Goal: Task Accomplishment & Management: Use online tool/utility

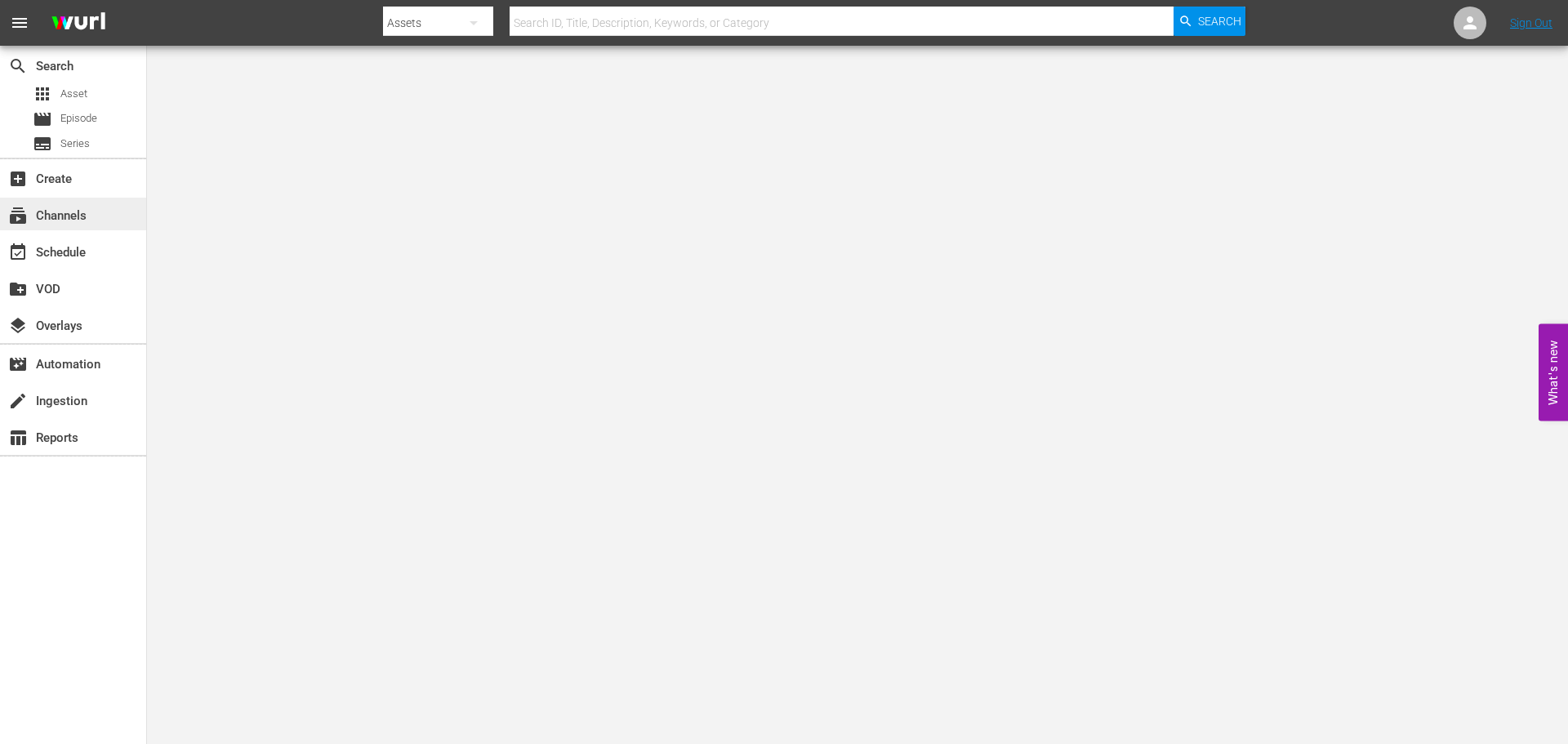
click at [60, 212] on div "subscriptions Channels" at bounding box center [45, 213] width 92 height 14
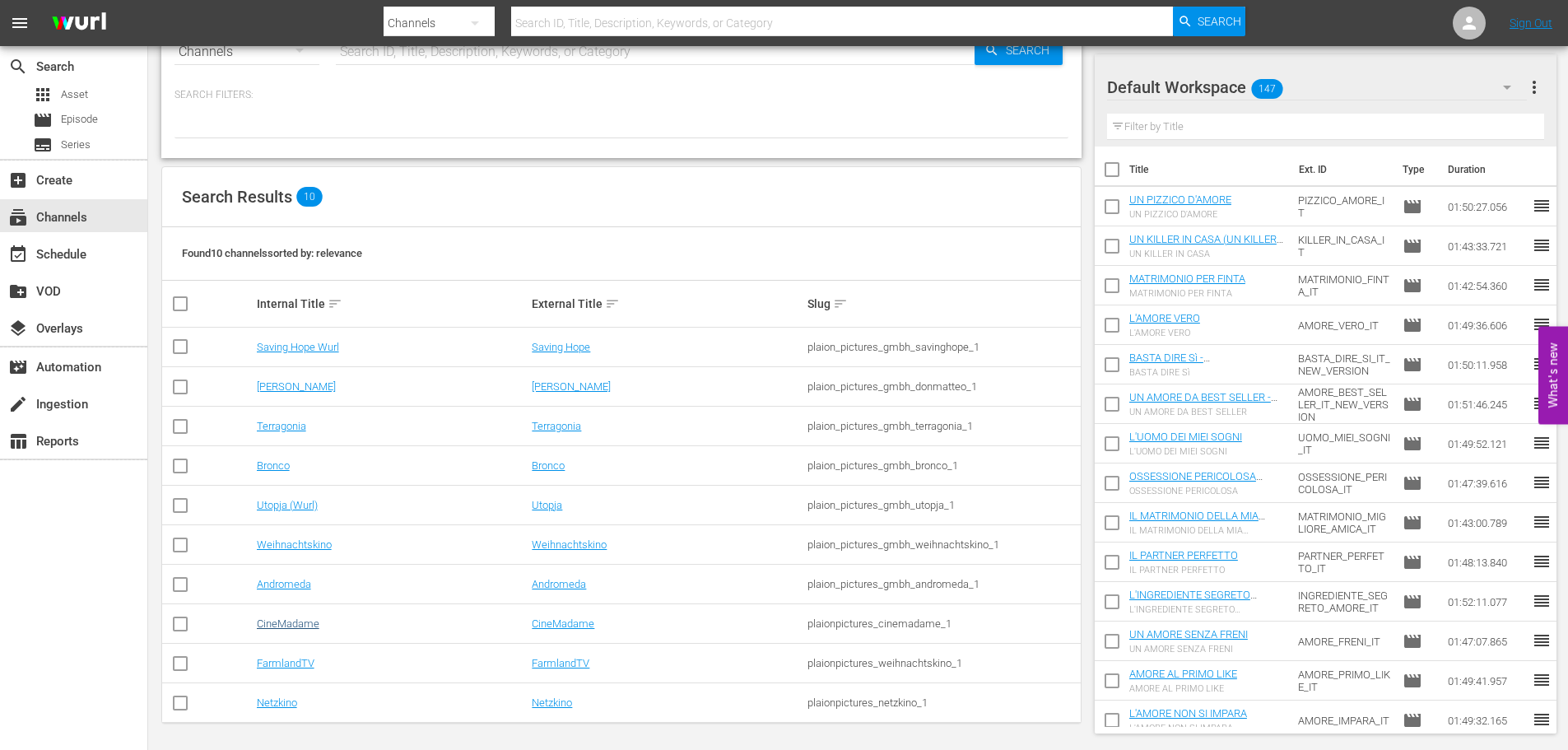
scroll to position [57, 0]
click at [279, 623] on link "CineMadame" at bounding box center [288, 620] width 63 height 13
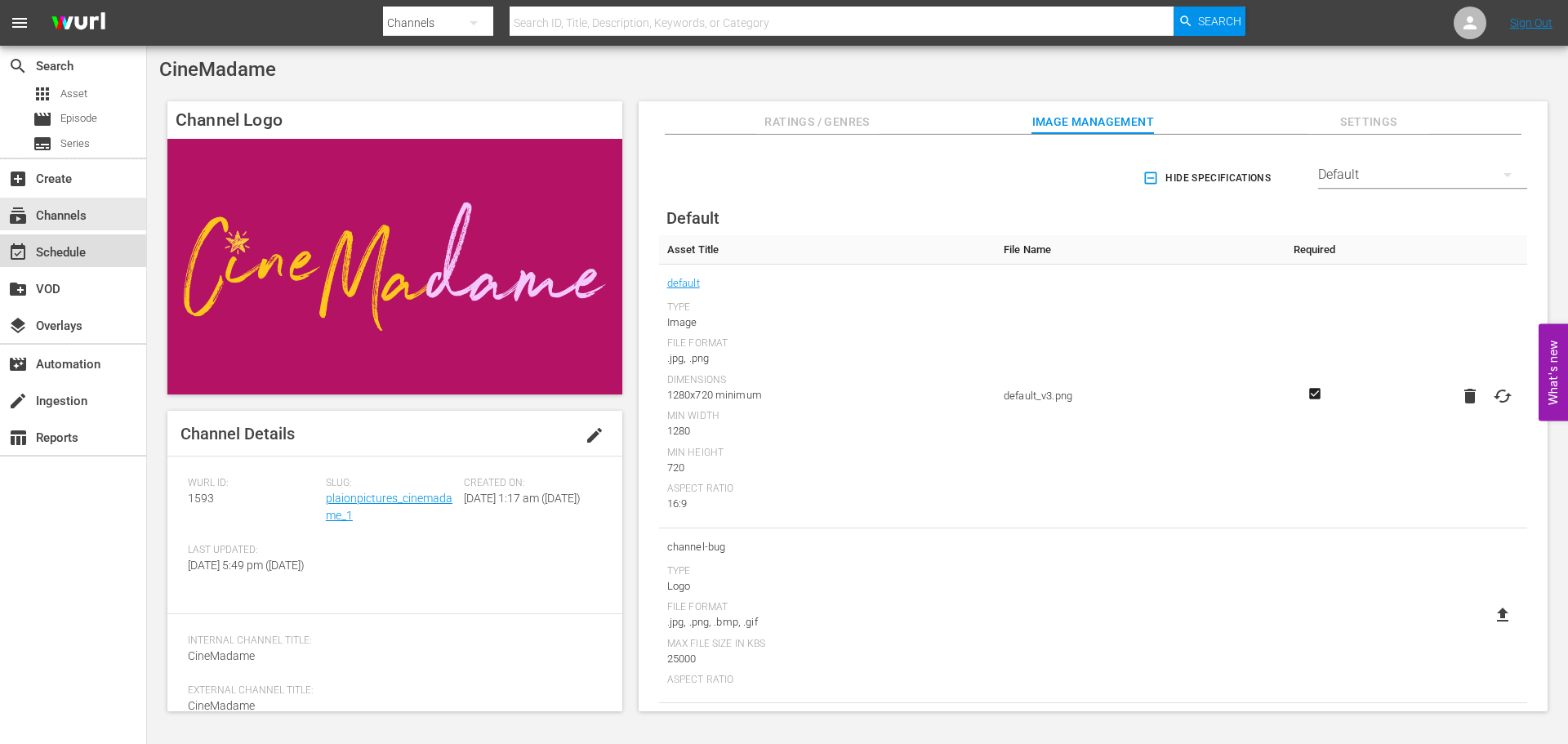
click at [62, 249] on div "event_available Schedule" at bounding box center [45, 249] width 92 height 14
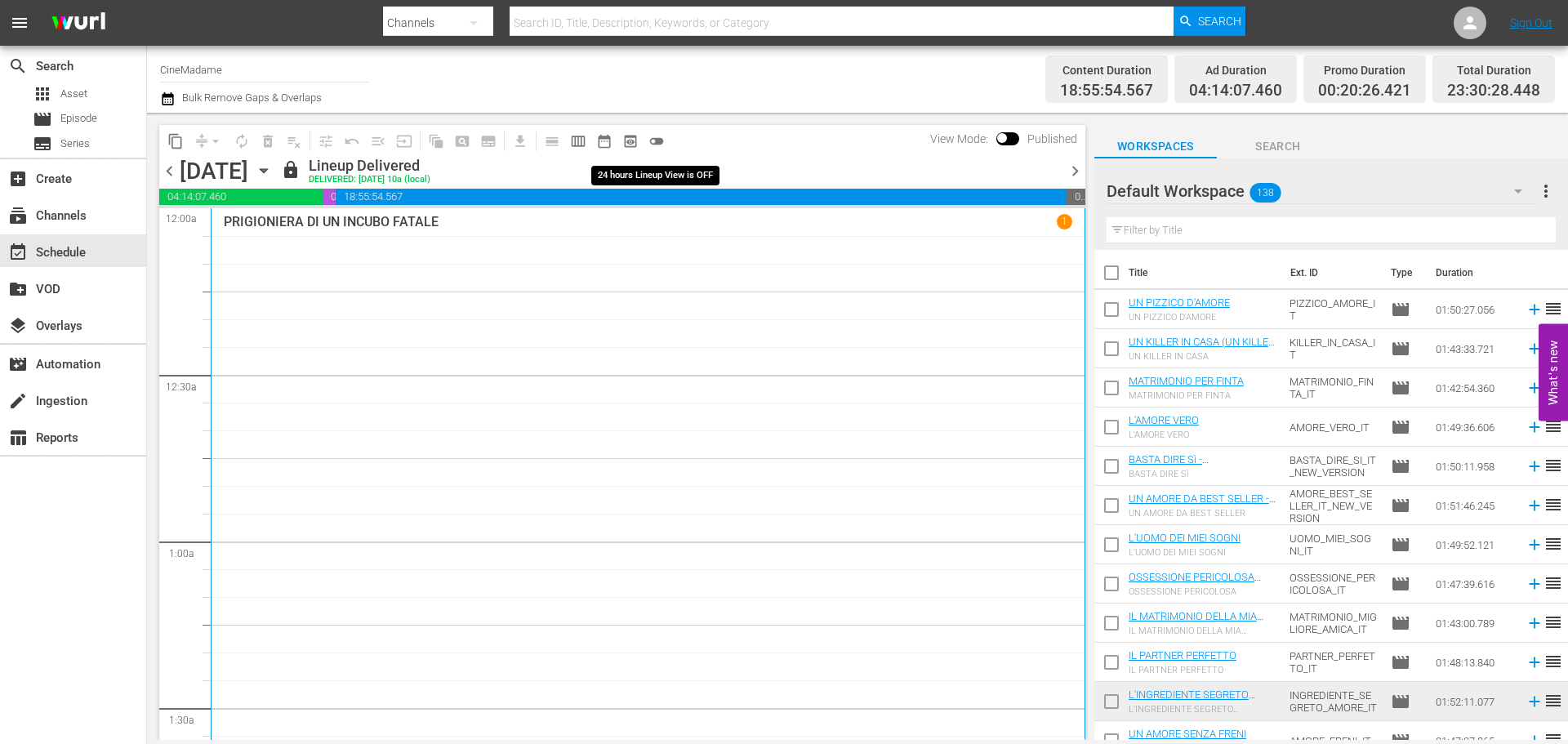
click at [652, 133] on span "toggle_off" at bounding box center [656, 141] width 16 height 16
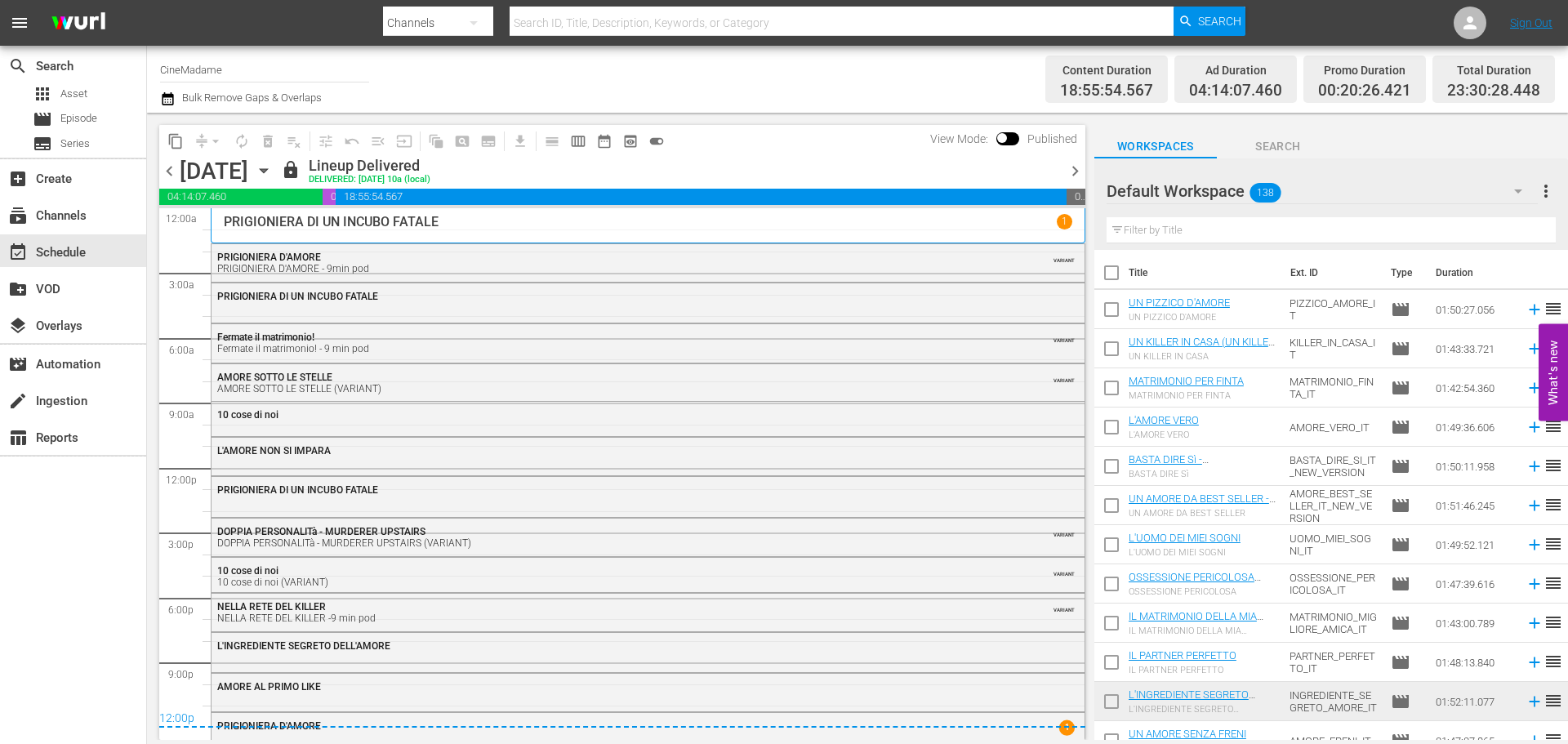
click at [273, 174] on icon "button" at bounding box center [264, 170] width 18 height 18
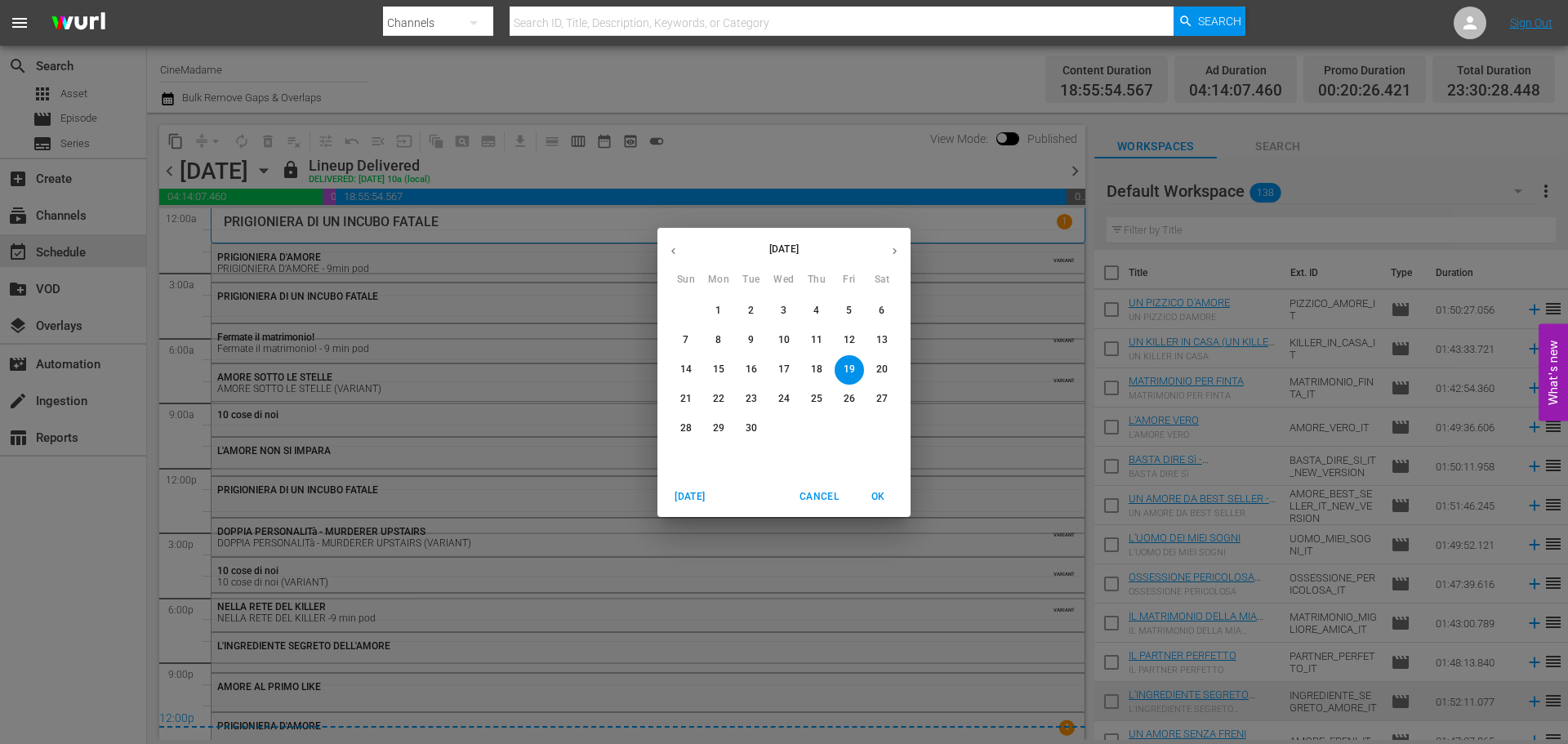
click at [902, 249] on button "button" at bounding box center [895, 251] width 32 height 32
click at [821, 374] on p "16" at bounding box center [817, 370] width 12 height 14
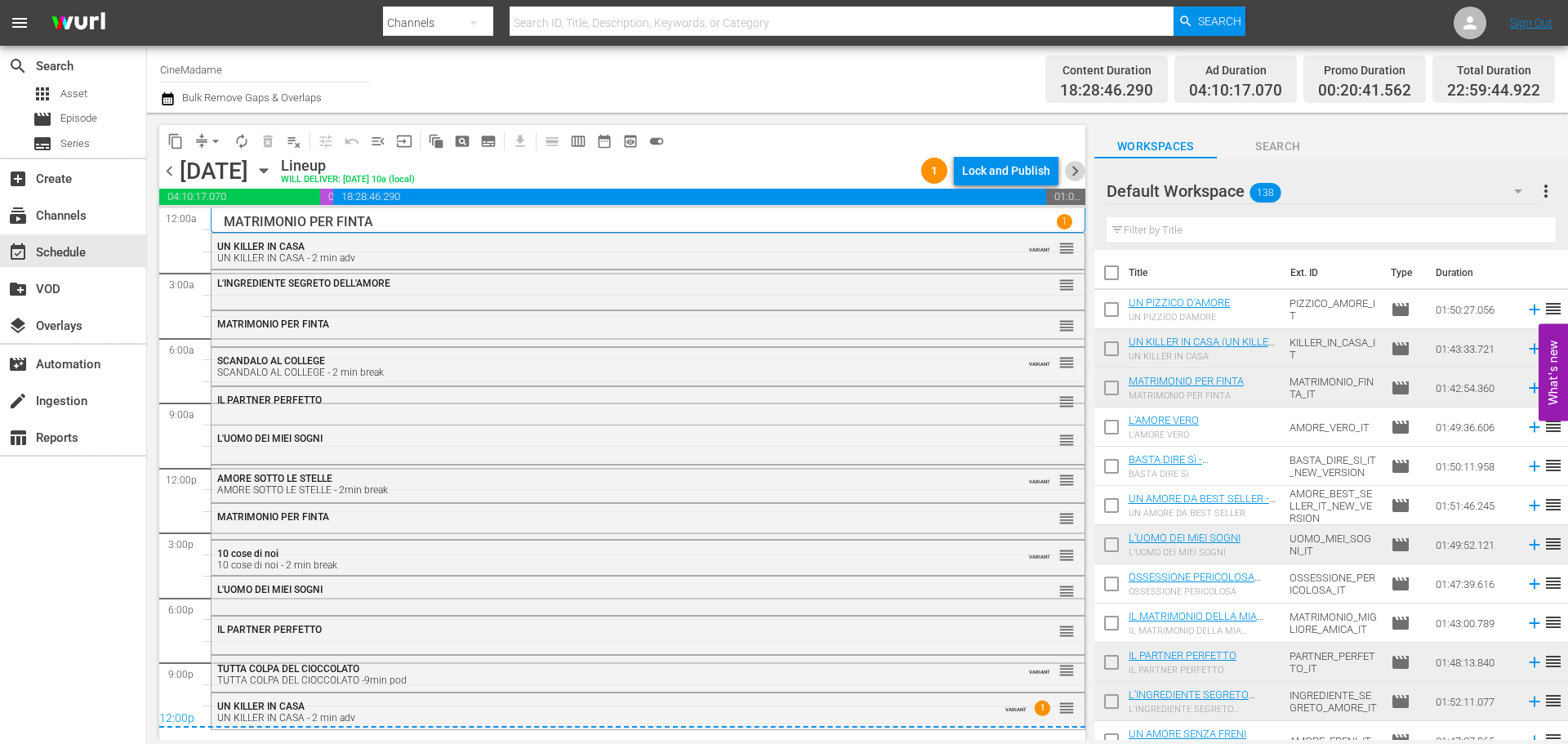
click at [1082, 175] on span "chevron_right" at bounding box center [1075, 170] width 21 height 20
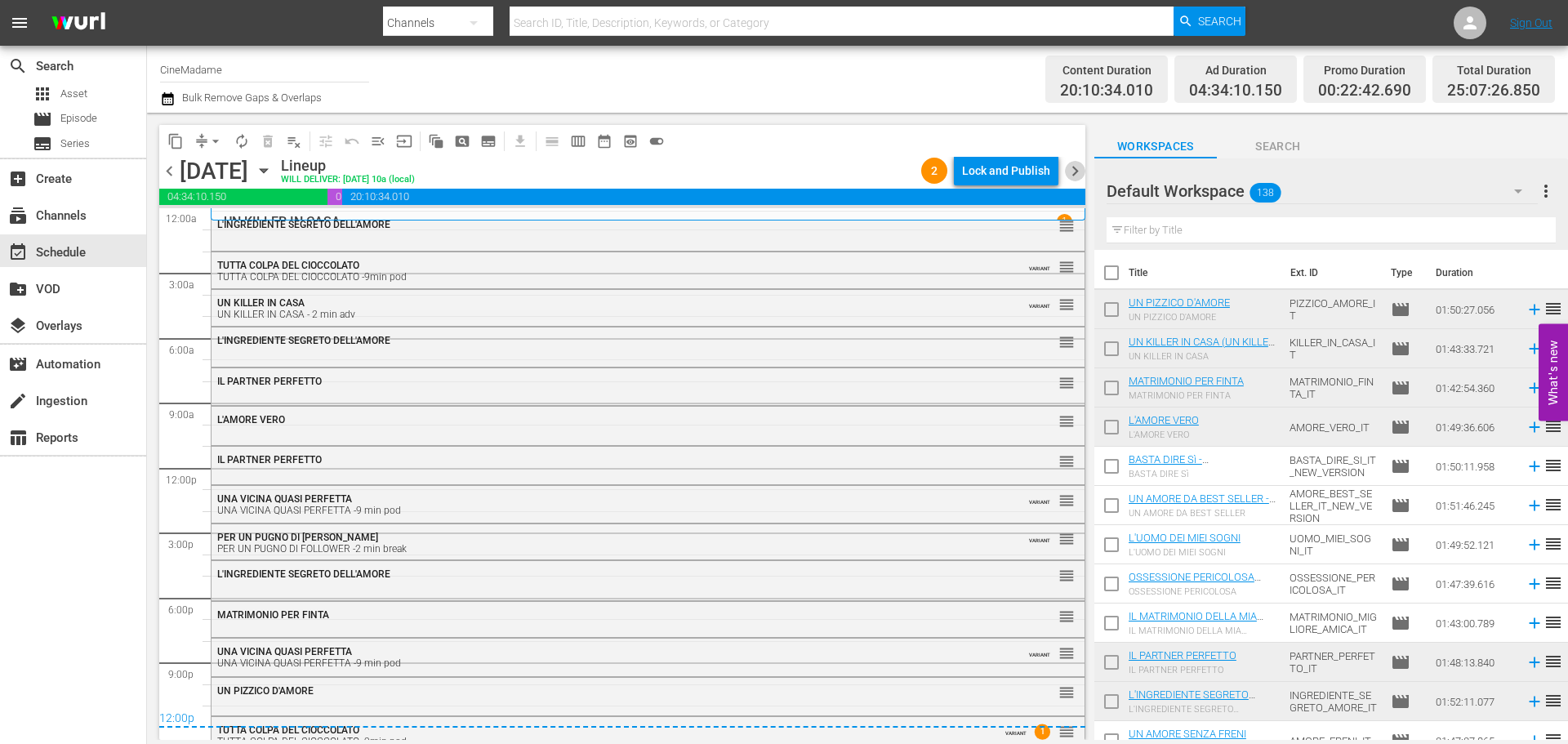
click at [1077, 170] on span "chevron_right" at bounding box center [1075, 170] width 21 height 20
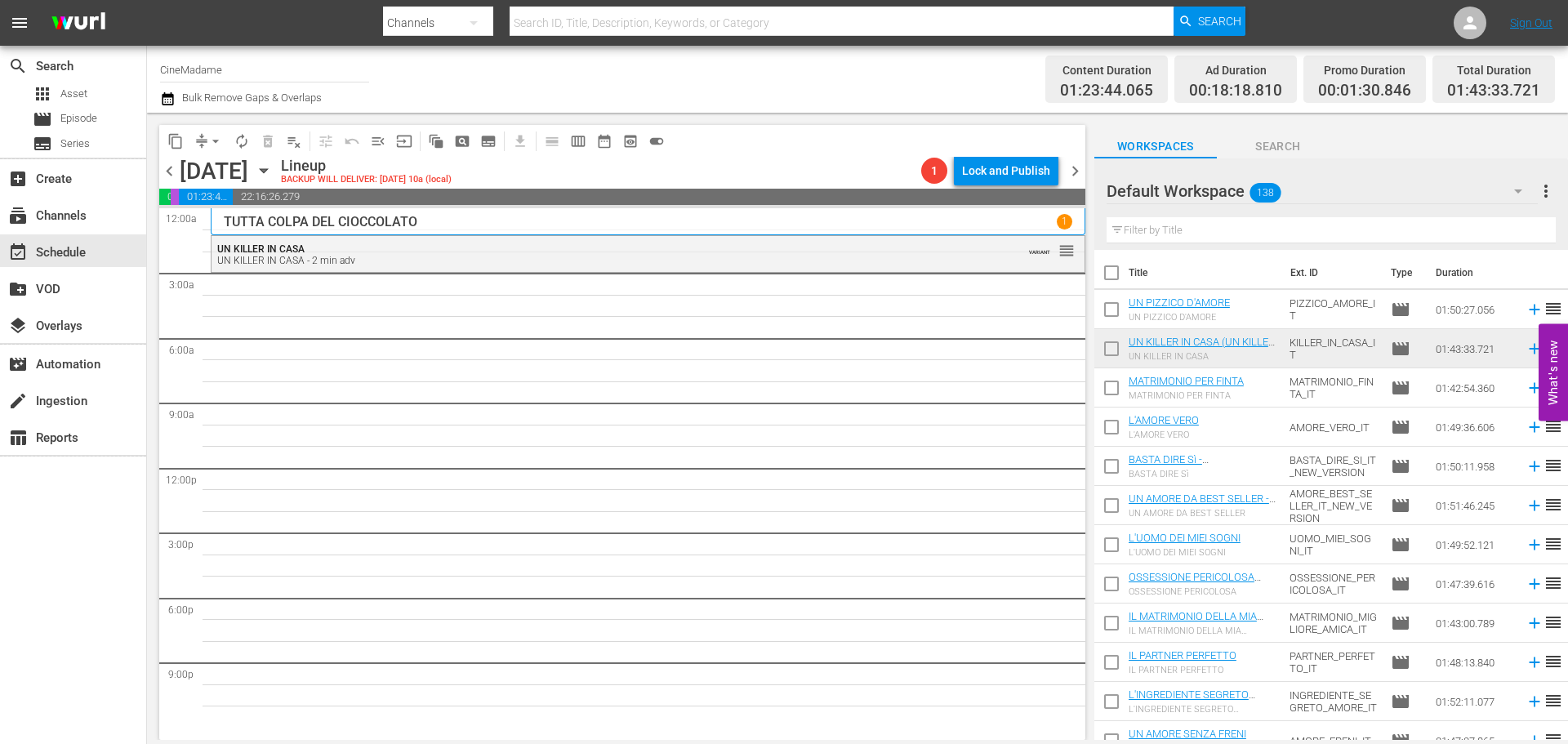
click at [1236, 223] on input "text" at bounding box center [1331, 230] width 449 height 26
click at [1242, 239] on input "text" at bounding box center [1331, 230] width 449 height 26
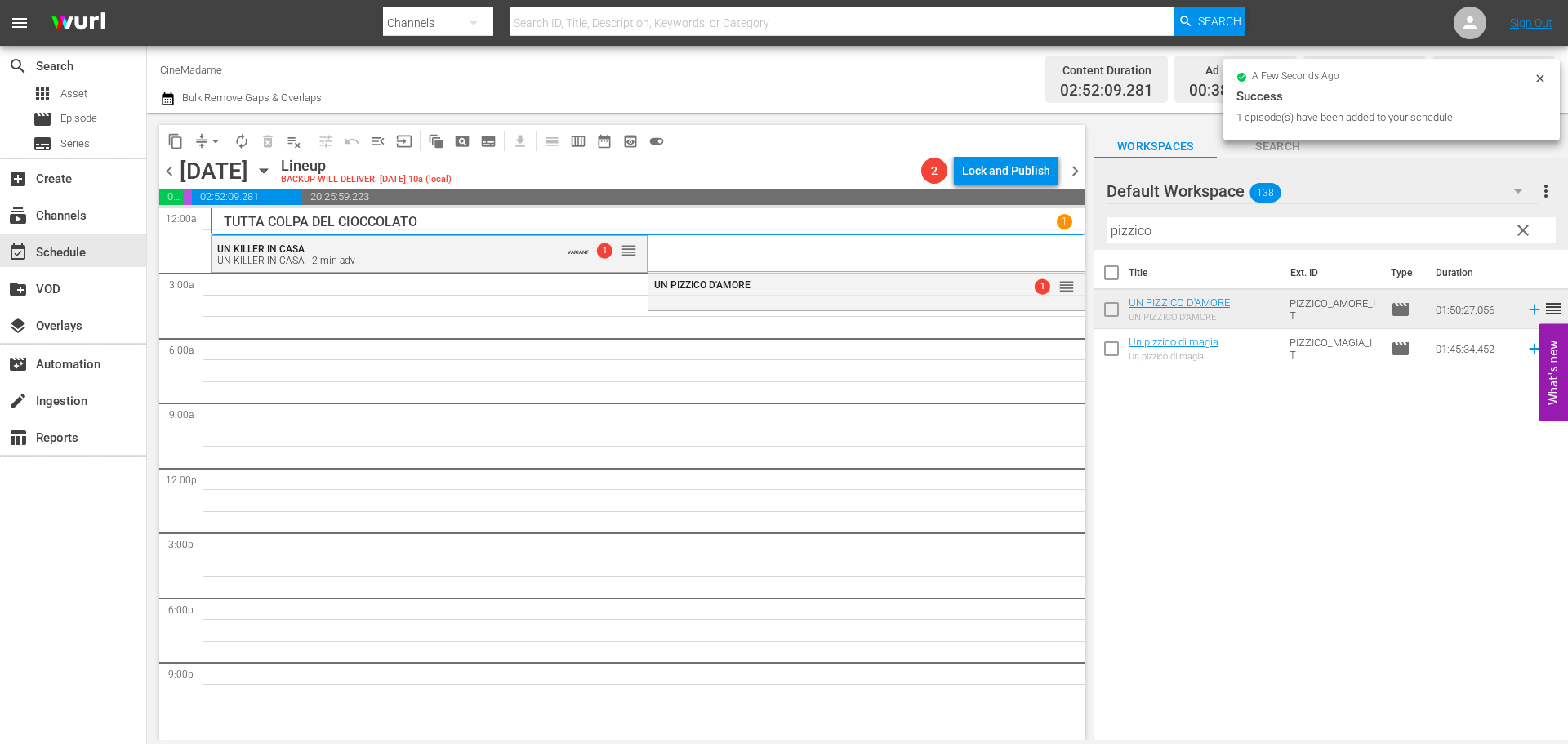
click at [1192, 232] on input "pizzico" at bounding box center [1331, 230] width 449 height 26
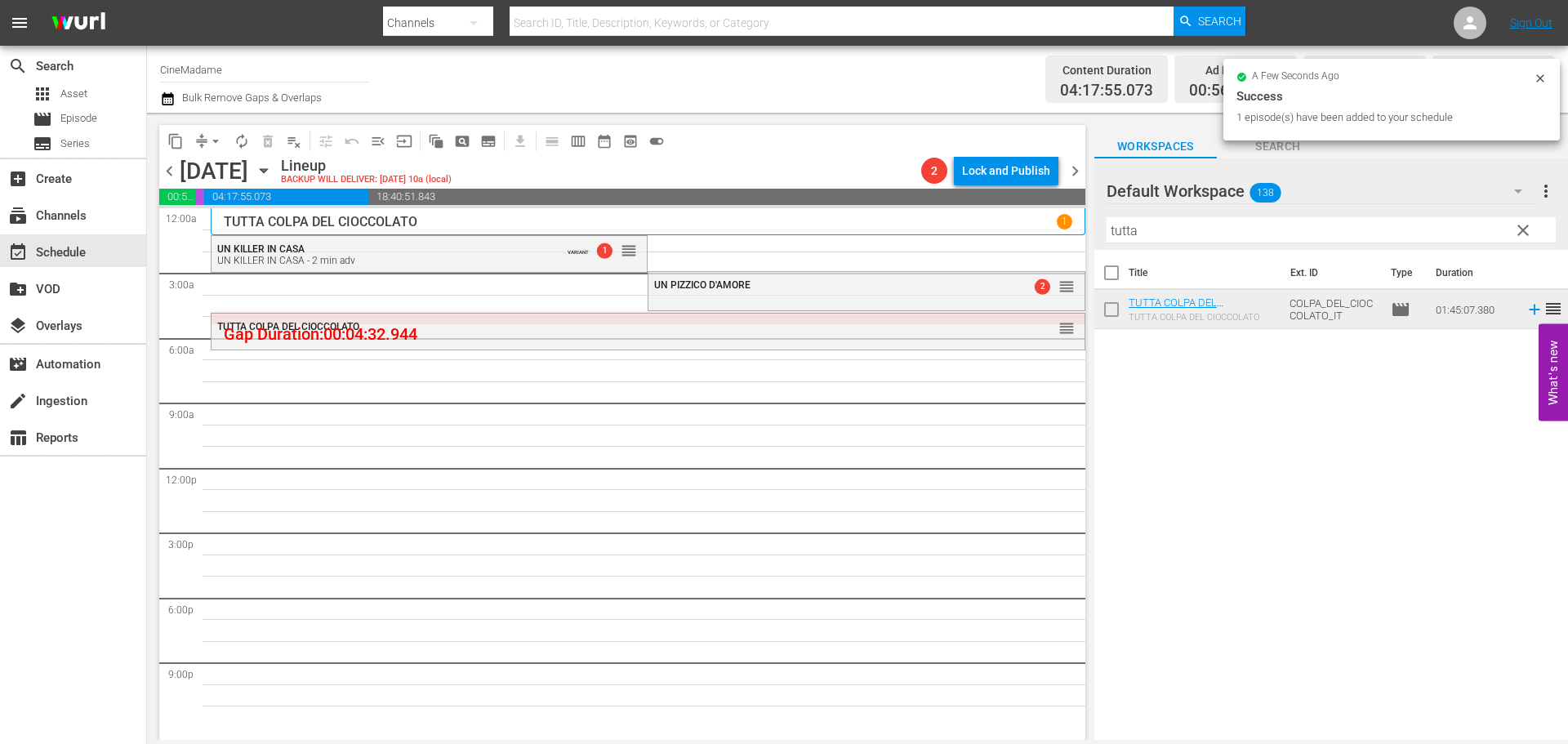
click at [1167, 224] on input "tutta" at bounding box center [1331, 230] width 449 height 26
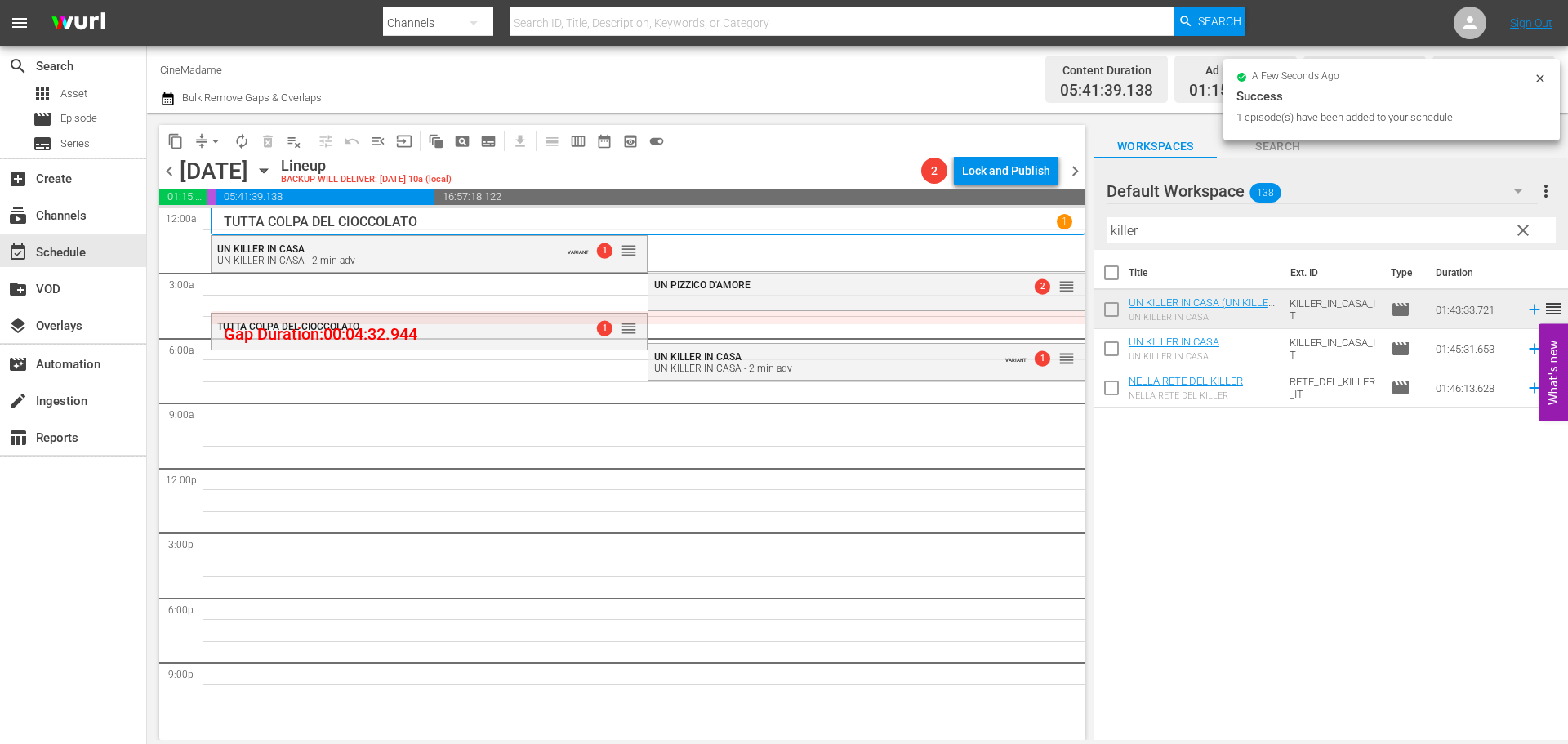
click at [1196, 234] on input "killer" at bounding box center [1331, 230] width 449 height 26
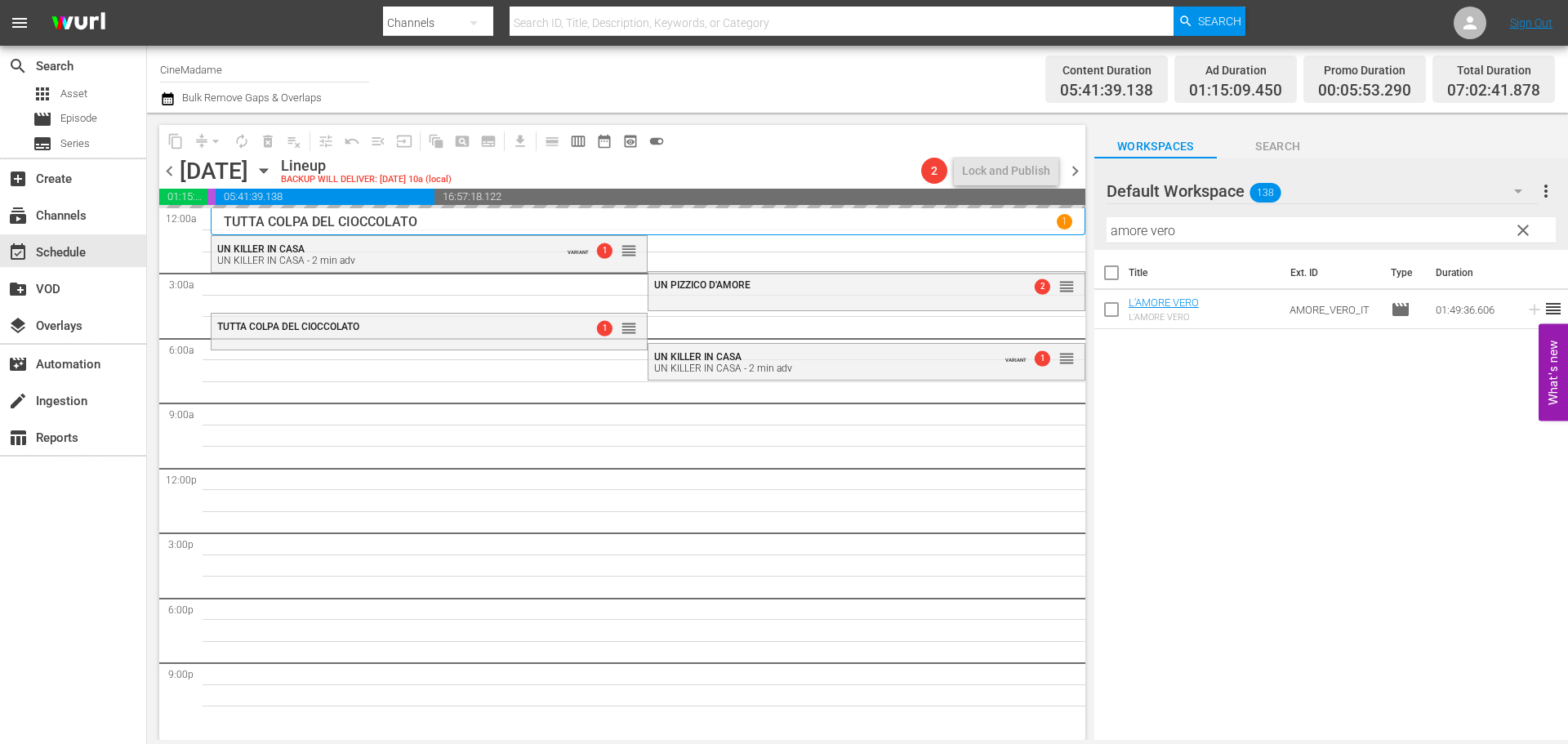
click at [1223, 243] on hr at bounding box center [1331, 242] width 449 height 1
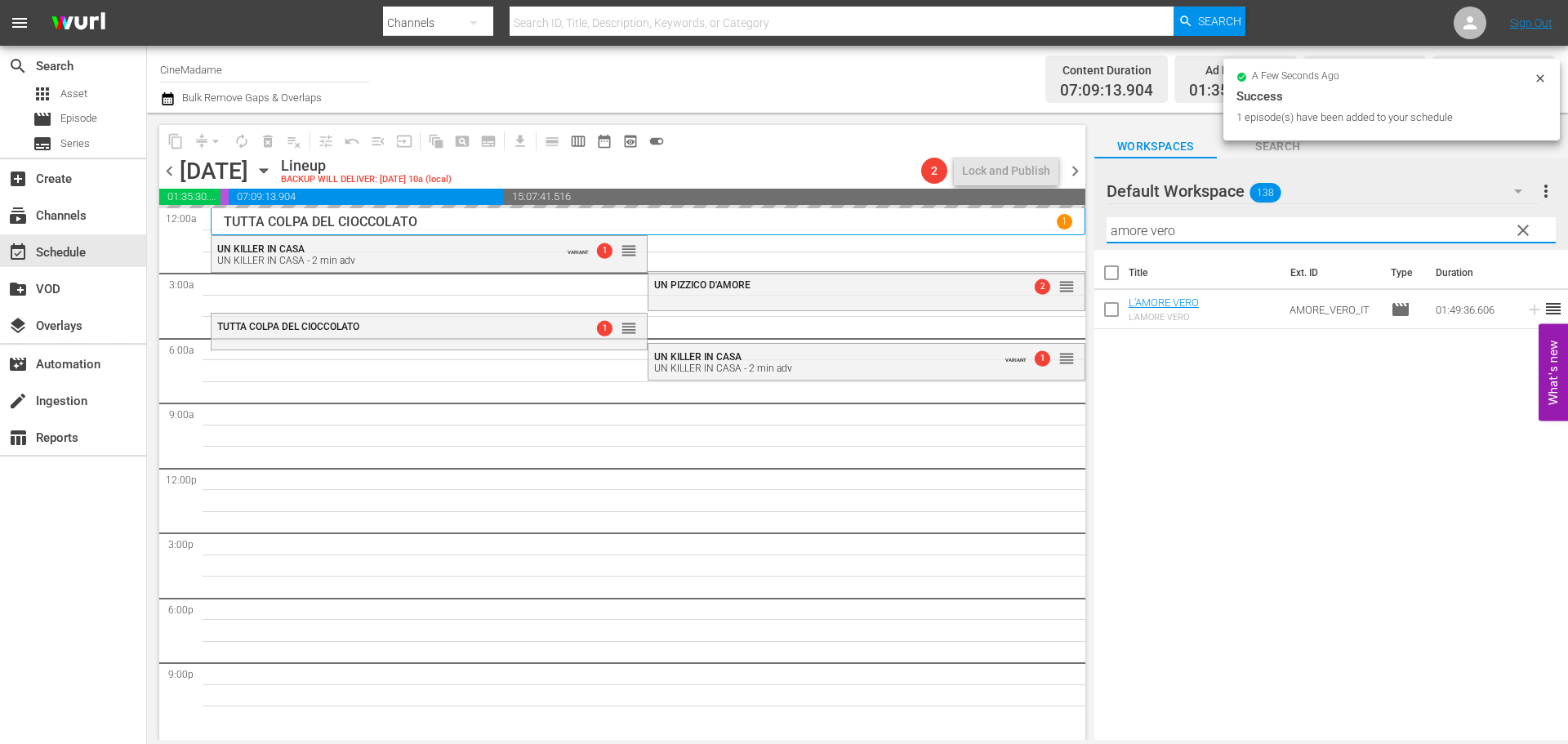
drag, startPoint x: 1223, startPoint y: 231, endPoint x: 977, endPoint y: 222, distance: 246.2
click at [977, 222] on div "content_copy compress arrow_drop_down autorenew_outlined delete_forever_outline…" at bounding box center [858, 426] width 1421 height 627
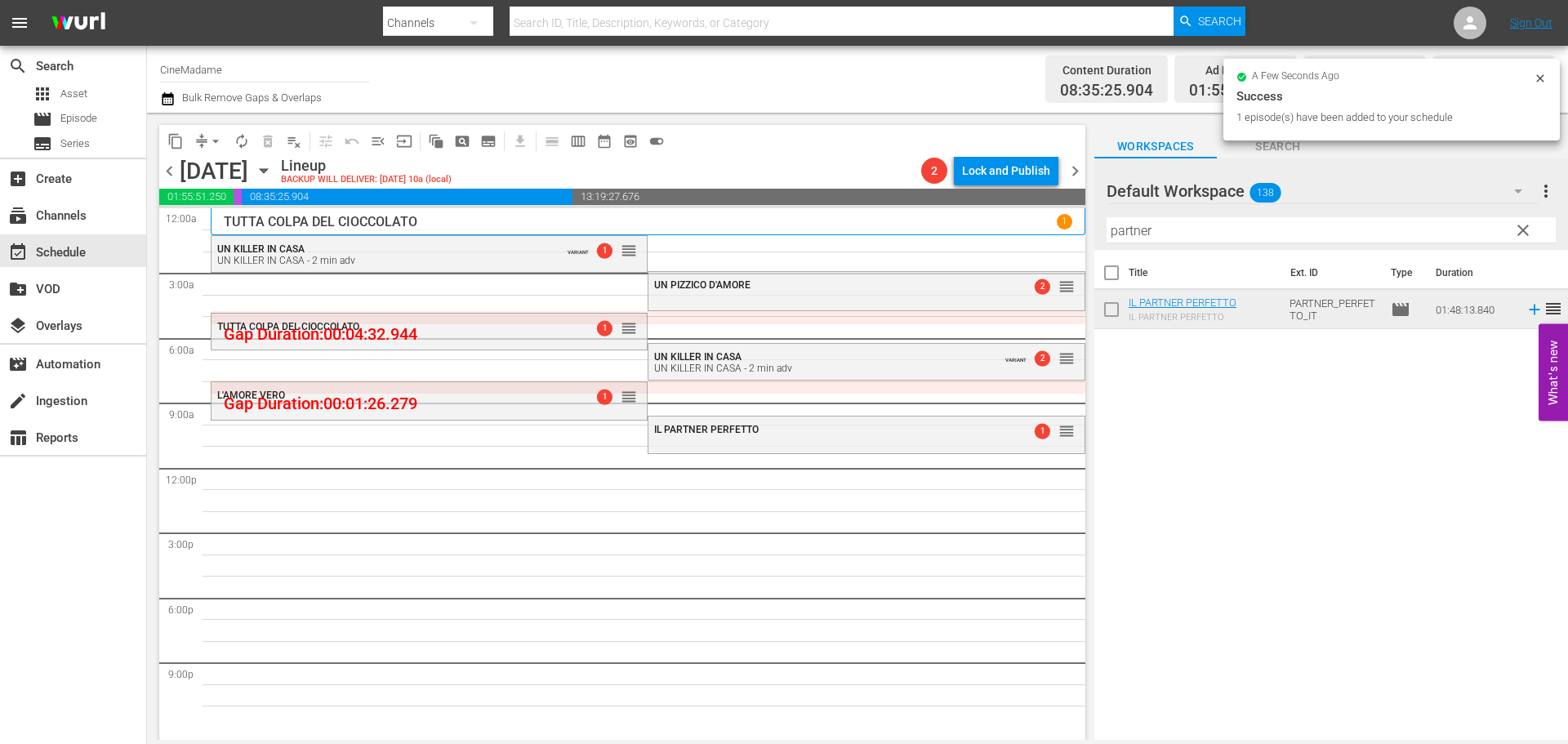
click at [1262, 226] on input "partner" at bounding box center [1331, 230] width 449 height 26
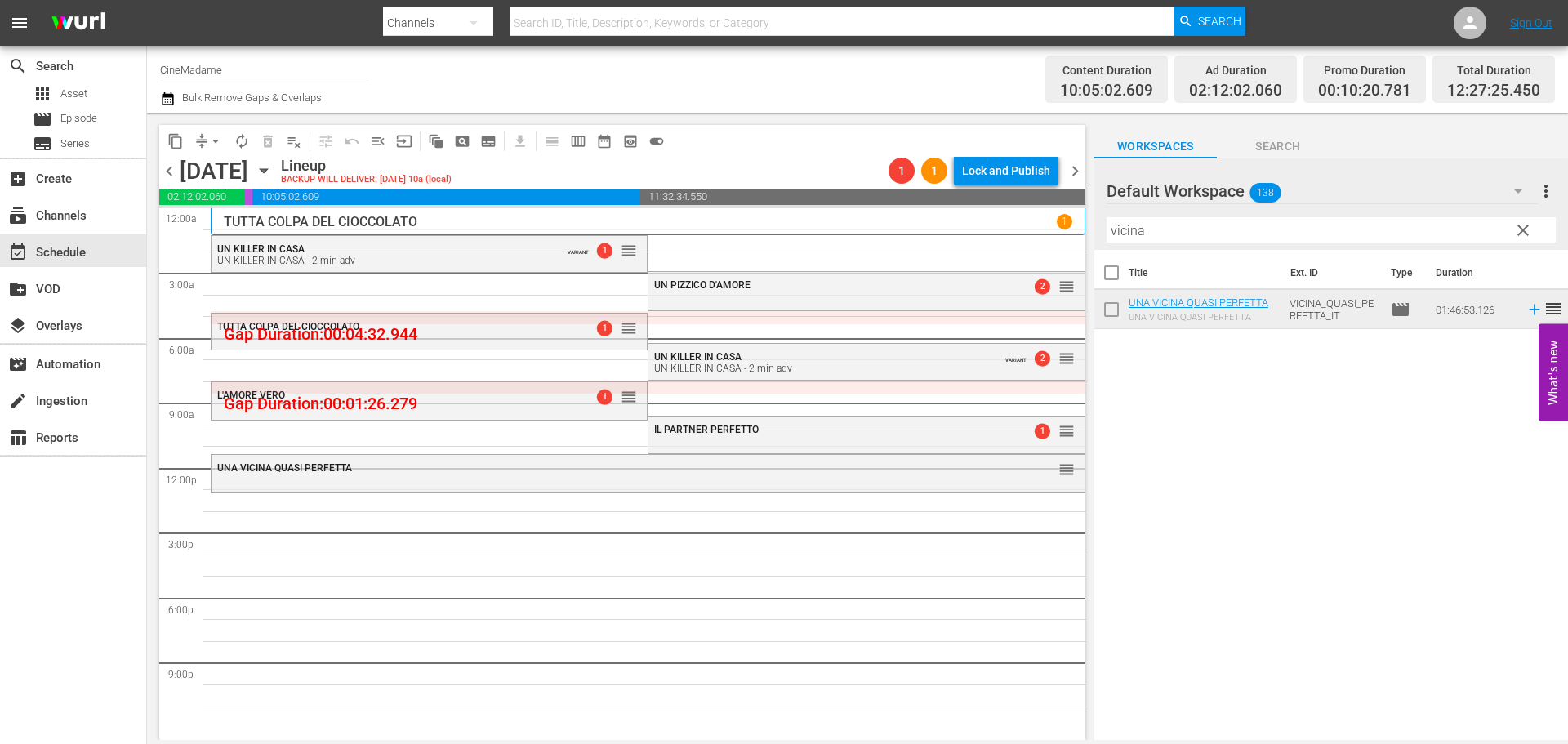
click at [1208, 233] on input "vicina" at bounding box center [1331, 230] width 449 height 26
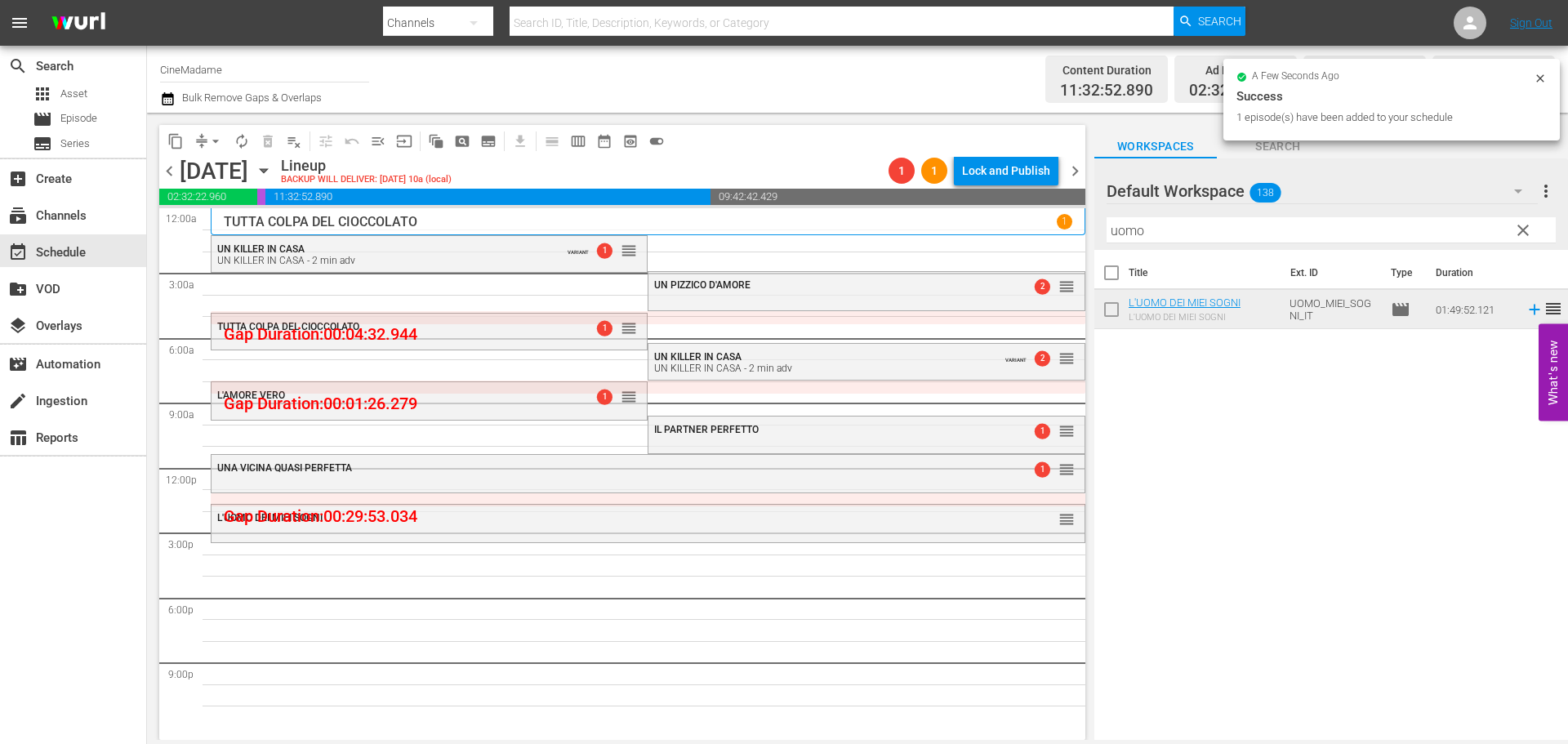
click at [1121, 236] on input "uomo" at bounding box center [1331, 230] width 449 height 26
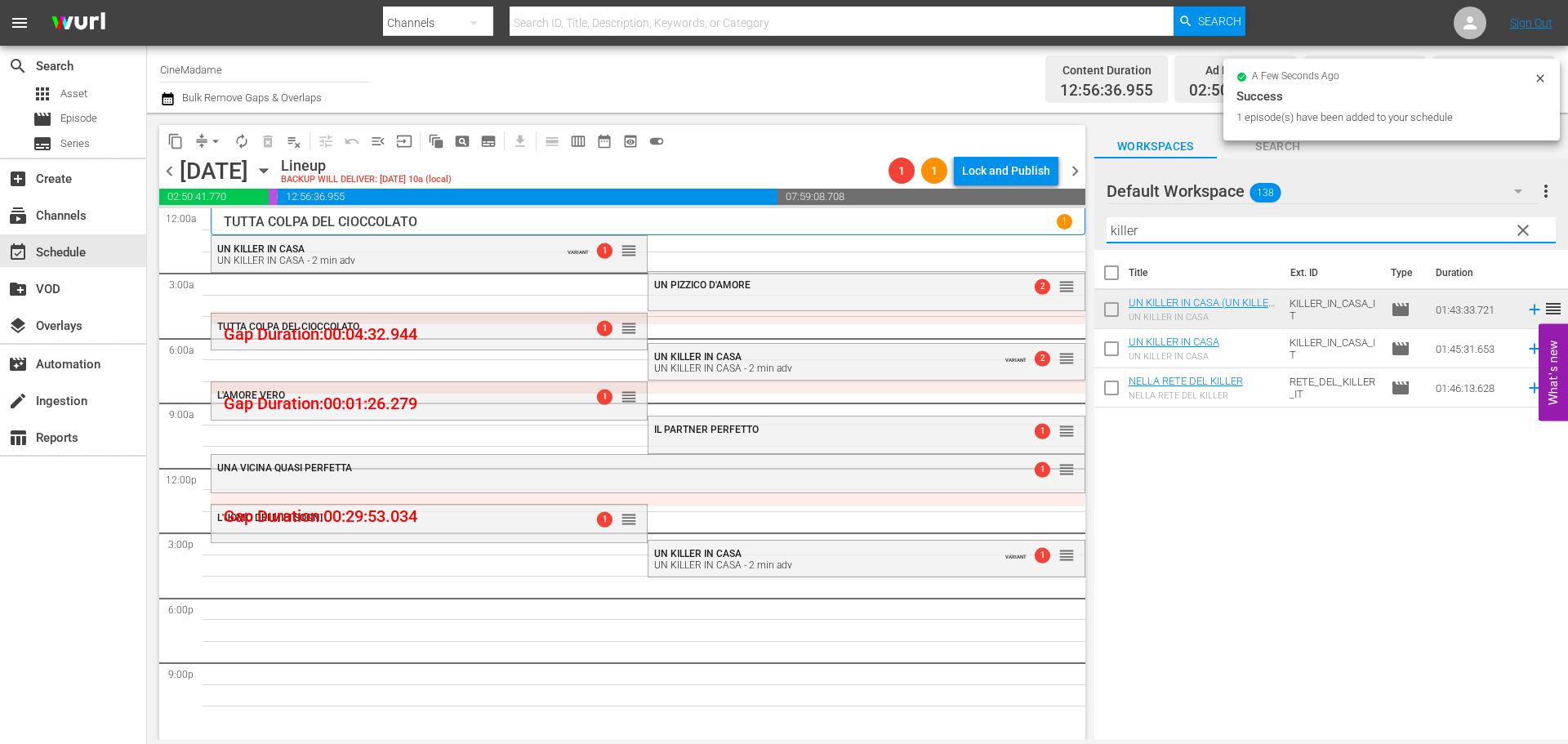
click at [1152, 229] on input "killer" at bounding box center [1331, 230] width 449 height 26
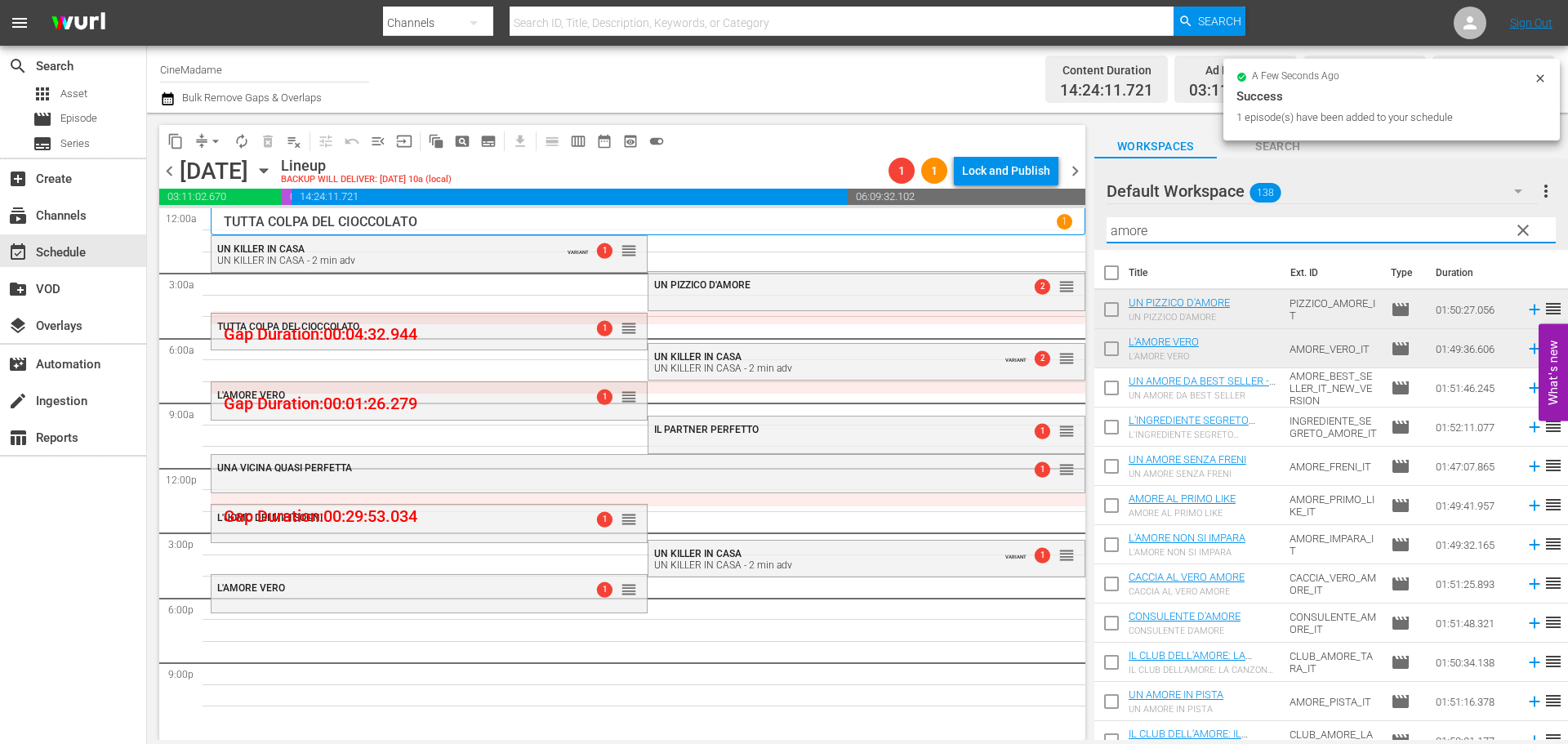
click at [1130, 225] on input "amore" at bounding box center [1331, 230] width 449 height 26
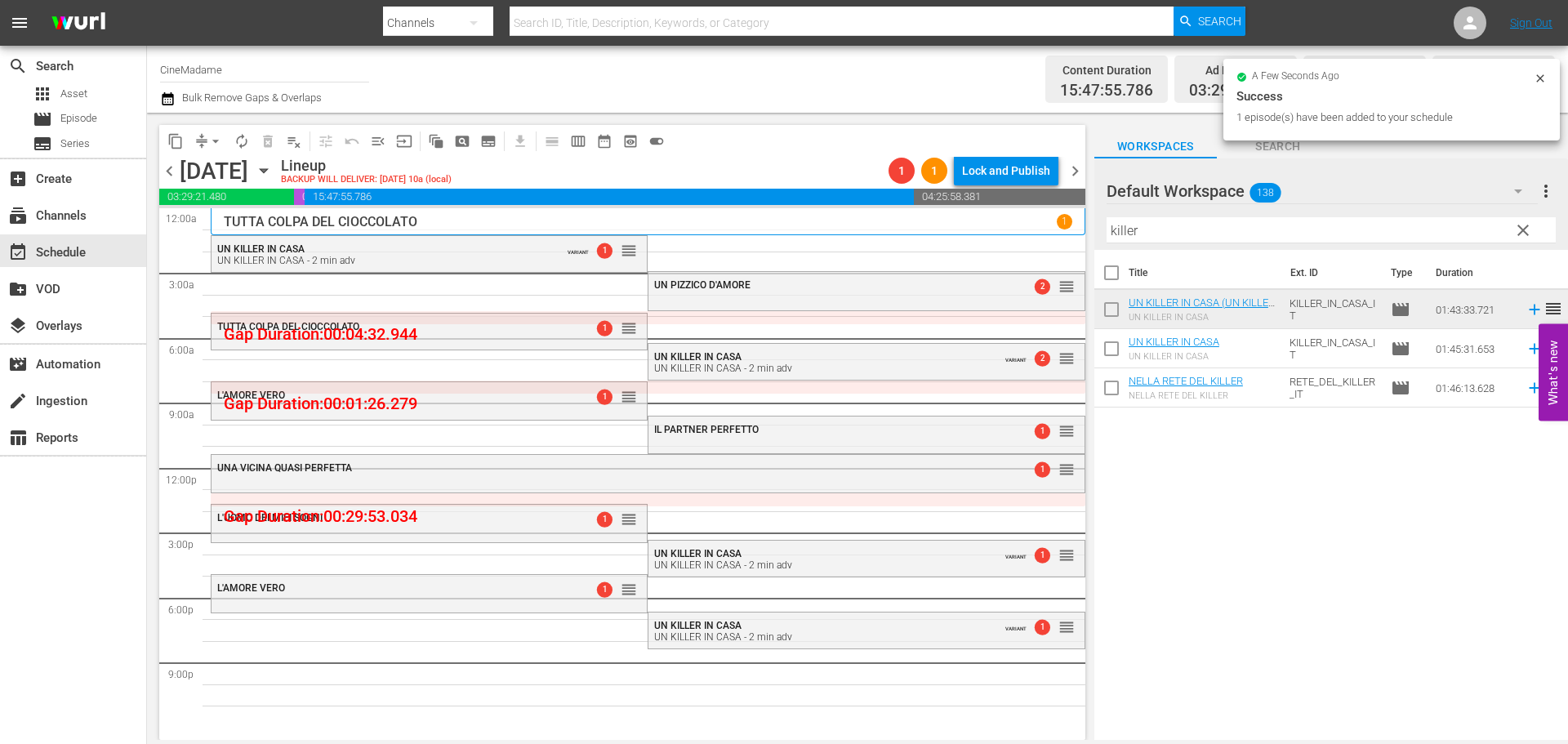
click at [1139, 212] on div at bounding box center [1165, 192] width 118 height 41
click at [1137, 220] on input "killer" at bounding box center [1331, 230] width 449 height 26
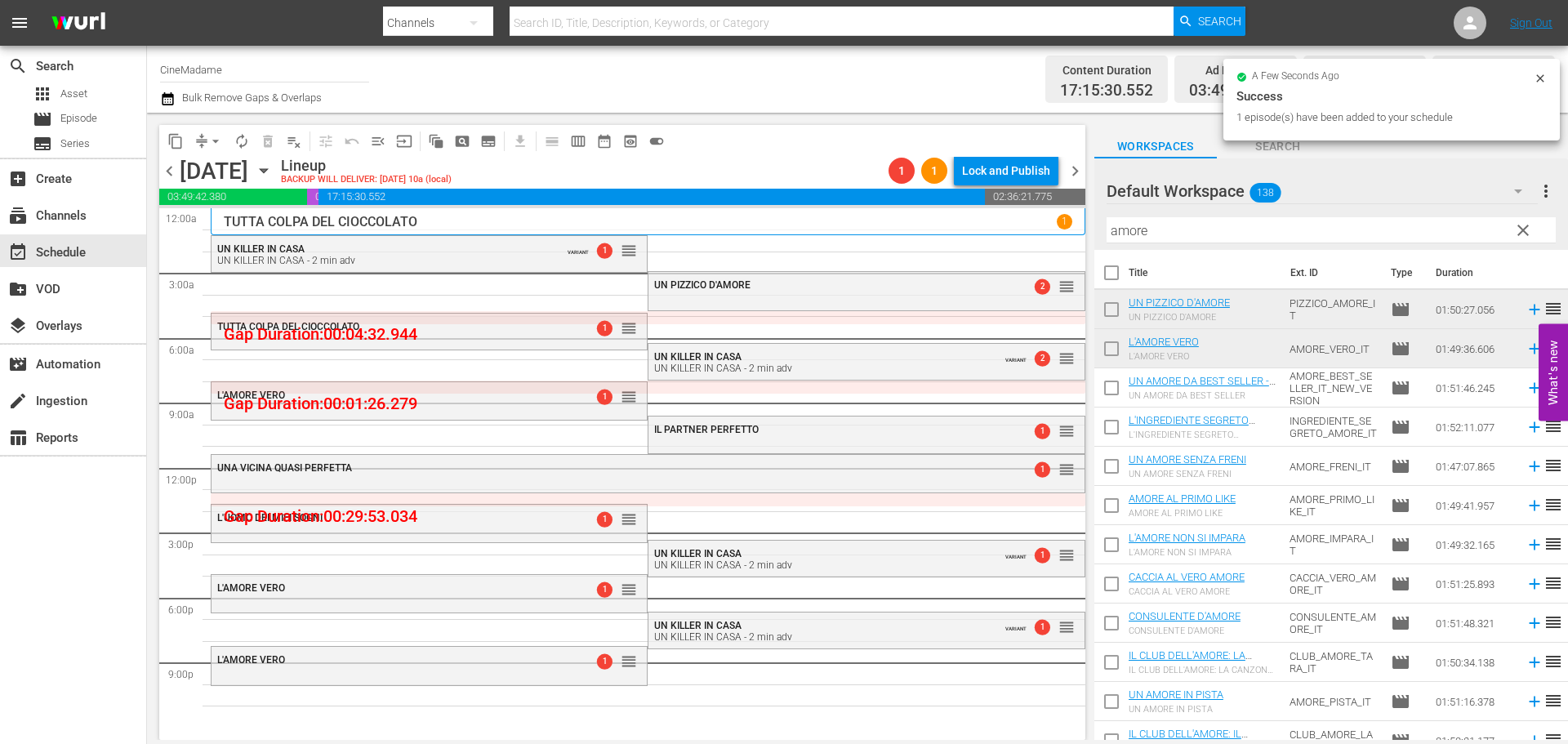
click at [1162, 227] on input "amore" at bounding box center [1331, 230] width 449 height 26
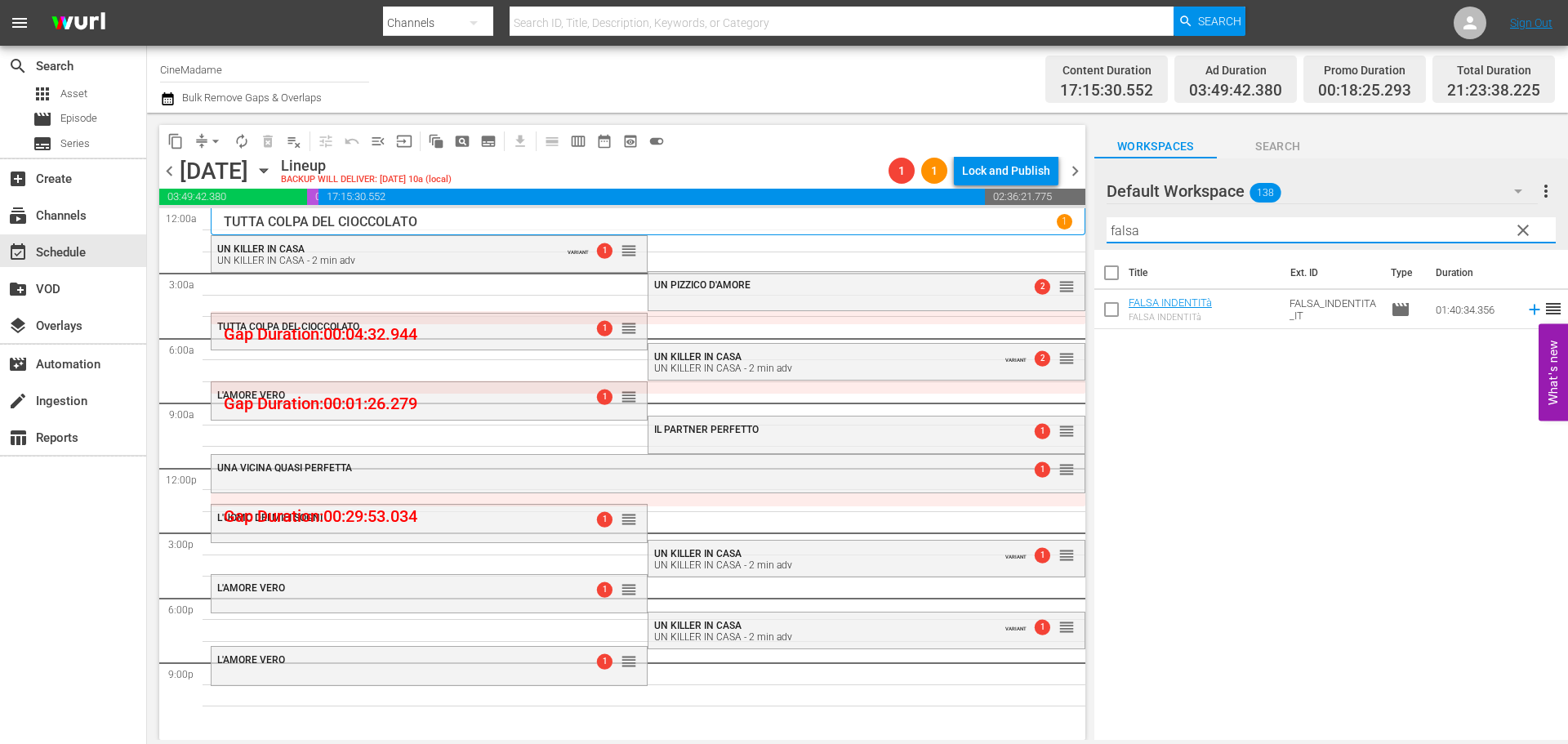
type input "falsa"
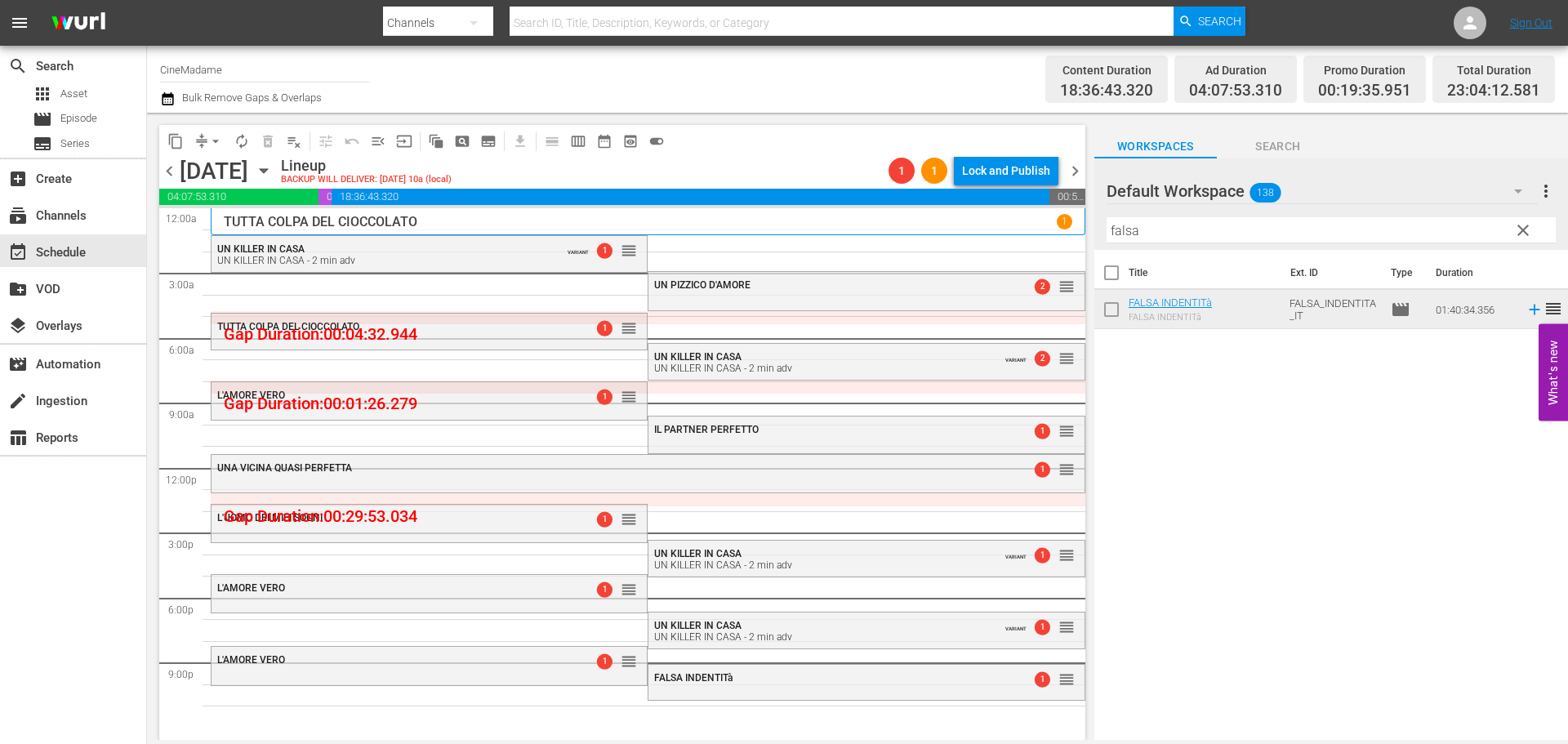
click at [202, 141] on button "arrow_drop_down" at bounding box center [215, 141] width 26 height 26
click at [224, 229] on li "Align to End of Previous Day" at bounding box center [217, 228] width 171 height 27
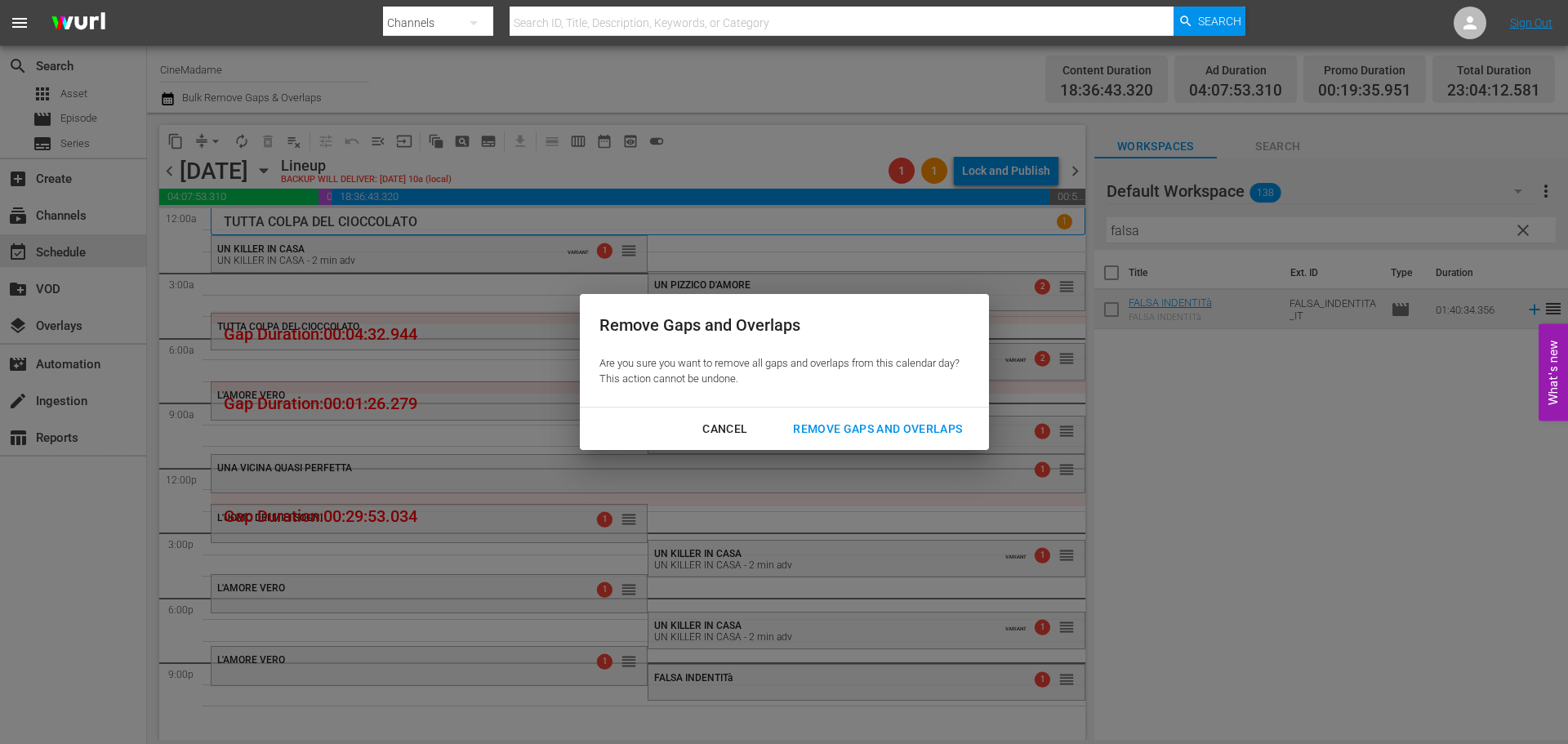
click at [873, 431] on div "Remove Gaps and Overlaps" at bounding box center [877, 429] width 195 height 20
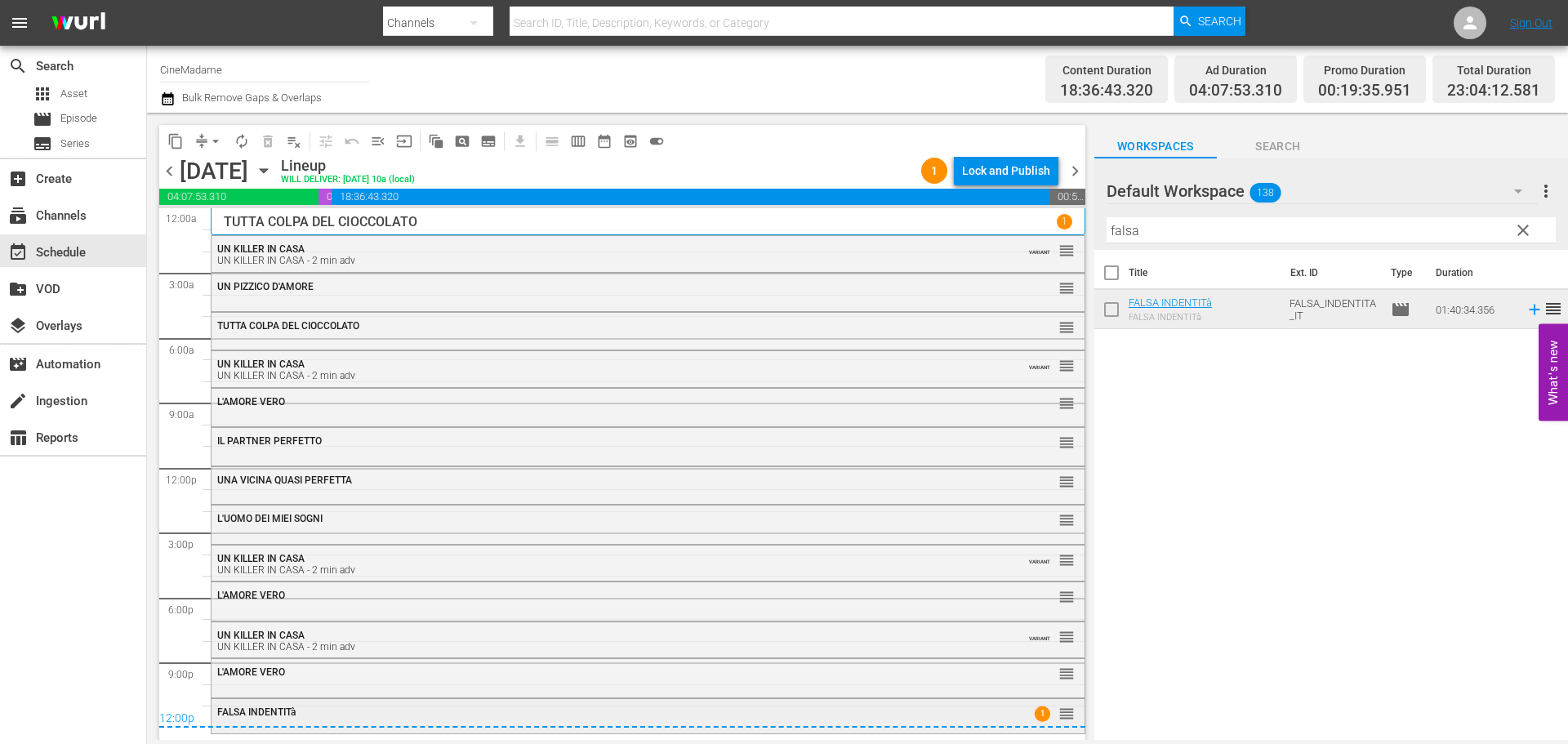
click at [559, 702] on div "FALSA INDENTITà 1 reorder" at bounding box center [647, 712] width 873 height 28
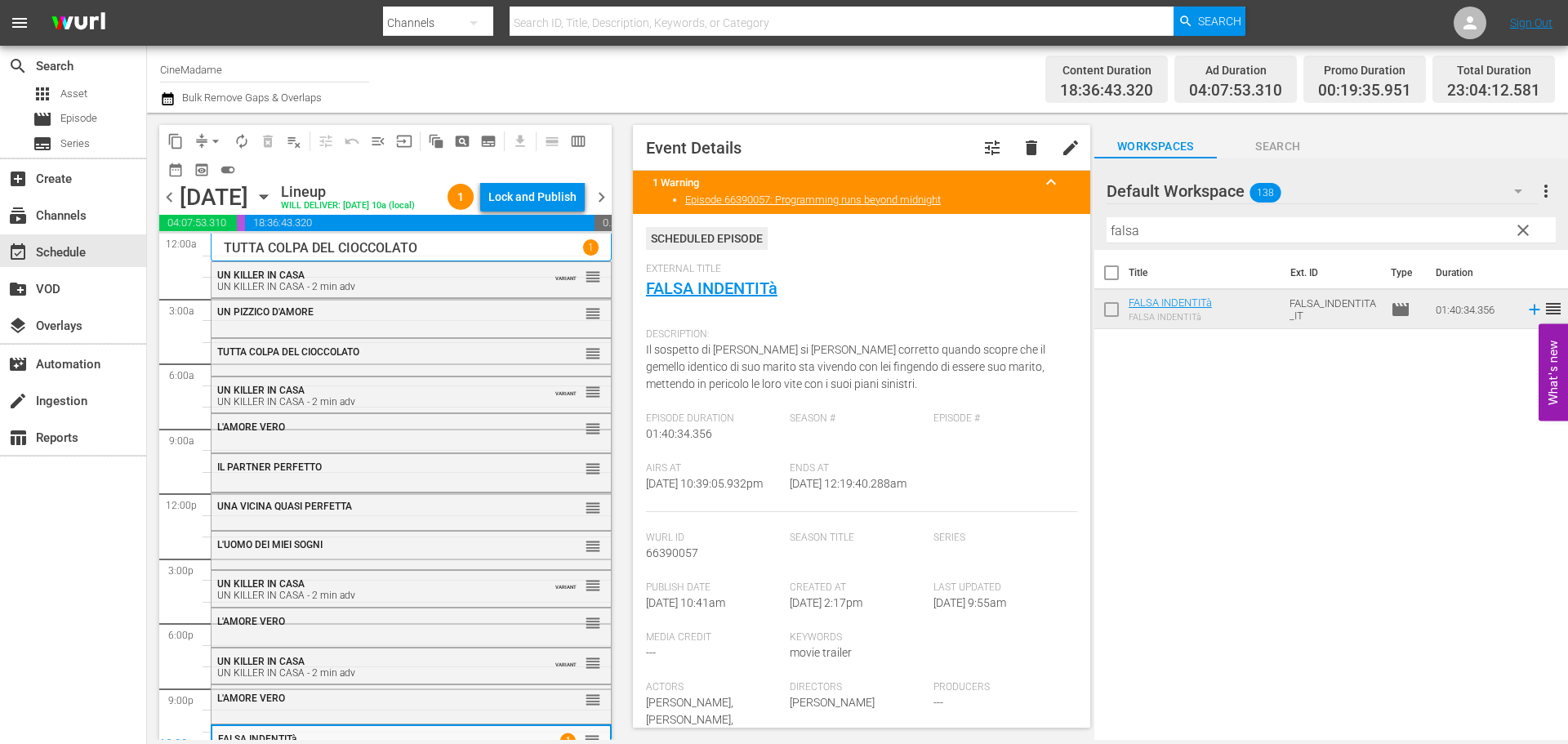
click at [1061, 144] on span "edit" at bounding box center [1071, 148] width 20 height 20
click at [960, 154] on div "Discard" at bounding box center [969, 148] width 73 height 30
click at [983, 157] on span "tune" at bounding box center [992, 148] width 20 height 20
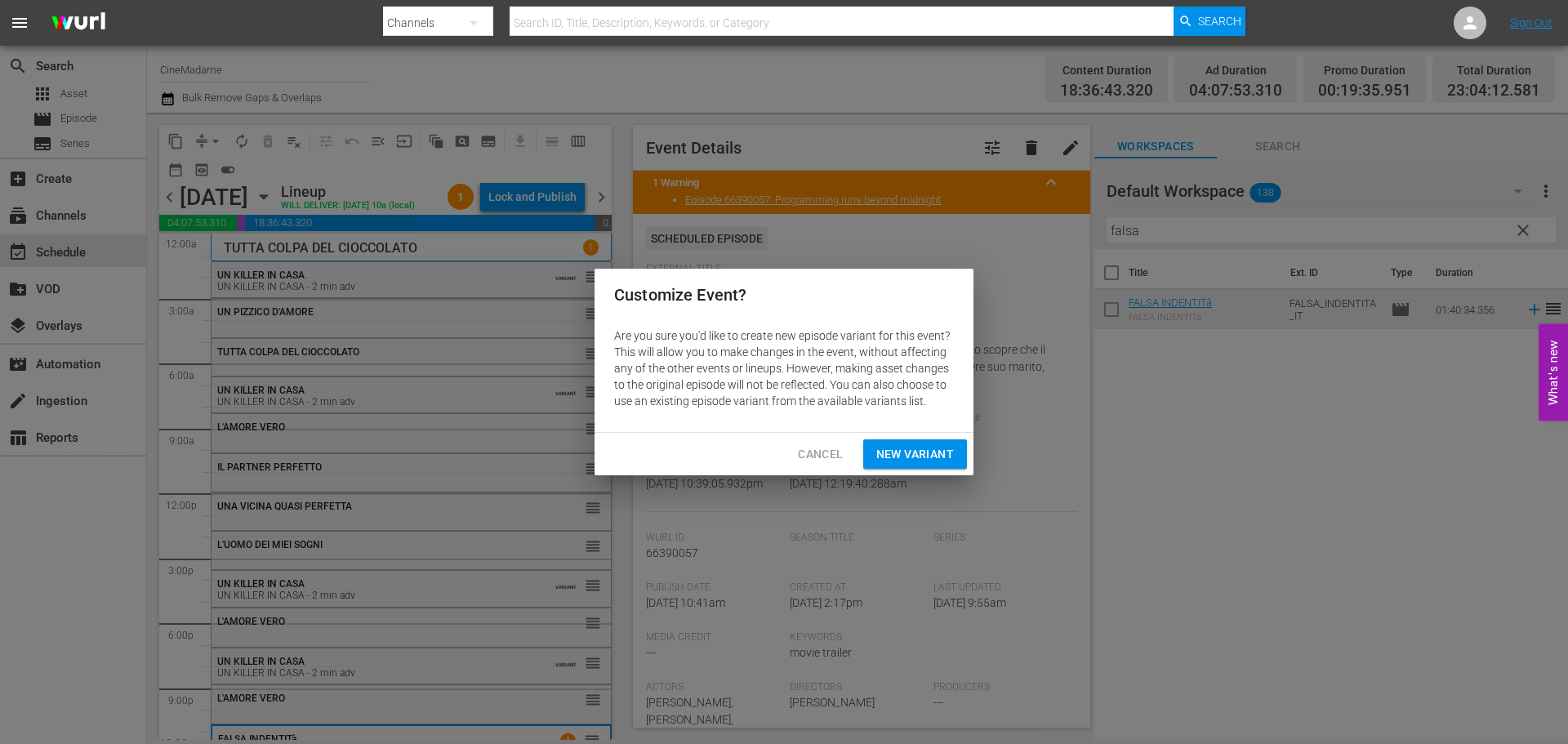
click at [905, 452] on span "New Variant" at bounding box center [915, 454] width 78 height 20
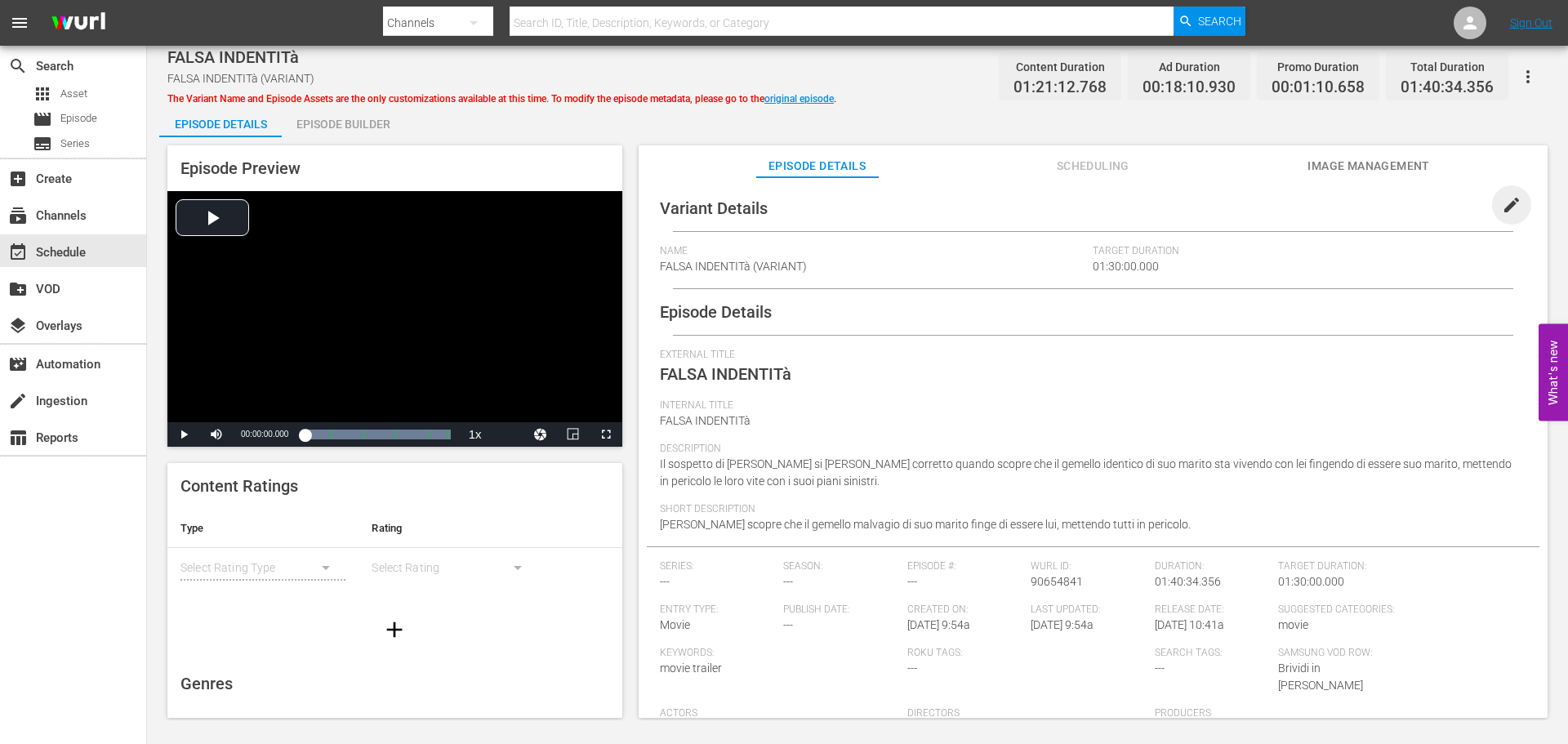
click at [1502, 202] on span "edit" at bounding box center [1512, 205] width 20 height 20
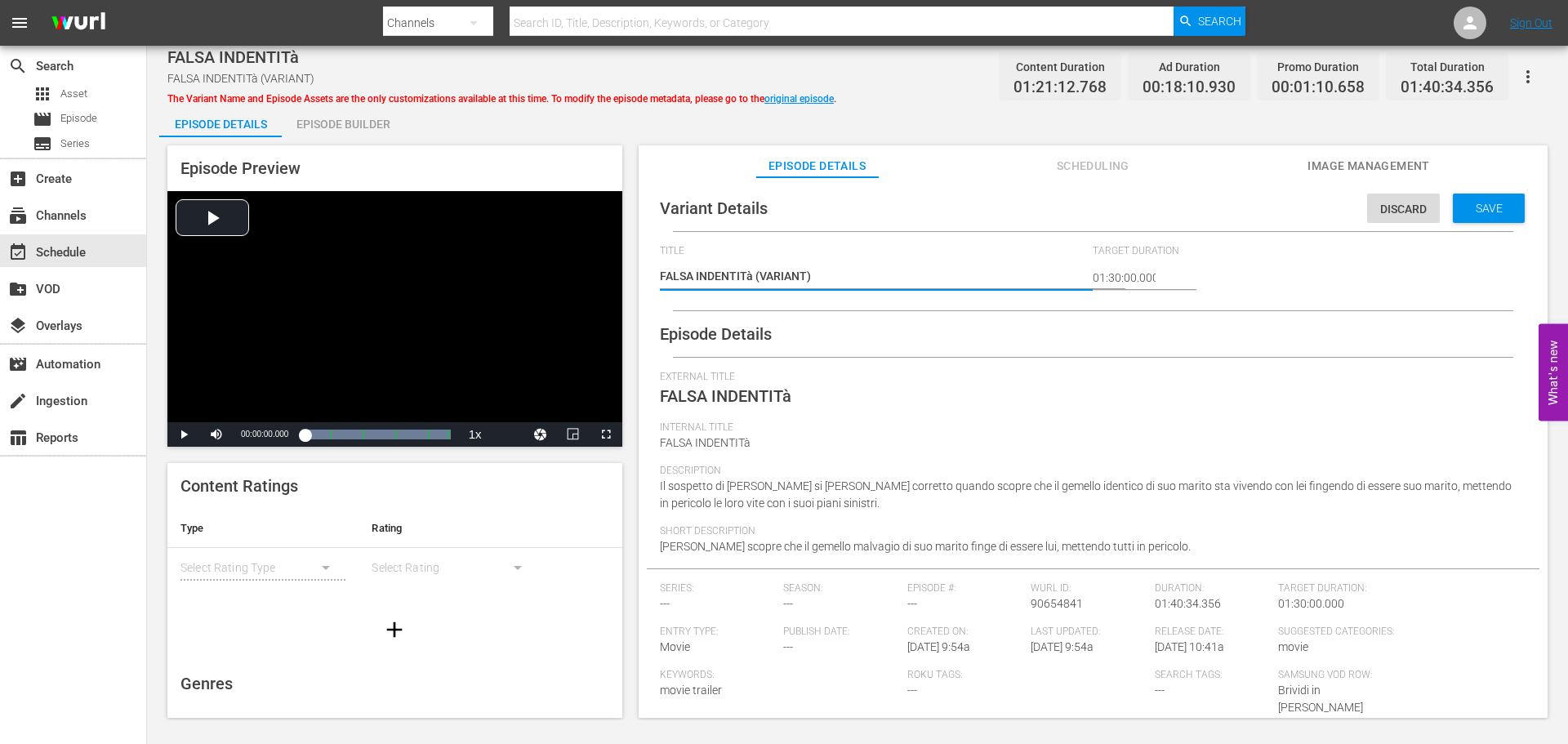
drag, startPoint x: 870, startPoint y: 275, endPoint x: 756, endPoint y: 268, distance: 114.2
click at [756, 268] on textarea "FALSA INDENTITà (VARIANT)" at bounding box center [872, 278] width 425 height 20
type textarea "FALSA INDENTITà -"
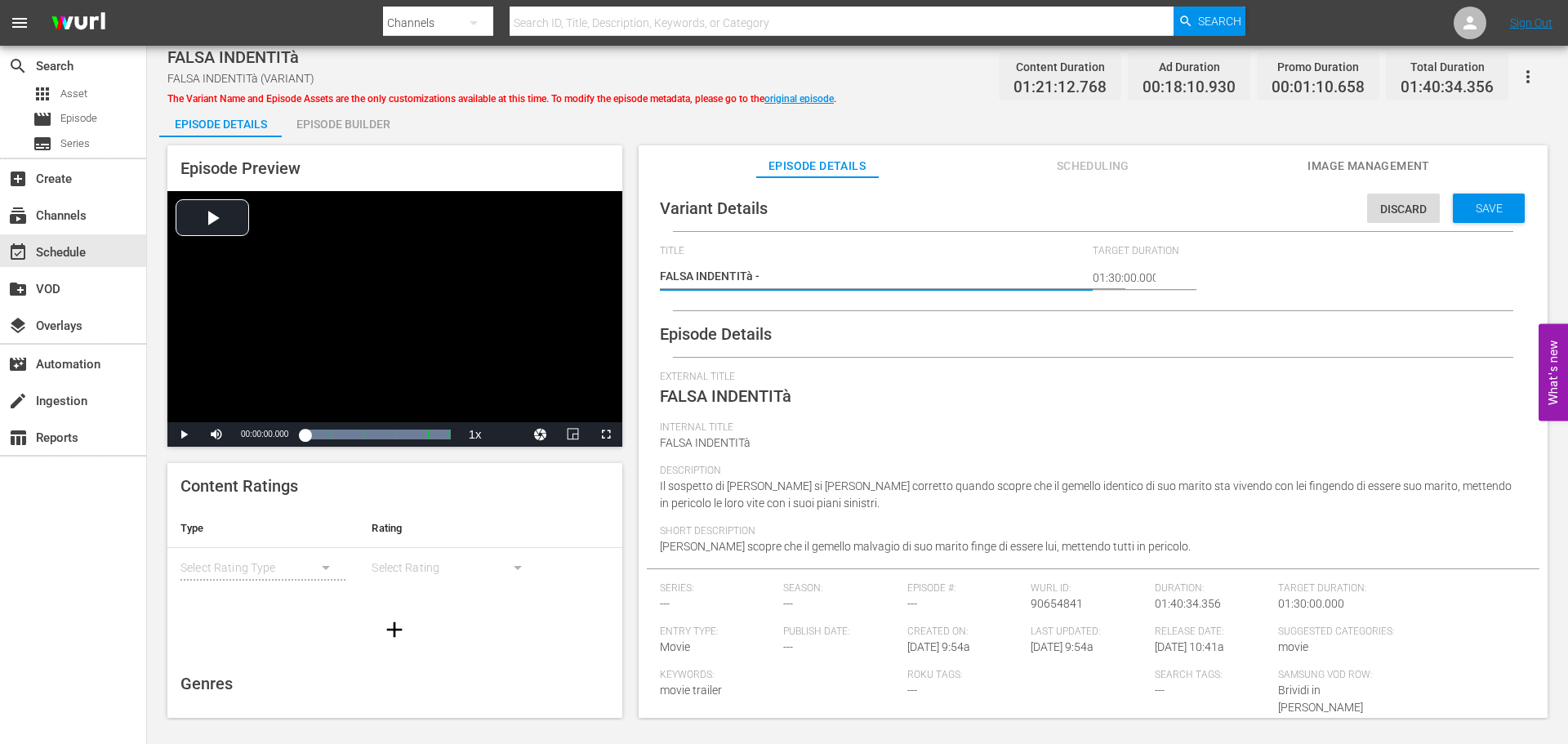
type textarea "FALSA INDENTITà -"
type textarea "FALSA INDENTITà - 2"
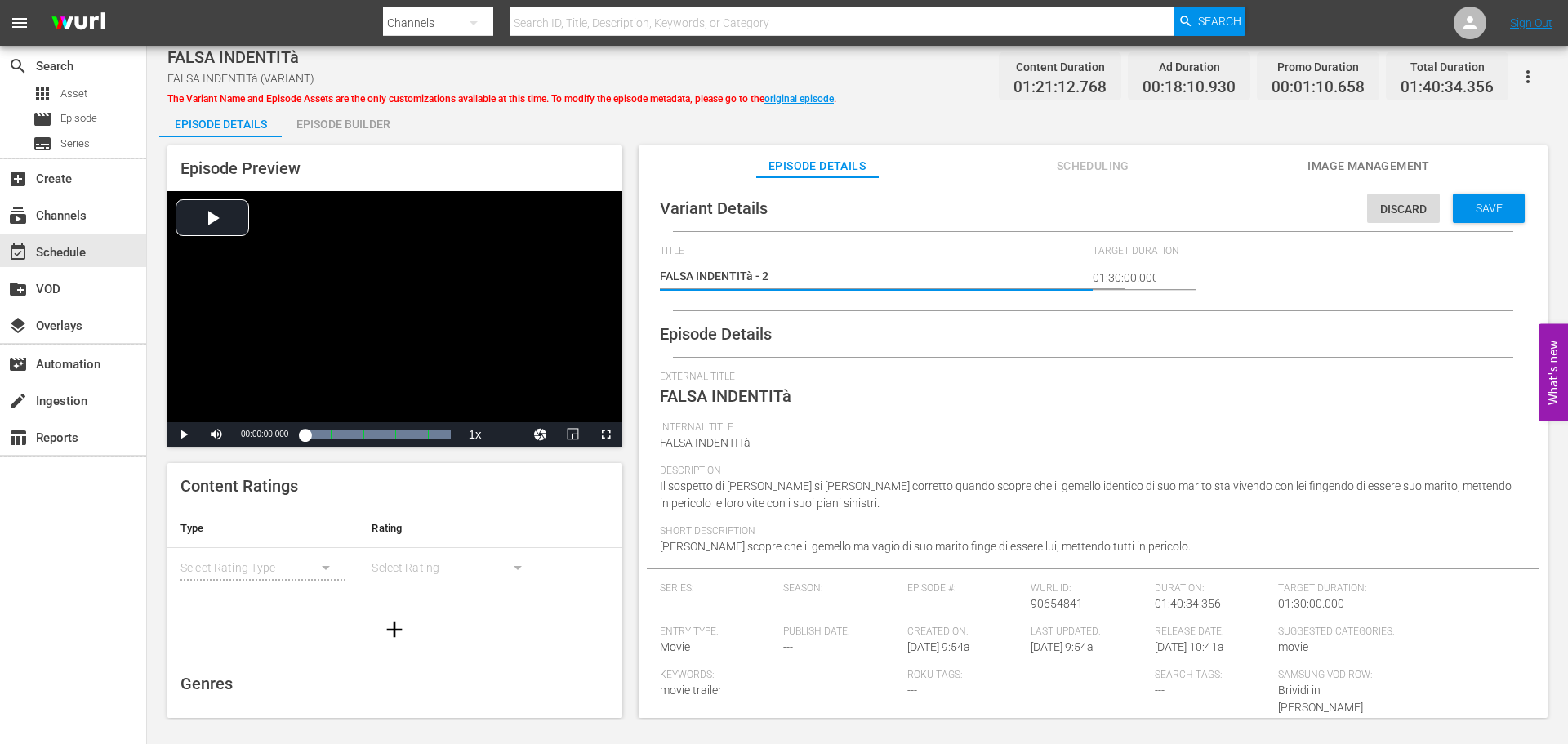
type textarea "FALSA INDENTITà - 2 m"
type textarea "FALSA INDENTITà - 2 mi"
type textarea "FALSA INDENTITà - 2 min"
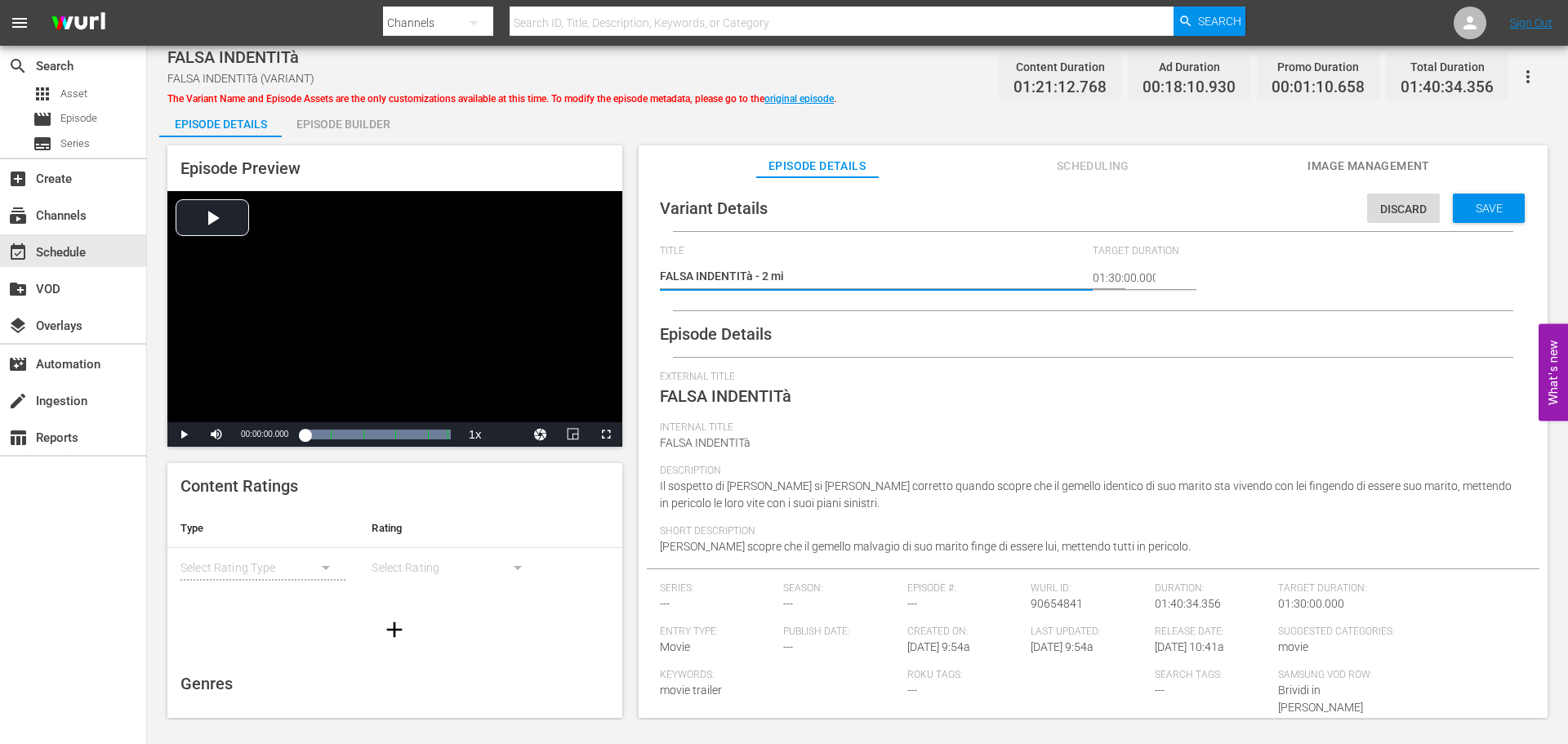
type textarea "FALSA INDENTITà - 2 min"
type textarea "FALSA INDENTITà - 2 min a"
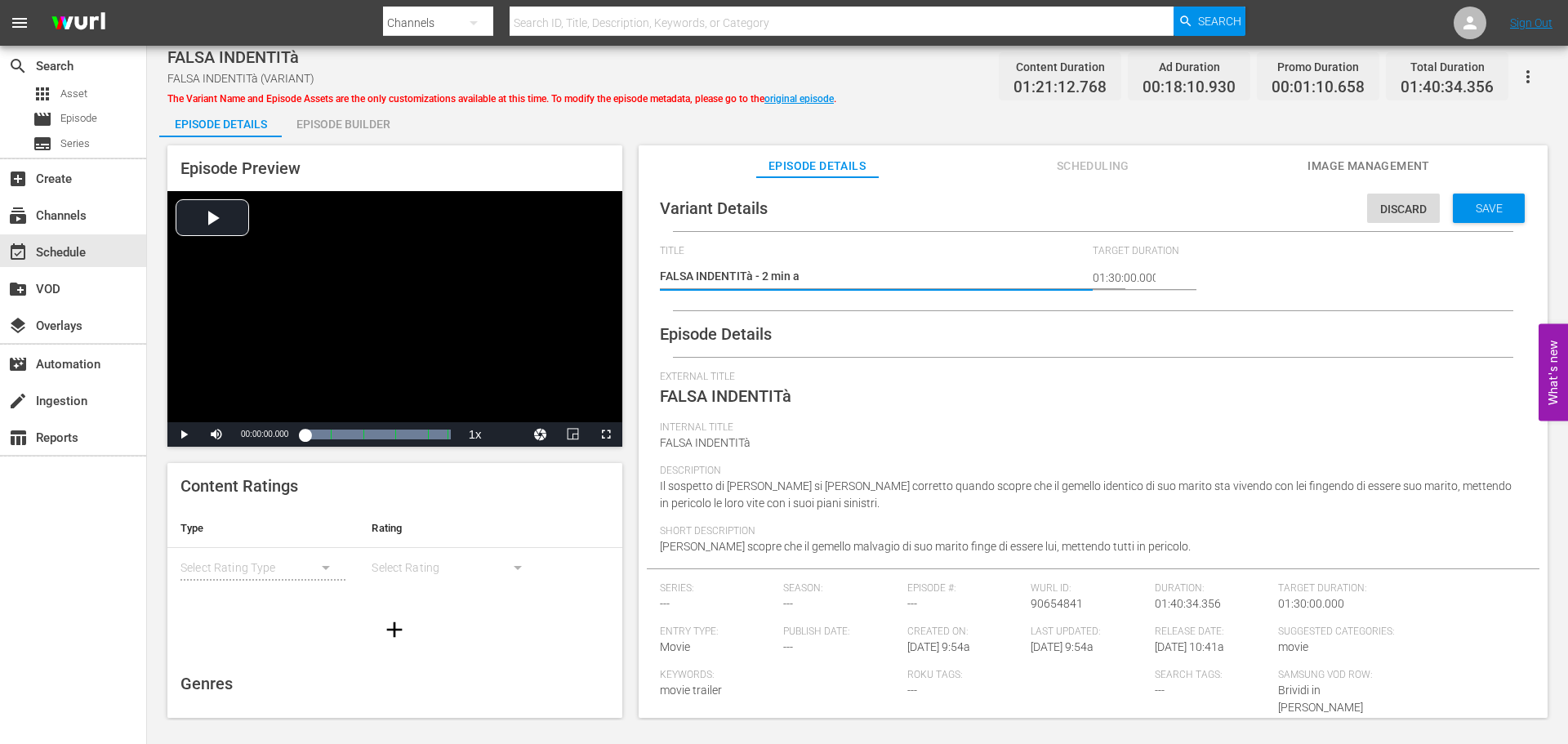
type textarea "FALSA INDENTITà - 2 min ad"
type textarea "FALSA INDENTITà - 2 min adv"
click at [1458, 199] on div "Save" at bounding box center [1489, 208] width 72 height 29
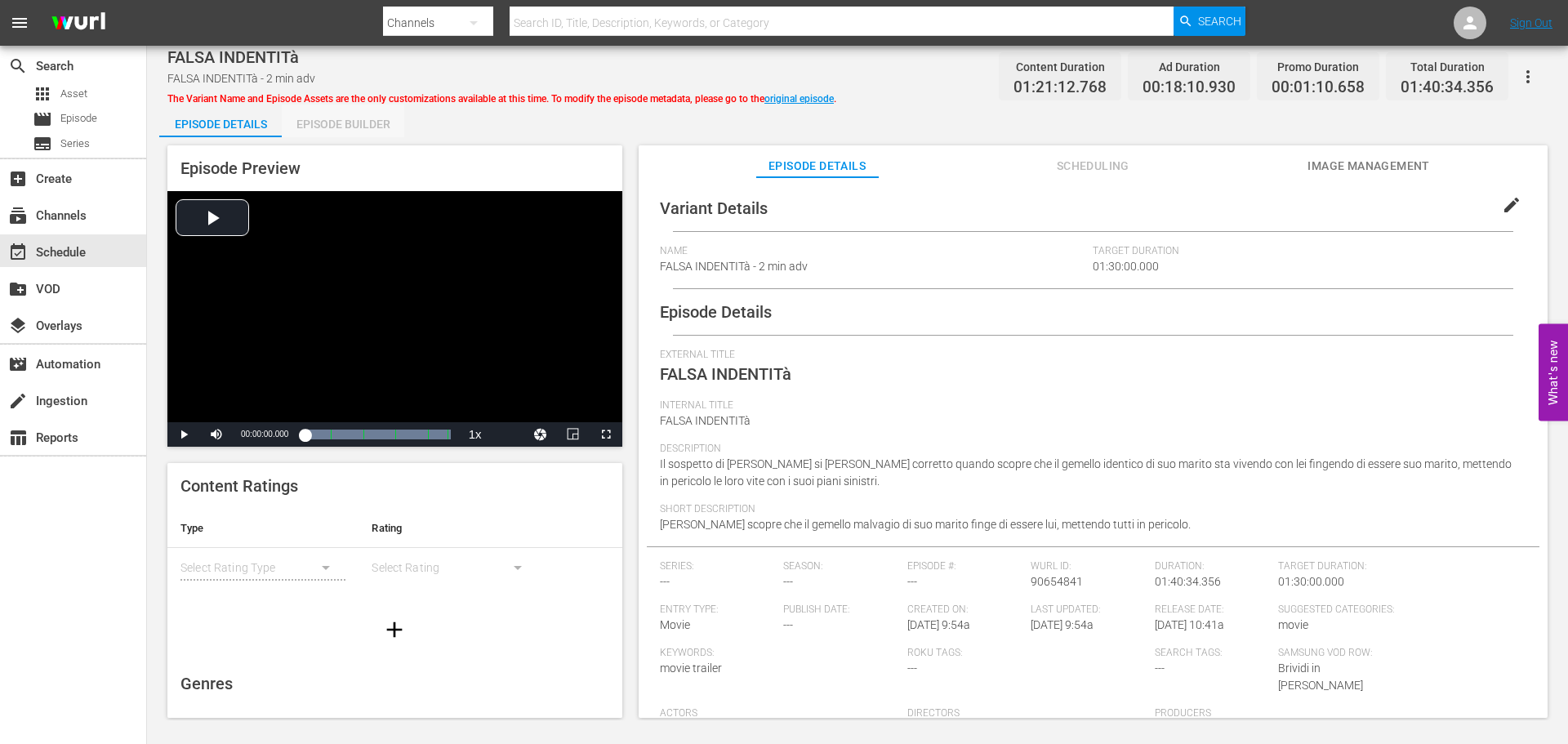
click at [350, 119] on div "Episode Builder" at bounding box center [342, 124] width 122 height 39
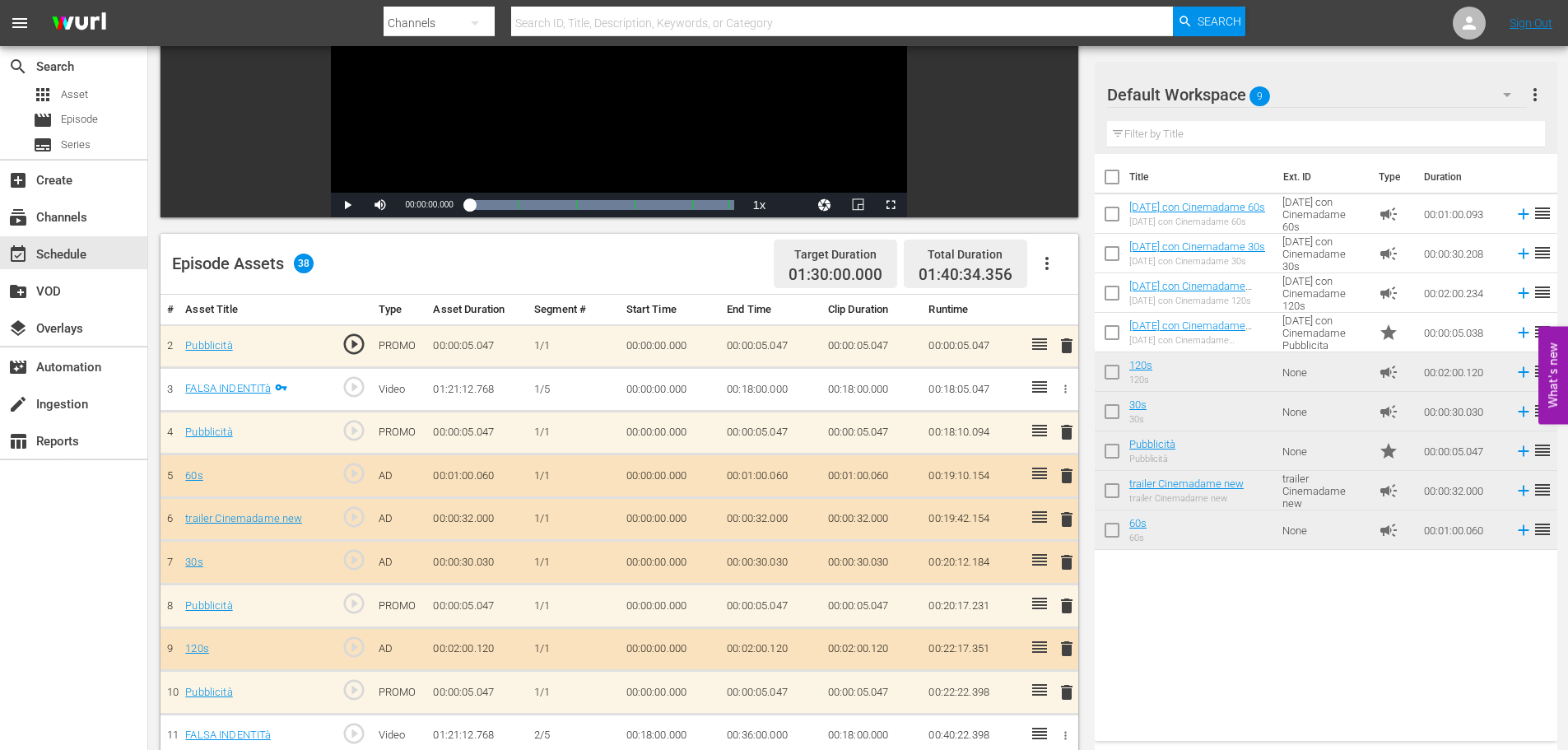
scroll to position [247, 0]
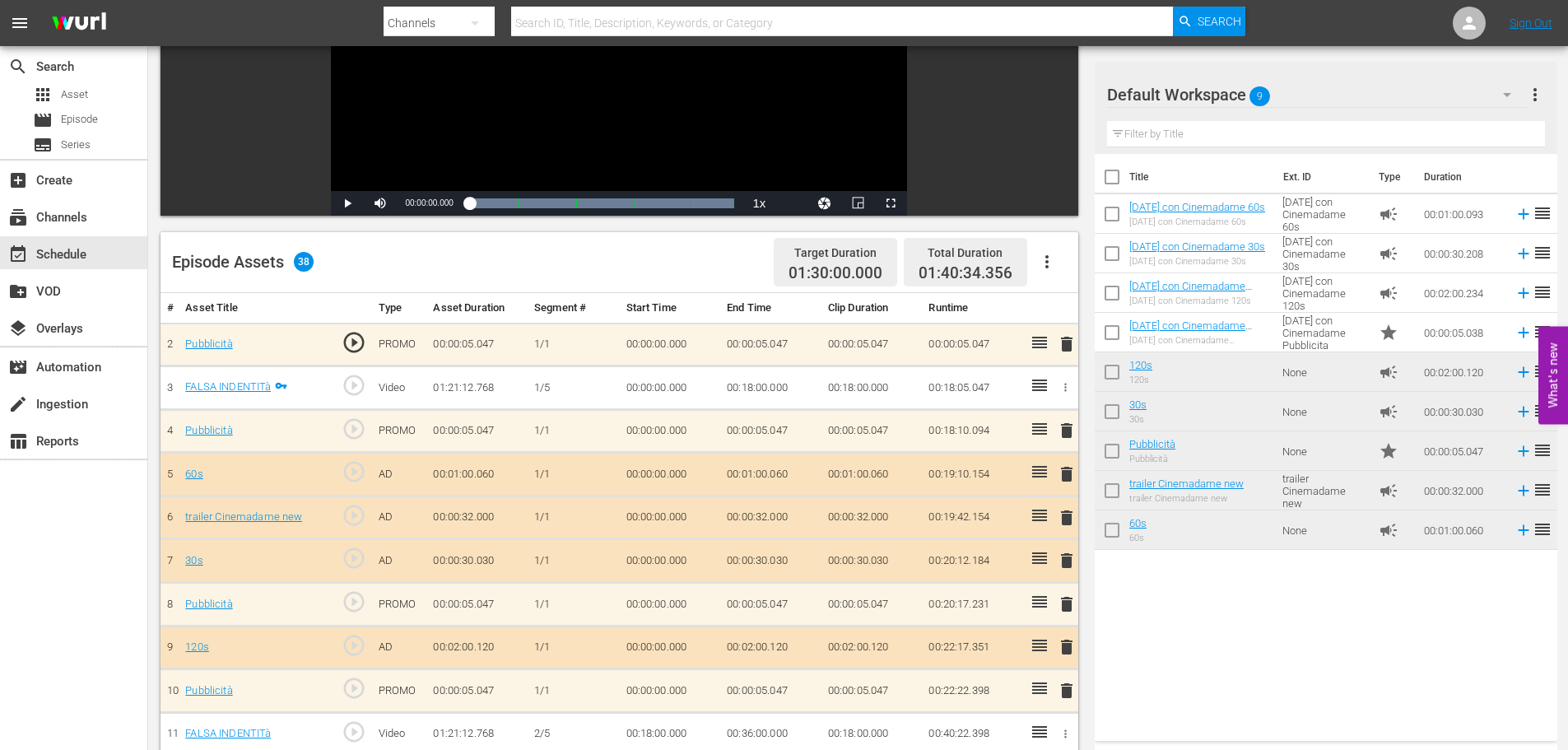
click at [1044, 259] on icon "button" at bounding box center [1047, 261] width 20 height 20
click at [1091, 309] on div "Clear Ads" at bounding box center [1096, 308] width 112 height 40
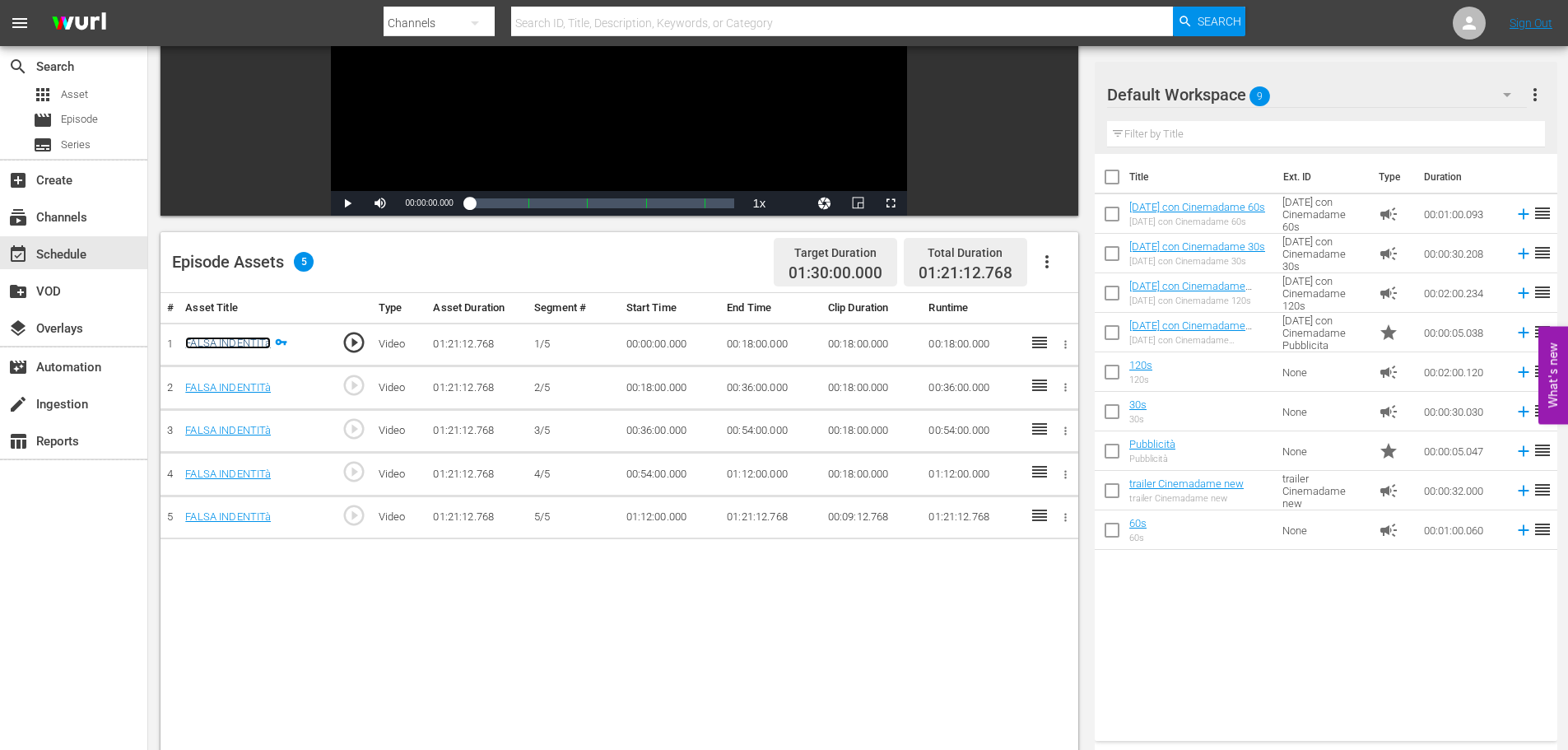
click at [235, 339] on link "FALSA INDENTITà" at bounding box center [227, 343] width 85 height 13
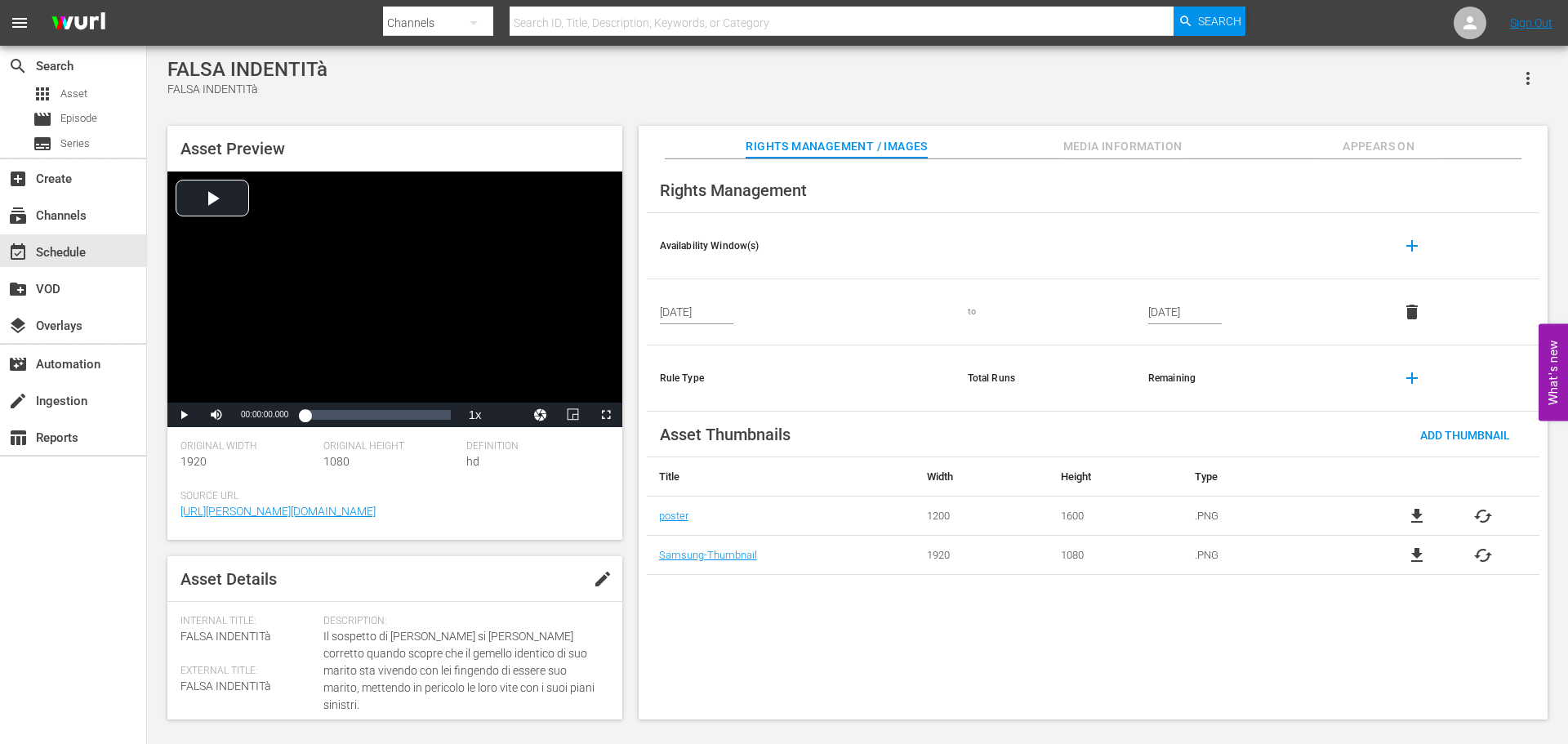
click at [1527, 75] on icon "button" at bounding box center [1528, 78] width 20 height 20
click at [1502, 84] on div "Add To Workspace" at bounding box center [1479, 85] width 111 height 39
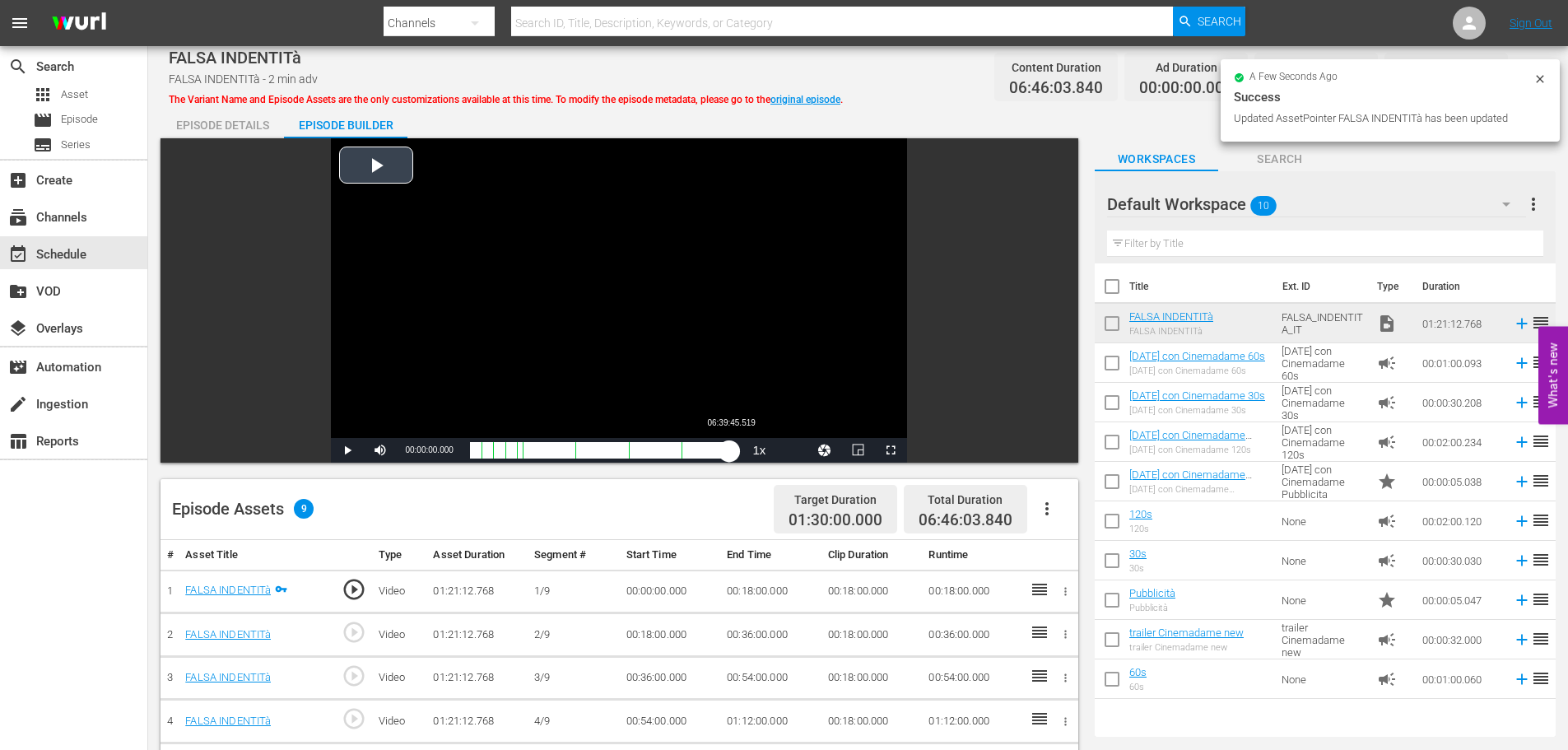
click at [731, 450] on div "Loaded : 0.12% 06:39:45.519 00:00:00.000" at bounding box center [602, 450] width 265 height 16
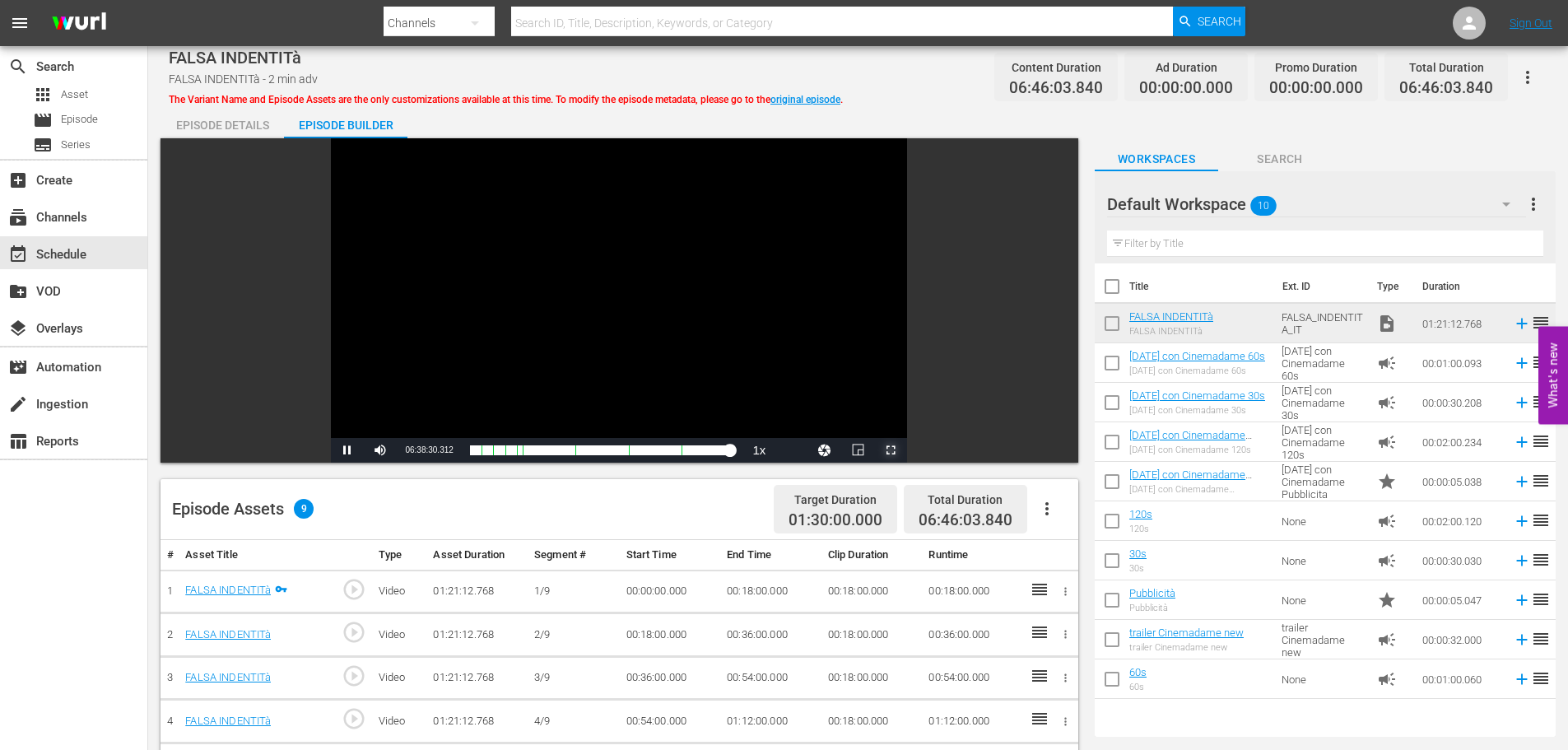
click at [890, 450] on span "Video Player" at bounding box center [890, 450] width 0 height 0
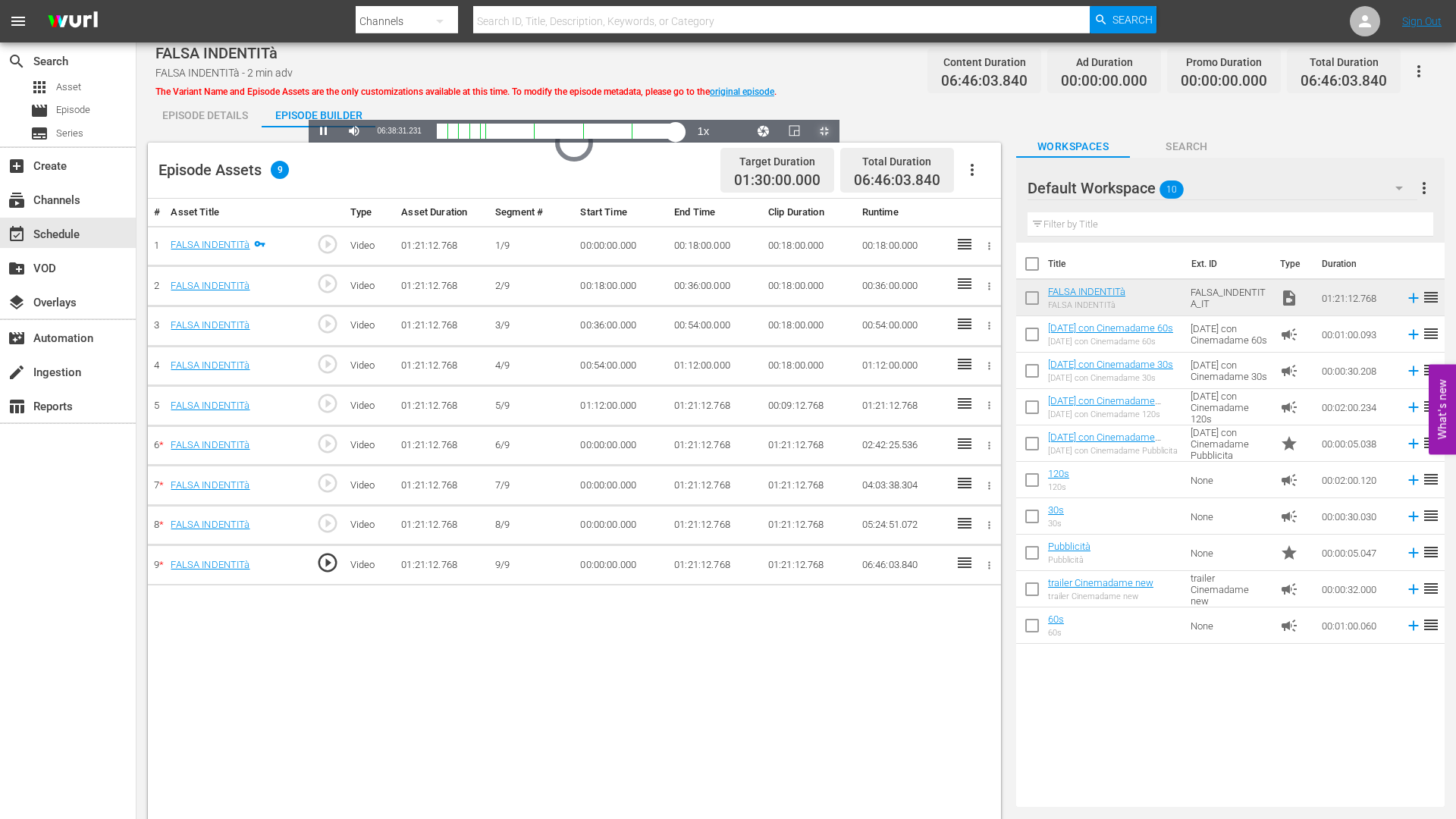
click at [676, 139] on div "01:13:40.159" at bounding box center [557, 131] width 240 height 15
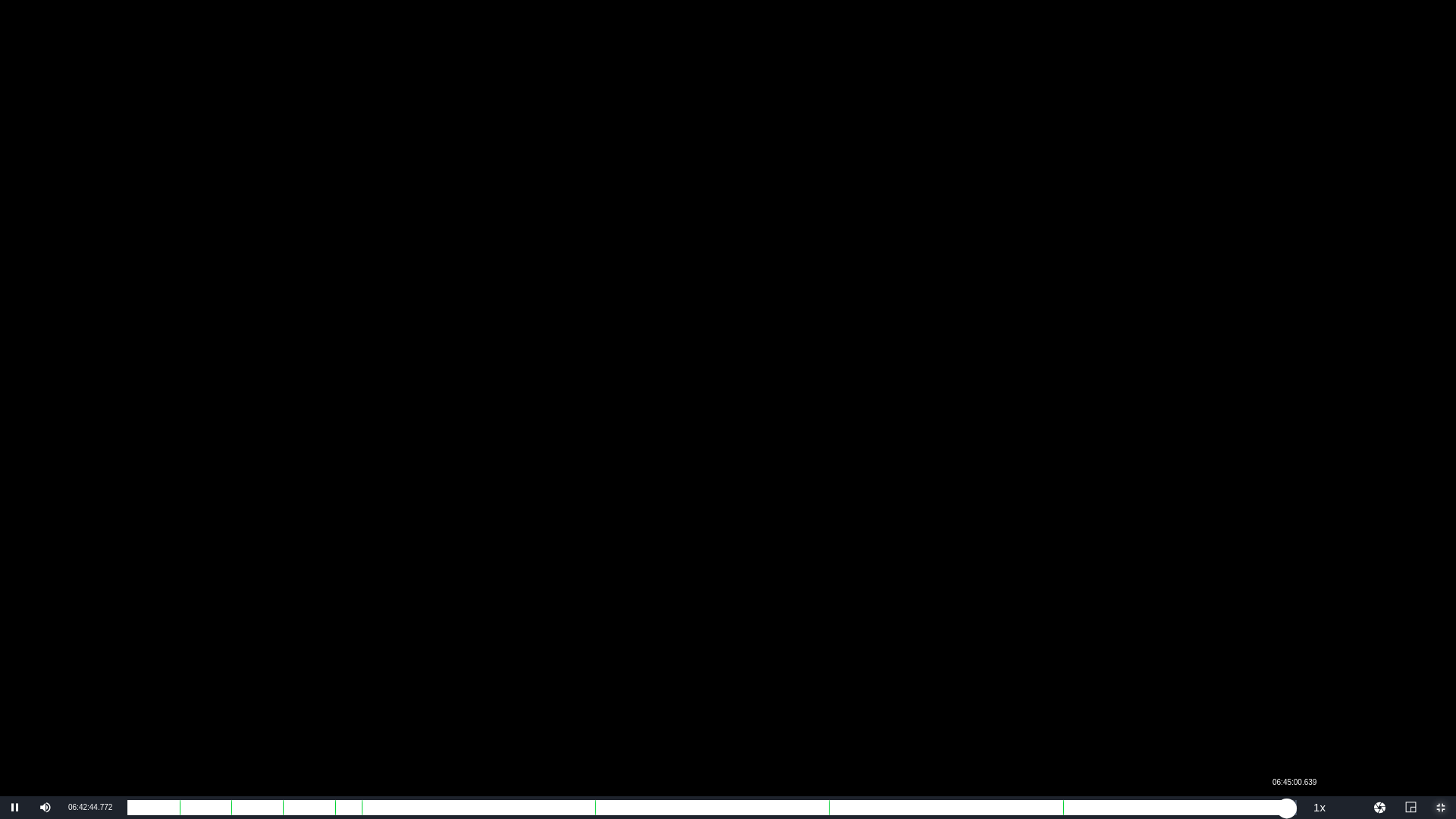
click at [1287, 691] on div "01:17:53.764" at bounding box center [707, 808] width 1160 height 15
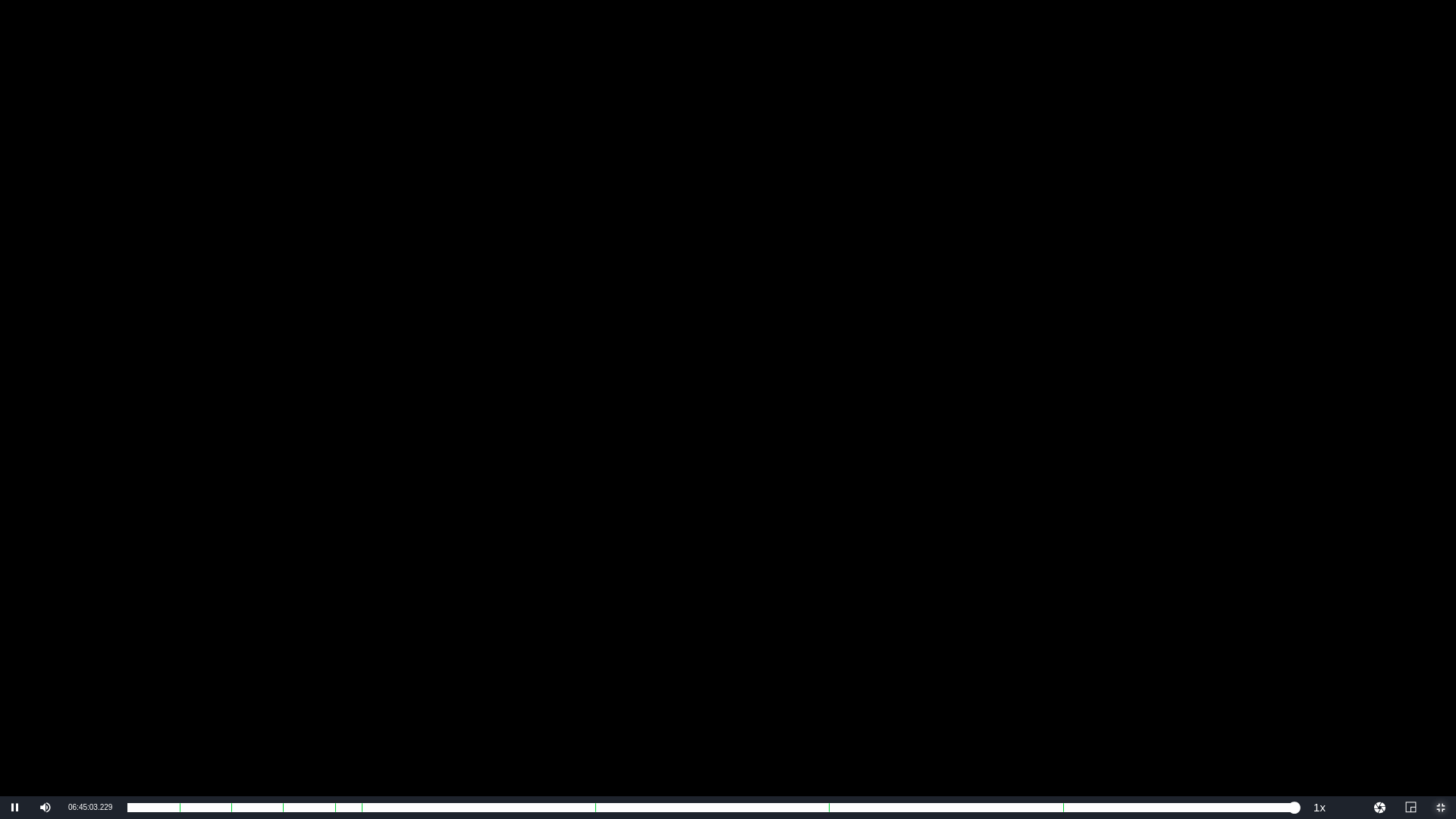
click at [1441, 691] on span "Video Player" at bounding box center [1441, 808] width 0 height 0
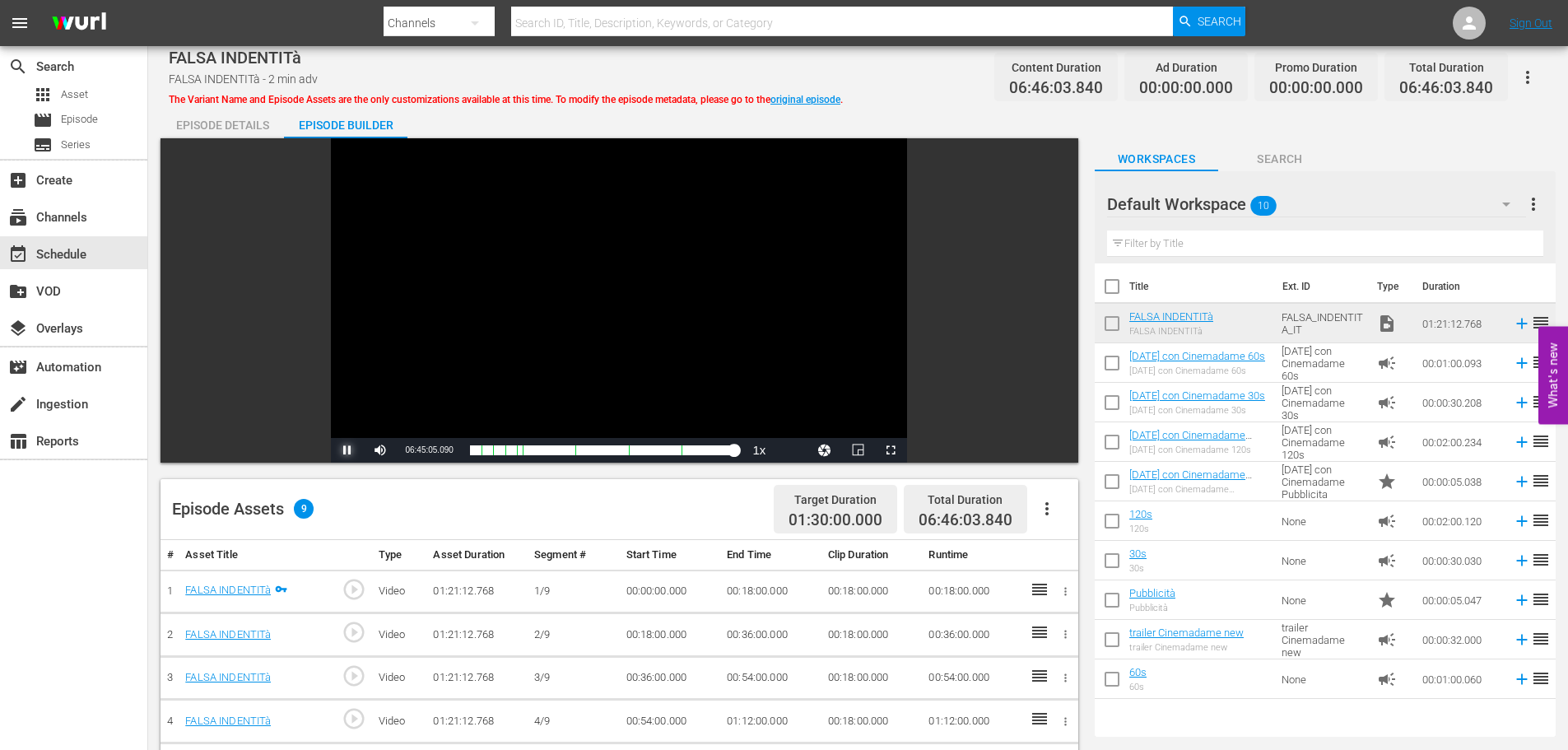
click at [348, 450] on span "Video Player" at bounding box center [348, 450] width 0 height 0
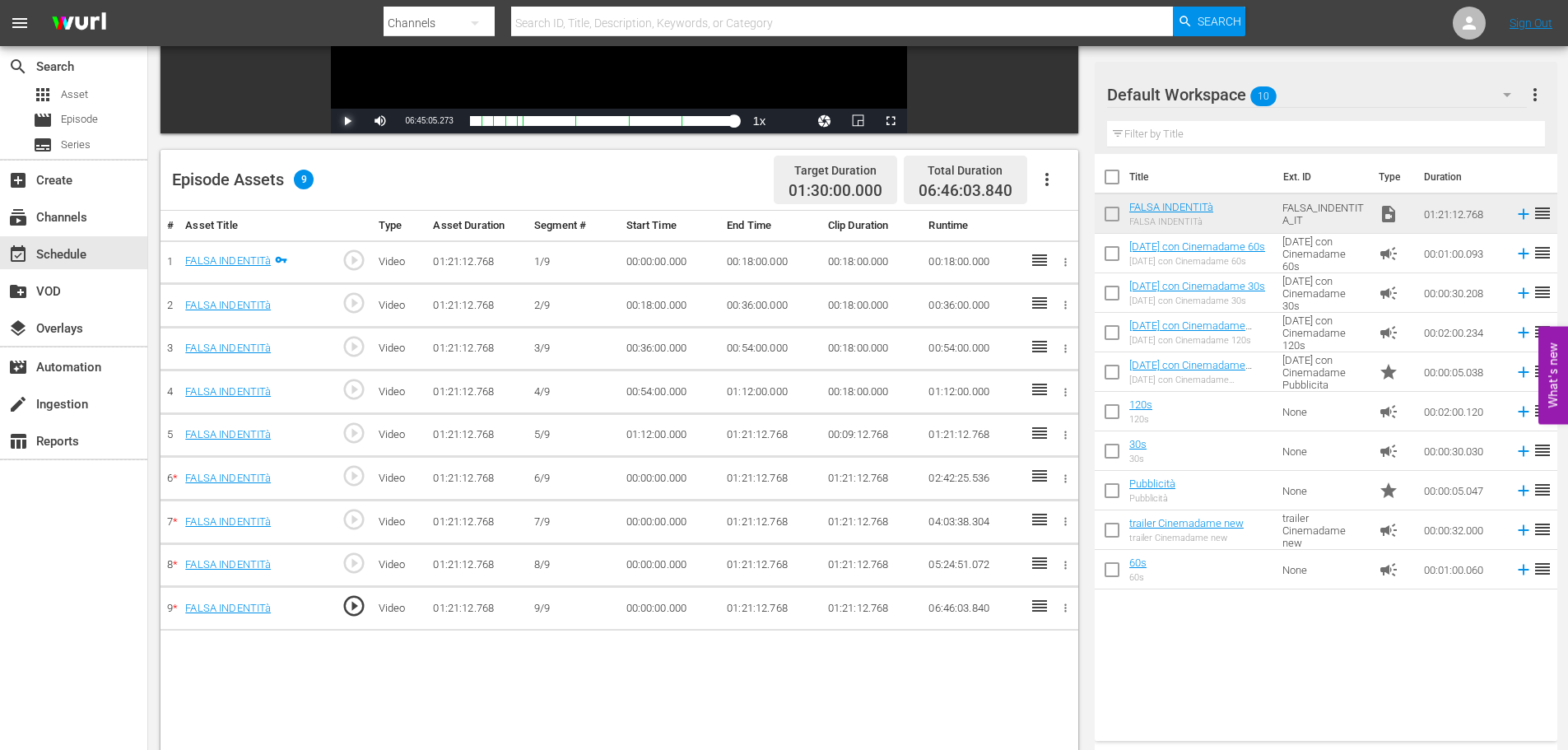
scroll to position [411, 0]
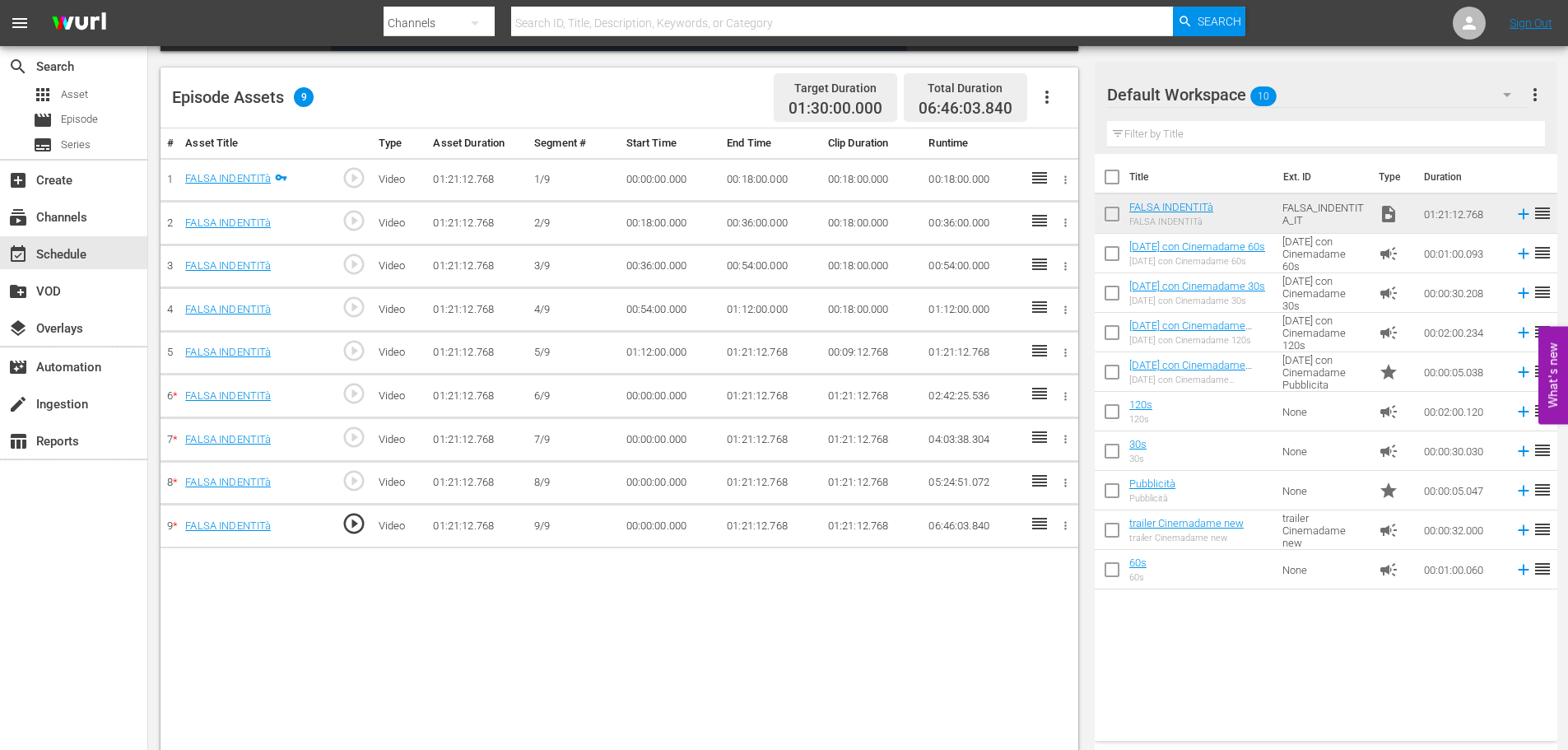
click at [755, 182] on td "00:18:00.000" at bounding box center [771, 180] width 102 height 44
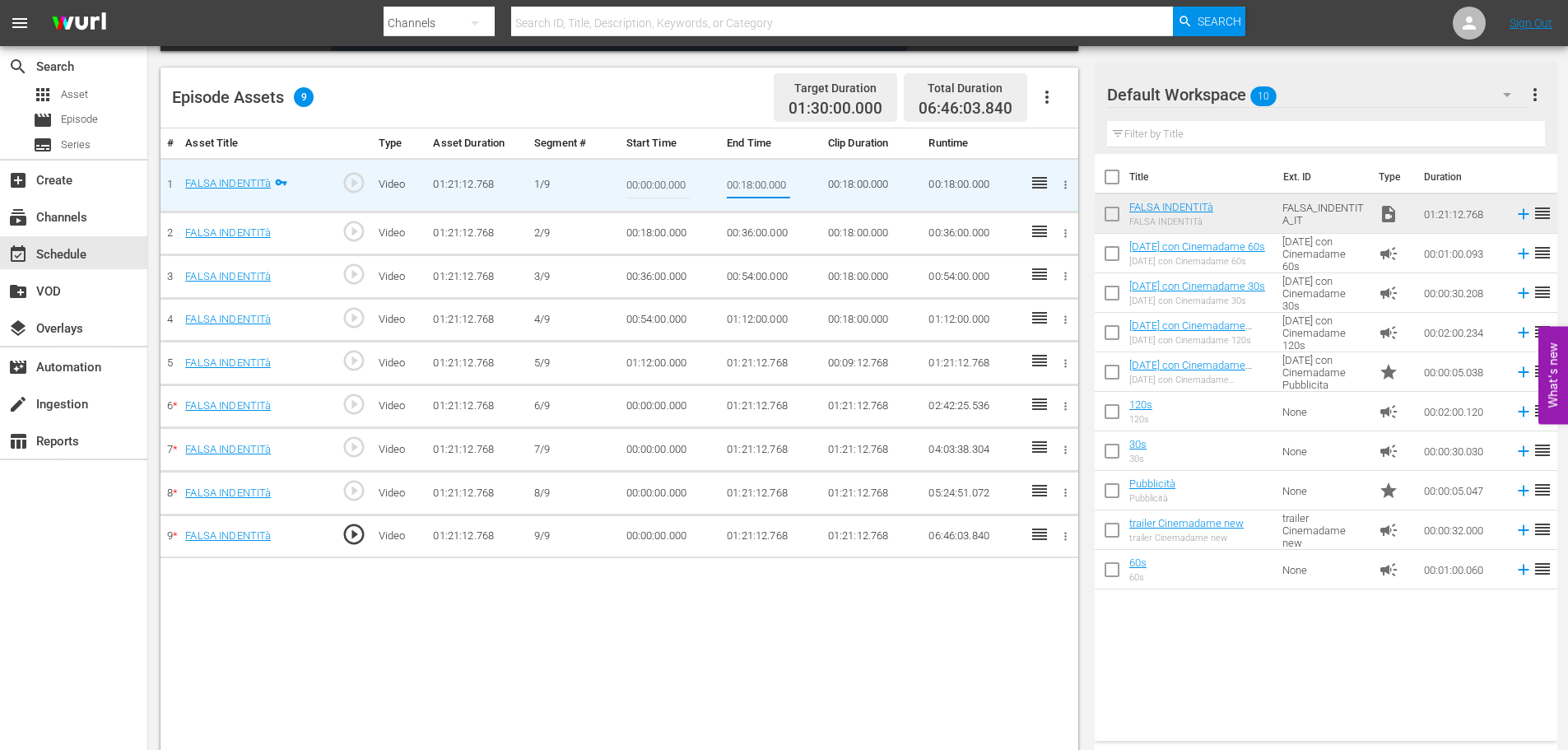
type input "00:09:00"
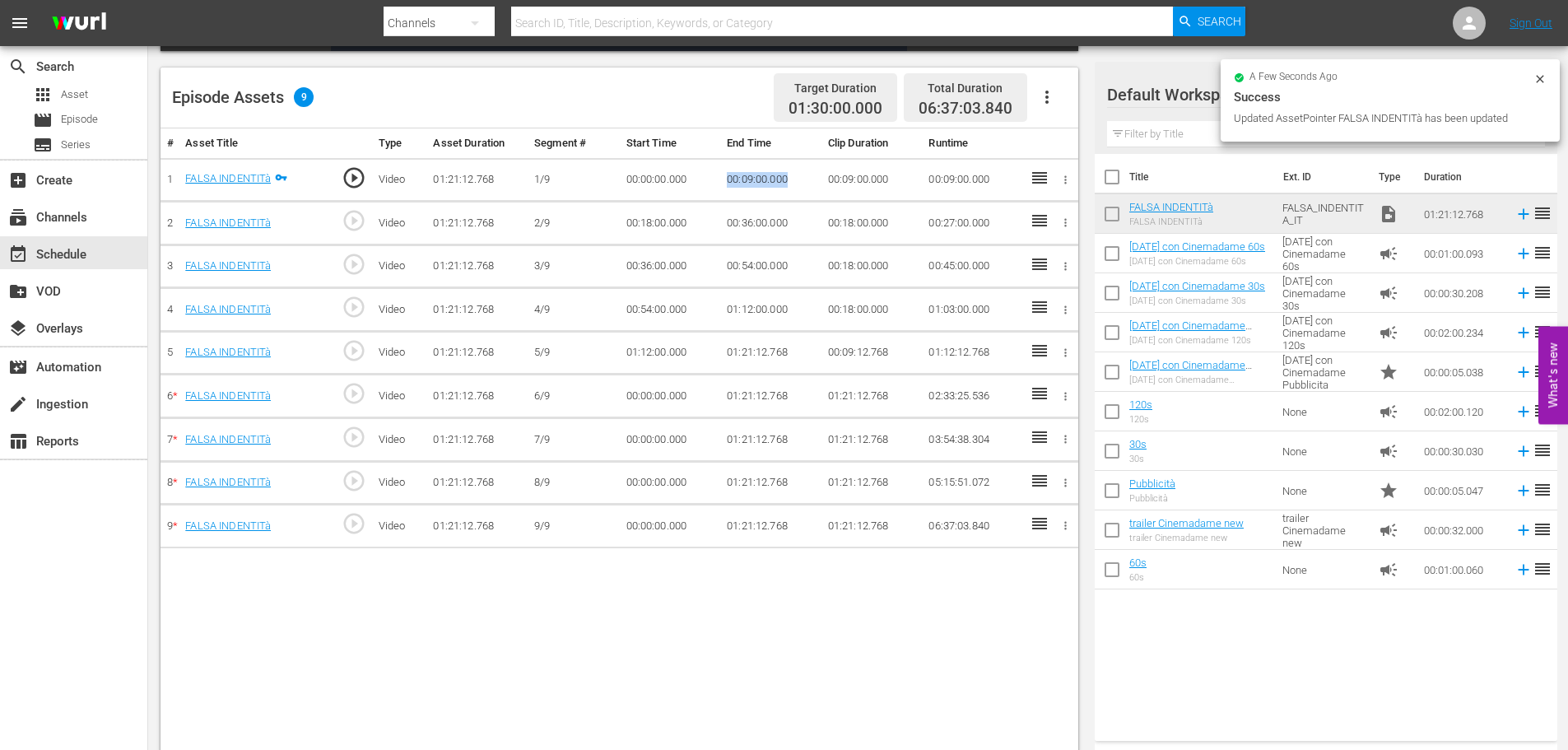
drag, startPoint x: 800, startPoint y: 181, endPoint x: 719, endPoint y: 165, distance: 82.6
click at [719, 165] on tr "1 FALSA INDENTITà play_circle_outline Video 01:21:12.768 1/9 00:00:00.000 00:09…" at bounding box center [620, 180] width 918 height 44
copy tr "00:09:00.000"
click at [642, 222] on td "00:18:00.000" at bounding box center [670, 223] width 102 height 44
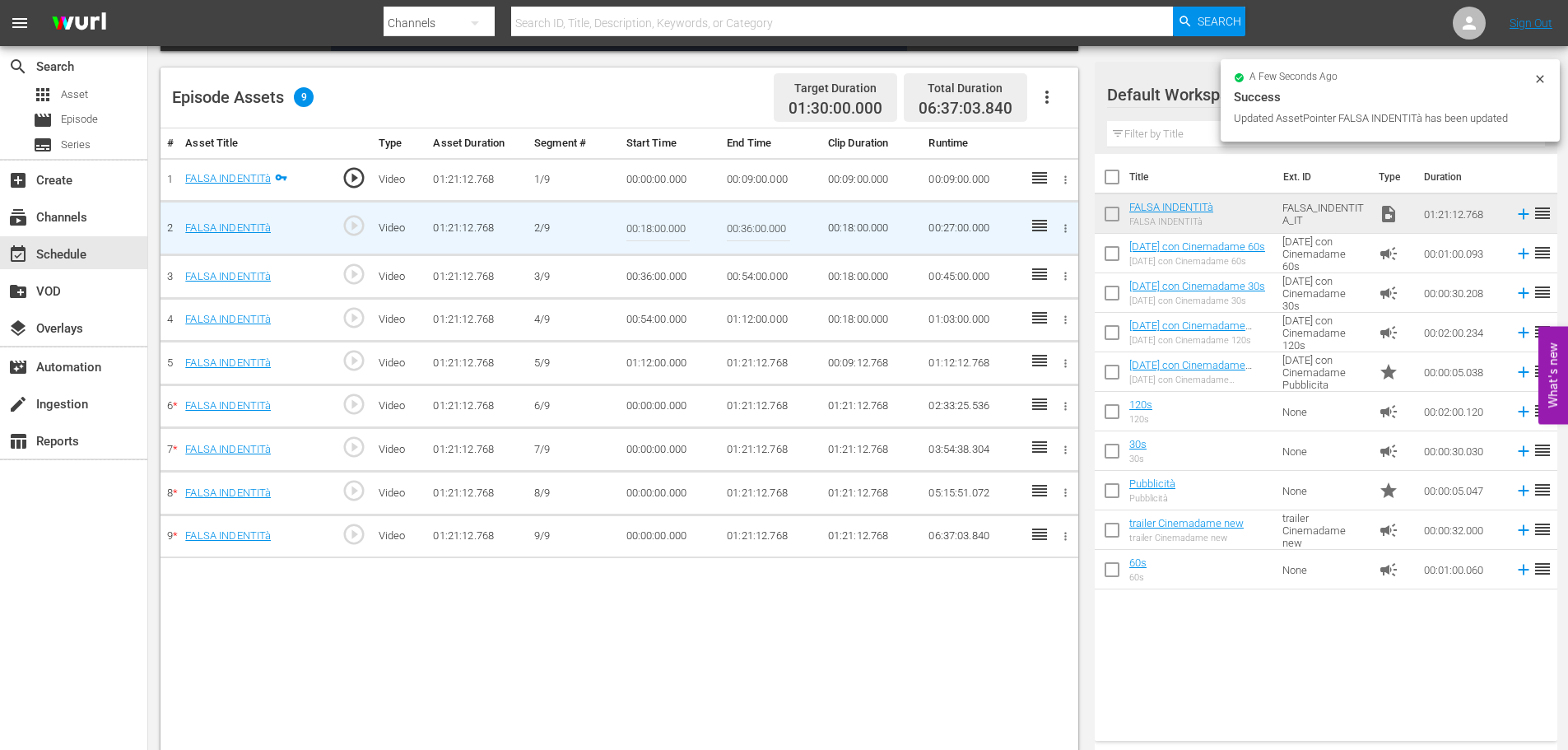
click at [642, 222] on input "00:18:00.000" at bounding box center [658, 228] width 64 height 40
paste input "00:09"
type input "00:09:00.000"
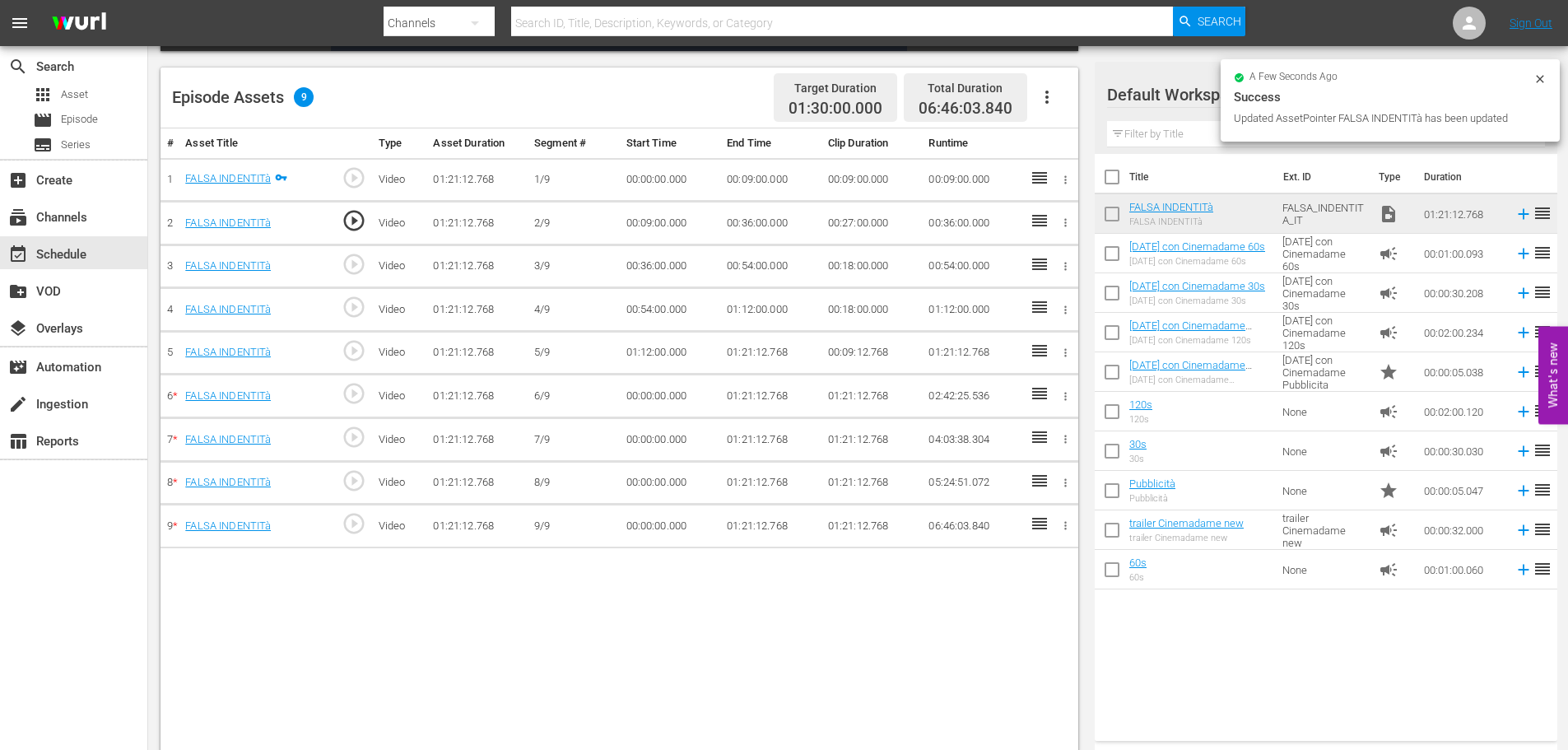
click at [740, 233] on td "00:36:00.000" at bounding box center [771, 223] width 102 height 44
click at [742, 226] on td "00:36:00.000" at bounding box center [771, 223] width 102 height 44
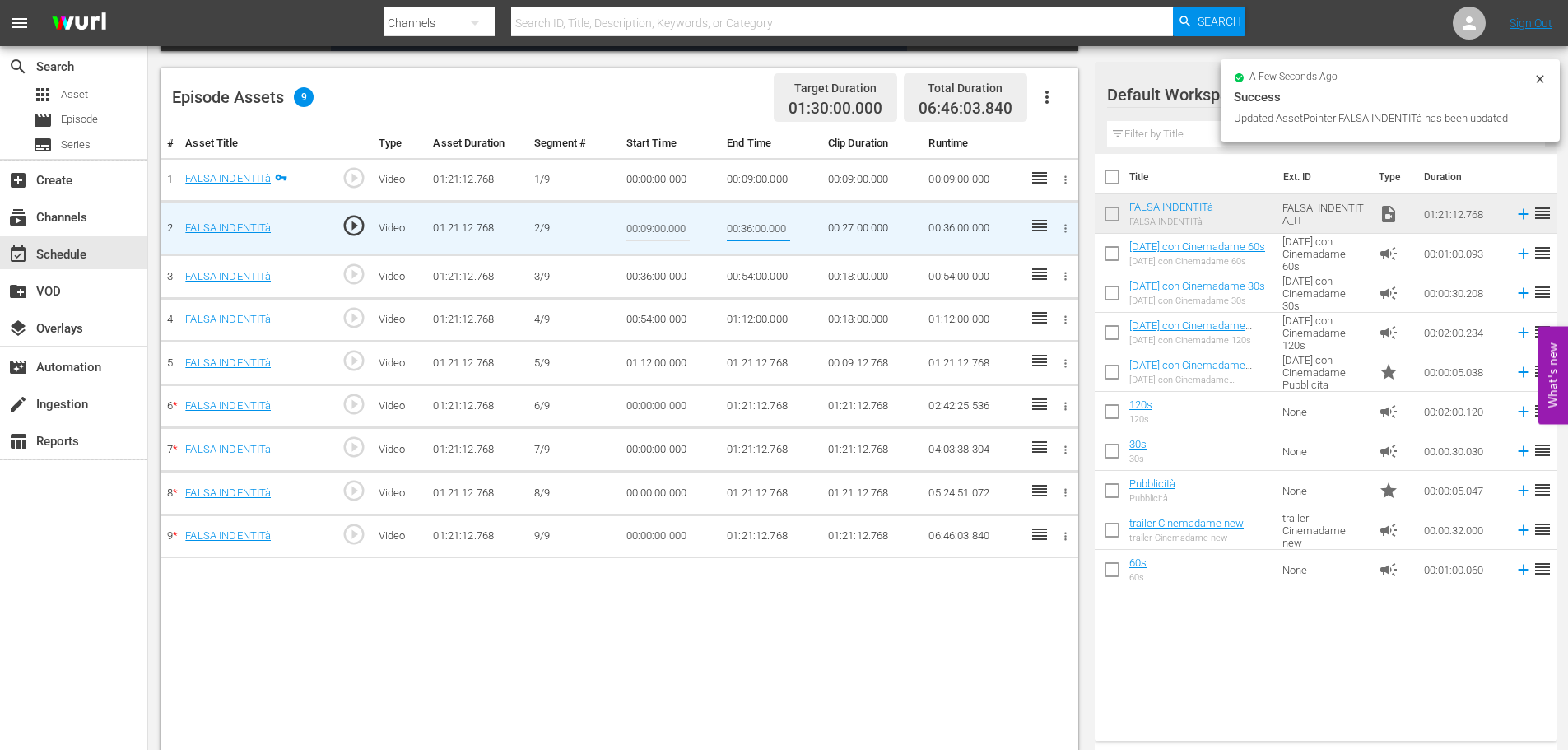
click at [742, 226] on input "00:36:00.000" at bounding box center [758, 228] width 64 height 40
type input "00:18:00"
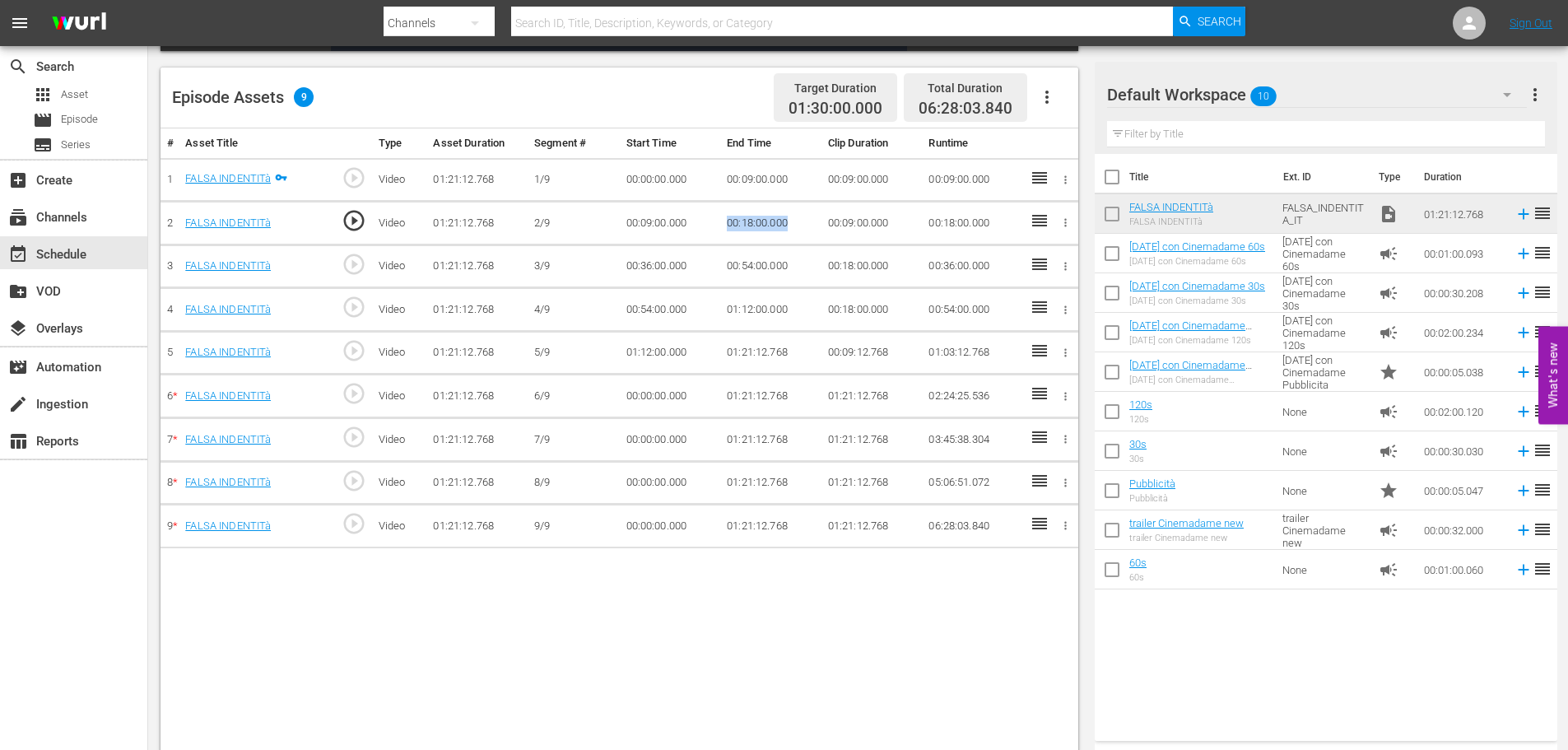
drag, startPoint x: 802, startPoint y: 226, endPoint x: 729, endPoint y: 225, distance: 73.0
click at [729, 225] on td "00:18:00.000" at bounding box center [771, 223] width 102 height 44
copy td "00:18:00.000"
click at [636, 256] on td "00:36:00.000" at bounding box center [670, 266] width 102 height 44
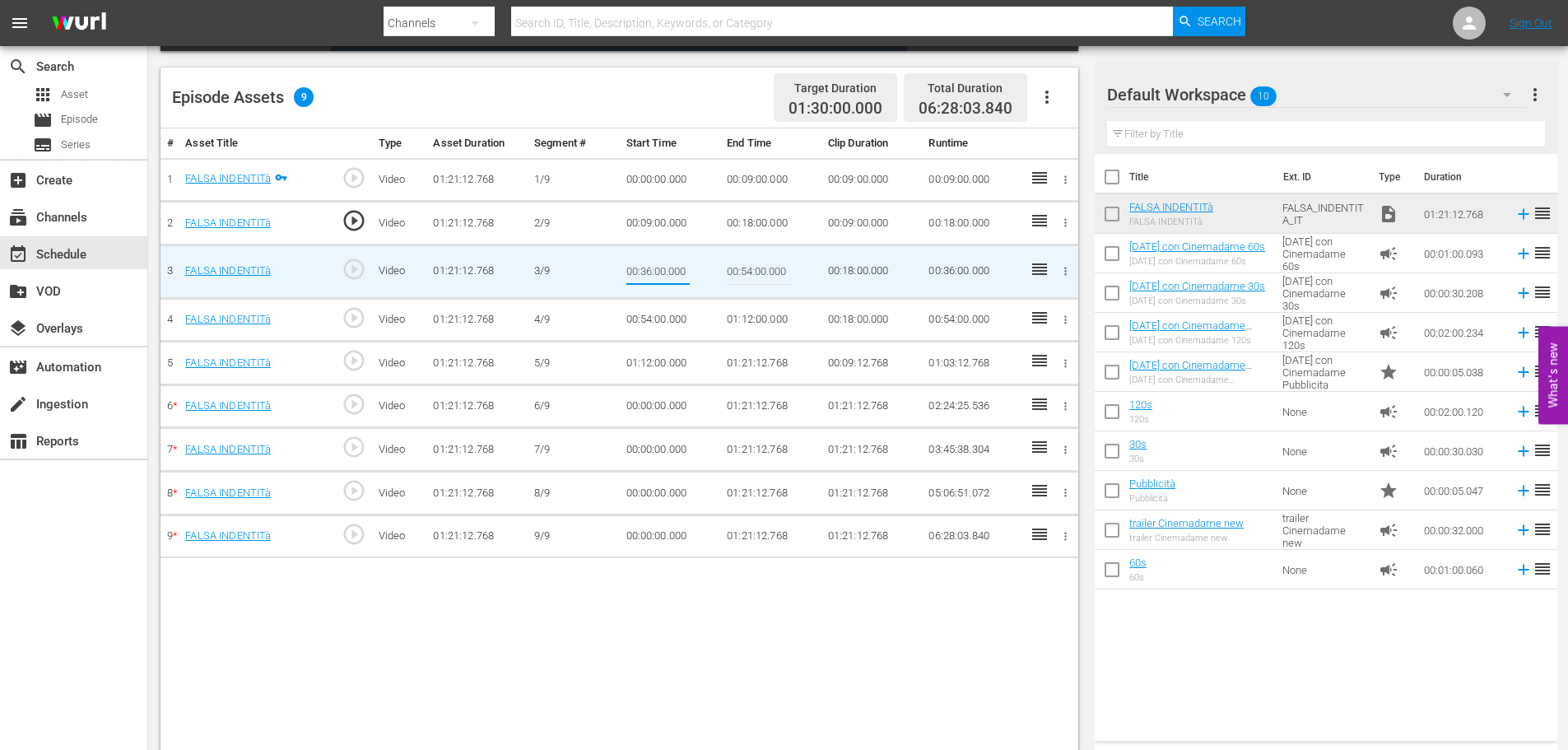
click at [636, 256] on input "00:36:00.000" at bounding box center [658, 271] width 64 height 40
type input "00:18:00.000"
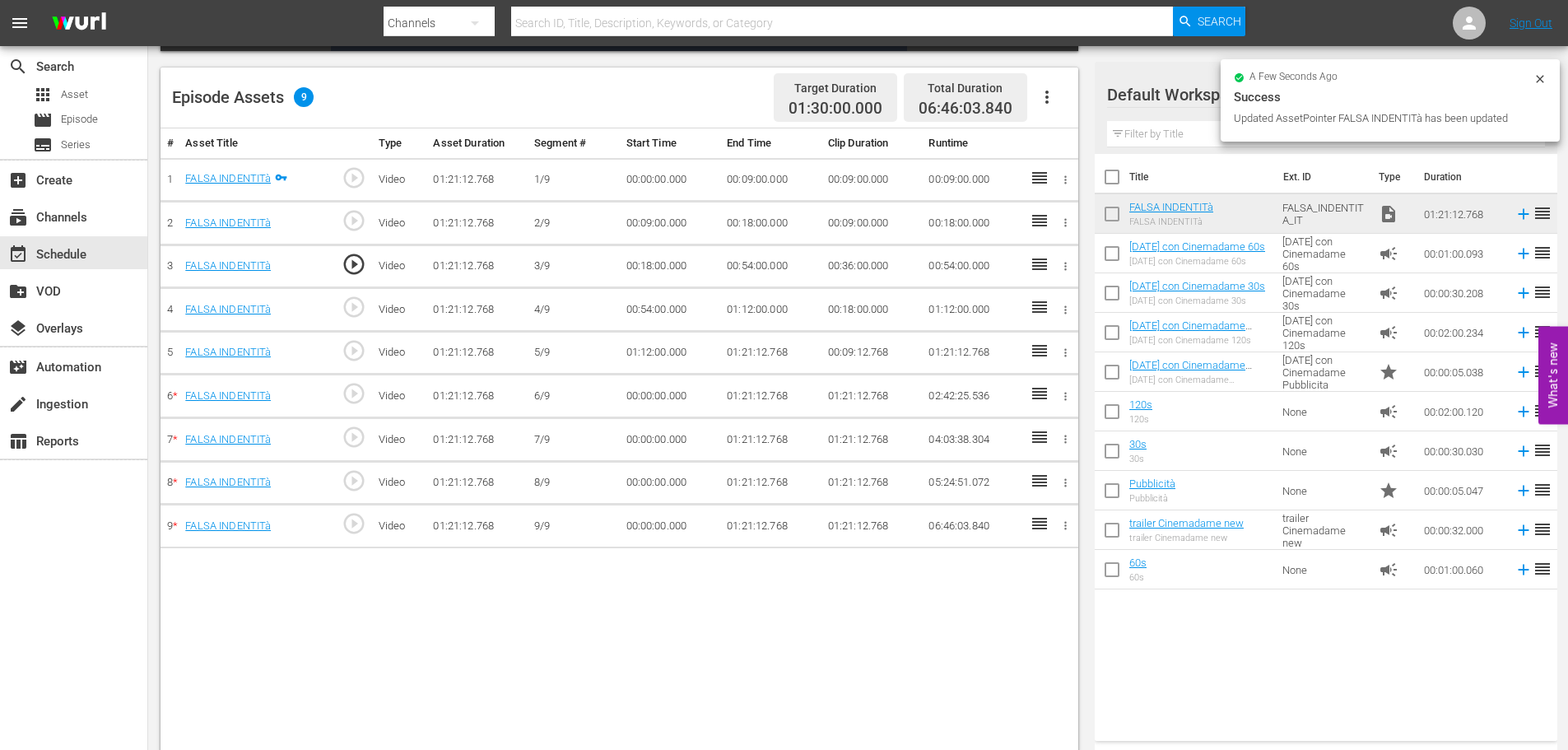
click at [747, 256] on td "00:54:00.000" at bounding box center [771, 266] width 102 height 44
click at [742, 266] on td "00:54:00.000" at bounding box center [771, 266] width 102 height 44
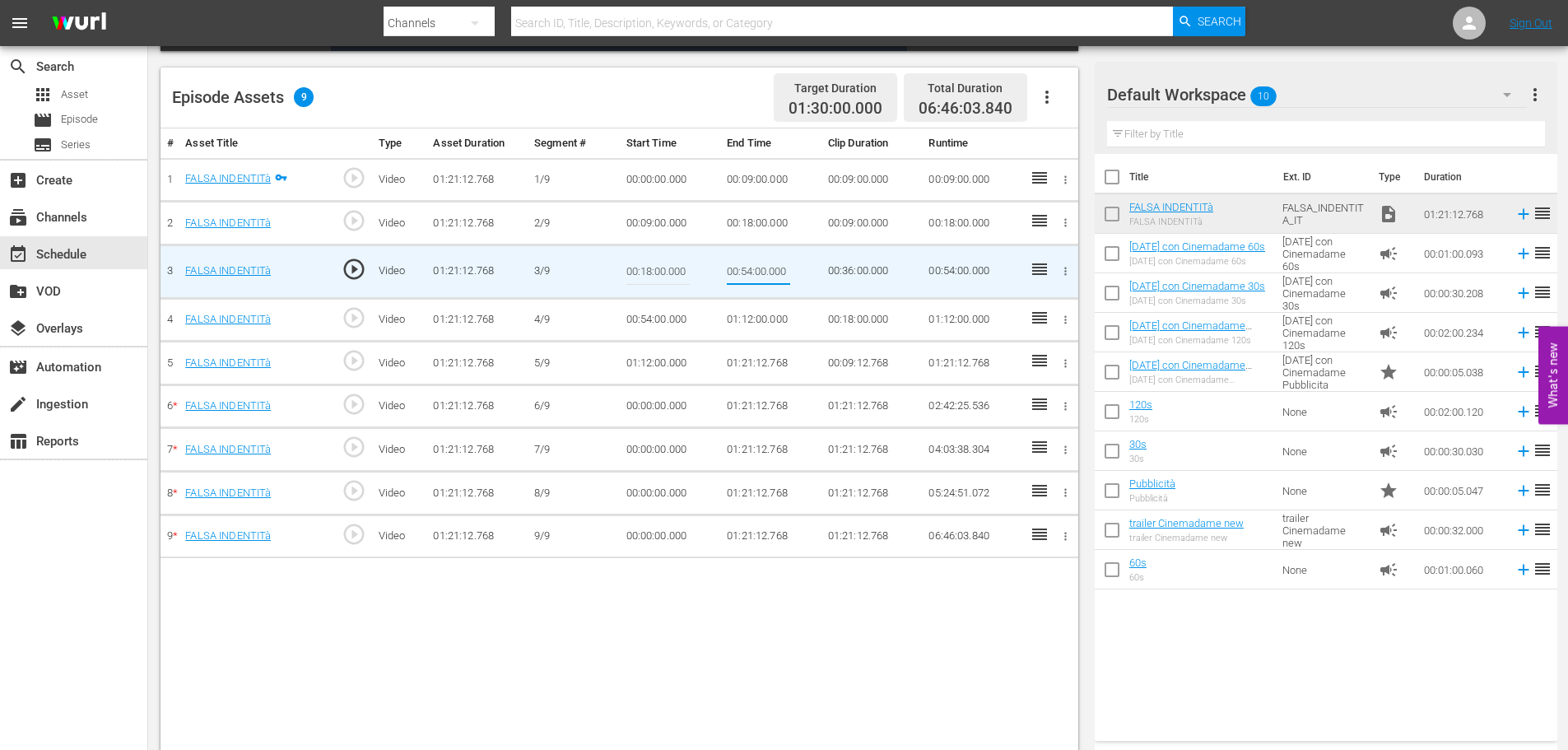
type input "00:27:00"
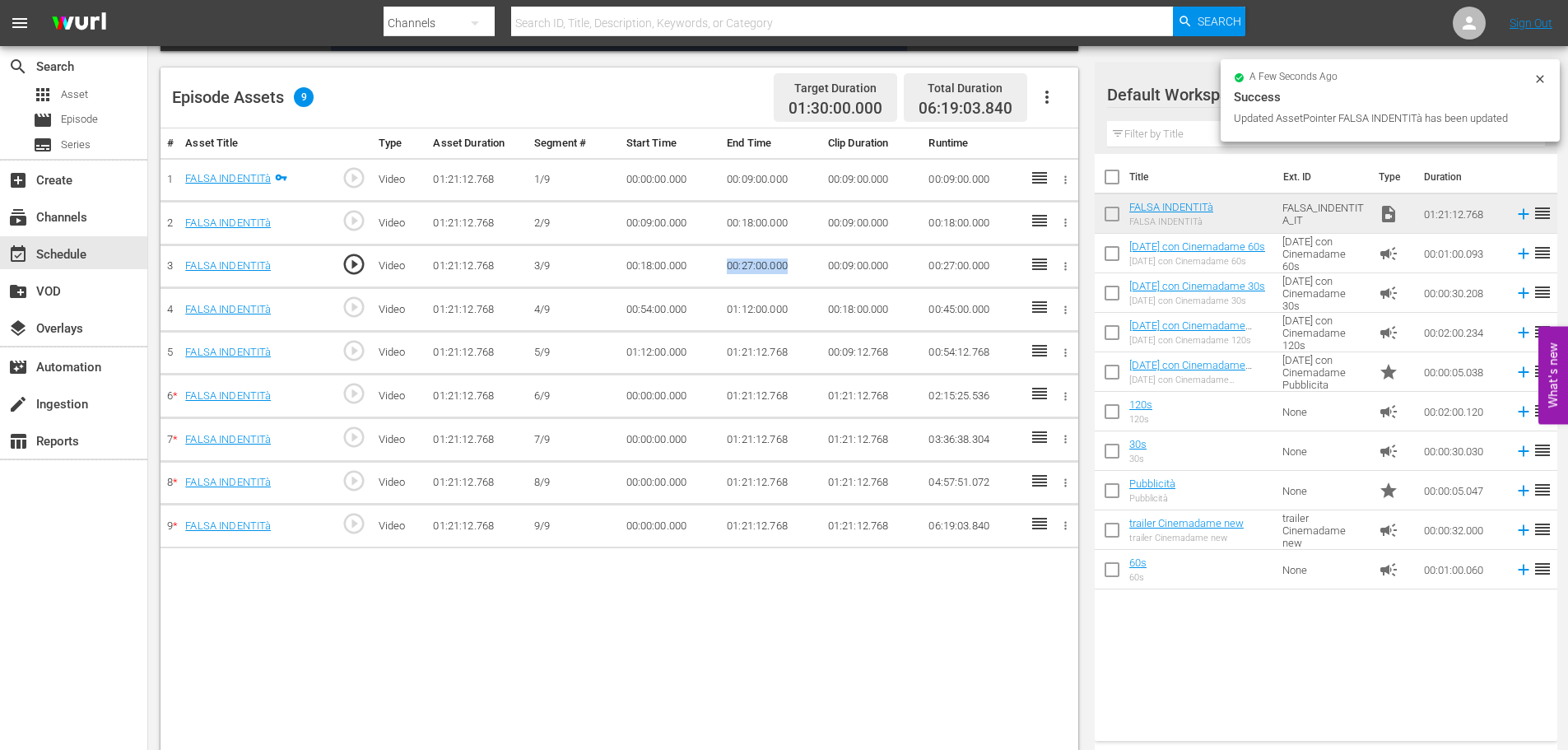
drag, startPoint x: 808, startPoint y: 267, endPoint x: 705, endPoint y: 262, distance: 103.1
click at [705, 262] on tr "3 FALSA INDENTITà play_circle_outline Video 01:21:12.768 3/9 00:18:00.000 00:27…" at bounding box center [620, 266] width 918 height 44
copy tr "00:27:00.000"
click at [657, 309] on td "00:54:00.000" at bounding box center [670, 310] width 102 height 44
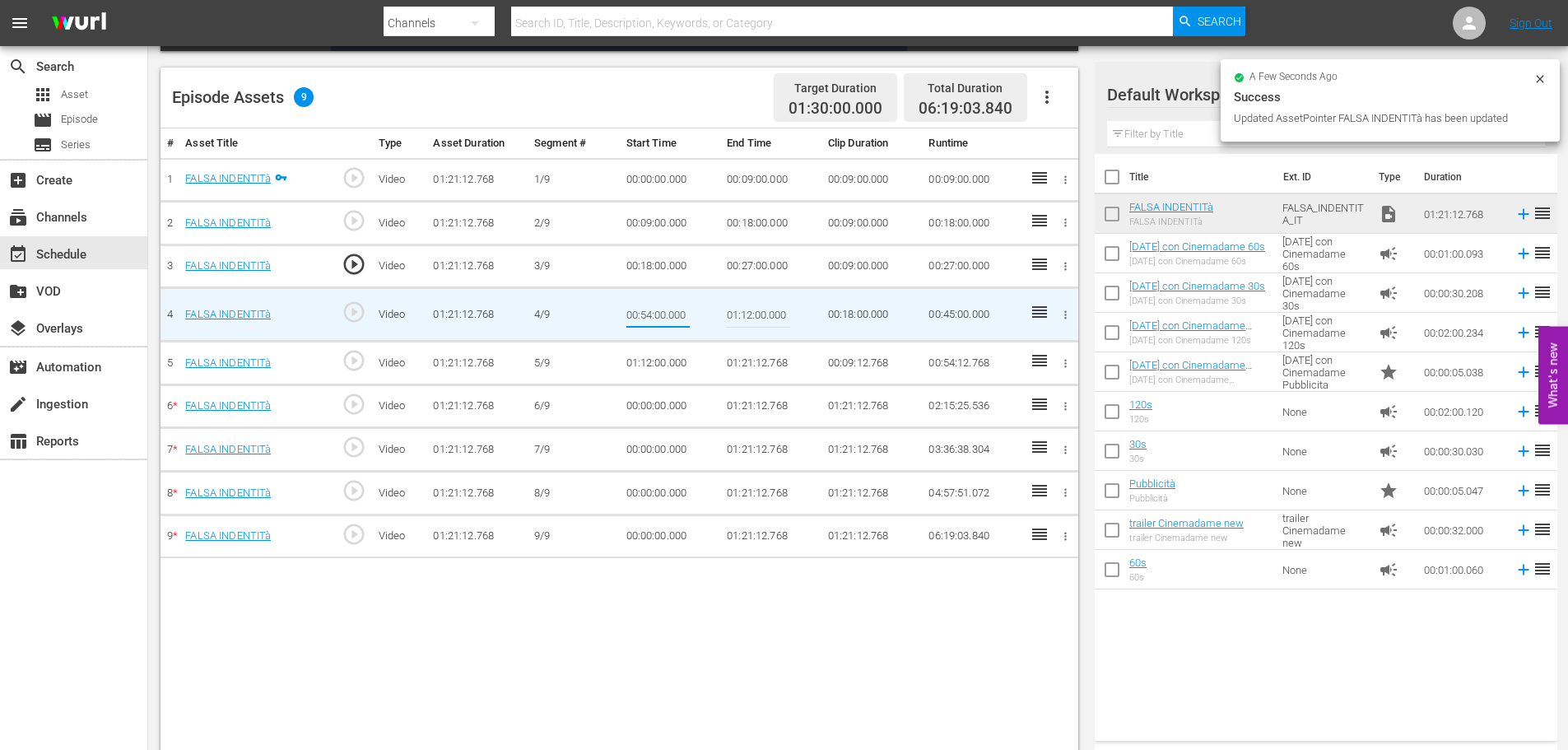
type input "00:27:00.000"
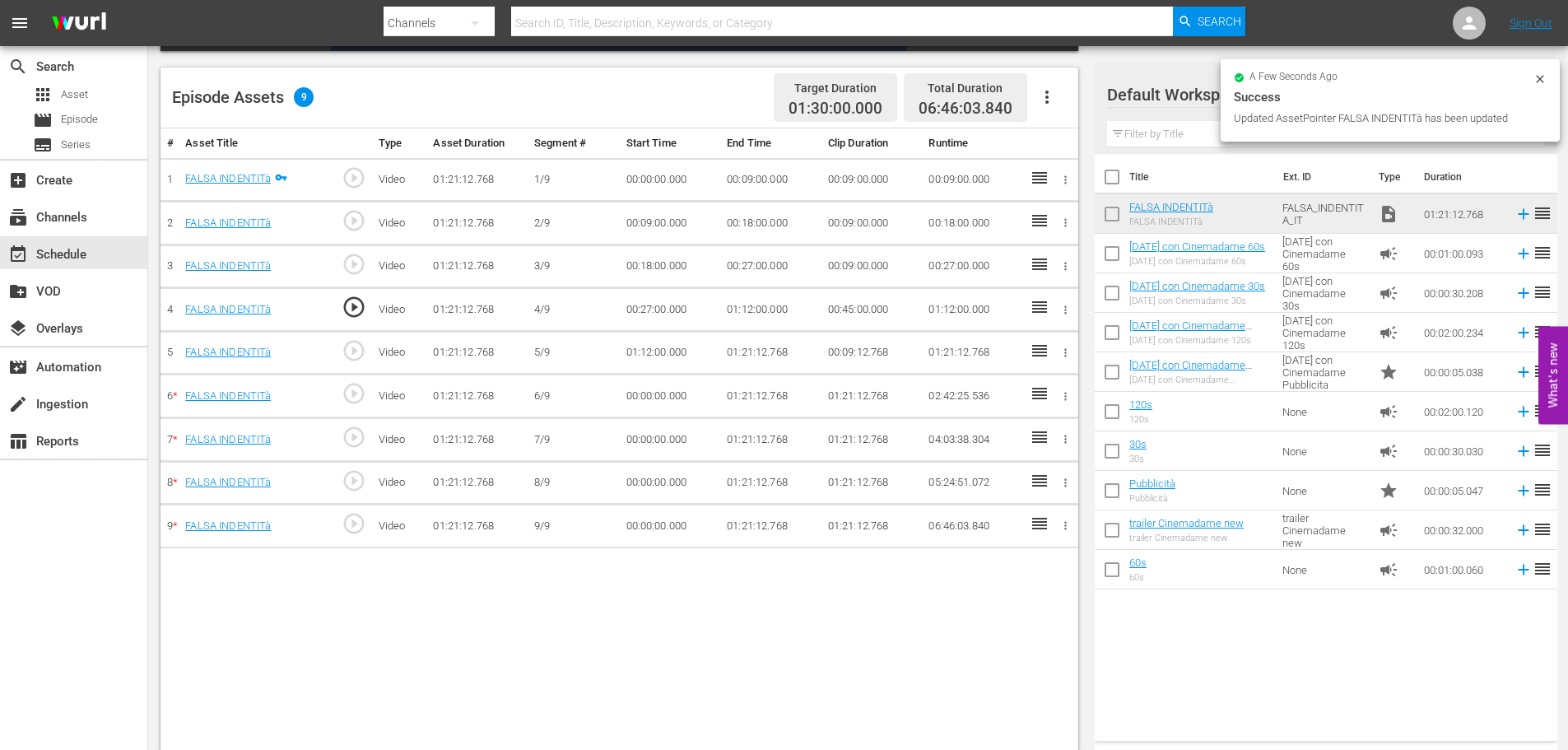
click at [723, 305] on td "01:12:00.000" at bounding box center [771, 310] width 102 height 44
click at [758, 312] on td "01:12:00.000" at bounding box center [771, 310] width 102 height 44
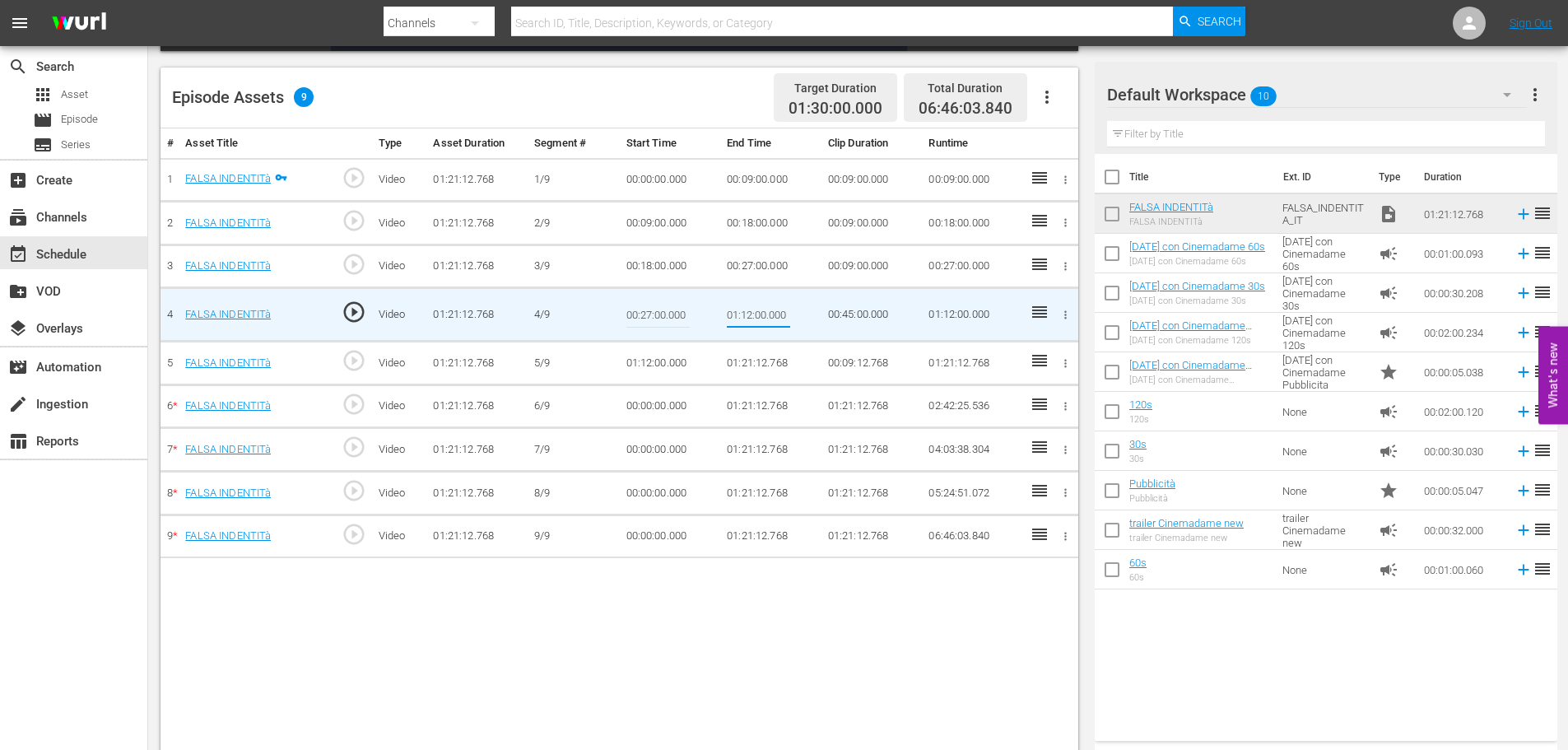
click at [758, 312] on input "01:12:00.000" at bounding box center [758, 314] width 64 height 40
type input "00:36:00"
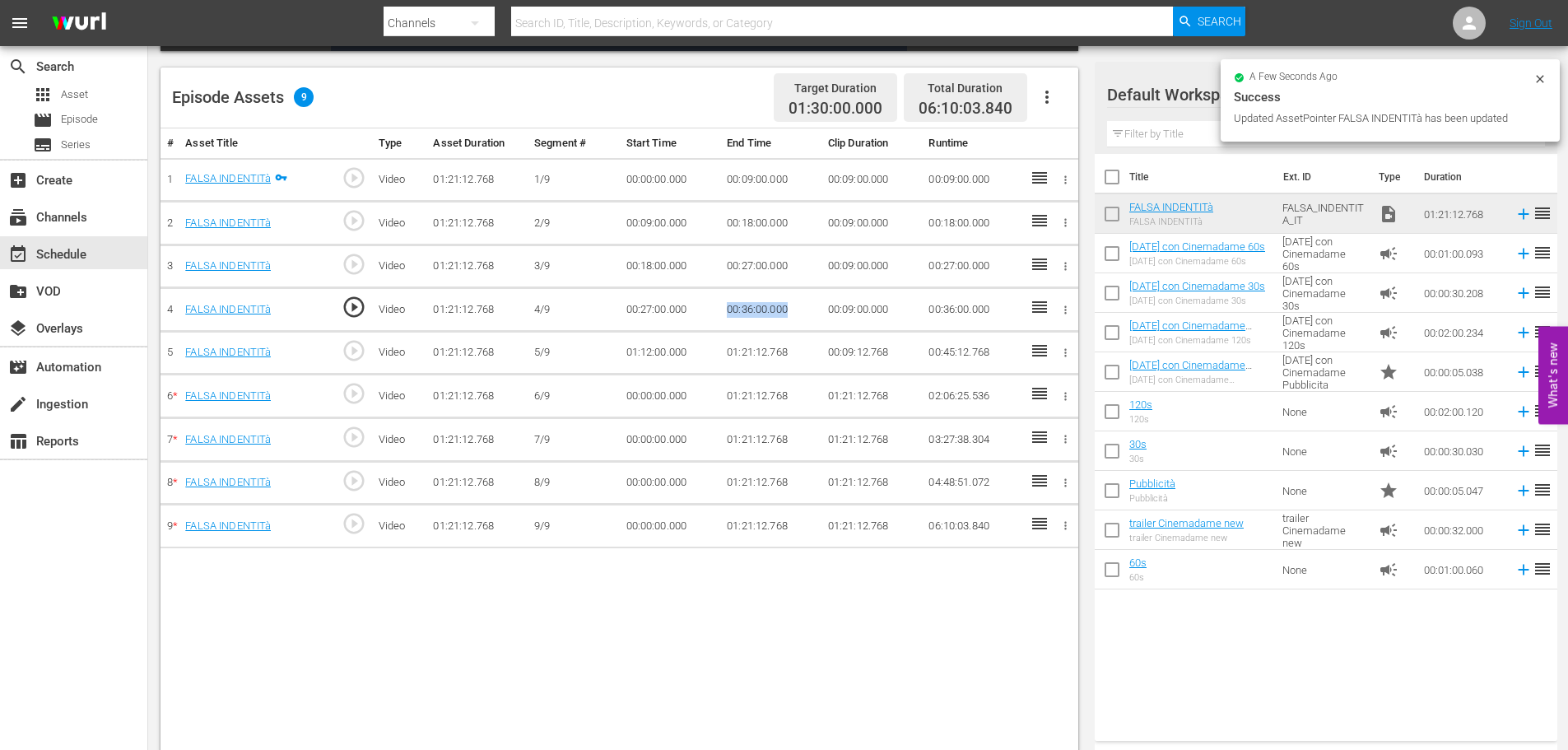
drag, startPoint x: 806, startPoint y: 314, endPoint x: 693, endPoint y: 305, distance: 113.4
click at [693, 305] on tr "4 FALSA INDENTITà play_circle_outline Video 01:21:12.768 4/9 00:27:00.000 00:36…" at bounding box center [620, 310] width 918 height 44
copy tr "00:36:00.000"
click at [663, 351] on td "01:12:00.000" at bounding box center [670, 352] width 102 height 44
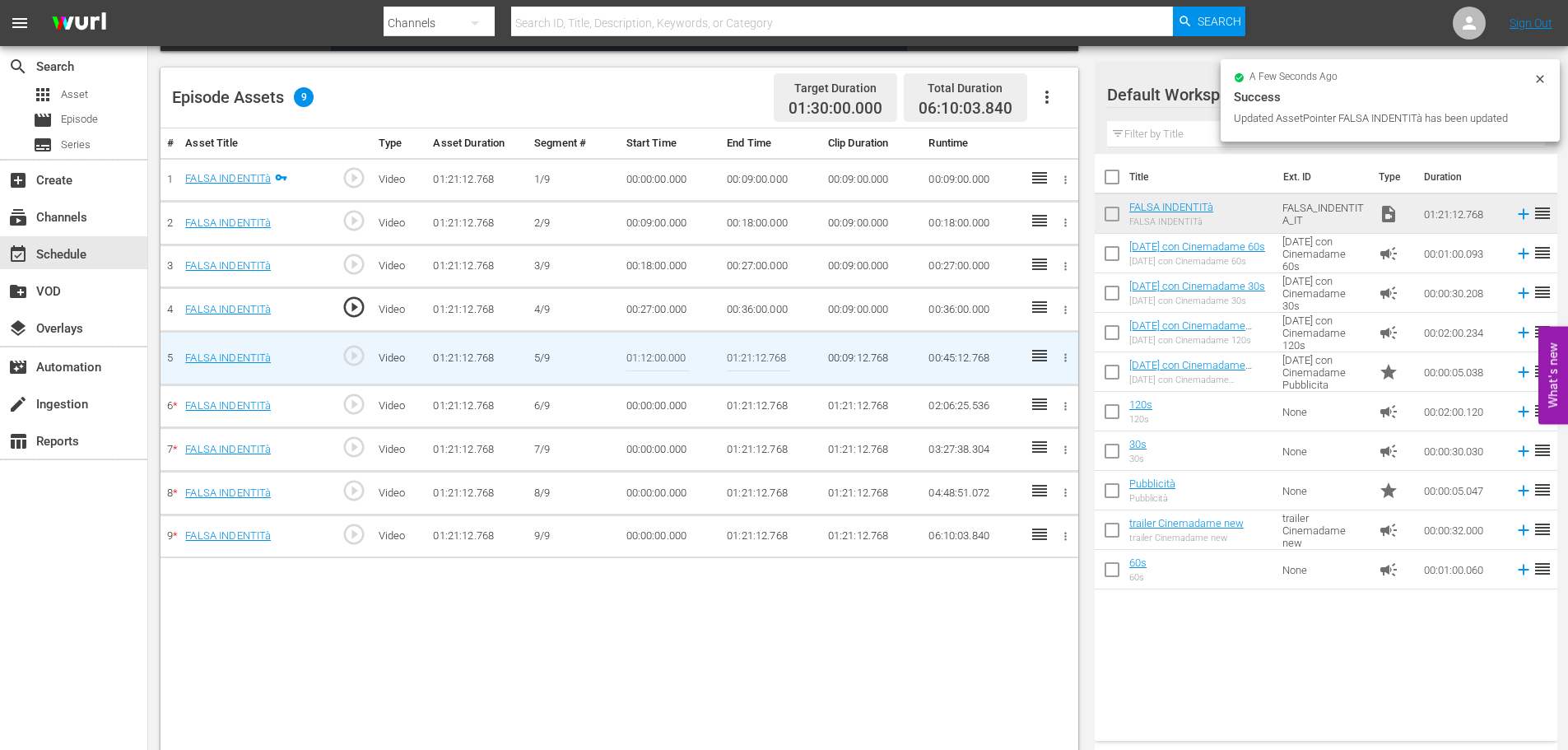
click at [663, 351] on input "01:12:00.000" at bounding box center [658, 358] width 64 height 40
paste input "00:36"
type input "00:36:00.000"
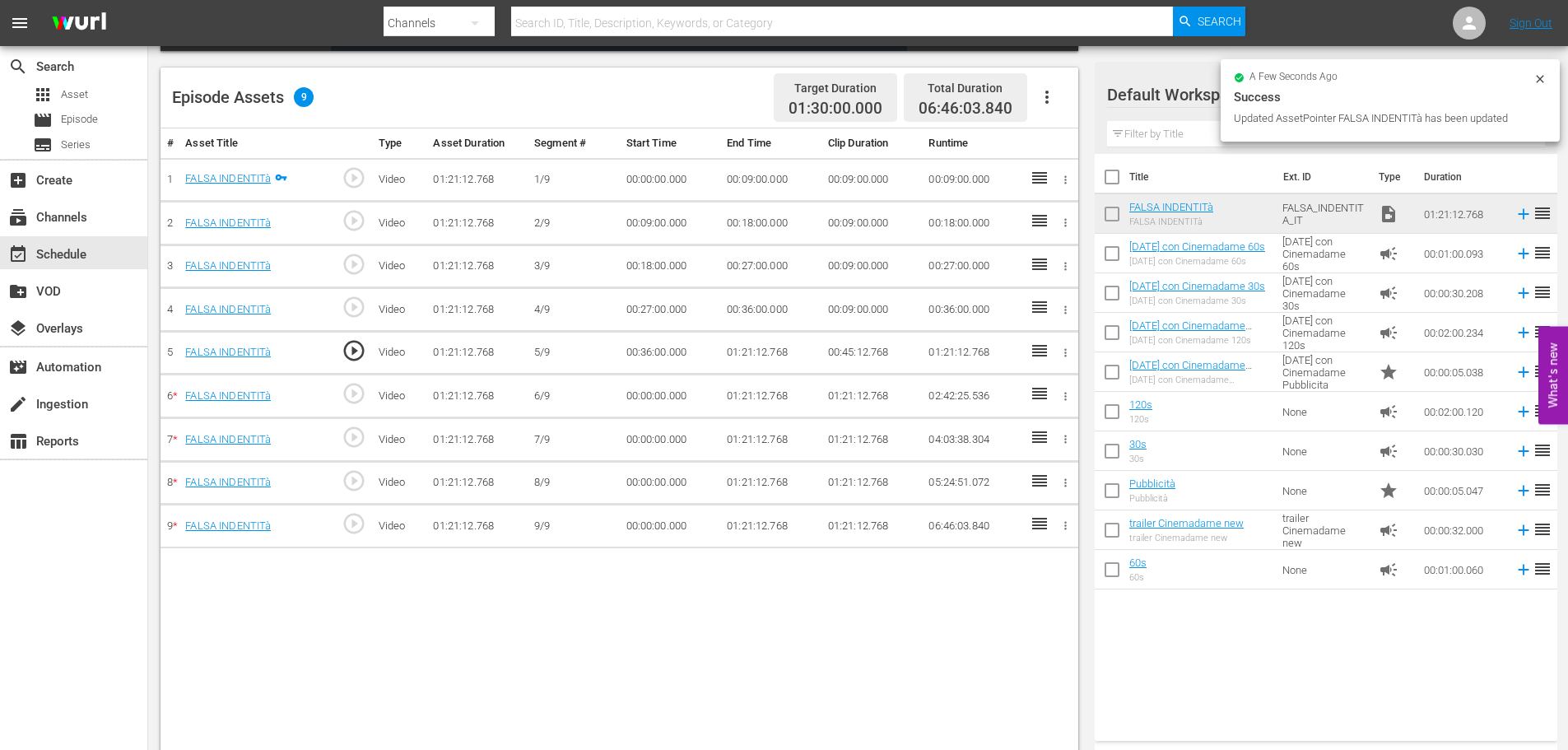
click at [747, 360] on td "01:21:12.768" at bounding box center [771, 352] width 102 height 44
click at [755, 352] on td "01:21:12.768" at bounding box center [771, 352] width 102 height 44
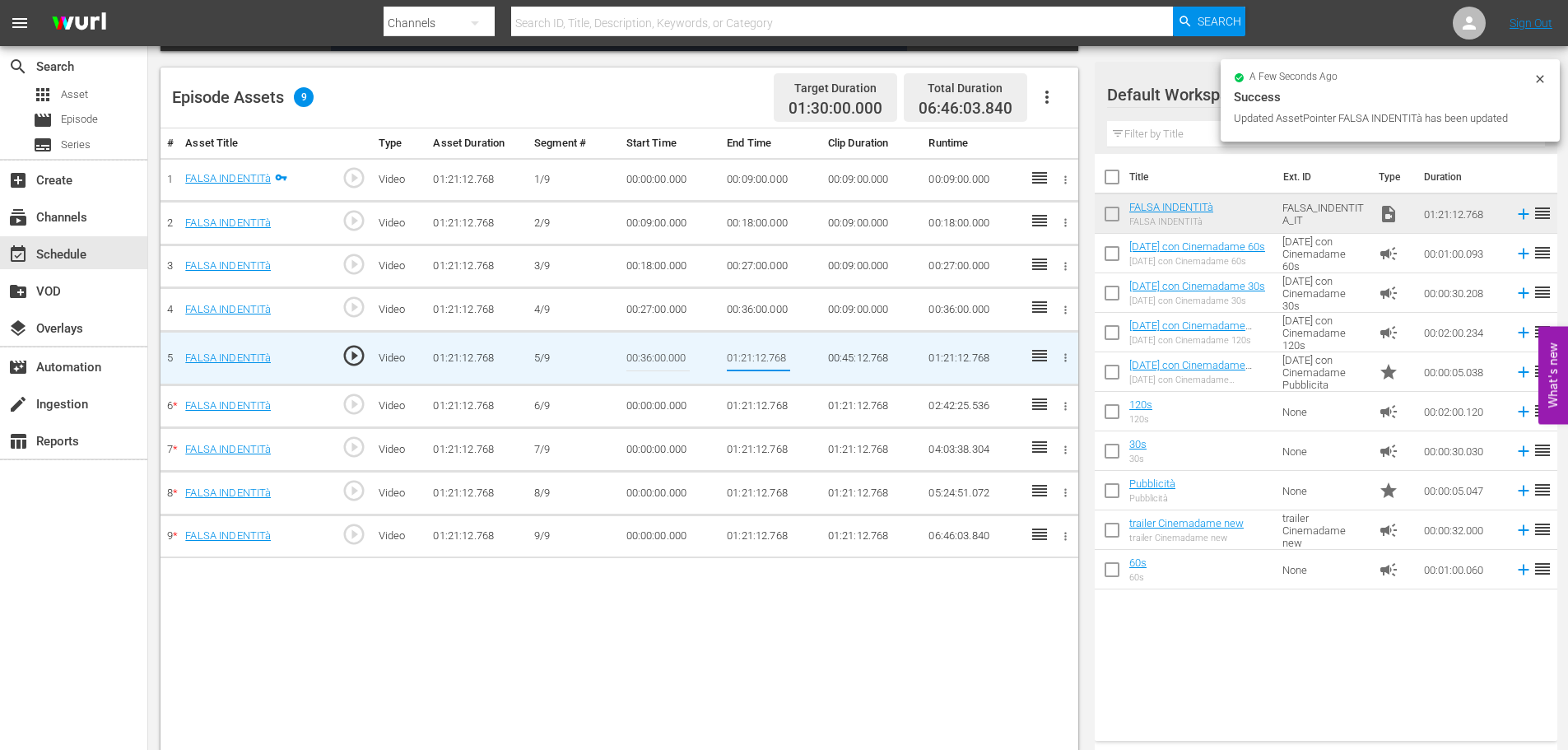
click at [755, 352] on input "01:21:12.768" at bounding box center [758, 358] width 64 height 40
type input "00:45:00"
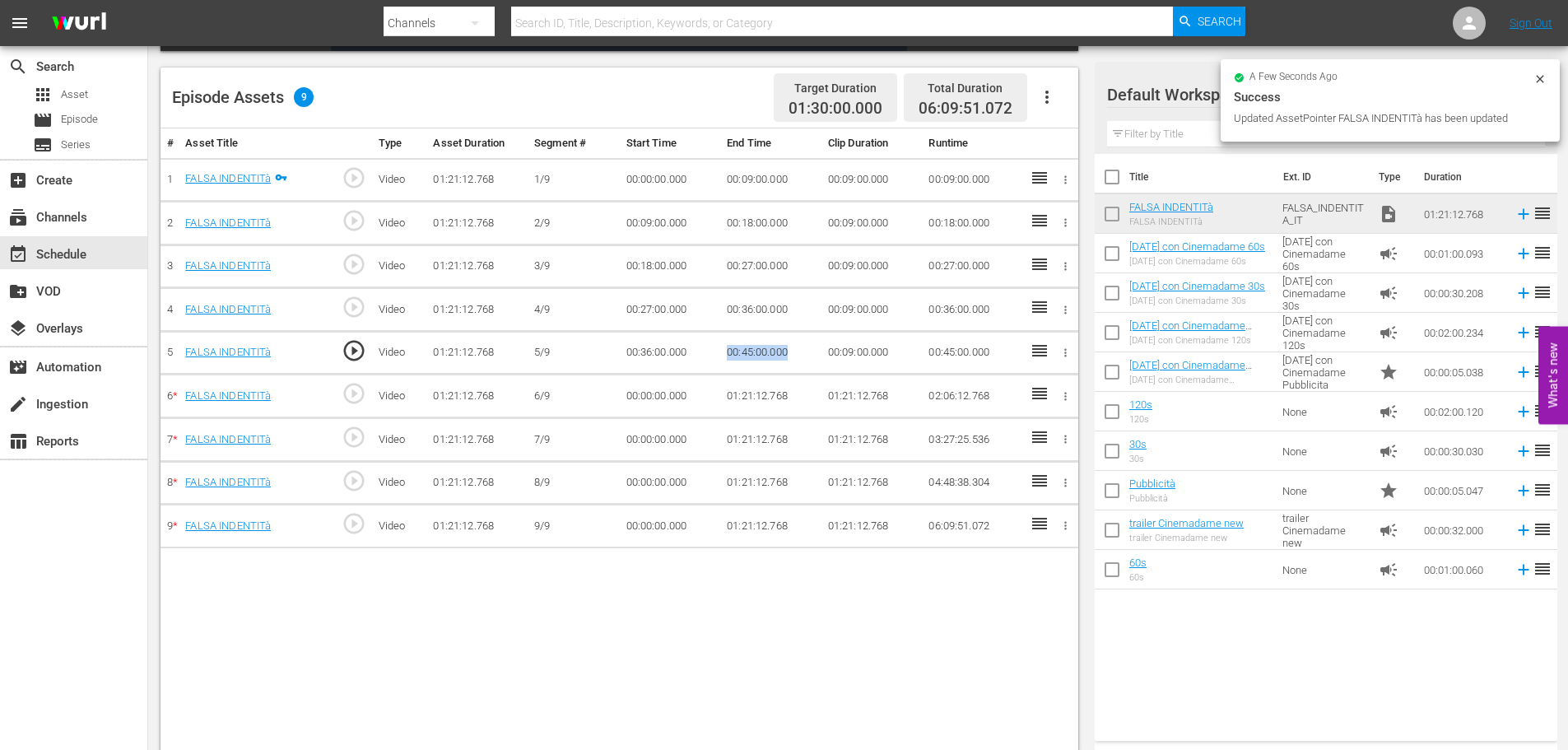
drag, startPoint x: 805, startPoint y: 355, endPoint x: 722, endPoint y: 349, distance: 83.2
click at [722, 349] on td "00:45:00.000" at bounding box center [771, 352] width 102 height 44
copy td "00:45:00.000"
click at [649, 395] on td "00:00:00.000" at bounding box center [670, 396] width 102 height 44
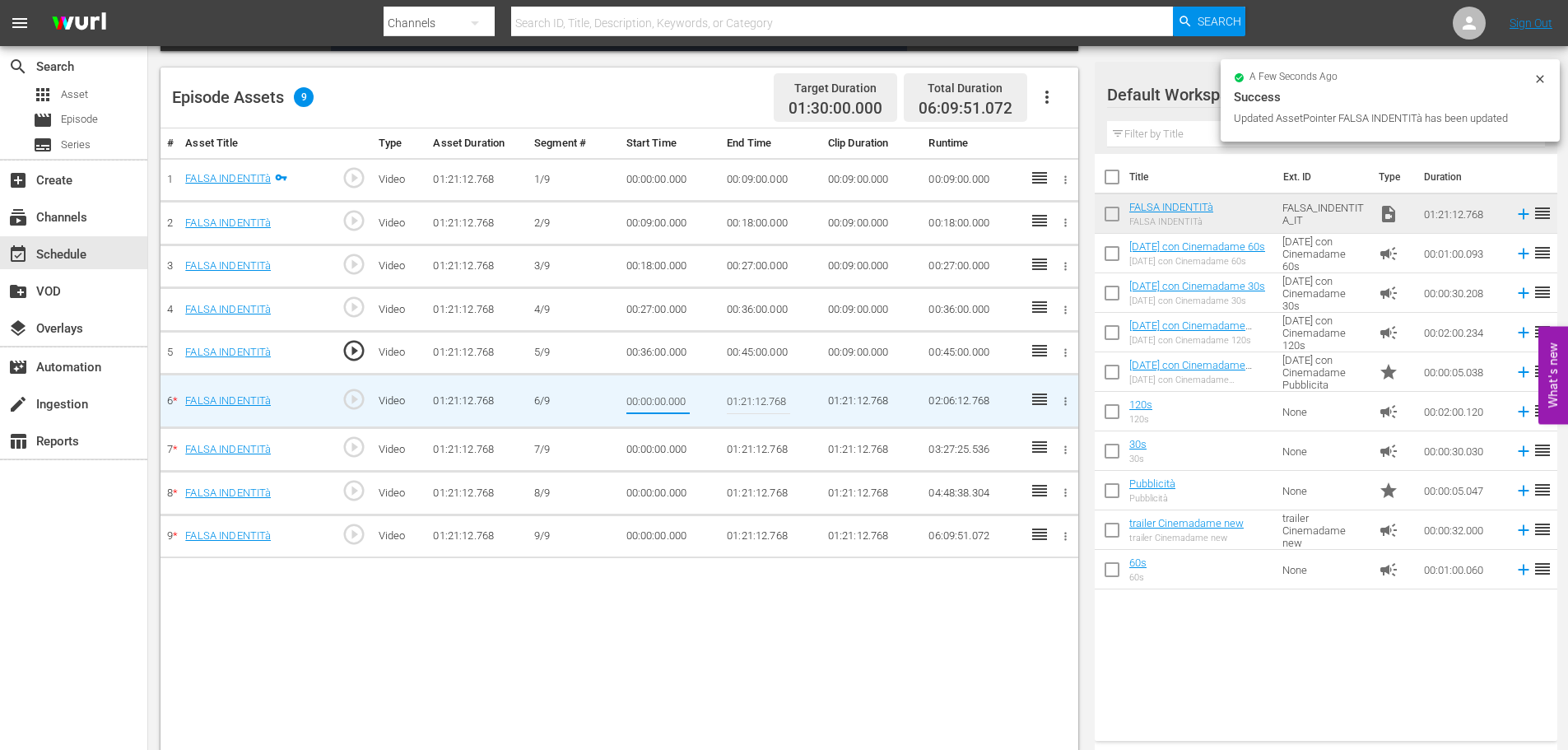
click at [649, 395] on input "00:00:00.000" at bounding box center [658, 401] width 64 height 40
type input "00:45:00.000"
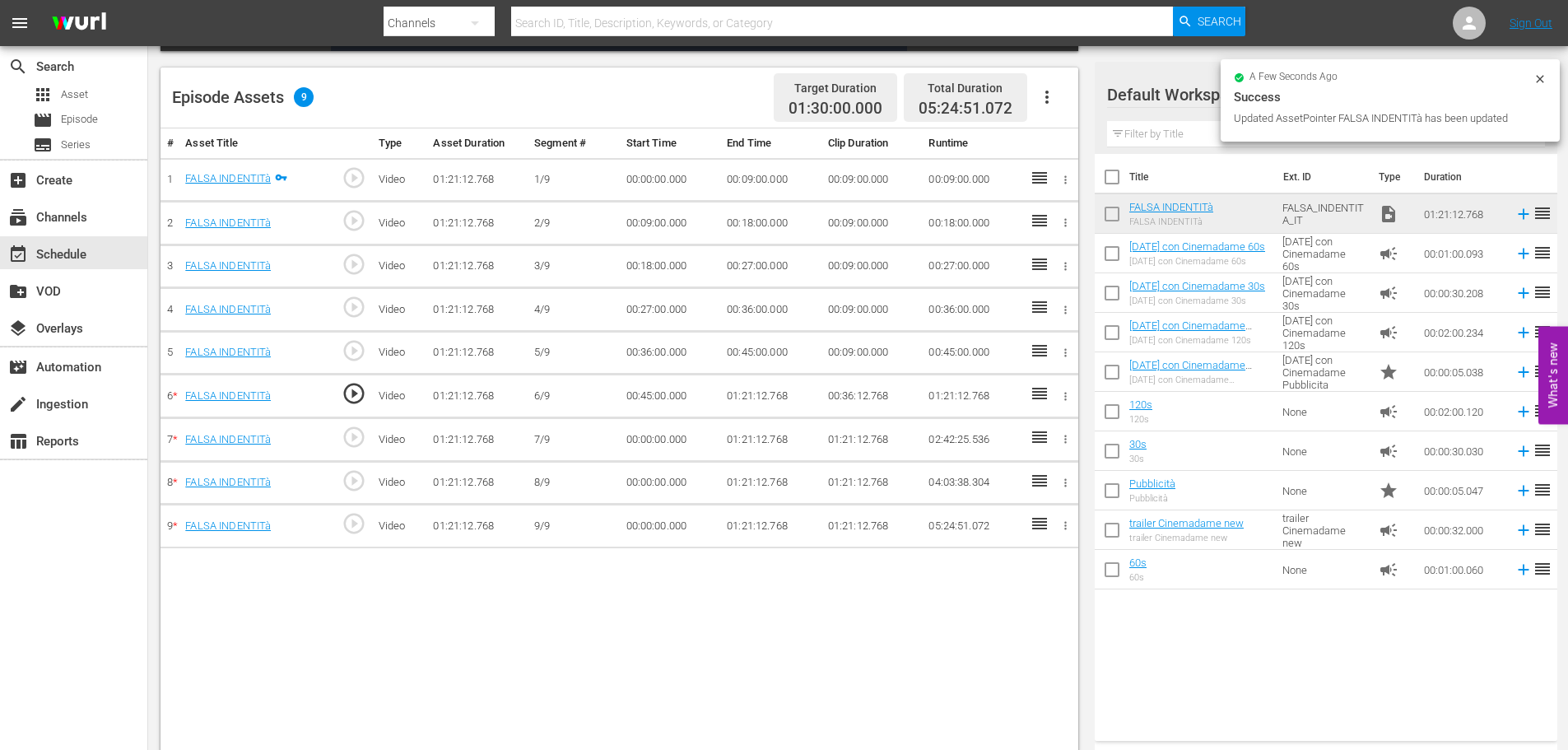
click at [759, 390] on td "01:21:12.768" at bounding box center [771, 396] width 102 height 44
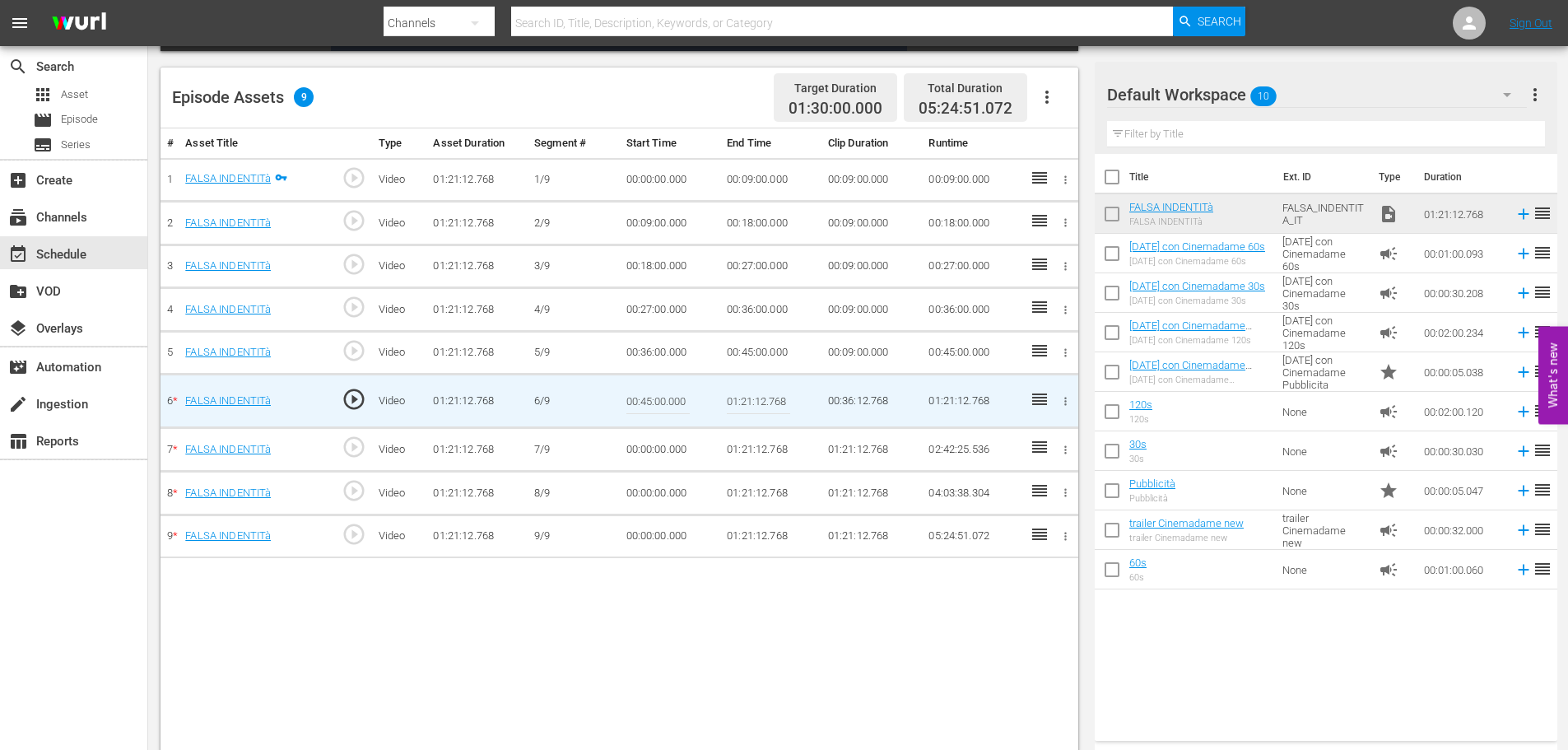
click at [759, 390] on input "01:21:12.768" at bounding box center [758, 401] width 64 height 40
paste input "0:54:00"
type input "00:54:00"
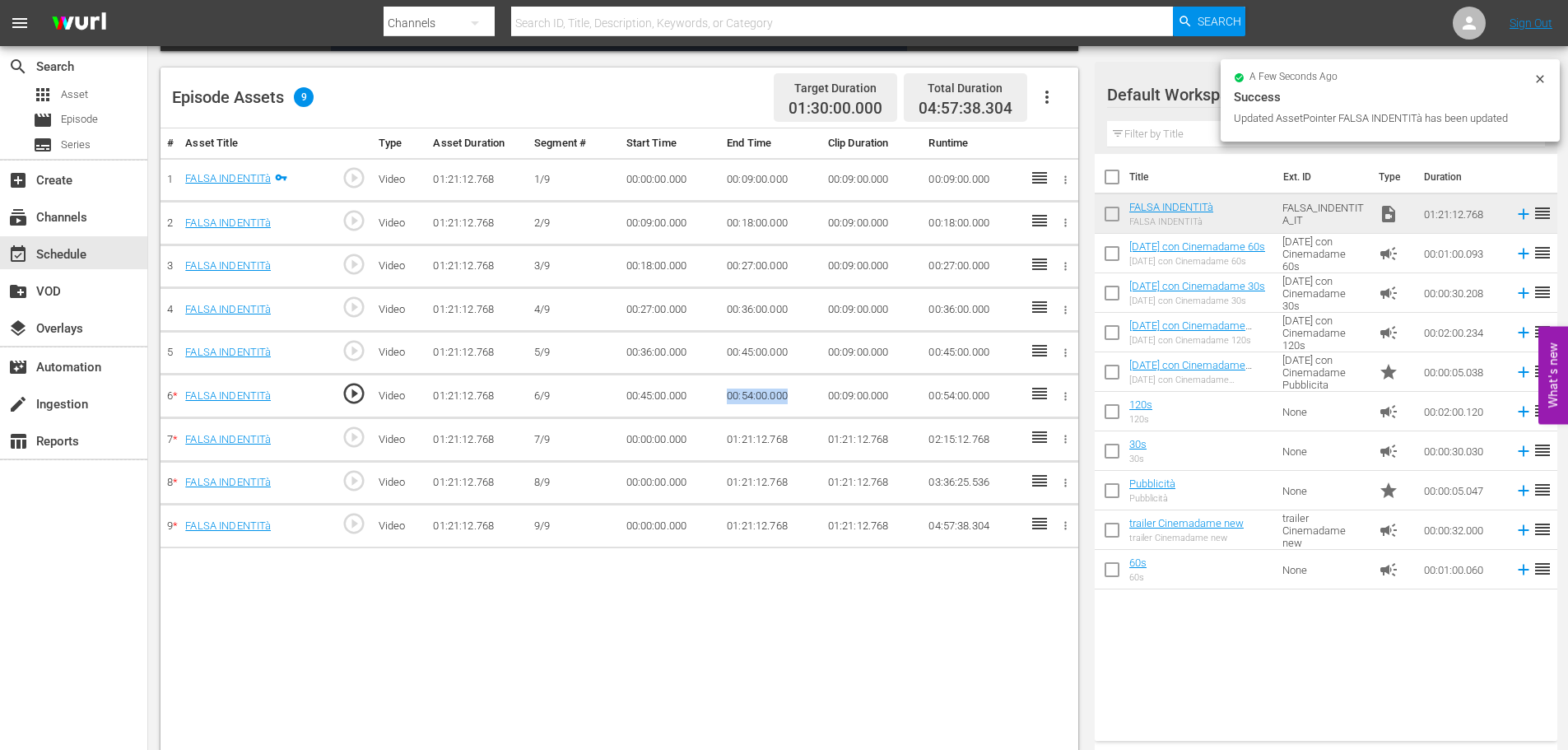
drag, startPoint x: 731, startPoint y: 388, endPoint x: 708, endPoint y: 388, distance: 23.0
click at [708, 388] on tr "6 * FALSA INDENTITà play_circle_outline Video 01:21:12.768 6/9 00:45:00.000 00:…" at bounding box center [620, 396] width 918 height 44
copy tr "00:54:00.000"
click at [660, 439] on td "00:00:00.000" at bounding box center [670, 439] width 102 height 44
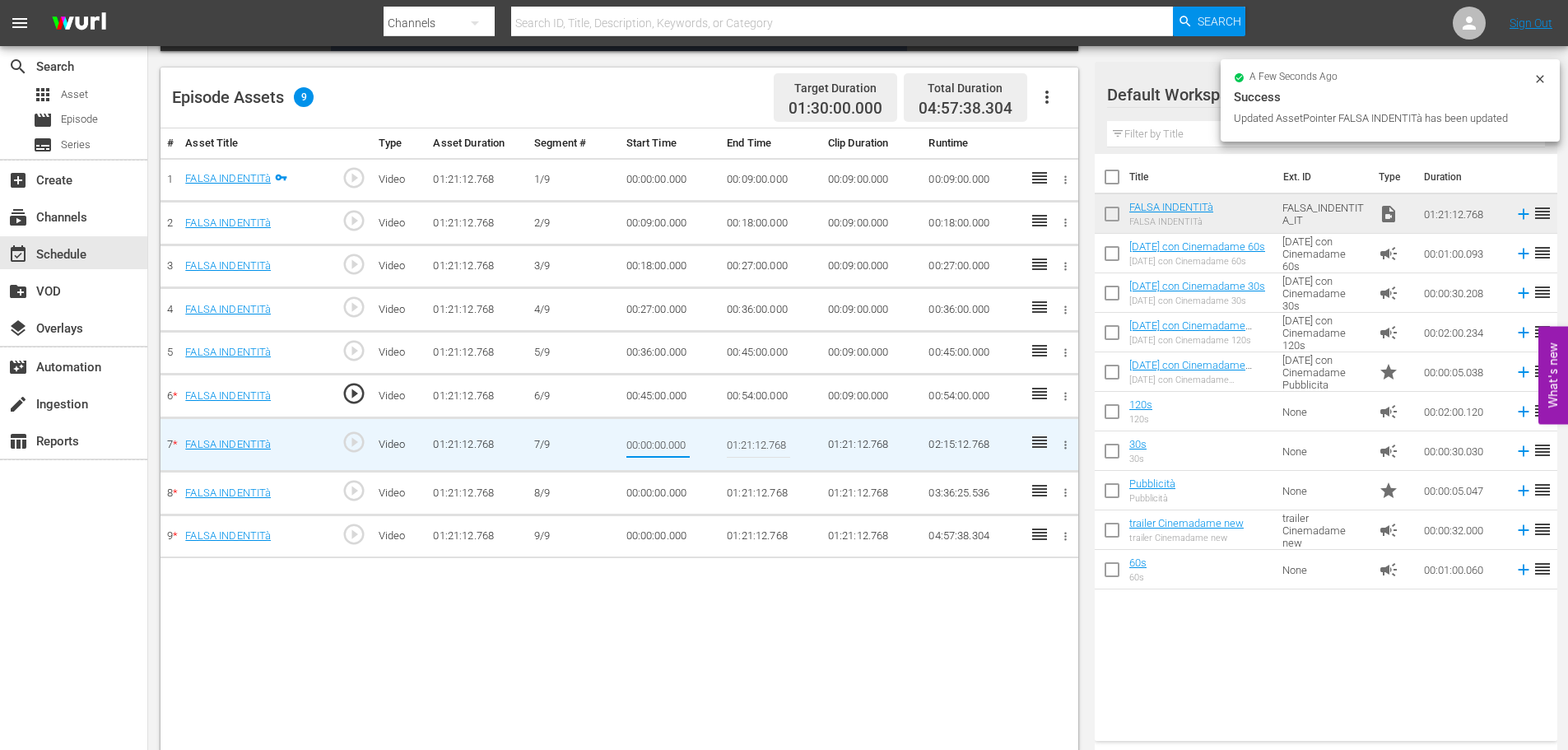
type input "00:54:00.000"
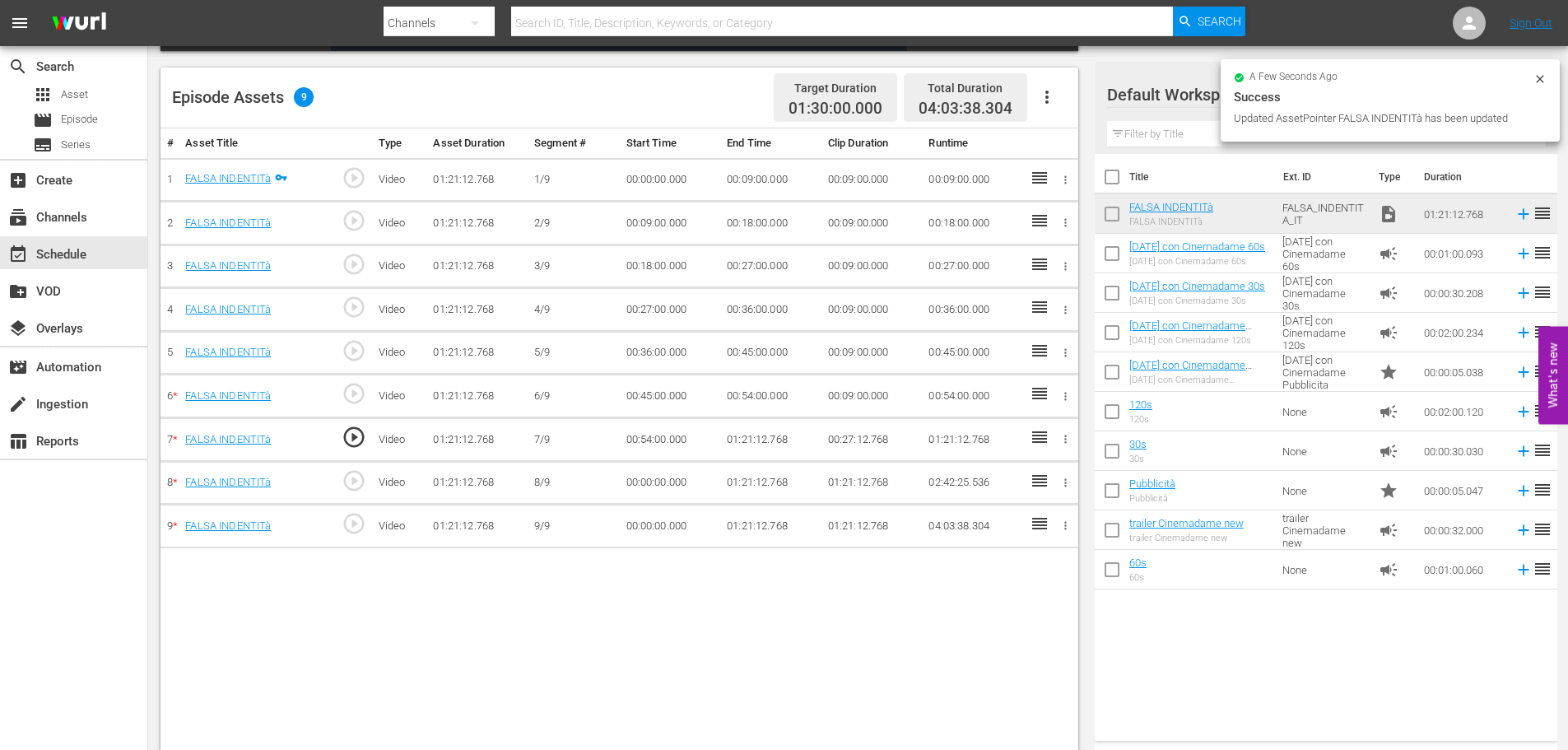
click at [761, 429] on td "01:21:12.768" at bounding box center [771, 439] width 102 height 44
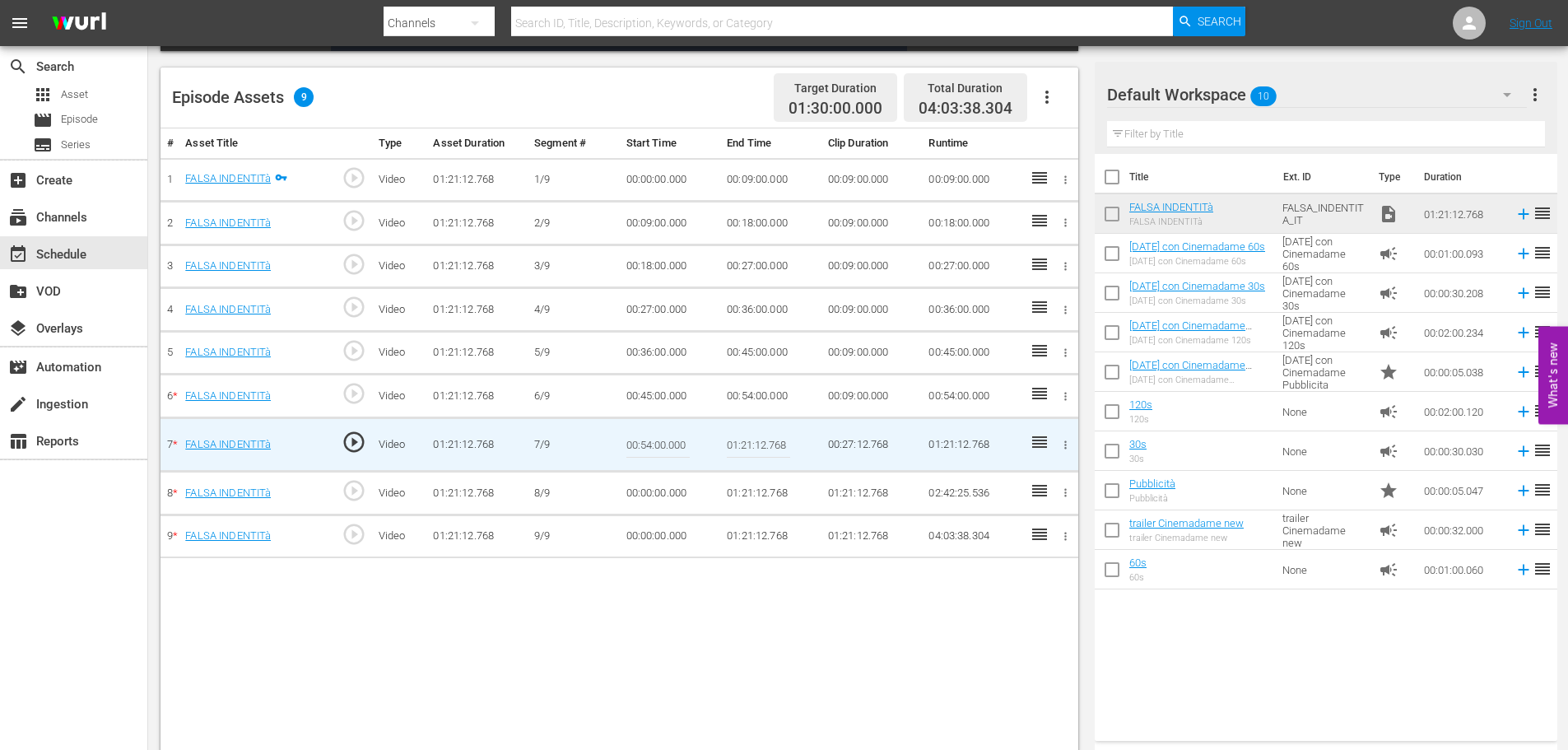
click at [749, 438] on input "01:21:12.768" at bounding box center [758, 445] width 64 height 40
paste input "03:00"
type input "01:03:00"
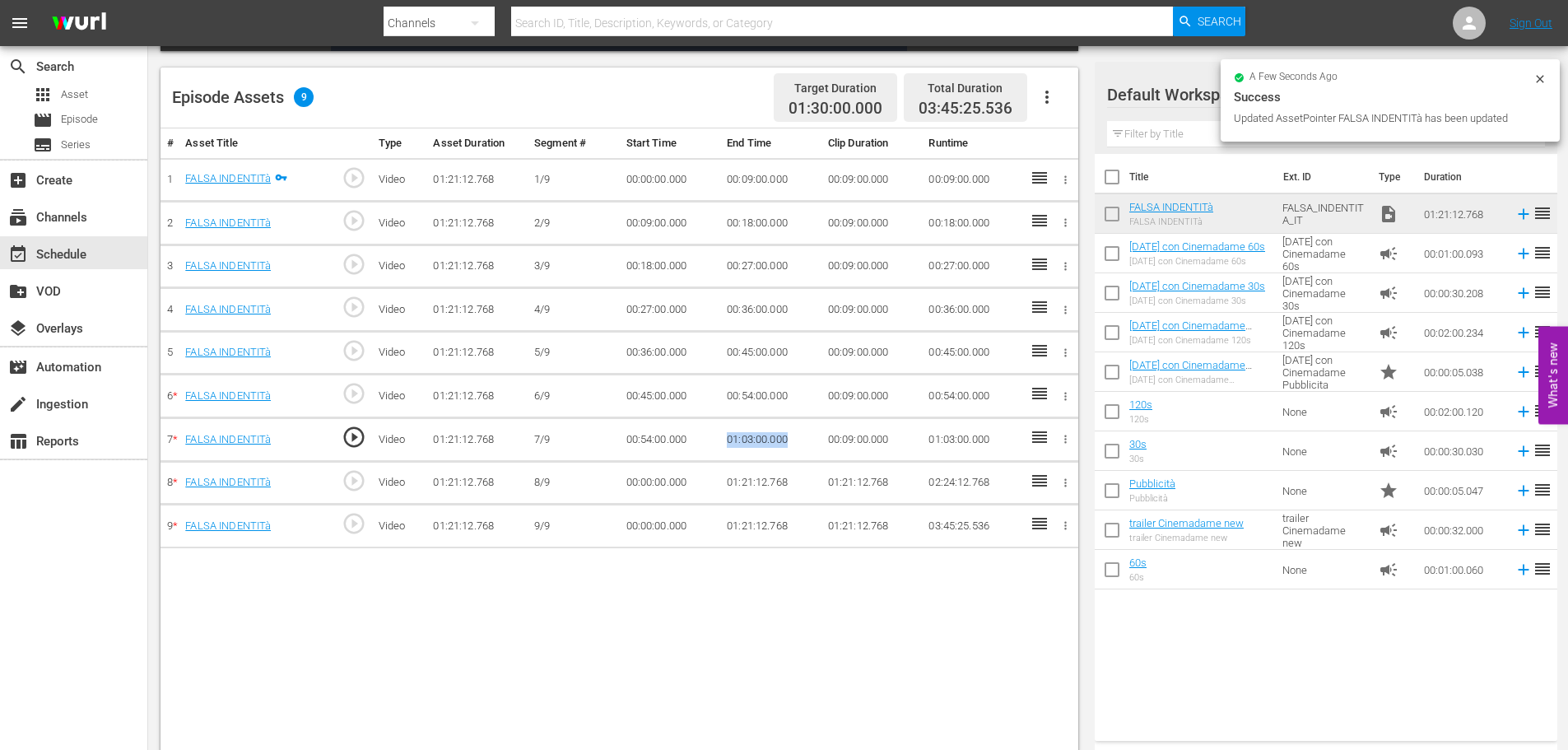
drag, startPoint x: 799, startPoint y: 429, endPoint x: 687, endPoint y: 437, distance: 112.3
click at [687, 437] on tr "7 * FALSA INDENTITà play_circle_outline Video 01:21:12.768 7/9 00:54:00.000 01:…" at bounding box center [620, 439] width 918 height 44
copy tr "01:03:00.000"
click at [659, 485] on td "00:00:00.000" at bounding box center [670, 482] width 102 height 44
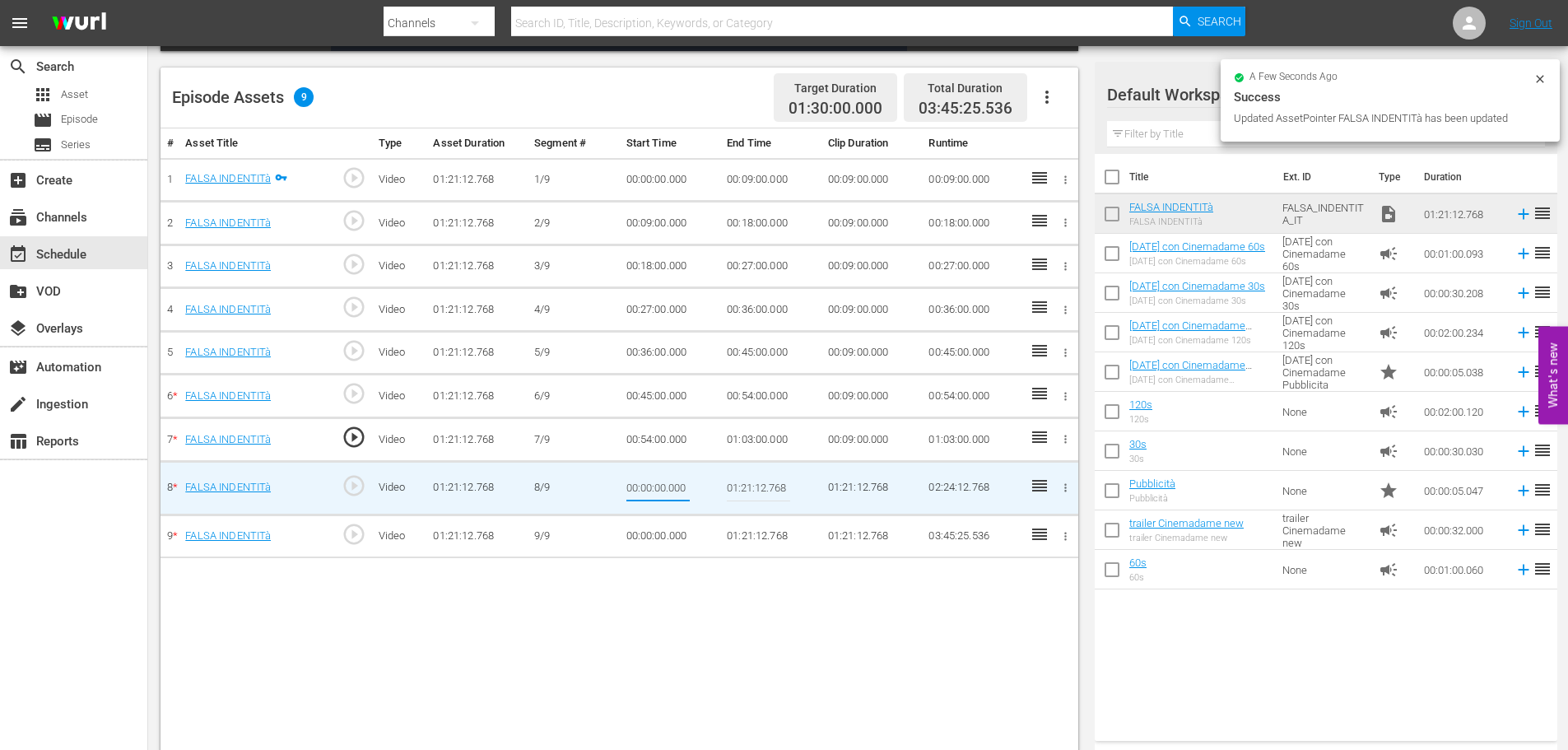
type input "01:03:00.000"
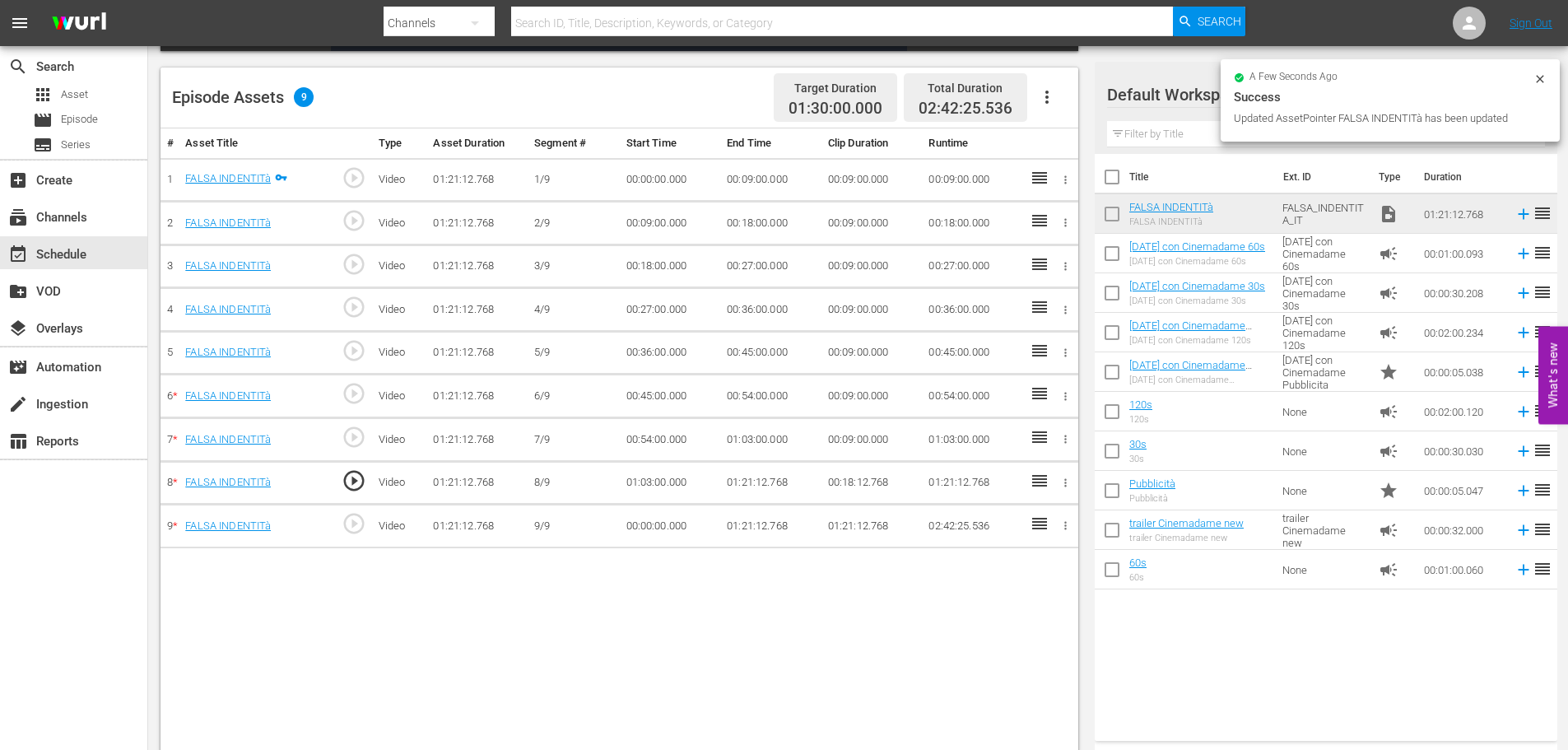
click at [749, 480] on td "01:21:12.768" at bounding box center [771, 482] width 102 height 44
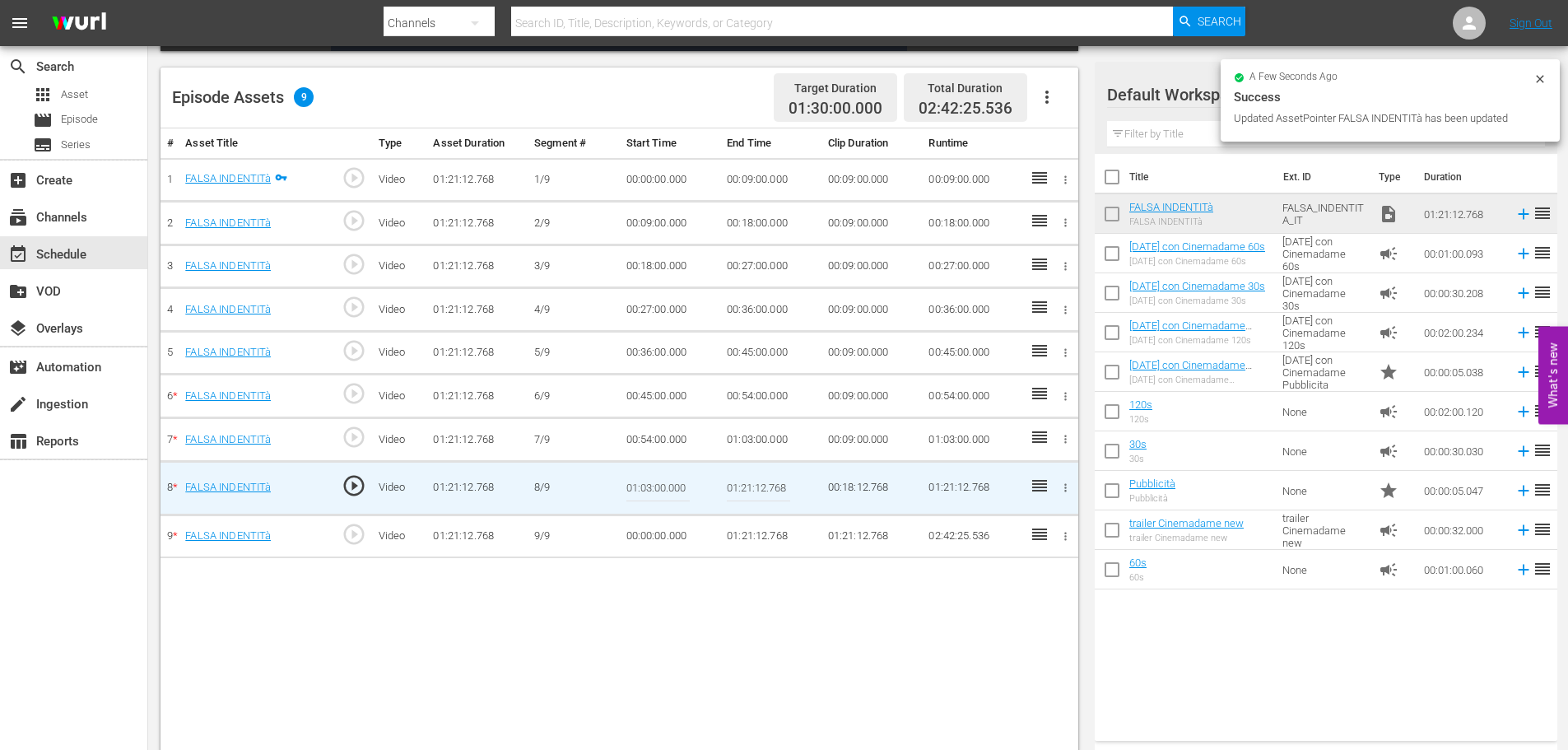
click at [749, 480] on input "01:21:12.768" at bounding box center [758, 488] width 64 height 40
paste input "12:00"
type input "01:12:00"
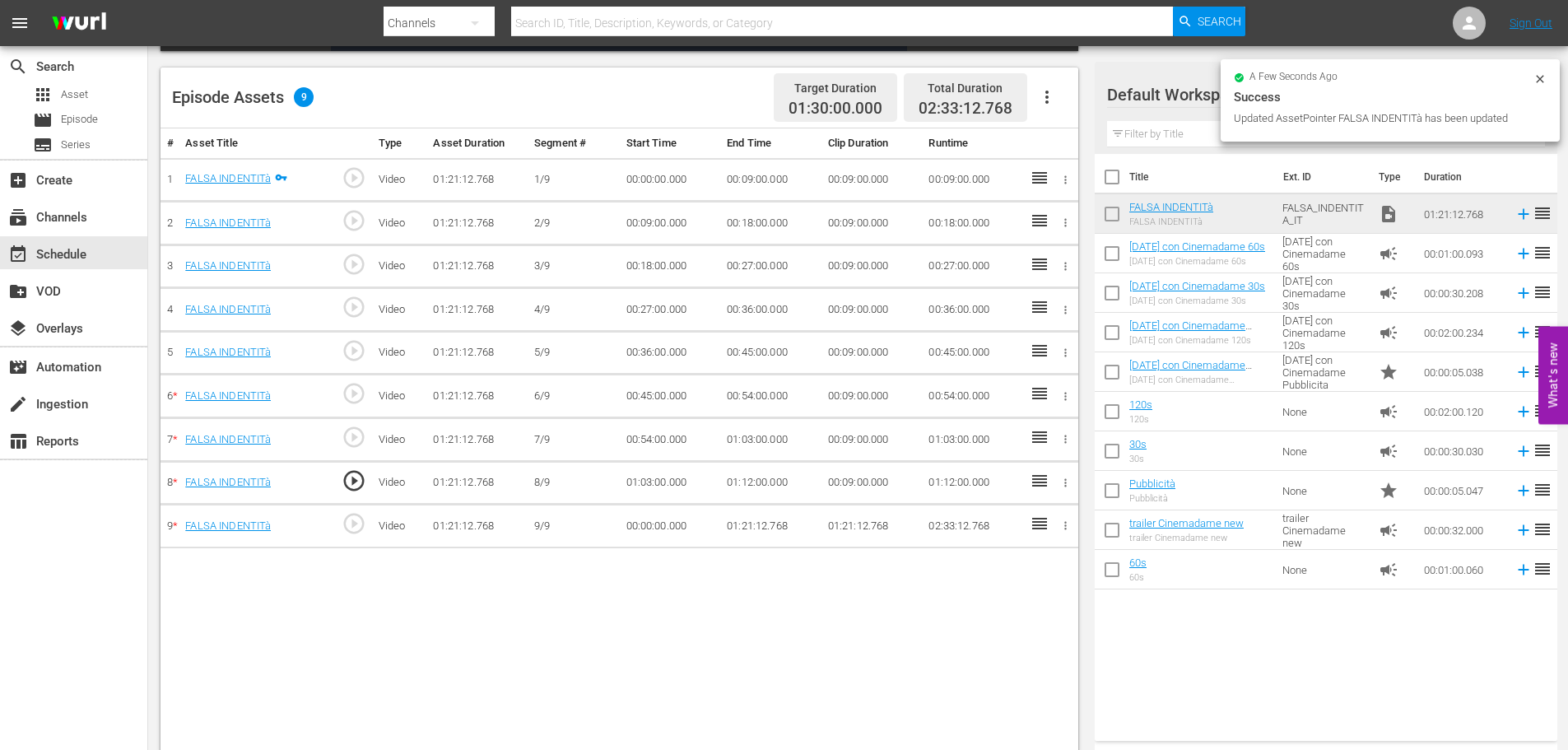
click at [651, 527] on td "00:00:00.000" at bounding box center [670, 526] width 102 height 44
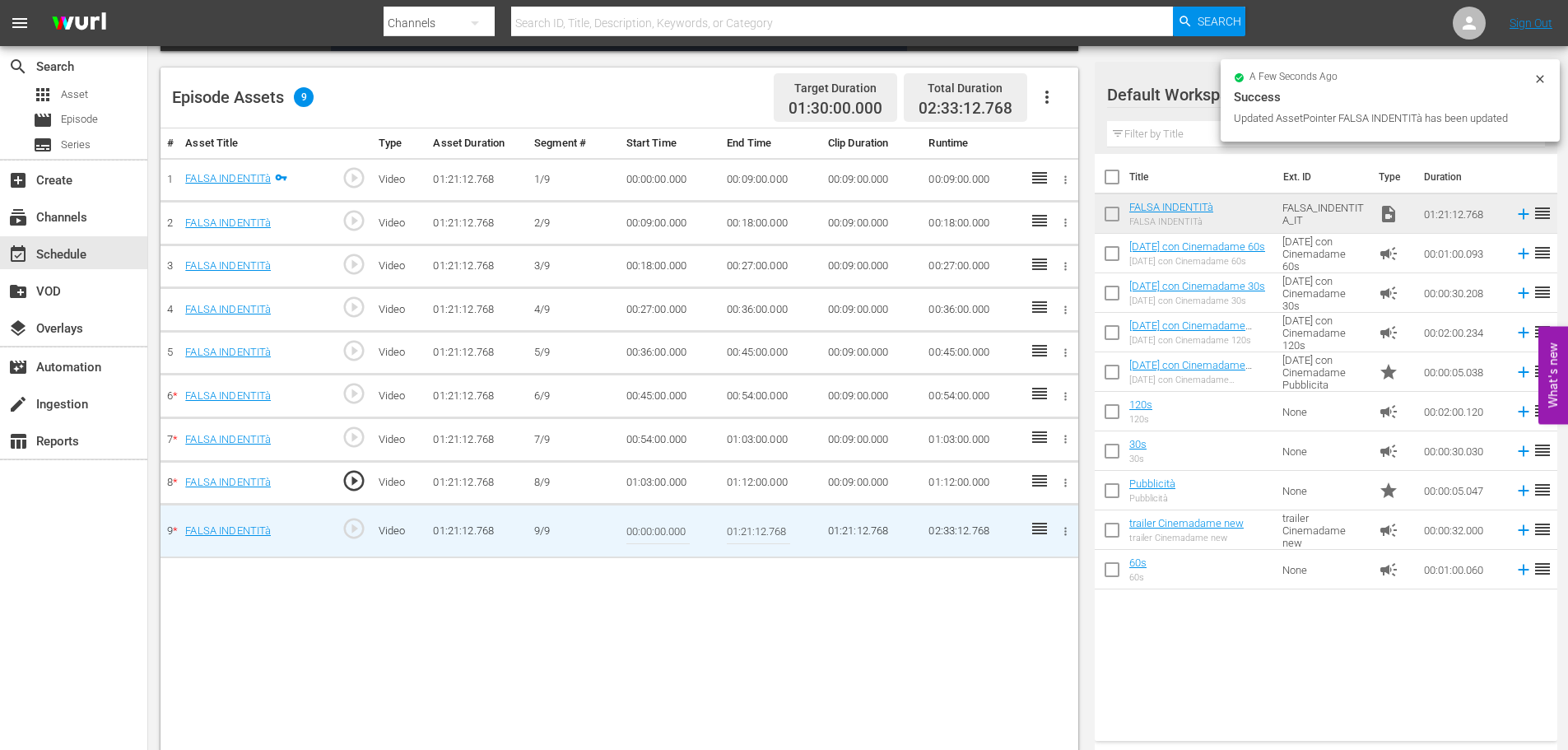
click at [651, 527] on input "00:00:00.000" at bounding box center [658, 531] width 64 height 40
paste input "1:12:"
type input "01:12:00"
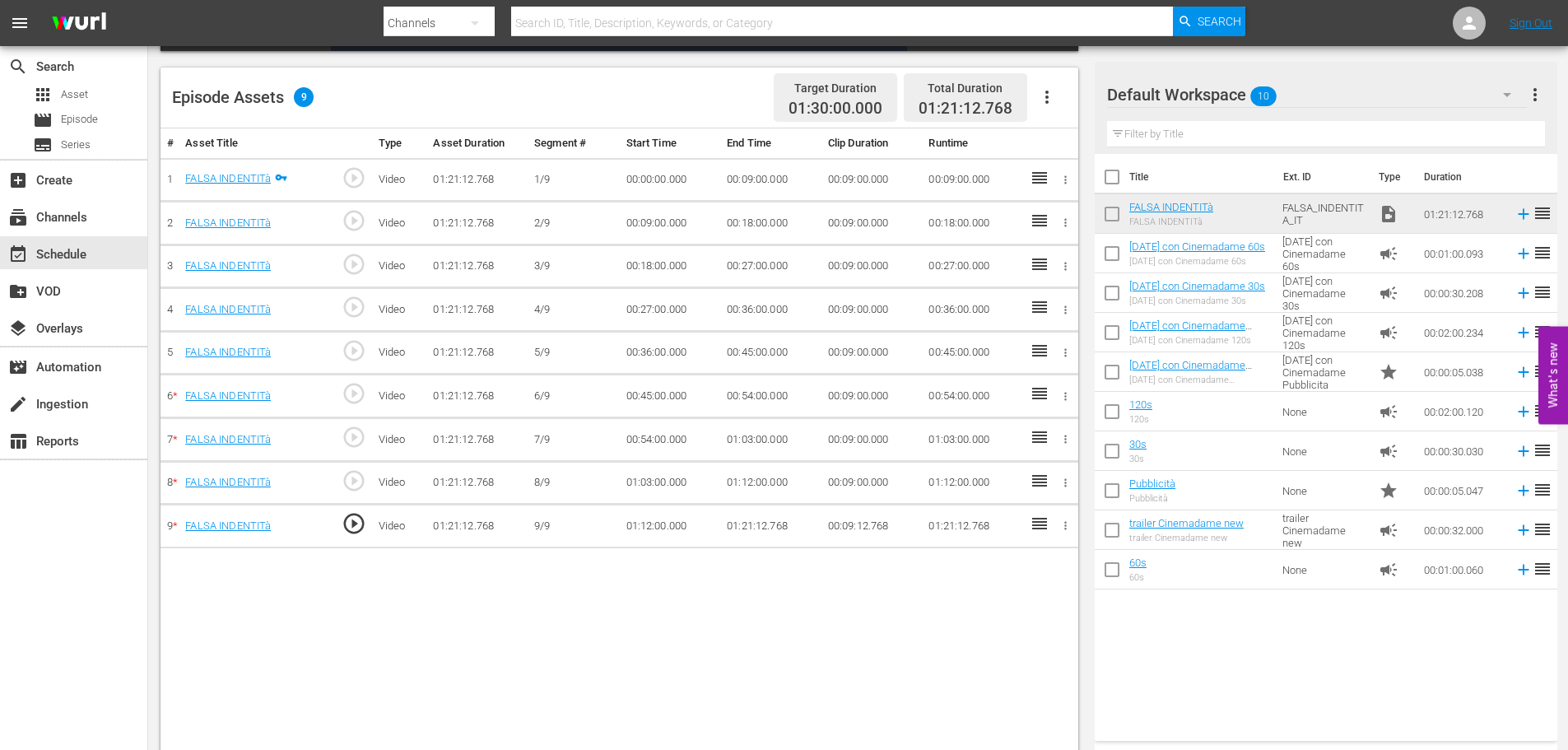
click at [1049, 103] on icon "button" at bounding box center [1047, 97] width 20 height 20
click at [1103, 107] on div "Fill with Ads" at bounding box center [1096, 103] width 112 height 40
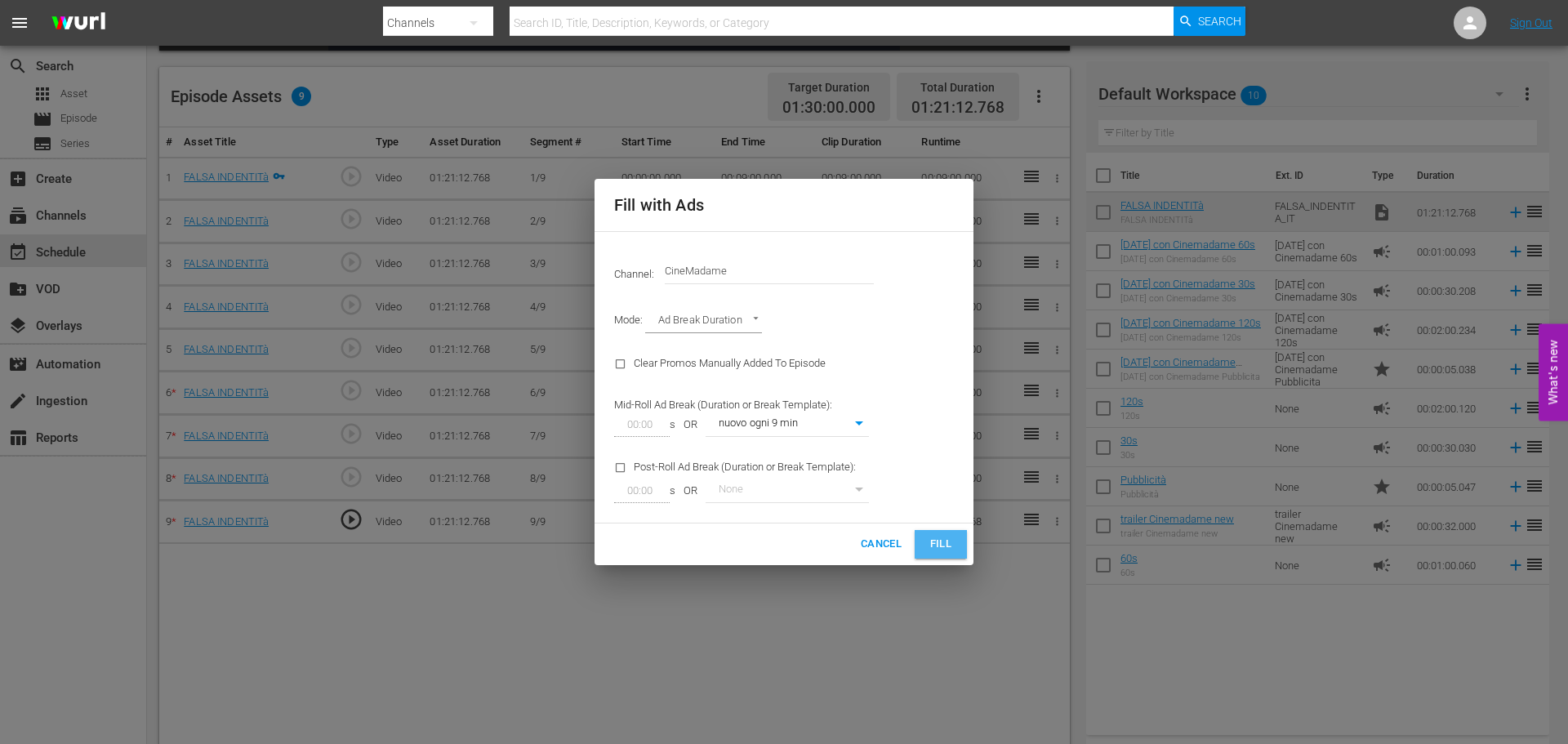
click at [936, 544] on span "Fill" at bounding box center [940, 544] width 26 height 19
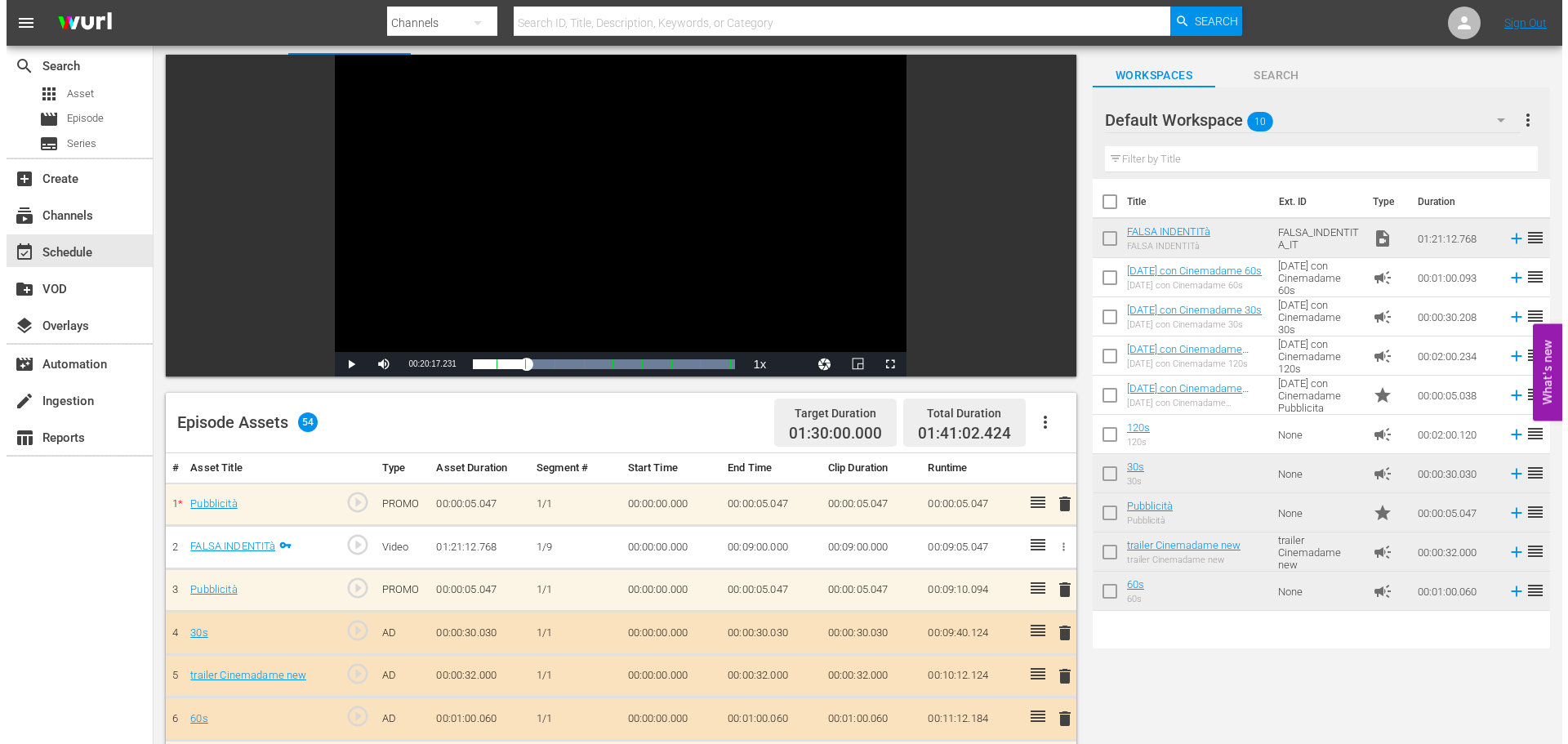
scroll to position [0, 0]
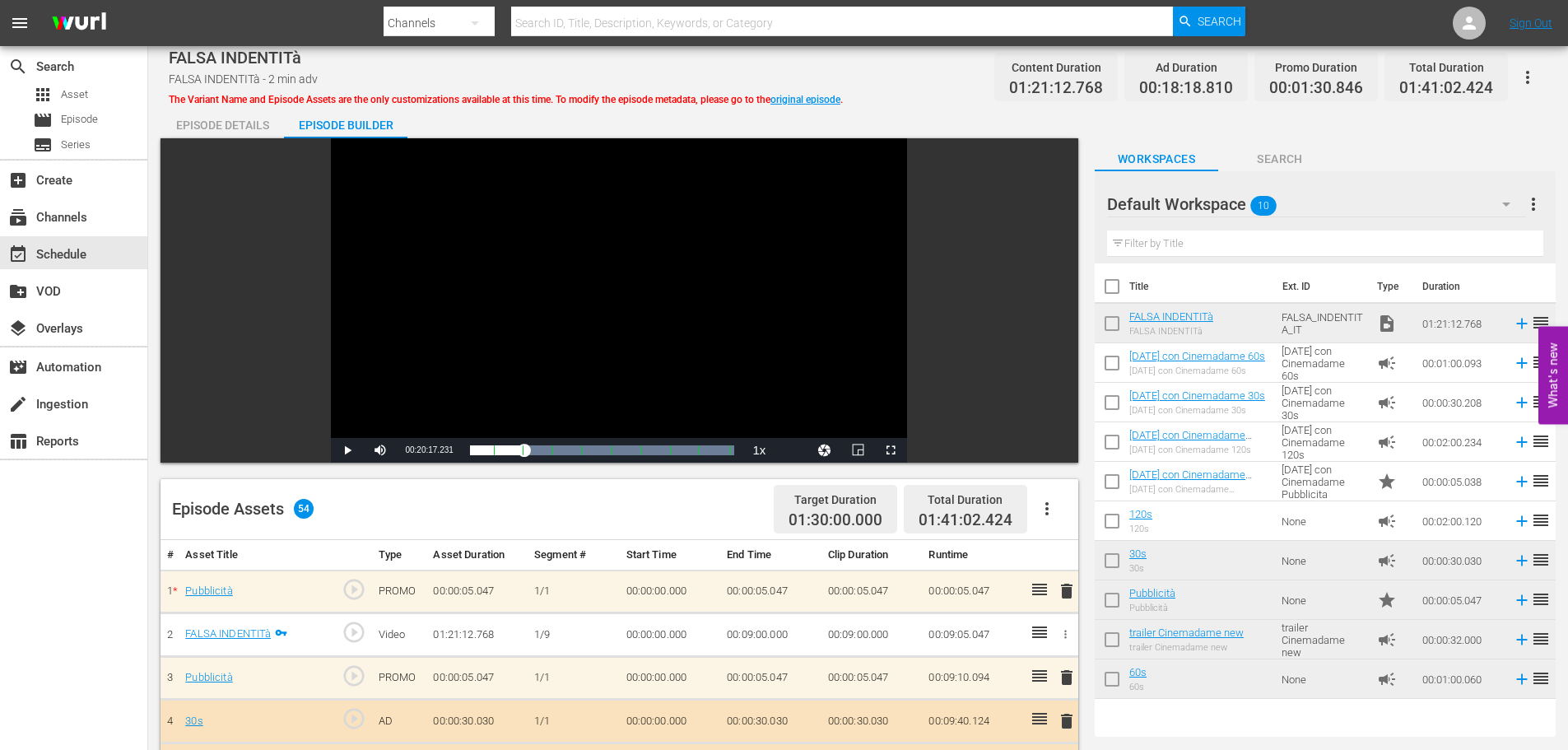
click at [1523, 74] on icon "button" at bounding box center [1528, 77] width 20 height 20
click at [1508, 84] on div "Add Episode to Workspace" at bounding box center [1456, 84] width 158 height 40
click at [84, 241] on div "event_available Schedule" at bounding box center [74, 252] width 147 height 33
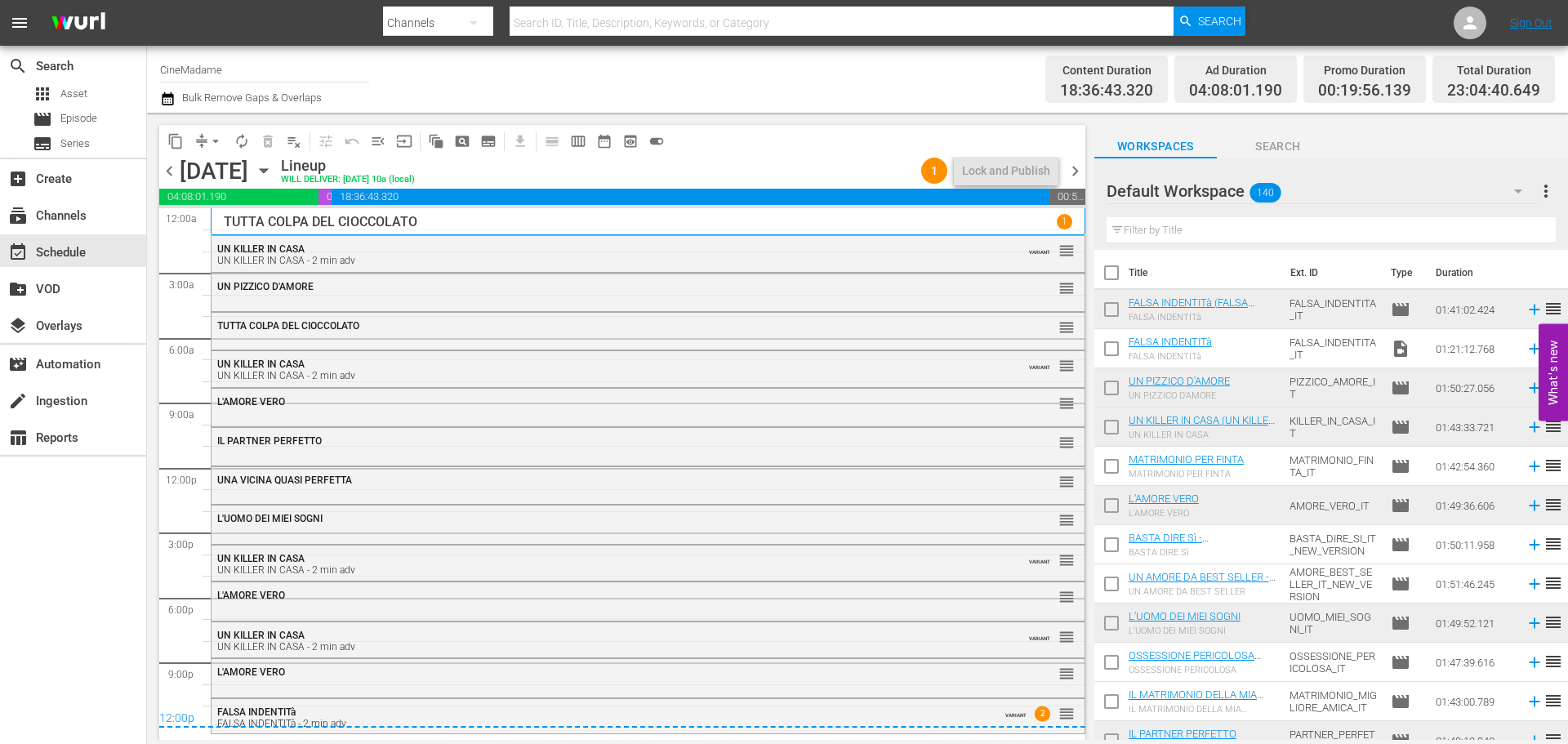
click at [1113, 350] on input "checkbox" at bounding box center [1112, 352] width 34 height 34
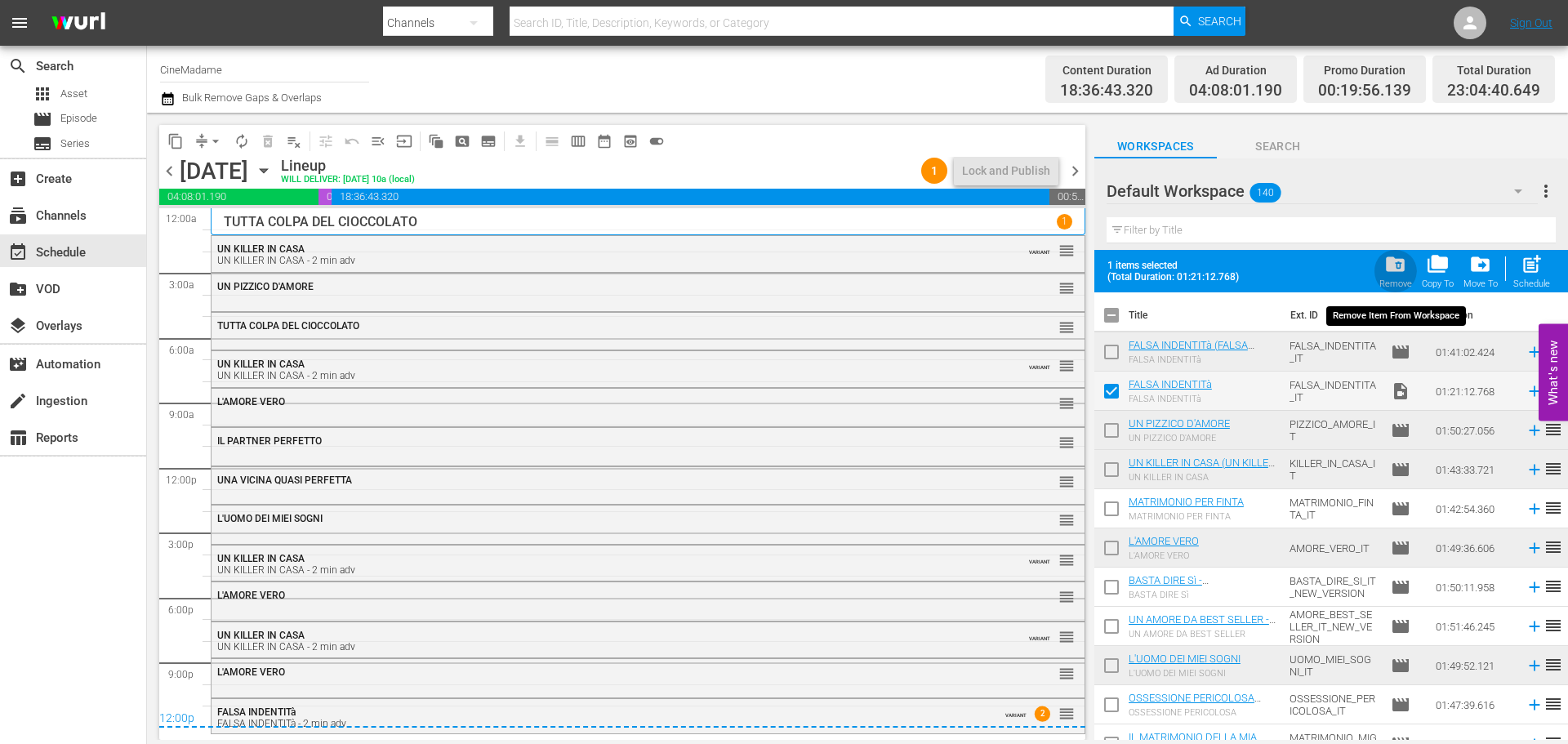
click at [1406, 274] on span "folder_delete" at bounding box center [1395, 264] width 22 height 22
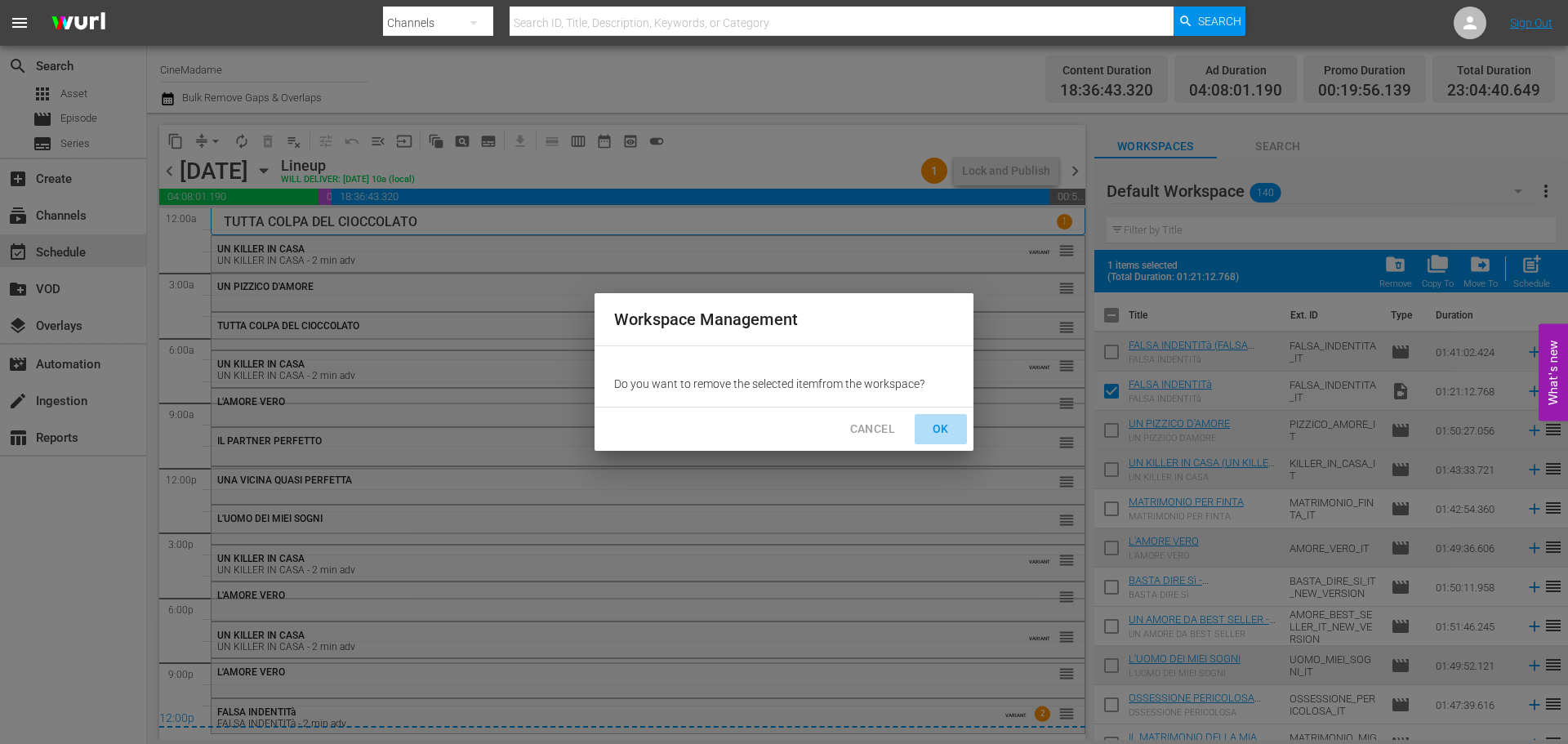
click at [938, 432] on span "OK" at bounding box center [940, 429] width 26 height 20
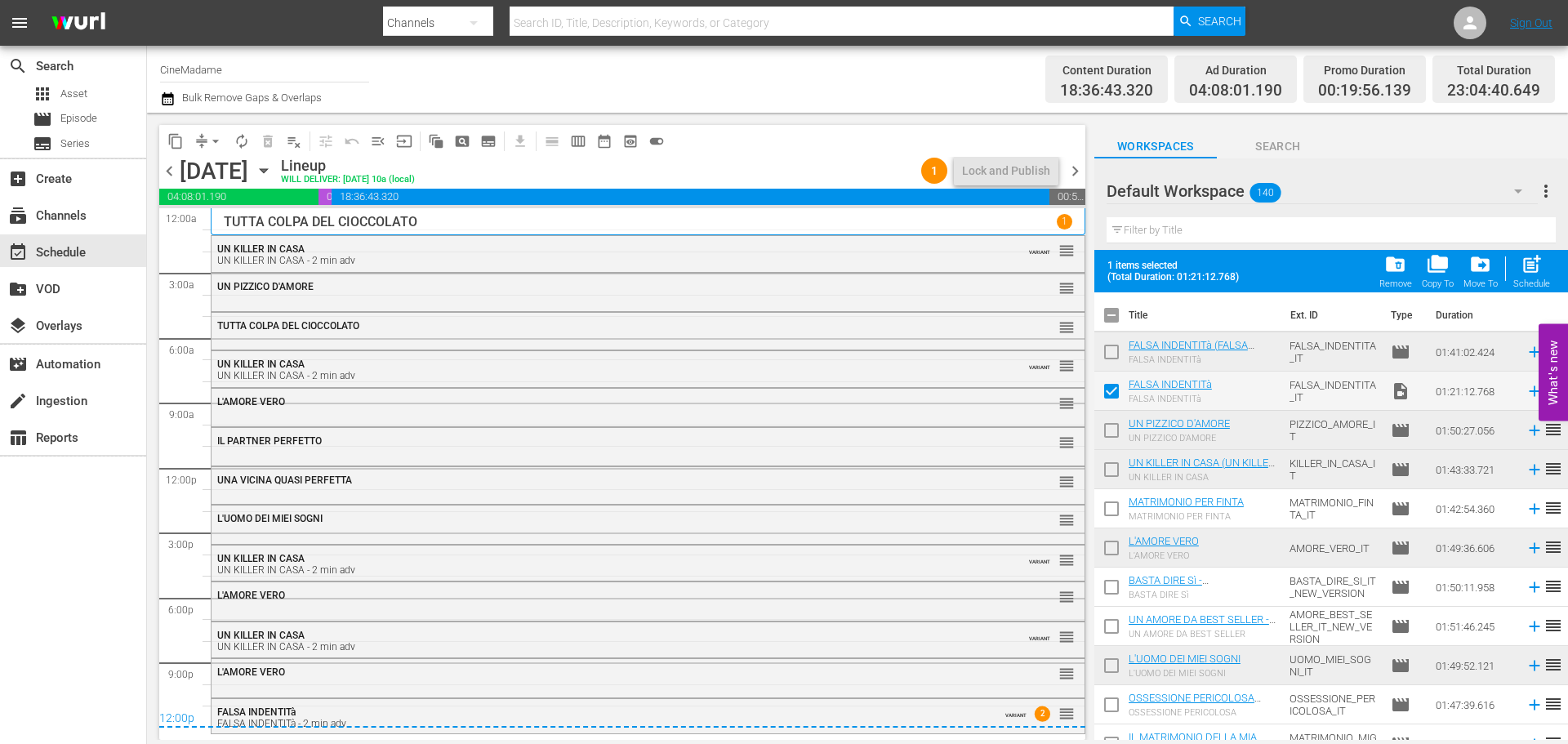
checkbox input "false"
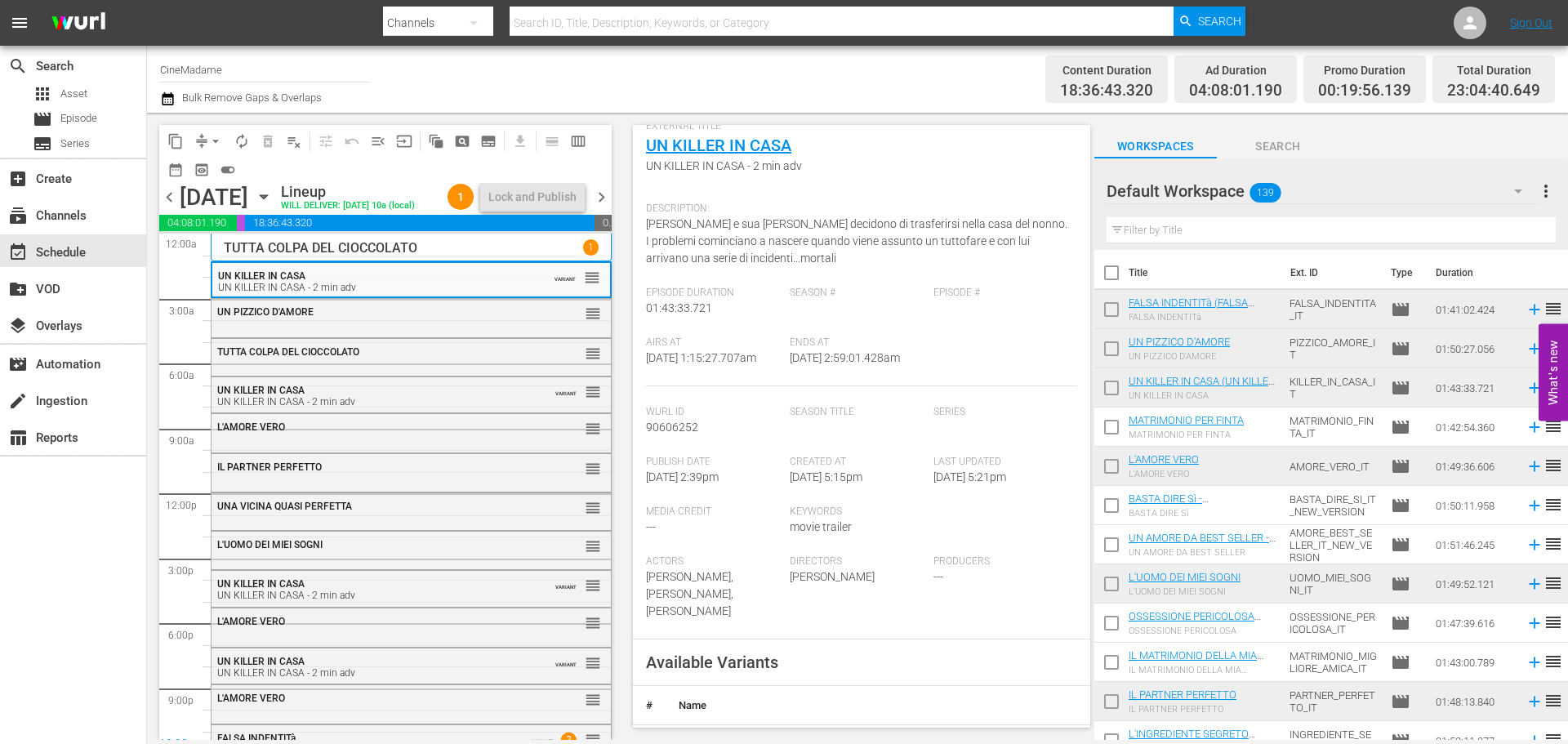
scroll to position [245, 0]
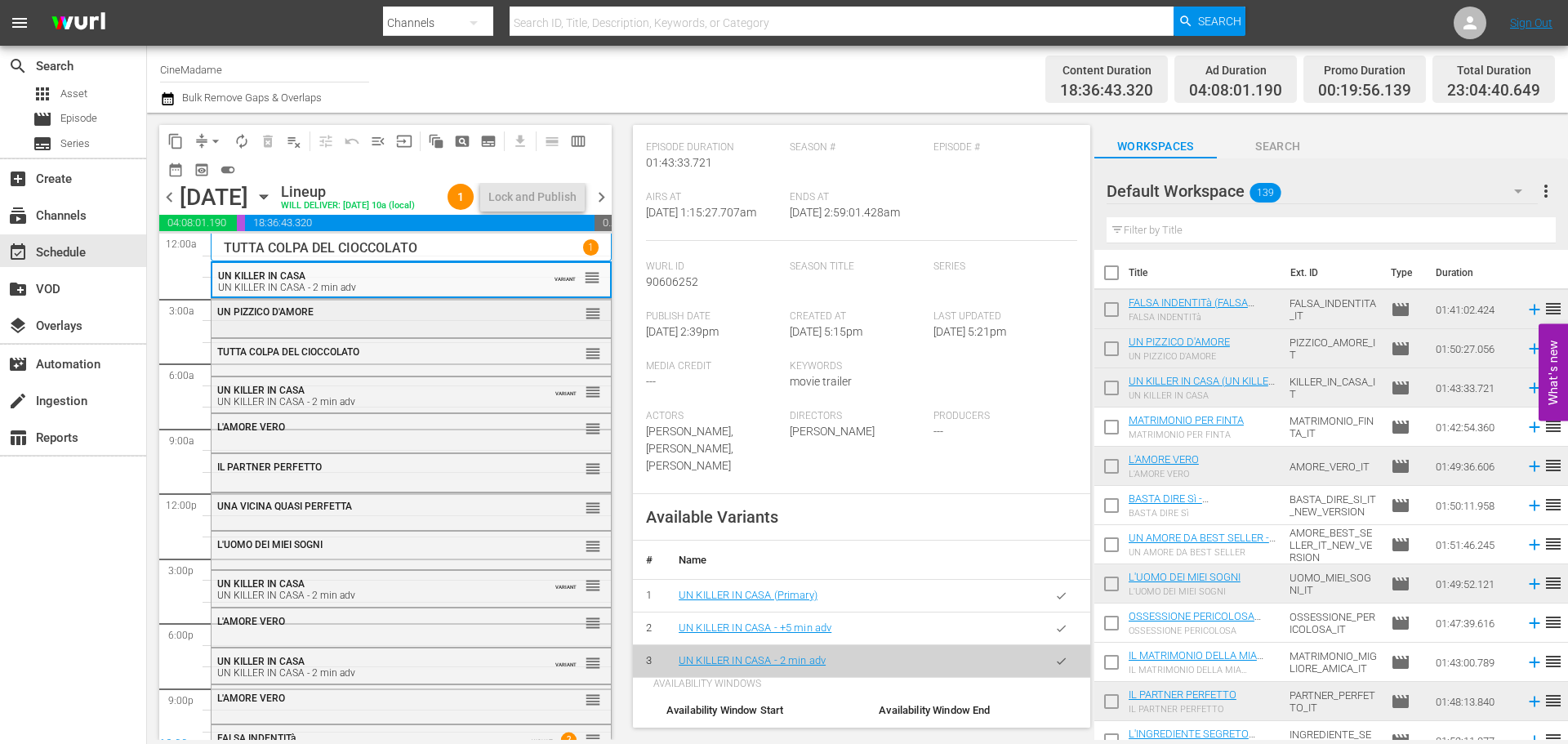
click at [455, 317] on div "UN PIZZICO D'AMORE" at bounding box center [371, 312] width 308 height 12
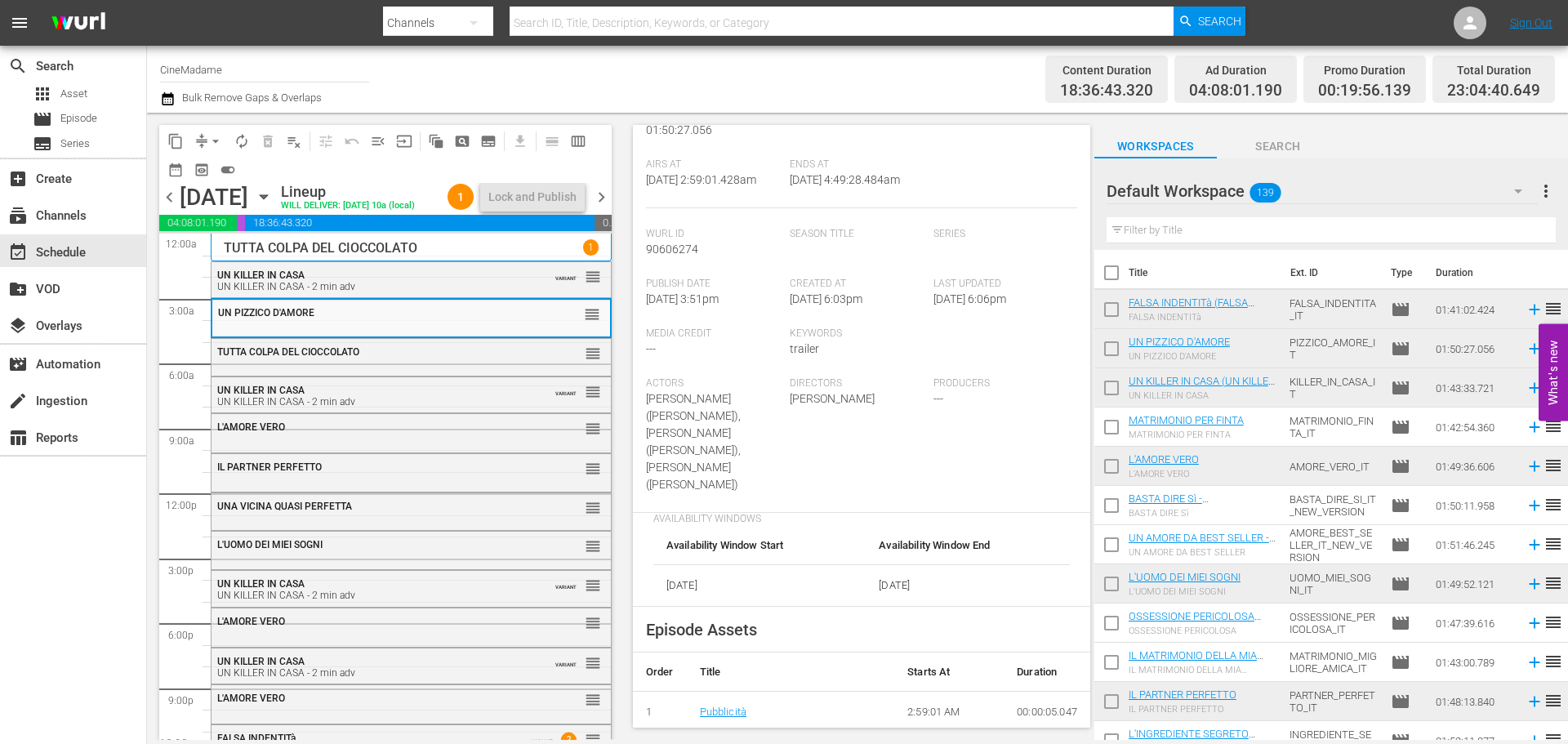
scroll to position [326, 0]
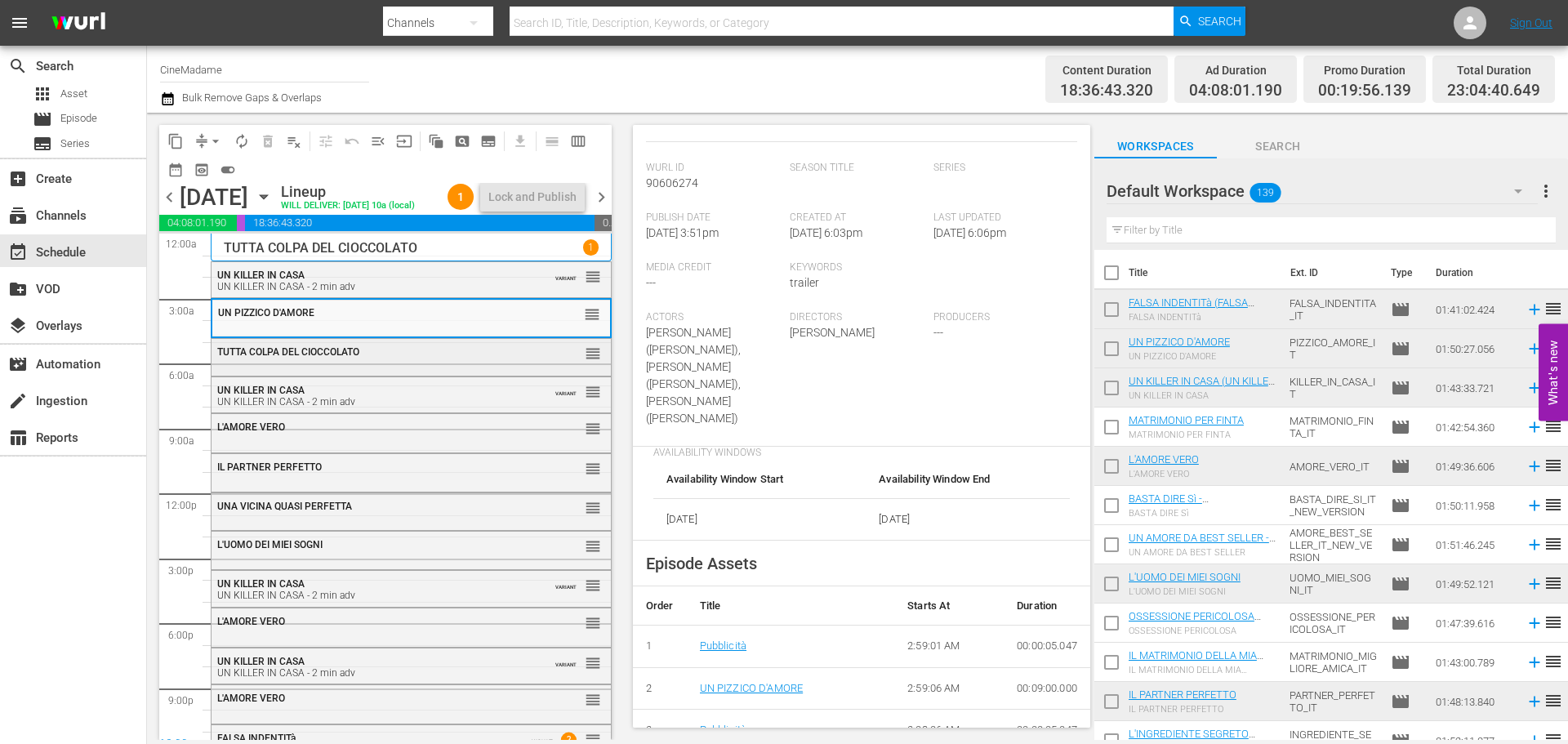
click at [341, 357] on span "TUTTA COLPA DEL CIOCCOLATO" at bounding box center [288, 351] width 142 height 12
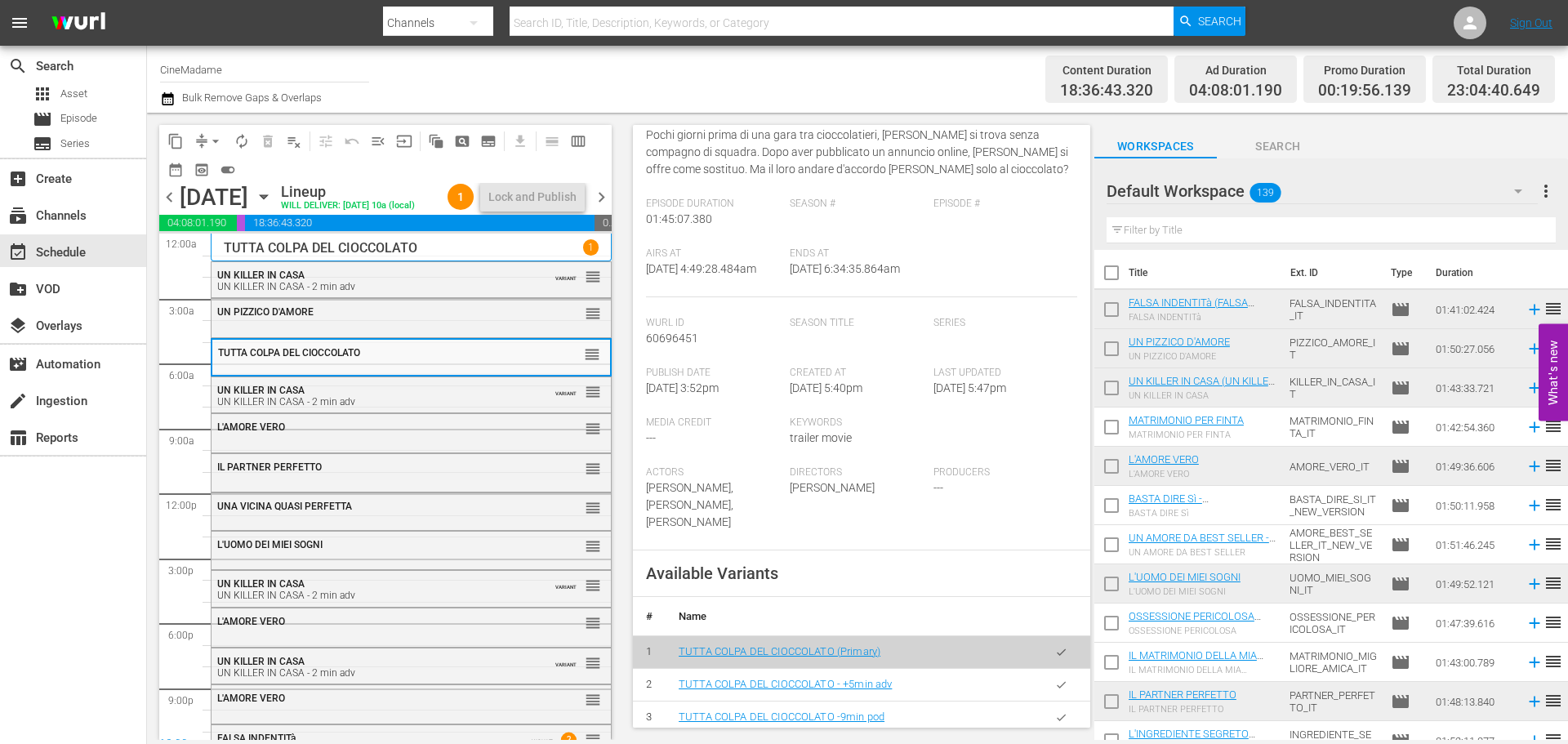
scroll to position [408, 0]
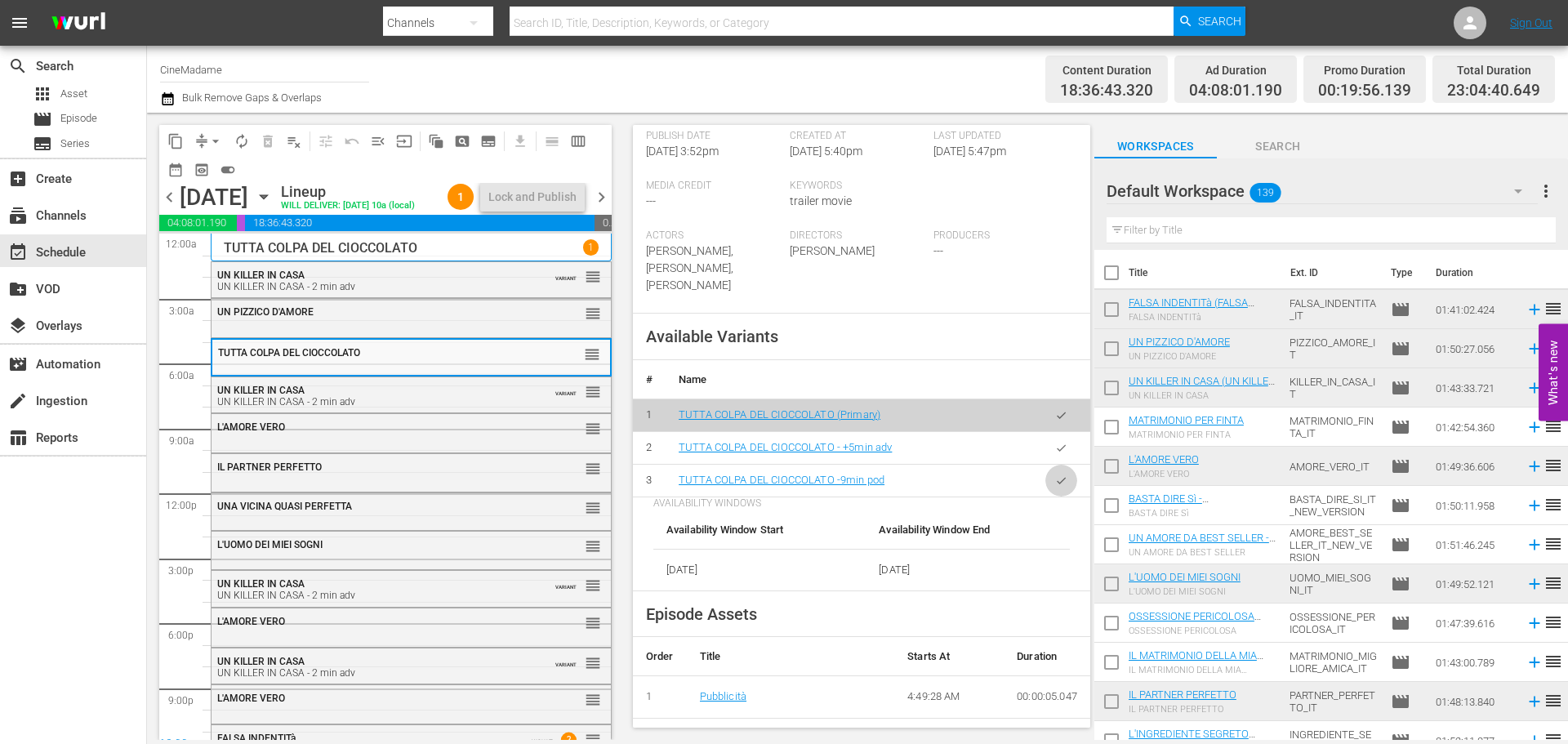
click at [1055, 486] on icon "button" at bounding box center [1062, 480] width 12 height 12
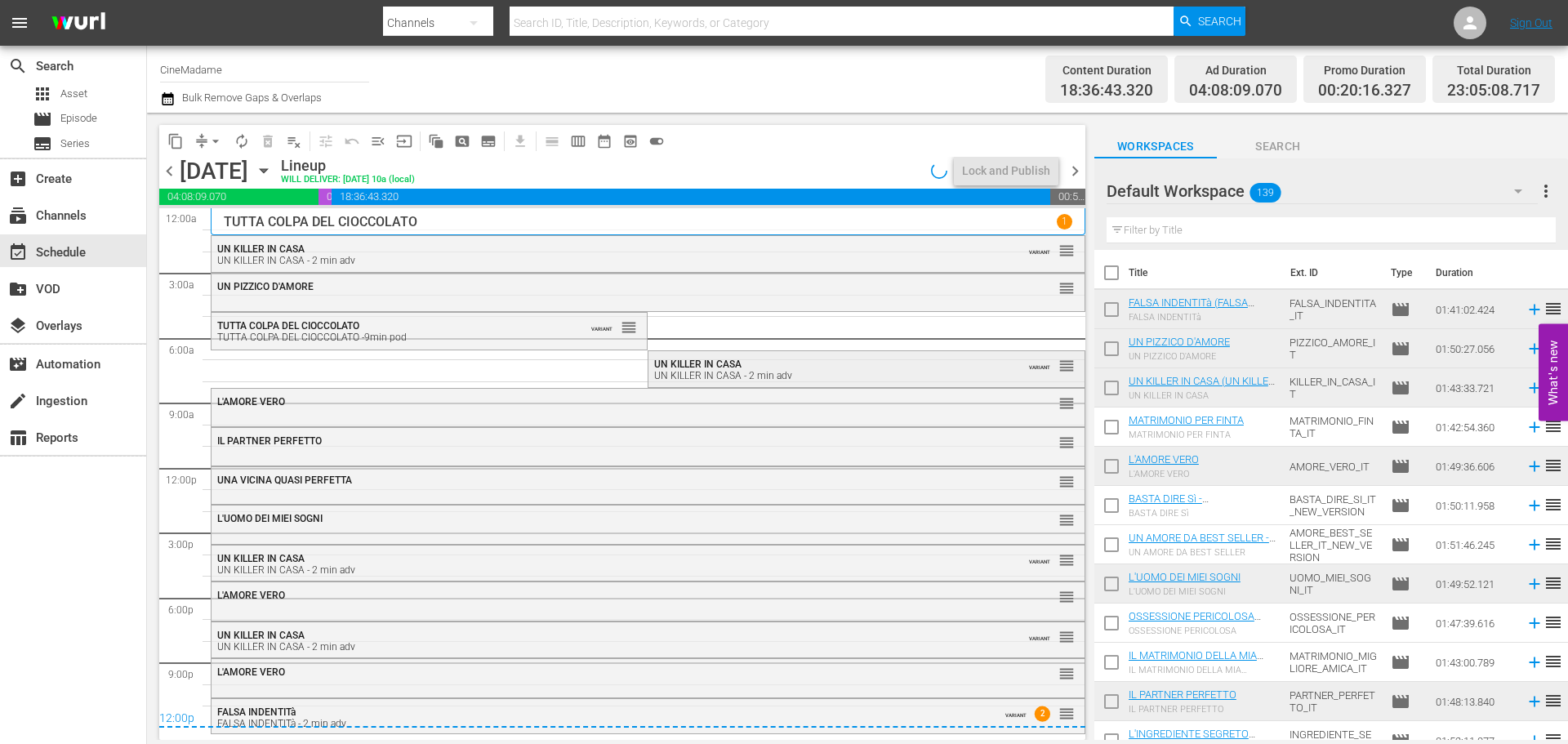
click at [745, 372] on div "UN KILLER IN CASA - 2 min adv" at bounding box center [825, 375] width 343 height 12
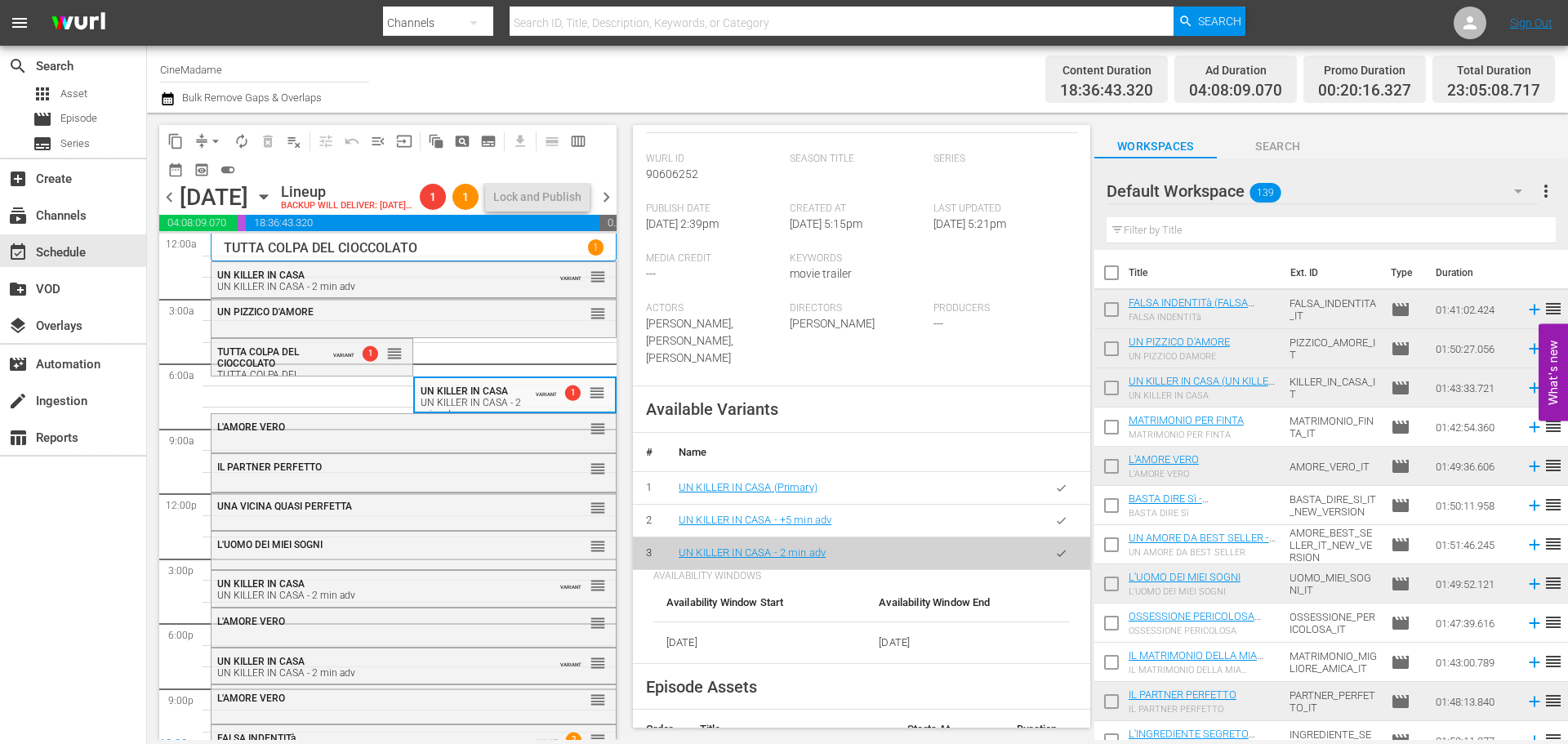
scroll to position [735, 0]
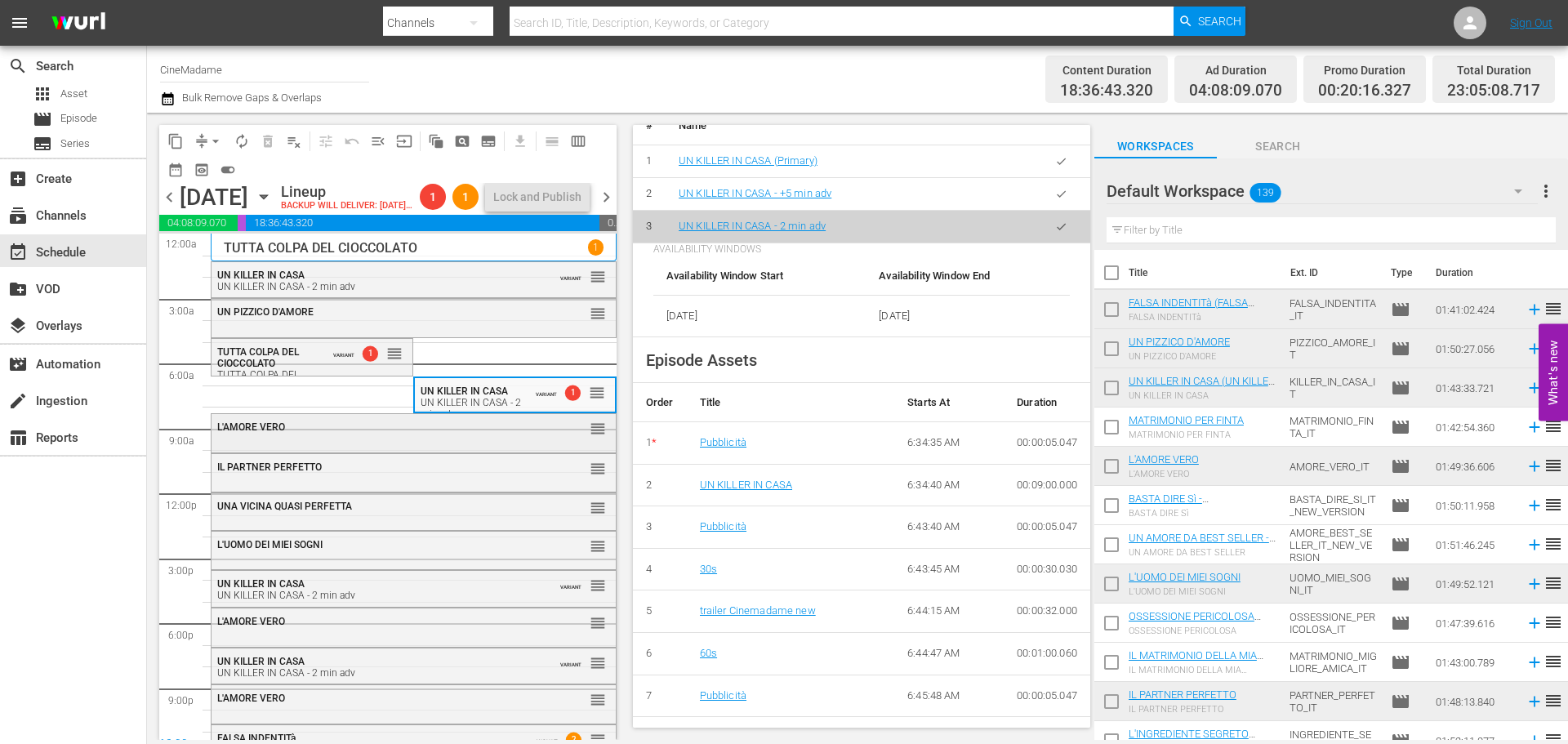
click at [473, 442] on div "L'AMORE VERO reorder" at bounding box center [414, 428] width 405 height 28
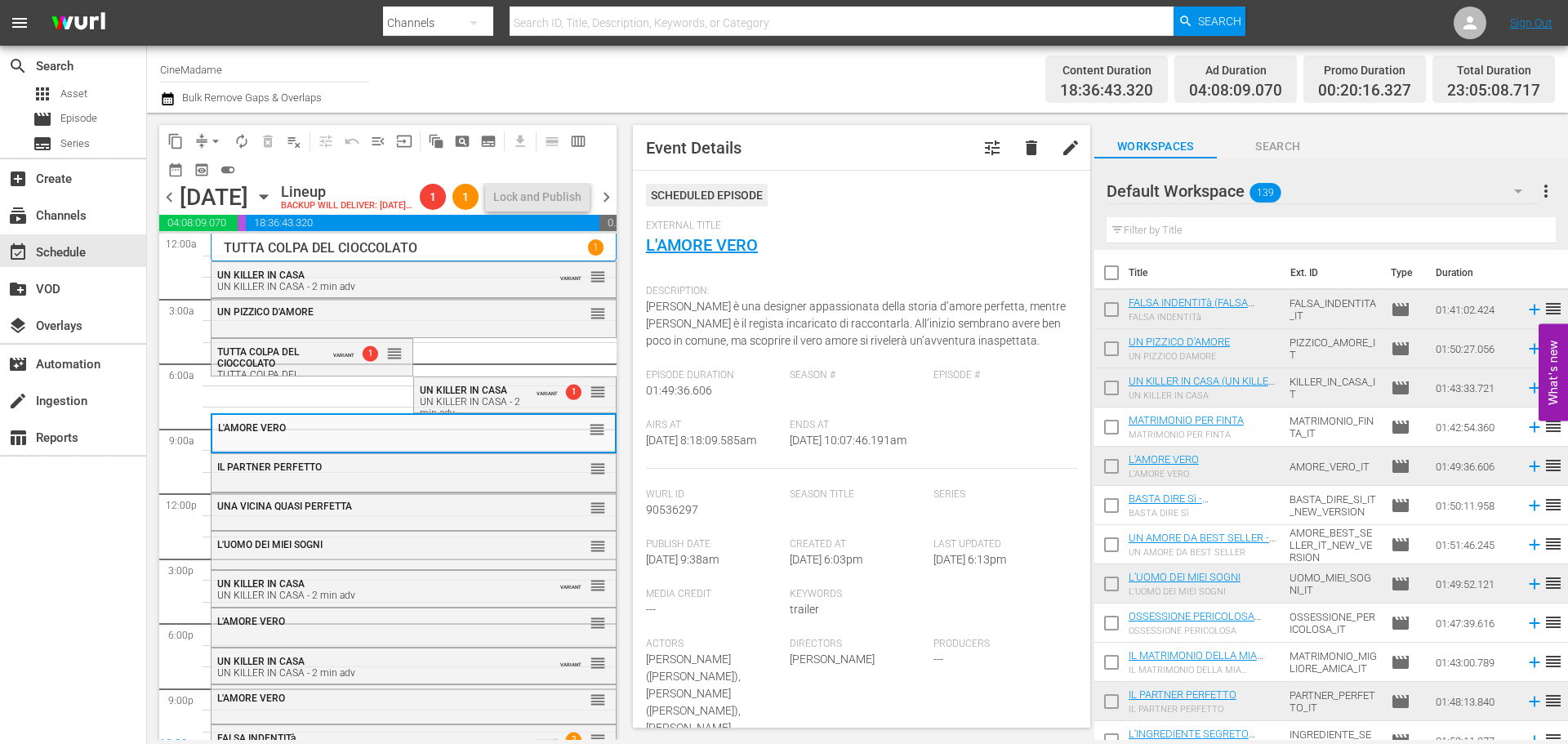
scroll to position [490, 0]
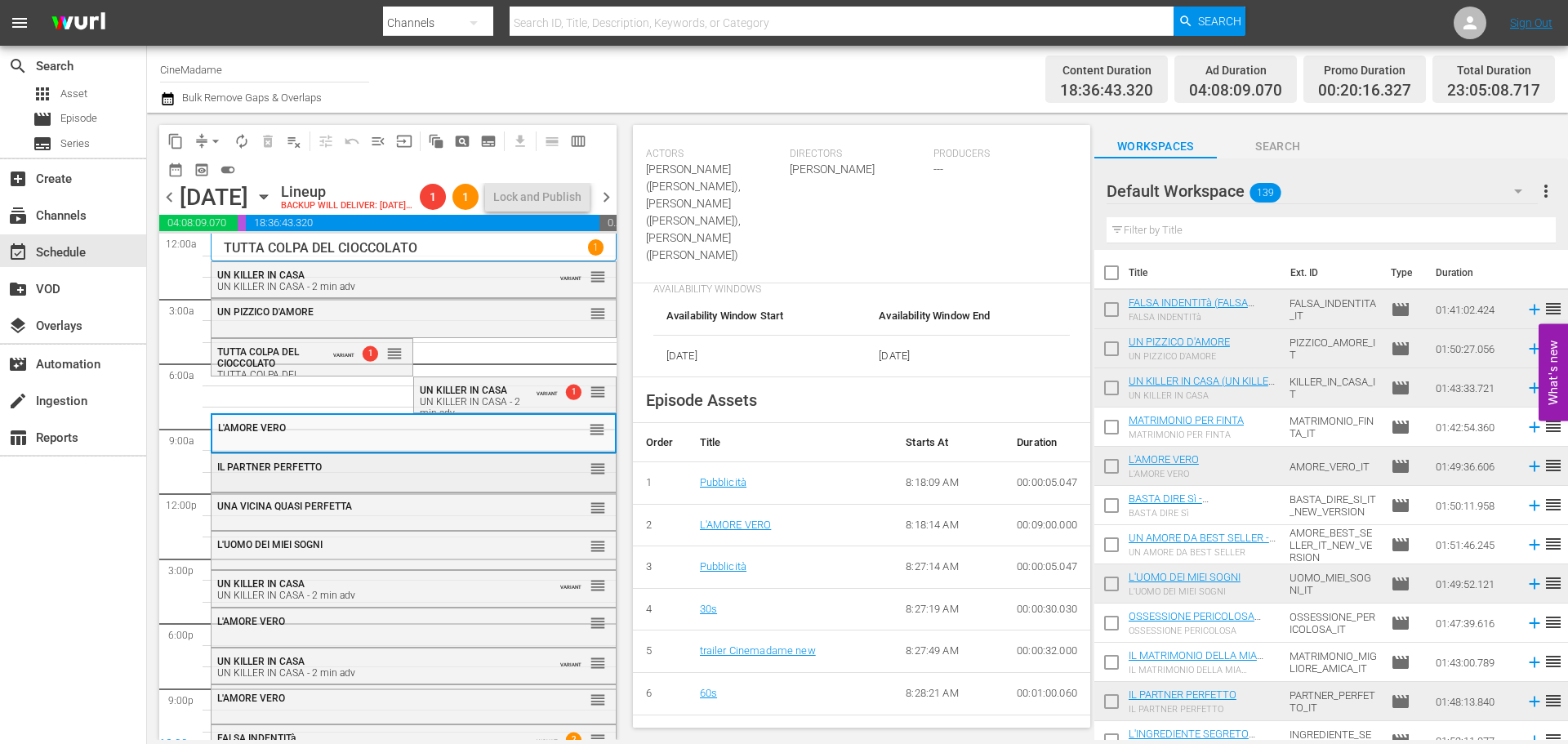
click at [410, 482] on div "IL PARTNER PERFETTO reorder" at bounding box center [414, 467] width 405 height 28
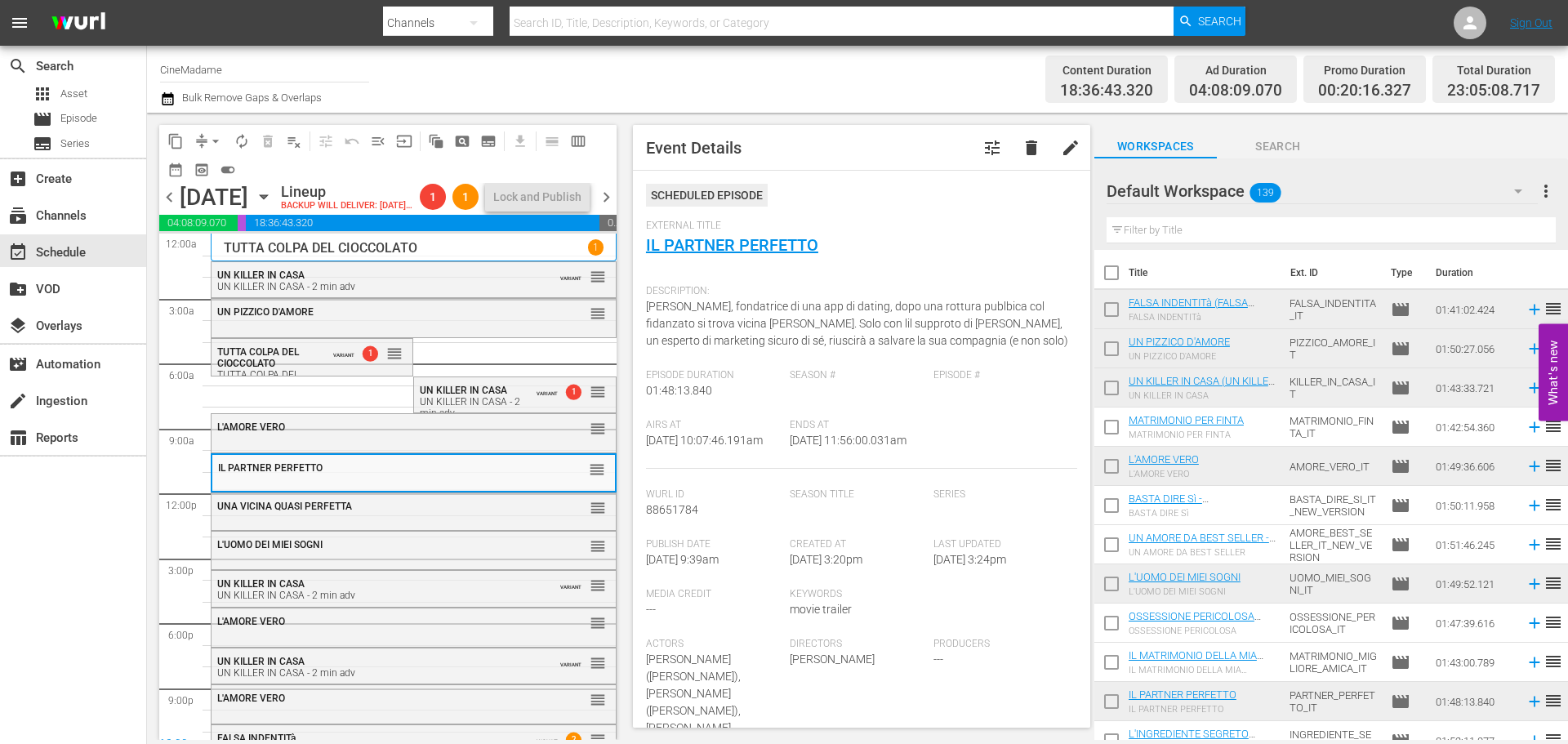
scroll to position [408, 0]
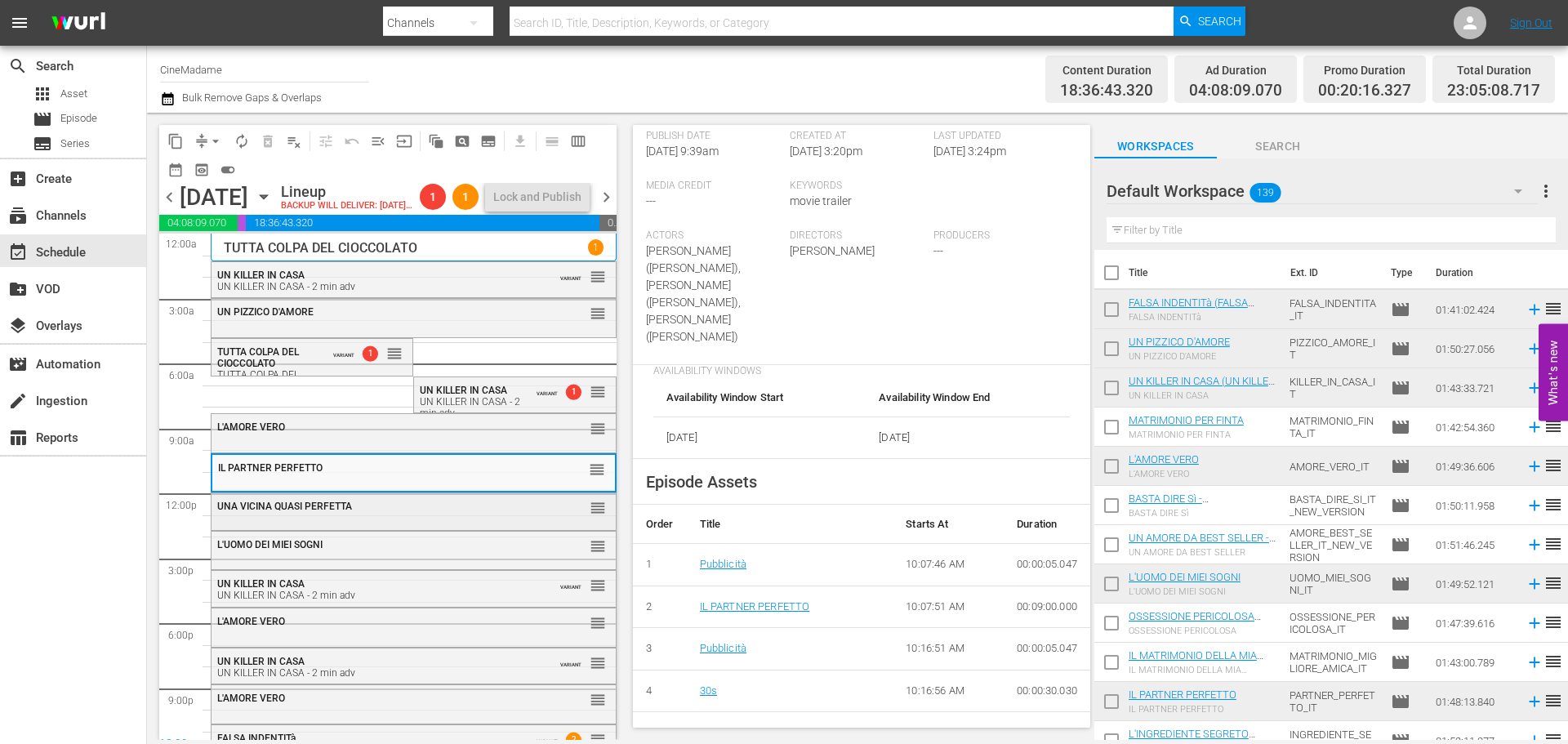
click at [382, 511] on div "UNA VICINA QUASI PERFETTA" at bounding box center [374, 506] width 312 height 12
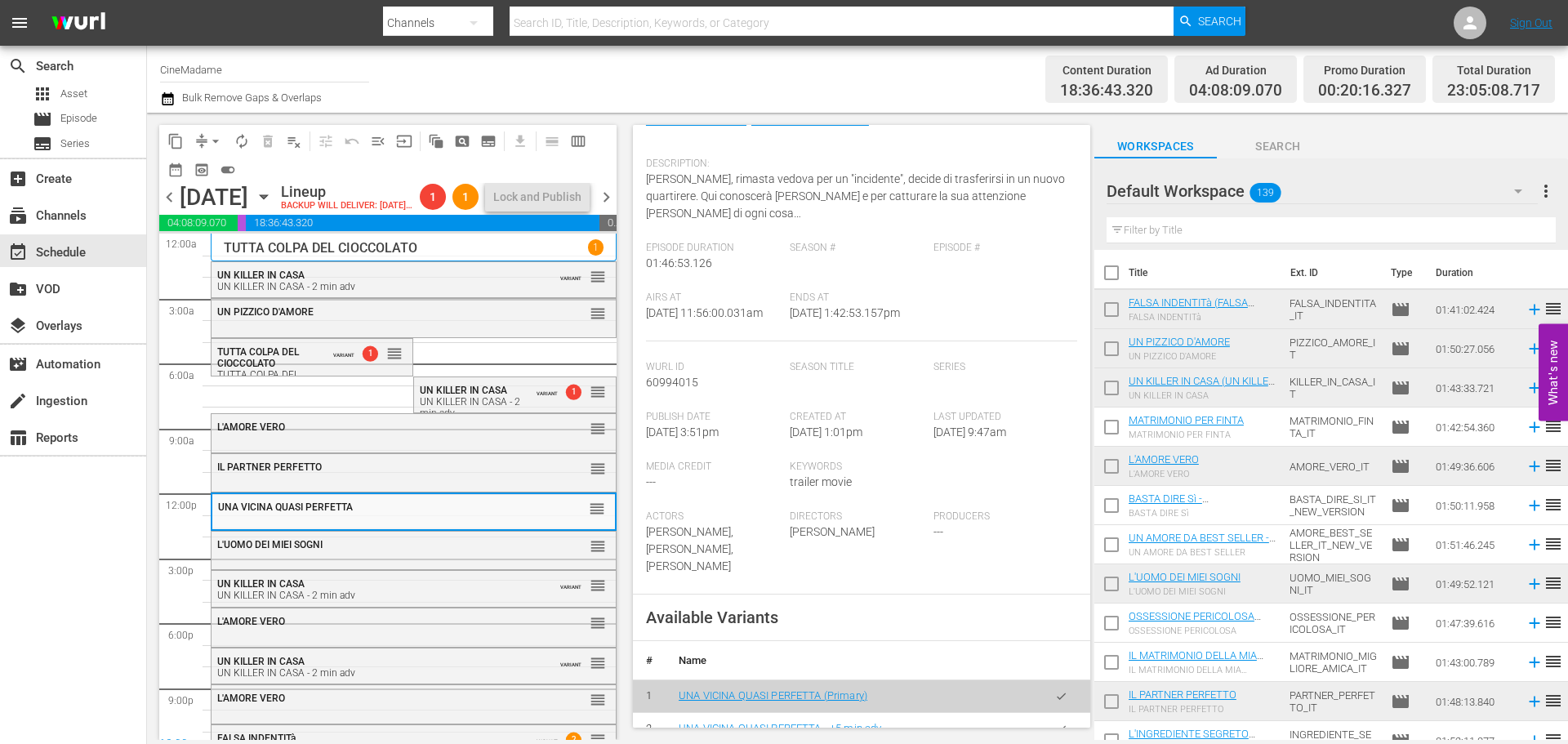
scroll to position [326, 0]
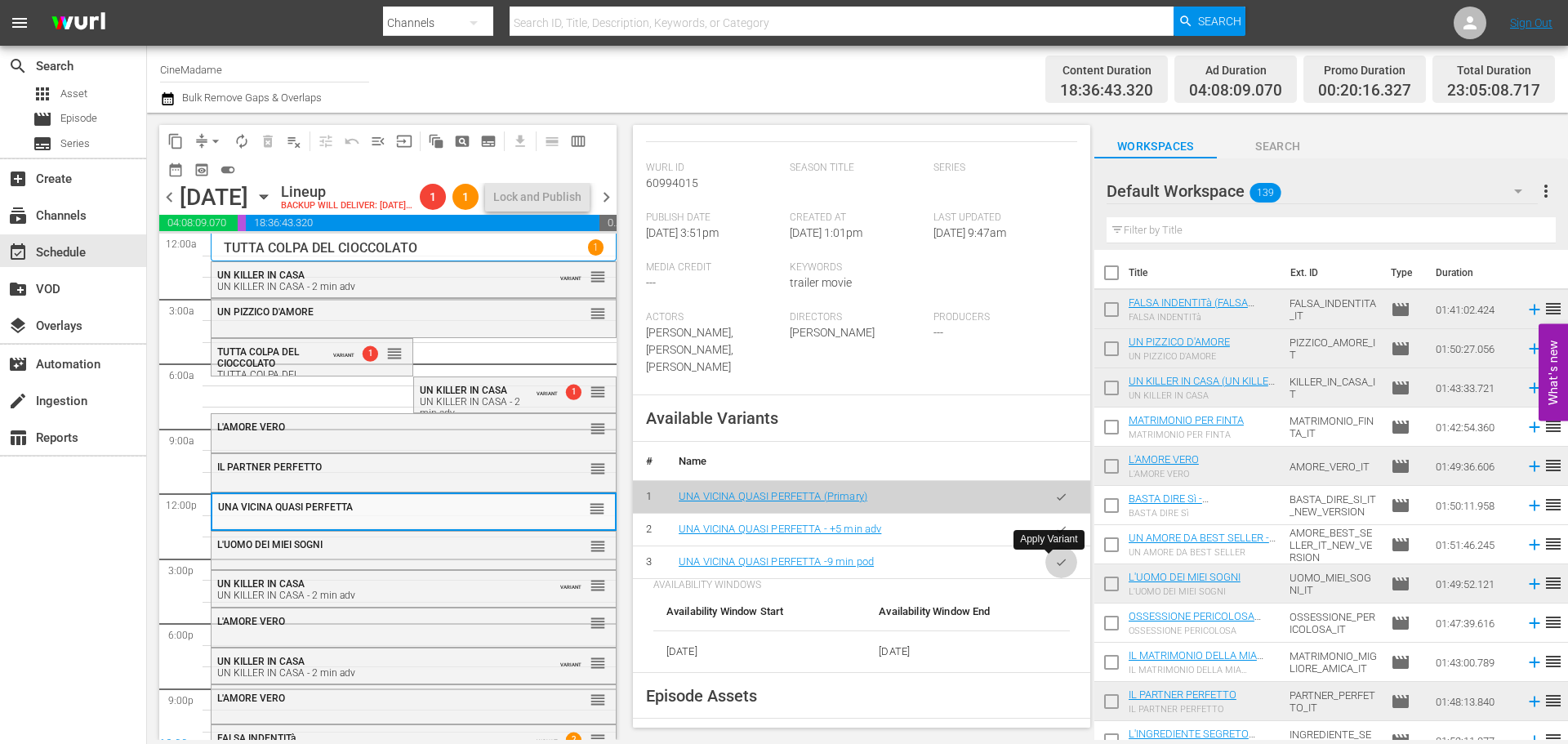
click at [1056, 566] on button "button" at bounding box center [1062, 562] width 32 height 32
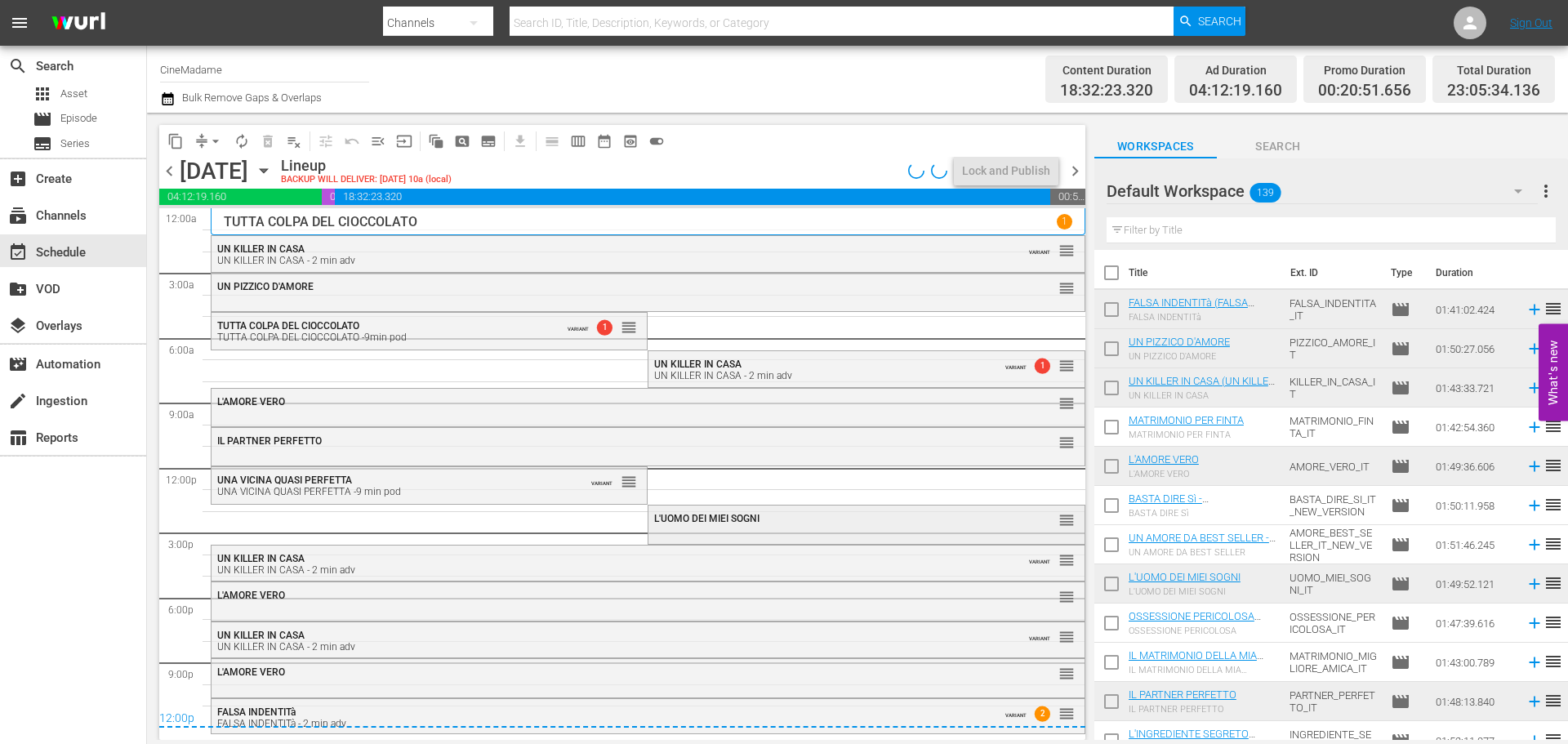
click at [704, 520] on span "L'UOMO DEI MIEI SOGNI" at bounding box center [707, 518] width 105 height 12
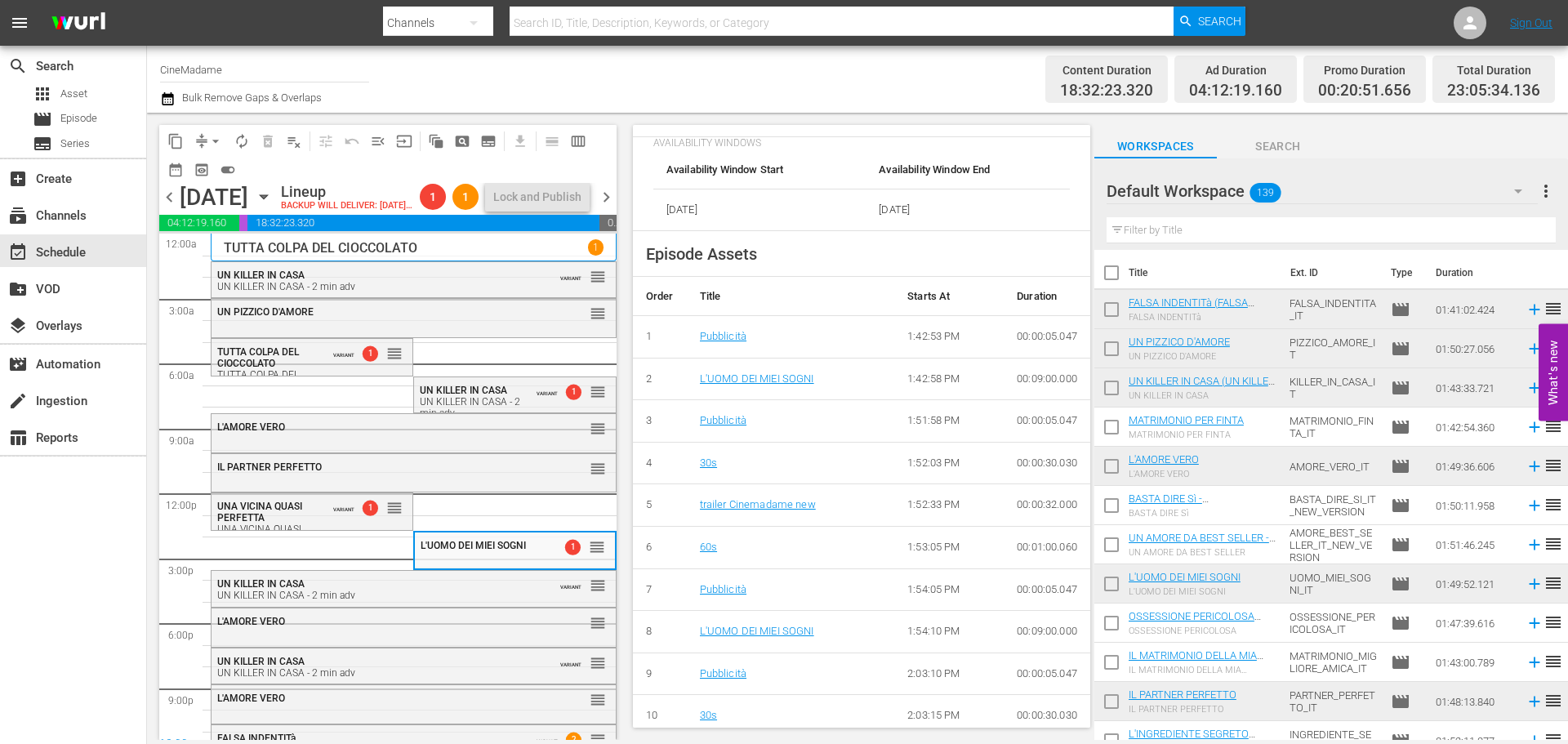
scroll to position [408, 0]
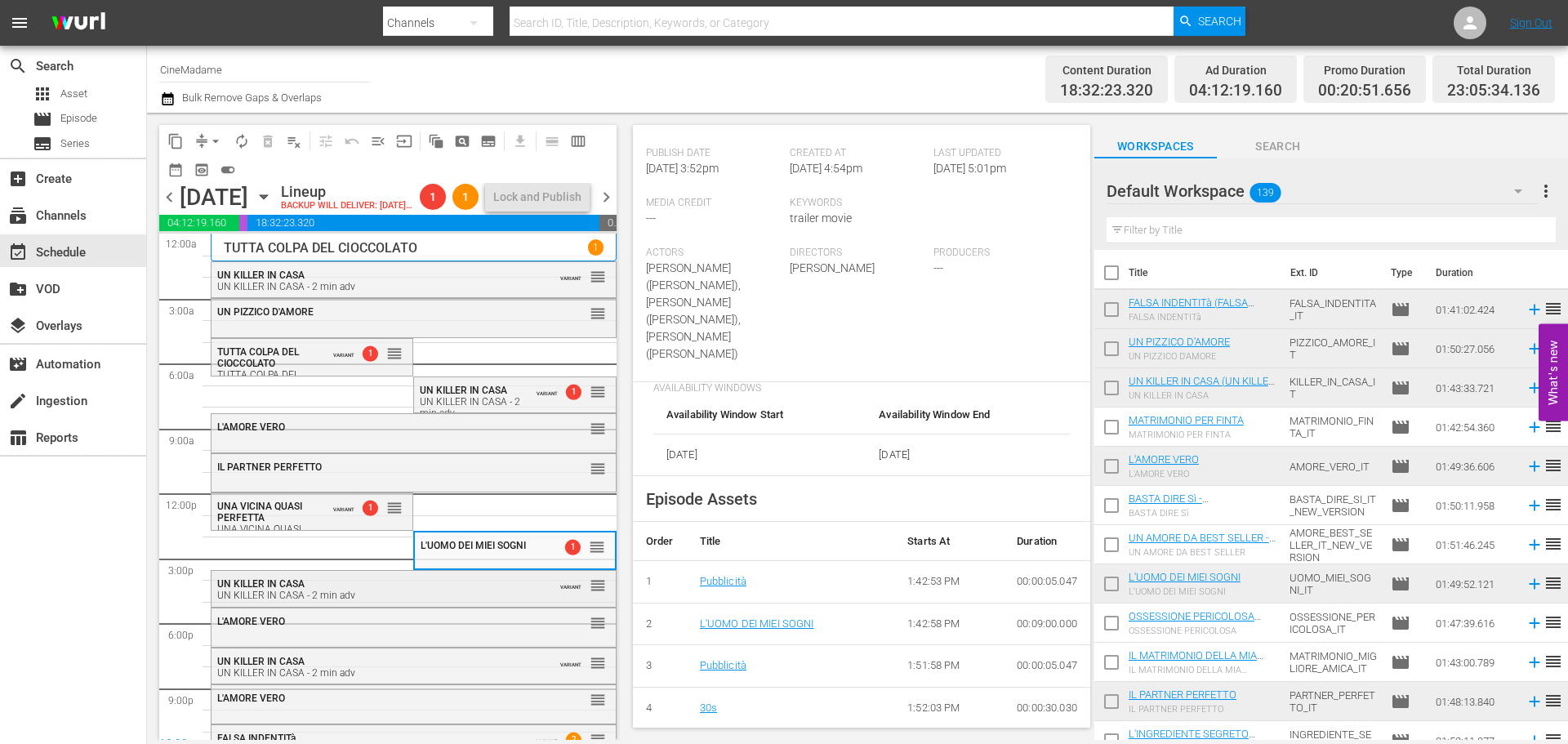
click at [373, 601] on div "UN KILLER IN CASA - 2 min adv" at bounding box center [374, 594] width 312 height 12
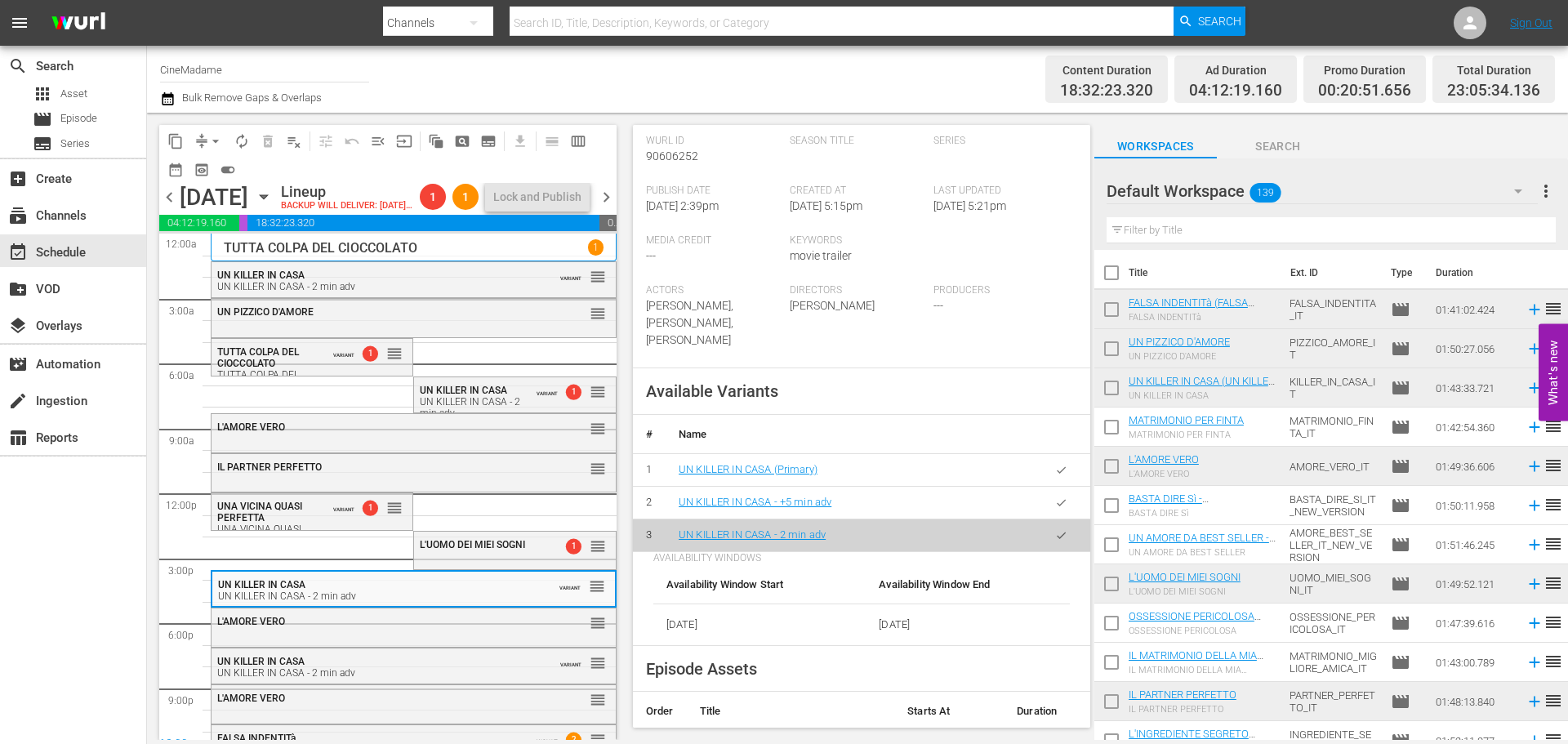
scroll to position [490, 0]
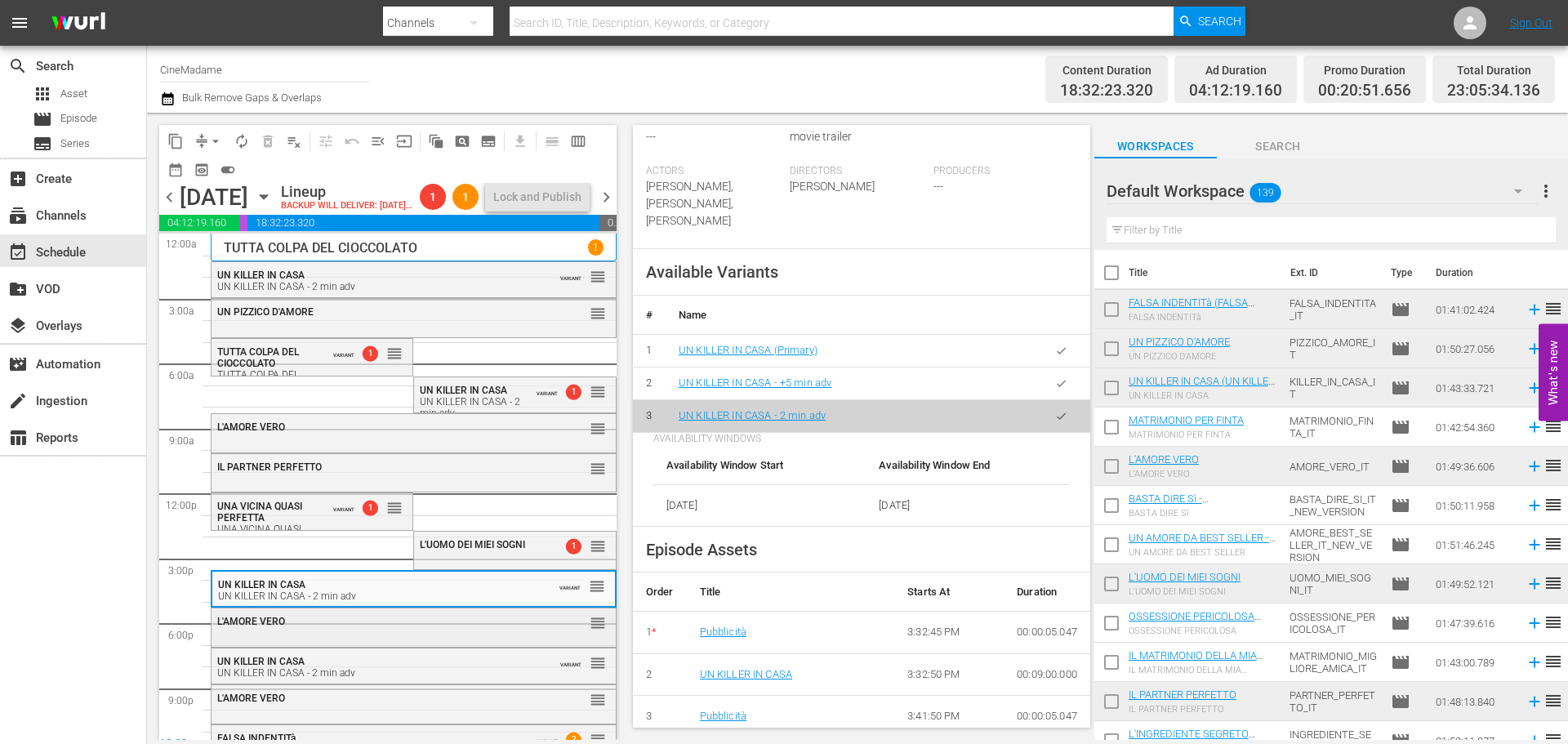
click at [315, 636] on div "L'AMORE VERO reorder" at bounding box center [414, 622] width 405 height 28
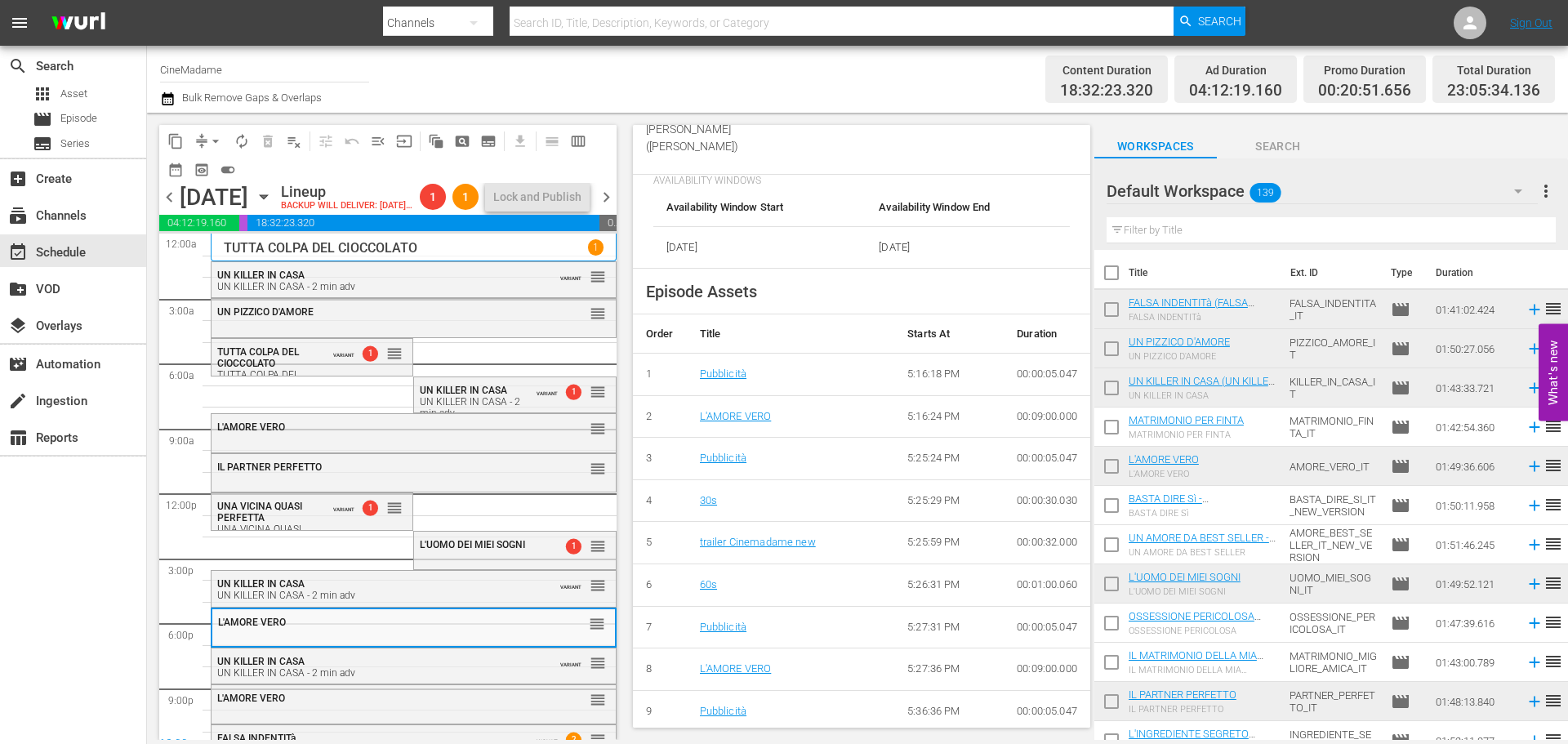
scroll to position [735, 0]
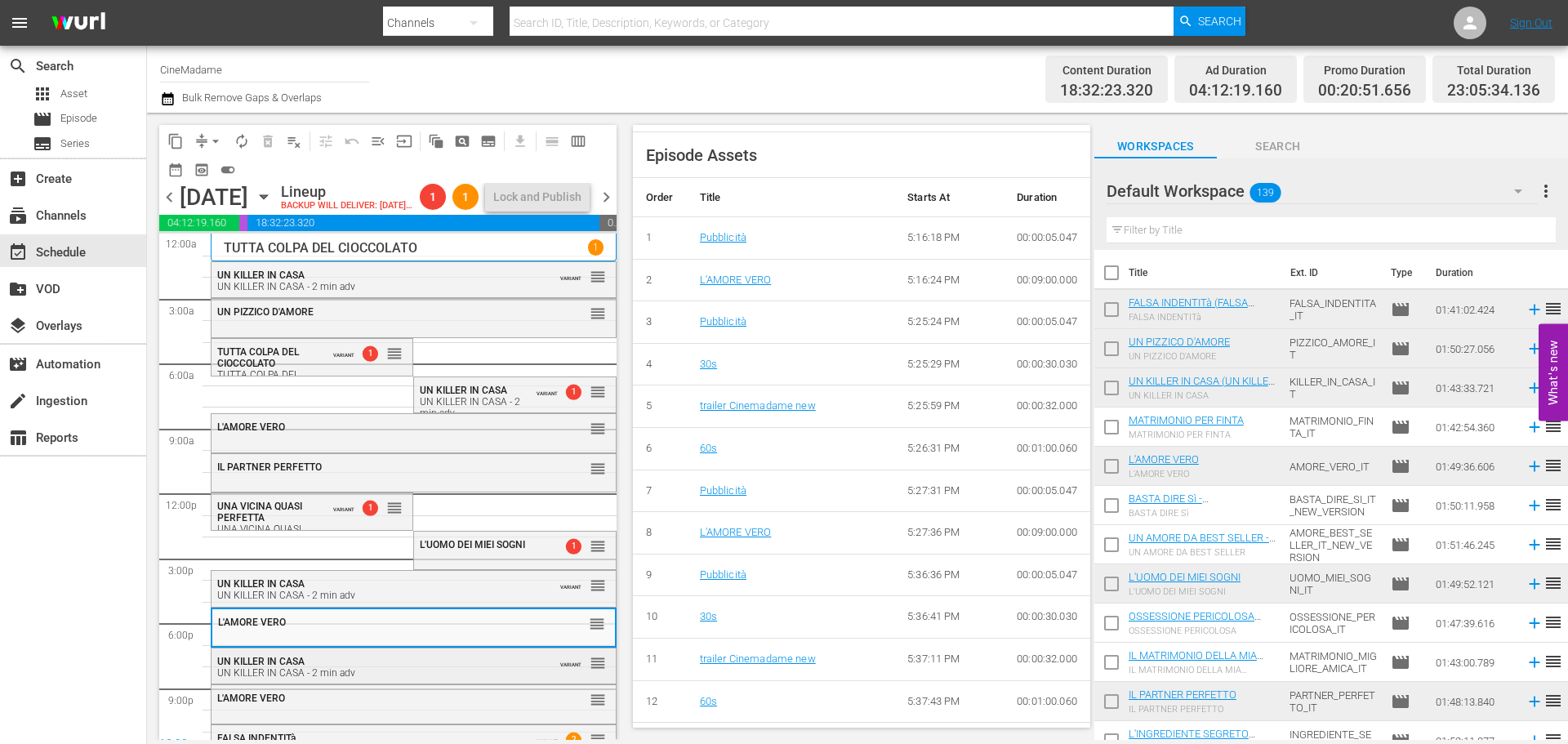
click at [437, 678] on div "UN KILLER IN CASA UN KILLER IN CASA - 2 min adv" at bounding box center [374, 667] width 312 height 23
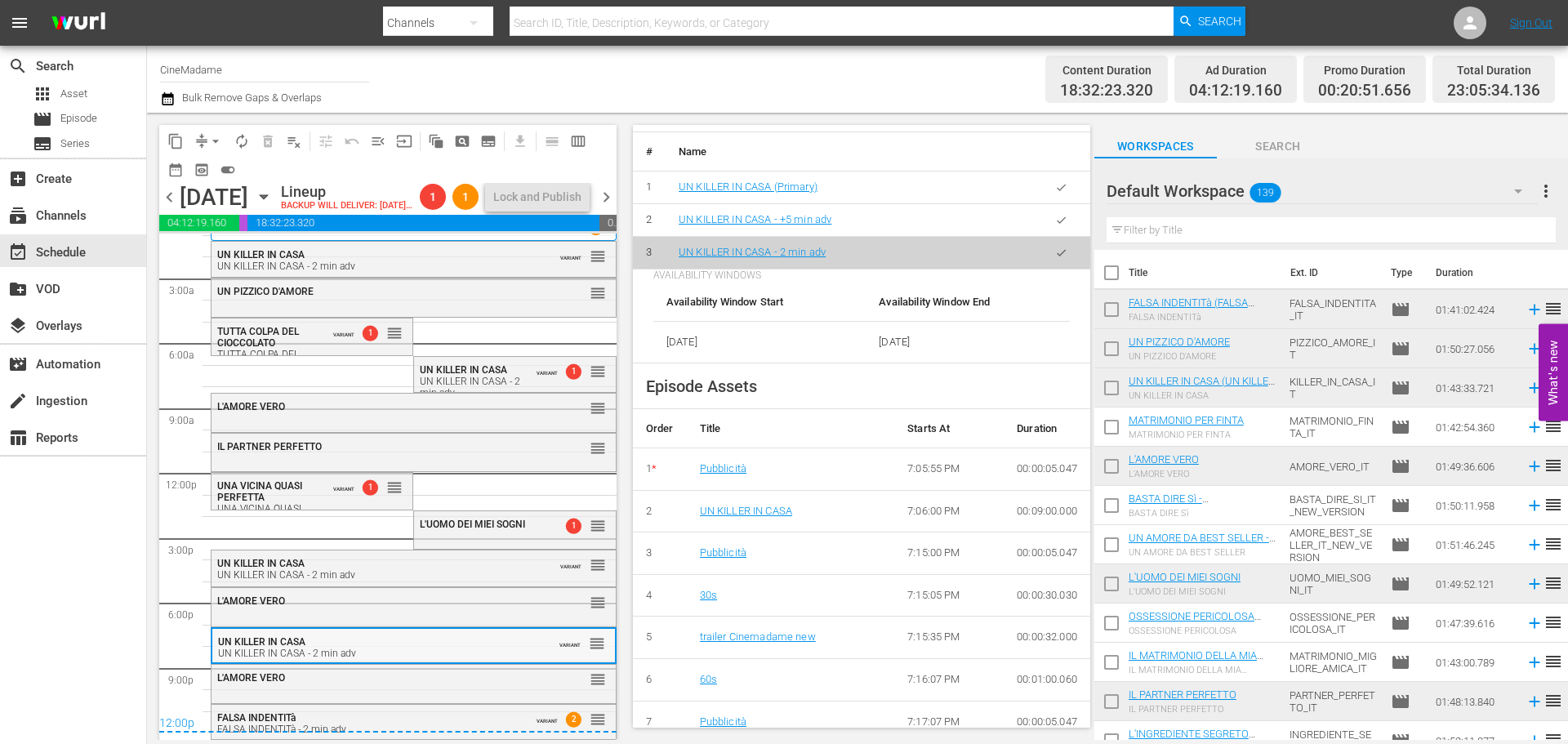
scroll to position [48, 0]
click at [321, 683] on div "L'AMORE VERO reorder" at bounding box center [414, 678] width 405 height 28
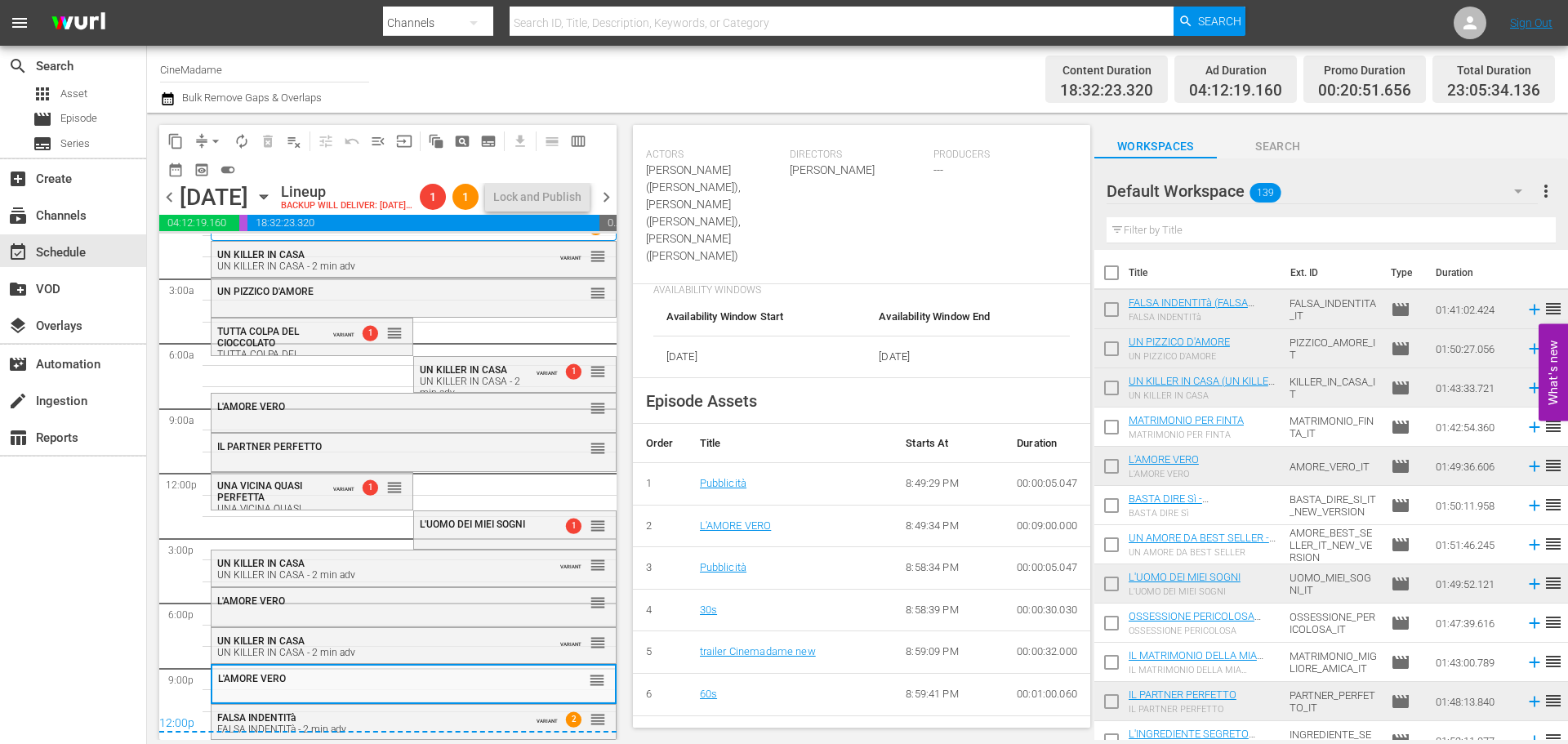
scroll to position [490, 0]
click at [417, 721] on div "12:00p" at bounding box center [388, 724] width 457 height 16
click at [485, 712] on div "FALSA INDENTITà FALSA INDENTITà - 2 min adv" at bounding box center [371, 724] width 307 height 23
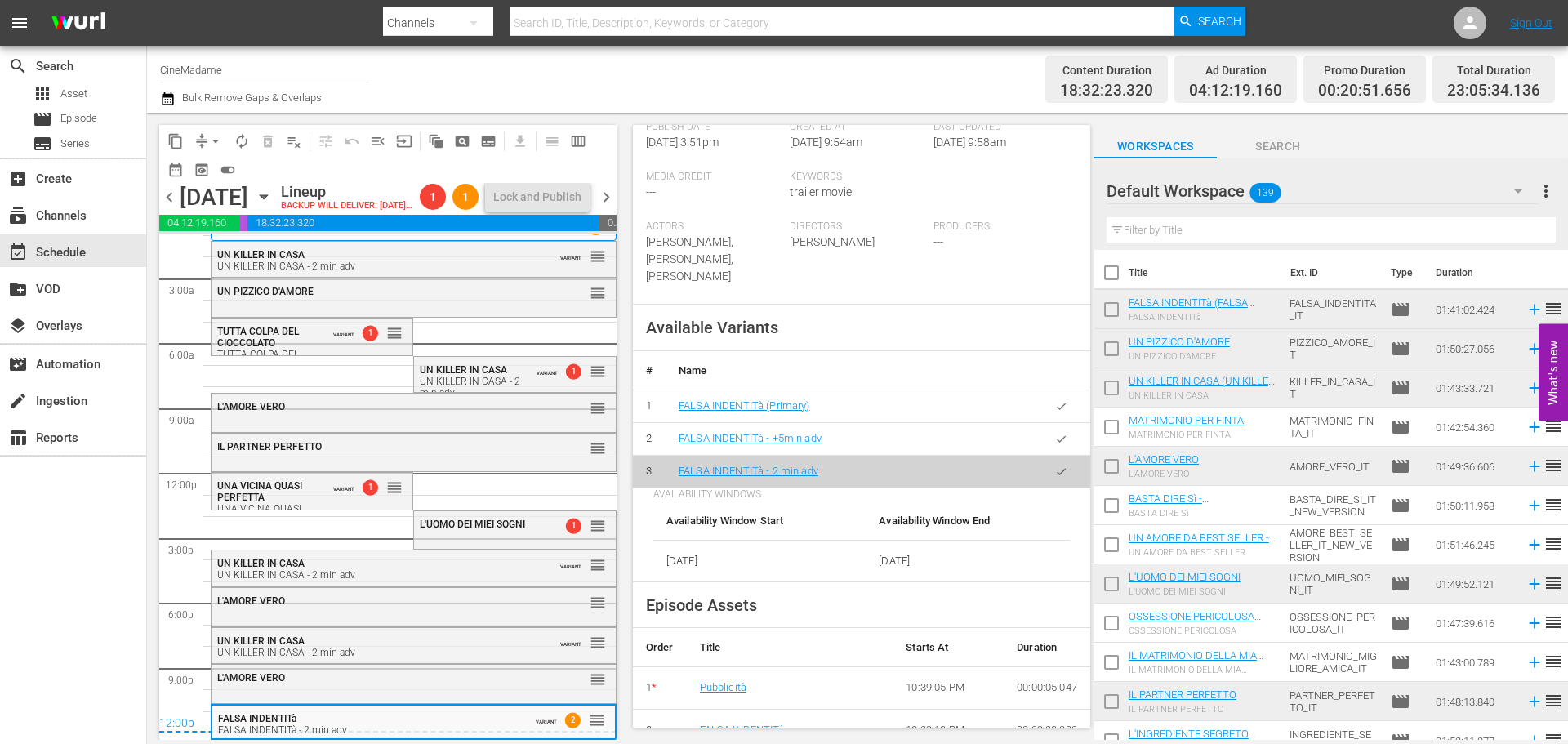
click at [215, 133] on span "arrow_drop_down" at bounding box center [216, 141] width 16 height 16
click at [197, 230] on li "Align to End of Previous Day" at bounding box center [217, 228] width 171 height 27
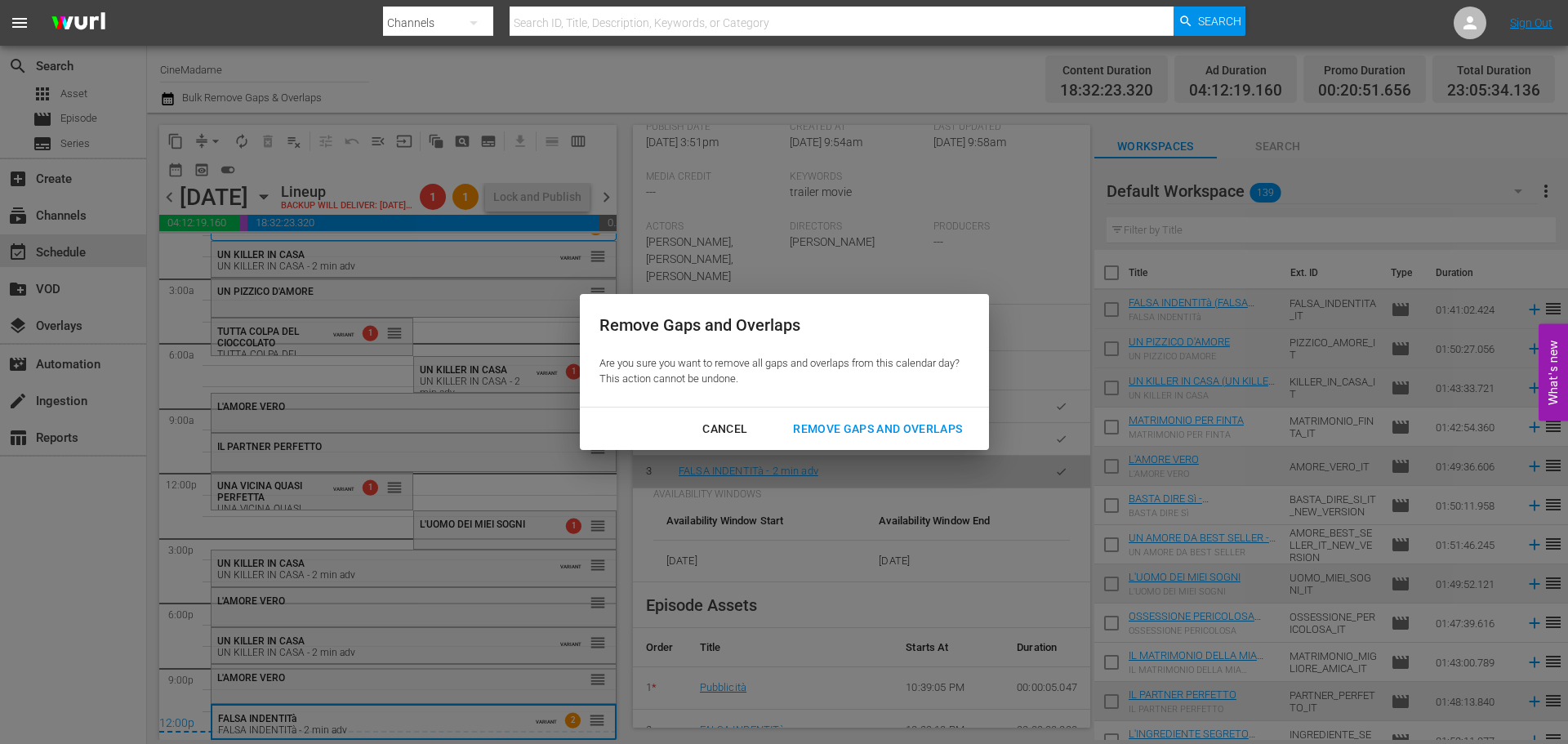
click at [921, 434] on div "Remove Gaps and Overlaps" at bounding box center [877, 429] width 195 height 20
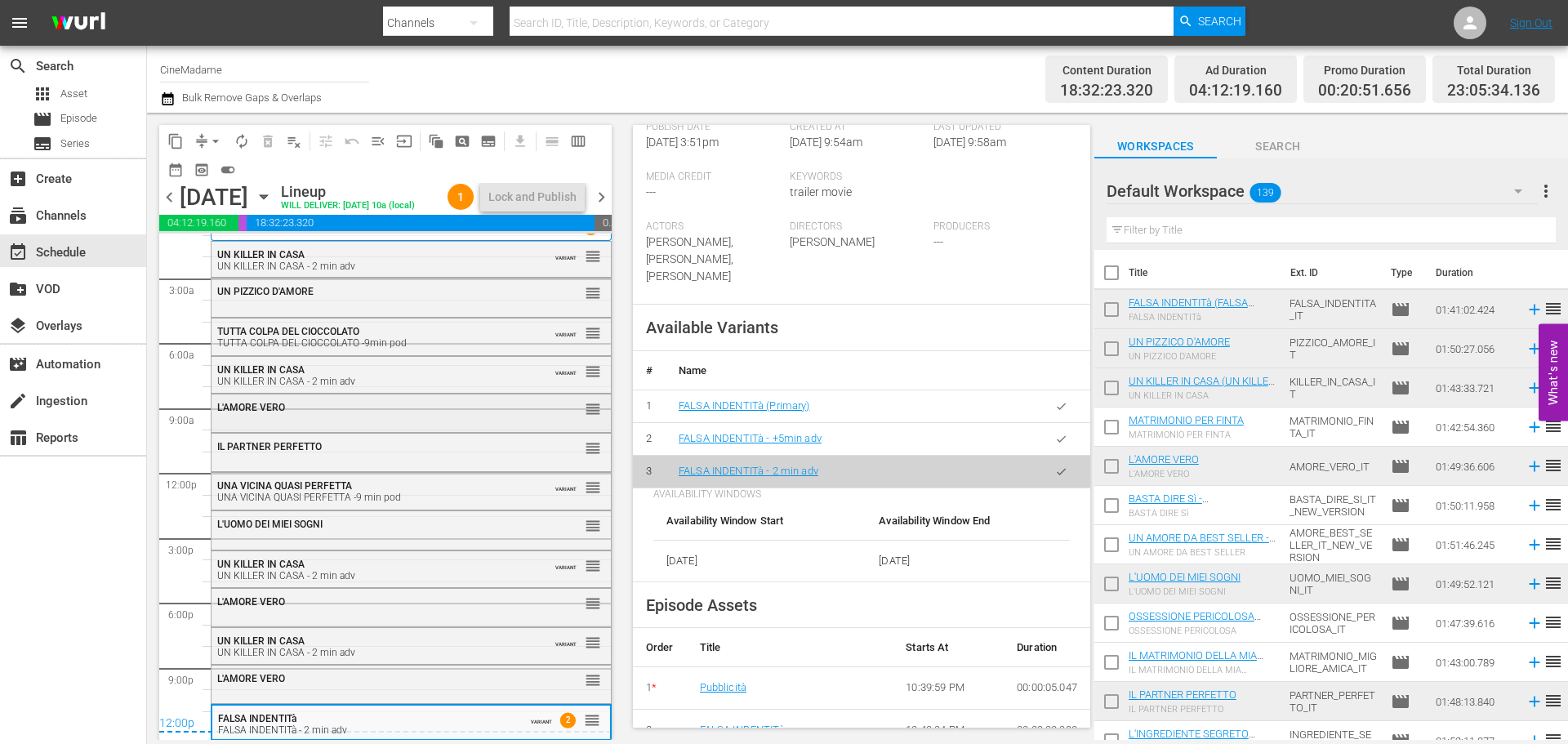
scroll to position [0, 0]
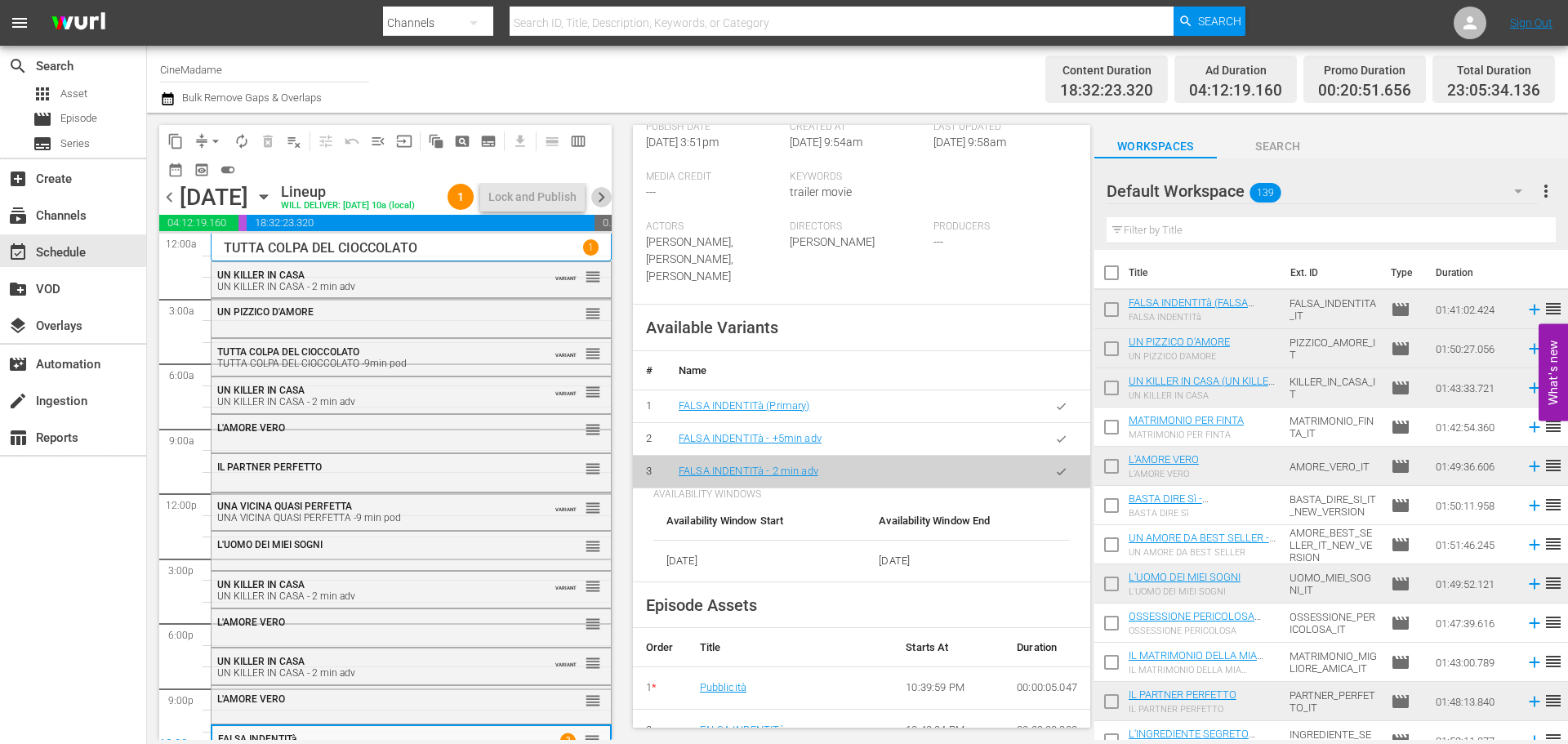
click at [602, 208] on span "chevron_right" at bounding box center [601, 197] width 21 height 20
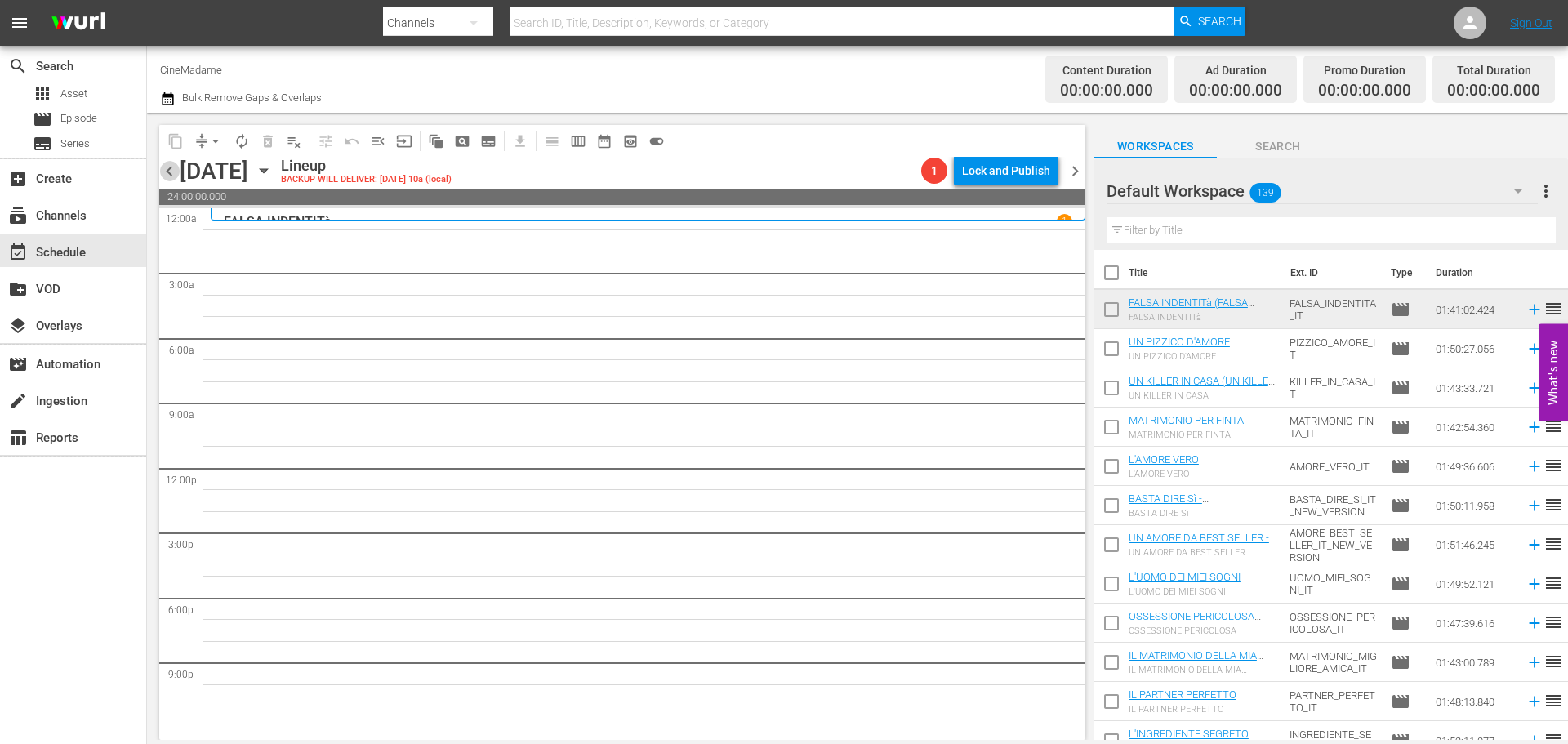
click at [176, 165] on span "chevron_left" at bounding box center [169, 170] width 21 height 20
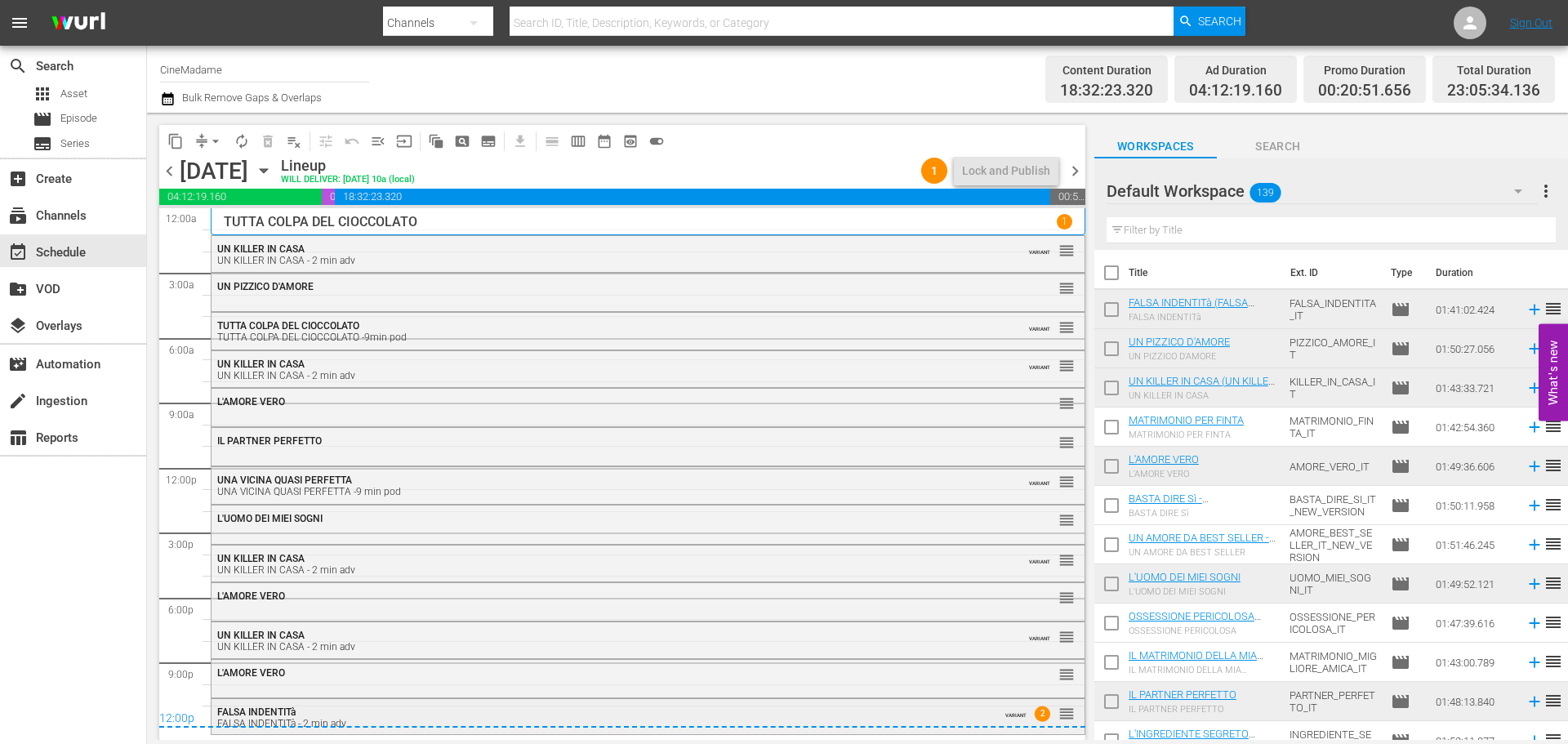
click at [328, 709] on div "FALSA INDENTITà FALSA INDENTITà - 2 min adv" at bounding box center [603, 718] width 773 height 23
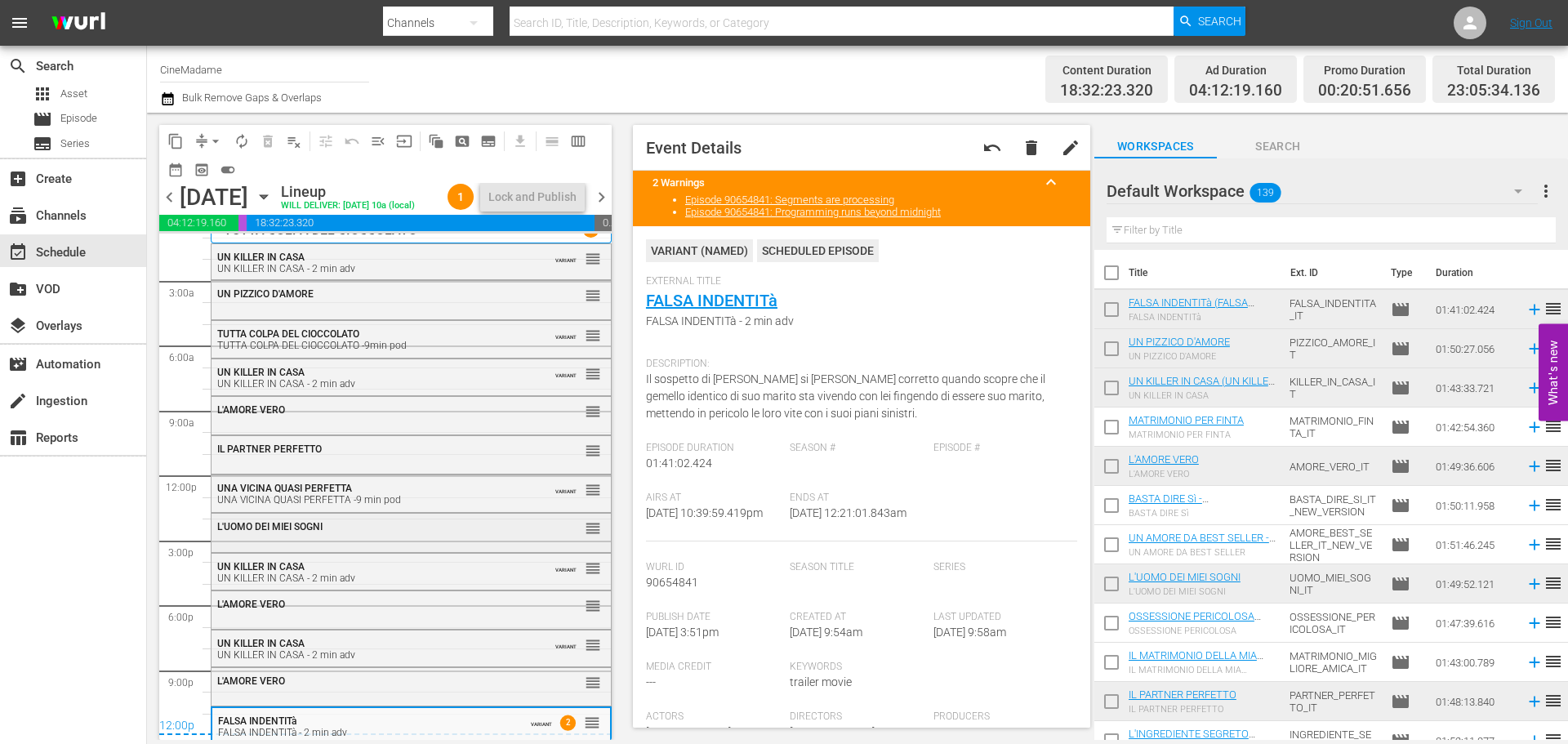
scroll to position [48, 0]
click at [352, 637] on div "UN KILLER IN CASA UN KILLER IN CASA - 2 min adv" at bounding box center [371, 647] width 308 height 23
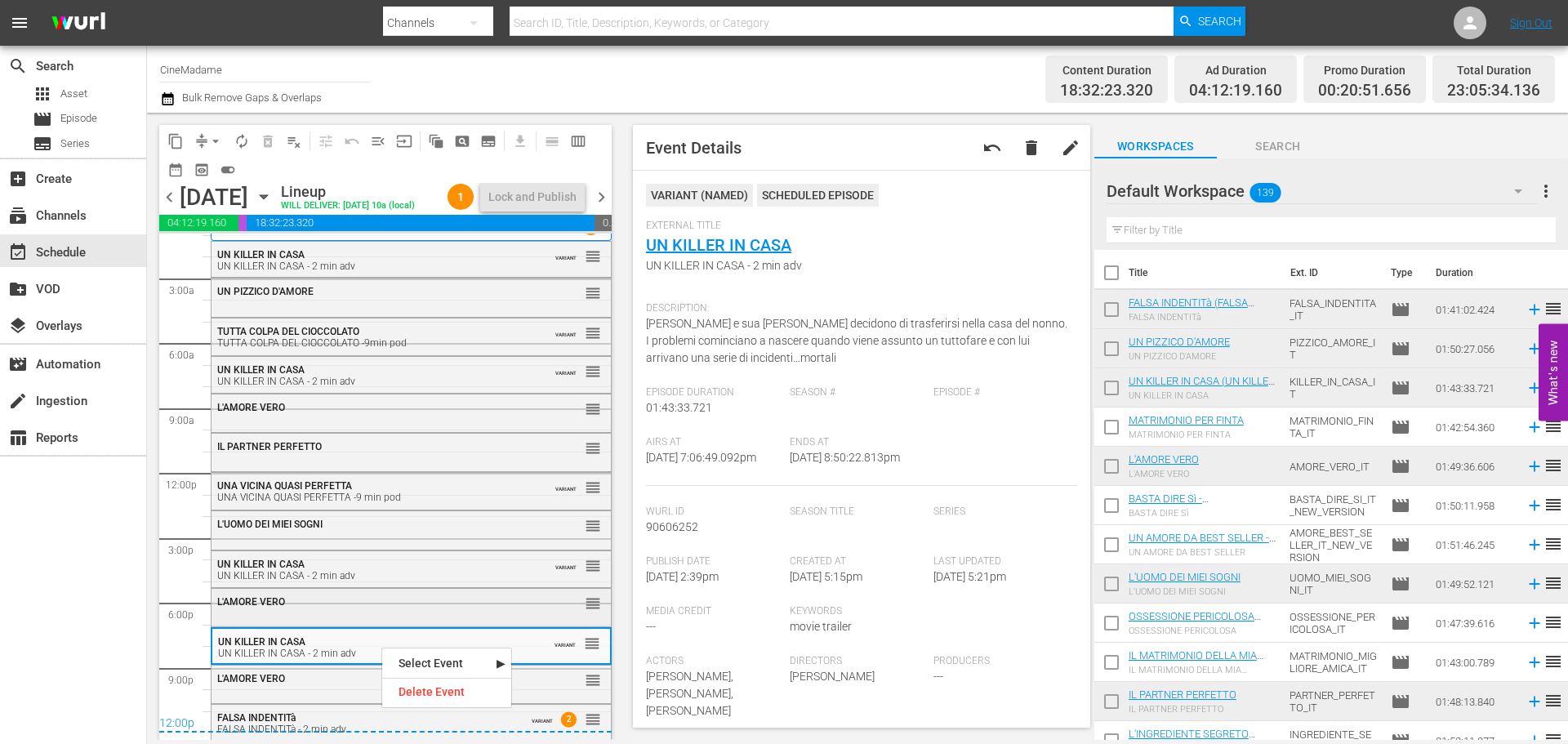
click at [335, 599] on div "L'AMORE VERO" at bounding box center [371, 601] width 308 height 12
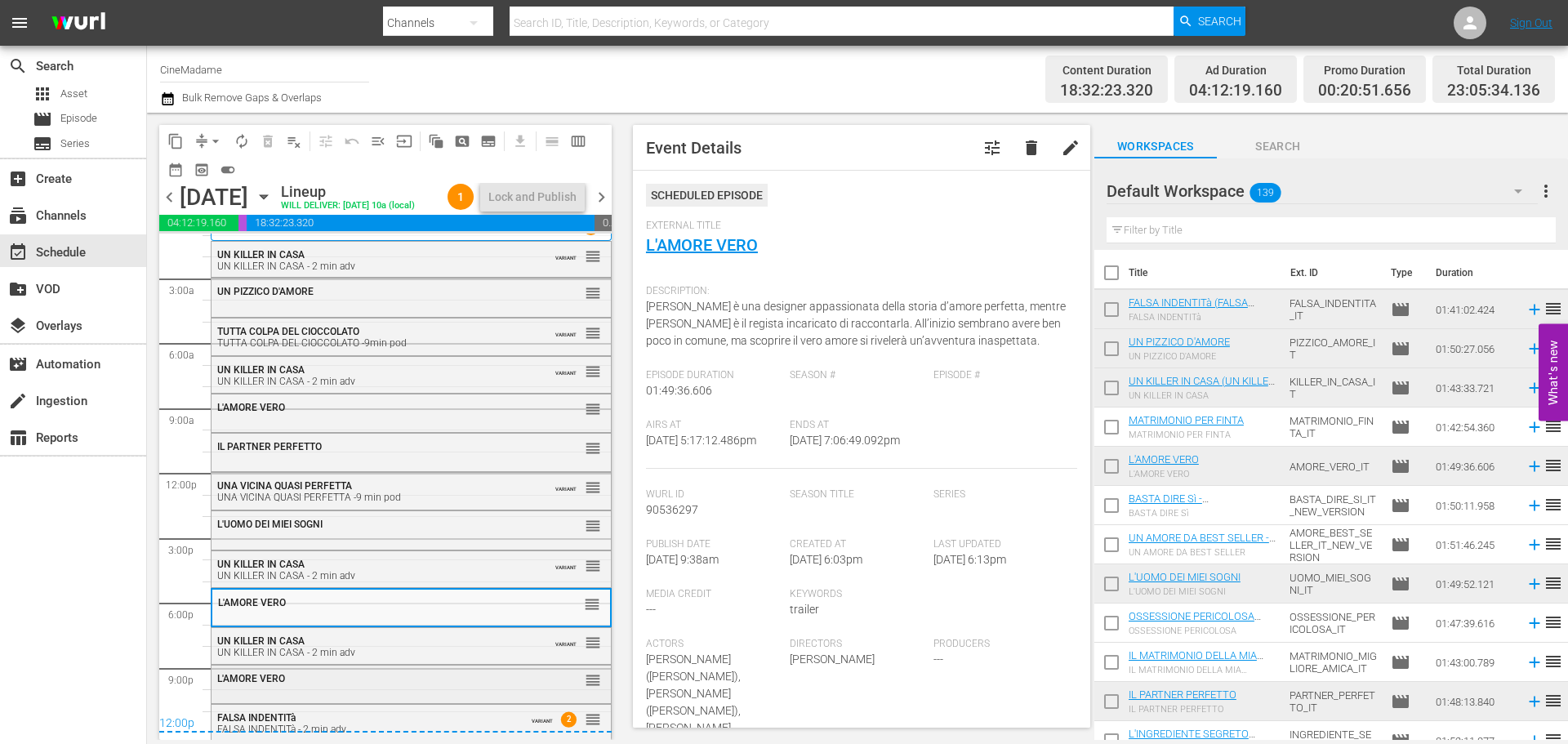
click at [414, 677] on div "L'AMORE VERO" at bounding box center [371, 678] width 308 height 12
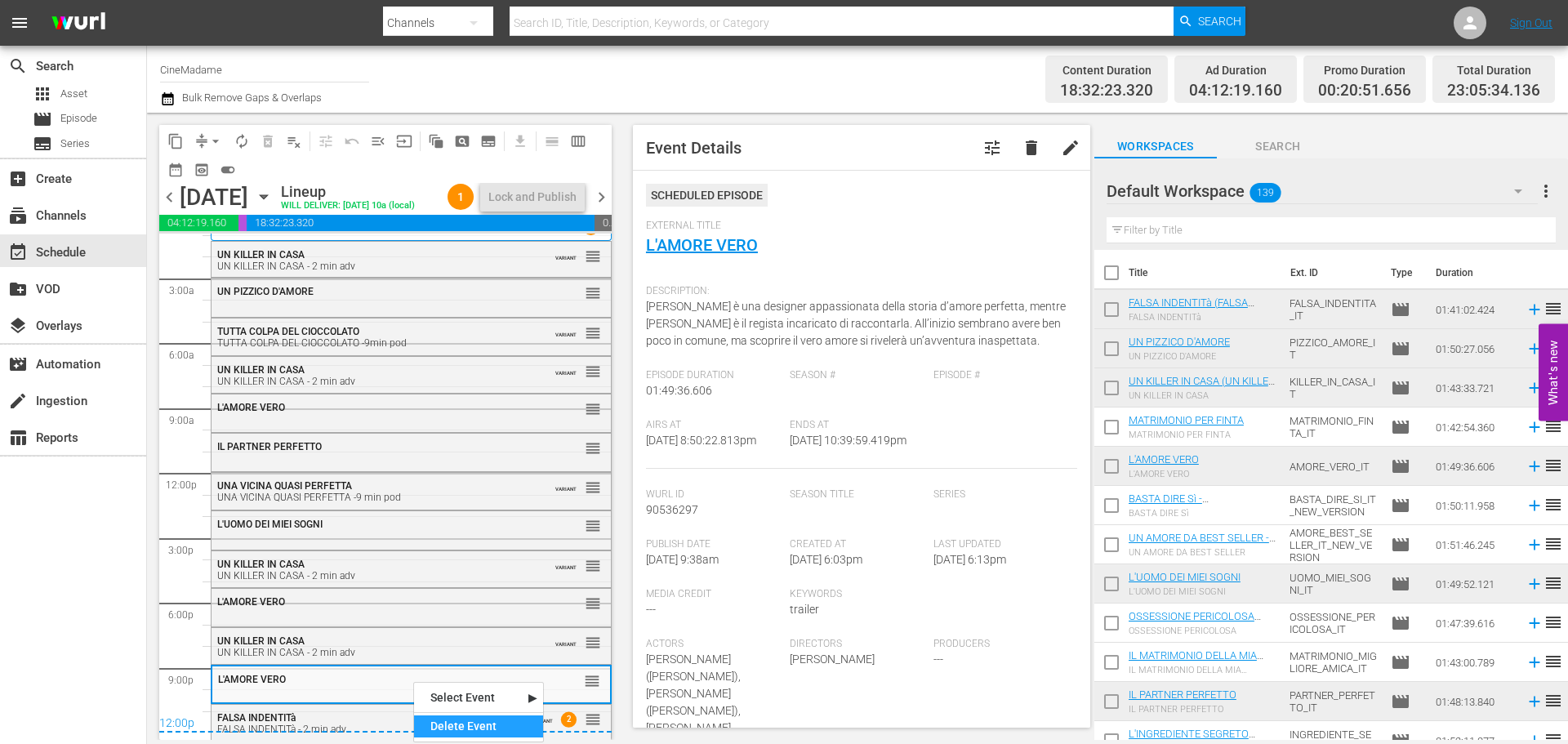
click at [469, 728] on div "Delete Event" at bounding box center [479, 726] width 129 height 22
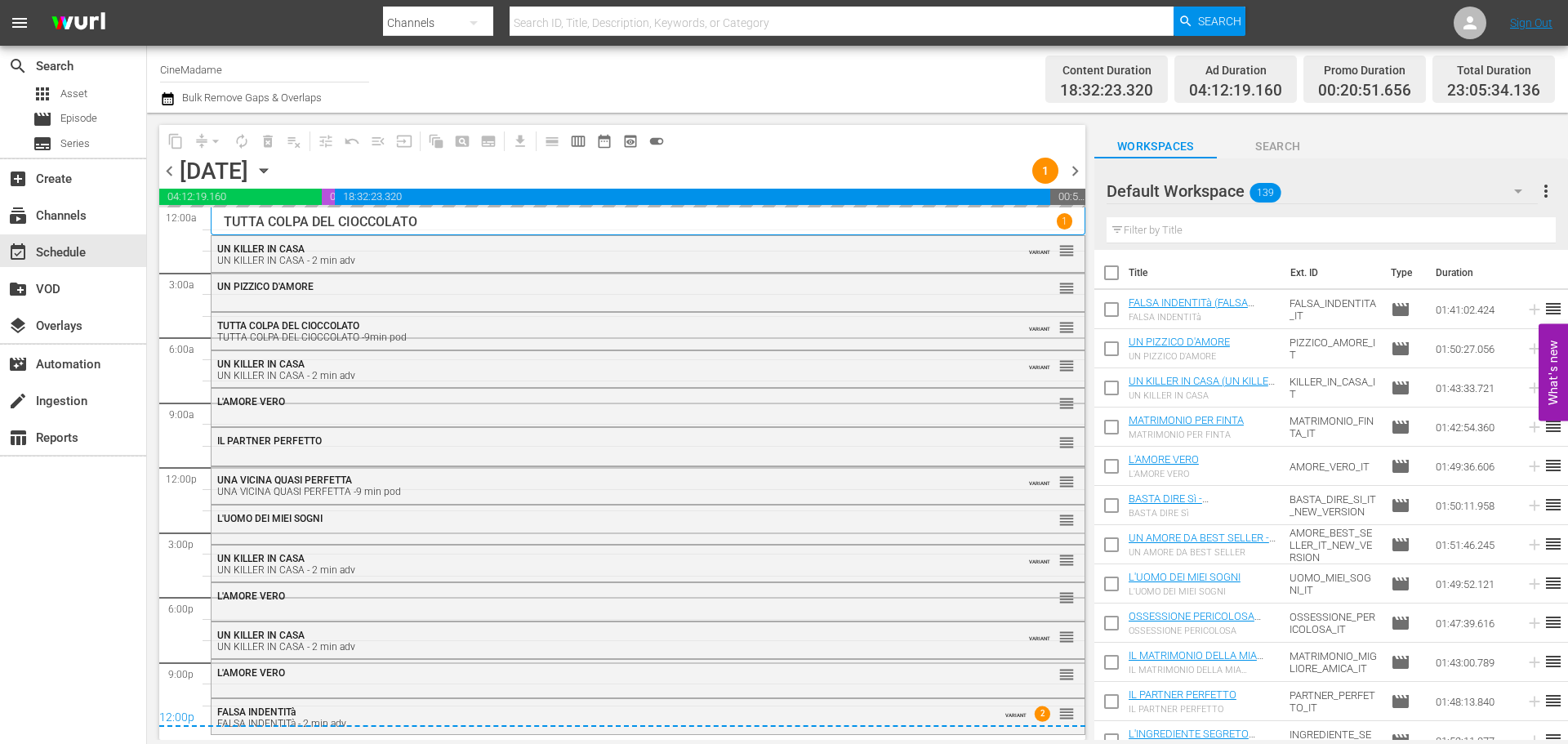
scroll to position [0, 0]
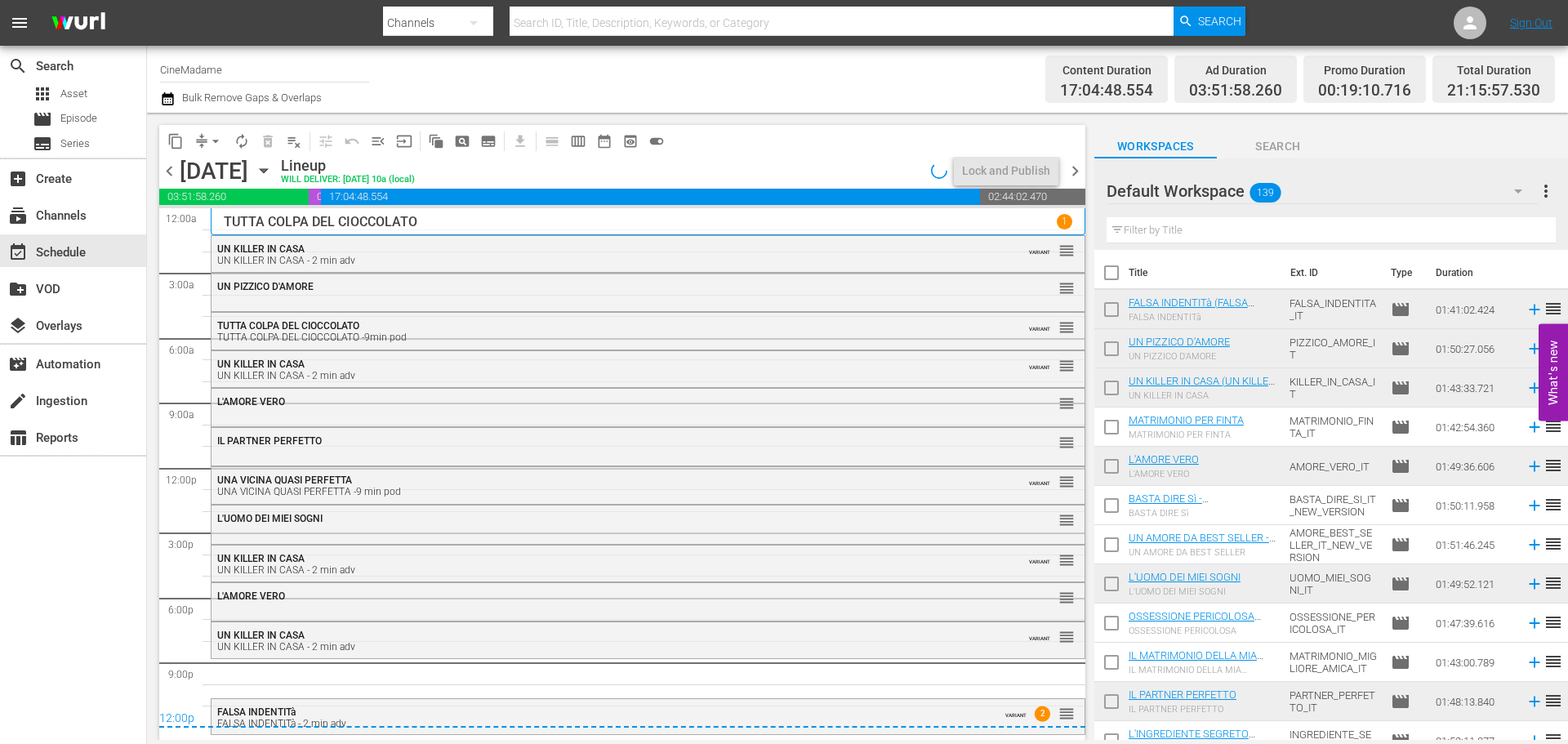
click at [364, 642] on div "UN KILLER IN CASA - 2 min adv" at bounding box center [603, 646] width 773 height 12
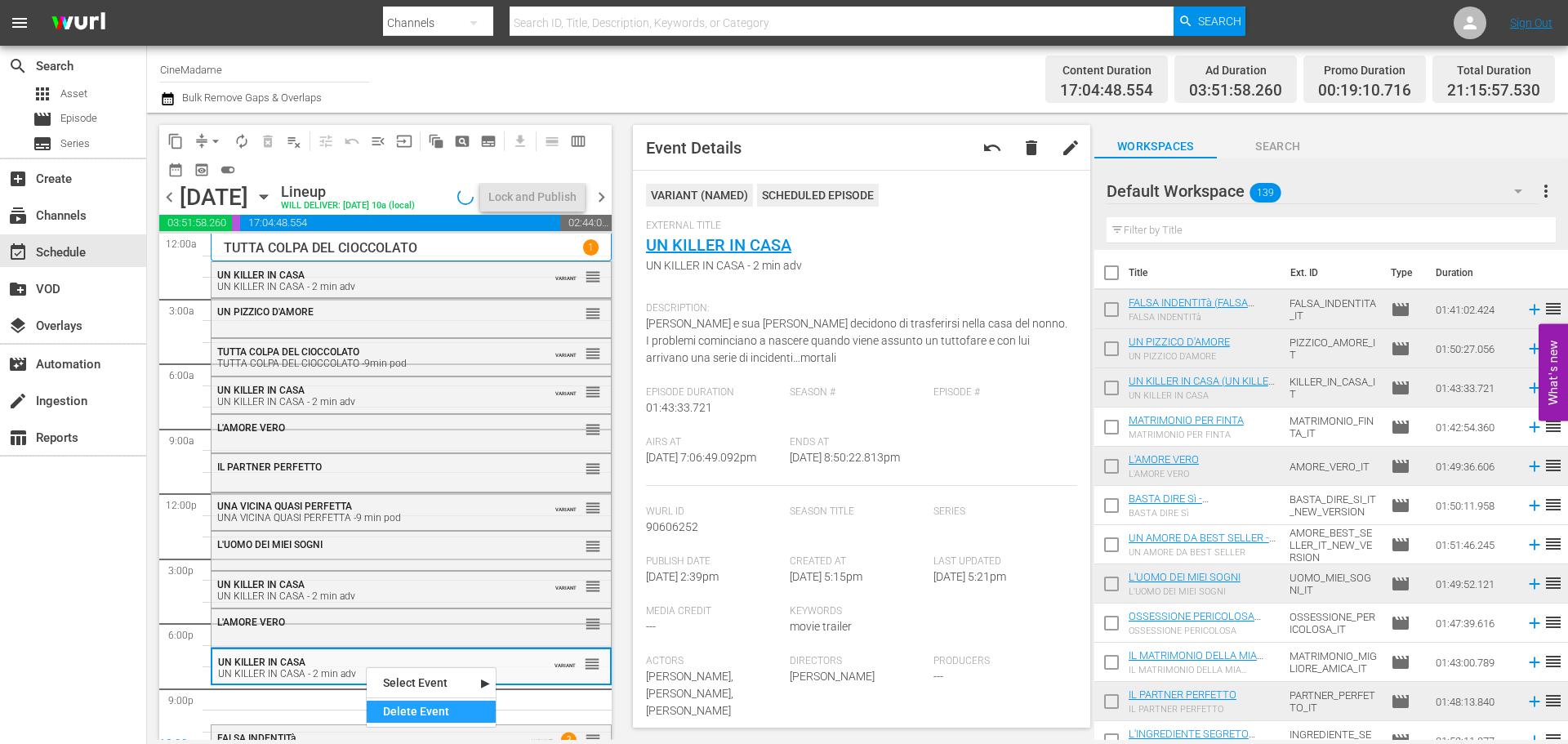
click at [438, 710] on div "Delete Event" at bounding box center [431, 711] width 129 height 22
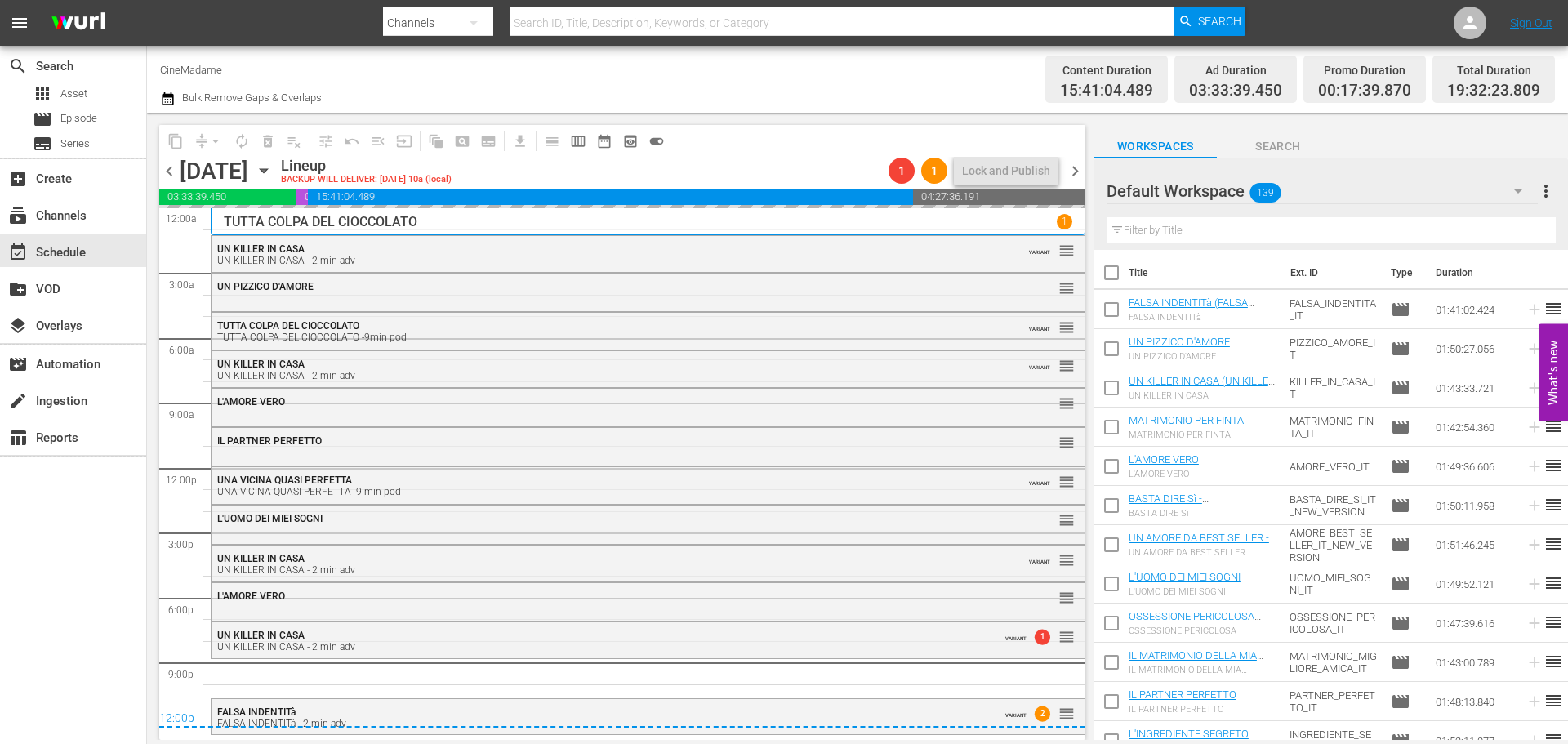
click at [1180, 214] on div "Filter by Title" at bounding box center [1331, 230] width 449 height 39
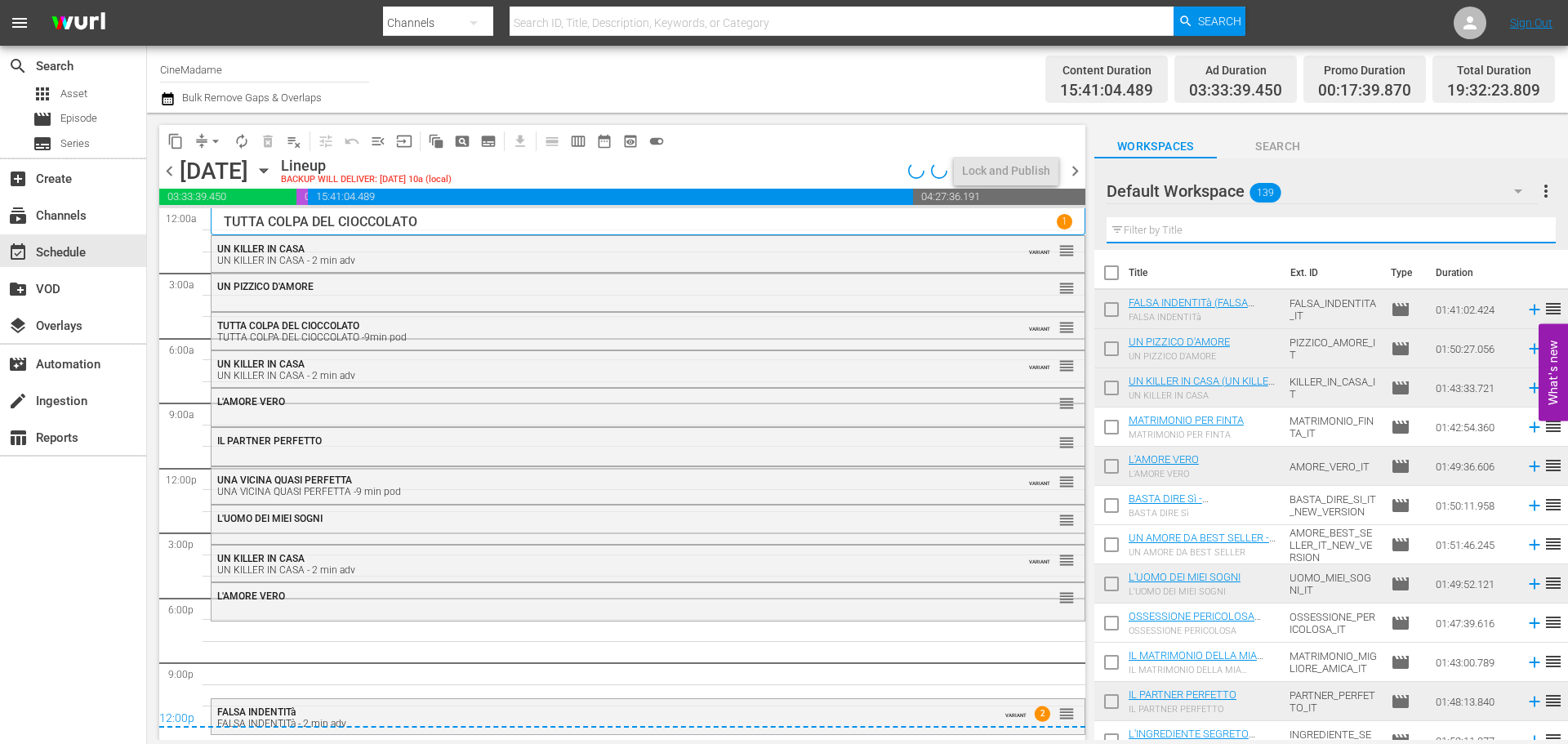
click at [1180, 226] on input "text" at bounding box center [1331, 230] width 449 height 26
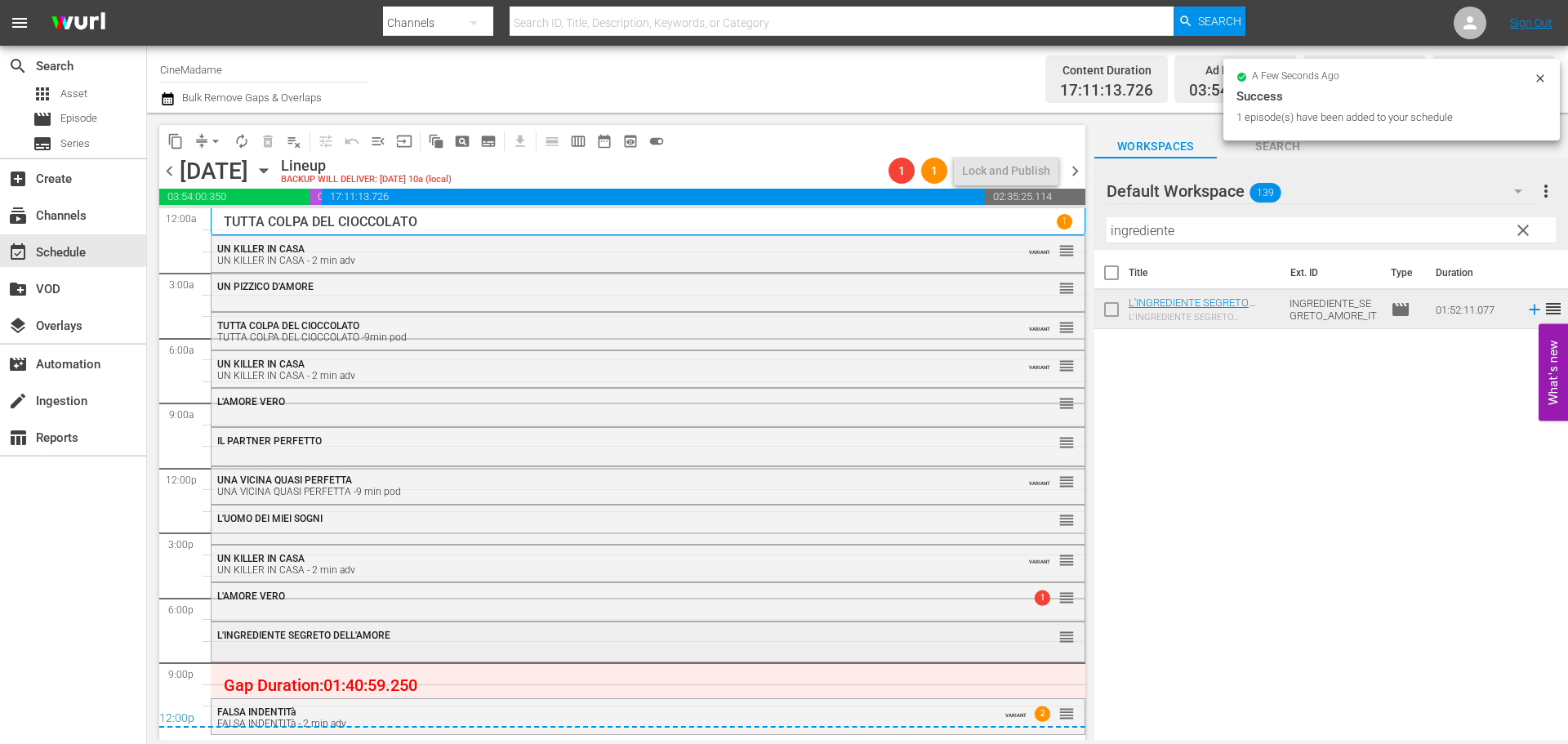
click at [716, 643] on div "L'INGREDIENTE SEGRETO DELL'AMORE reorder" at bounding box center [647, 635] width 873 height 28
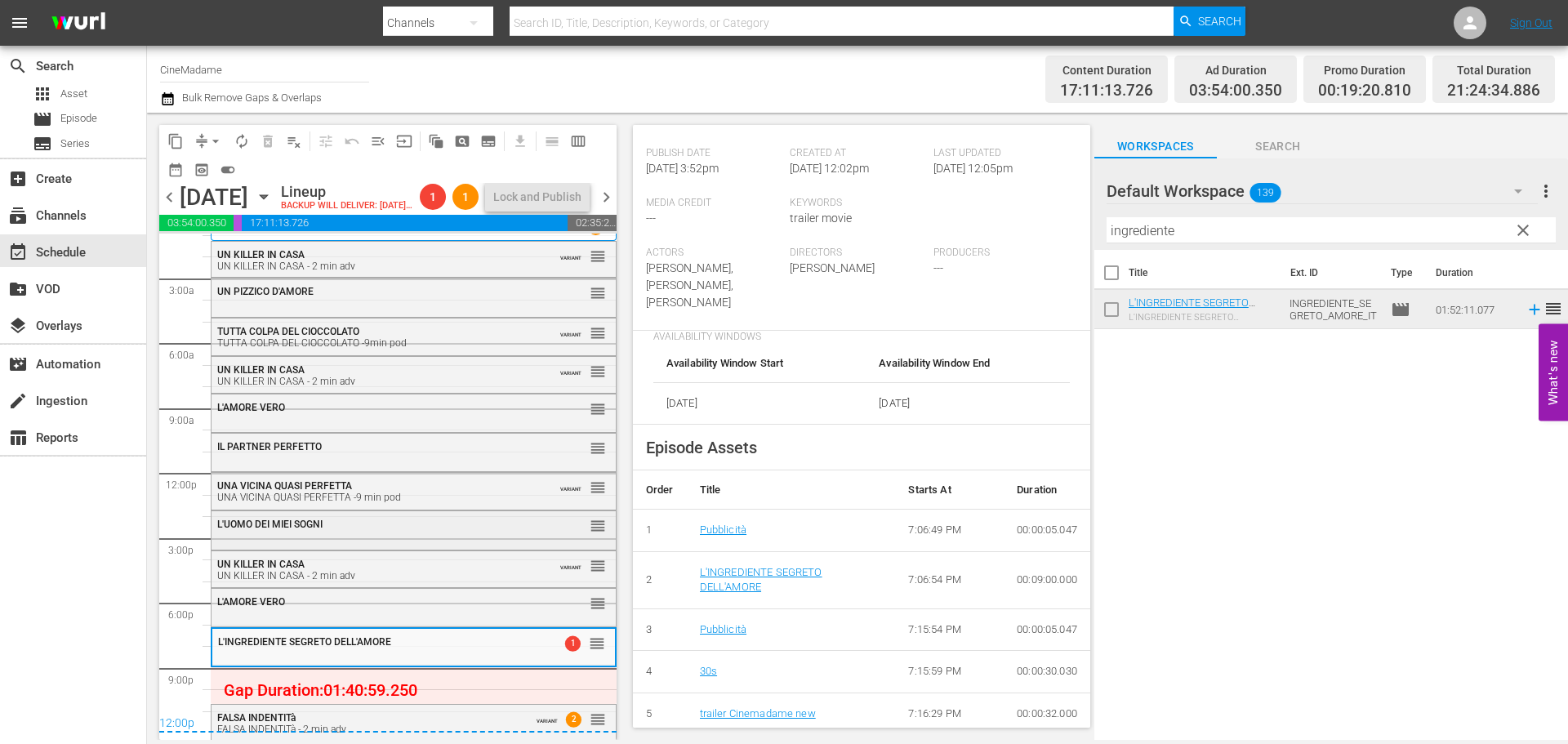
scroll to position [48, 0]
click at [207, 136] on button "arrow_drop_down" at bounding box center [215, 141] width 26 height 26
click at [237, 220] on li "Align to End of Previous Day" at bounding box center [217, 228] width 171 height 27
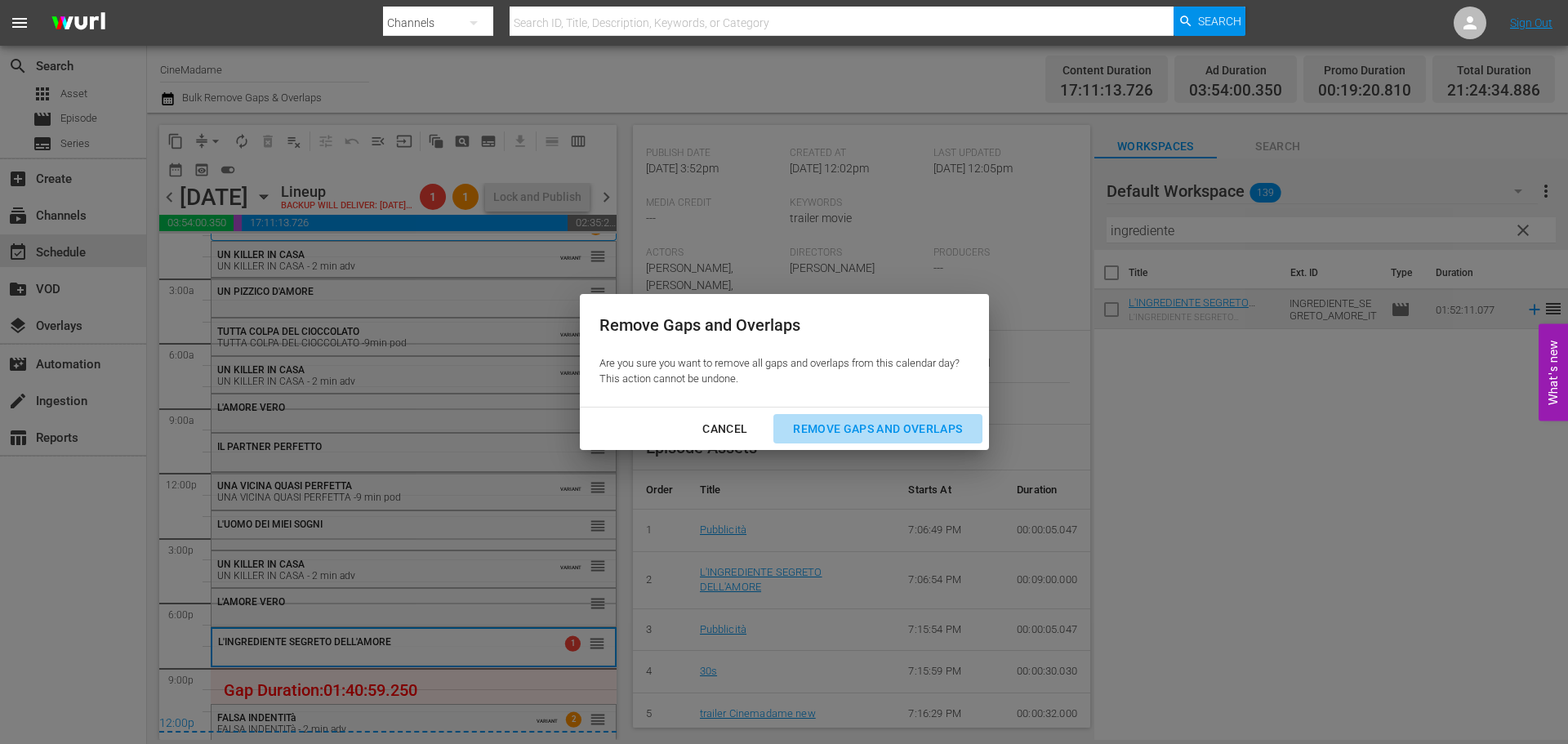
click at [847, 417] on button "Remove Gaps and Overlaps" at bounding box center [878, 429] width 209 height 30
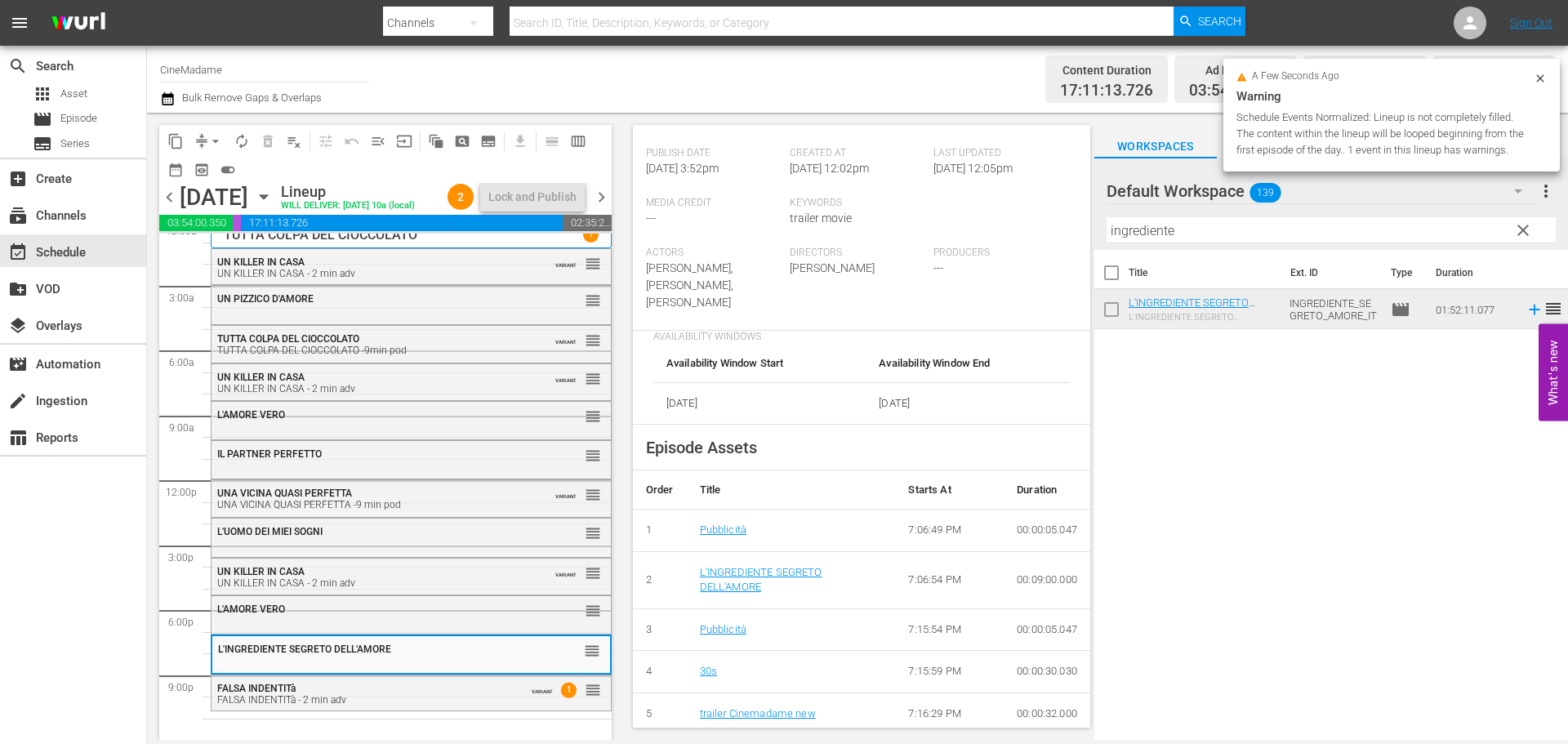
scroll to position [41, 0]
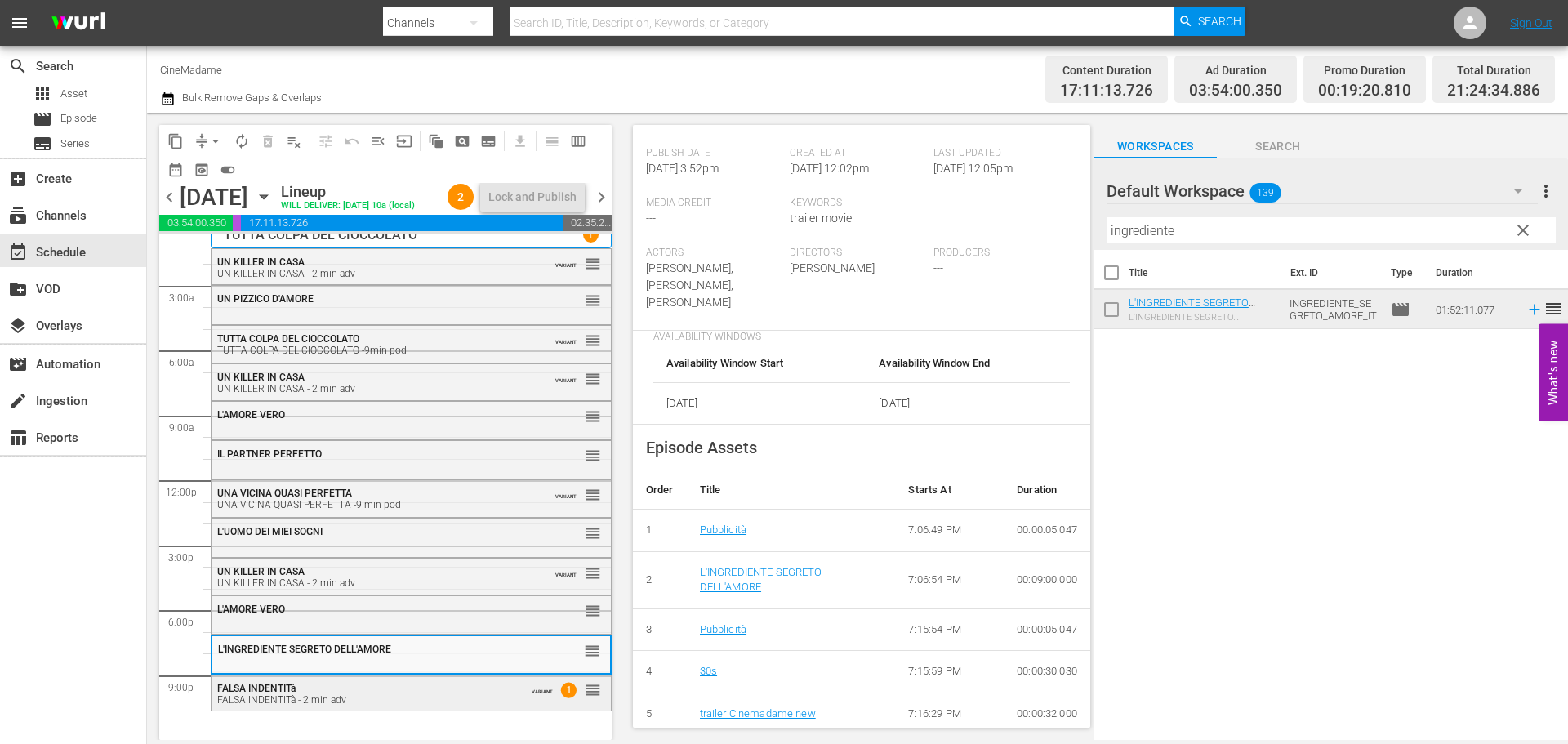
click at [326, 695] on div "FALSA INDENTITà - 2 min adv" at bounding box center [368, 699] width 302 height 12
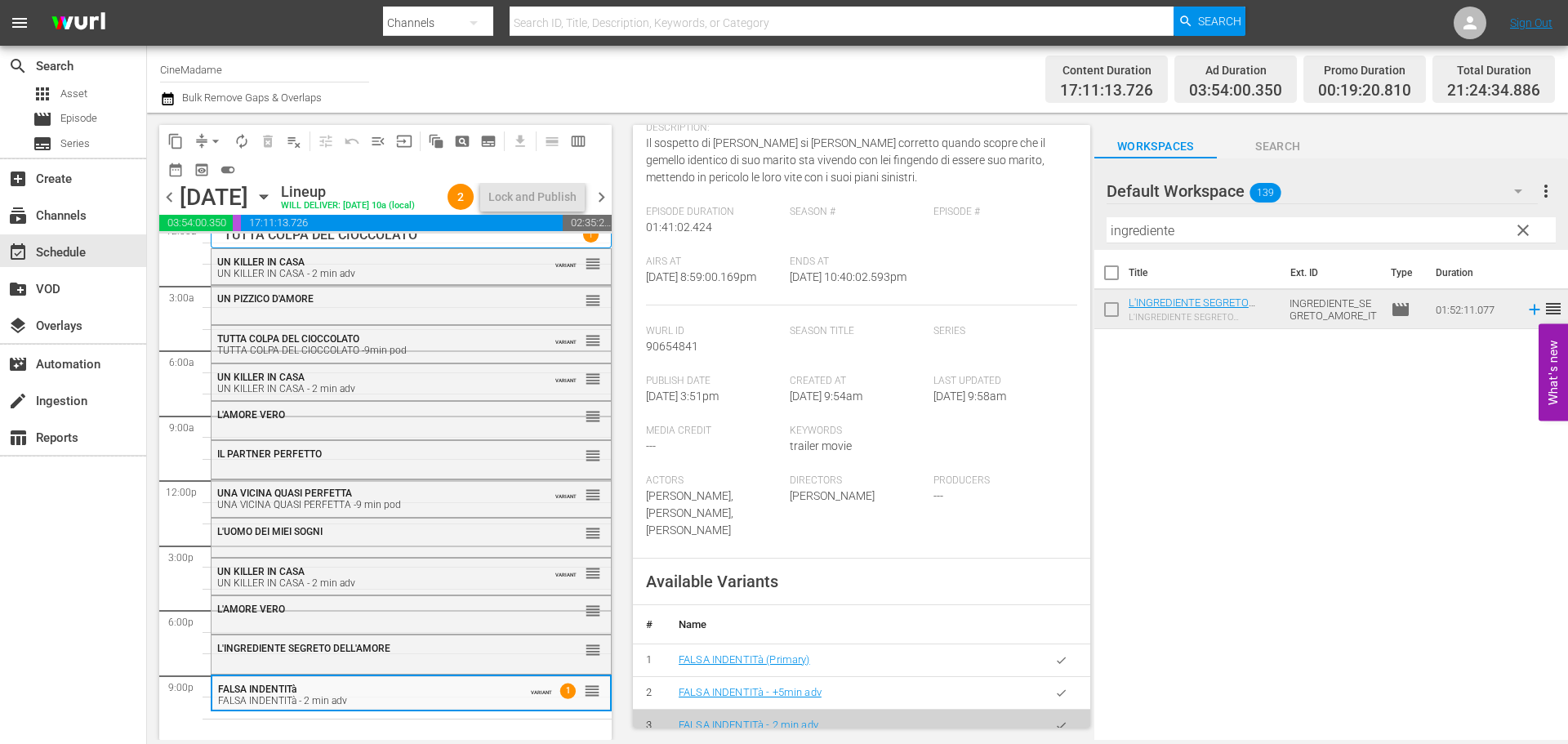
click at [1166, 230] on input "ingrediente" at bounding box center [1331, 230] width 449 height 26
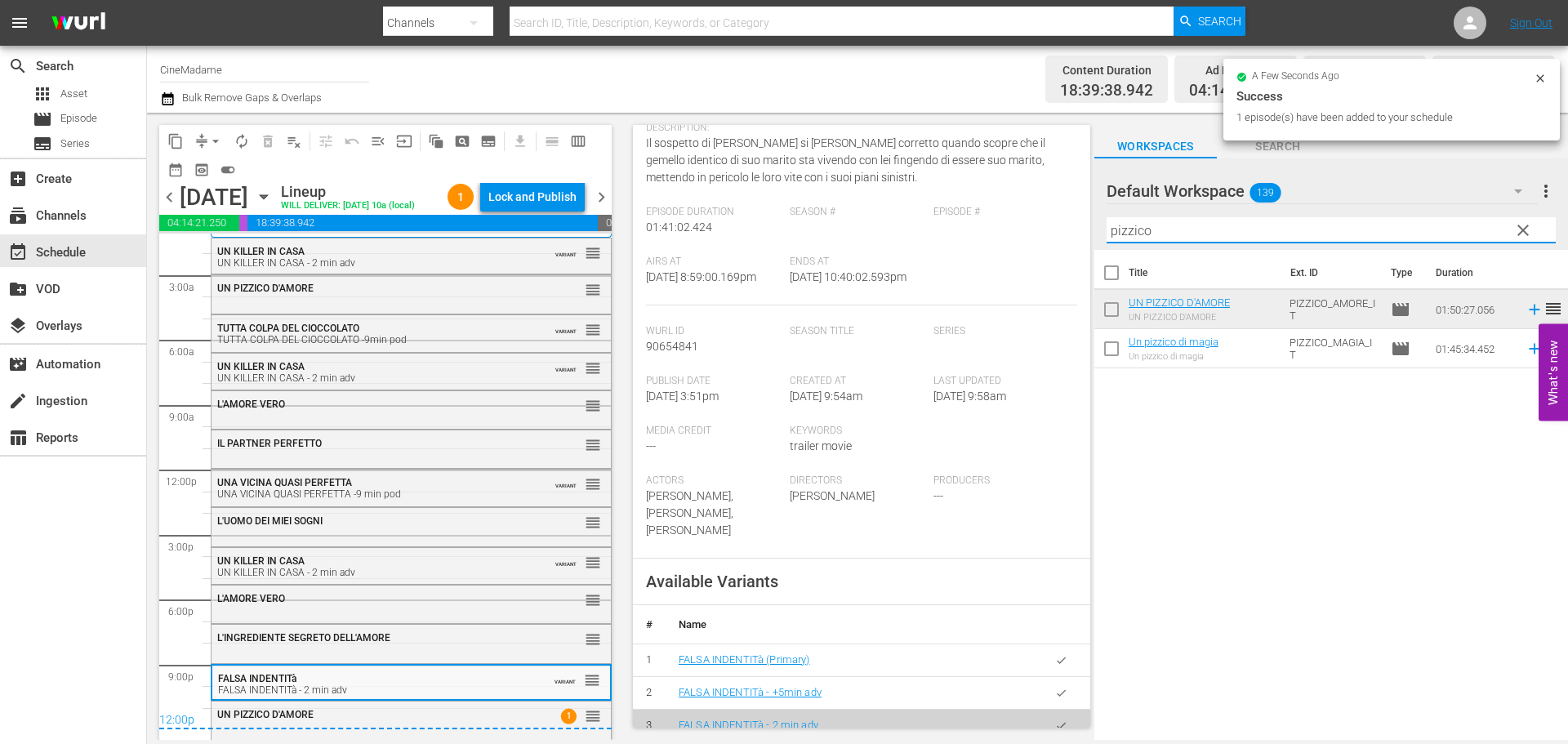
click at [1127, 227] on input "pizzico" at bounding box center [1331, 230] width 449 height 26
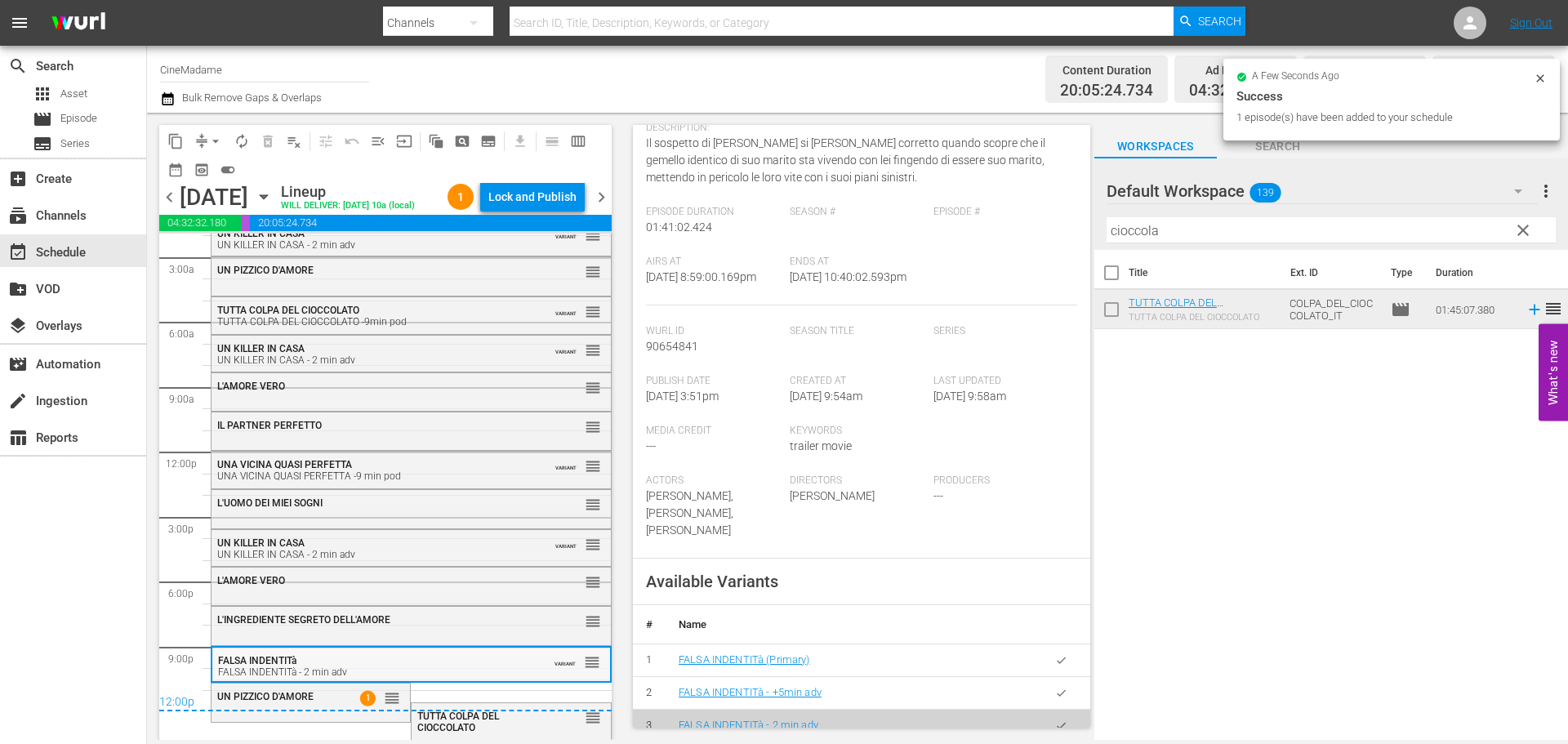
scroll to position [69, 0]
click at [304, 700] on div "12:00p" at bounding box center [388, 703] width 457 height 16
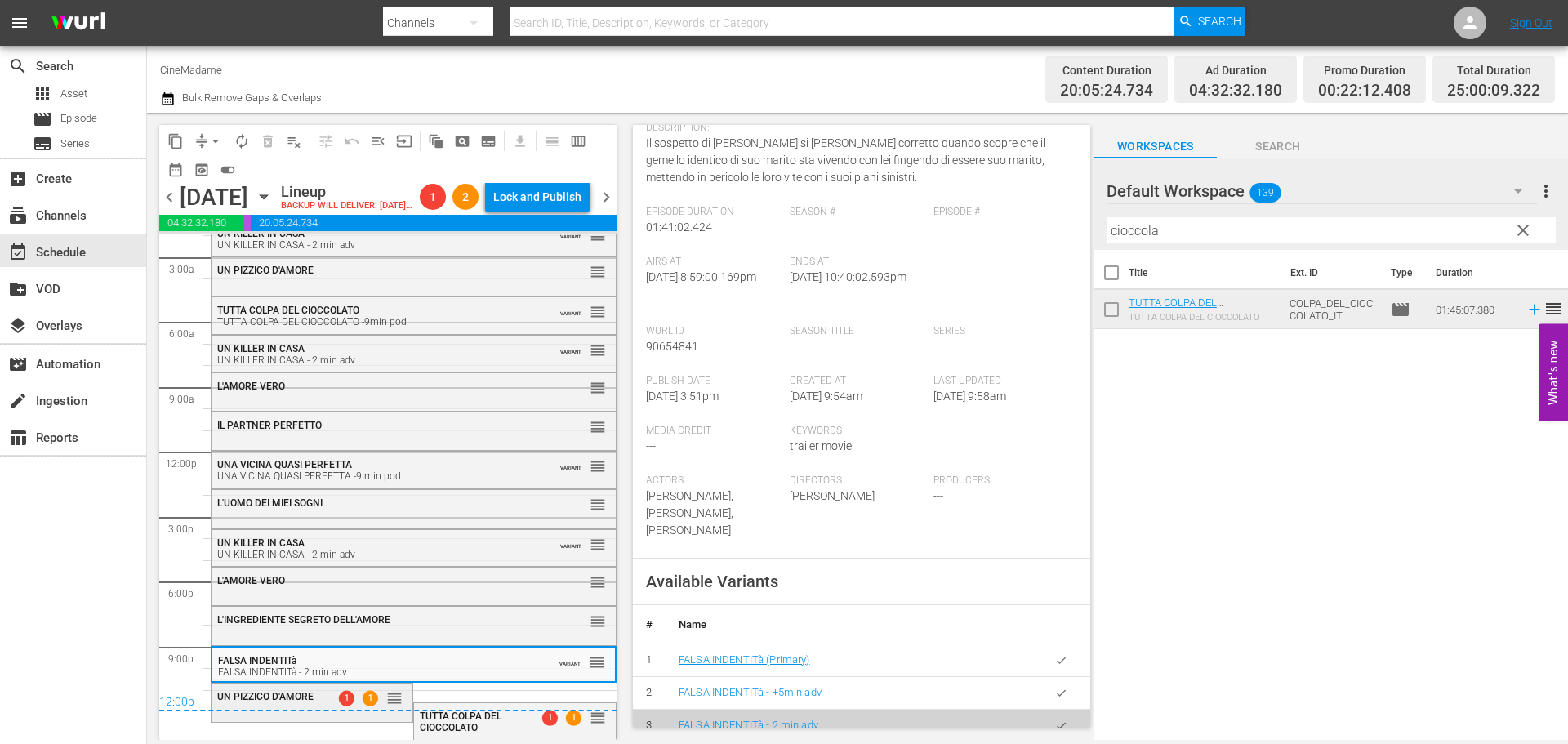
click at [331, 689] on div "1 1 reorder" at bounding box center [366, 697] width 72 height 16
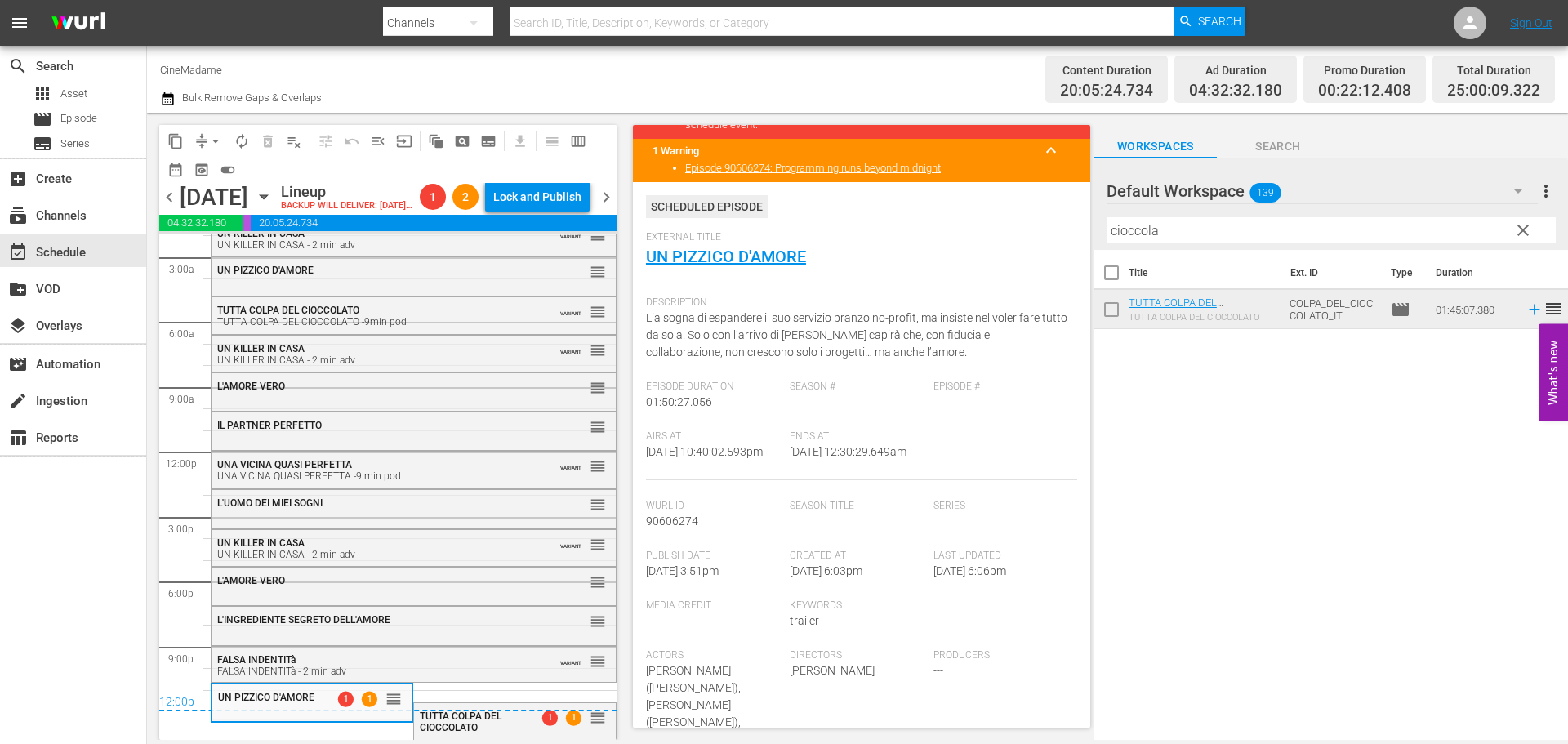
scroll to position [490, 0]
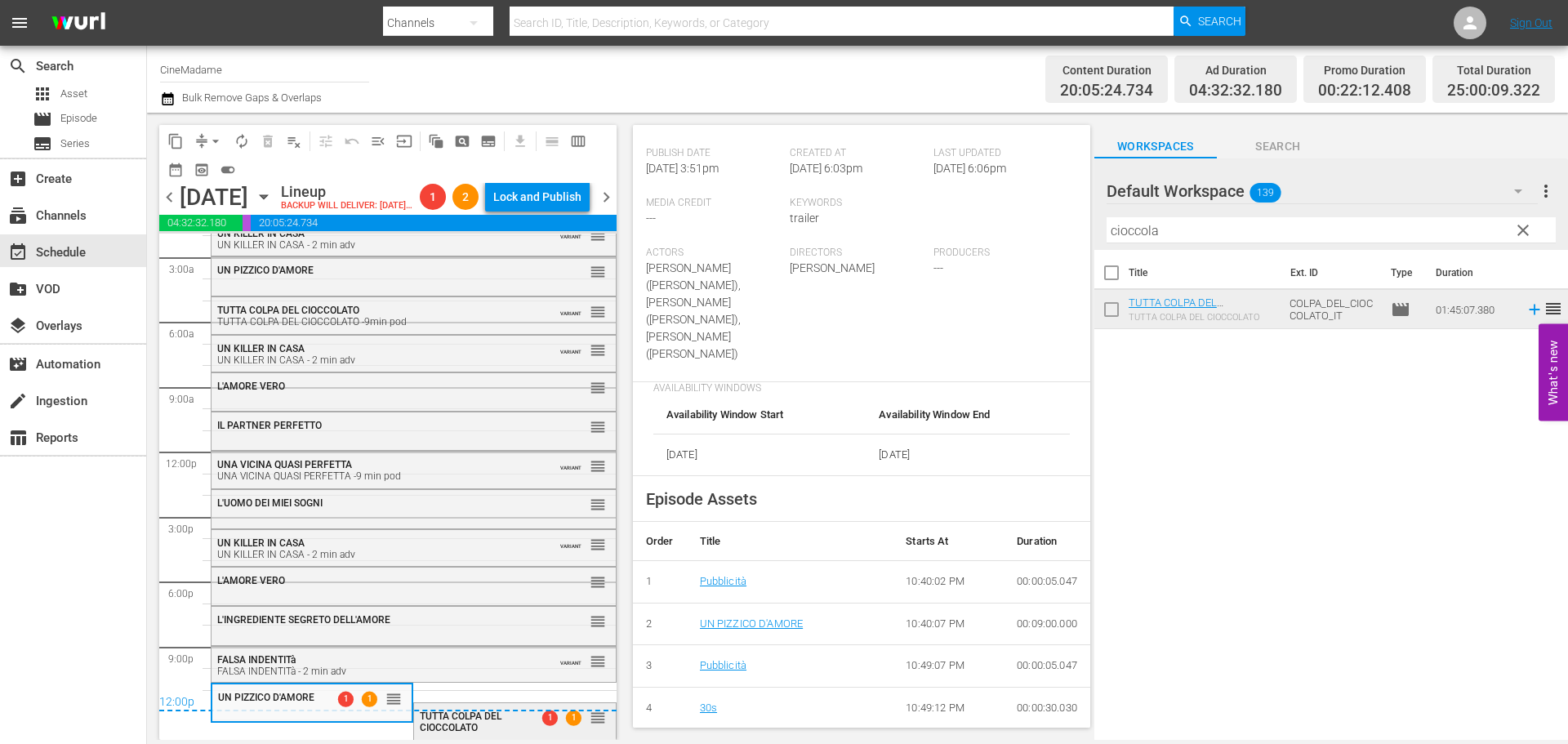
click at [480, 724] on div "TUTTA COLPA DEL CIOCCOLATO" at bounding box center [474, 722] width 110 height 23
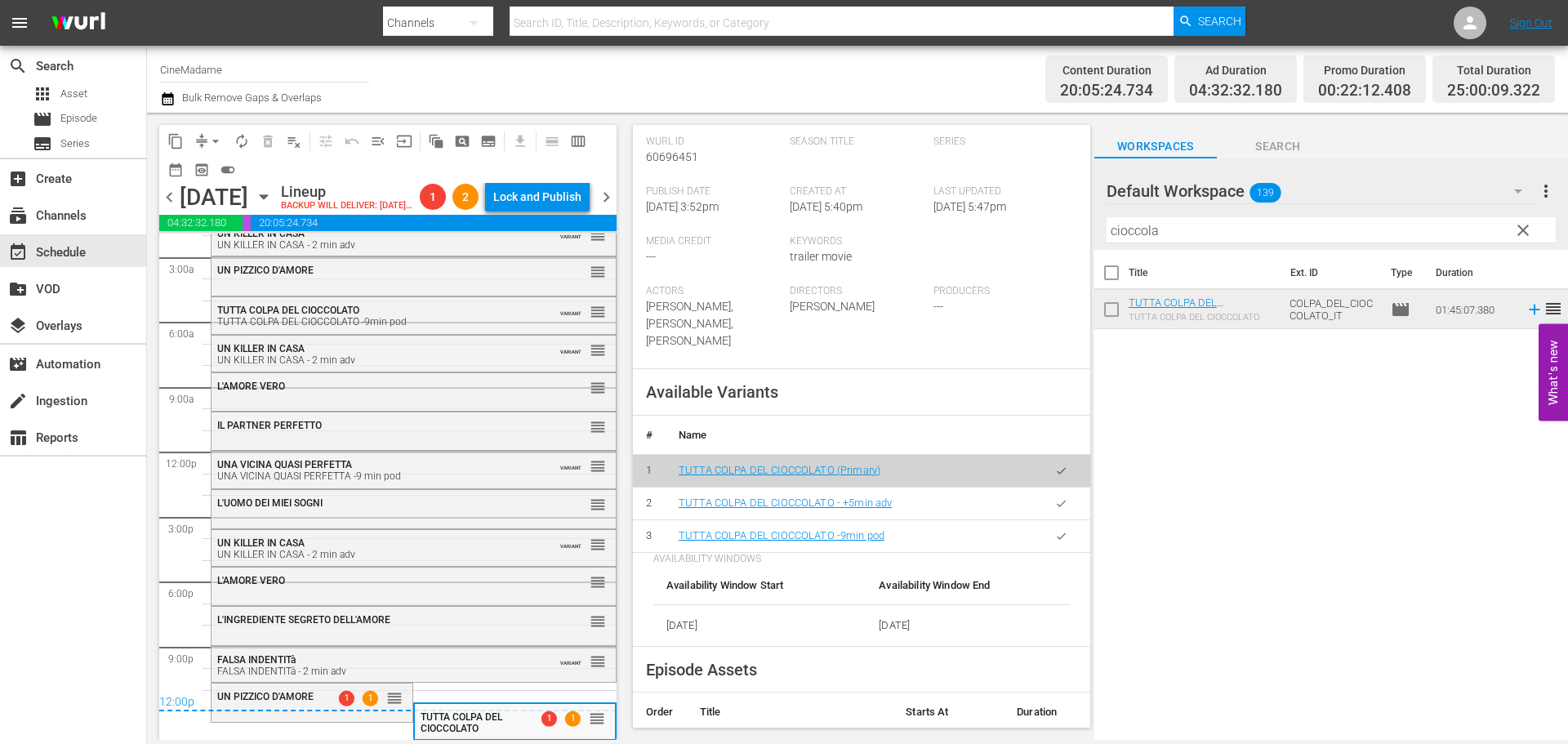
scroll to position [571, 0]
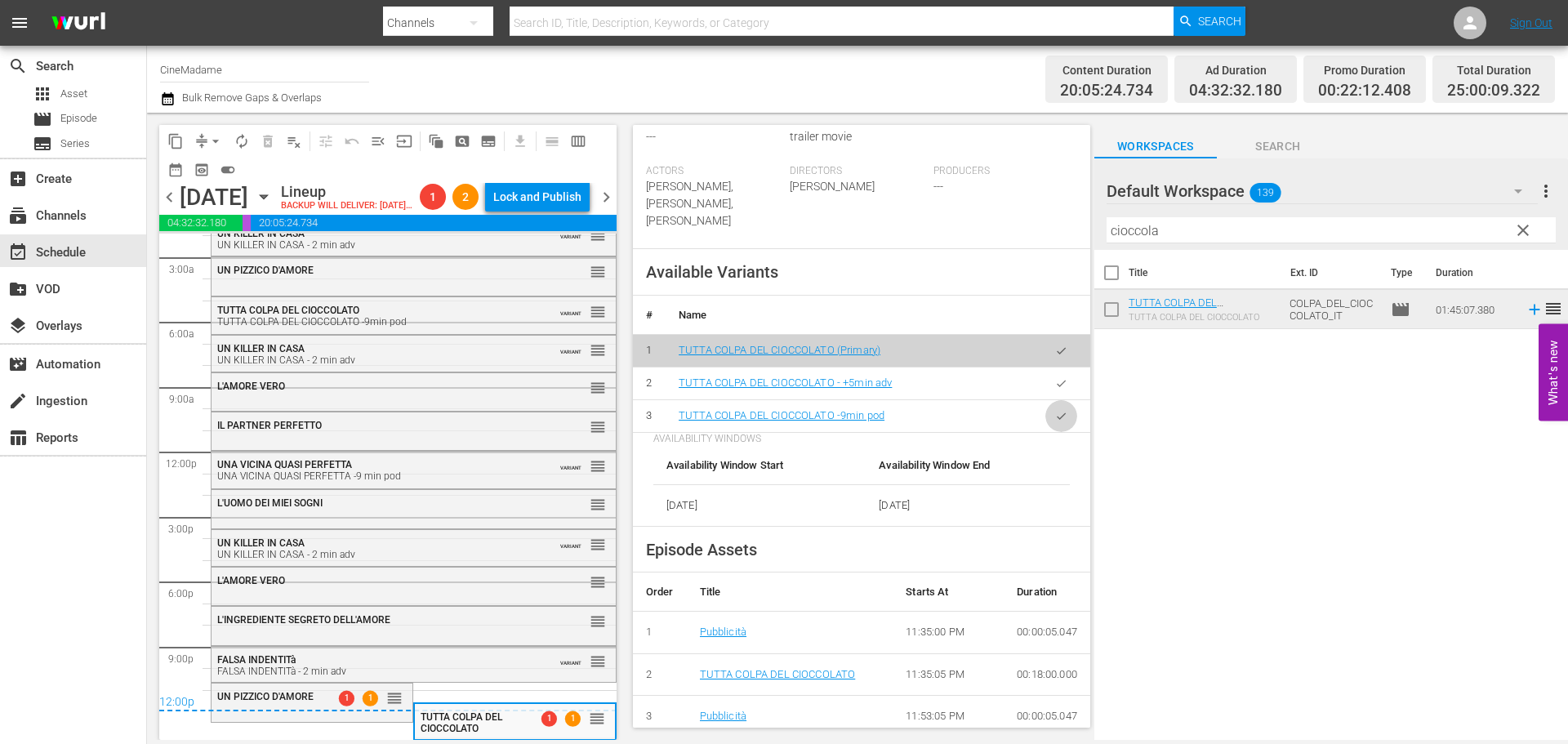
click at [1047, 424] on button "button" at bounding box center [1062, 416] width 32 height 32
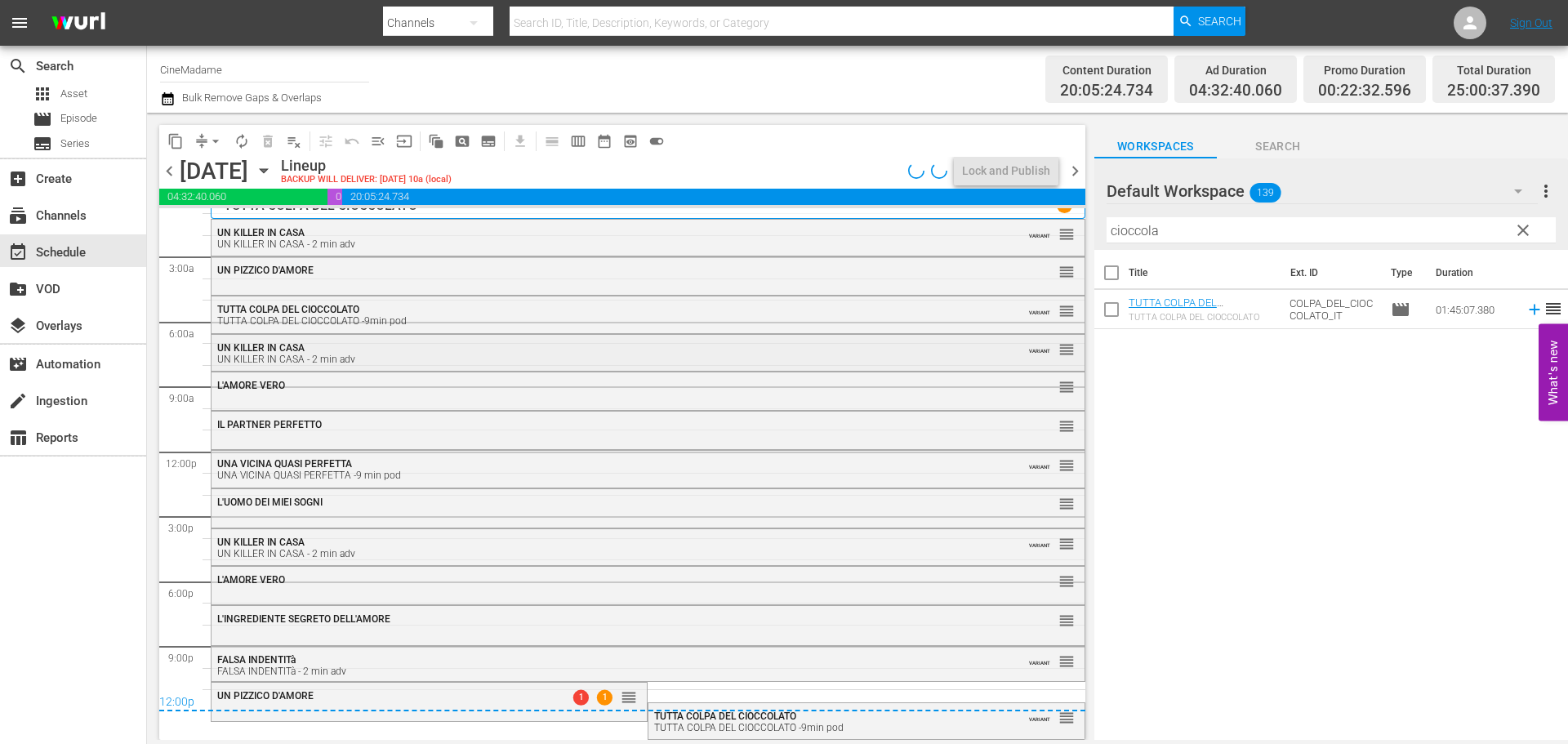
scroll to position [17, 0]
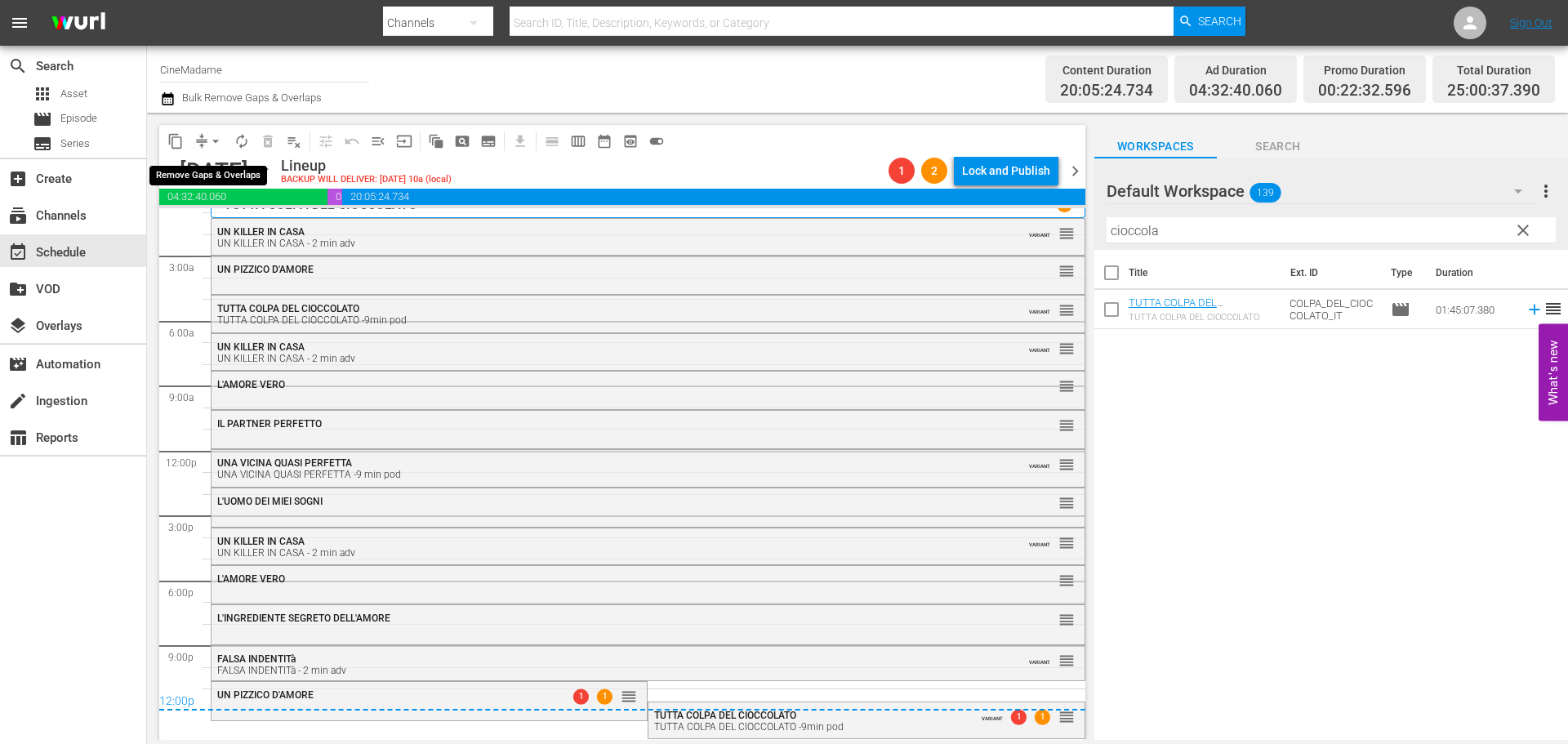
click at [211, 139] on span "arrow_drop_down" at bounding box center [216, 141] width 16 height 16
click at [239, 225] on li "Align to End of Previous Day" at bounding box center [217, 228] width 171 height 27
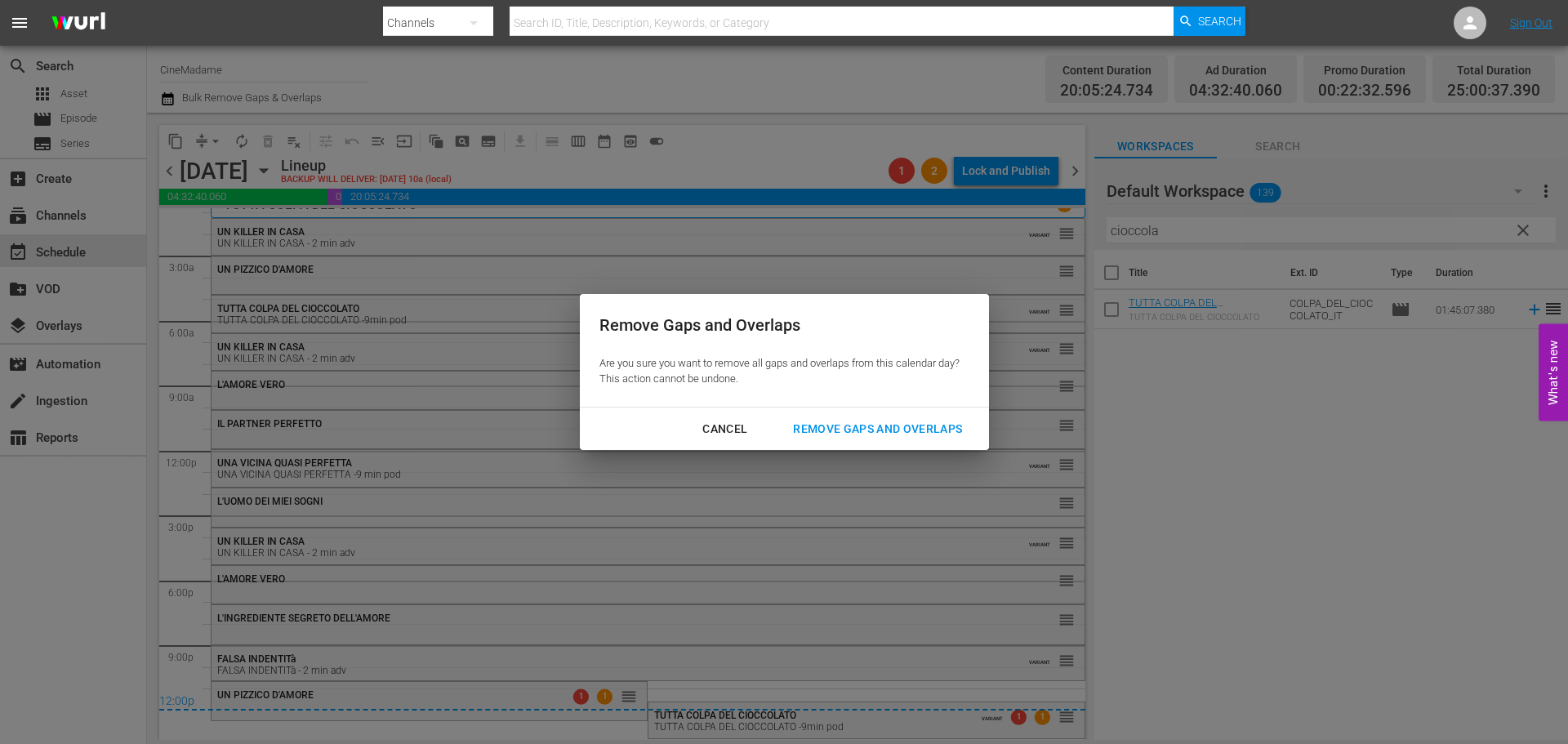
click at [863, 429] on div "Remove Gaps and Overlaps" at bounding box center [877, 429] width 195 height 20
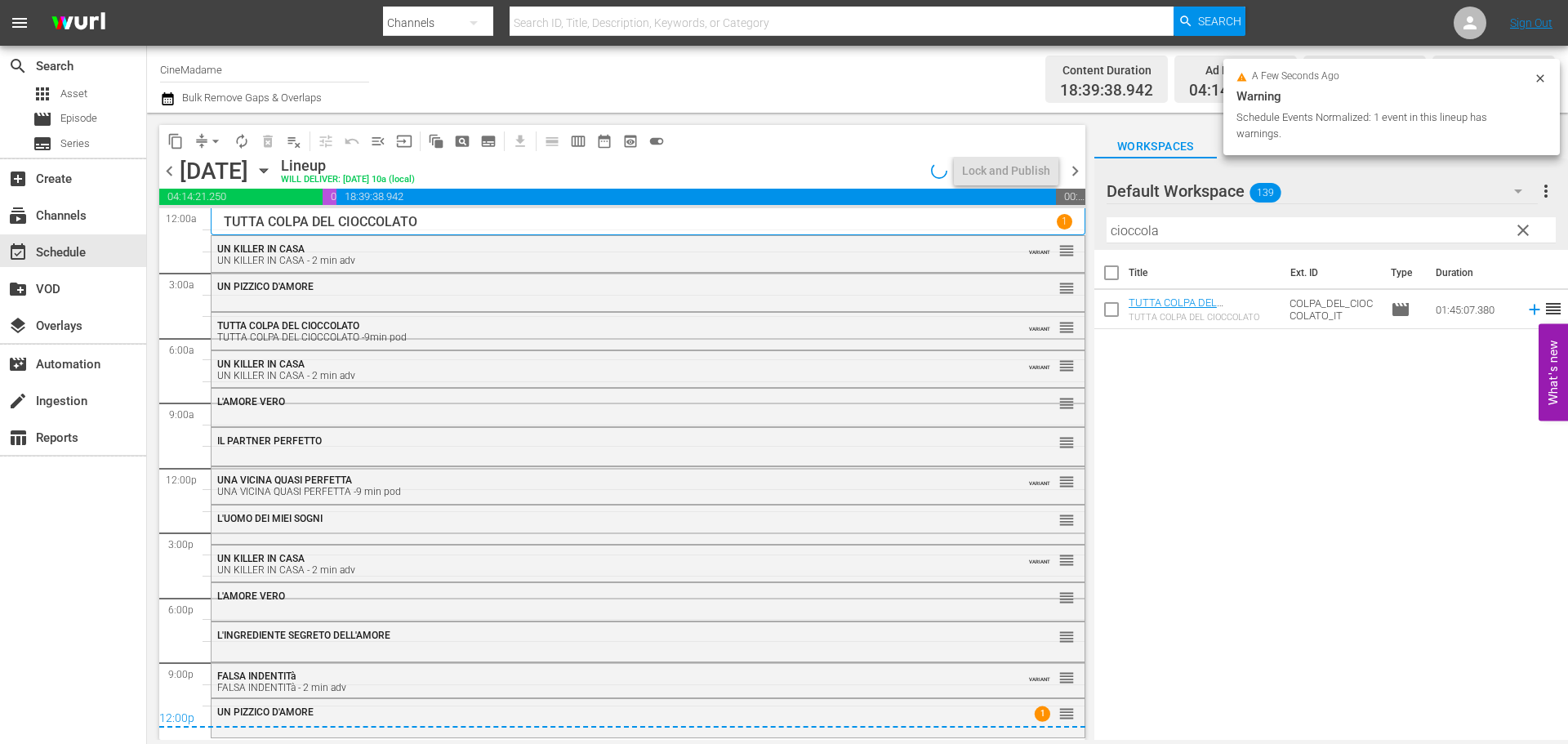
scroll to position [0, 0]
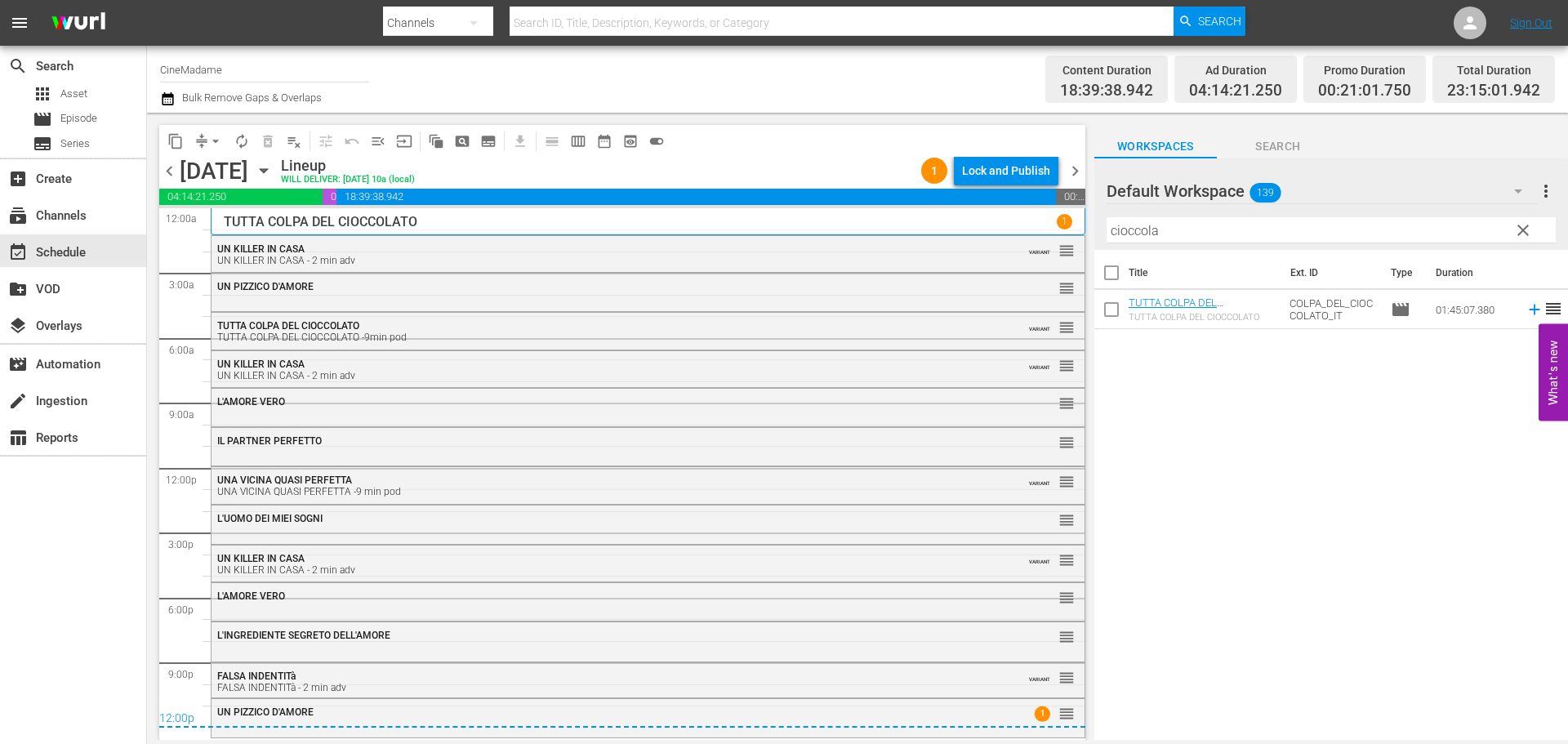
click at [1086, 162] on div "content_copy compress arrow_drop_down autorenew_outlined delete_forever_outline…" at bounding box center [618, 426] width 942 height 627
click at [1075, 162] on span "chevron_right" at bounding box center [1075, 170] width 21 height 20
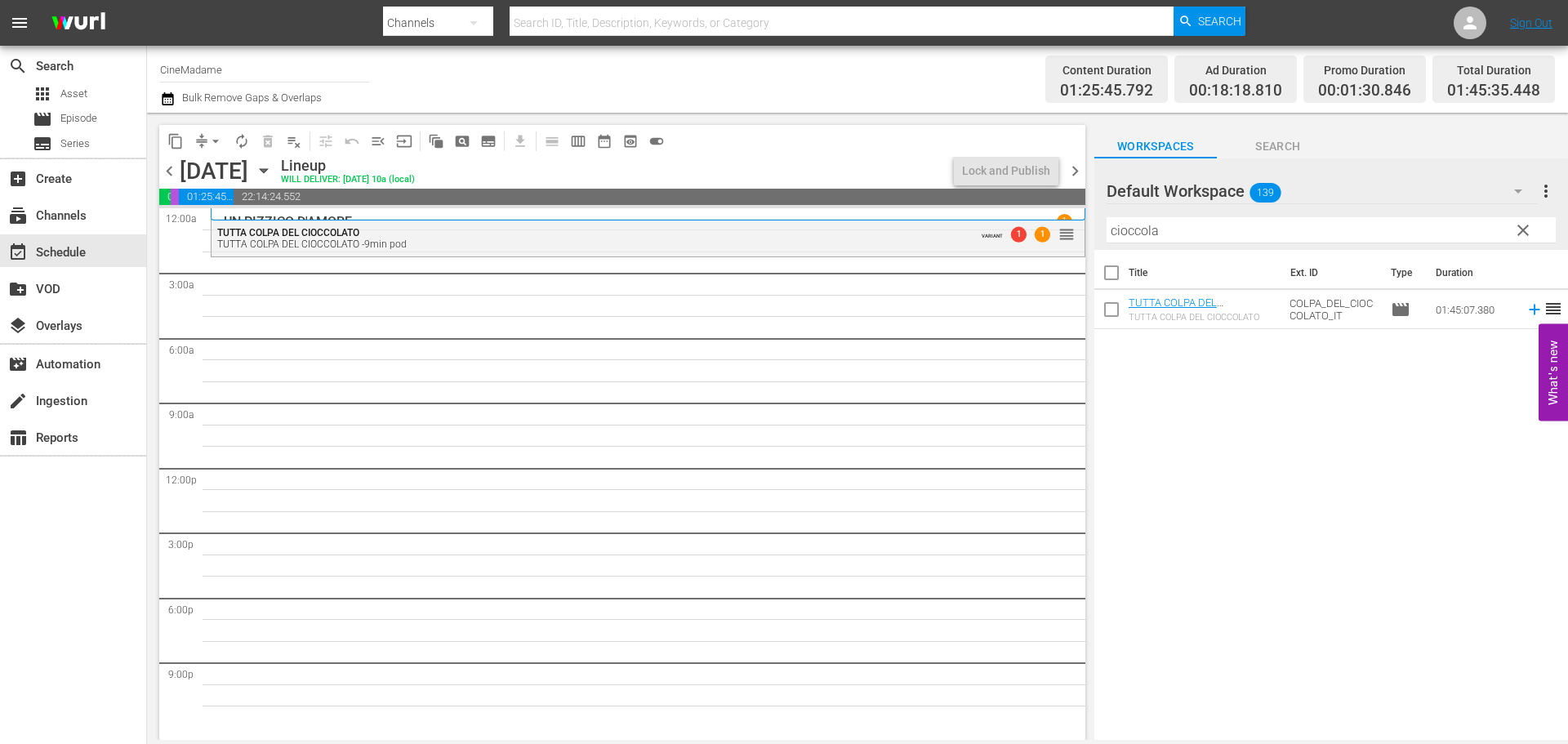
click at [1173, 233] on input "cioccola" at bounding box center [1331, 230] width 449 height 26
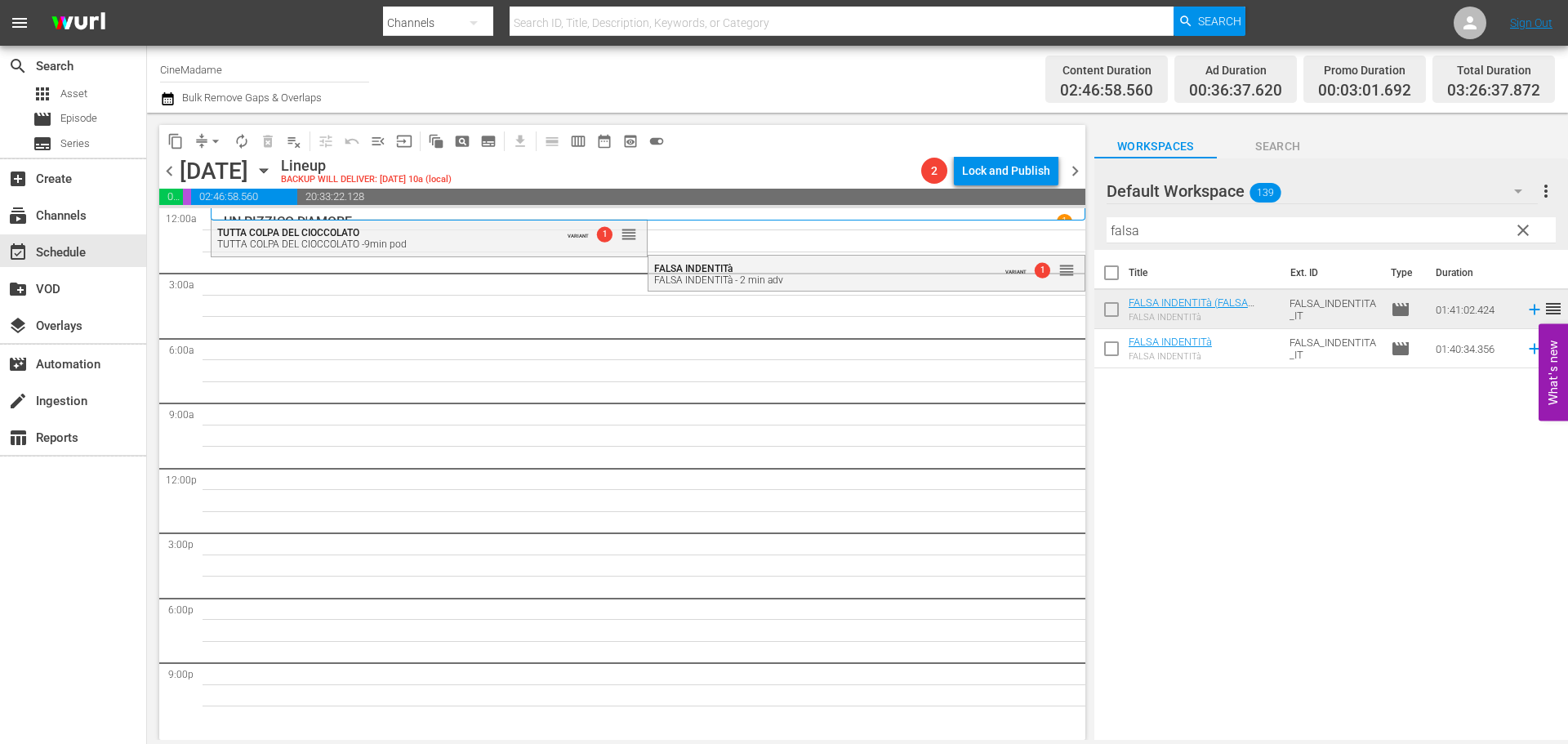
click at [1156, 229] on input "falsa" at bounding box center [1331, 230] width 449 height 26
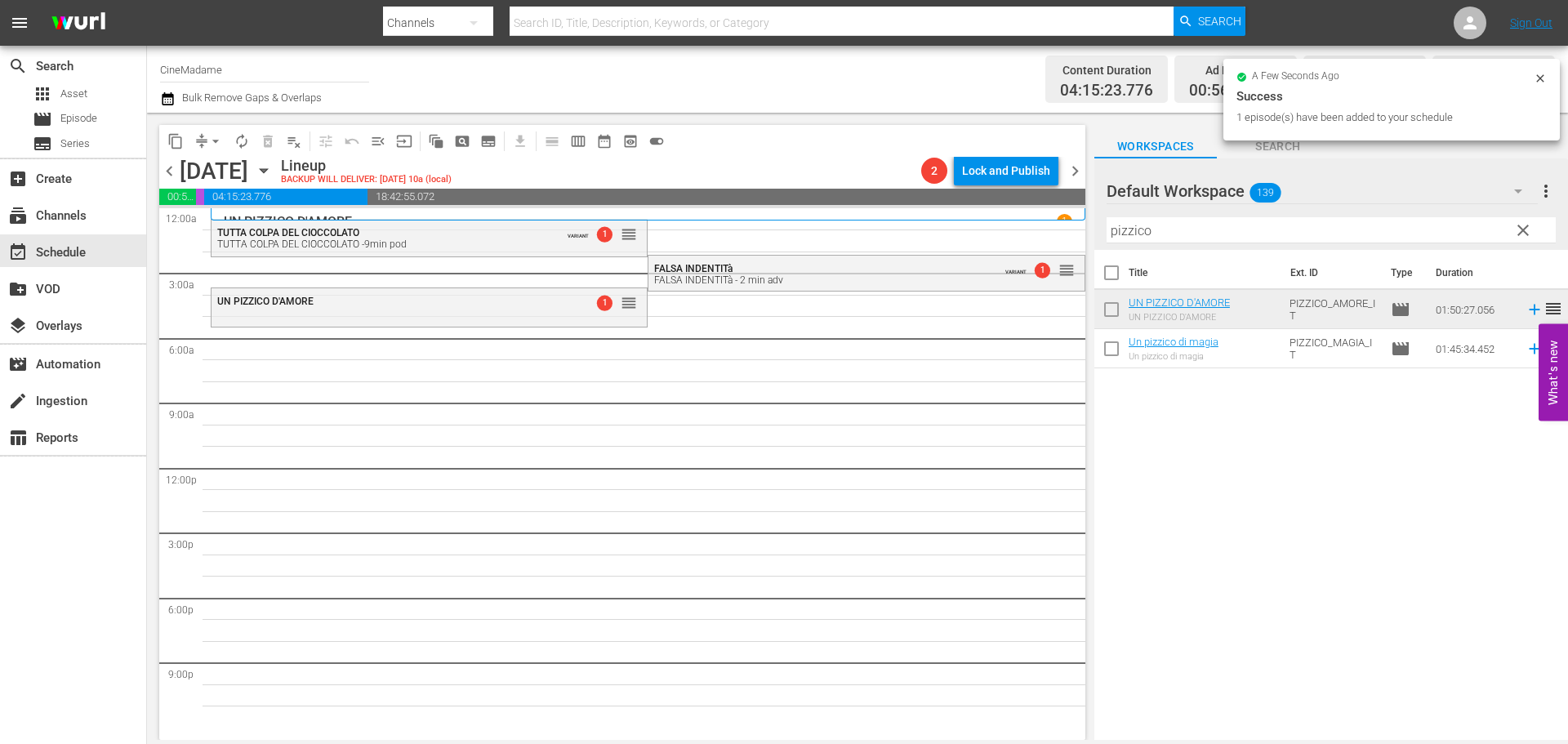
click at [1135, 233] on input "pizzico" at bounding box center [1331, 230] width 449 height 26
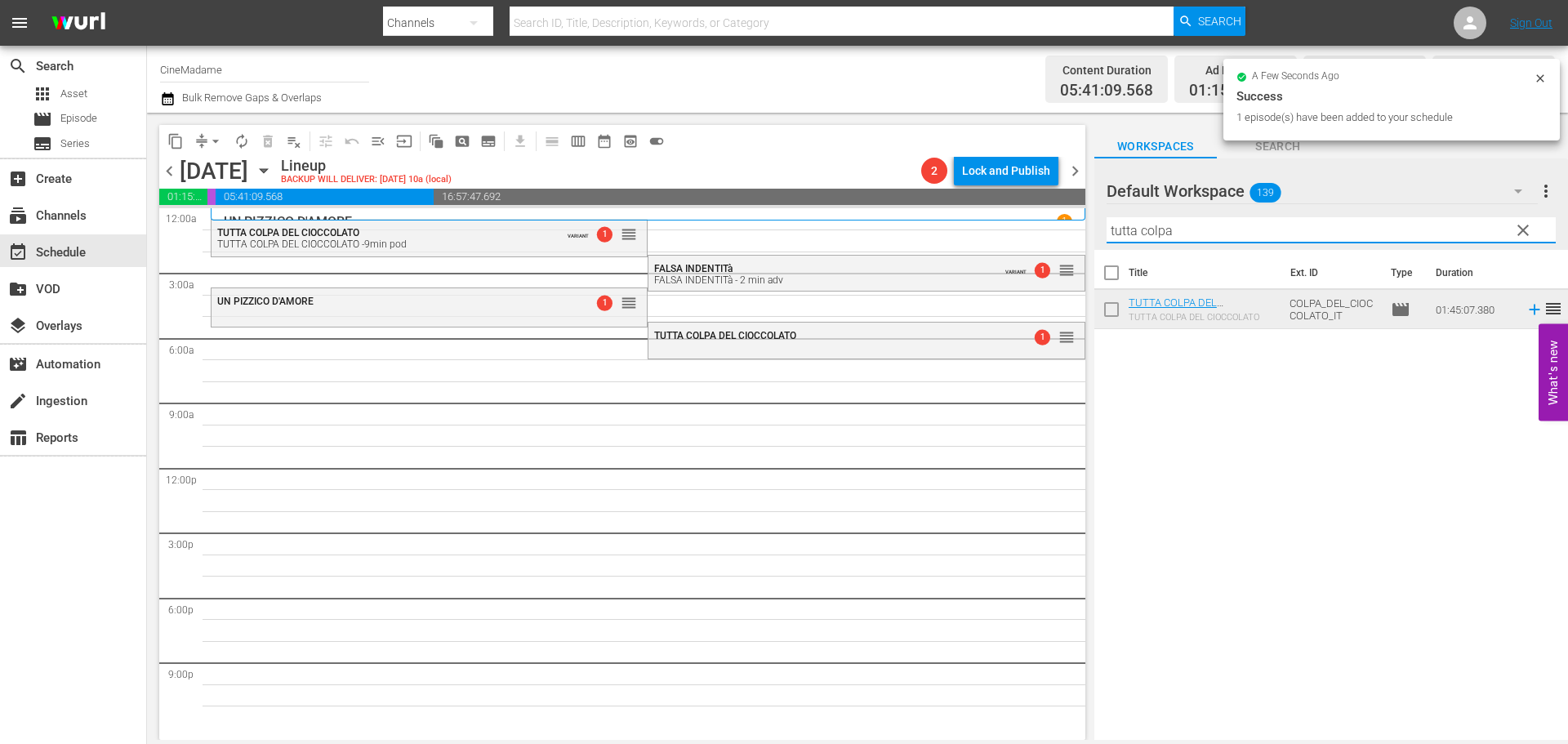
drag, startPoint x: 1195, startPoint y: 225, endPoint x: 1018, endPoint y: 227, distance: 177.0
click at [1018, 227] on div "content_copy compress arrow_drop_down autorenew_outlined delete_forever_outline…" at bounding box center [858, 426] width 1421 height 627
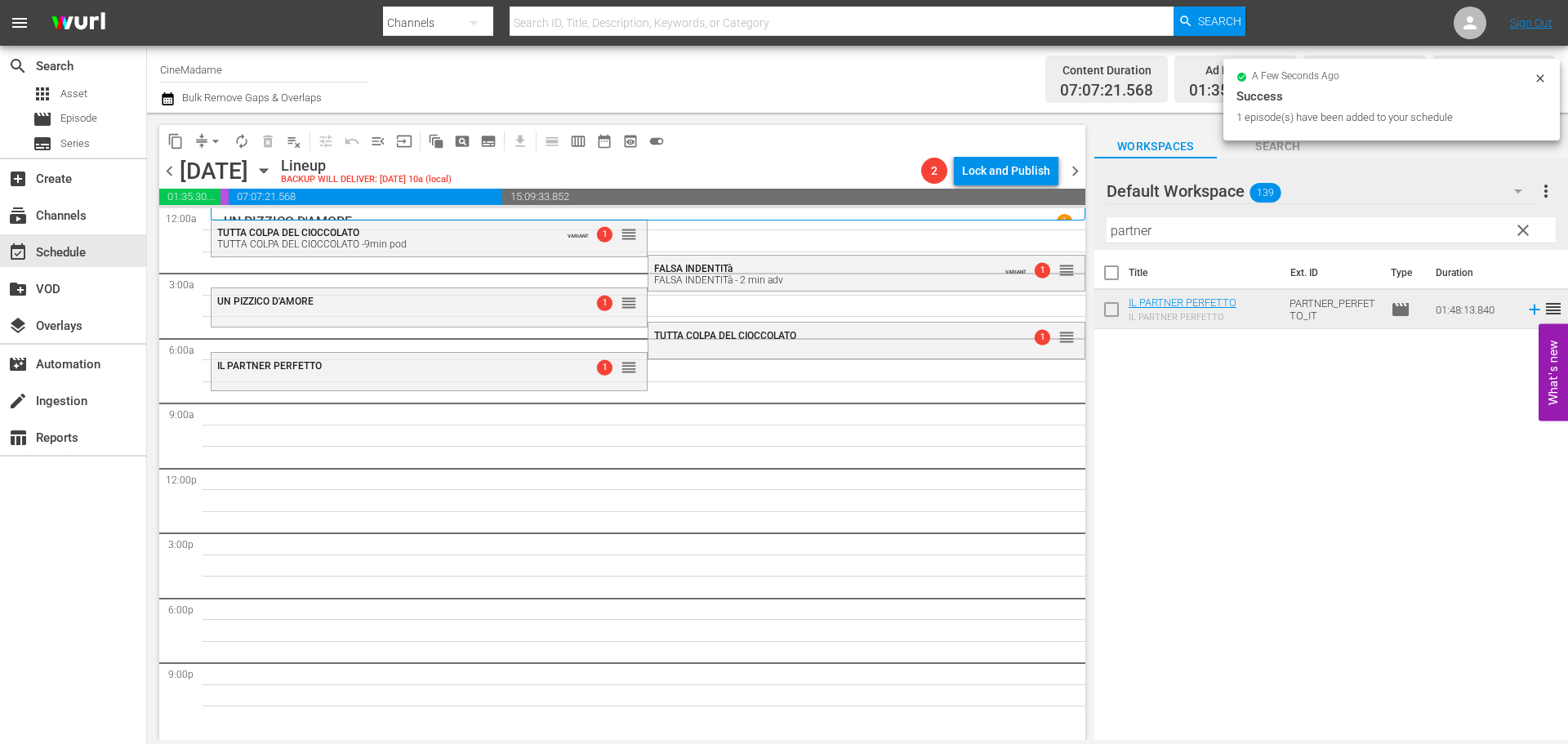
click at [1138, 202] on div at bounding box center [1165, 192] width 118 height 41
click at [1134, 228] on input "partner" at bounding box center [1331, 230] width 449 height 26
type input "g"
click at [1153, 214] on div "Filter by Title sogni" at bounding box center [1331, 230] width 449 height 39
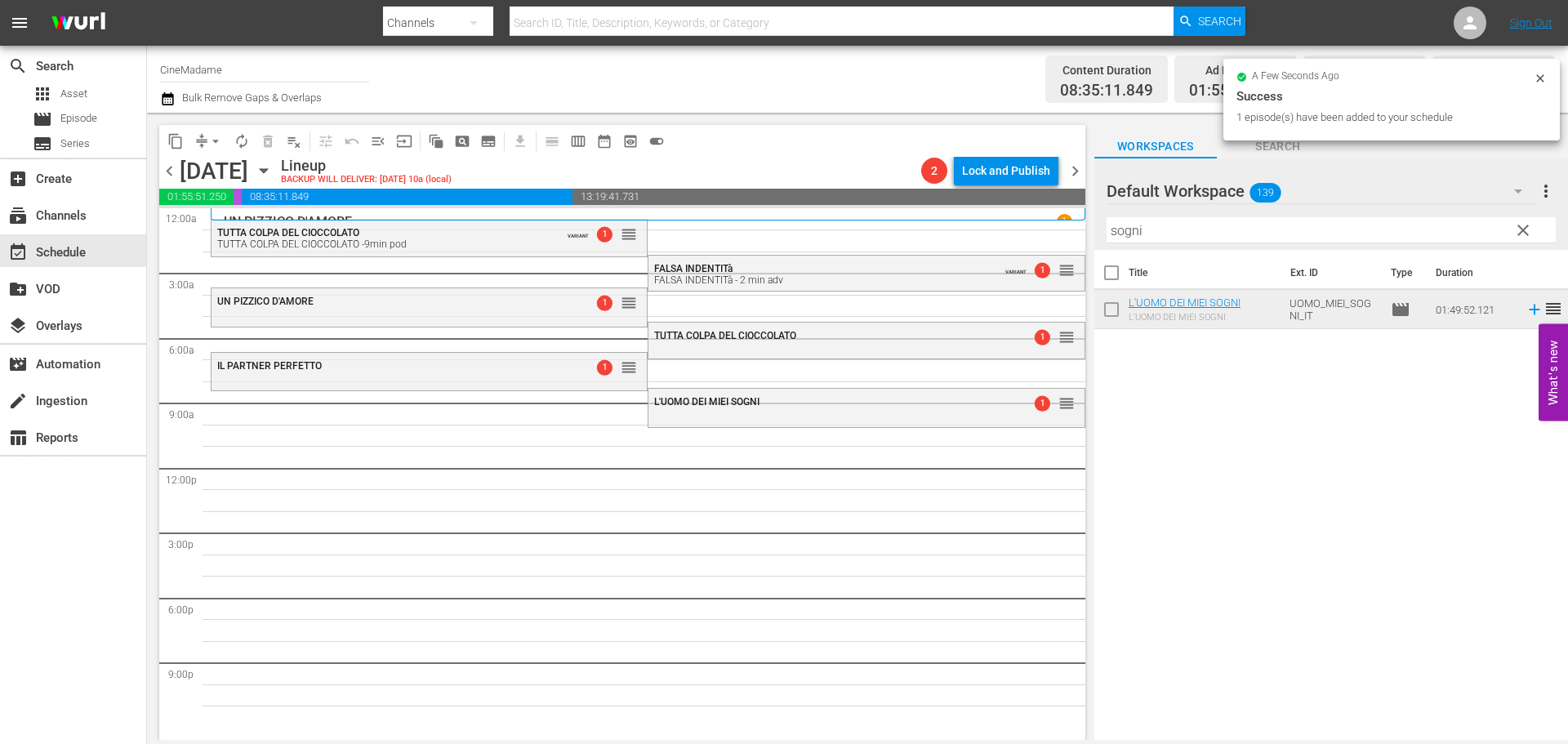
click at [1153, 214] on div "Filter by Title sogni" at bounding box center [1331, 230] width 449 height 39
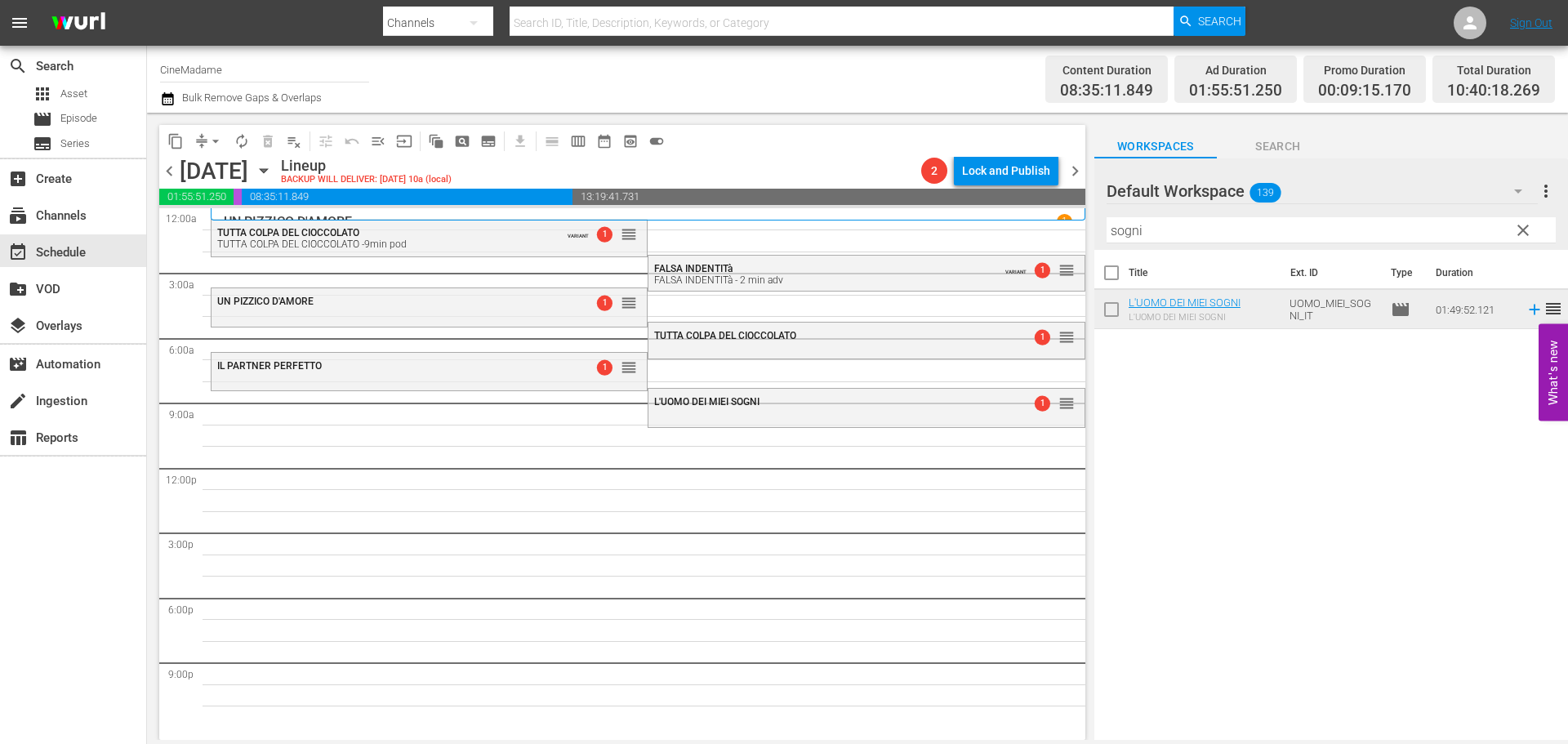
click at [1148, 230] on input "sogni" at bounding box center [1331, 230] width 449 height 26
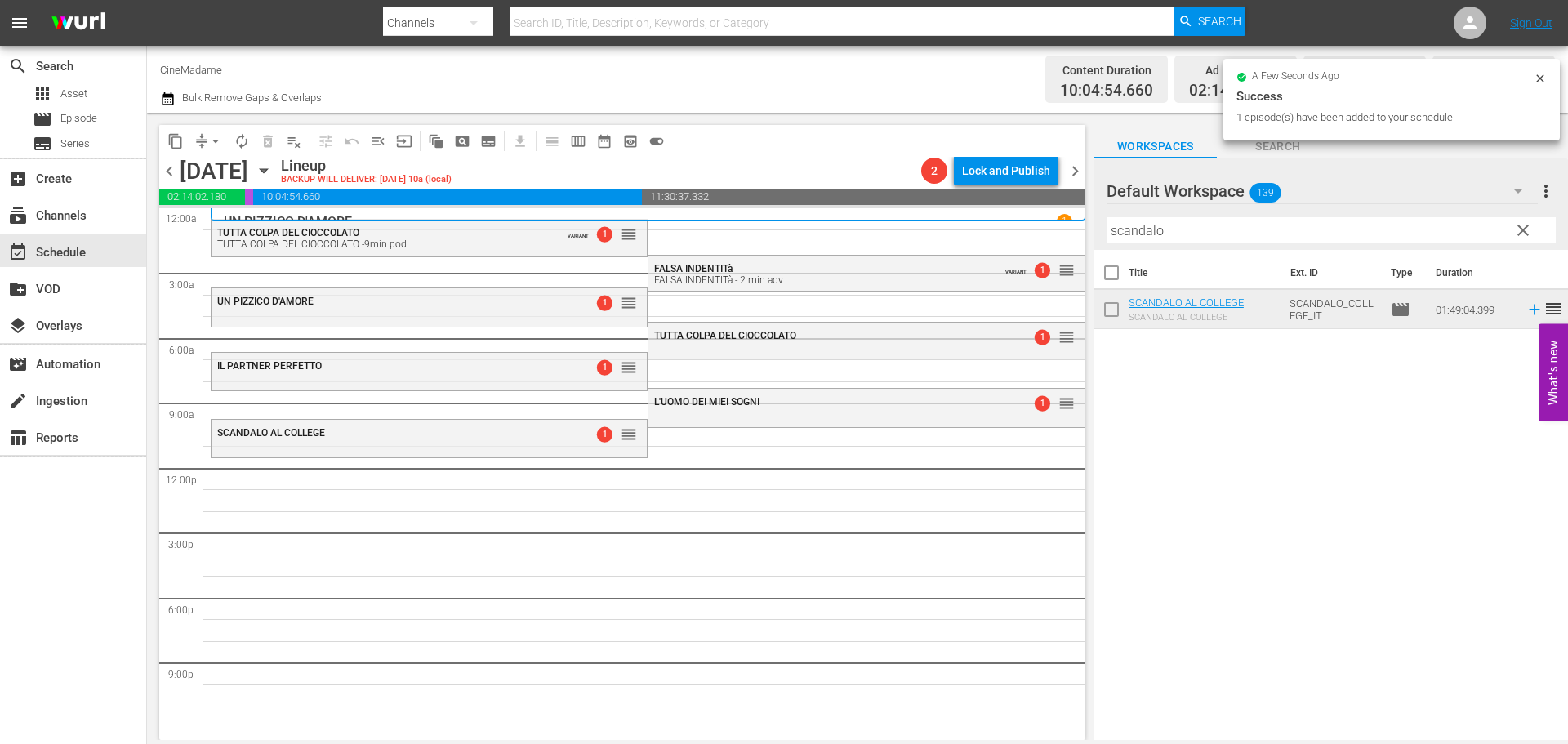
click at [1203, 225] on input "scandalo" at bounding box center [1331, 230] width 449 height 26
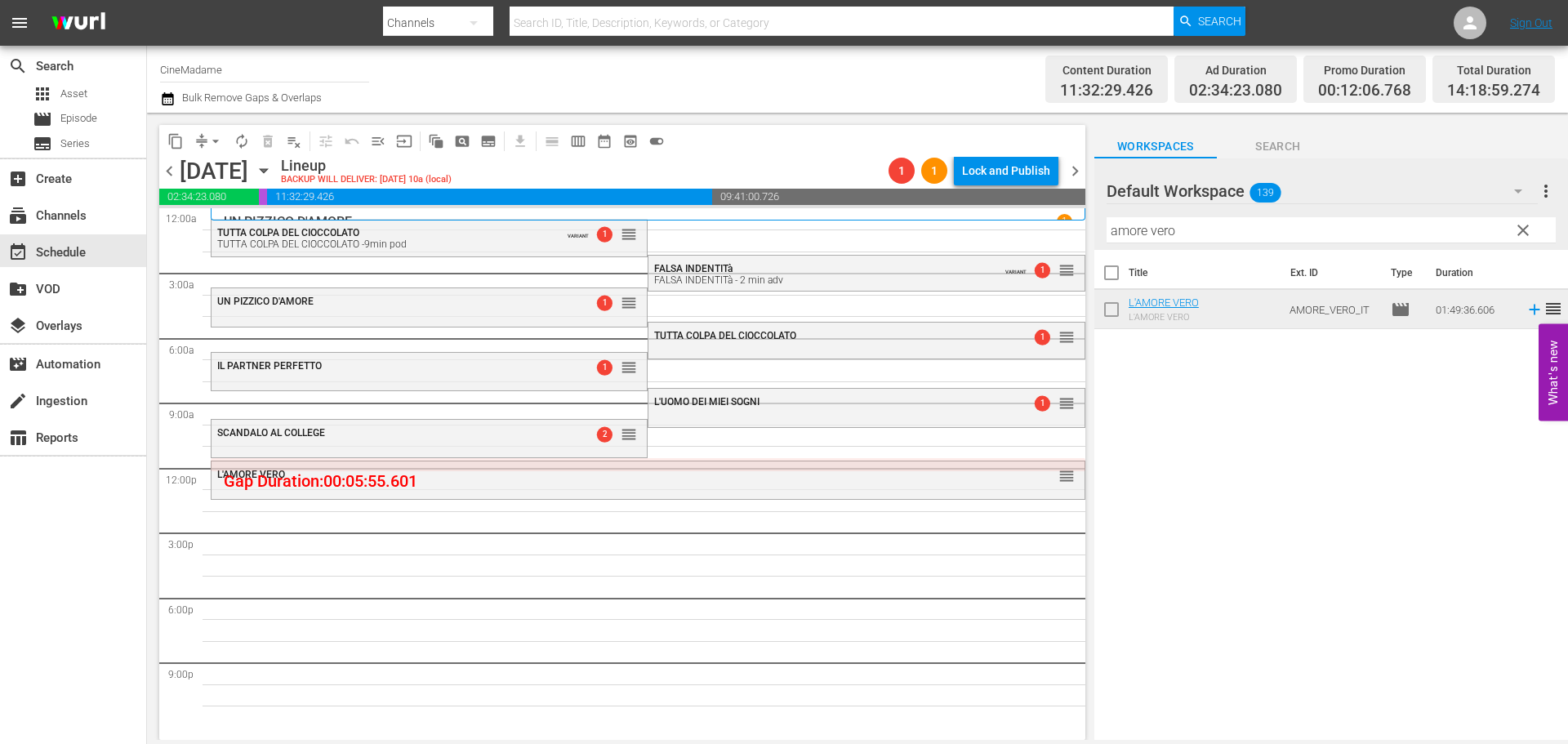
click at [1179, 230] on input "amore vero" at bounding box center [1331, 230] width 449 height 26
click at [1215, 217] on div "Filter by Title amore vero" at bounding box center [1331, 230] width 449 height 39
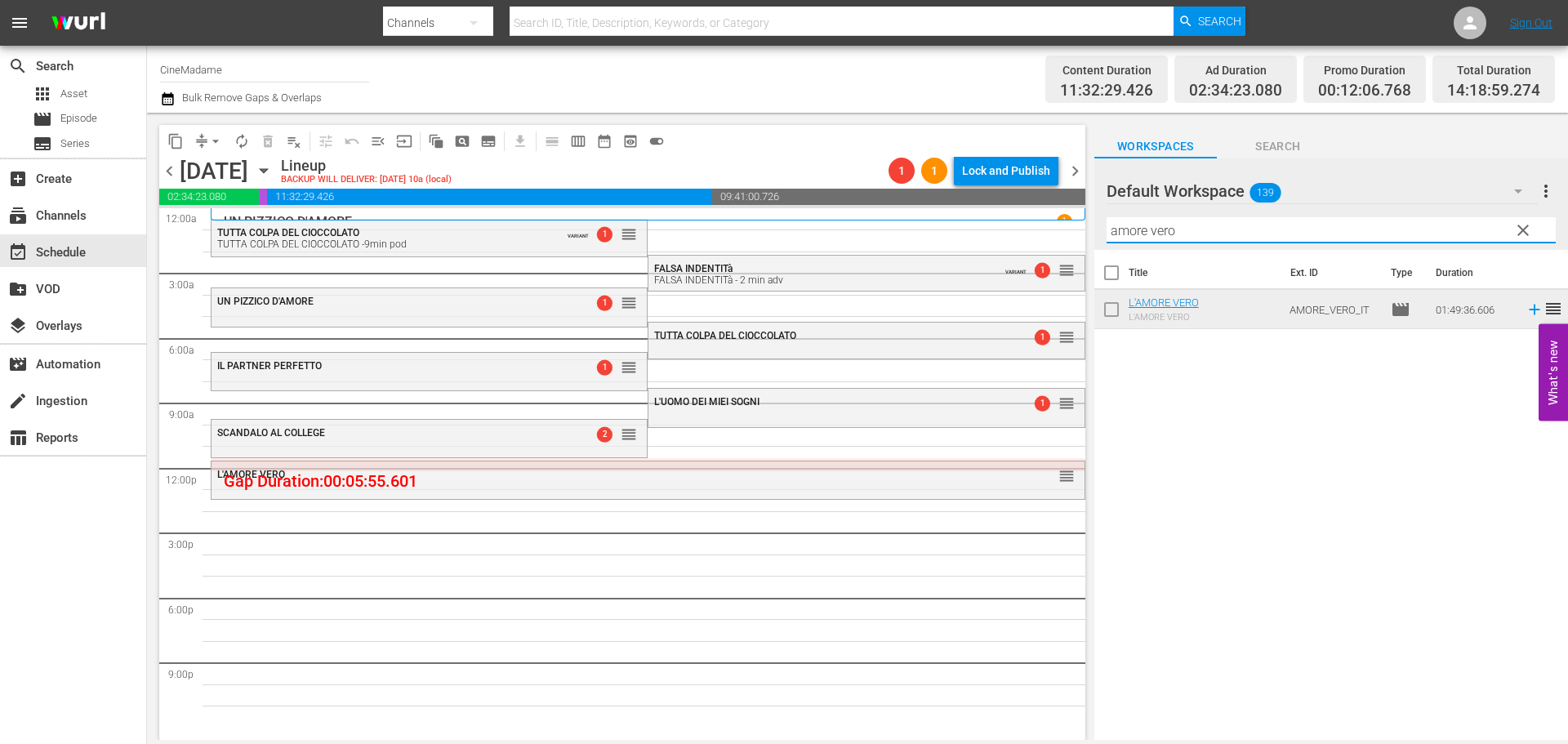
drag, startPoint x: 1214, startPoint y: 226, endPoint x: 980, endPoint y: 228, distance: 234.0
click at [980, 228] on div "content_copy compress arrow_drop_down autorenew_outlined delete_forever_outline…" at bounding box center [858, 426] width 1421 height 627
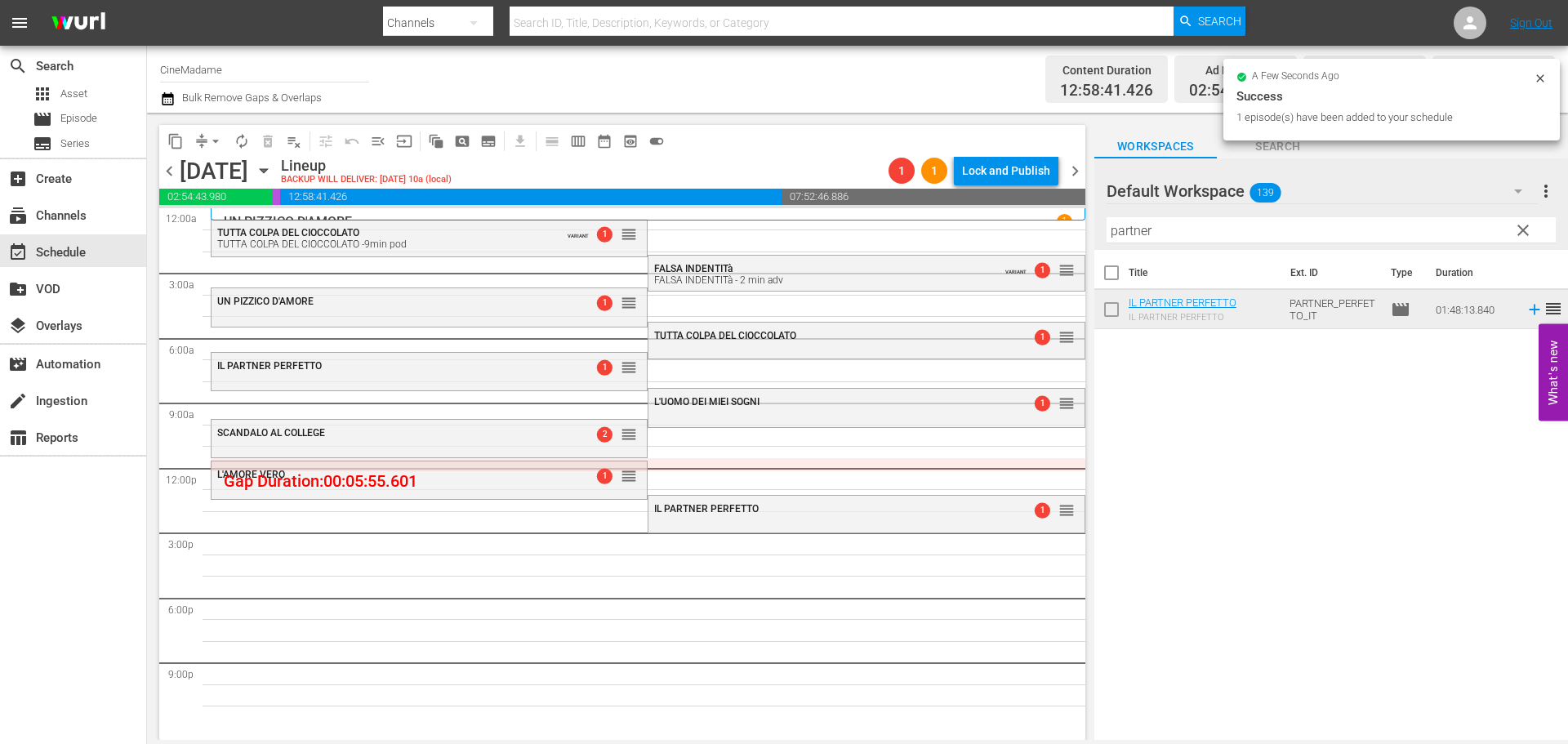
click at [1233, 229] on input "partner" at bounding box center [1331, 230] width 449 height 26
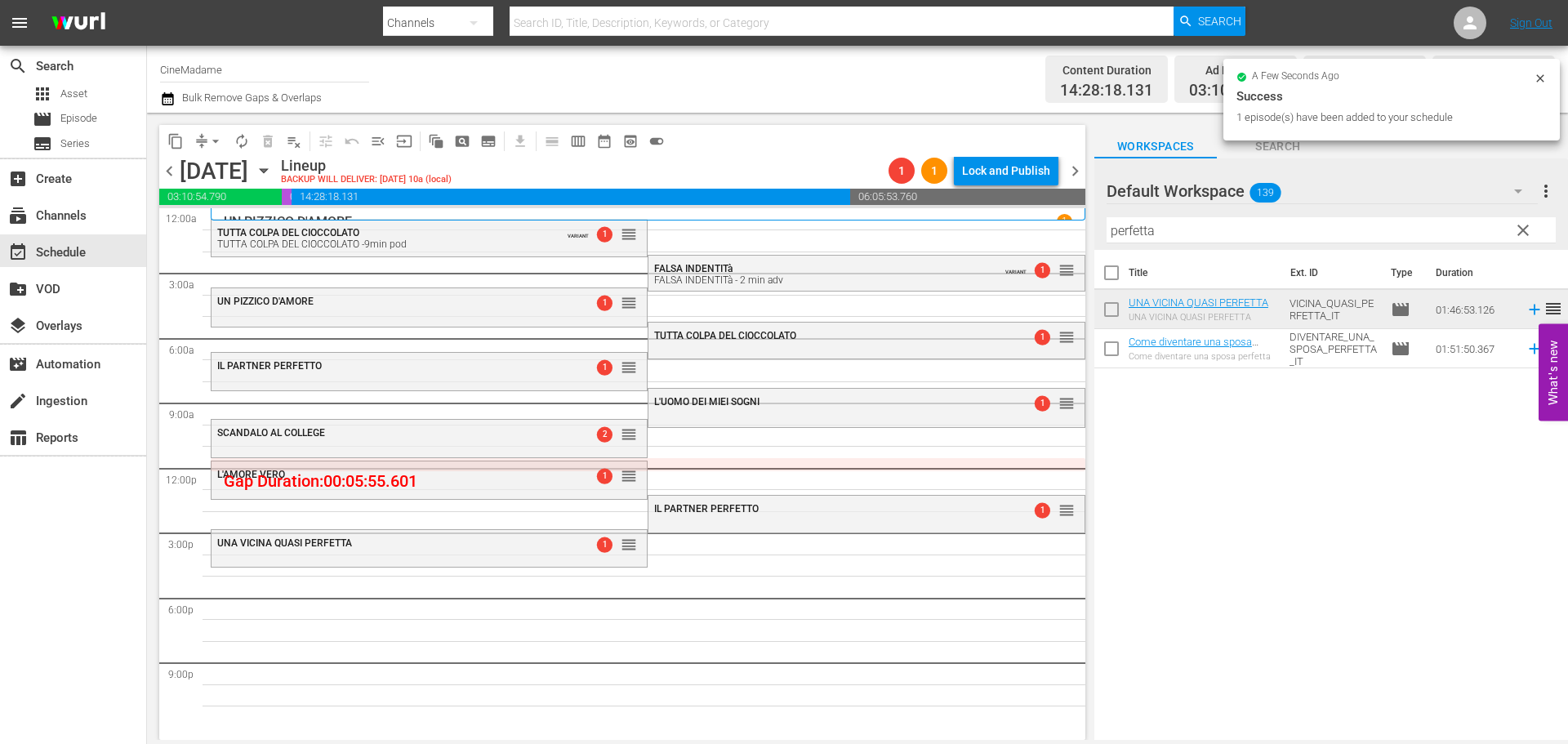
click at [1184, 216] on div "Filter by Title perfetta" at bounding box center [1331, 230] width 449 height 39
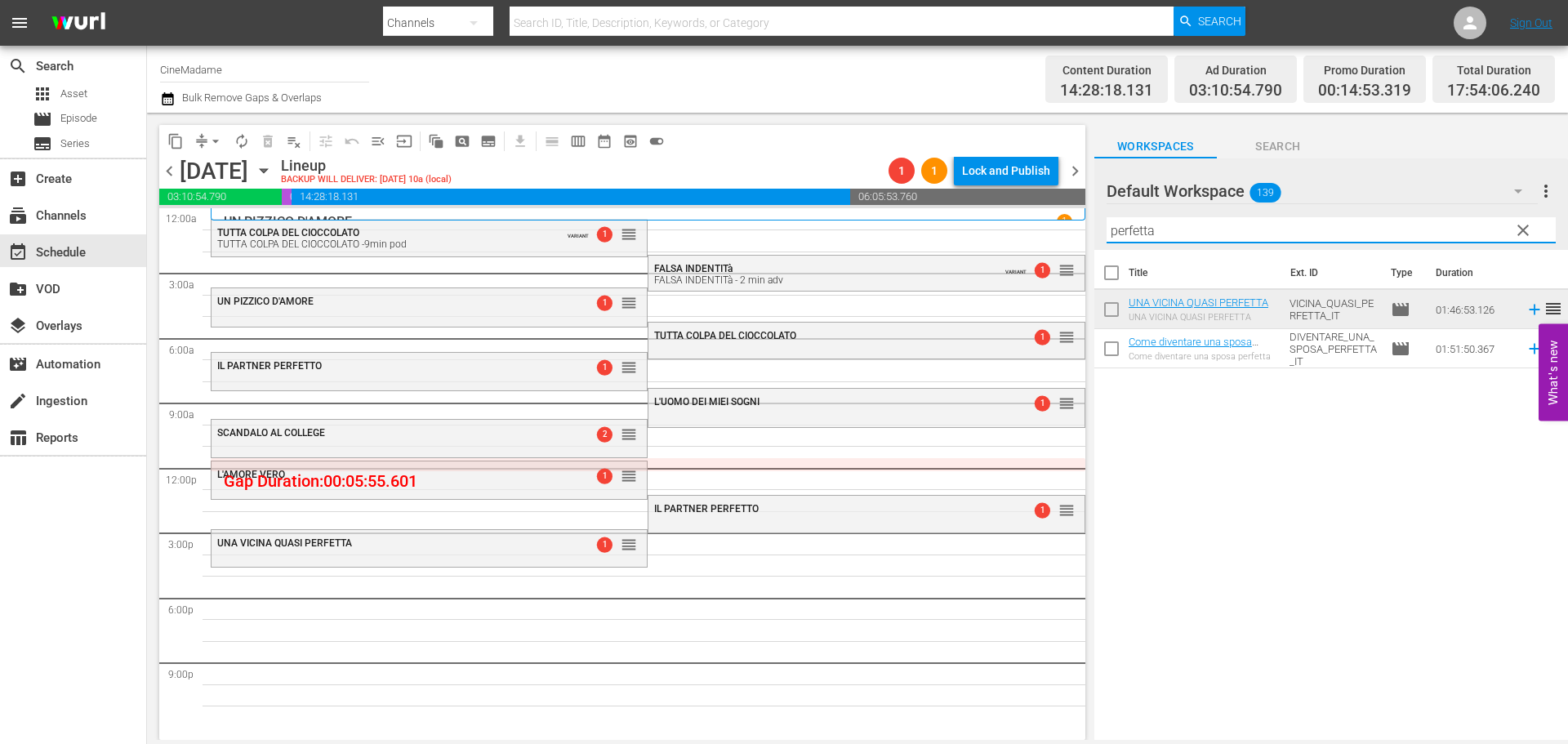
click at [1164, 236] on input "perfetta" at bounding box center [1331, 230] width 449 height 26
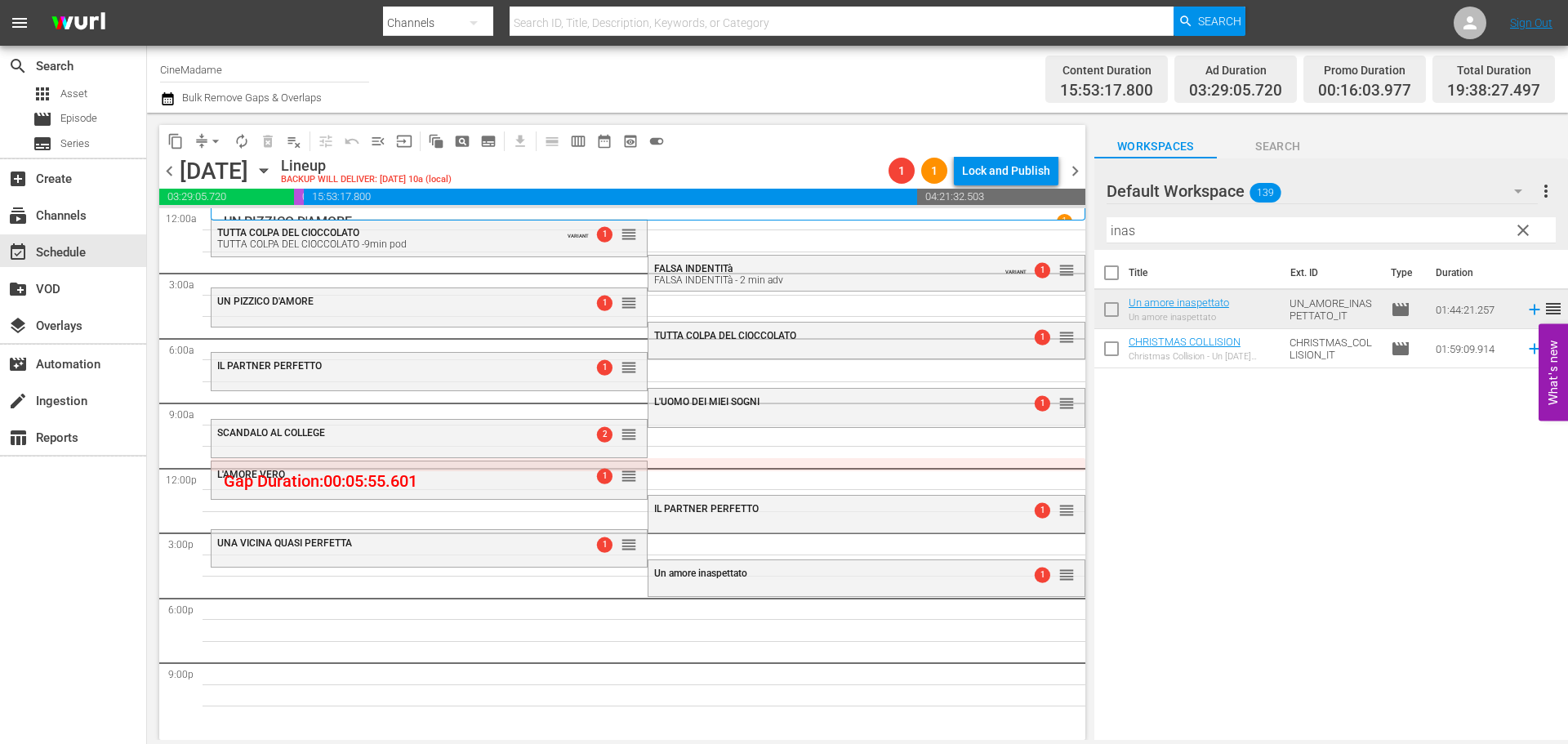
click at [1165, 234] on input "inas" at bounding box center [1331, 230] width 449 height 26
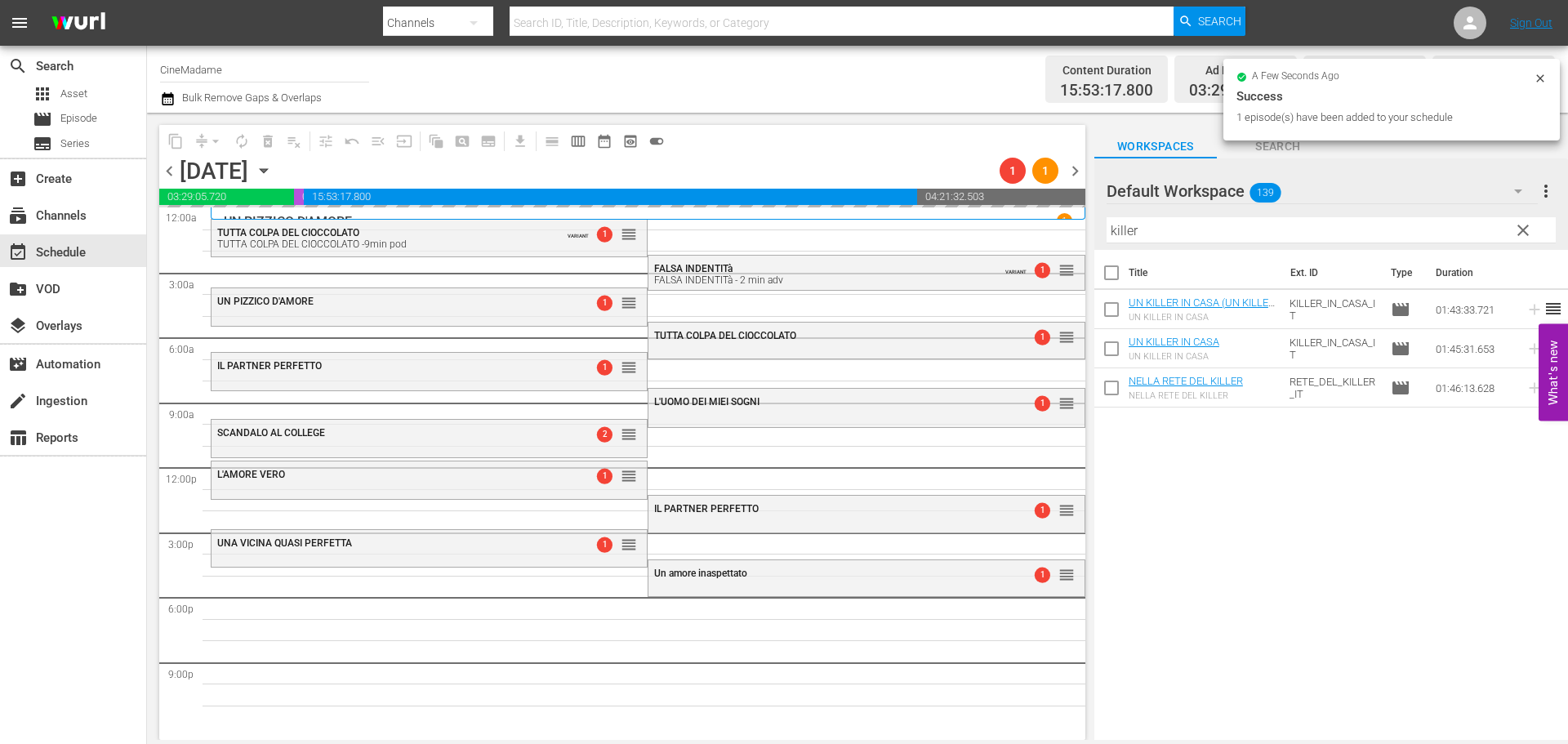
click at [1133, 232] on input "killer" at bounding box center [1331, 230] width 449 height 26
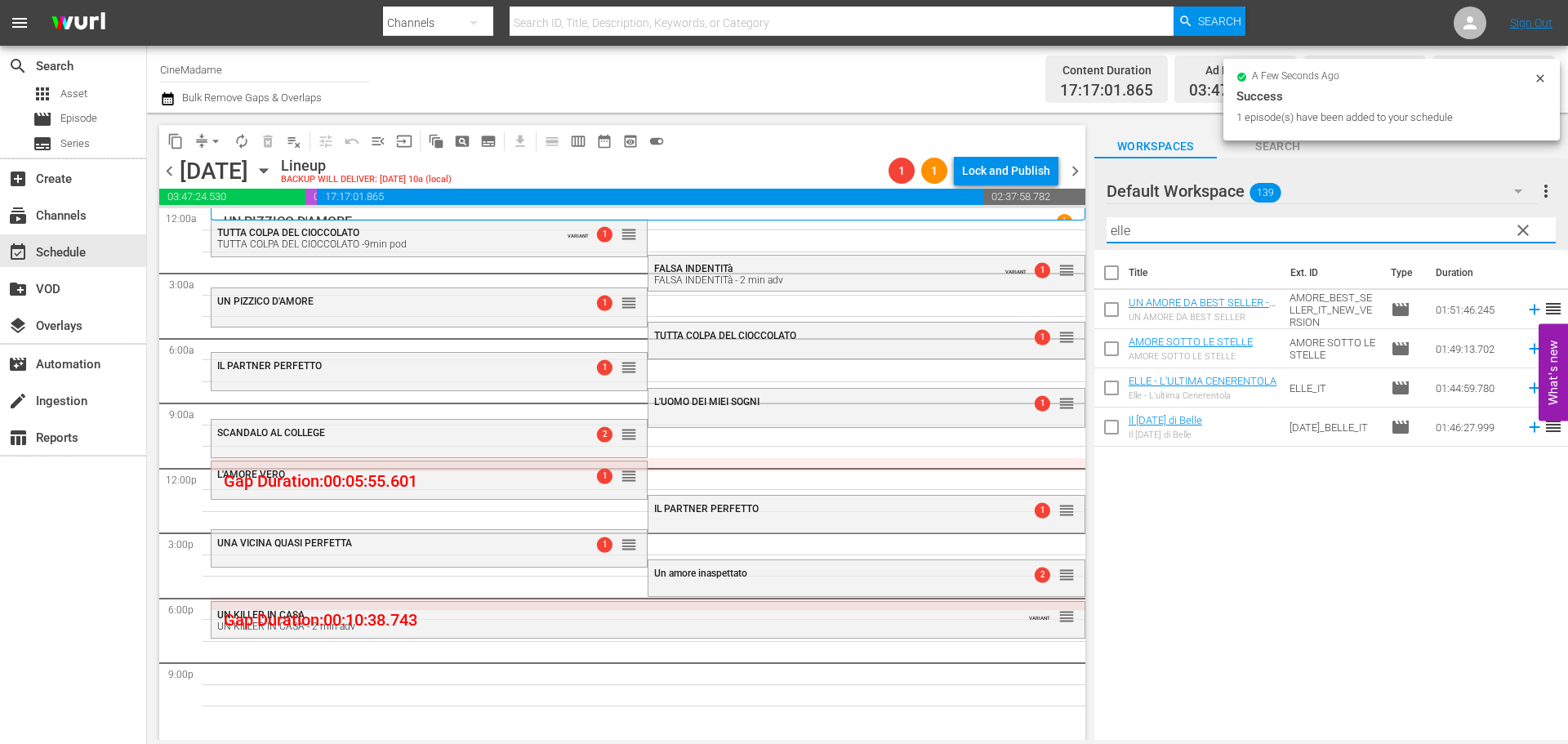
type input "elle"
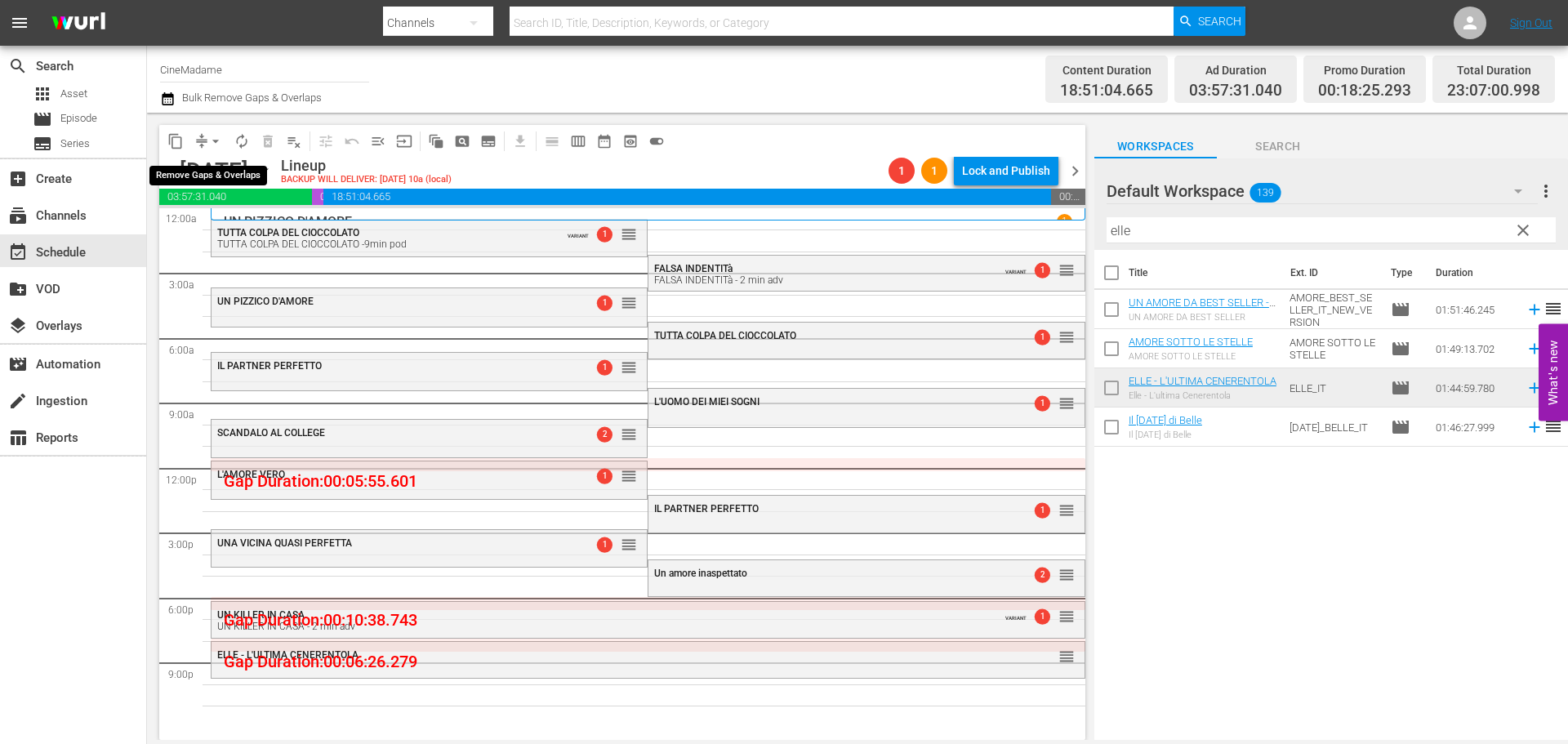
click at [206, 139] on button "arrow_drop_down" at bounding box center [215, 141] width 26 height 26
click at [226, 222] on li "Align to End of Previous Day" at bounding box center [217, 228] width 171 height 27
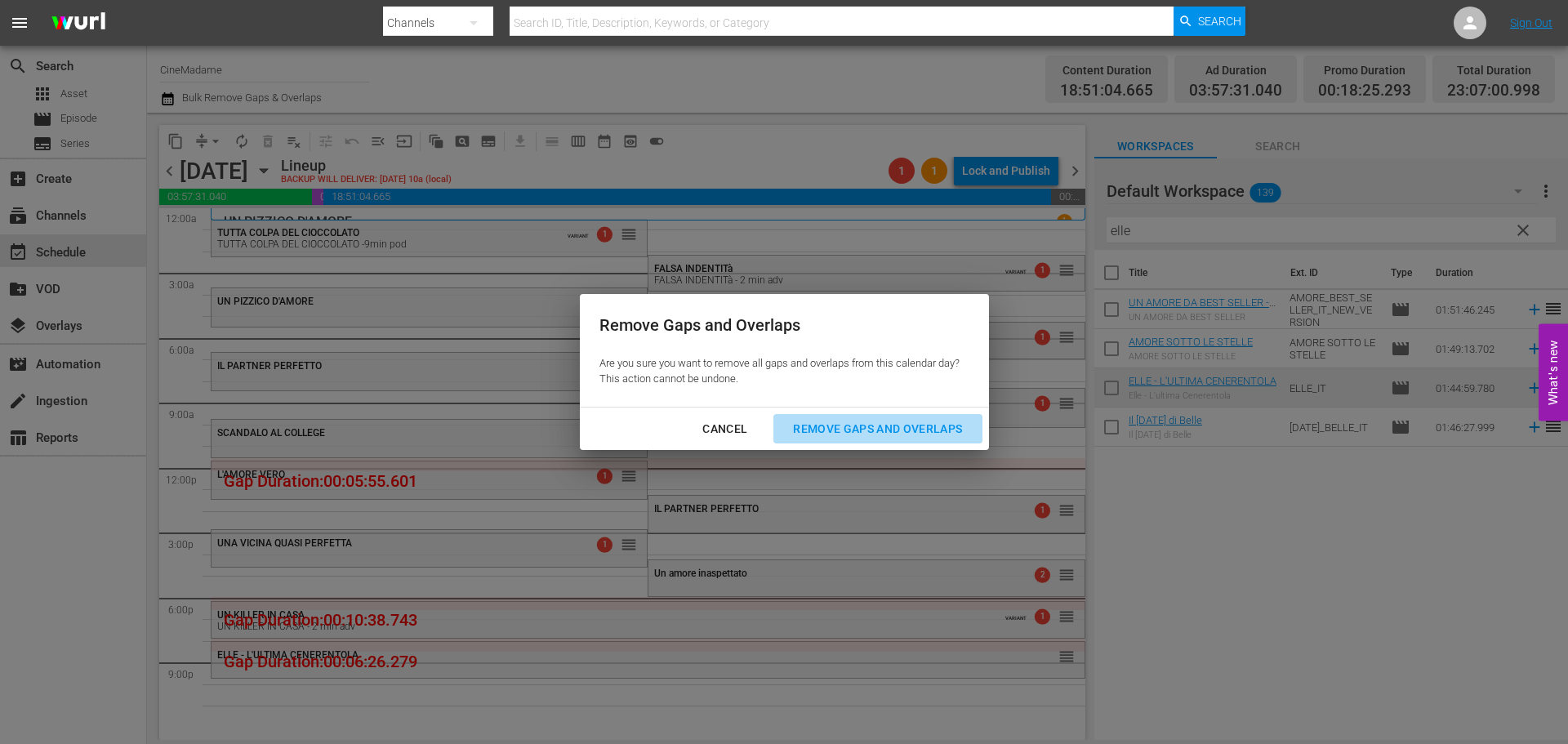
click at [902, 419] on div "Remove Gaps and Overlaps" at bounding box center [877, 429] width 195 height 20
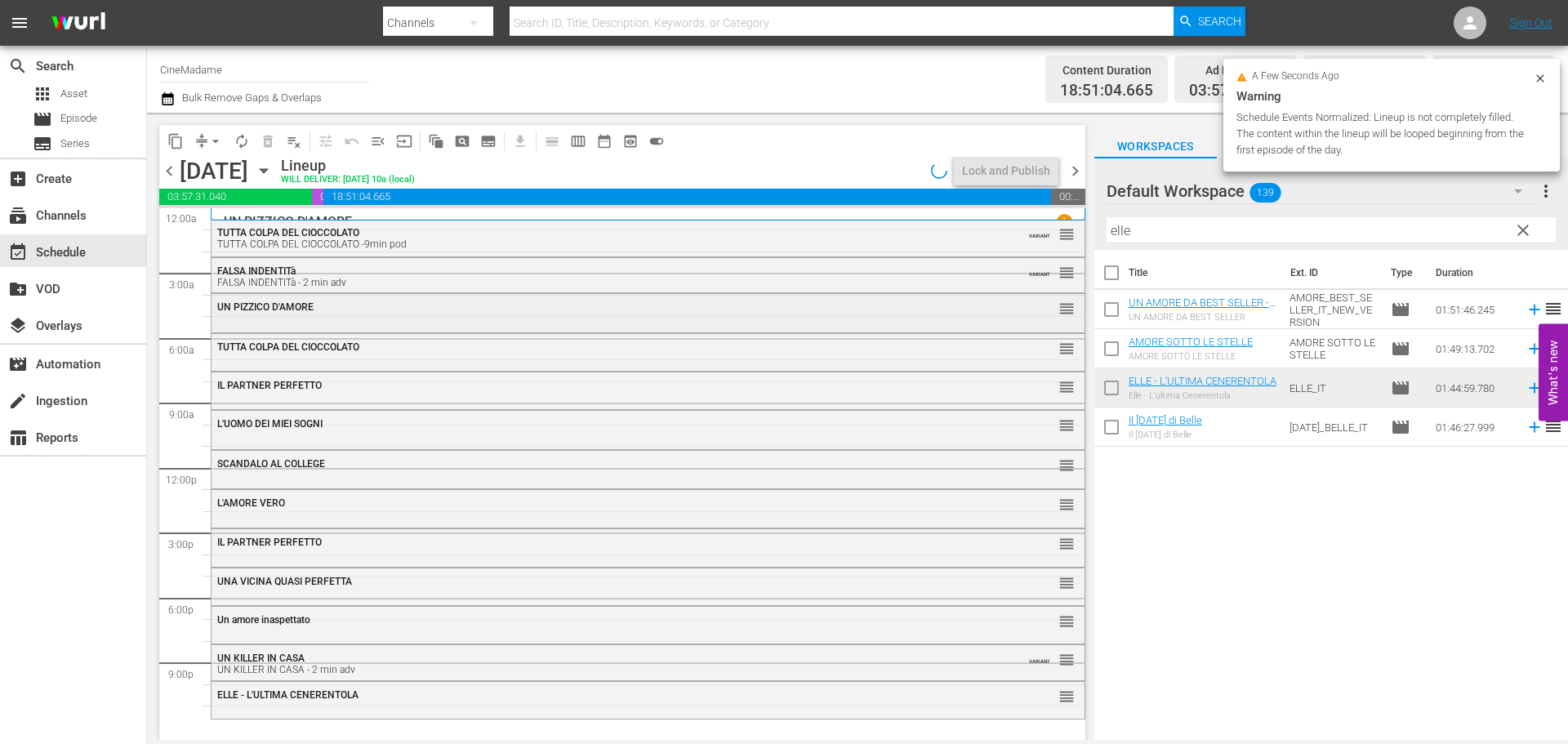
click at [418, 312] on div "UN PIZZICO D'AMORE" at bounding box center [603, 307] width 773 height 12
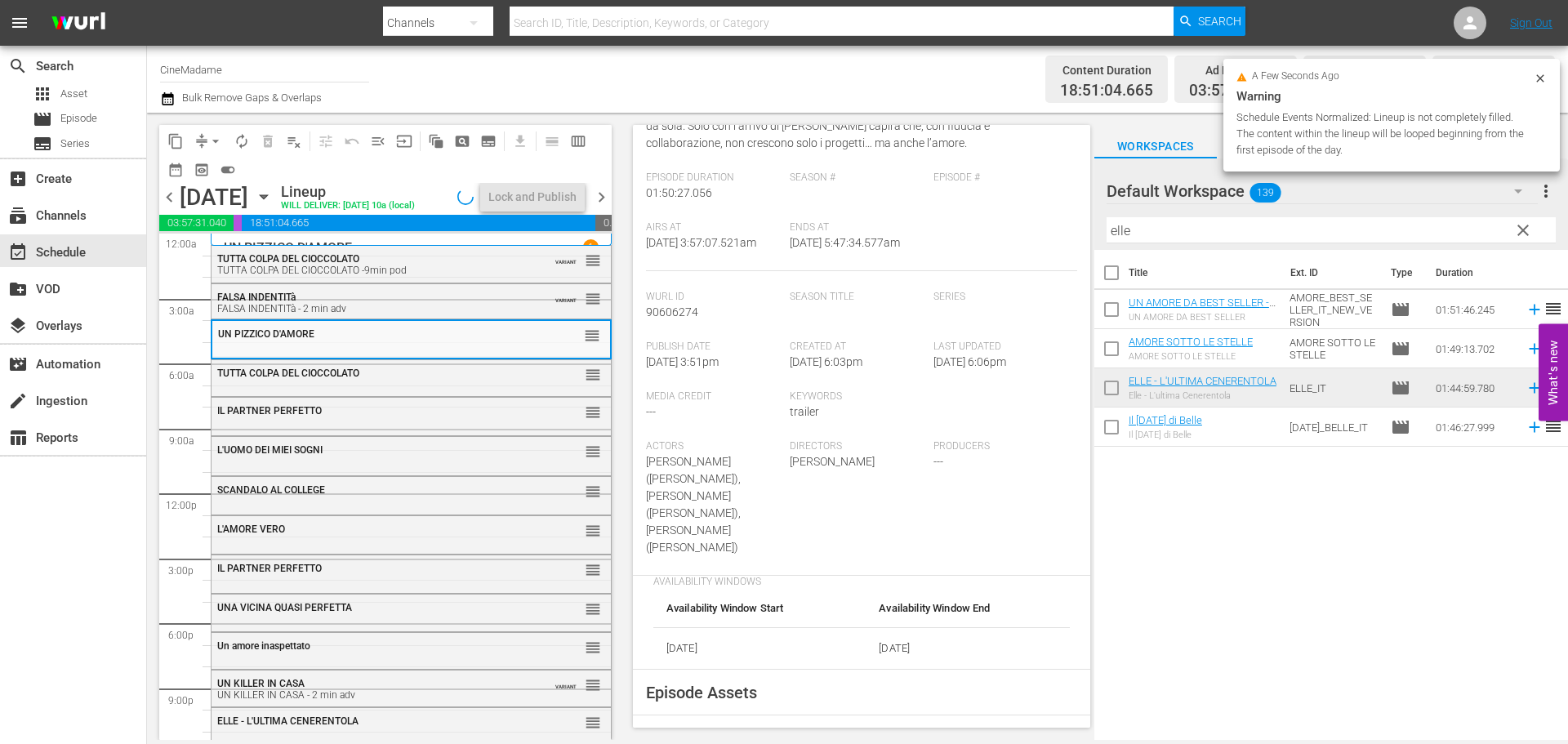
scroll to position [326, 0]
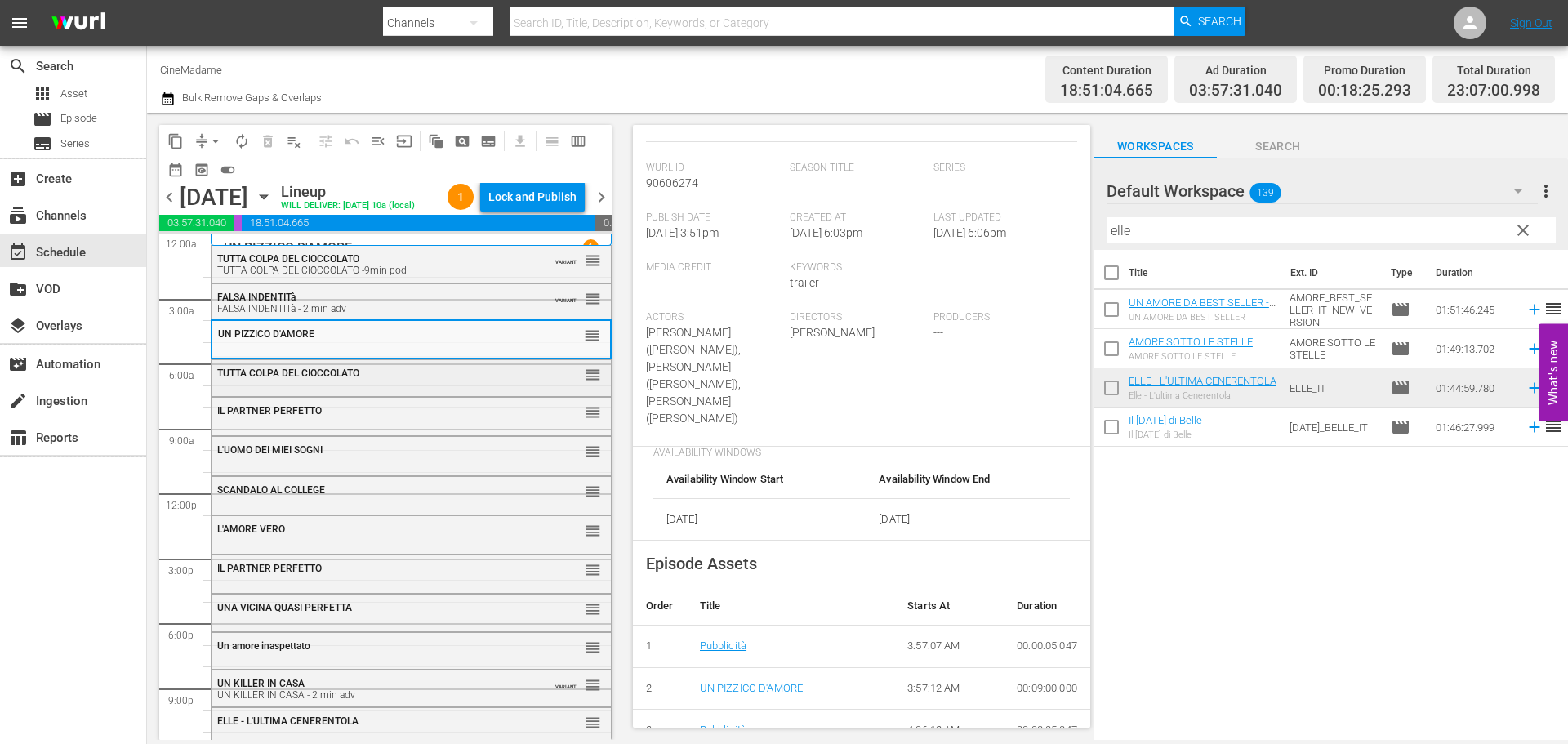
click at [432, 365] on div "TUTTA COLPA DEL CIOCCOLATO" at bounding box center [371, 372] width 308 height 13
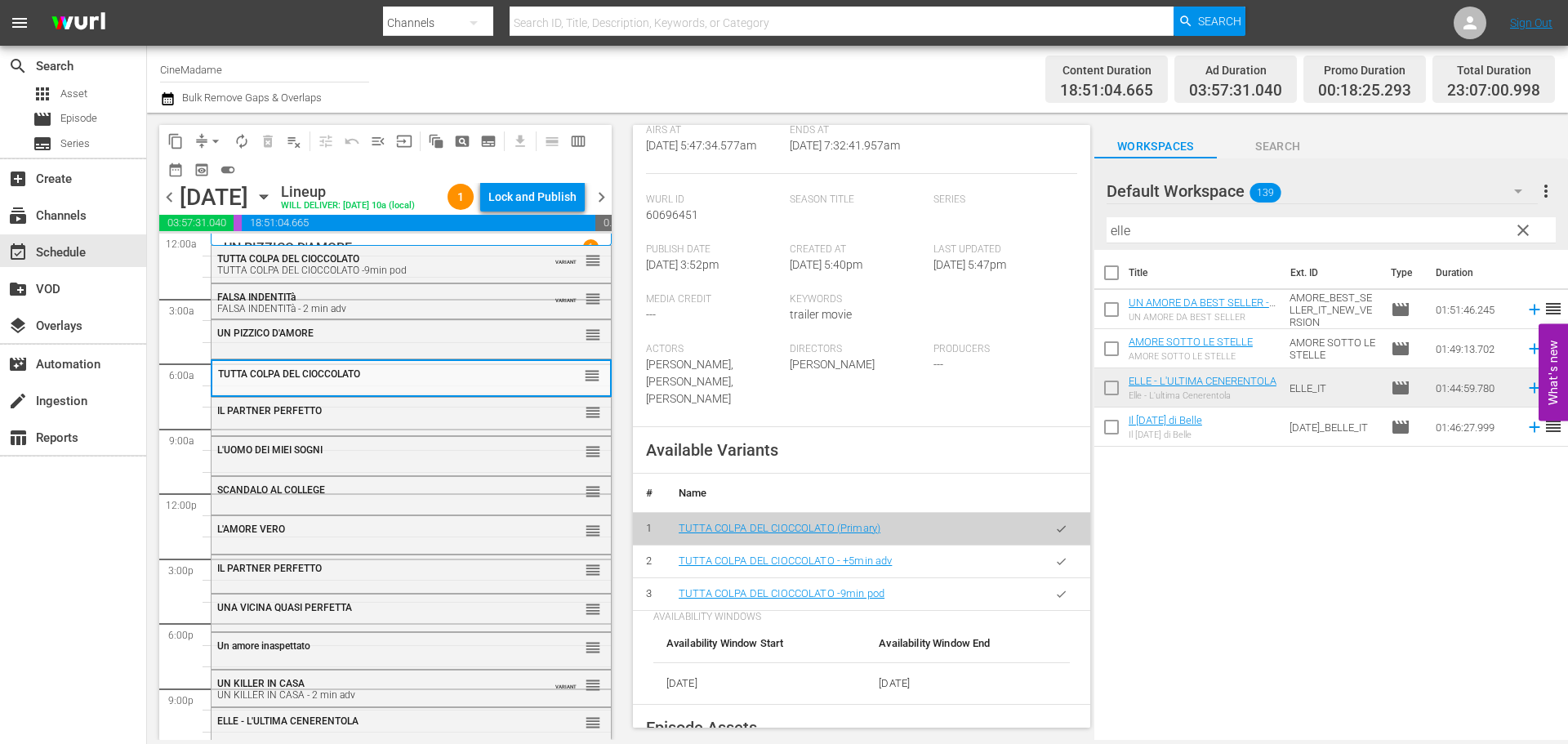
scroll to position [408, 0]
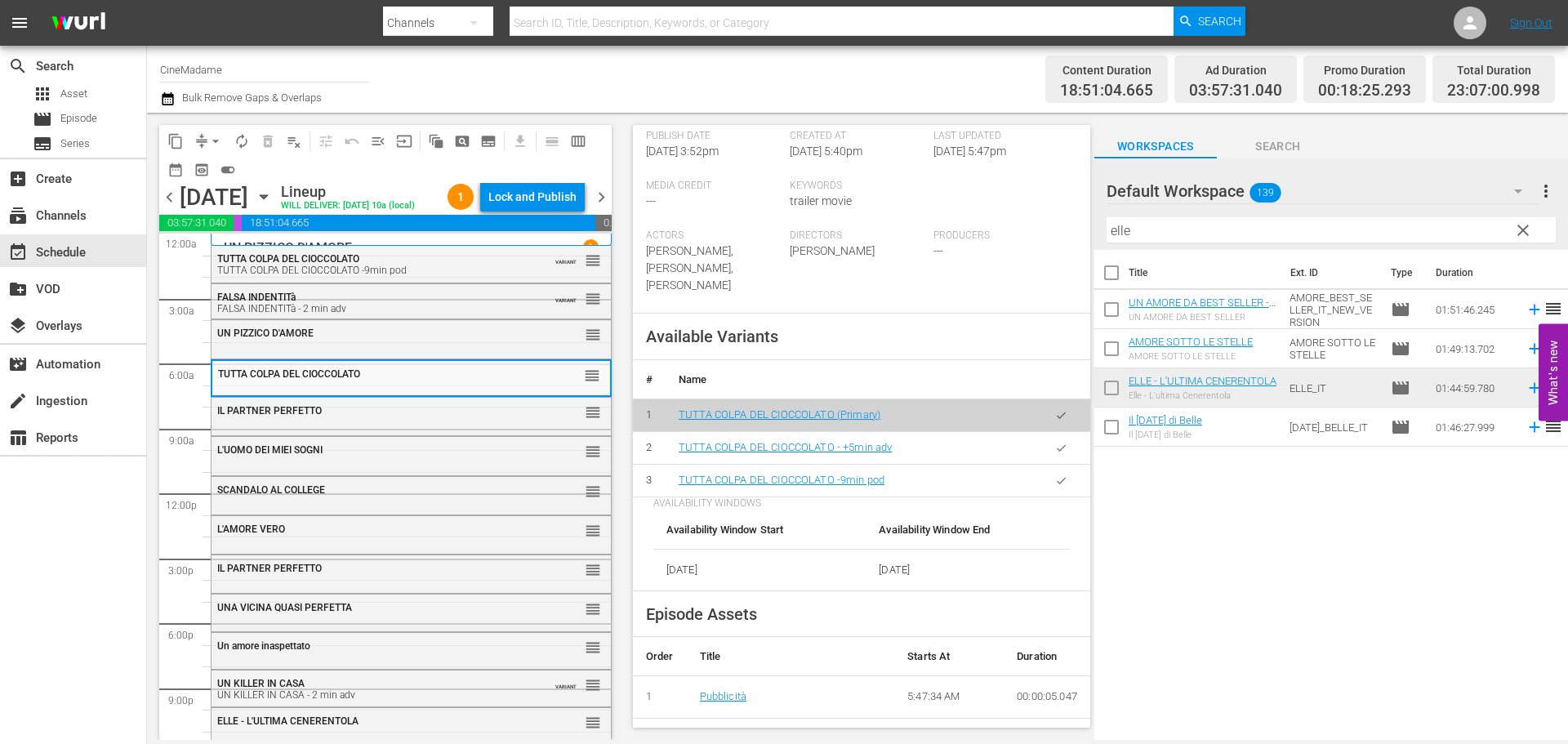
click at [1046, 496] on button "button" at bounding box center [1062, 480] width 32 height 32
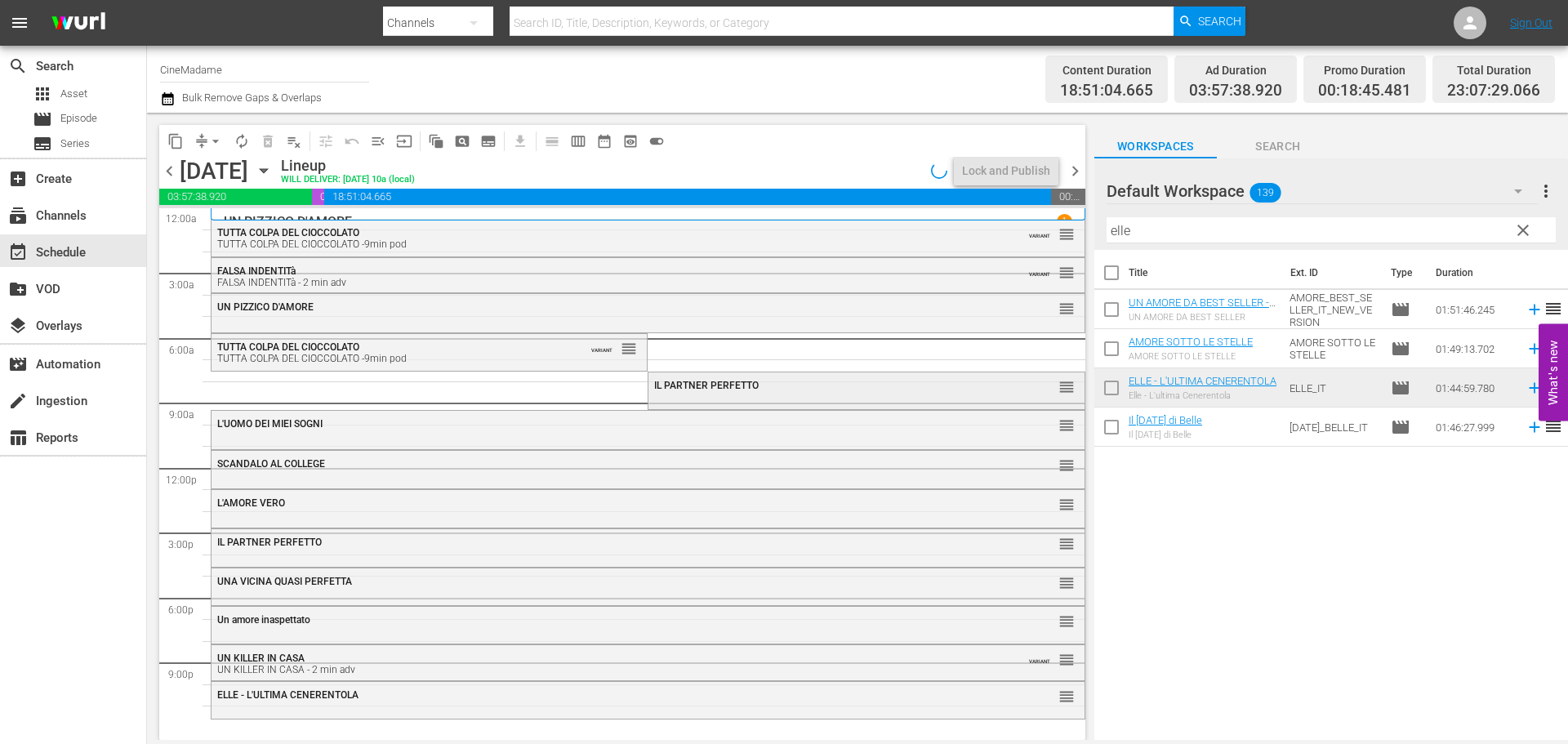
click at [708, 393] on div "IL PARTNER PERFETTO reorder" at bounding box center [866, 386] width 435 height 28
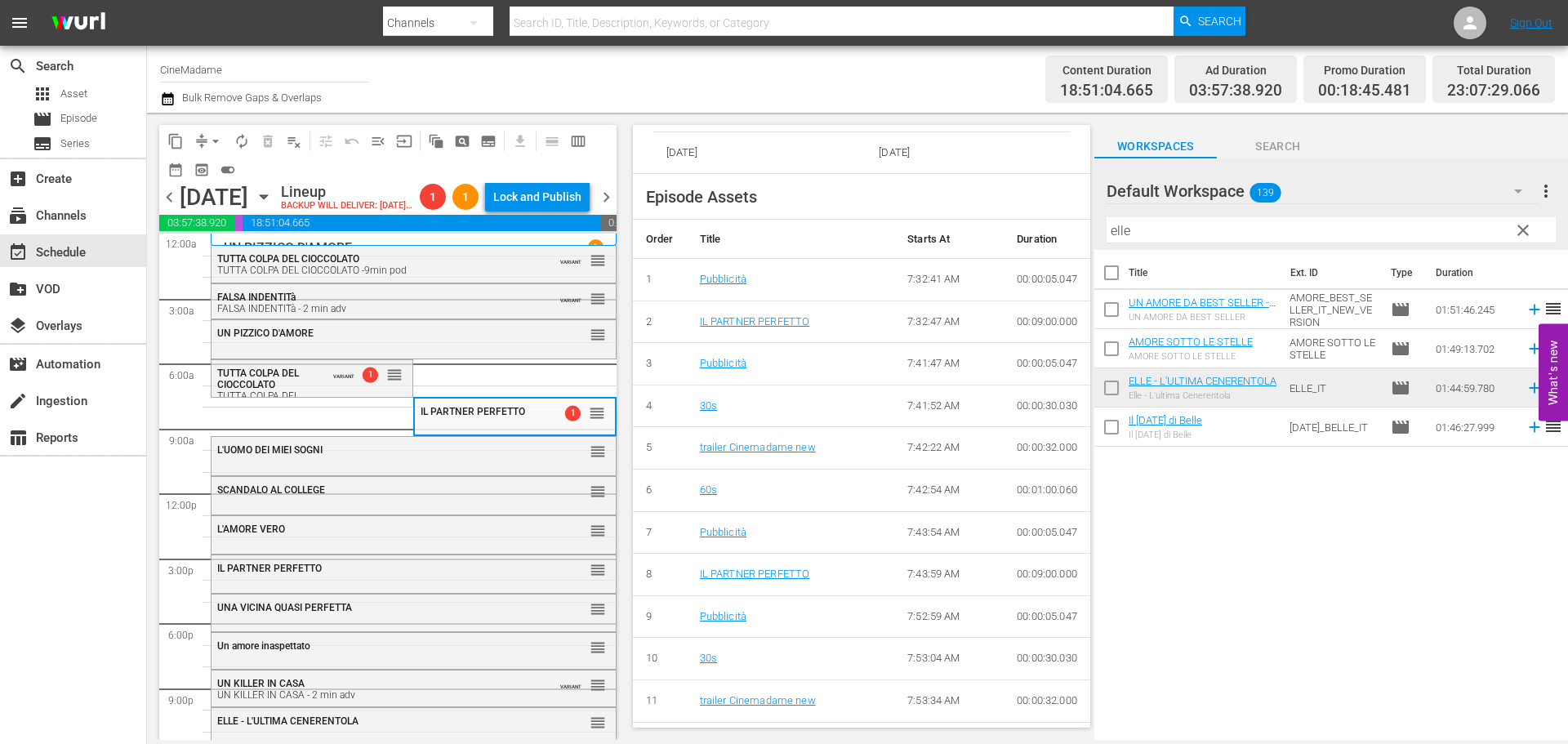
scroll to position [816, 0]
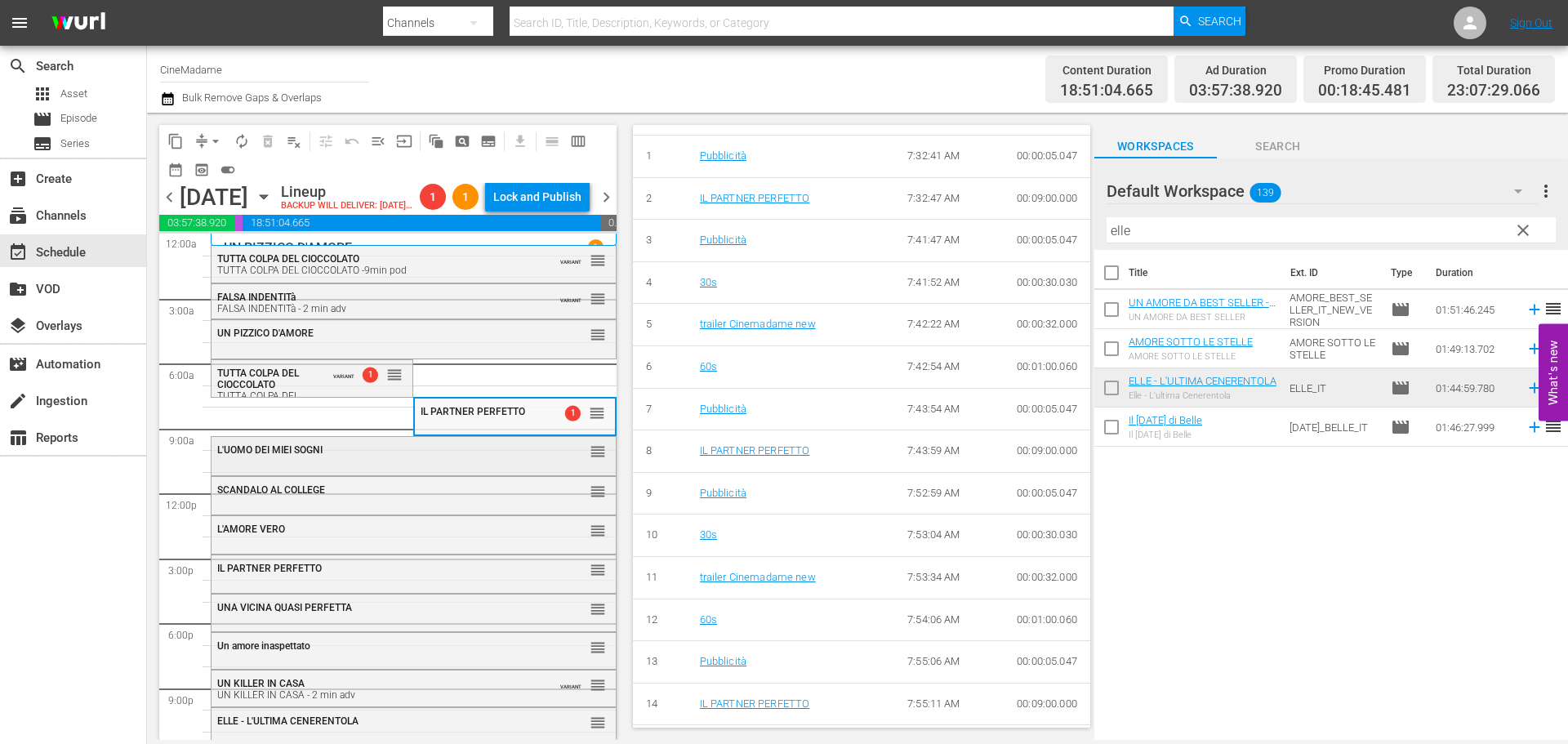
click at [424, 472] on div "L'UOMO DEI MIEI SOGNI reorder" at bounding box center [414, 454] width 405 height 35
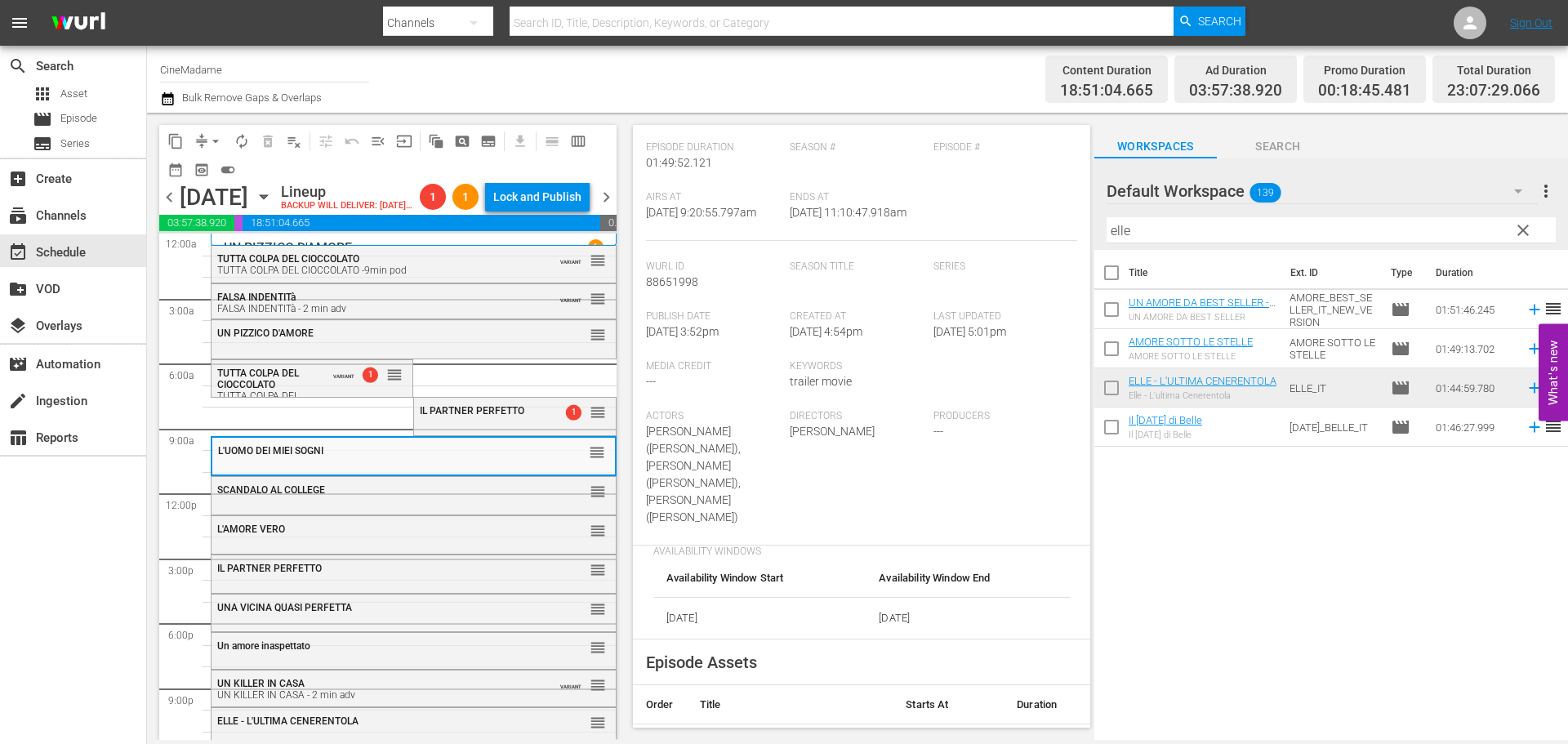
scroll to position [571, 0]
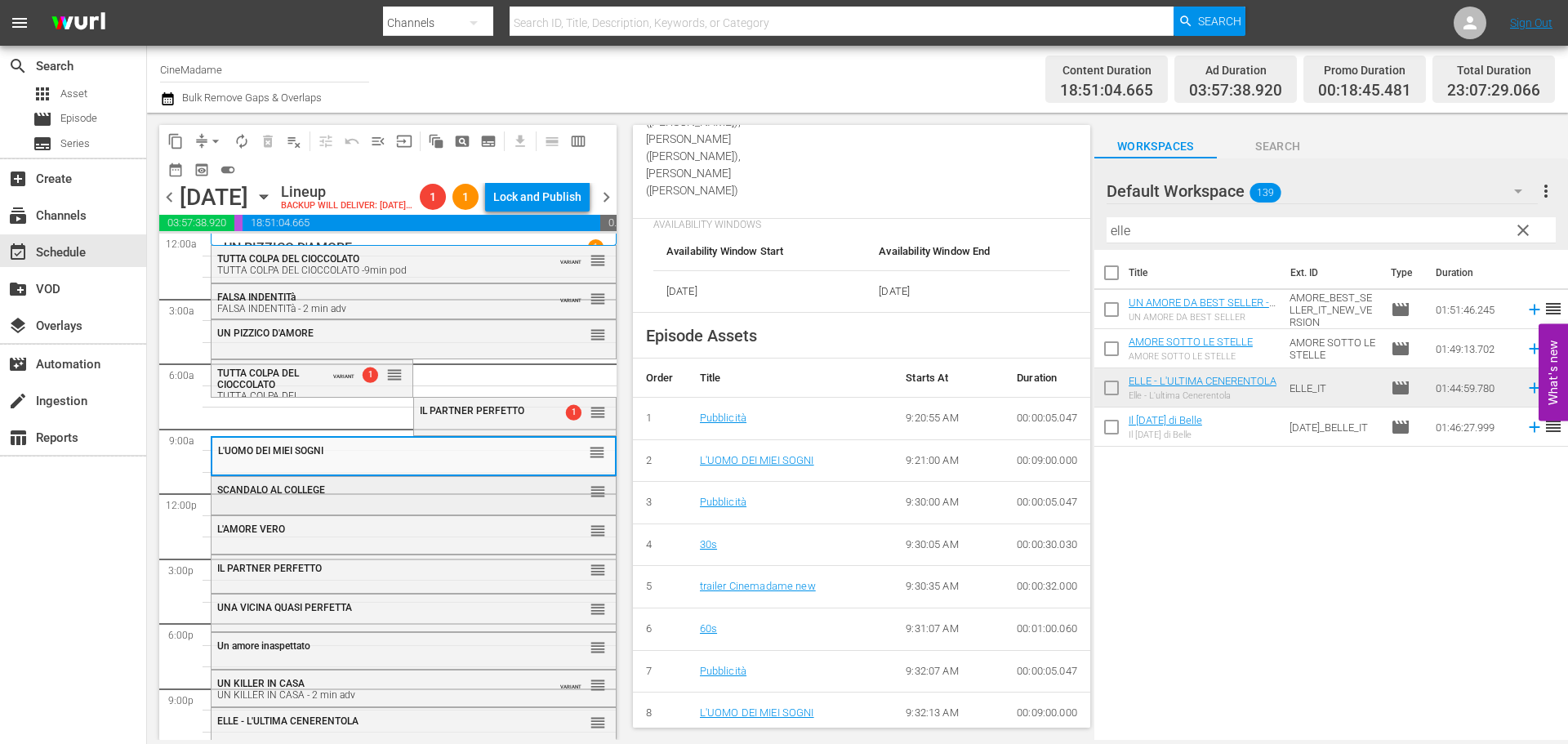
click at [432, 495] on div "SCANDALO AL COLLEGE" at bounding box center [374, 489] width 312 height 12
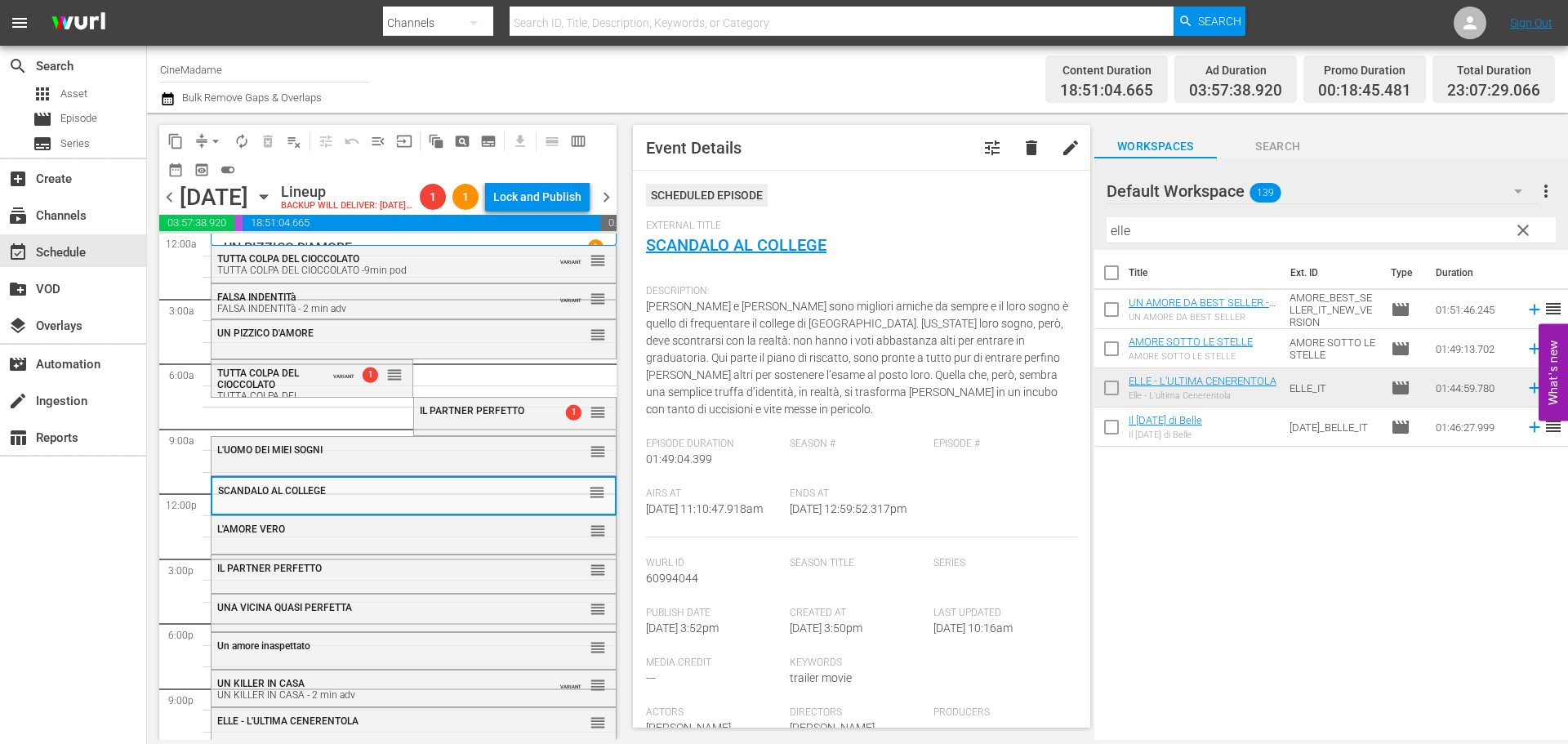
scroll to position [490, 0]
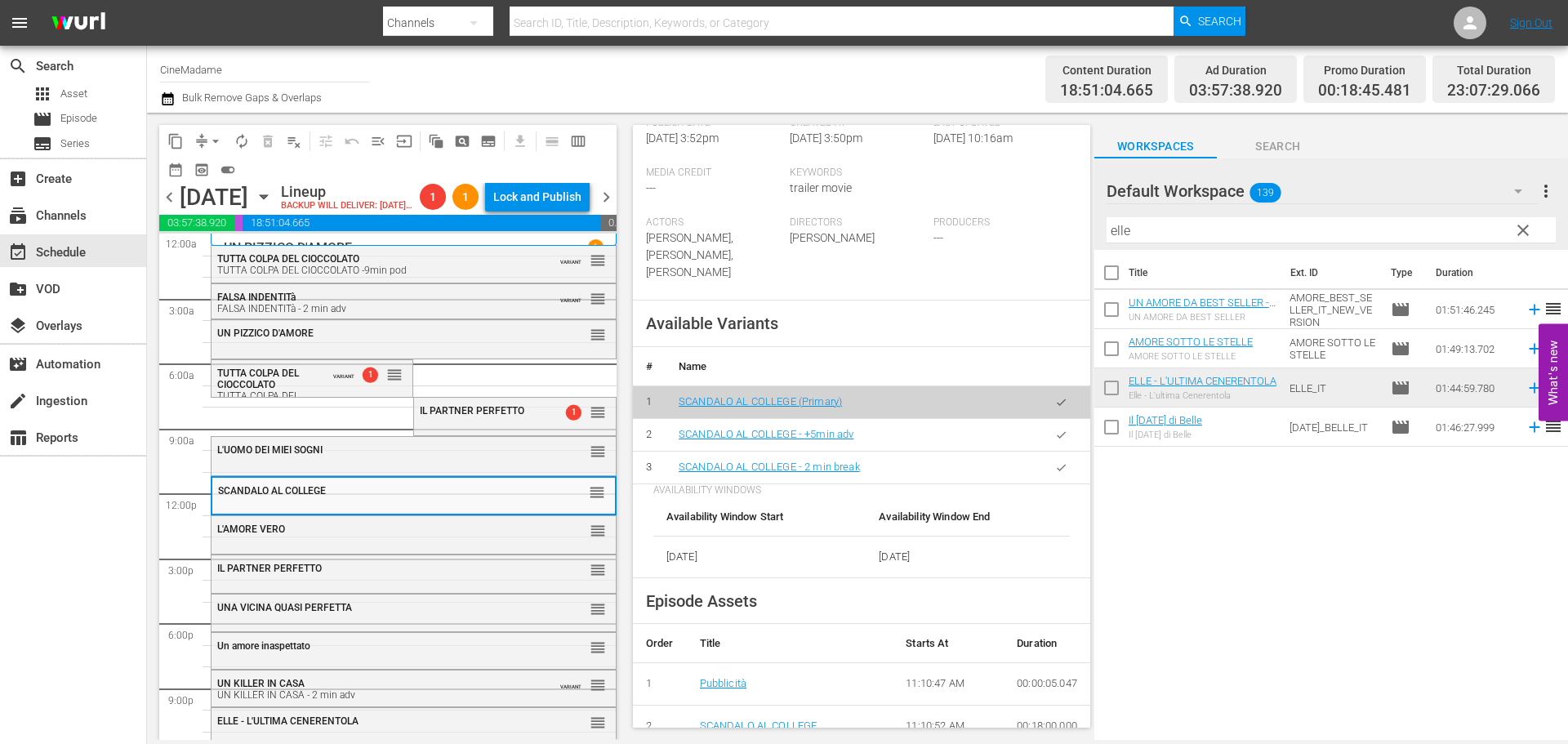
click at [1046, 467] on button "button" at bounding box center [1062, 468] width 32 height 32
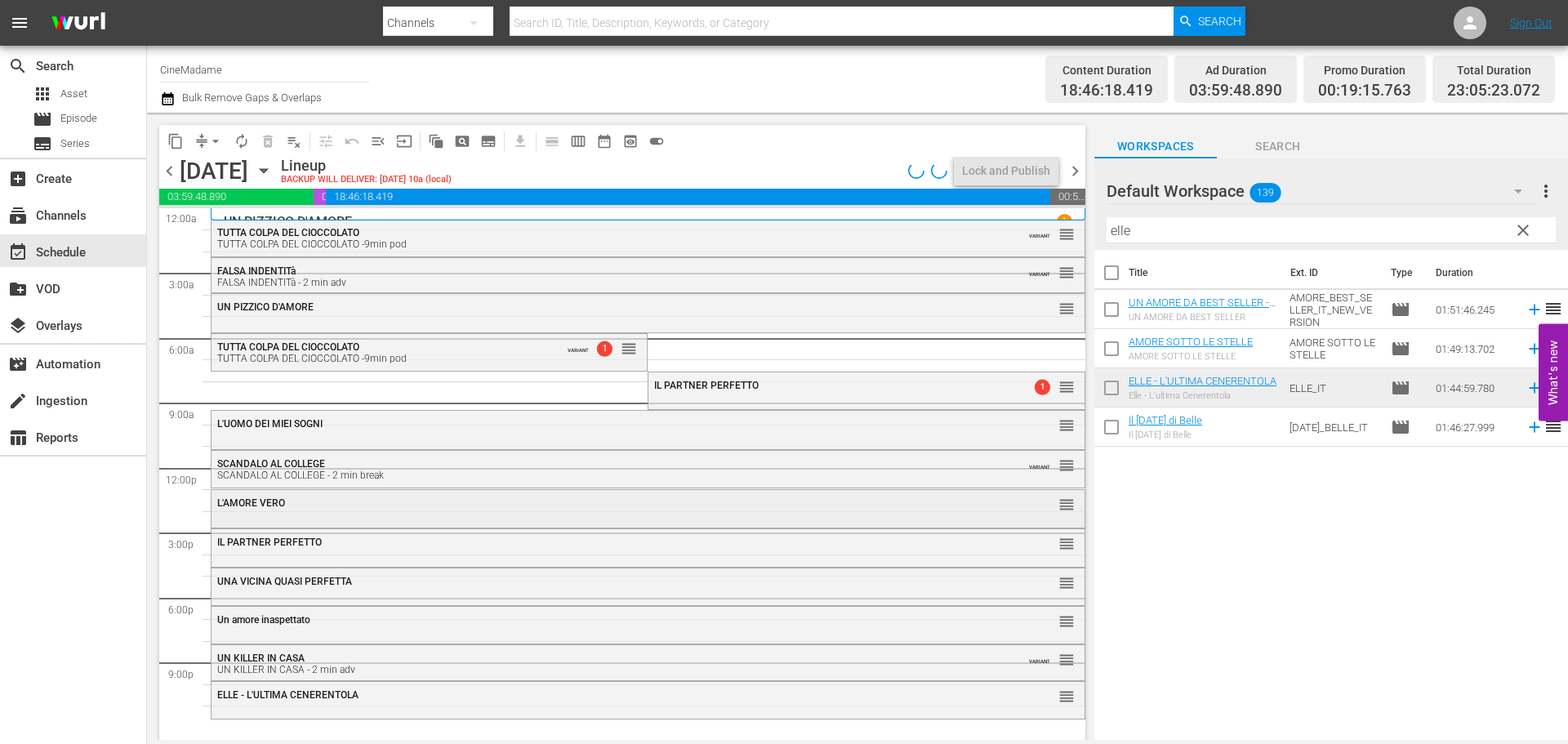
click at [546, 516] on div "L'AMORE VERO reorder" at bounding box center [647, 503] width 873 height 28
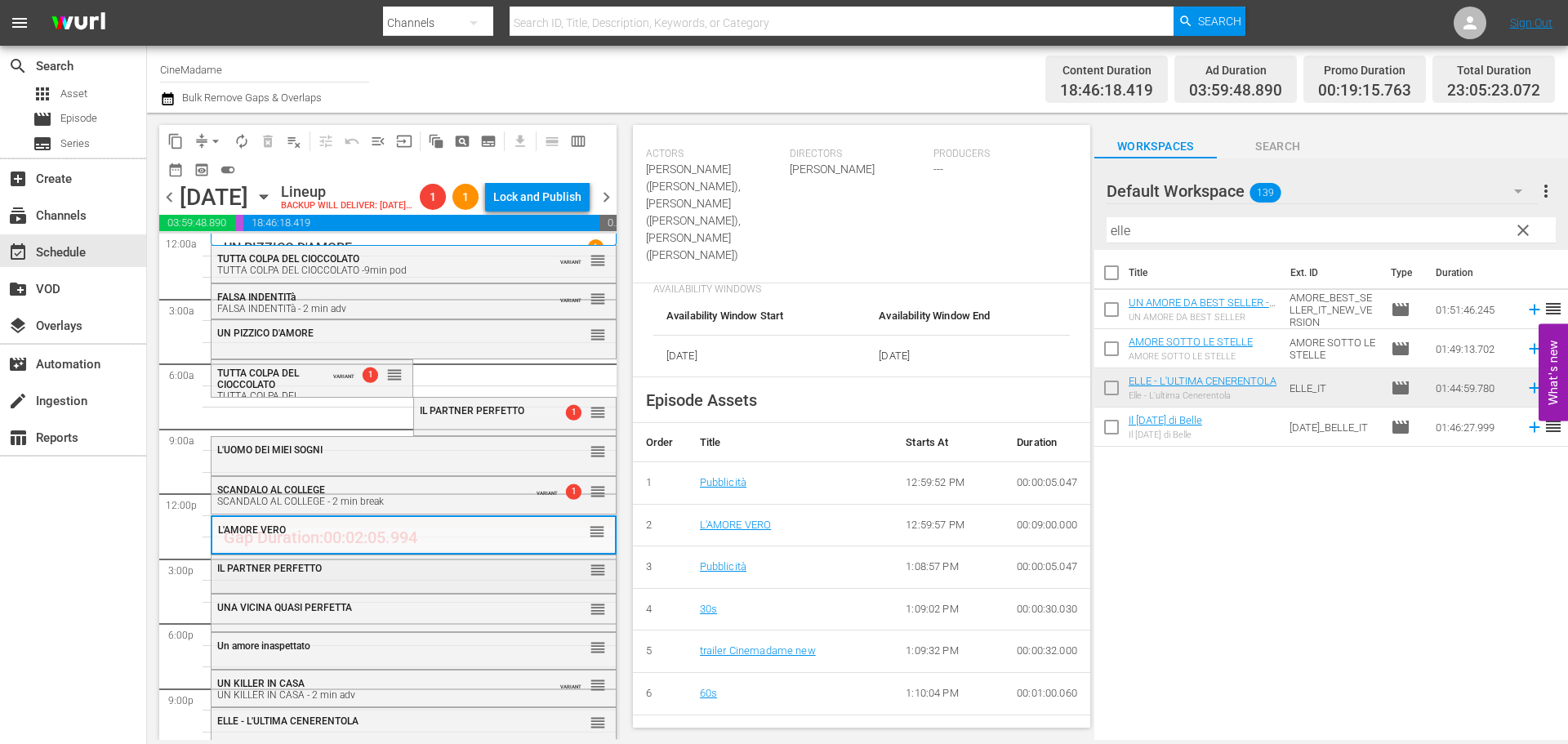
click at [469, 574] on div "IL PARTNER PERFETTO" at bounding box center [374, 568] width 312 height 12
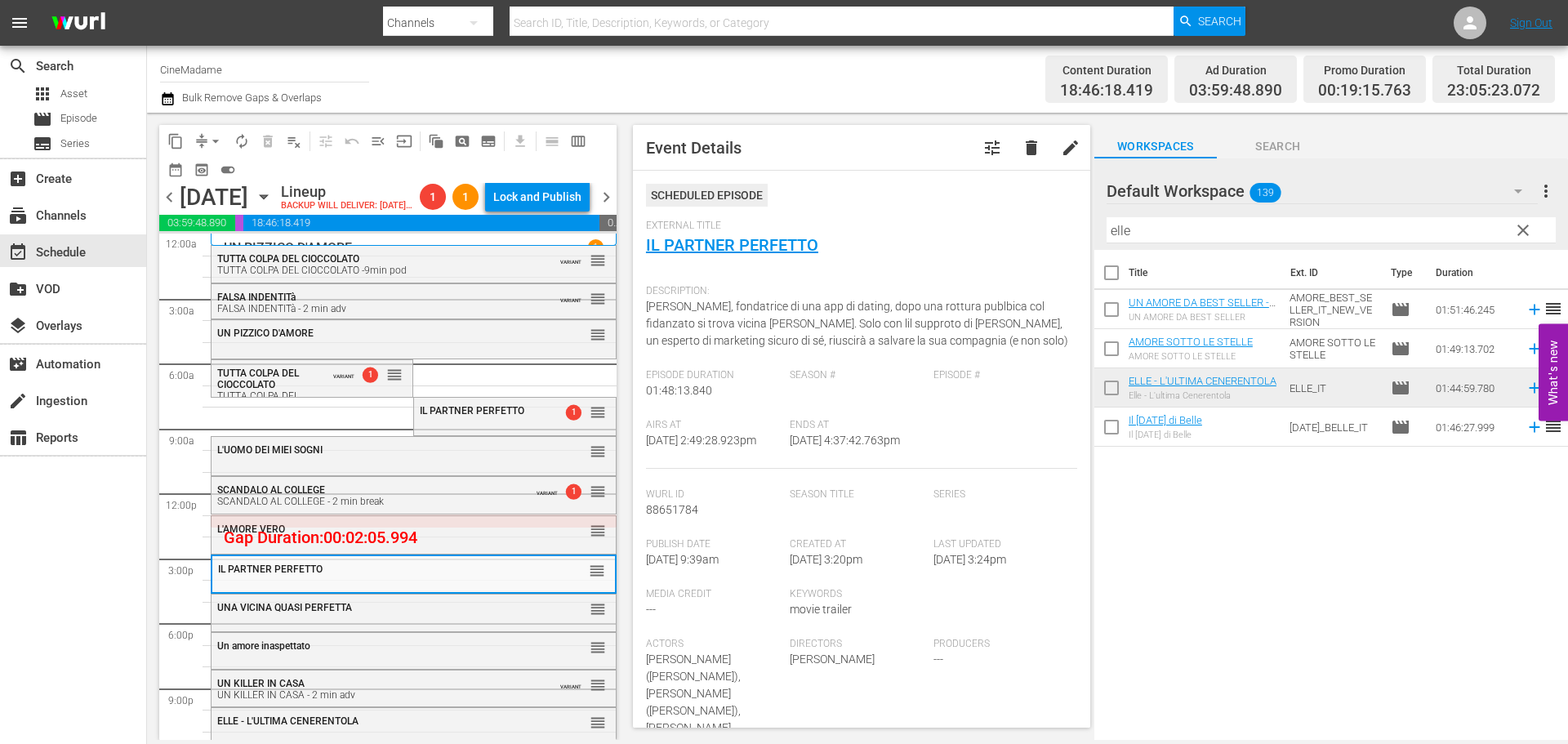
scroll to position [408, 0]
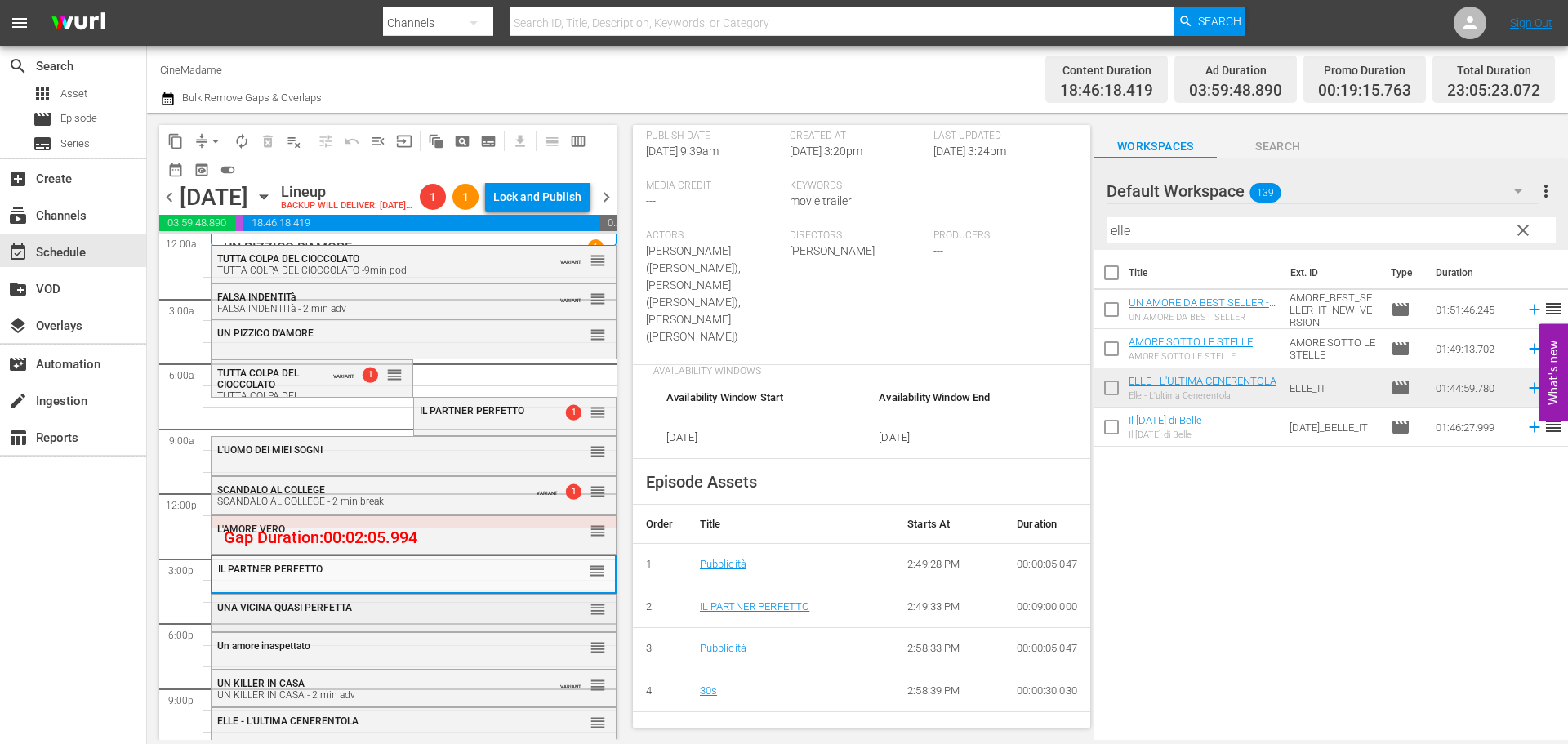
click at [454, 613] on div "UNA VICINA QUASI PERFETTA" at bounding box center [374, 607] width 312 height 12
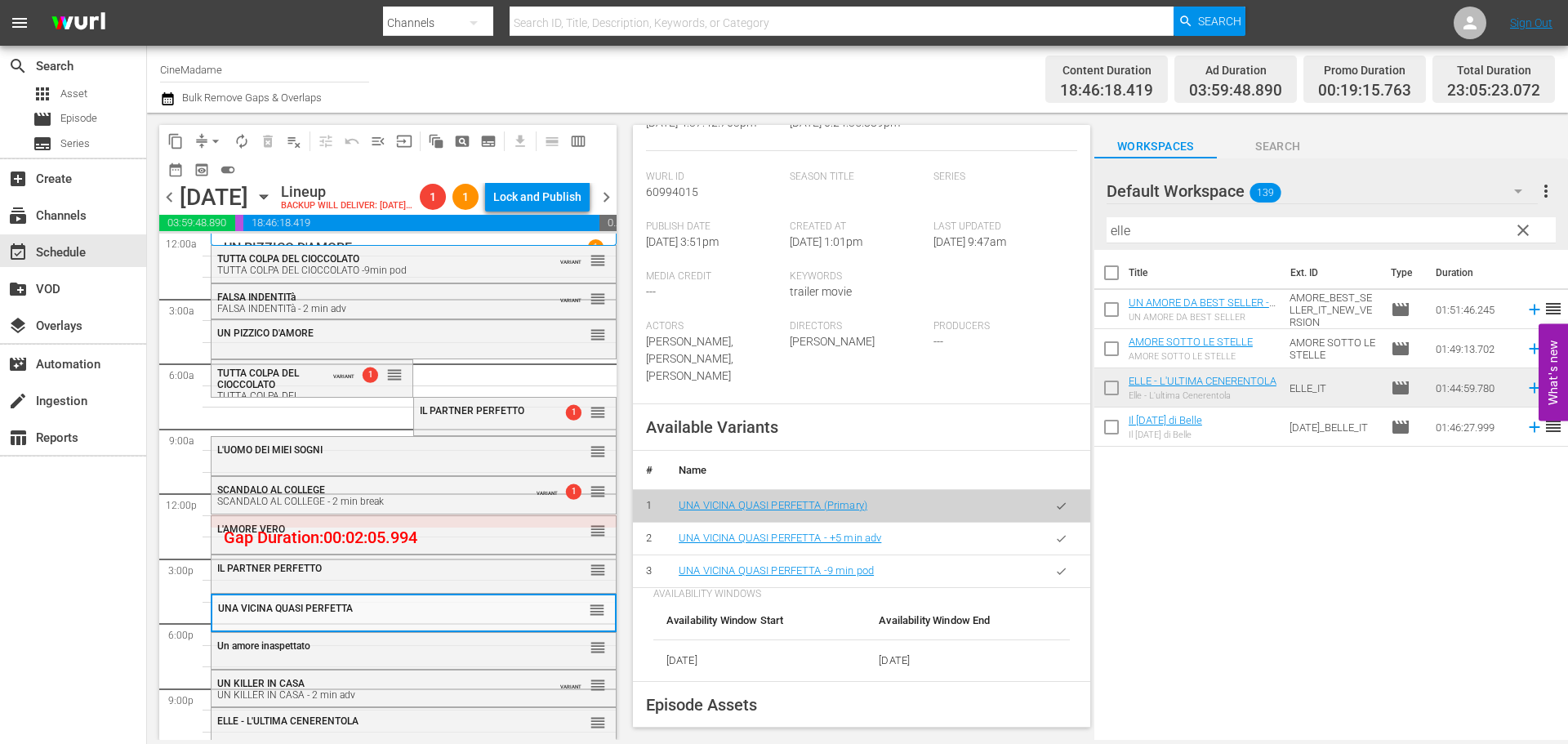
scroll to position [490, 0]
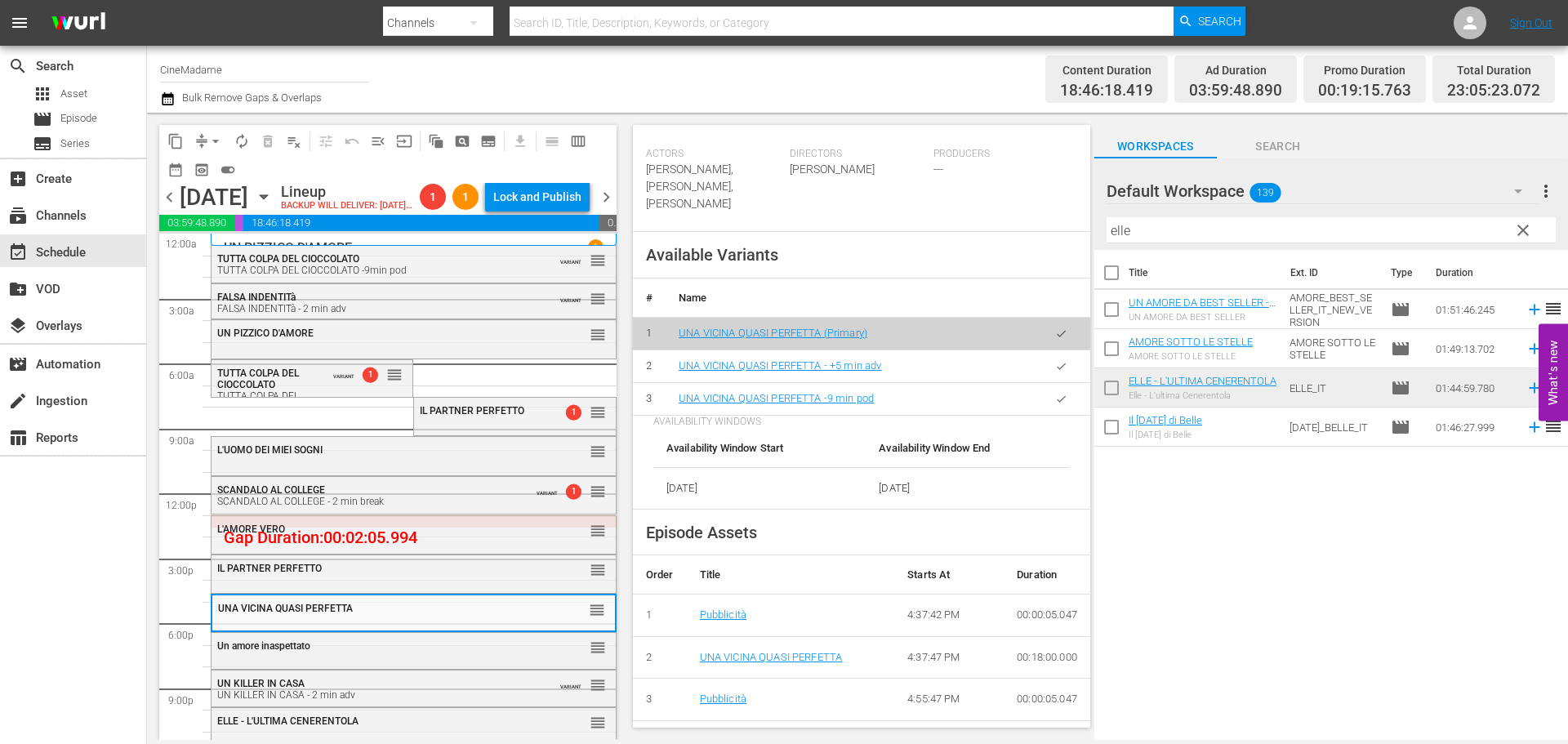
click at [1046, 403] on button "button" at bounding box center [1062, 399] width 32 height 32
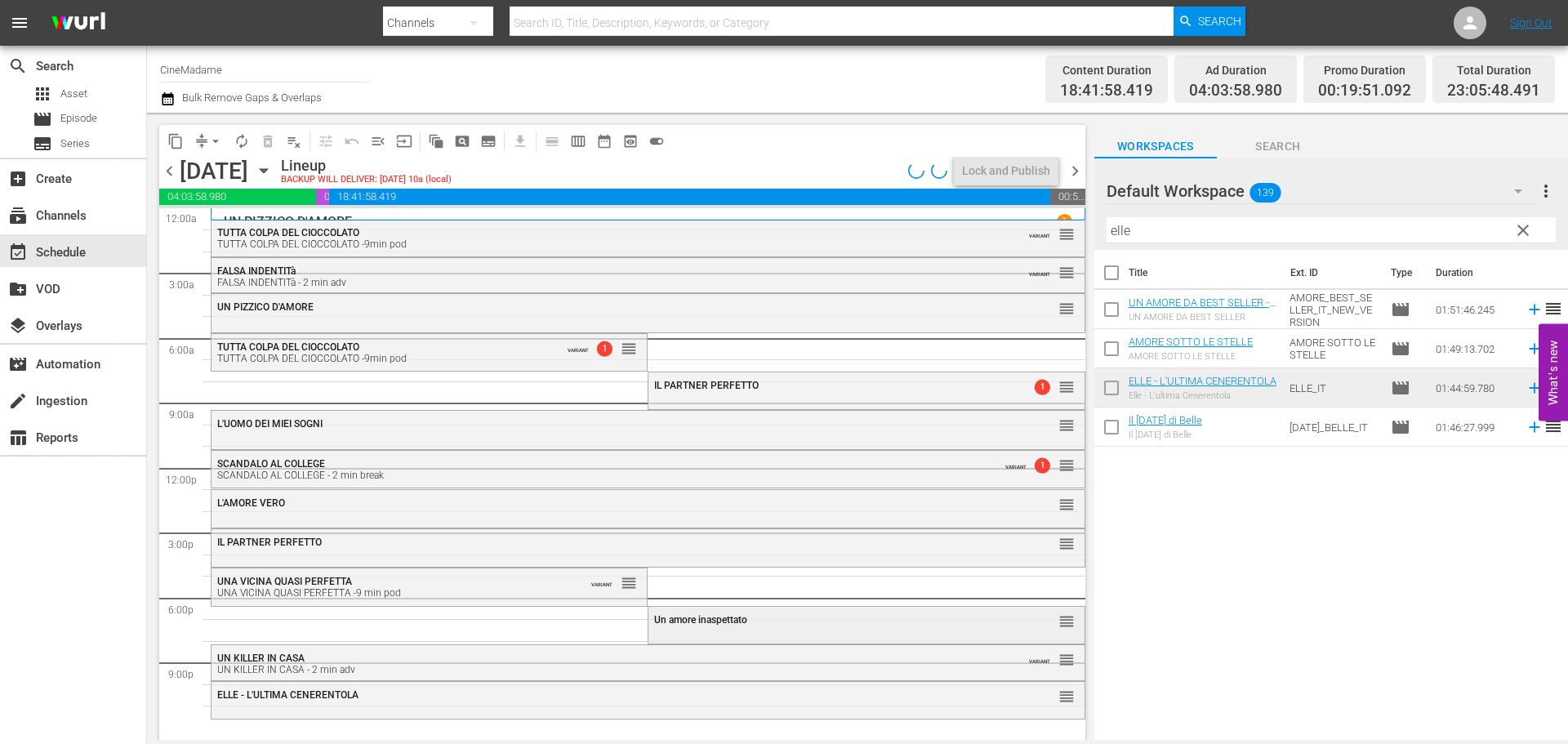
click at [721, 617] on span "Un amore inaspettato" at bounding box center [701, 619] width 93 height 12
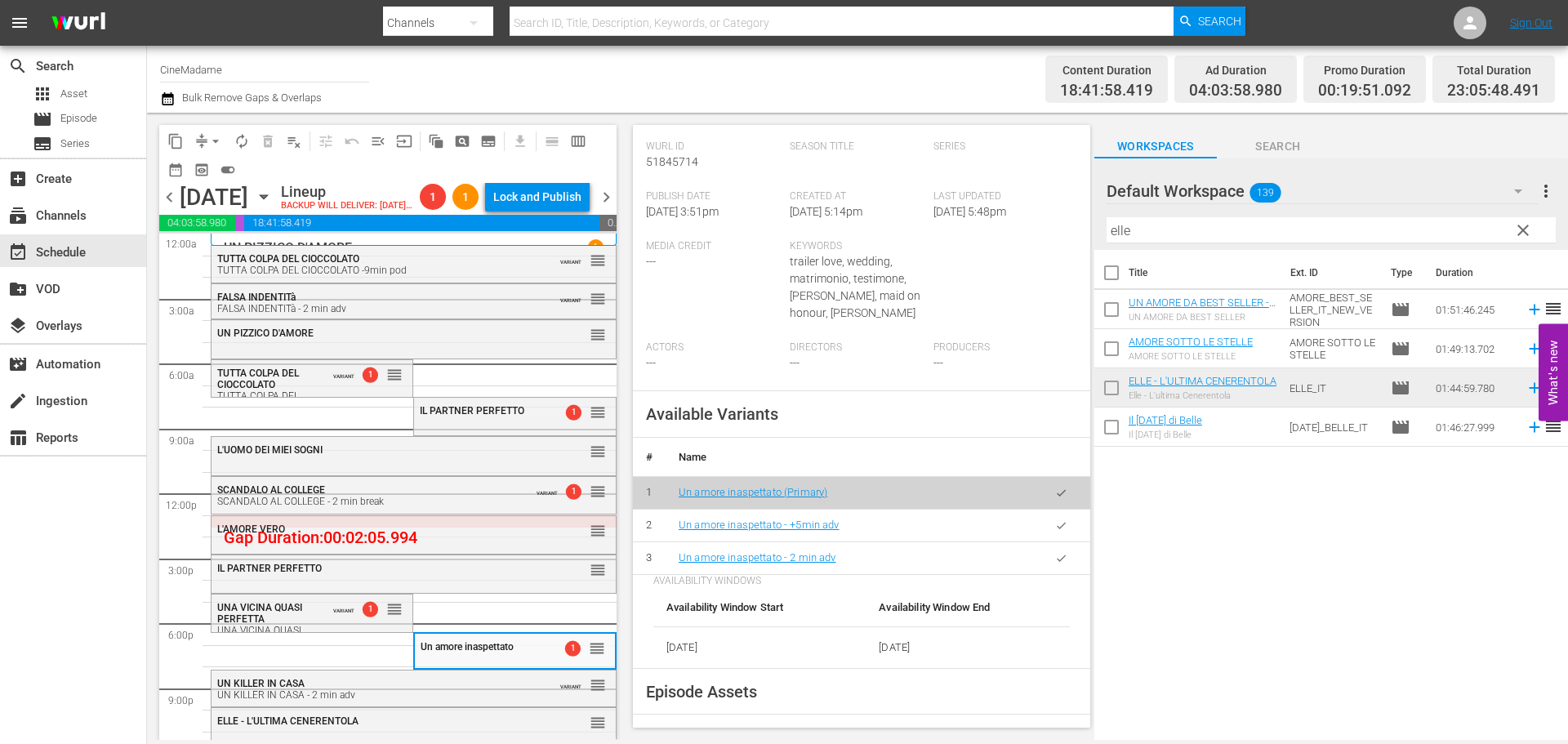
scroll to position [408, 0]
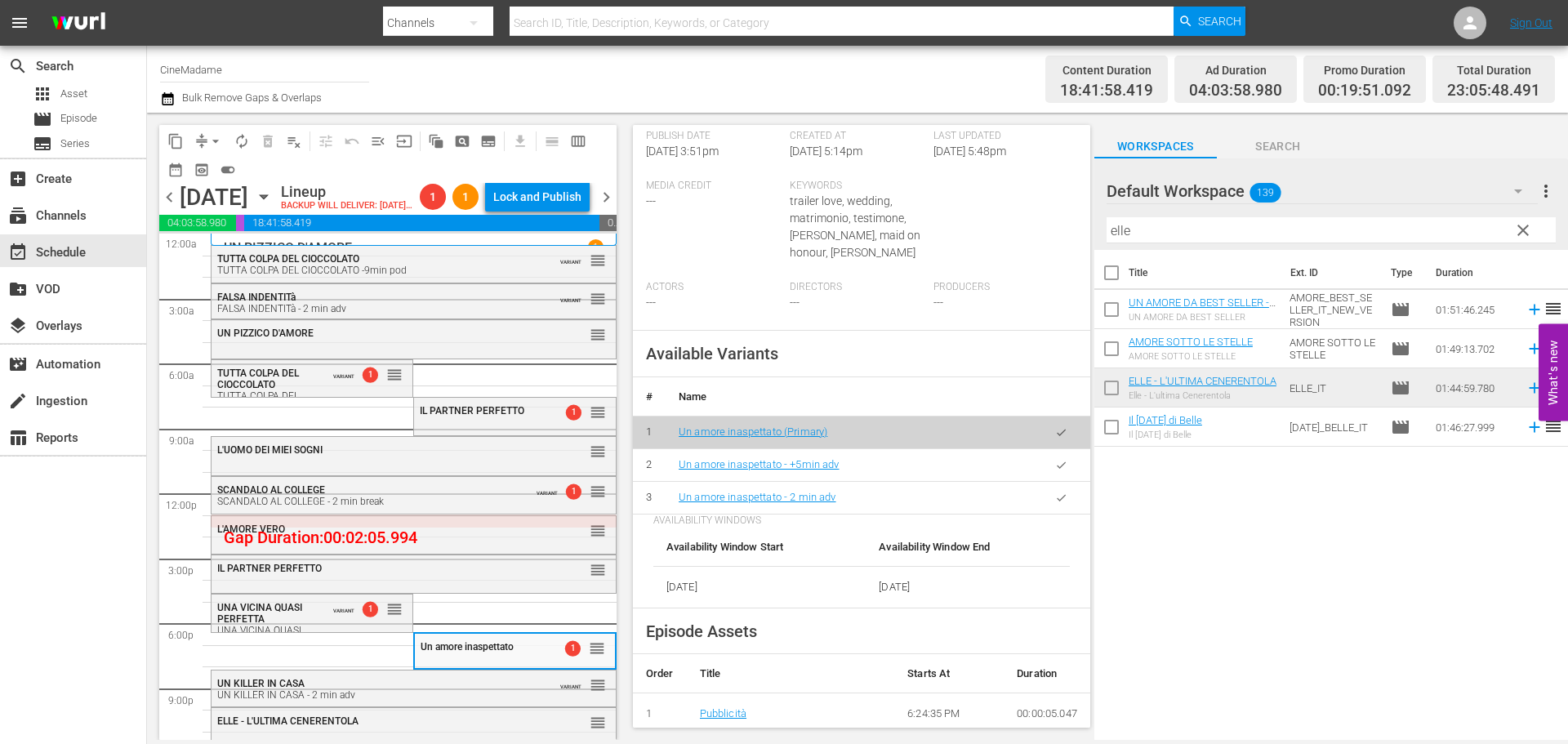
click at [1055, 503] on icon "button" at bounding box center [1062, 498] width 12 height 12
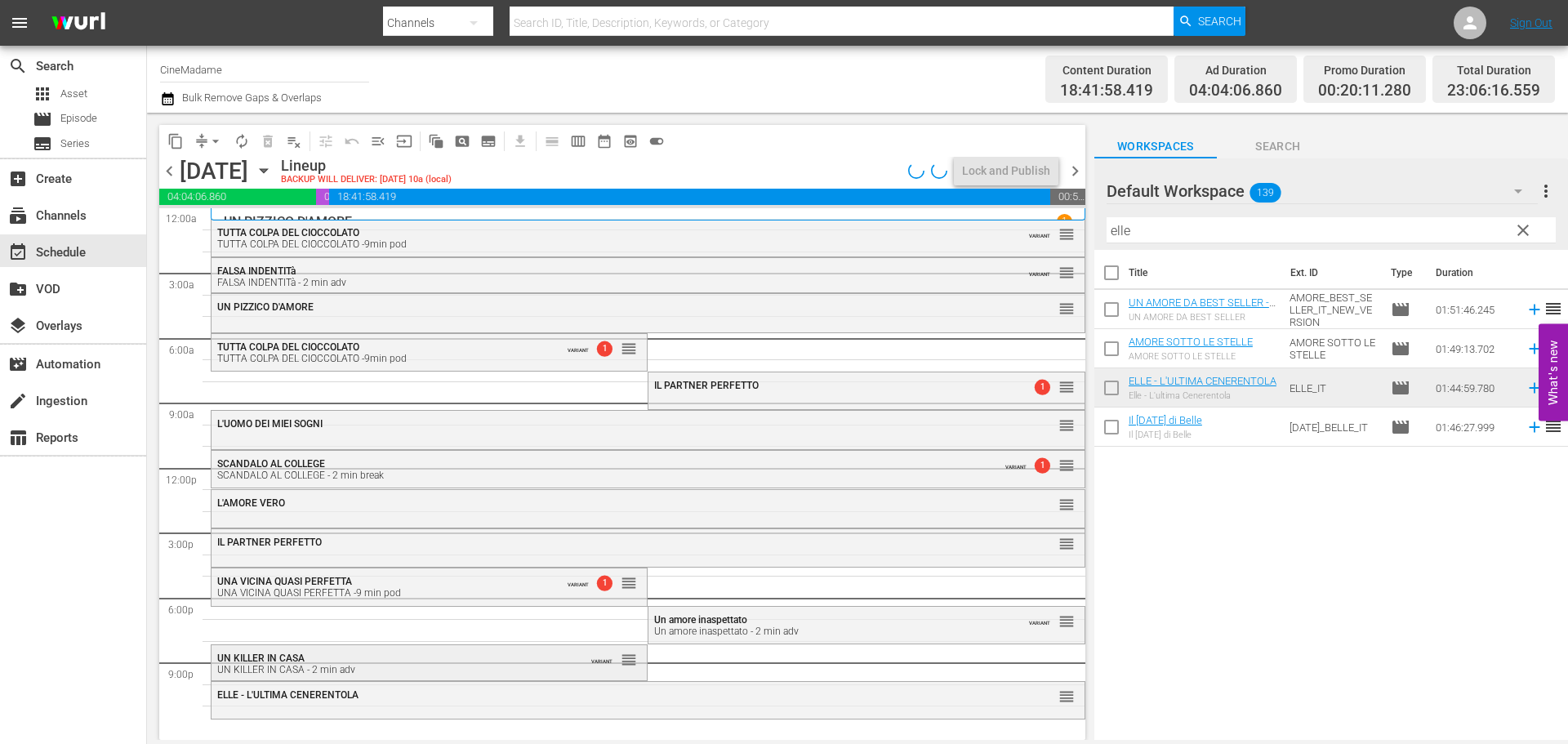
click at [422, 670] on div "UN KILLER IN CASA - 2 min adv" at bounding box center [389, 669] width 343 height 12
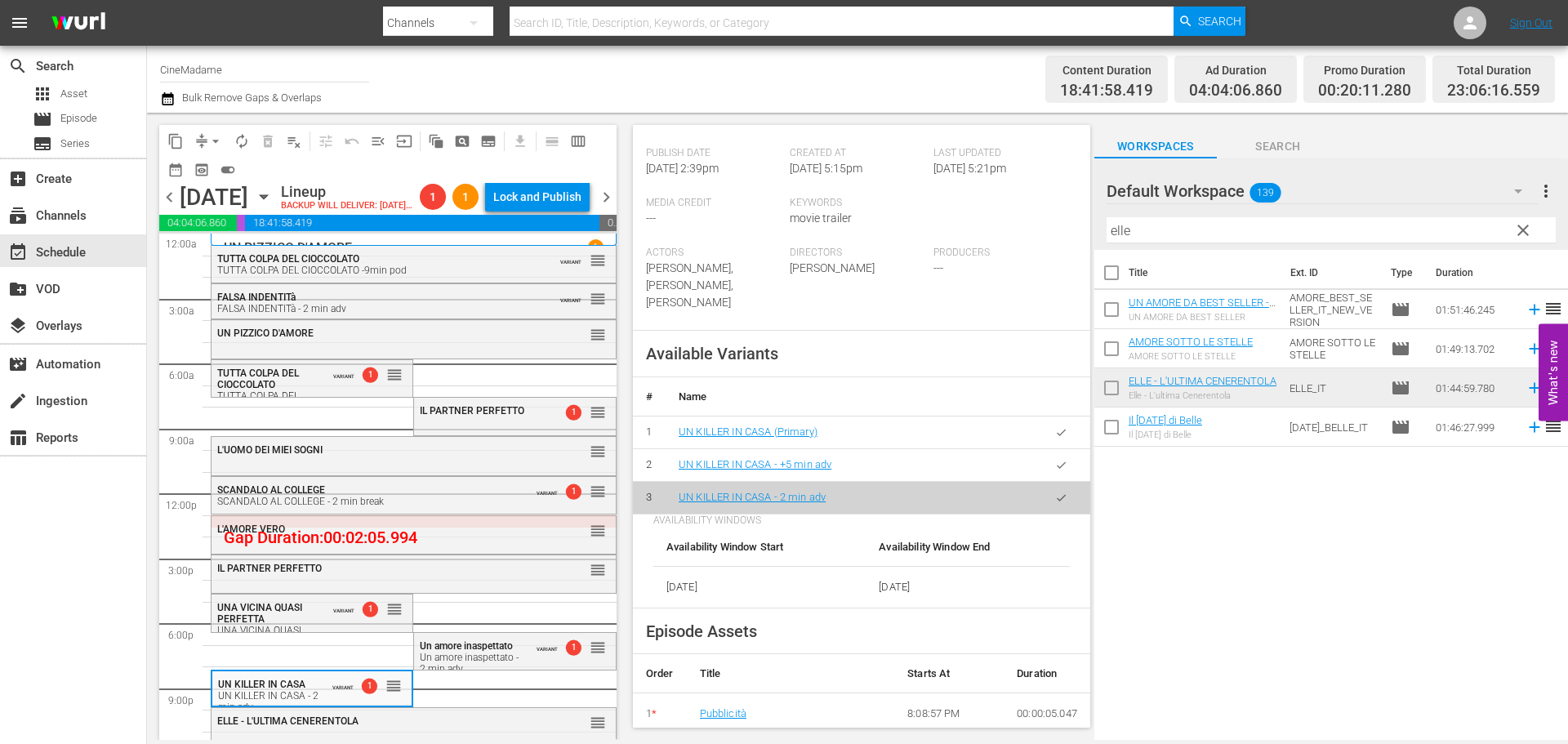
scroll to position [41, 0]
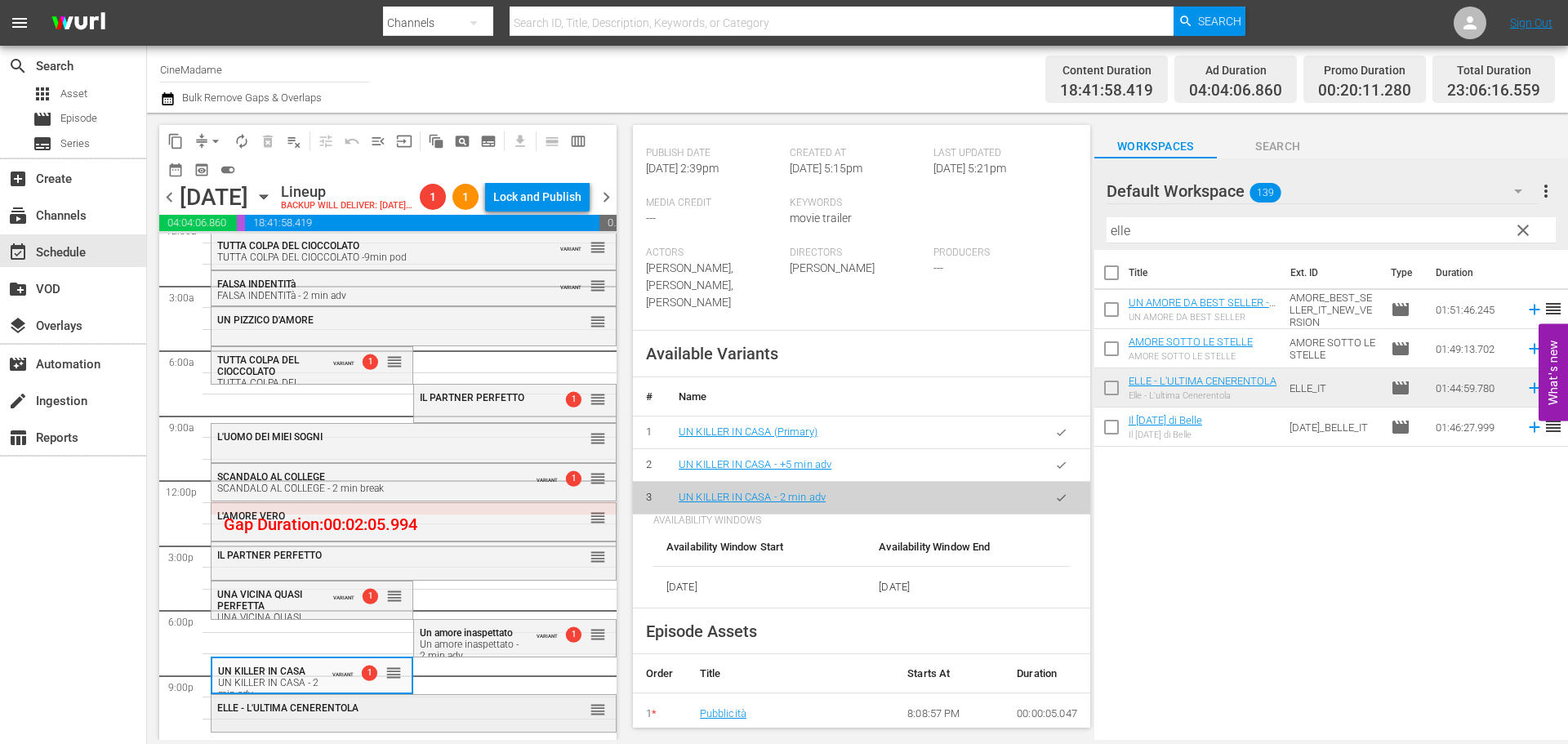
click at [386, 725] on div "ELLE - L'ULTIMA CENERENTOLA reorder" at bounding box center [414, 711] width 405 height 33
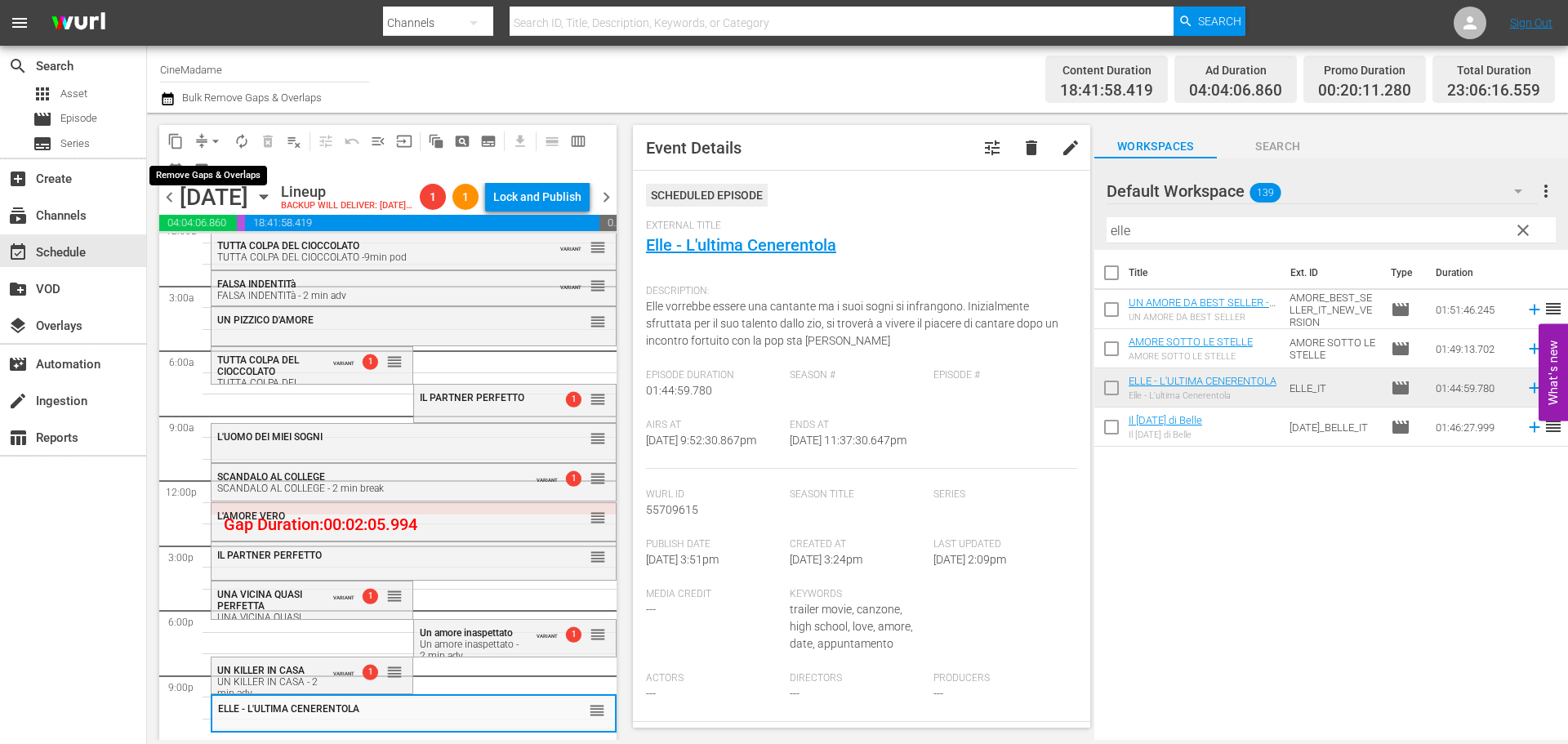
click at [207, 138] on button "arrow_drop_down" at bounding box center [215, 141] width 26 height 26
click at [239, 225] on li "Align to End of Previous Day" at bounding box center [217, 228] width 171 height 27
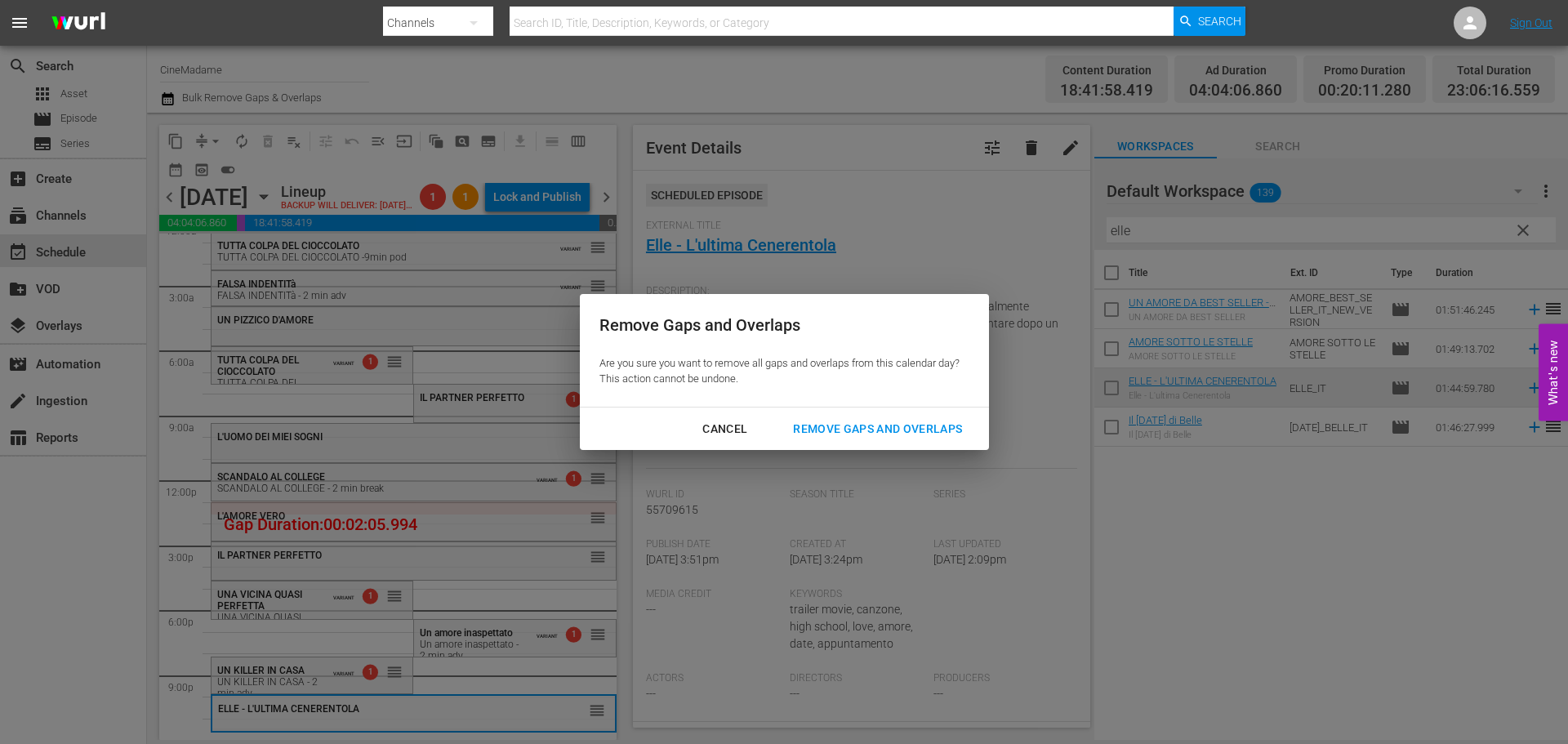
click at [877, 424] on div "Remove Gaps and Overlaps" at bounding box center [877, 429] width 195 height 20
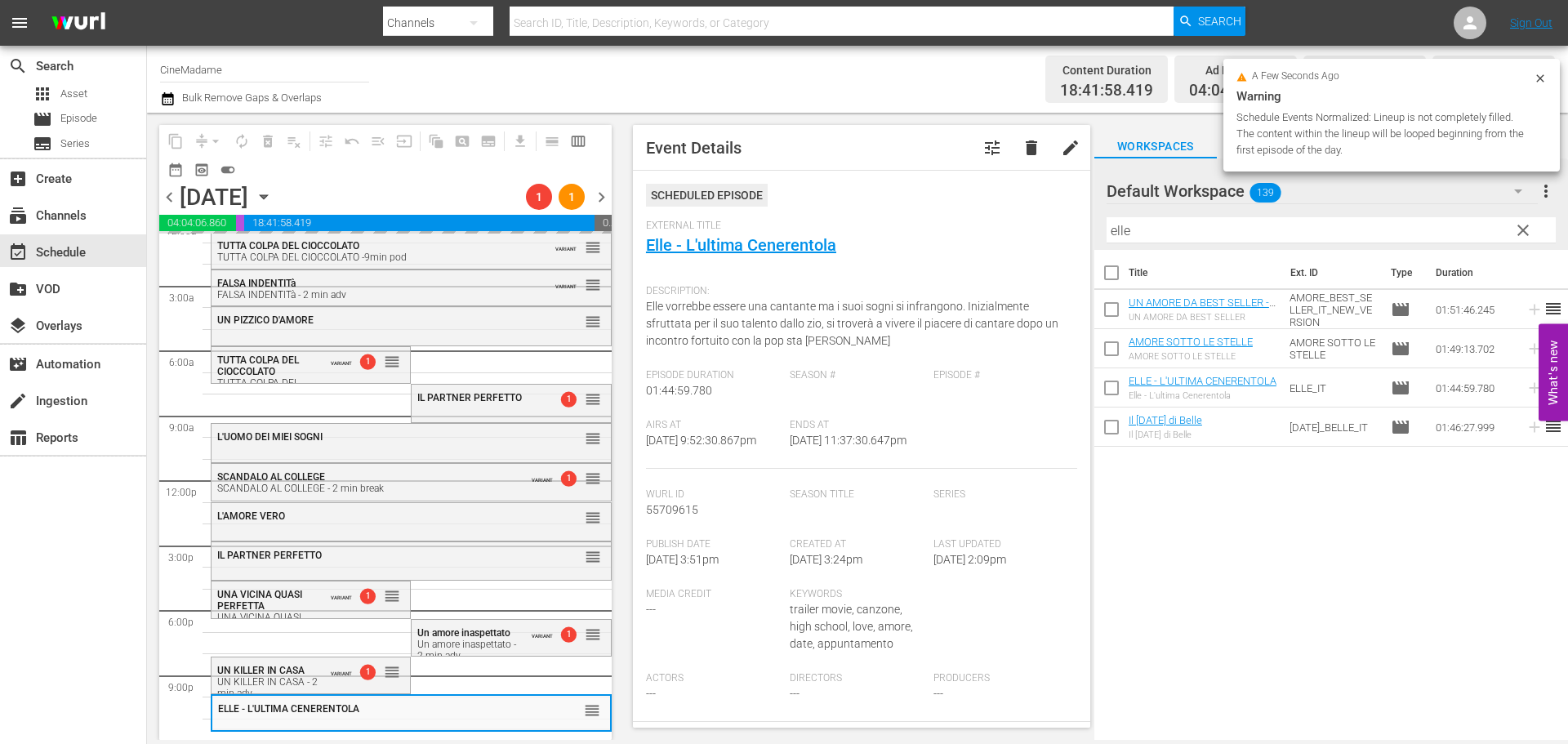
scroll to position [13, 0]
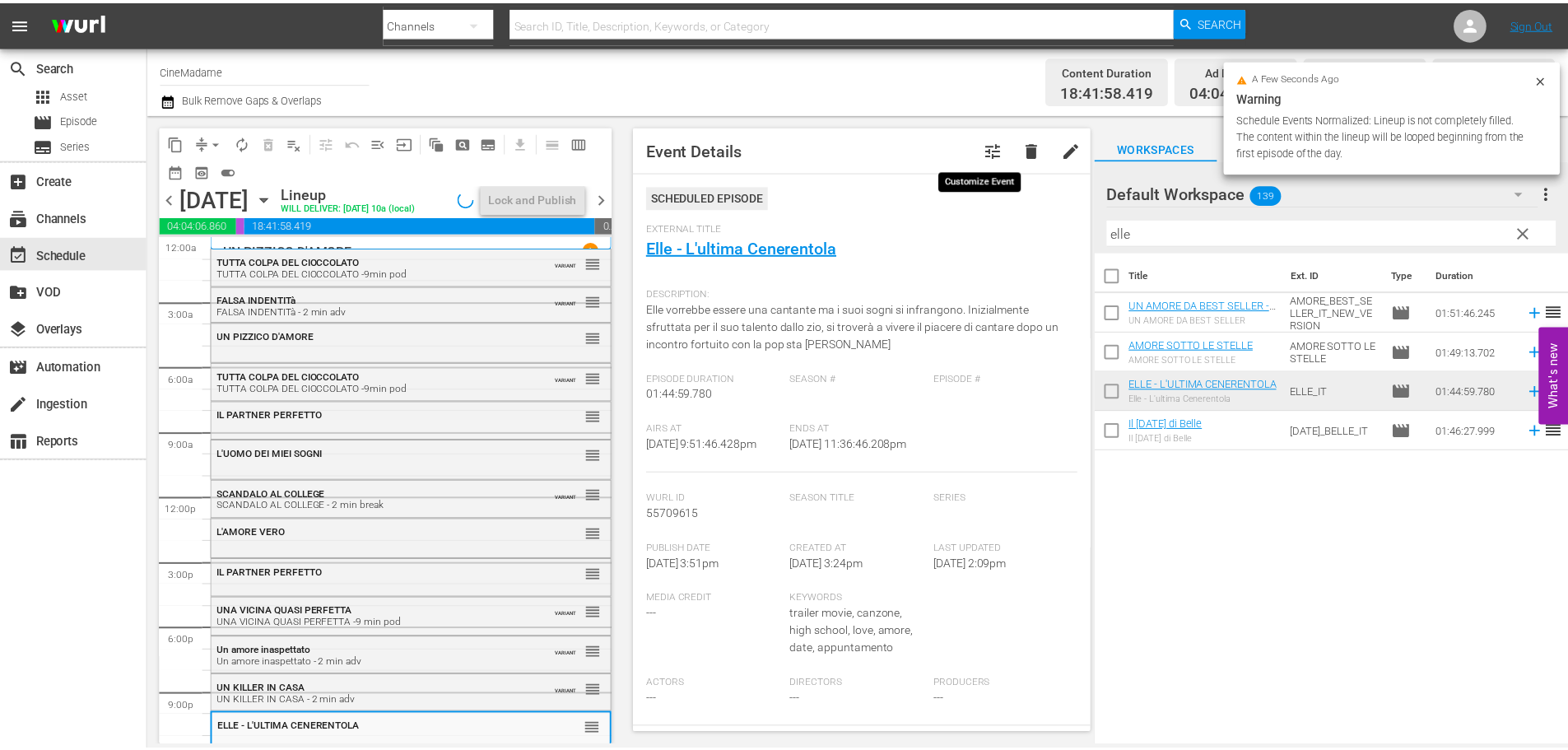
scroll to position [13, 0]
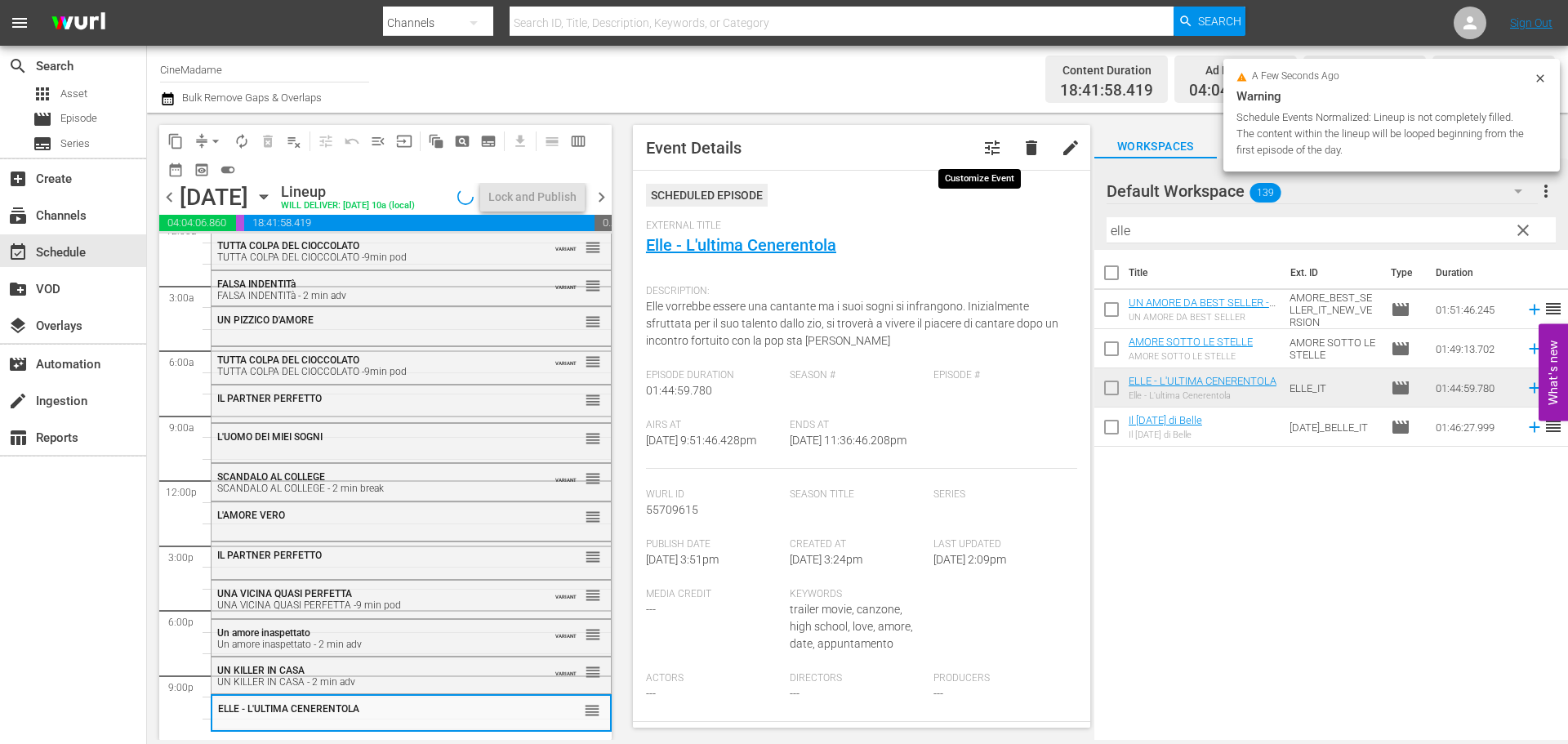
click at [982, 151] on span "tune" at bounding box center [992, 148] width 20 height 20
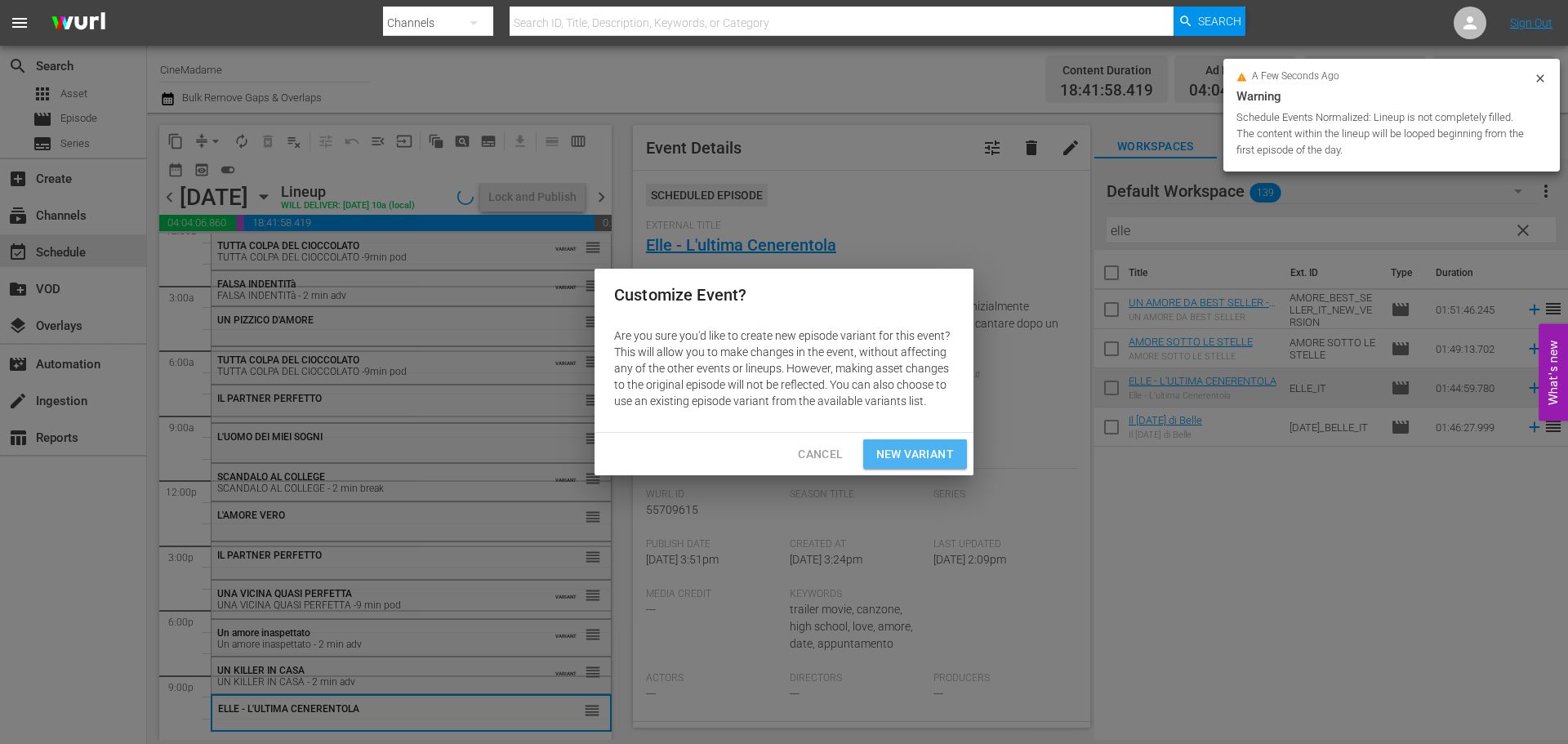
click at [934, 445] on span "New Variant" at bounding box center [915, 454] width 78 height 20
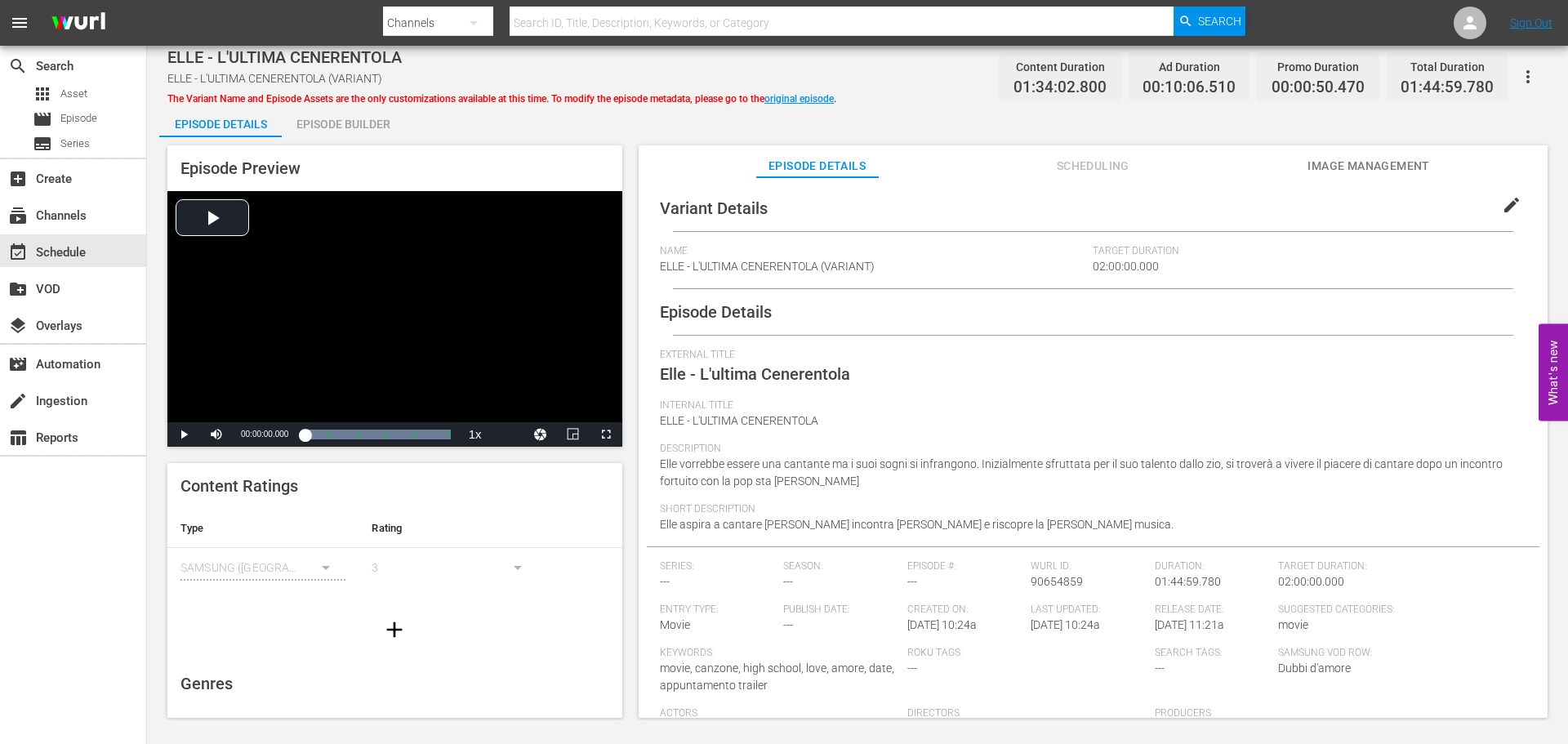
click at [1502, 202] on span "edit" at bounding box center [1512, 205] width 20 height 20
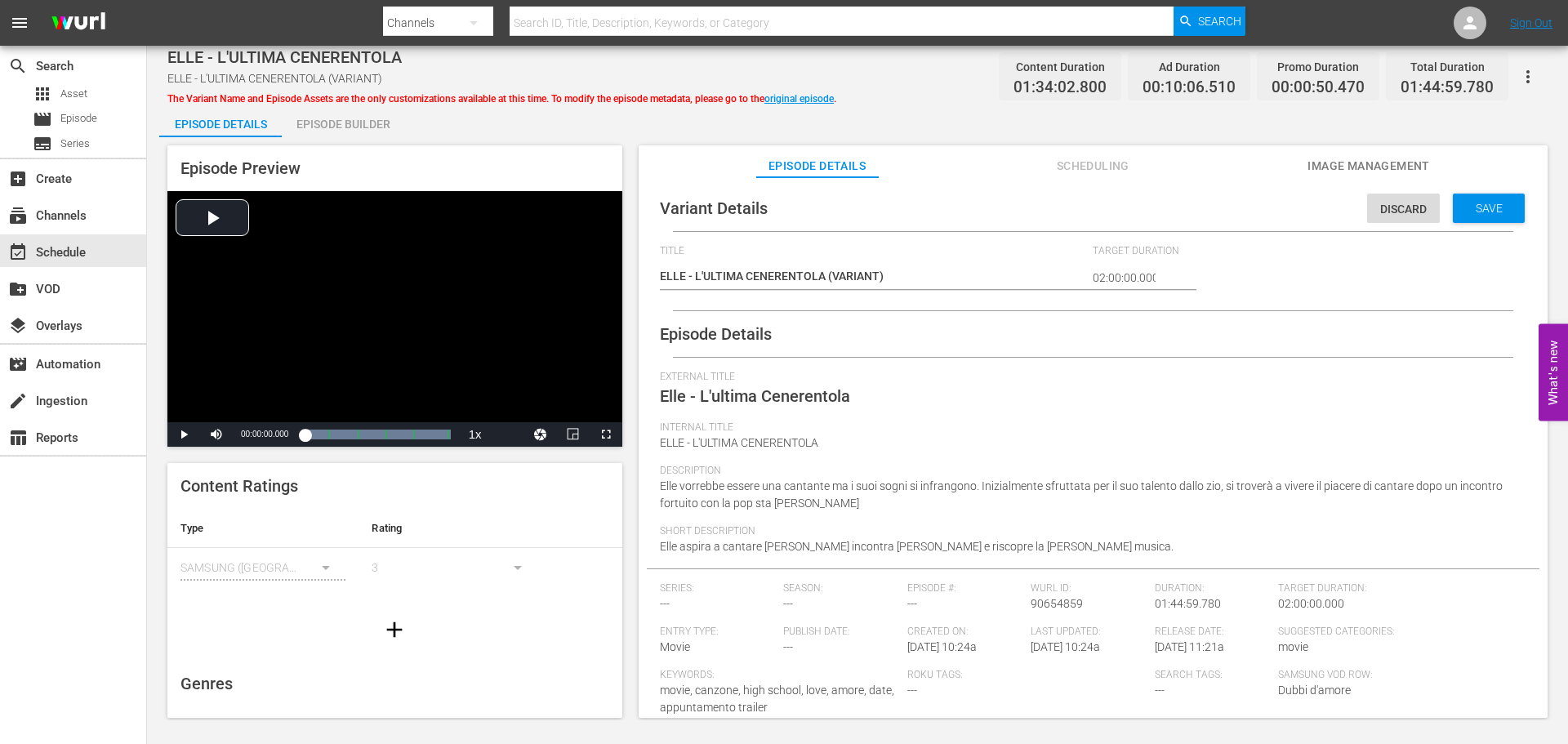
drag, startPoint x: 980, startPoint y: 265, endPoint x: 854, endPoint y: 272, distance: 126.2
click at [854, 272] on div "ELLE - L'ULTIMA CENERENTOLA (VARIANT) ELLE - L'ULTIMA CENERENTOLA (VARIANT)" at bounding box center [872, 278] width 425 height 39
drag, startPoint x: 902, startPoint y: 277, endPoint x: 828, endPoint y: 269, distance: 74.4
type textarea "ELLE - L'ULTIMA CENERENTOLA -"
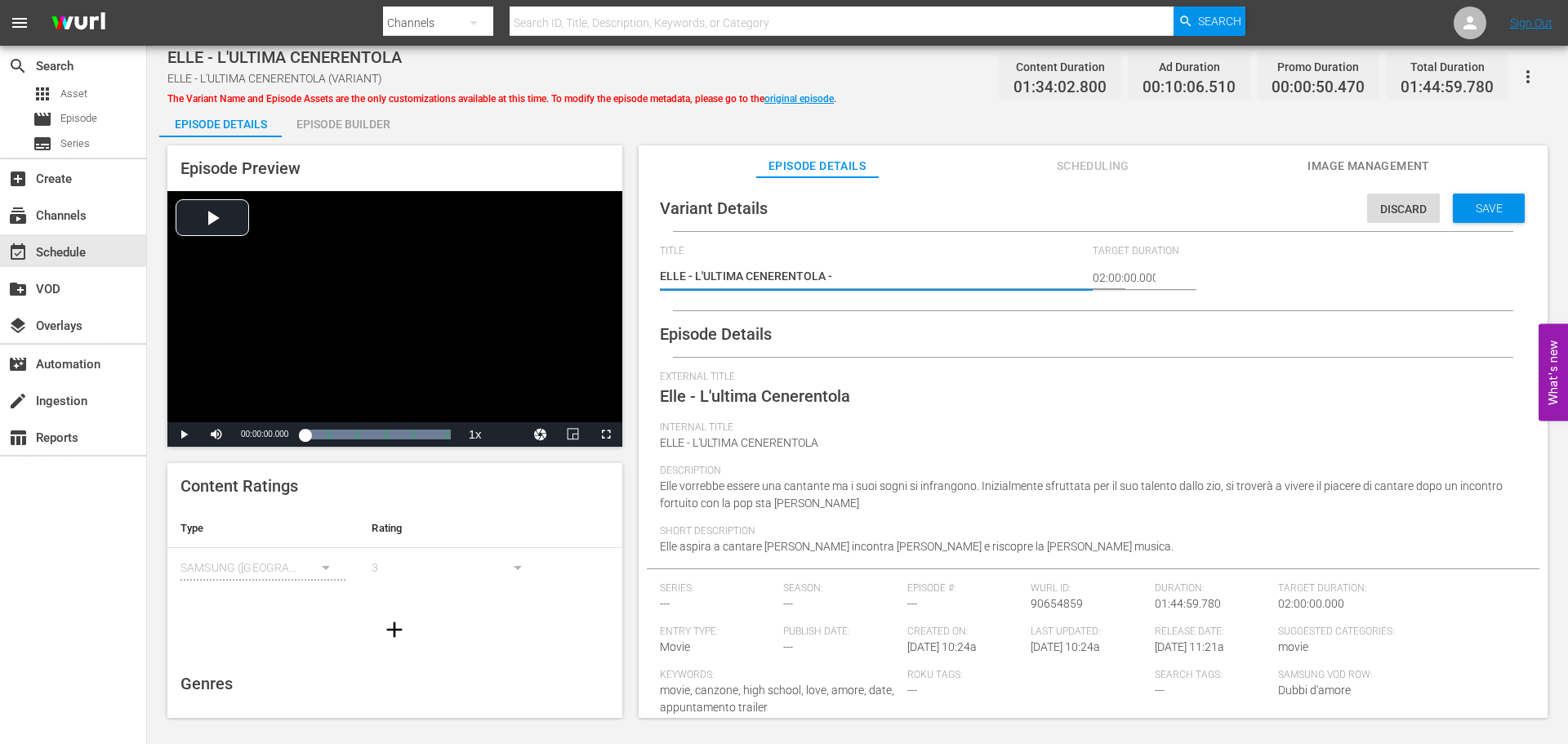
type textarea "ELLE - L'ULTIMA CENERENTOLA -2"
type textarea "ELLE - L'ULTIMA CENERENTOLA -2 m"
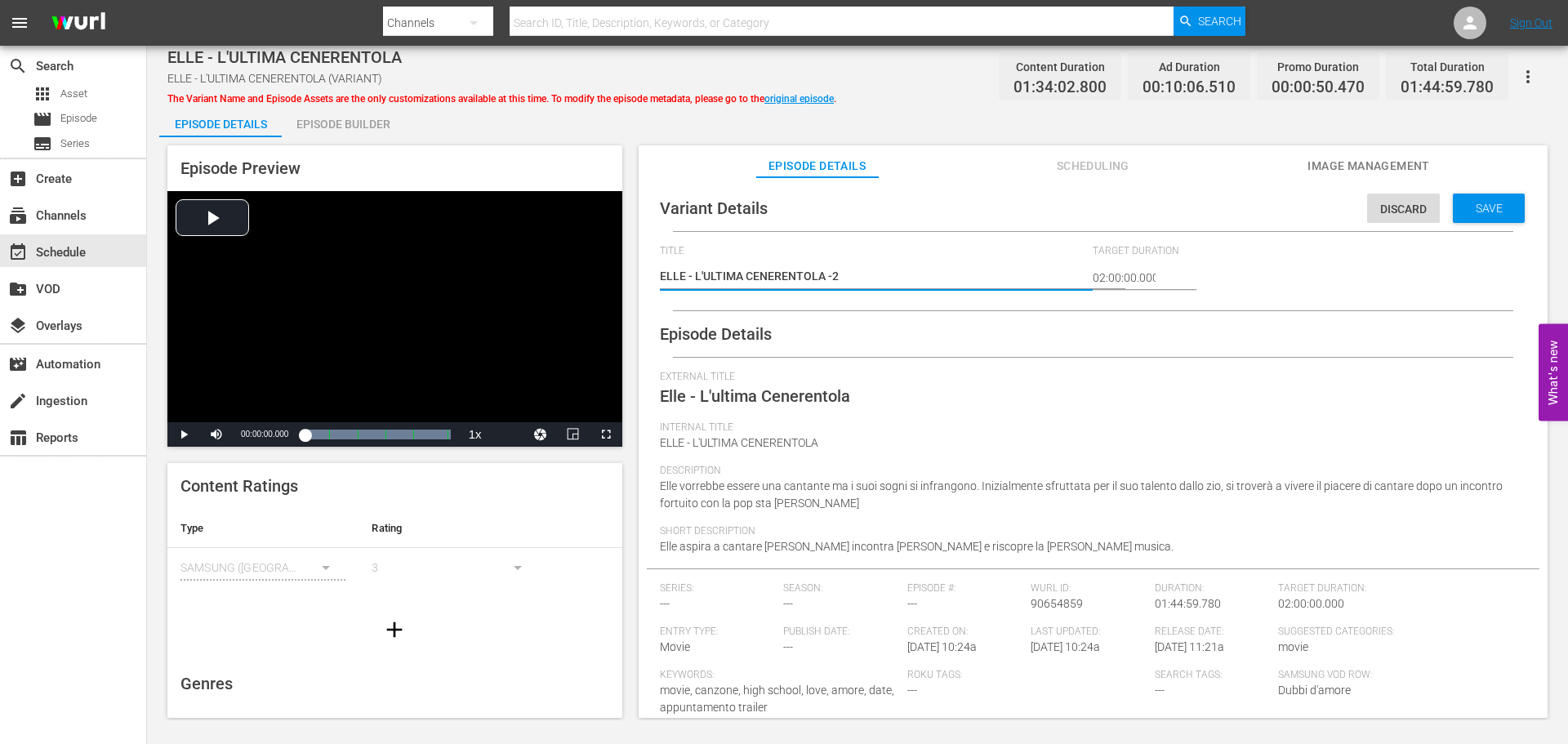
type textarea "ELLE - L'ULTIMA CENERENTOLA -2 m"
type textarea "ELLE - L'ULTIMA CENERENTOLA -2 mi"
type textarea "ELLE - L'ULTIMA CENERENTOLA -2 min"
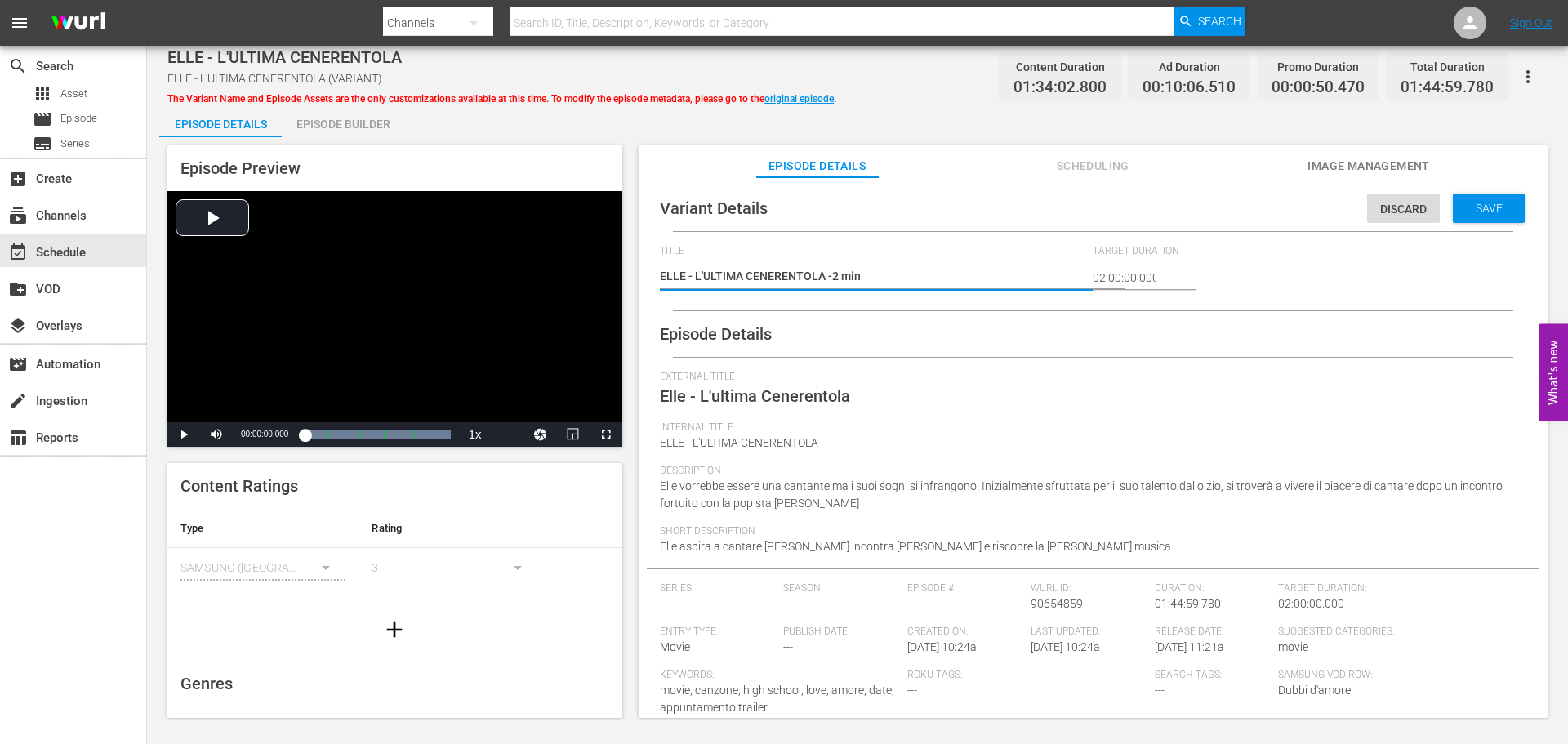
type textarea "ELLE - L'ULTIMA CENERENTOLA -2 min"
type textarea "ELLE - L'ULTIMA CENERENTOLA -2 min a"
type textarea "ELLE - L'ULTIMA CENERENTOLA -2 min ad"
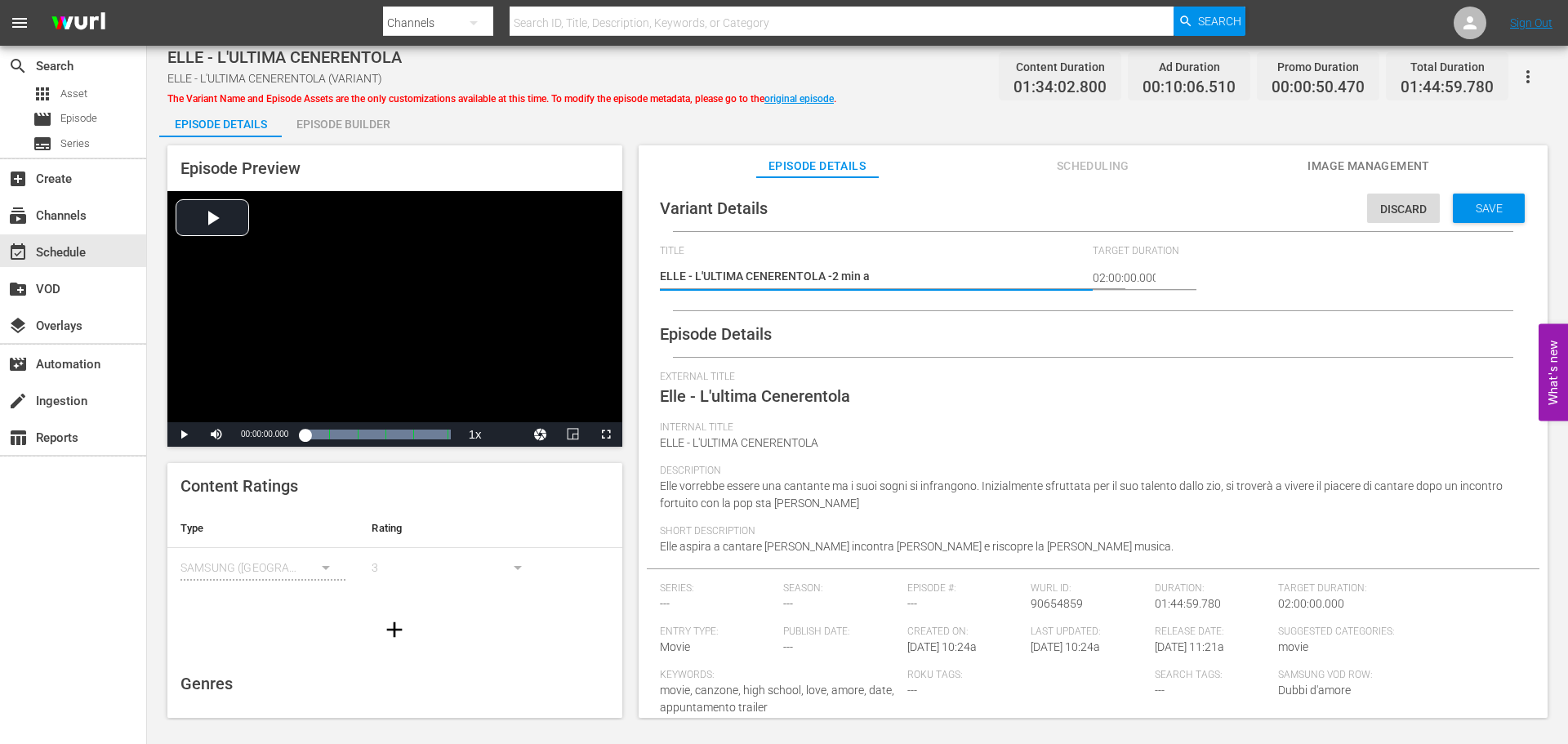
type textarea "ELLE - L'ULTIMA CENERENTOLA -2 min ad"
type textarea "ELLE - L'ULTIMA CENERENTOLA -2 min adv"
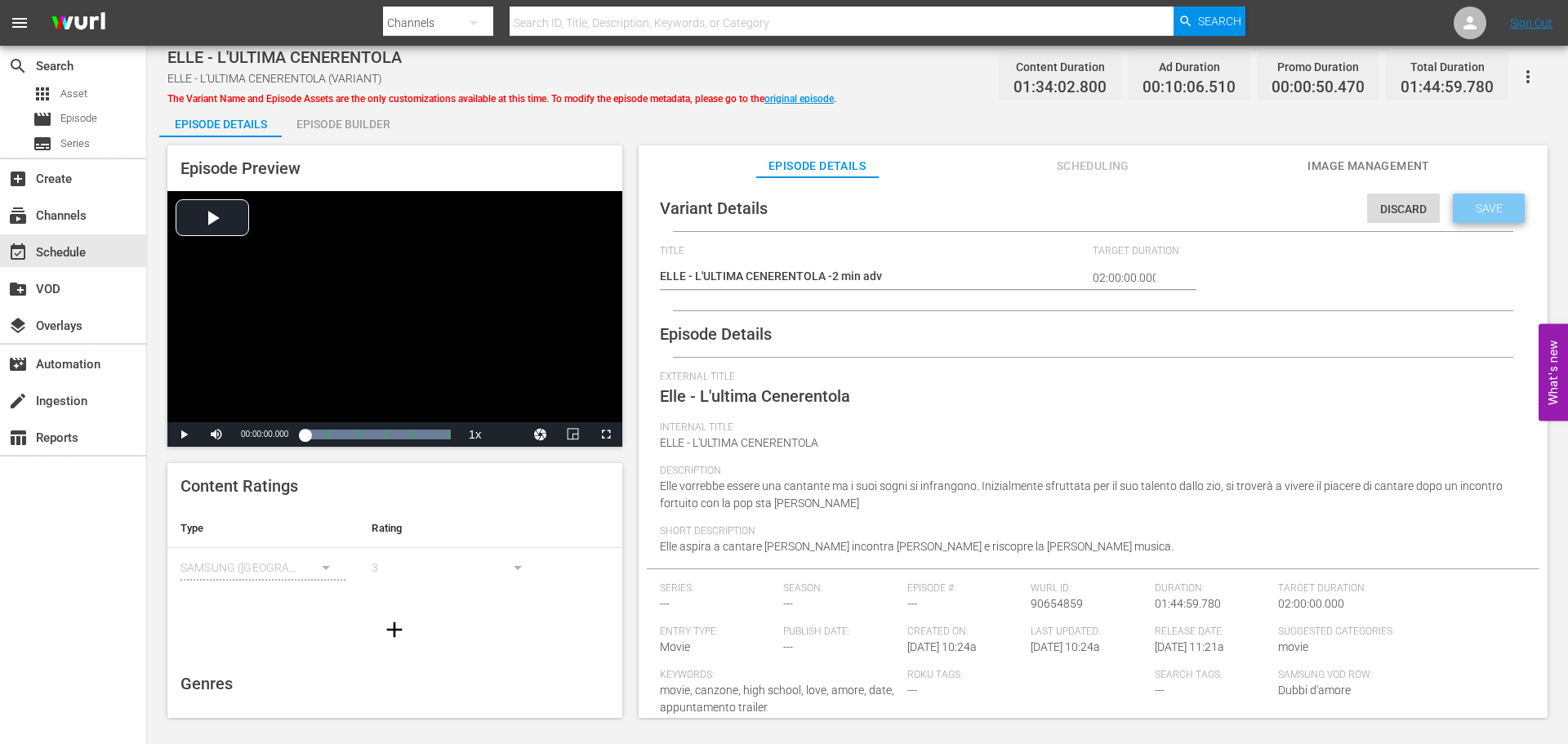
click at [1500, 219] on div "Save" at bounding box center [1489, 208] width 72 height 29
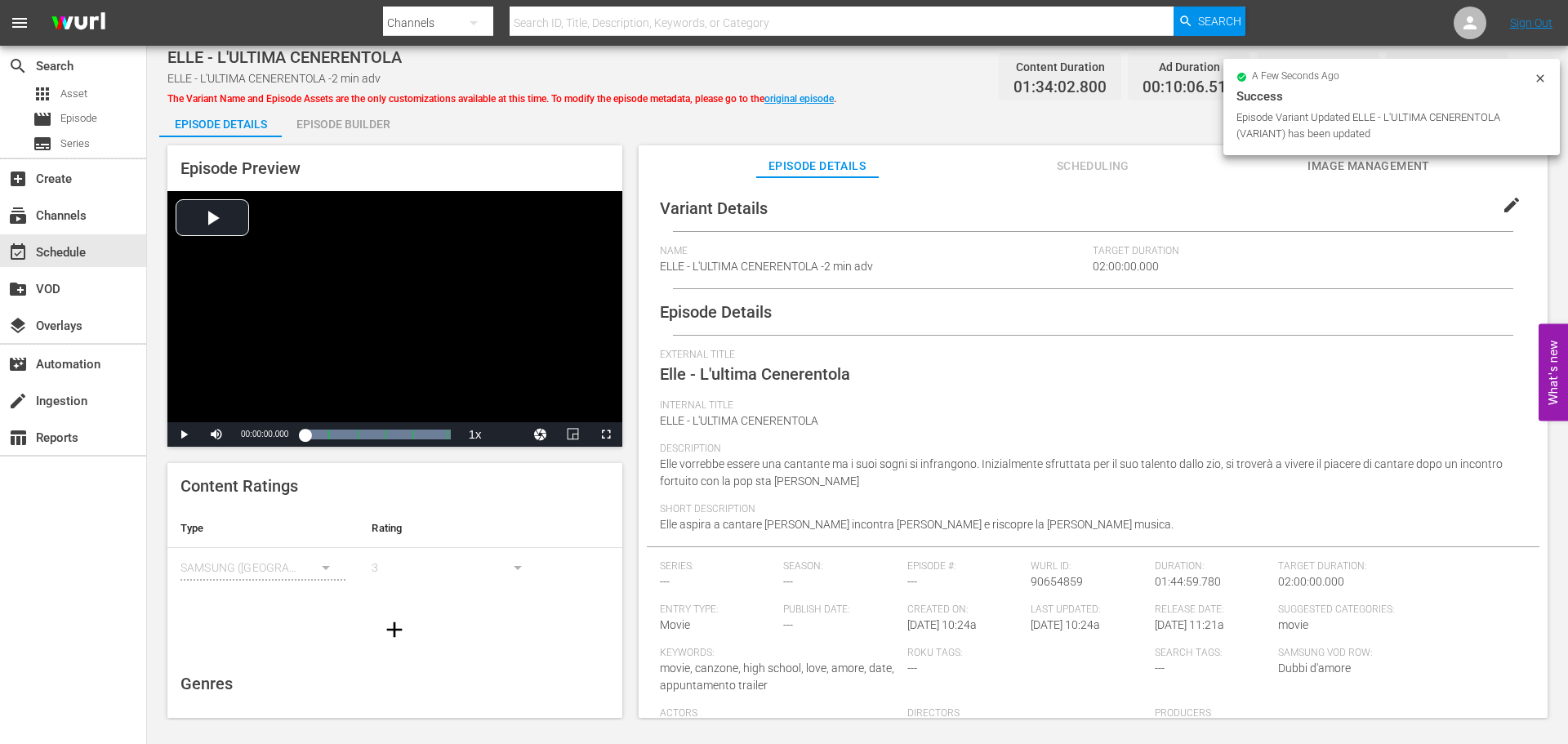
click at [365, 127] on div "Episode Builder" at bounding box center [342, 124] width 122 height 39
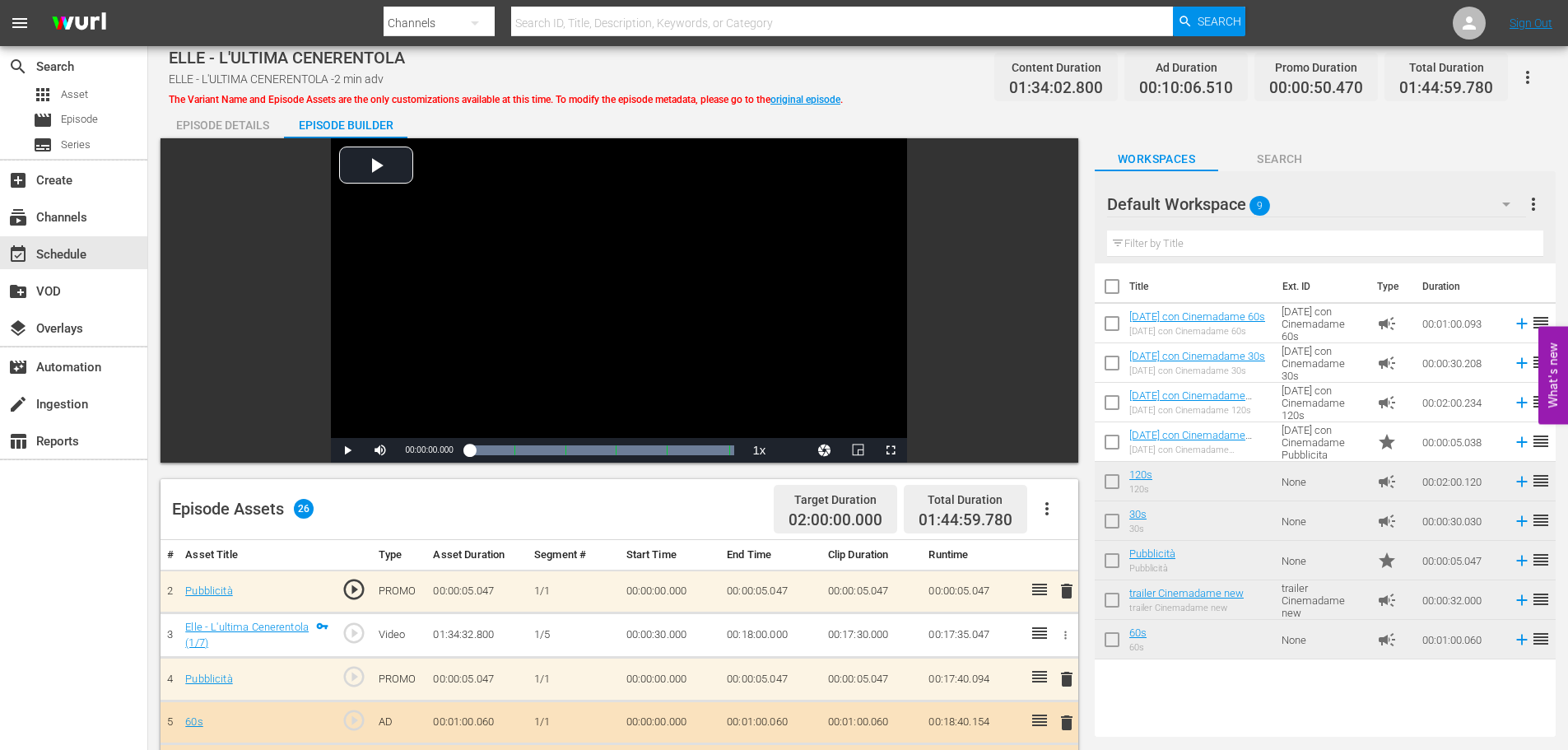
click at [1050, 511] on icon "button" at bounding box center [1047, 508] width 20 height 20
click at [1115, 546] on div "Clear Ads" at bounding box center [1096, 555] width 112 height 40
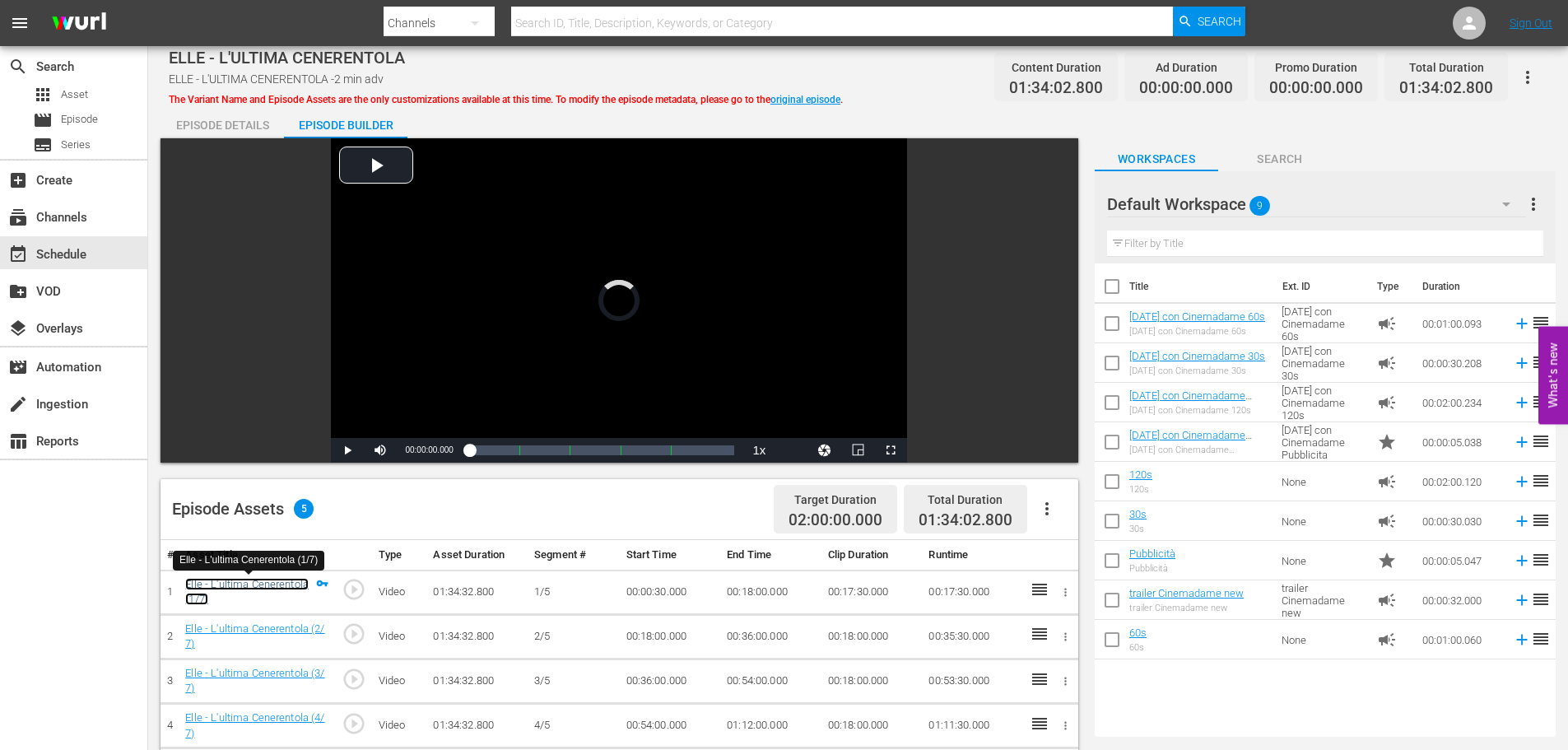
click at [238, 588] on link "Elle - L'ultima Cenerentola (1/7)" at bounding box center [246, 591] width 123 height 28
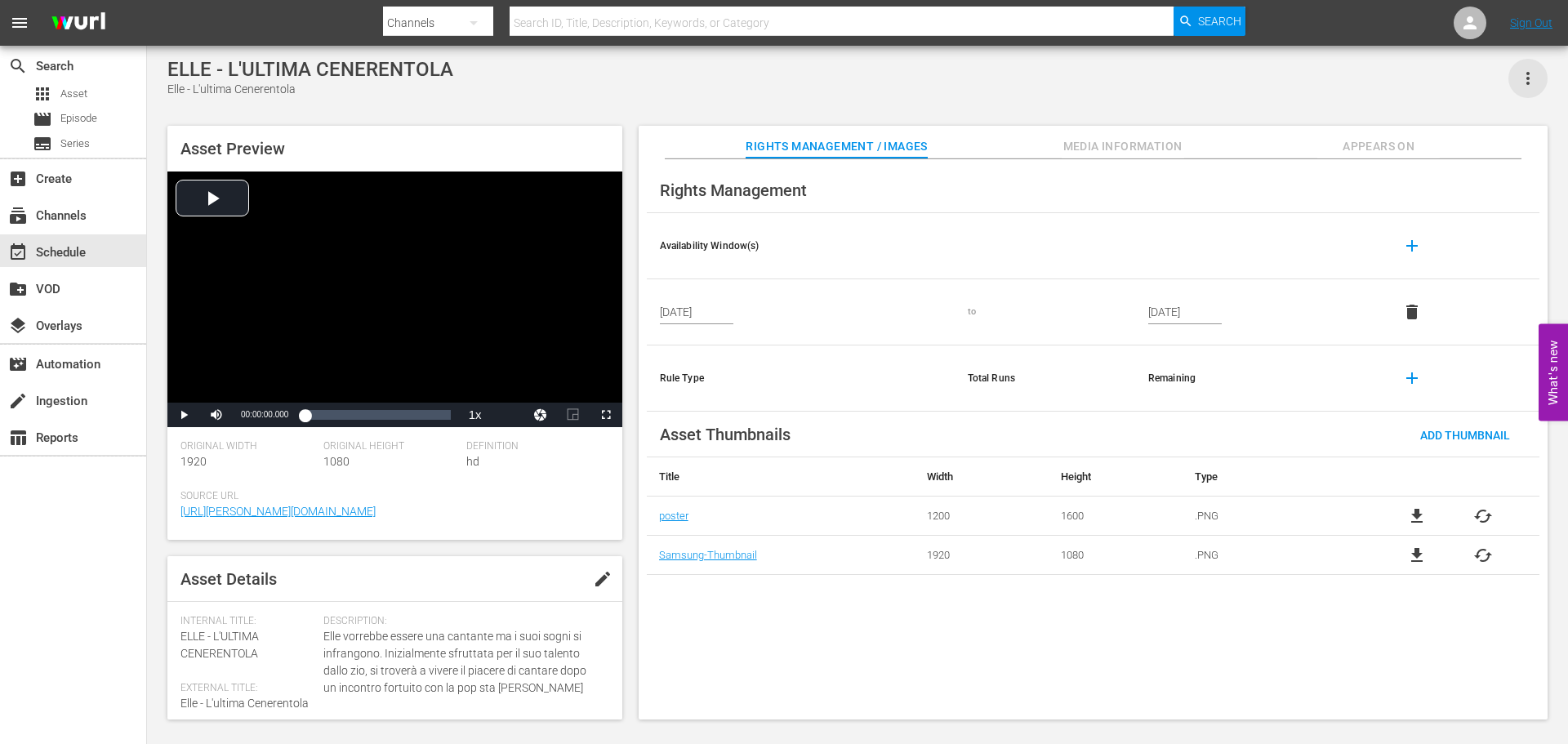
click at [1528, 75] on icon "button" at bounding box center [1528, 78] width 4 height 13
click at [1522, 80] on div "Add To Workspace" at bounding box center [1479, 85] width 111 height 39
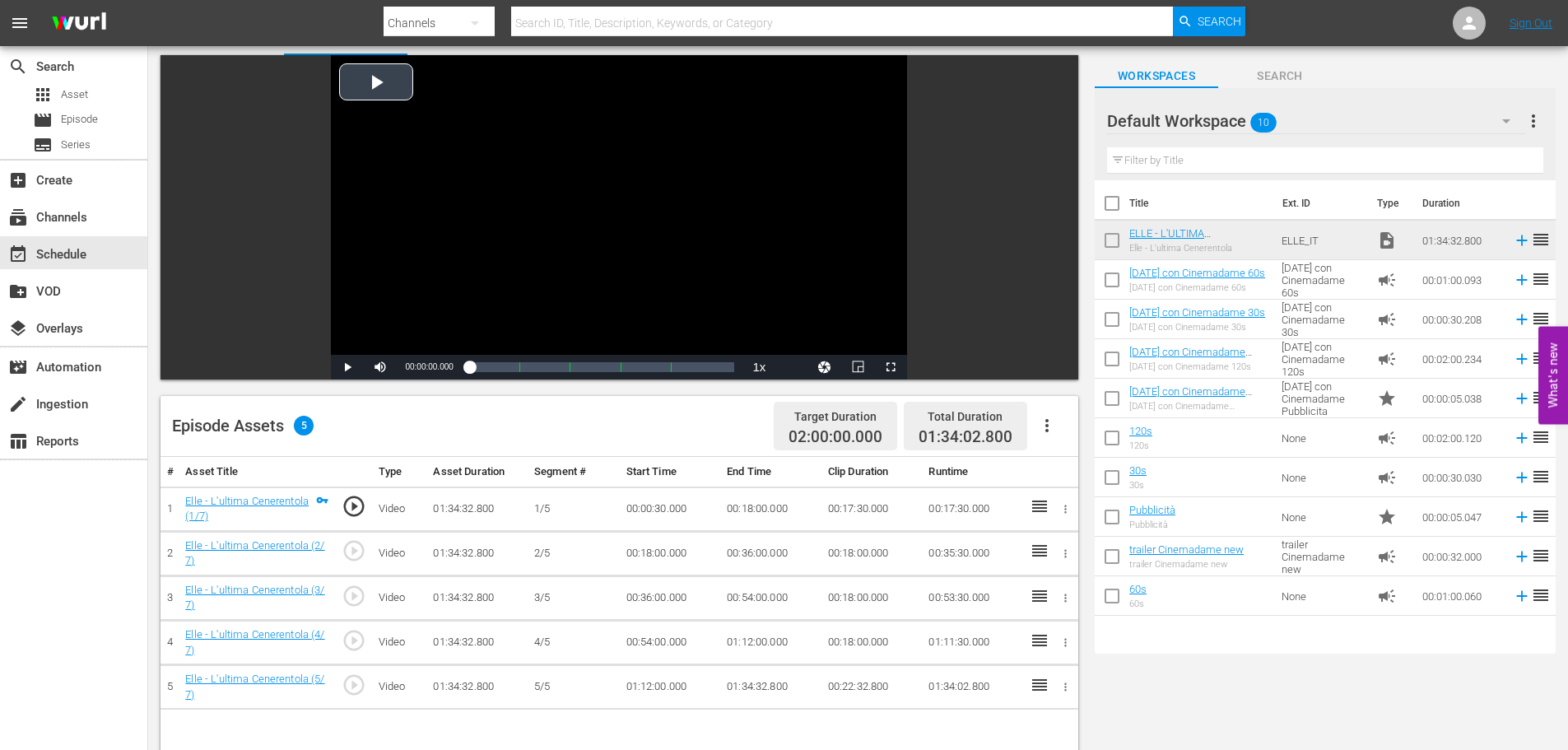
scroll to position [83, 0]
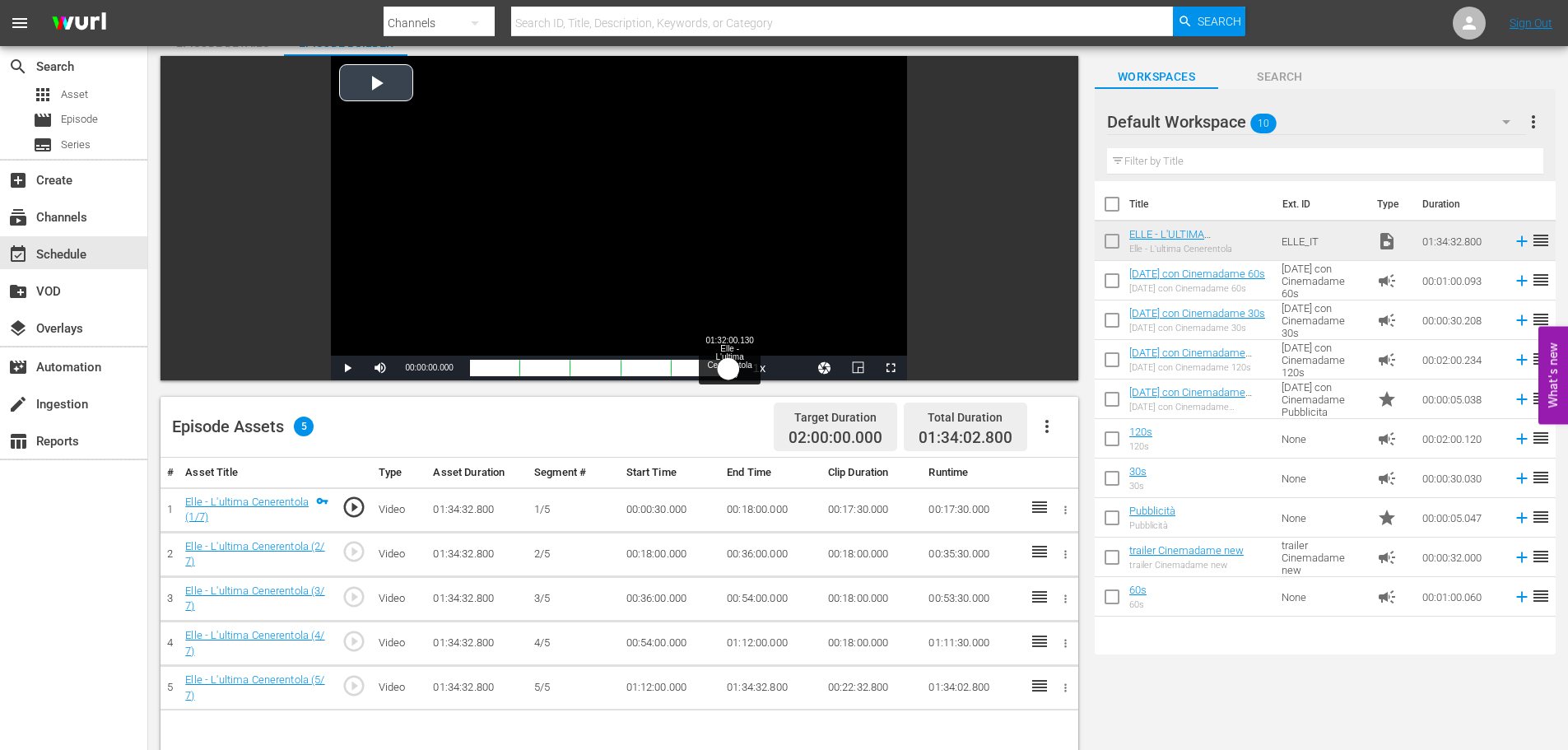
click at [730, 369] on div "Loaded : 0.63% 01:32:00.130 Elle - L'ultima Cenerentola (5/7) 00:00:30.000" at bounding box center [602, 367] width 265 height 16
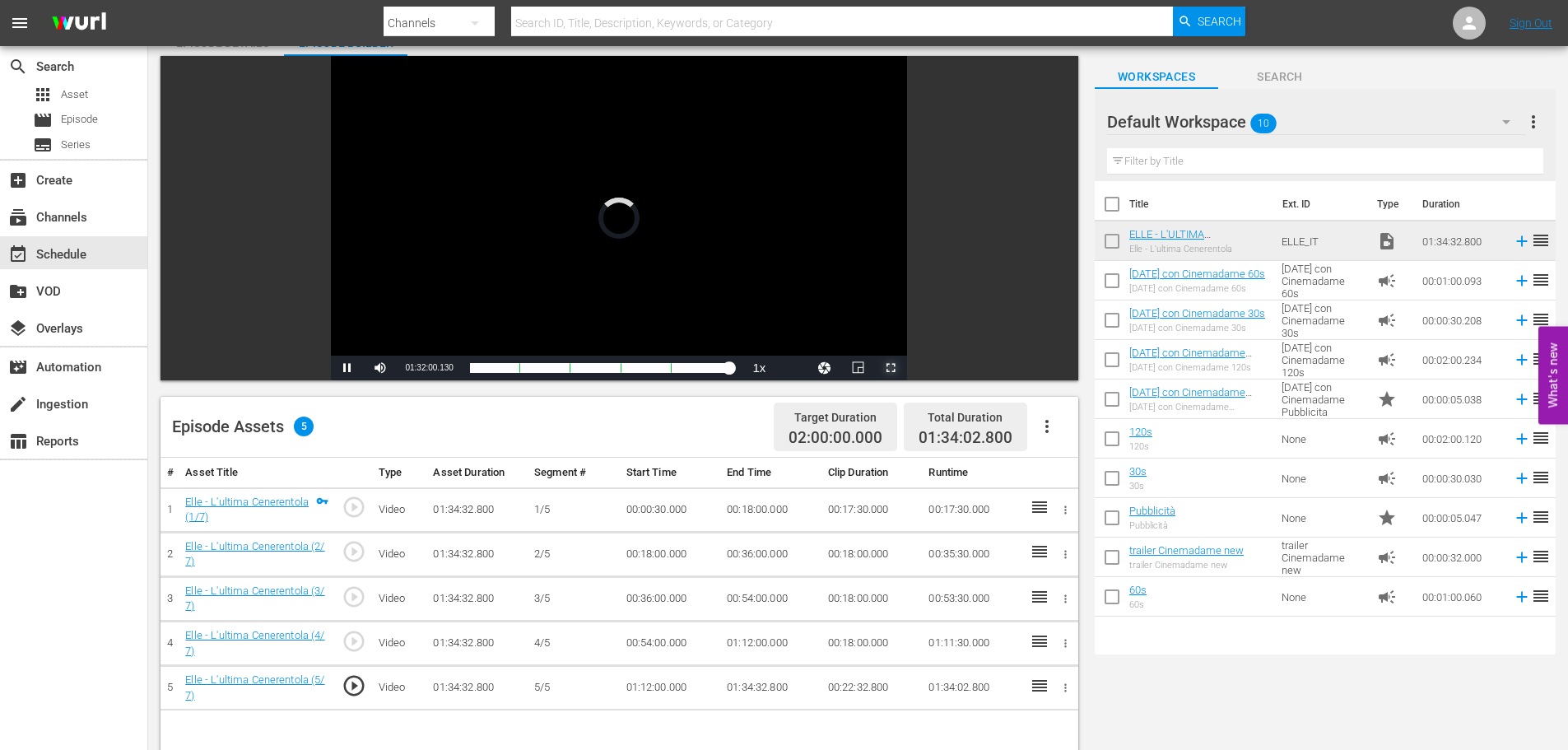
click at [890, 368] on span "Video Player" at bounding box center [890, 368] width 0 height 0
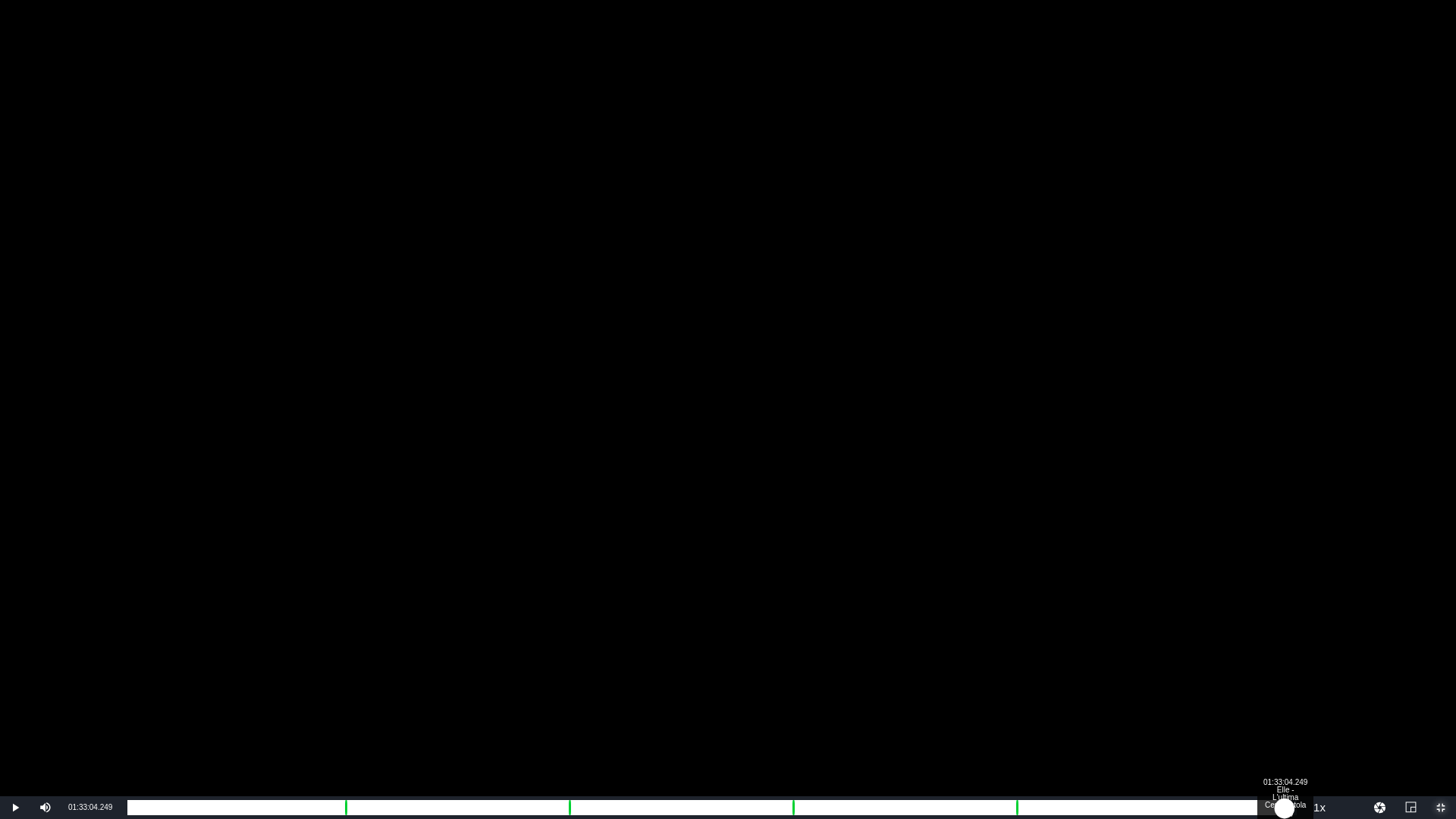
click at [1285, 691] on div "Loaded : 98.25% 01:33:04.249 Elle - L'ultima Cenerentola (5/7) 01:32:31.695" at bounding box center [712, 808] width 1170 height 15
click at [1285, 691] on div "01:33:34.983" at bounding box center [706, 808] width 1157 height 15
click at [1295, 691] on div "01:34:21.821" at bounding box center [711, 808] width 1168 height 15
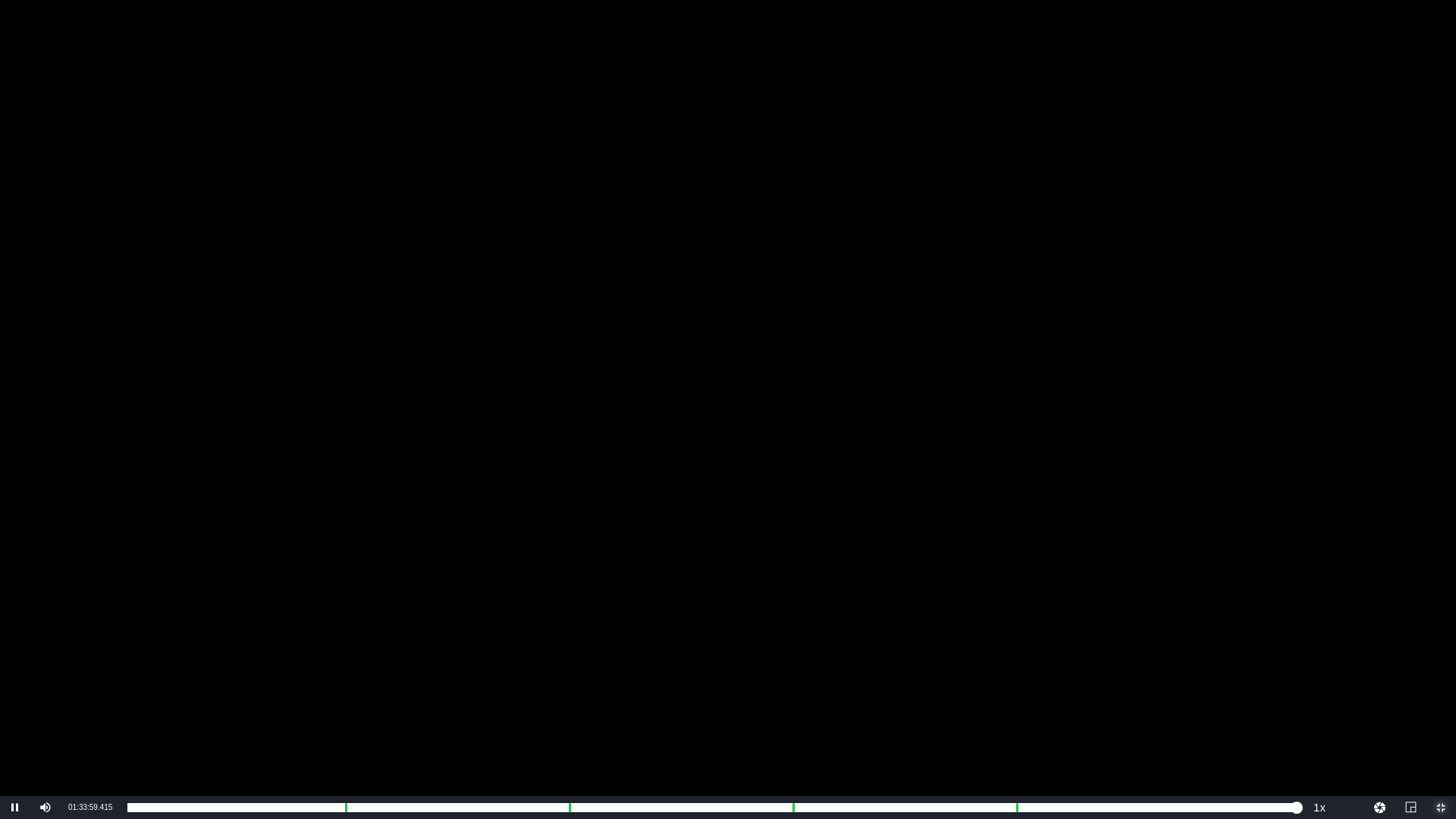
click at [1441, 691] on span "Video Player" at bounding box center [1441, 808] width 0 height 0
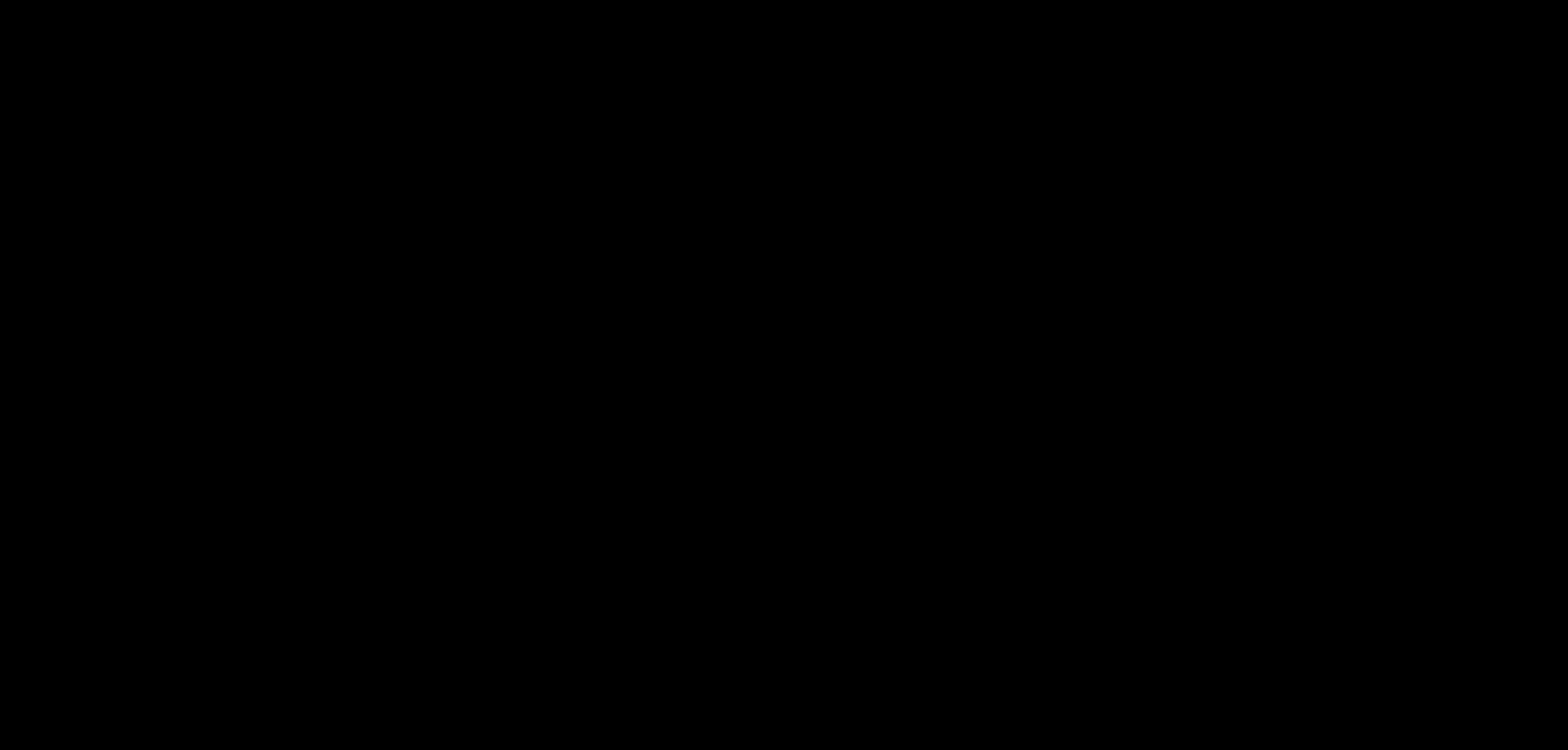
scroll to position [411, 0]
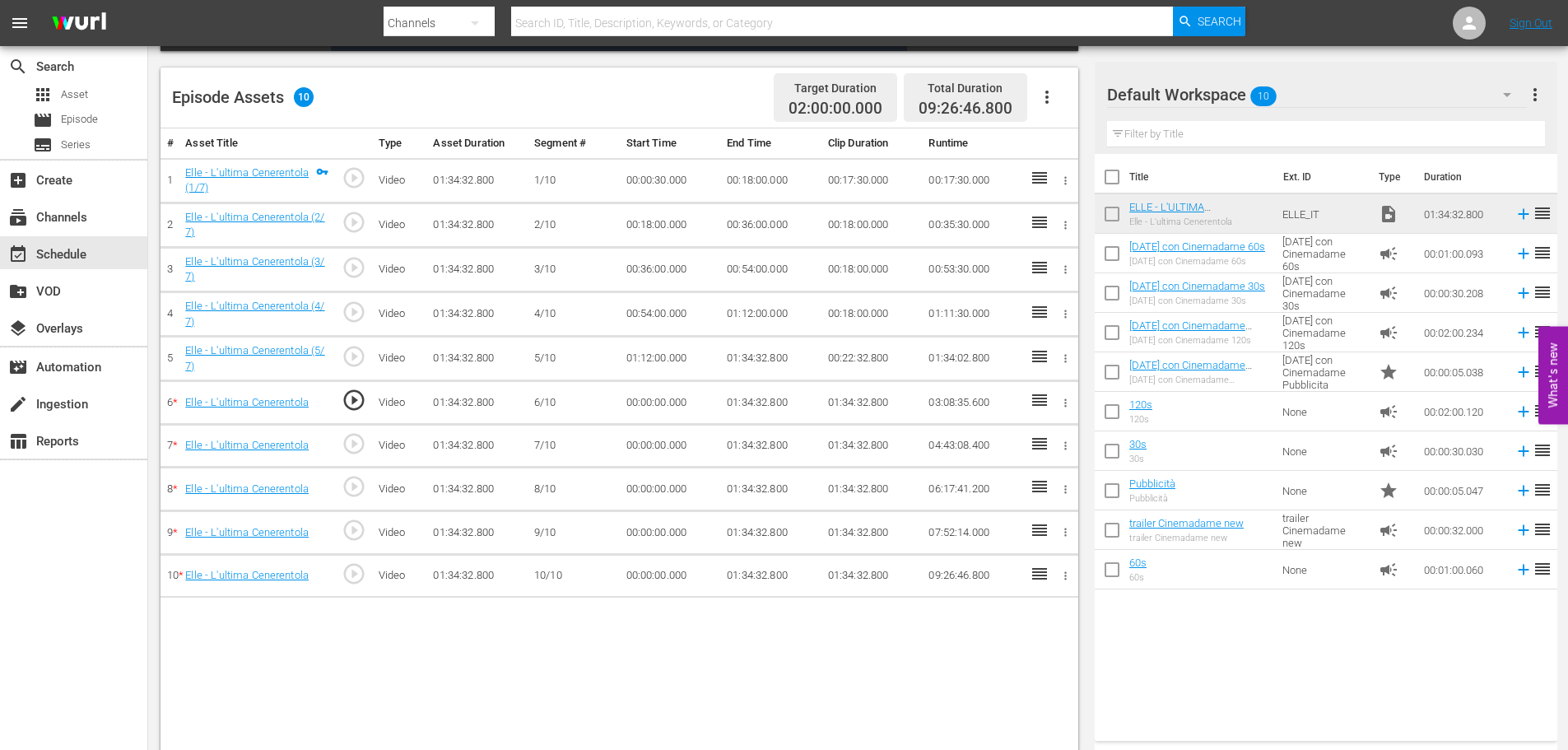
click at [751, 183] on td "00:18:00.000" at bounding box center [771, 180] width 102 height 44
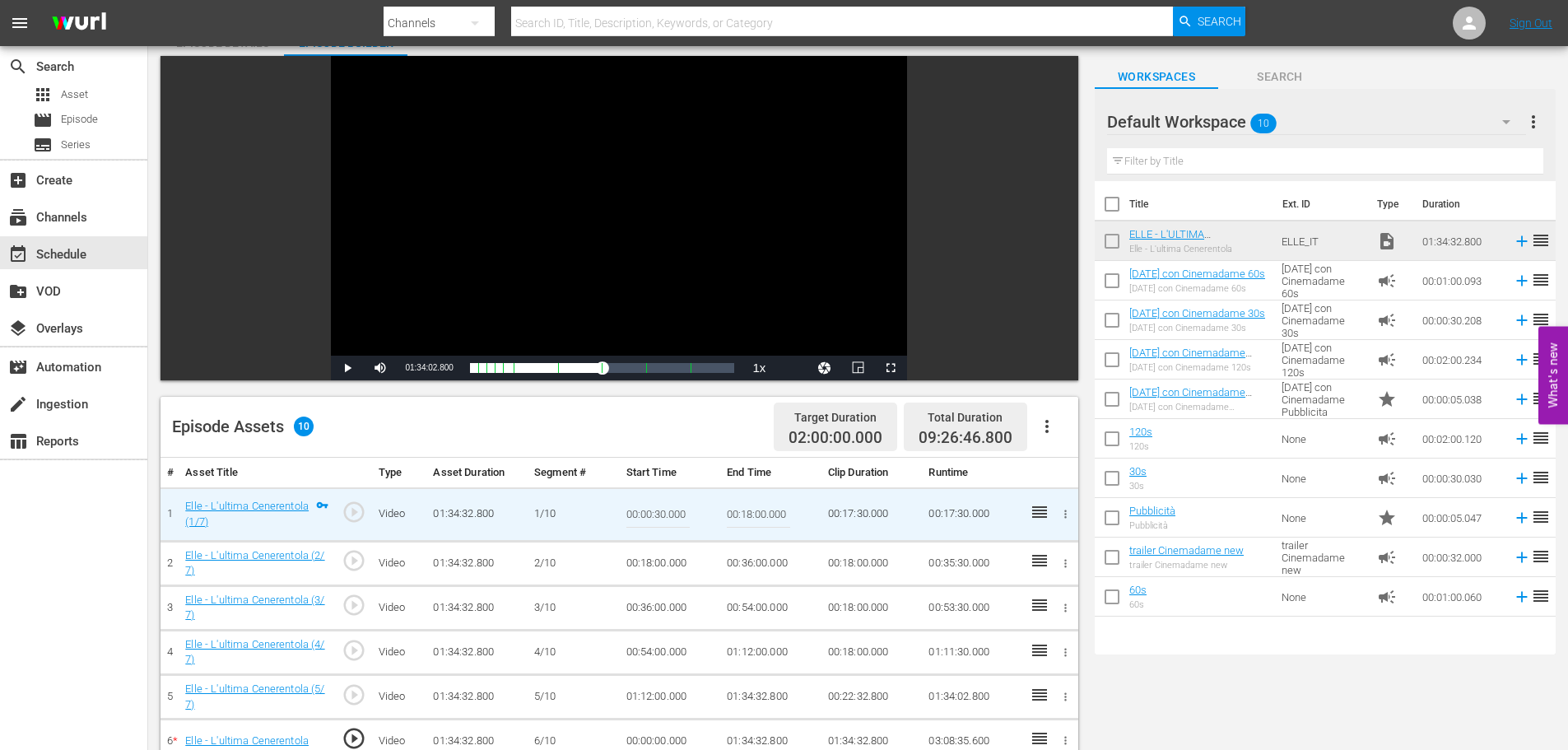
scroll to position [329, 0]
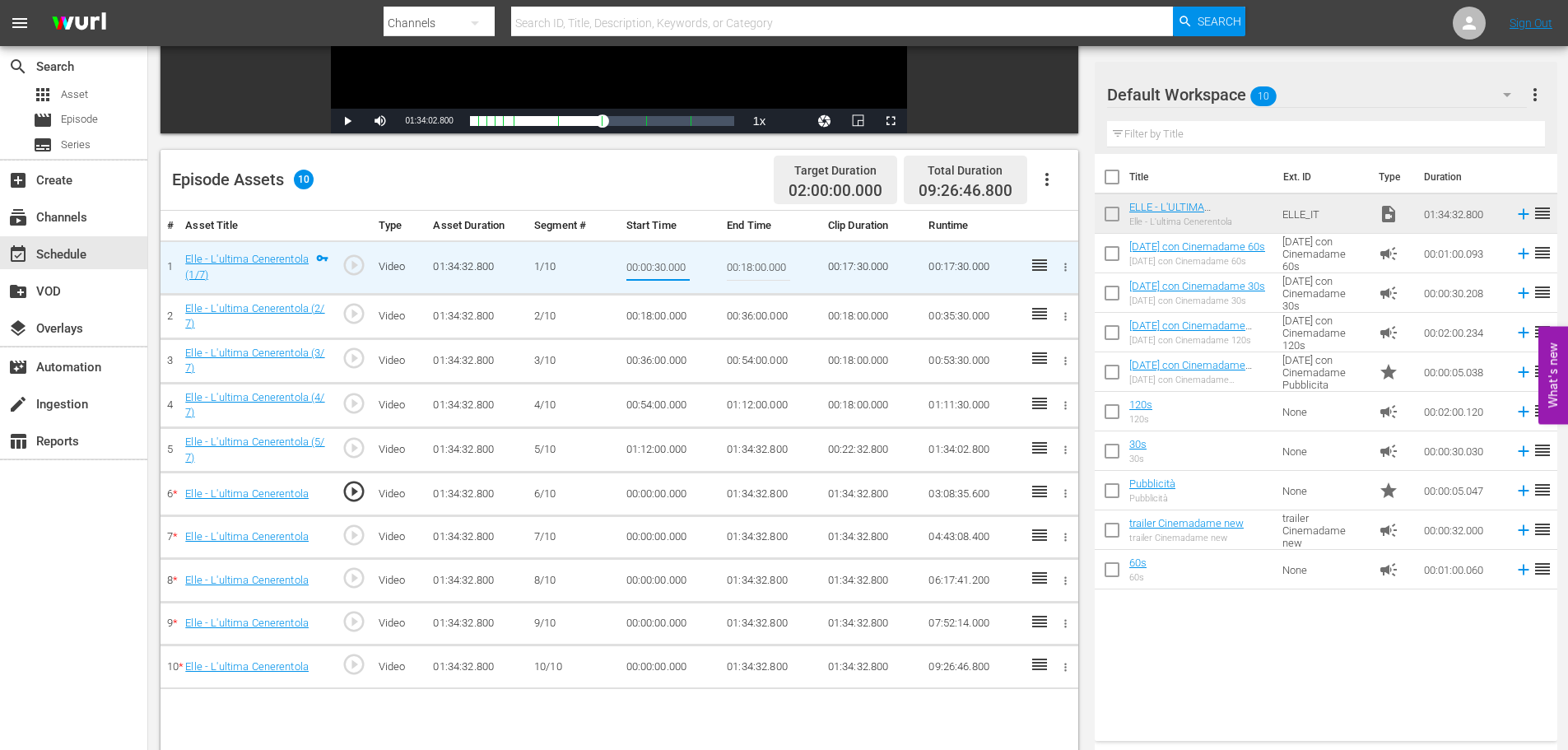
click at [673, 269] on input "00:00:30.000" at bounding box center [658, 268] width 64 height 40
click at [664, 268] on input "00:00:30.000" at bounding box center [658, 268] width 64 height 40
click at [653, 263] on input "00:00:30.000" at bounding box center [658, 268] width 64 height 40
click at [656, 261] on input "00:00:30.000" at bounding box center [658, 268] width 64 height 40
type input "00:00:00.000"
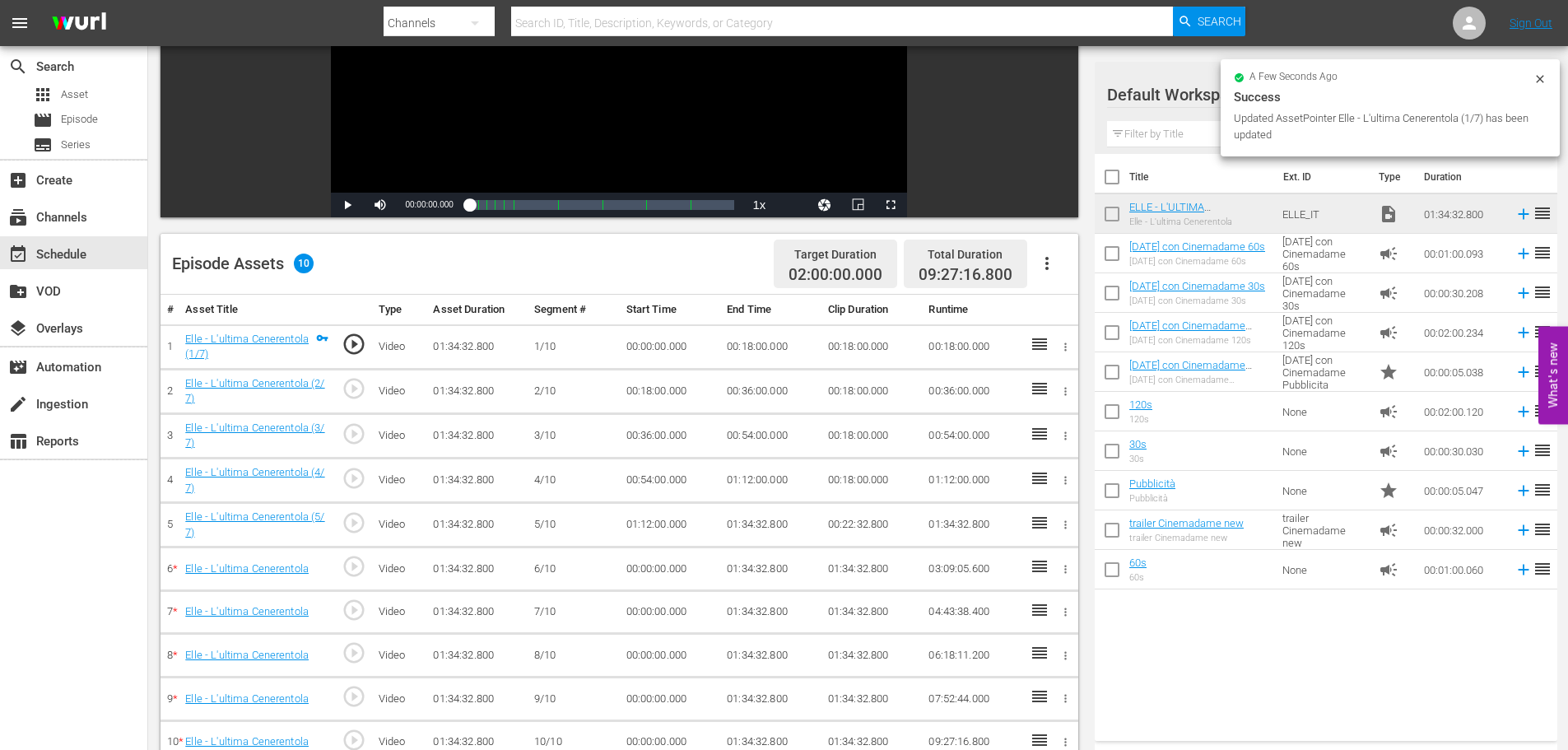
scroll to position [164, 0]
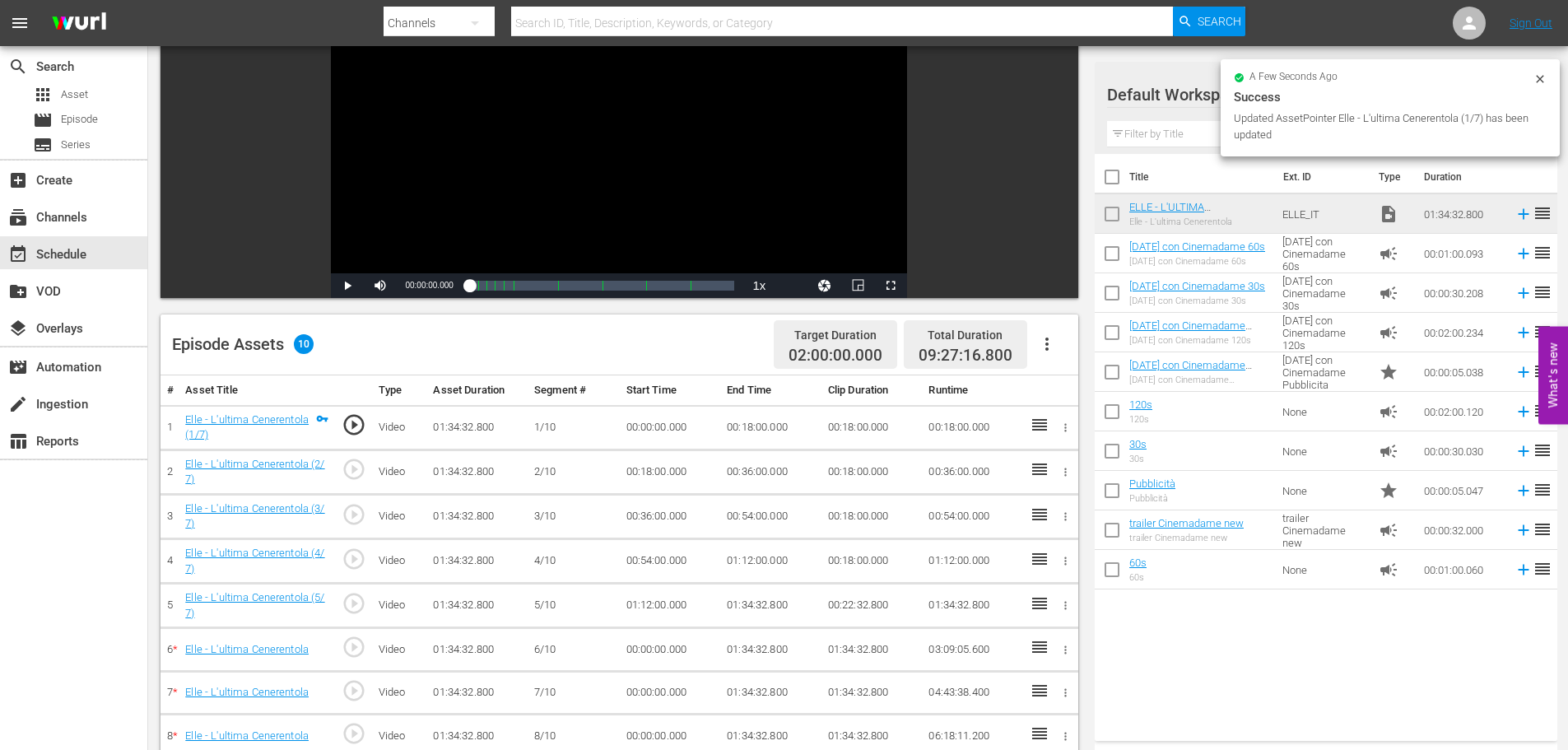
click at [773, 433] on td "00:18:00.000" at bounding box center [771, 427] width 102 height 44
click at [752, 423] on td "00:18:00.000" at bounding box center [771, 427] width 102 height 44
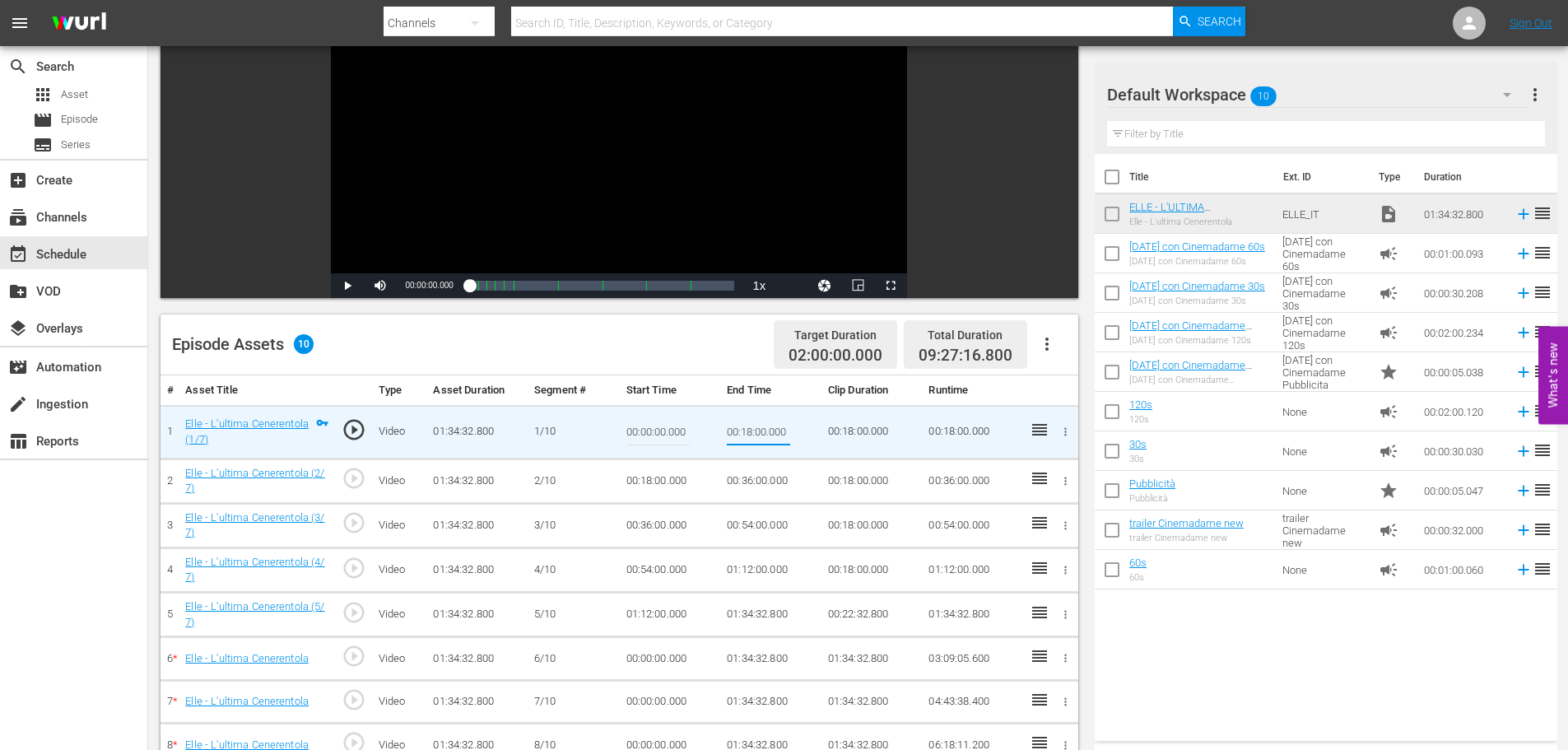
type input "00:09:00"
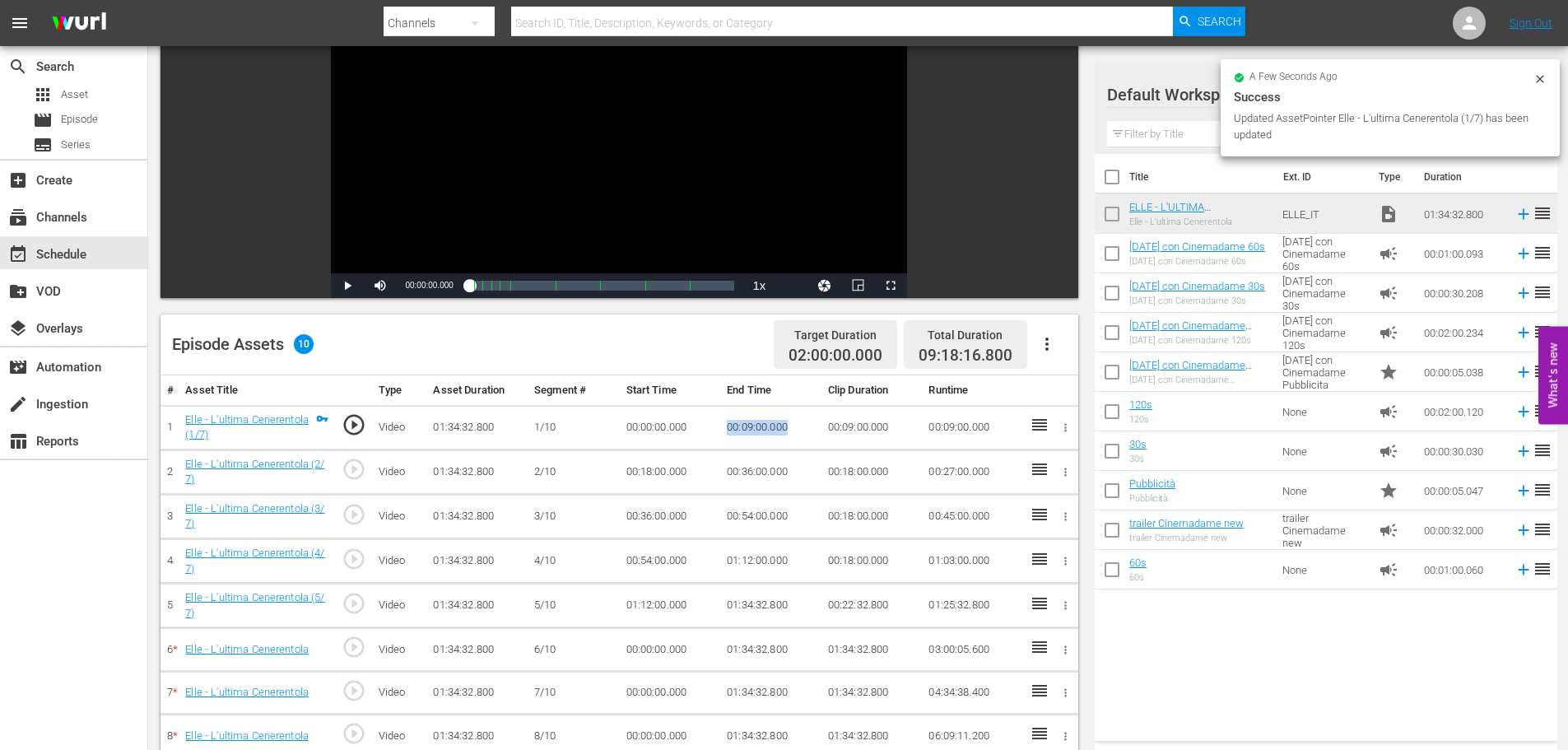
drag, startPoint x: 790, startPoint y: 435, endPoint x: 705, endPoint y: 428, distance: 85.3
click at [705, 428] on tr "1 Elle - L'ultima Cenerentola (1/7) play_circle_outline Video 01:34:32.800 1/10…" at bounding box center [620, 427] width 918 height 44
copy tr "00:09:00.000"
click at [643, 466] on td "00:18:00.000" at bounding box center [670, 471] width 102 height 44
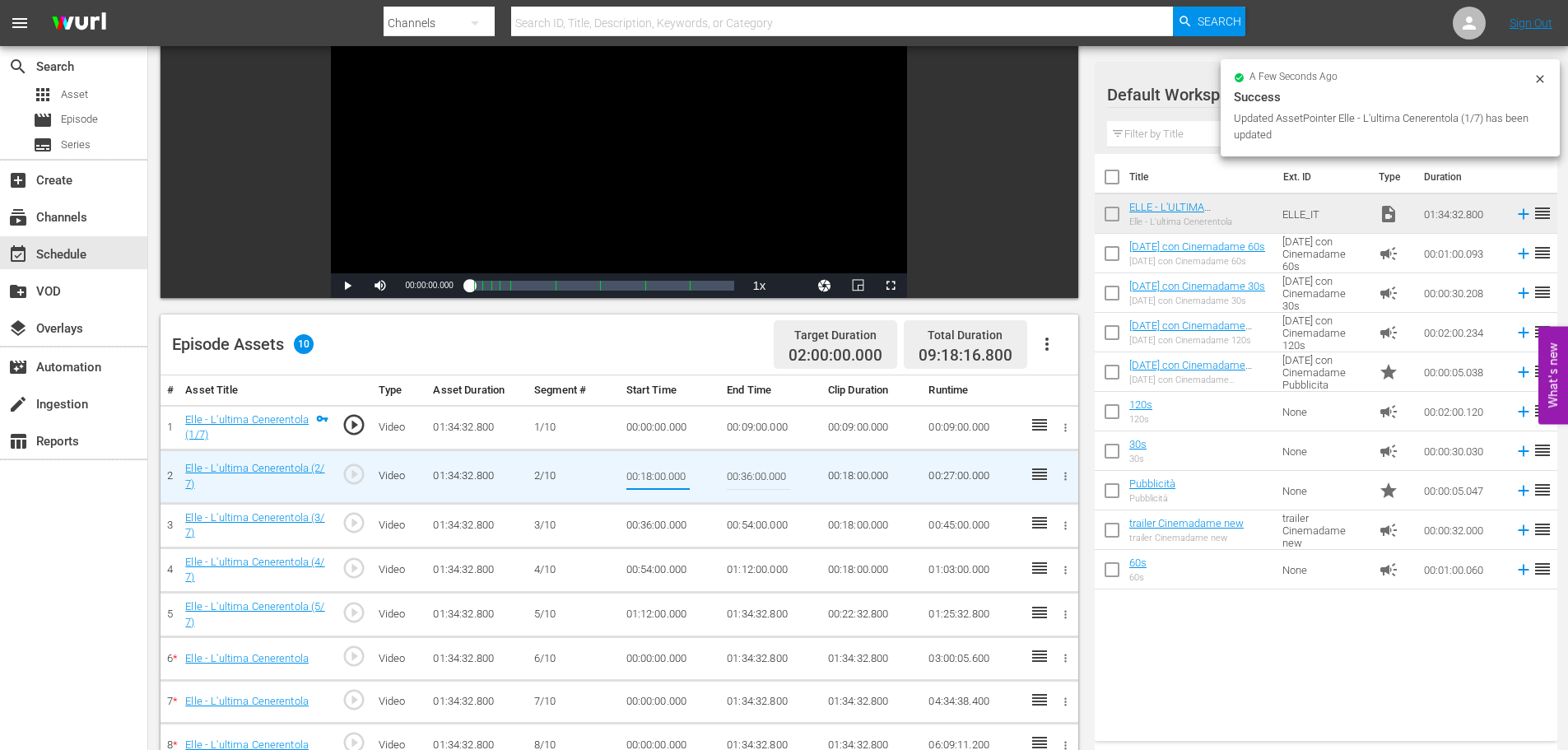
click at [643, 466] on input "00:18:00.000" at bounding box center [658, 476] width 64 height 40
type input "00:09:00.000"
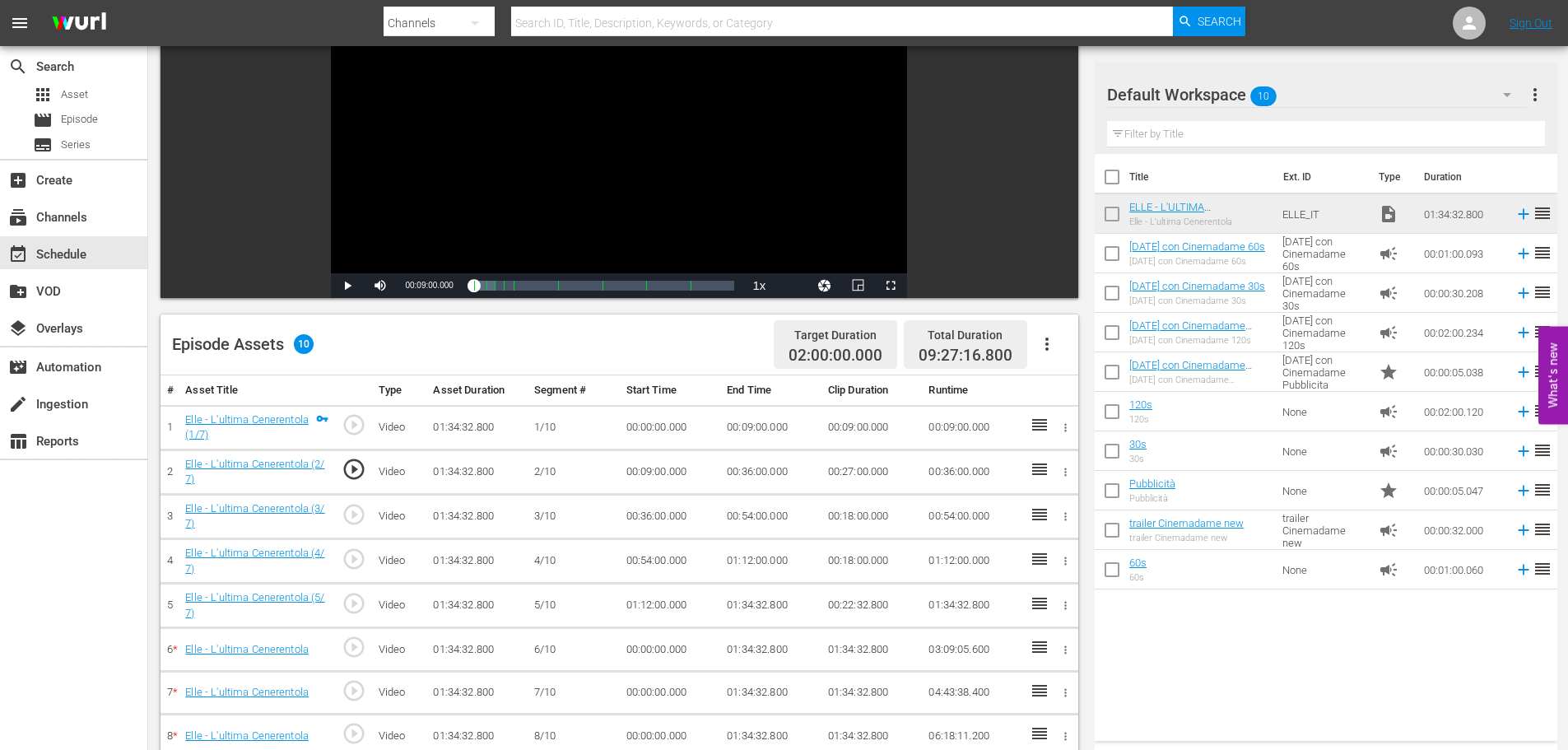
click at [760, 478] on td "00:36:00.000" at bounding box center [771, 471] width 102 height 44
click at [752, 476] on td "00:36:00.000" at bounding box center [771, 471] width 102 height 44
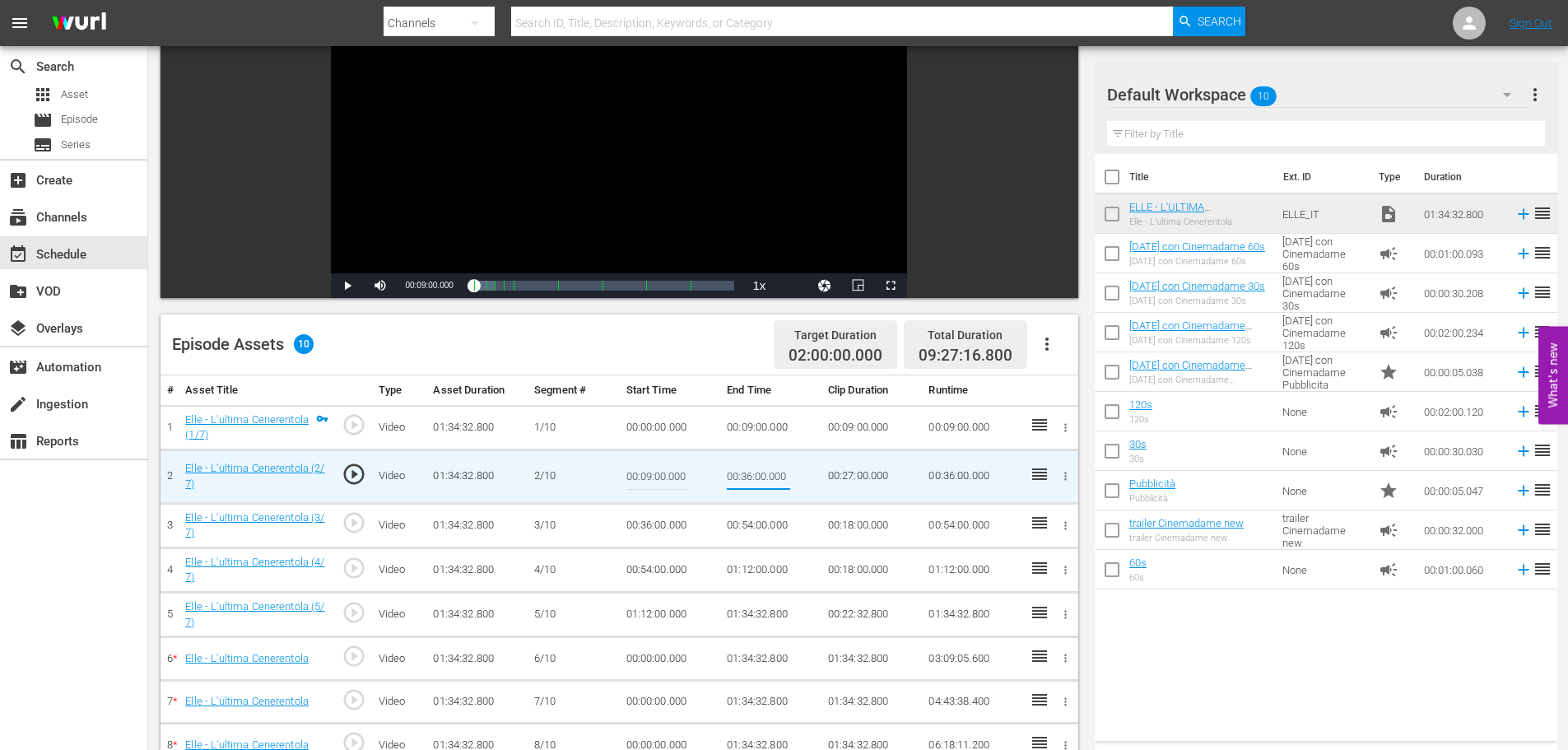
type input "00:18:00"
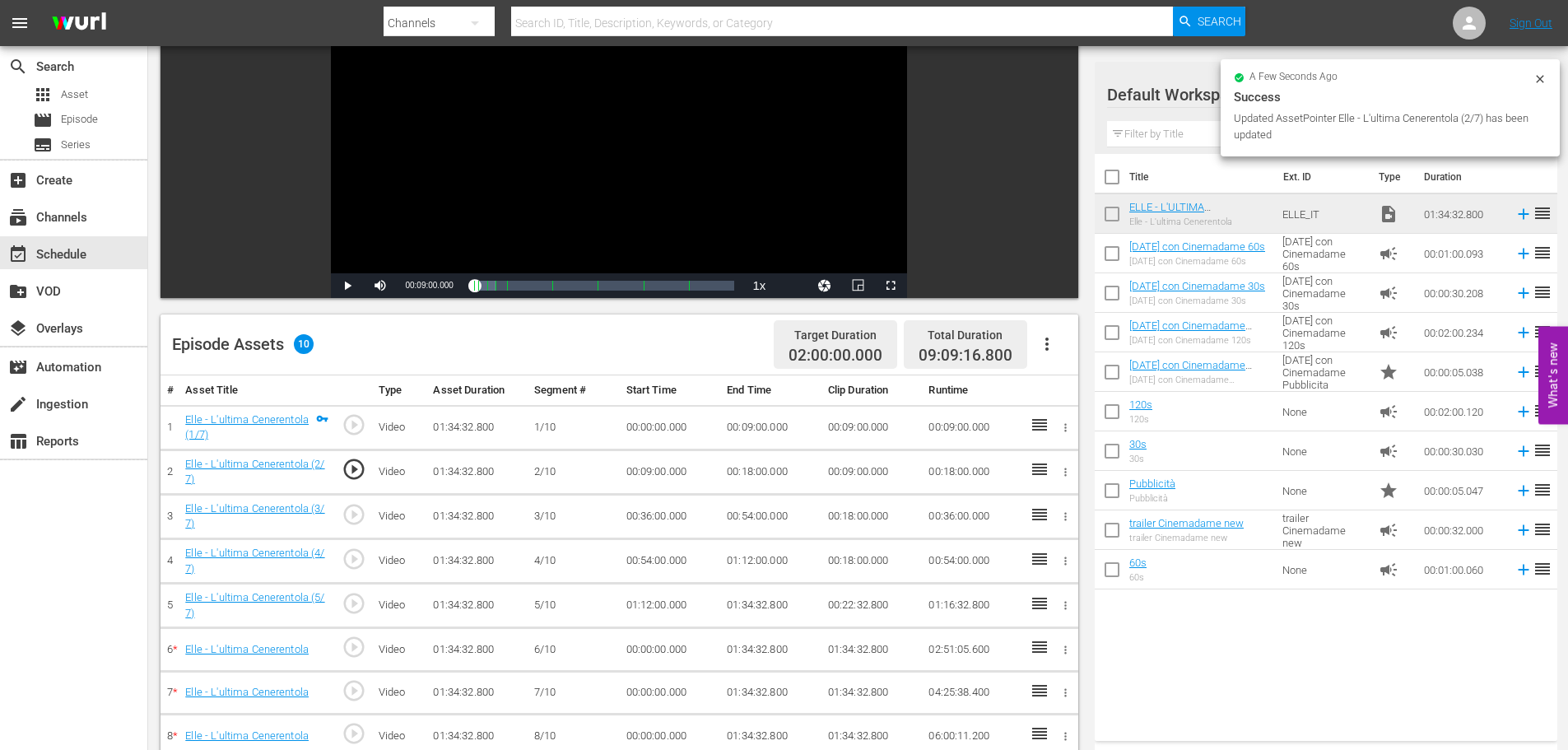
click at [640, 520] on td "00:36:00.000" at bounding box center [670, 516] width 102 height 44
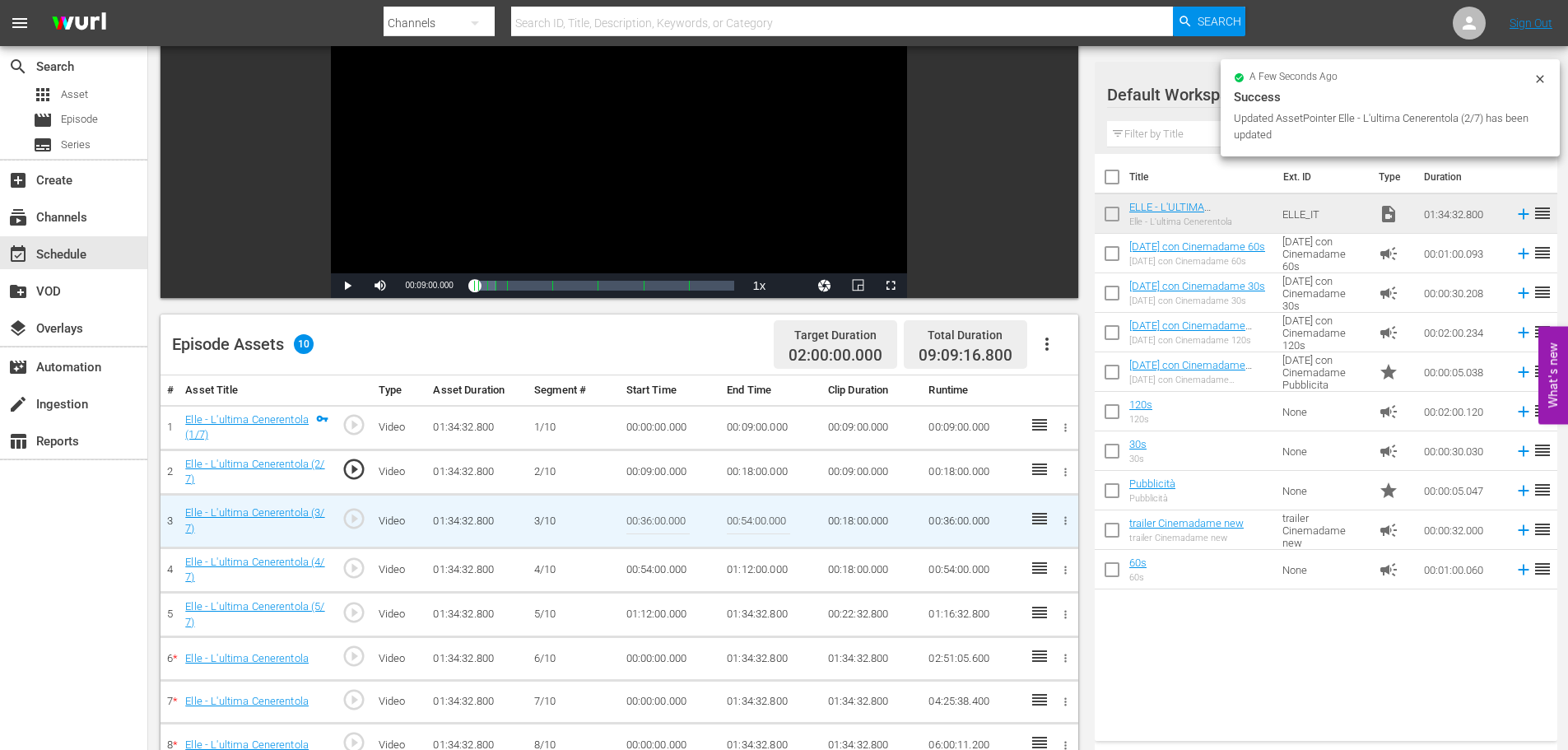
click at [640, 520] on input "00:36:00.000" at bounding box center [658, 521] width 64 height 40
paste input "18:"
type input "00:18:00"
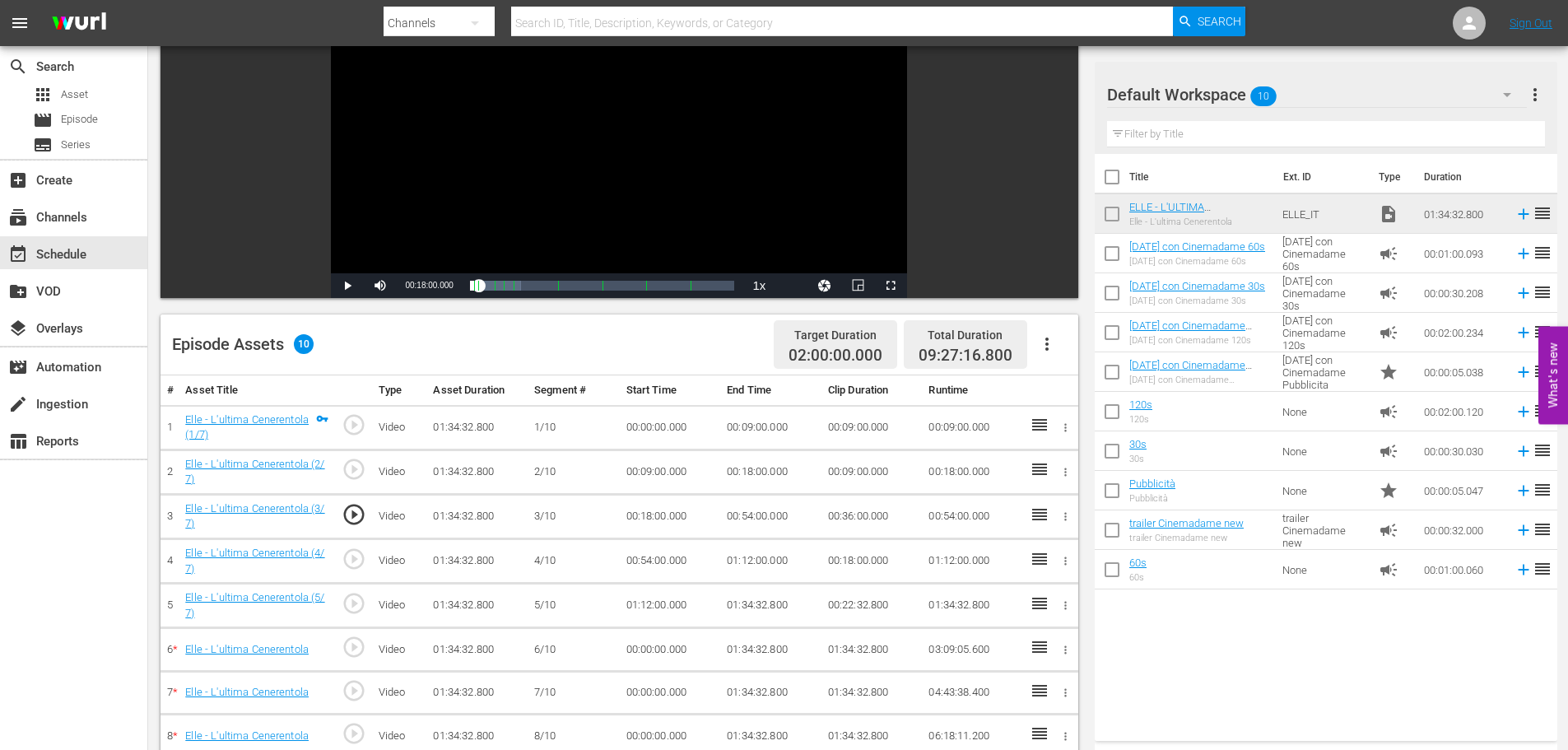
click at [749, 515] on td "00:54:00.000" at bounding box center [771, 516] width 102 height 44
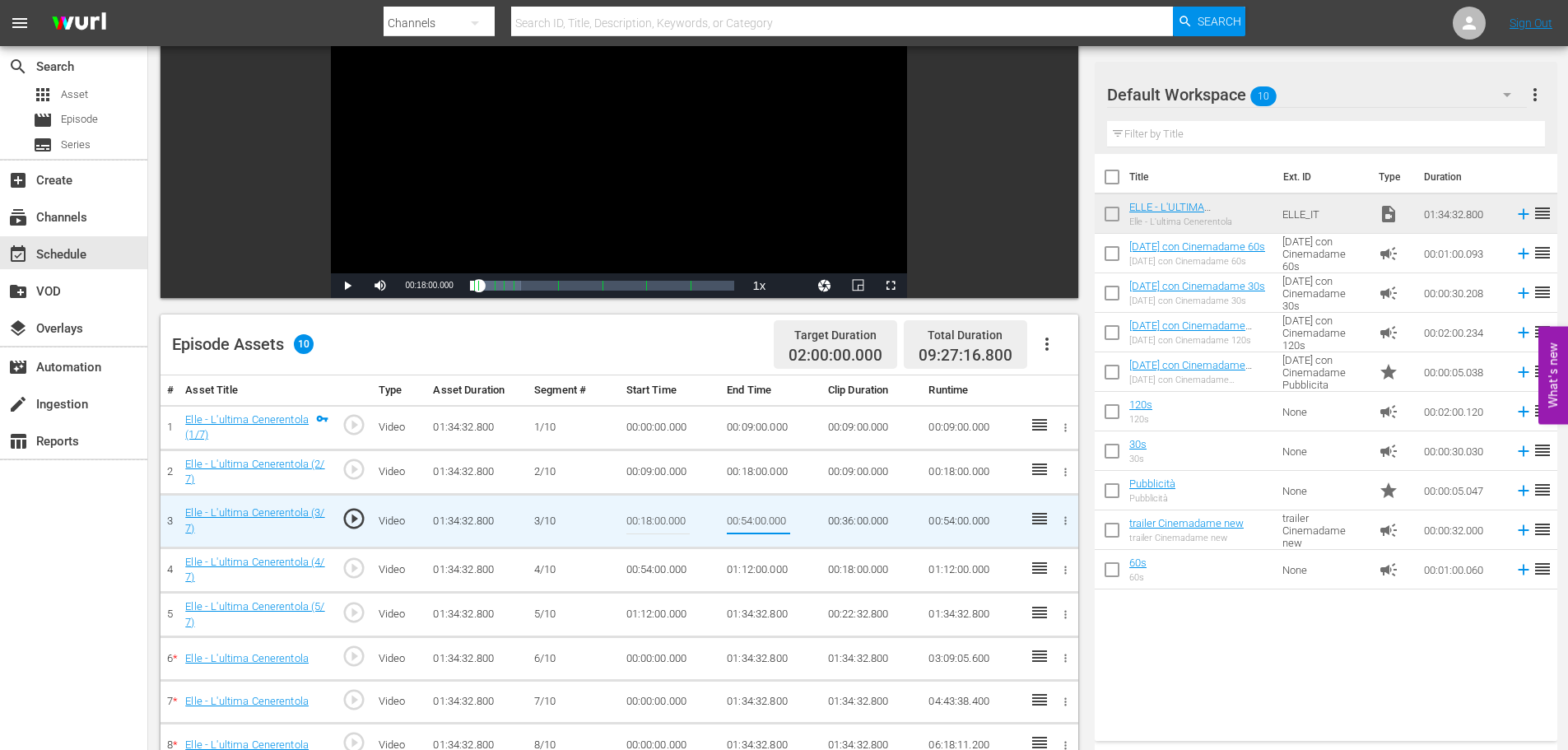
type input "00:27:00"
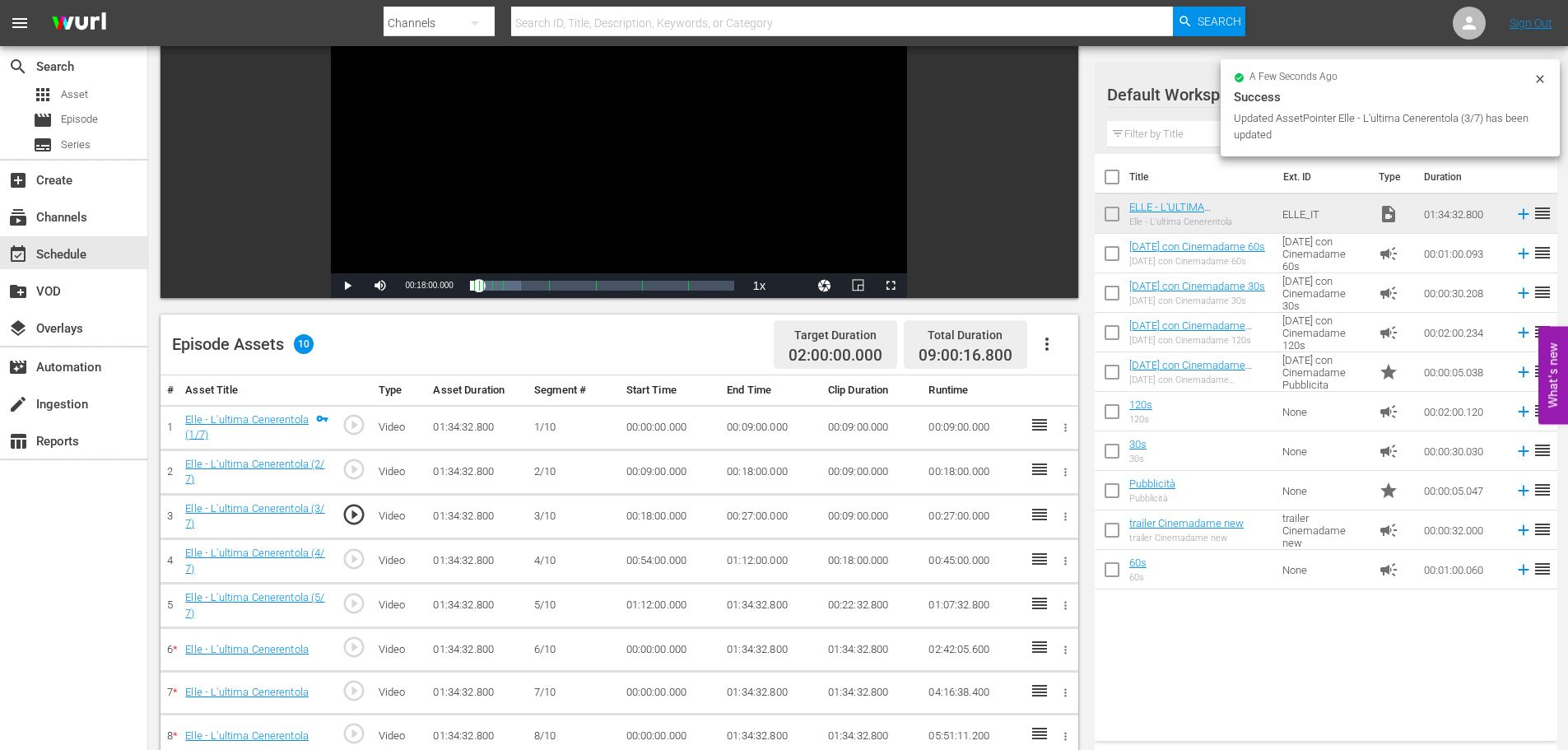
click at [664, 565] on td "00:54:00.000" at bounding box center [670, 560] width 102 height 44
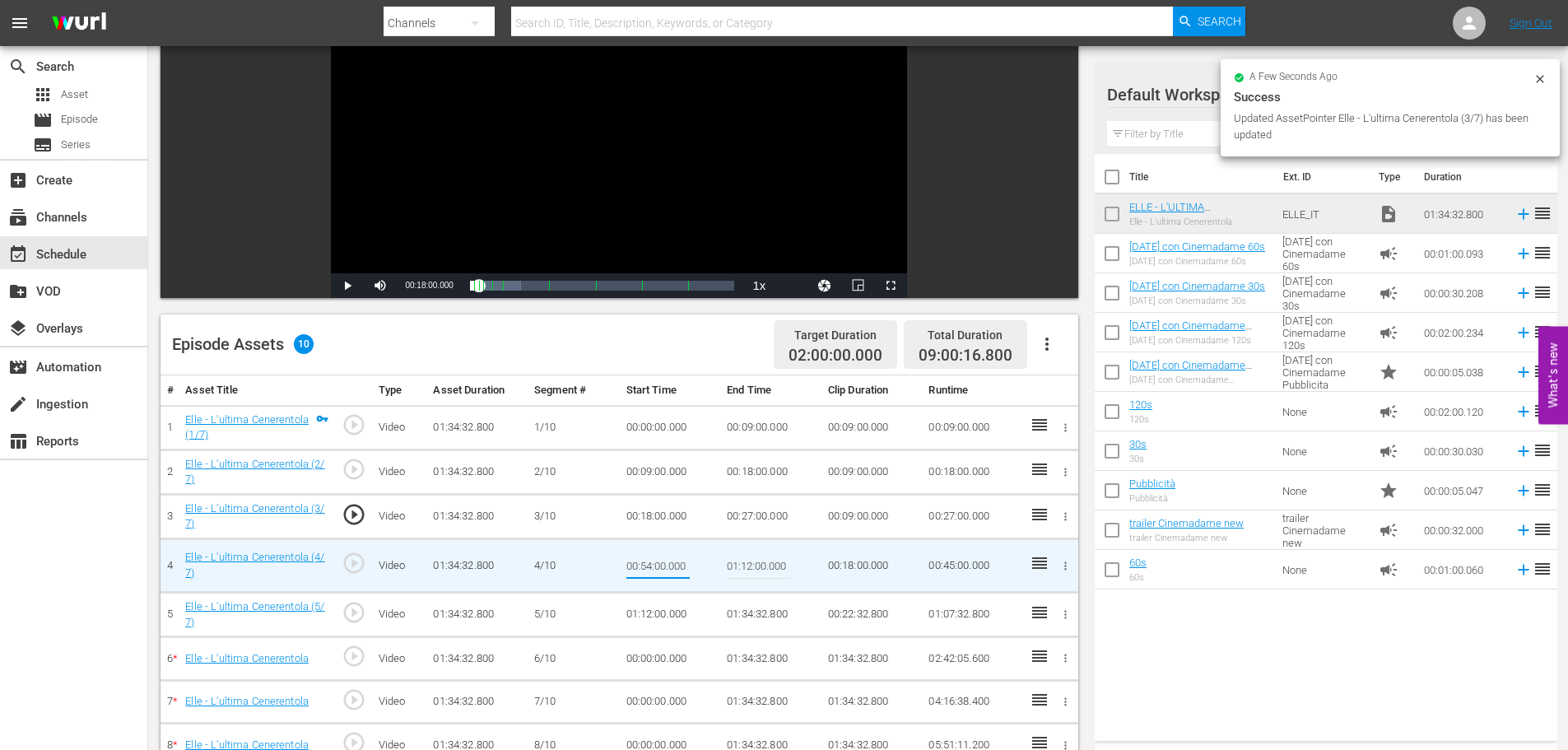
type input "00:27:00"
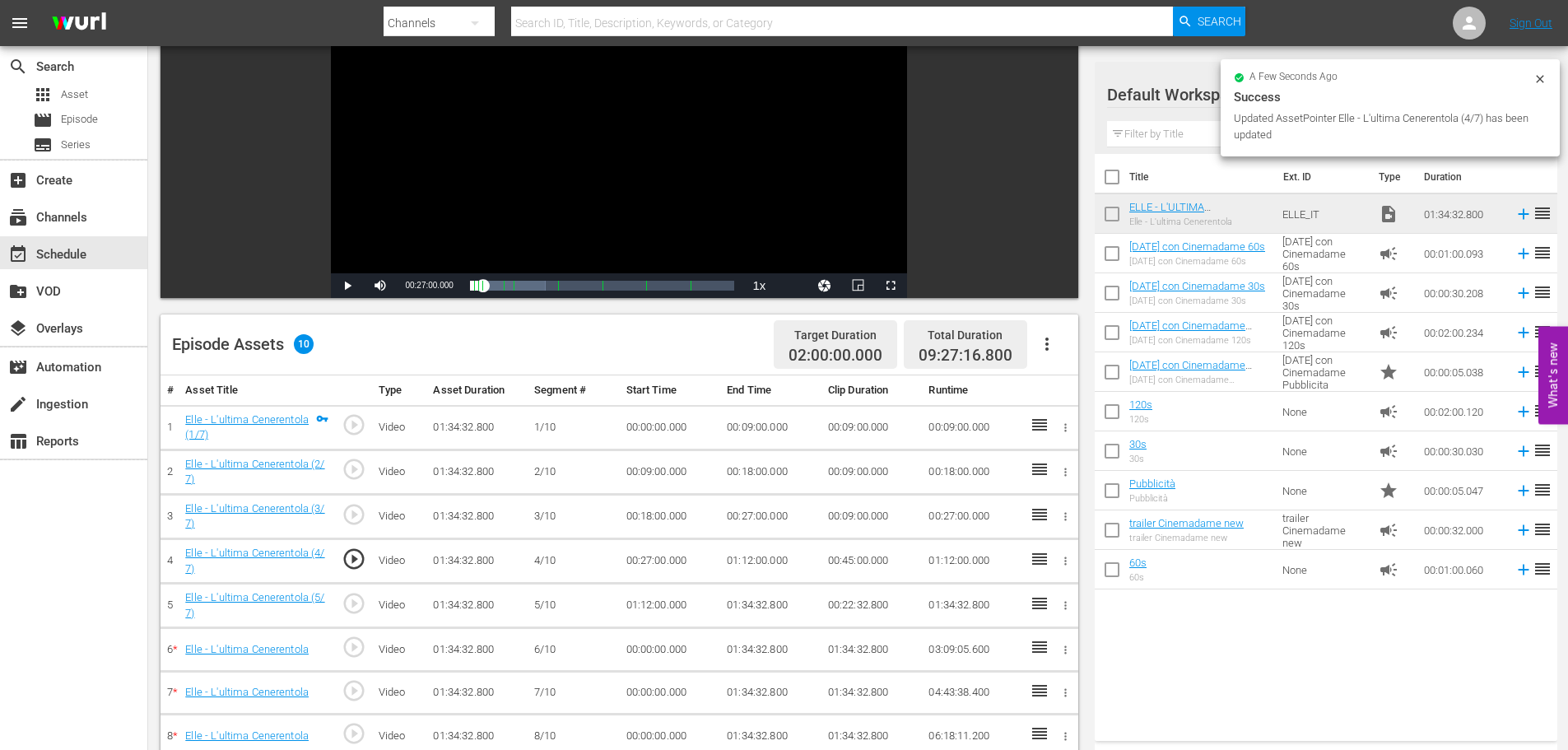
click at [754, 547] on td "01:12:00.000" at bounding box center [771, 560] width 102 height 44
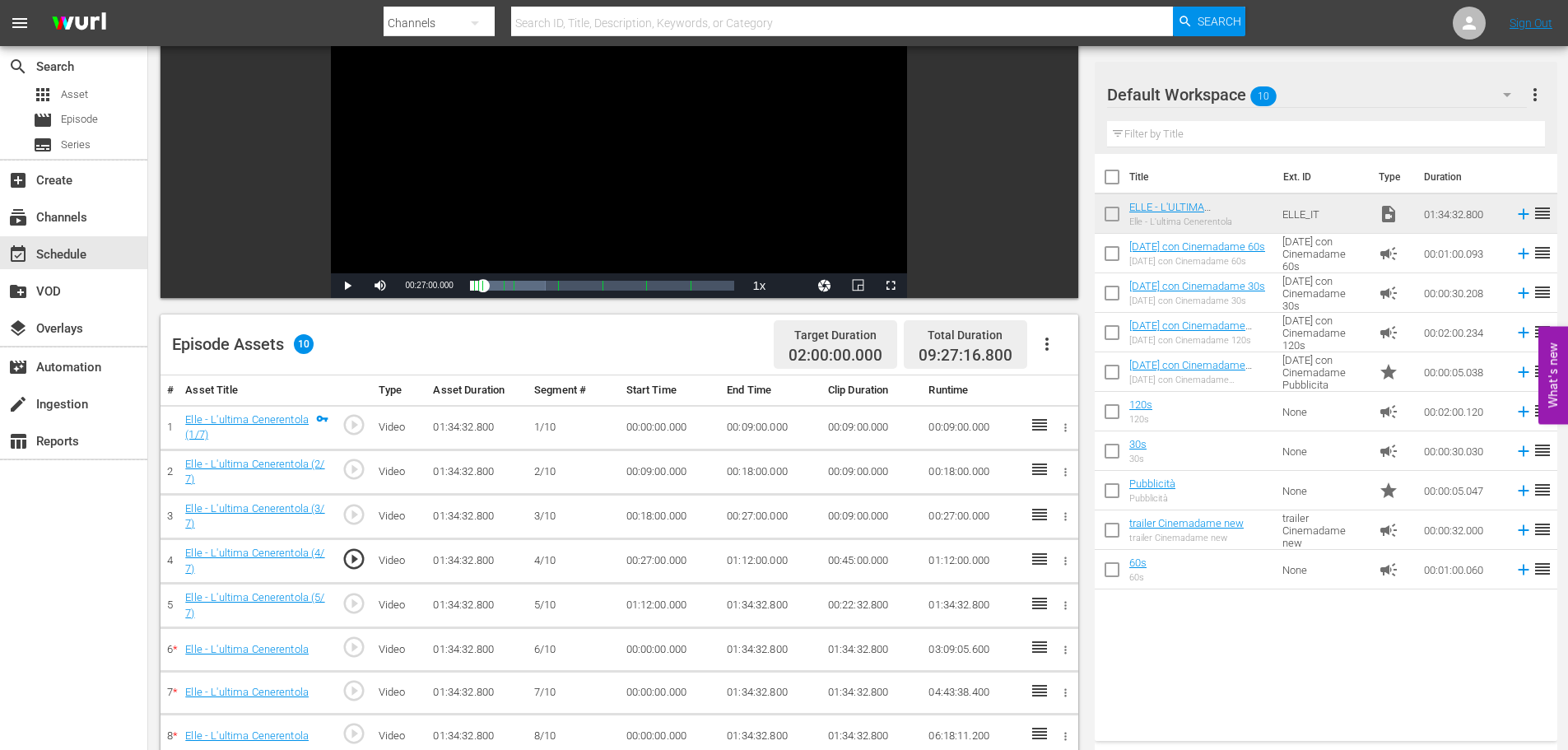
click at [763, 556] on td "01:12:00.000" at bounding box center [771, 560] width 102 height 44
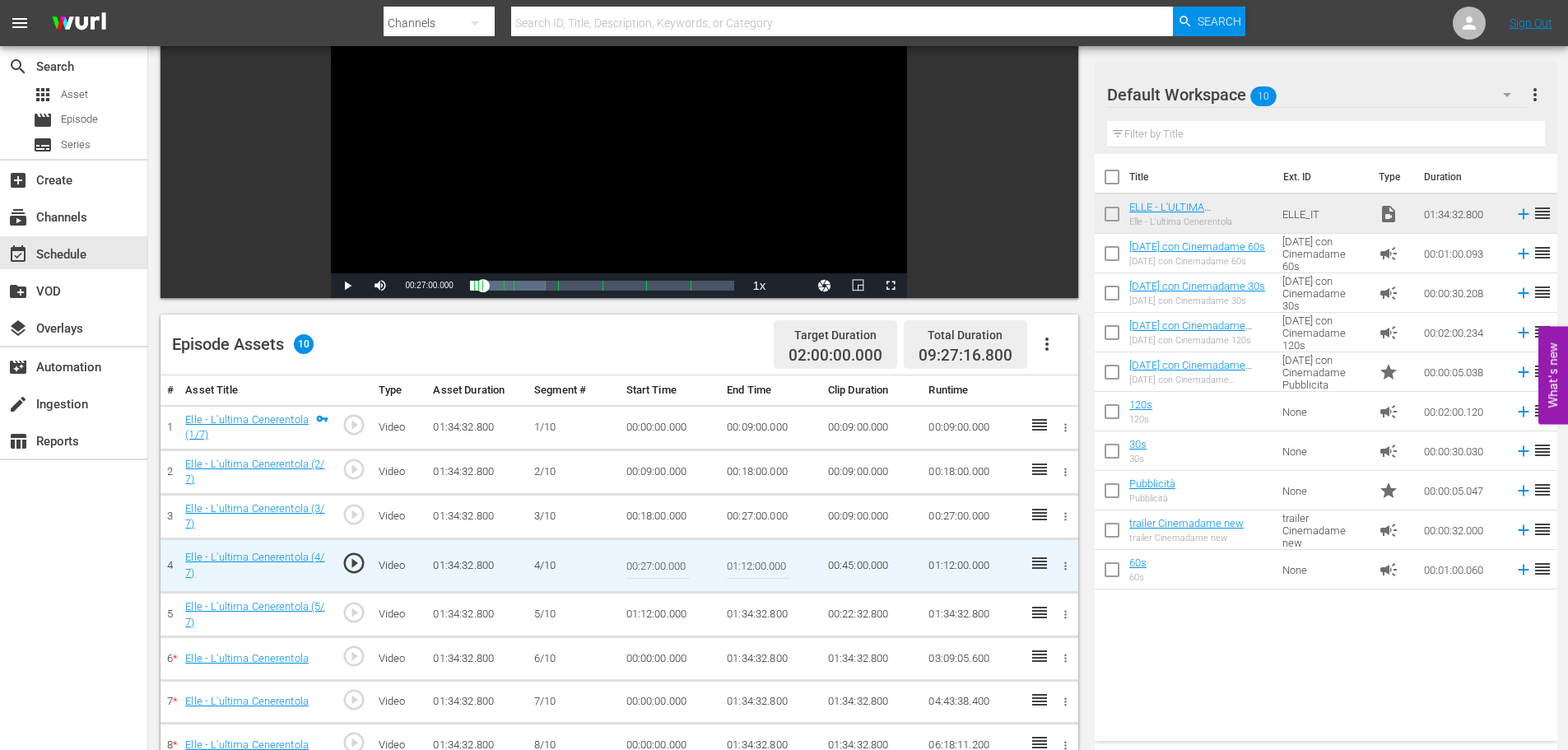
click at [753, 560] on input "01:12:00.000" at bounding box center [758, 565] width 64 height 40
paste input "0:36:"
type input "00:36:00"
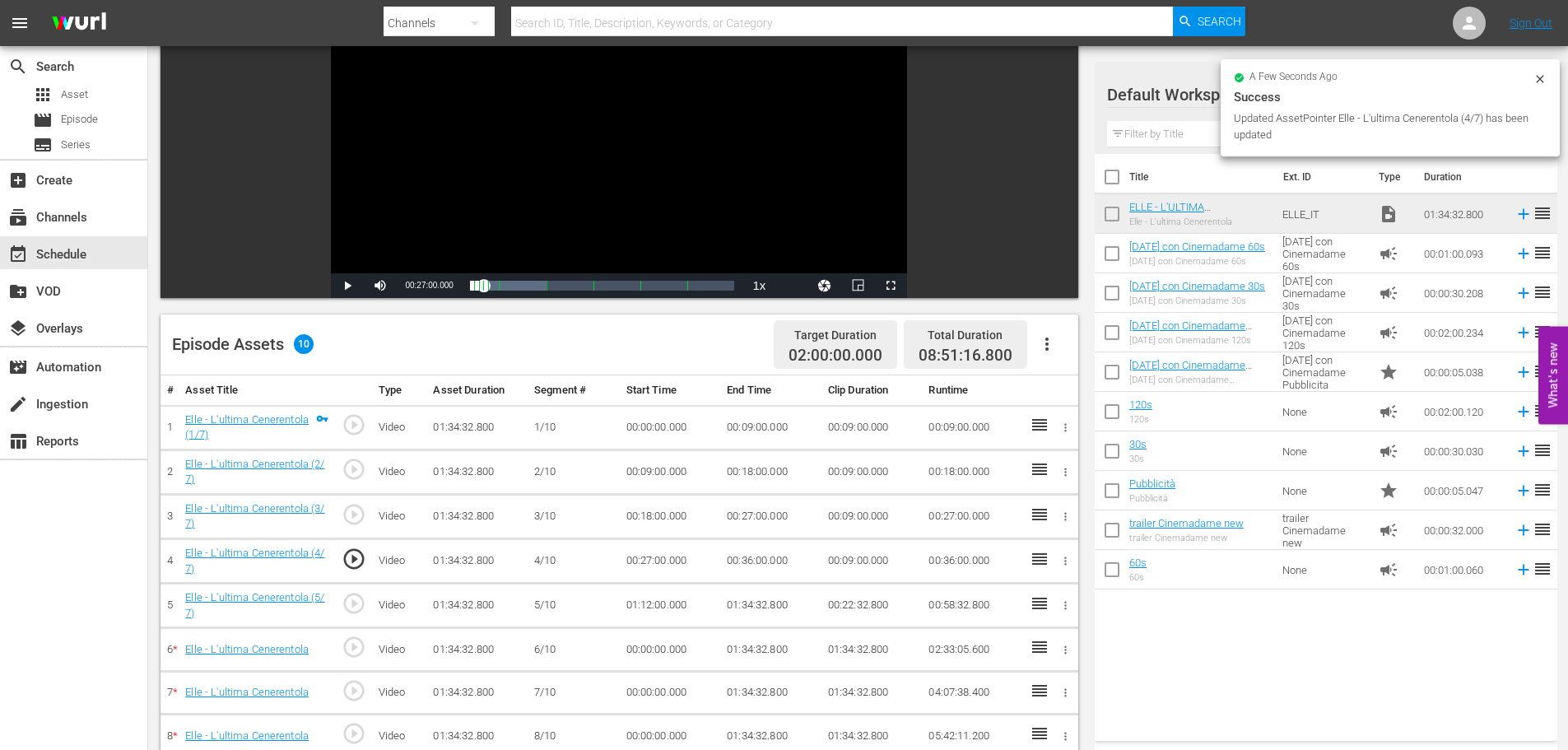
click at [649, 609] on td "01:12:00.000" at bounding box center [670, 605] width 102 height 44
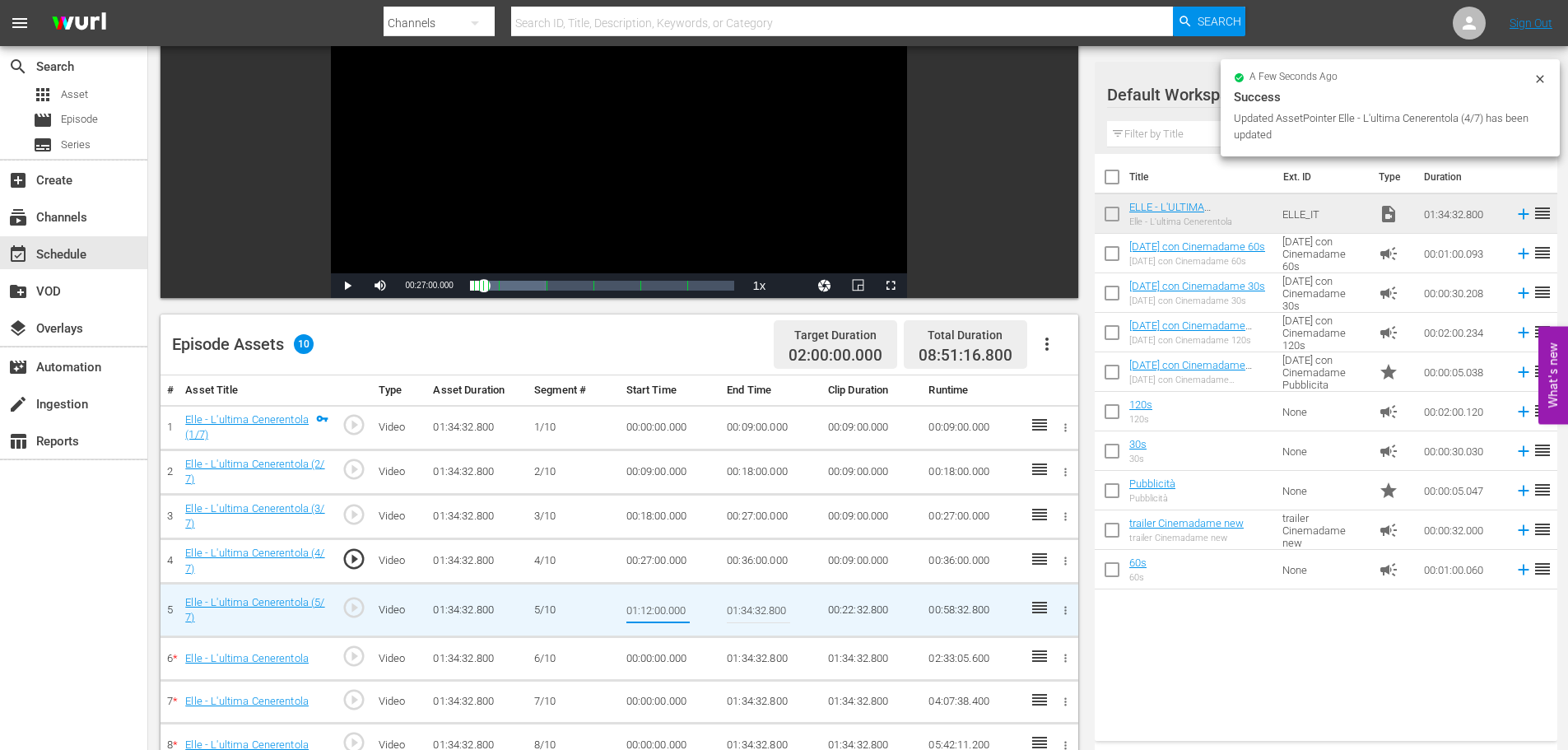
type input "00:36:00"
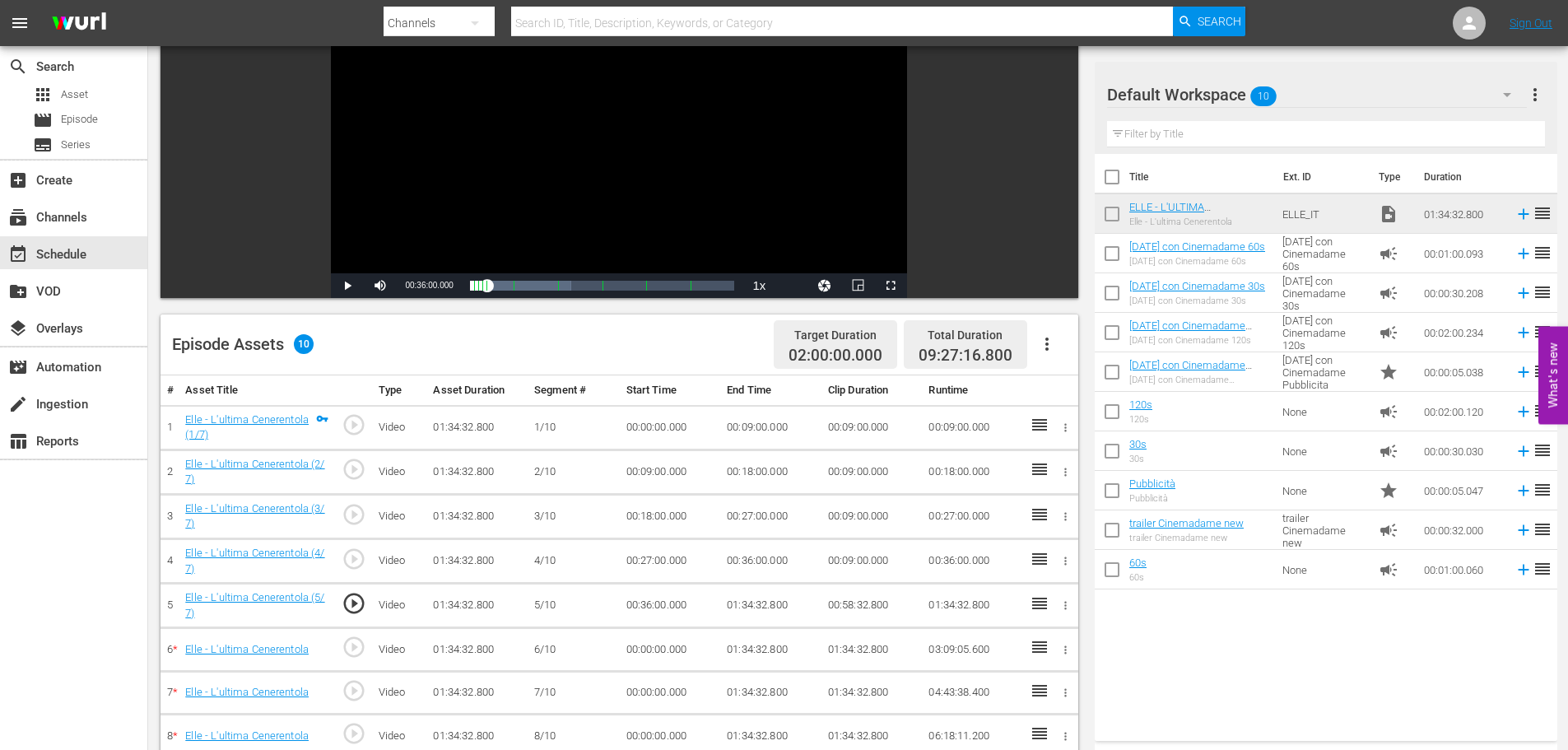
click at [729, 607] on td "01:34:32.800" at bounding box center [771, 605] width 102 height 44
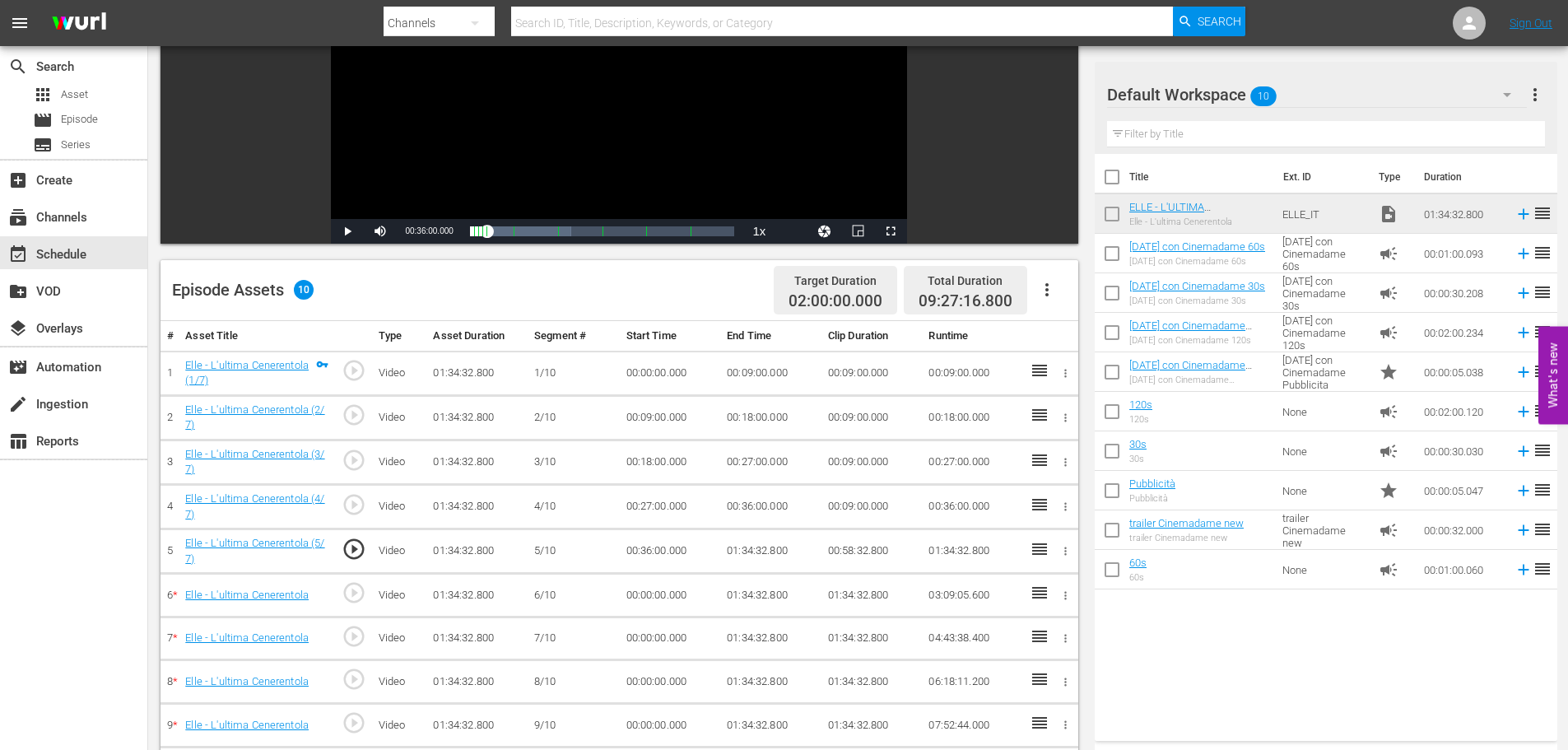
scroll to position [247, 0]
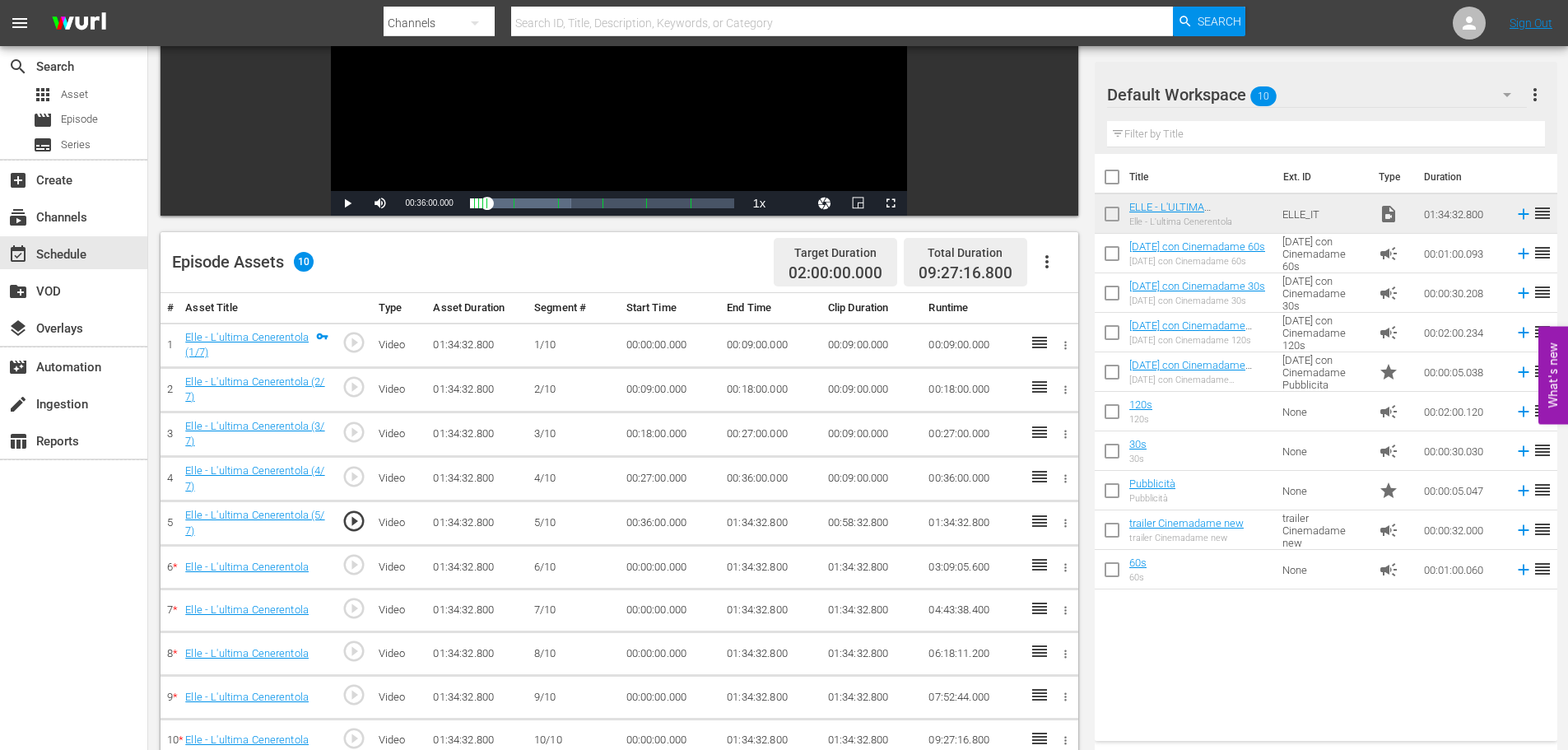
click at [744, 517] on td "01:34:32.800" at bounding box center [771, 523] width 102 height 44
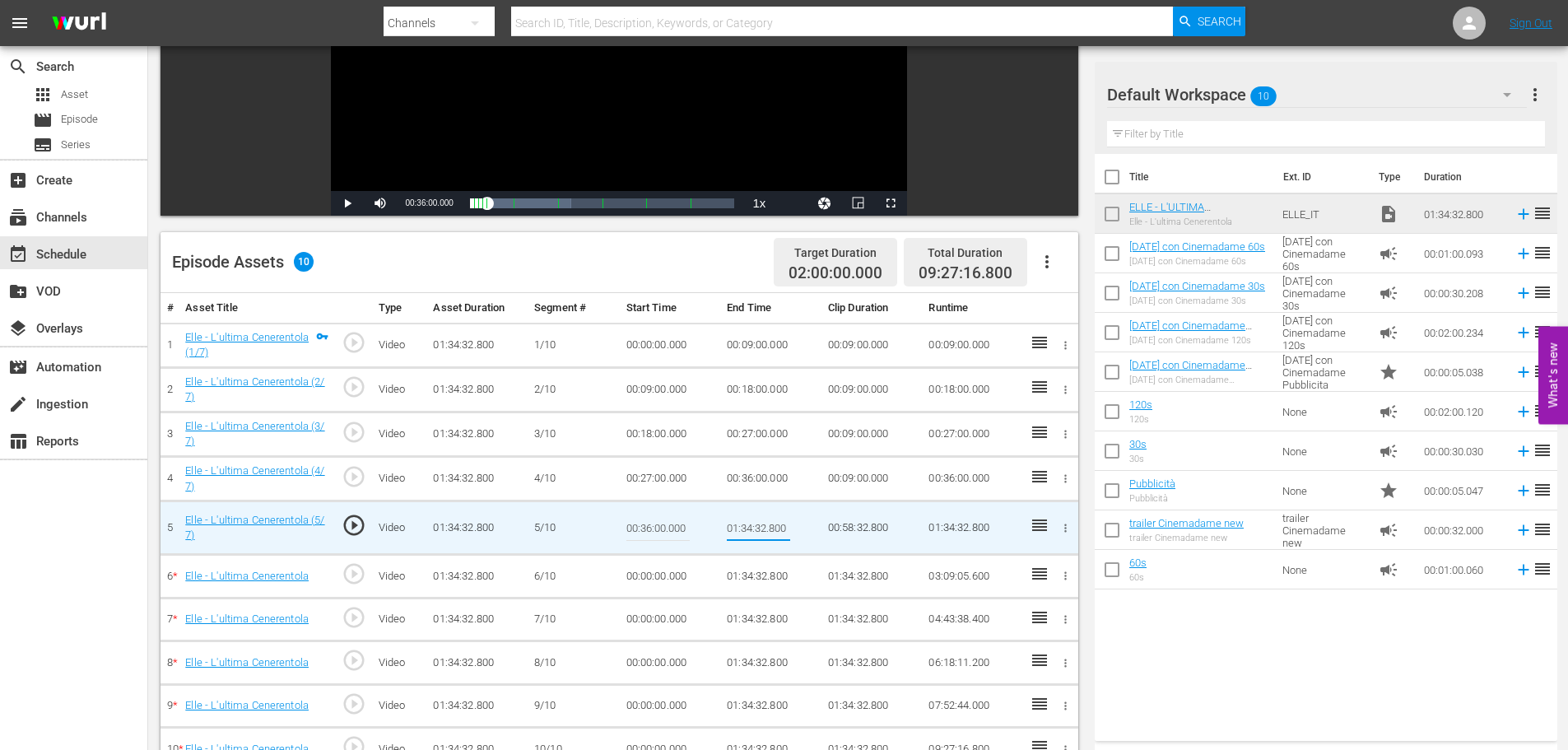
click at [744, 517] on input "01:34:32.800" at bounding box center [758, 527] width 64 height 40
type input "00:45:00"
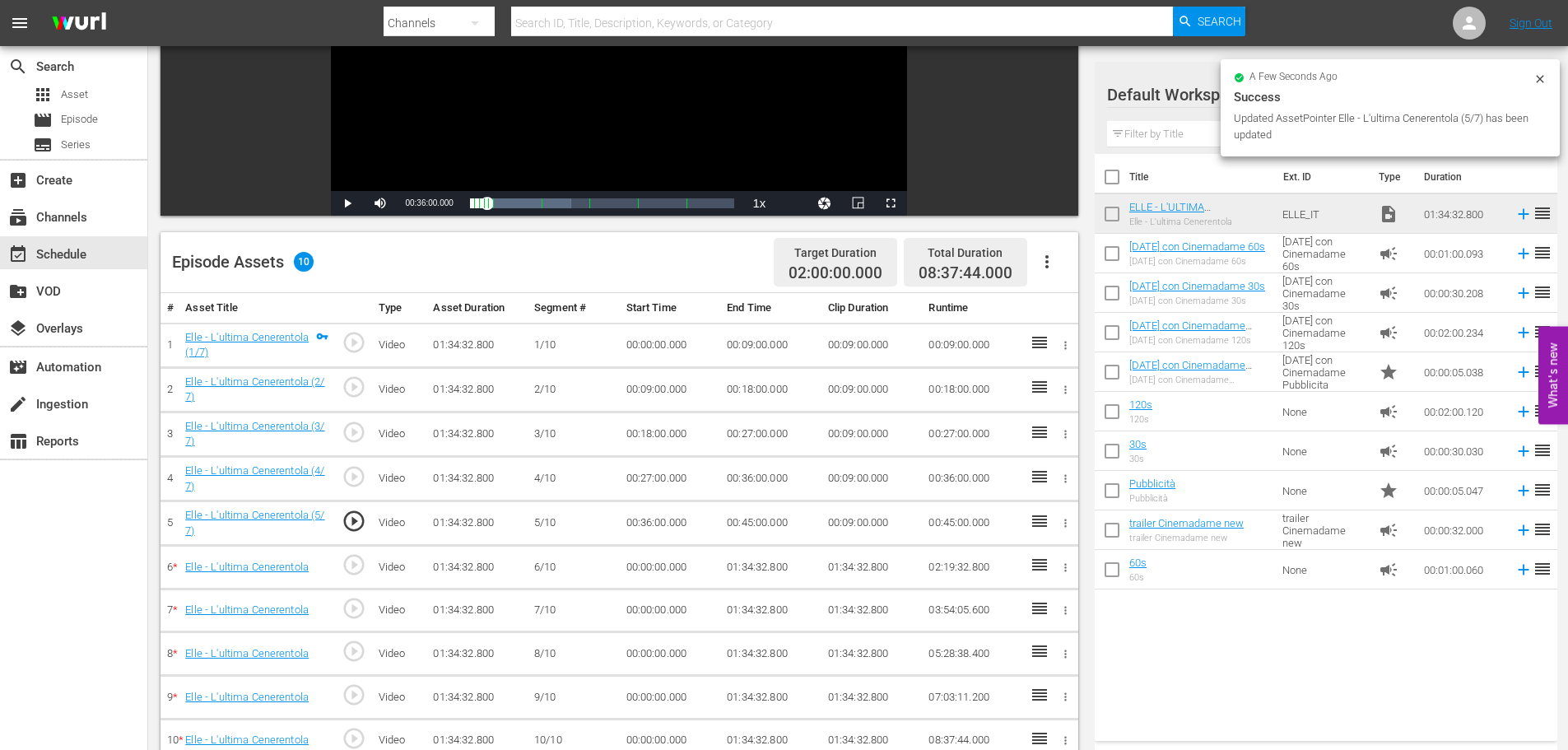
click at [643, 560] on td "00:00:00.000" at bounding box center [670, 567] width 102 height 44
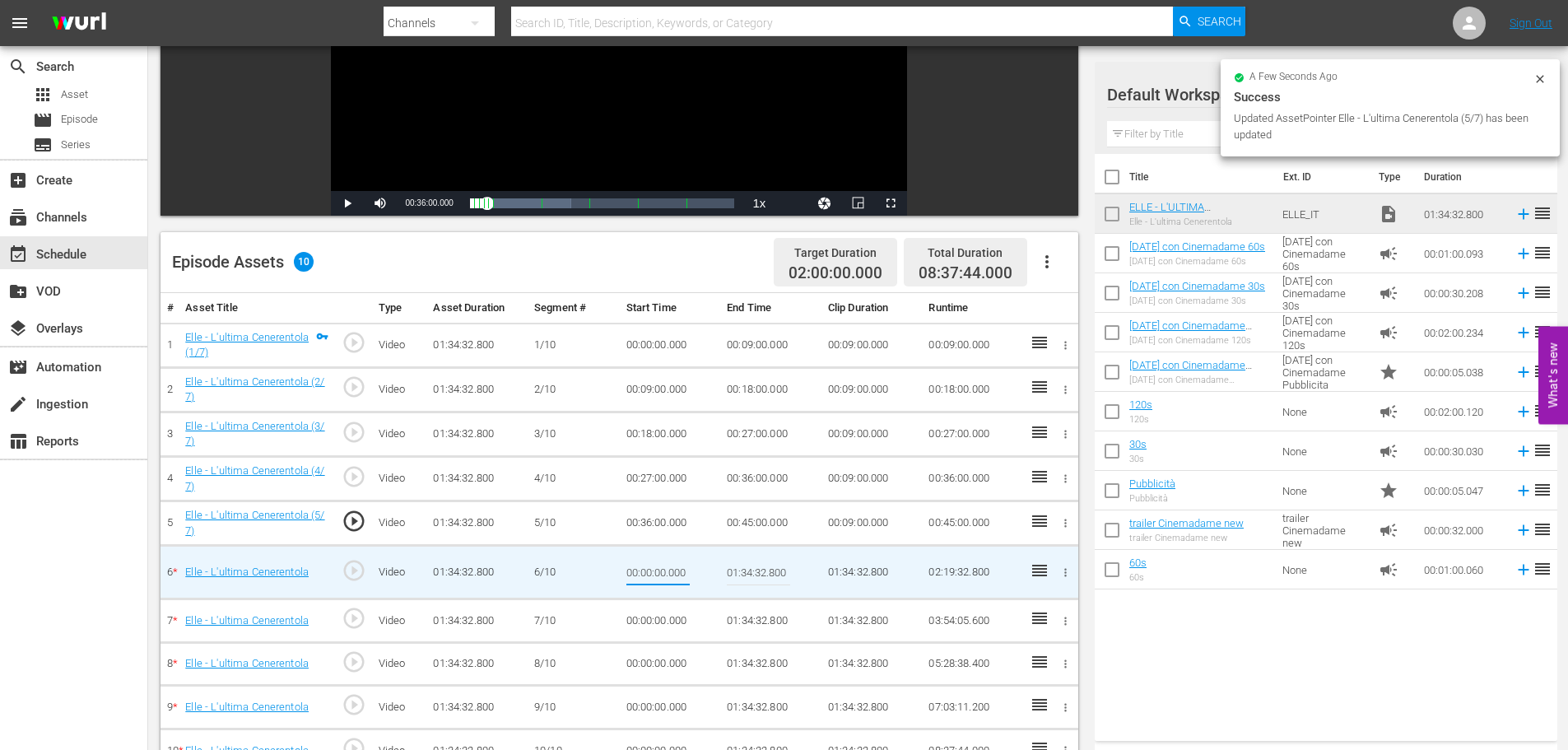
click at [643, 560] on input "00:00:00.000" at bounding box center [658, 572] width 64 height 40
type input "00:45:00"
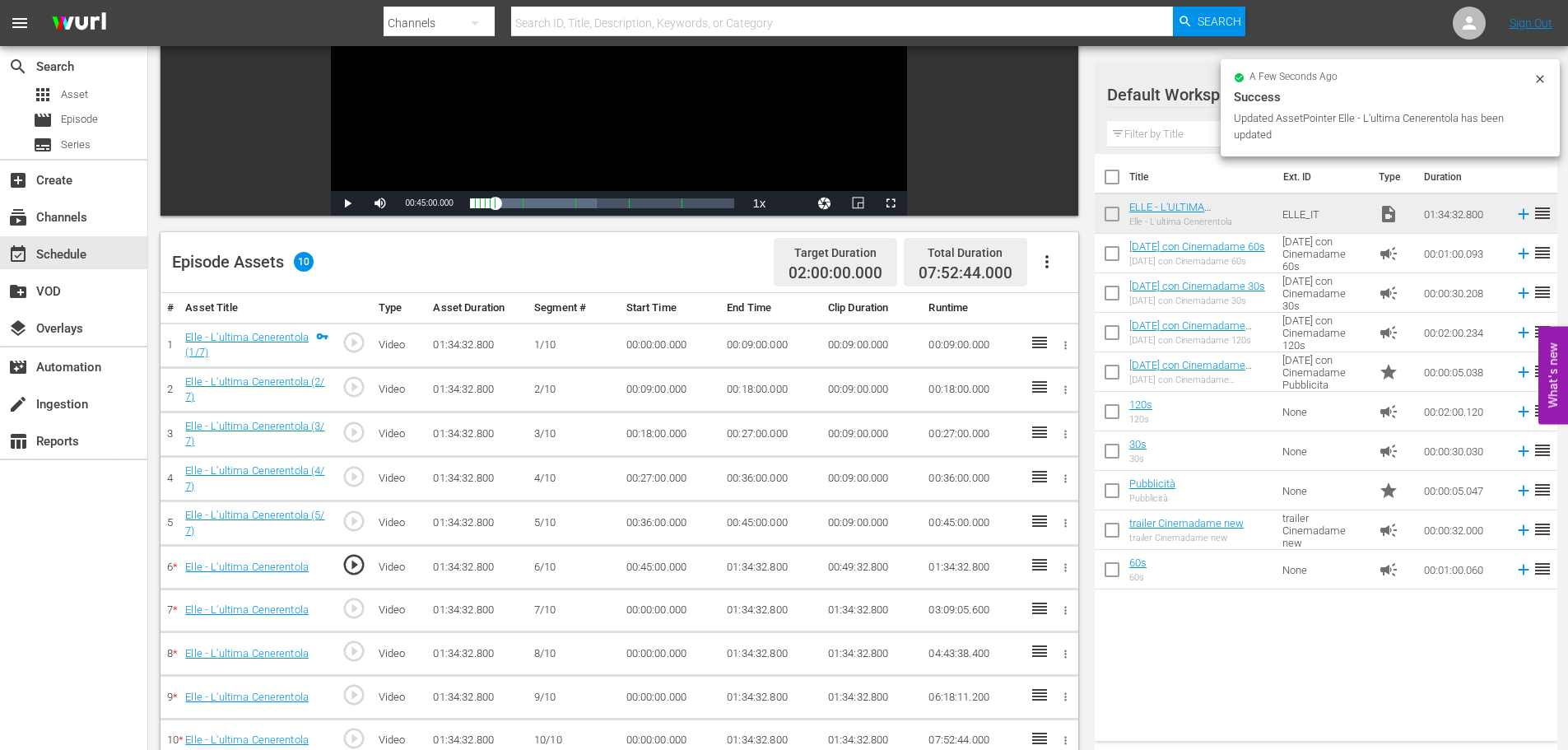
click at [754, 566] on td "01:34:32.800" at bounding box center [771, 567] width 102 height 44
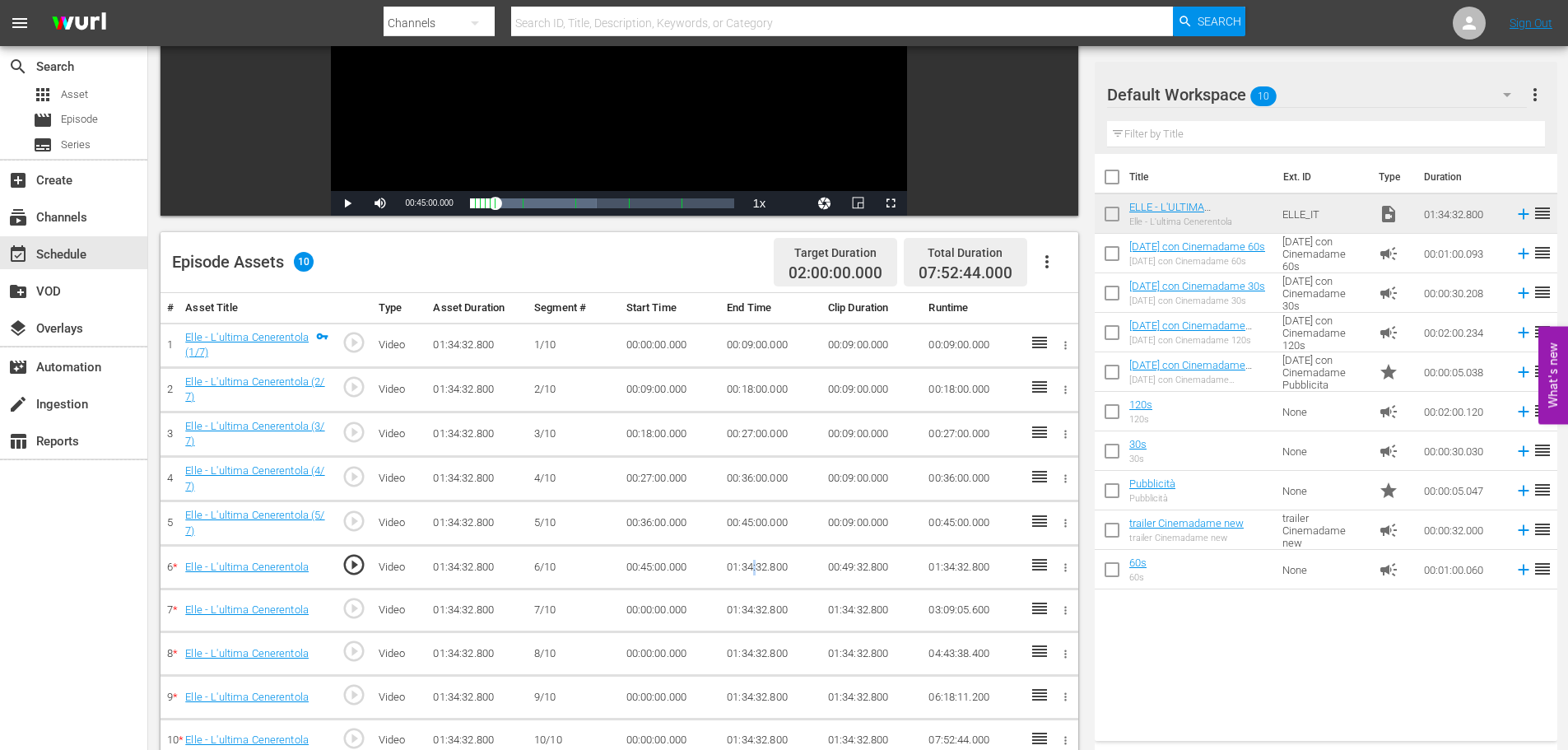
click at [754, 566] on td "01:34:32.800" at bounding box center [771, 567] width 102 height 44
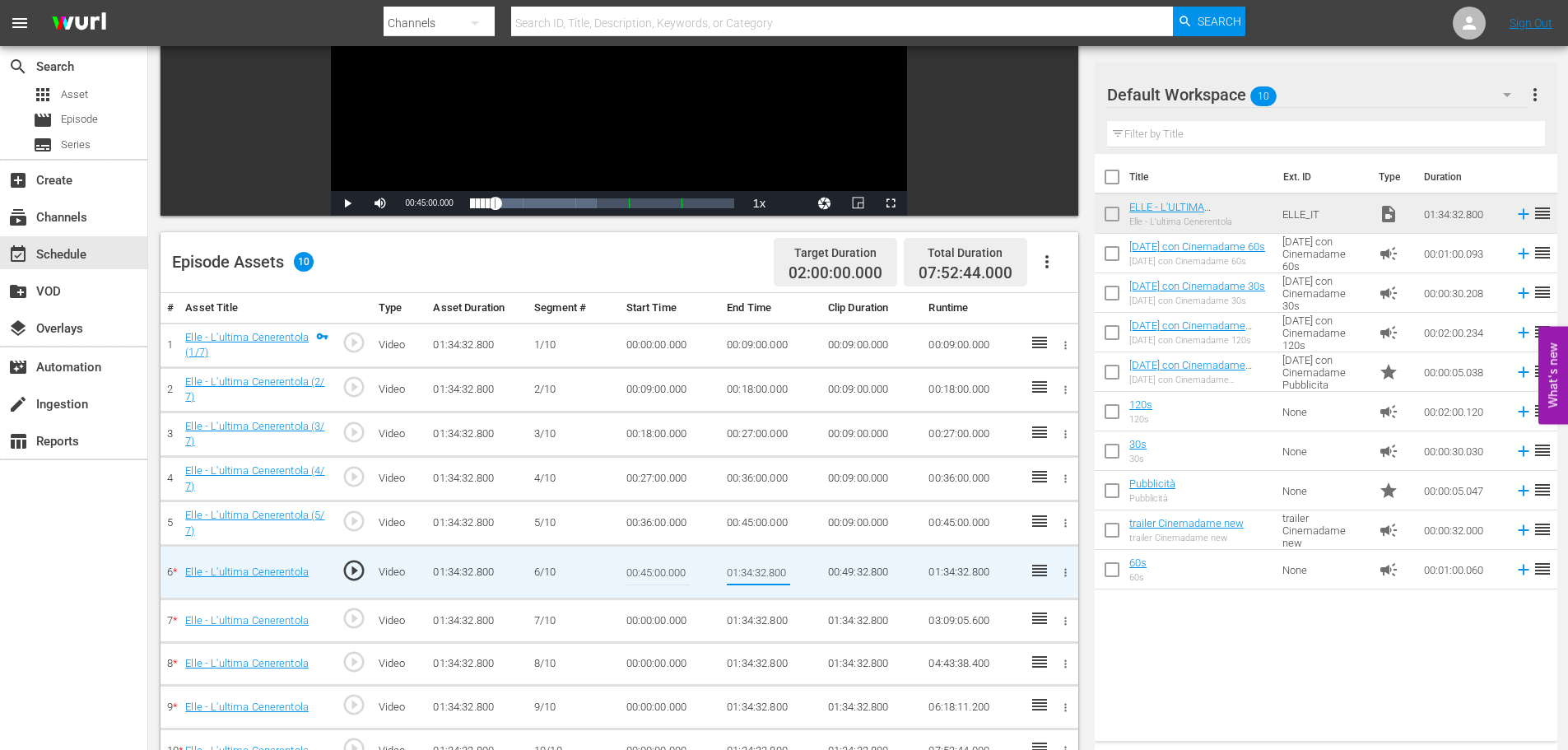
type input "00:54:00"
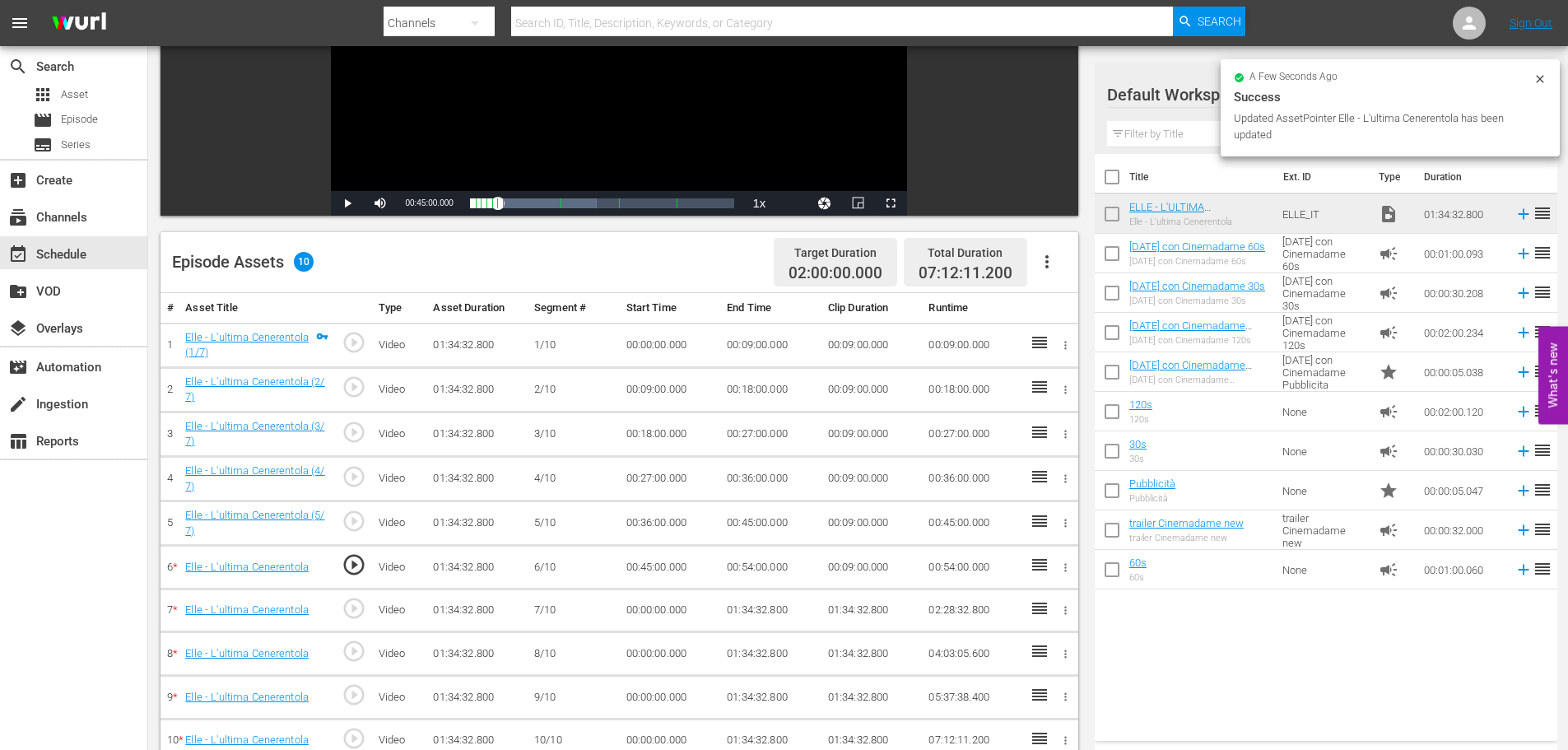
click at [652, 605] on td "00:00:00.000" at bounding box center [670, 610] width 102 height 44
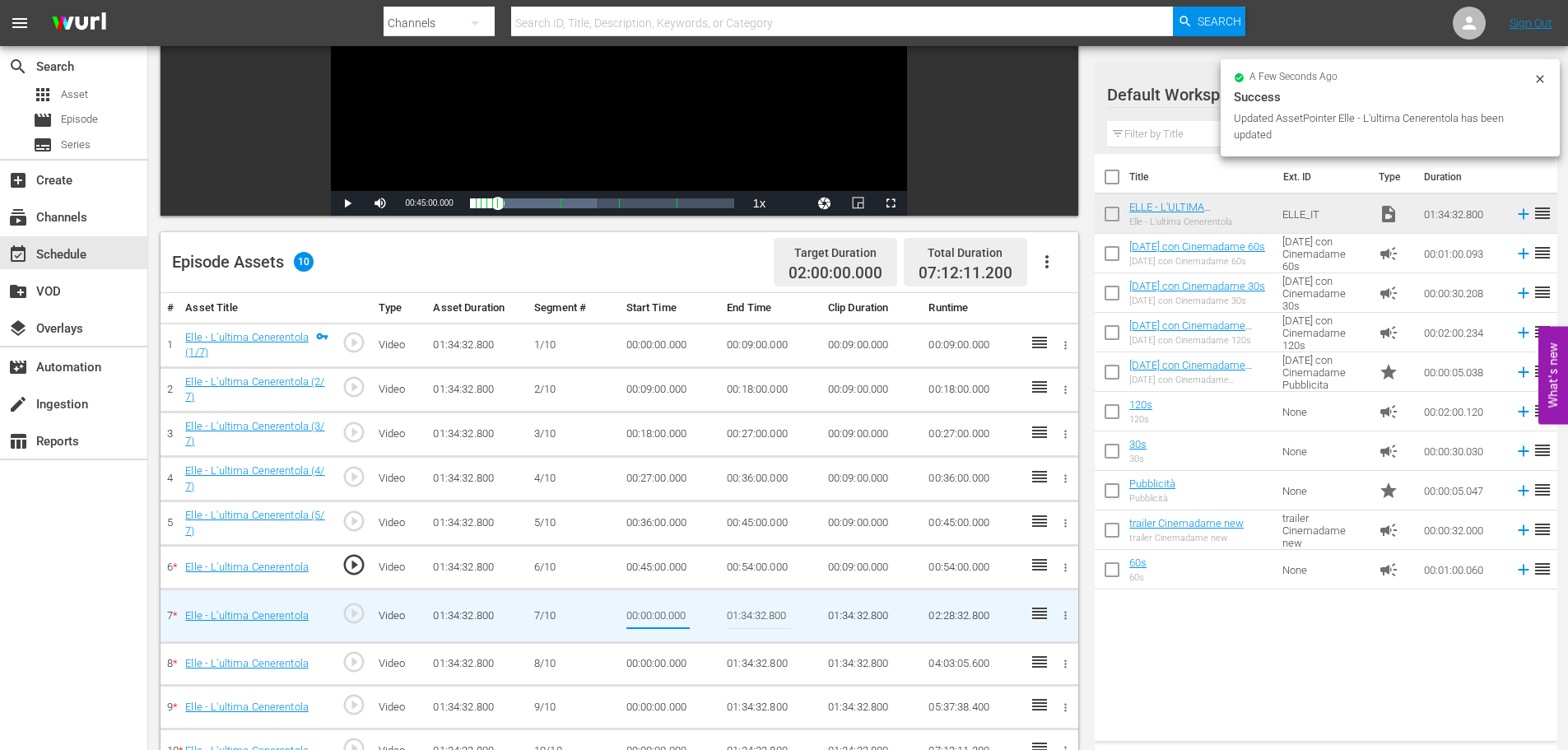
type input "00:54:00"
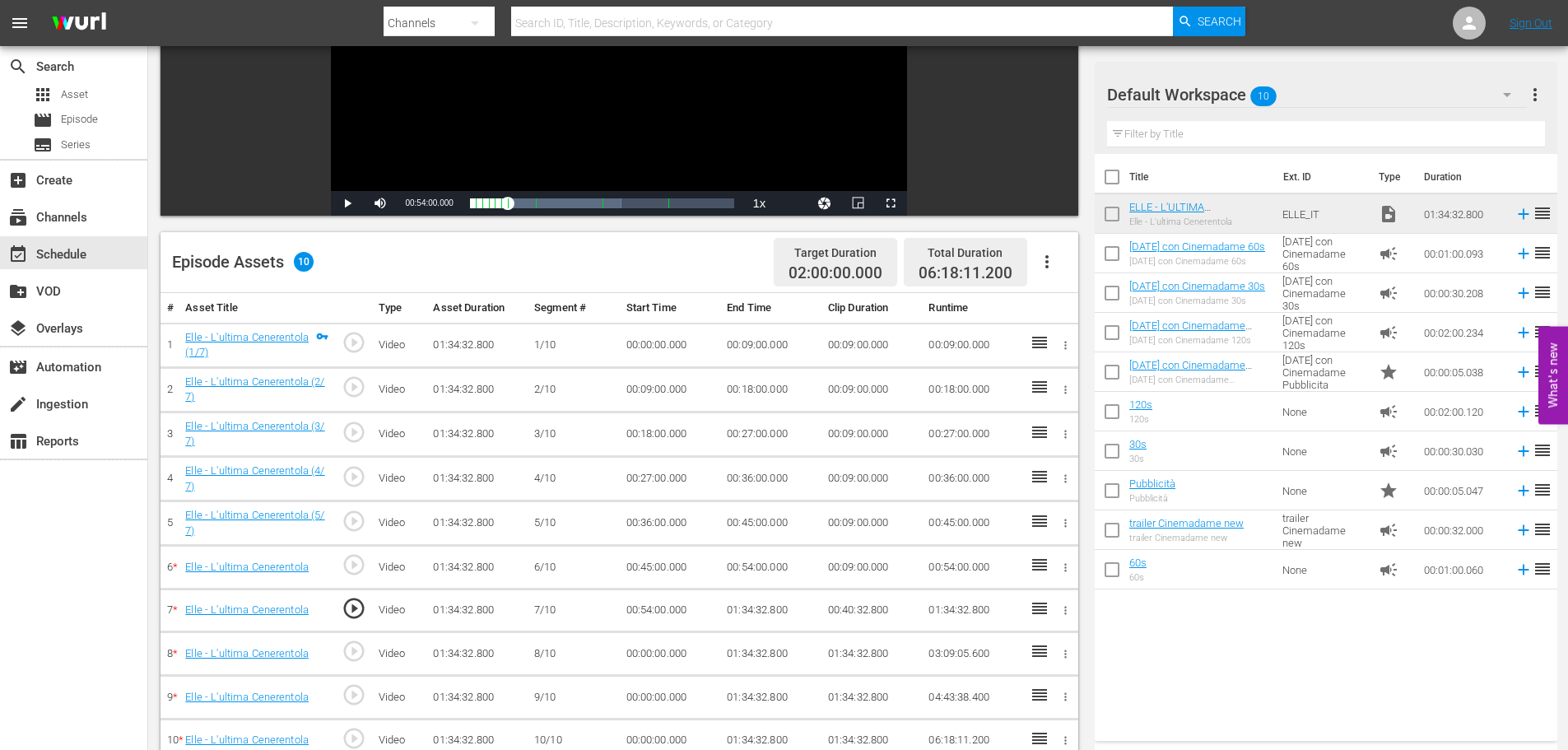
click at [751, 581] on td "00:54:00.000" at bounding box center [771, 567] width 102 height 44
click at [750, 608] on td "01:34:32.800" at bounding box center [771, 610] width 102 height 44
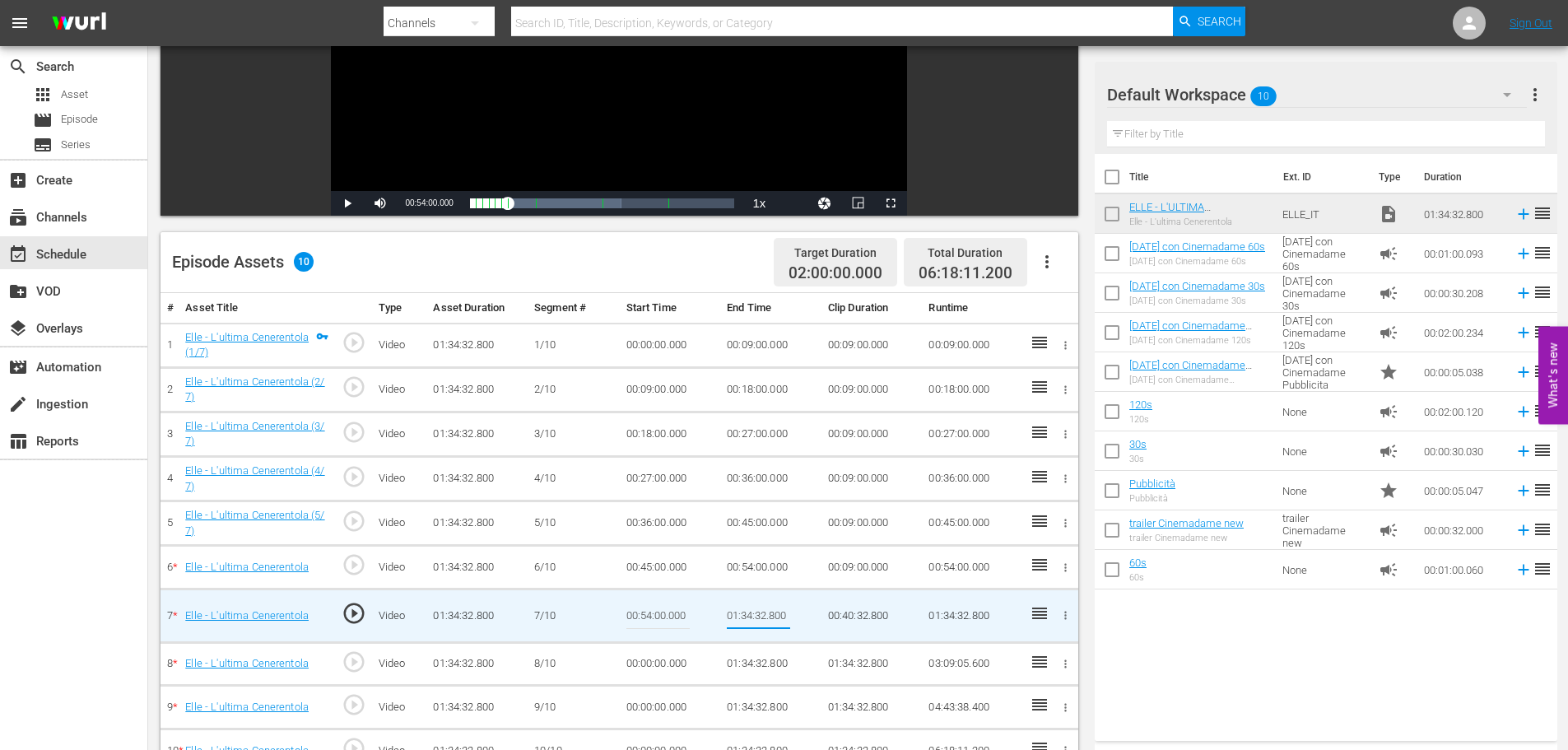
click at [750, 608] on input "01:34:32.800" at bounding box center [758, 615] width 64 height 40
type input "01:03:00"
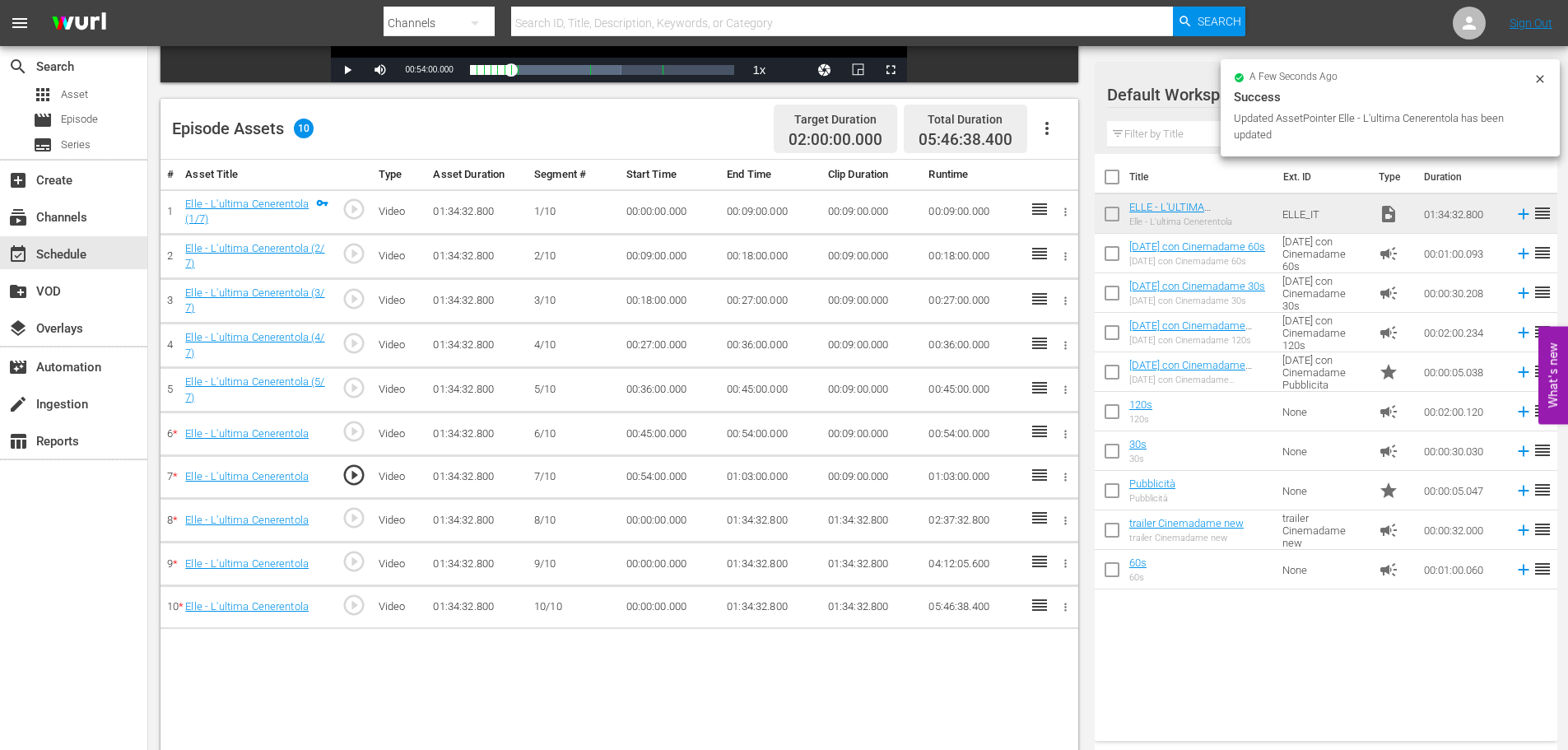
scroll to position [411, 0]
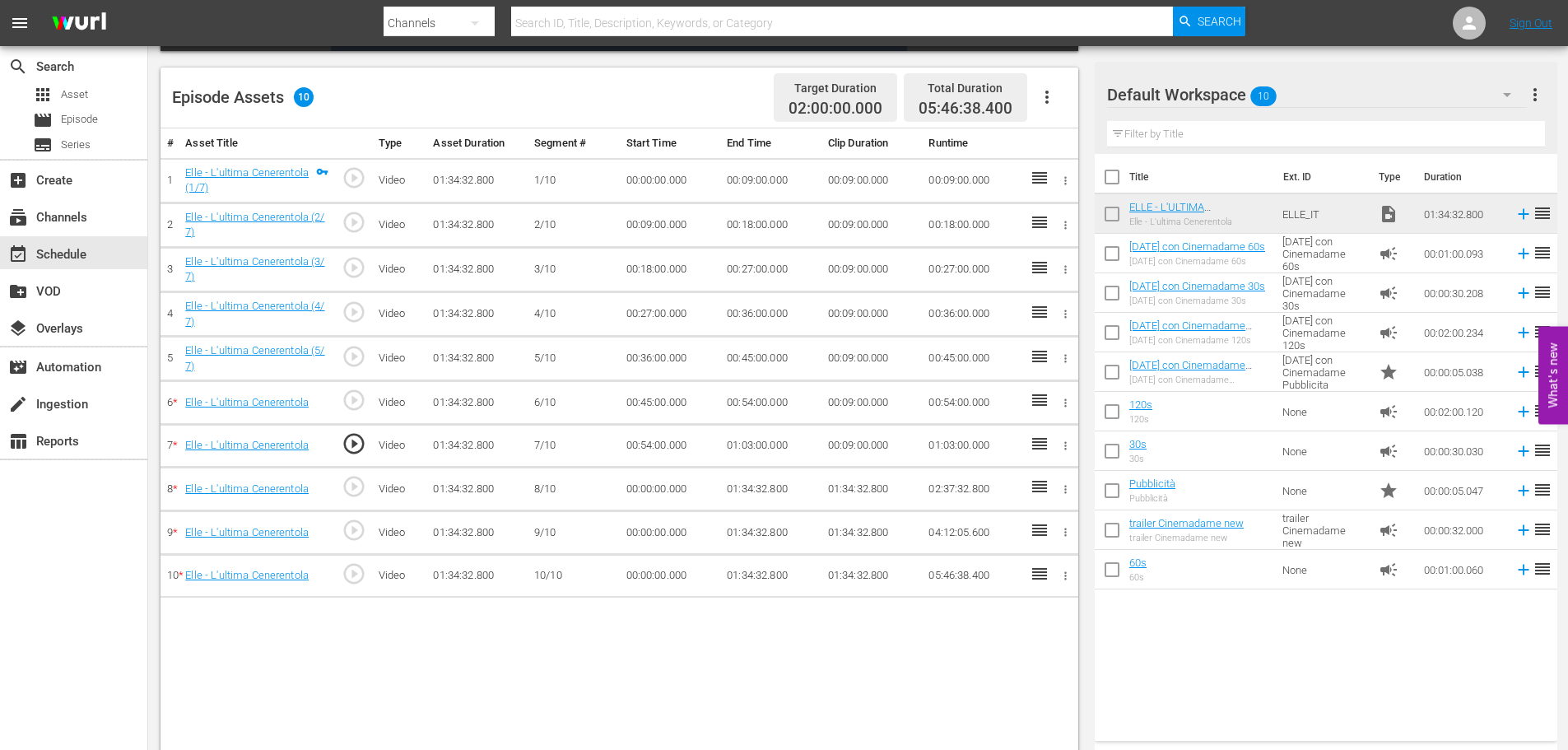
click at [648, 486] on td "00:00:00.000" at bounding box center [670, 489] width 102 height 44
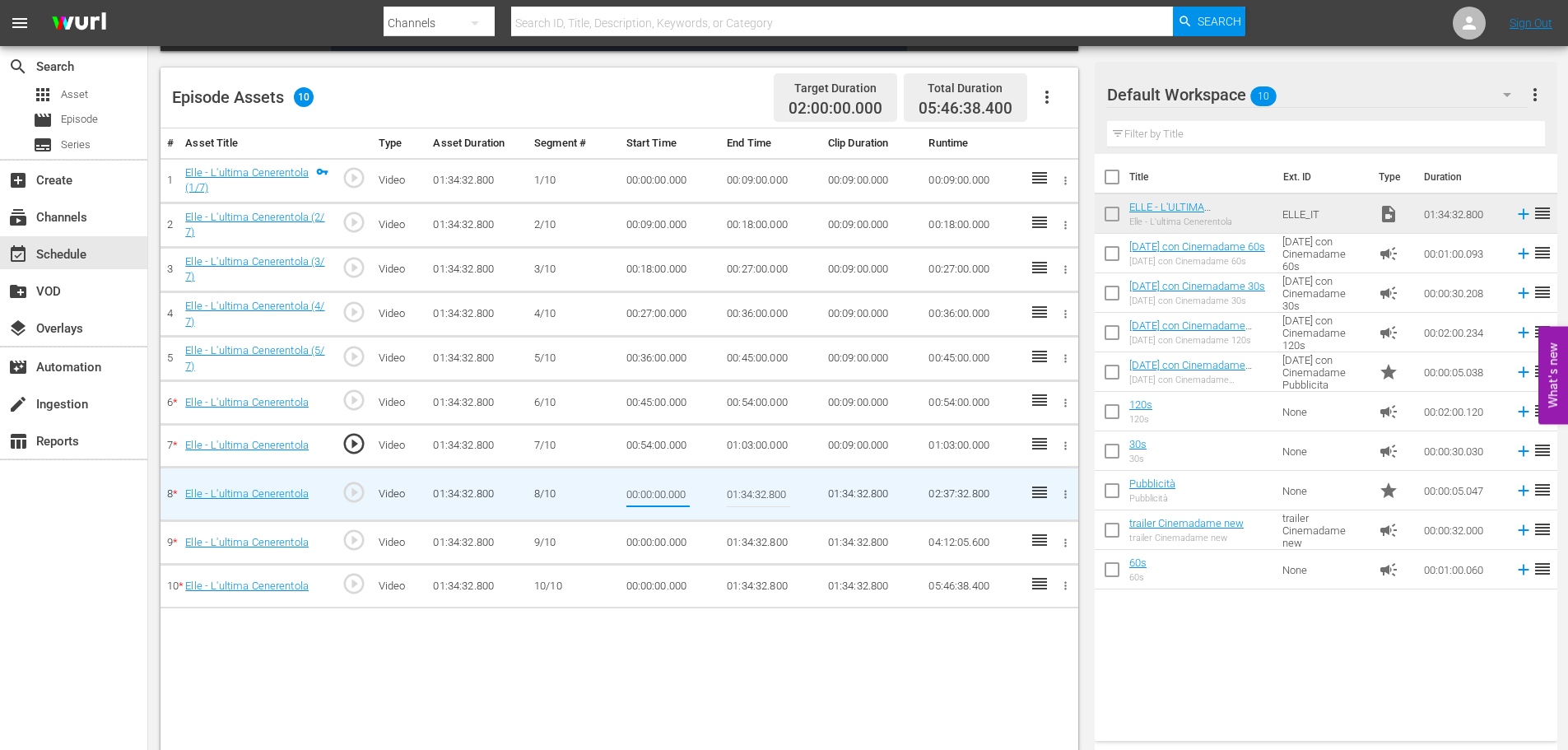
click at [648, 486] on input "00:00:00.000" at bounding box center [658, 494] width 64 height 40
type input "01:03:00"
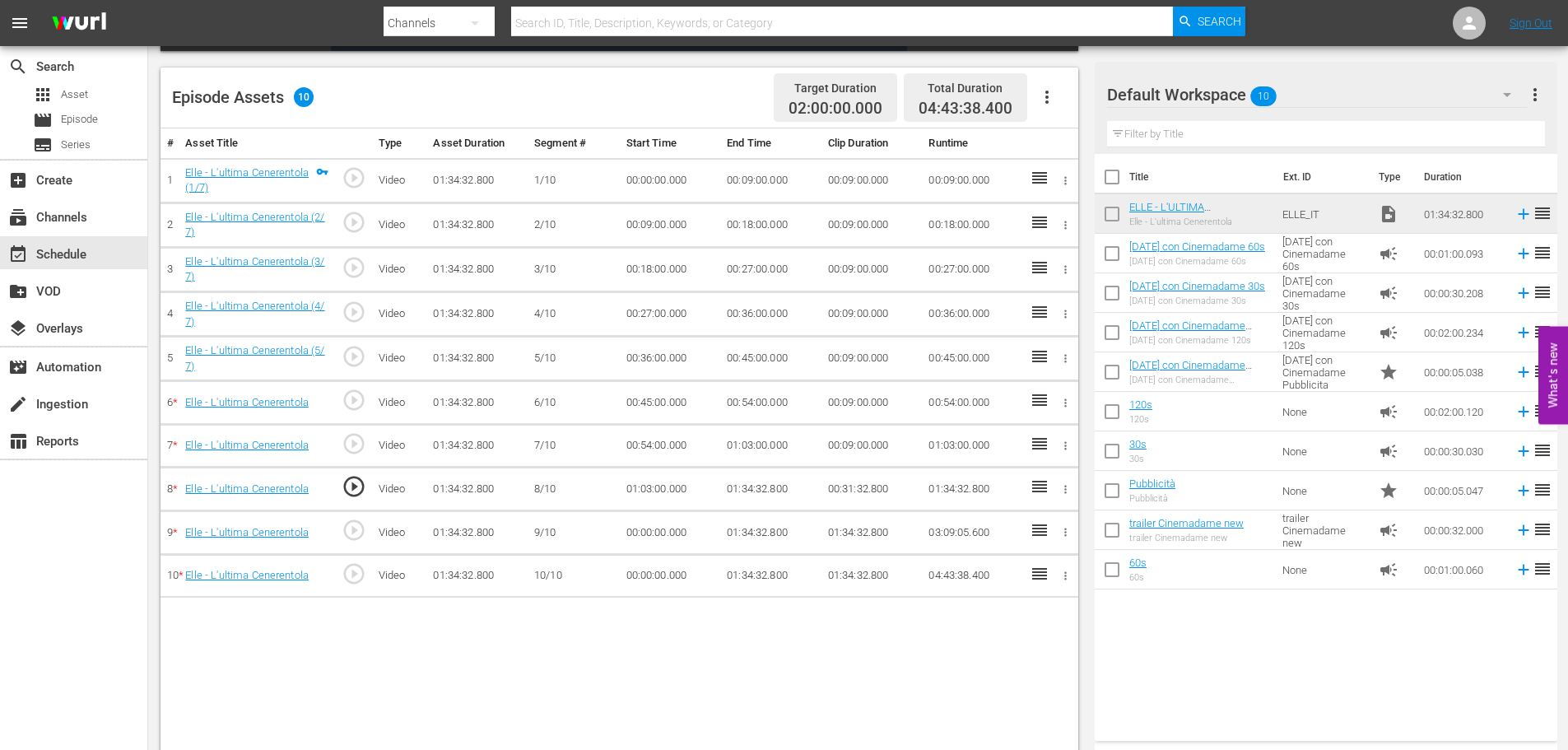
click at [741, 497] on td "01:34:32.800" at bounding box center [771, 489] width 102 height 44
click at [758, 487] on td "01:34:32.800" at bounding box center [771, 489] width 102 height 44
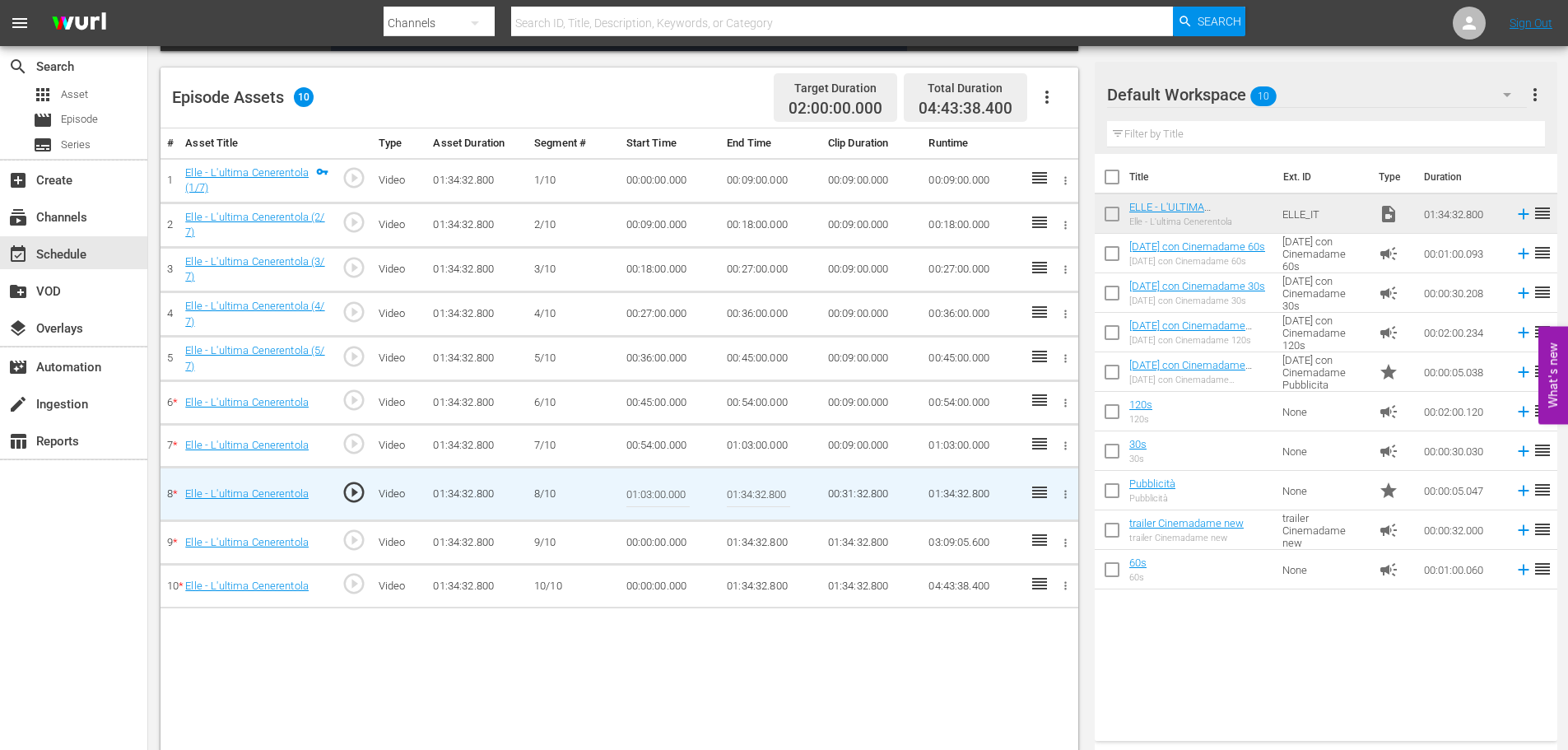
click at [758, 487] on input "01:34:32.800" at bounding box center [758, 494] width 64 height 40
paste input "12:"
type input "01:12:00"
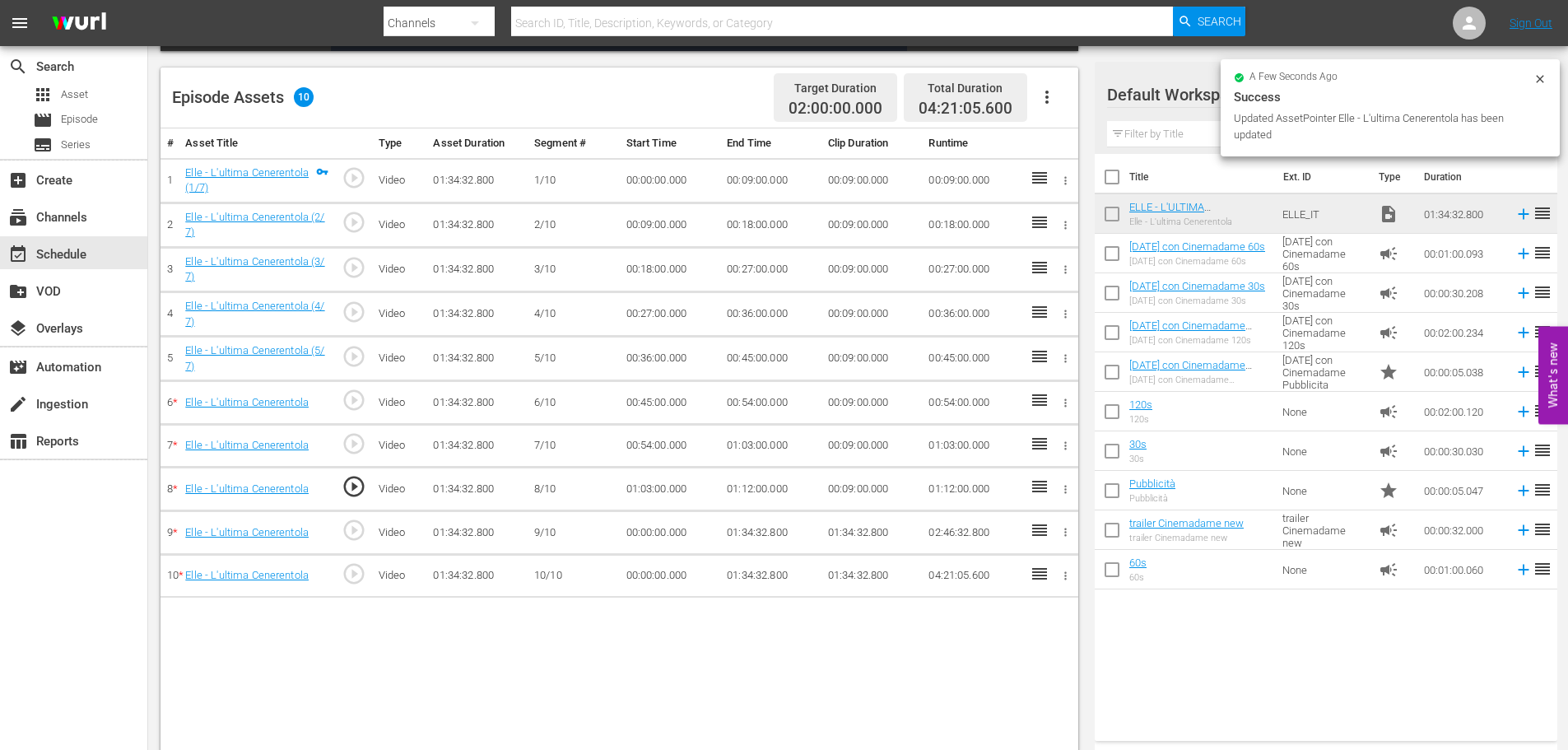
click at [651, 535] on td "00:00:00.000" at bounding box center [670, 533] width 102 height 44
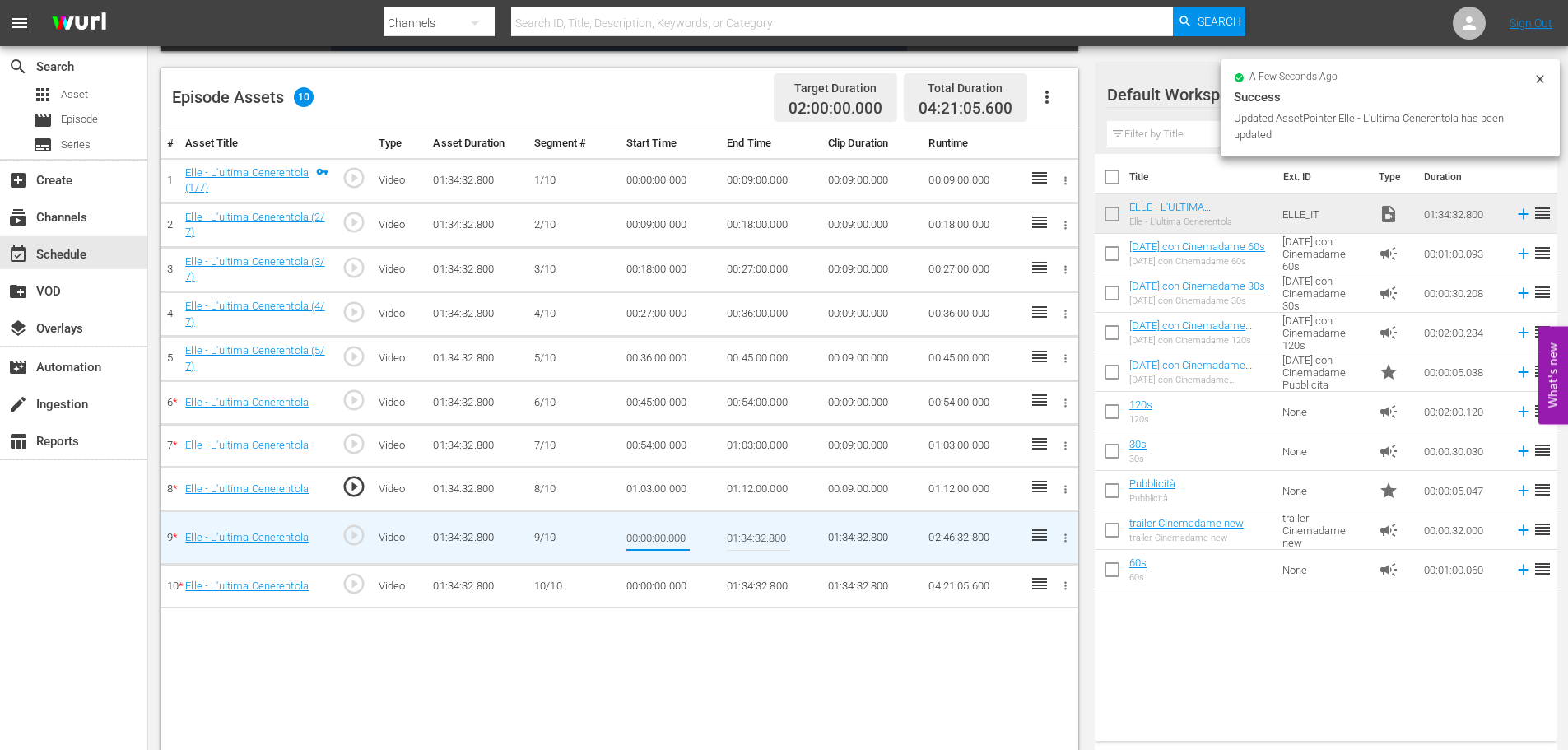
type input "01:12:00"
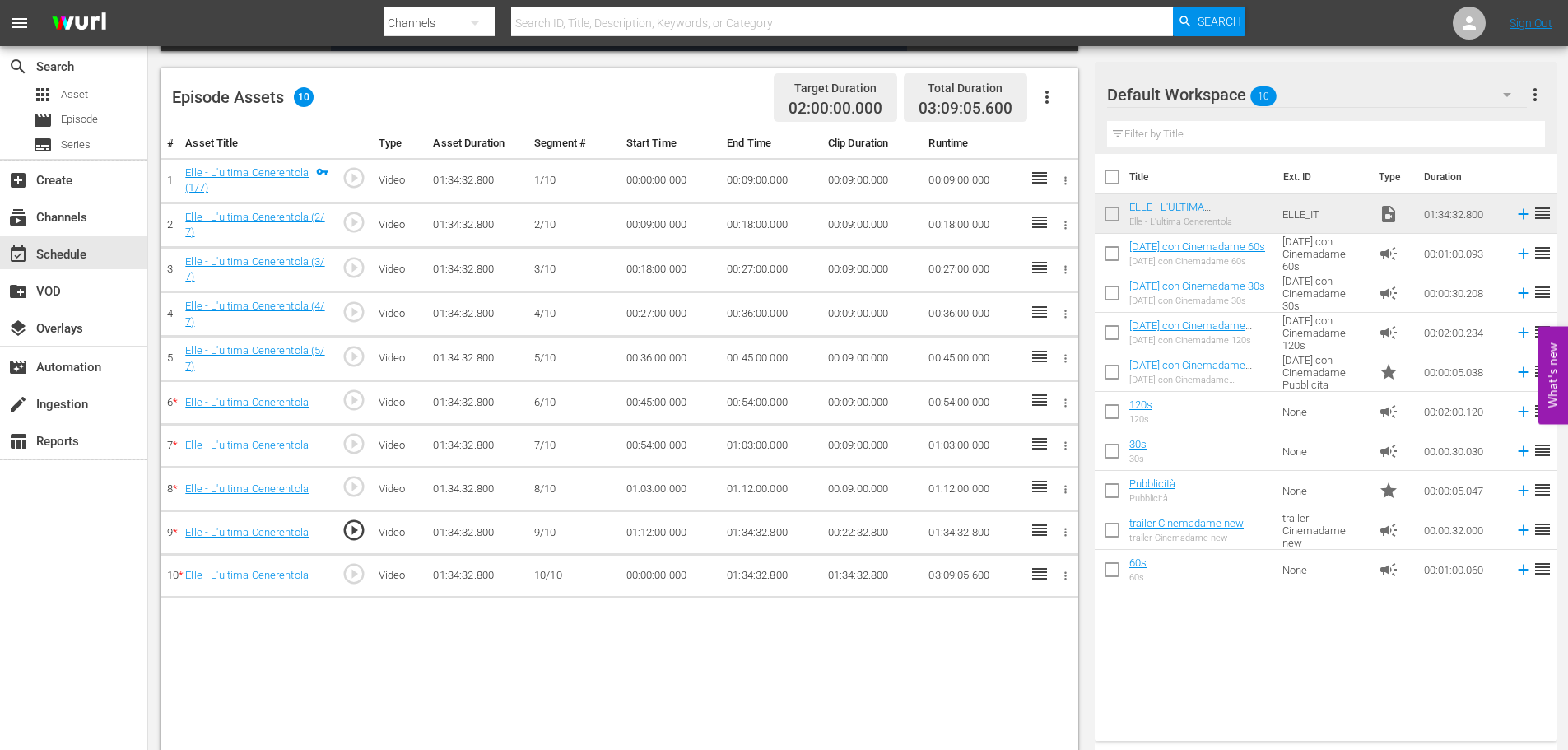
click at [753, 529] on td "01:34:32.800" at bounding box center [771, 533] width 102 height 44
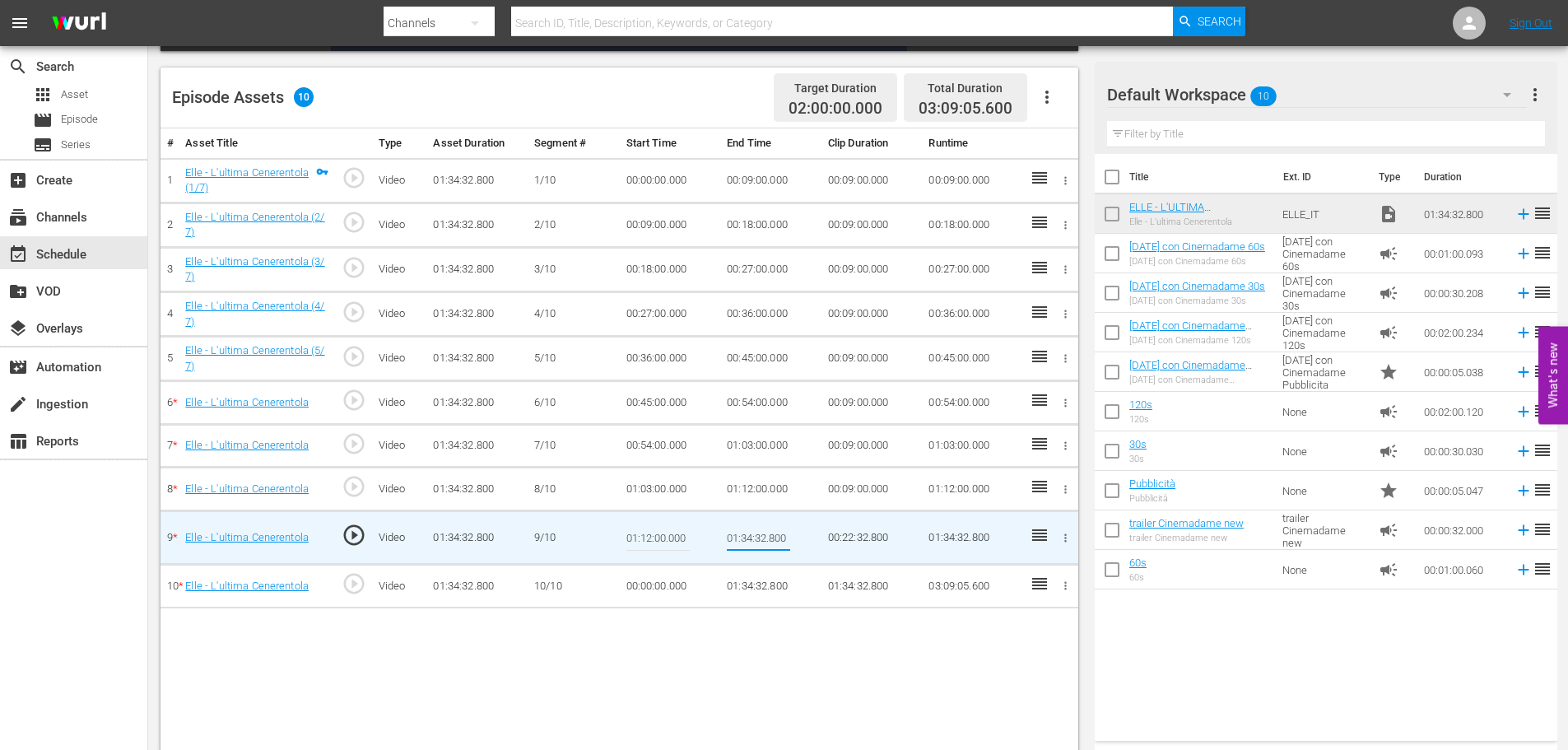
type input "01:21:00"
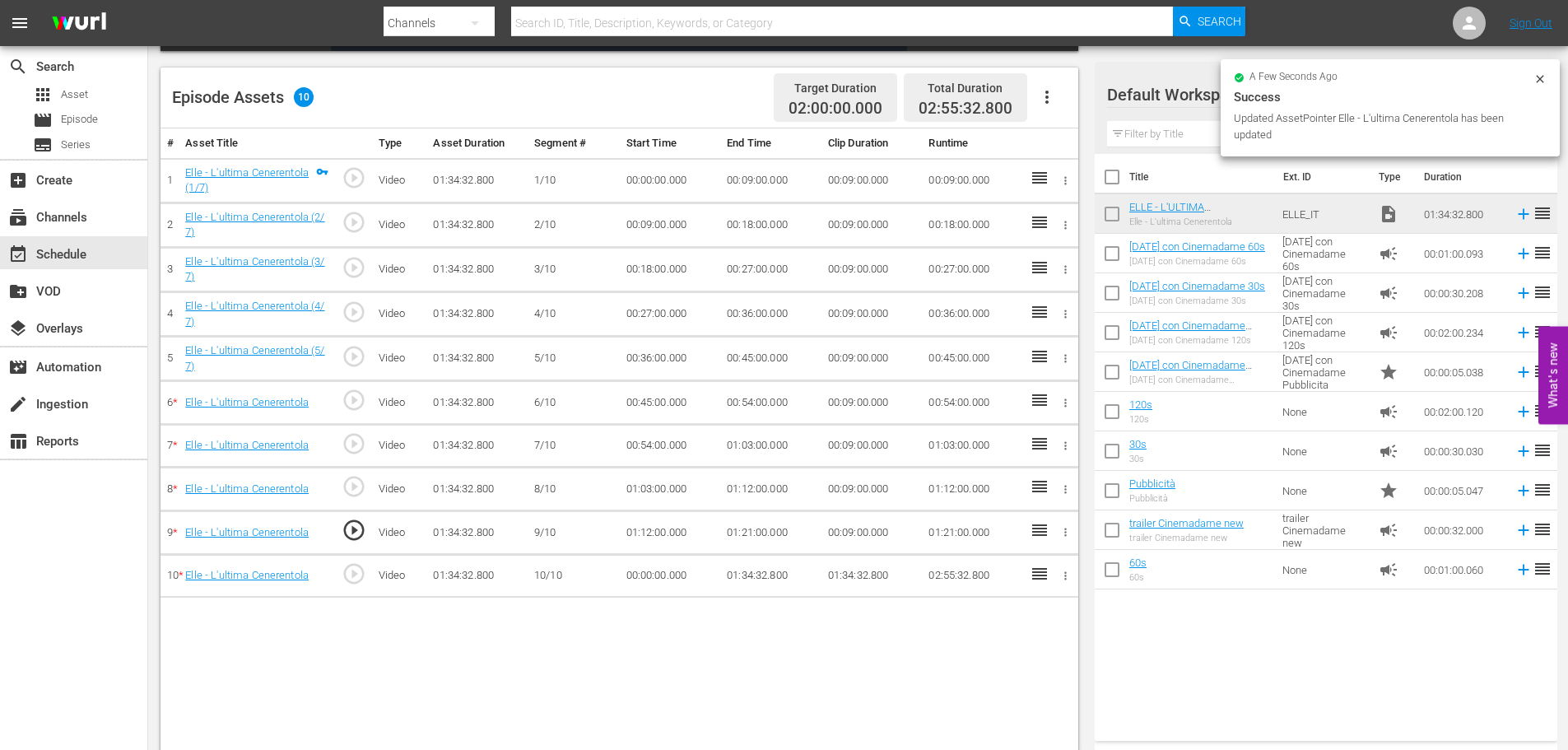
click at [669, 573] on td "00:00:00.000" at bounding box center [670, 576] width 102 height 44
click at [668, 574] on td "00:00:00.000" at bounding box center [670, 576] width 102 height 44
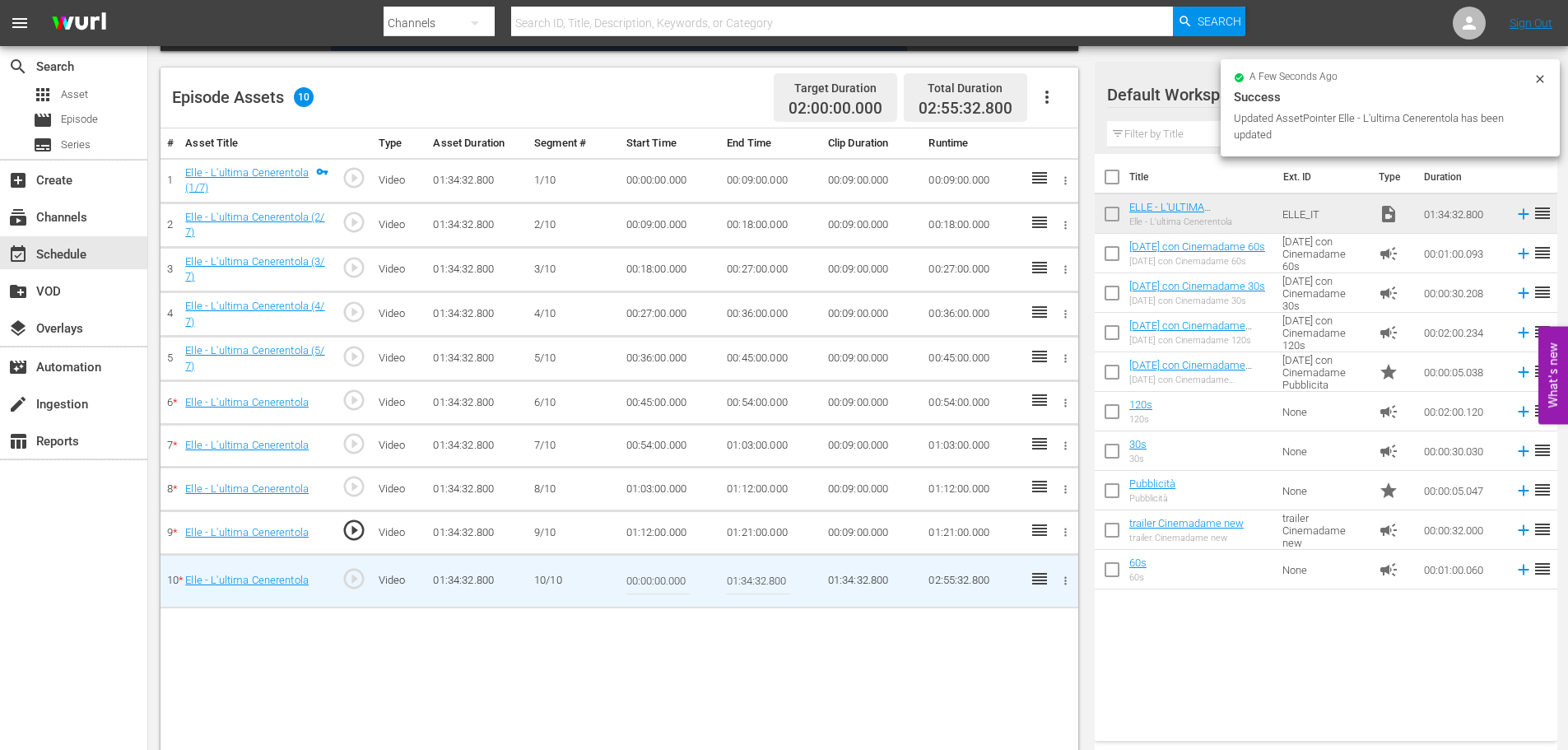
click at [668, 575] on input "00:00:00.000" at bounding box center [658, 581] width 64 height 40
paste input "1:21:"
type input "01:21:00"
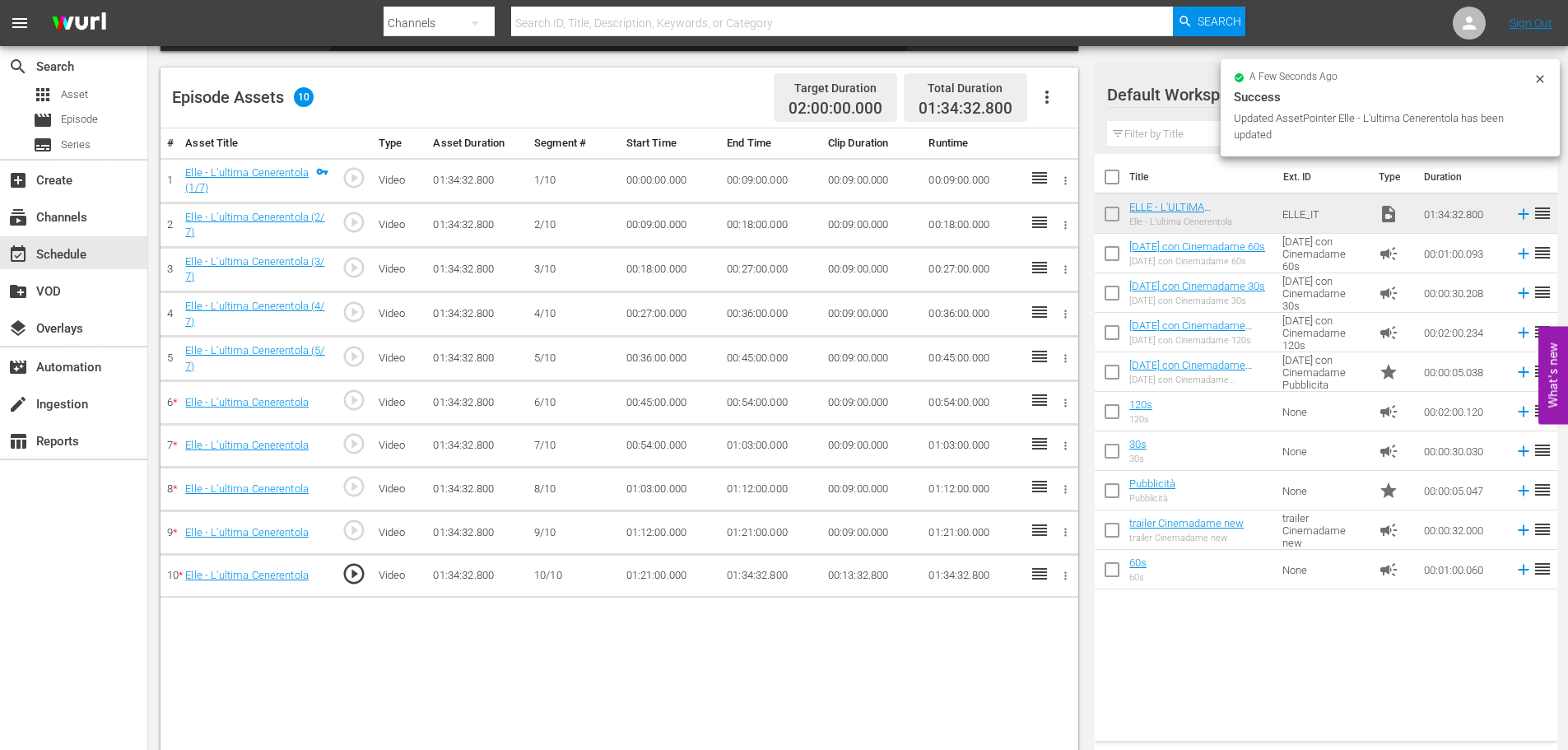
click at [1058, 97] on button "button" at bounding box center [1047, 97] width 40 height 40
click at [1086, 101] on div "Fill with Ads" at bounding box center [1096, 103] width 112 height 40
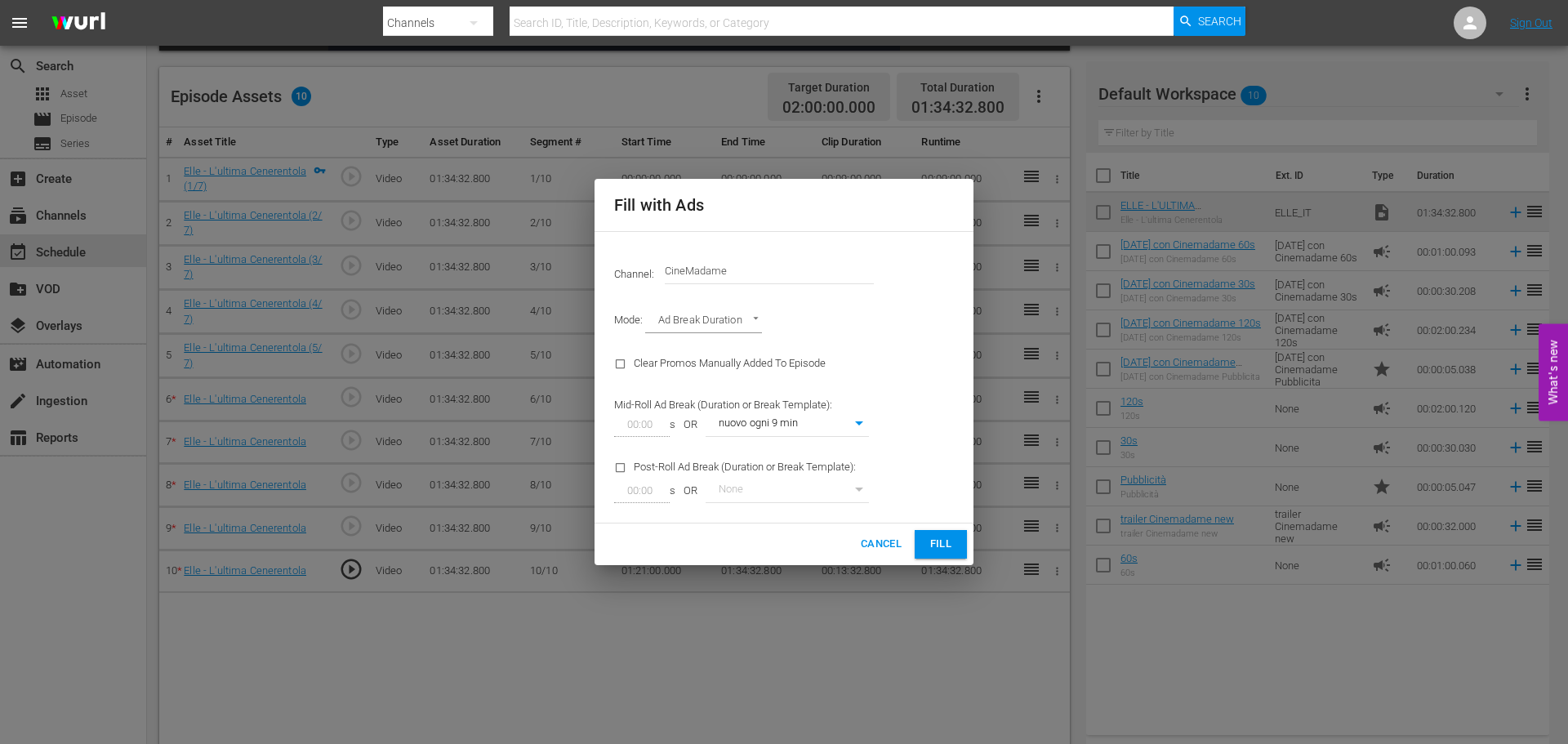
click at [941, 554] on button "Fill" at bounding box center [940, 544] width 53 height 29
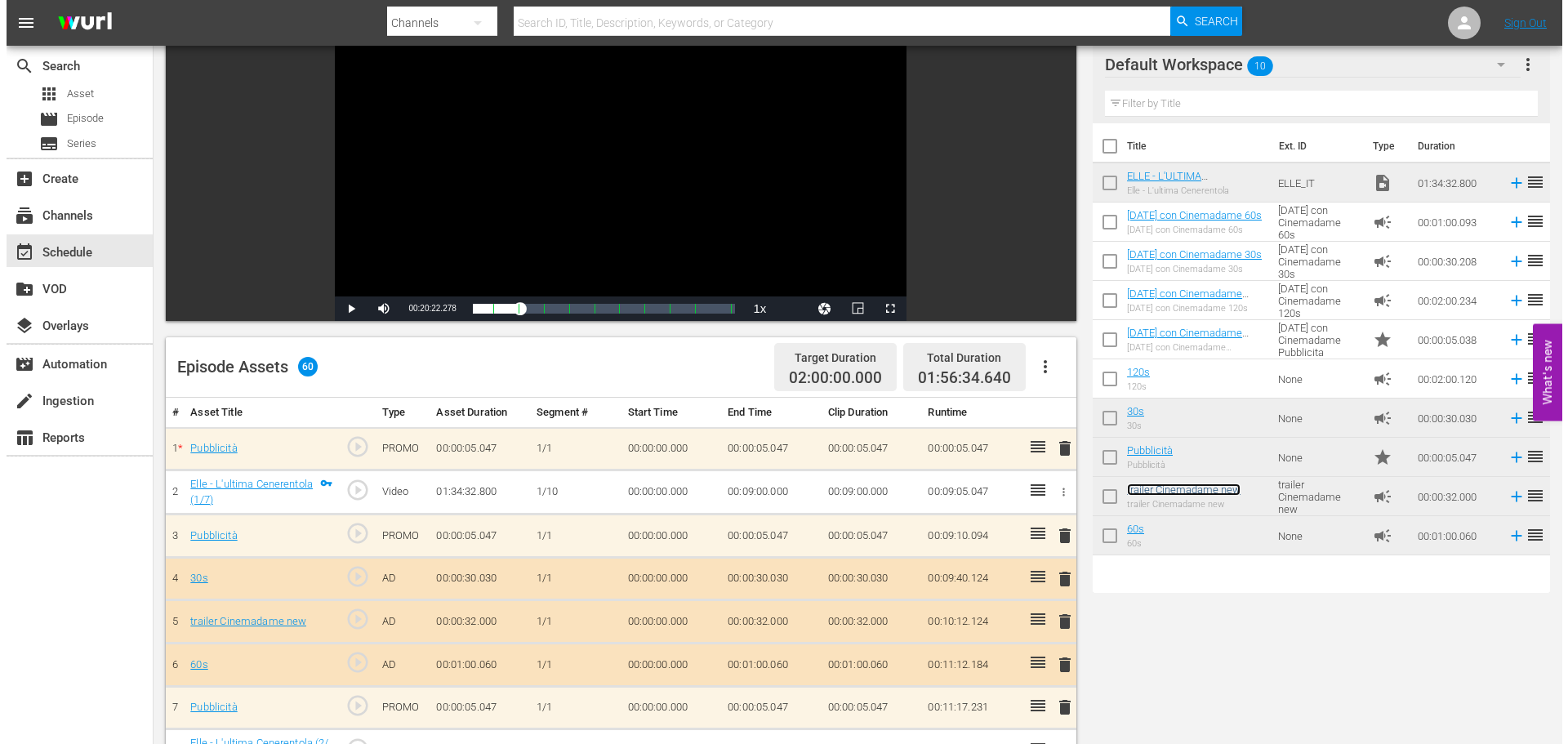
scroll to position [0, 0]
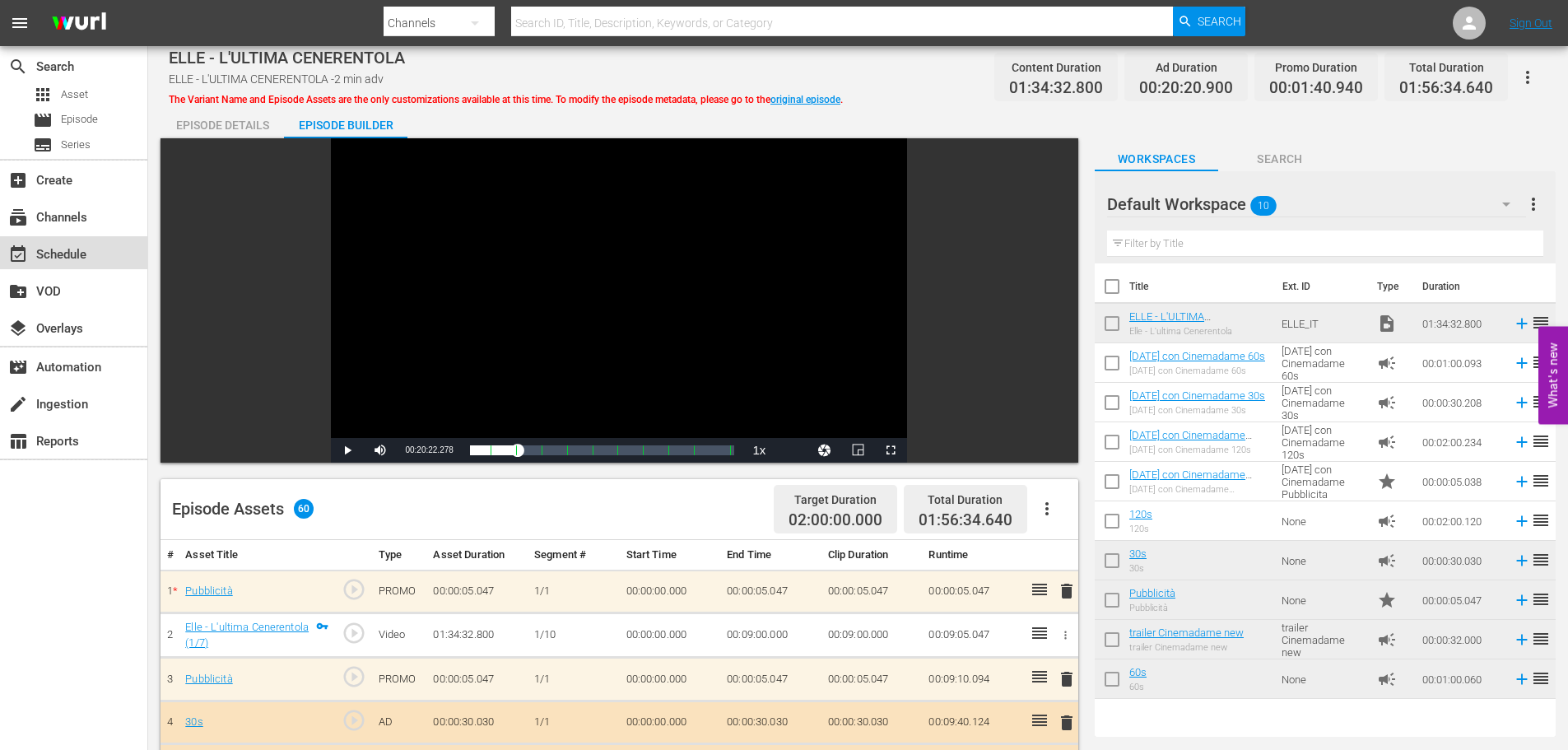
click at [83, 252] on div "event_available Schedule" at bounding box center [46, 251] width 93 height 14
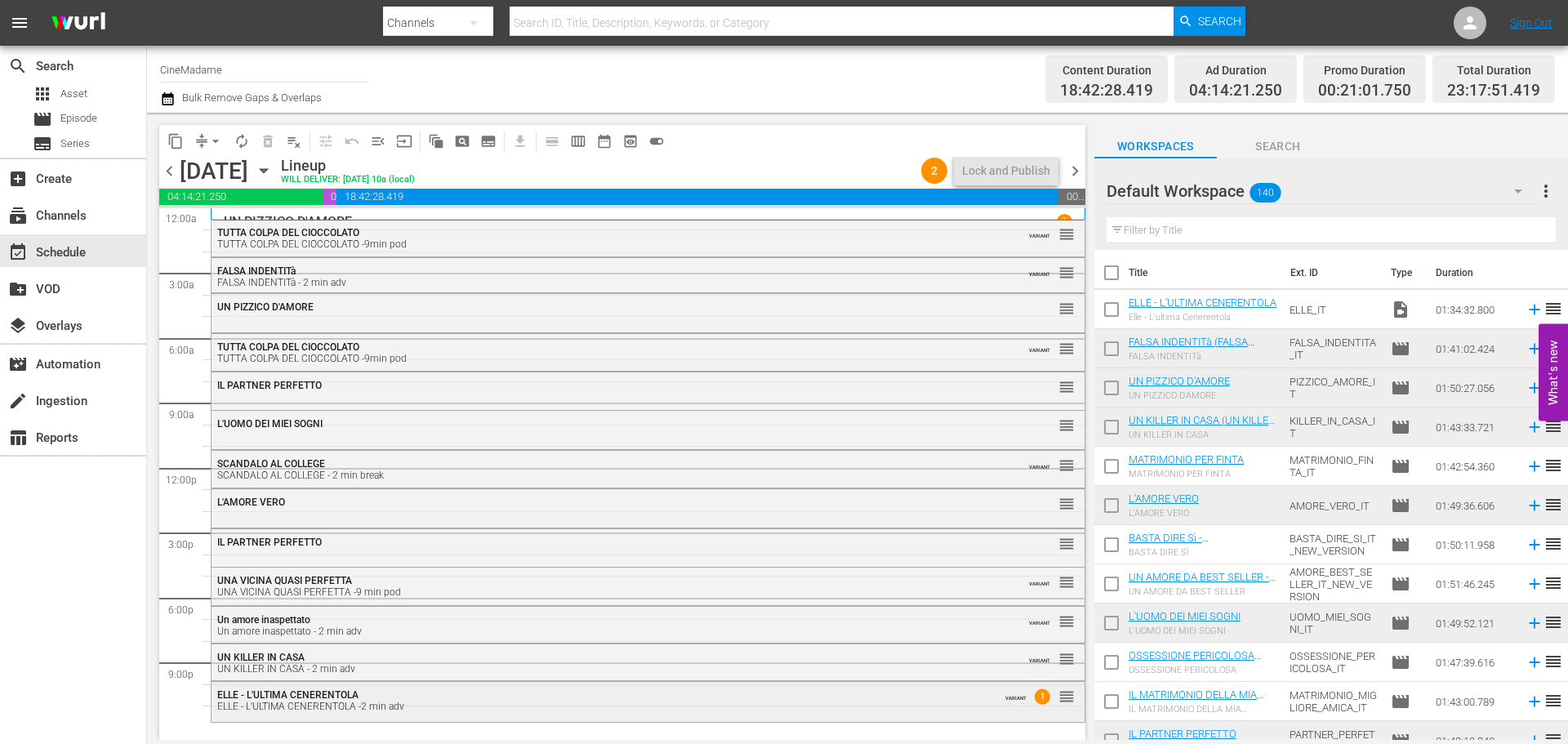
click at [349, 709] on div "ELLE - L'ULTIMA CENERENTOLA -2 min adv" at bounding box center [603, 706] width 773 height 12
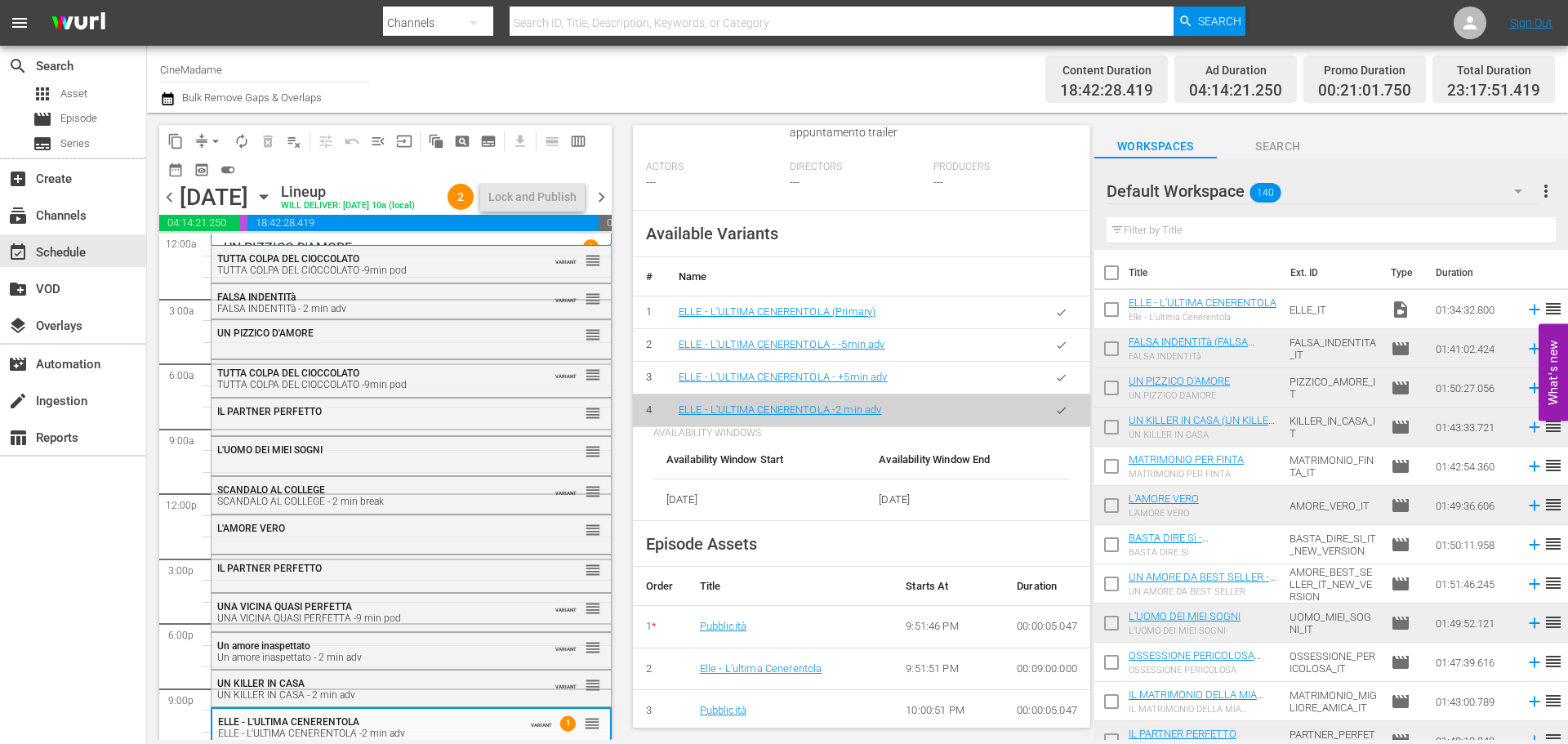
scroll to position [408, 0]
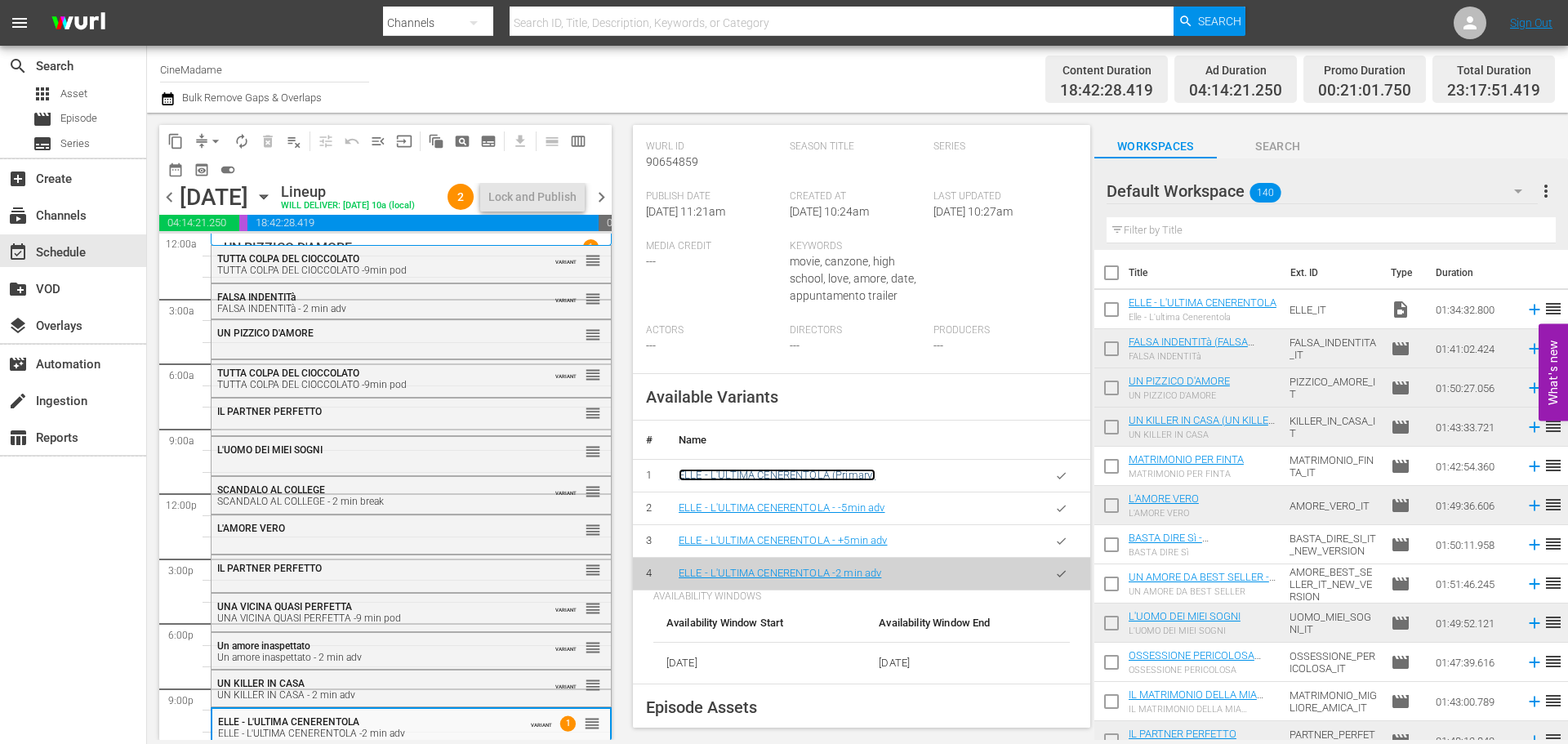
click at [757, 481] on link "ELLE - L'ULTIMA CENERENTOLA (Primary)" at bounding box center [776, 475] width 197 height 12
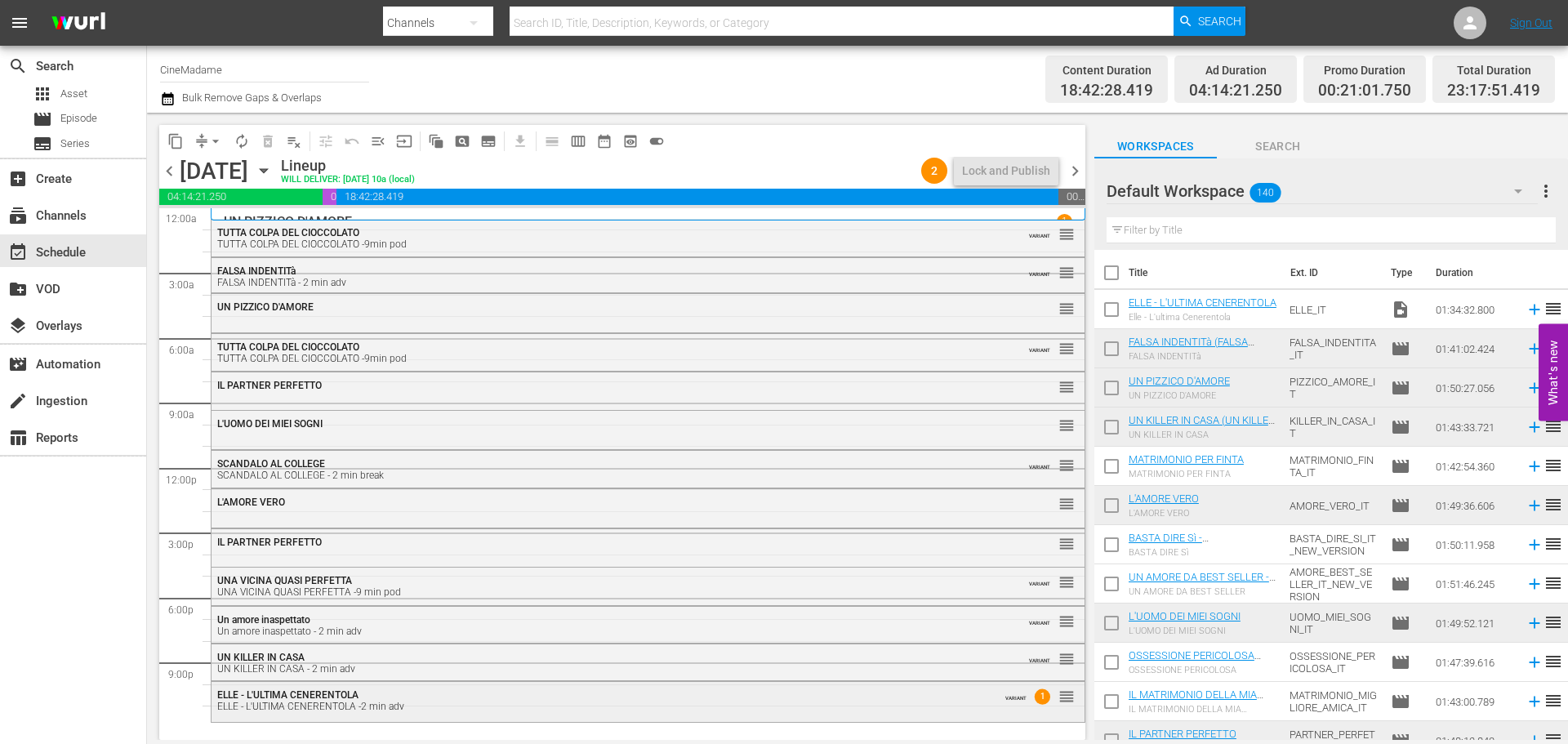
click at [677, 710] on div "ELLE - L'ULTIMA CENERENTOLA -2 min adv" at bounding box center [603, 706] width 773 height 12
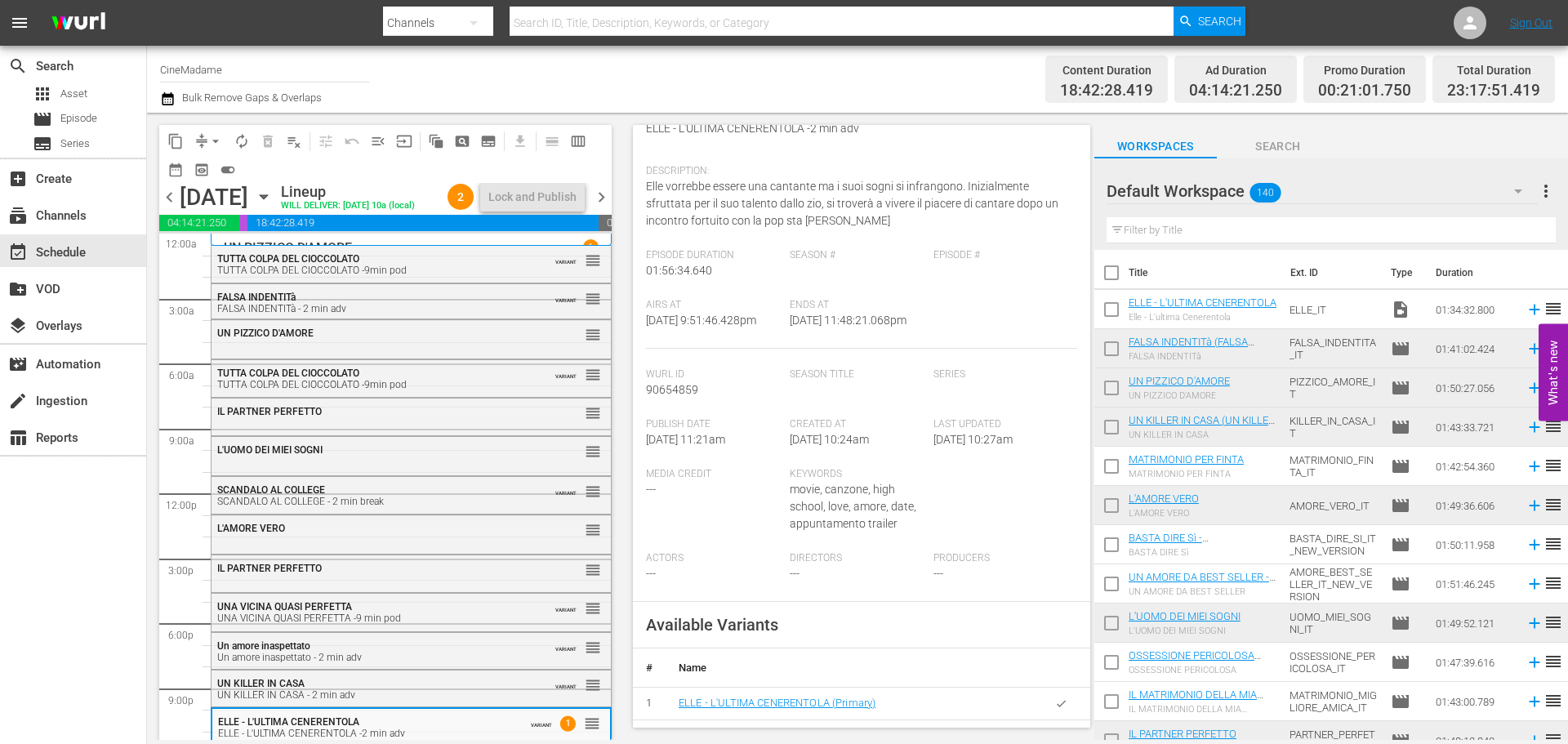
scroll to position [245, 0]
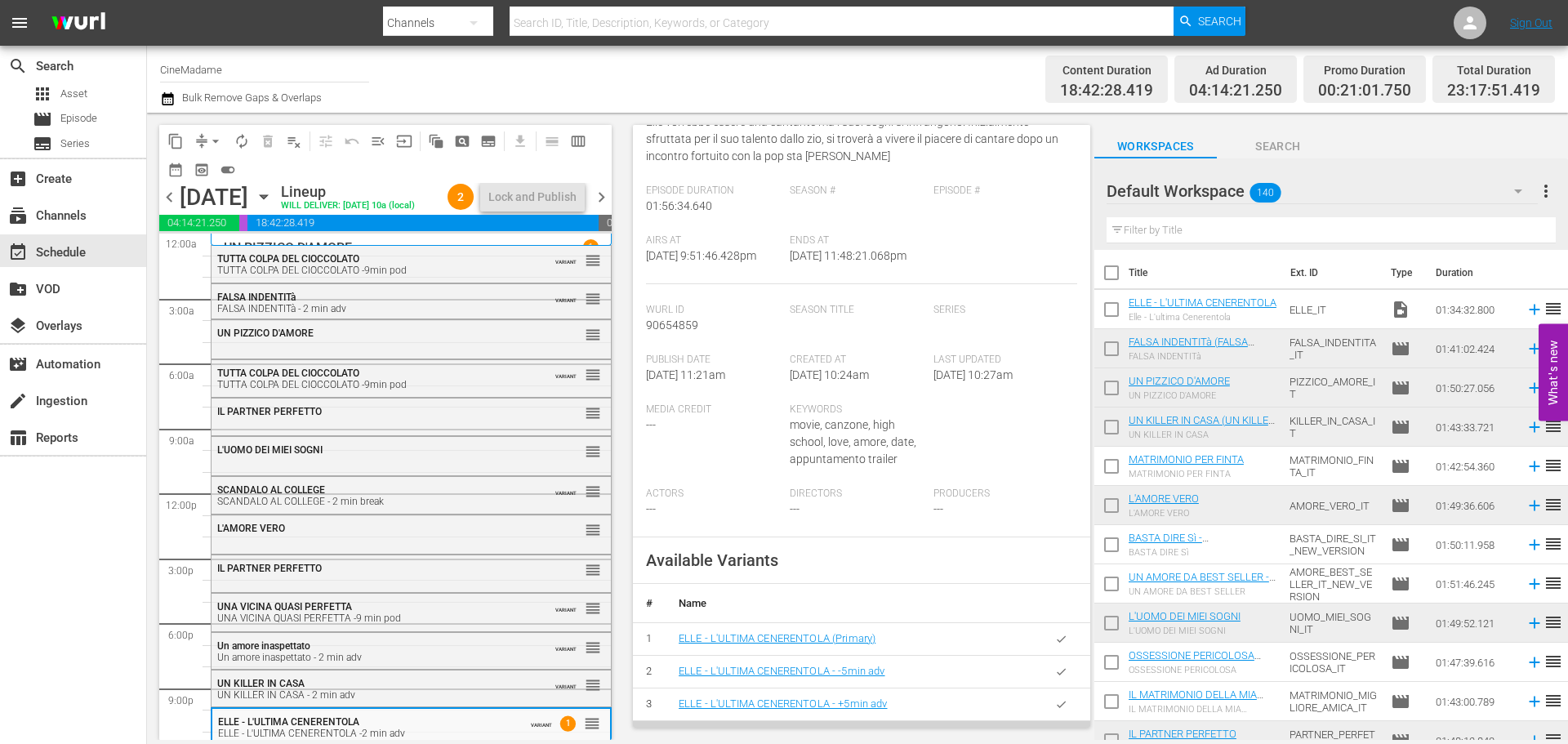
click at [1055, 645] on icon "button" at bounding box center [1062, 639] width 12 height 12
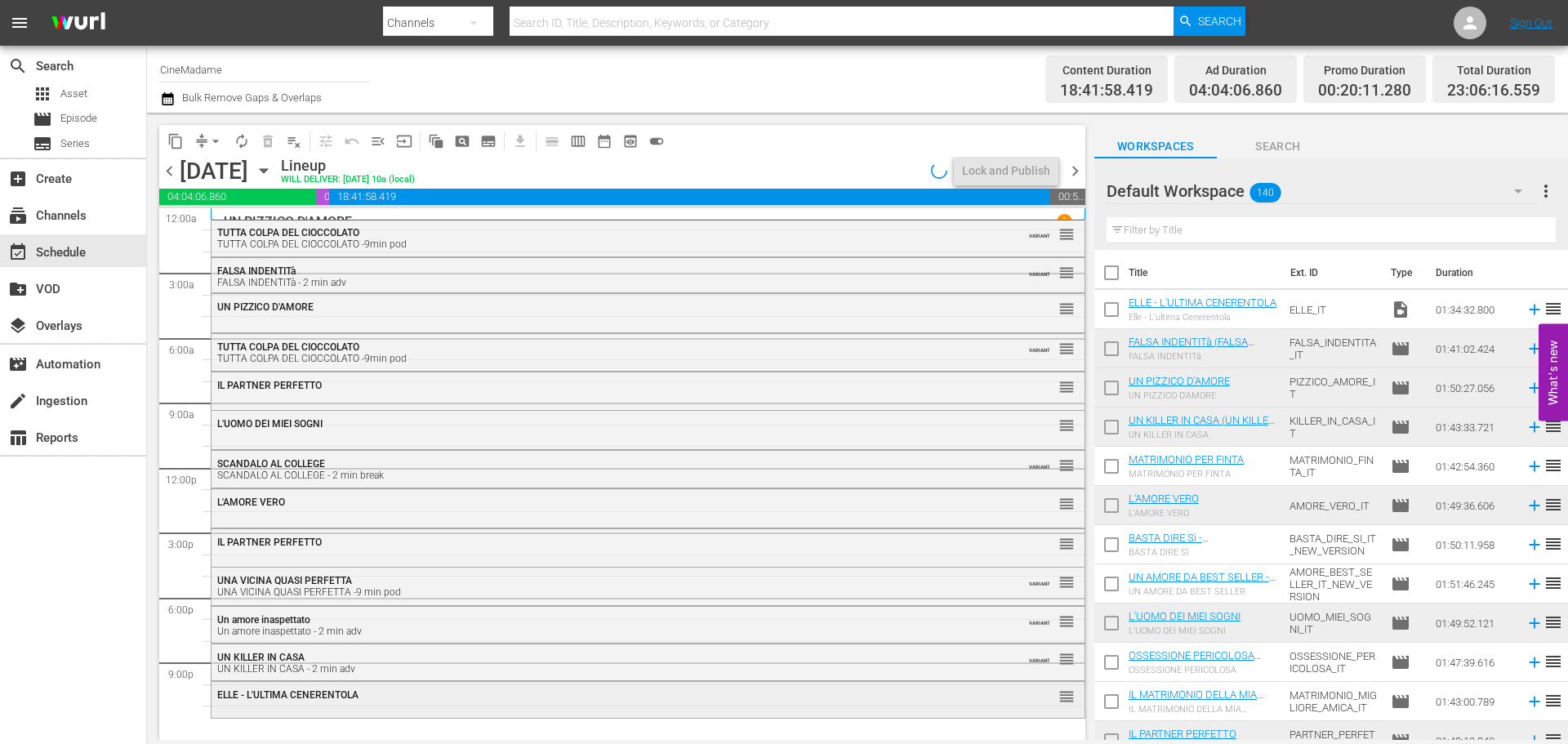
click at [723, 699] on div "ELLE - L'ULTIMA CENERENTOLA" at bounding box center [603, 694] width 773 height 12
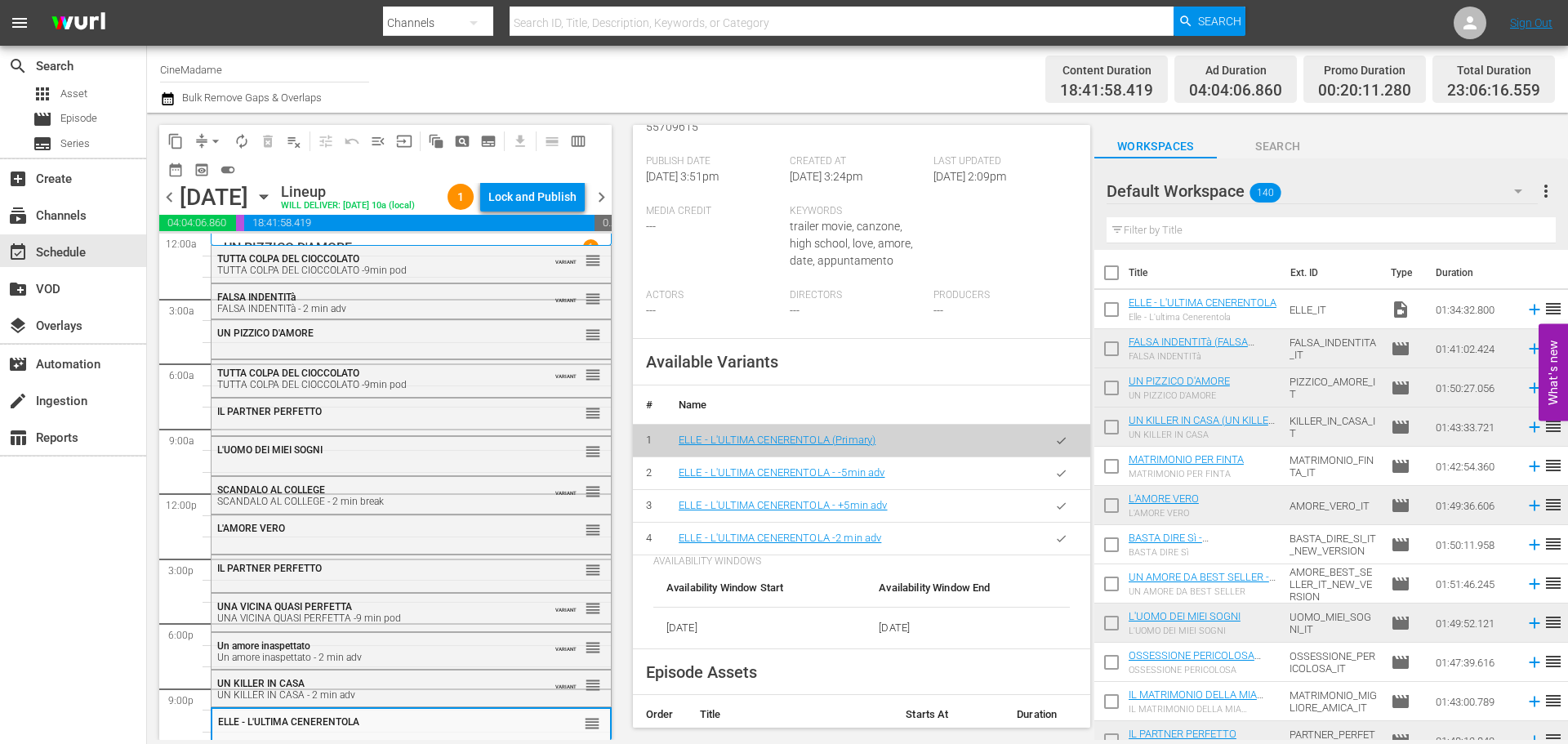
scroll to position [408, 0]
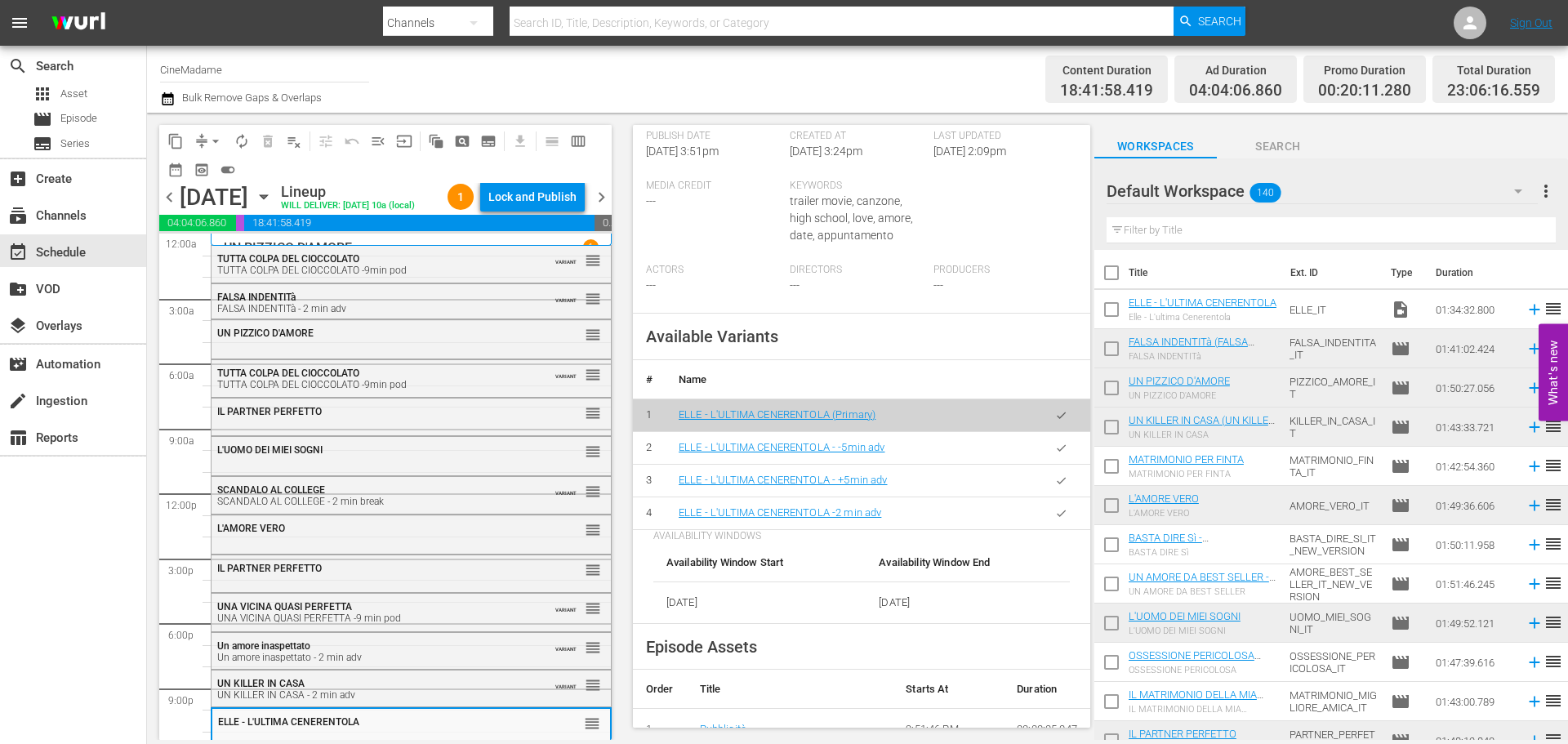
click at [1054, 529] on button "button" at bounding box center [1062, 513] width 32 height 32
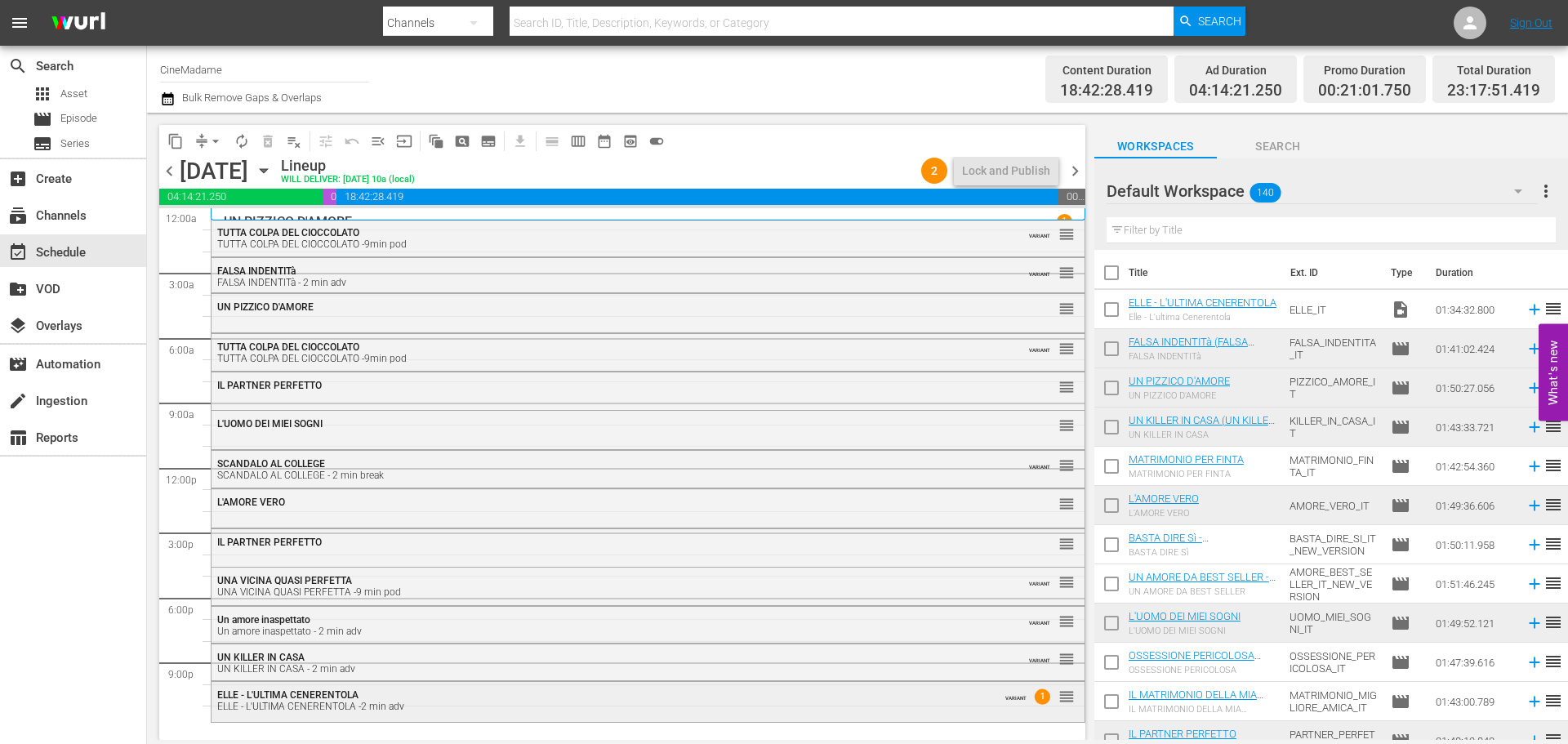
click at [841, 687] on div "ELLE - L'ULTIMA CENERENTOLA ELLE - L'ULTIMA CENERENTOLA -2 min adv" at bounding box center [603, 699] width 773 height 24
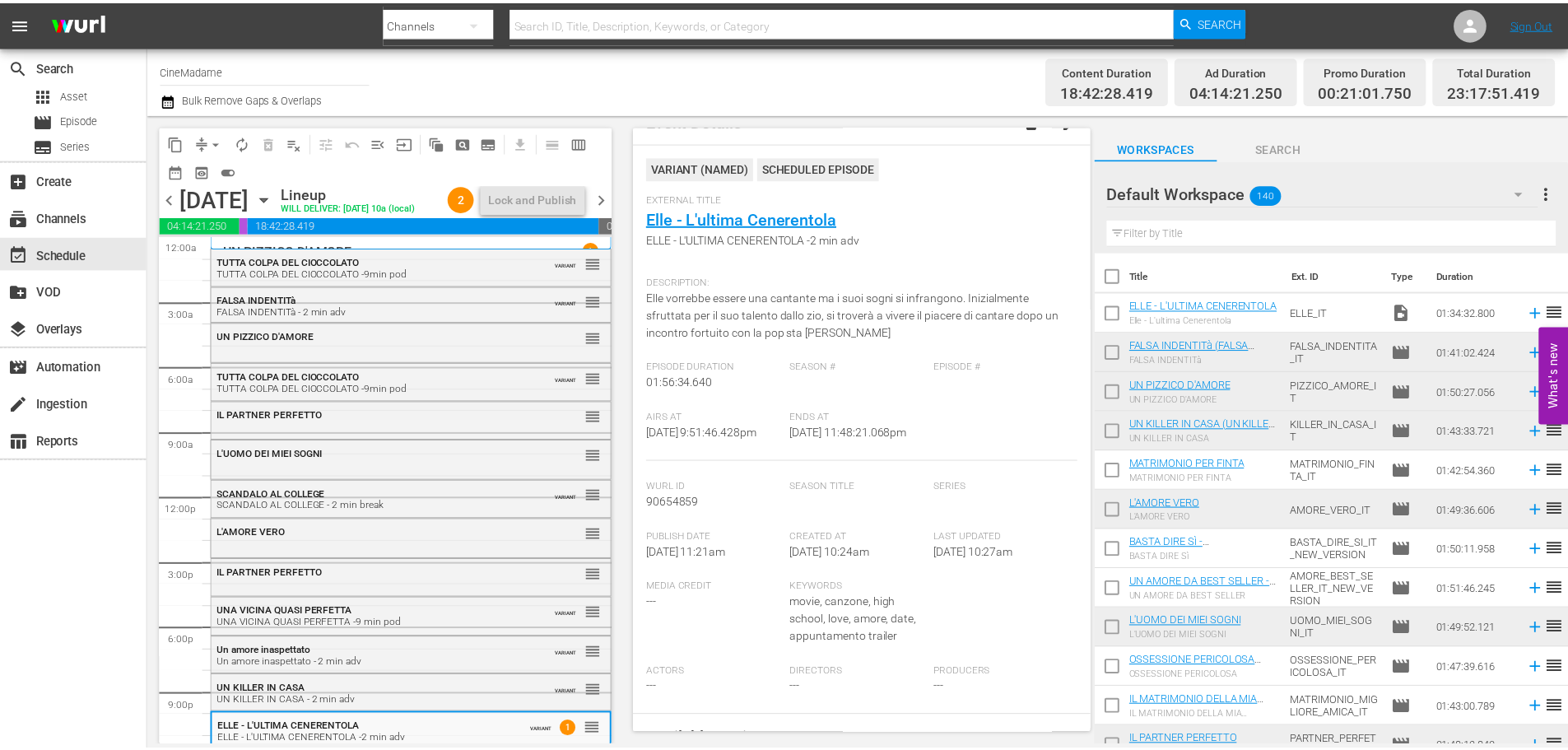
scroll to position [0, 0]
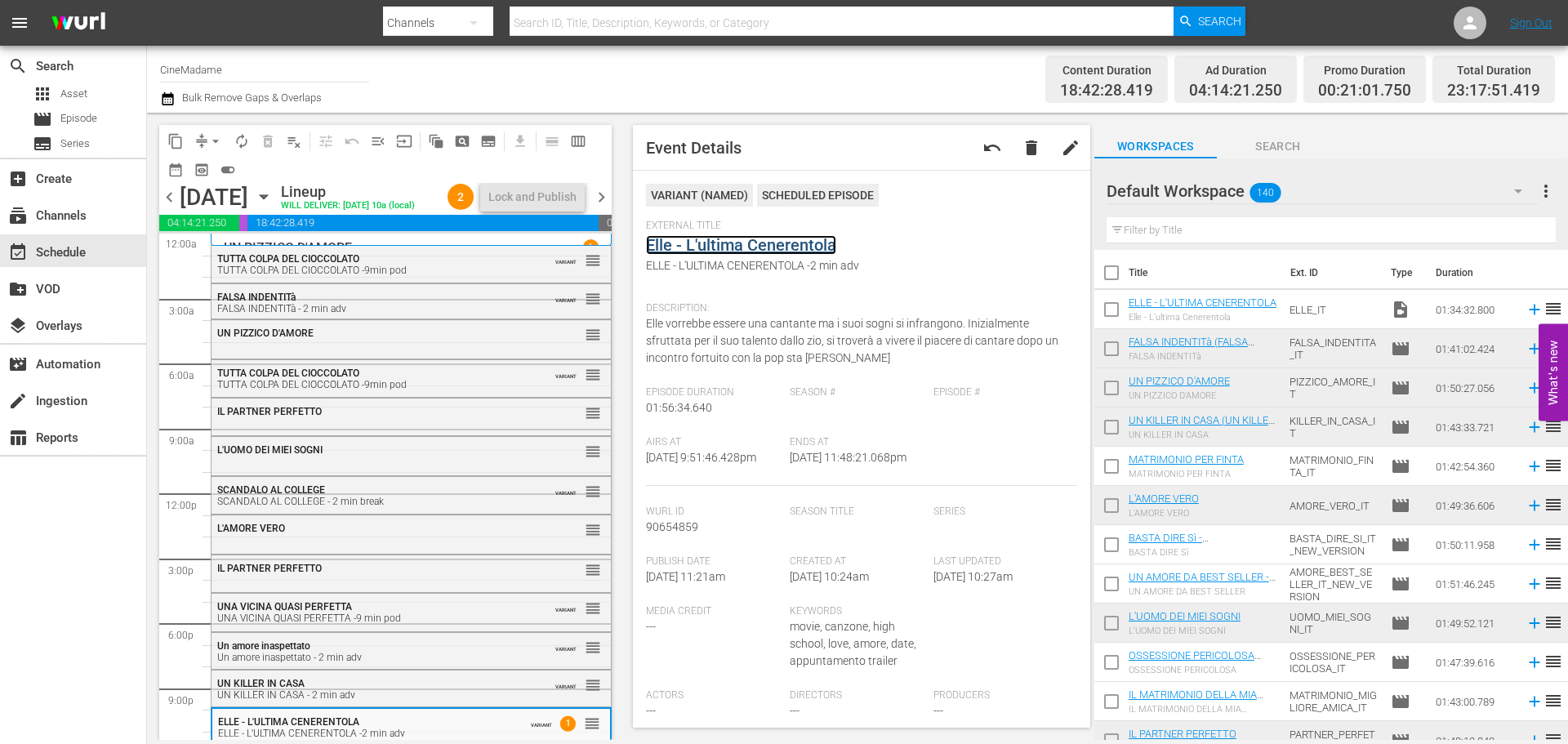
click at [762, 252] on link "Elle - L'ultima Cenerentola" at bounding box center [741, 245] width 190 height 20
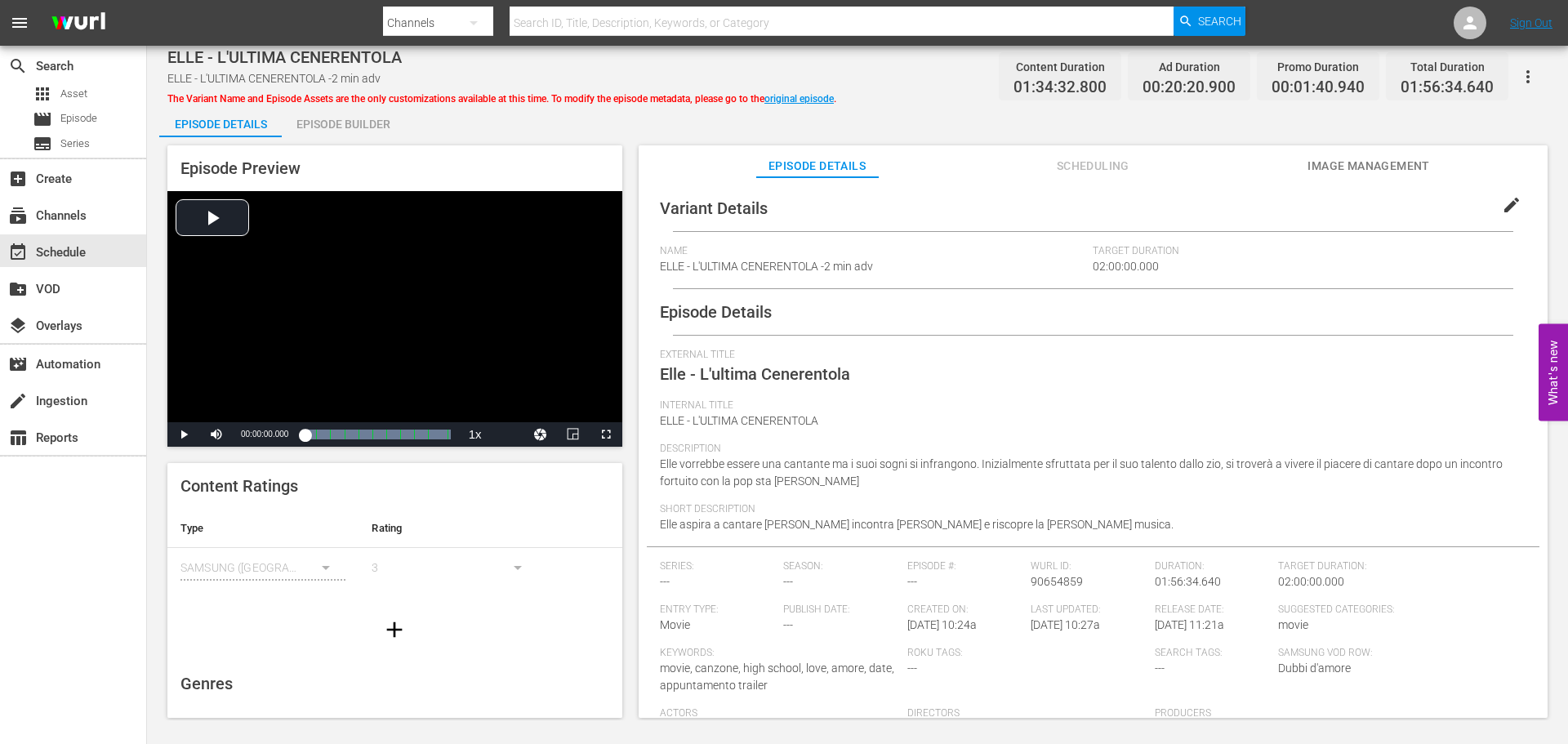
click at [380, 117] on div "Episode Builder" at bounding box center [342, 124] width 122 height 39
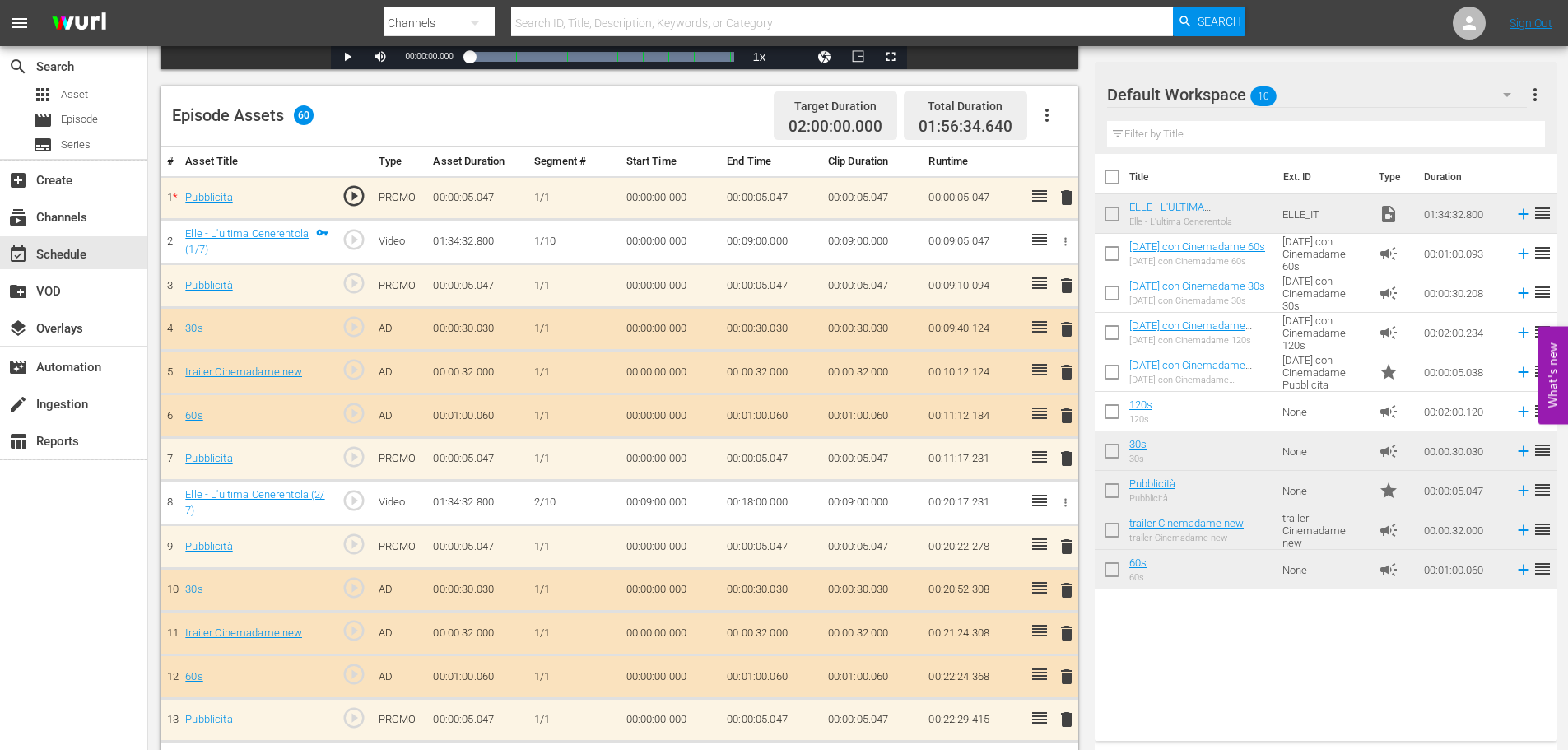
scroll to position [378, 0]
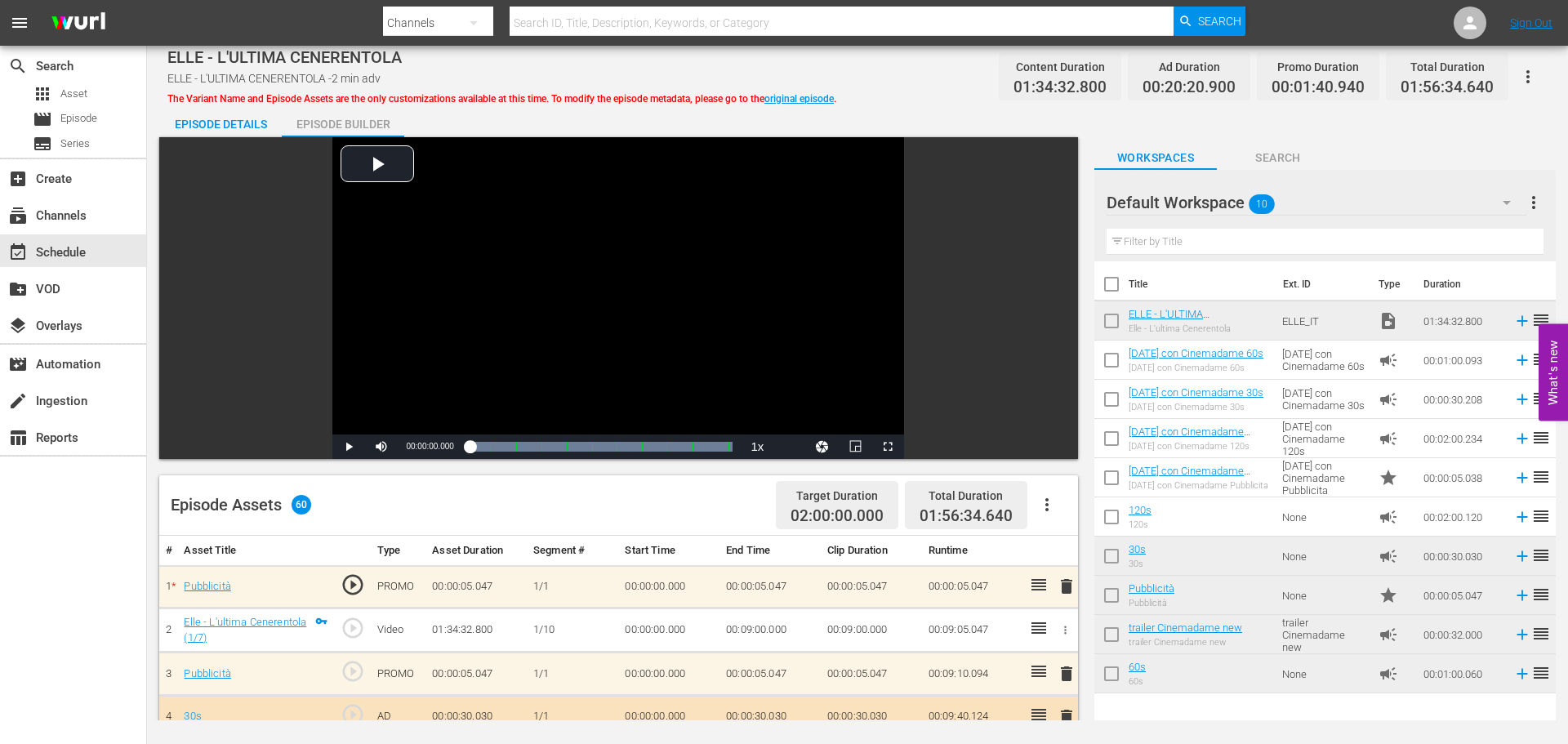
click at [222, 110] on div "Episode Details" at bounding box center [220, 124] width 122 height 39
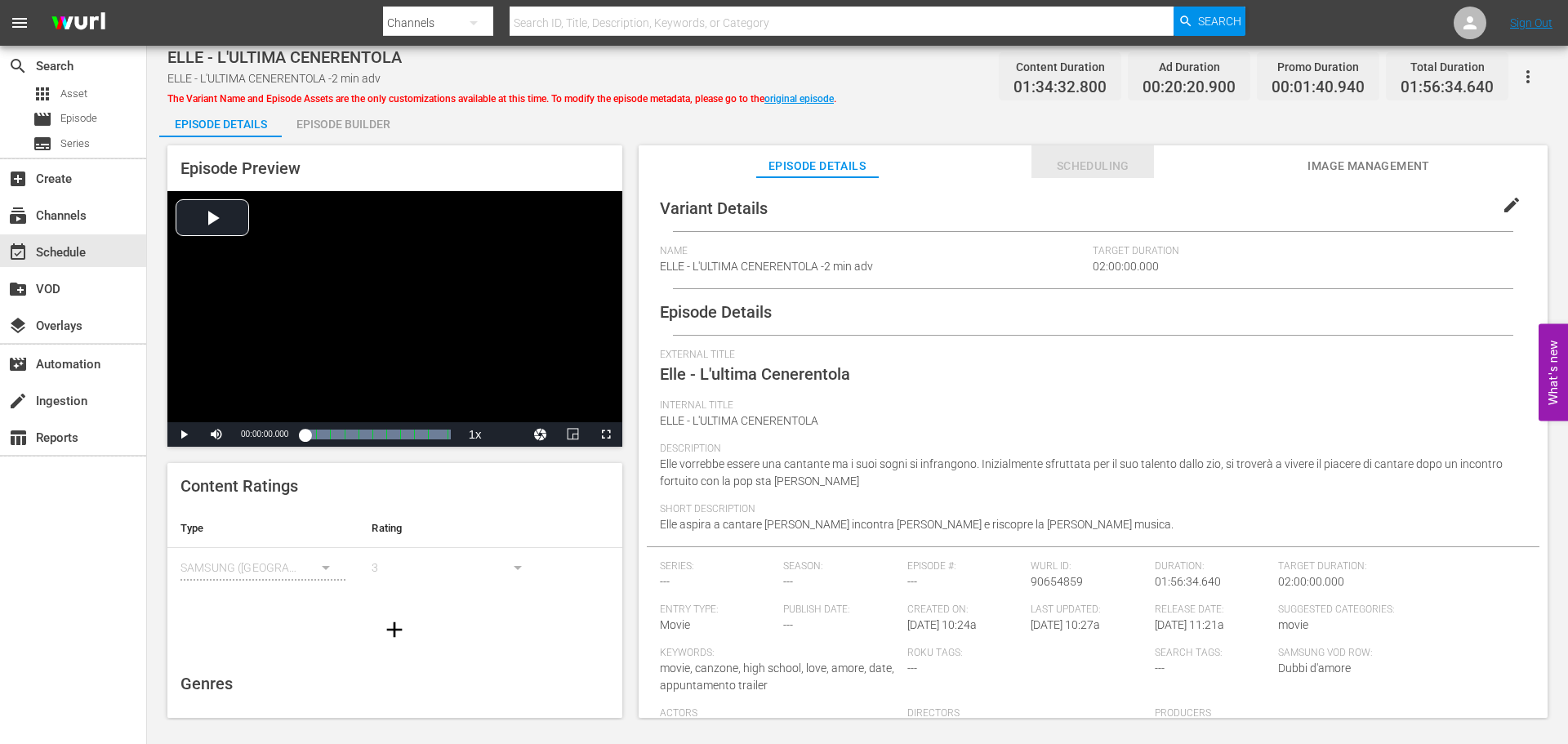
click at [1054, 159] on span "Scheduling" at bounding box center [1092, 166] width 122 height 20
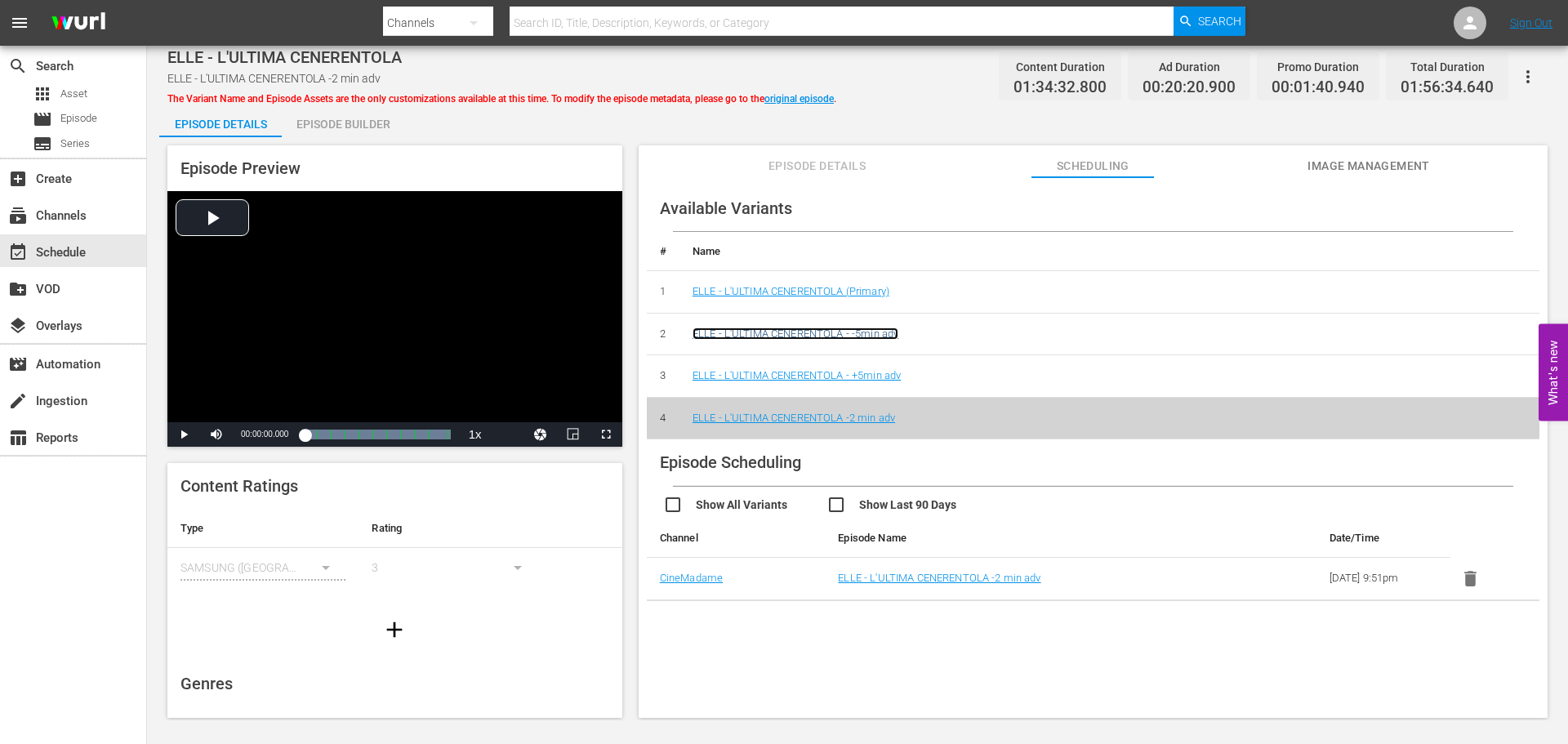
click at [810, 332] on link "ELLE - L'ULTIMA CENERENTOLA - -5min adv" at bounding box center [795, 333] width 206 height 12
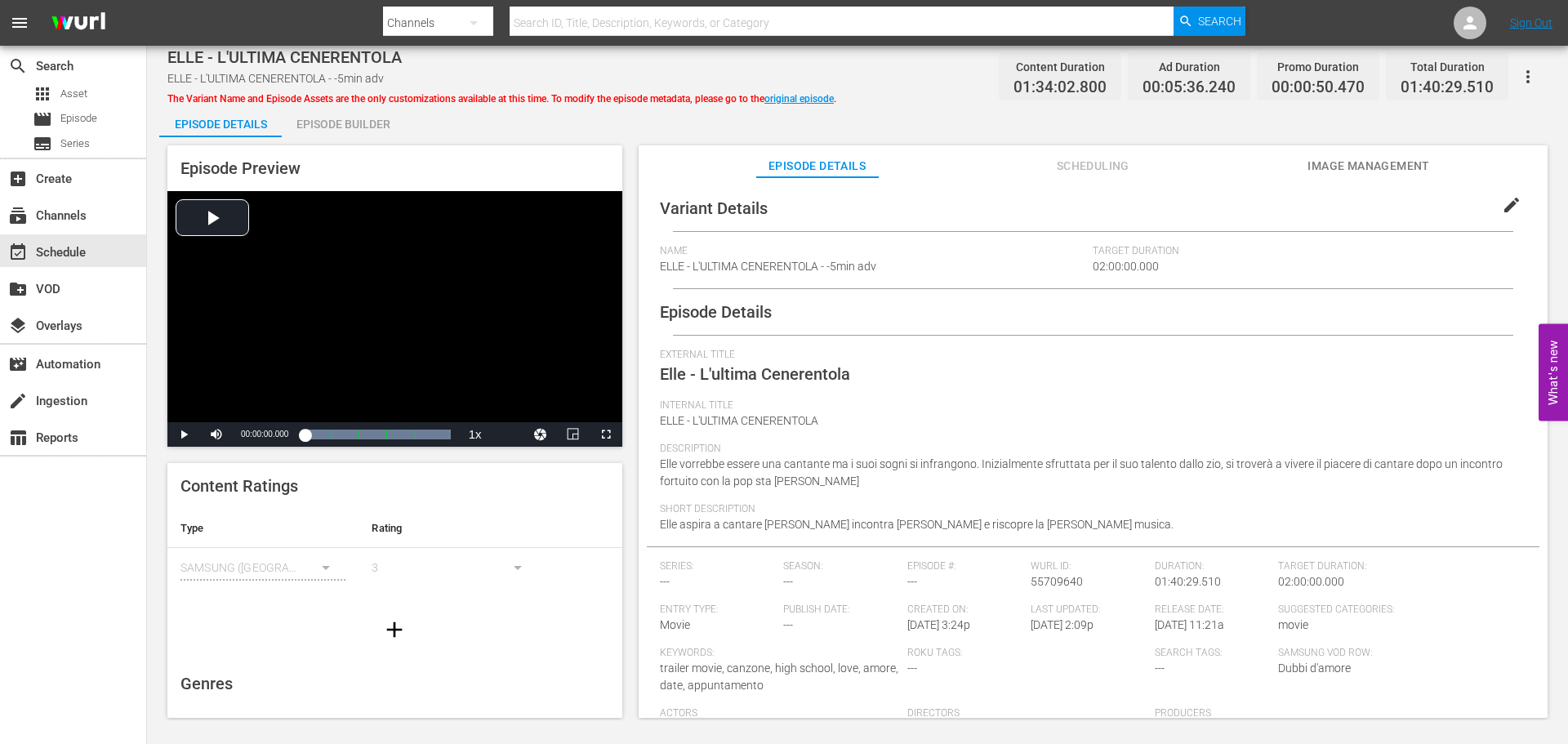
click at [346, 135] on div "Episode Builder" at bounding box center [342, 124] width 122 height 39
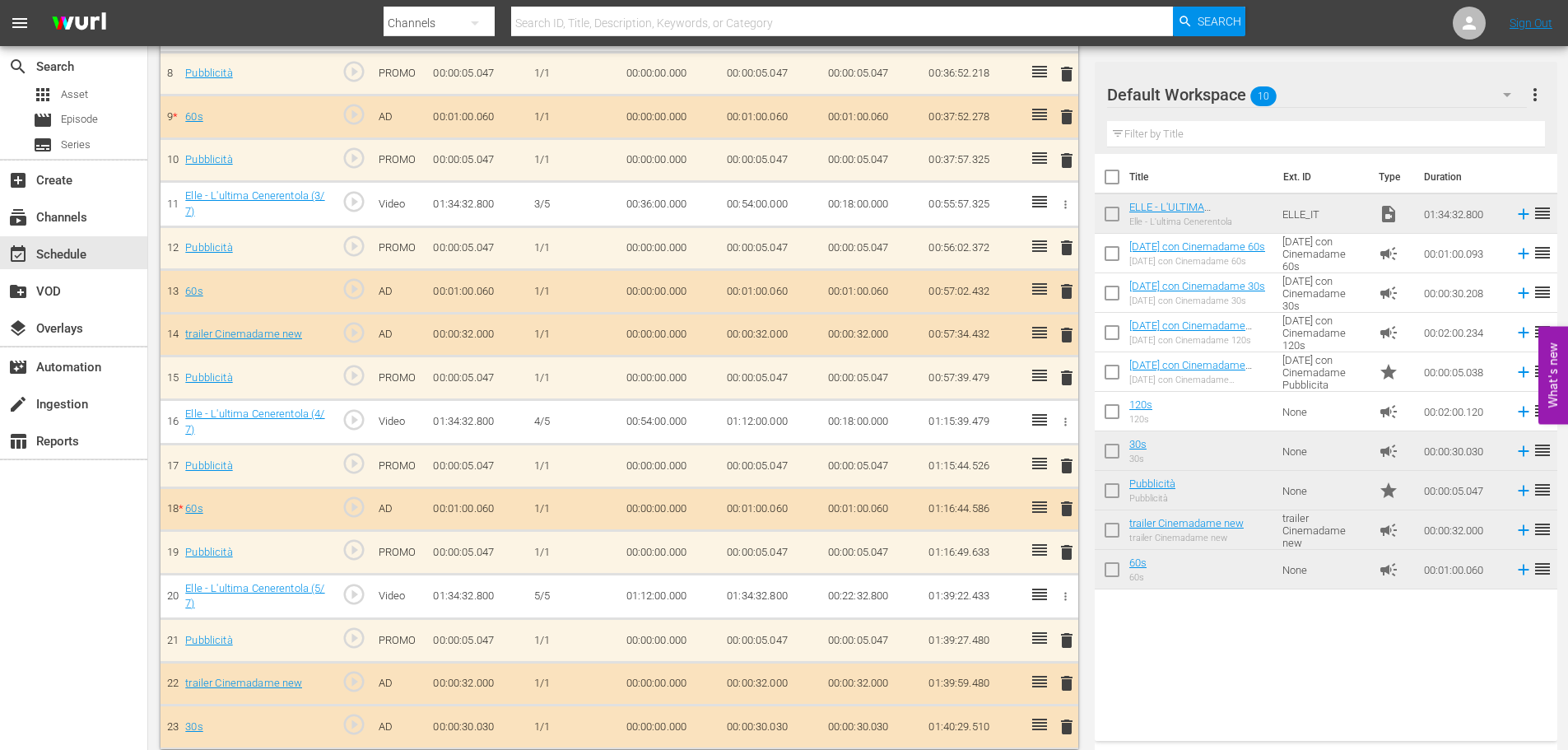
scroll to position [834, 0]
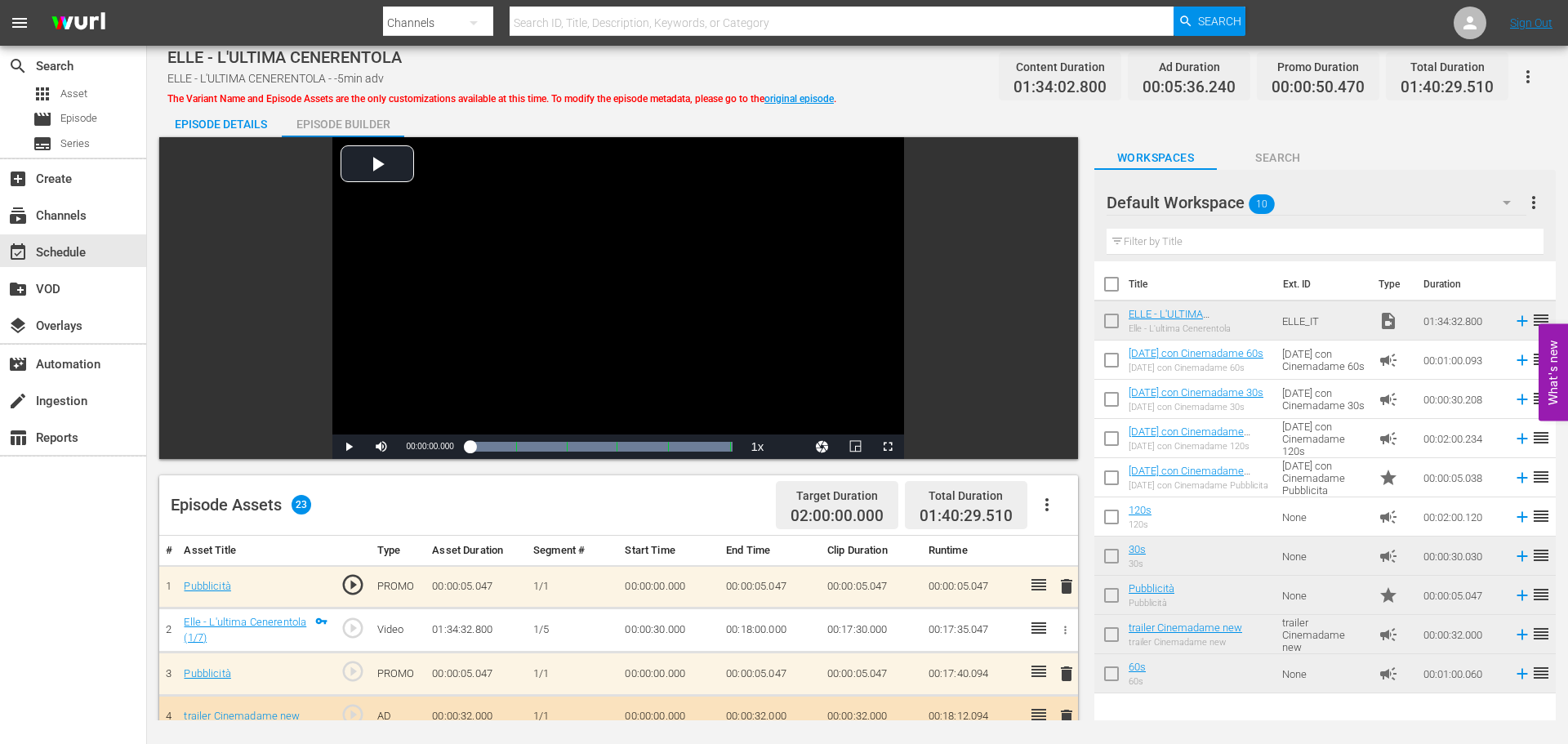
click at [1562, 103] on div "ELLE - L'ULTIMA CENERENTOLA ELLE - L'ULTIMA CENERENTOLA - -5min adv The Variant…" at bounding box center [858, 382] width 1421 height 675
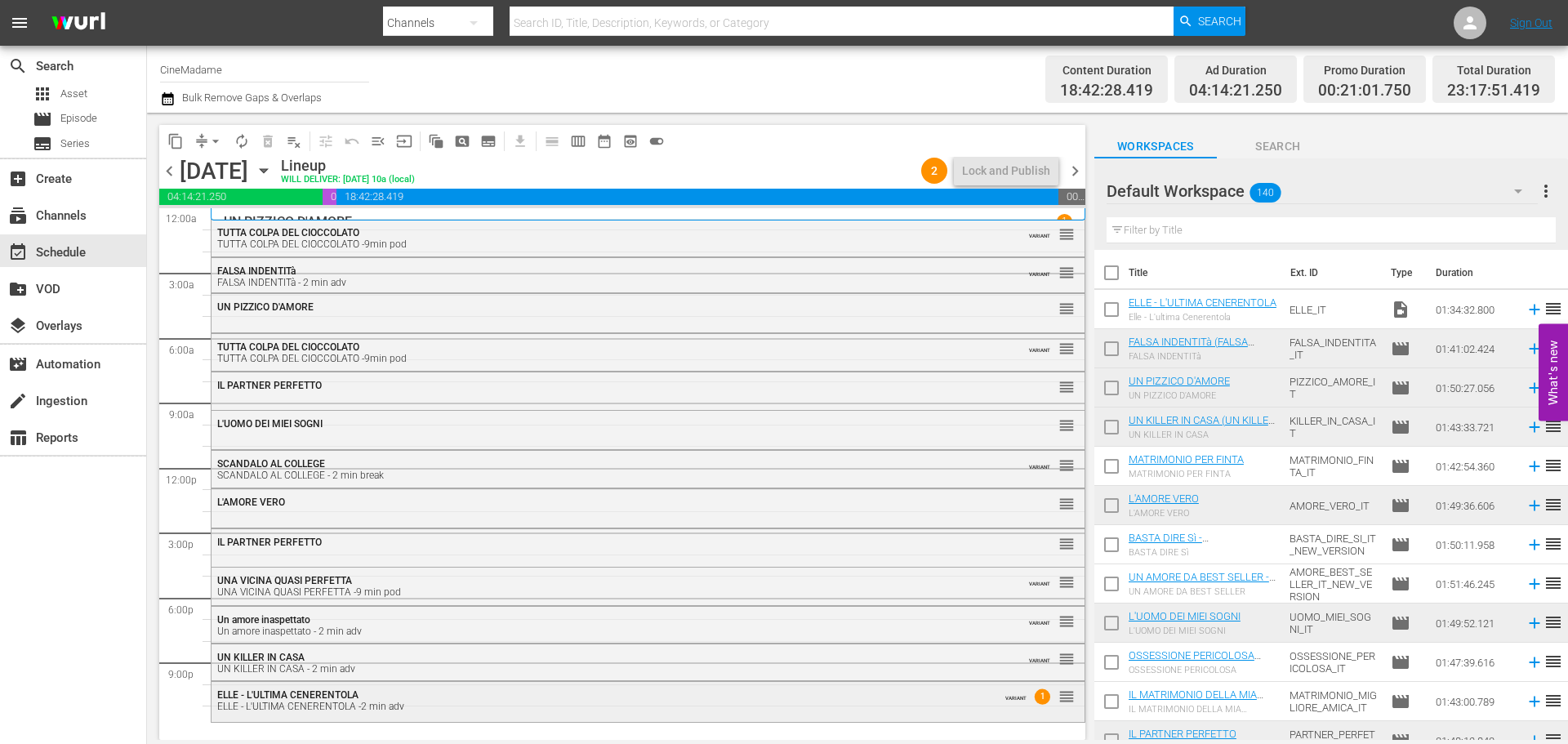
click at [397, 711] on div "ELLE - L'ULTIMA CENERENTOLA -2 min adv" at bounding box center [603, 706] width 773 height 12
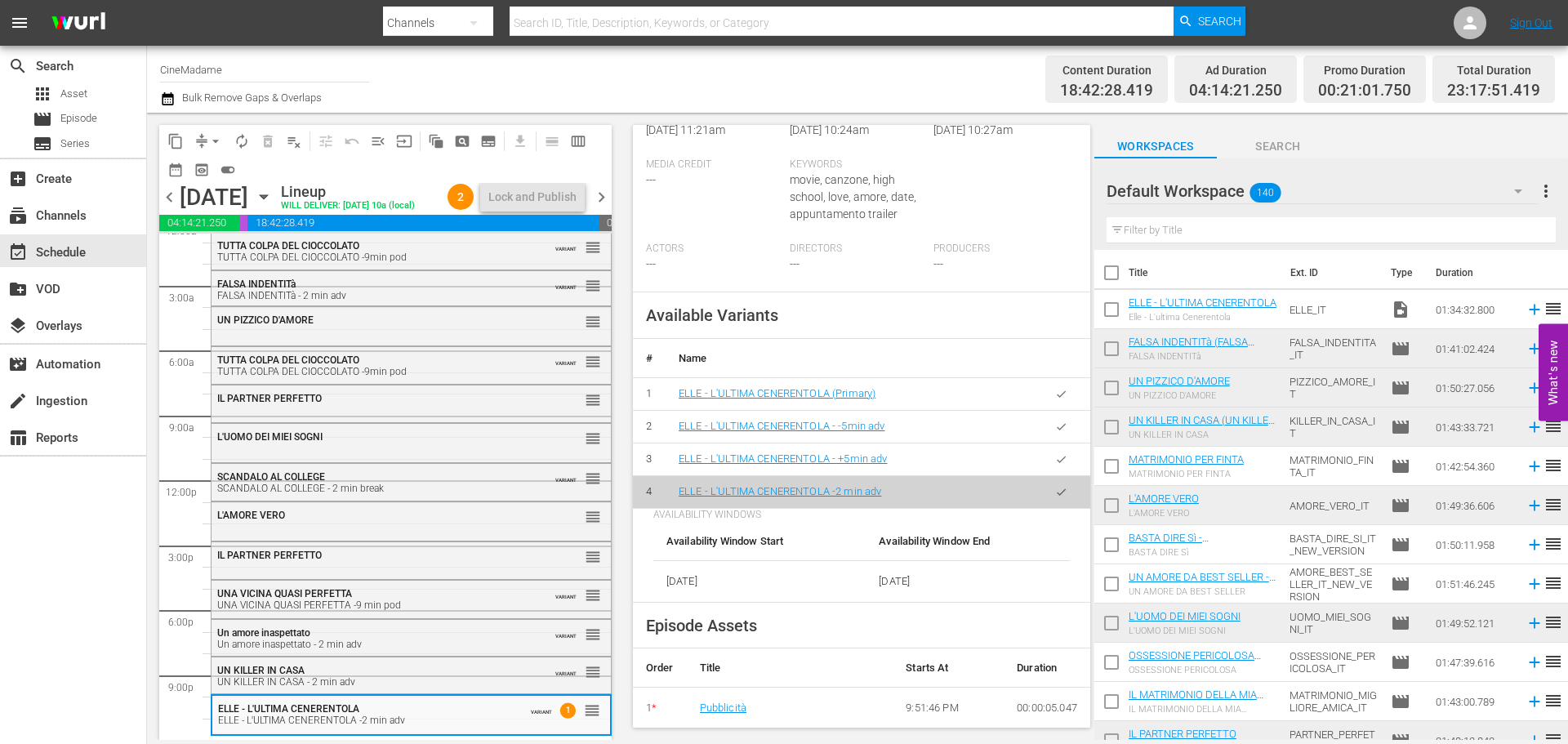
scroll to position [82, 0]
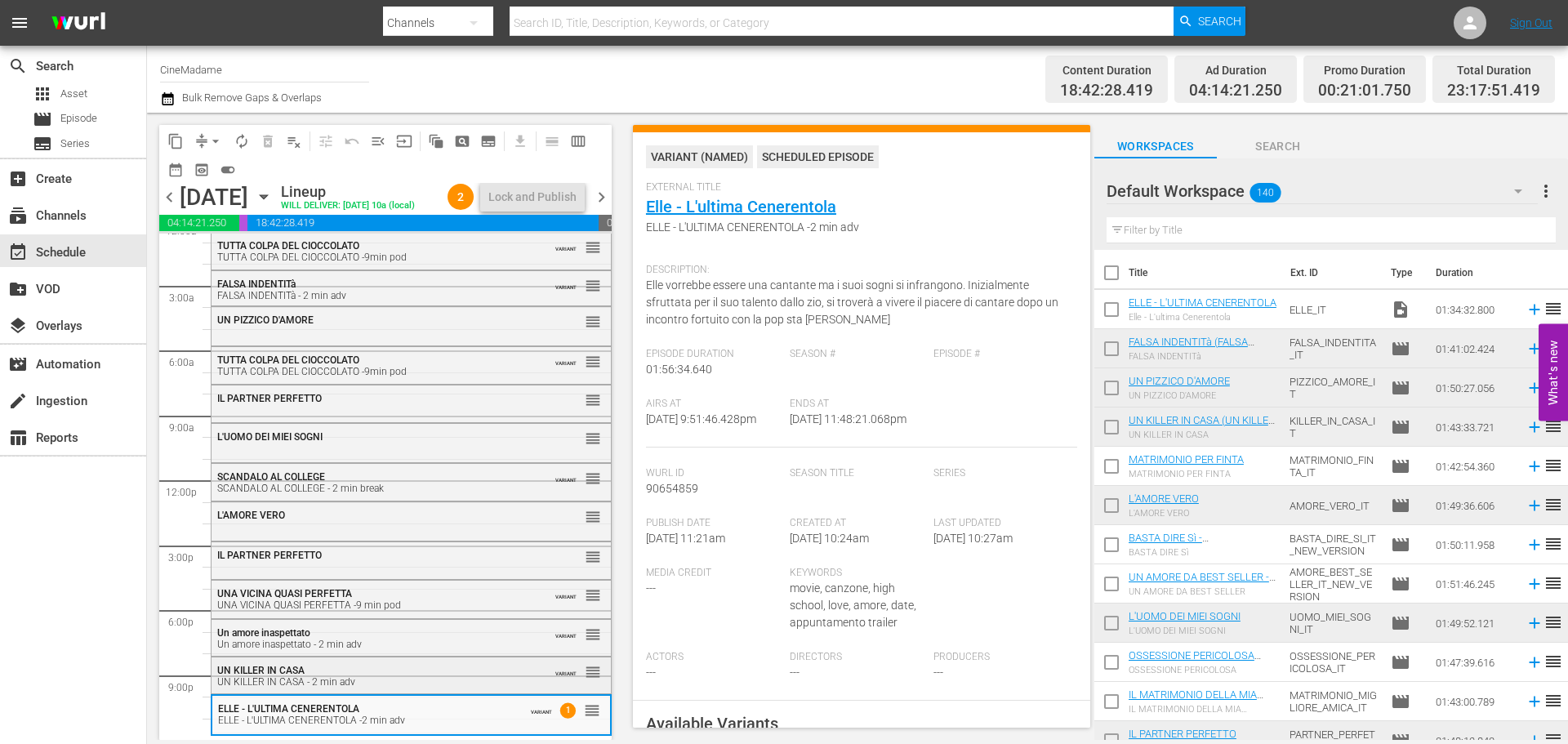
click at [296, 667] on span "UN KILLER IN CASA" at bounding box center [261, 670] width 87 height 12
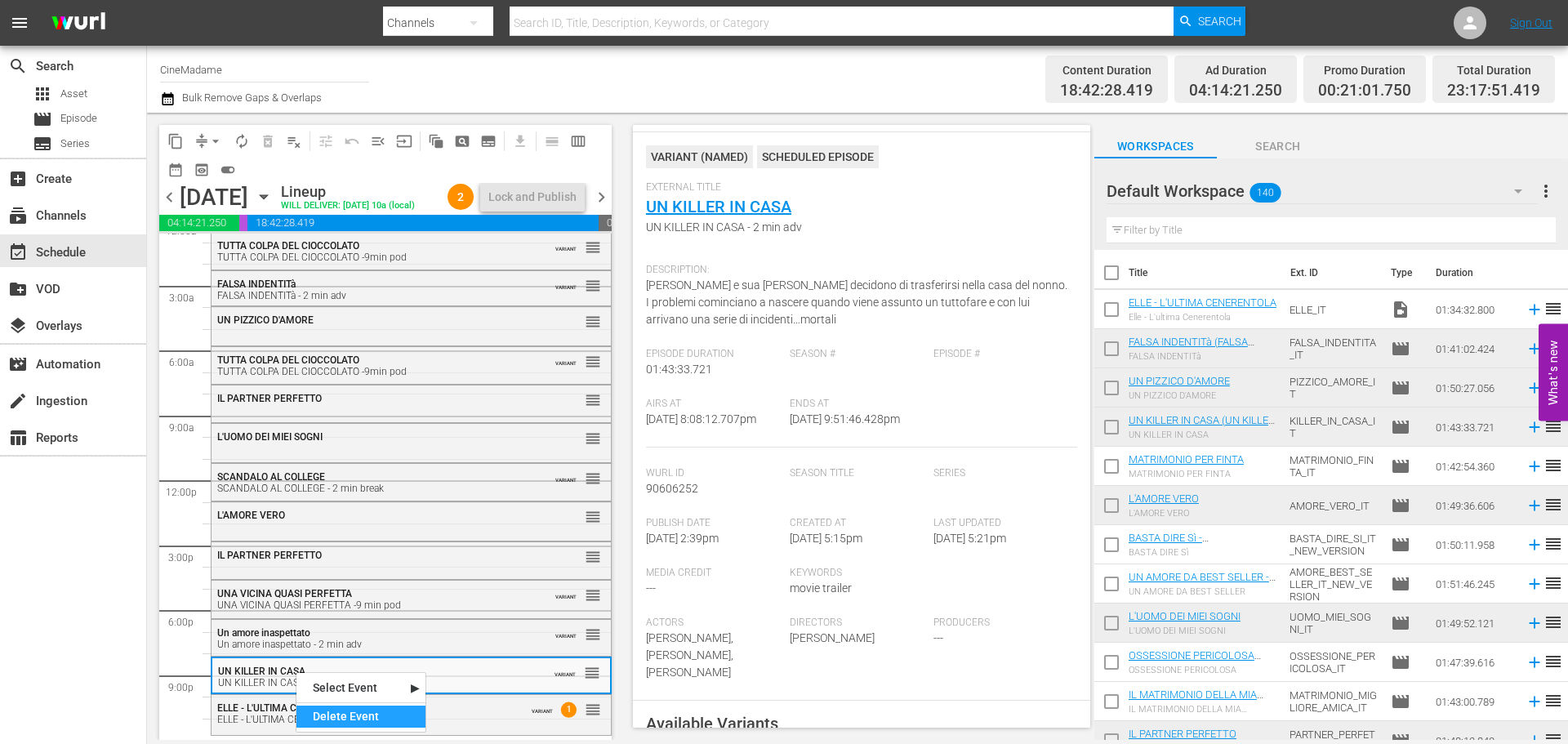
click at [365, 708] on div "Delete Event" at bounding box center [361, 716] width 129 height 22
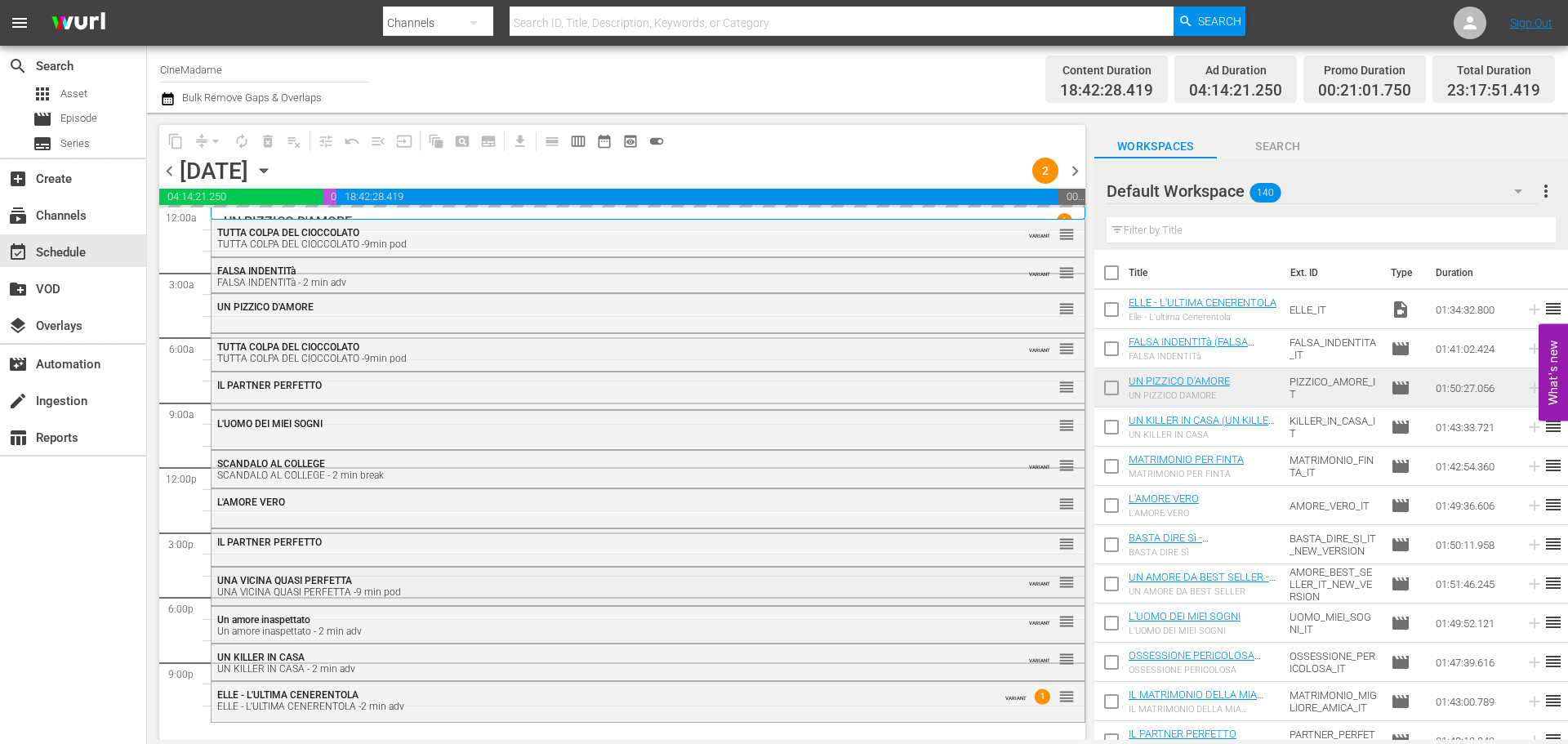
scroll to position [0, 0]
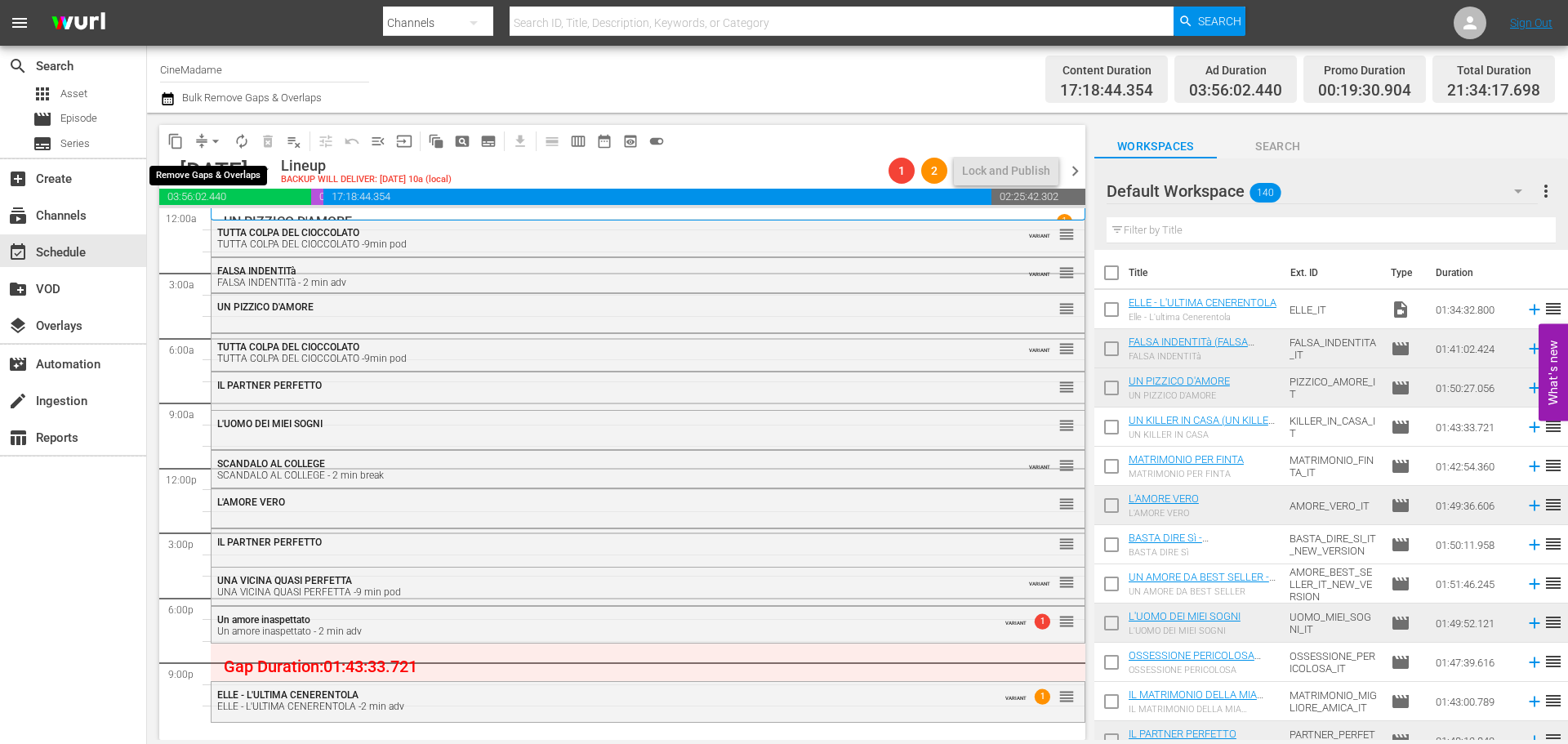
click at [208, 134] on span "arrow_drop_down" at bounding box center [216, 141] width 16 height 16
click at [239, 224] on li "Align to End of Previous Day" at bounding box center [217, 228] width 171 height 27
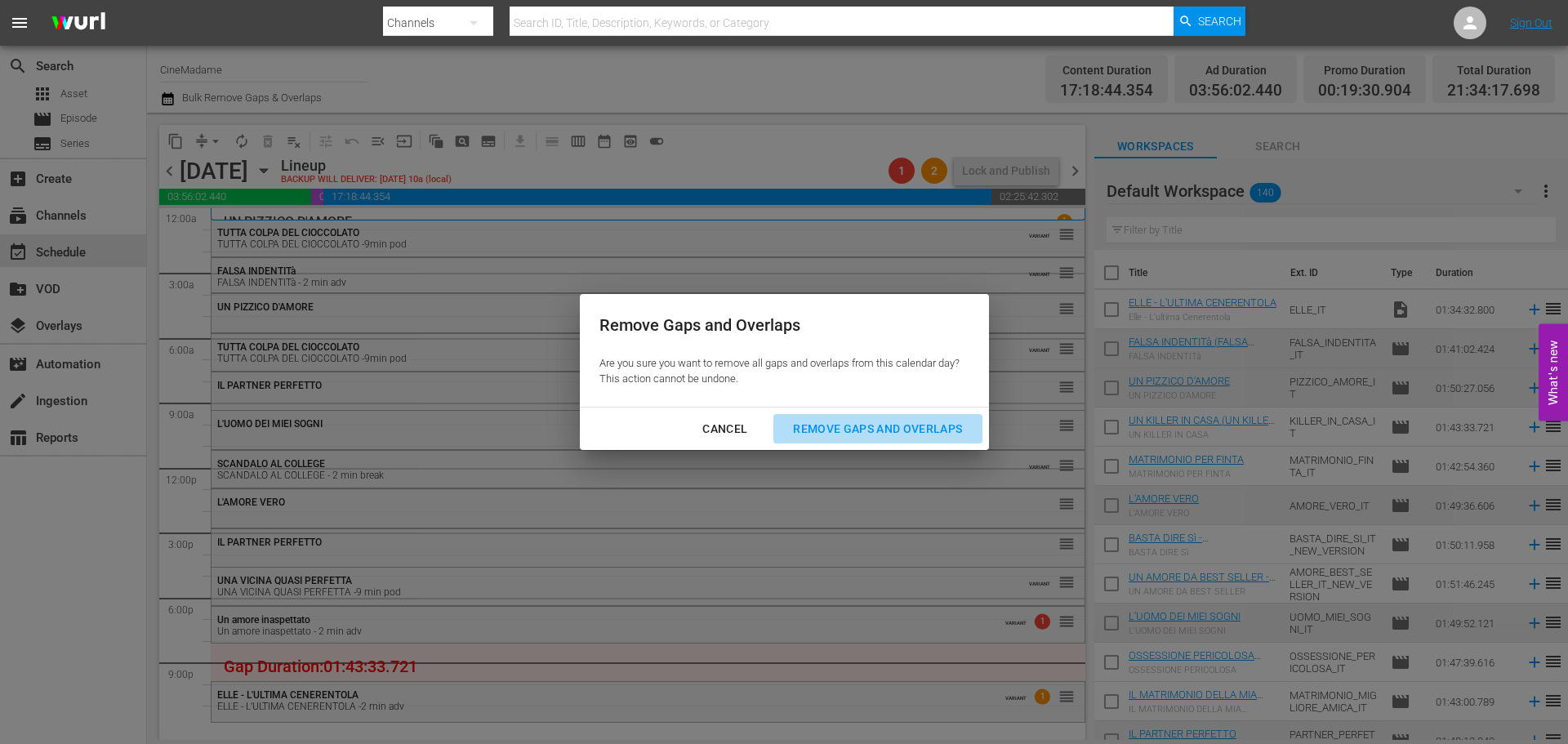
click at [923, 433] on div "Remove Gaps and Overlaps" at bounding box center [877, 429] width 195 height 20
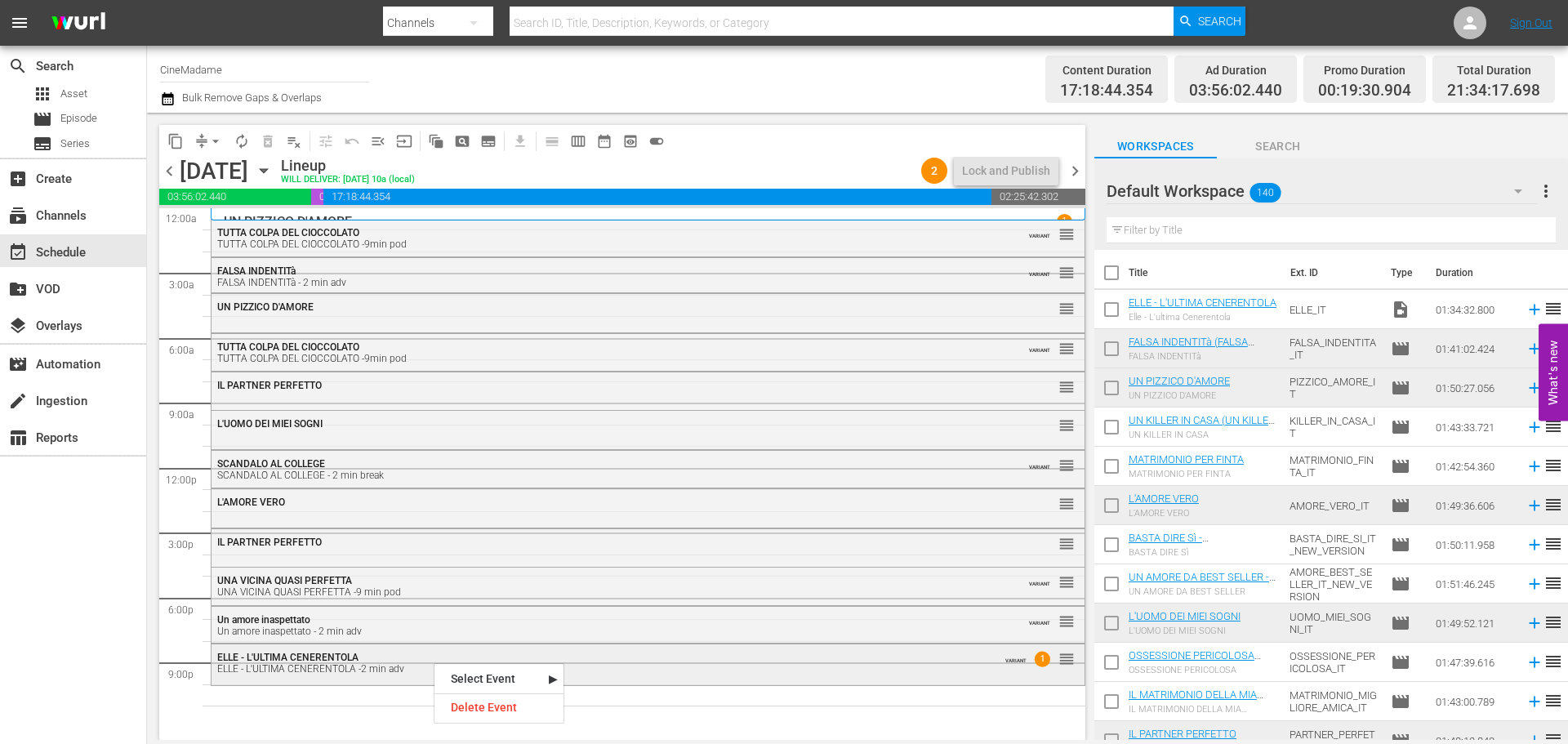
click at [592, 653] on div "ELLE - L'ULTIMA CENERENTOLA ELLE - L'ULTIMA CENERENTOLA -2 min adv" at bounding box center [603, 663] width 773 height 23
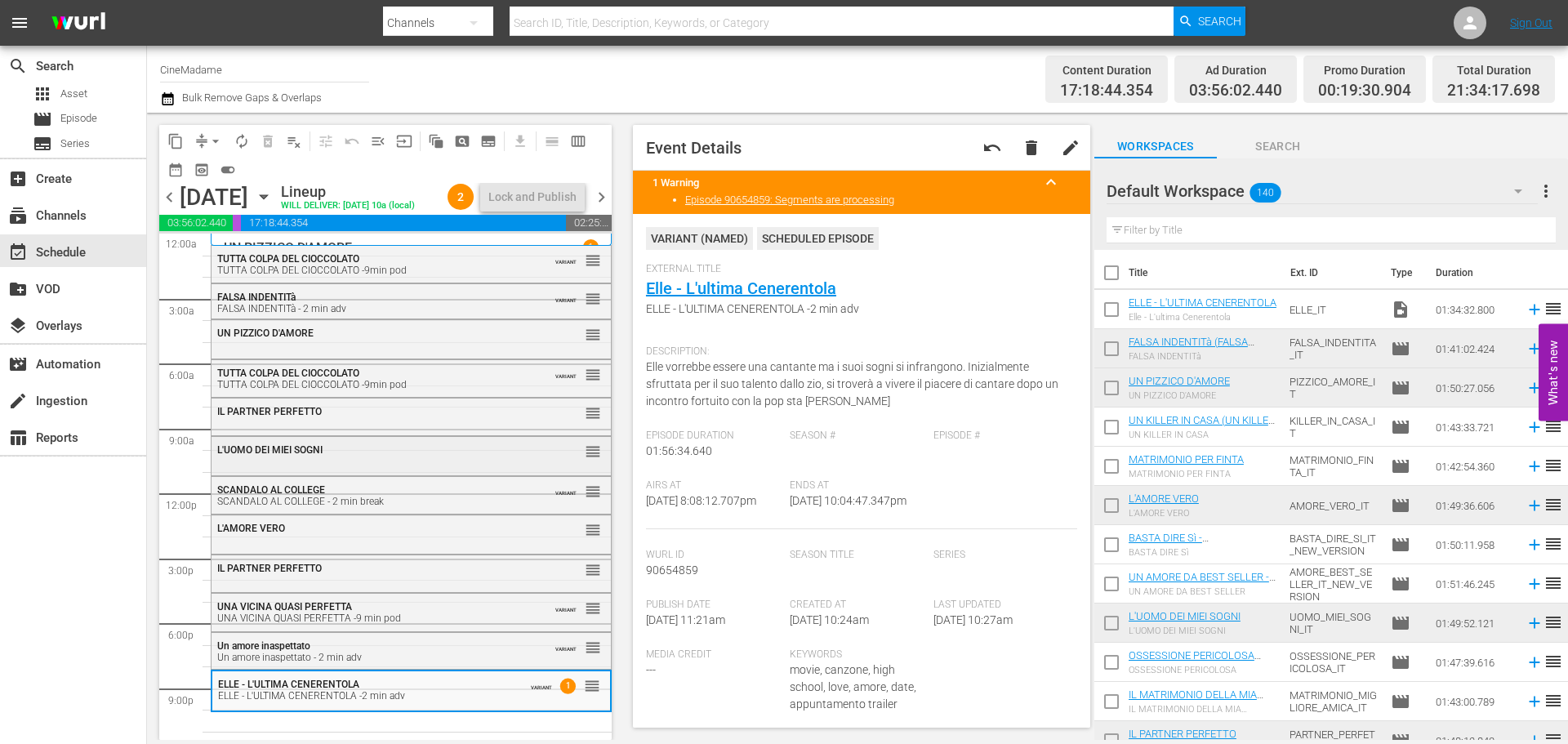
scroll to position [13, 0]
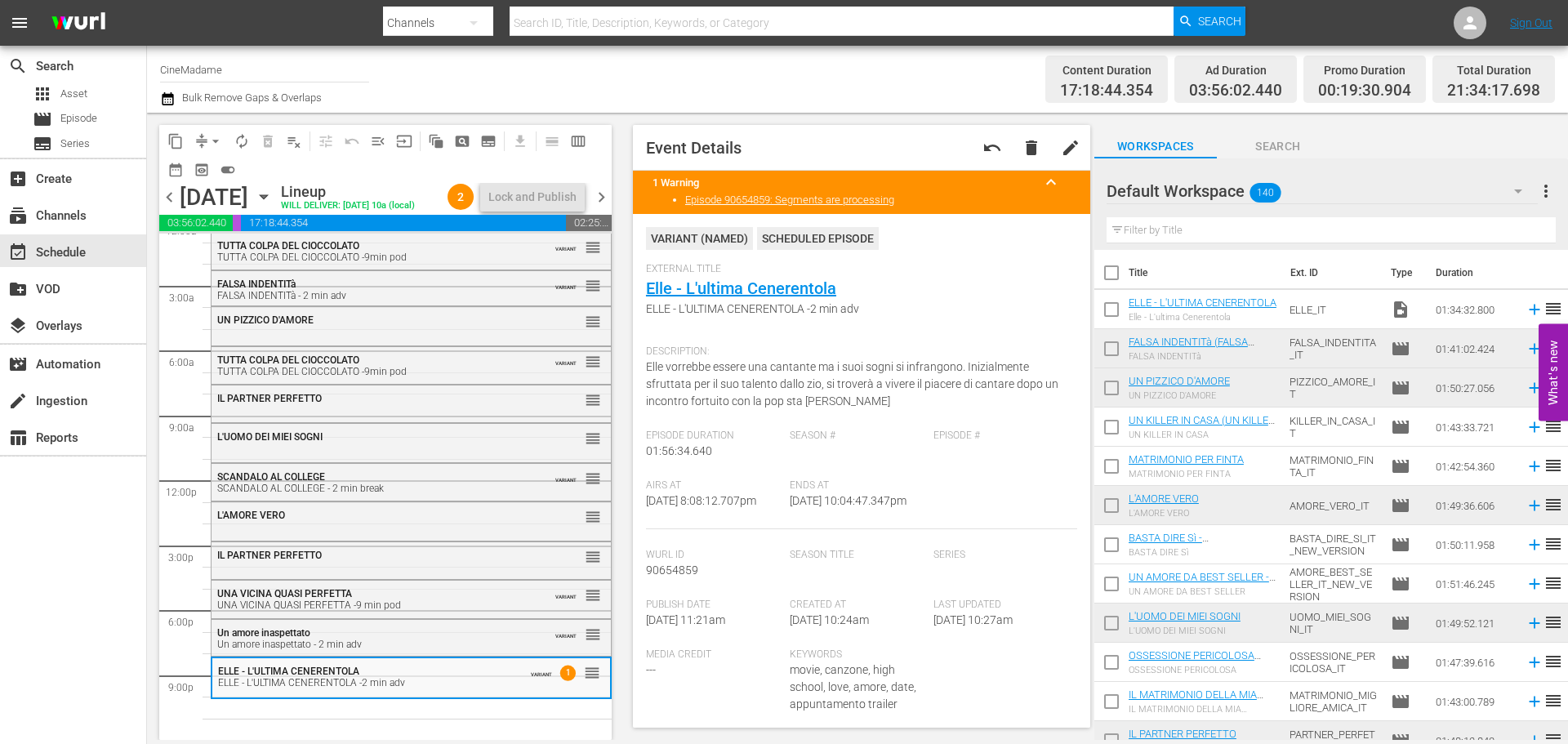
click at [1178, 220] on input "text" at bounding box center [1331, 230] width 449 height 26
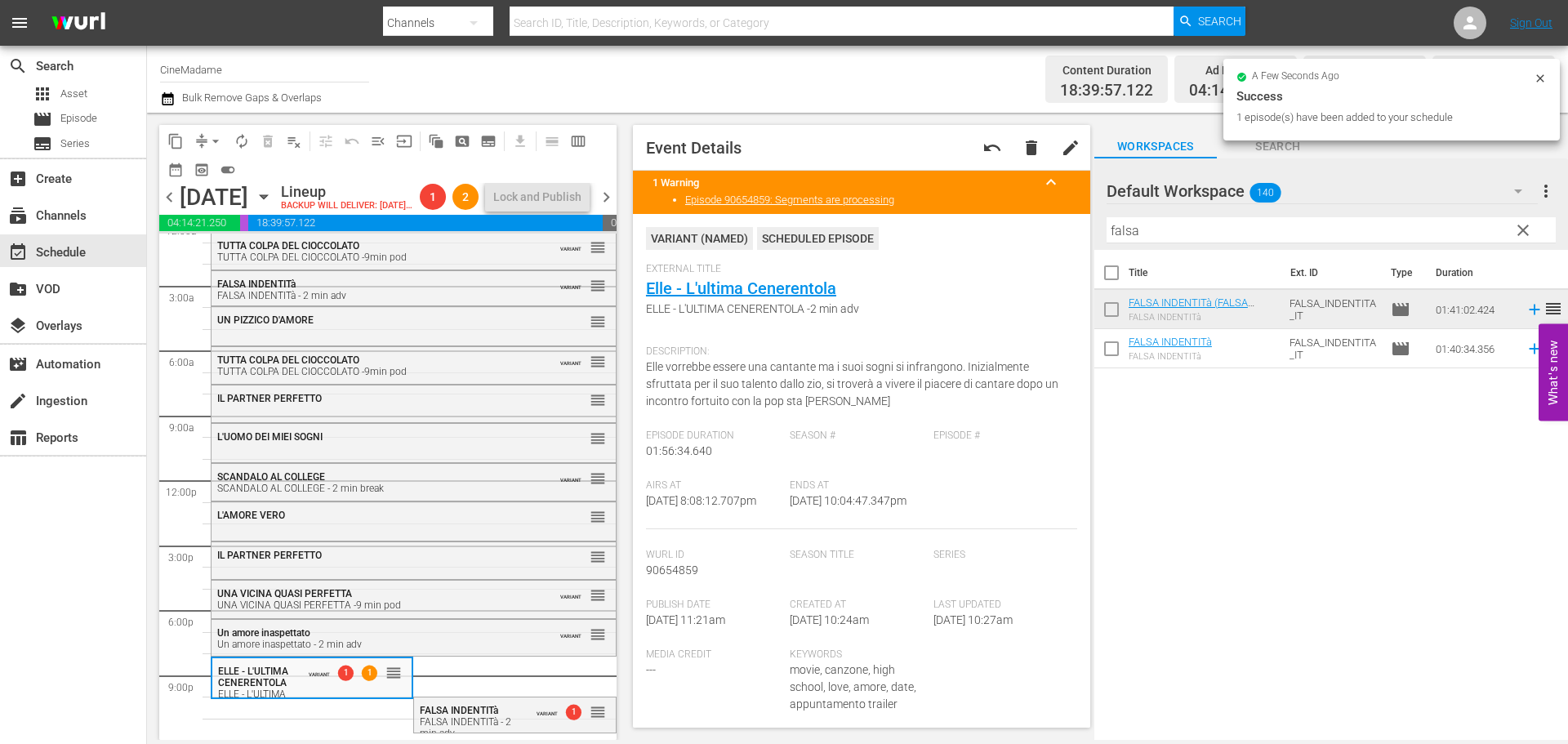
click at [1135, 229] on input "falsa" at bounding box center [1331, 230] width 449 height 26
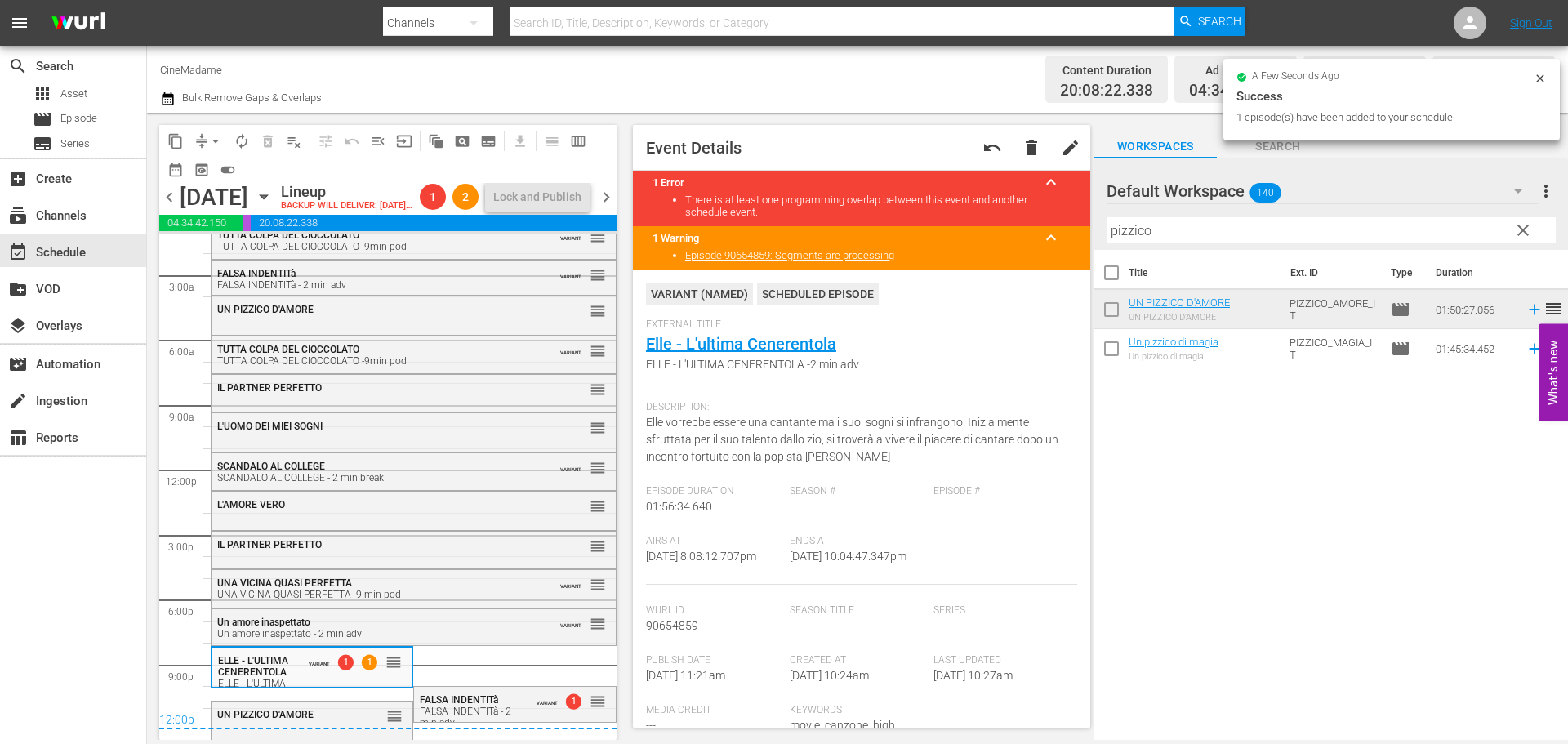
scroll to position [52, 0]
click at [288, 712] on span "UN PIZZICO D'AMORE" at bounding box center [266, 714] width 96 height 12
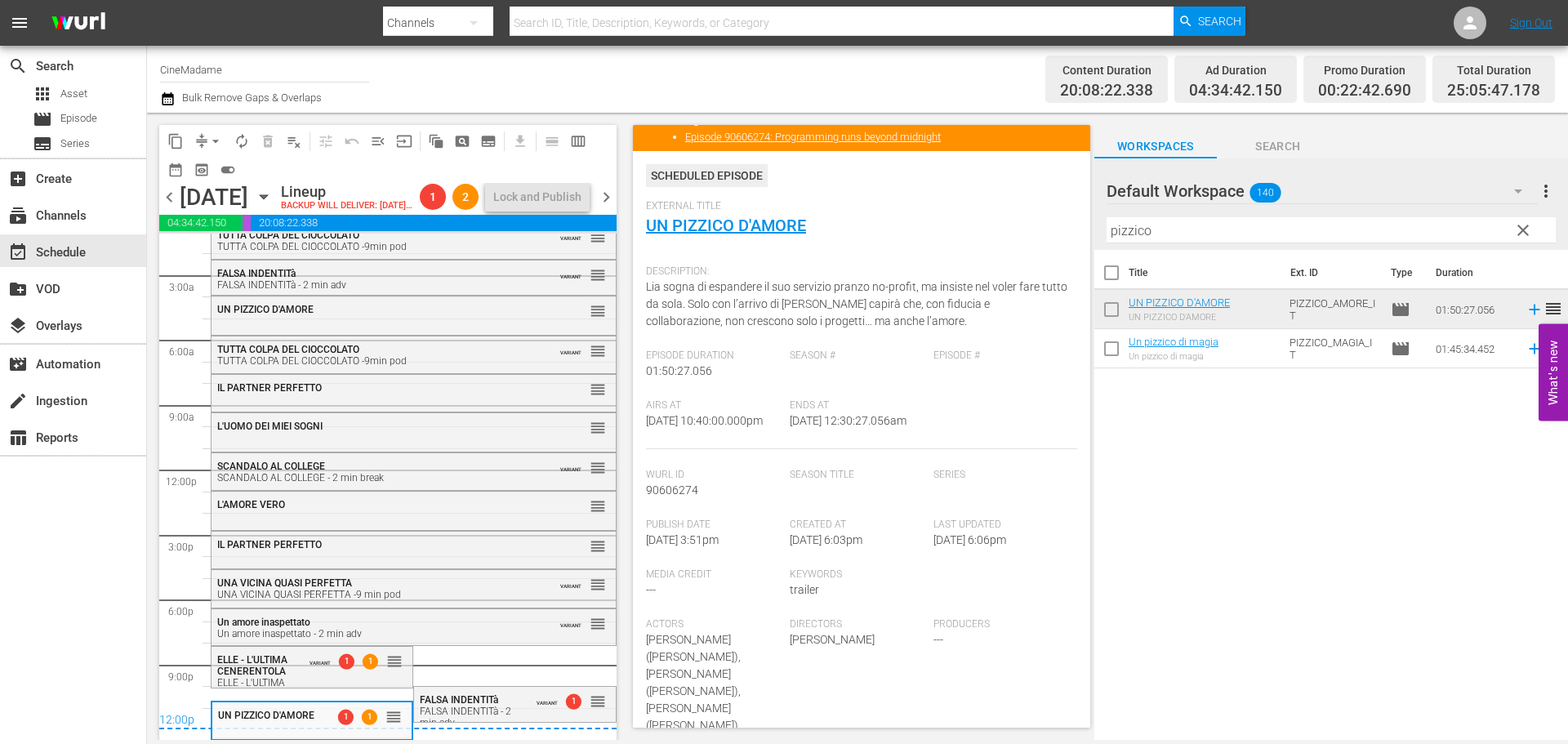
scroll to position [408, 0]
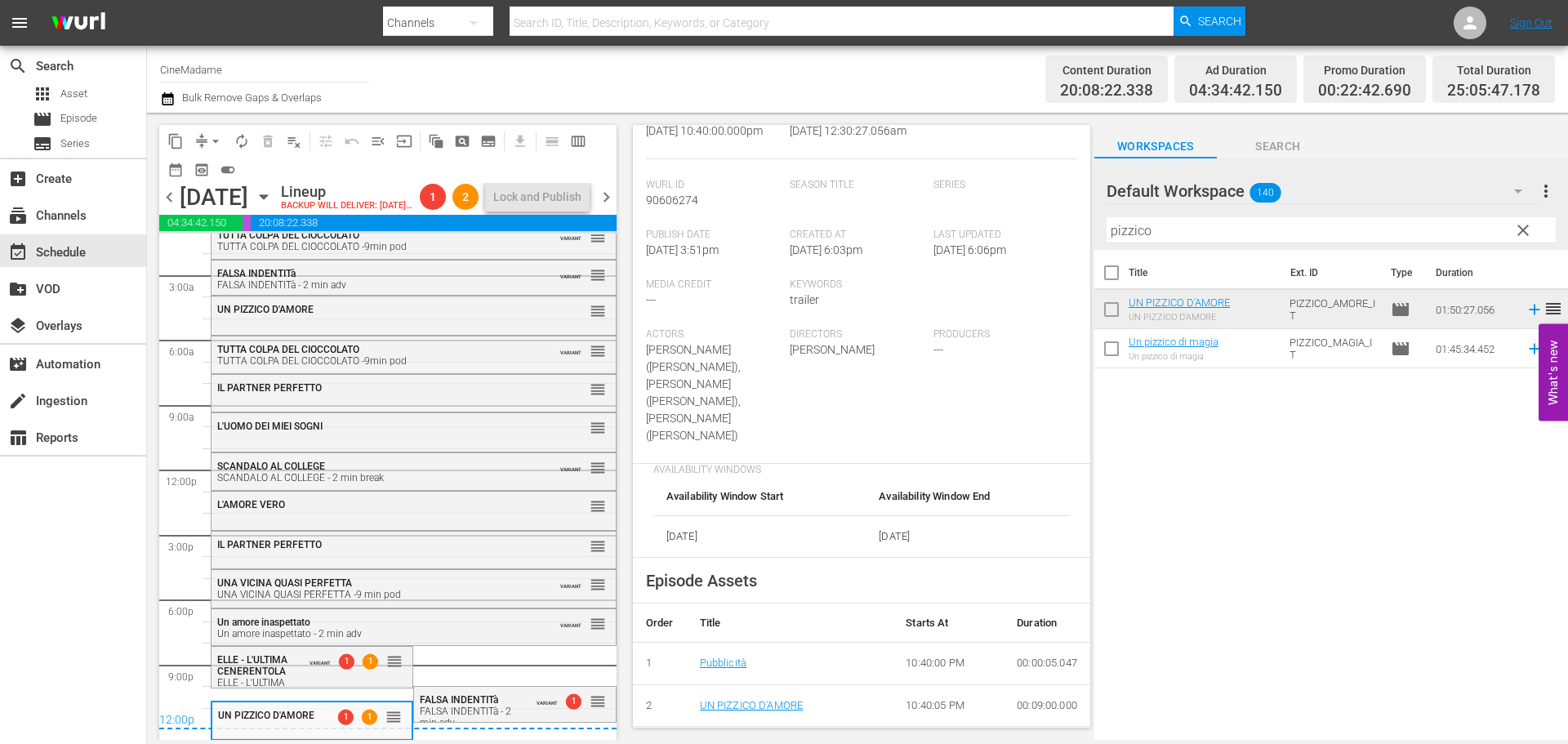
click at [510, 713] on div "12:00p" at bounding box center [388, 721] width 457 height 16
click at [529, 699] on div "VARIANT 1 reorder" at bounding box center [567, 700] width 78 height 16
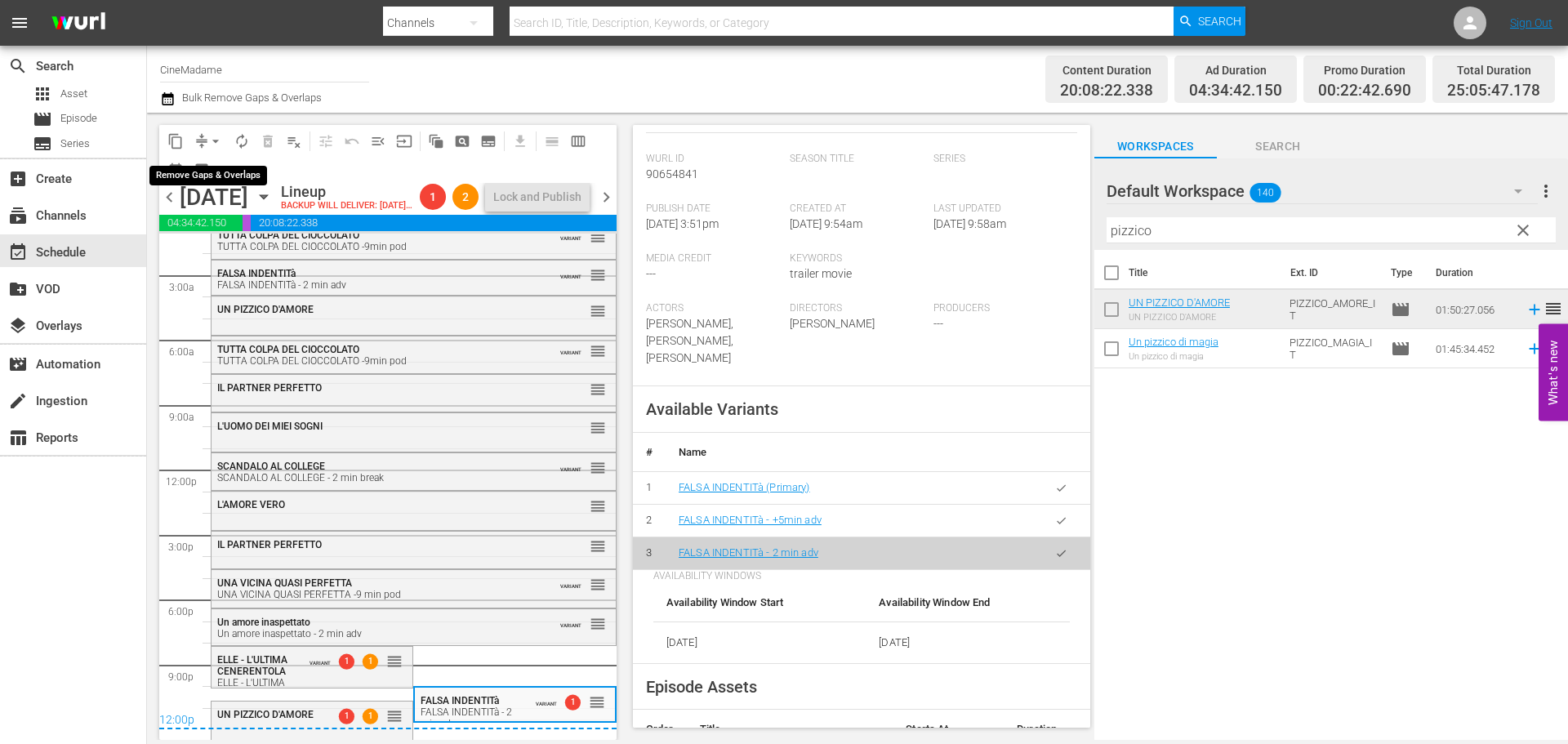
click at [201, 135] on span "compress" at bounding box center [201, 141] width 16 height 16
click at [217, 141] on span "arrow_drop_down" at bounding box center [216, 141] width 16 height 16
click at [252, 228] on li "Align to End of Previous Day" at bounding box center [217, 228] width 171 height 27
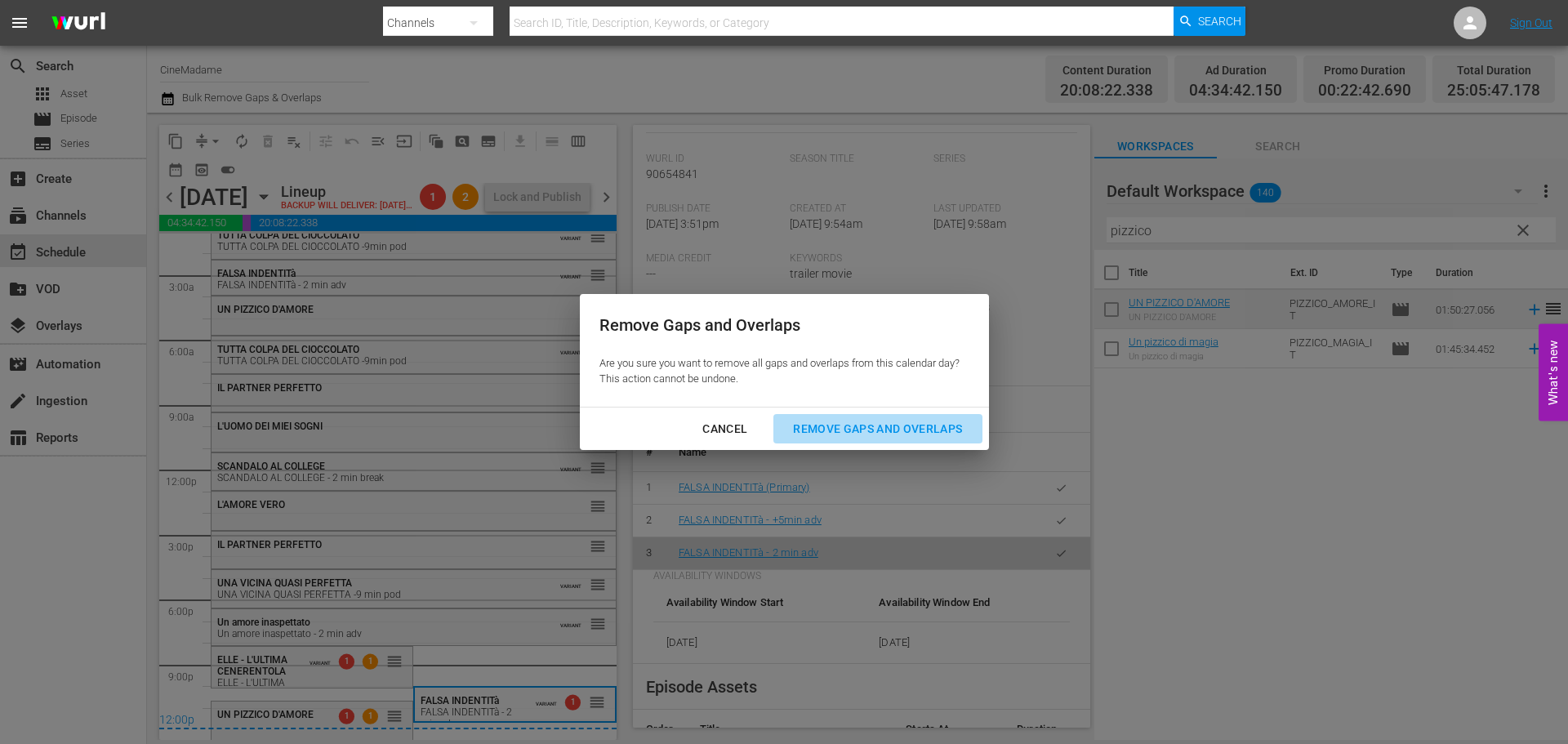
click at [817, 415] on button "Remove Gaps and Overlaps" at bounding box center [878, 429] width 209 height 30
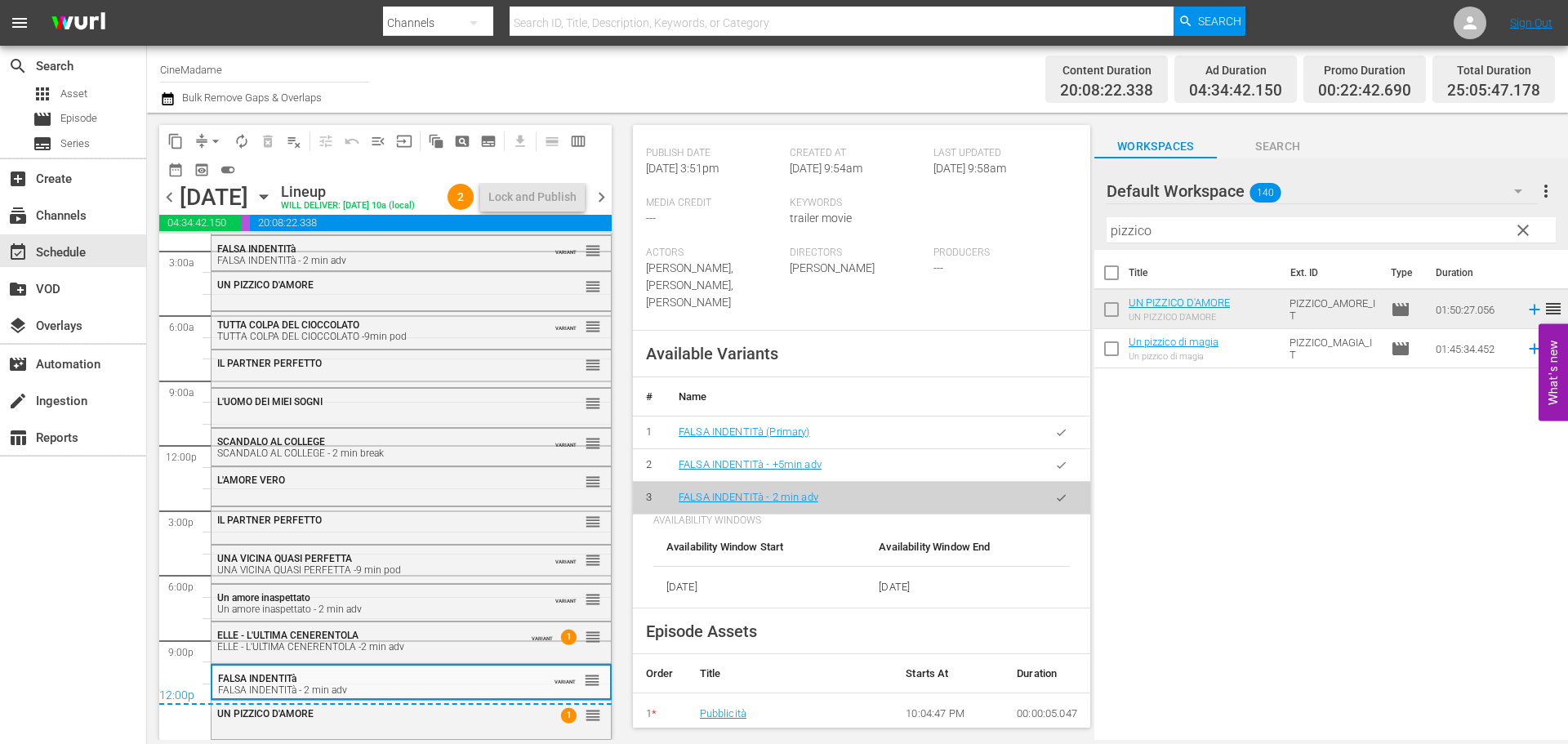
scroll to position [353, 0]
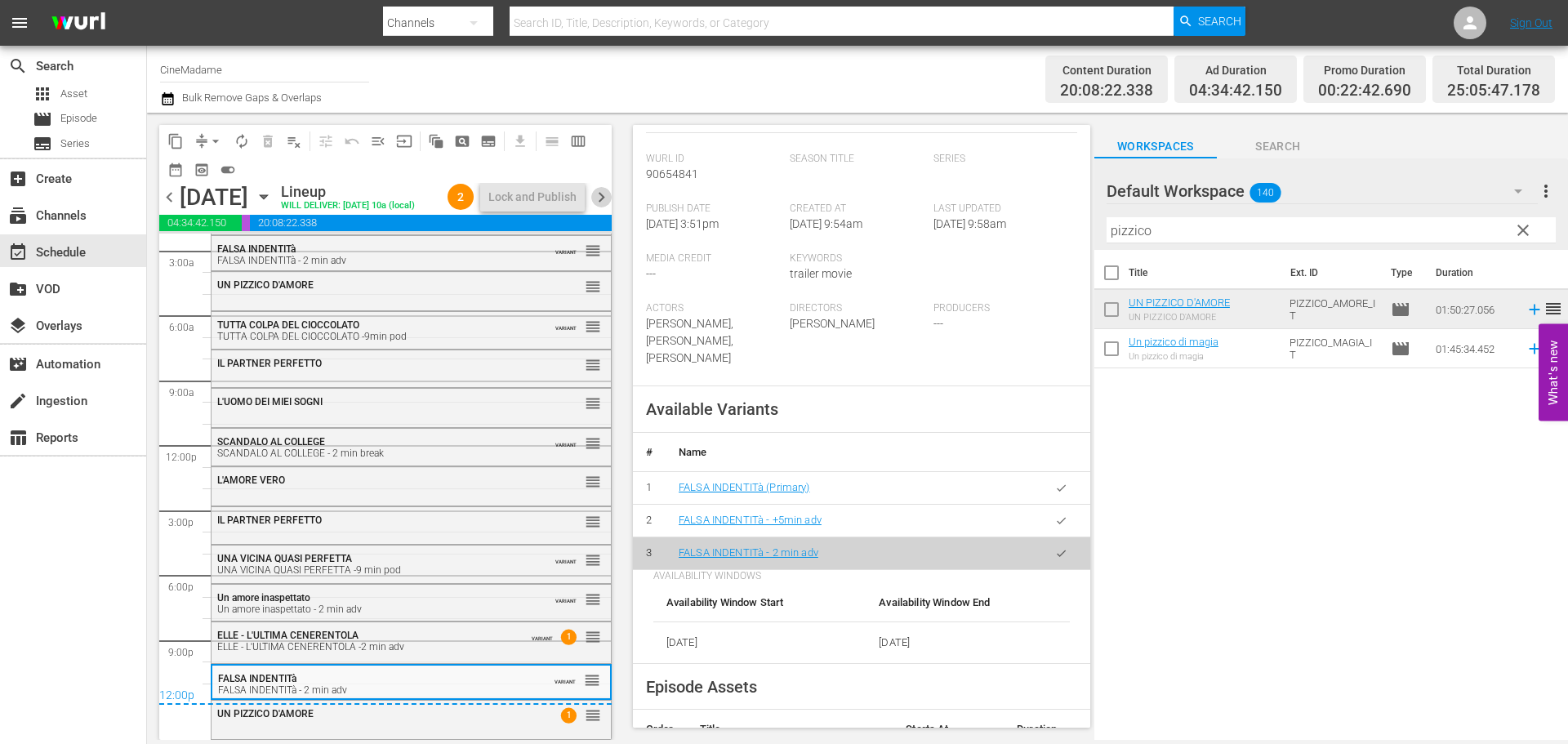
click at [599, 194] on span "chevron_right" at bounding box center [601, 197] width 21 height 20
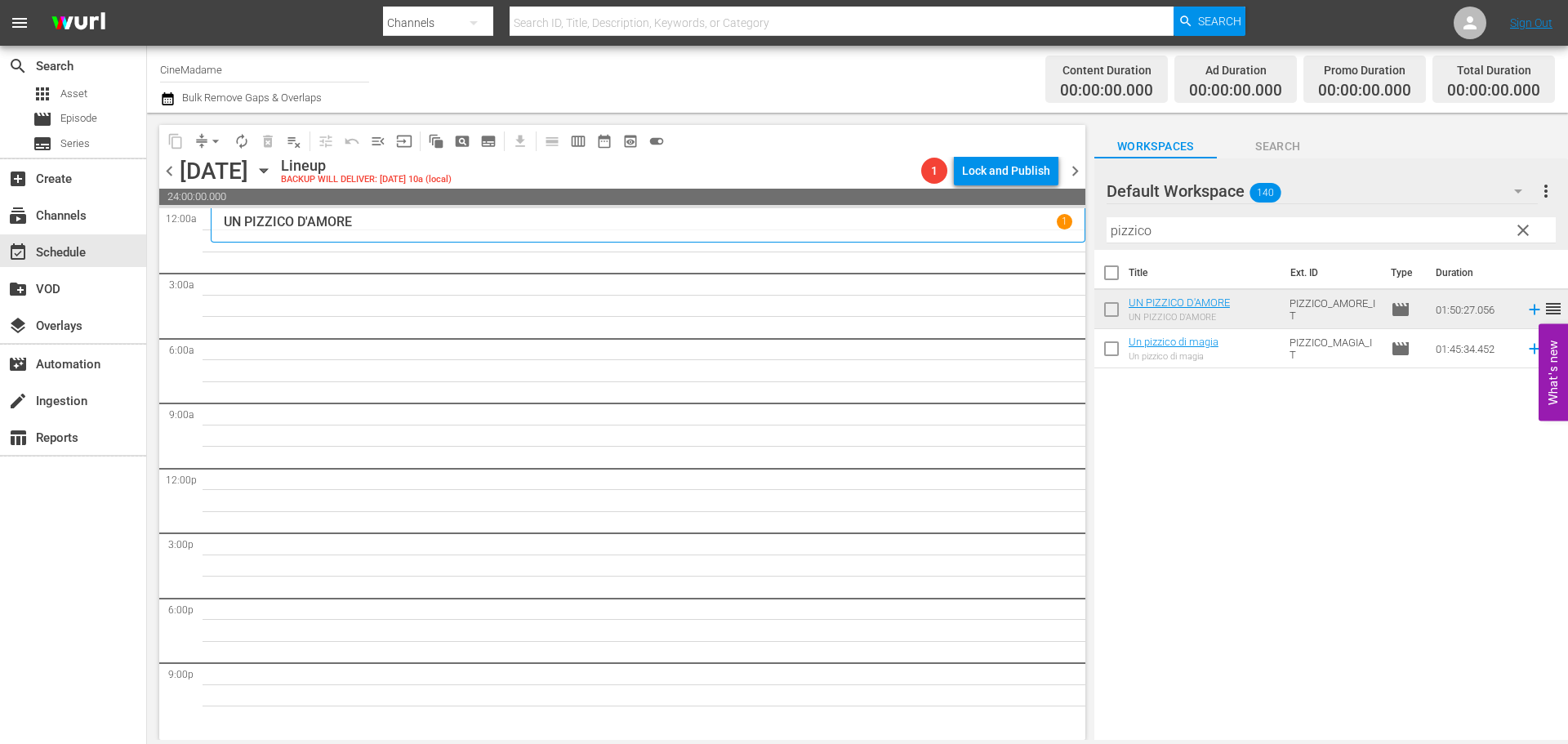
click at [1124, 242] on input "pizzico" at bounding box center [1331, 230] width 449 height 26
click at [1124, 242] on div "Filter by Title pizzico" at bounding box center [1331, 230] width 449 height 39
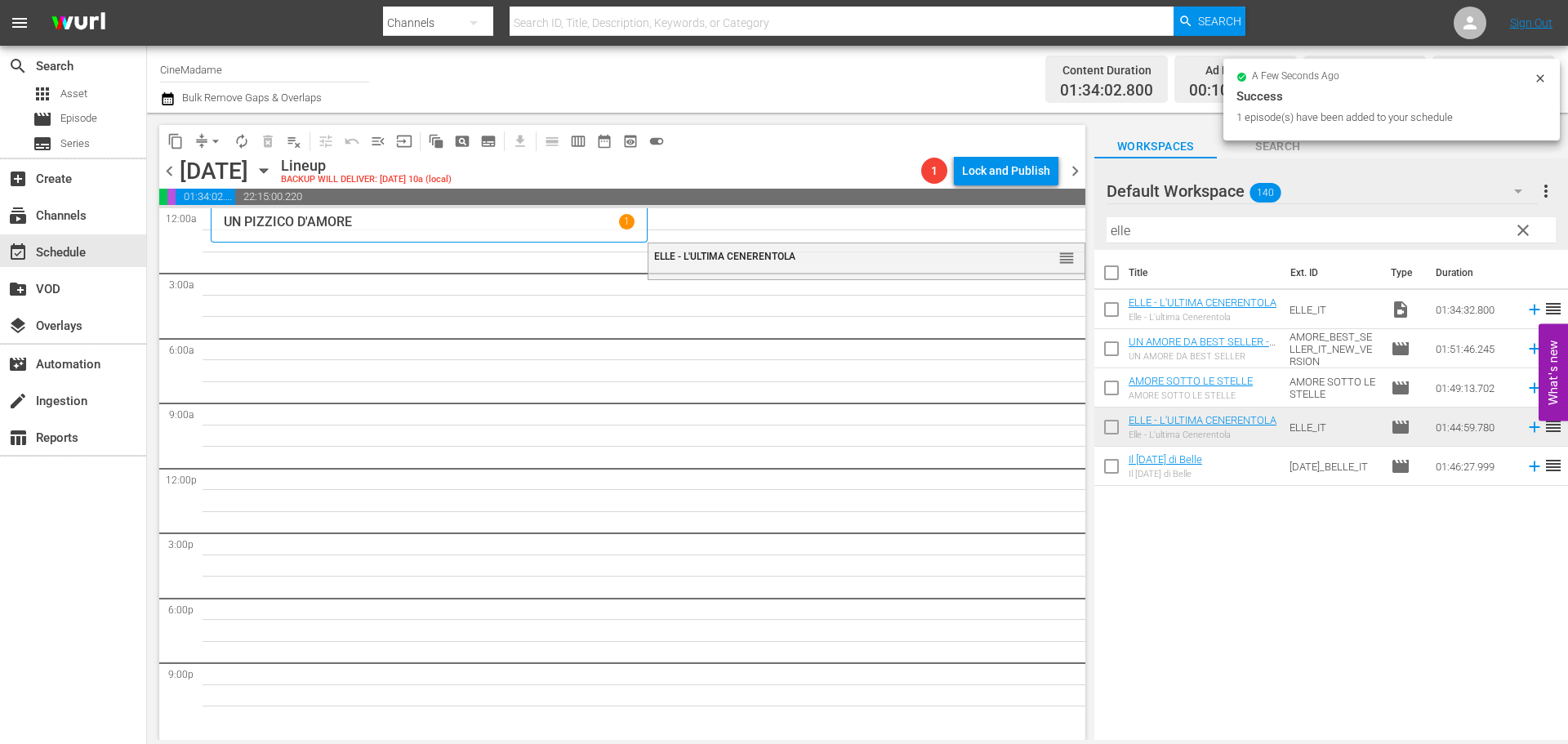
click at [1141, 233] on input "elle" at bounding box center [1331, 230] width 449 height 26
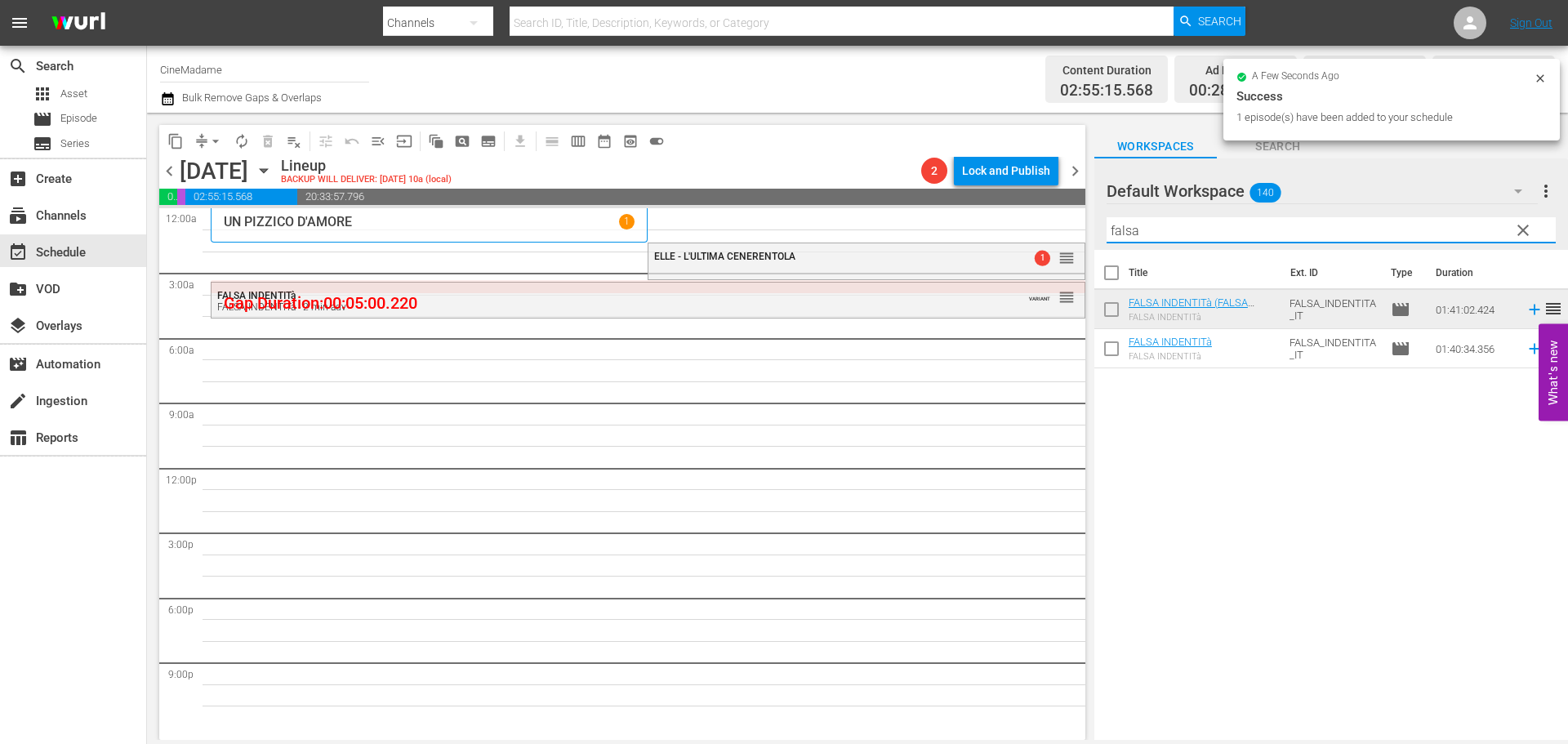
click at [1145, 233] on input "falsa" at bounding box center [1331, 230] width 449 height 26
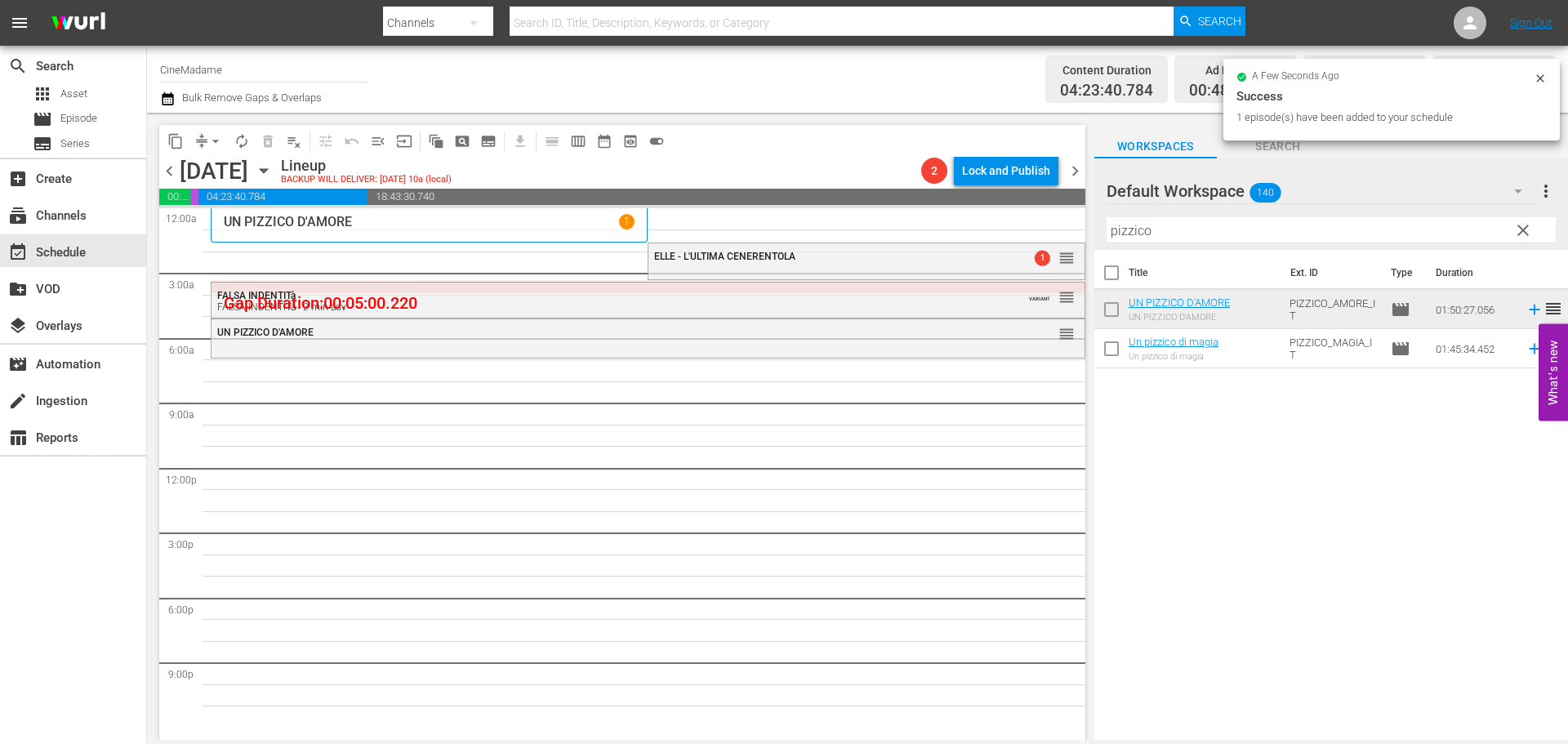
click at [1162, 230] on input "pizzico" at bounding box center [1331, 230] width 449 height 26
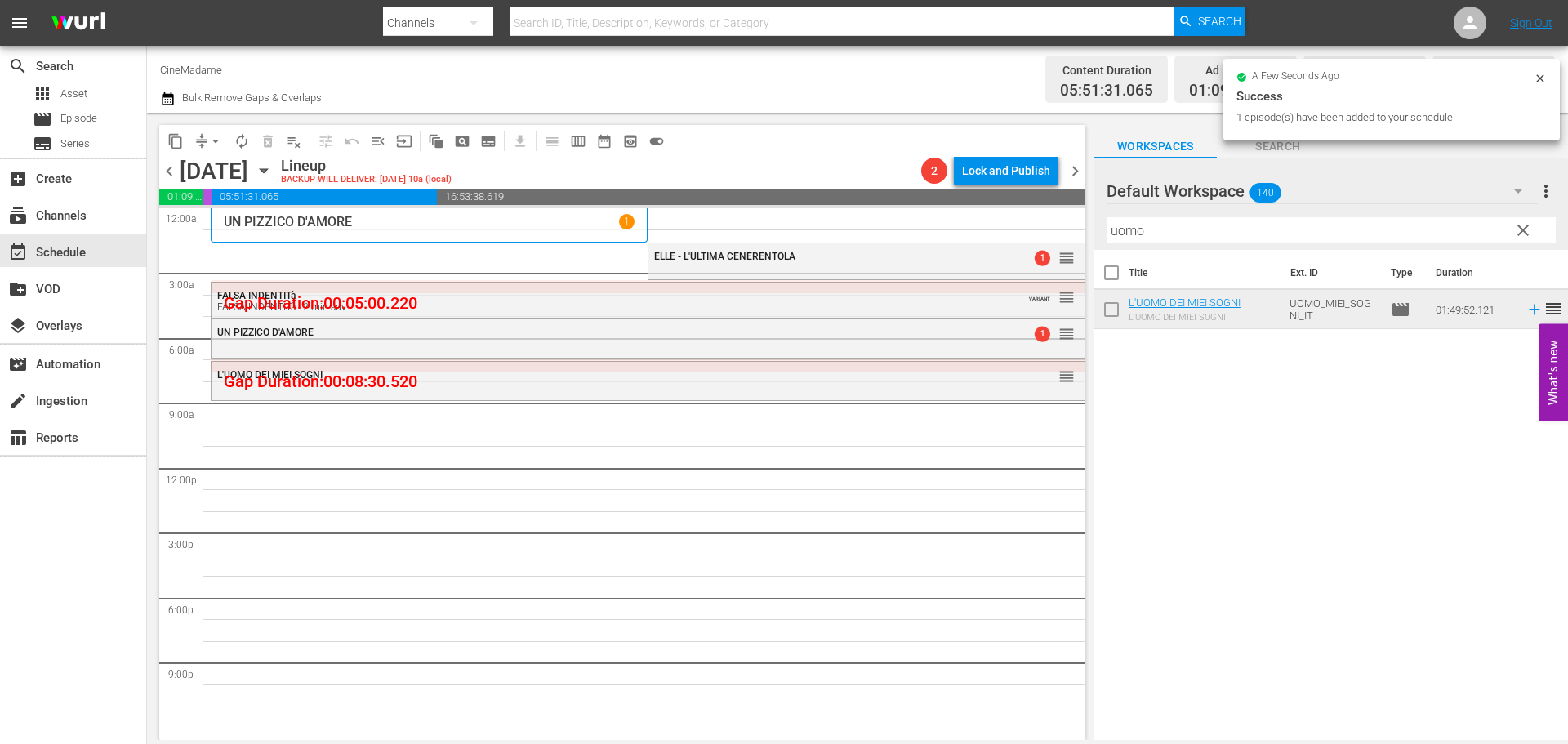
click at [1167, 225] on input "uomo" at bounding box center [1331, 230] width 449 height 26
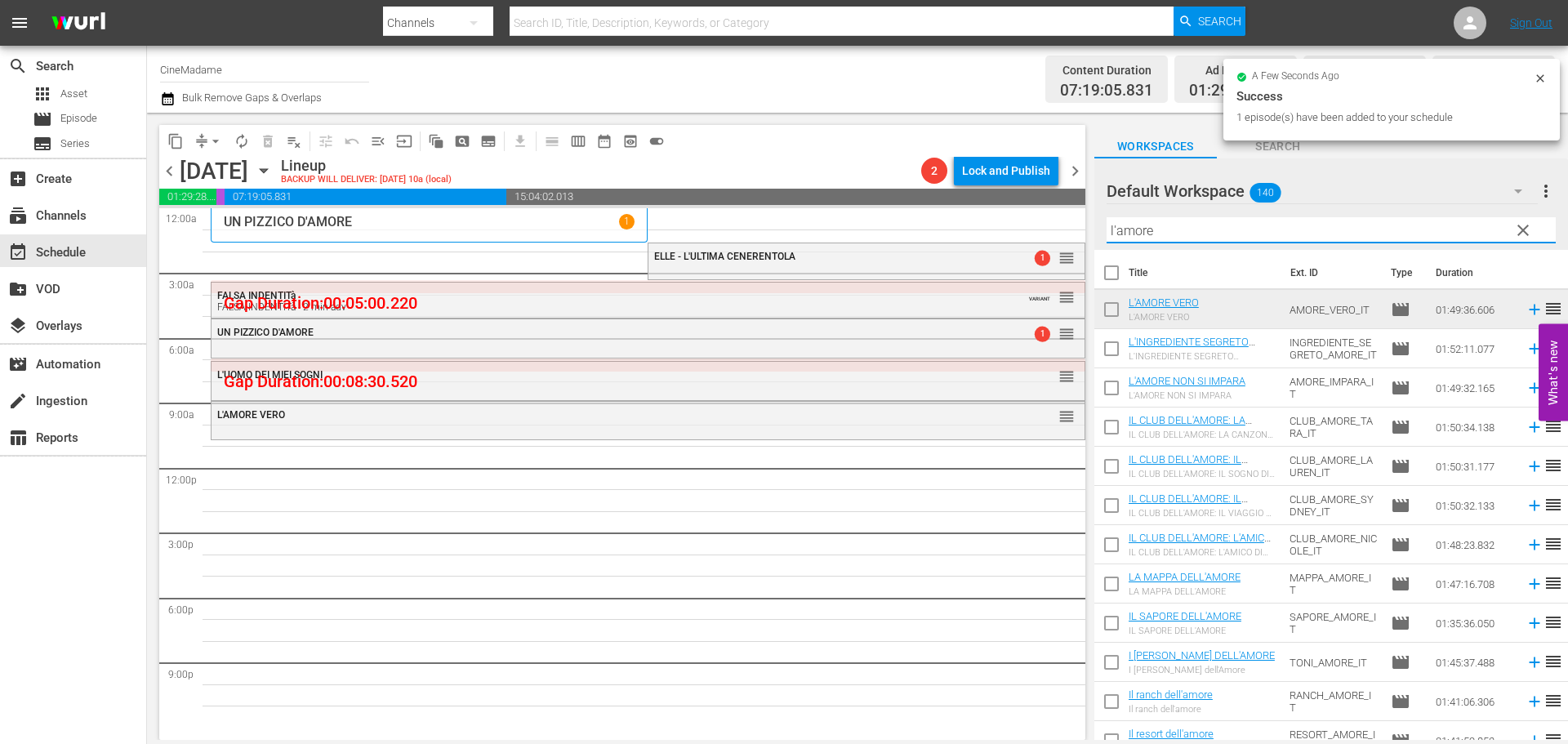
click at [1146, 231] on input "l'amore" at bounding box center [1331, 230] width 449 height 26
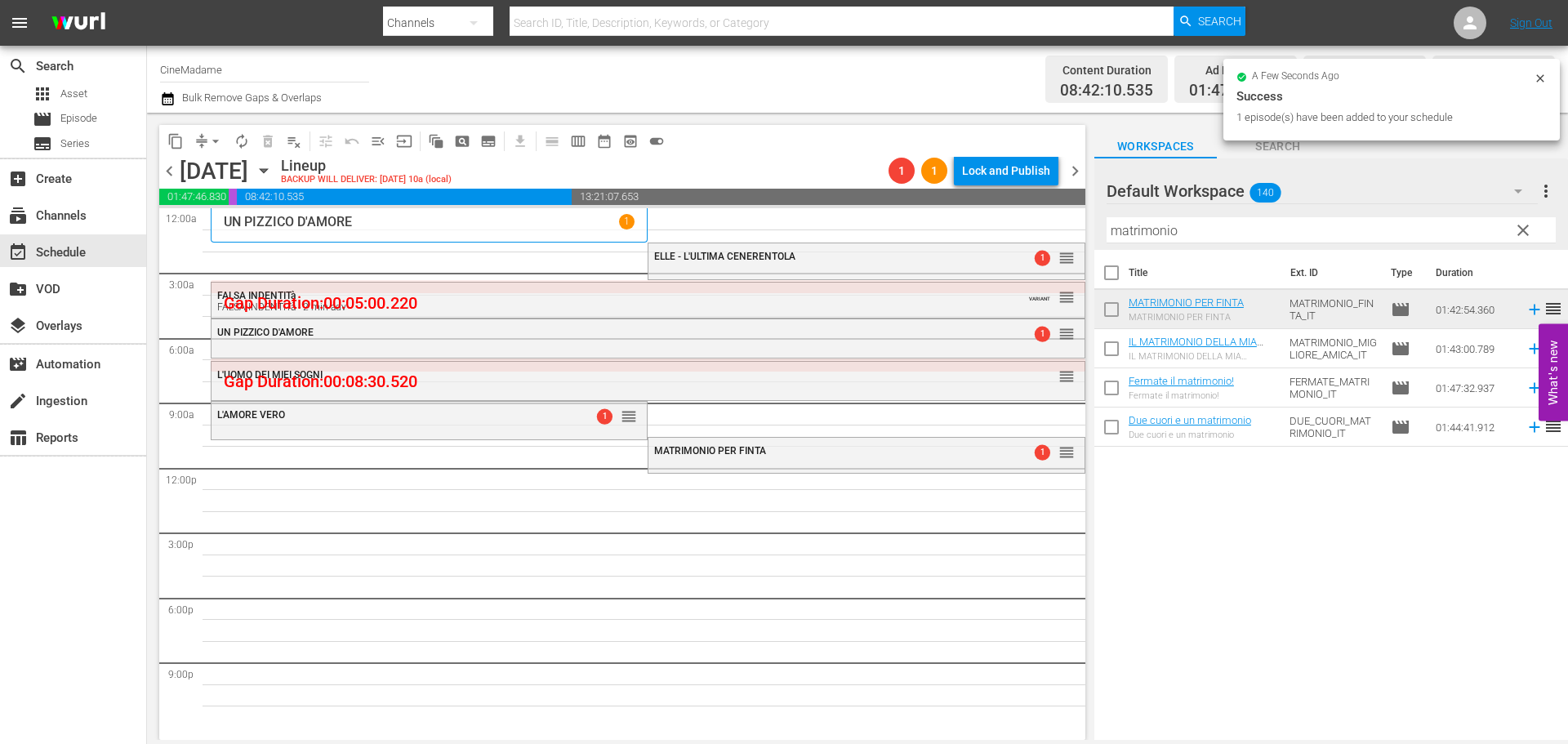
click at [1162, 226] on input "matrimonio" at bounding box center [1331, 230] width 449 height 26
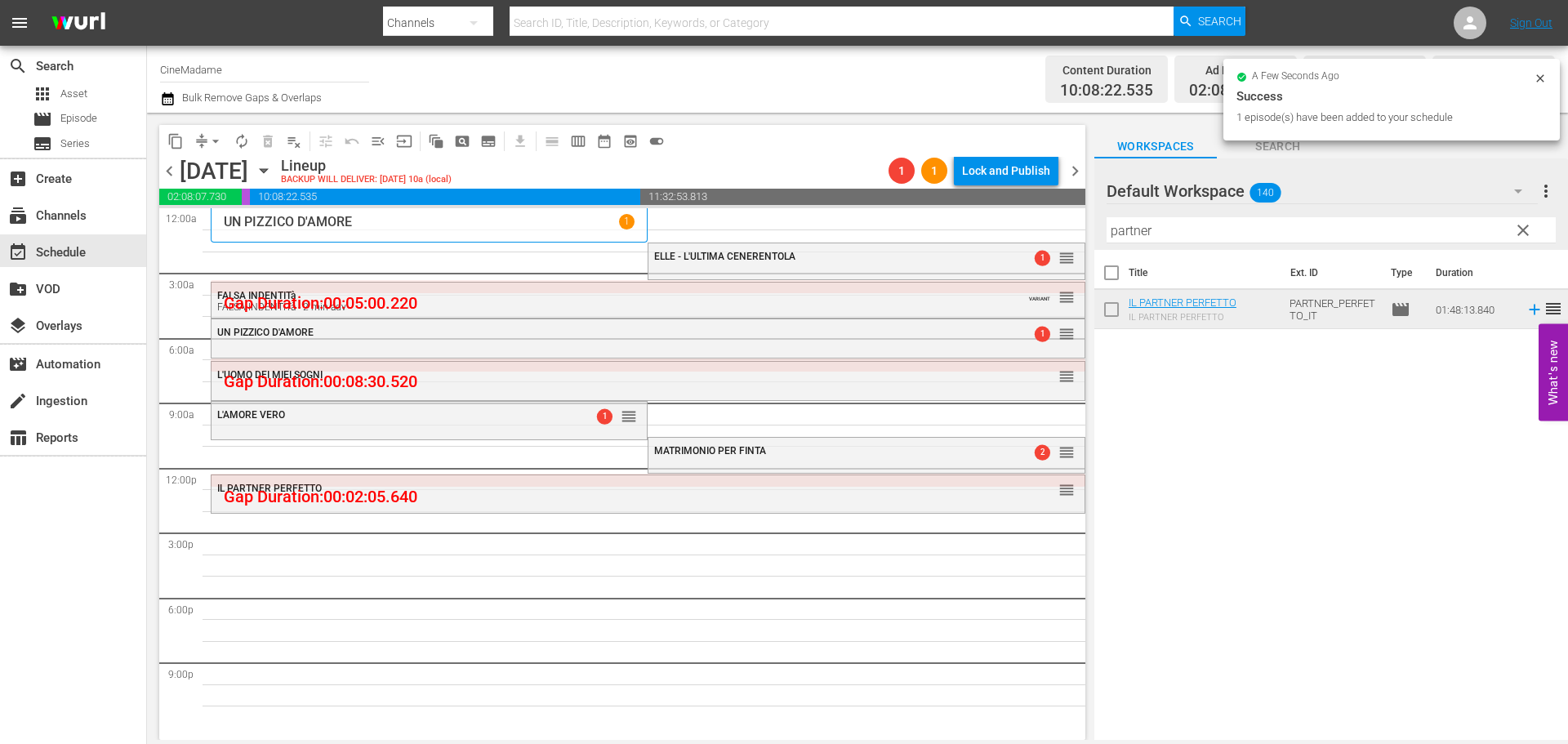
click at [1211, 225] on input "partner" at bounding box center [1331, 230] width 449 height 26
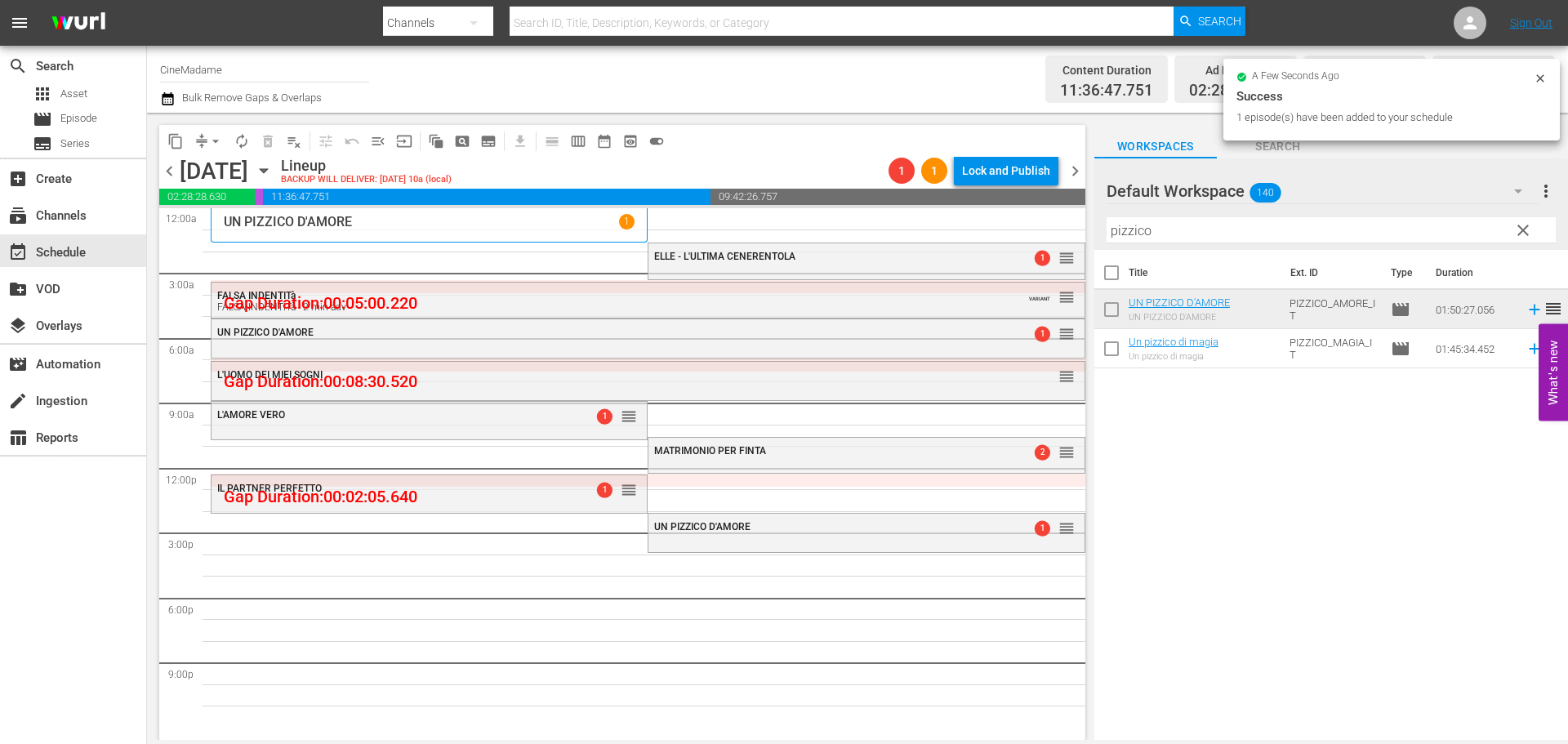
click at [1166, 234] on input "pizzico" at bounding box center [1331, 230] width 449 height 26
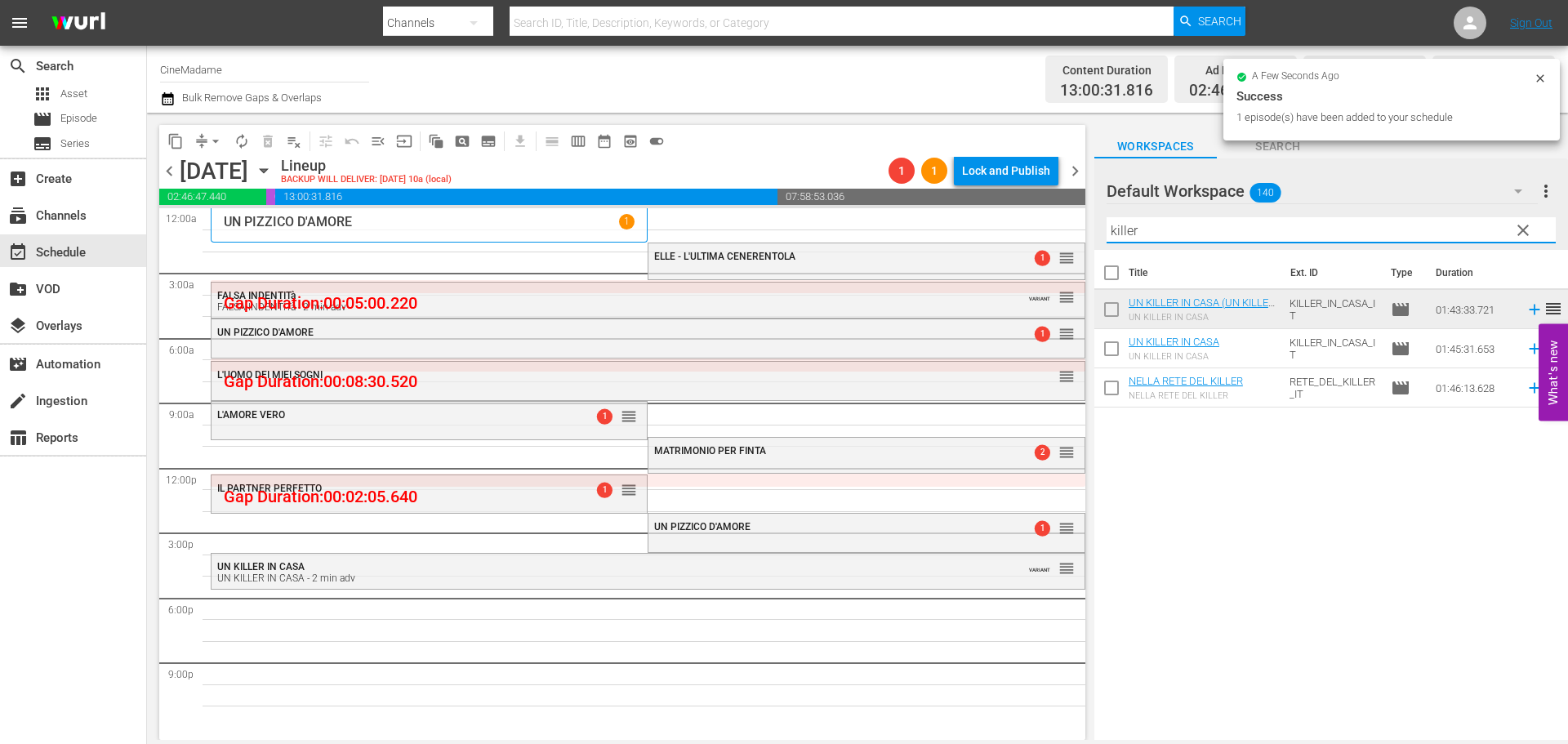
click at [1185, 224] on input "killer" at bounding box center [1331, 230] width 449 height 26
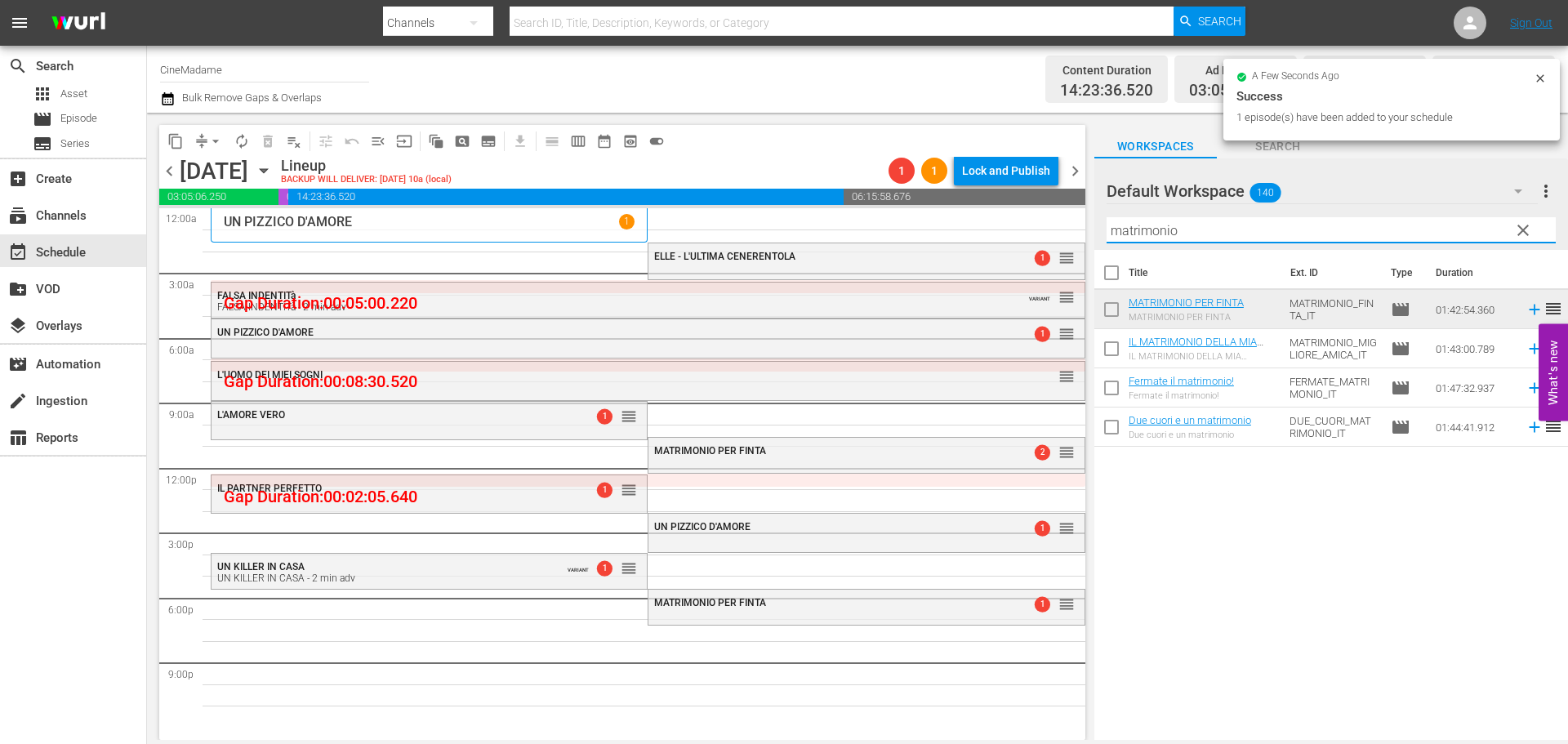
click at [1168, 227] on input "matrimonio" at bounding box center [1331, 230] width 449 height 26
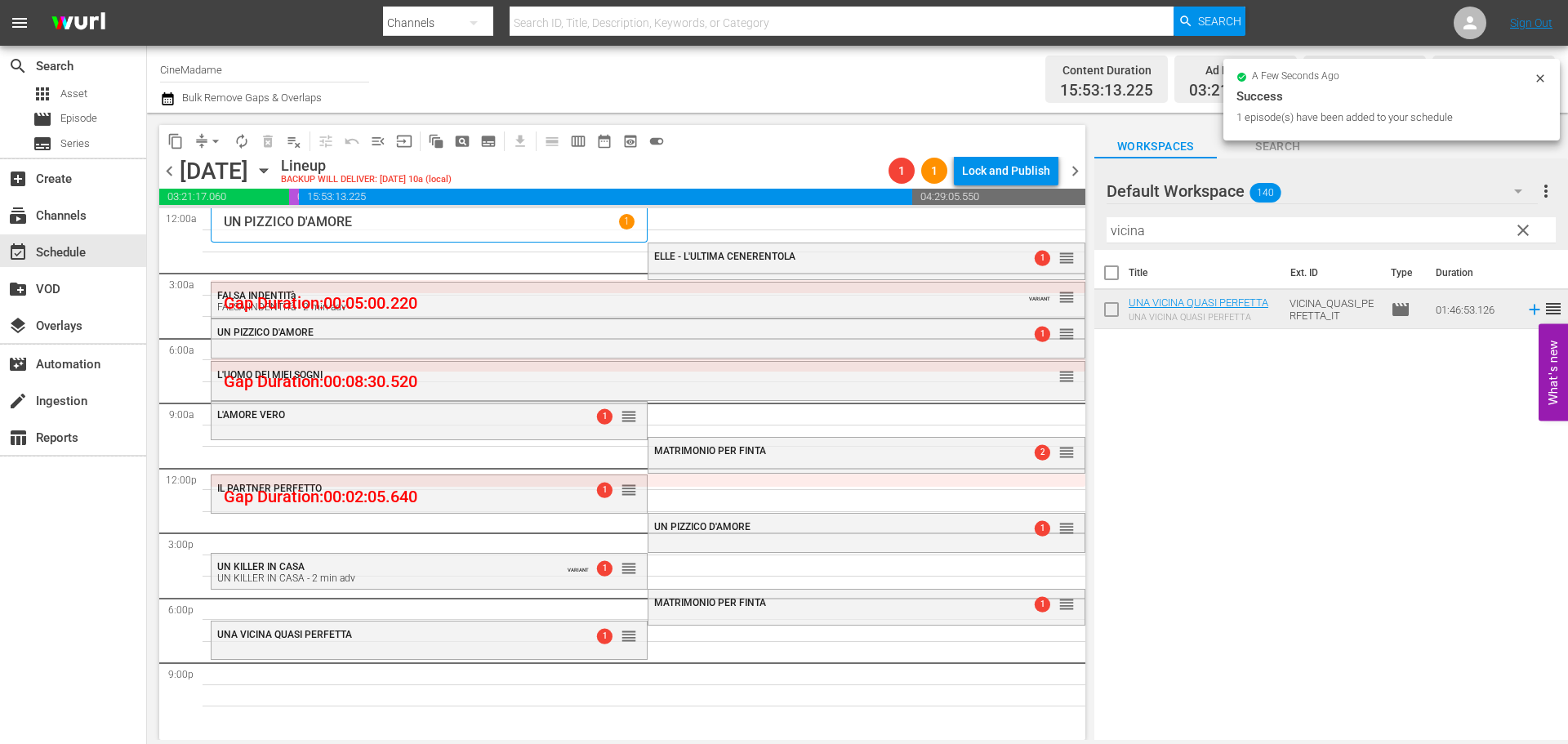
click at [1160, 209] on div at bounding box center [1165, 192] width 118 height 41
click at [1150, 226] on input "vicina" at bounding box center [1331, 230] width 449 height 26
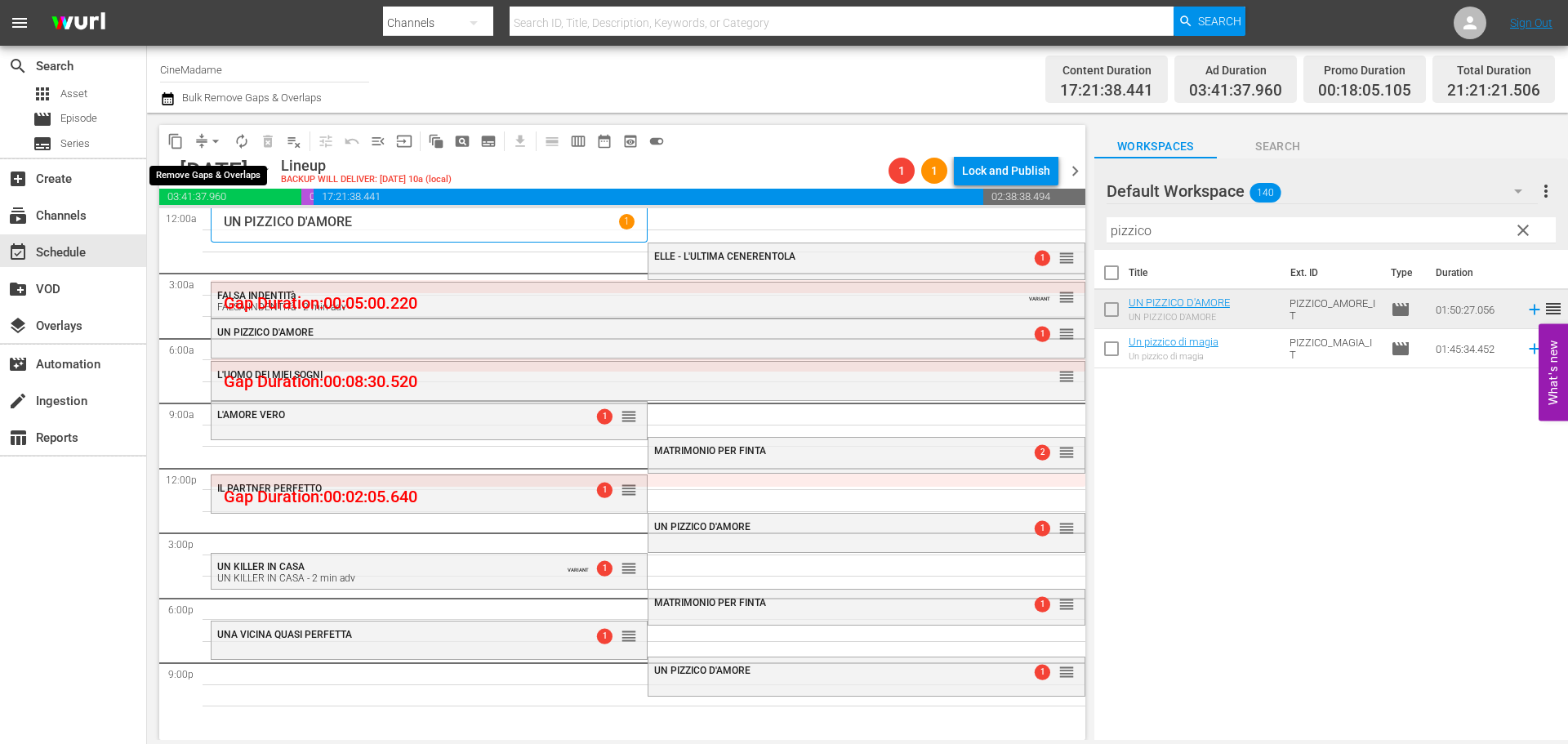
click at [222, 142] on span "arrow_drop_down" at bounding box center [216, 141] width 16 height 16
click at [216, 233] on li "Align to End of Previous Day" at bounding box center [217, 228] width 171 height 27
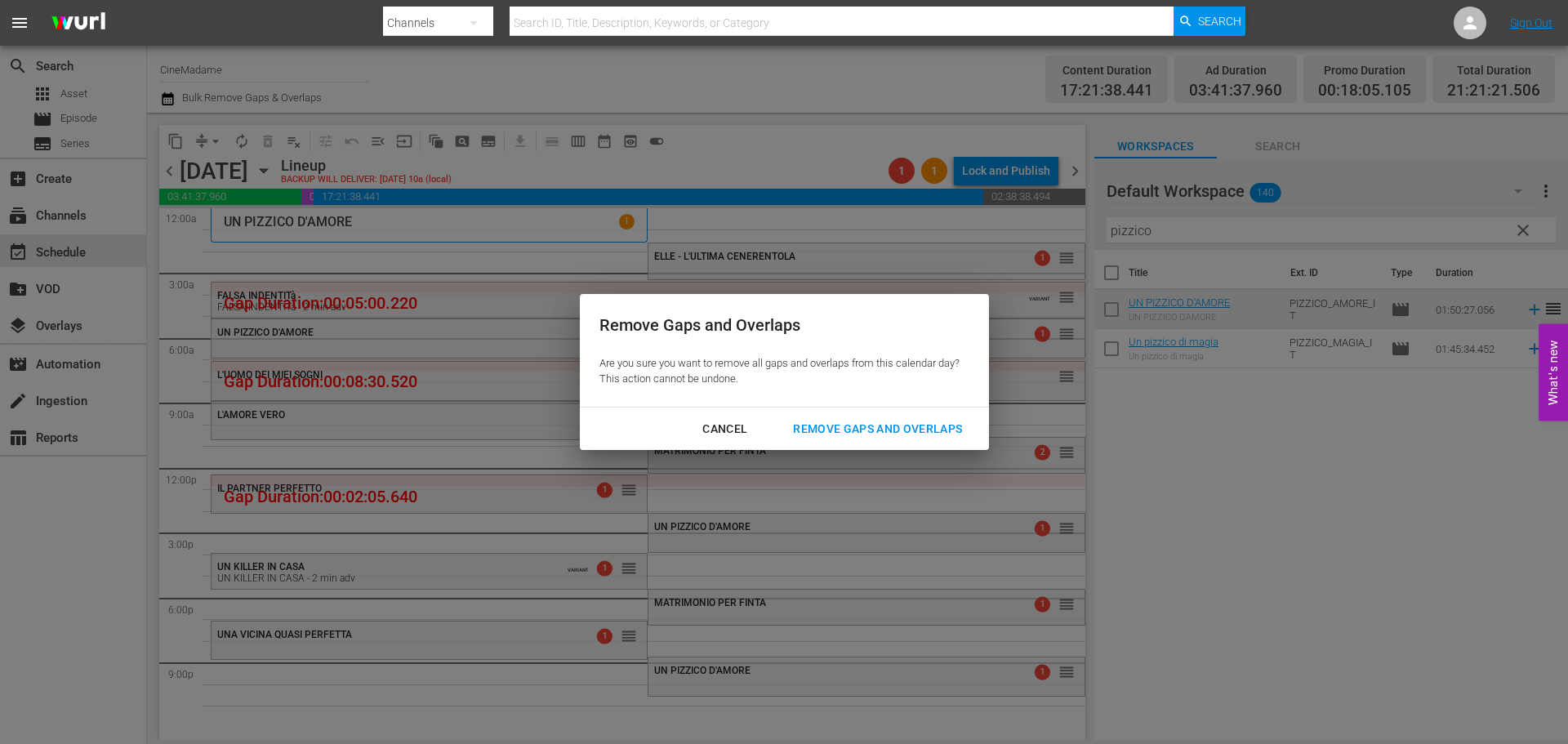
click at [908, 438] on div "Remove Gaps and Overlaps" at bounding box center [877, 429] width 195 height 20
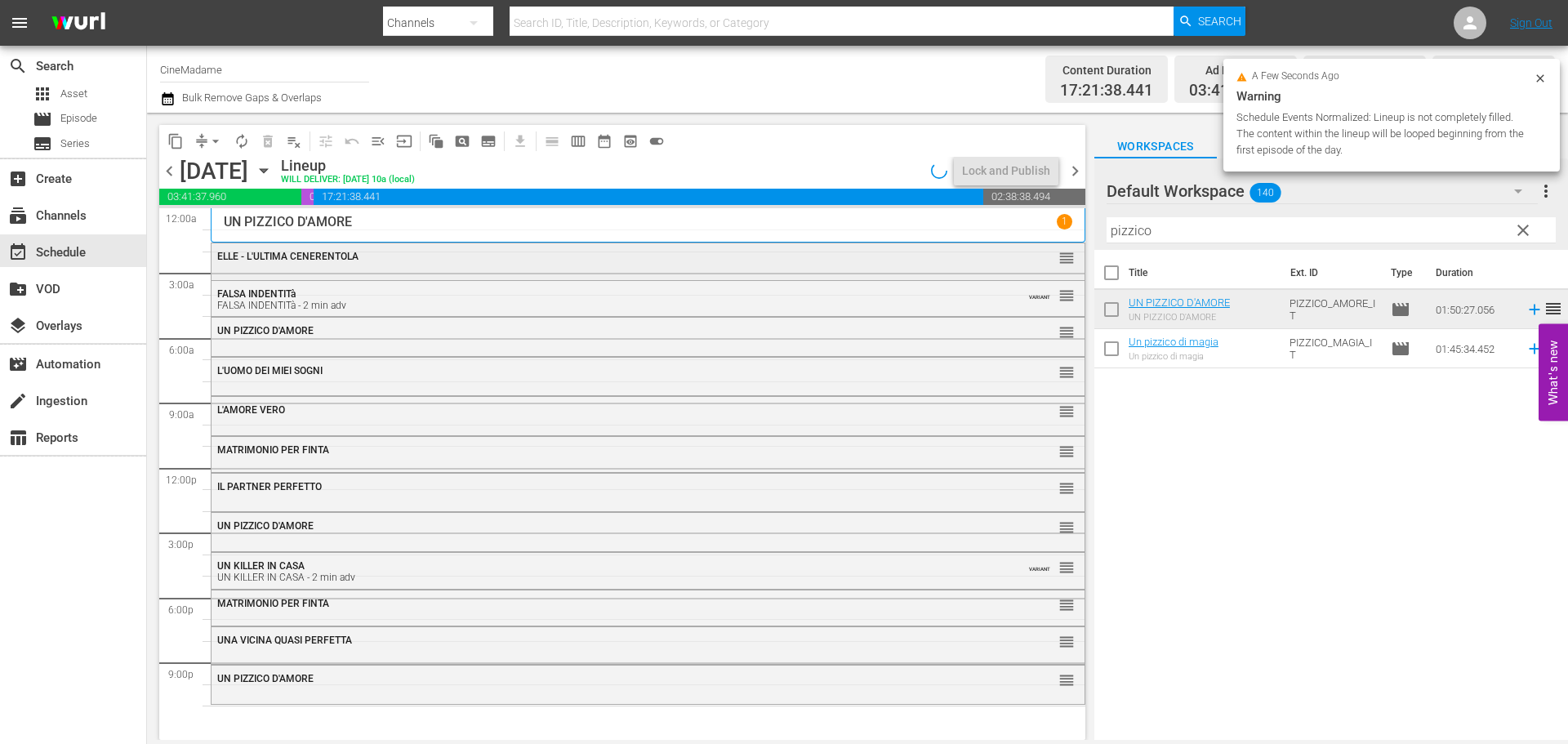
click at [489, 253] on div "ELLE - L'ULTIMA CENERENTOLA" at bounding box center [603, 256] width 773 height 12
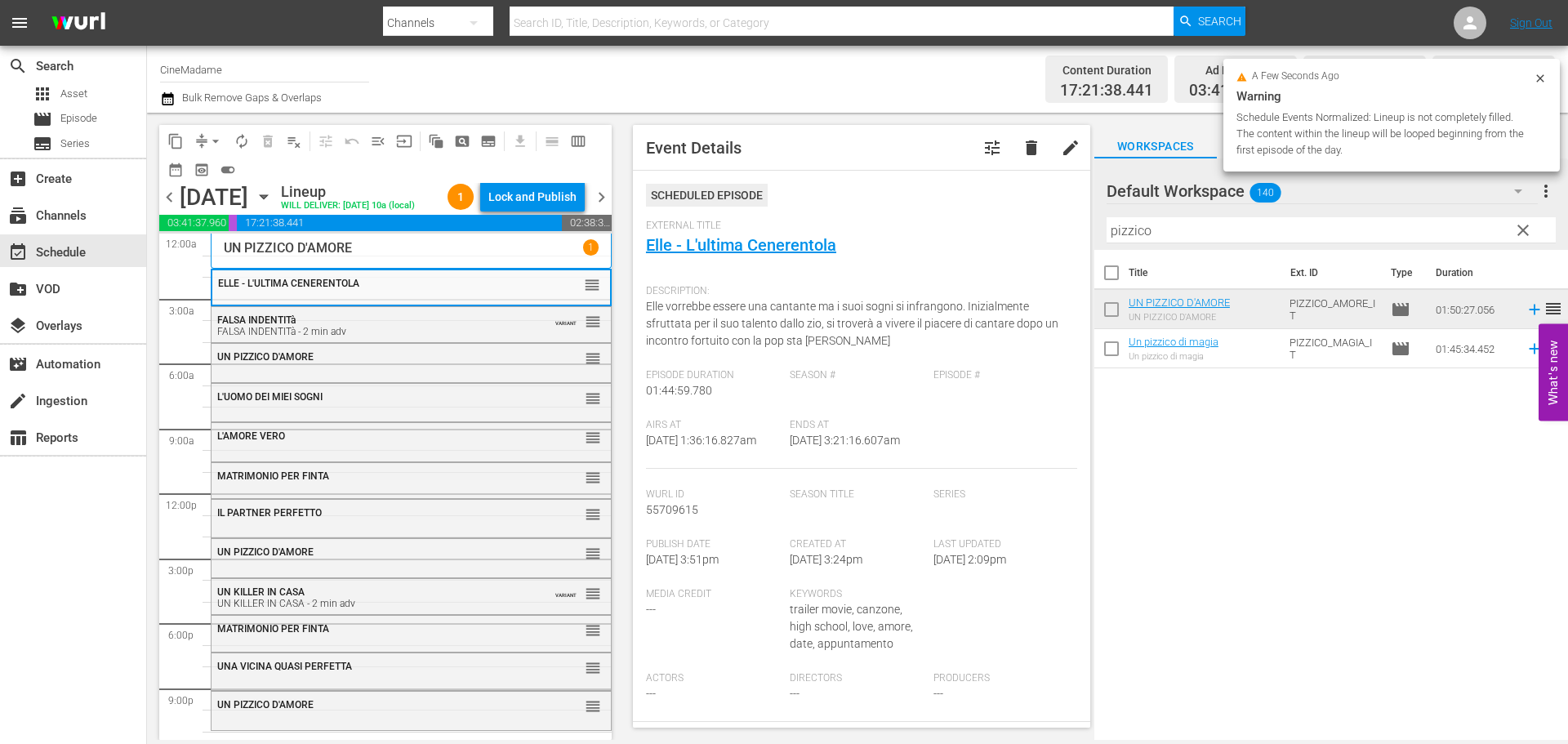
scroll to position [408, 0]
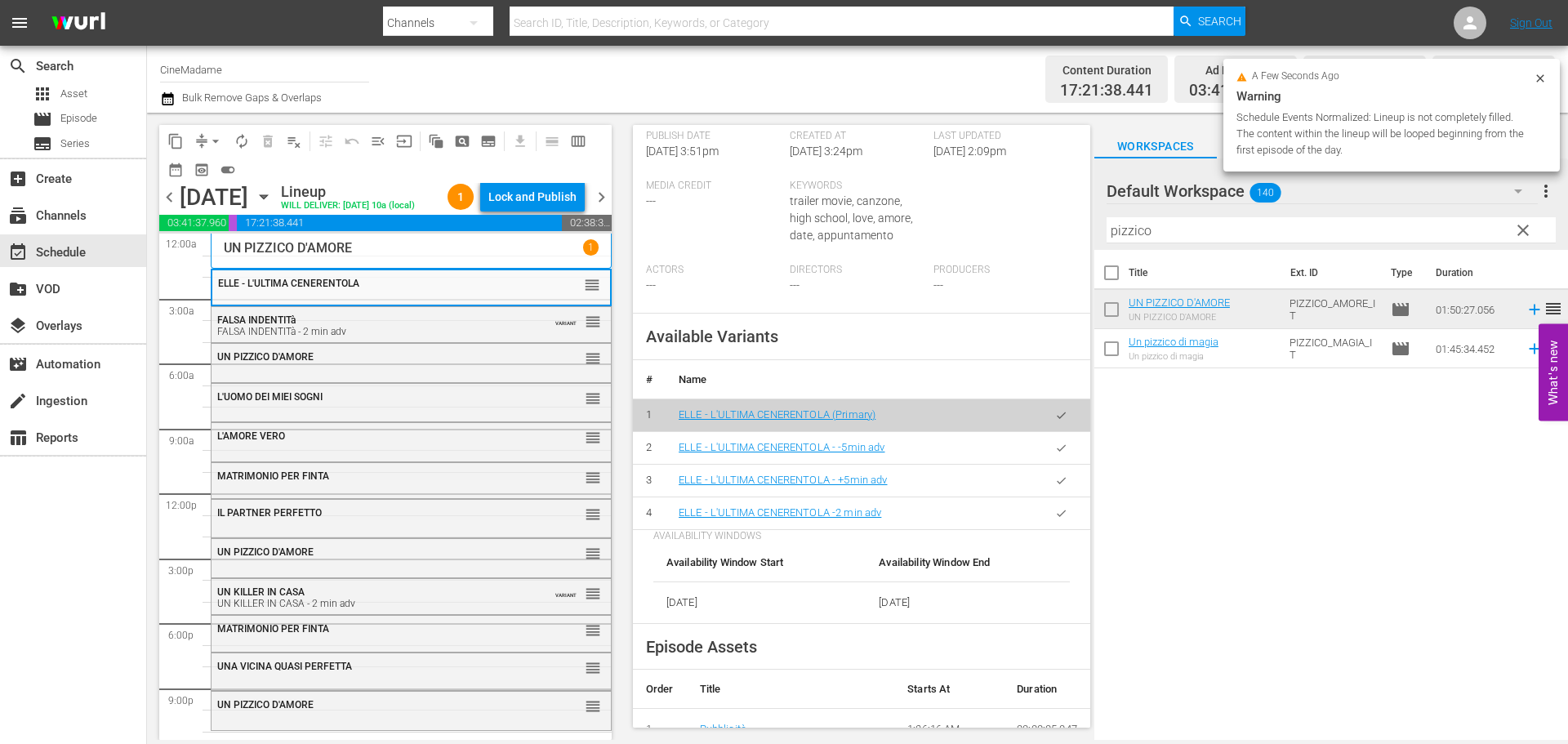
click at [1046, 528] on button "button" at bounding box center [1062, 513] width 32 height 32
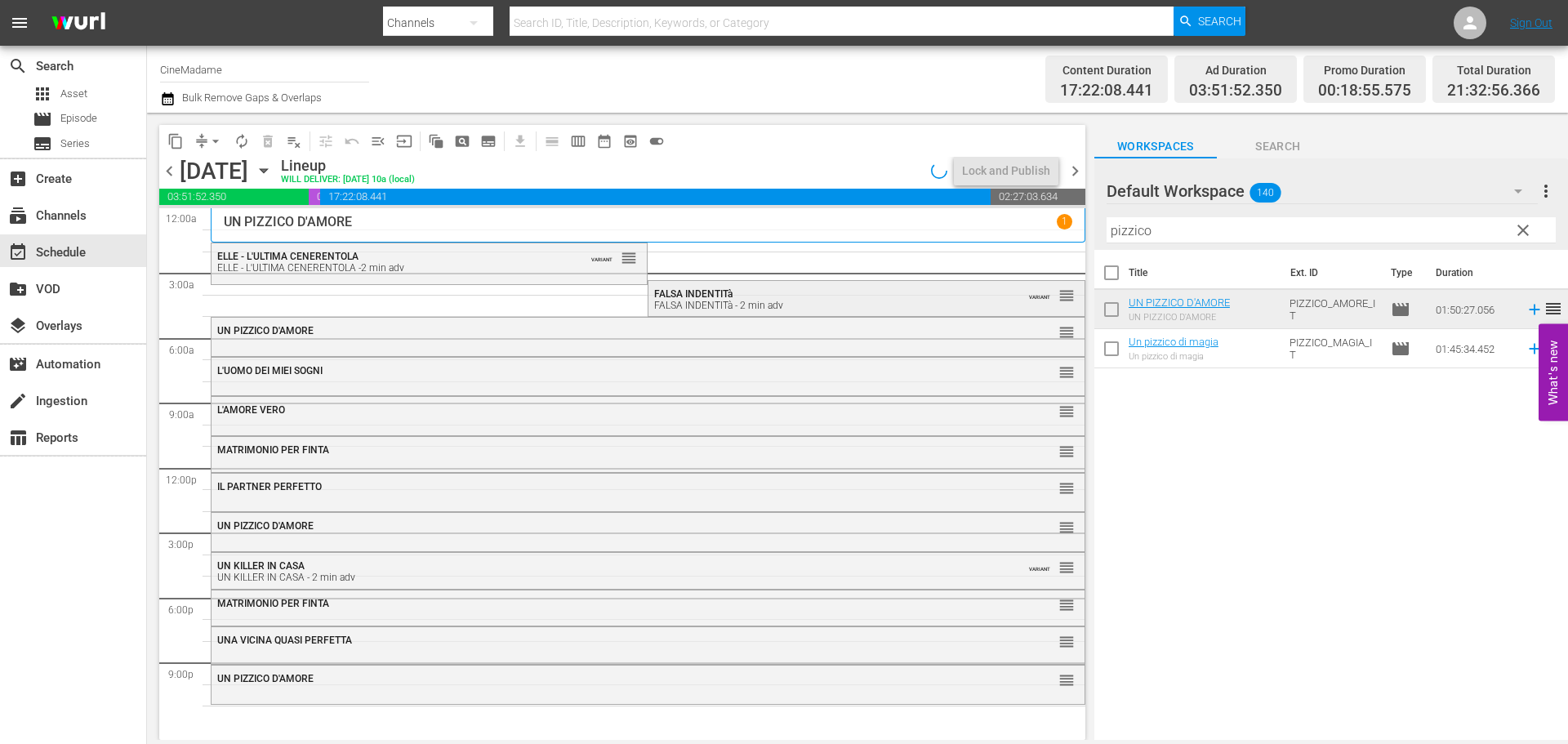
click at [687, 298] on span "FALSA INDENTITà" at bounding box center [694, 293] width 78 height 12
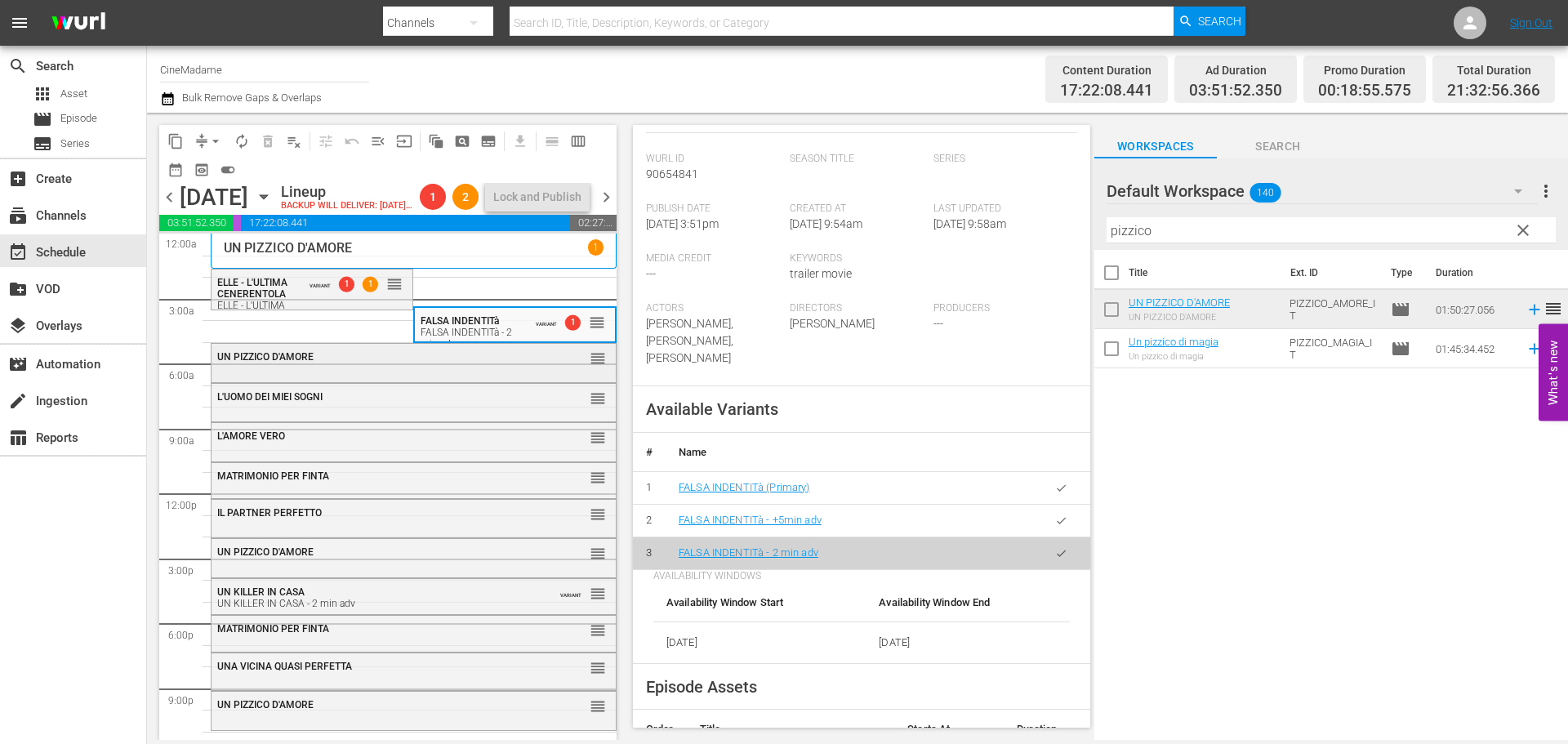
click at [446, 379] on div "UN PIZZICO D'AMORE reorder" at bounding box center [414, 361] width 405 height 35
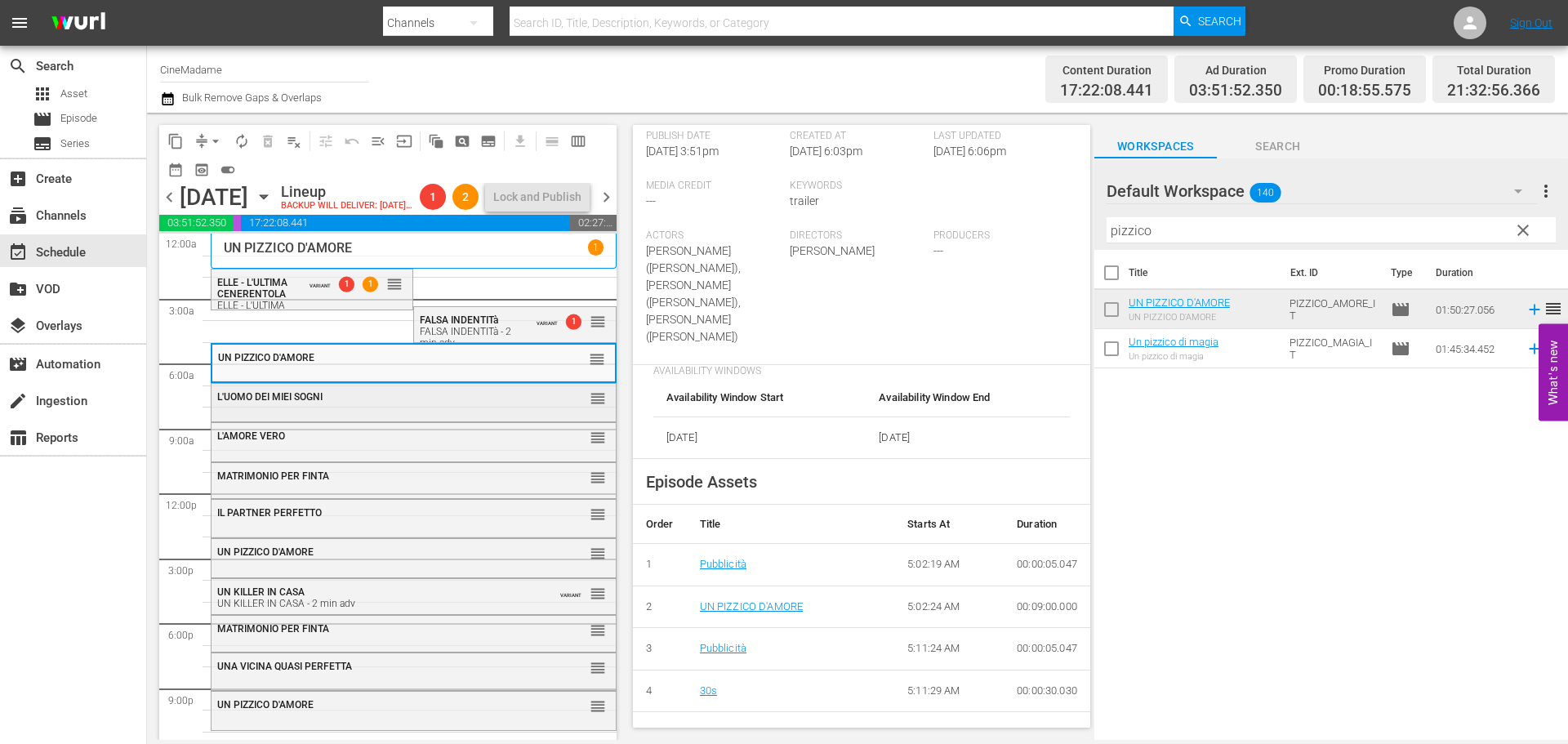
click at [403, 412] on div "L'UOMO DEI MIEI SOGNI reorder" at bounding box center [414, 397] width 405 height 28
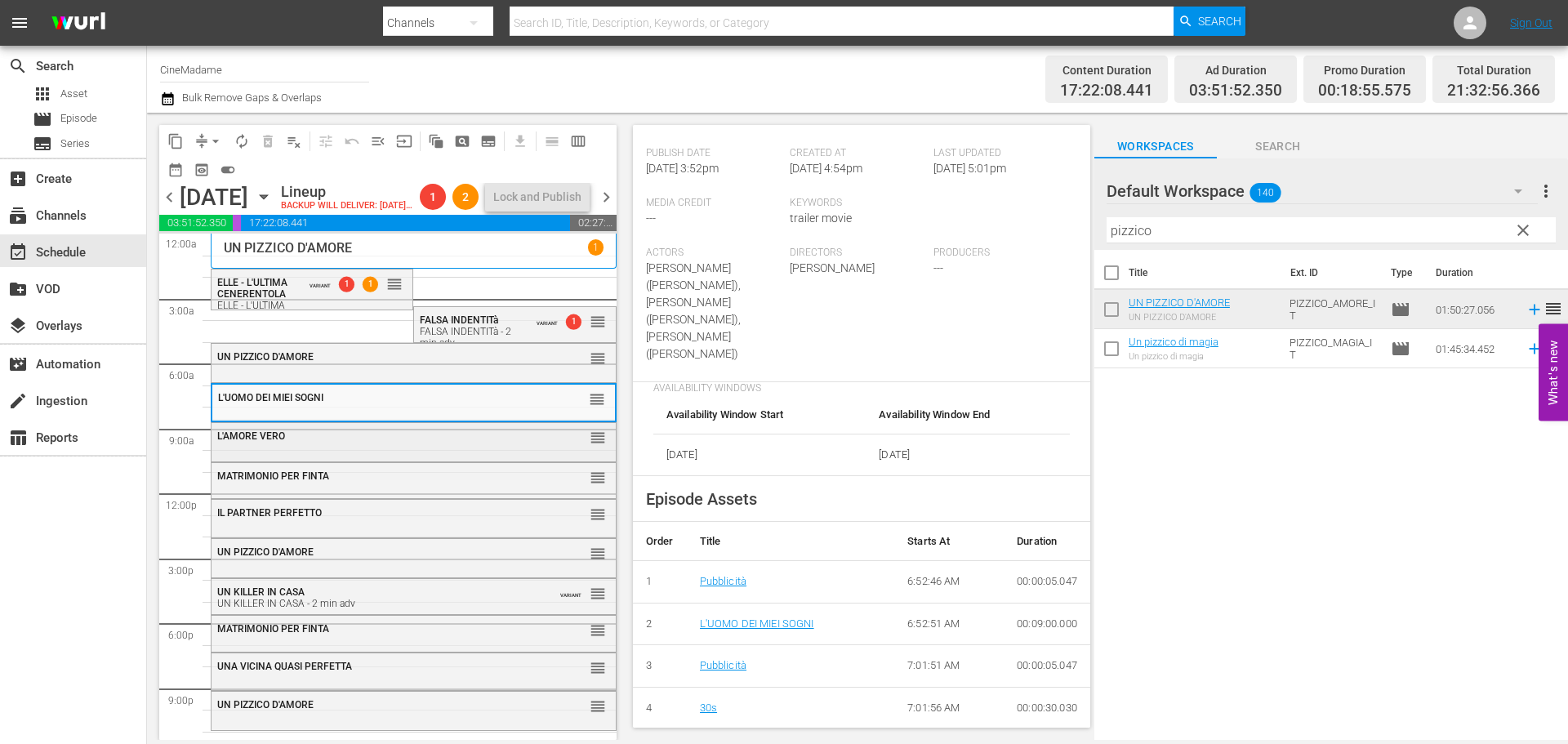
click at [433, 457] on div "L'AMORE VERO reorder" at bounding box center [414, 440] width 405 height 34
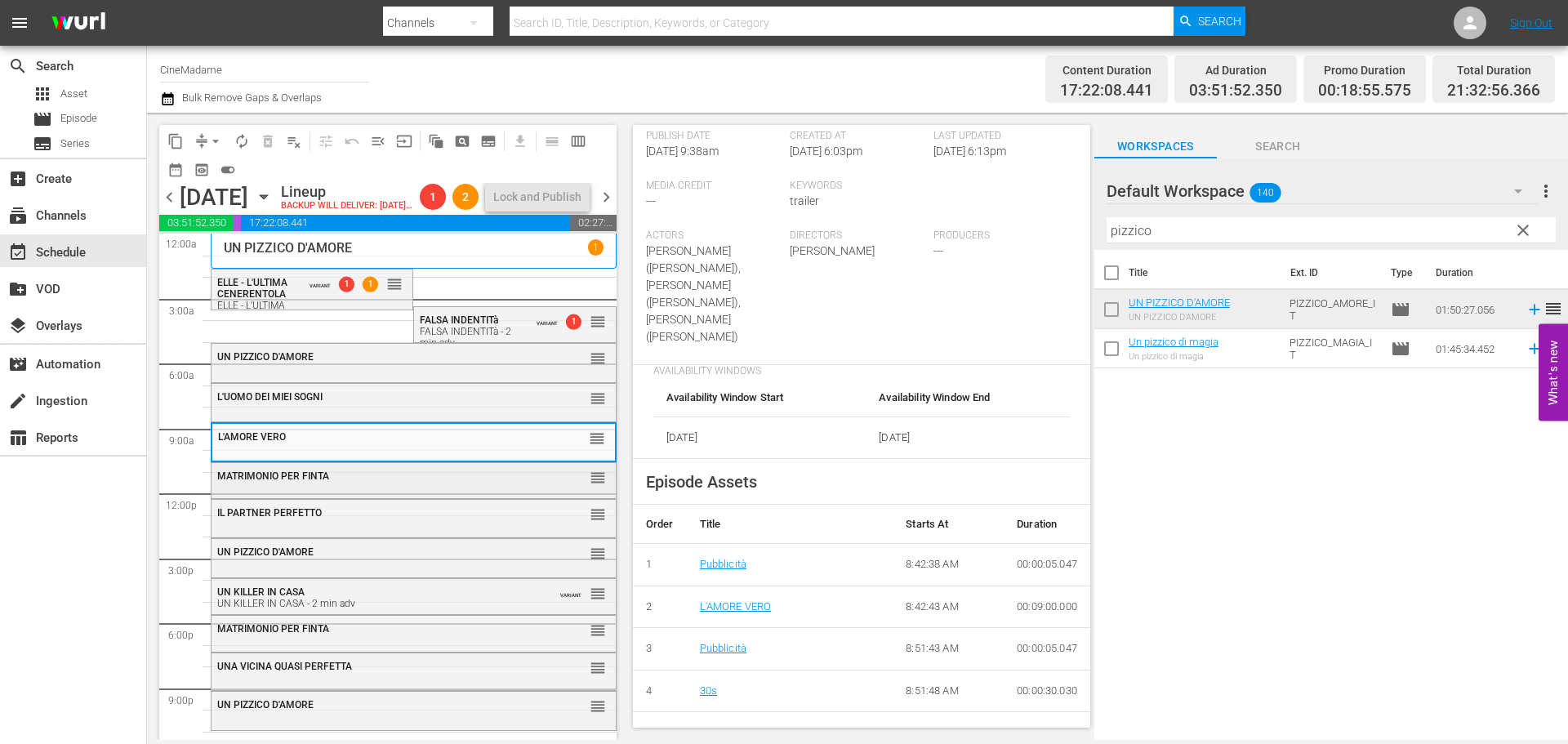
click at [498, 482] on div "MATRIMONIO PER FINTA" at bounding box center [374, 476] width 312 height 12
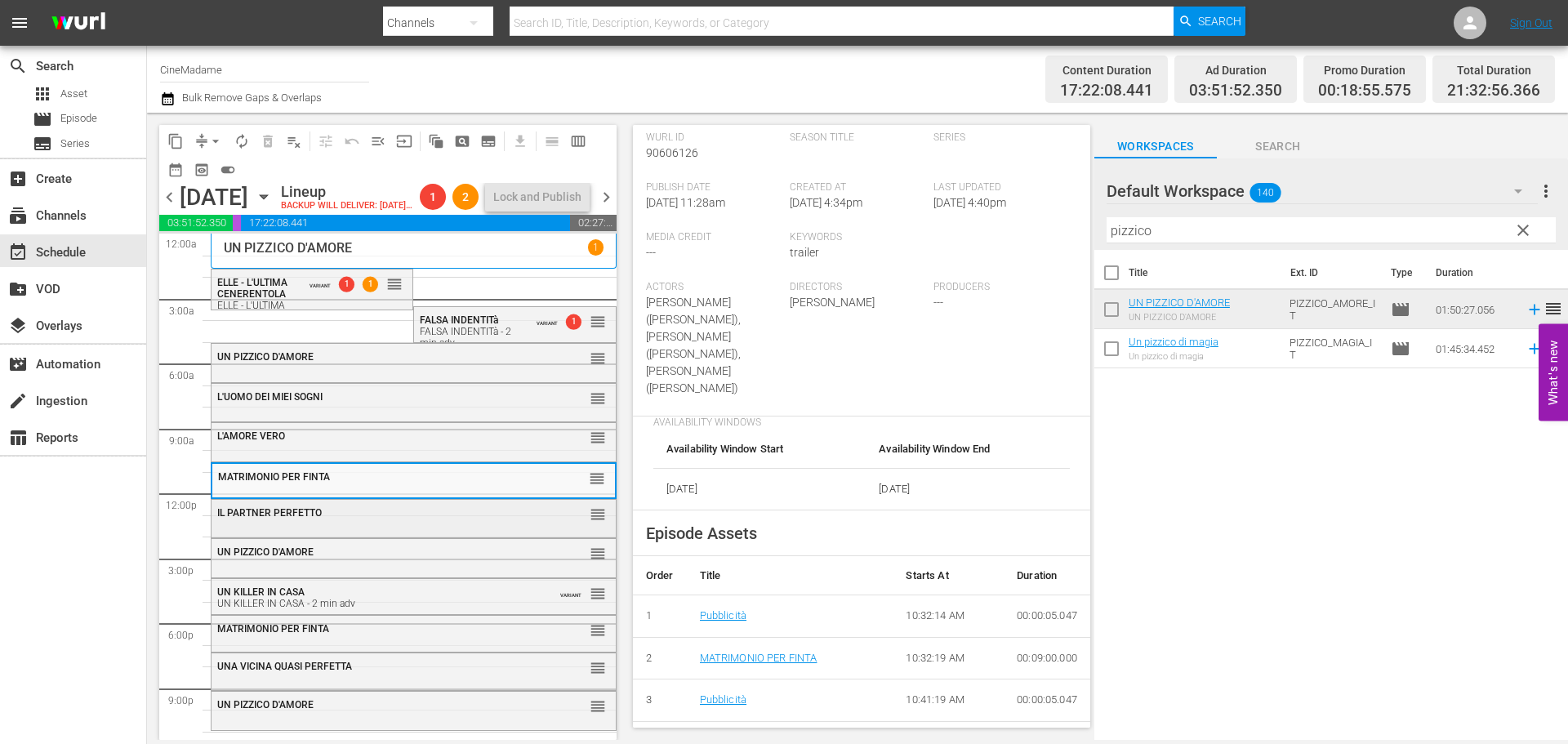
click at [447, 527] on div "IL PARTNER PERFETTO reorder" at bounding box center [414, 513] width 405 height 28
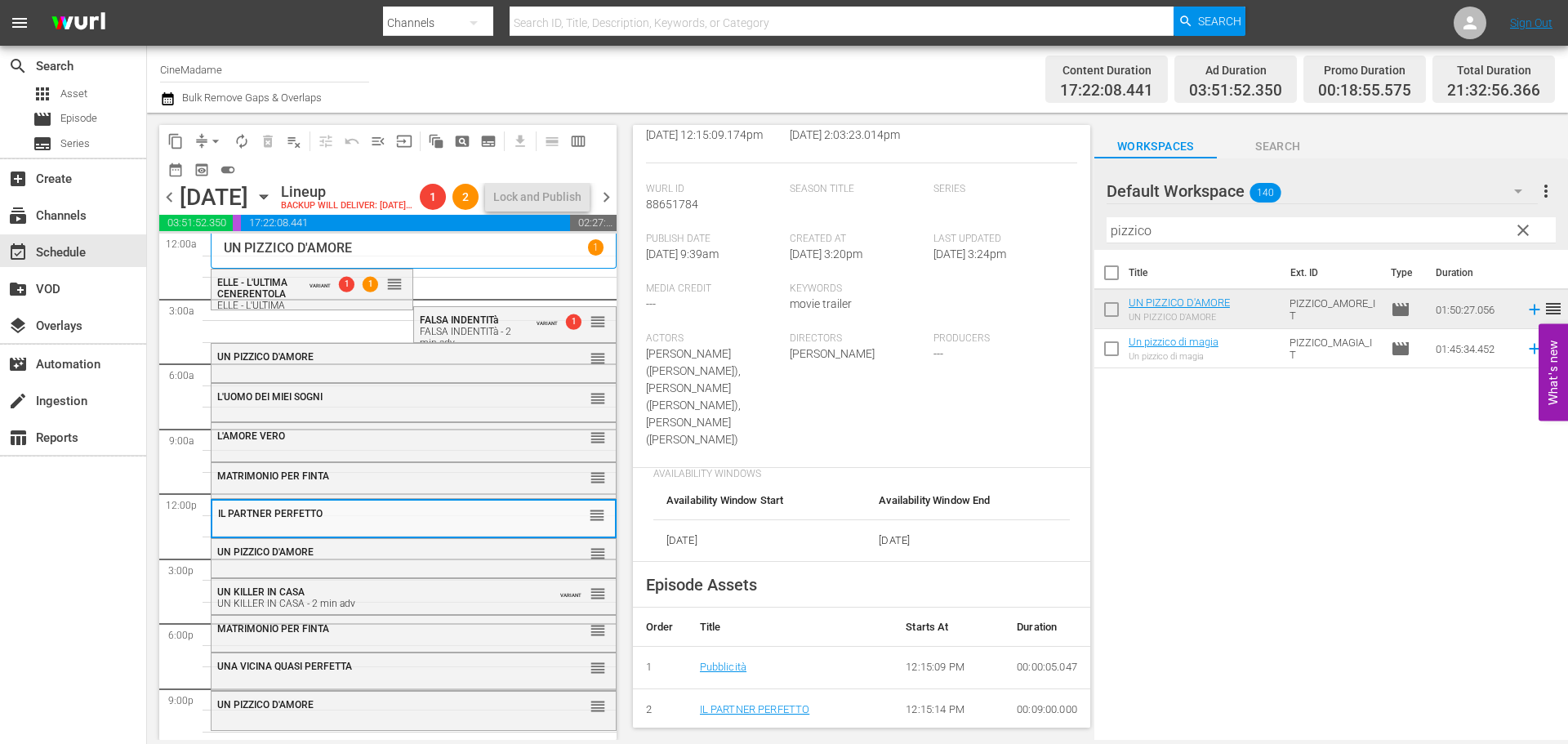
scroll to position [490, 0]
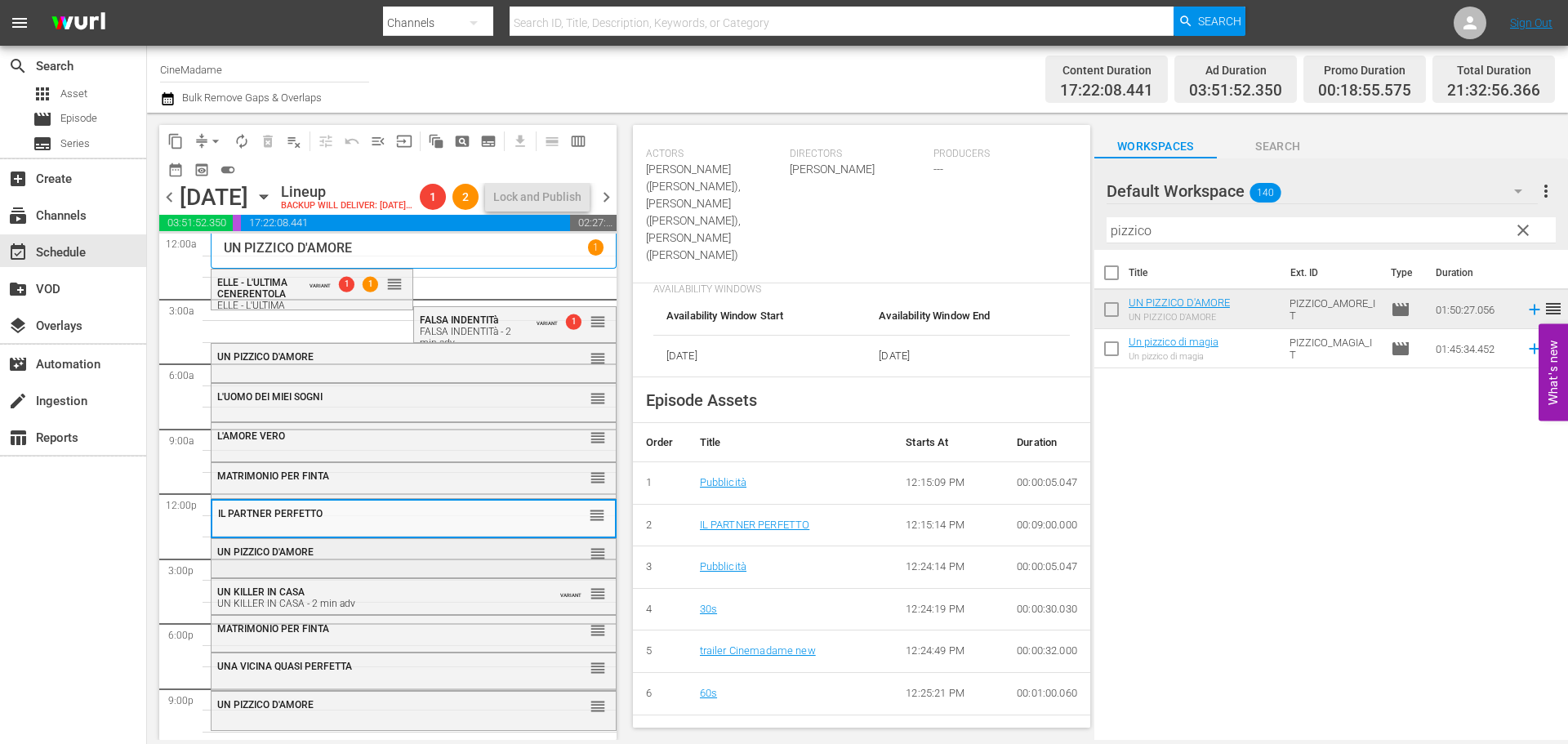
click at [319, 574] on div "UN PIZZICO D'AMORE reorder" at bounding box center [414, 556] width 405 height 35
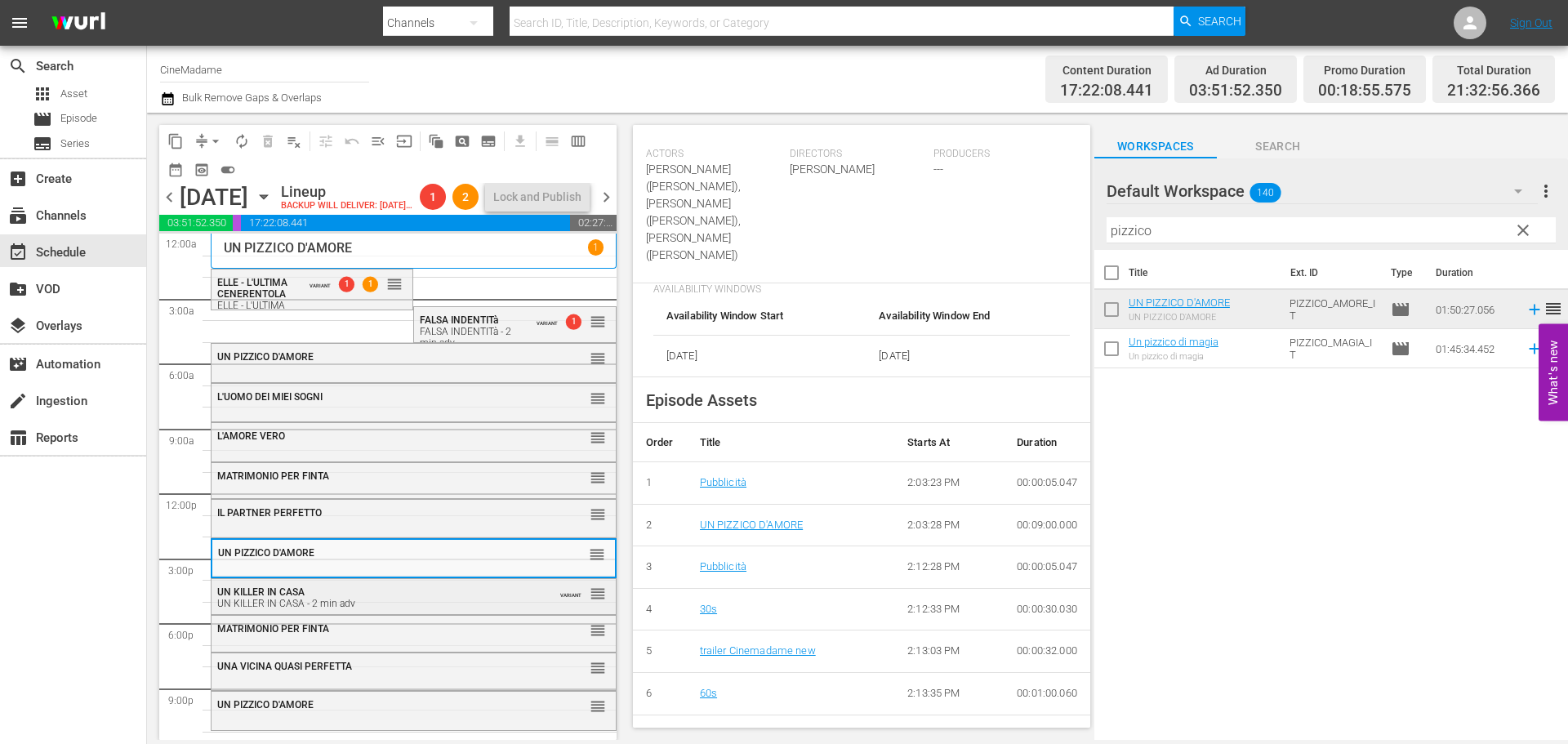
click at [328, 609] on div "UN KILLER IN CASA - 2 min adv" at bounding box center [374, 603] width 312 height 12
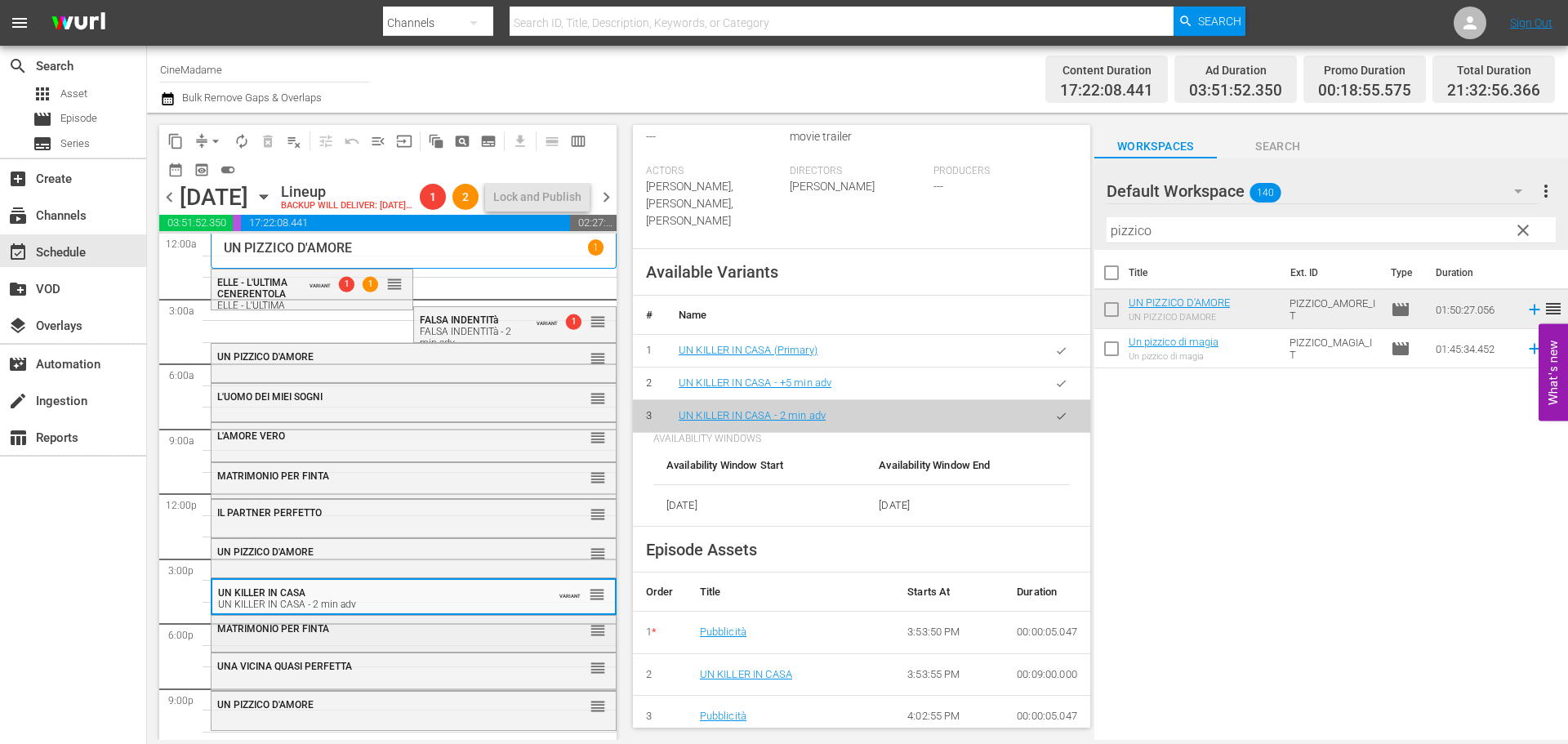
click at [364, 634] on div "MATRIMONIO PER FINTA" at bounding box center [374, 628] width 312 height 12
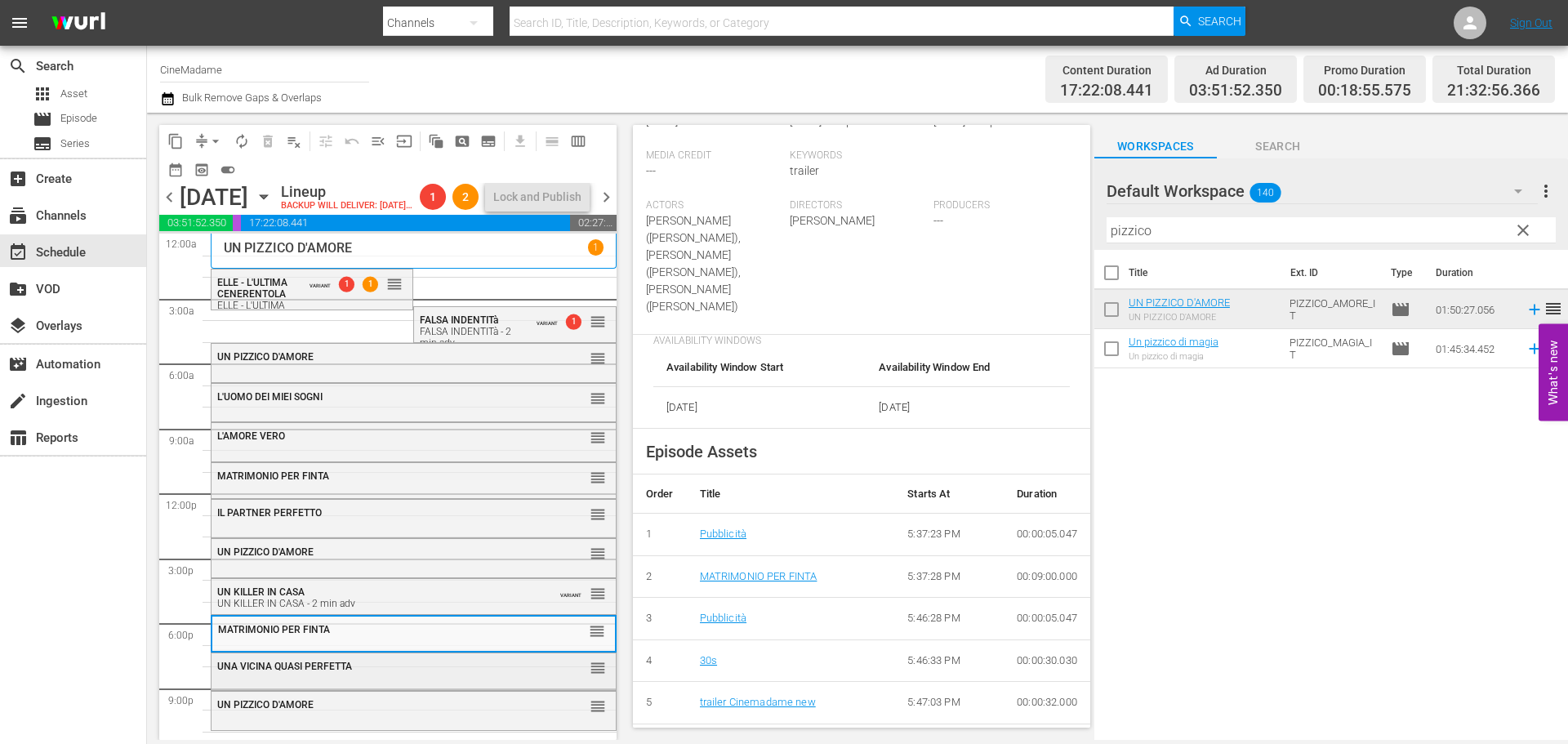
click at [426, 672] on div "UNA VICINA QUASI PERFETTA" at bounding box center [374, 666] width 312 height 12
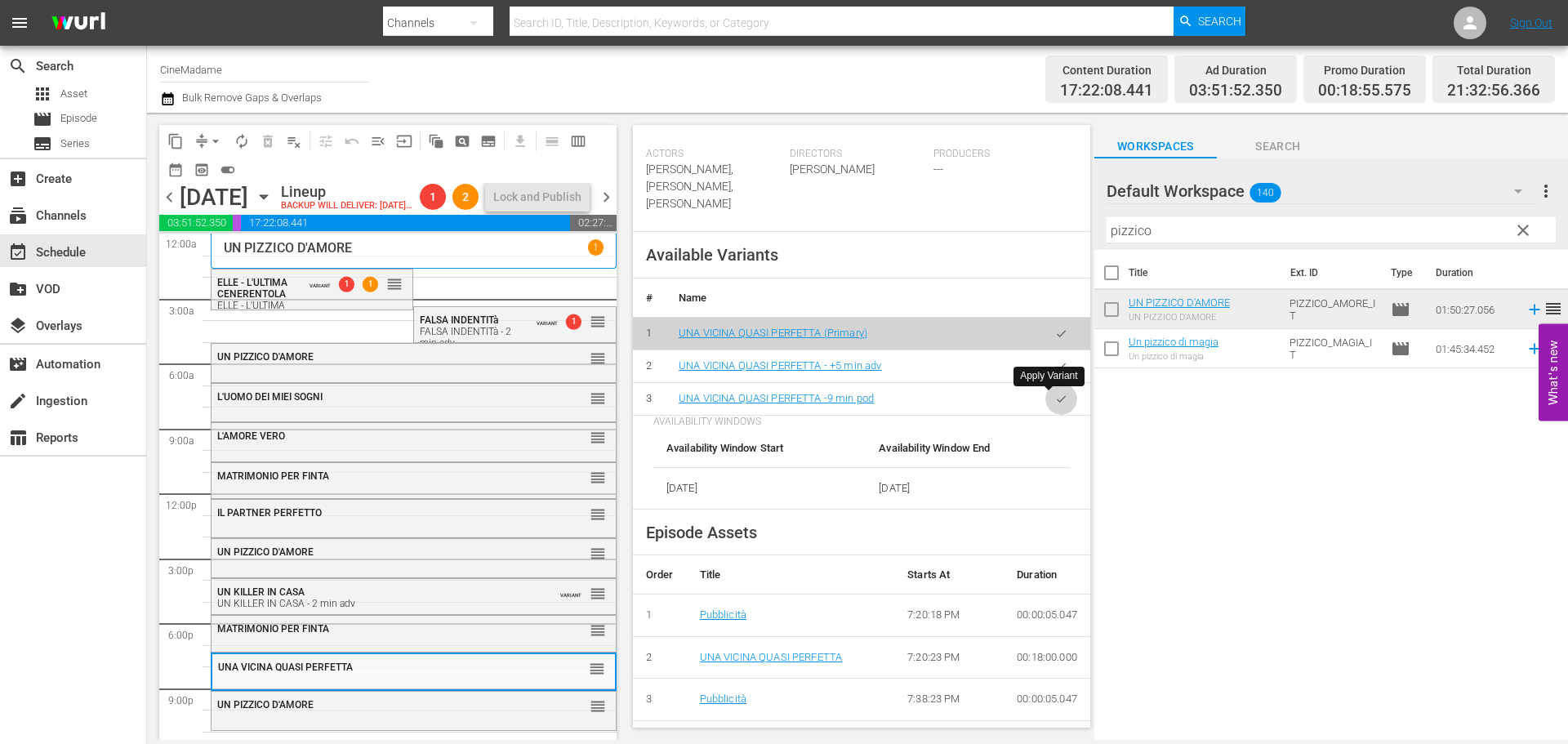
click at [1046, 404] on button "button" at bounding box center [1062, 399] width 32 height 32
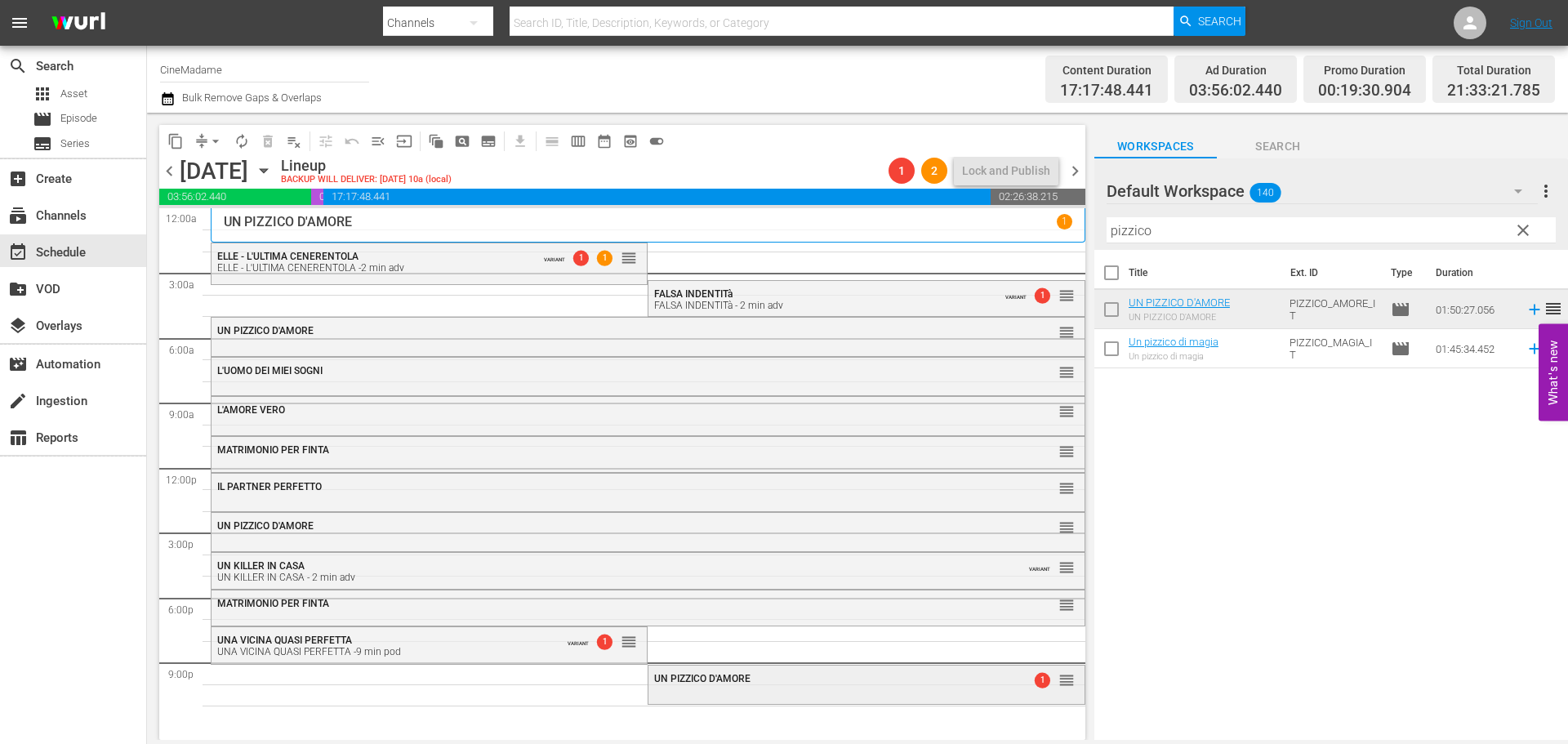
click at [860, 675] on div "content_copy compress arrow_drop_down autorenew_outlined delete_forever_outline…" at bounding box center [622, 432] width 926 height 615
click at [969, 683] on div "UN PIZZICO D'AMORE" at bounding box center [825, 678] width 343 height 12
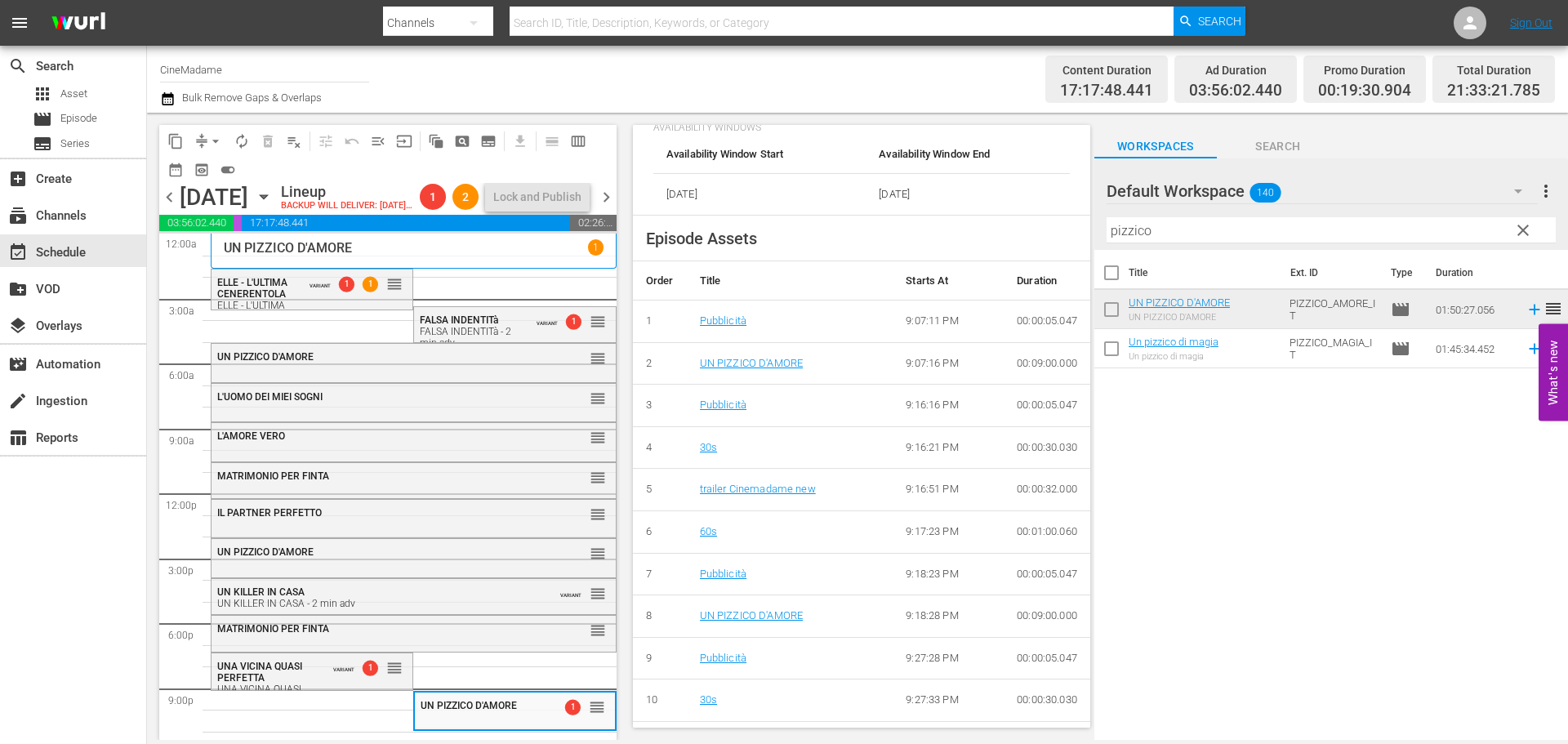
scroll to position [735, 0]
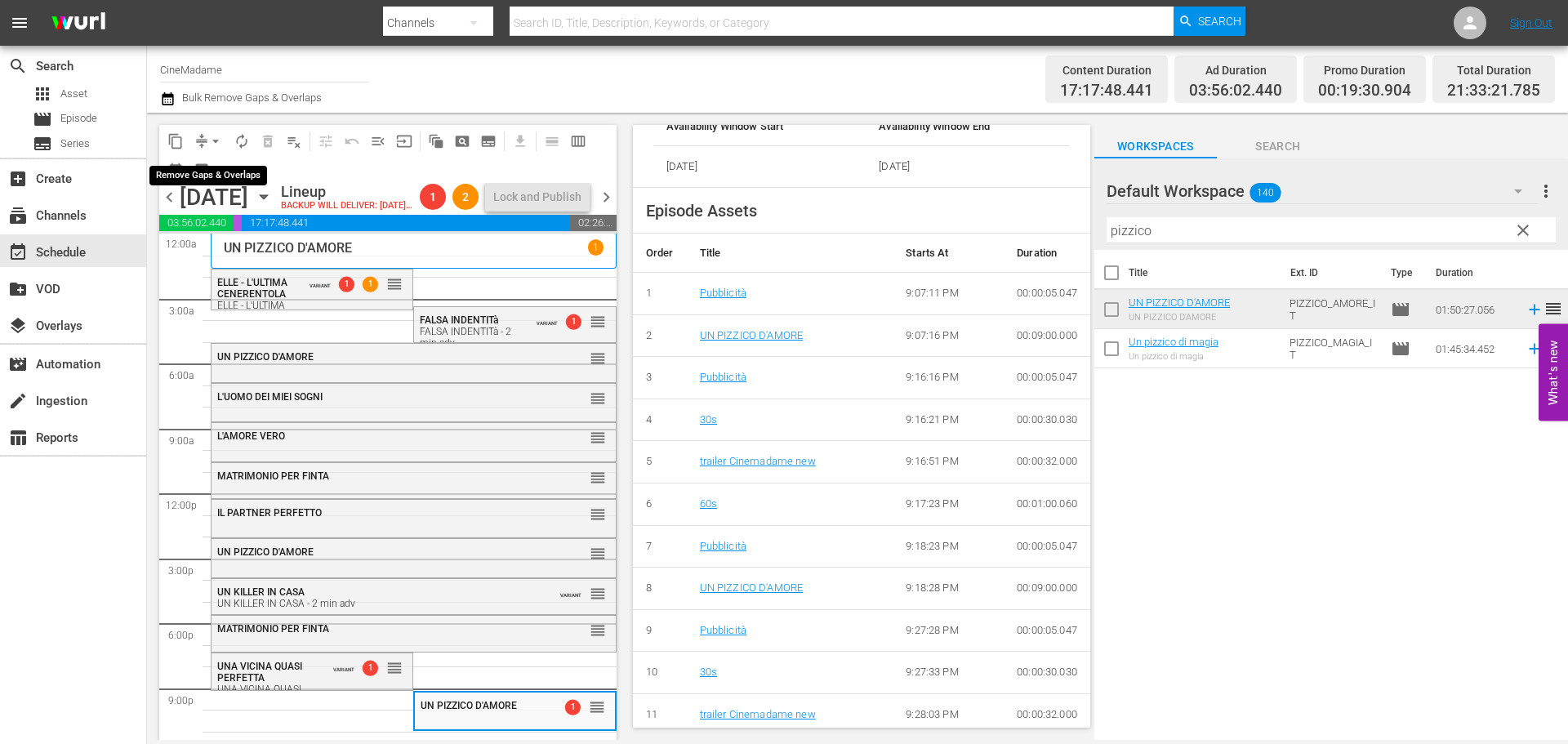
click at [215, 134] on span "arrow_drop_down" at bounding box center [216, 141] width 16 height 16
click at [272, 223] on li "Align to End of Previous Day" at bounding box center [217, 228] width 171 height 27
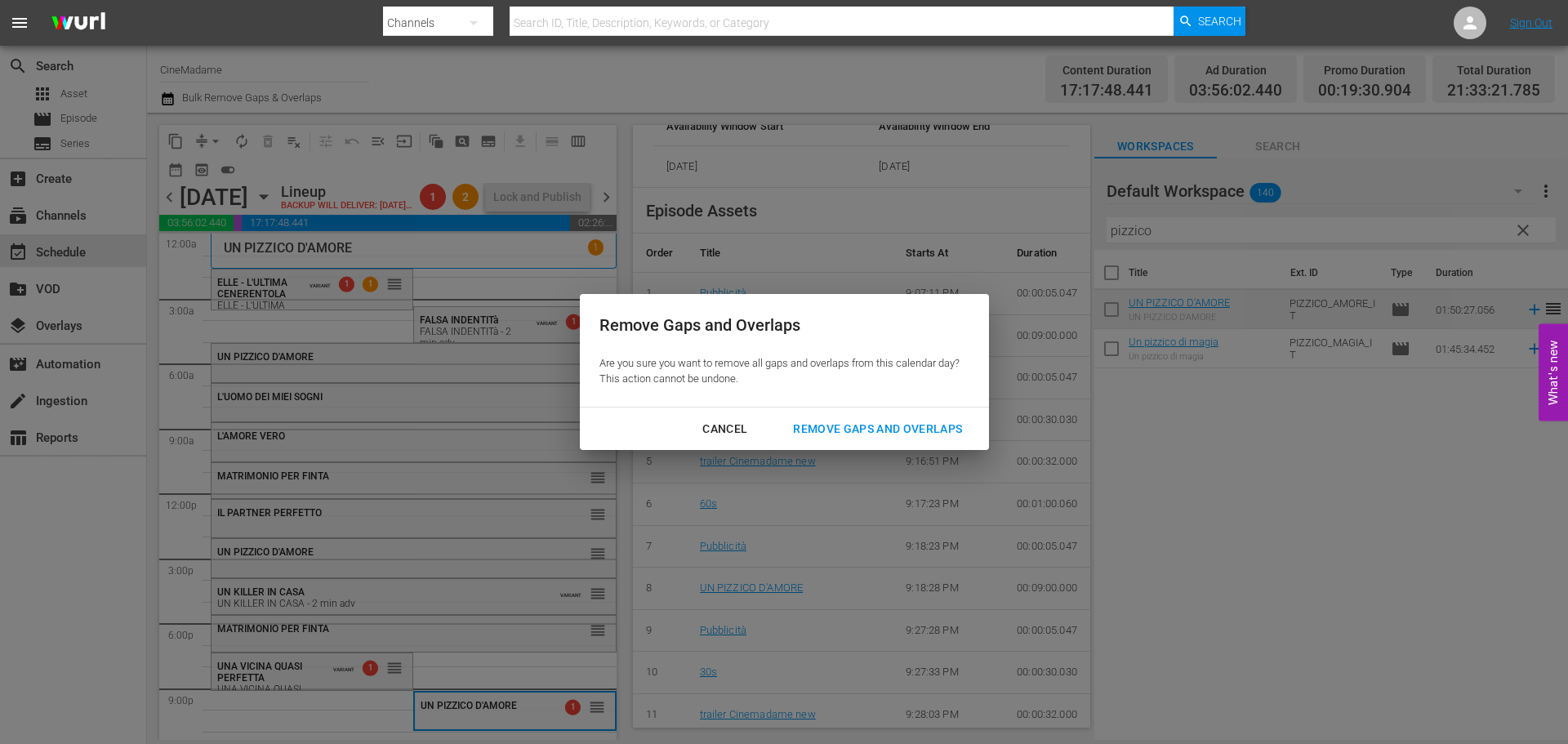
click at [873, 423] on div "Remove Gaps and Overlaps" at bounding box center [877, 429] width 195 height 20
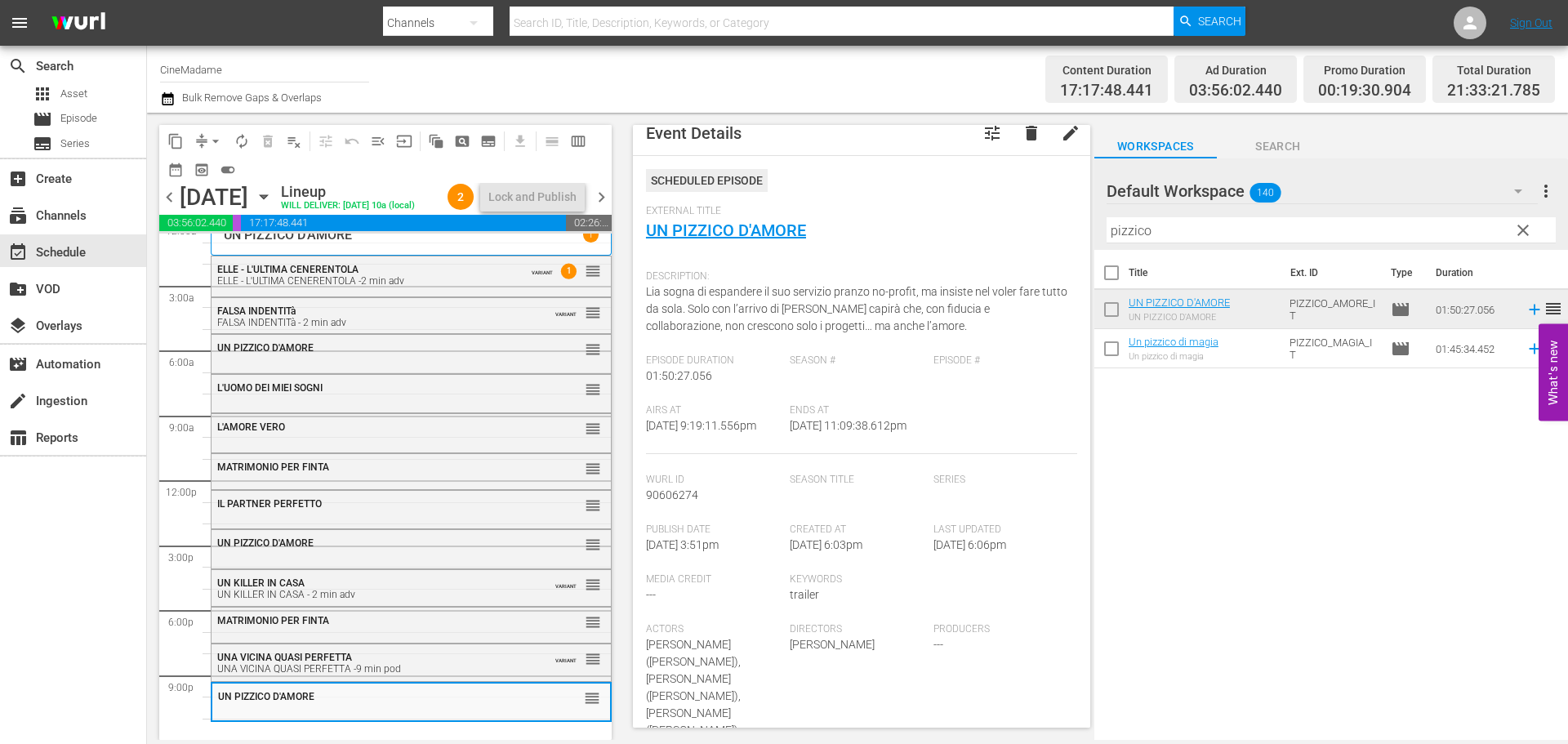
scroll to position [0, 0]
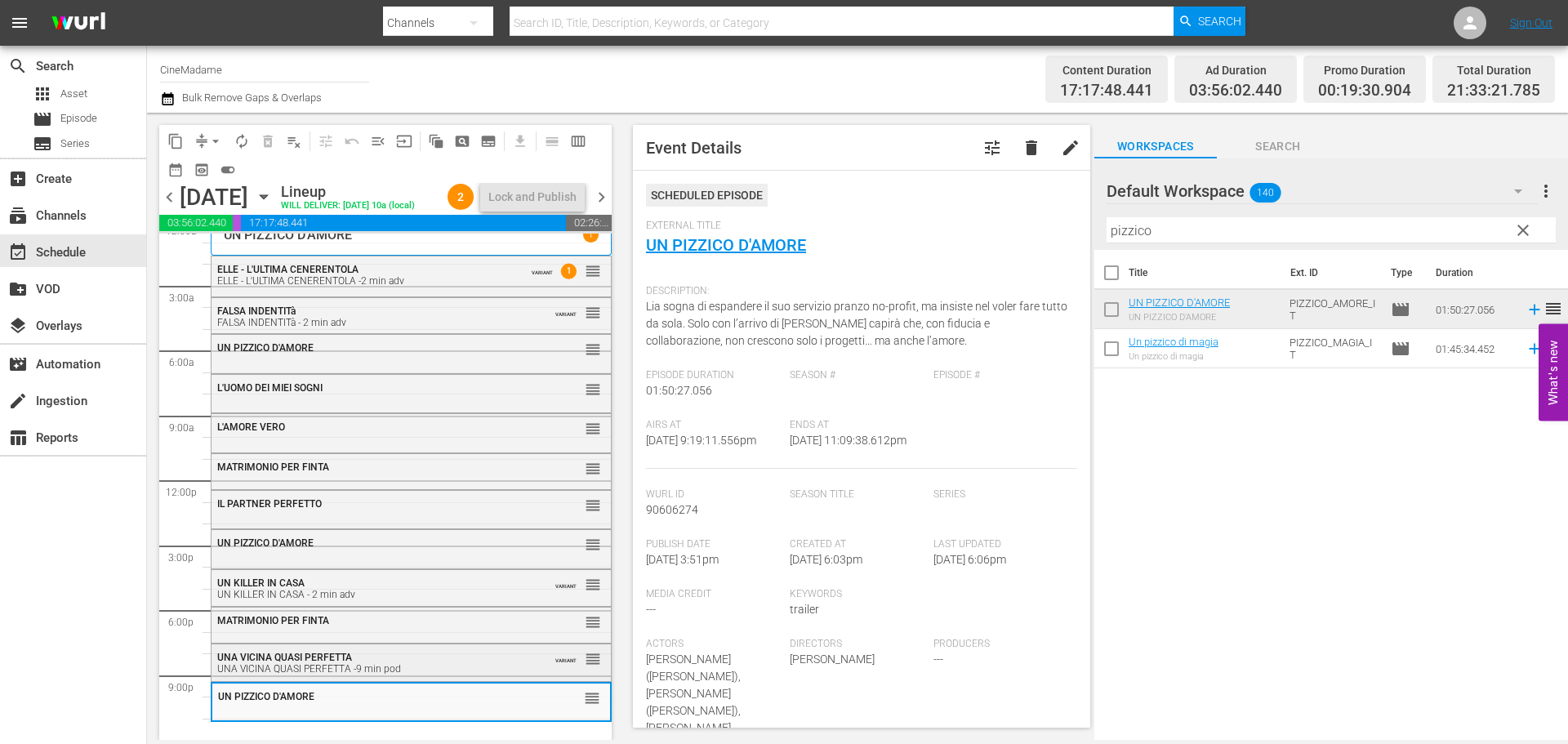
click at [332, 658] on span "UNA VICINA QUASI PERFETTA" at bounding box center [284, 657] width 135 height 12
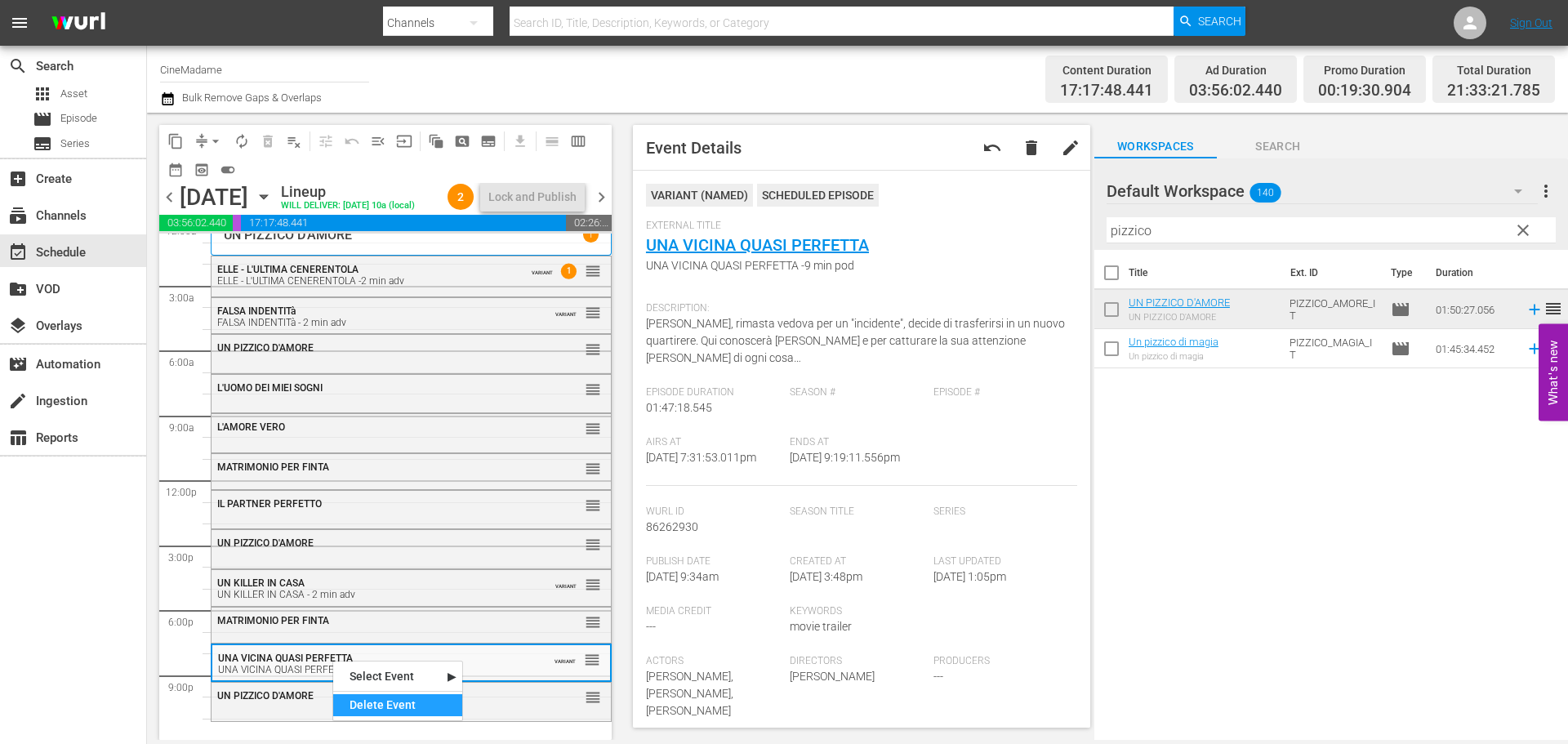
click at [363, 706] on div "Delete Event" at bounding box center [398, 705] width 129 height 22
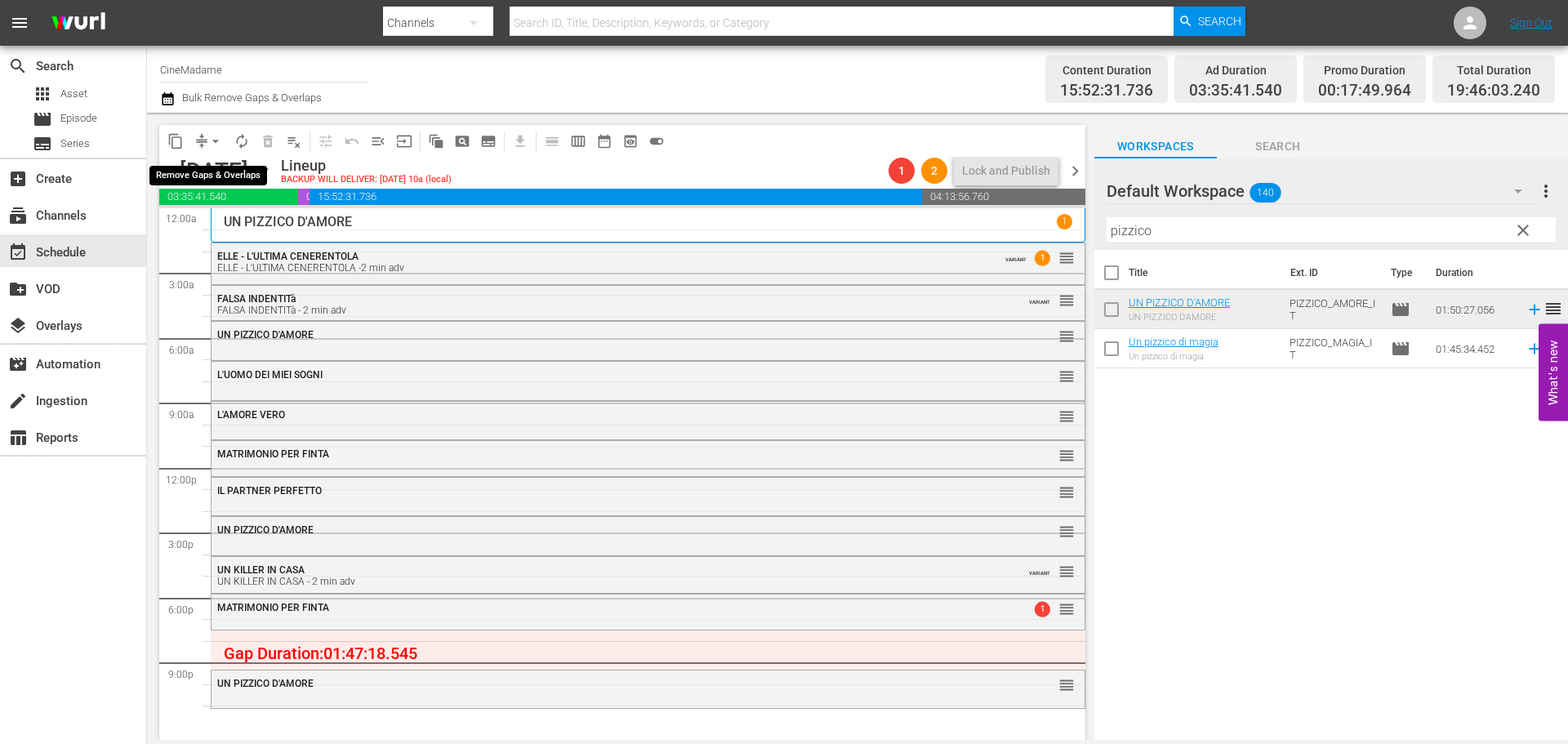
click at [215, 150] on button "arrow_drop_down" at bounding box center [215, 141] width 26 height 26
click at [236, 232] on li "Align to End of Previous Day" at bounding box center [217, 228] width 171 height 27
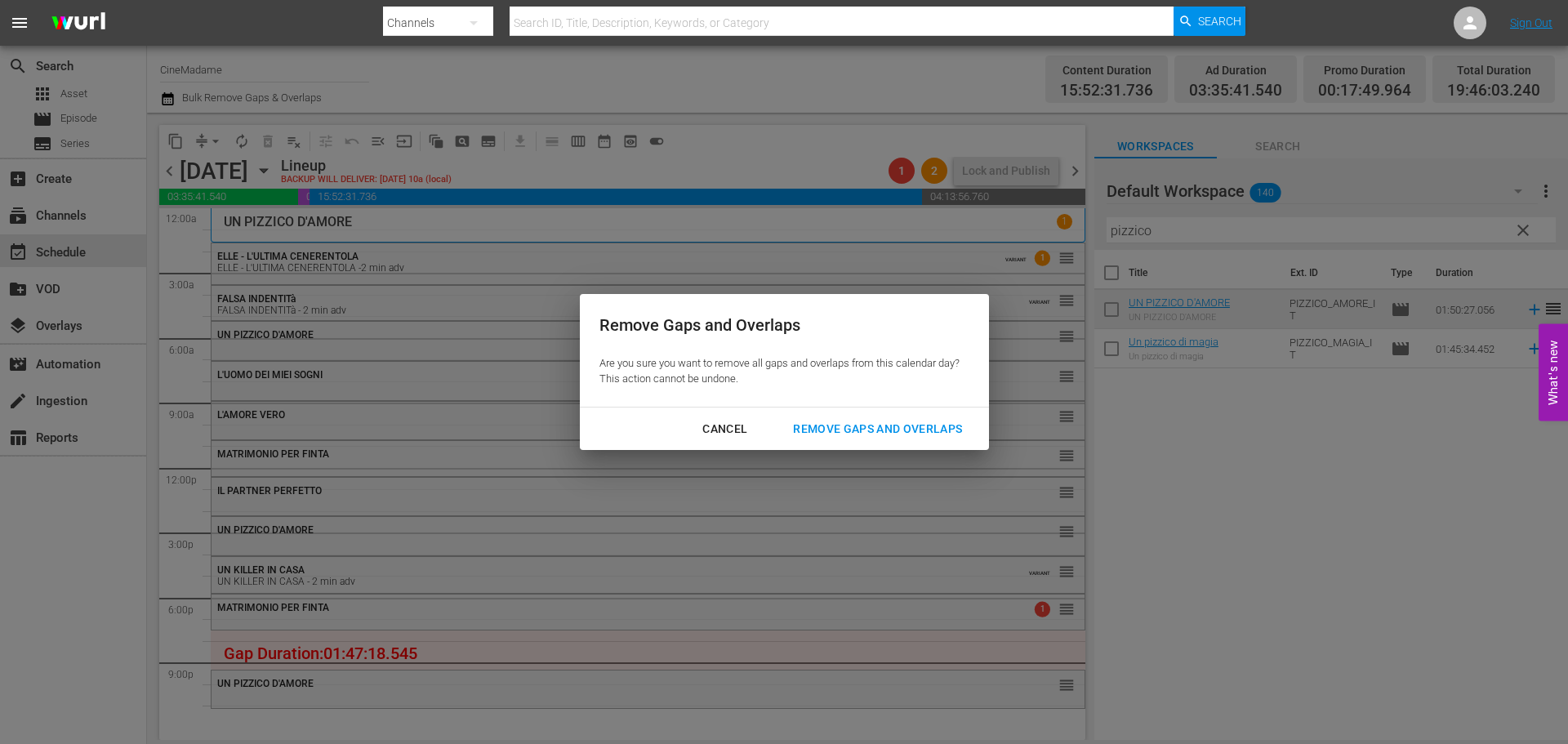
click at [901, 416] on button "Remove Gaps and Overlaps" at bounding box center [878, 429] width 209 height 30
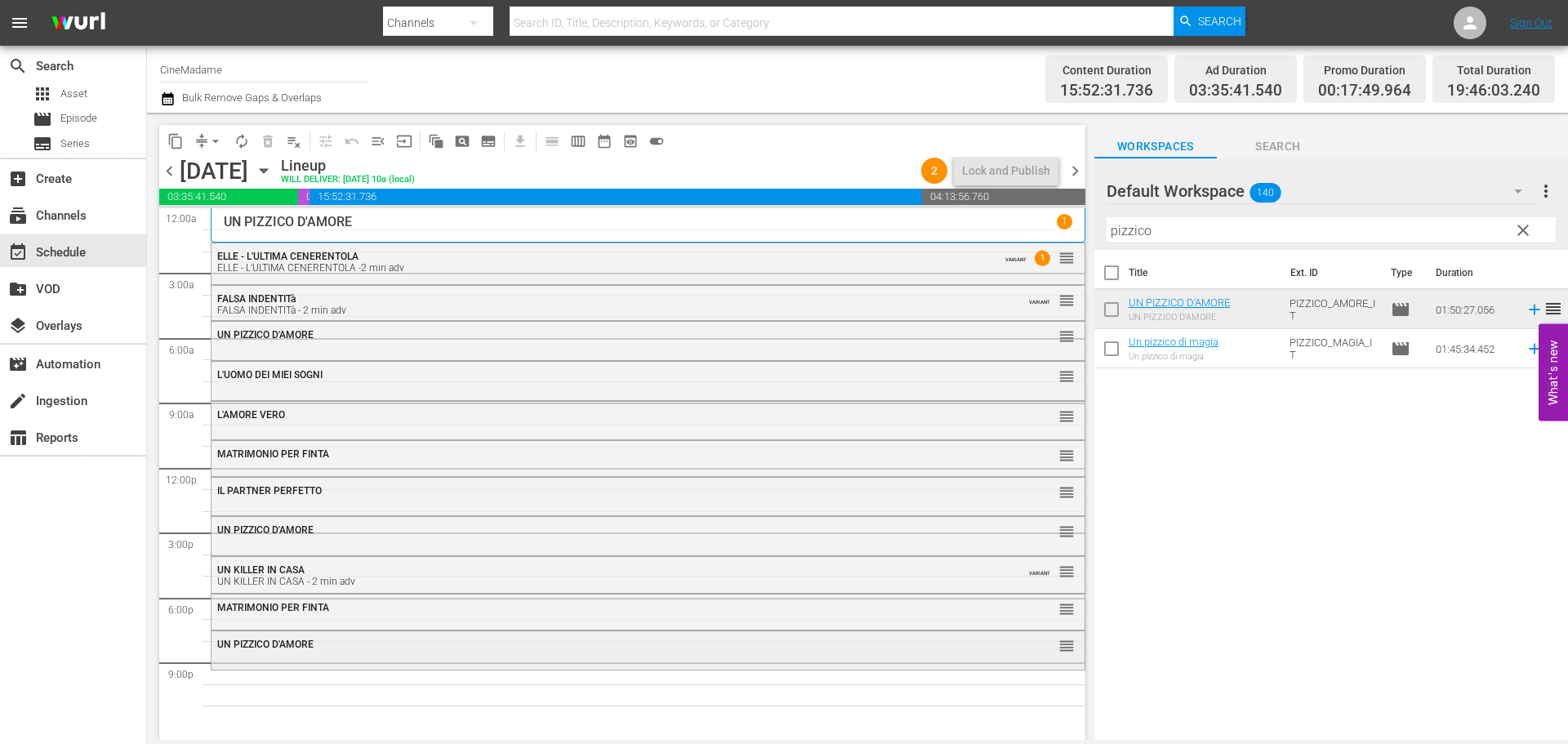
click at [539, 642] on div "UN PIZZICO D'AMORE" at bounding box center [603, 643] width 773 height 12
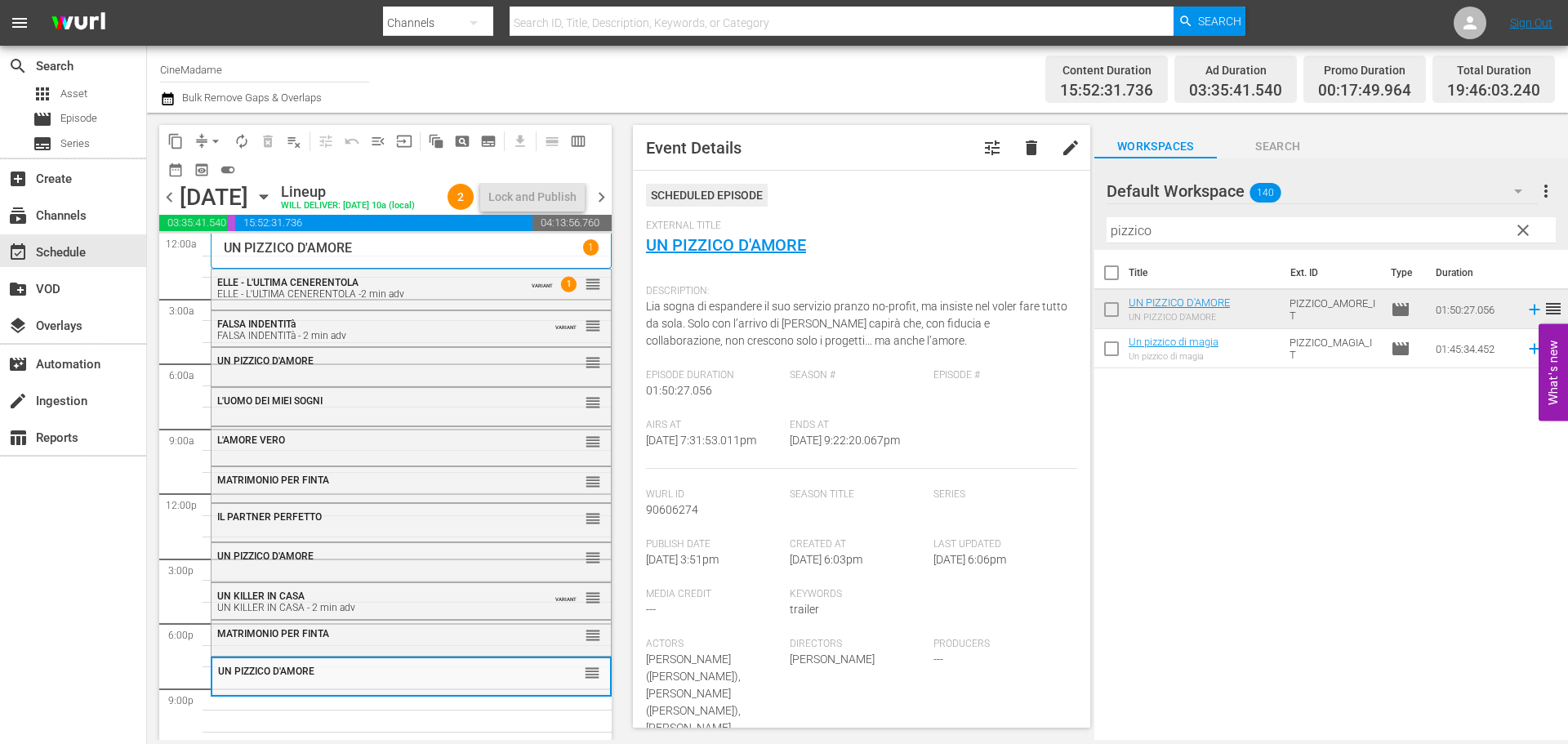
click at [1161, 229] on input "pizzico" at bounding box center [1331, 230] width 449 height 26
type input "w"
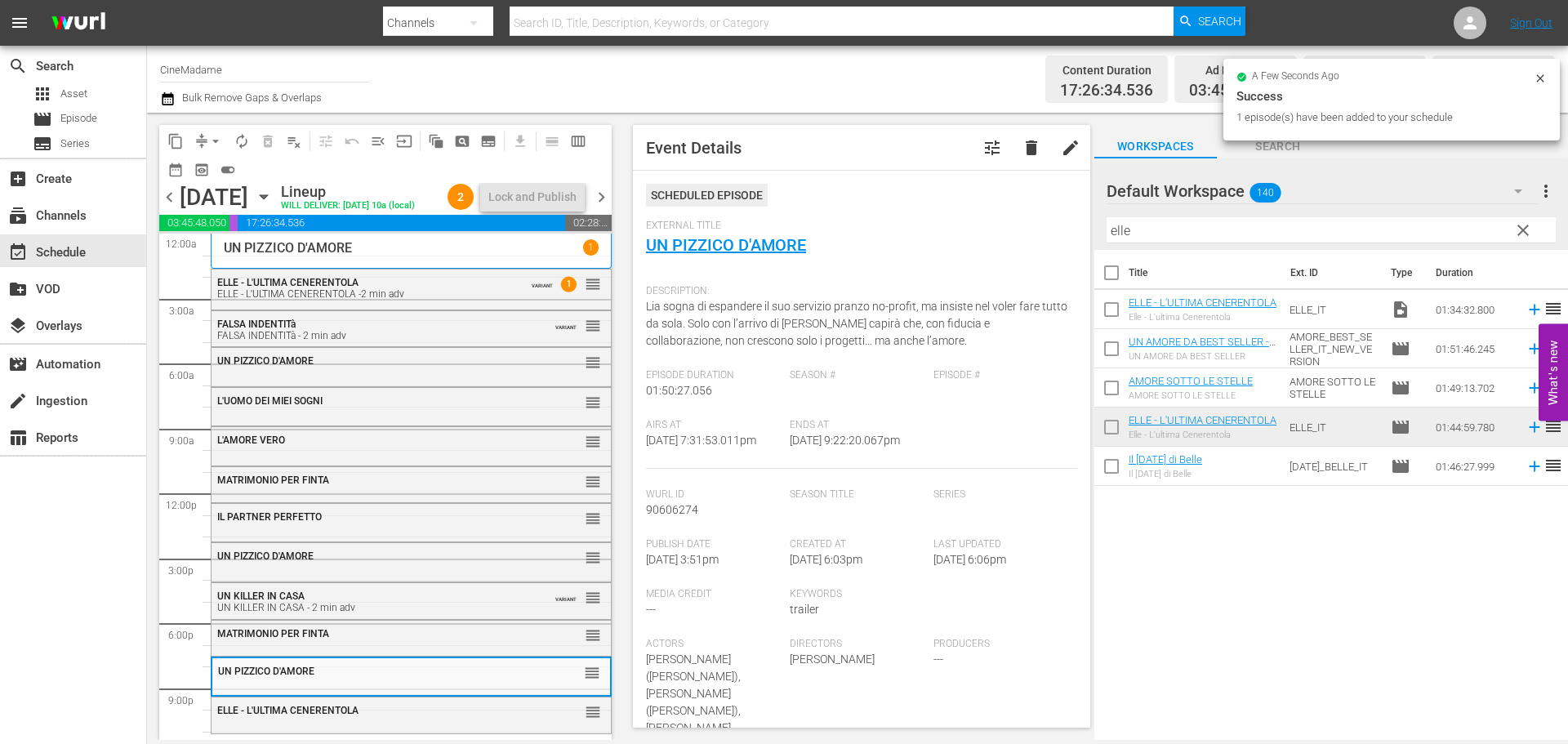
click at [1188, 214] on div "Filter by Title elle" at bounding box center [1331, 230] width 449 height 39
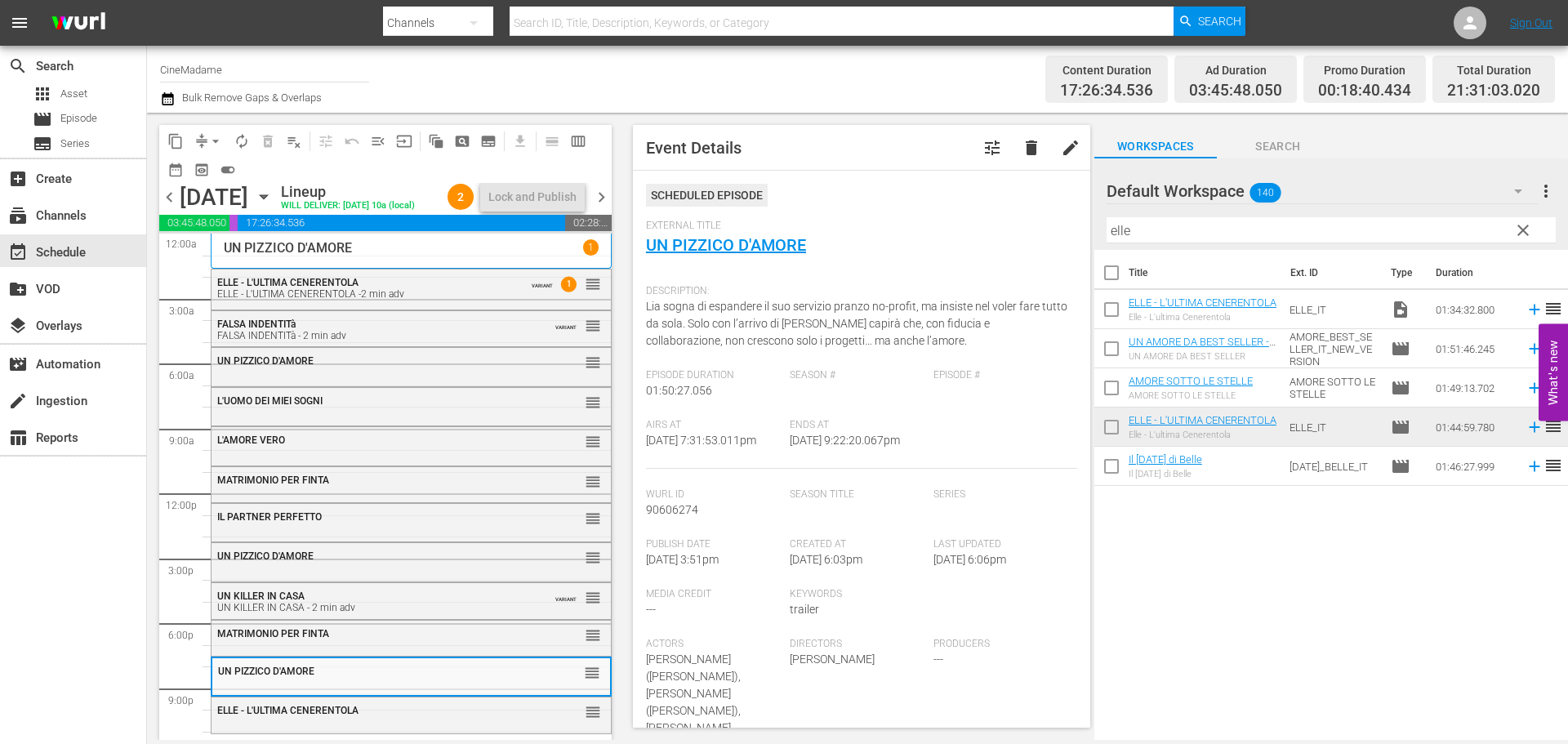
click at [1188, 214] on div "Filter by Title elle" at bounding box center [1331, 230] width 449 height 39
click at [1179, 225] on input "elle" at bounding box center [1331, 230] width 449 height 26
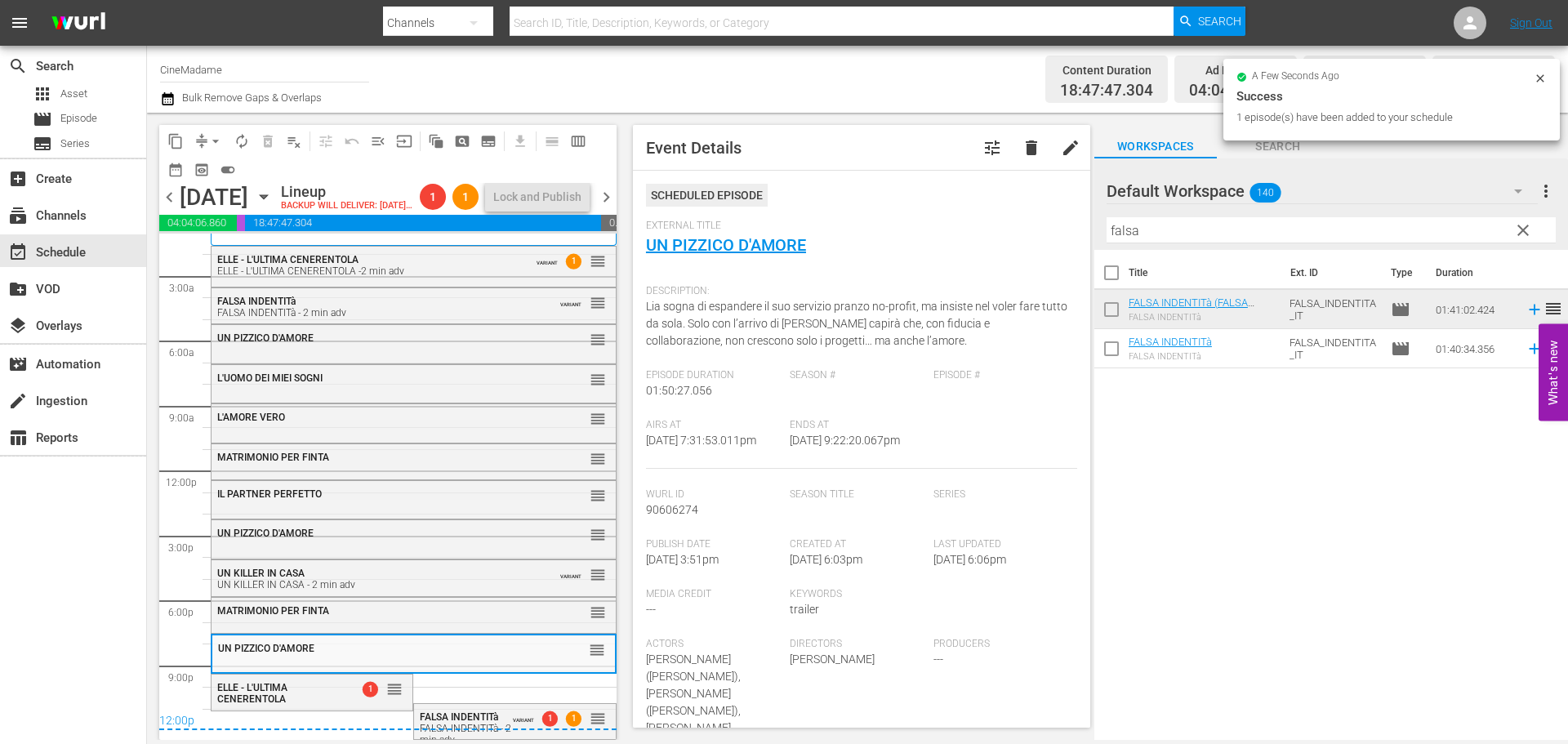
scroll to position [35, 0]
click at [212, 135] on span "arrow_drop_down" at bounding box center [216, 141] width 16 height 16
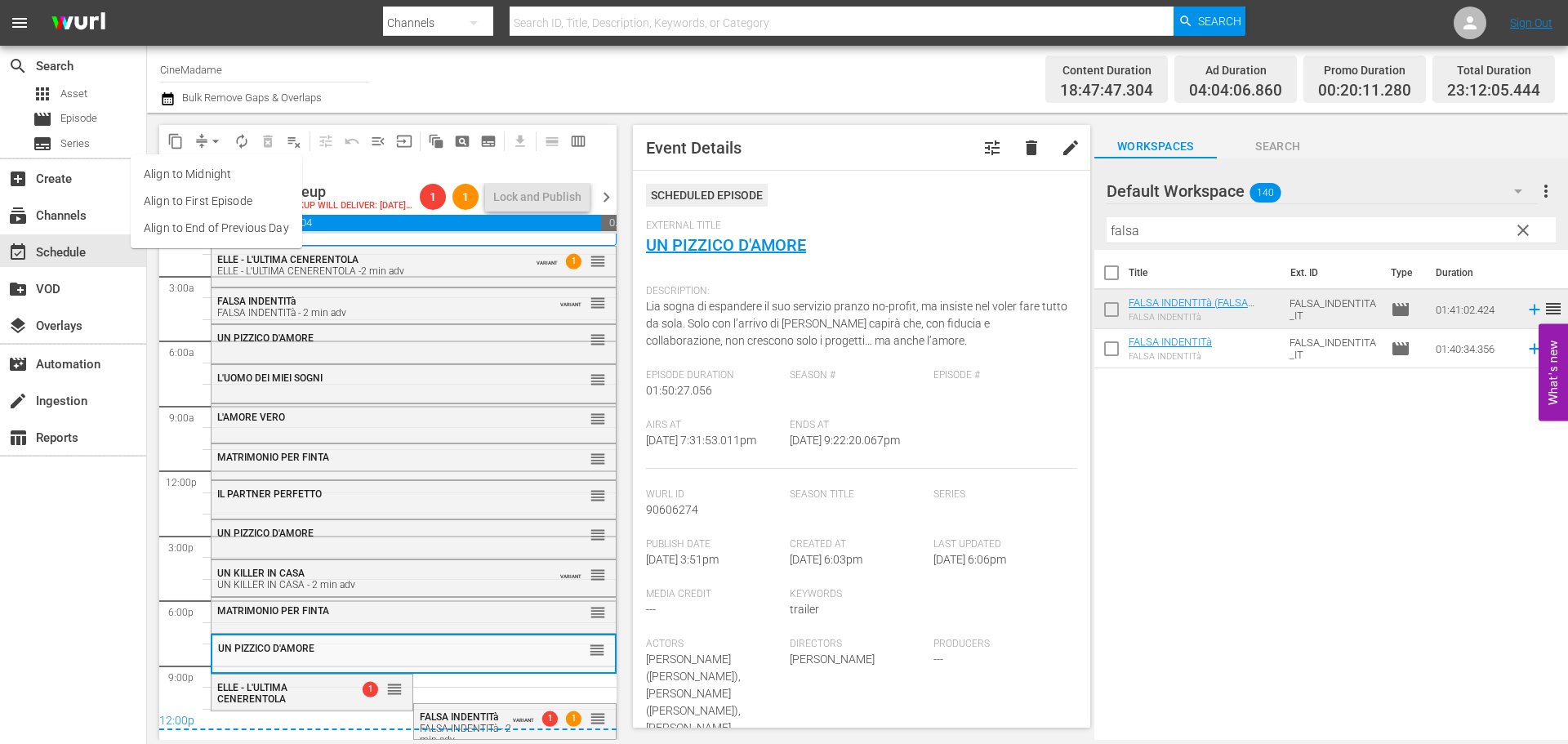
click at [206, 233] on li "Align to End of Previous Day" at bounding box center [217, 228] width 171 height 27
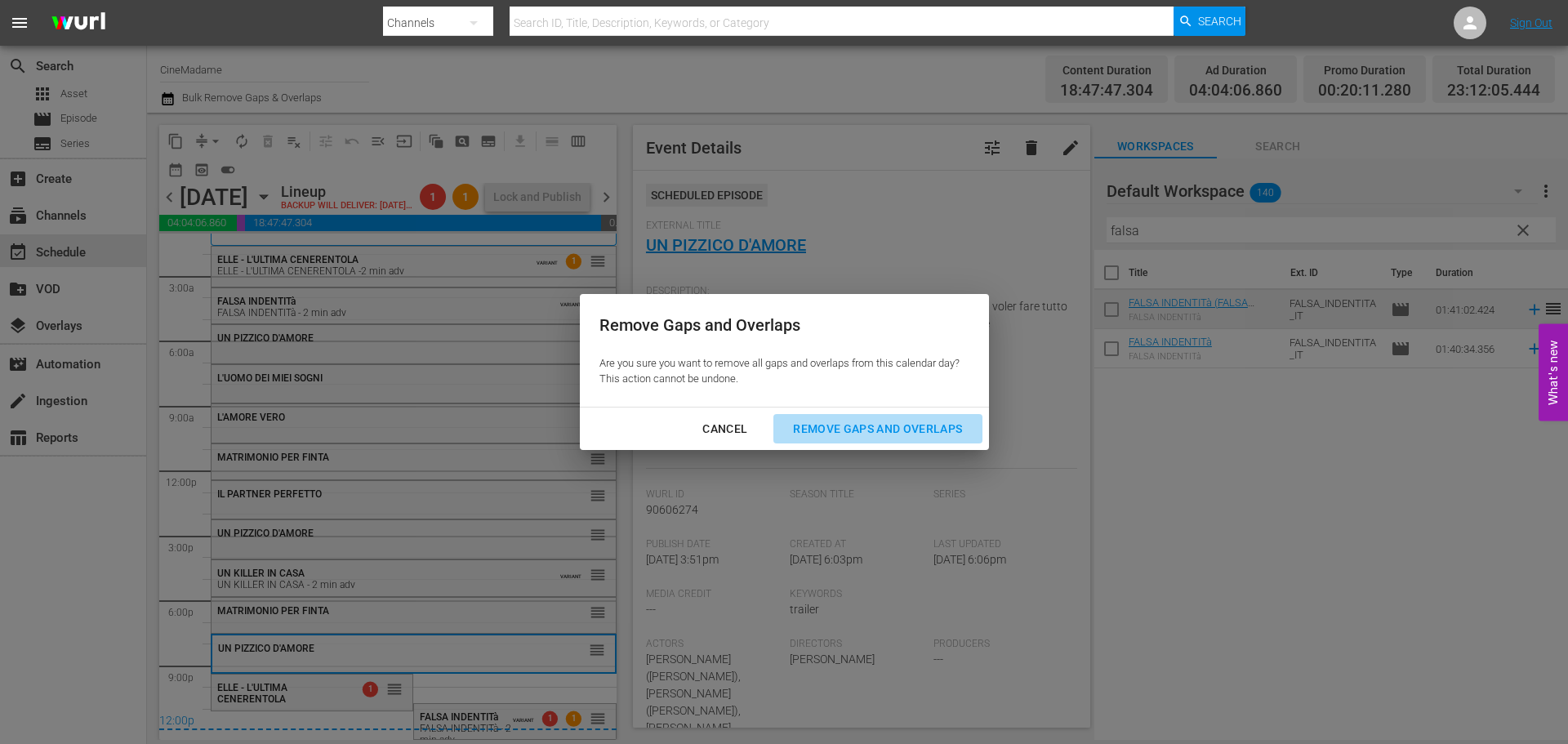
click at [817, 432] on div "Remove Gaps and Overlaps" at bounding box center [877, 429] width 195 height 20
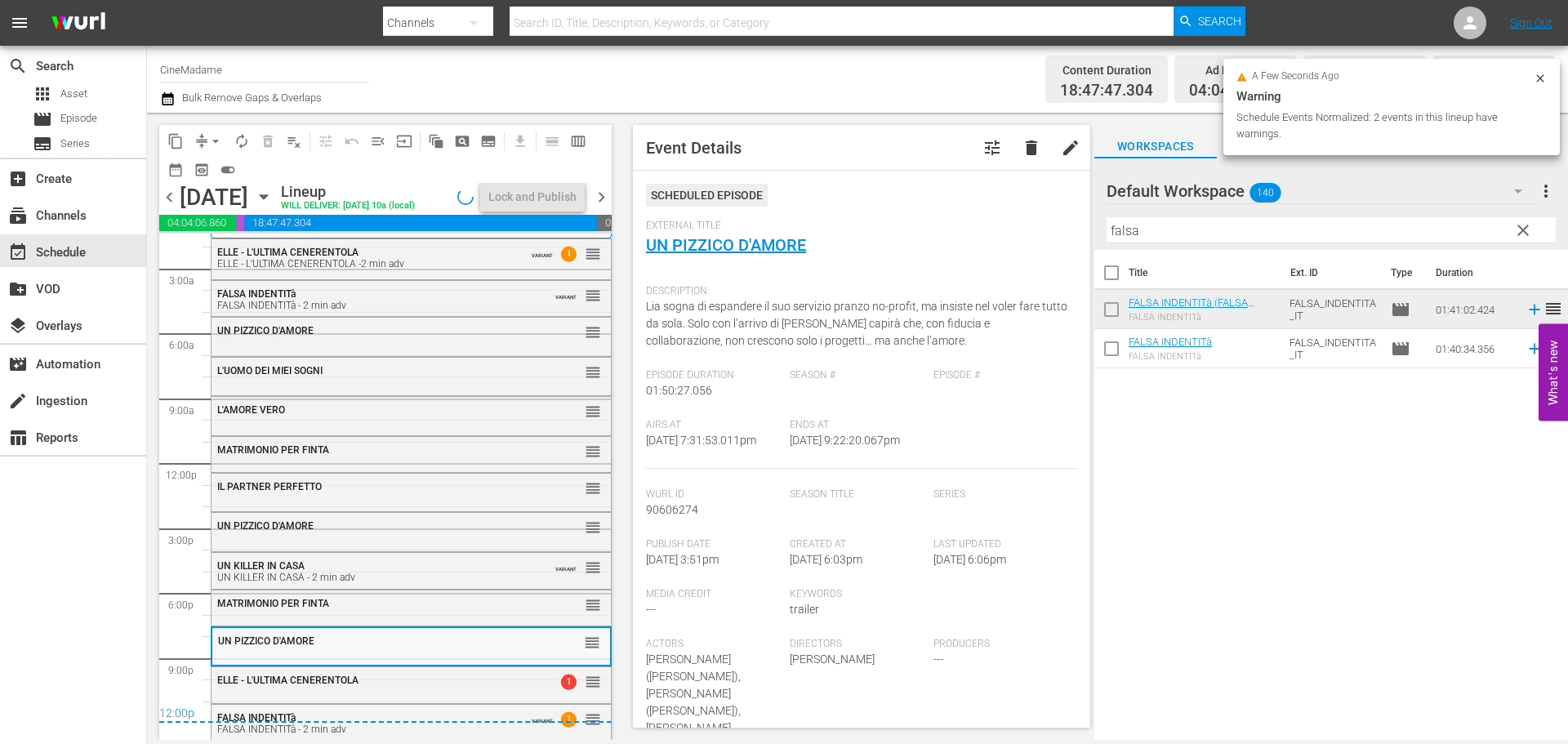
scroll to position [30, 0]
click at [333, 681] on span "ELLE - L'ULTIMA CENERENTOLA" at bounding box center [288, 680] width 142 height 12
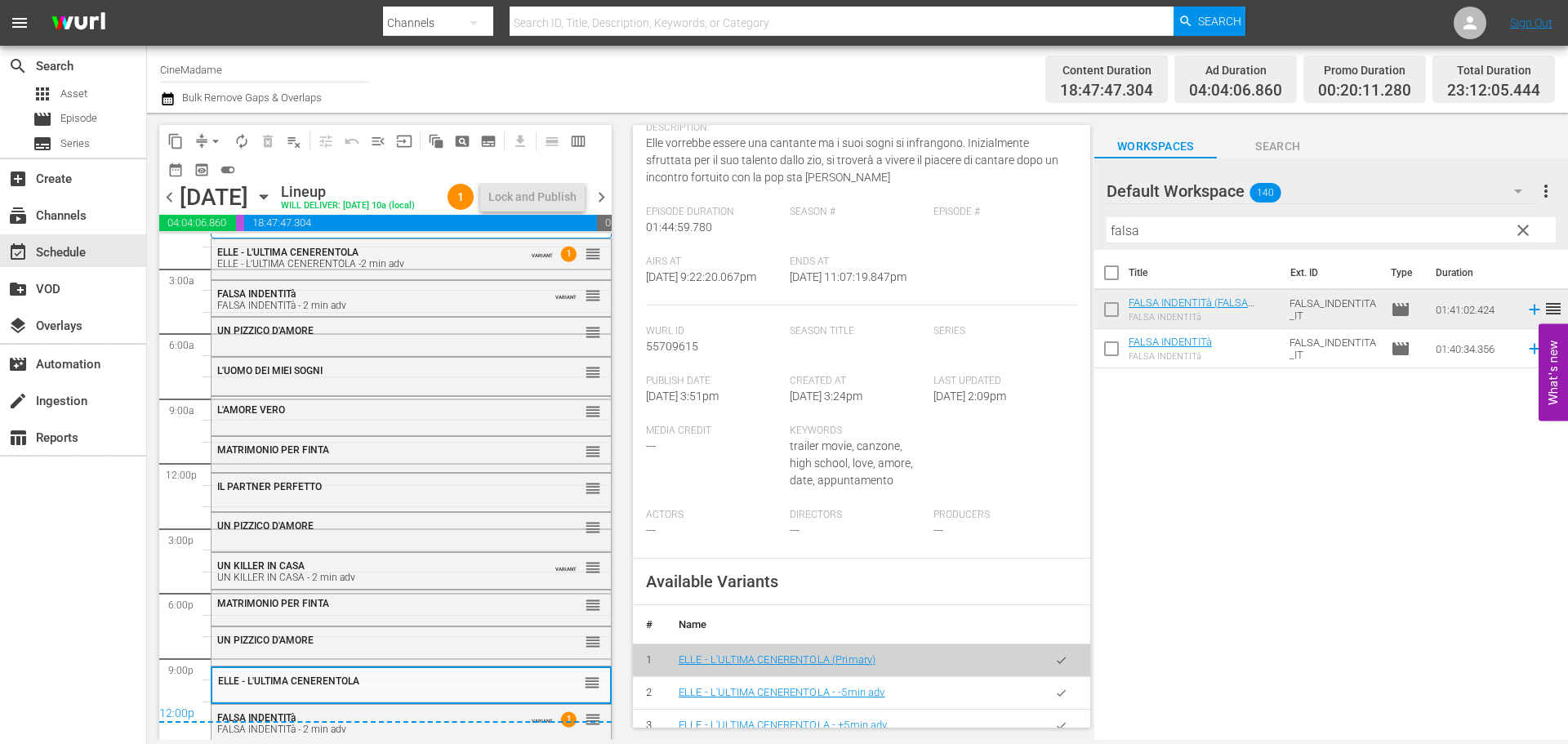
scroll to position [408, 0]
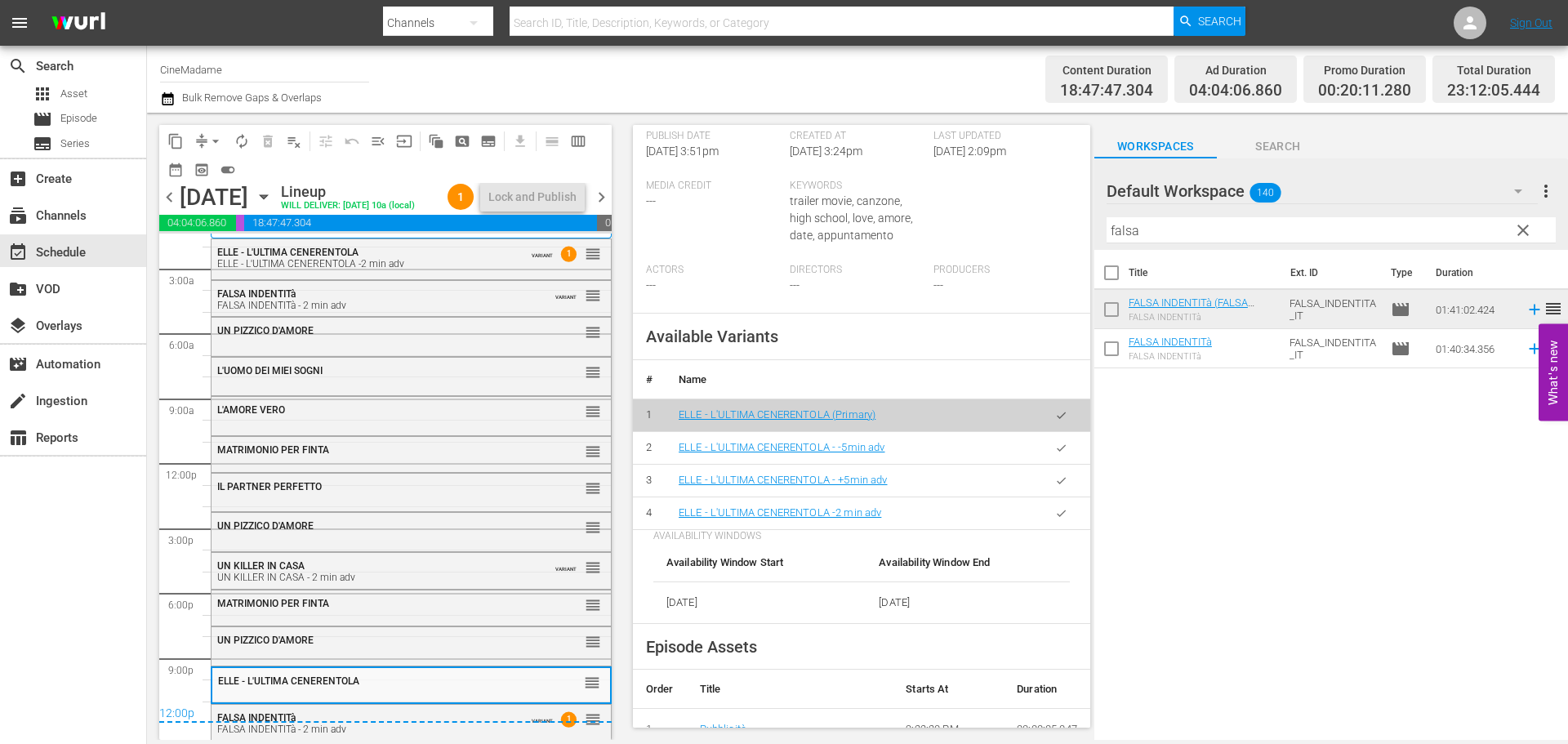
click at [1057, 516] on icon "button" at bounding box center [1062, 512] width 9 height 6
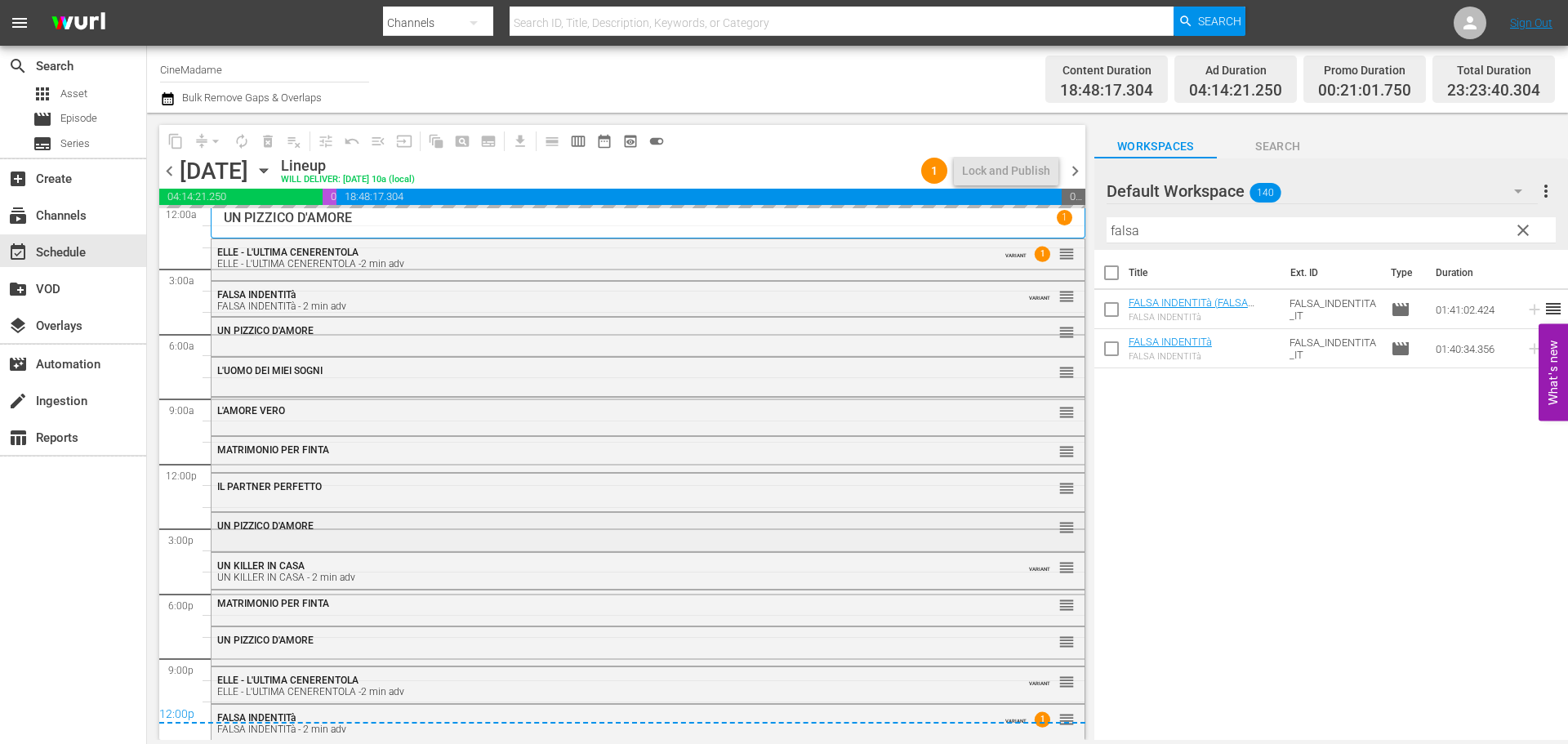
scroll to position [4, 0]
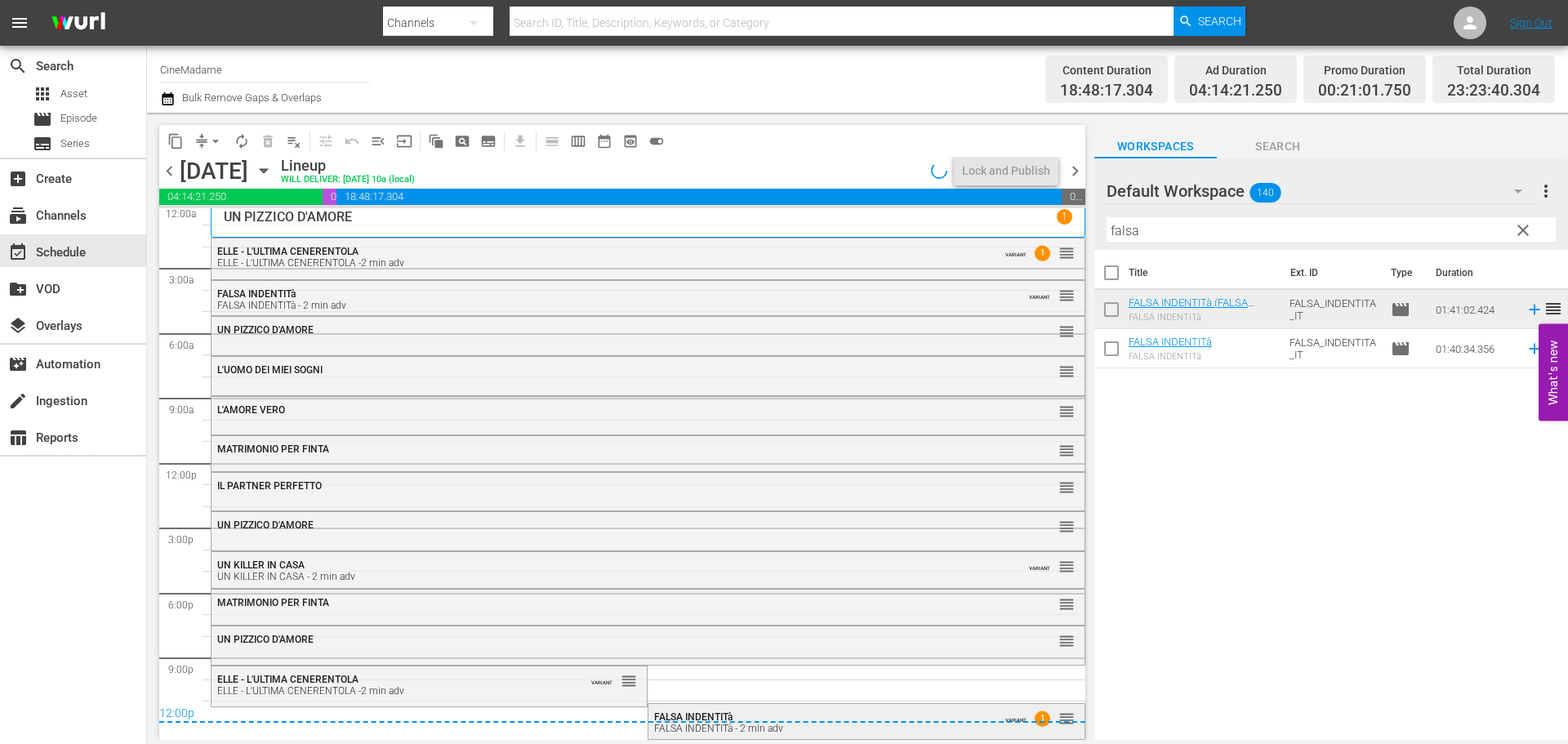
click at [735, 729] on div "FALSA INDENTITà - 2 min adv" at bounding box center [823, 728] width 338 height 12
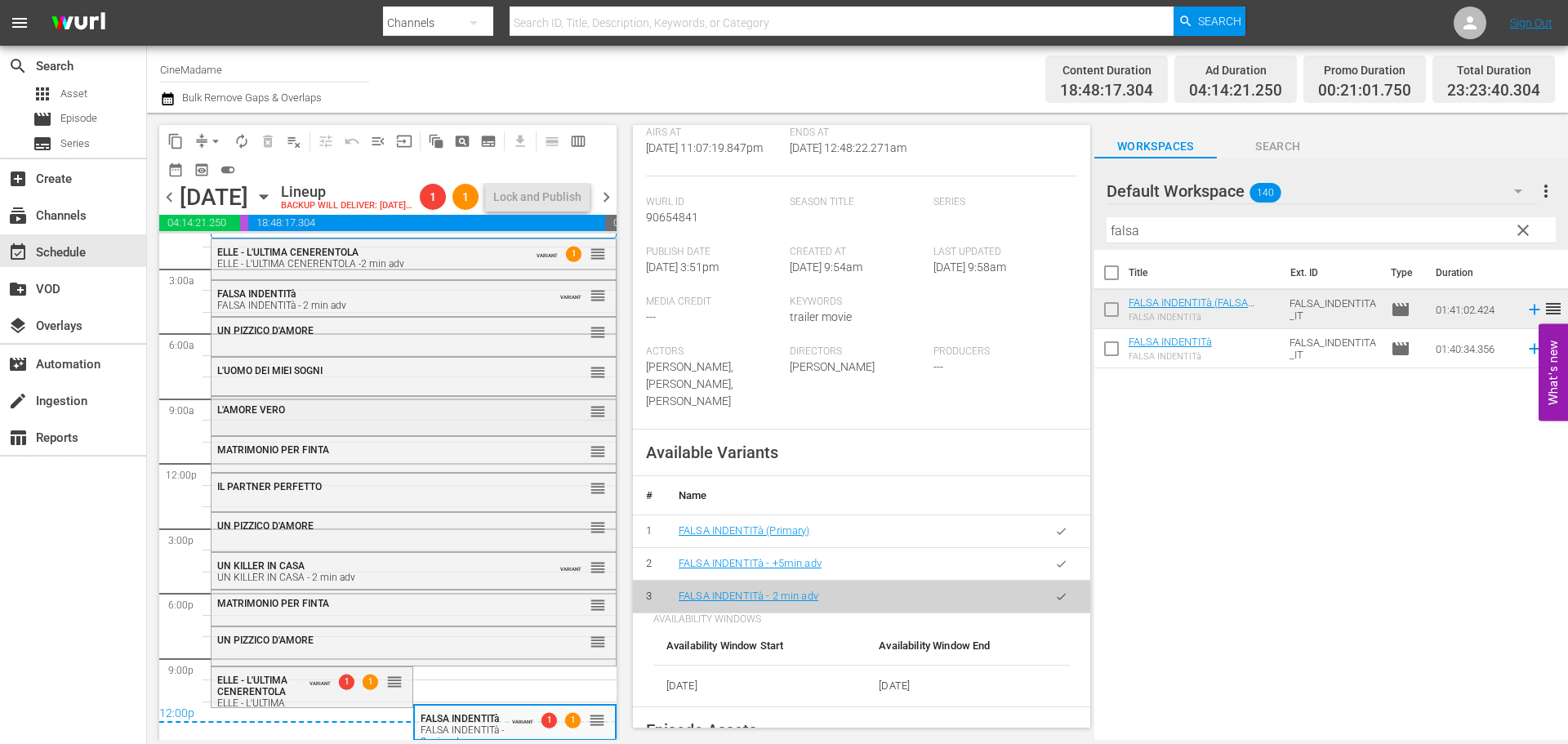
scroll to position [58, 0]
click at [210, 134] on span "arrow_drop_down" at bounding box center [216, 141] width 16 height 16
click at [262, 230] on li "Align to End of Previous Day" at bounding box center [217, 228] width 171 height 27
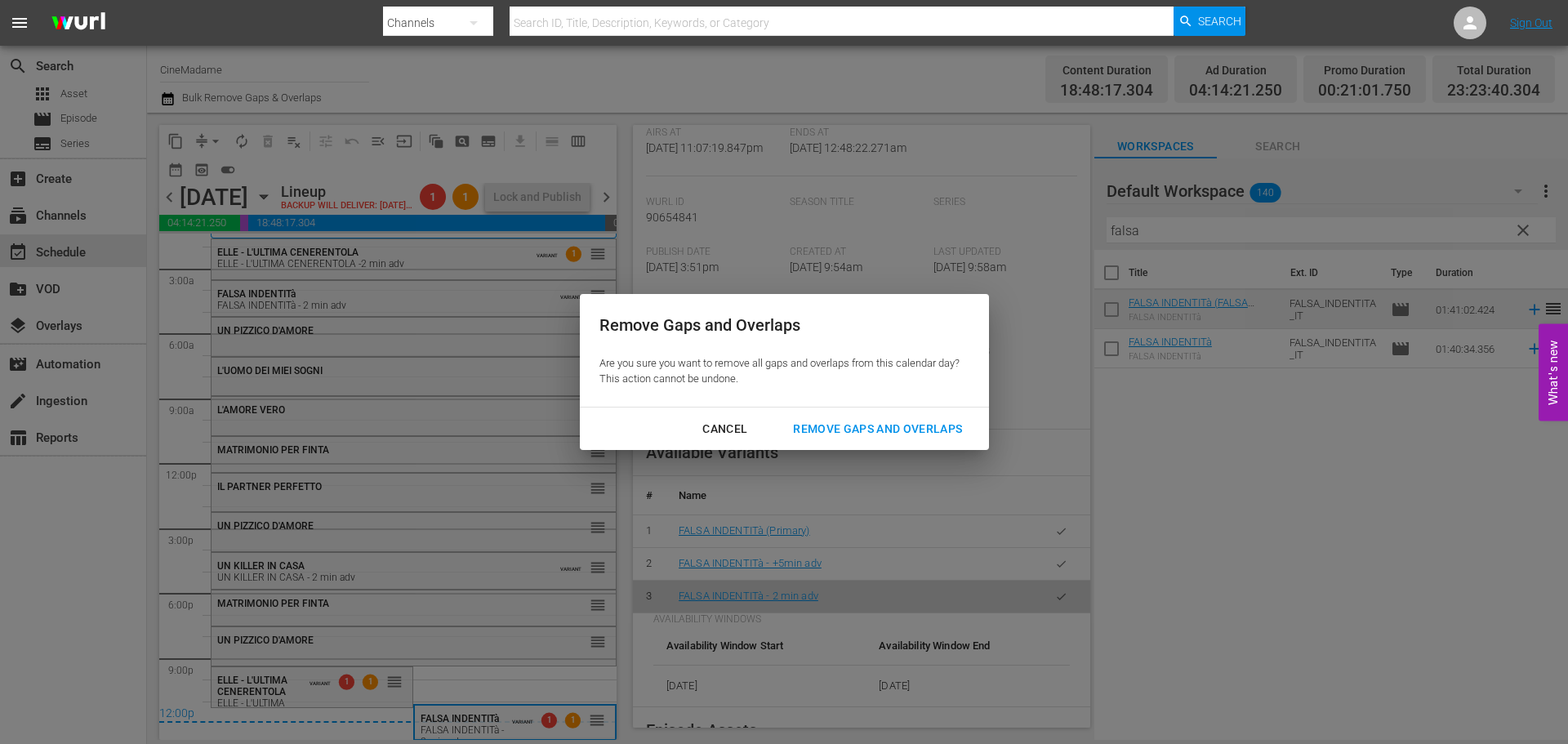
click at [889, 435] on div "Remove Gaps and Overlaps" at bounding box center [877, 429] width 195 height 20
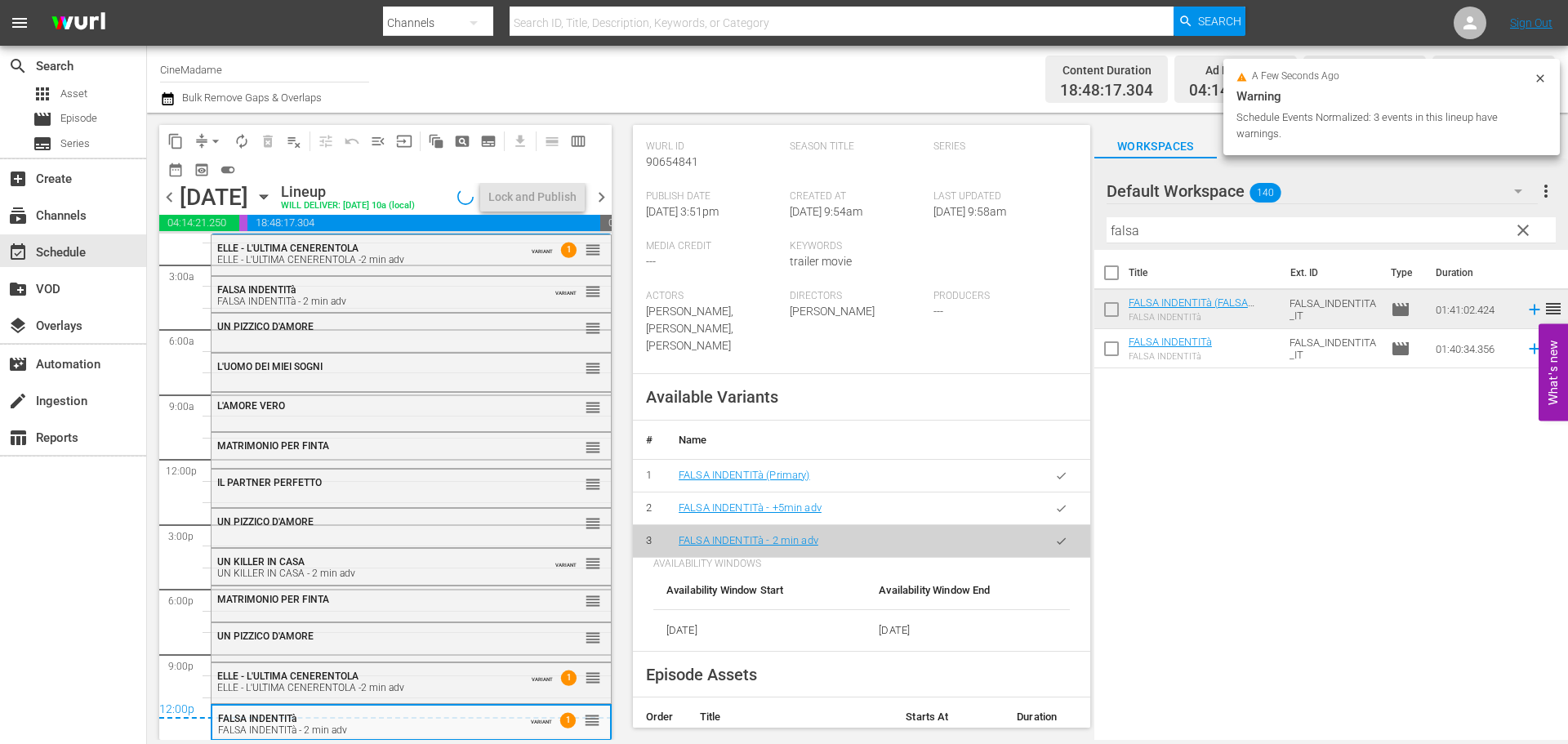
scroll to position [353, 0]
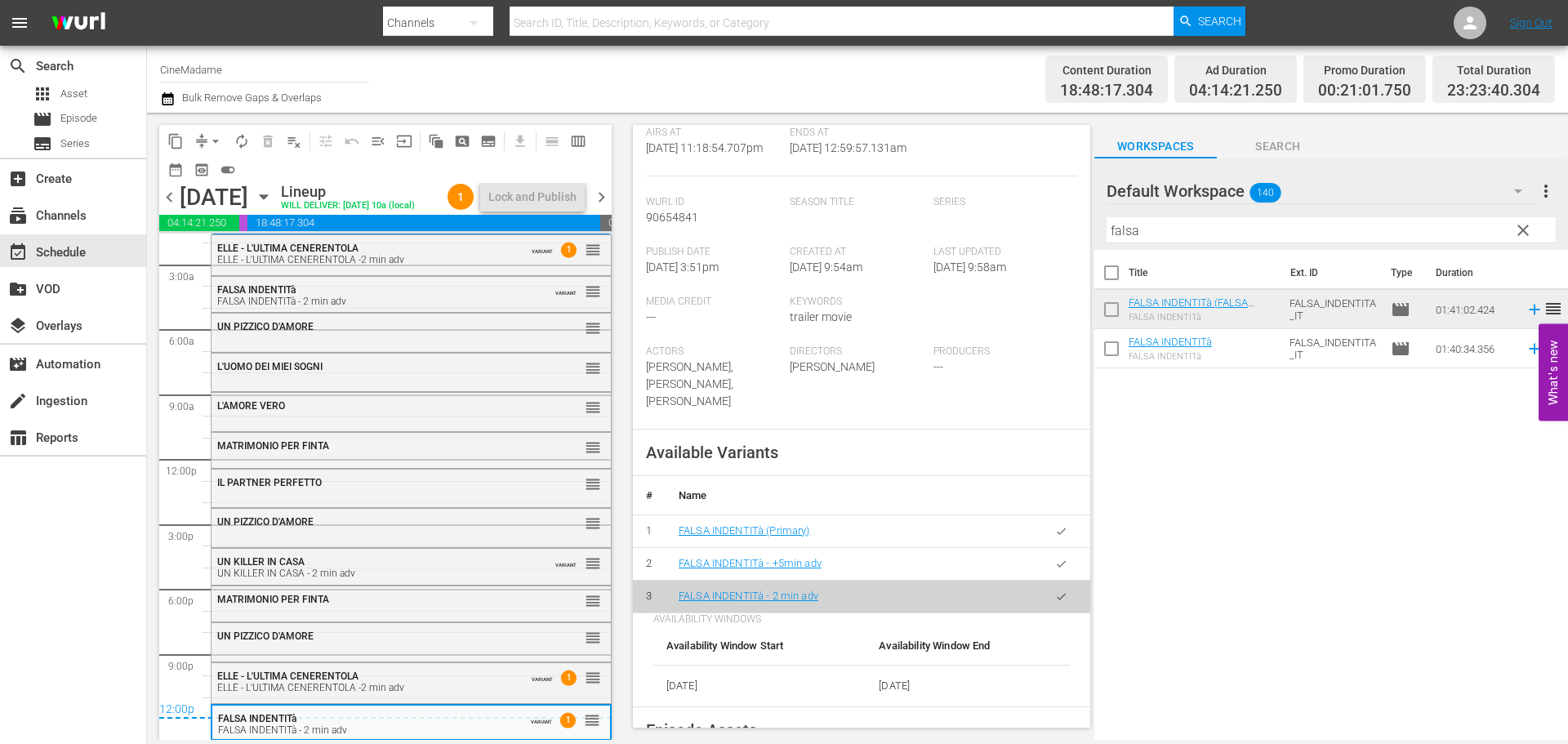
click at [596, 196] on span "chevron_right" at bounding box center [601, 197] width 21 height 20
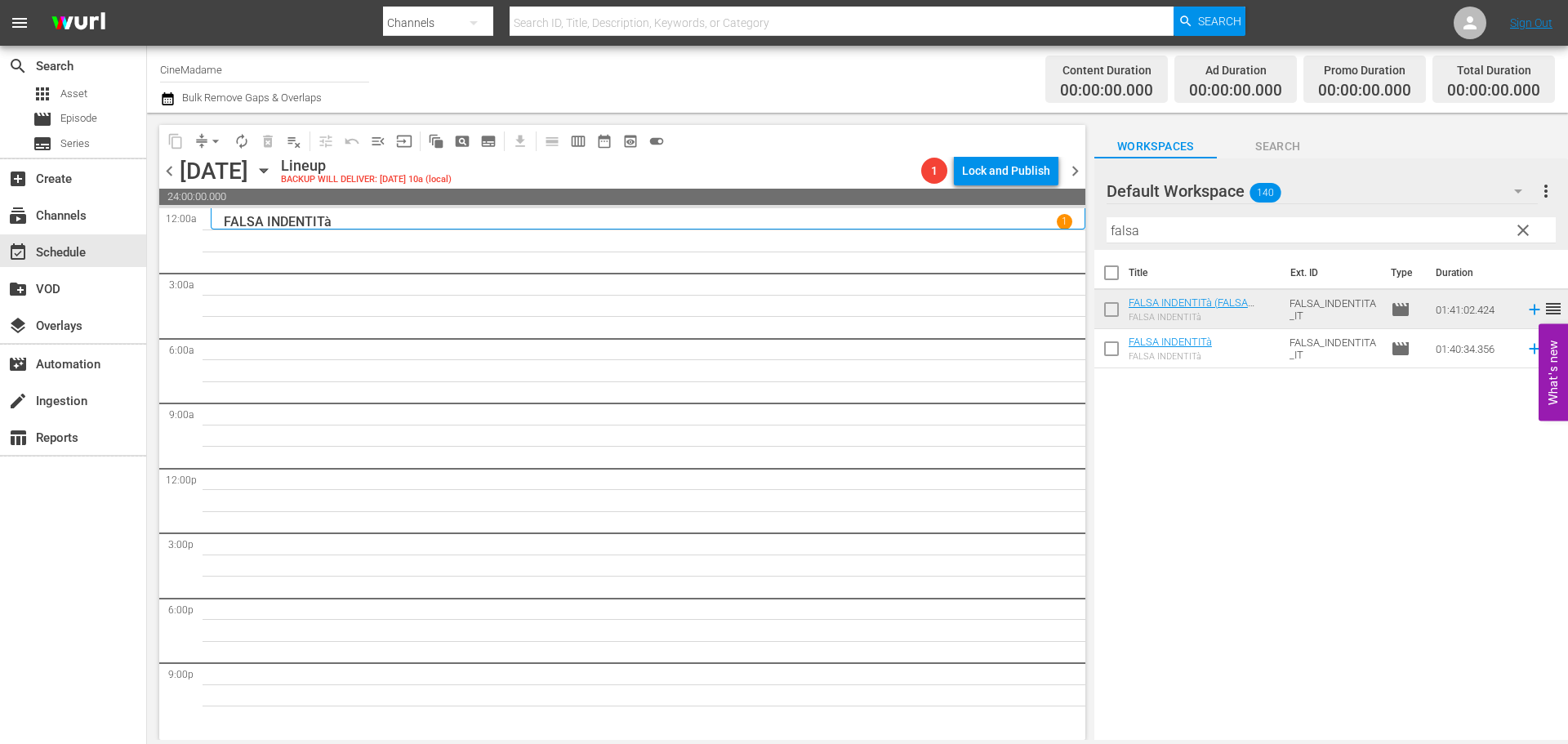
click at [1186, 236] on input "falsa" at bounding box center [1331, 230] width 449 height 26
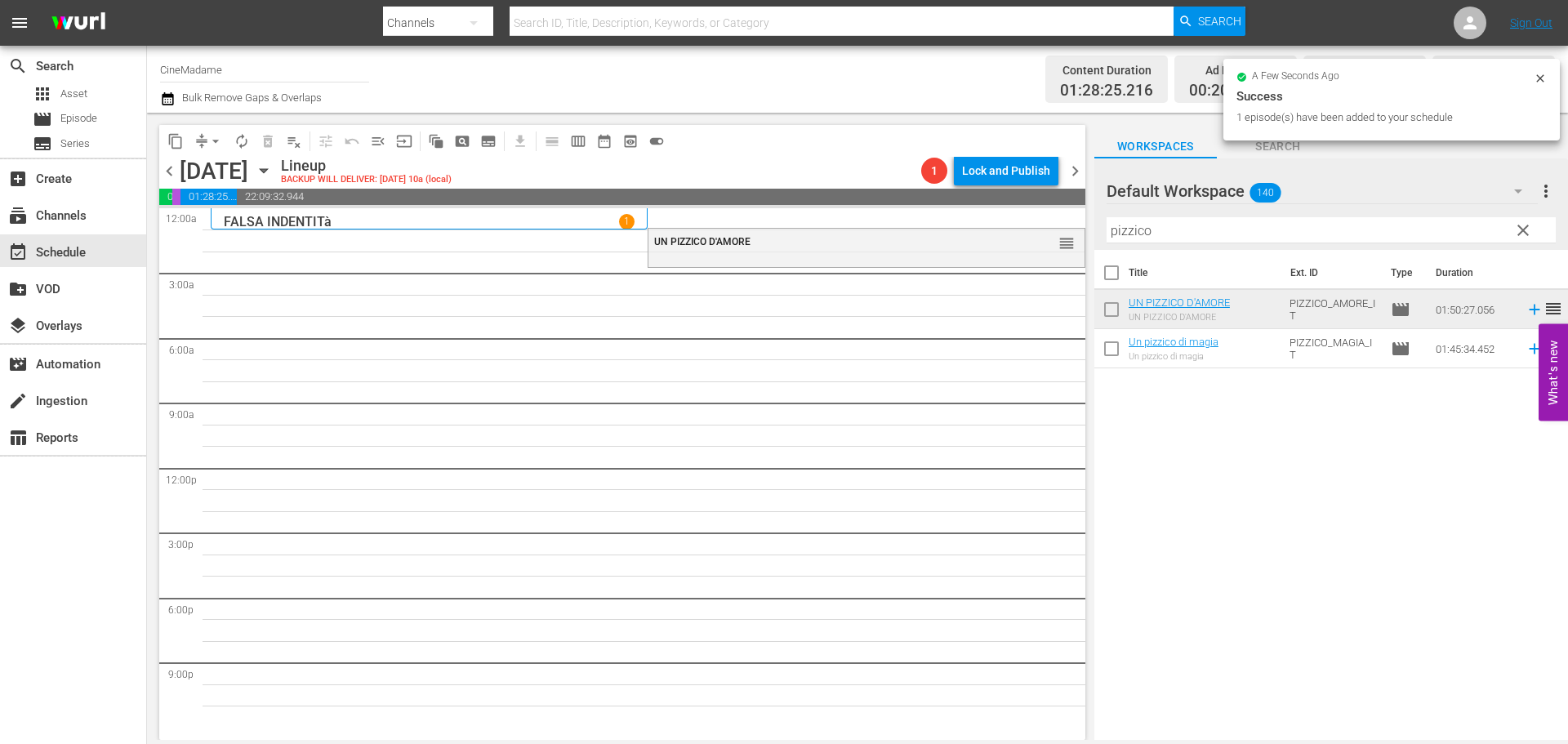
click at [1134, 228] on input "pizzico" at bounding box center [1331, 230] width 449 height 26
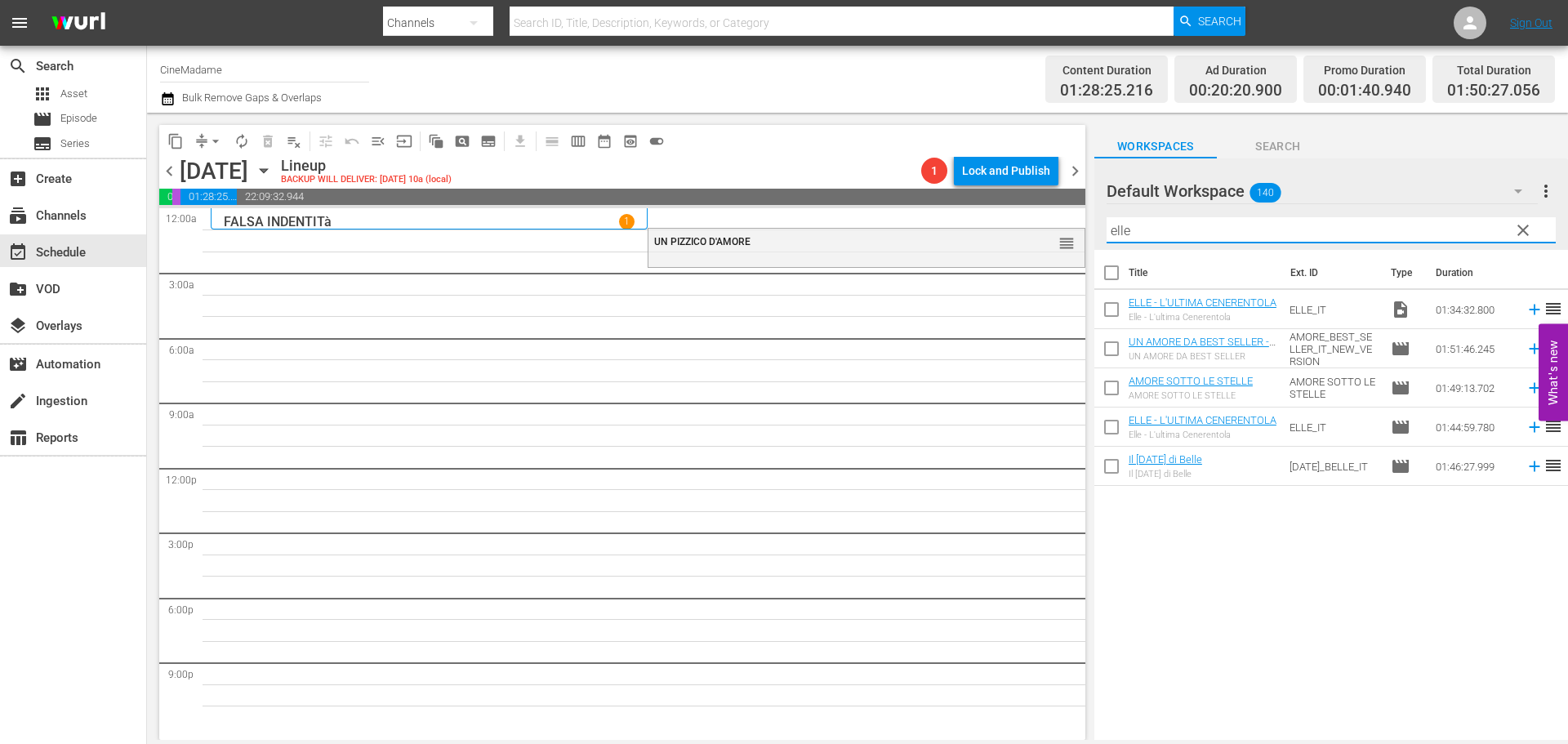
type input "elle"
click at [1112, 302] on input "checkbox" at bounding box center [1112, 313] width 34 height 34
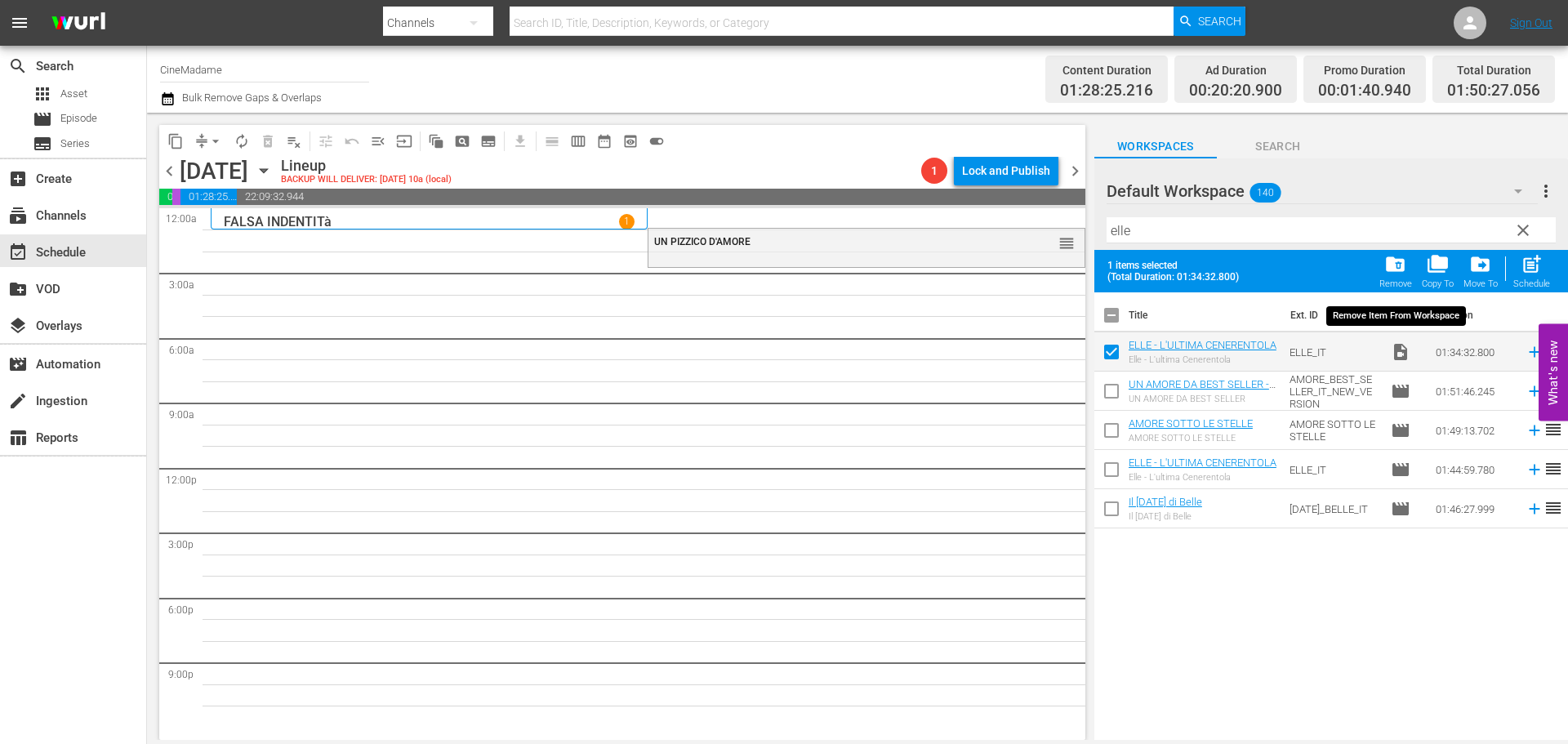
click at [1393, 273] on span "folder_delete" at bounding box center [1395, 264] width 22 height 22
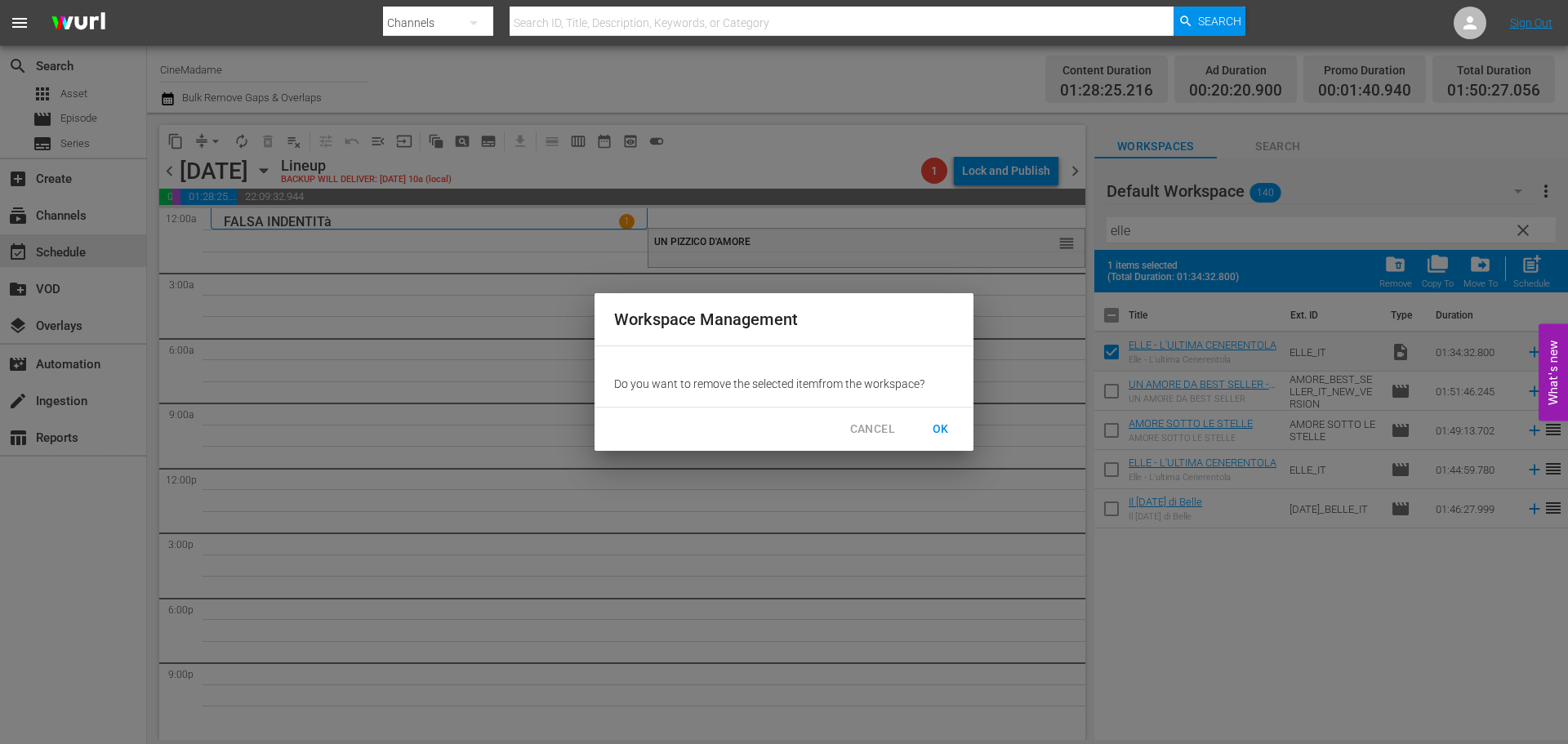
click at [938, 429] on span "OK" at bounding box center [940, 429] width 26 height 20
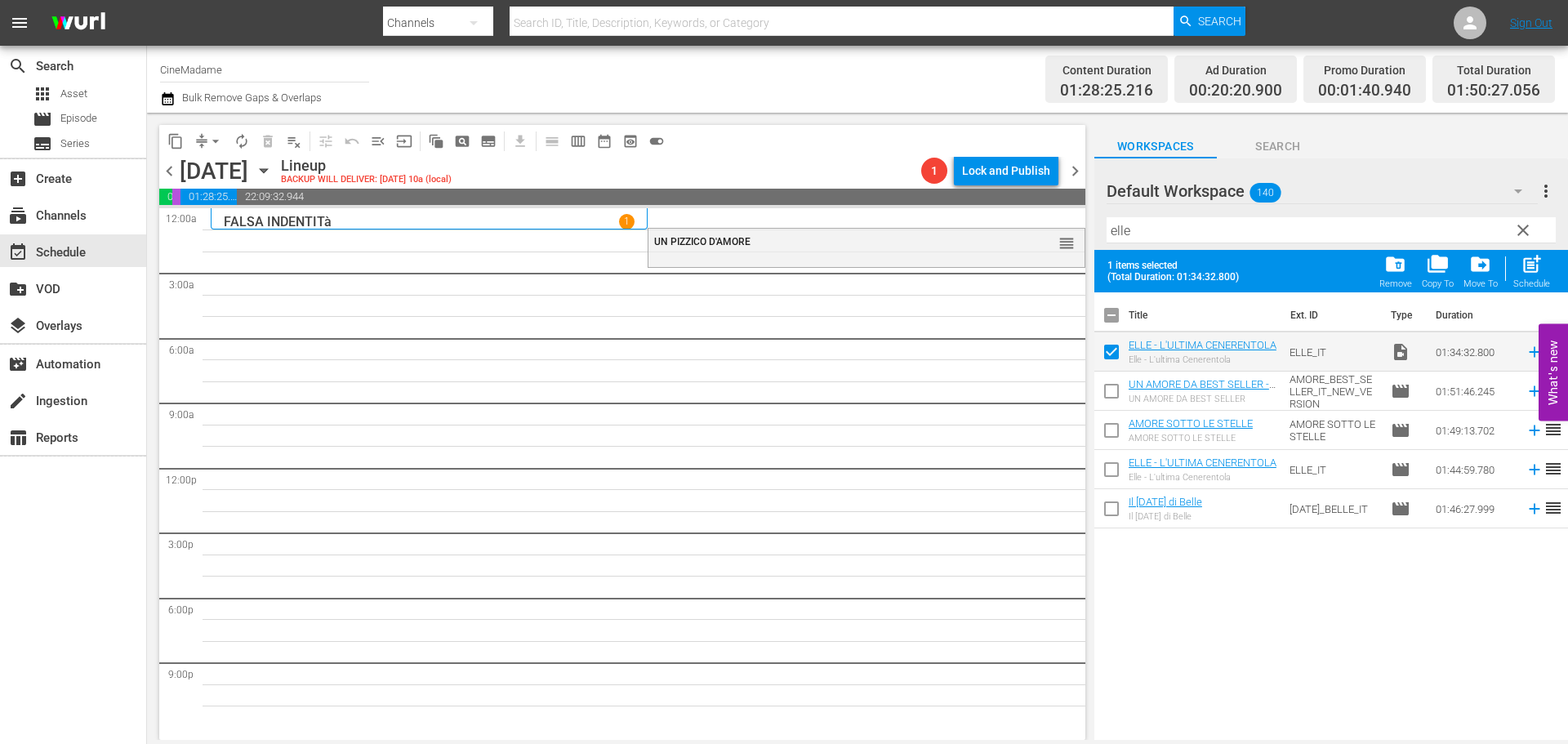
checkbox input "false"
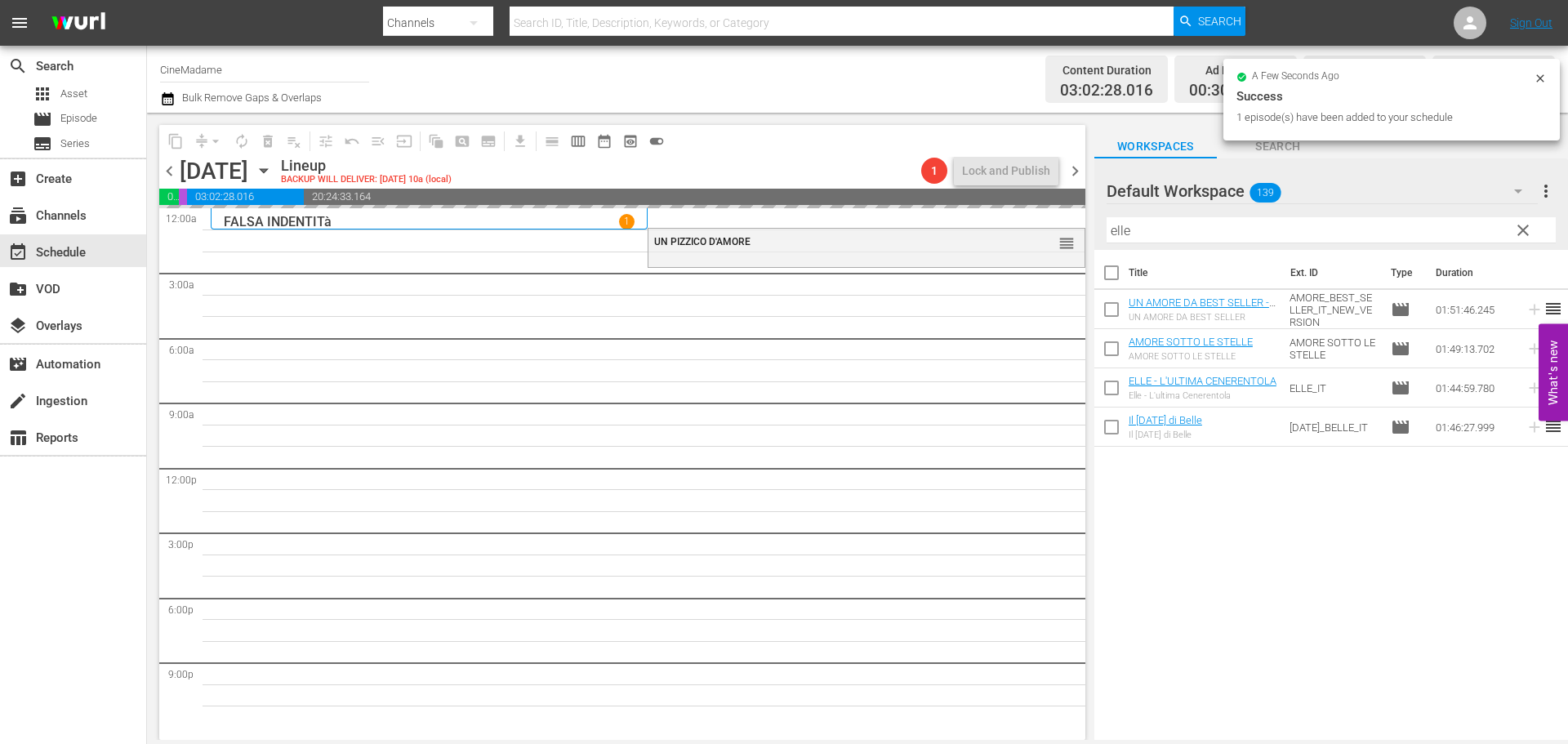
click at [170, 168] on span "chevron_left" at bounding box center [169, 170] width 21 height 20
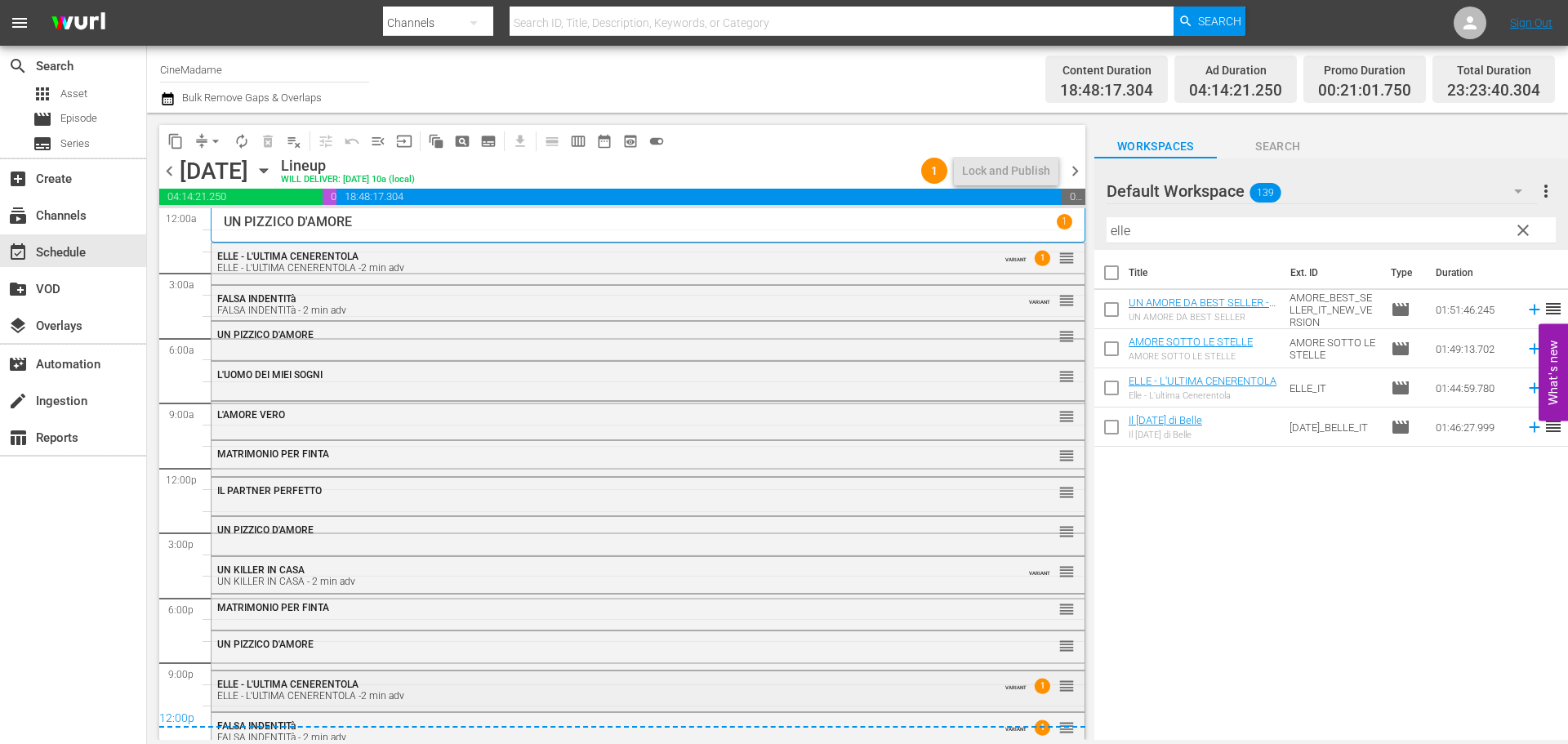
click at [359, 703] on div "ELLE - L'ULTIMA CENERENTOLA ELLE - L'ULTIMA CENERENTOLA -2 min adv VARIANT 1 re…" at bounding box center [647, 689] width 873 height 36
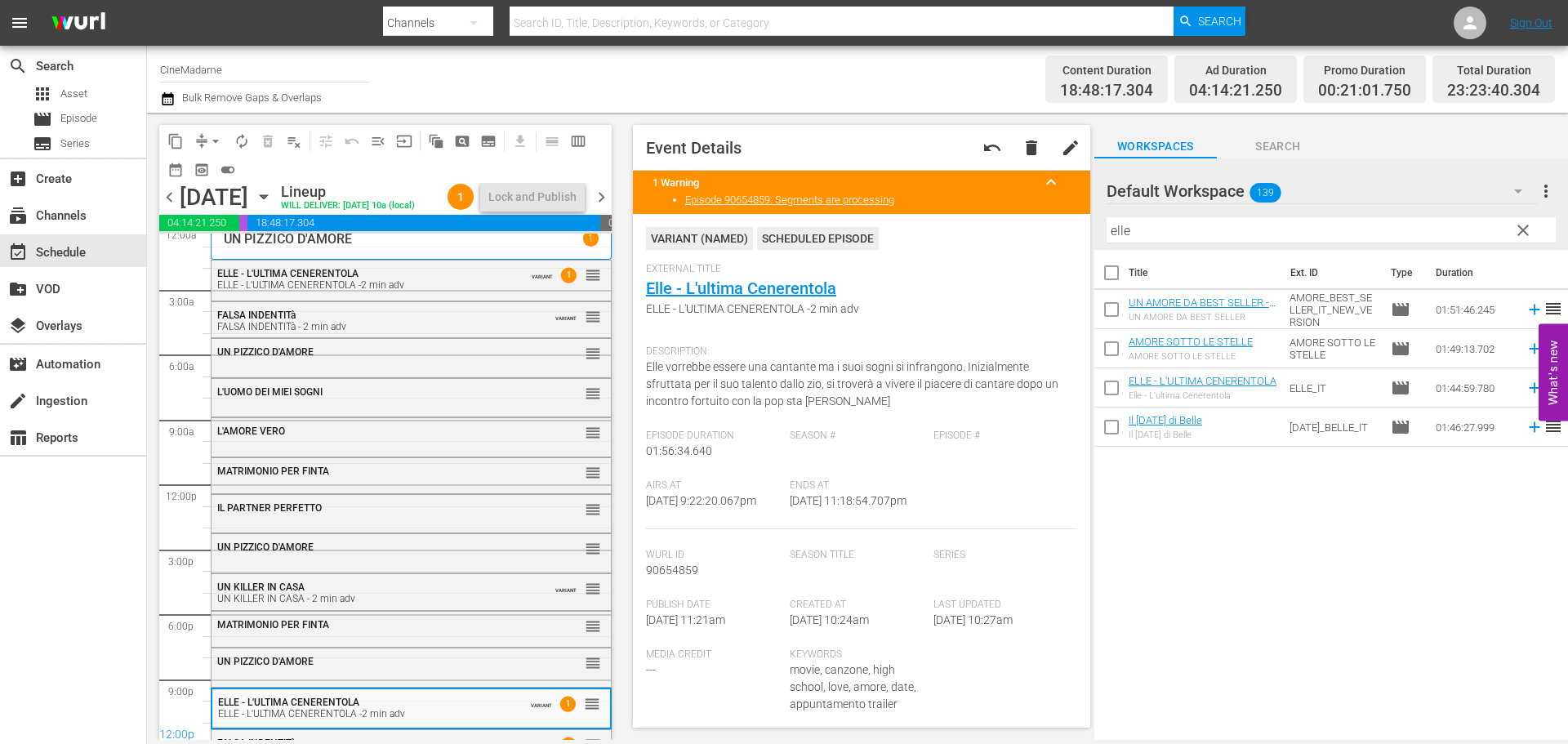
scroll to position [34, 0]
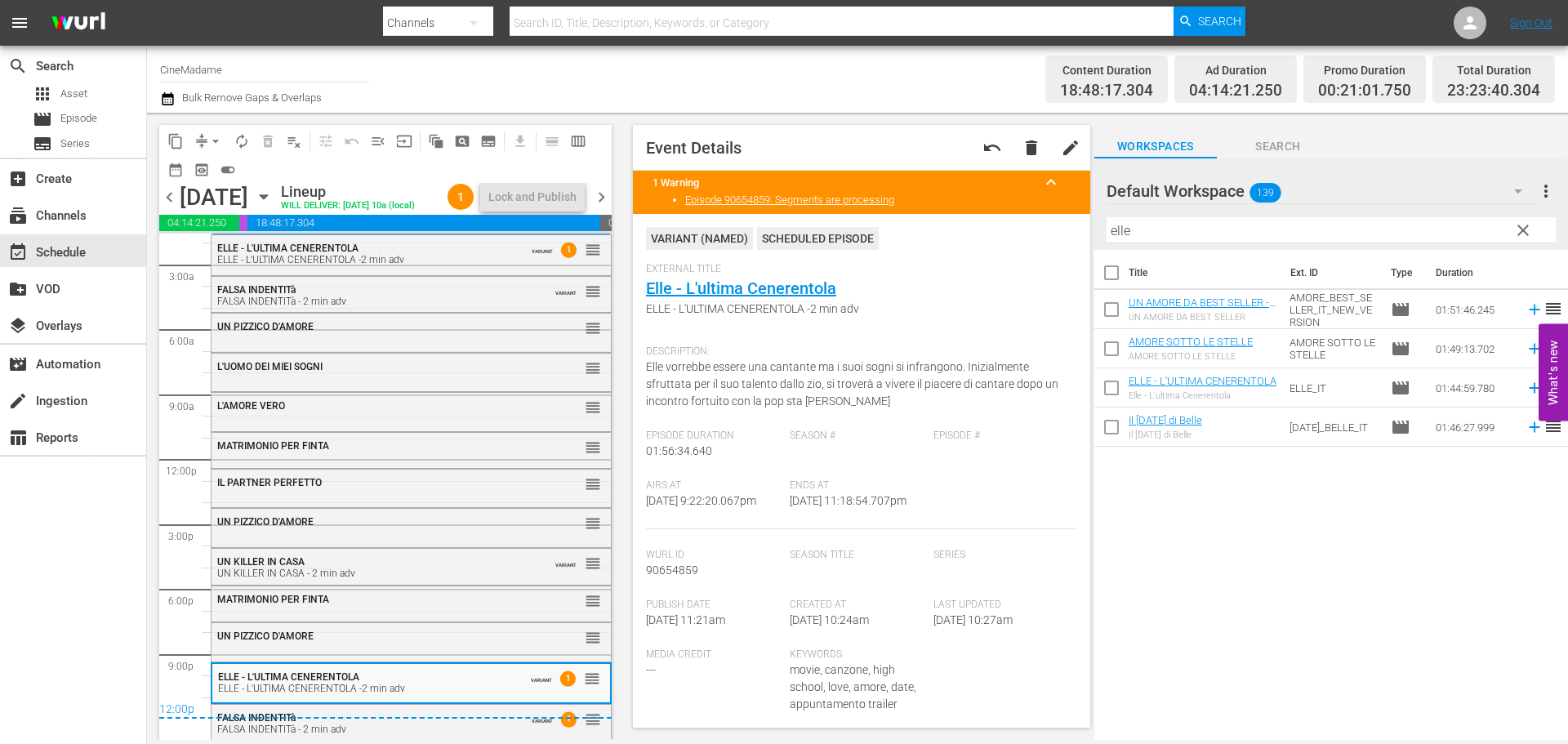
click at [603, 193] on span "chevron_right" at bounding box center [601, 197] width 21 height 20
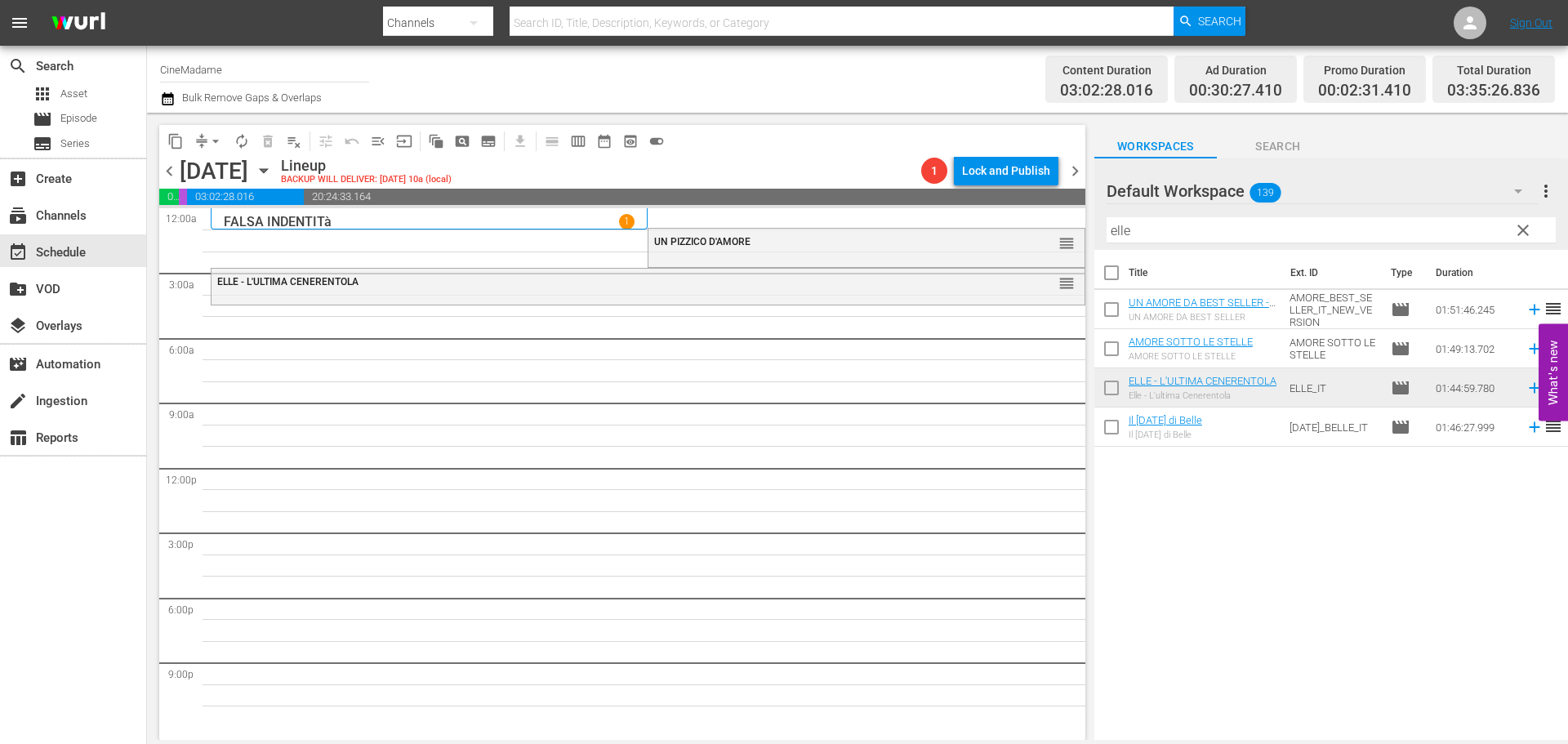
click at [1145, 224] on input "elle" at bounding box center [1331, 230] width 449 height 26
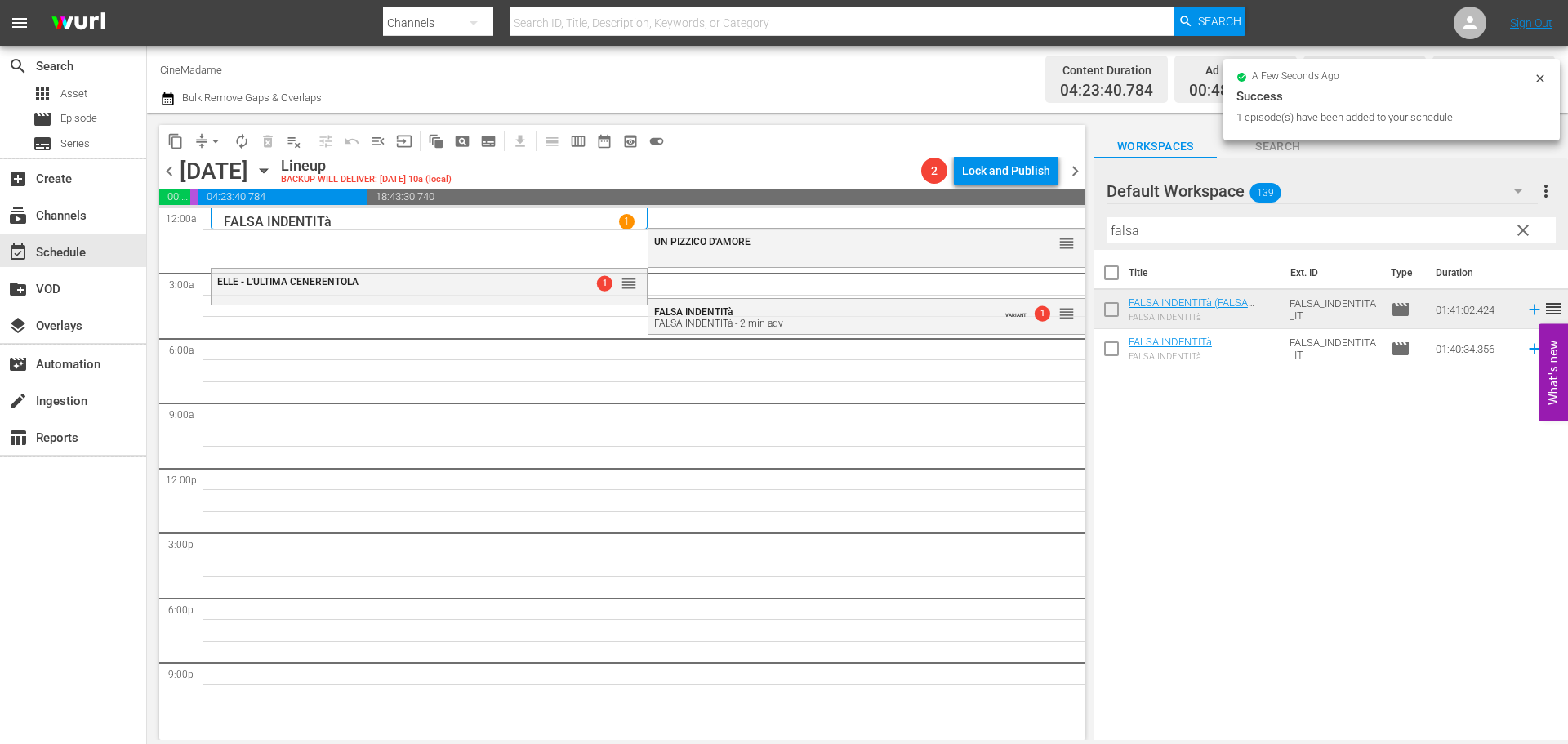
click at [1152, 239] on input "falsa" at bounding box center [1331, 230] width 449 height 26
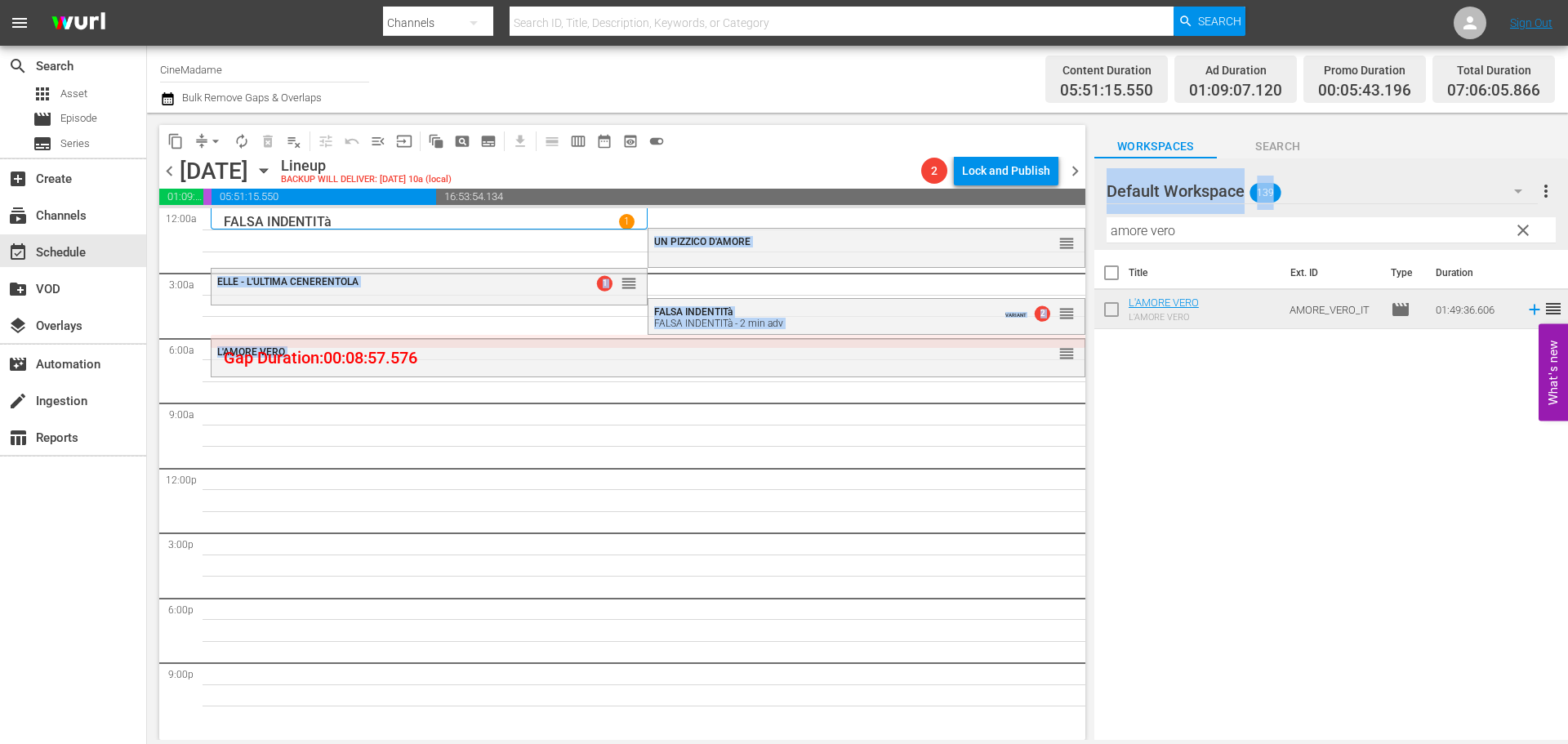
drag, startPoint x: 1262, startPoint y: 215, endPoint x: 1038, endPoint y: 214, distance: 224.0
click at [1038, 214] on div "content_copy compress arrow_drop_down autorenew_outlined delete_forever_outline…" at bounding box center [858, 426] width 1421 height 627
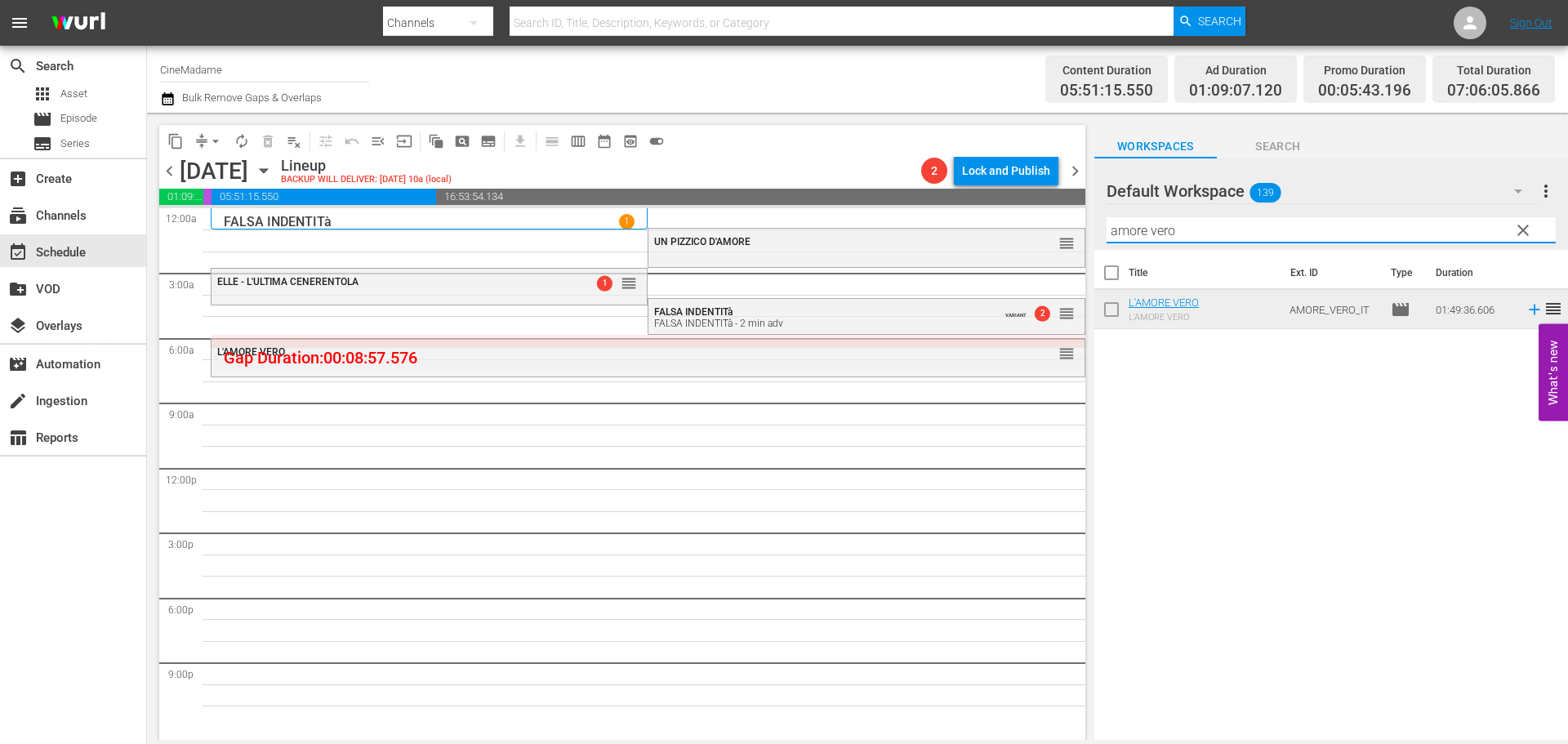
click at [1172, 236] on input "amore vero" at bounding box center [1331, 230] width 449 height 26
drag, startPoint x: 1195, startPoint y: 236, endPoint x: 1029, endPoint y: 234, distance: 166.0
click at [1029, 234] on div "content_copy compress arrow_drop_down autorenew_outlined delete_forever_outline…" at bounding box center [858, 426] width 1421 height 627
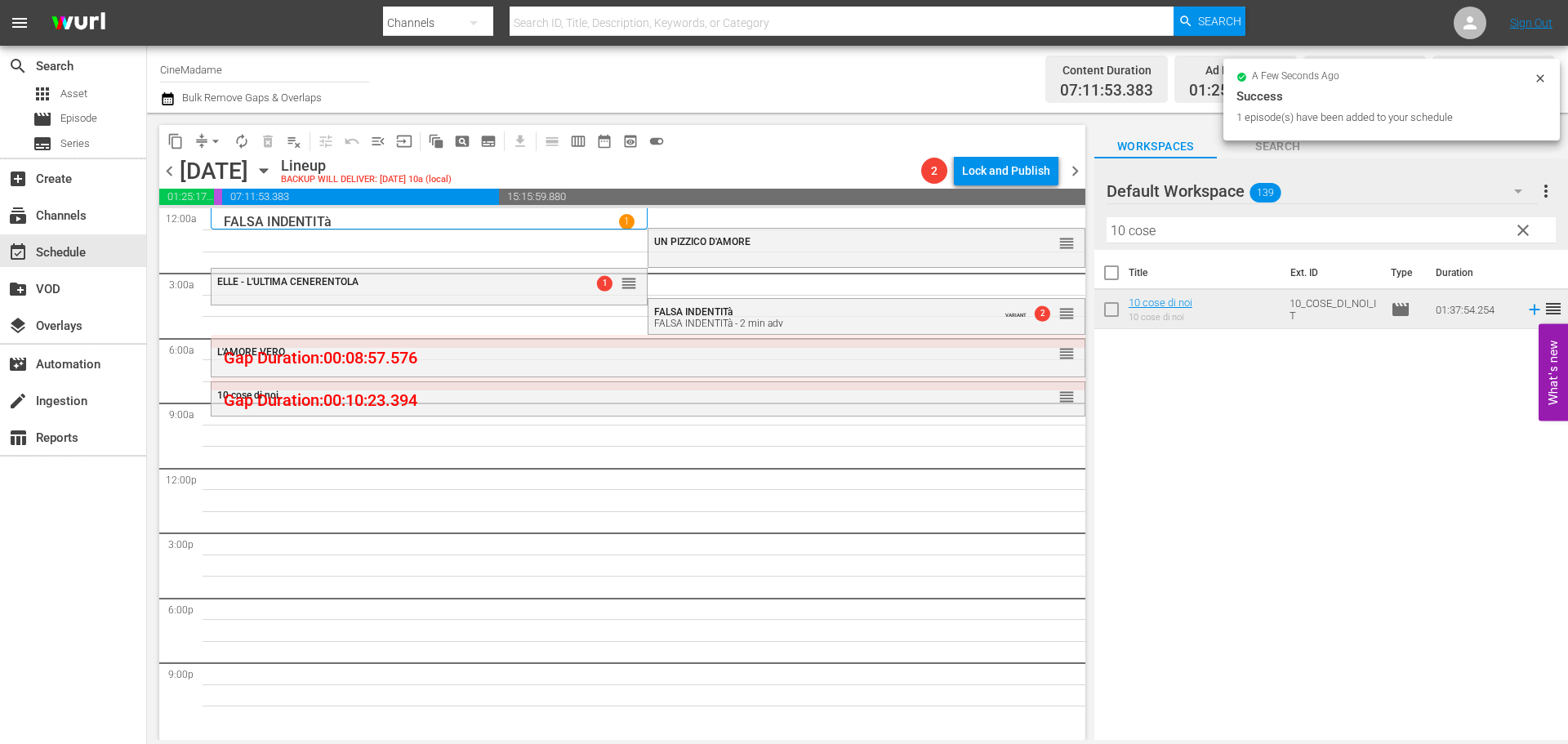
click at [1129, 235] on input "10 cose" at bounding box center [1331, 230] width 449 height 26
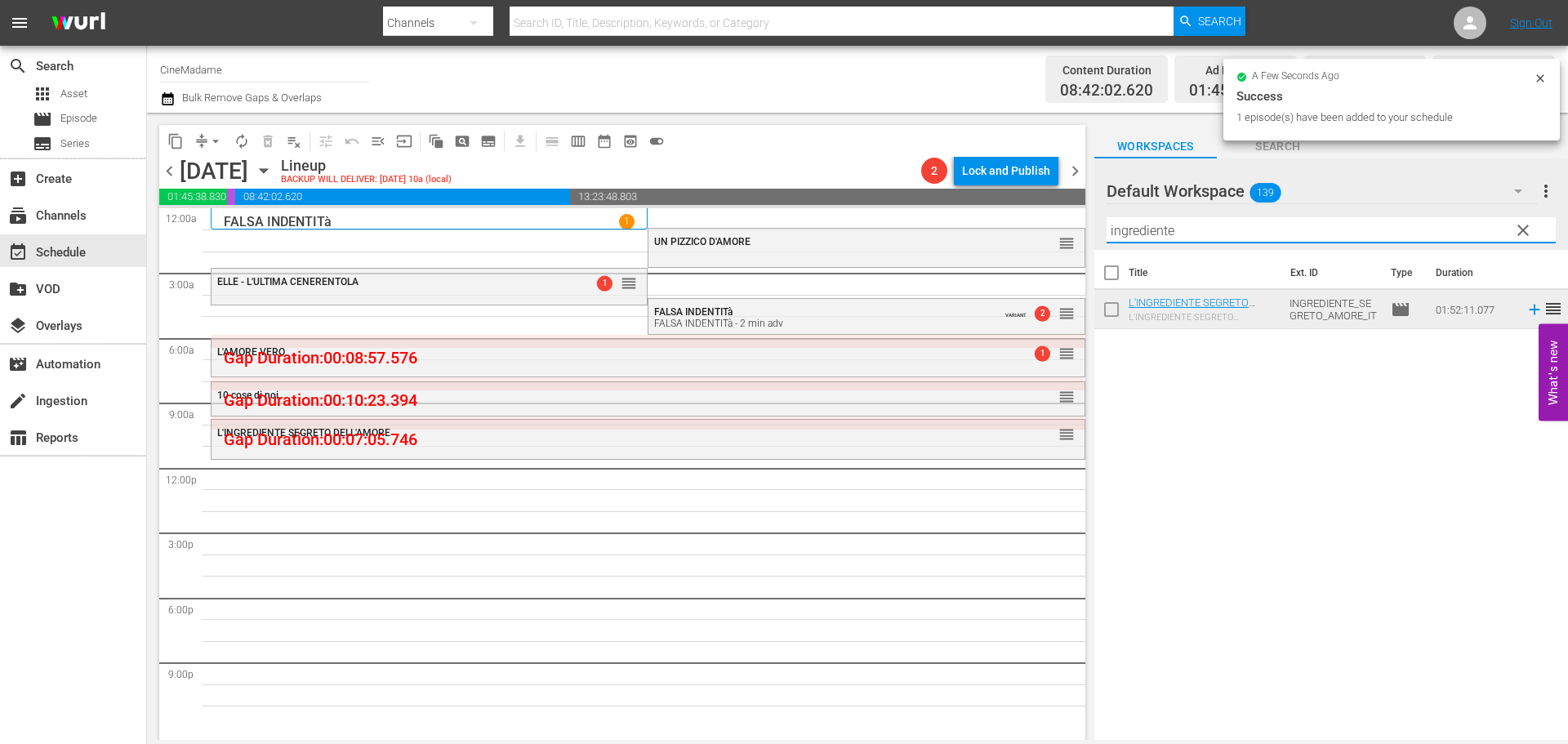
click at [1165, 230] on input "ingrediente" at bounding box center [1331, 230] width 449 height 26
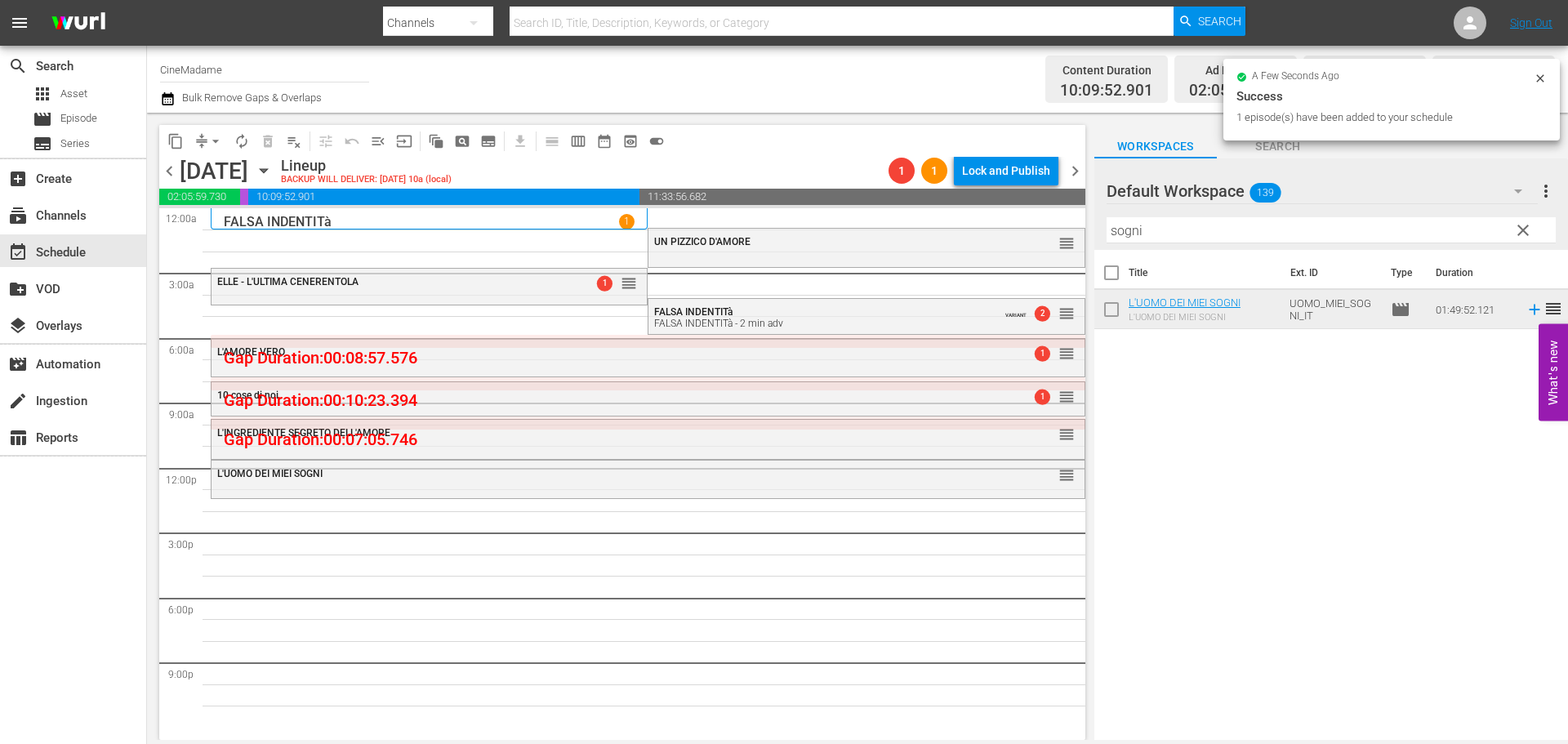
click at [1112, 243] on hr at bounding box center [1331, 242] width 449 height 1
click at [1121, 236] on input "sogni" at bounding box center [1331, 230] width 449 height 26
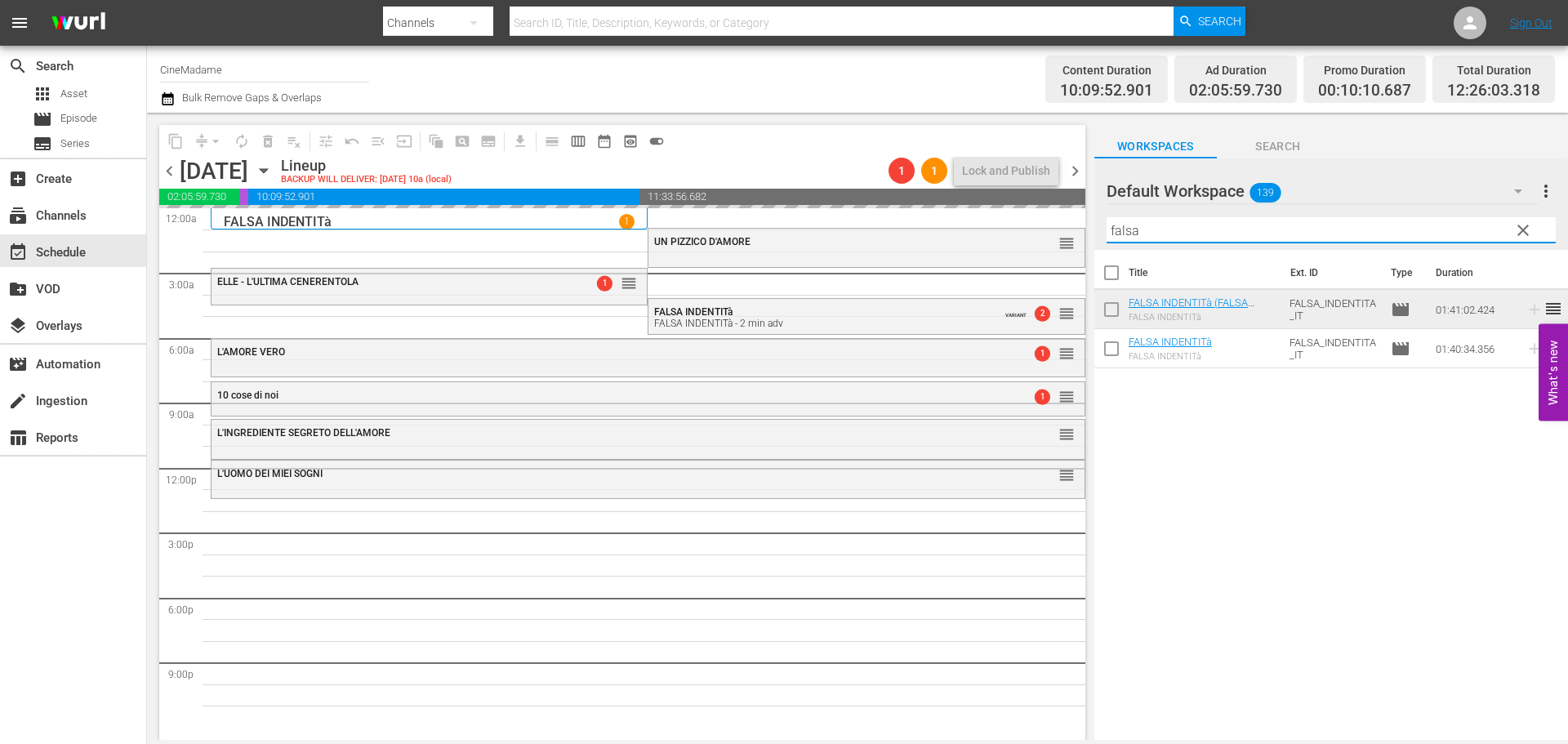
click at [1156, 236] on input "falsa" at bounding box center [1331, 230] width 449 height 26
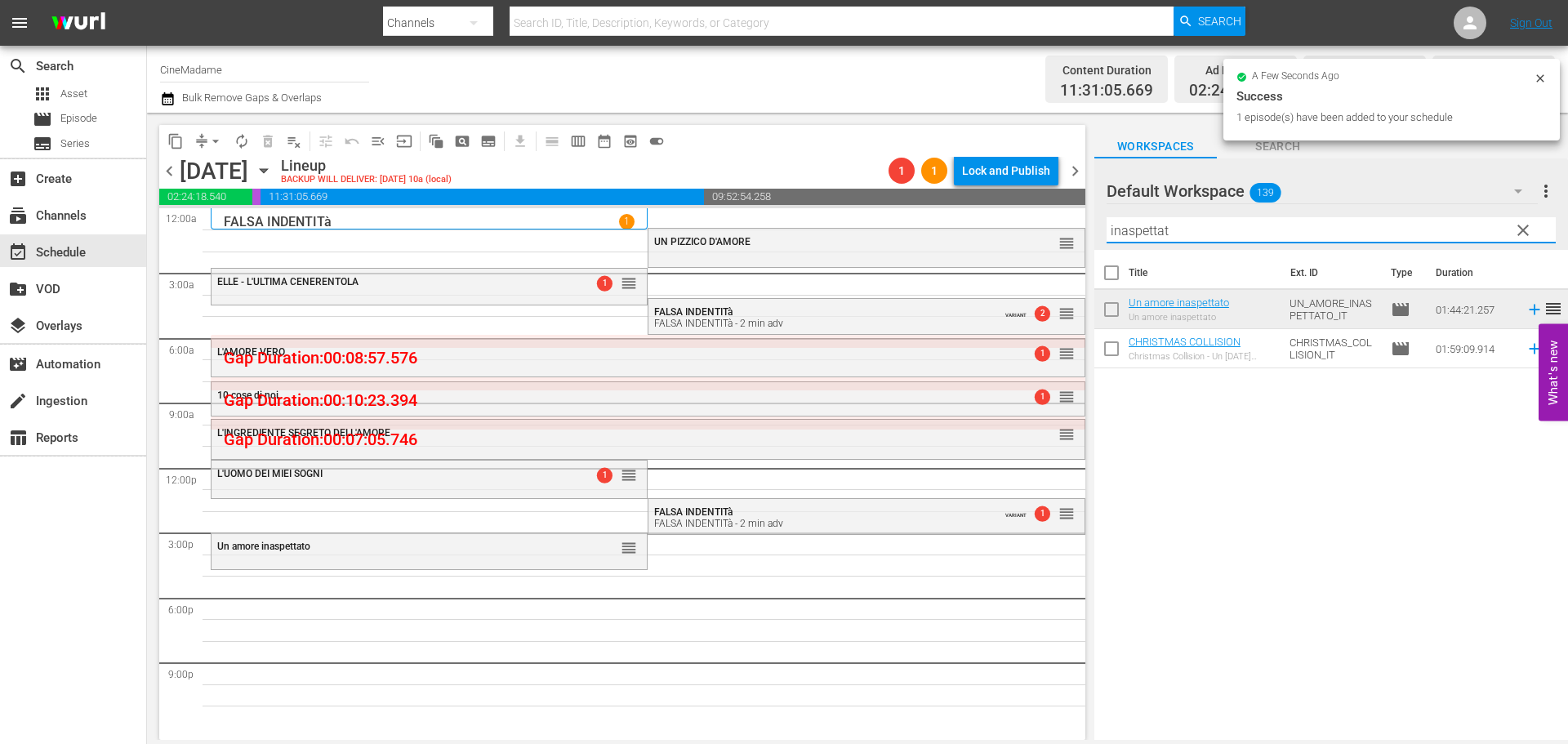
click at [1159, 229] on input "inaspettat" at bounding box center [1331, 230] width 449 height 26
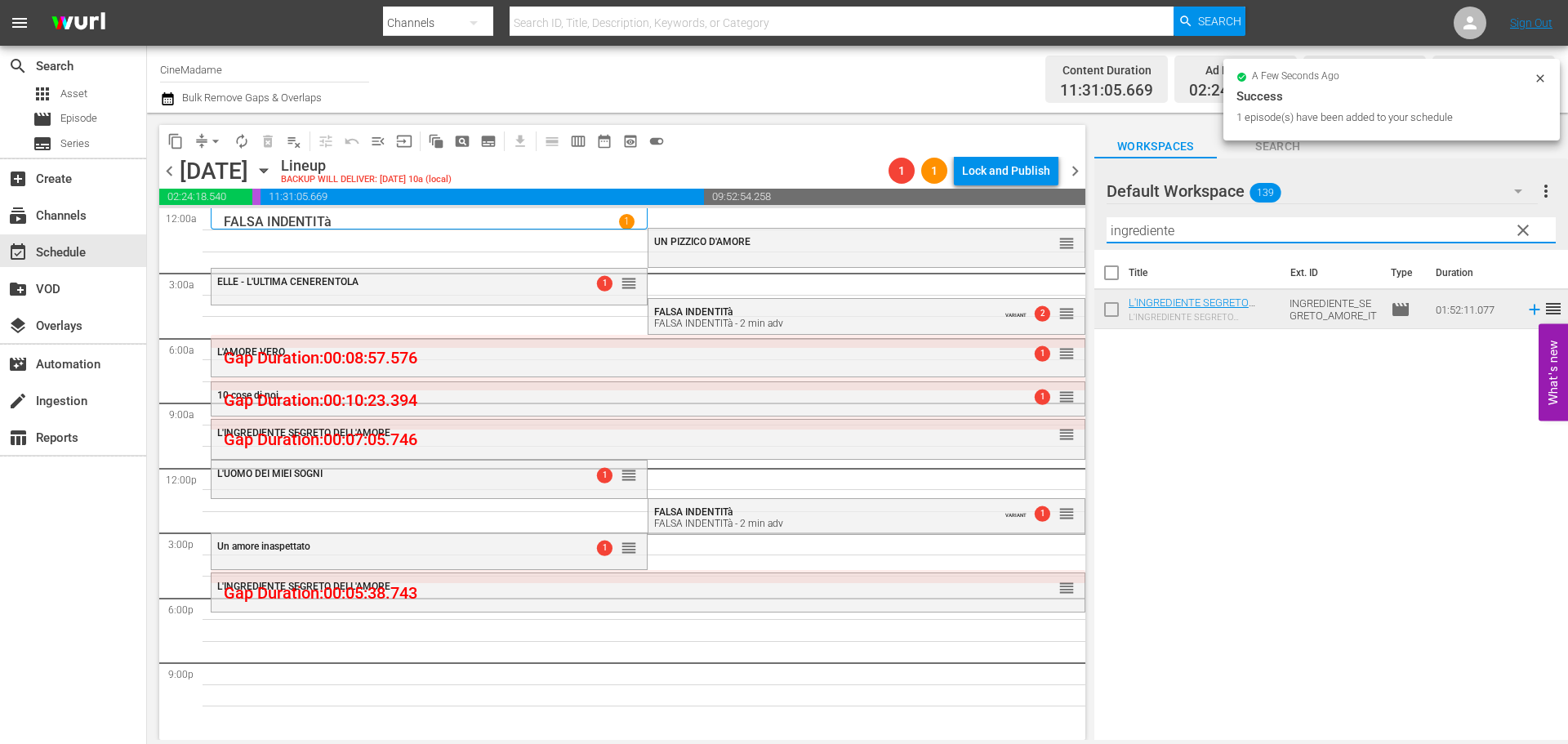
click at [1162, 233] on input "ingrediente" at bounding box center [1331, 230] width 449 height 26
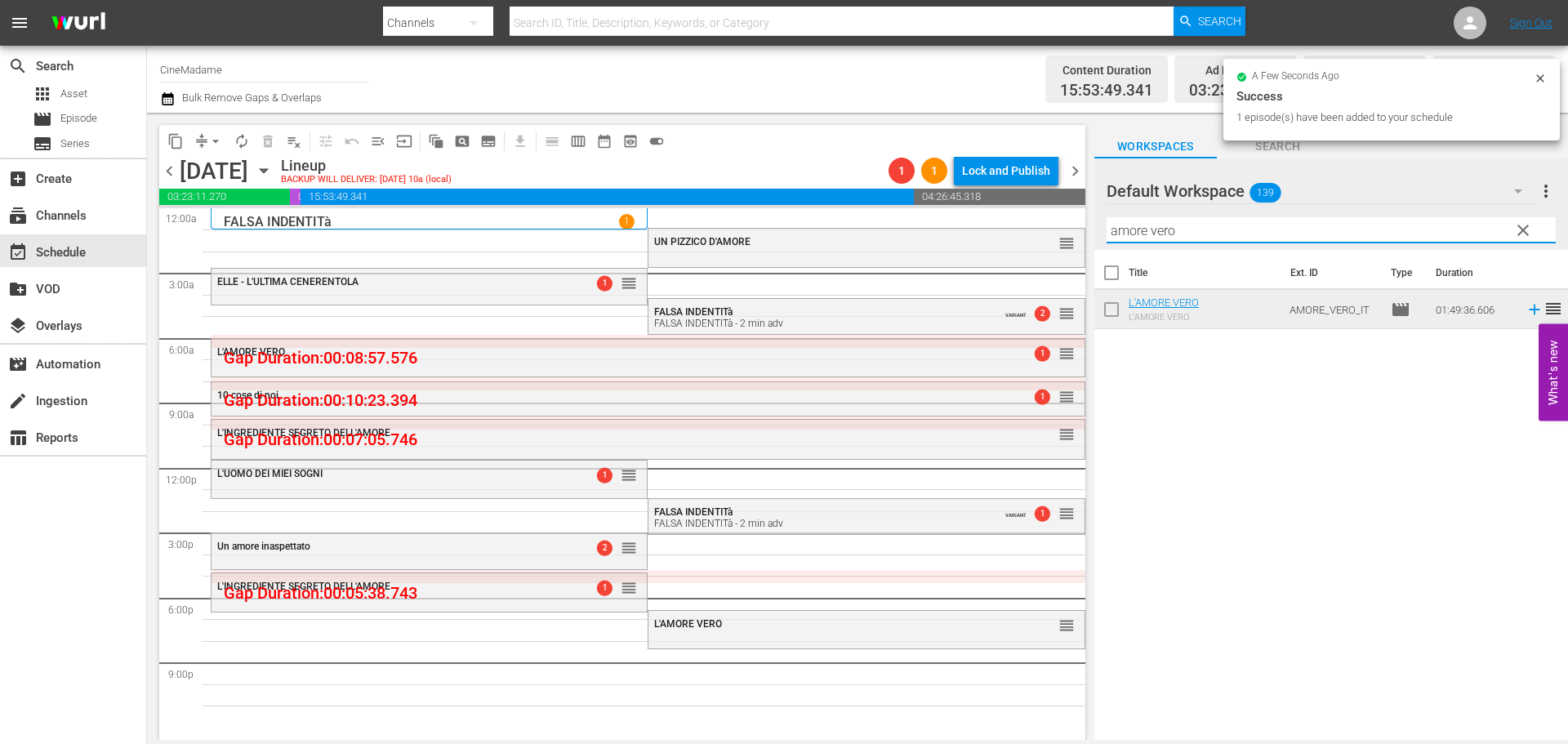
click at [1194, 232] on input "amore vero" at bounding box center [1331, 230] width 449 height 26
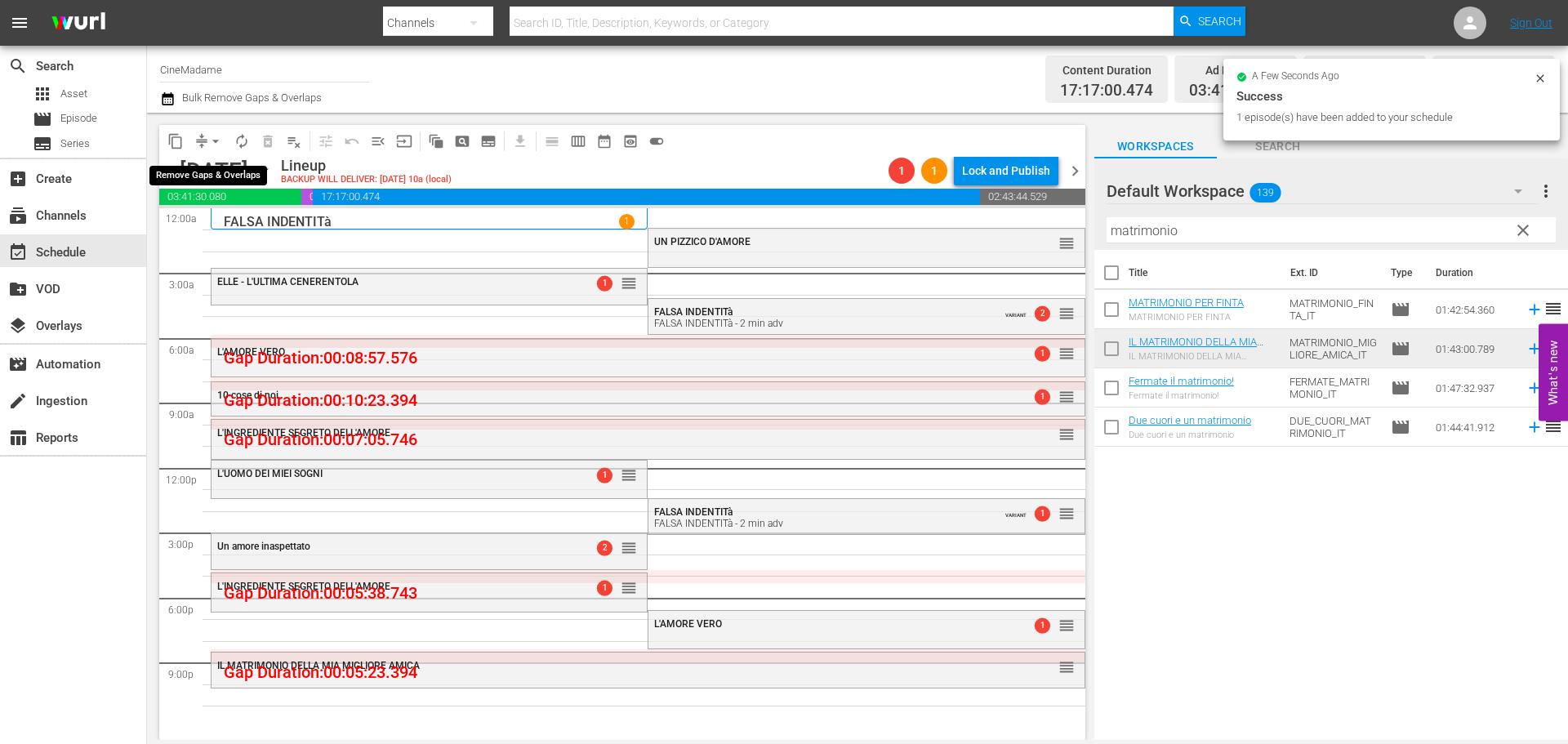
click at [218, 139] on span "arrow_drop_down" at bounding box center [216, 141] width 16 height 16
click at [256, 235] on li "Align to End of Previous Day" at bounding box center [217, 228] width 171 height 27
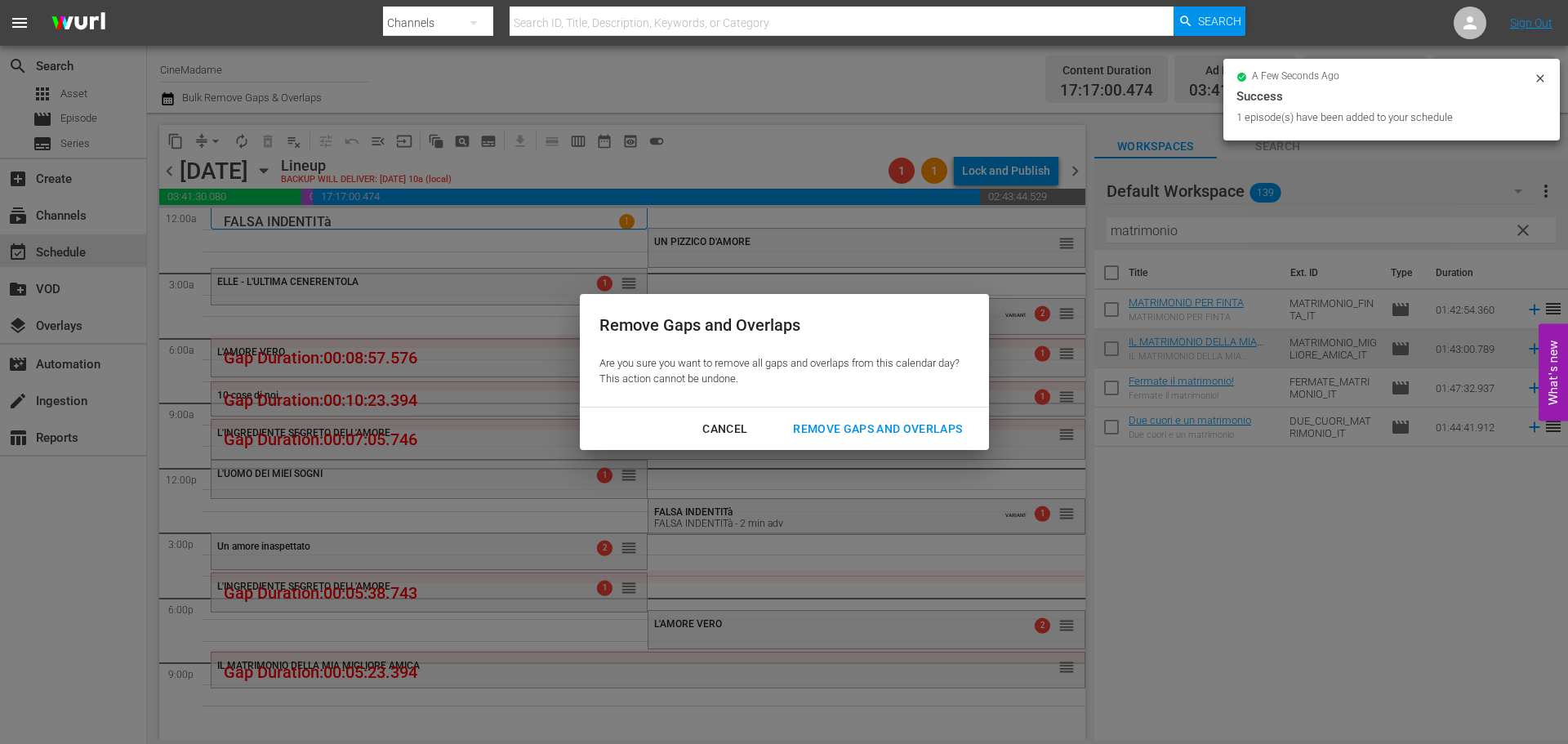
click at [846, 432] on div "Remove Gaps and Overlaps" at bounding box center [877, 429] width 195 height 20
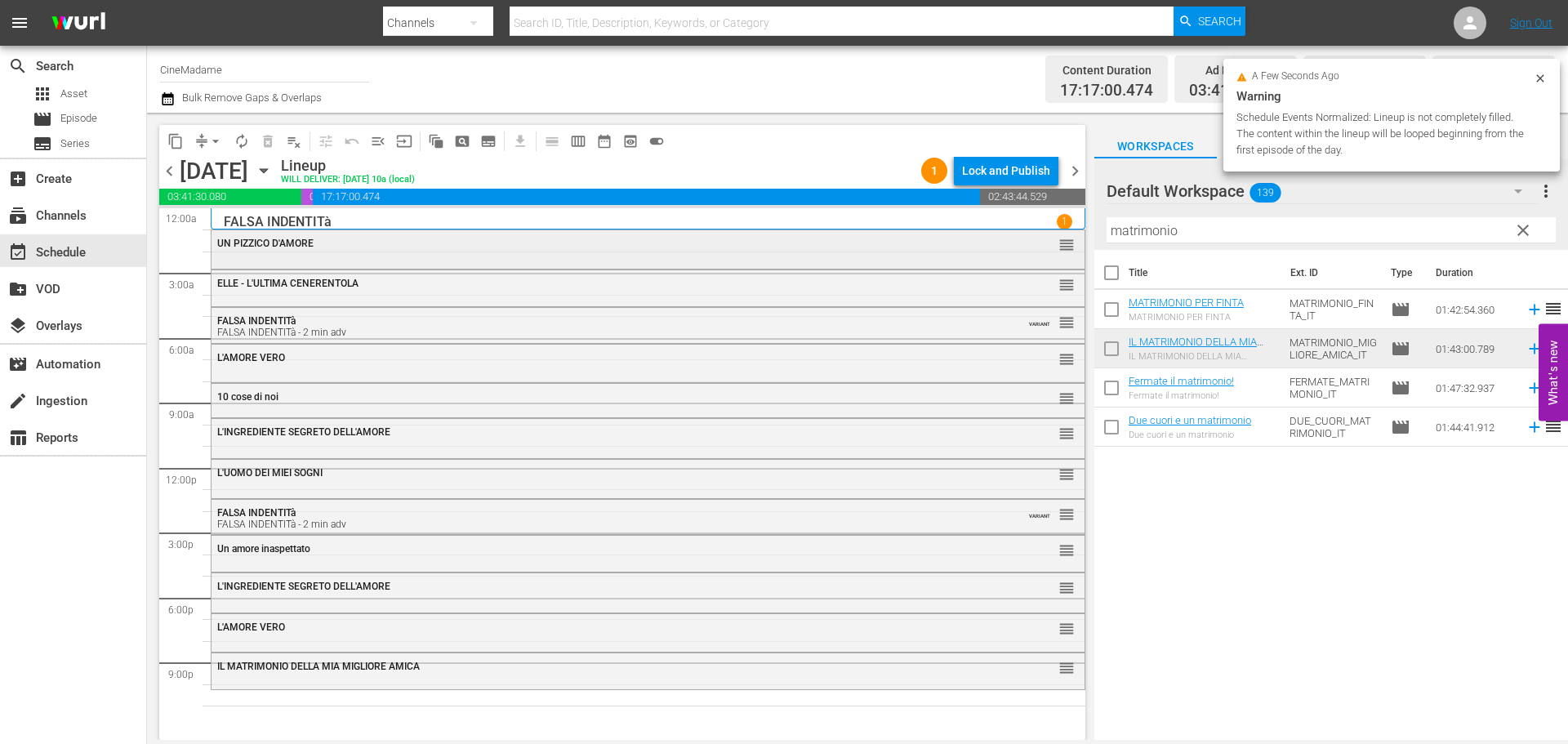
click at [613, 255] on div "UN PIZZICO D'AMORE reorder" at bounding box center [647, 243] width 873 height 28
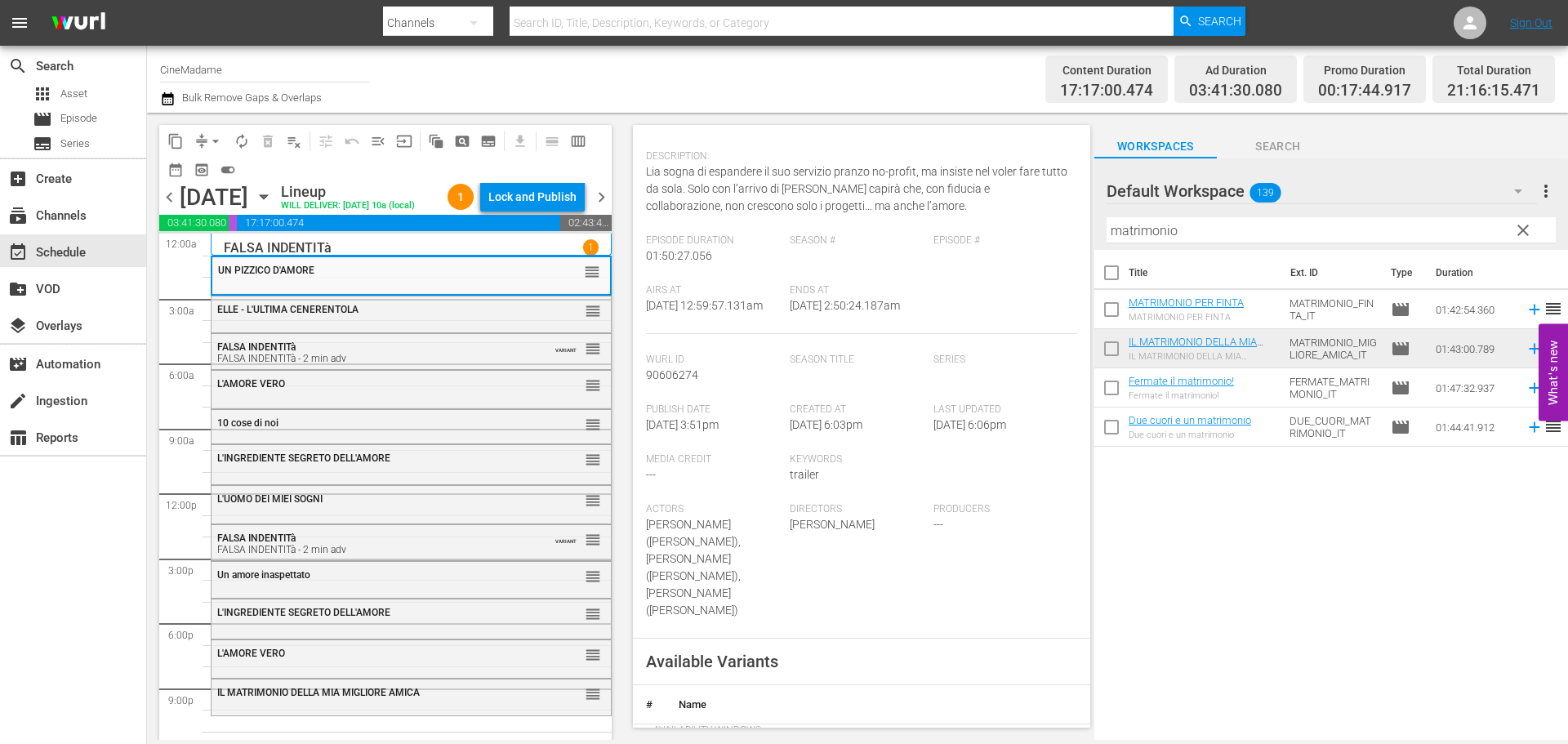
scroll to position [408, 0]
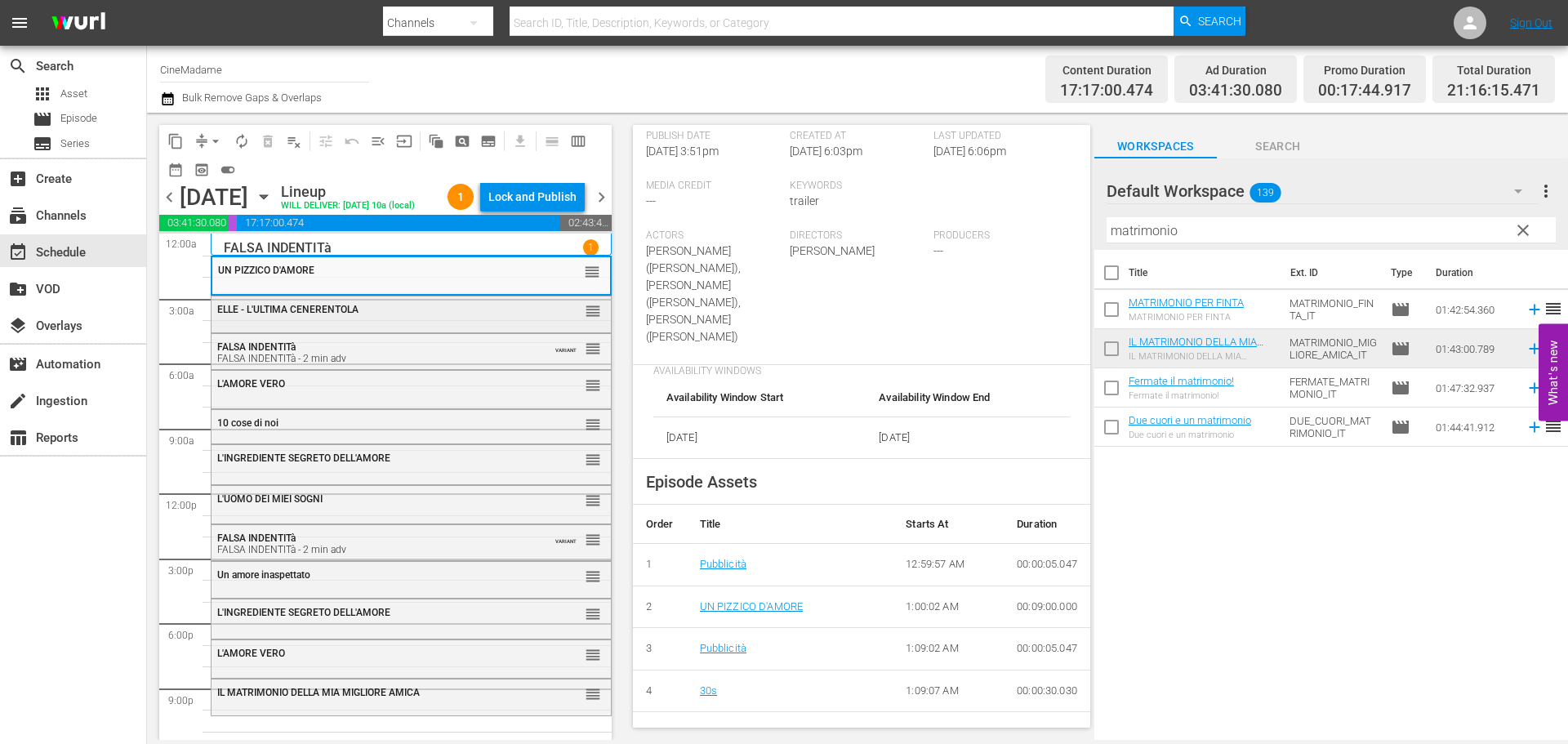
click at [415, 314] on div "ELLE - L'ULTIMA CENERENTOLA" at bounding box center [371, 309] width 308 height 12
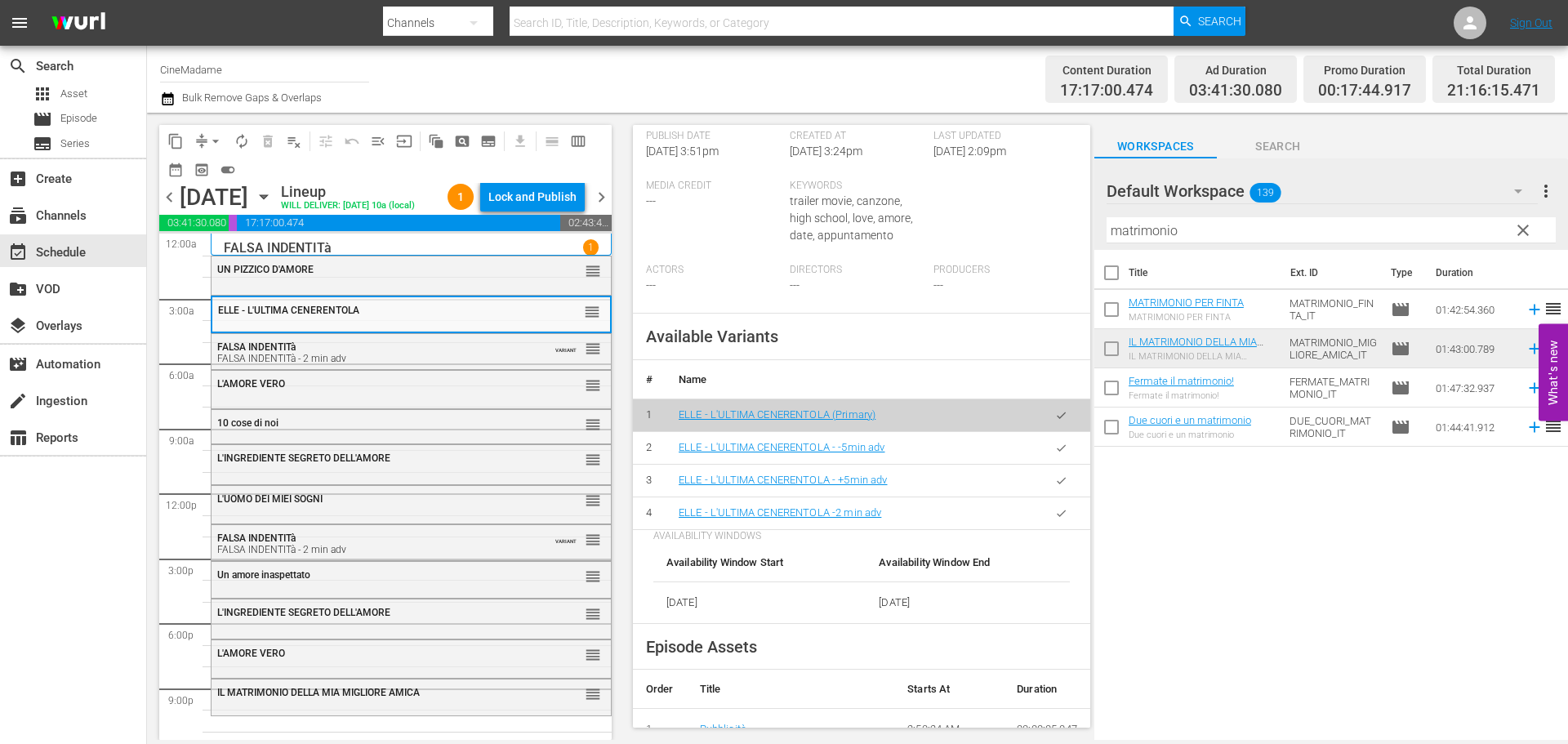
click at [1055, 519] on icon "button" at bounding box center [1062, 513] width 12 height 12
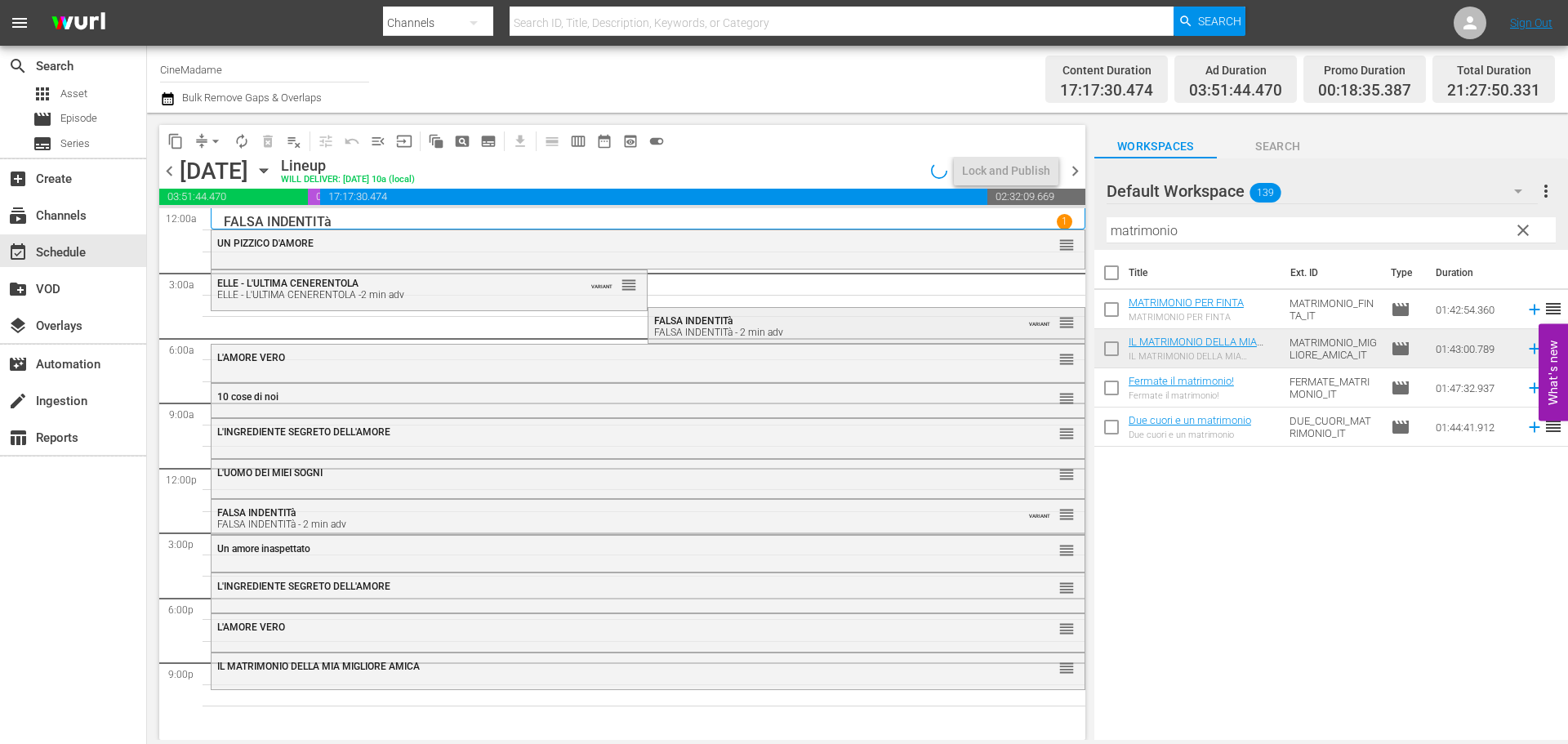
click at [757, 320] on div "FALSA INDENTITà FALSA INDENTITà - 2 min adv" at bounding box center [825, 327] width 343 height 23
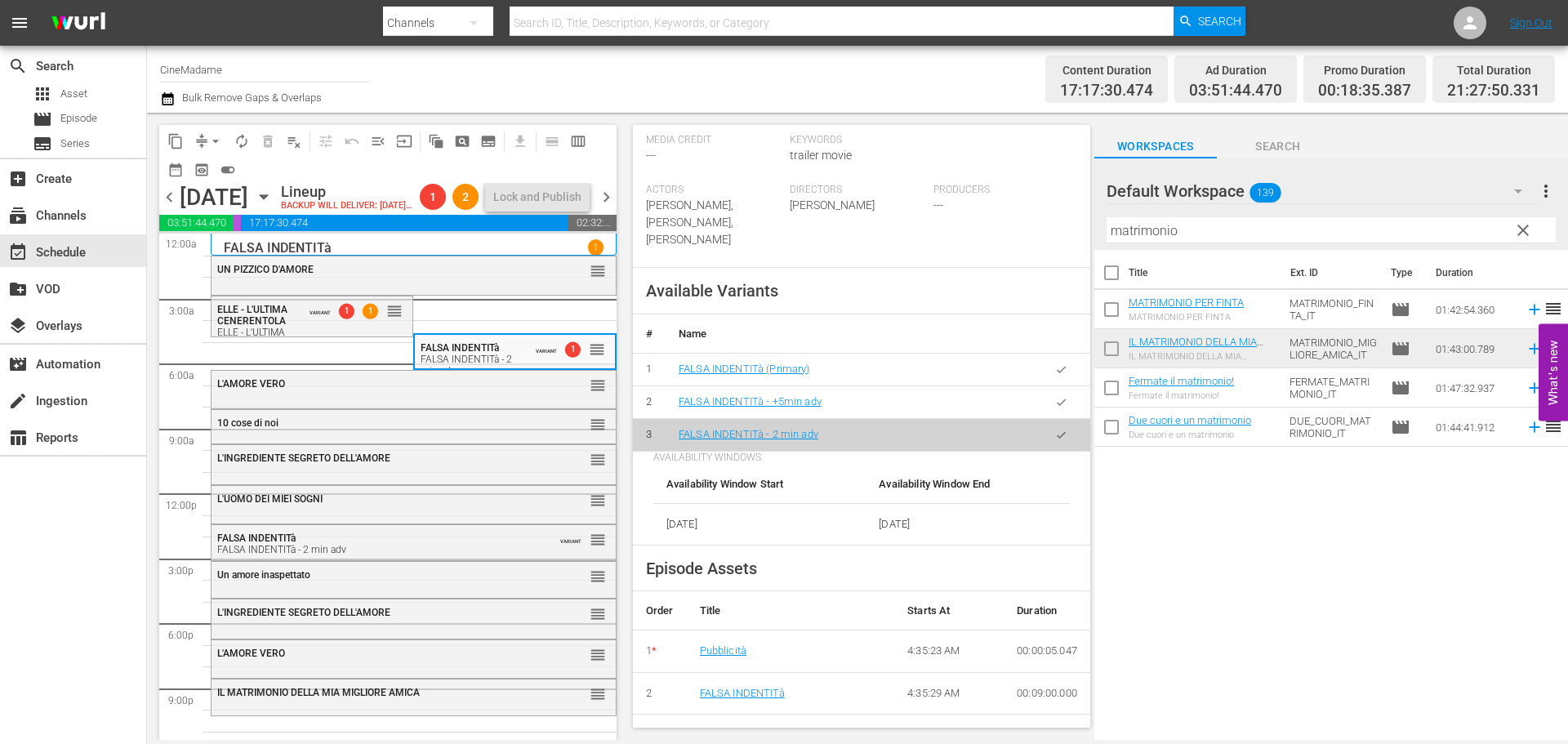
scroll to position [490, 0]
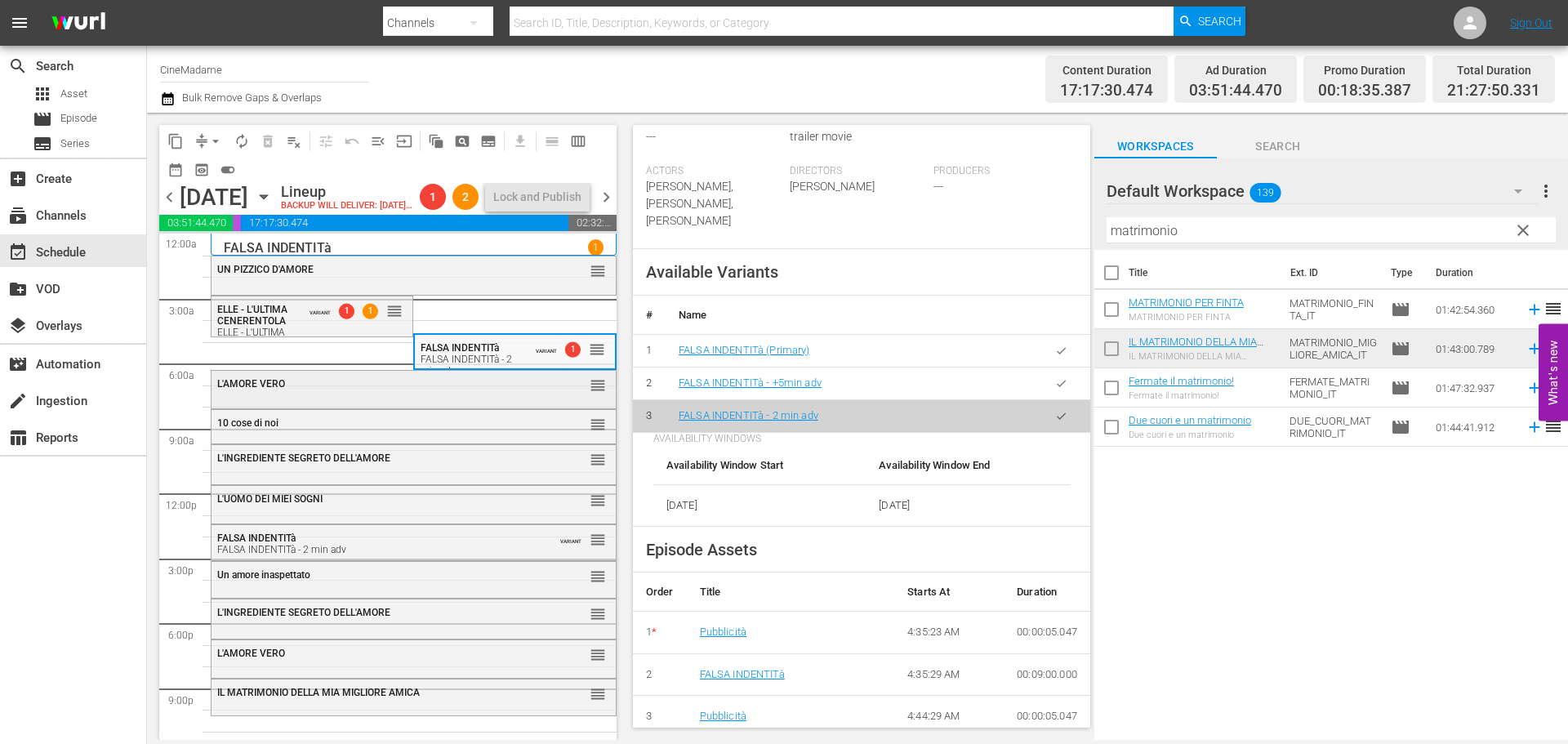
click at [443, 389] on div "L'AMORE VERO" at bounding box center [374, 383] width 312 height 12
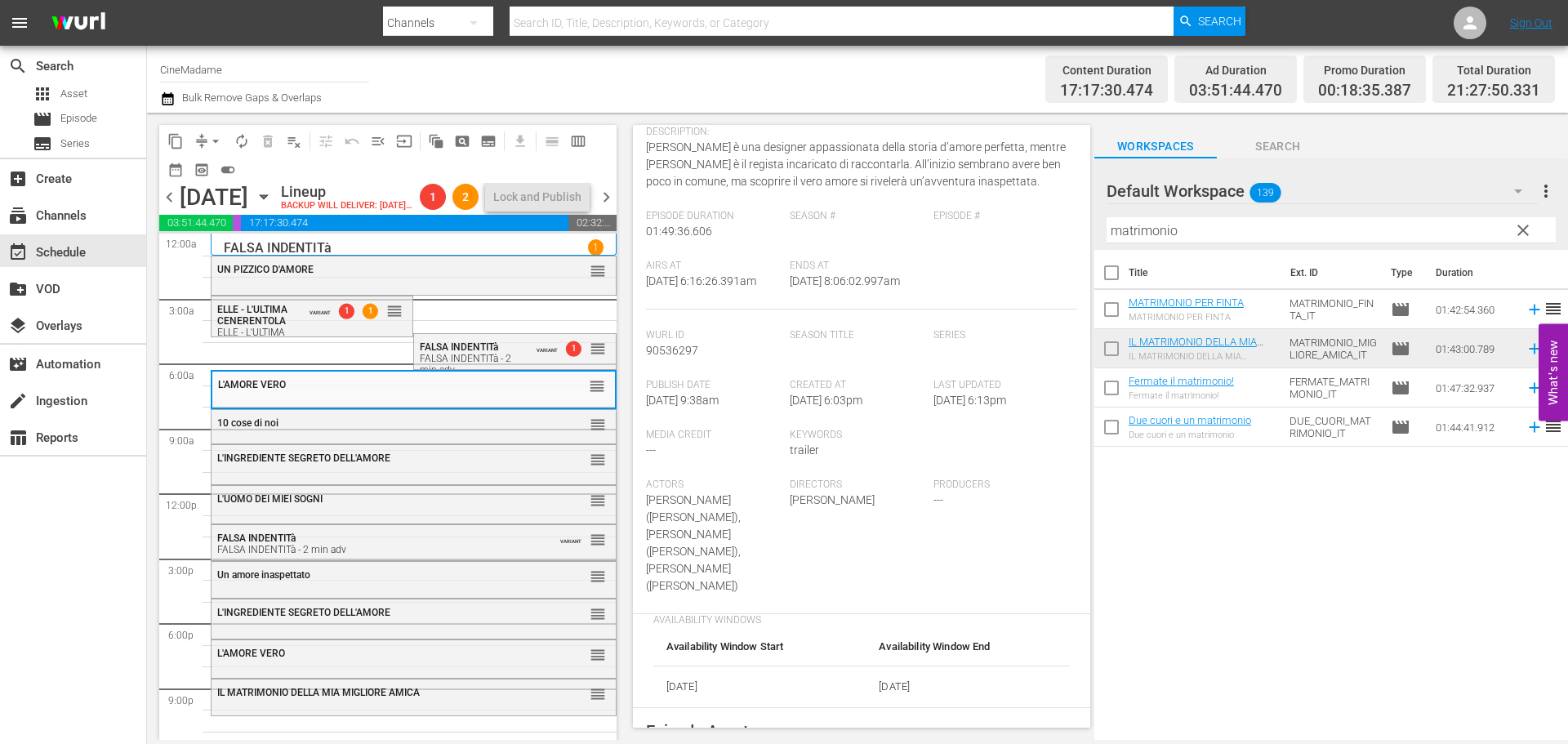
scroll to position [326, 0]
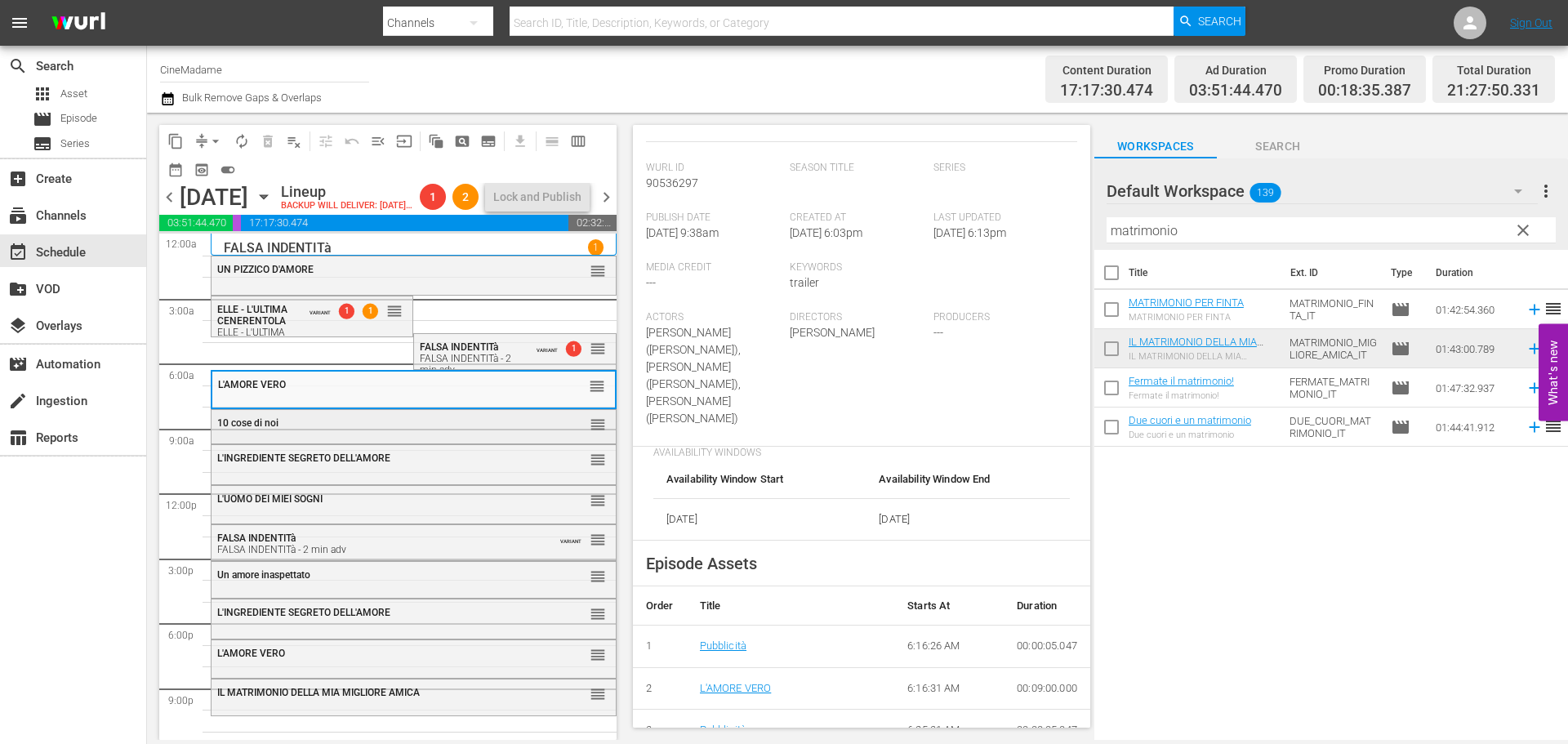
click at [419, 429] on div "10 cose di noi" at bounding box center [374, 422] width 312 height 12
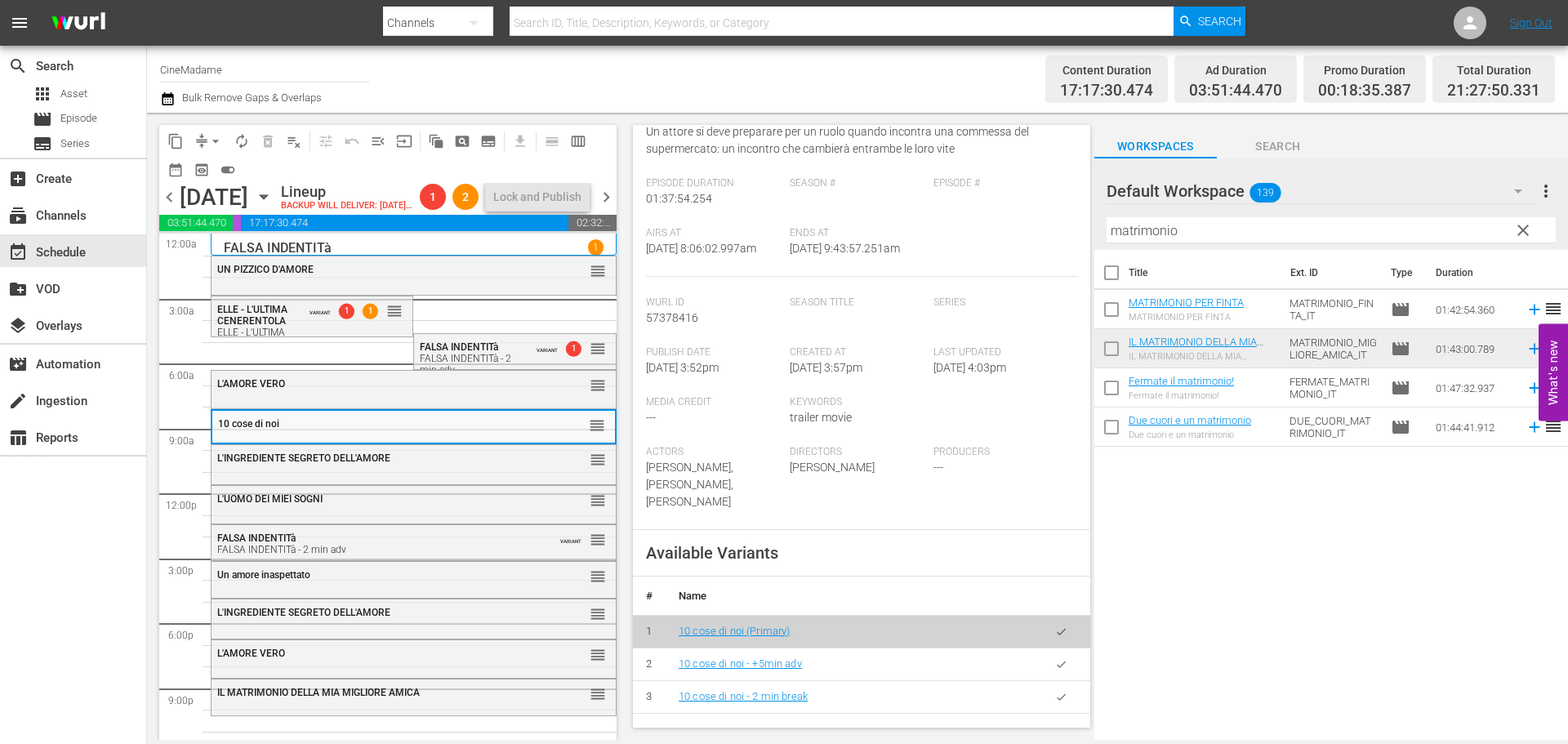
scroll to position [408, 0]
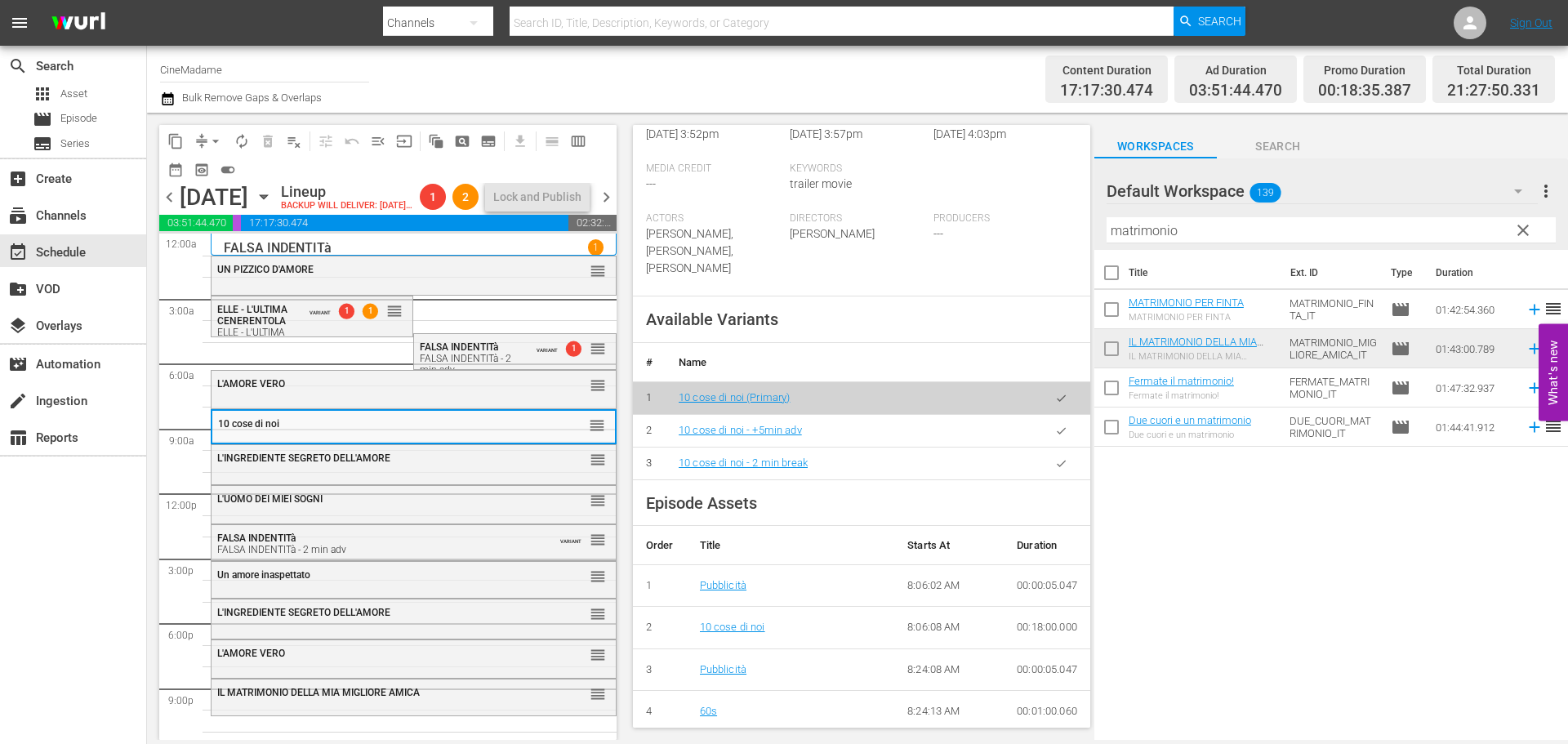
click at [1057, 464] on icon "button" at bounding box center [1062, 462] width 9 height 6
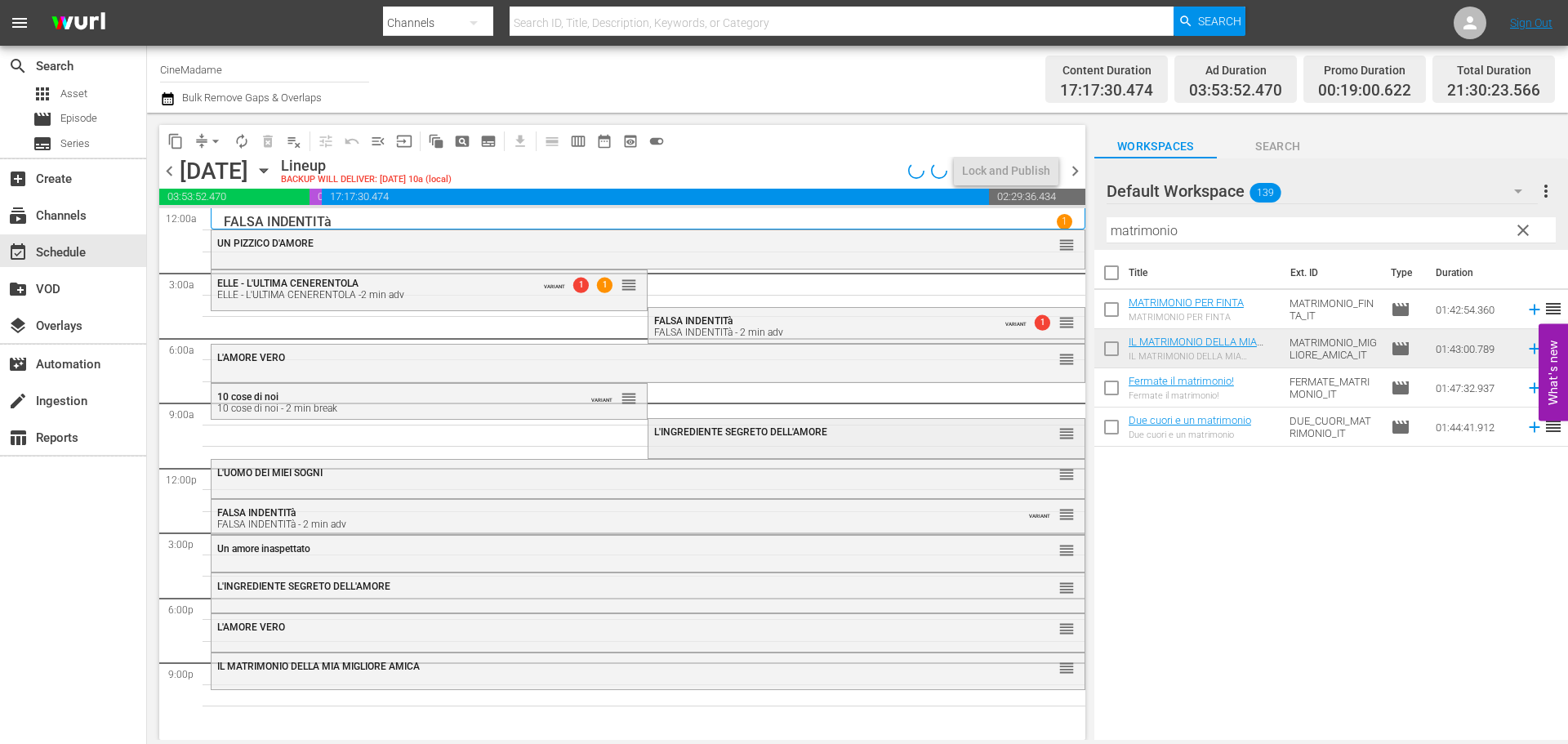
click at [872, 433] on div "L'INGREDIENTE SEGRETO DELL'AMORE" at bounding box center [825, 431] width 343 height 12
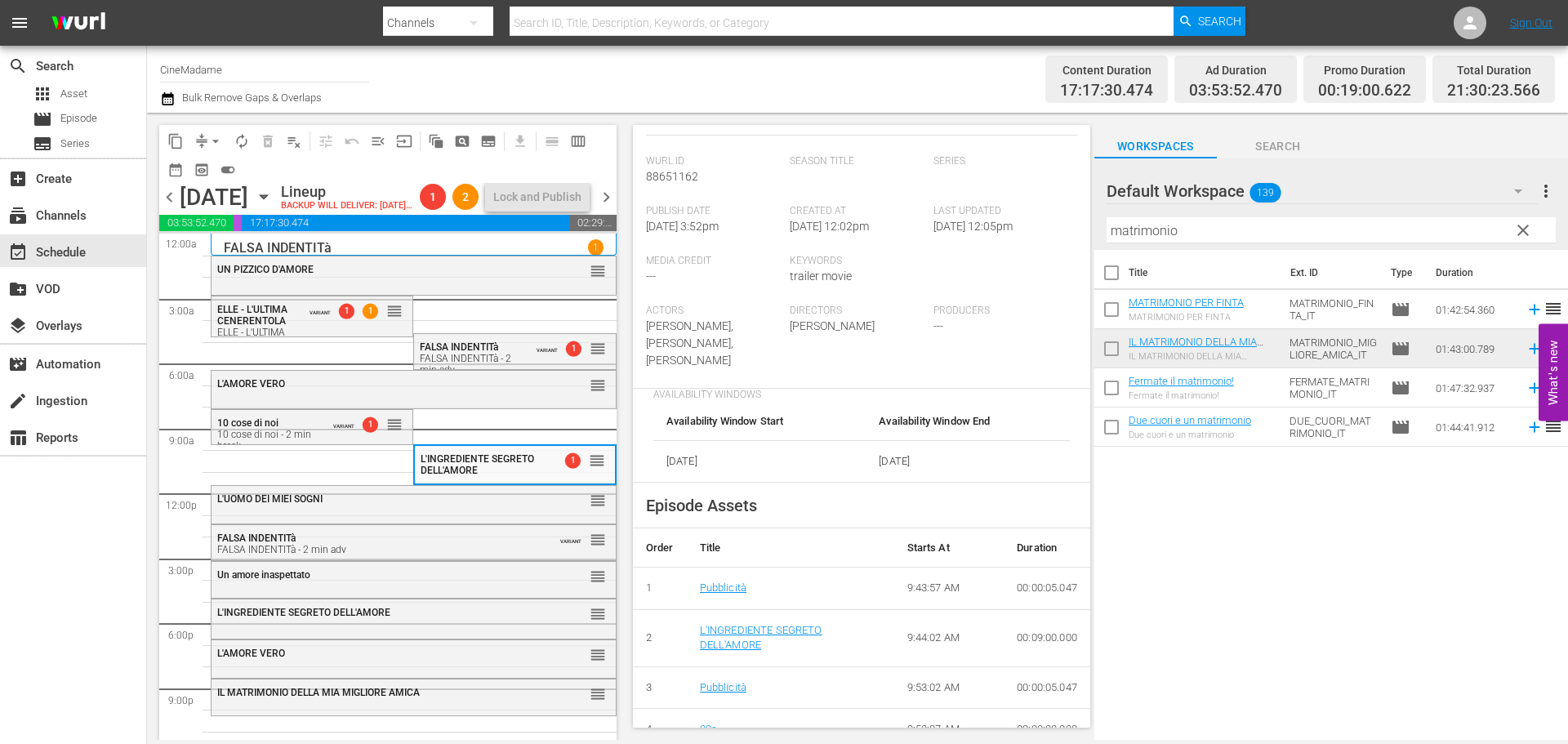
scroll to position [490, 0]
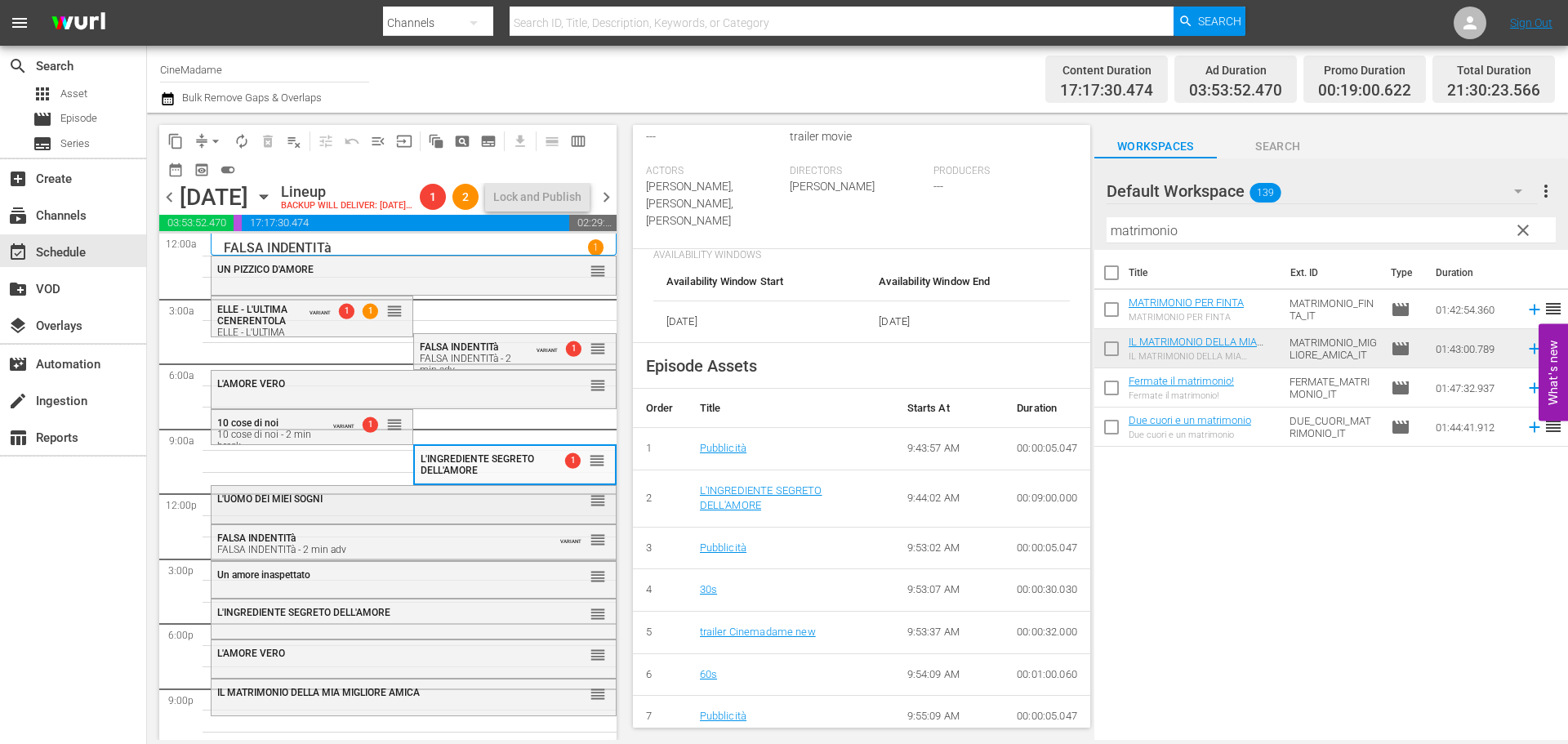
click at [470, 513] on div "L'UOMO DEI MIEI SOGNI reorder" at bounding box center [414, 499] width 405 height 28
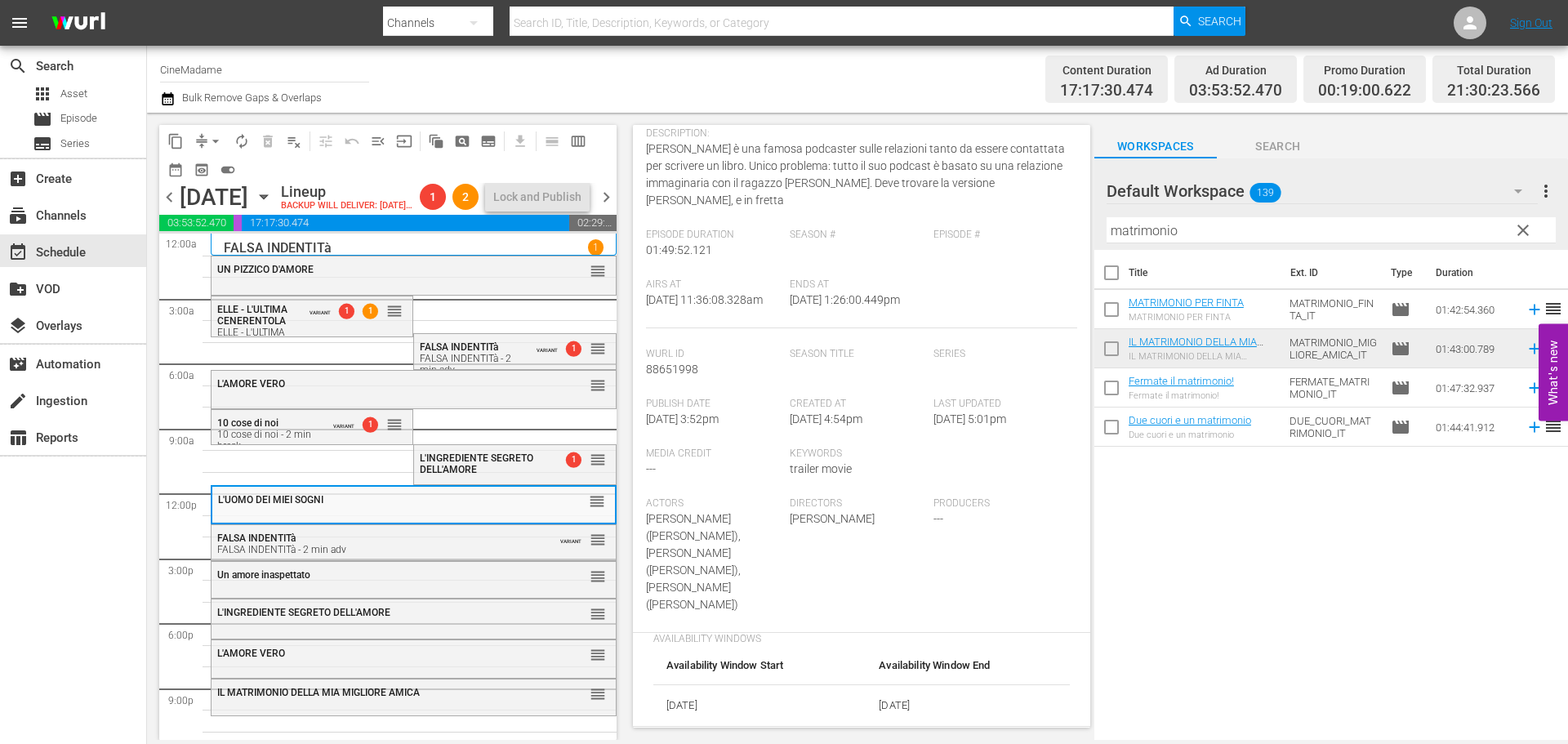
scroll to position [326, 0]
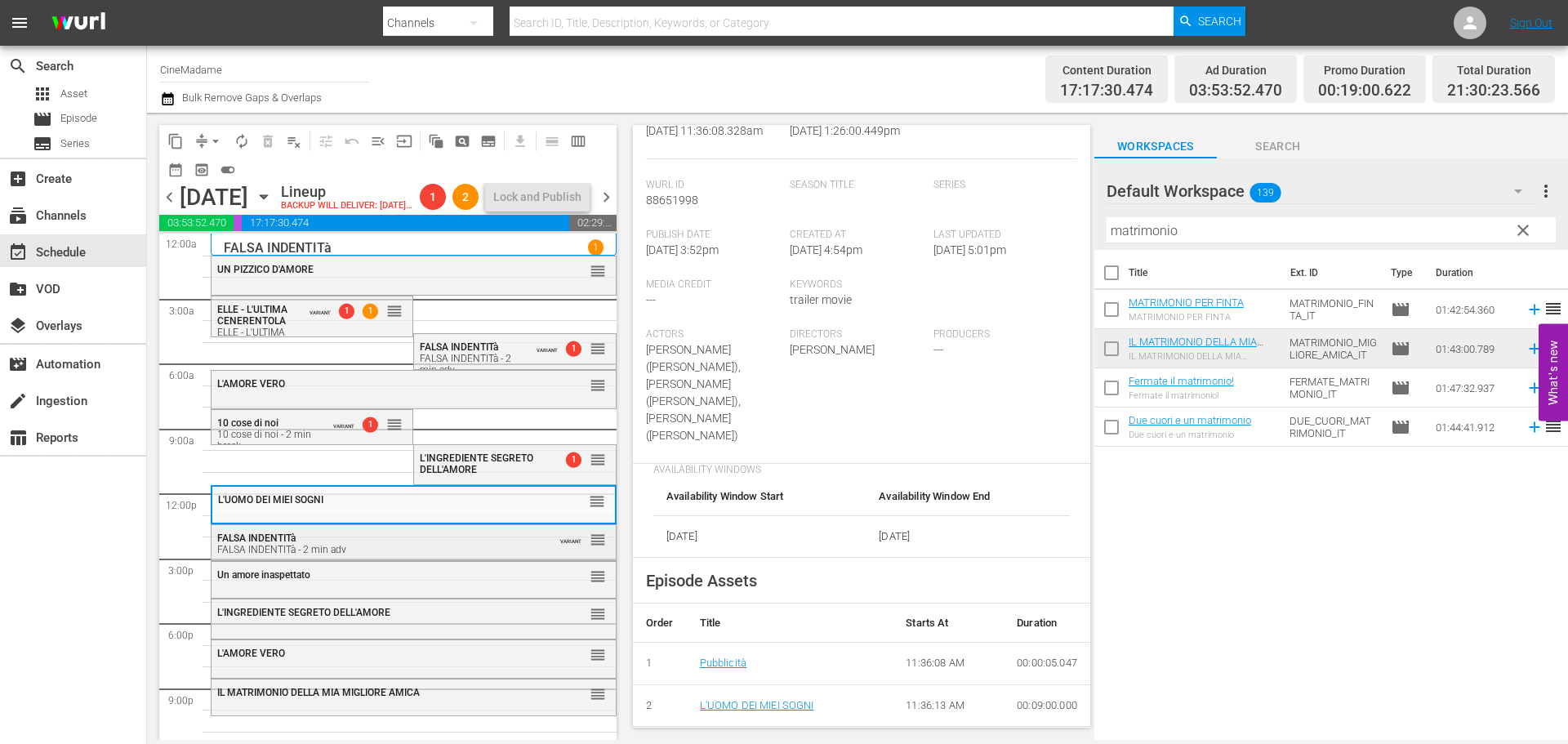
click at [403, 555] on div "FALSA INDENTITà FALSA INDENTITà - 2 min adv" at bounding box center [374, 544] width 312 height 23
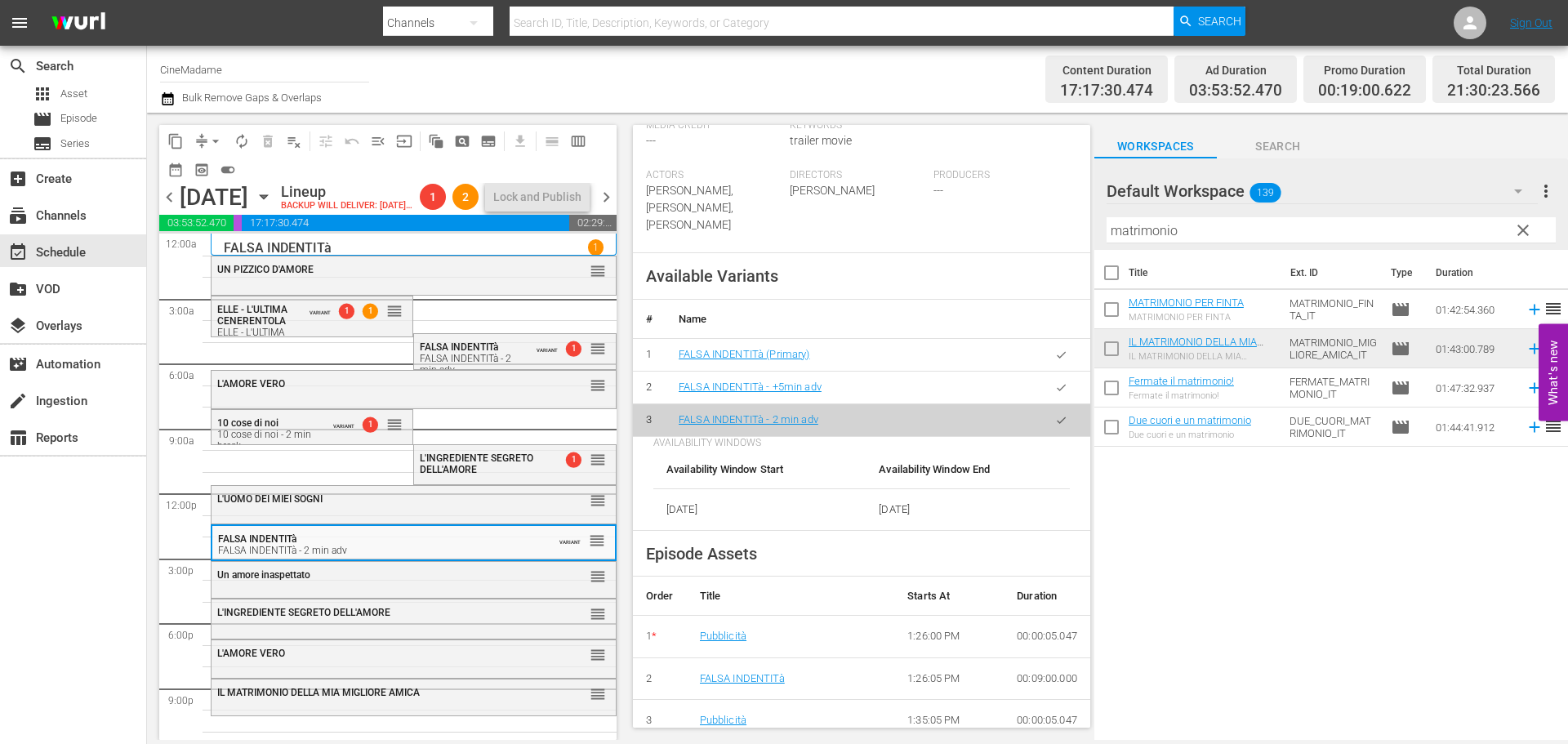
scroll to position [490, 0]
click at [397, 580] on div "Un amore inaspettato" at bounding box center [374, 575] width 312 height 12
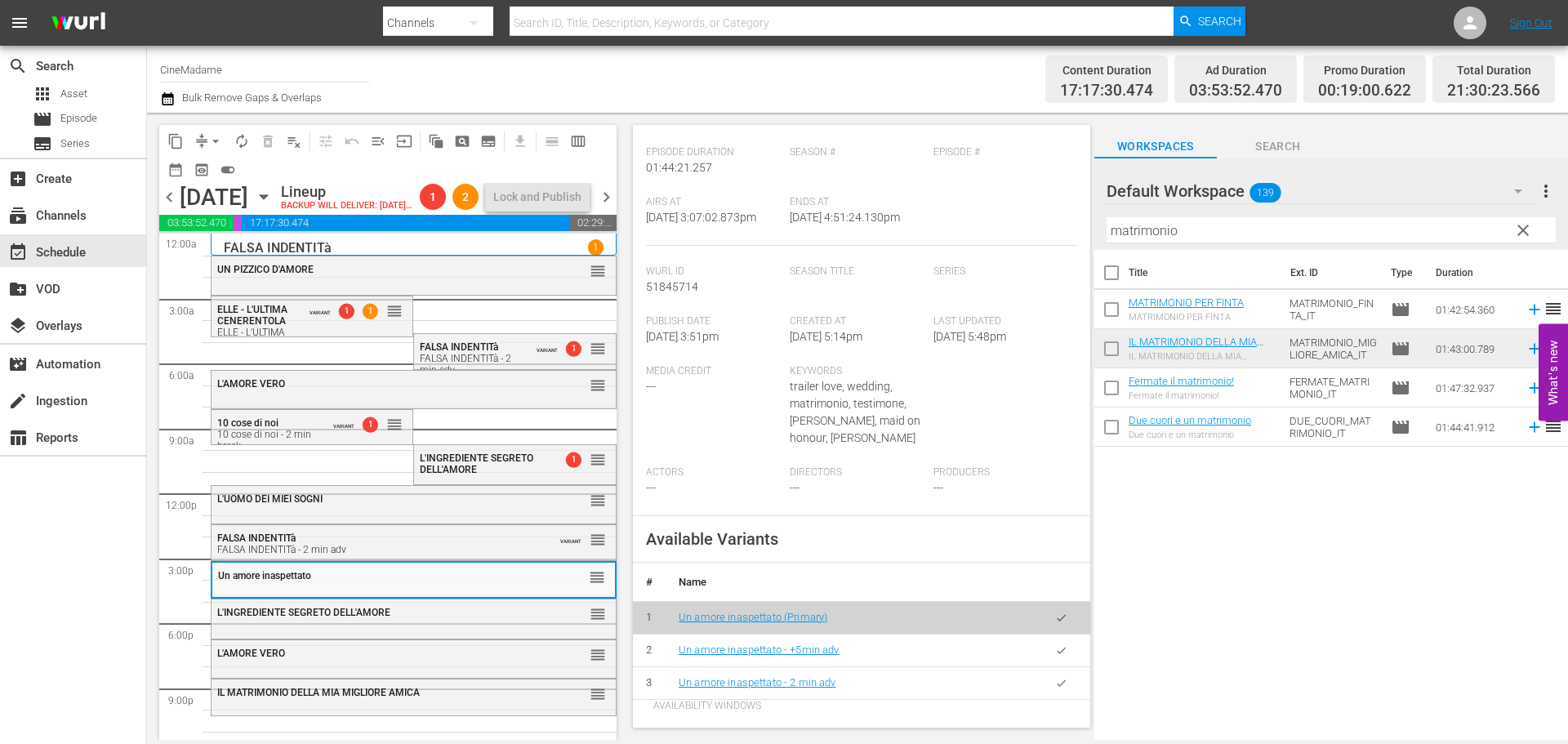
scroll to position [408, 0]
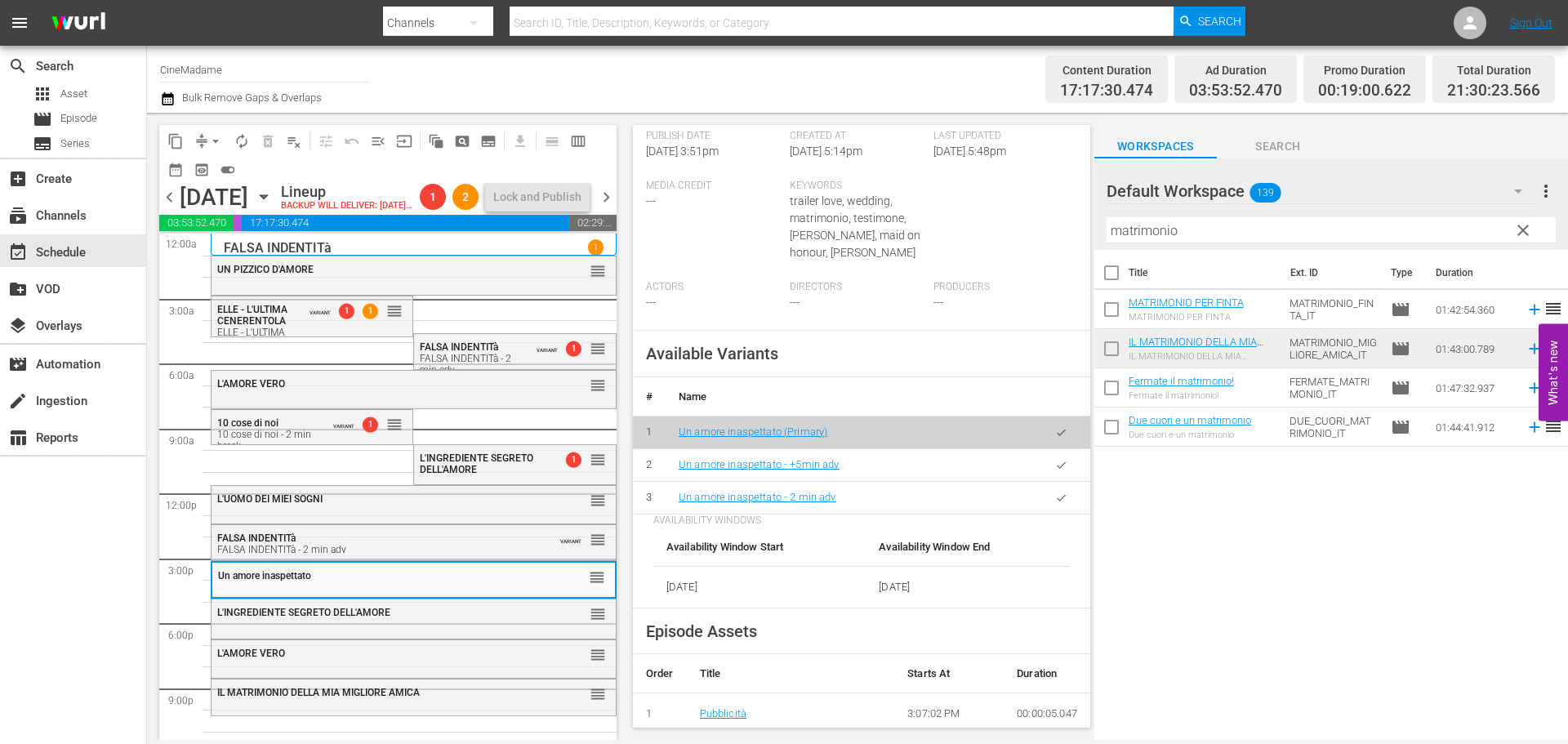
click at [1055, 503] on icon "button" at bounding box center [1062, 498] width 12 height 12
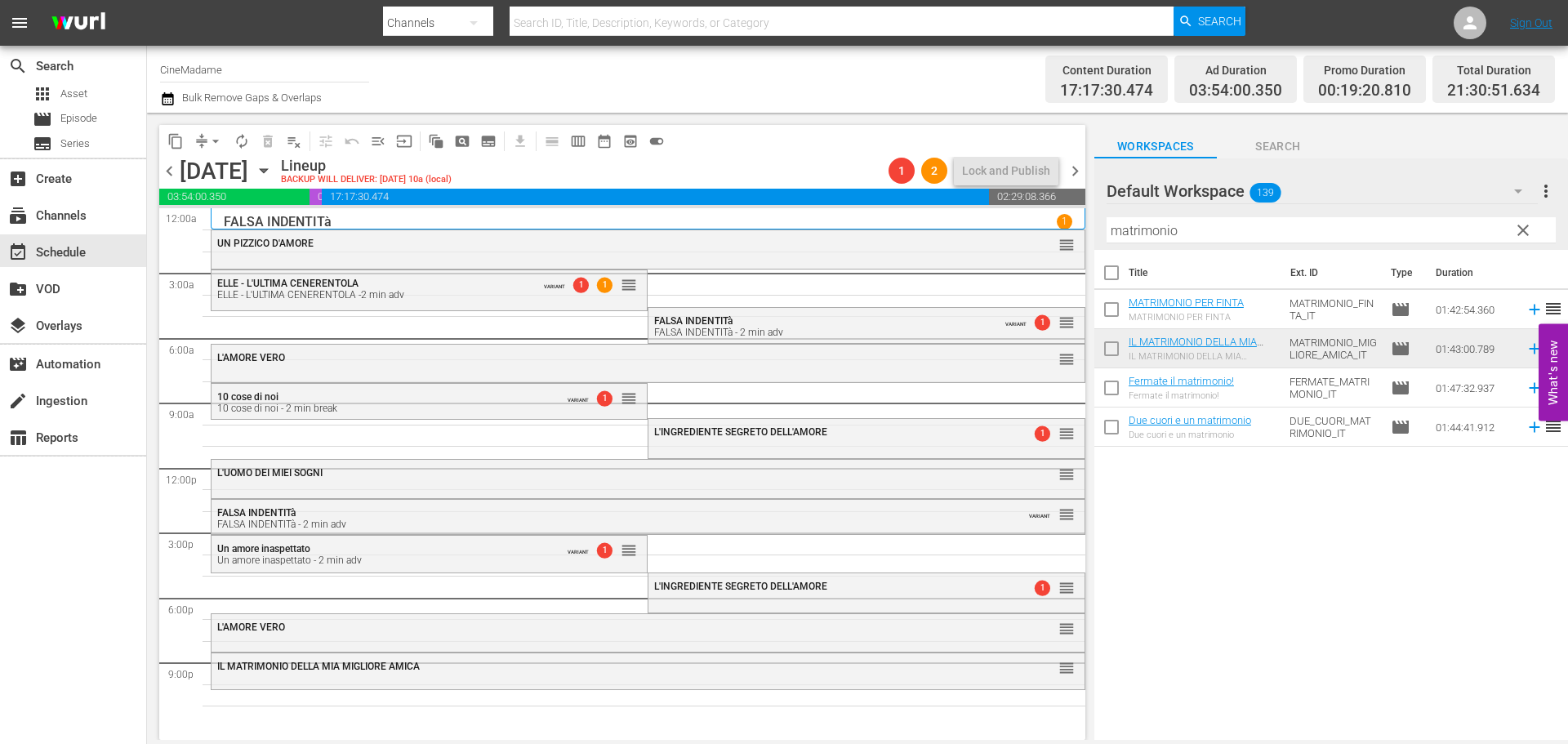
click at [681, 599] on div "L'INGREDIENTE SEGRETO DELL'AMORE 1 reorder" at bounding box center [866, 586] width 435 height 28
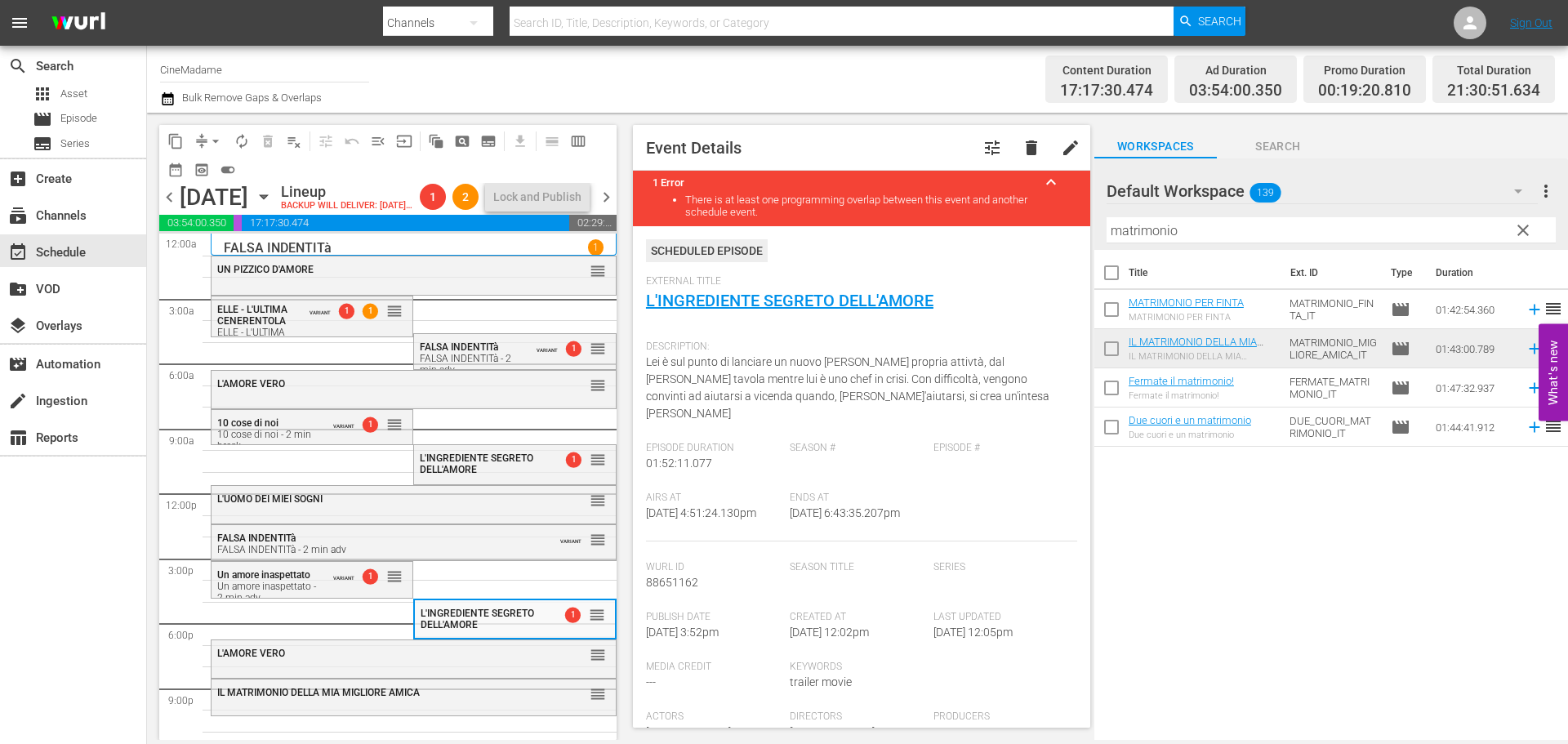
scroll to position [490, 0]
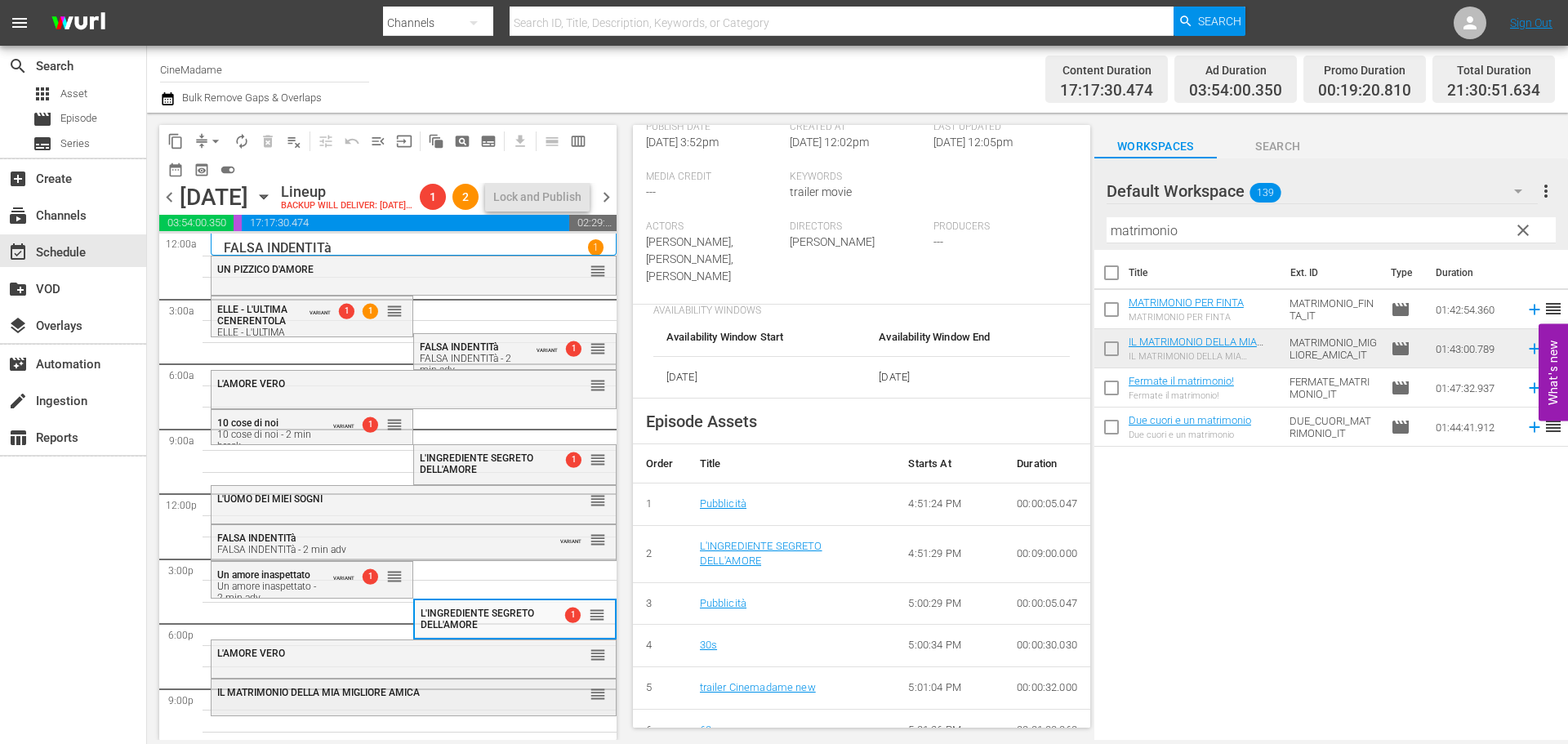
click at [459, 707] on div "IL MATRIMONIO DELLA MIA MIGLIORE AMICA reorder" at bounding box center [414, 692] width 405 height 28
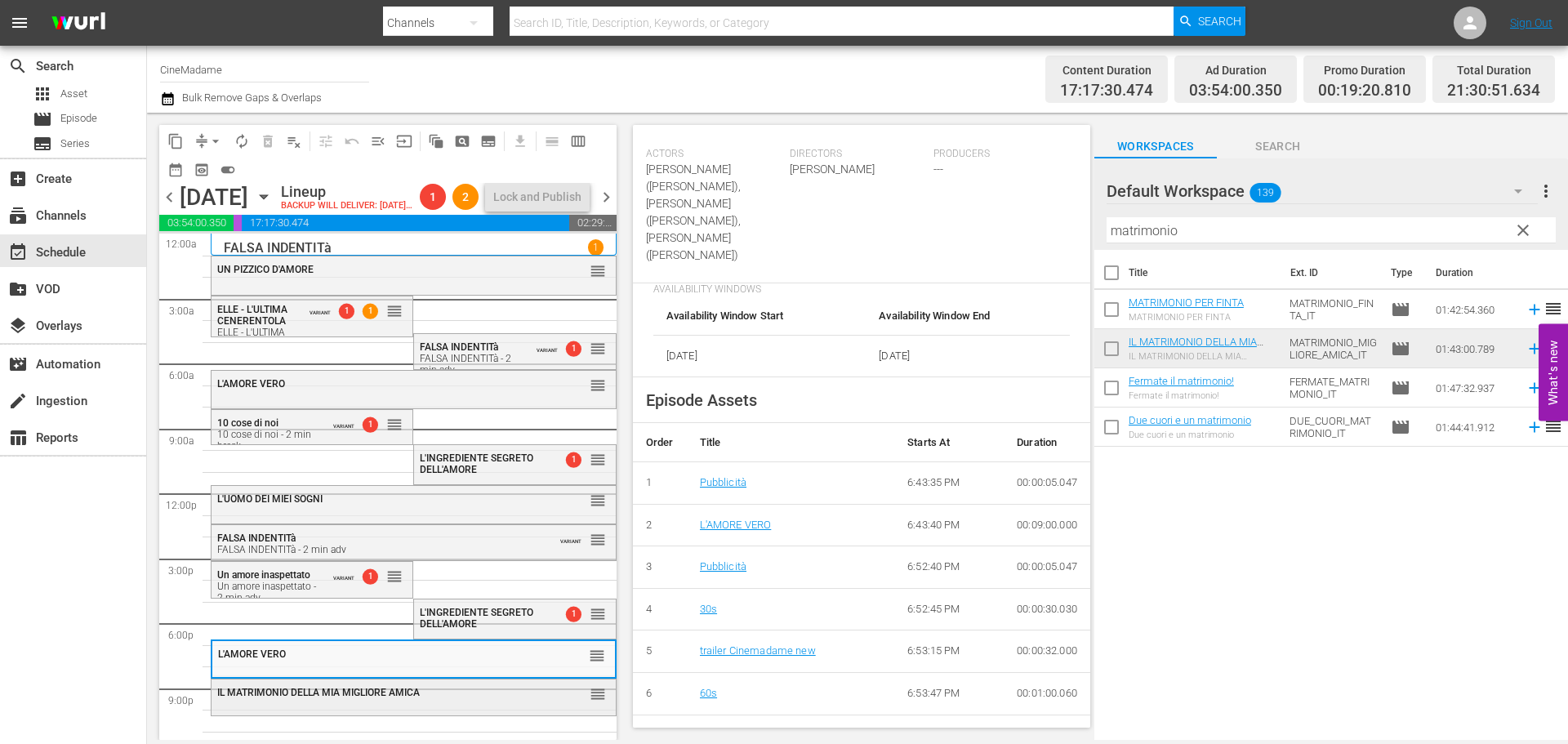
click at [521, 698] on div "IL MATRIMONIO DELLA MIA MIGLIORE AMICA" at bounding box center [375, 691] width 316 height 13
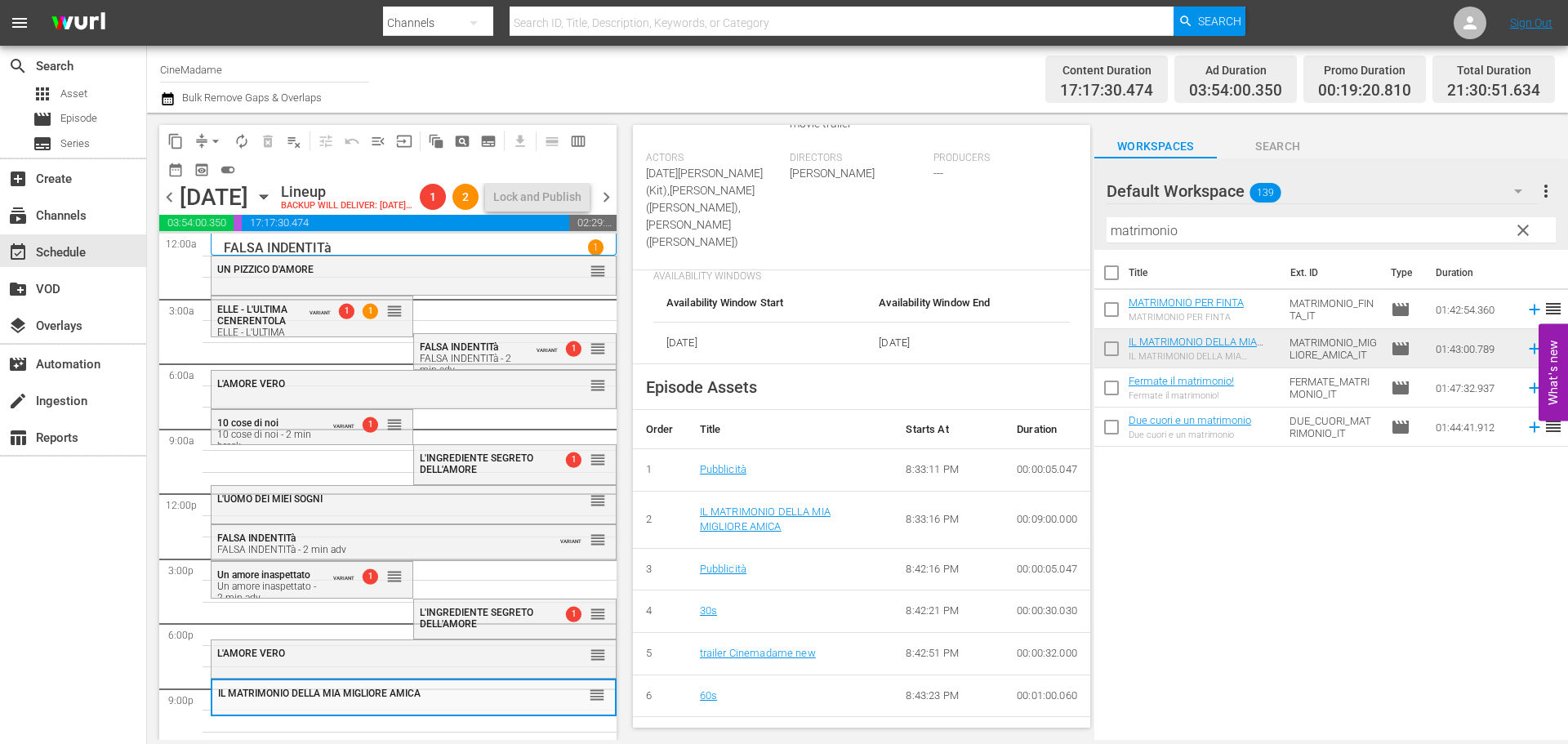
scroll to position [472, 0]
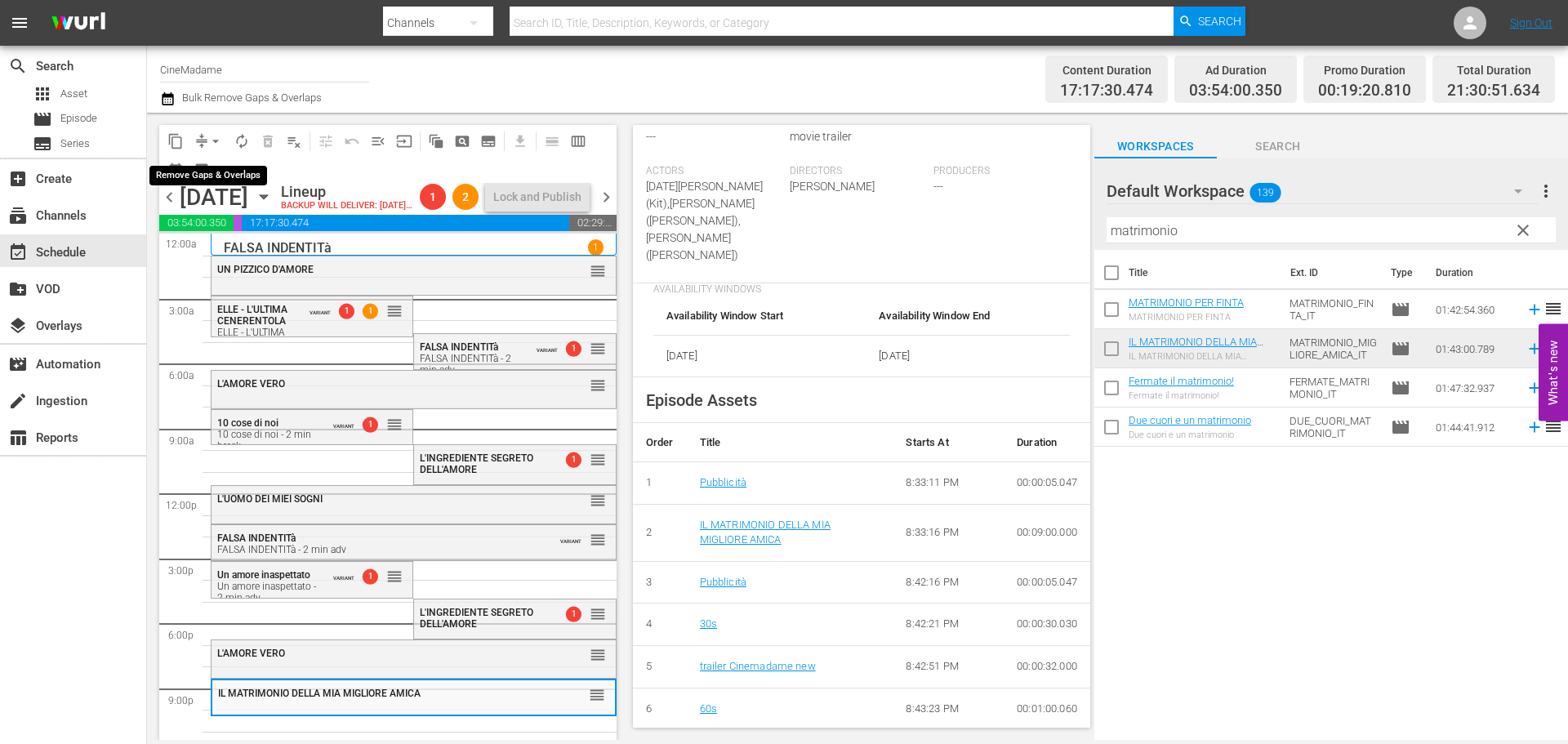
click at [218, 133] on span "arrow_drop_down" at bounding box center [216, 141] width 16 height 16
click at [245, 228] on li "Align to End of Previous Day" at bounding box center [217, 228] width 171 height 27
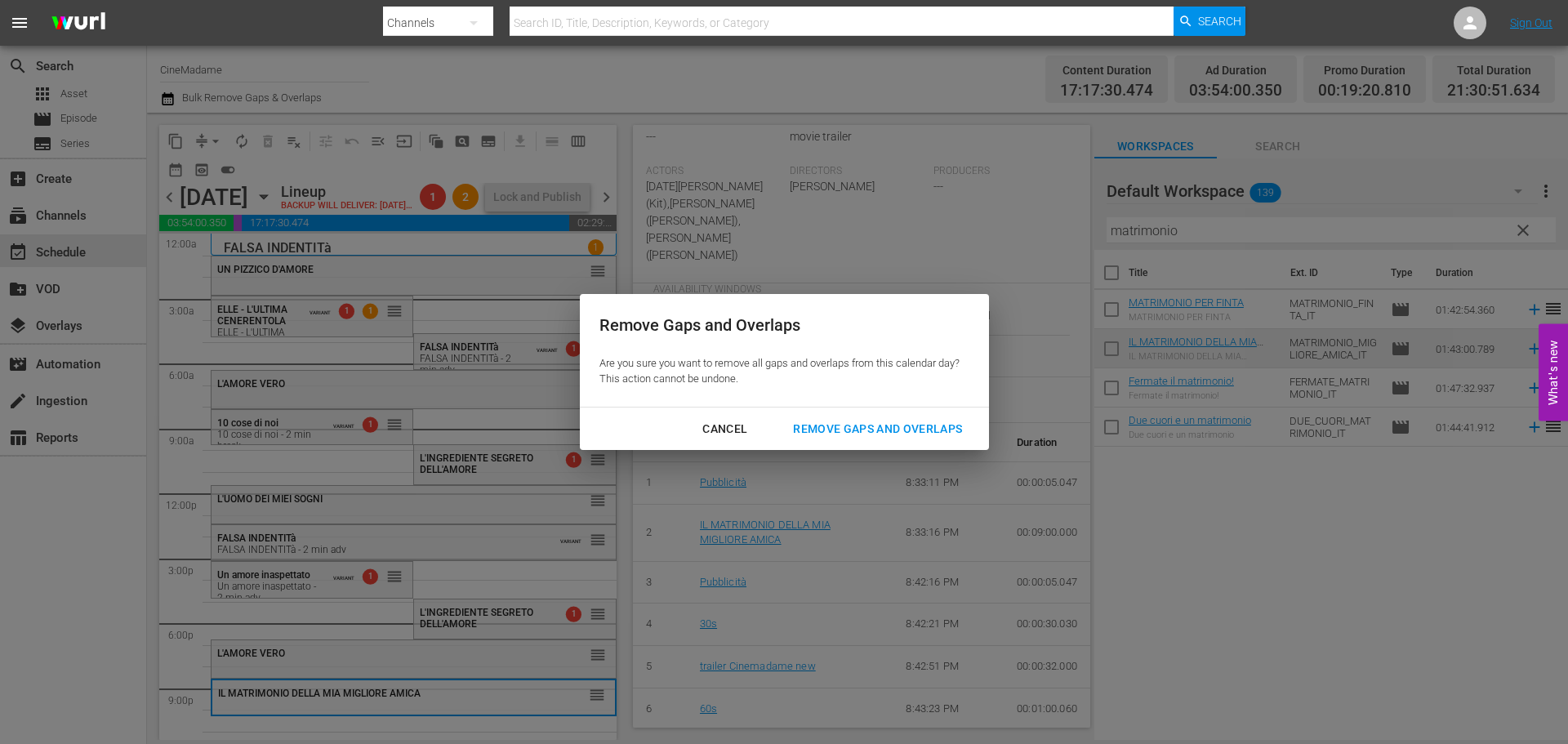
click at [978, 421] on button "Remove Gaps and Overlaps" at bounding box center [878, 429] width 209 height 30
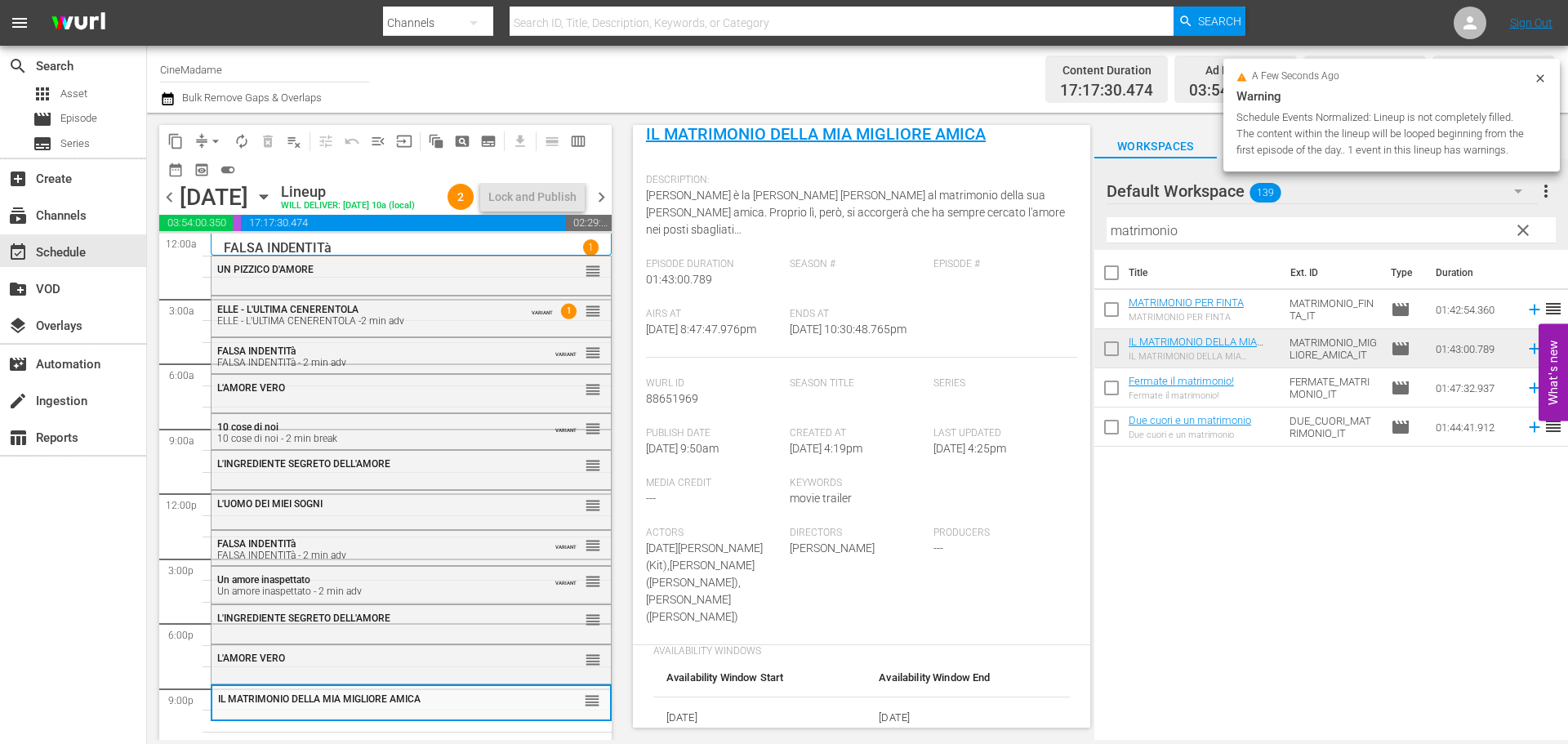
scroll to position [64, 0]
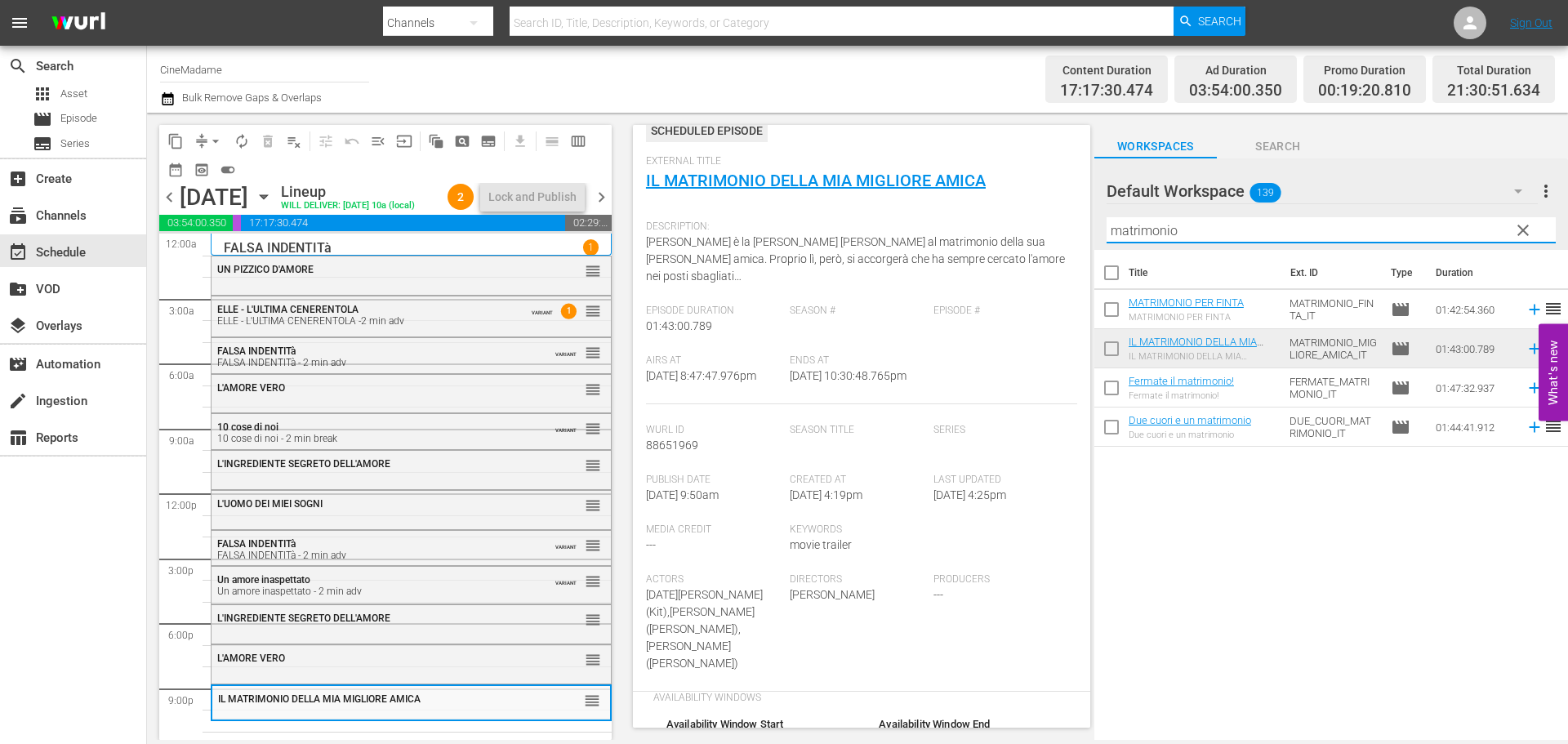
click at [1159, 222] on input "matrimonio" at bounding box center [1331, 230] width 449 height 26
click at [1158, 221] on input "matrimonio" at bounding box center [1331, 230] width 449 height 26
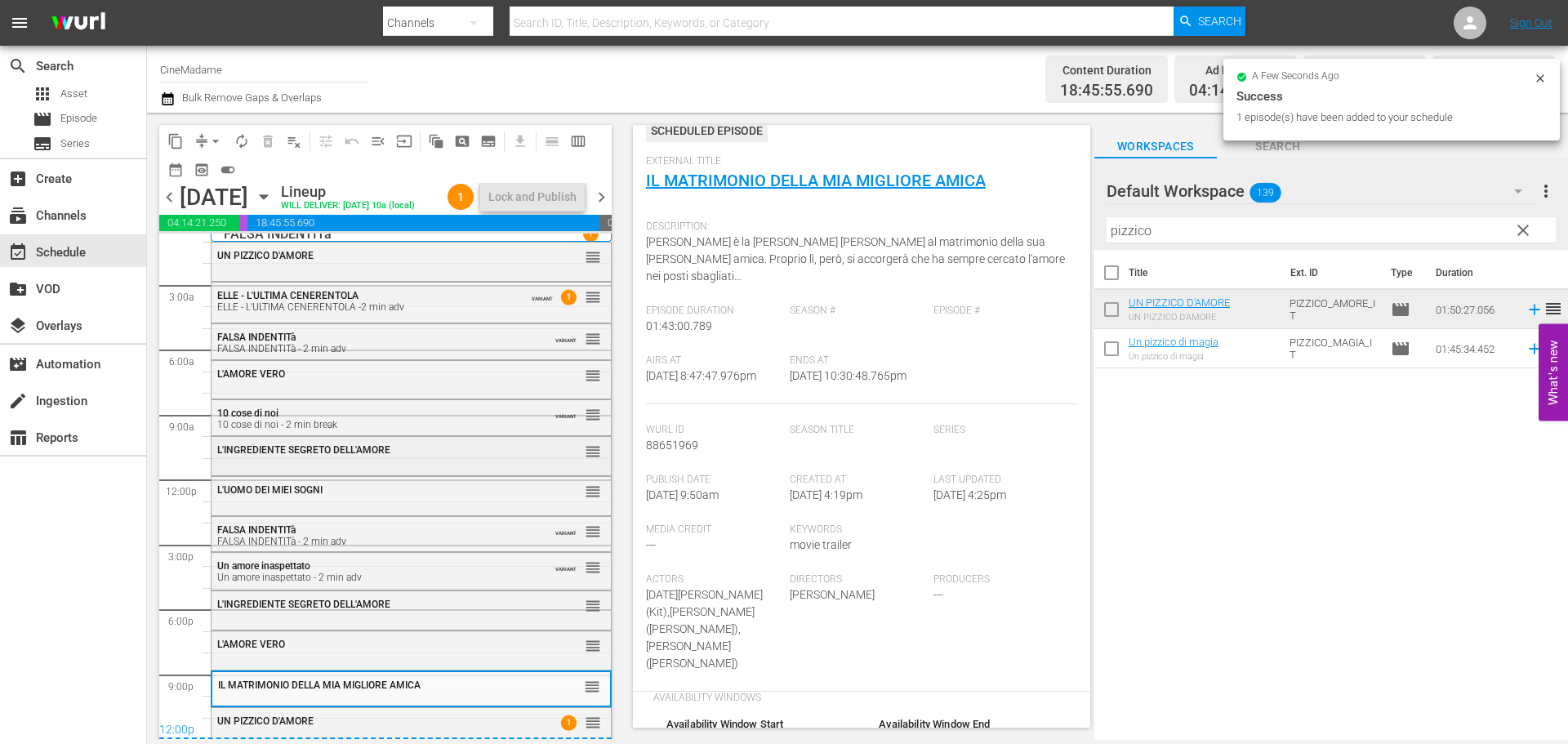
scroll to position [20, 0]
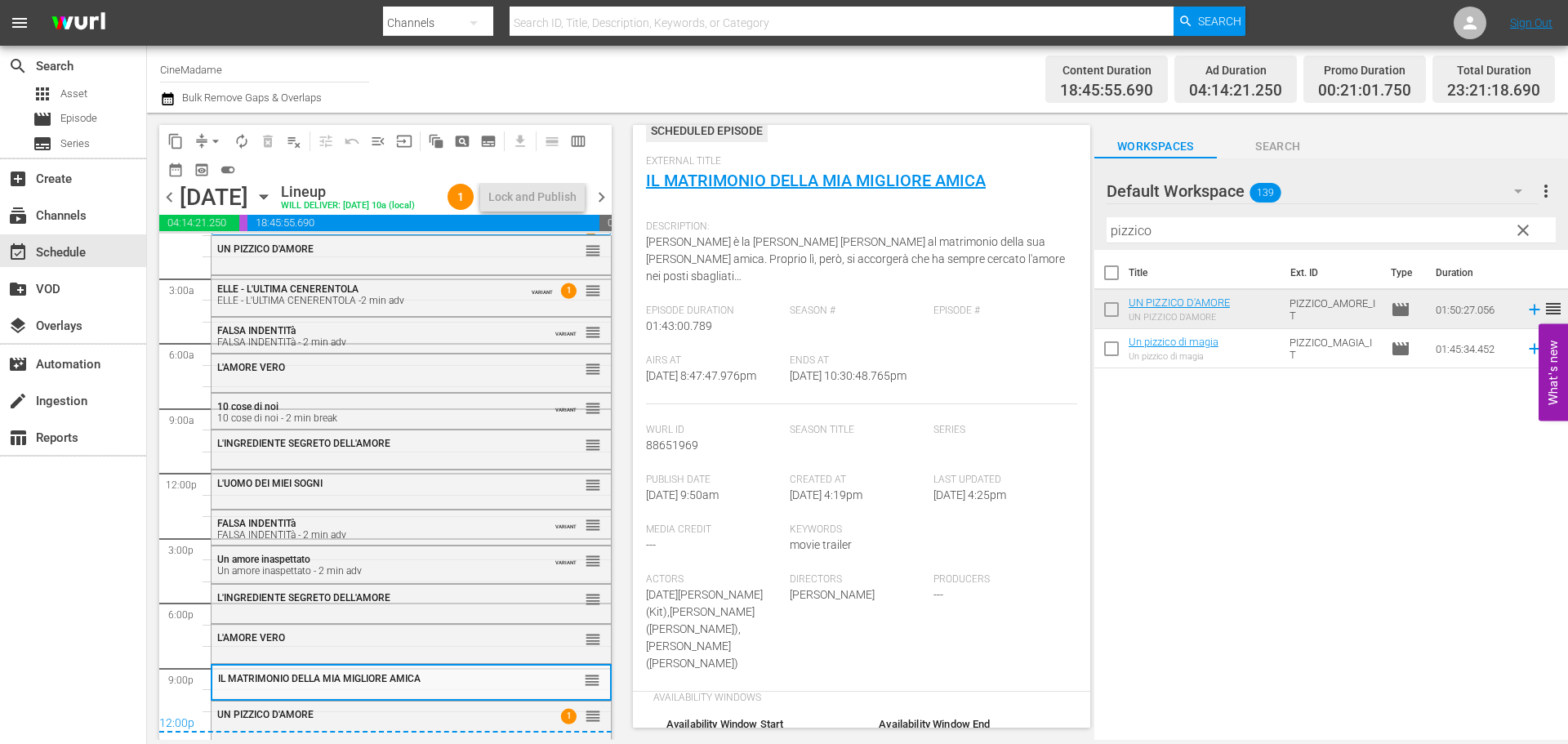
click at [1138, 222] on input "pizzico" at bounding box center [1331, 230] width 449 height 26
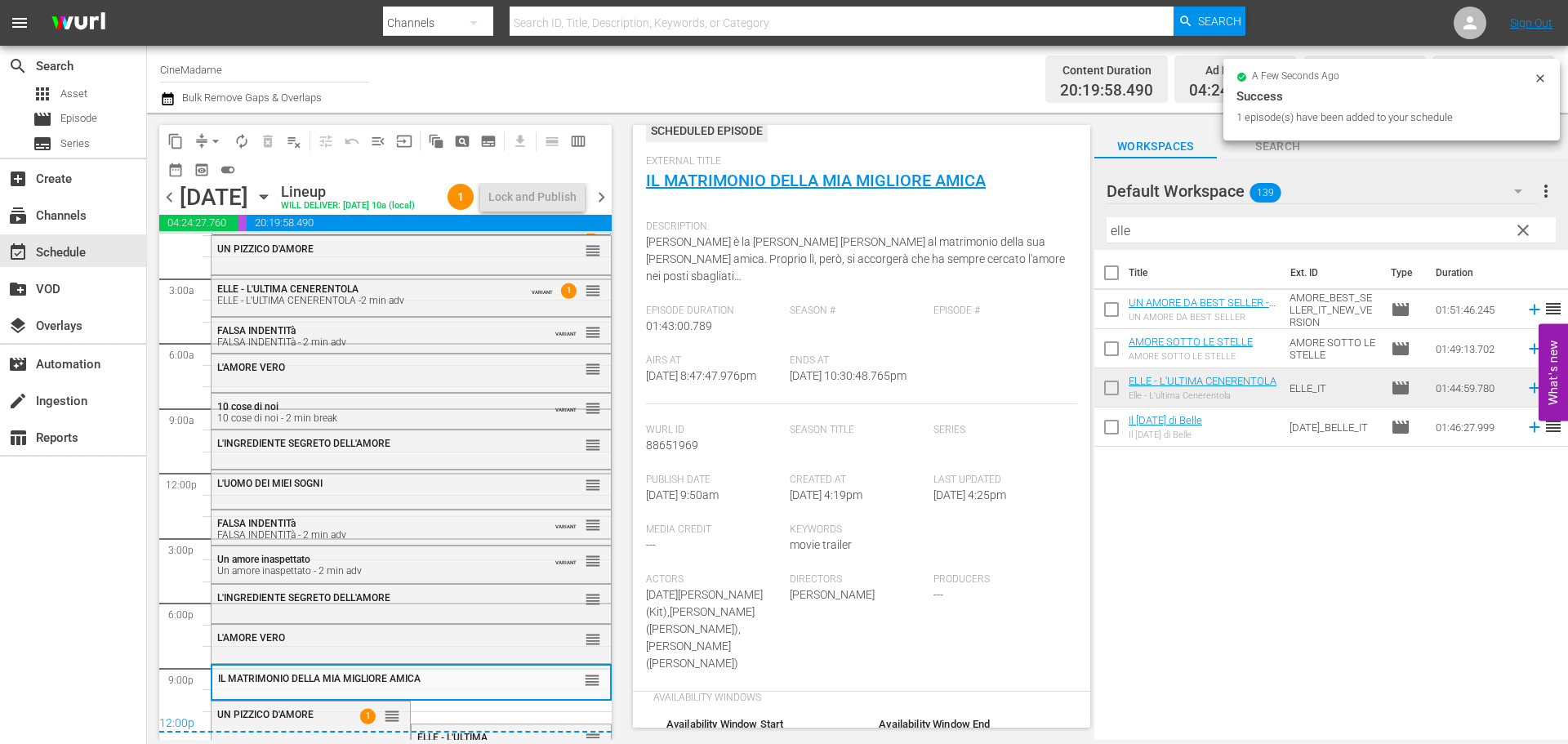
scroll to position [36, 0]
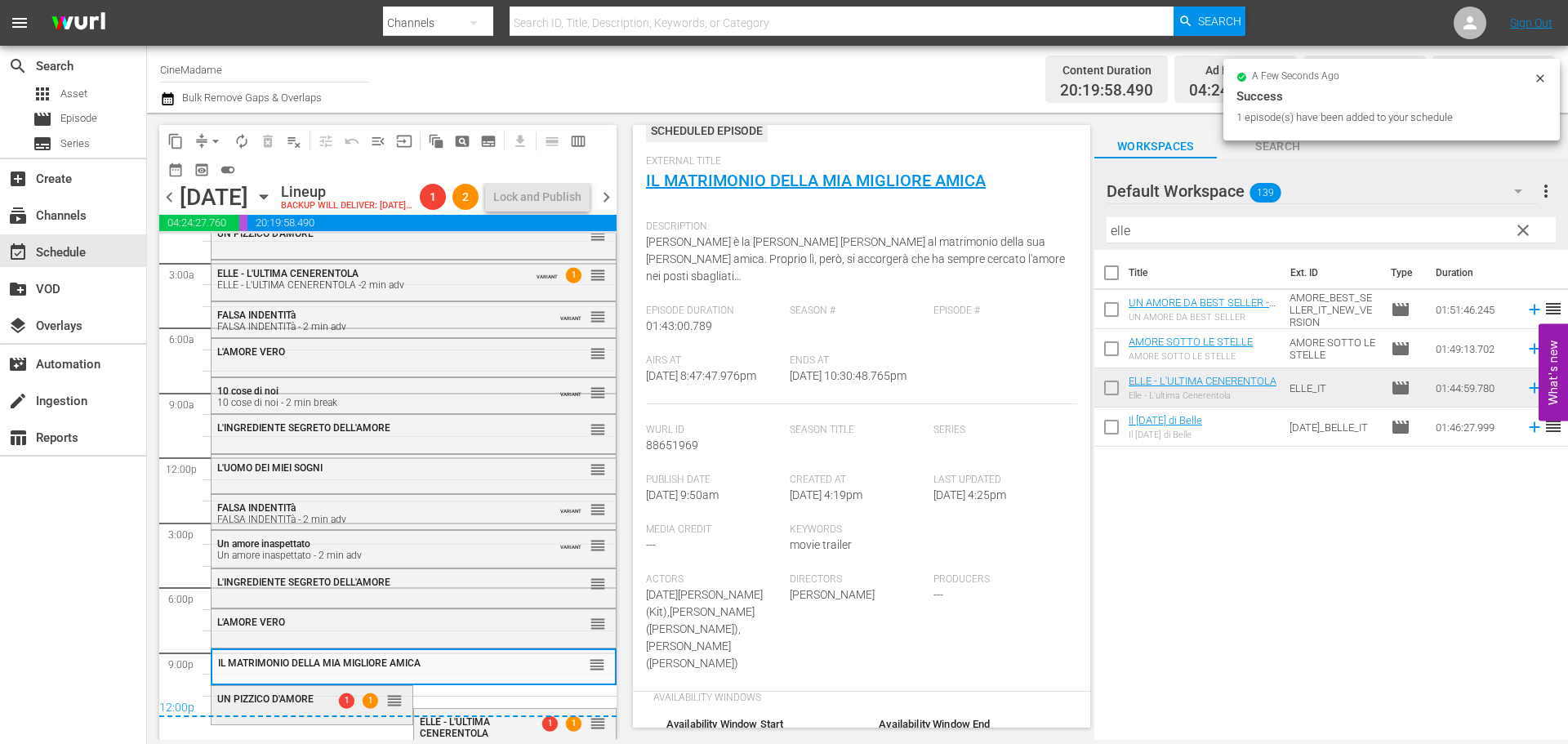
click at [339, 708] on span "1" at bounding box center [346, 700] width 15 height 15
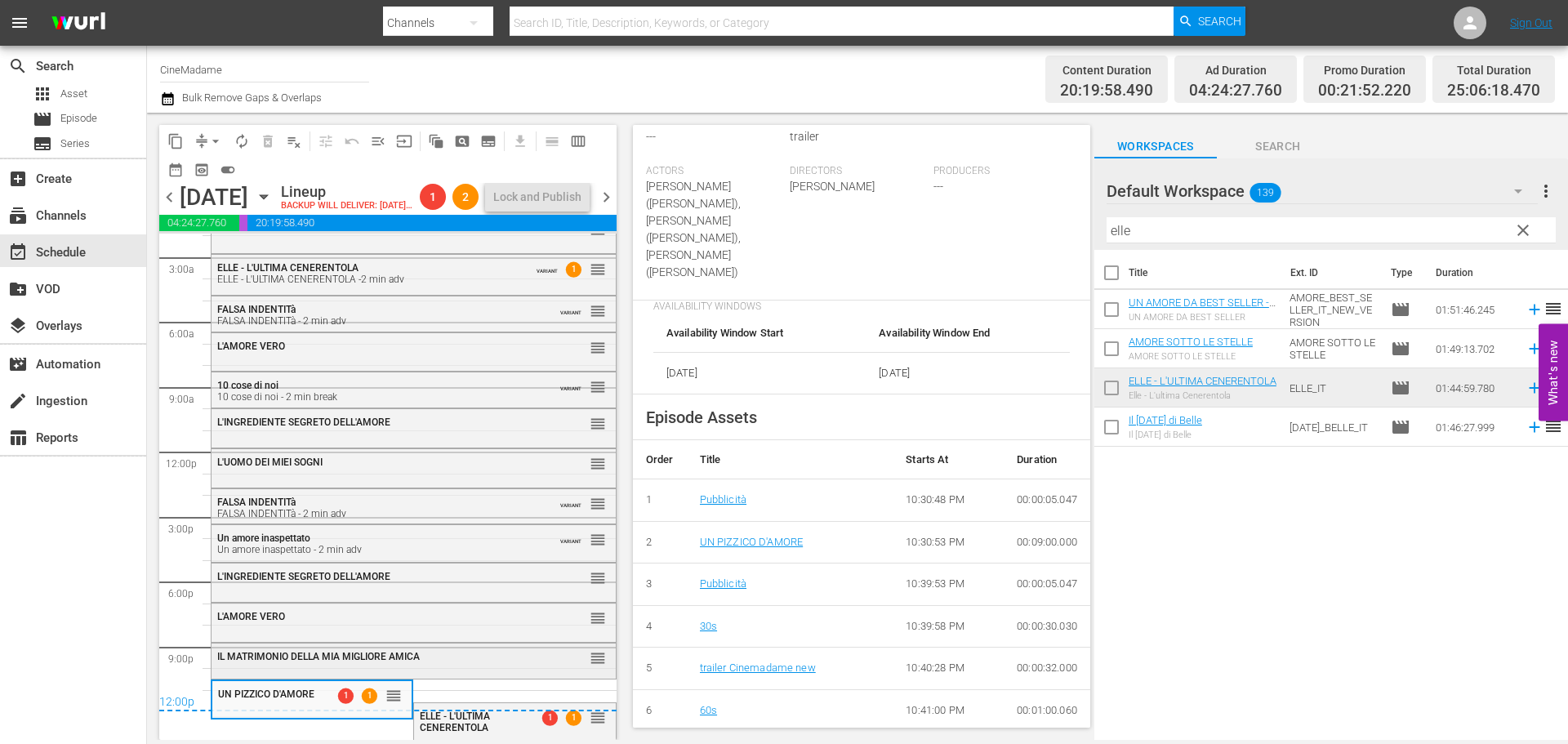
scroll to position [69, 0]
click at [487, 722] on div "ELLE - L'ULTIMA CENERENTOLA" at bounding box center [474, 722] width 110 height 23
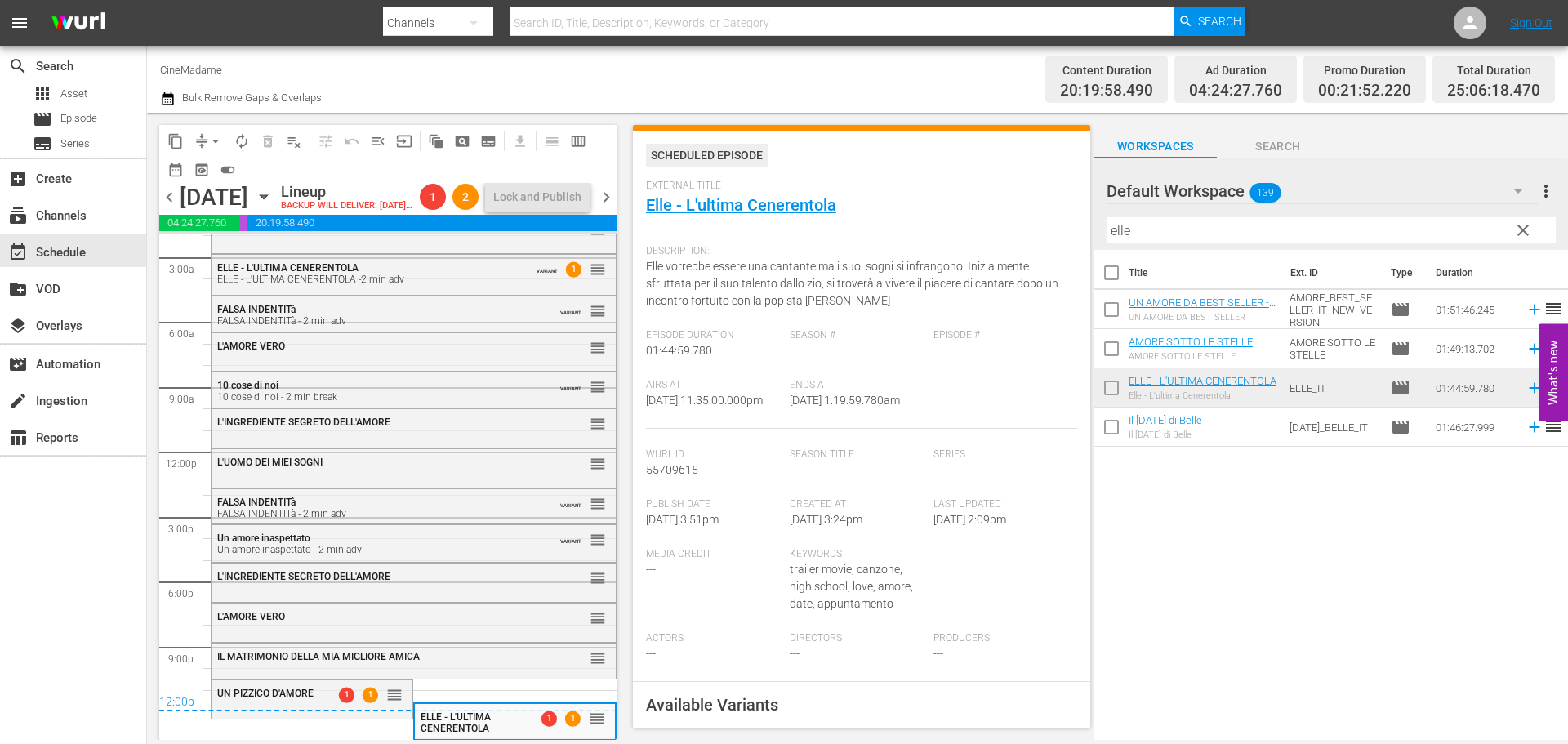
scroll to position [408, 0]
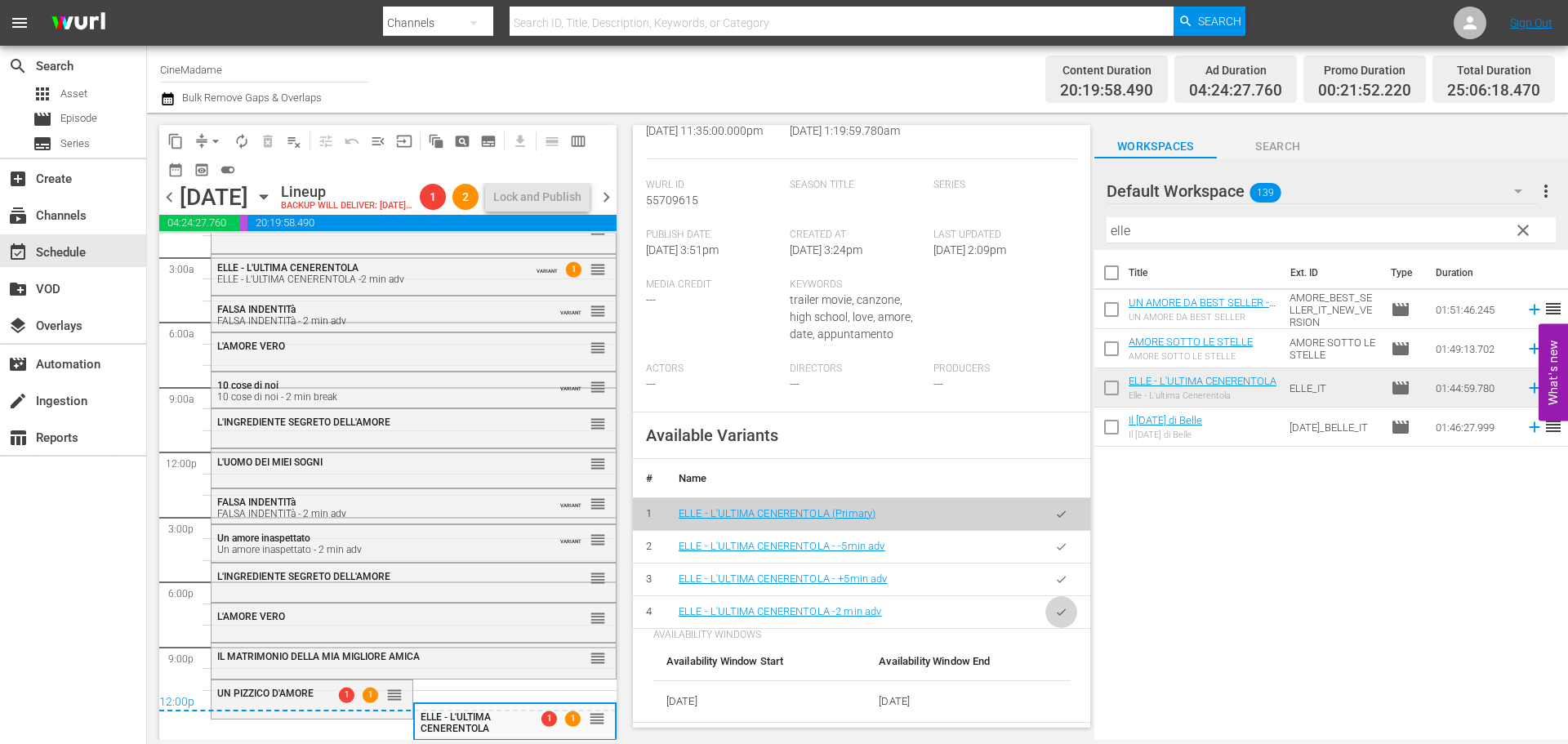
click at [1057, 615] on icon "button" at bounding box center [1062, 611] width 9 height 6
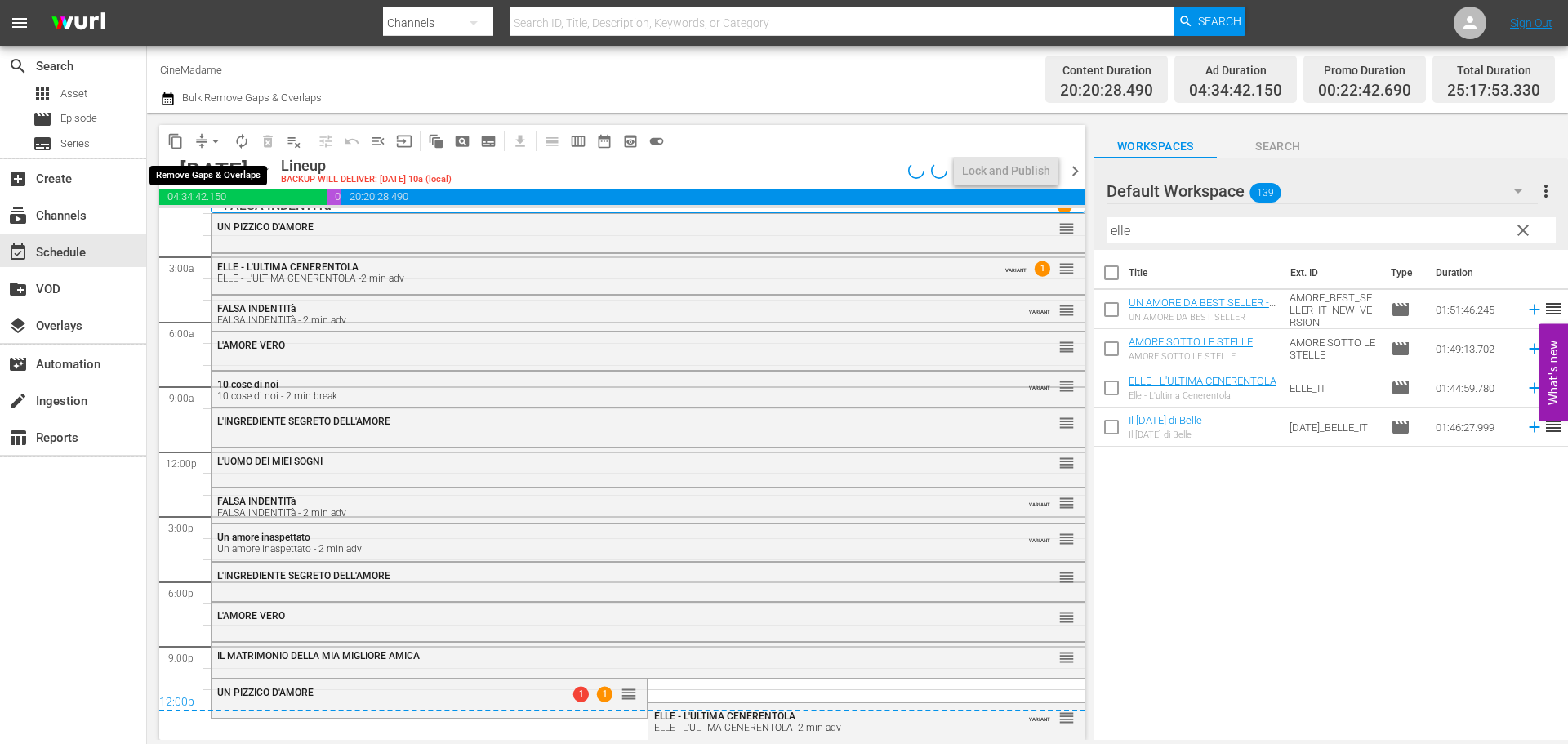
scroll to position [20, 0]
click at [212, 142] on span "arrow_drop_down" at bounding box center [216, 141] width 16 height 16
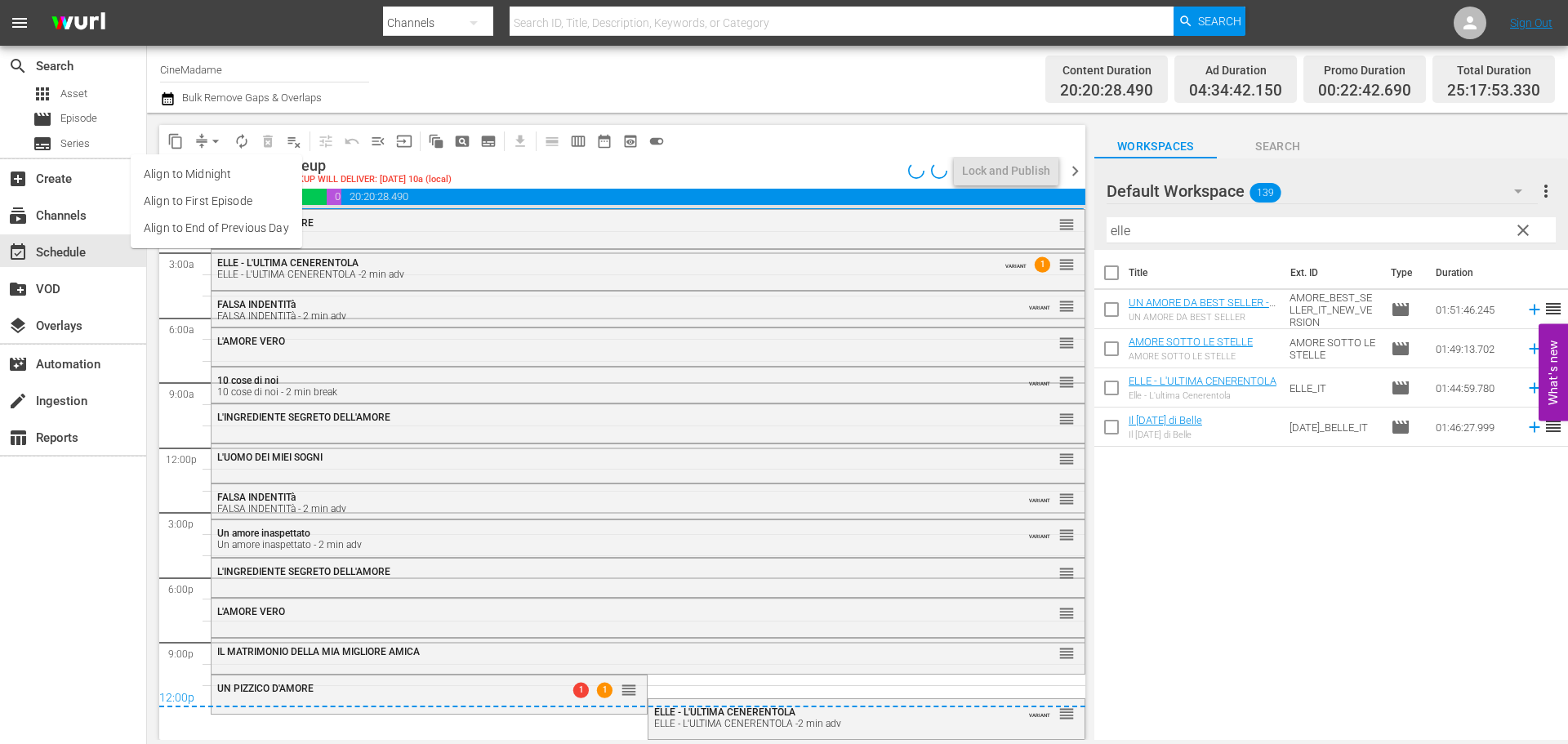
click at [246, 233] on li "Align to End of Previous Day" at bounding box center [217, 228] width 171 height 27
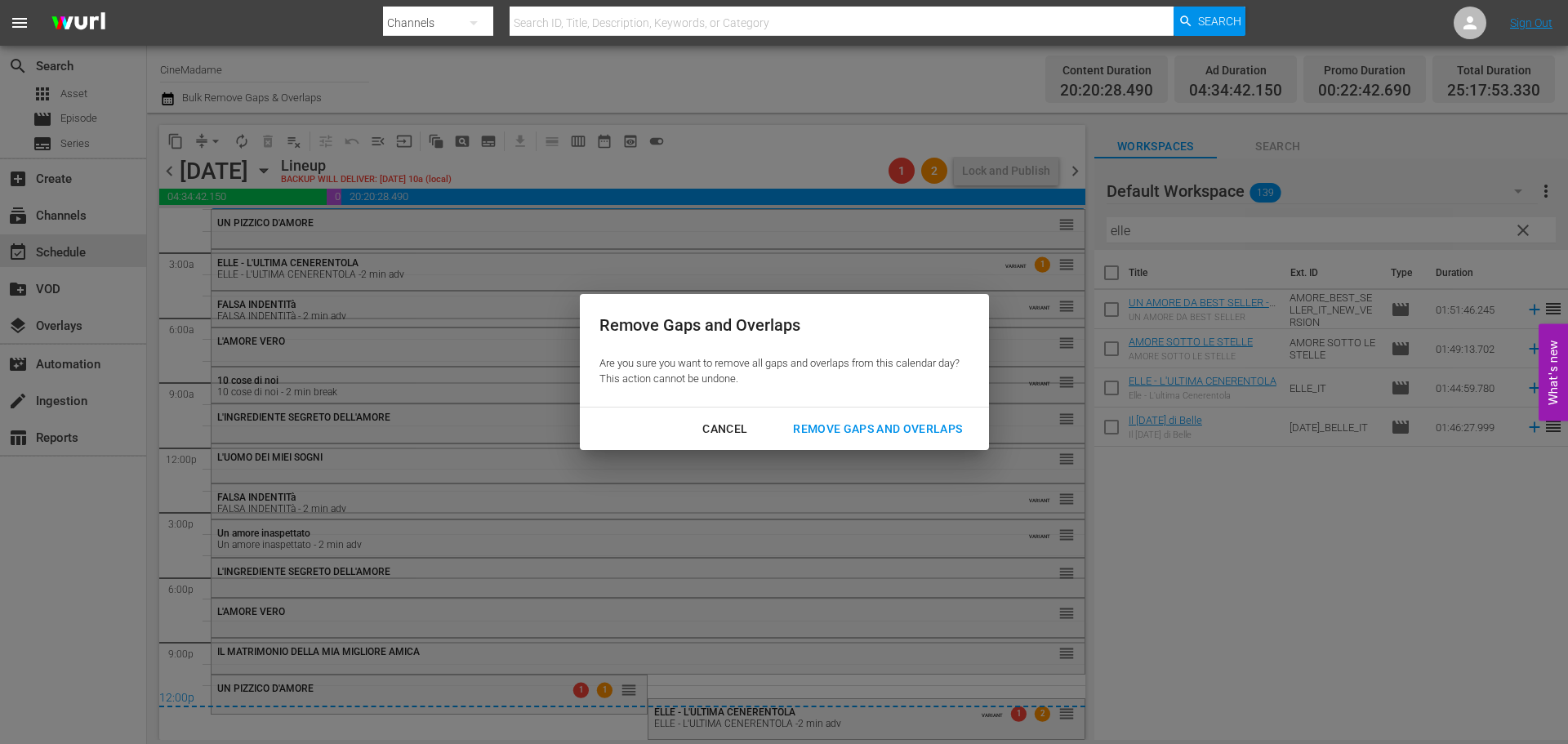
click at [852, 438] on div "Remove Gaps and Overlaps" at bounding box center [877, 429] width 195 height 20
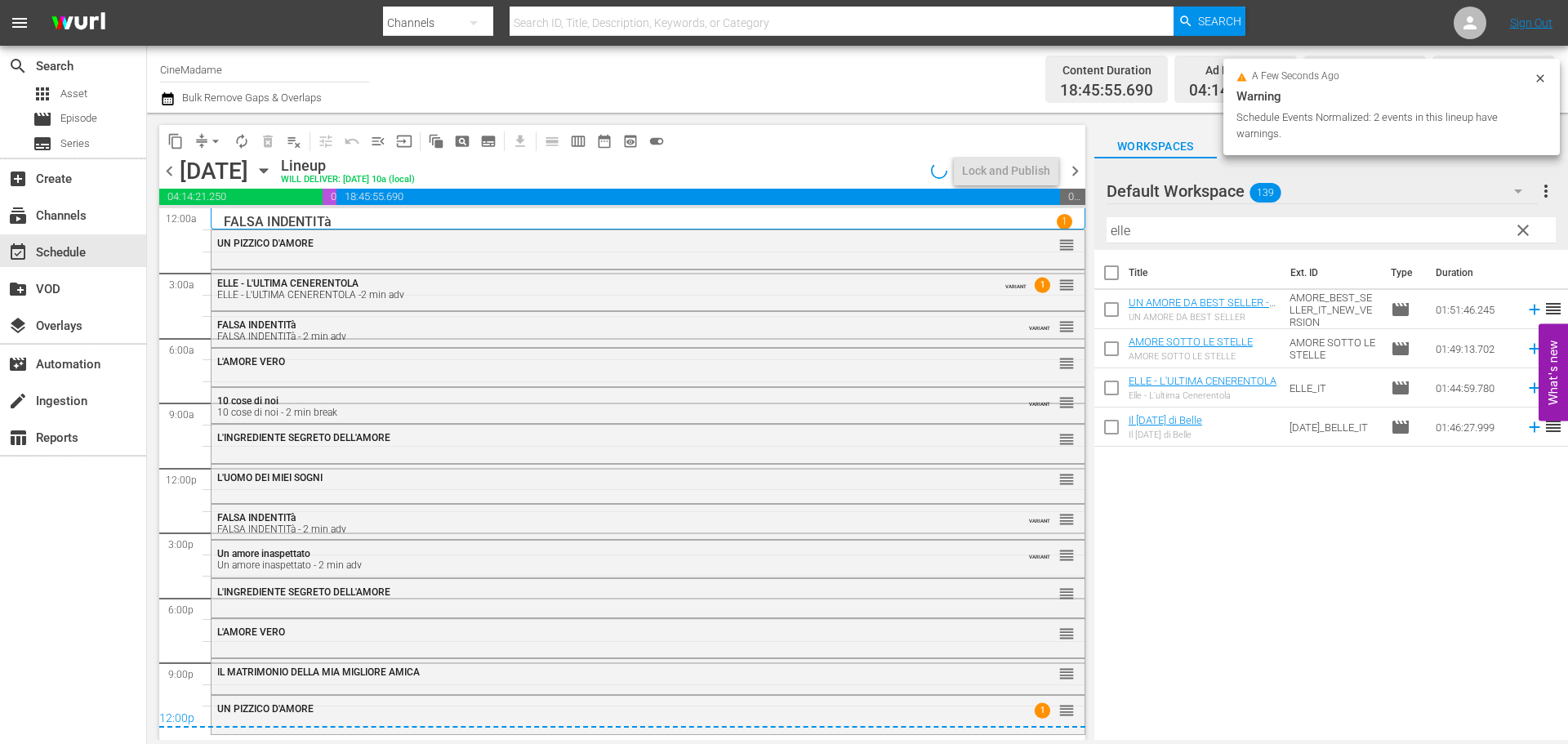
scroll to position [0, 0]
click at [1077, 175] on span "chevron_right" at bounding box center [1075, 170] width 21 height 20
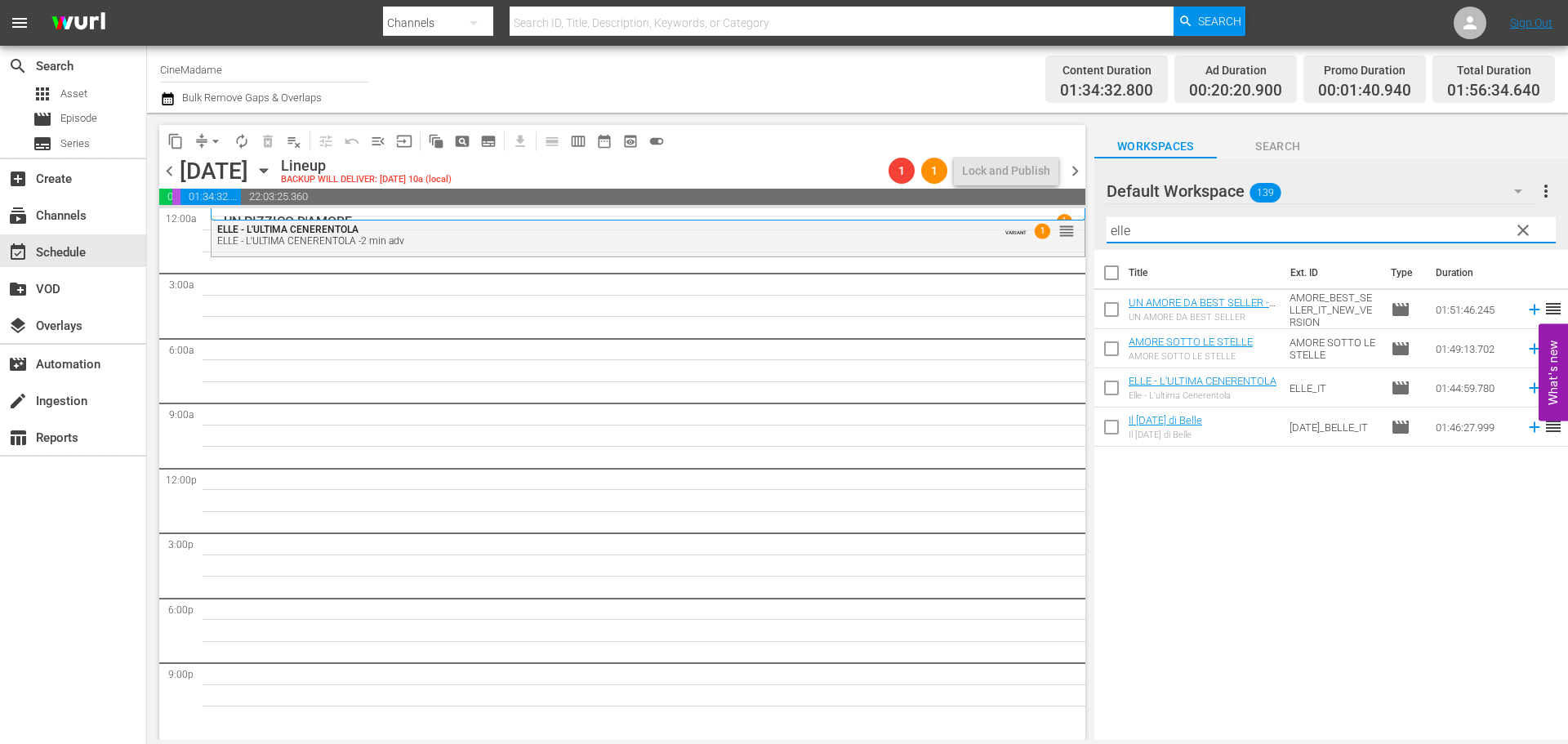
click at [1174, 236] on input "elle" at bounding box center [1331, 230] width 449 height 26
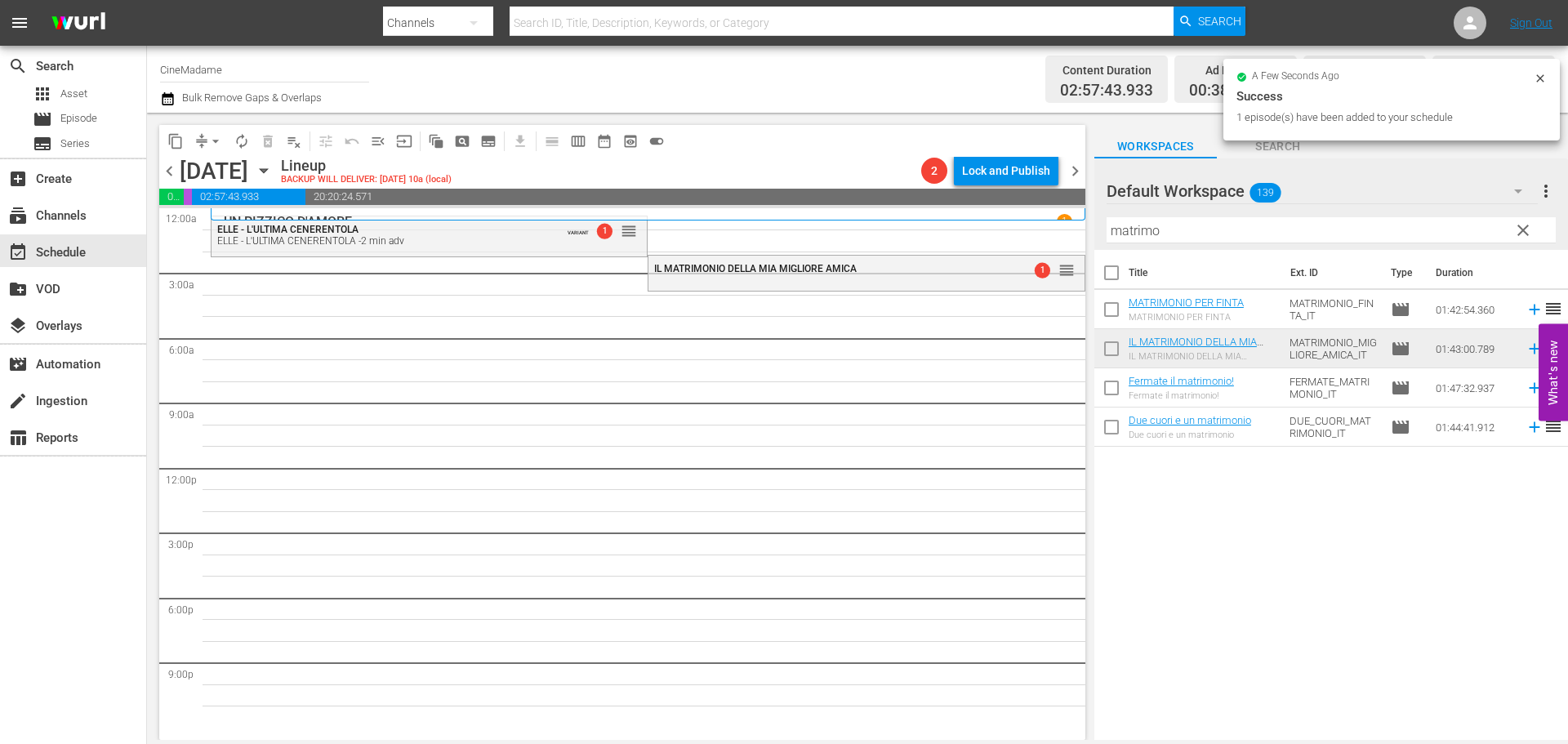
click at [1148, 218] on input "matrimo" at bounding box center [1331, 230] width 449 height 26
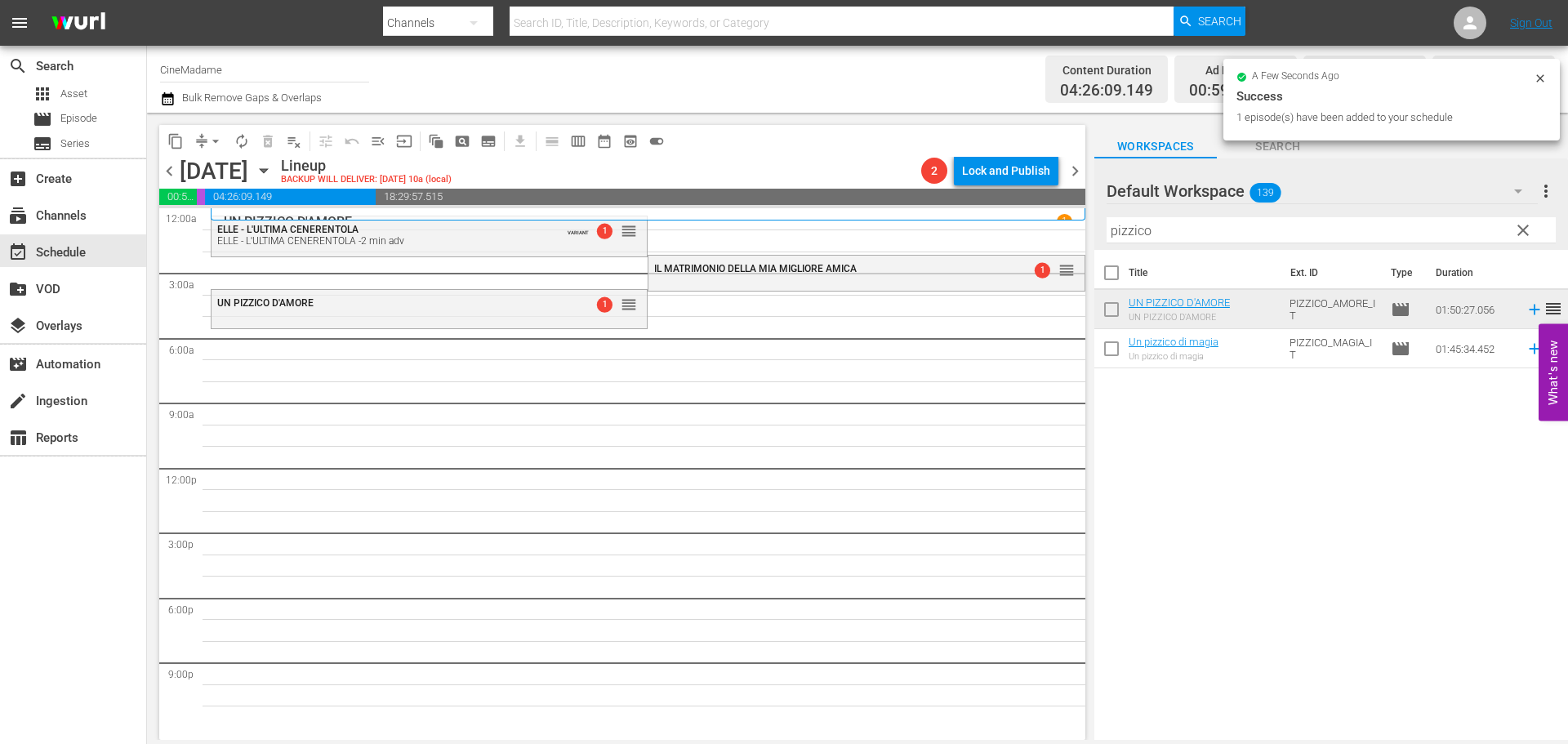
click at [1194, 218] on input "pizzico" at bounding box center [1331, 230] width 449 height 26
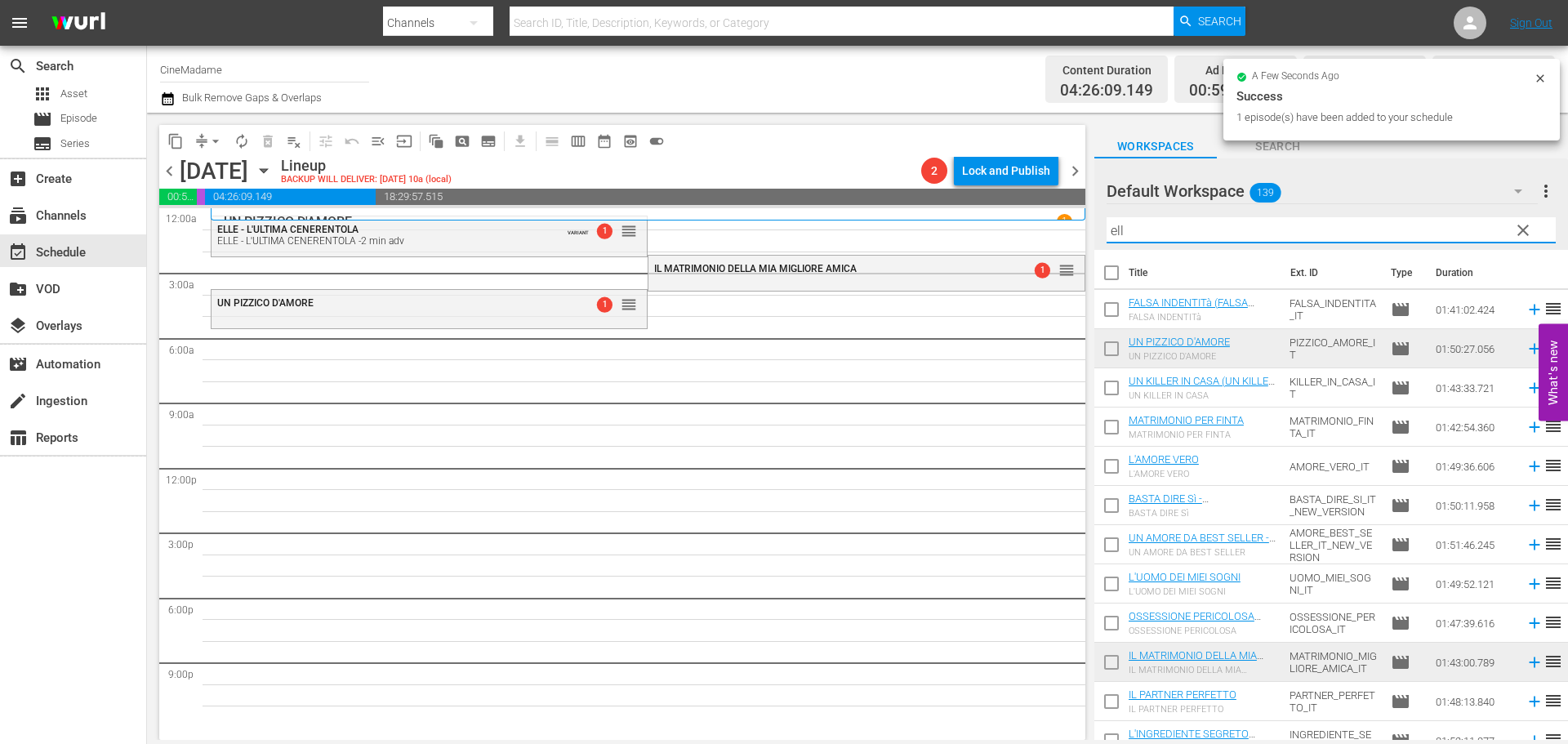
type input "elle"
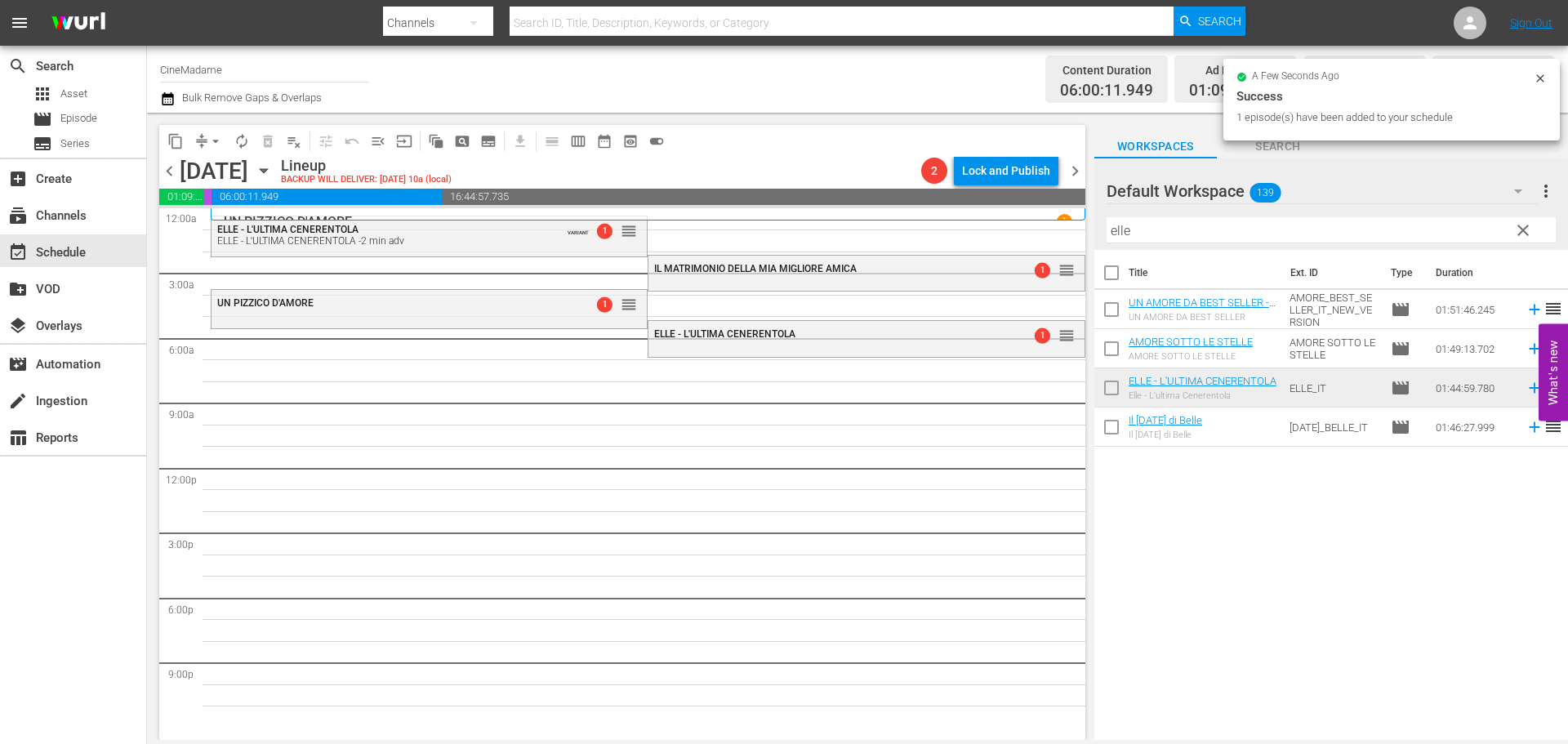
click at [1220, 215] on div "Filter by Title elle" at bounding box center [1331, 230] width 449 height 39
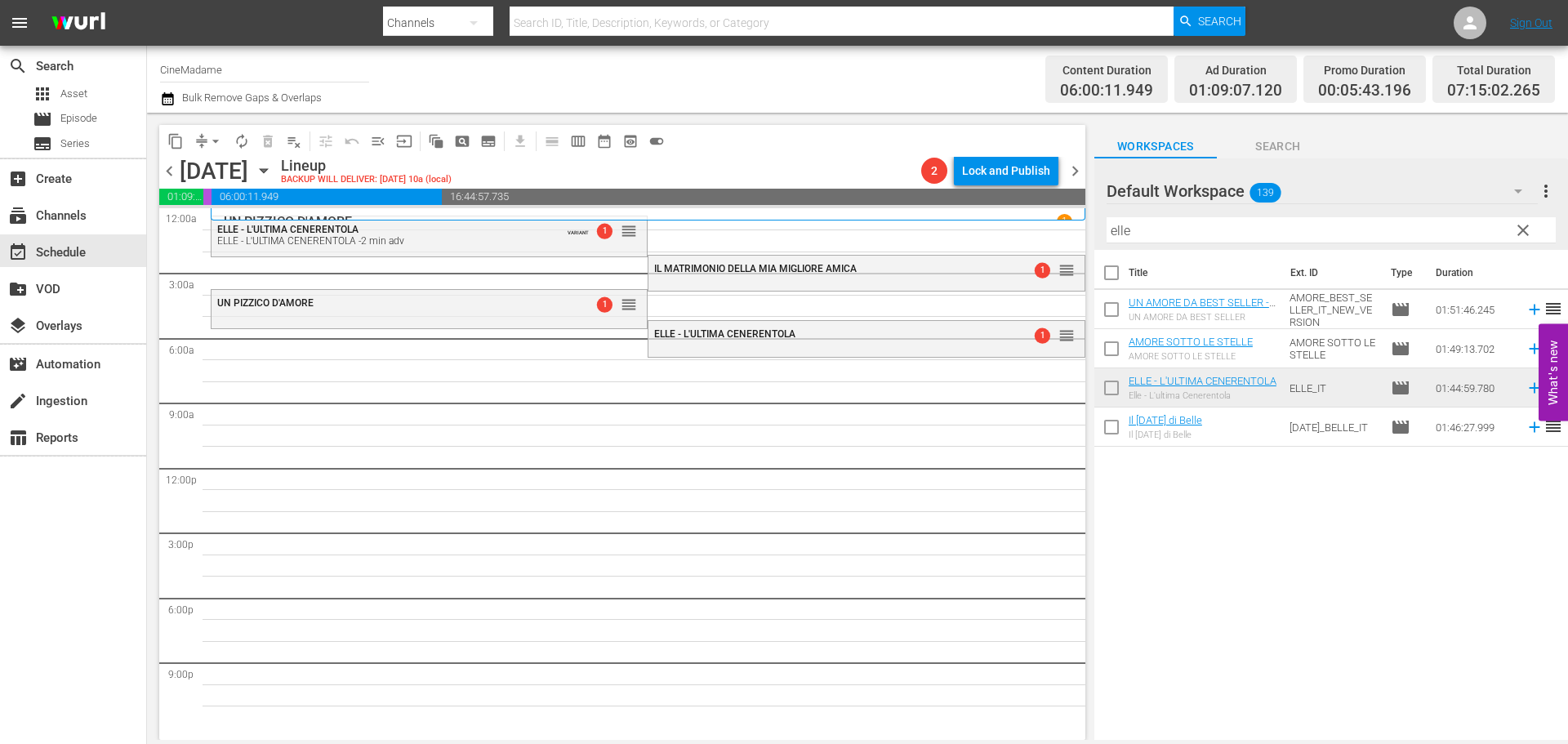
click at [1164, 231] on input "elle" at bounding box center [1331, 230] width 449 height 26
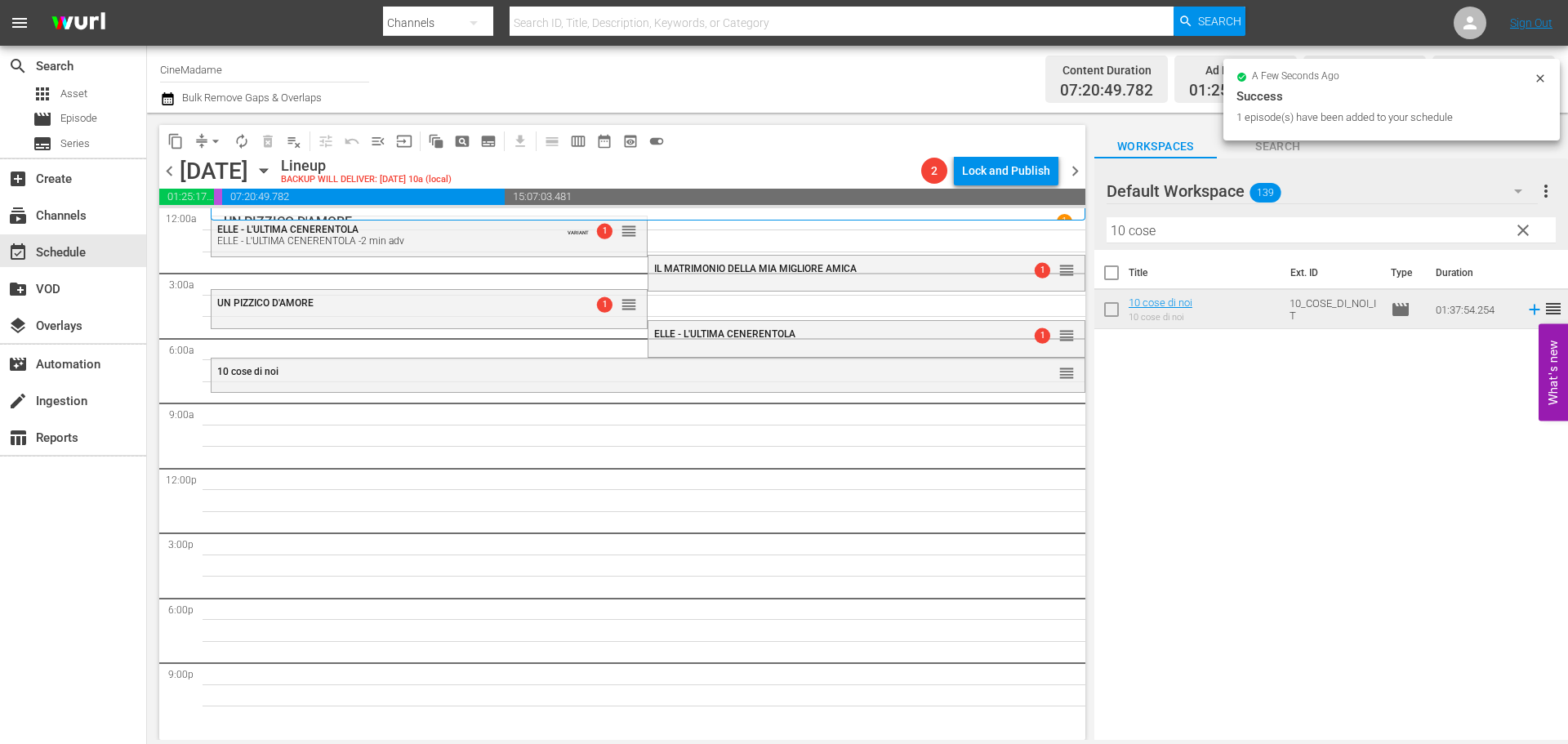
click at [1186, 229] on input "10 cose" at bounding box center [1331, 230] width 449 height 26
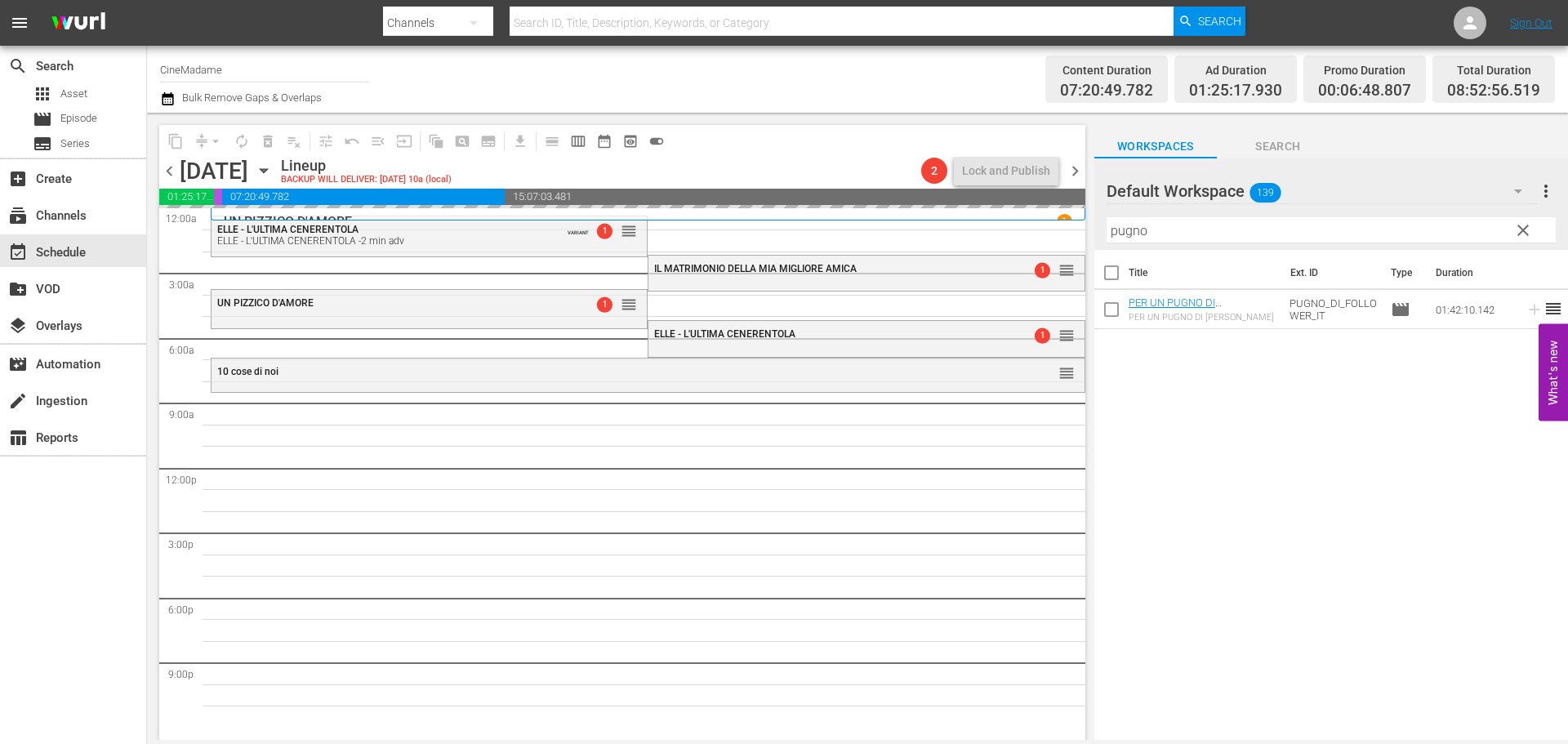
click at [1145, 230] on input "pugno" at bounding box center [1331, 230] width 449 height 26
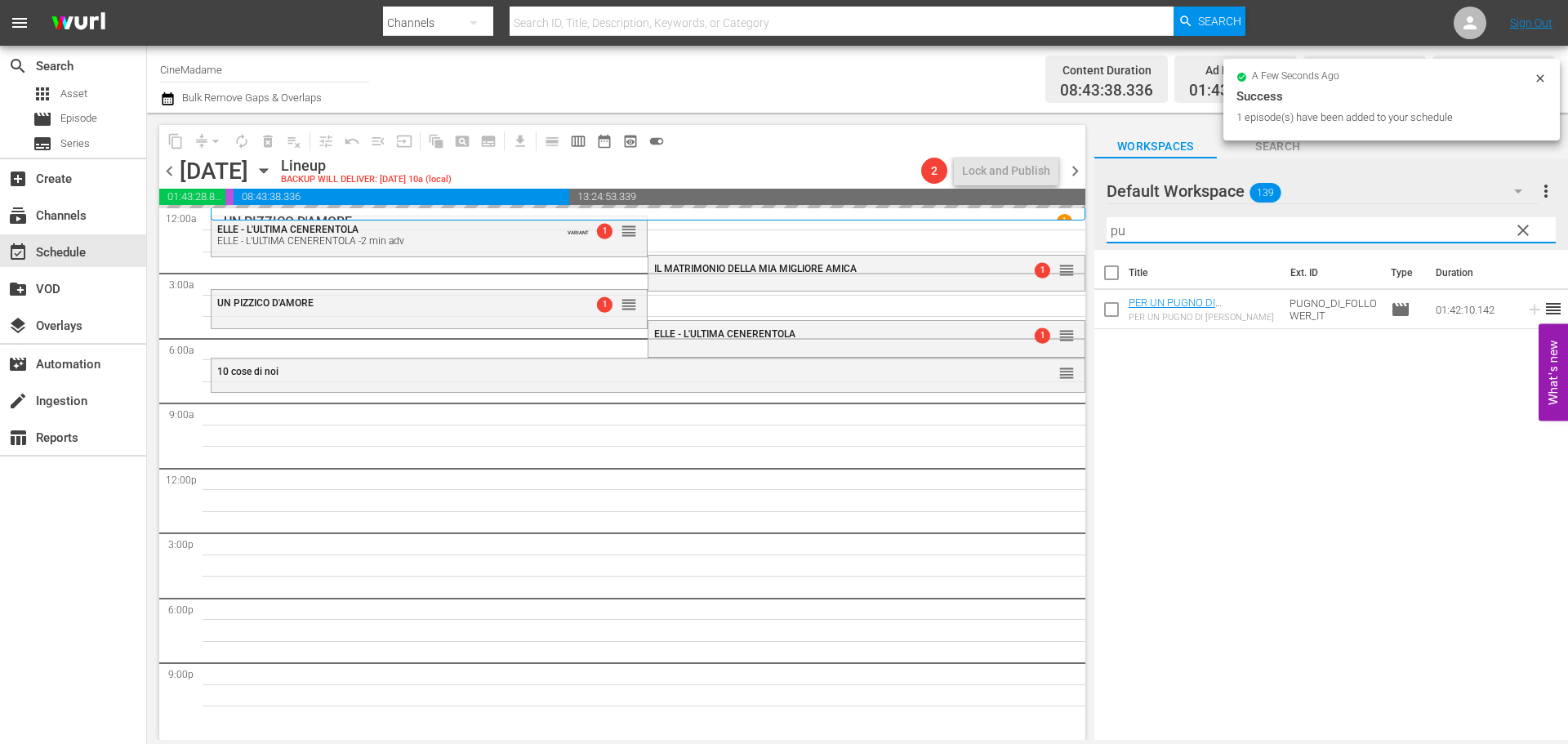
type input "p"
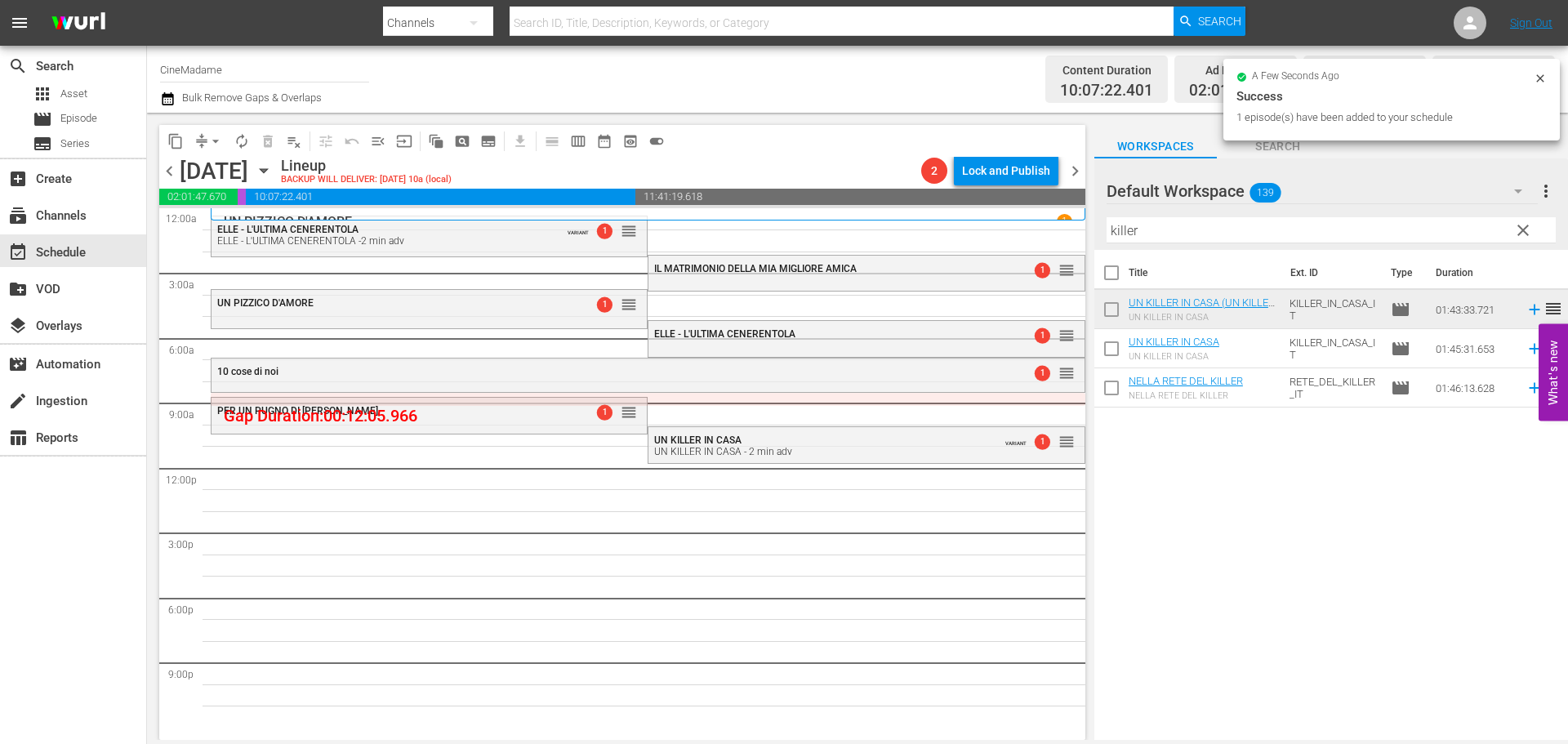
click at [1142, 226] on input "killer" at bounding box center [1331, 230] width 449 height 26
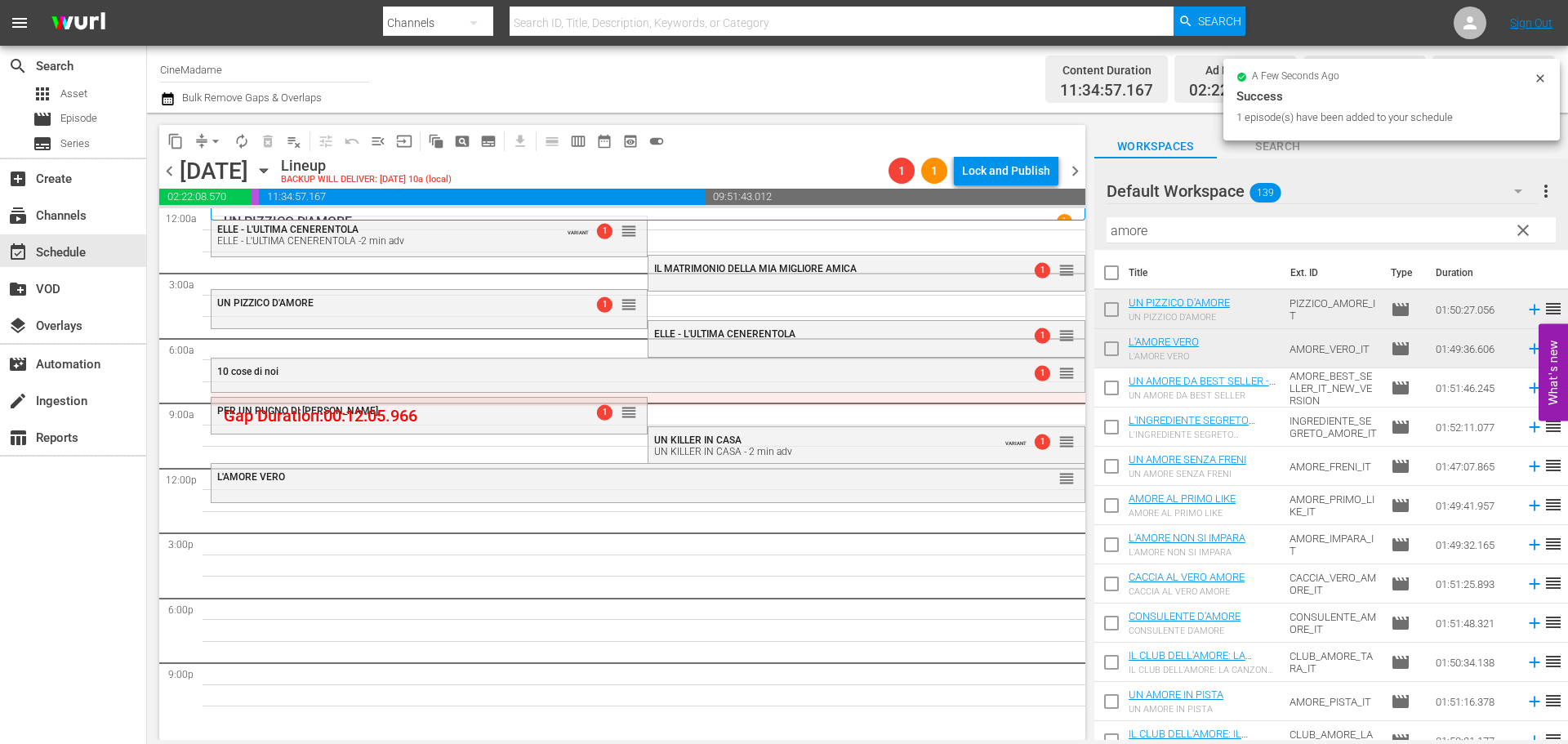
click at [1127, 238] on input "amore" at bounding box center [1331, 230] width 449 height 26
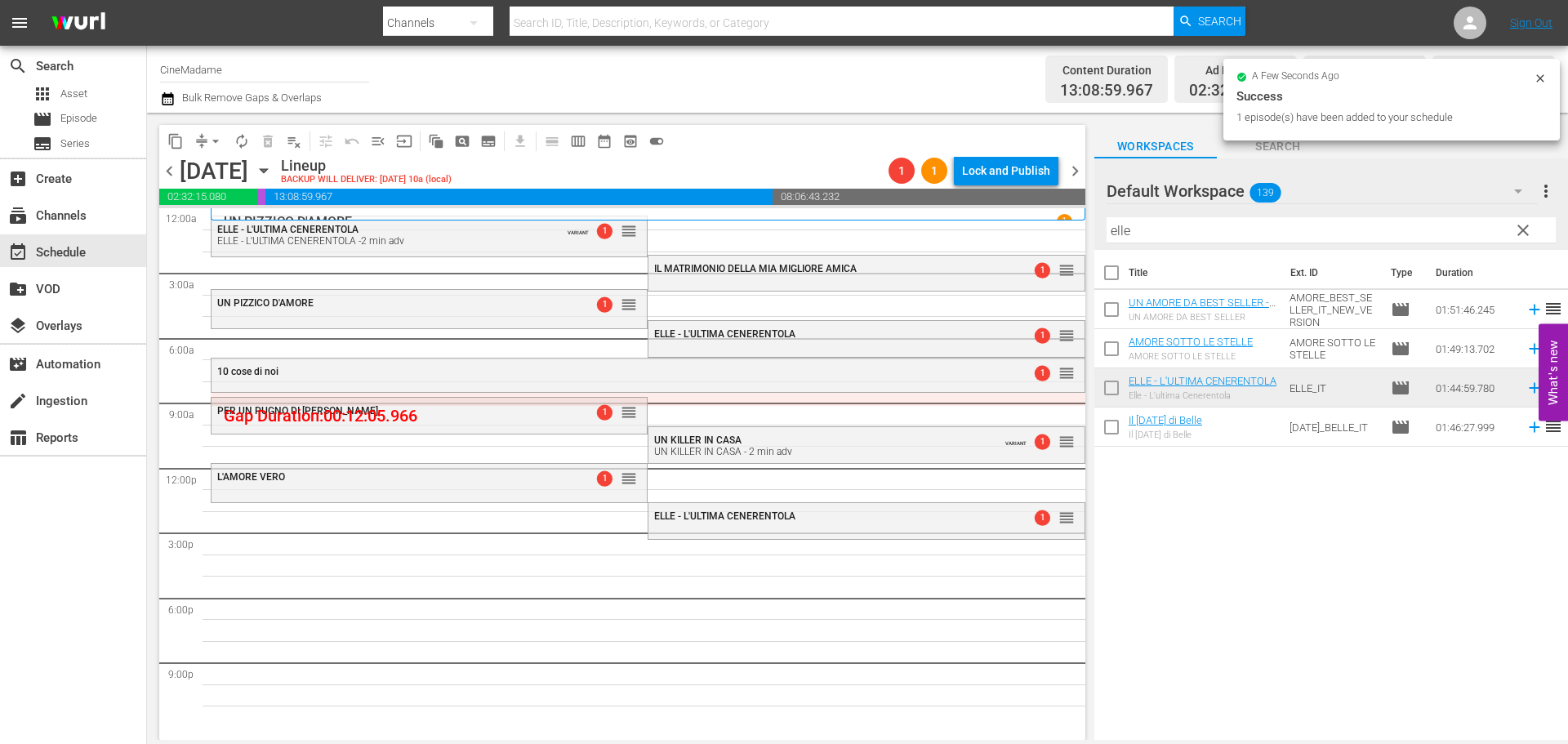
click at [1169, 236] on input "elle" at bounding box center [1331, 230] width 449 height 26
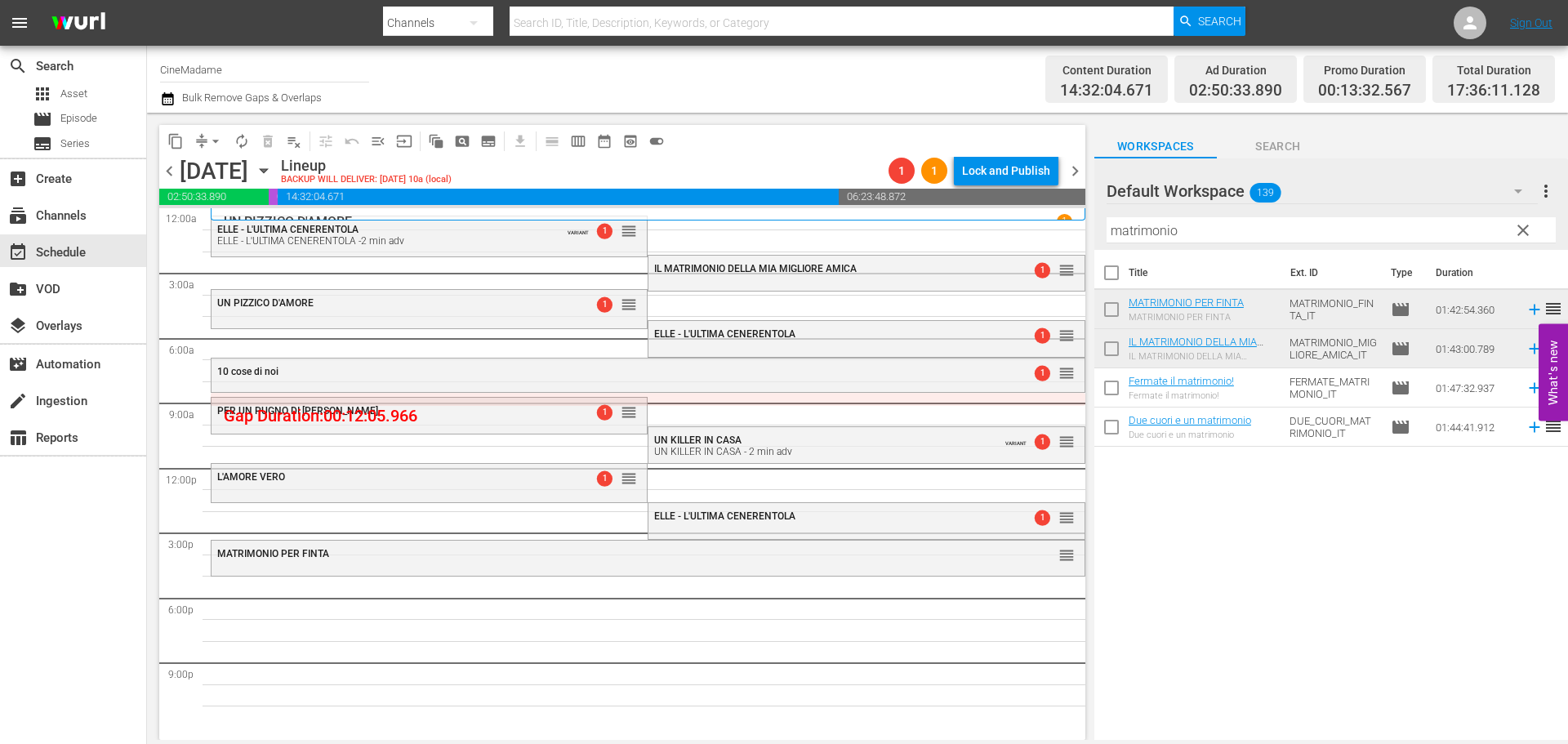
click at [1178, 246] on div "Filter by Title matrimonio" at bounding box center [1331, 230] width 449 height 39
click at [1186, 230] on input "matrimonio" at bounding box center [1331, 230] width 449 height 26
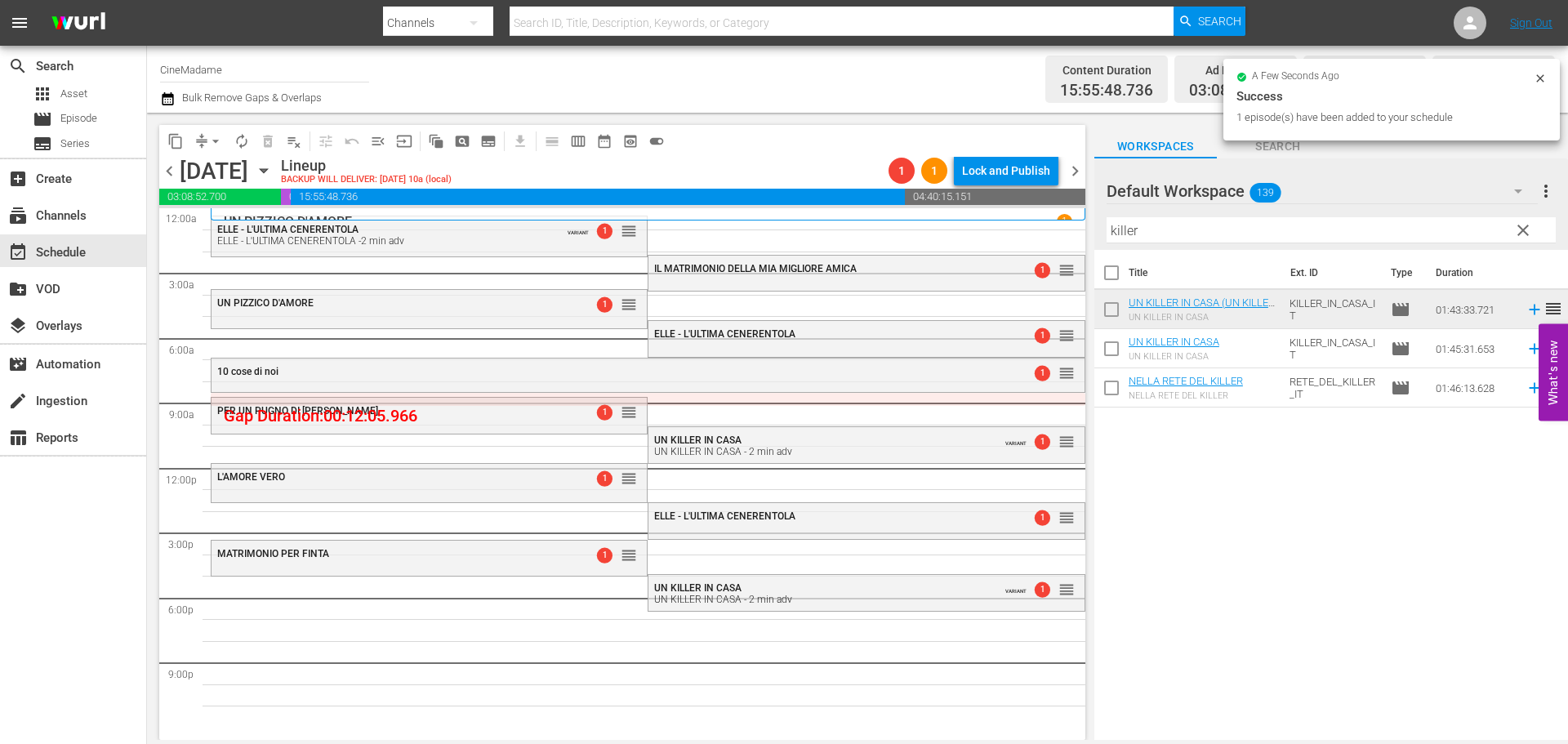
click at [1135, 219] on input "killer" at bounding box center [1331, 230] width 449 height 26
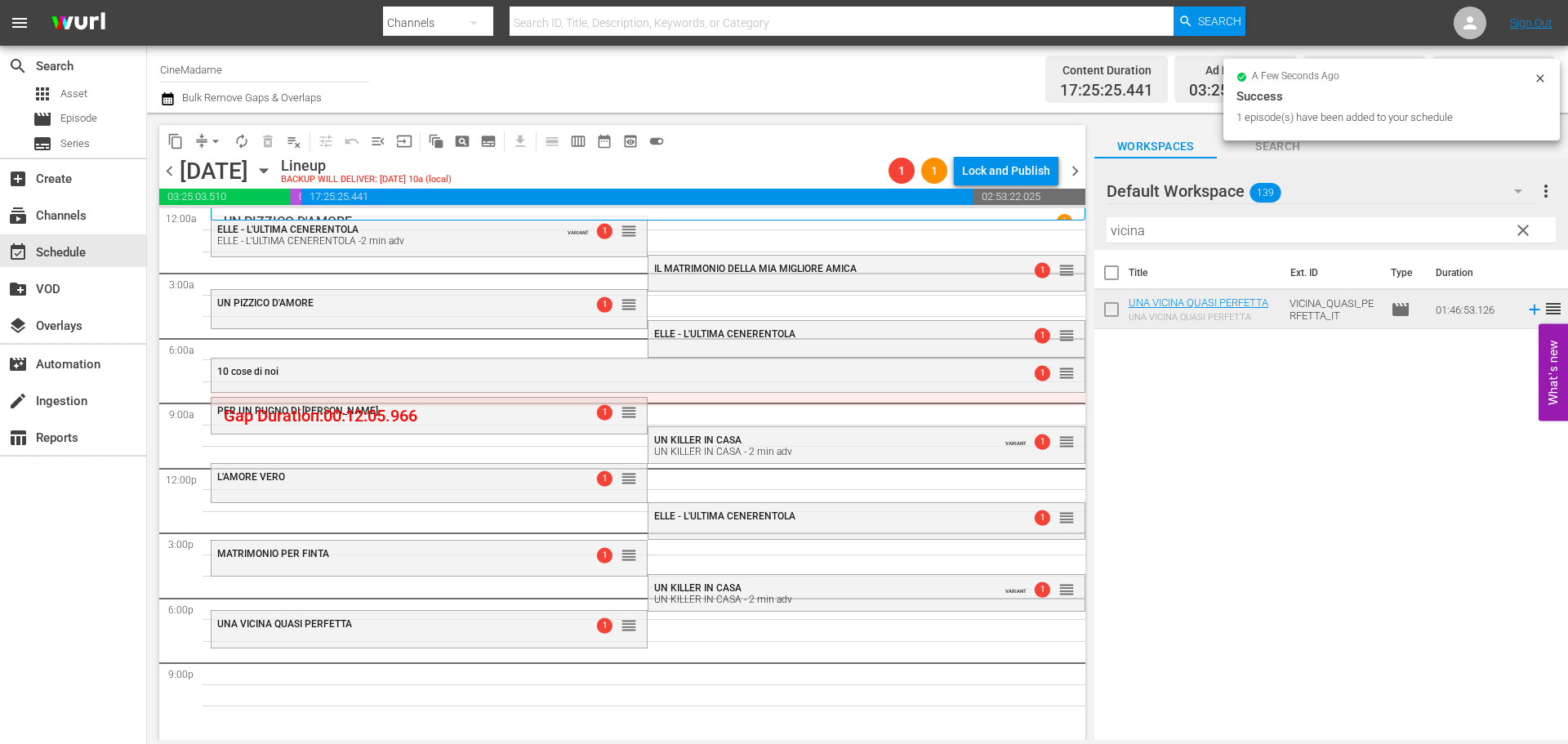
click at [1135, 230] on input "vicina" at bounding box center [1331, 230] width 449 height 26
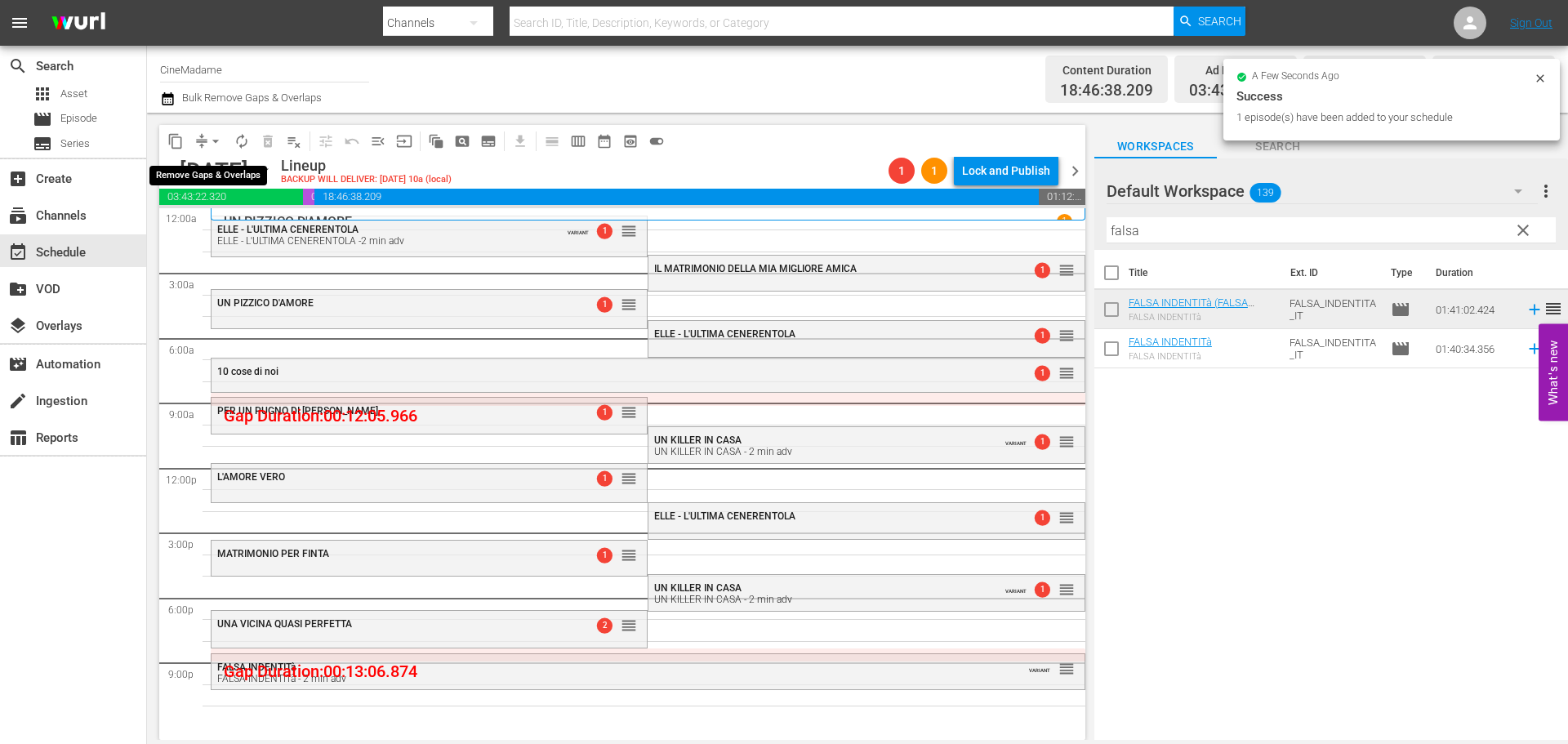
click at [213, 142] on span "arrow_drop_down" at bounding box center [216, 141] width 16 height 16
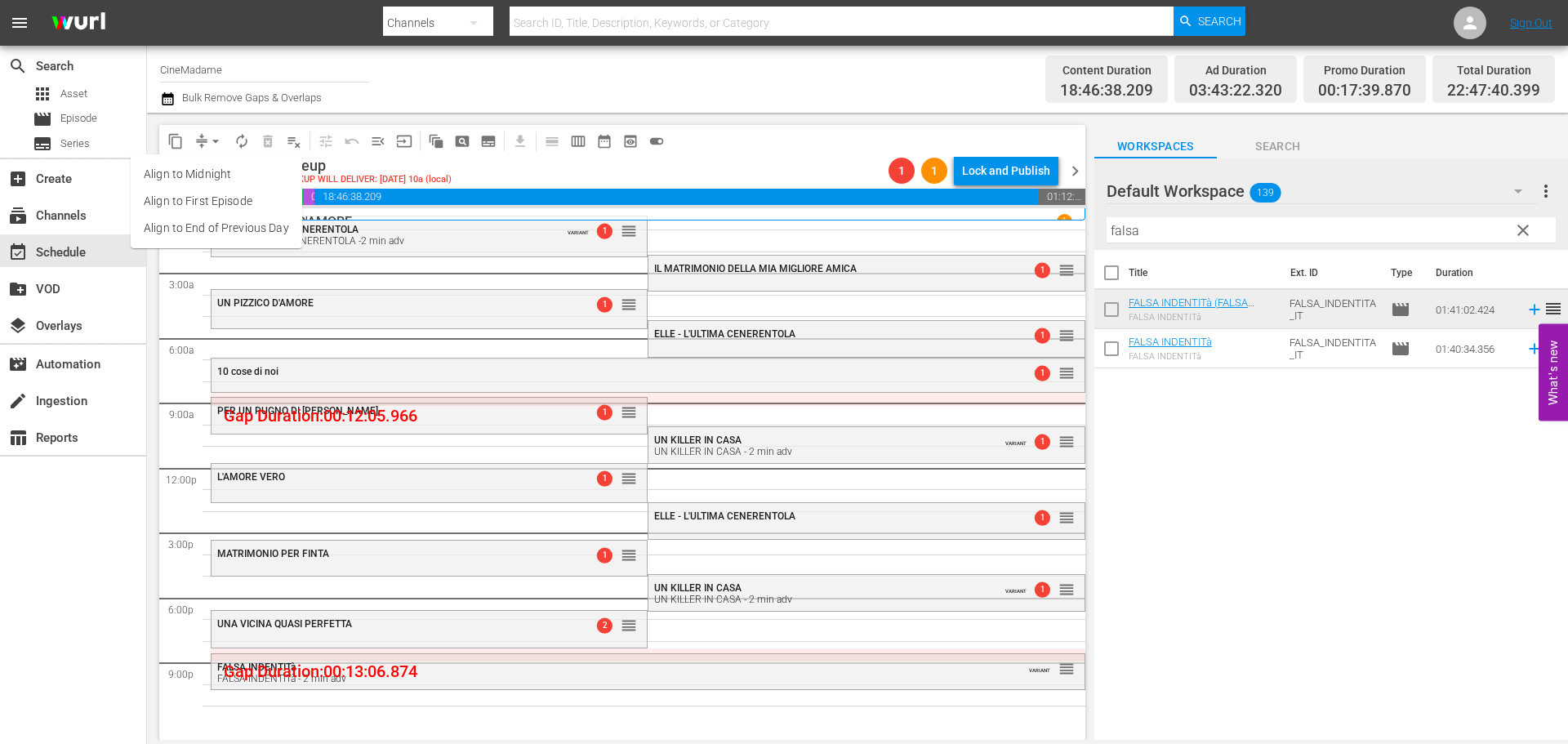
click at [269, 225] on li "Align to End of Previous Day" at bounding box center [217, 228] width 171 height 27
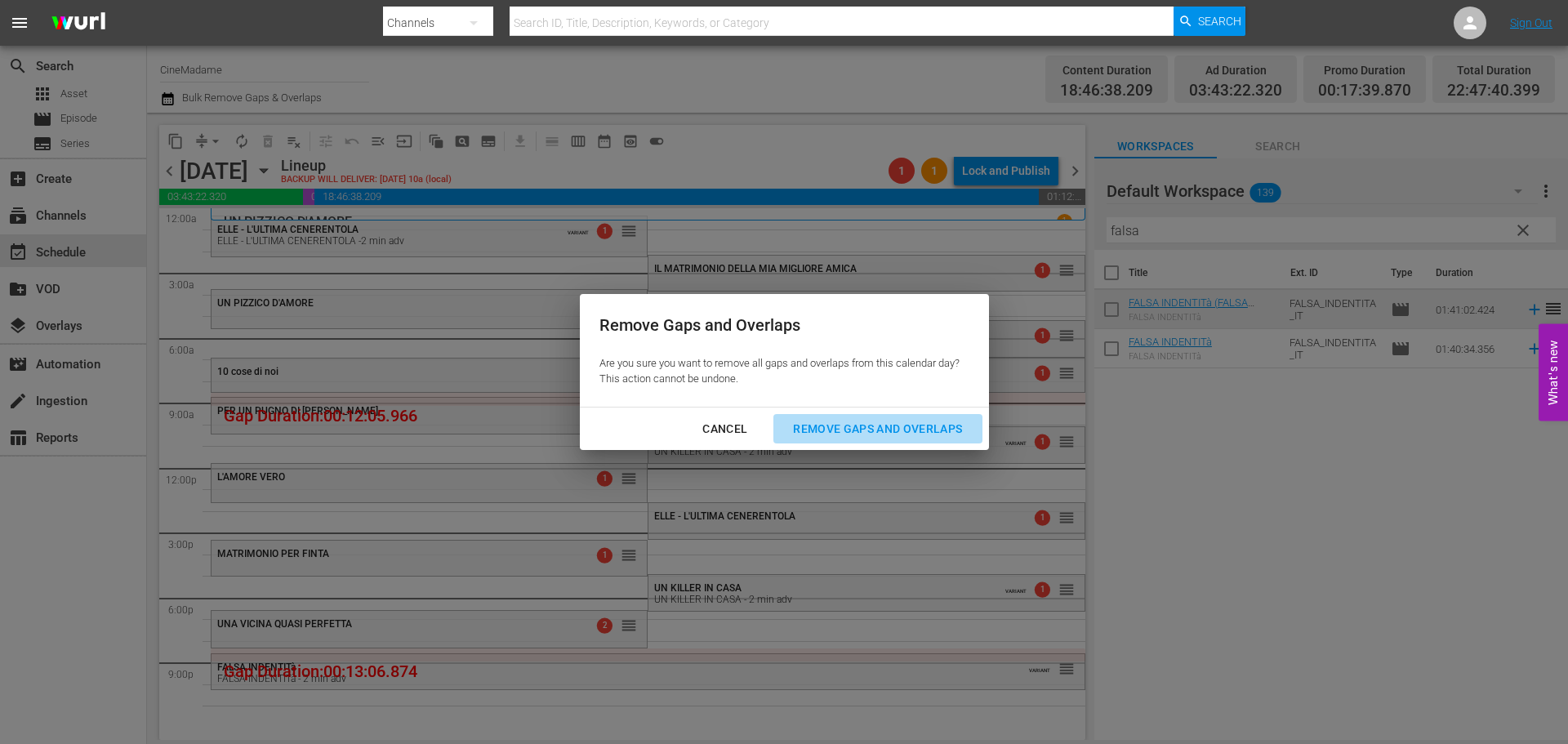
click at [842, 421] on div "Remove Gaps and Overlaps" at bounding box center [877, 429] width 195 height 20
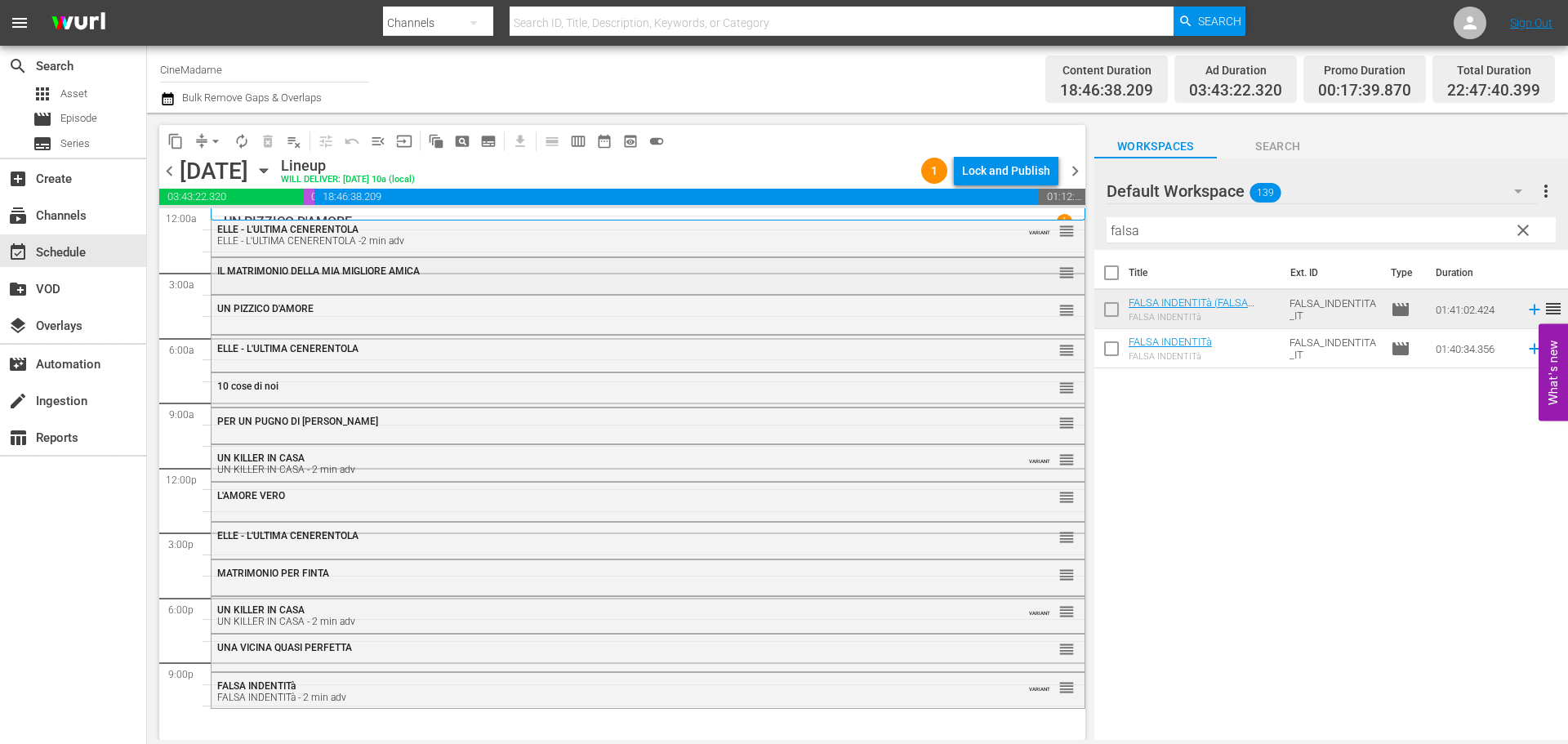
click at [697, 278] on div "IL MATRIMONIO DELLA MIA MIGLIORE AMICA reorder" at bounding box center [647, 272] width 873 height 28
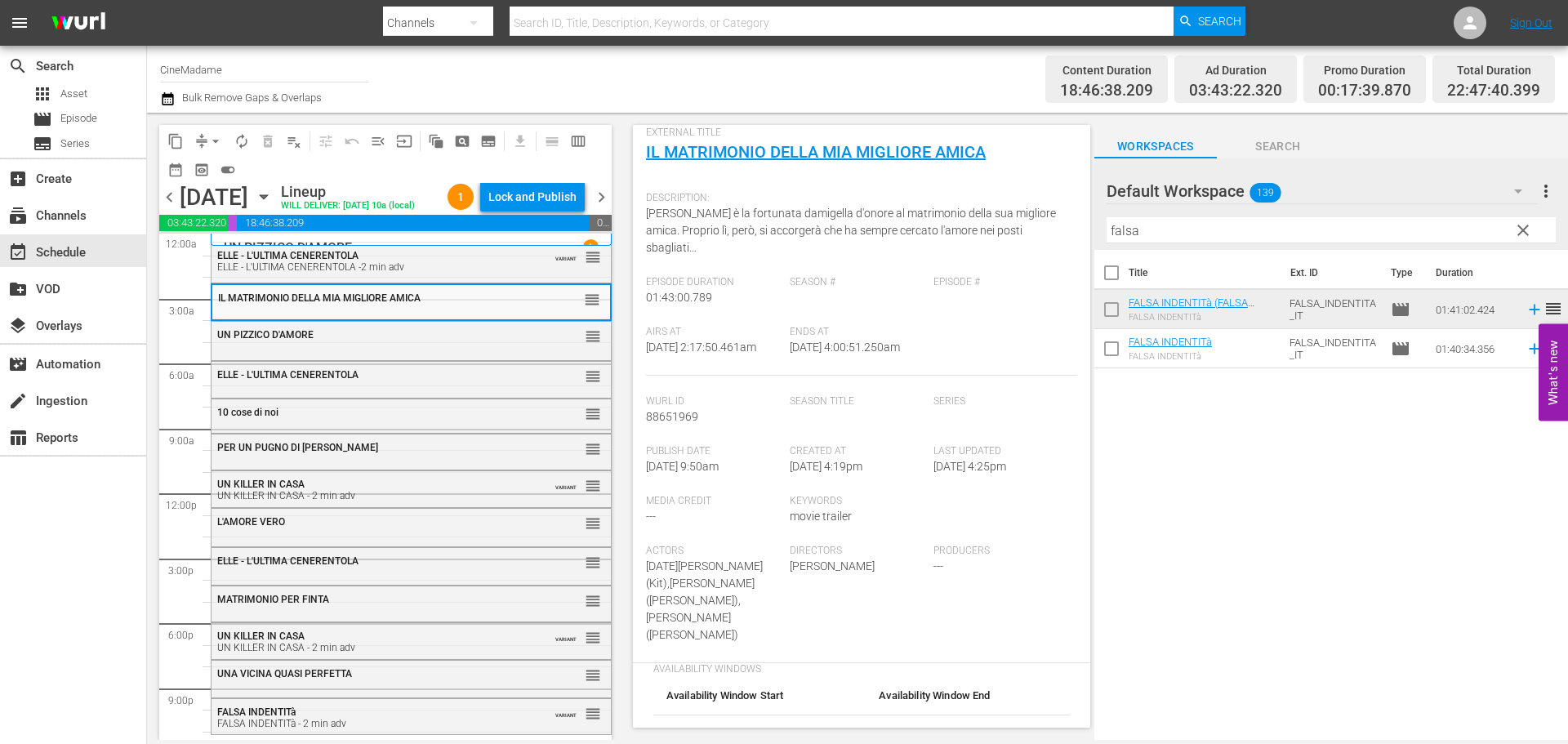
scroll to position [326, 0]
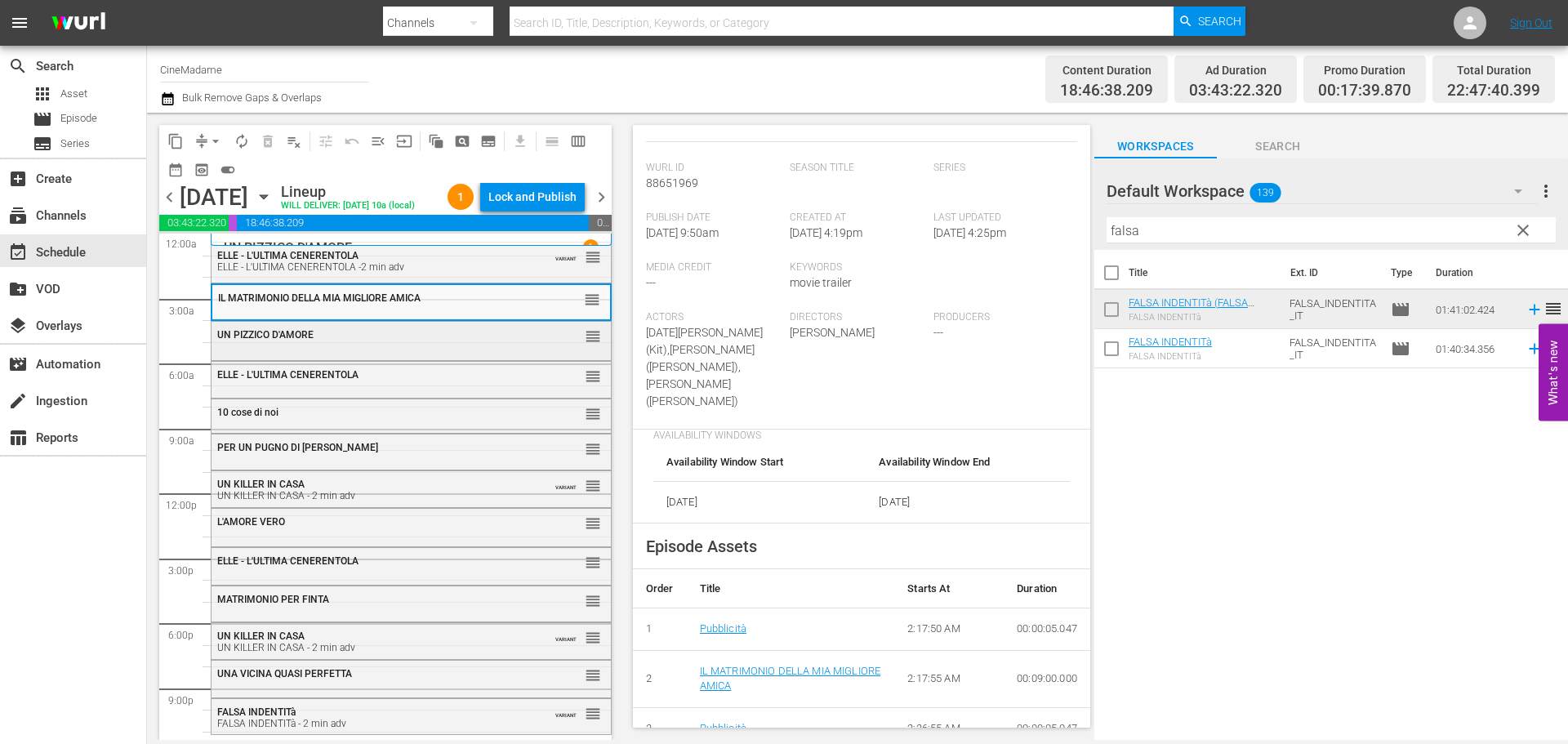
click at [402, 340] on div "UN PIZZICO D'AMORE" at bounding box center [371, 334] width 308 height 12
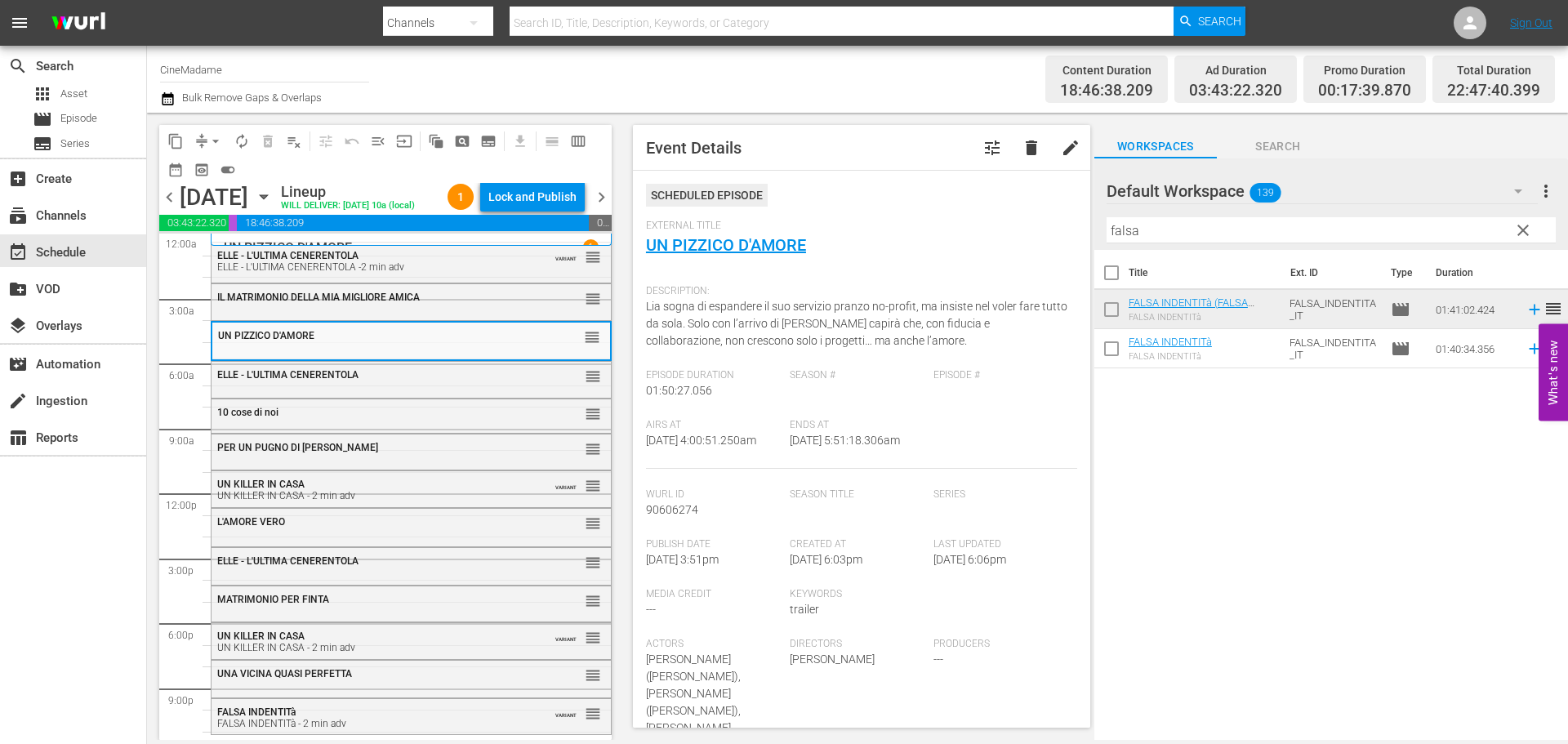
scroll to position [408, 0]
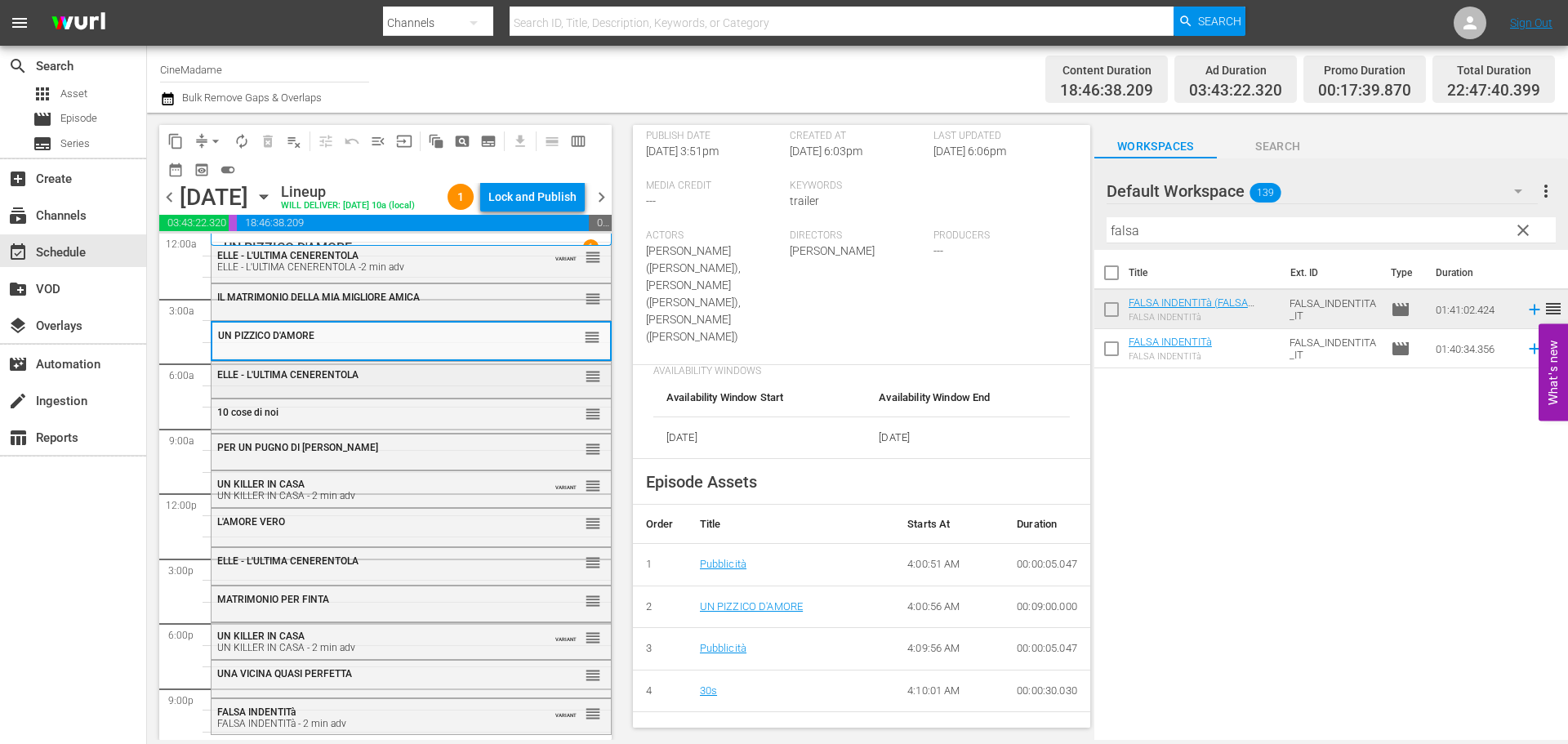
click at [442, 389] on div "ELLE - L'ULTIMA CENERENTOLA reorder" at bounding box center [411, 375] width 399 height 28
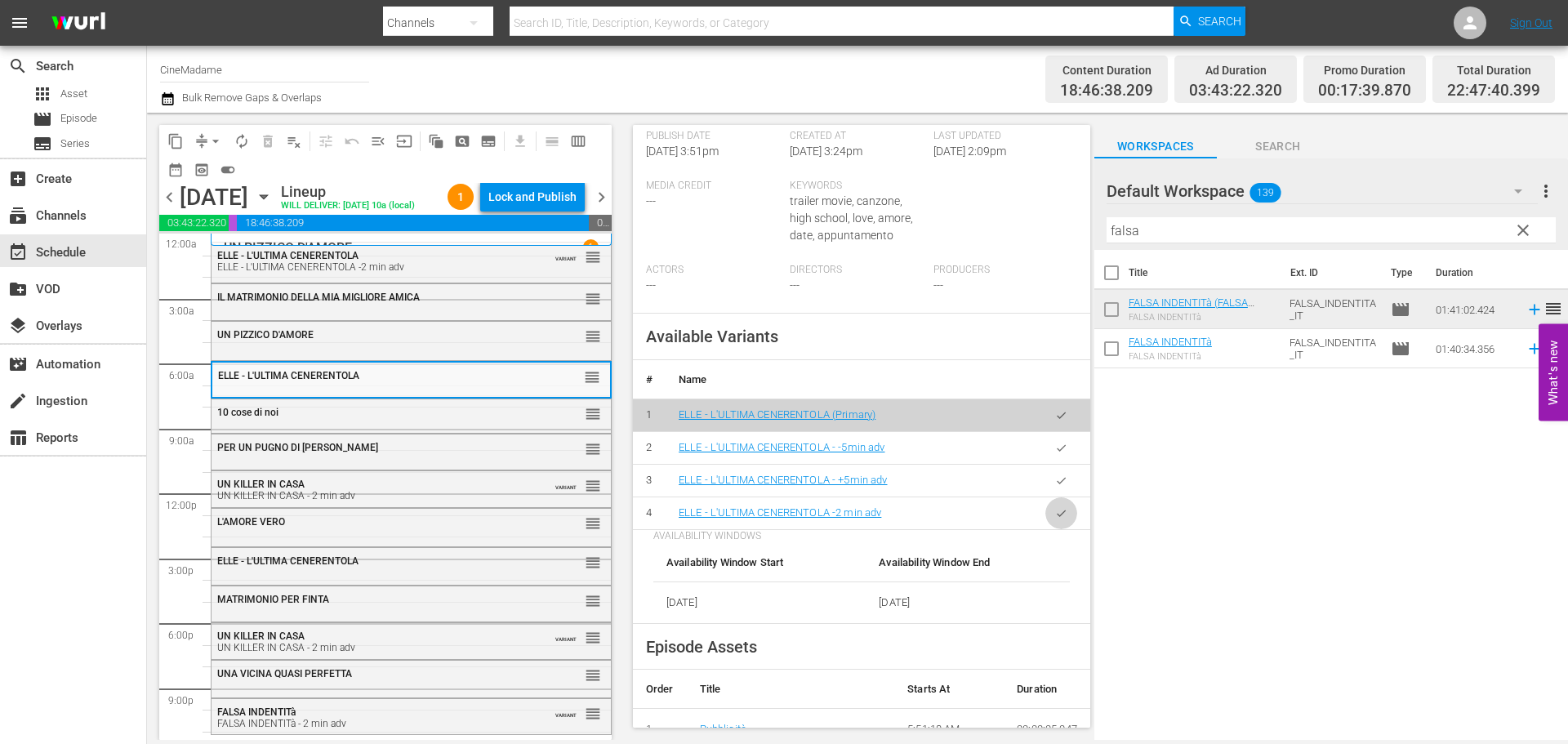
click at [1055, 519] on icon "button" at bounding box center [1062, 513] width 12 height 12
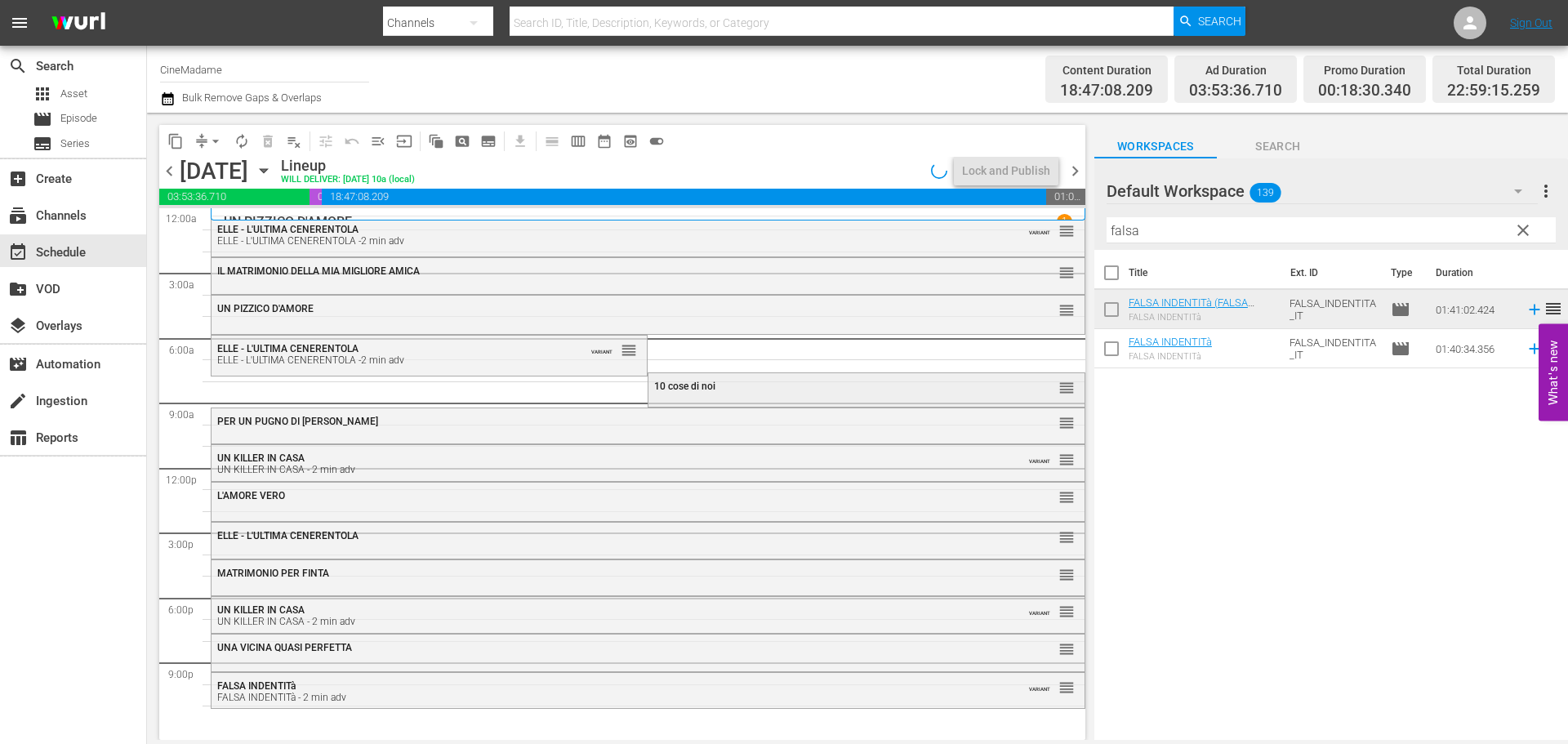
click at [702, 397] on div "10 cose di noi reorder" at bounding box center [866, 387] width 435 height 28
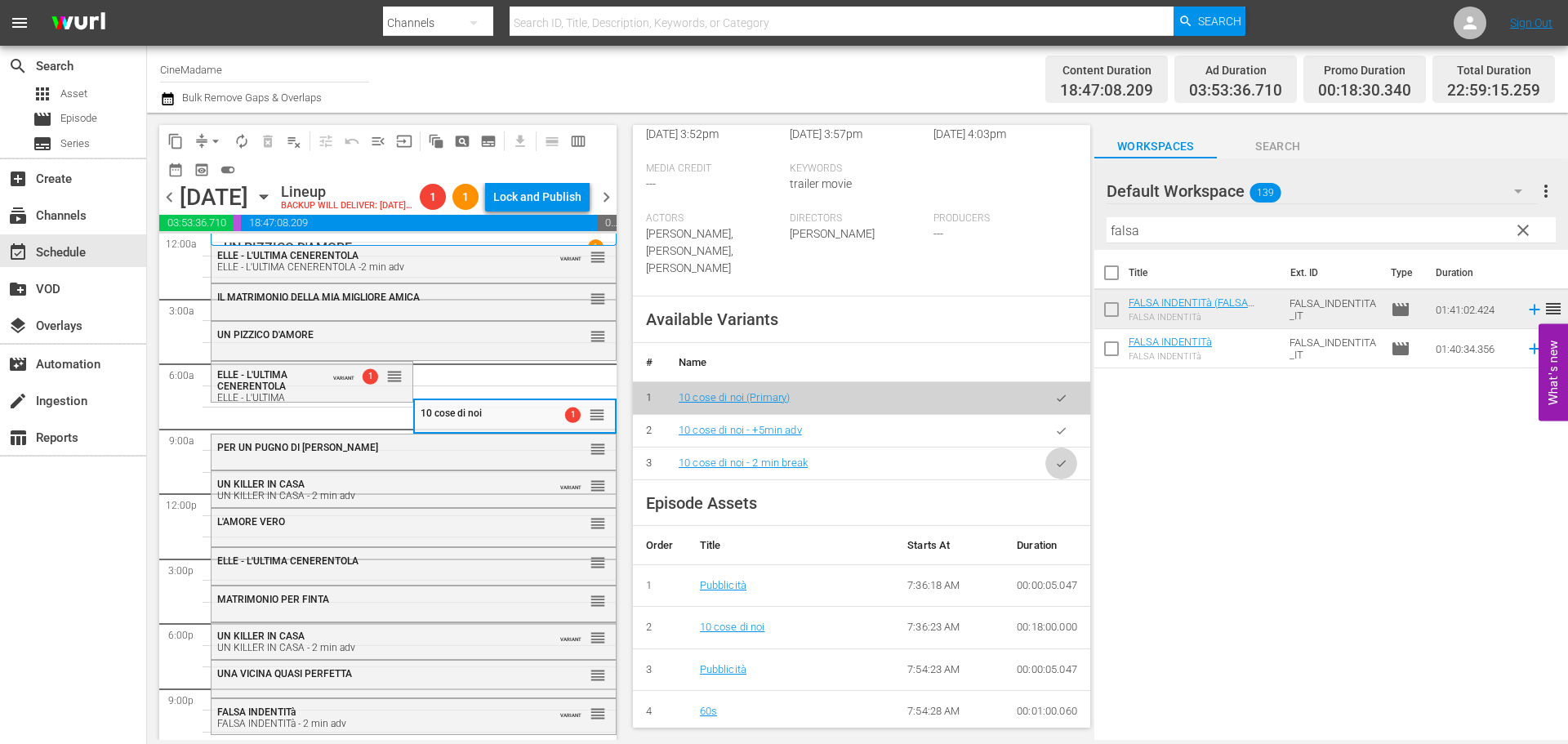
click at [1055, 463] on icon "button" at bounding box center [1062, 463] width 12 height 12
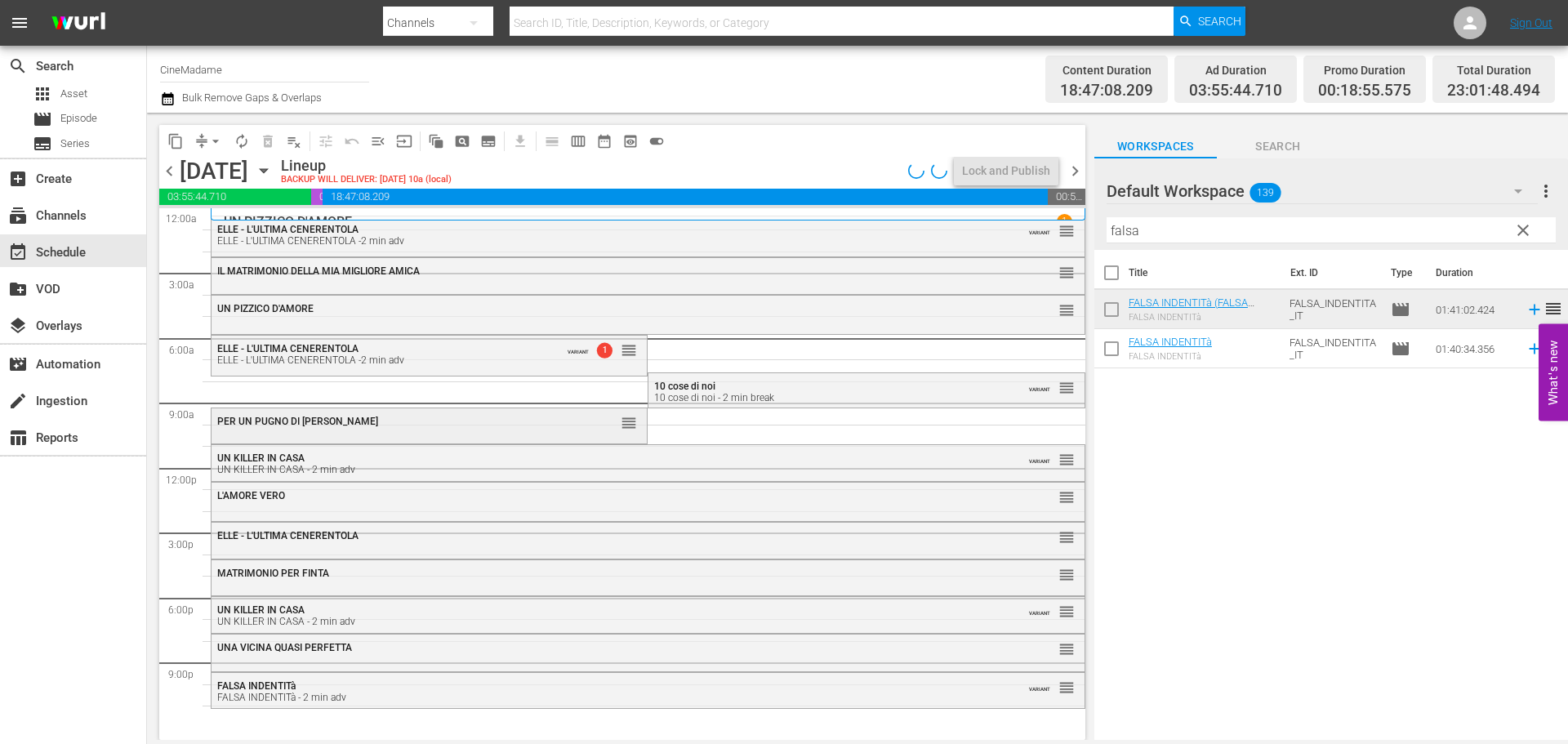
click at [569, 429] on div "reorder" at bounding box center [601, 422] width 73 height 16
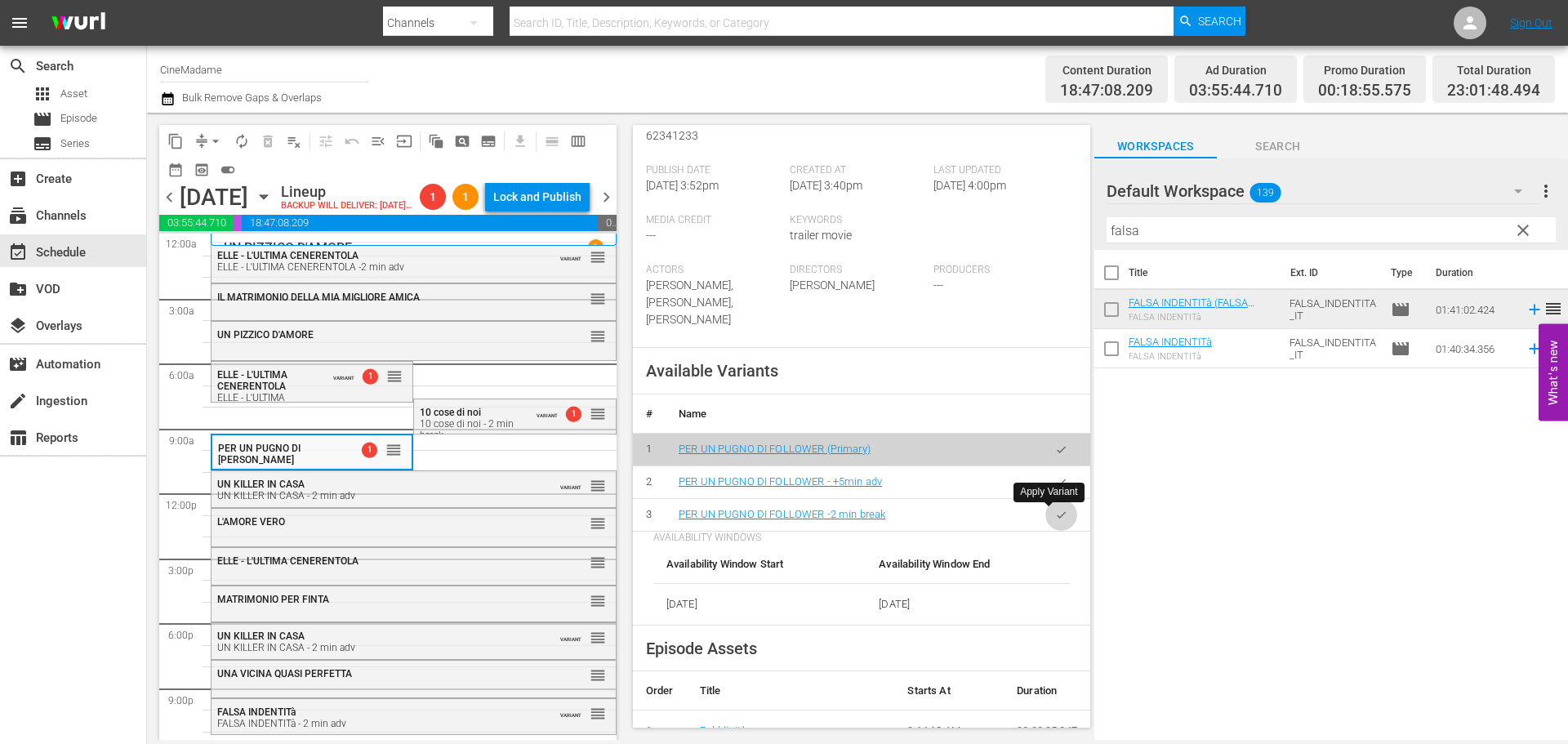
click at [1055, 511] on icon "button" at bounding box center [1062, 515] width 12 height 12
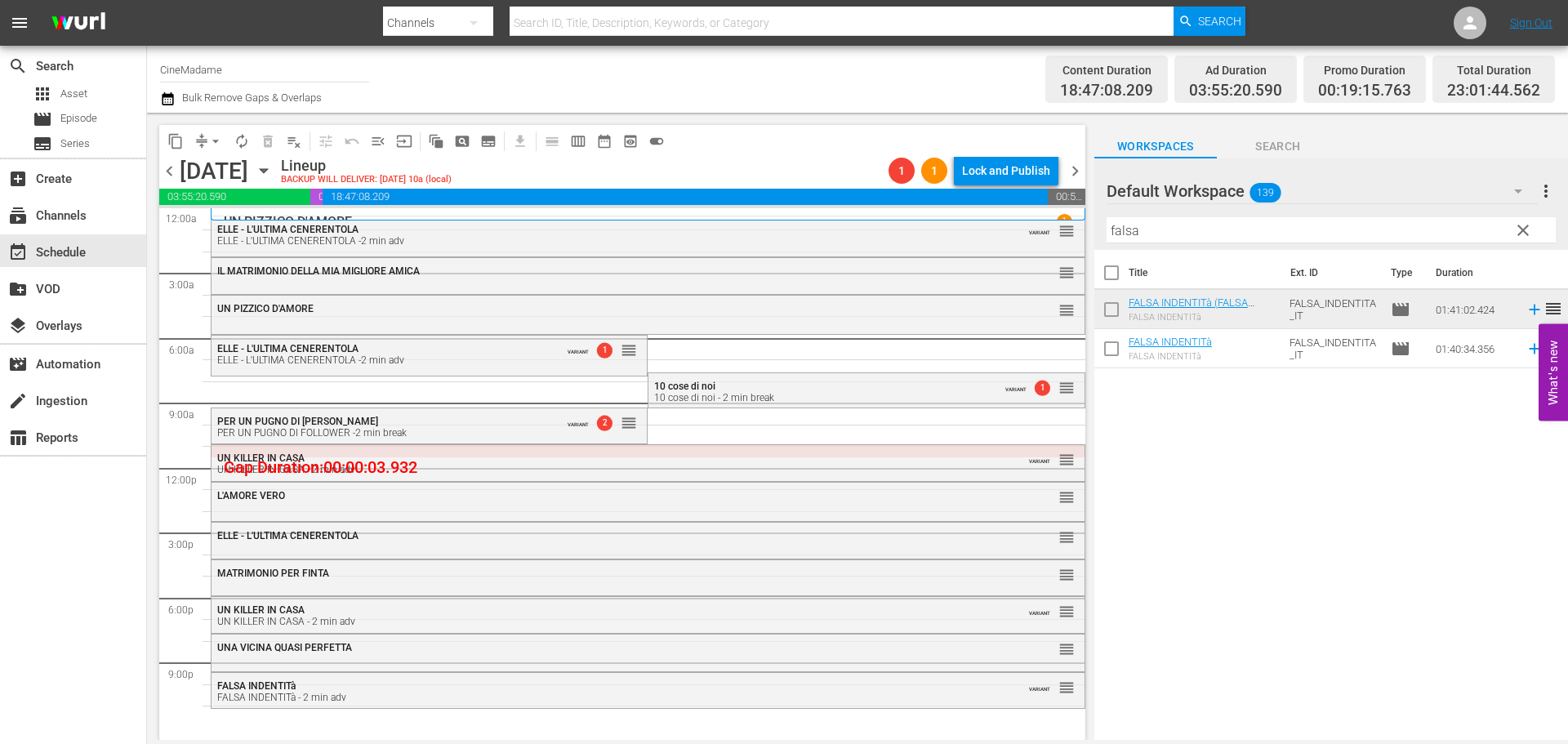
click at [606, 464] on div "UN KILLER IN CASA - 2 min adv" at bounding box center [603, 469] width 773 height 12
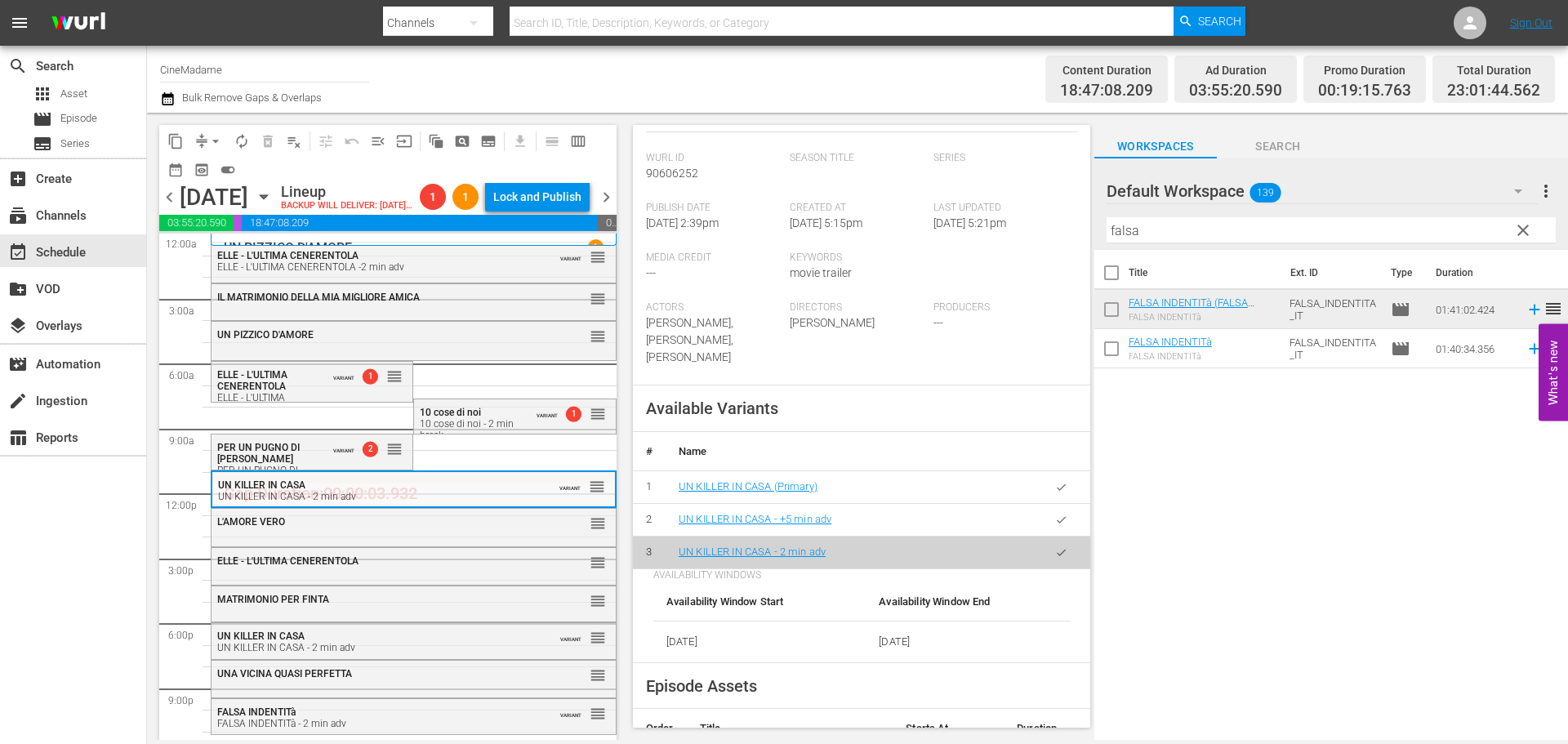
scroll to position [490, 0]
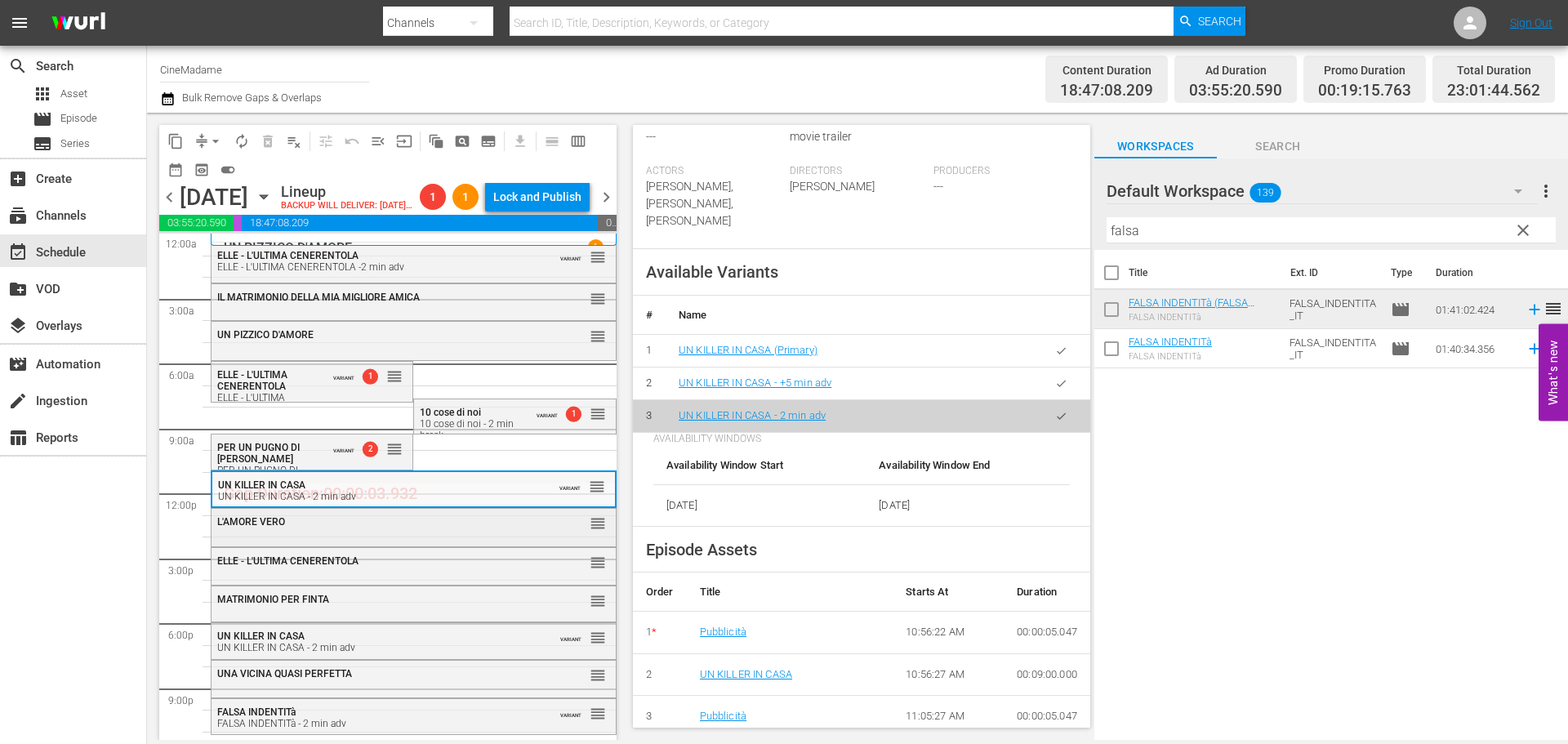
click at [357, 527] on div "L'AMORE VERO" at bounding box center [374, 521] width 312 height 12
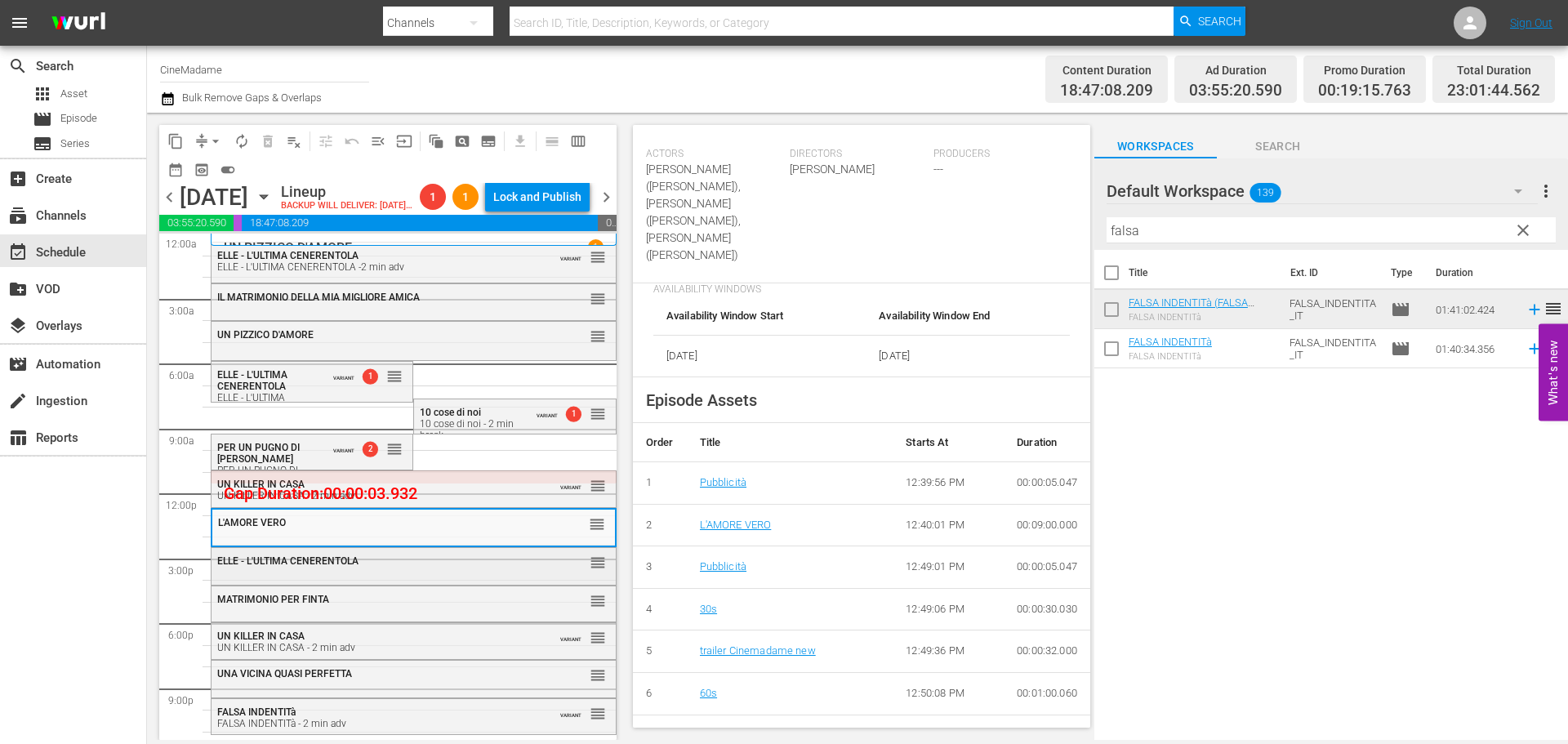
click at [480, 567] on div "ELLE - L'ULTIMA CENERENTOLA" at bounding box center [374, 560] width 312 height 12
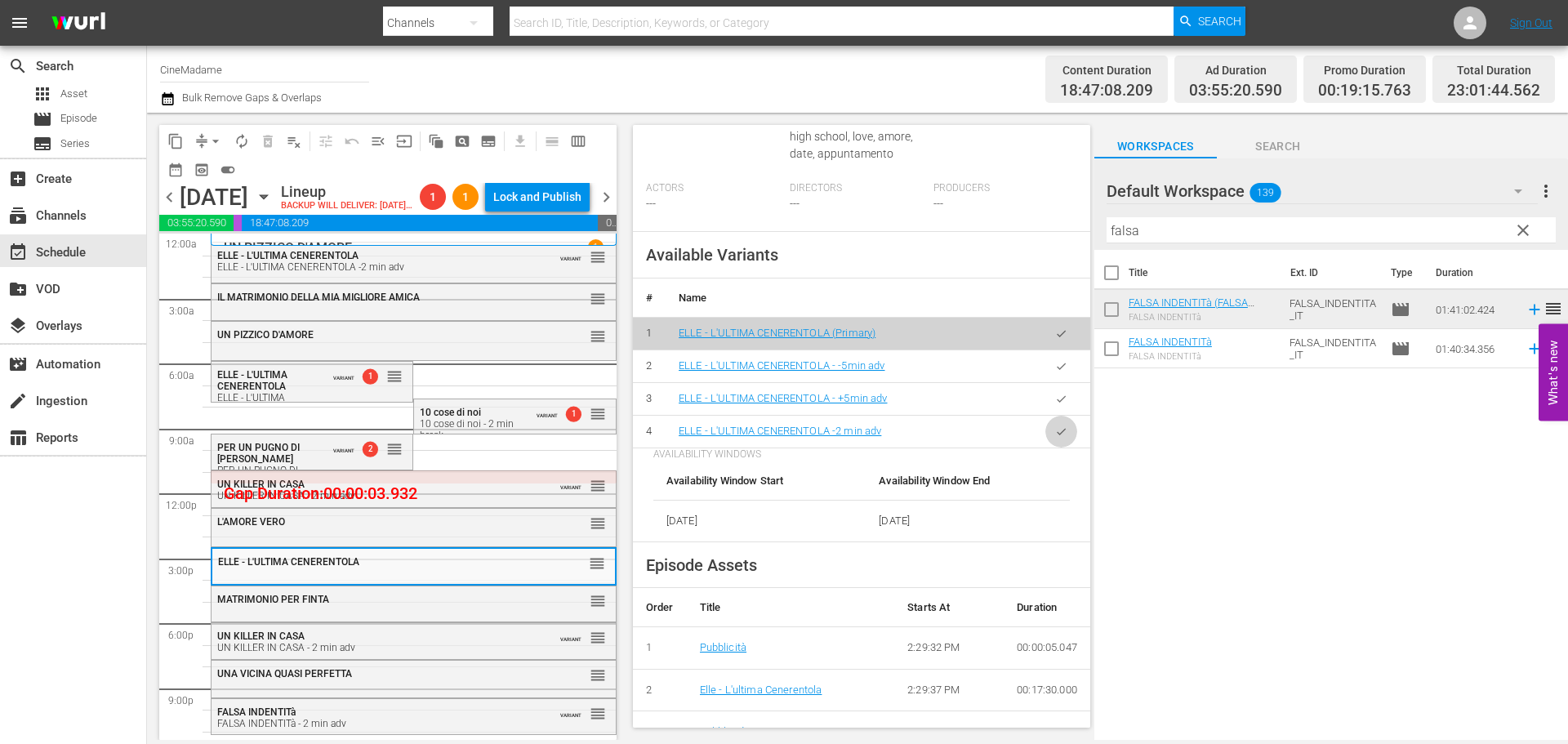
click at [1057, 434] on icon "button" at bounding box center [1062, 430] width 9 height 6
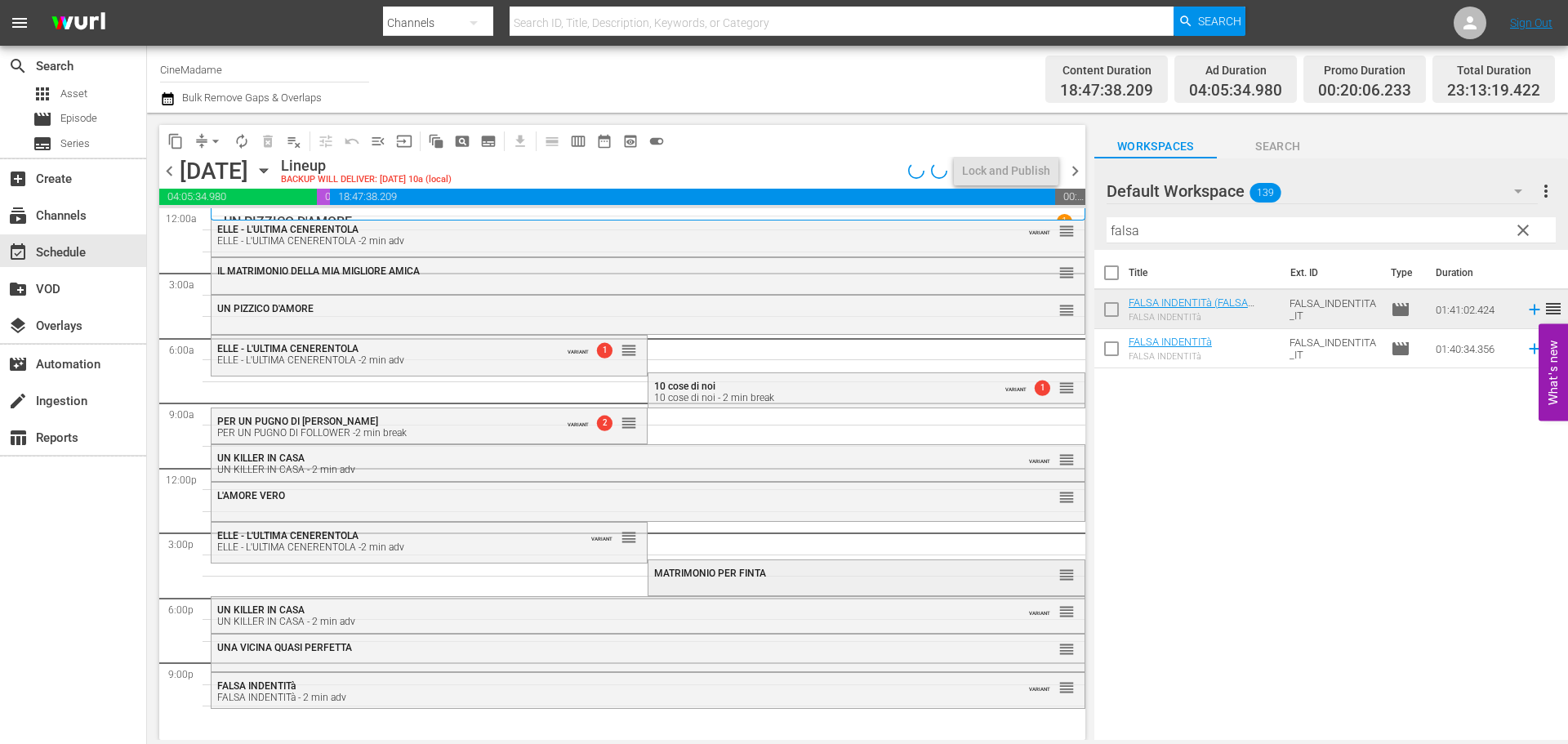
click at [695, 574] on span "MATRIMONIO PER FINTA" at bounding box center [710, 573] width 112 height 12
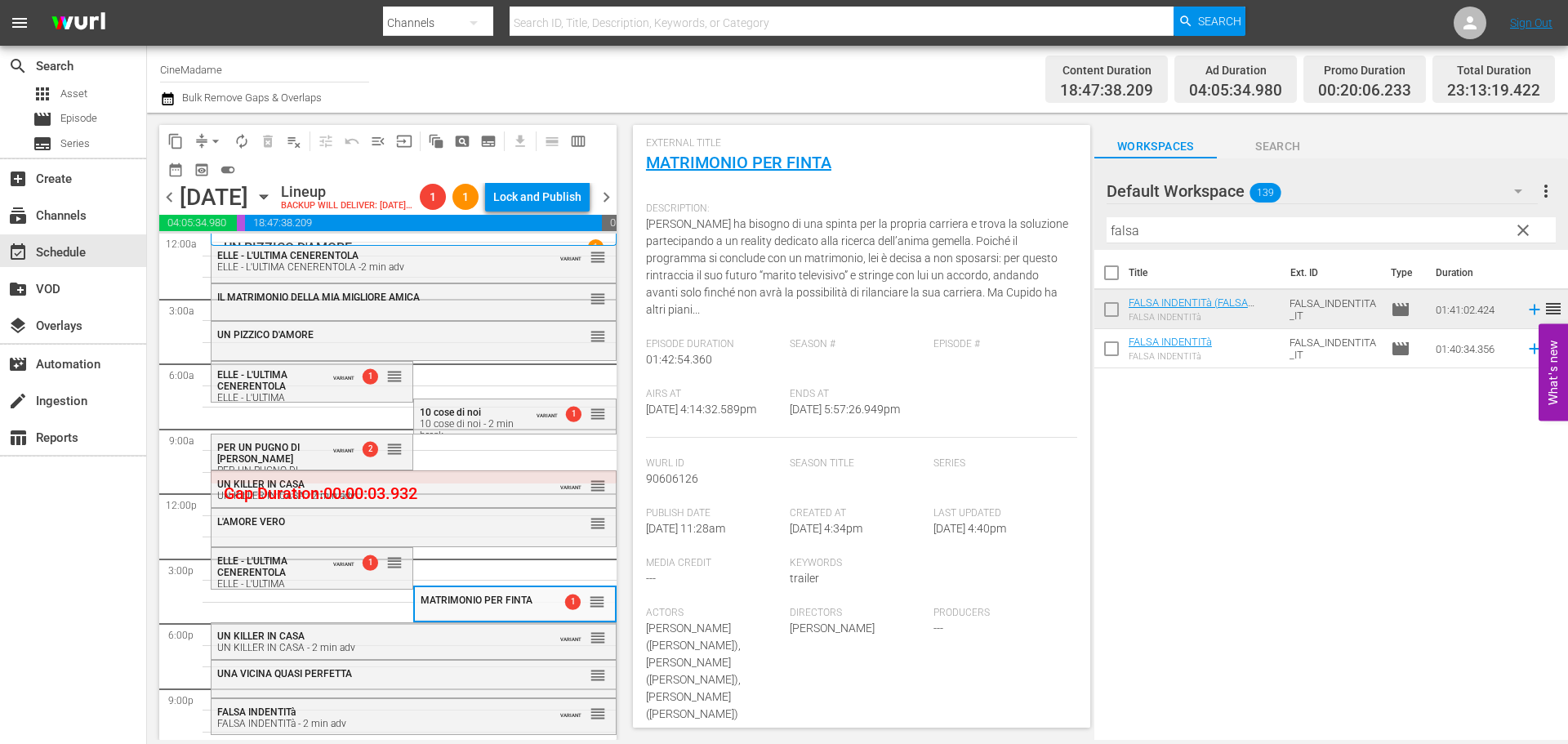
scroll to position [408, 0]
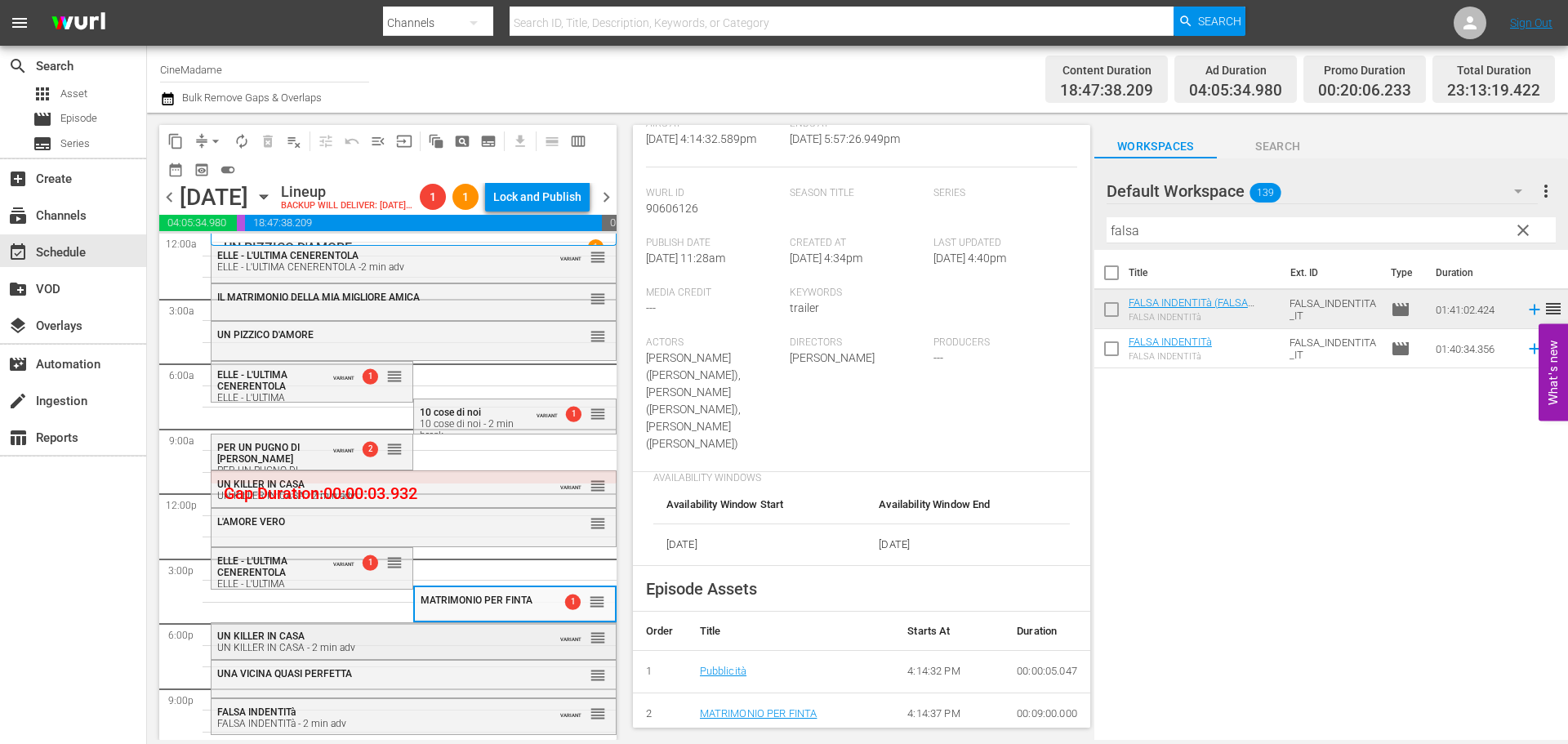
click at [419, 653] on div "UN KILLER IN CASA UN KILLER IN CASA - 2 min adv" at bounding box center [374, 642] width 312 height 23
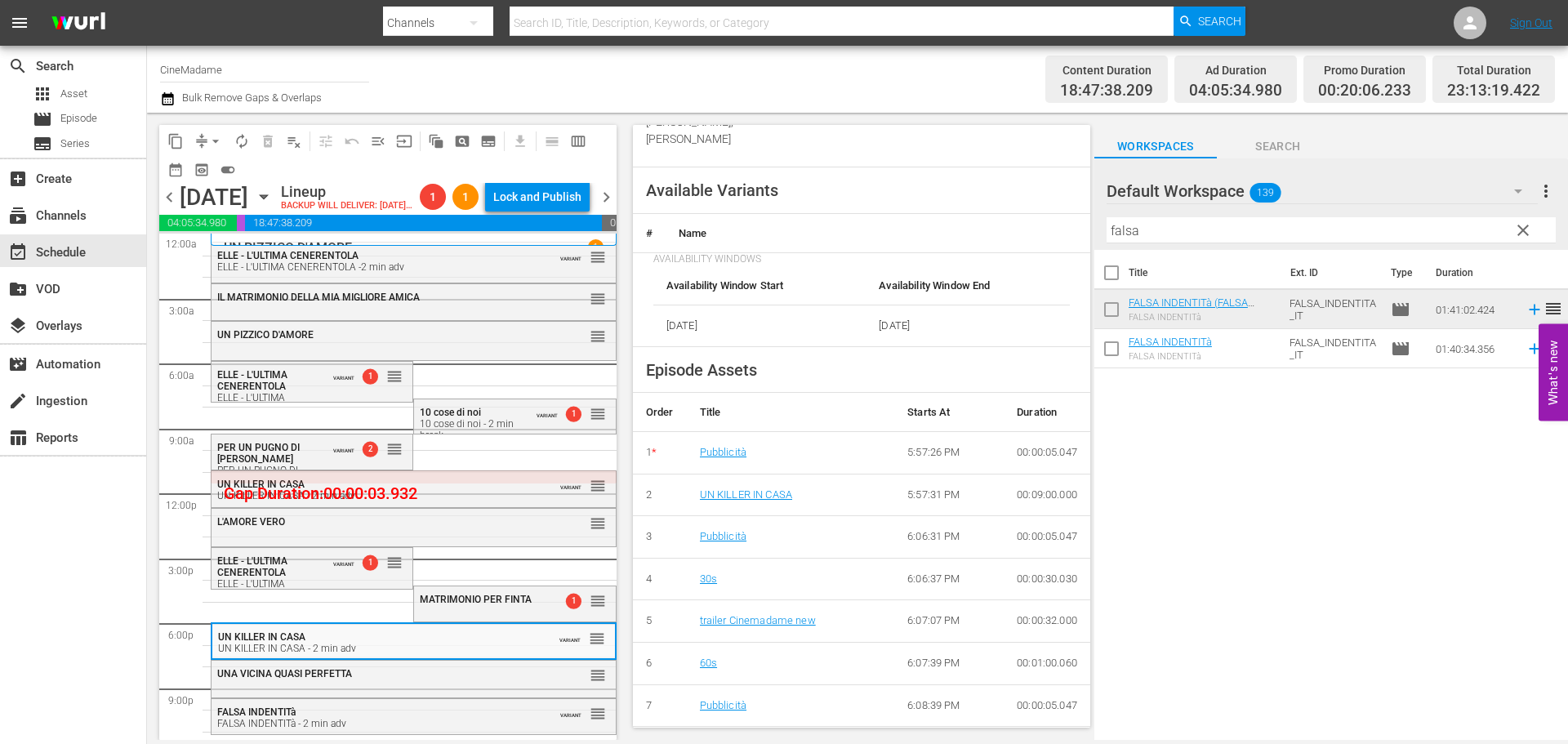
scroll to position [41, 0]
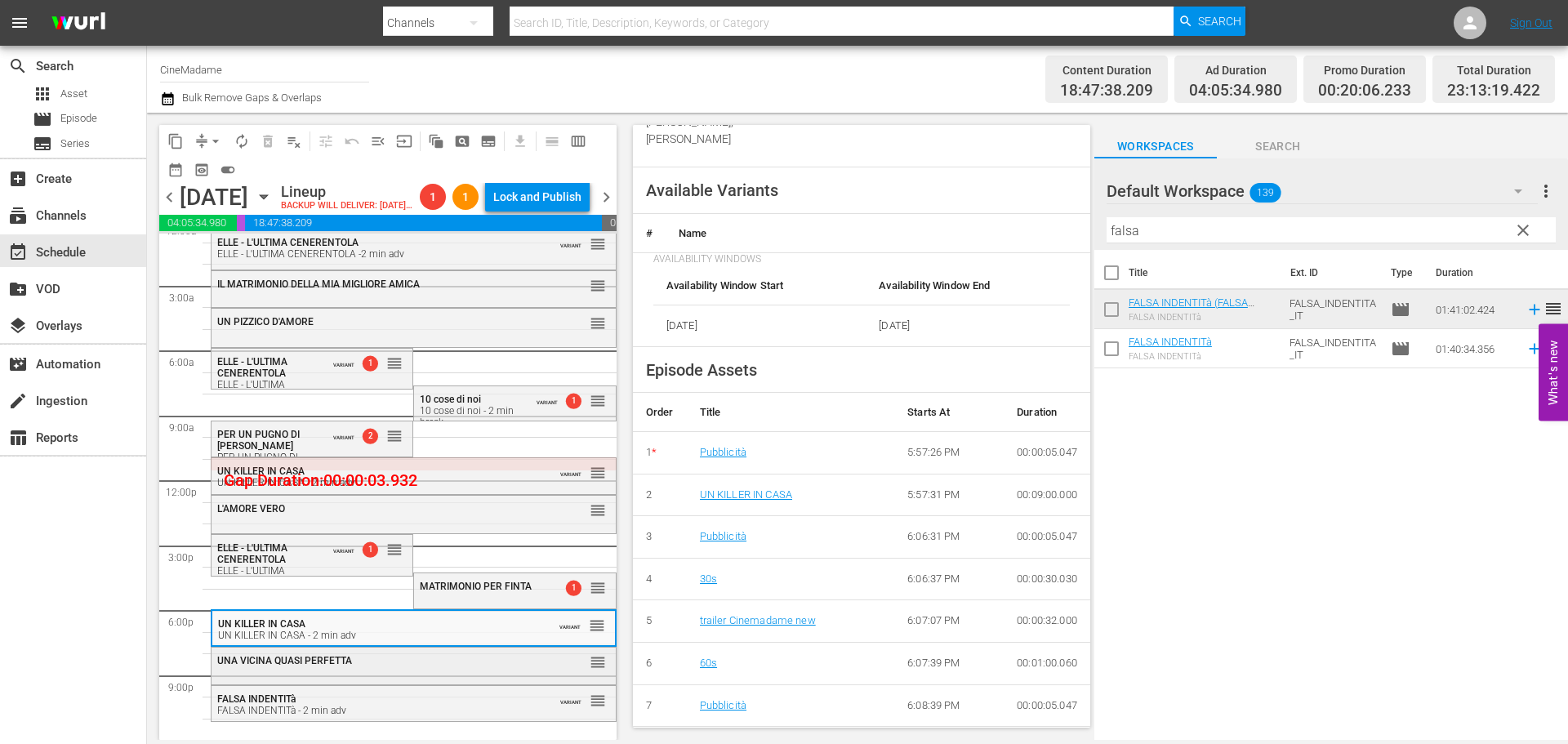
click at [382, 656] on div "UNA VICINA QUASI PERFETTA" at bounding box center [374, 660] width 312 height 12
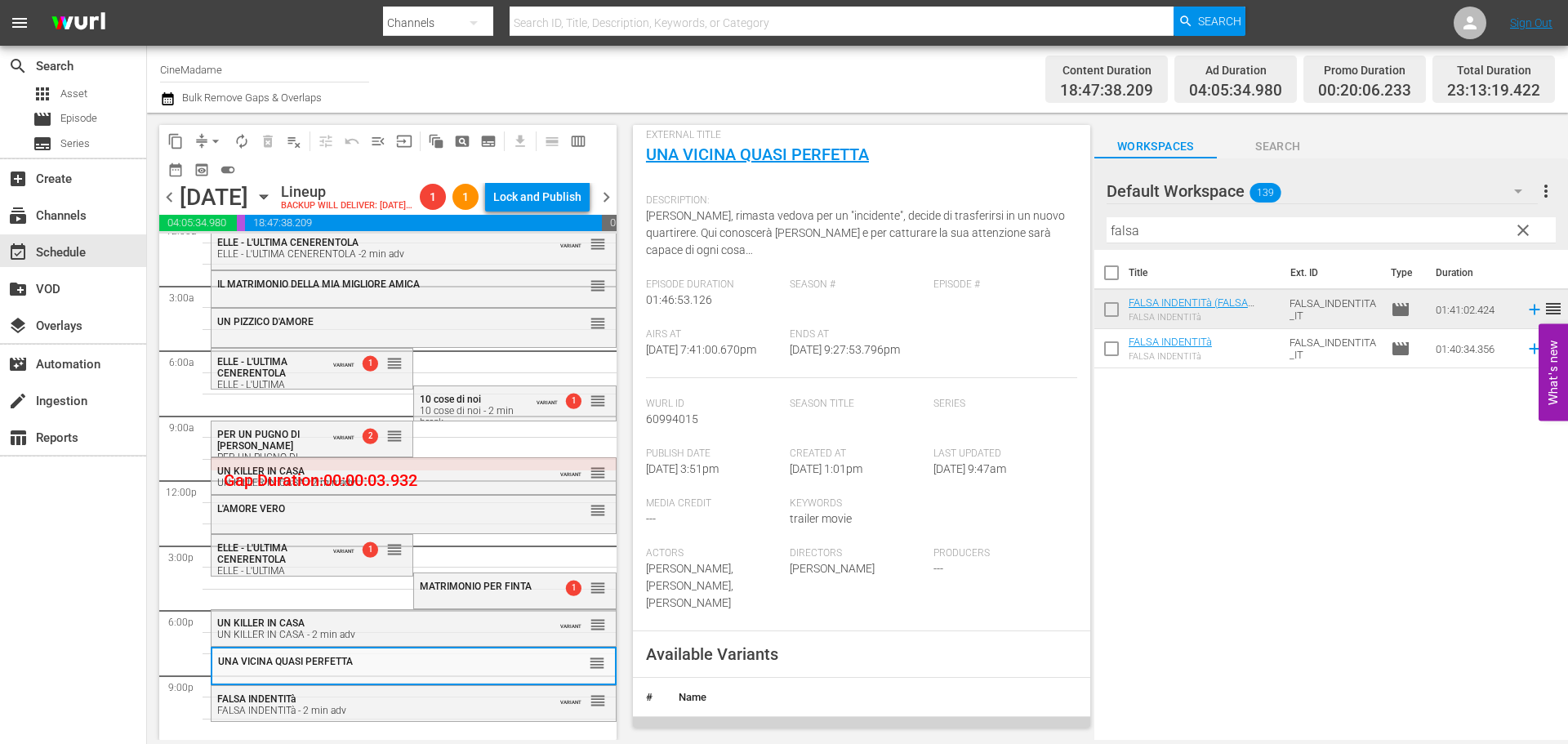
scroll to position [408, 0]
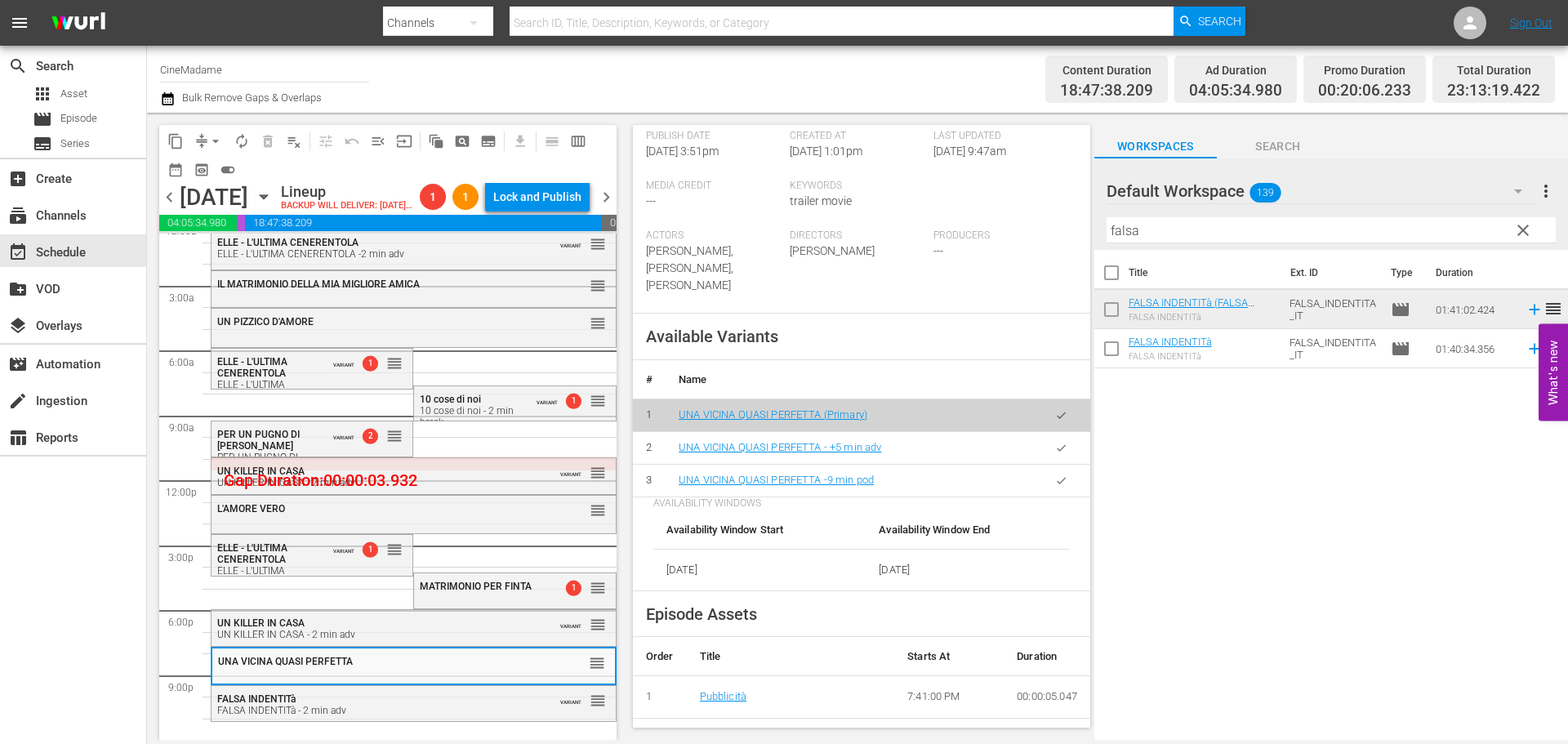
click at [1055, 482] on icon "button" at bounding box center [1062, 480] width 12 height 12
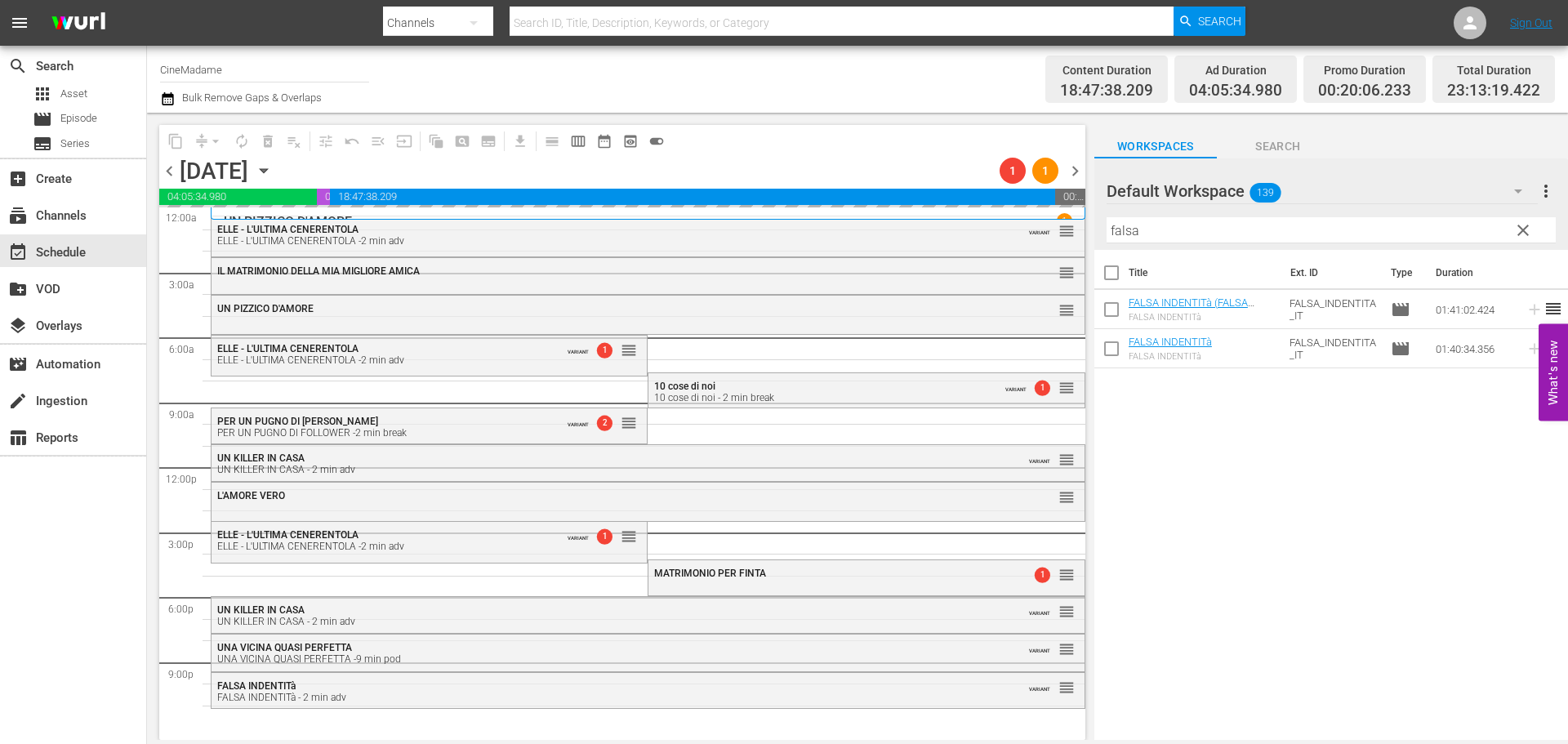
scroll to position [0, 0]
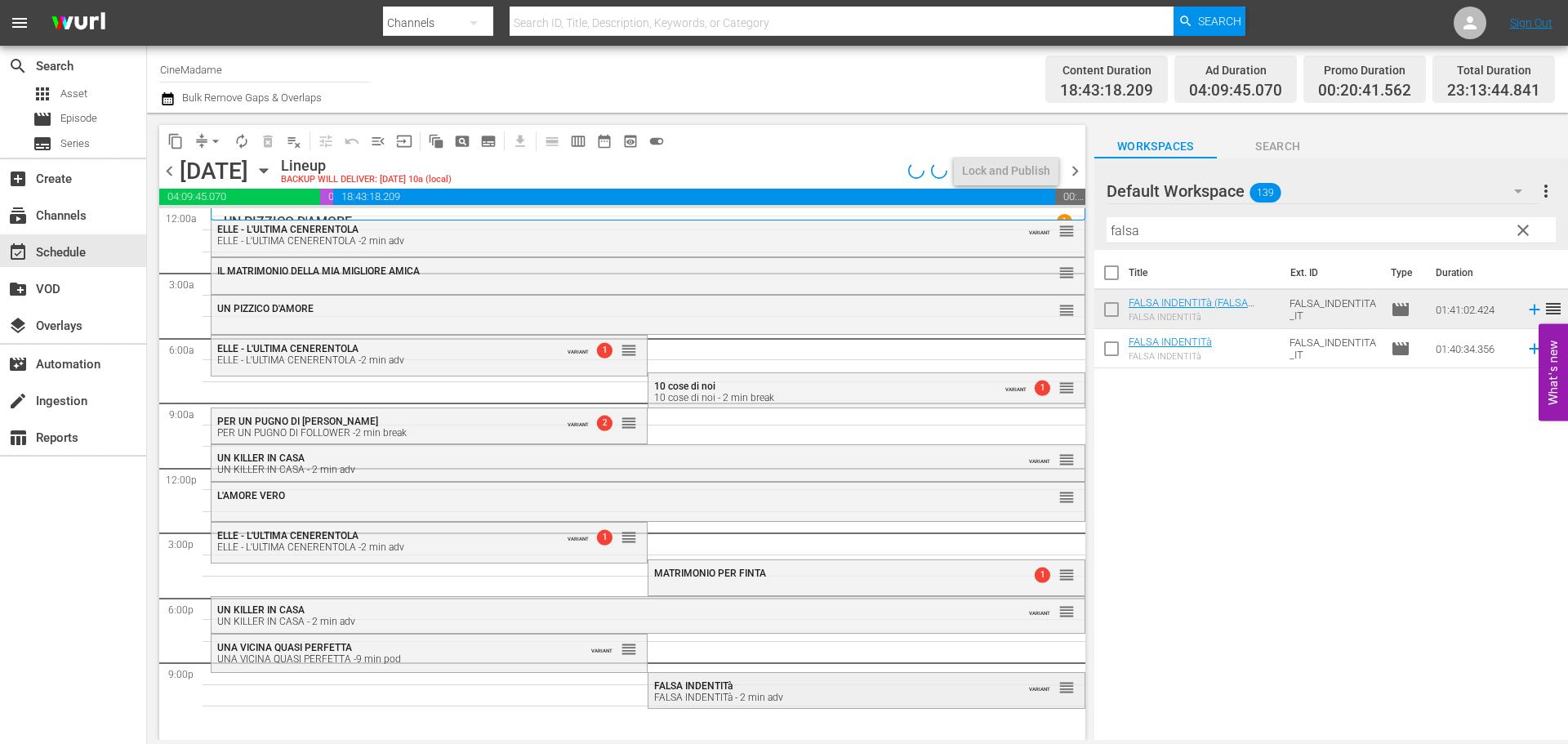
click at [709, 687] on span "FALSA INDENTITà" at bounding box center [694, 685] width 78 height 12
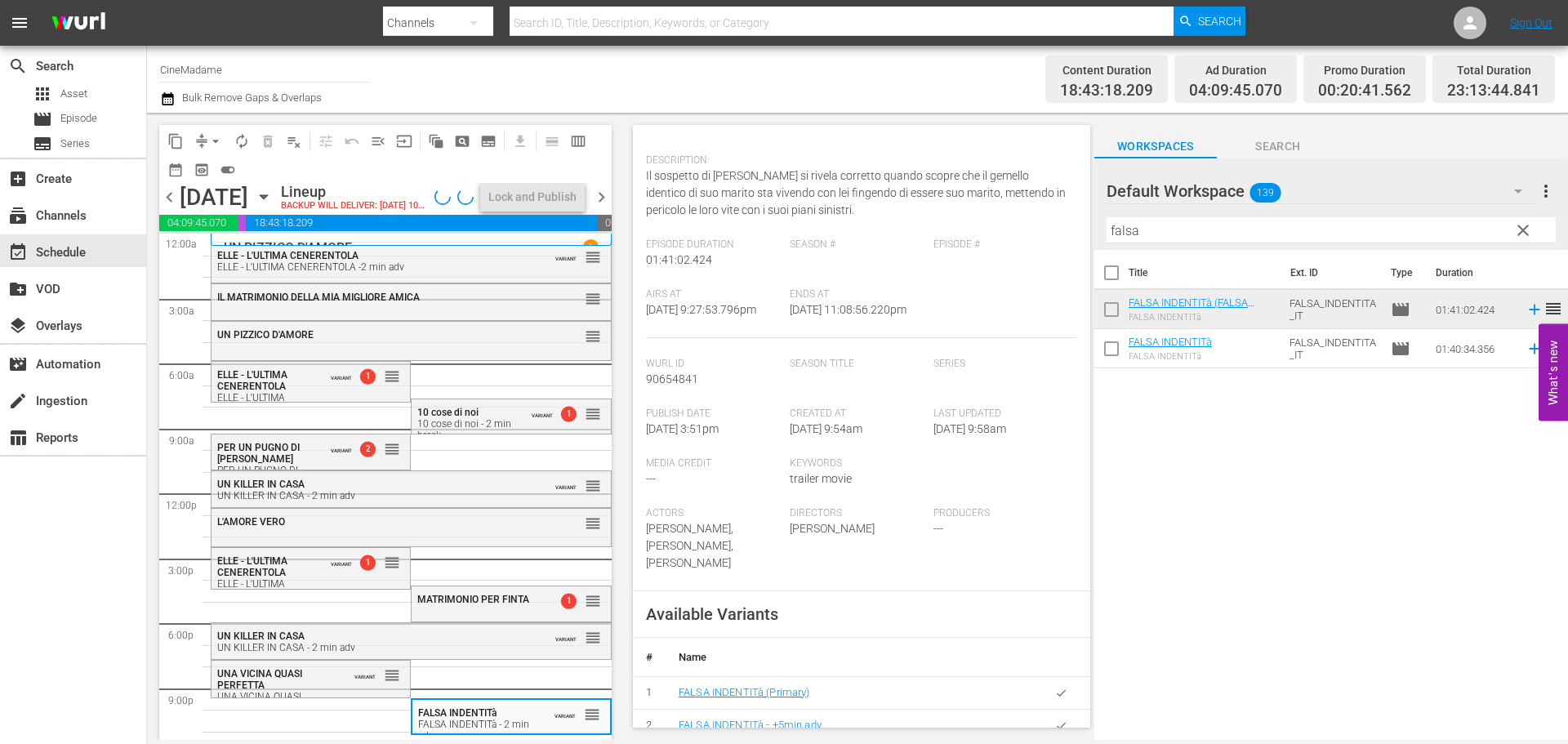
scroll to position [408, 0]
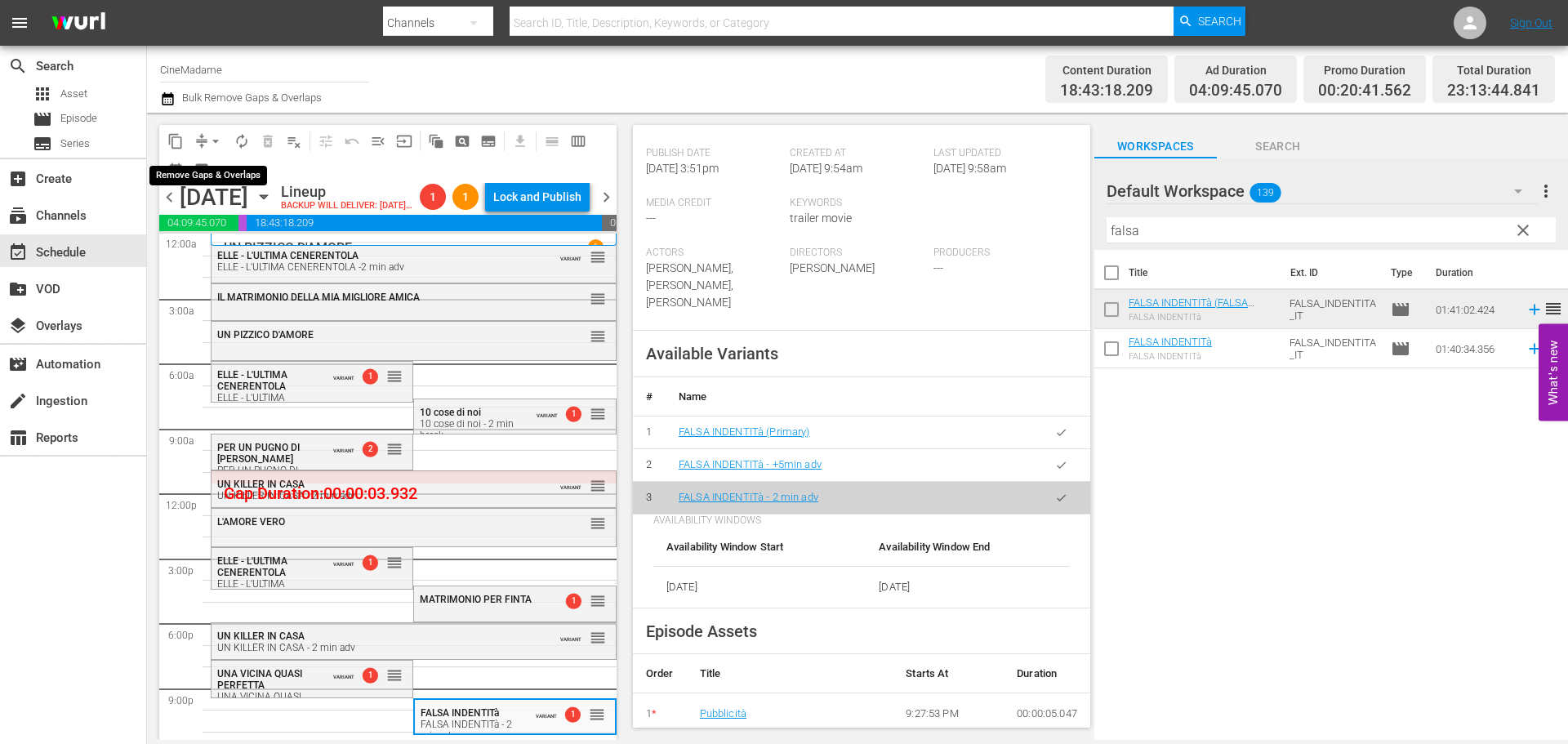
click at [209, 132] on button "arrow_drop_down" at bounding box center [215, 141] width 26 height 26
click at [249, 218] on li "Align to End of Previous Day" at bounding box center [217, 228] width 171 height 27
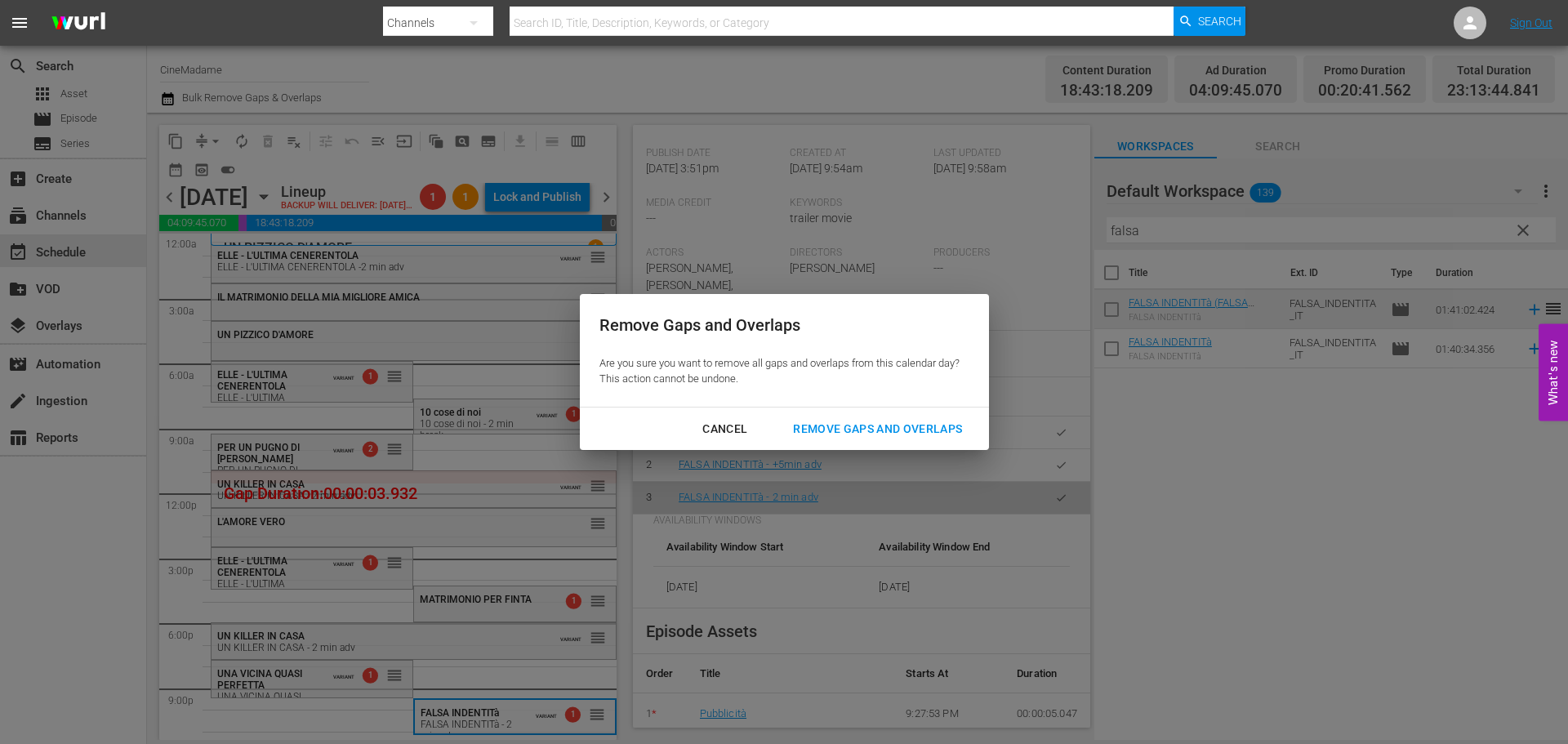
click at [848, 424] on div "Remove Gaps and Overlaps" at bounding box center [877, 429] width 195 height 20
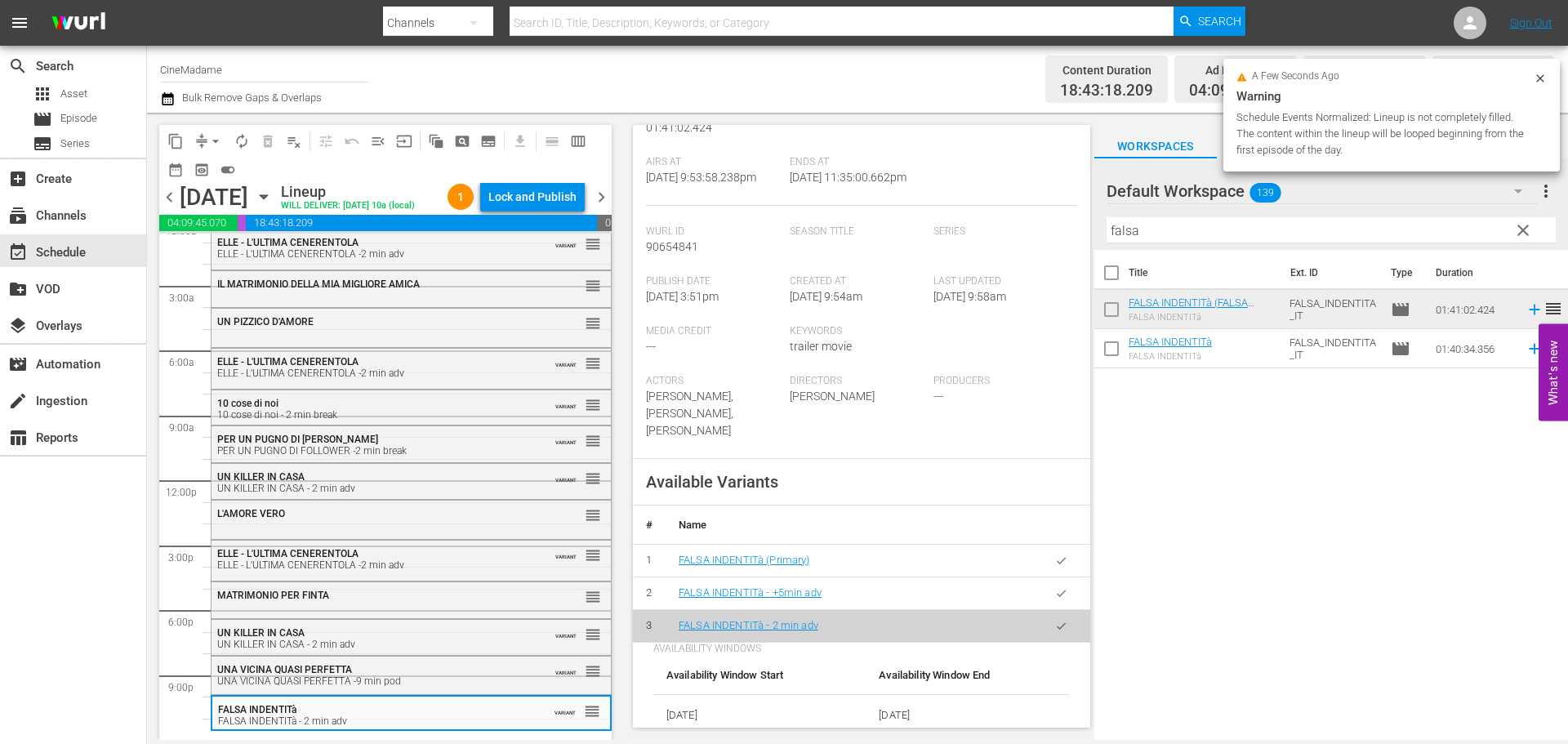
scroll to position [0, 0]
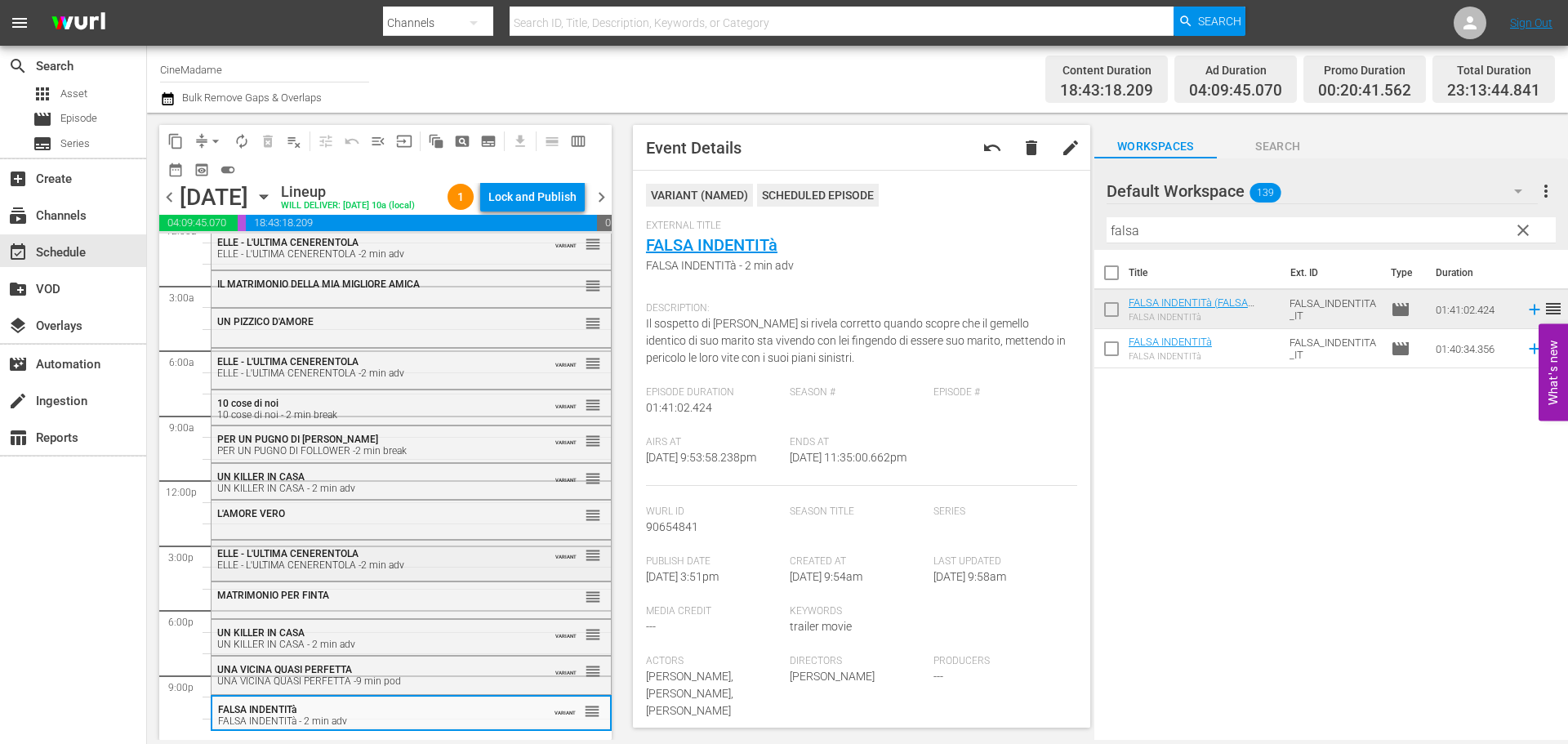
click at [382, 560] on div "ELLE - L'ULTIMA CENERENTOLA -2 min adv" at bounding box center [371, 565] width 308 height 12
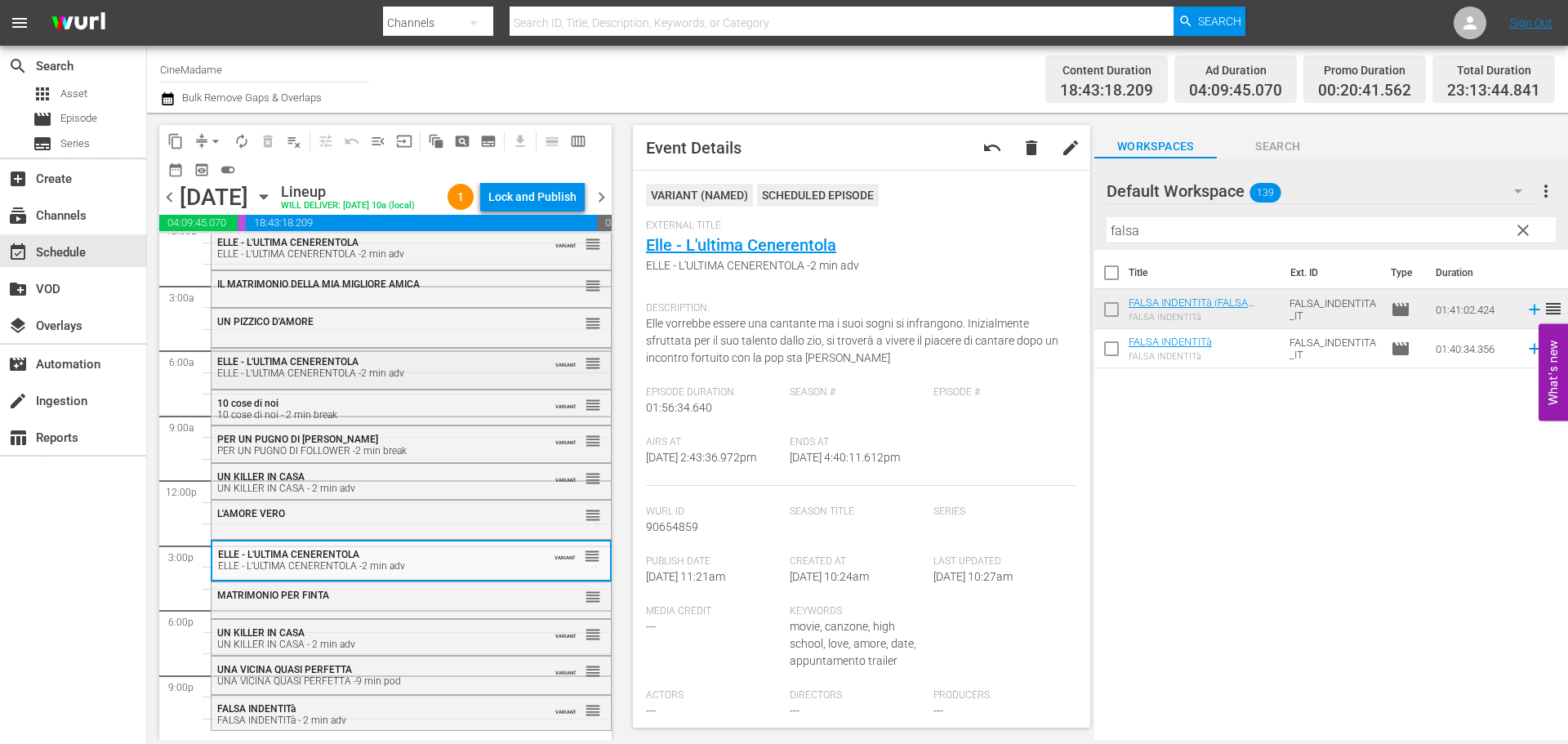
click at [347, 365] on span "ELLE - L'ULTIMA CENERENTOLA" at bounding box center [288, 361] width 142 height 12
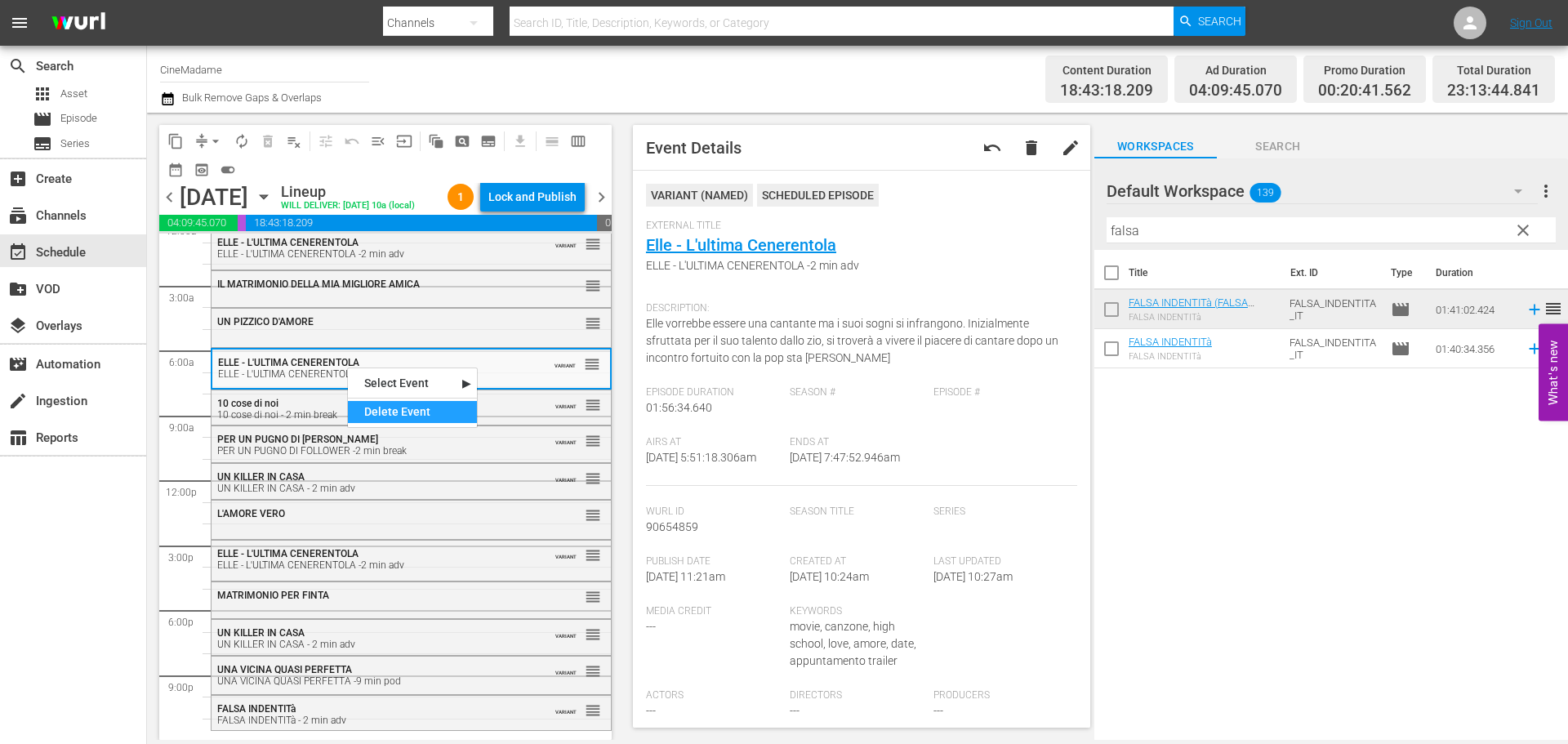
click at [419, 405] on div "Delete Event" at bounding box center [412, 412] width 129 height 22
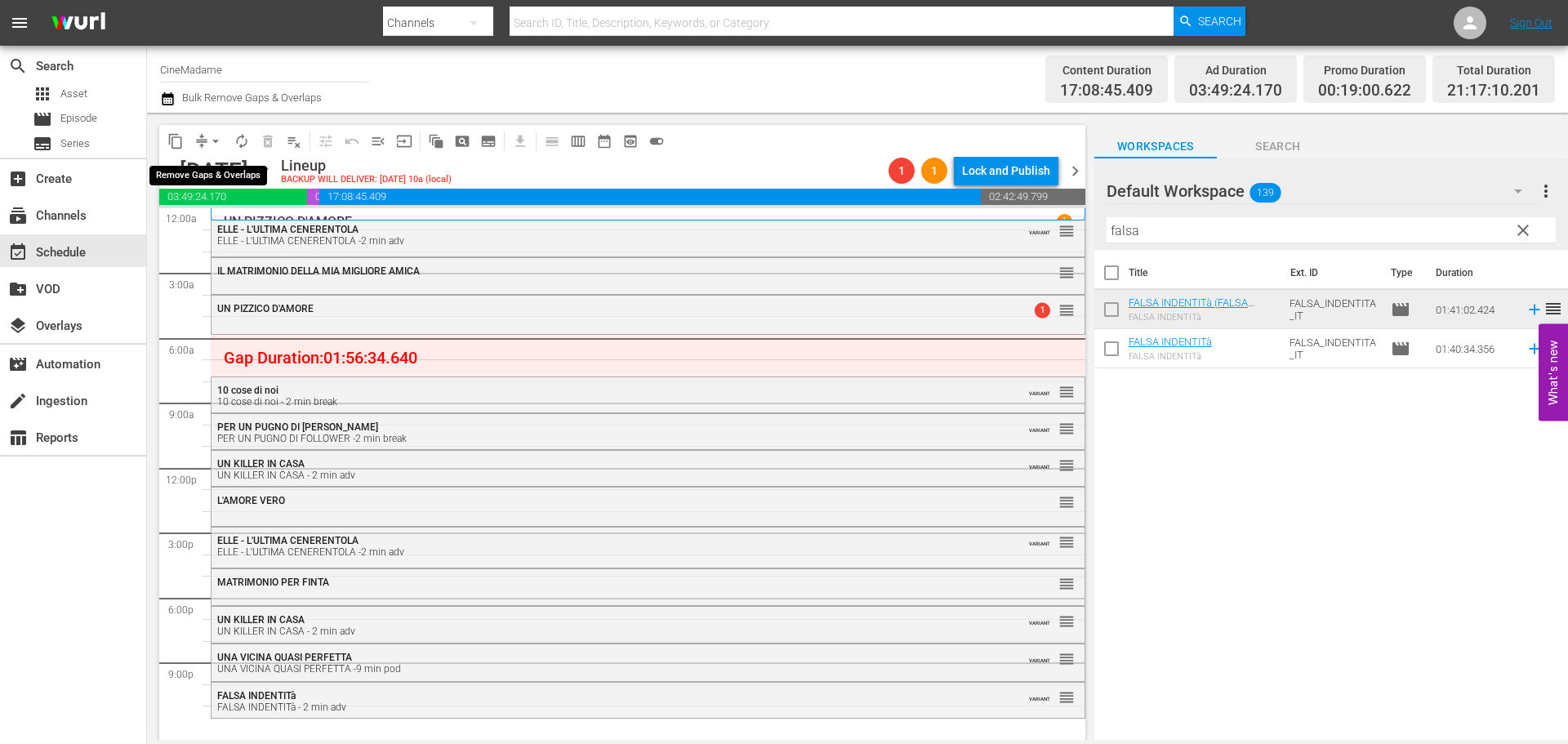
click at [208, 133] on span "arrow_drop_down" at bounding box center [216, 141] width 16 height 16
click at [229, 233] on li "Align to End of Previous Day" at bounding box center [217, 228] width 171 height 27
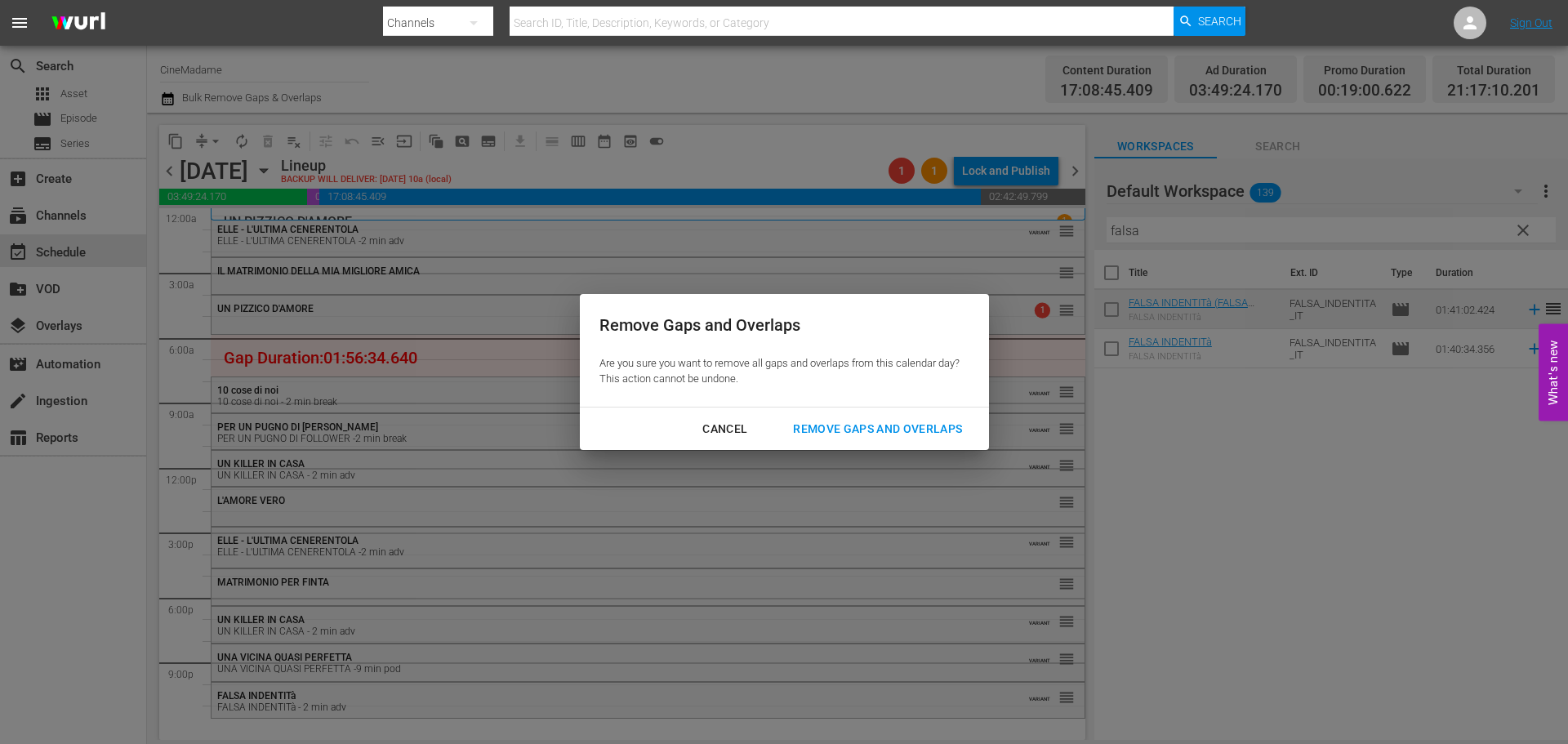
click at [860, 439] on button "Remove Gaps and Overlaps" at bounding box center [878, 429] width 209 height 30
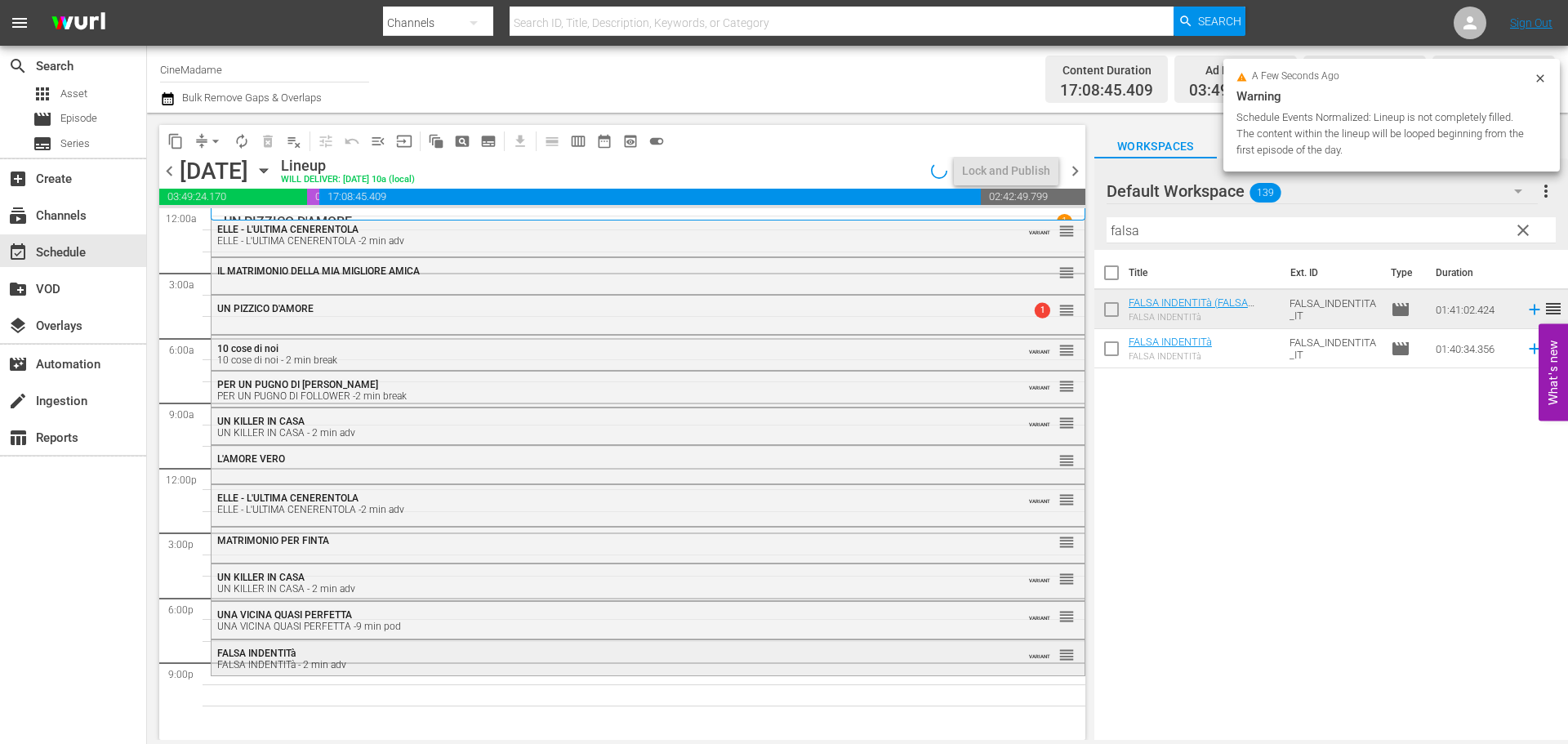
click at [349, 674] on div "FALSA INDENTITà FALSA INDENTITà - 2 min adv VARIANT reorder" at bounding box center [647, 658] width 873 height 36
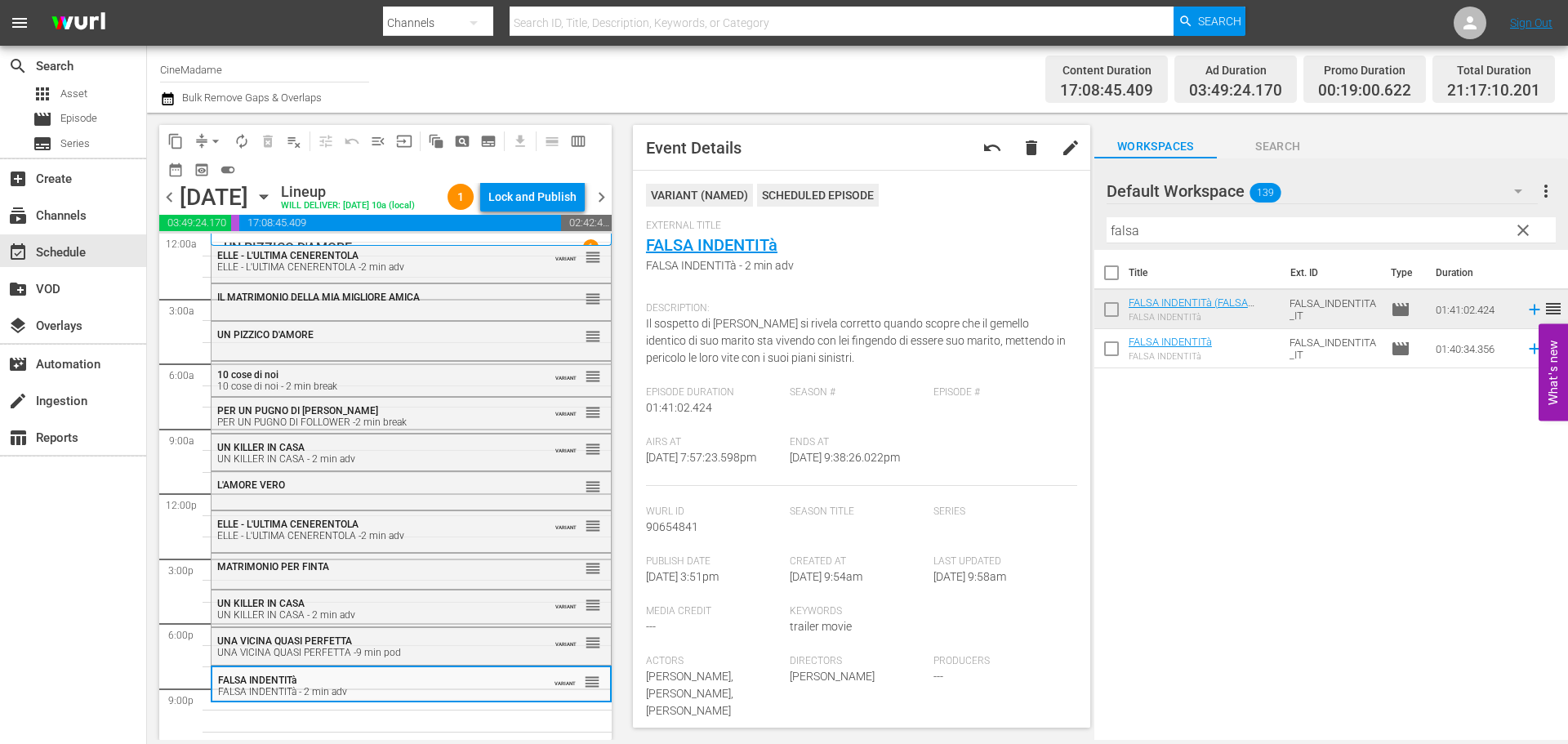
click at [1143, 230] on input "falsa" at bounding box center [1331, 230] width 449 height 26
click at [1143, 231] on input "falsa" at bounding box center [1331, 230] width 449 height 26
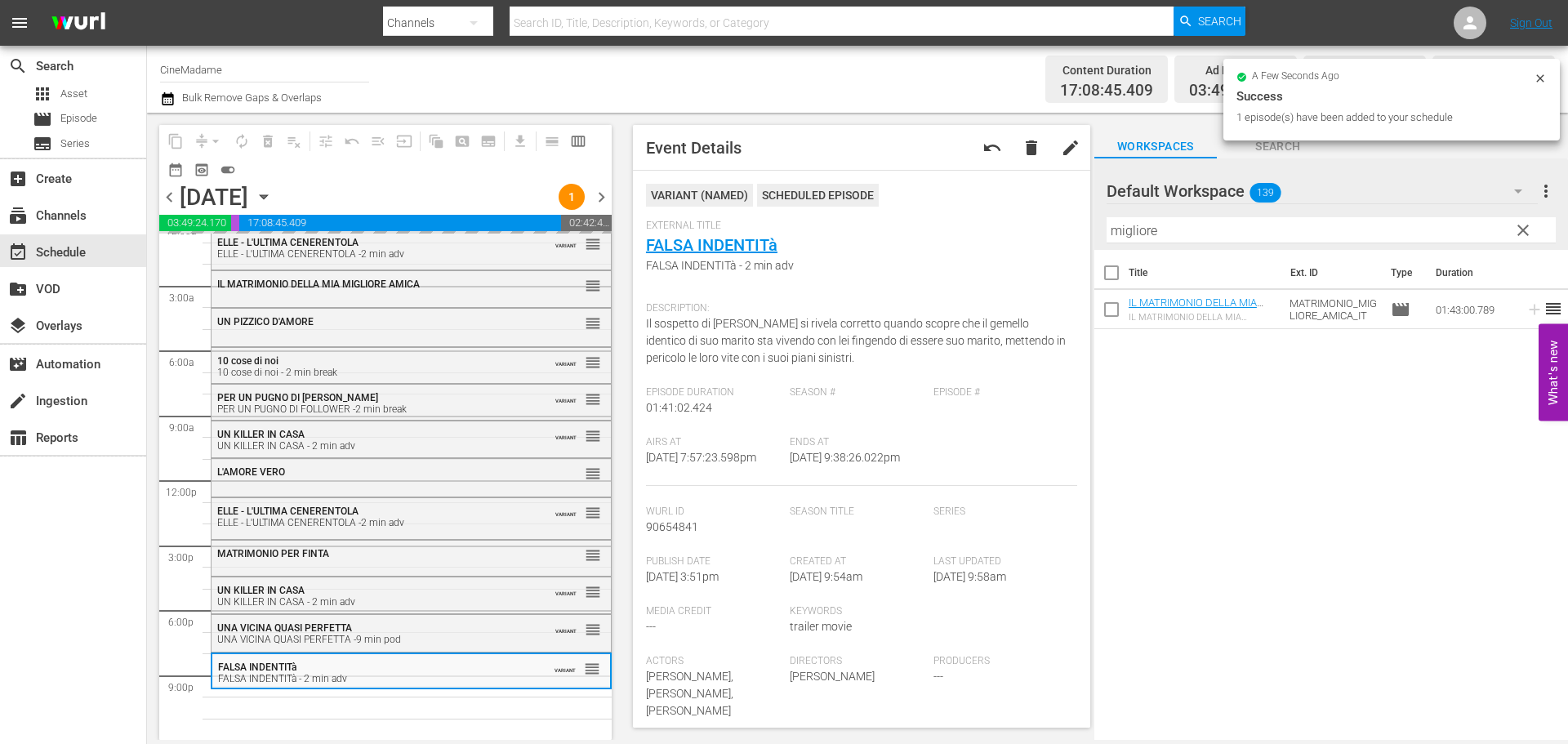
scroll to position [41, 0]
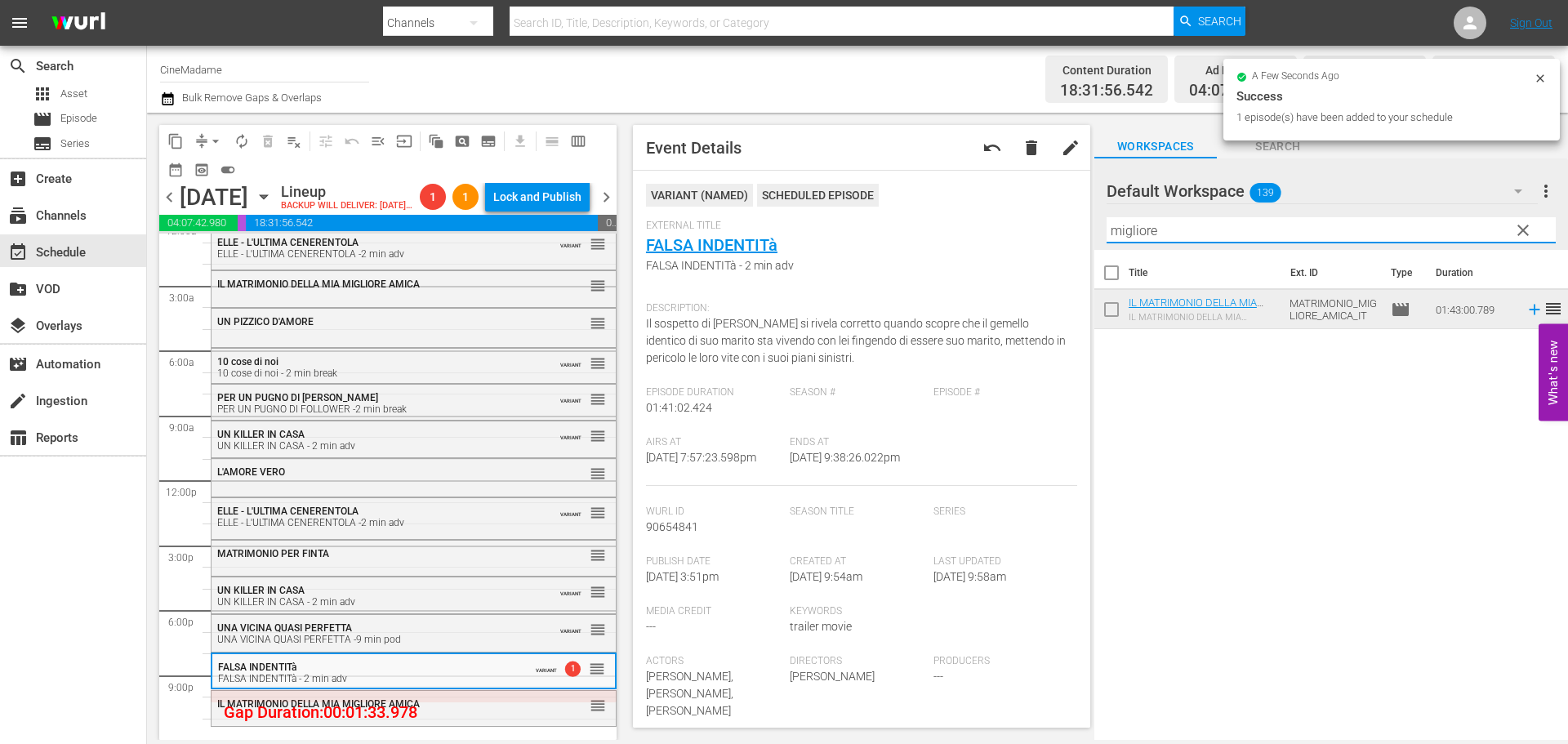
click at [1129, 233] on input "migliore" at bounding box center [1331, 230] width 449 height 26
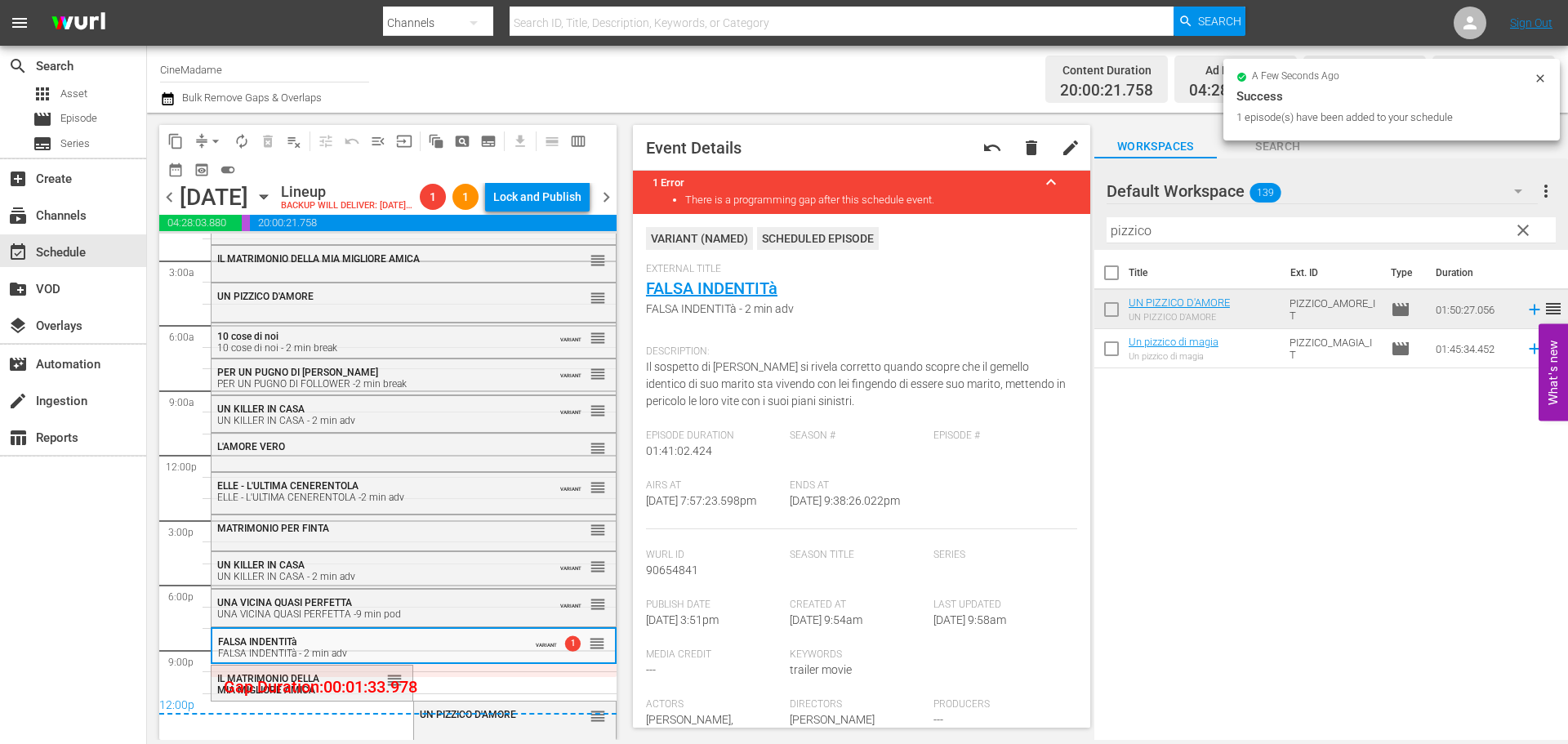
scroll to position [62, 0]
click at [219, 141] on span "arrow_drop_down" at bounding box center [216, 141] width 16 height 16
click at [220, 238] on li "Align to End of Previous Day" at bounding box center [217, 228] width 171 height 27
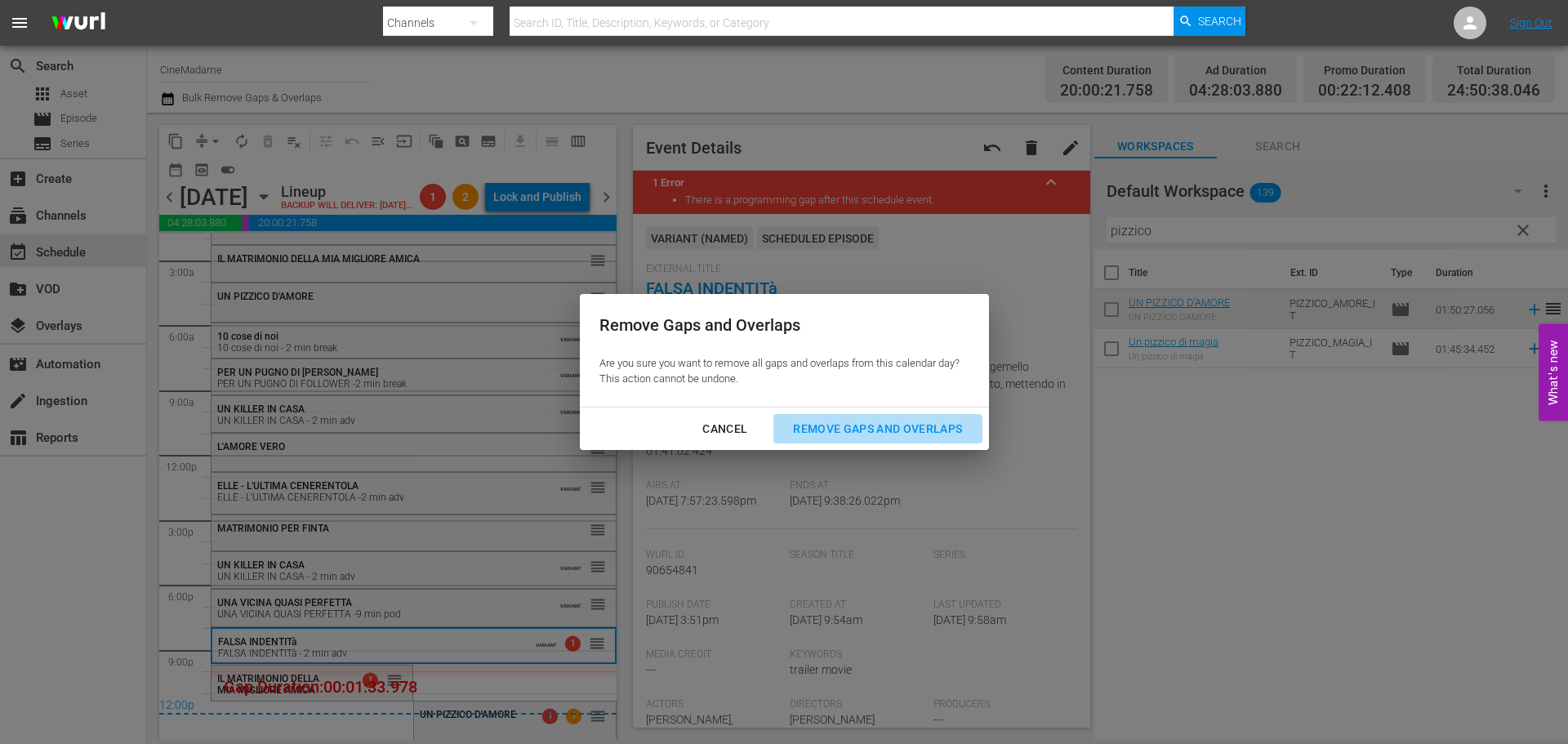
click at [874, 438] on div "Remove Gaps and Overlaps" at bounding box center [877, 429] width 195 height 20
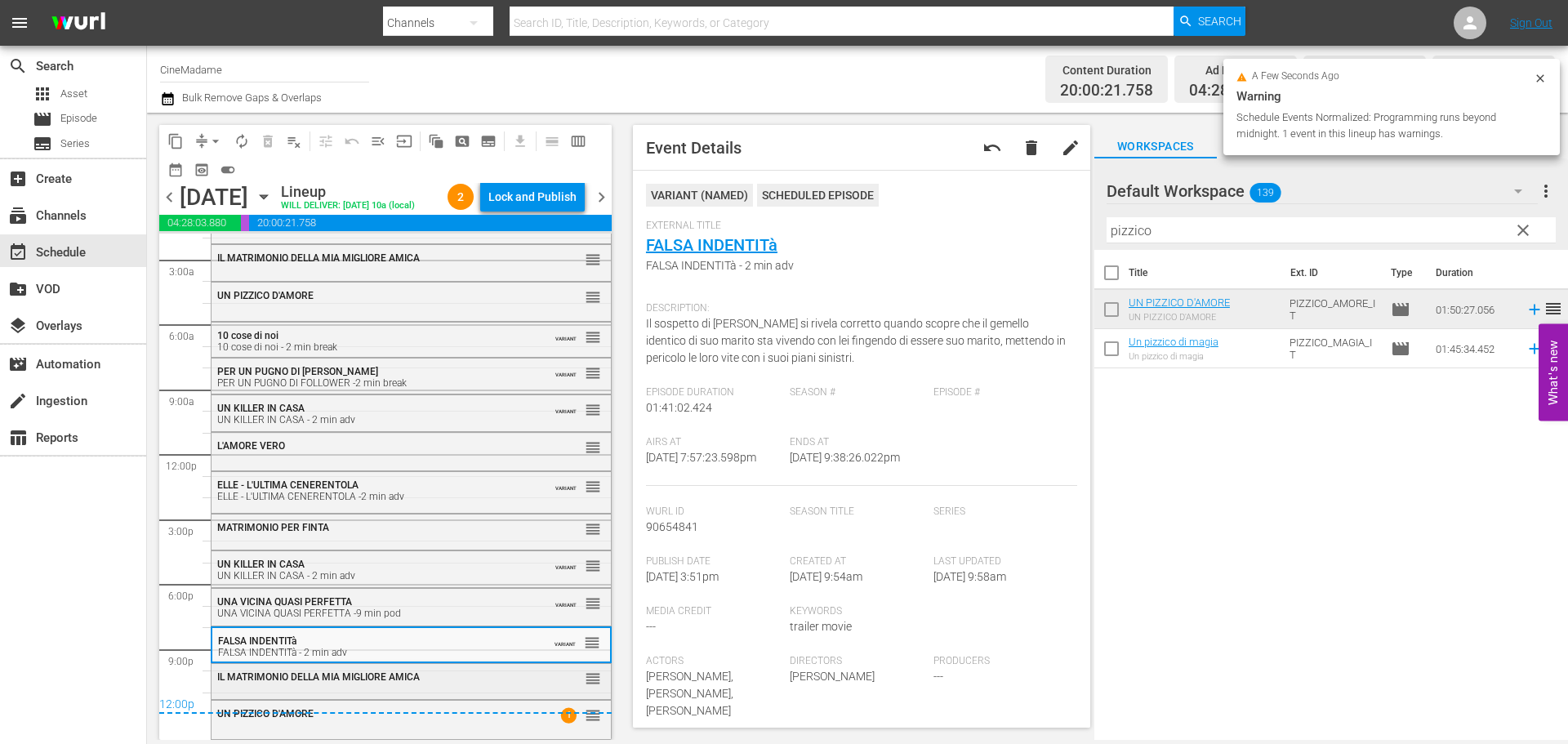
click at [417, 683] on span "IL MATRIMONIO DELLA MIA MIGLIORE AMICA" at bounding box center [318, 676] width 202 height 12
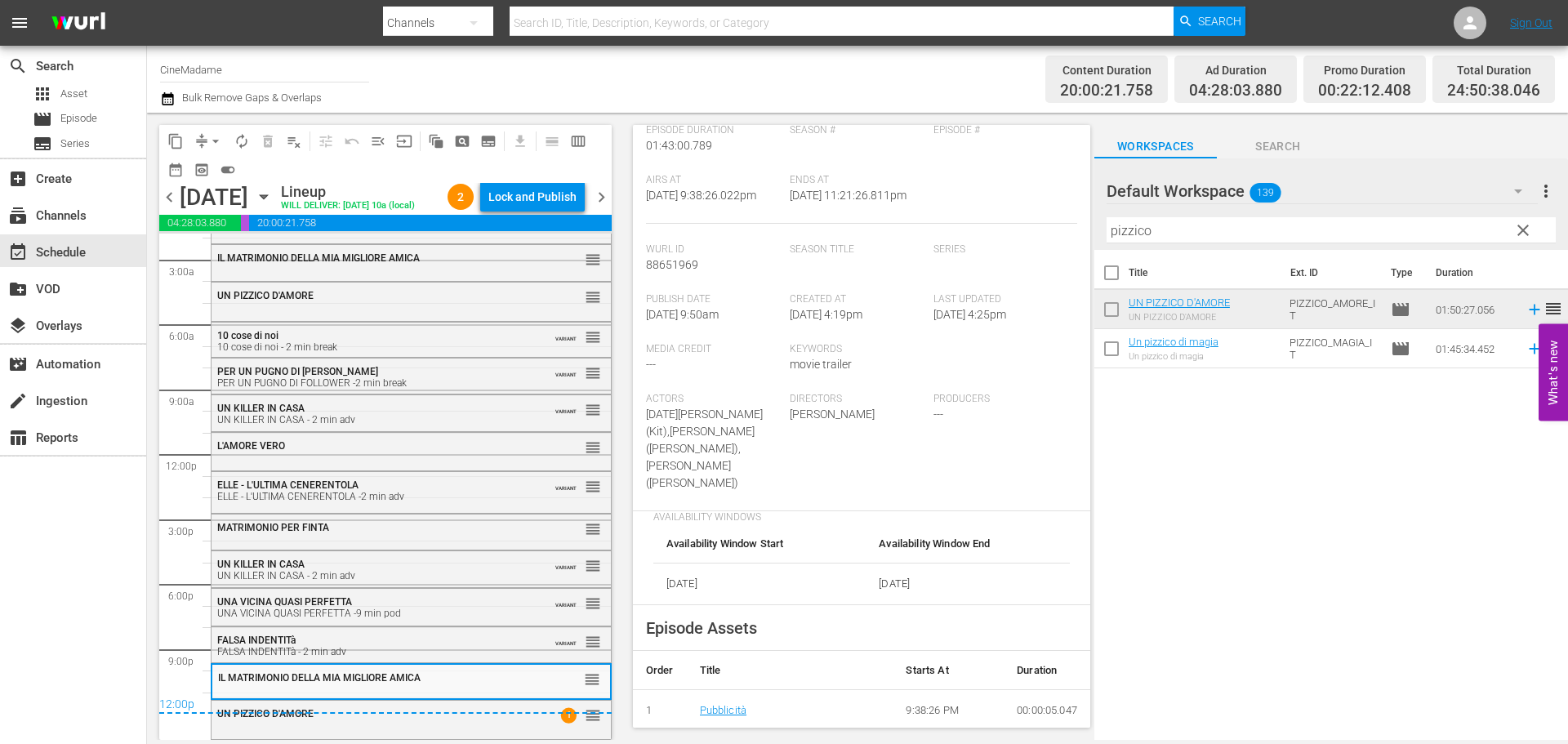
scroll to position [490, 0]
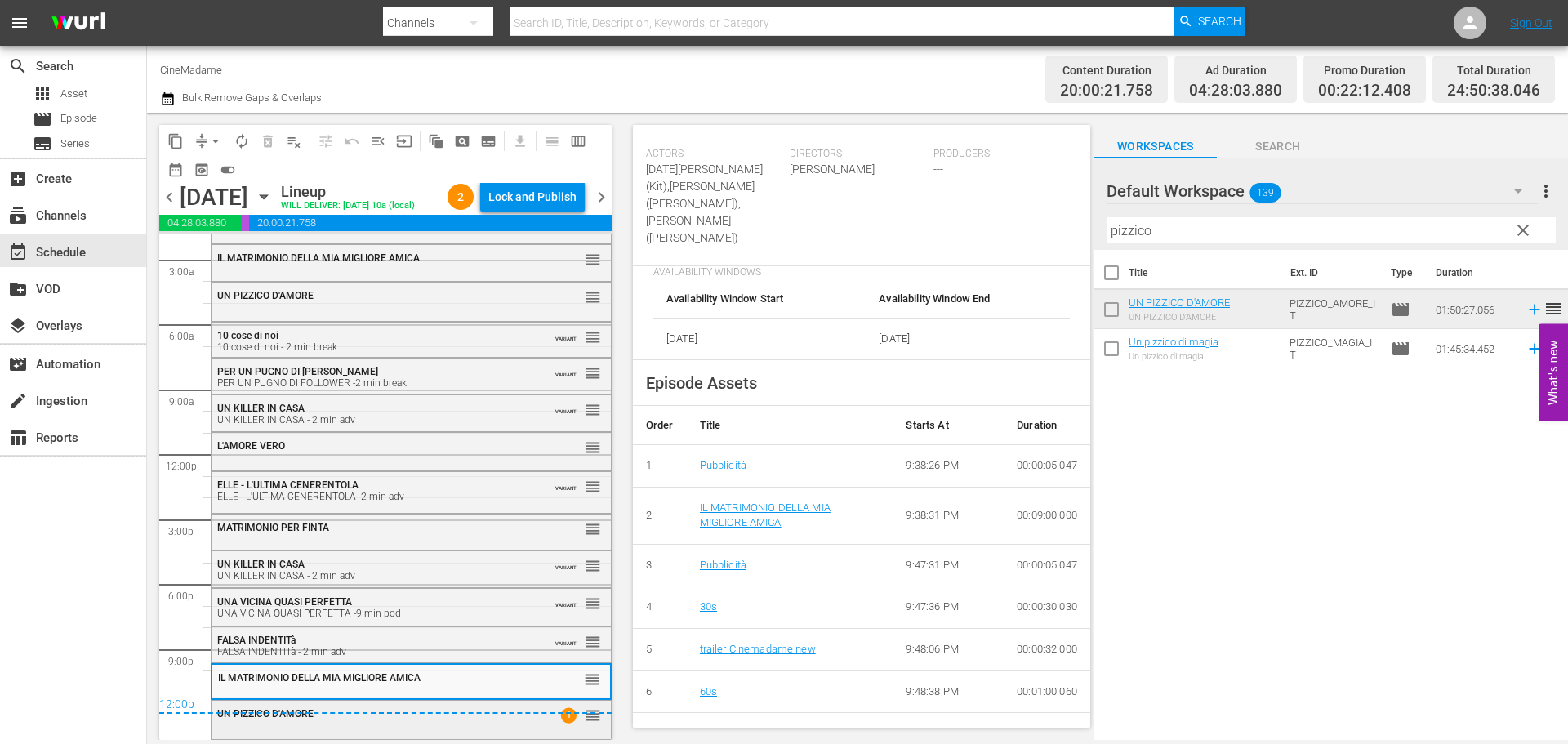
click at [382, 725] on div "UN PIZZICO D'AMORE 1 reorder" at bounding box center [411, 714] width 399 height 28
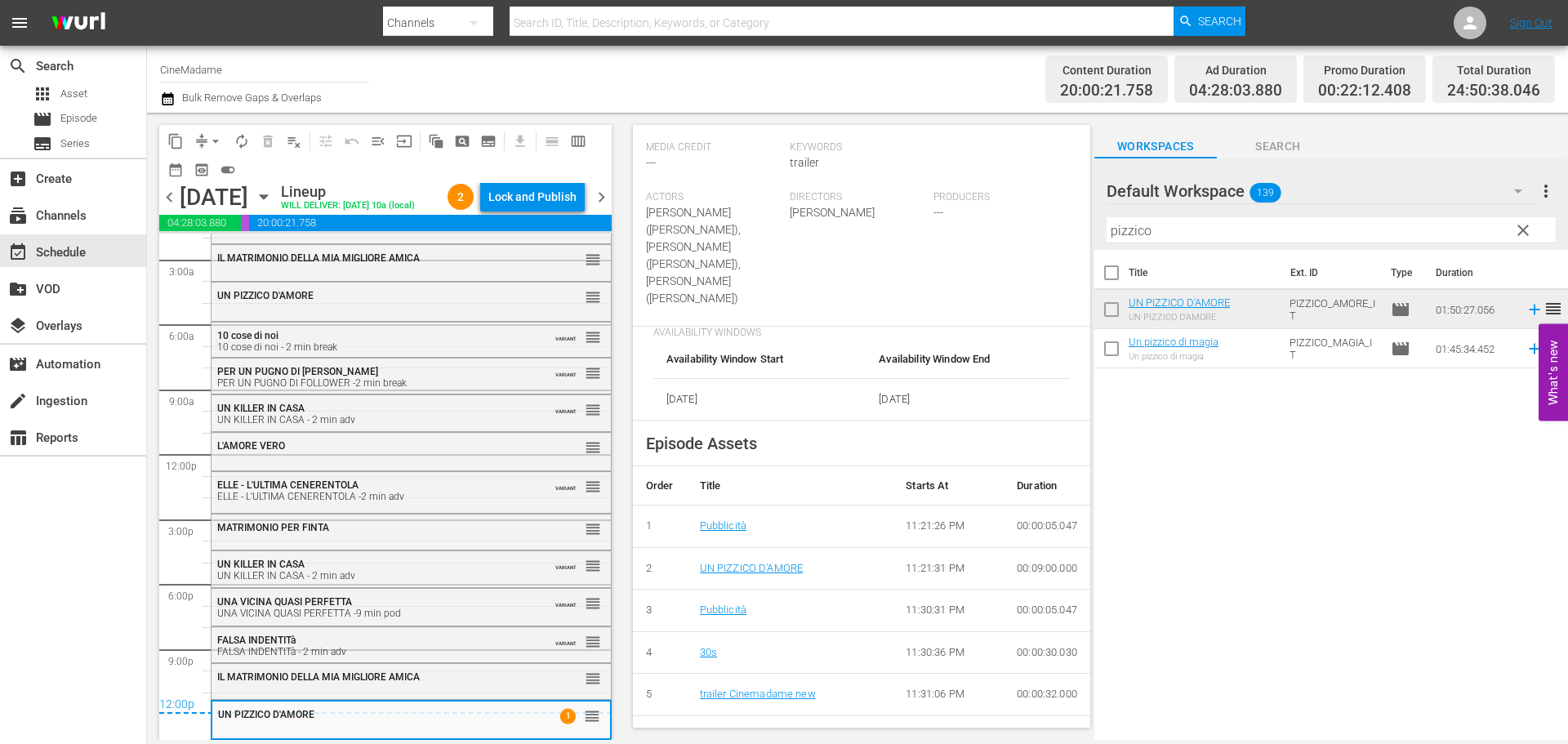
click at [605, 208] on span "chevron_right" at bounding box center [601, 197] width 21 height 20
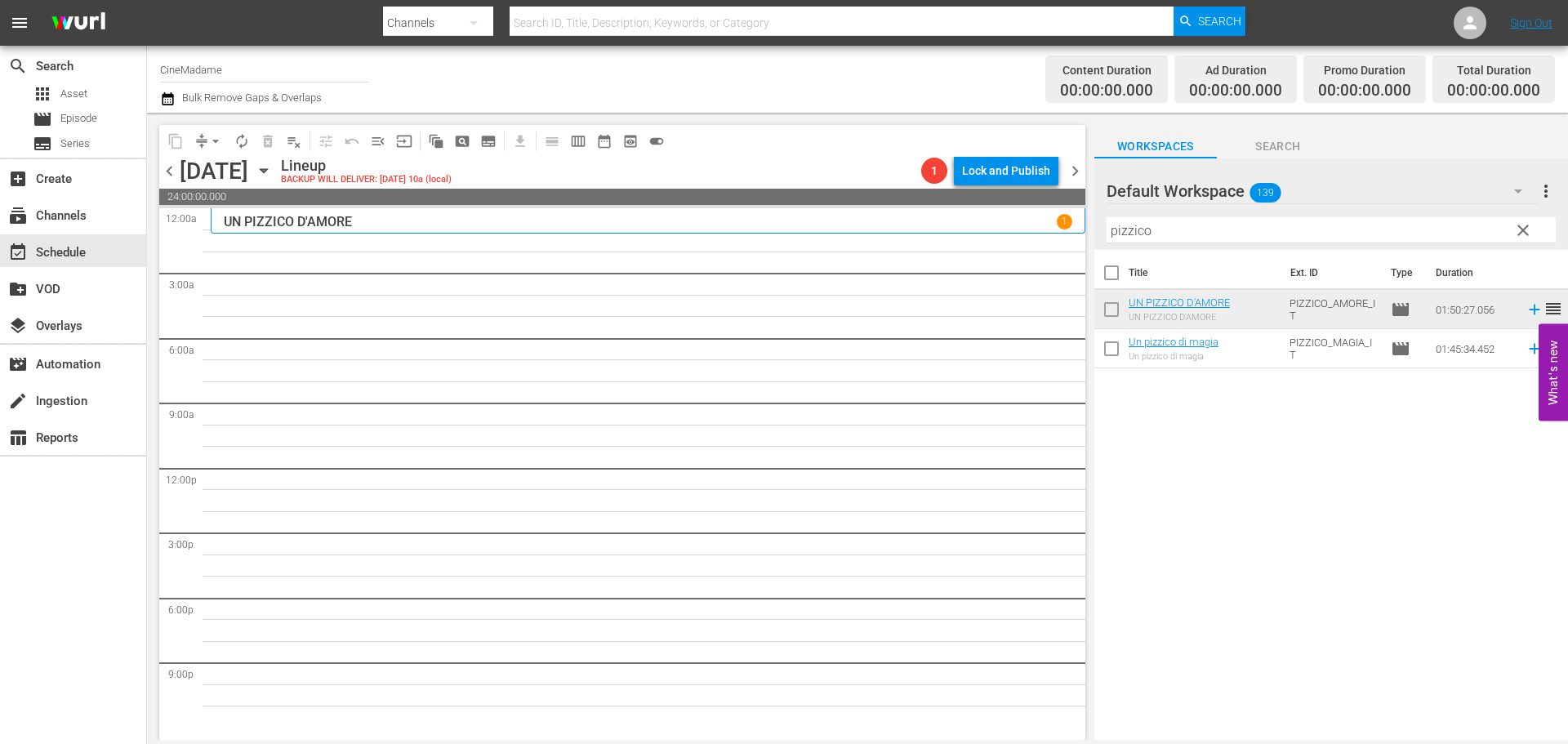
click at [1164, 237] on input "pizzico" at bounding box center [1331, 230] width 449 height 26
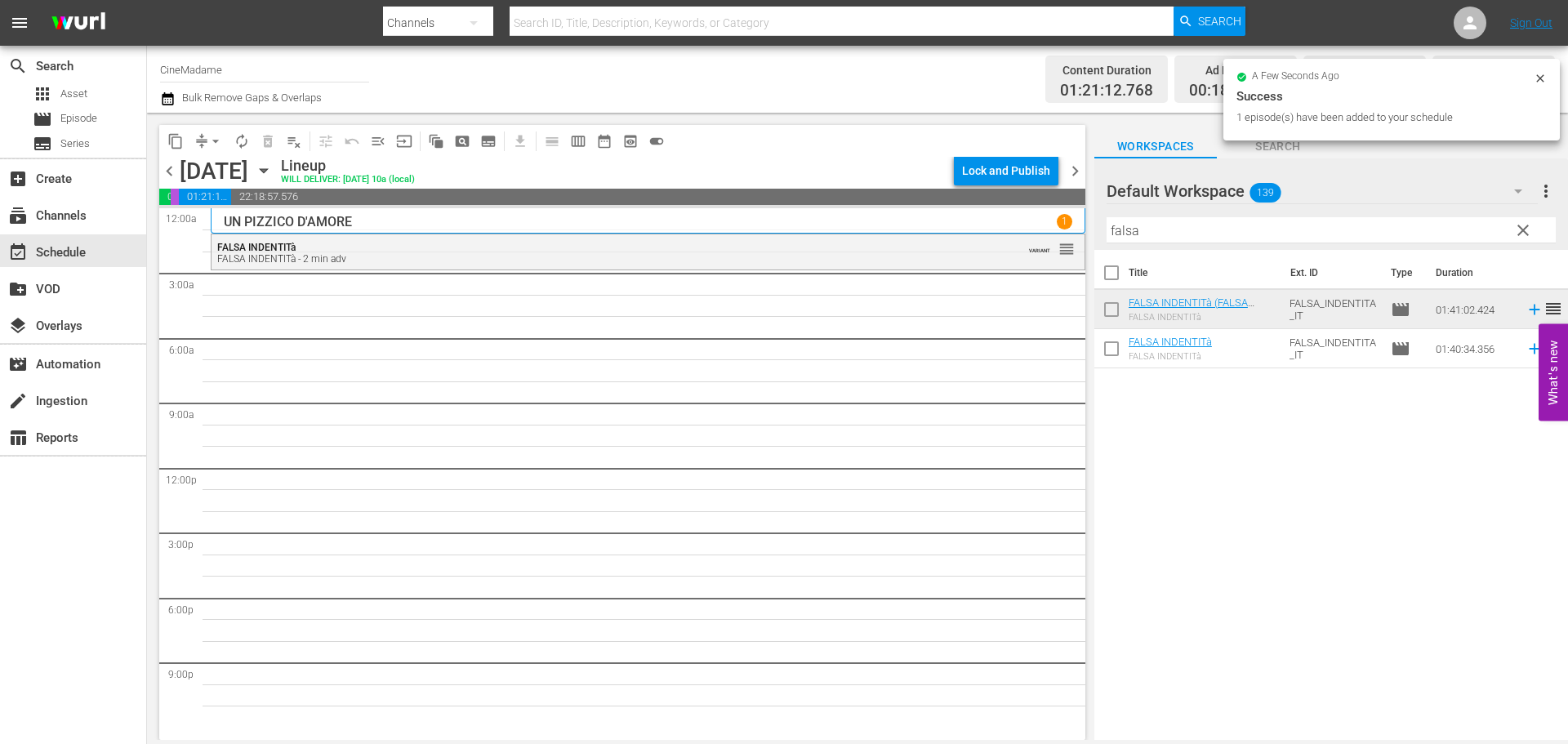
click at [1152, 229] on input "falsa" at bounding box center [1331, 230] width 449 height 26
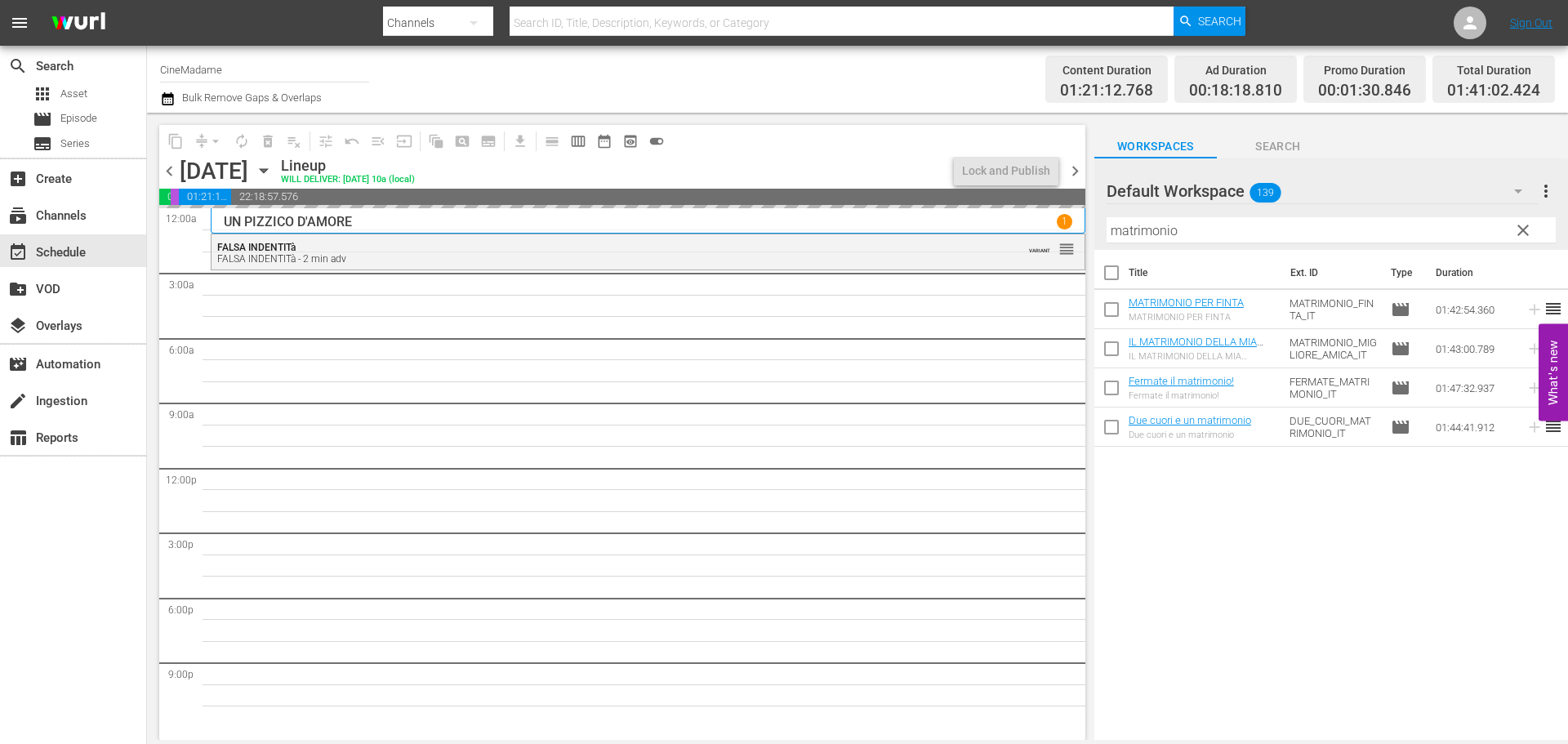
click at [1150, 227] on input "matrimonio" at bounding box center [1331, 230] width 449 height 26
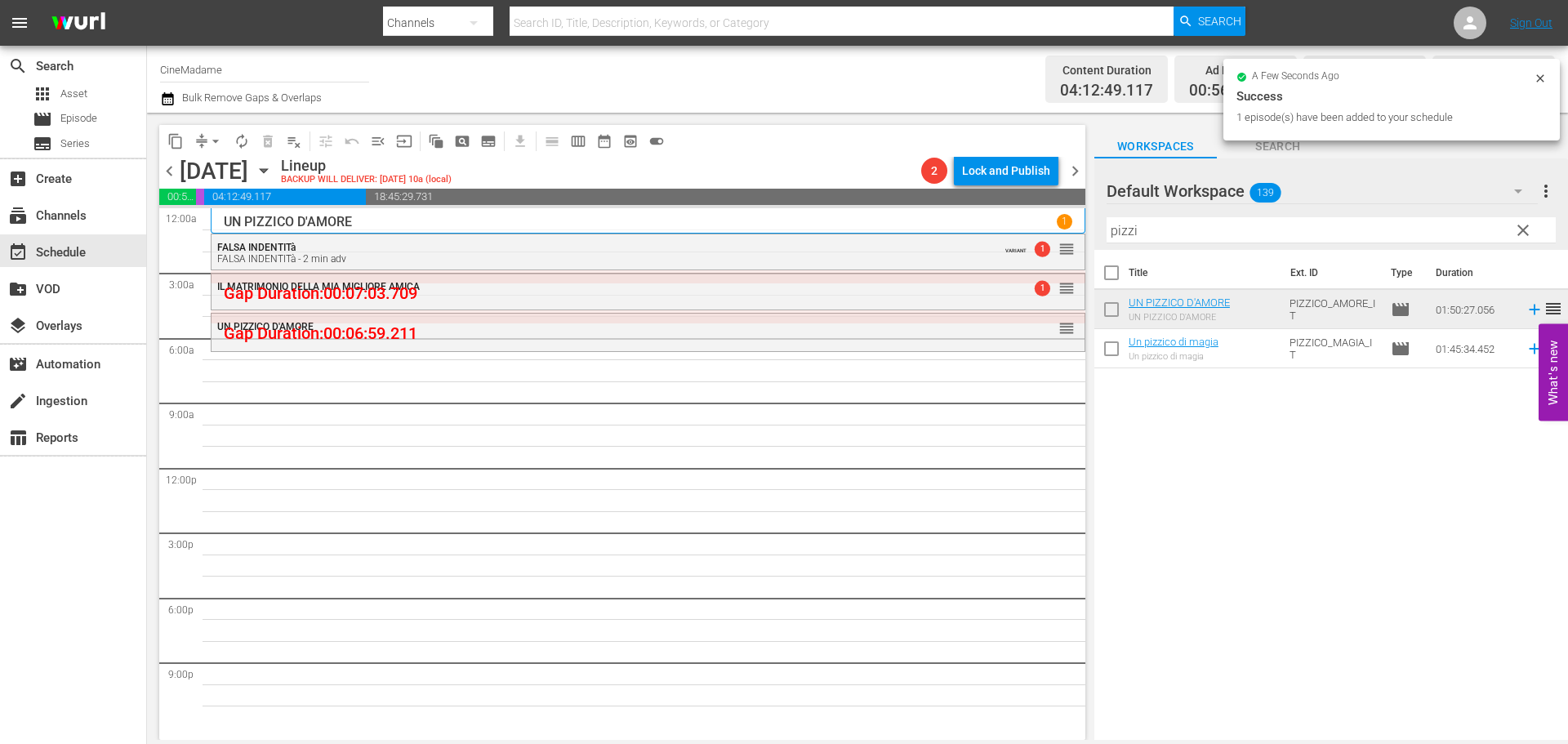
click at [1147, 233] on input "pizzi" at bounding box center [1331, 230] width 449 height 26
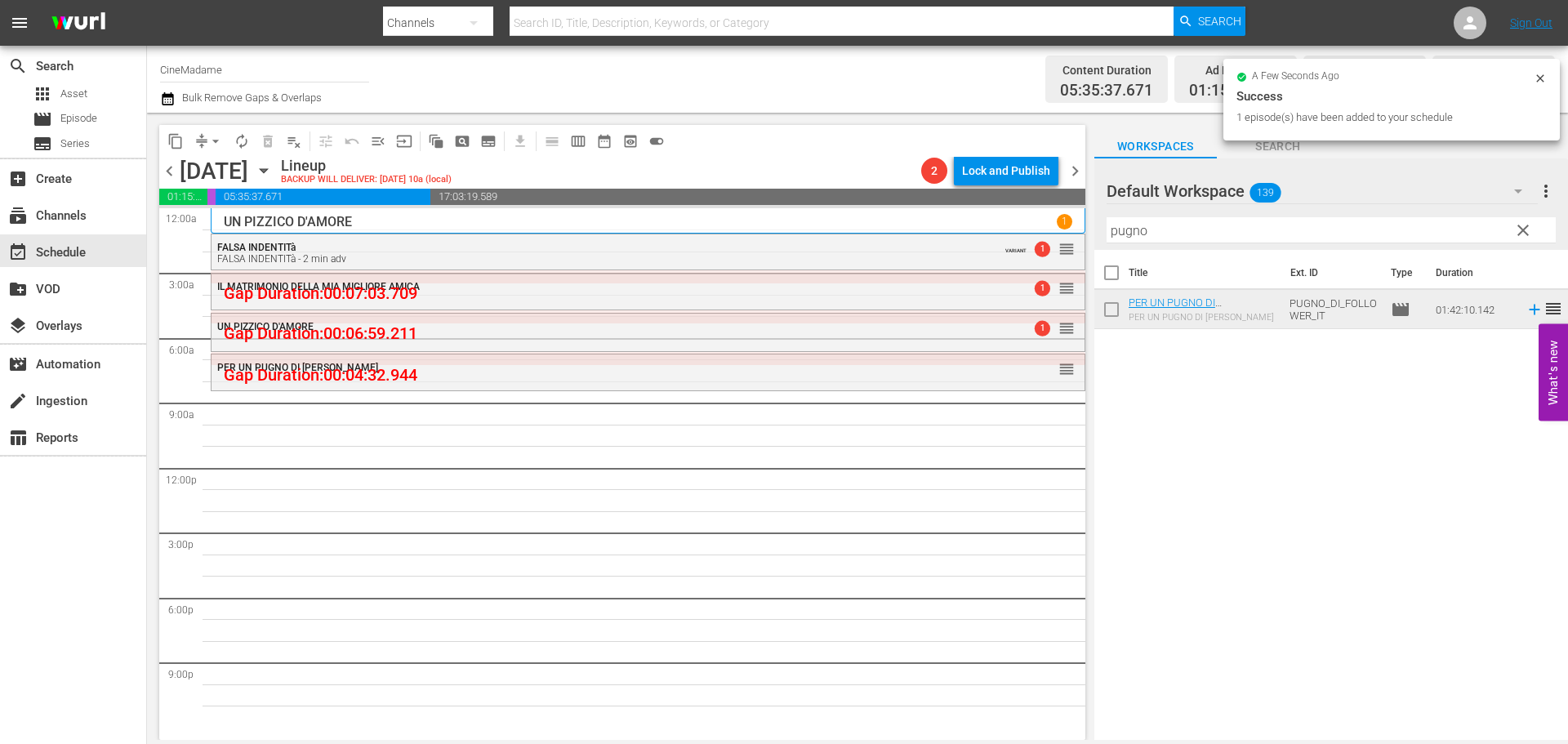
click at [1176, 224] on input "pugno" at bounding box center [1331, 230] width 449 height 26
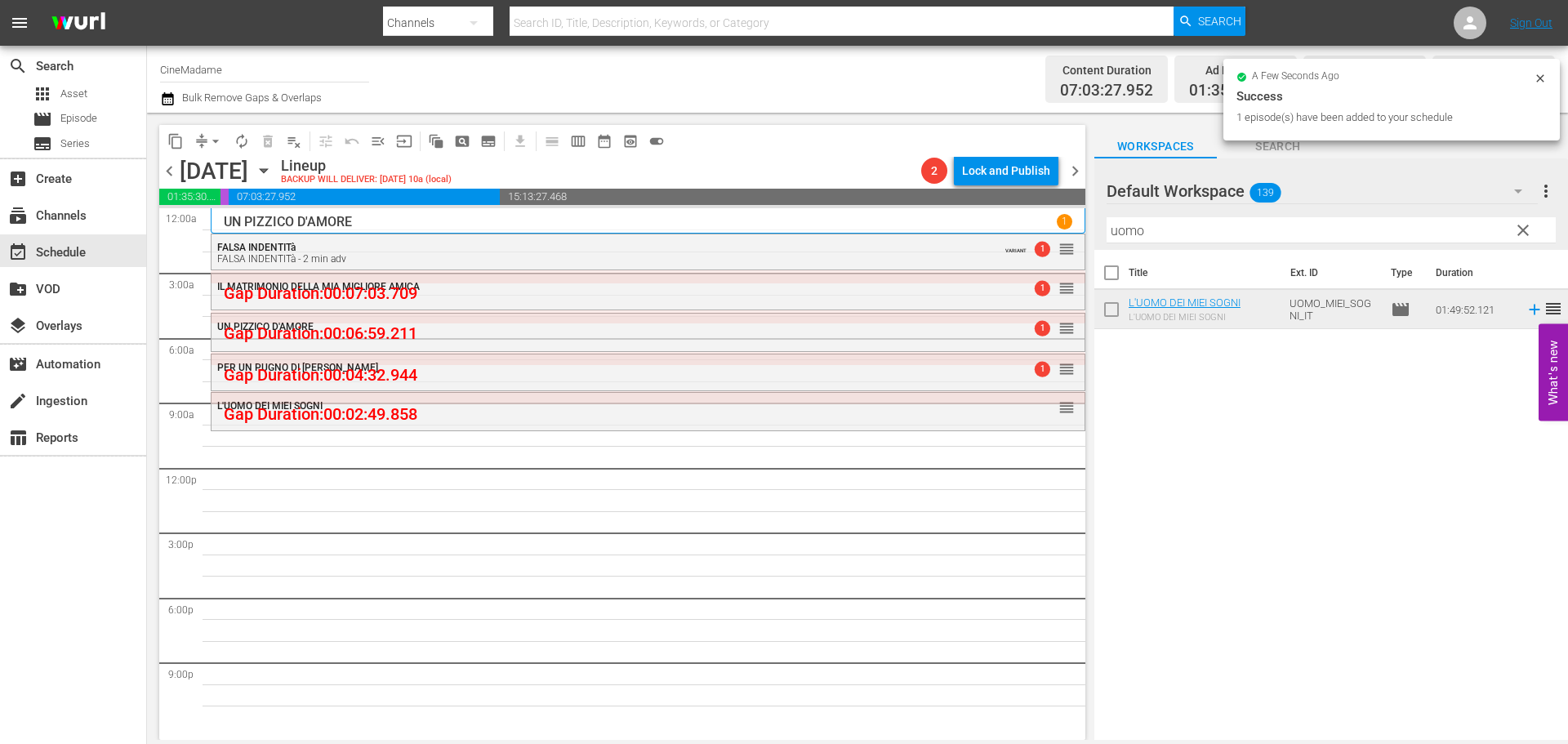
click at [1153, 226] on input "uomo" at bounding box center [1331, 230] width 449 height 26
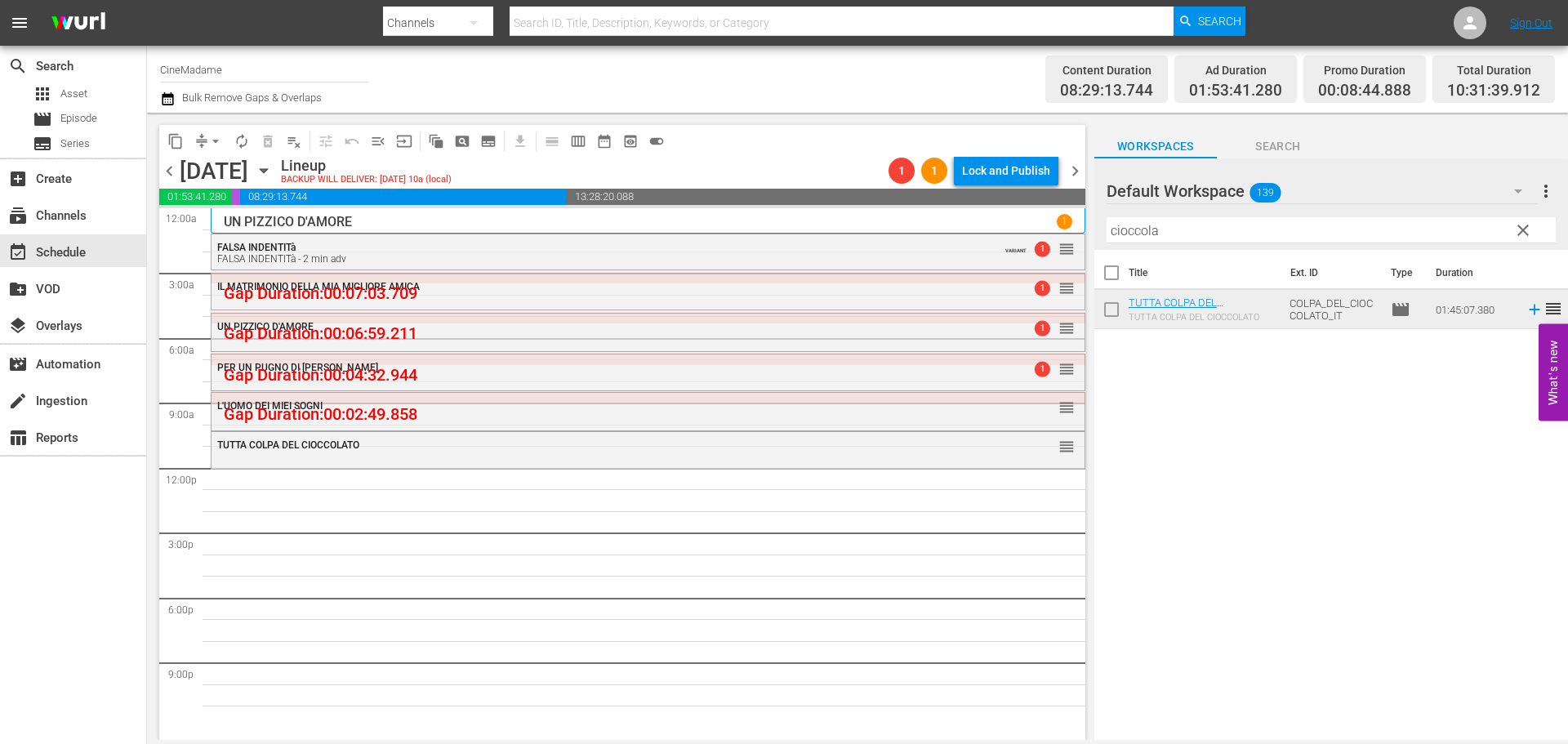
click at [1142, 232] on input "cioccola" at bounding box center [1331, 230] width 449 height 26
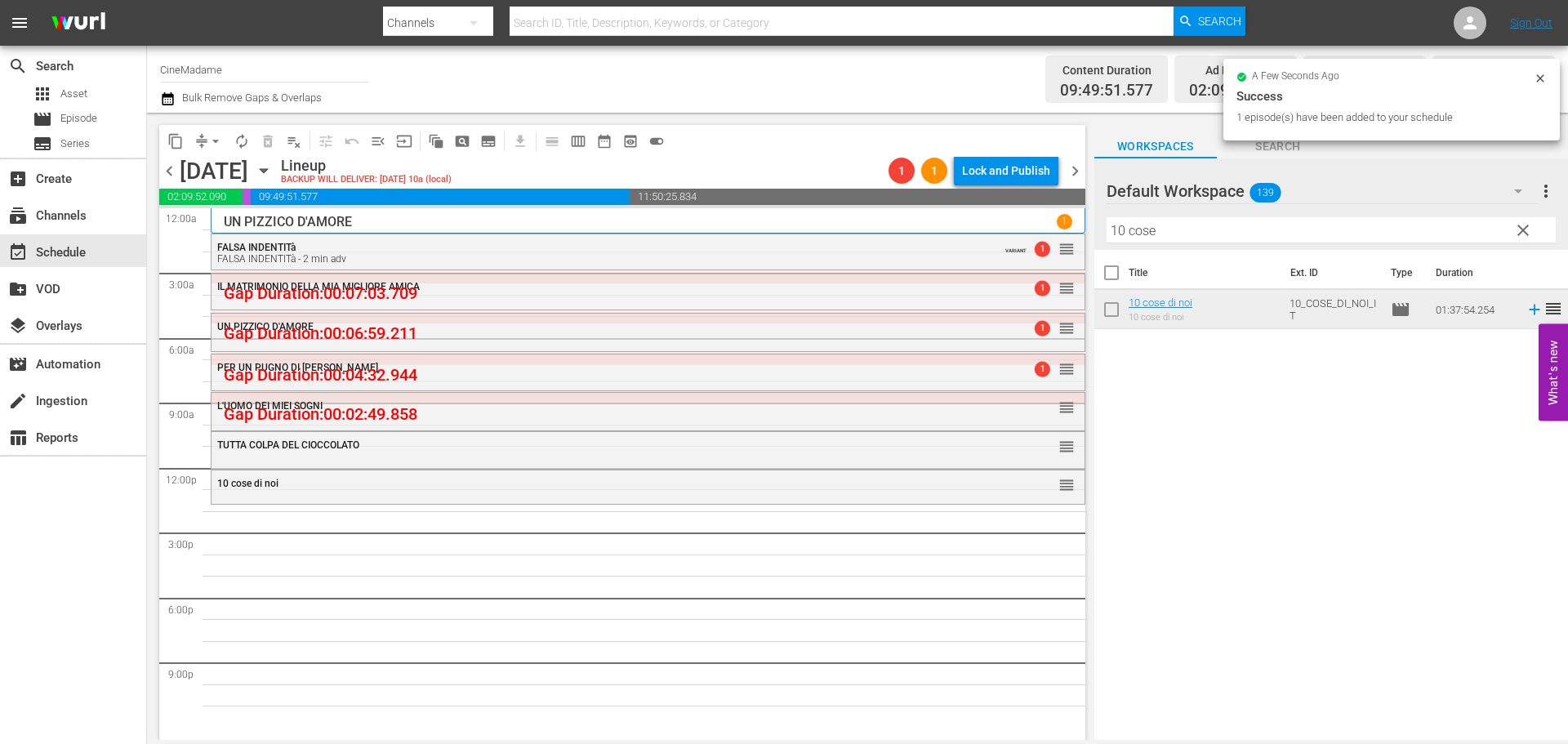
click at [1151, 231] on input "10 cose" at bounding box center [1331, 230] width 449 height 26
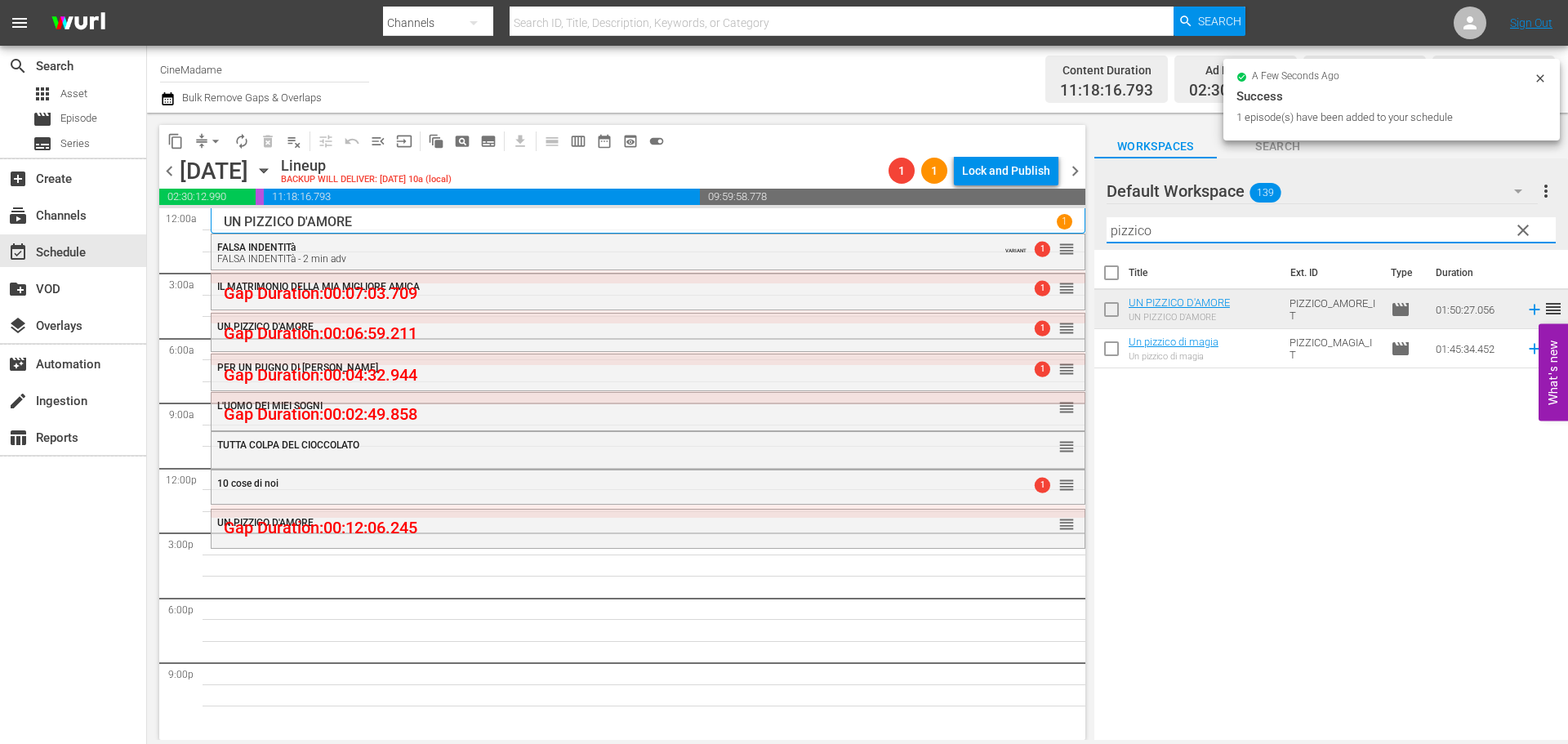
click at [1161, 228] on input "pizzico" at bounding box center [1331, 230] width 449 height 26
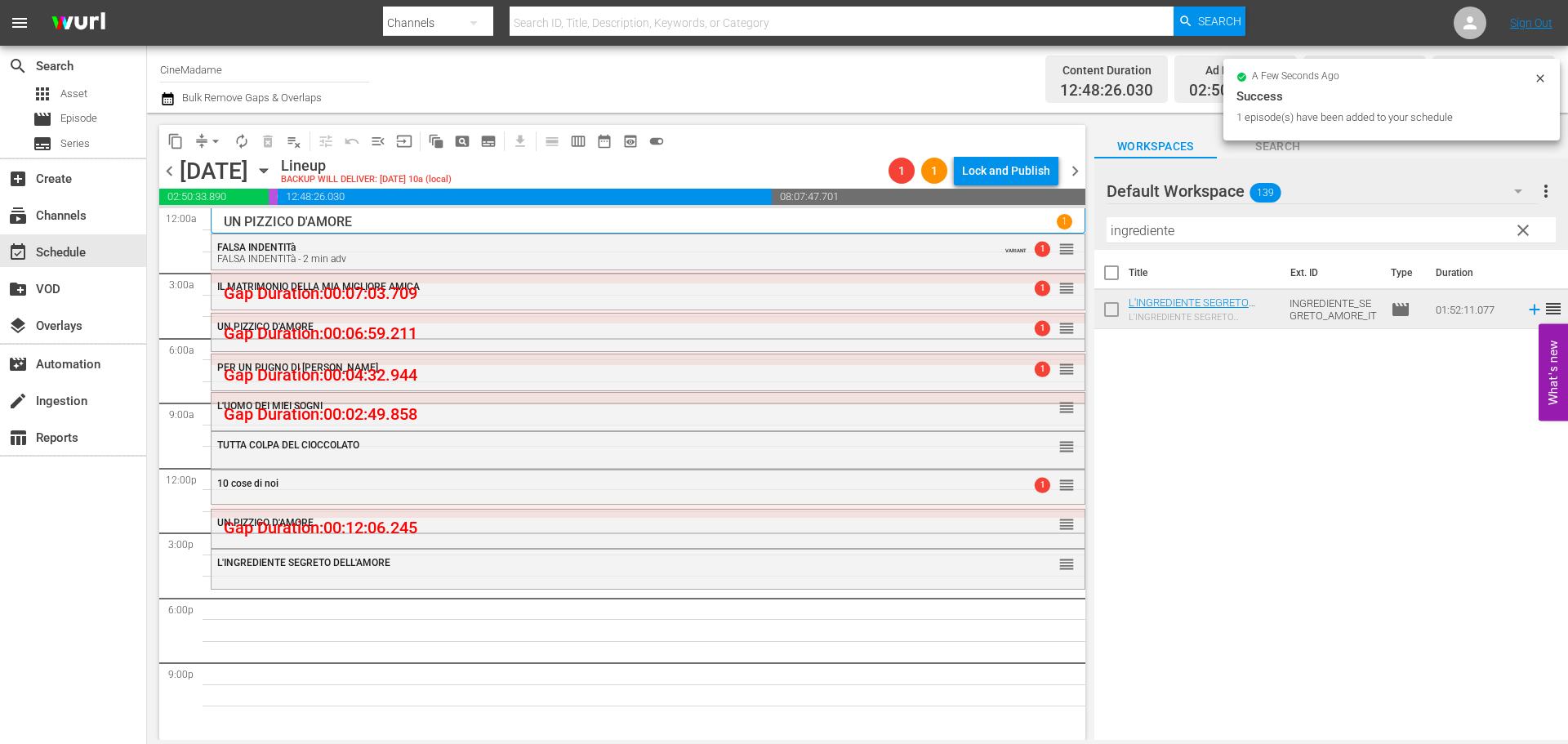
click at [1144, 214] on div "Filter by Title ingrediente" at bounding box center [1331, 230] width 449 height 39
click at [1142, 227] on input "ingrediente" at bounding box center [1331, 230] width 449 height 26
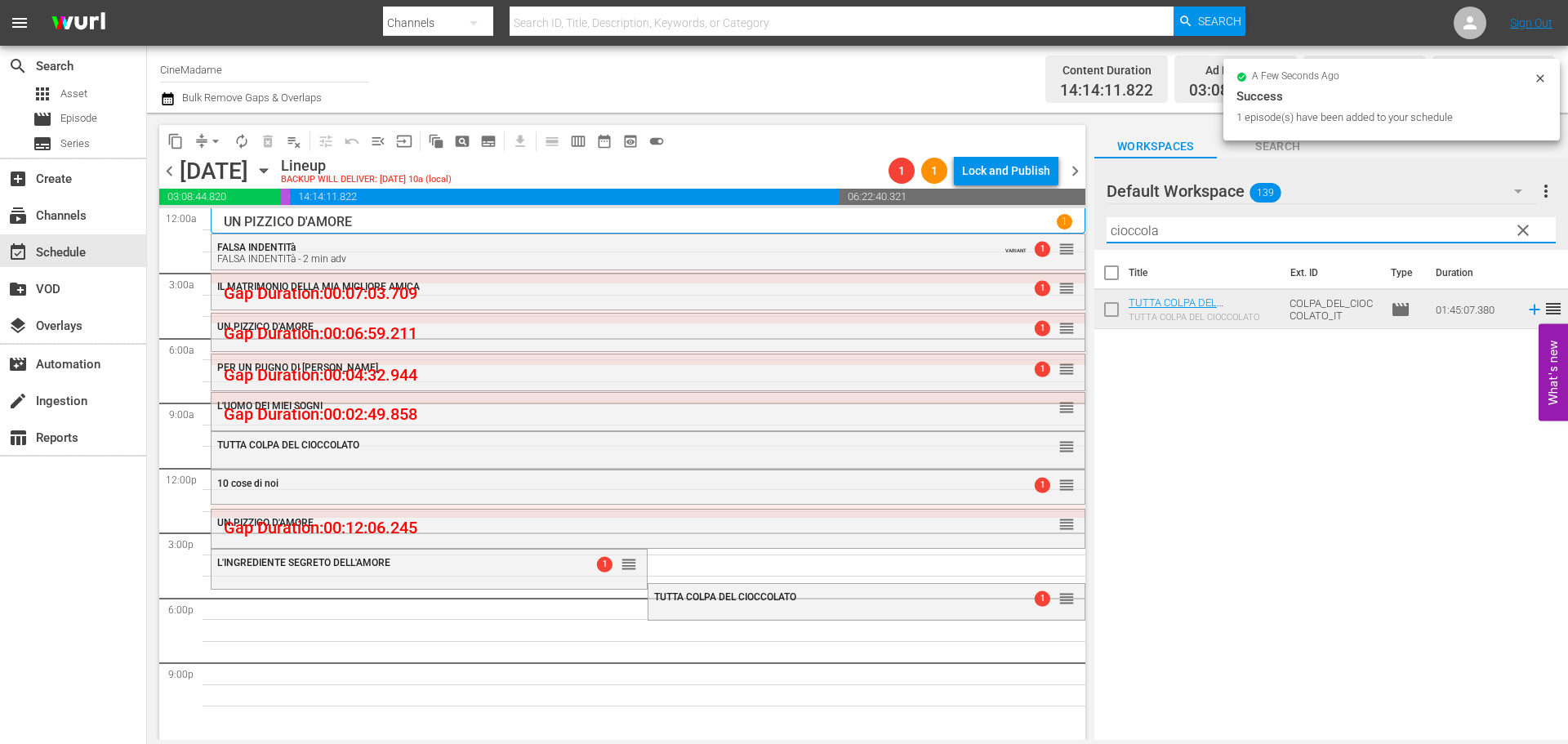
click at [1147, 226] on input "cioccola" at bounding box center [1331, 230] width 449 height 26
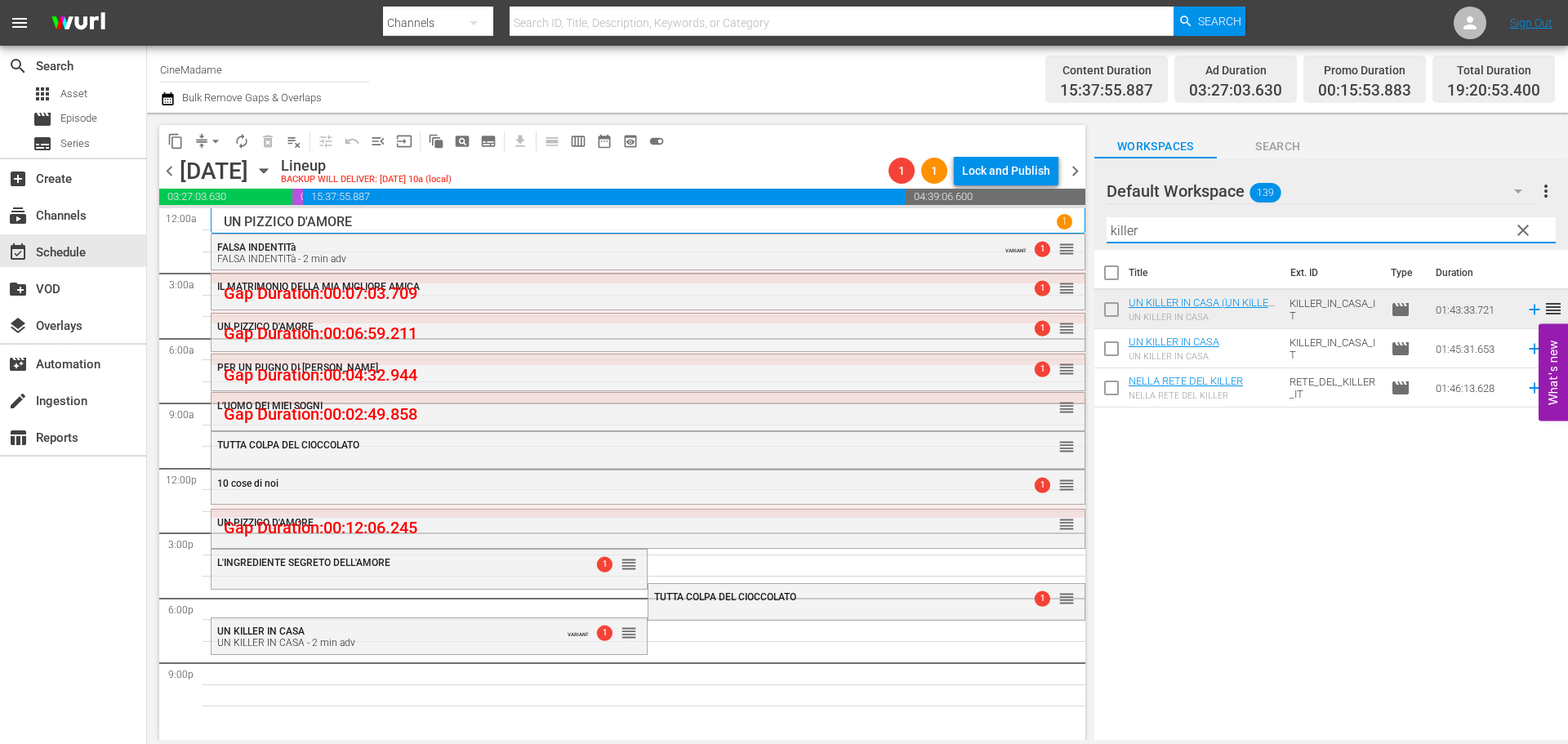
click at [1156, 237] on input "killer" at bounding box center [1331, 230] width 449 height 26
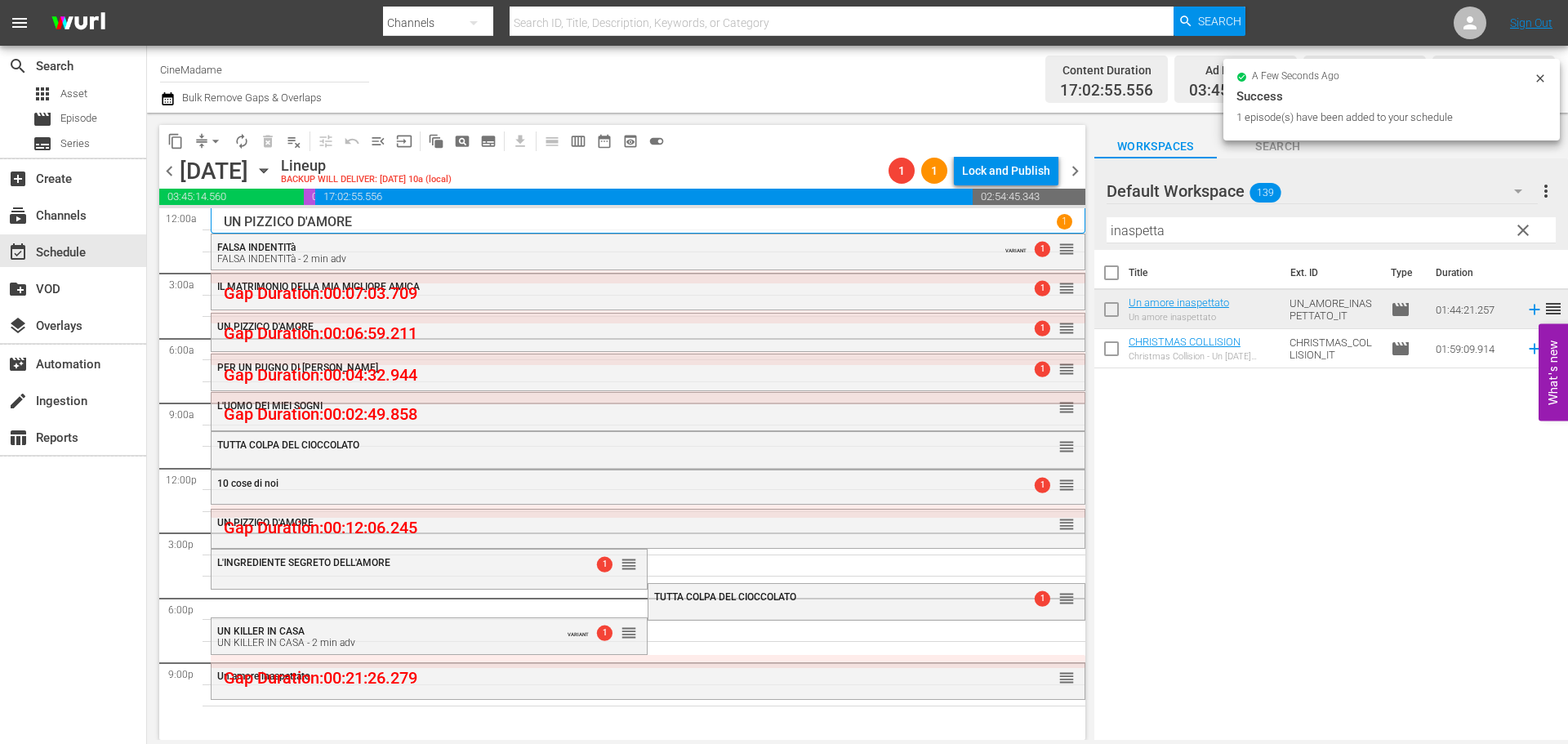
click at [216, 139] on span "arrow_drop_down" at bounding box center [216, 141] width 16 height 16
click at [251, 219] on li "Align to End of Previous Day" at bounding box center [217, 228] width 171 height 27
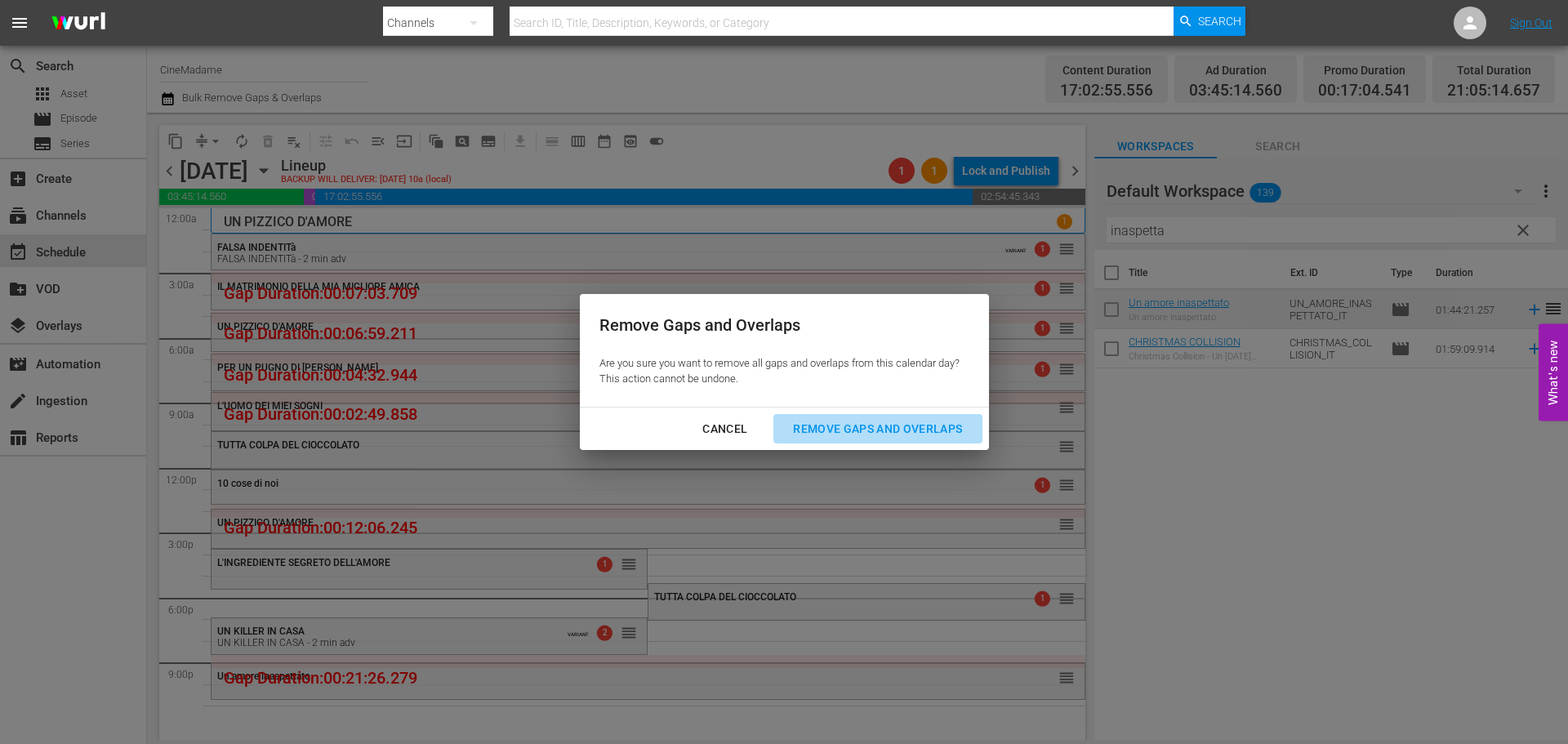
click at [895, 434] on div "Remove Gaps and Overlaps" at bounding box center [877, 429] width 195 height 20
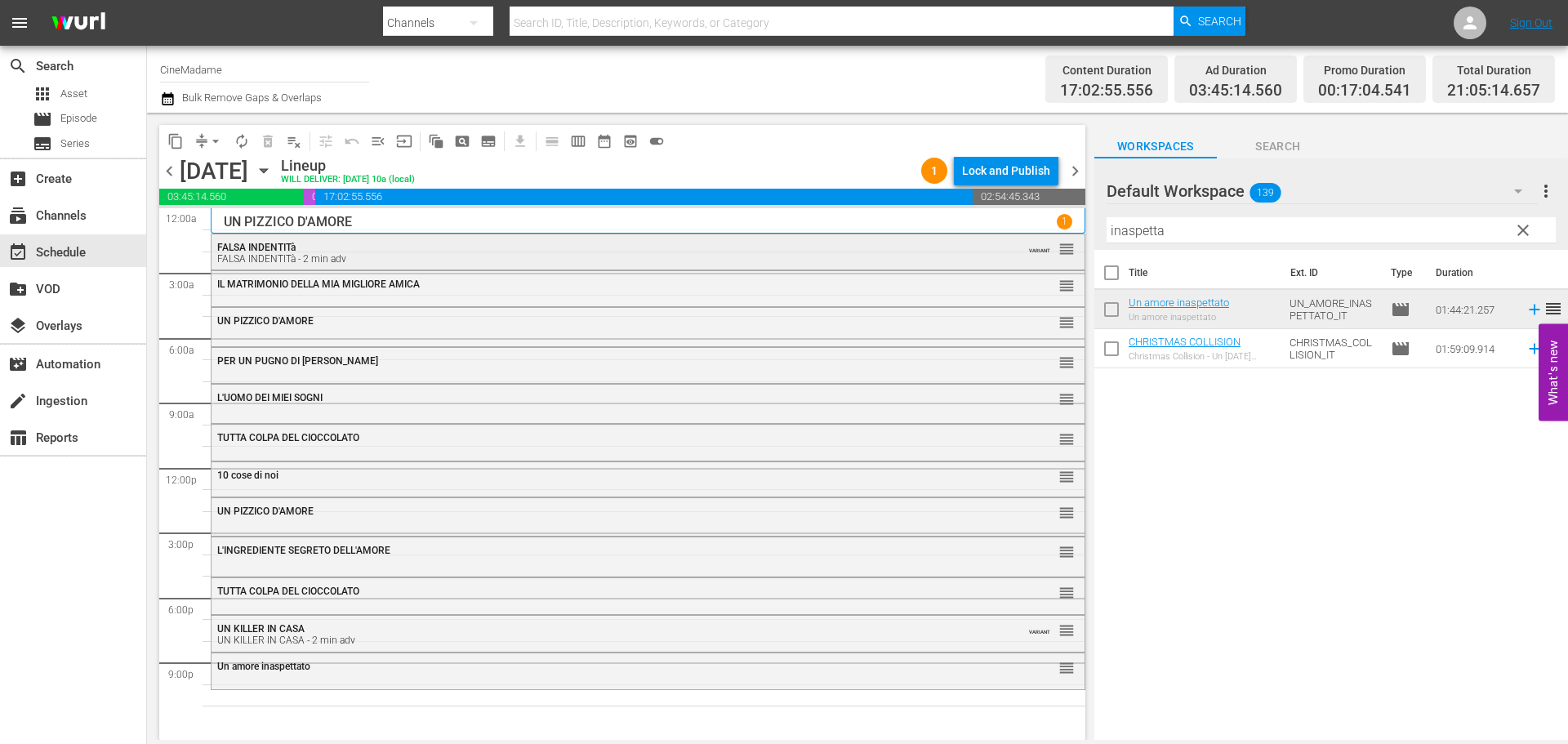
click at [516, 253] on div "FALSA INDENTITà - 2 min adv" at bounding box center [603, 258] width 773 height 12
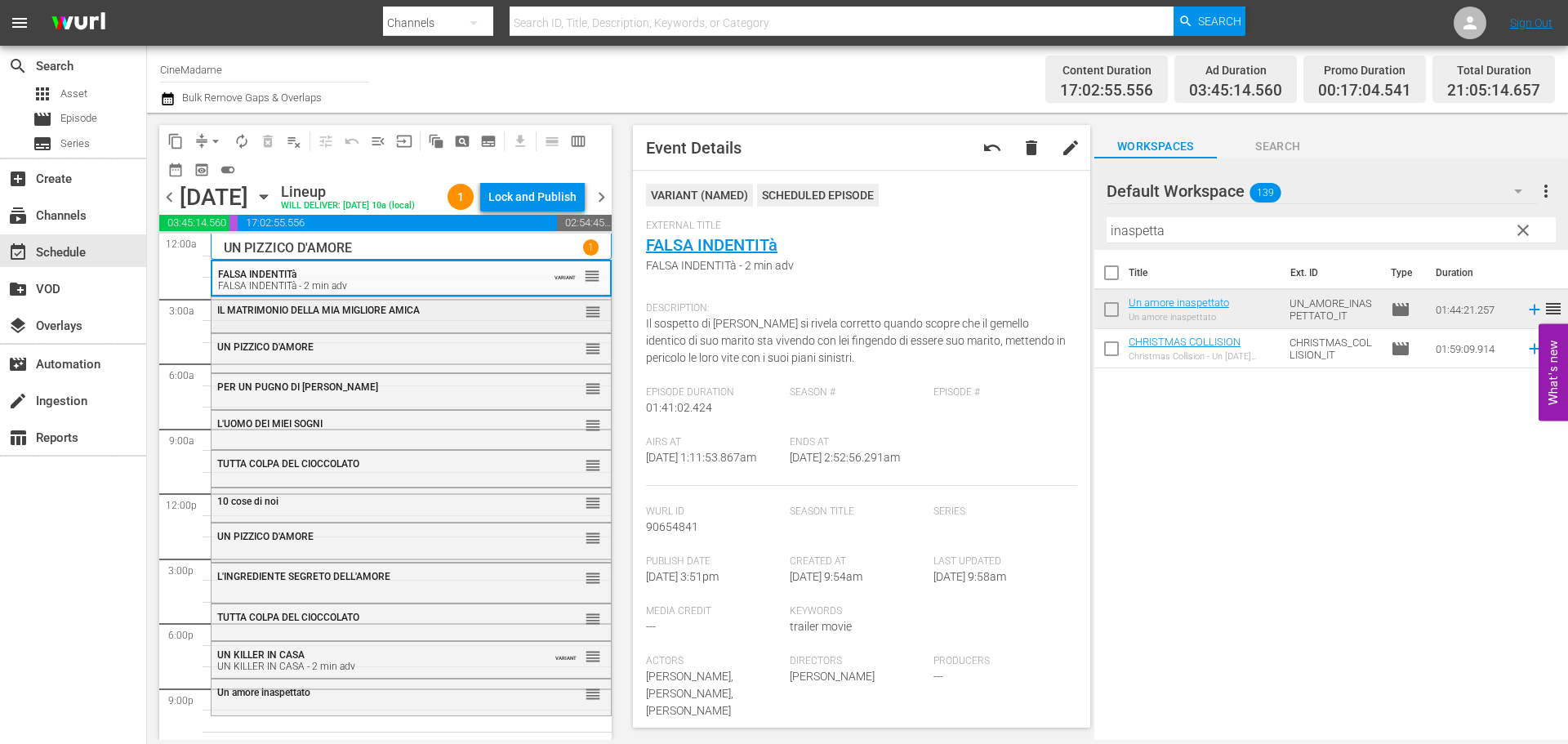
click at [491, 316] on div "IL MATRIMONIO DELLA MIA MIGLIORE AMICA" at bounding box center [371, 310] width 308 height 12
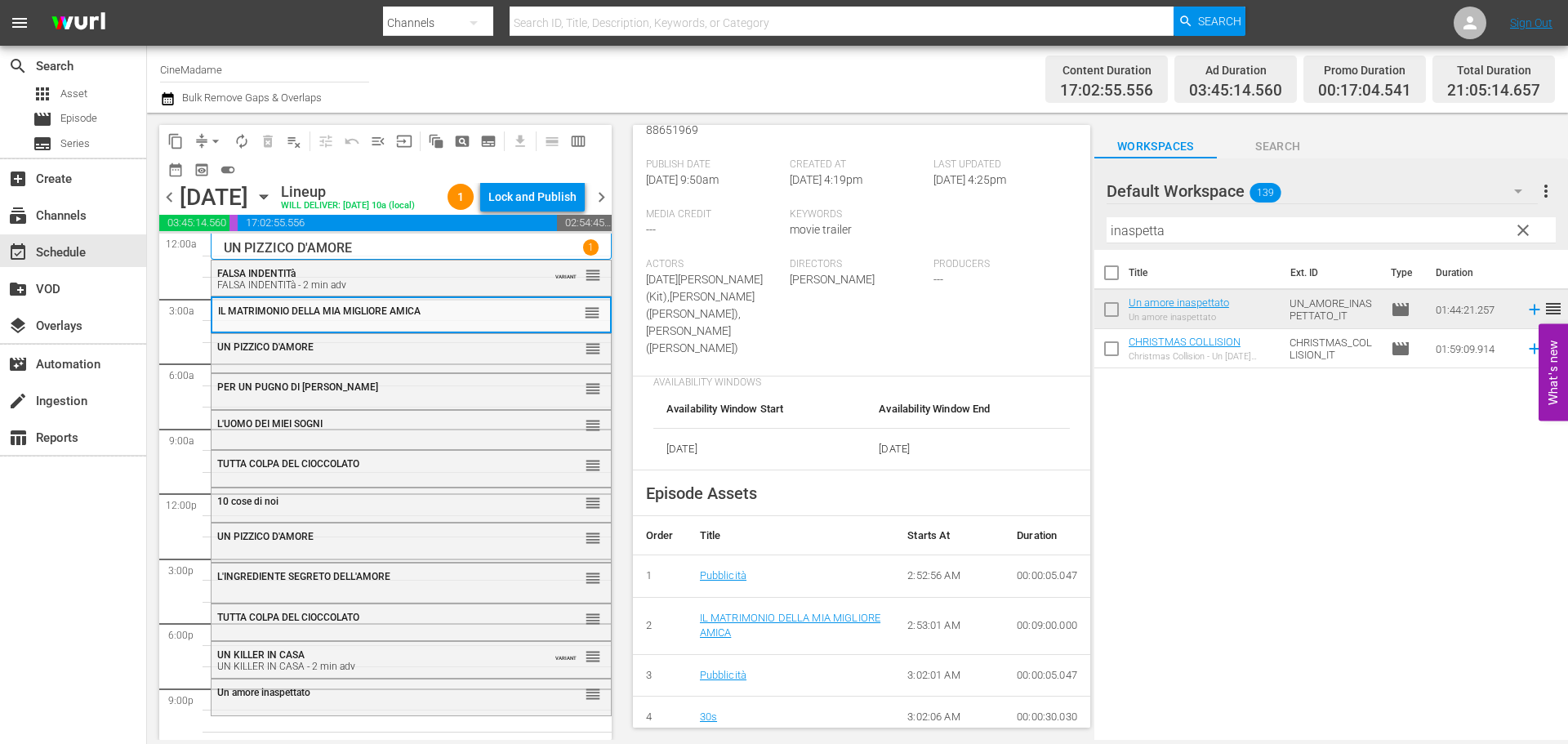
scroll to position [408, 0]
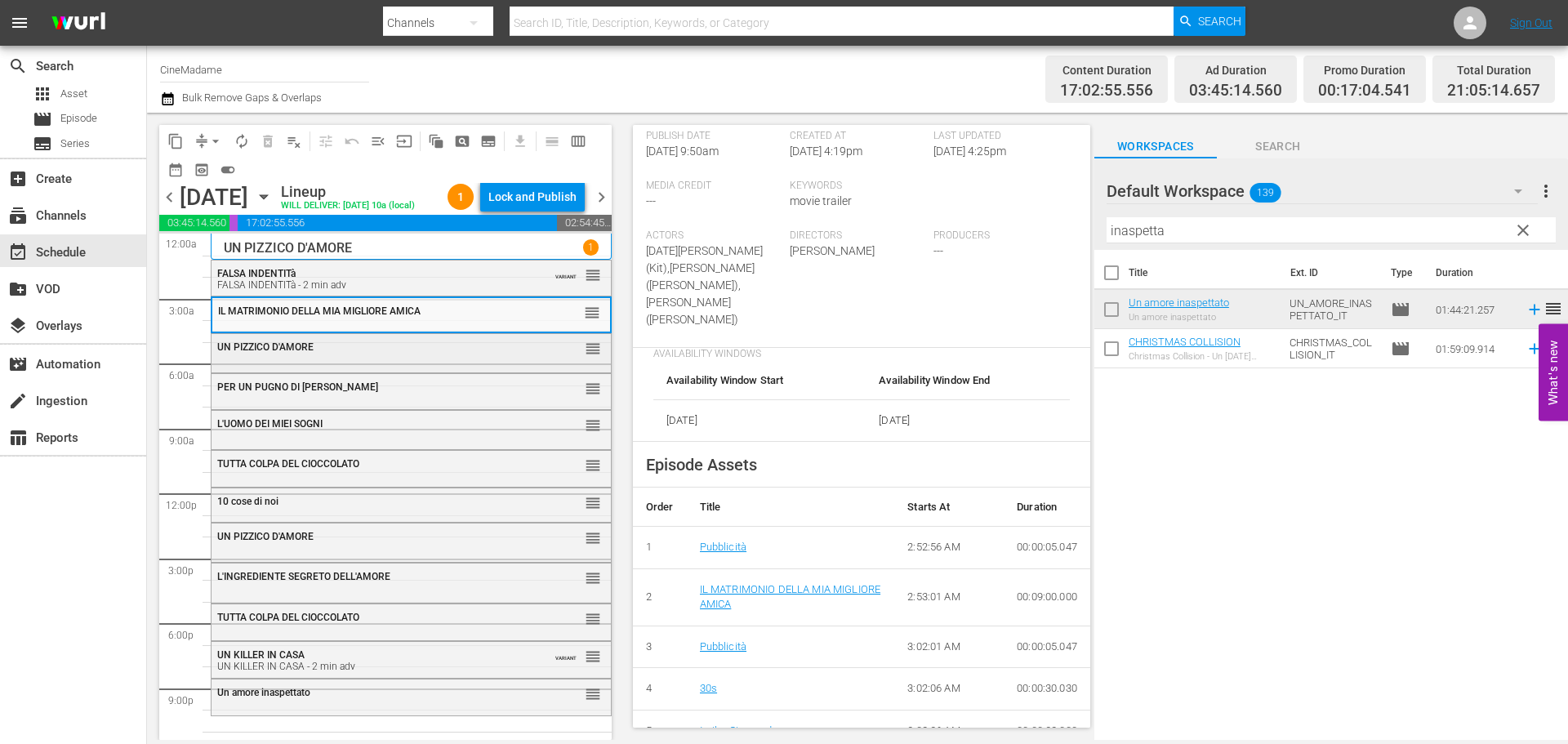
click at [444, 362] on div "UN PIZZICO D'AMORE reorder" at bounding box center [411, 347] width 399 height 28
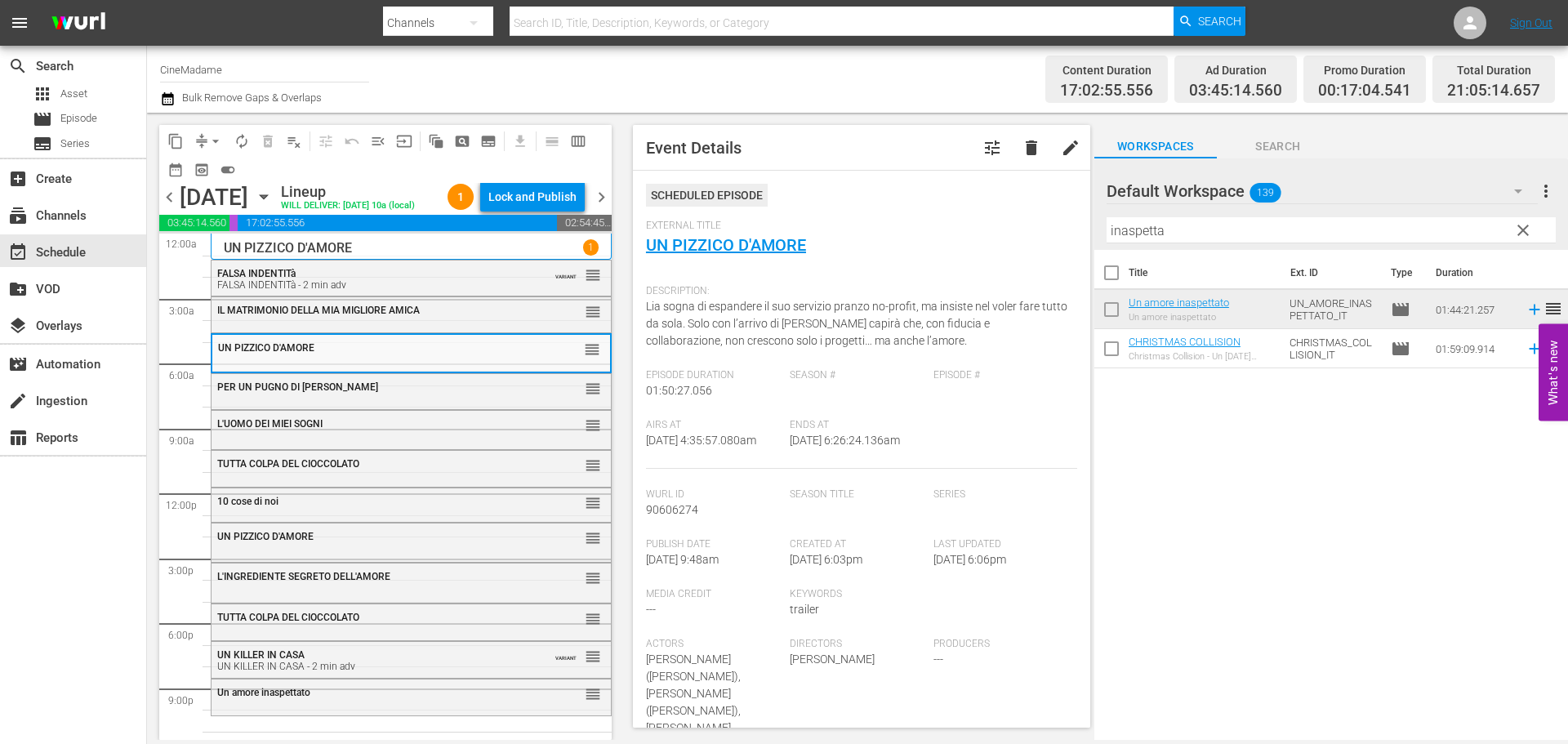
scroll to position [326, 0]
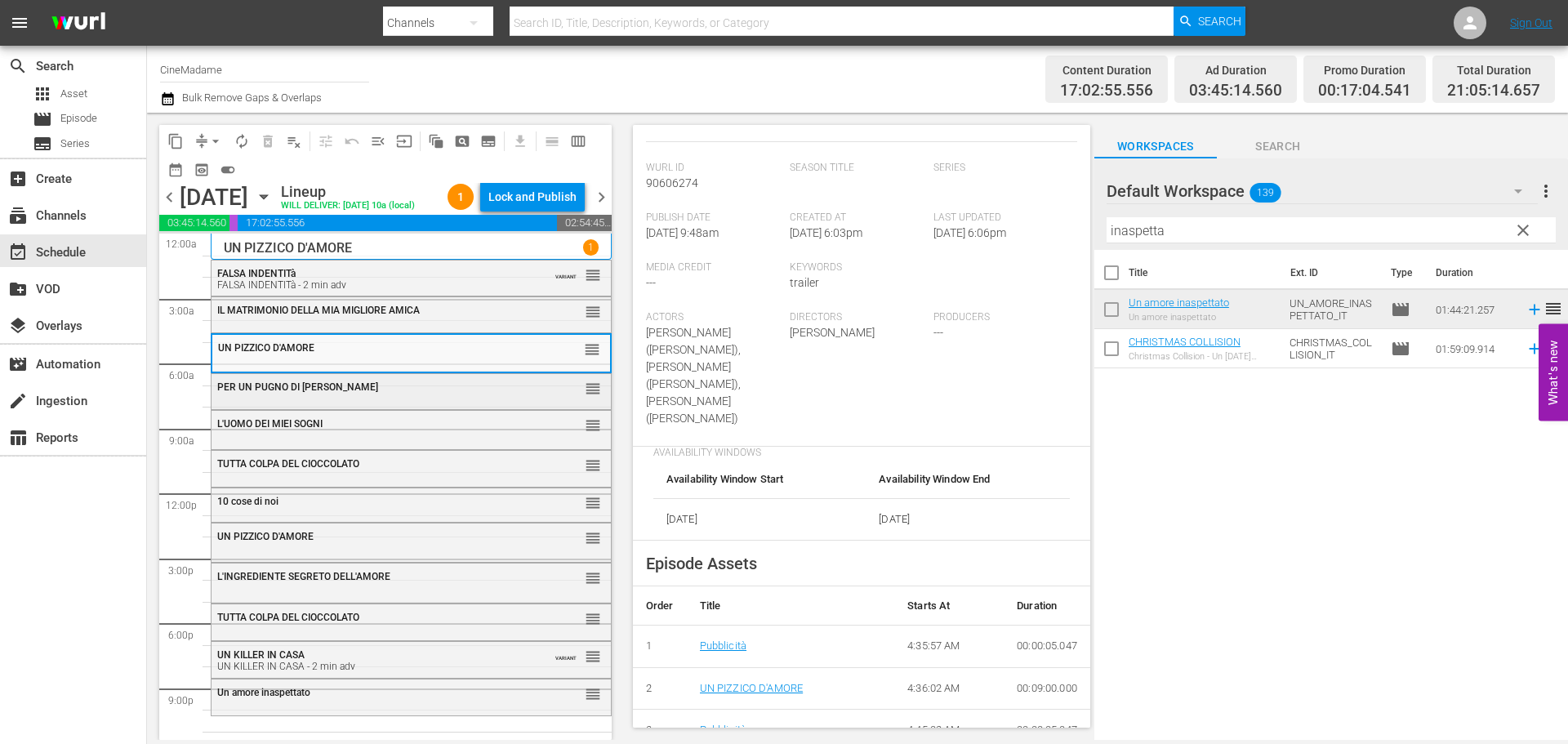
click at [415, 393] on div "PER UN PUGNO DI [PERSON_NAME]" at bounding box center [371, 387] width 308 height 12
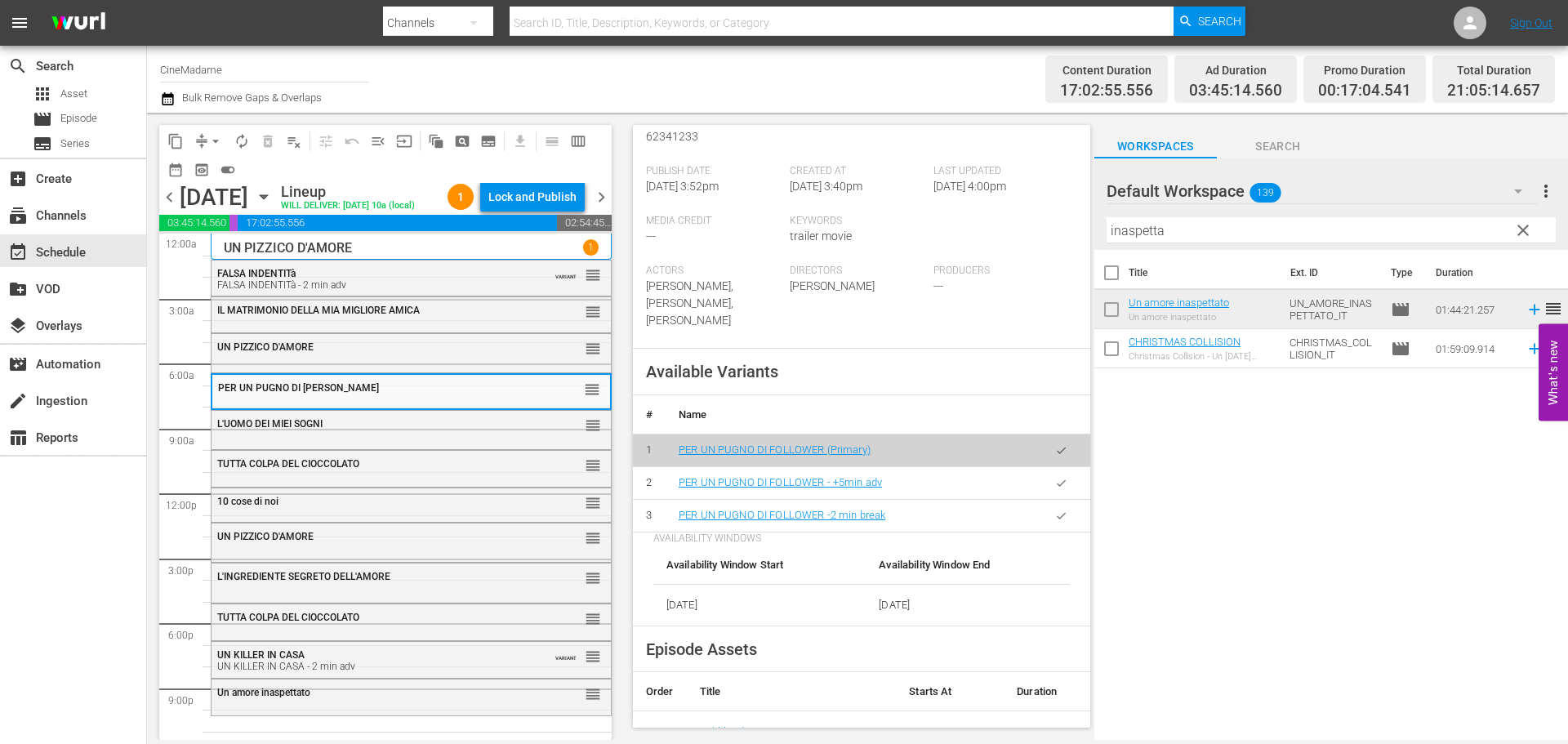
scroll to position [571, 0]
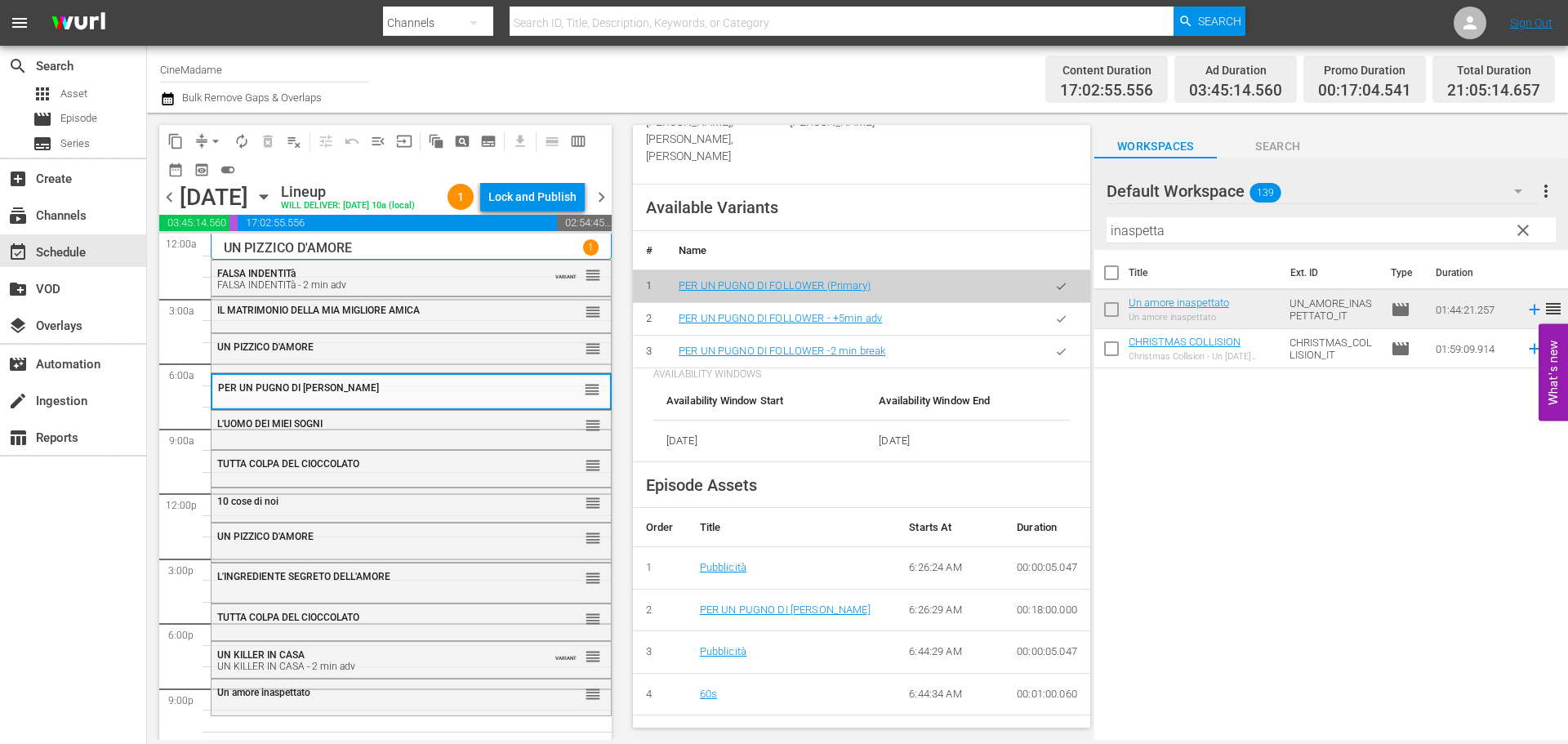
click at [1055, 356] on icon "button" at bounding box center [1062, 352] width 12 height 12
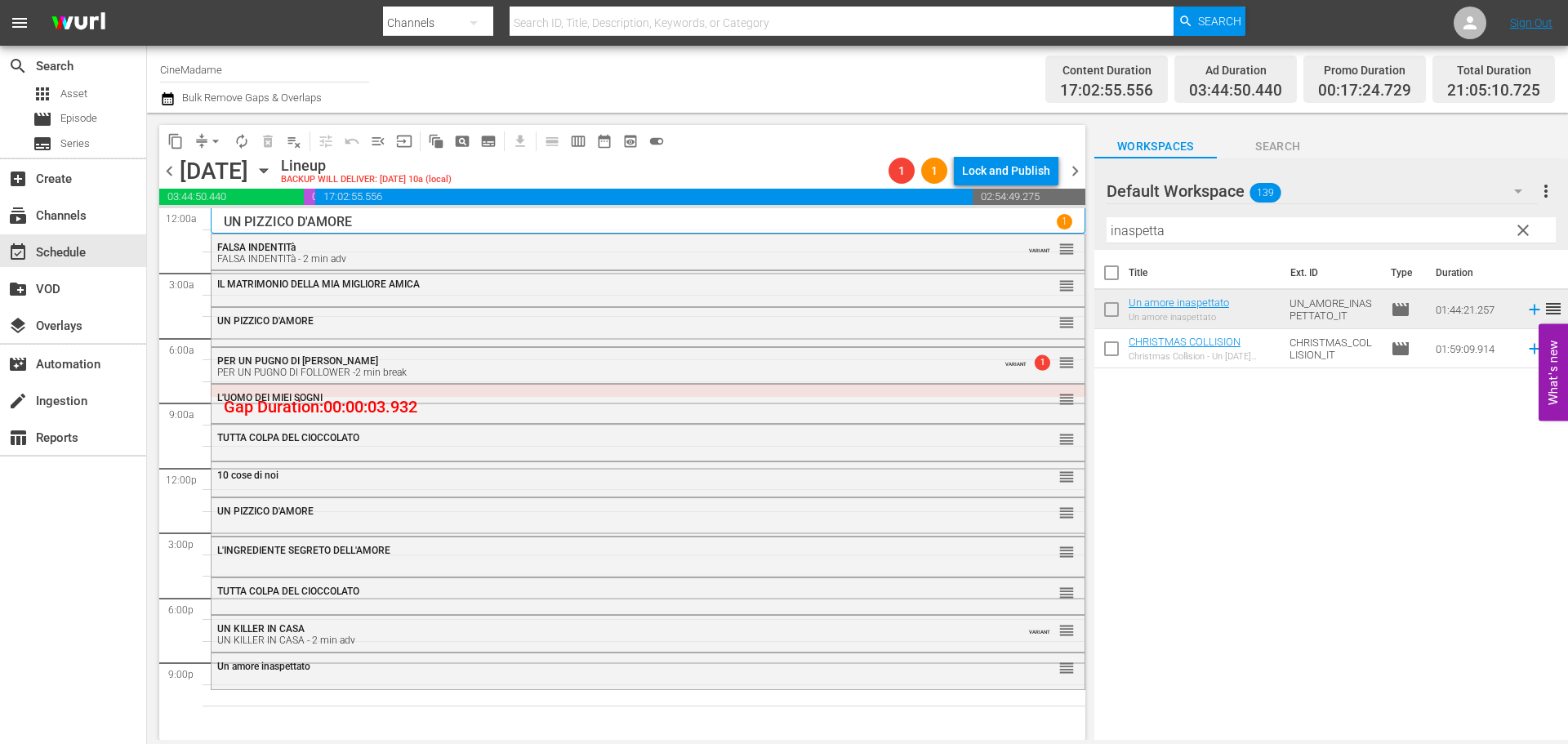
click at [636, 404] on div "L'UOMO DEI MIEI SOGNI" at bounding box center [603, 397] width 773 height 12
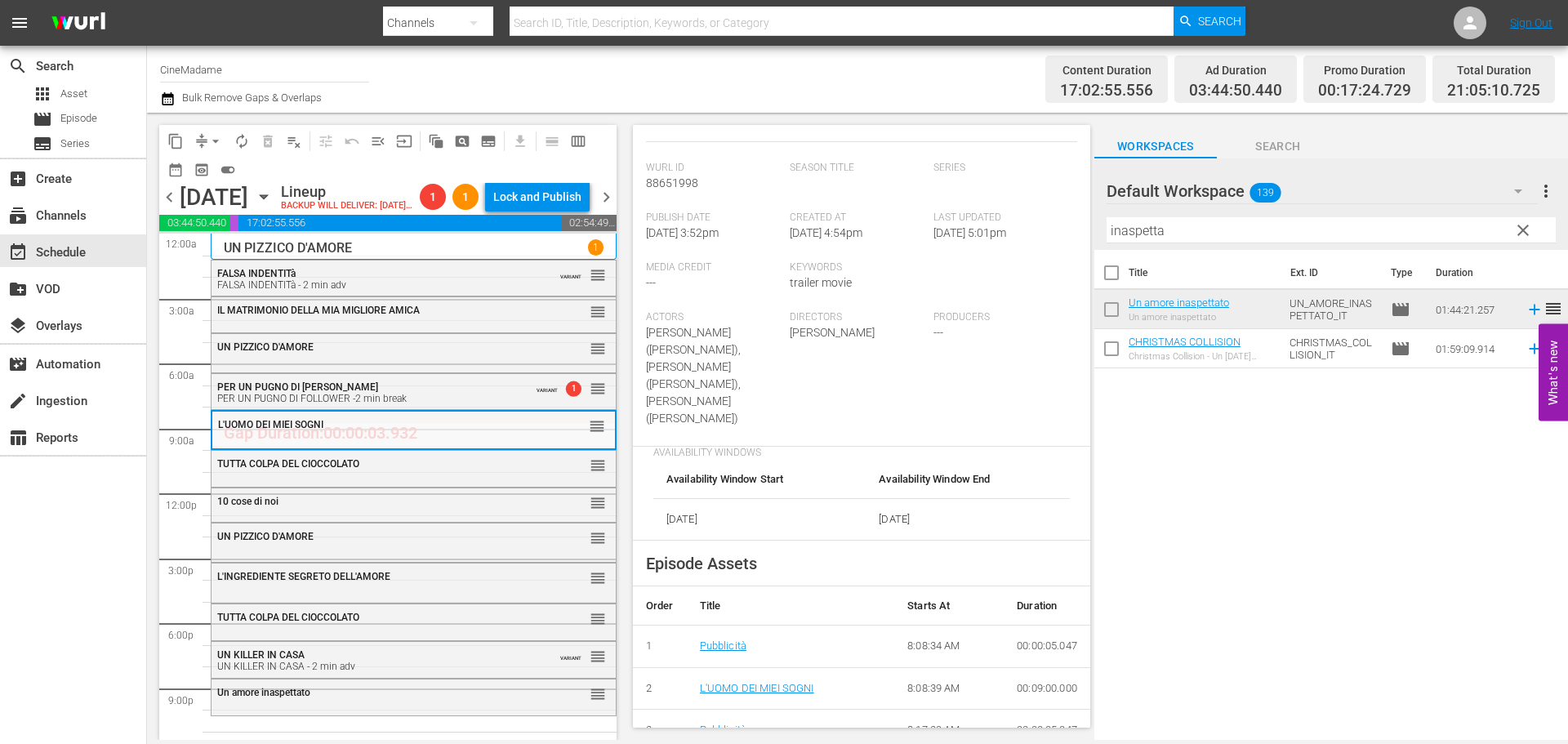
scroll to position [735, 0]
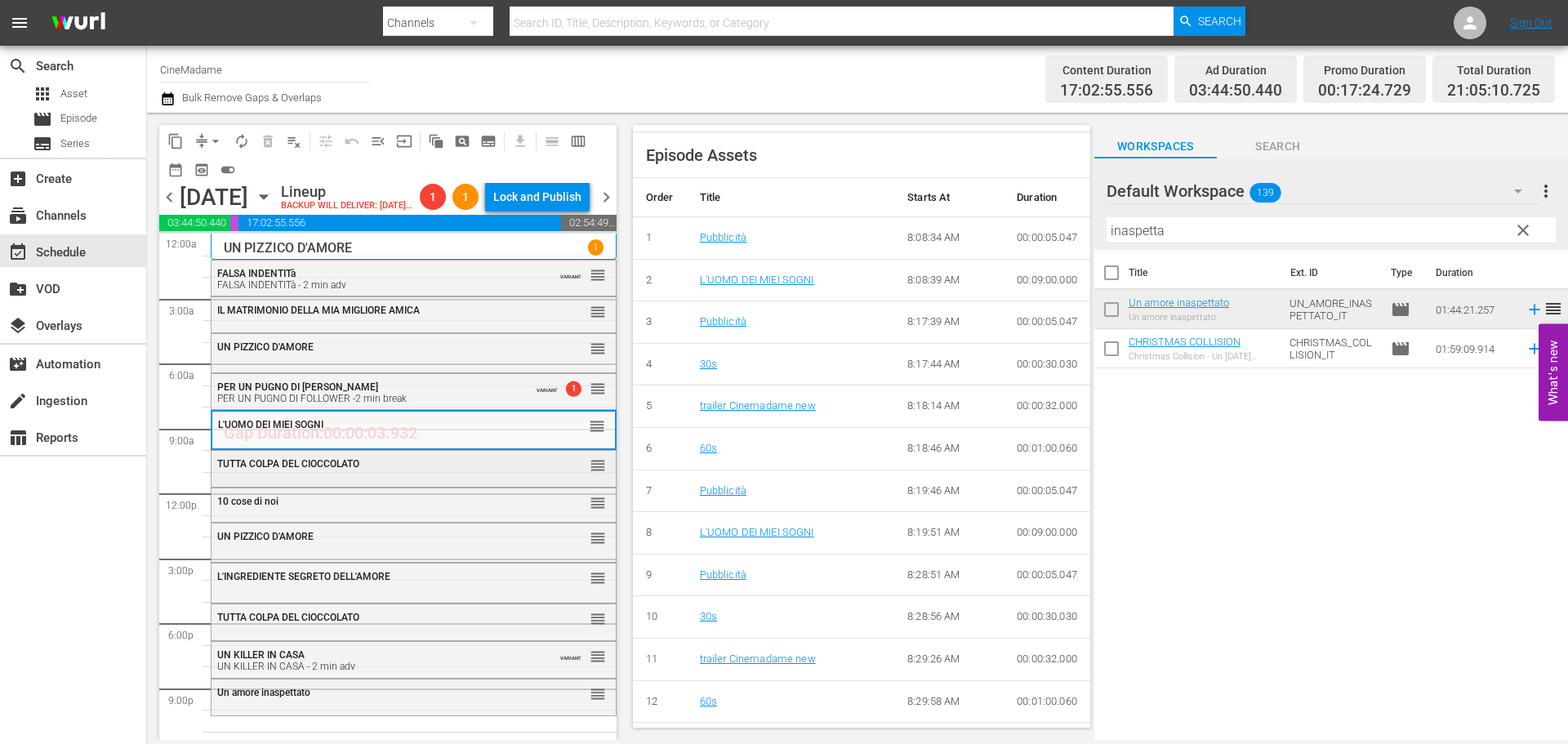
click at [428, 470] on div "TUTTA COLPA DEL CIOCCOLATO" at bounding box center [374, 463] width 312 height 12
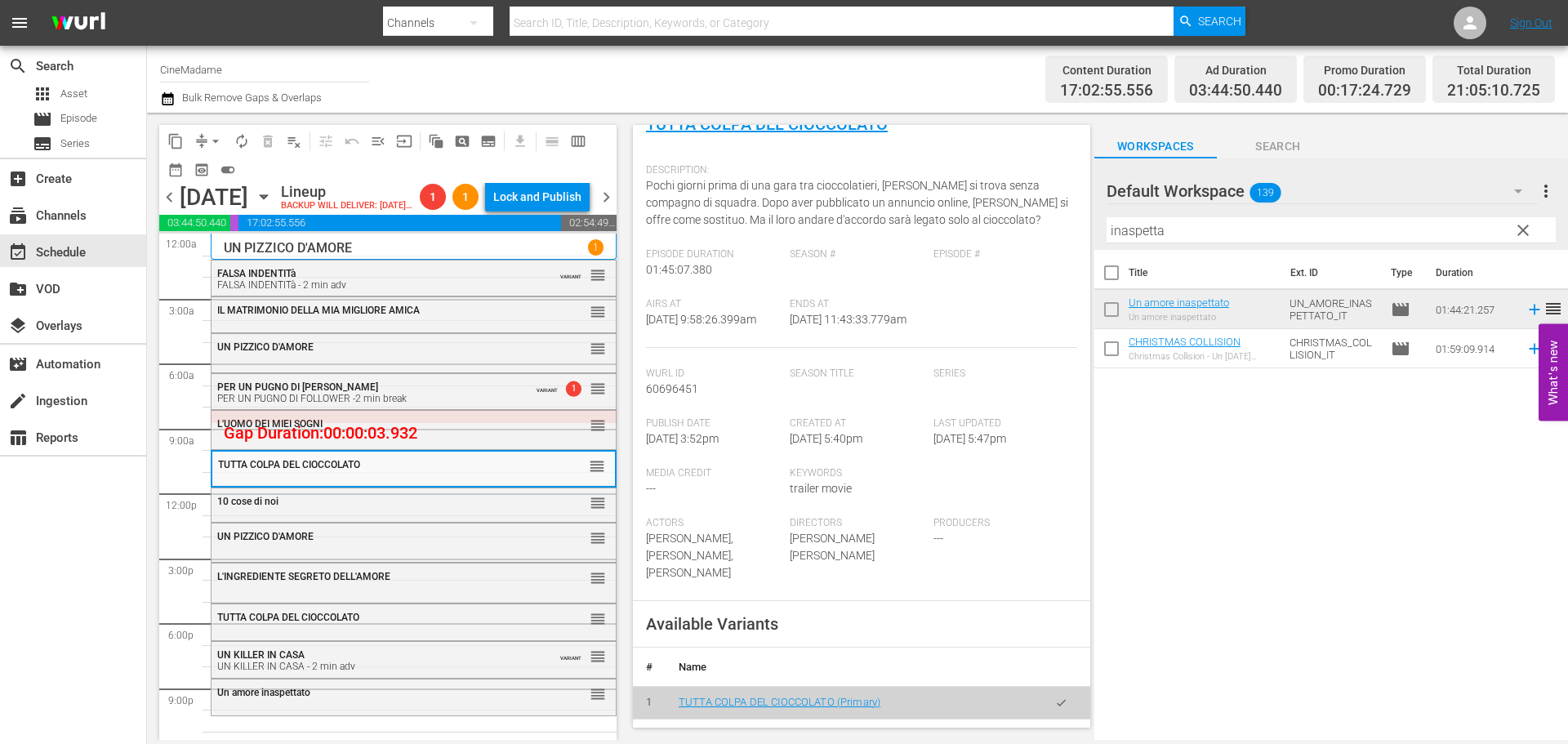
scroll to position [326, 0]
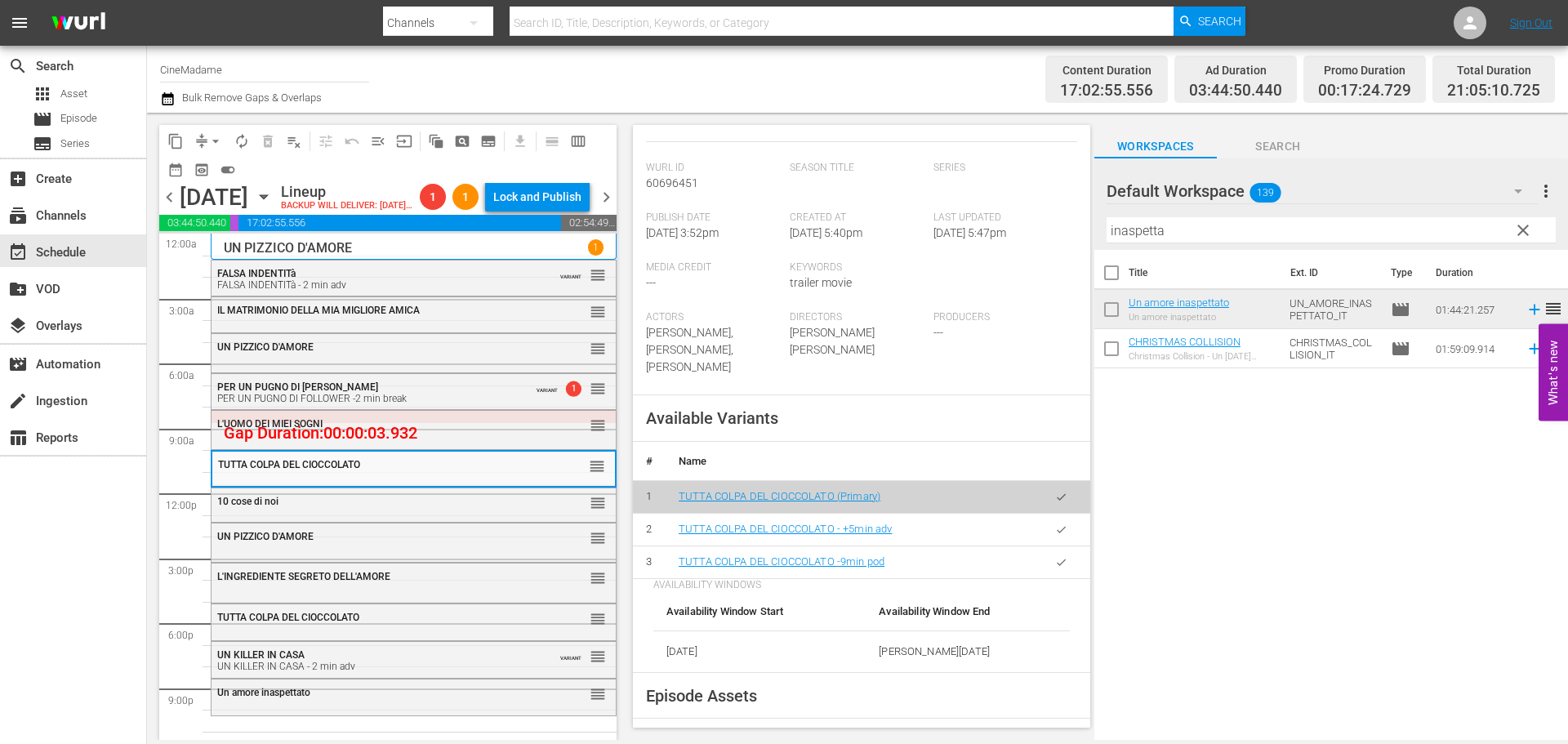
click at [1057, 576] on button "button" at bounding box center [1062, 562] width 32 height 32
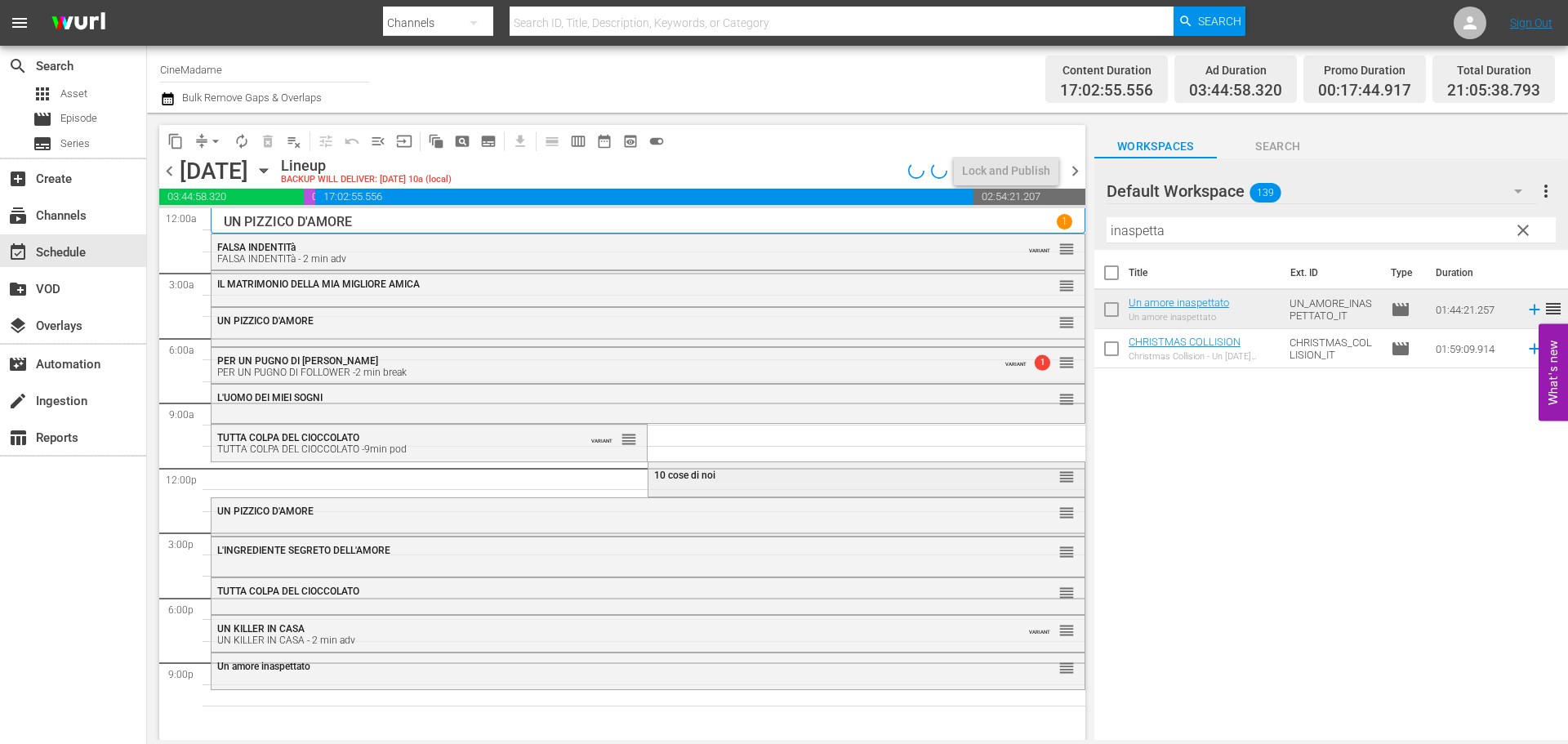
click at [775, 492] on div "10 cose di noi reorder" at bounding box center [866, 478] width 435 height 30
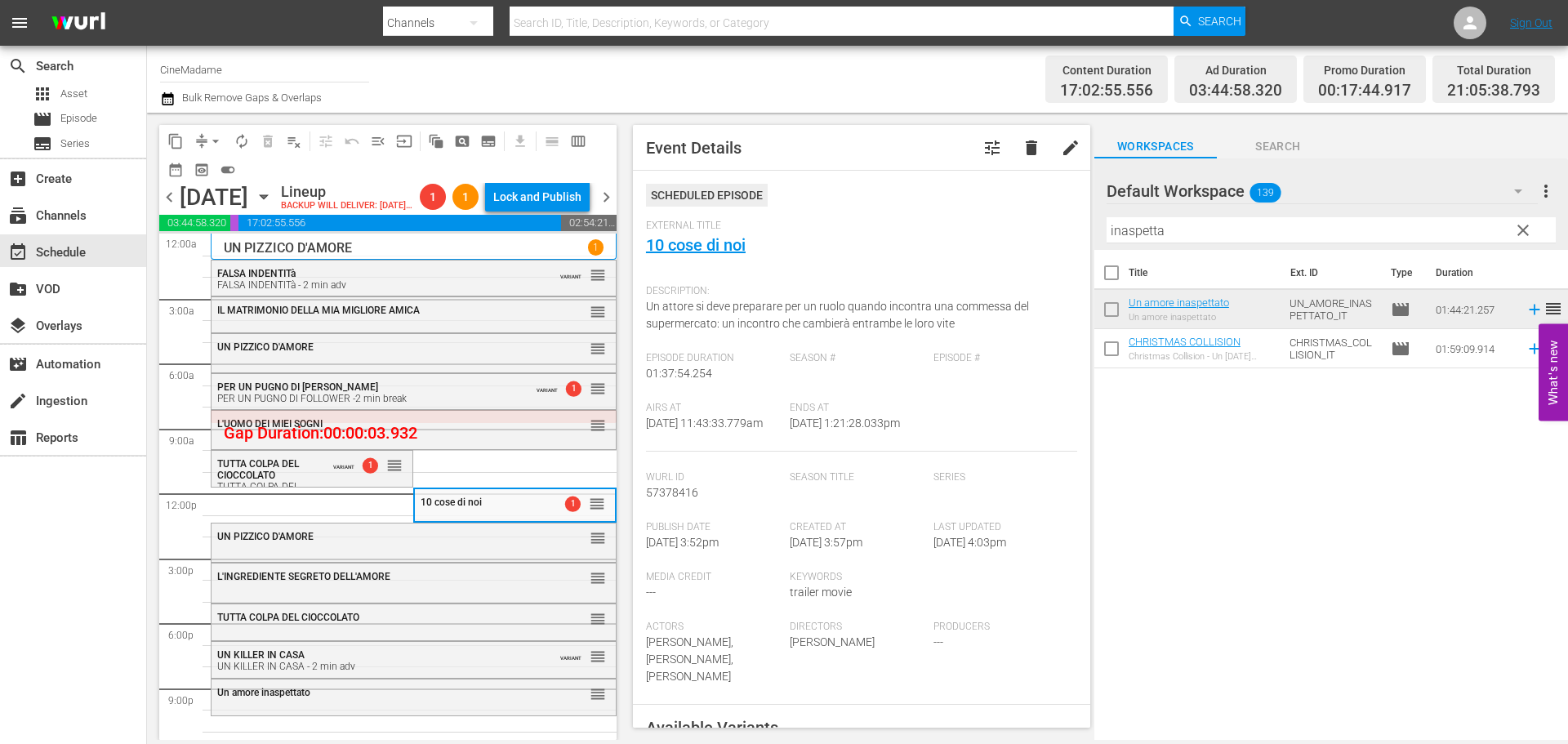
scroll to position [490, 0]
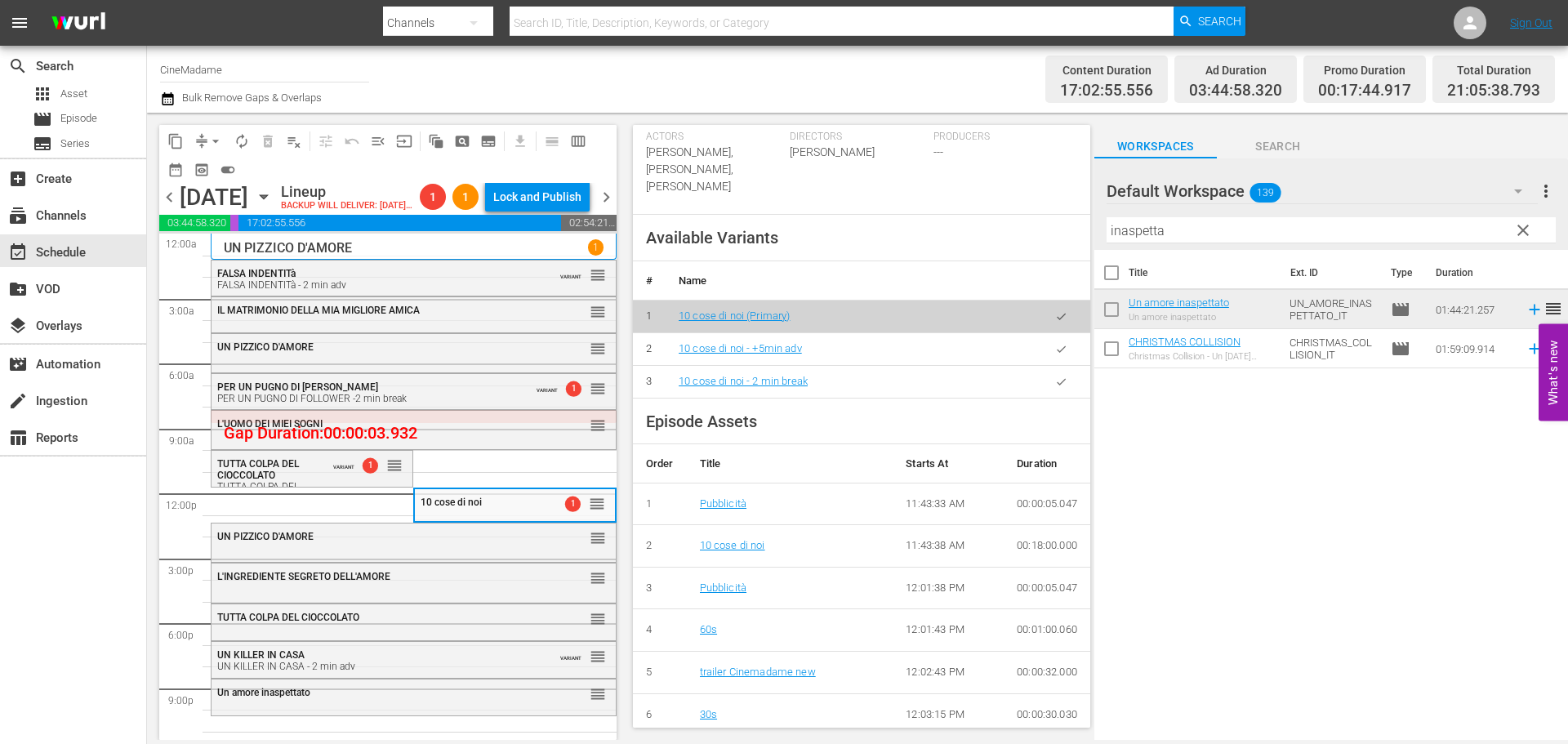
click at [1055, 380] on icon "button" at bounding box center [1062, 381] width 12 height 12
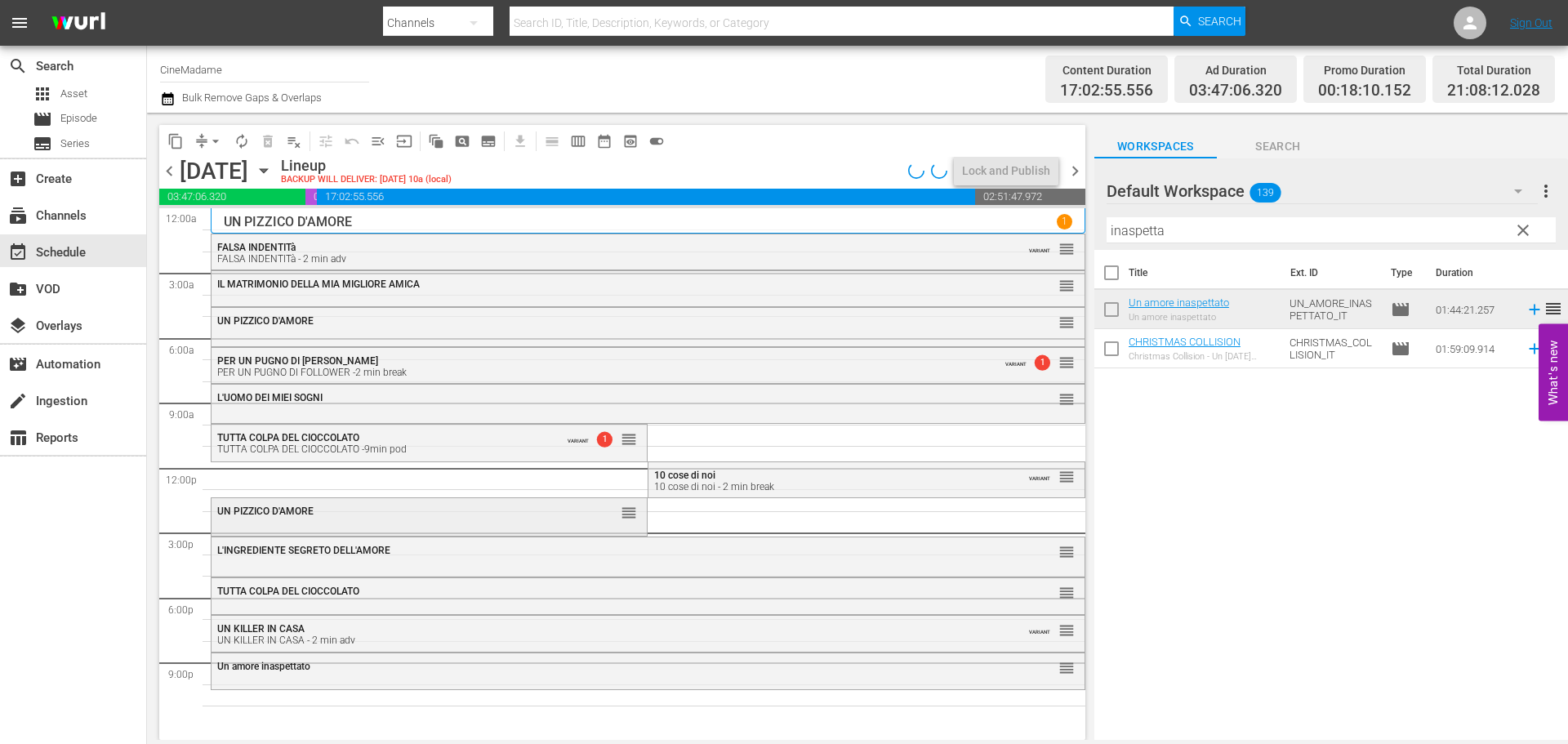
click at [513, 522] on div "UN PIZZICO D'AMORE reorder" at bounding box center [429, 511] width 435 height 28
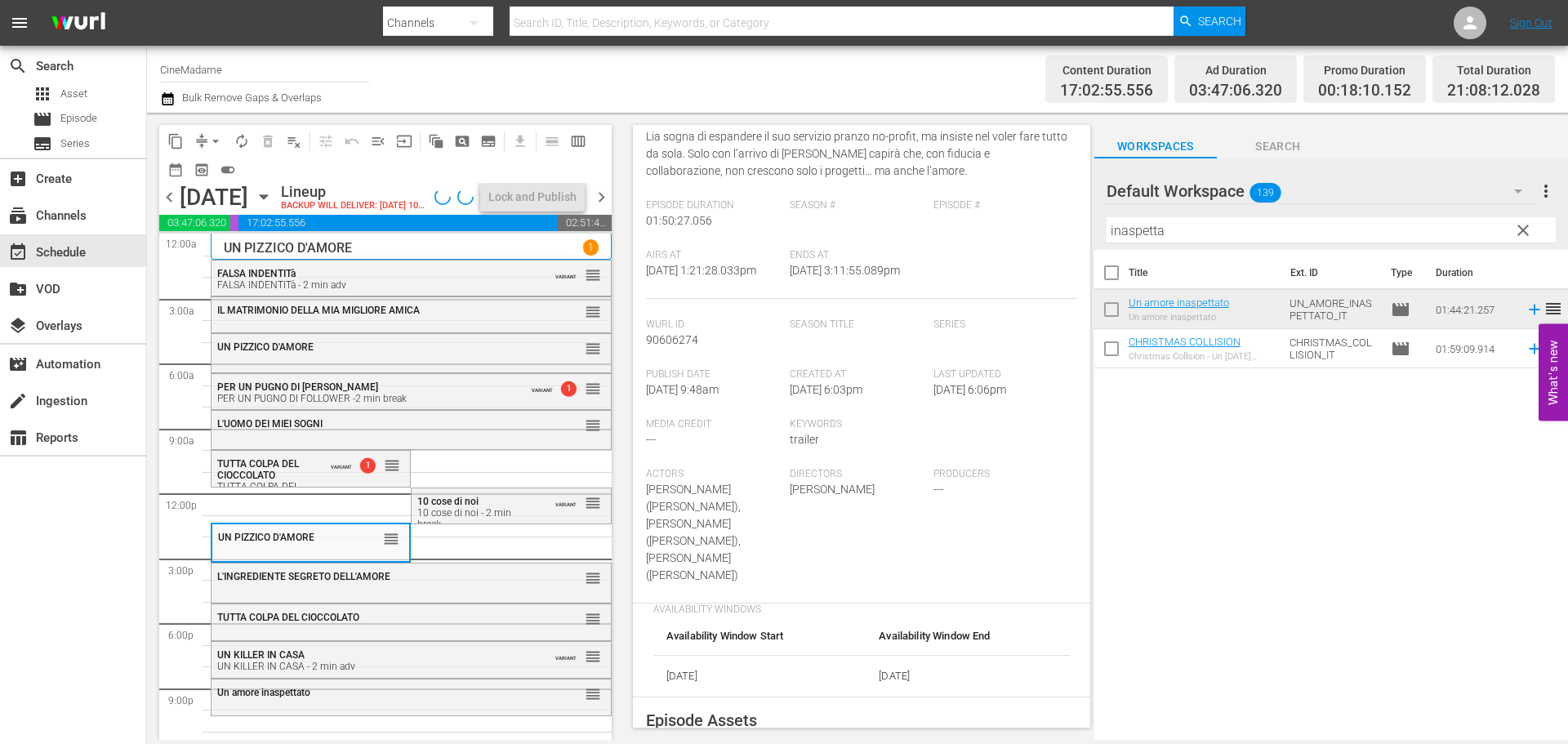
scroll to position [326, 0]
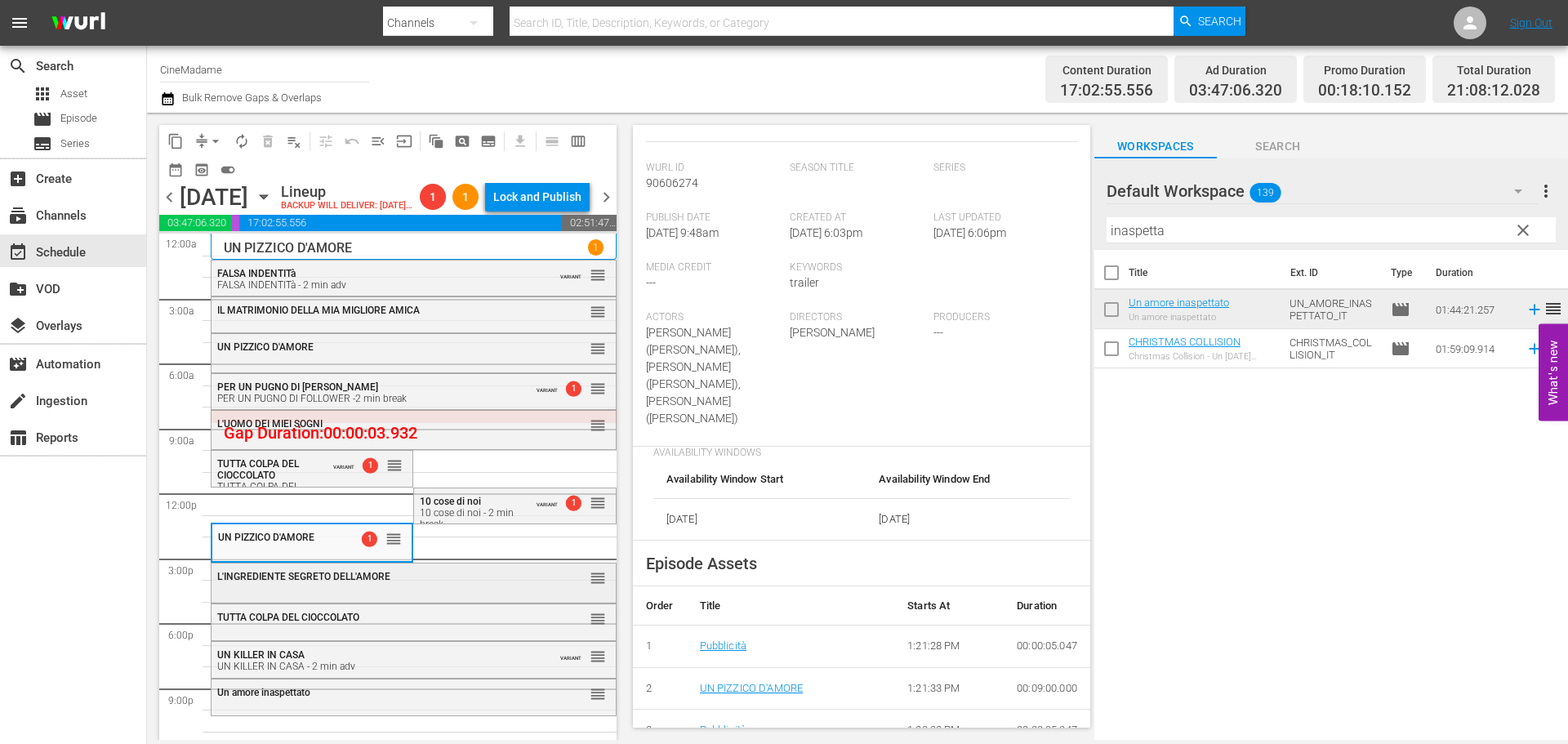
click at [523, 591] on div "L'INGREDIENTE SEGRETO DELL'AMORE reorder" at bounding box center [414, 576] width 405 height 28
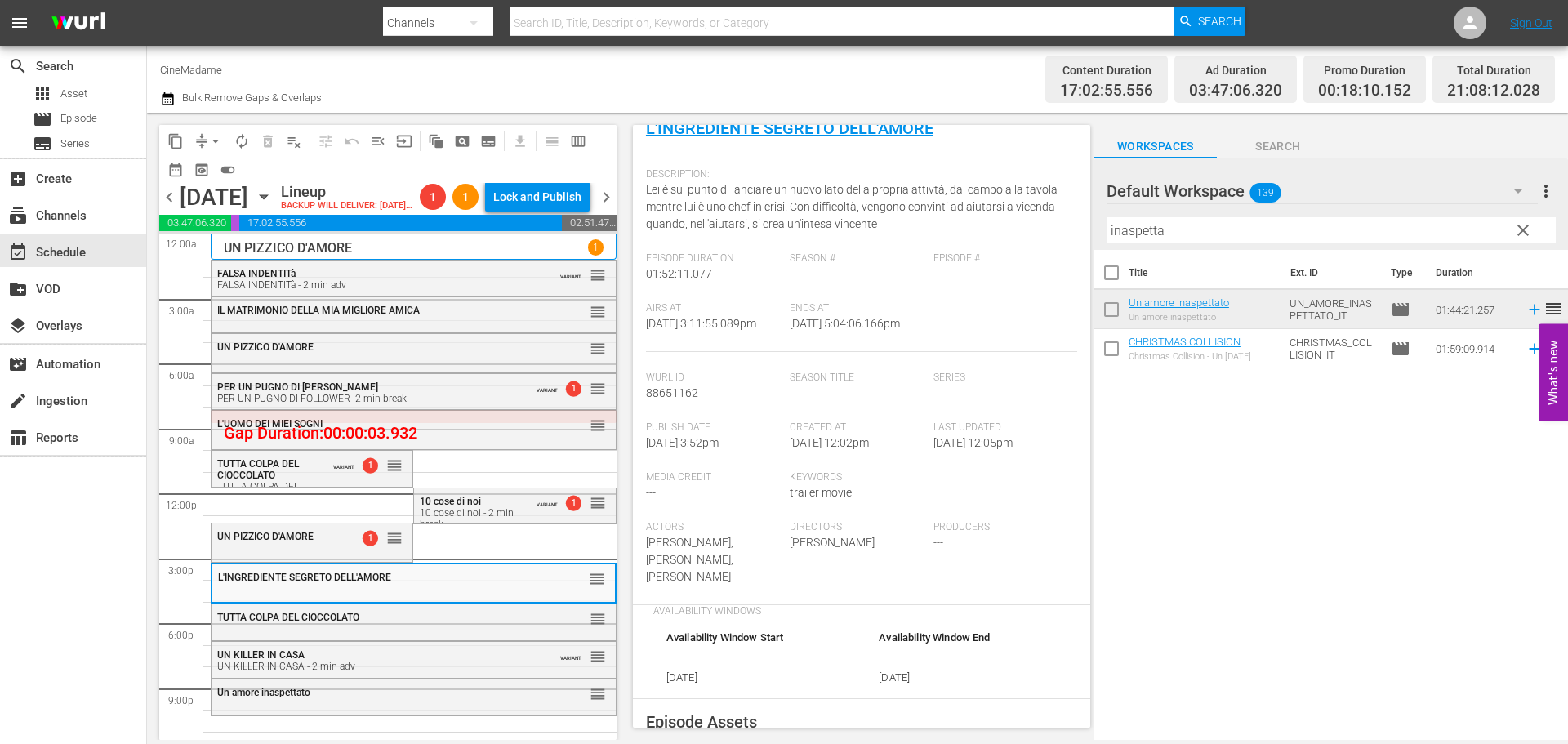
scroll to position [408, 0]
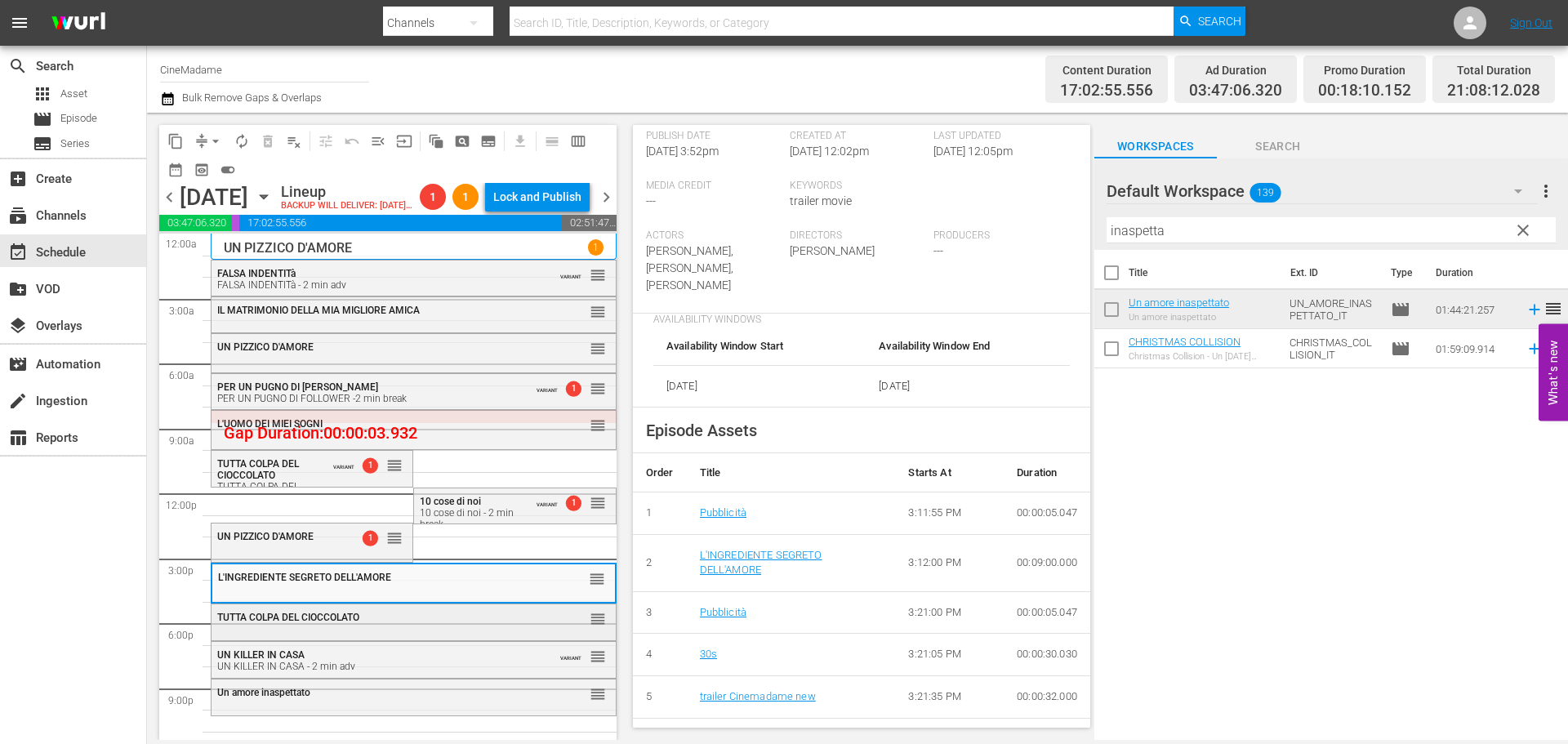
click at [533, 626] on div "reorder" at bounding box center [570, 617] width 73 height 16
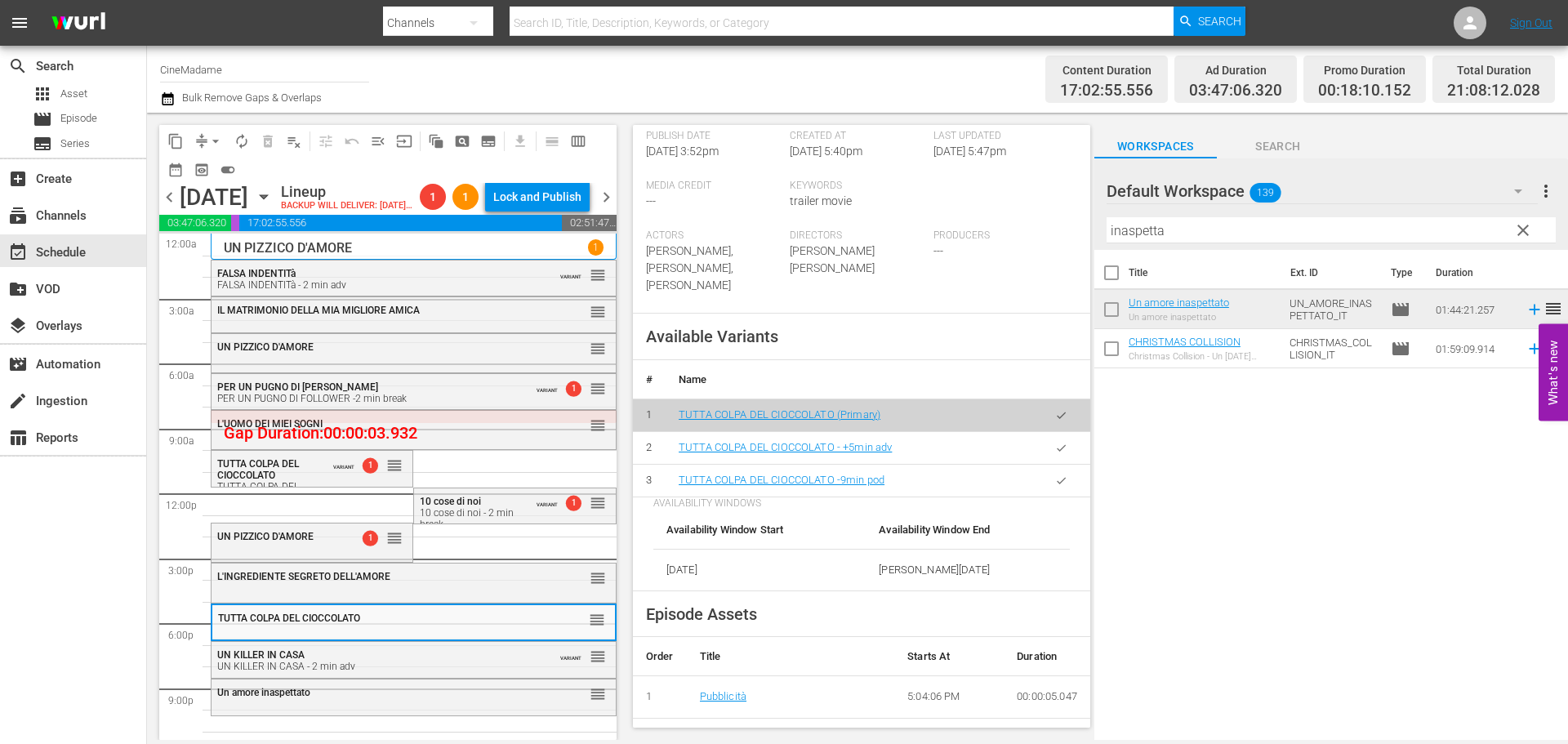
click at [1058, 496] on button "button" at bounding box center [1062, 480] width 32 height 32
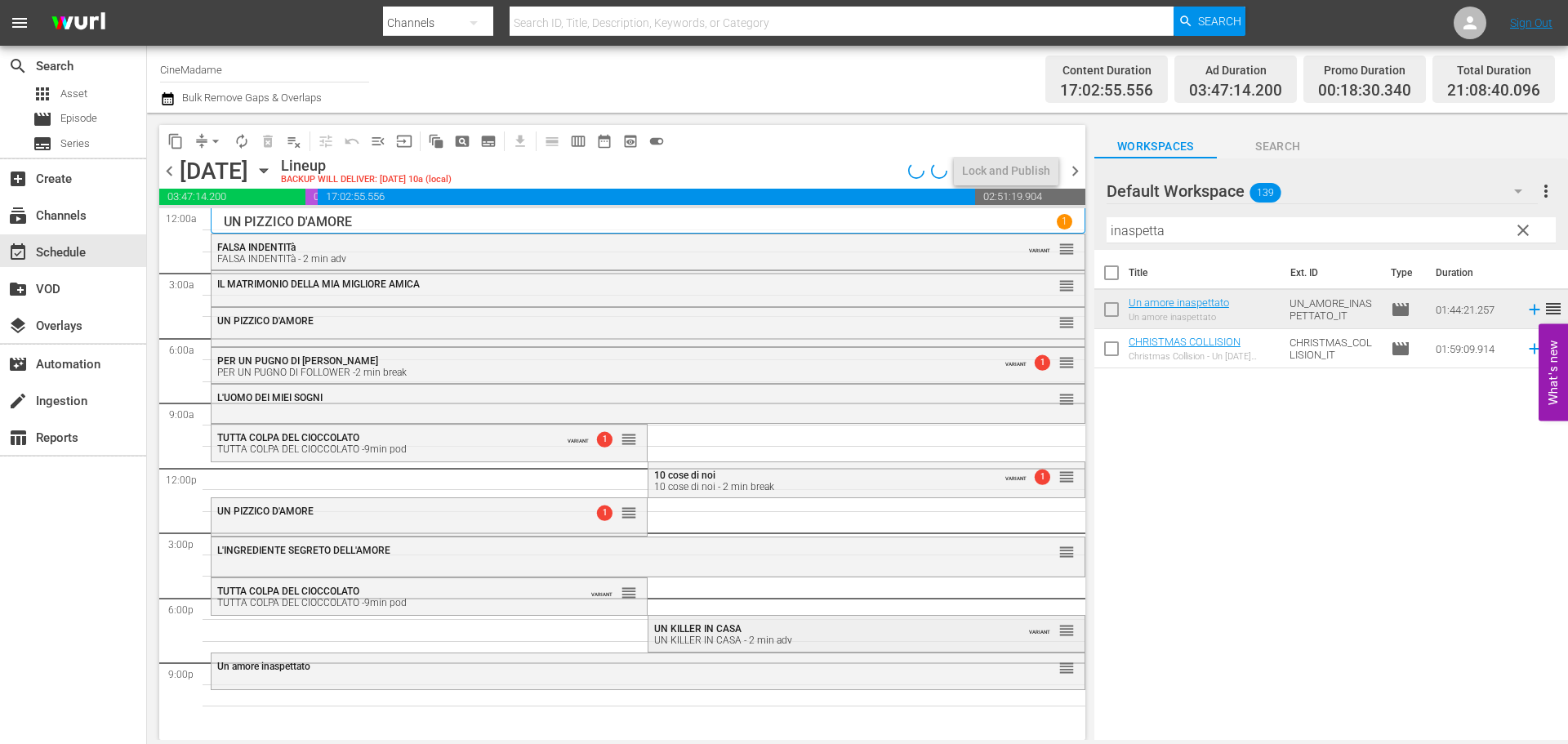
click at [770, 629] on div "UN KILLER IN CASA UN KILLER IN CASA - 2 min adv" at bounding box center [825, 634] width 343 height 23
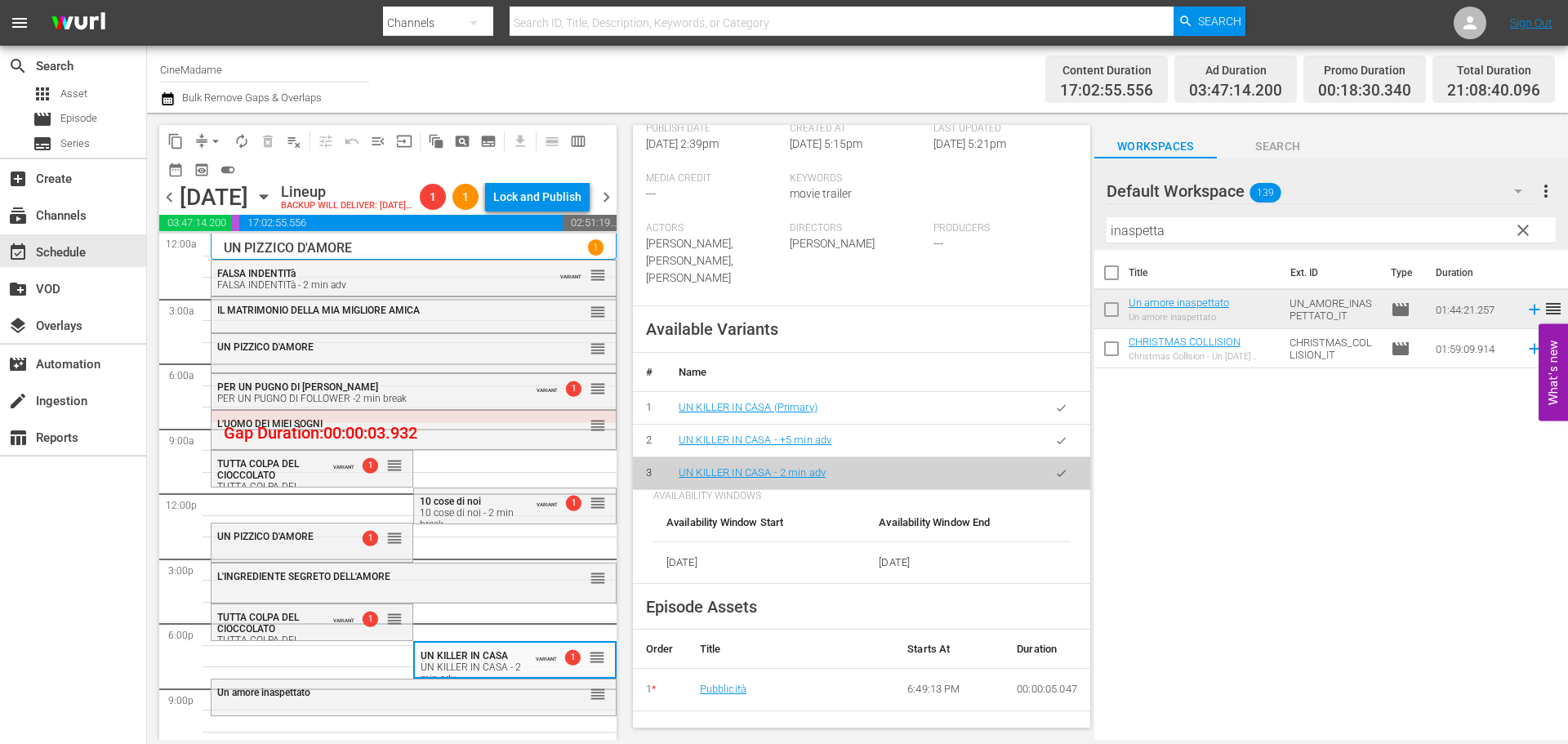
scroll to position [490, 0]
click at [538, 701] on div "reorder" at bounding box center [570, 693] width 73 height 16
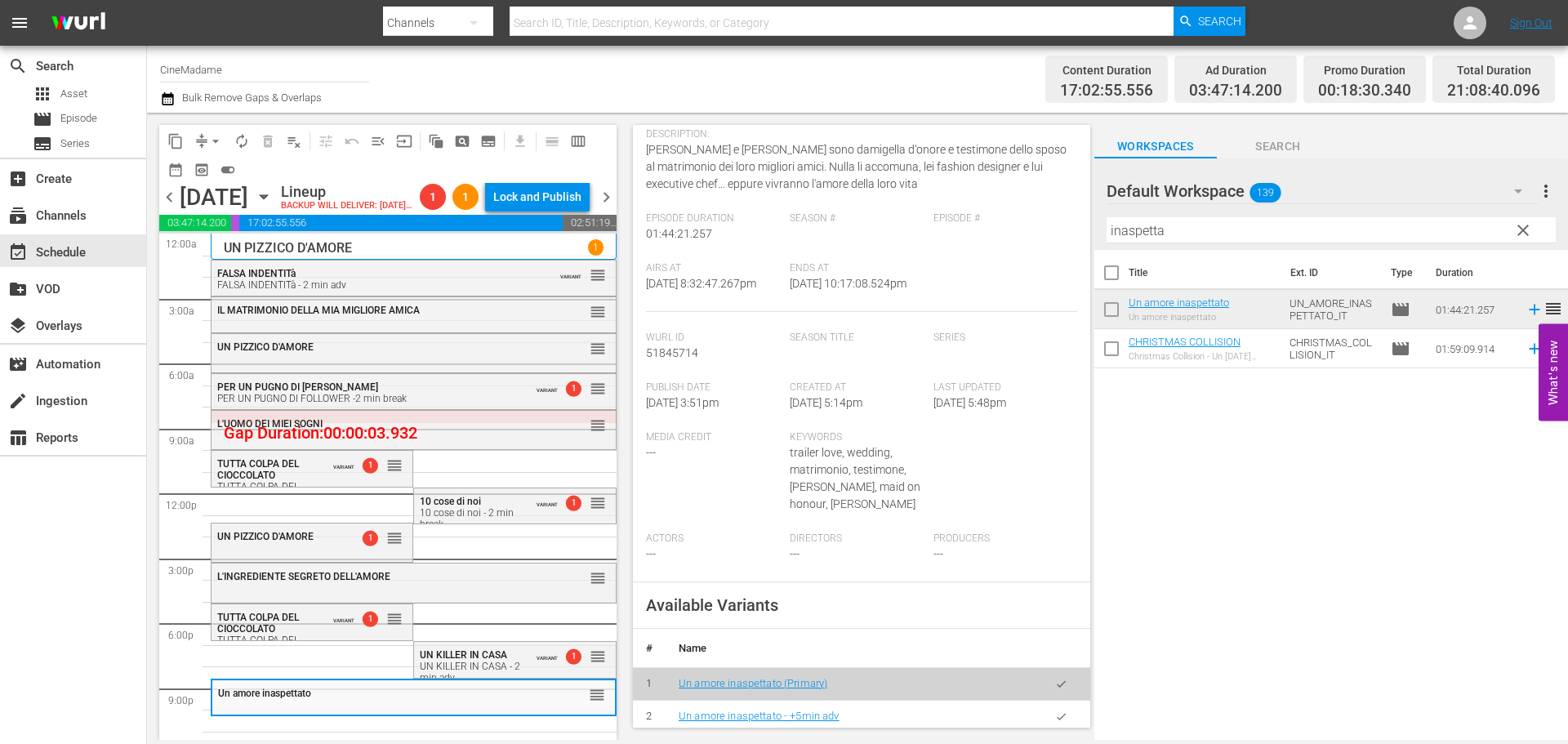
scroll to position [326, 0]
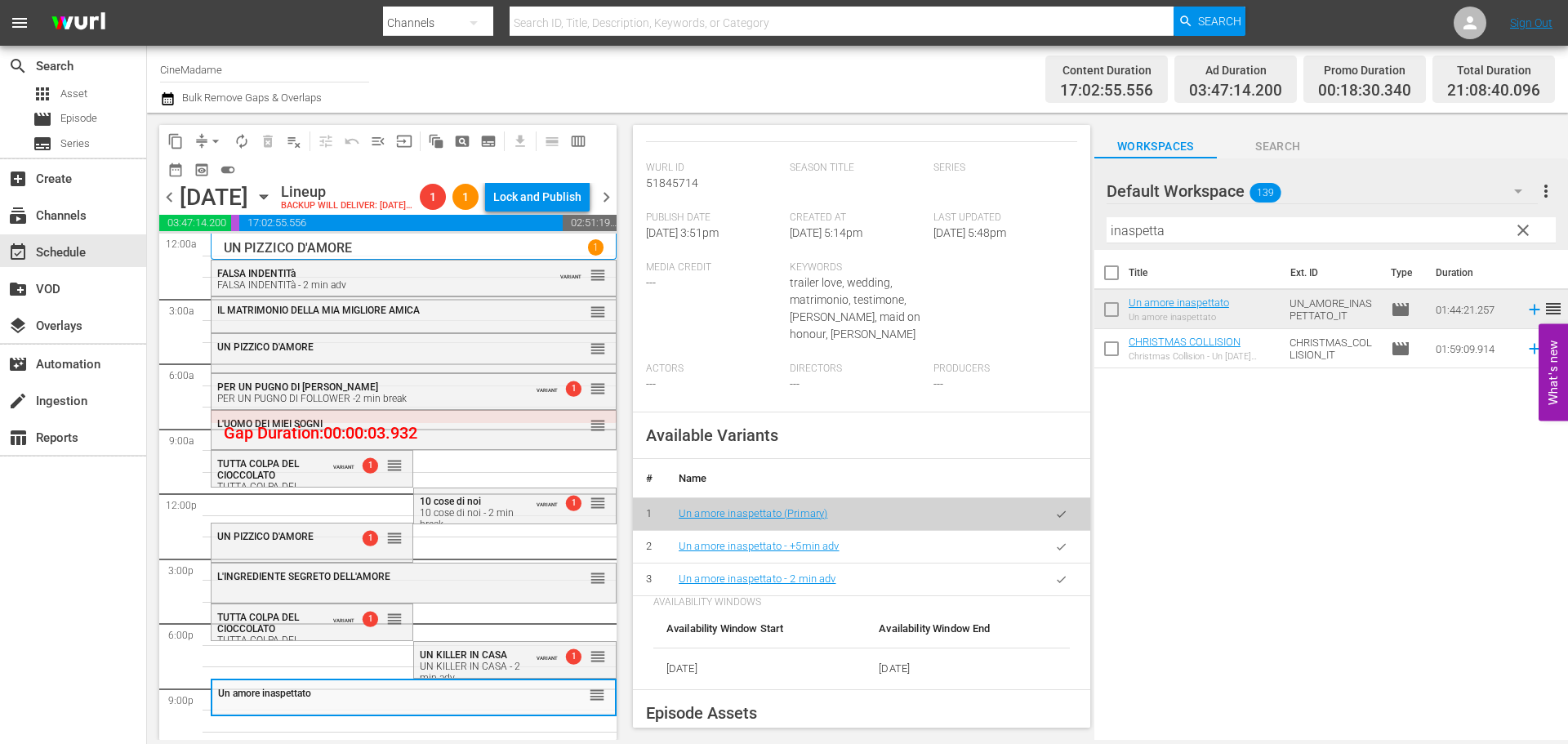
click at [1055, 585] on icon "button" at bounding box center [1062, 579] width 12 height 12
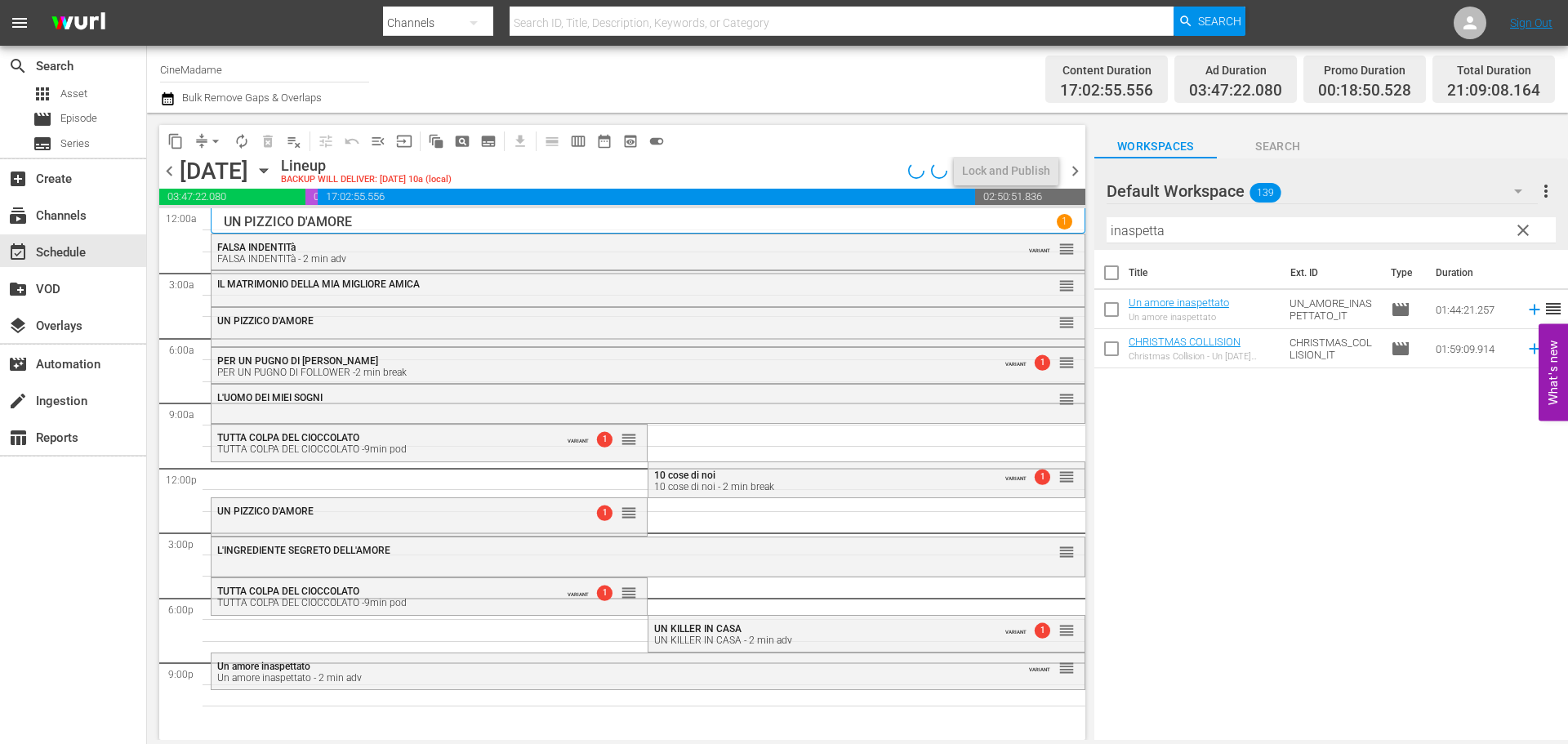
click at [222, 138] on span "arrow_drop_down" at bounding box center [216, 141] width 16 height 16
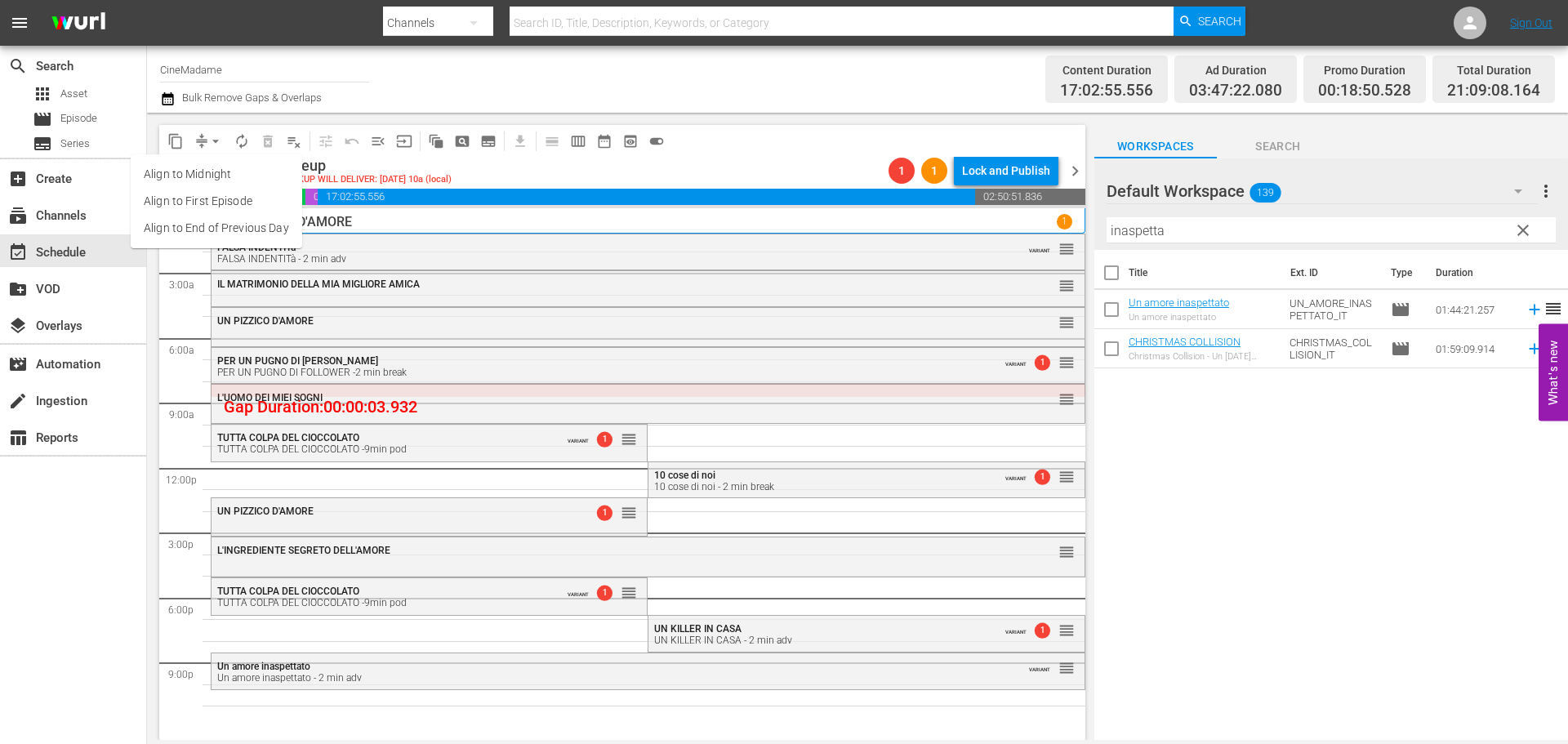
click at [205, 227] on li "Align to End of Previous Day" at bounding box center [217, 228] width 171 height 27
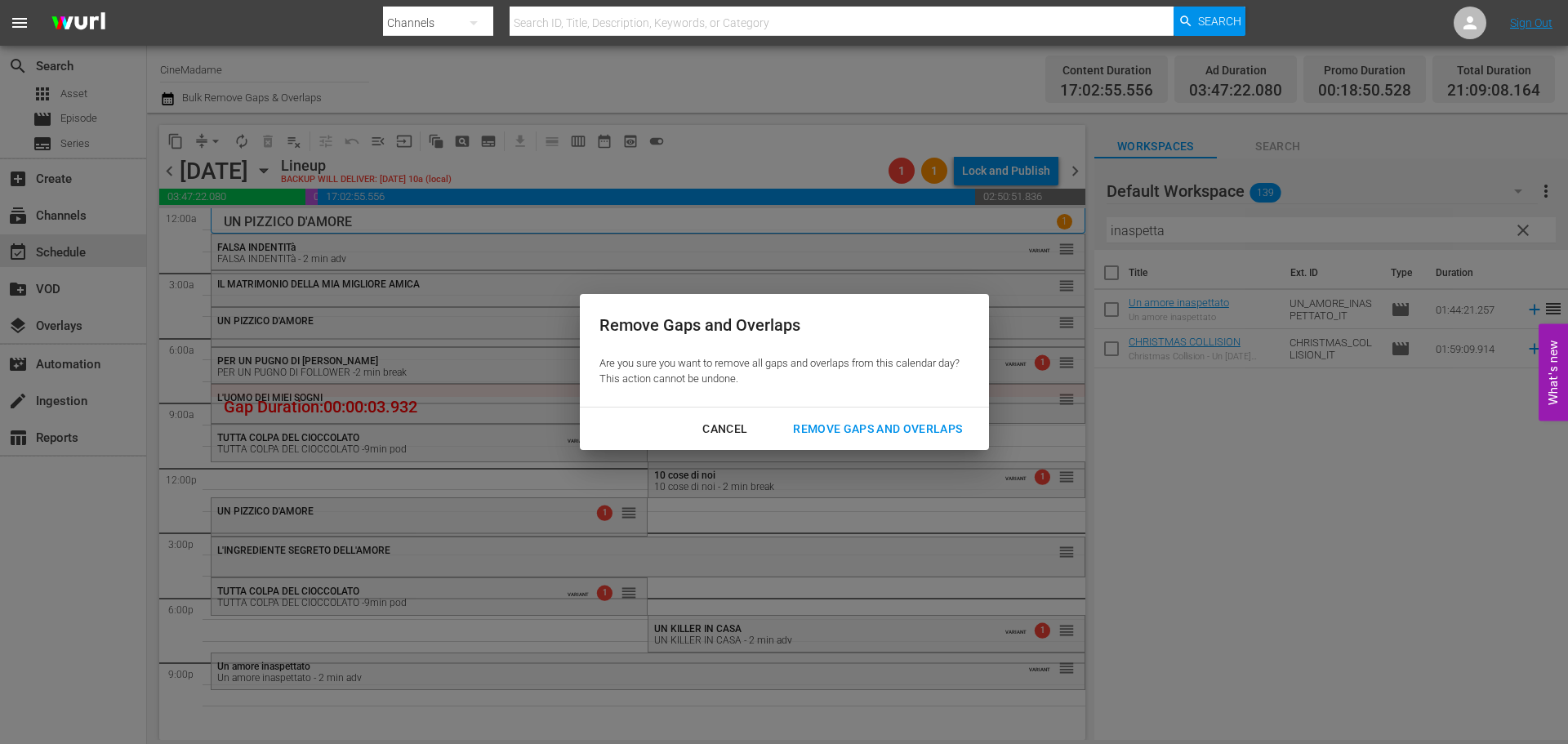
click at [824, 427] on div "Remove Gaps and Overlaps" at bounding box center [877, 429] width 195 height 20
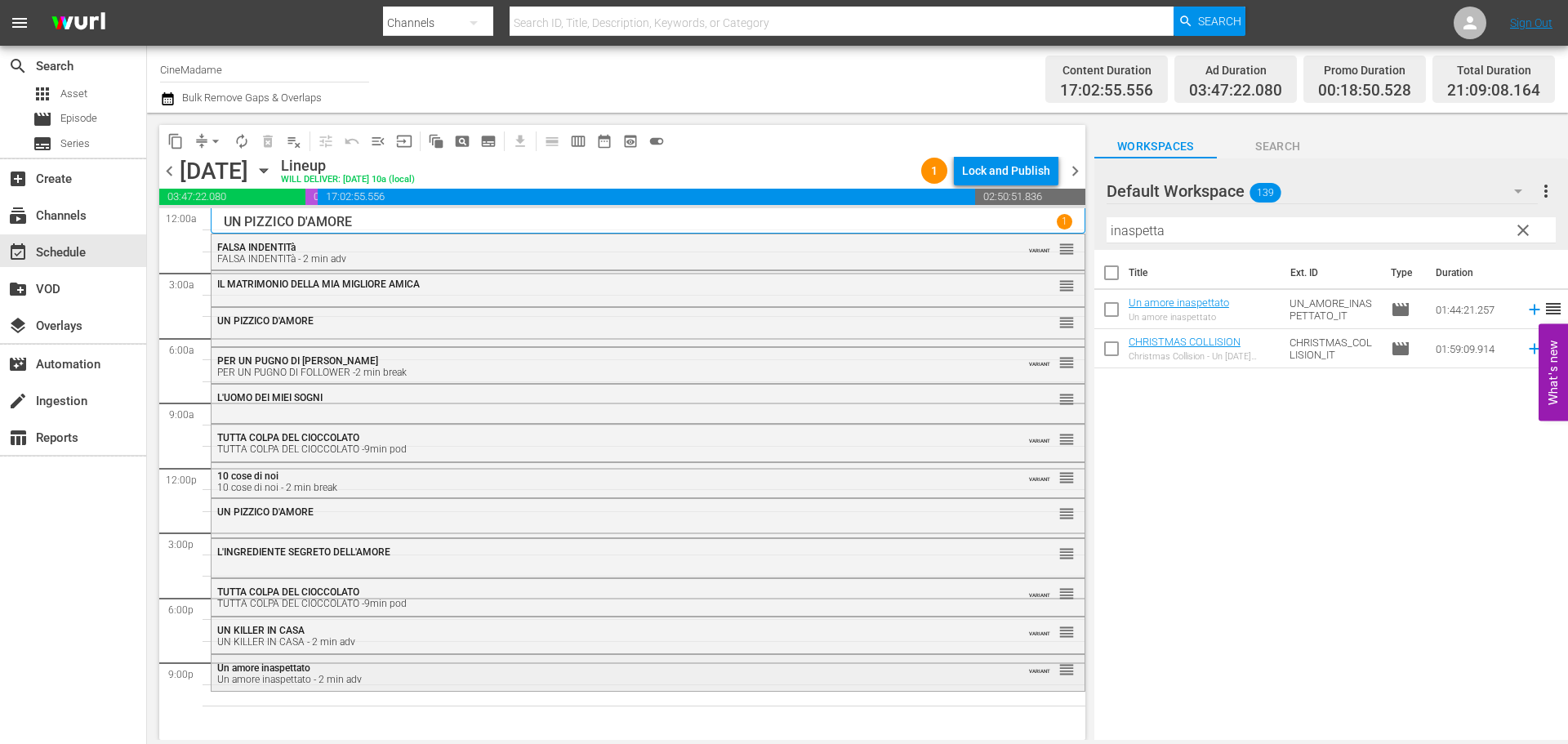
click at [393, 666] on div "Un amore inaspettato Un amore inaspettato - 2 min adv" at bounding box center [603, 674] width 773 height 23
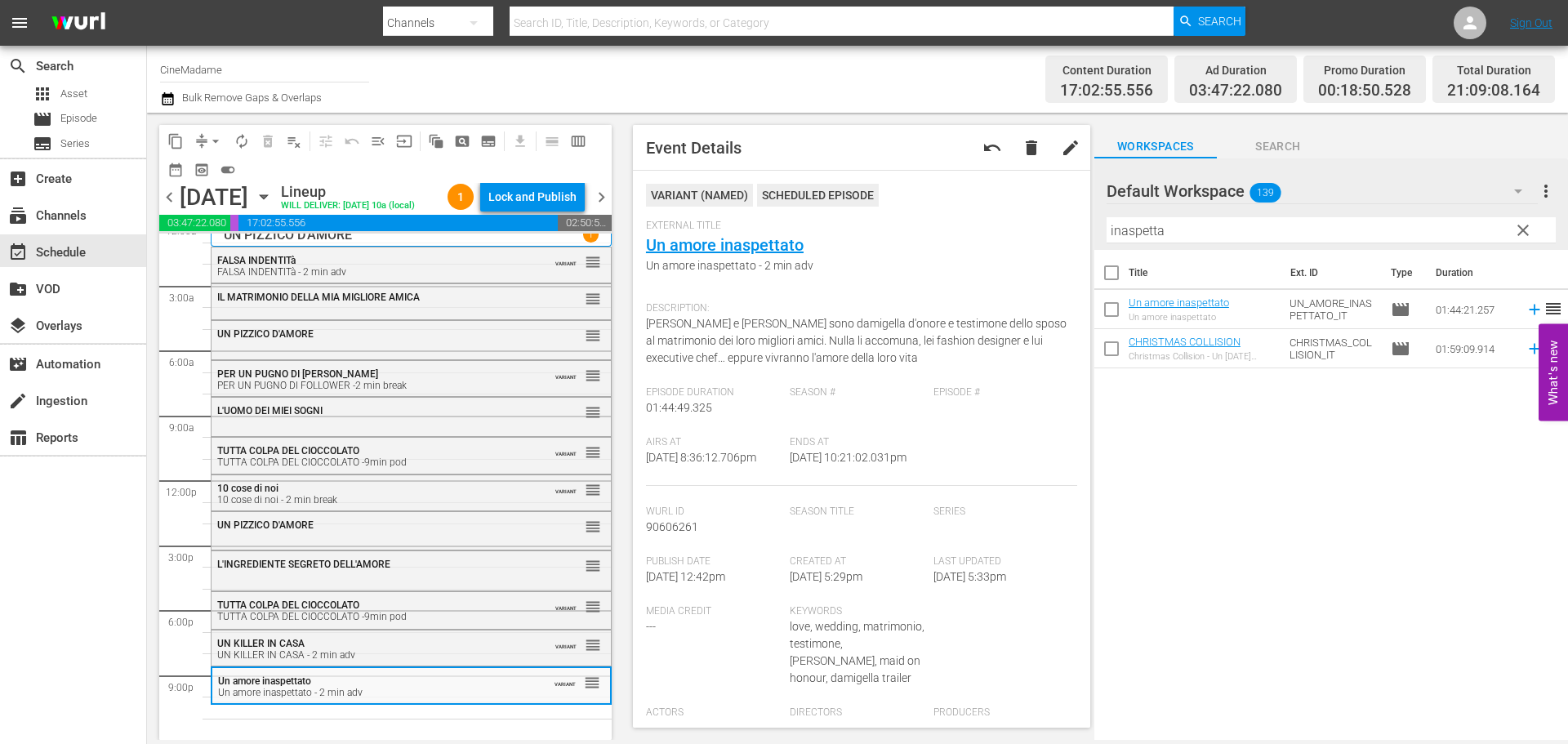
scroll to position [41, 0]
click at [1171, 220] on input "inaspetta" at bounding box center [1331, 230] width 449 height 26
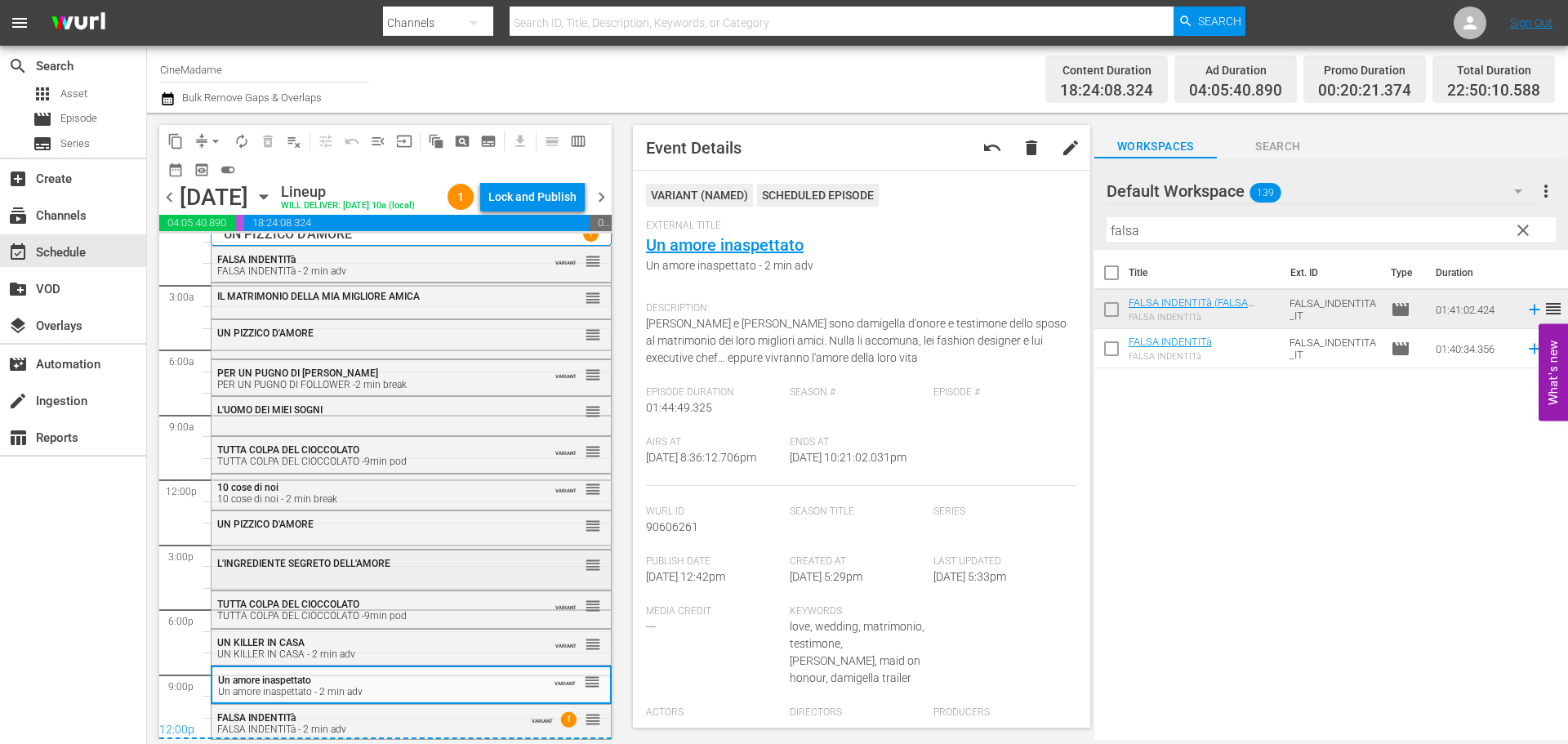
scroll to position [42, 0]
click at [361, 729] on div "12:00p" at bounding box center [386, 731] width 453 height 16
click at [398, 721] on div "FALSA INDENTITà FALSA INDENTITà - 2 min adv" at bounding box center [368, 724] width 302 height 23
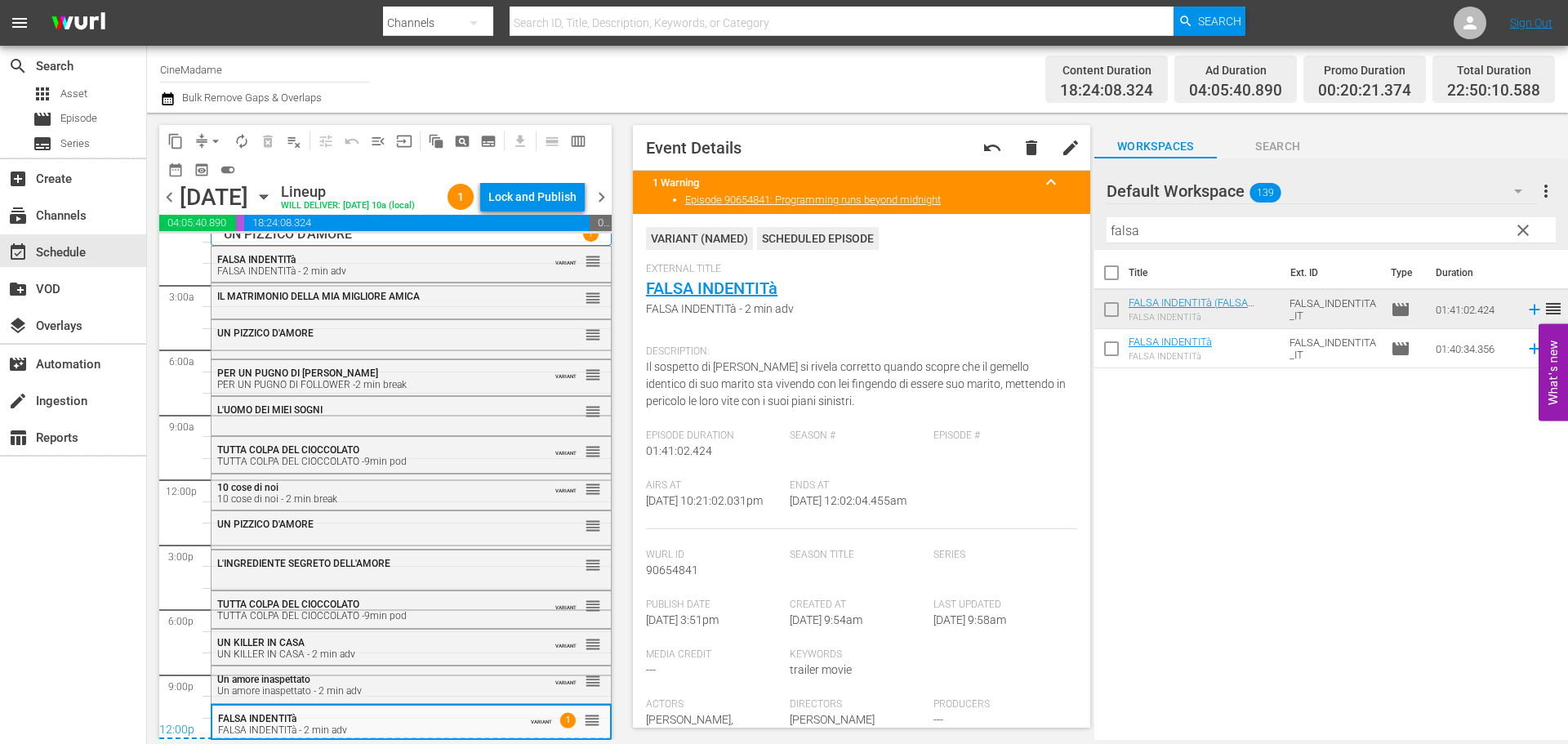
click at [1218, 227] on input "falsa" at bounding box center [1331, 230] width 449 height 26
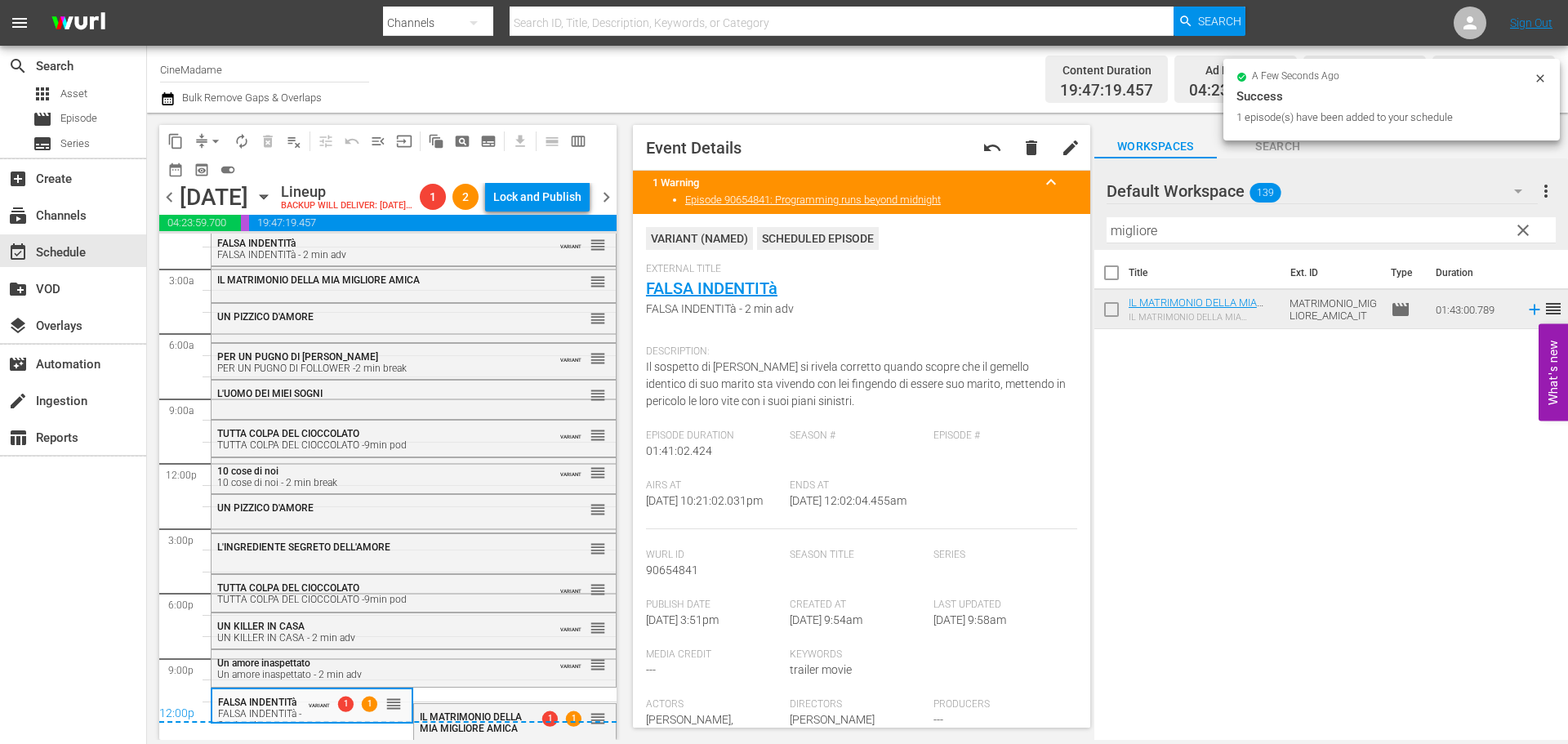
click at [521, 723] on div "12:00p" at bounding box center [388, 715] width 457 height 16
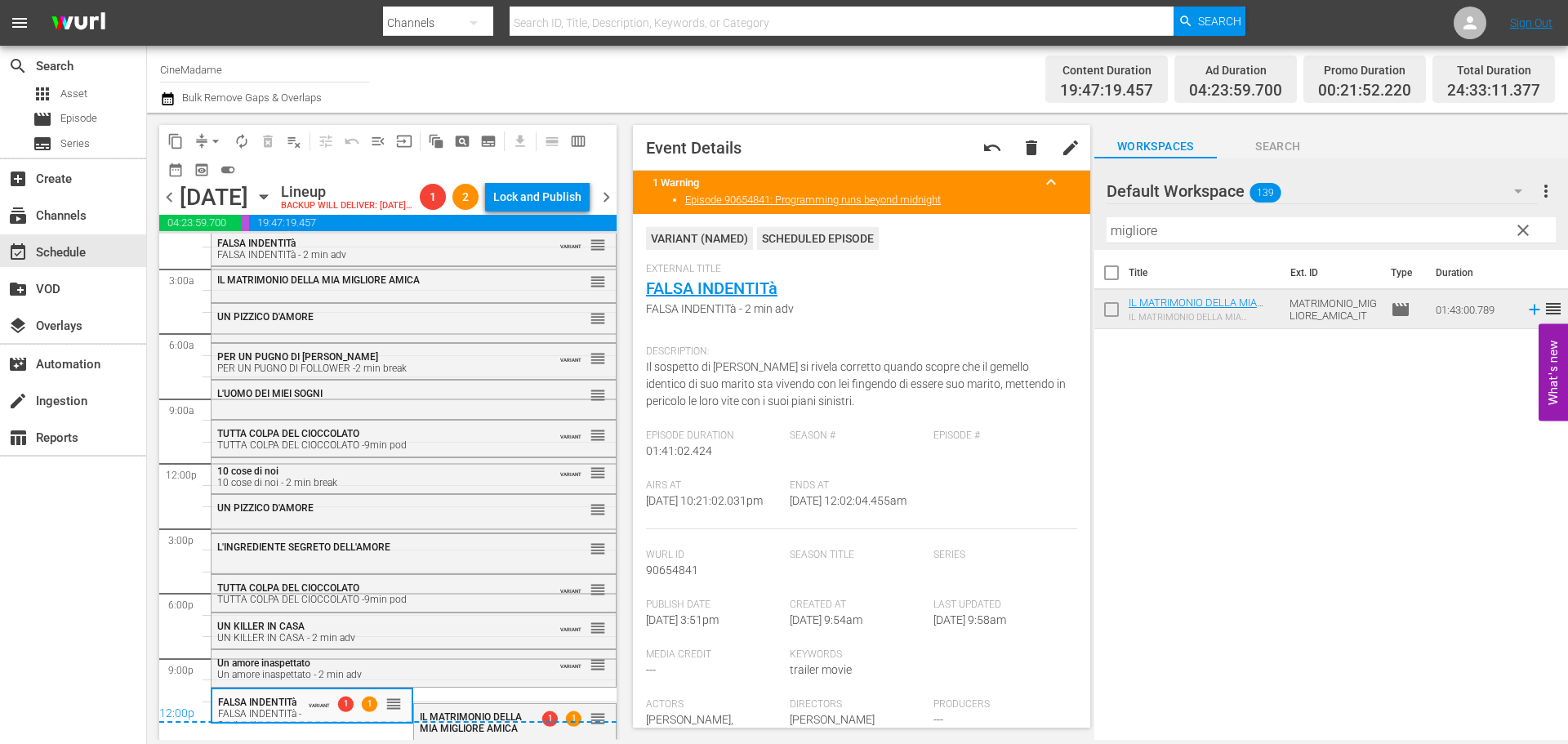
scroll to position [58, 0]
click at [484, 736] on div "IL MATRIMONIO DELLA MIA MIGLIORE AMICA 1 1 reorder" at bounding box center [514, 722] width 201 height 36
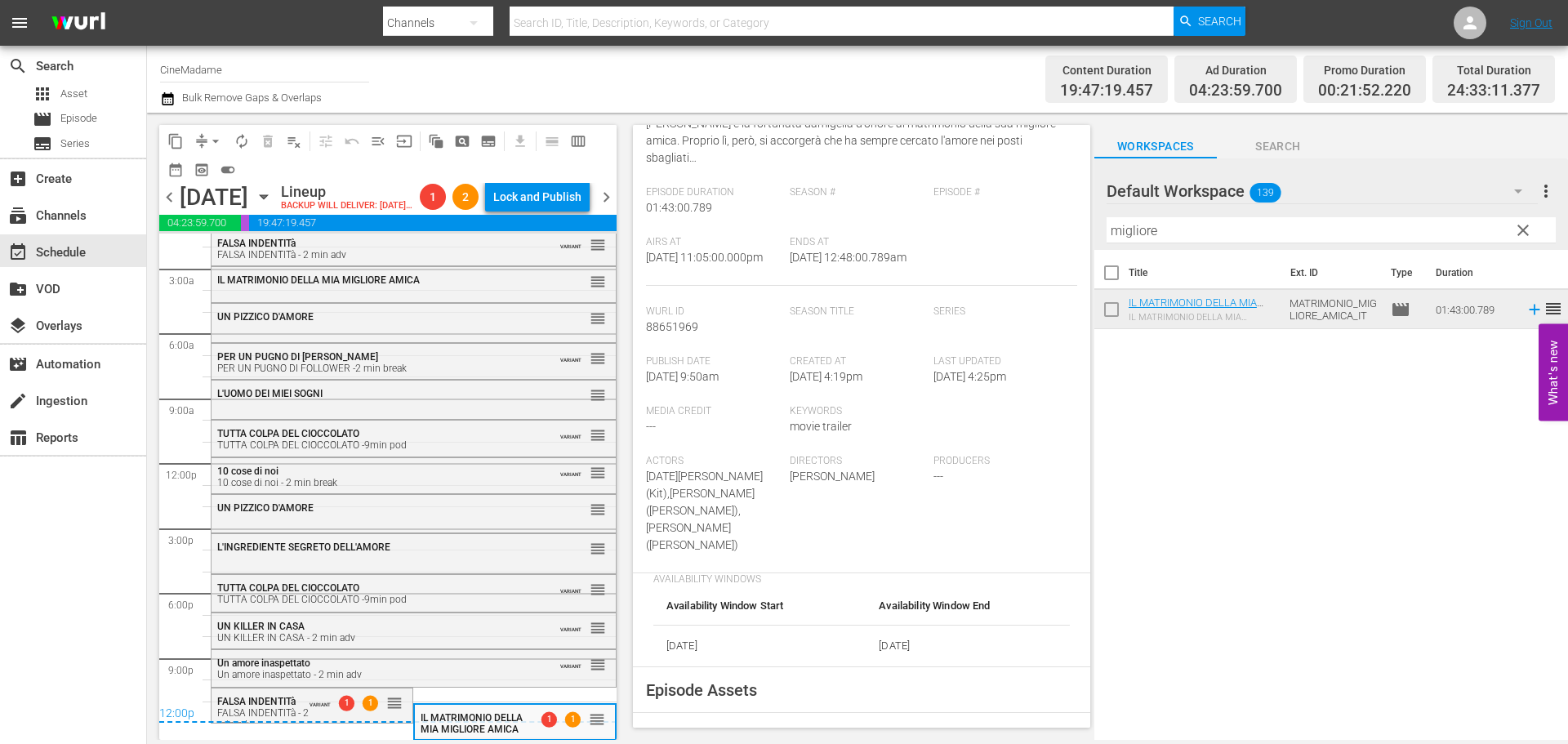
scroll to position [408, 0]
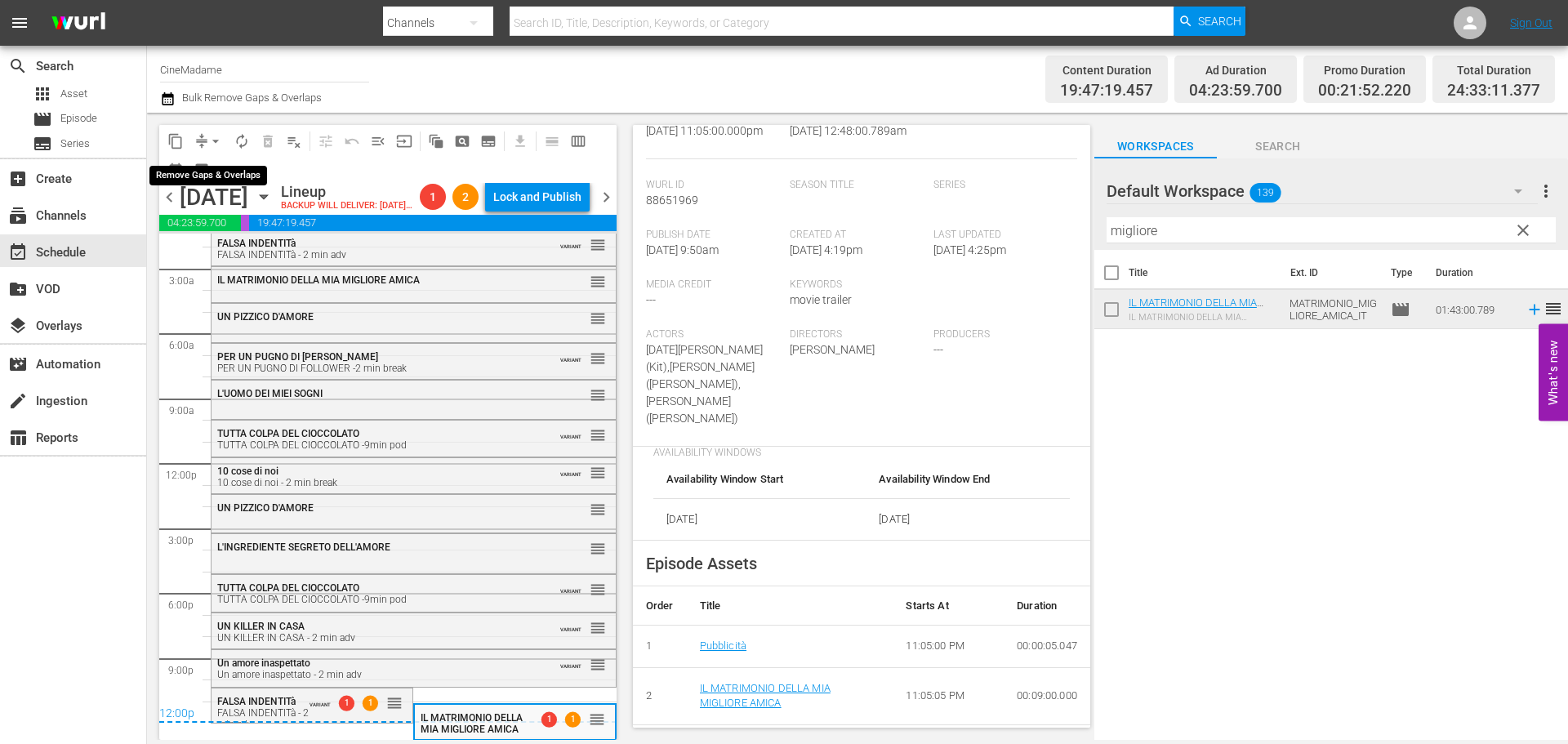
click at [215, 139] on span "arrow_drop_down" at bounding box center [216, 141] width 16 height 16
click at [245, 228] on li "Align to End of Previous Day" at bounding box center [217, 228] width 171 height 27
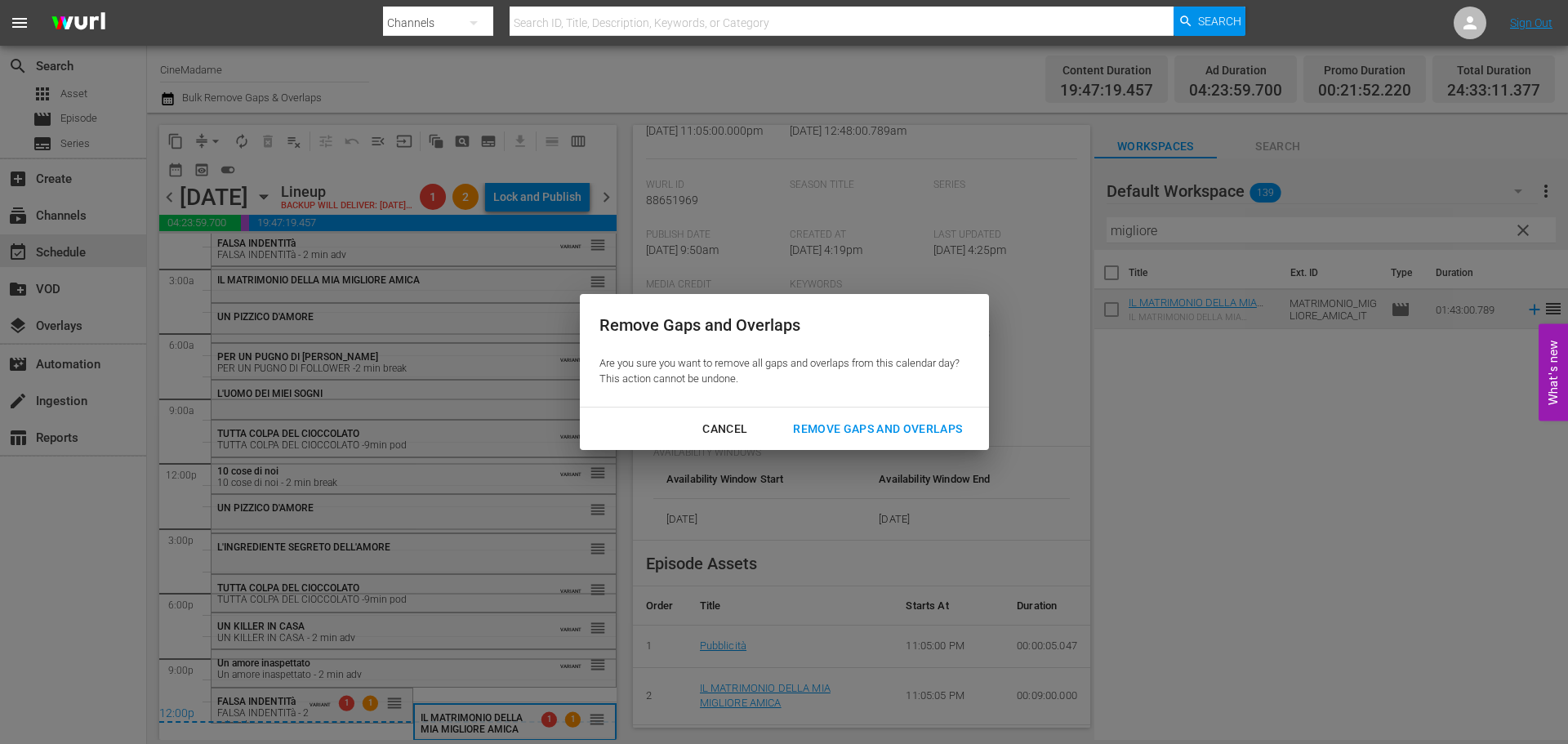
click at [893, 437] on div "Remove Gaps and Overlaps" at bounding box center [877, 429] width 195 height 20
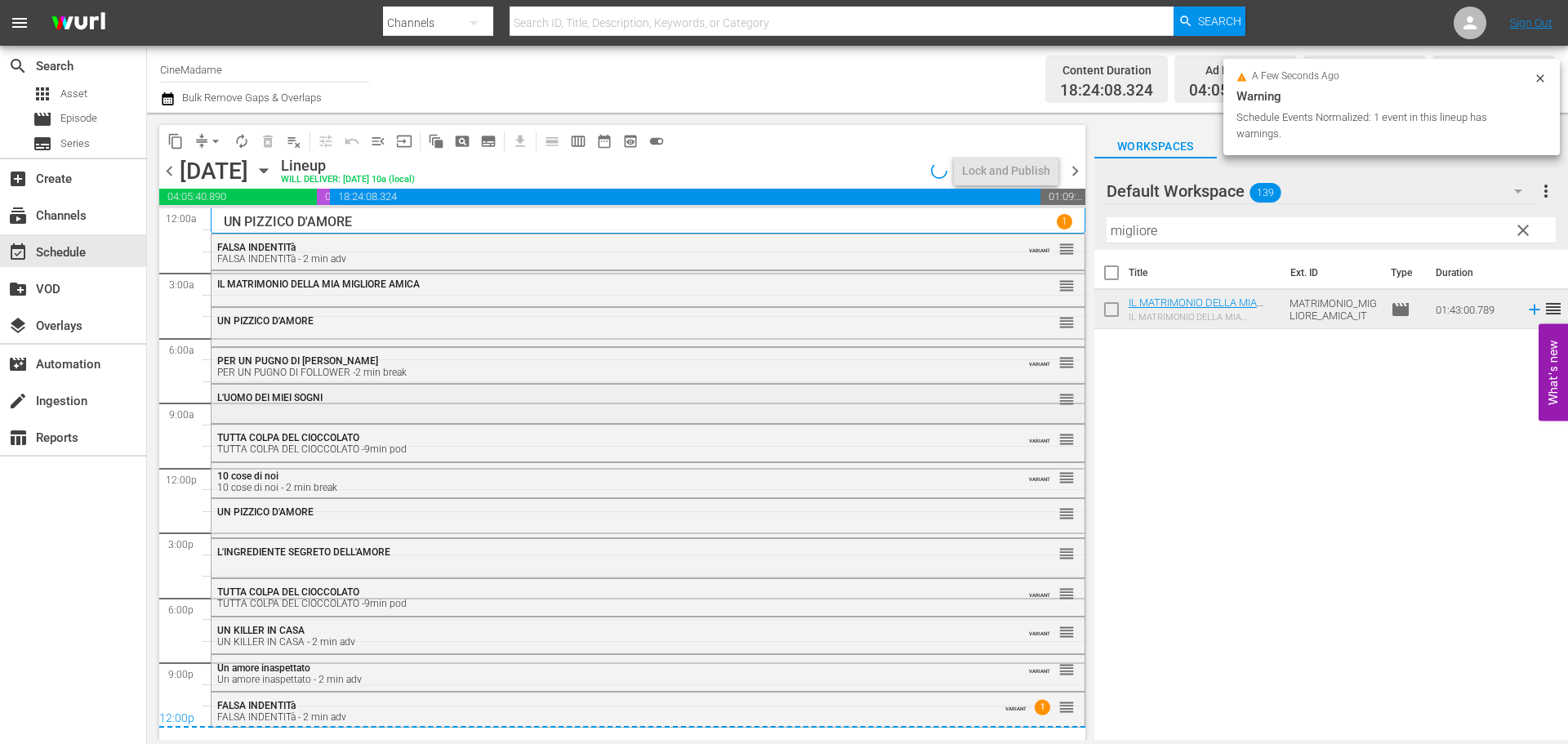
scroll to position [0, 0]
click at [1082, 166] on span "chevron_right" at bounding box center [1075, 170] width 21 height 20
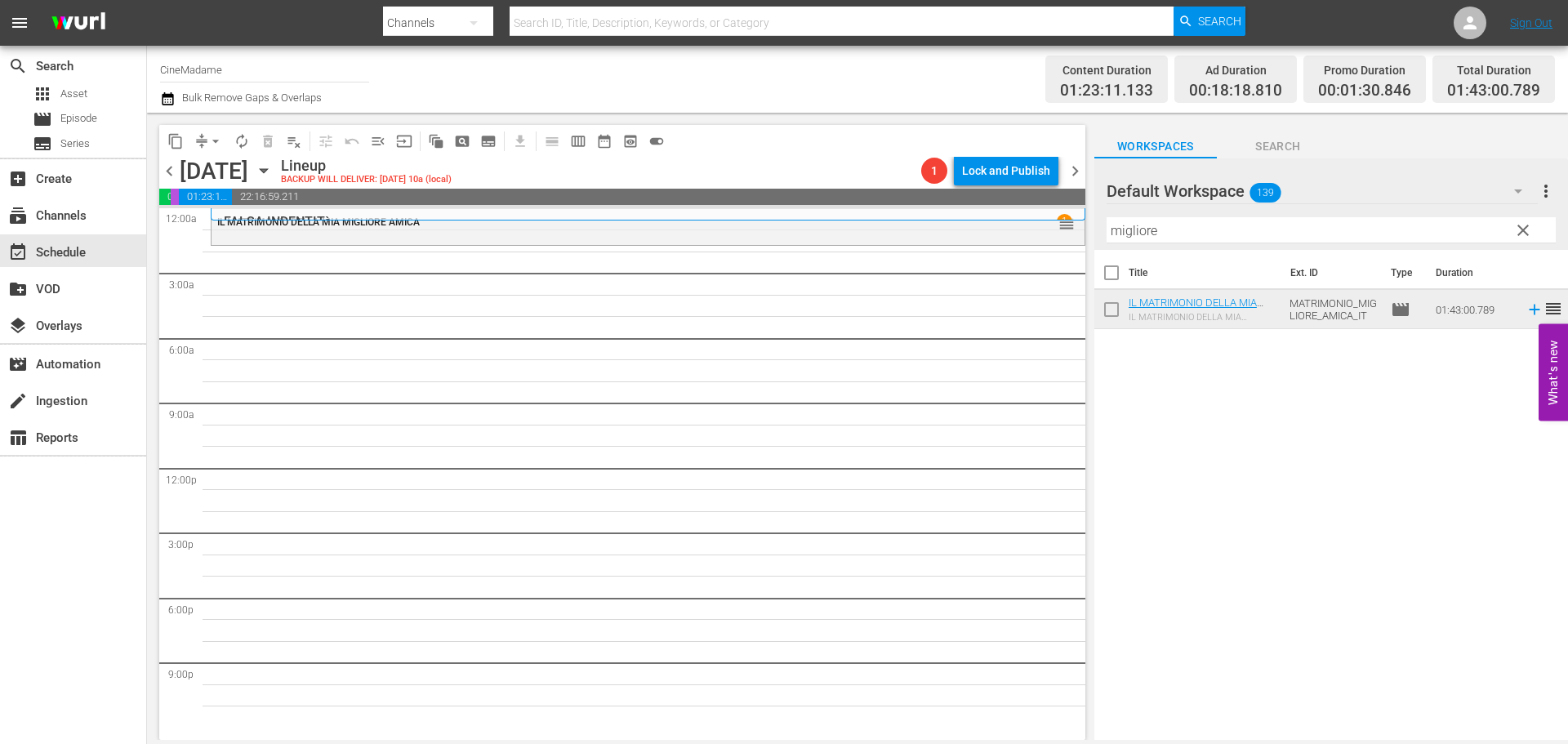
click at [1206, 235] on input "migliore" at bounding box center [1331, 230] width 449 height 26
click at [1179, 225] on input "migliore" at bounding box center [1331, 230] width 449 height 26
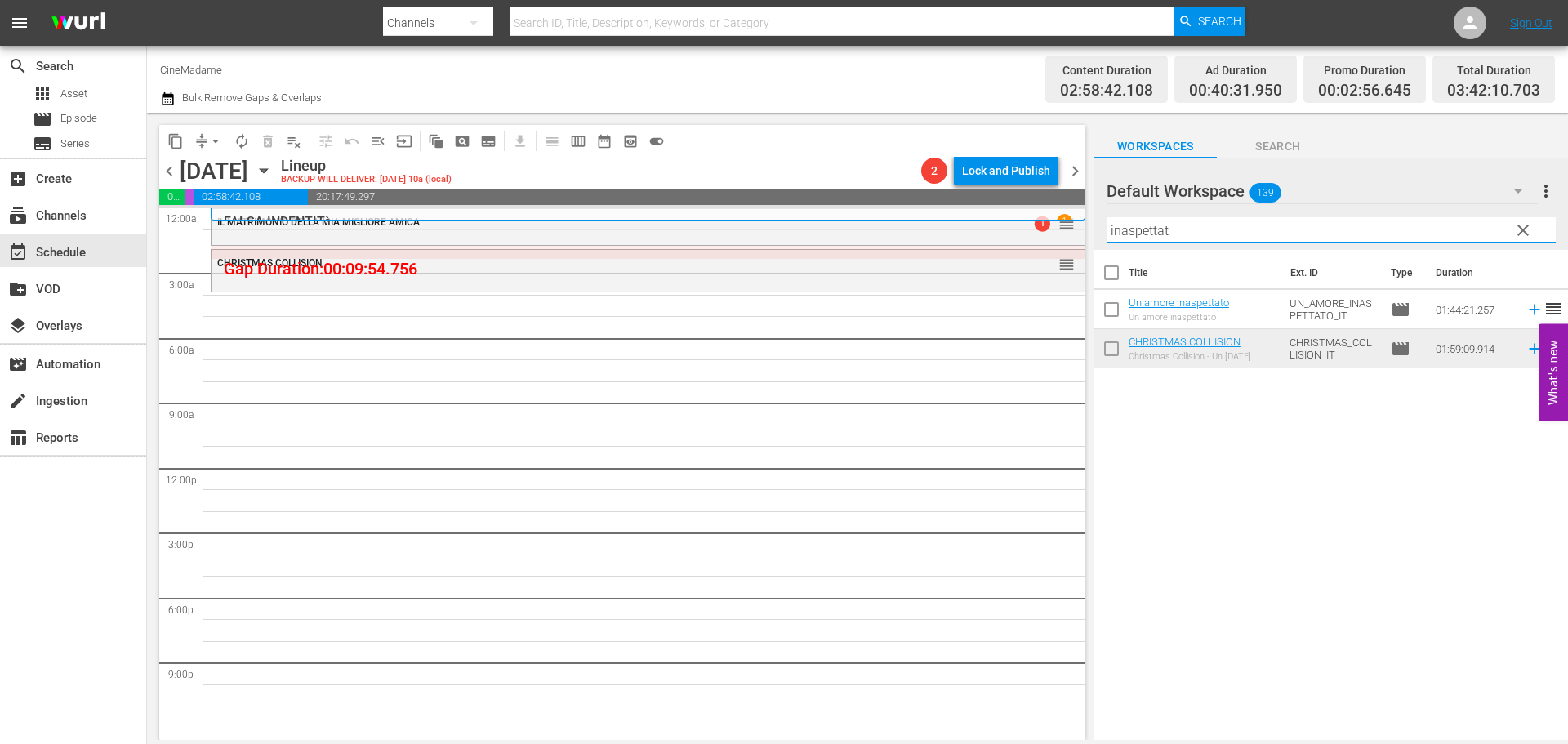
click at [1174, 229] on input "inaspettat" at bounding box center [1331, 230] width 449 height 26
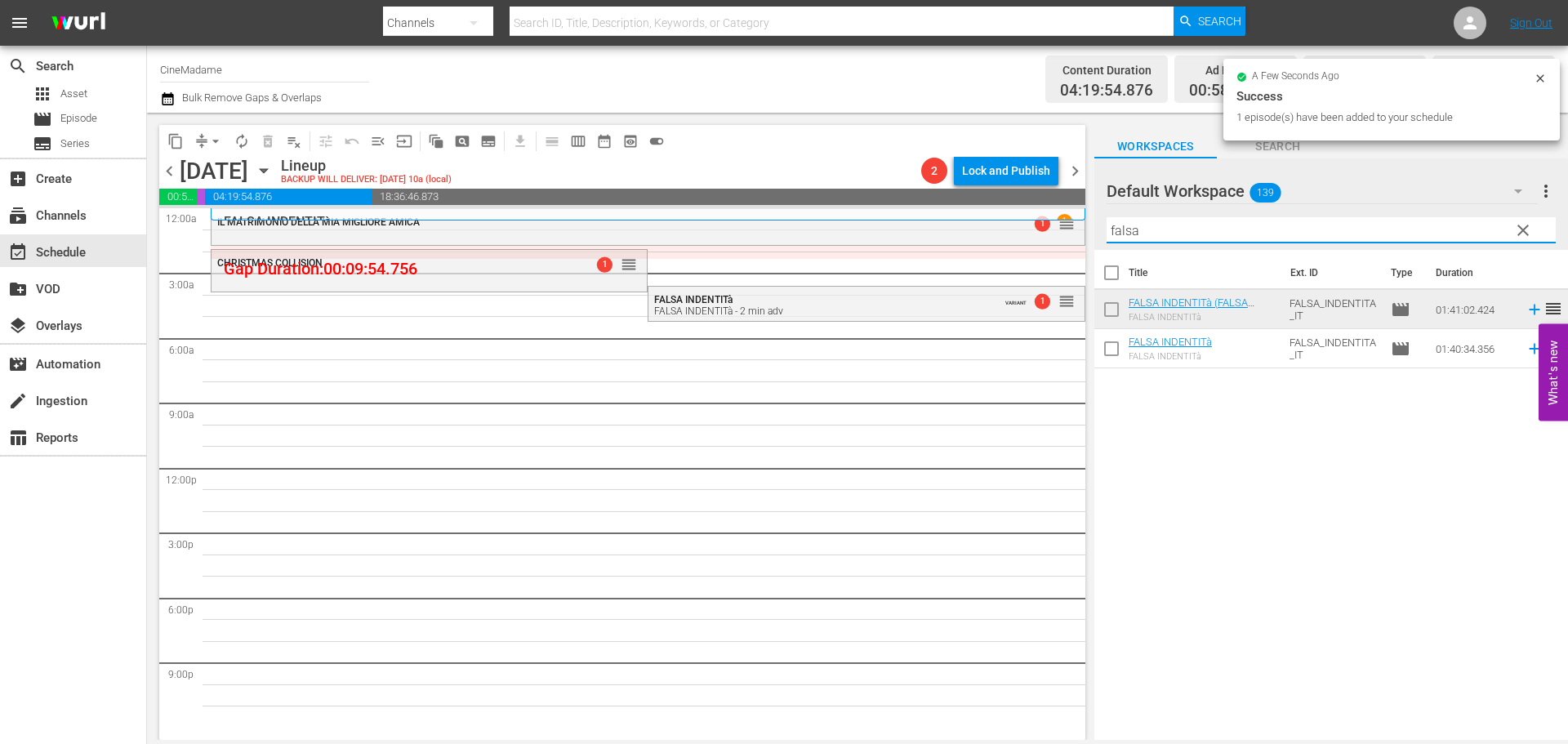
click at [1198, 225] on input "falsa" at bounding box center [1331, 230] width 449 height 26
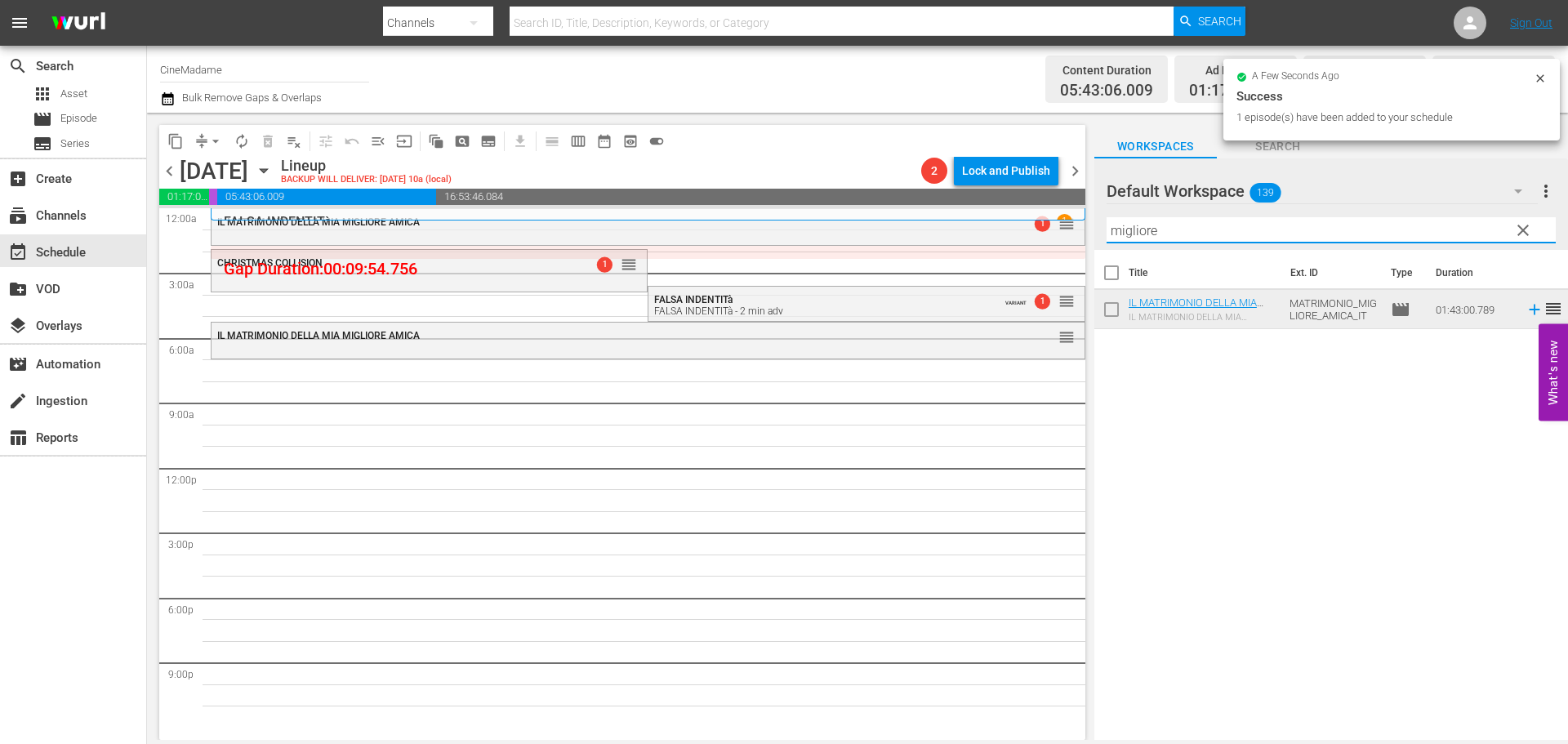
click at [1201, 221] on input "migliore" at bounding box center [1331, 230] width 449 height 26
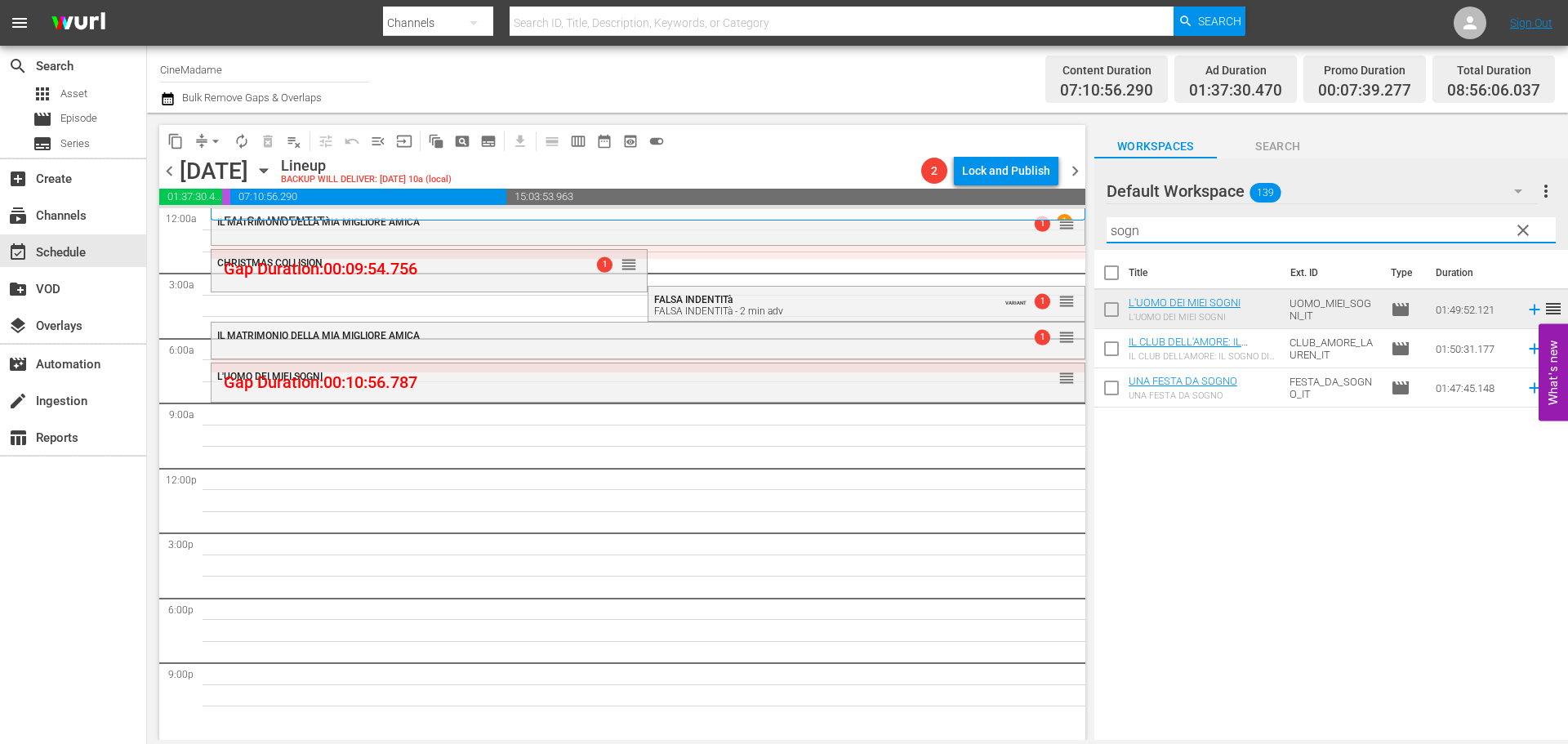
click at [1153, 228] on input "sogn" at bounding box center [1331, 230] width 449 height 26
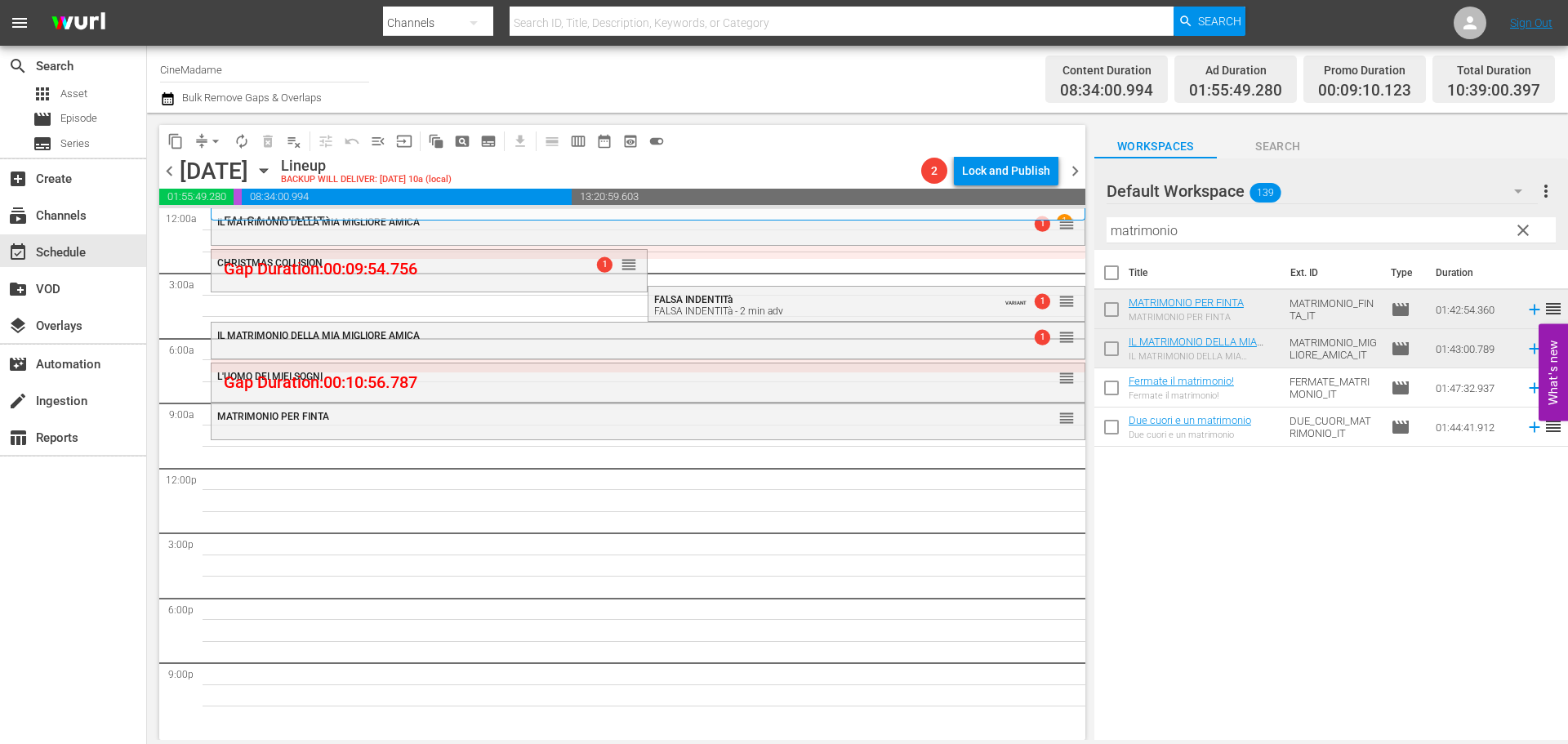
click at [1204, 219] on input "matrimonio" at bounding box center [1331, 230] width 449 height 26
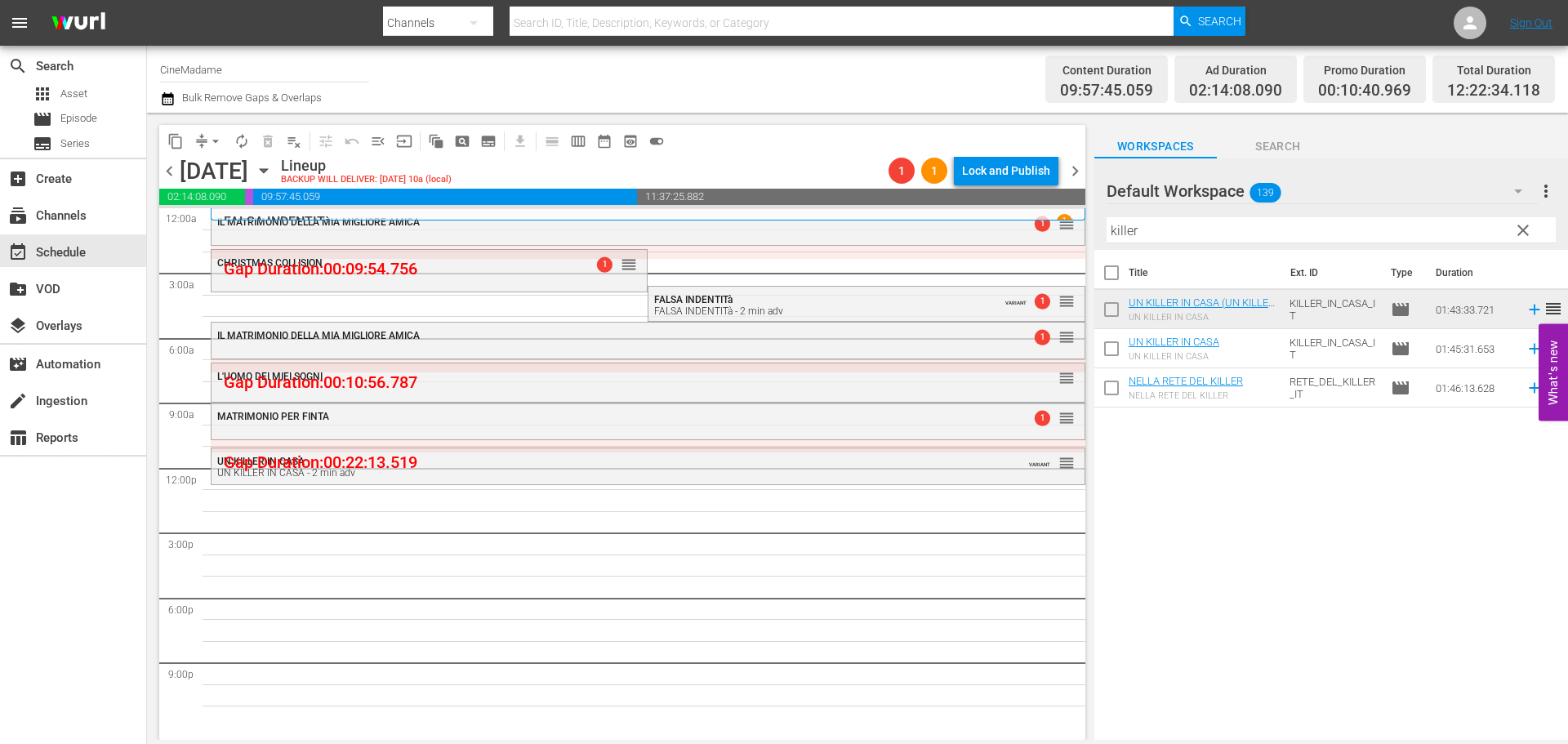
click at [1219, 239] on input "killer" at bounding box center [1331, 230] width 449 height 26
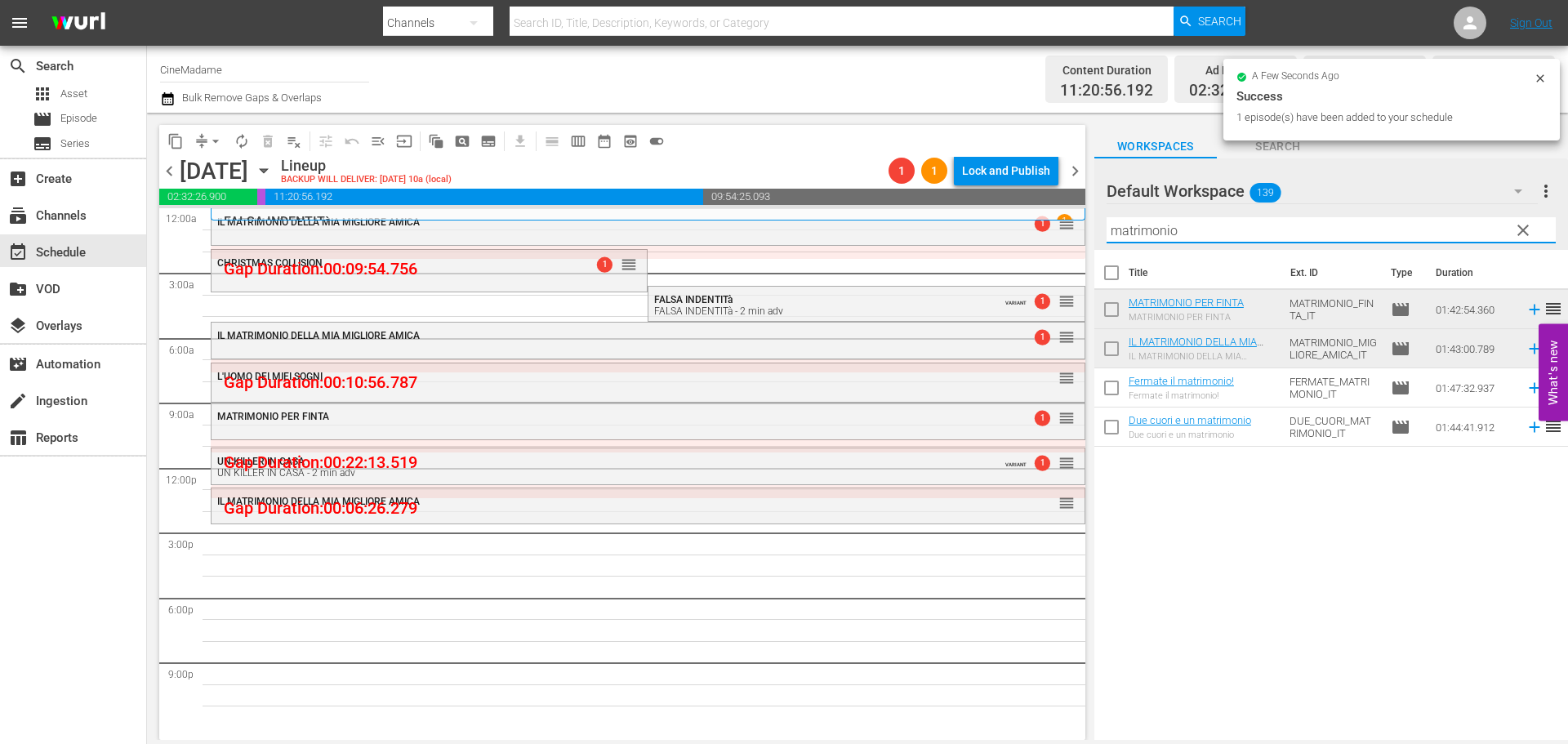
click at [1170, 241] on input "matrimonio" at bounding box center [1331, 230] width 449 height 26
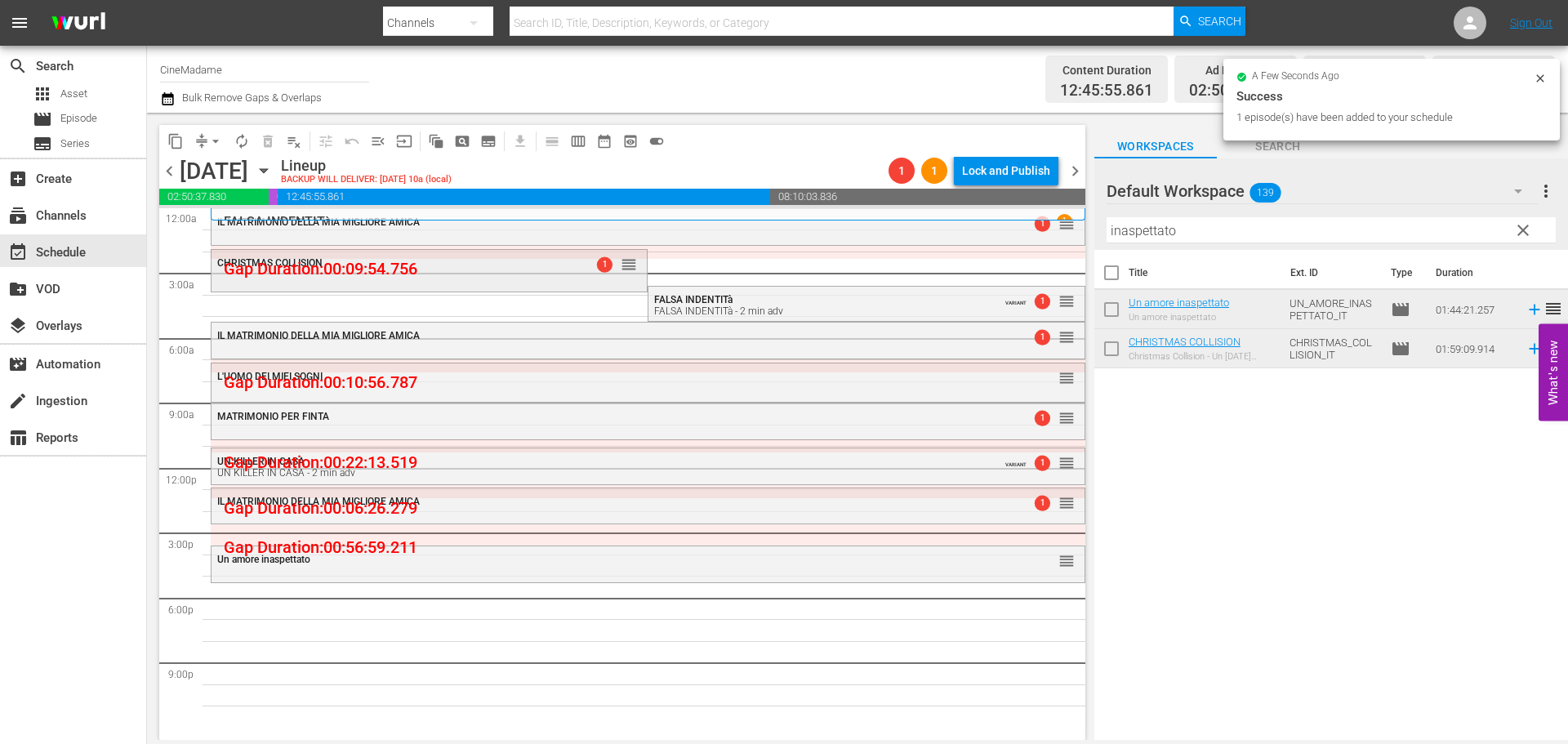
click at [564, 273] on div "CHRISTMAS COLLISION 1 reorder" at bounding box center [429, 263] width 435 height 28
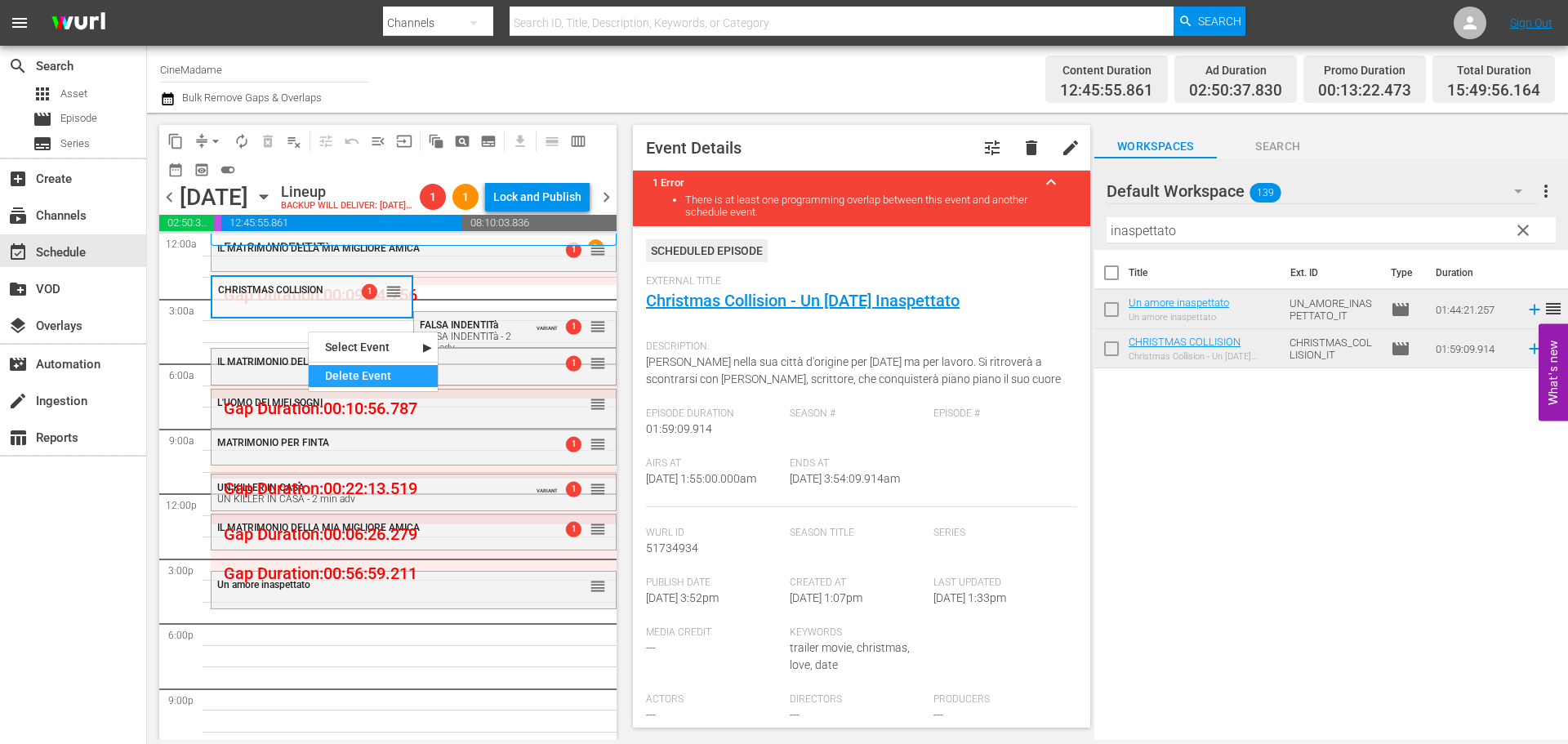
click at [369, 372] on div "Delete Event" at bounding box center [373, 376] width 129 height 22
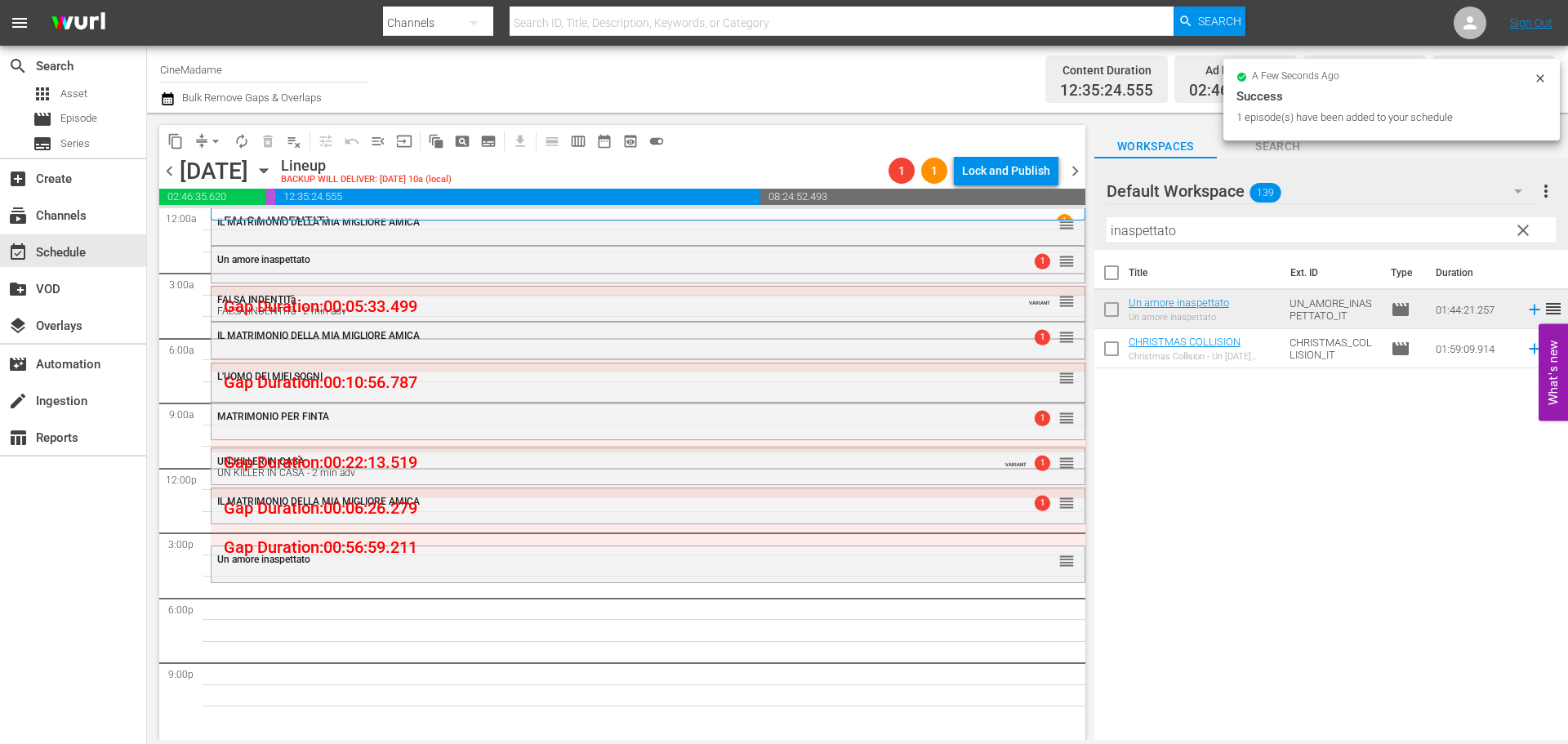
click at [1184, 210] on div at bounding box center [1165, 192] width 118 height 41
click at [1182, 225] on input "inaspettato" at bounding box center [1331, 230] width 449 height 26
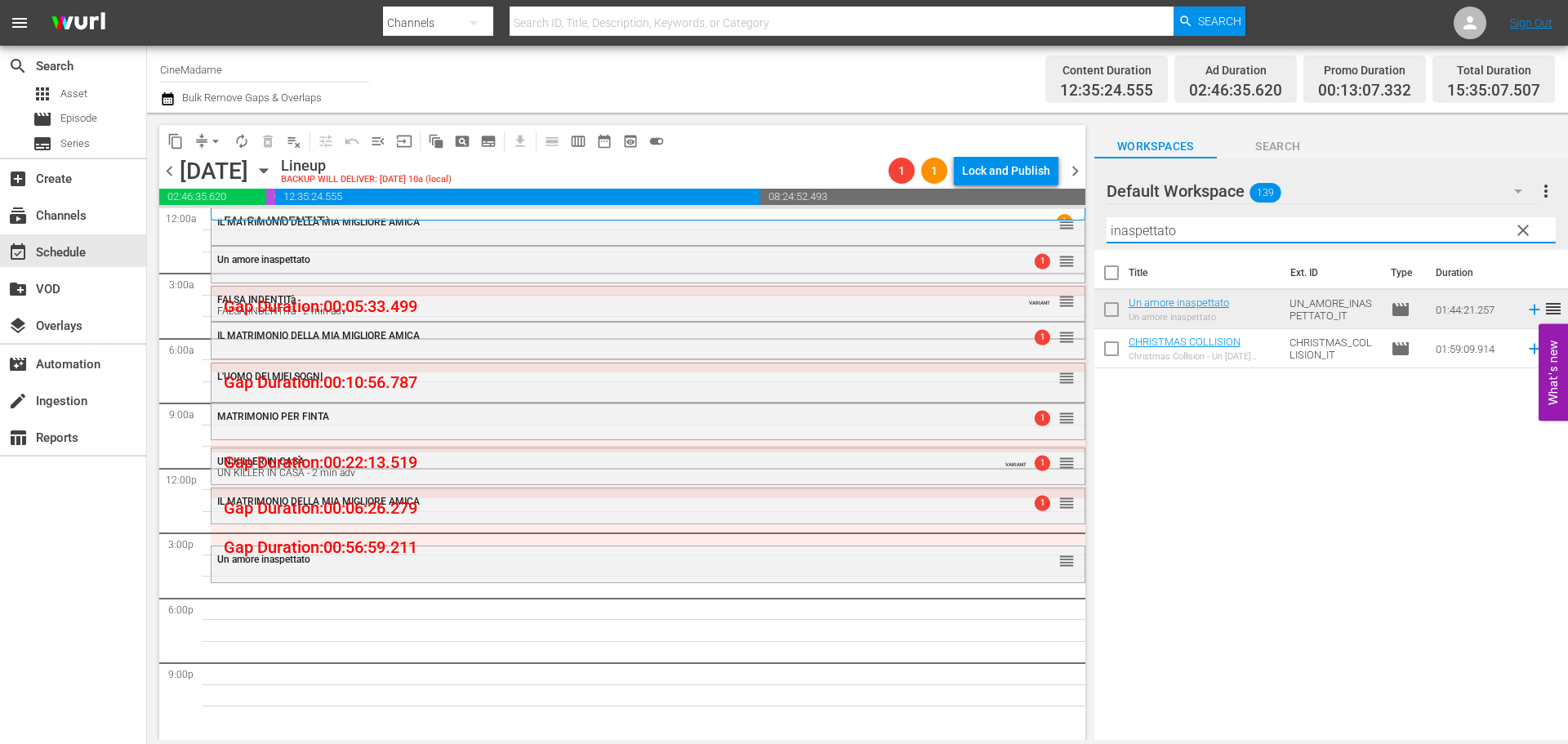
click at [1182, 225] on input "inaspettato" at bounding box center [1331, 230] width 449 height 26
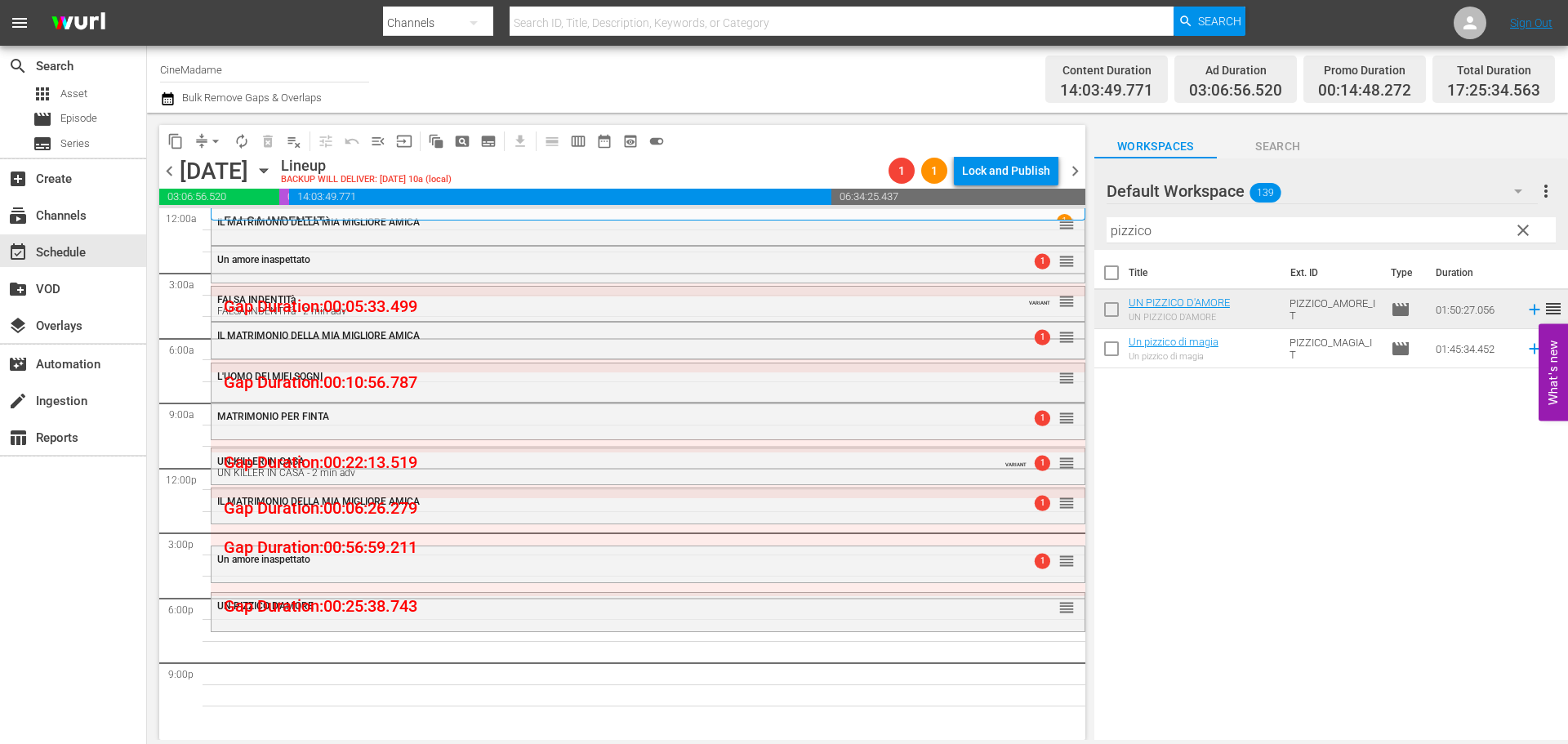
click at [1198, 209] on div at bounding box center [1165, 192] width 118 height 41
click at [1184, 221] on input "pizzico" at bounding box center [1331, 230] width 449 height 26
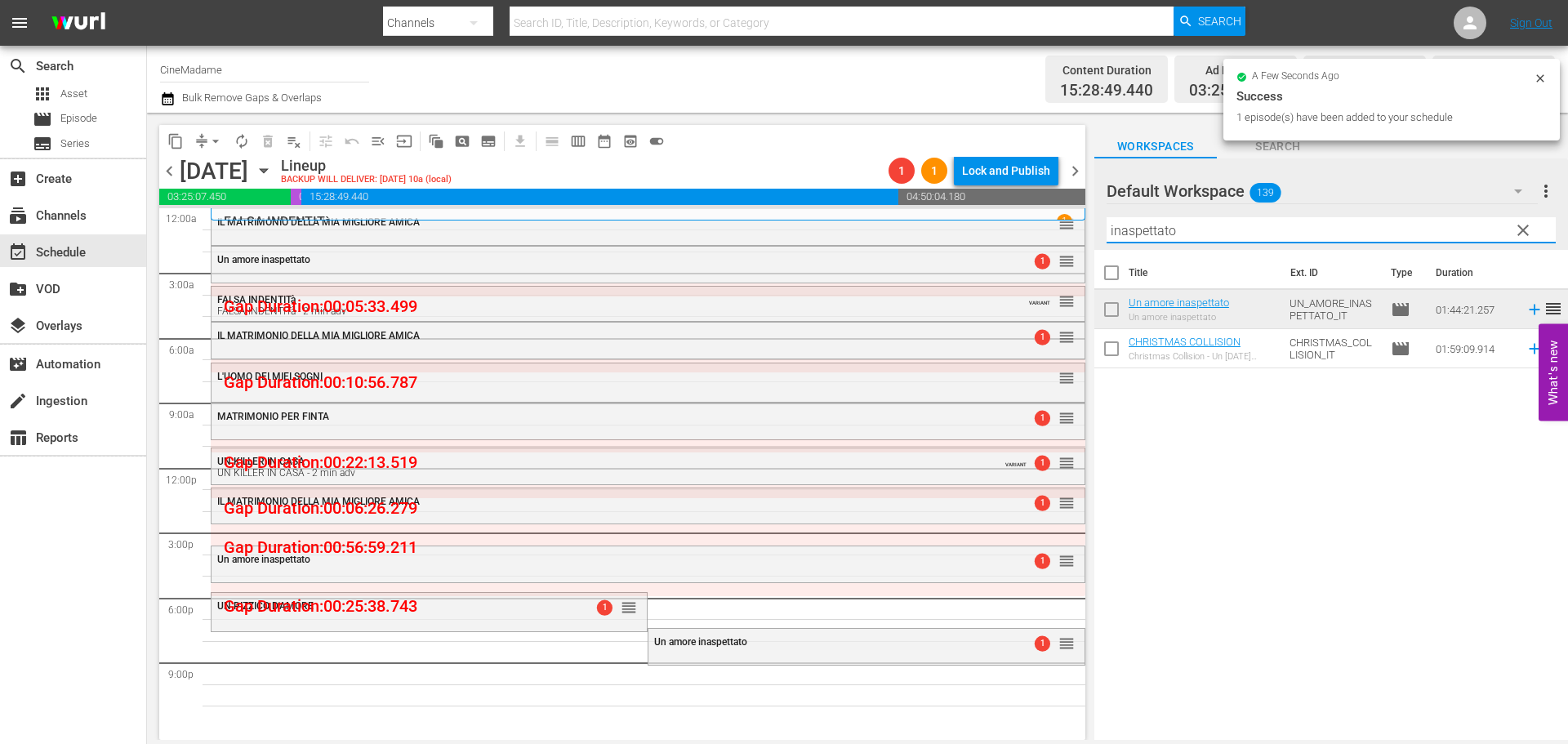
click at [1172, 220] on input "inaspettato" at bounding box center [1331, 230] width 449 height 26
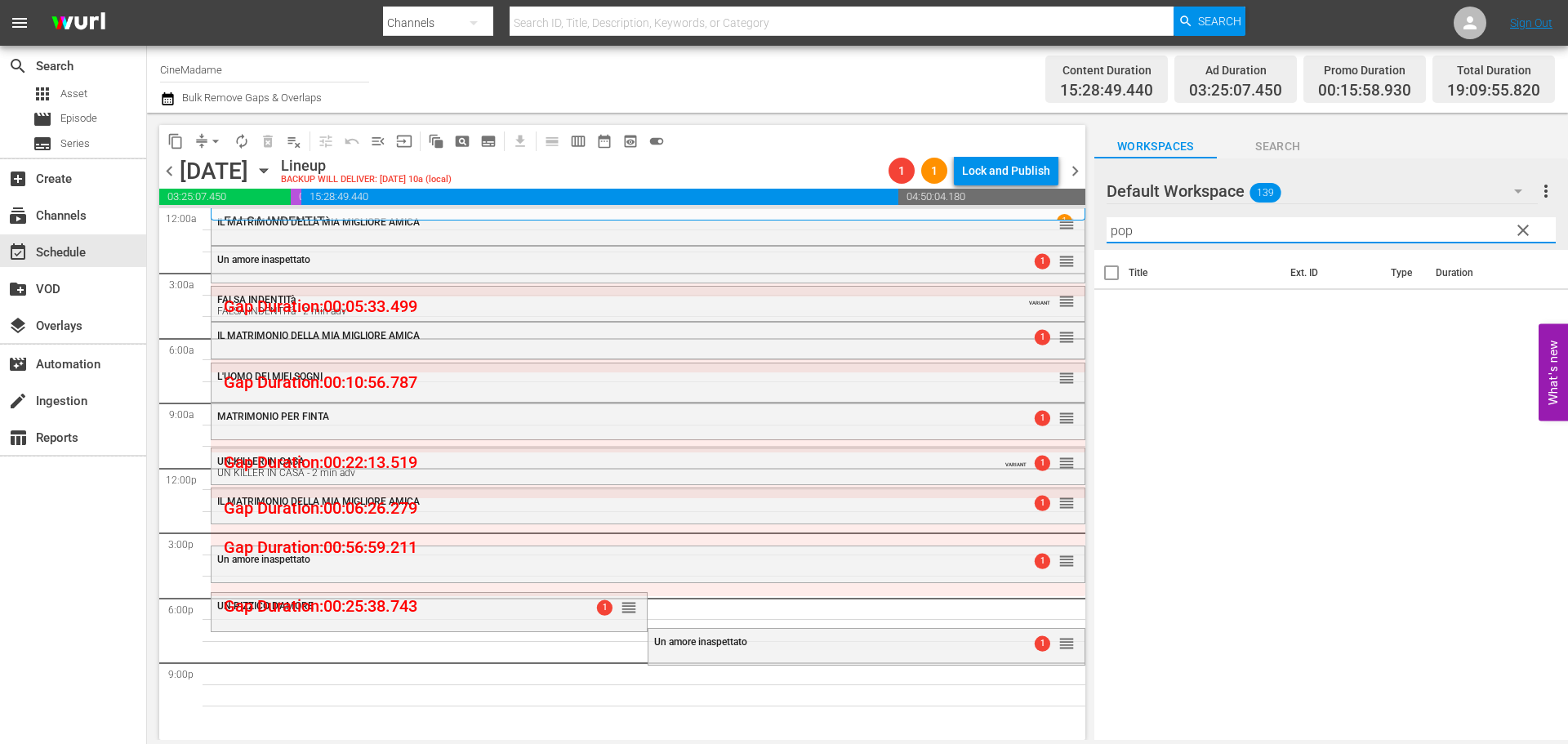
type input "pop"
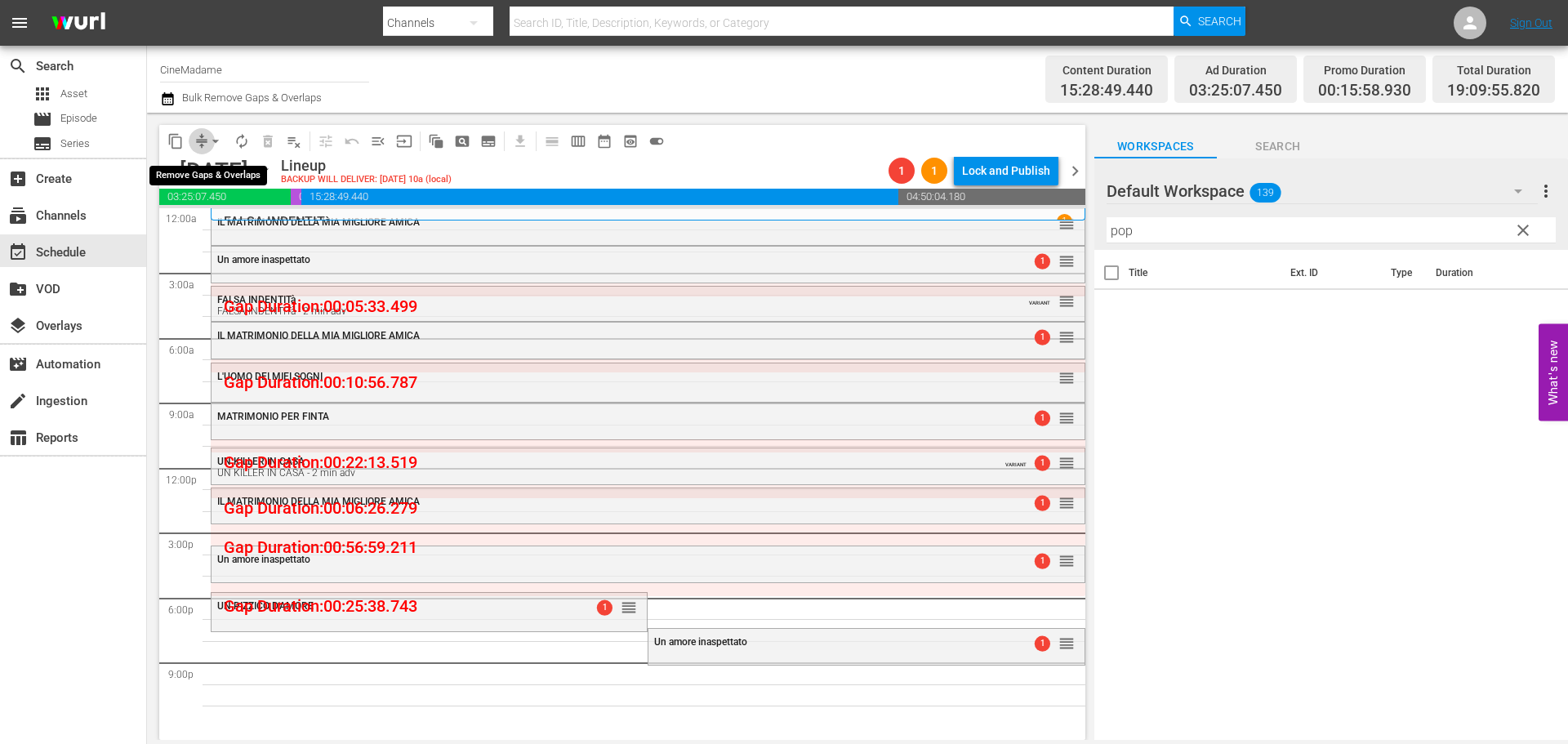
click at [200, 142] on span "compress" at bounding box center [201, 141] width 16 height 16
click at [211, 126] on div "content_copy compress arrow_drop_down autorenew_outlined delete_forever_outline…" at bounding box center [416, 141] width 513 height 32
click at [218, 140] on span "arrow_drop_down" at bounding box center [216, 141] width 16 height 16
click at [272, 229] on li "Align to End of Previous Day" at bounding box center [217, 228] width 171 height 27
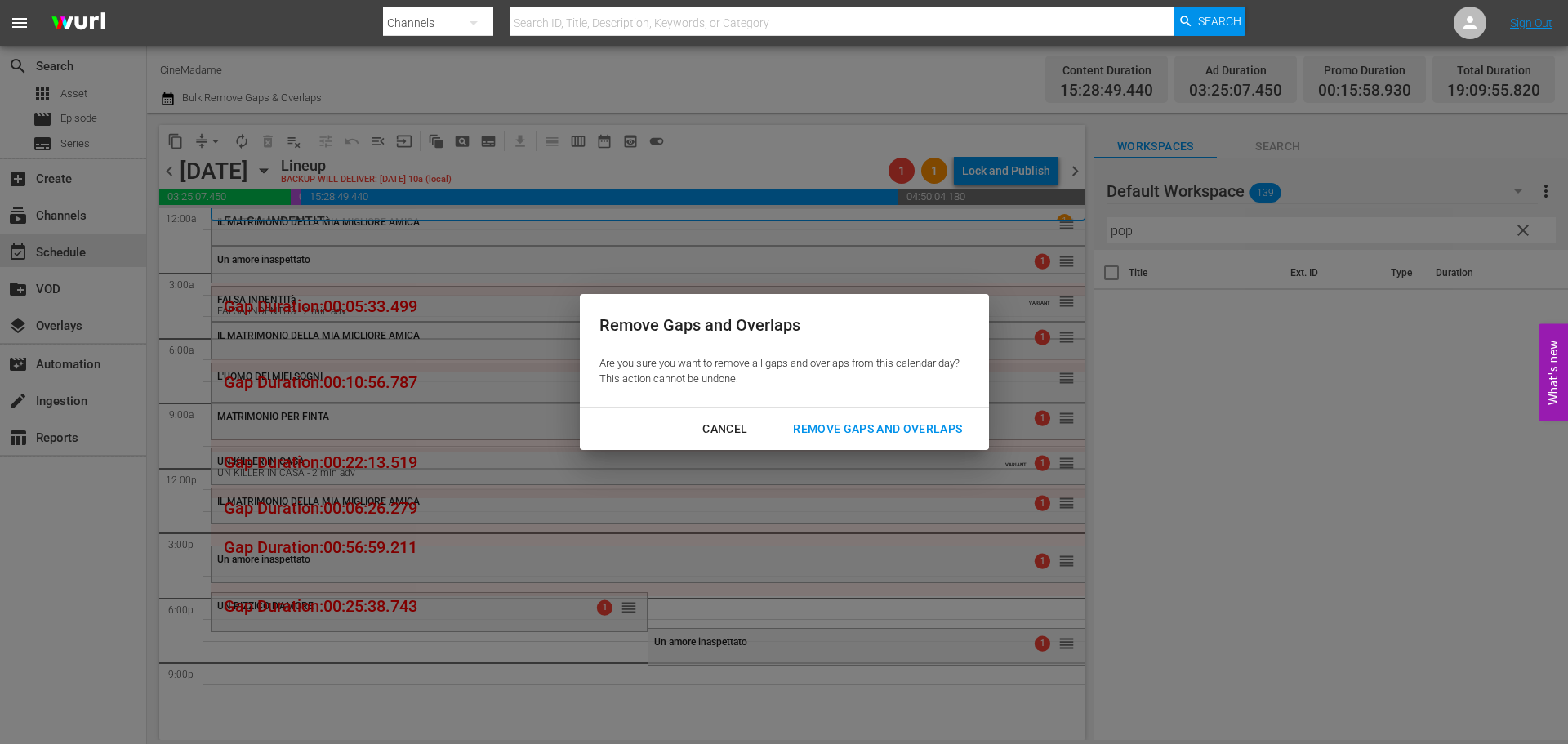
click at [841, 427] on div "Remove Gaps and Overlaps" at bounding box center [877, 429] width 195 height 20
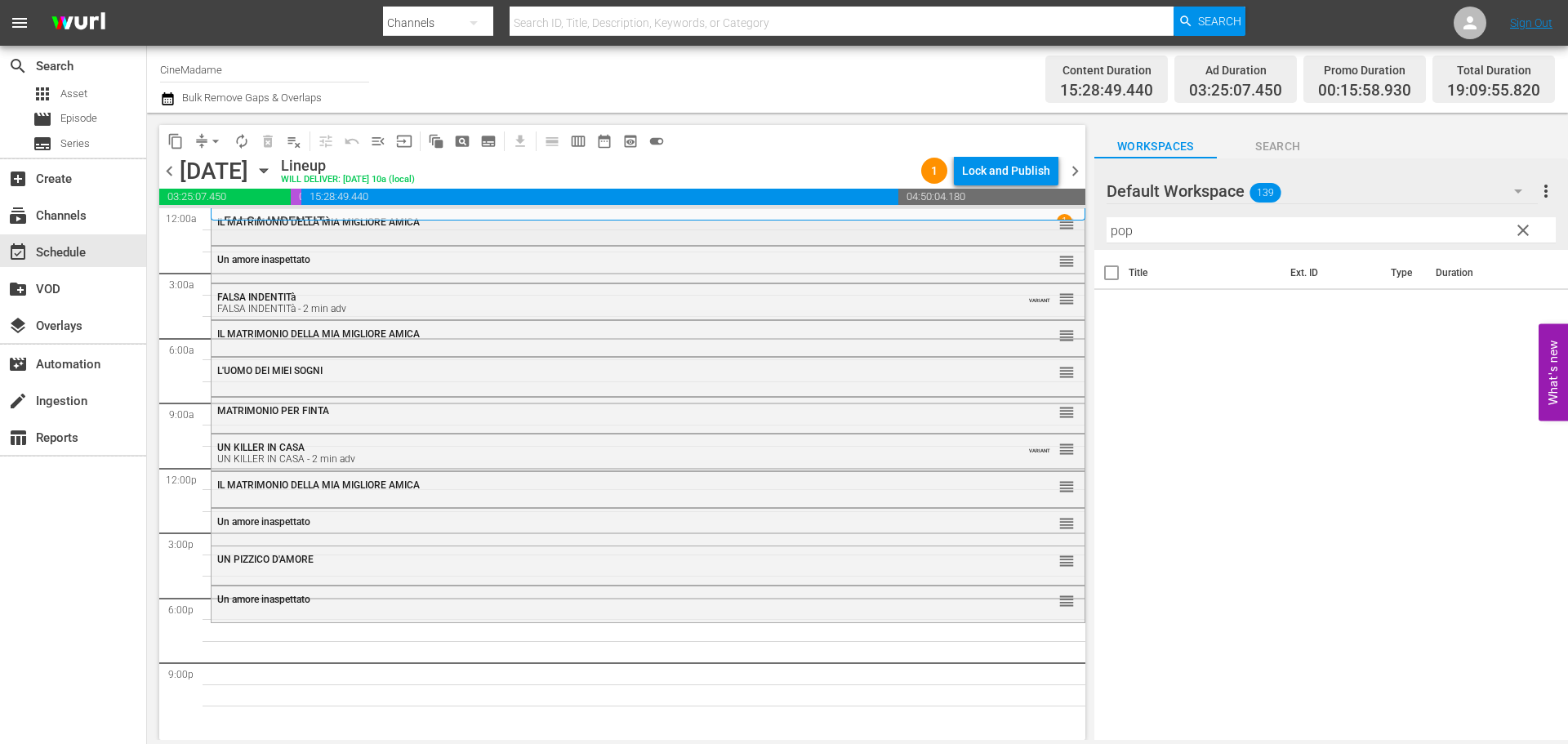
click at [371, 233] on div "IL MATRIMONIO DELLA MIA MIGLIORE AMICA reorder" at bounding box center [647, 223] width 873 height 28
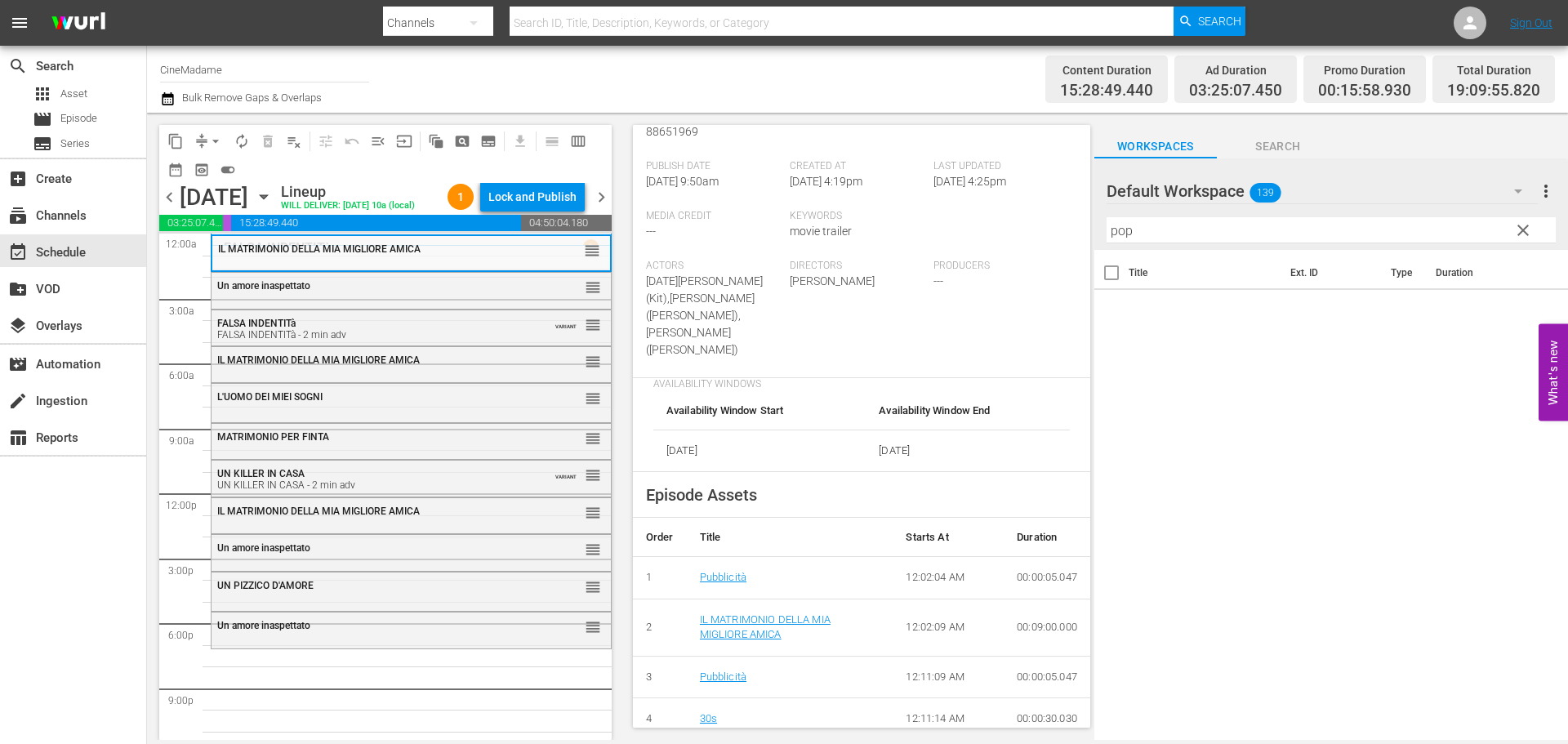
scroll to position [490, 0]
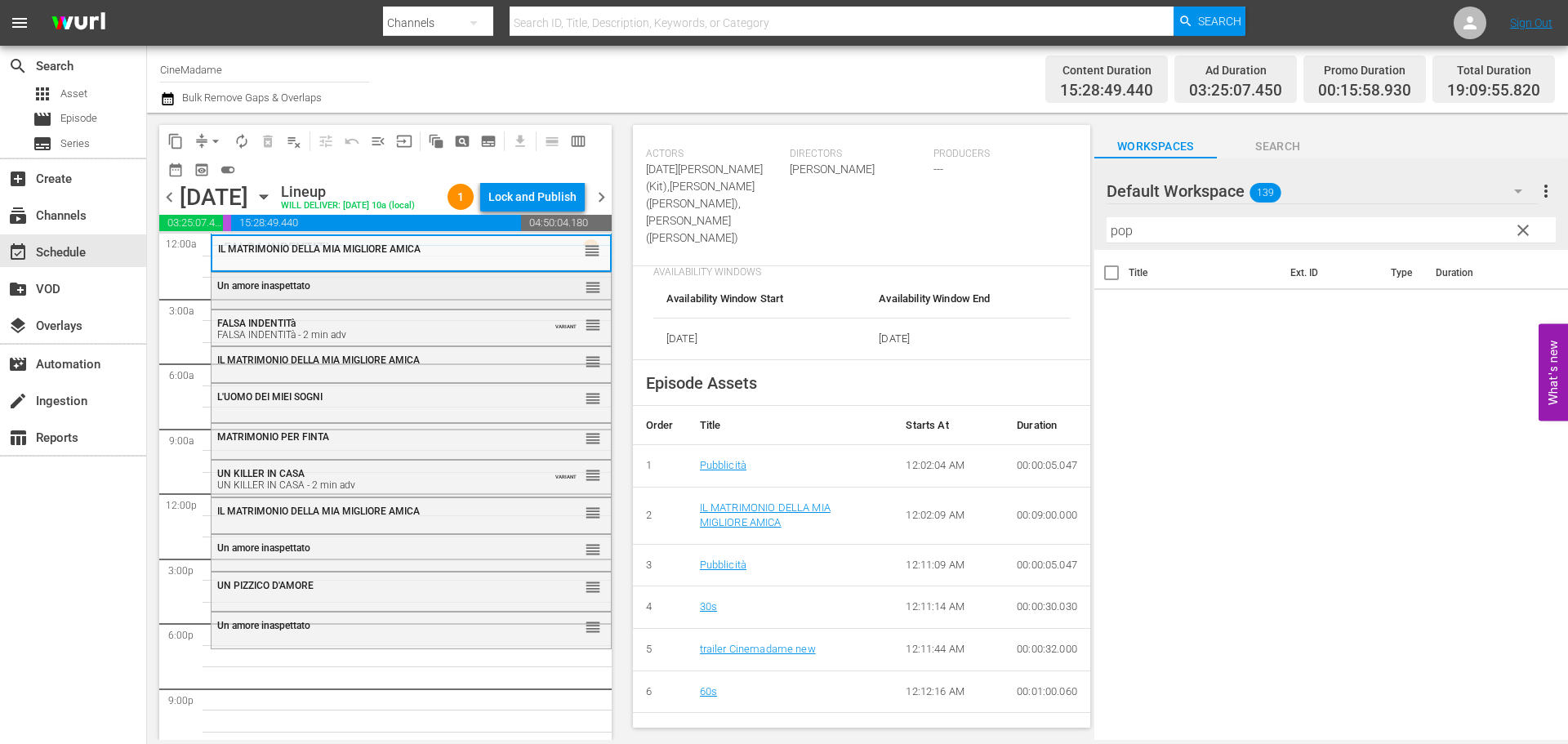
click at [439, 291] on div "Un amore inaspettato reorder" at bounding box center [411, 286] width 399 height 28
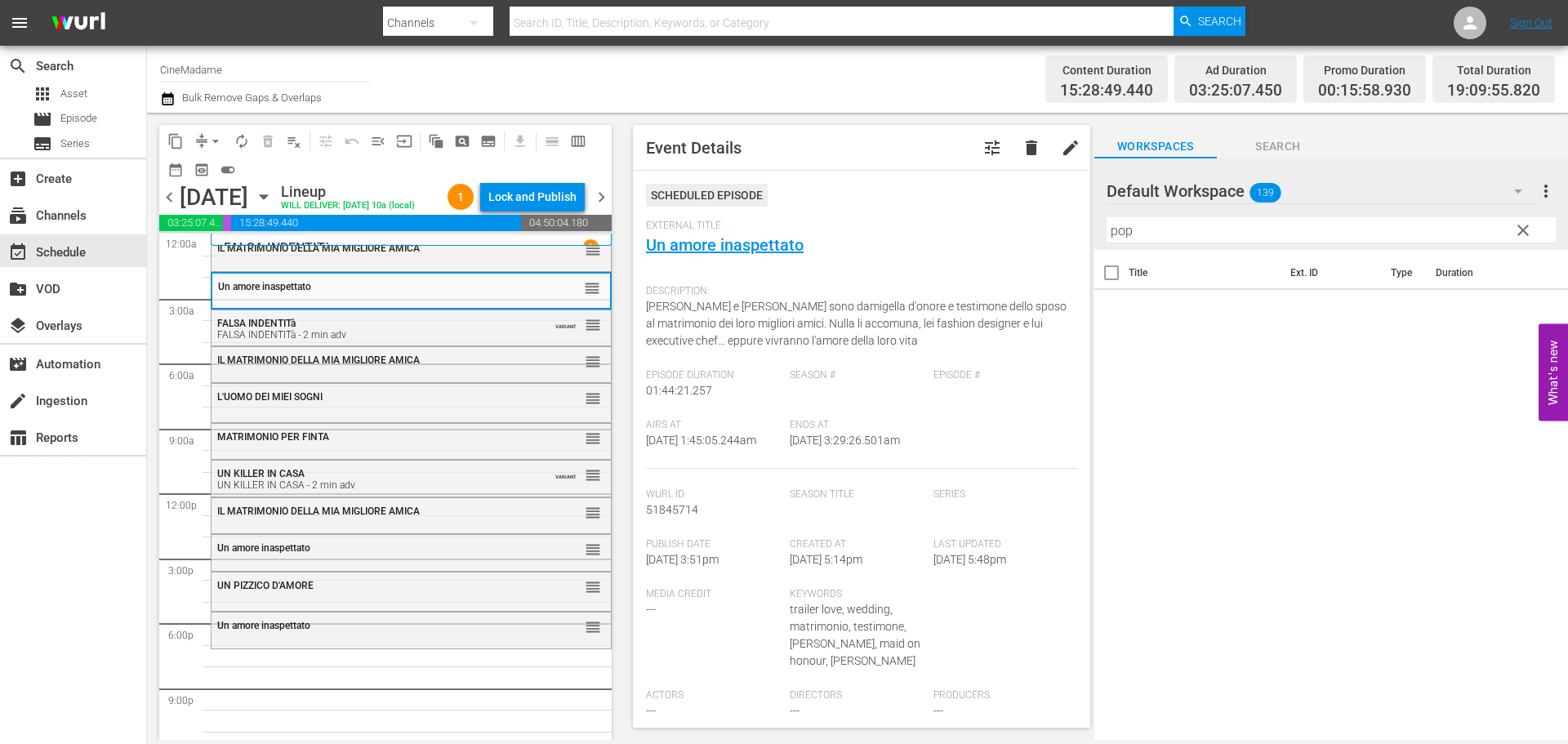
scroll to position [408, 0]
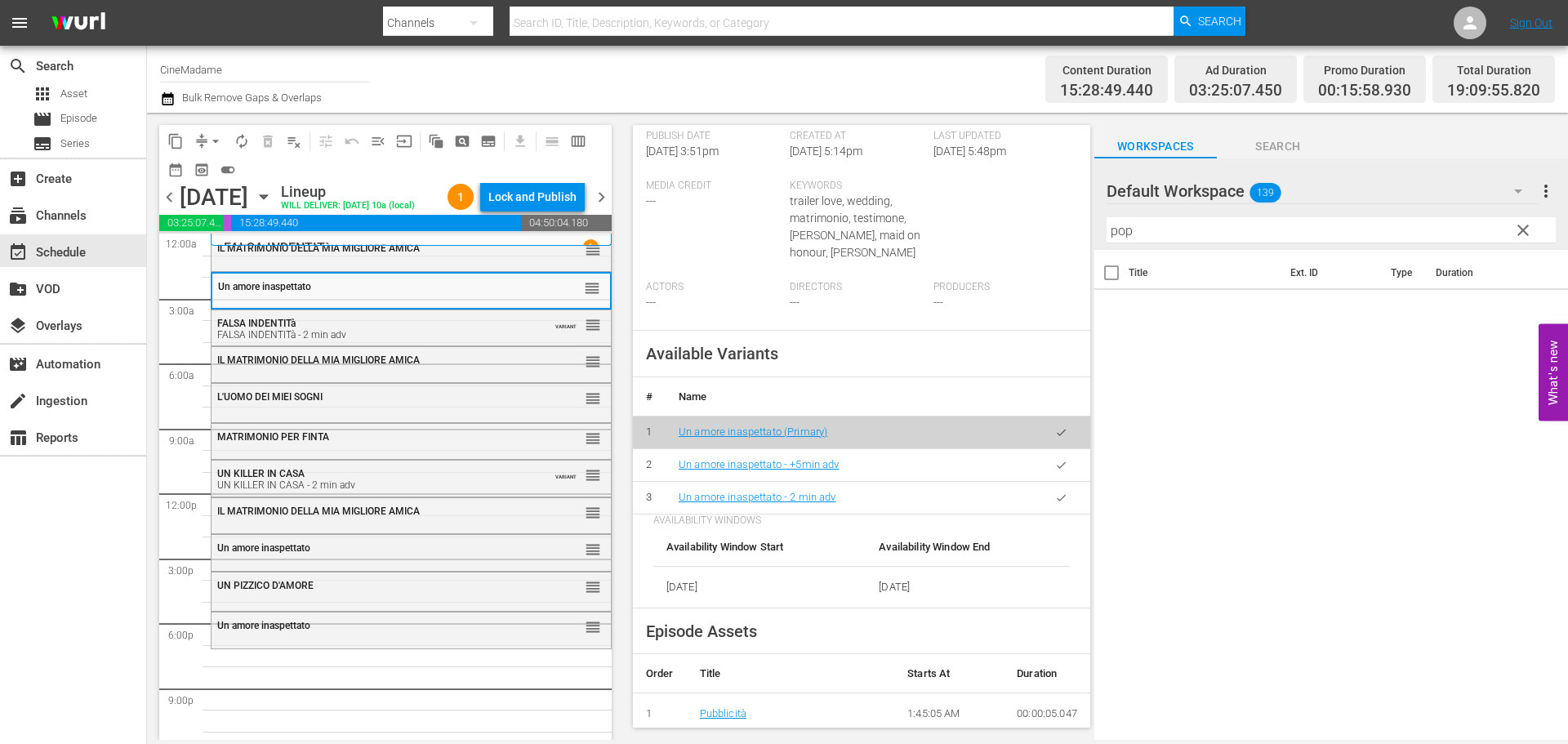
click at [1063, 513] on button "button" at bounding box center [1062, 498] width 32 height 32
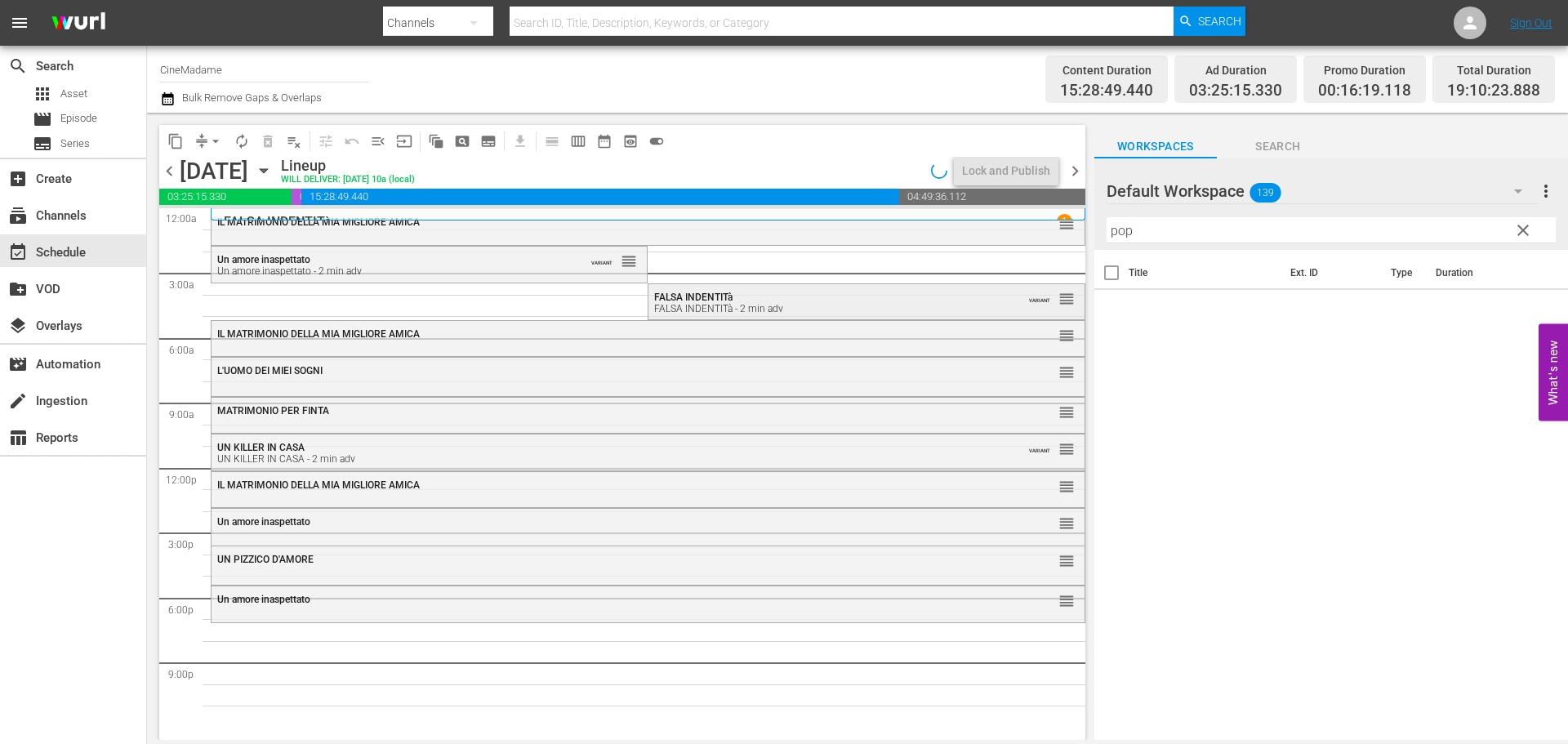
click at [747, 299] on div "FALSA INDENTITà FALSA INDENTITà - 2 min adv" at bounding box center [825, 303] width 343 height 23
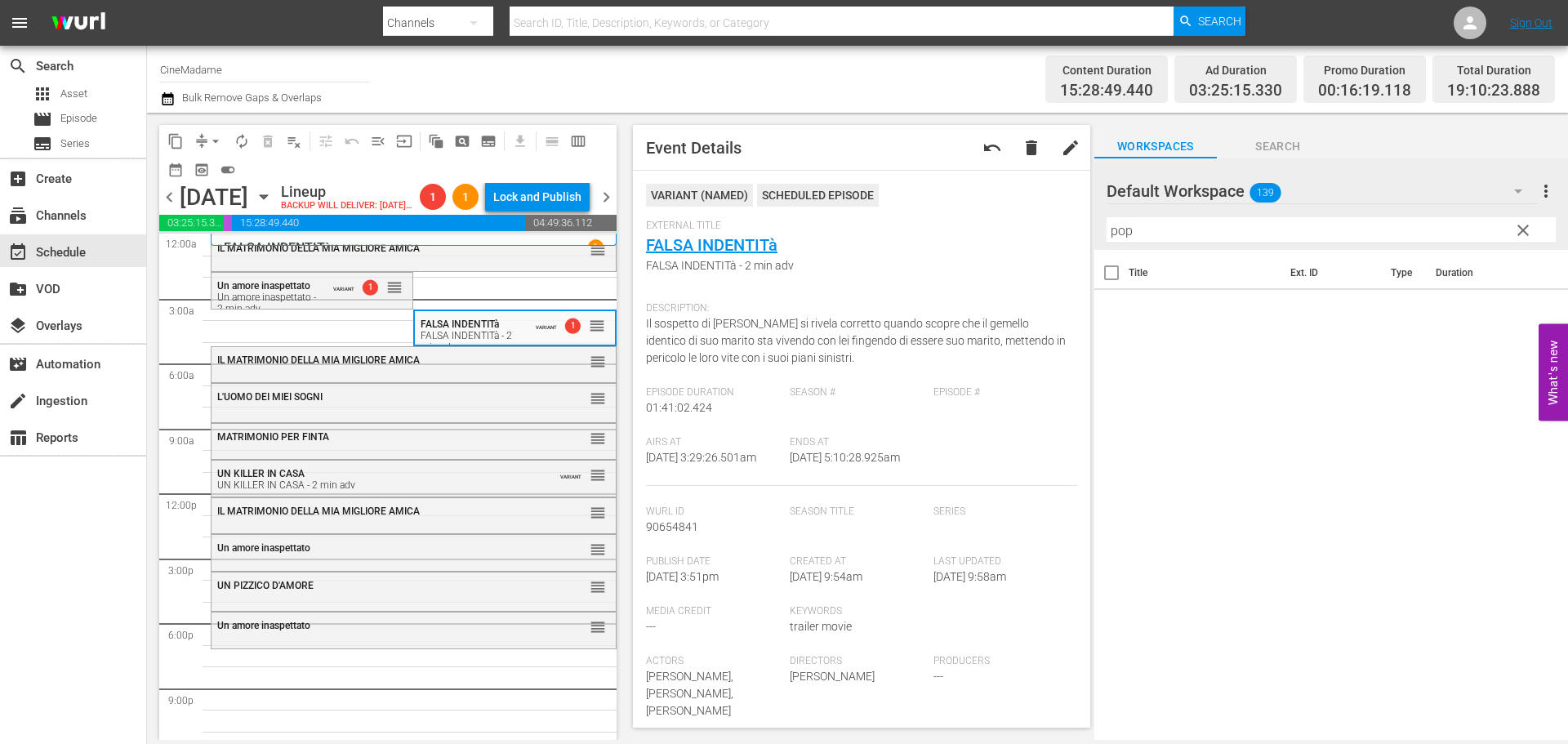
scroll to position [490, 0]
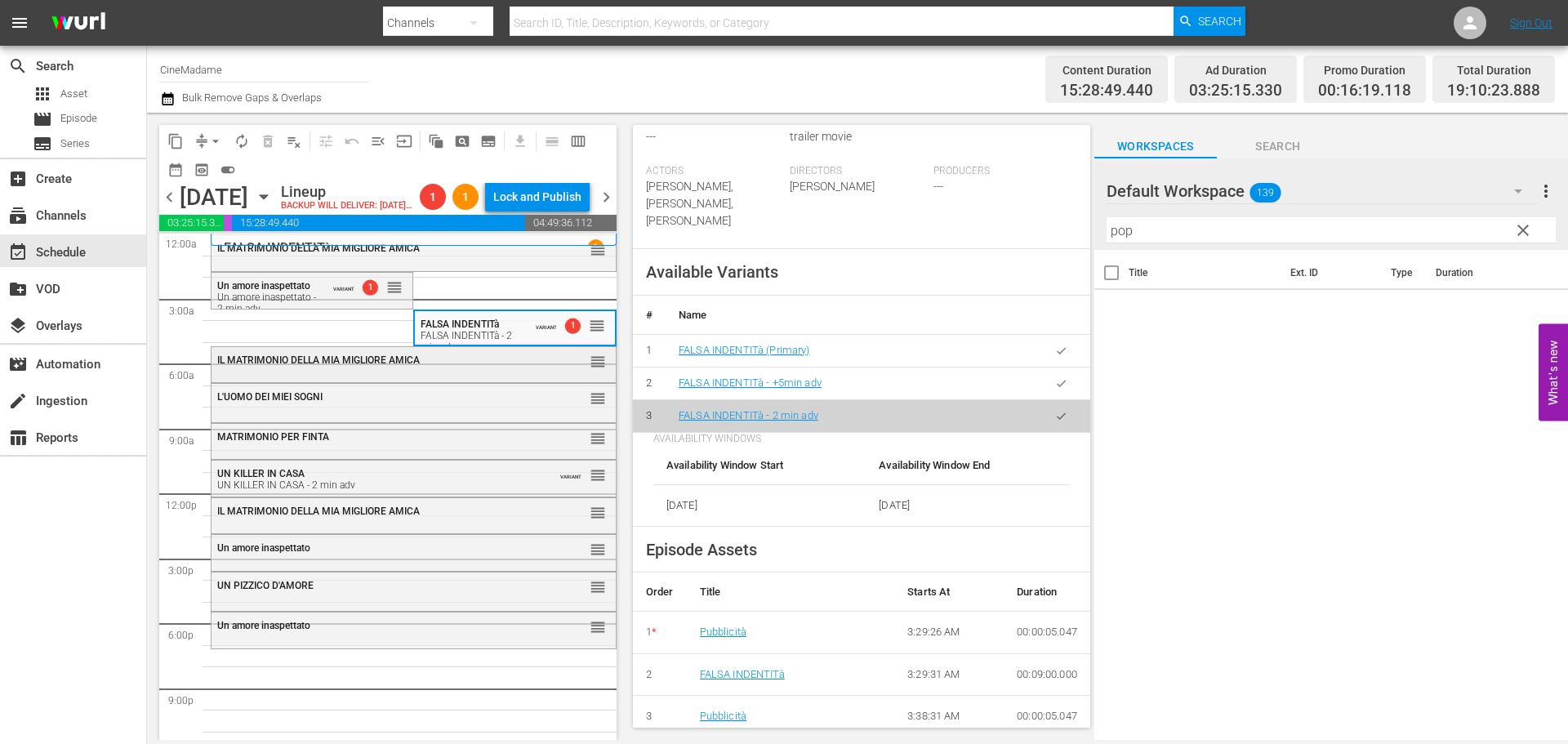
click at [494, 365] on div "IL MATRIMONIO DELLA MIA MIGLIORE AMICA" at bounding box center [374, 360] width 312 height 12
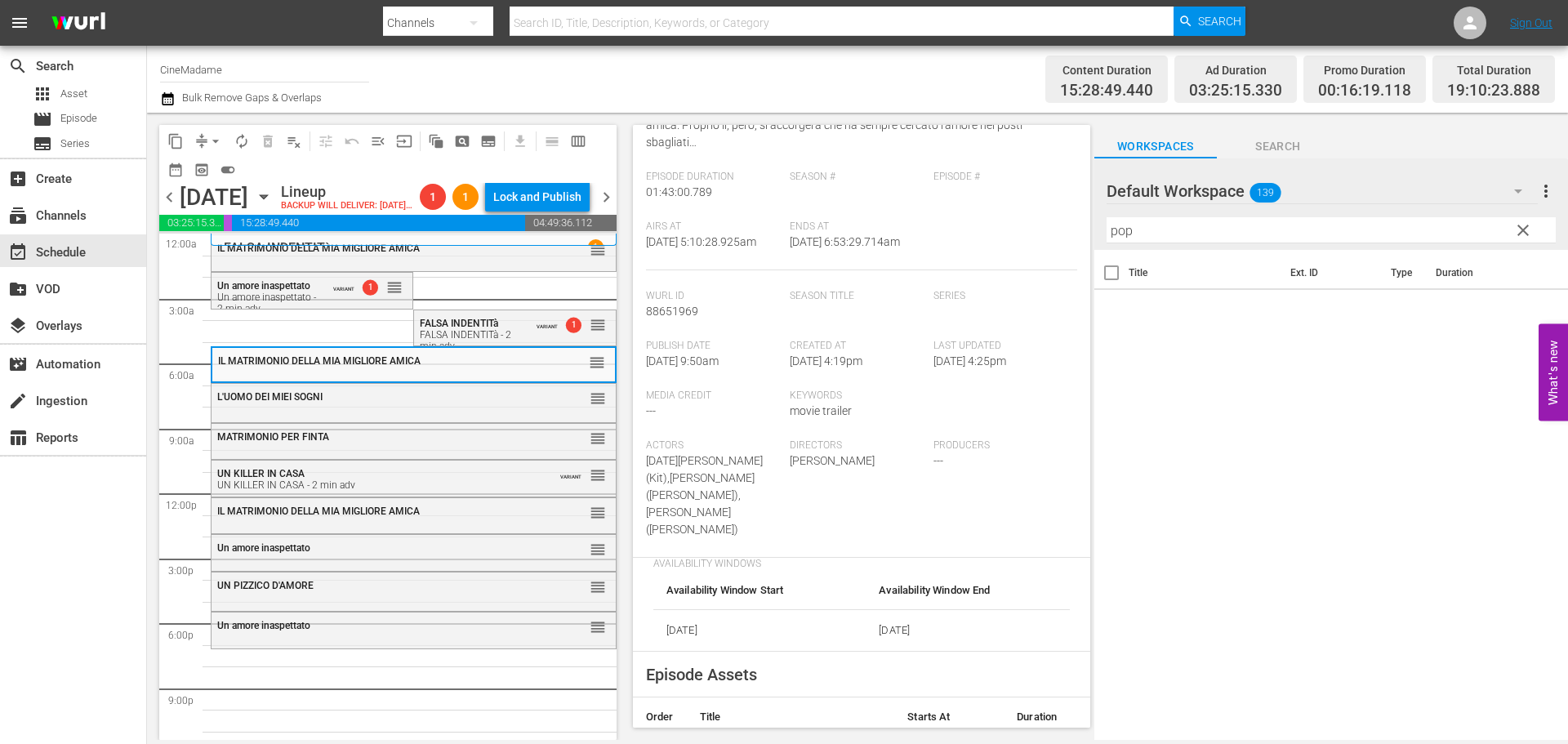
scroll to position [408, 0]
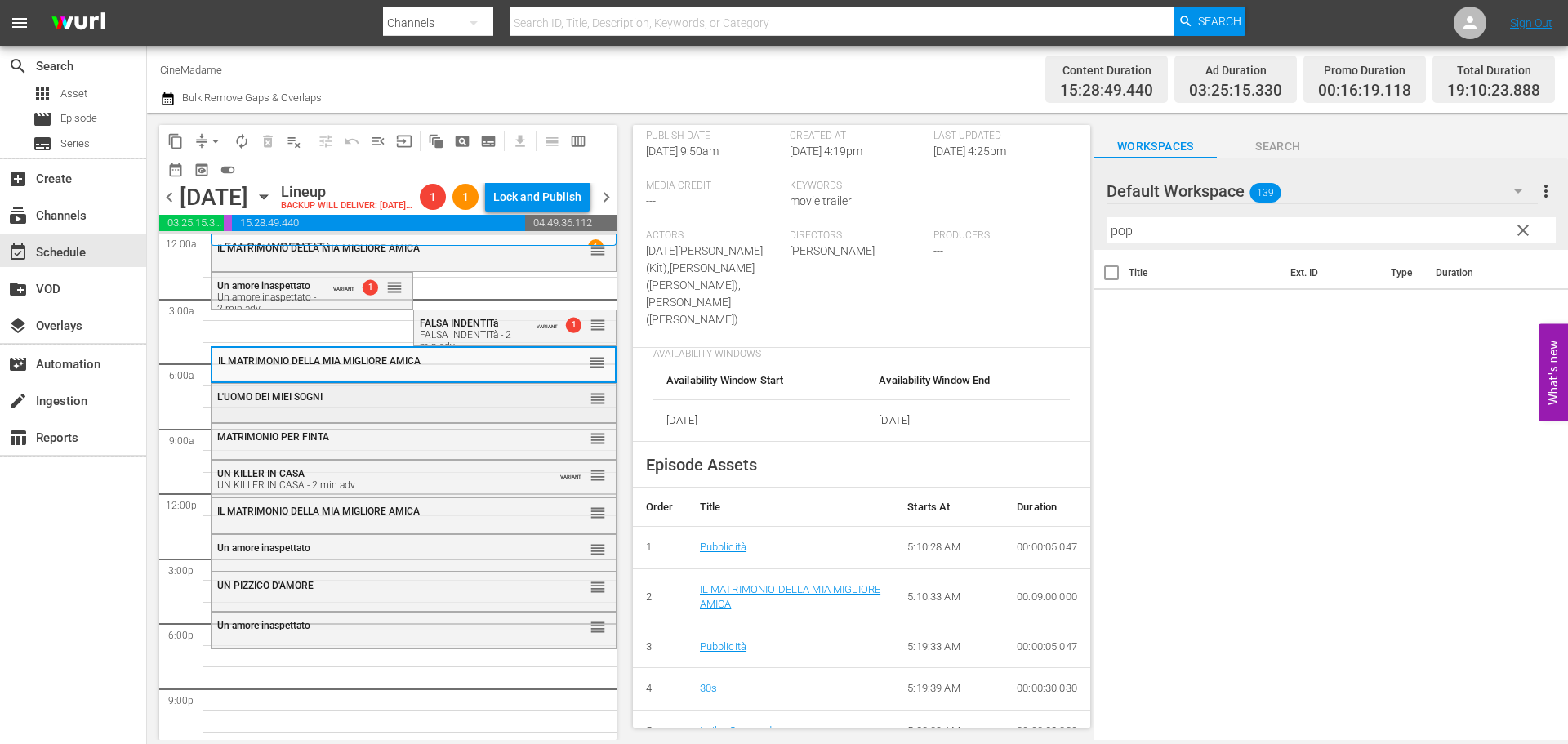
click at [407, 403] on div "L'UOMO DEI MIEI SOGNI" at bounding box center [374, 397] width 312 height 12
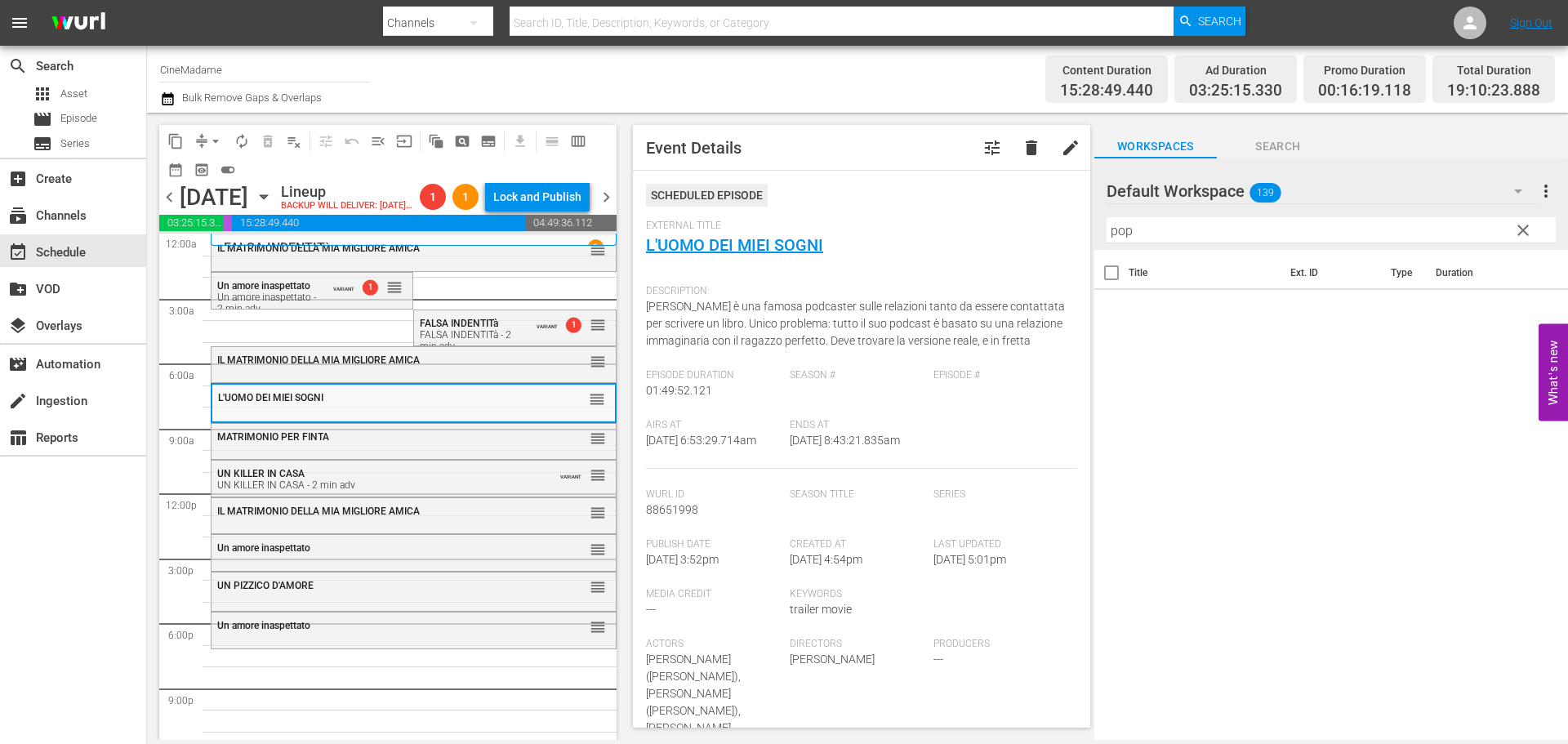
scroll to position [490, 0]
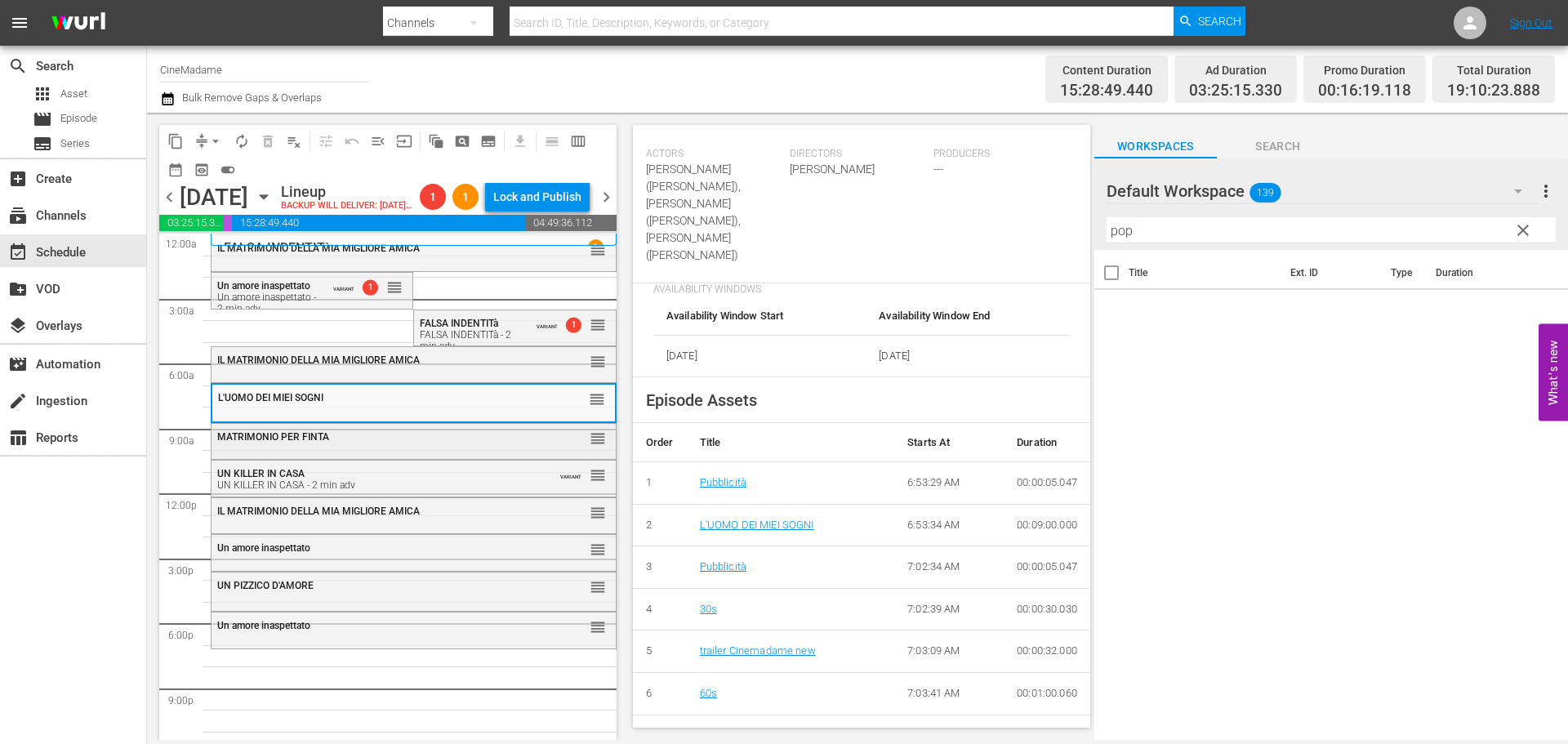
click at [345, 452] on div "MATRIMONIO PER FINTA reorder" at bounding box center [414, 437] width 405 height 28
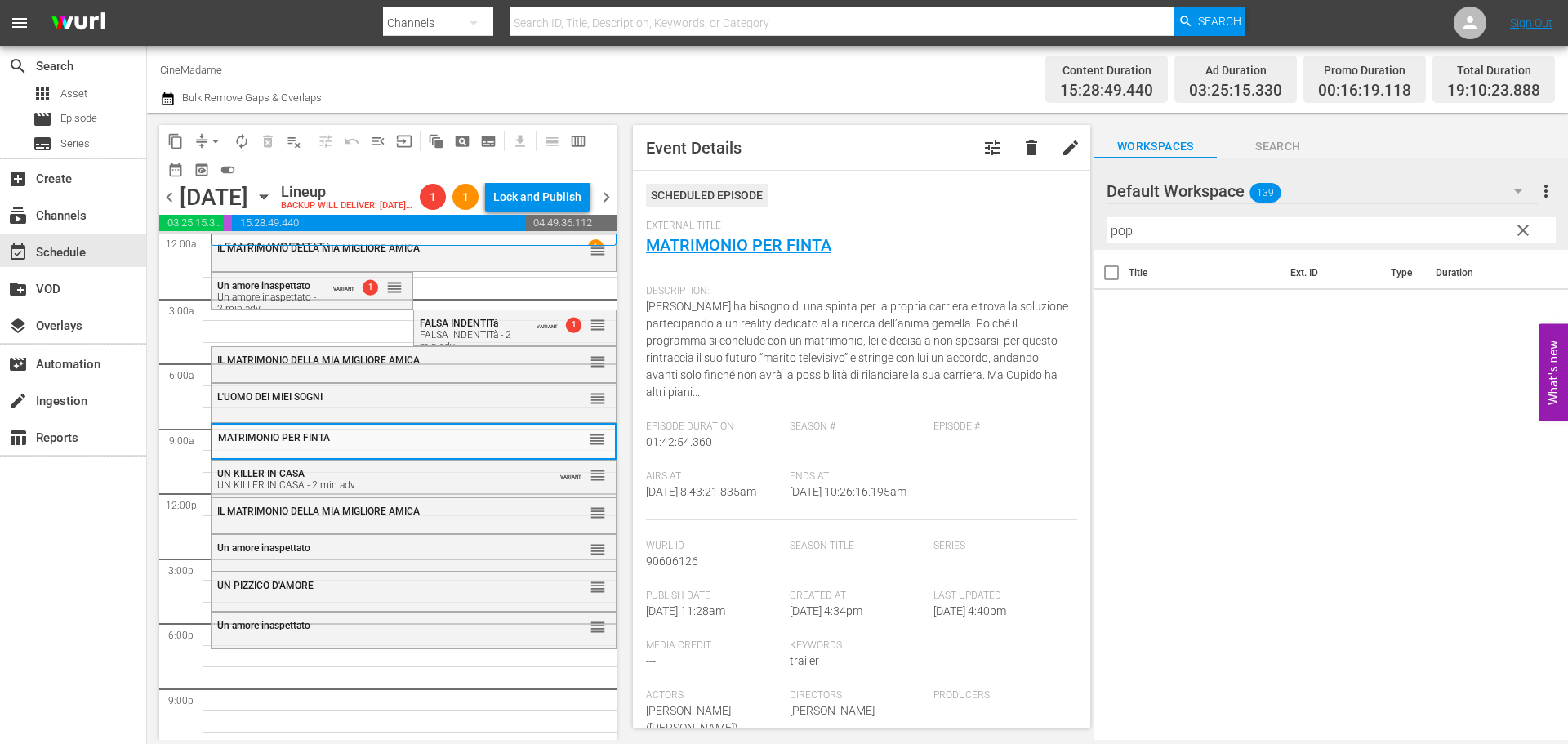
scroll to position [571, 0]
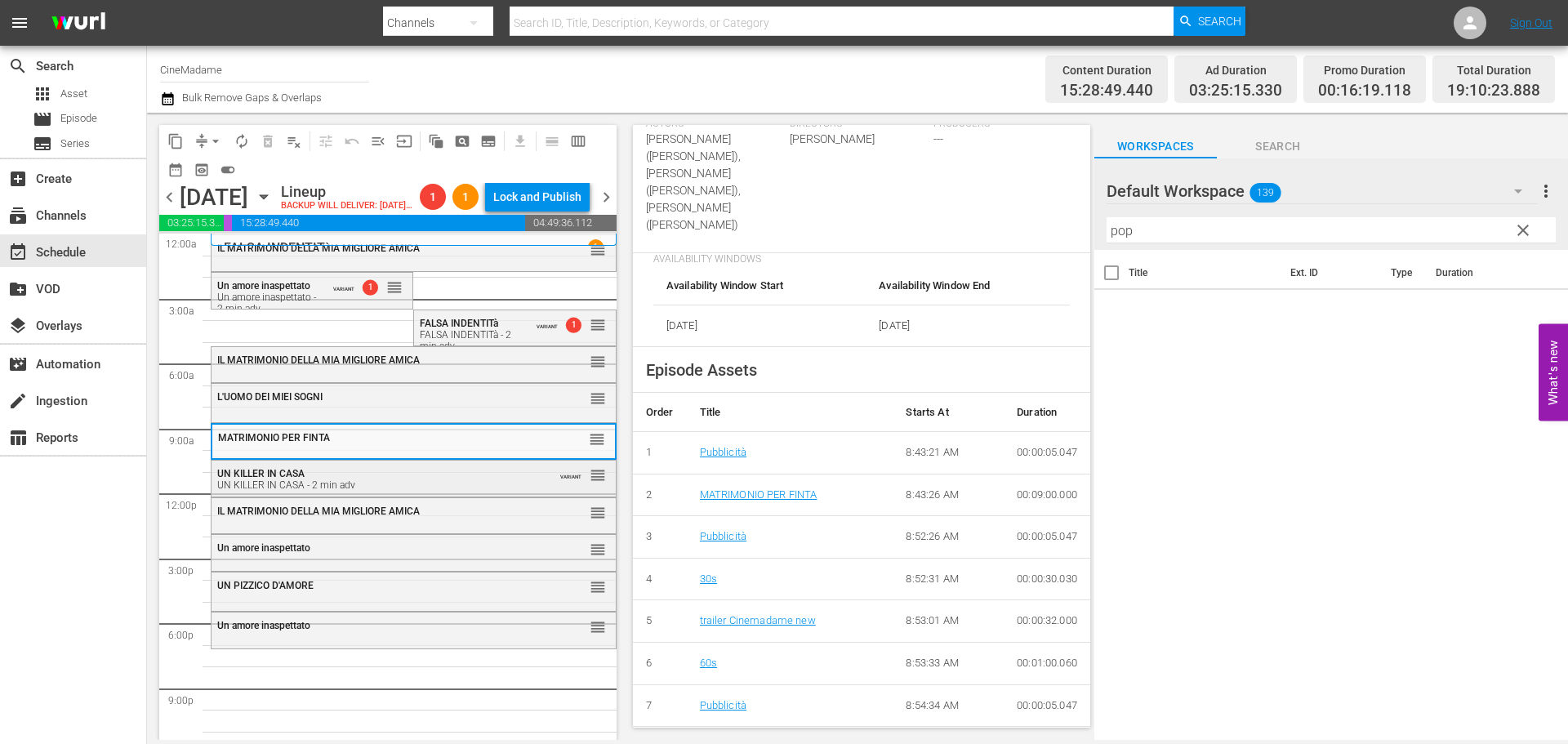
click at [263, 491] on div "UN KILLER IN CASA UN KILLER IN CASA - 2 min adv" at bounding box center [374, 478] width 312 height 24
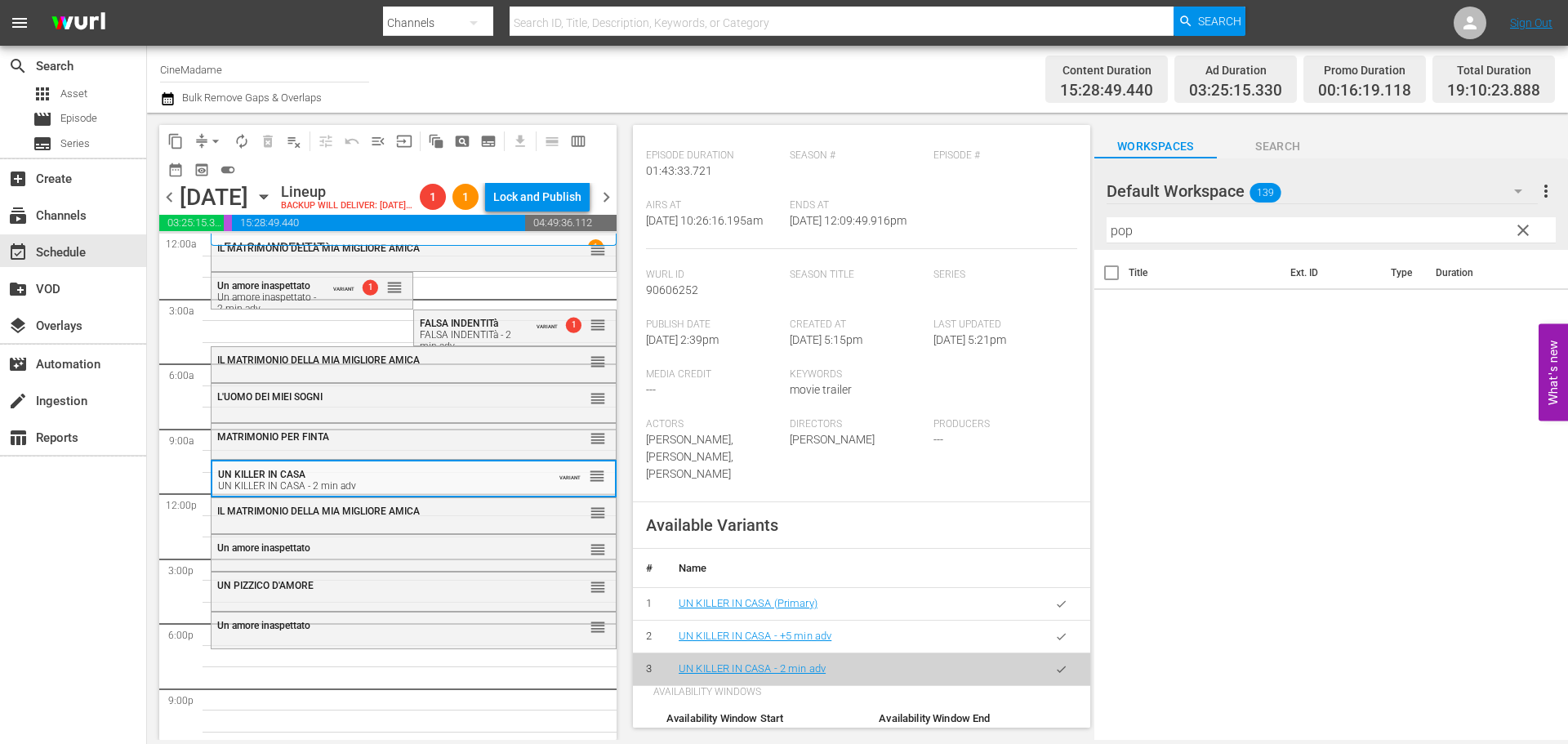
scroll to position [490, 0]
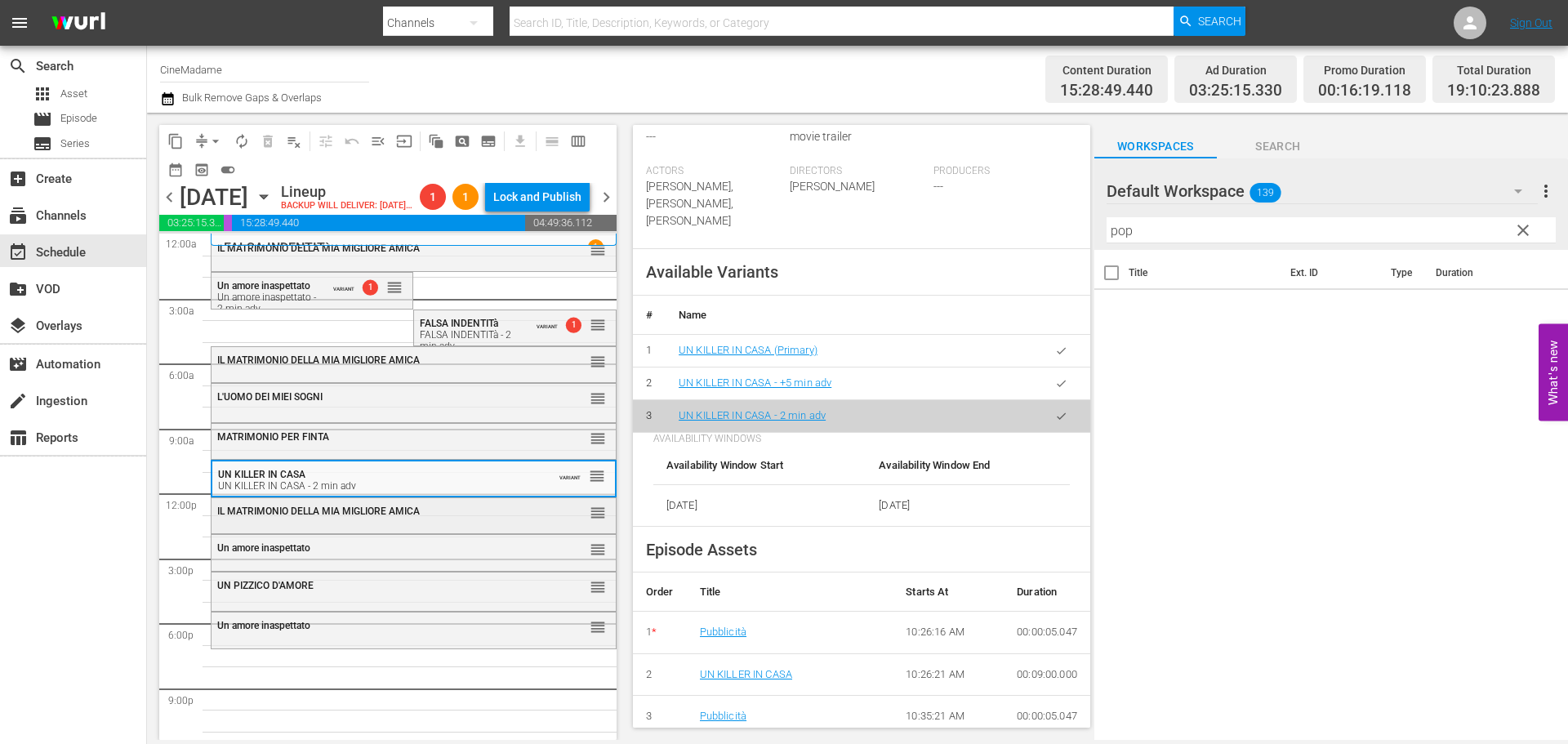
click at [407, 517] on span "IL MATRIMONIO DELLA MIA MIGLIORE AMICA" at bounding box center [318, 511] width 202 height 12
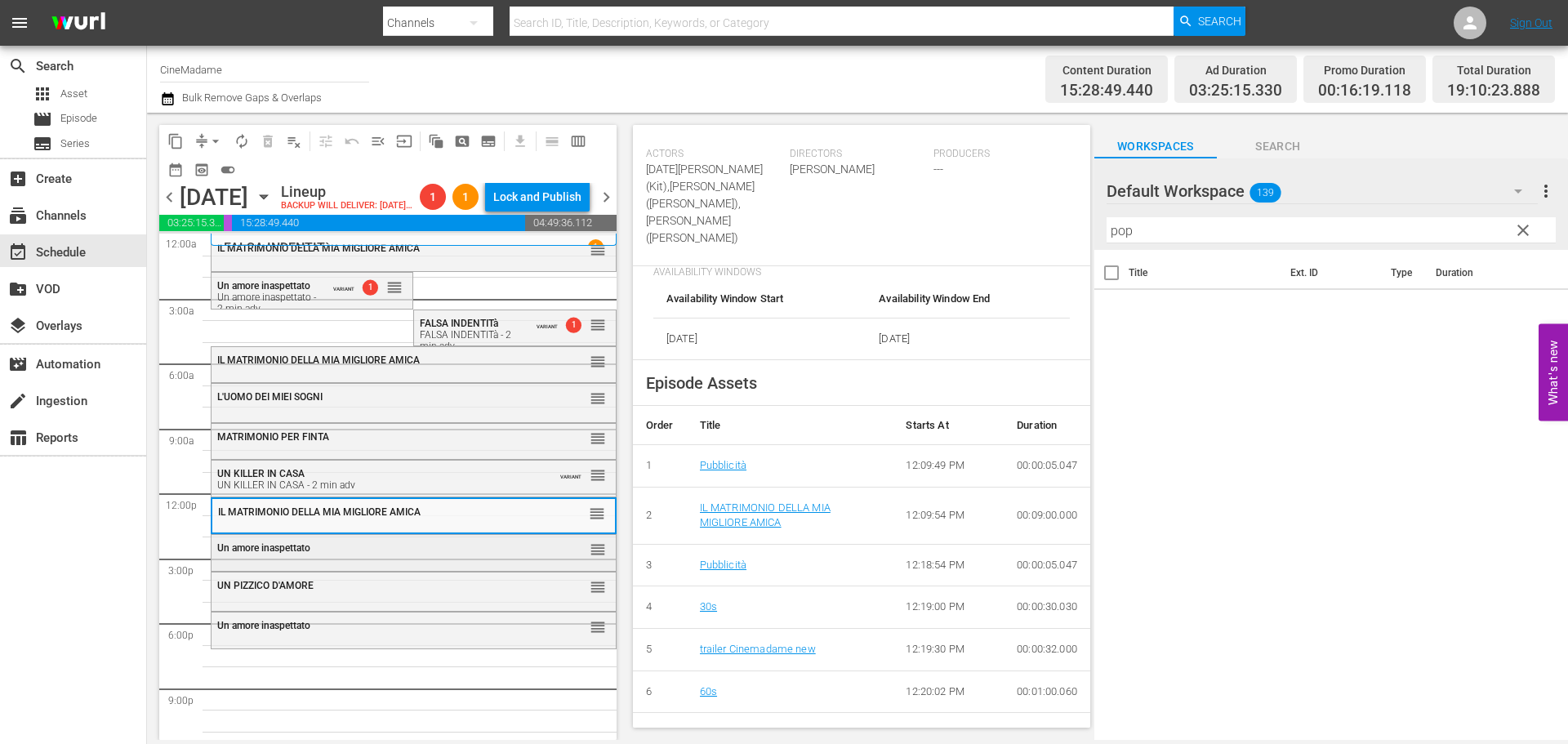
click at [519, 562] on div "Un amore inaspettato reorder" at bounding box center [414, 548] width 405 height 28
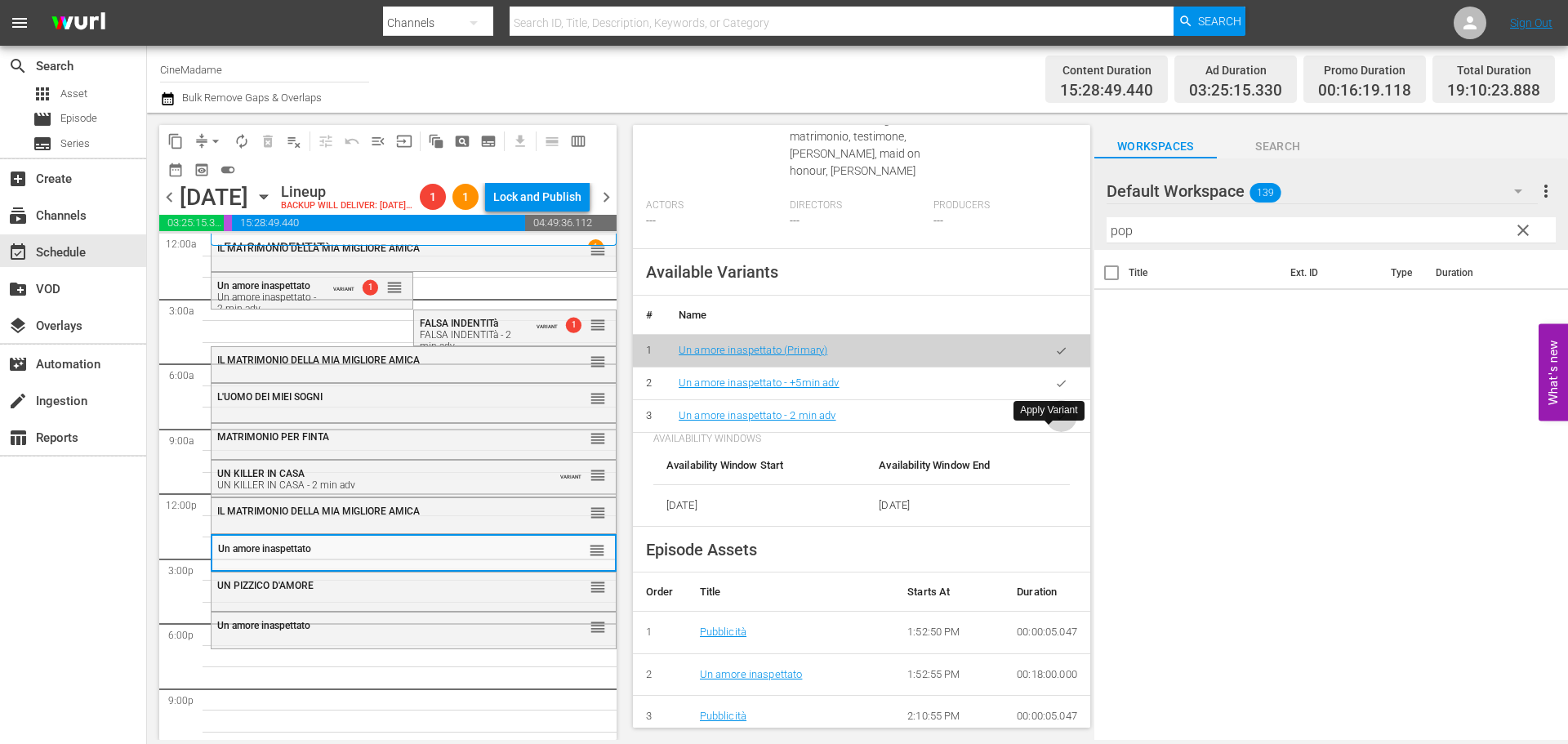
click at [1063, 431] on button "button" at bounding box center [1062, 416] width 32 height 32
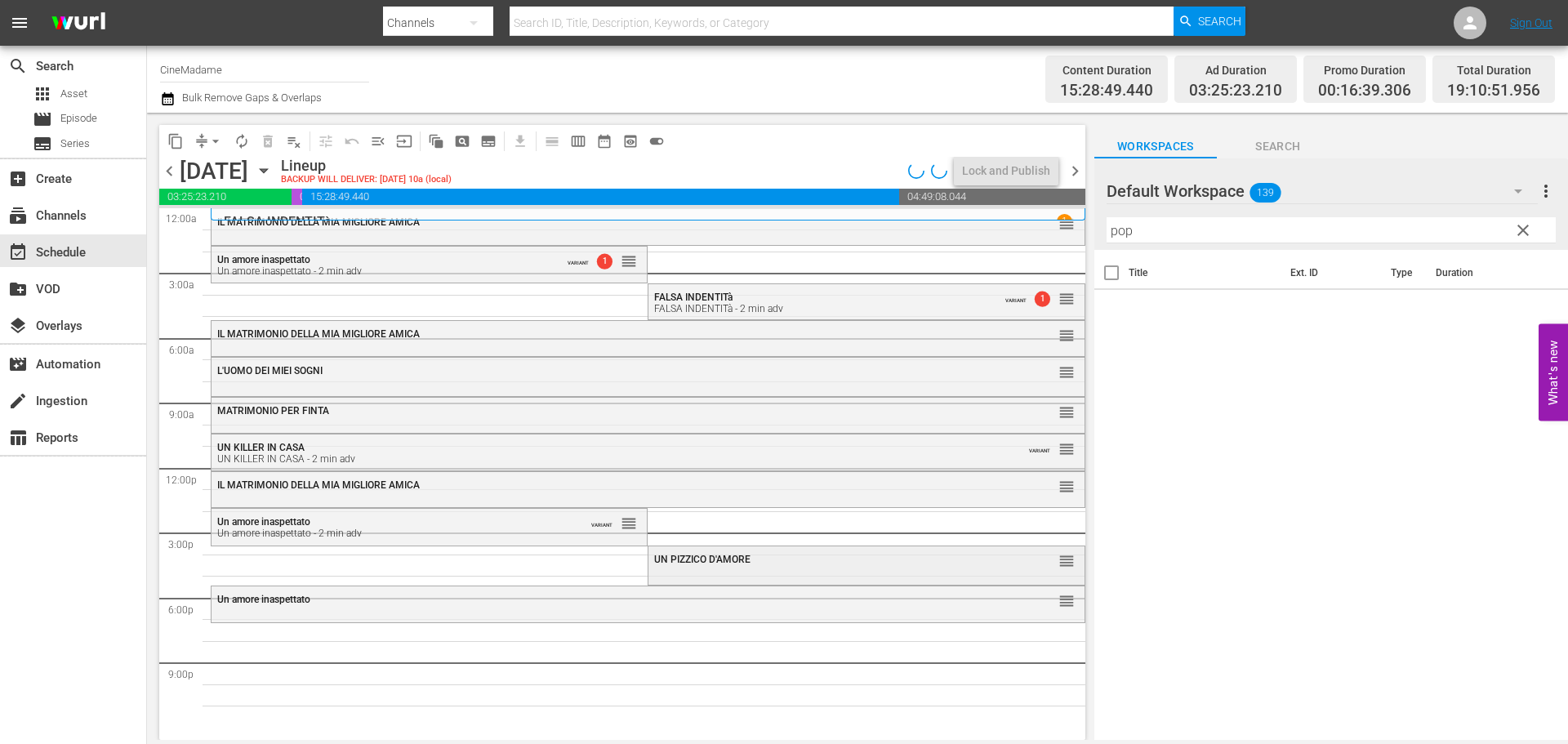
click at [685, 565] on span "UN PIZZICO D'AMORE" at bounding box center [702, 559] width 96 height 12
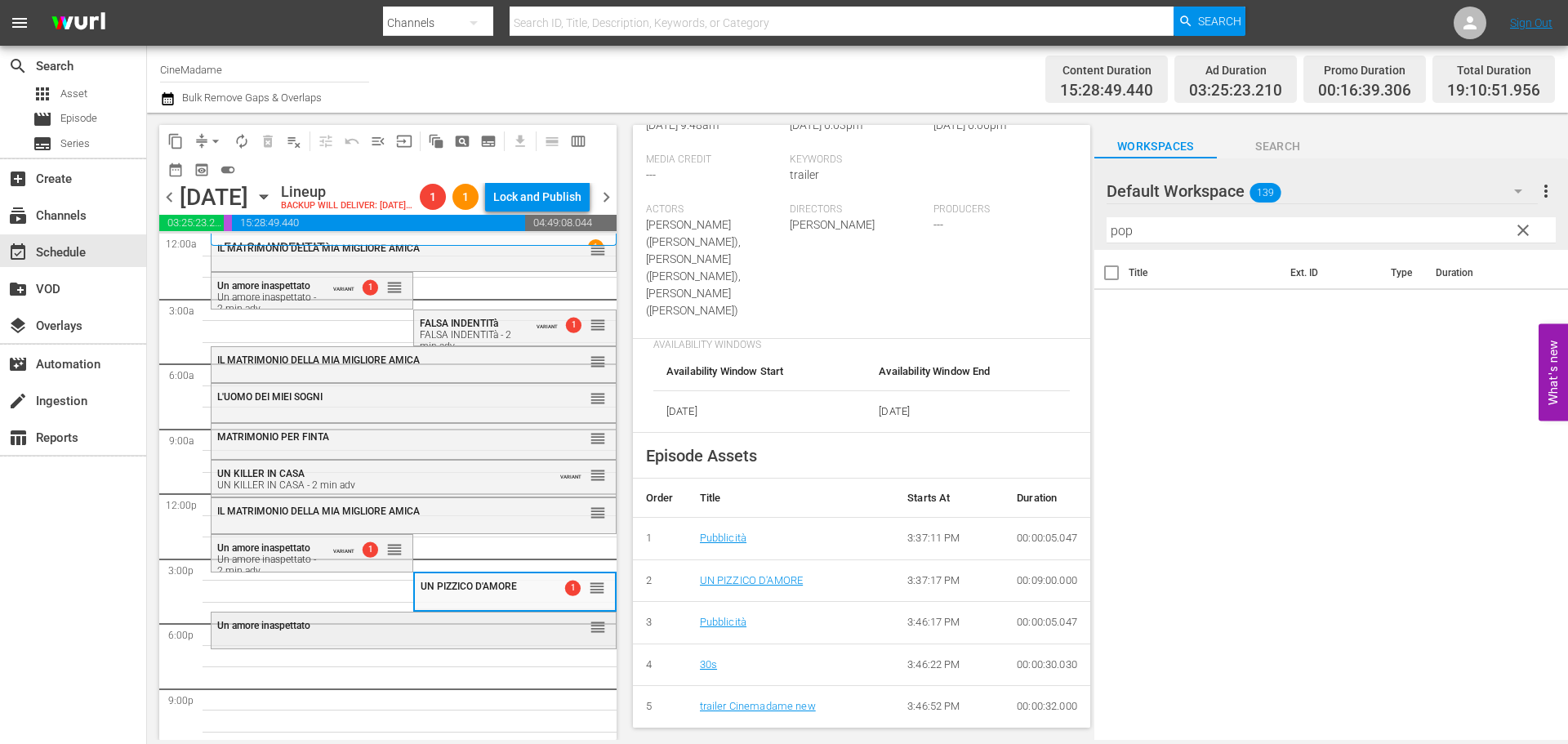
click at [508, 649] on div "Un amore inaspettato reorder" at bounding box center [413, 630] width 406 height 37
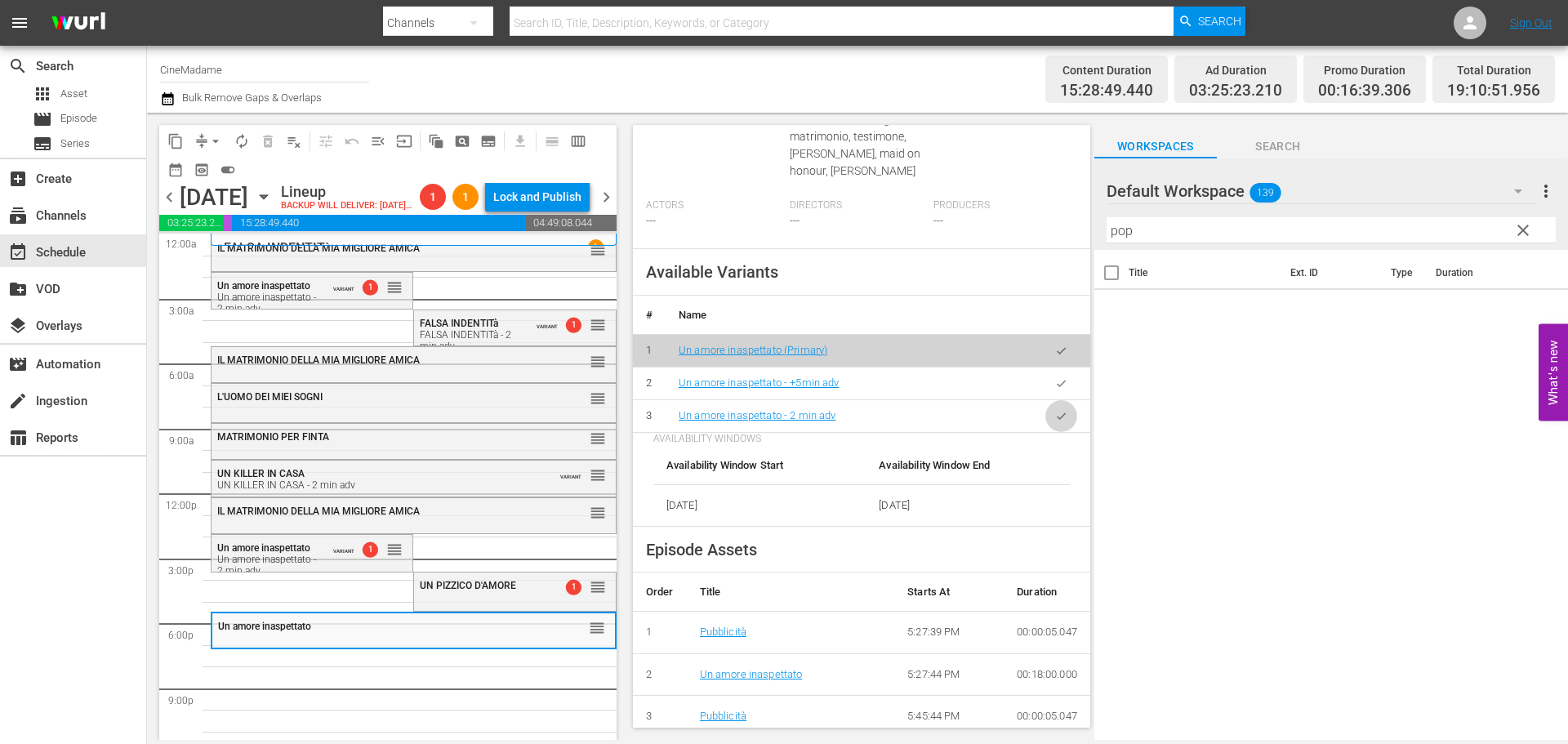
click at [1046, 432] on button "button" at bounding box center [1062, 416] width 32 height 32
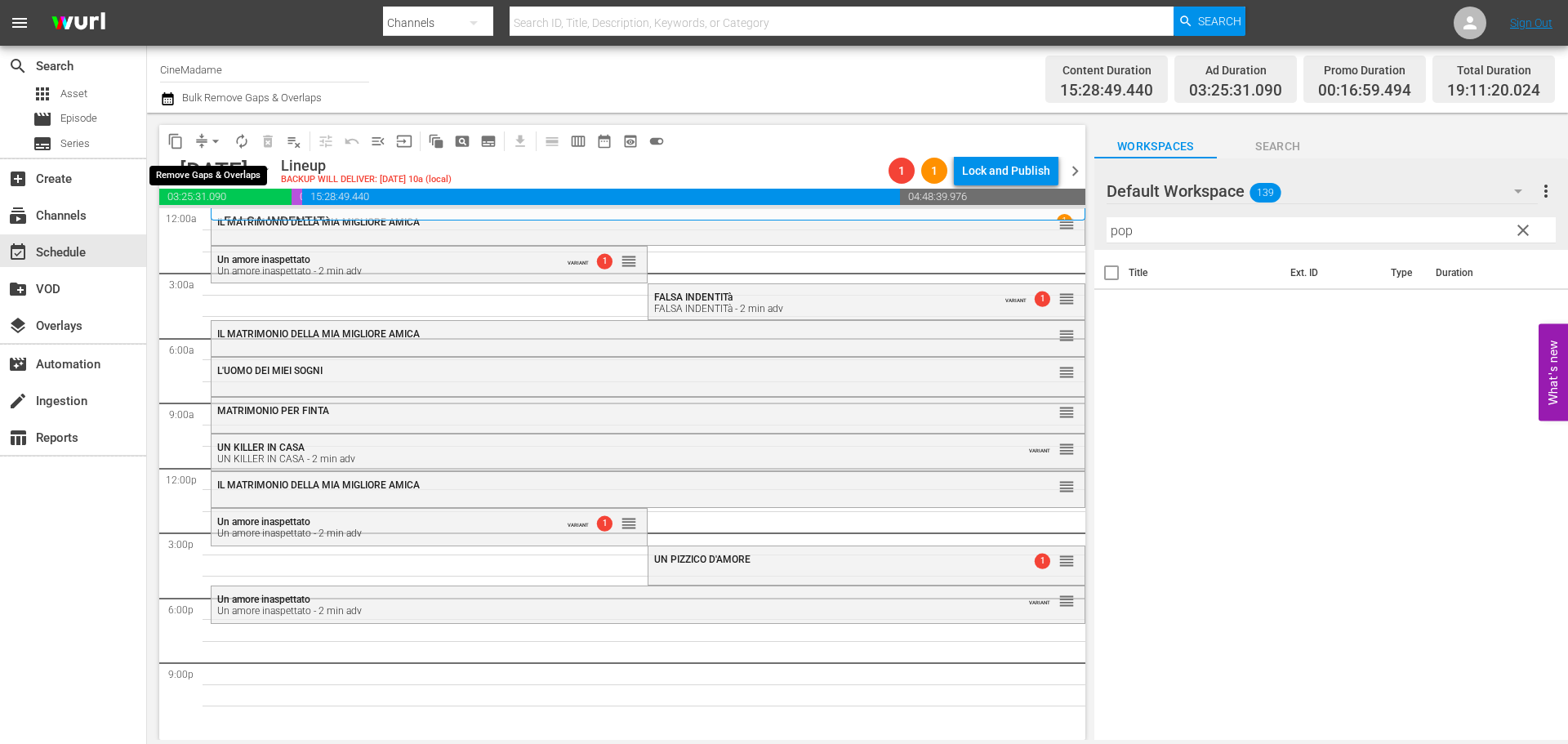
click at [202, 147] on span "compress" at bounding box center [201, 141] width 16 height 16
click at [209, 134] on span "arrow_drop_down" at bounding box center [216, 141] width 16 height 16
click at [234, 226] on li "Align to End of Previous Day" at bounding box center [217, 228] width 171 height 27
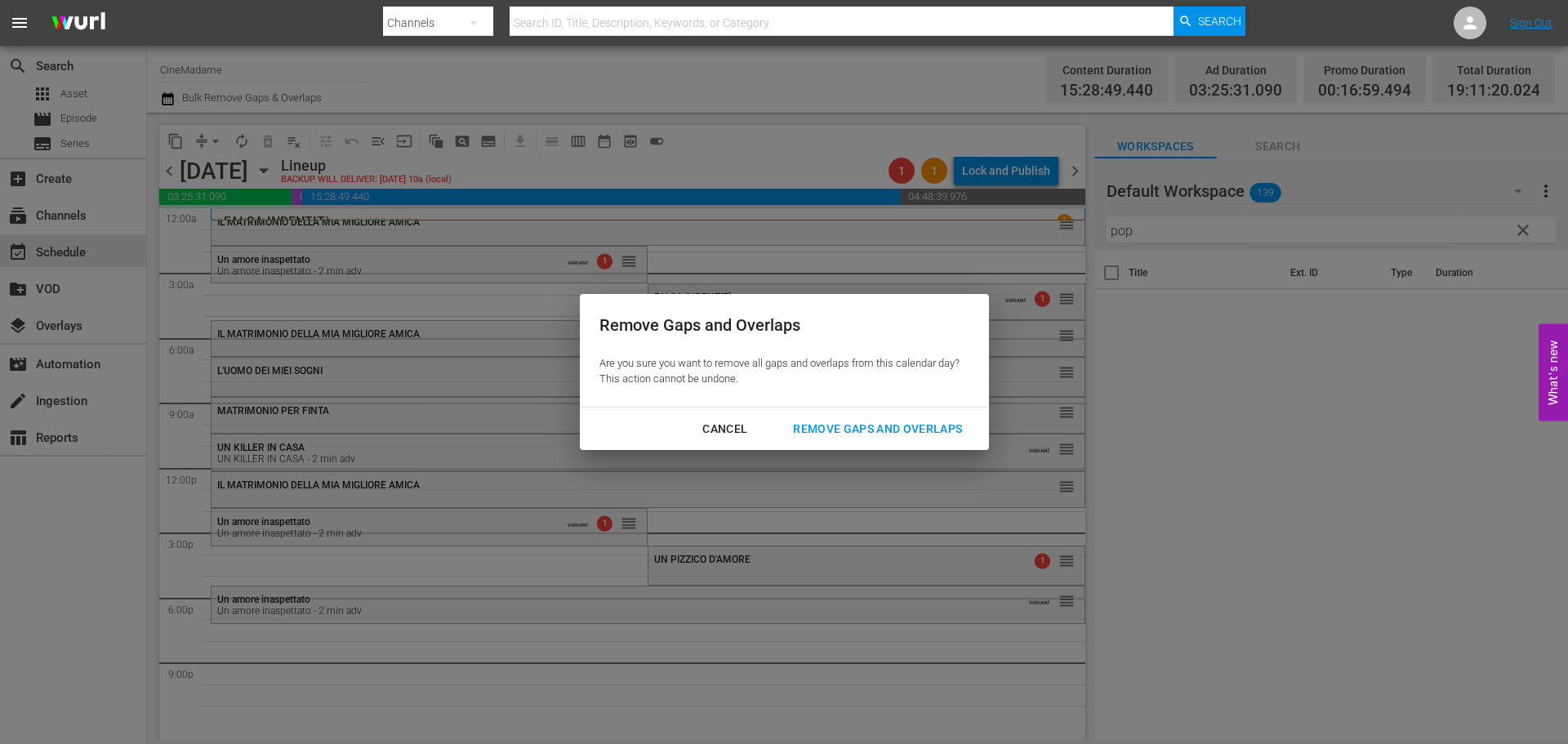
click at [931, 430] on div "Remove Gaps and Overlaps" at bounding box center [877, 429] width 195 height 20
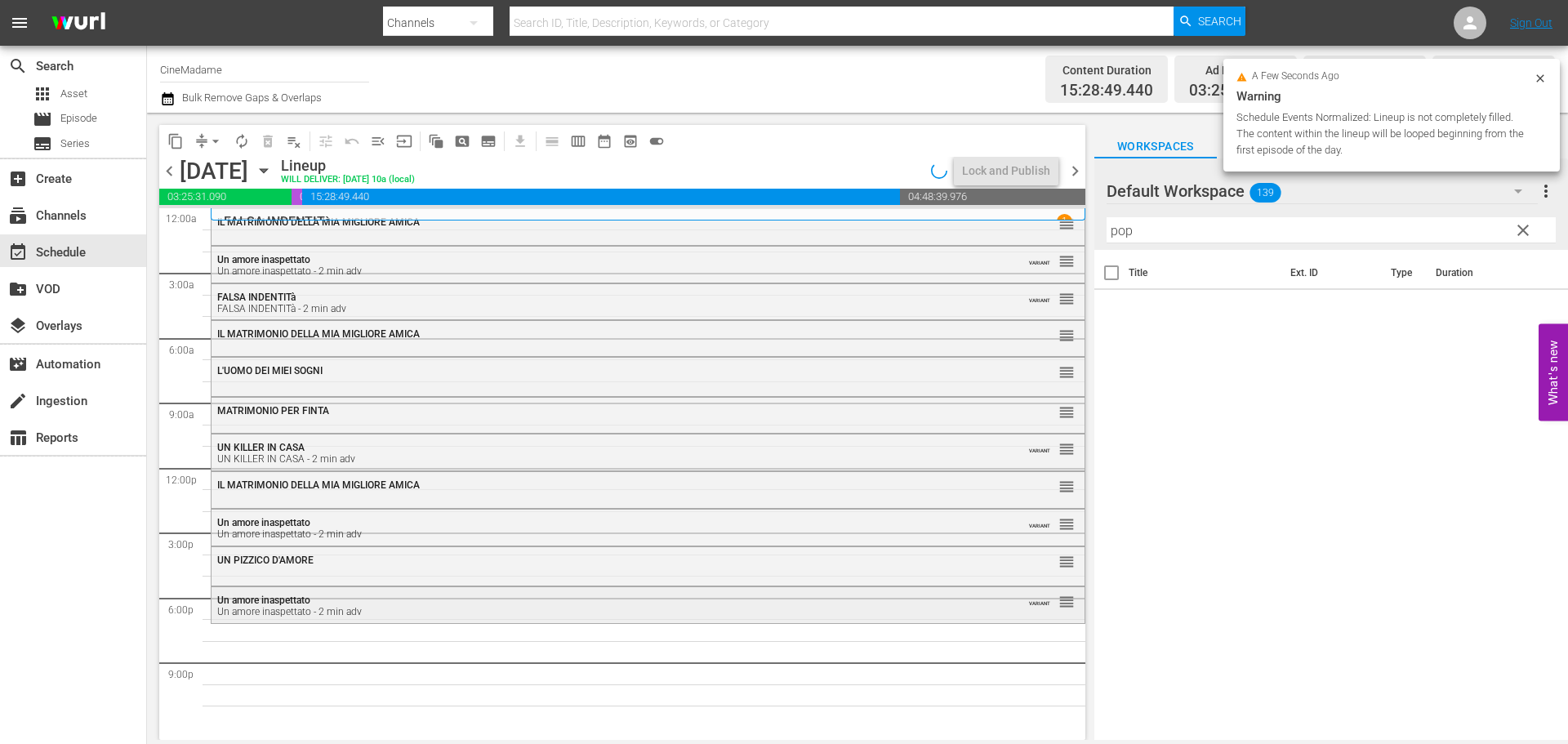
click at [430, 603] on div "Un amore inaspettato Un amore inaspettato - 2 min adv" at bounding box center [603, 606] width 773 height 23
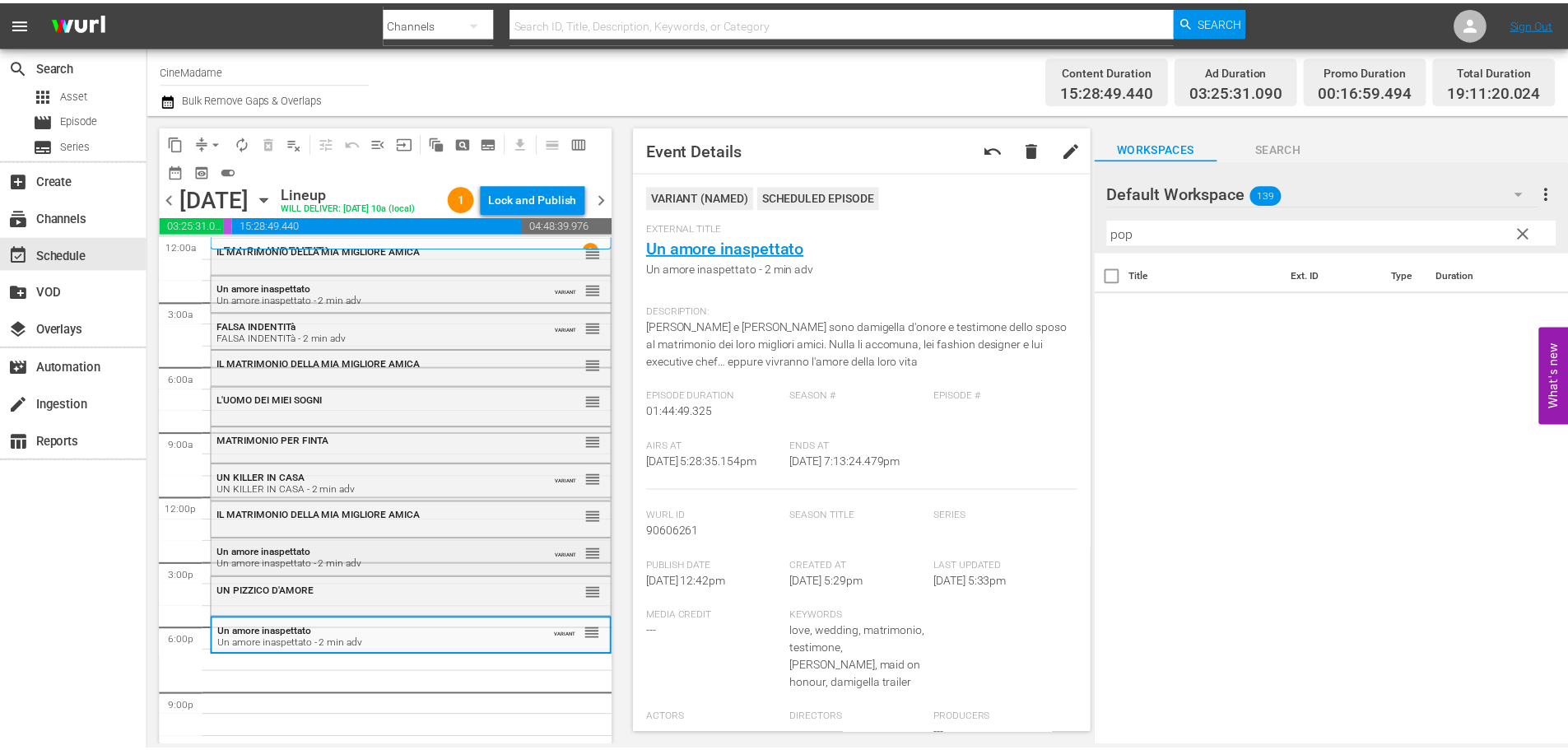
scroll to position [13, 0]
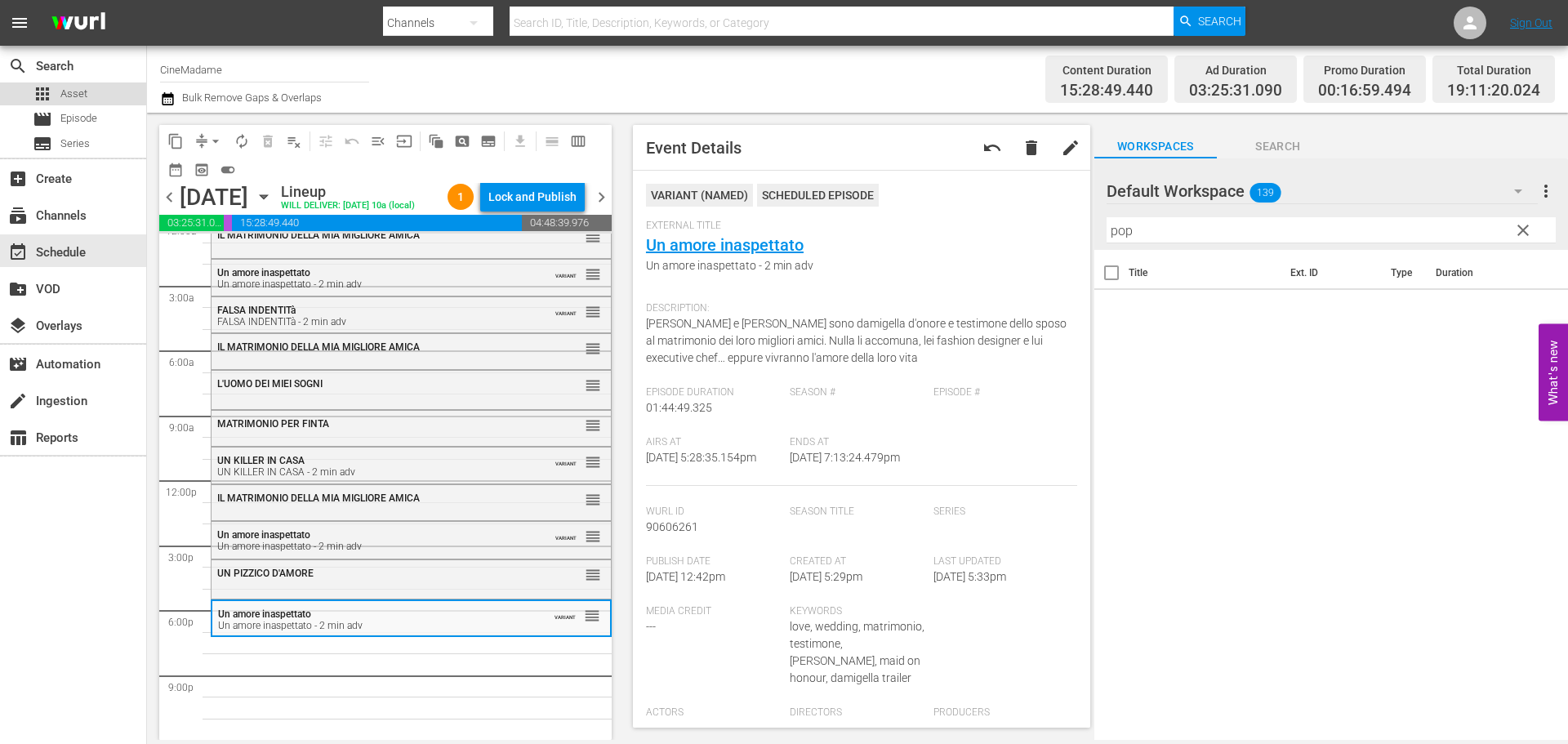
click at [95, 98] on div "apps Asset" at bounding box center [73, 94] width 146 height 23
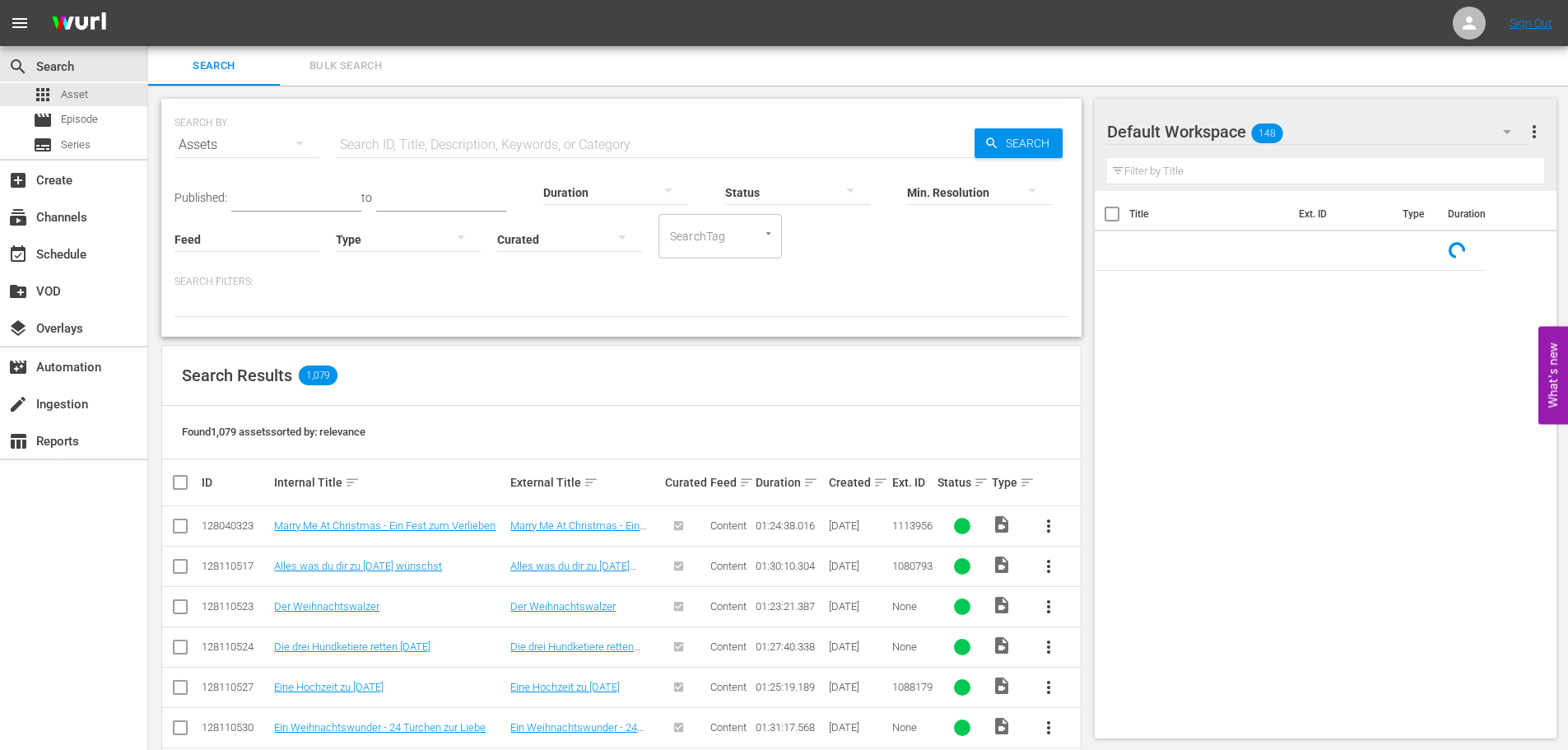
click at [394, 155] on input "text" at bounding box center [655, 145] width 639 height 40
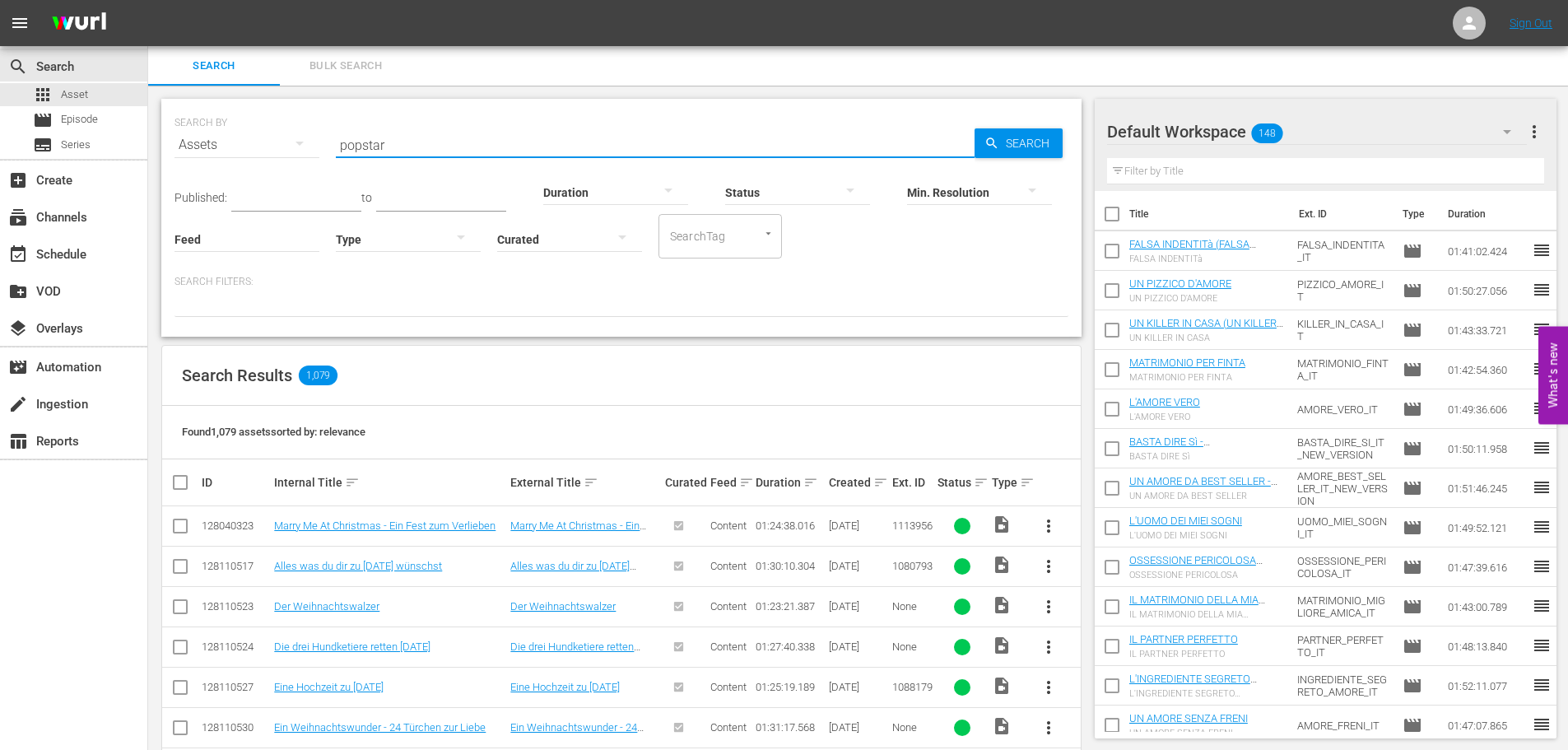
type input "popstar"
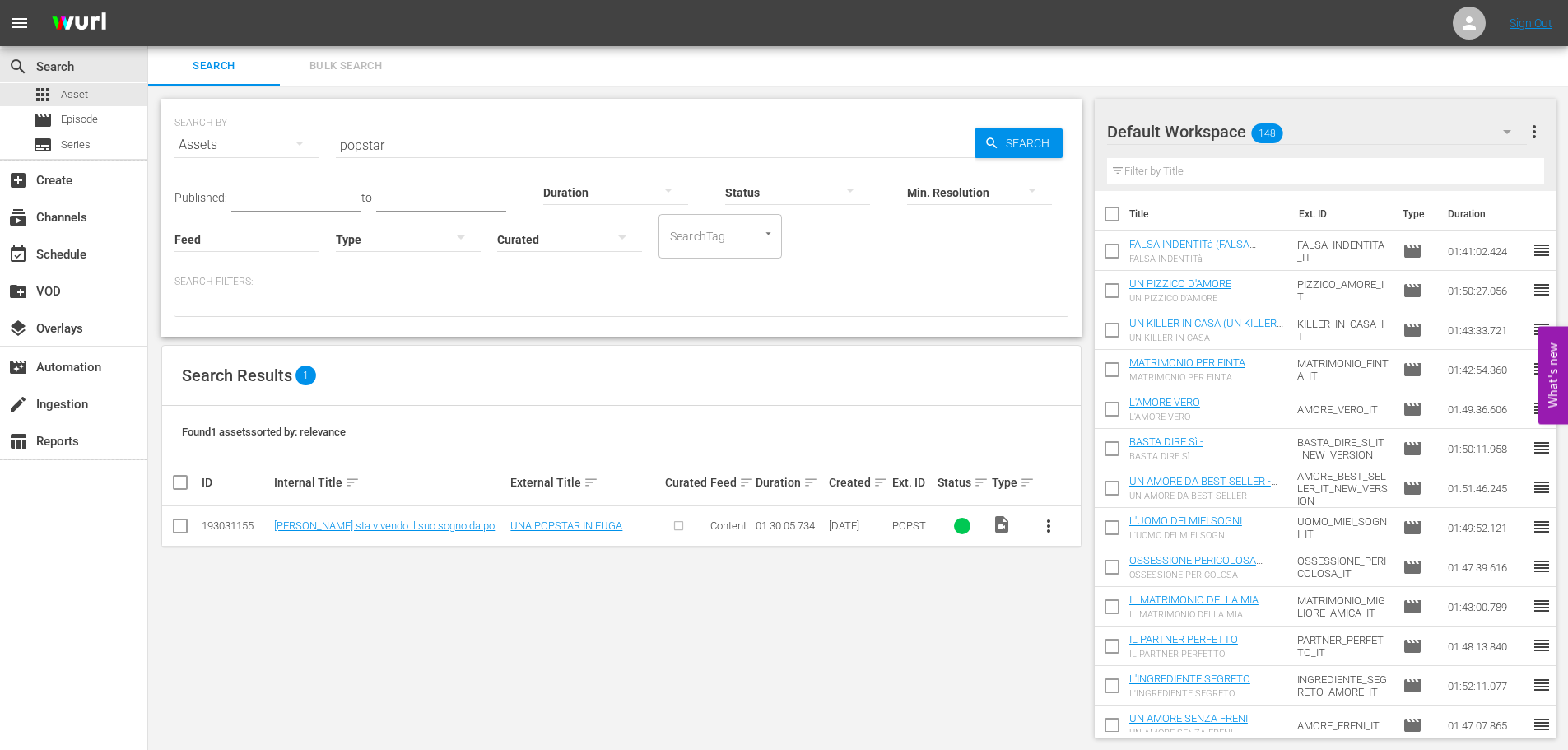
click at [541, 518] on td "UNA POPSTAR IN FUGA" at bounding box center [585, 525] width 155 height 40
click at [542, 524] on link "UNA POPSTAR IN FUGA" at bounding box center [566, 525] width 112 height 13
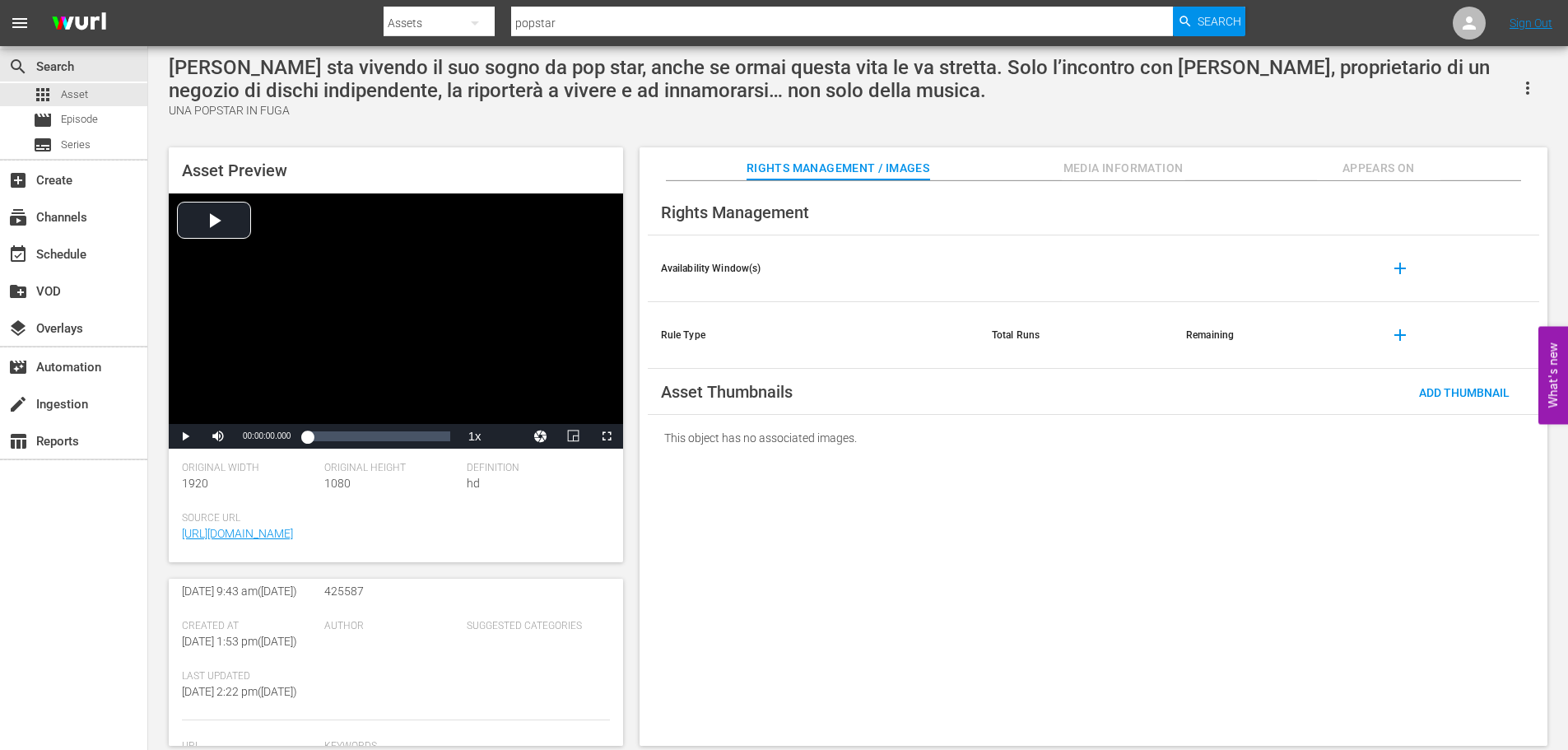
scroll to position [329, 0]
drag, startPoint x: 249, startPoint y: 606, endPoint x: 182, endPoint y: 606, distance: 67.0
click at [182, 606] on div "Asset Details edit Internal Title: Ivy sta vivendo il suo sogno da pop star, an…" at bounding box center [396, 662] width 455 height 167
copy span "193031155"
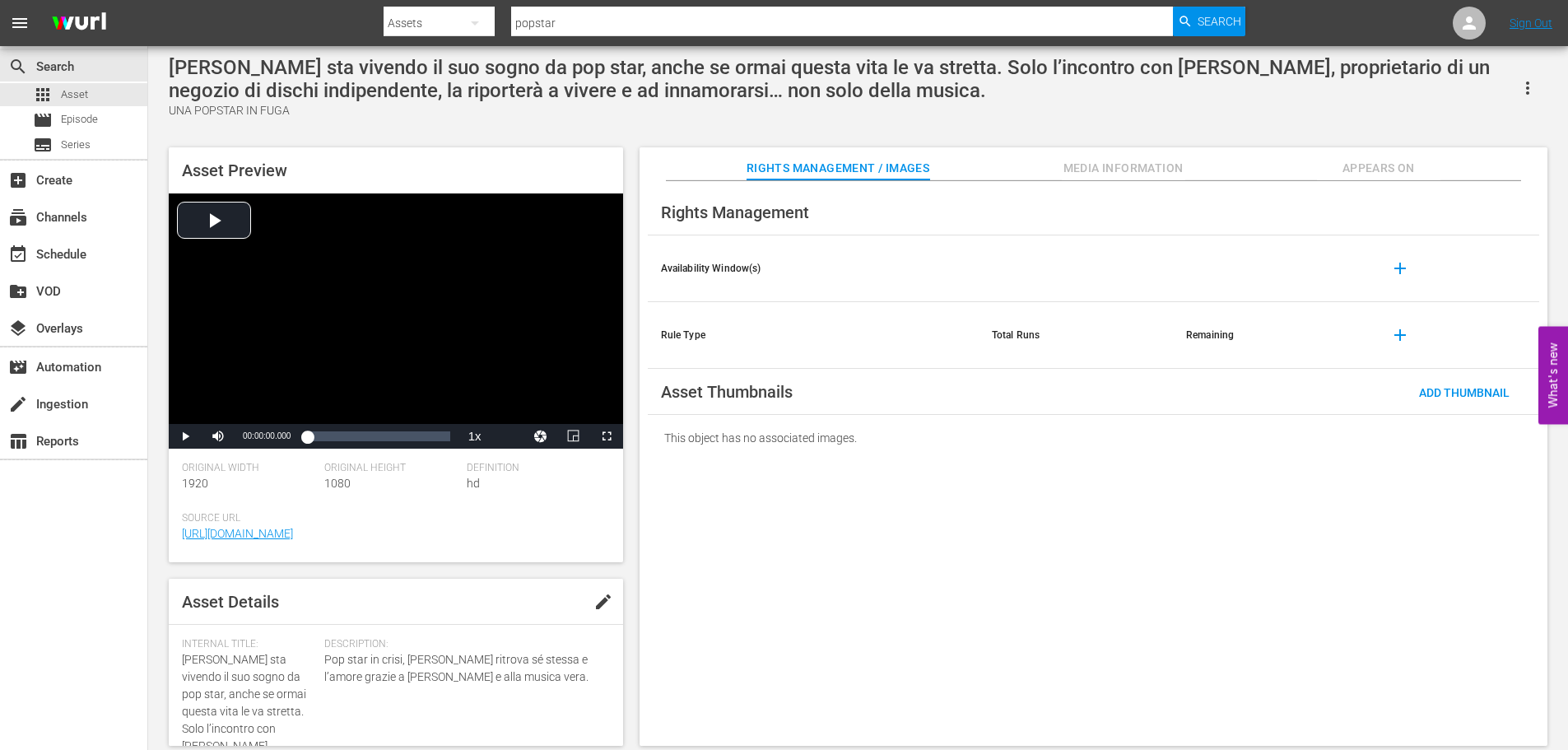
click at [595, 599] on span "edit" at bounding box center [604, 602] width 20 height 20
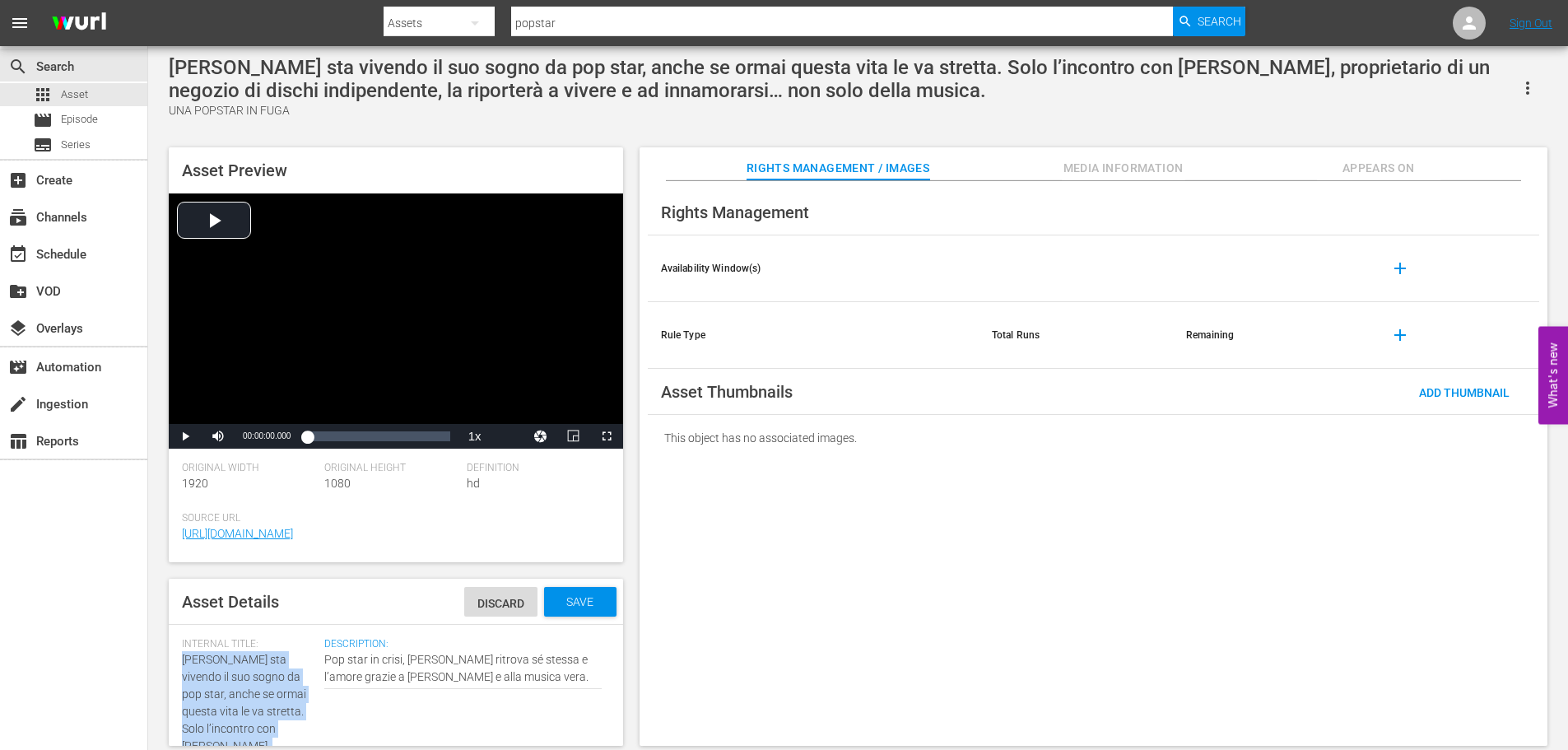
drag, startPoint x: 254, startPoint y: 650, endPoint x: 182, endPoint y: 658, distance: 72.4
click at [182, 658] on div "Internal Title: Ivy sta vivendo il suo sogno da pop star, anche se ormai questa…" at bounding box center [248, 739] width 134 height 203
copy span "[PERSON_NAME] sta vivendo il suo sogno da pop star, anche se ormai questa vita …"
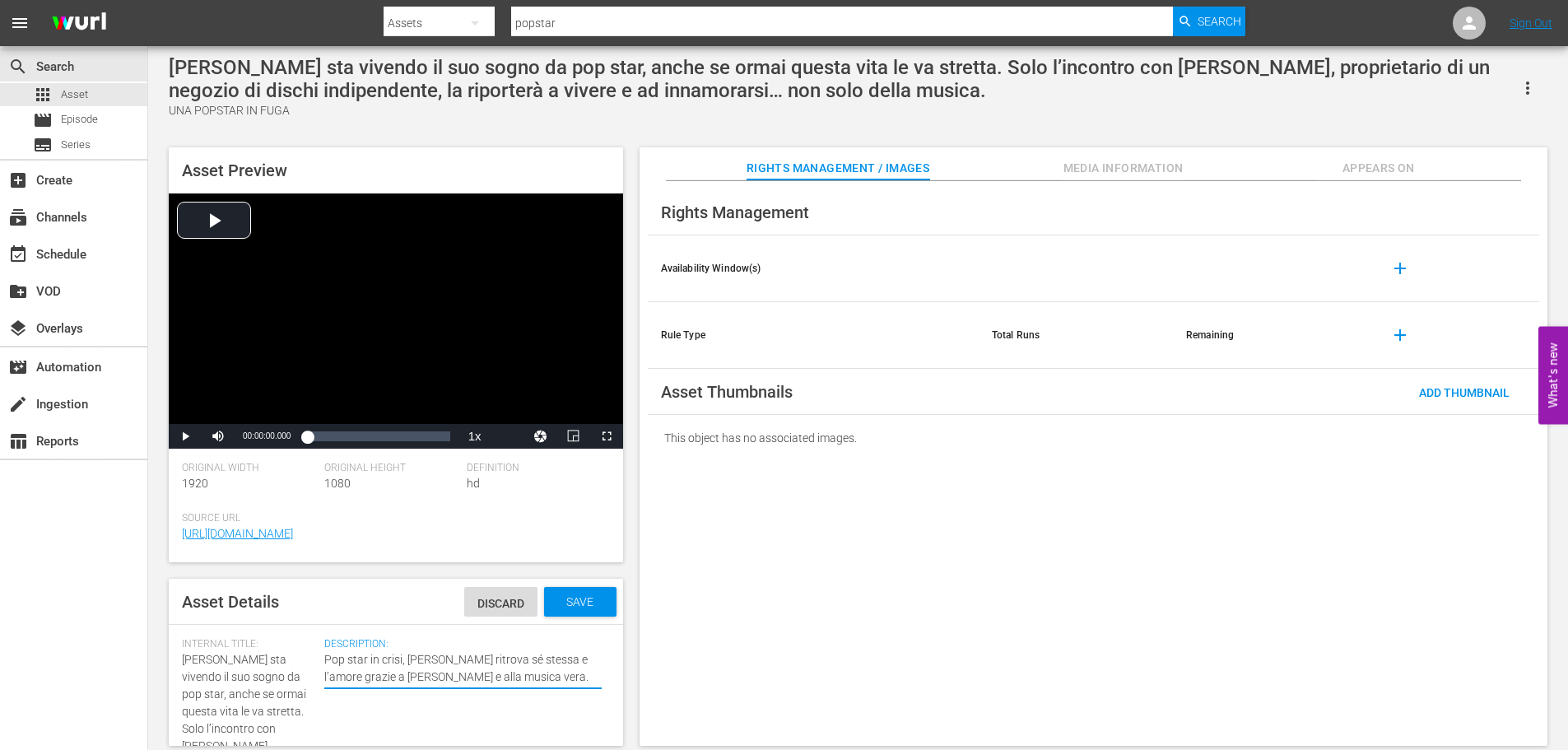
drag, startPoint x: 473, startPoint y: 674, endPoint x: 280, endPoint y: 651, distance: 194.4
paste textarea "Ivy sta vivendo il suo sogno da pop star, anche se ormai questa vita le va stre…"
type textarea "[PERSON_NAME] sta vivendo il suo sogno da pop star, anche se ormai questa vita …"
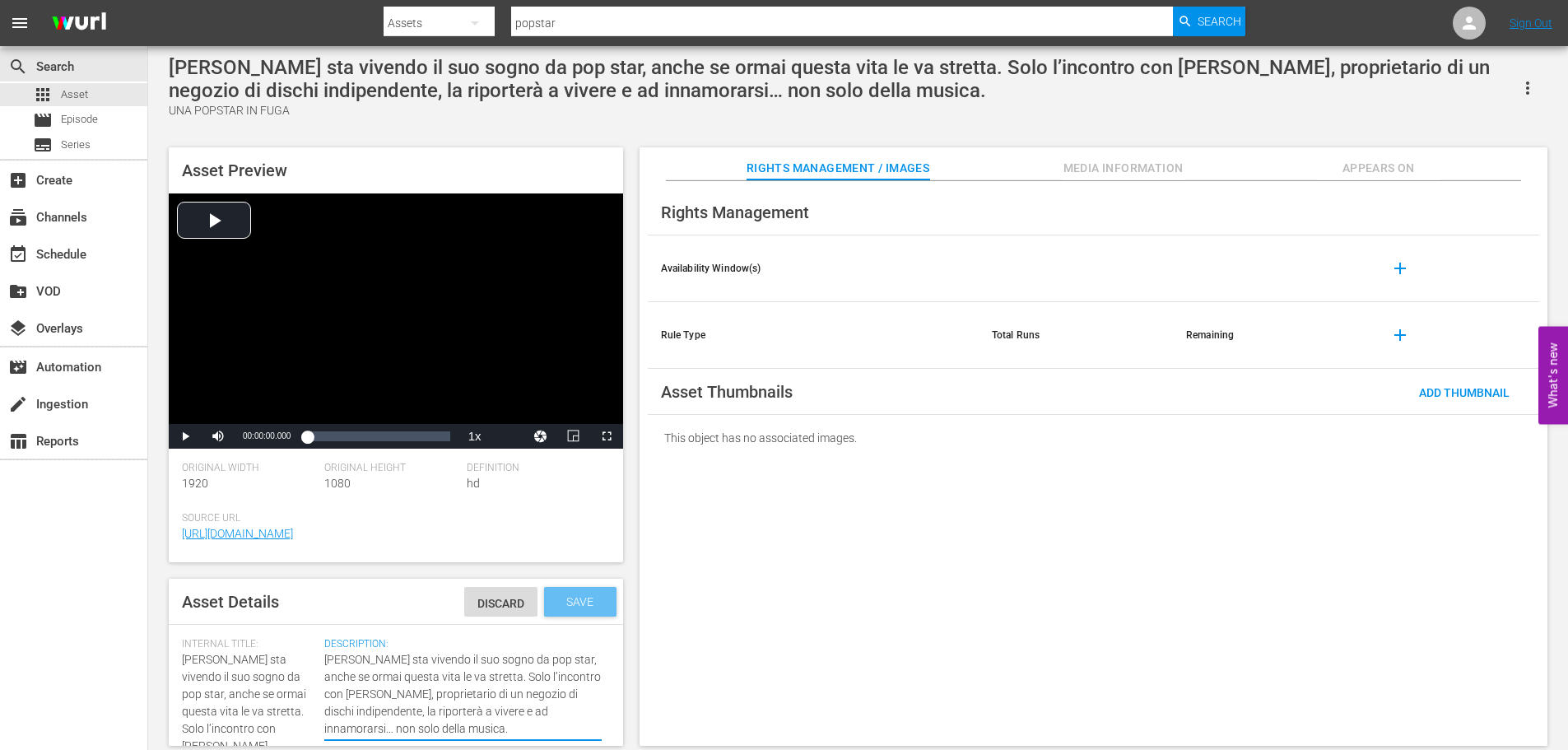
type textarea "[PERSON_NAME] sta vivendo il suo sogno da pop star, anche se ormai questa vita …"
click at [571, 605] on span "Save" at bounding box center [580, 601] width 54 height 13
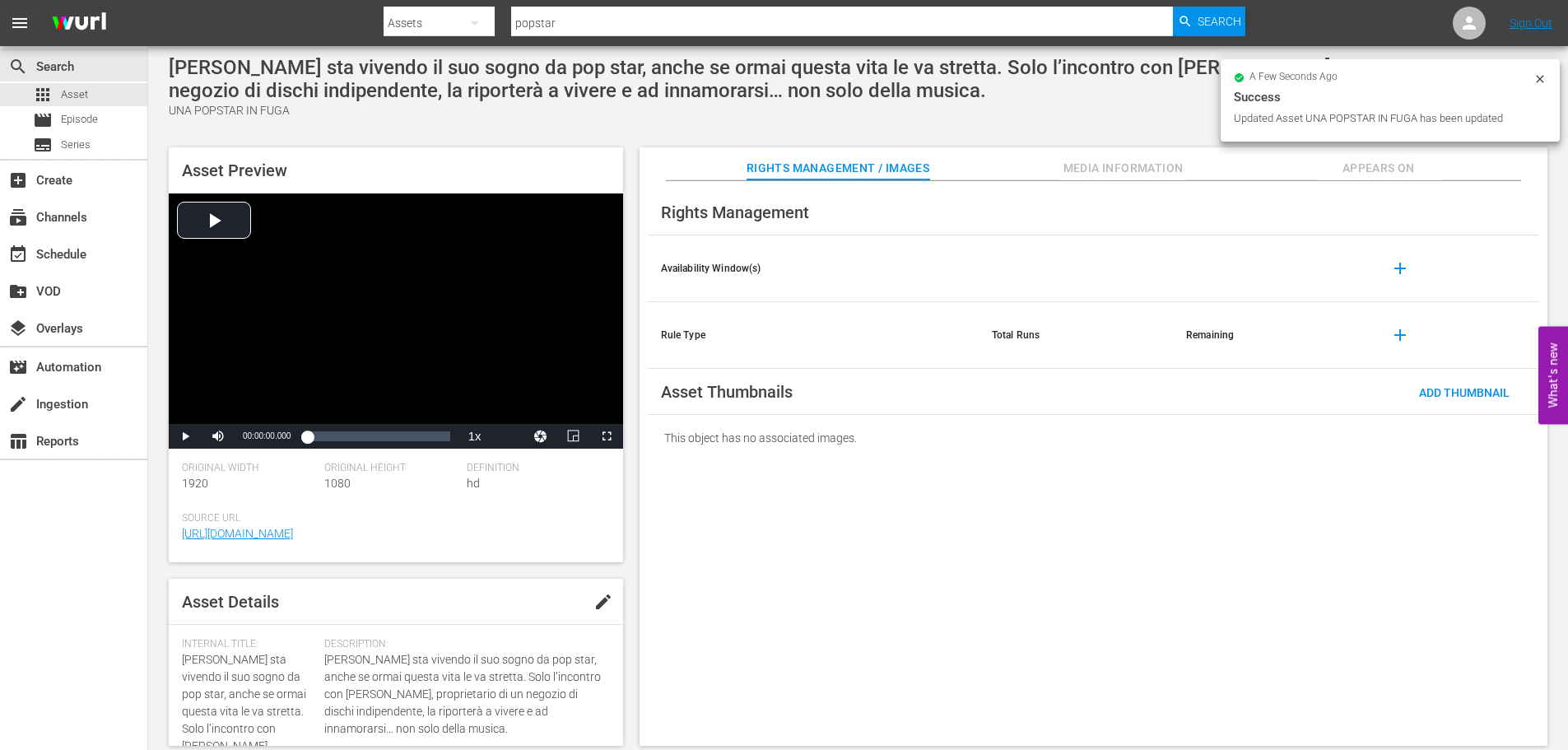
click at [1406, 269] on span "add" at bounding box center [1400, 269] width 20 height 20
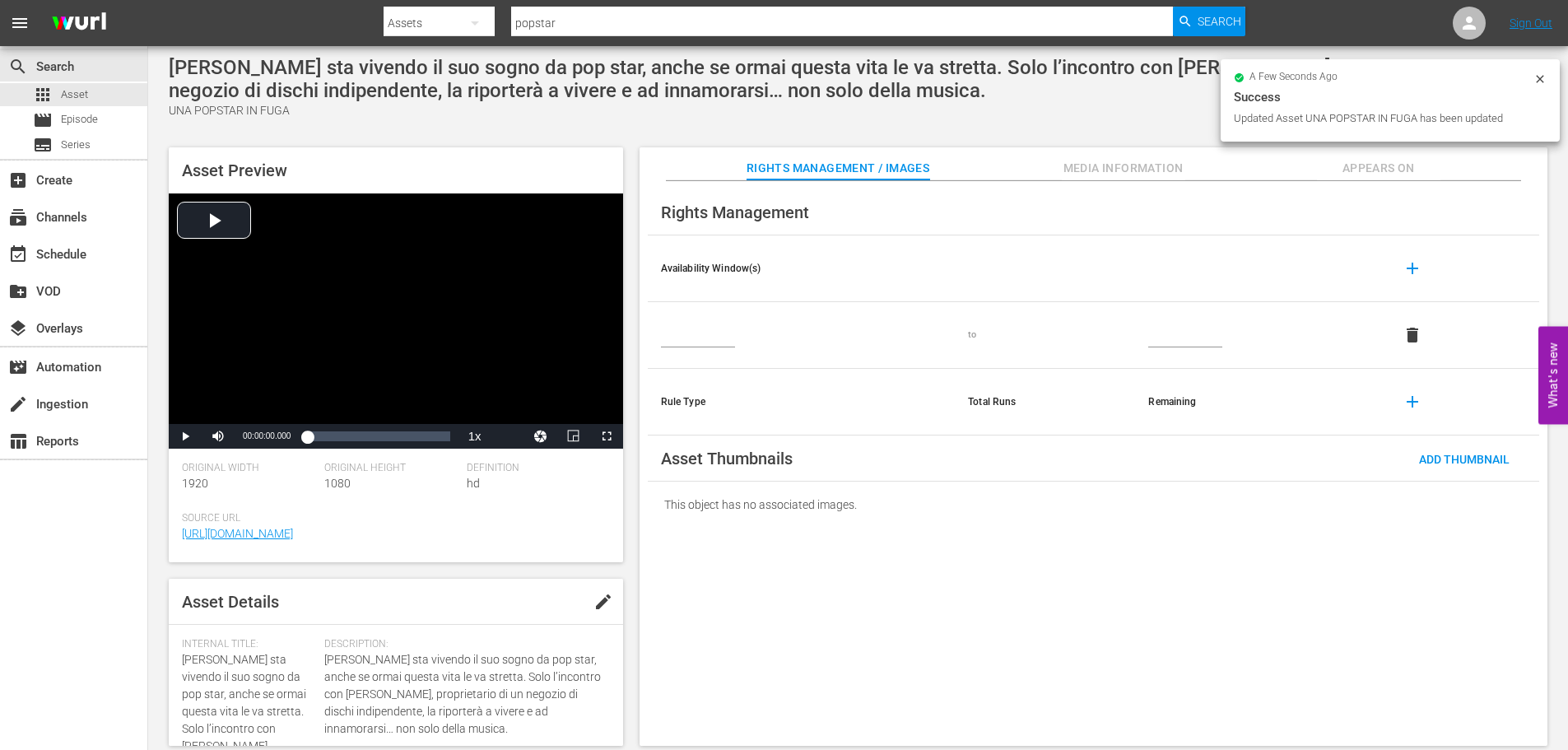
click at [689, 340] on input "text" at bounding box center [698, 334] width 74 height 24
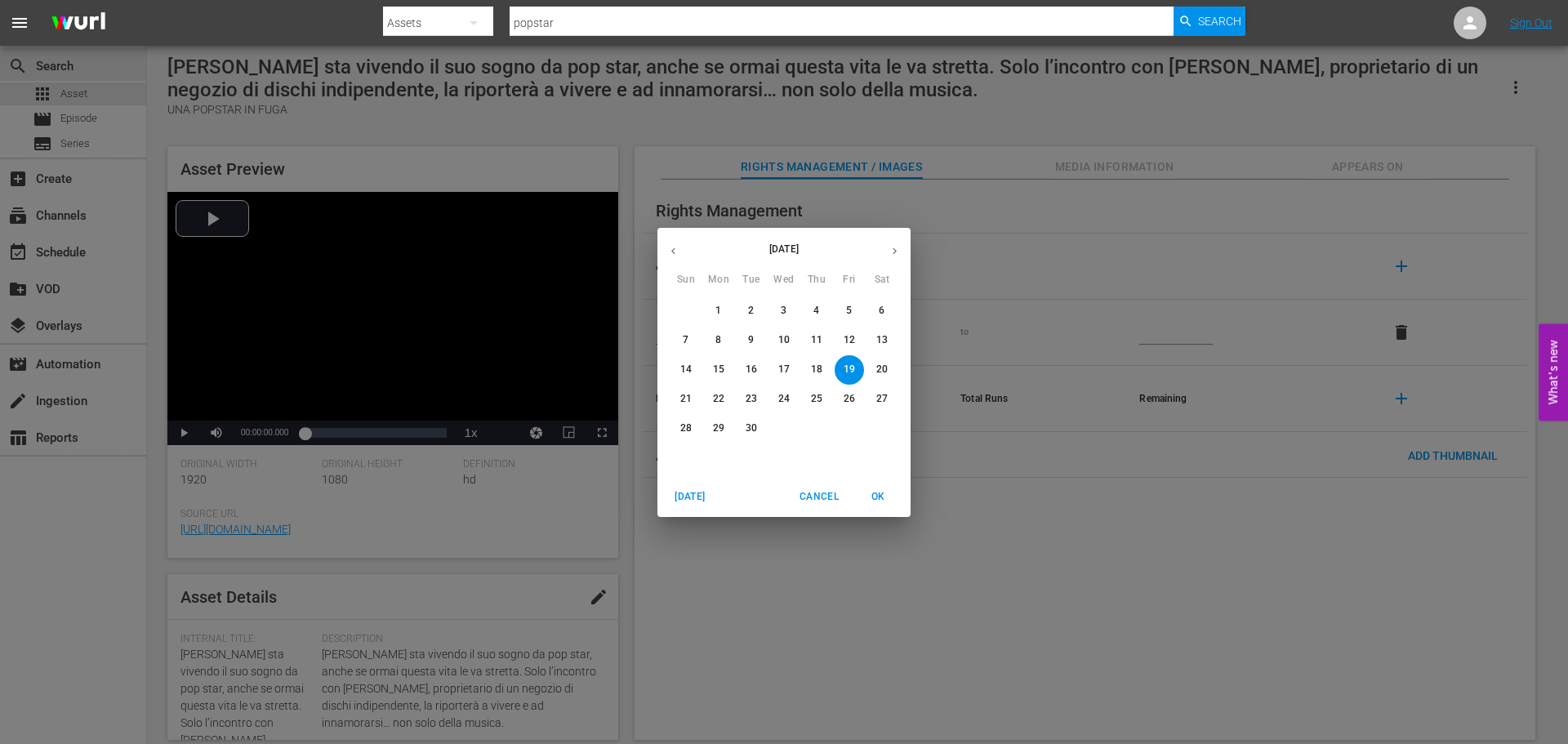
click at [679, 249] on button "button" at bounding box center [674, 251] width 32 height 32
click at [681, 249] on button "button" at bounding box center [674, 251] width 32 height 32
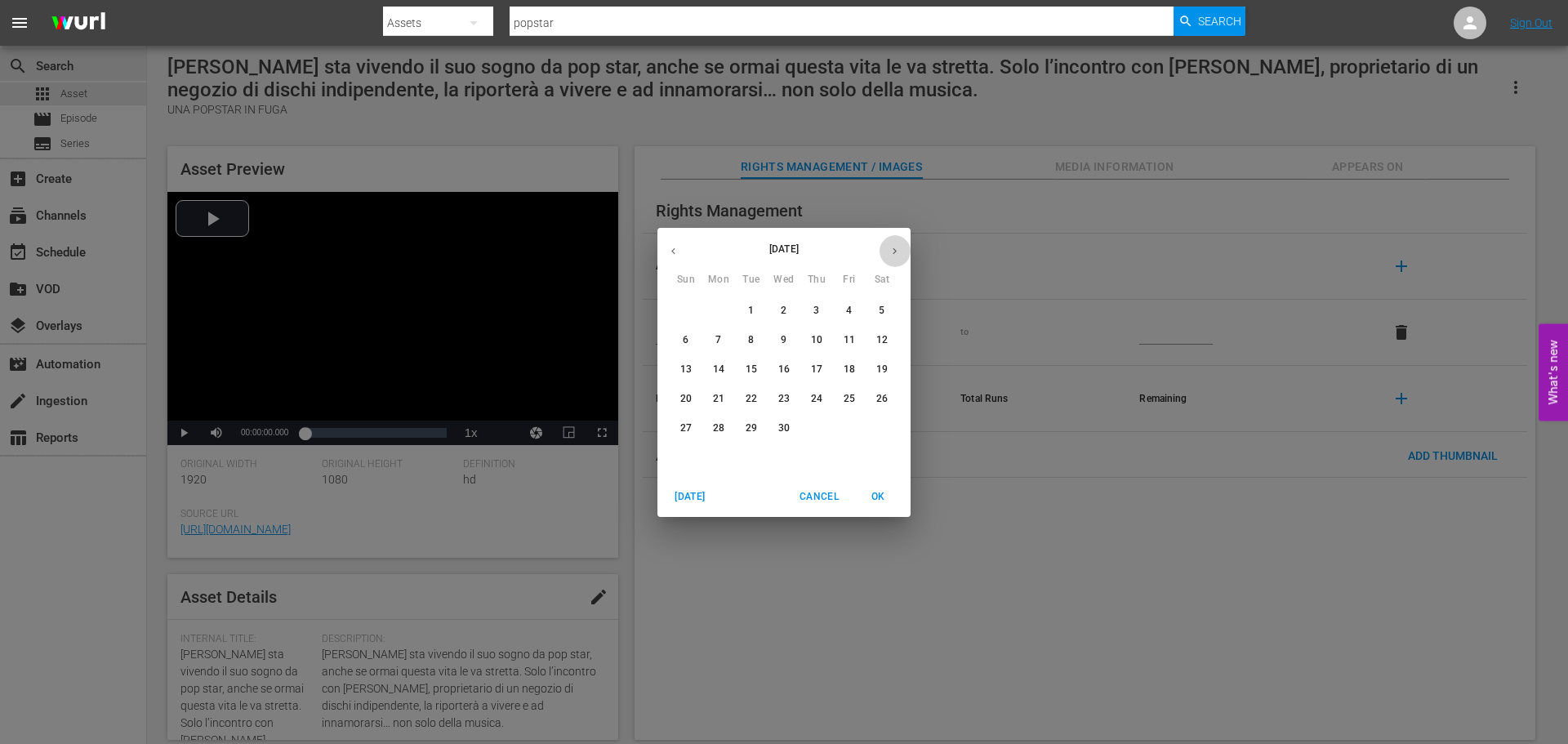
click at [894, 235] on button "button" at bounding box center [895, 251] width 32 height 32
click at [810, 304] on span "1" at bounding box center [817, 311] width 29 height 14
type input "May 1, 2025"
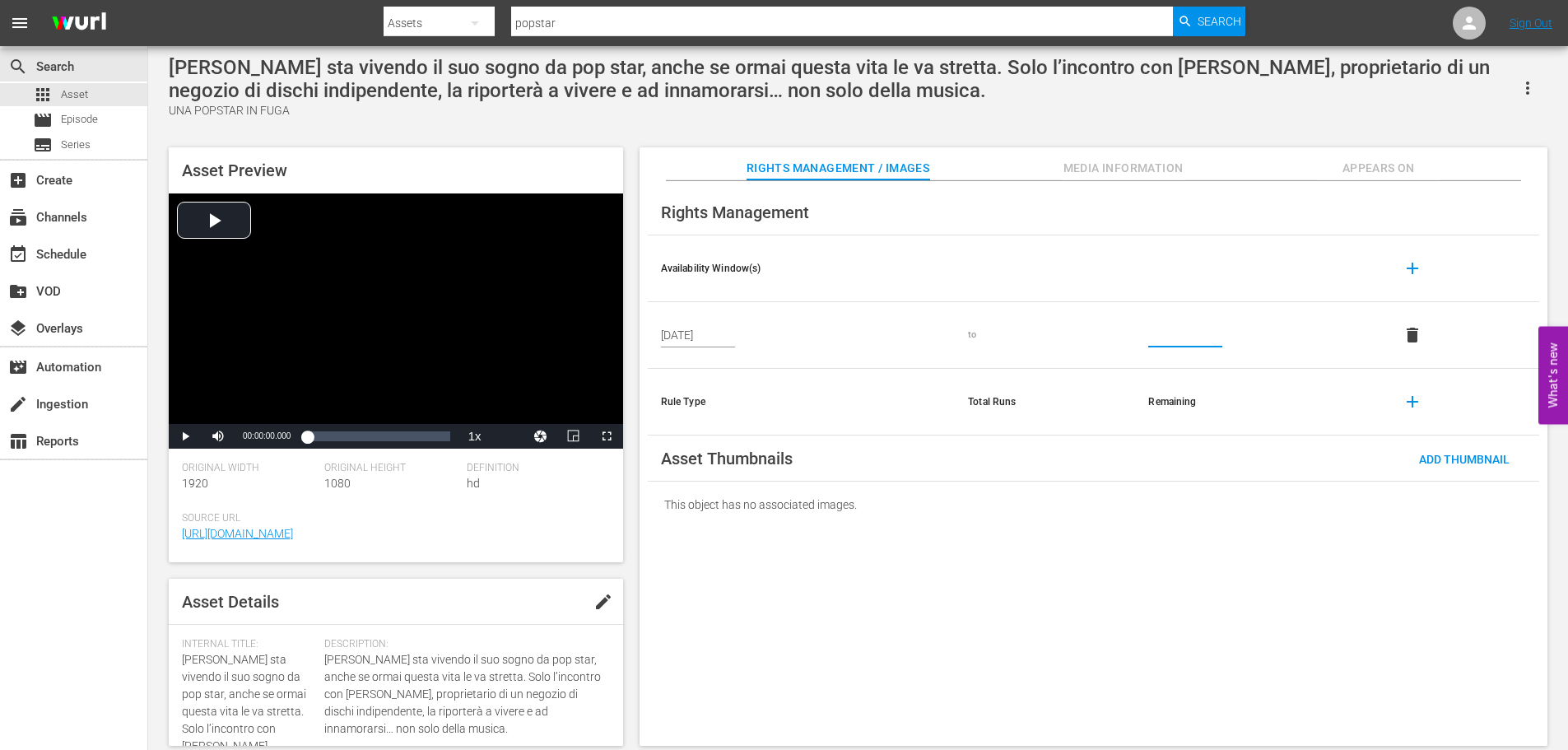
click at [1163, 329] on input "text" at bounding box center [1185, 334] width 74 height 24
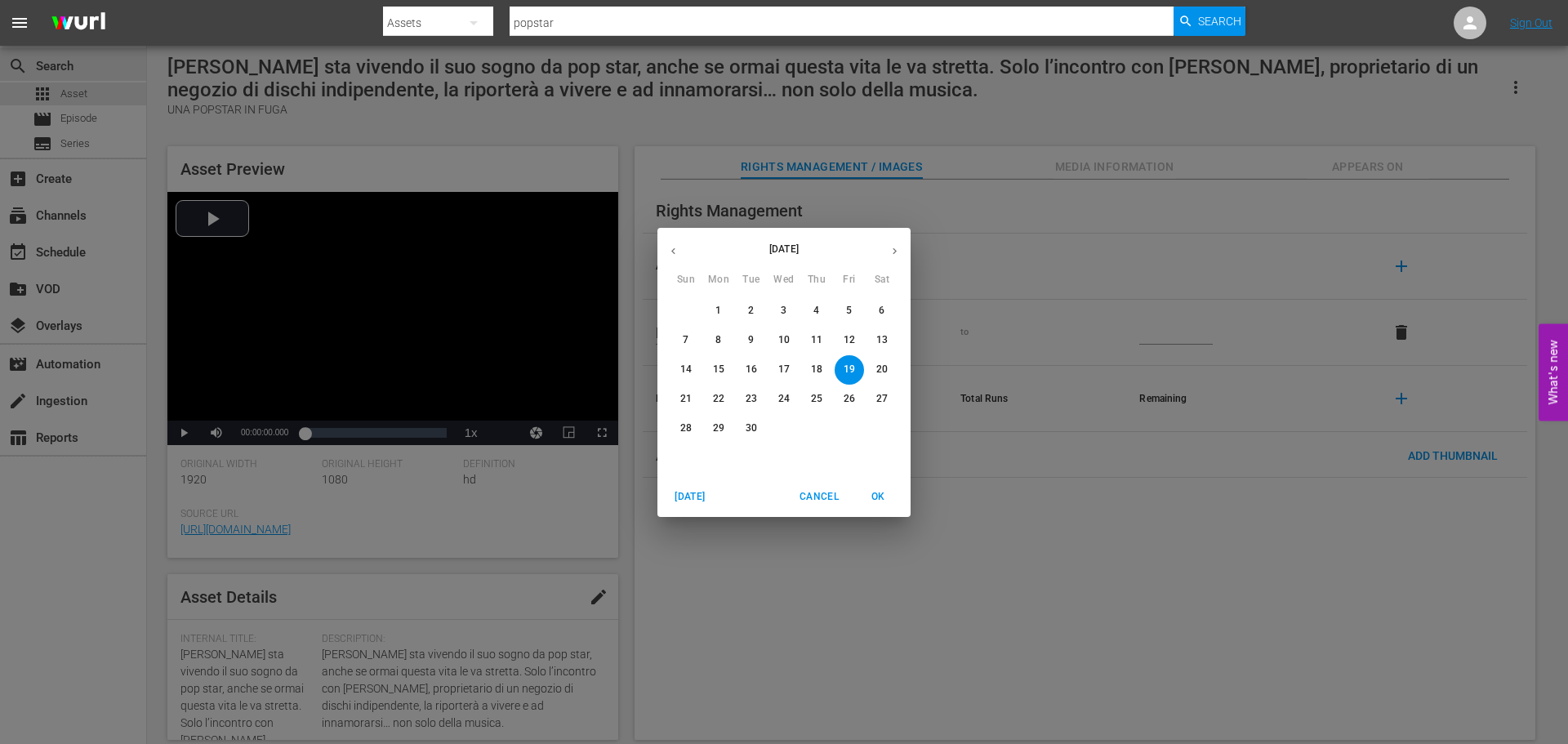
click at [890, 251] on icon "button" at bounding box center [895, 251] width 12 height 12
click at [889, 253] on icon "button" at bounding box center [895, 251] width 12 height 12
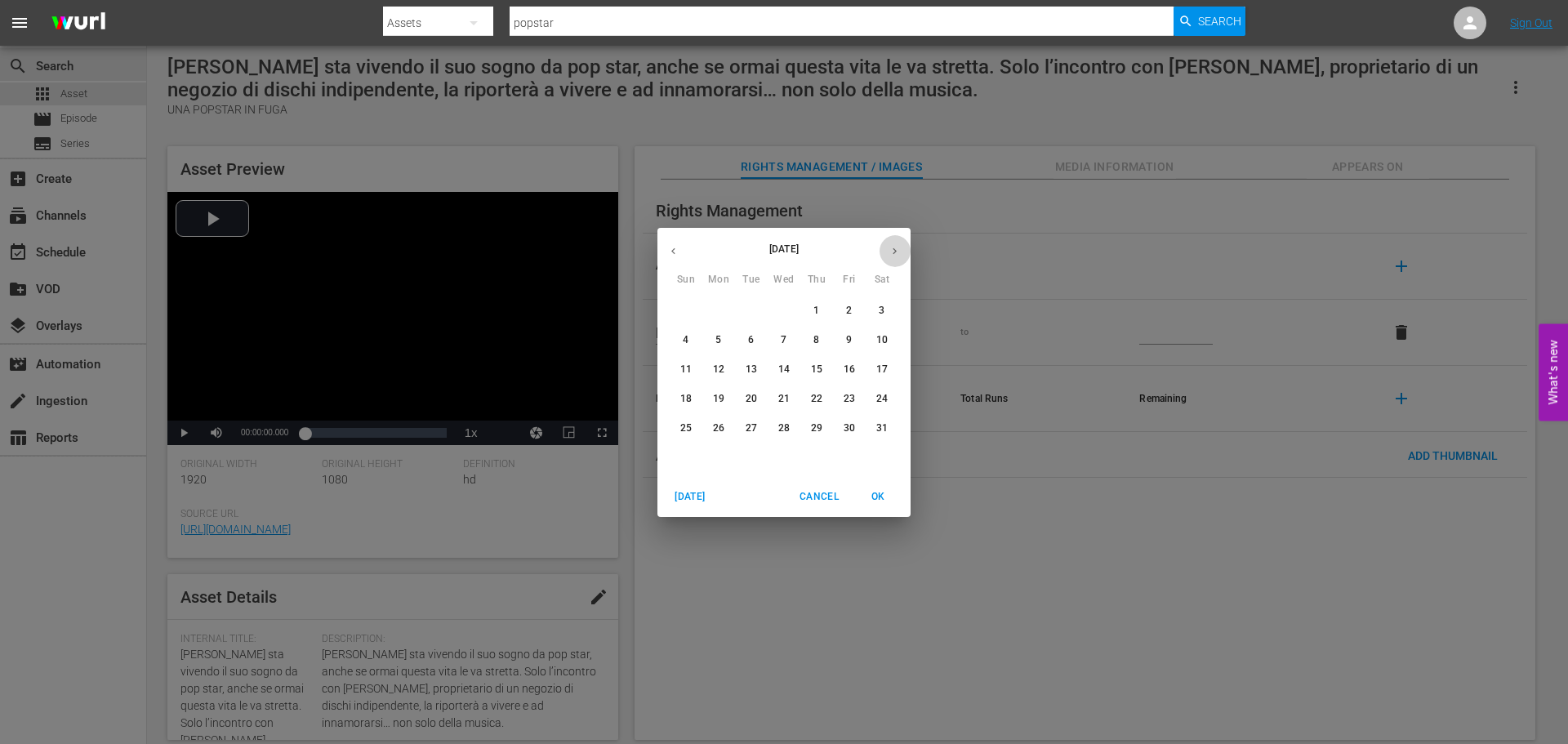
click at [889, 253] on icon "button" at bounding box center [895, 251] width 12 height 12
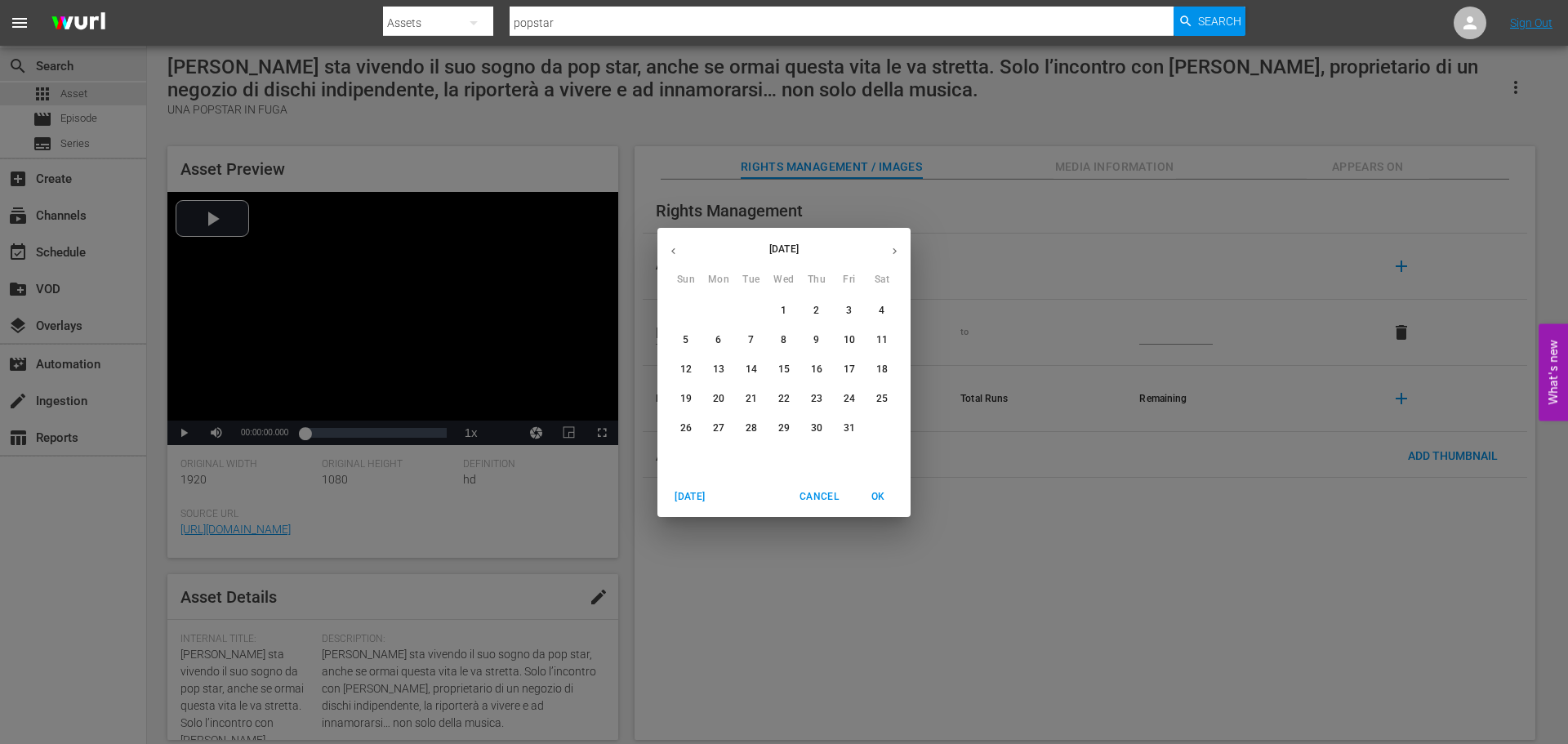
click at [889, 253] on icon "button" at bounding box center [895, 251] width 12 height 12
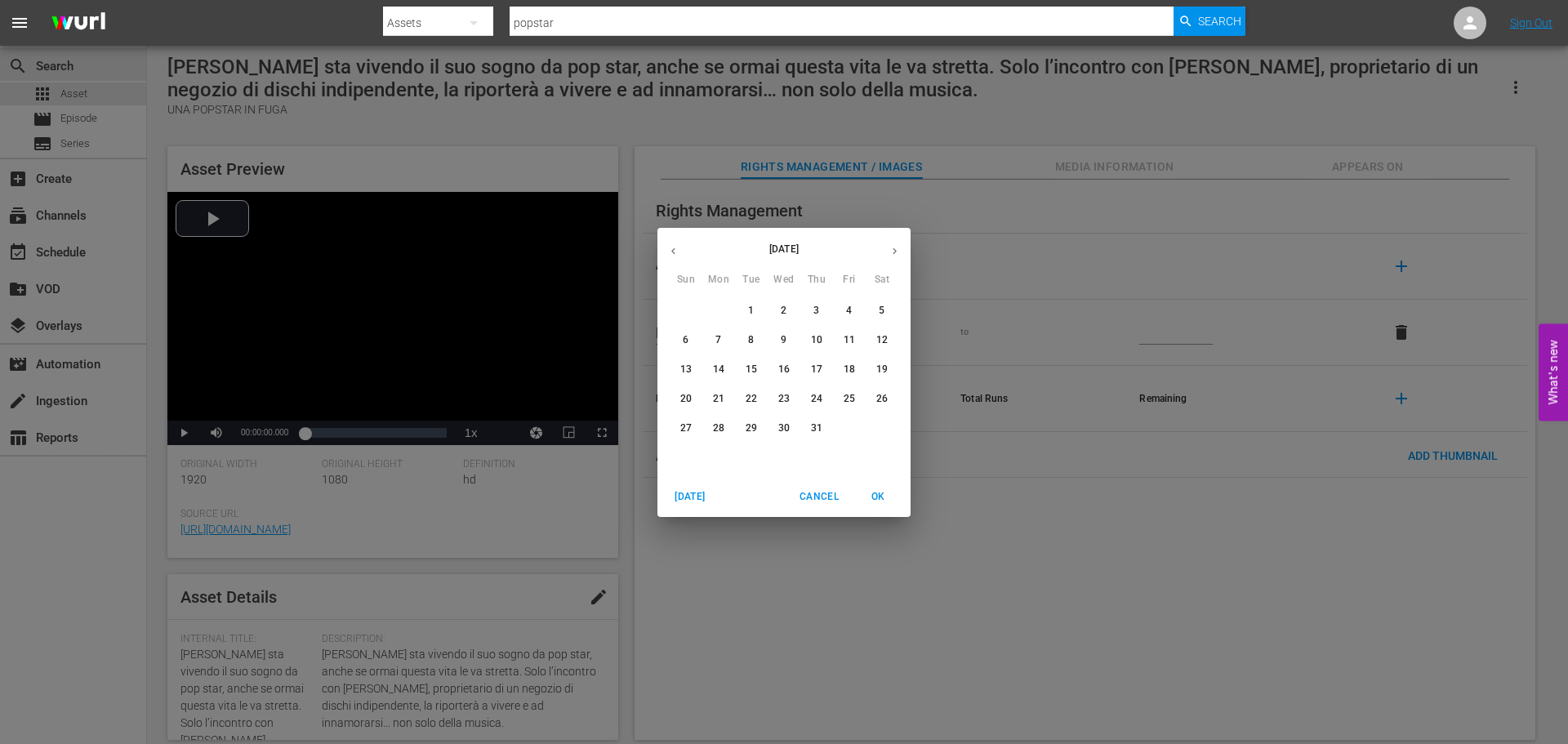
click at [889, 253] on icon "button" at bounding box center [895, 251] width 12 height 12
click at [853, 424] on p "30" at bounding box center [849, 429] width 12 height 14
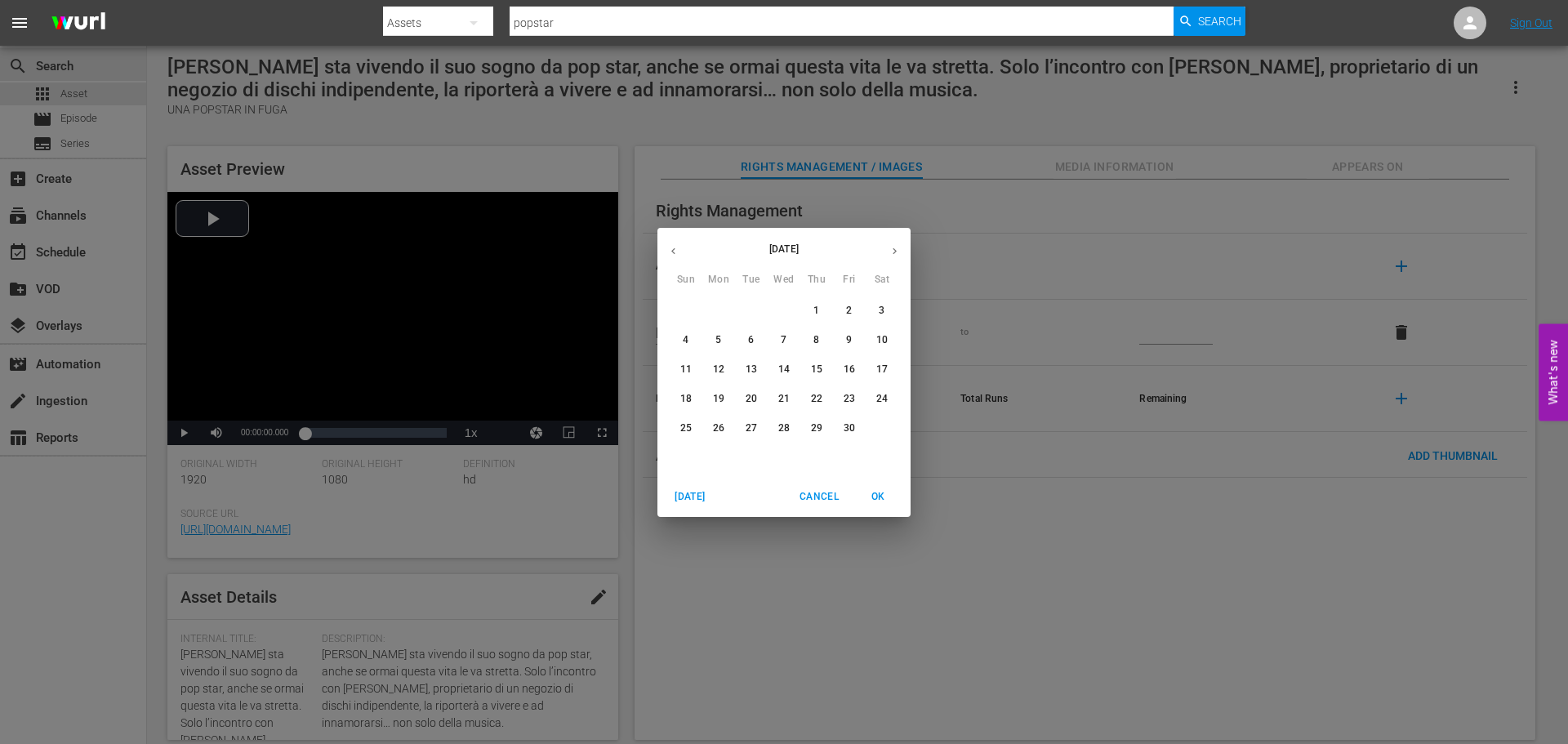
type input "[DATE]"
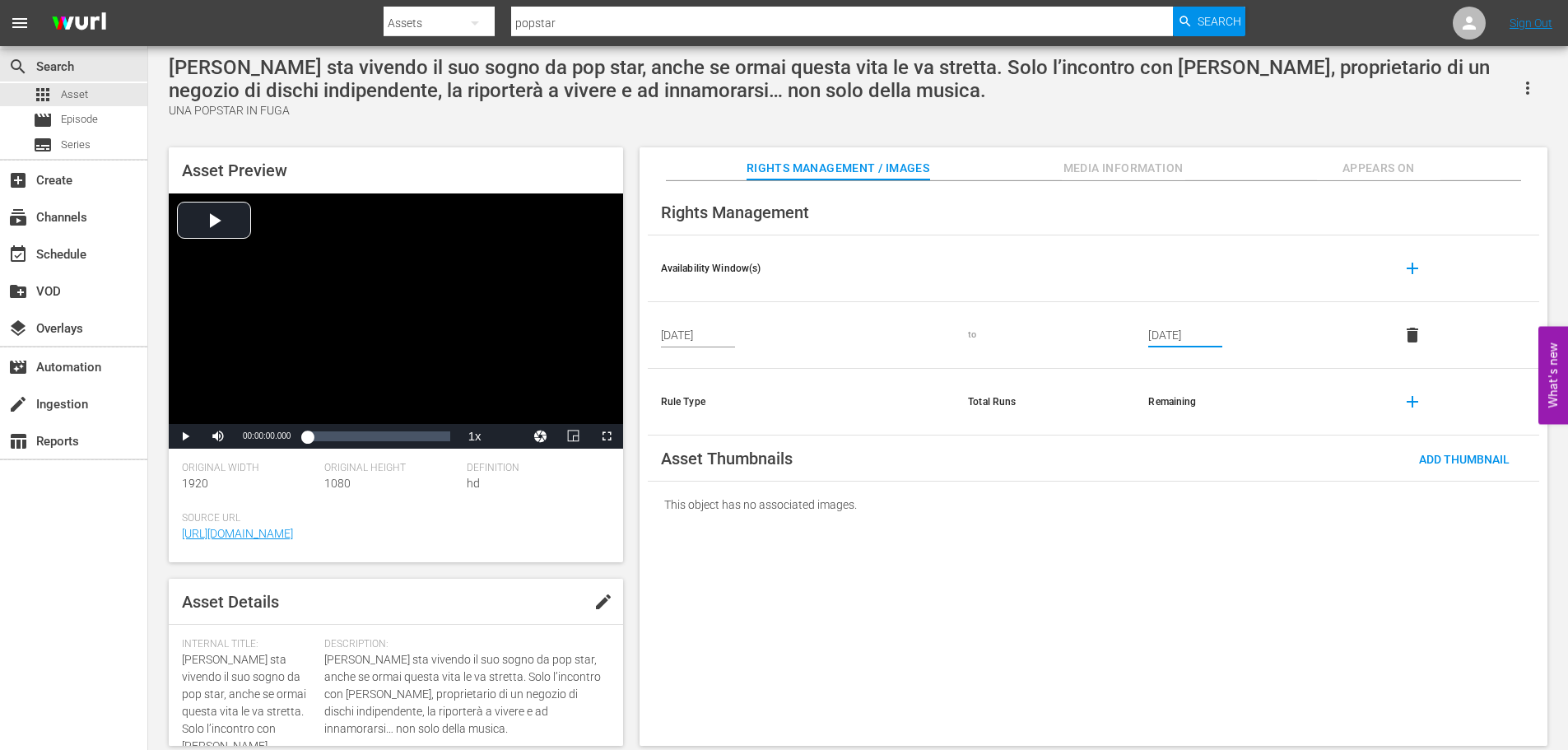
click at [1168, 601] on div "Rights Management Availability Window(s) add May 1, 2025 to Apr 30, 2027 delete…" at bounding box center [1094, 463] width 908 height 565
click at [1451, 446] on div "Add Thumbnail" at bounding box center [1465, 459] width 117 height 31
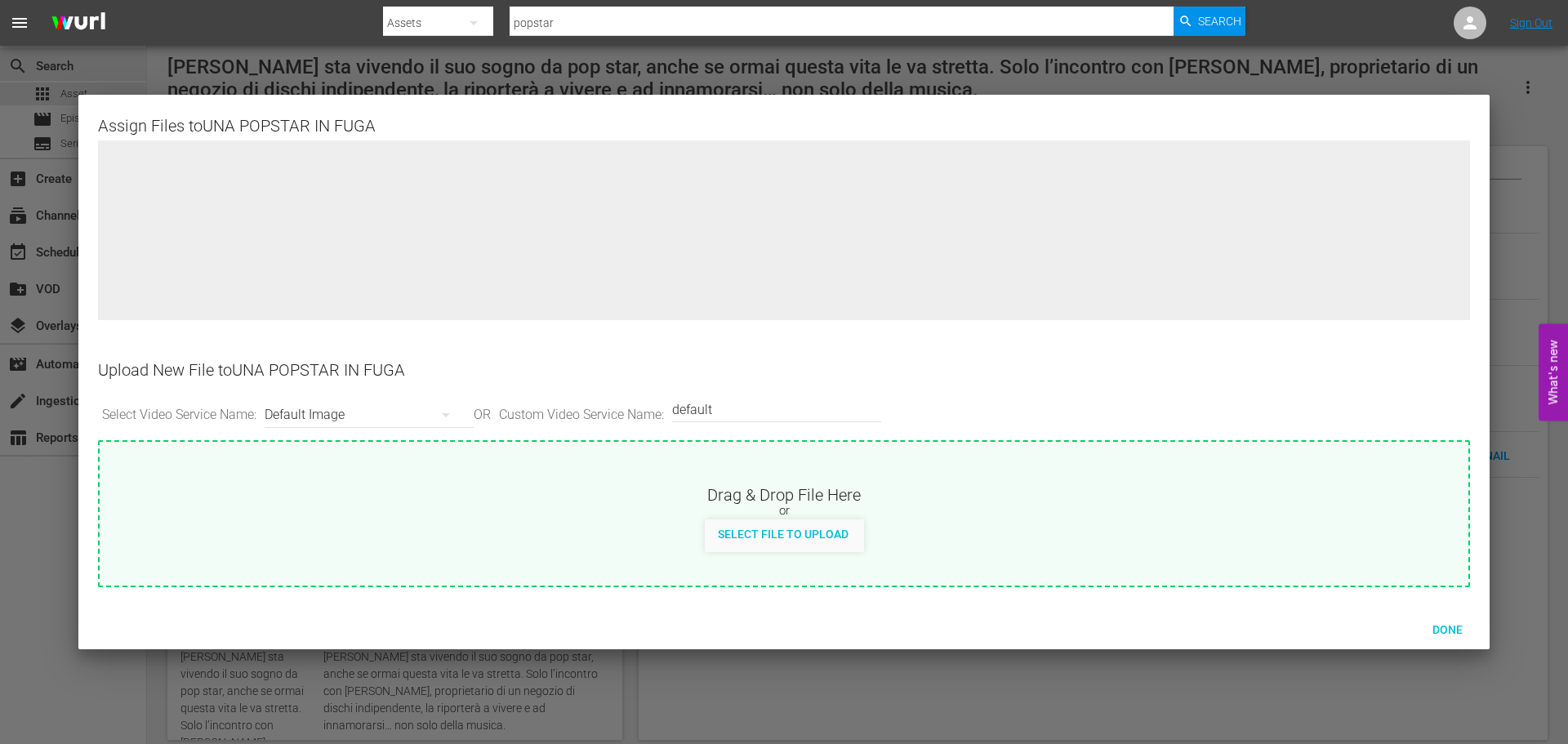
click at [362, 415] on div "Default Image" at bounding box center [365, 414] width 201 height 45
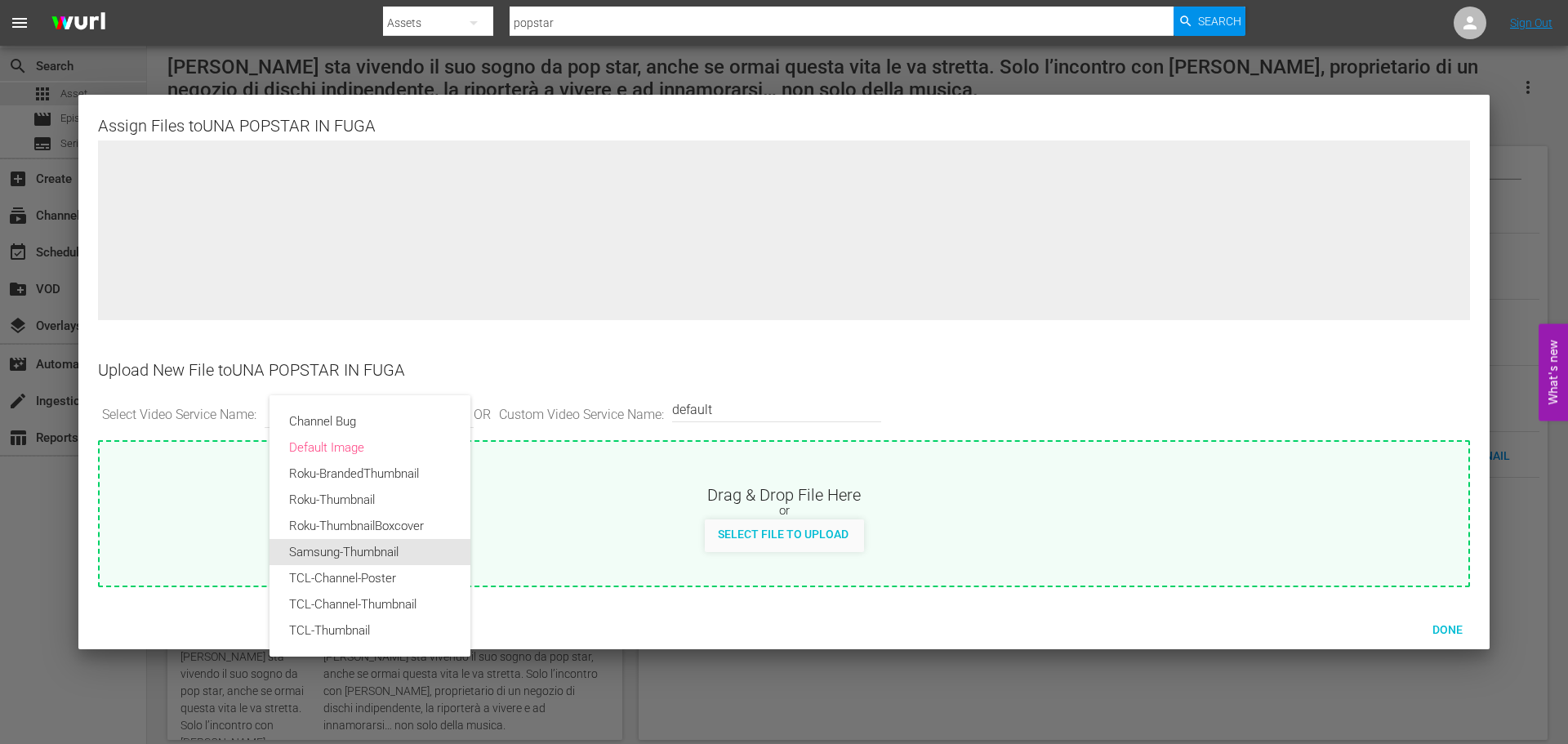
click at [379, 539] on div "Samsung-Thumbnail" at bounding box center [369, 552] width 161 height 26
type input "Samsung-Thumbnail"
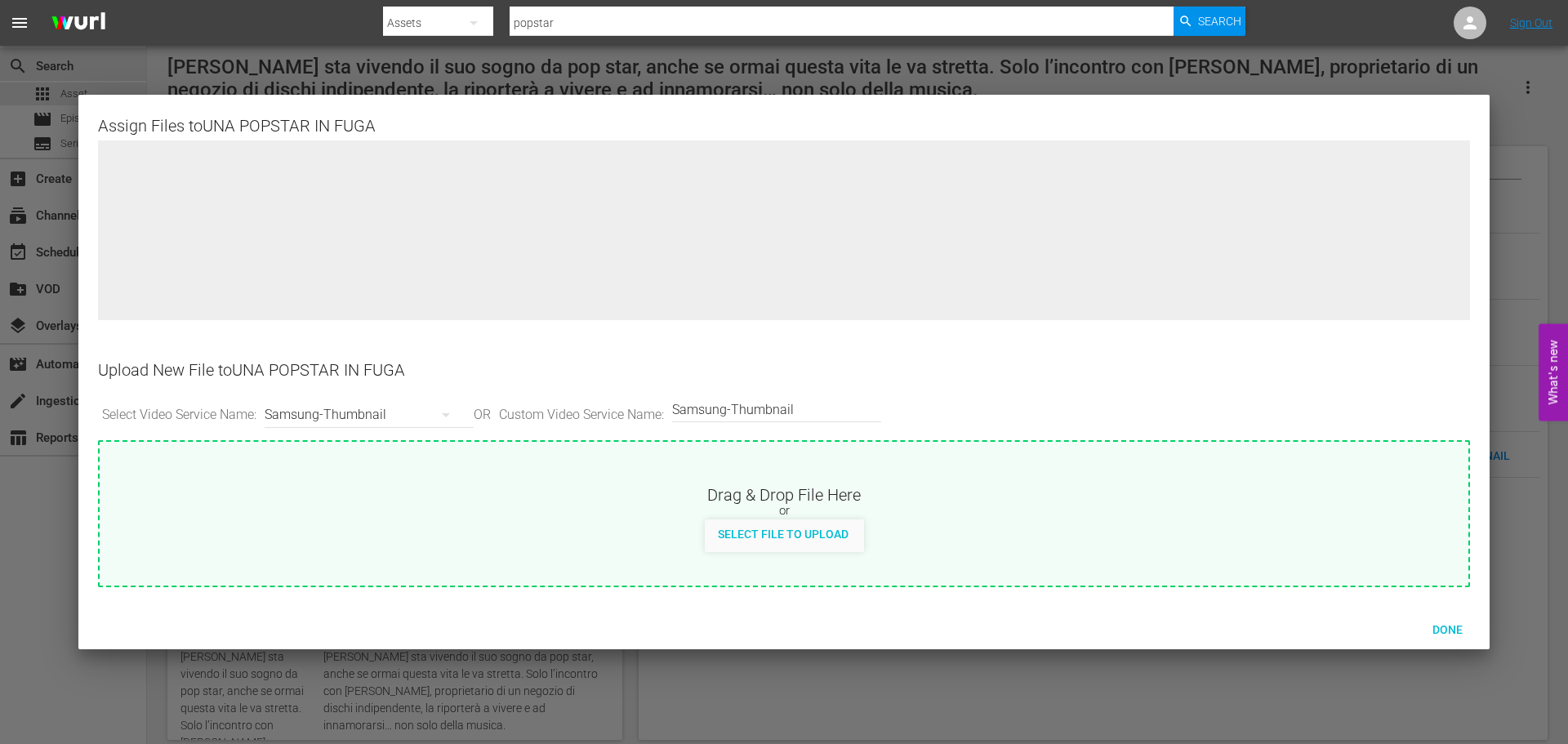
click at [779, 531] on span "Select File to Upload" at bounding box center [784, 534] width 157 height 13
type input "C:\fakepath\unapopstarinfuga.png"
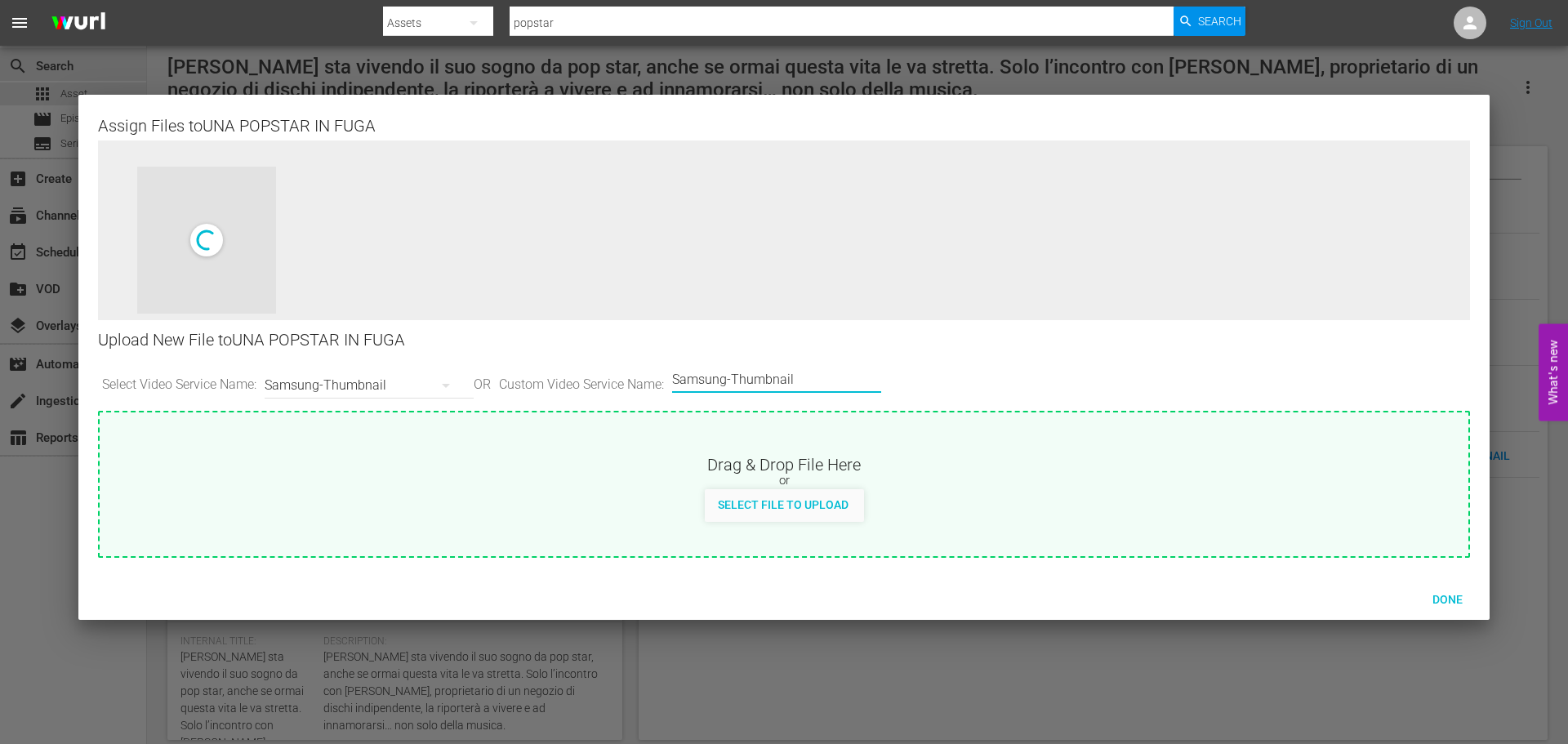
drag, startPoint x: 831, startPoint y: 383, endPoint x: 587, endPoint y: 358, distance: 245.3
click at [604, 365] on div "Select Video Service Name: Samsung-Thumbnail OR Custom Video Service Name: Cust…" at bounding box center [784, 385] width 1372 height 51
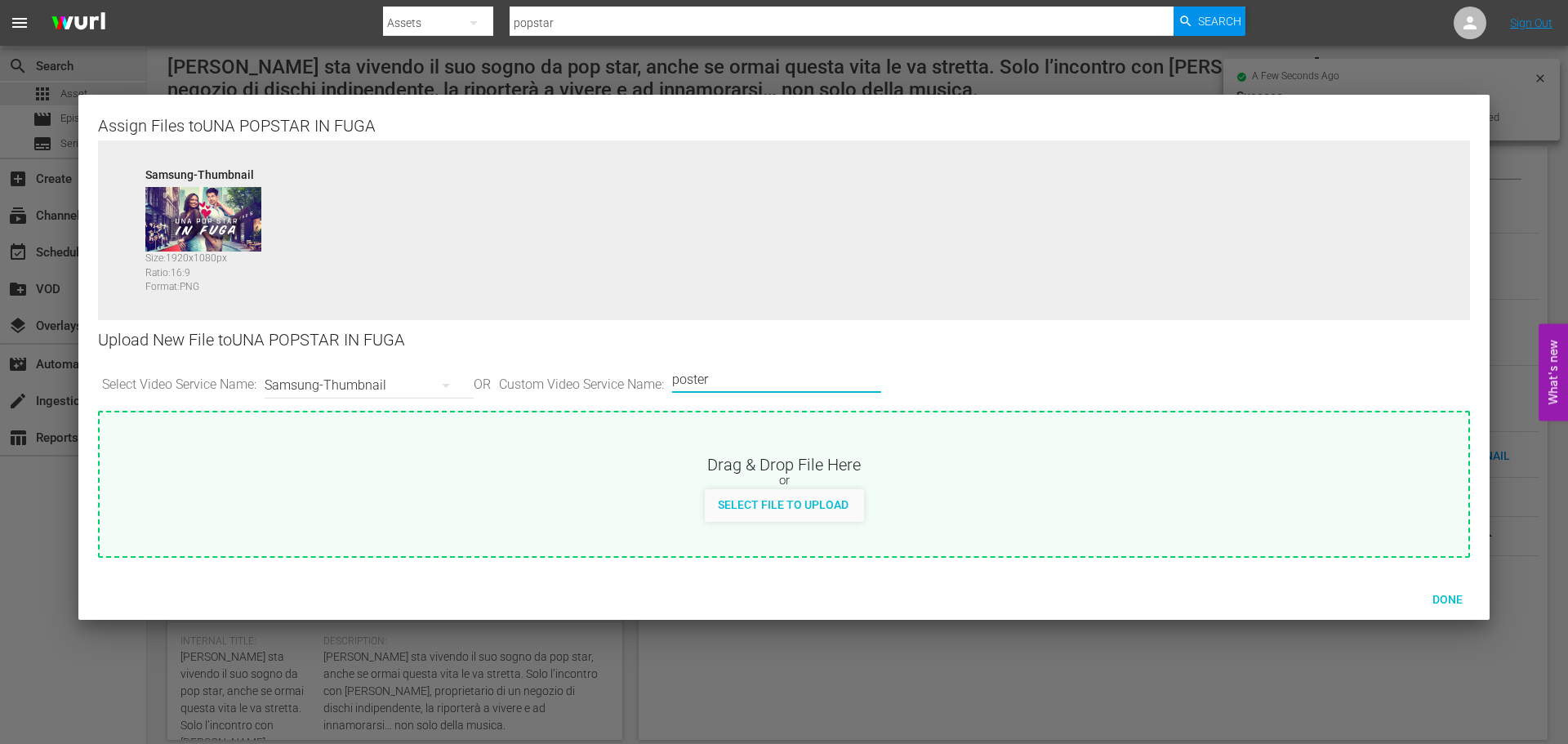
type input "poster"
click at [811, 490] on div "Select File to Upload" at bounding box center [784, 504] width 157 height 30
type input "C:\fakepath\1200x1600_unapopstarinfuga.png"
click at [1454, 594] on span "Done" at bounding box center [1447, 599] width 56 height 13
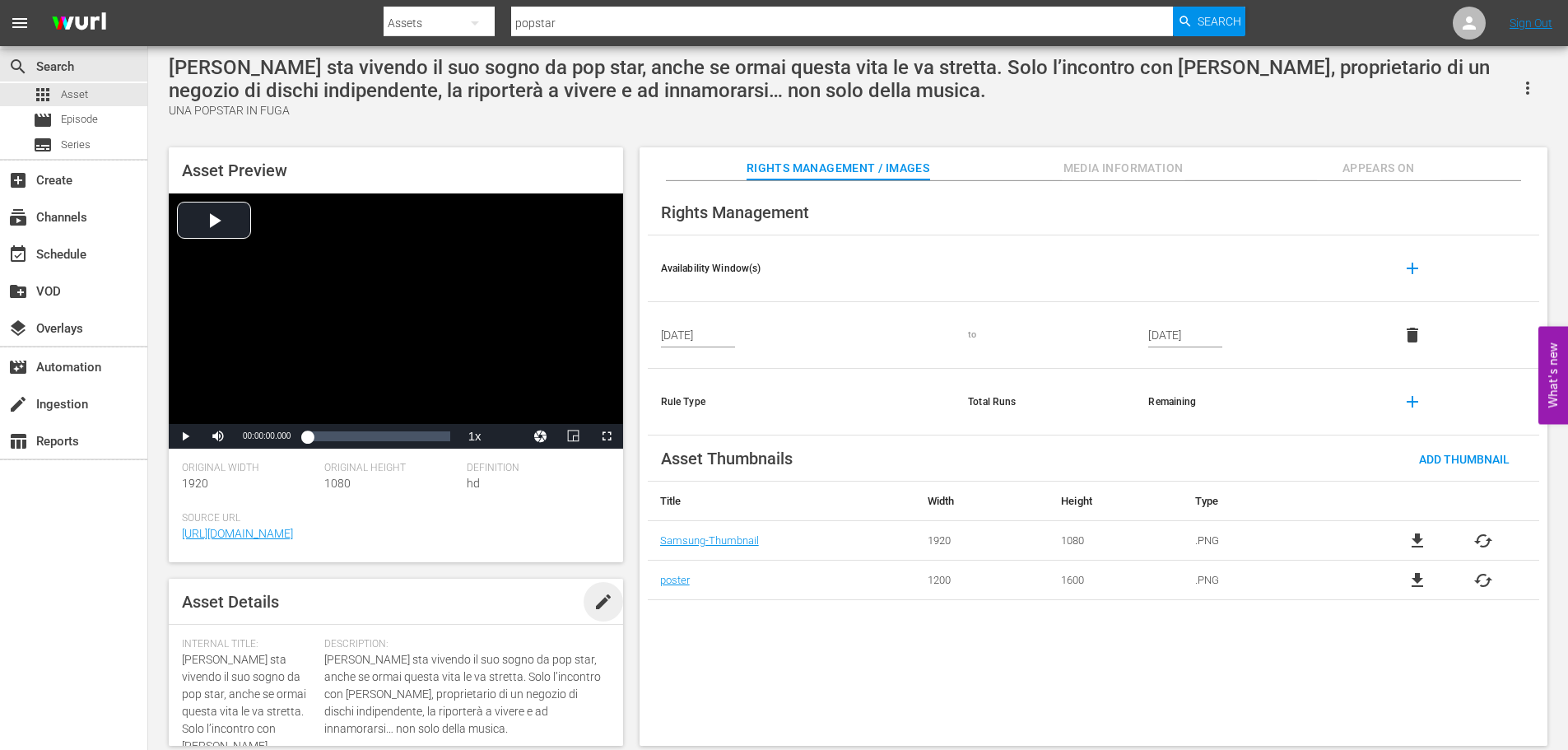
click at [598, 612] on span "edit" at bounding box center [604, 602] width 20 height 20
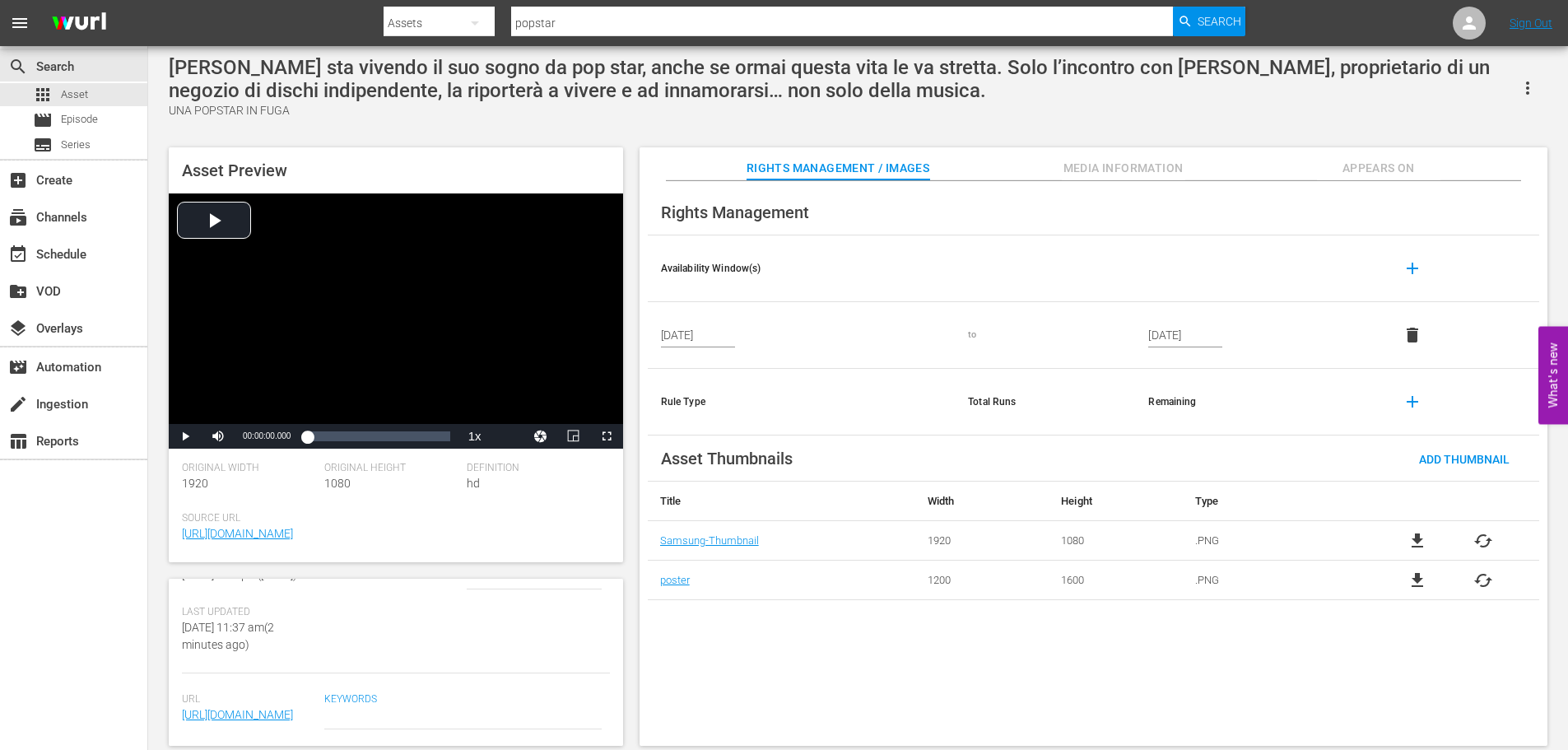
scroll to position [651, 0]
click at [471, 706] on textarea at bounding box center [463, 716] width 277 height 20
type textarea "m"
type textarea "mo"
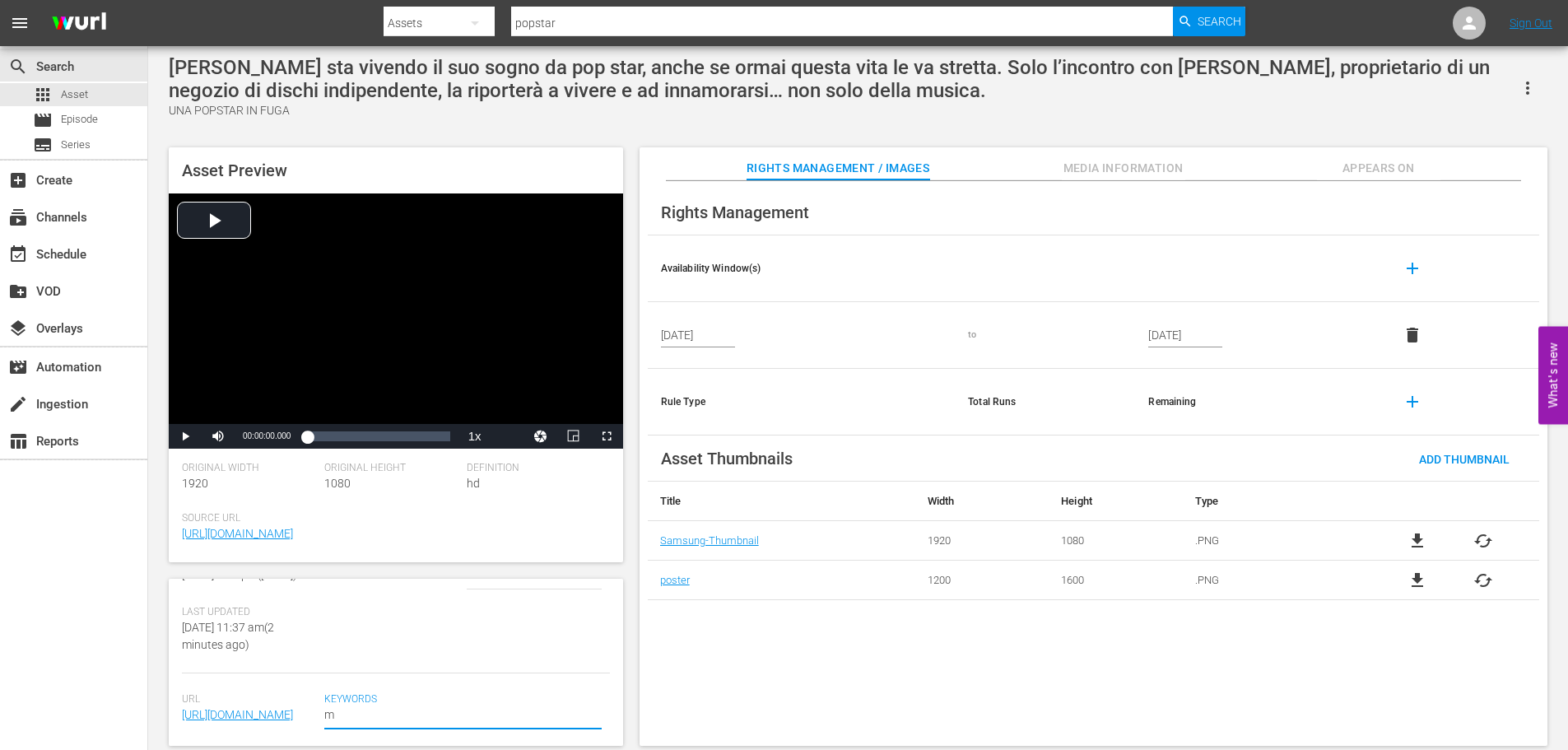
type textarea "mo"
type textarea "mov"
type textarea "movi"
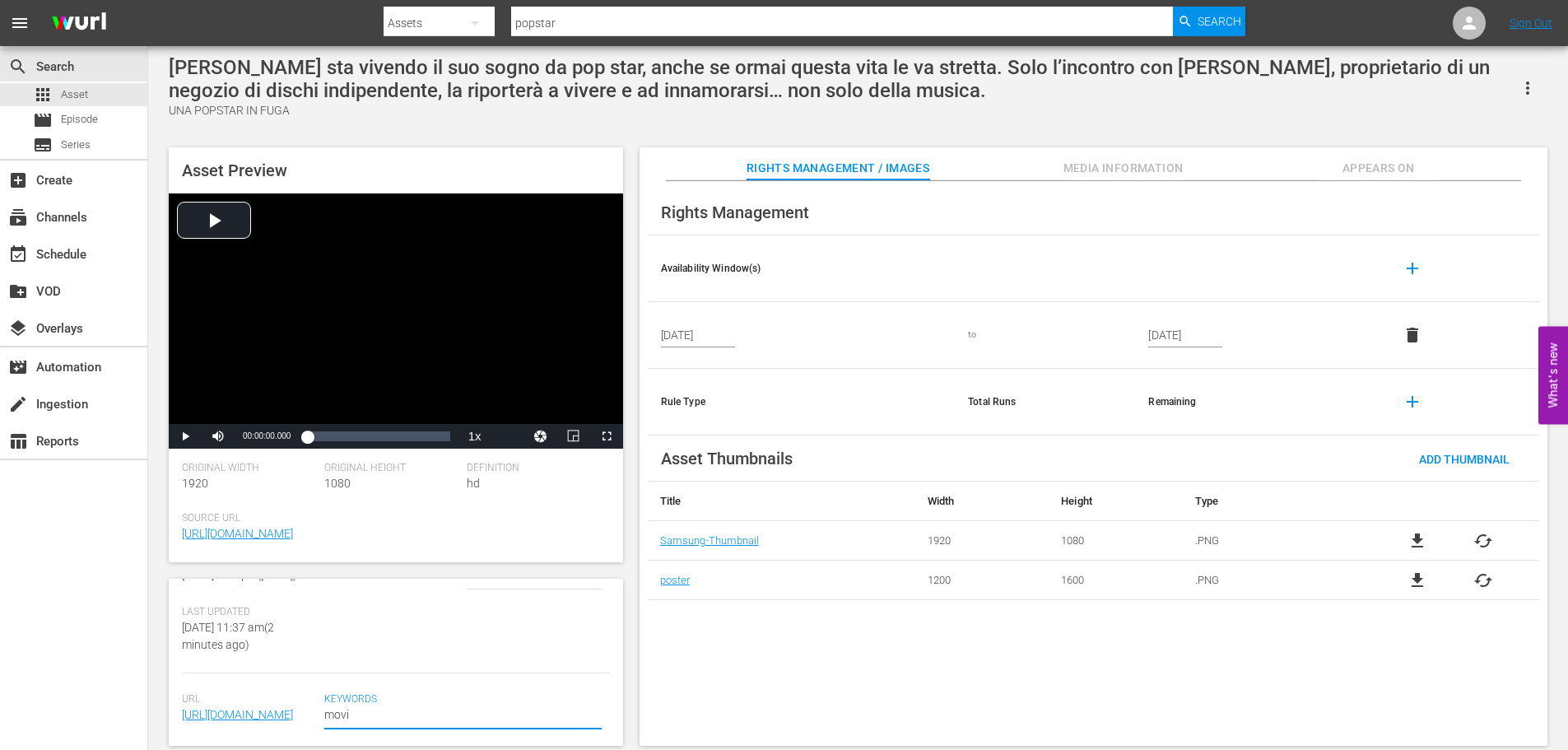
type textarea "movie"
type textarea "movies"
type textarea "movie"
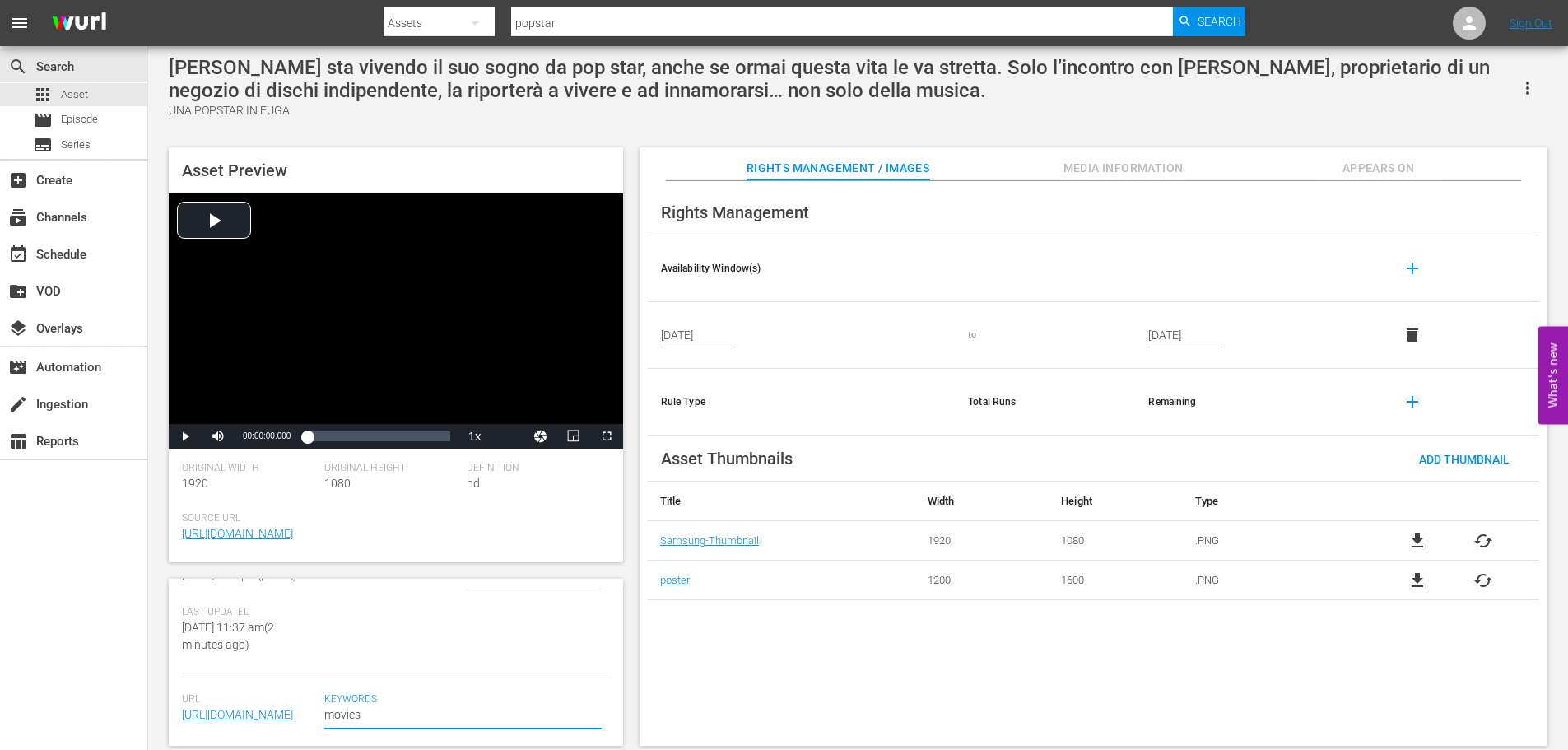
type textarea "movie"
type textarea "movie,"
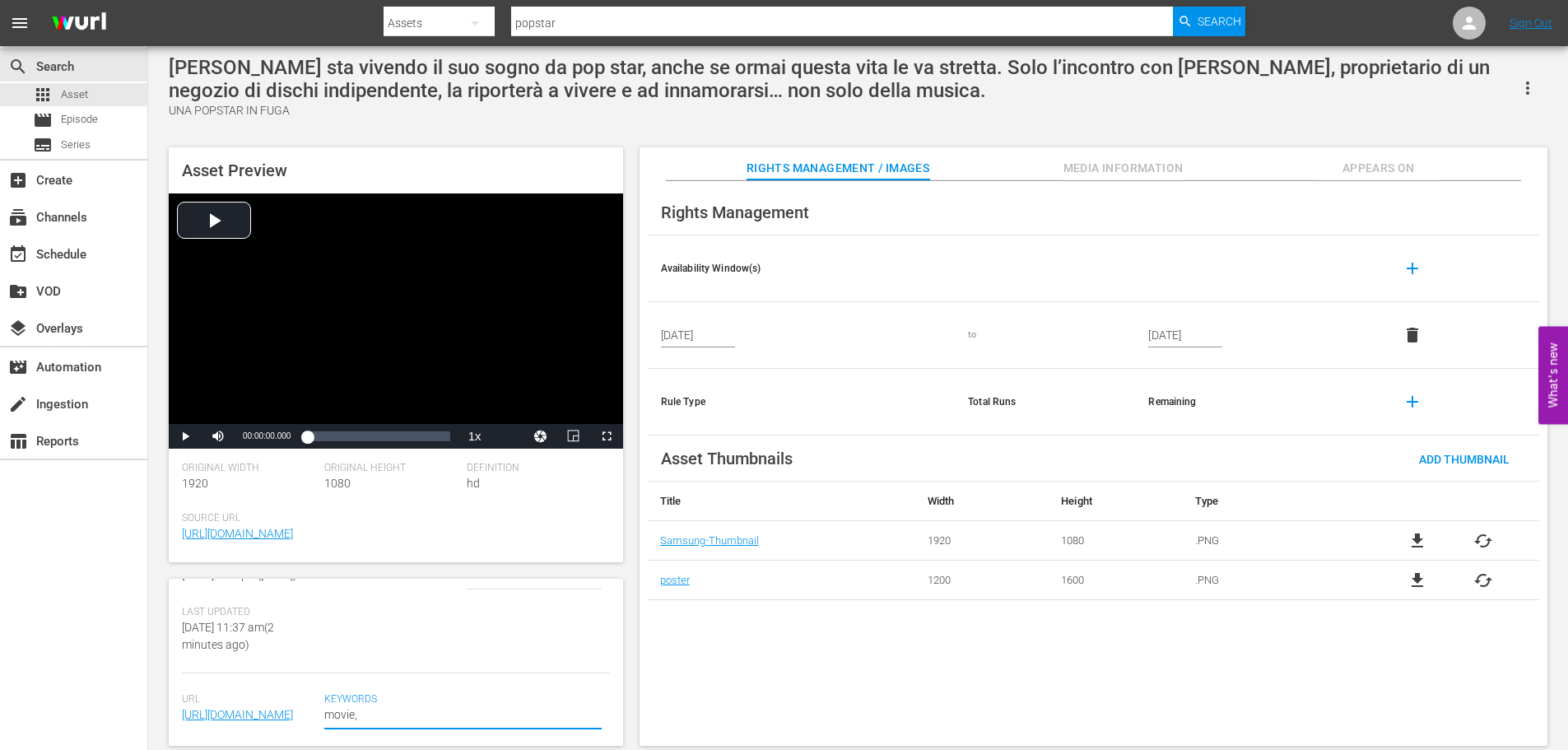
type textarea "movie, l"
type textarea "movie, ll"
type textarea "movie, l"
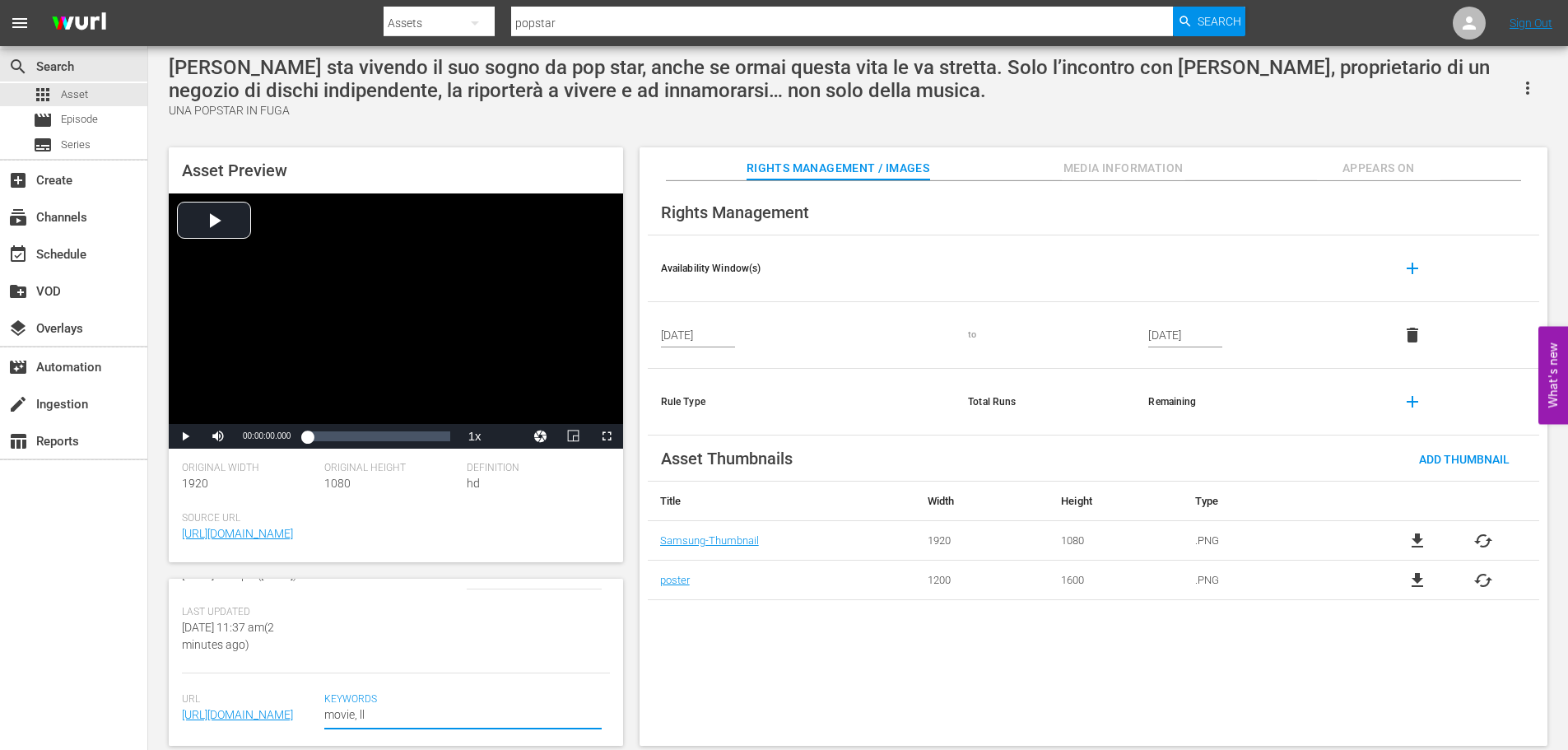
type textarea "movie, l"
type textarea "movie, lo"
type textarea "movie, lov"
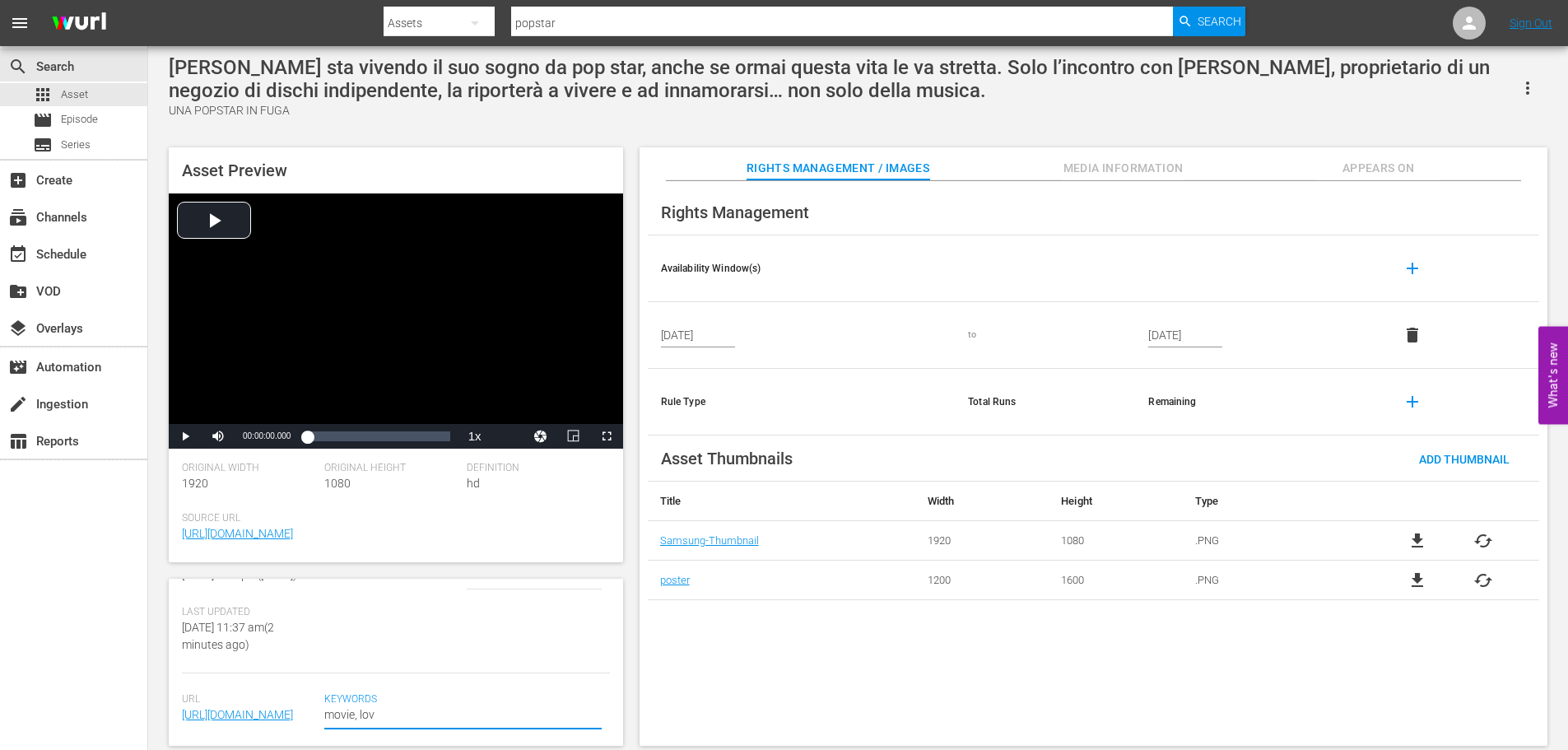
type textarea "movie, love"
type textarea "movie, love,"
type textarea "movie, love"
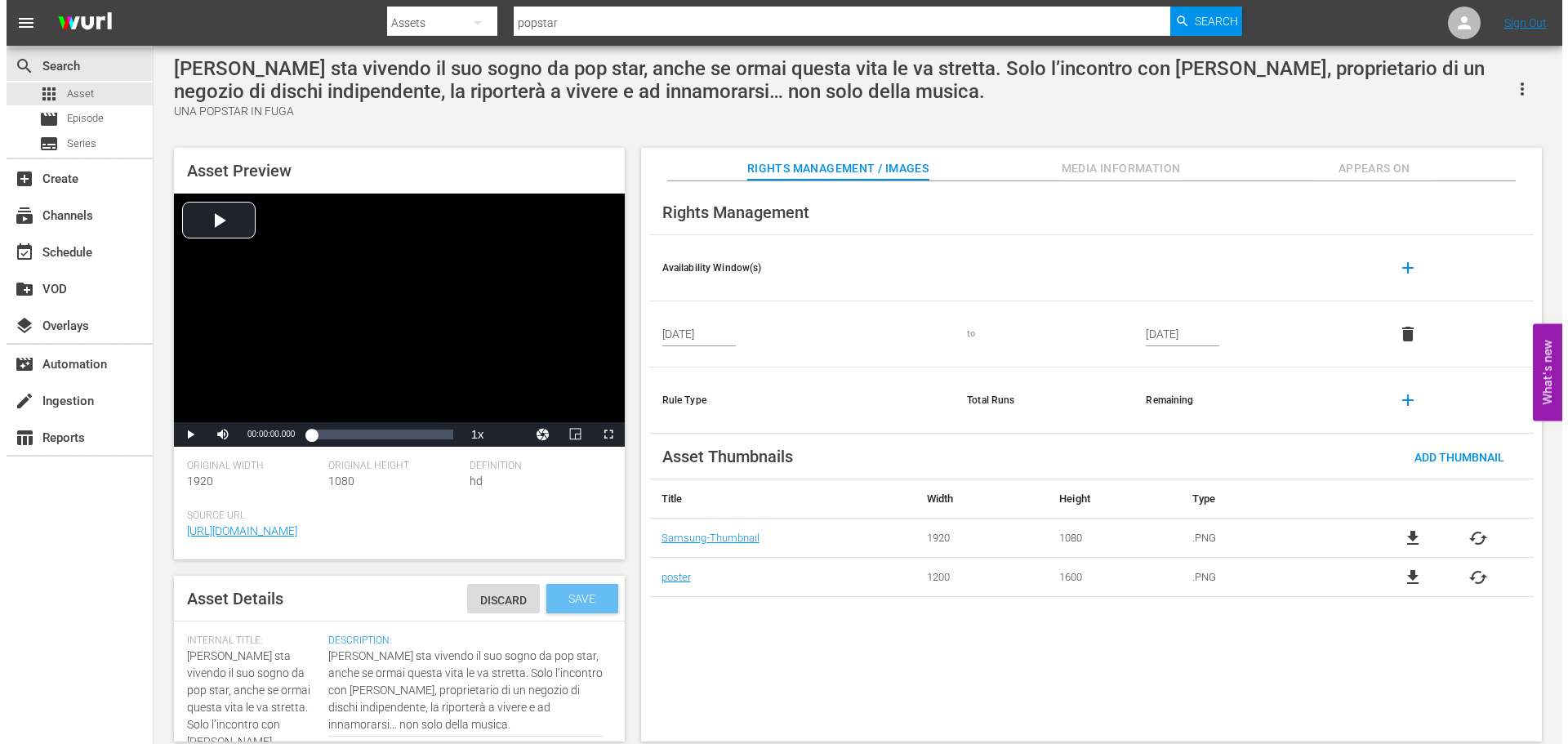
scroll to position [0, 0]
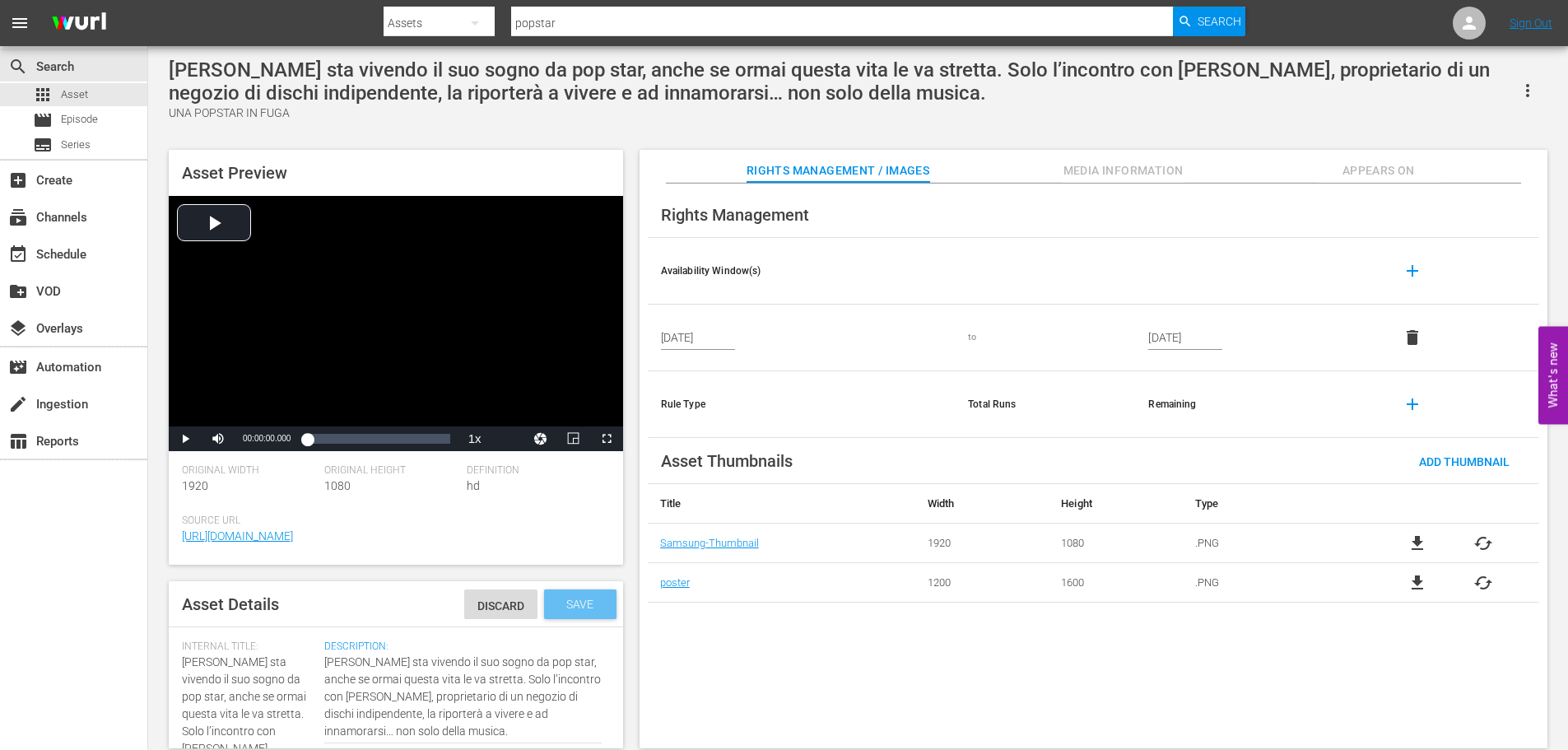
type textarea "movie, love"
click at [565, 602] on span "Save" at bounding box center [580, 604] width 54 height 13
click at [1524, 97] on icon "button" at bounding box center [1528, 91] width 20 height 20
click at [1507, 98] on div "Add To Workspace" at bounding box center [1478, 98] width 112 height 40
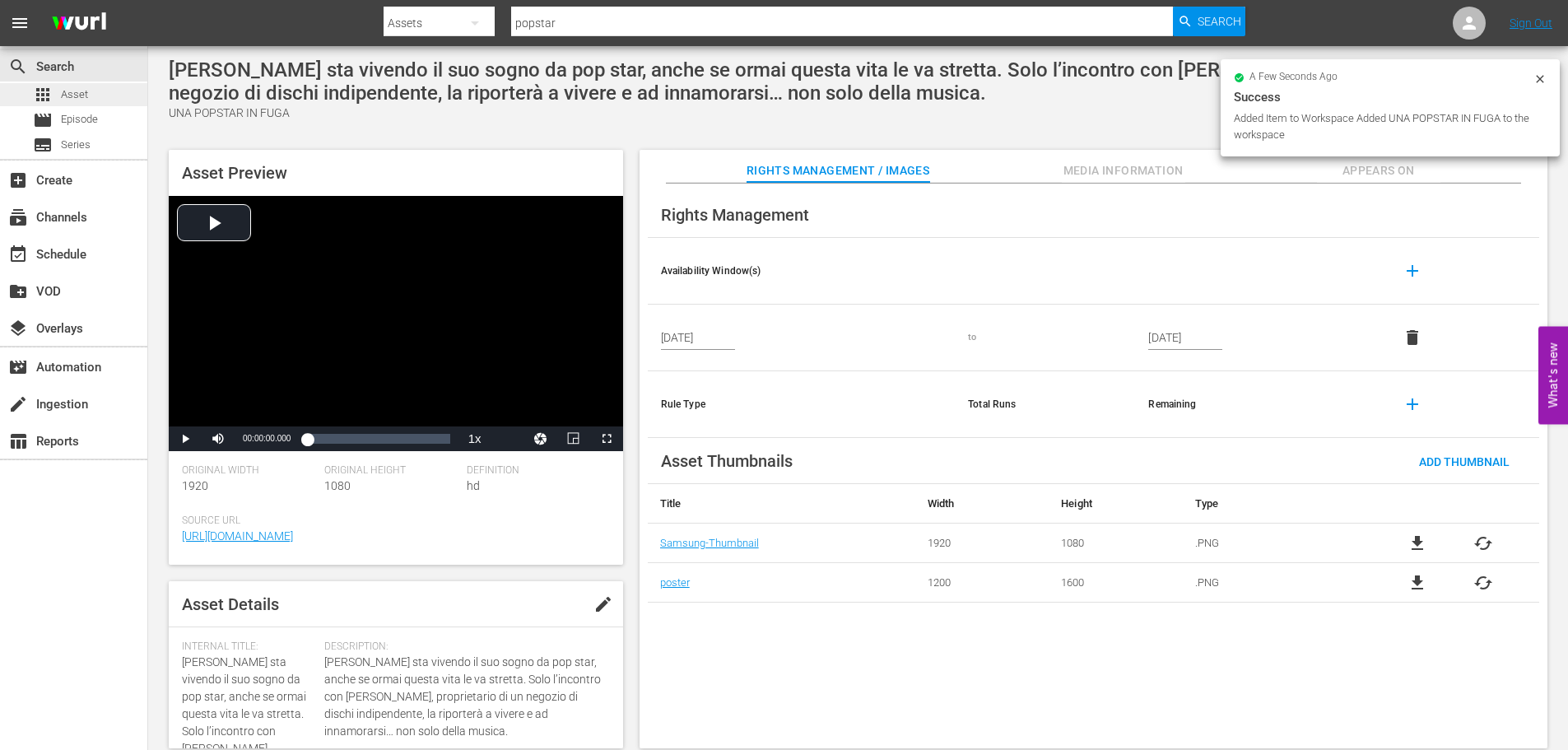
click at [92, 93] on div "apps Asset" at bounding box center [74, 95] width 147 height 23
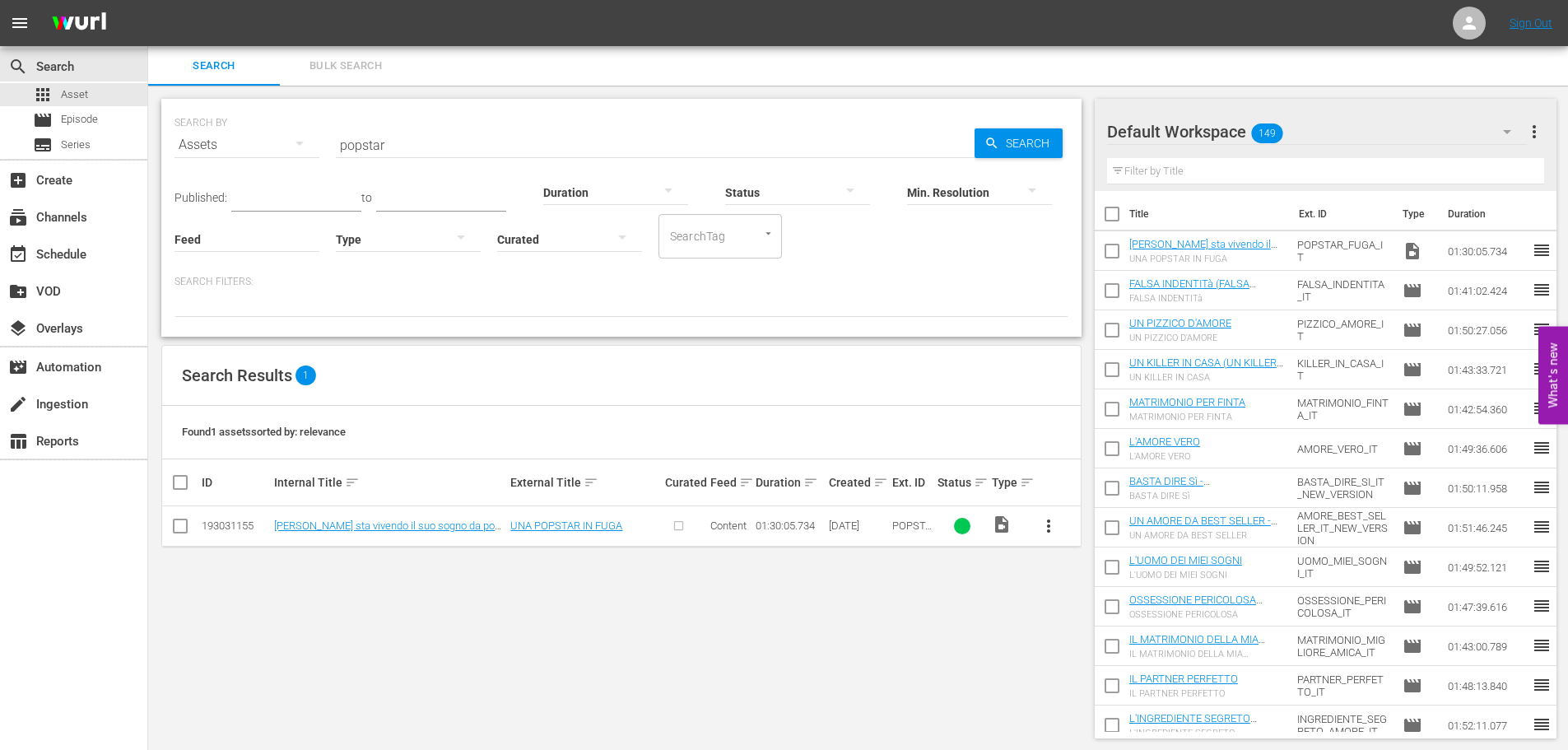
click at [1053, 525] on span "more_vert" at bounding box center [1049, 525] width 20 height 20
click at [1154, 653] on div "Episode" at bounding box center [1138, 651] width 112 height 40
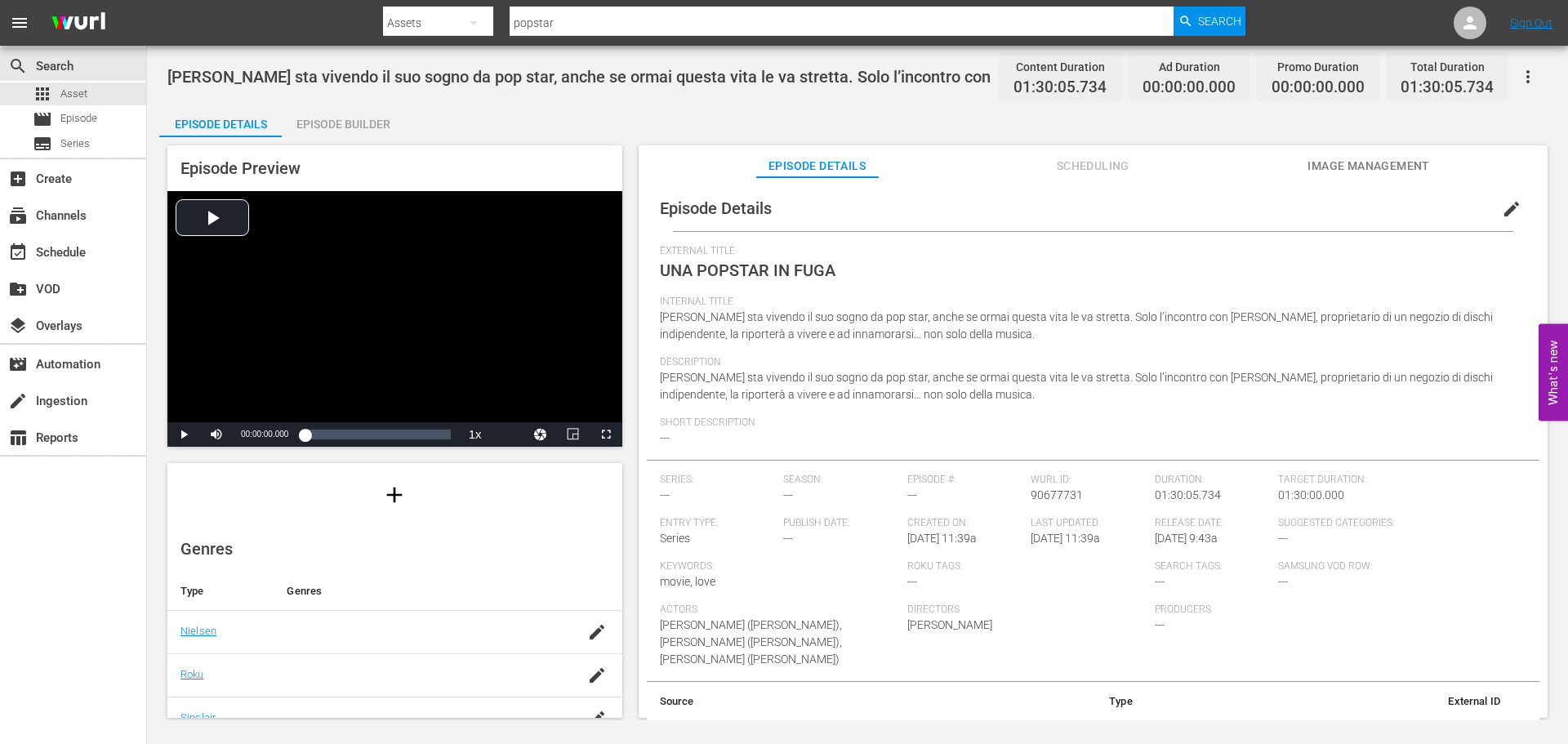
scroll to position [163, 0]
drag, startPoint x: 1069, startPoint y: 491, endPoint x: 1028, endPoint y: 495, distance: 41.2
click at [1030, 495] on div "Wurl ID: 90677731" at bounding box center [1092, 495] width 124 height 44
copy span "90677731"
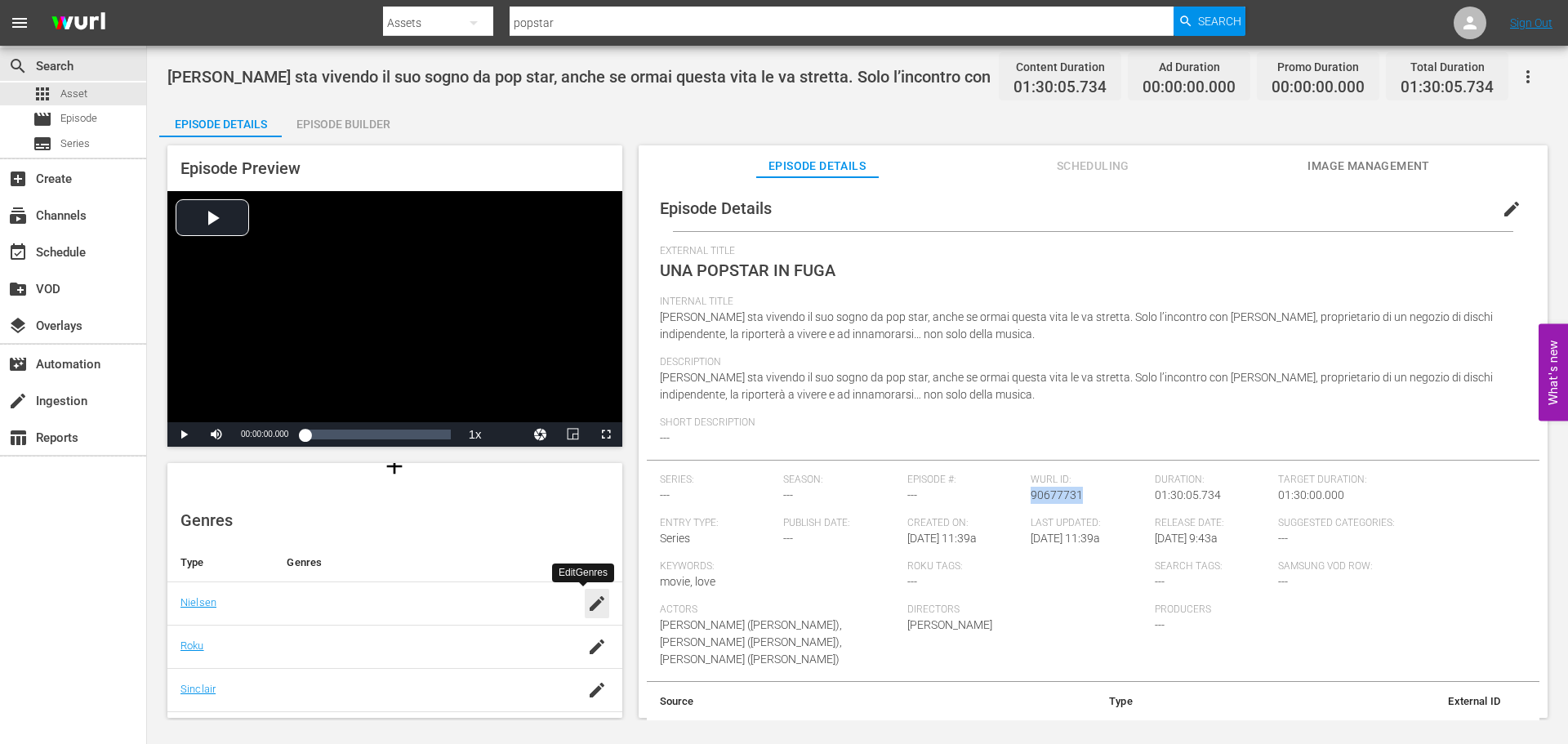
click at [594, 593] on div "button" at bounding box center [596, 603] width 24 height 29
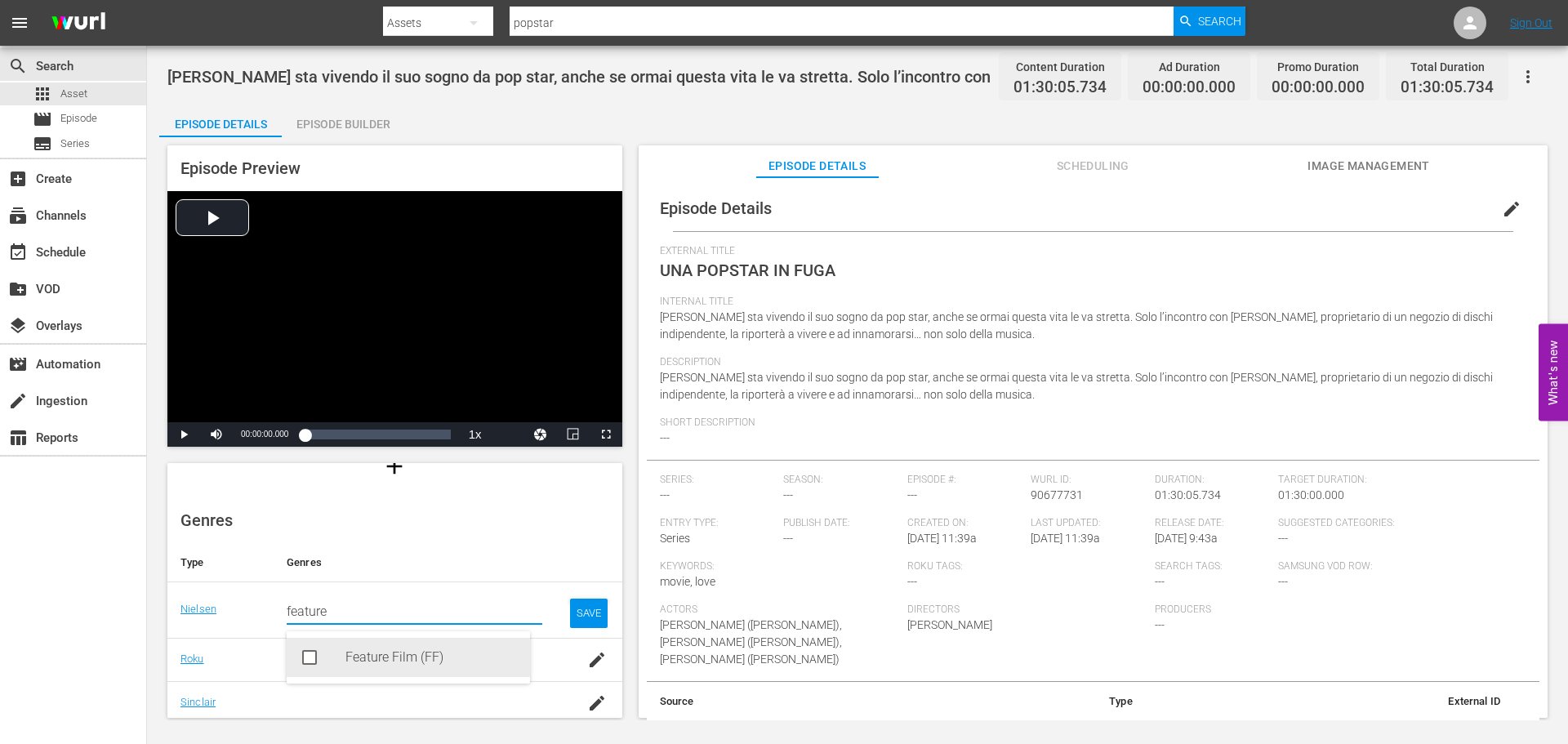
click at [399, 655] on div "Feature Film (FF)" at bounding box center [431, 658] width 171 height 39
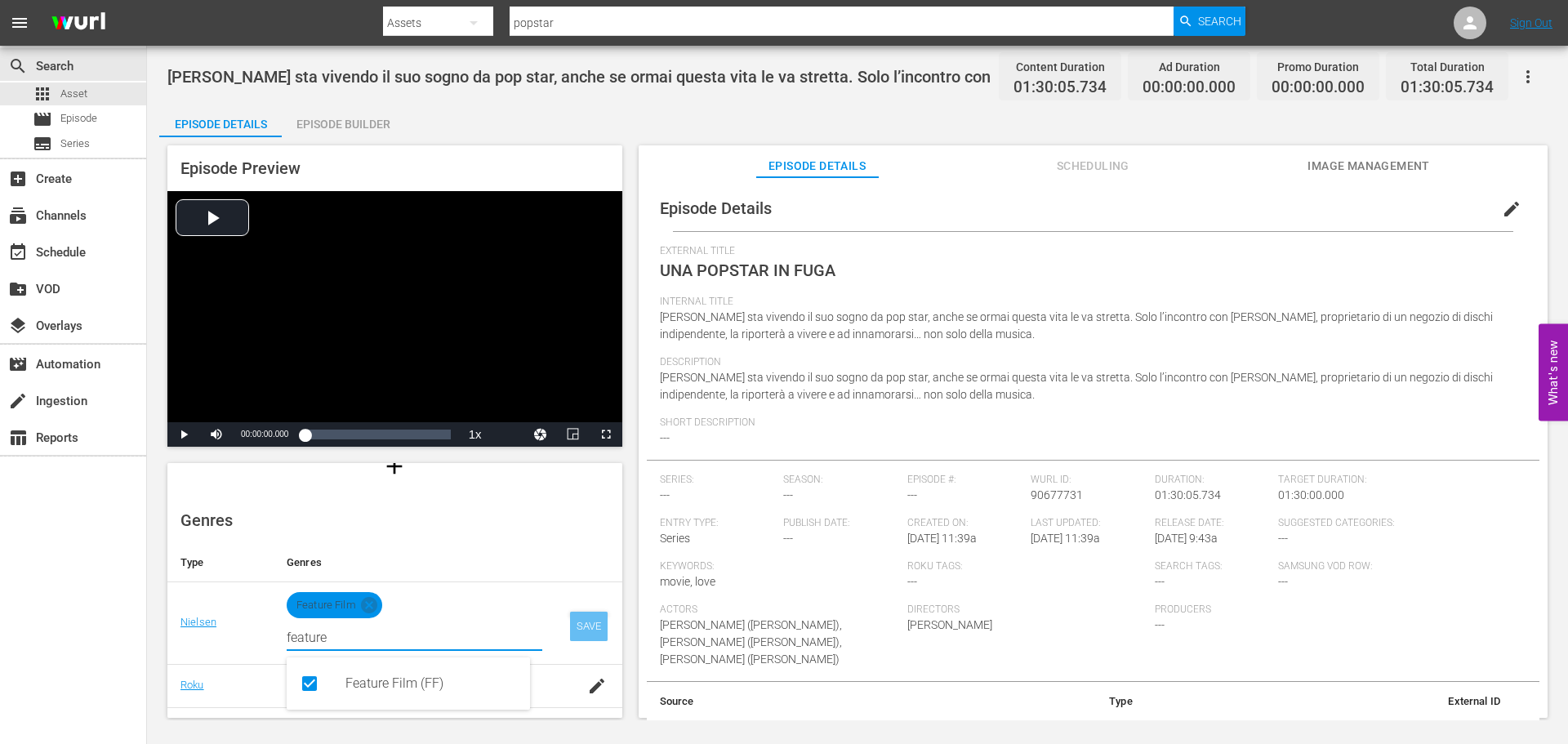
type input "feature"
click at [579, 621] on div "SAVE" at bounding box center [588, 625] width 37 height 29
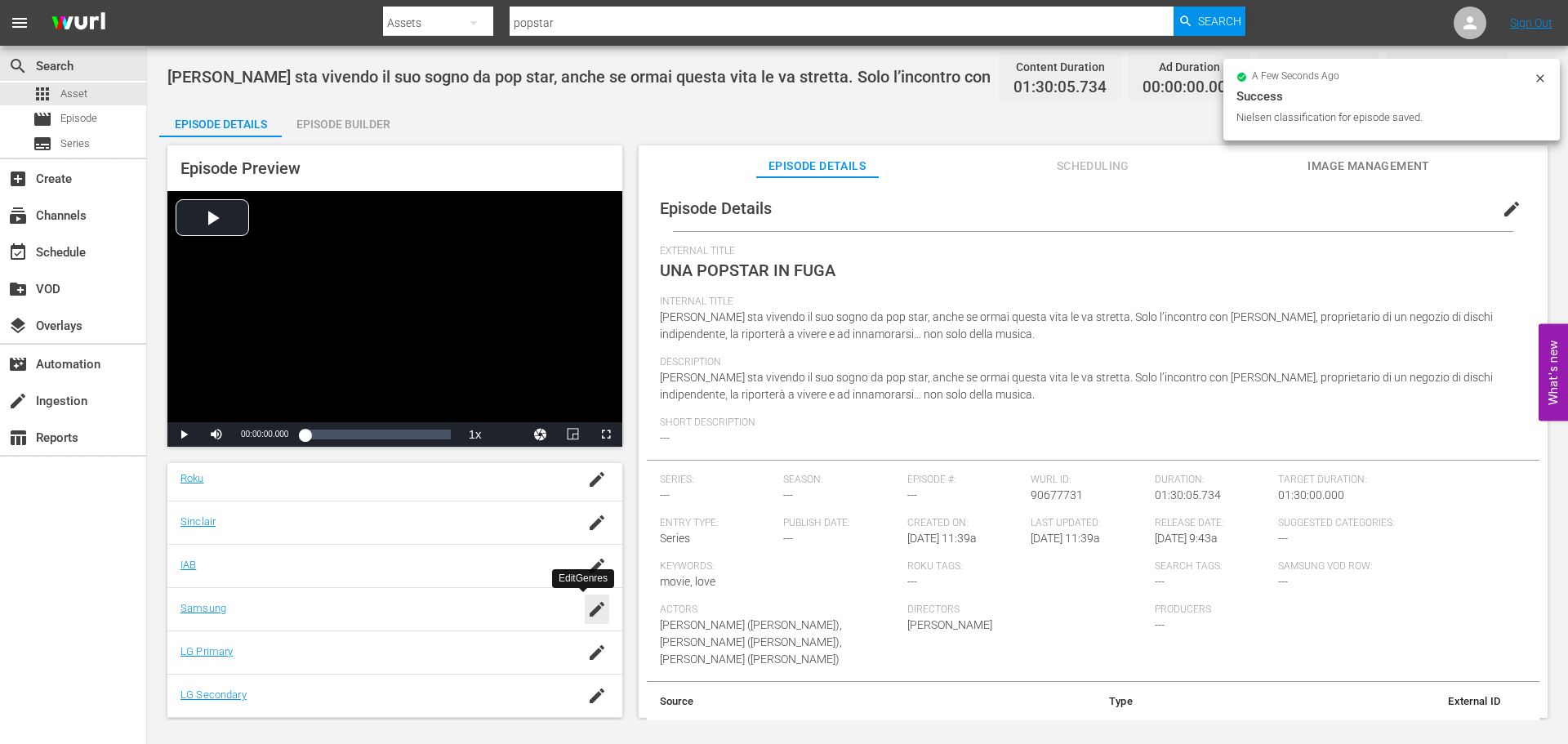
click at [589, 610] on icon "button" at bounding box center [596, 609] width 14 height 14
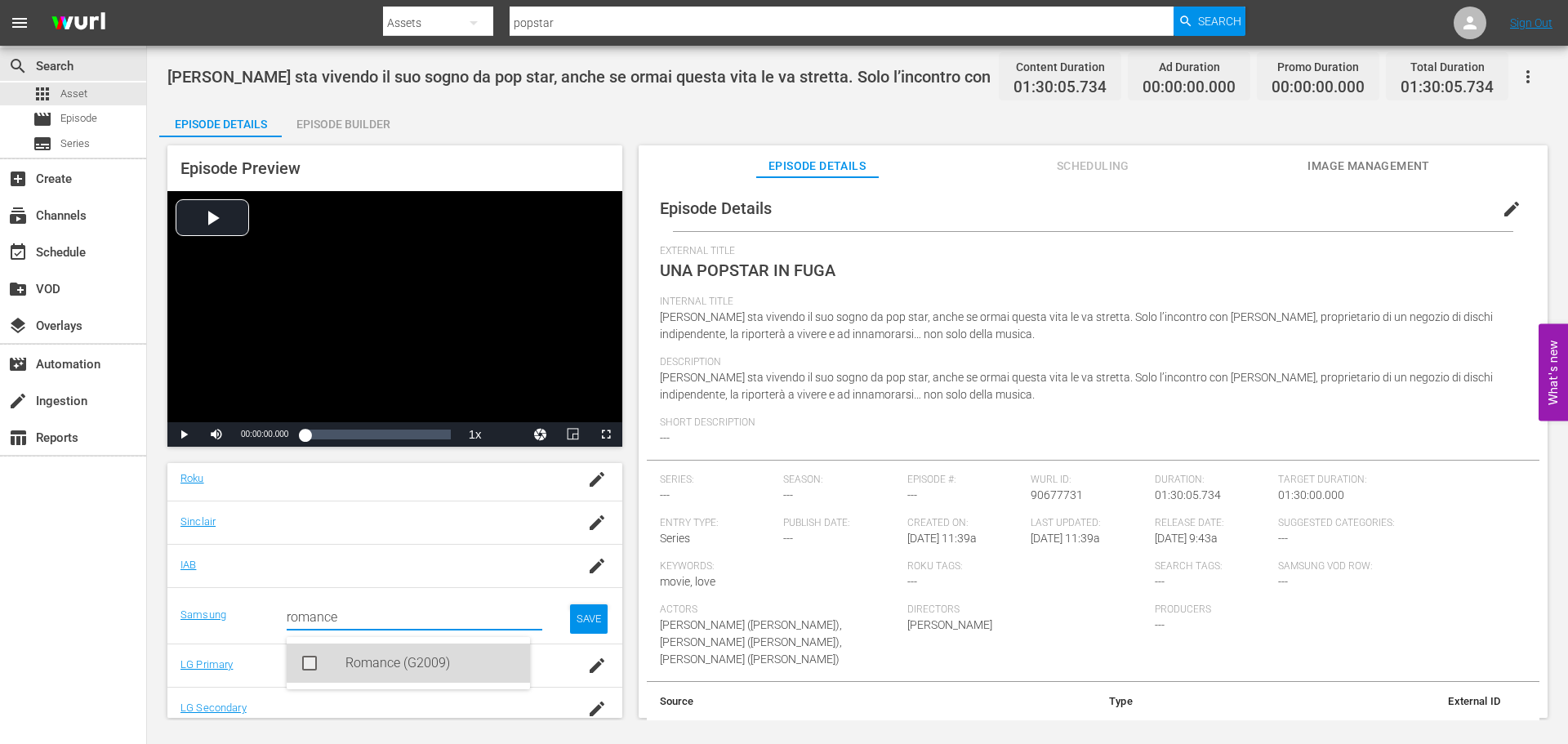
click at [423, 655] on div "Romance (G2009)" at bounding box center [431, 663] width 171 height 39
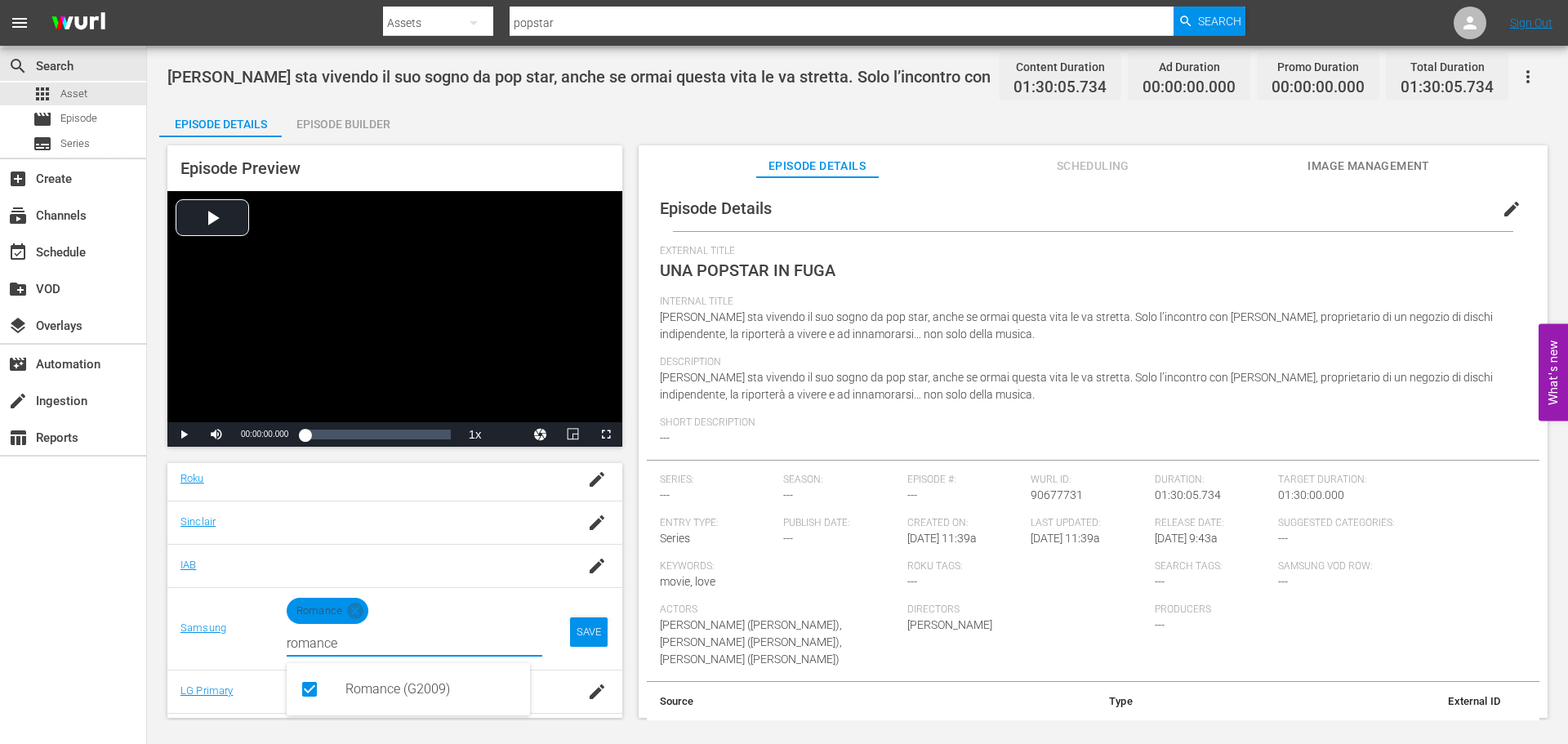
type input "romance"
click at [555, 629] on td "SAVE" at bounding box center [588, 628] width 67 height 83
click at [581, 629] on div "SAVE" at bounding box center [588, 632] width 37 height 29
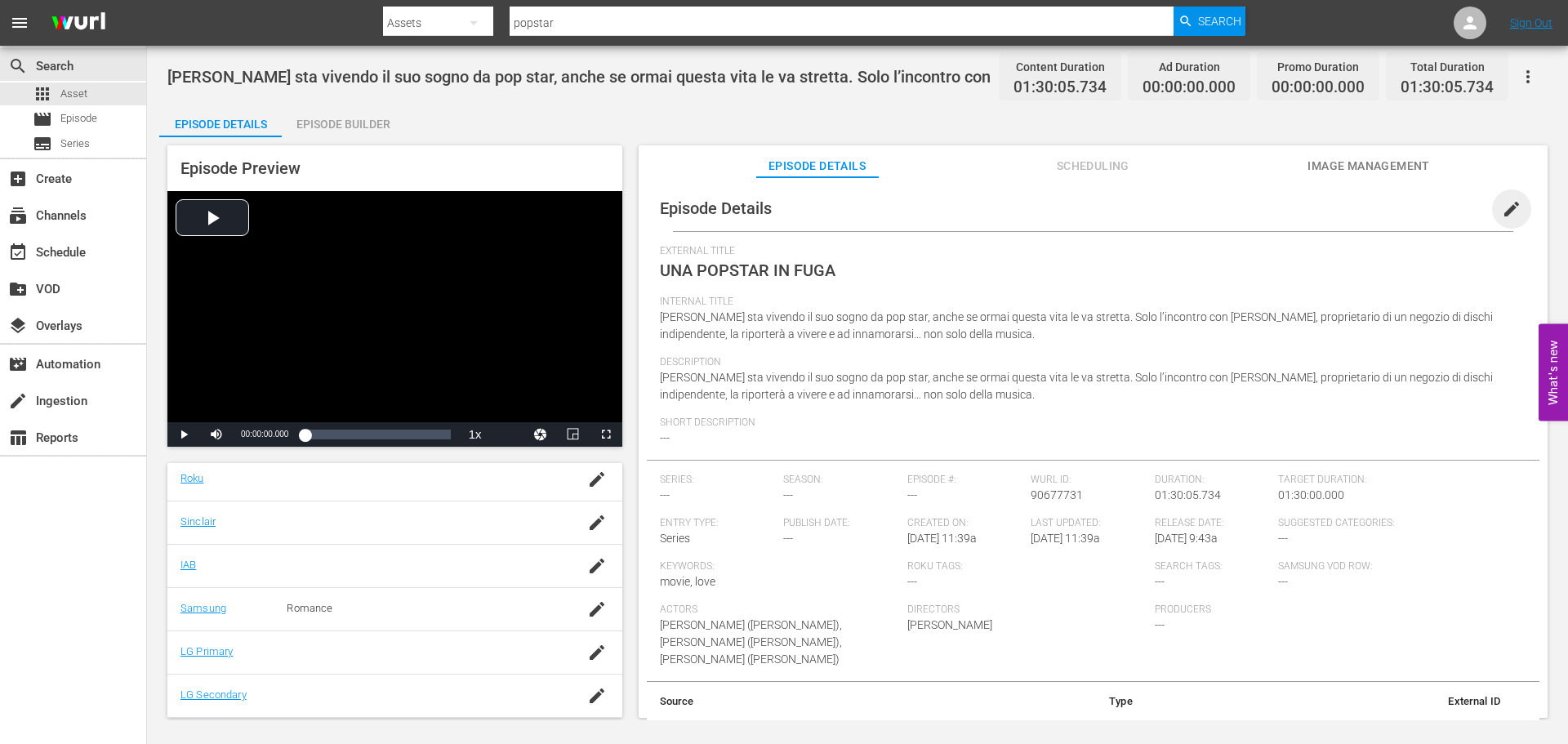
click at [1511, 200] on span "edit" at bounding box center [1512, 209] width 20 height 20
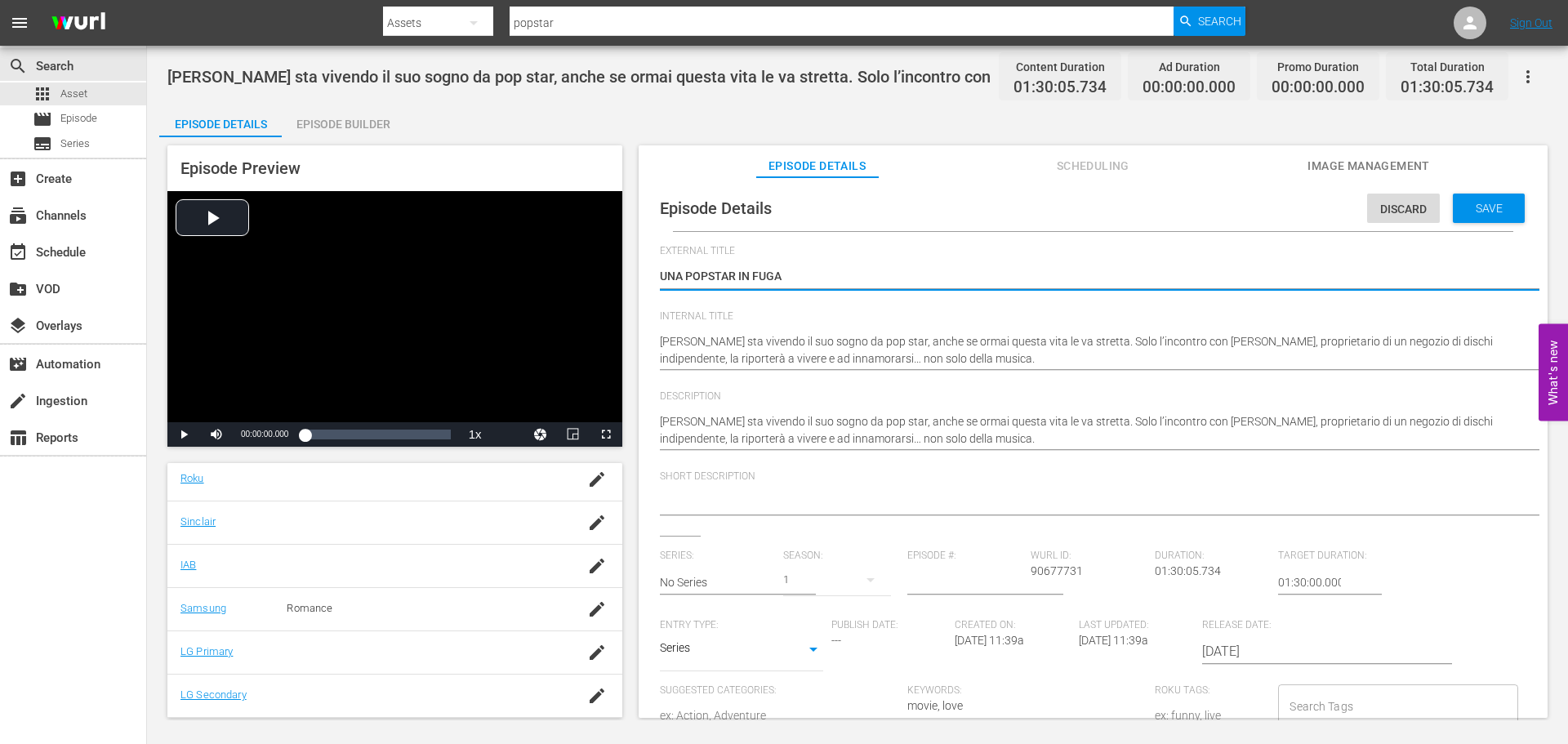
drag, startPoint x: 821, startPoint y: 278, endPoint x: 636, endPoint y: 268, distance: 185.3
click at [636, 268] on div "Episode Preview Video Player is loading. Play Video Play Mute Current Time 00:0…" at bounding box center [858, 434] width 1397 height 593
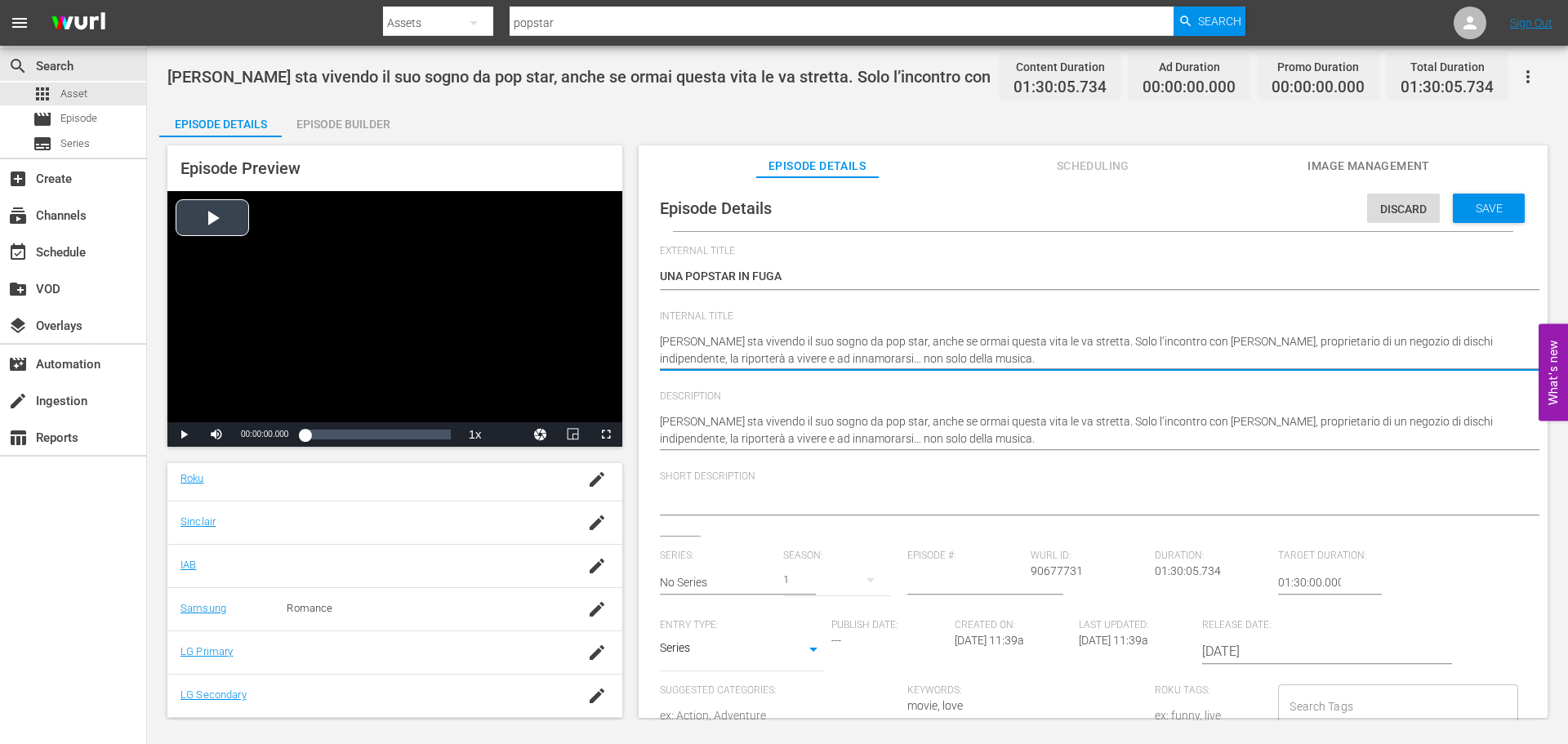
drag, startPoint x: 940, startPoint y: 357, endPoint x: 613, endPoint y: 335, distance: 327.7
paste textarea "UNA POPSTAR IN FUGA"
type textarea "UNA POPSTAR IN FUGA"
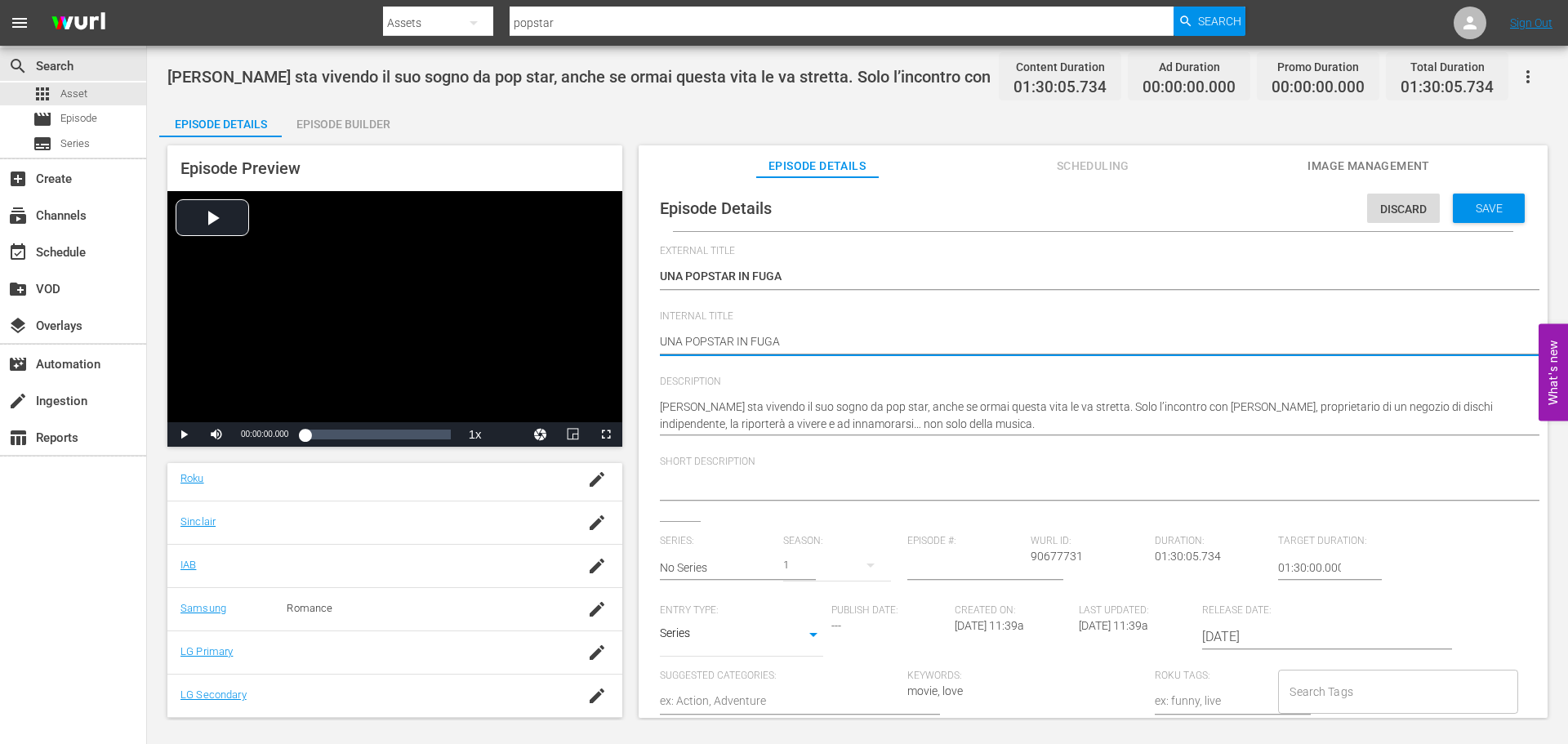
type textarea "UNA POPSTAR IN FUGA"
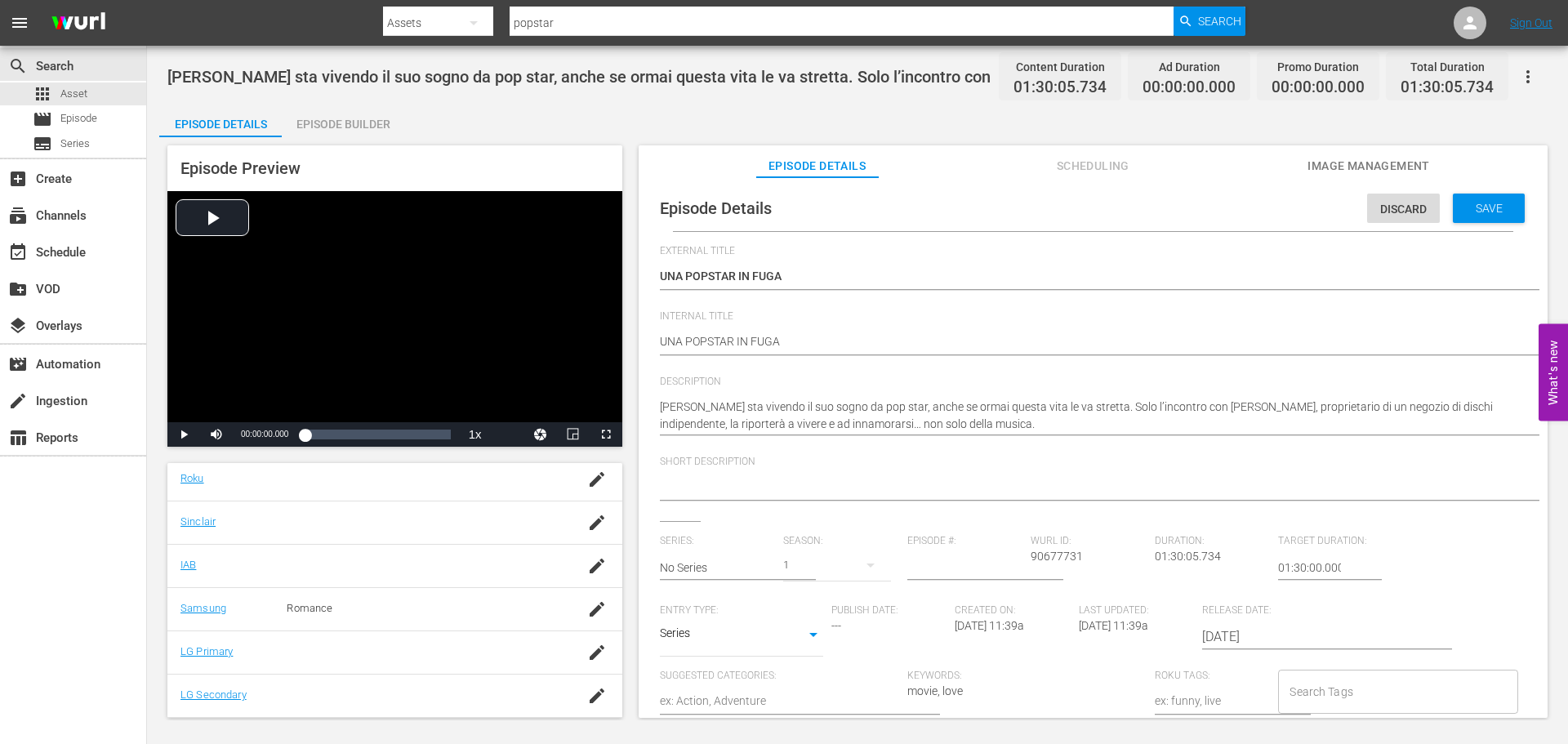
click at [735, 492] on textarea at bounding box center [1088, 488] width 858 height 20
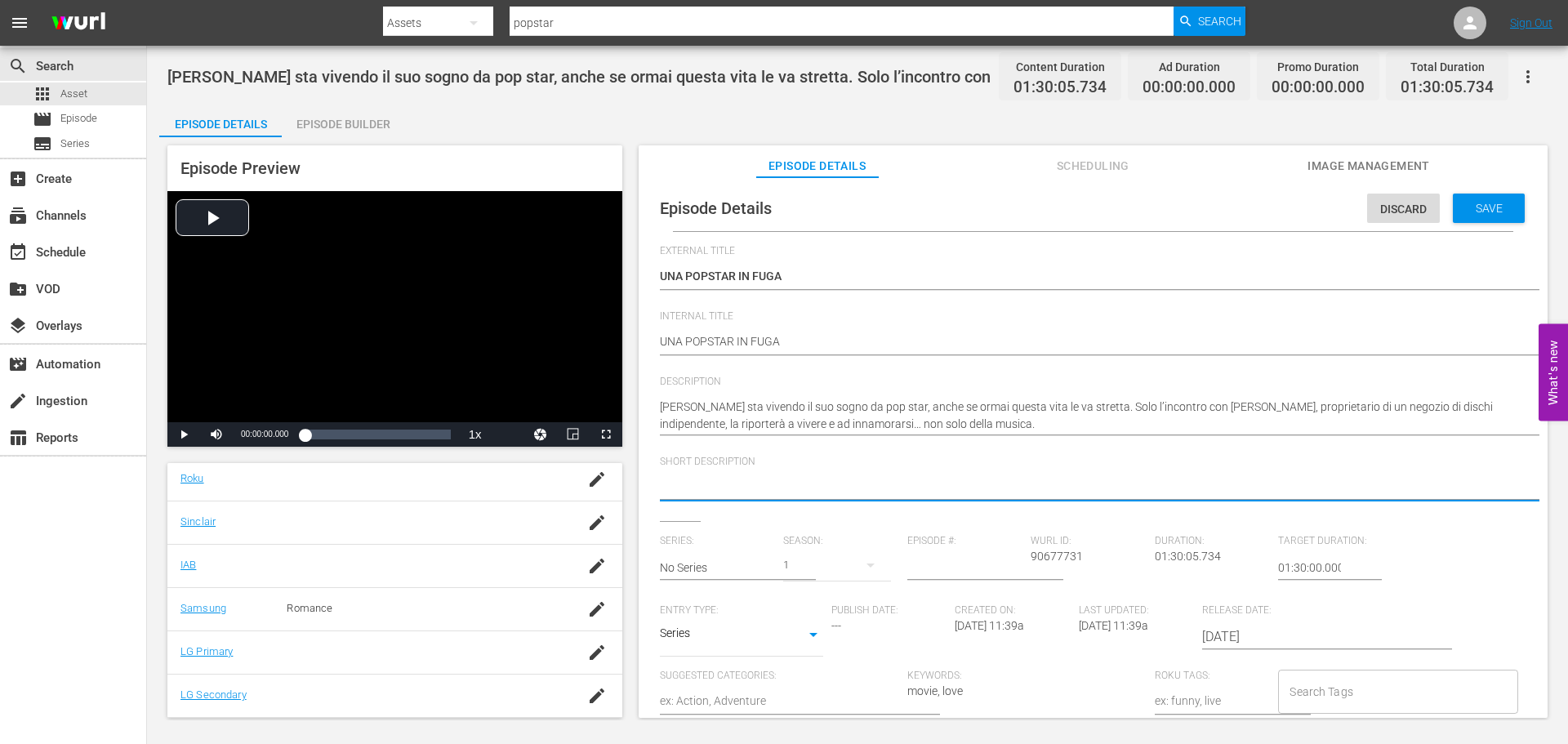
paste textarea "Pop star in crisi, Ivy ritrova sé stessa e l’amore grazie a Darren e alla music…"
type textarea "Pop star in crisi, Ivy ritrova sé stessa e l’amore grazie a Darren e alla music…"
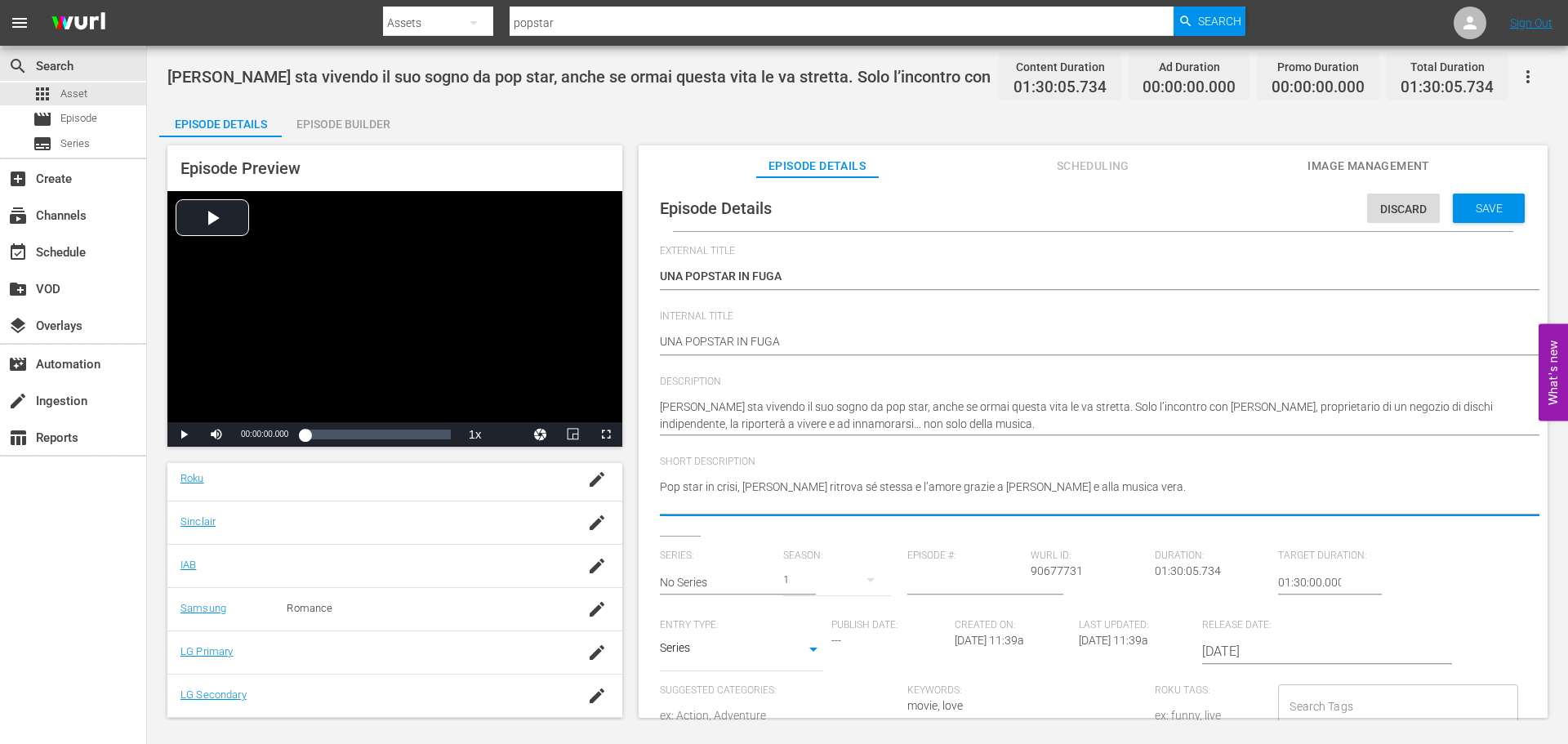
type textarea "Pop star in crisi, Ivy ritrova sé stessa e l’amore grazie a Darren e alla music…"
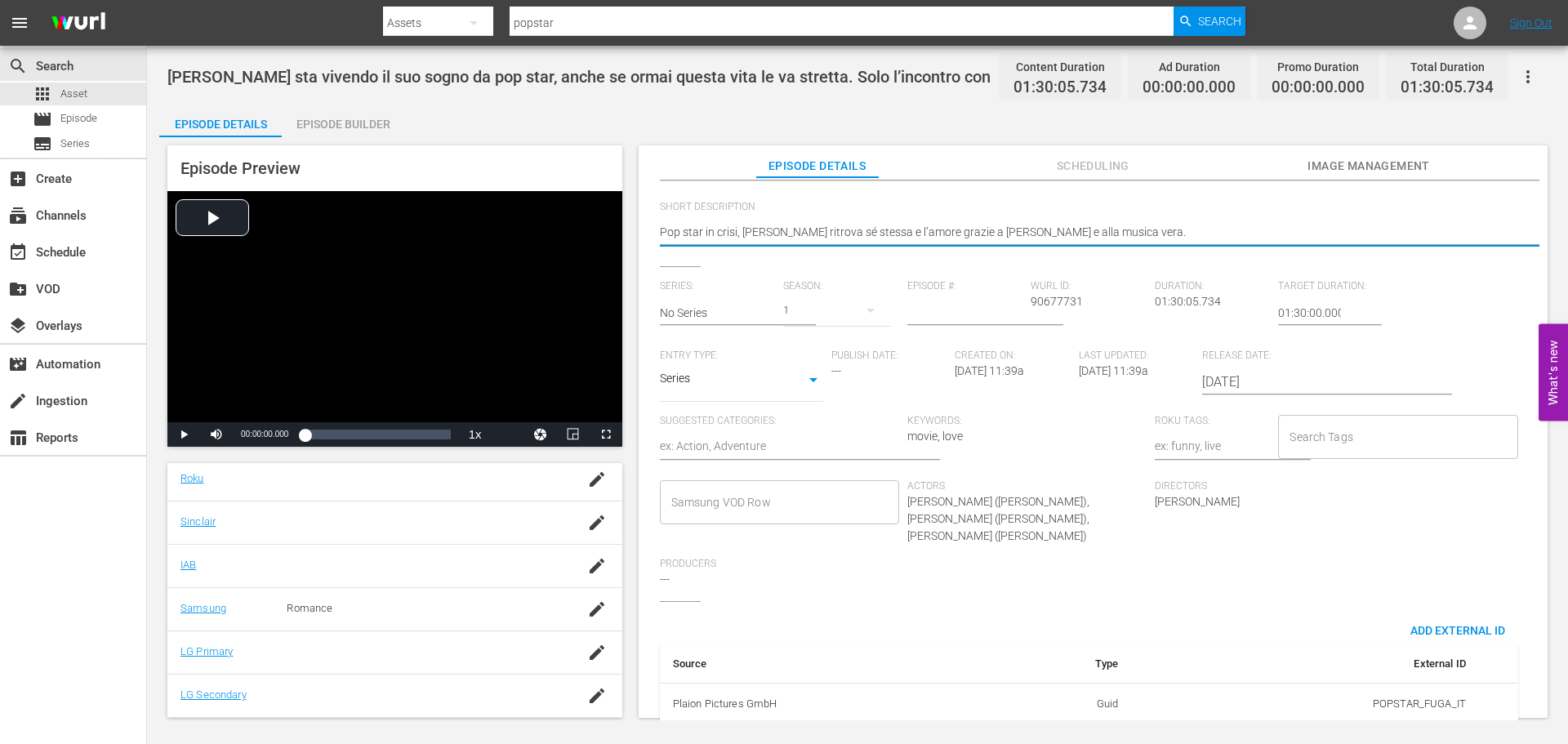
scroll to position [306, 0]
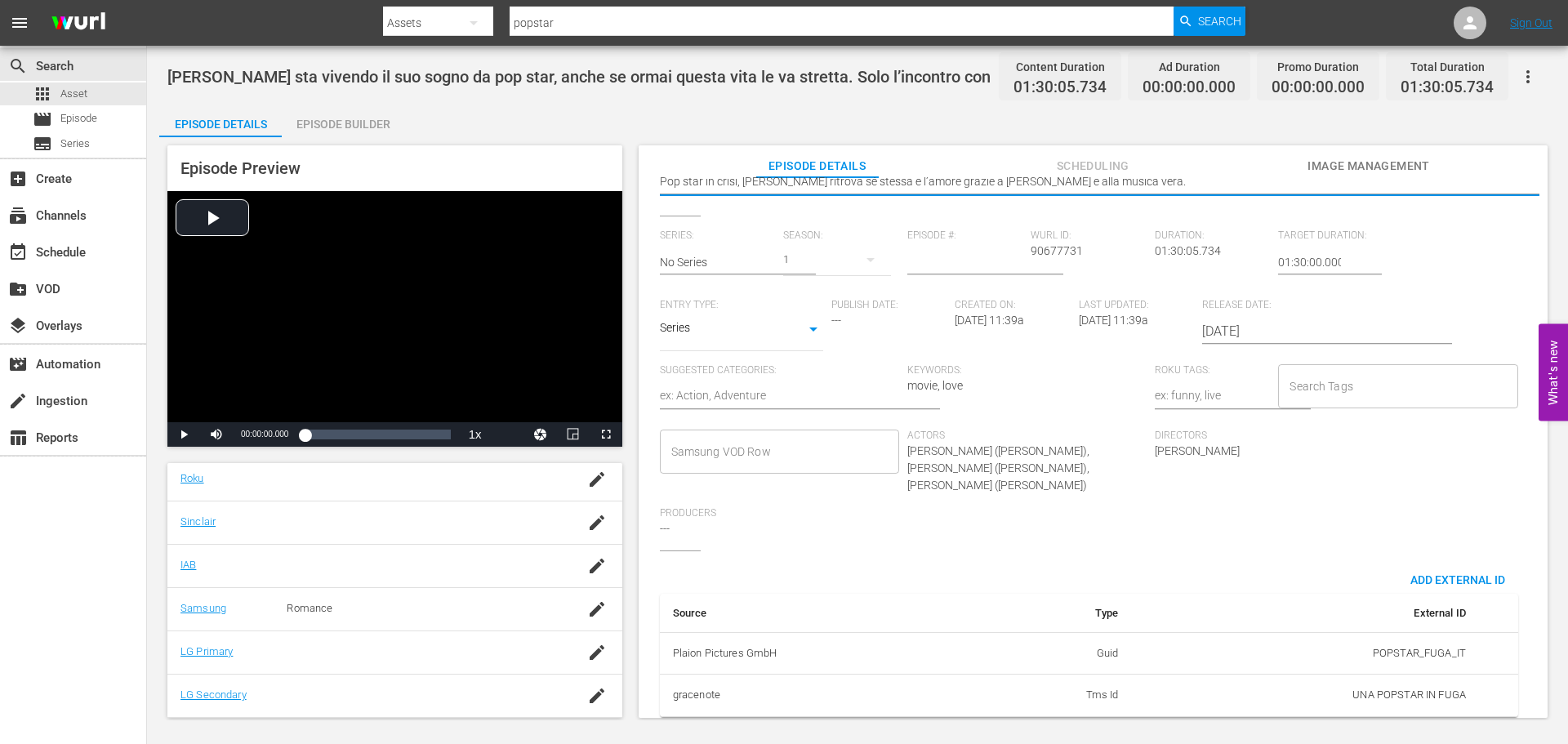
type textarea "Pop star in crisi, Ivy ritrova sé stessa e l’amore grazie a Darren e alla music…"
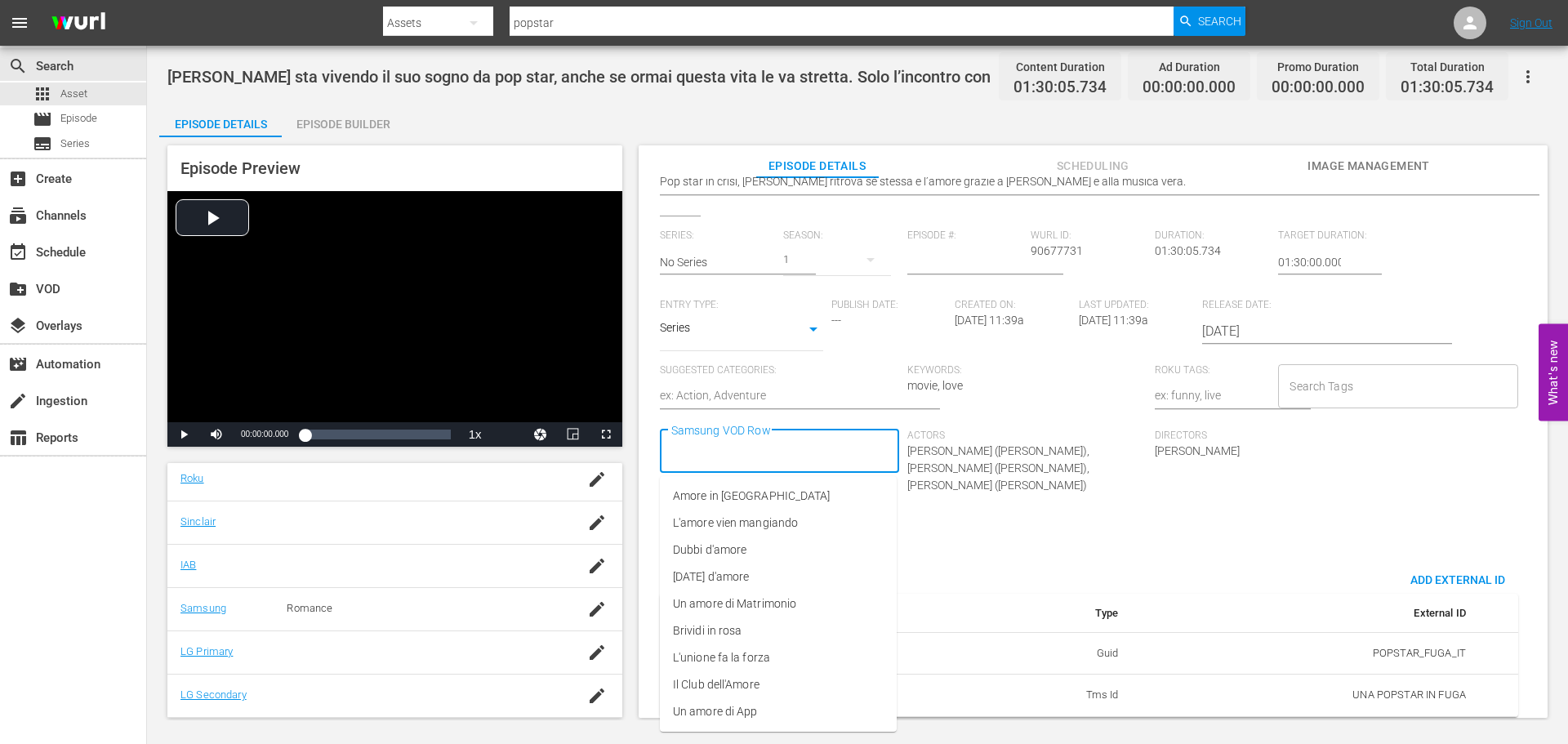
click at [777, 444] on input "Samsung VOD Row" at bounding box center [768, 451] width 200 height 29
click at [769, 561] on li "Dubbi d'amore" at bounding box center [778, 550] width 237 height 27
click at [755, 320] on body "menu Search By Assets Search ID, Title, Description, Keywords, or Category pops…" at bounding box center [784, 372] width 1568 height 744
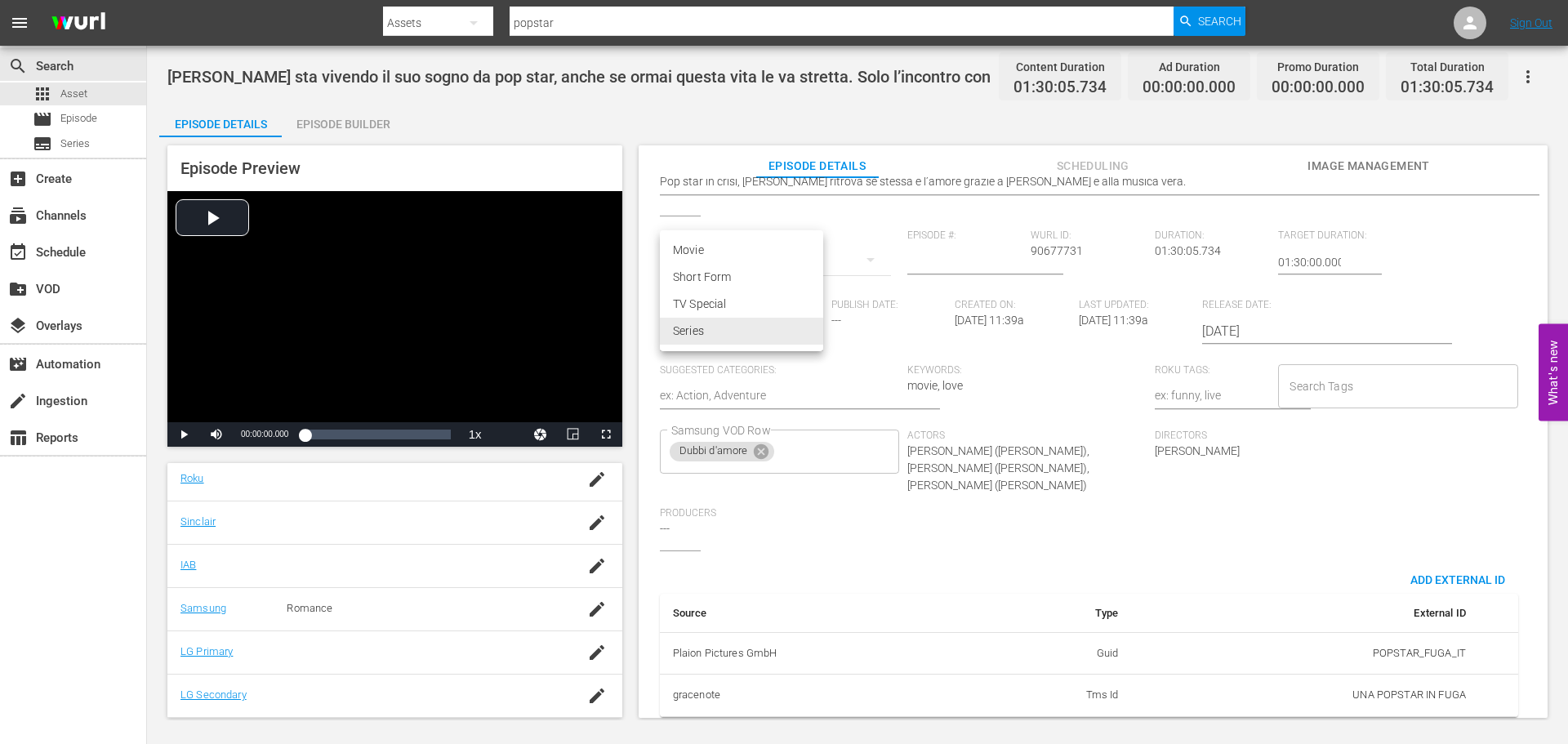
click at [756, 249] on li "Movie" at bounding box center [741, 250] width 163 height 27
type input "MOVIE"
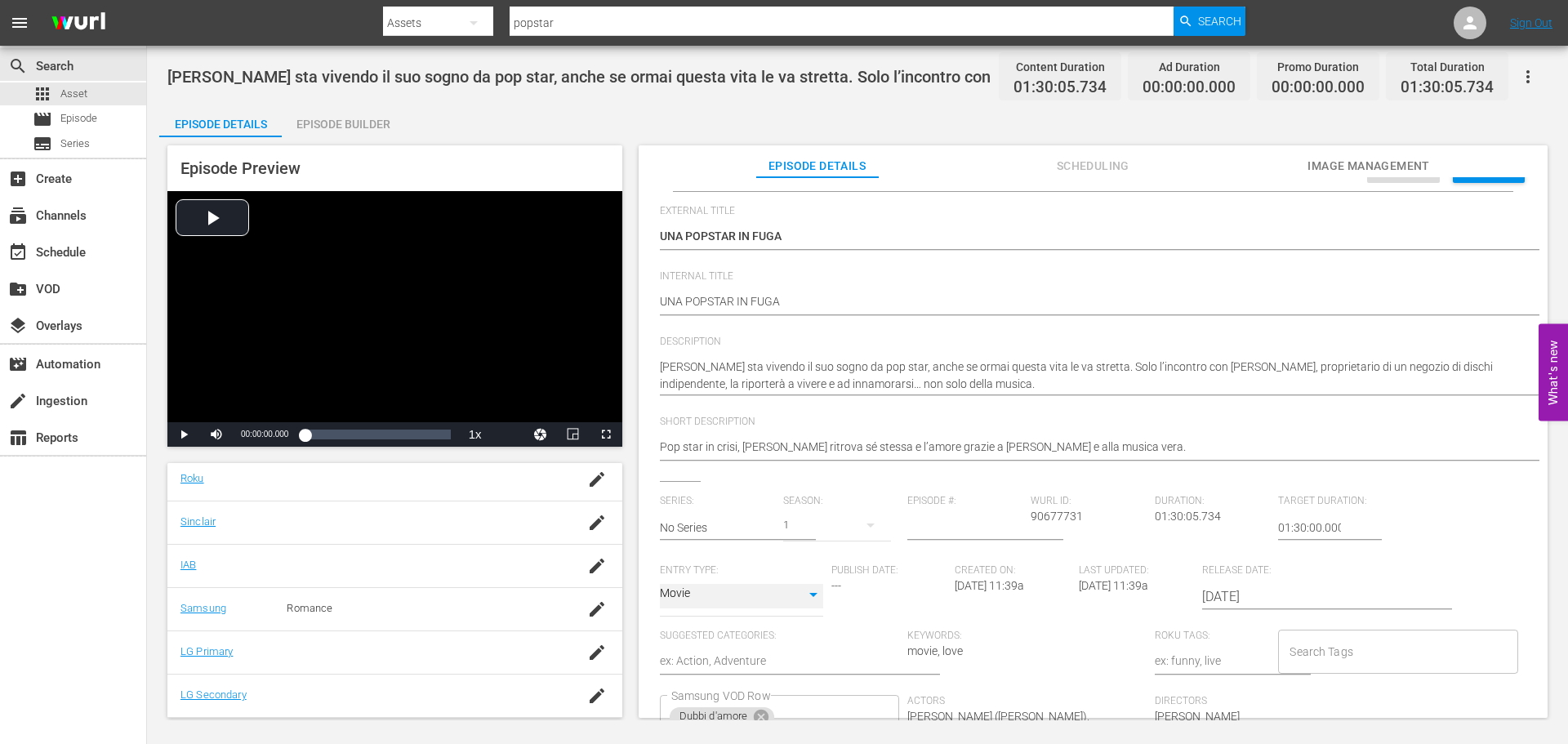
scroll to position [0, 0]
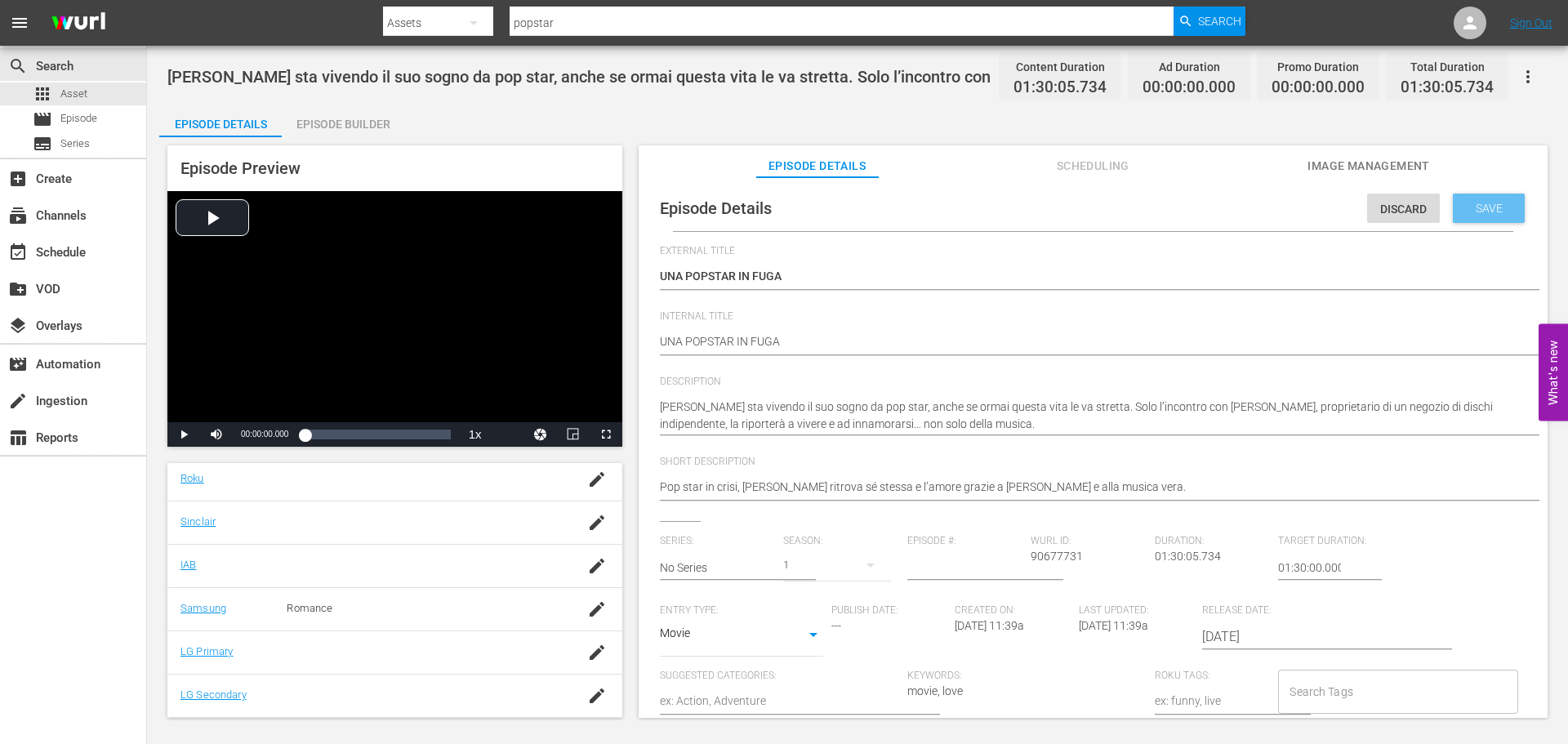
click at [1475, 220] on div "Save" at bounding box center [1489, 208] width 72 height 29
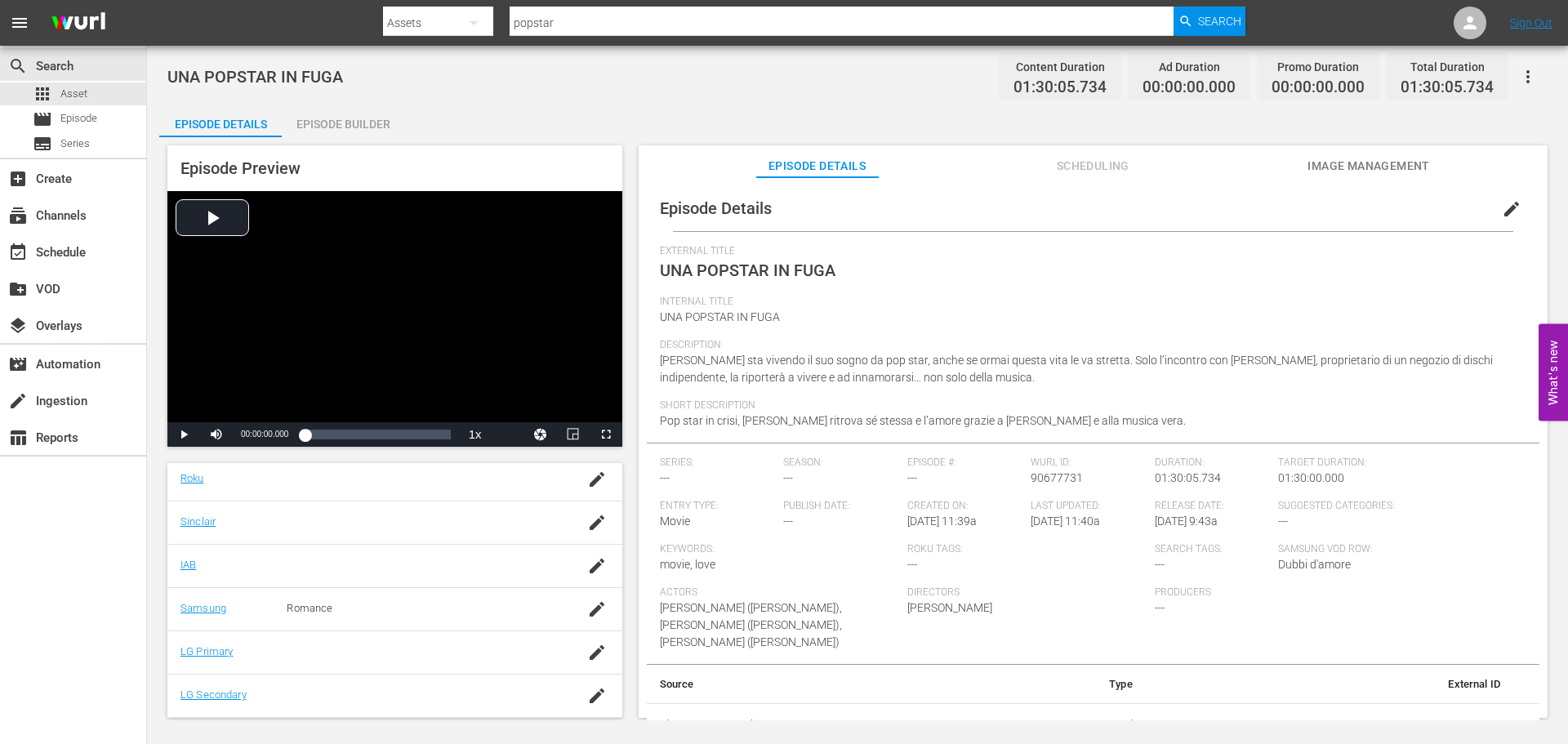
click at [332, 126] on div "Episode Builder" at bounding box center [342, 124] width 122 height 39
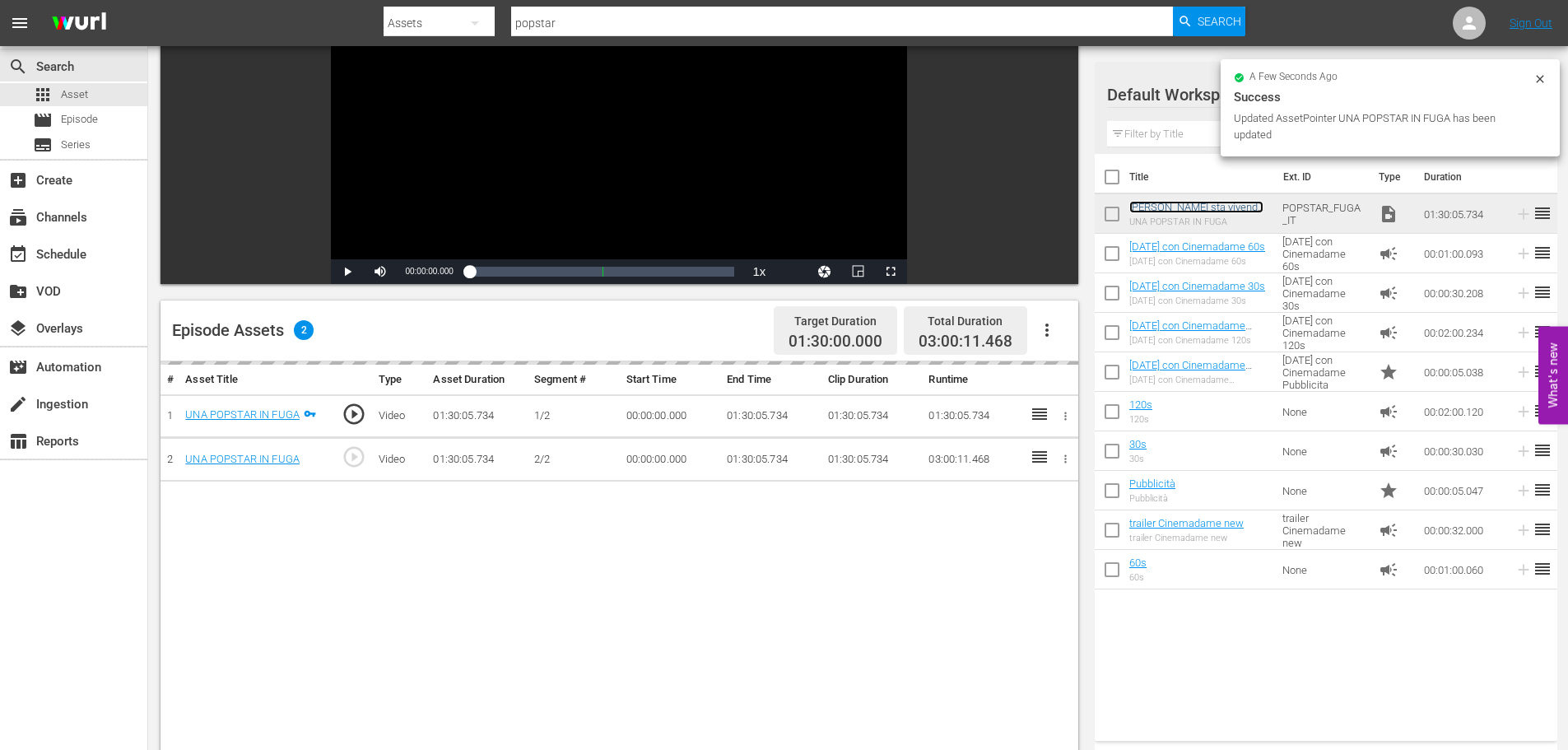
scroll to position [411, 0]
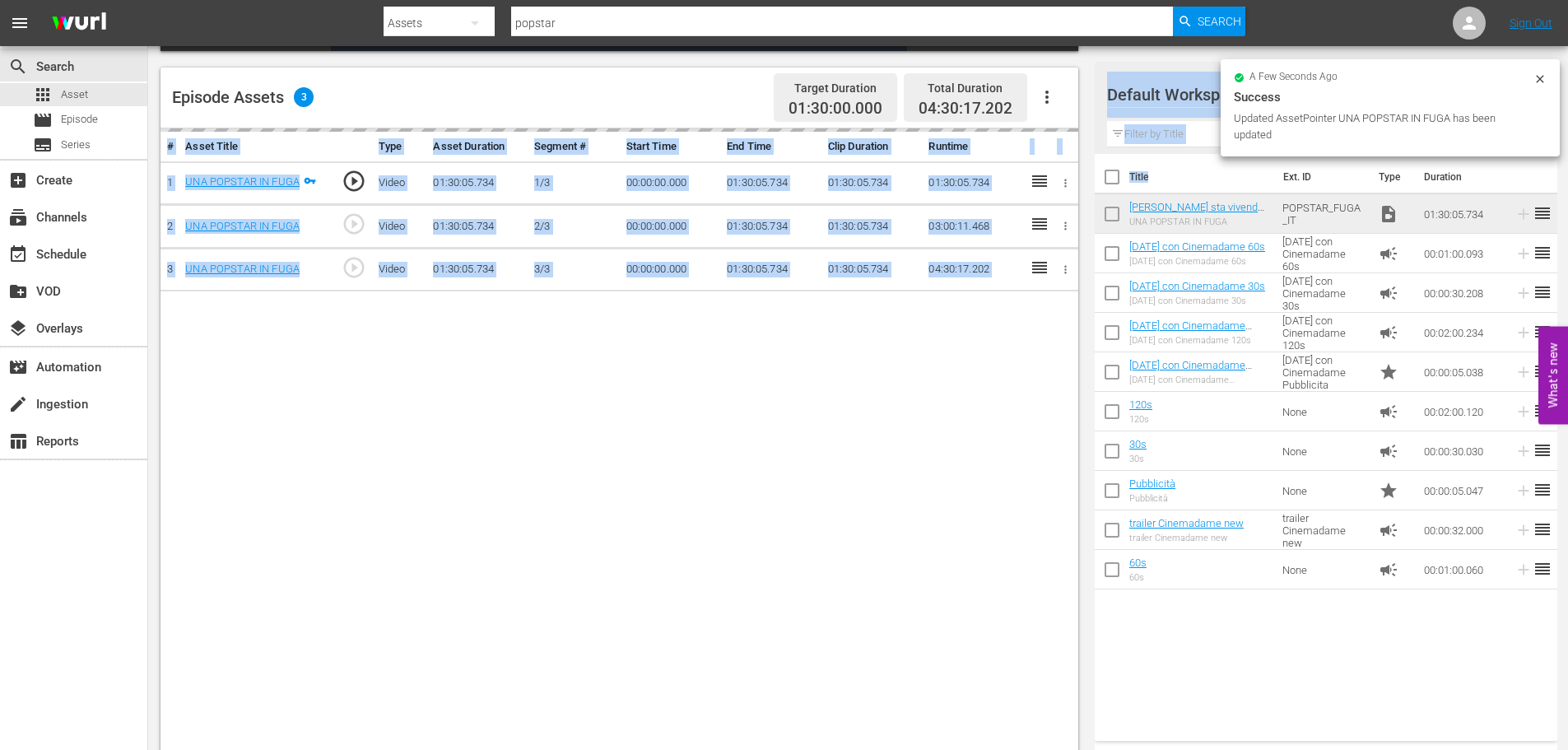
drag, startPoint x: 1186, startPoint y: 191, endPoint x: 785, endPoint y: 339, distance: 427.4
click at [785, 339] on div "Video Player is loading. Play Video Play Mute Current Time 00:00:00.000 / Durat…" at bounding box center [858, 241] width 1395 height 1028
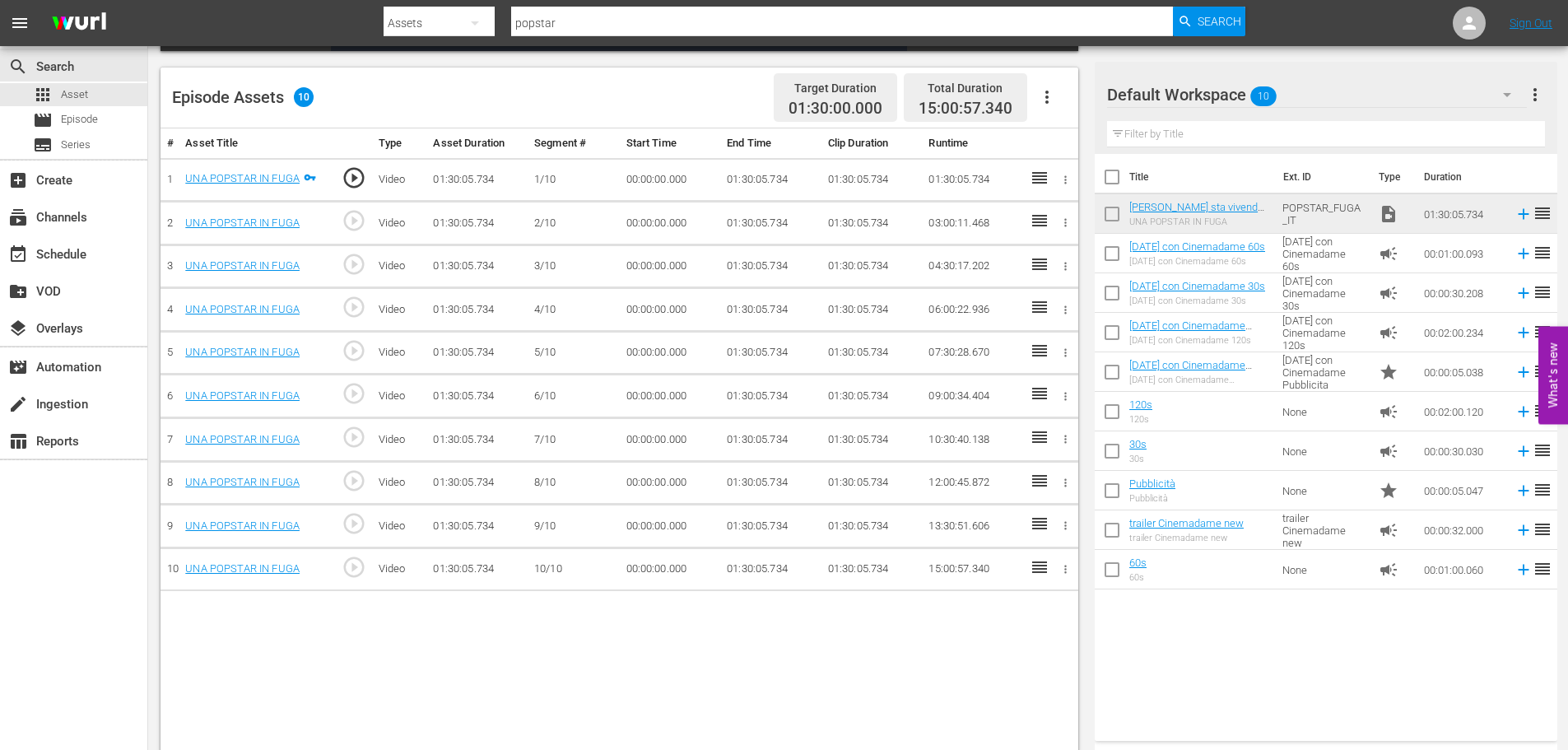
click at [768, 189] on td "01:30:05.734" at bounding box center [771, 180] width 102 height 44
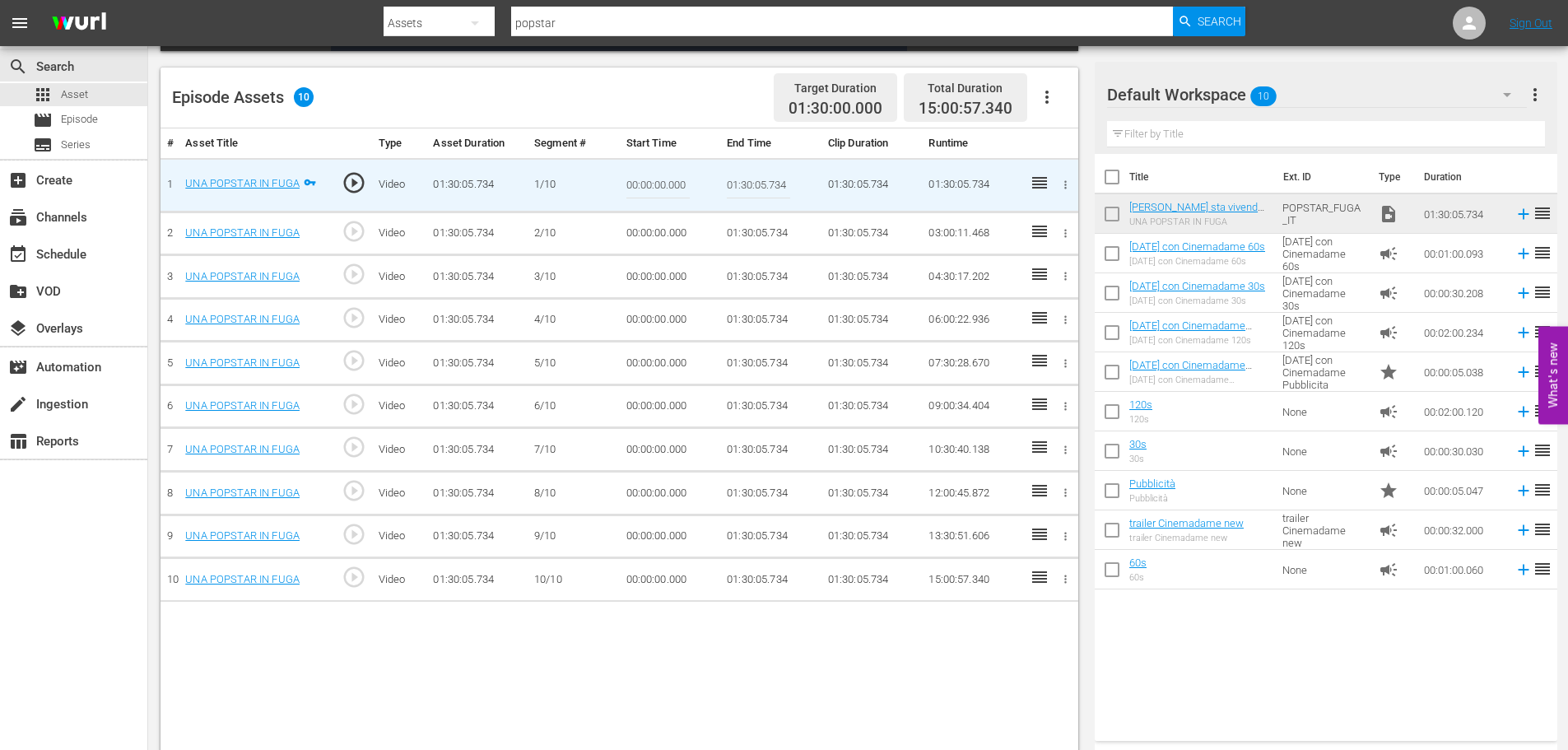
click at [768, 183] on input "01:30:05.734" at bounding box center [758, 185] width 64 height 40
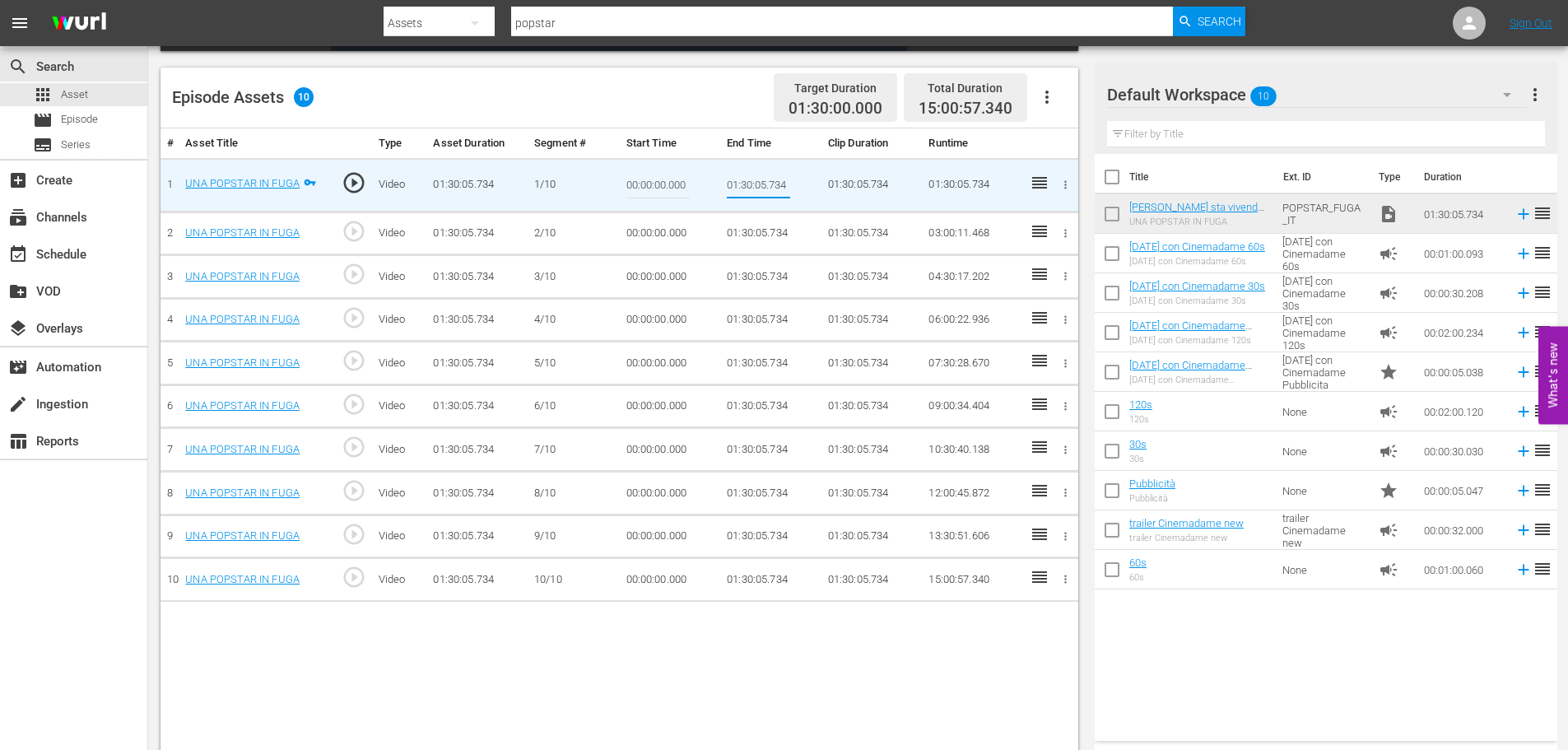
paste input "0:09:00"
type input "00:09:00"
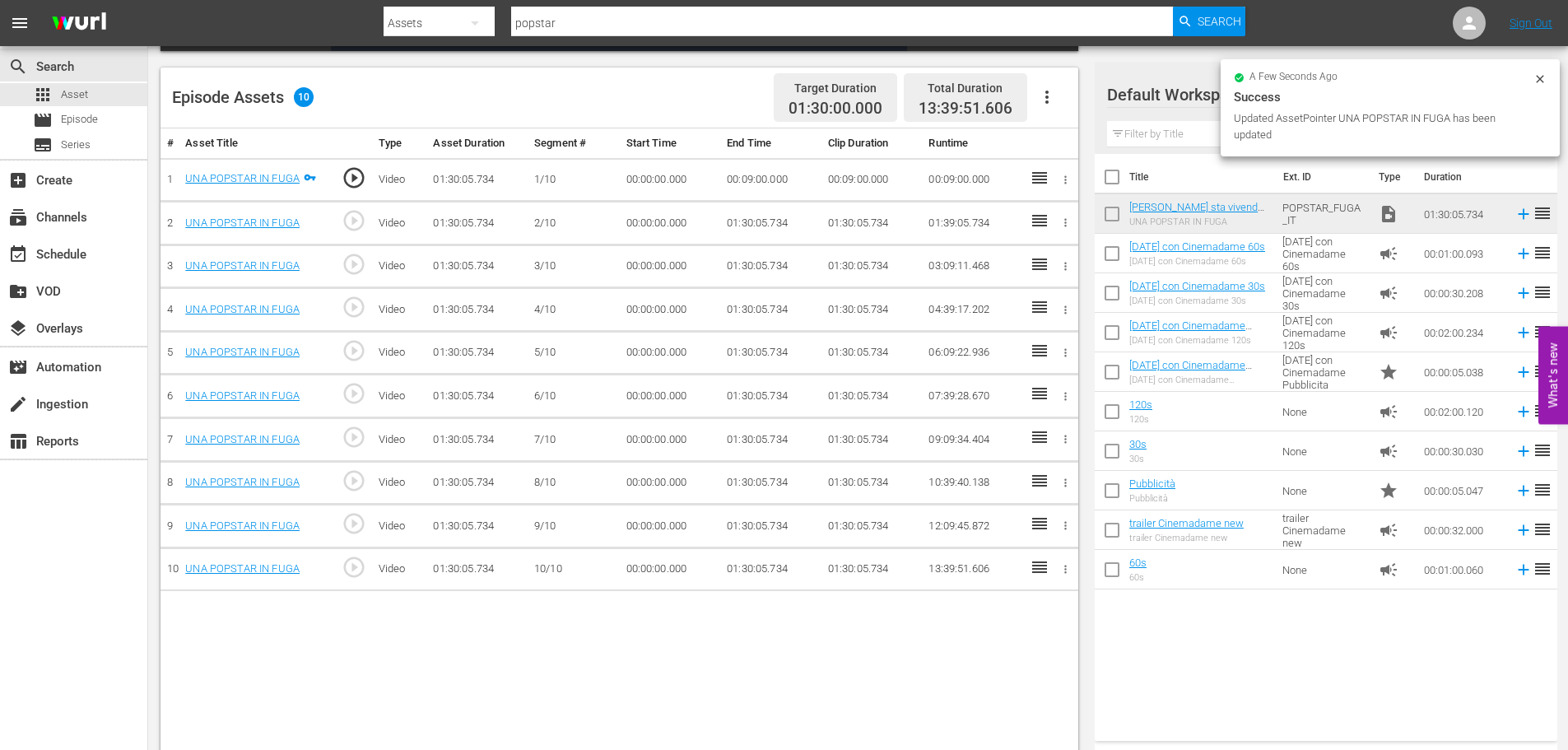
click at [646, 213] on td "00:00:00.000" at bounding box center [670, 223] width 102 height 44
click at [644, 223] on td "00:00:00.000" at bounding box center [670, 223] width 102 height 44
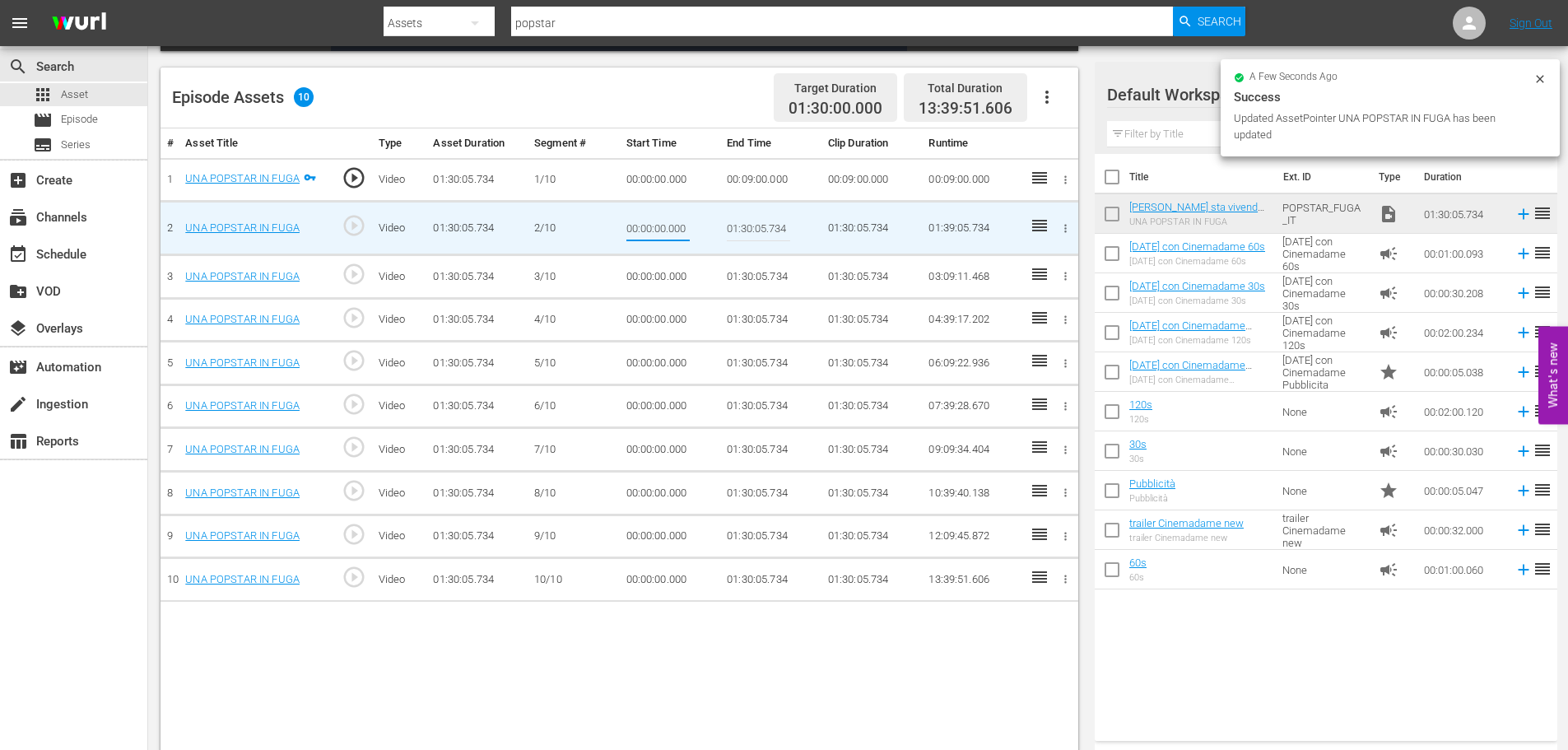
type input "00:09:00"
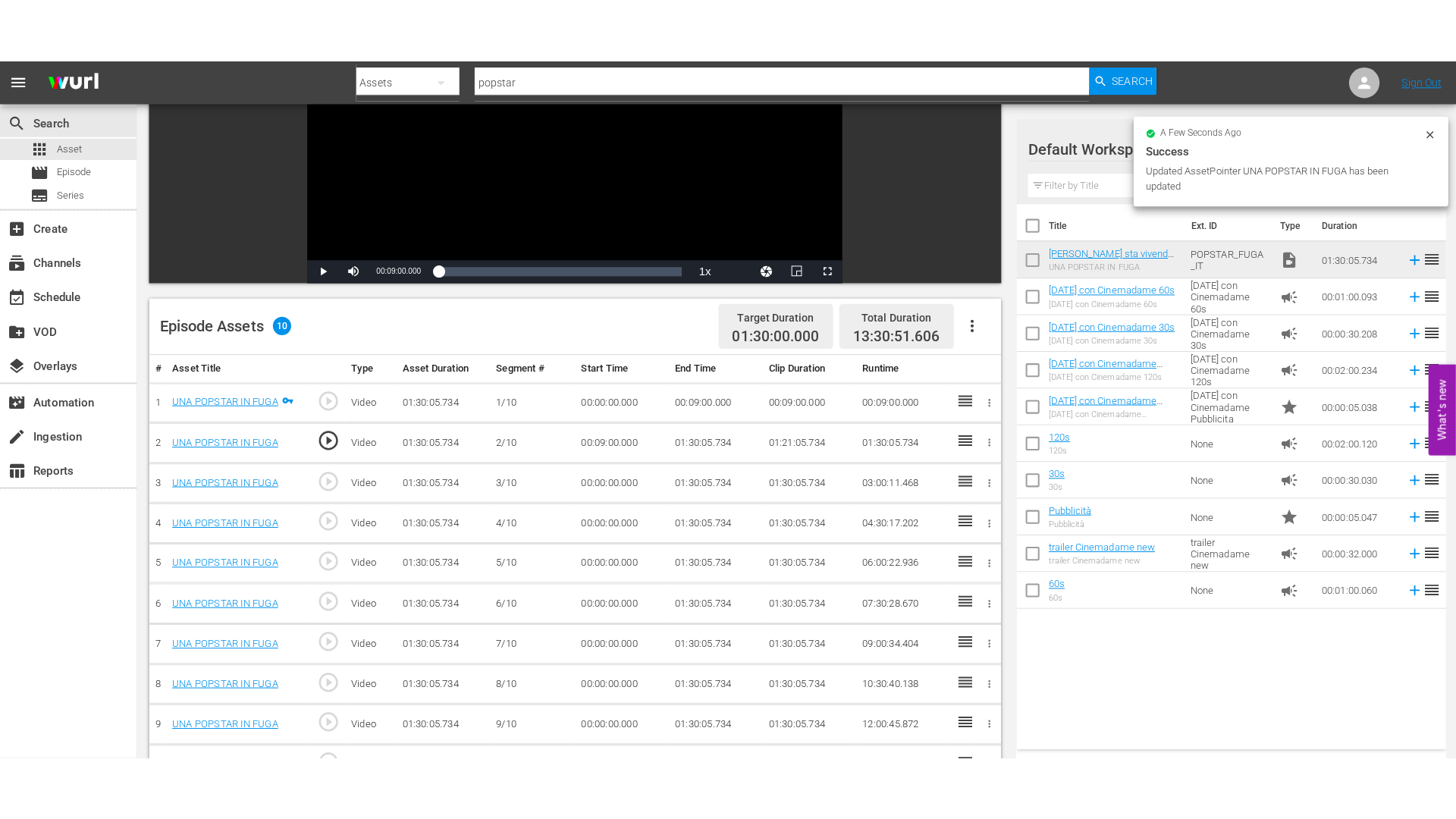
scroll to position [0, 0]
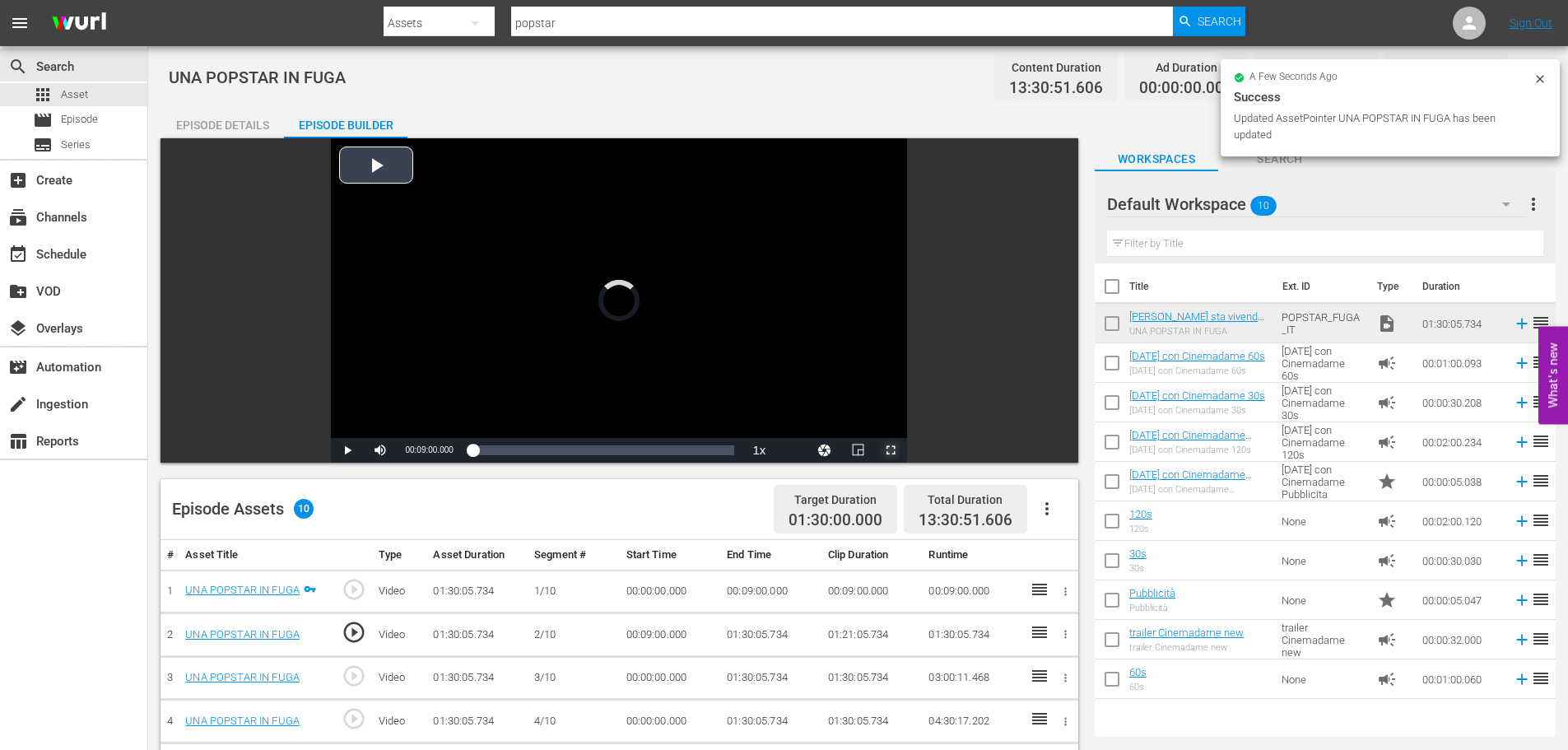
click at [890, 450] on span "Video Player" at bounding box center [890, 450] width 0 height 0
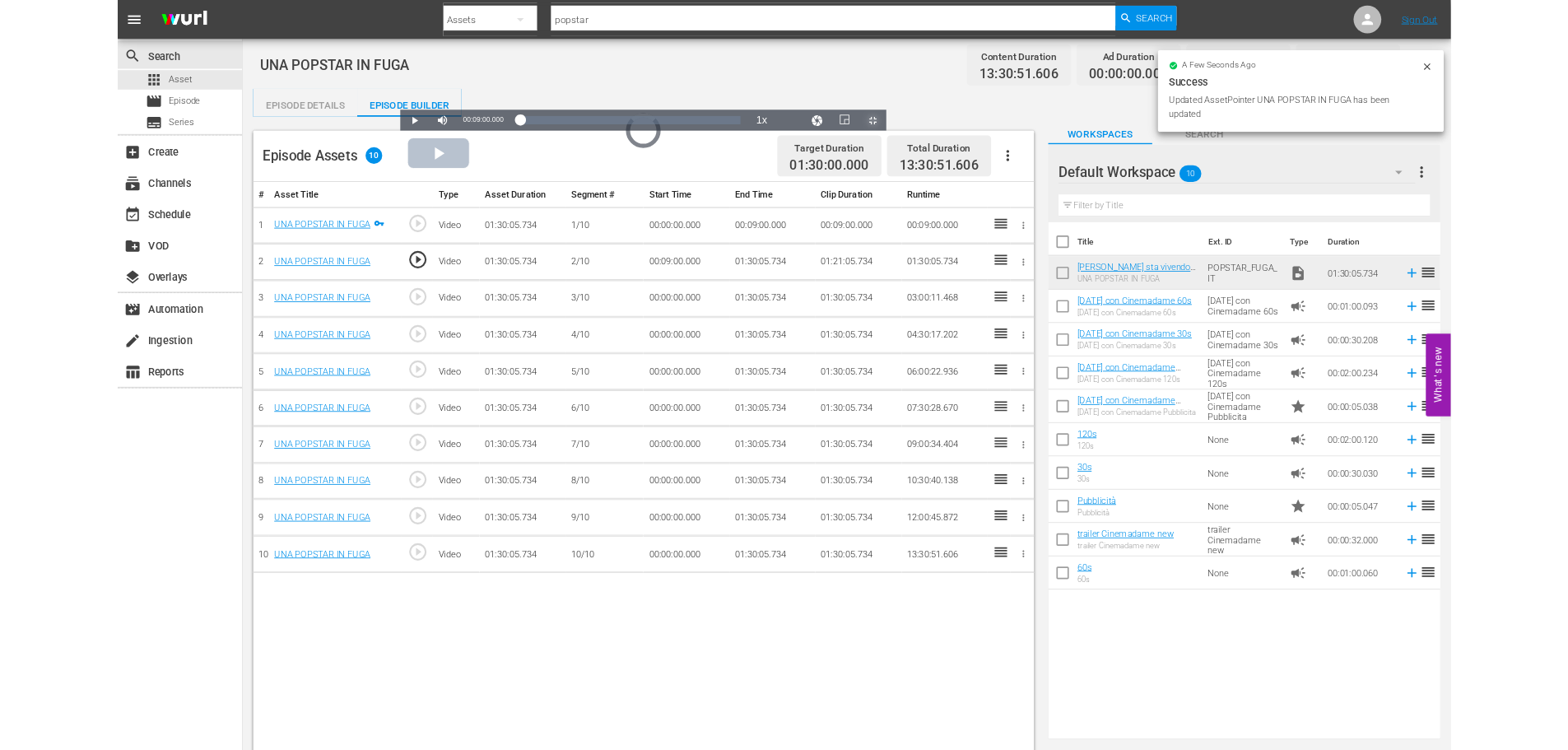
scroll to position [194, 0]
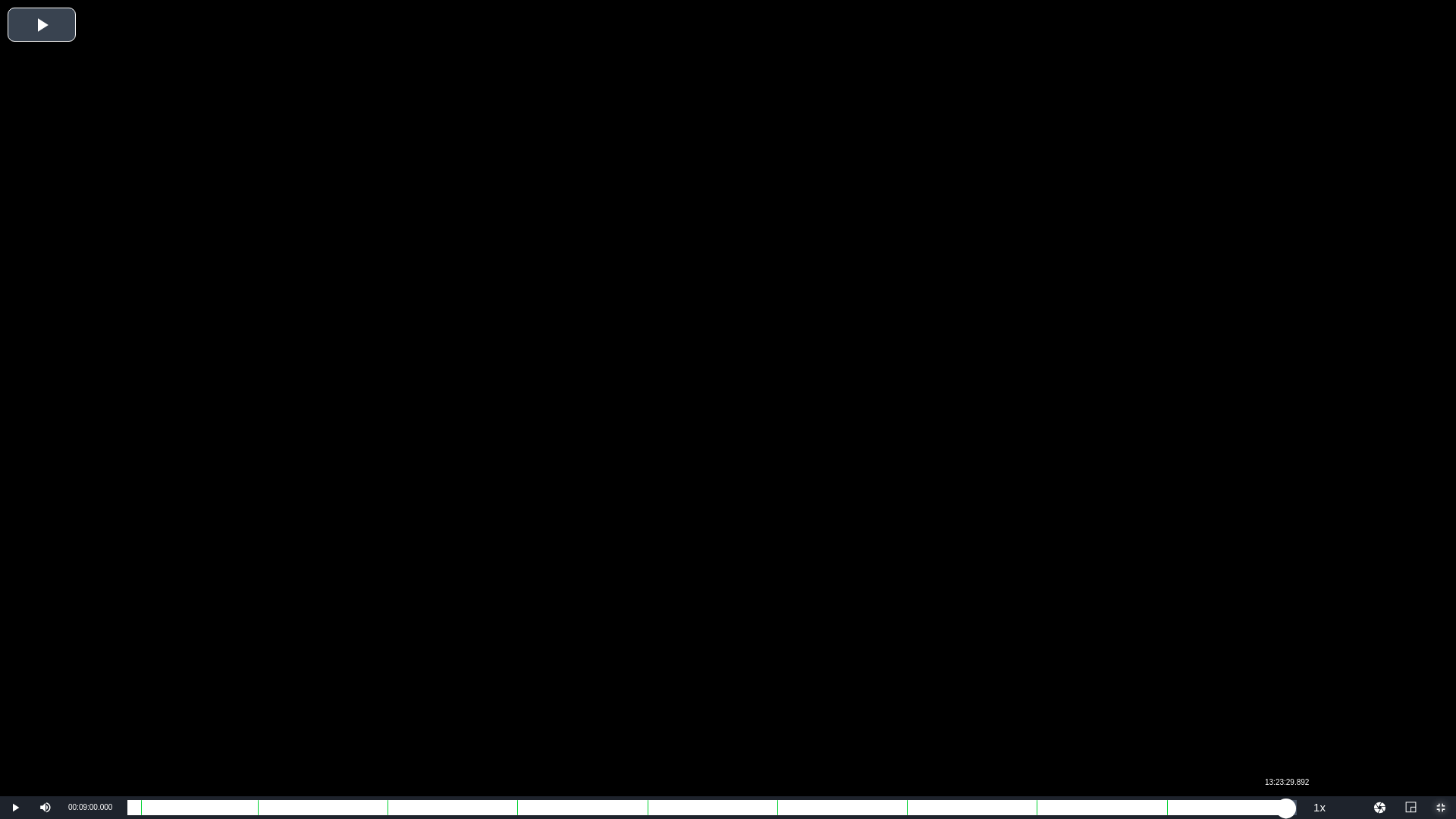
click at [1286, 691] on div "Loaded : 10.00% 13:23:29.892 00:09:00.000" at bounding box center [712, 808] width 1170 height 15
click at [1286, 691] on div "01:22:47.072" at bounding box center [707, 808] width 1159 height 15
click at [1297, 691] on div "01:26:36.830" at bounding box center [712, 808] width 1170 height 15
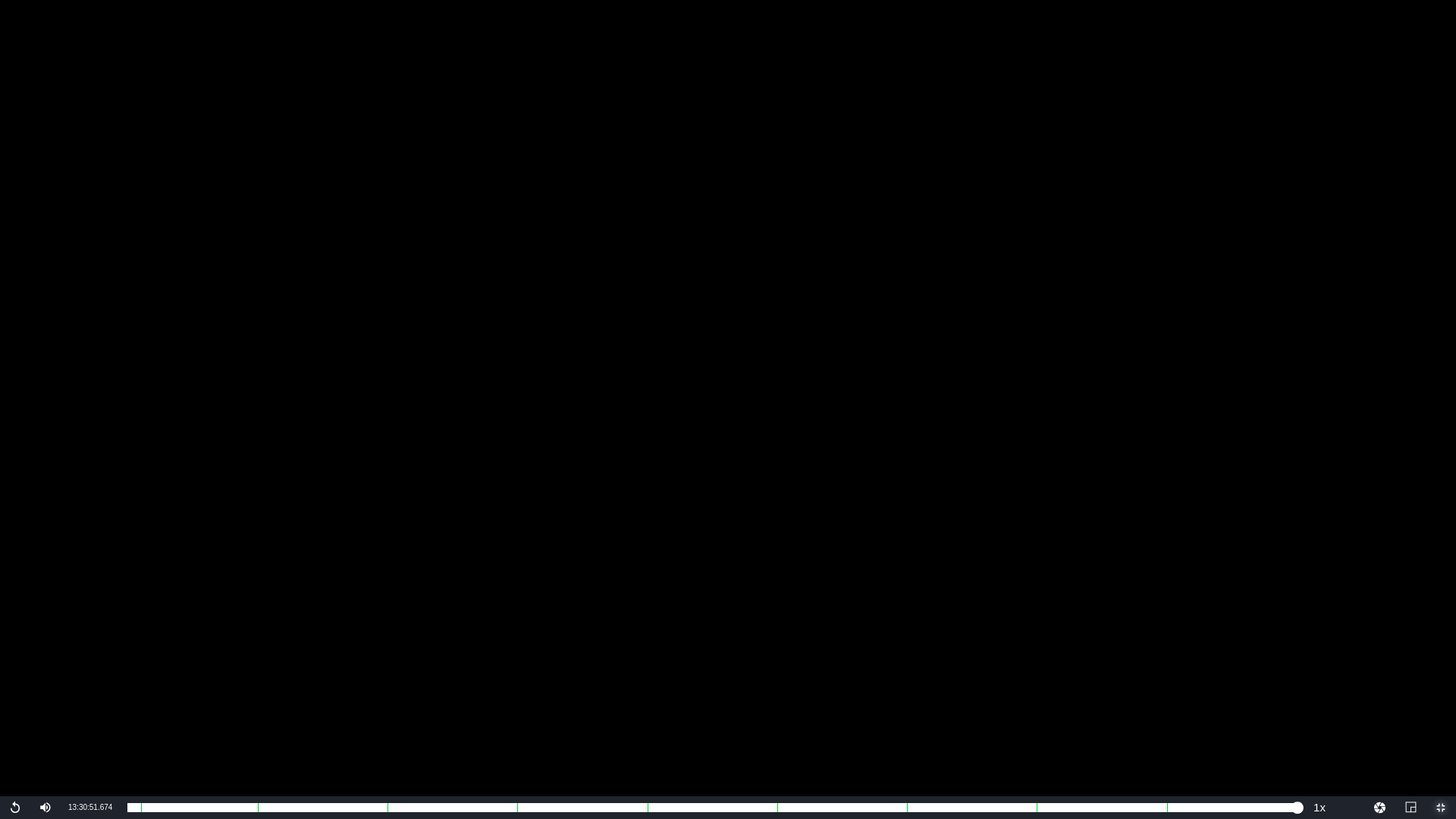
click at [1441, 691] on span "Video Player" at bounding box center [1441, 808] width 0 height 0
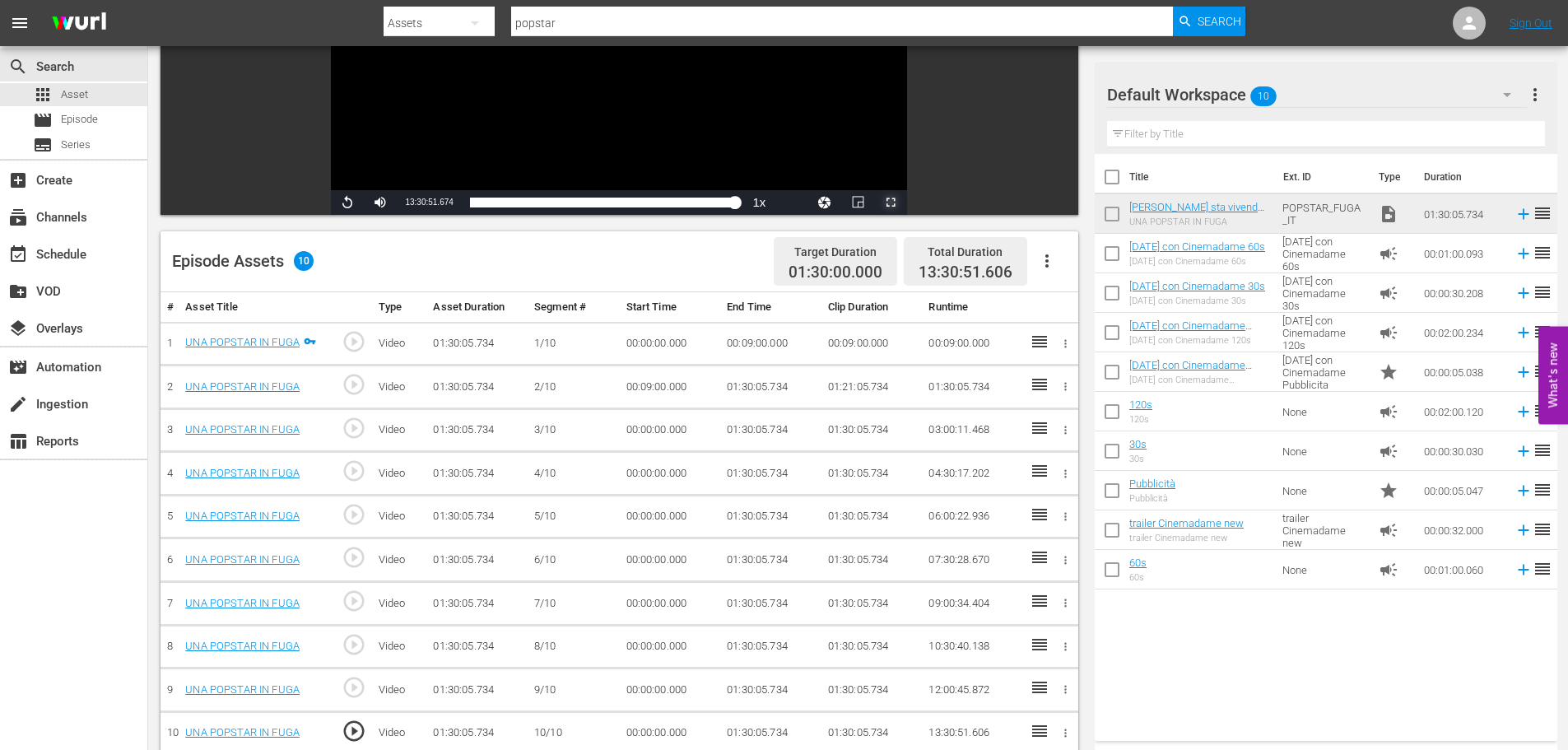
scroll to position [428, 0]
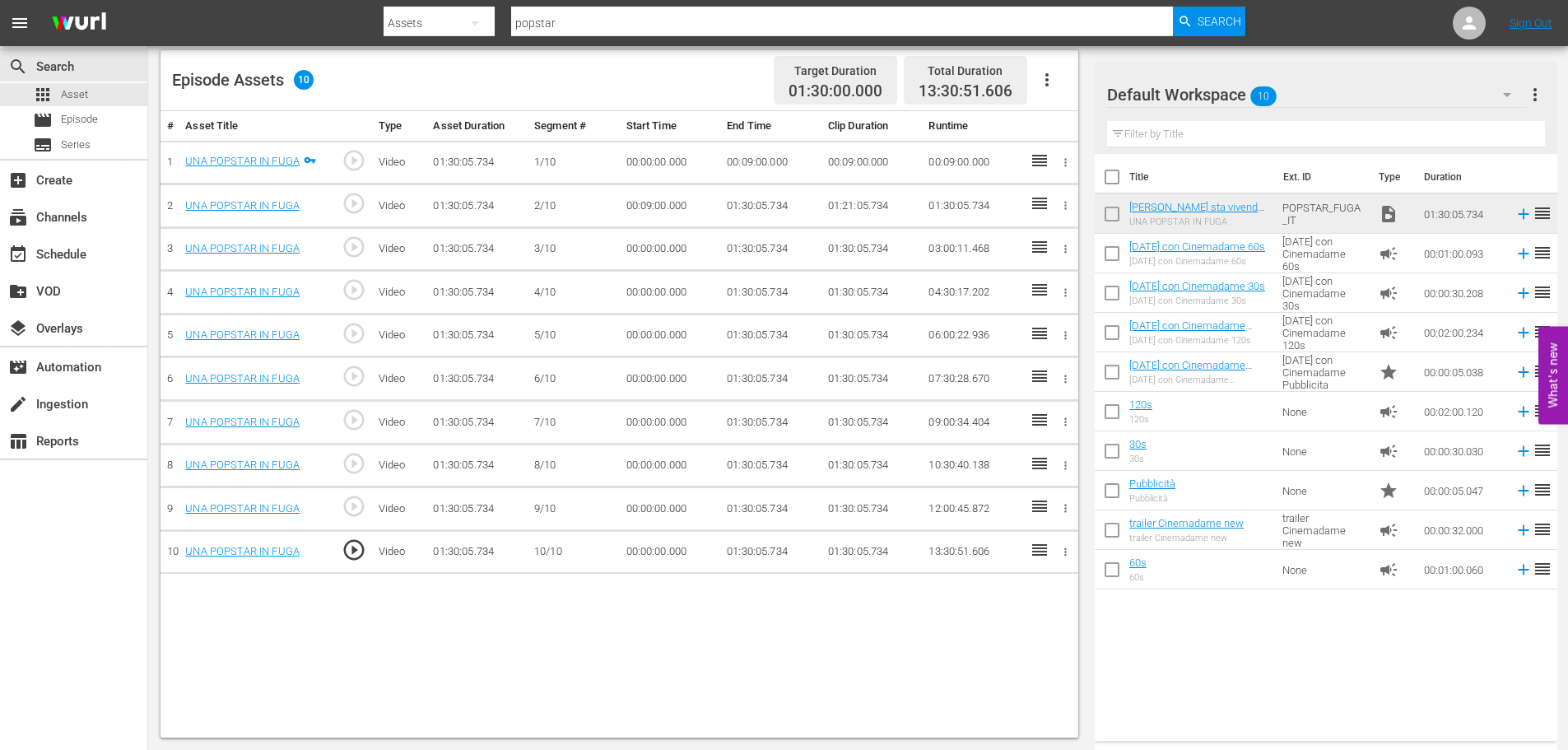
drag, startPoint x: 756, startPoint y: 223, endPoint x: 757, endPoint y: 198, distance: 25.0
click at [756, 223] on td "01:30:05.734" at bounding box center [771, 206] width 102 height 44
click at [757, 195] on td "01:30:05.734" at bounding box center [771, 206] width 102 height 44
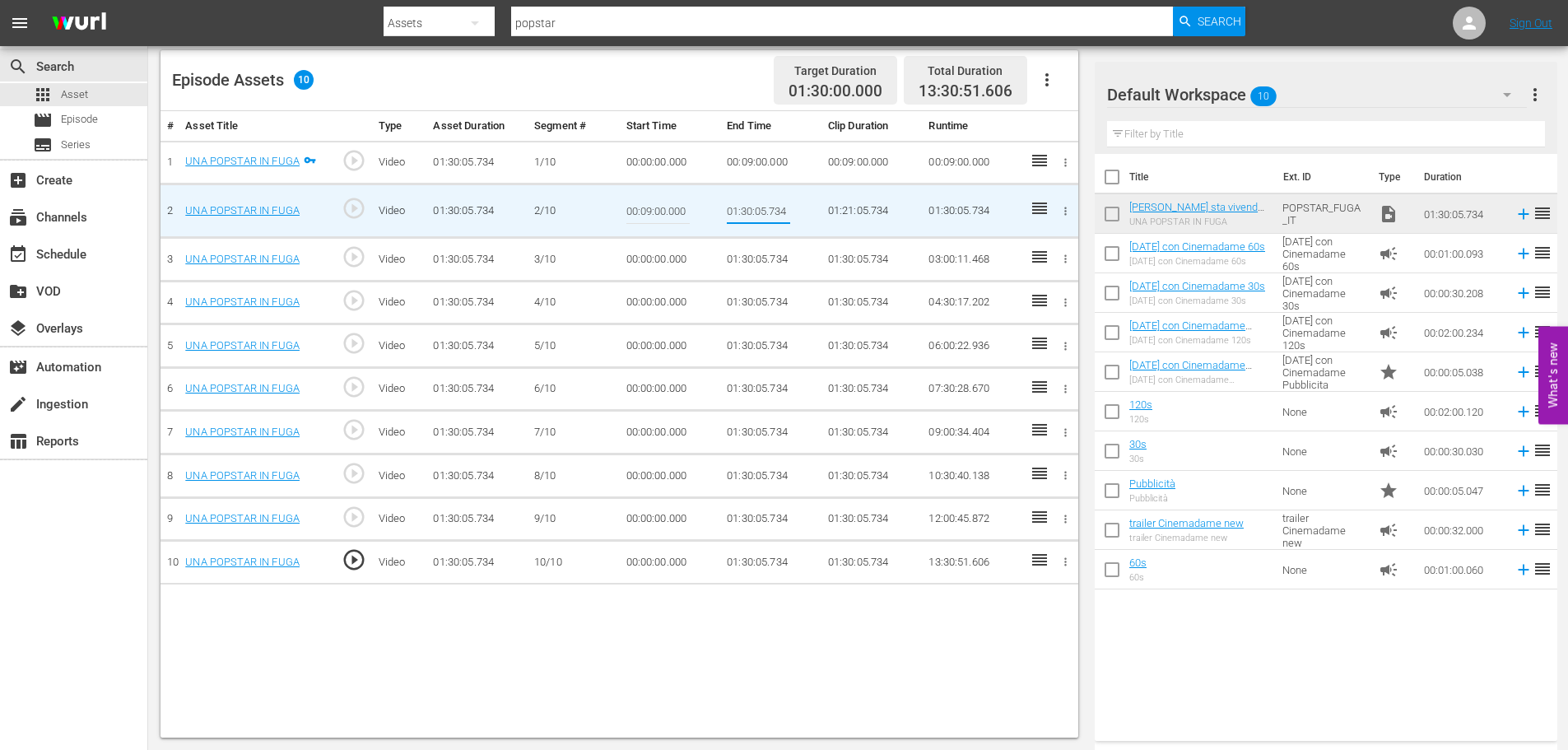
click at [753, 207] on input "01:30:05.734" at bounding box center [758, 211] width 64 height 40
paste input "0:18:00"
type input "00:18:00"
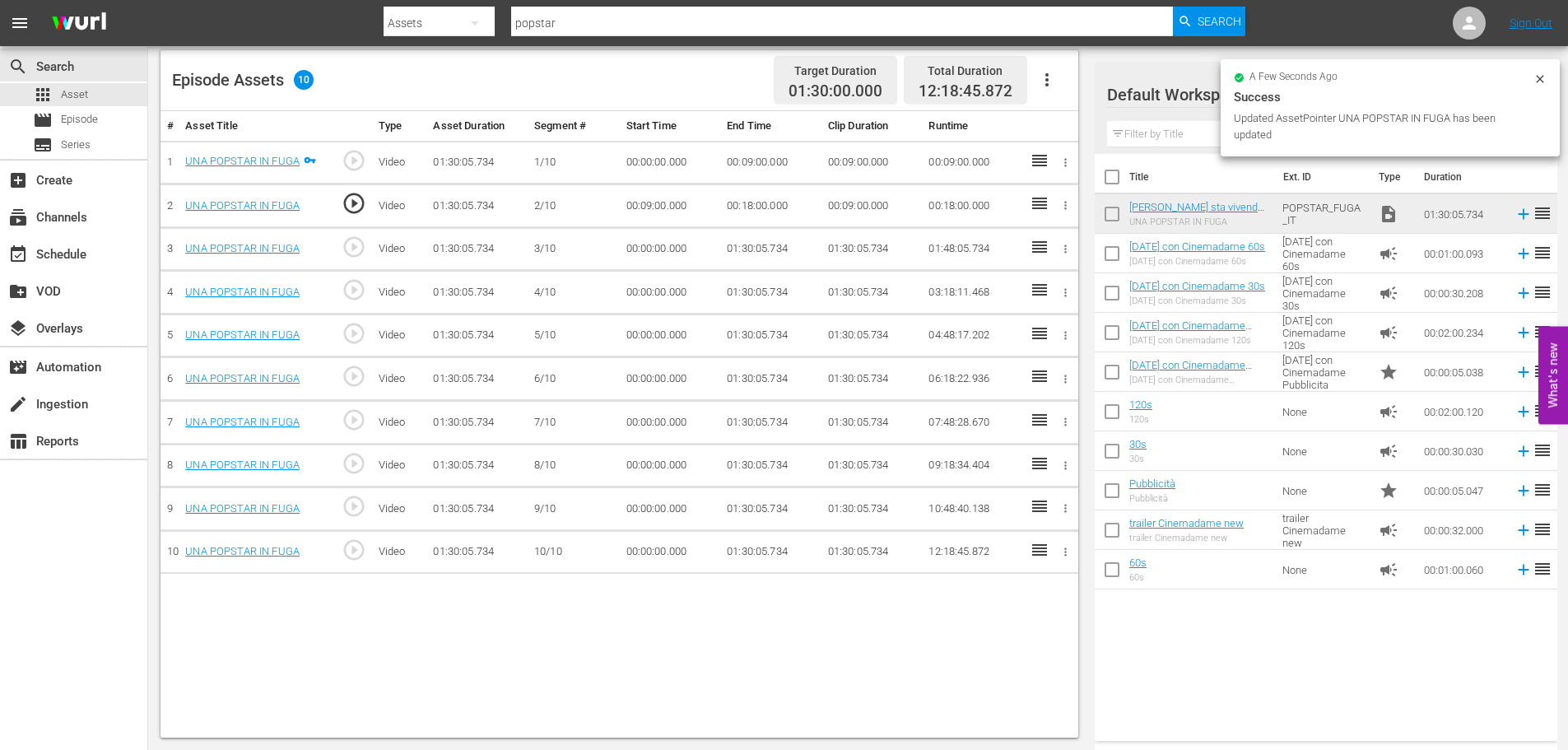
click at [661, 247] on td "00:00:00.000" at bounding box center [670, 249] width 102 height 44
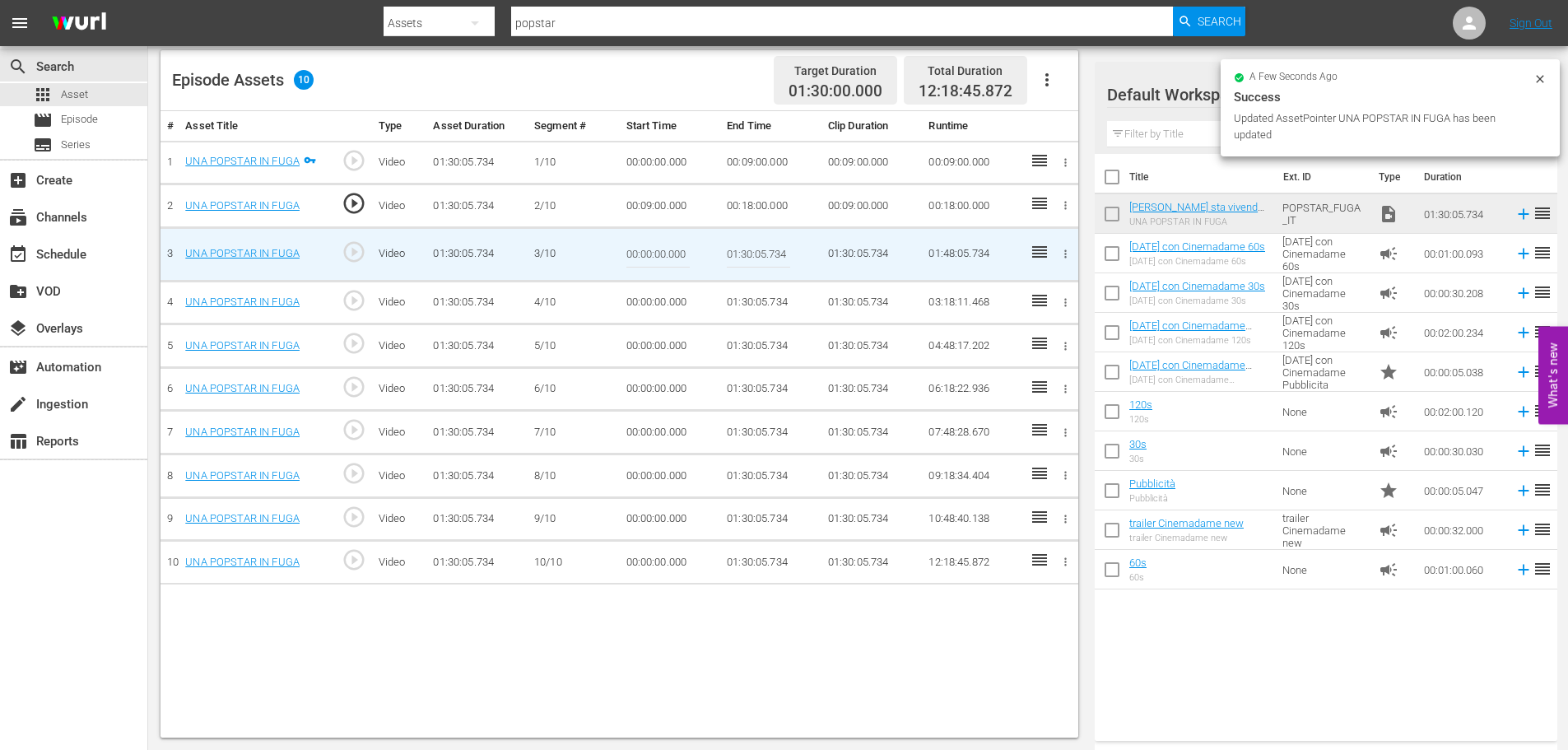
click at [661, 247] on input "00:00:00.000" at bounding box center [658, 254] width 64 height 40
paste input "18:"
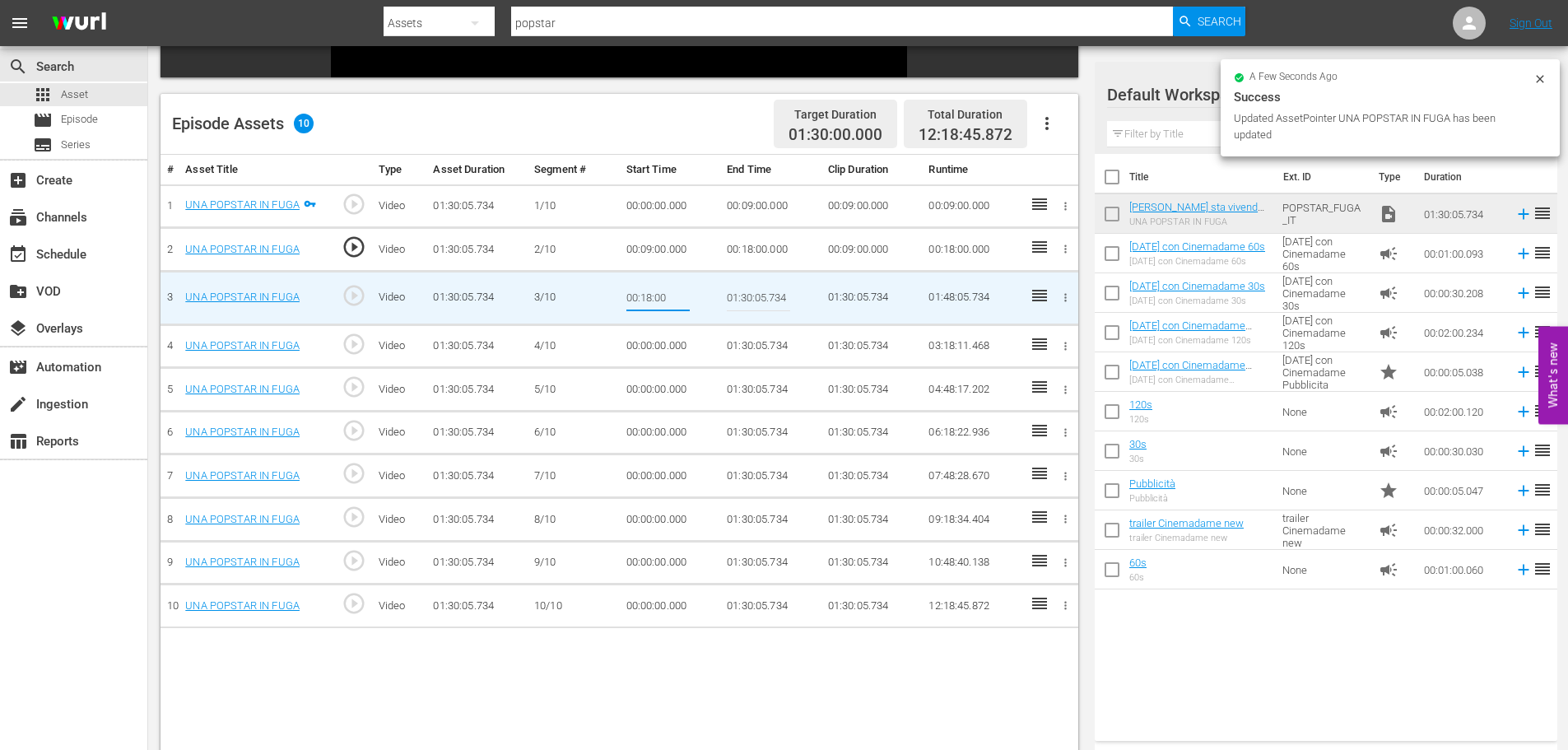
scroll to position [17, 0]
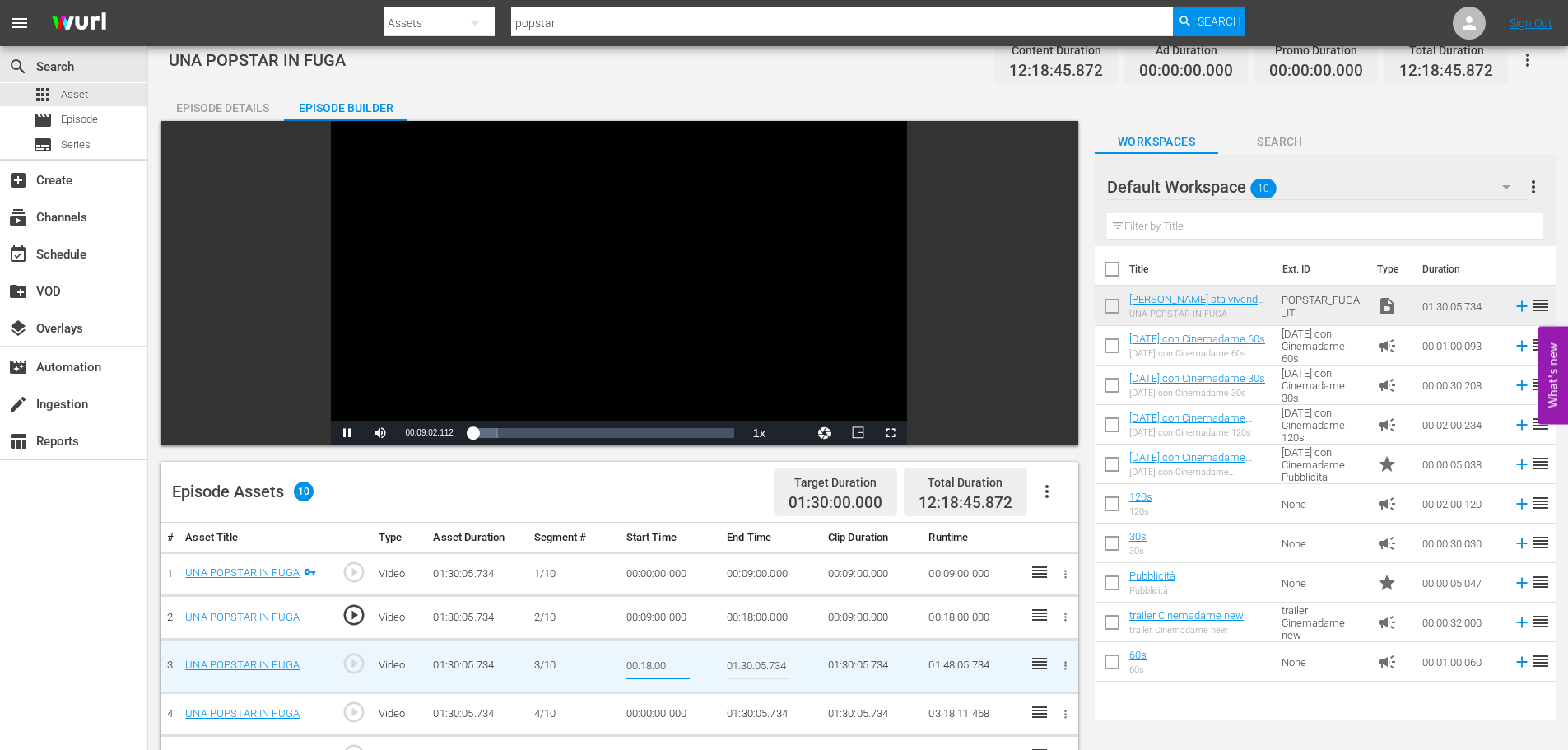
type input "00:18:00"
click at [348, 433] on span "Video Player" at bounding box center [348, 433] width 0 height 0
click at [691, 673] on td "00:18:00" at bounding box center [670, 666] width 102 height 54
click at [675, 668] on input "00:18:00" at bounding box center [658, 666] width 64 height 40
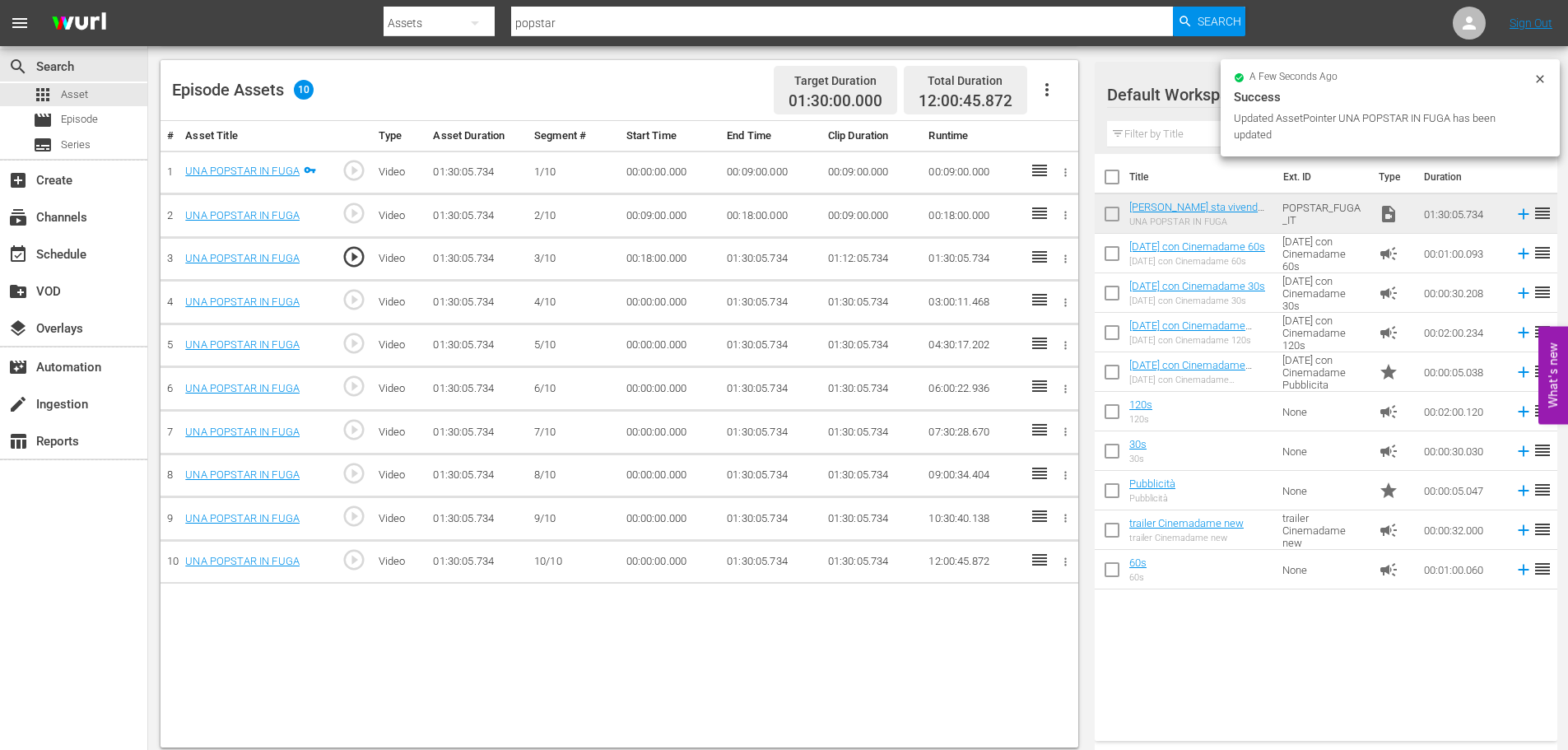
scroll to position [428, 0]
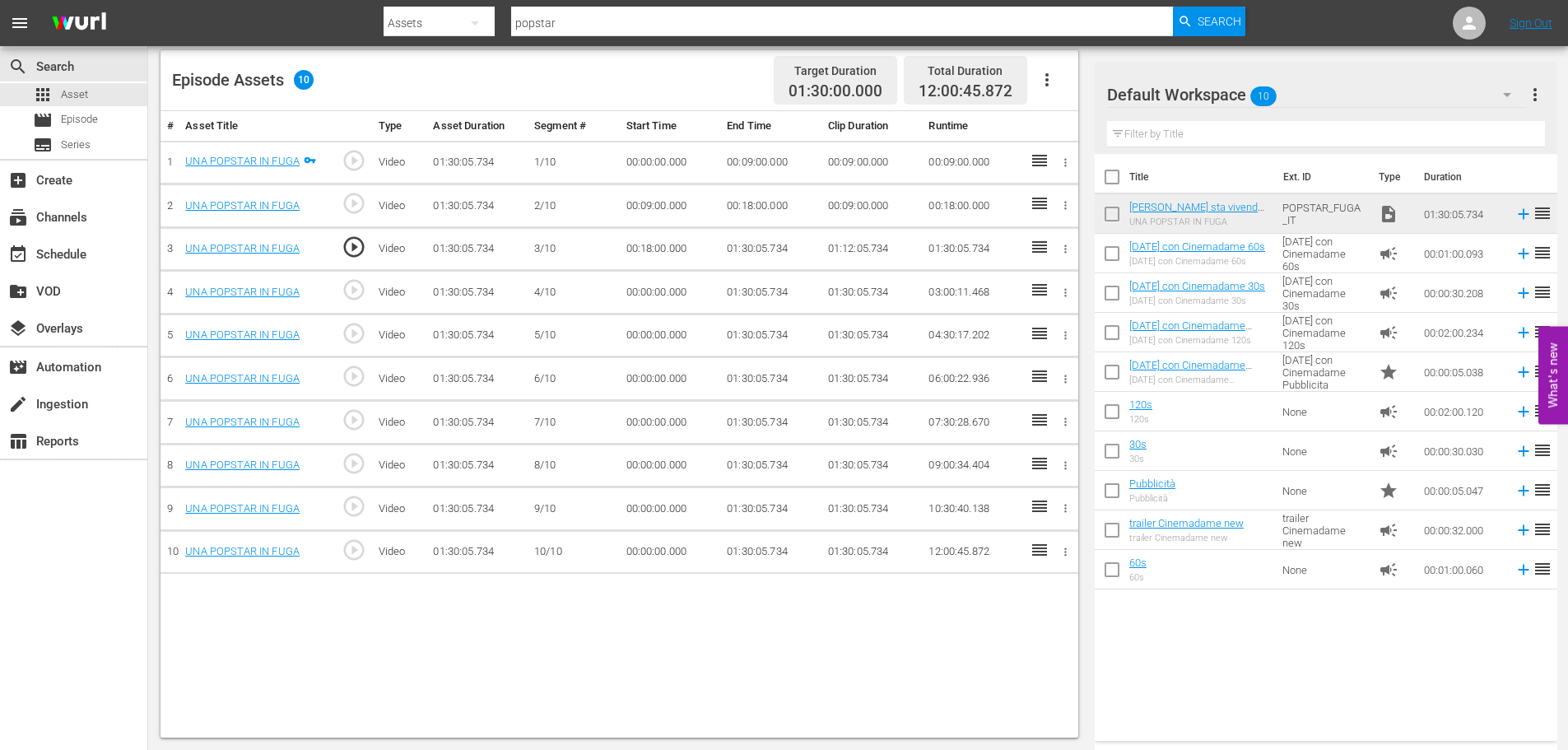
click at [751, 248] on td "01:30:05.734" at bounding box center [771, 249] width 102 height 44
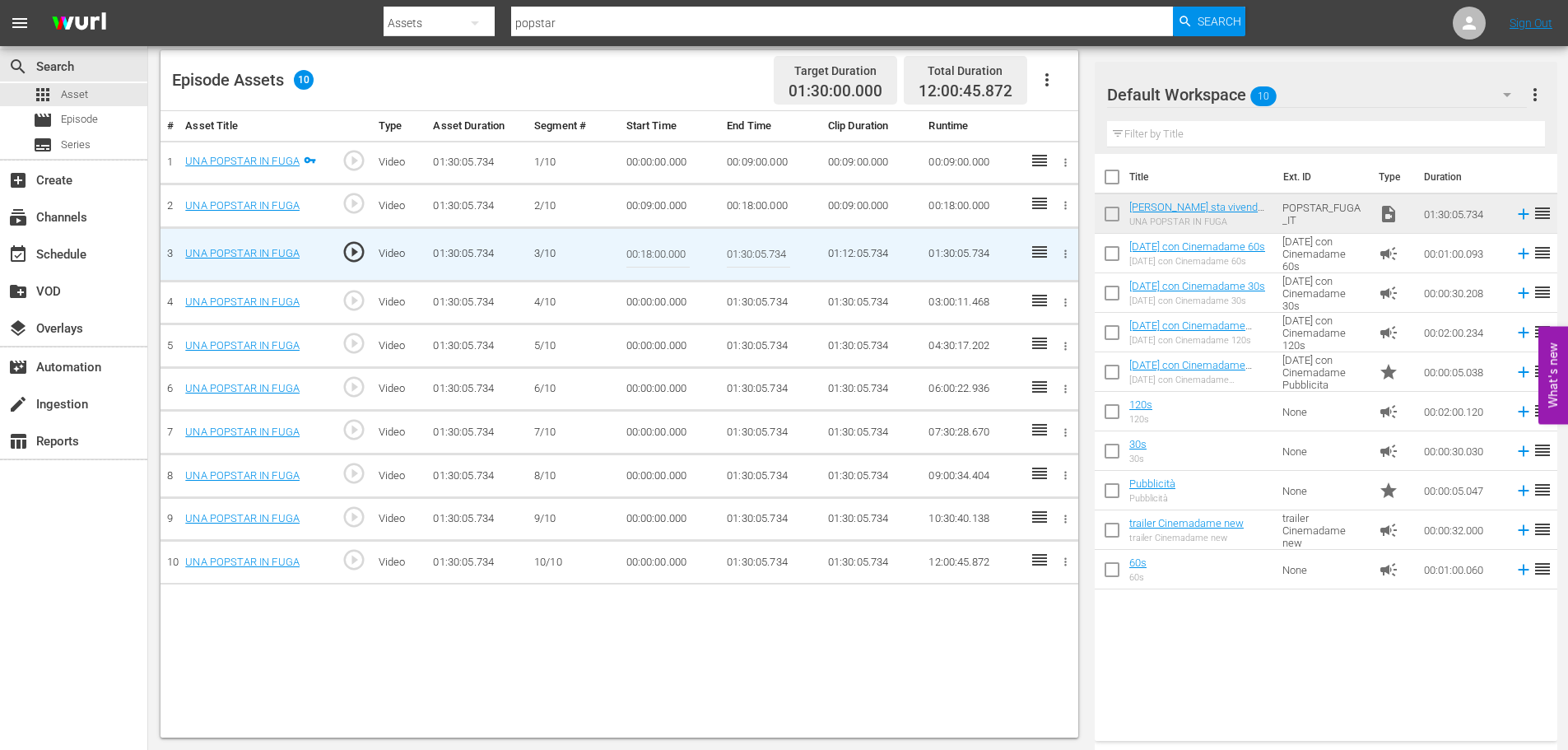
click at [751, 248] on input "01:30:05.734" at bounding box center [758, 254] width 64 height 40
paste input "0:27:00"
type input "00:27:00"
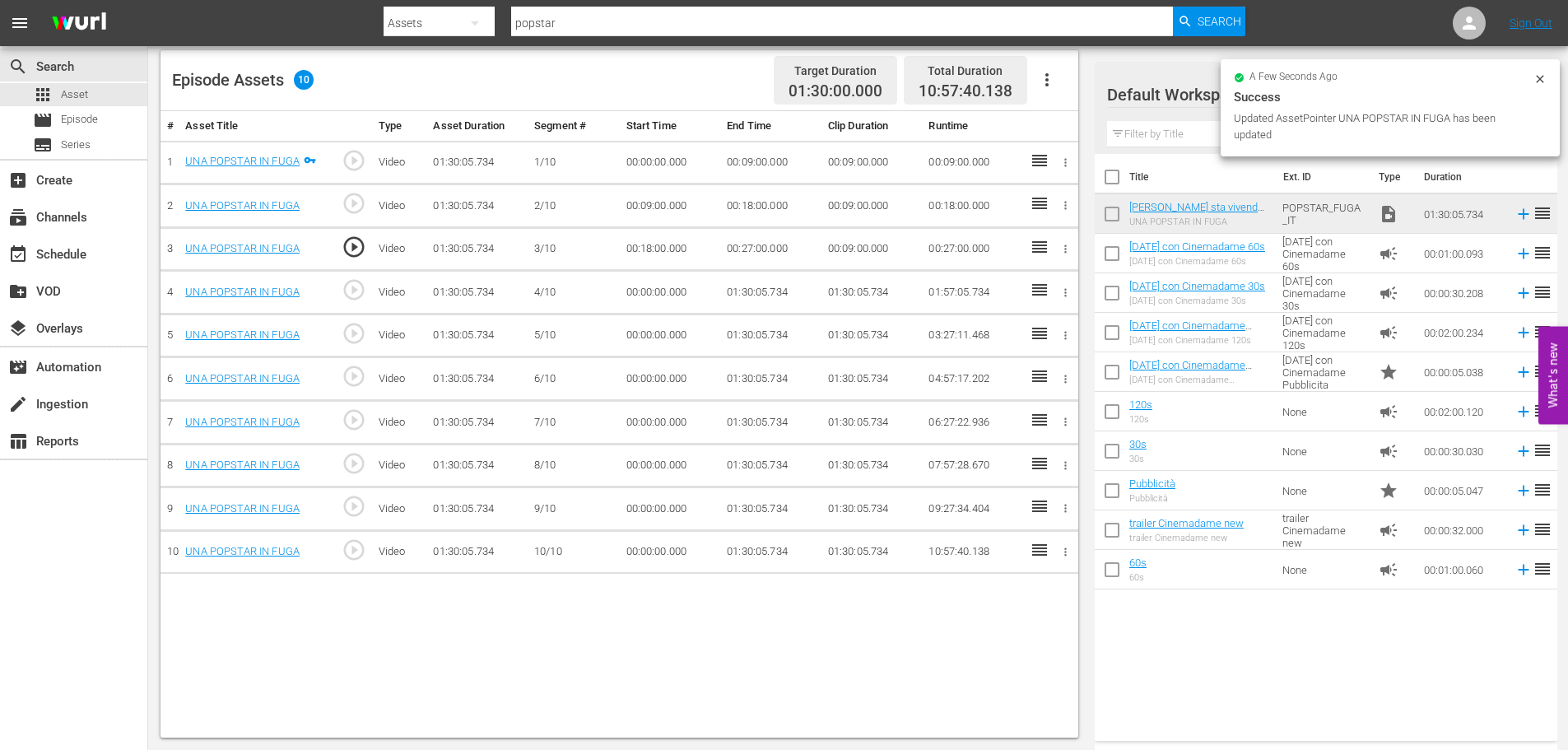
click at [646, 297] on td "00:00:00.000" at bounding box center [670, 292] width 102 height 44
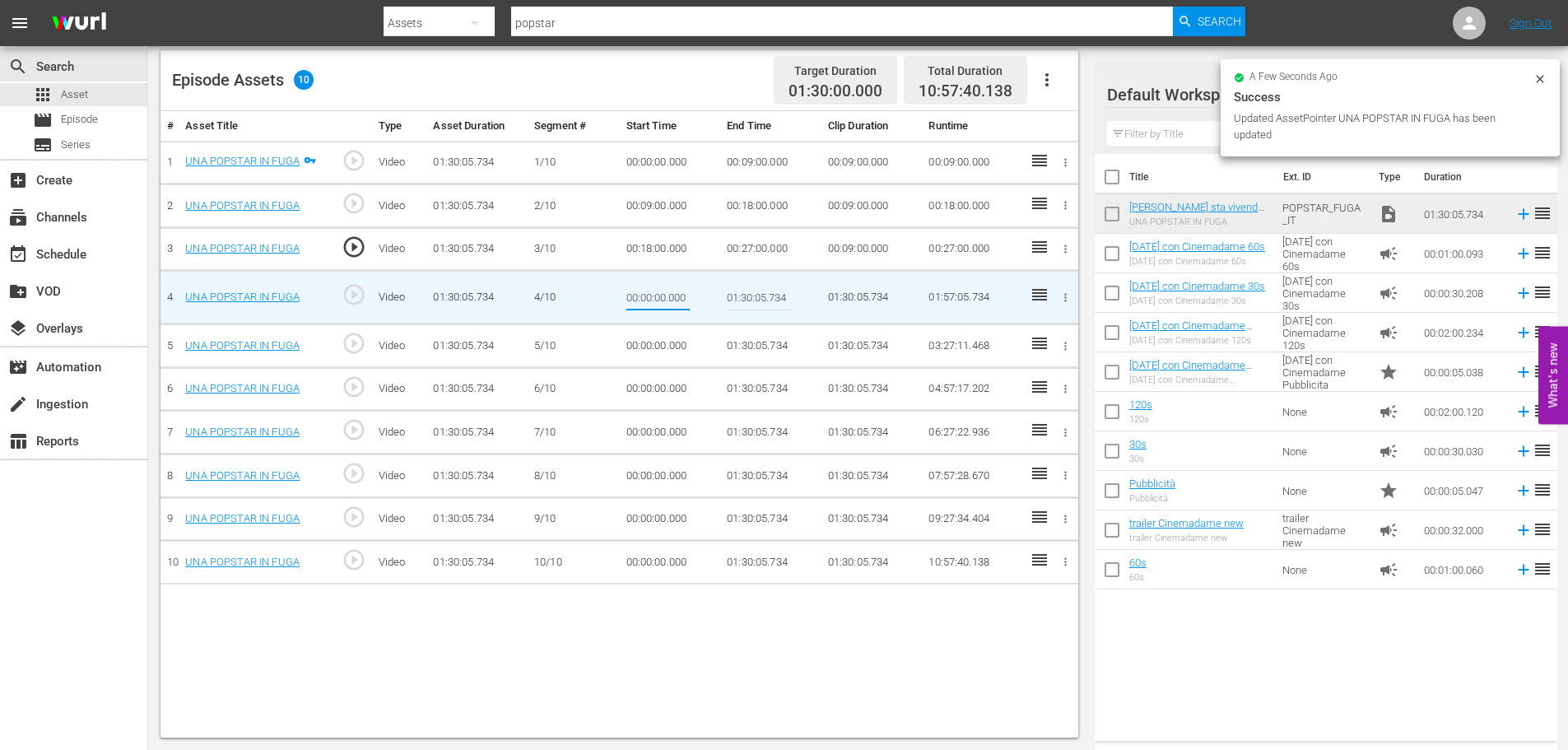
type input "00:27:00"
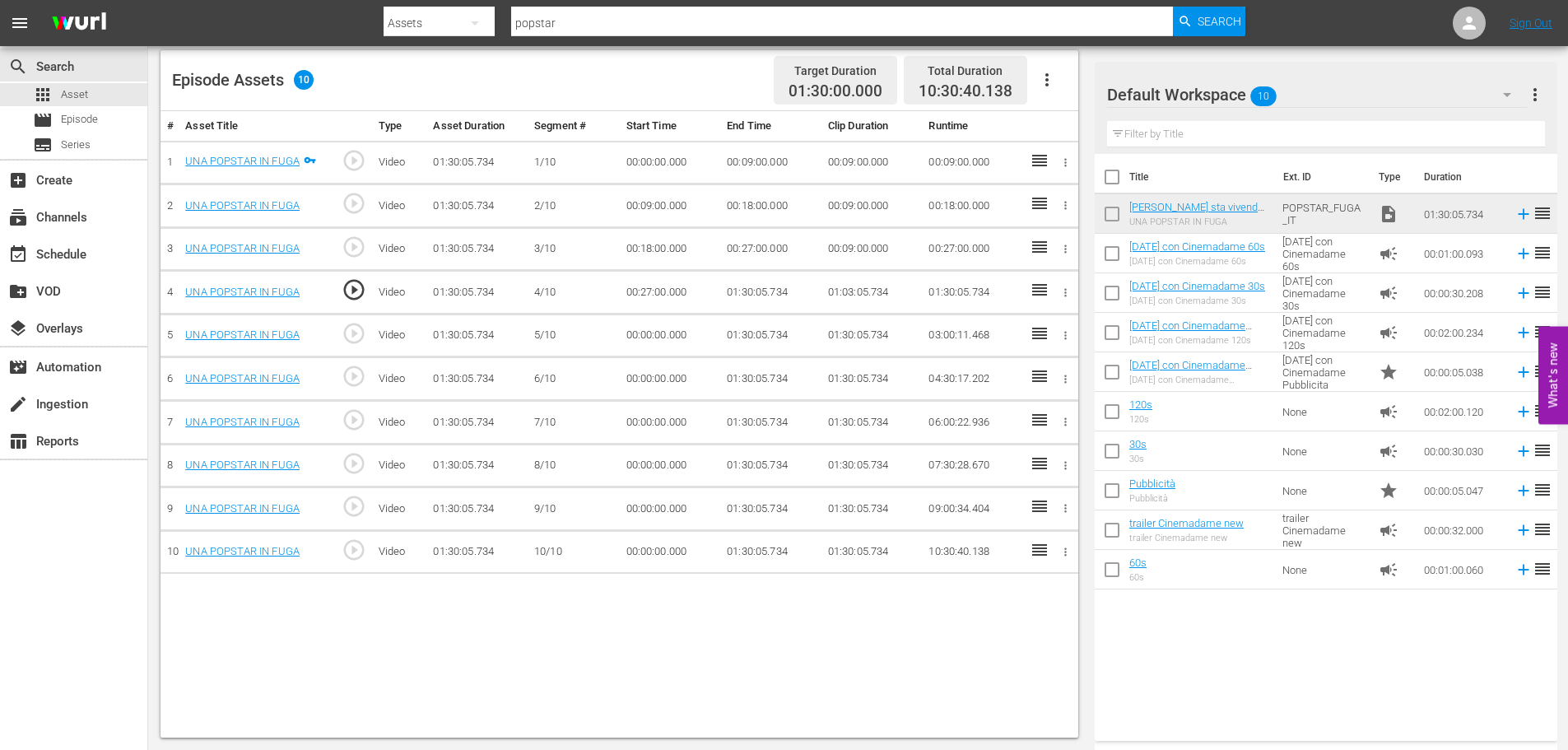
click at [773, 289] on td "01:30:05.734" at bounding box center [771, 292] width 102 height 44
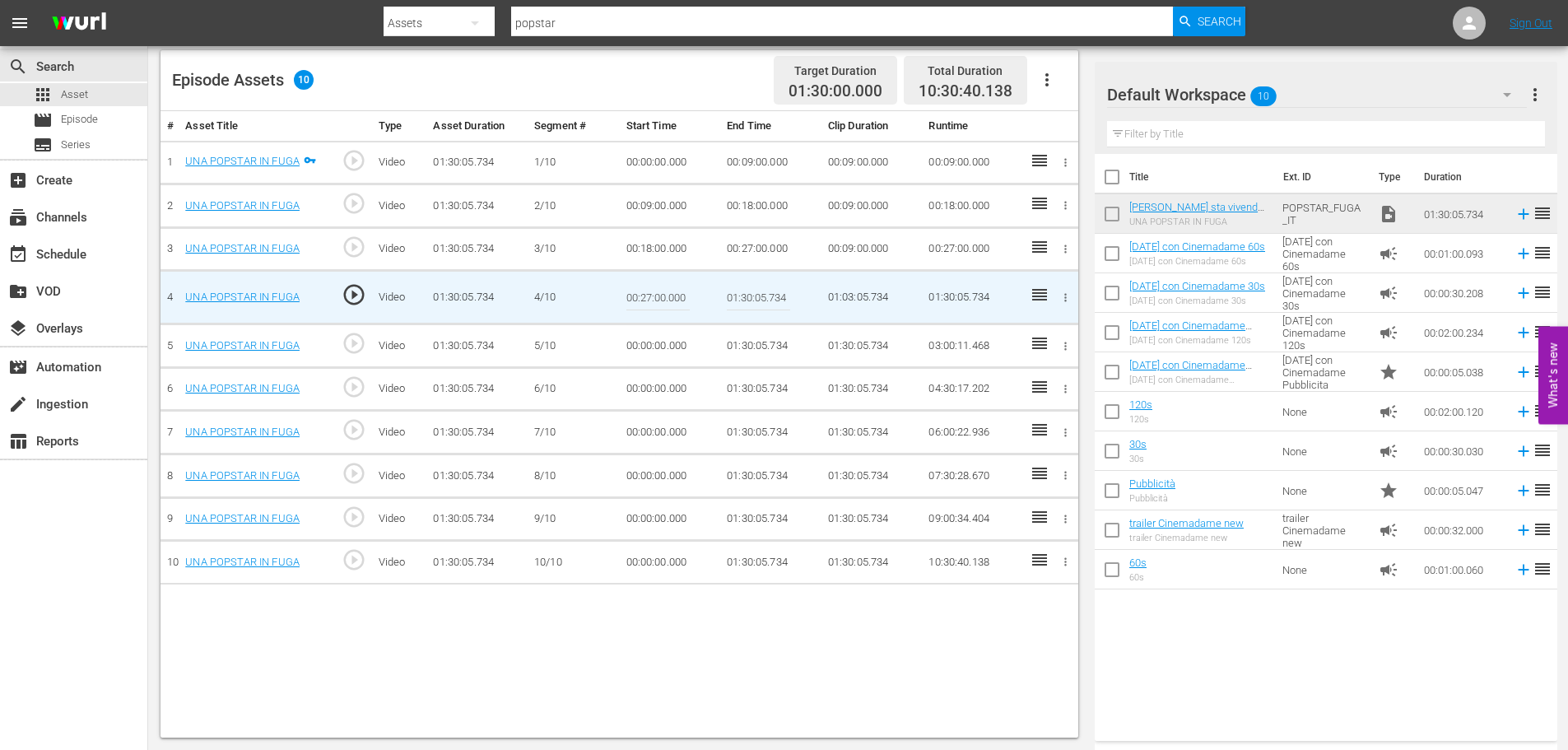
click at [773, 289] on input "01:30:05.734" at bounding box center [758, 297] width 64 height 40
paste input "0:36:00"
type input "00:36:00"
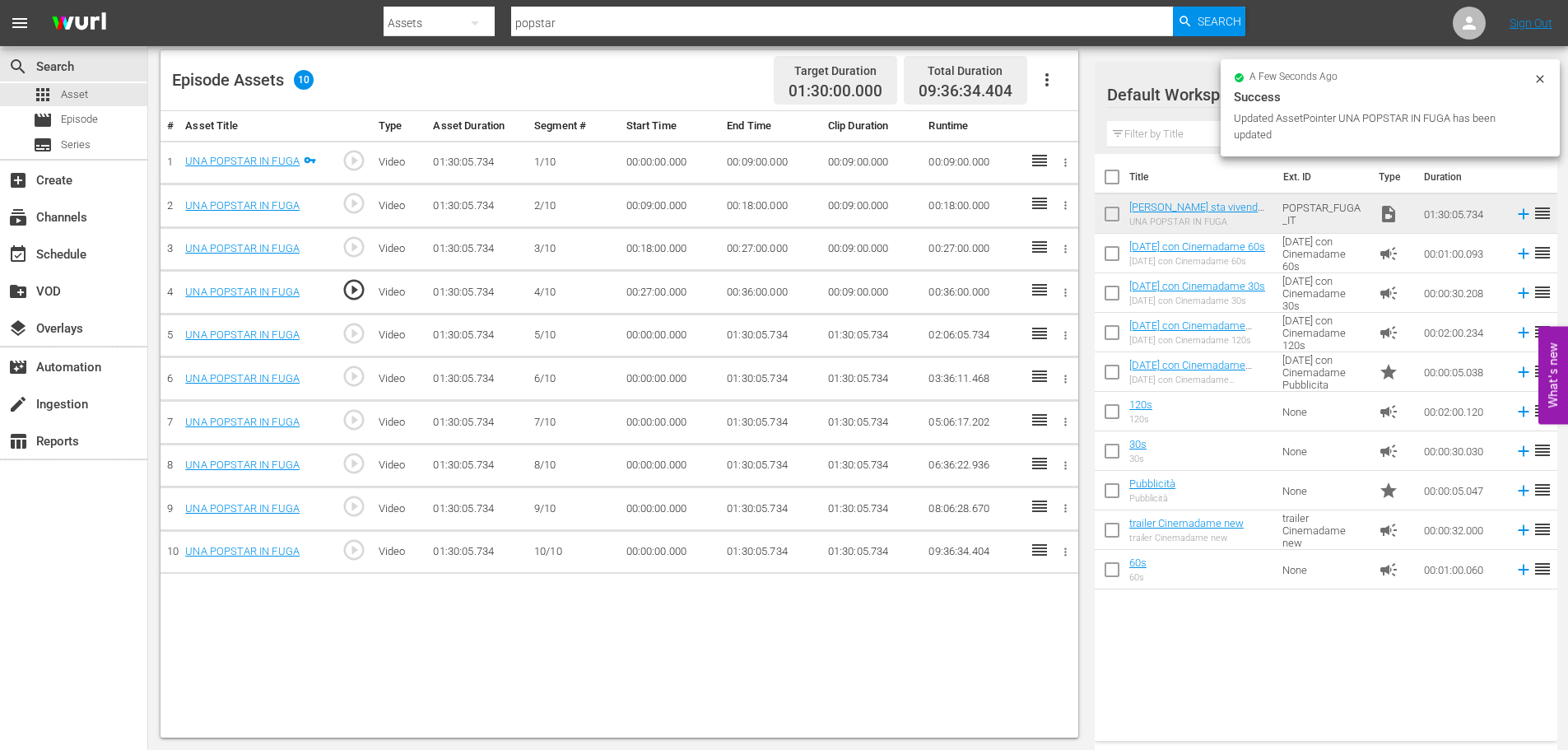
click at [654, 332] on td "00:00:00.000" at bounding box center [670, 335] width 102 height 44
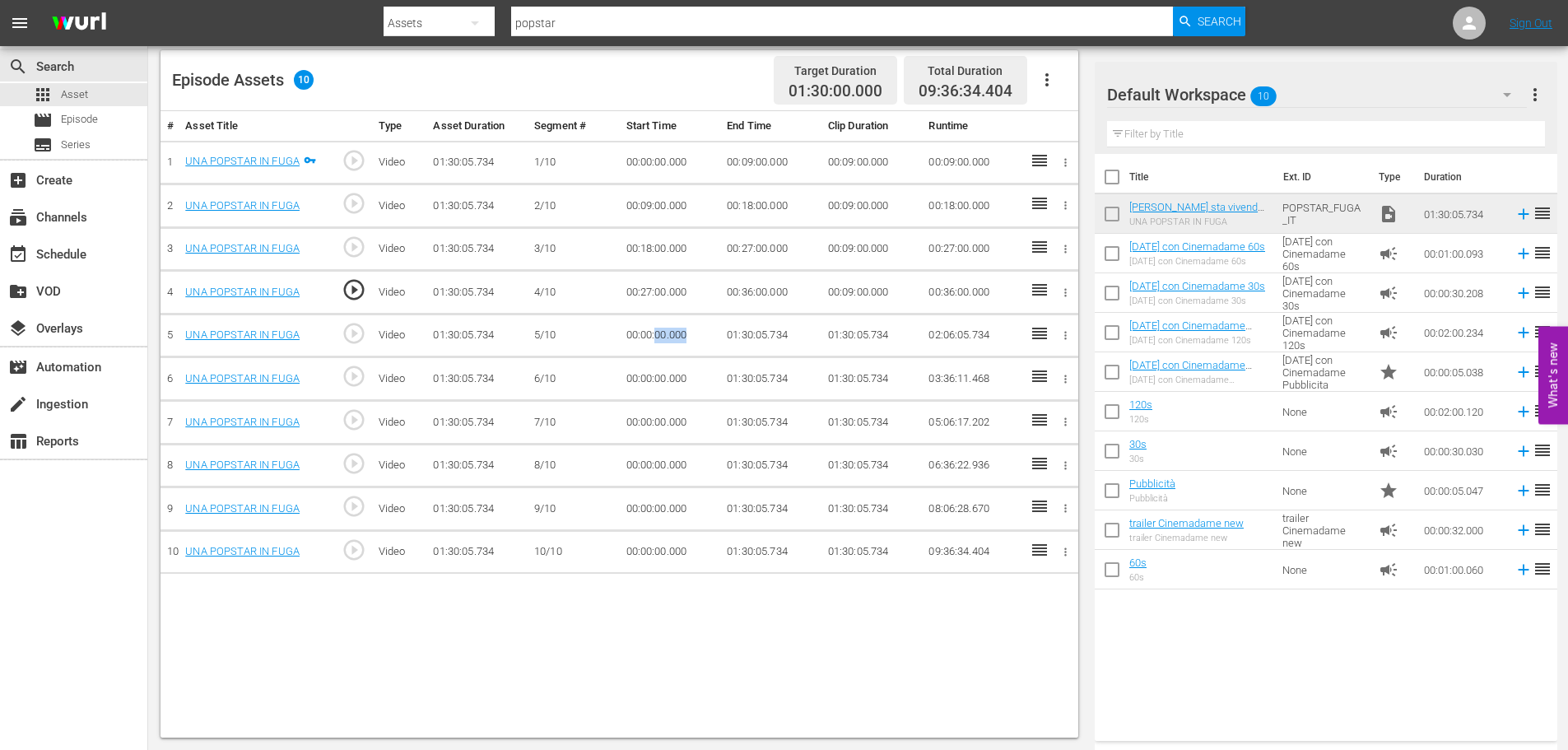
click at [654, 332] on td "00:00:00.000" at bounding box center [670, 335] width 102 height 44
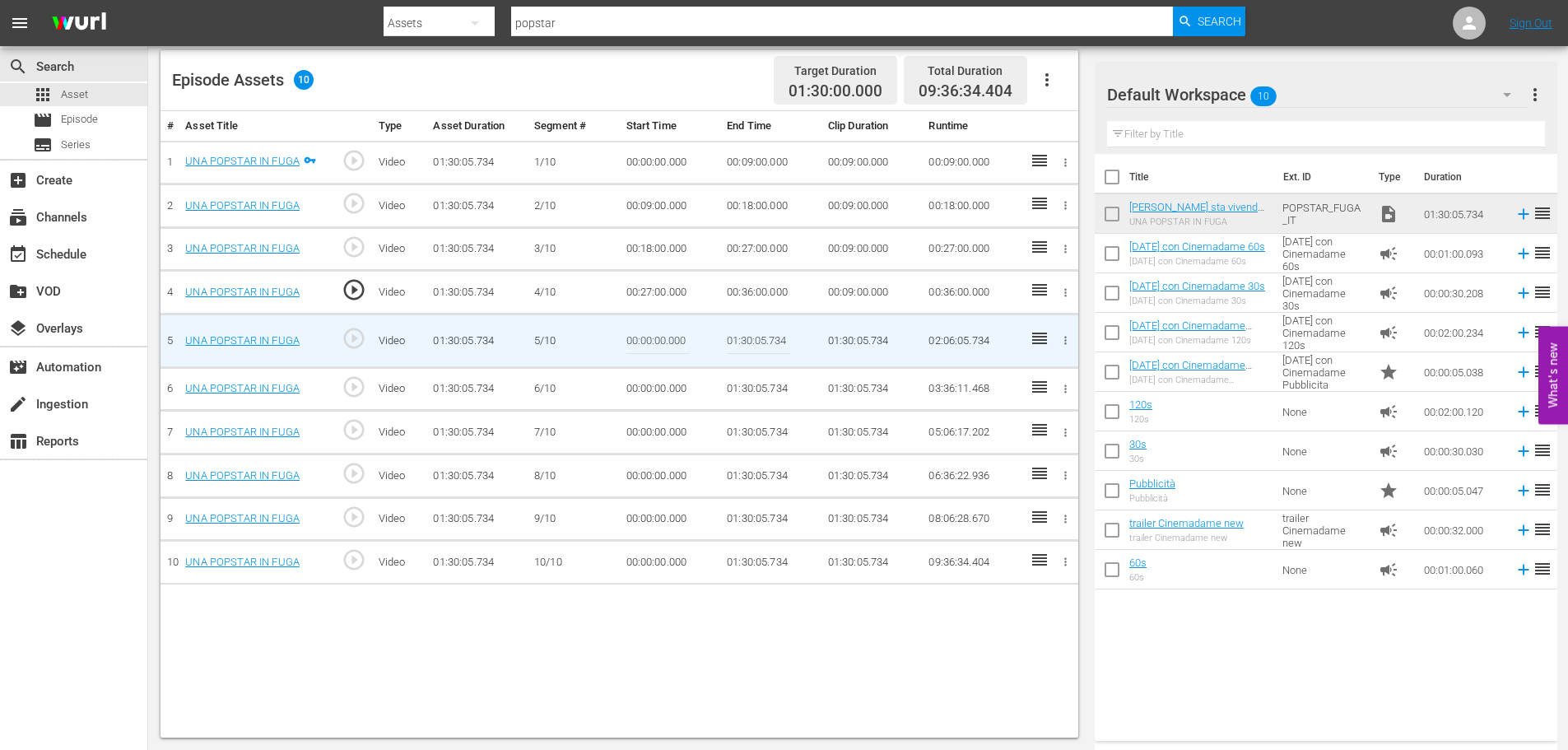
click at [654, 332] on input "00:00:00.000" at bounding box center [658, 340] width 64 height 40
paste input "36:"
type input "00:36:00"
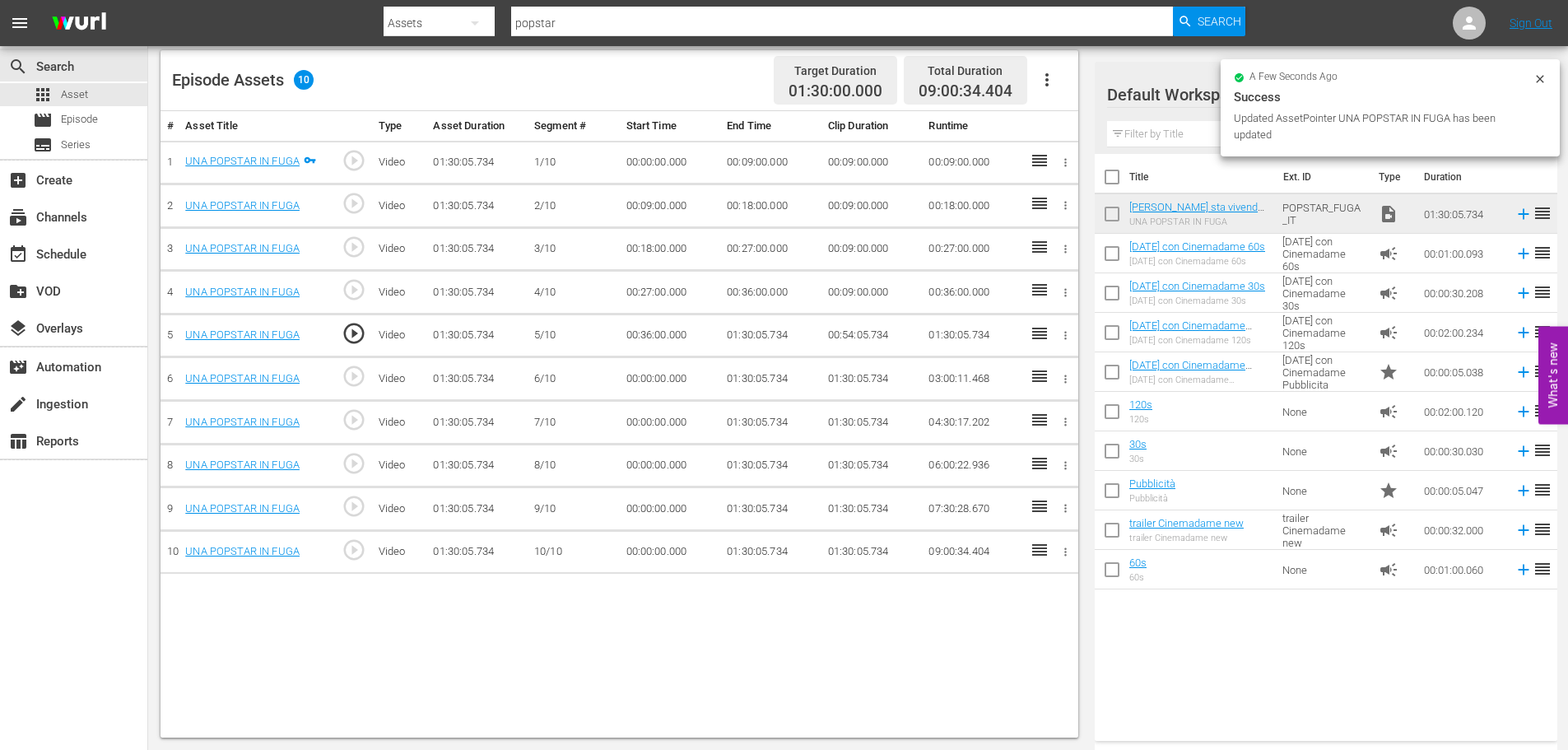
click at [750, 339] on td "01:30:05.734" at bounding box center [771, 335] width 102 height 44
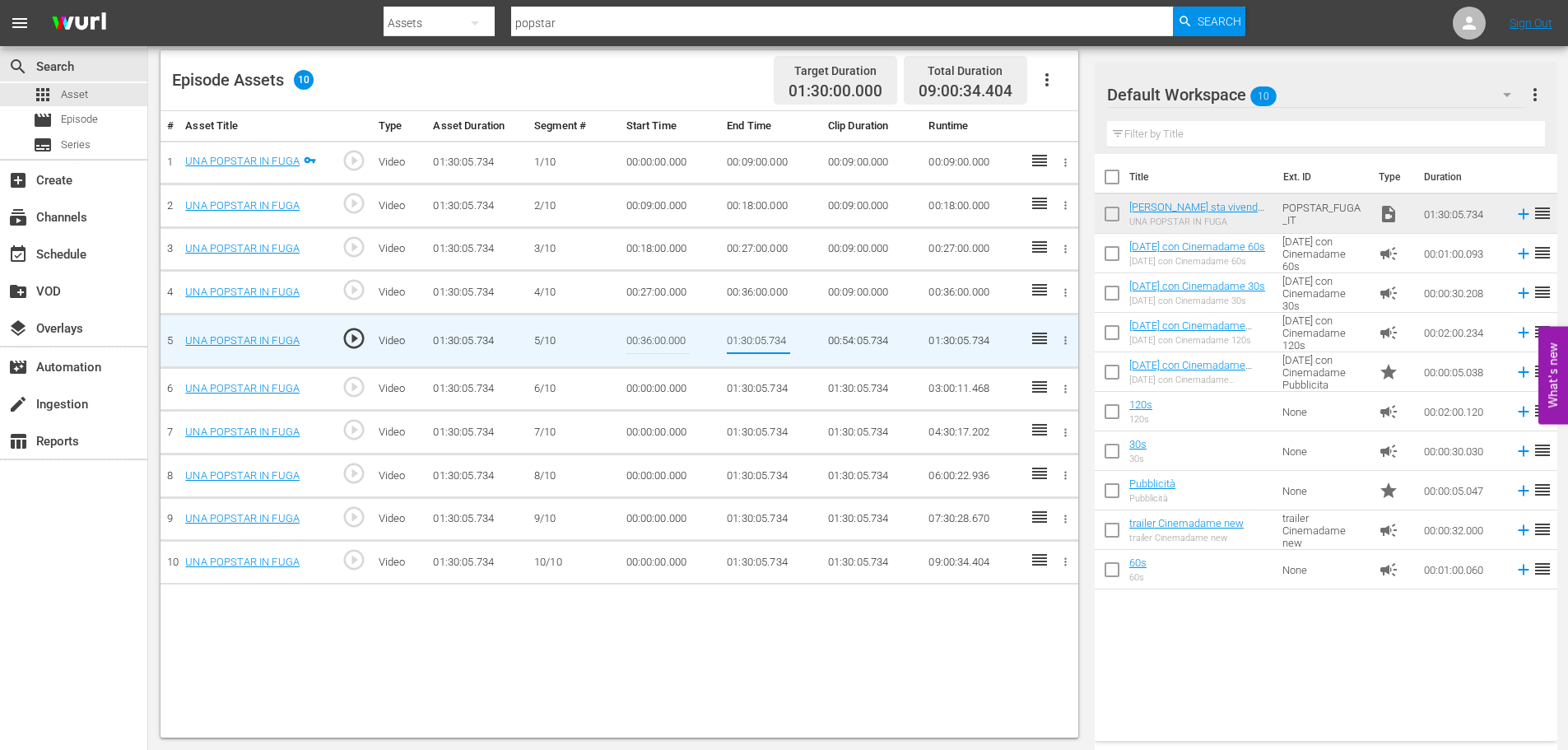
click at [750, 339] on input "01:30:05.734" at bounding box center [758, 340] width 64 height 40
paste input "0:45:00"
type input "00:45:00"
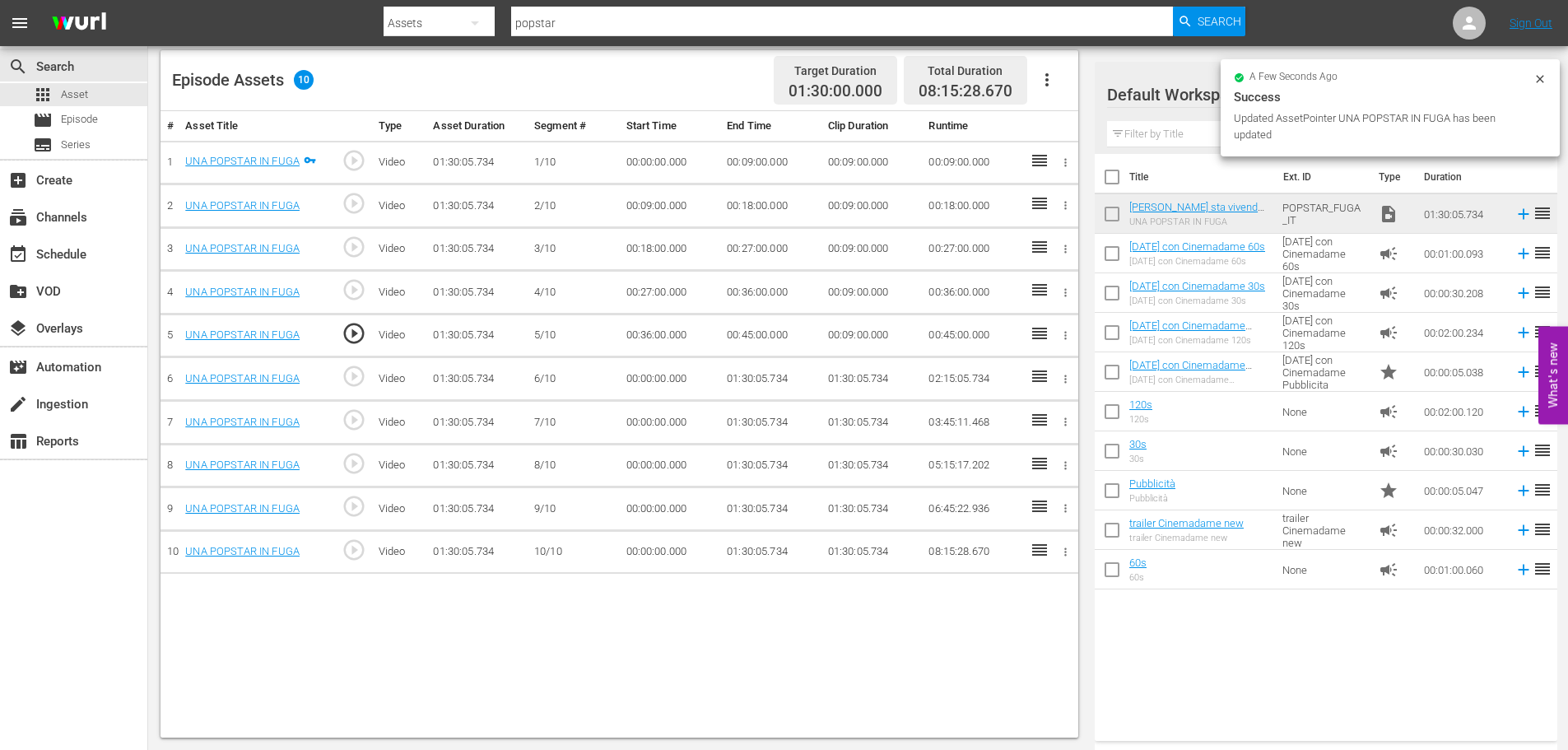
click at [660, 381] on td "00:00:00.000" at bounding box center [670, 379] width 102 height 44
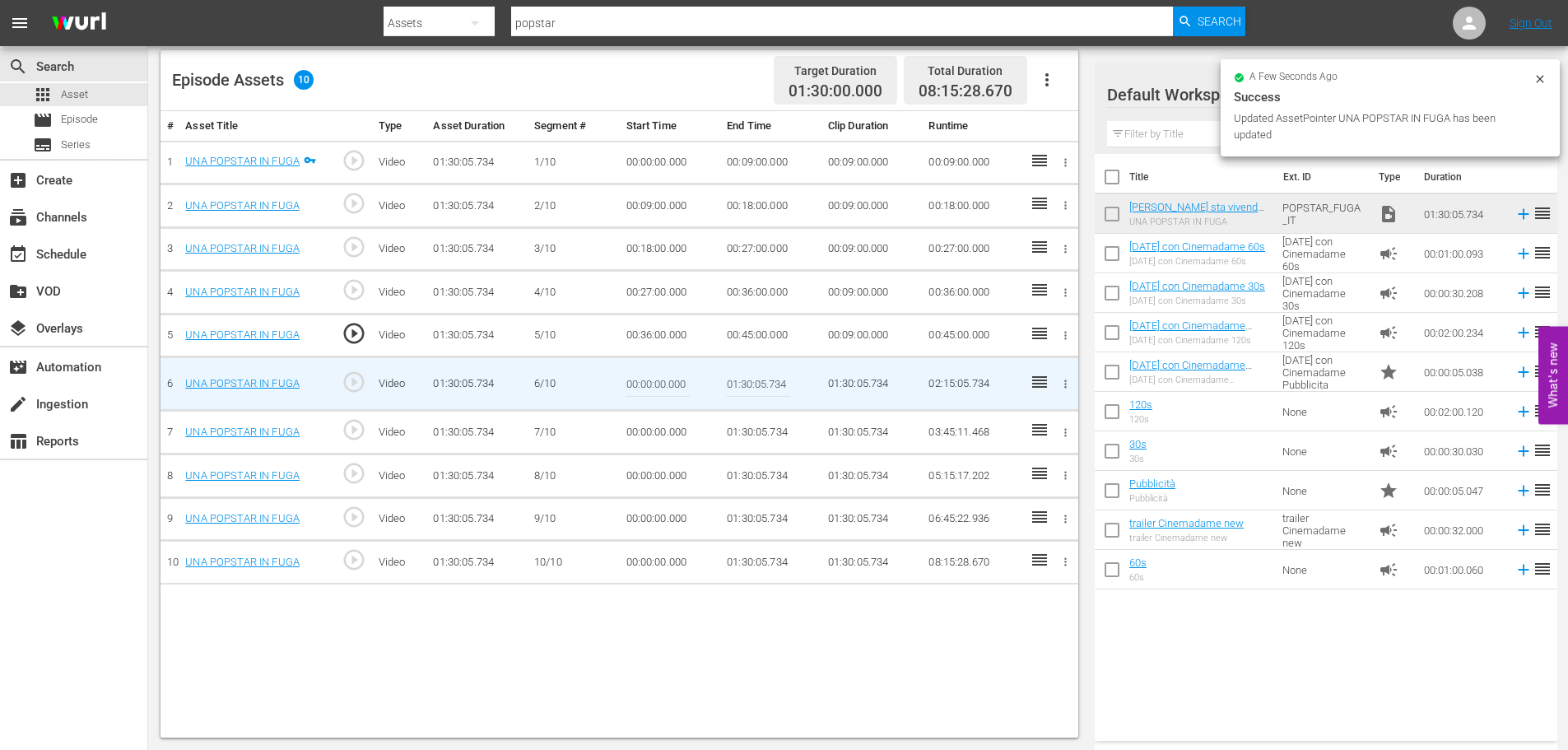
click at [660, 381] on input "00:00:00.000" at bounding box center [658, 384] width 64 height 40
paste input "45:"
type input "00:45:00"
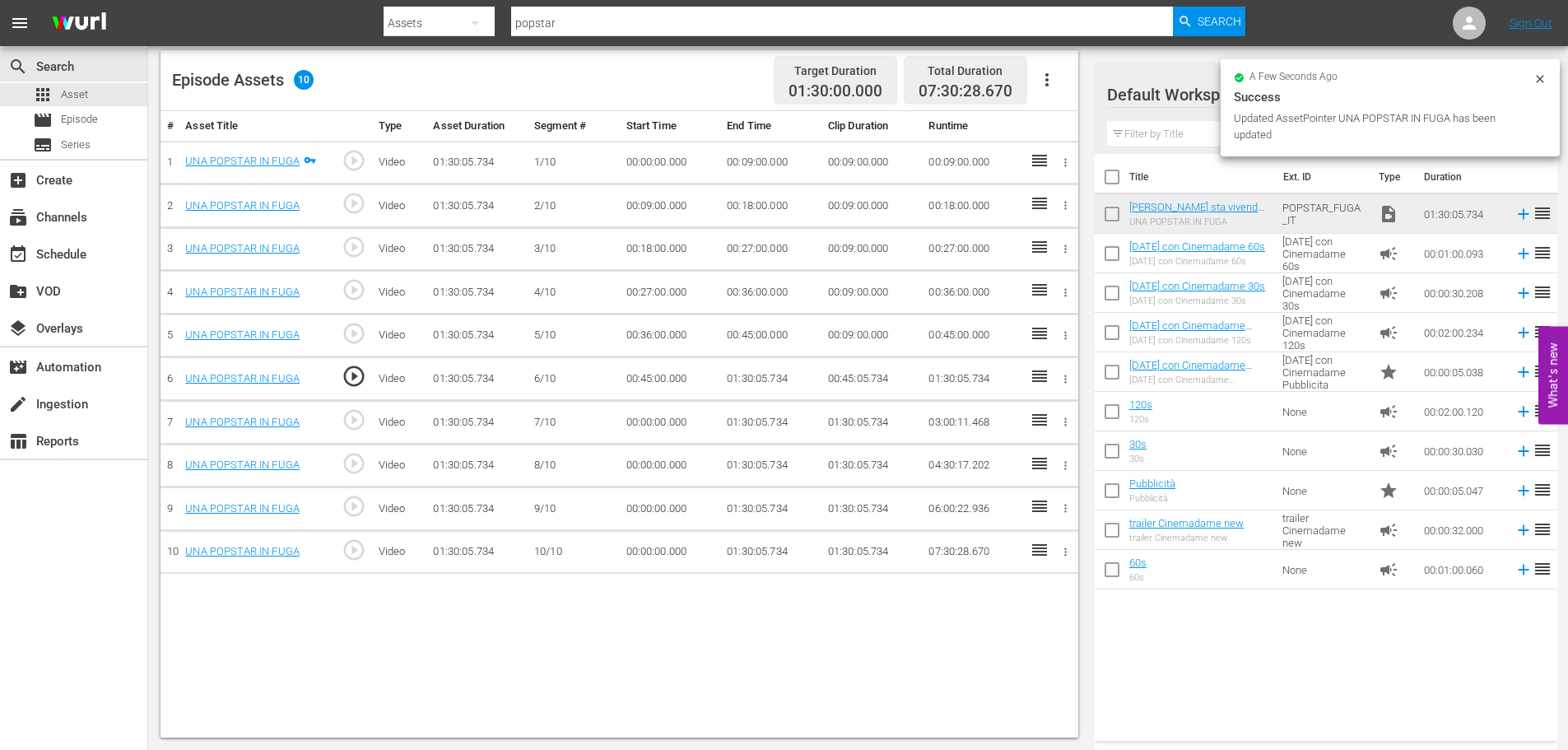
click at [740, 368] on td "01:30:05.734" at bounding box center [771, 379] width 102 height 44
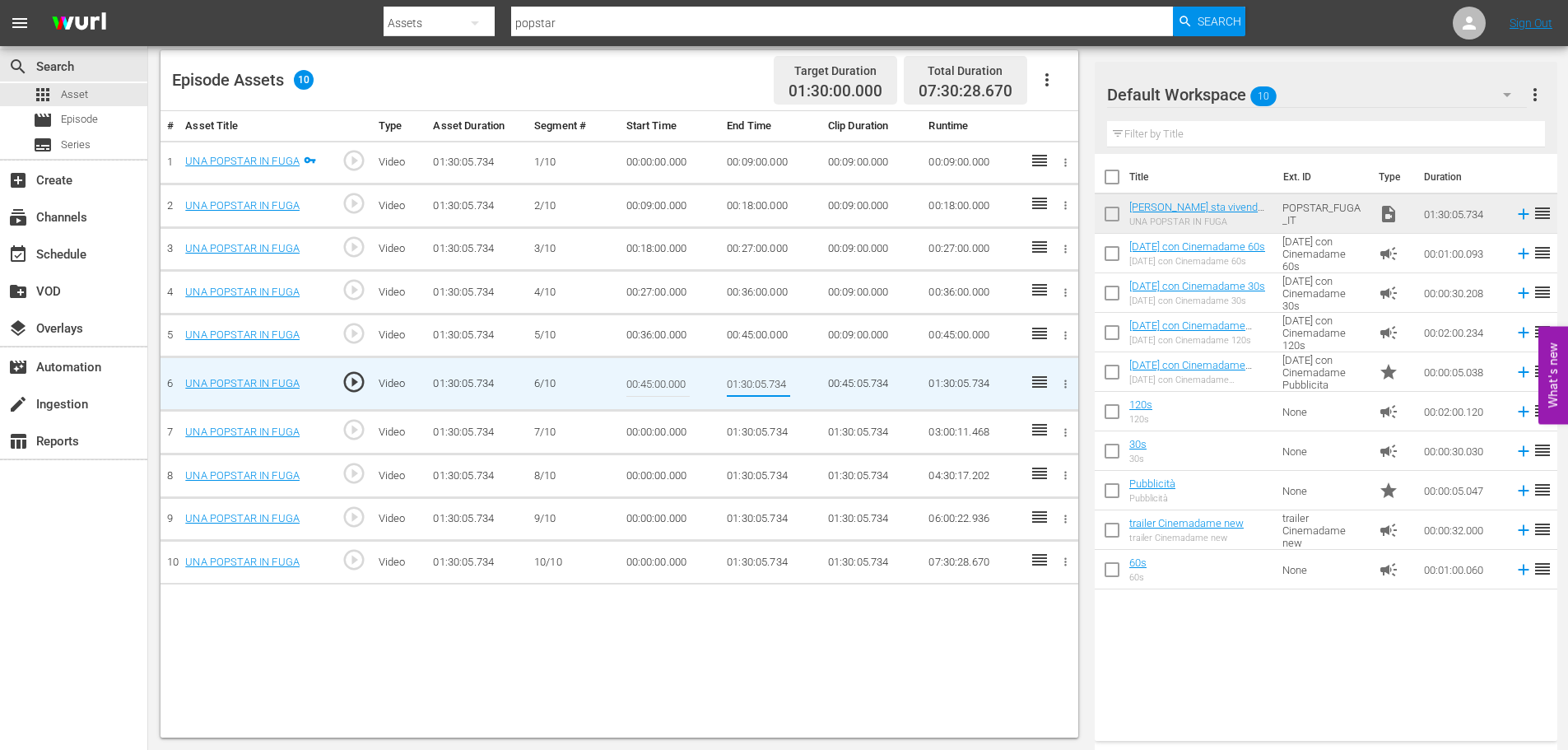
click at [741, 375] on input "01:30:05.734" at bounding box center [758, 384] width 64 height 40
paste input "0:54:00"
type input "00:54:00"
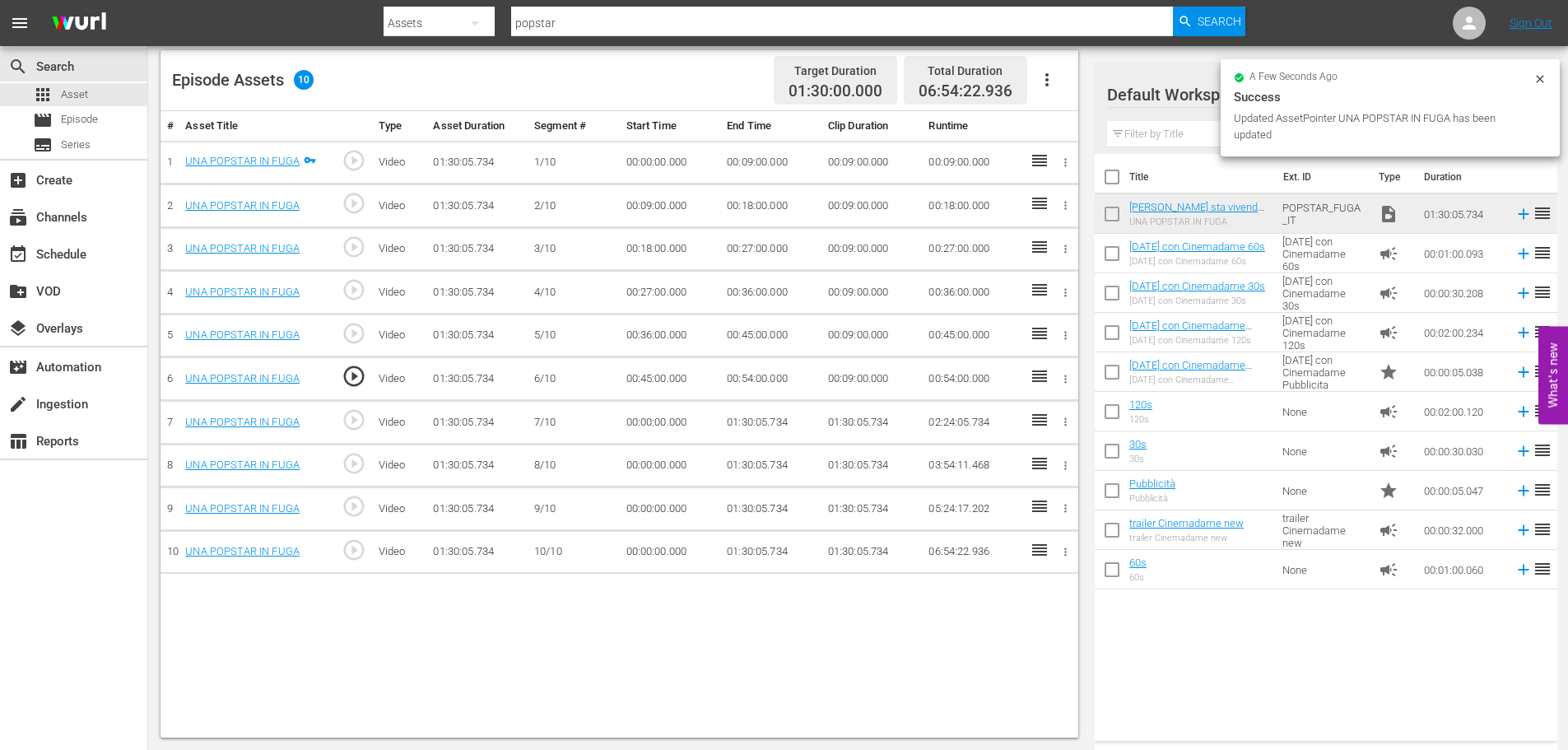
click at [642, 420] on td "00:00:00.000" at bounding box center [670, 422] width 102 height 44
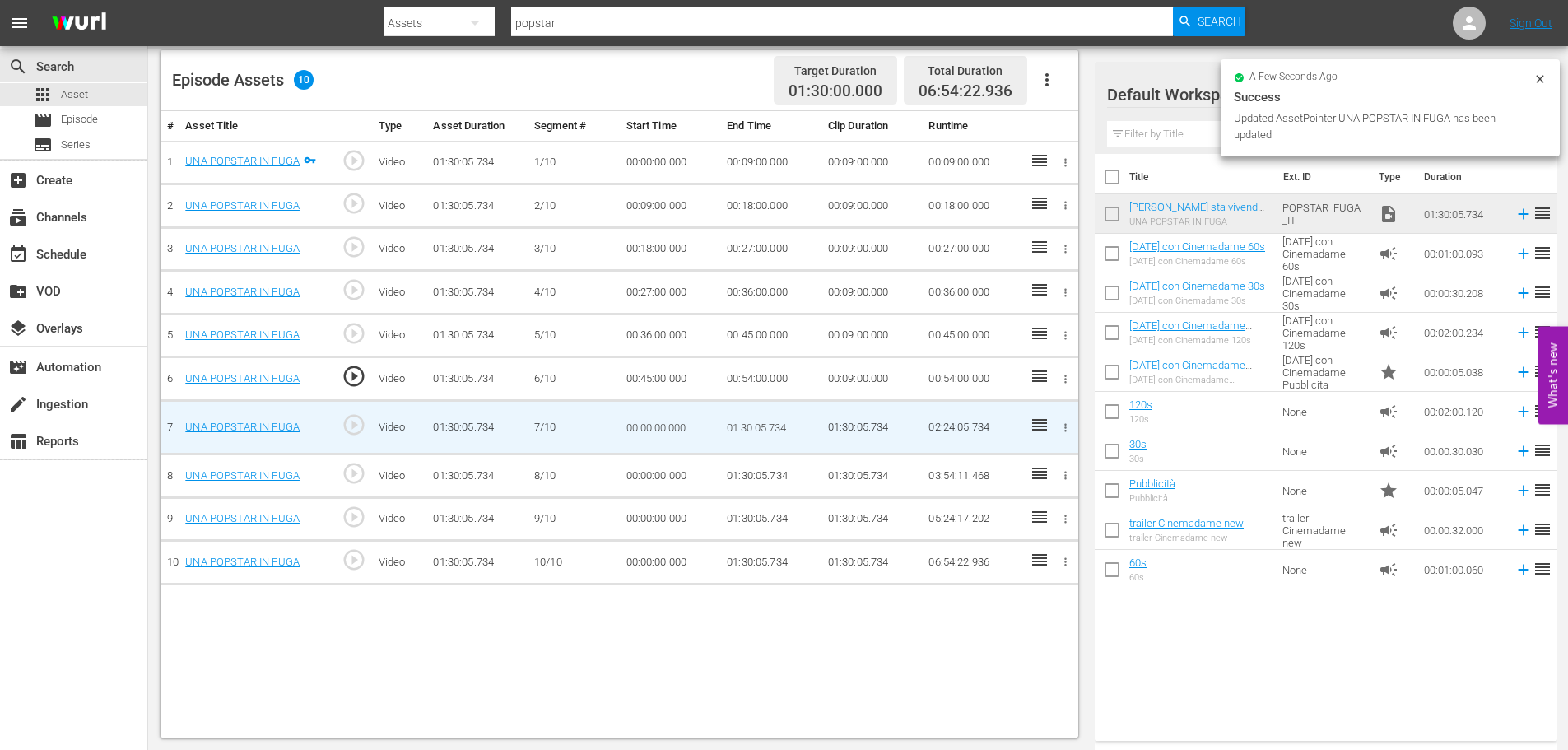
click at [642, 420] on input "00:00:00.000" at bounding box center [658, 428] width 64 height 40
paste input "54:"
type input "00:54:00"
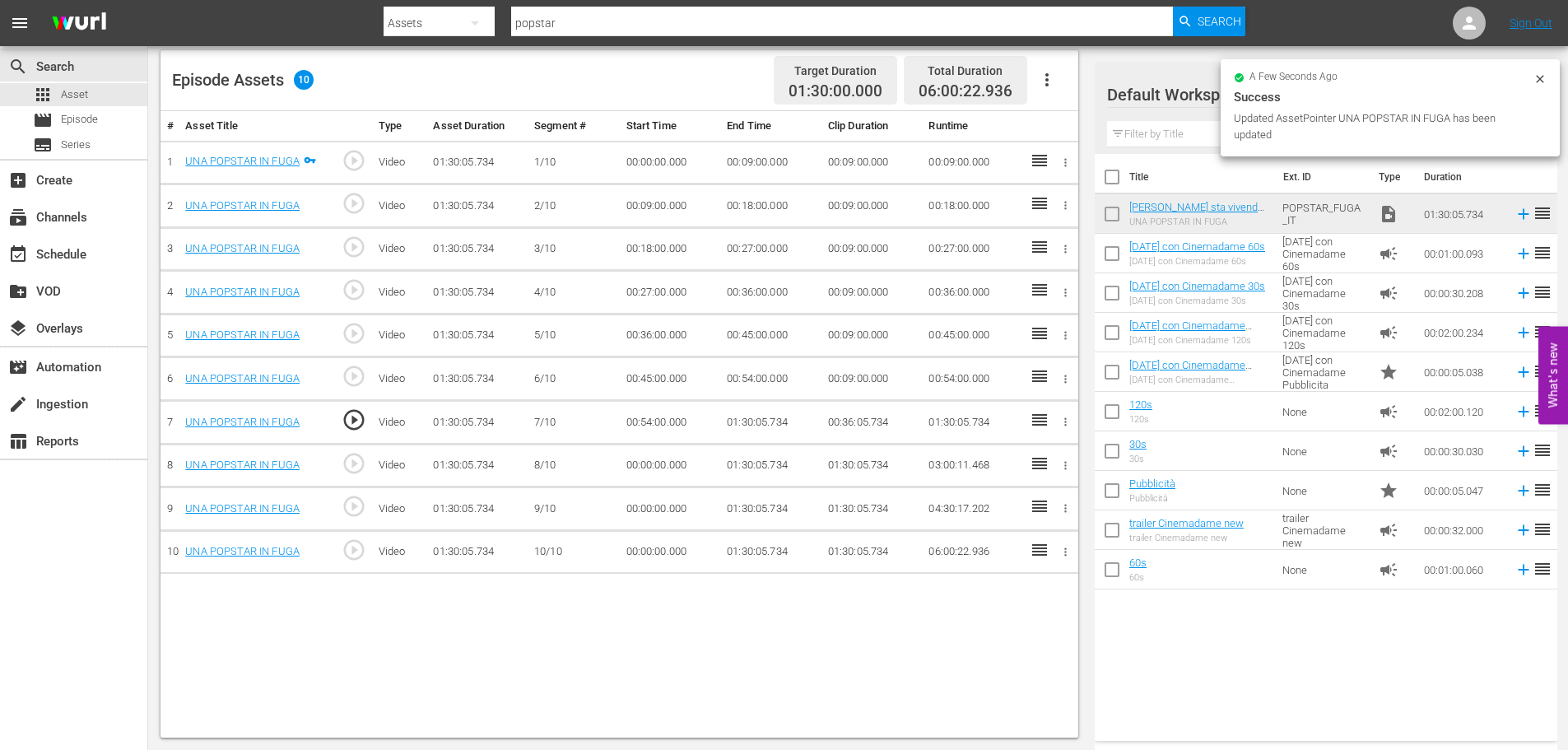
click at [753, 422] on td "01:30:05.734" at bounding box center [771, 422] width 102 height 44
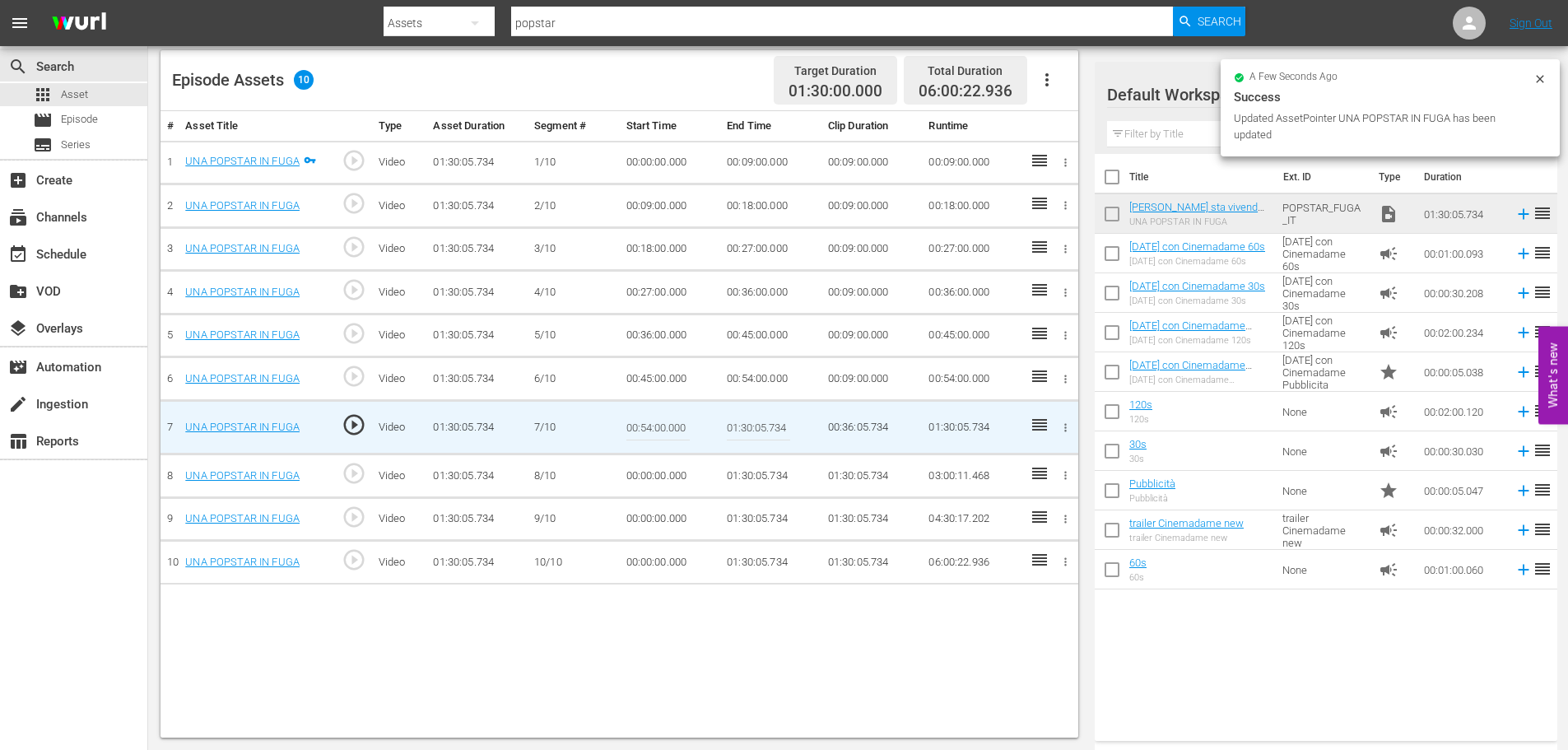
click at [753, 422] on input "01:30:05.734" at bounding box center [758, 428] width 64 height 40
paste input "03:00"
type input "01:03:00"
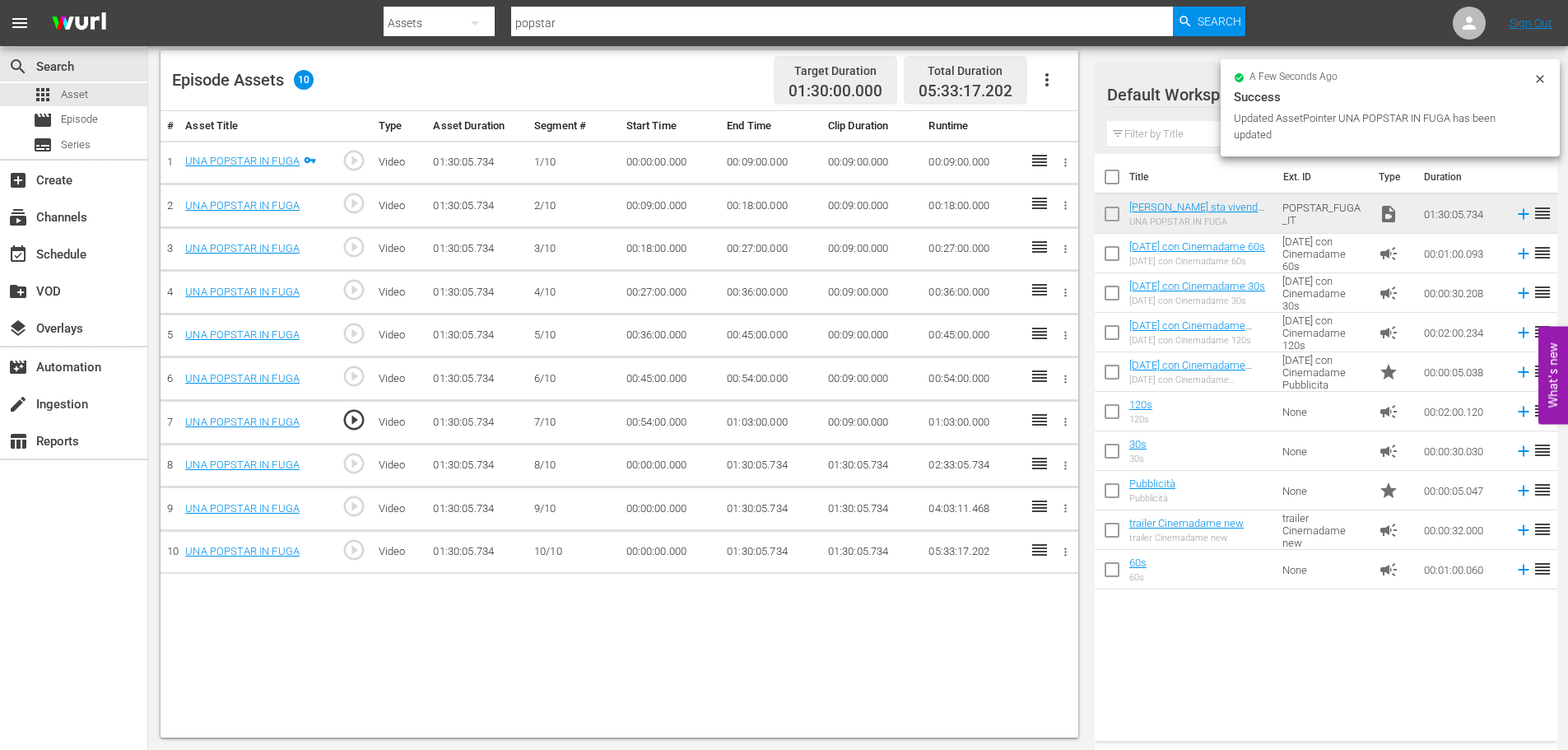
click at [662, 471] on td "00:00:00.000" at bounding box center [670, 465] width 102 height 44
click at [664, 465] on td "00:00:00.000" at bounding box center [670, 465] width 102 height 44
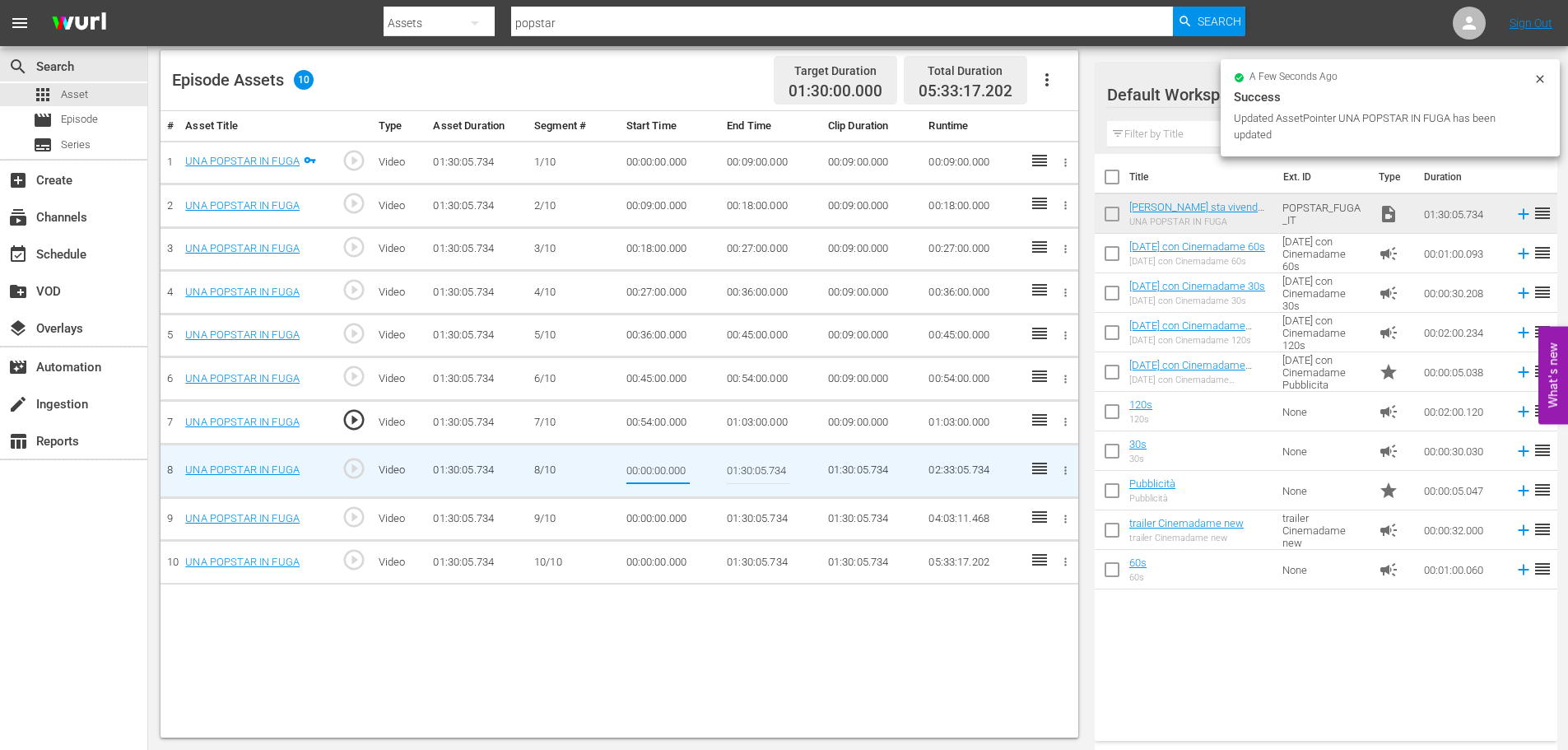
type input "01:03:00"
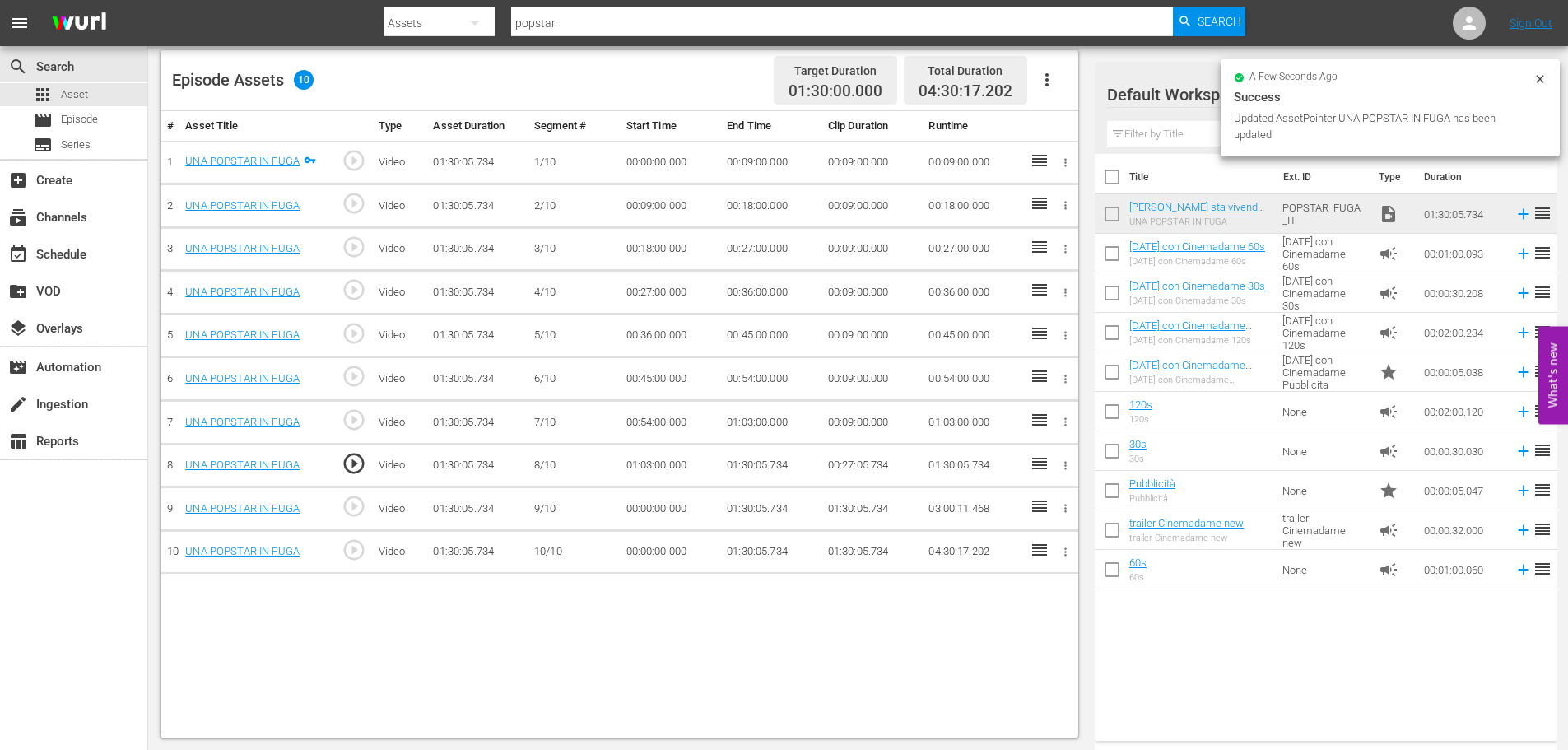
click at [755, 474] on td "01:30:05.734" at bounding box center [771, 465] width 102 height 44
click at [757, 467] on td "01:30:05.734" at bounding box center [771, 465] width 102 height 44
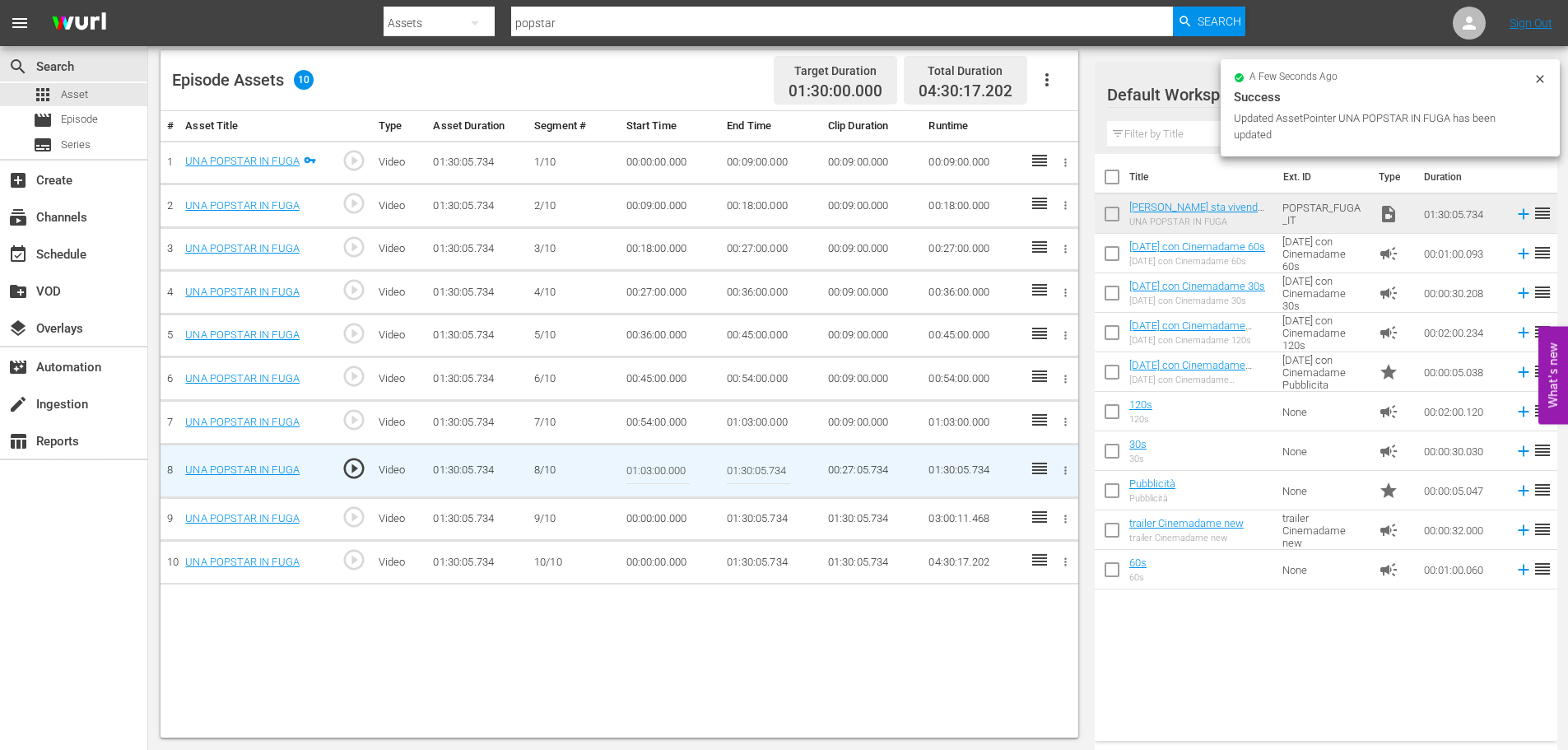
click at [757, 467] on input "01:30:05.734" at bounding box center [758, 471] width 64 height 40
paste input "12:00"
type input "01:12:00"
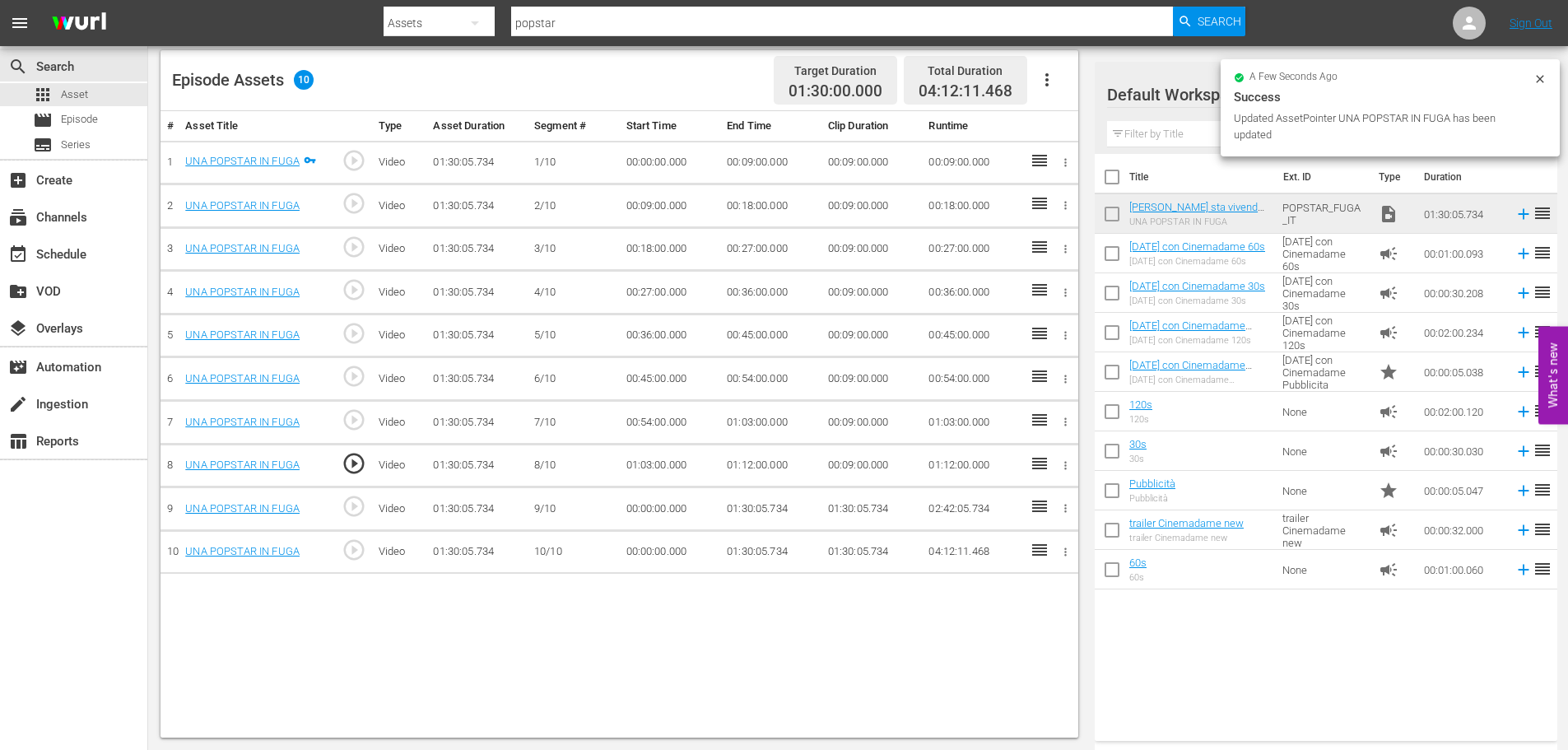
click at [662, 506] on td "00:00:00.000" at bounding box center [670, 508] width 102 height 44
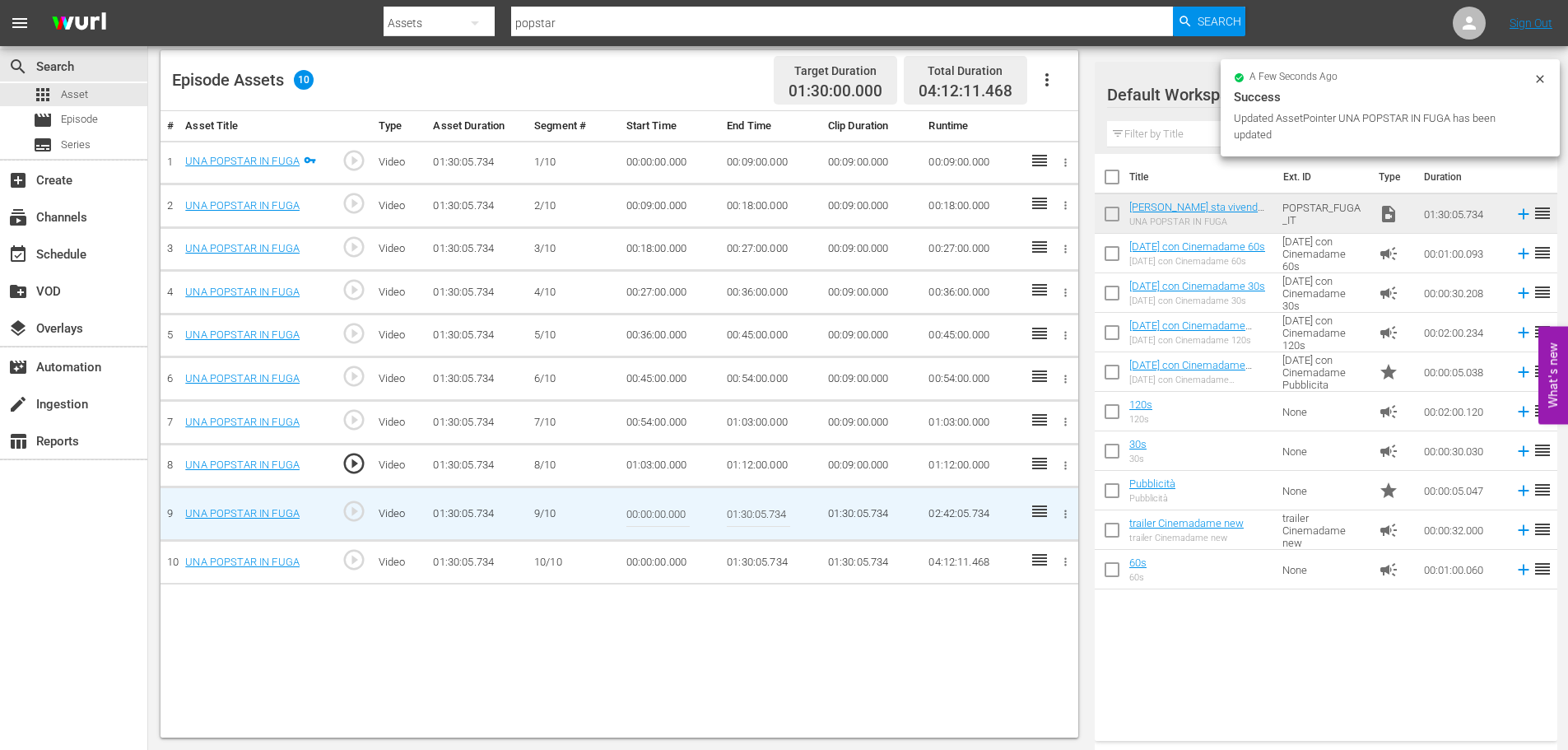
click at [662, 506] on input "00:00:00.000" at bounding box center [658, 514] width 64 height 40
paste input "1:12:"
type input "01:12:00"
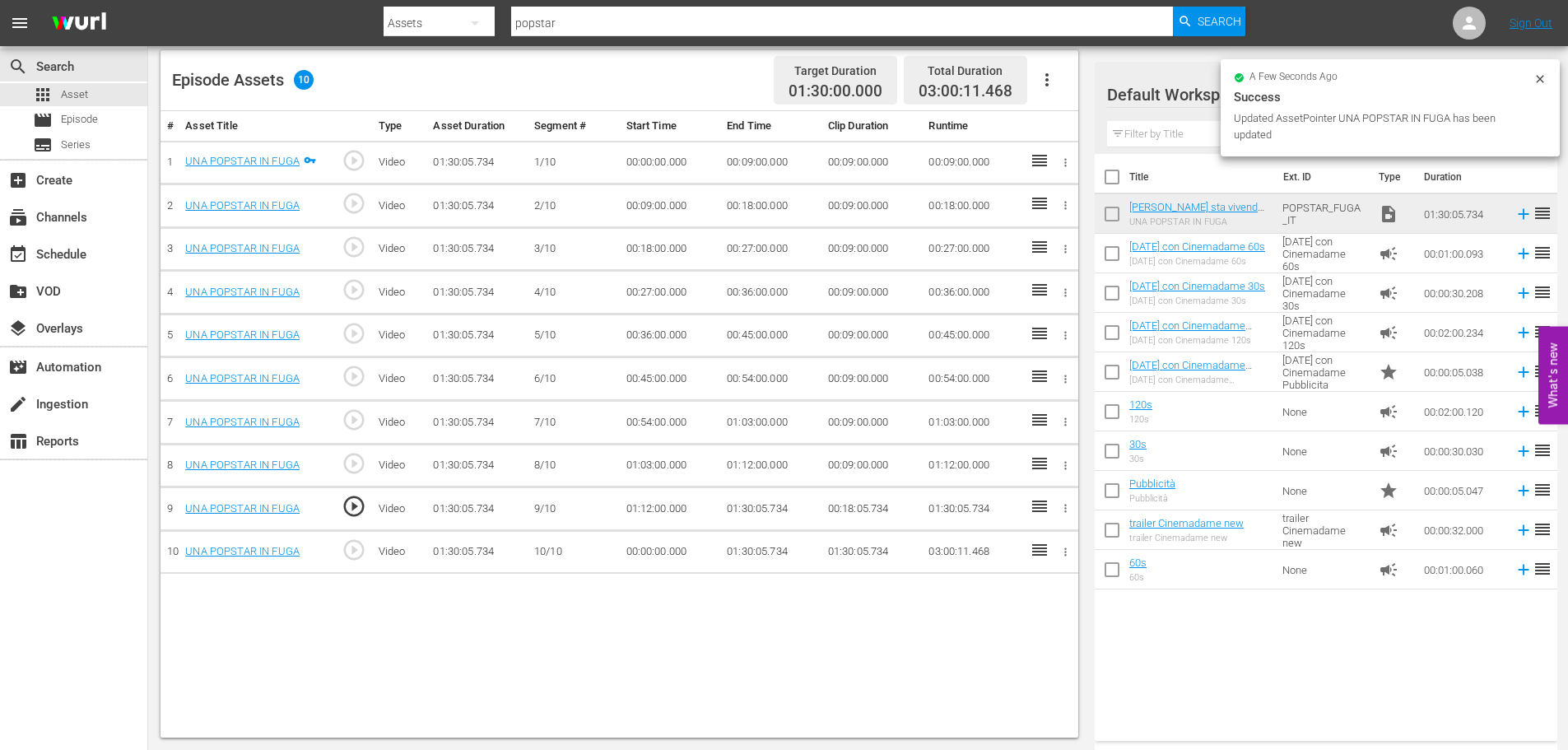
click at [757, 504] on td "01:30:05.734" at bounding box center [771, 508] width 102 height 44
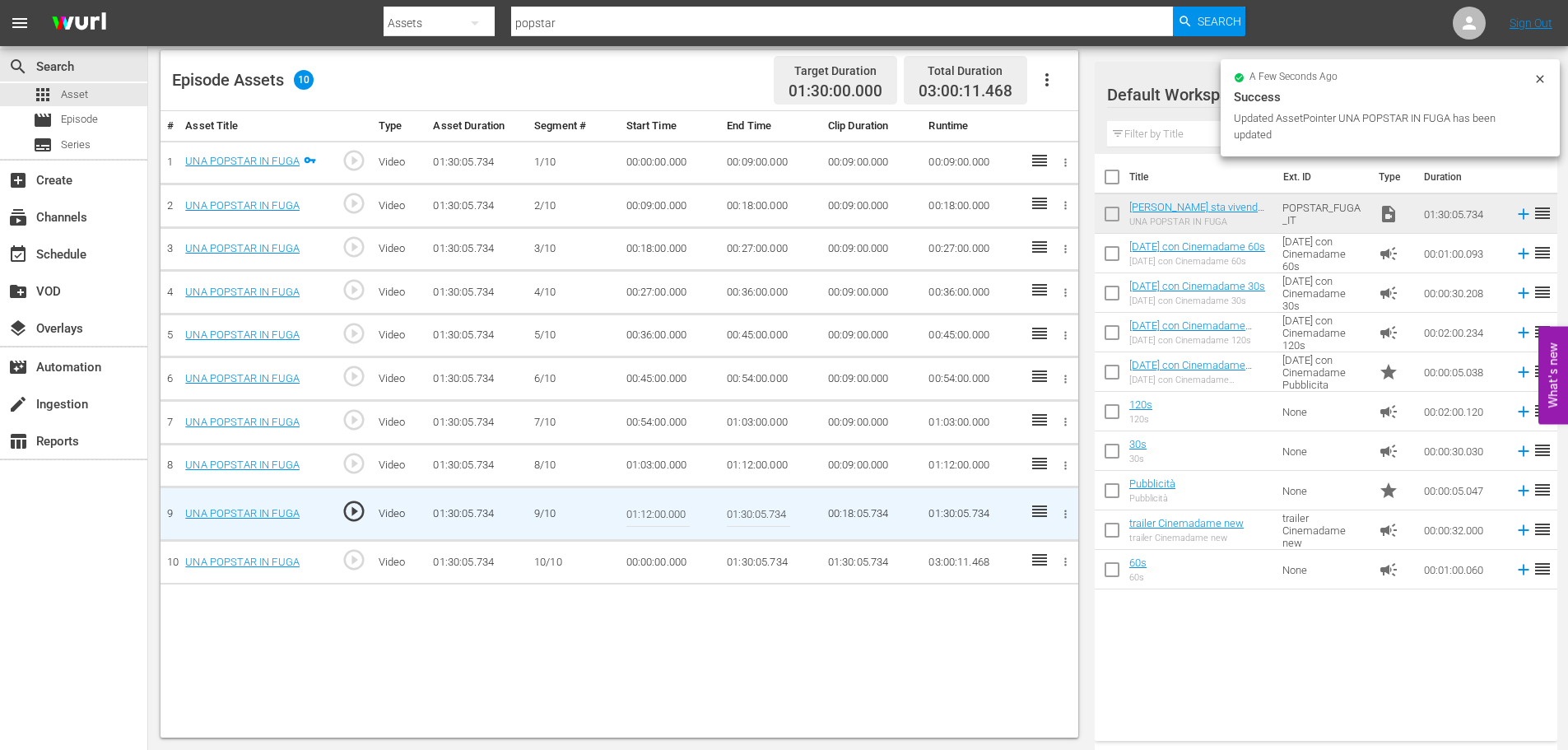
click at [757, 504] on input "01:30:05.734" at bounding box center [758, 514] width 64 height 40
paste input "21:00"
type input "01:21:00"
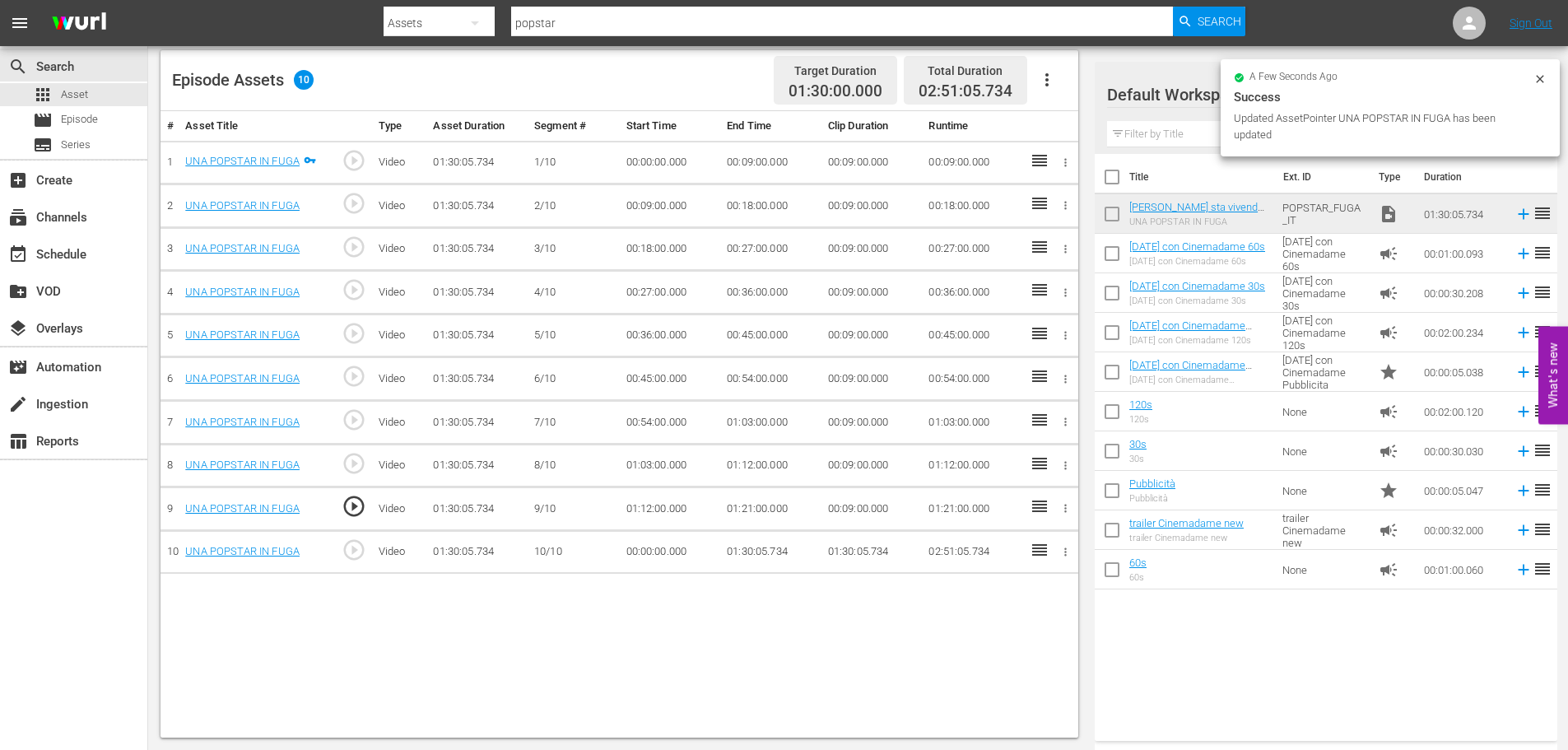
click at [639, 554] on td "00:00:00.000" at bounding box center [670, 551] width 102 height 44
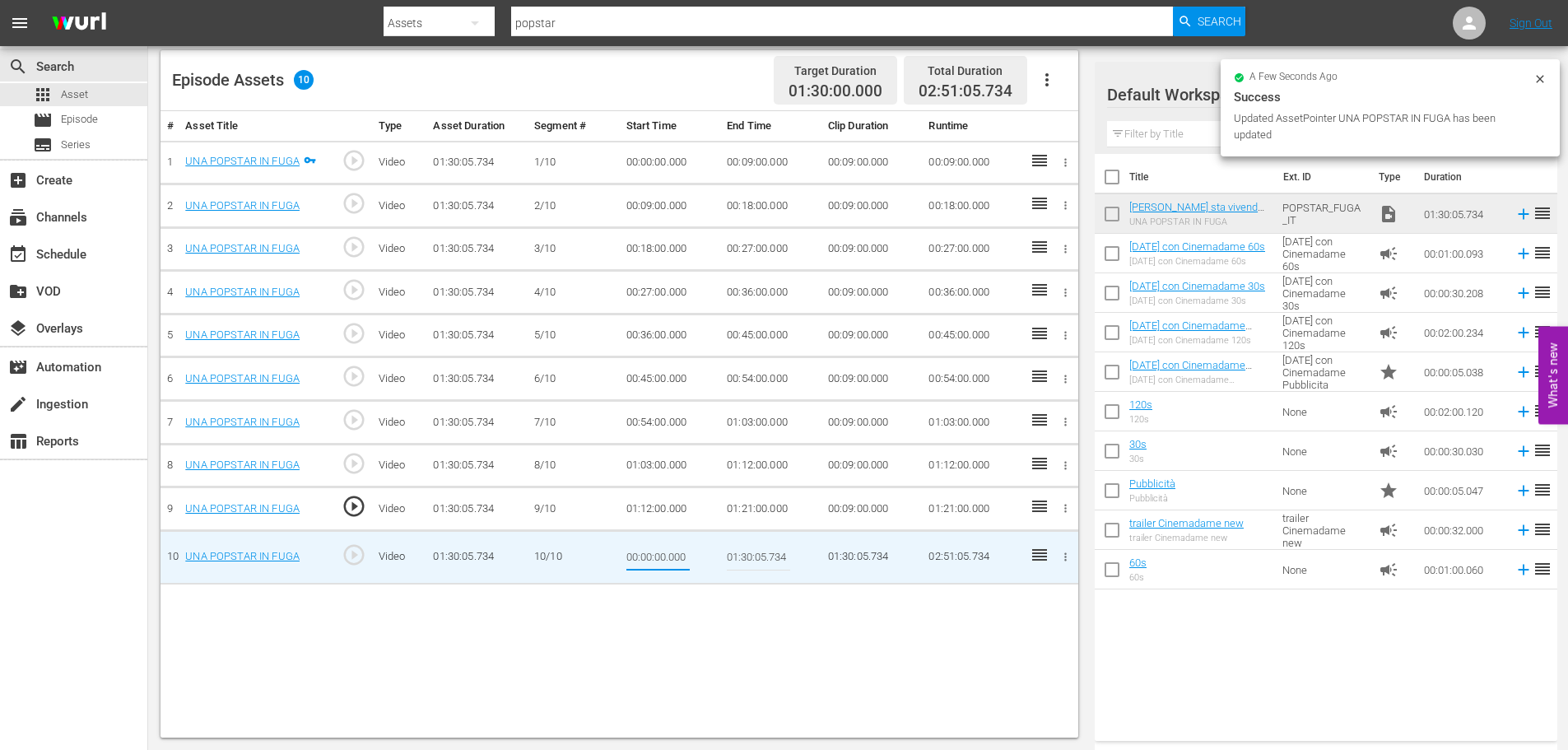
type input "01:21:00"
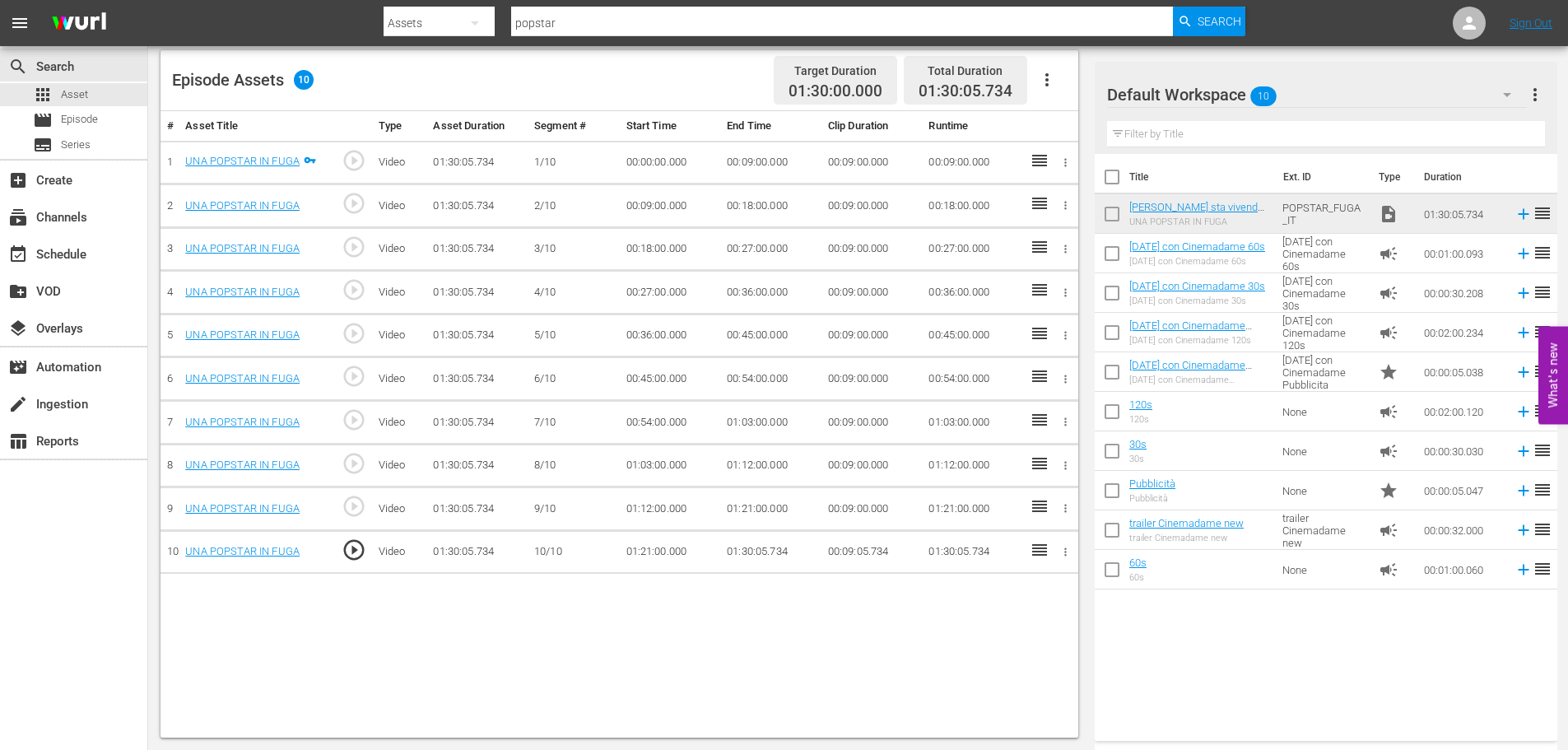
click at [1051, 79] on icon "button" at bounding box center [1047, 80] width 20 height 20
click at [1089, 87] on div "Fill with Ads" at bounding box center [1096, 86] width 112 height 40
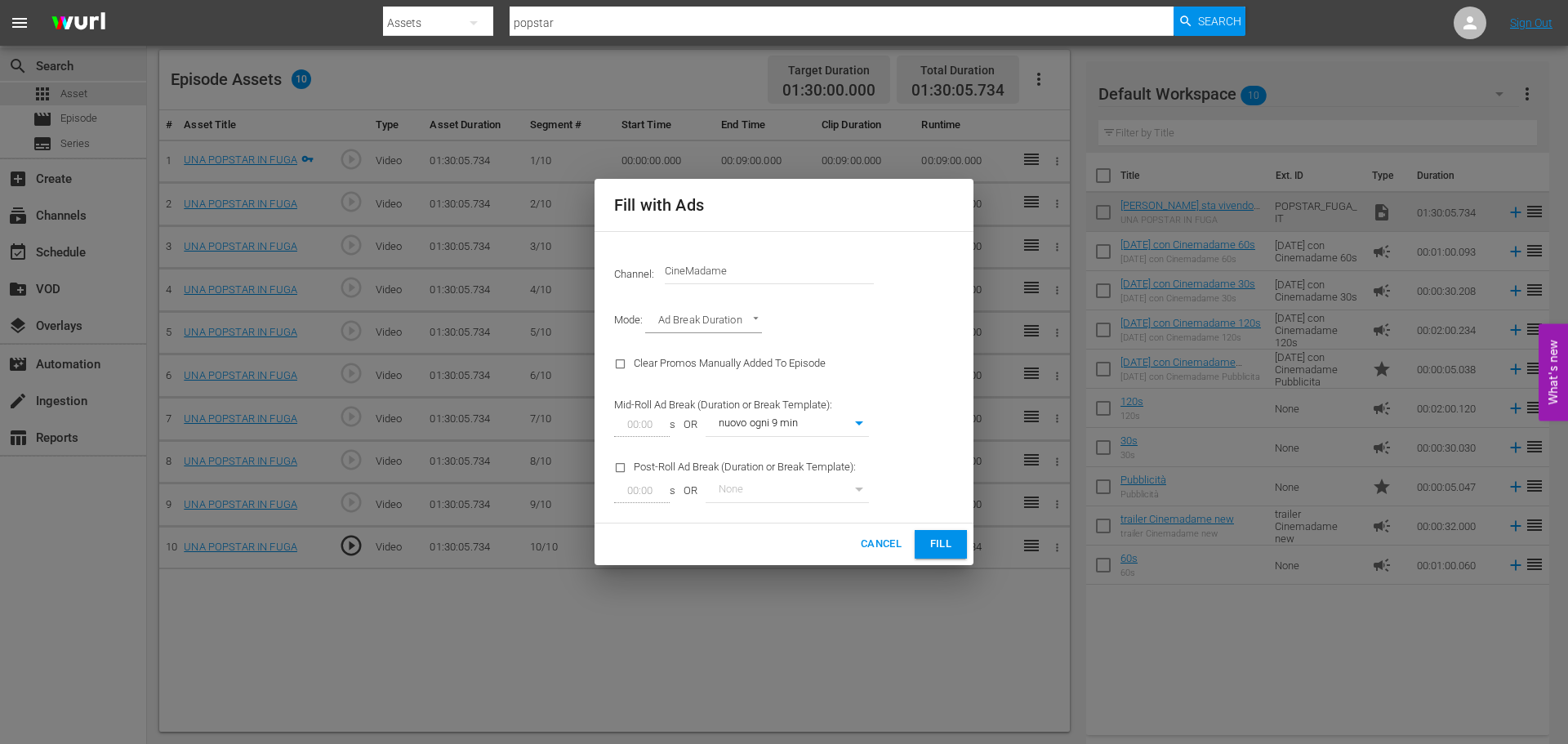
click at [930, 541] on span "Fill" at bounding box center [940, 544] width 26 height 19
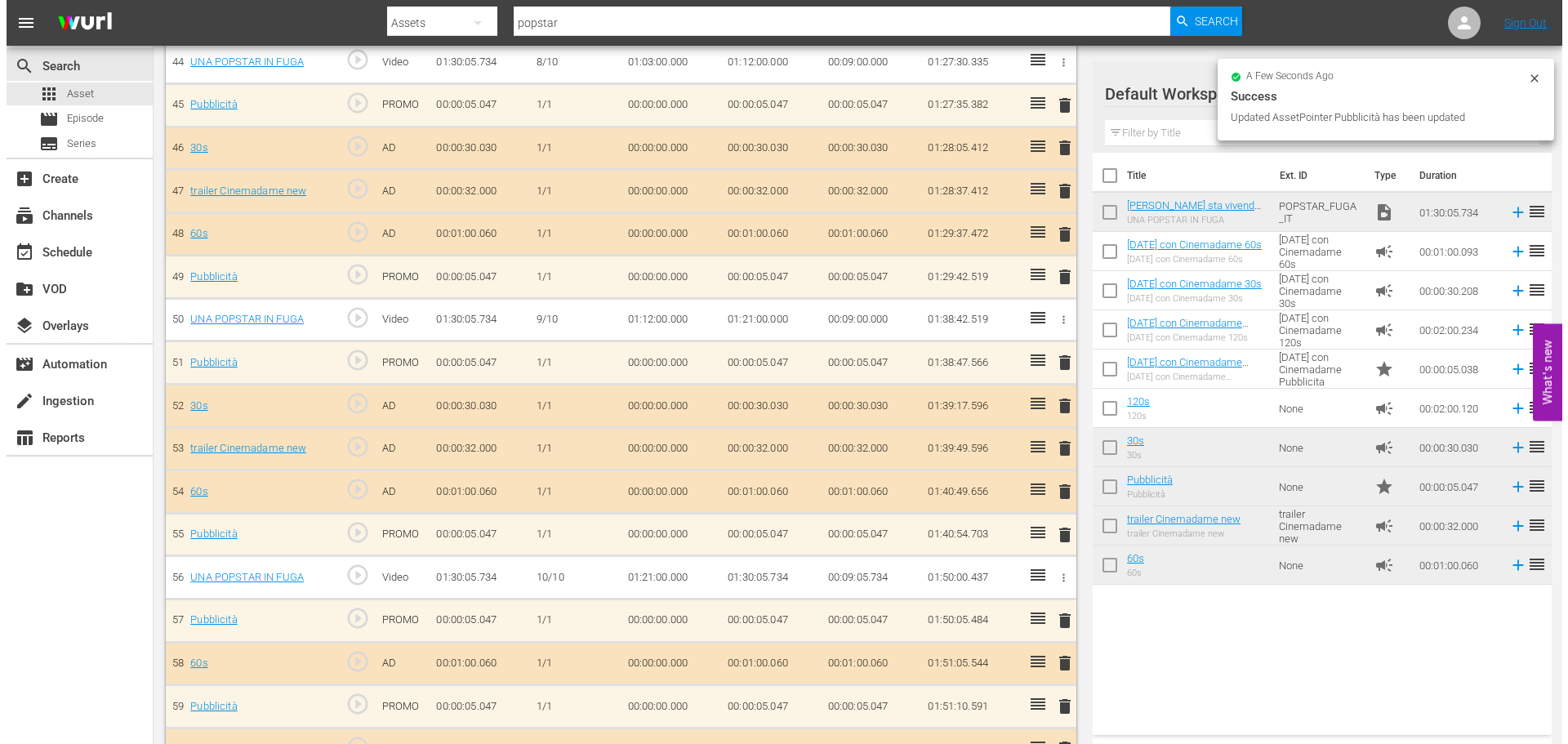
scroll to position [2367, 0]
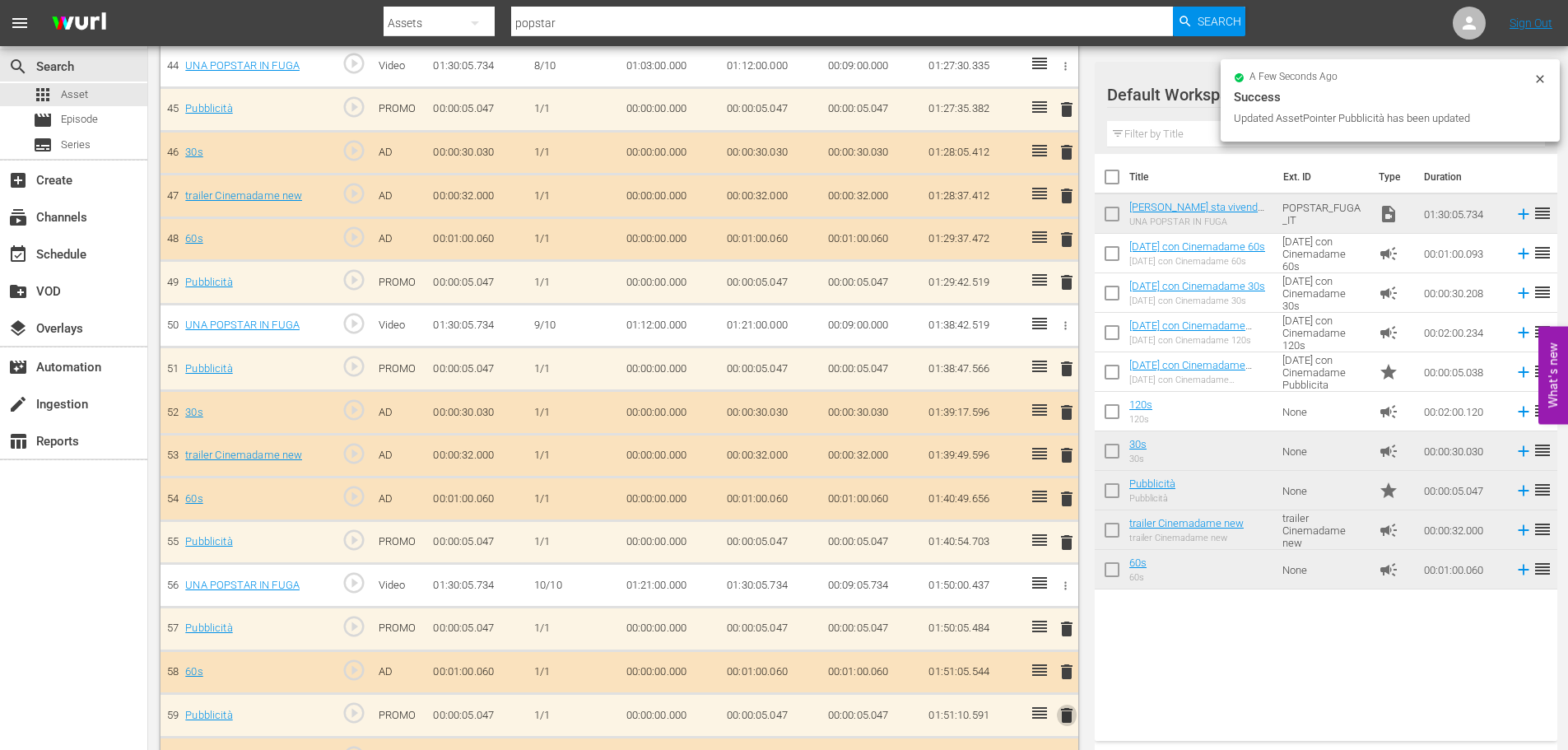
click at [1068, 716] on span "delete" at bounding box center [1067, 715] width 20 height 20
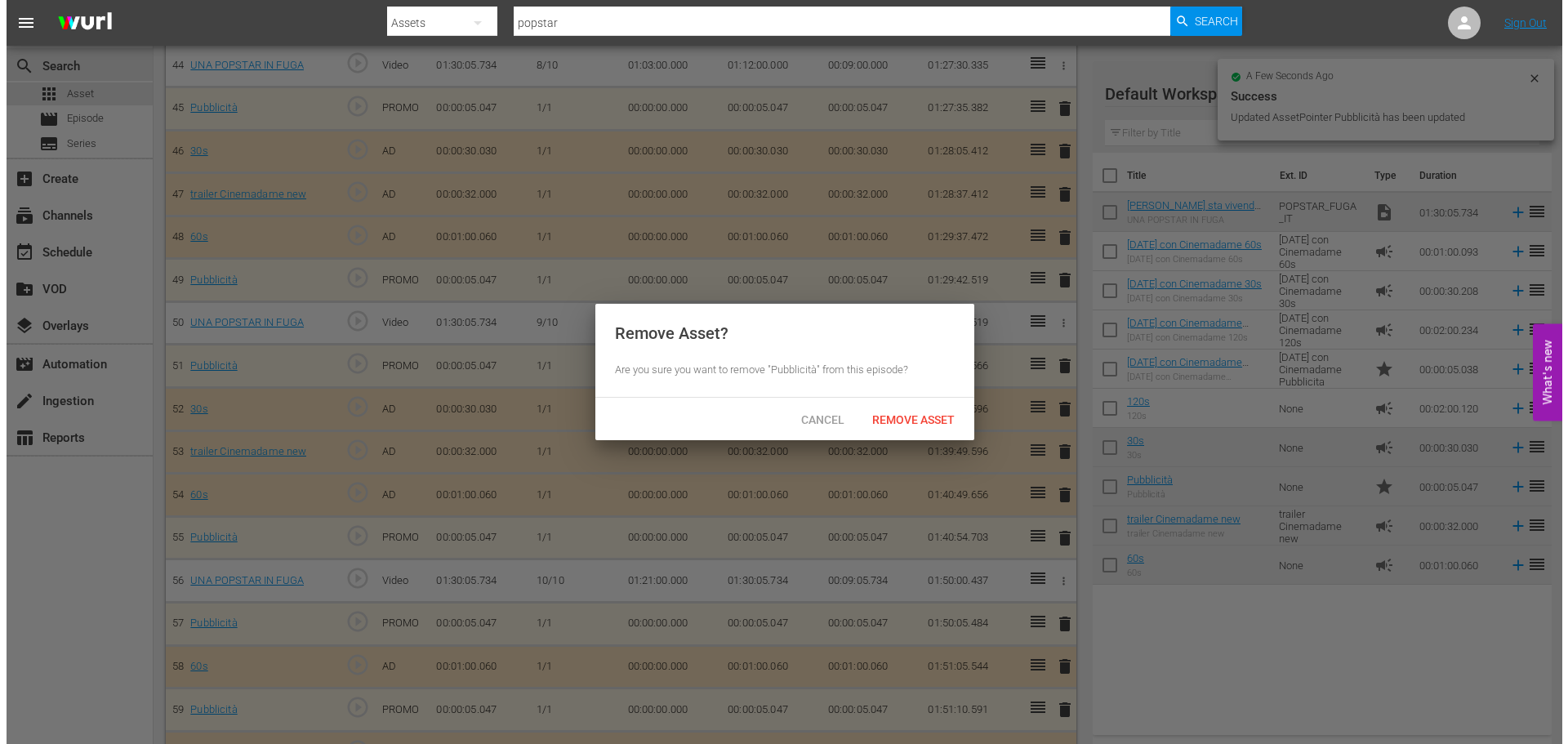
scroll to position [331, 0]
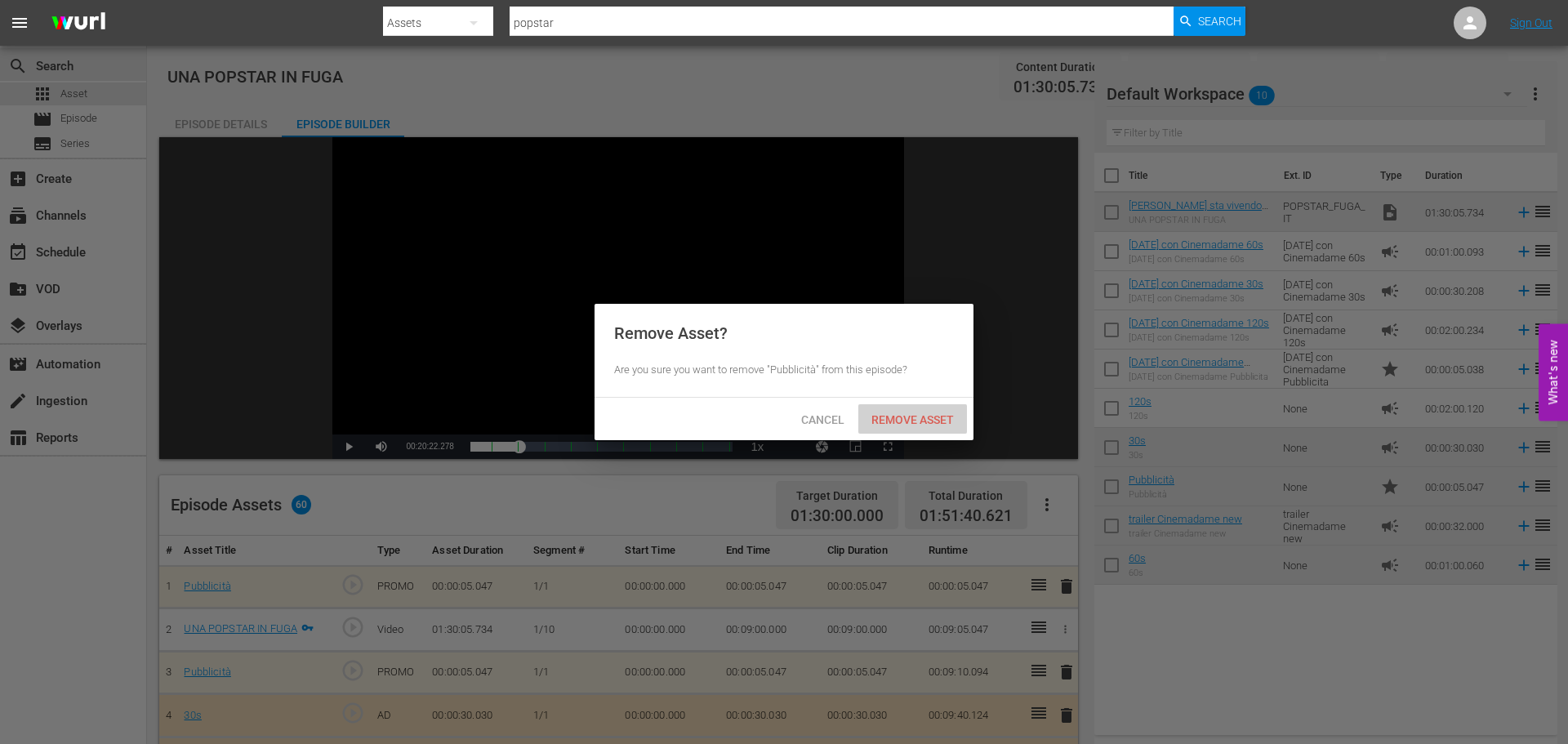
click at [932, 422] on span "Remove Asset" at bounding box center [913, 420] width 109 height 13
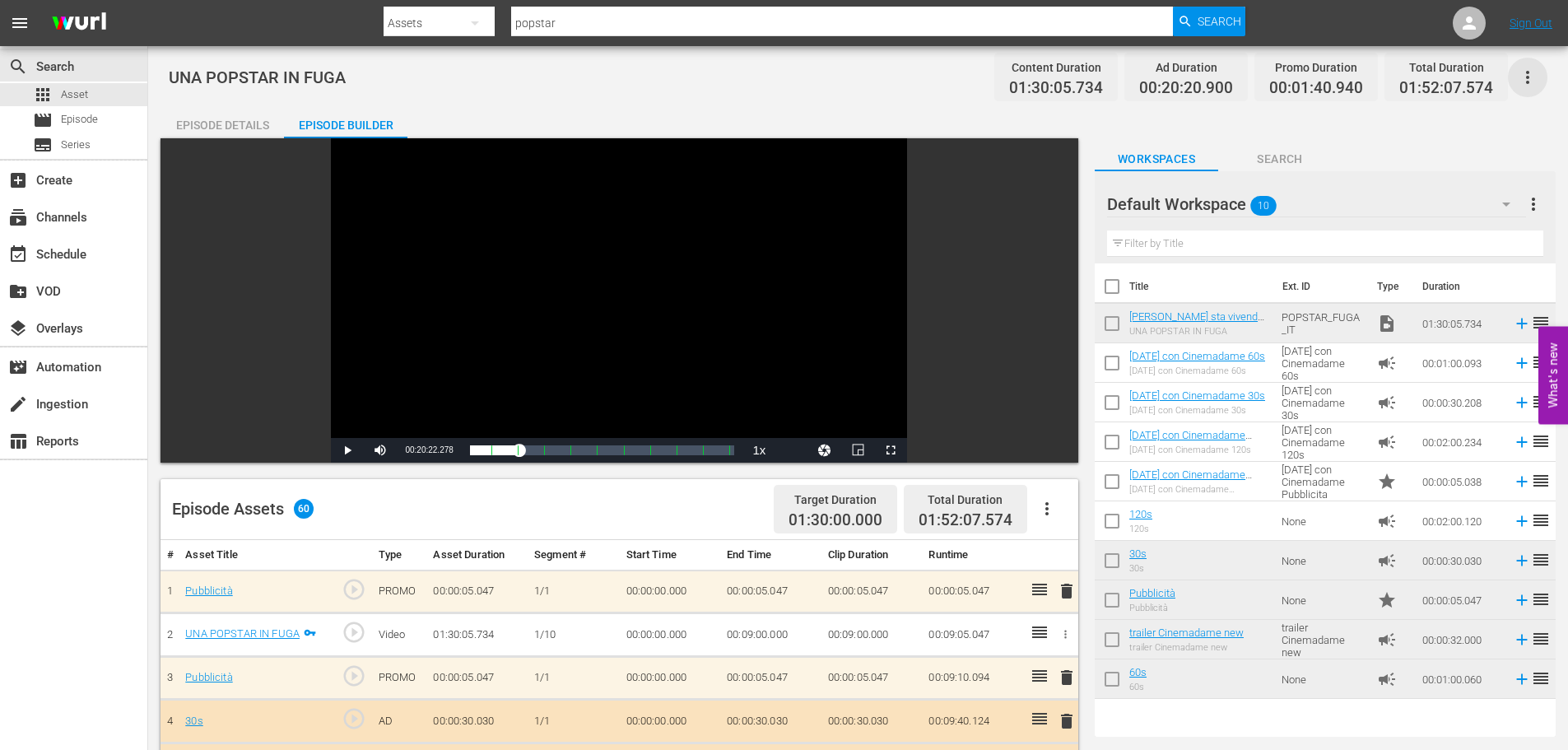
click at [1529, 75] on icon "button" at bounding box center [1528, 77] width 20 height 20
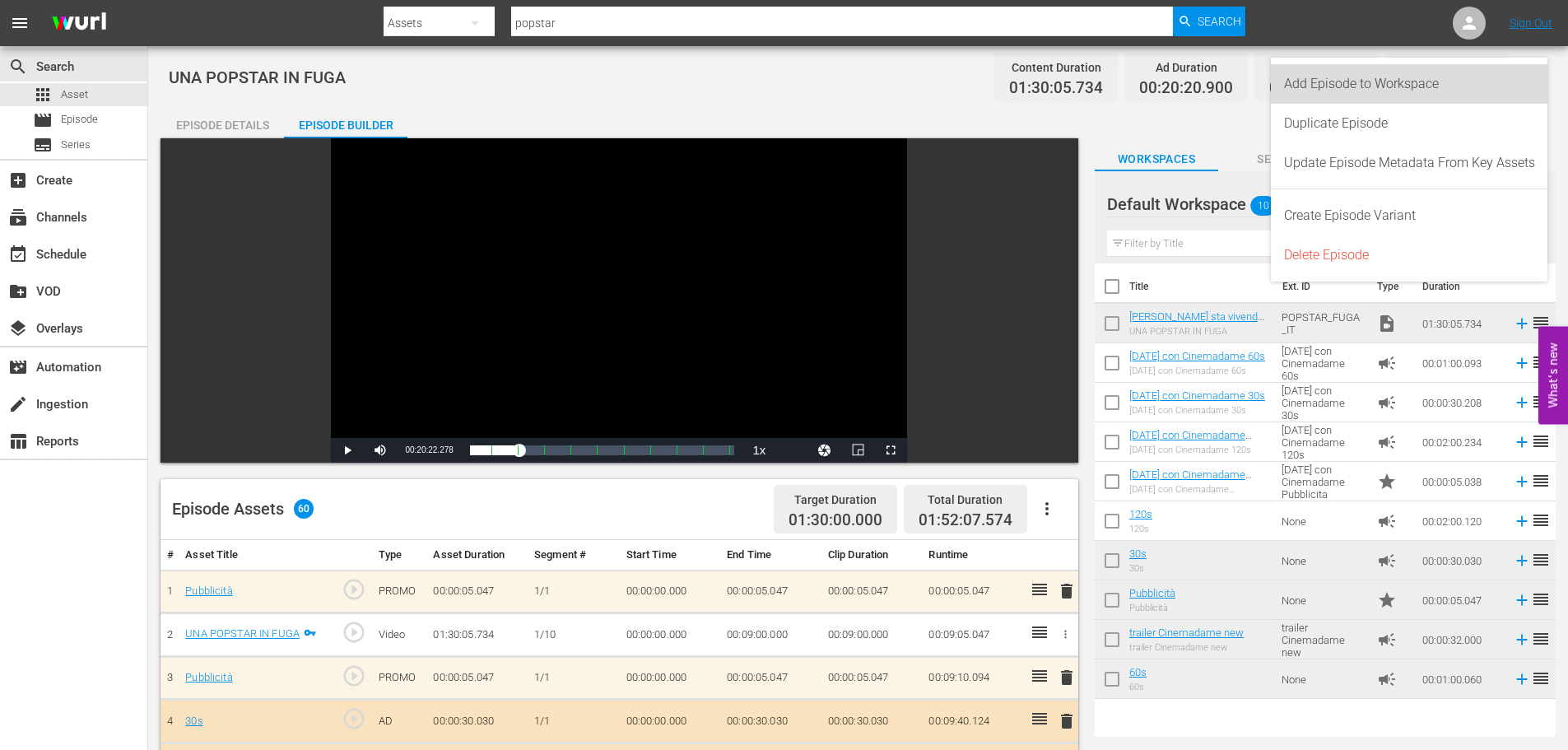
click at [1491, 84] on div "Add Episode to Workspace" at bounding box center [1409, 84] width 251 height 40
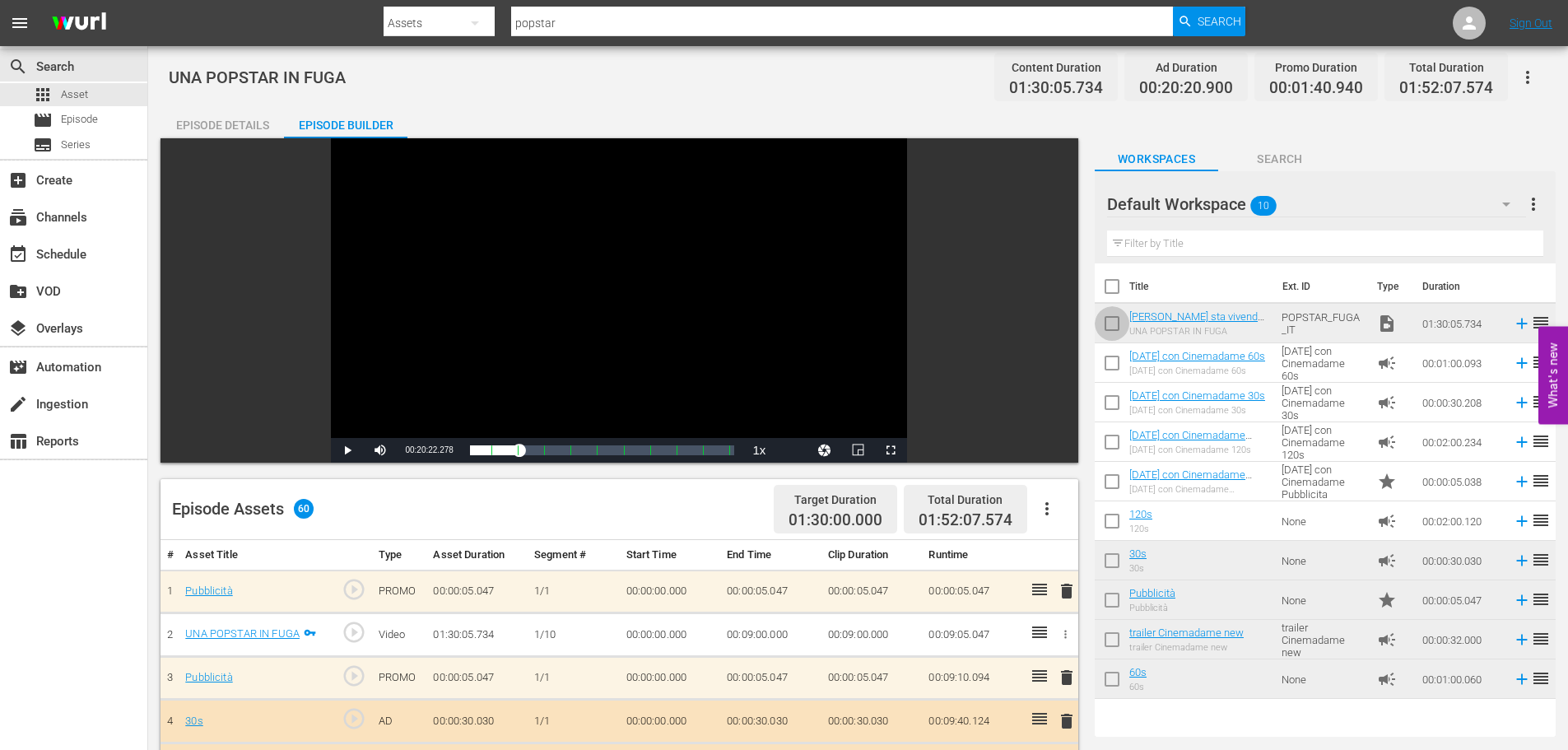
click at [1113, 321] on input "checkbox" at bounding box center [1112, 326] width 34 height 34
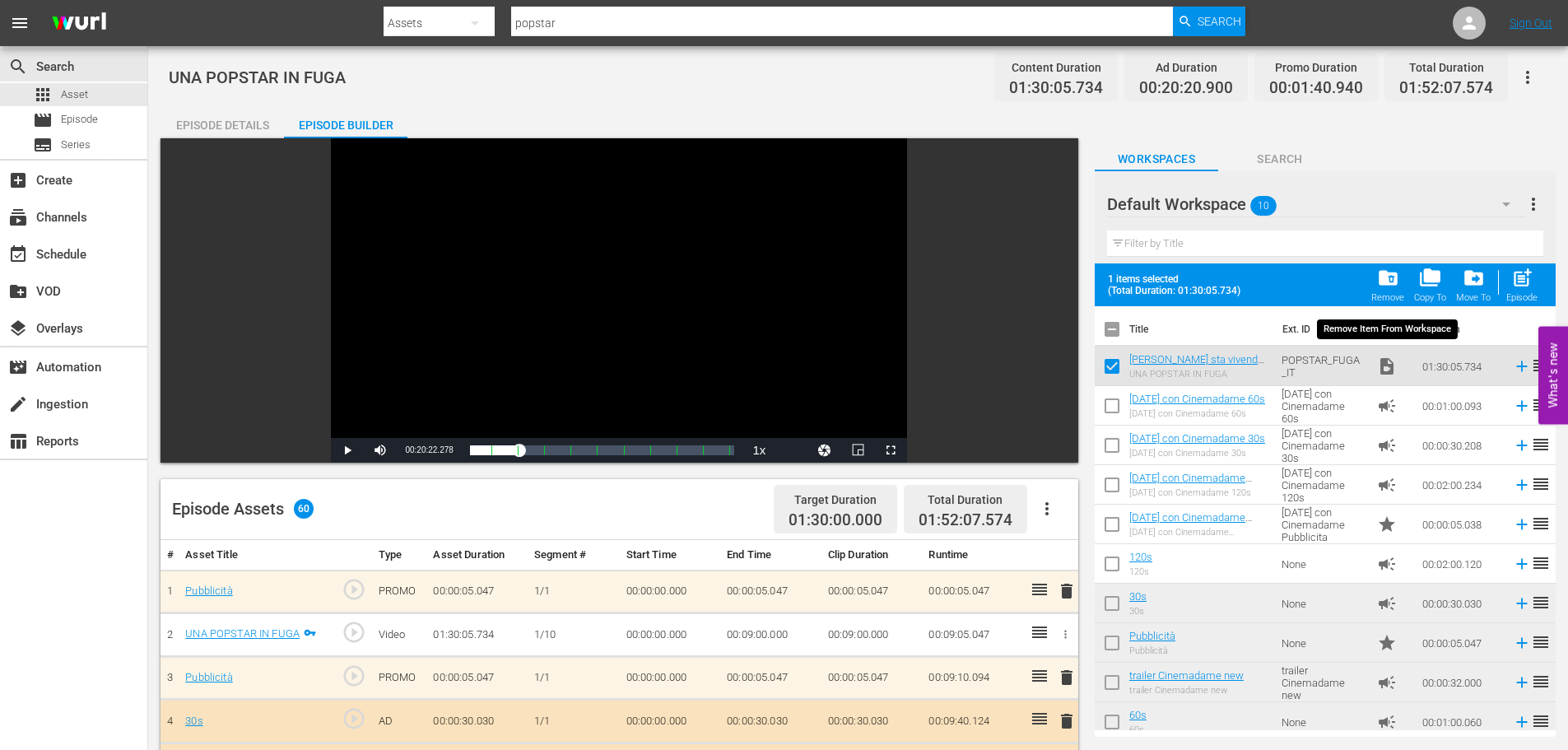
click at [1394, 296] on div "Remove" at bounding box center [1387, 297] width 33 height 11
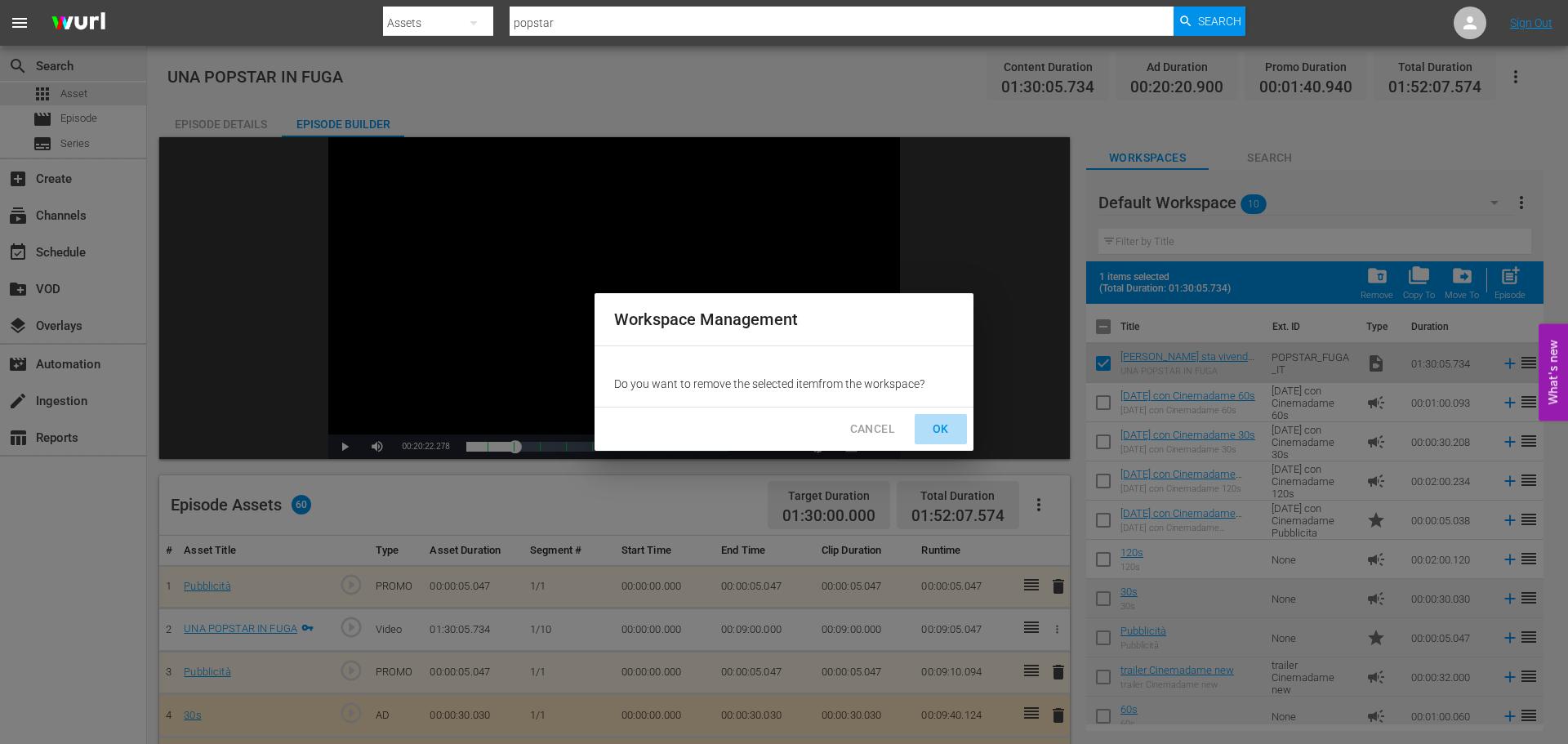
click at [938, 424] on span "OK" at bounding box center [940, 429] width 26 height 20
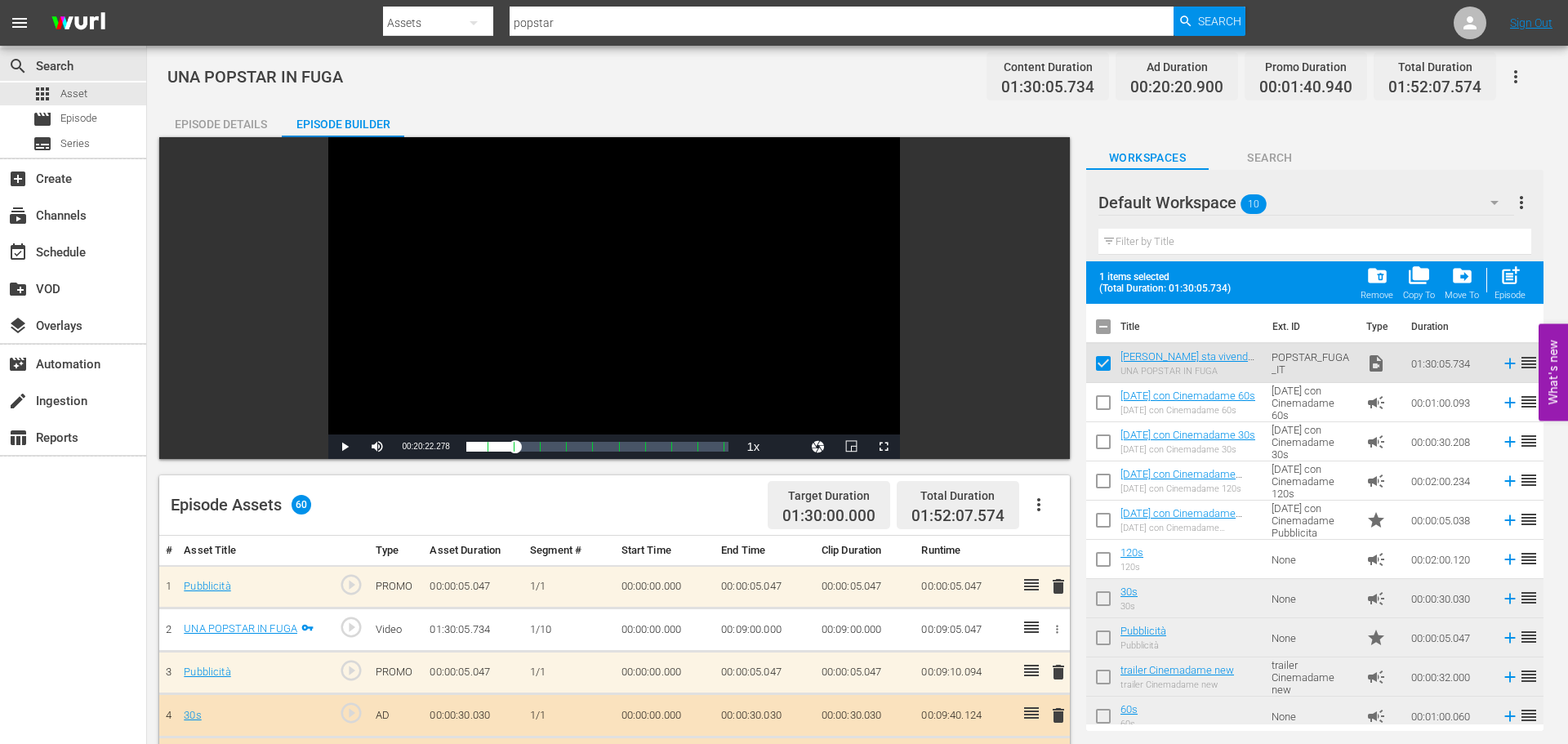
checkbox input "false"
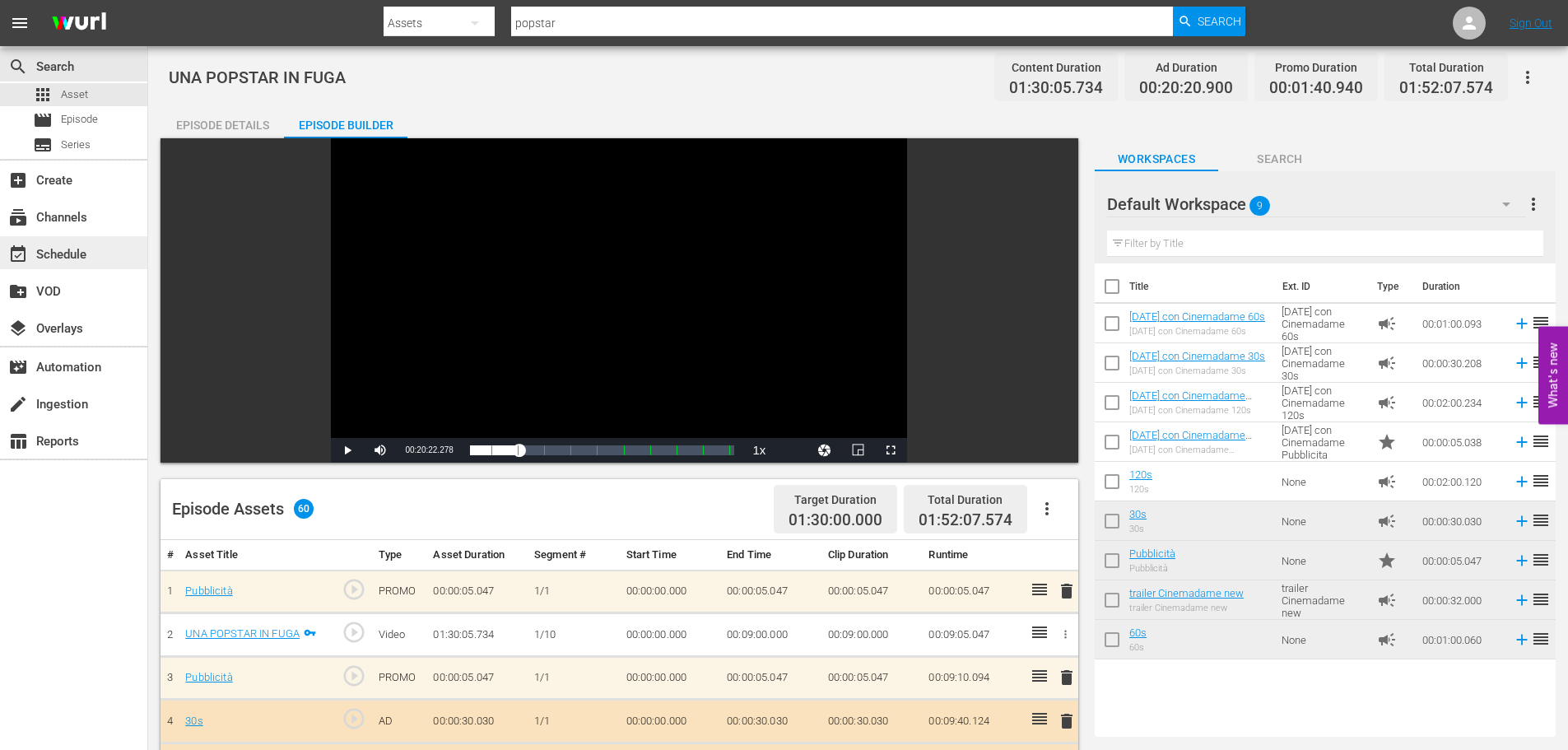
click at [76, 246] on div "event_available Schedule" at bounding box center [46, 251] width 93 height 14
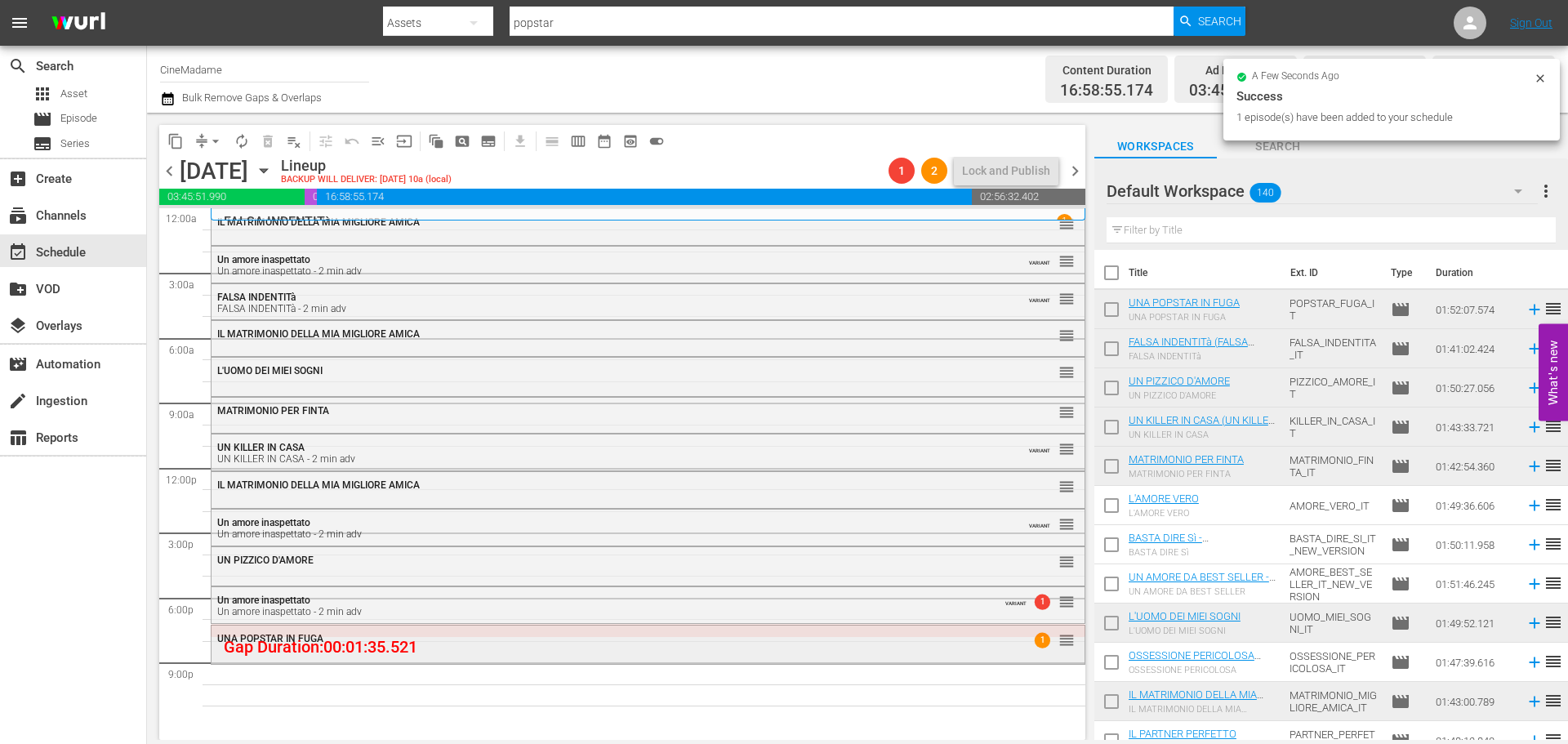
click at [534, 658] on div "UNA POPSTAR IN FUGA 1 reorder" at bounding box center [647, 643] width 873 height 36
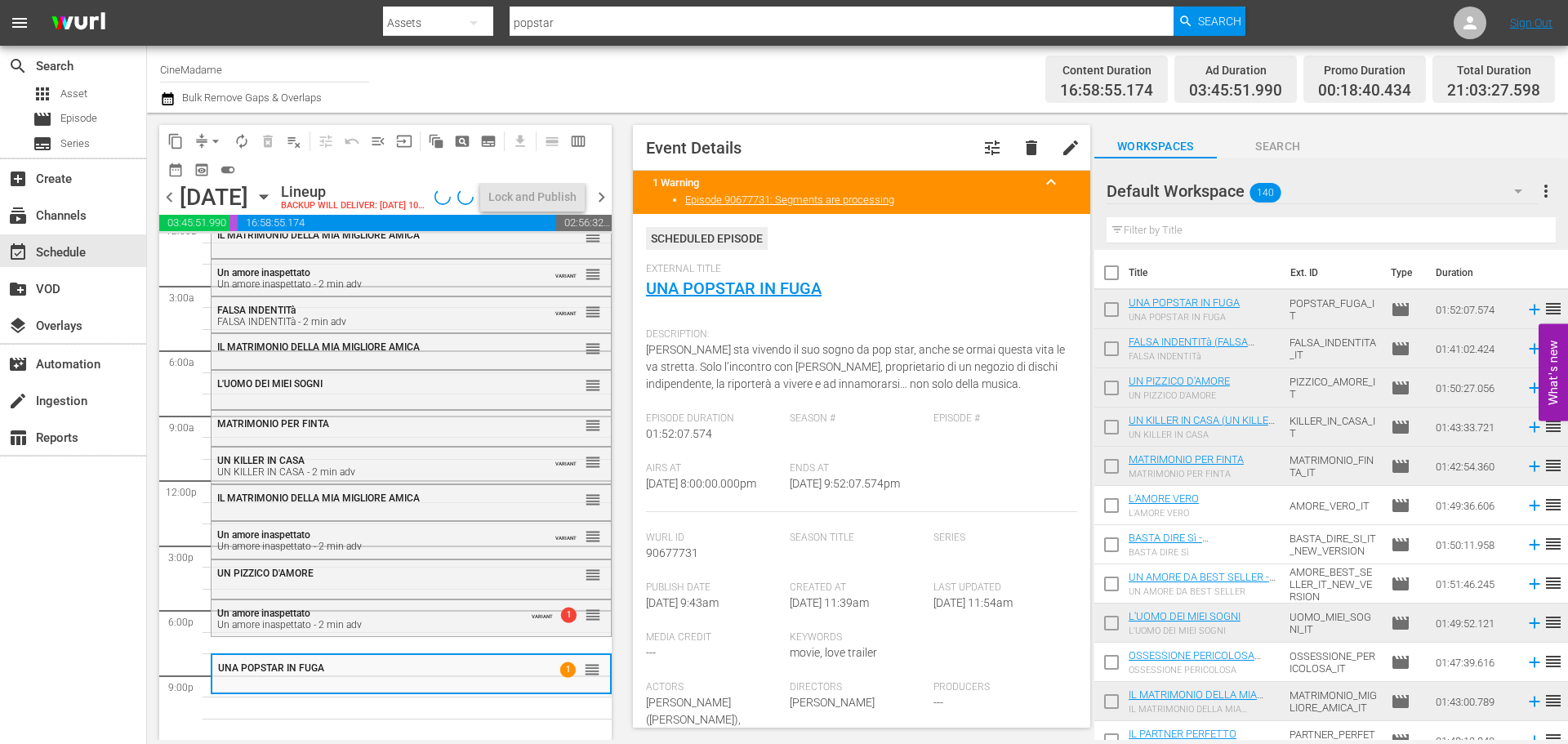
scroll to position [41, 0]
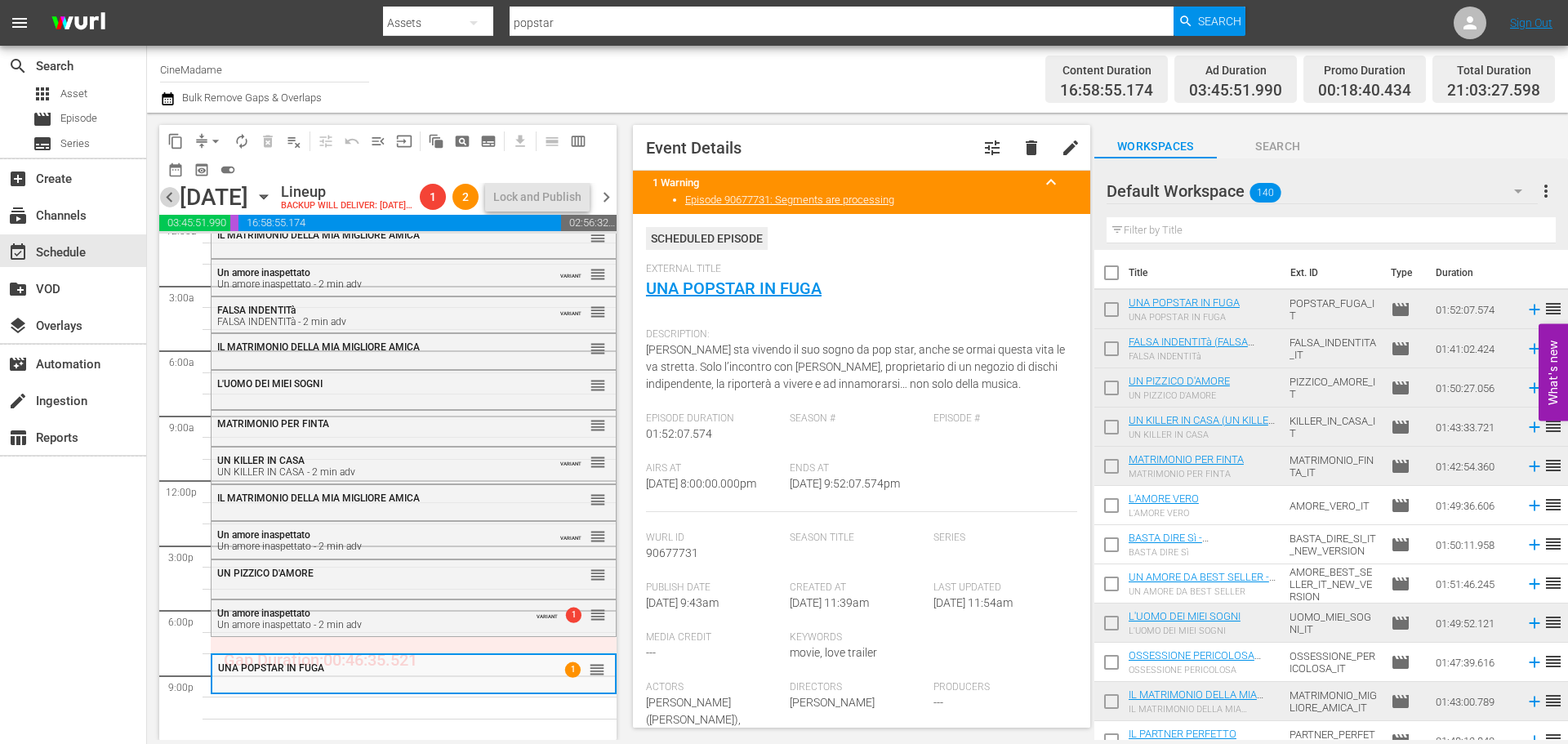
click at [170, 208] on span "chevron_left" at bounding box center [169, 197] width 21 height 20
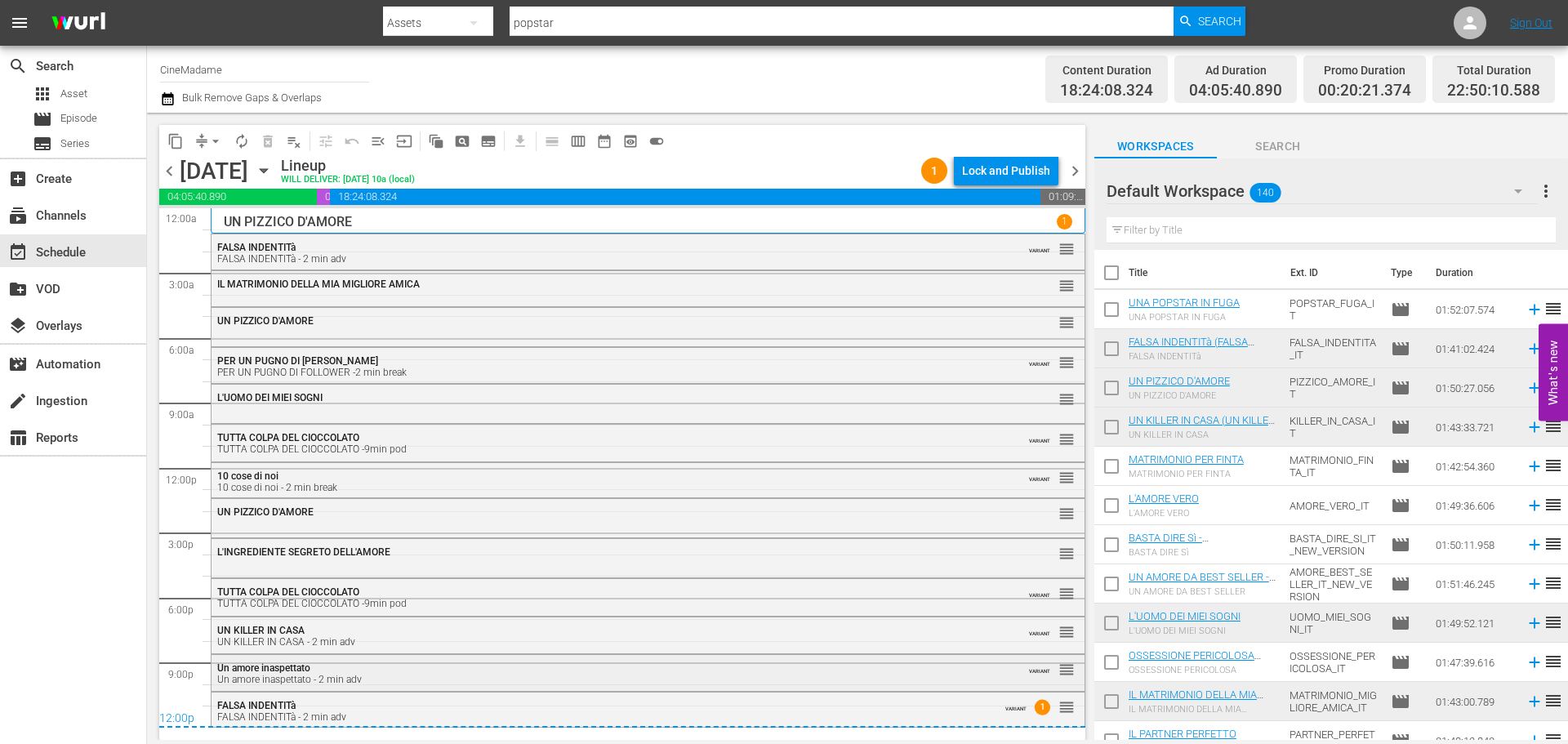
click at [342, 665] on div "Un amore inaspettato Un amore inaspettato - 2 min adv" at bounding box center [603, 674] width 773 height 23
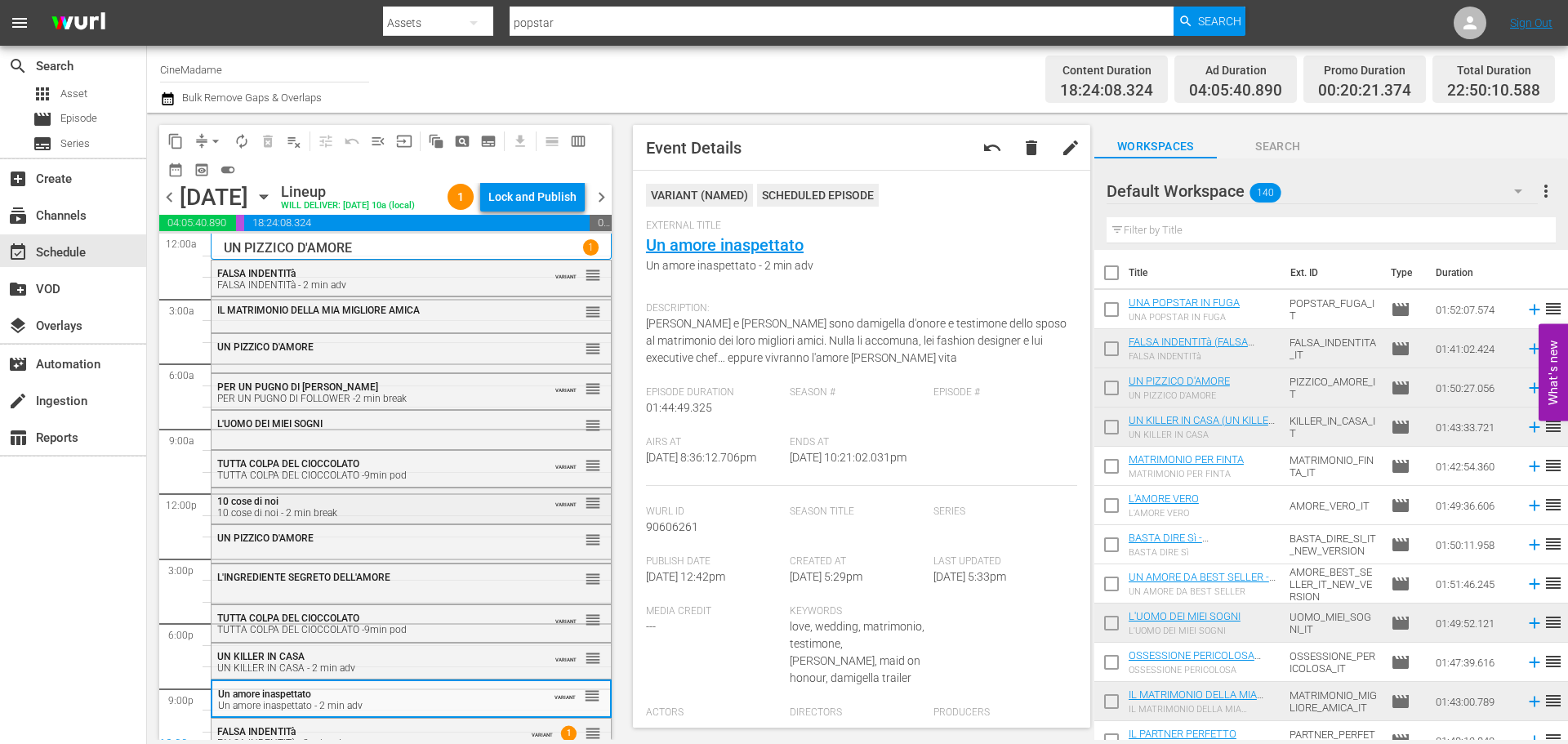
scroll to position [42, 0]
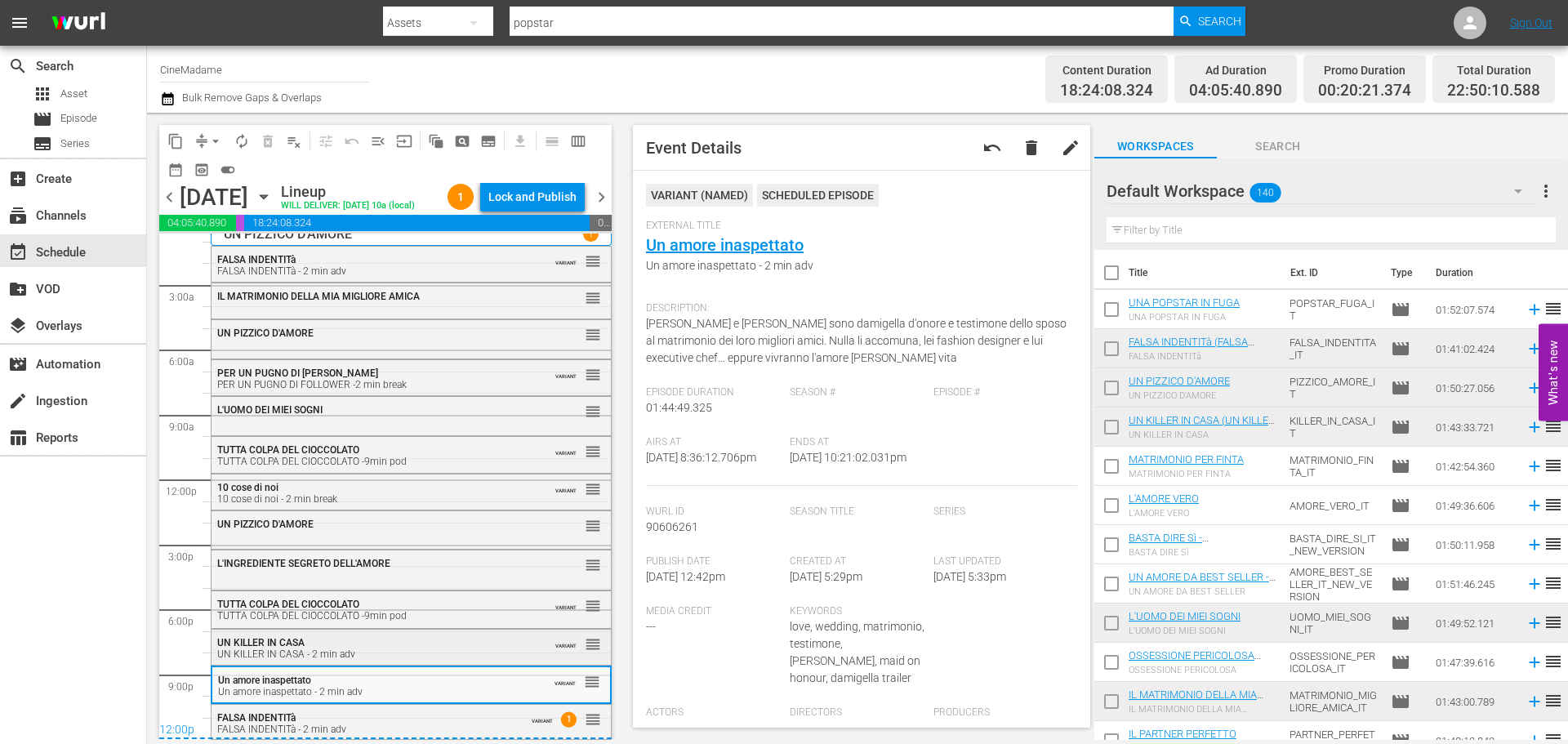
click at [356, 639] on div "UN KILLER IN CASA UN KILLER IN CASA - 2 min adv" at bounding box center [371, 649] width 308 height 23
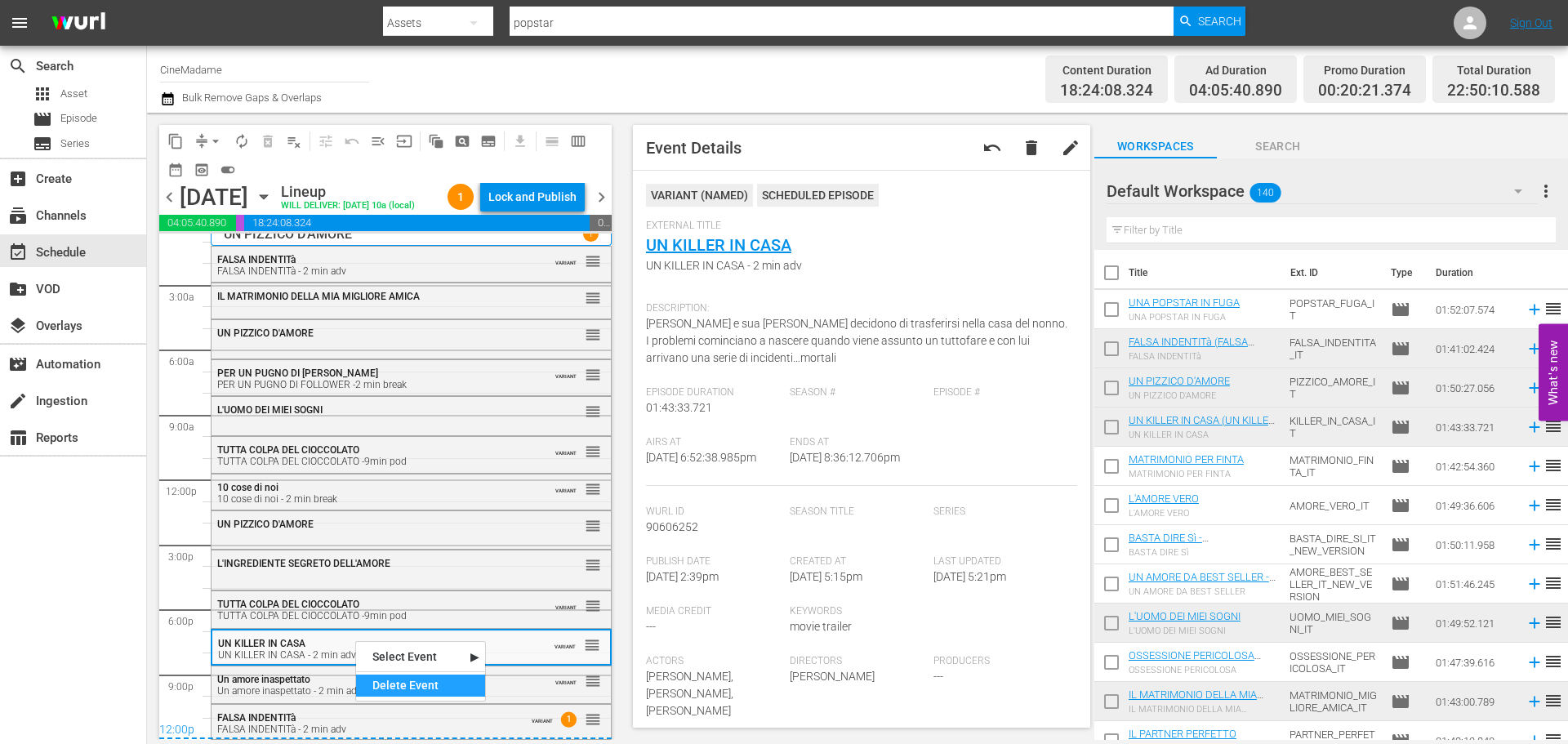
click at [426, 679] on div "Delete Event" at bounding box center [420, 685] width 129 height 22
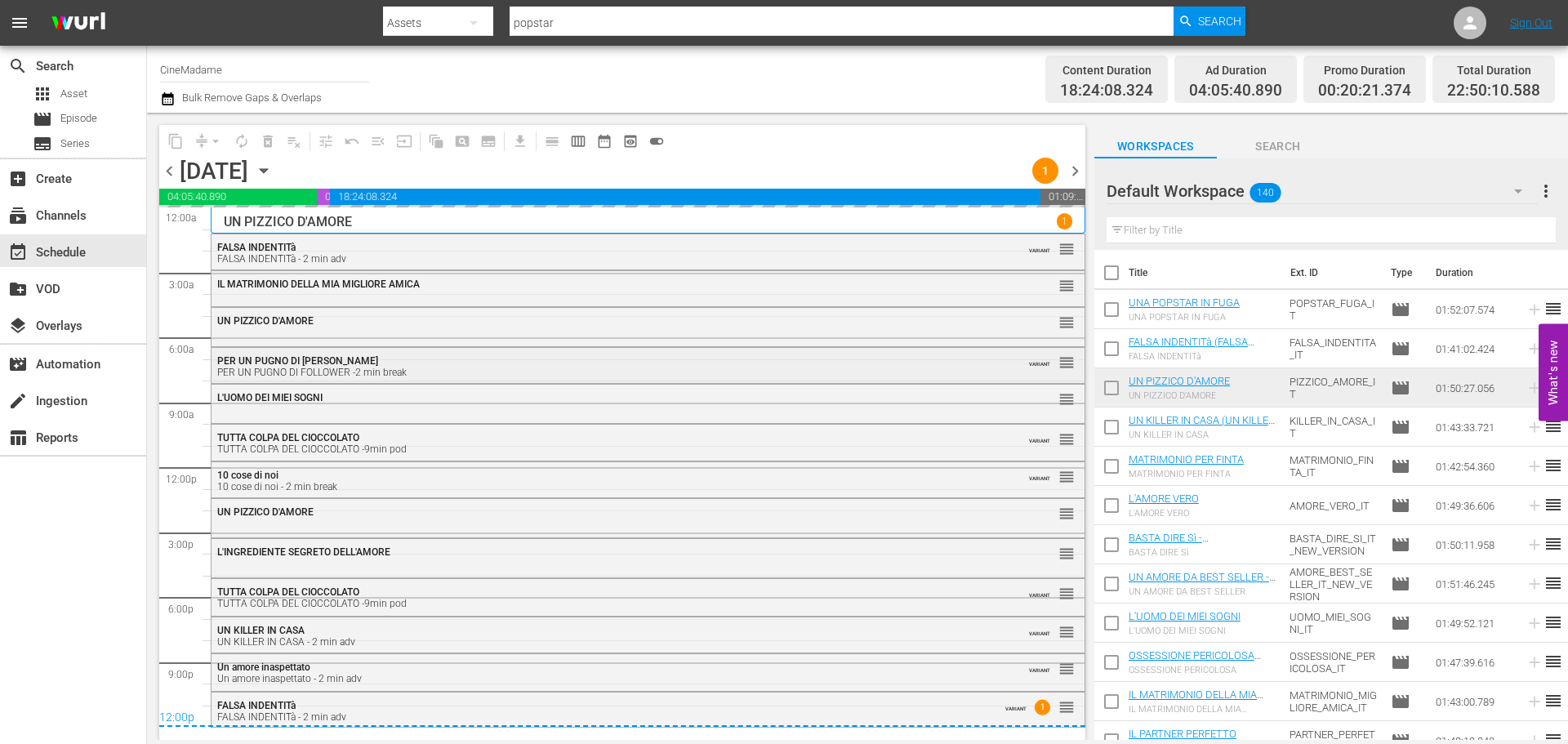
scroll to position [0, 0]
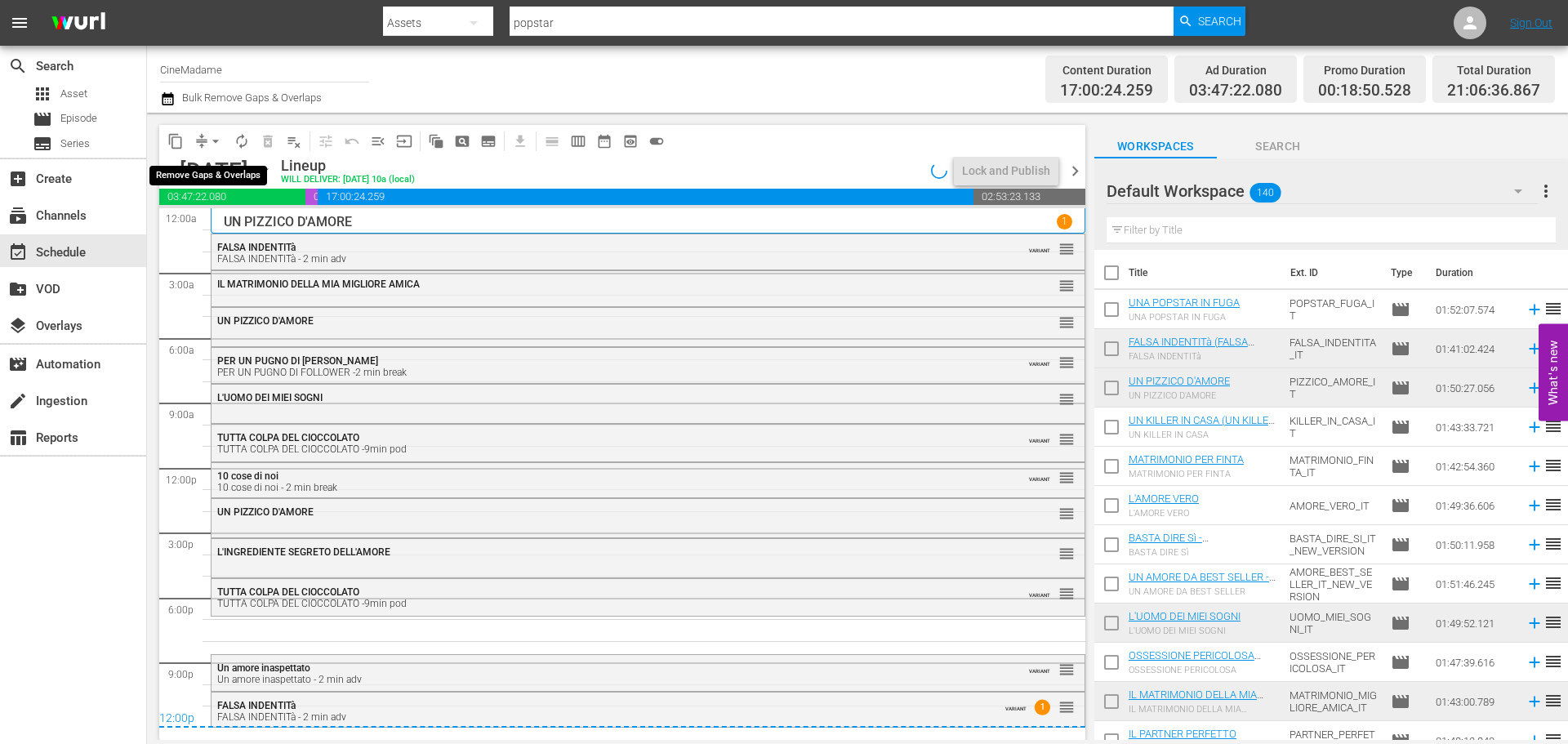
click at [210, 144] on span "arrow_drop_down" at bounding box center [216, 141] width 16 height 16
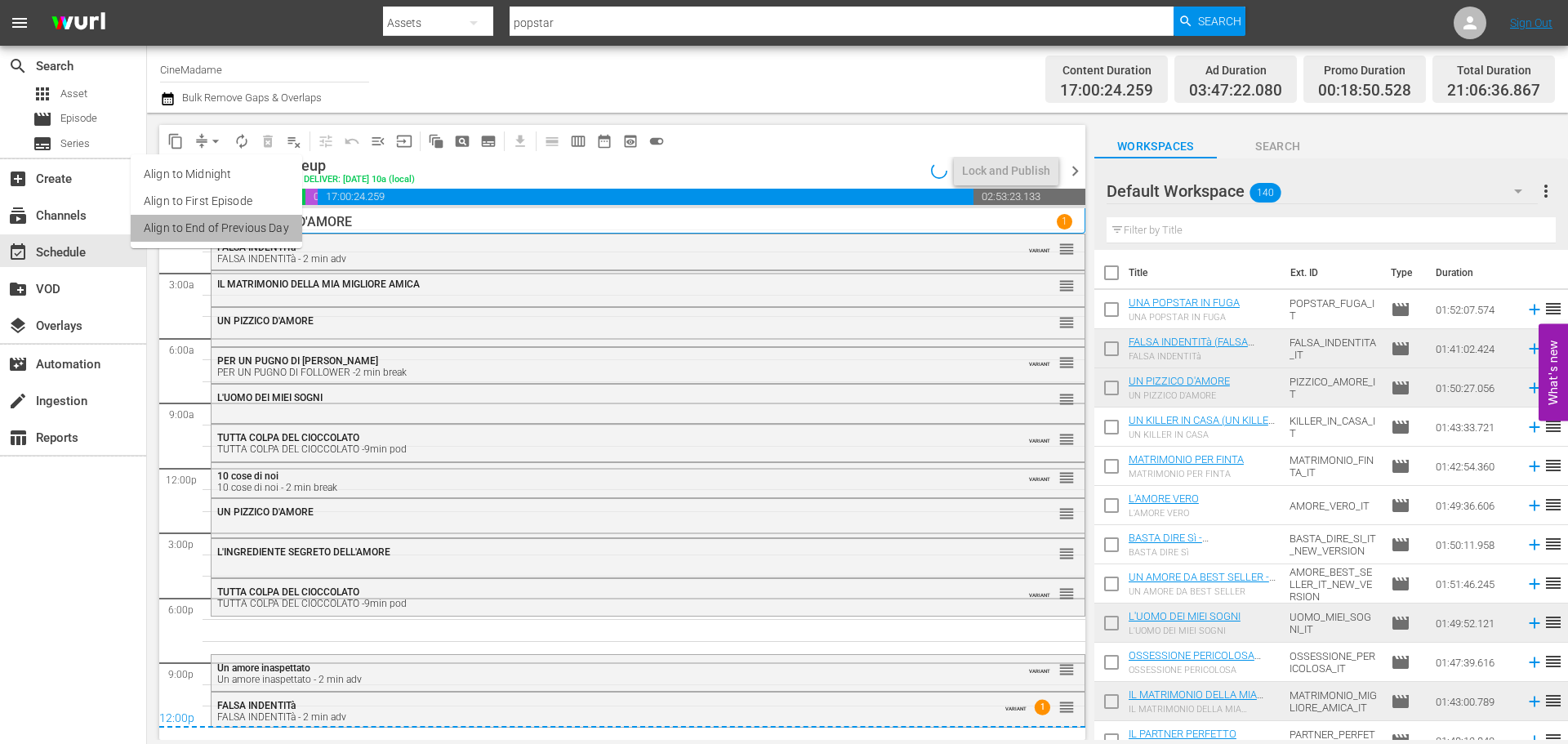
click at [220, 229] on li "Align to End of Previous Day" at bounding box center [217, 228] width 171 height 27
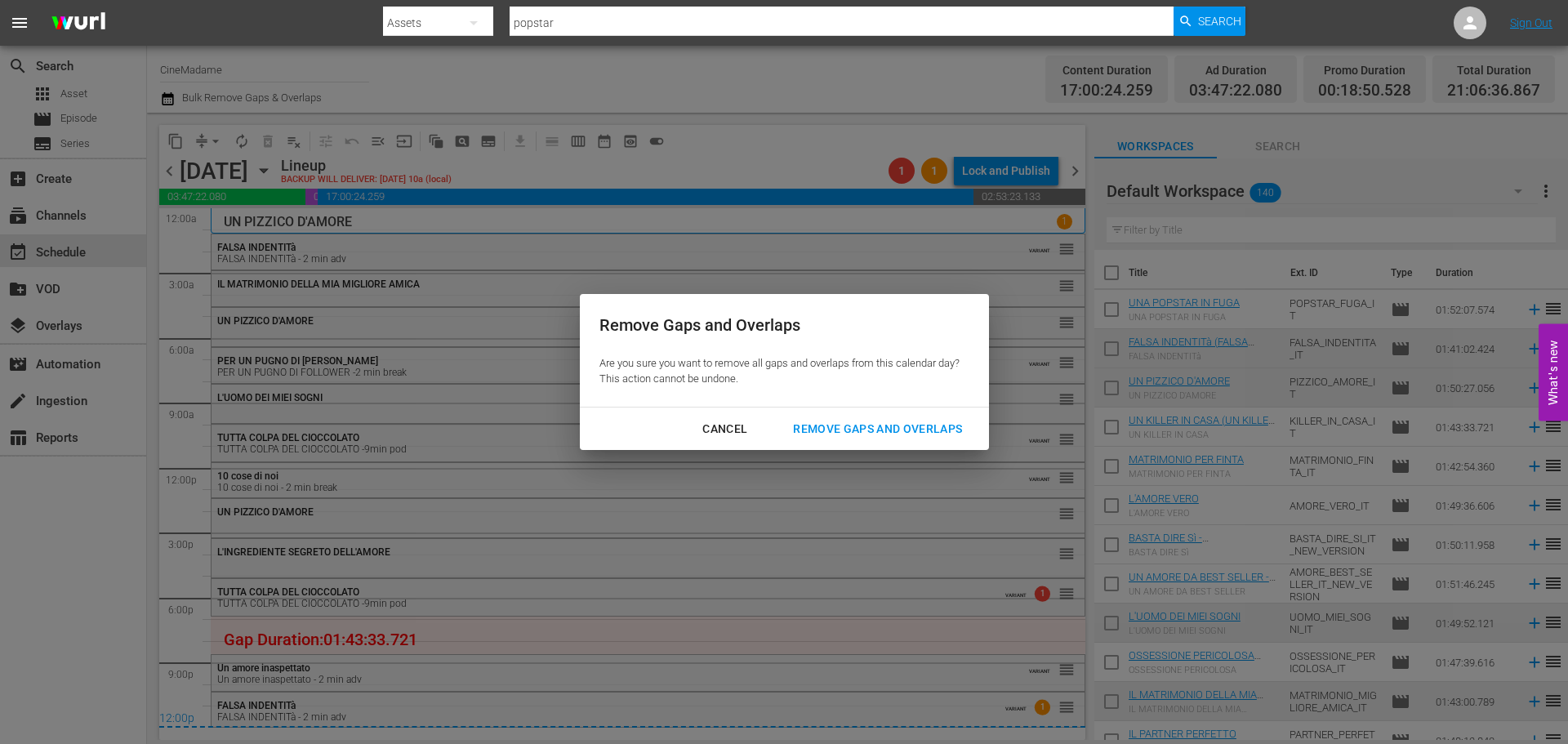
click at [882, 429] on div "Remove Gaps and Overlaps" at bounding box center [877, 429] width 195 height 20
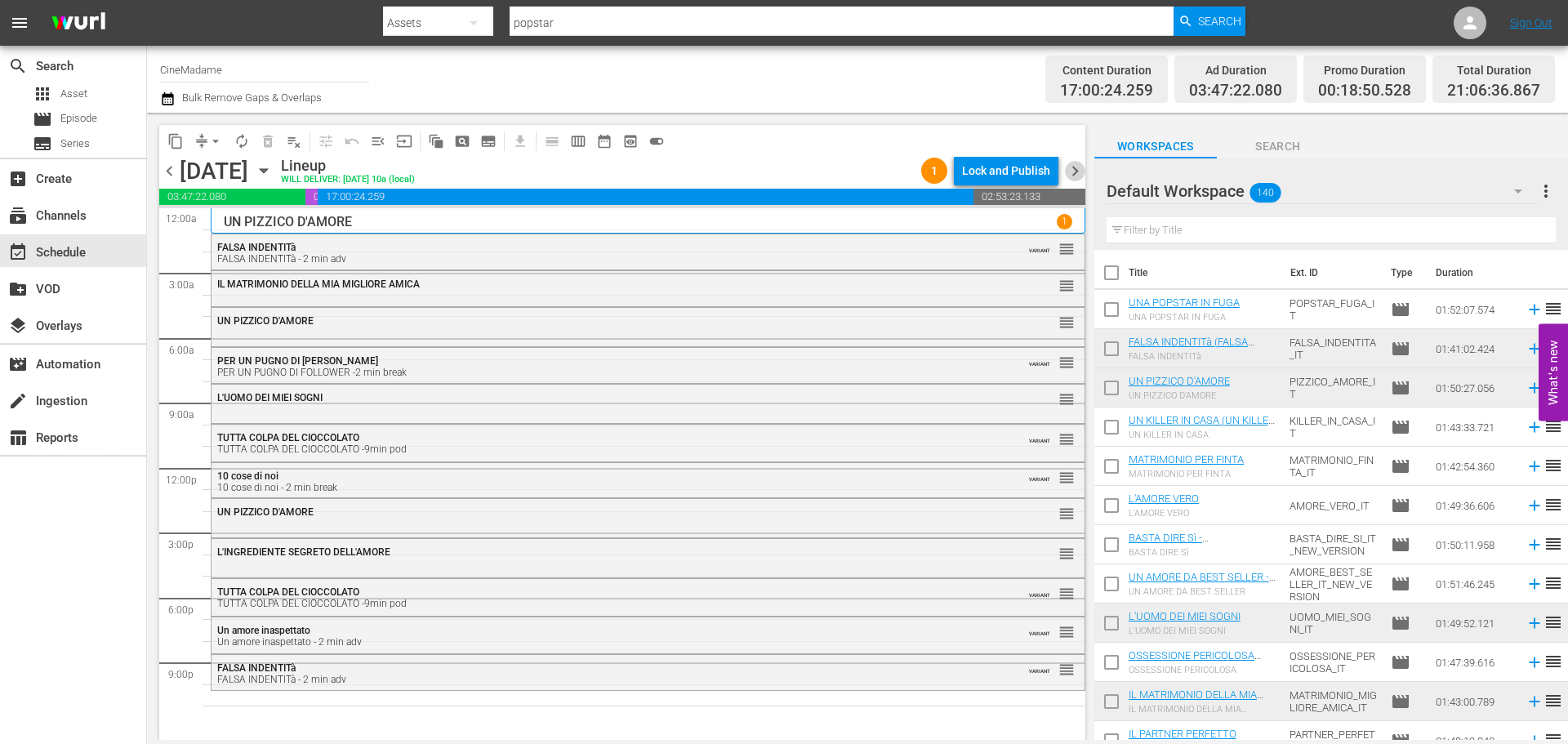
click at [1077, 167] on span "chevron_right" at bounding box center [1075, 170] width 21 height 20
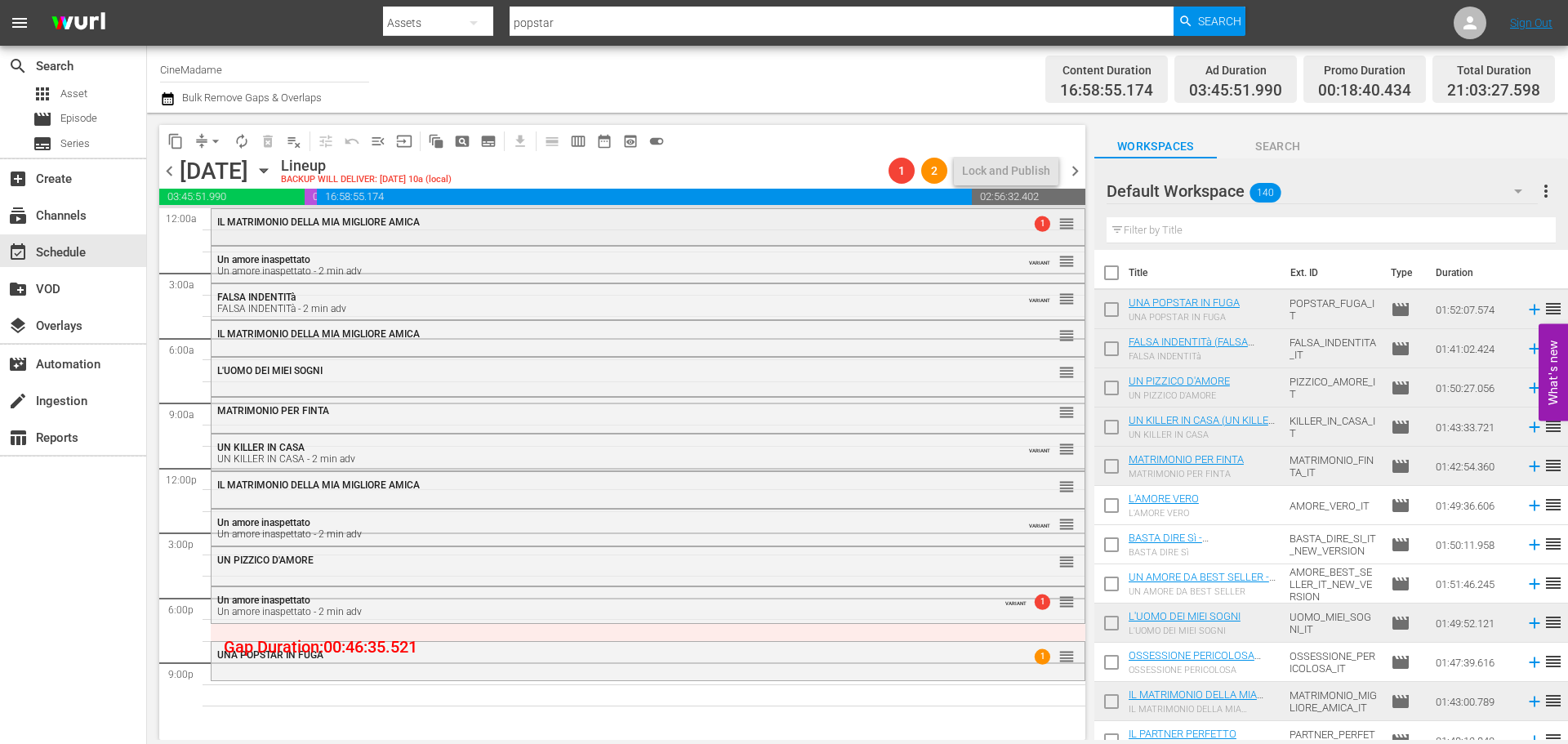
click at [299, 225] on span "IL MATRIMONIO DELLA MIA MIGLIORE AMICA" at bounding box center [318, 222] width 202 height 12
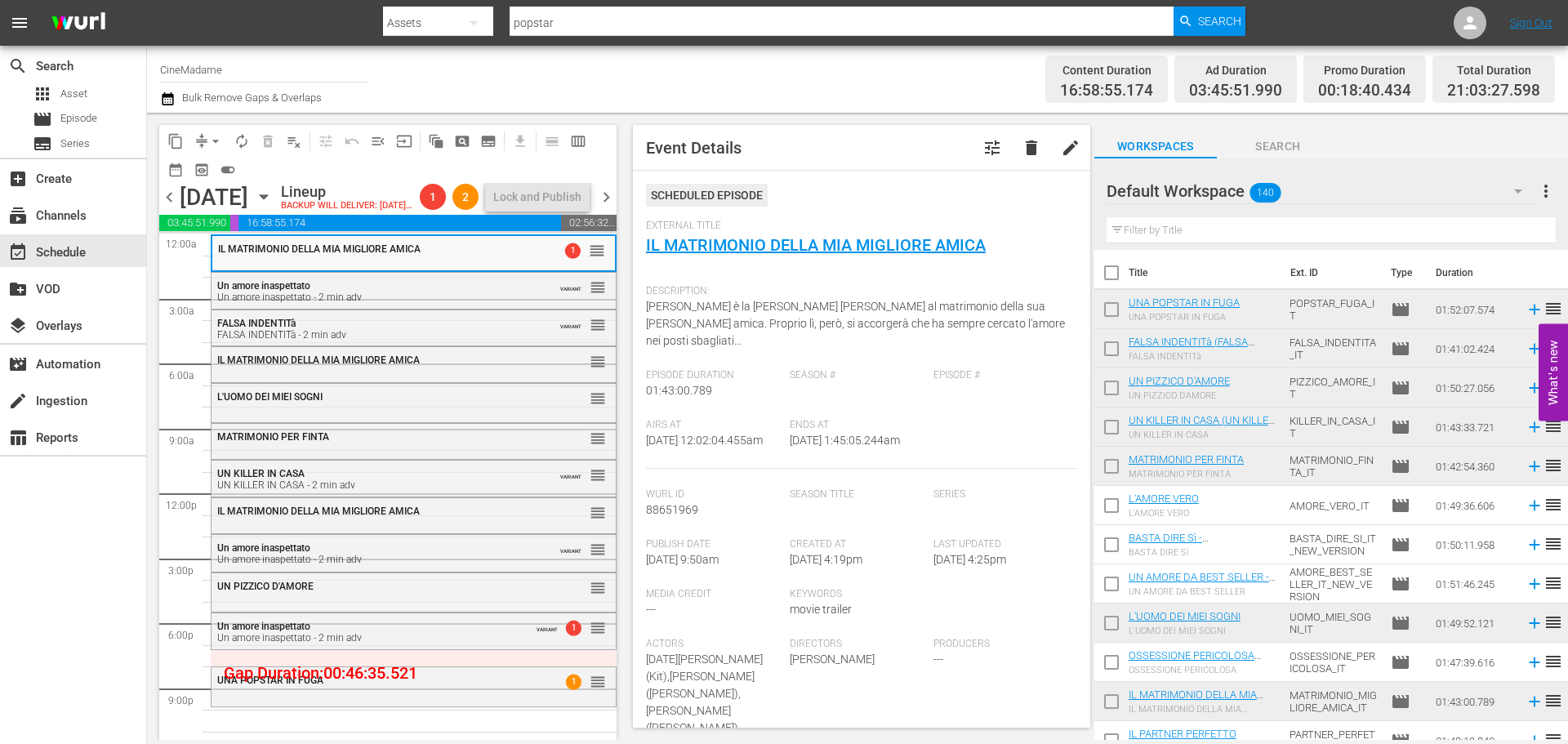
click at [210, 133] on span "arrow_drop_down" at bounding box center [216, 141] width 16 height 16
click at [512, 322] on div "Delete Event" at bounding box center [536, 326] width 129 height 22
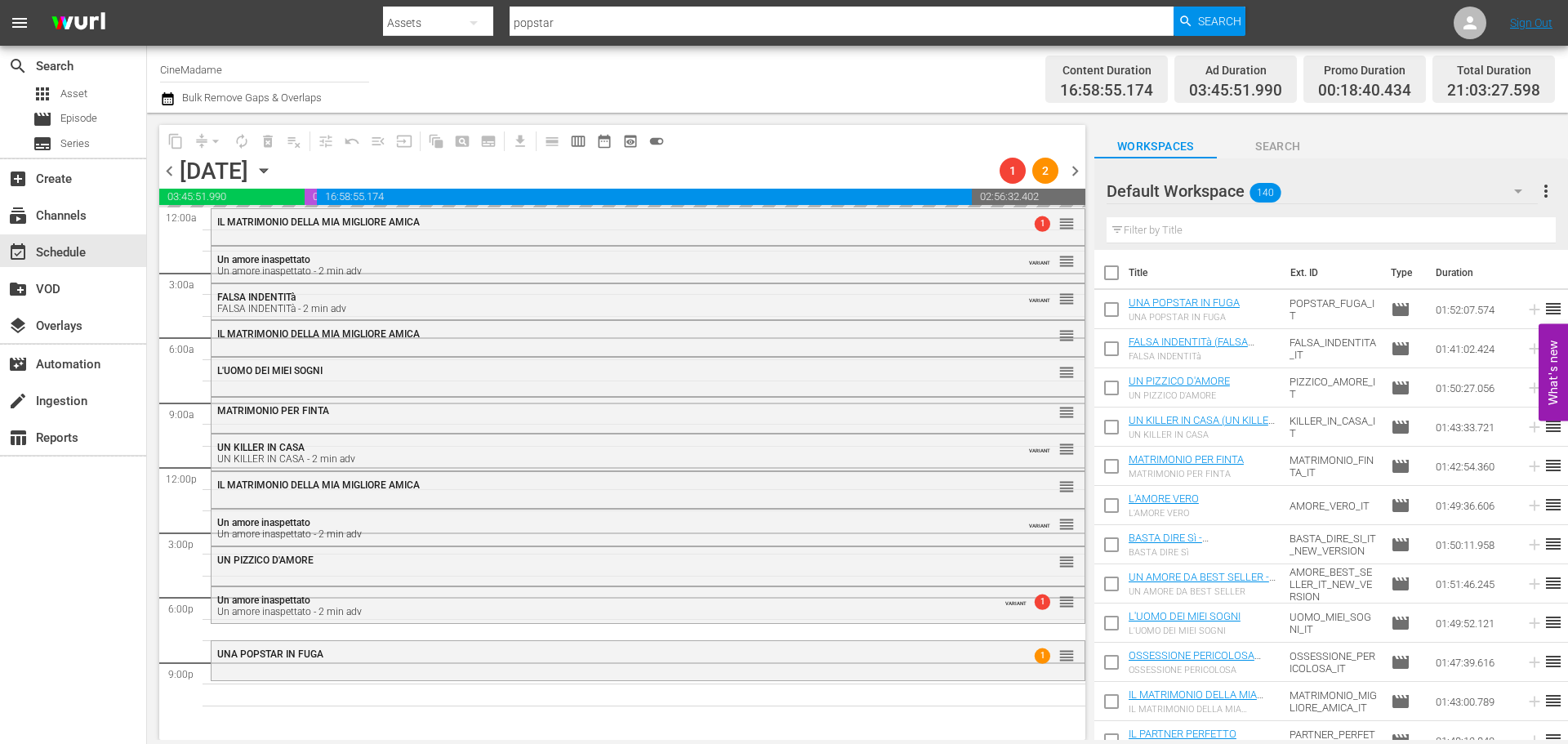
click at [174, 208] on div "24 UNA POPSTAR IN FUGA 1 reorder UN PIZZICO D'AMORE reorder L'UOMO DEI MIEI SOG…" at bounding box center [622, 467] width 926 height 519
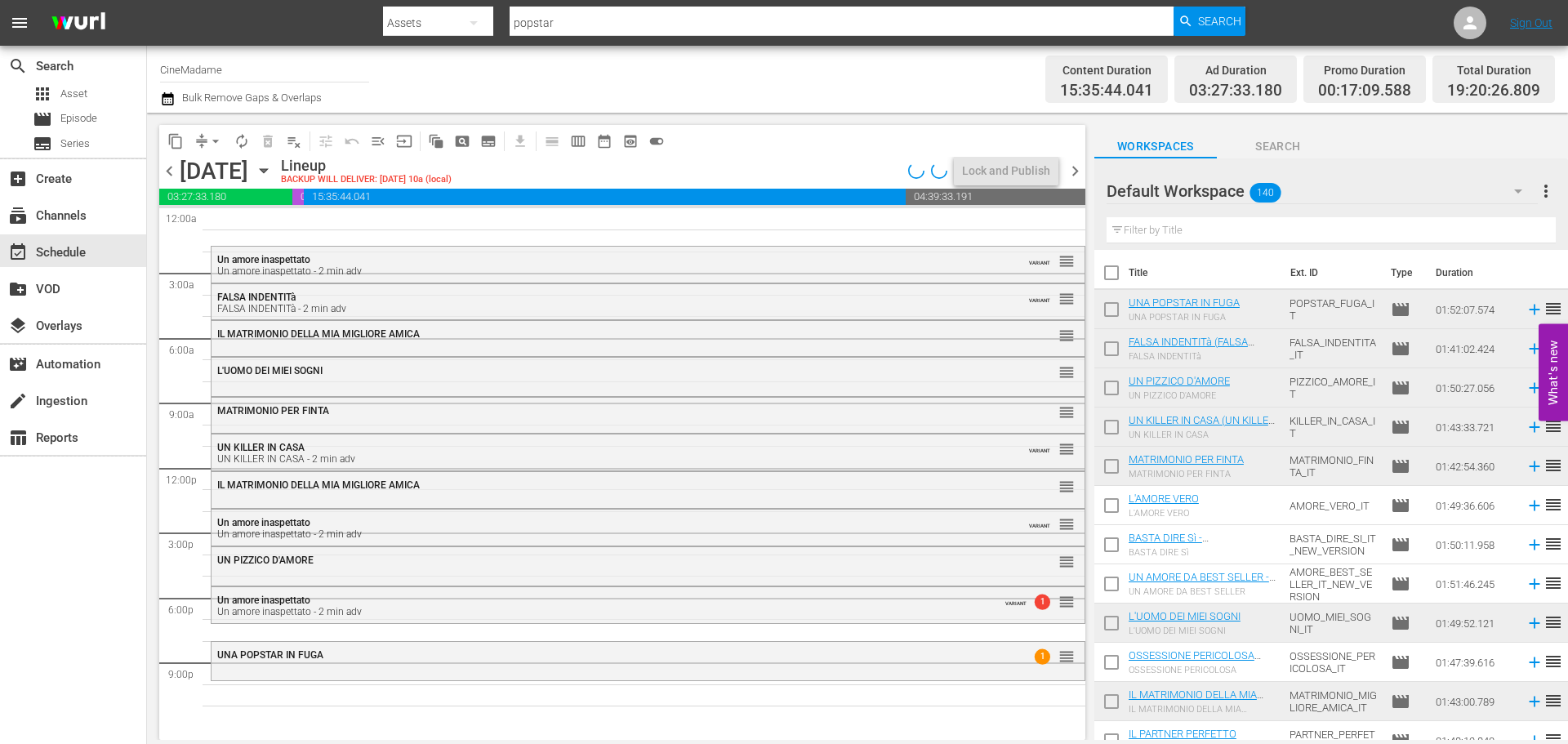
click at [174, 175] on span "chevron_left" at bounding box center [169, 170] width 21 height 20
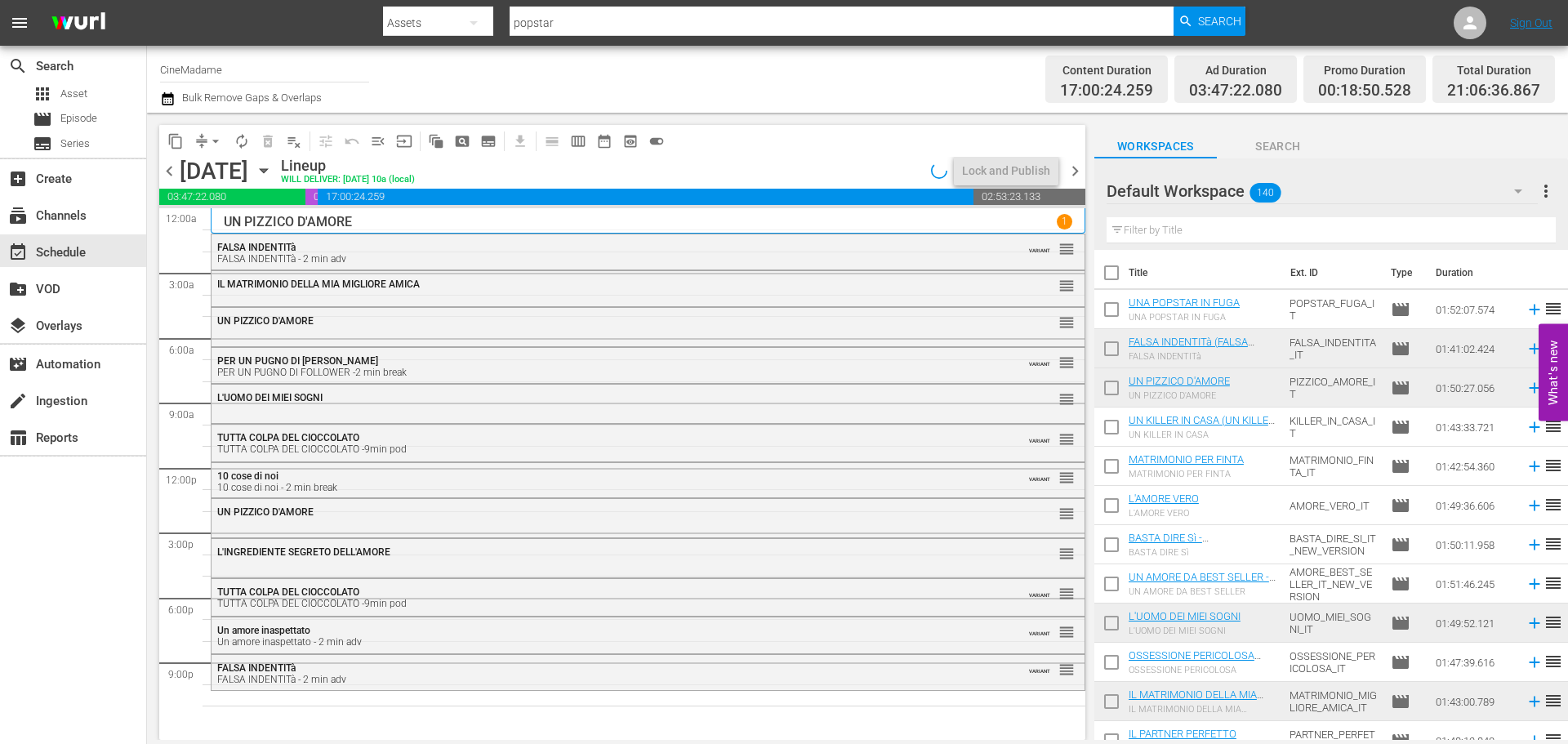
click at [1145, 230] on input "text" at bounding box center [1331, 230] width 449 height 26
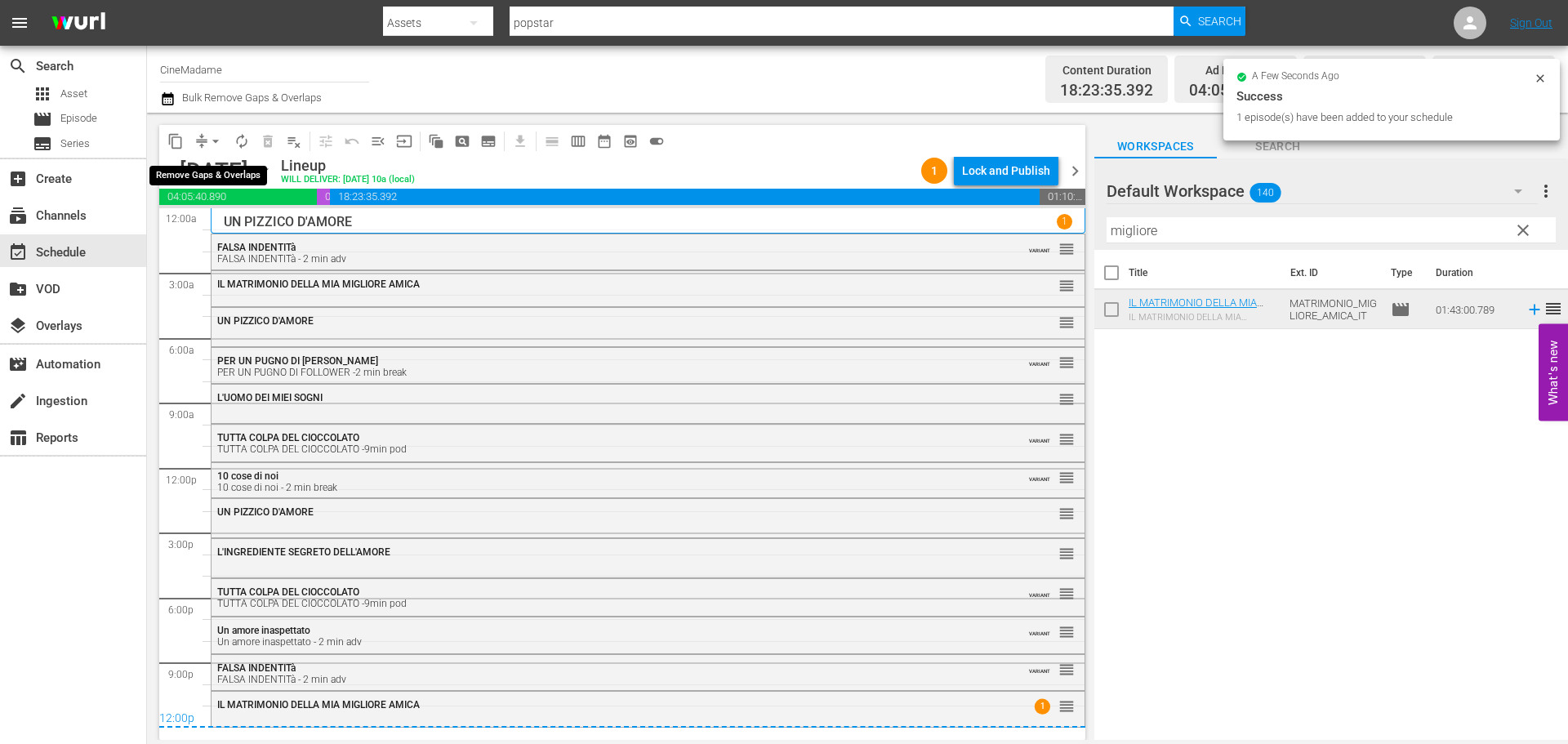
click at [206, 135] on button "arrow_drop_down" at bounding box center [215, 141] width 26 height 26
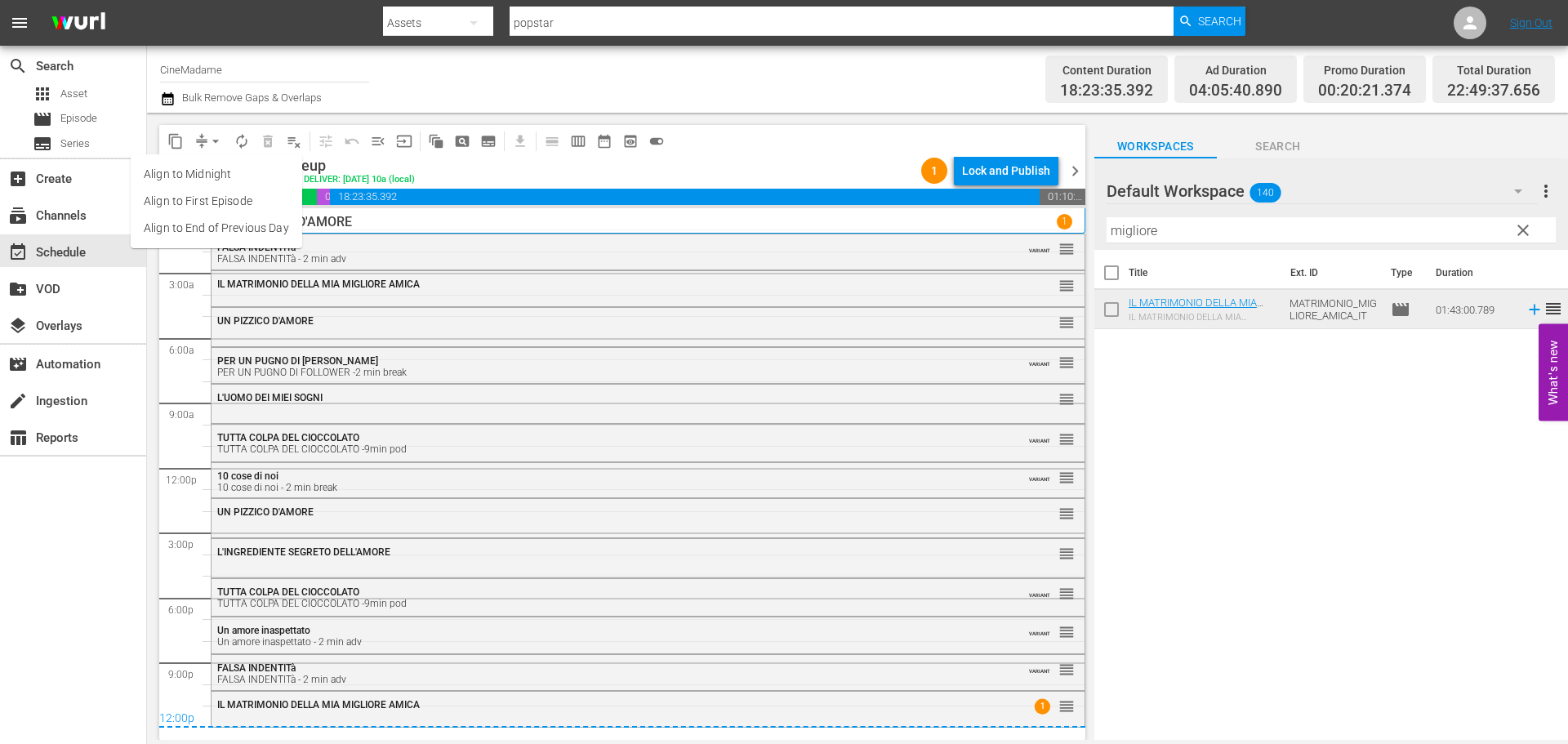
click at [209, 219] on li "Align to End of Previous Day" at bounding box center [217, 228] width 171 height 27
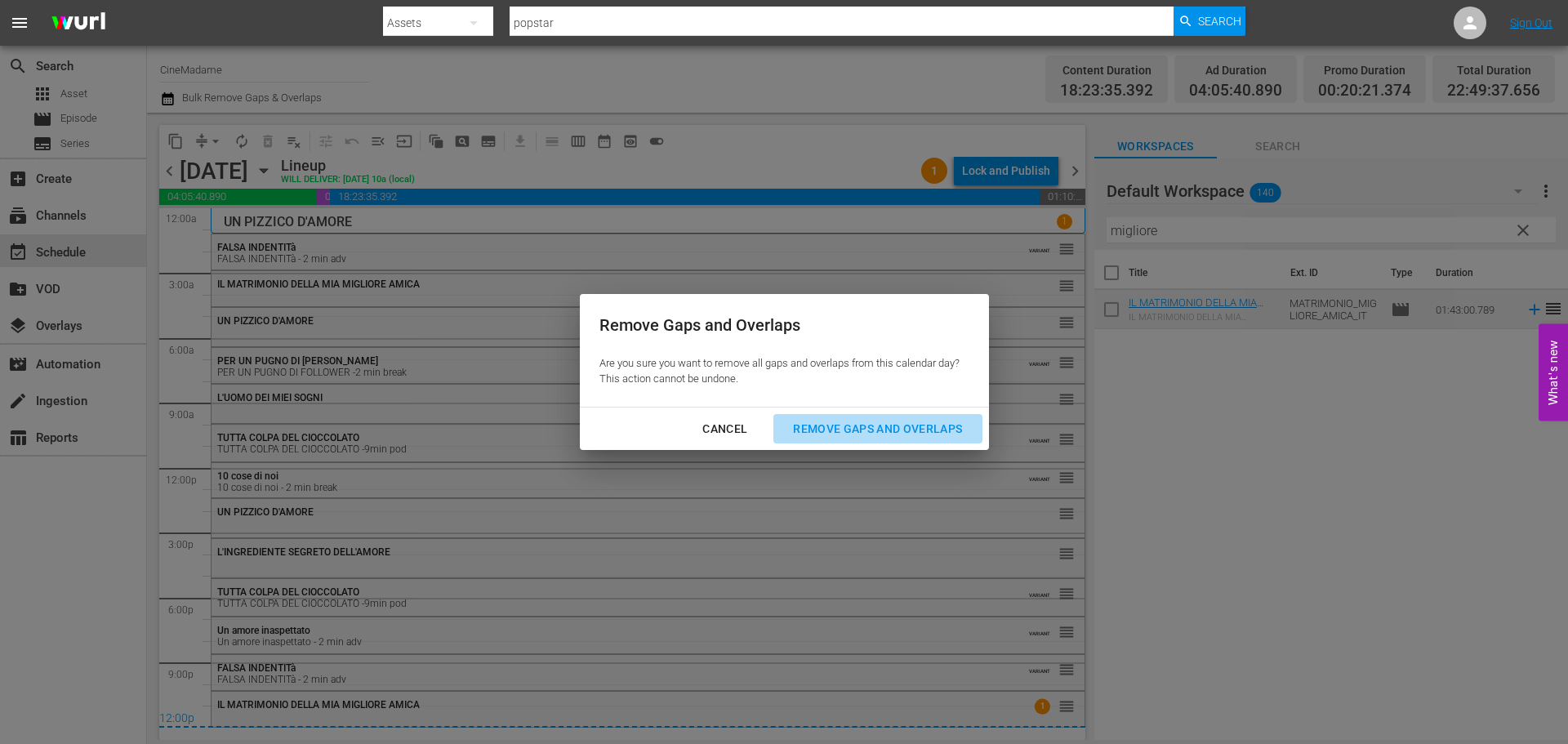
click at [866, 435] on div "Remove Gaps and Overlaps" at bounding box center [877, 429] width 195 height 20
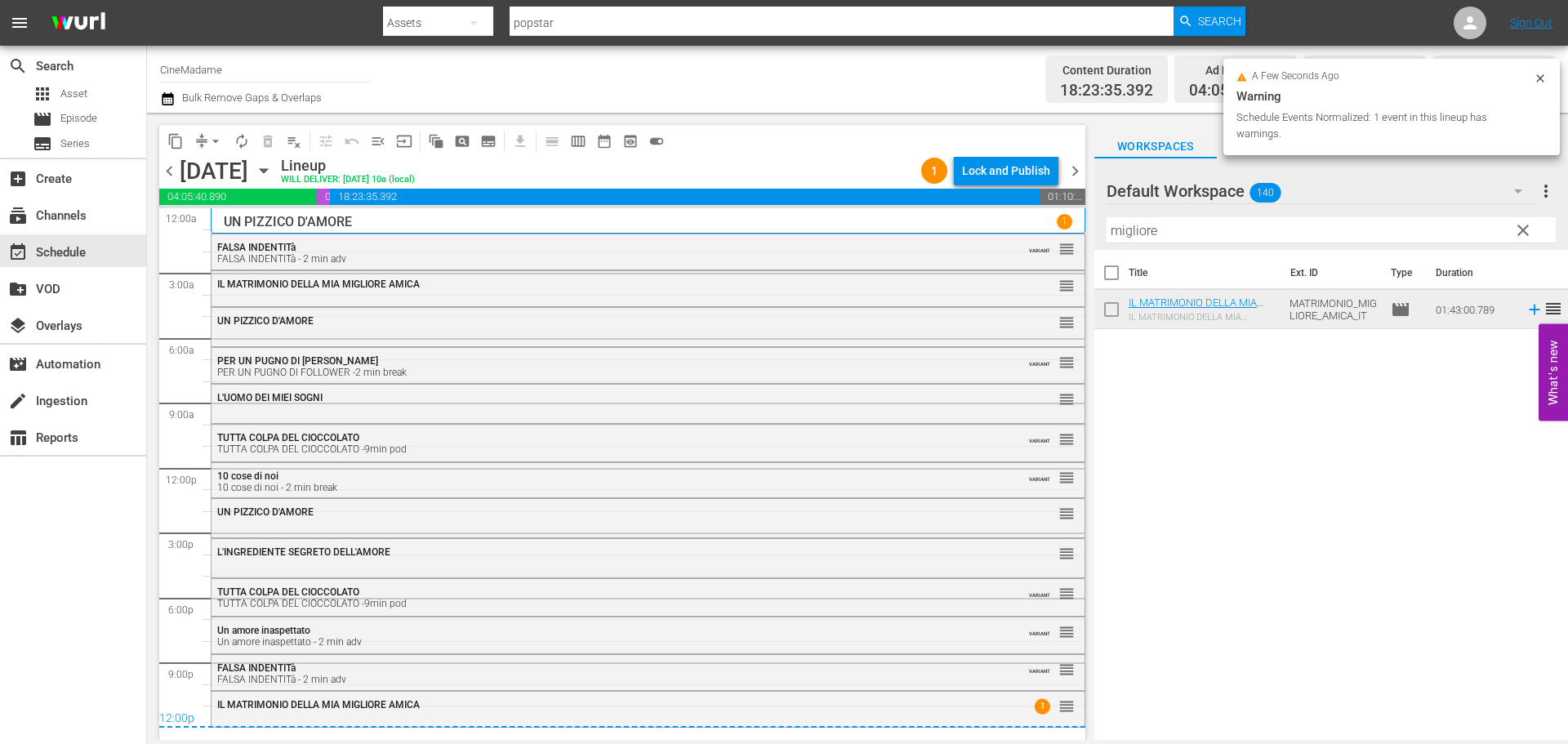
click at [1075, 171] on span "chevron_right" at bounding box center [1075, 170] width 21 height 20
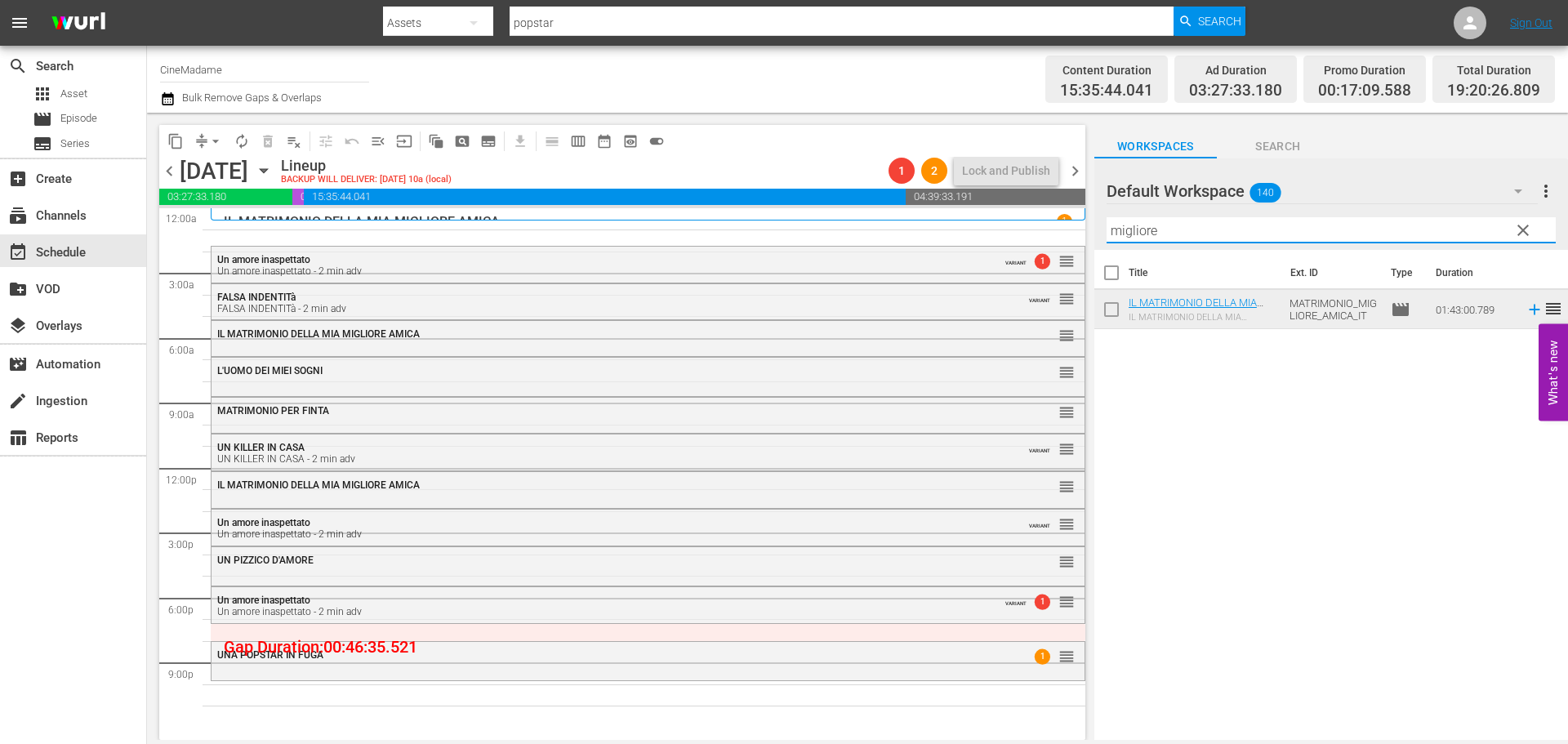
click at [1174, 241] on input "migliore" at bounding box center [1331, 230] width 449 height 26
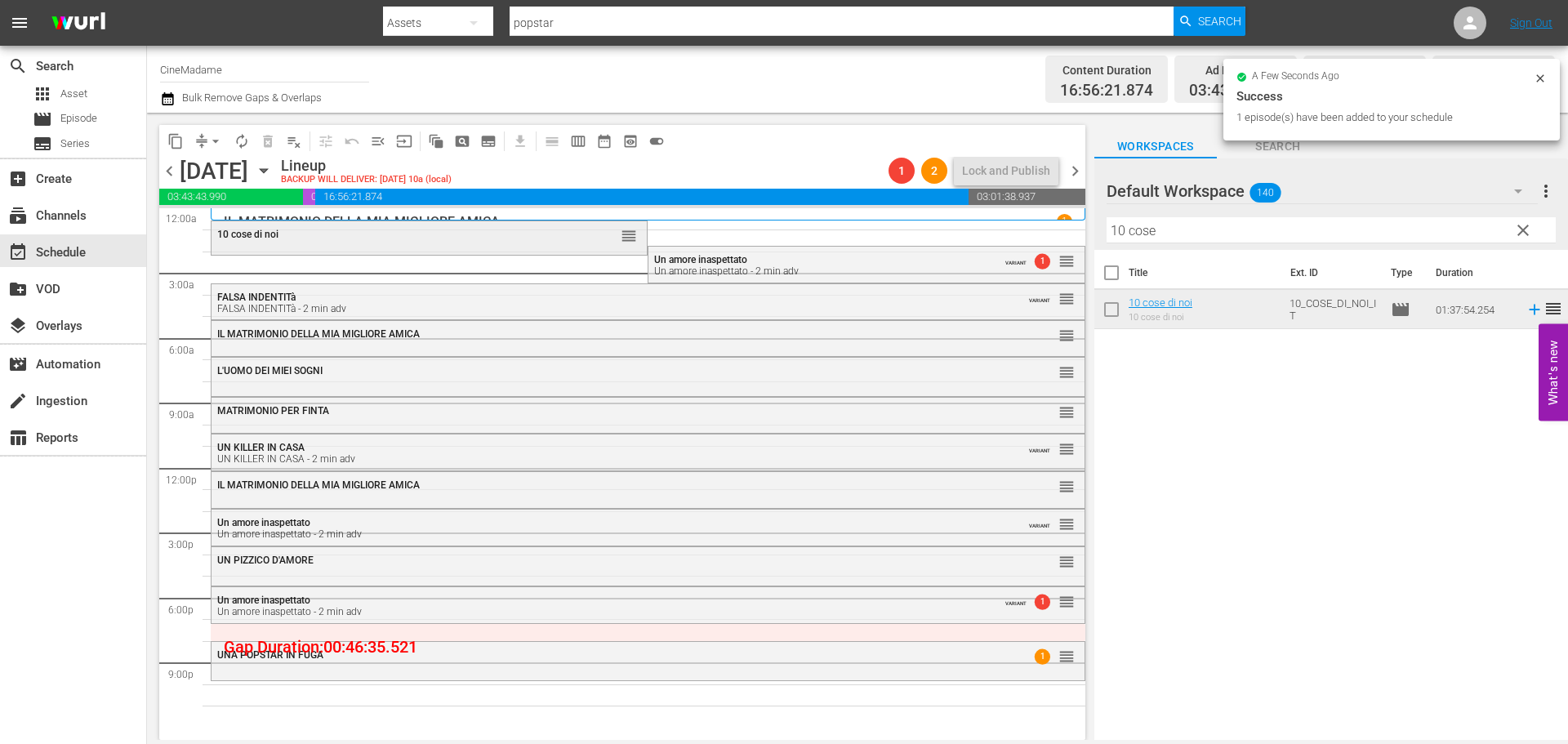
click at [504, 236] on div "10 cose di noi" at bounding box center [389, 234] width 343 height 12
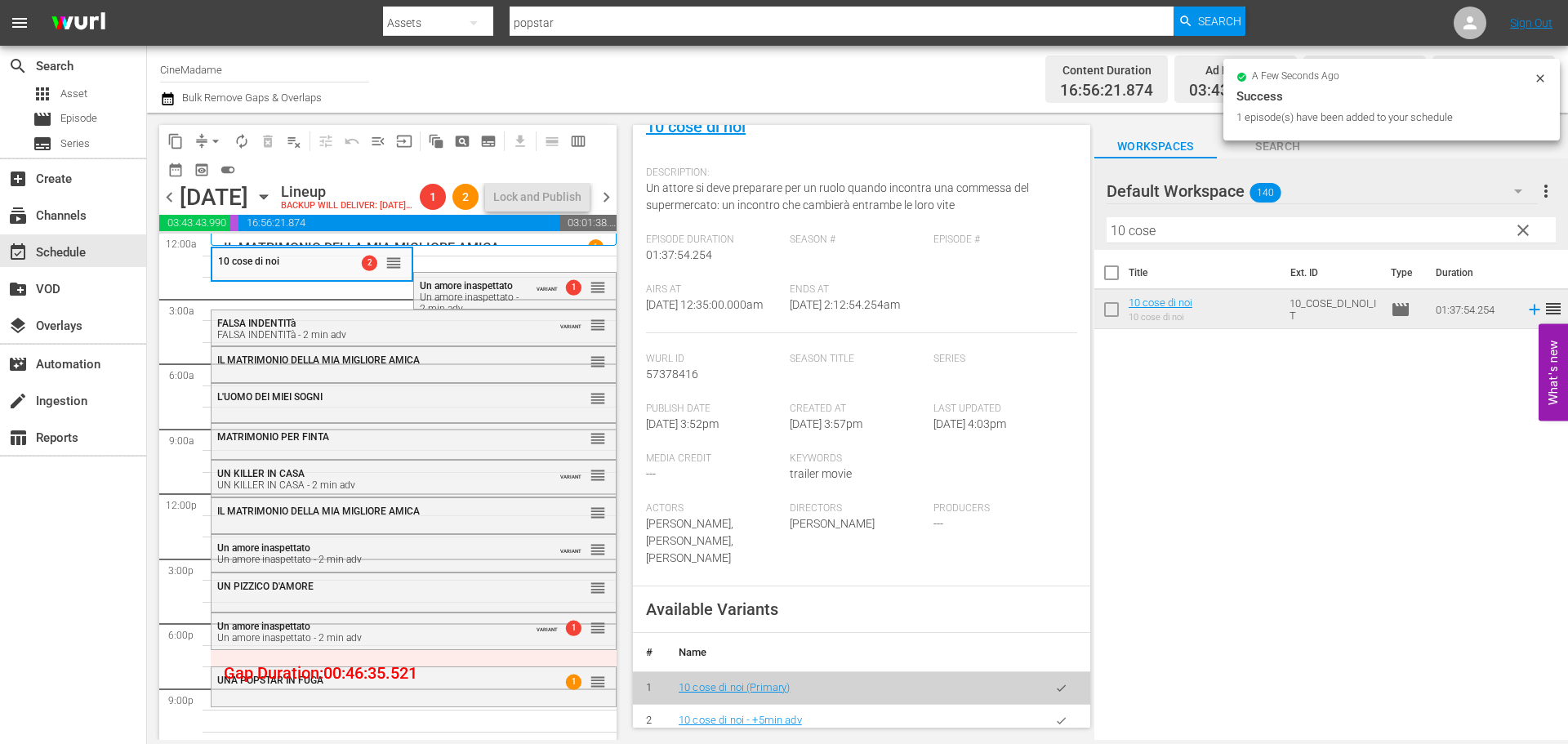
scroll to position [408, 0]
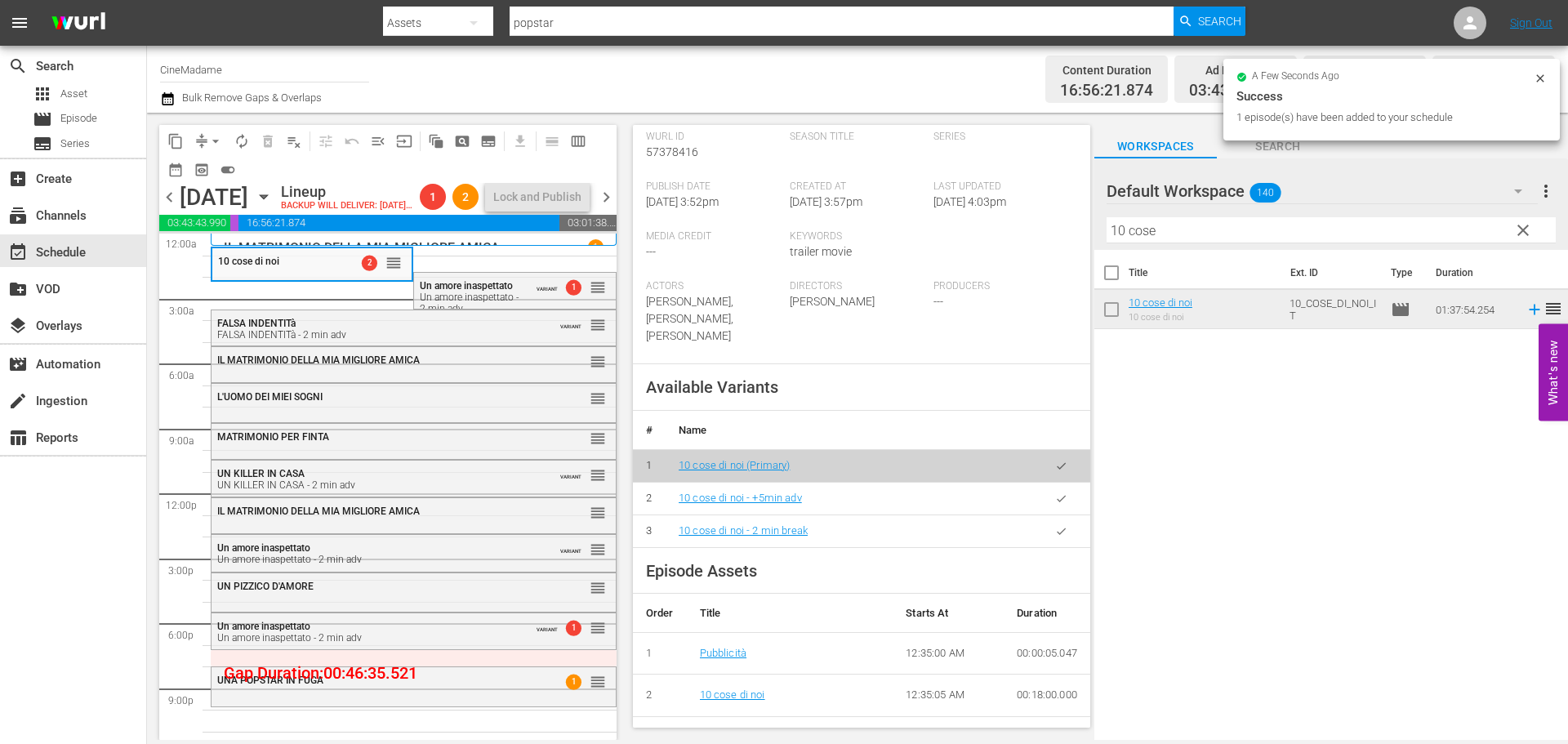
click at [1055, 528] on icon "button" at bounding box center [1062, 531] width 12 height 12
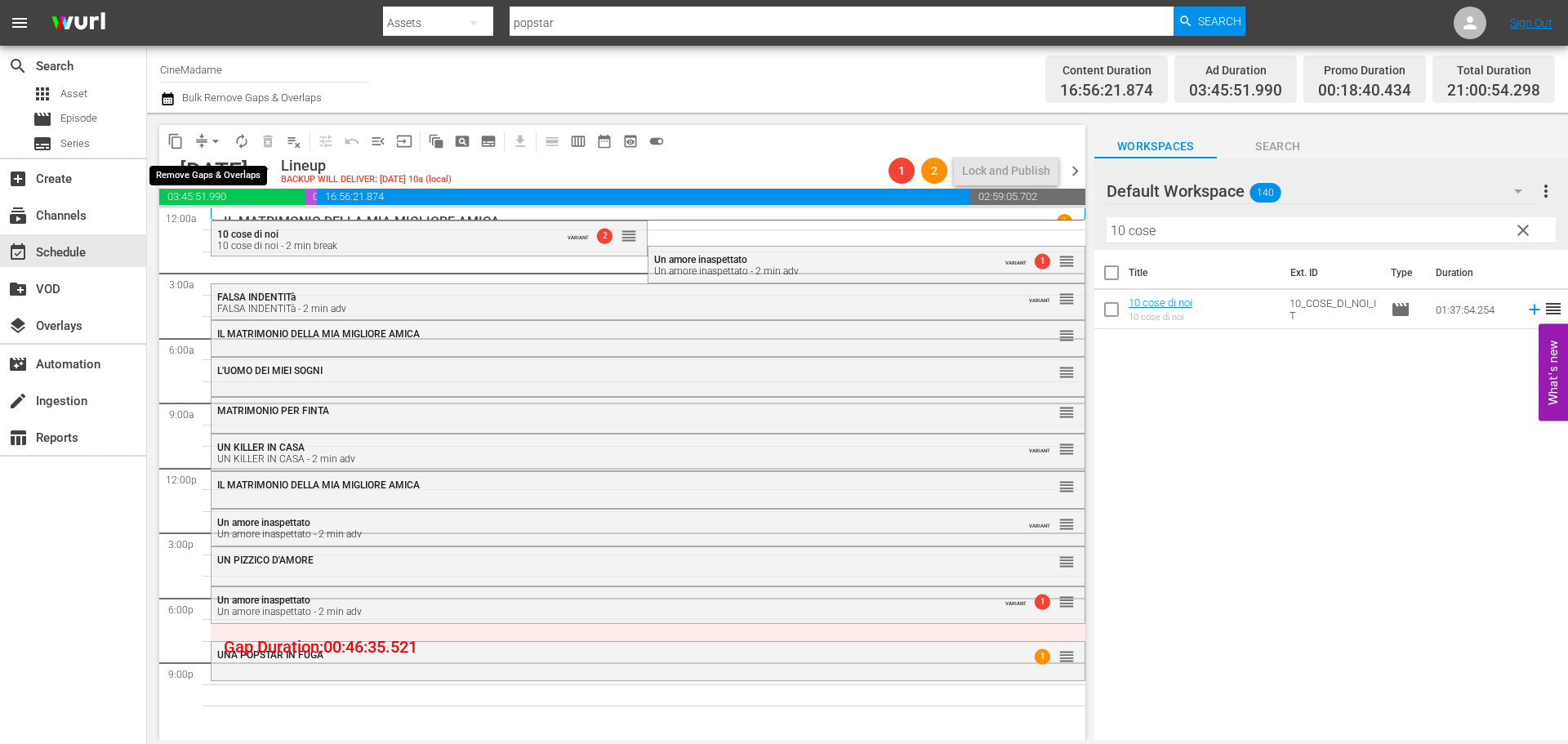
click at [213, 142] on span "arrow_drop_down" at bounding box center [216, 141] width 16 height 16
click at [235, 228] on li "Align to End of Previous Day" at bounding box center [217, 228] width 171 height 27
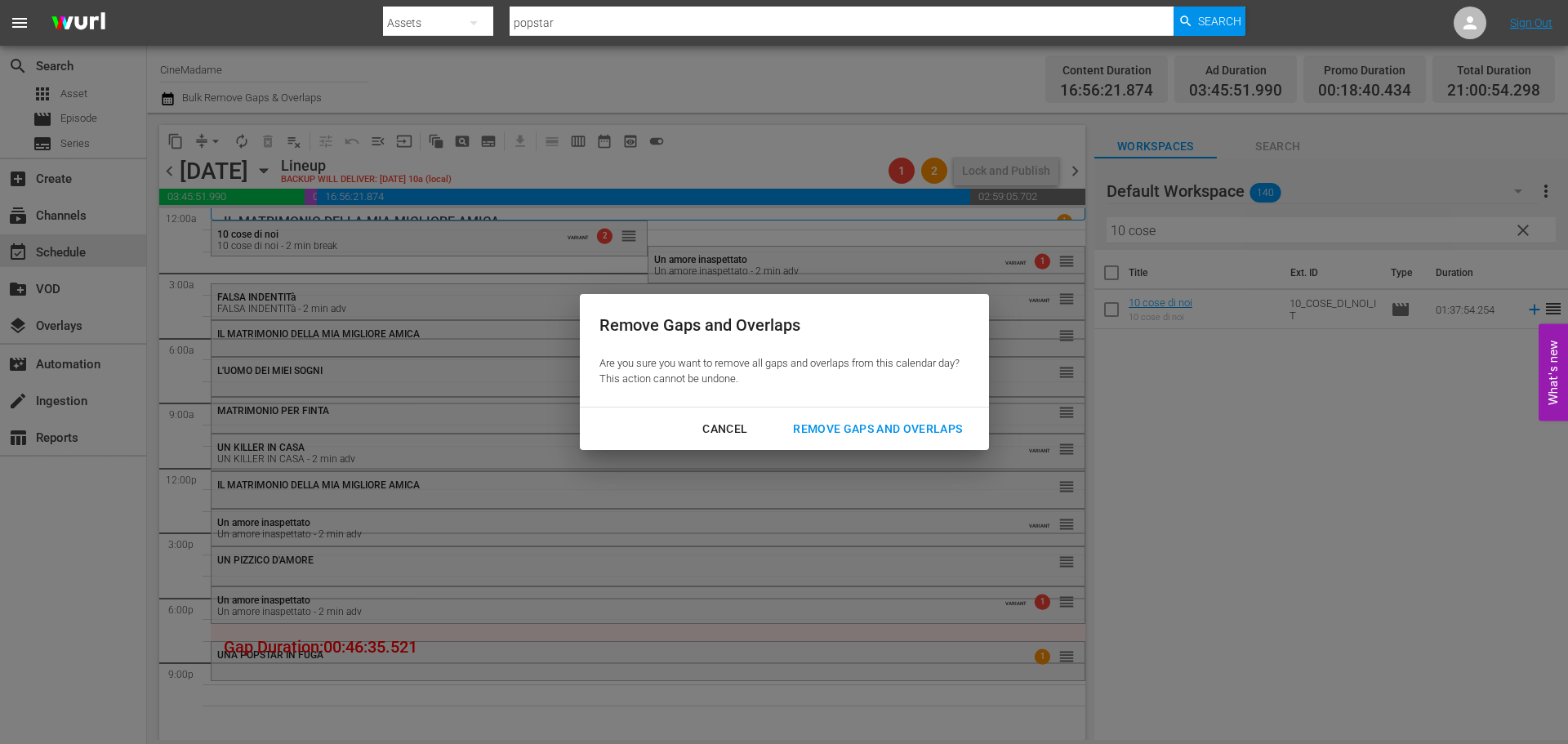
click at [907, 437] on div "Remove Gaps and Overlaps" at bounding box center [877, 429] width 195 height 20
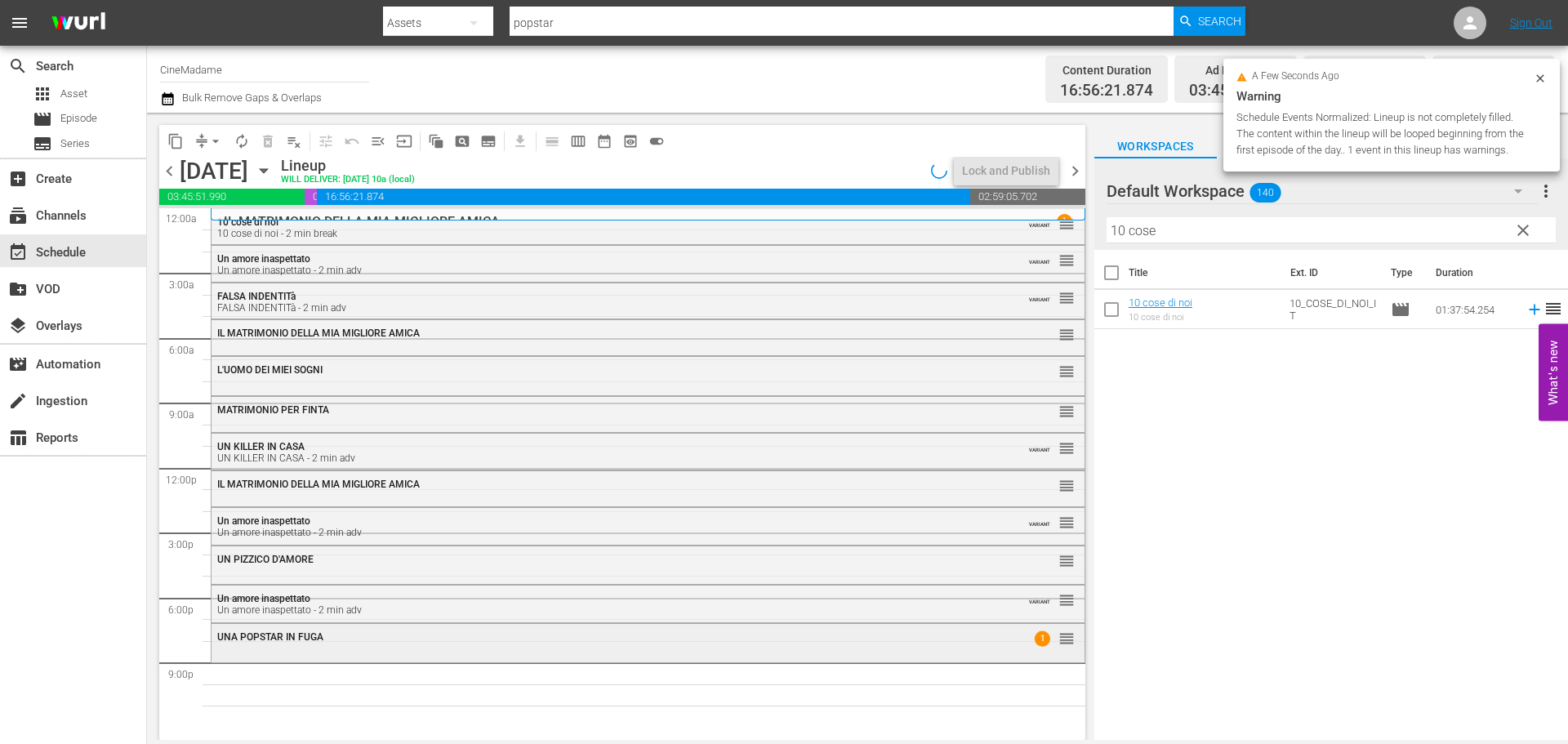
click at [531, 643] on div "UNA POPSTAR IN FUGA 1 reorder" at bounding box center [647, 637] width 873 height 28
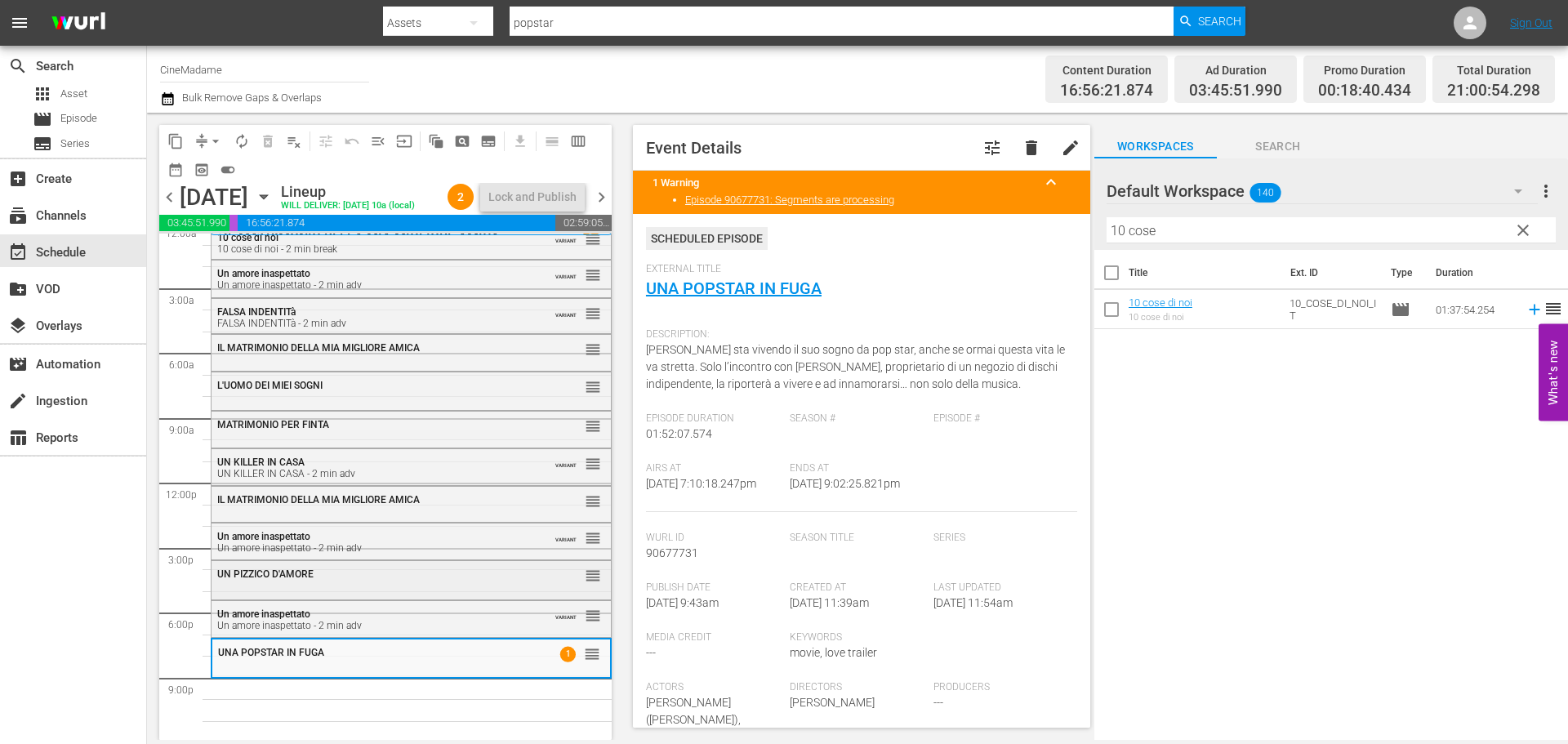
scroll to position [13, 0]
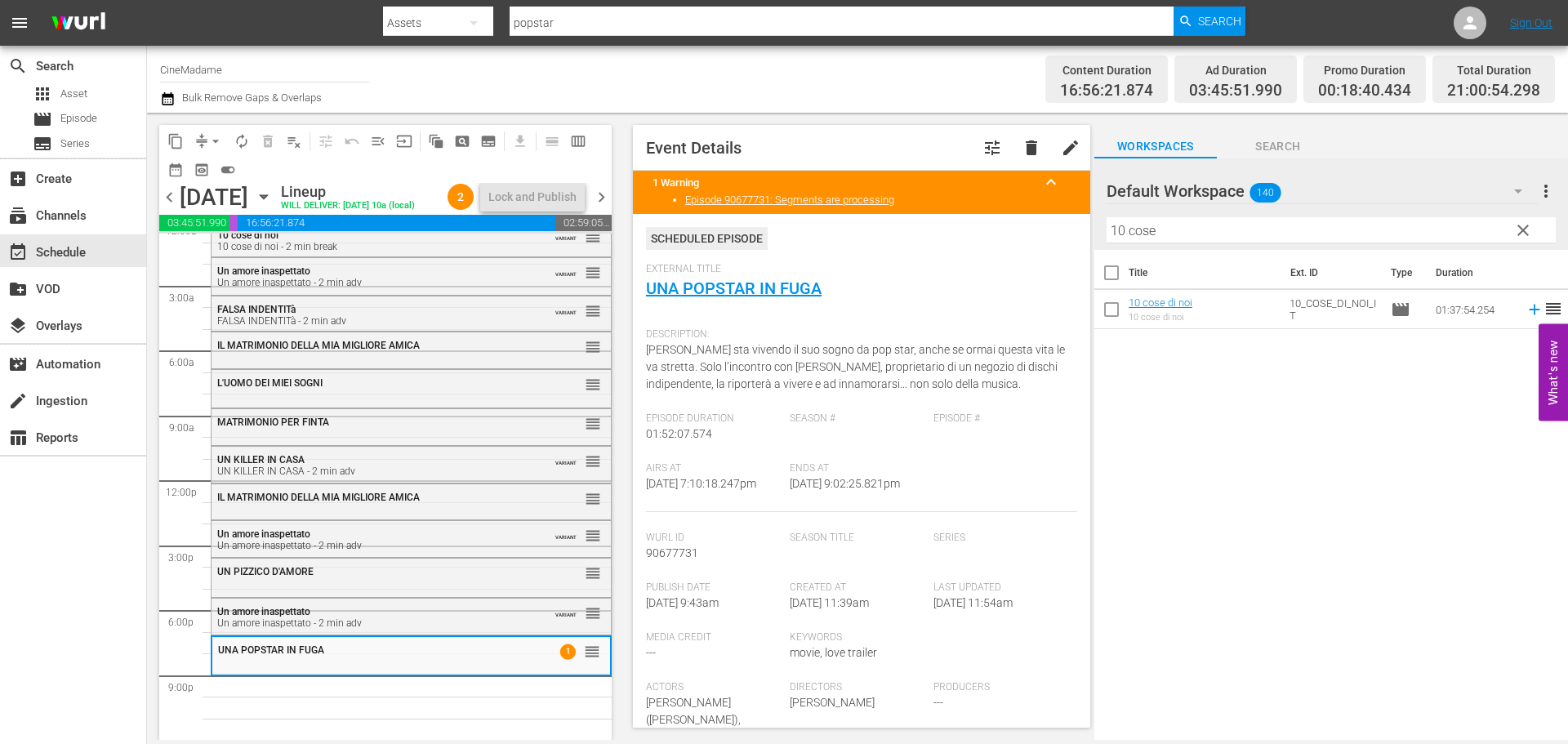
click at [1154, 230] on input "10 cose" at bounding box center [1331, 230] width 449 height 26
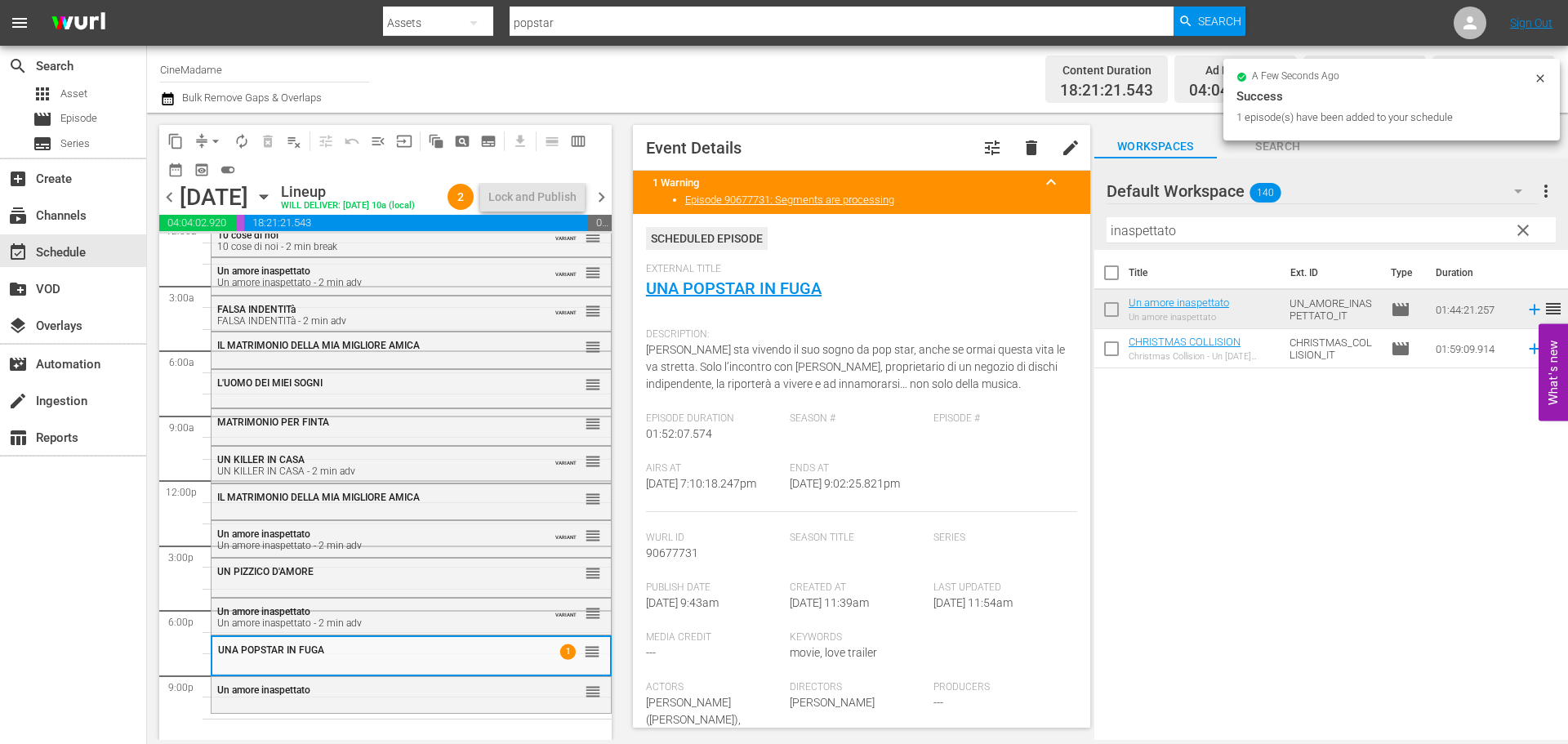
drag, startPoint x: 1196, startPoint y: 197, endPoint x: 1162, endPoint y: 217, distance: 39.4
click at [1189, 199] on div at bounding box center [1165, 192] width 118 height 41
click at [1162, 217] on div "Filter by Title inaspettato" at bounding box center [1331, 230] width 449 height 39
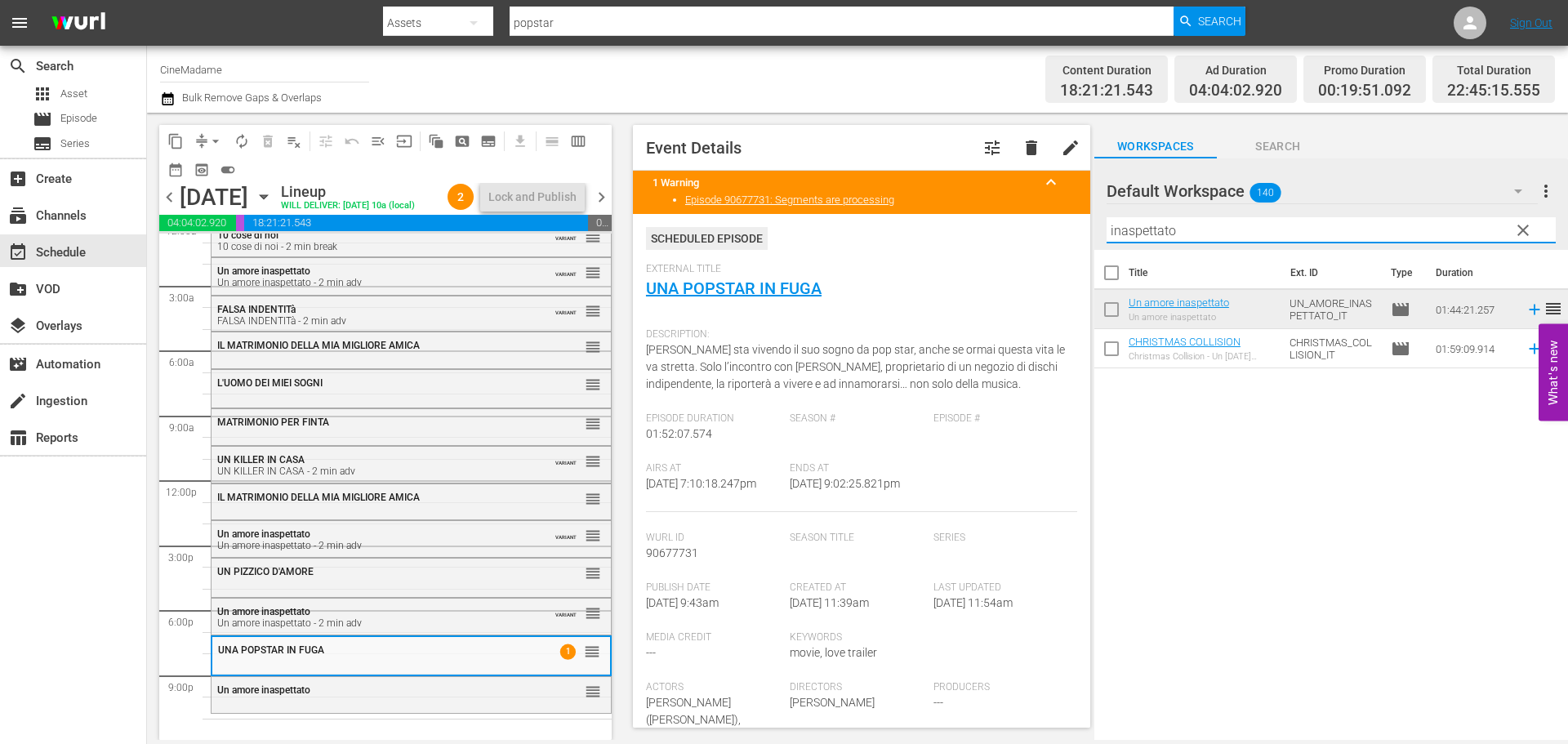
click at [1131, 221] on input "inaspettato" at bounding box center [1331, 230] width 449 height 26
click at [1131, 229] on input "inaspettato" at bounding box center [1331, 230] width 449 height 26
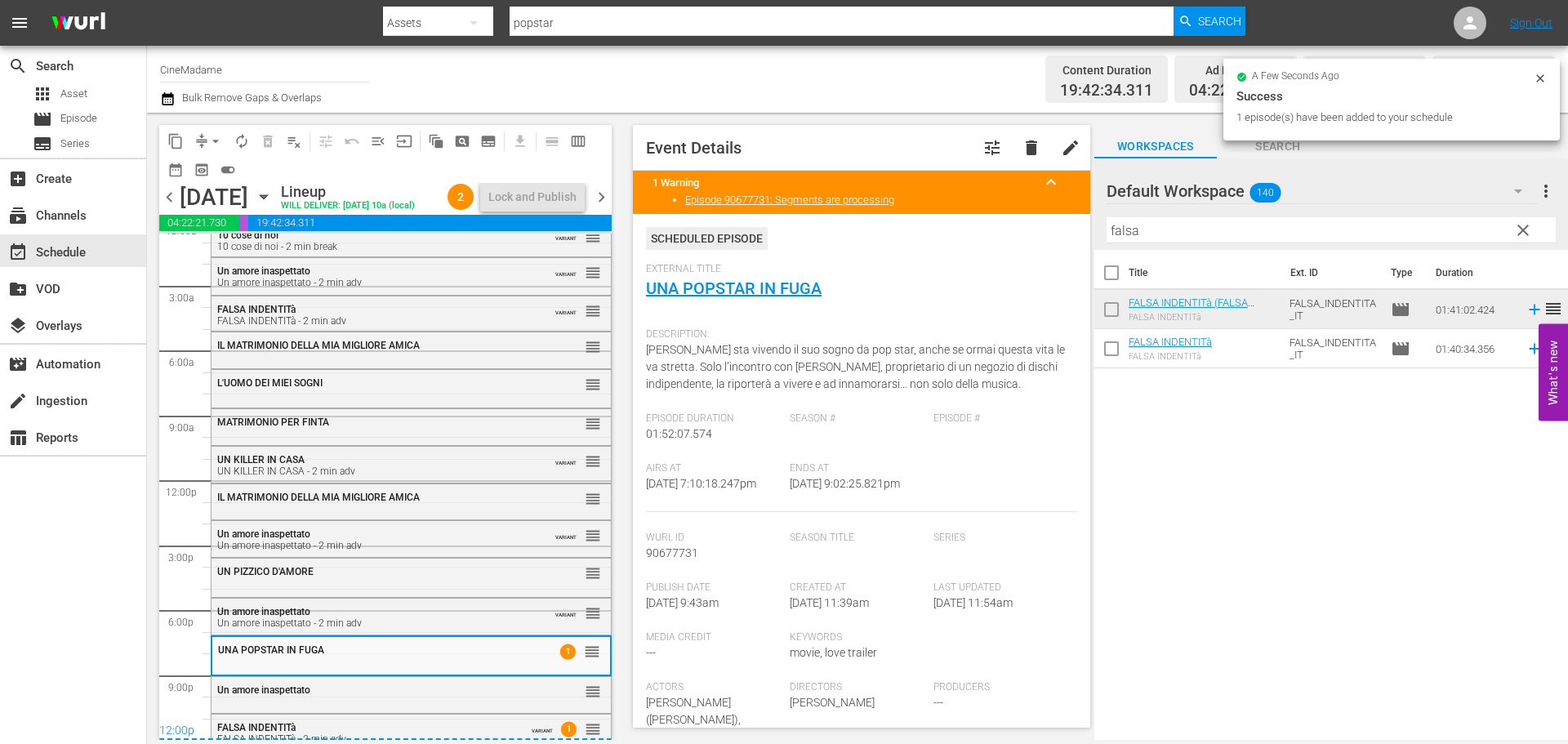
click at [420, 726] on div "12:00p" at bounding box center [386, 732] width 453 height 16
click at [452, 719] on div "FALSA INDENTITà FALSA INDENTITà - 2 min adv VARIANT 1 reorder" at bounding box center [411, 732] width 399 height 36
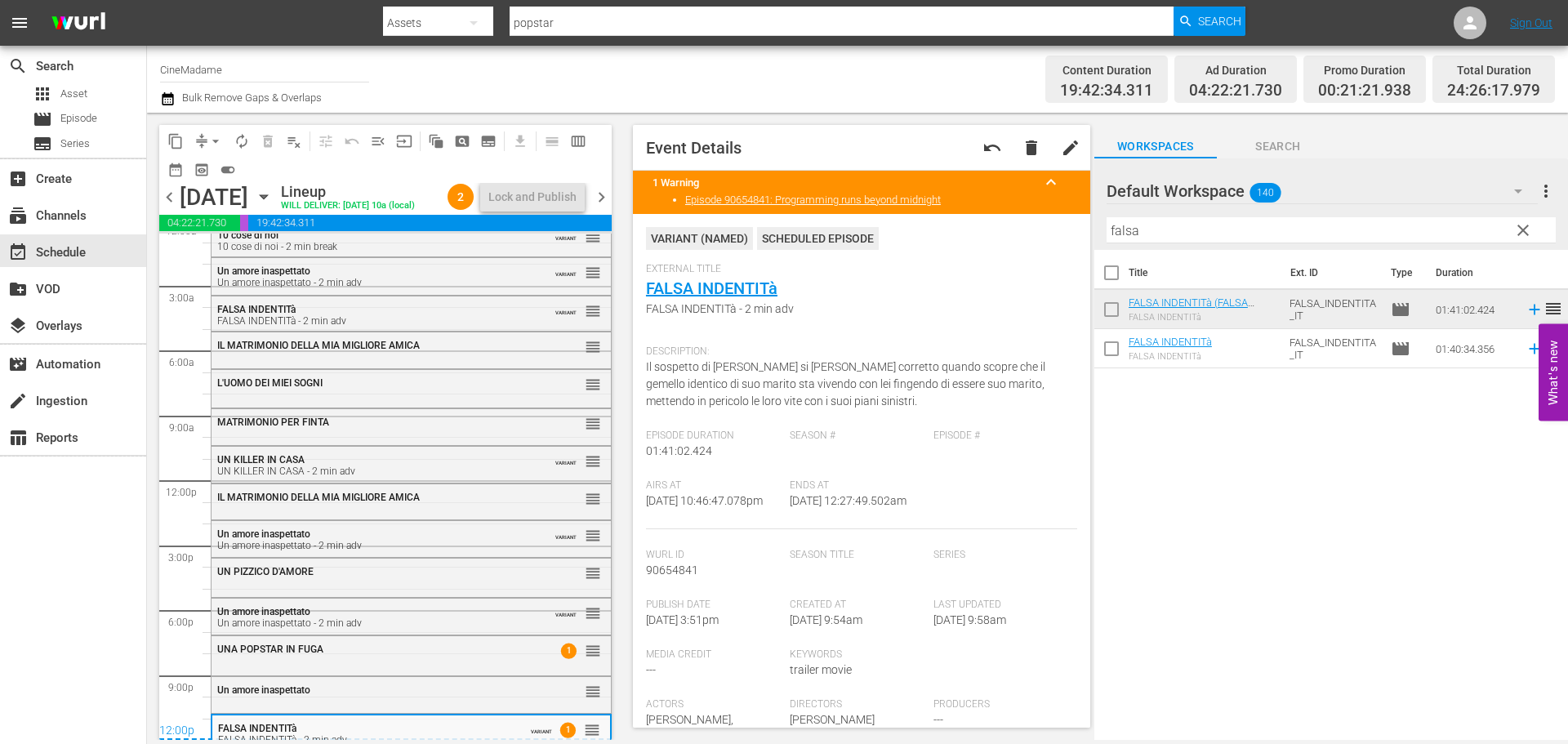
click at [210, 135] on span "arrow_drop_down" at bounding box center [216, 141] width 16 height 16
click at [218, 229] on li "Align to End of Previous Day" at bounding box center [217, 228] width 171 height 27
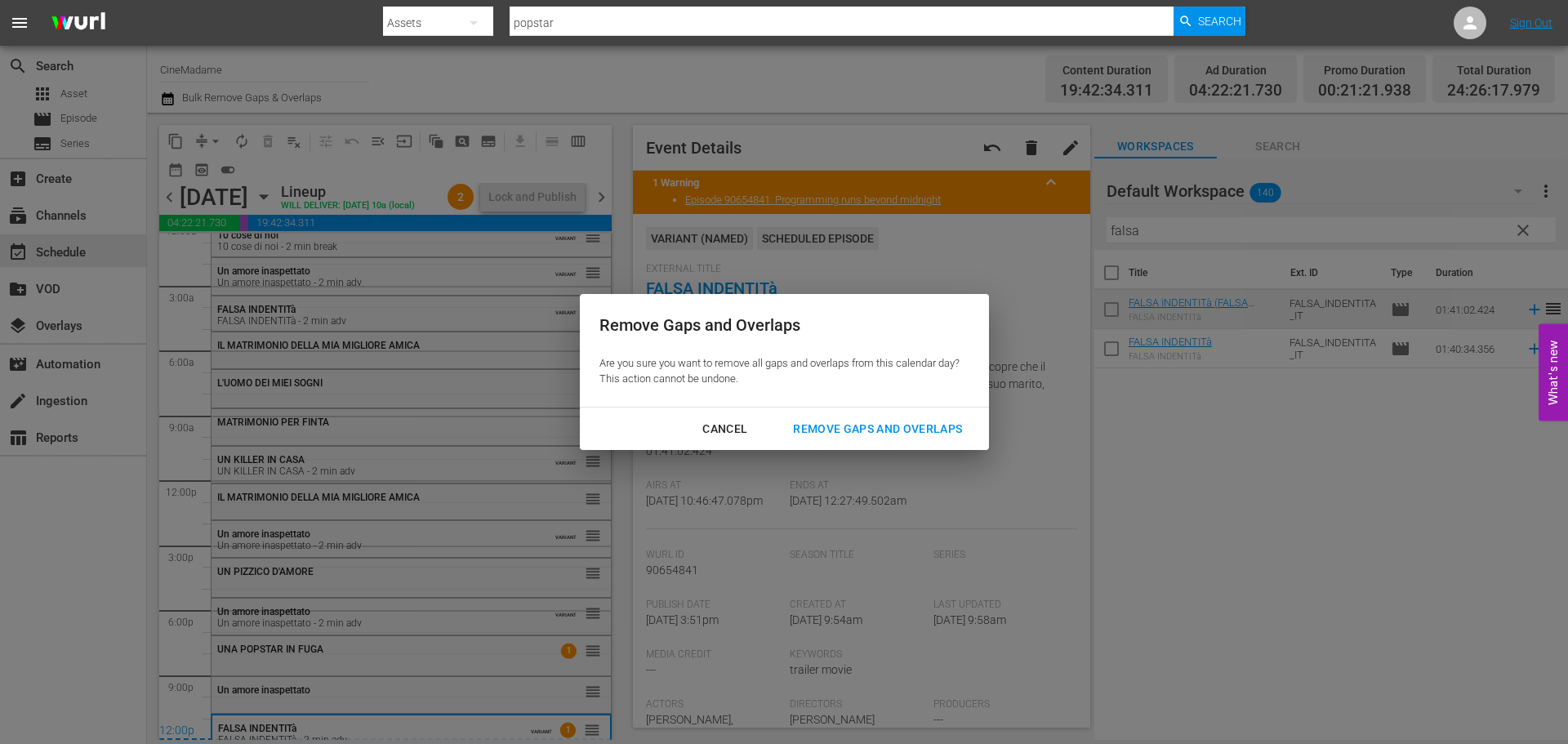
click at [735, 436] on div "Cancel" at bounding box center [725, 429] width 71 height 20
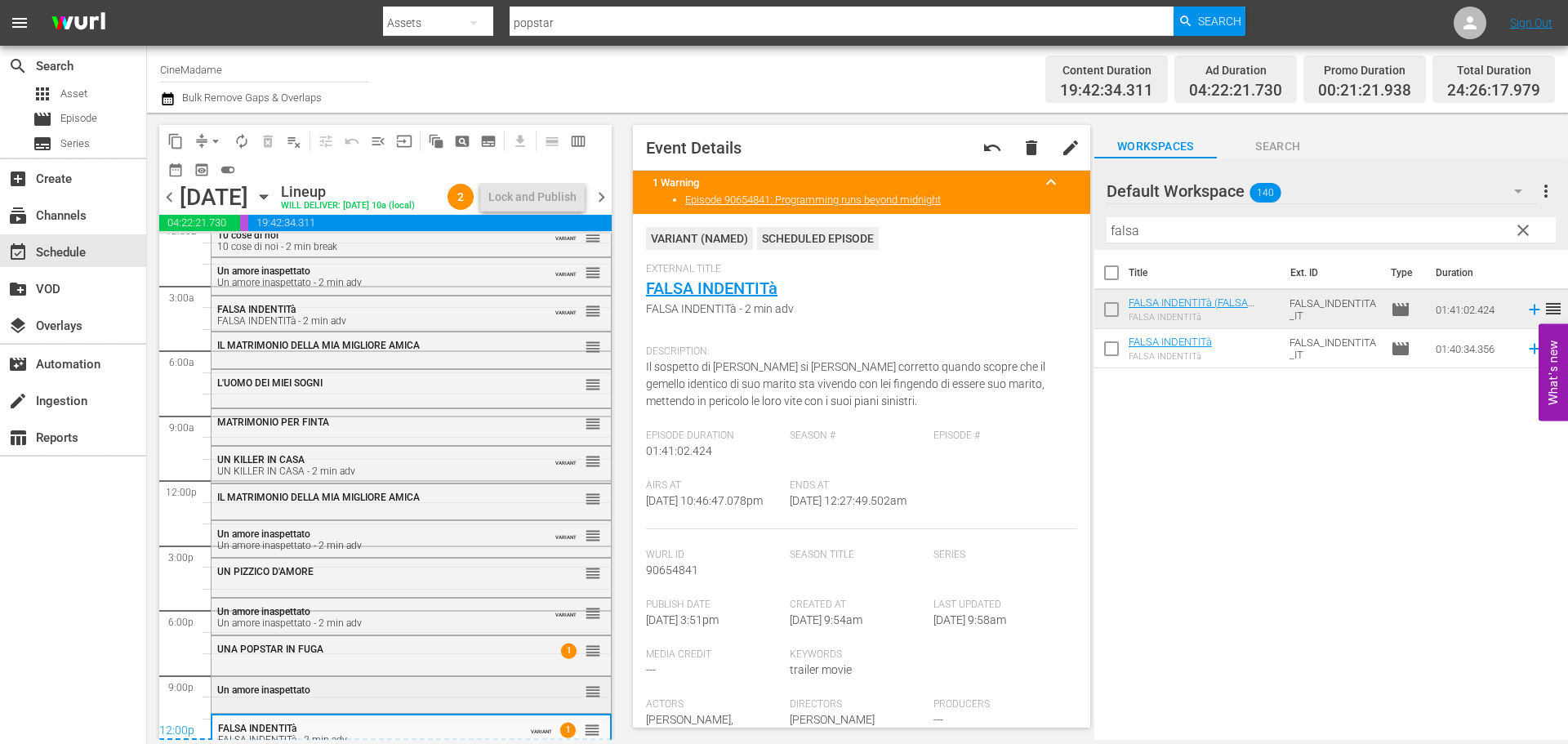
click at [374, 691] on div "Un amore inaspettato" at bounding box center [371, 690] width 308 height 12
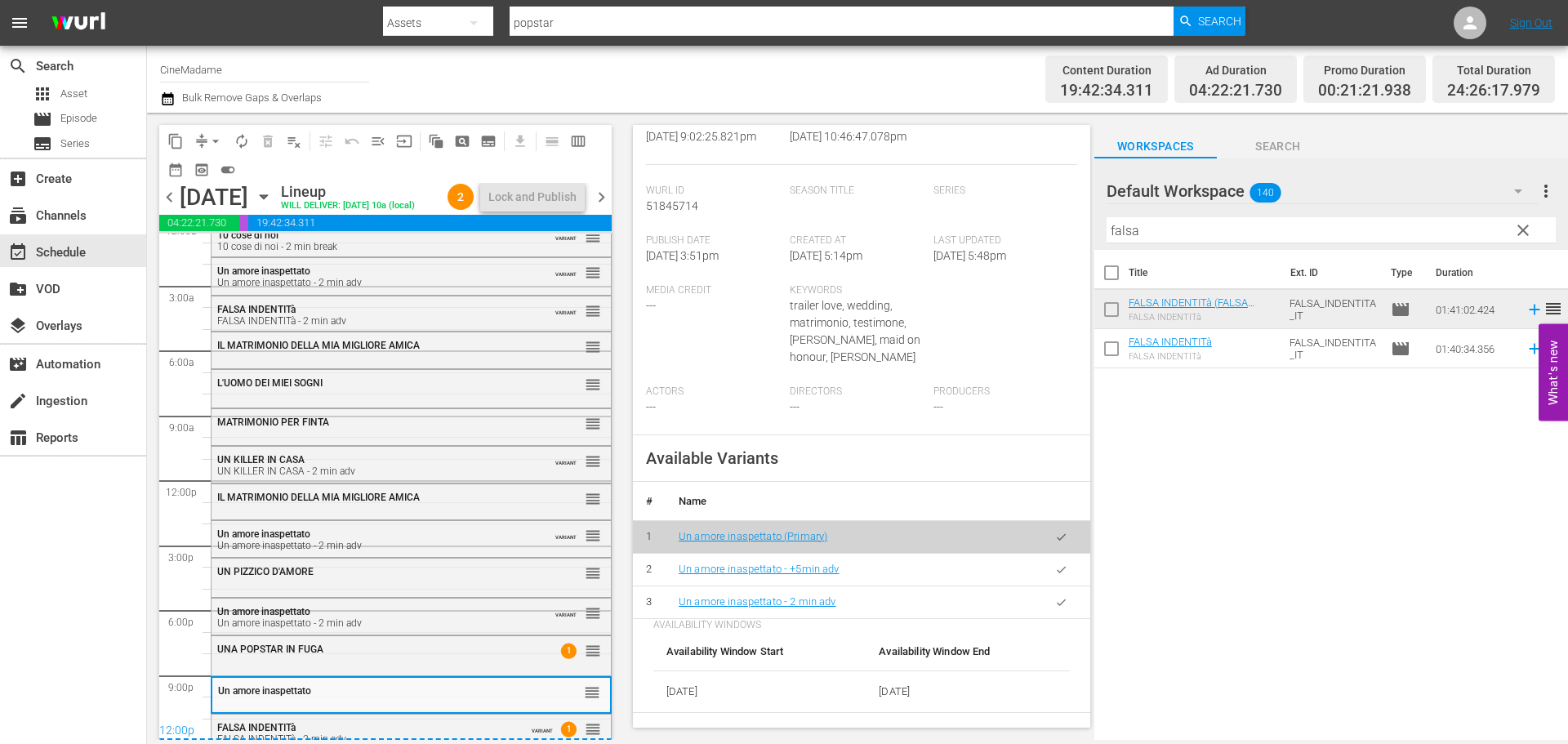
scroll to position [408, 0]
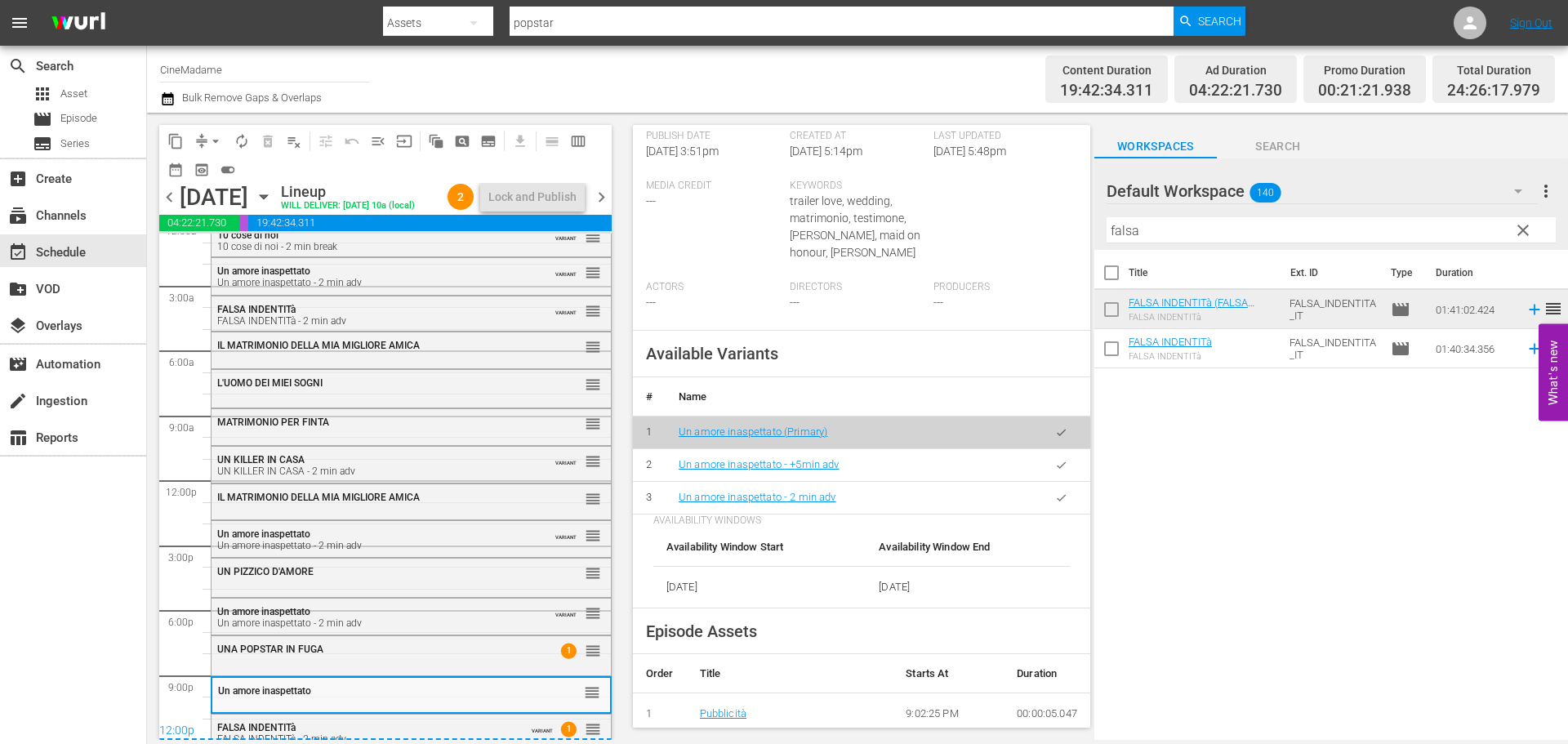
click at [1046, 513] on button "button" at bounding box center [1062, 498] width 32 height 32
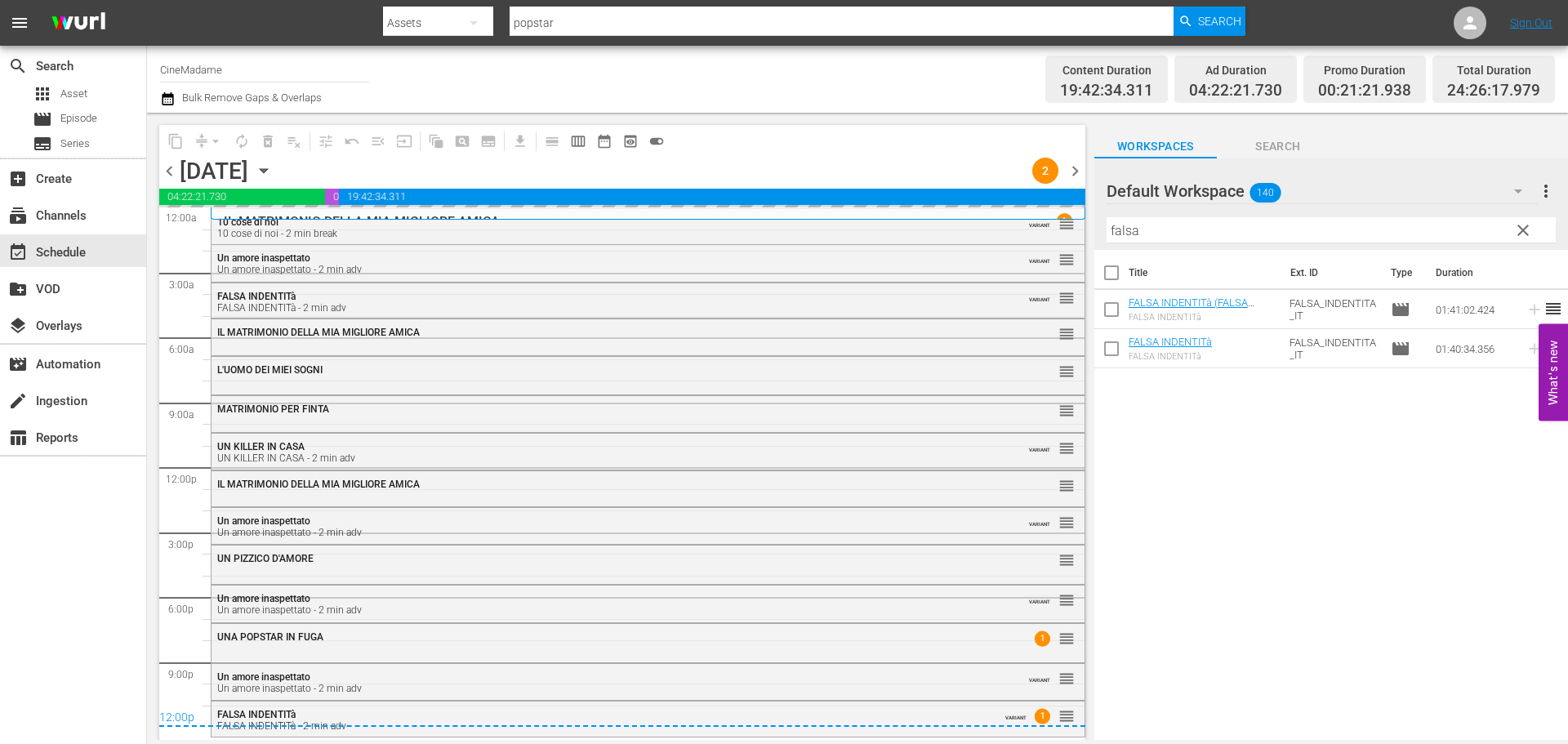
scroll to position [0, 0]
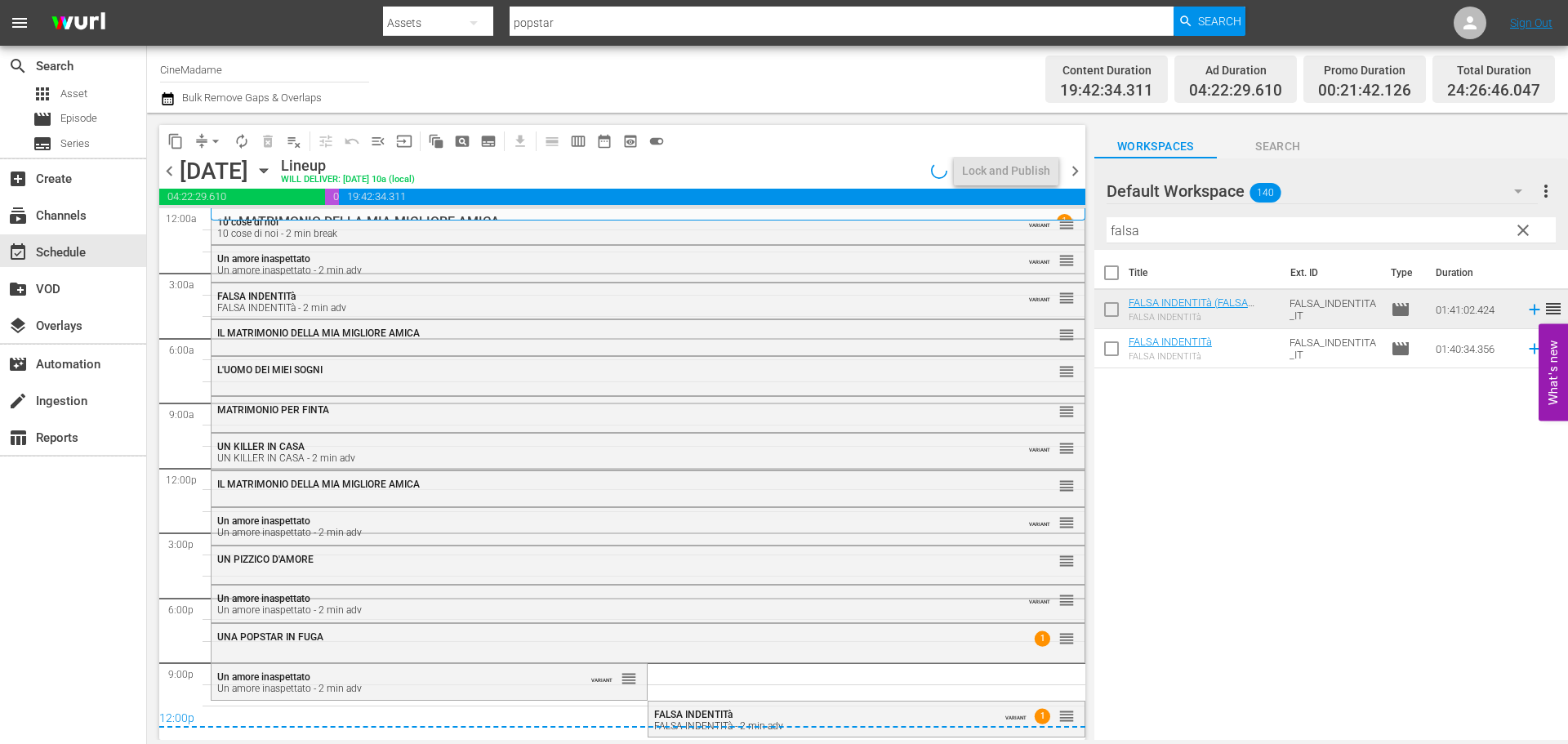
click at [706, 725] on div "12:00p" at bounding box center [622, 719] width 926 height 16
click at [833, 724] on div "12:00p" at bounding box center [622, 719] width 926 height 16
click at [835, 704] on div "FALSA INDENTITà FALSA INDENTITà - 2 min adv VARIANT 1 1 reorder" at bounding box center [866, 719] width 435 height 36
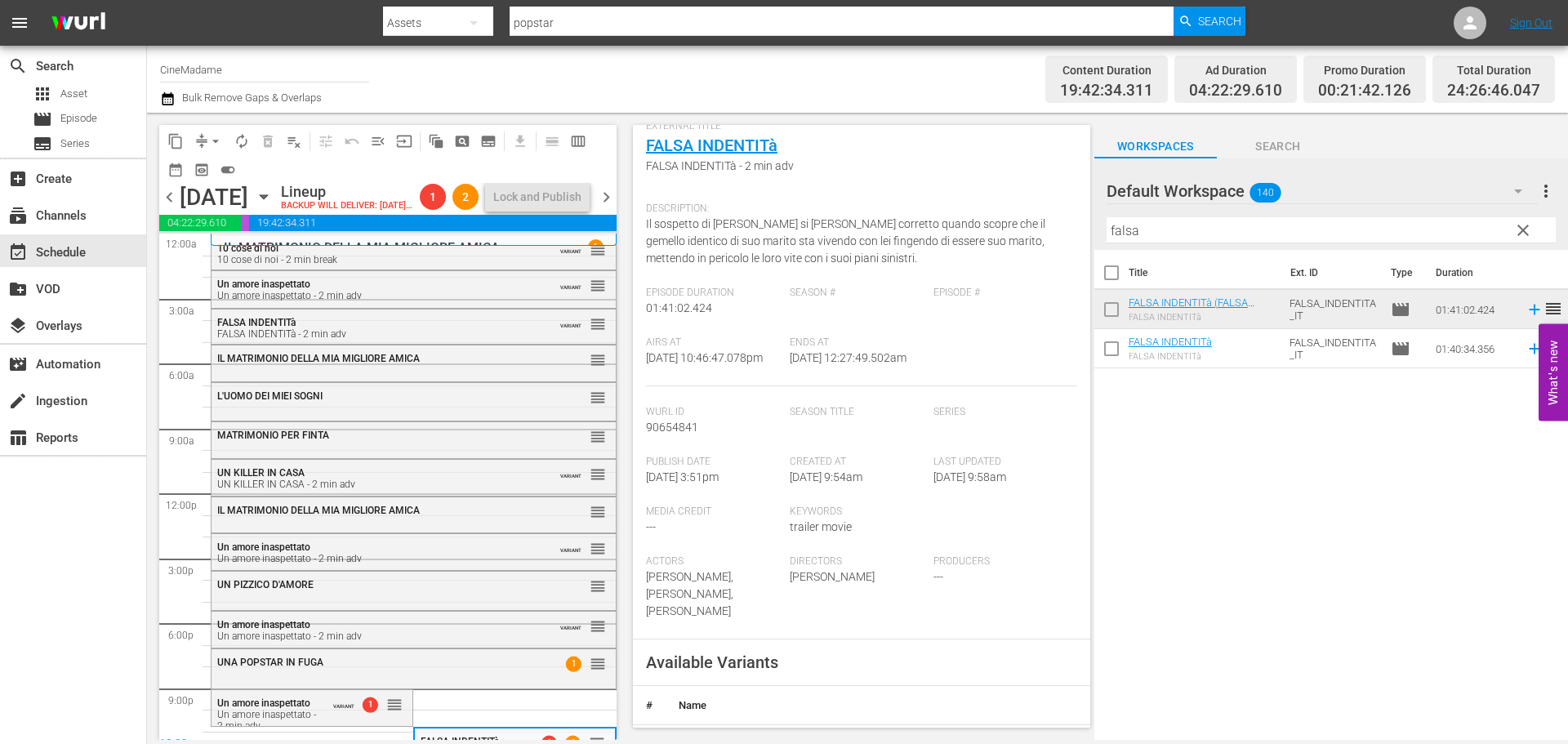
scroll to position [408, 0]
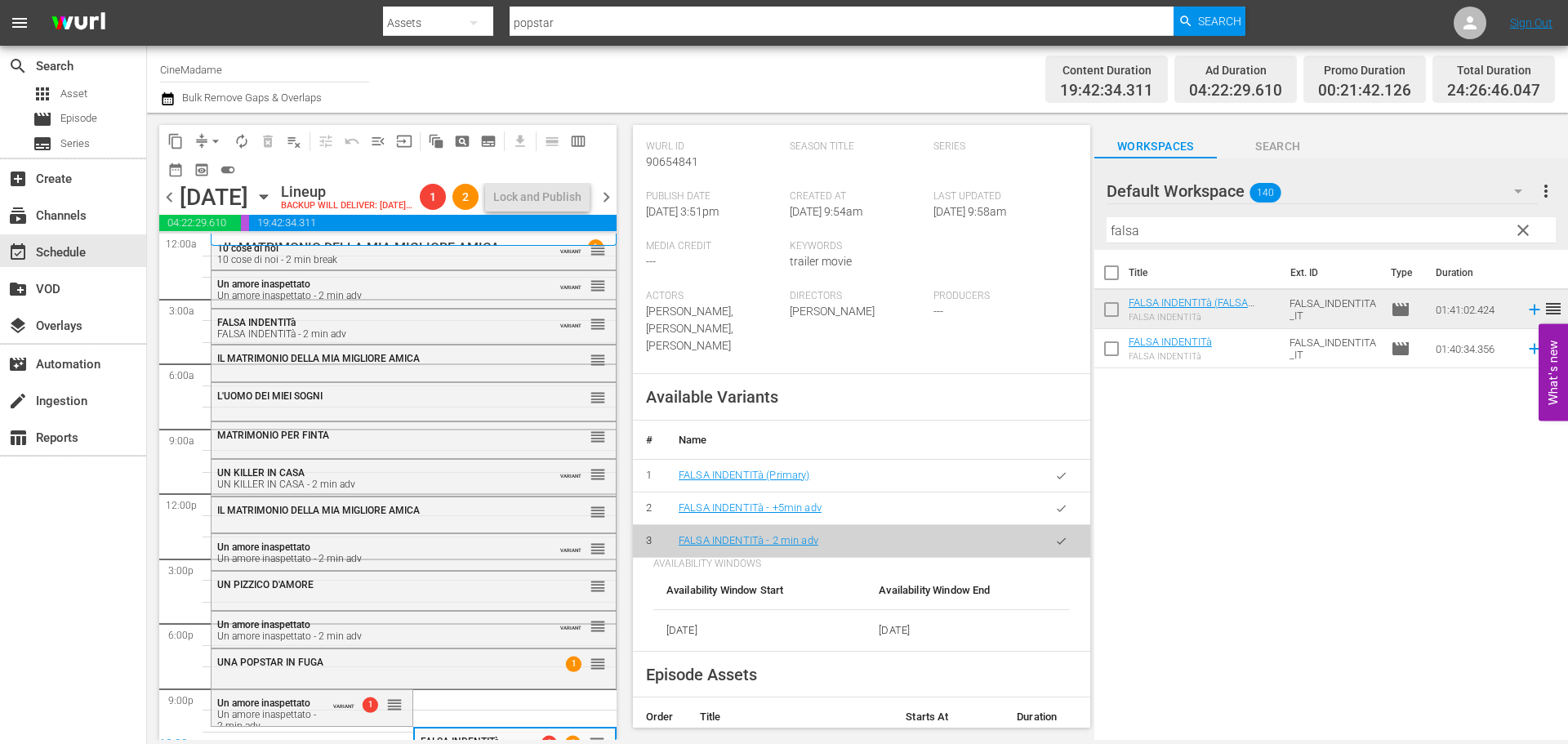
click at [209, 126] on div "content_copy compress arrow_drop_down autorenew_outlined delete_forever_outline…" at bounding box center [388, 153] width 457 height 58
click at [209, 131] on button "arrow_drop_down" at bounding box center [215, 141] width 26 height 26
click at [259, 236] on li "Align to End of Previous Day" at bounding box center [217, 228] width 171 height 27
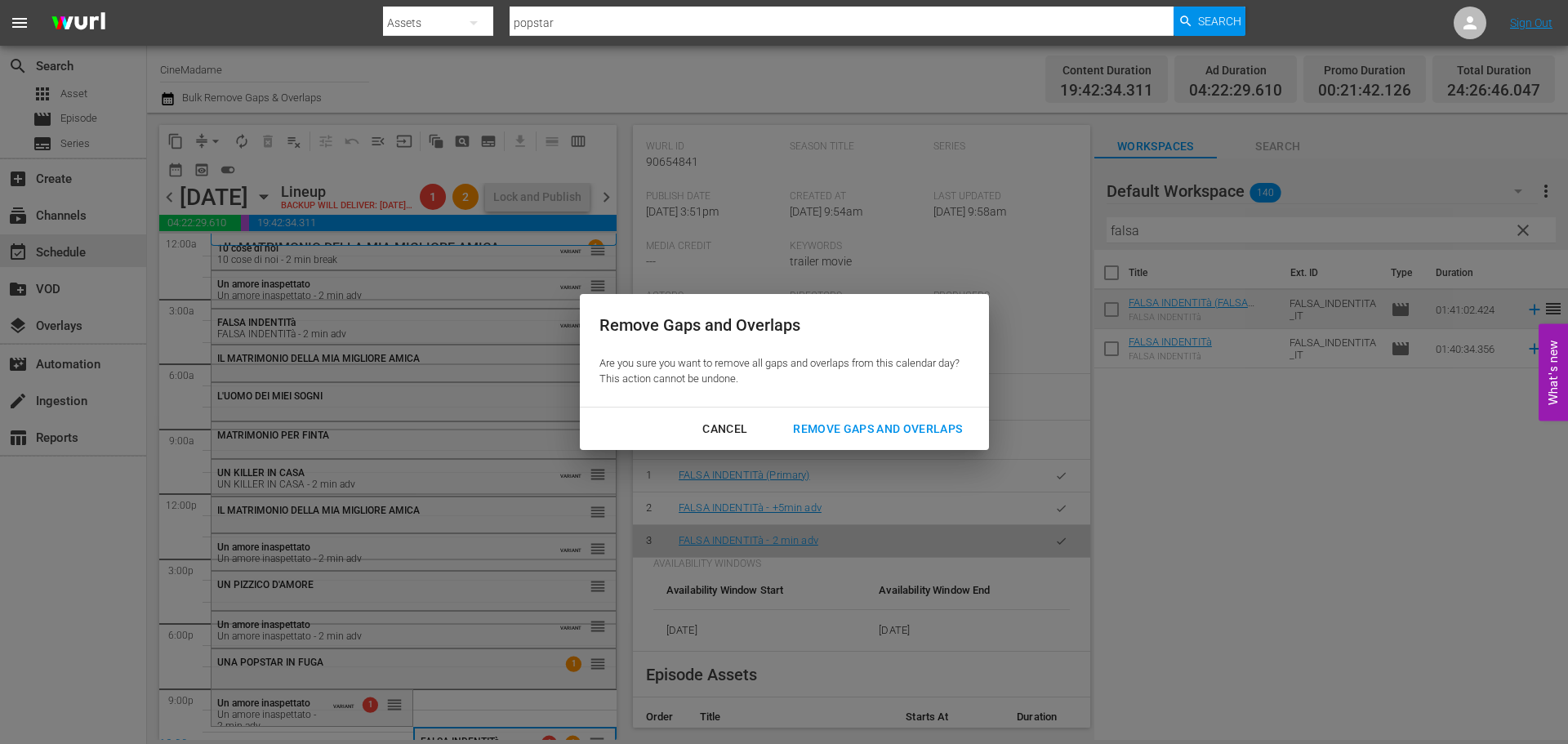
click at [944, 430] on div "Remove Gaps and Overlaps" at bounding box center [877, 429] width 195 height 20
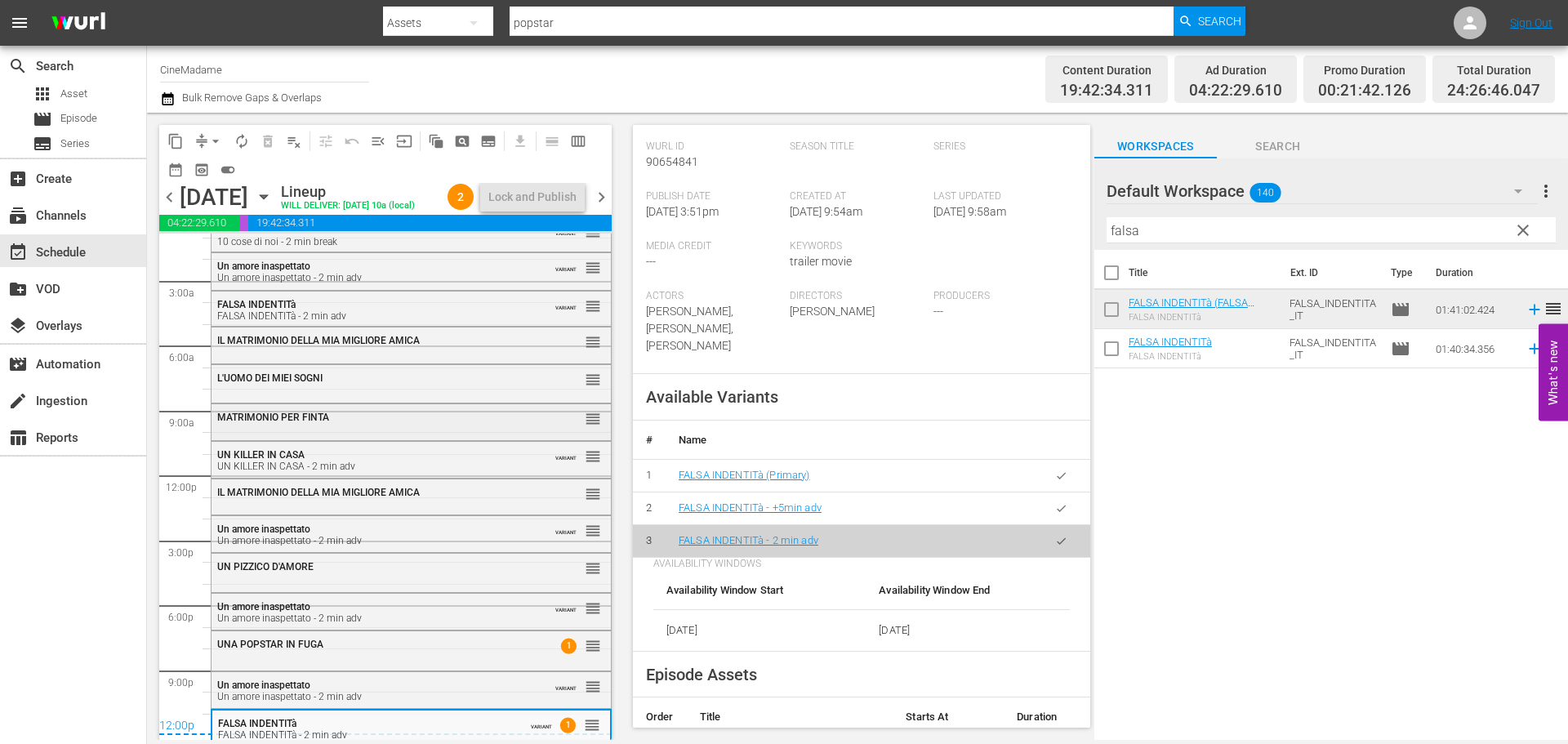
scroll to position [23, 0]
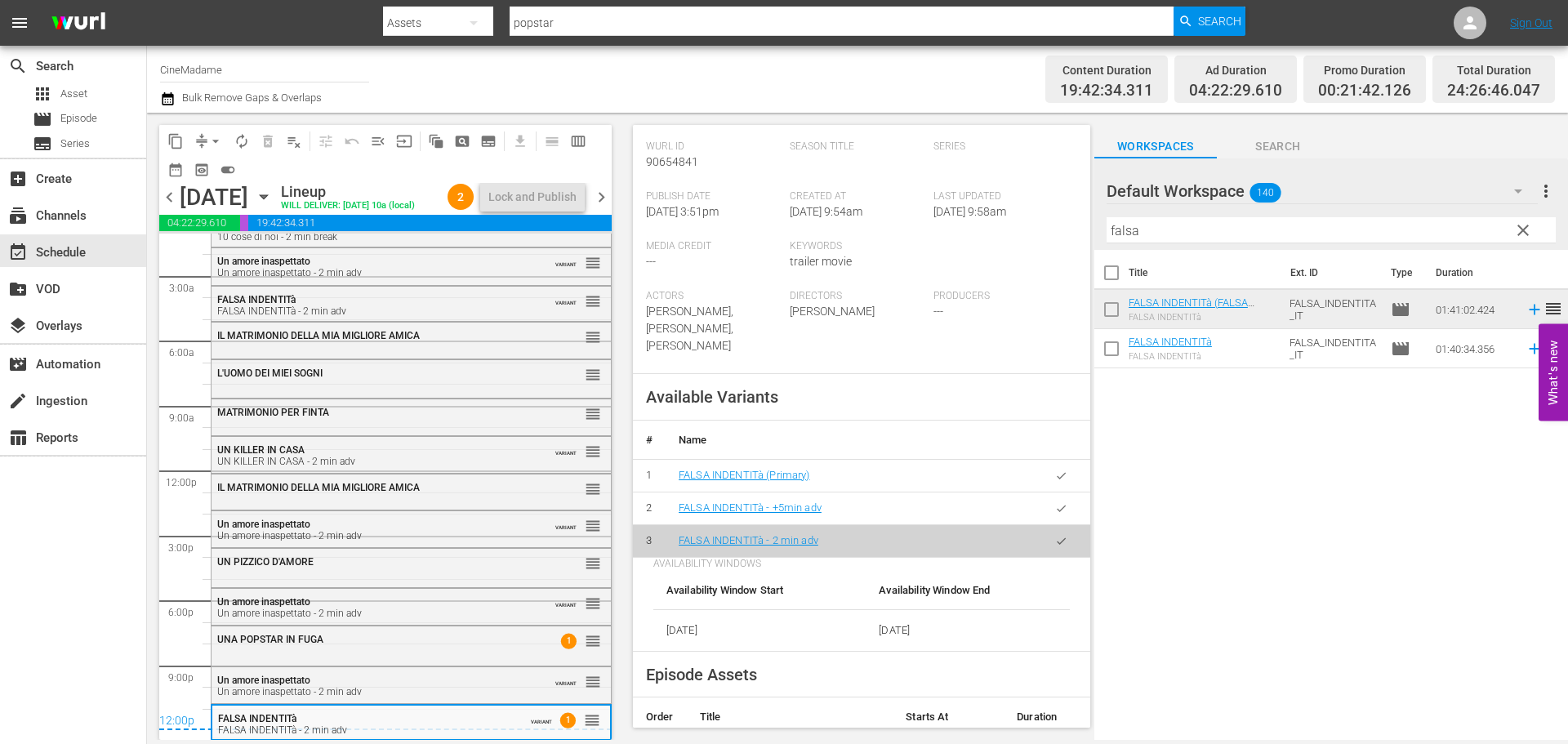
click at [600, 204] on span "chevron_right" at bounding box center [601, 197] width 21 height 20
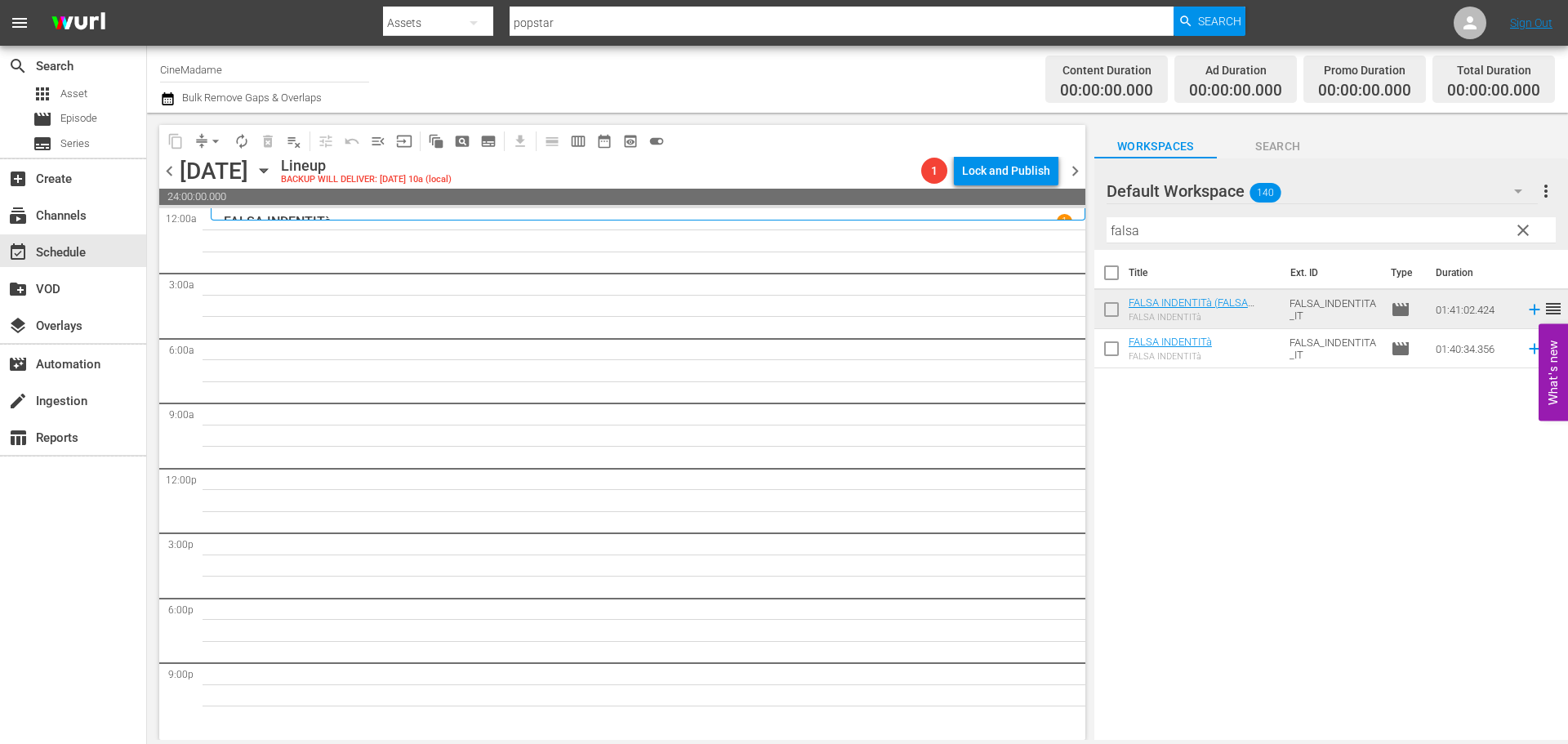
click at [1180, 228] on input "falsa" at bounding box center [1331, 230] width 449 height 26
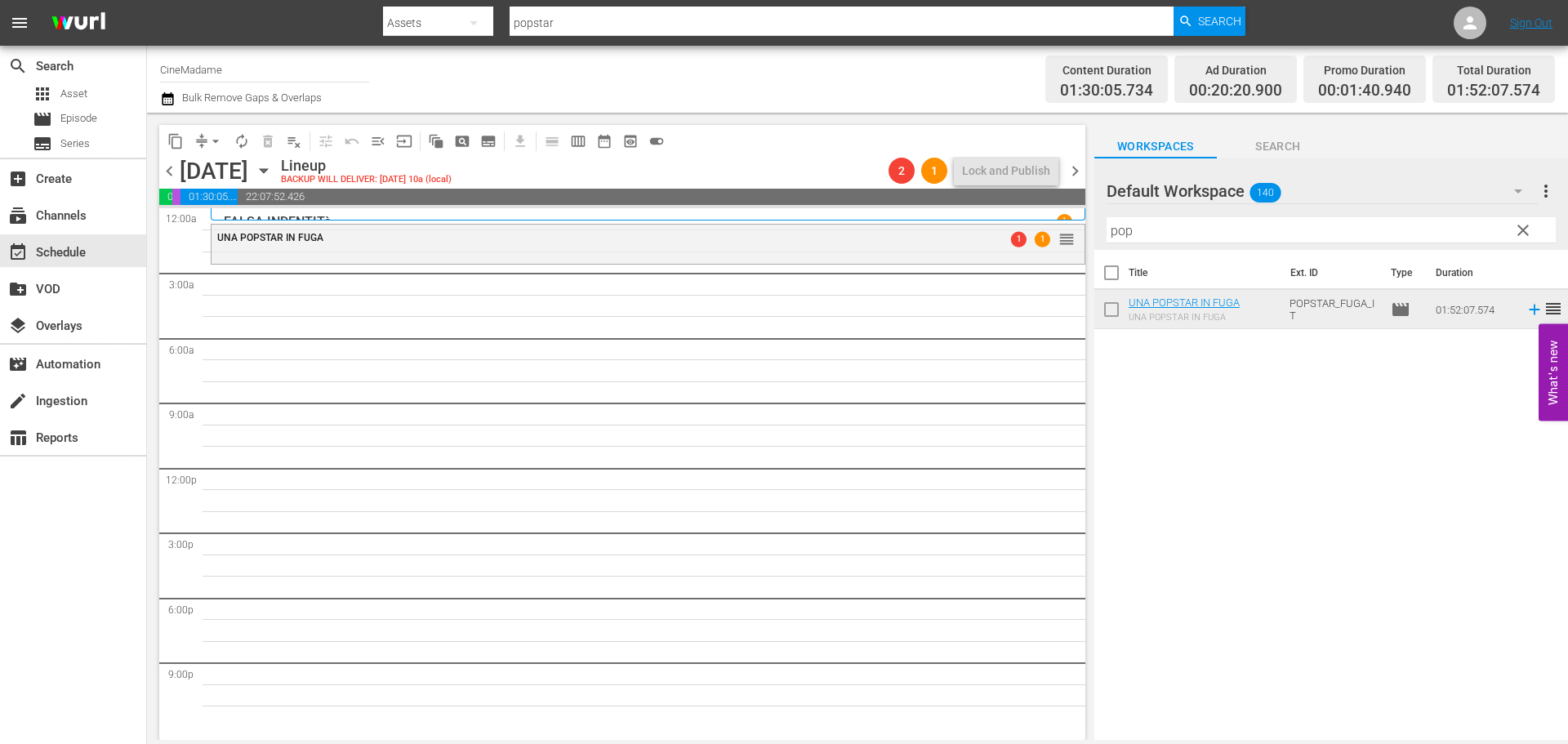
click at [1210, 220] on input "pop" at bounding box center [1331, 230] width 449 height 26
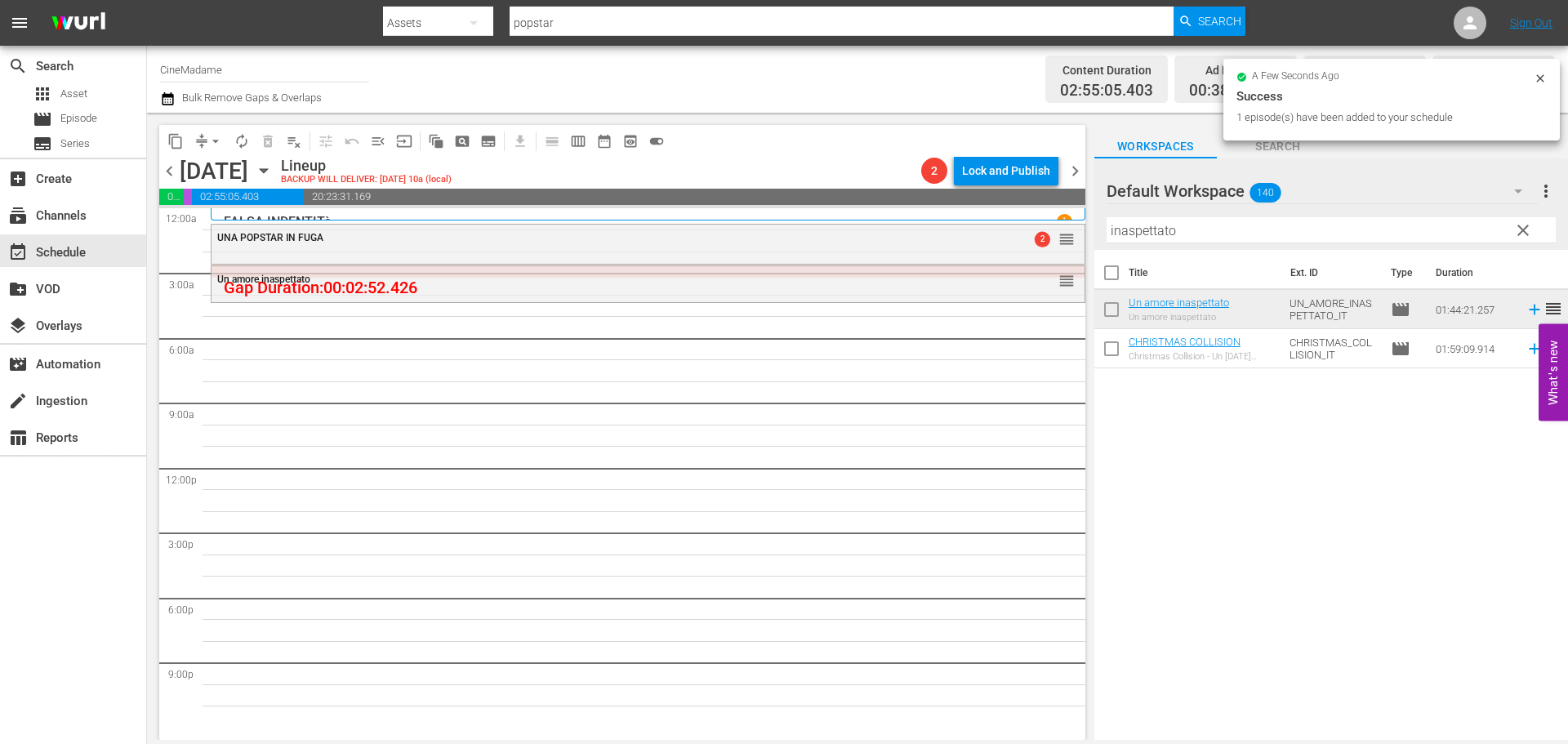
click at [1176, 236] on input "inaspettato" at bounding box center [1331, 230] width 449 height 26
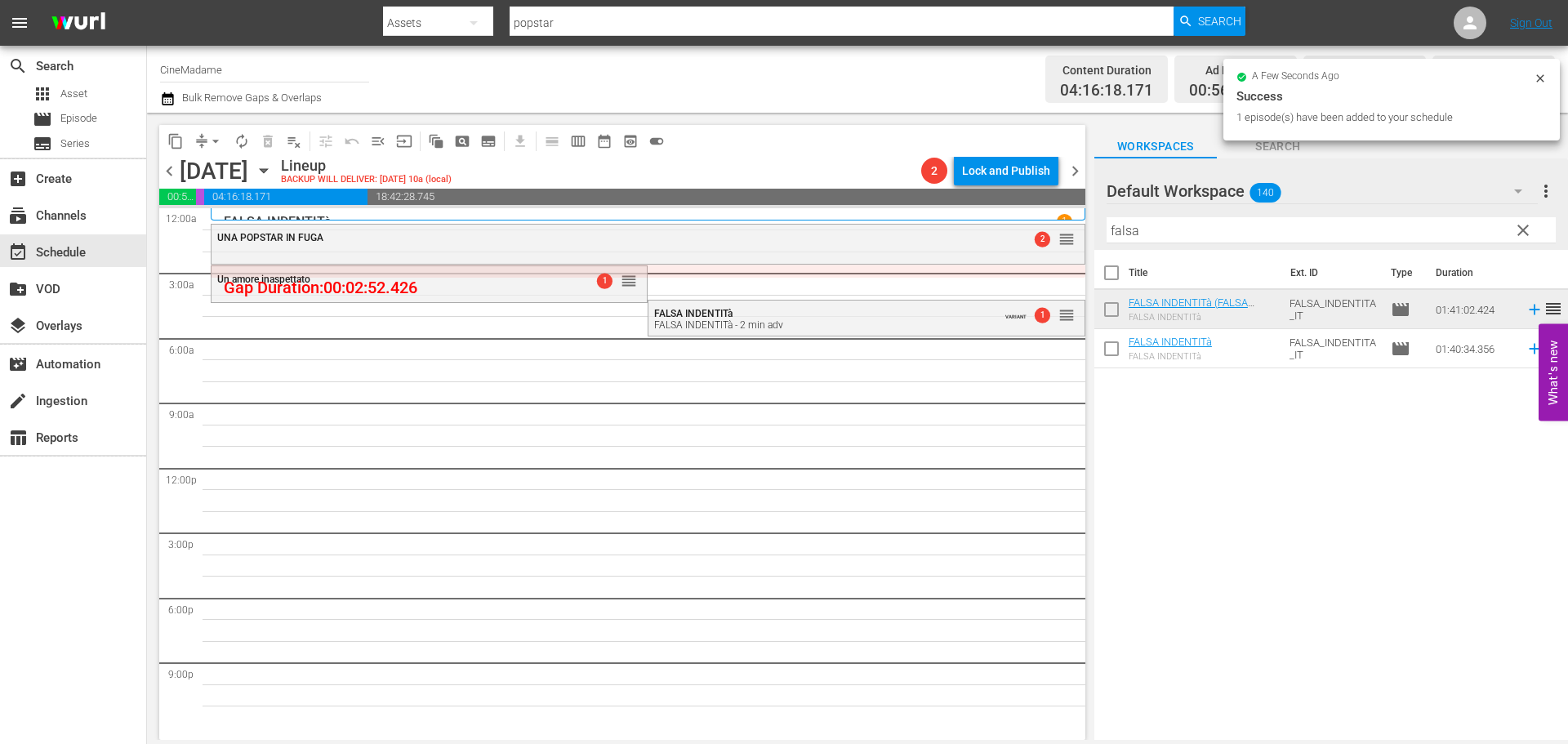
click at [1194, 221] on input "falsa" at bounding box center [1331, 230] width 449 height 26
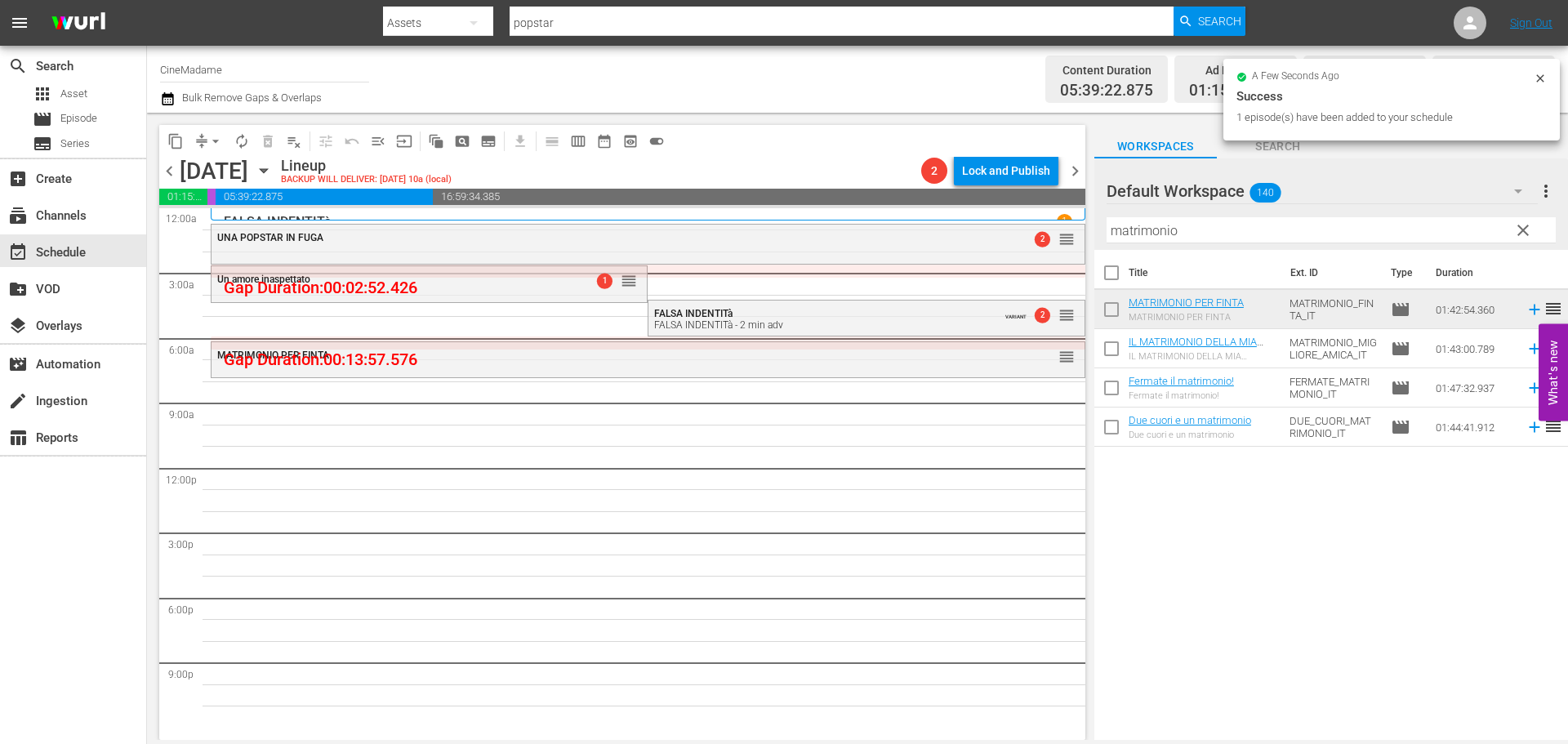
click at [1229, 225] on input "matrimonio" at bounding box center [1331, 230] width 449 height 26
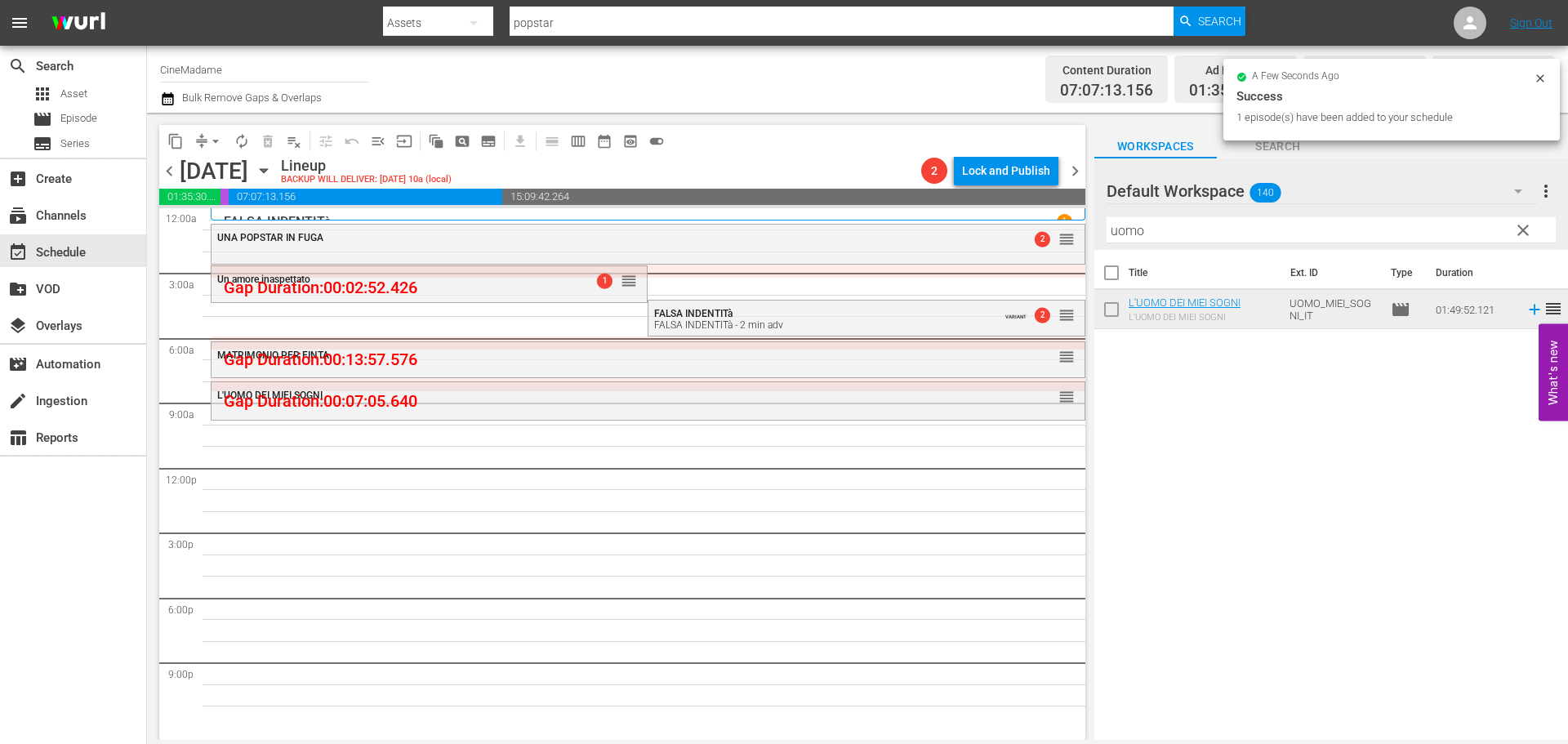
click at [1180, 236] on input "uomo" at bounding box center [1331, 230] width 449 height 26
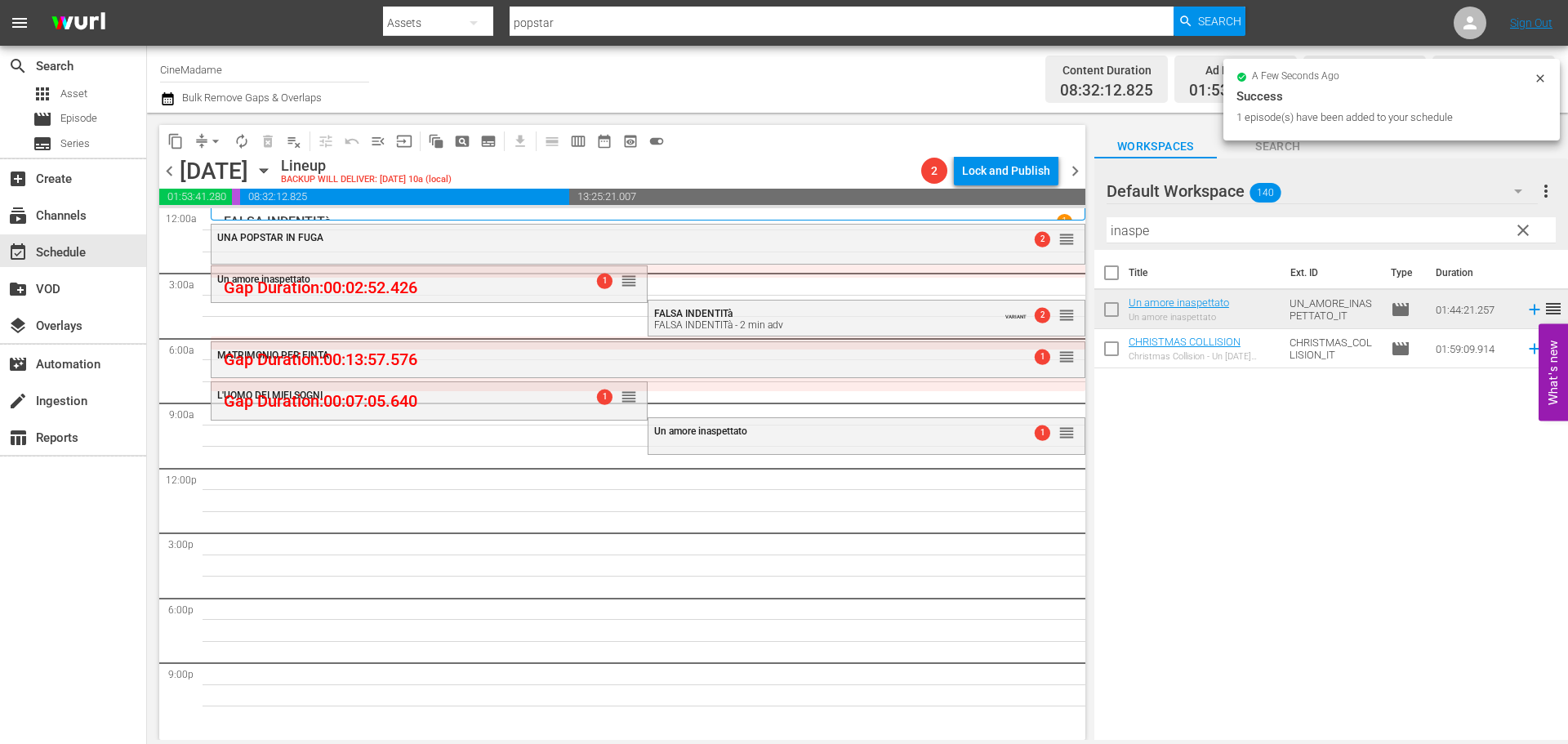
click at [1129, 220] on input "inaspe" at bounding box center [1331, 230] width 449 height 26
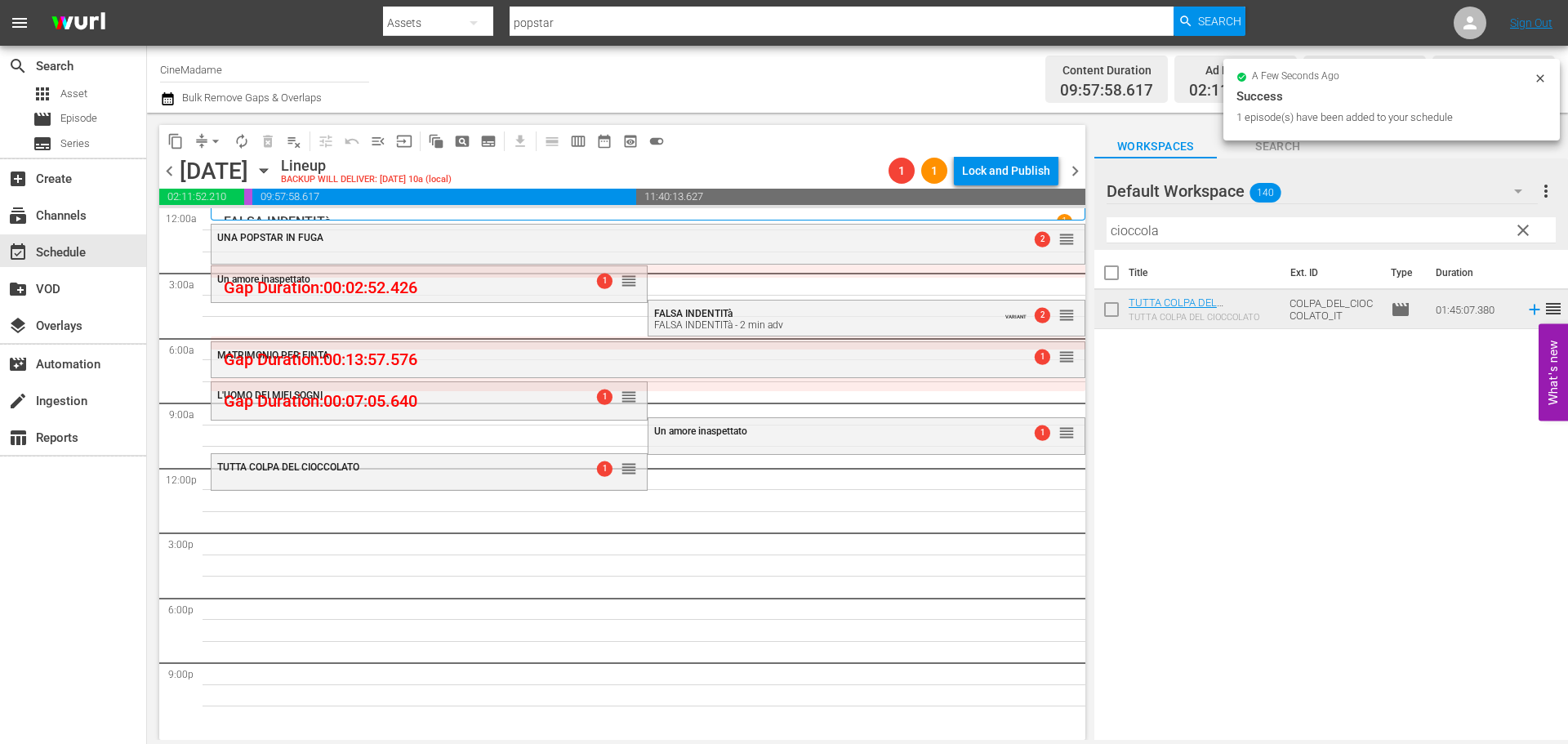
click at [1177, 230] on input "cioccola" at bounding box center [1331, 230] width 449 height 26
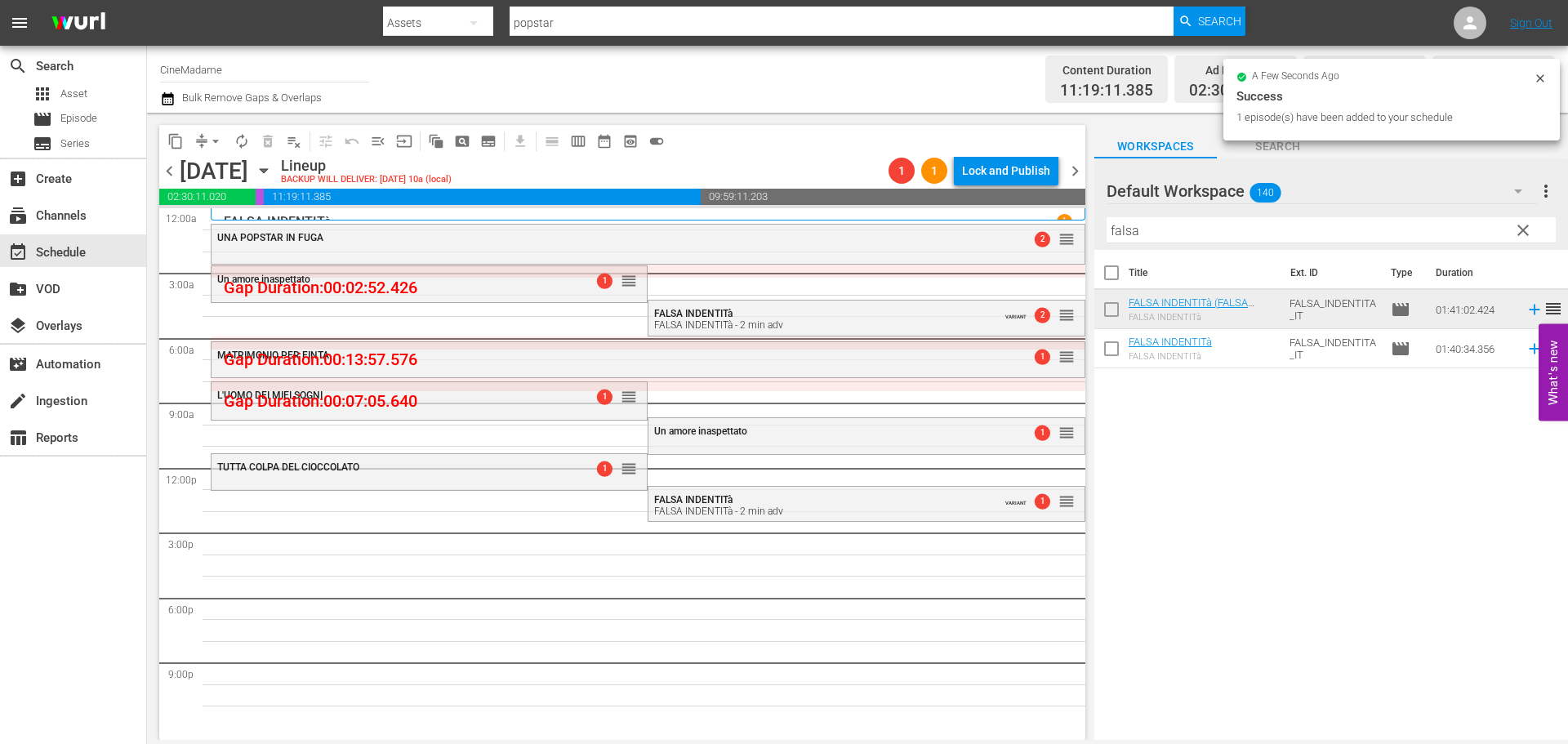
click at [1162, 219] on input "falsa" at bounding box center [1331, 230] width 449 height 26
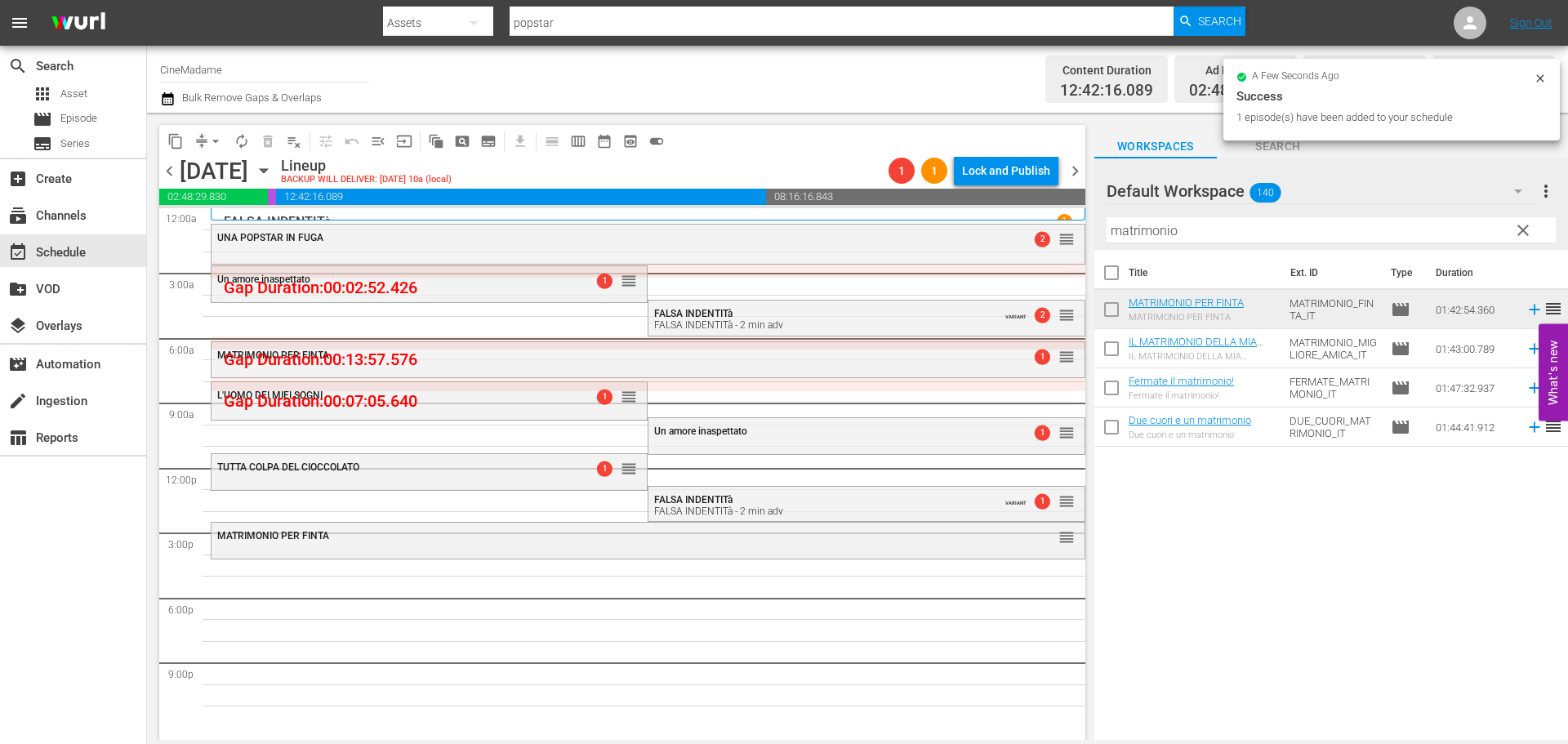
click at [1142, 229] on input "matrimonio" at bounding box center [1331, 230] width 449 height 26
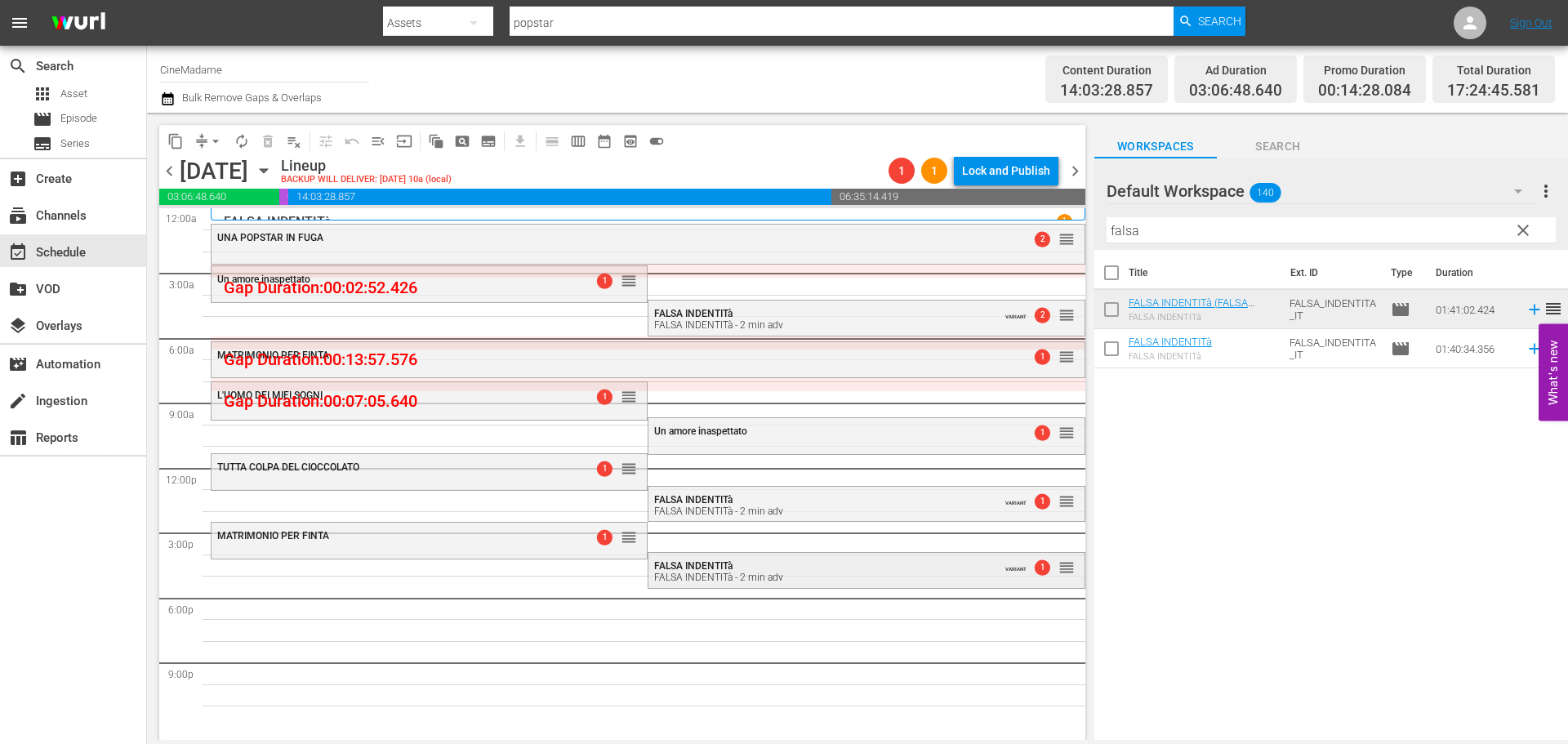
click at [918, 556] on div "FALSA INDENTITà FALSA INDENTITà - 2 min adv VARIANT 1 reorder" at bounding box center [866, 570] width 435 height 36
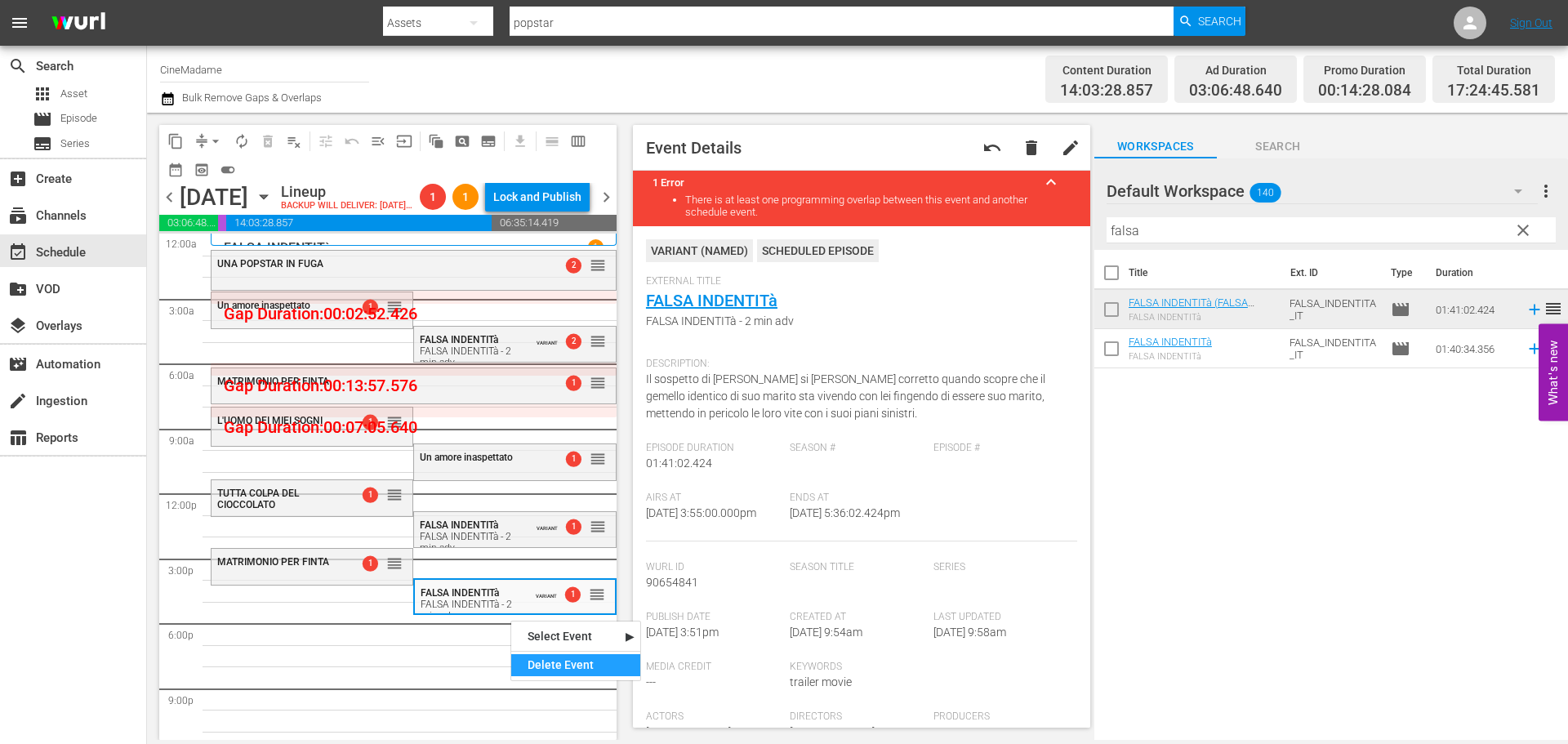
click at [596, 667] on div "Delete Event" at bounding box center [576, 665] width 129 height 22
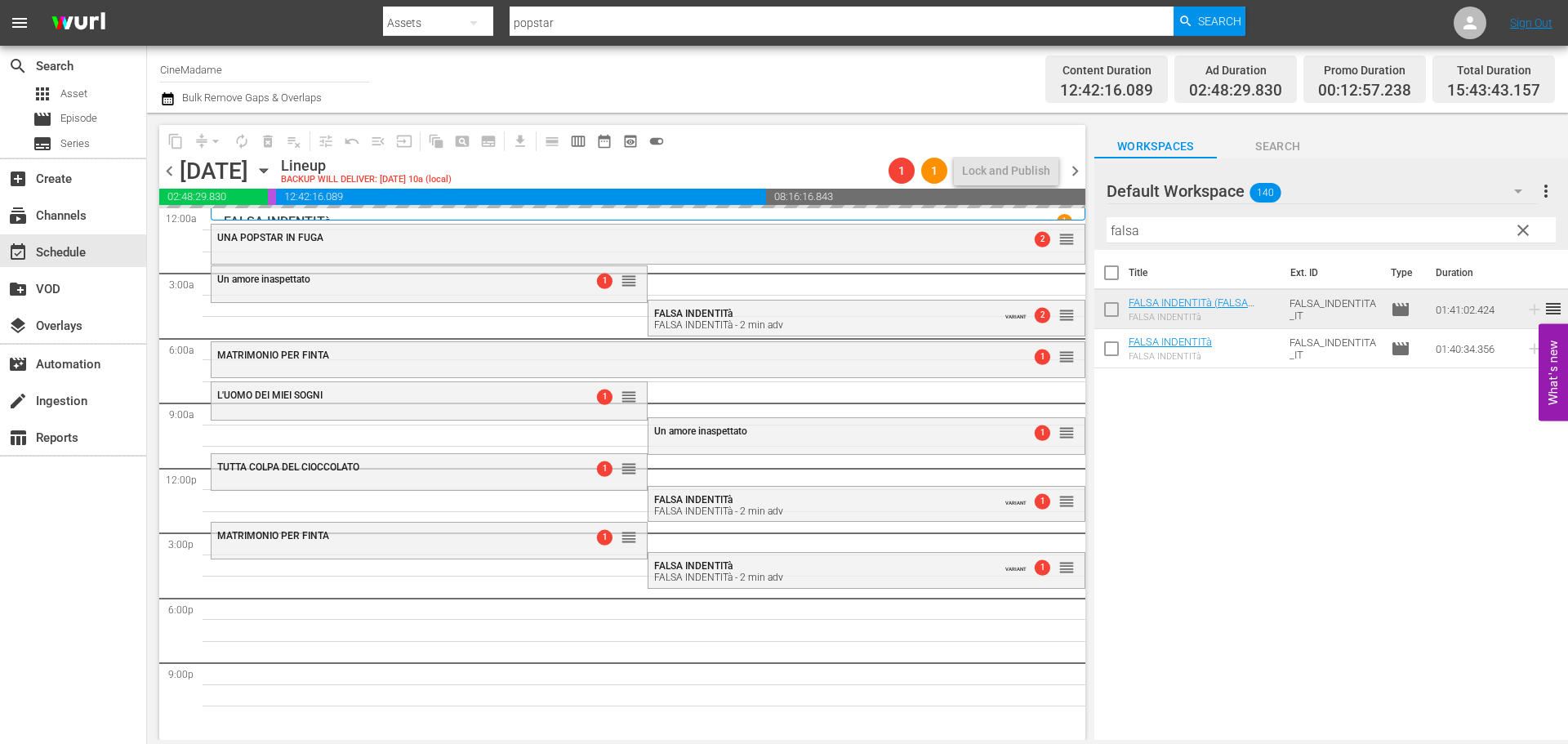
click at [1211, 250] on th "Title" at bounding box center [1204, 272] width 152 height 45
click at [1212, 241] on input "falsa" at bounding box center [1331, 230] width 449 height 26
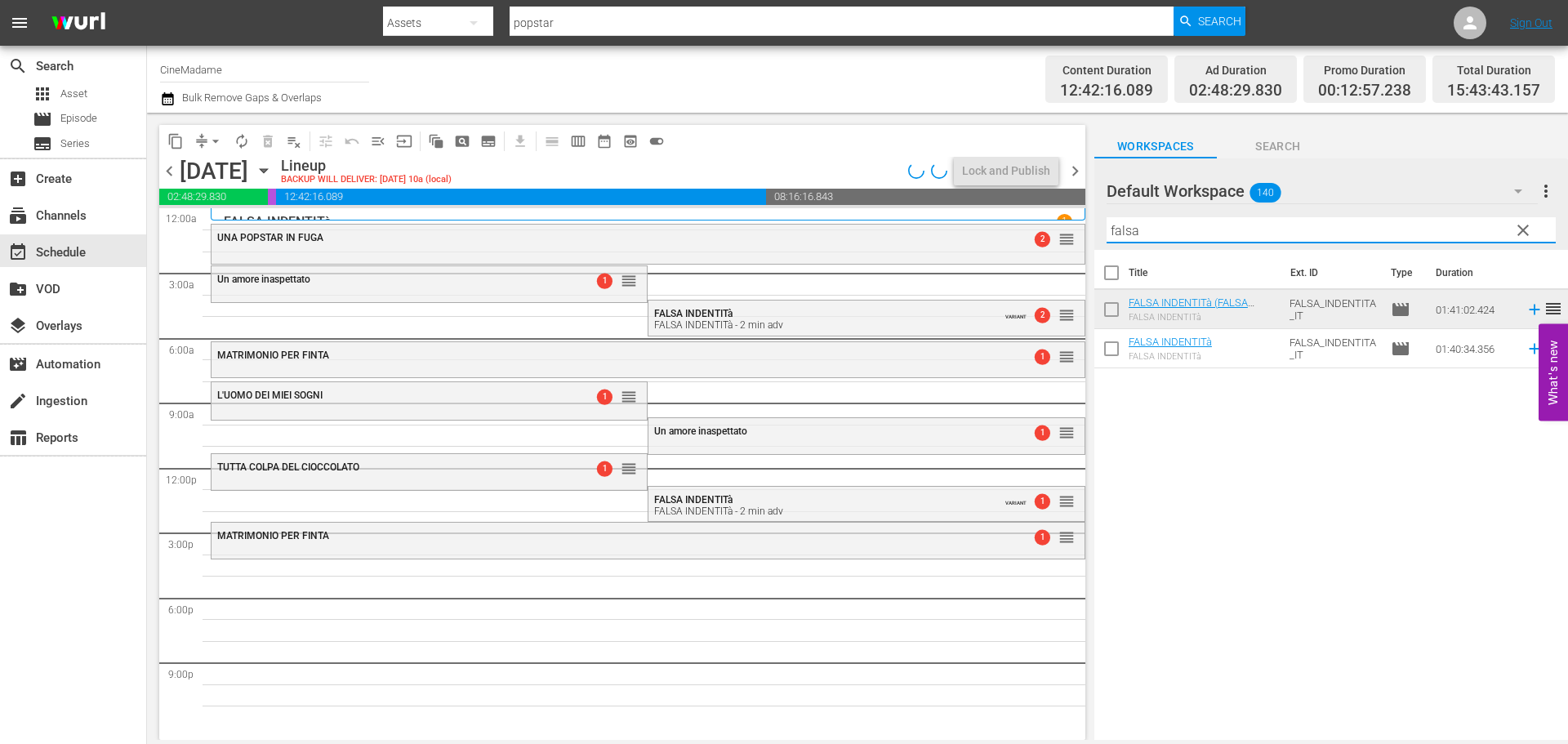
click at [1212, 241] on input "falsa" at bounding box center [1331, 230] width 449 height 26
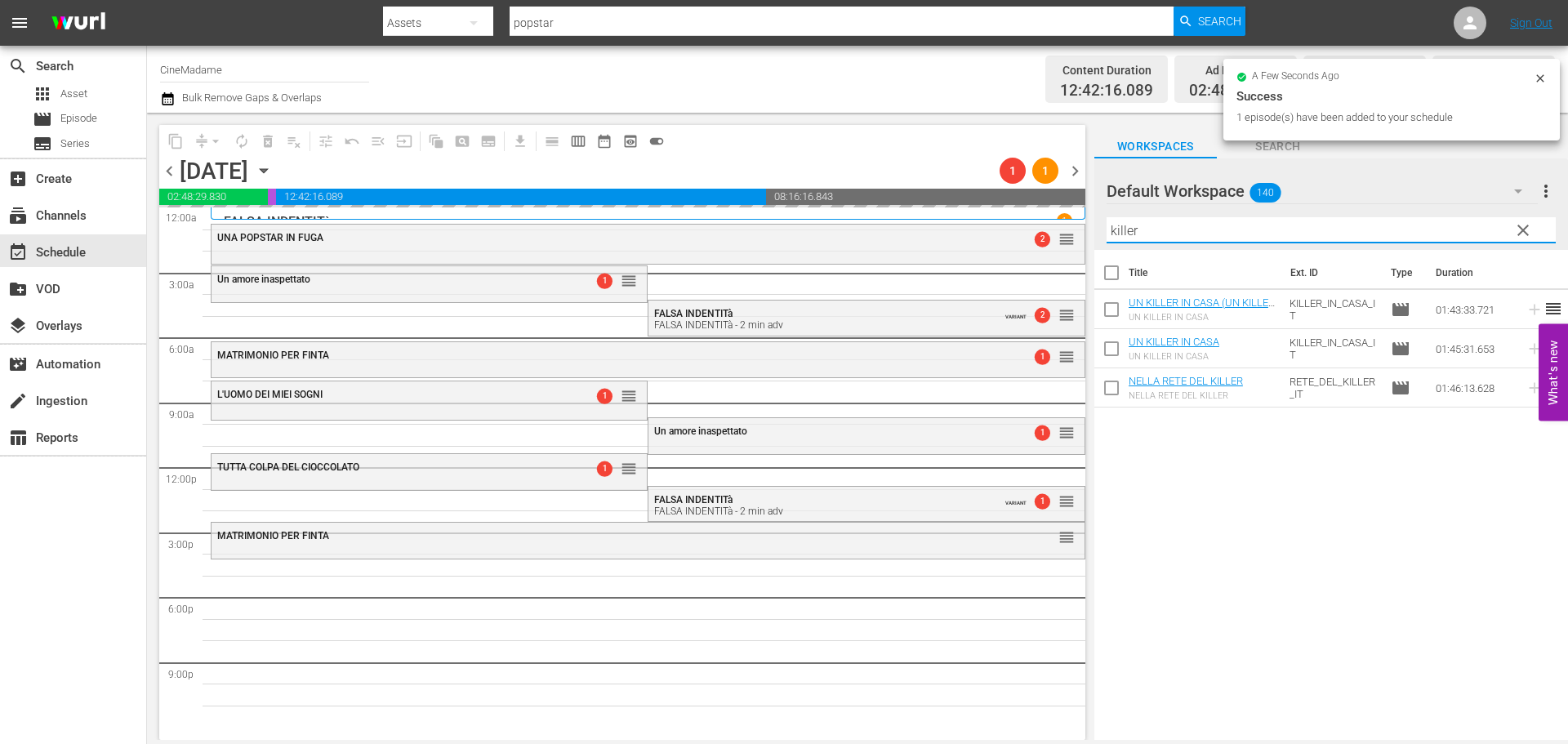
click at [1184, 219] on input "killer" at bounding box center [1331, 230] width 449 height 26
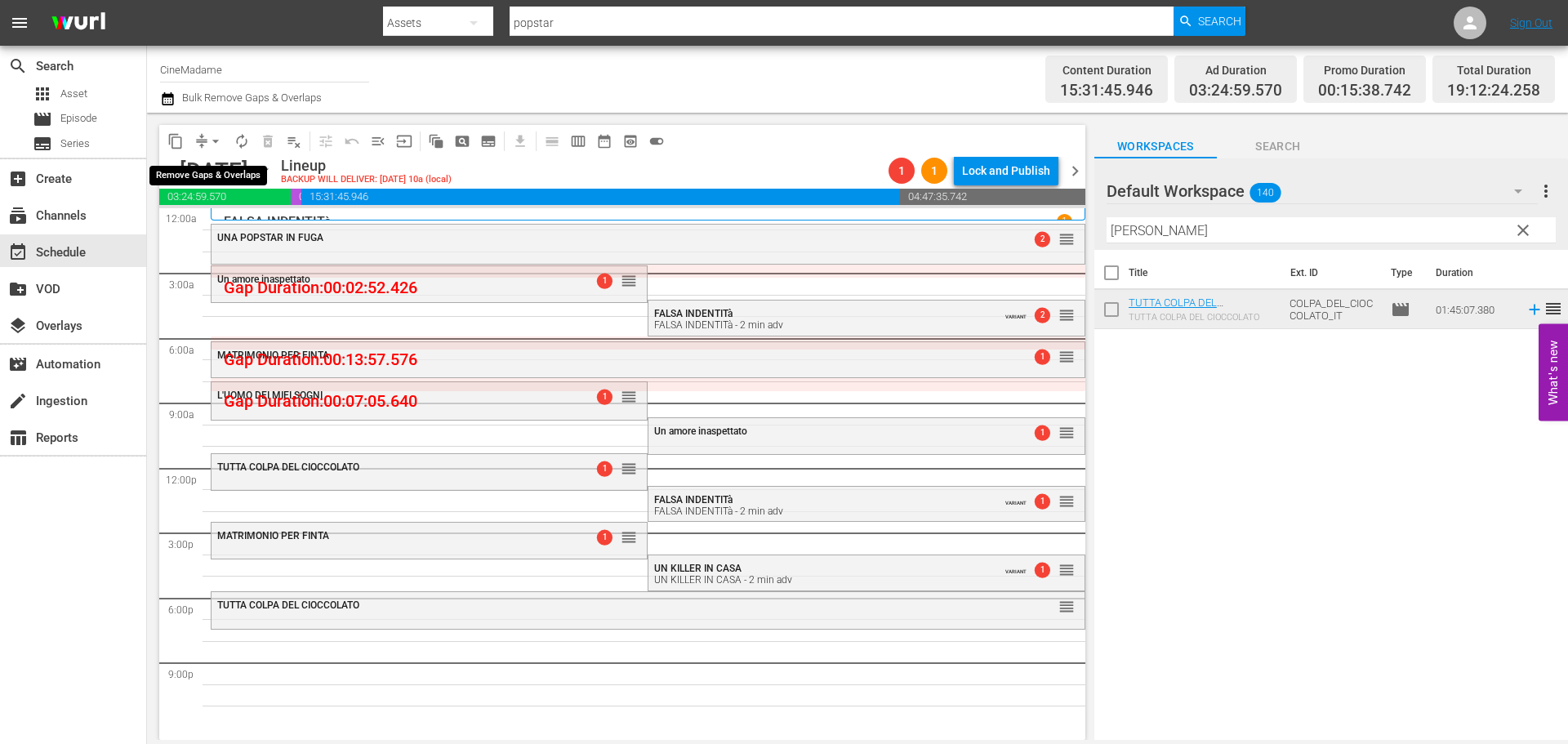
click at [211, 139] on span "arrow_drop_down" at bounding box center [216, 141] width 16 height 16
click at [242, 227] on li "Align to End of Previous Day" at bounding box center [217, 228] width 171 height 27
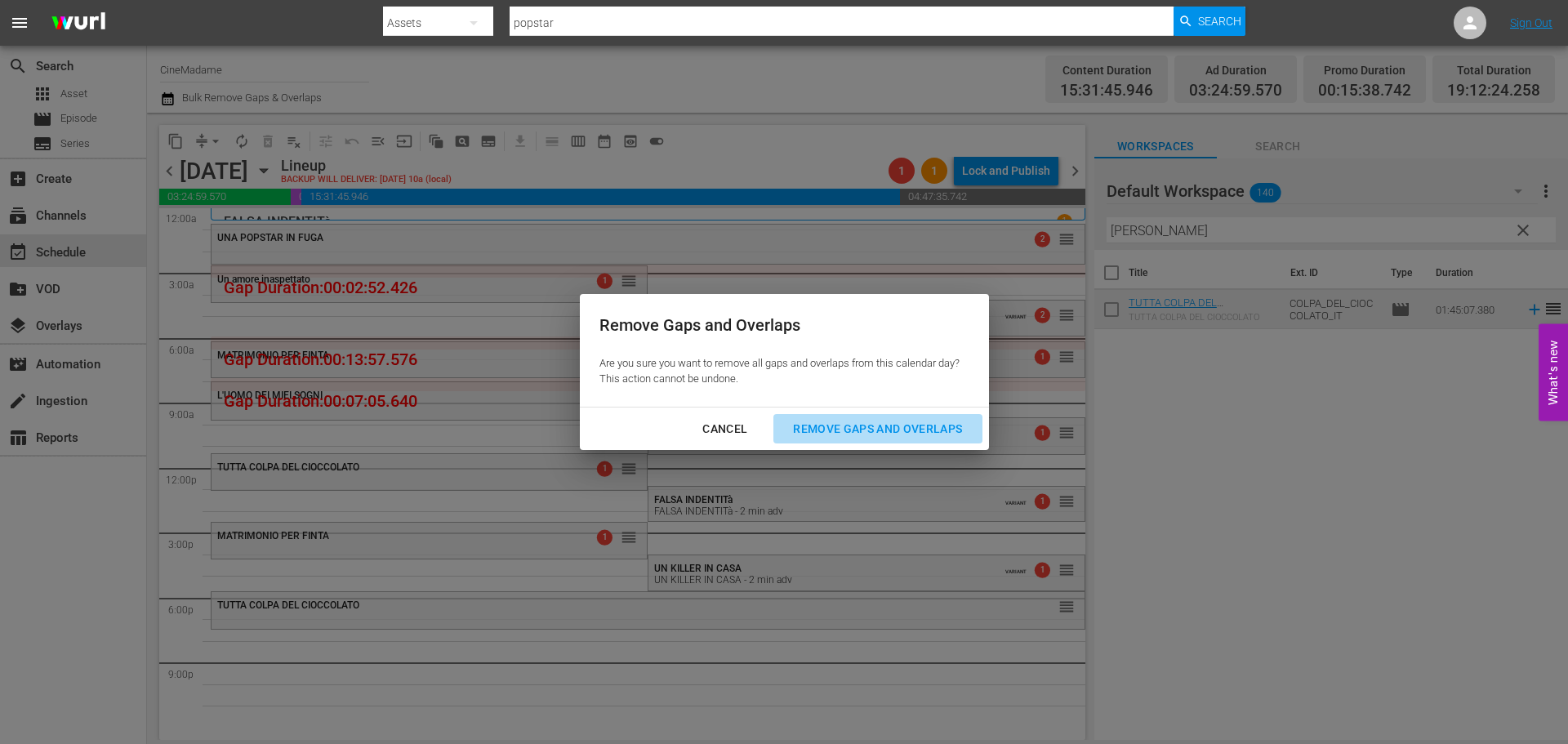
click at [829, 425] on div "Remove Gaps and Overlaps" at bounding box center [877, 429] width 195 height 20
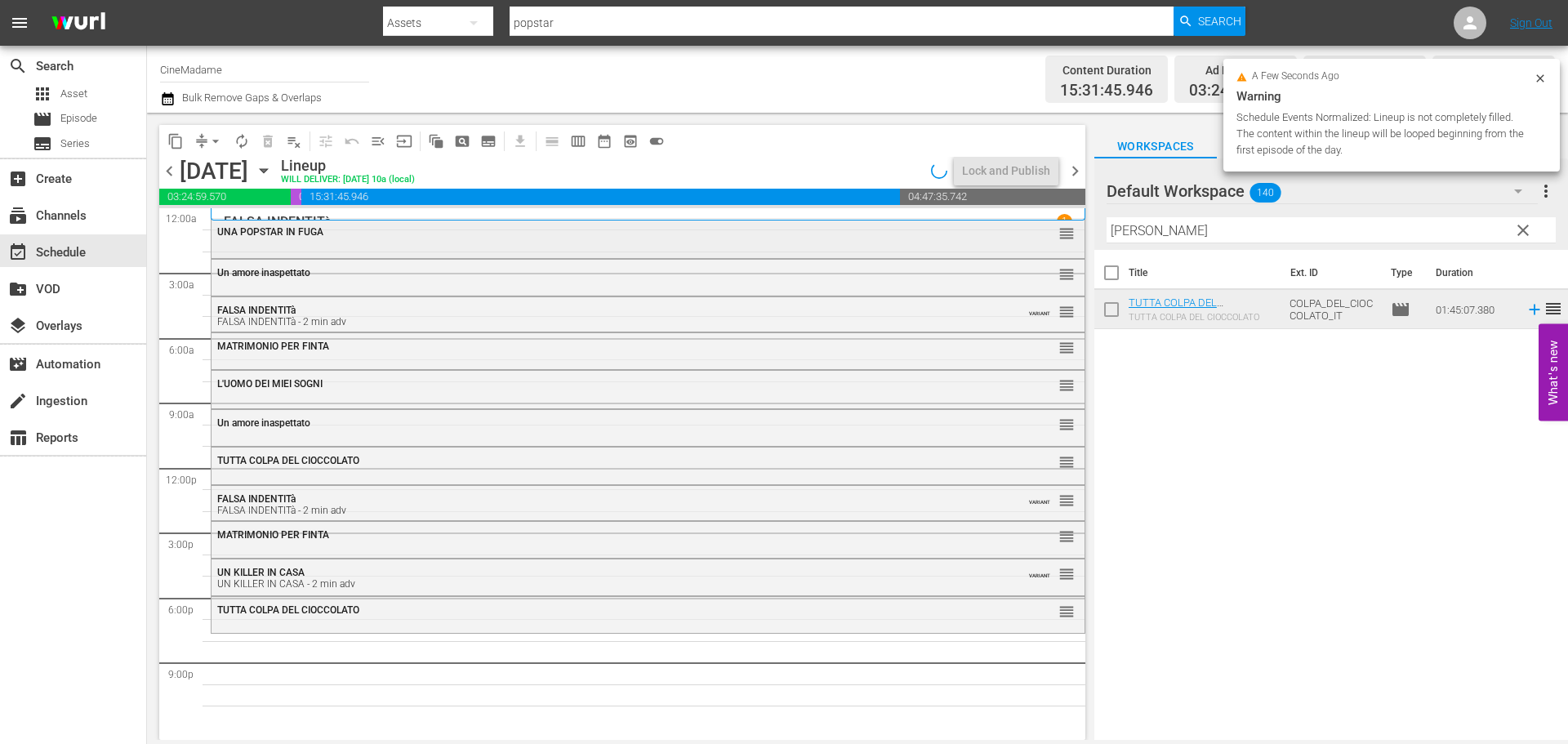
click at [344, 237] on div "UNA POPSTAR IN FUGA" at bounding box center [603, 232] width 773 height 12
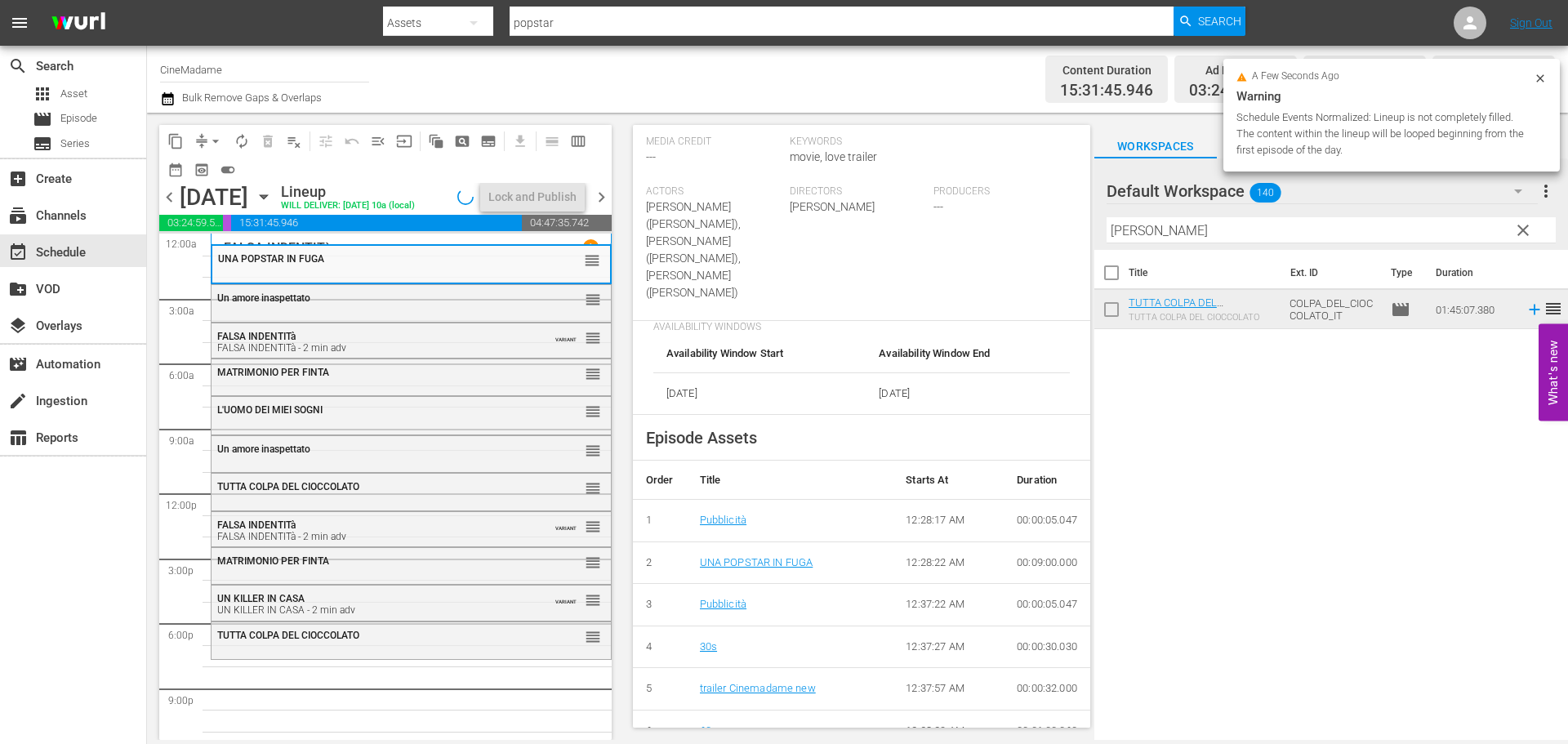
scroll to position [490, 0]
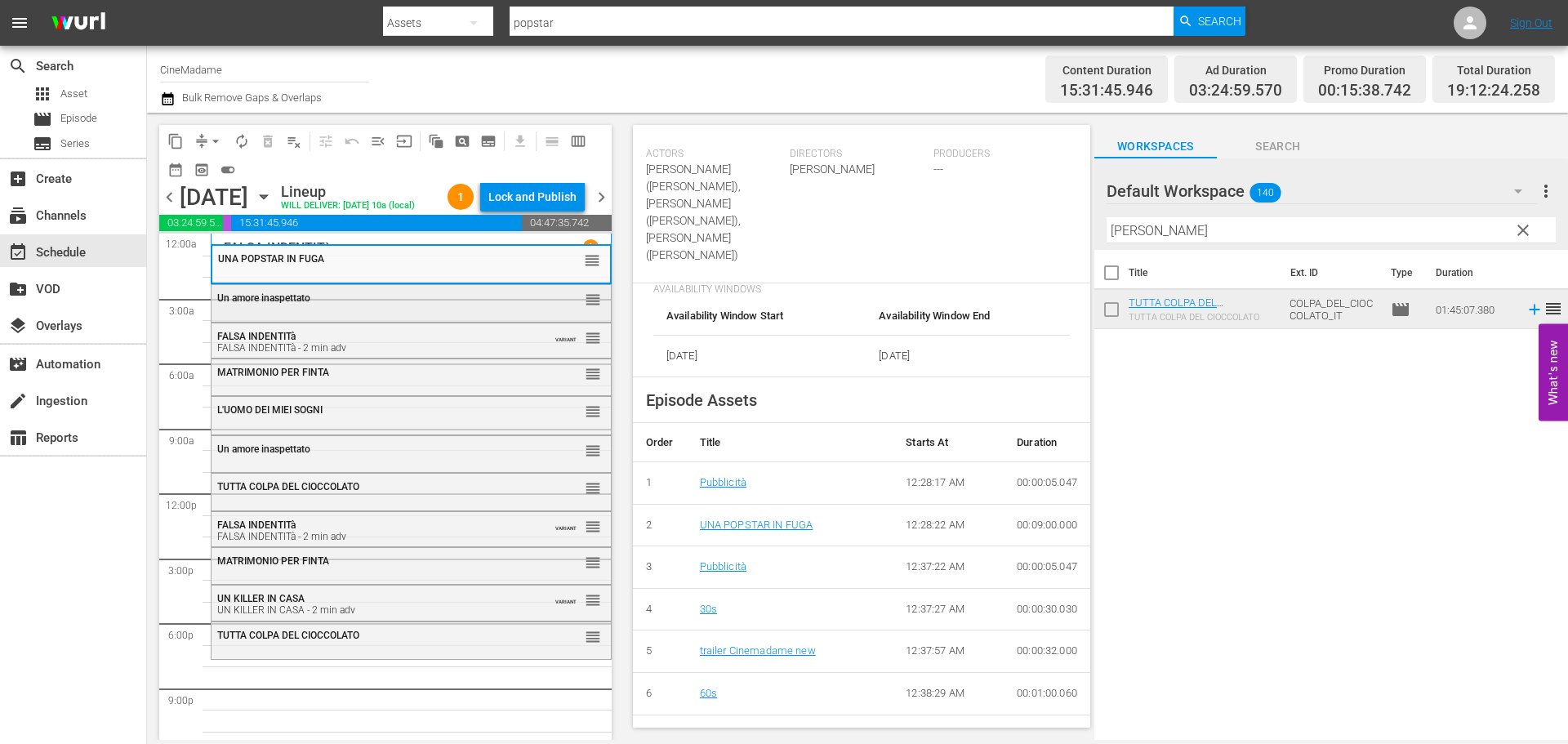
click at [459, 304] on div "Un amore inaspettato" at bounding box center [371, 298] width 308 height 12
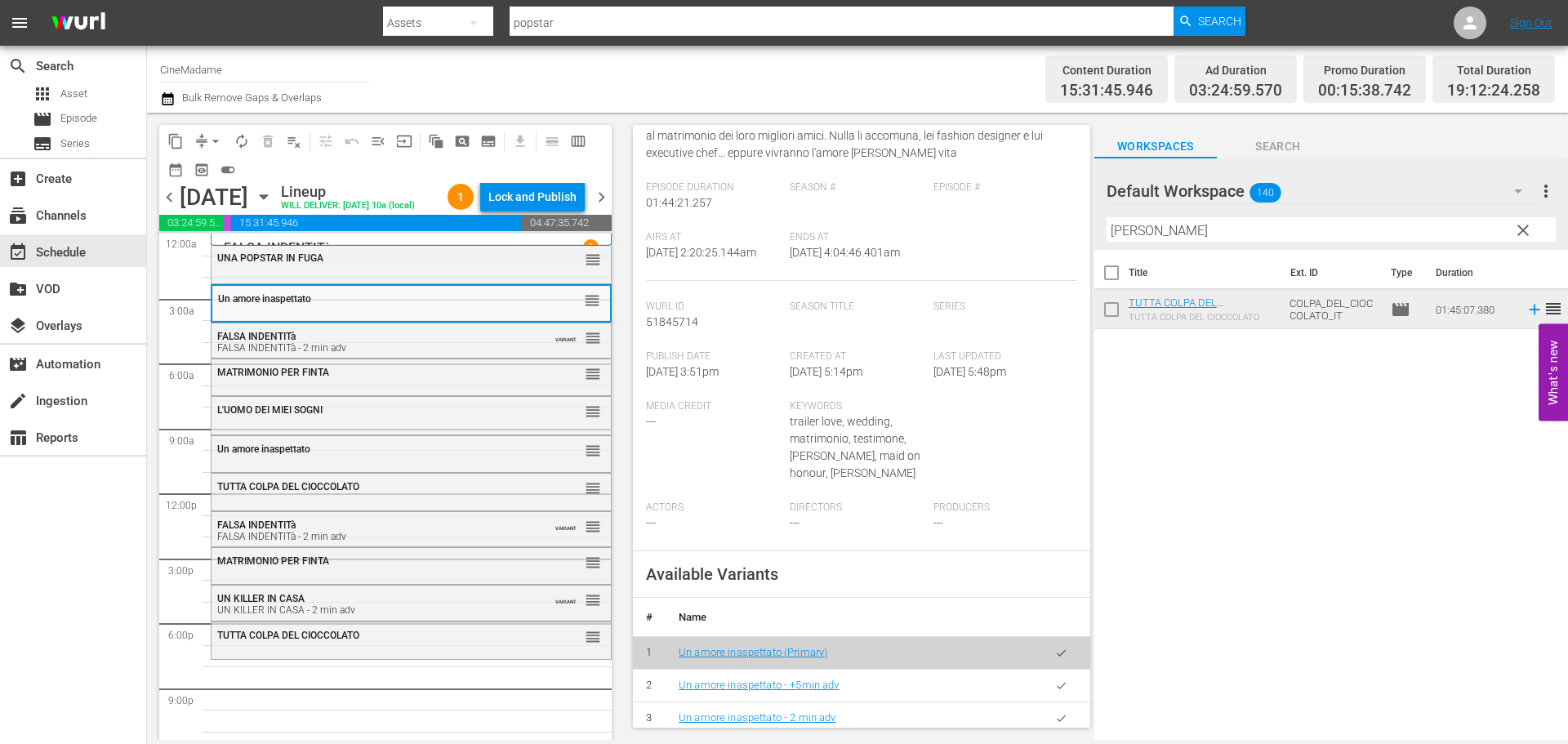
scroll to position [326, 0]
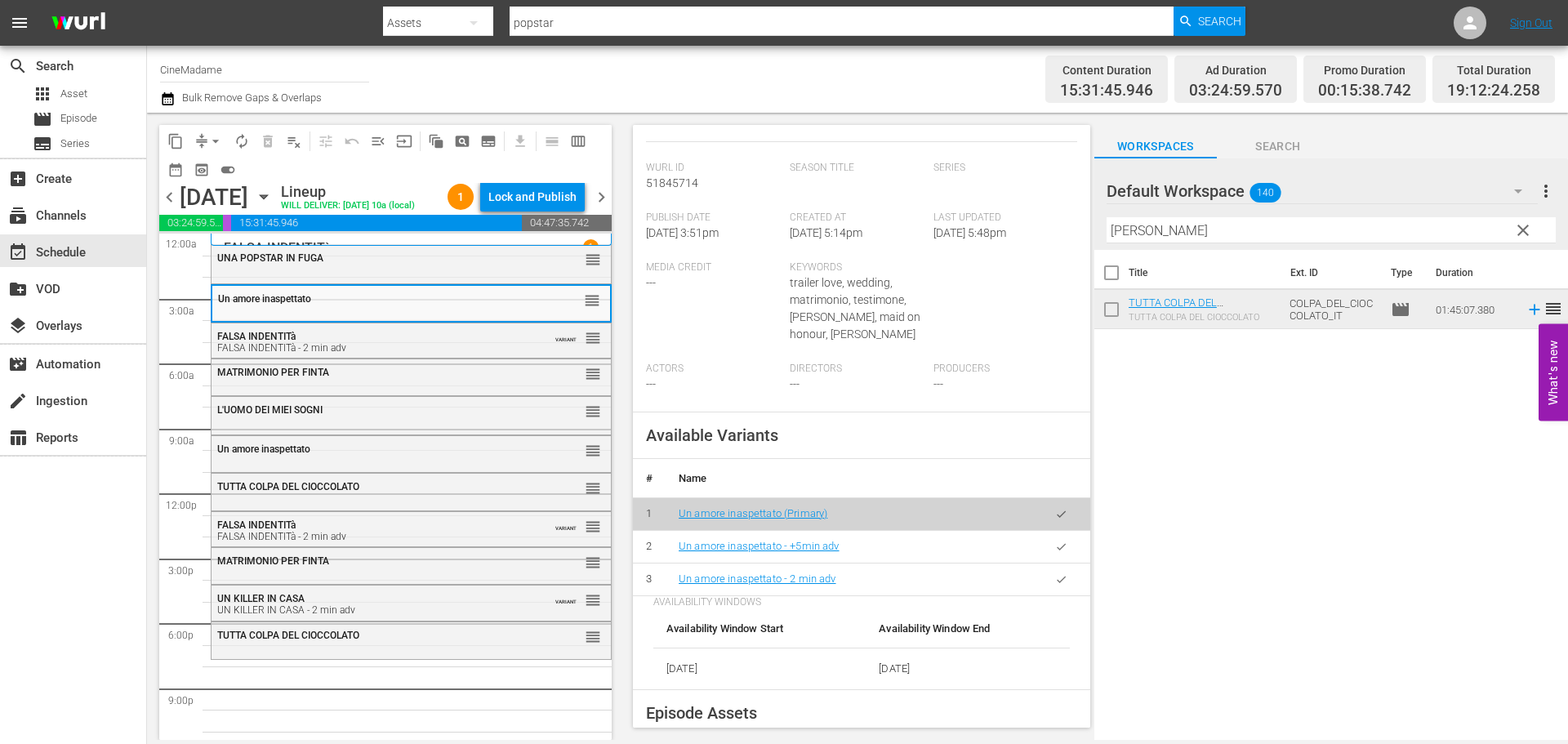
click at [1057, 595] on button "button" at bounding box center [1062, 579] width 32 height 32
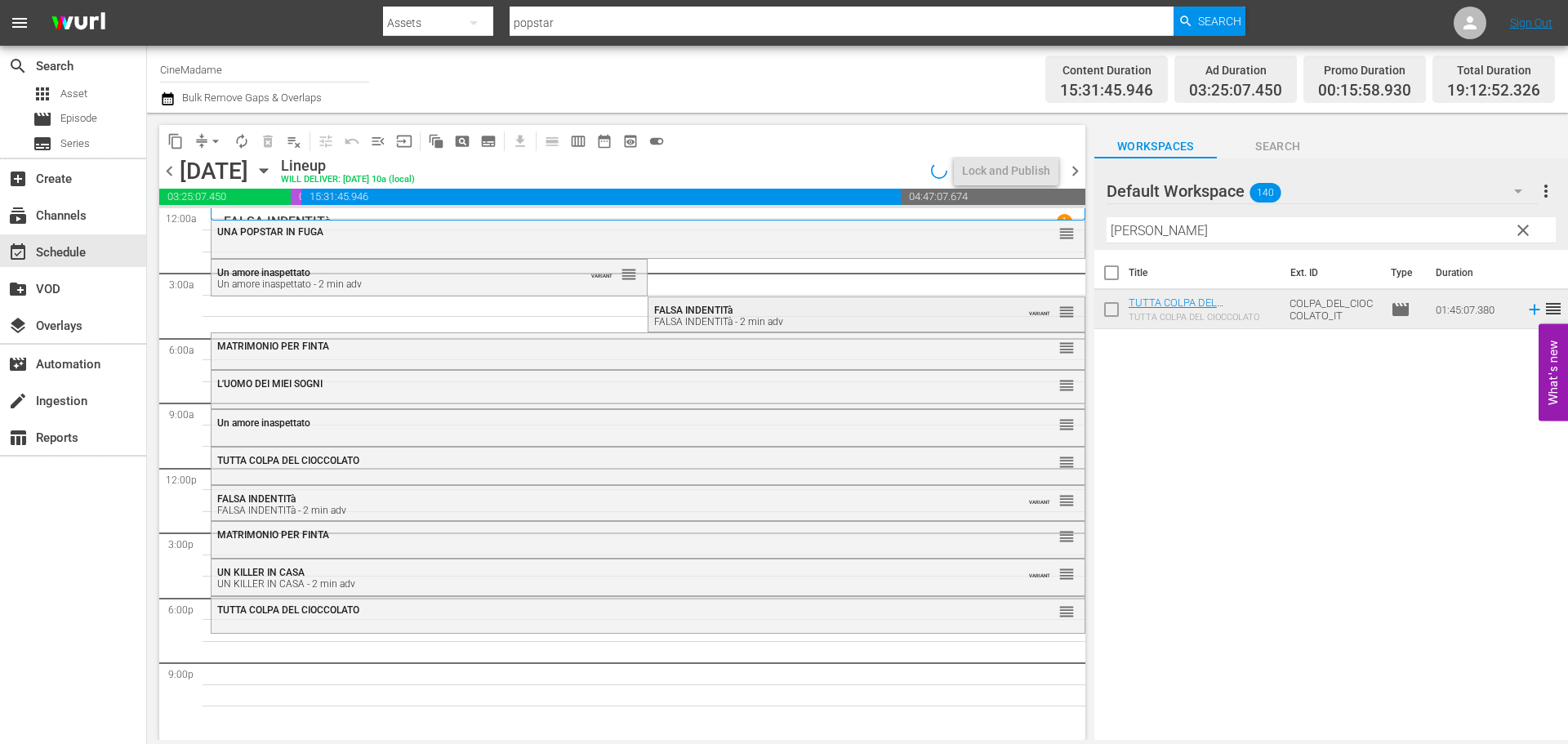
click at [853, 314] on div "FALSA INDENTITà FALSA INDENTITà - 2 min adv" at bounding box center [825, 316] width 343 height 23
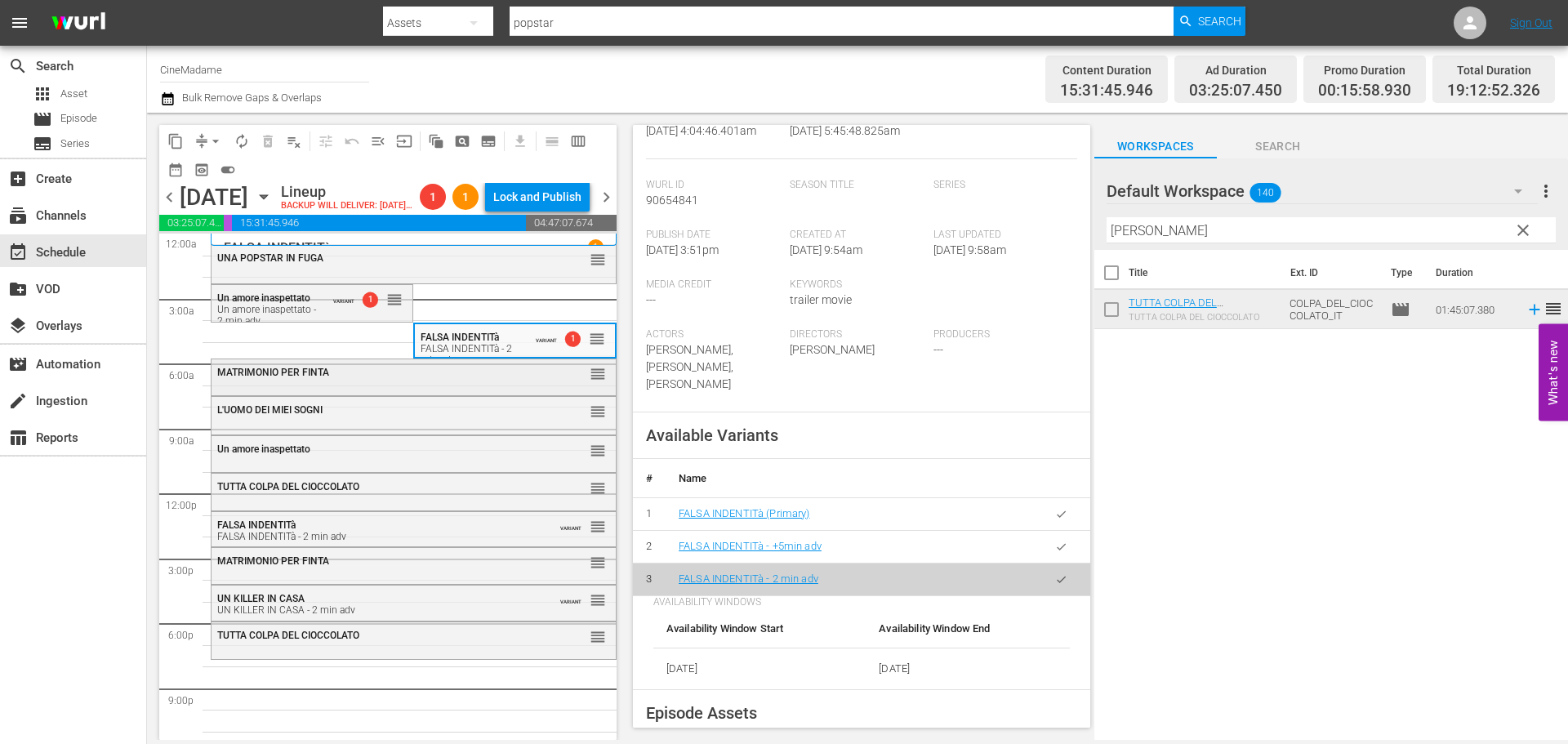
click at [495, 378] on div "MATRIMONIO PER FINTA" at bounding box center [374, 372] width 312 height 12
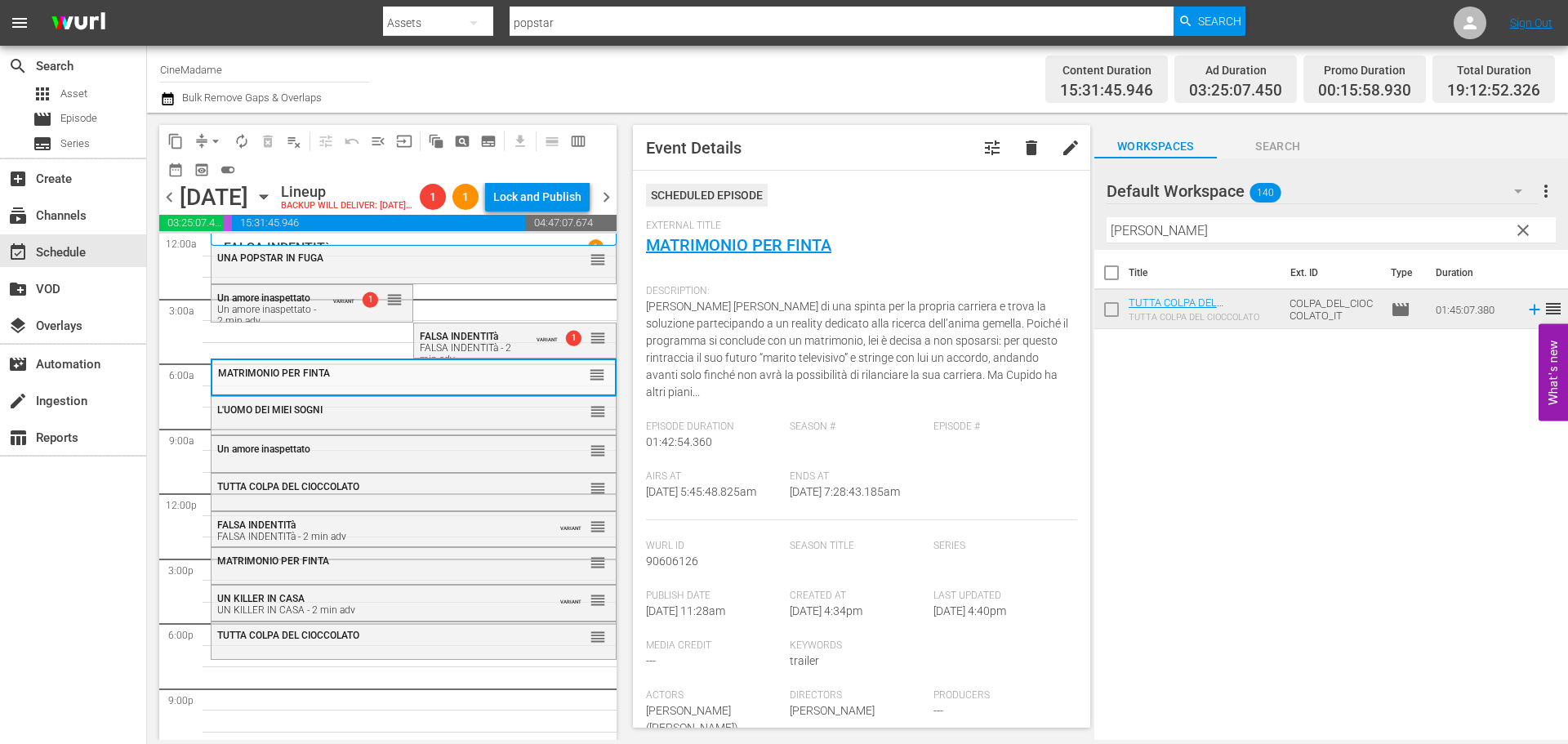
scroll to position [571, 0]
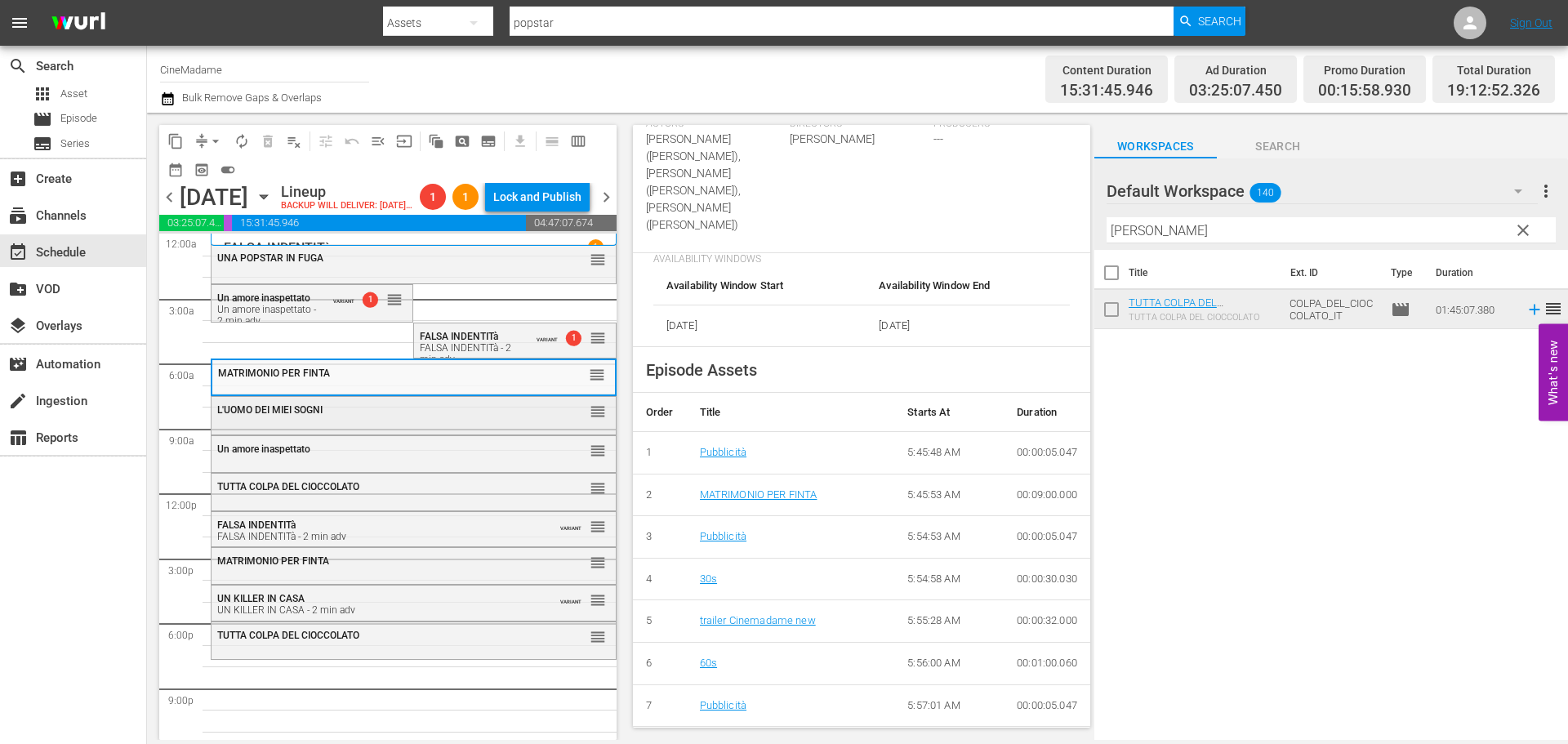
click at [444, 415] on div "L'UOMO DEI MIEI SOGNI" at bounding box center [374, 410] width 312 height 12
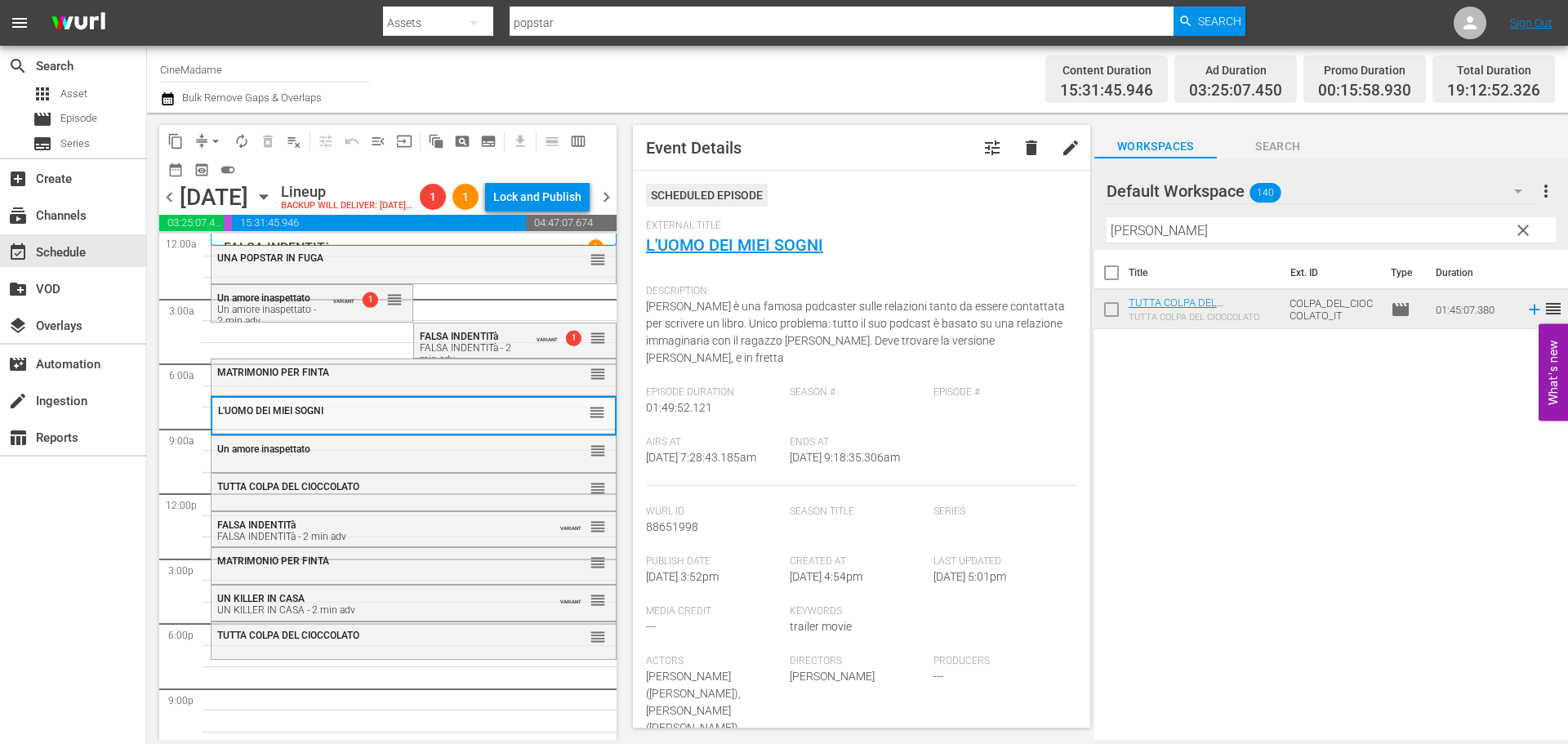
scroll to position [408, 0]
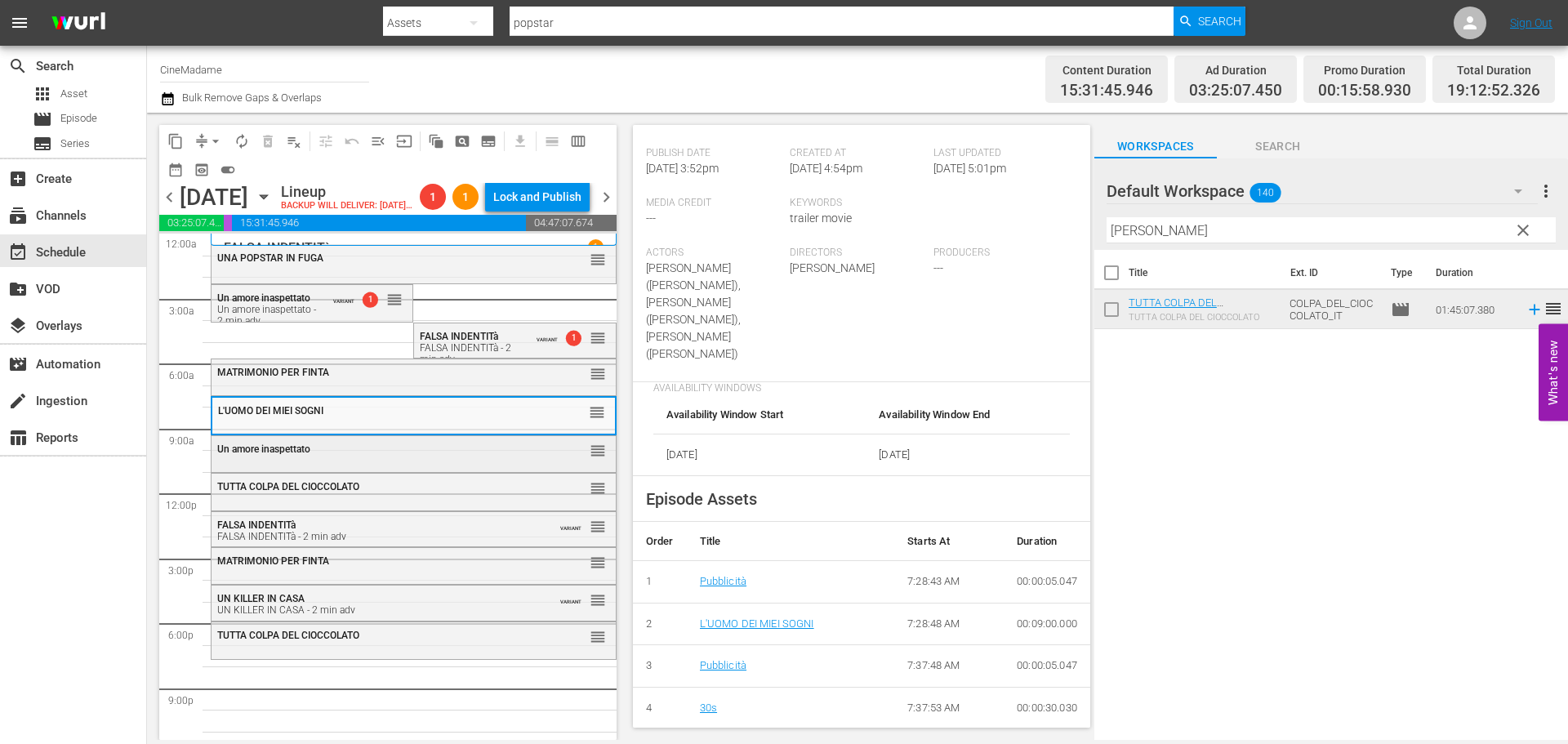
click at [434, 463] on div "Un amore inaspettato reorder" at bounding box center [414, 449] width 405 height 28
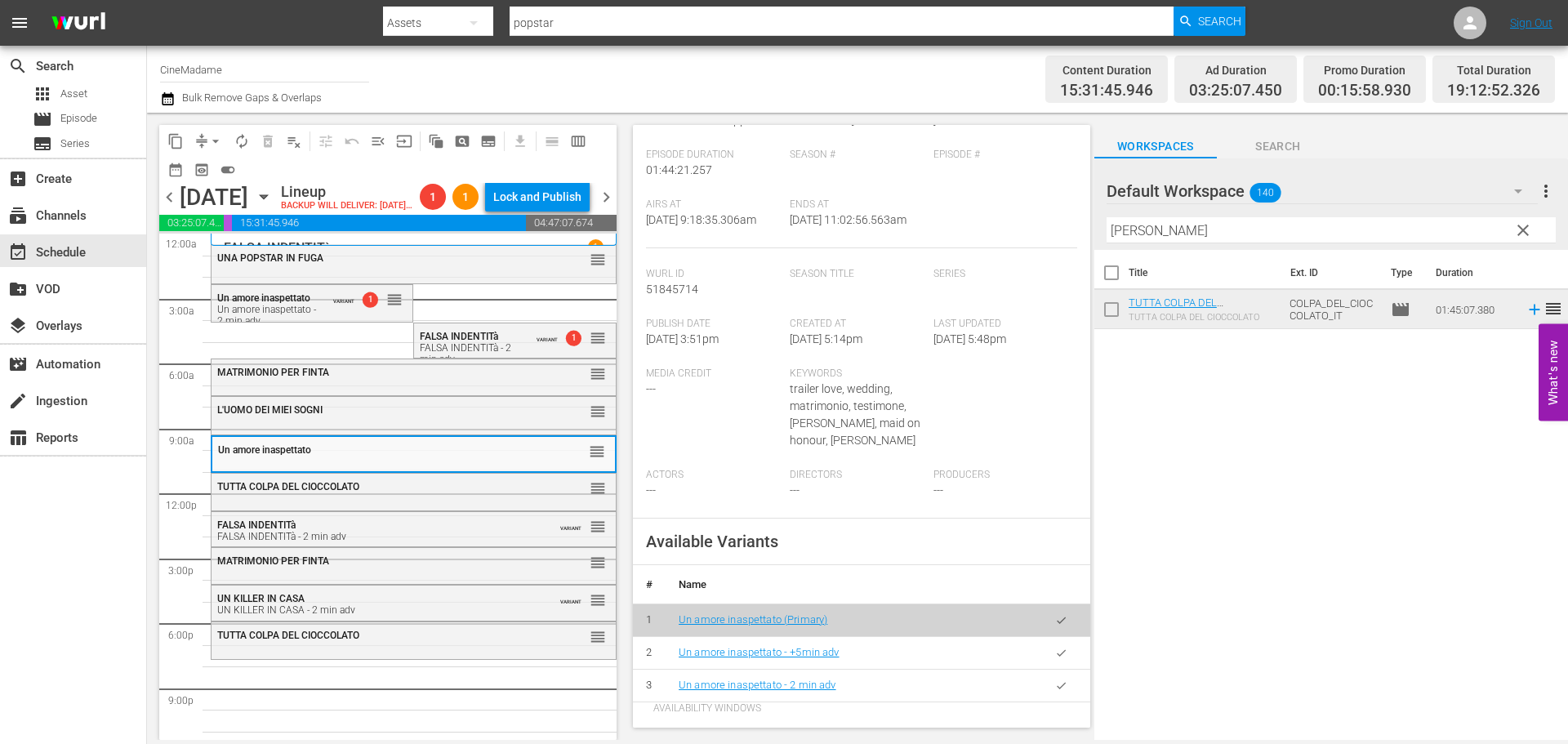
scroll to position [490, 0]
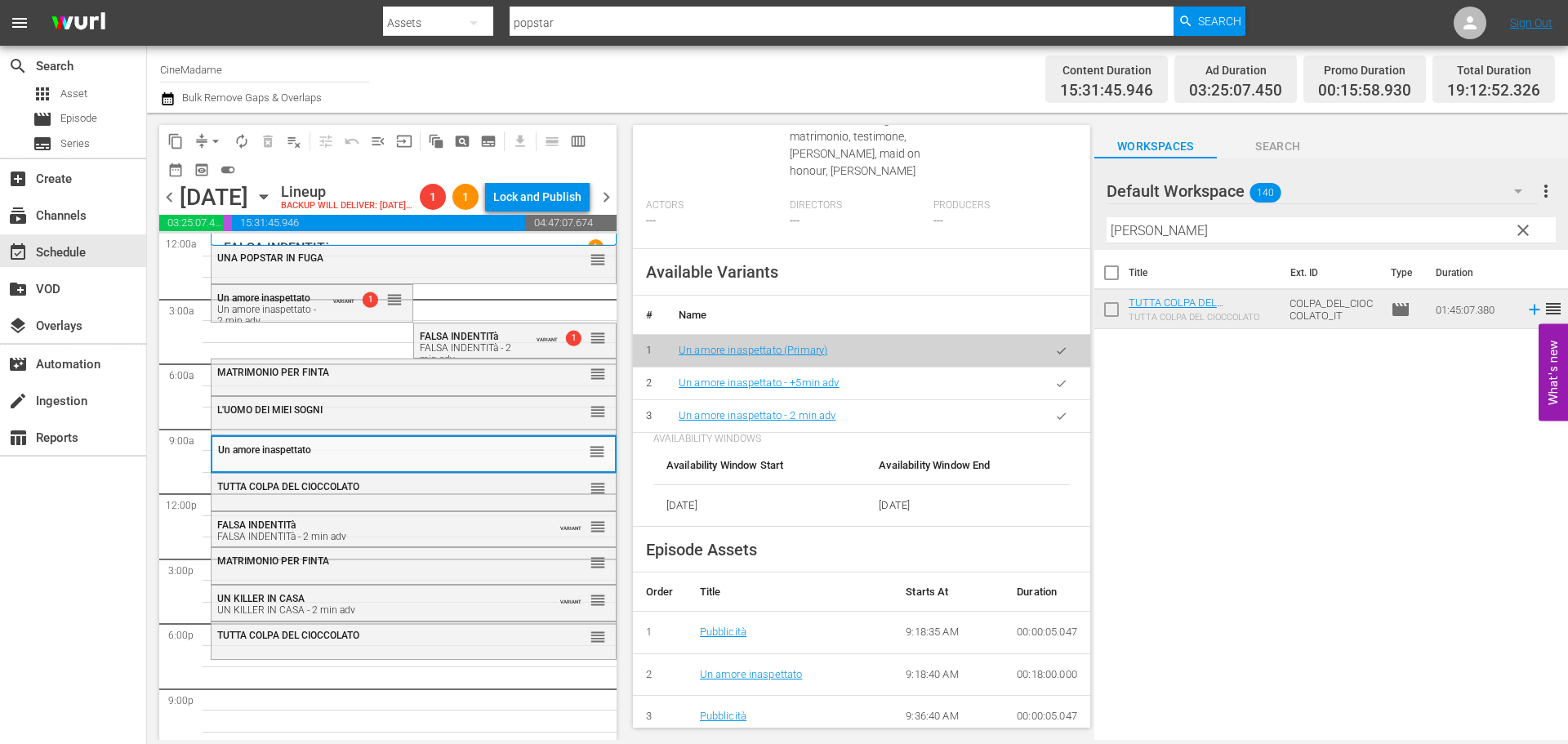
click at [1046, 432] on button "button" at bounding box center [1062, 416] width 32 height 32
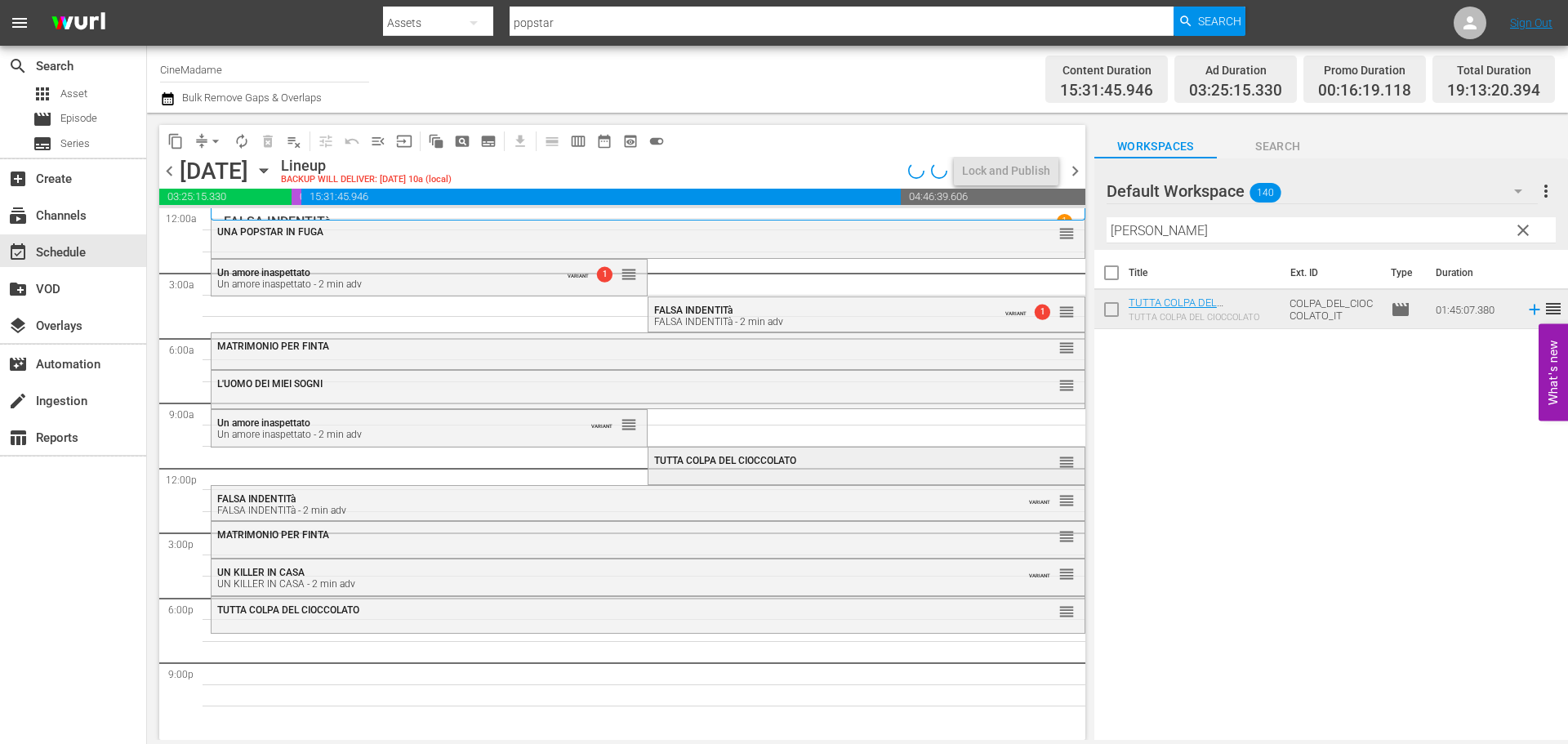
click at [826, 456] on div "TUTTA COLPA DEL CIOCCOLATO" at bounding box center [825, 460] width 343 height 12
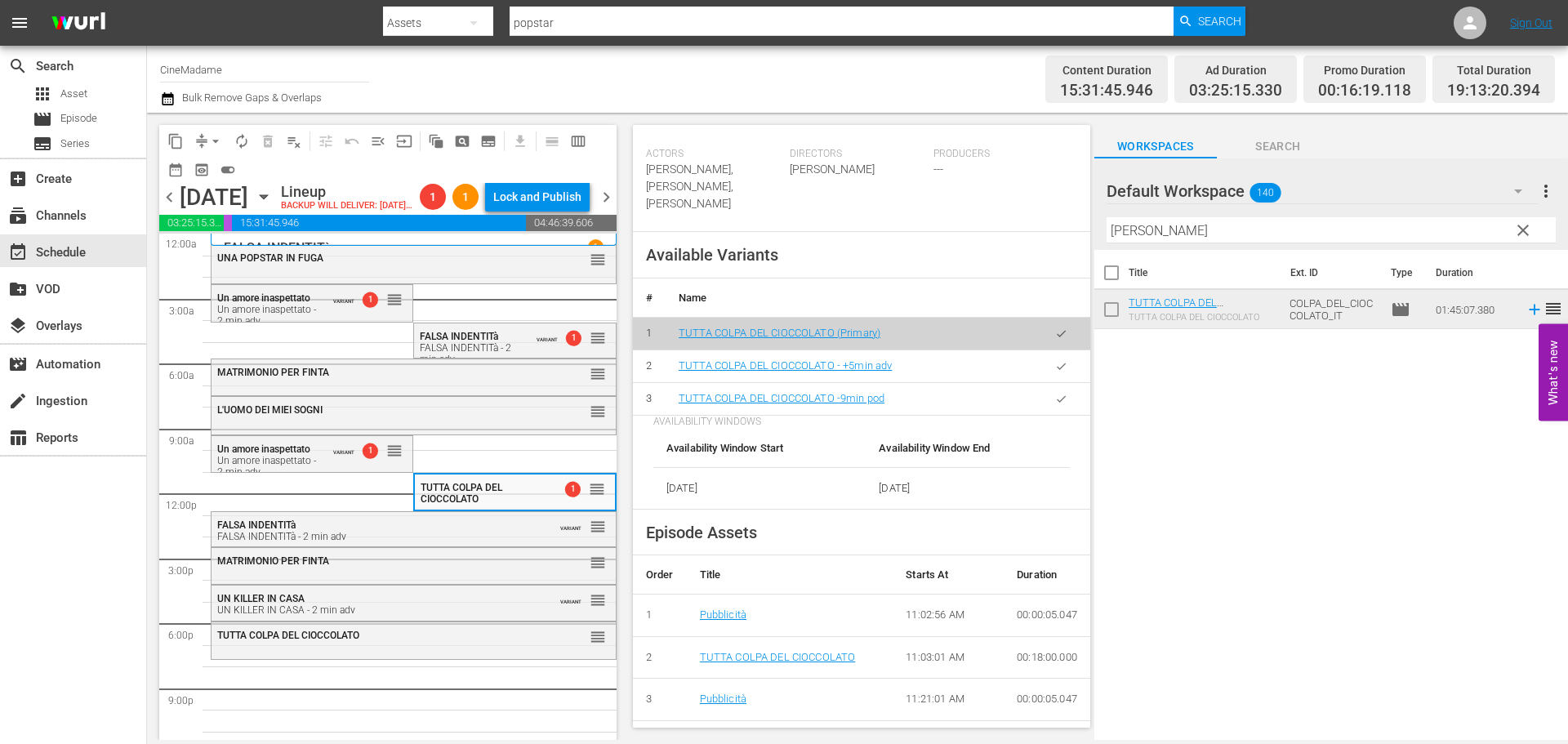
click at [1032, 414] on td at bounding box center [1061, 398] width 58 height 33
click at [1046, 414] on button "button" at bounding box center [1062, 399] width 32 height 32
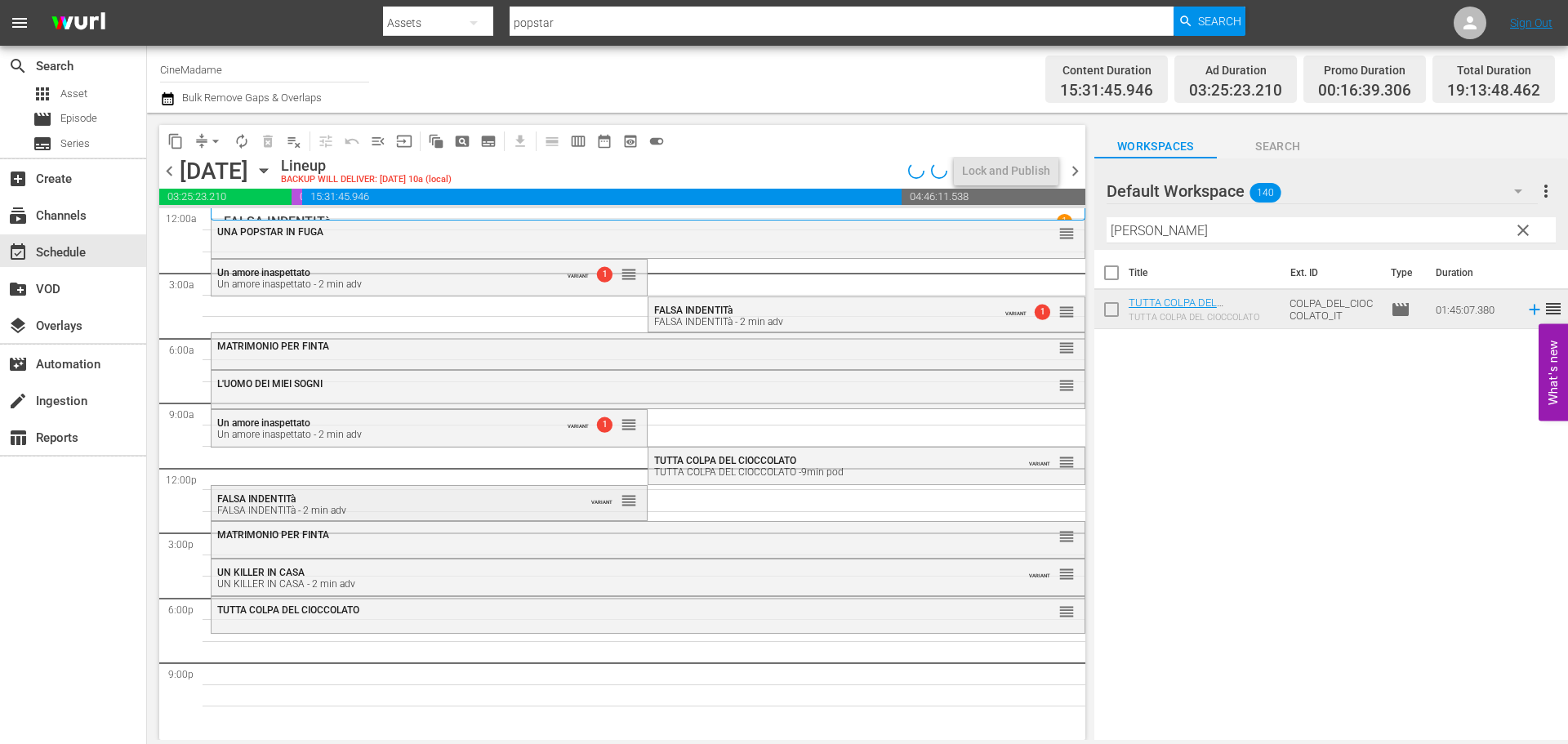
click at [432, 502] on div "FALSA INDENTITà FALSA INDENTITà - 2 min adv" at bounding box center [389, 504] width 343 height 23
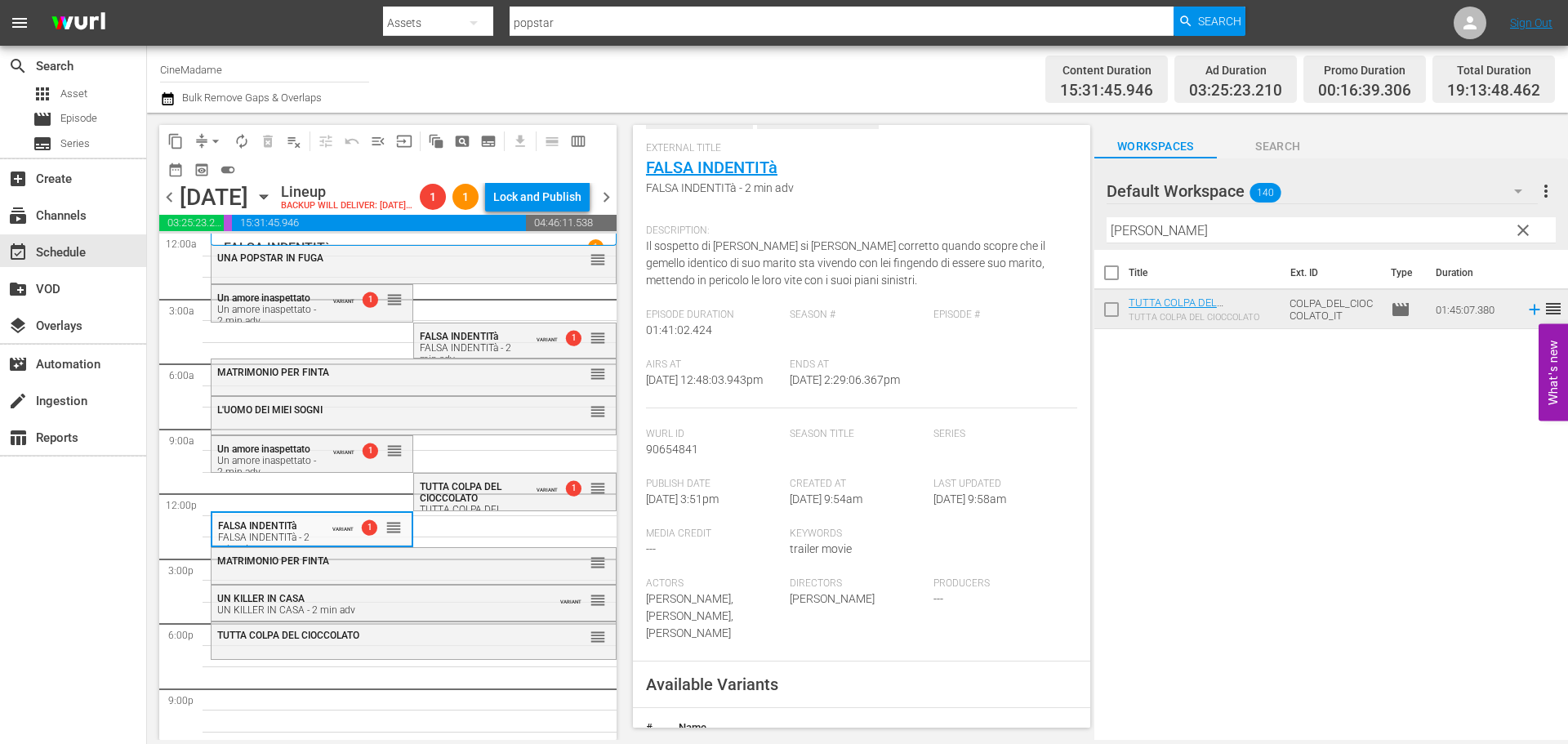
scroll to position [326, 0]
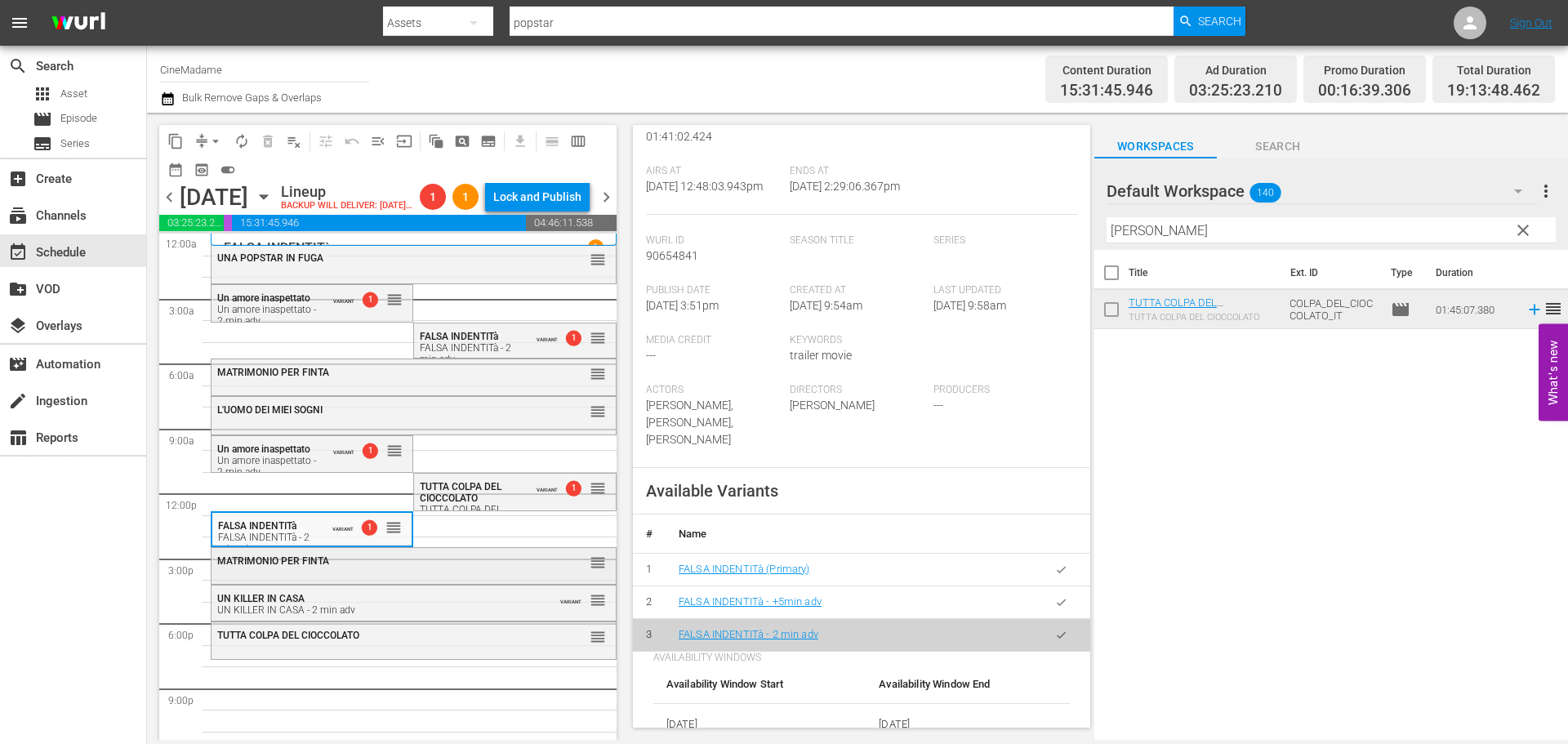
click at [390, 576] on div "MATRIMONIO PER FINTA reorder" at bounding box center [414, 561] width 405 height 28
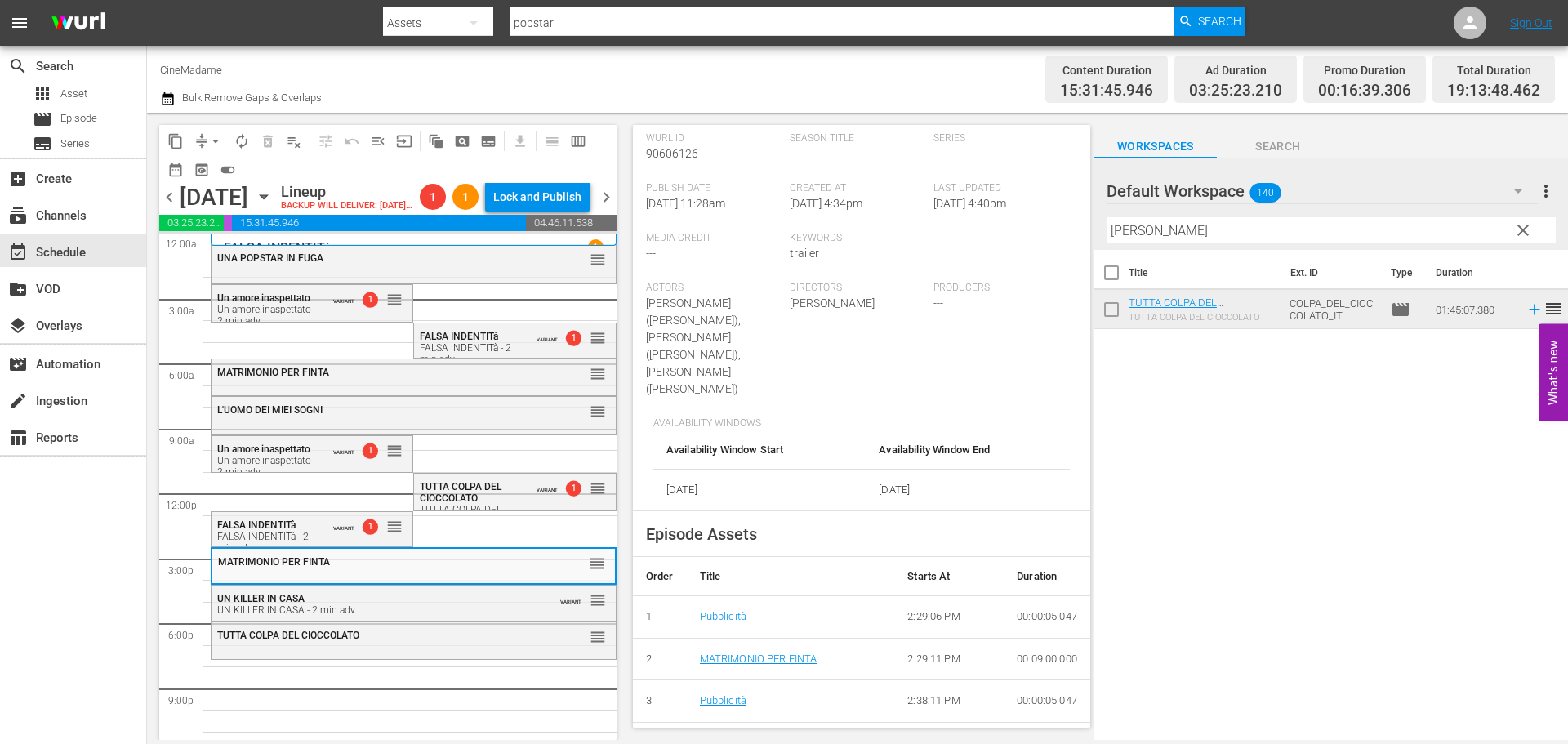
scroll to position [408, 0]
click at [443, 616] on div "UN KILLER IN CASA - 2 min adv" at bounding box center [374, 609] width 312 height 12
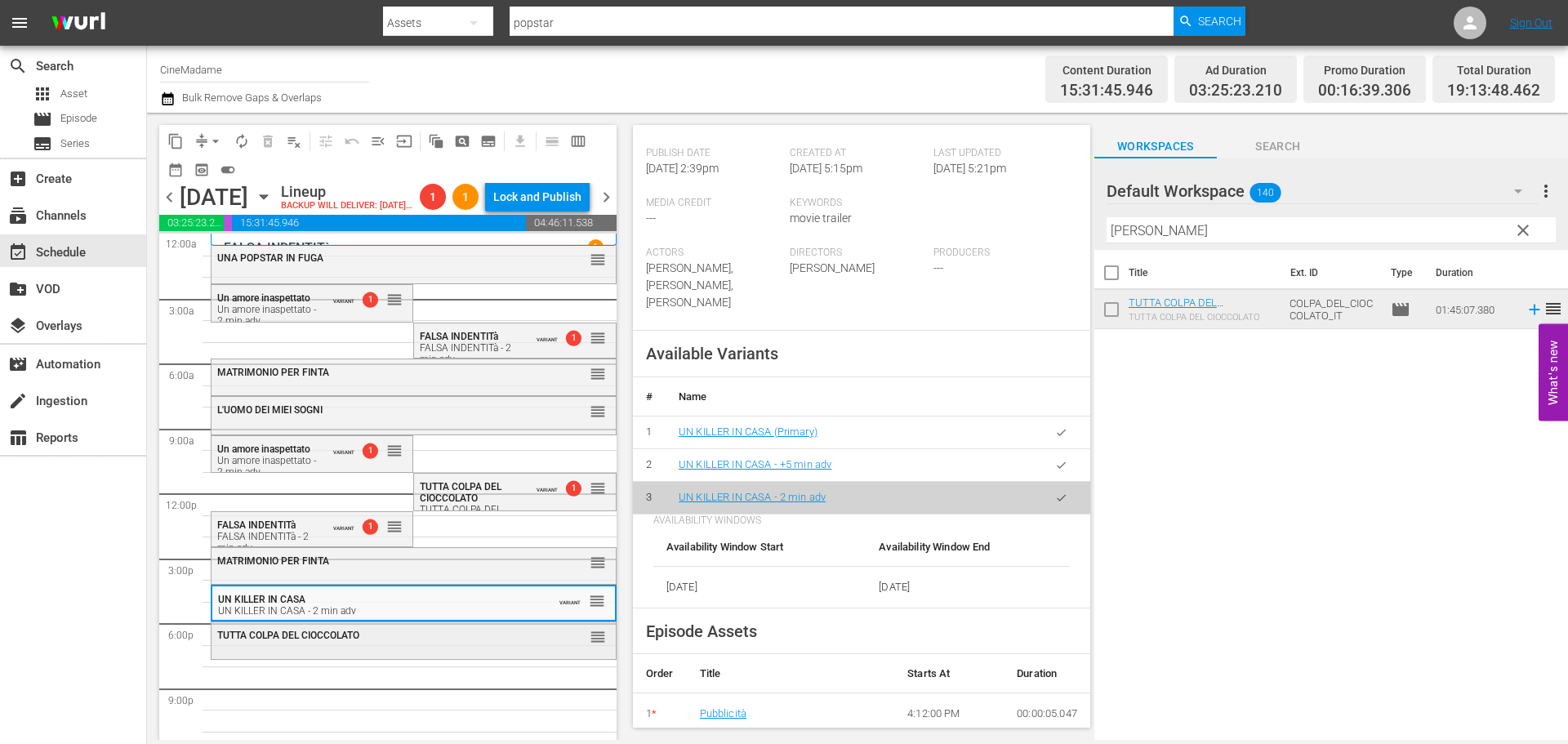
click at [428, 641] on div "TUTTA COLPA DEL CIOCCOLATO" at bounding box center [374, 634] width 312 height 12
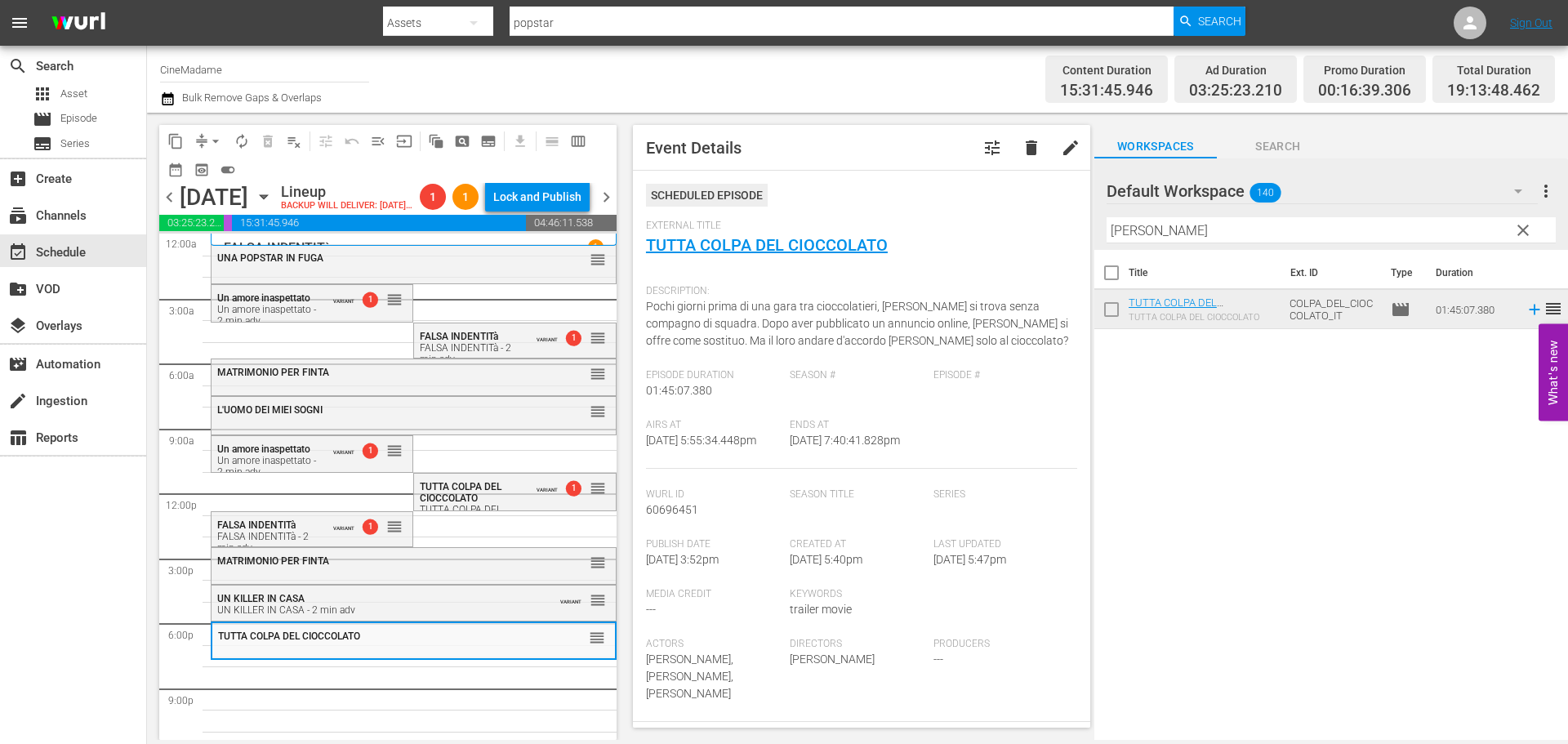
scroll to position [490, 0]
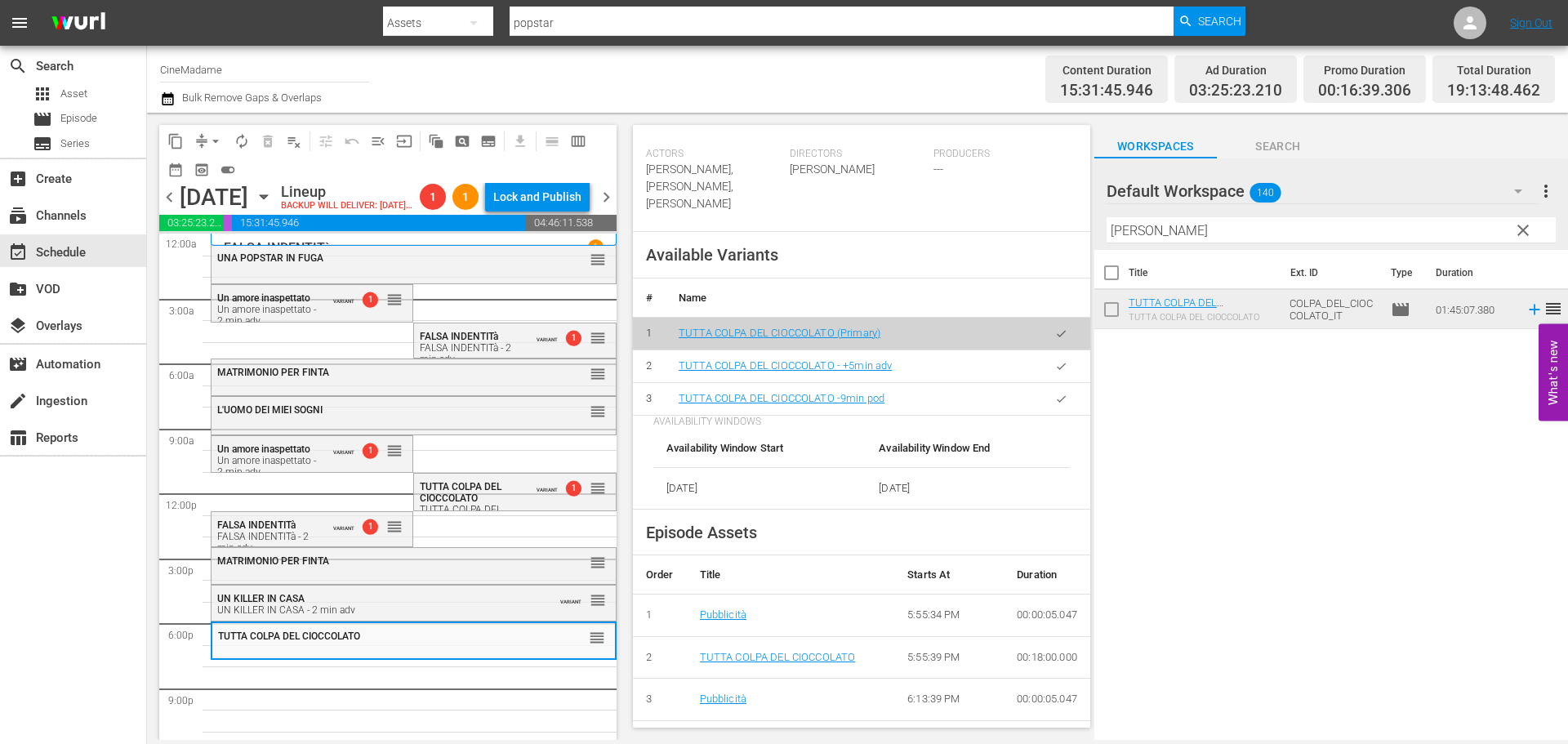
click at [1055, 405] on icon "button" at bounding box center [1062, 399] width 12 height 12
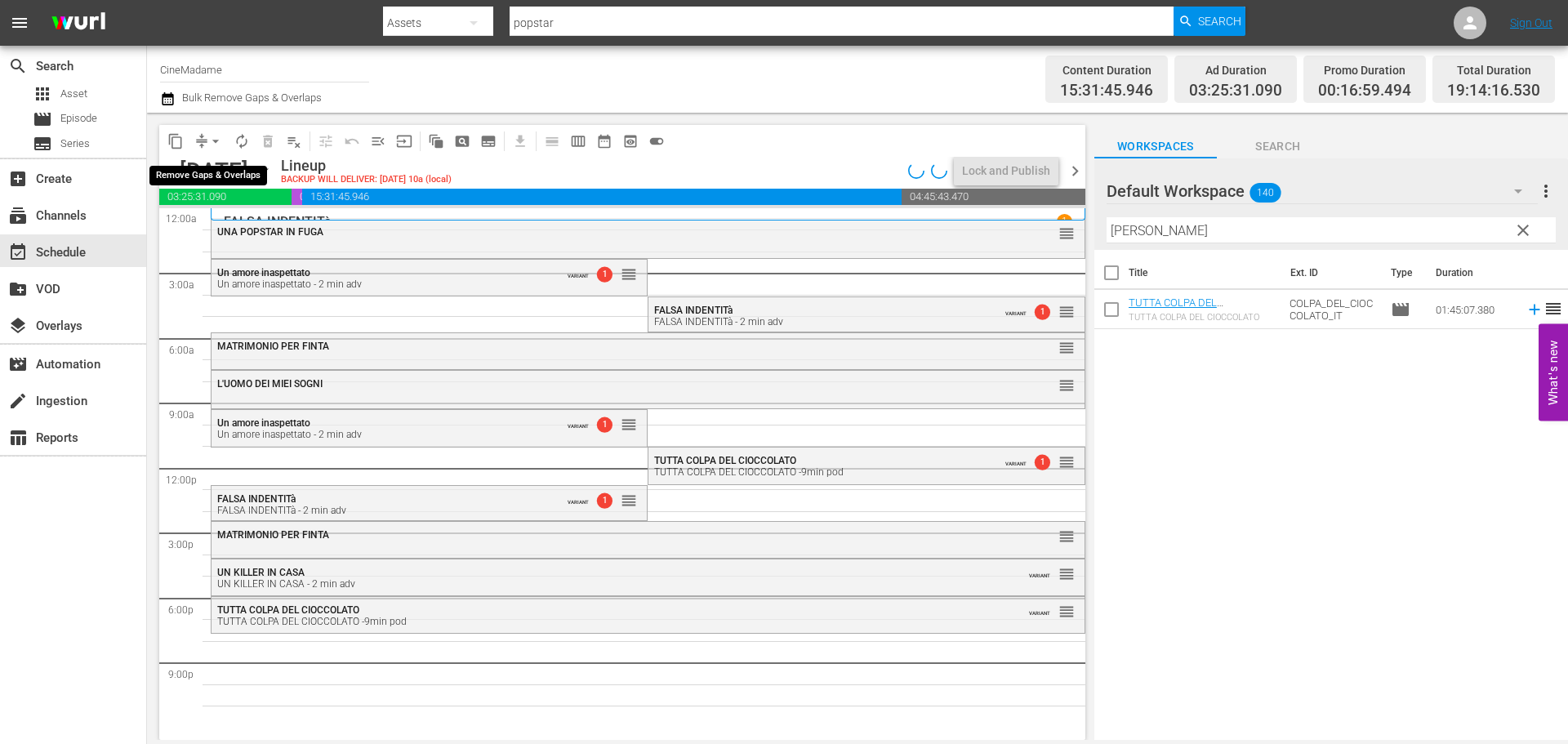
click at [212, 136] on span "arrow_drop_down" at bounding box center [216, 141] width 16 height 16
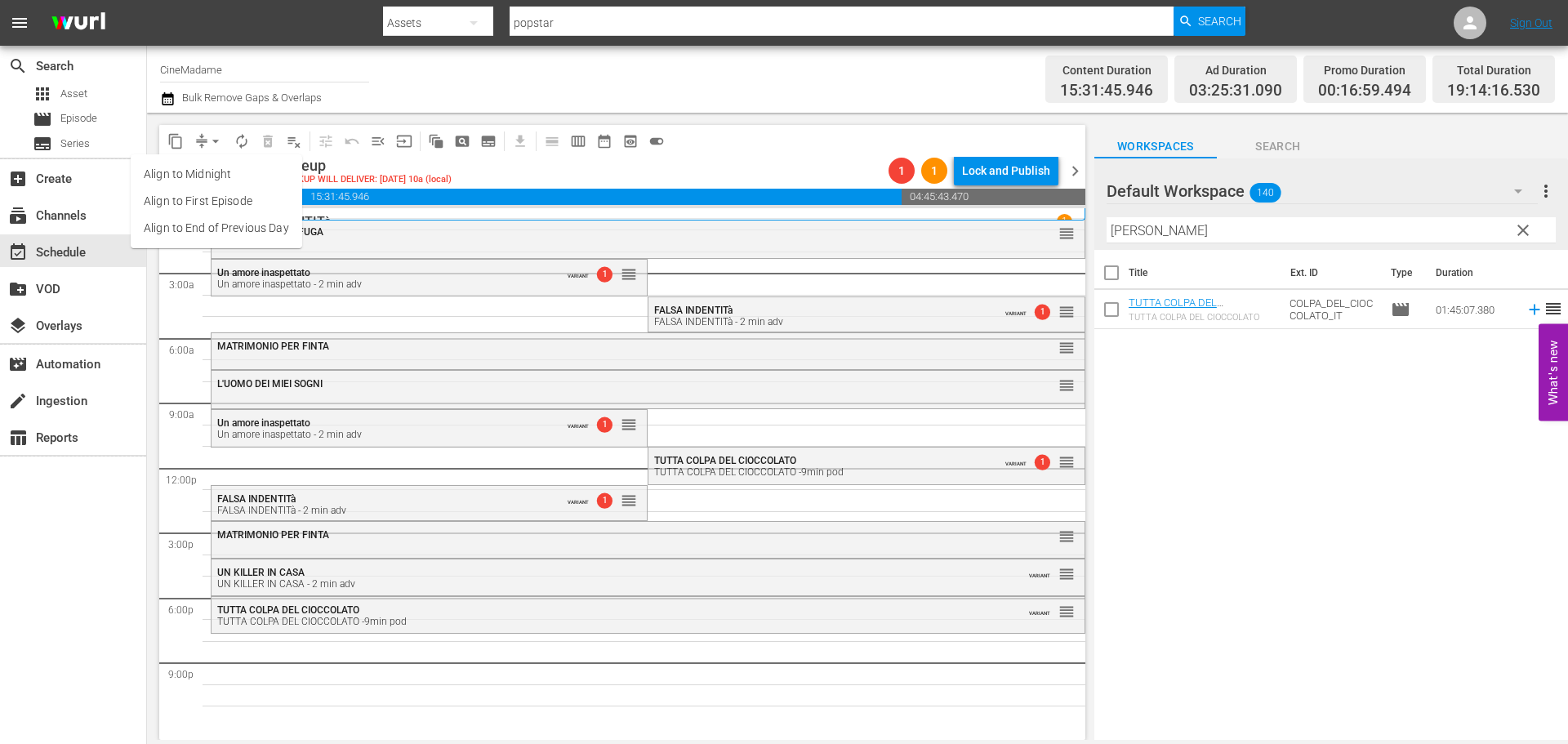
click at [201, 234] on li "Align to End of Previous Day" at bounding box center [217, 228] width 171 height 27
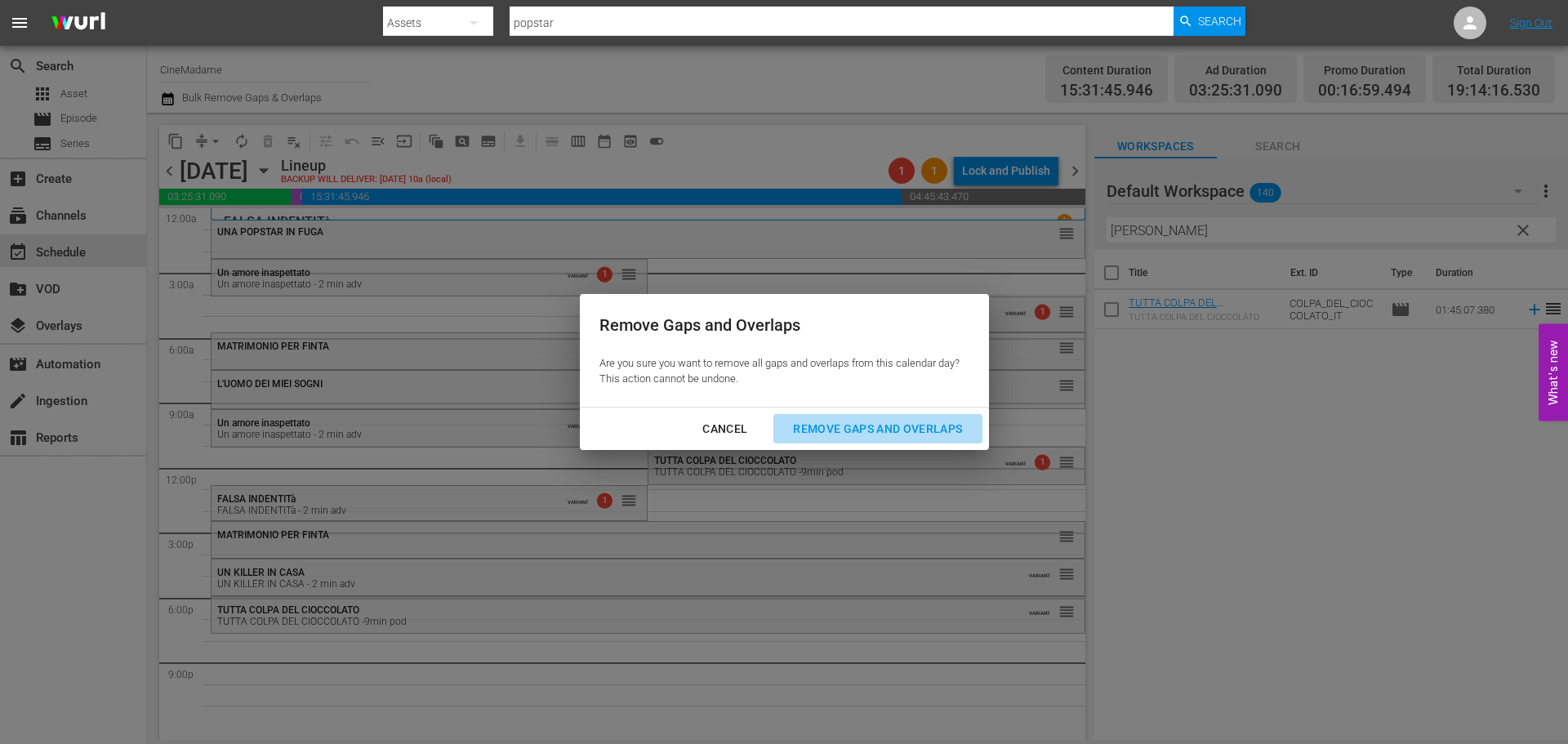
click at [841, 419] on div "Remove Gaps and Overlaps" at bounding box center [877, 429] width 195 height 20
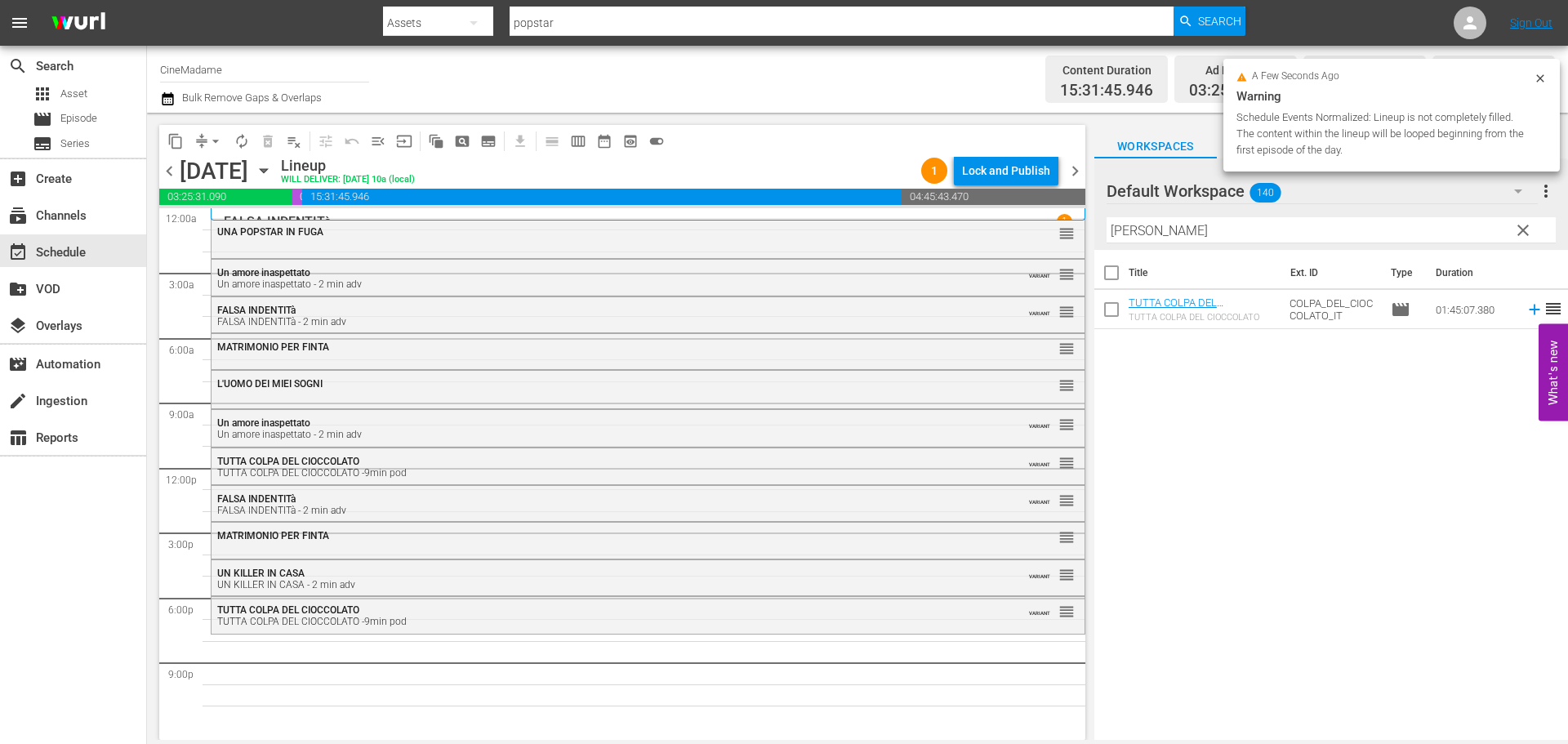
click at [298, 626] on div "TUTTA COLPA DEL CIOCCOLATO -9min pod" at bounding box center [603, 621] width 773 height 12
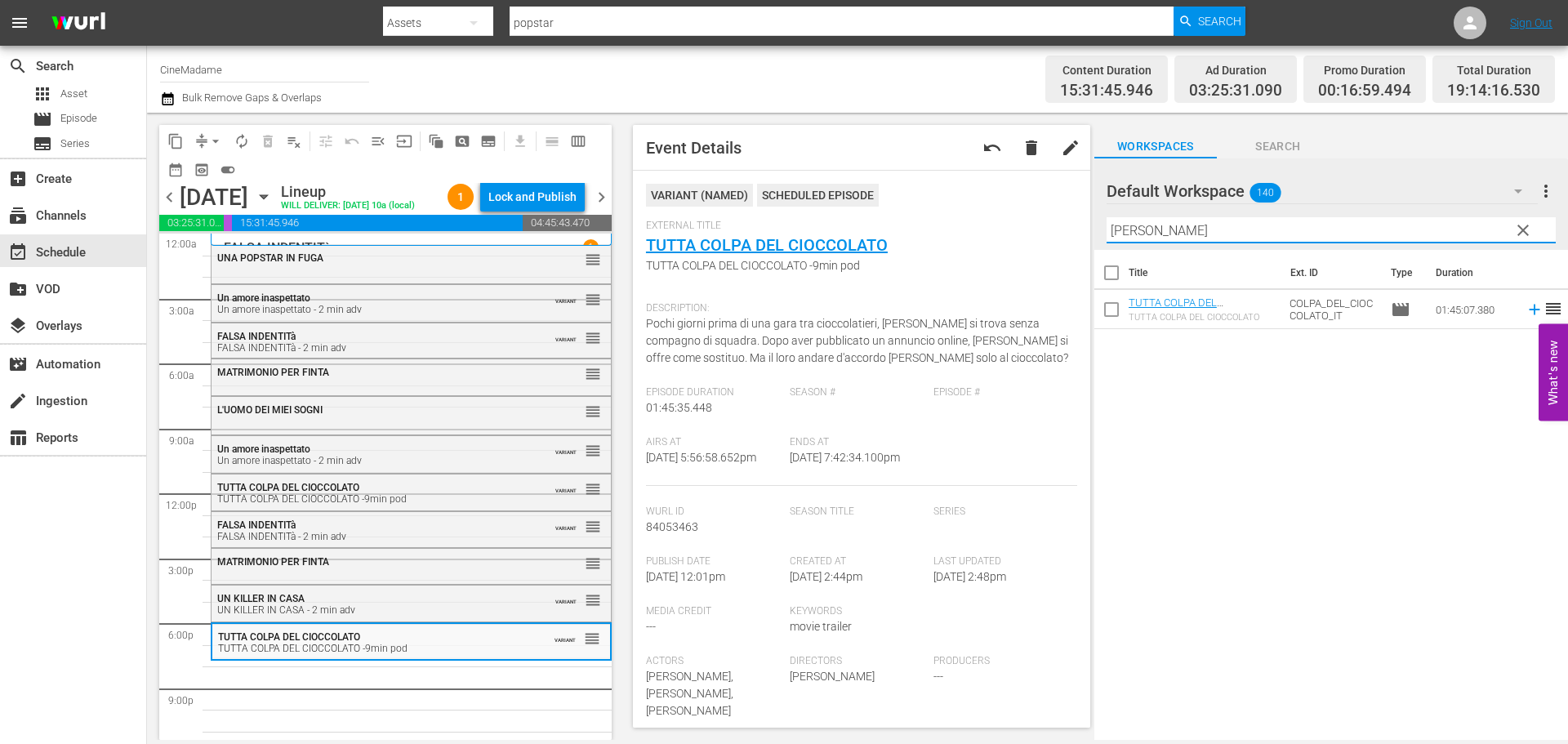
click at [1173, 219] on input "ciocco" at bounding box center [1331, 230] width 449 height 26
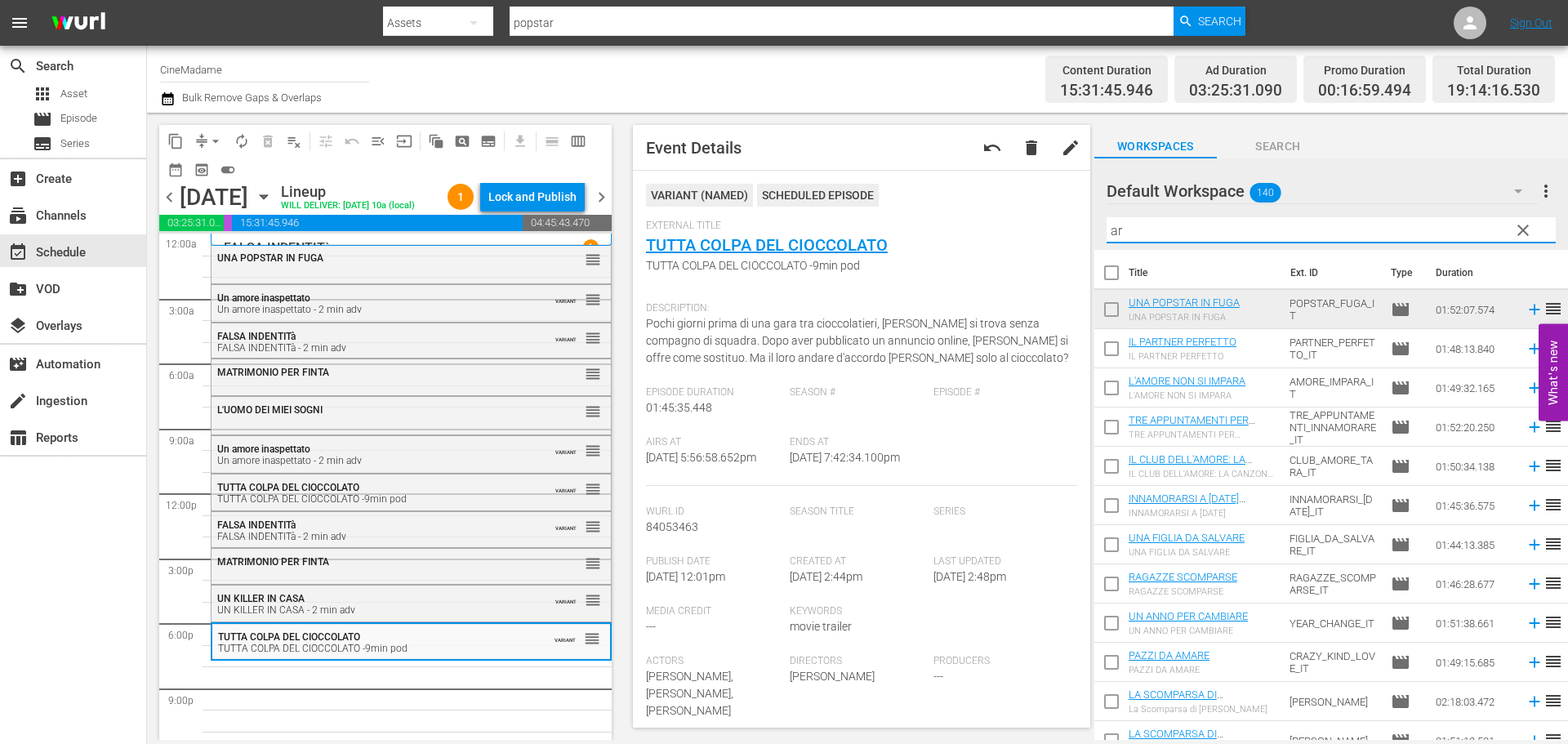
type input "a"
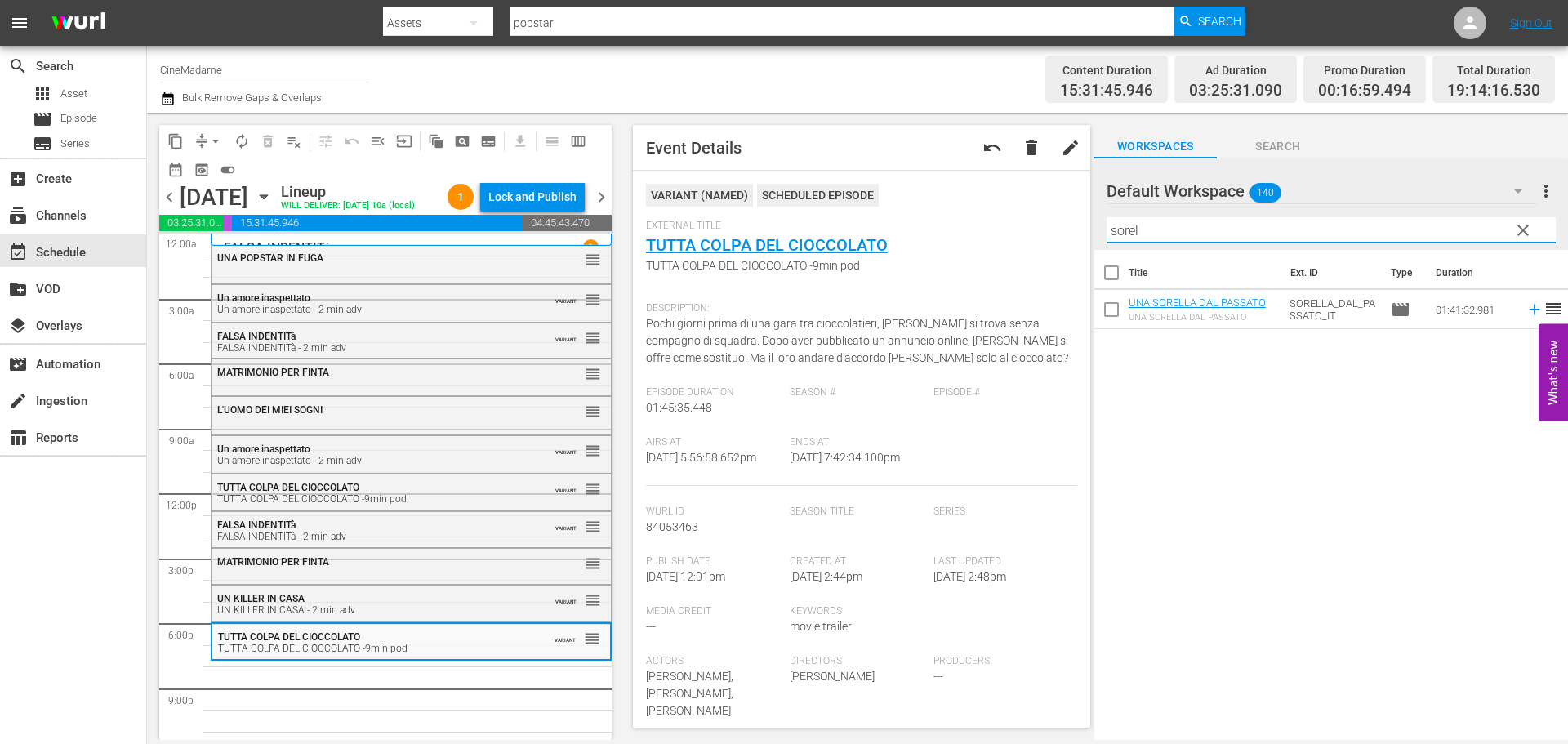
type input "sorel"
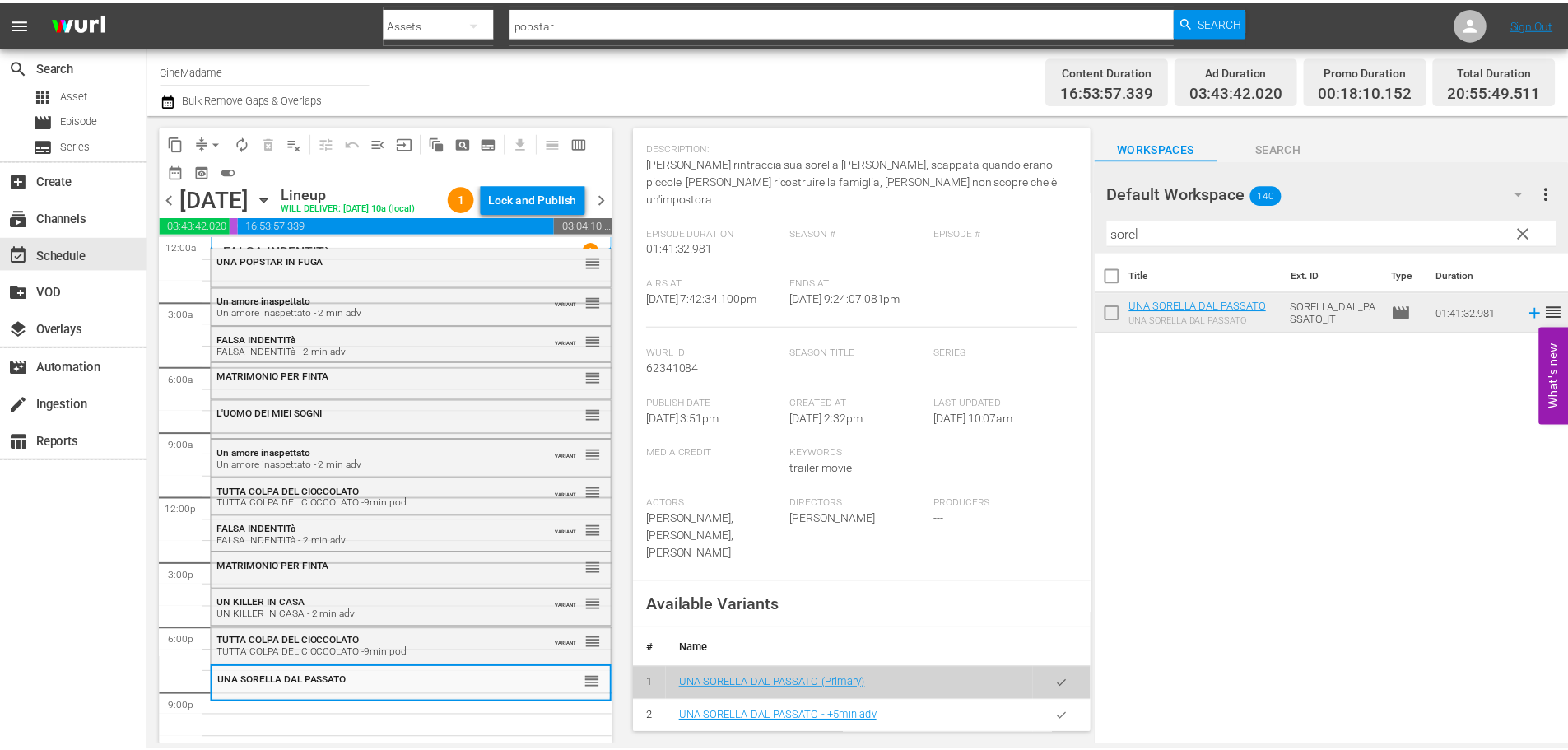
scroll to position [0, 0]
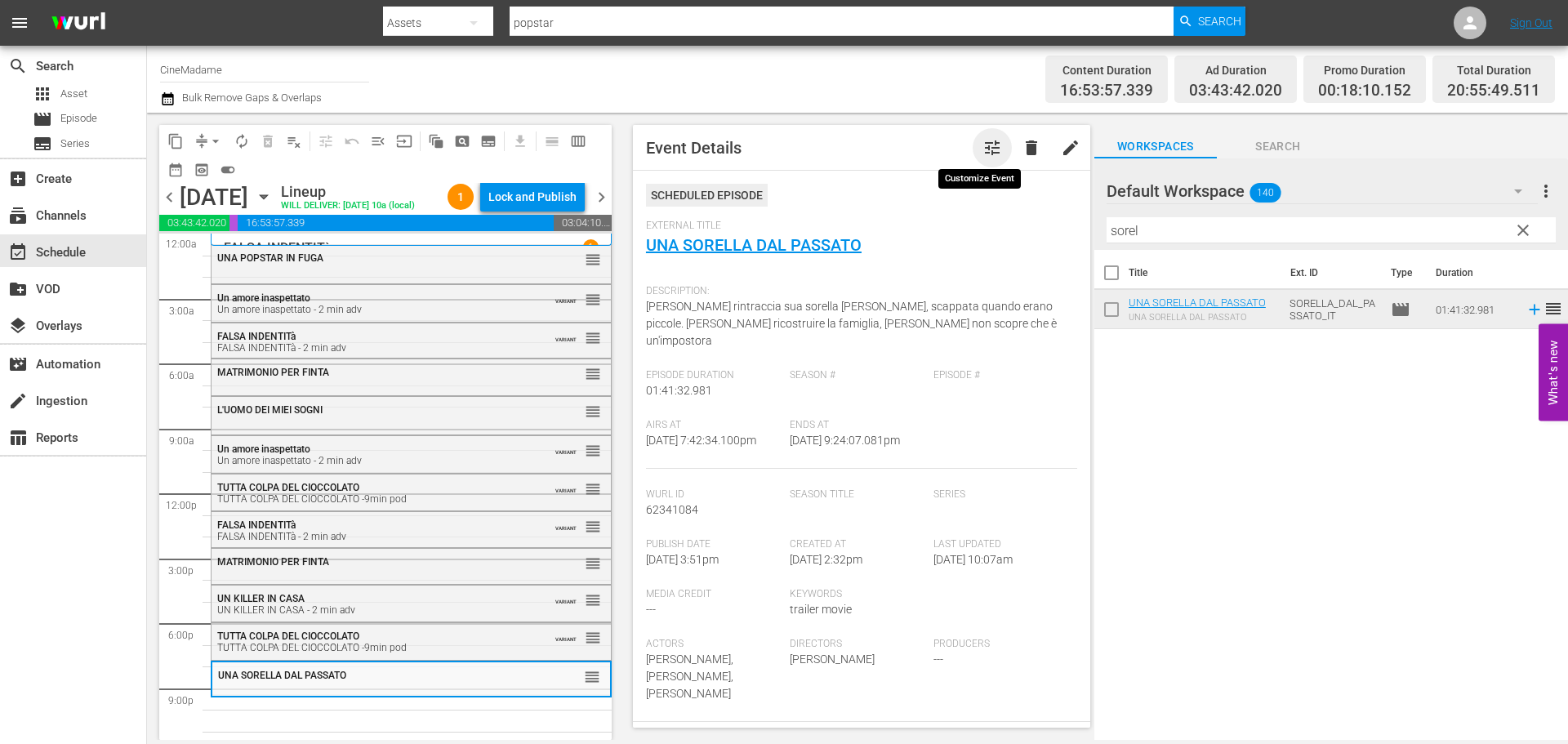
click at [984, 143] on span "tune" at bounding box center [992, 148] width 20 height 20
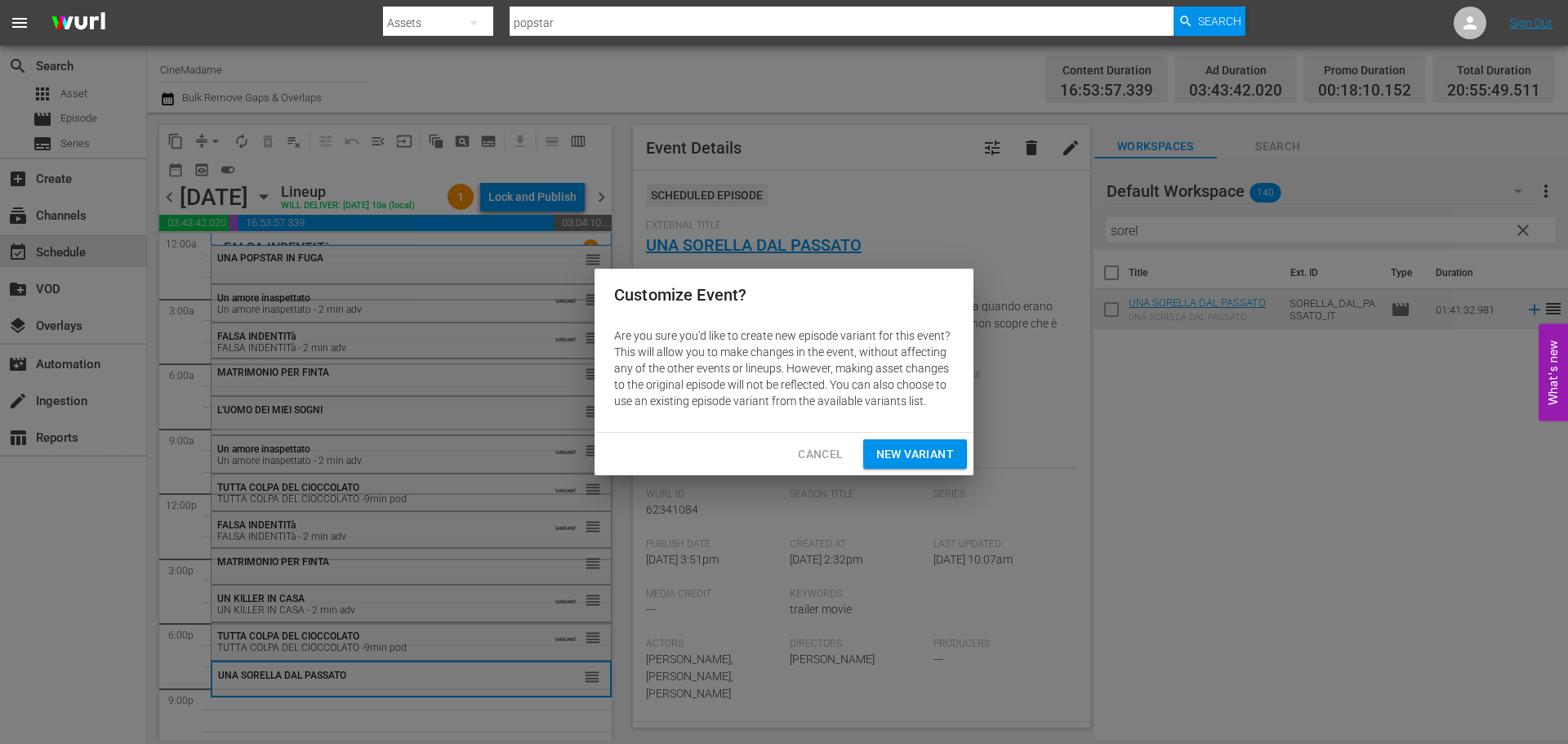
click at [911, 461] on span "New Variant" at bounding box center [915, 454] width 78 height 20
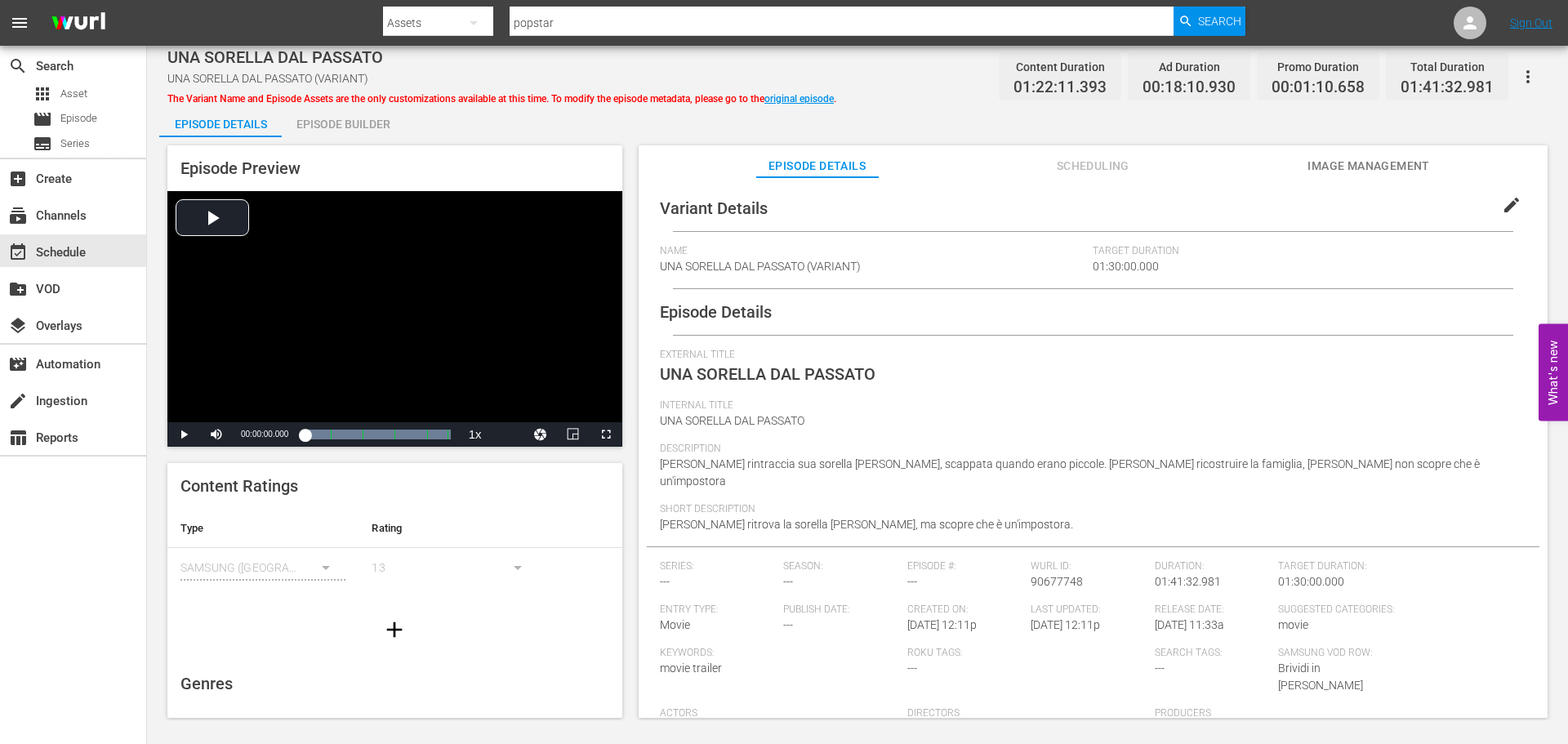
click at [1515, 200] on button "edit" at bounding box center [1512, 205] width 39 height 39
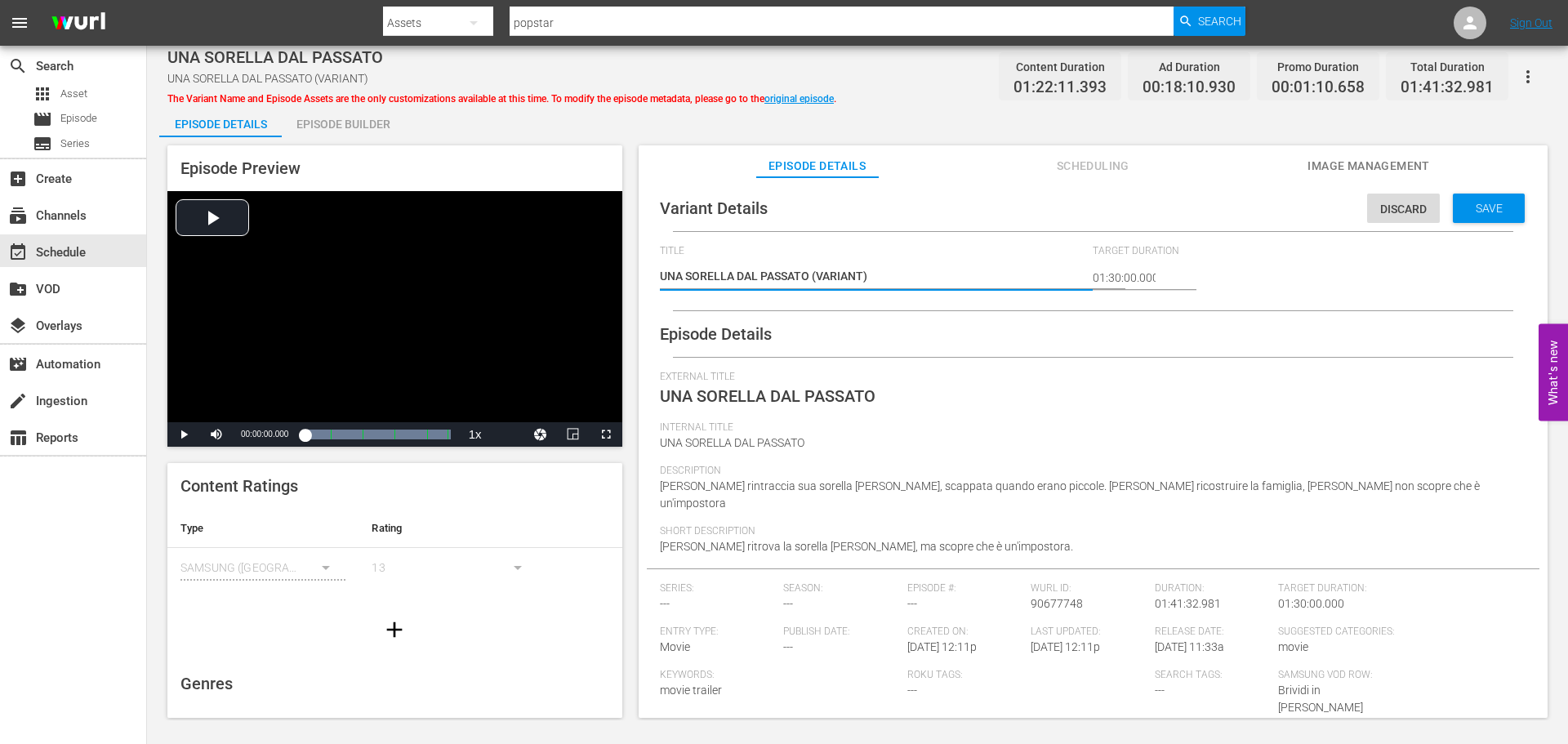
click at [904, 282] on textarea "UNA SORELLA DAL PASSATO (VARIANT)" at bounding box center [872, 278] width 425 height 20
drag, startPoint x: 912, startPoint y: 280, endPoint x: 813, endPoint y: 275, distance: 99.1
click at [813, 275] on textarea "UNA SORELLA DAL PASSATO (VARIANT)" at bounding box center [872, 278] width 425 height 20
type textarea "UNA SORELLA DAL PASSATO -"
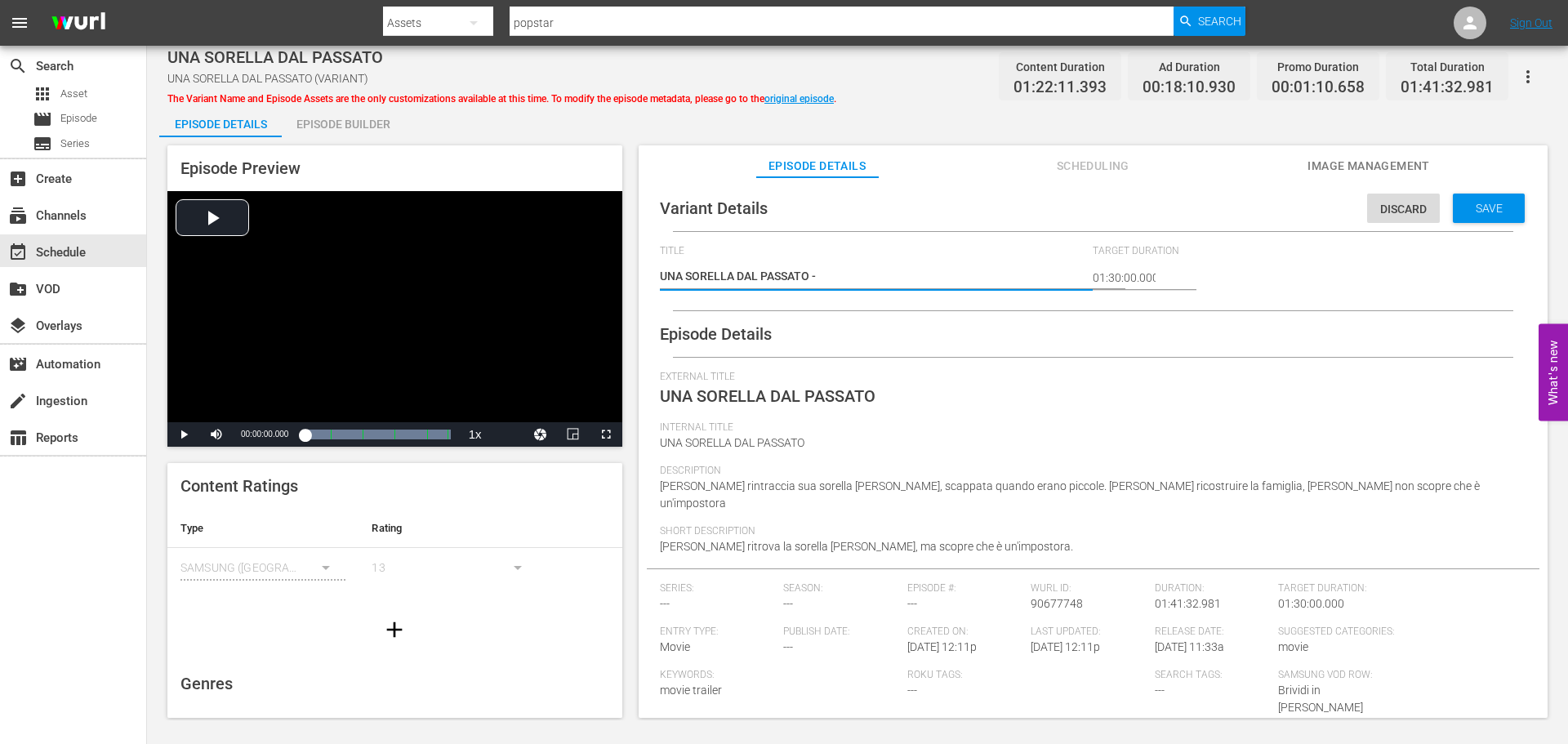
type textarea "UNA SORELLA DAL PASSATO -"
type textarea "UNA SORELLA DAL PASSATO -2"
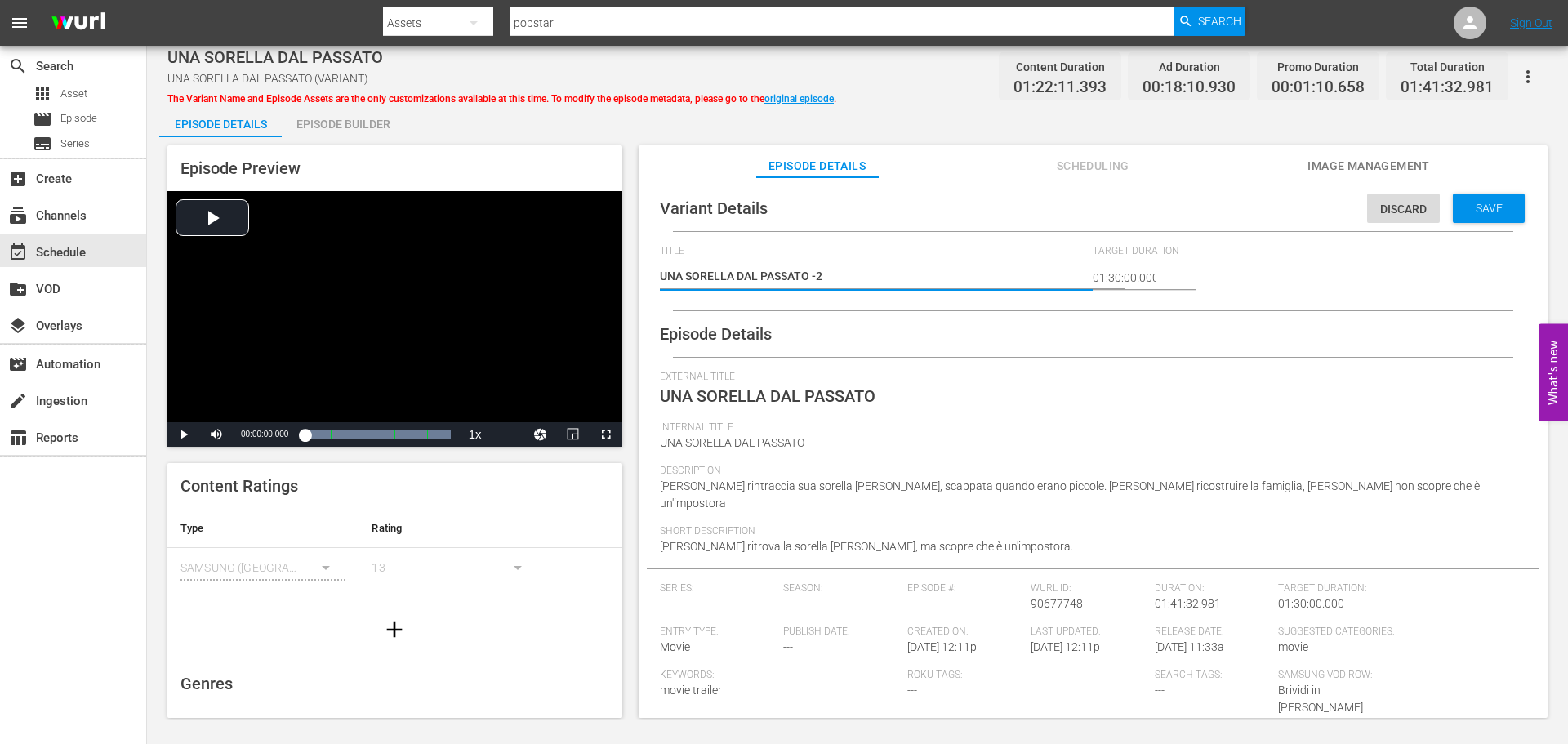
type textarea "UNA SORELLA DAL PASSATO -2"
type textarea "UNA SORELLA DAL PASSATO -2 m"
type textarea "UNA SORELLA DAL PASSATO -2 mi"
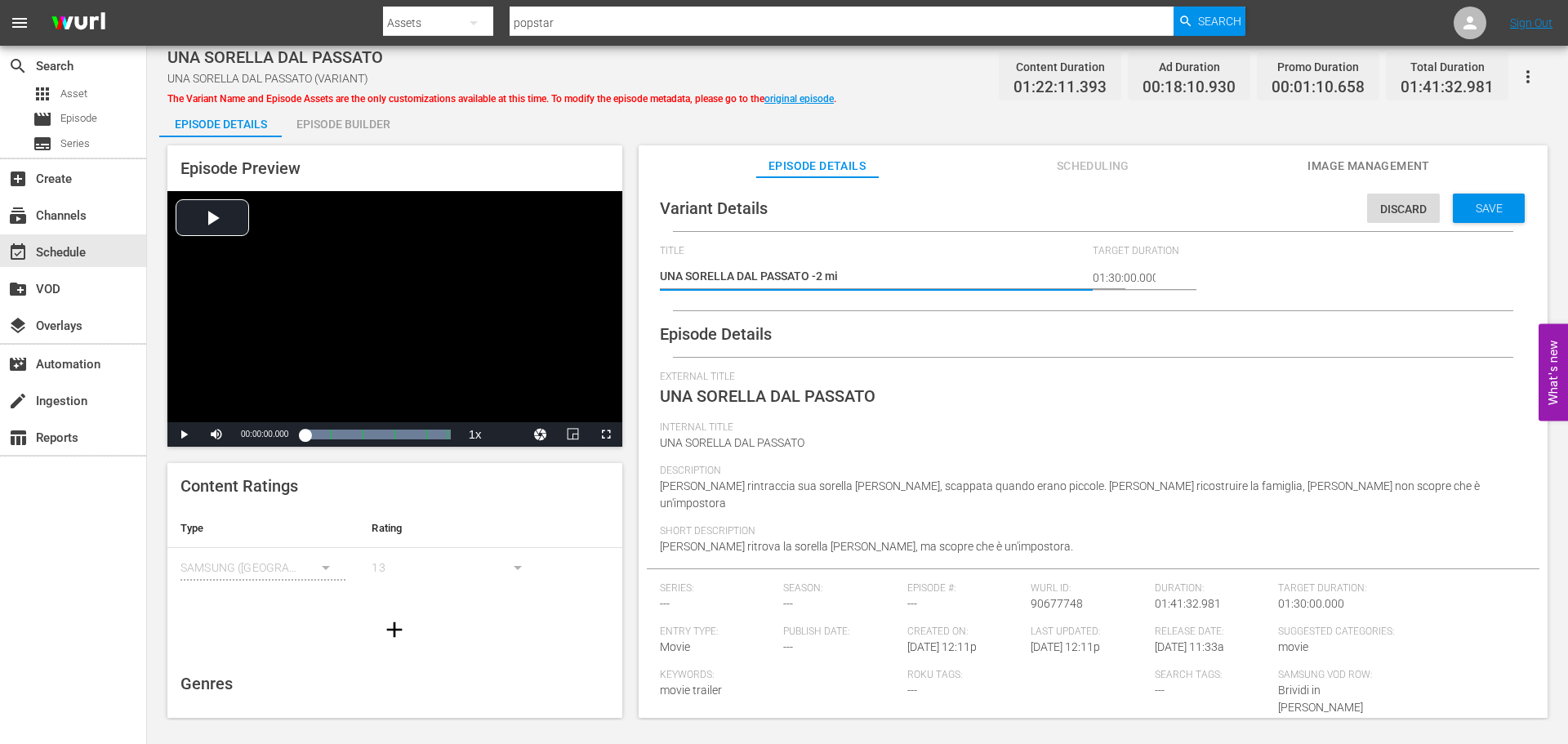
type textarea "UNA SORELLA DAL PASSATO -2 min"
type textarea "UNA SORELLA DAL PASSATO -2 min a"
type textarea "UNA SORELLA DAL PASSATO -2 min ad"
type textarea "UNA SORELLA DAL PASSATO -2 min adv"
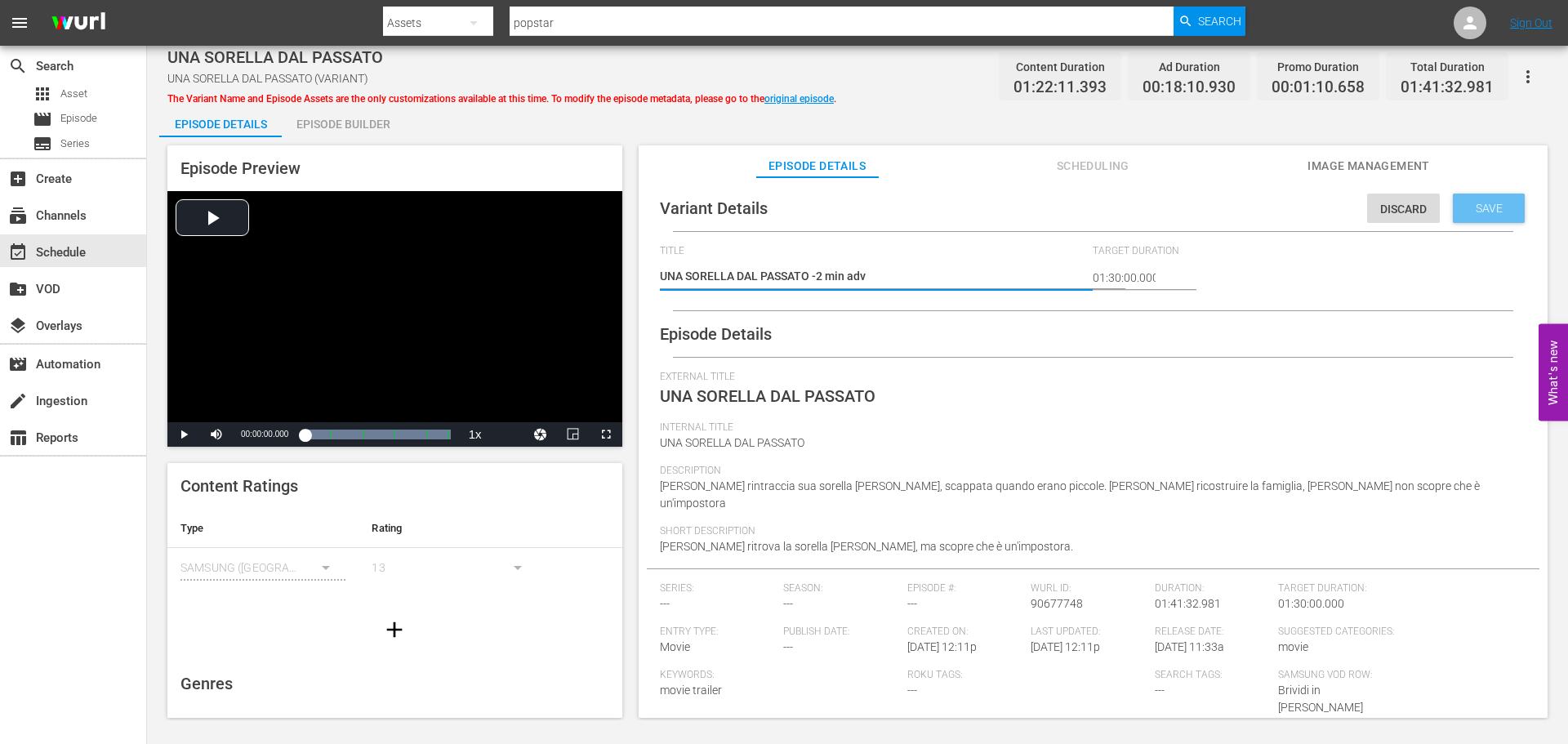
type textarea "UNA SORELLA DAL PASSATO -2 min adv"
click at [1485, 206] on span "Save" at bounding box center [1490, 208] width 53 height 13
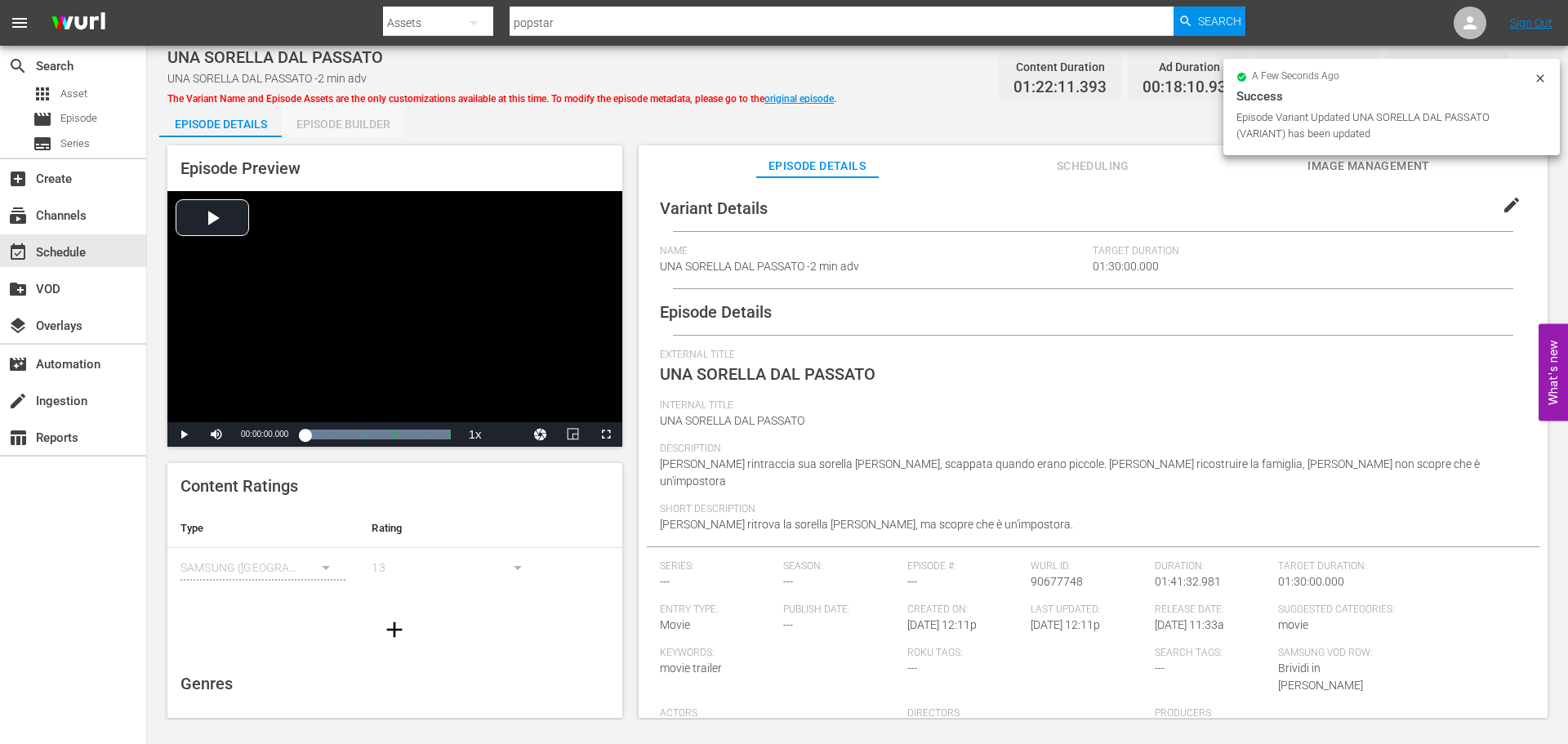
click at [378, 114] on div "Episode Builder" at bounding box center [342, 124] width 122 height 39
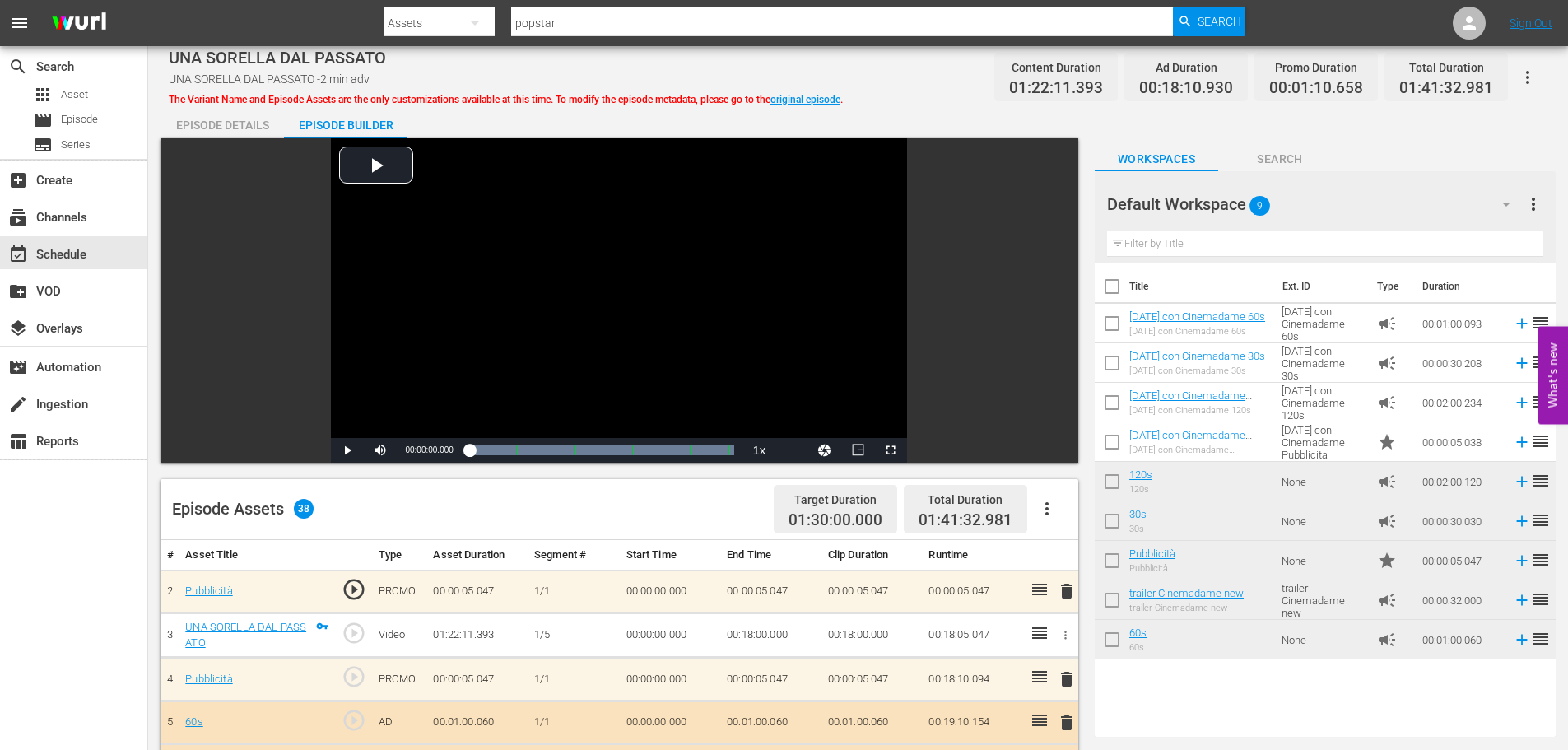
click at [1053, 503] on icon "button" at bounding box center [1047, 508] width 20 height 20
click at [1091, 563] on div "Clear Ads" at bounding box center [1096, 555] width 112 height 40
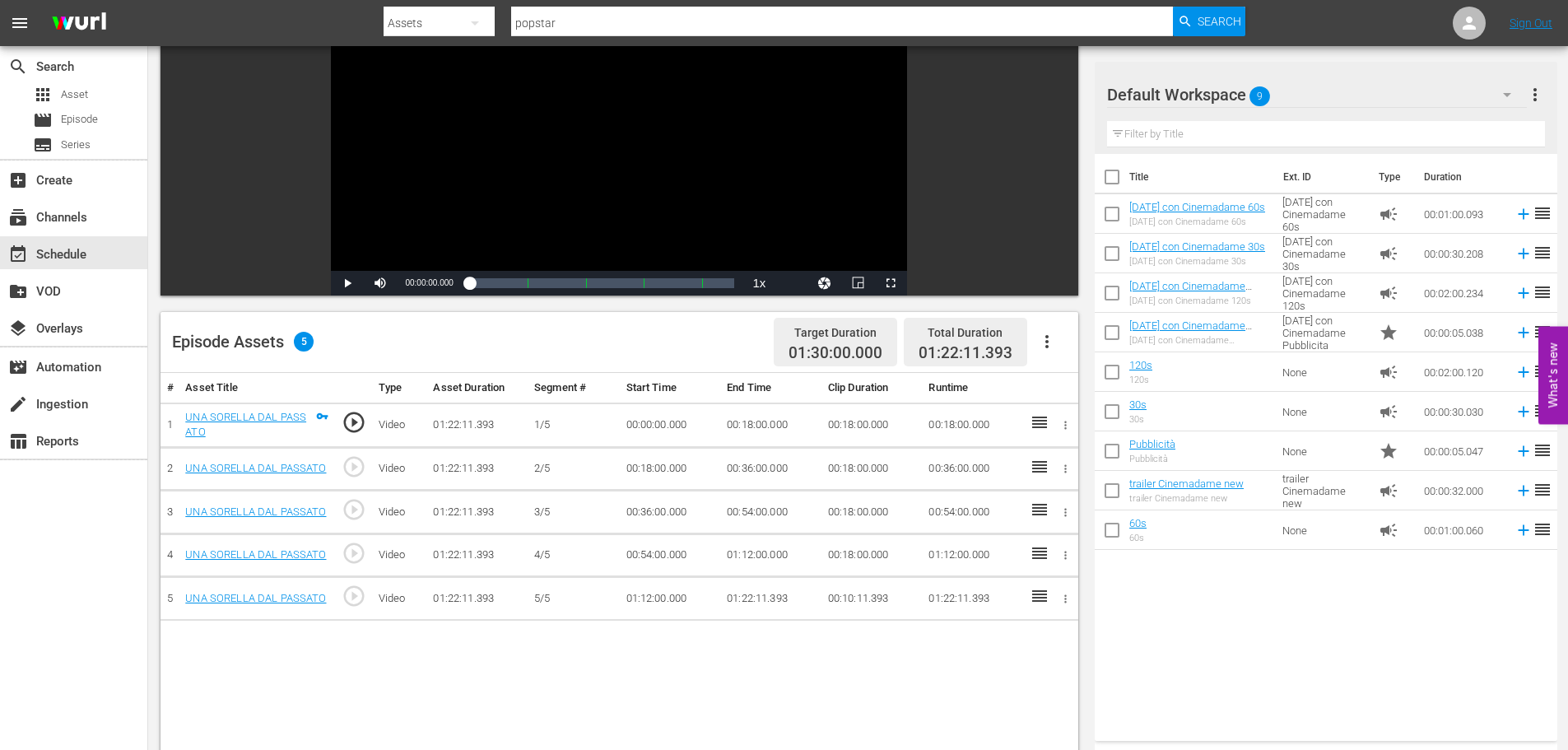
scroll to position [247, 0]
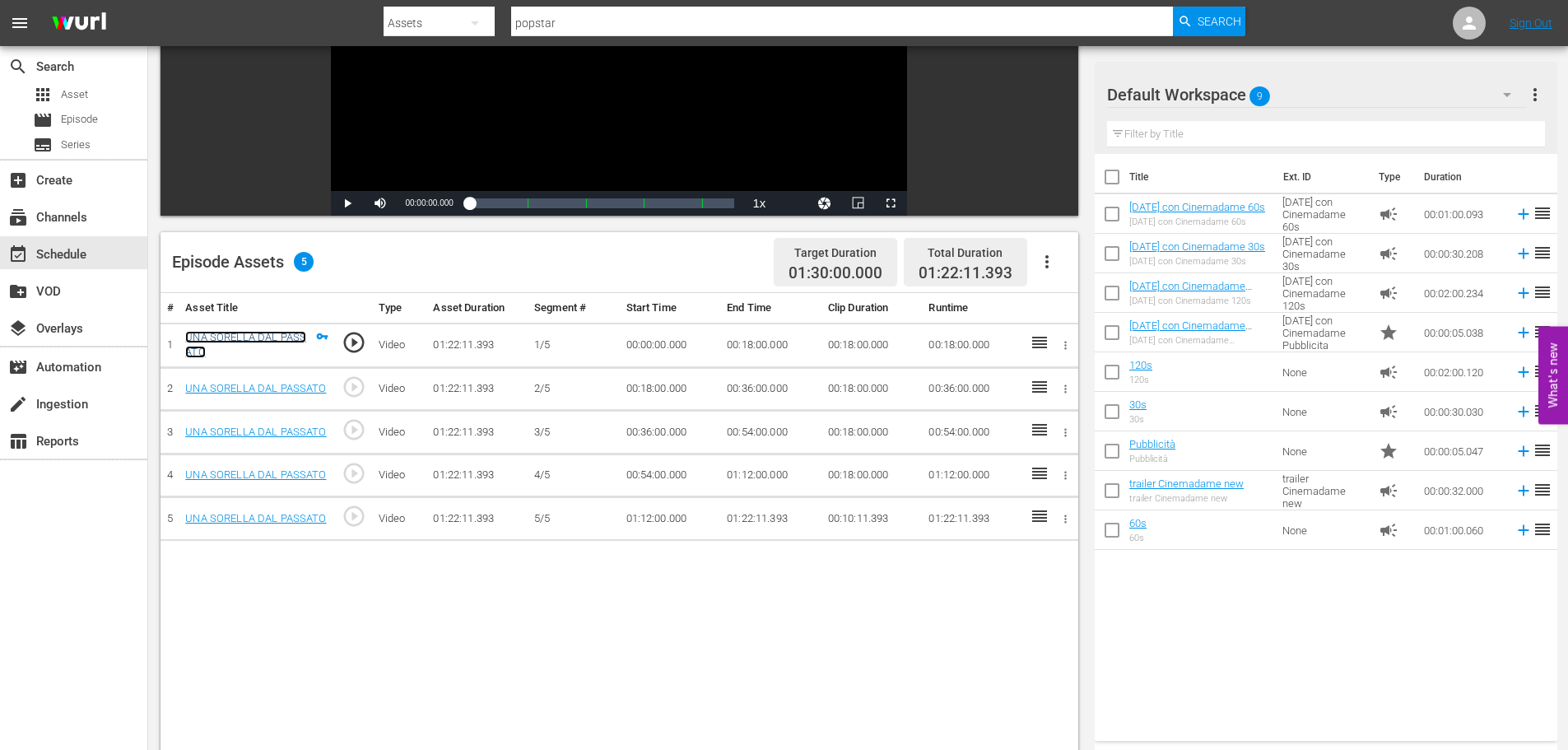
click at [243, 339] on link "UNA SORELLA DAL PASSATO" at bounding box center [245, 344] width 121 height 28
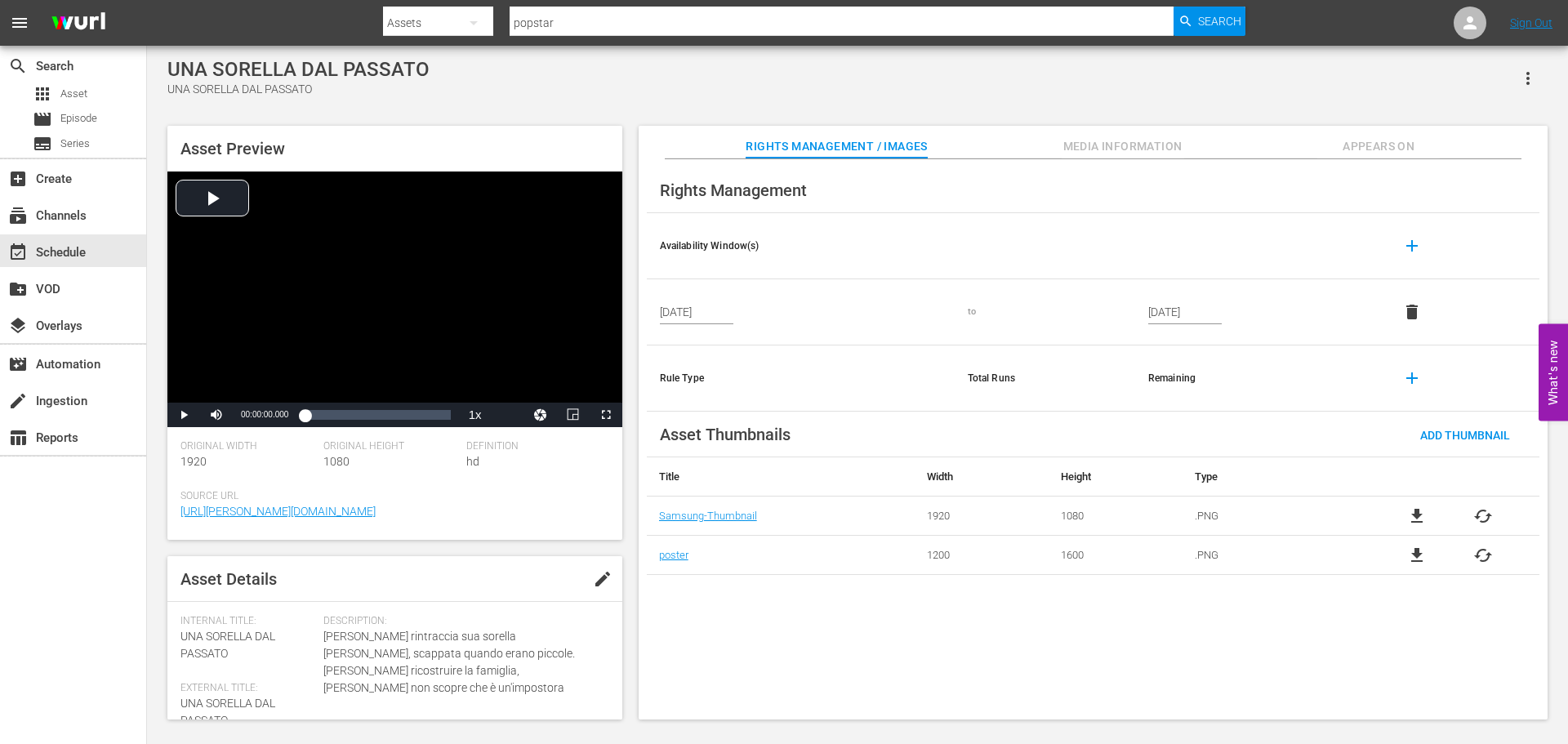
click at [1523, 78] on icon "button" at bounding box center [1528, 78] width 20 height 20
click at [1494, 86] on div "Add To Workspace" at bounding box center [1479, 85] width 111 height 39
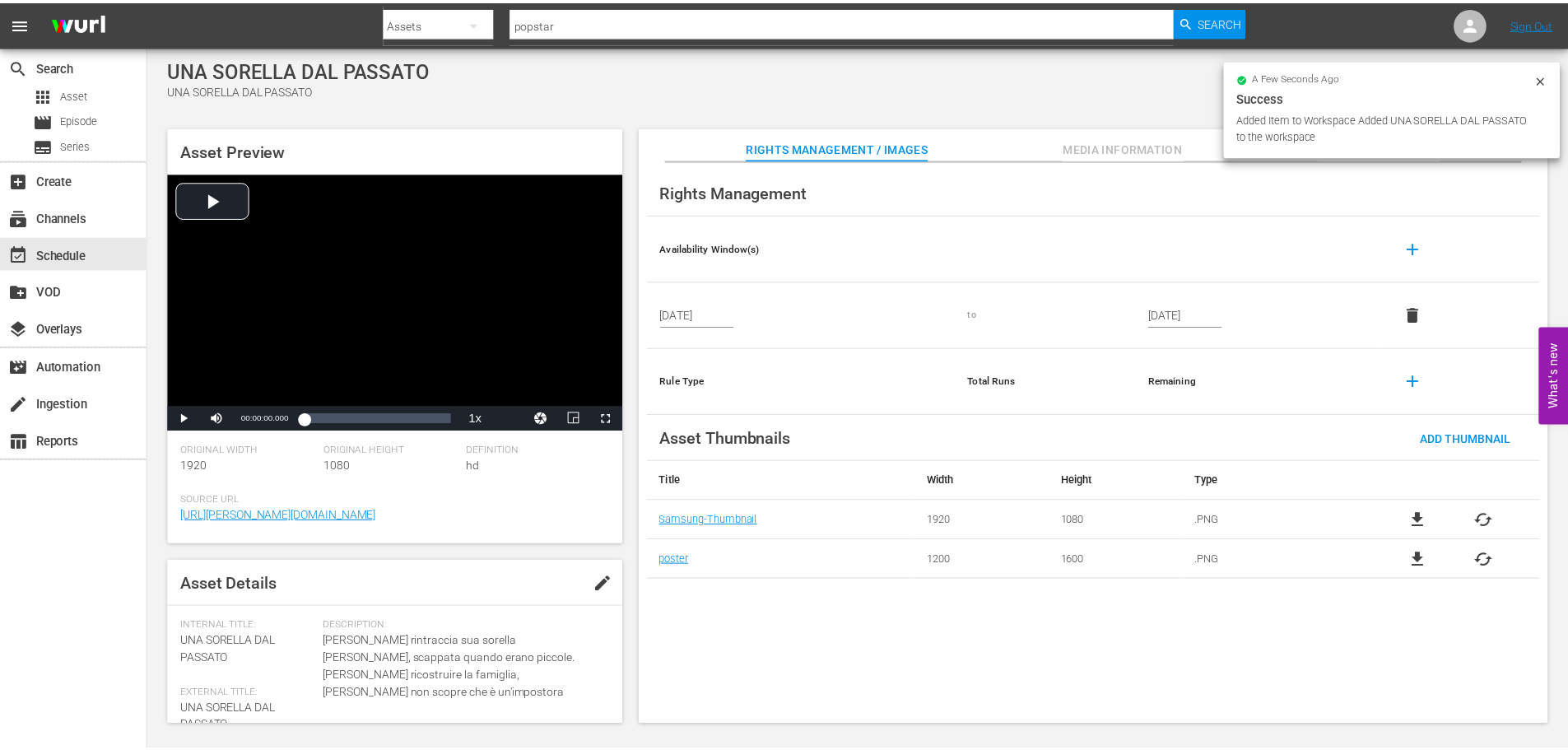
scroll to position [247, 0]
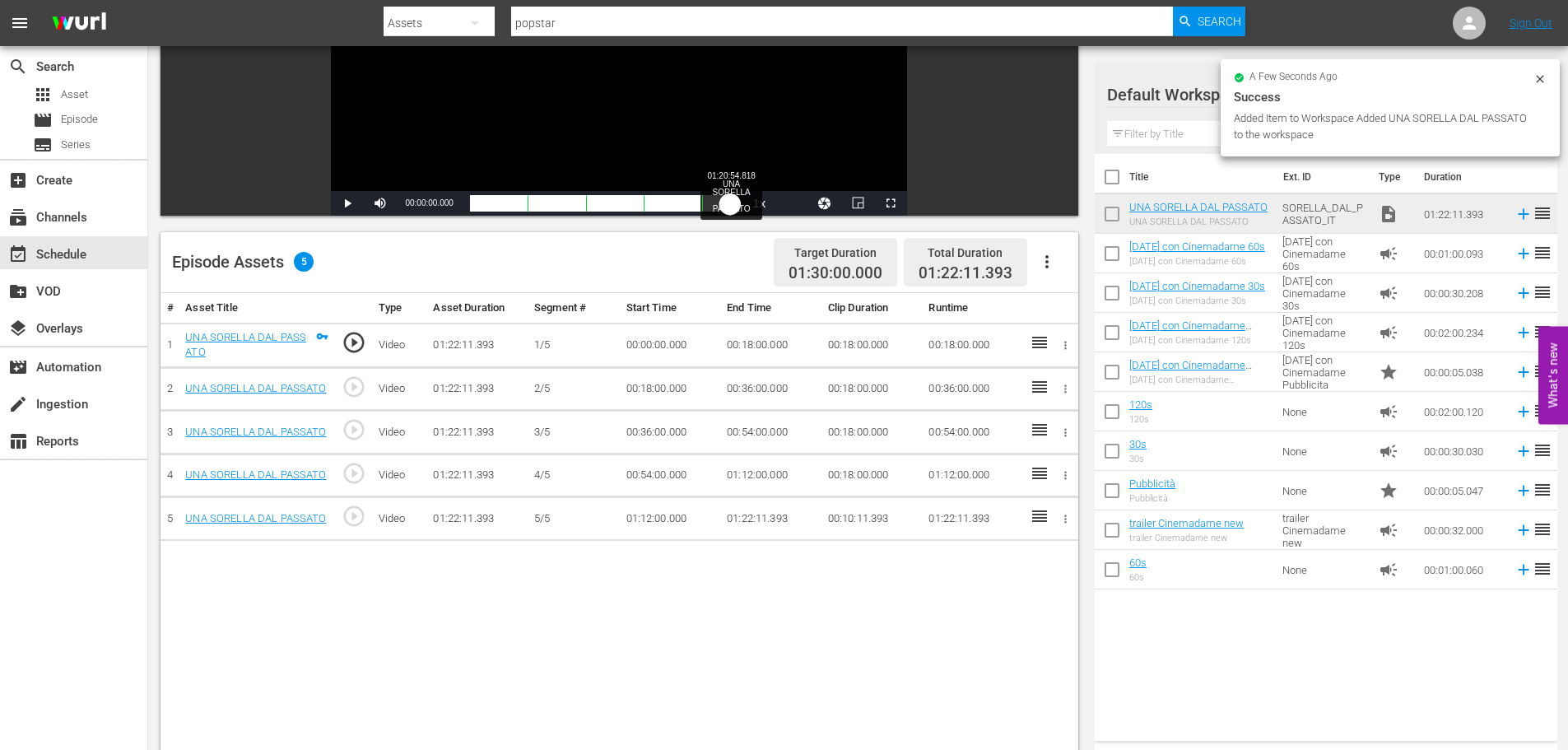
click at [731, 201] on div "Loaded : 0.12% 01:20:54.818 UNA SORELLA DAL PASSATO 00:00:00.000" at bounding box center [602, 203] width 265 height 16
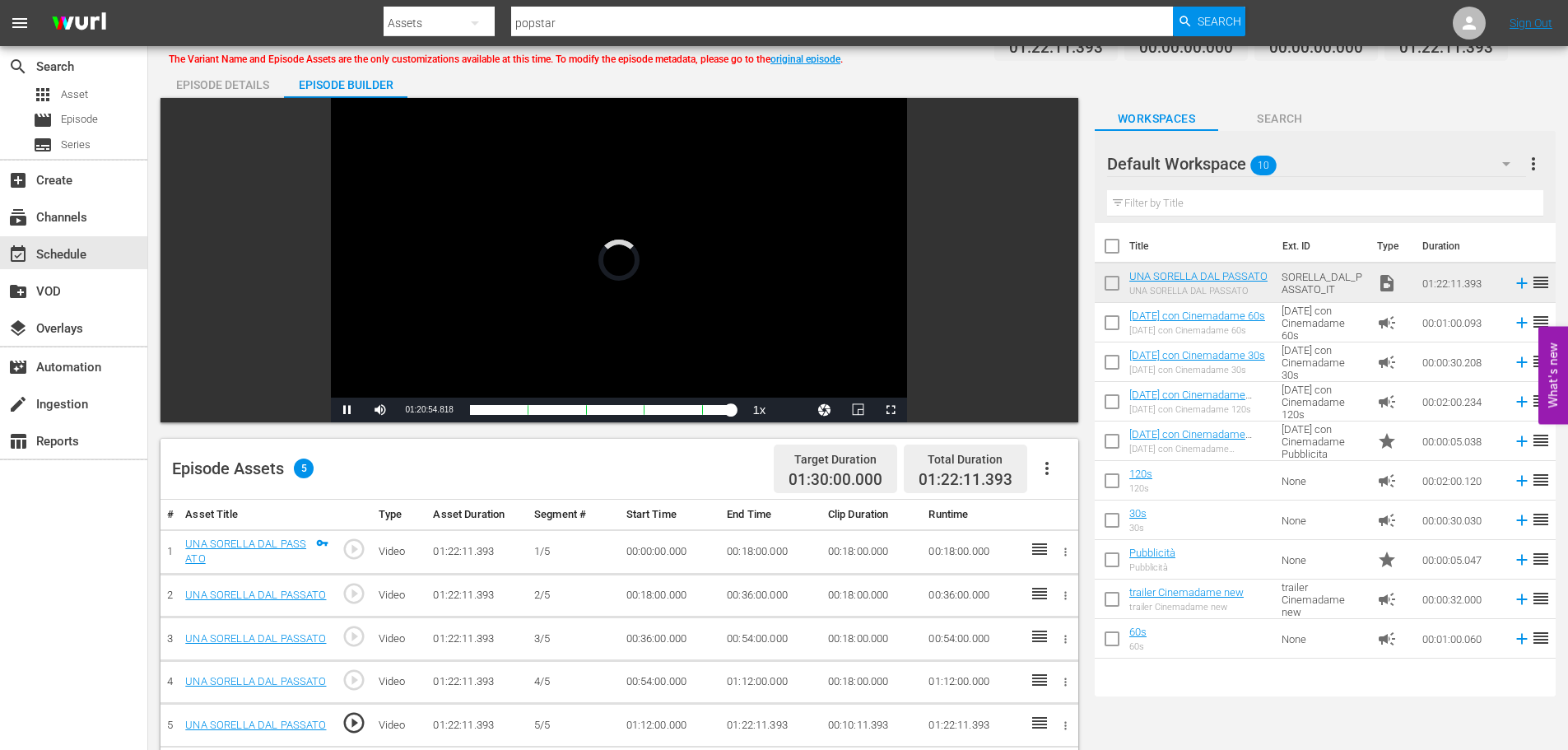
scroll to position [0, 0]
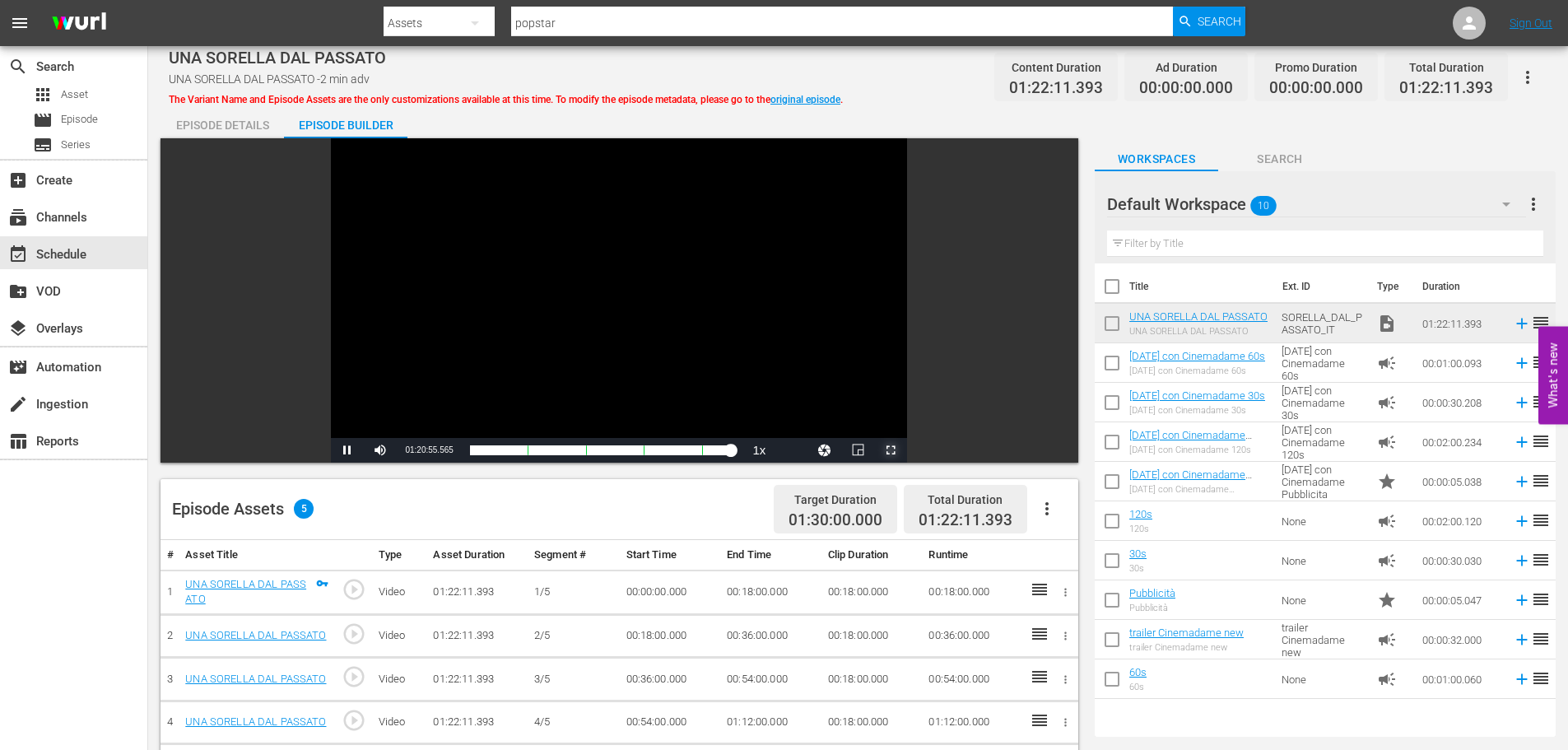
click at [890, 450] on span "Video Player" at bounding box center [890, 450] width 0 height 0
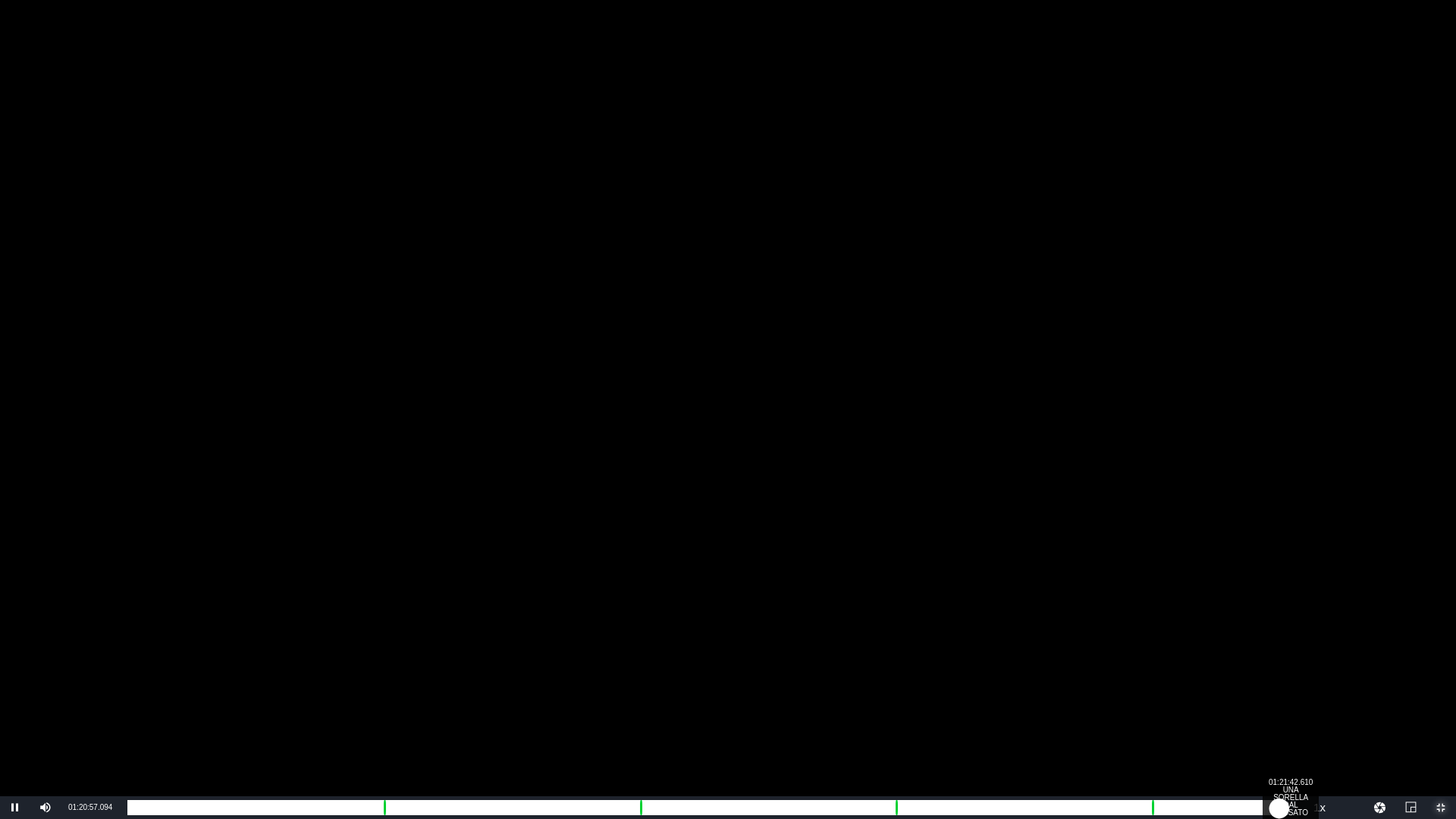
click at [1279, 691] on div "01:20:57.097" at bounding box center [703, 808] width 1151 height 15
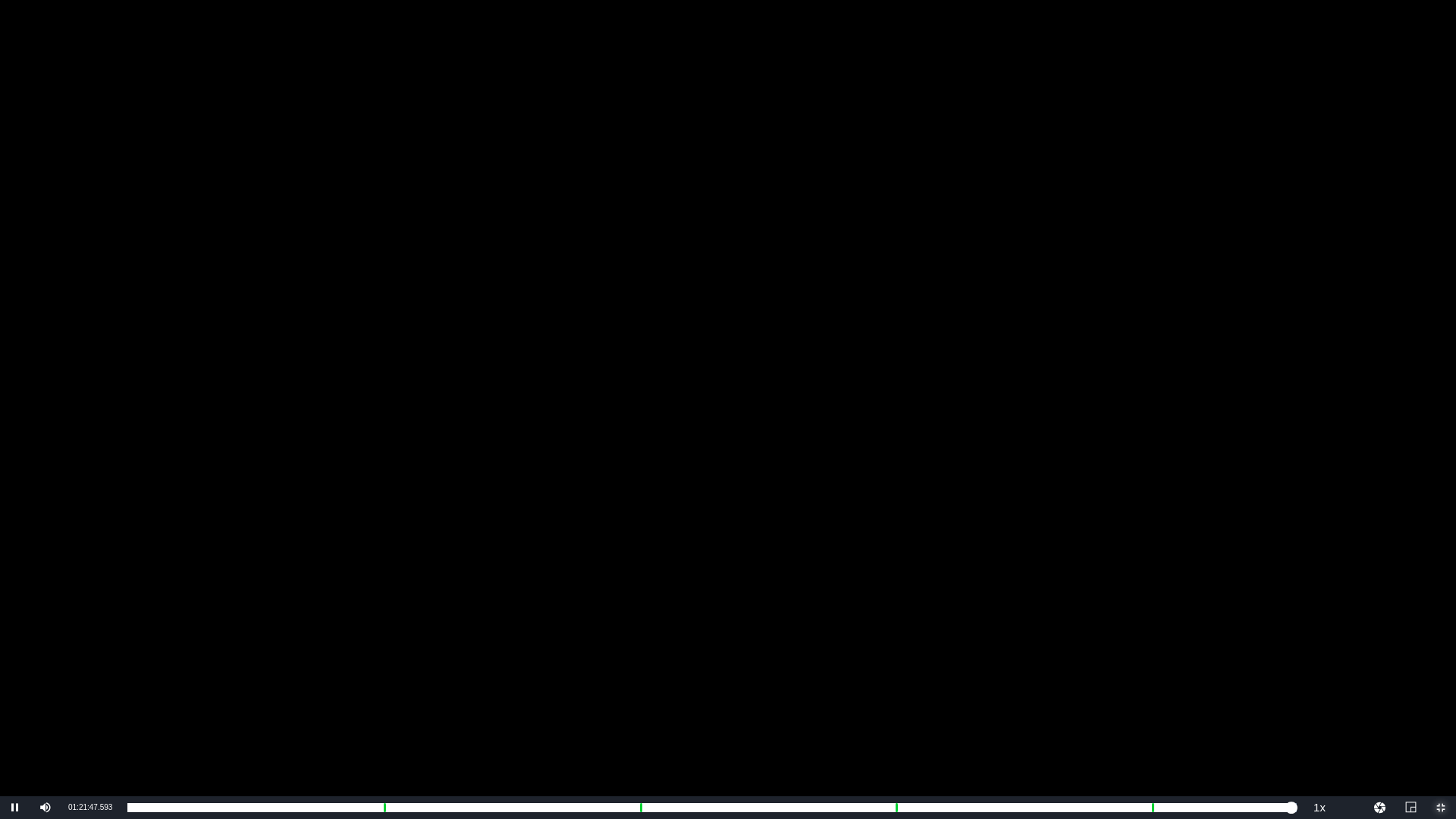
click at [1441, 691] on span "Video Player" at bounding box center [1441, 808] width 0 height 0
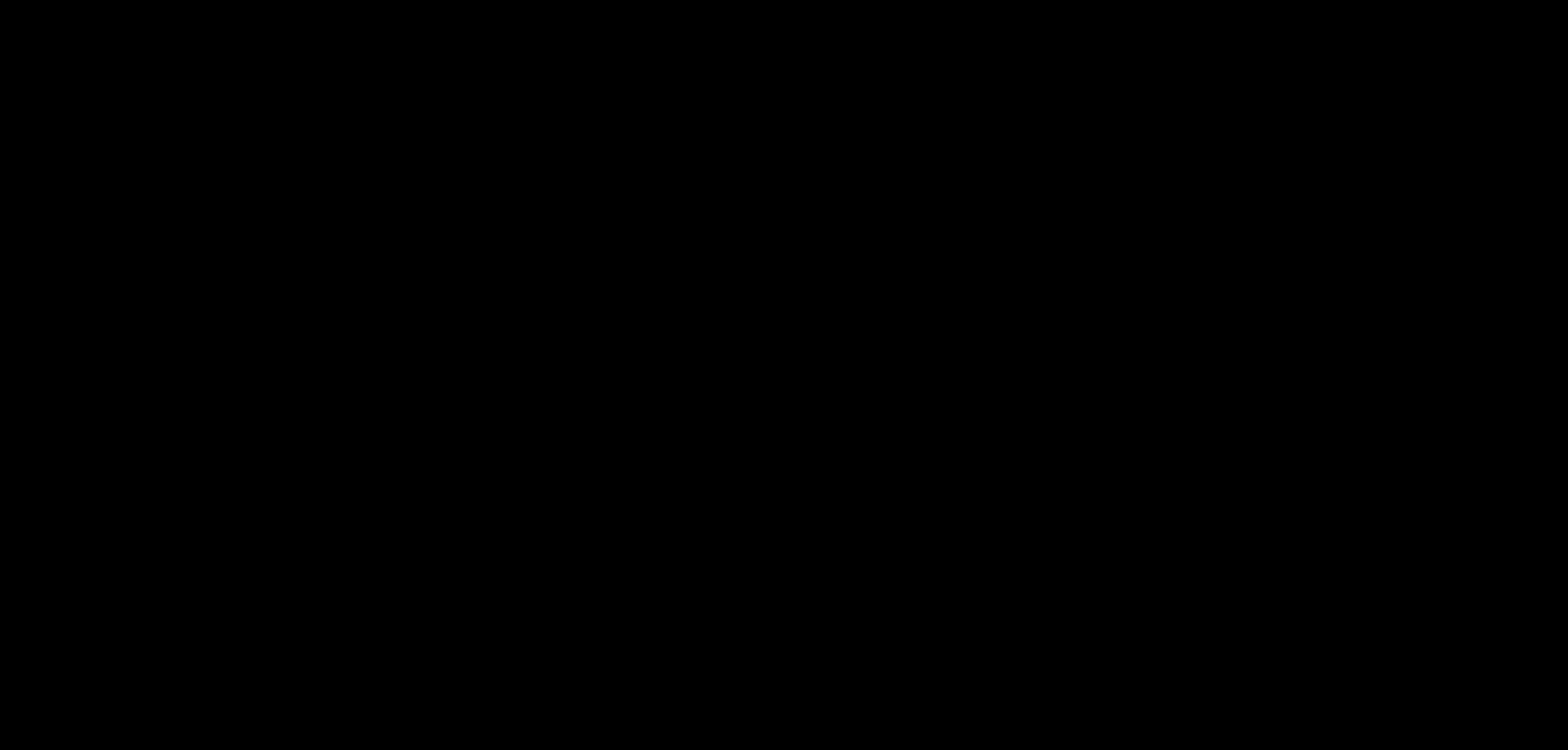
scroll to position [329, 0]
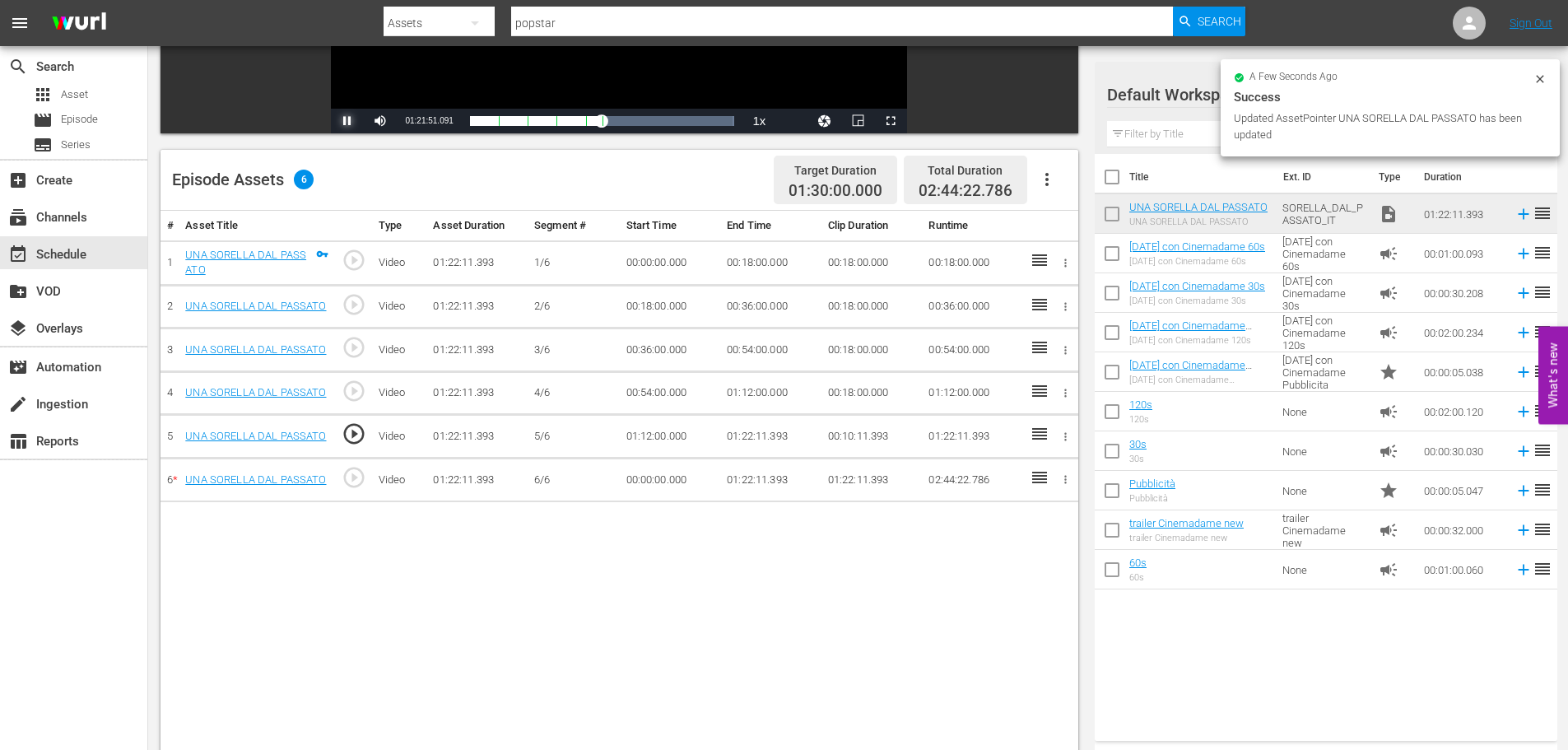
click at [348, 121] on span "Video Player" at bounding box center [348, 121] width 0 height 0
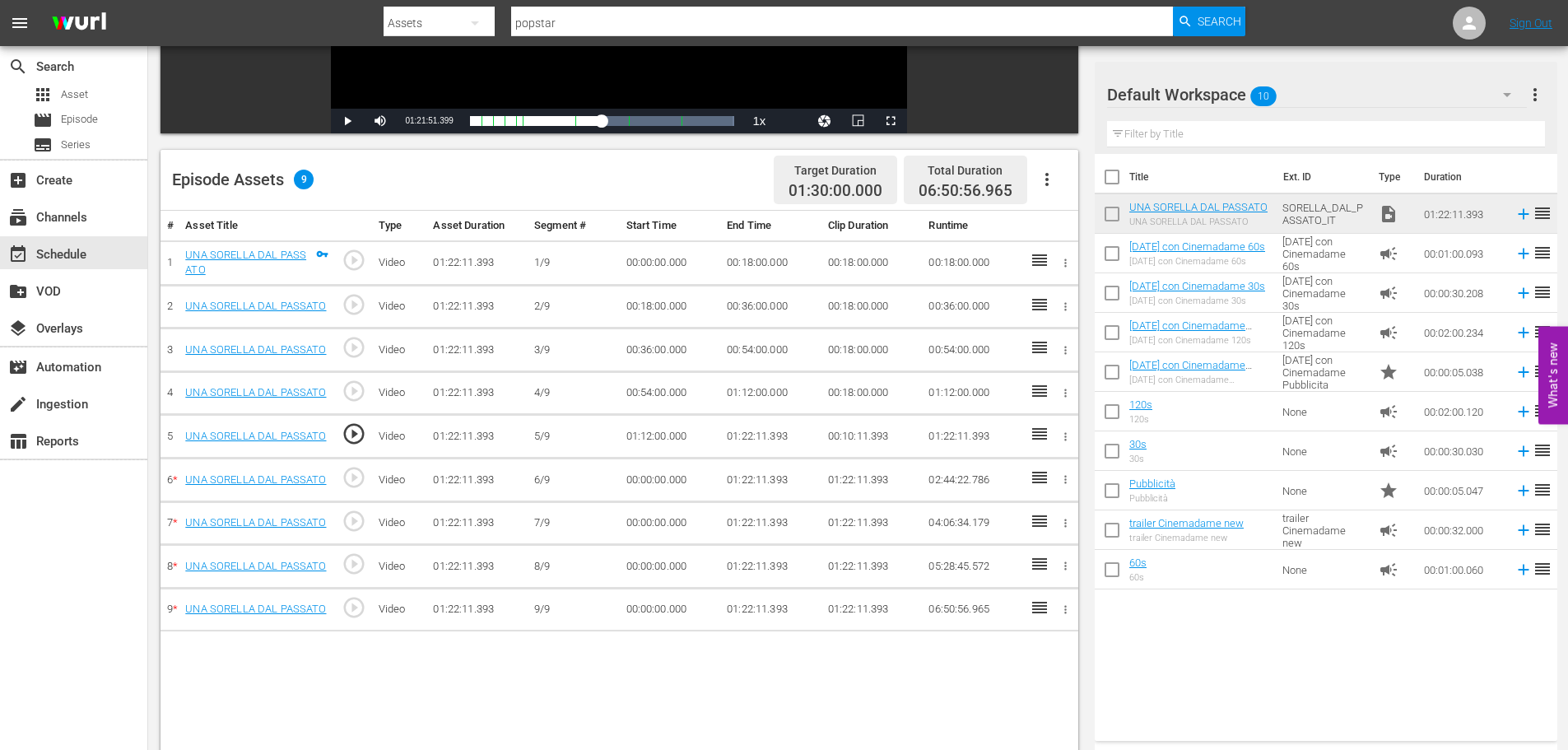
click at [679, 419] on td "01:12:00.000" at bounding box center [670, 437] width 102 height 44
click at [676, 444] on td "01:12:00.000" at bounding box center [670, 437] width 102 height 44
drag, startPoint x: 696, startPoint y: 437, endPoint x: 624, endPoint y: 438, distance: 72.0
click at [624, 438] on td "01:12:00.000" at bounding box center [670, 437] width 102 height 44
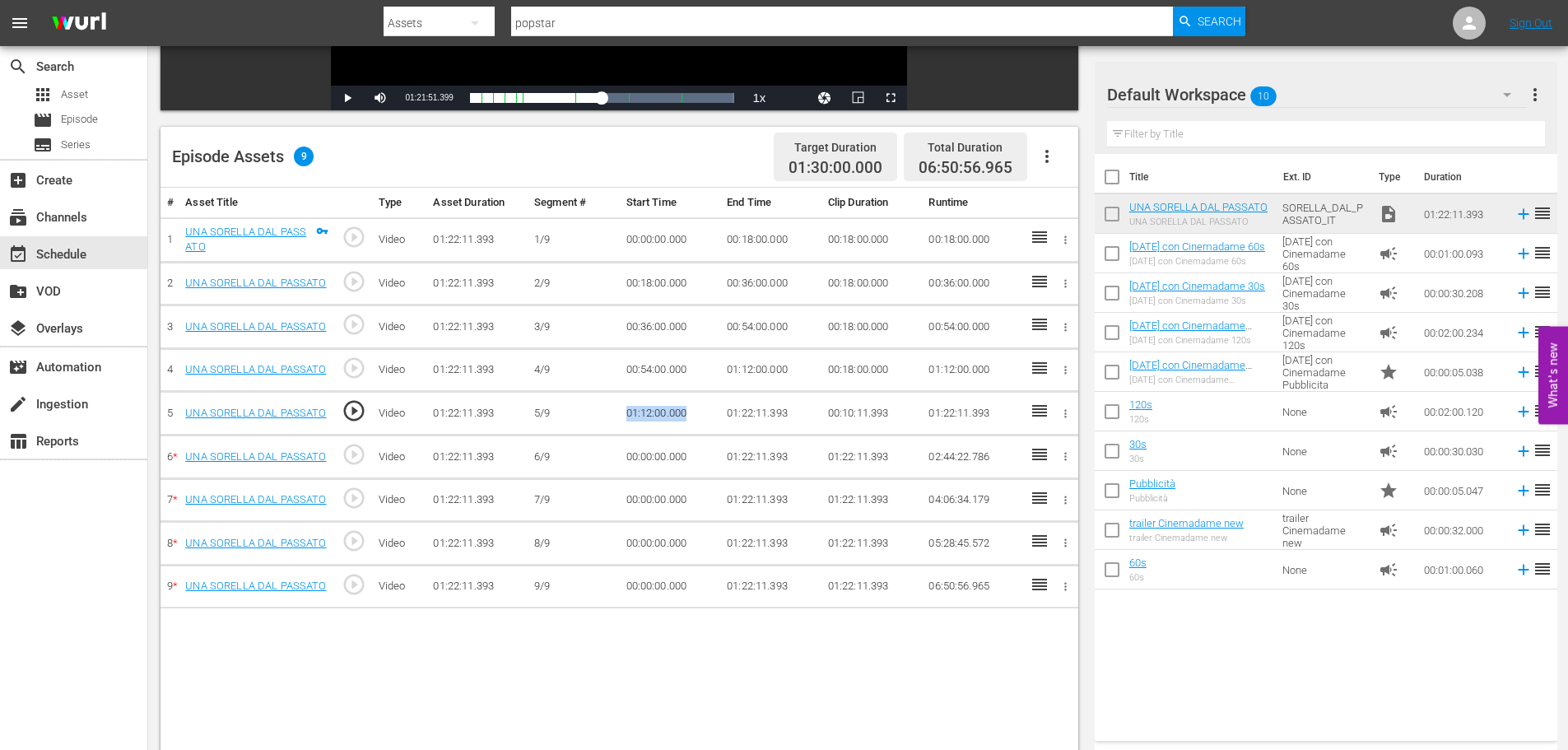
scroll to position [428, 0]
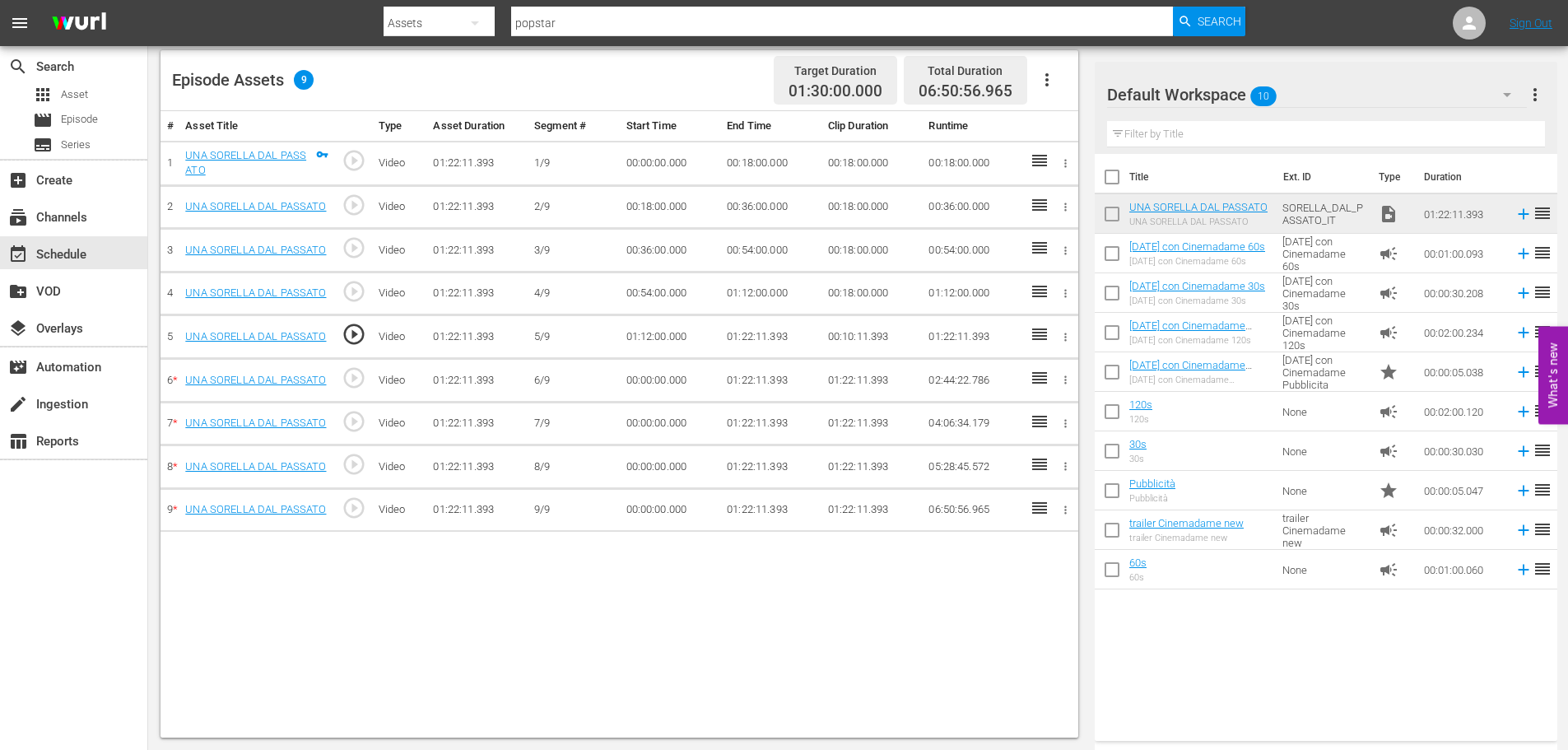
click at [756, 152] on td "00:18:00.000" at bounding box center [771, 163] width 102 height 44
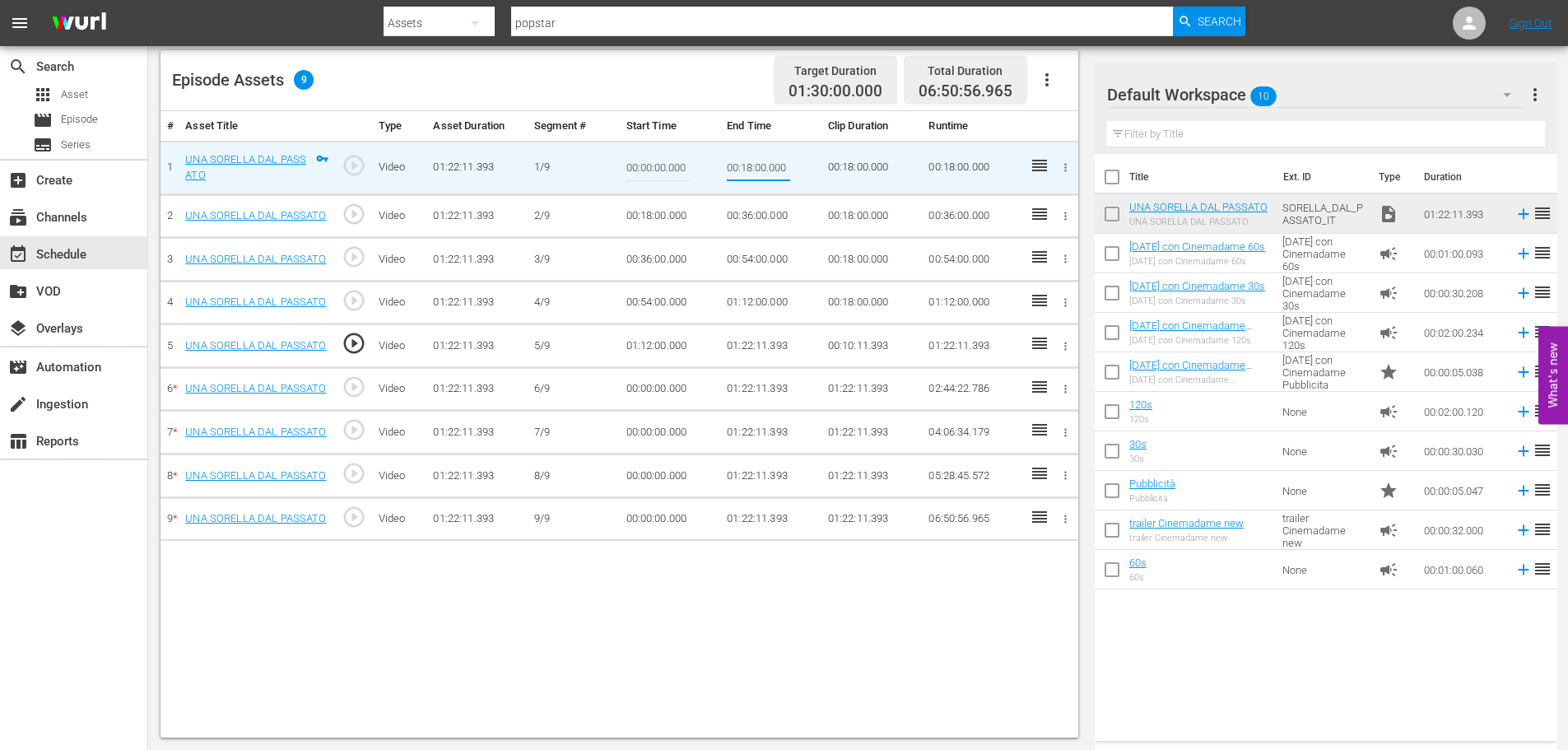
click at [756, 152] on input "00:18:00.000" at bounding box center [758, 168] width 64 height 40
type input "00:09:00"
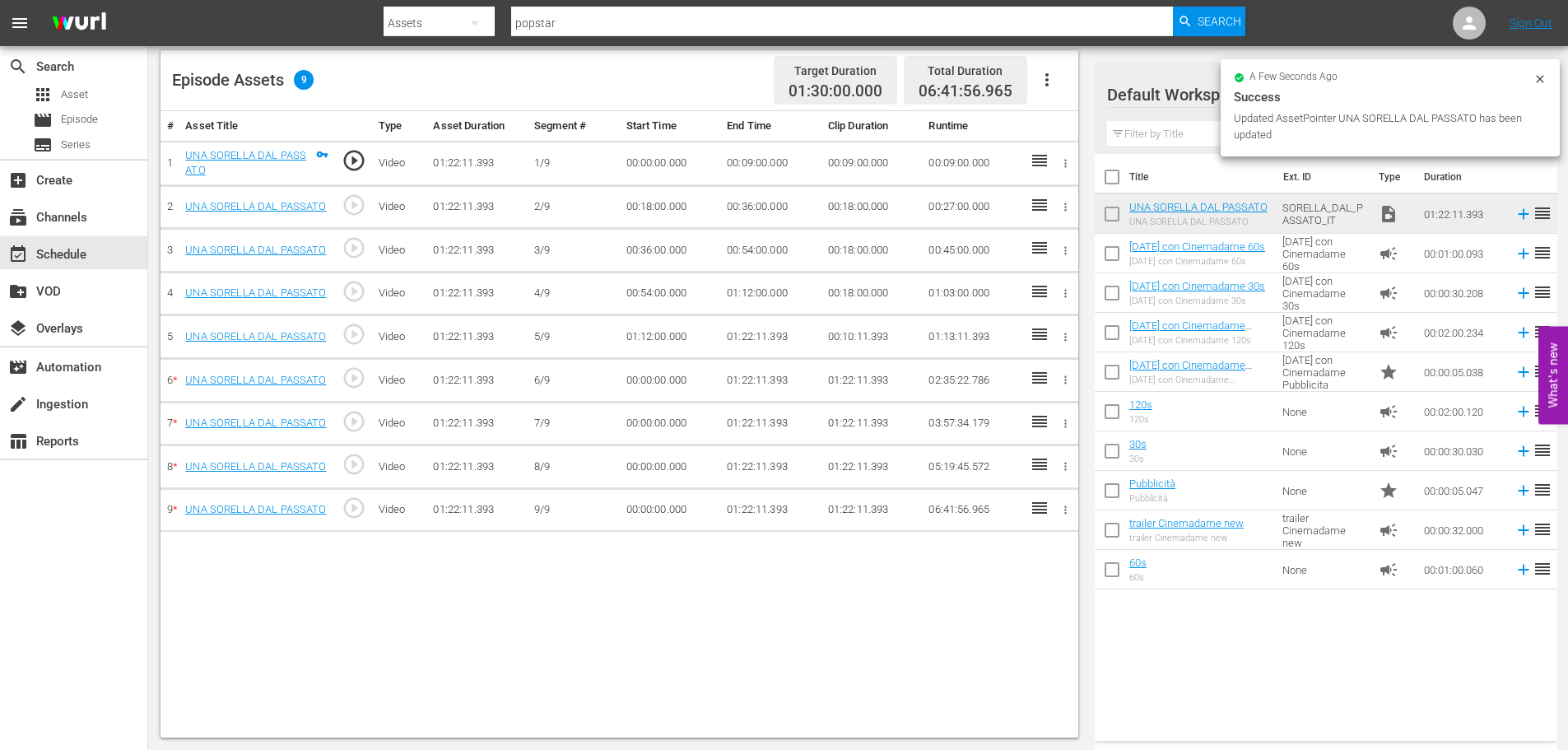
click at [653, 202] on td "00:18:00.000" at bounding box center [670, 207] width 102 height 44
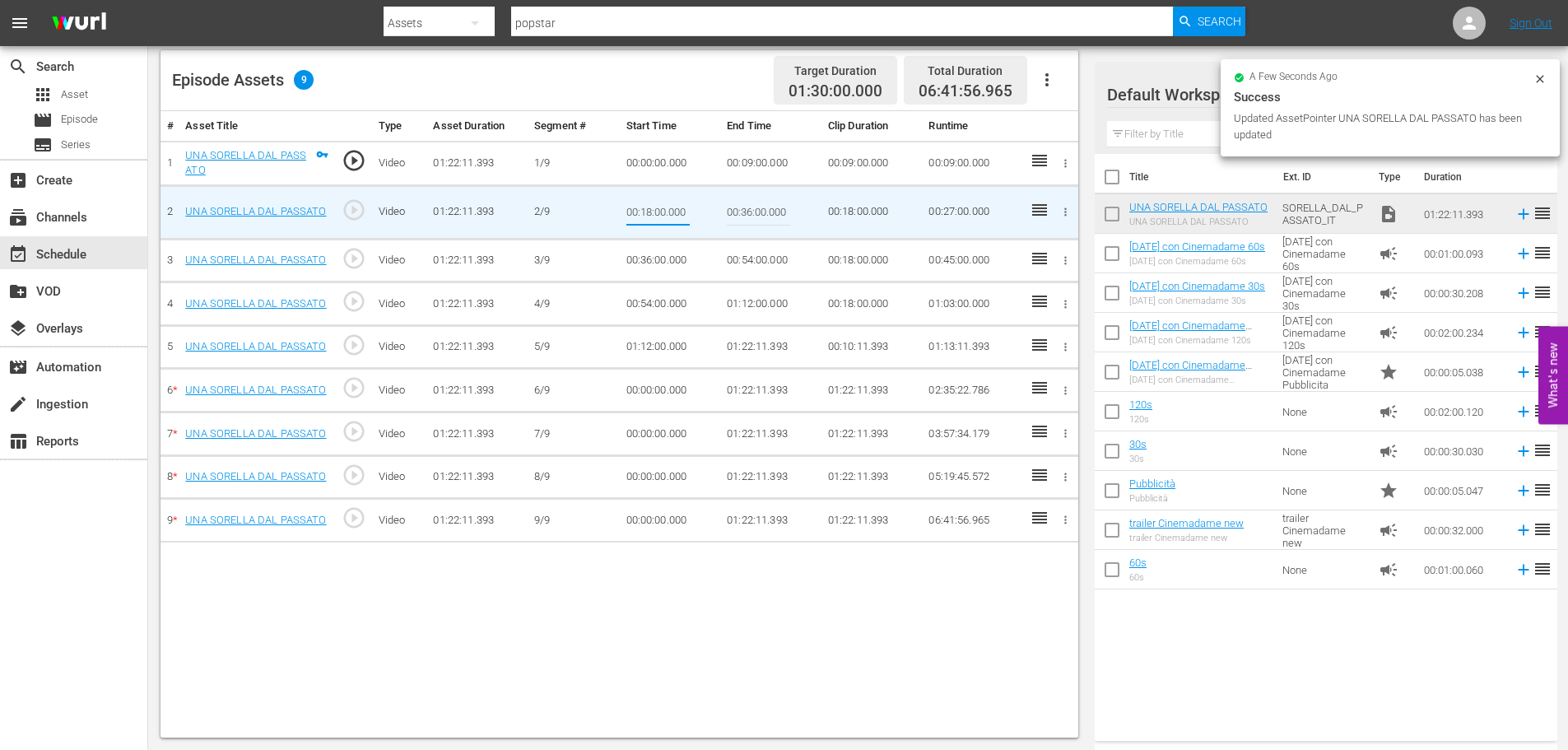
type input "00:09:00"
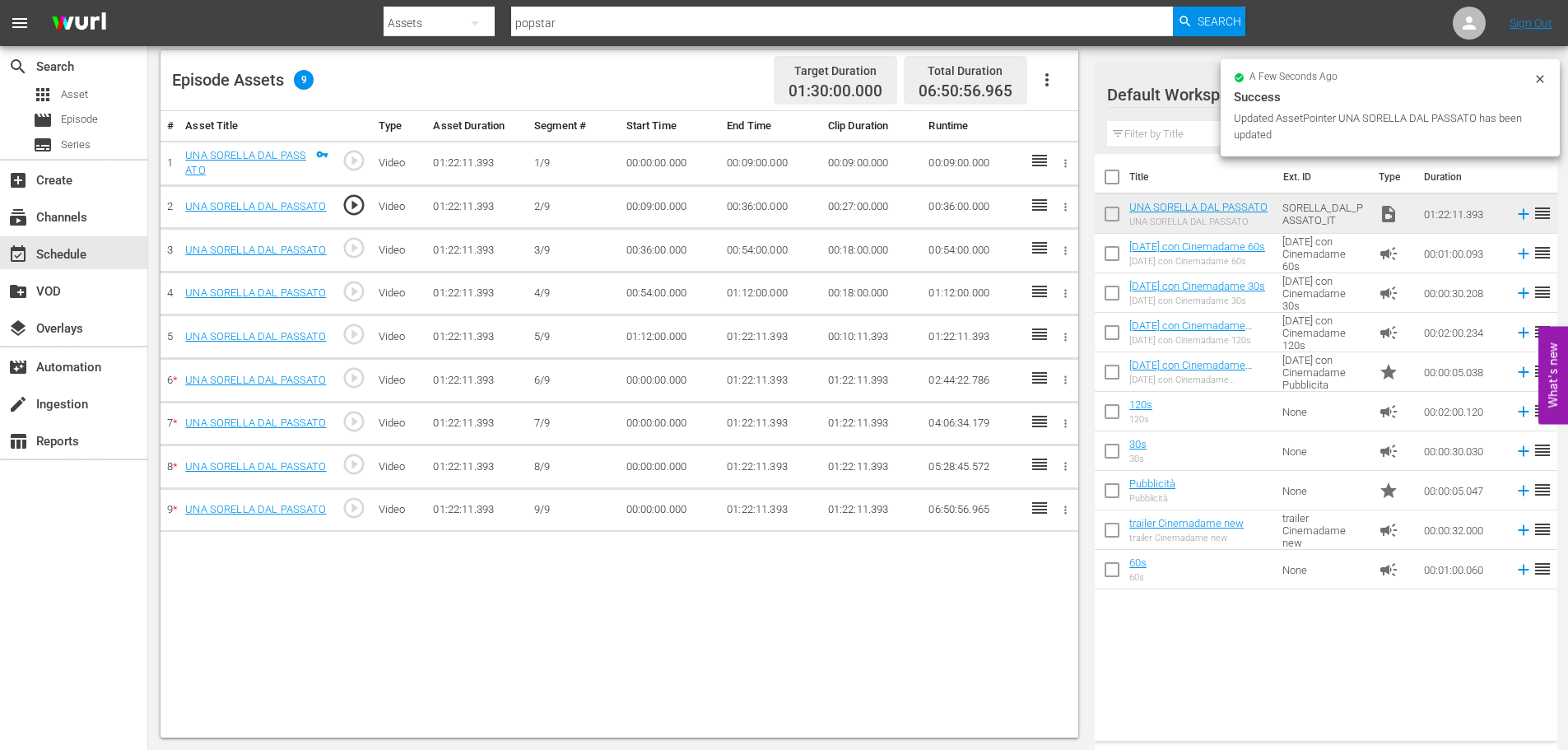
click at [753, 210] on td "00:36:00.000" at bounding box center [771, 207] width 102 height 44
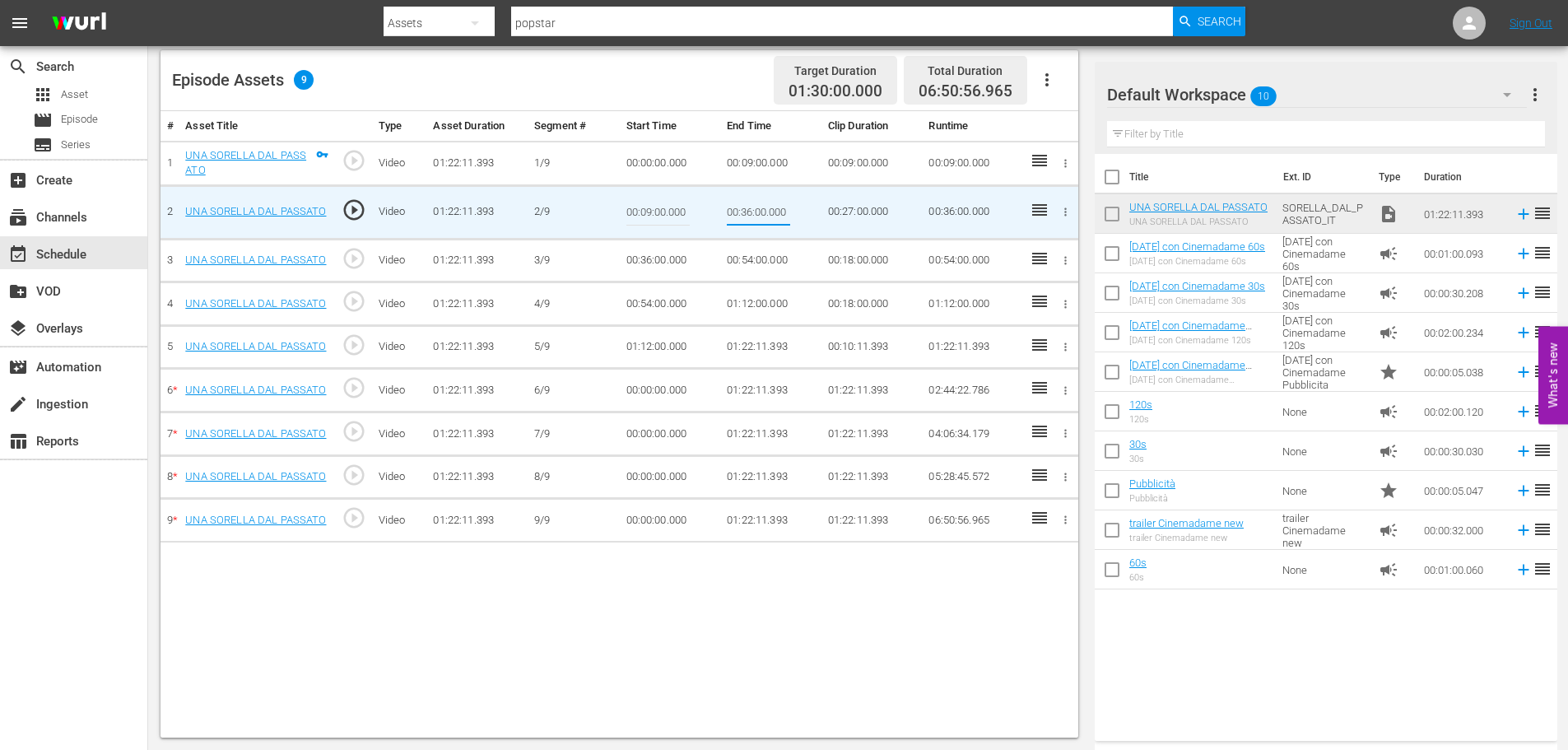
type input "00:18:00"
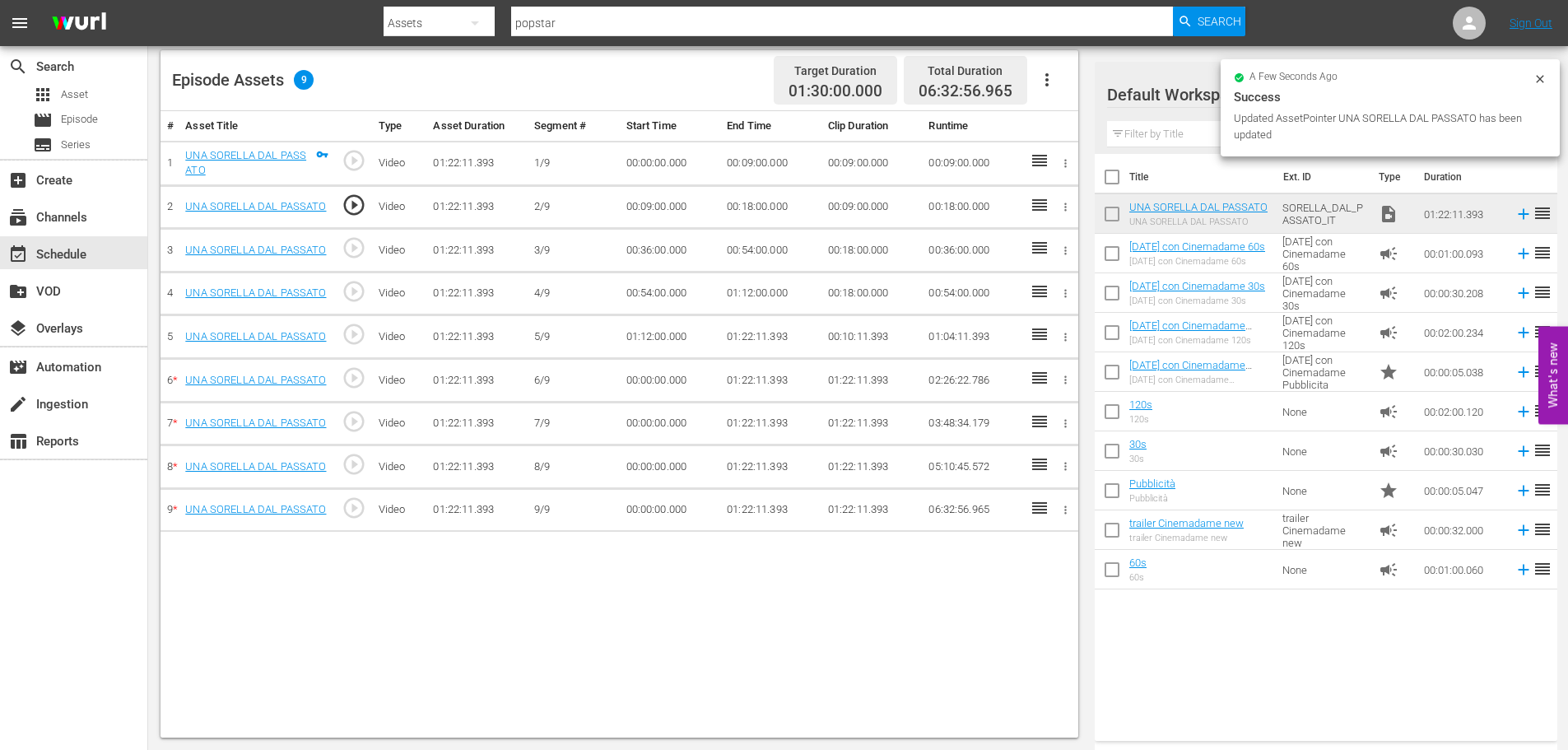
click at [667, 251] on td "00:36:00.000" at bounding box center [670, 251] width 102 height 44
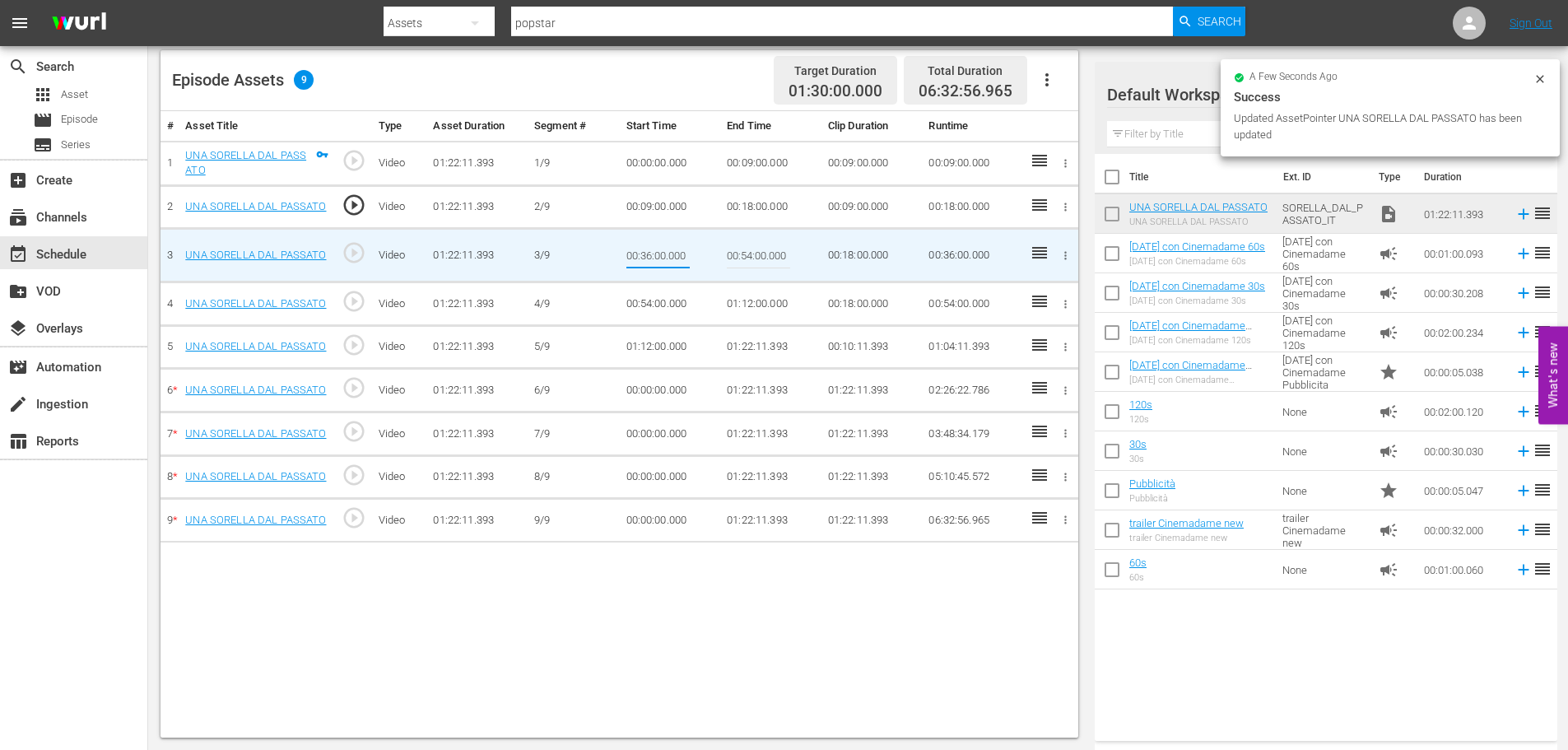
type input "00:18:00"
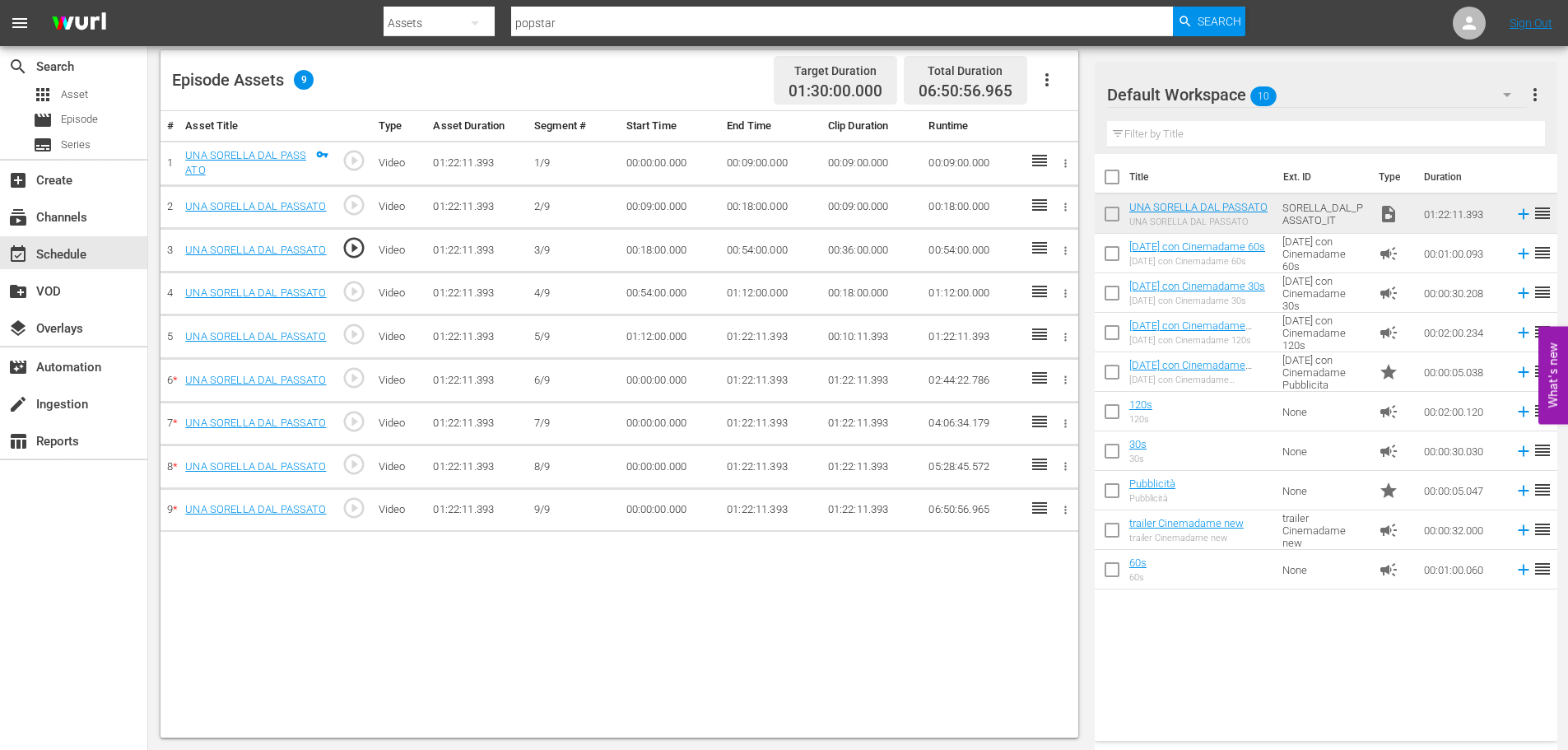
click at [743, 260] on td "00:54:00.000" at bounding box center [771, 251] width 102 height 44
click at [751, 249] on td "00:54:00.000" at bounding box center [771, 251] width 102 height 44
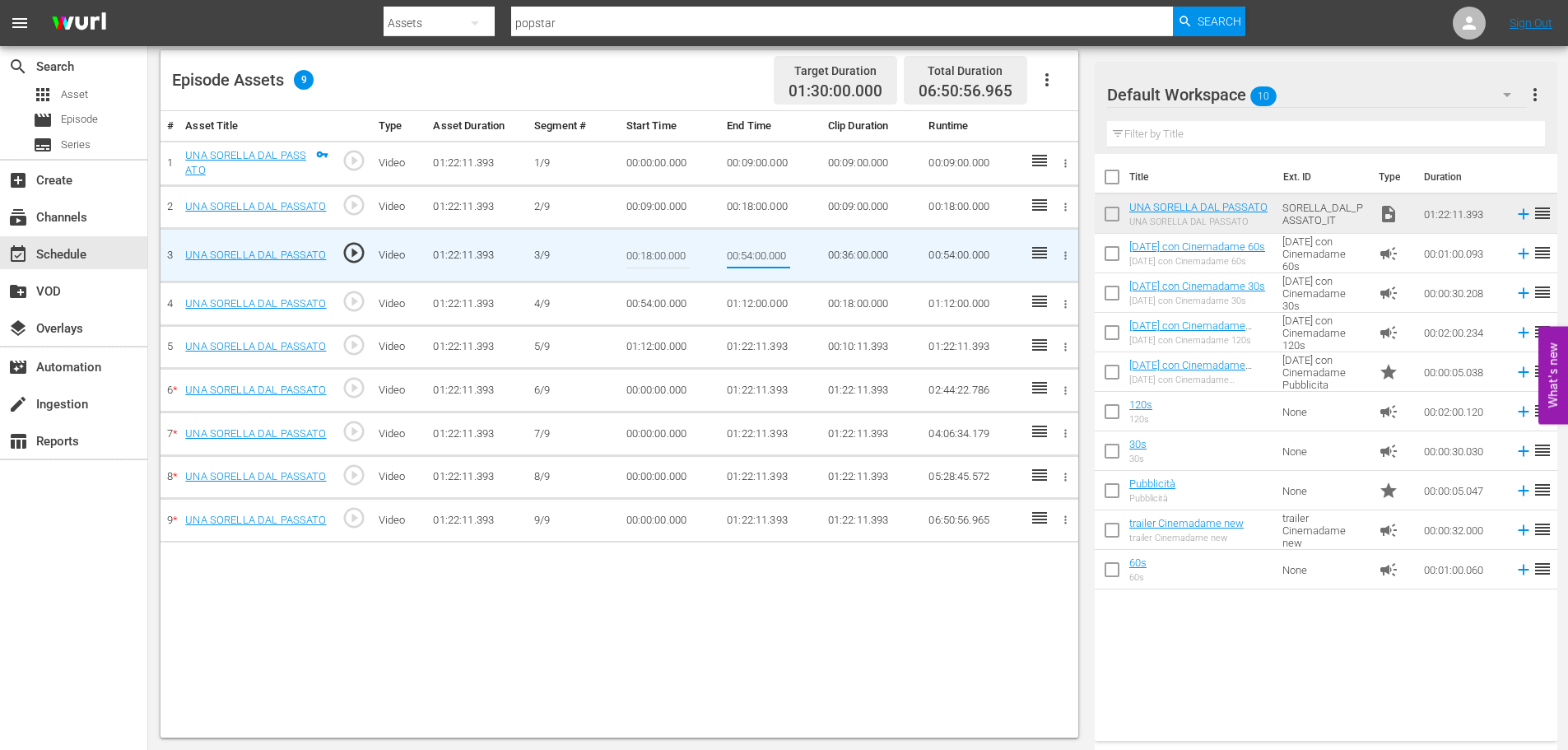
click at [751, 249] on input "00:54:00.000" at bounding box center [758, 255] width 64 height 40
type input "00:27:00"
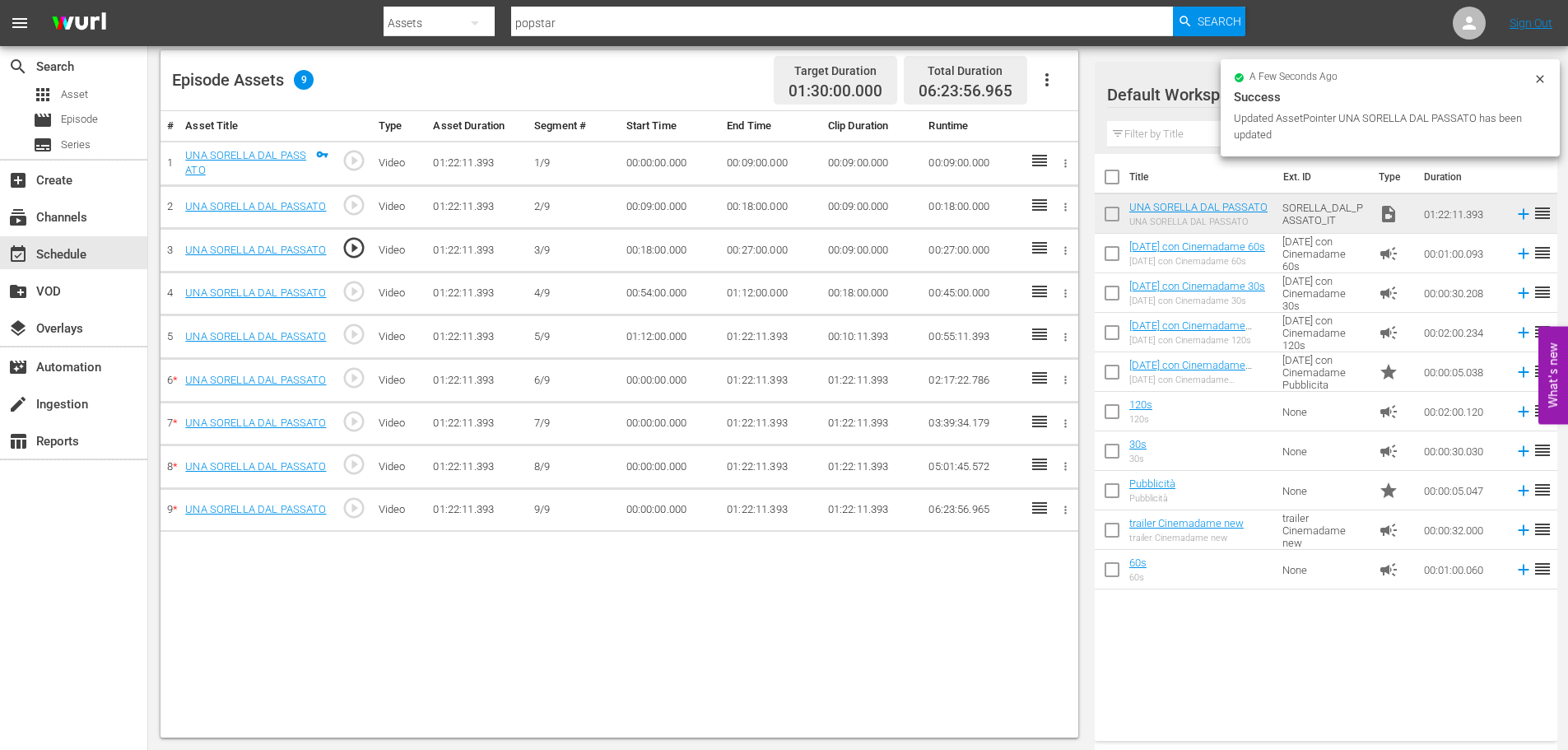
click at [670, 291] on td "00:54:00.000" at bounding box center [670, 293] width 102 height 44
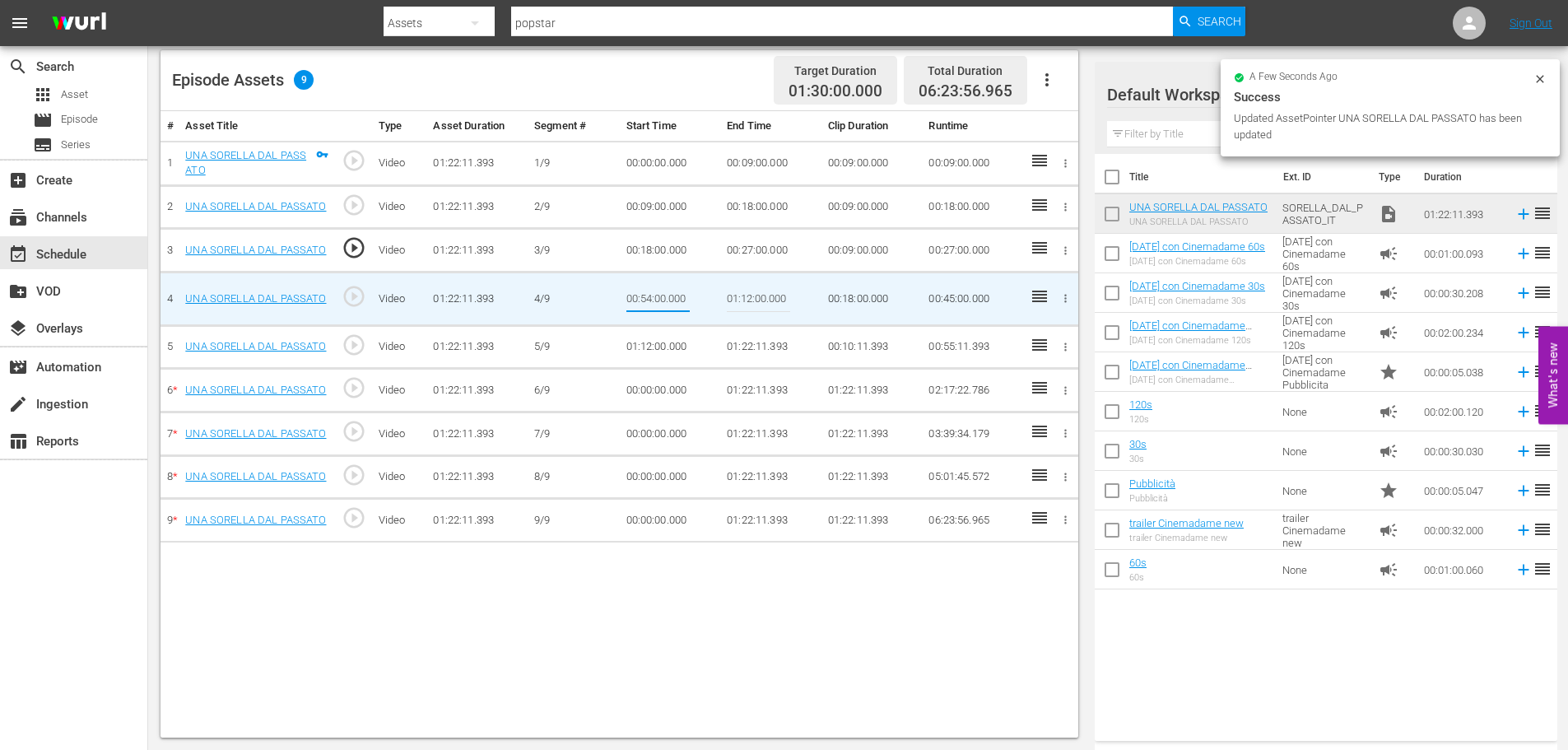
type input "00:27:00"
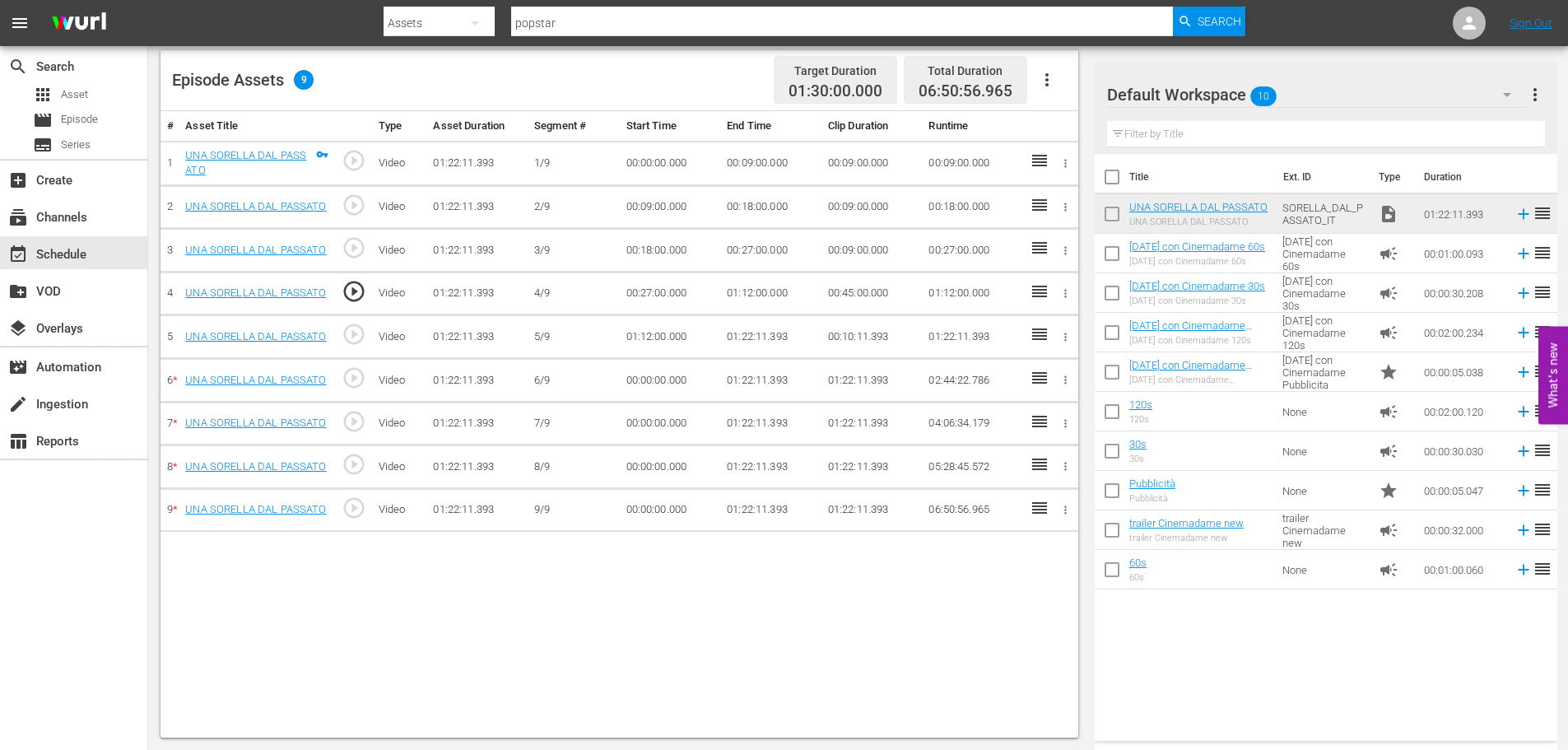
click at [754, 303] on td "01:12:00.000" at bounding box center [771, 293] width 102 height 44
click at [749, 291] on td "01:12:00.000" at bounding box center [771, 293] width 102 height 44
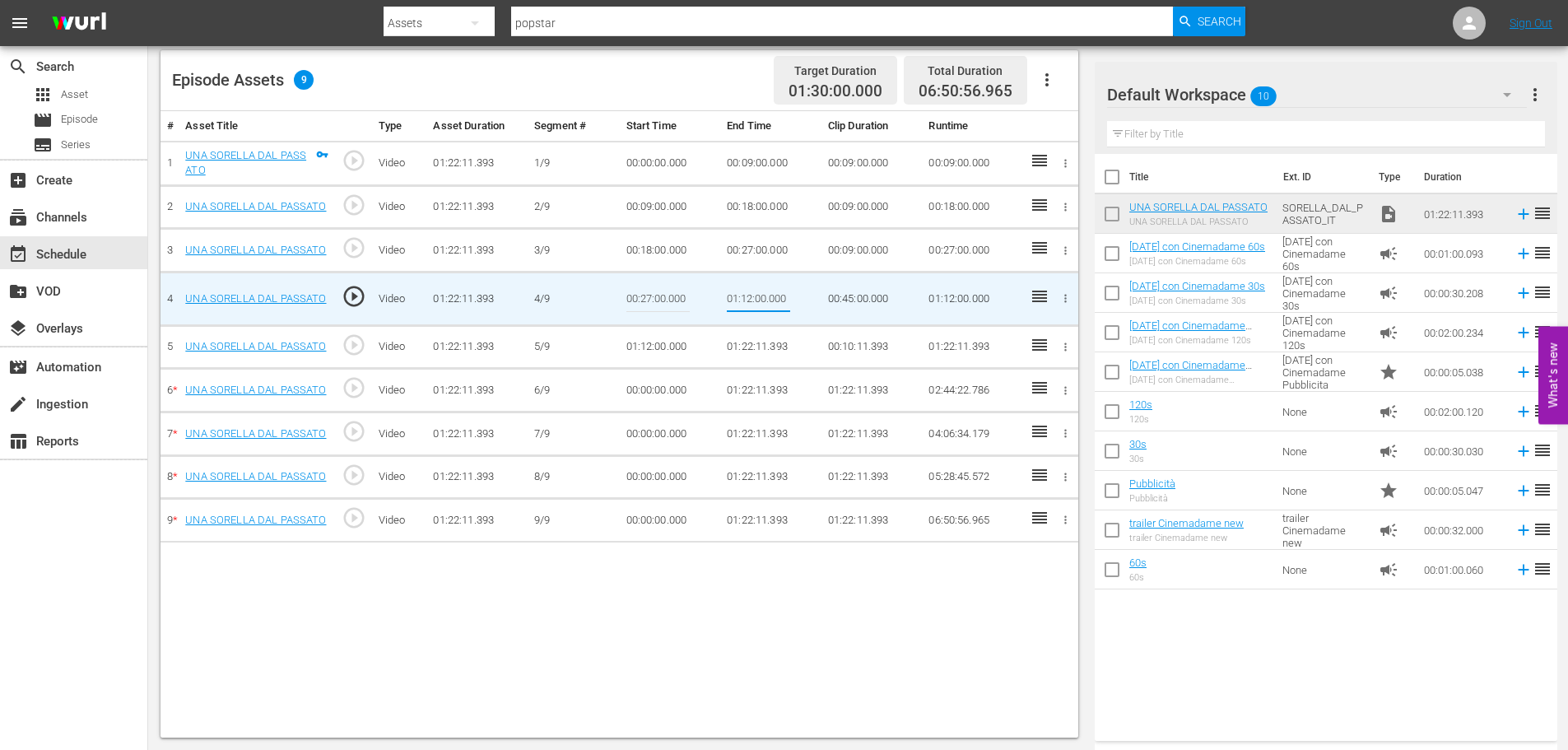
click at [749, 291] on input "01:12:00.000" at bounding box center [758, 299] width 64 height 40
type input "00:36:00"
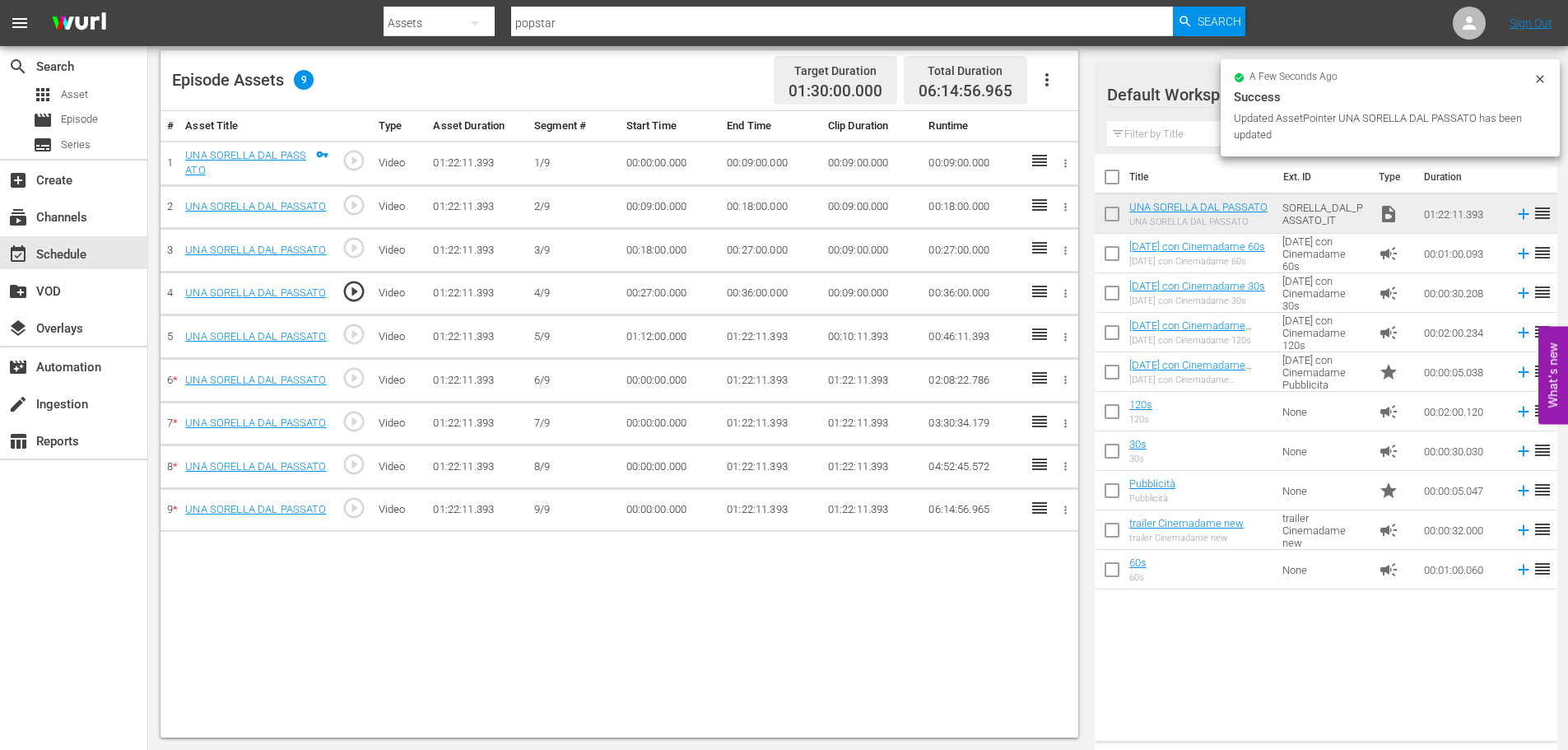
click at [673, 330] on td "01:12:00.000" at bounding box center [670, 337] width 102 height 44
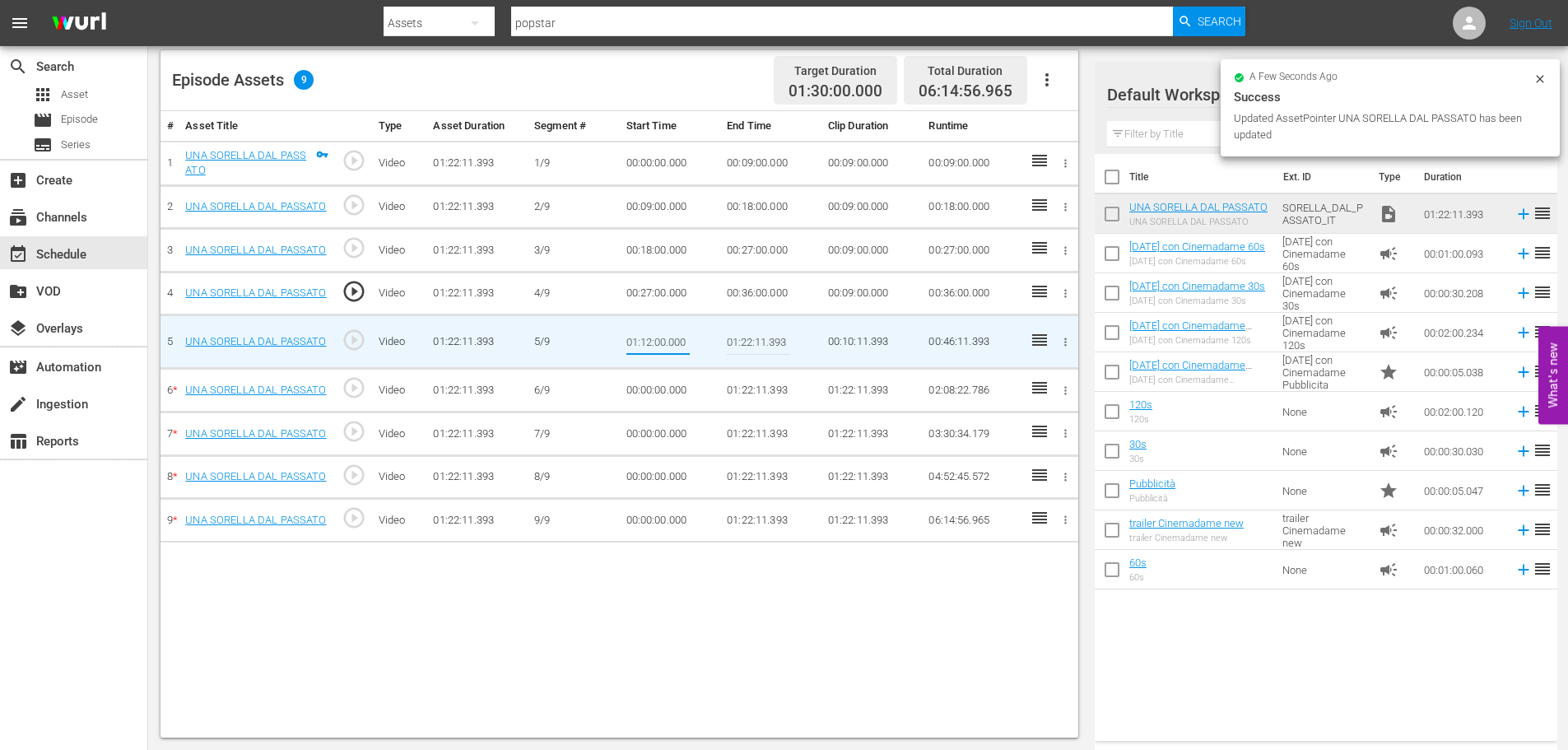
type input "00:36:00"
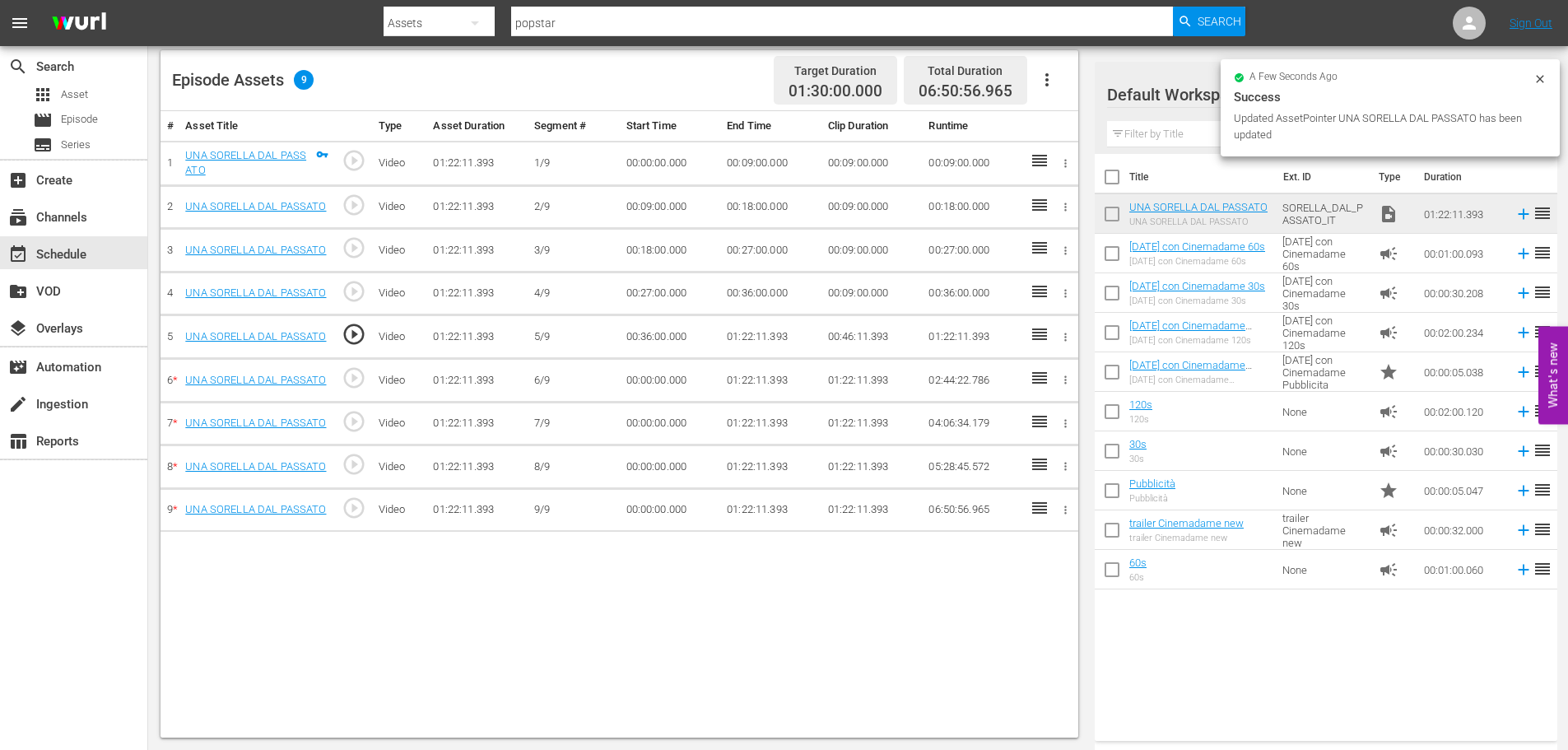
click at [737, 340] on td "01:22:11.393" at bounding box center [771, 337] width 102 height 44
click at [752, 339] on td "01:22:11.393" at bounding box center [771, 337] width 102 height 44
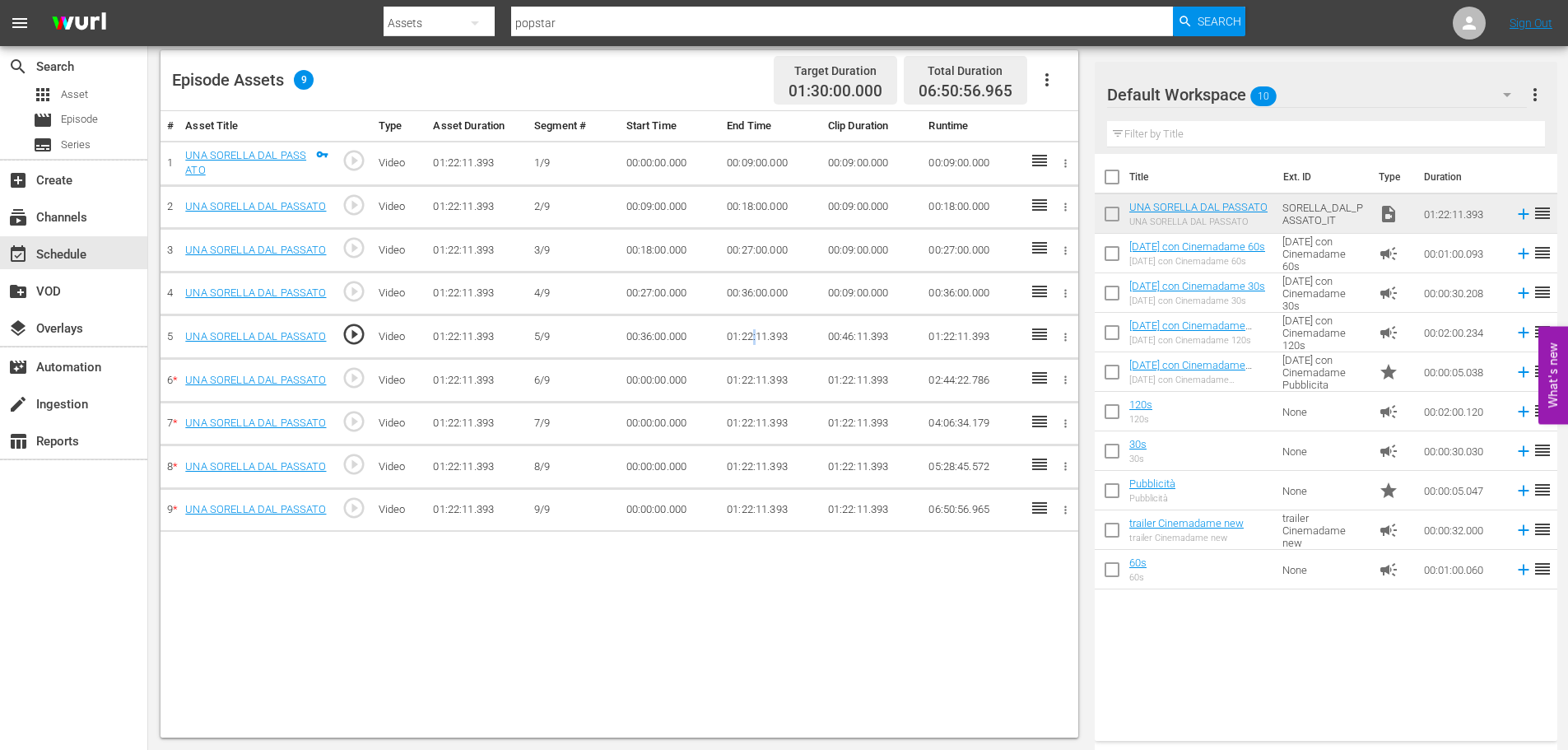
click at [752, 339] on td "01:22:11.393" at bounding box center [771, 337] width 102 height 44
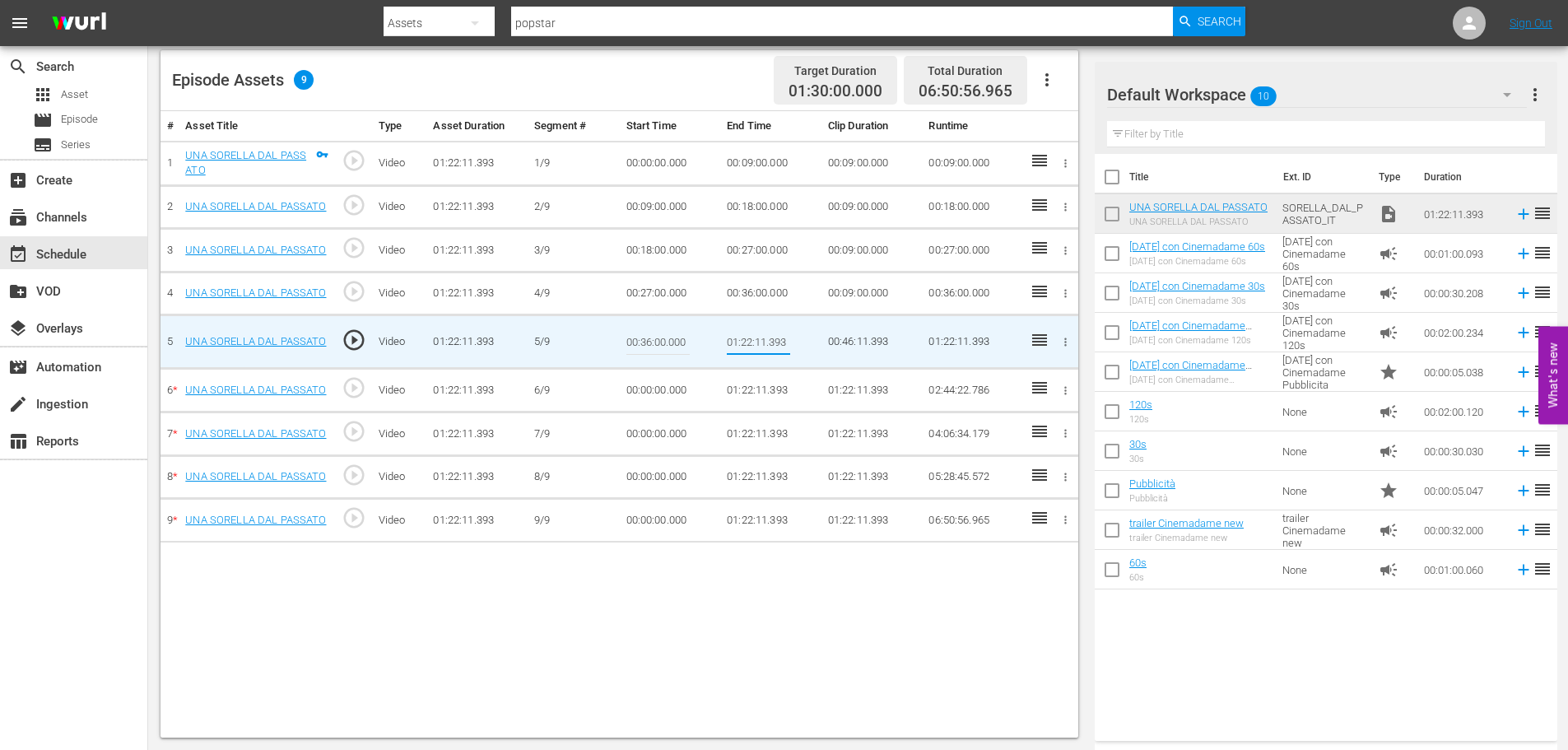
click at [752, 339] on input "01:22:11.393" at bounding box center [758, 341] width 64 height 40
type input "00:45:00"
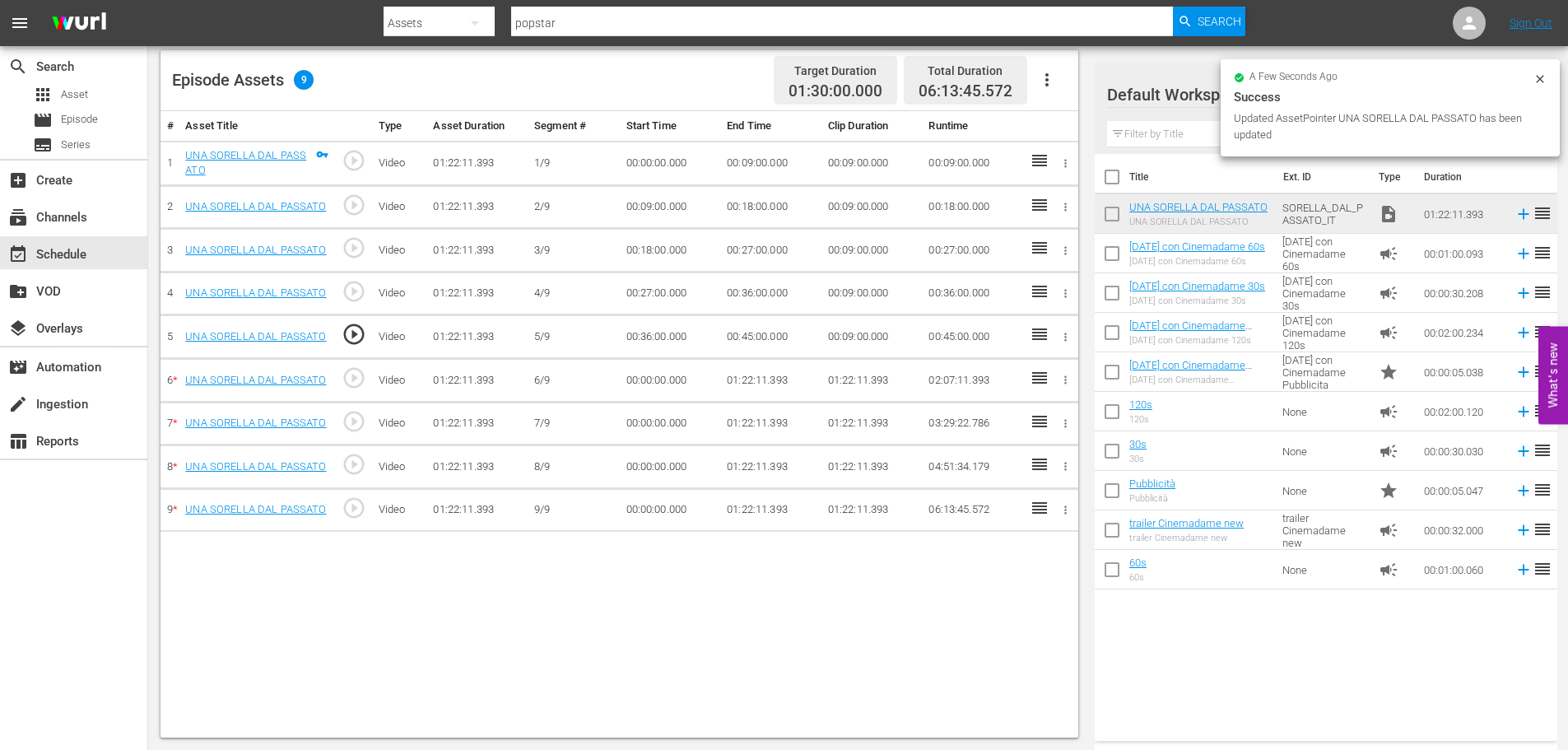
click at [646, 372] on td "00:00:00.000" at bounding box center [670, 380] width 102 height 44
click at [646, 375] on td "00:00:00.000" at bounding box center [670, 380] width 102 height 44
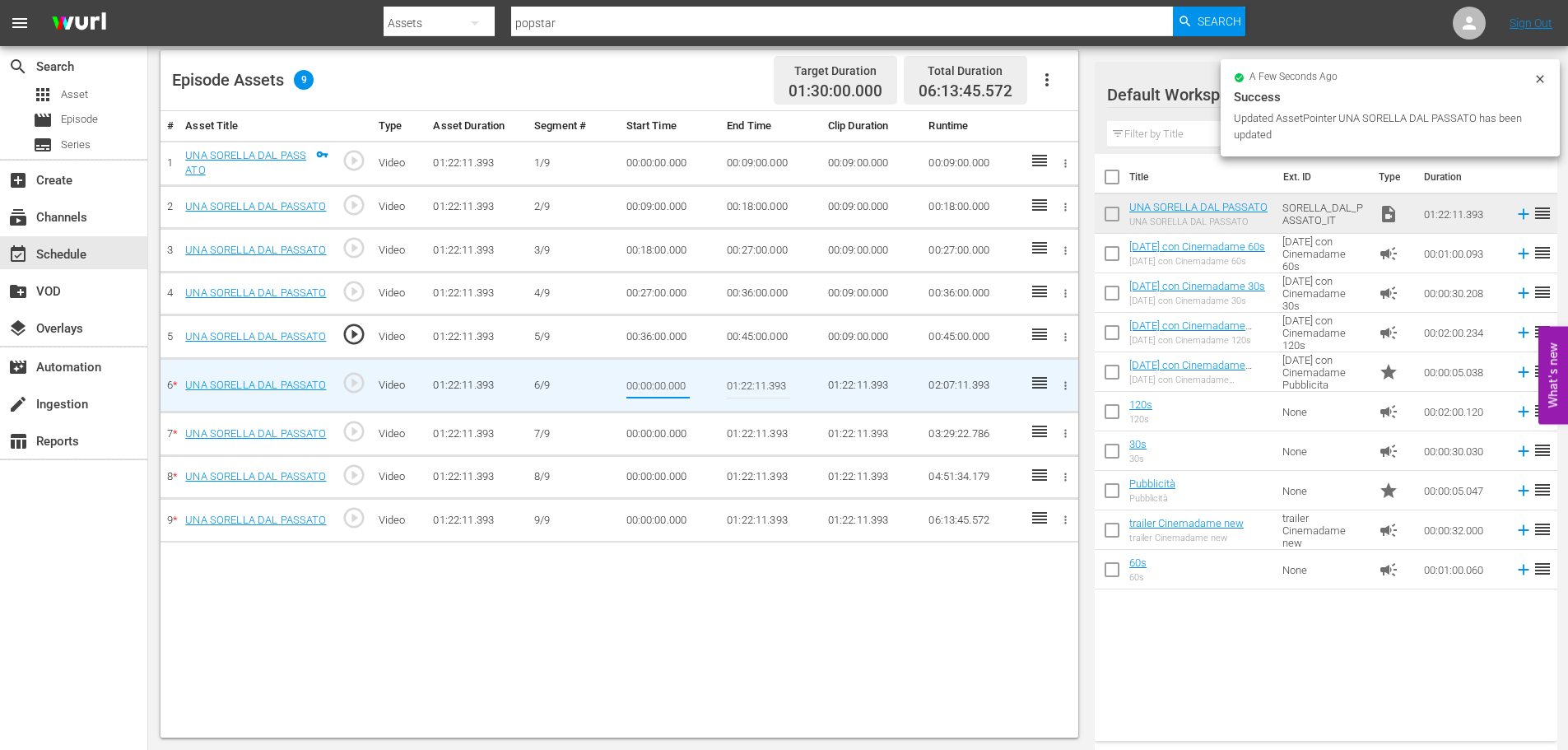
click at [646, 375] on input "00:00:00.000" at bounding box center [658, 385] width 64 height 40
type input "00:45:00"
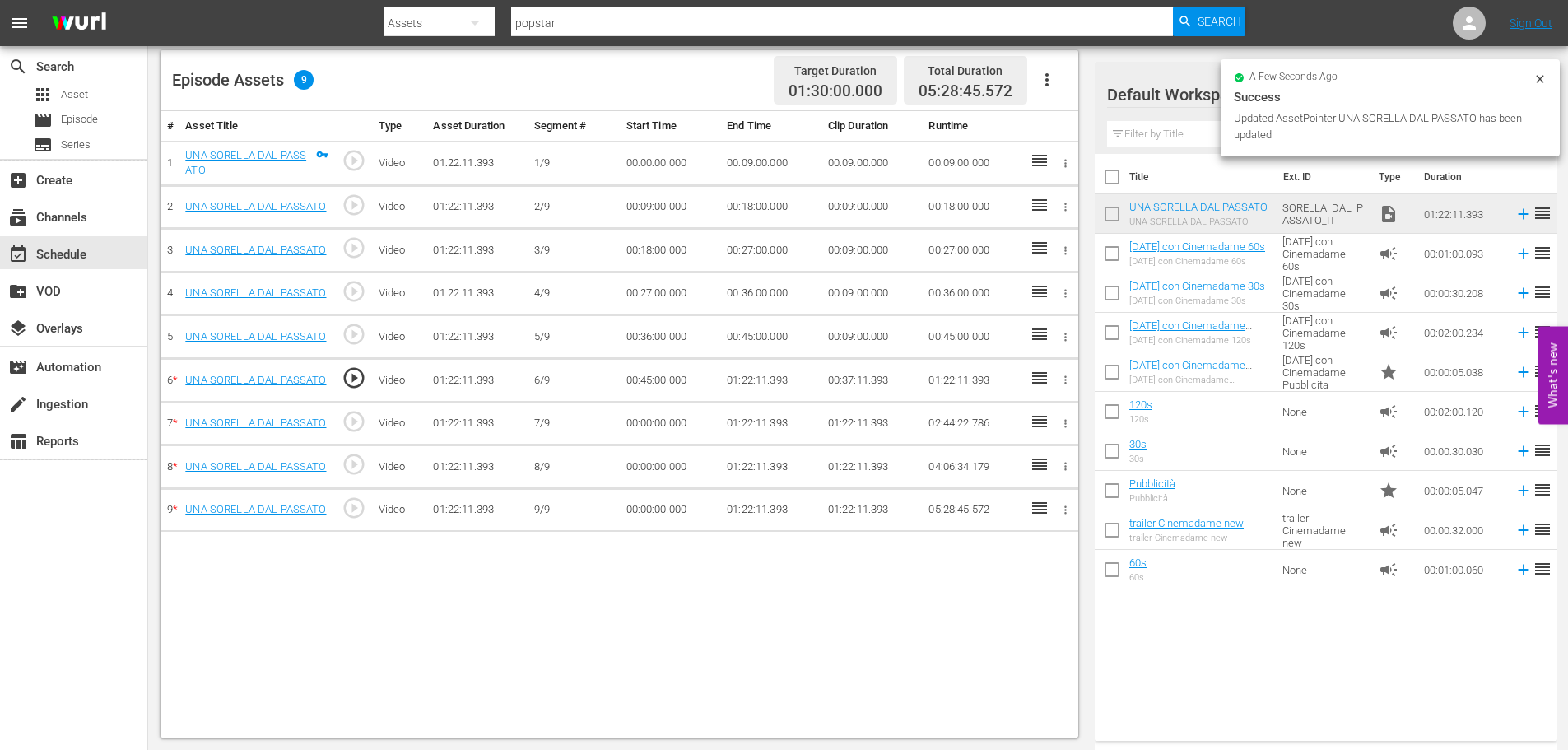
click at [735, 377] on td "01:22:11.393" at bounding box center [771, 380] width 102 height 44
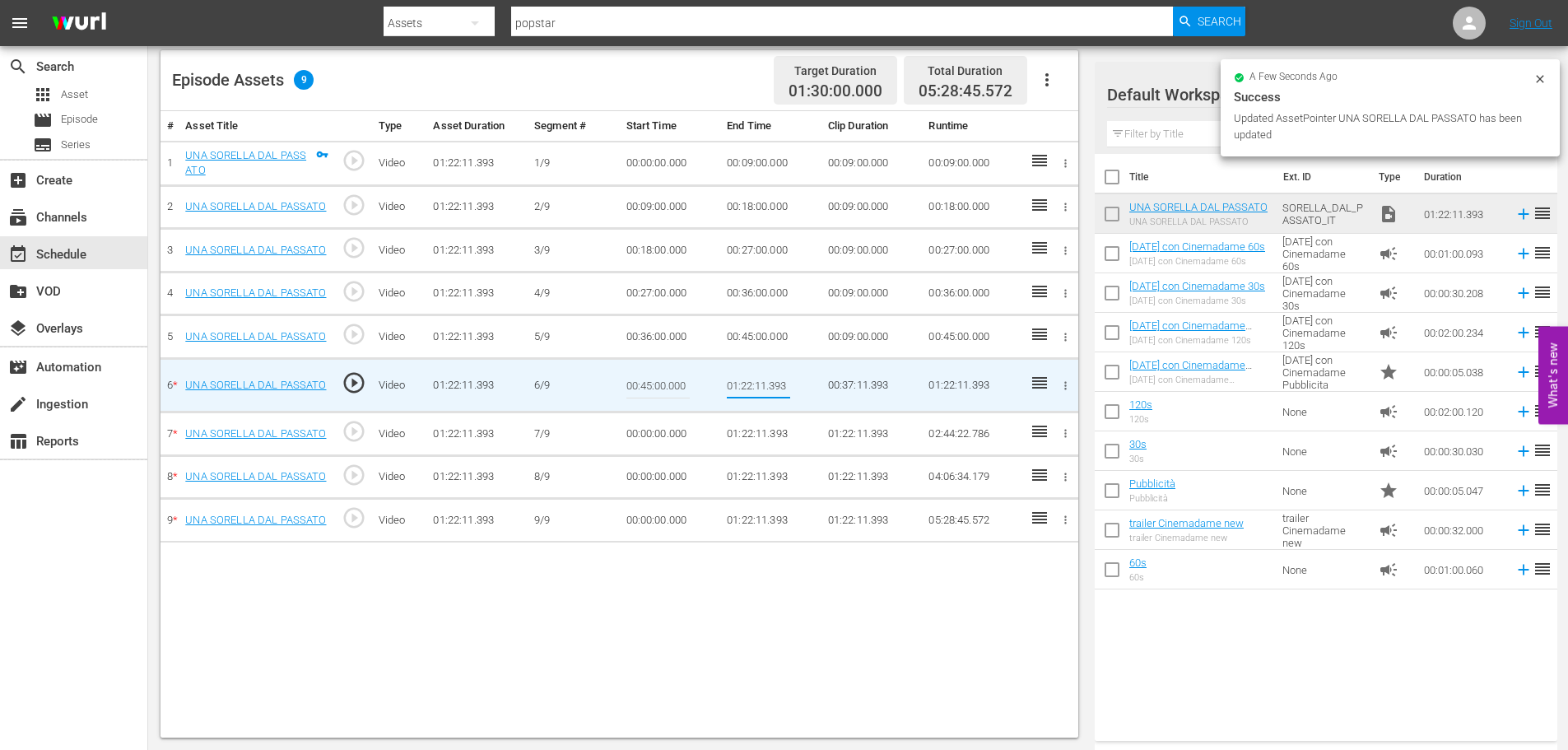
click at [735, 377] on input "01:22:11.393" at bounding box center [758, 385] width 64 height 40
type input "00:54:00"
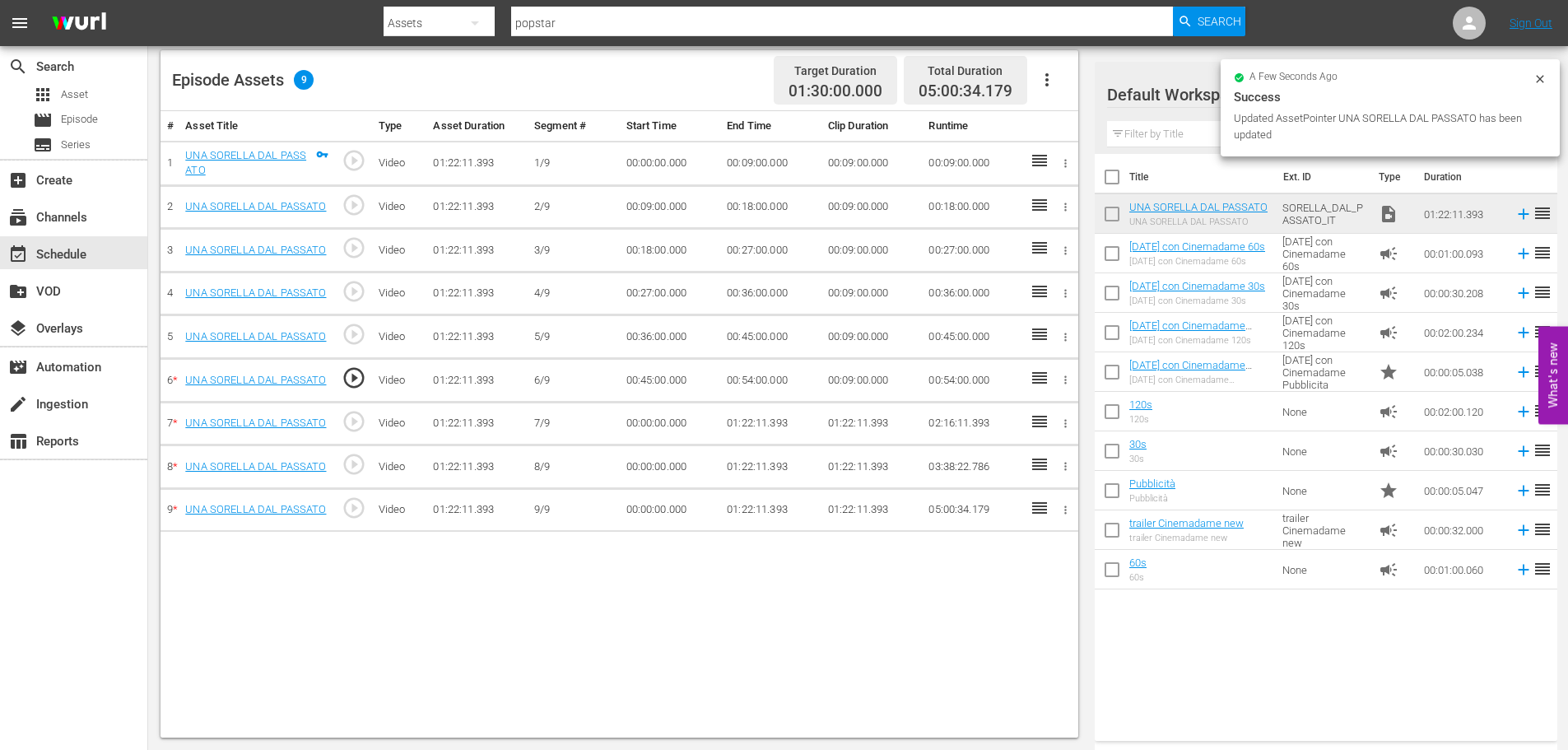
click at [667, 424] on td "00:00:00.000" at bounding box center [670, 423] width 102 height 44
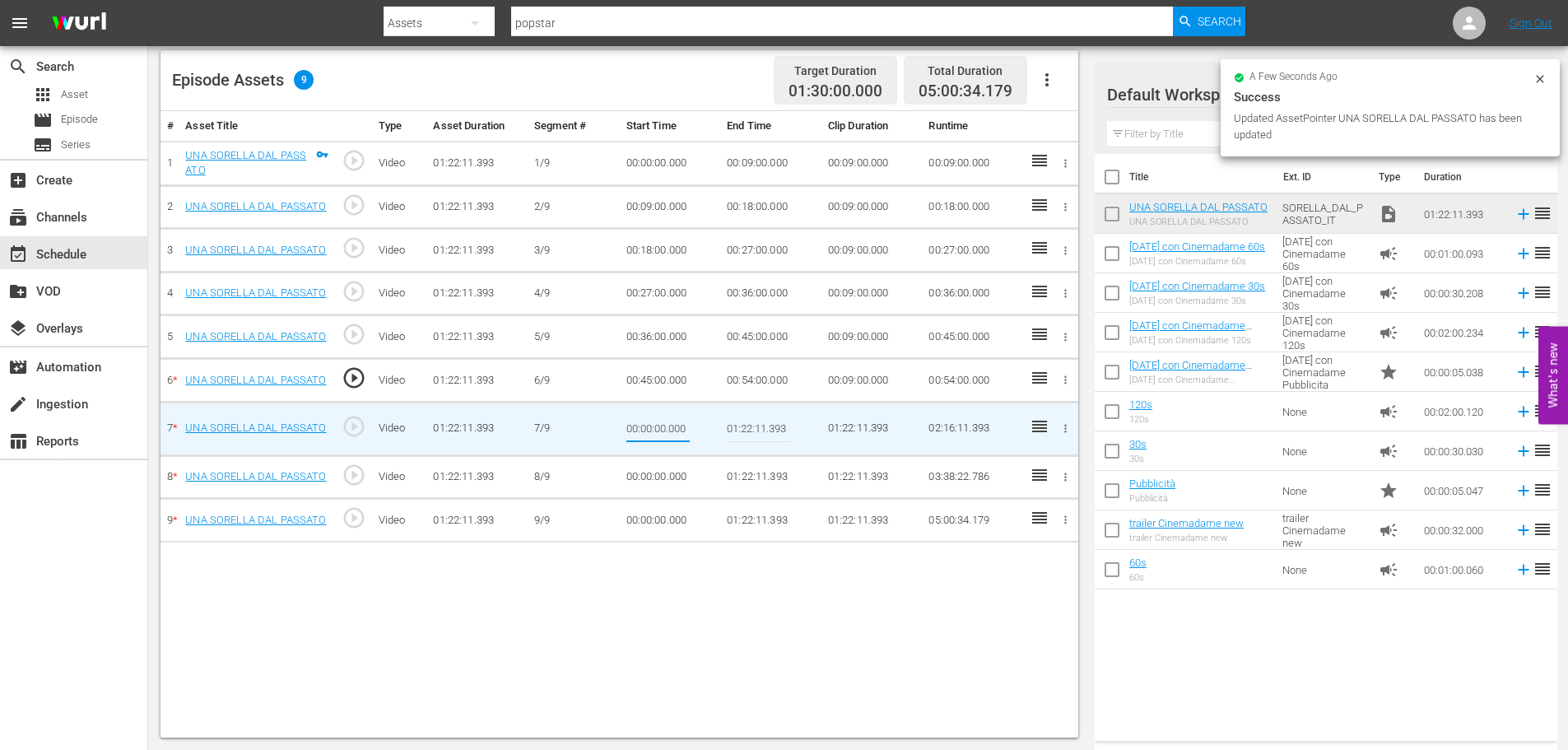
type input "00:54:00"
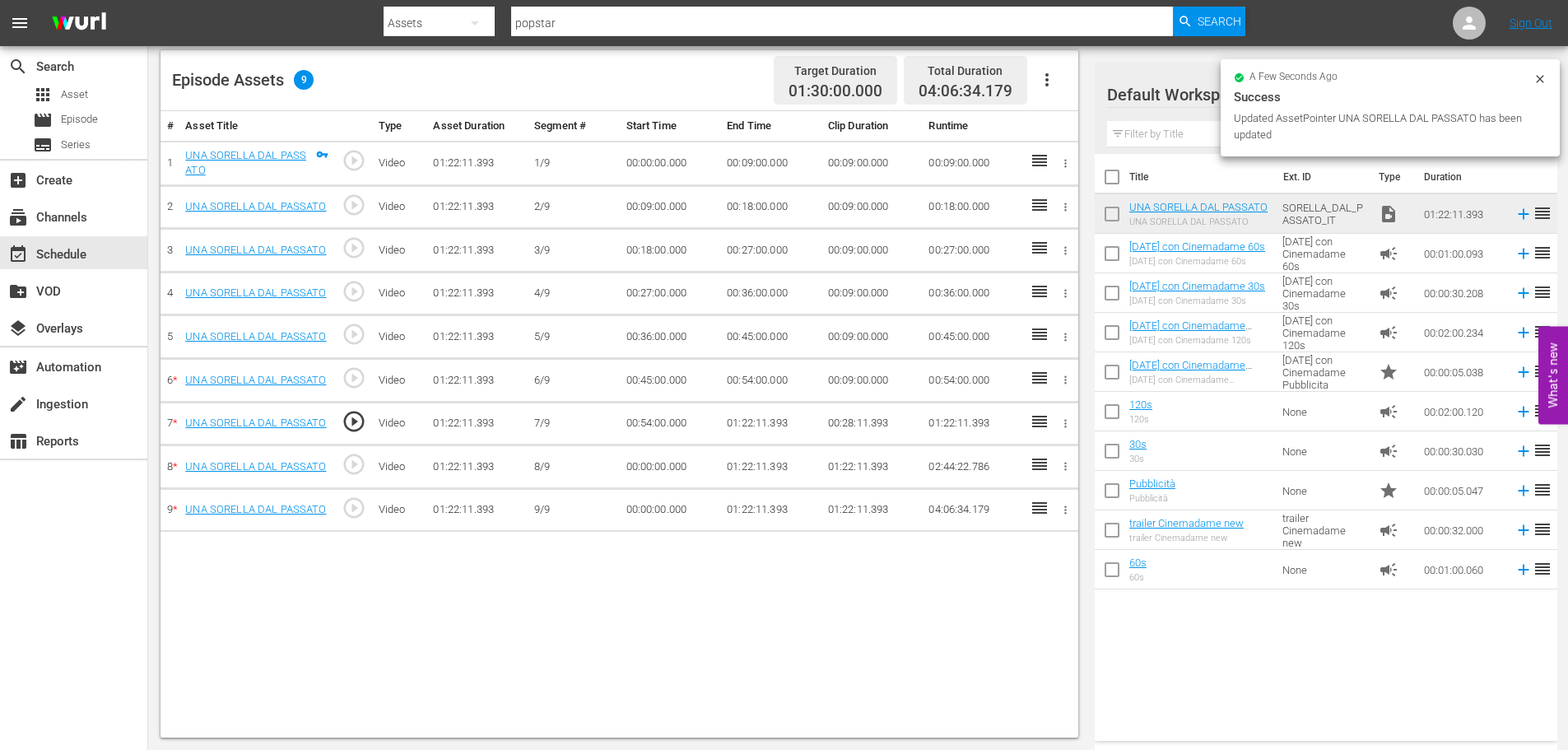
click at [740, 424] on td "01:22:11.393" at bounding box center [771, 423] width 102 height 44
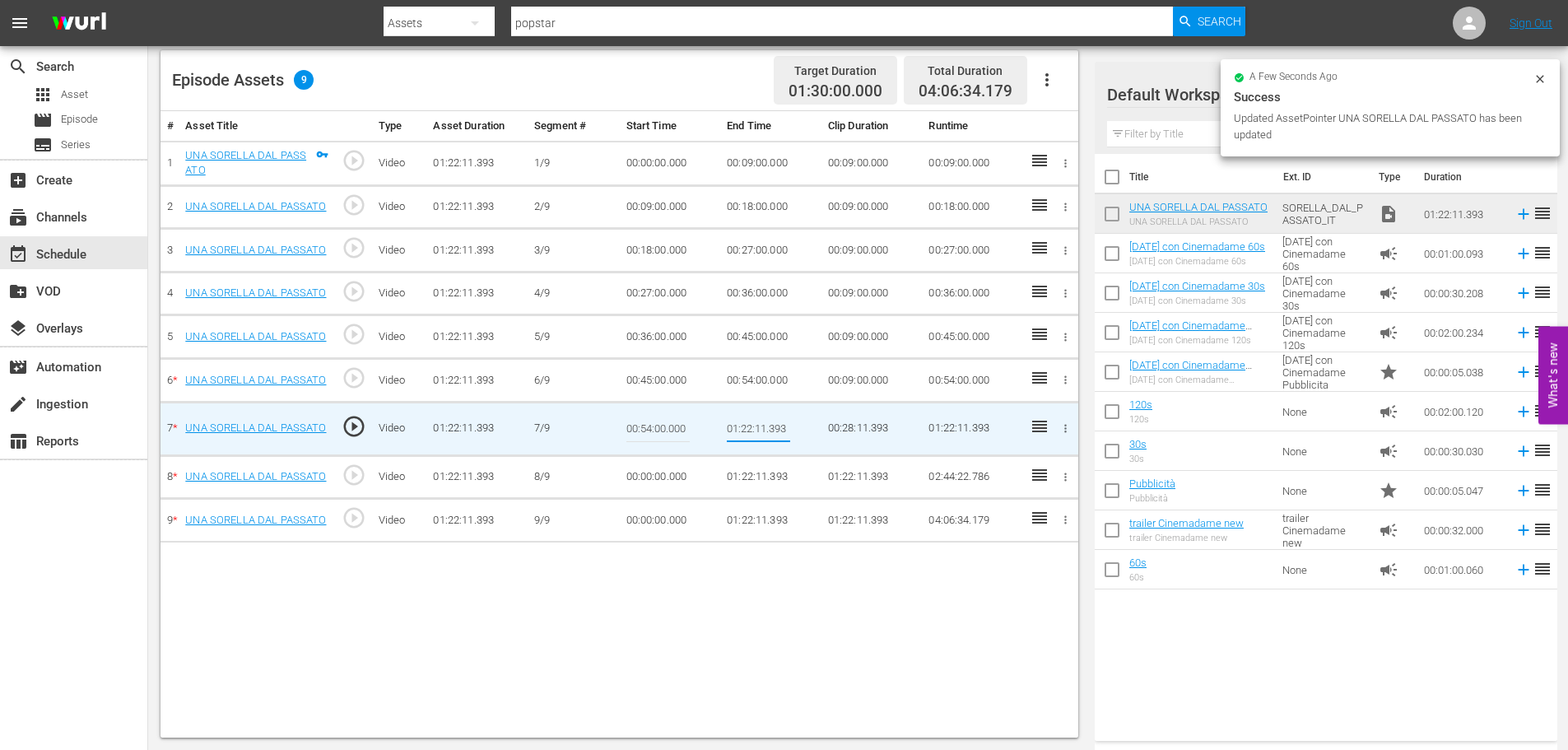
click at [740, 424] on input "01:22:11.393" at bounding box center [758, 428] width 64 height 40
type input "01:03:00"
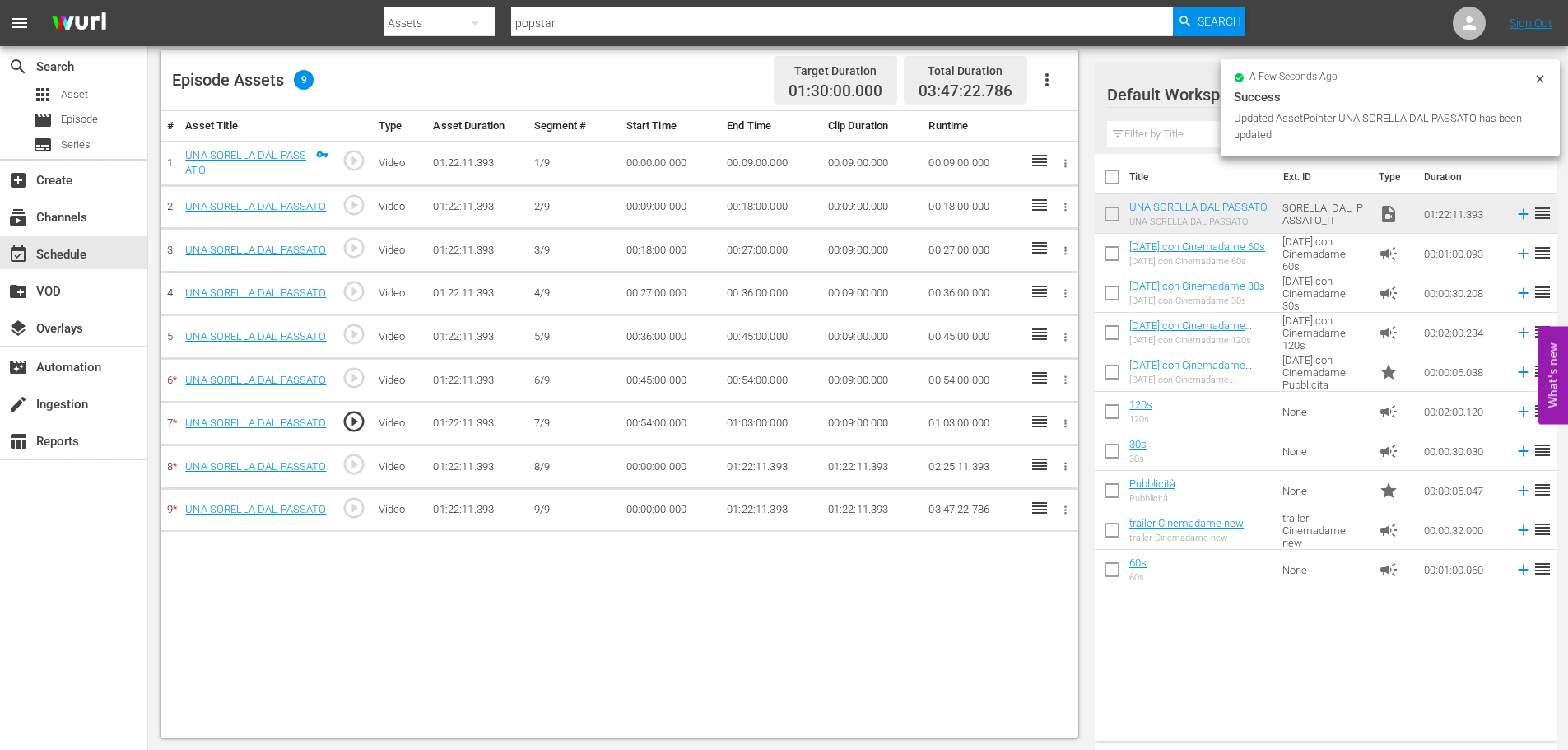
click at [656, 471] on td "00:00:00.000" at bounding box center [670, 467] width 102 height 44
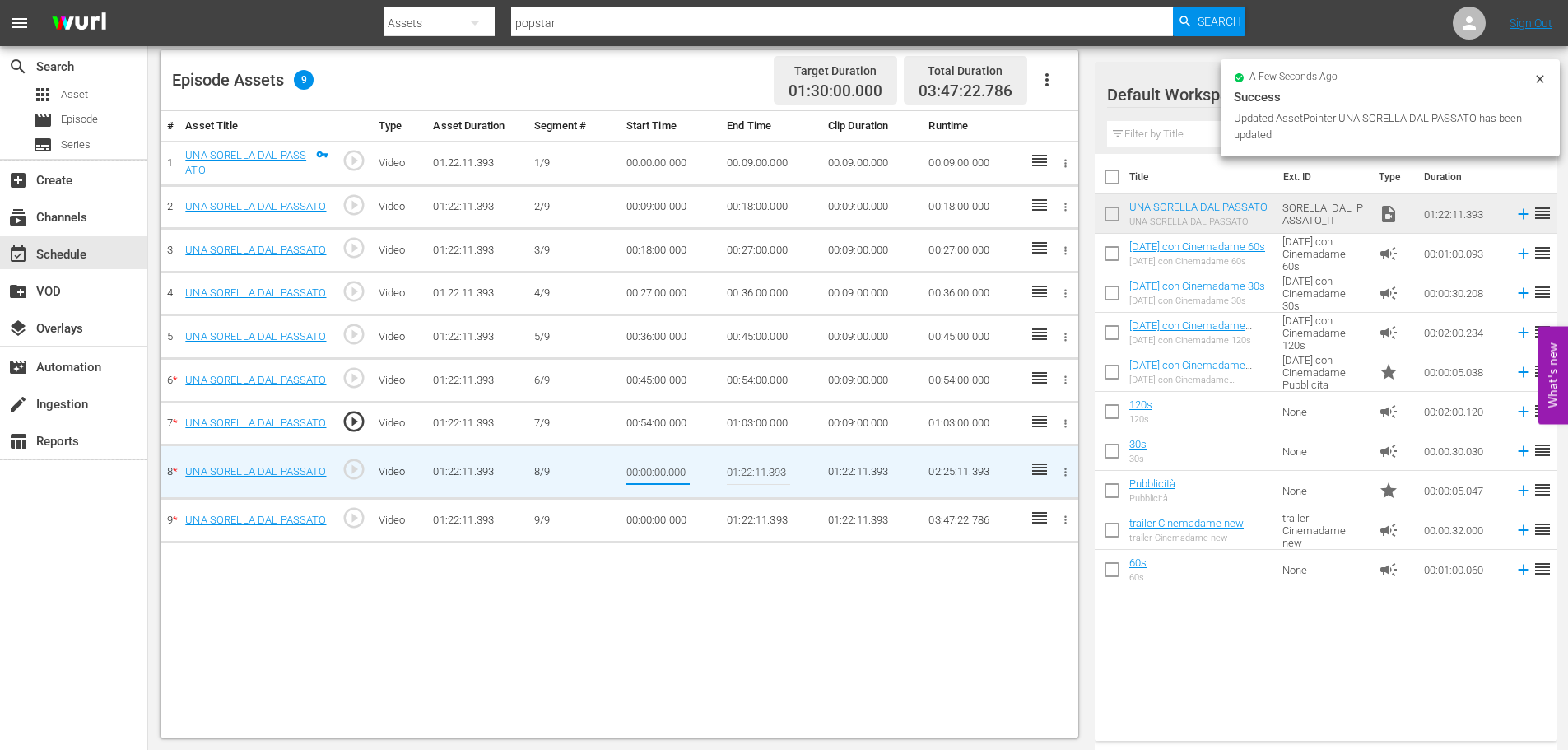
type input "01:03:00"
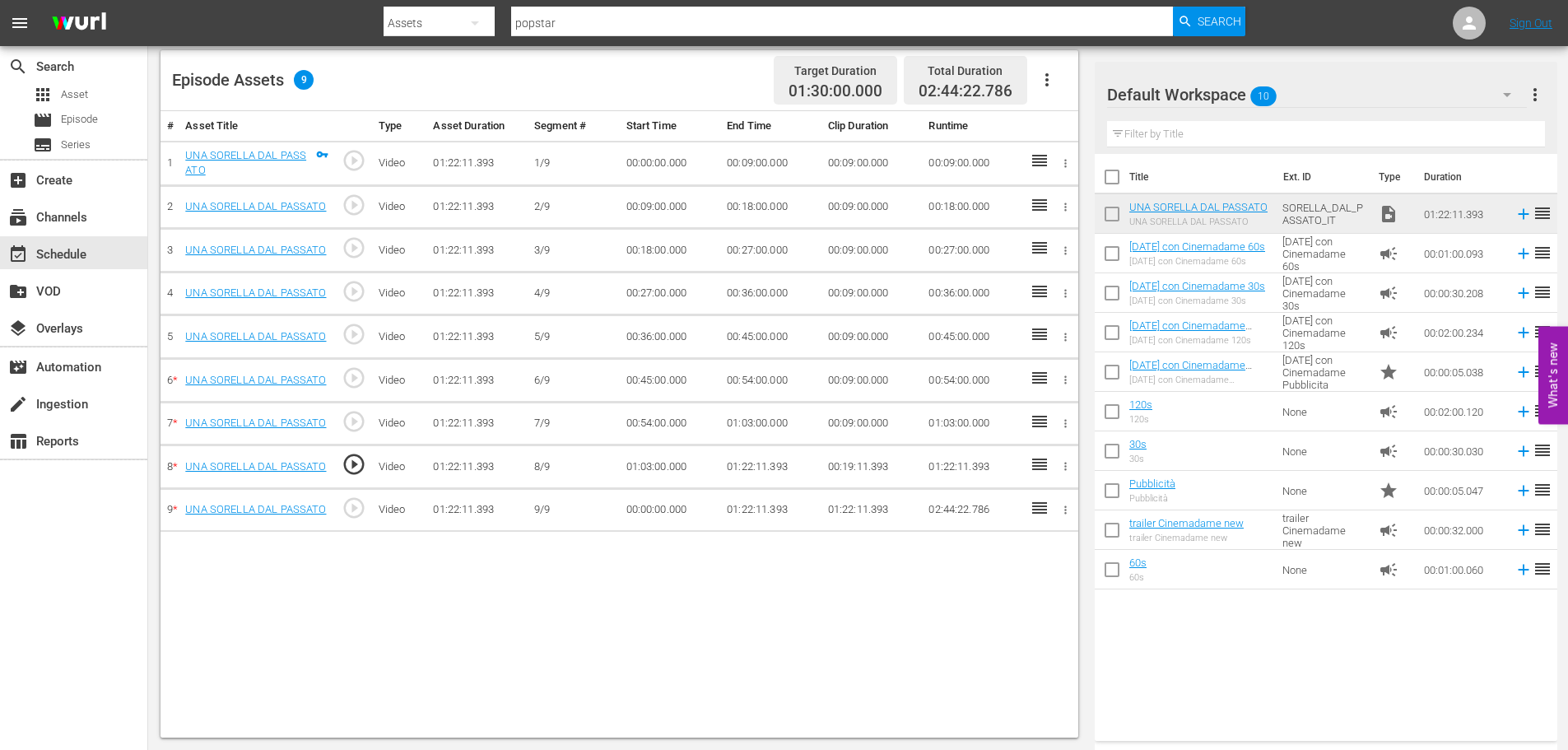
click at [759, 464] on td "01:22:11.393" at bounding box center [771, 467] width 102 height 44
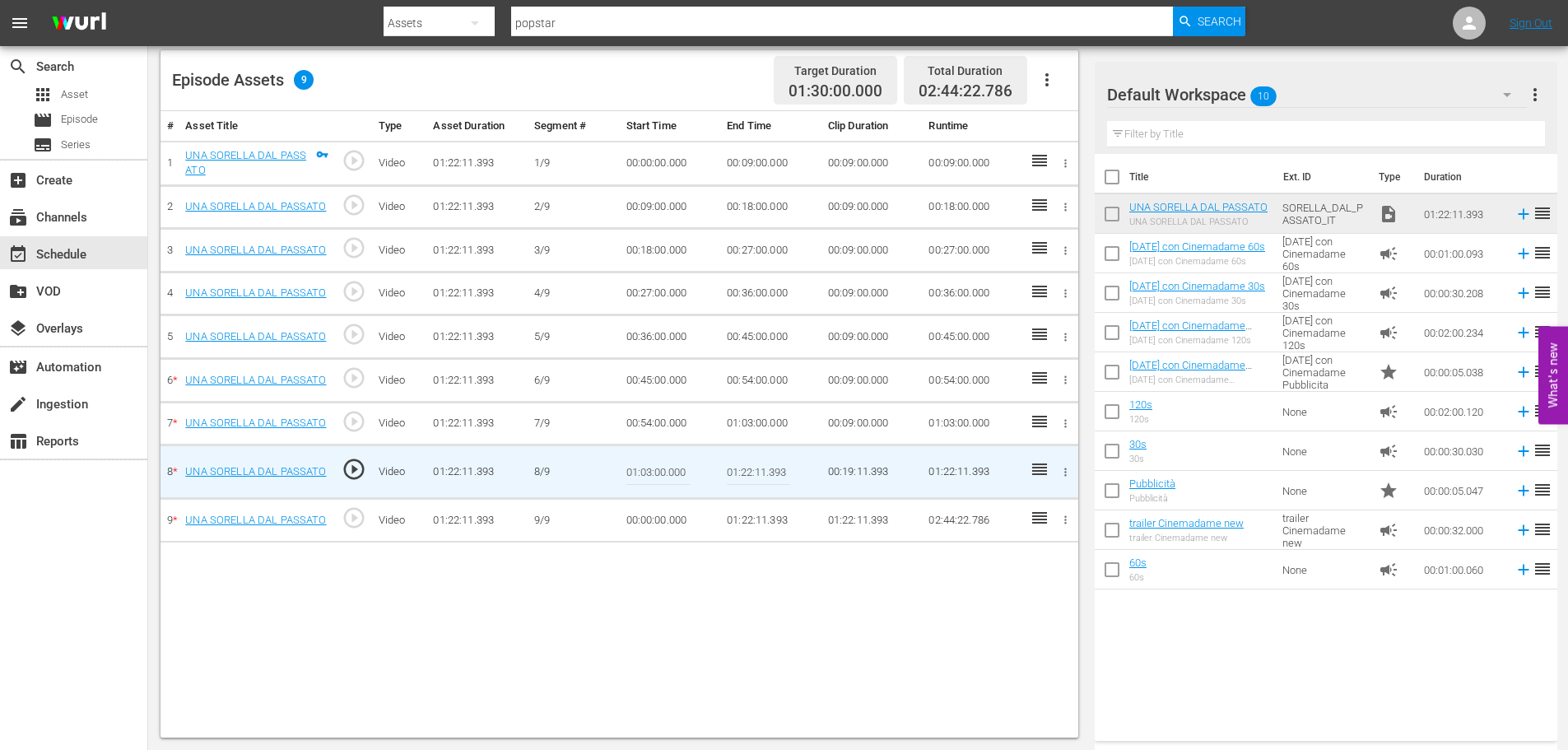
click at [759, 464] on input "01:22:11.393" at bounding box center [758, 472] width 64 height 40
paste input "12:00"
type input "01:12:00"
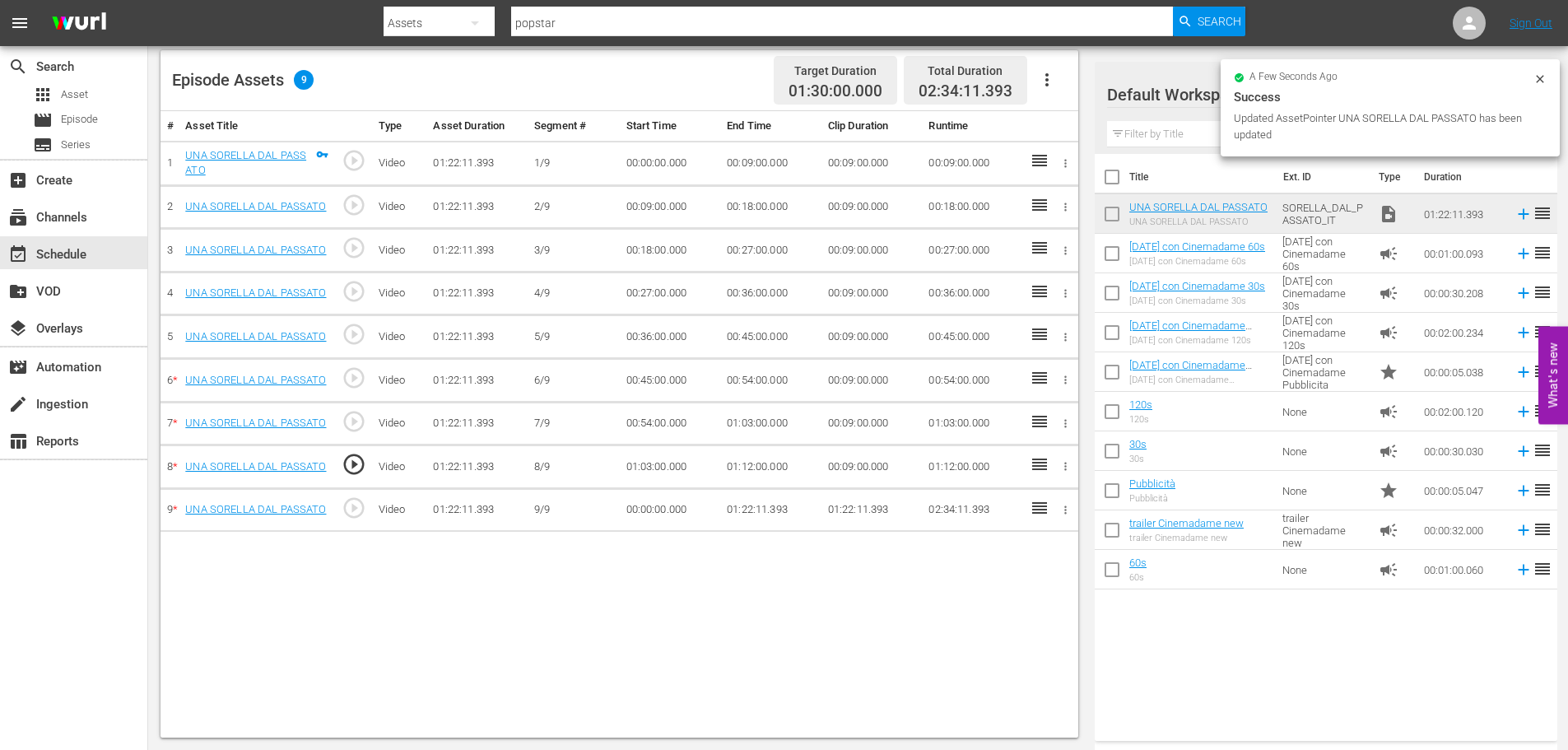
click at [642, 512] on td "00:00:00.000" at bounding box center [670, 509] width 102 height 44
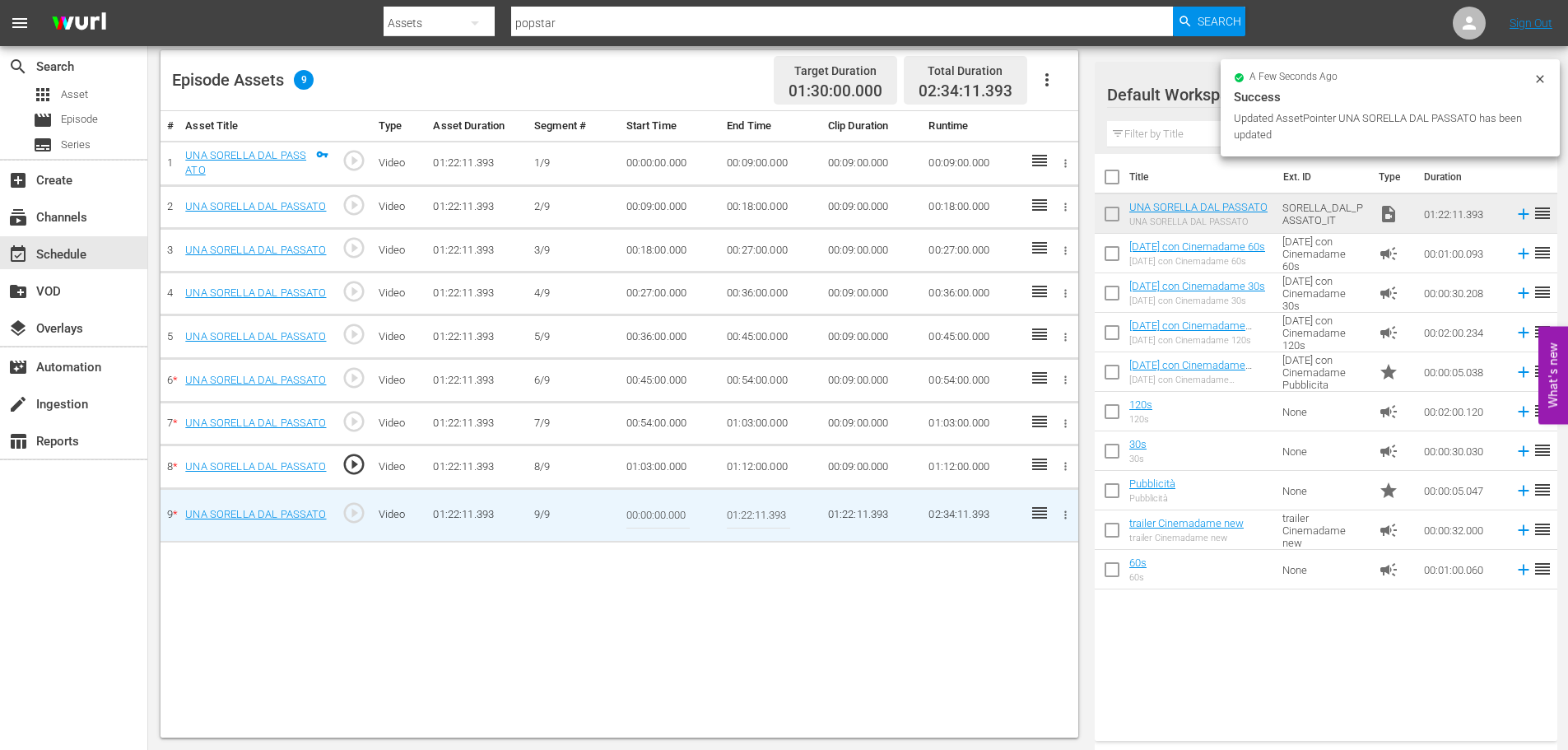
click at [642, 512] on input "00:00:00.000" at bounding box center [658, 516] width 64 height 40
paste input "1:12:"
type input "01:12:00"
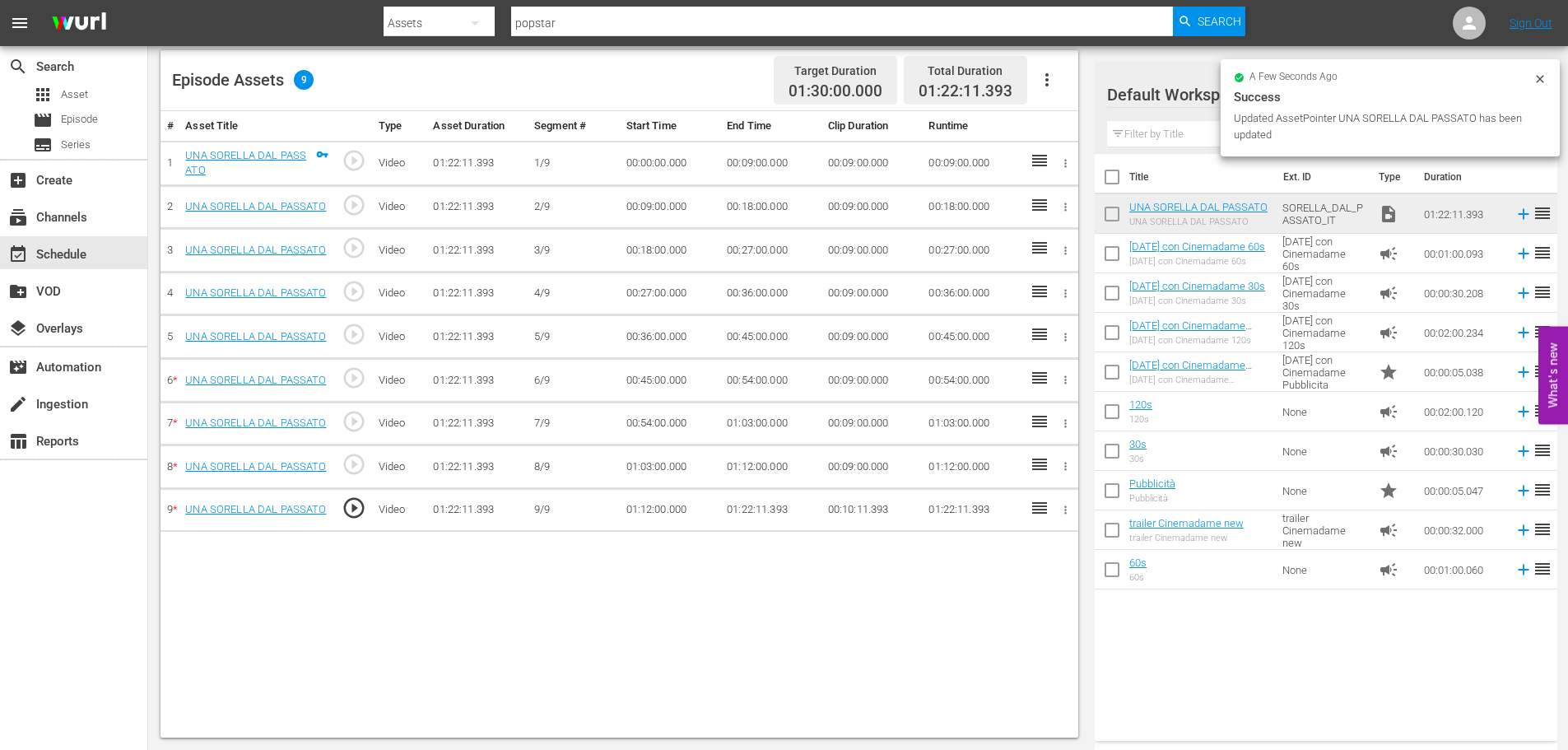
click at [1050, 80] on icon "button" at bounding box center [1047, 80] width 20 height 20
click at [1062, 83] on div "Fill with Ads" at bounding box center [1096, 86] width 112 height 40
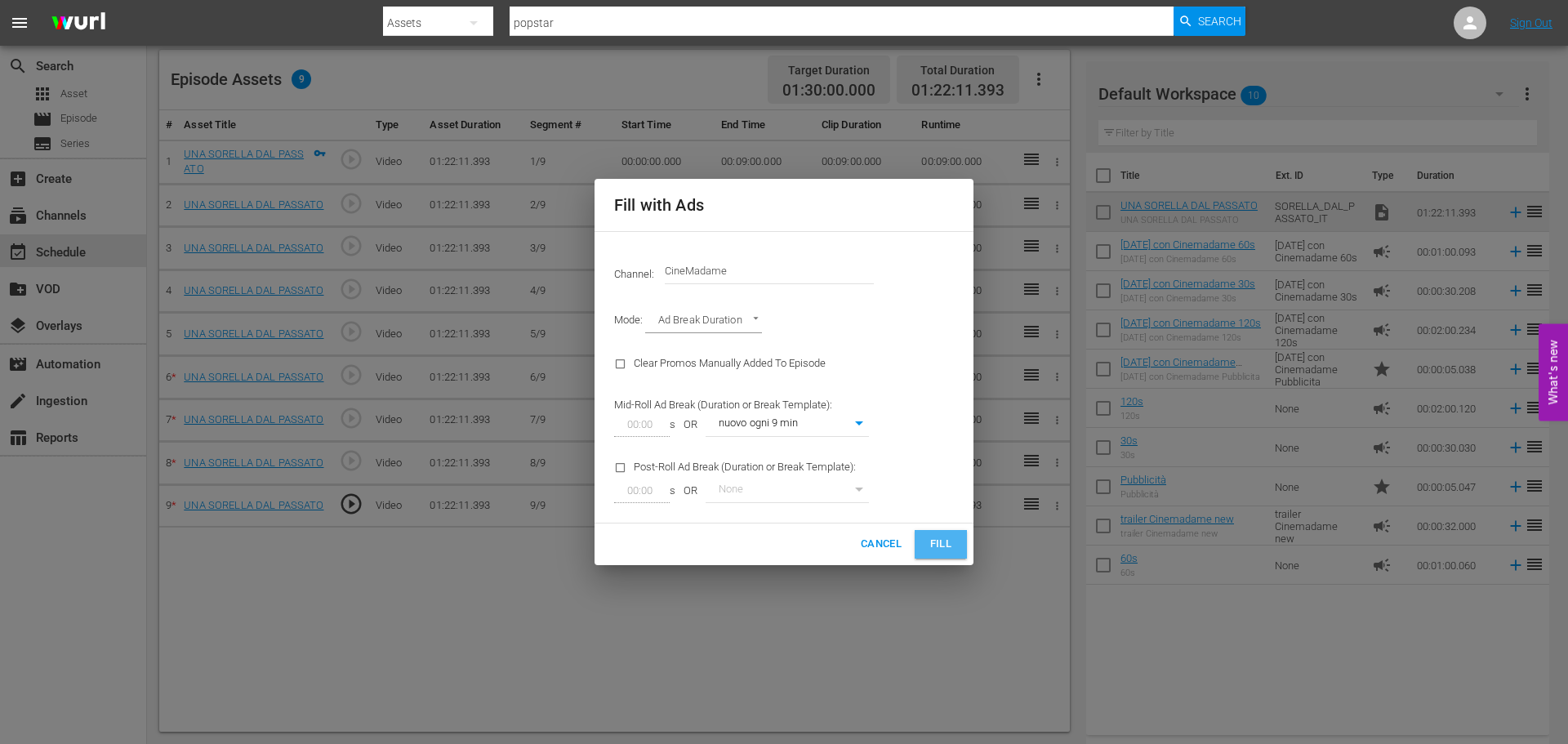
click at [942, 542] on span "Fill" at bounding box center [940, 544] width 26 height 19
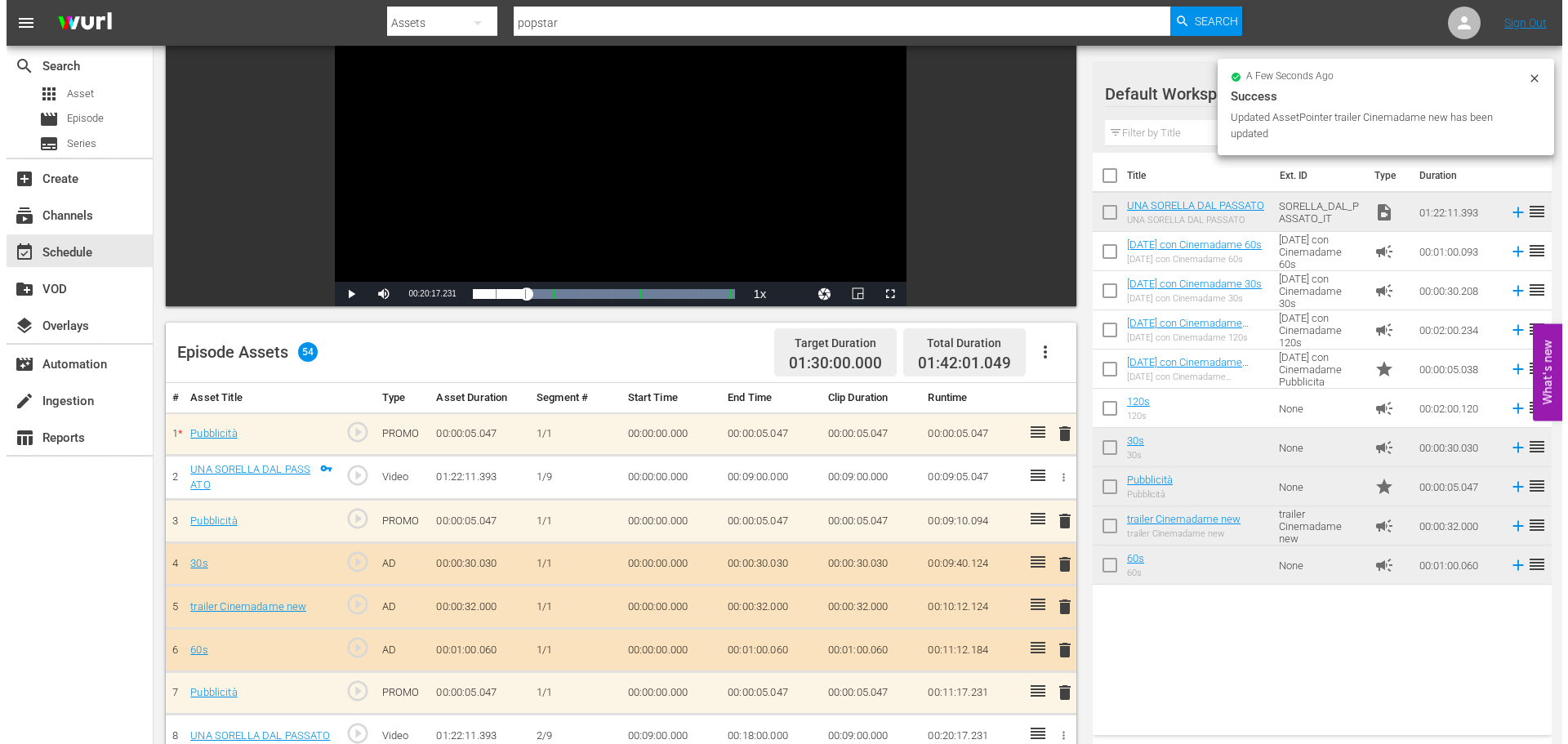
scroll to position [0, 0]
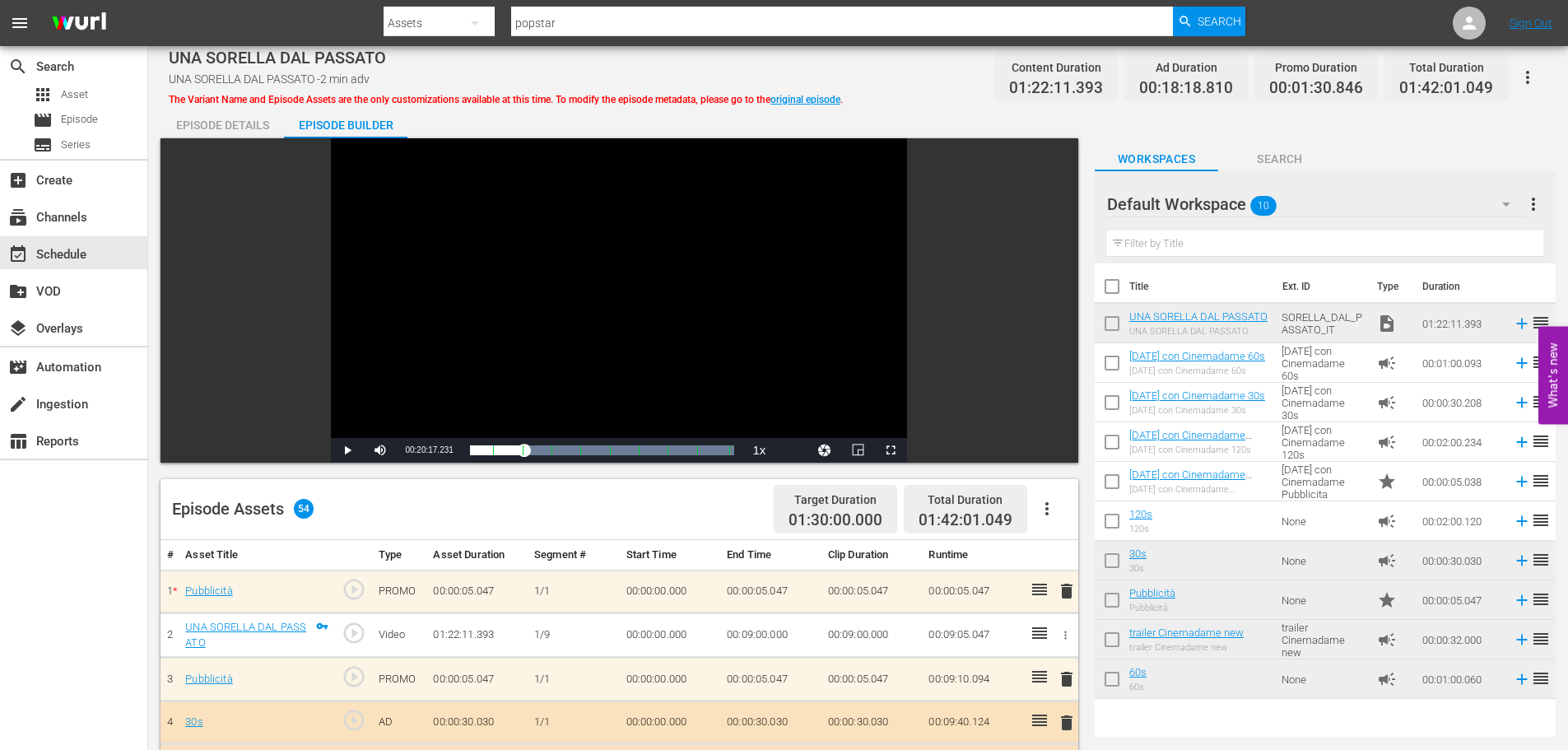
click at [1119, 329] on input "checkbox" at bounding box center [1112, 326] width 34 height 34
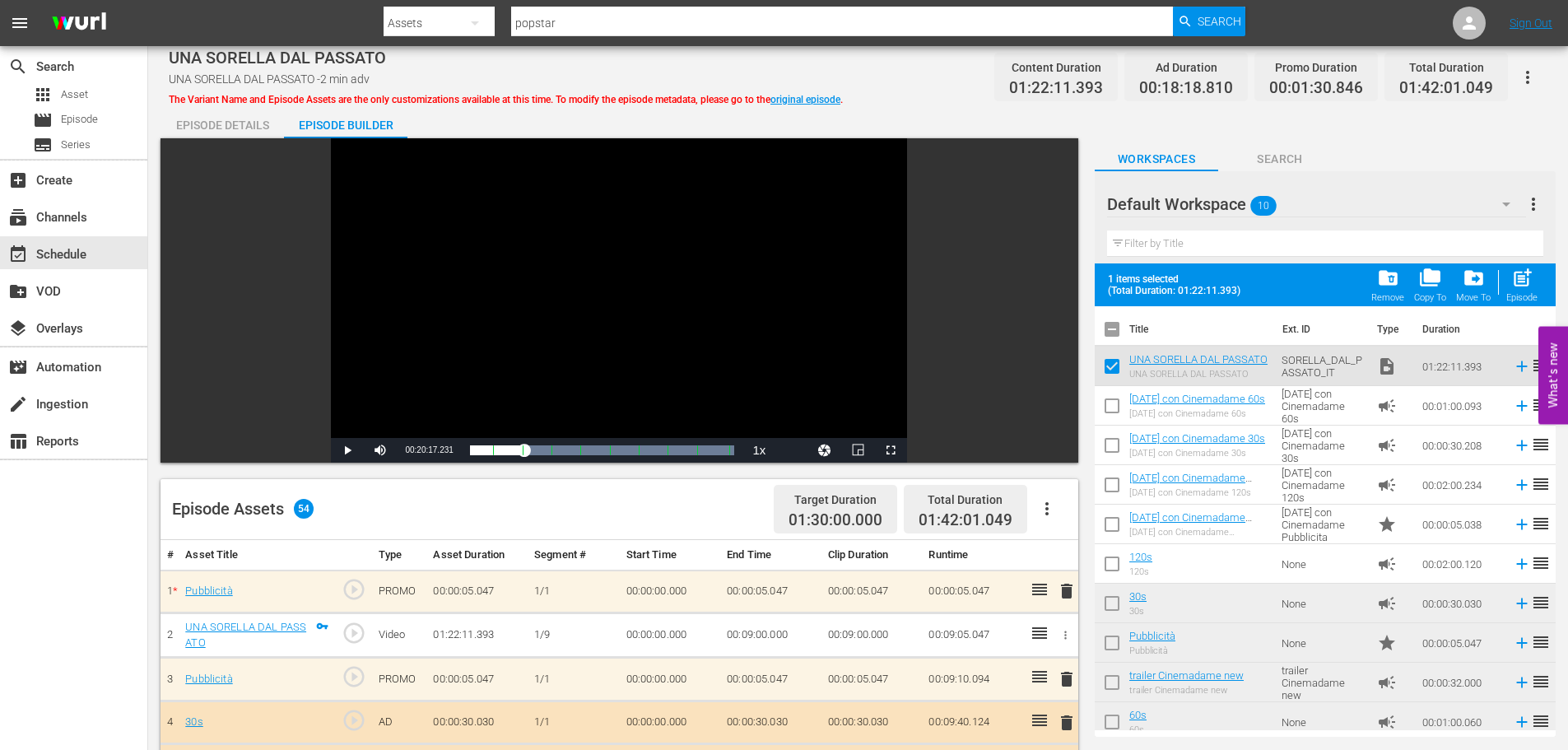
click at [1391, 280] on span "folder_delete" at bounding box center [1388, 278] width 22 height 22
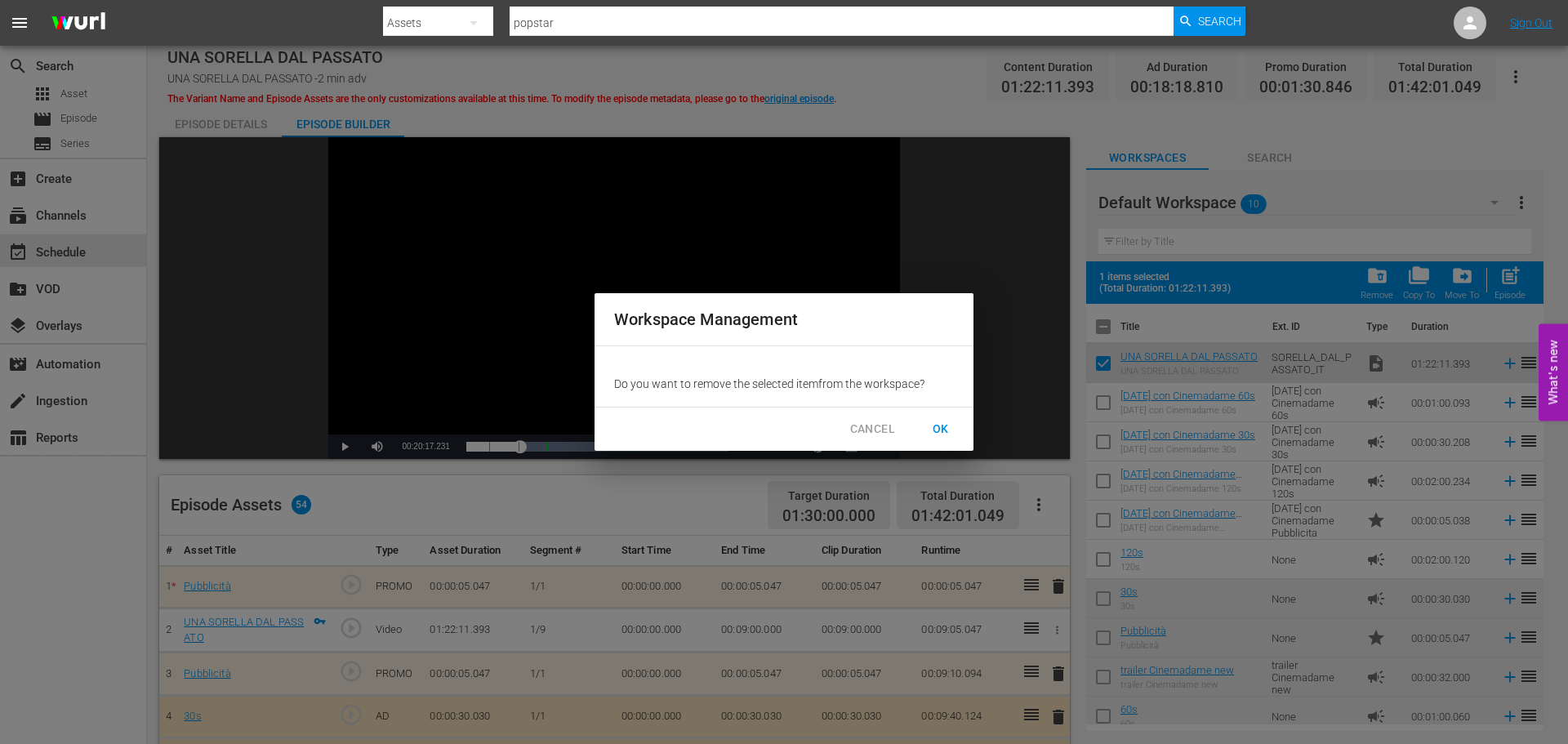
click at [946, 429] on span "OK" at bounding box center [940, 429] width 26 height 20
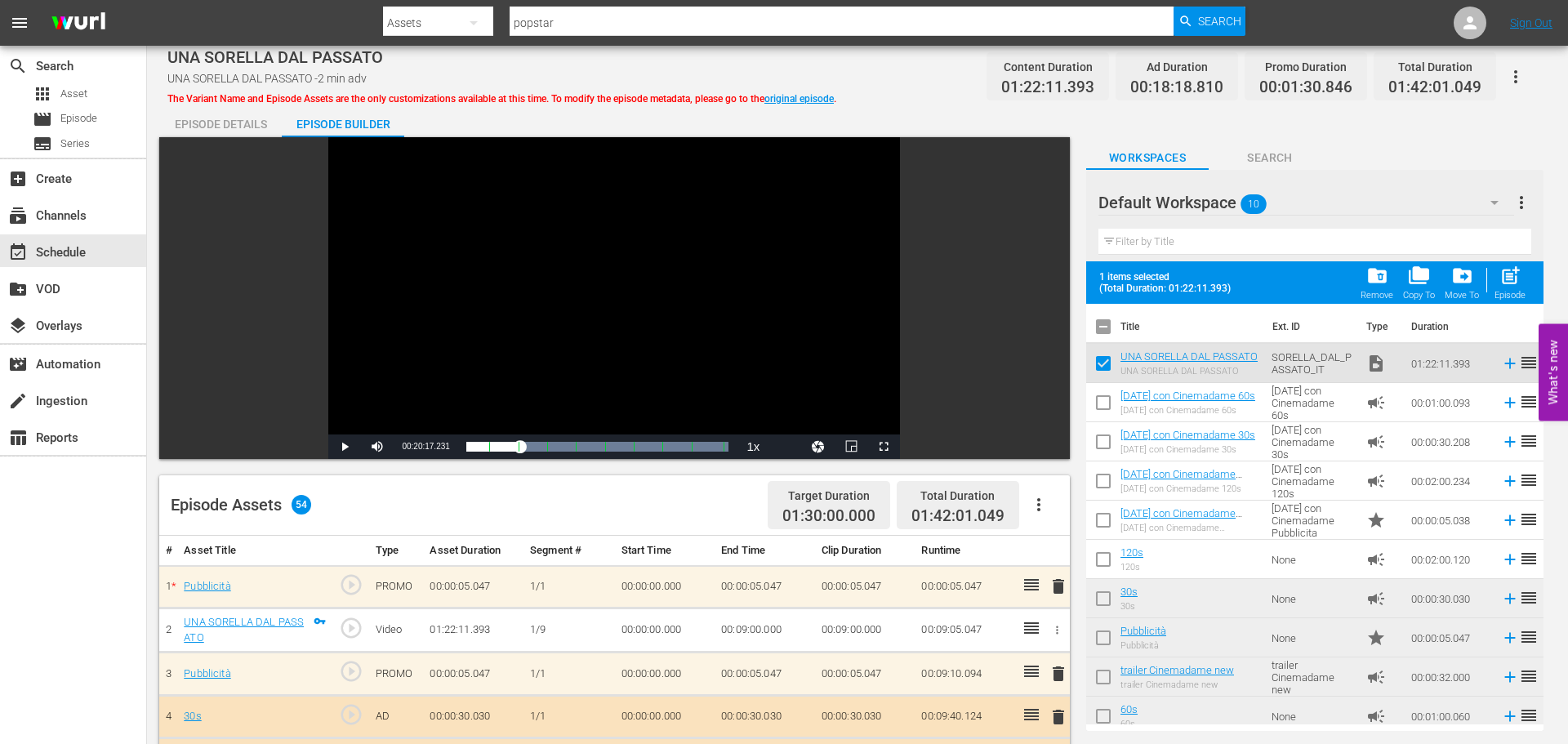
checkbox input "false"
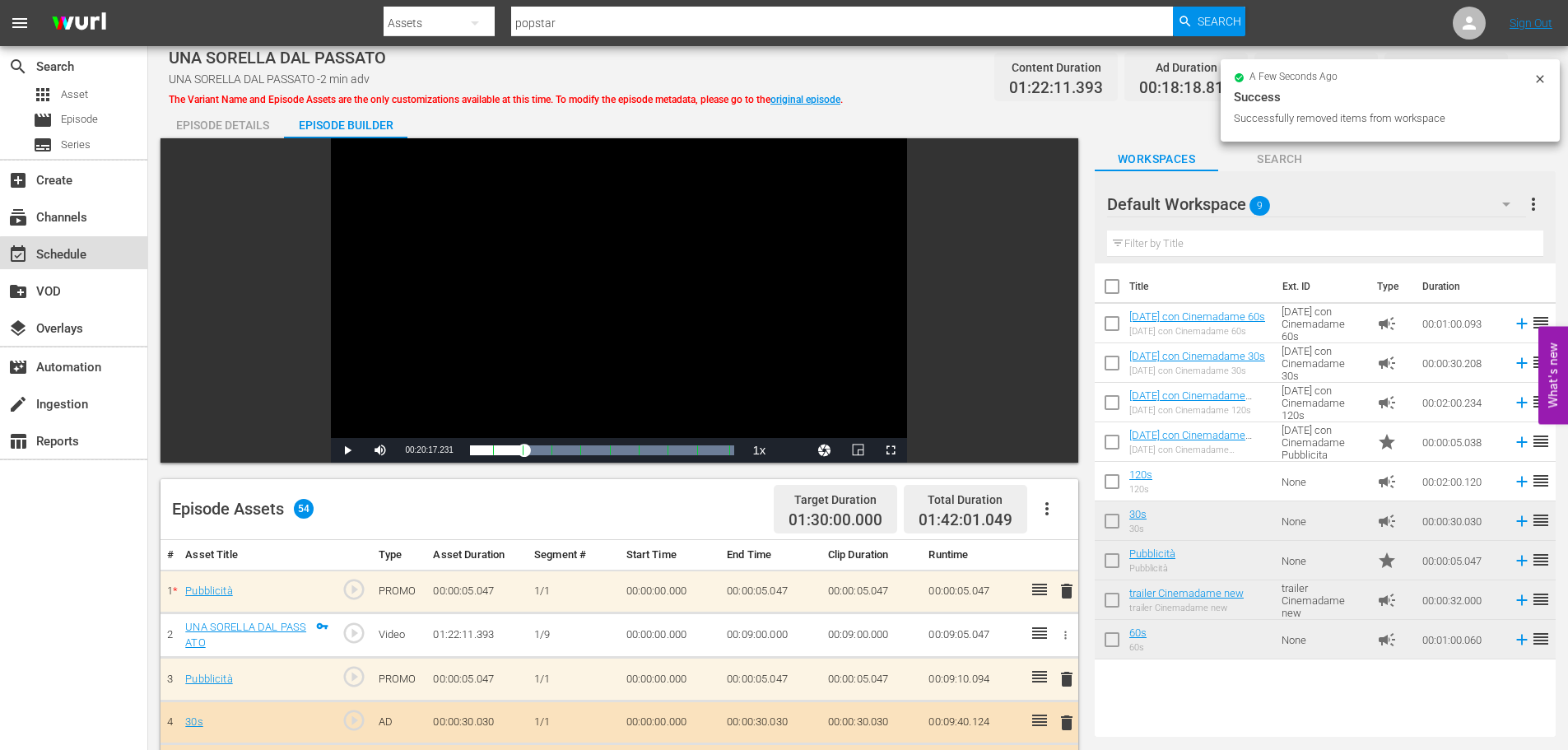
click at [75, 257] on div "event_available Schedule" at bounding box center [46, 251] width 93 height 14
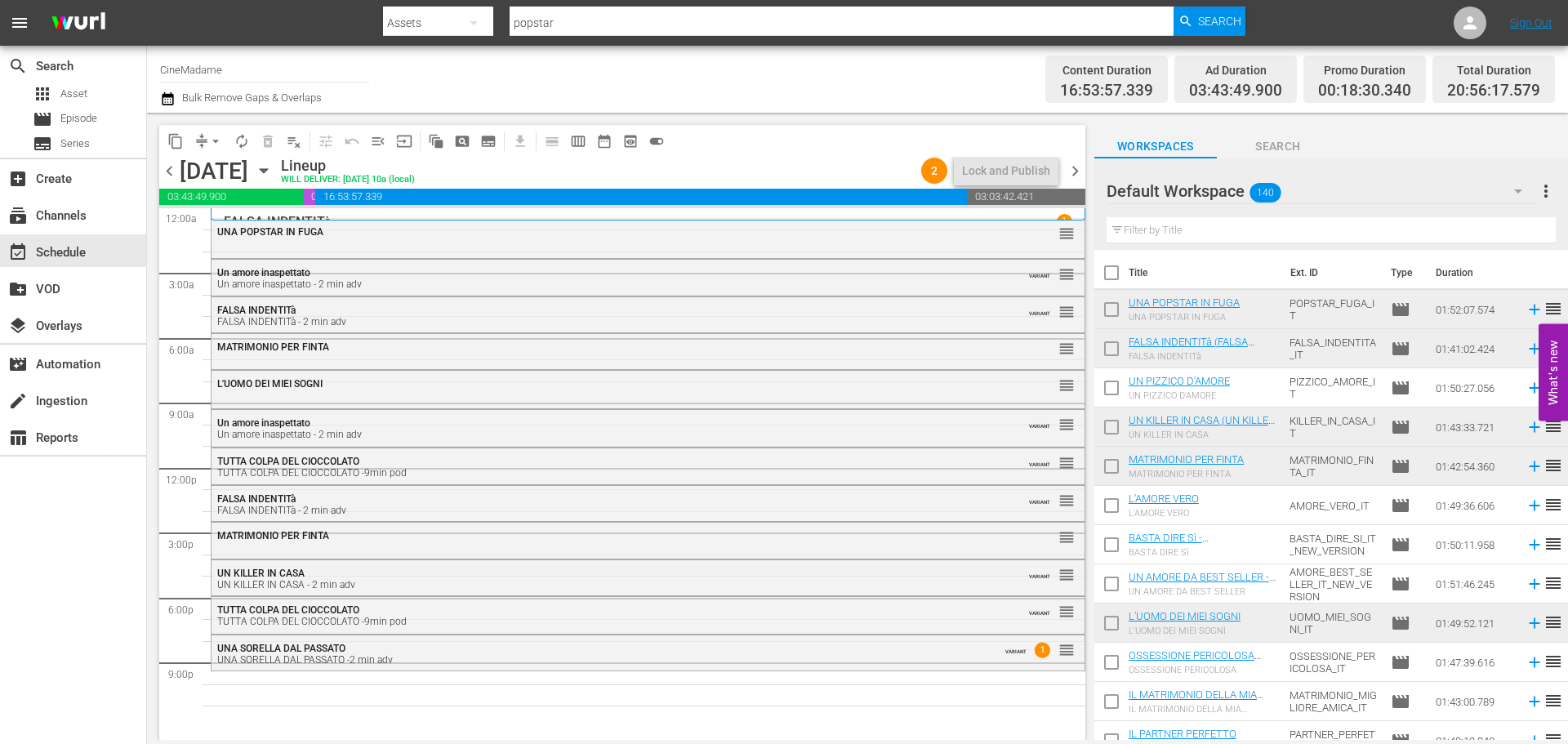
click at [744, 650] on div "UNA SORELLA DAL PASSATO UNA SORELLA DAL PASSATO -2 min adv" at bounding box center [603, 654] width 773 height 23
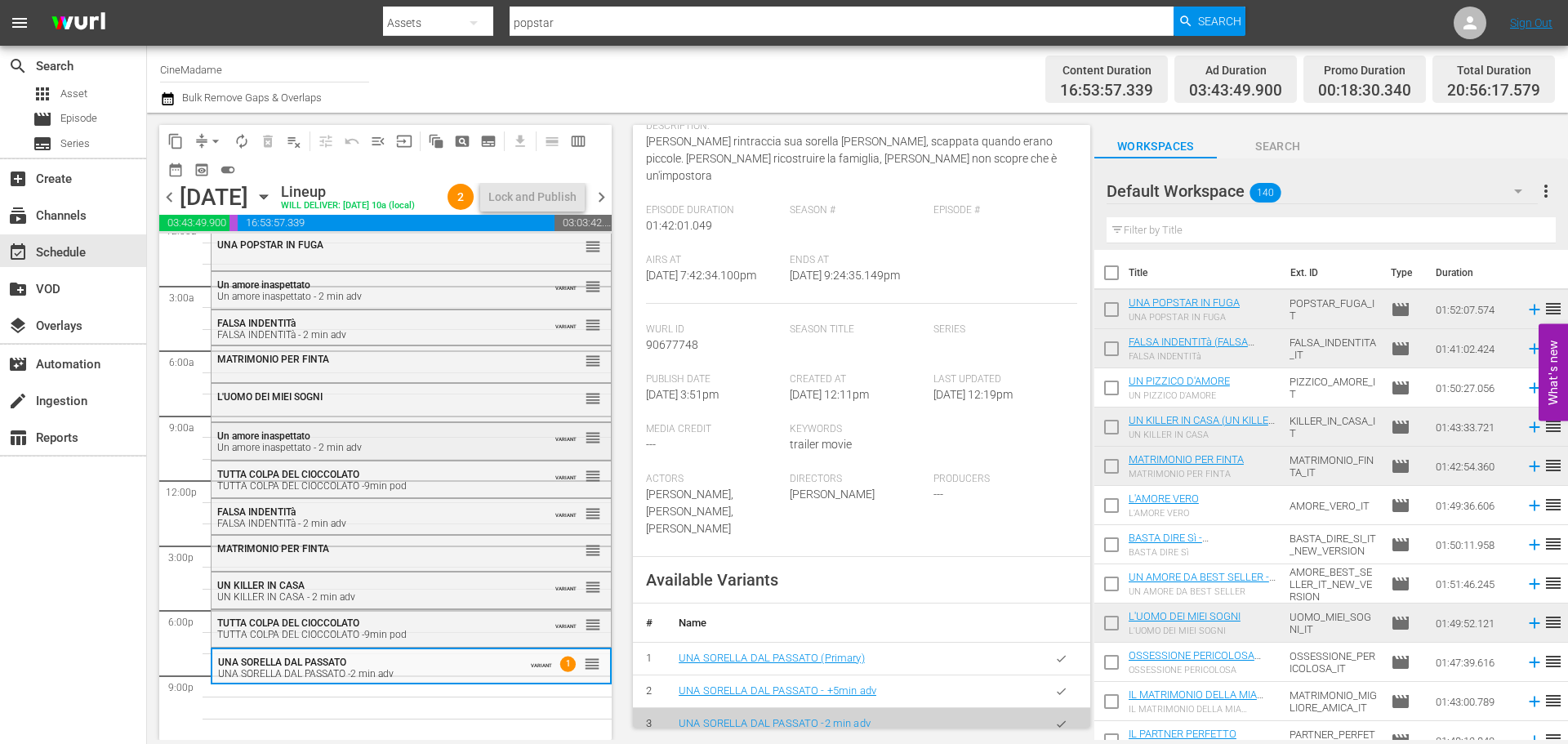
scroll to position [41, 0]
click at [1132, 253] on th "Title" at bounding box center [1204, 272] width 152 height 45
click at [1135, 239] on input "text" at bounding box center [1331, 230] width 449 height 26
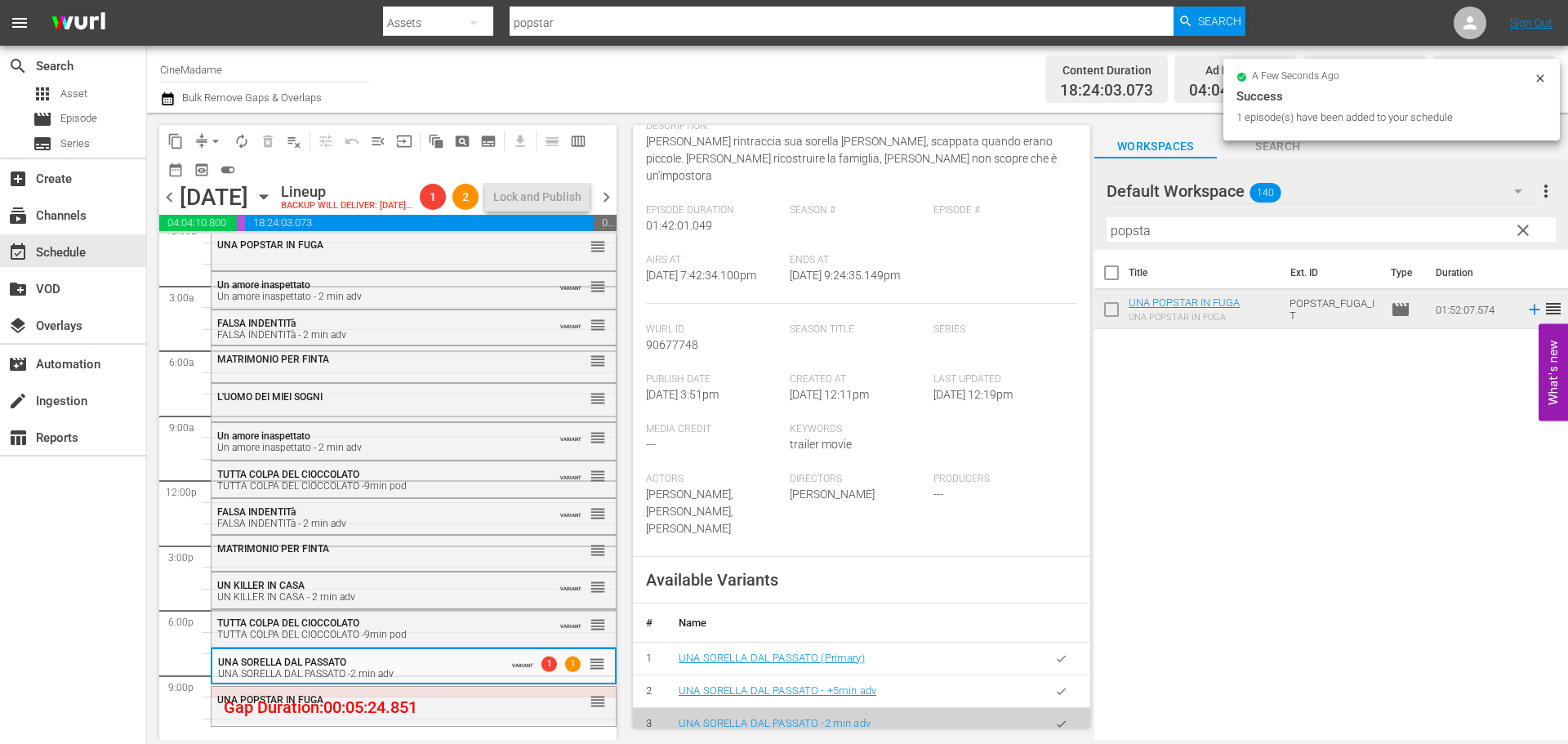
click at [1171, 218] on input "popsta" at bounding box center [1331, 230] width 449 height 26
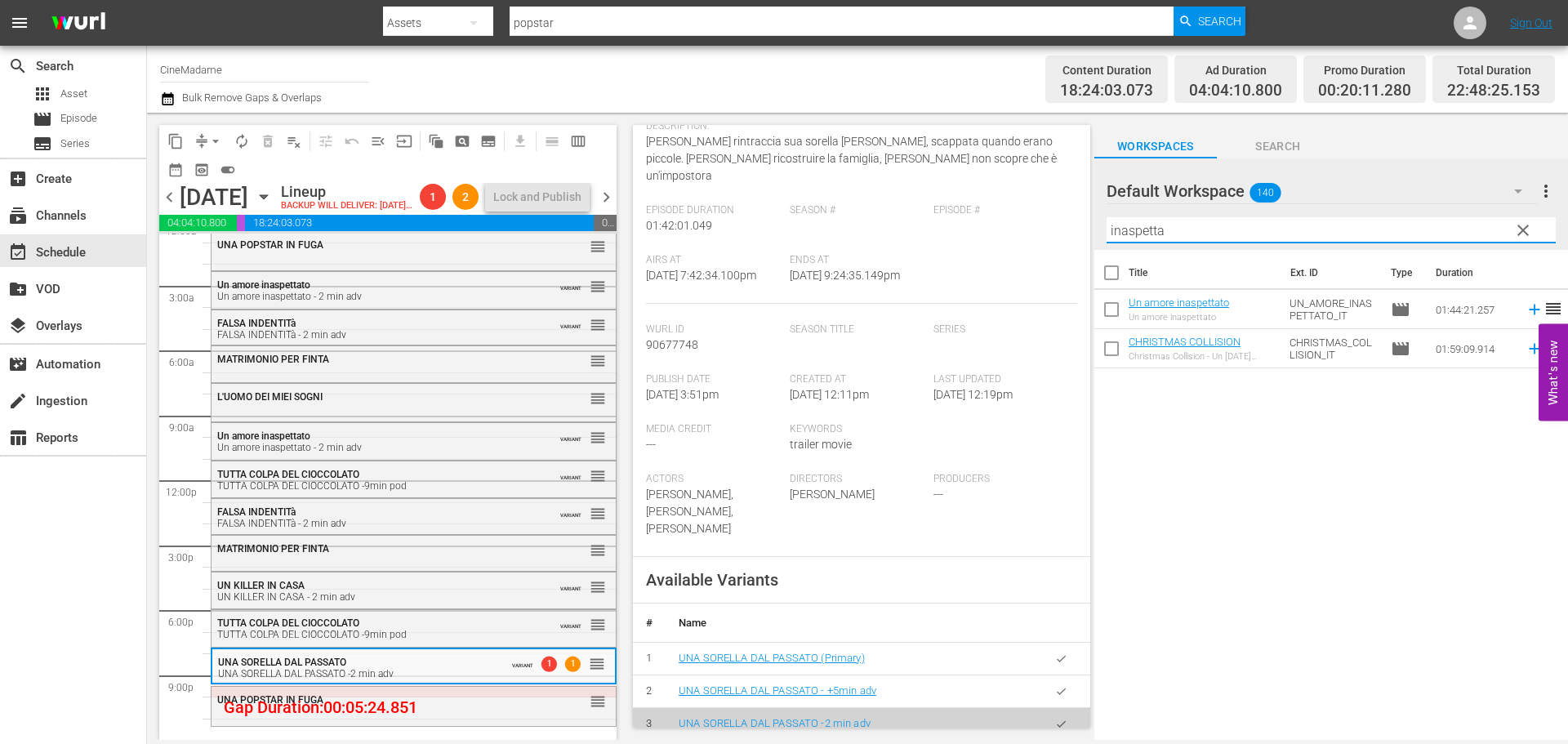
type input "inaspetta"
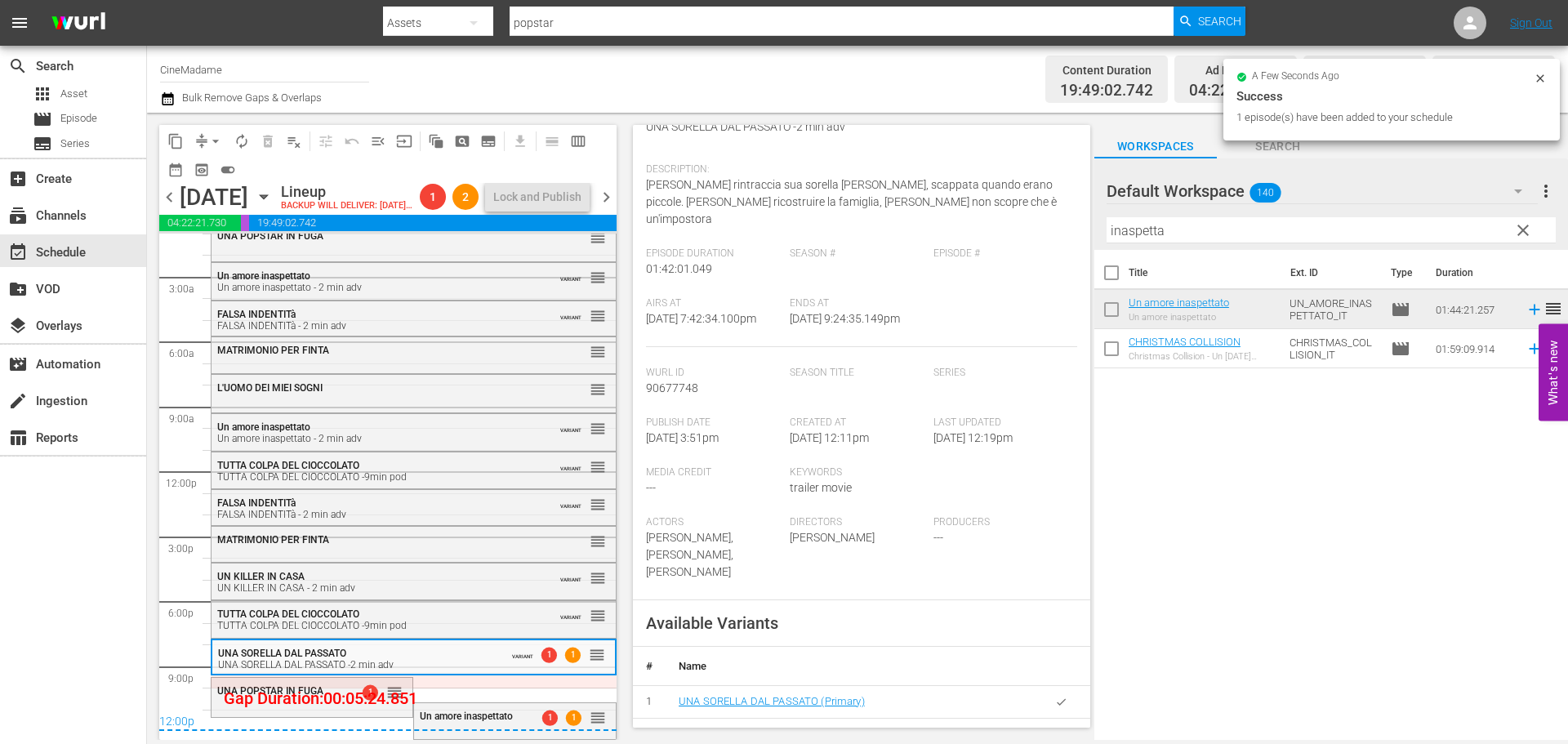
scroll to position [268, 0]
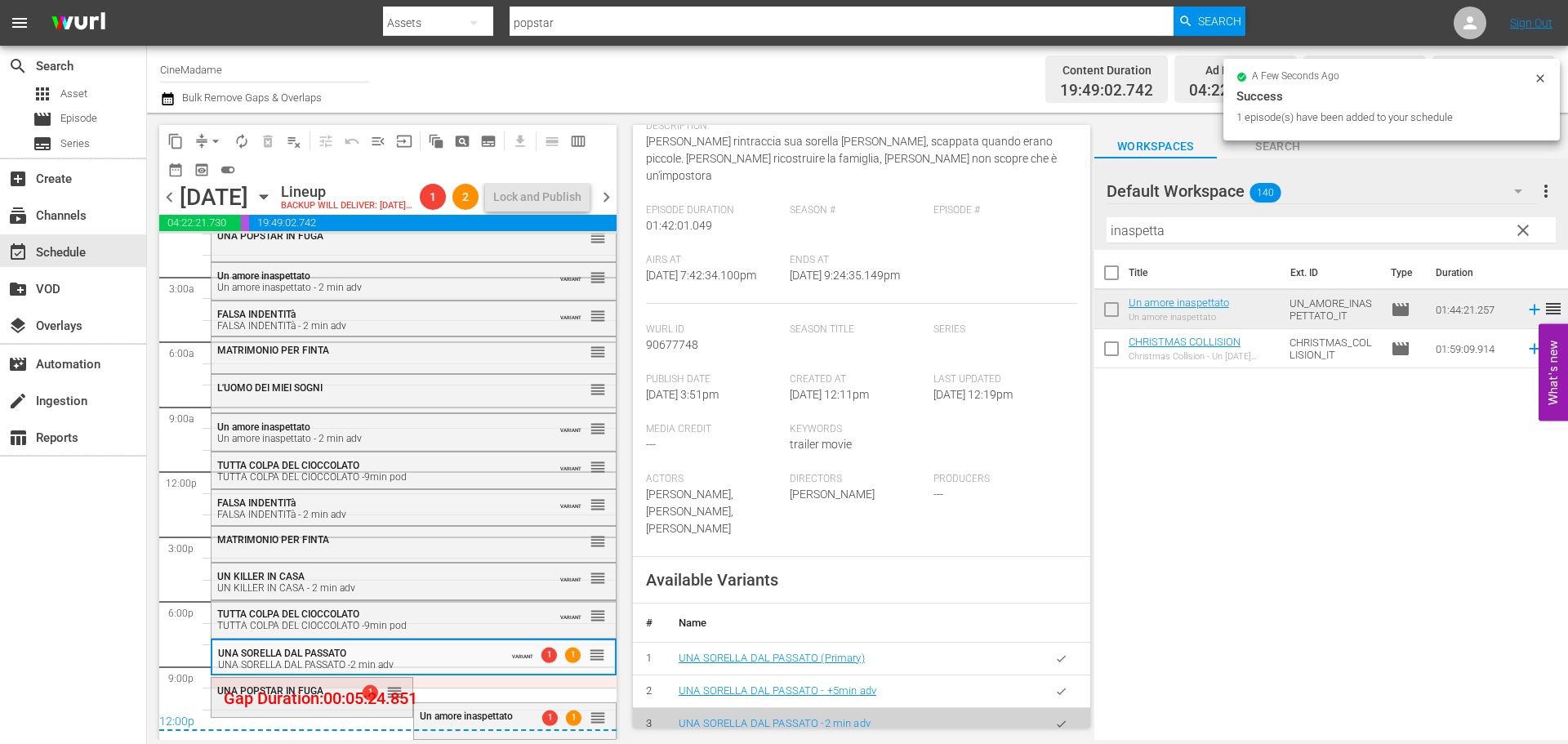
click at [301, 693] on span "UNA POPSTAR IN FUGA" at bounding box center [270, 691] width 106 height 12
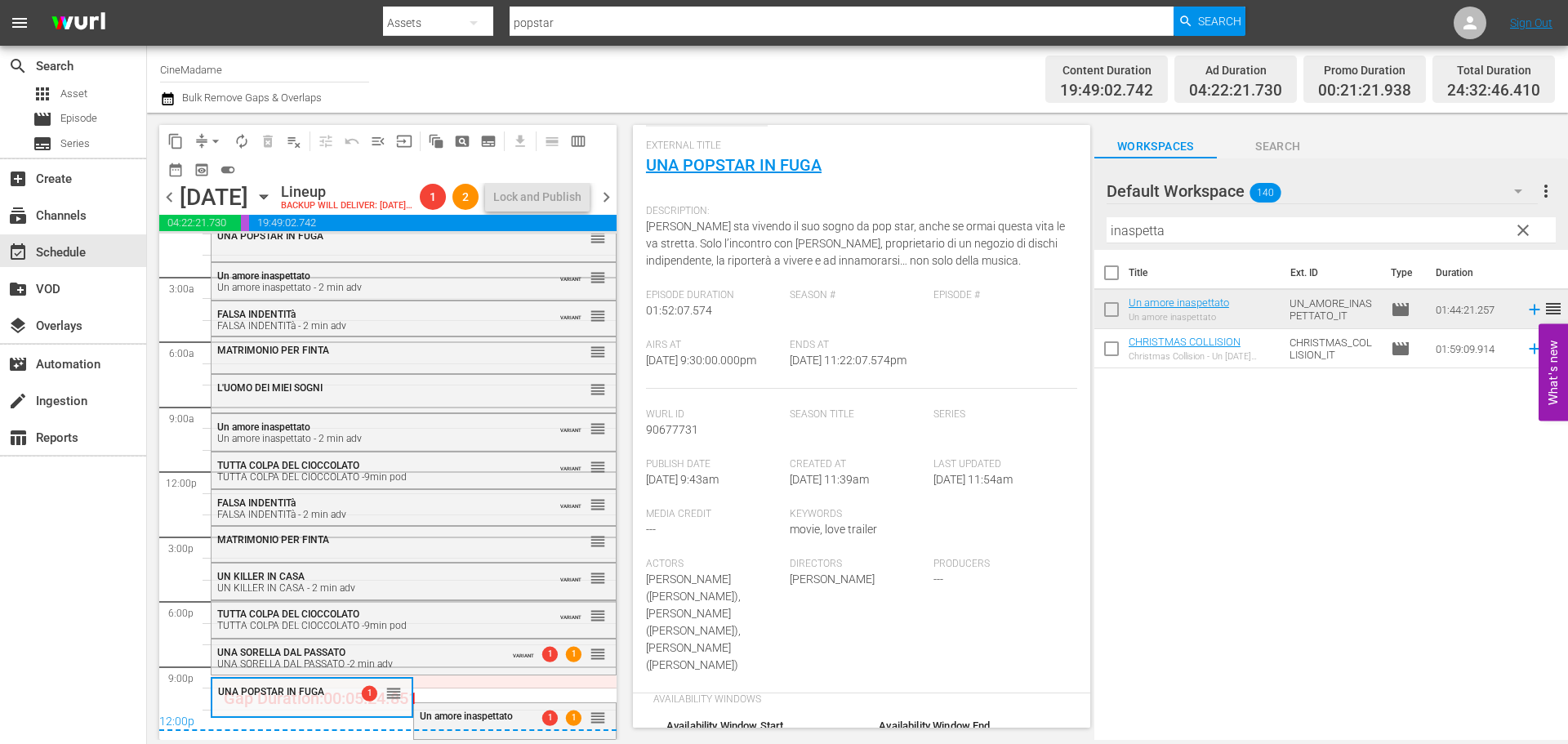
scroll to position [408, 0]
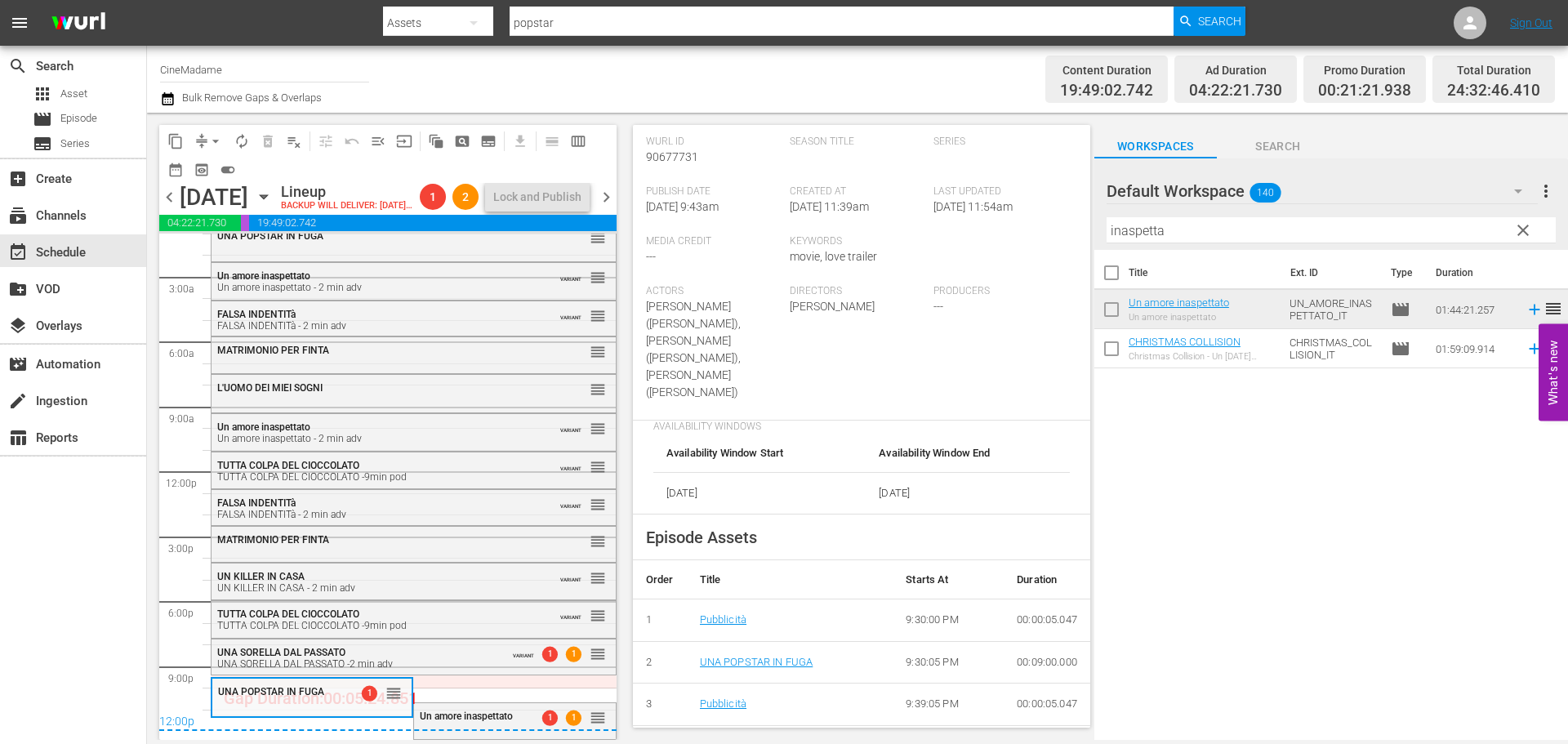
click at [476, 715] on div "12:00p" at bounding box center [388, 723] width 457 height 16
click at [456, 725] on div "12:00p" at bounding box center [388, 723] width 457 height 16
click at [488, 712] on span "Un amore inaspettato" at bounding box center [466, 715] width 93 height 12
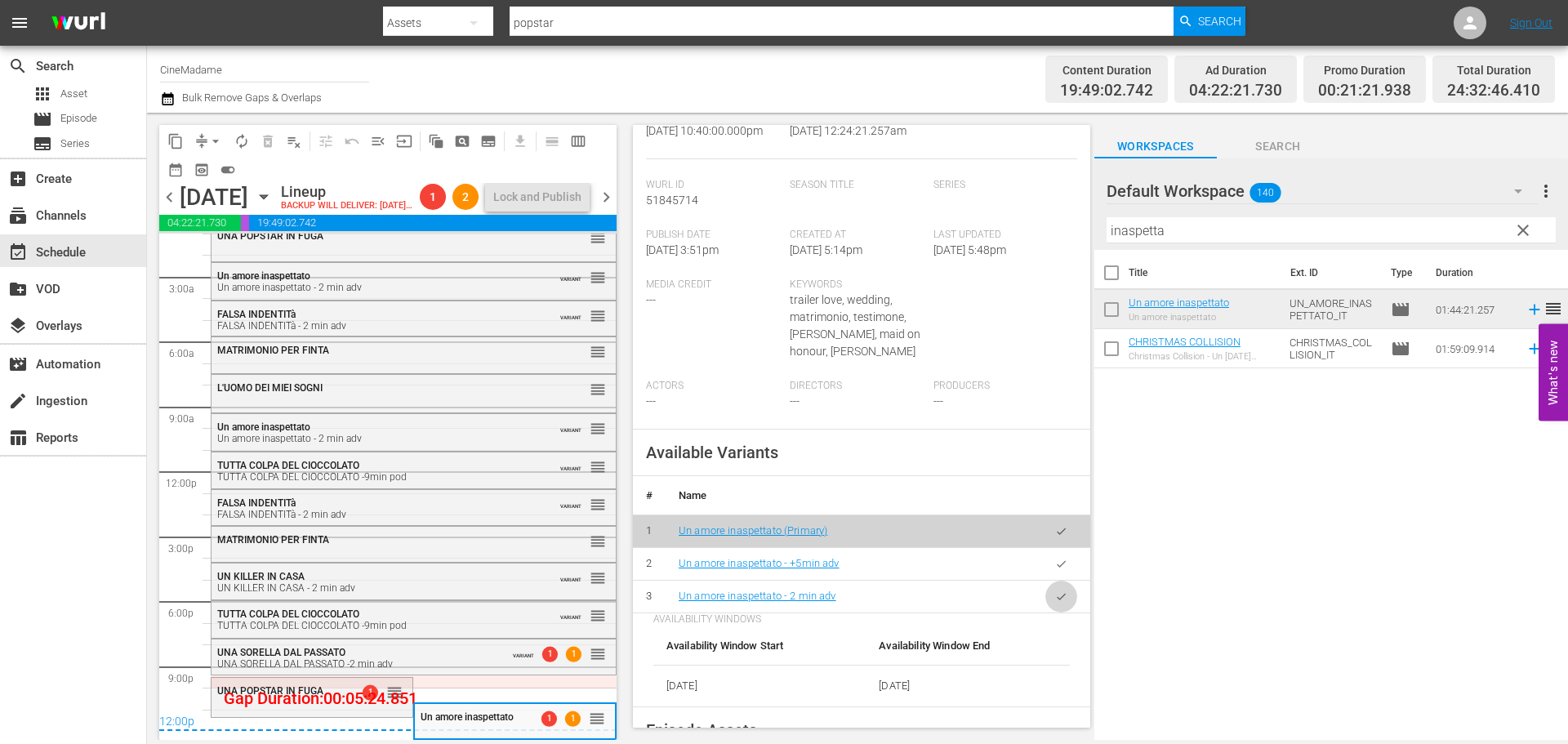
click at [1055, 602] on icon "button" at bounding box center [1062, 596] width 12 height 12
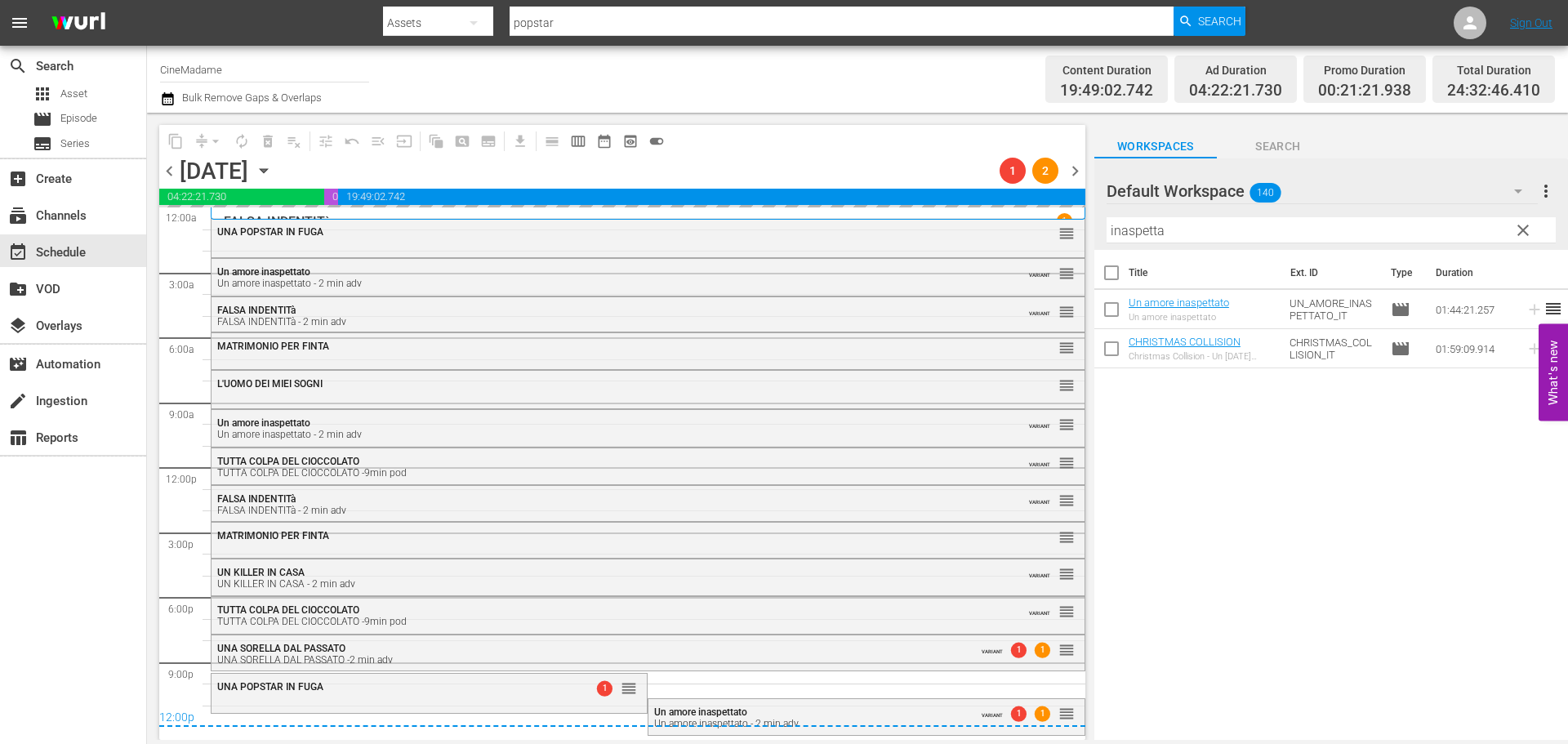
scroll to position [0, 0]
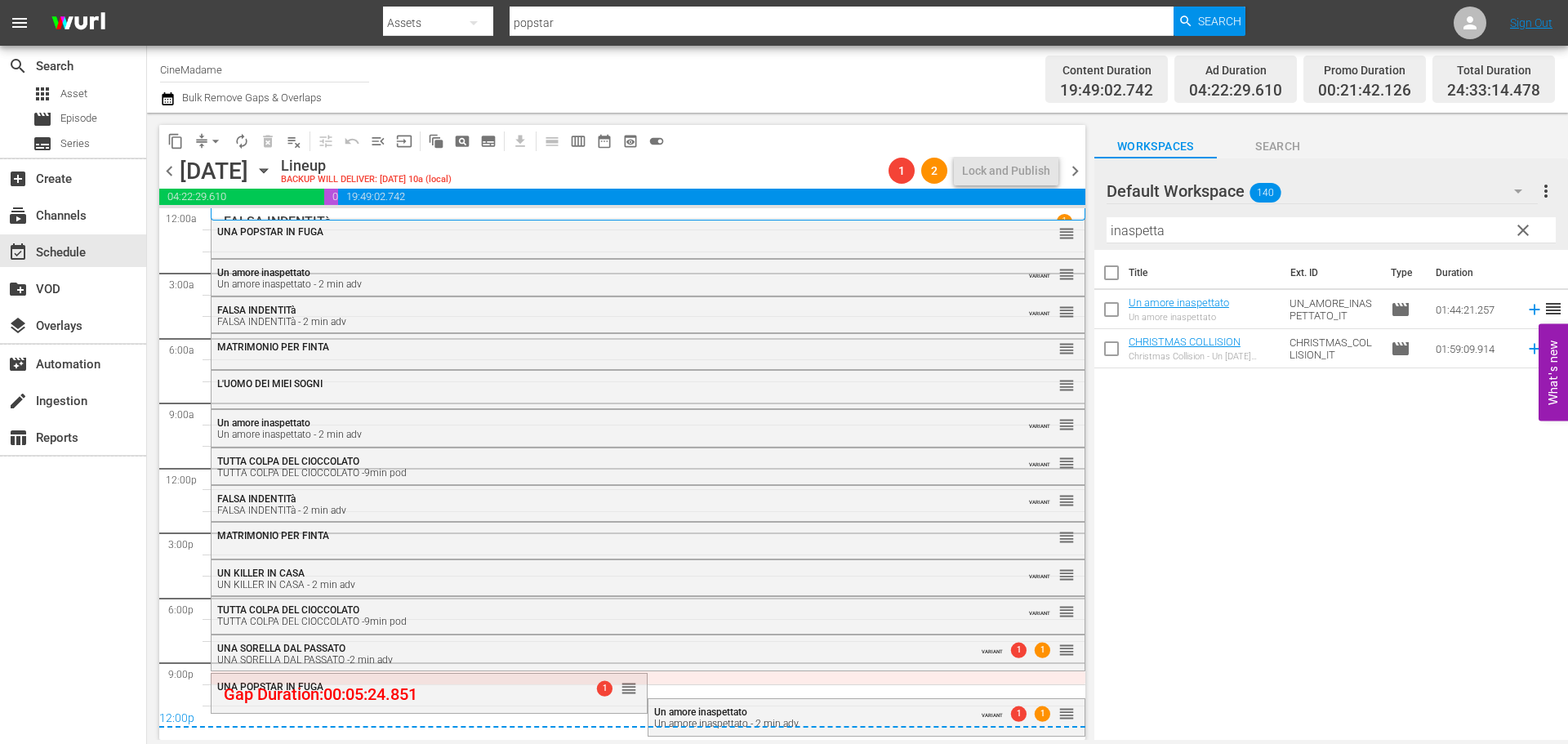
click at [201, 135] on span "compress" at bounding box center [201, 141] width 16 height 16
click at [212, 136] on span "arrow_drop_down" at bounding box center [216, 141] width 16 height 16
click at [248, 220] on li "Align to End of Previous Day" at bounding box center [217, 228] width 171 height 27
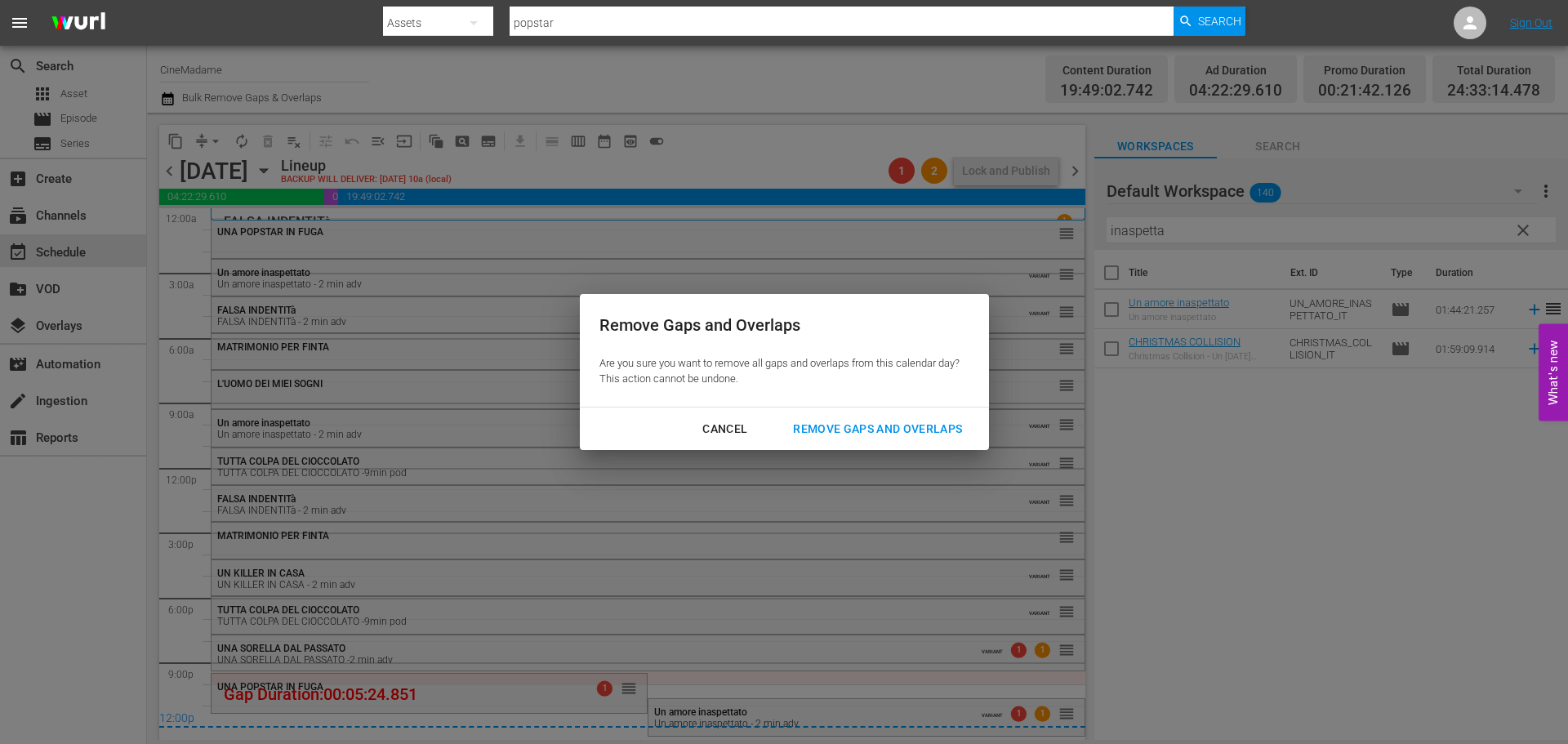
click at [850, 426] on div "Remove Gaps and Overlaps" at bounding box center [877, 429] width 195 height 20
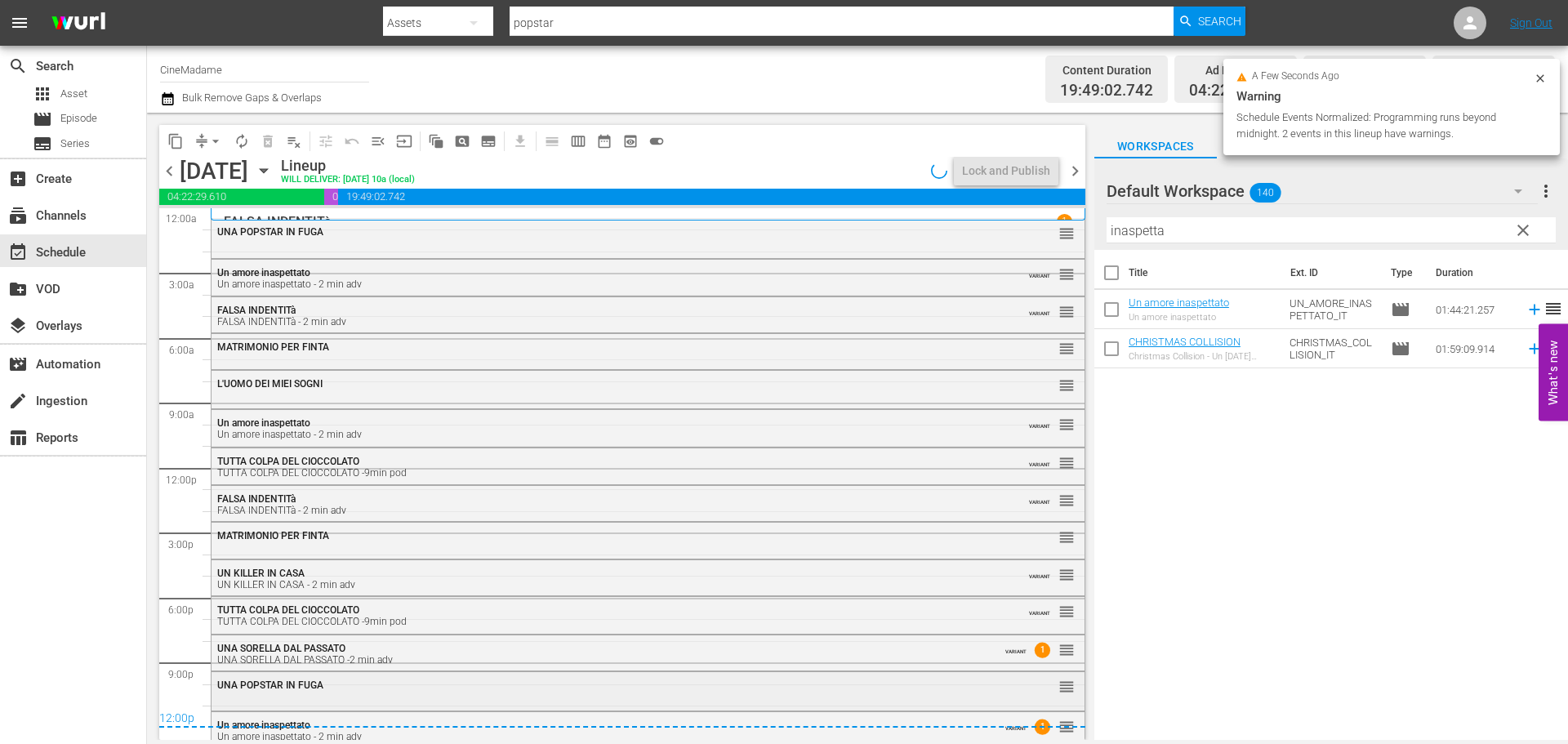
click at [259, 682] on span "UNA POPSTAR IN FUGA" at bounding box center [270, 684] width 106 height 12
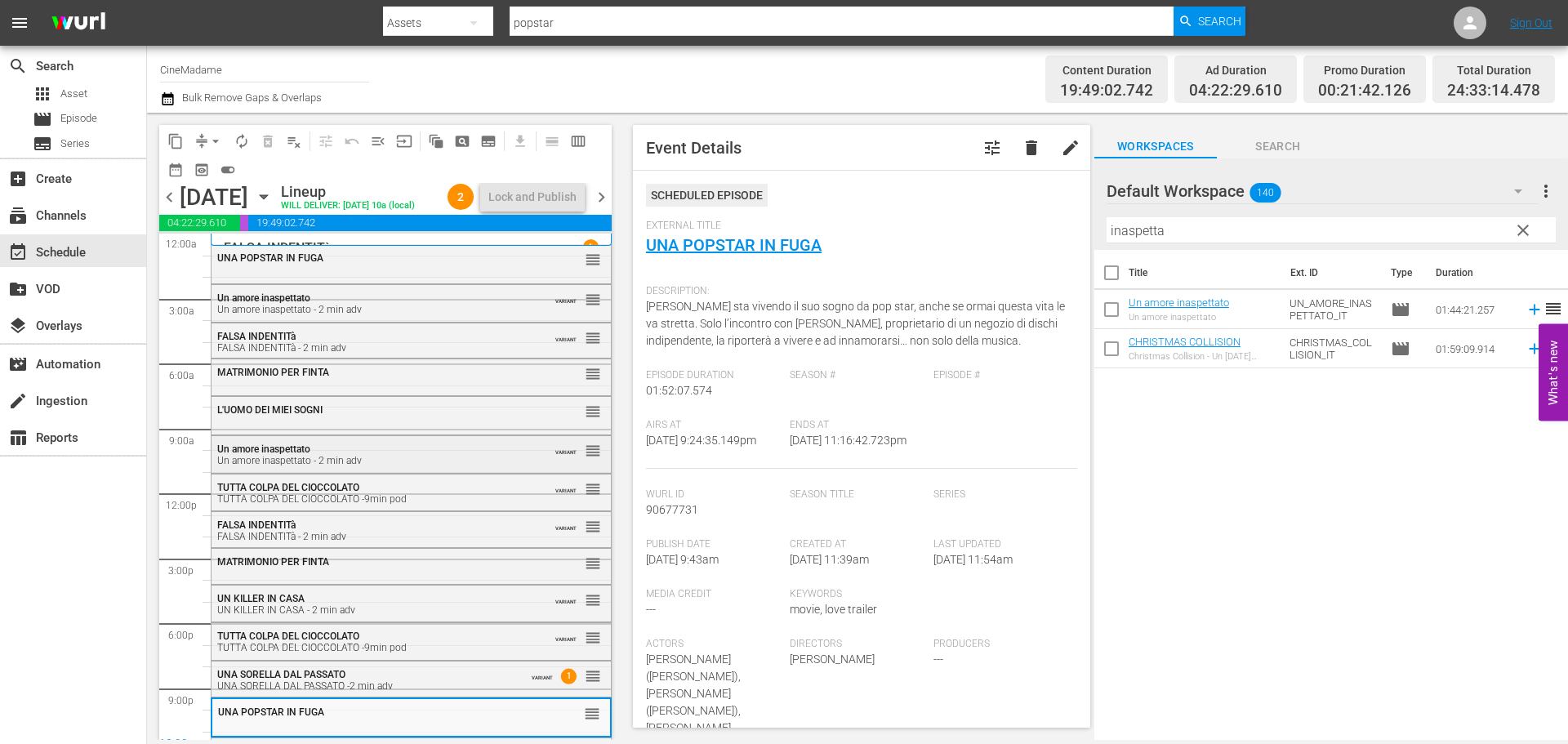
scroll to position [63, 0]
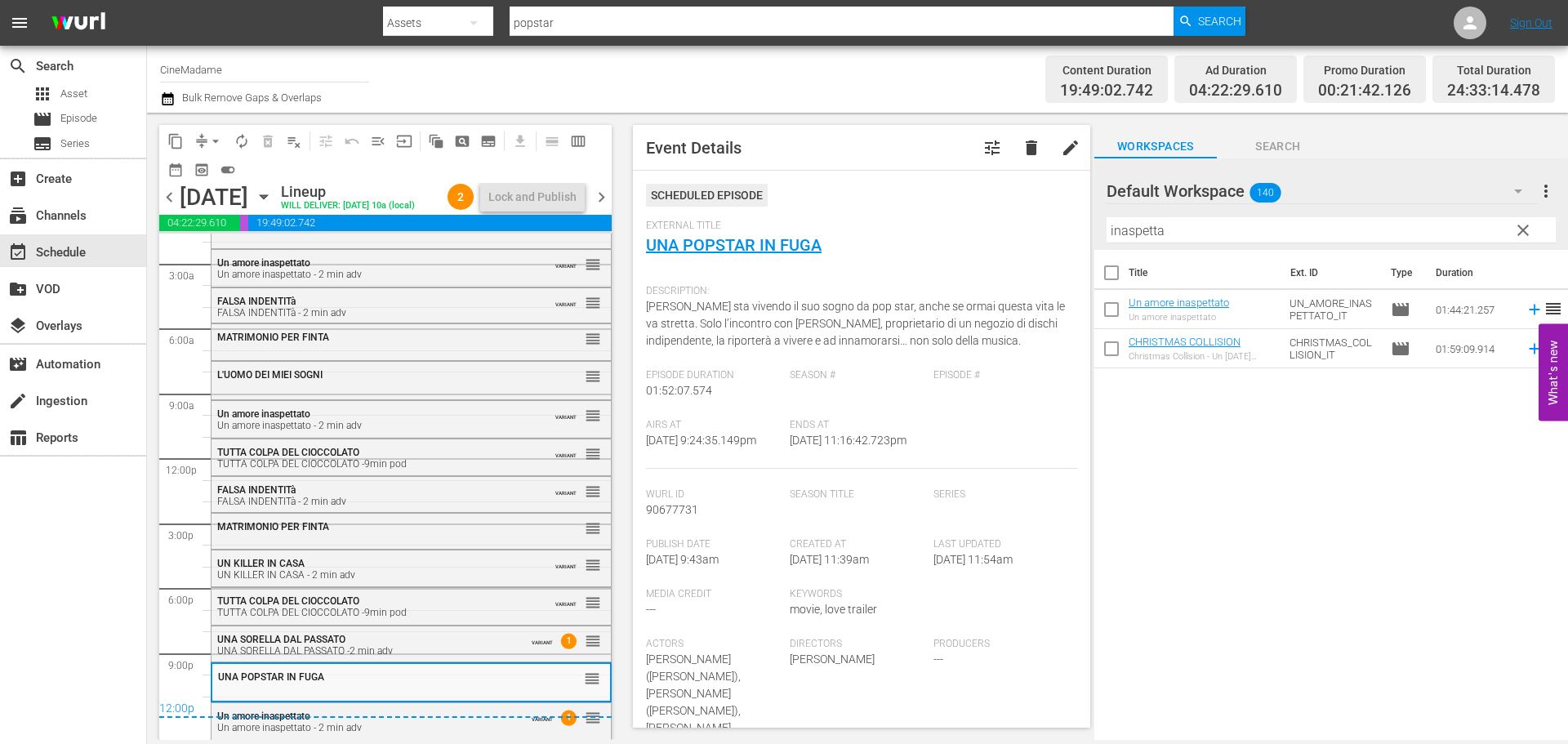
click at [599, 208] on span "chevron_right" at bounding box center [601, 197] width 21 height 20
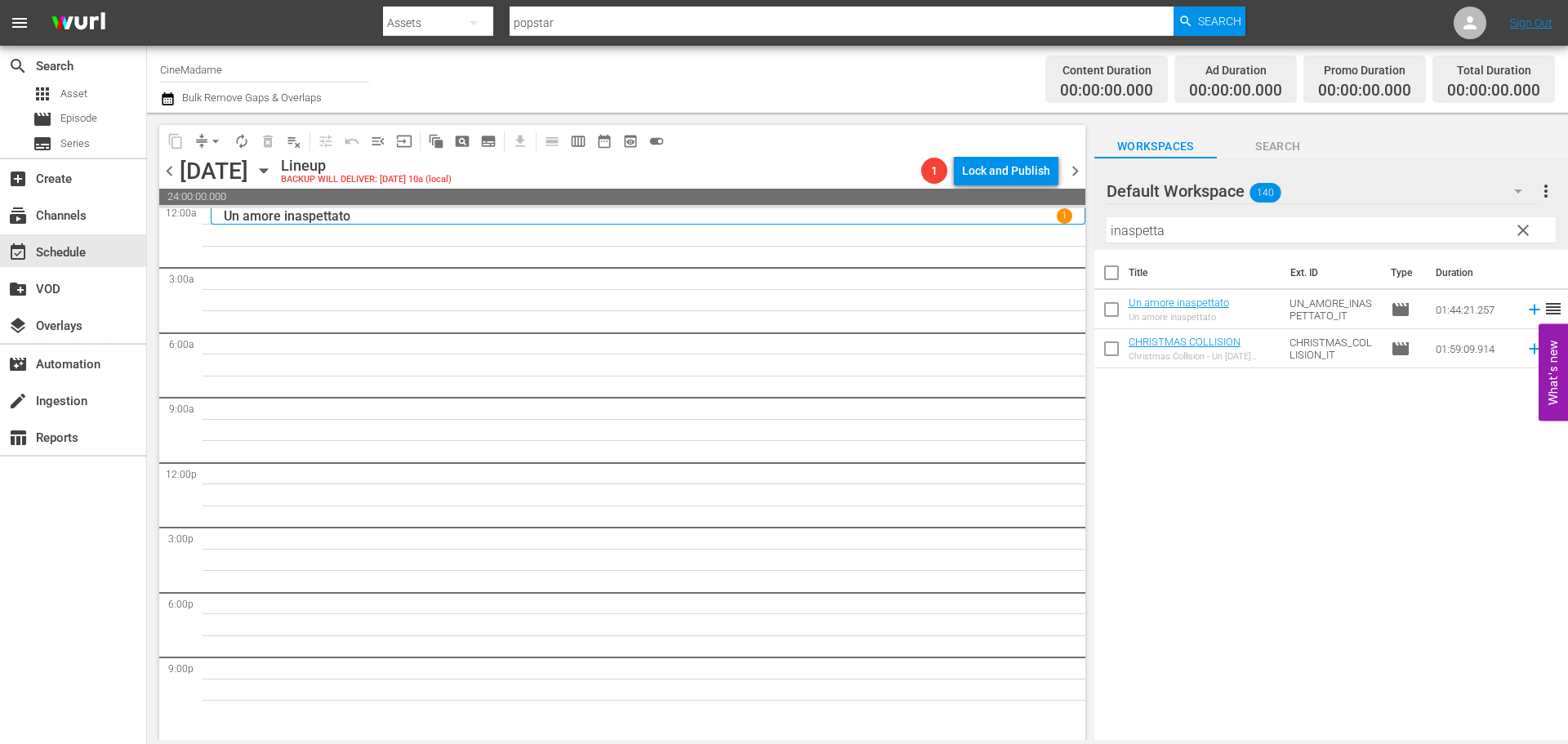
scroll to position [8, 0]
click at [1145, 239] on input "inaspetta" at bounding box center [1331, 230] width 449 height 26
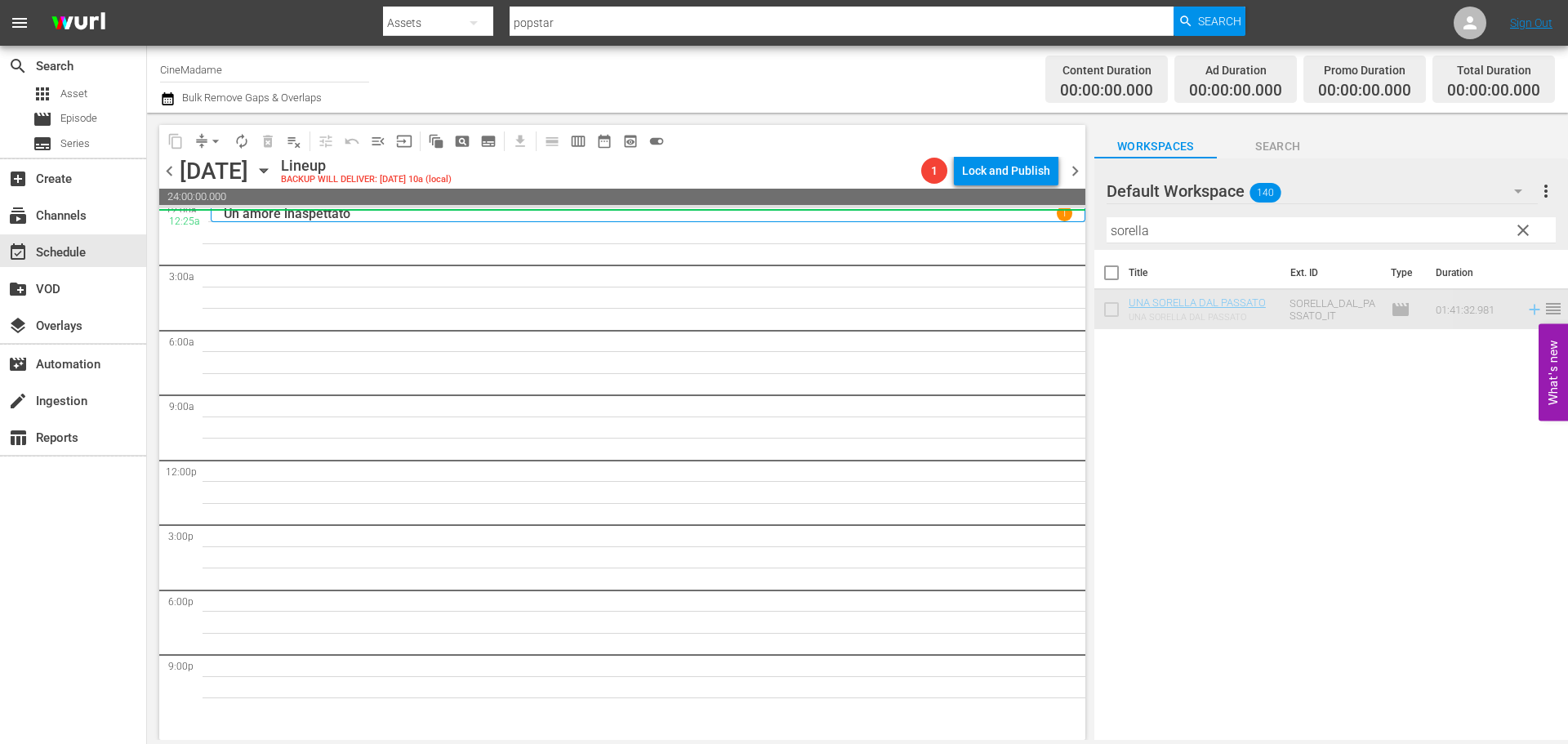
scroll to position [0, 0]
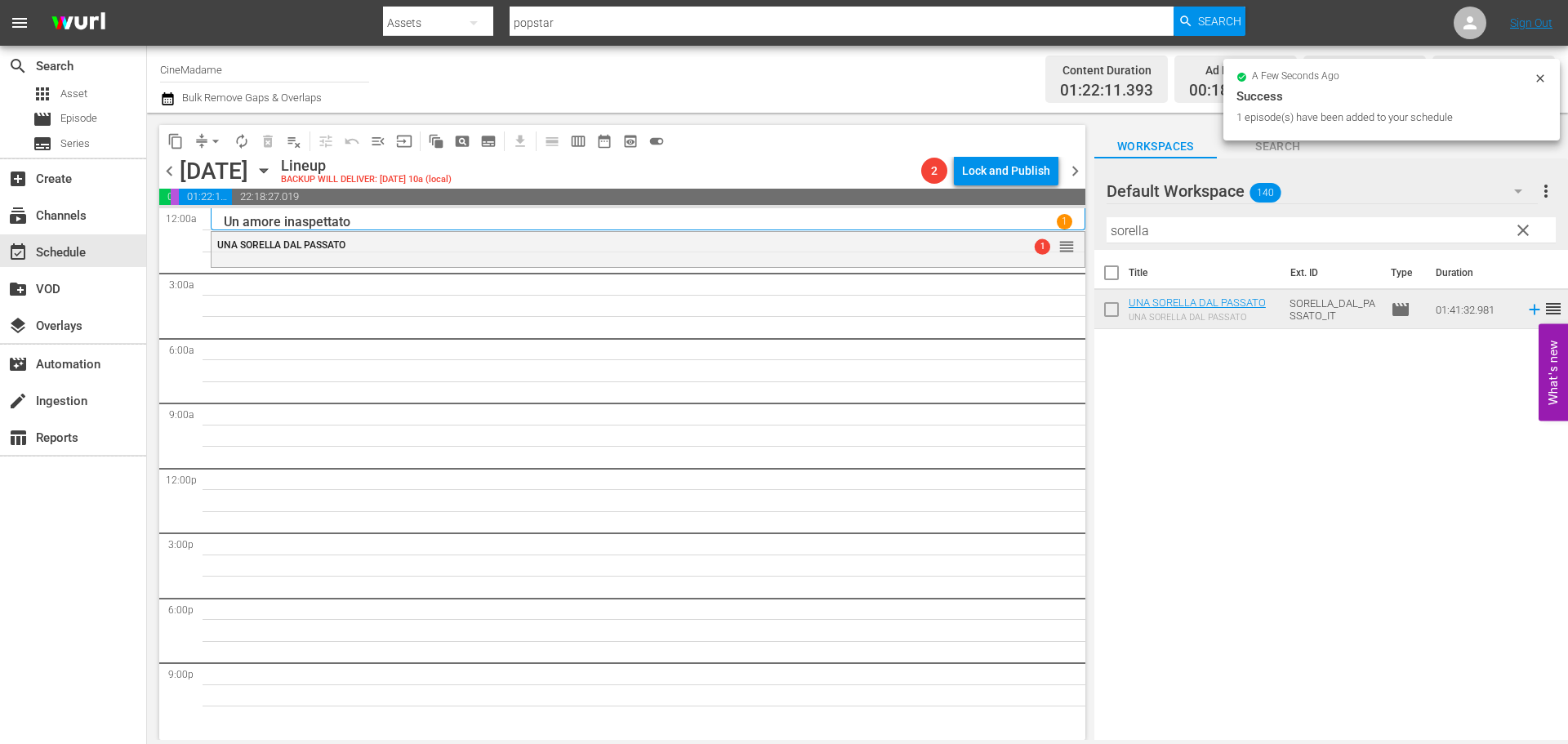
click at [1171, 235] on input "sorella" at bounding box center [1331, 230] width 449 height 26
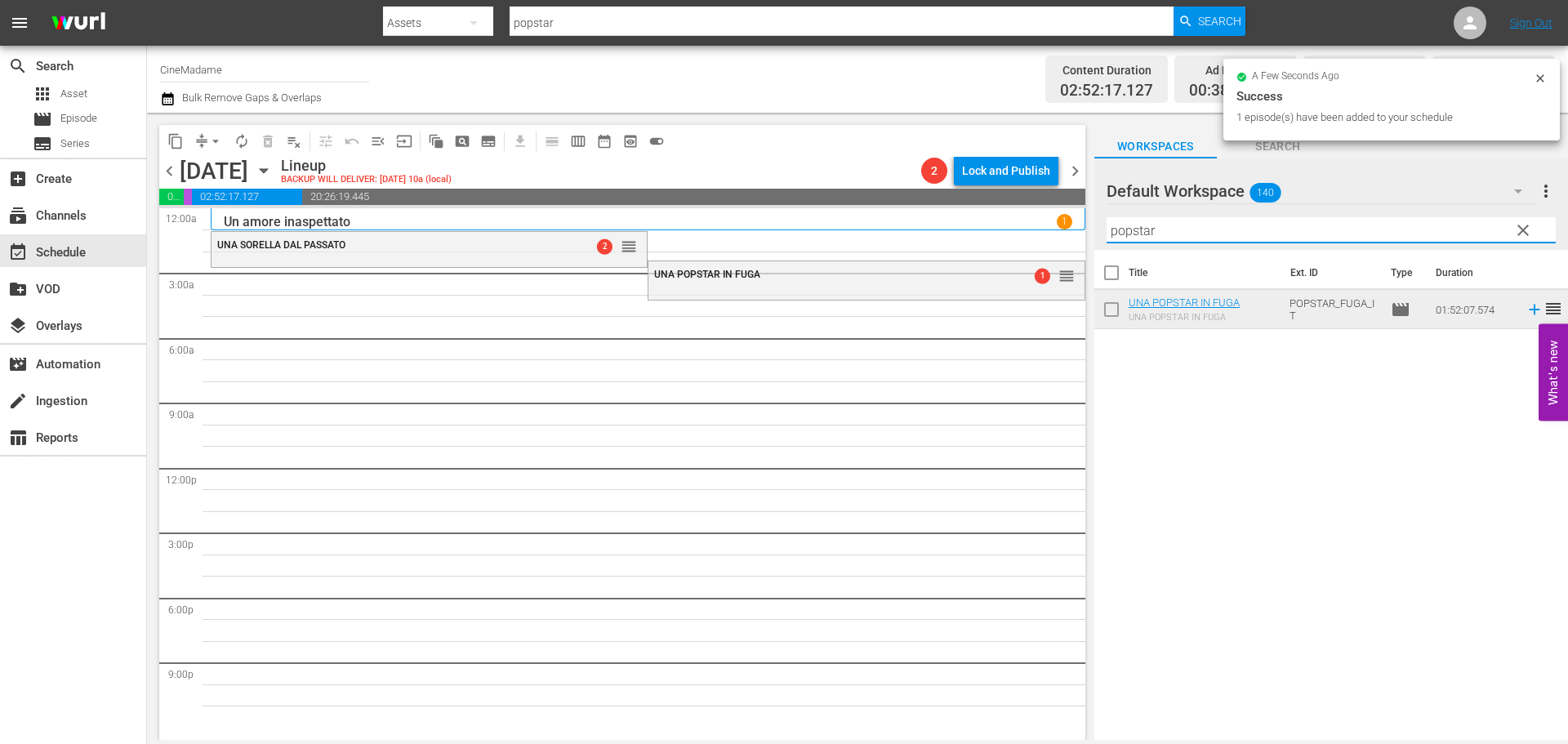
click at [1153, 231] on input "popstar" at bounding box center [1331, 230] width 449 height 26
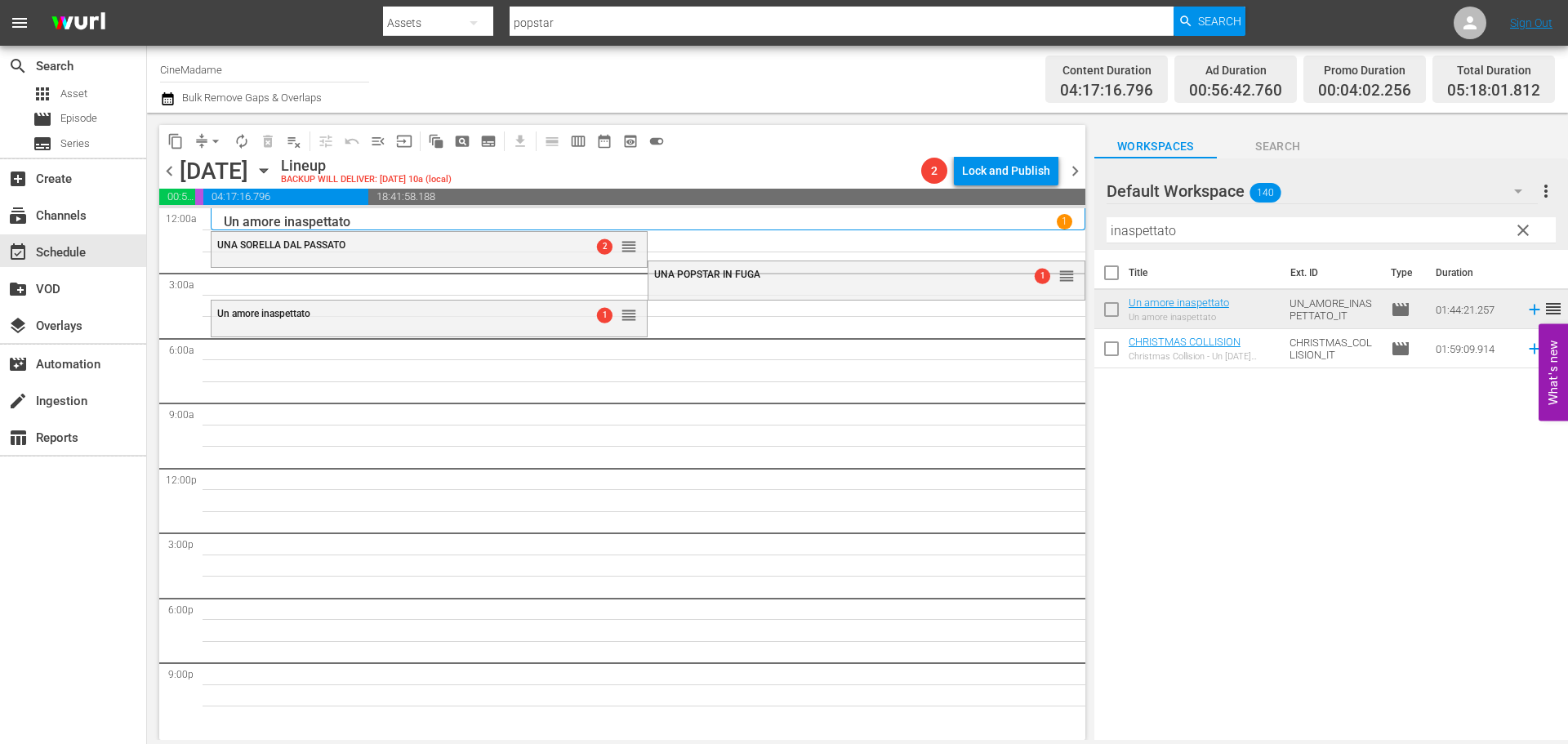
click at [1228, 235] on input "inaspettato" at bounding box center [1331, 230] width 449 height 26
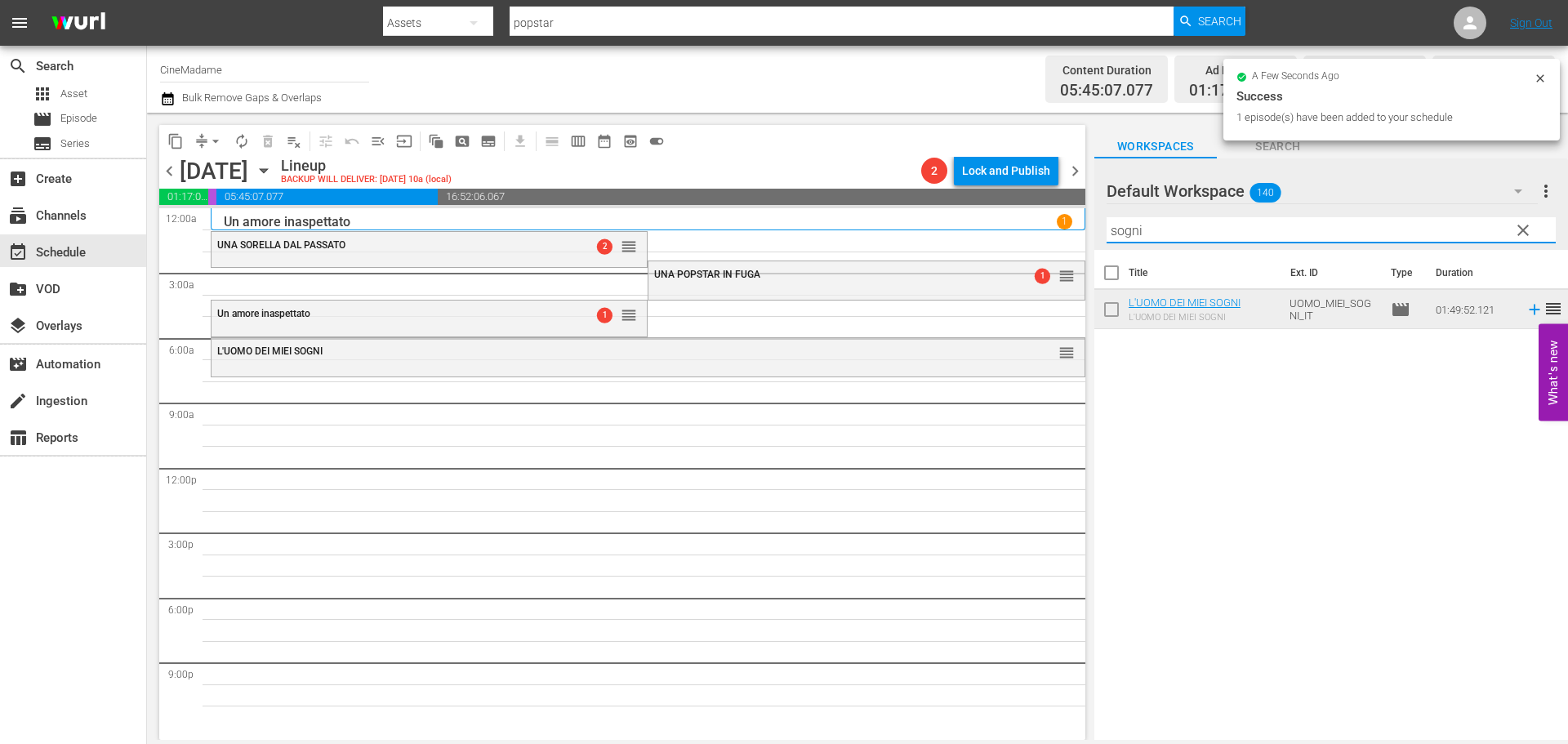
click at [1320, 233] on input "sogni" at bounding box center [1331, 230] width 449 height 26
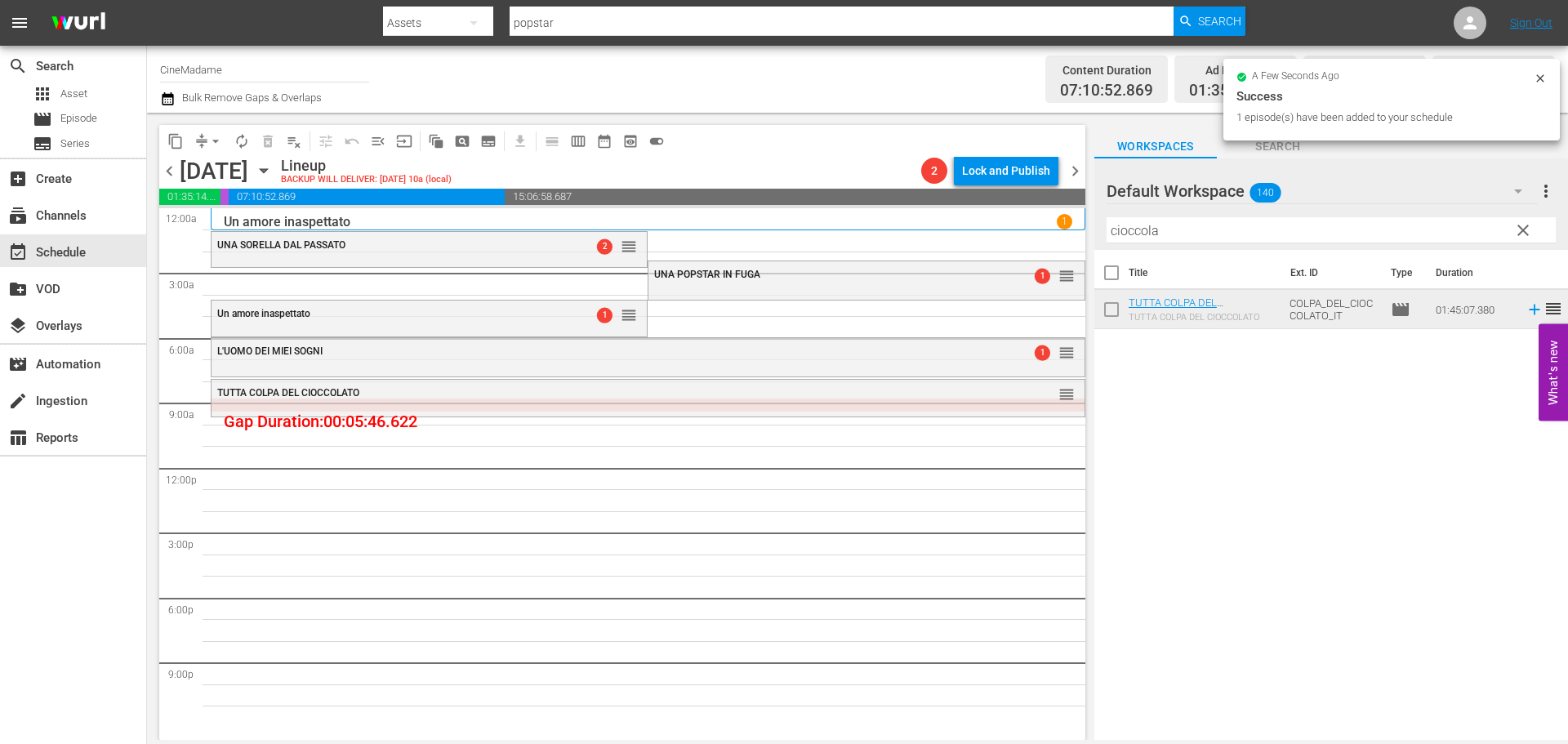
click at [1150, 226] on input "cioccola" at bounding box center [1331, 230] width 449 height 26
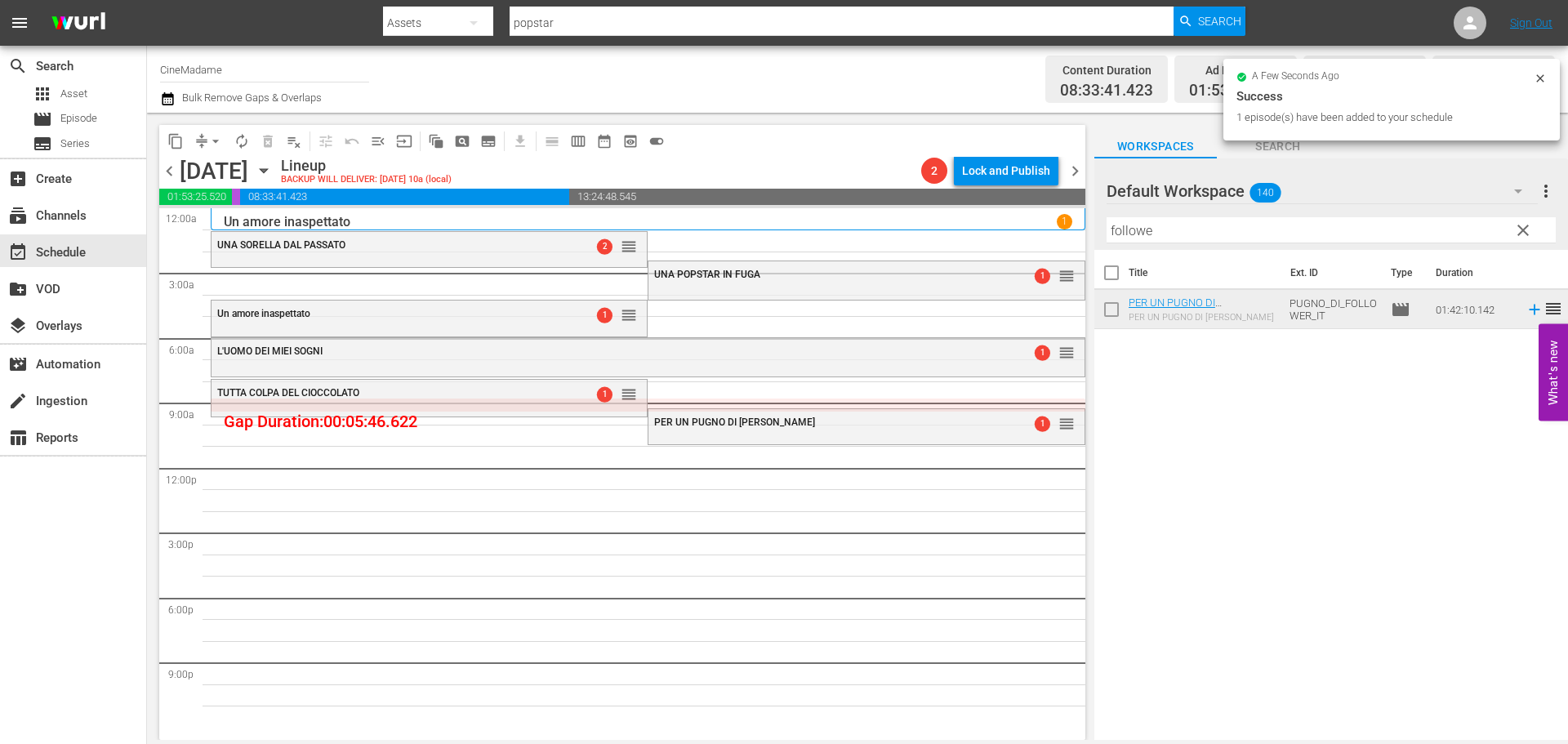
click at [1239, 223] on input "followe" at bounding box center [1331, 230] width 449 height 26
click at [1179, 241] on input "finta" at bounding box center [1331, 230] width 449 height 26
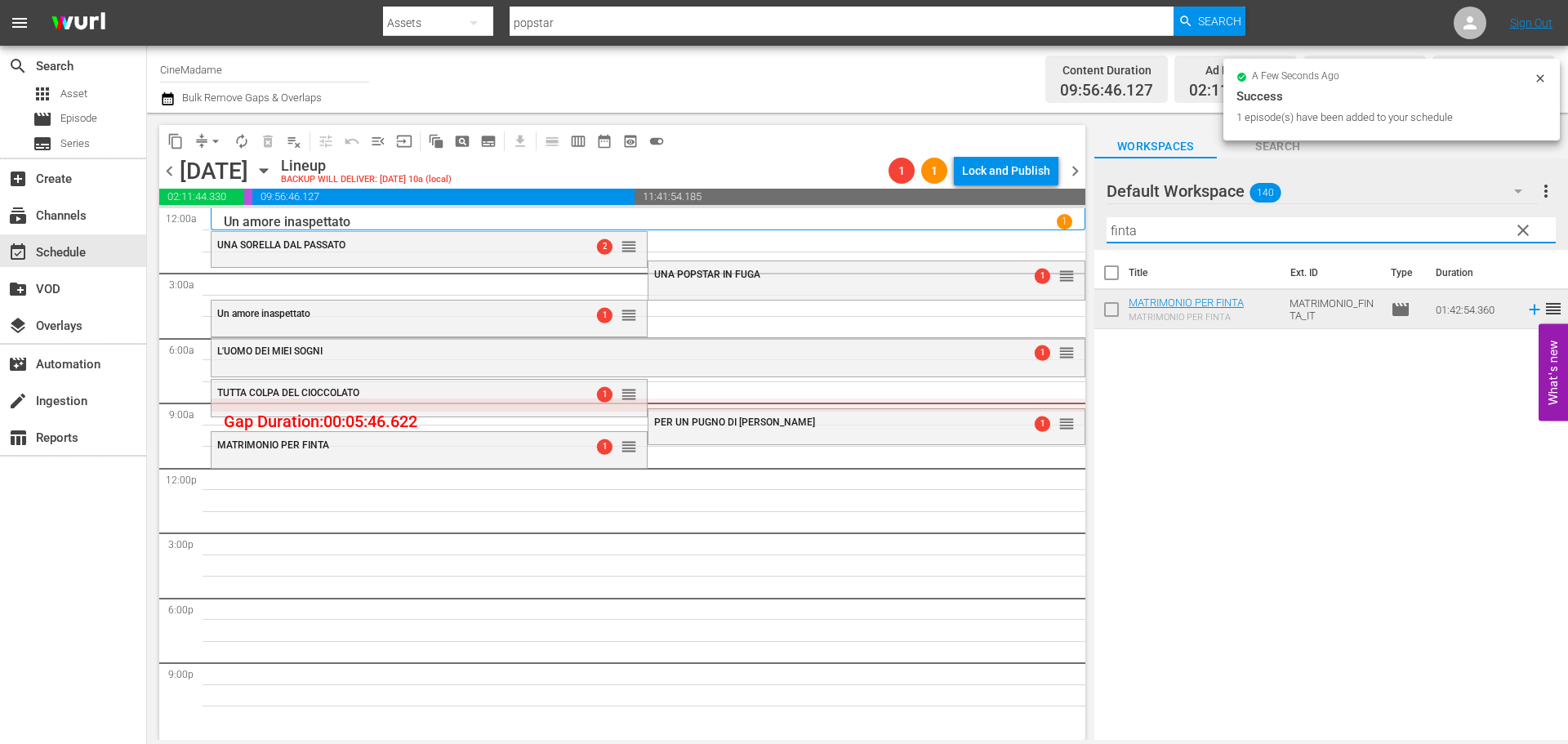
click at [1178, 241] on input "finta" at bounding box center [1331, 230] width 449 height 26
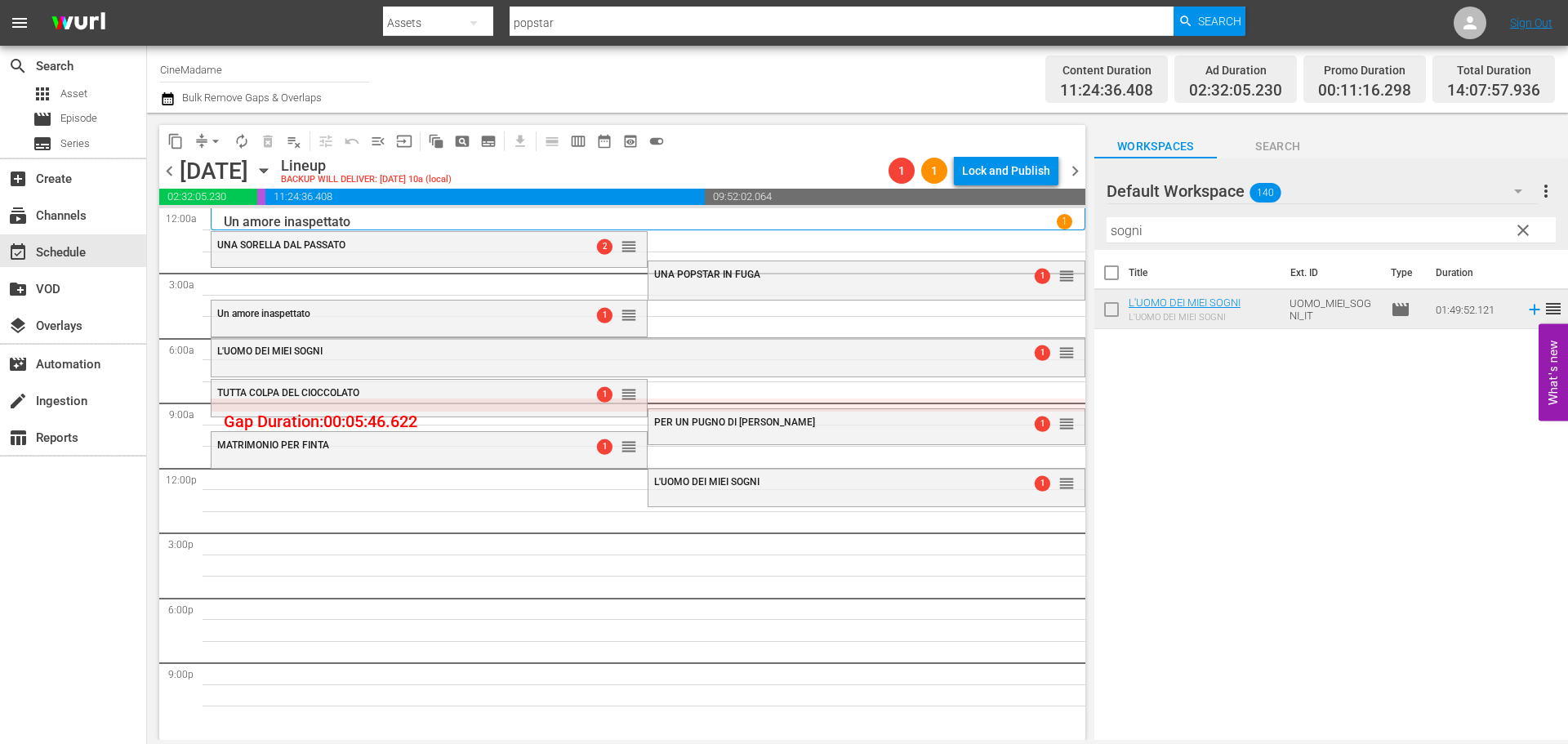
click at [1162, 233] on input "sogni" at bounding box center [1331, 230] width 449 height 26
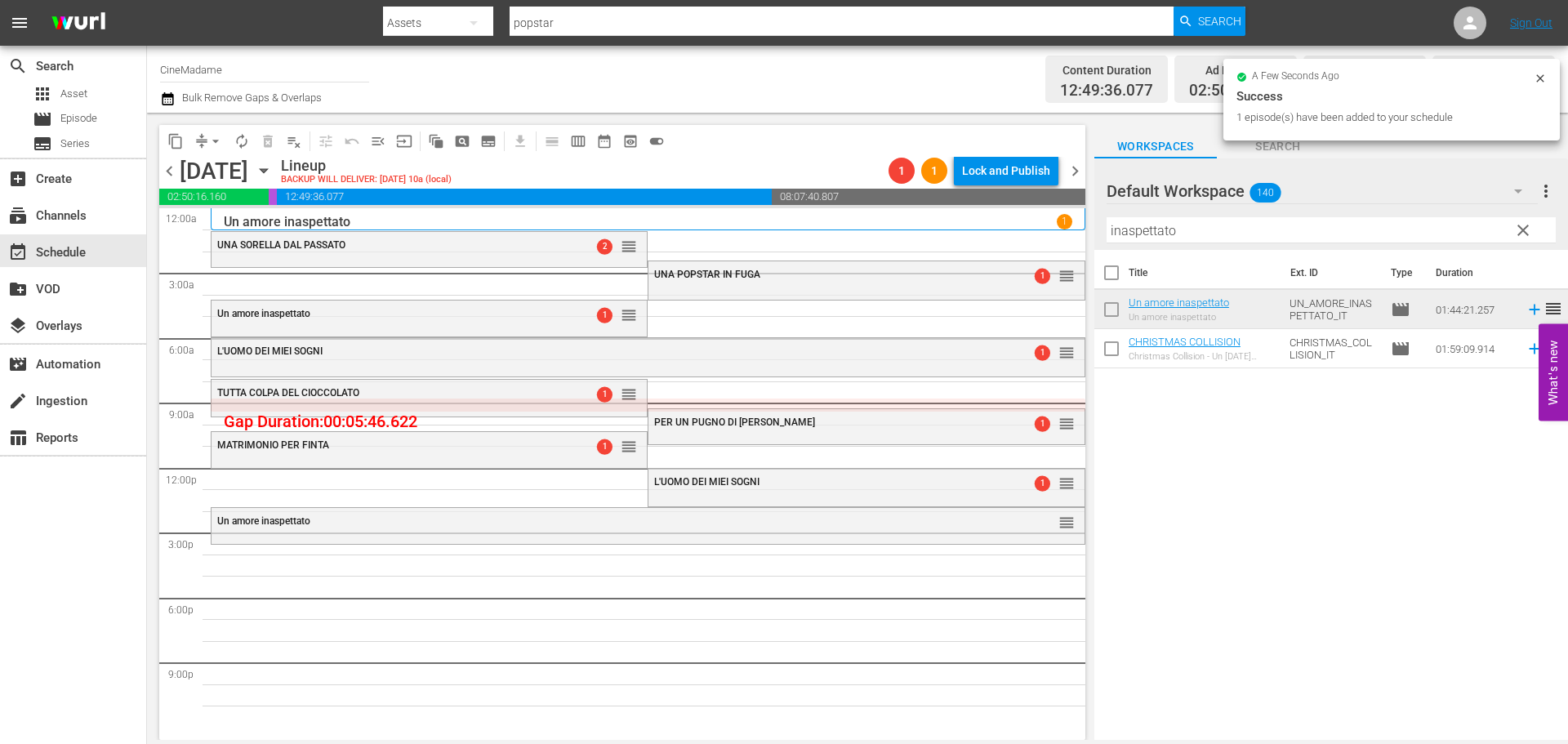
click at [1198, 225] on input "inaspettato" at bounding box center [1331, 230] width 449 height 26
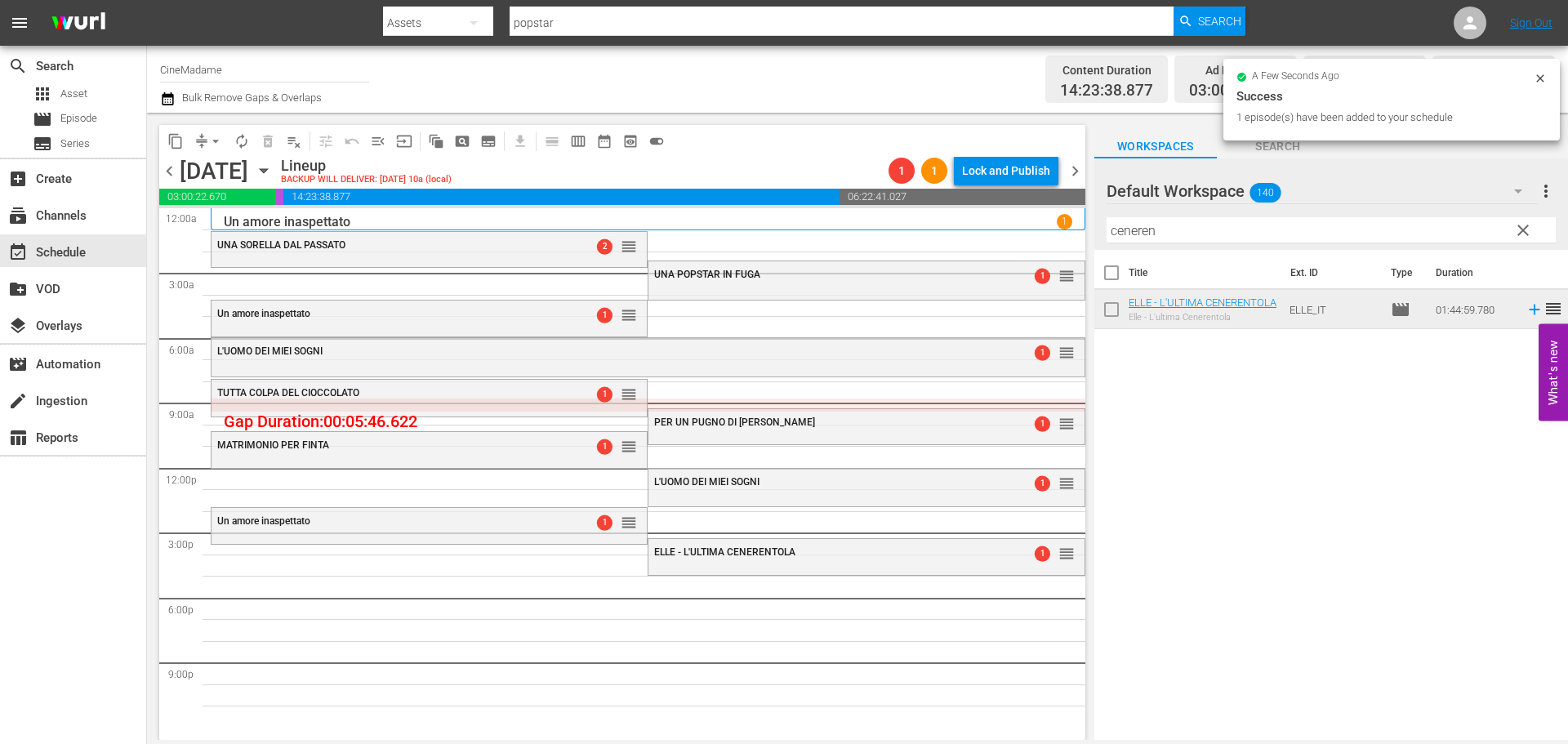
click at [1245, 243] on hr at bounding box center [1331, 242] width 449 height 1
click at [1245, 241] on input "ceneren" at bounding box center [1331, 230] width 449 height 26
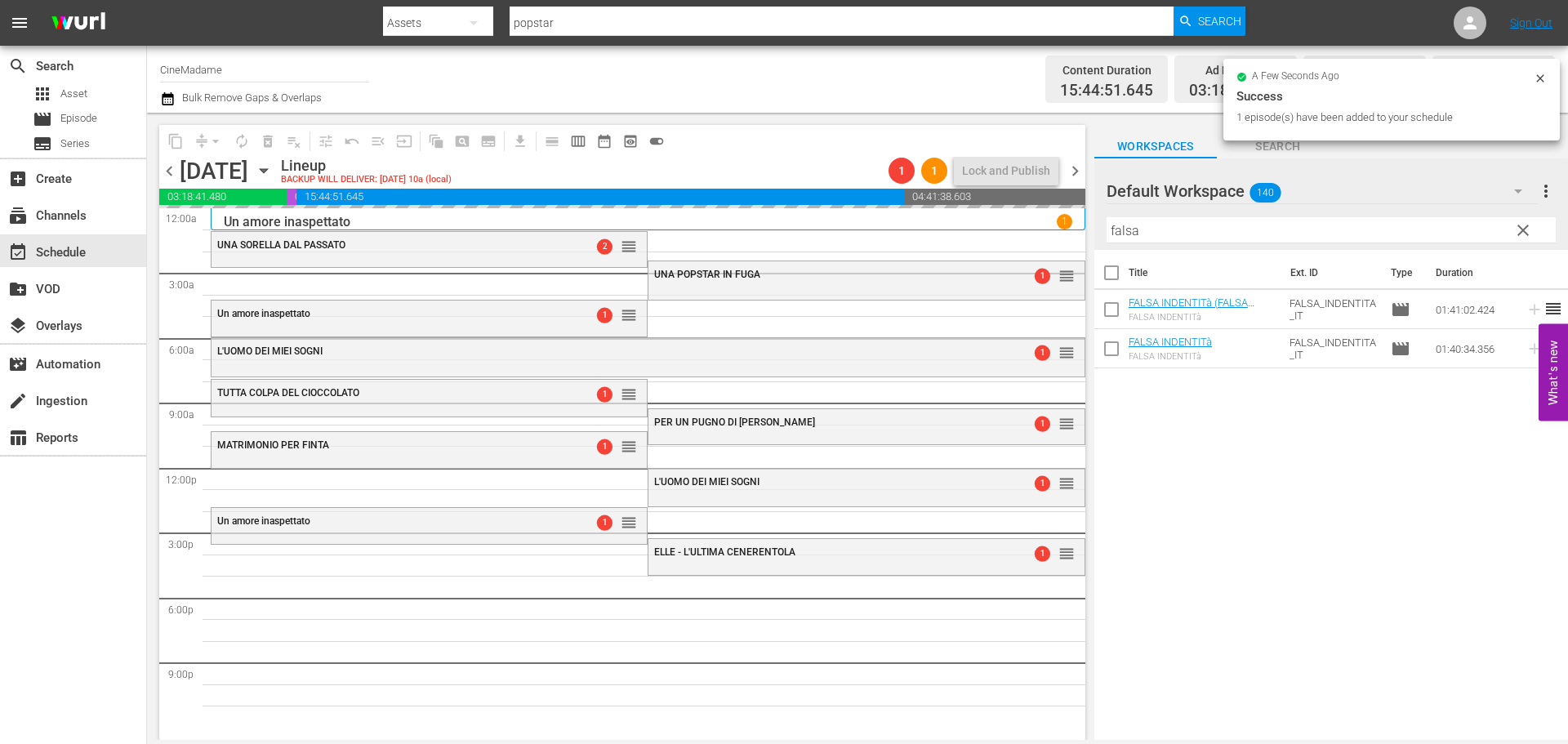
click at [1180, 233] on input "falsa" at bounding box center [1331, 230] width 449 height 26
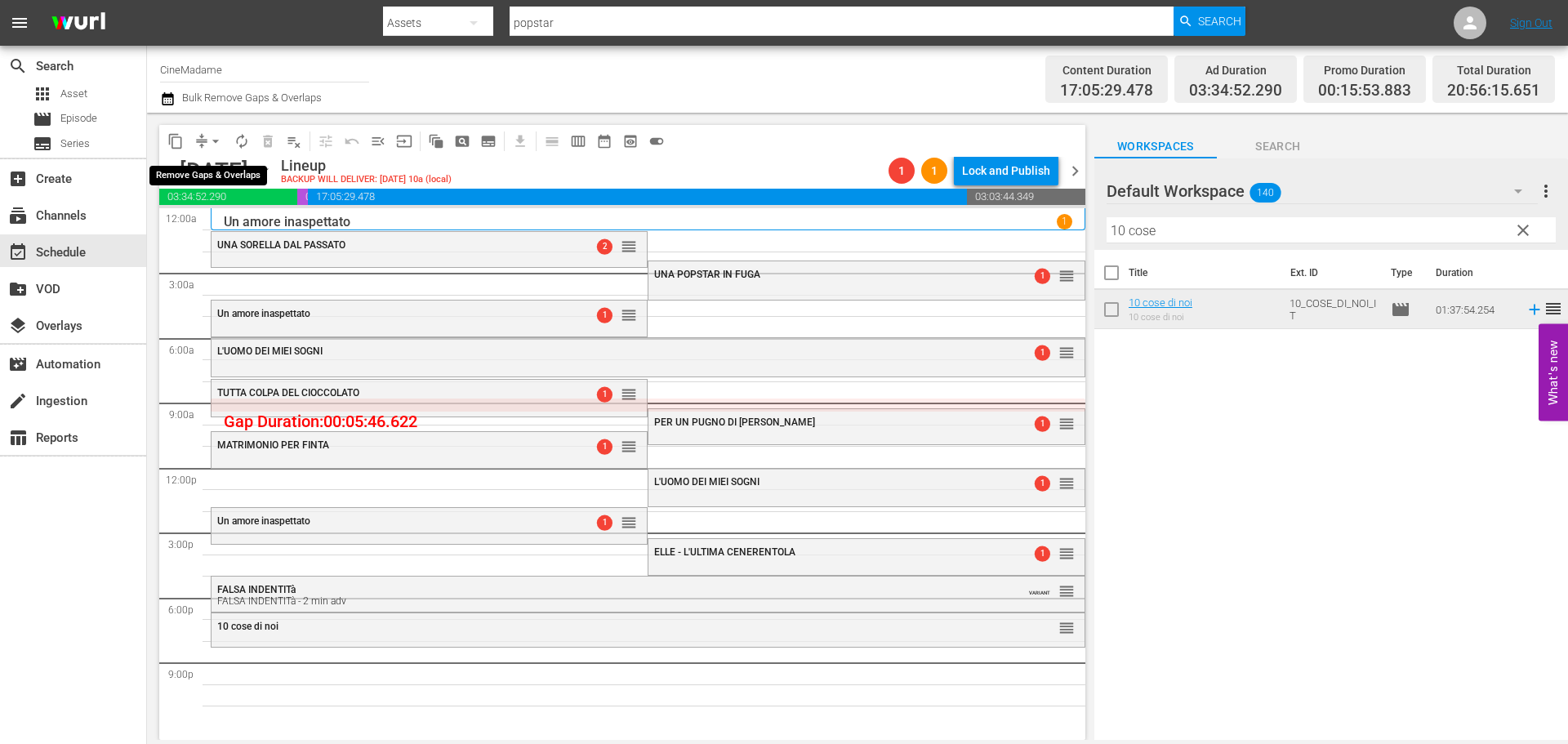
click at [207, 142] on button "arrow_drop_down" at bounding box center [215, 141] width 26 height 26
click at [231, 228] on li "Align to End of Previous Day" at bounding box center [217, 228] width 171 height 27
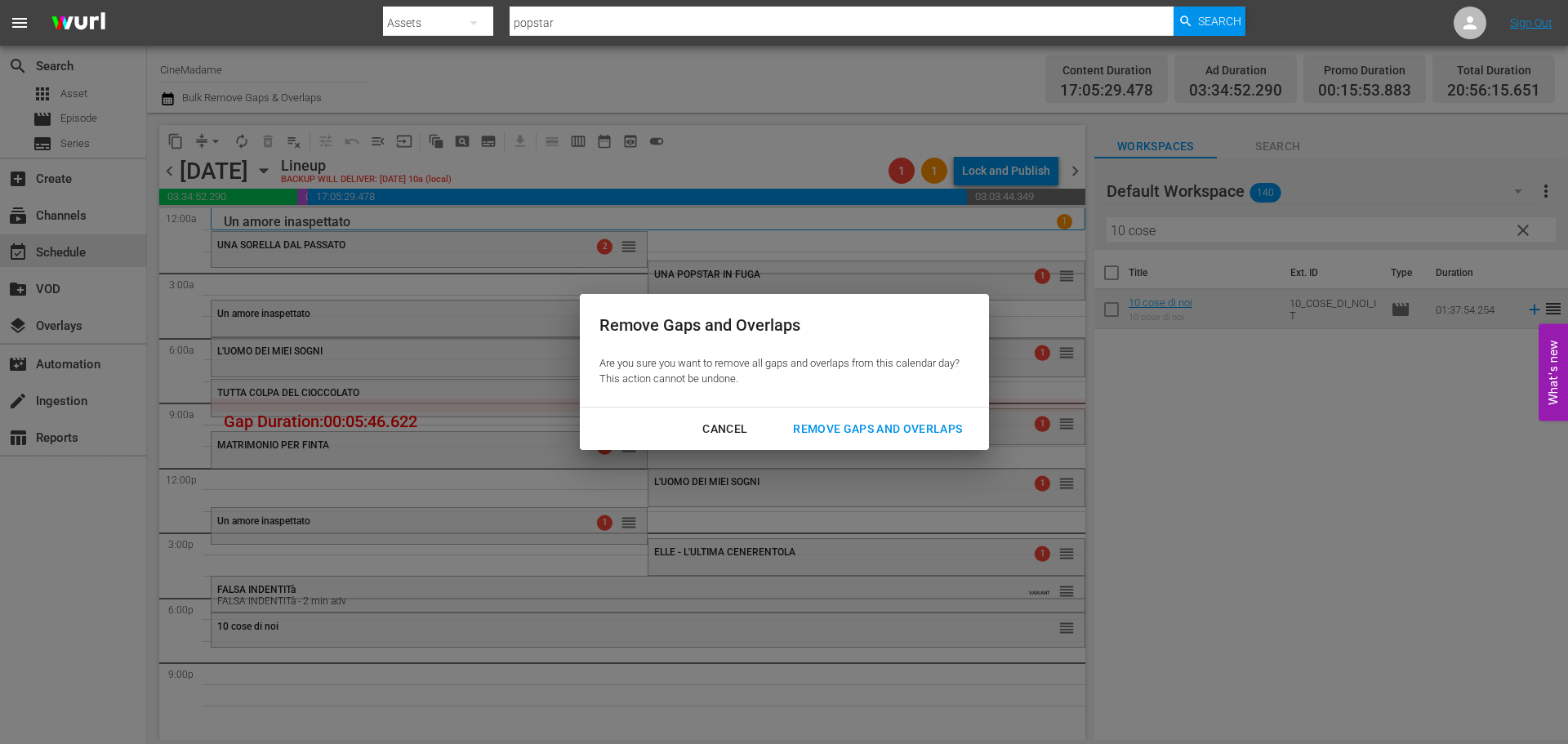
click at [942, 430] on div "Remove Gaps and Overlaps" at bounding box center [877, 429] width 195 height 20
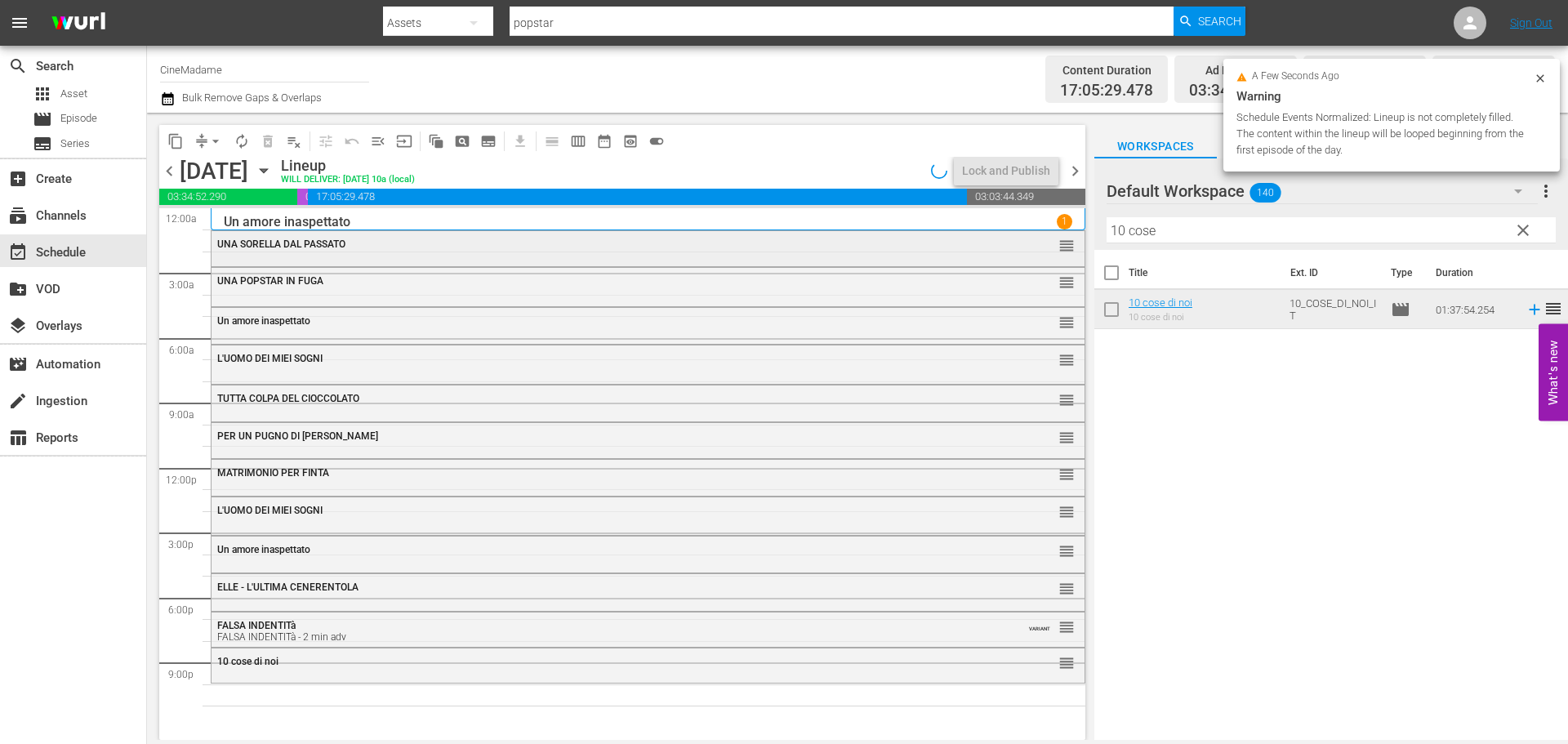
click at [326, 243] on span "UNA SORELLA DAL PASSATO" at bounding box center [282, 244] width 128 height 12
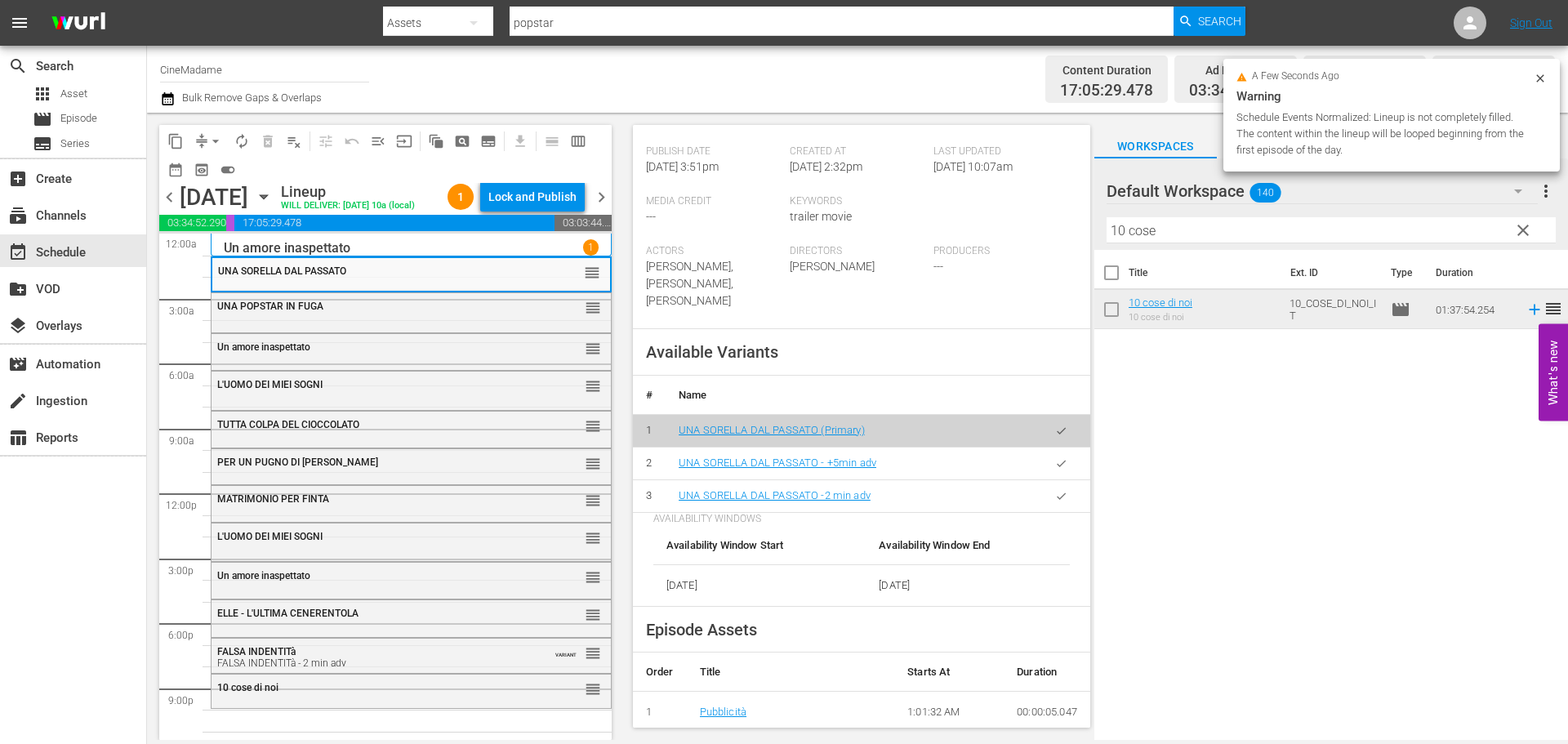
scroll to position [408, 0]
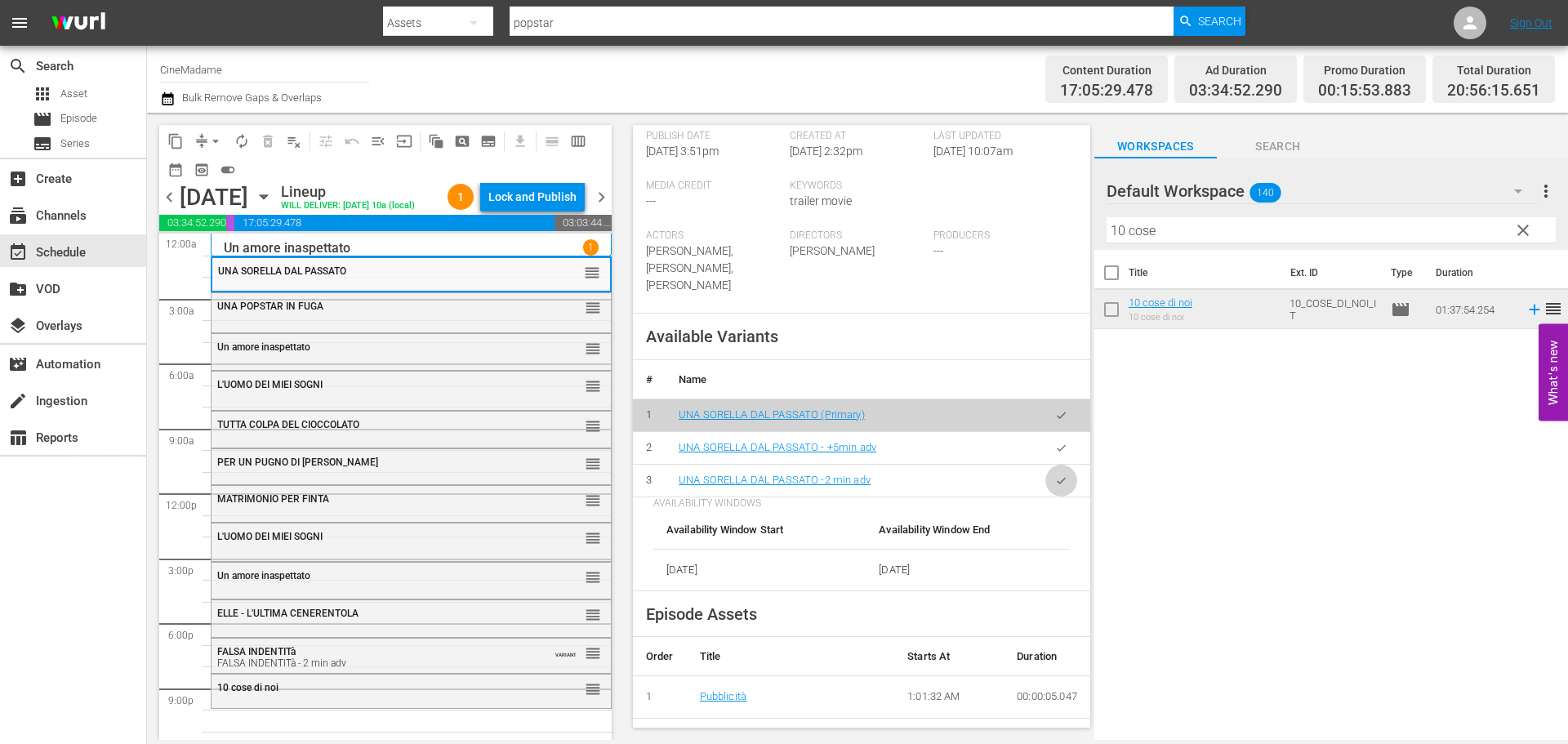
click at [1046, 464] on button "button" at bounding box center [1062, 480] width 32 height 32
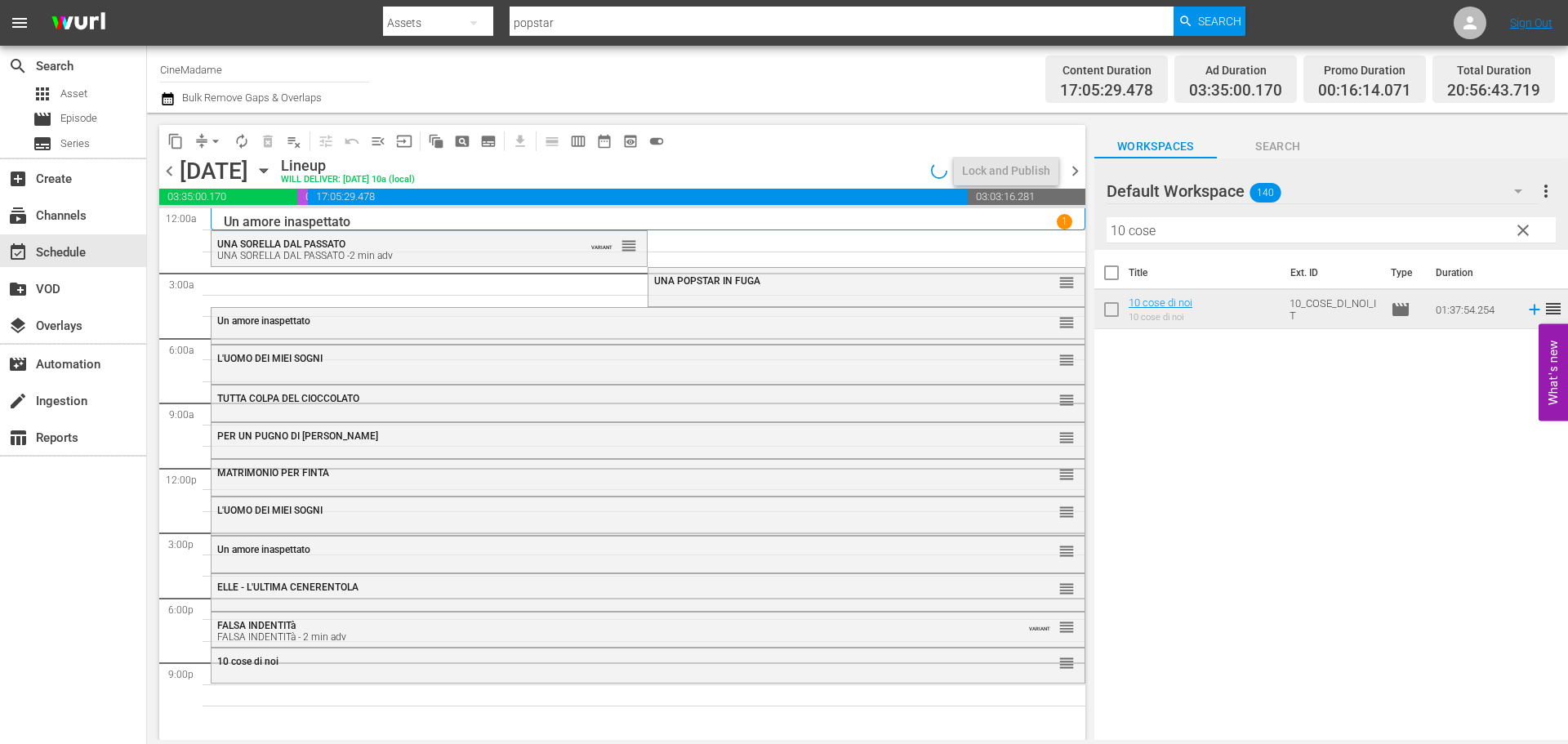
click at [437, 286] on div "UNA POPSTAR IN FUGA reorder L'UOMO DEI MIEI SOGNI reorder L'UOMO DEI MIEI SOGNI…" at bounding box center [647, 468] width 874 height 519
click at [765, 283] on div "UNA POPSTAR IN FUGA" at bounding box center [825, 281] width 343 height 12
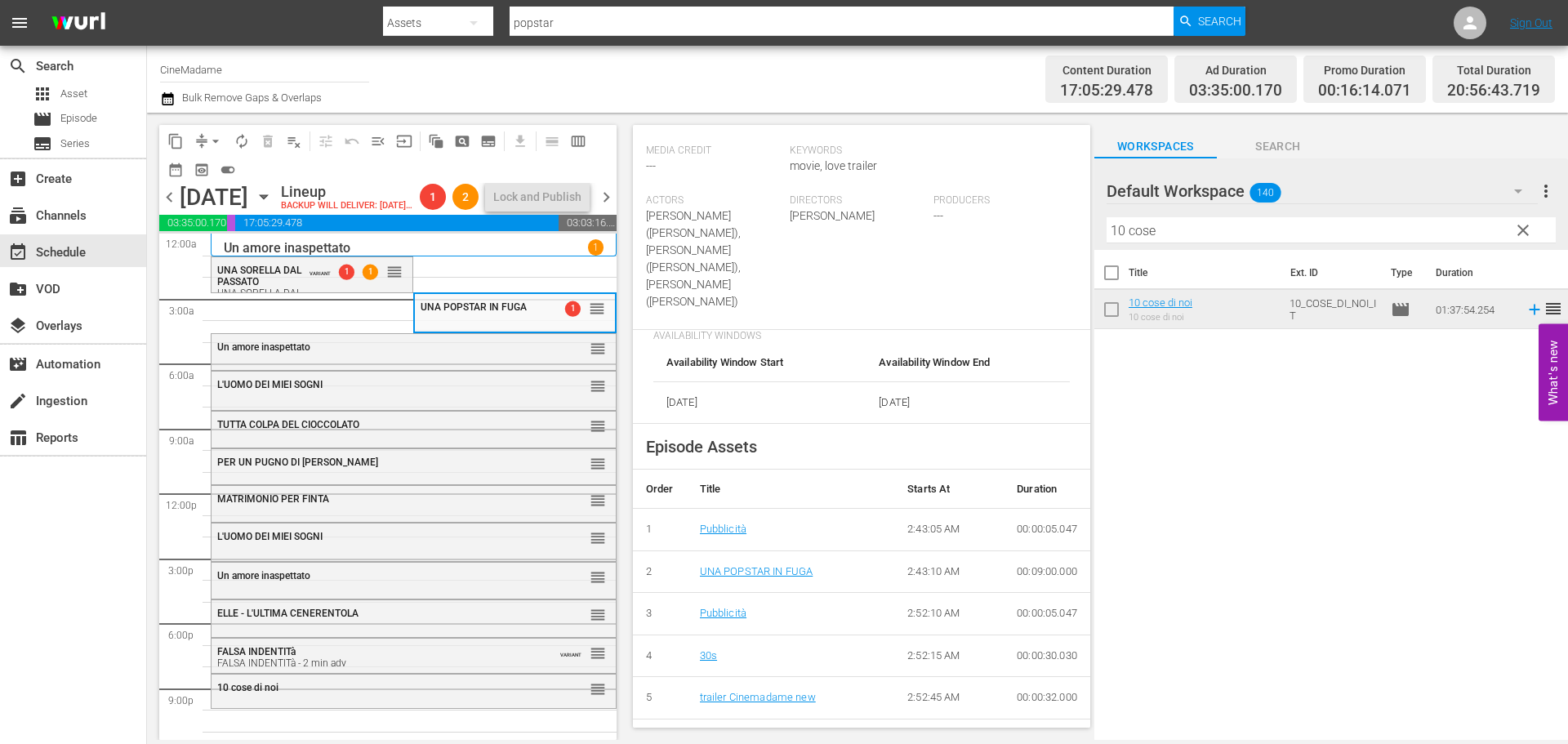
scroll to position [653, 0]
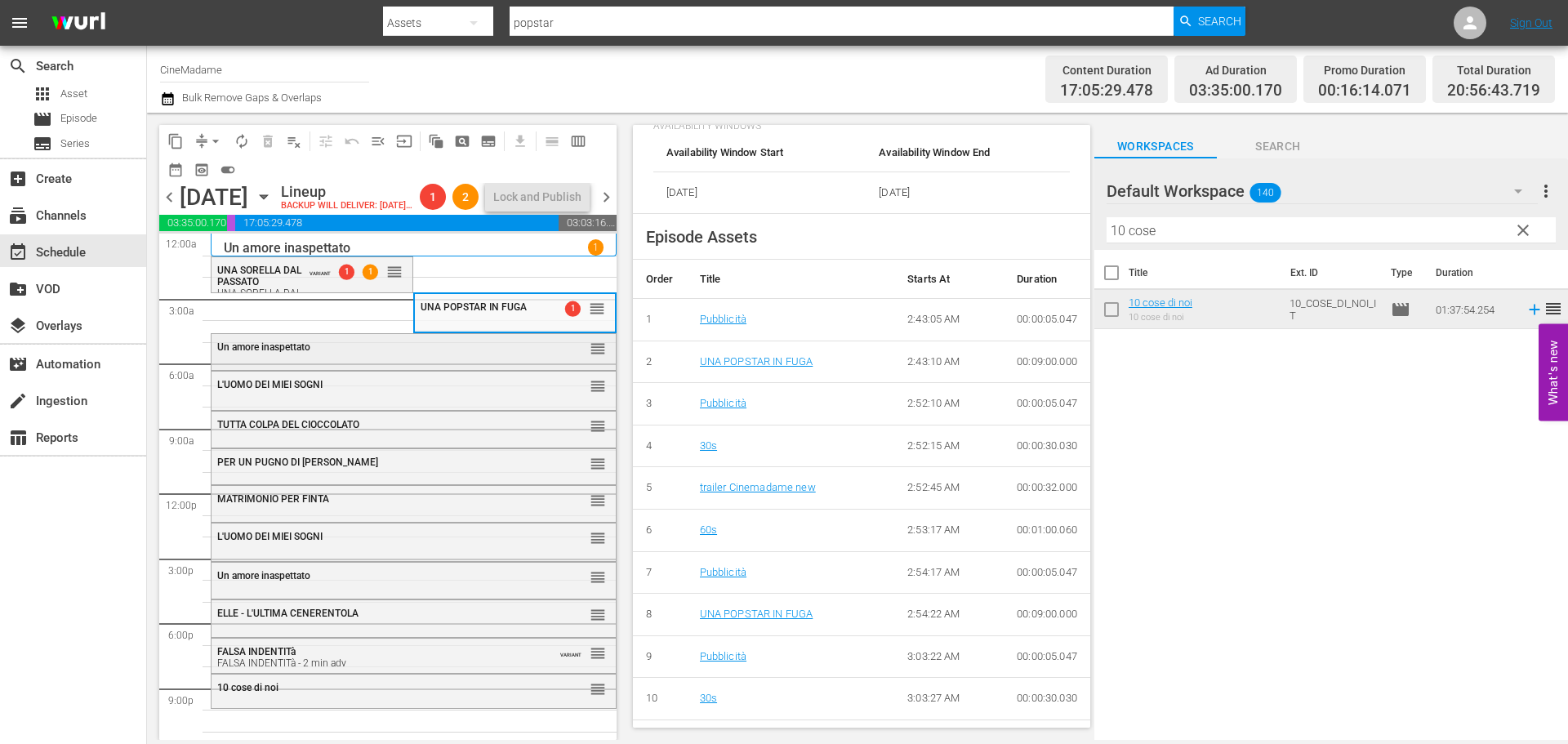
click at [404, 353] on div "Un amore inaspettato" at bounding box center [374, 347] width 312 height 12
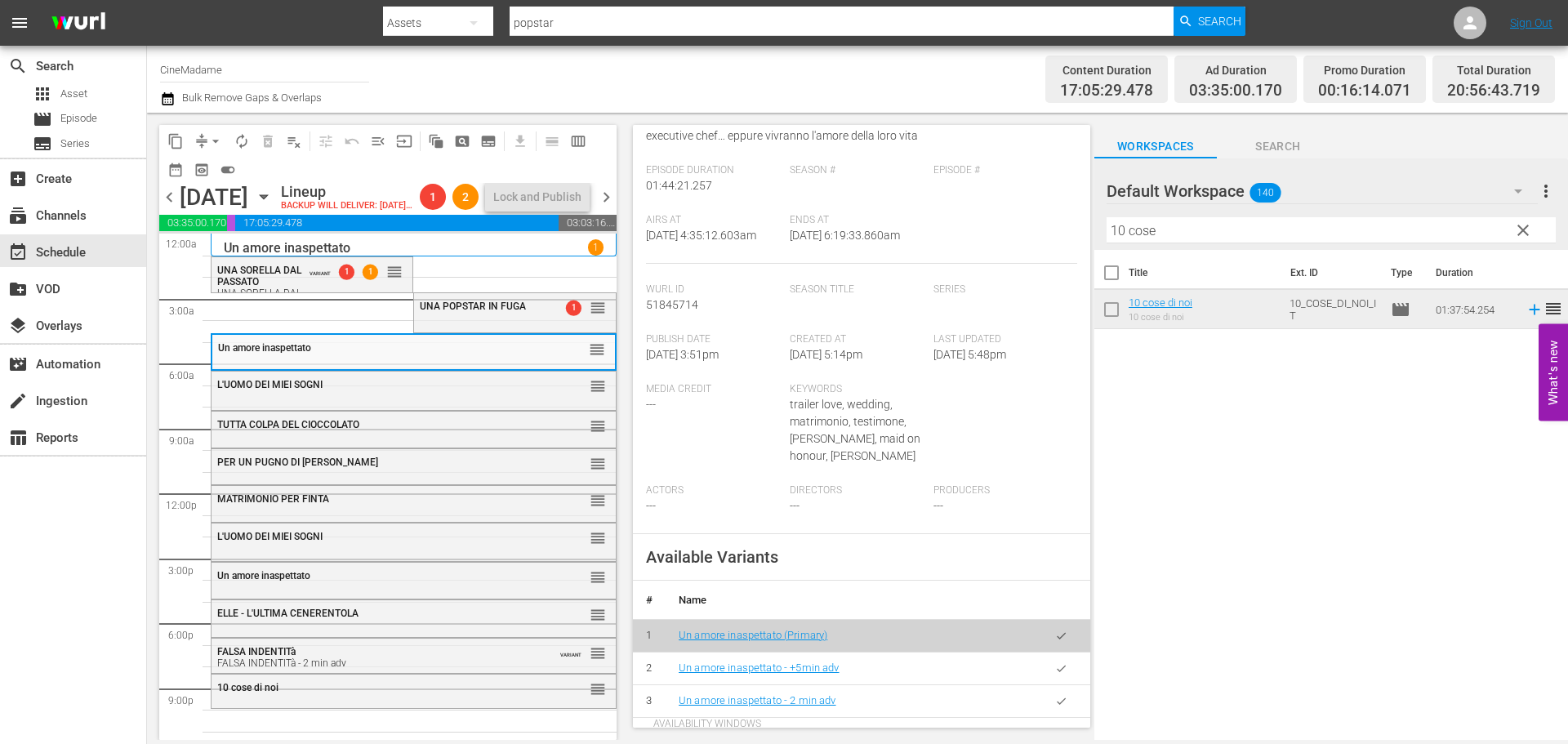
scroll to position [408, 0]
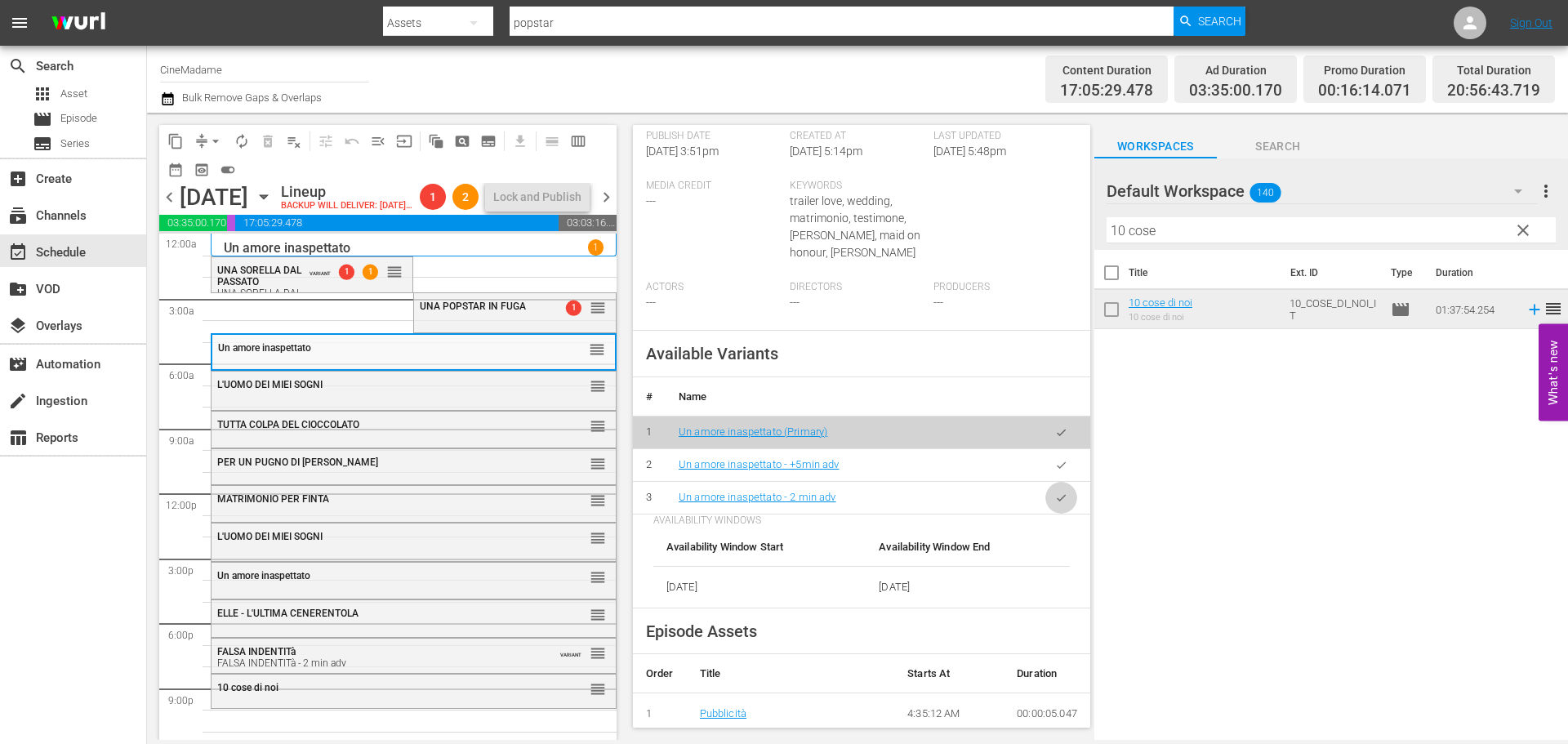
click at [1046, 513] on button "button" at bounding box center [1062, 498] width 32 height 32
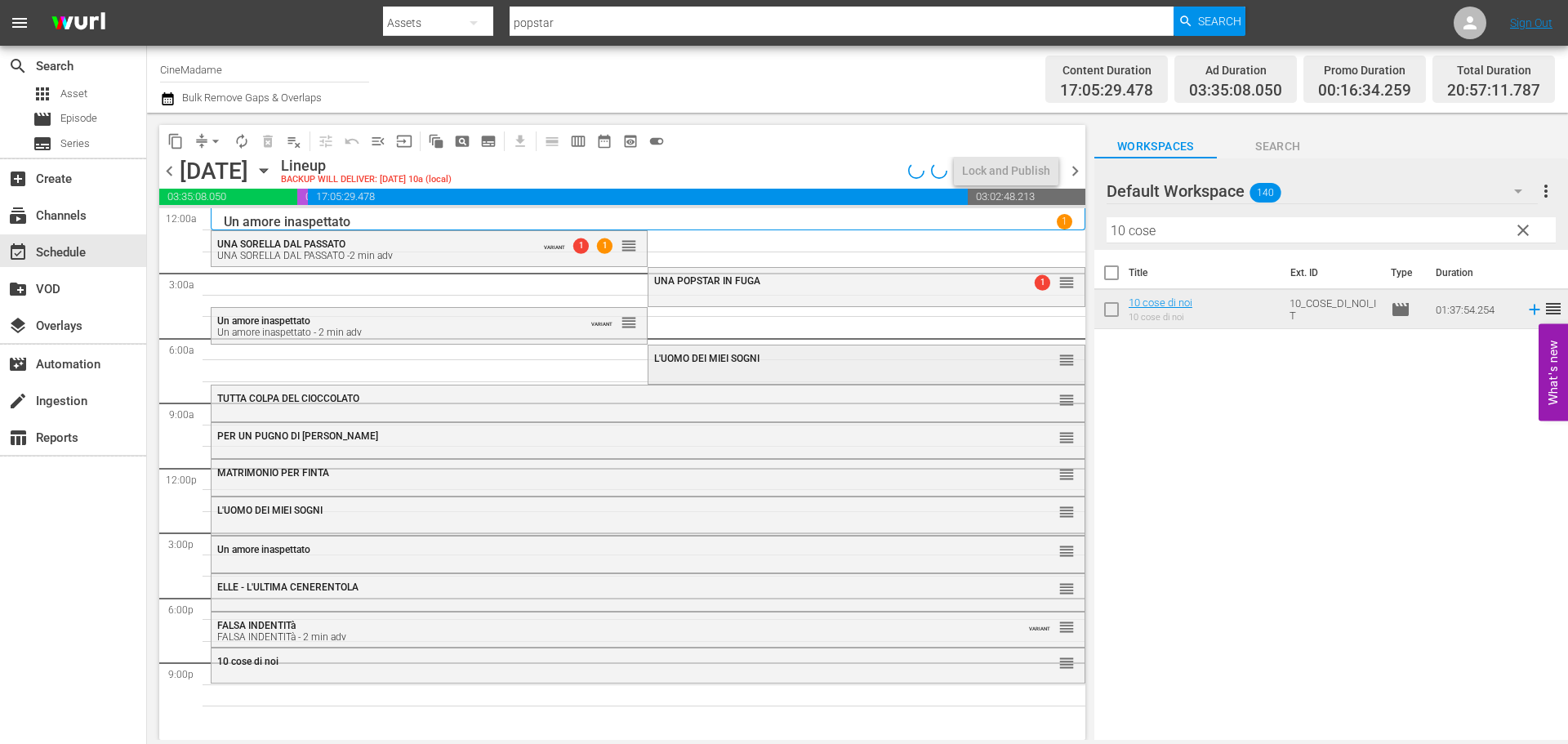
click at [714, 371] on div "L'UOMO DEI MIEI SOGNI reorder" at bounding box center [866, 359] width 435 height 28
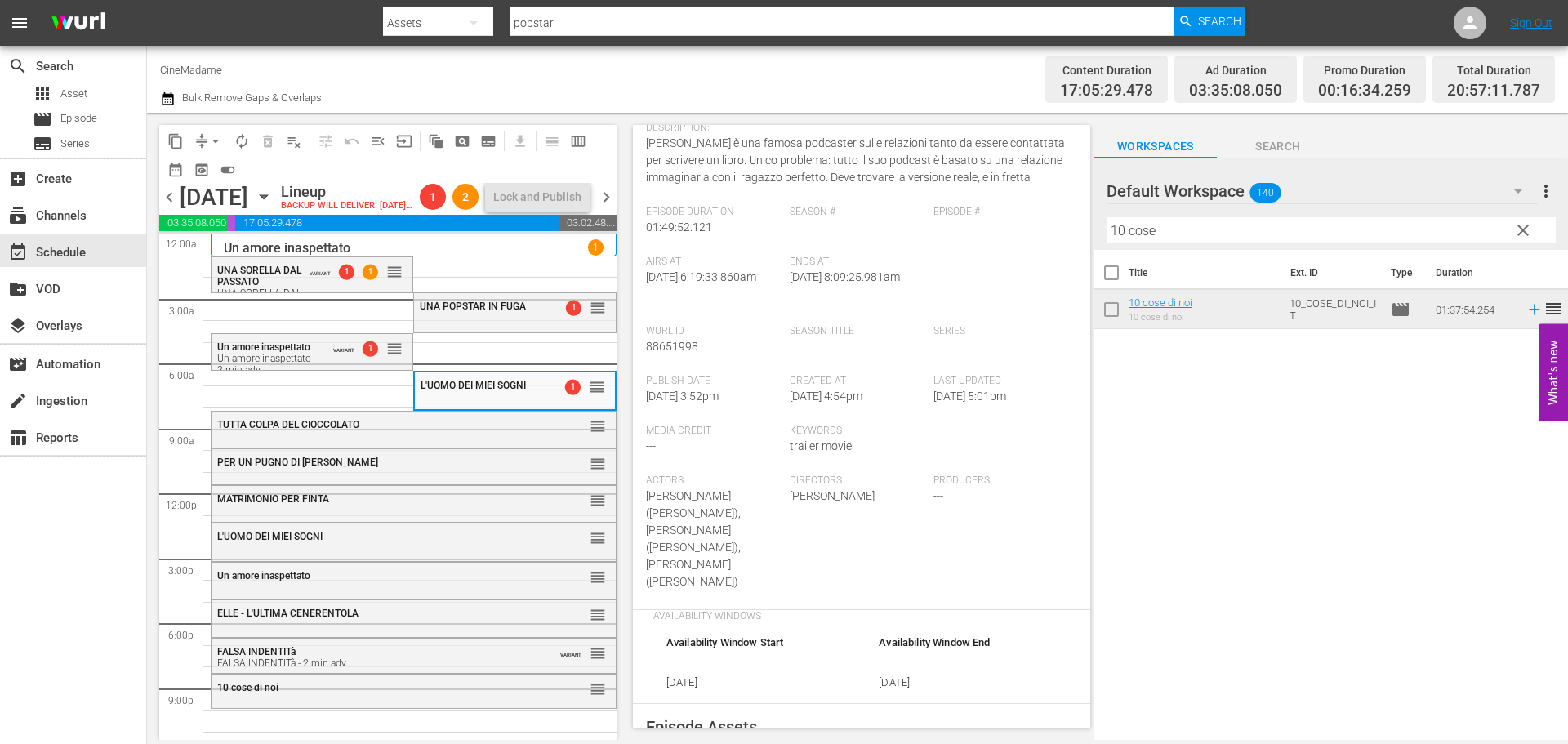
scroll to position [571, 0]
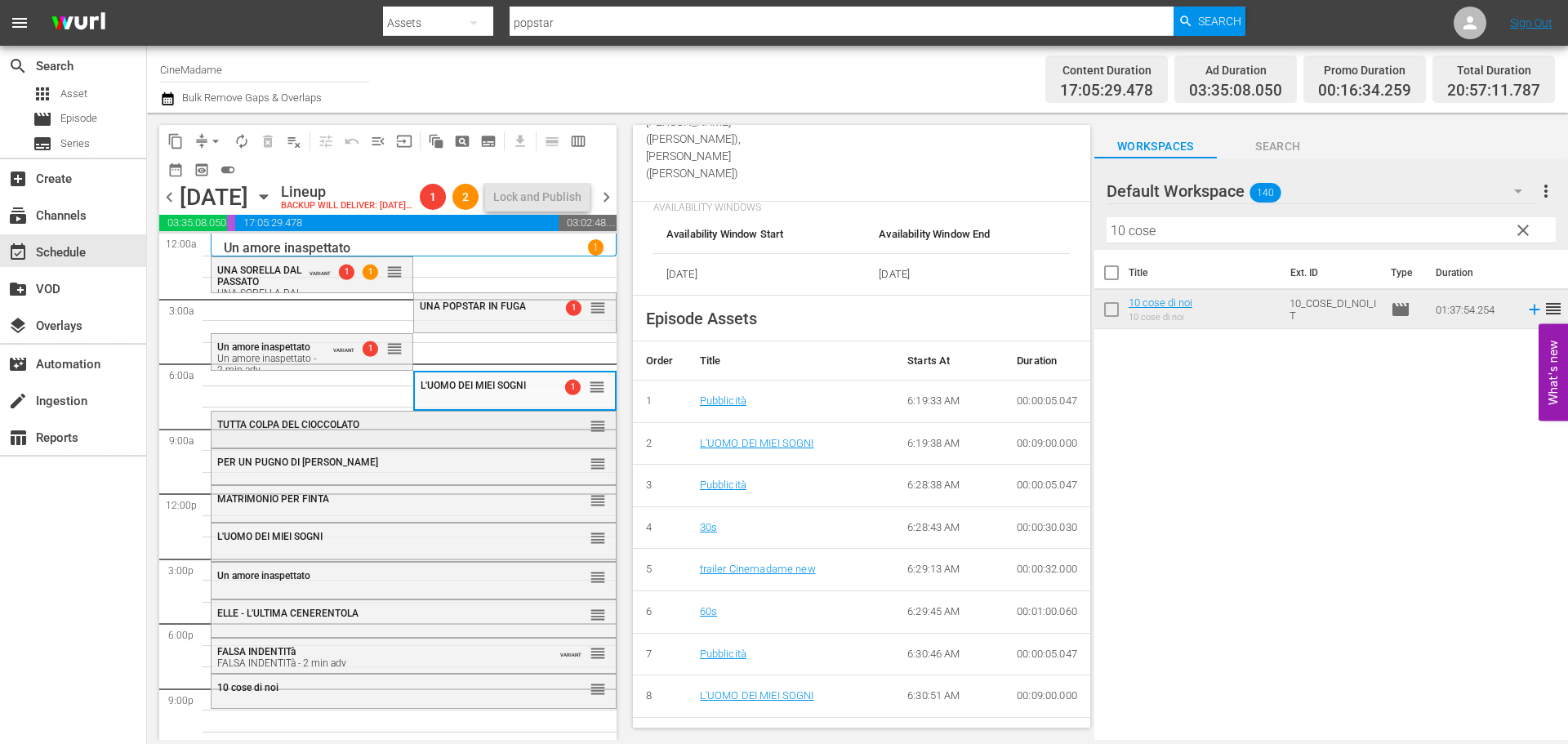
click at [482, 439] on div "TUTTA COLPA DEL CIOCCOLATO reorder" at bounding box center [414, 425] width 405 height 28
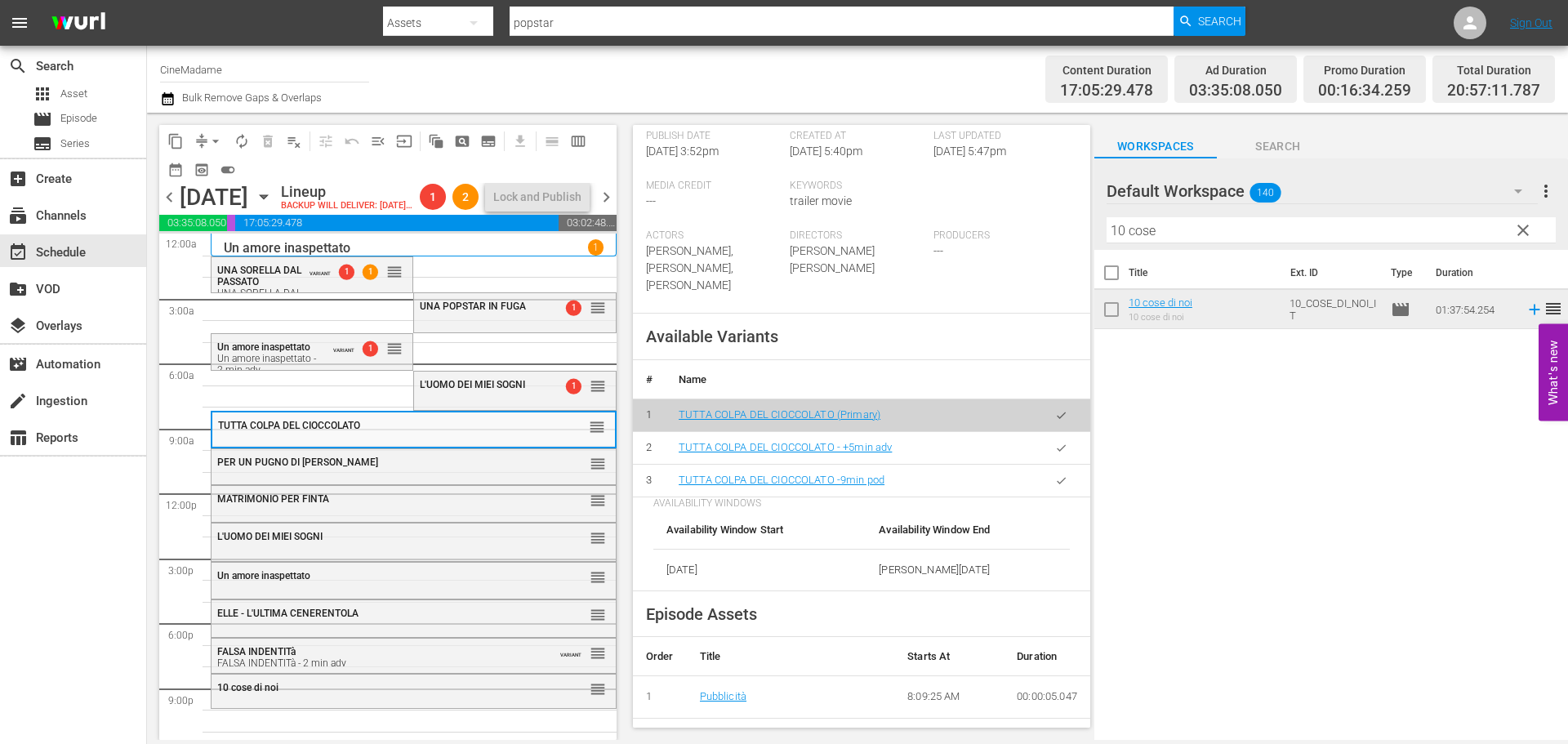
scroll to position [735, 0]
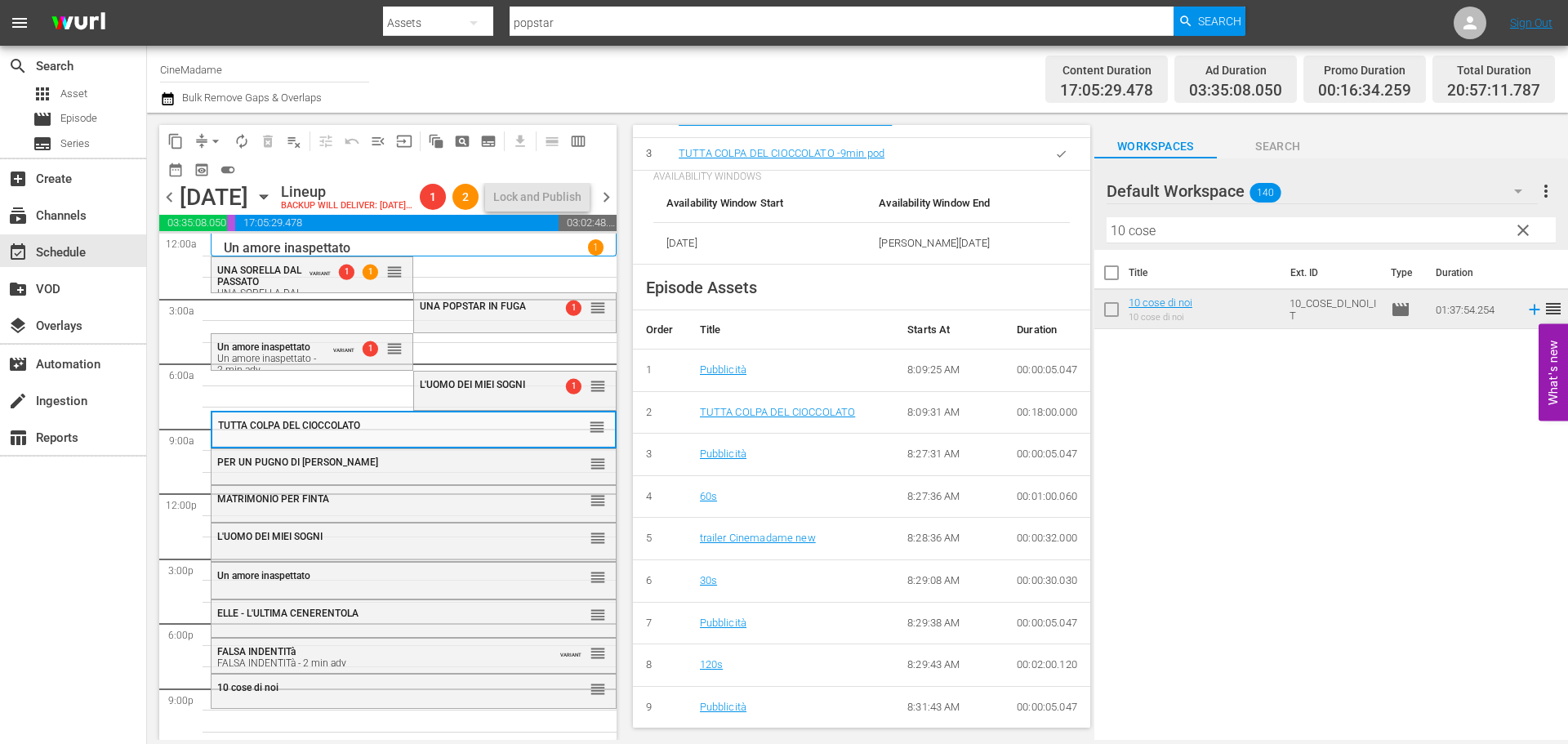
click at [1055, 160] on icon "button" at bounding box center [1062, 154] width 12 height 12
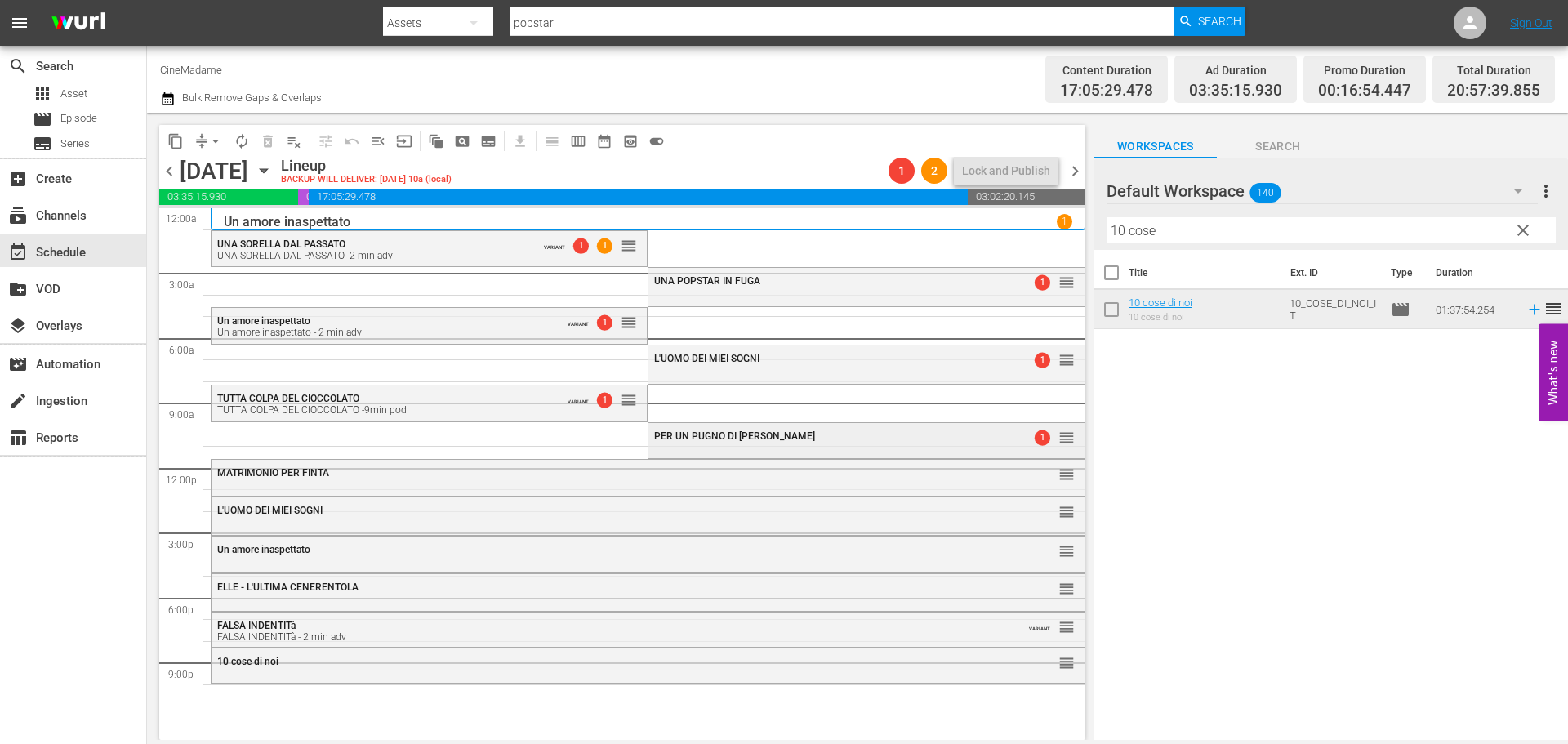
click at [742, 453] on div "PER UN PUGNO DI FOLLOWER 1 reorder" at bounding box center [866, 439] width 435 height 32
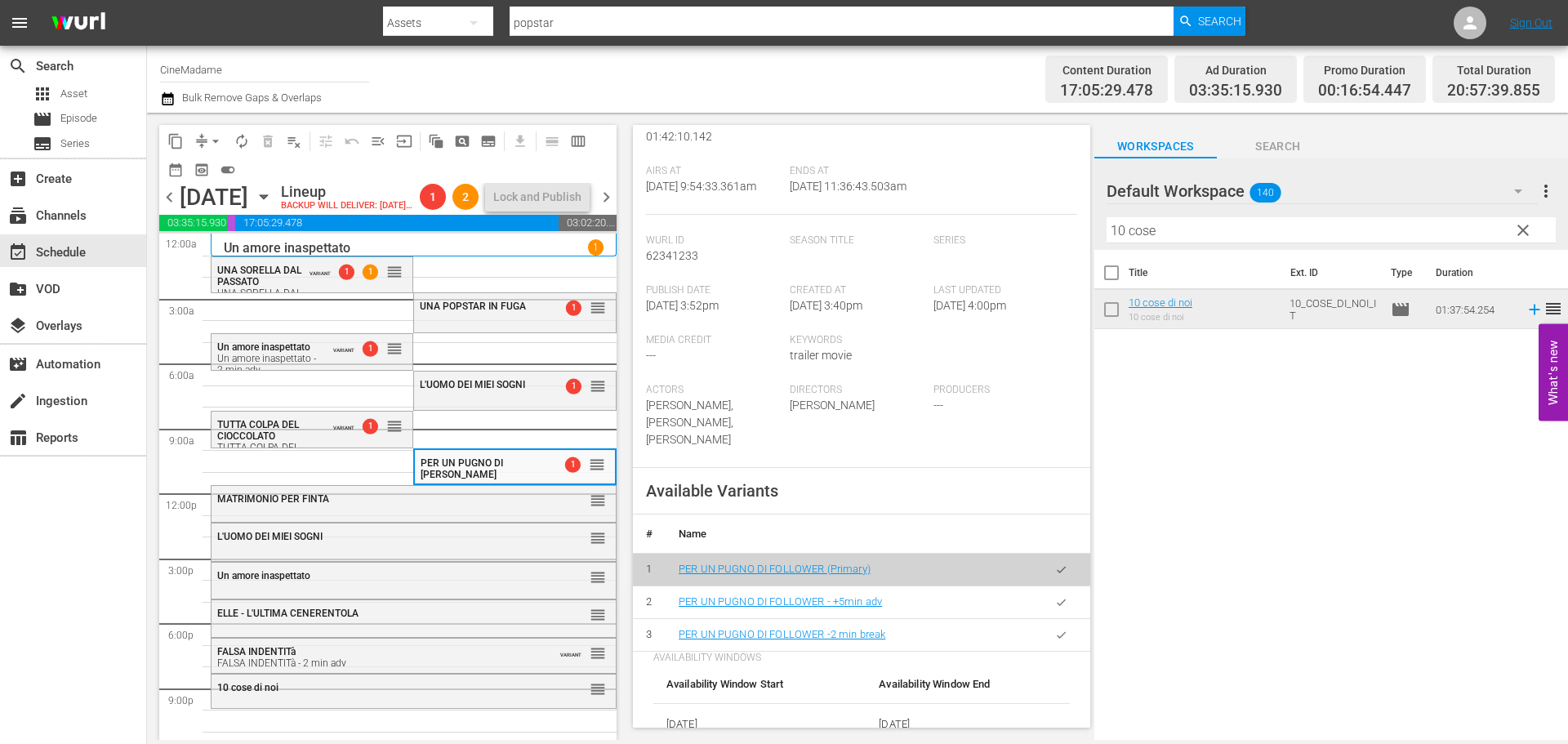
scroll to position [490, 0]
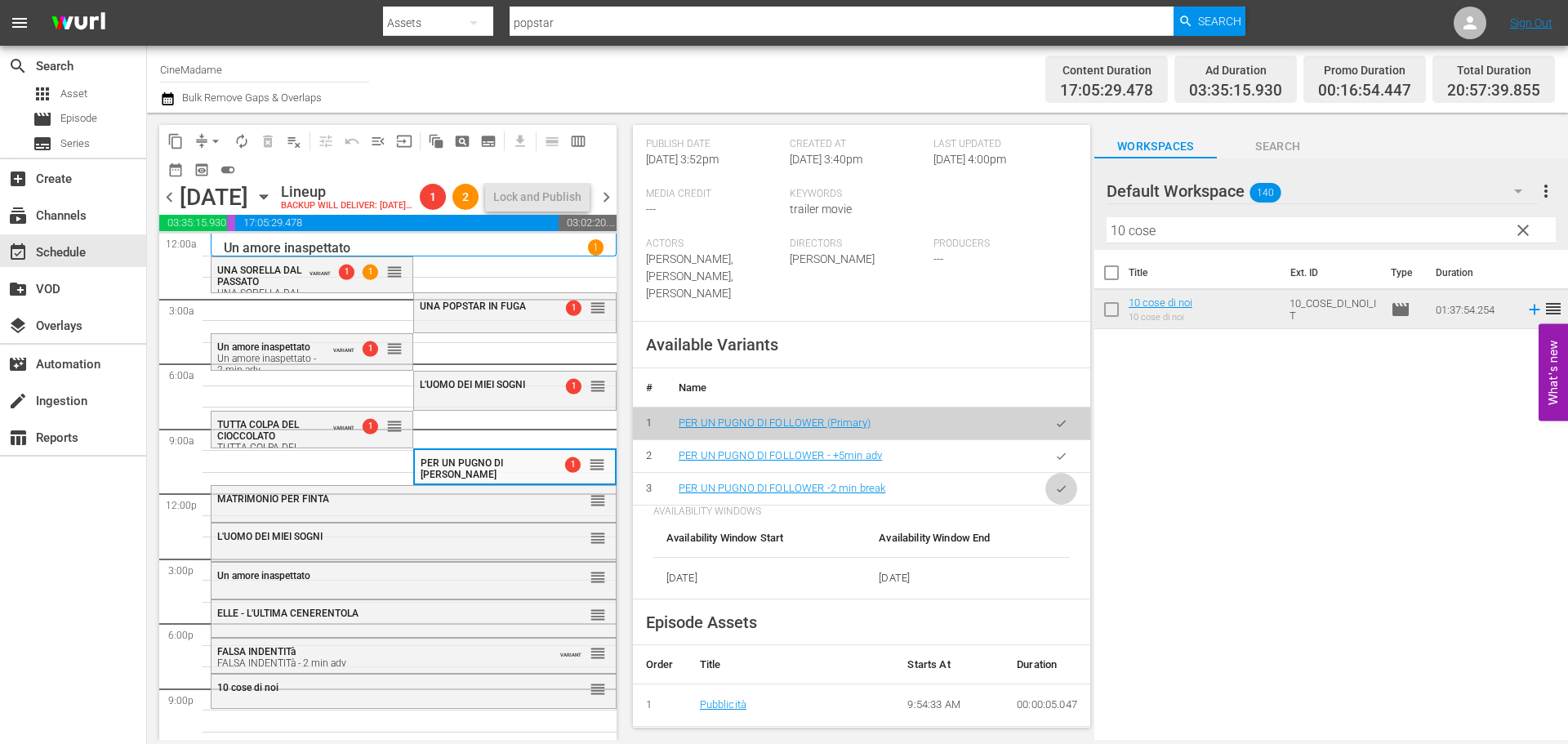
click at [1056, 487] on button "button" at bounding box center [1062, 488] width 32 height 32
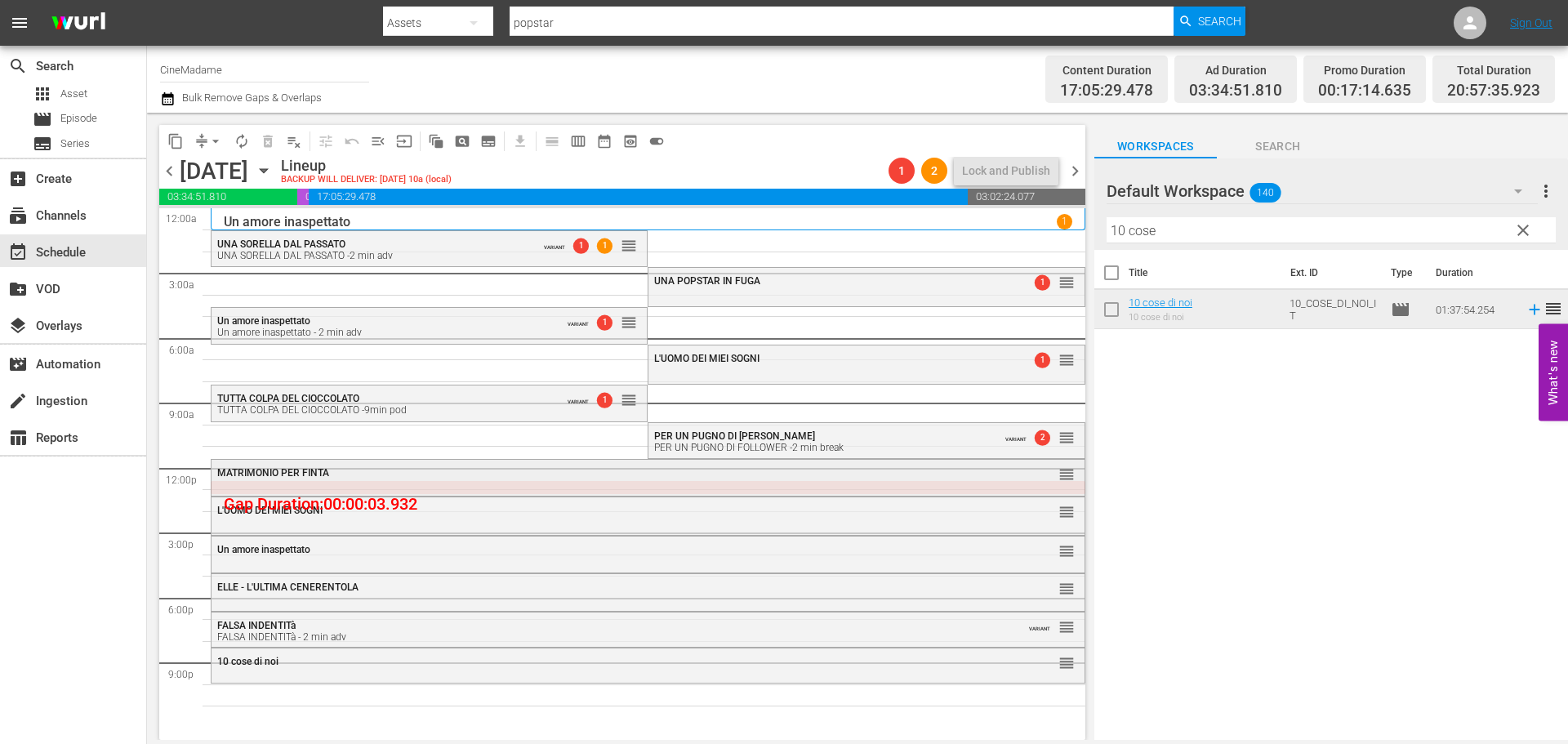
click at [512, 471] on div "MATRIMONIO PER FINTA" at bounding box center [603, 472] width 773 height 12
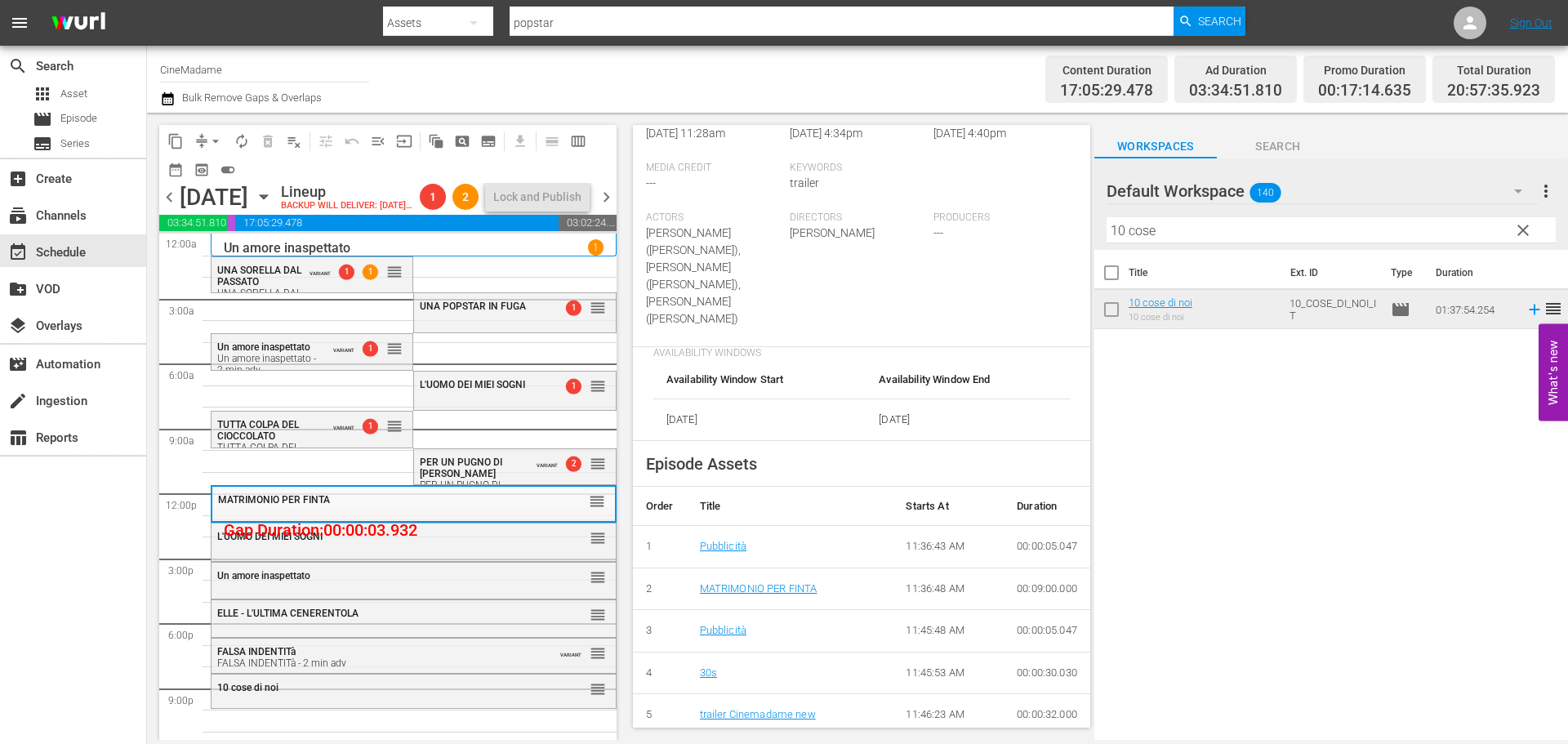
scroll to position [571, 0]
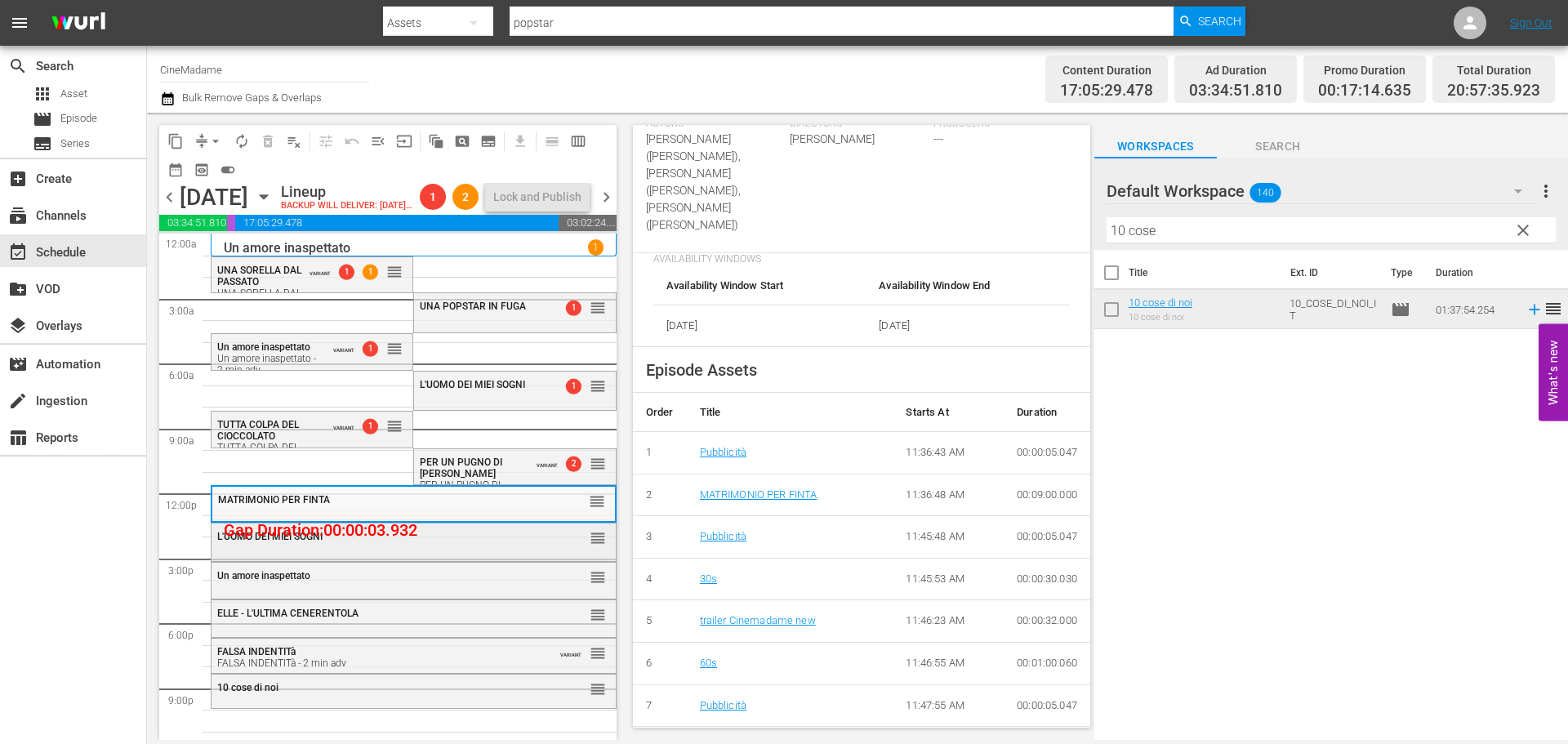
click at [427, 559] on div "L'UOMO DEI MIEI SOGNI reorder" at bounding box center [414, 540] width 405 height 35
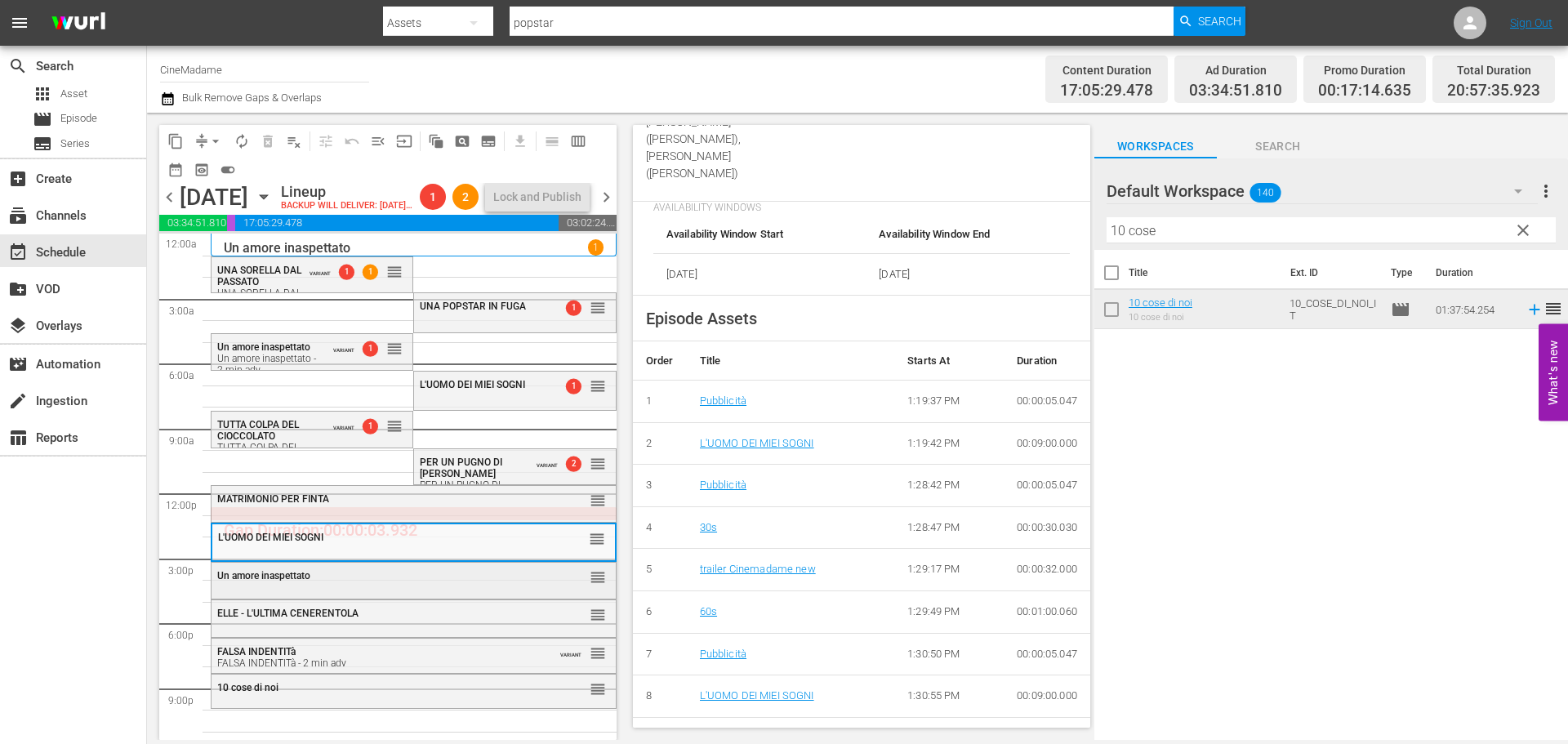
click at [371, 581] on div "Un amore inaspettato" at bounding box center [374, 575] width 312 height 12
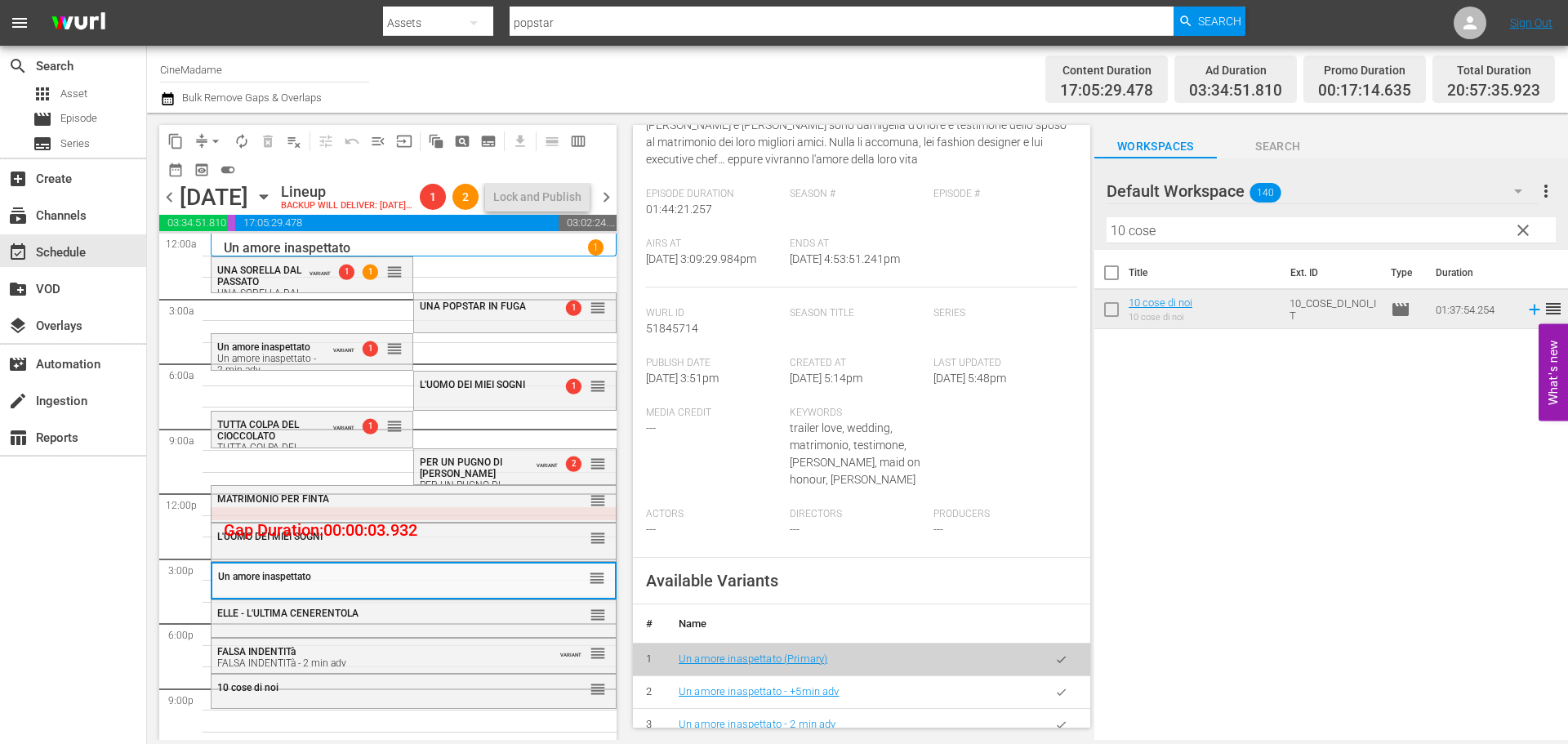
scroll to position [408, 0]
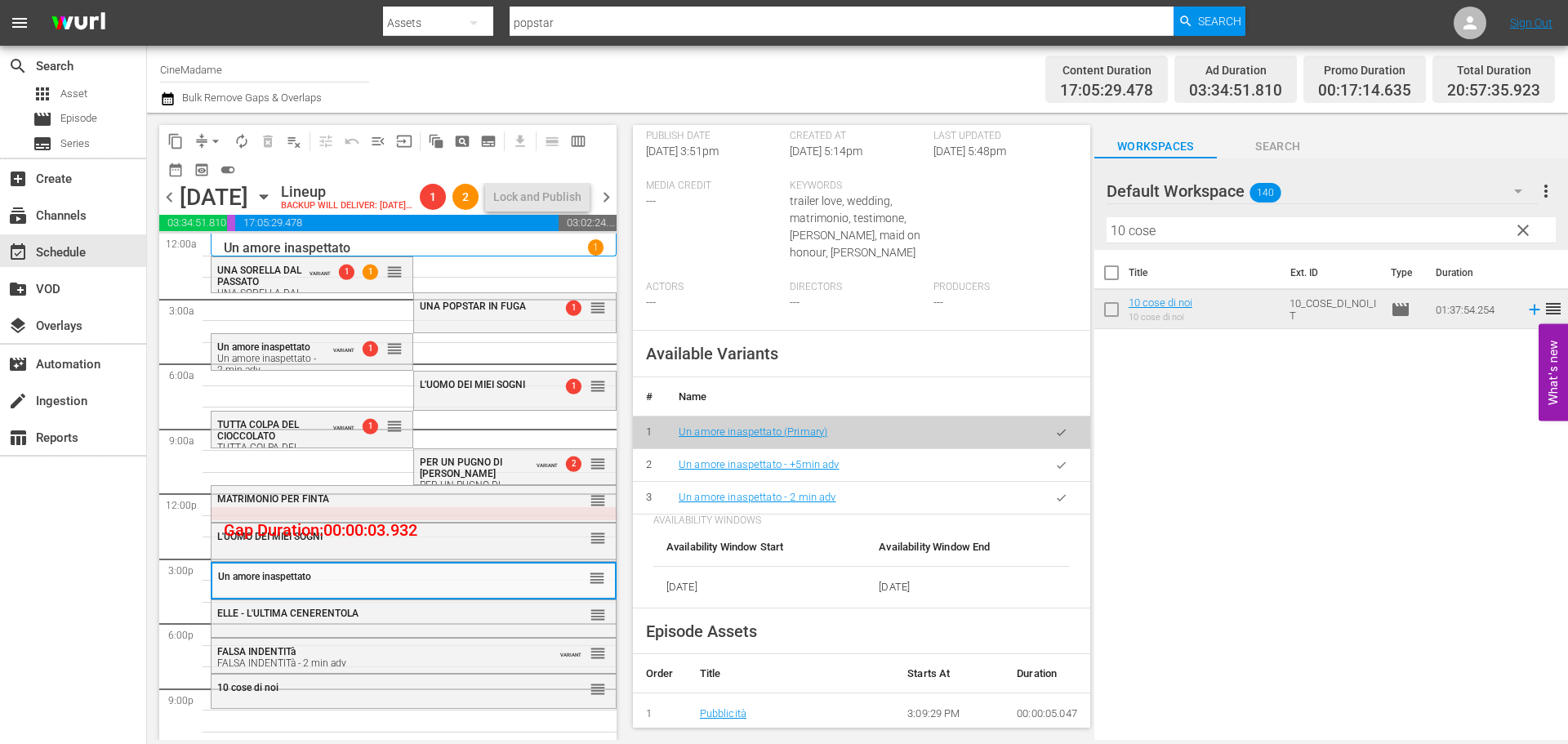
click at [1055, 503] on icon "button" at bounding box center [1062, 498] width 12 height 12
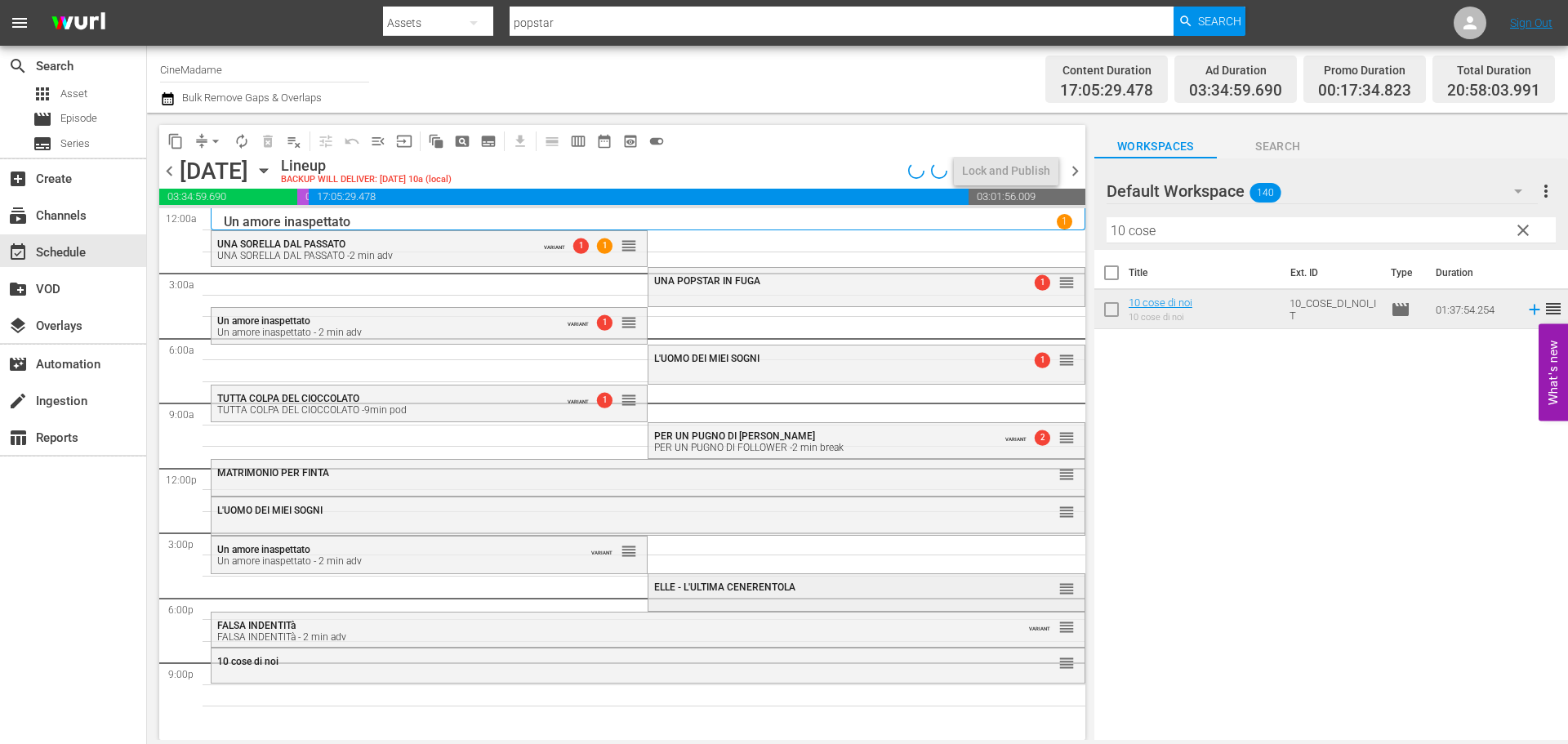
click at [742, 591] on span "ELLE - L'ULTIMA CENERENTOLA" at bounding box center [725, 586] width 142 height 12
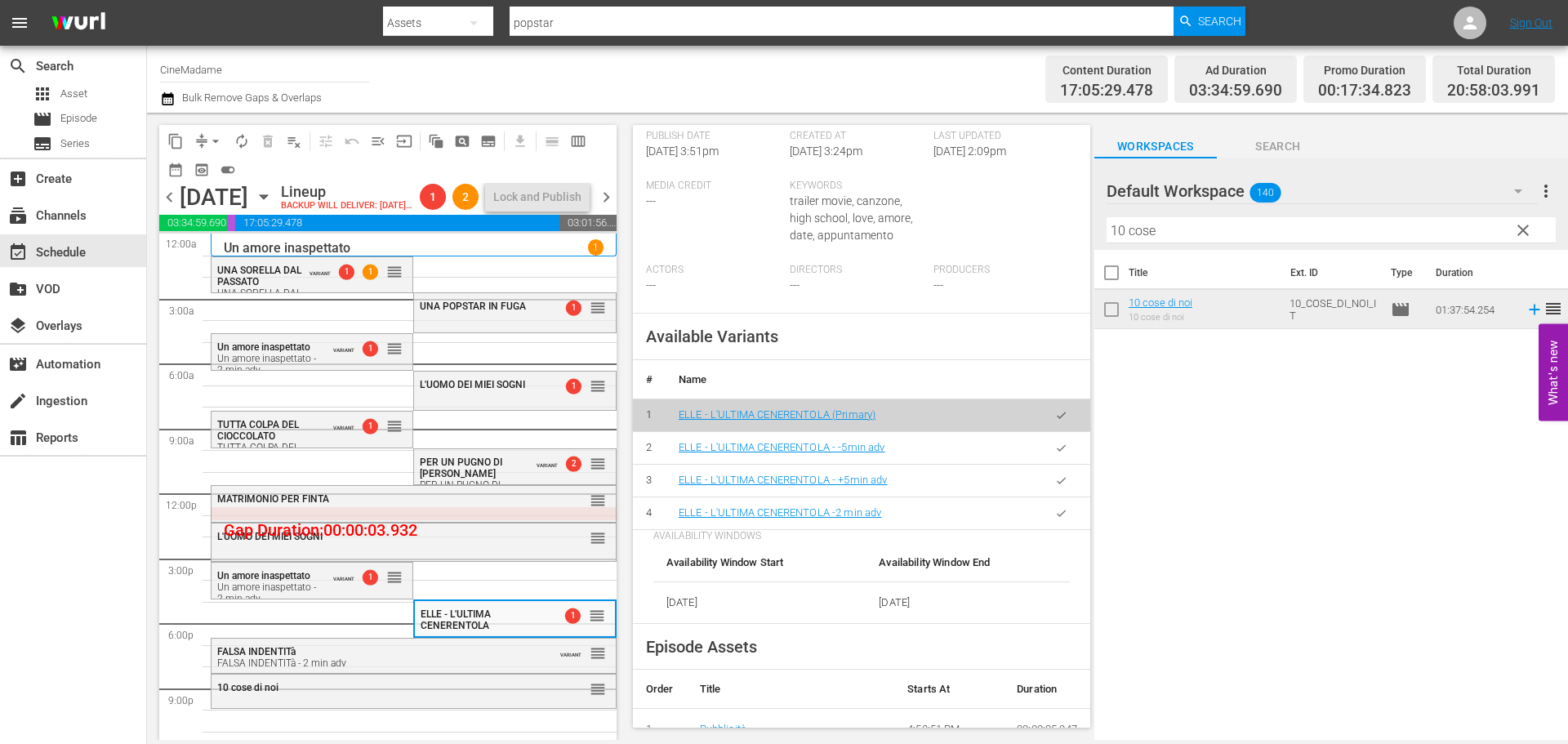
click at [1055, 519] on icon "button" at bounding box center [1062, 513] width 12 height 12
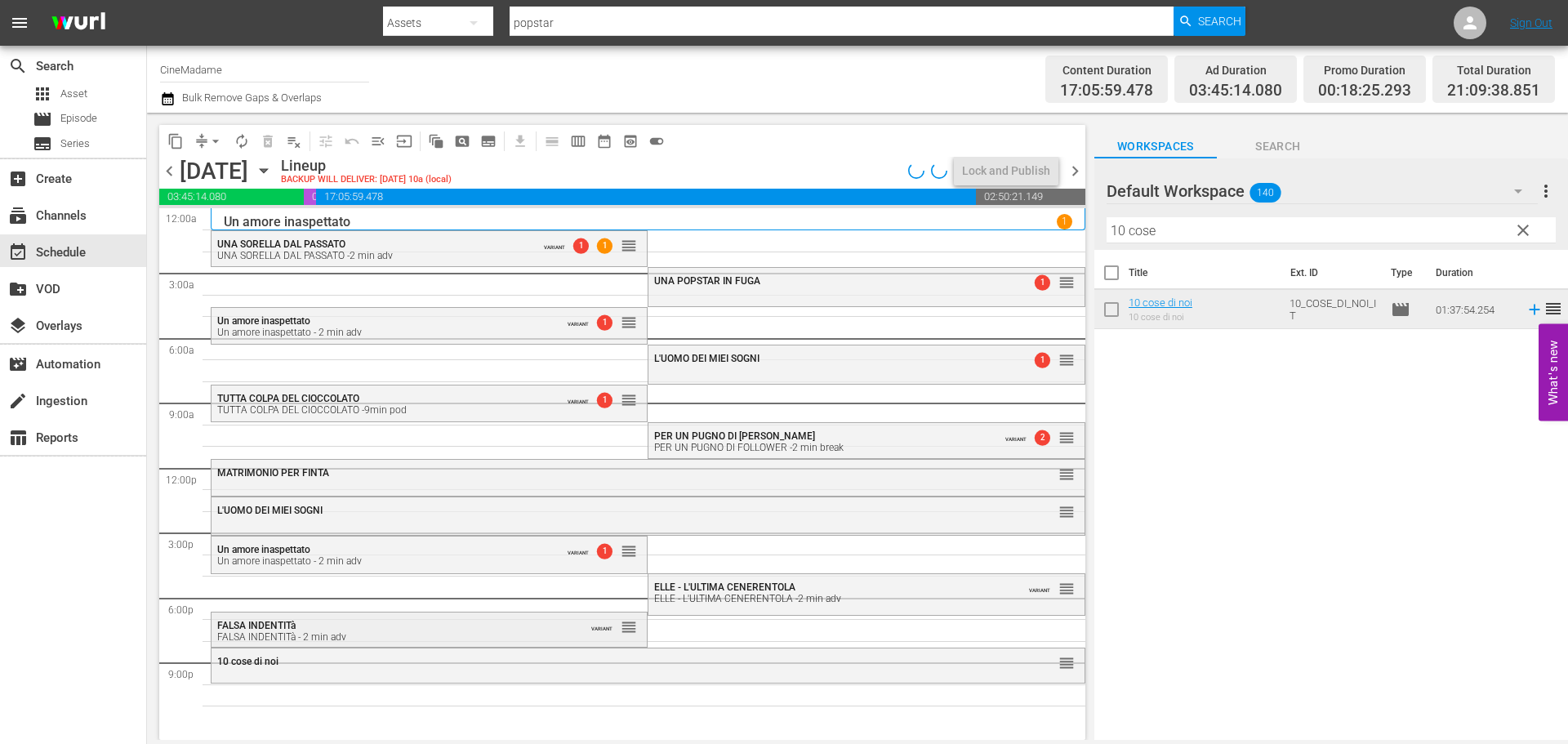
click at [435, 626] on div "FALSA INDENTITà FALSA INDENTITà - 2 min adv" at bounding box center [389, 631] width 343 height 23
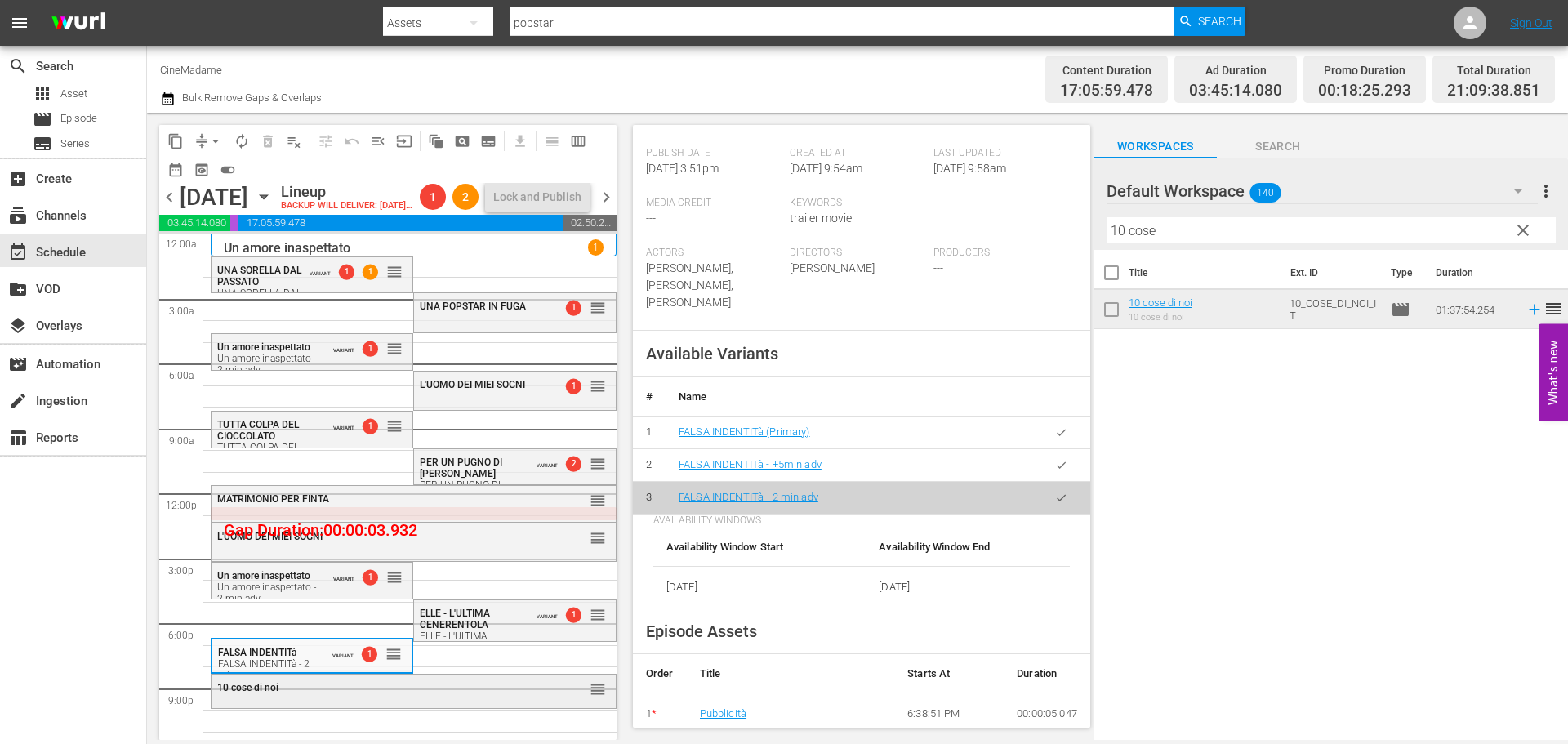
click at [381, 702] on div "10 cose di noi reorder" at bounding box center [414, 688] width 405 height 28
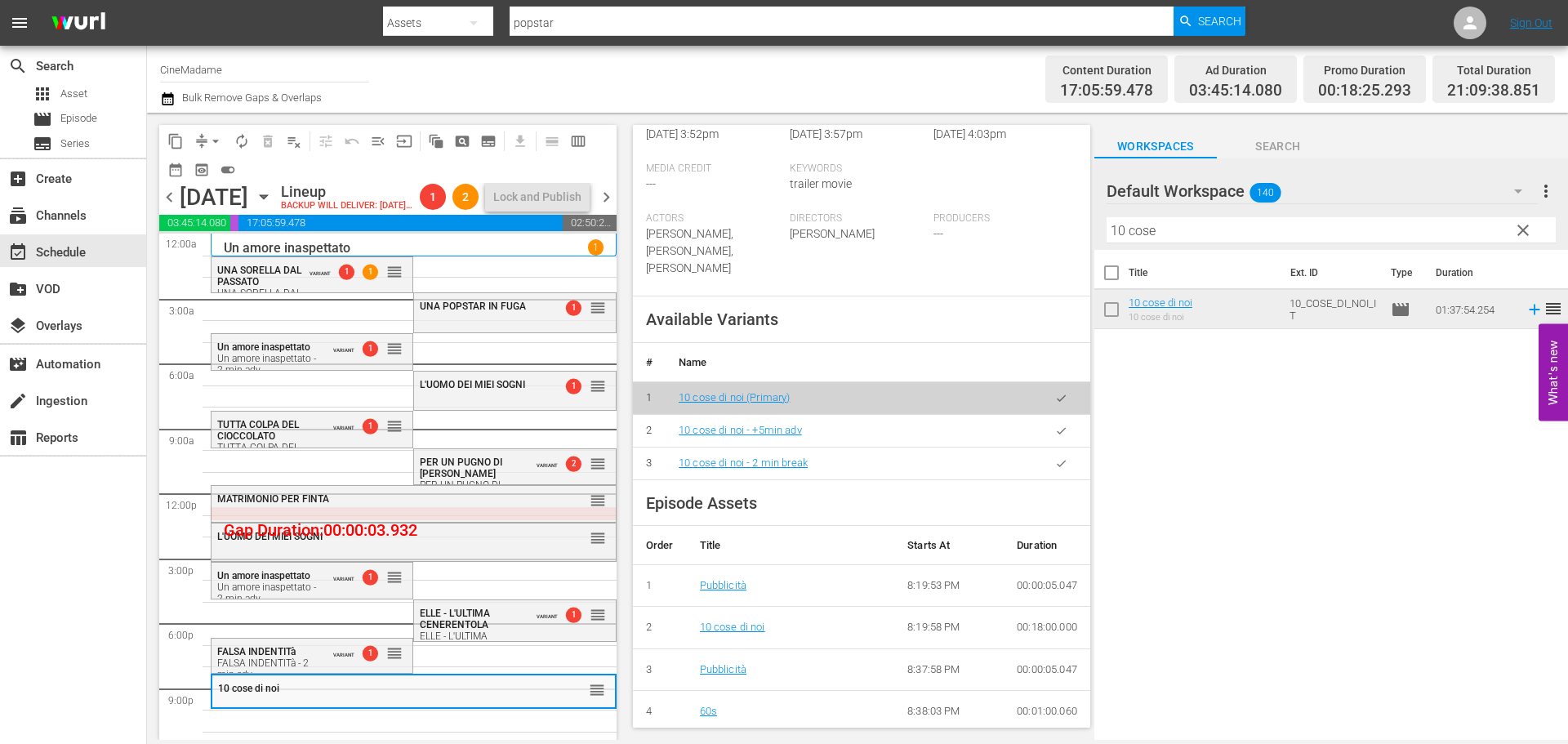
click at [1070, 461] on td at bounding box center [1061, 462] width 58 height 33
click at [1058, 461] on button "button" at bounding box center [1062, 463] width 32 height 32
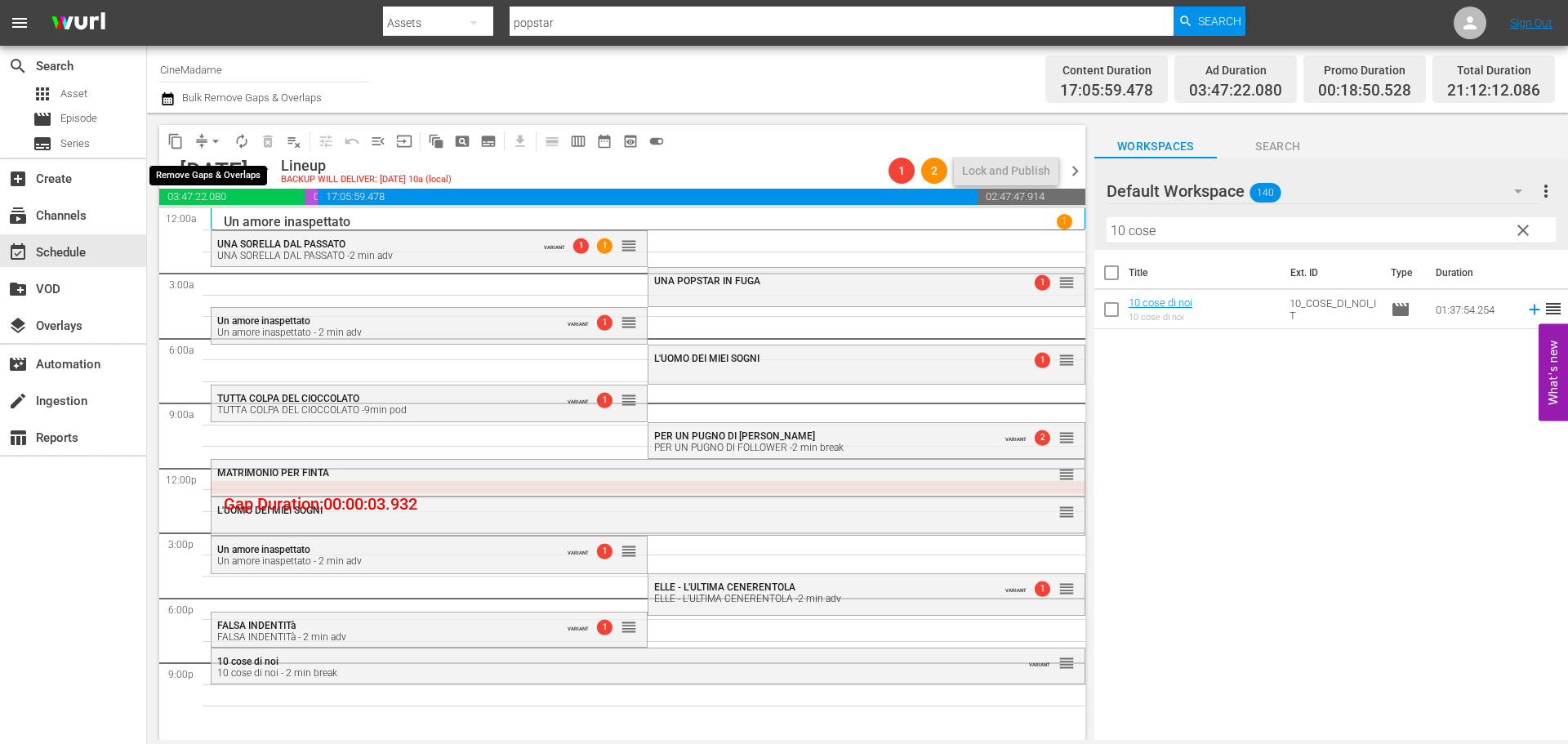
click at [226, 142] on button "arrow_drop_down" at bounding box center [215, 141] width 26 height 26
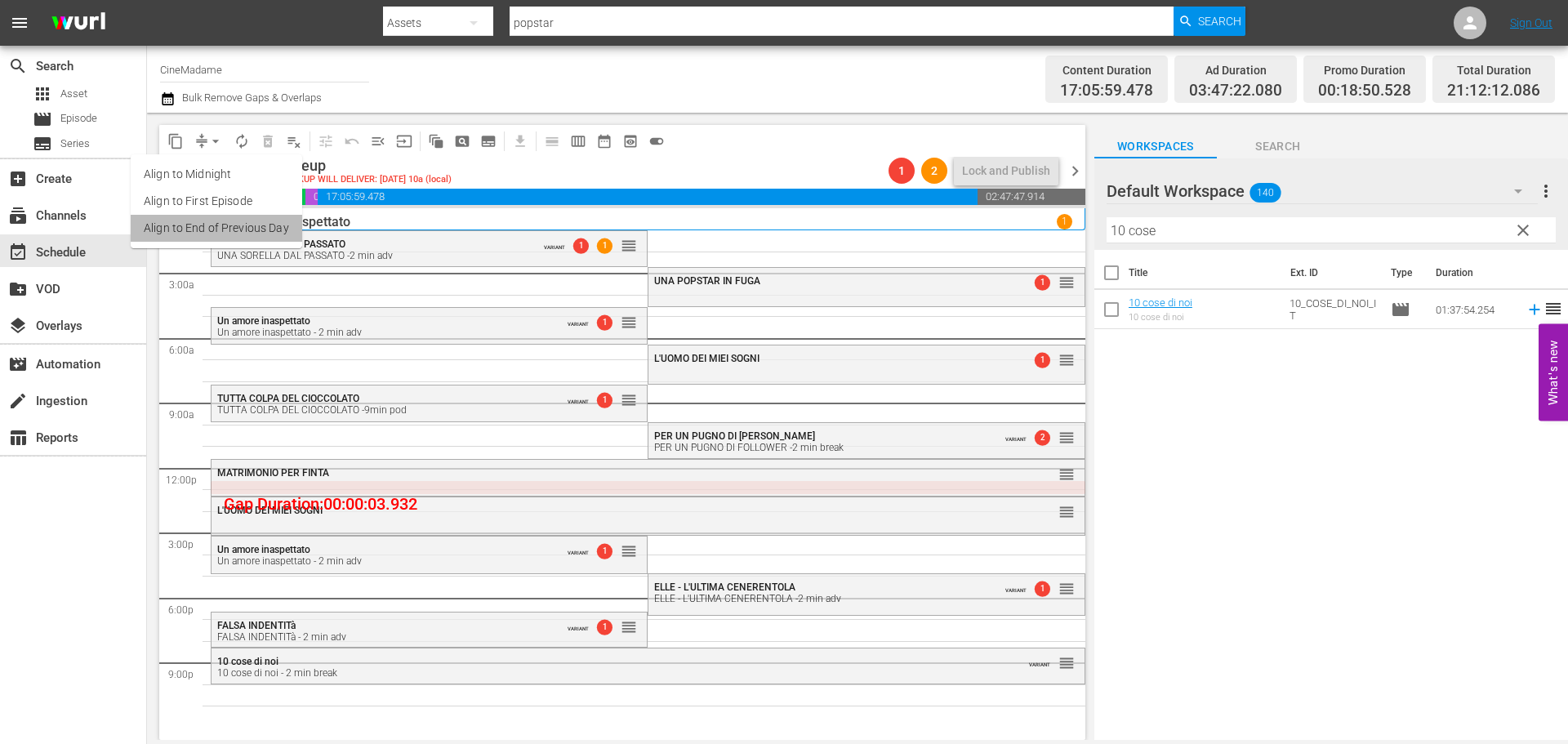
click at [242, 219] on li "Align to End of Previous Day" at bounding box center [217, 228] width 171 height 27
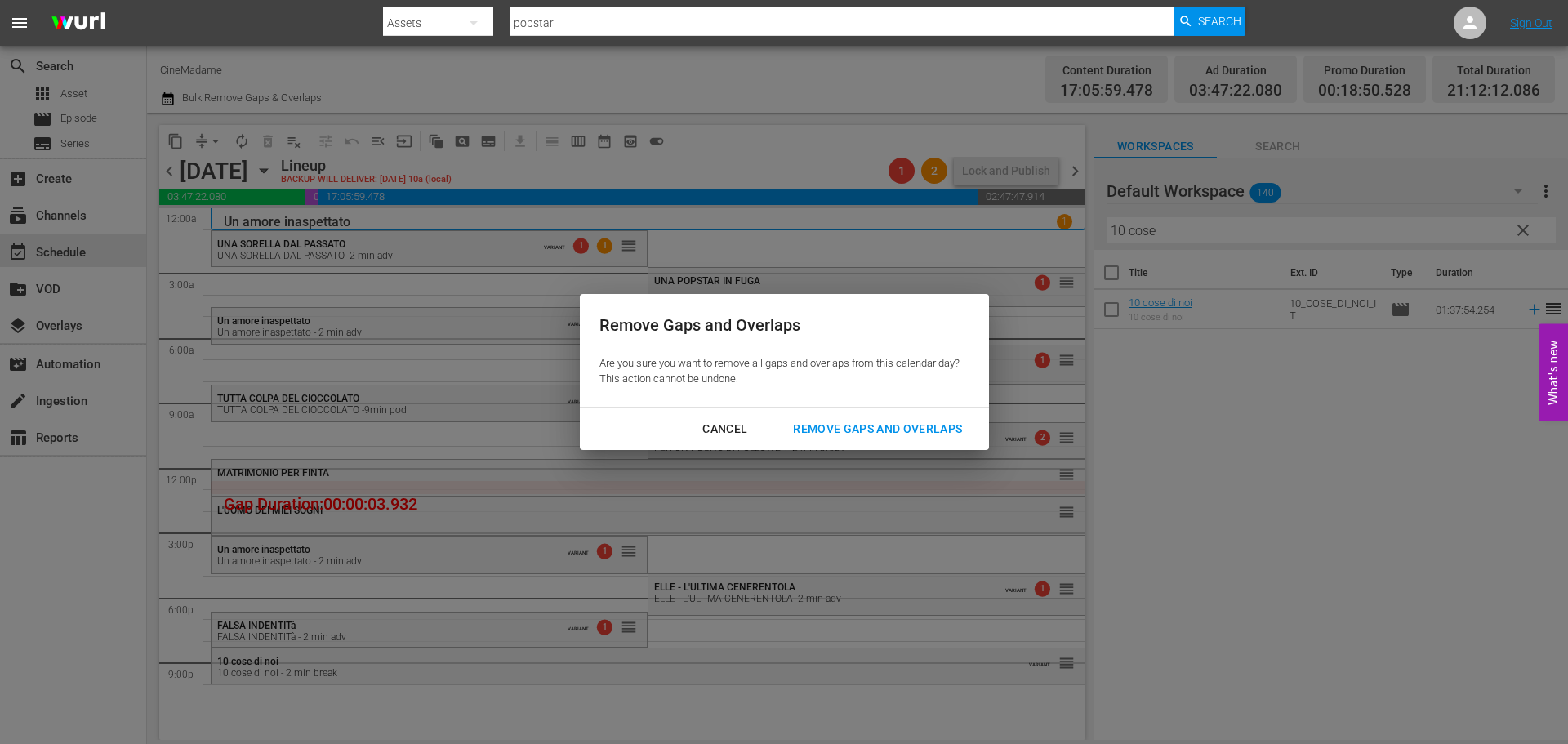
click at [833, 421] on div "Remove Gaps and Overlaps" at bounding box center [877, 429] width 195 height 20
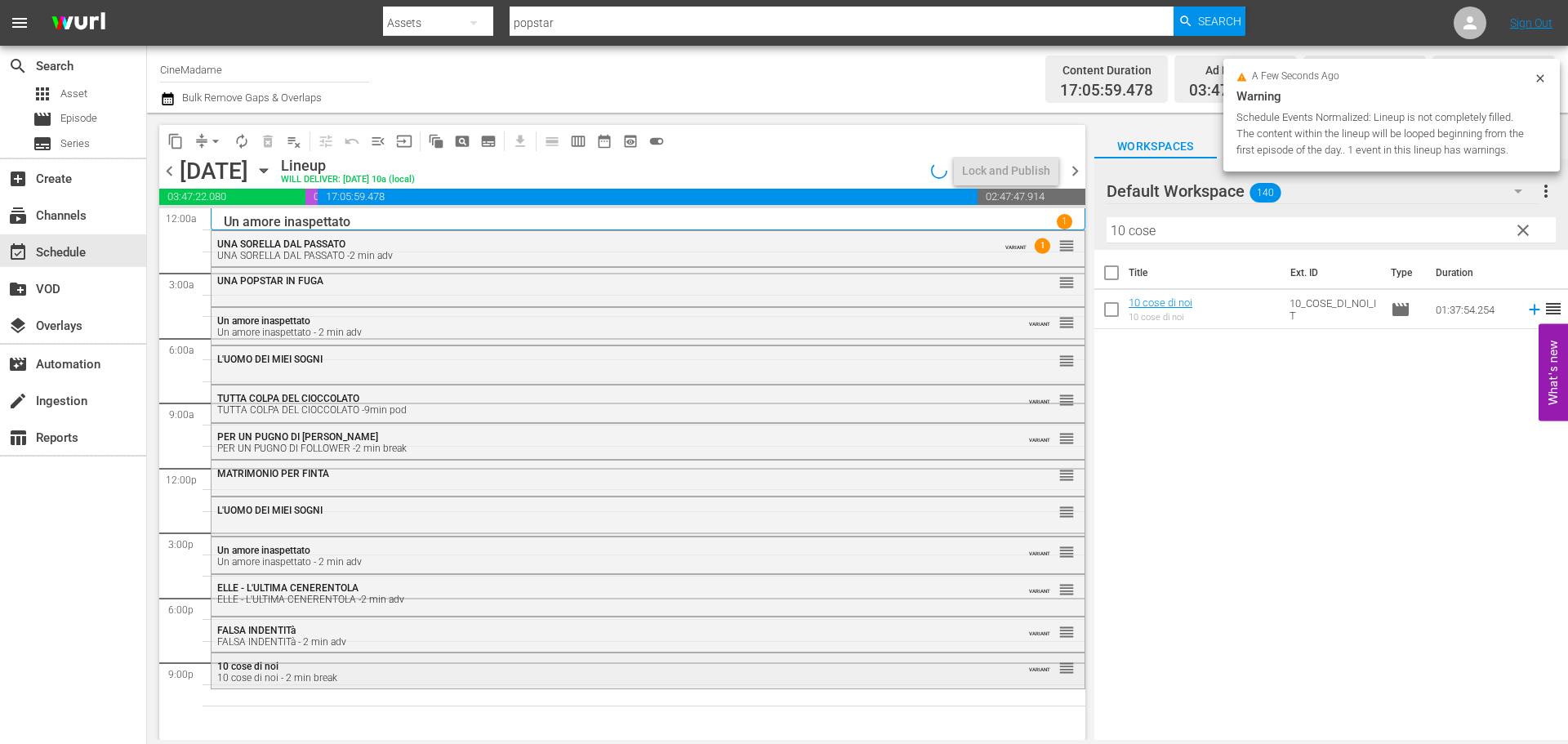
click at [414, 667] on div "10 cose di noi 10 cose di noi - 2 min break" at bounding box center [603, 672] width 773 height 23
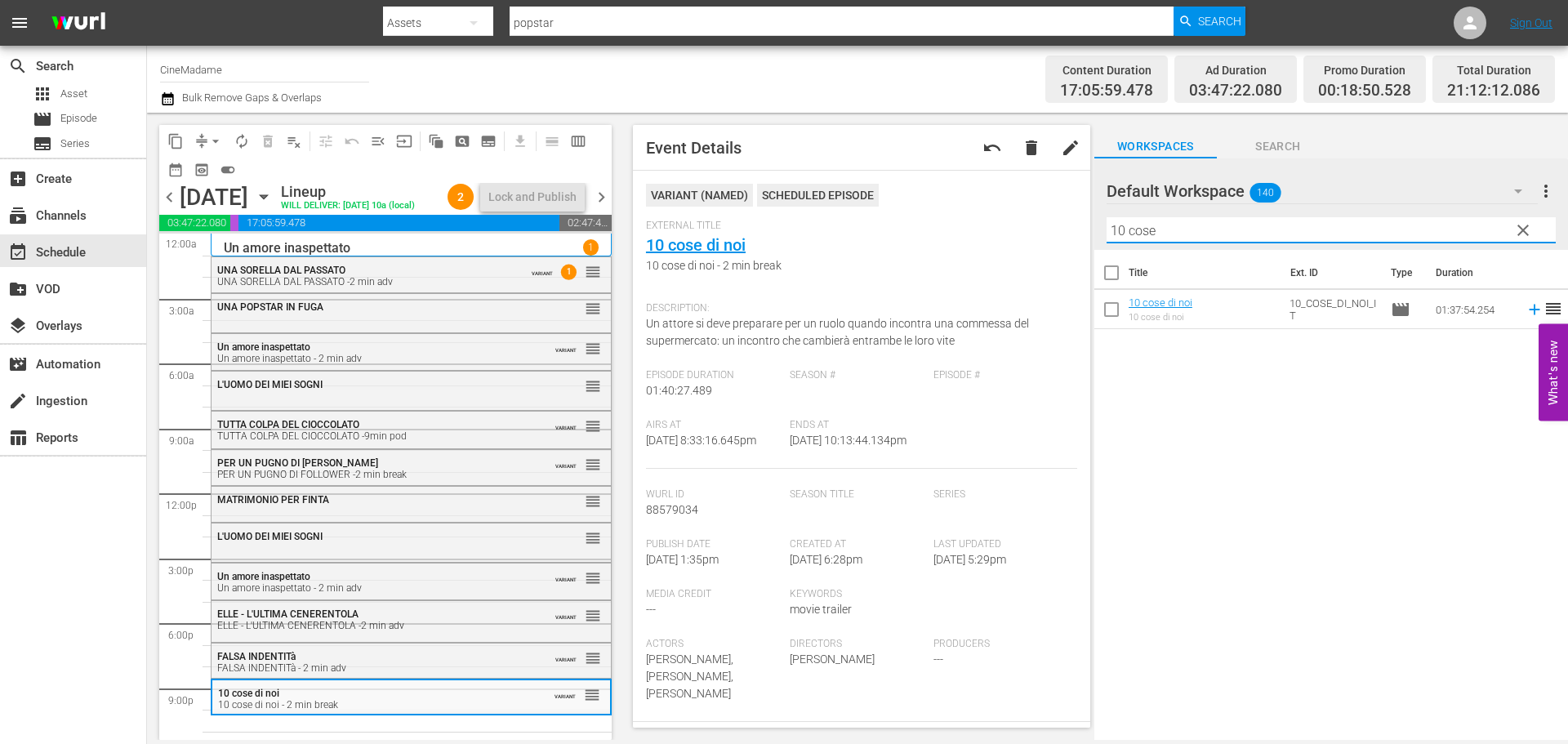
click at [1174, 230] on input "10 cose" at bounding box center [1331, 230] width 449 height 26
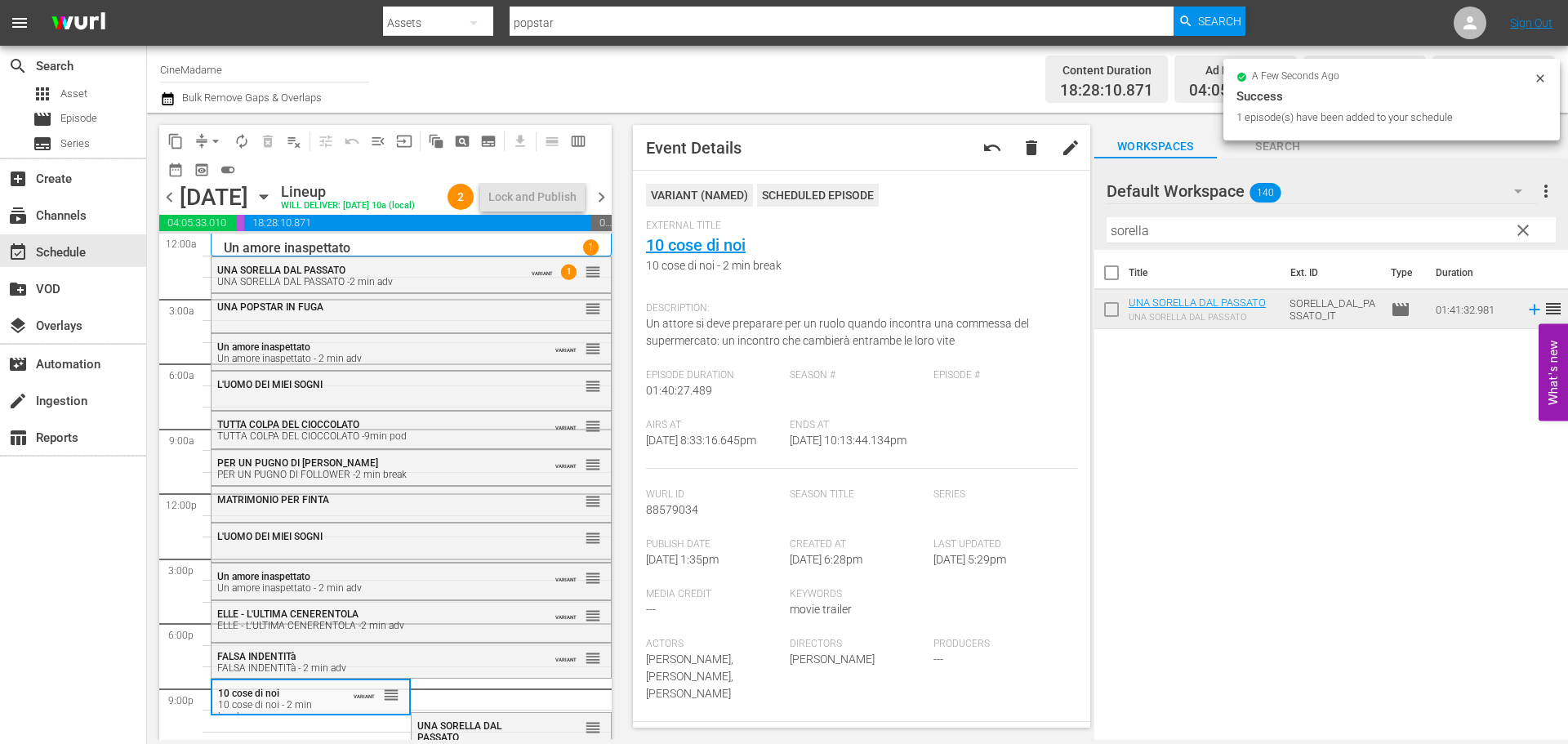
click at [1165, 226] on input "sorella" at bounding box center [1331, 230] width 449 height 26
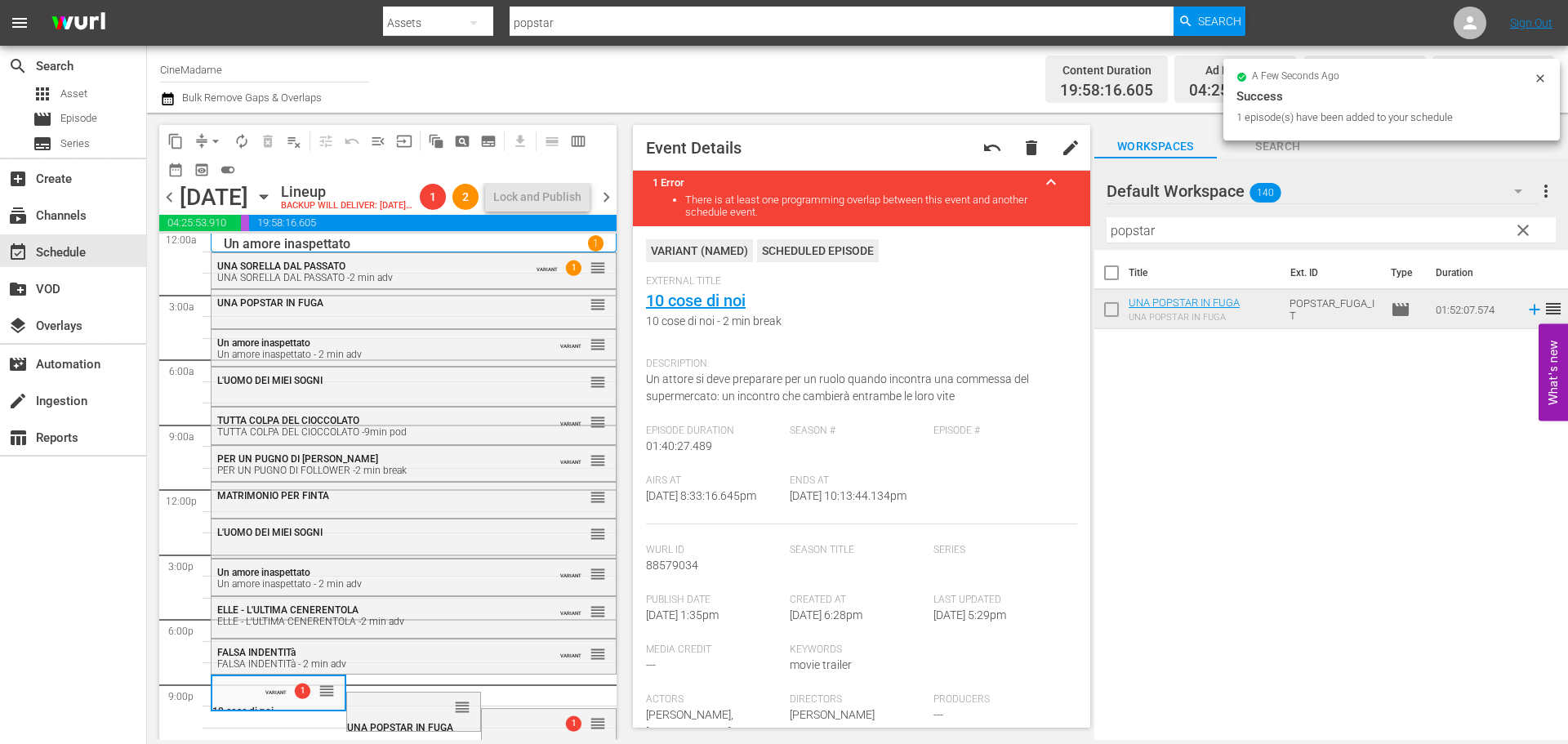
scroll to position [61, 0]
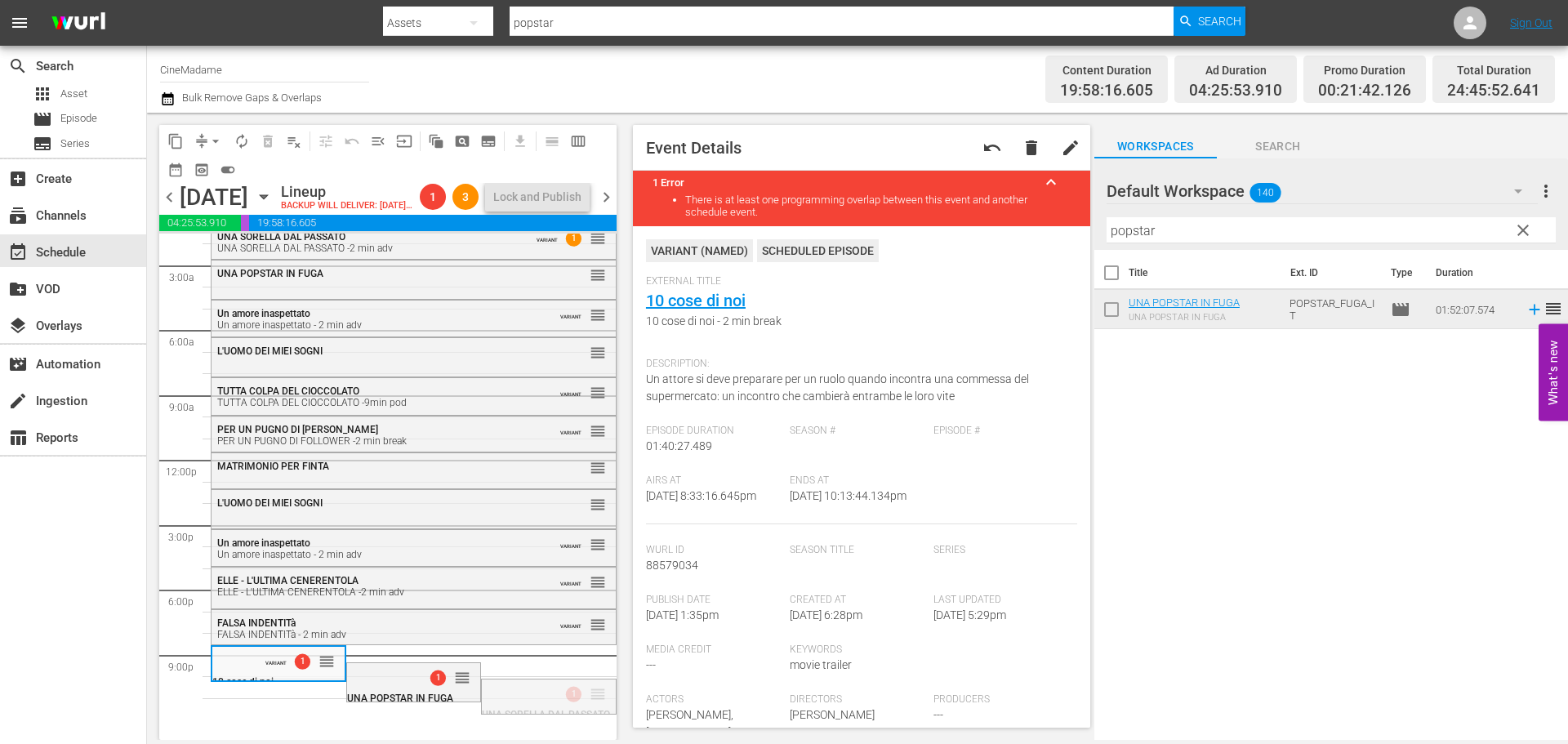
drag, startPoint x: 582, startPoint y: 698, endPoint x: 586, endPoint y: 657, distance: 41.2
click at [423, 684] on div "1 reorder" at bounding box center [414, 672] width 134 height 28
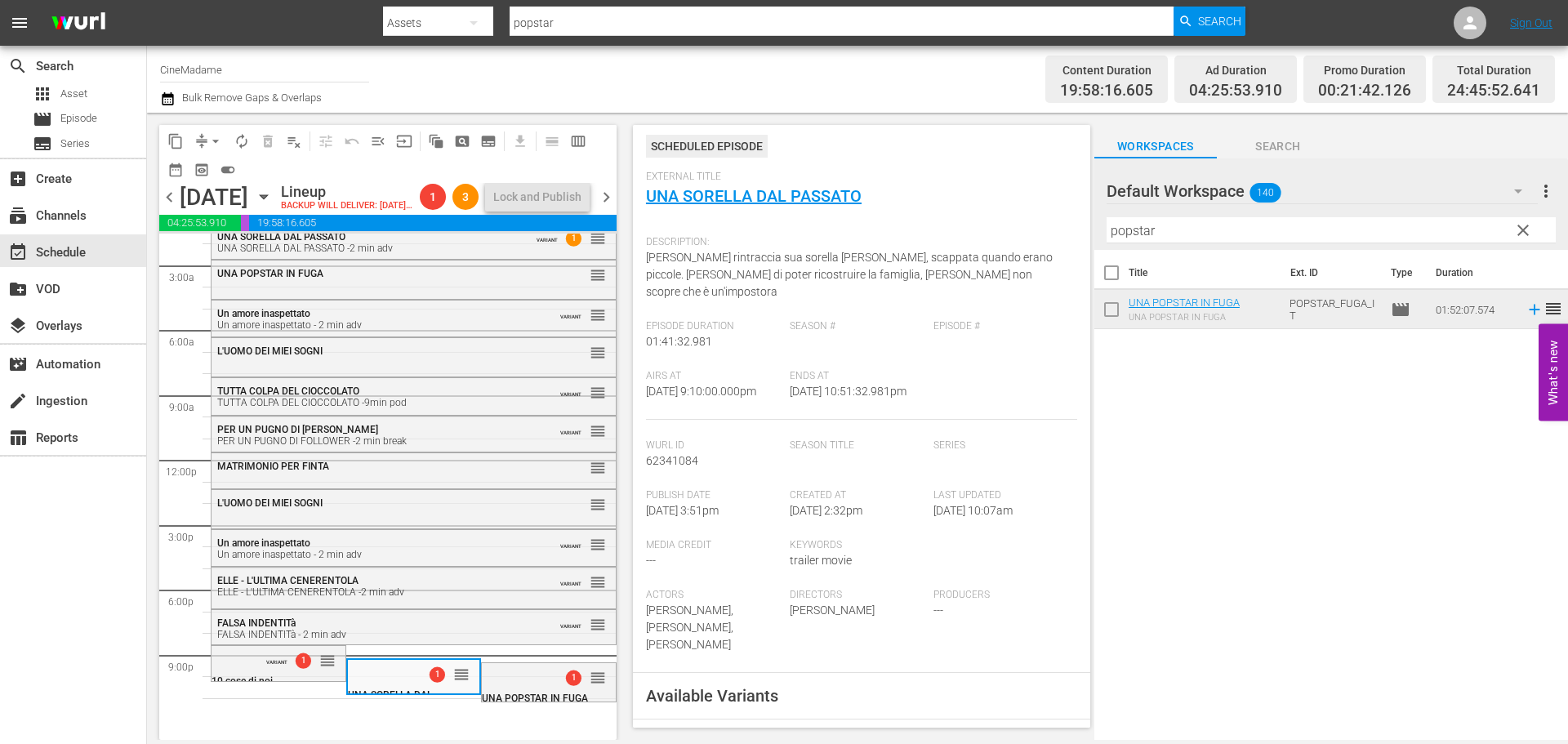
scroll to position [326, 0]
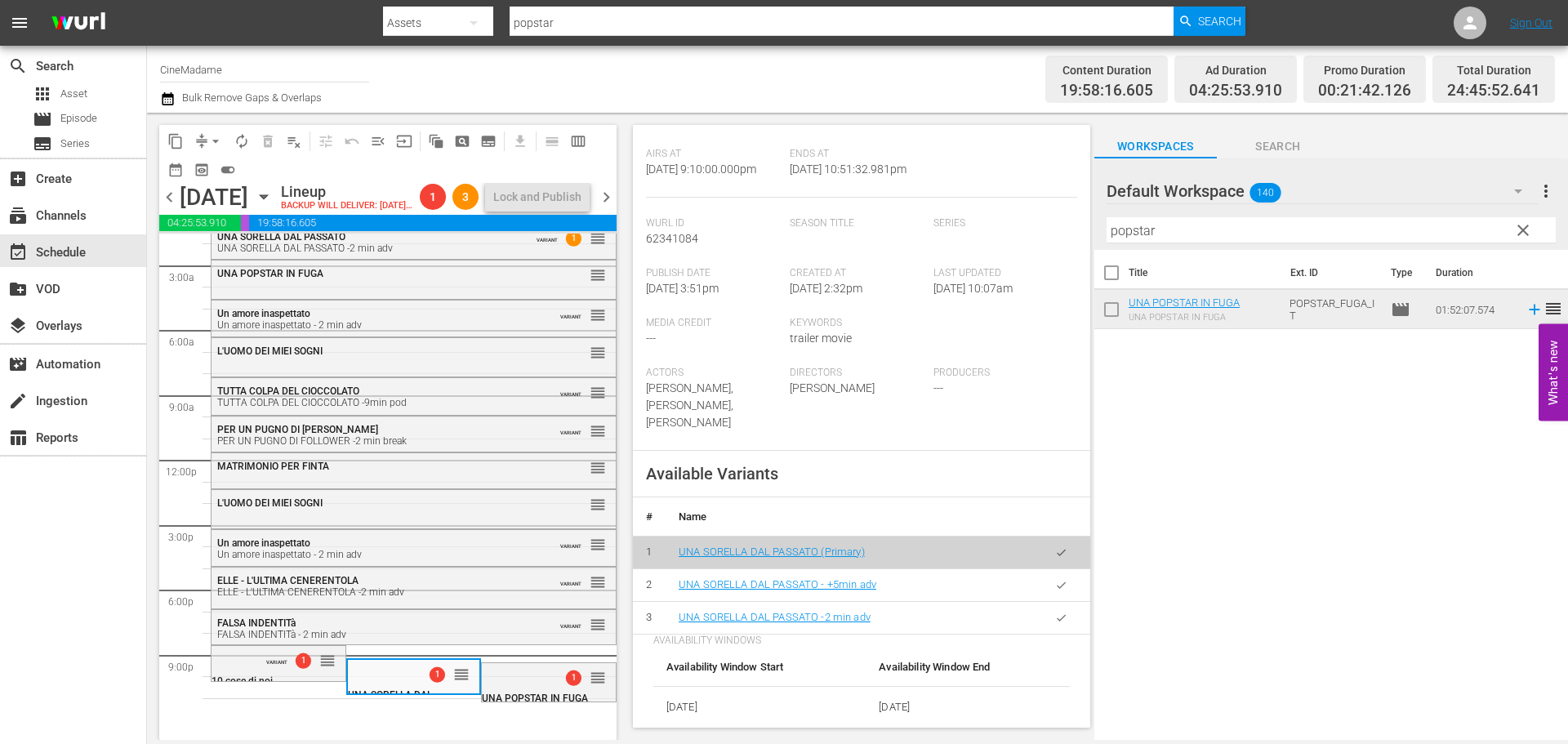
click at [1055, 611] on icon "button" at bounding box center [1062, 617] width 12 height 12
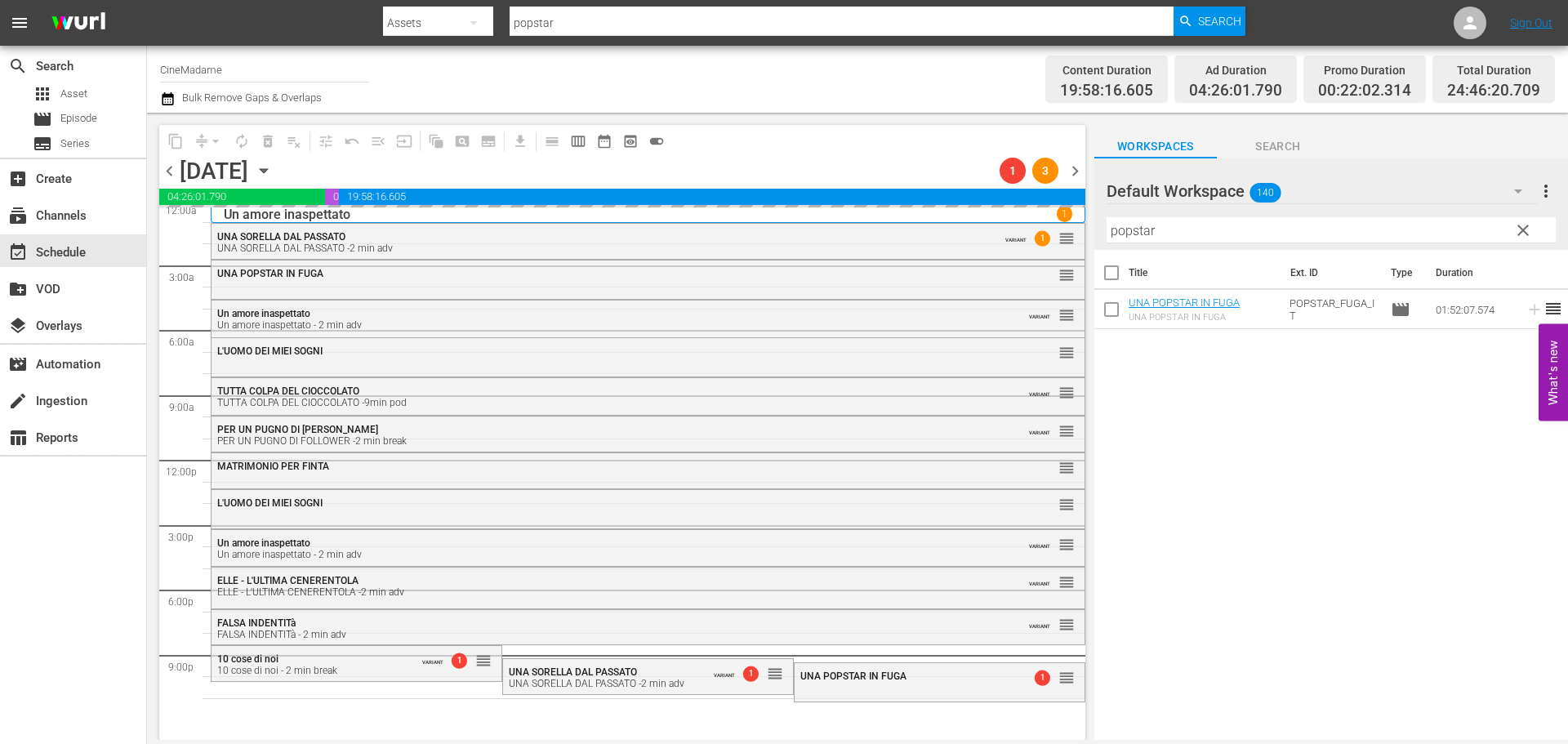
scroll to position [8, 0]
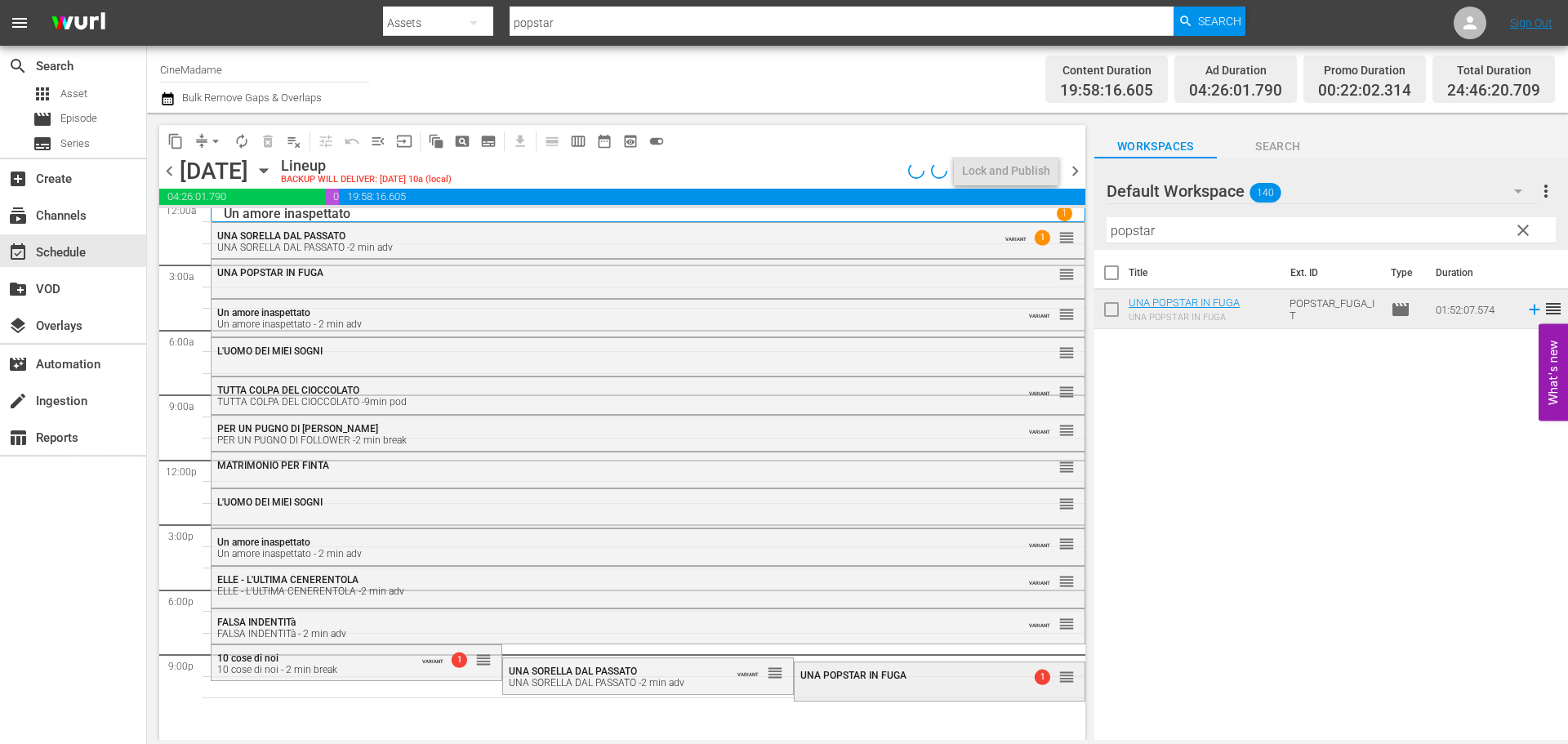
click at [839, 684] on div "UNA POPSTAR IN FUGA 1 reorder" at bounding box center [939, 675] width 290 height 28
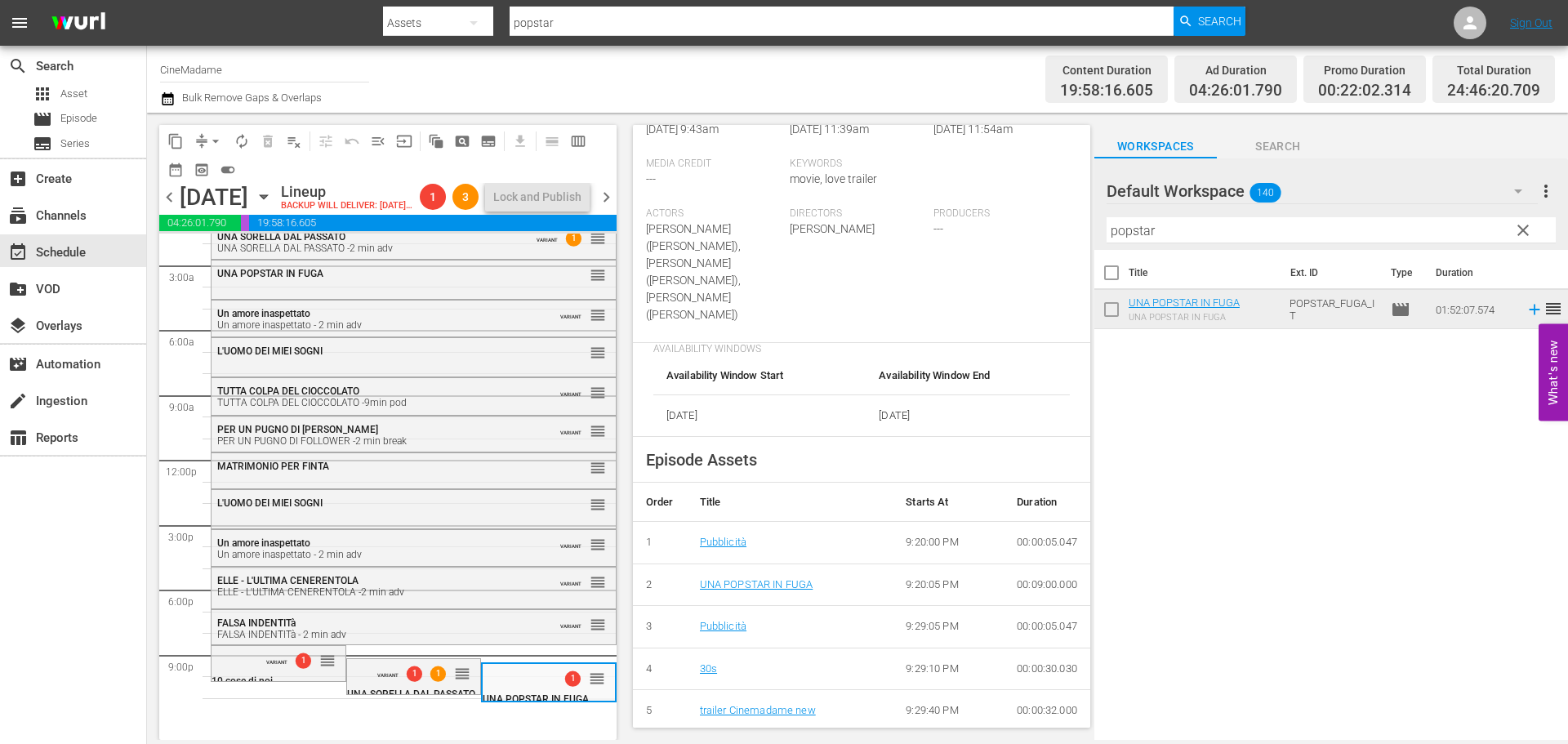
scroll to position [490, 0]
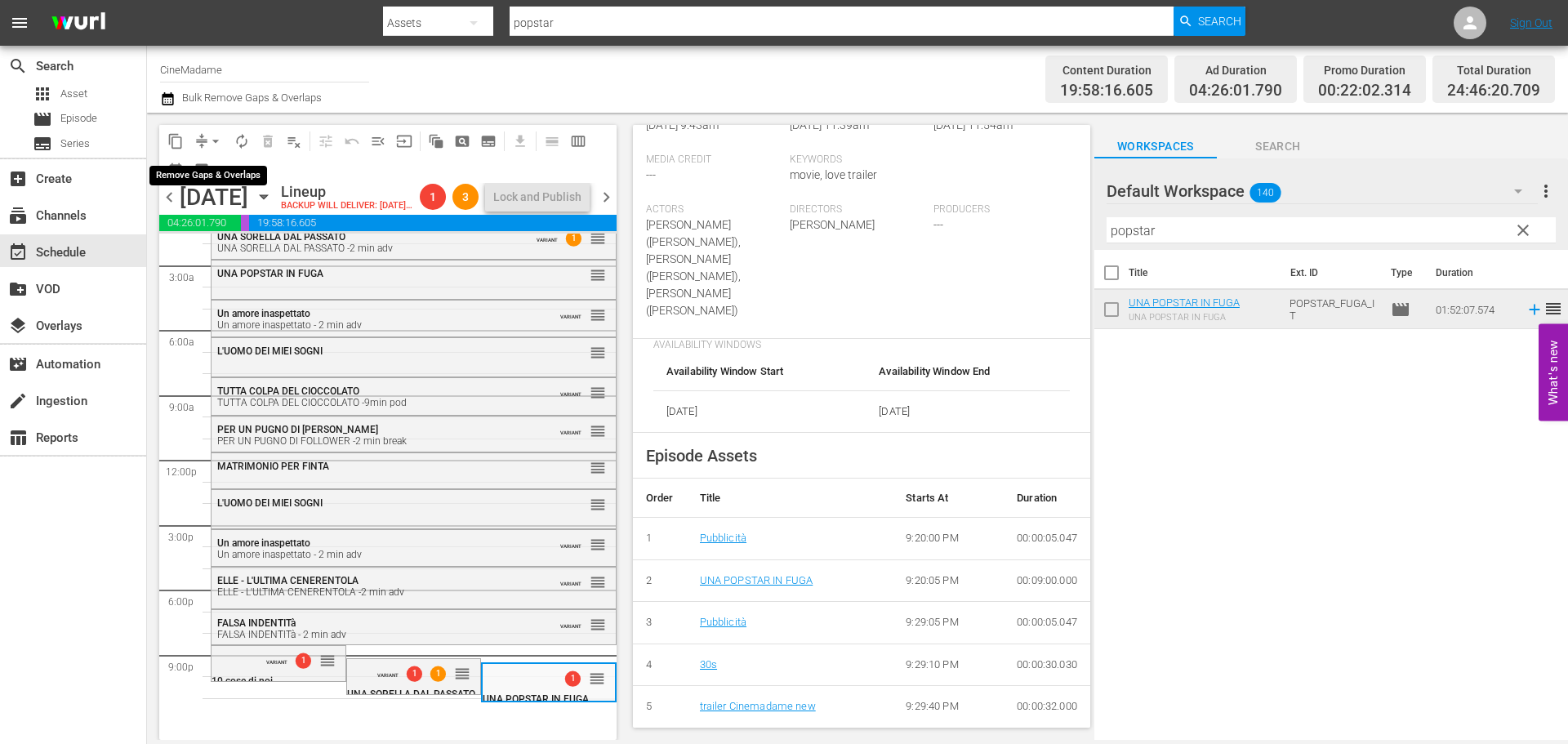
click at [216, 139] on span "arrow_drop_down" at bounding box center [216, 141] width 16 height 16
click at [274, 225] on li "Align to End of Previous Day" at bounding box center [217, 228] width 171 height 27
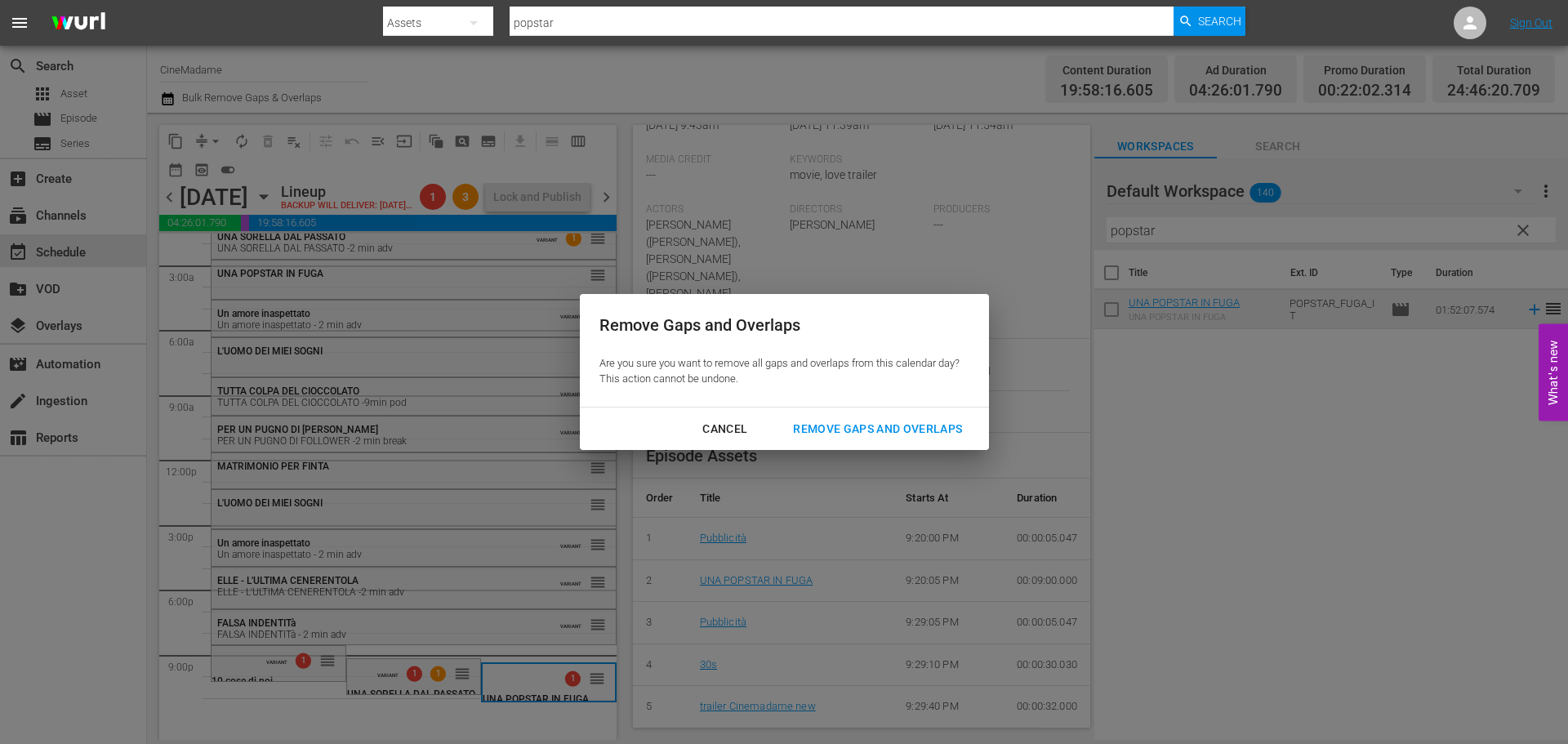
click at [946, 424] on div "Remove Gaps and Overlaps" at bounding box center [877, 429] width 195 height 20
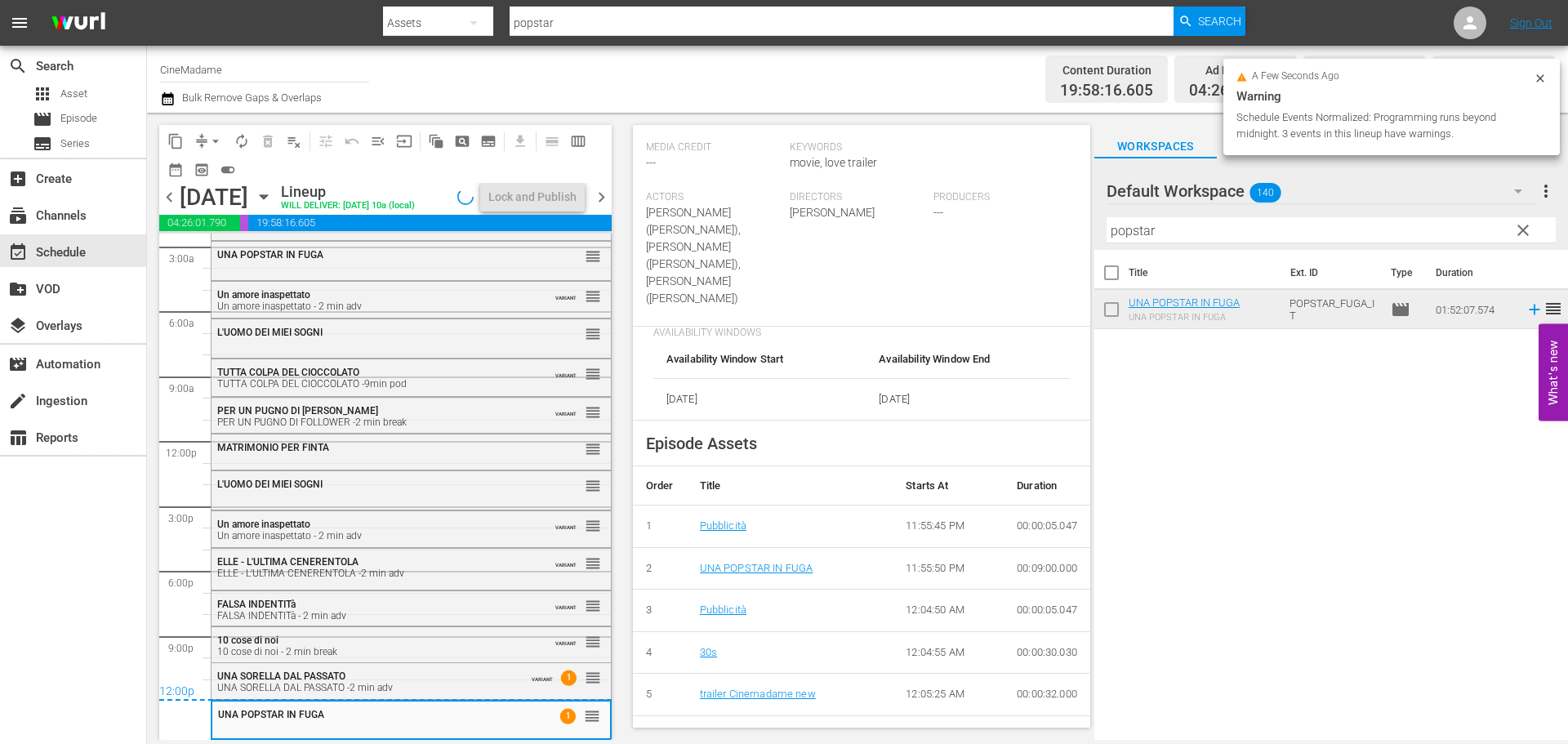
scroll to position [478, 0]
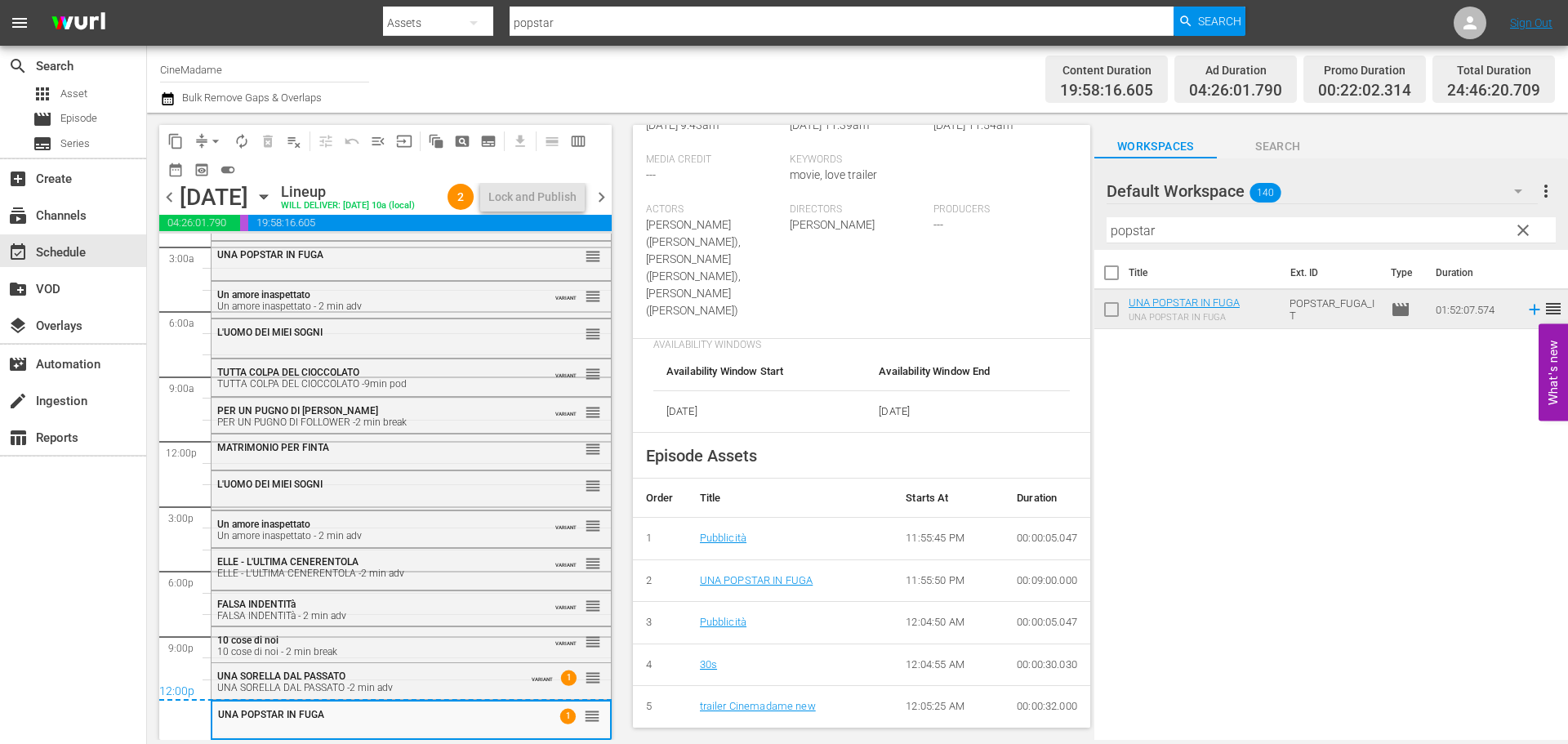
click at [600, 194] on span "chevron_right" at bounding box center [601, 197] width 21 height 20
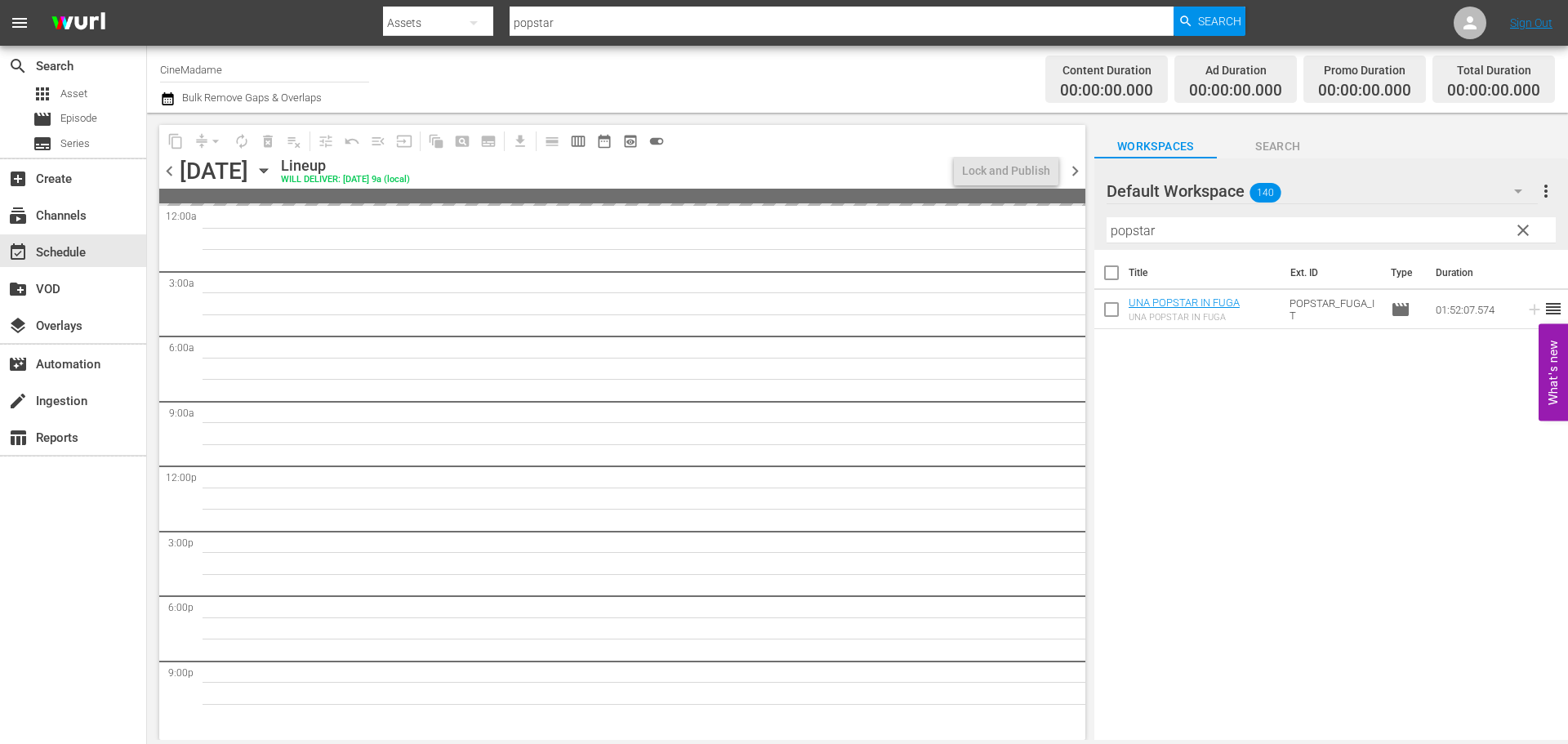
click at [1184, 228] on input "popstar" at bounding box center [1331, 230] width 449 height 26
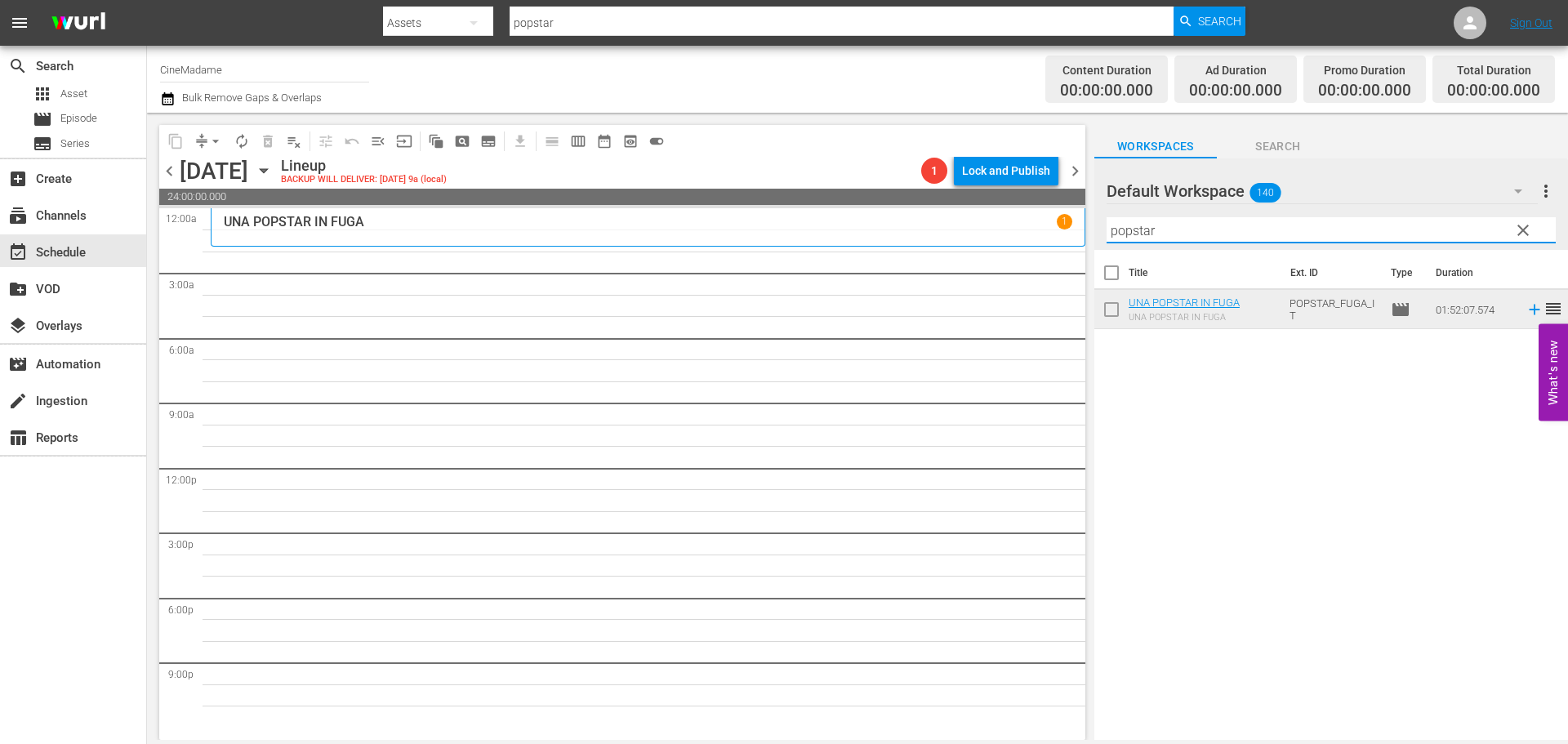
click at [1184, 228] on input "popstar" at bounding box center [1331, 230] width 449 height 26
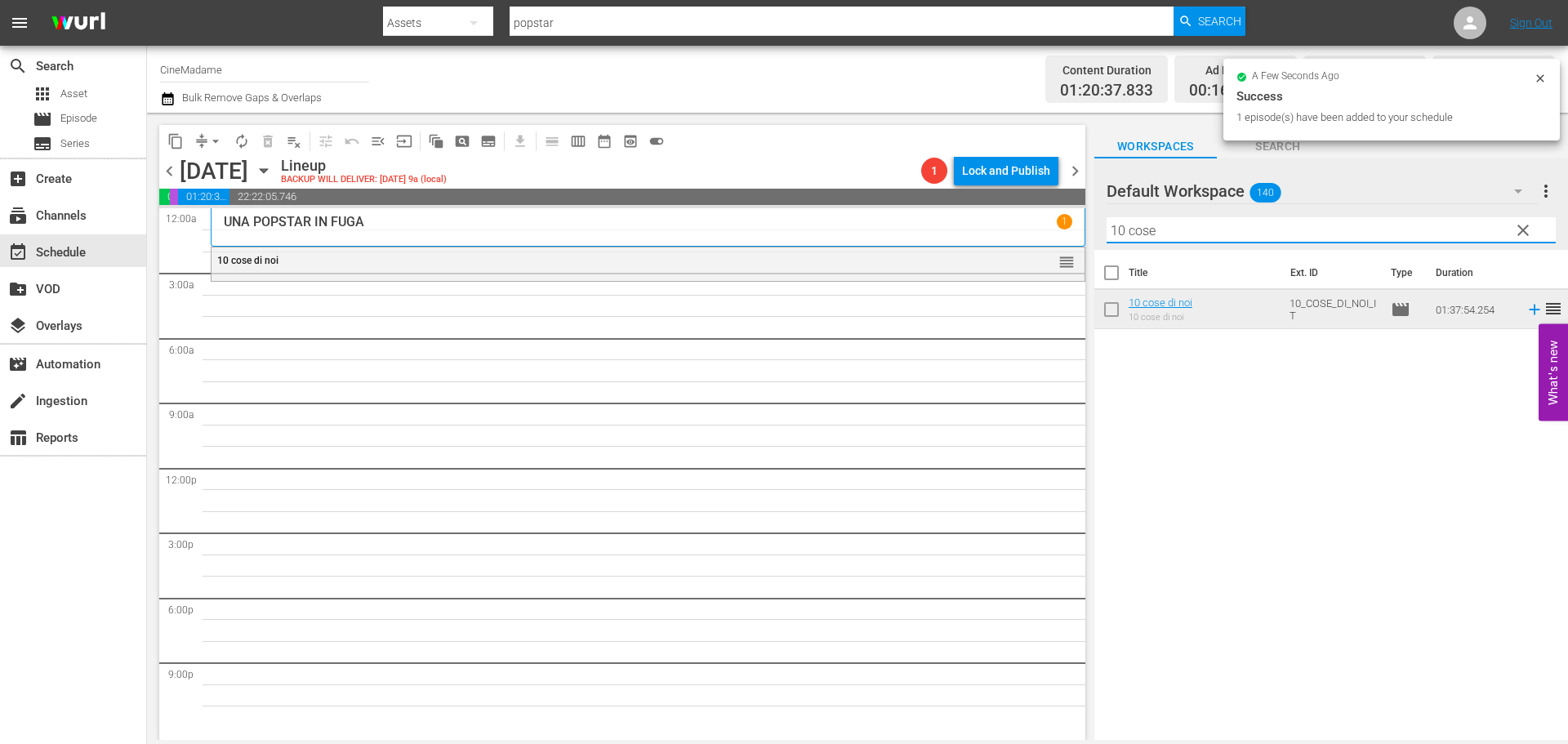
drag, startPoint x: 1172, startPoint y: 233, endPoint x: 851, endPoint y: 203, distance: 322.4
click at [851, 203] on div "content_copy compress arrow_drop_down autorenew_outlined delete_forever_outline…" at bounding box center [858, 426] width 1421 height 627
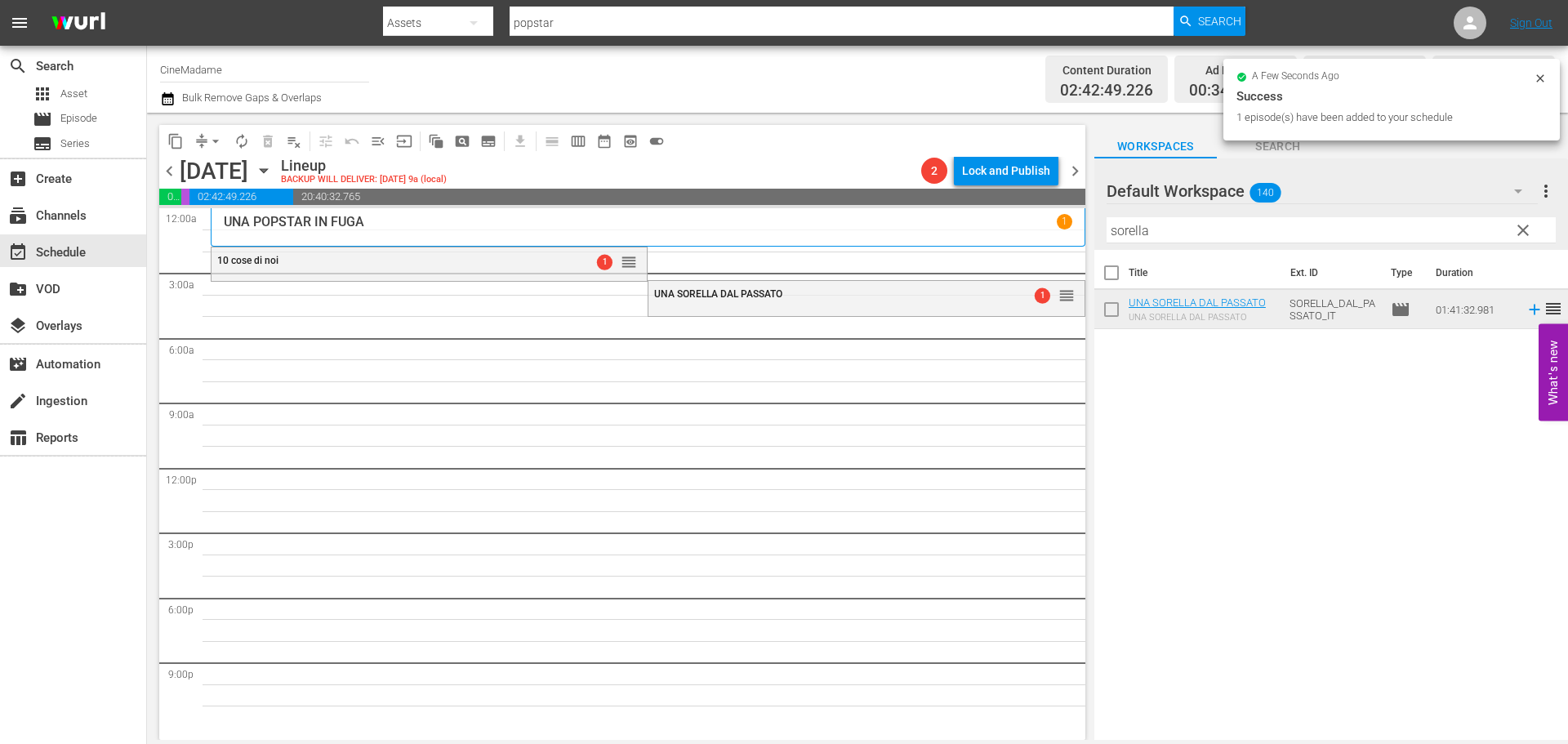
click at [1155, 220] on input "sorella" at bounding box center [1331, 230] width 449 height 26
type input "o"
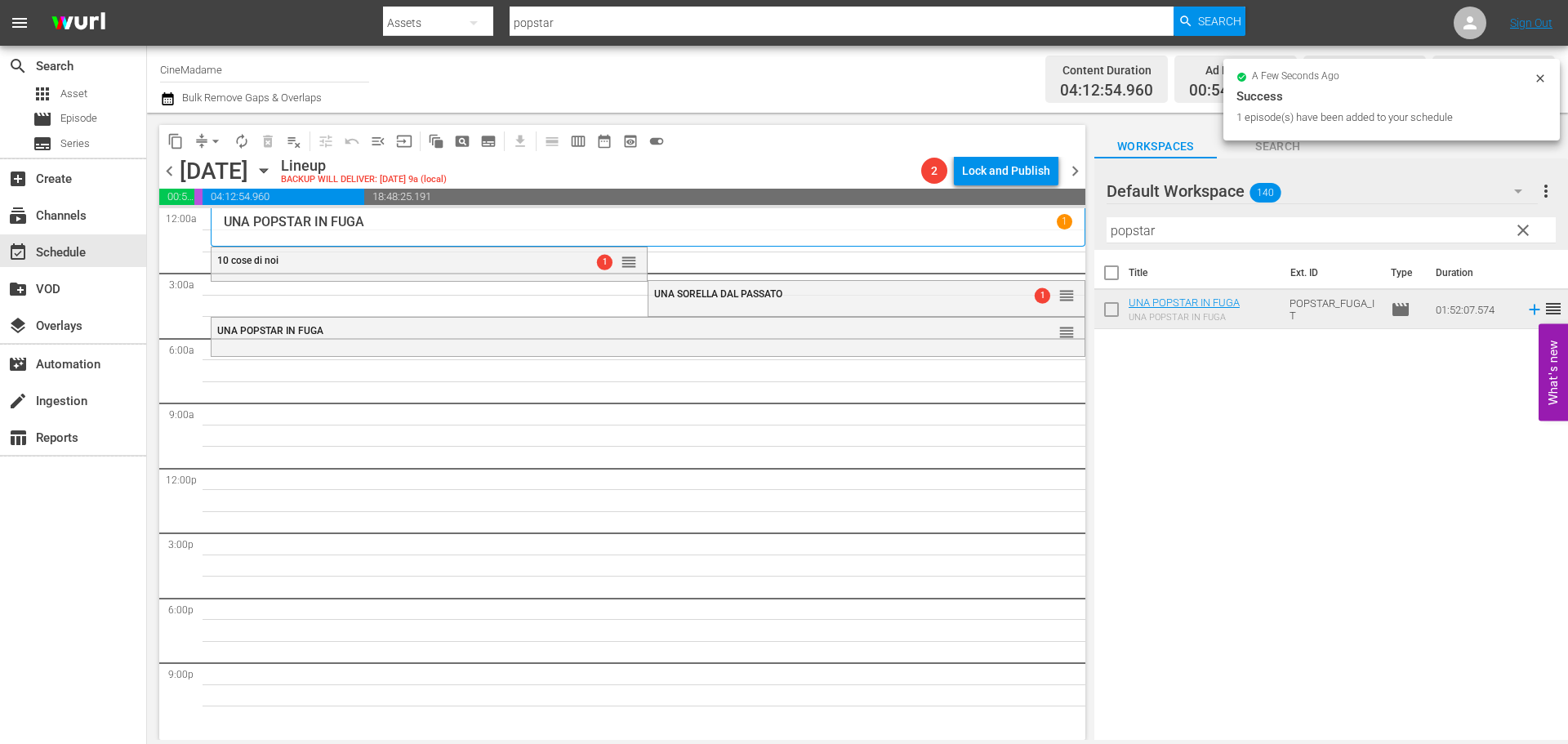
click at [1177, 219] on input "popstar" at bounding box center [1331, 230] width 449 height 26
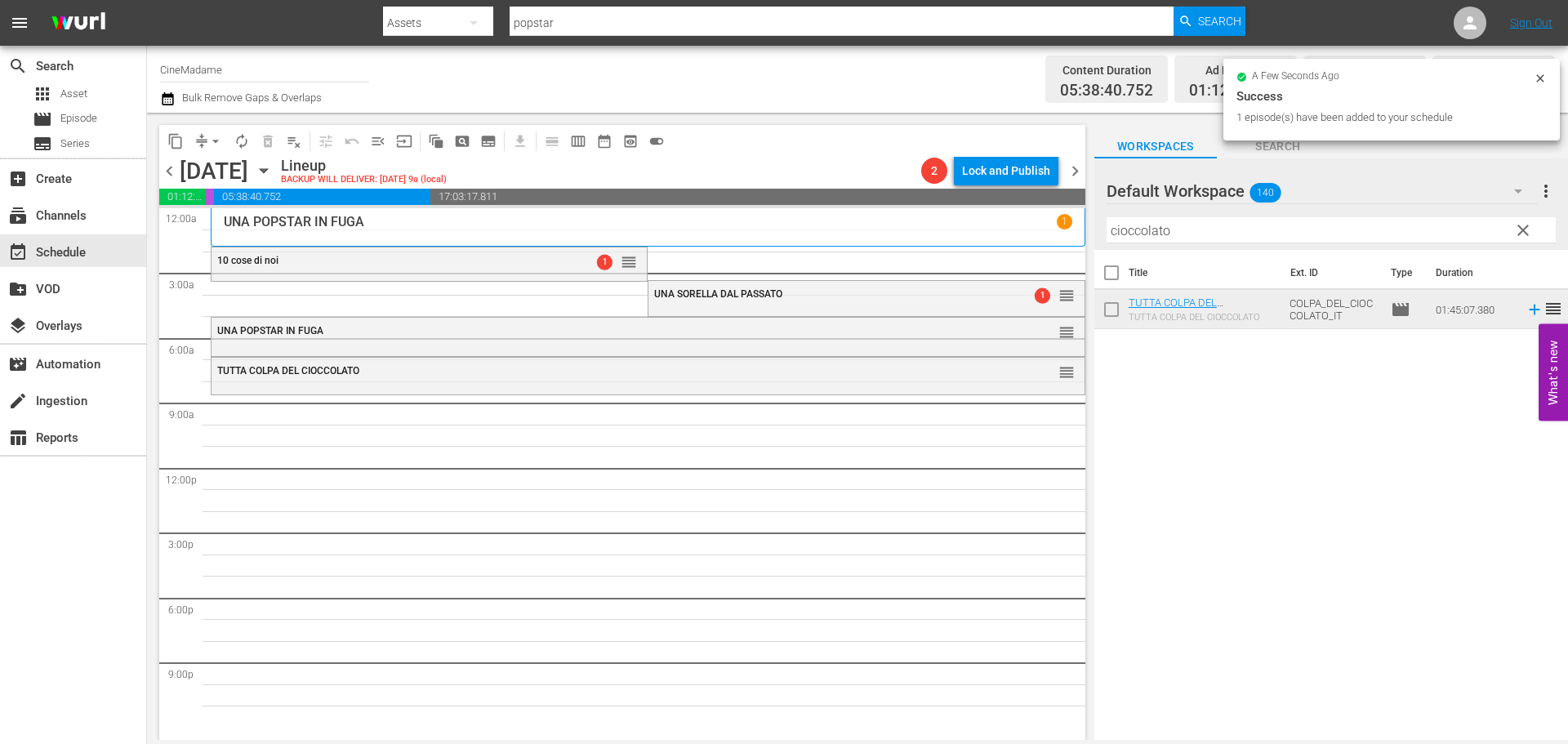
click at [1149, 240] on input "cioccolato" at bounding box center [1331, 230] width 449 height 26
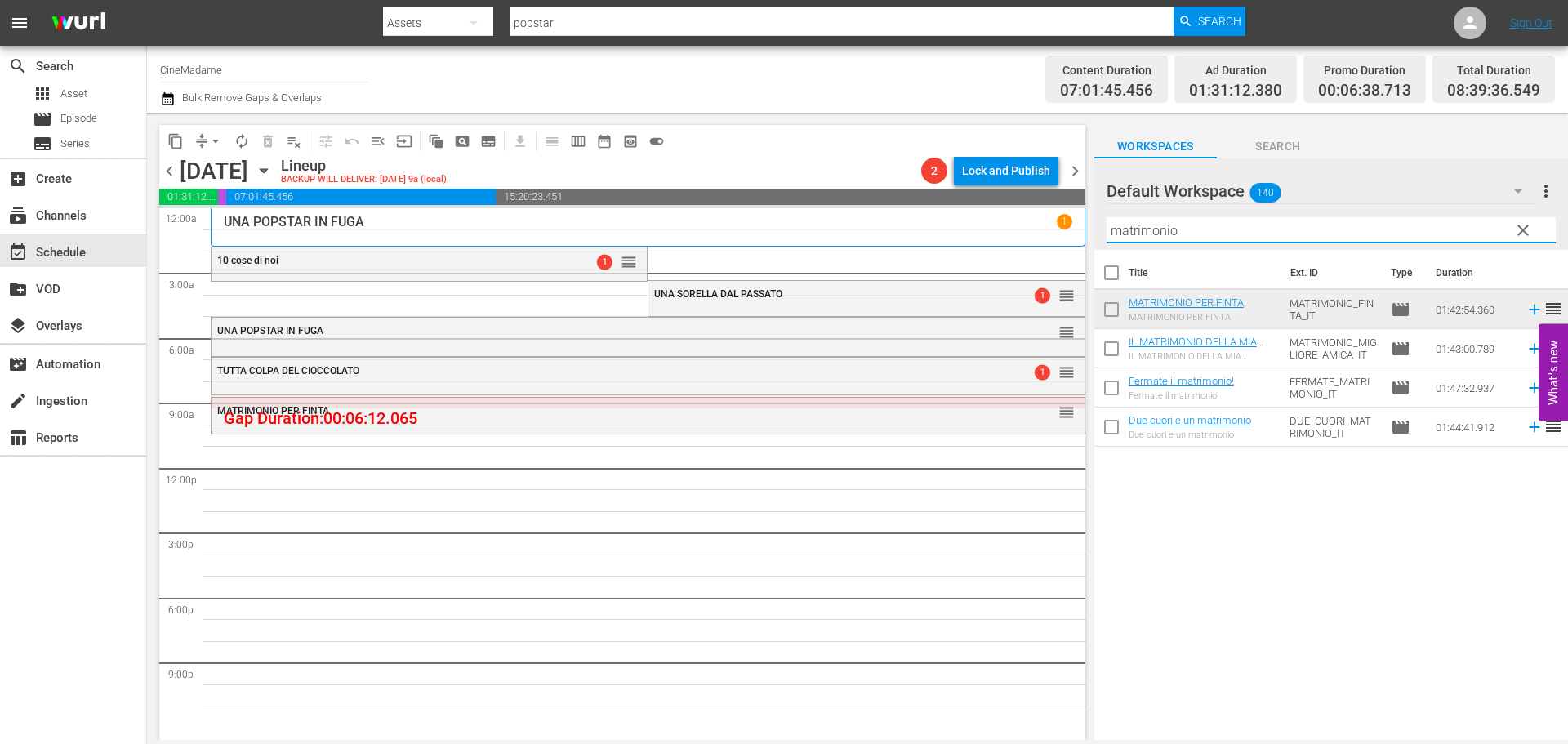
click at [1198, 238] on input "matrimonio" at bounding box center [1331, 230] width 449 height 26
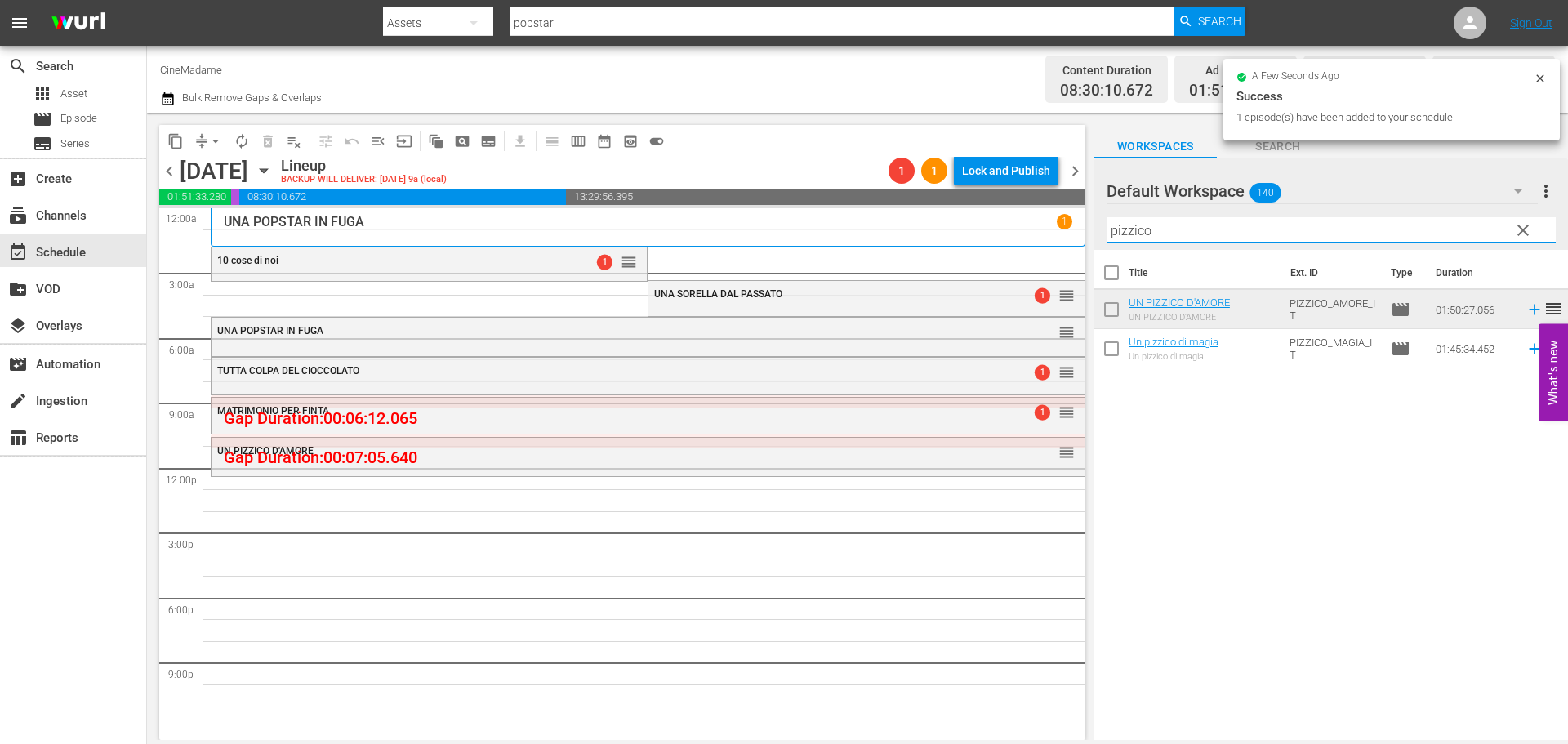
click at [1197, 235] on input "pizzico" at bounding box center [1331, 230] width 449 height 26
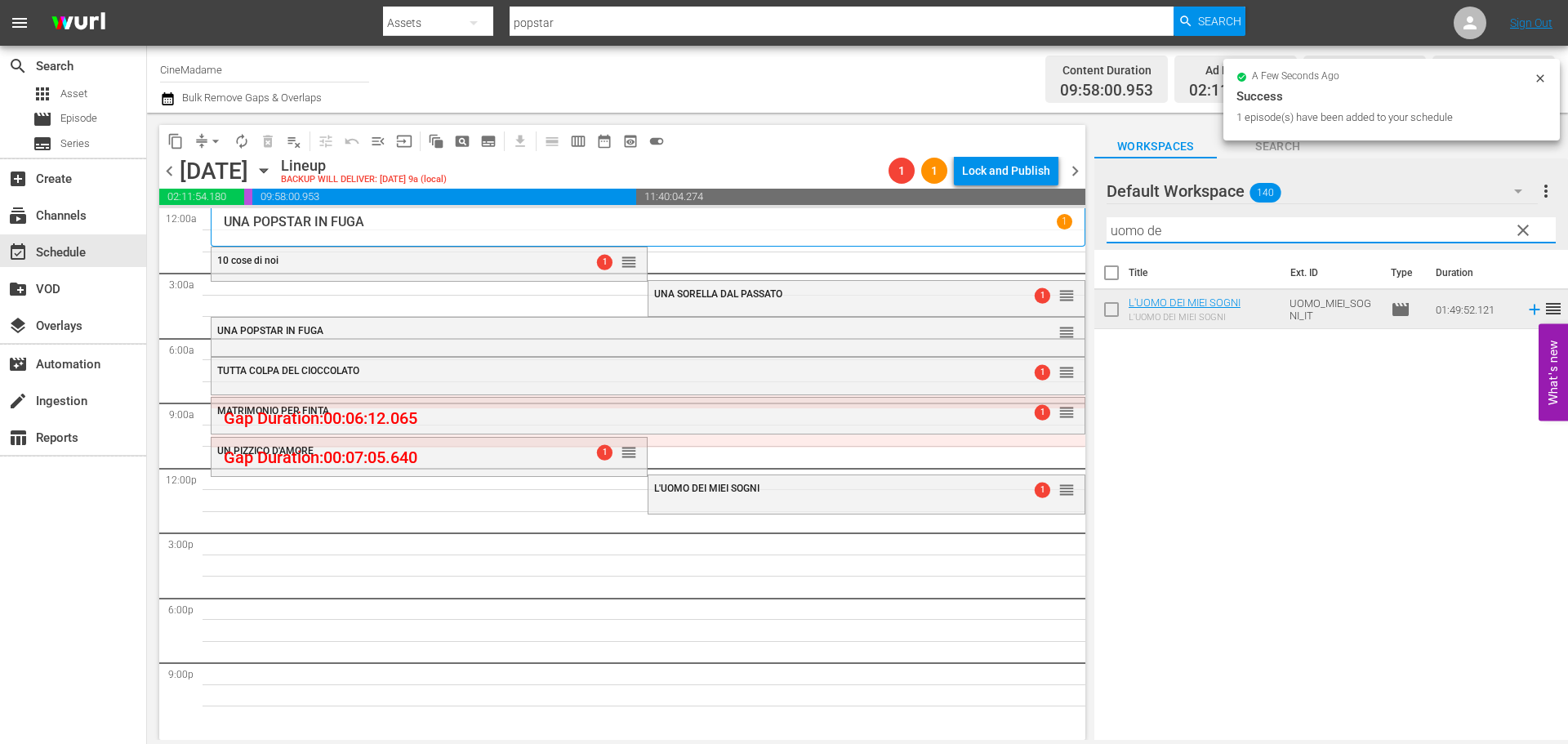
drag, startPoint x: 1180, startPoint y: 229, endPoint x: 1055, endPoint y: 219, distance: 125.4
click at [1055, 219] on div "content_copy compress arrow_drop_down autorenew_outlined delete_forever_outline…" at bounding box center [858, 426] width 1421 height 627
drag, startPoint x: 1195, startPoint y: 223, endPoint x: 1081, endPoint y: 224, distance: 114.0
click at [1081, 224] on div "content_copy compress arrow_drop_down autorenew_outlined delete_forever_outline…" at bounding box center [858, 426] width 1421 height 627
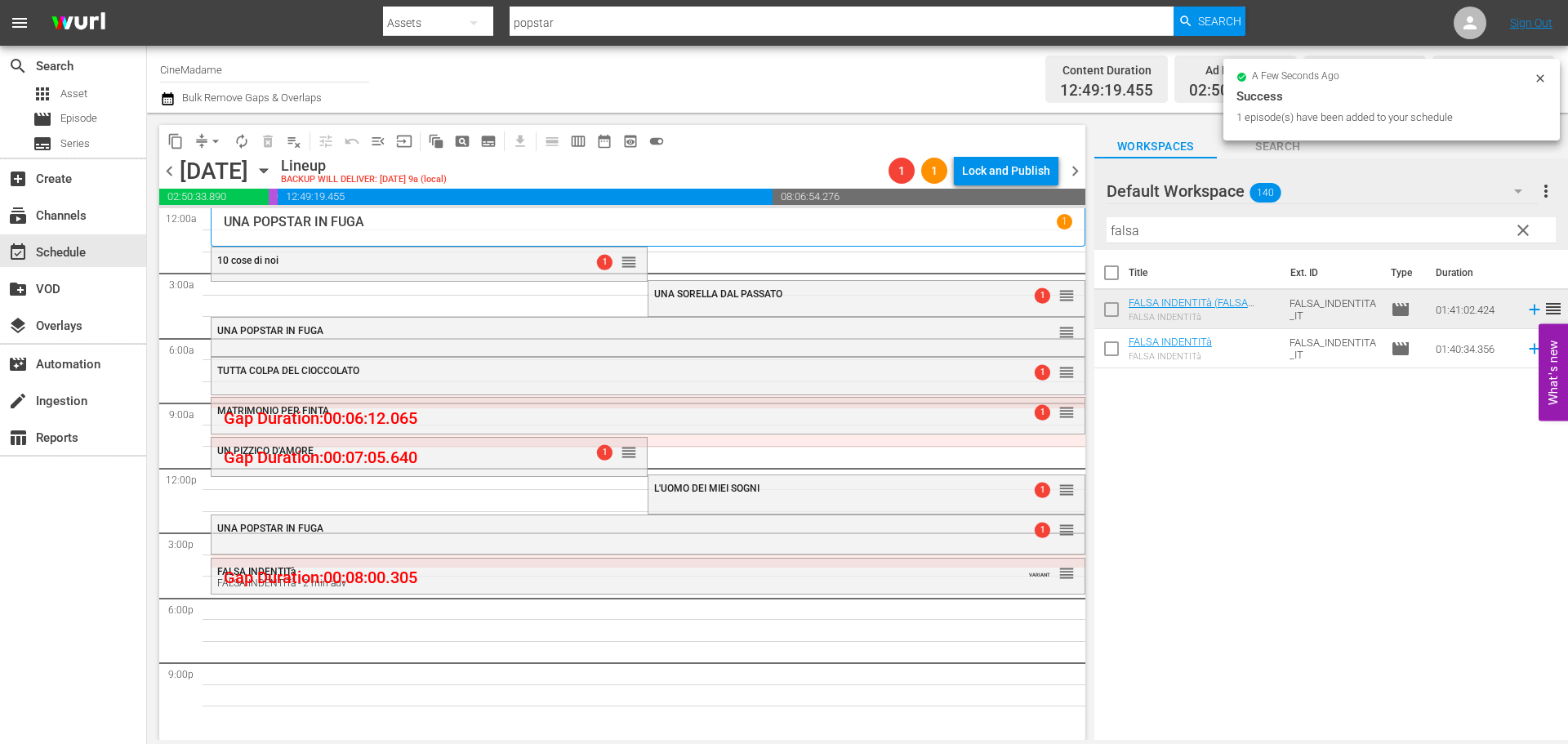
click at [1195, 217] on div "Filter by Title falsa" at bounding box center [1331, 230] width 449 height 39
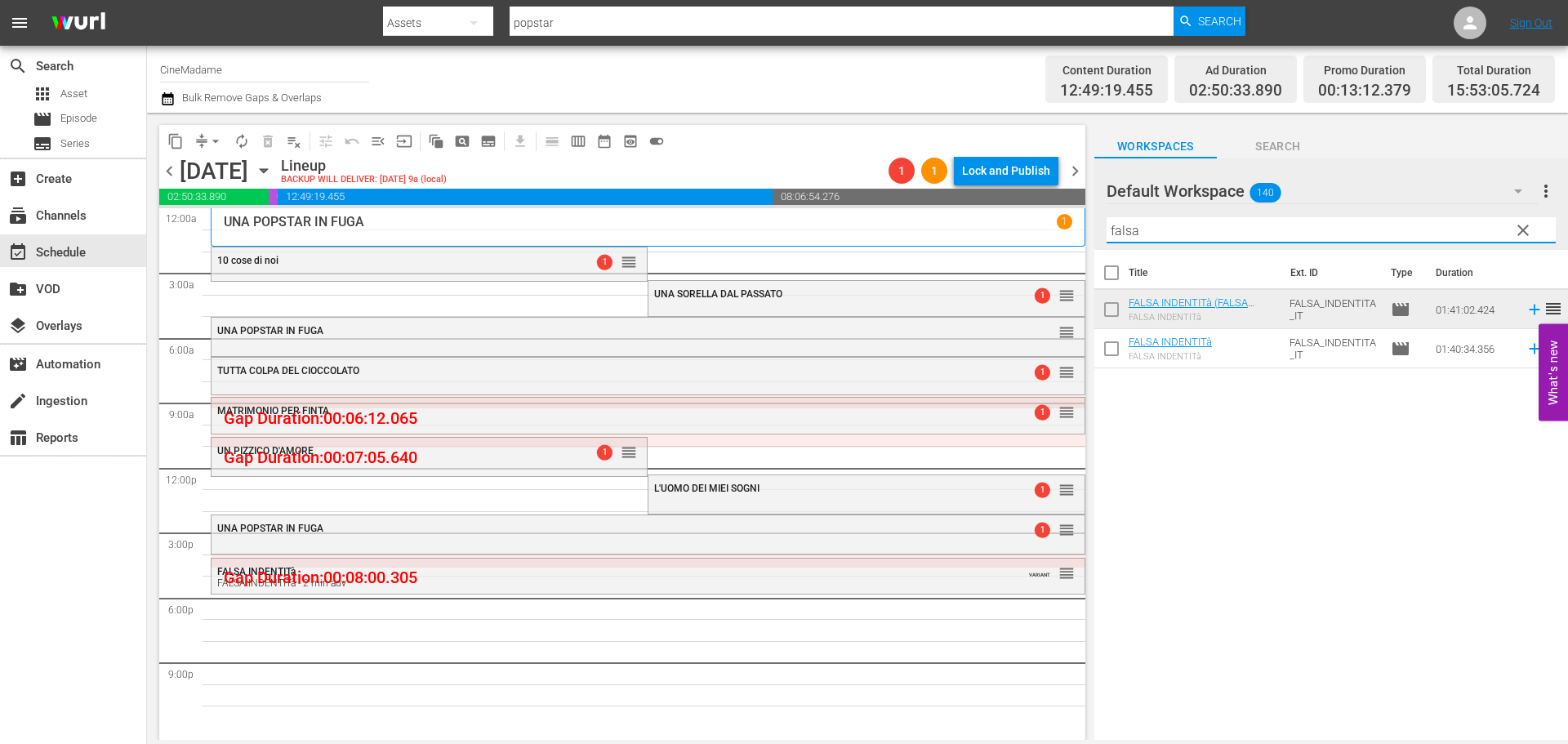
click at [1254, 222] on input "falsa" at bounding box center [1331, 230] width 449 height 26
click at [1253, 219] on input "falsa" at bounding box center [1331, 230] width 449 height 26
click at [1243, 237] on input "falsa" at bounding box center [1331, 230] width 449 height 26
click at [1243, 239] on input "falsa" at bounding box center [1331, 230] width 449 height 26
click at [1128, 237] on input "falsa" at bounding box center [1331, 230] width 449 height 26
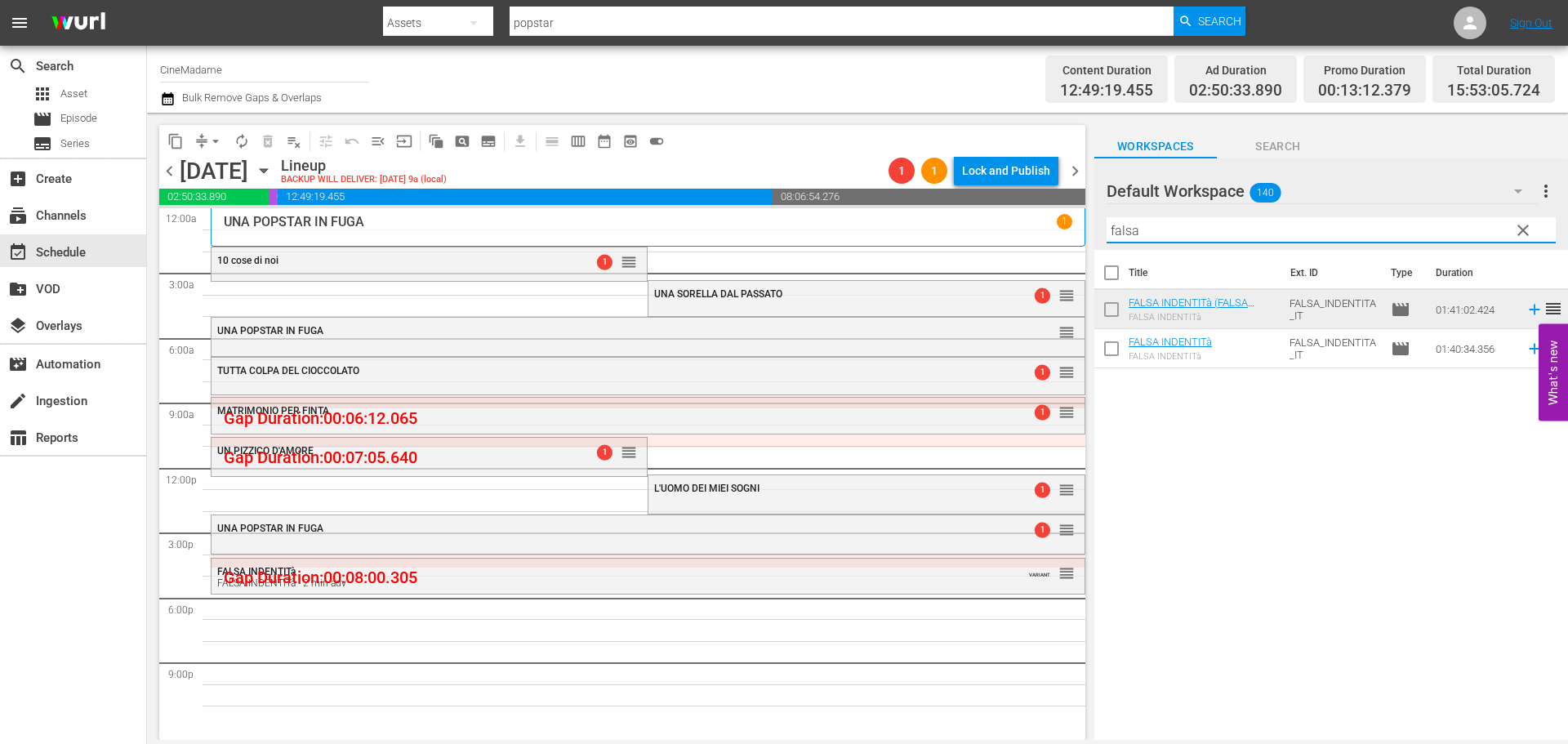
click at [1128, 237] on input "falsa" at bounding box center [1331, 230] width 449 height 26
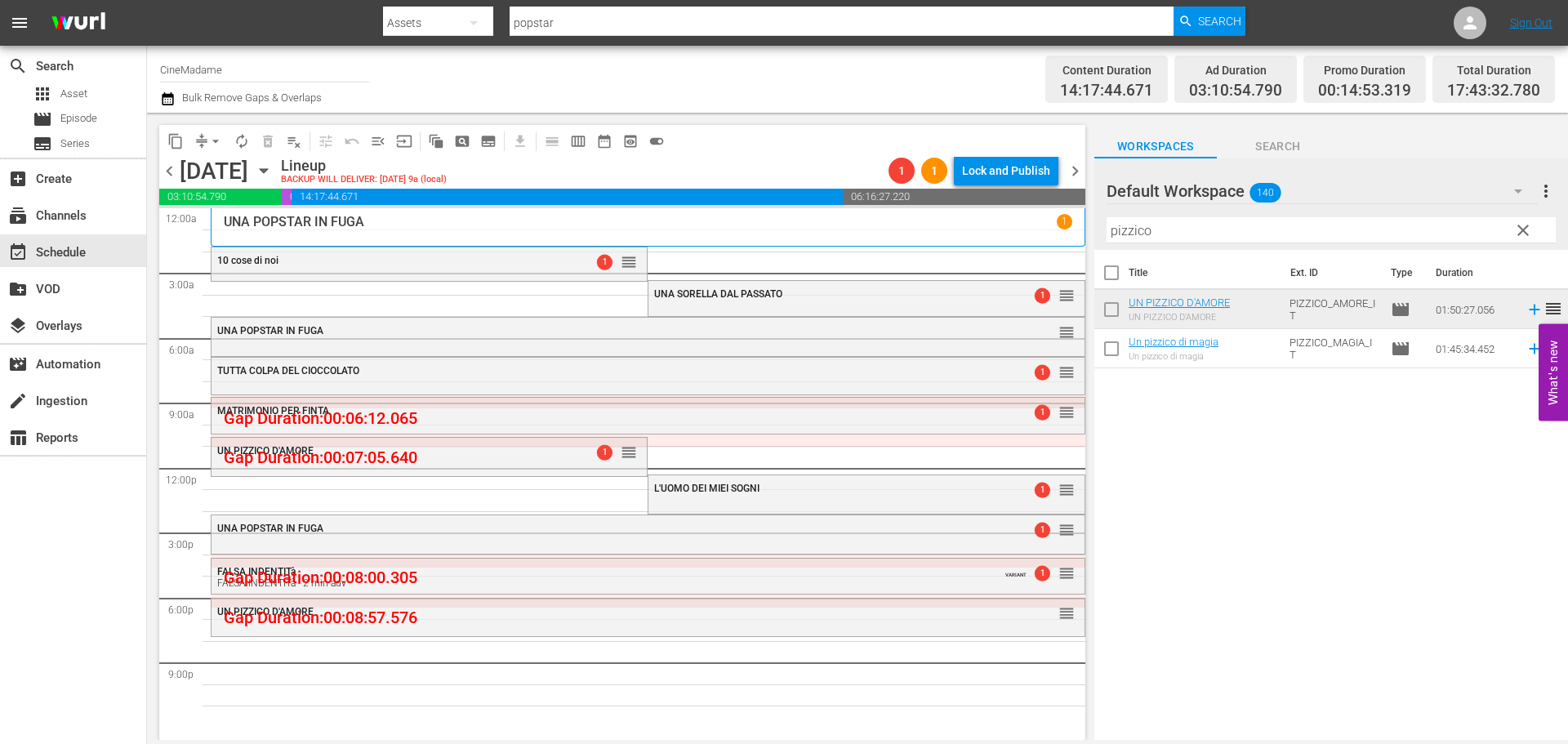
click at [1233, 233] on input "pizzico" at bounding box center [1331, 230] width 449 height 26
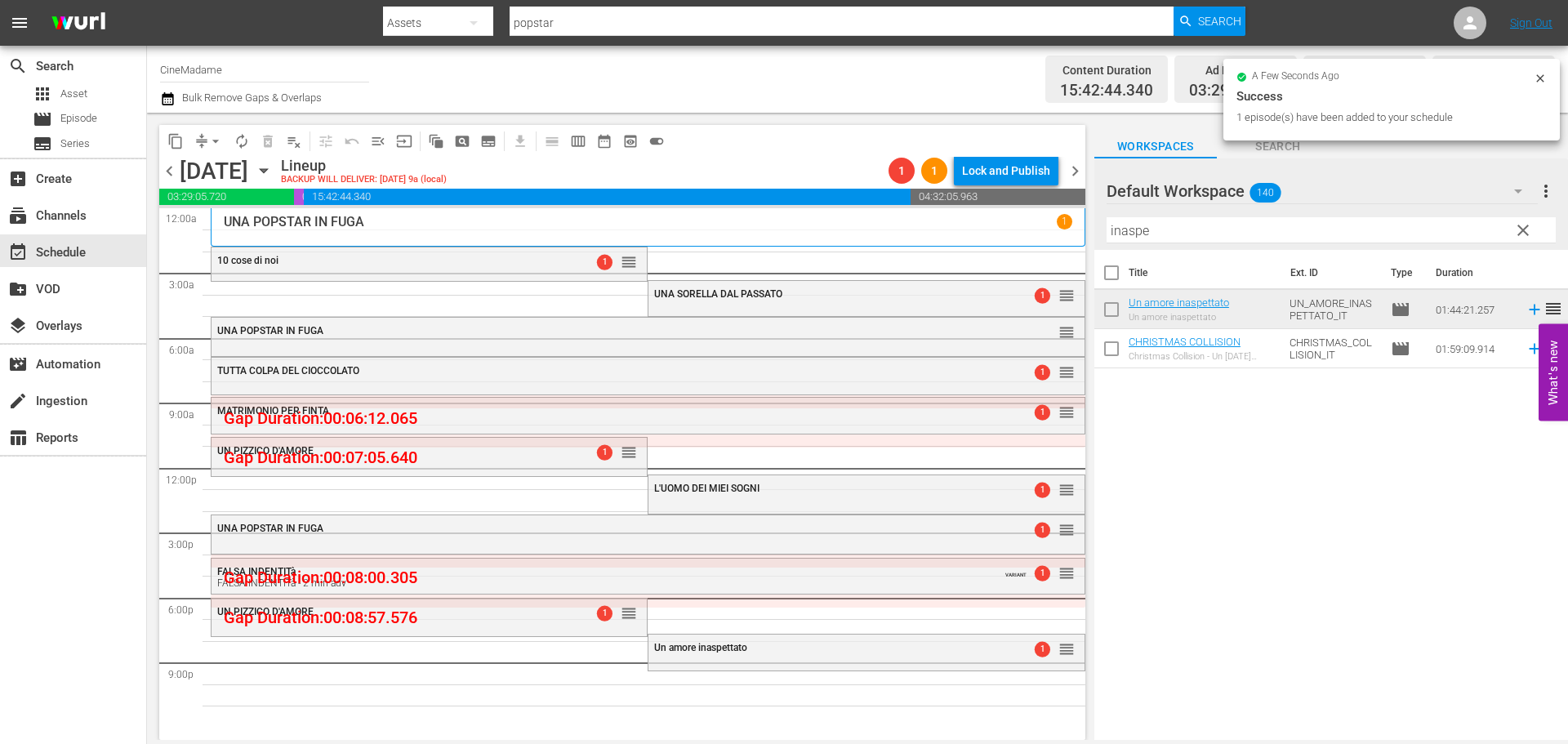
click at [1145, 221] on input "inaspe" at bounding box center [1331, 230] width 449 height 26
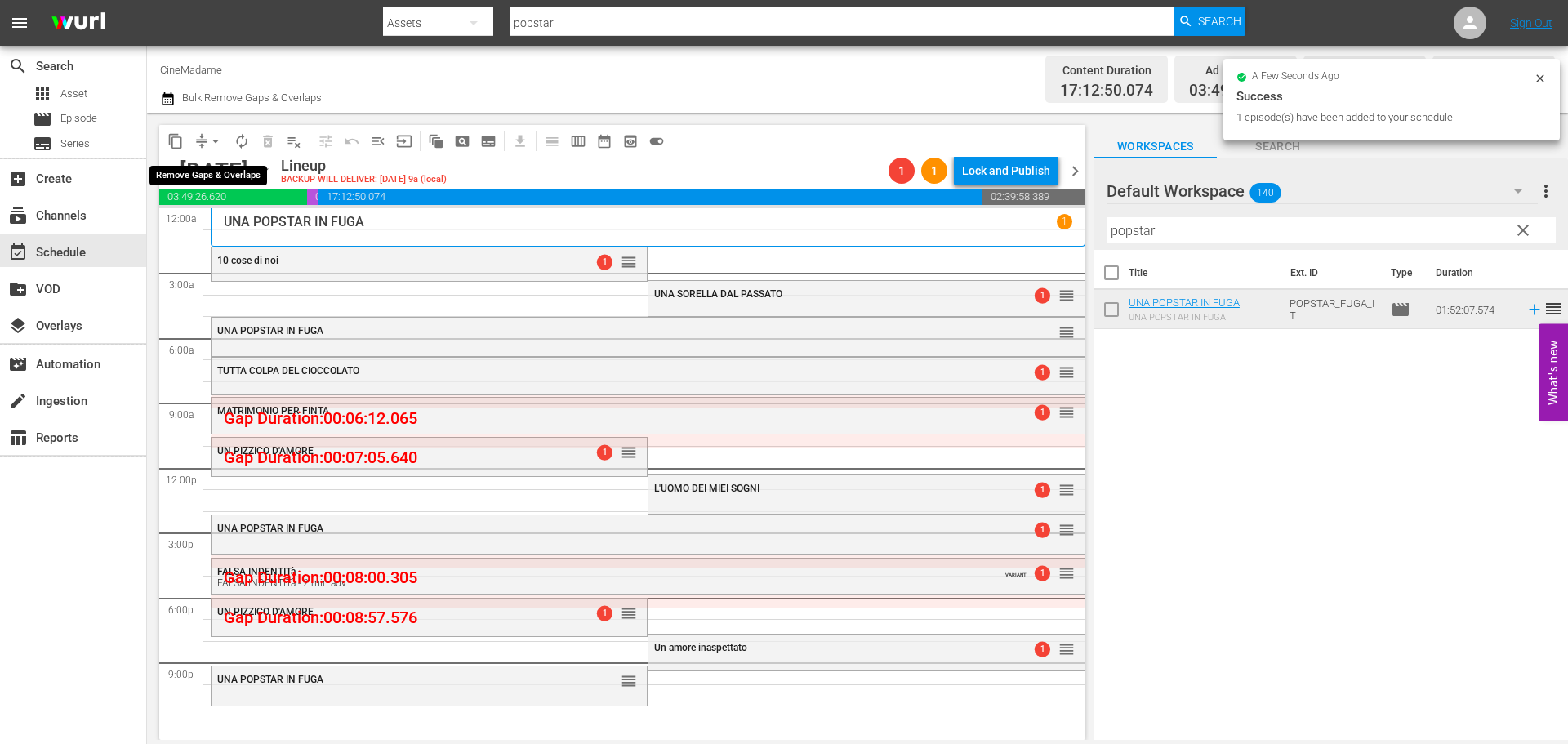
click at [210, 140] on span "arrow_drop_down" at bounding box center [216, 141] width 16 height 16
click at [254, 229] on li "Align to End of Previous Day" at bounding box center [217, 228] width 171 height 27
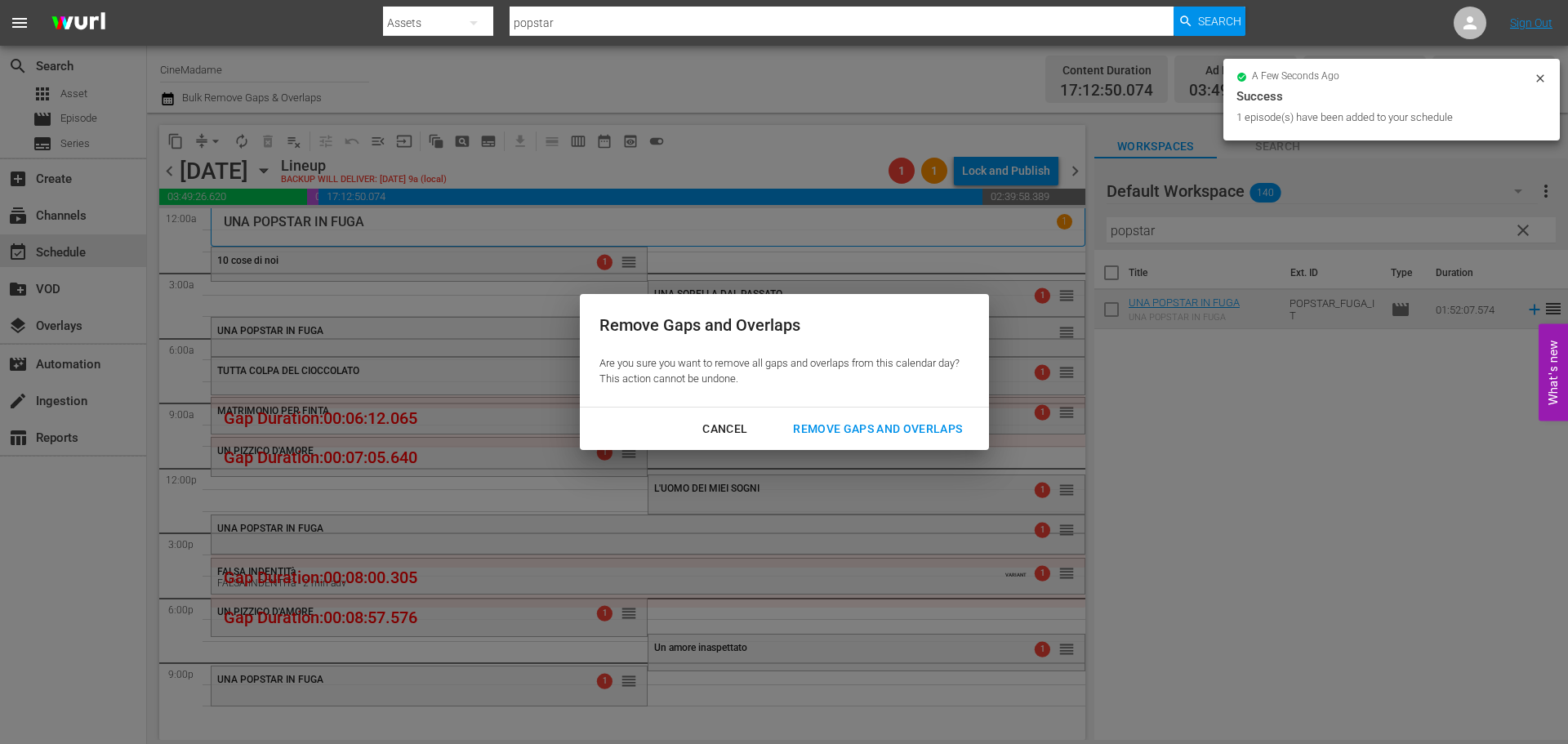
click at [825, 431] on div "Remove Gaps and Overlaps" at bounding box center [877, 429] width 195 height 20
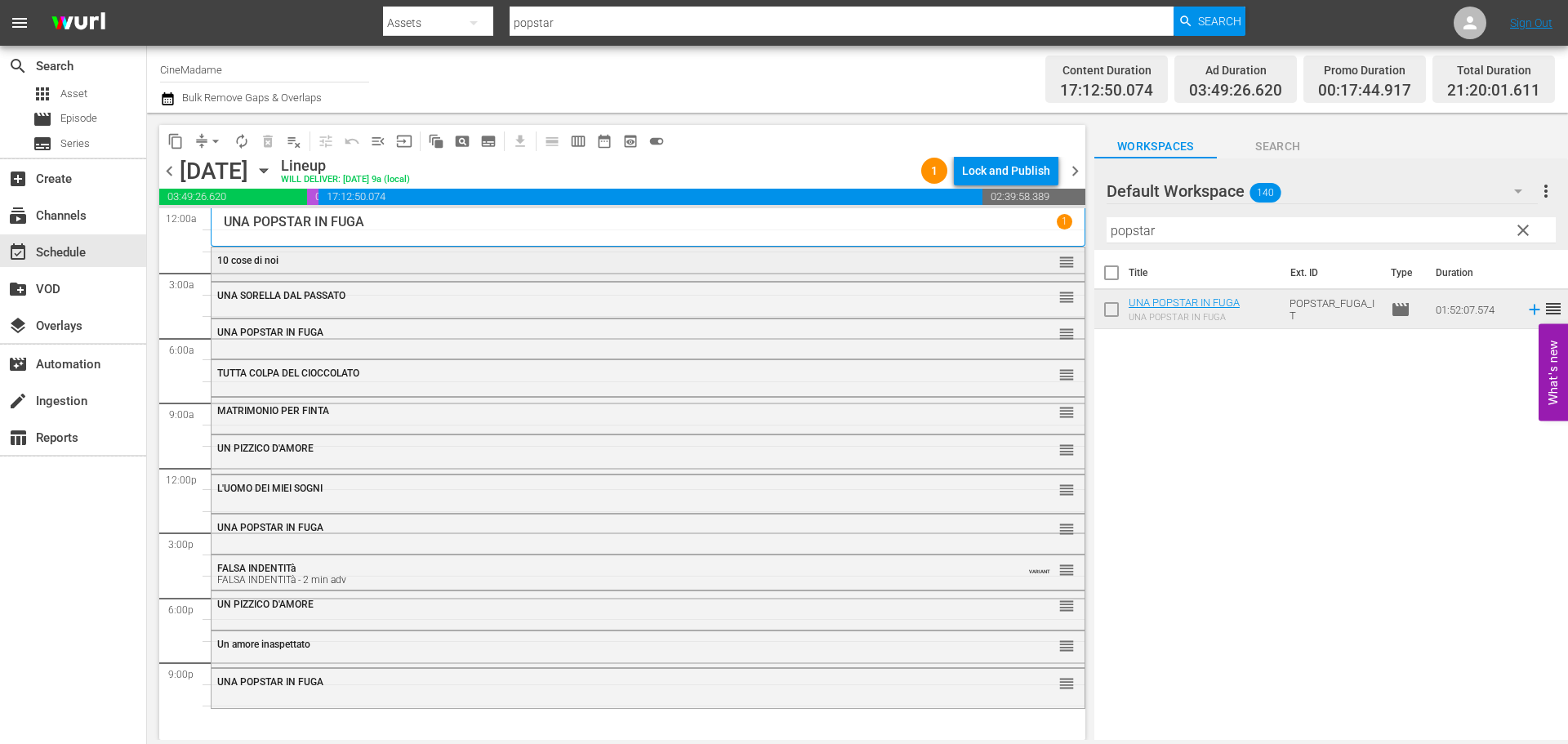
click at [411, 261] on div "10 cose di noi" at bounding box center [603, 260] width 773 height 12
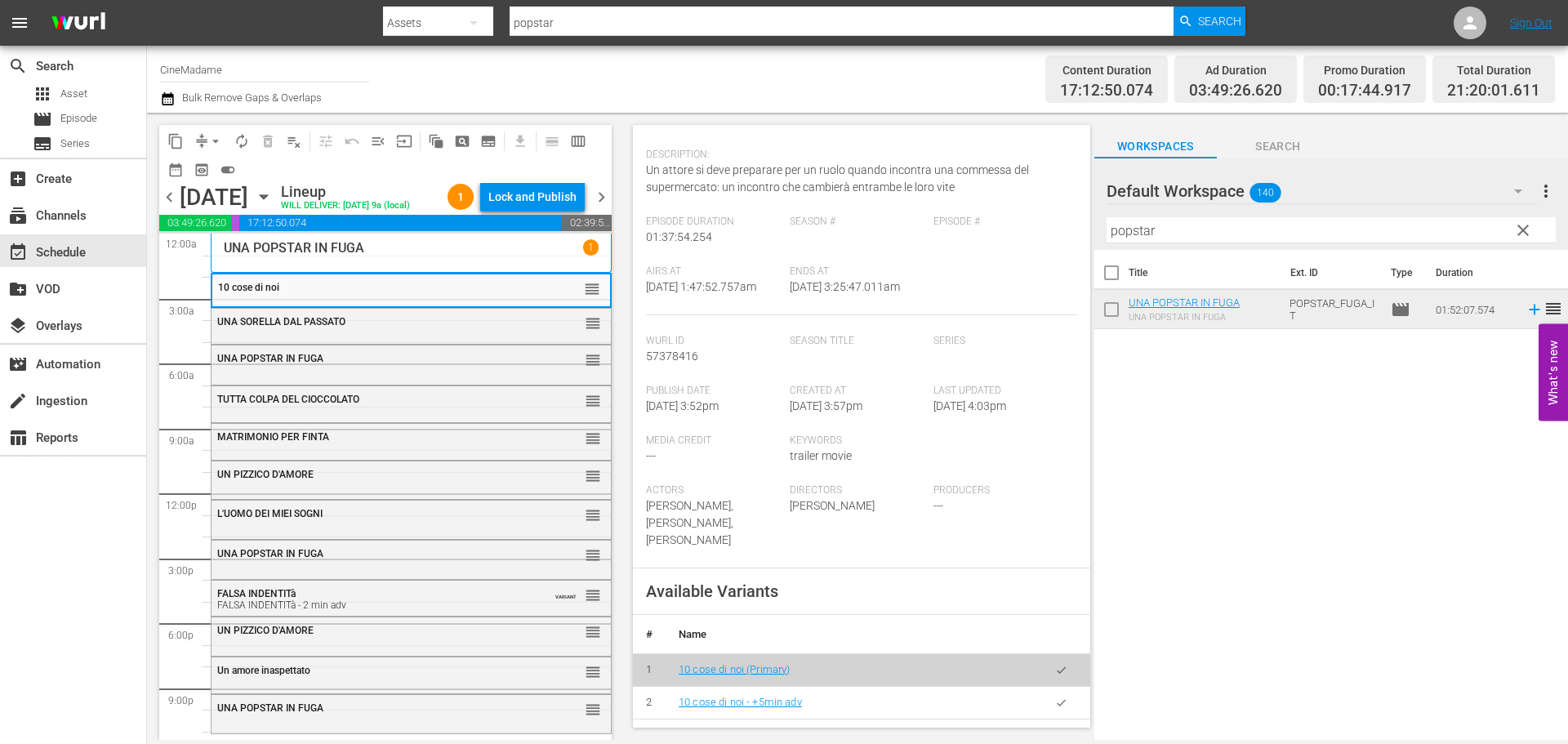
scroll to position [408, 0]
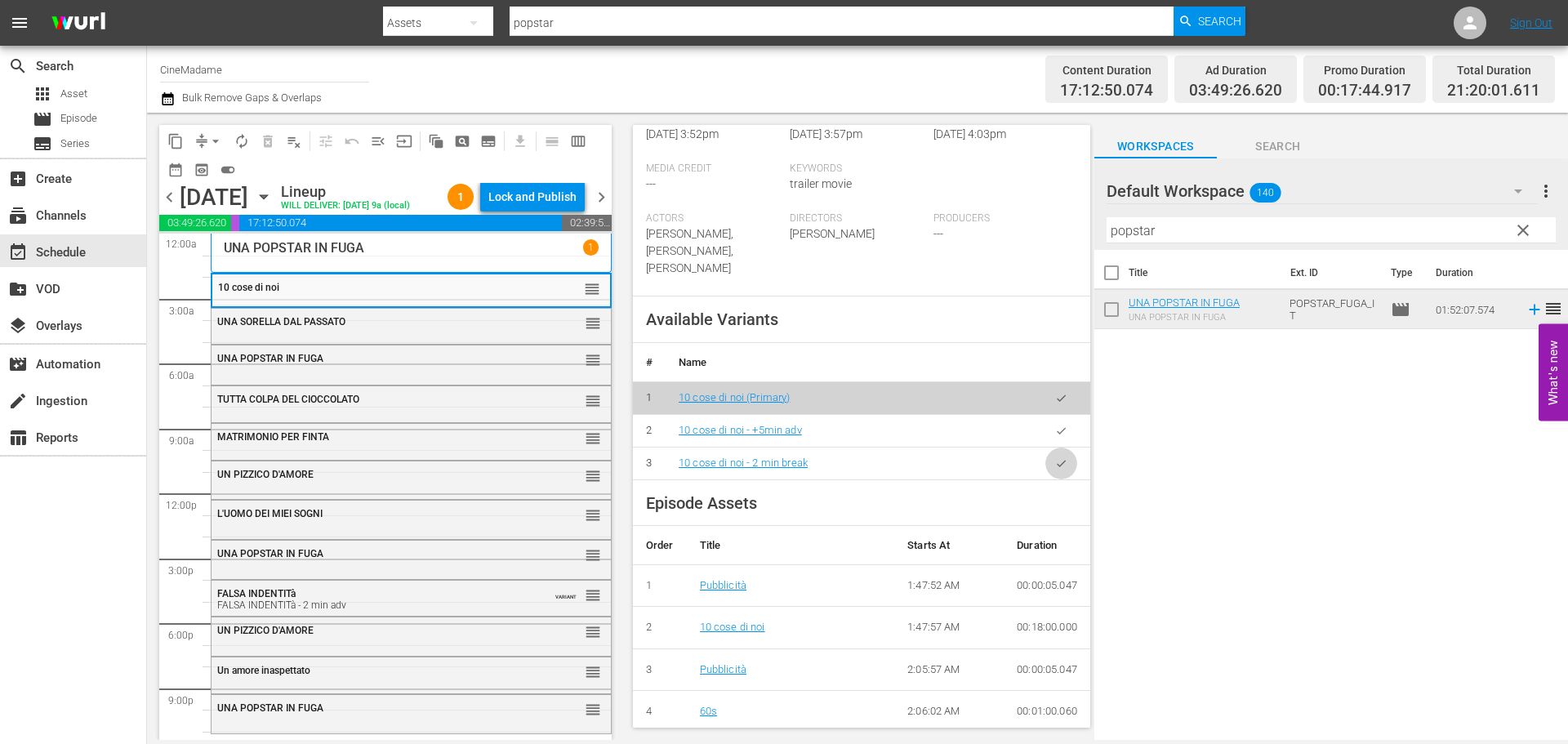
click at [1063, 462] on button "button" at bounding box center [1062, 463] width 32 height 32
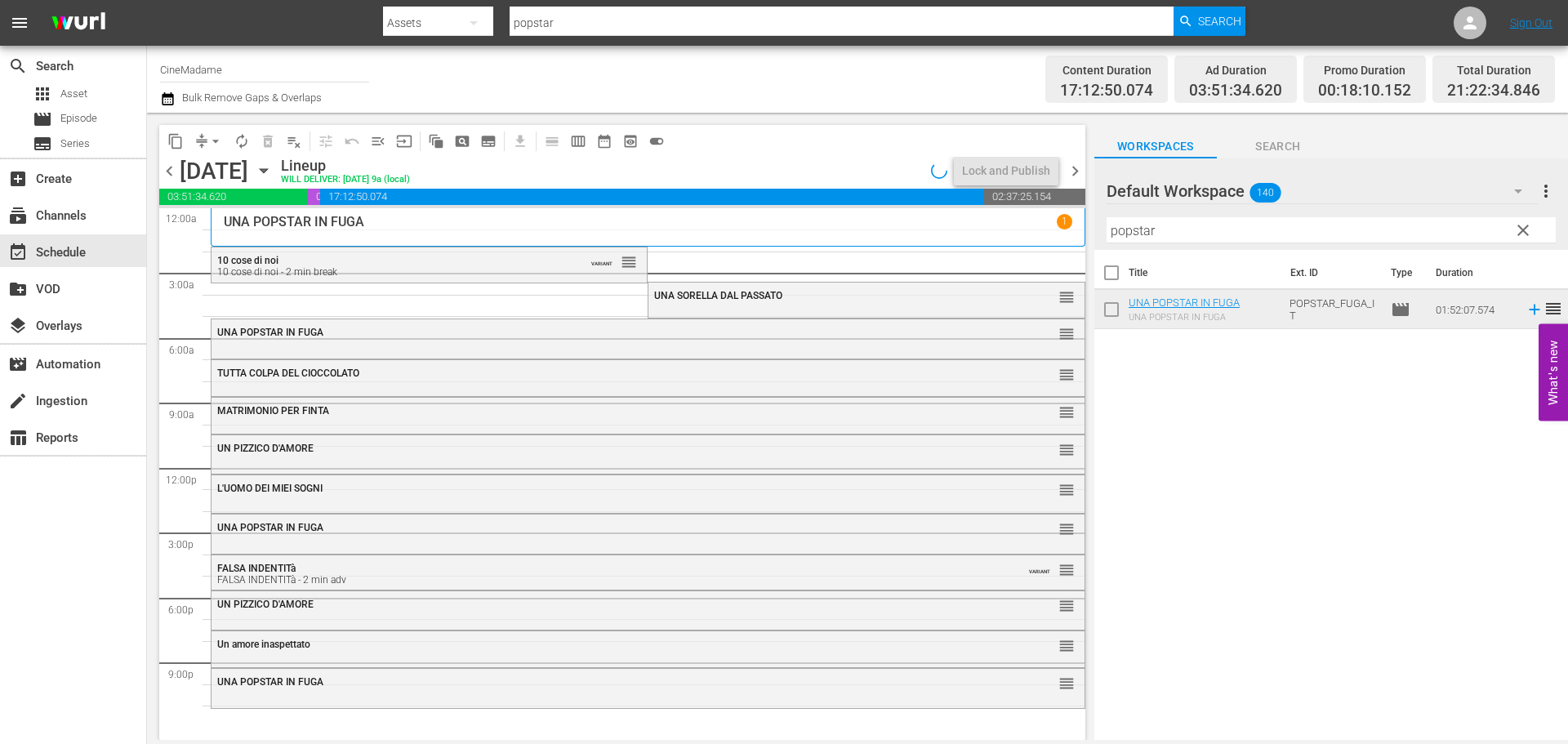
click at [395, 300] on div "UNA POPSTAR IN FUGA reorder UNA POPSTAR IN FUGA reorder UNA POPSTAR IN FUGA reo…" at bounding box center [647, 468] width 874 height 519
click at [721, 324] on div "UNA POPSTAR IN FUGA reorder" at bounding box center [647, 332] width 873 height 28
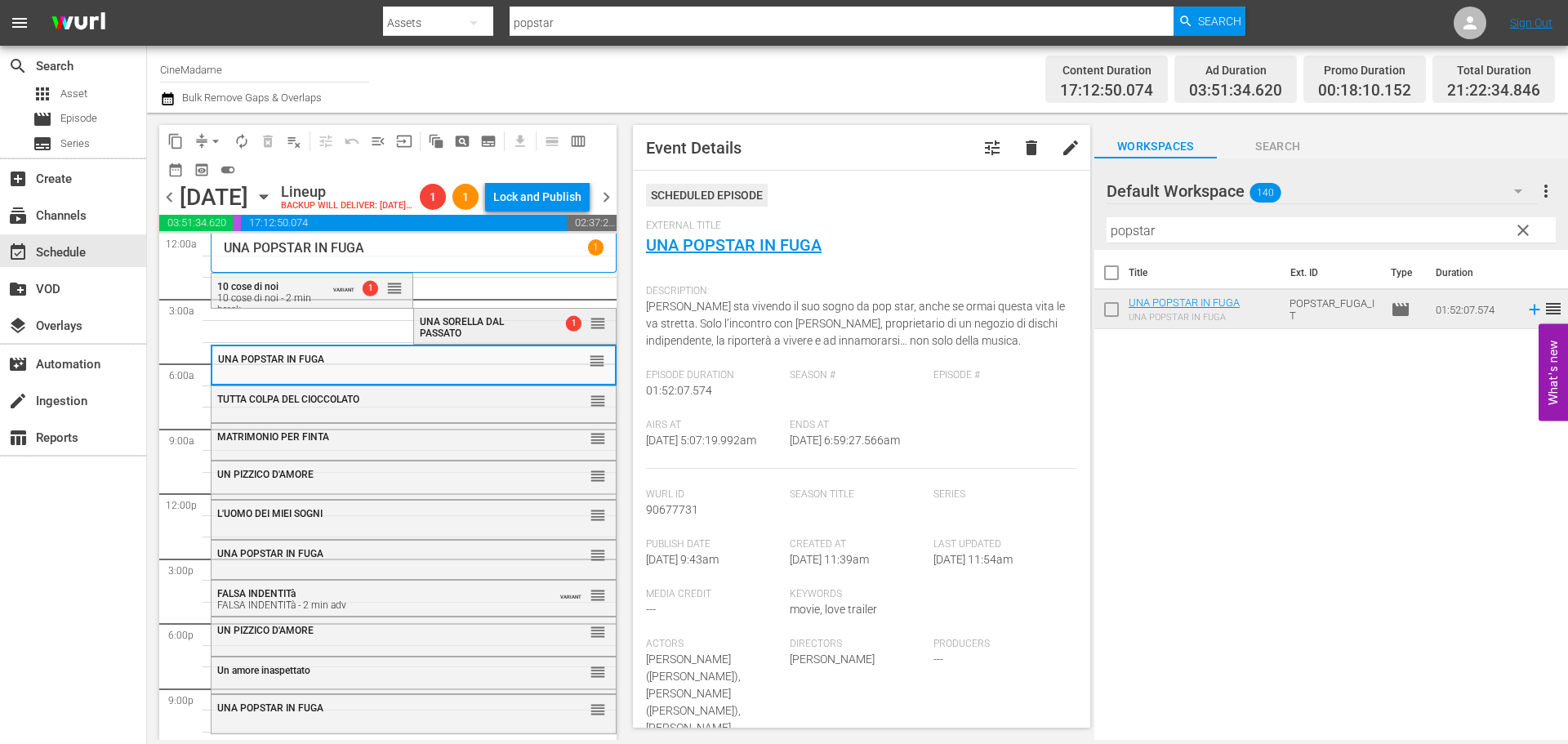
click at [479, 339] on span "UNA SORELLA DAL PASSATO" at bounding box center [462, 328] width 84 height 23
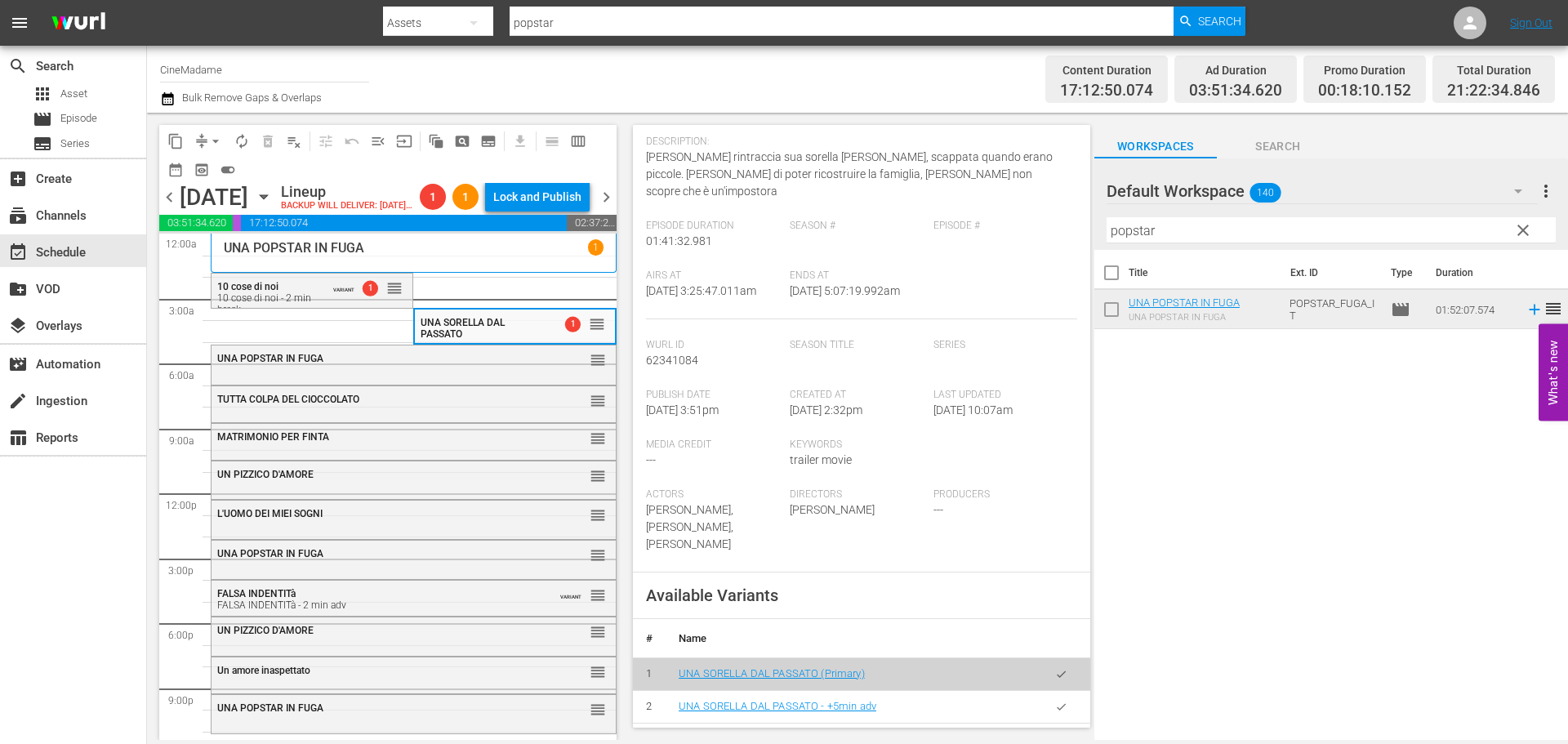
scroll to position [326, 0]
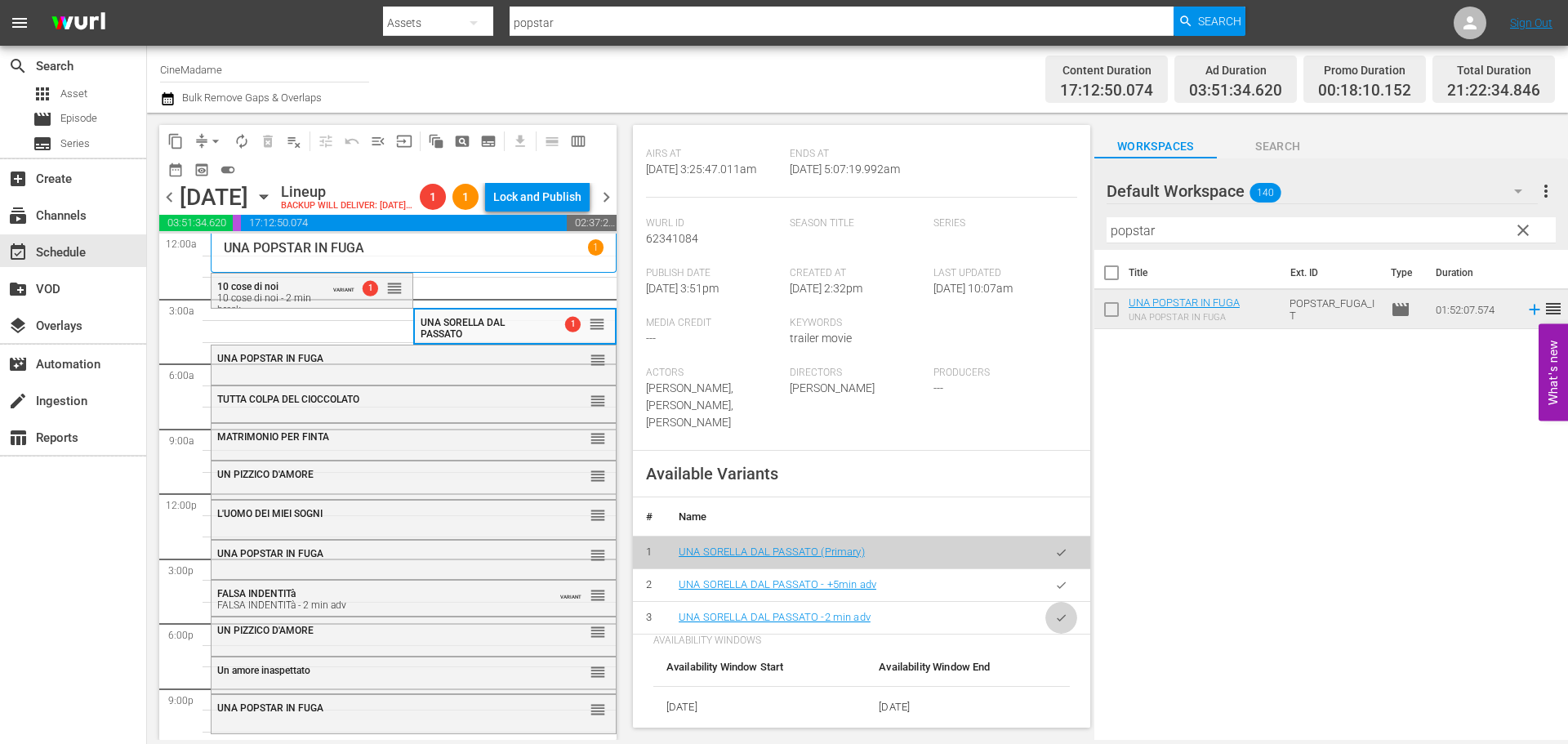
click at [1046, 601] on button "button" at bounding box center [1062, 617] width 32 height 32
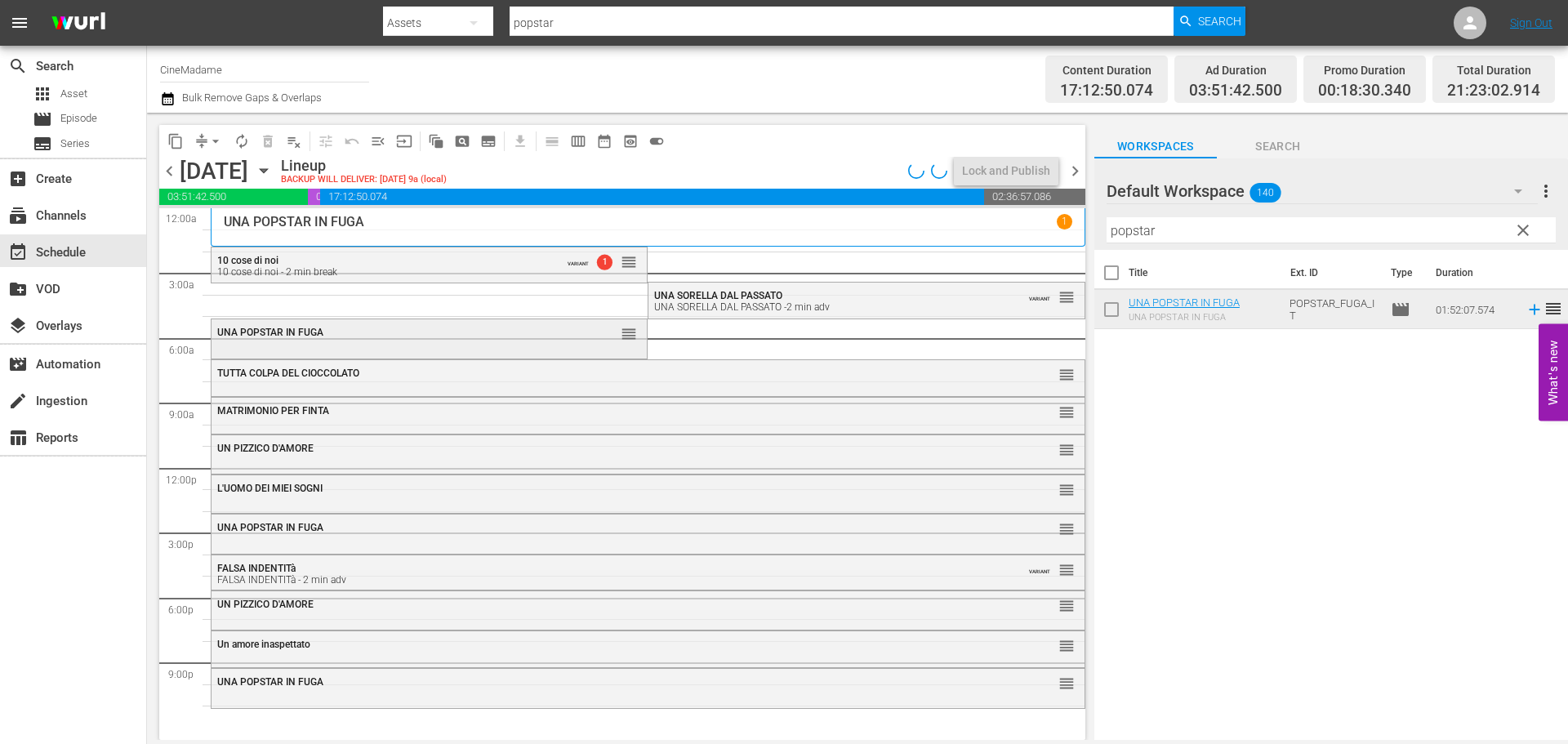
click at [432, 336] on div "UNA POPSTAR IN FUGA" at bounding box center [389, 331] width 343 height 12
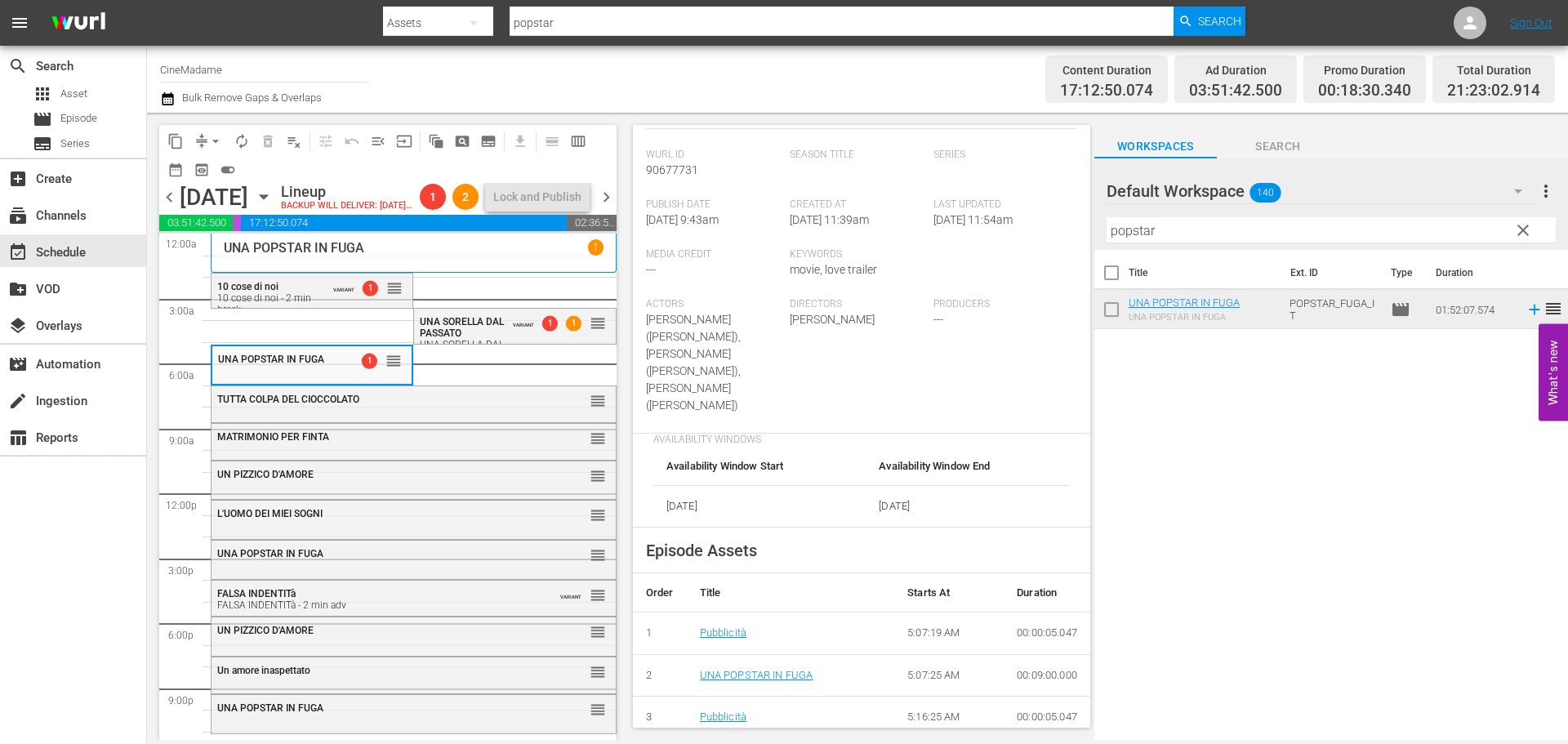
scroll to position [408, 0]
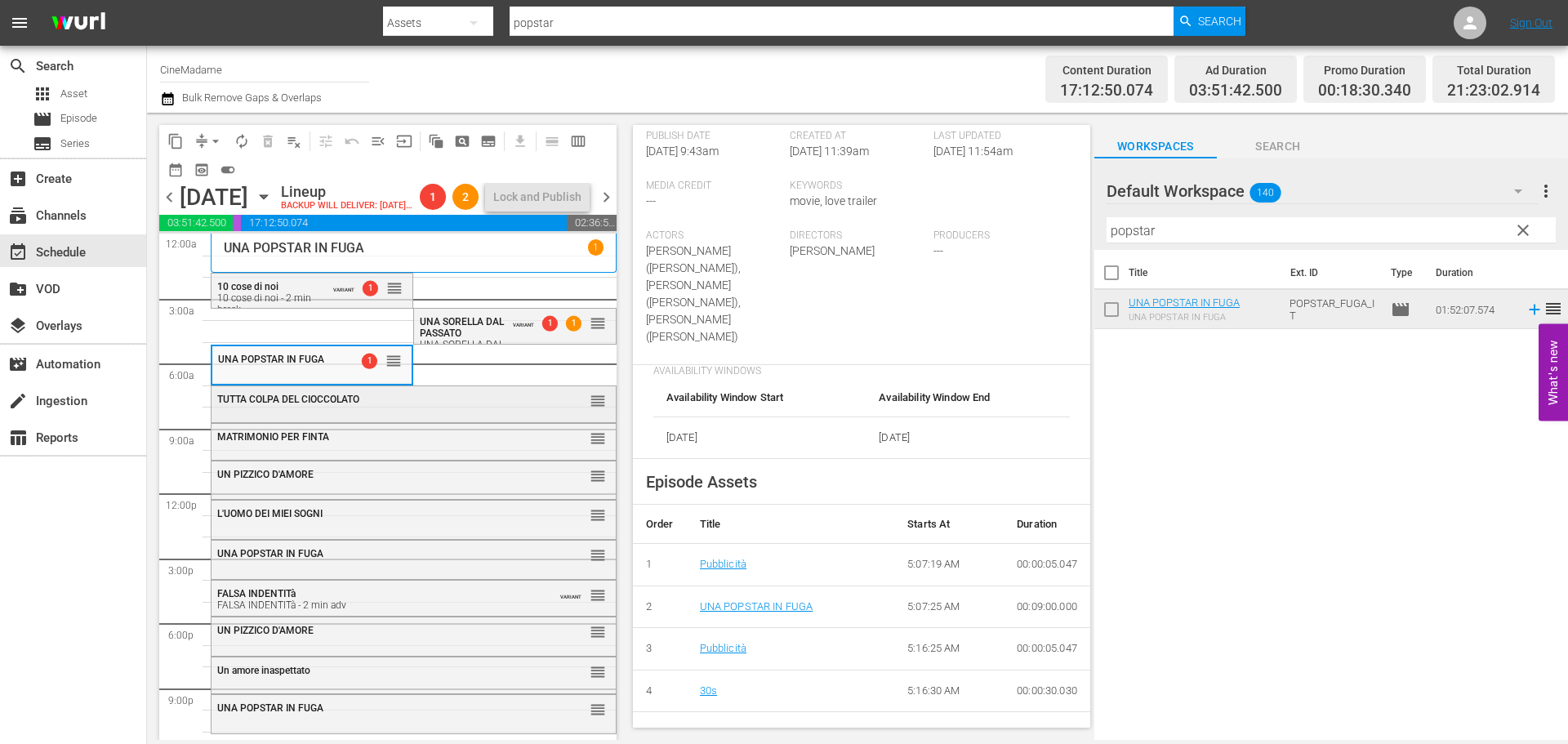
click at [398, 414] on div "TUTTA COLPA DEL CIOCCOLATO reorder" at bounding box center [414, 399] width 405 height 28
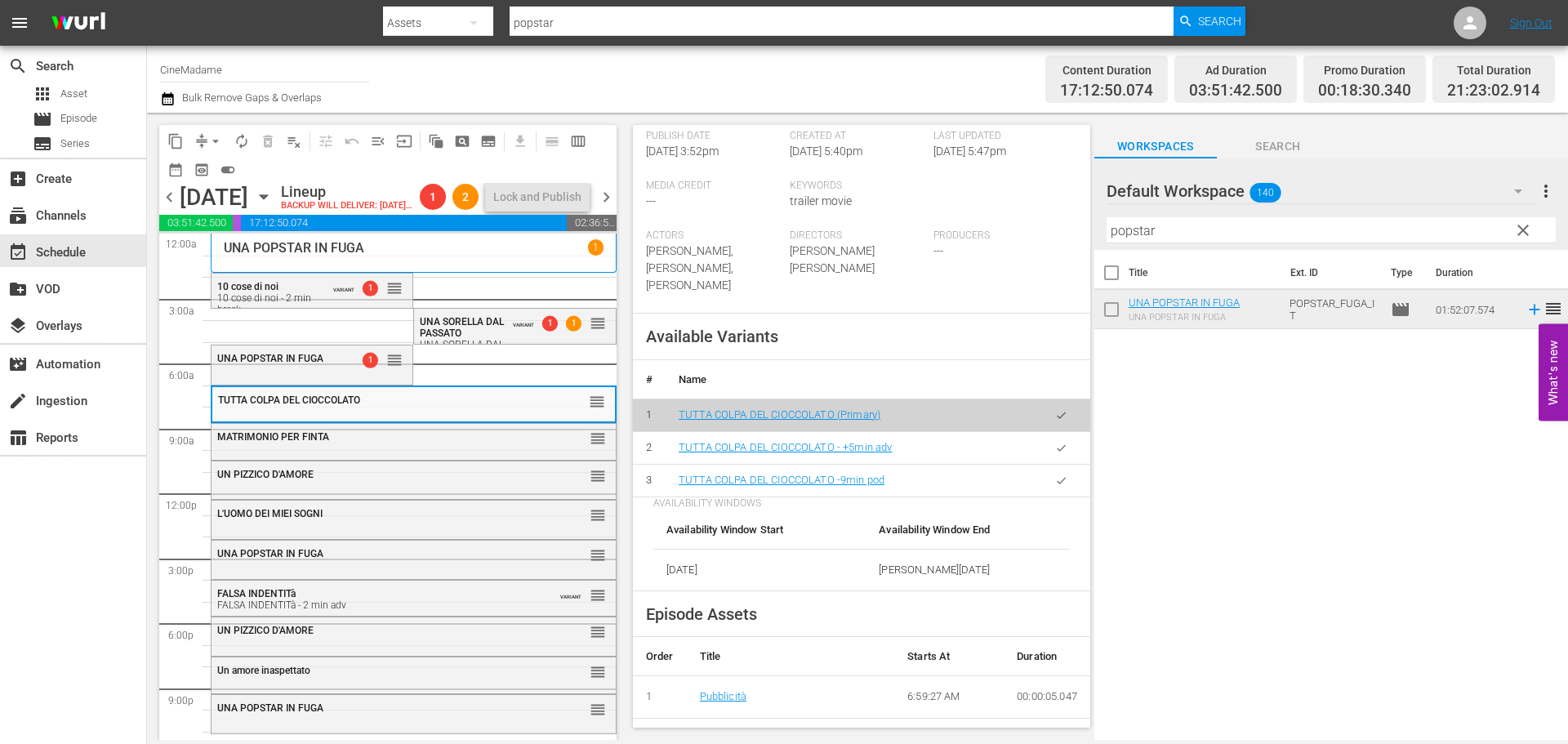
click at [1055, 486] on icon "button" at bounding box center [1062, 480] width 12 height 12
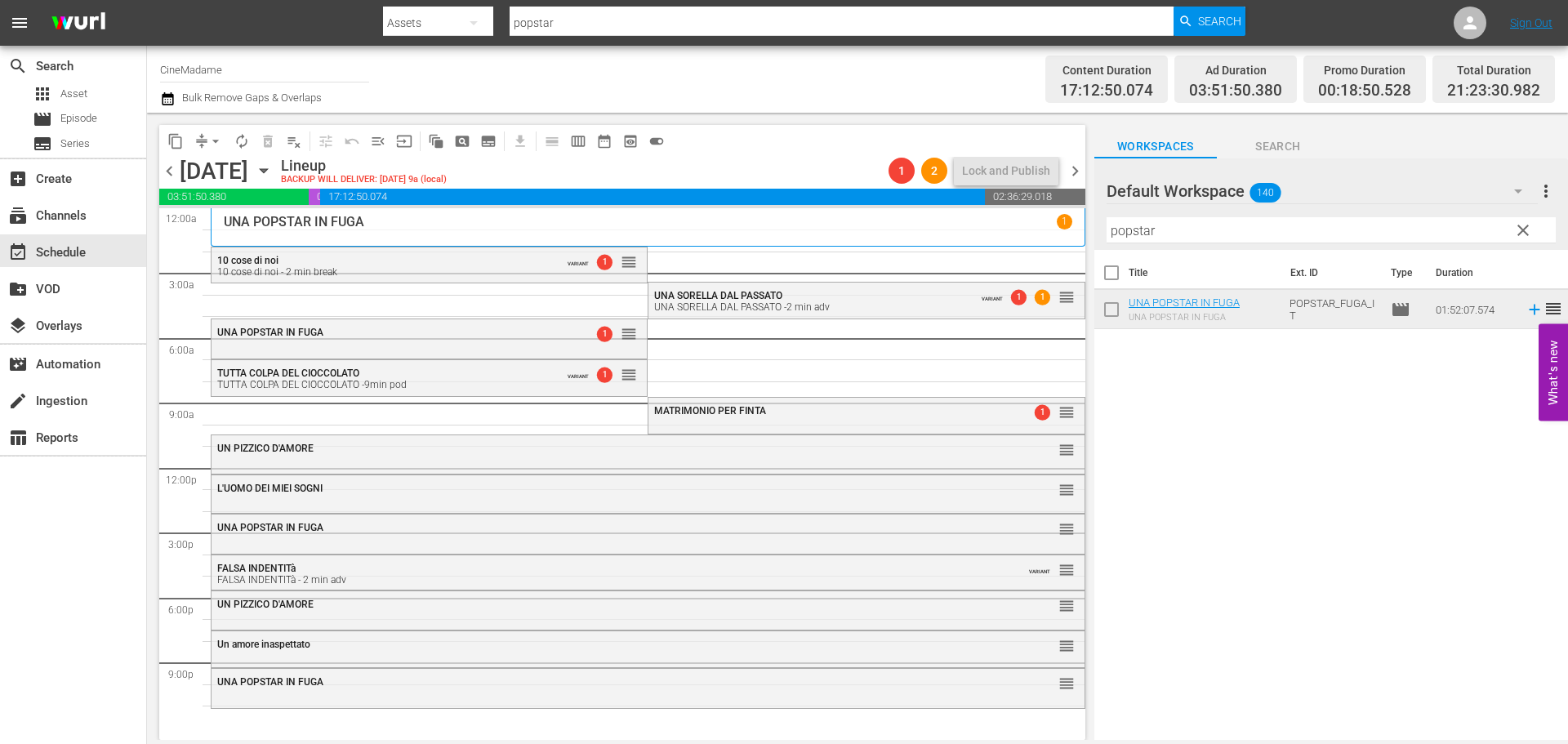
click at [677, 414] on span "MATRIMONIO PER FINTA" at bounding box center [710, 410] width 112 height 12
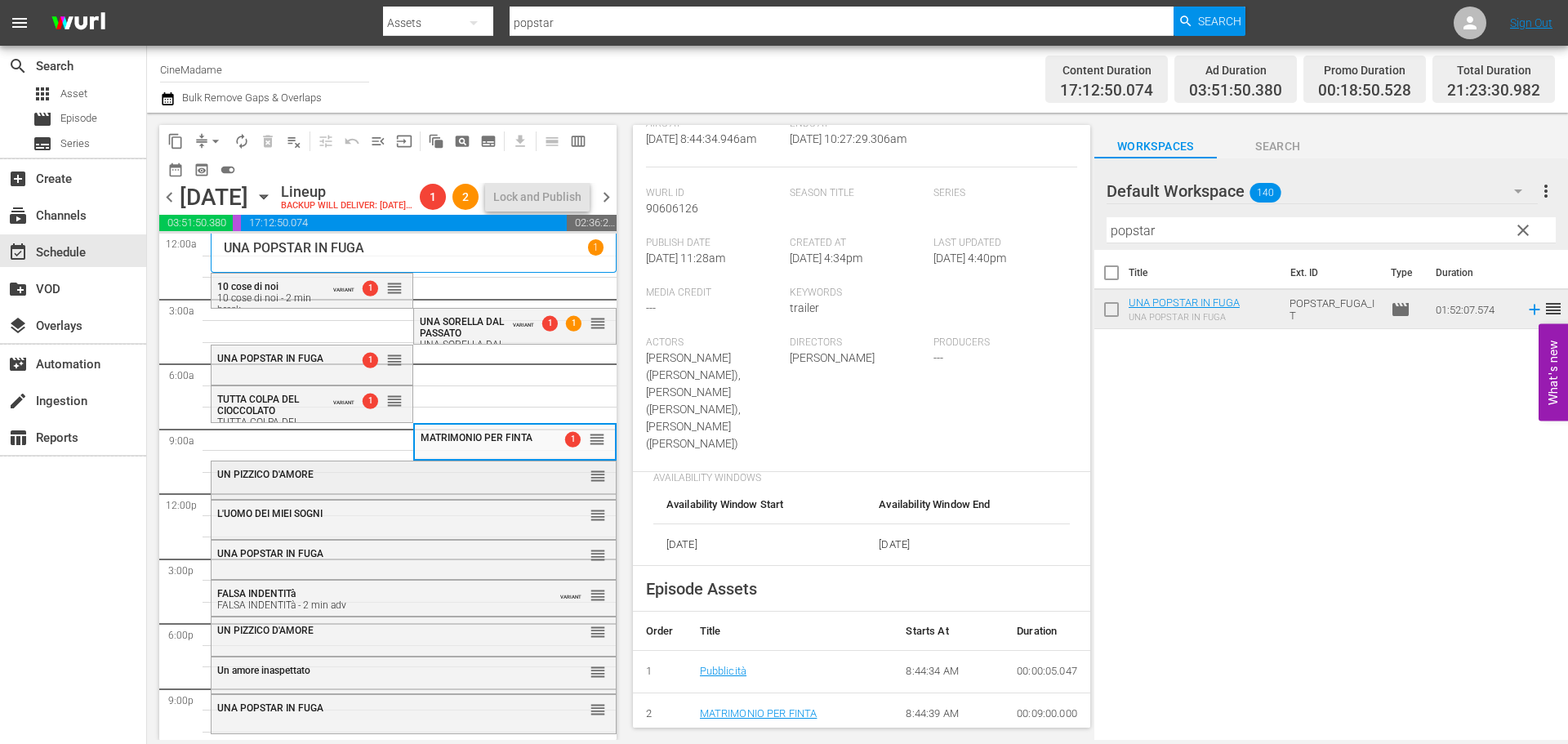
click at [378, 480] on div "UN PIZZICO D'AMORE" at bounding box center [374, 474] width 312 height 12
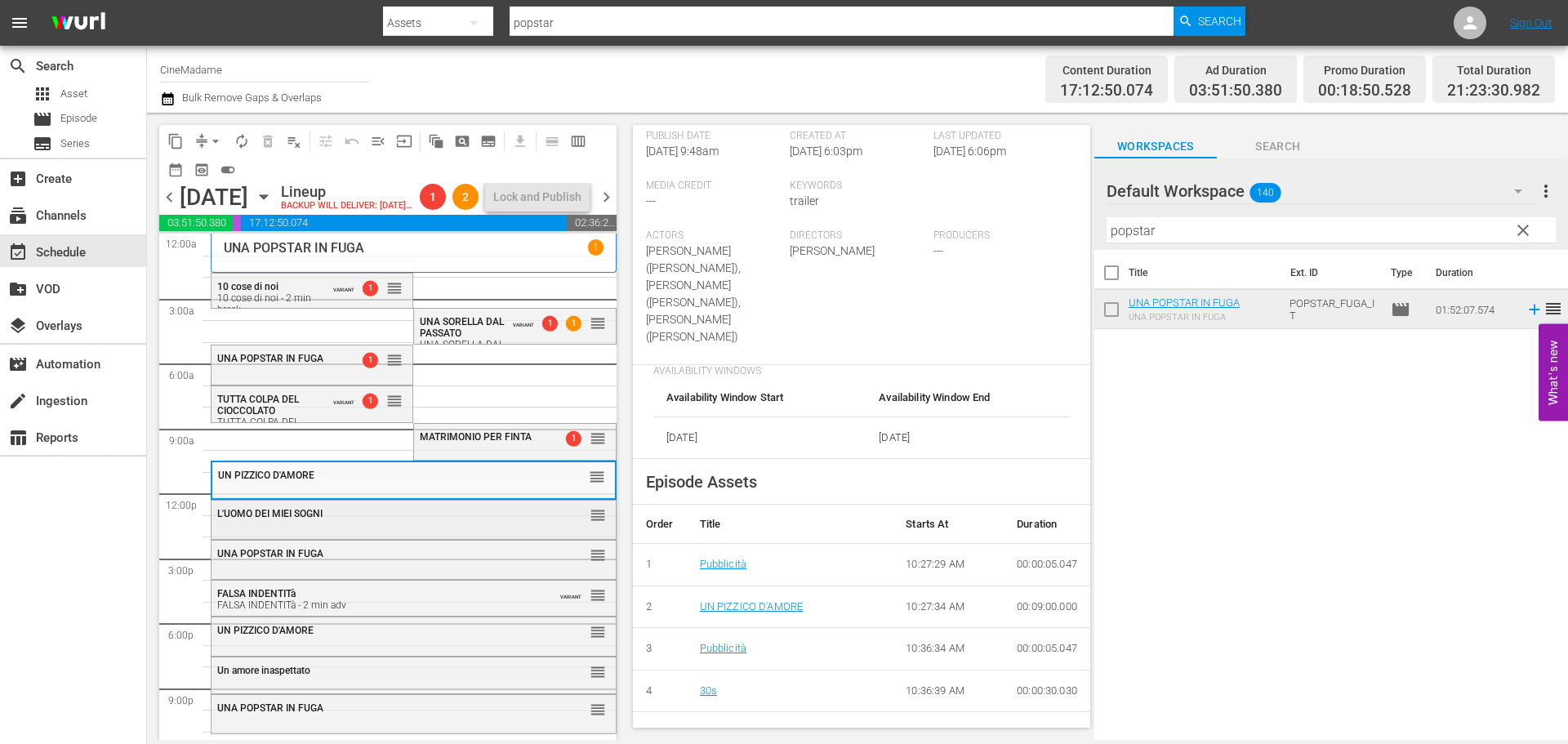
click at [456, 519] on div "L'UOMO DEI MIEI SOGNI" at bounding box center [374, 513] width 312 height 12
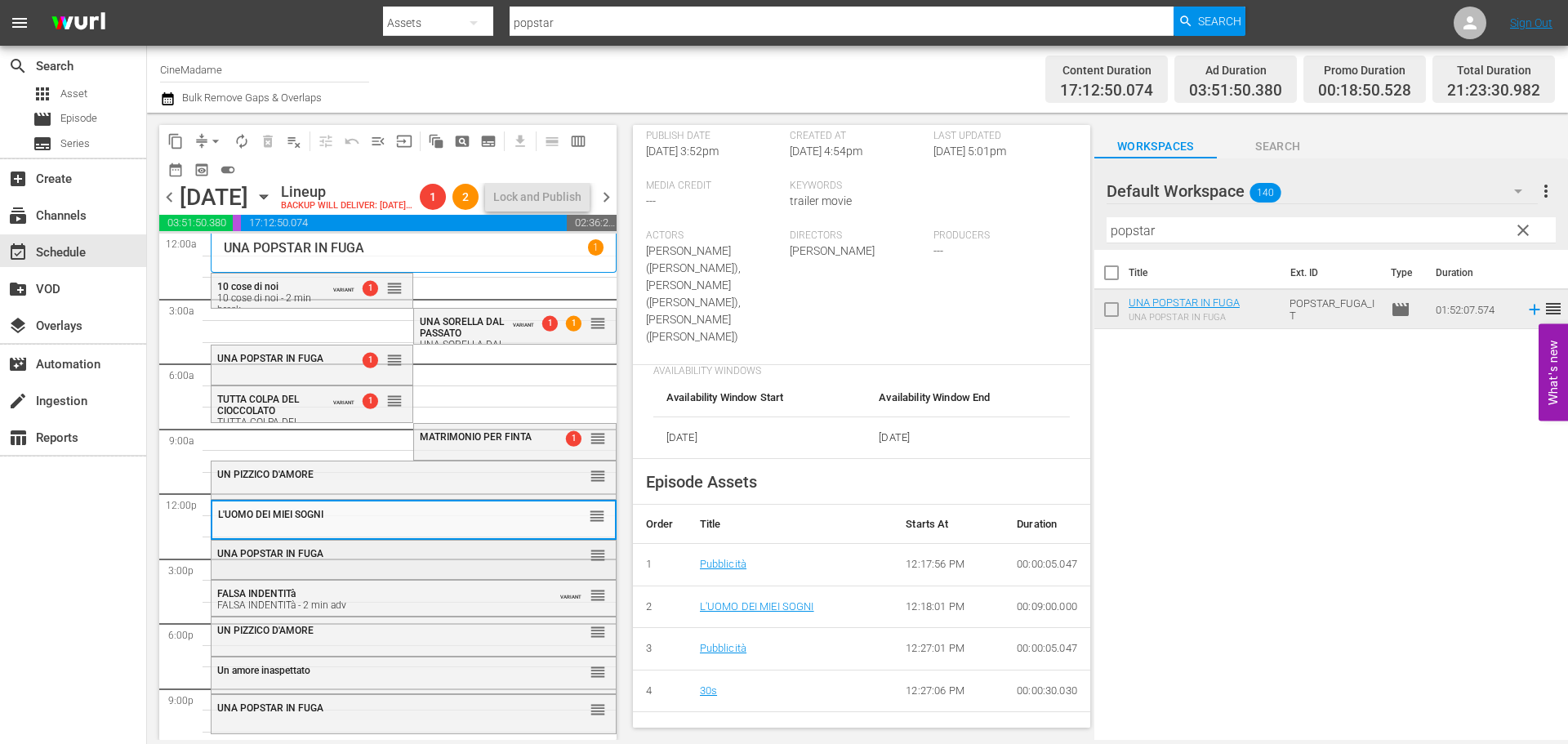
click at [433, 568] on div "UNA POPSTAR IN FUGA reorder" at bounding box center [414, 554] width 405 height 28
click at [442, 610] on div "FALSA INDENTITà - 2 min adv" at bounding box center [374, 604] width 312 height 12
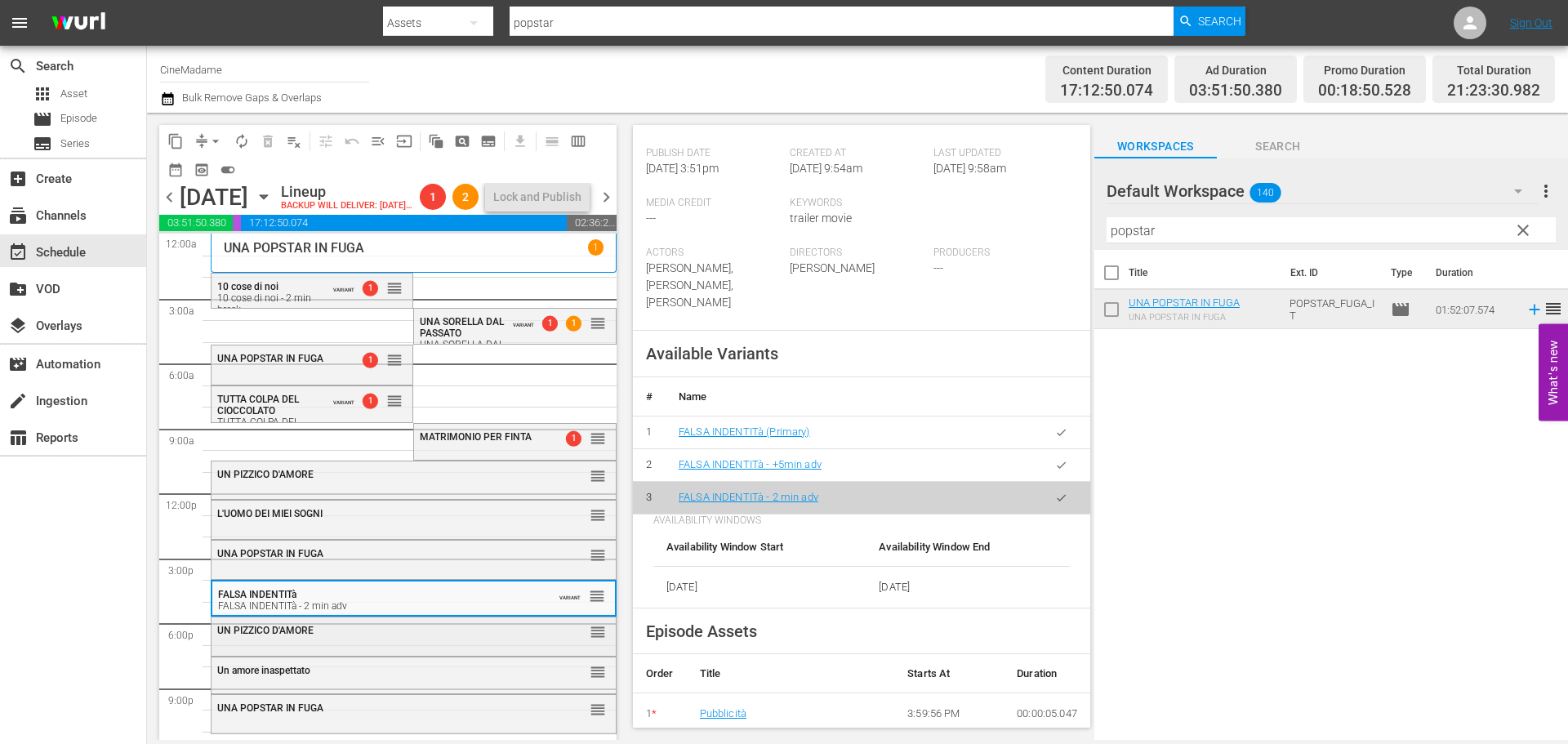
click at [471, 636] on div "UN PIZZICO D'AMORE" at bounding box center [374, 630] width 312 height 12
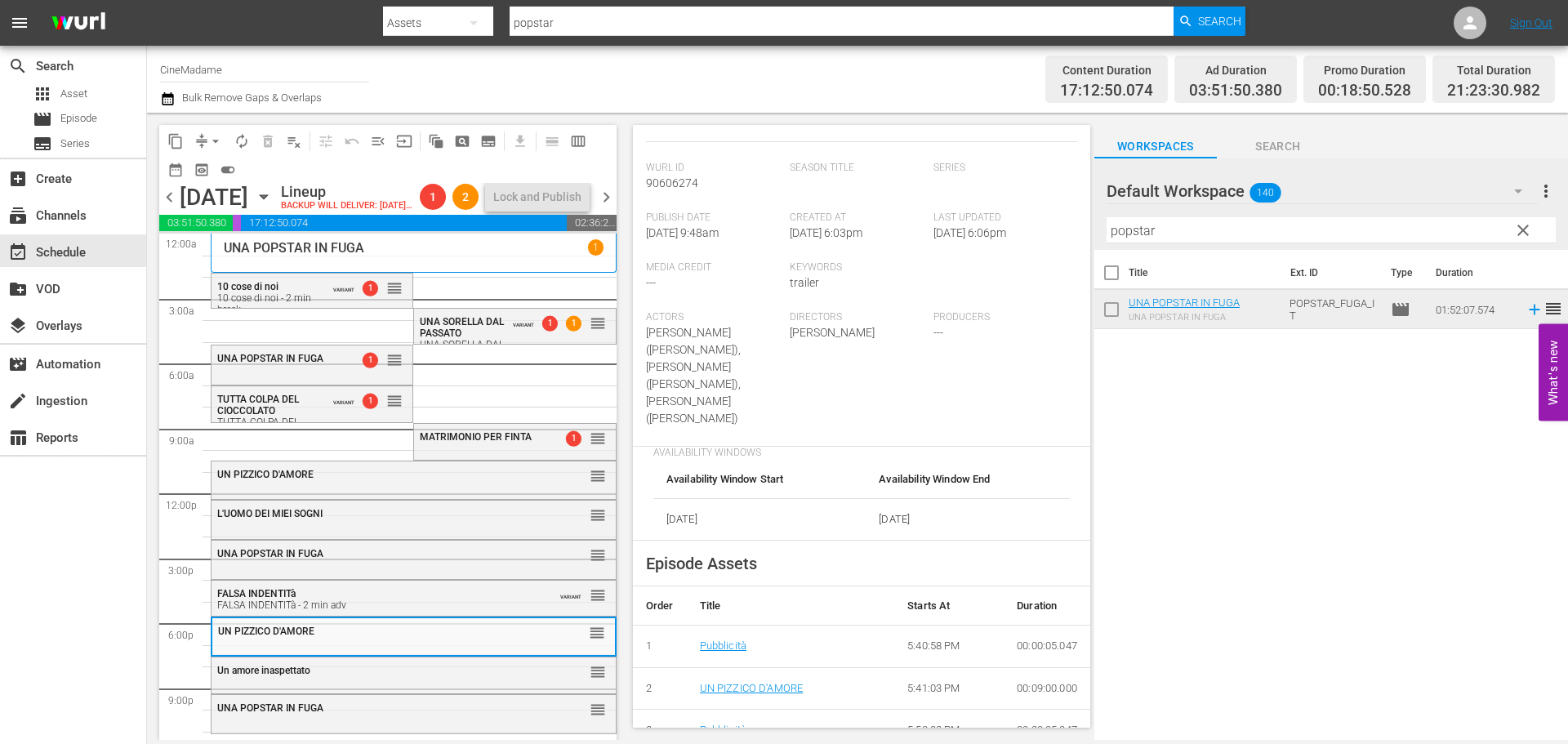
scroll to position [571, 0]
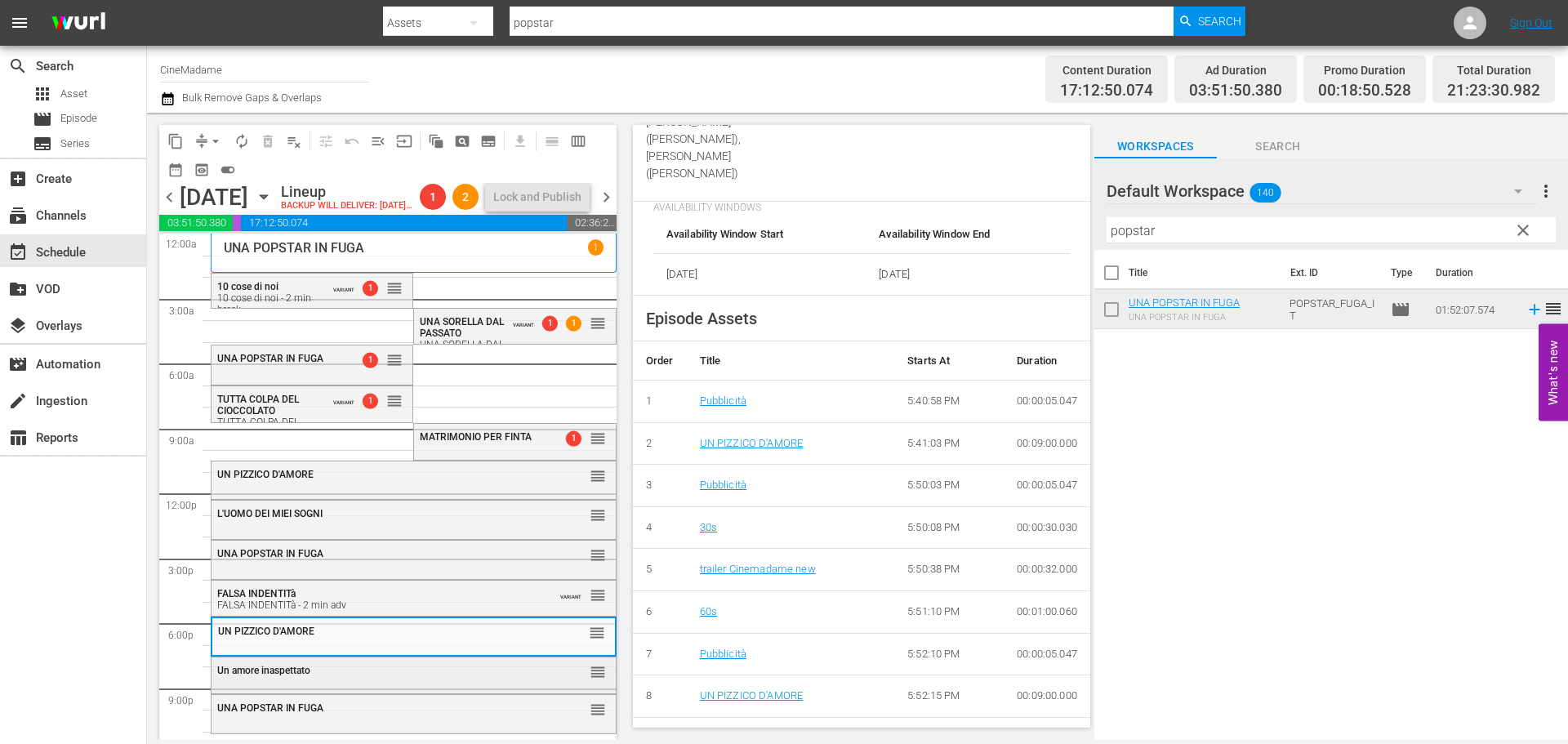
click at [464, 676] on div "Un amore inaspettato" at bounding box center [374, 670] width 312 height 12
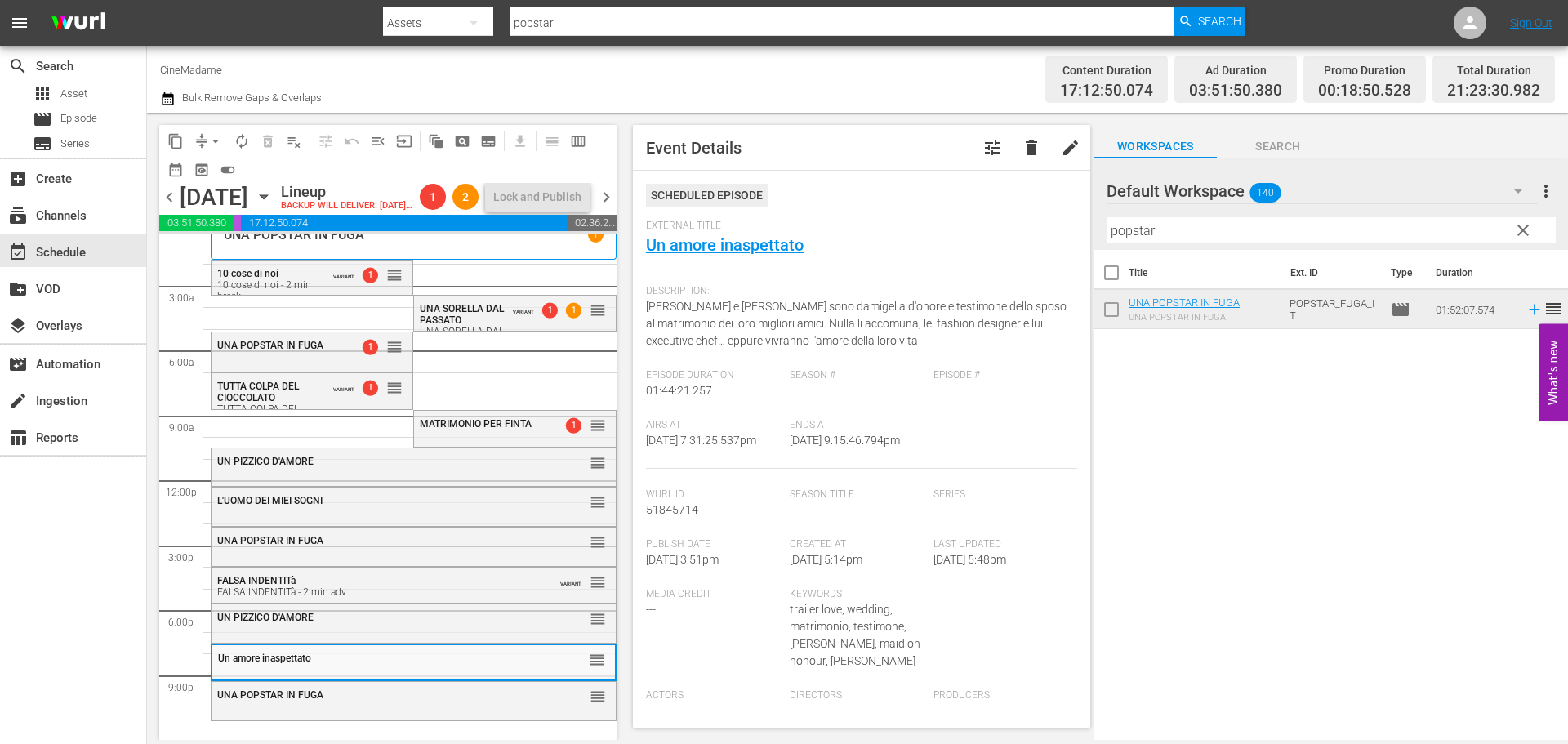
scroll to position [408, 0]
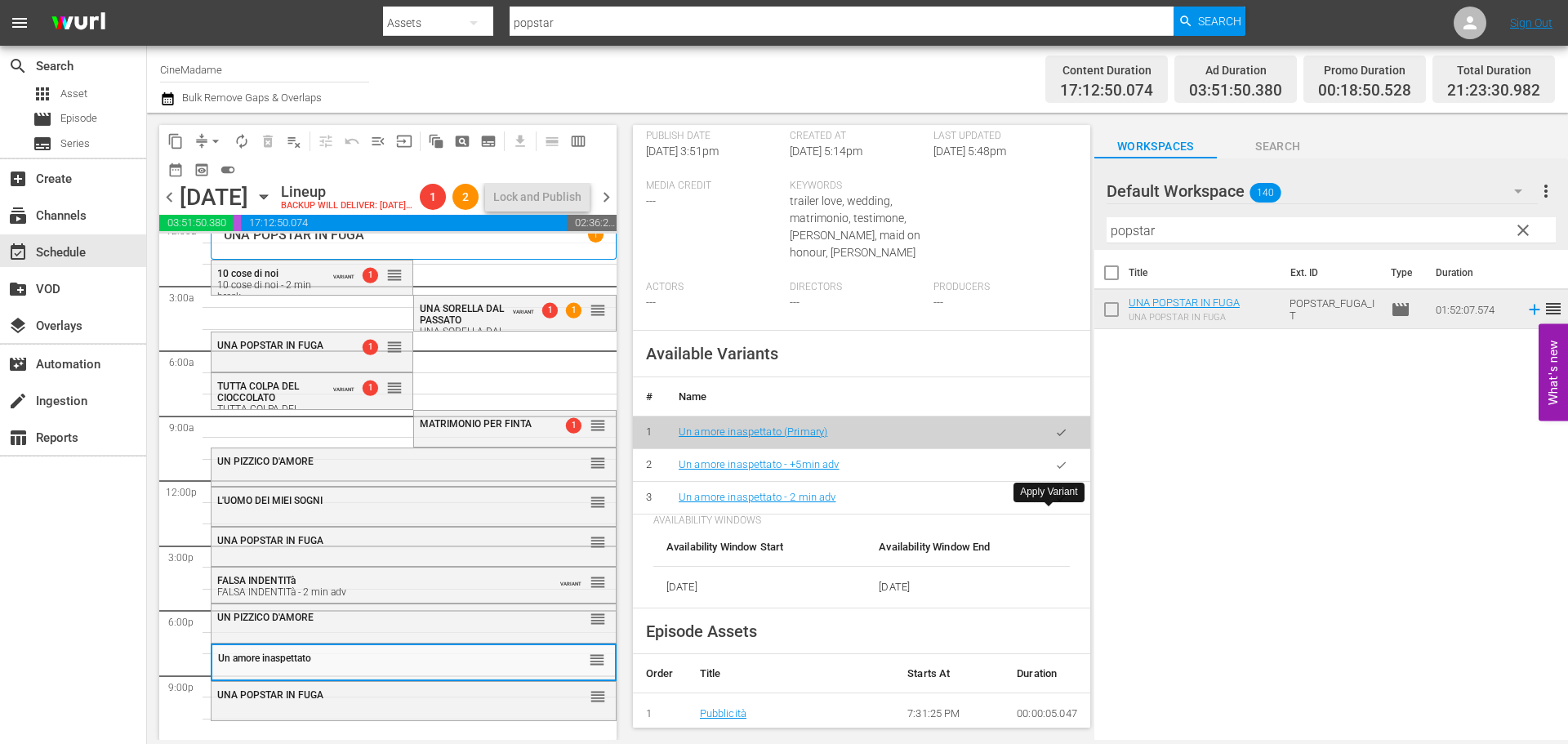
click at [1055, 503] on icon "button" at bounding box center [1062, 498] width 12 height 12
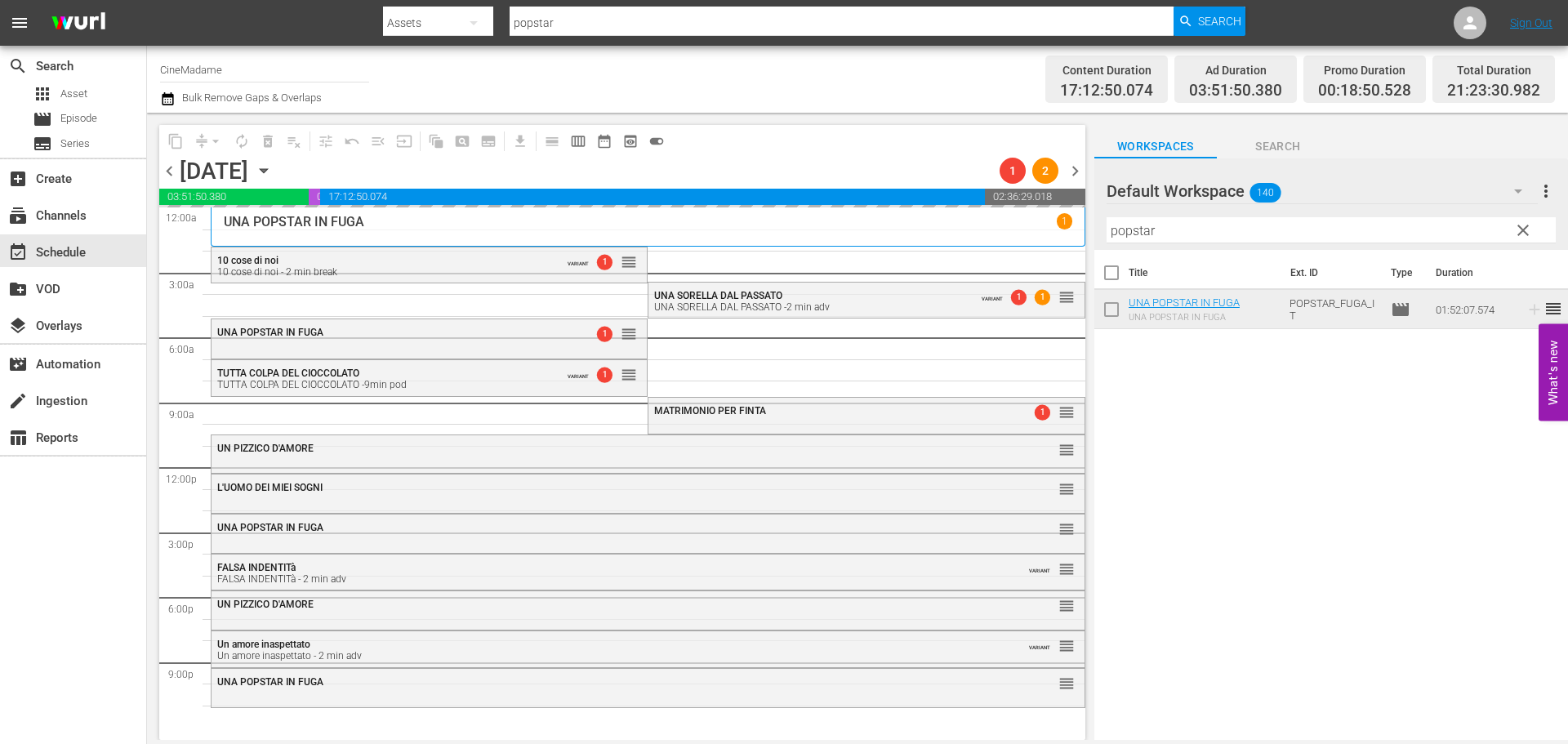
scroll to position [0, 0]
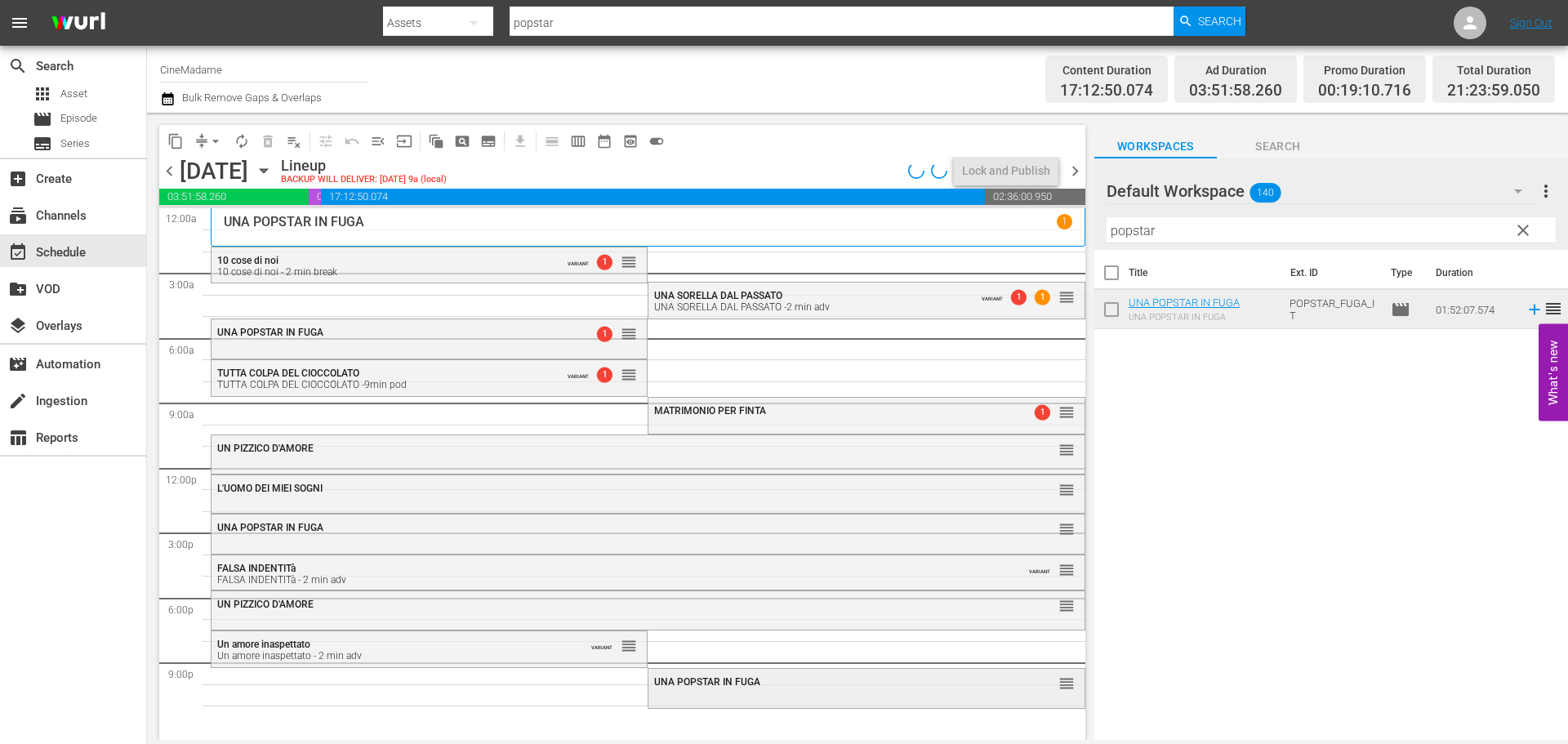
click at [653, 694] on div "UNA POPSTAR IN FUGA reorder" at bounding box center [866, 682] width 435 height 28
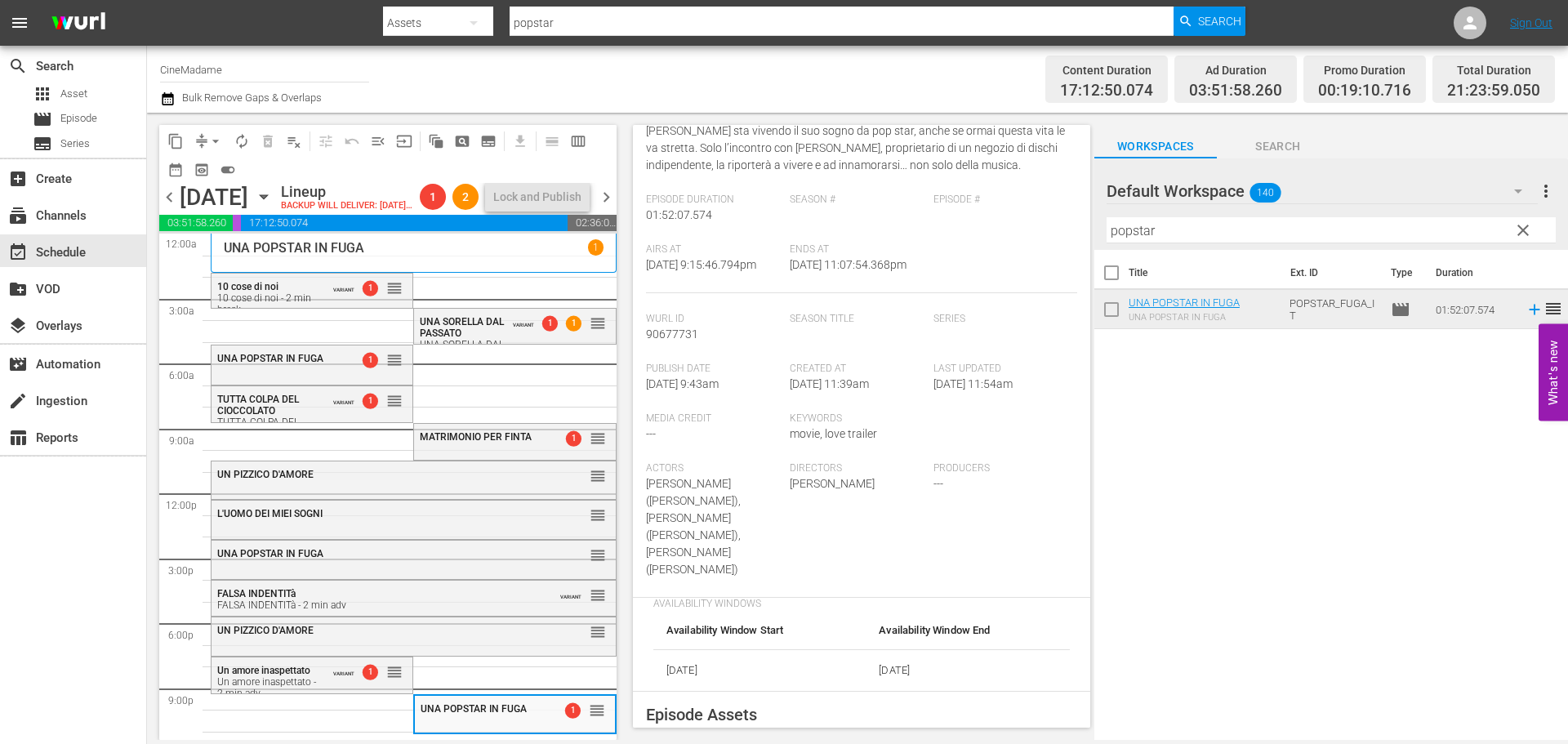
scroll to position [326, 0]
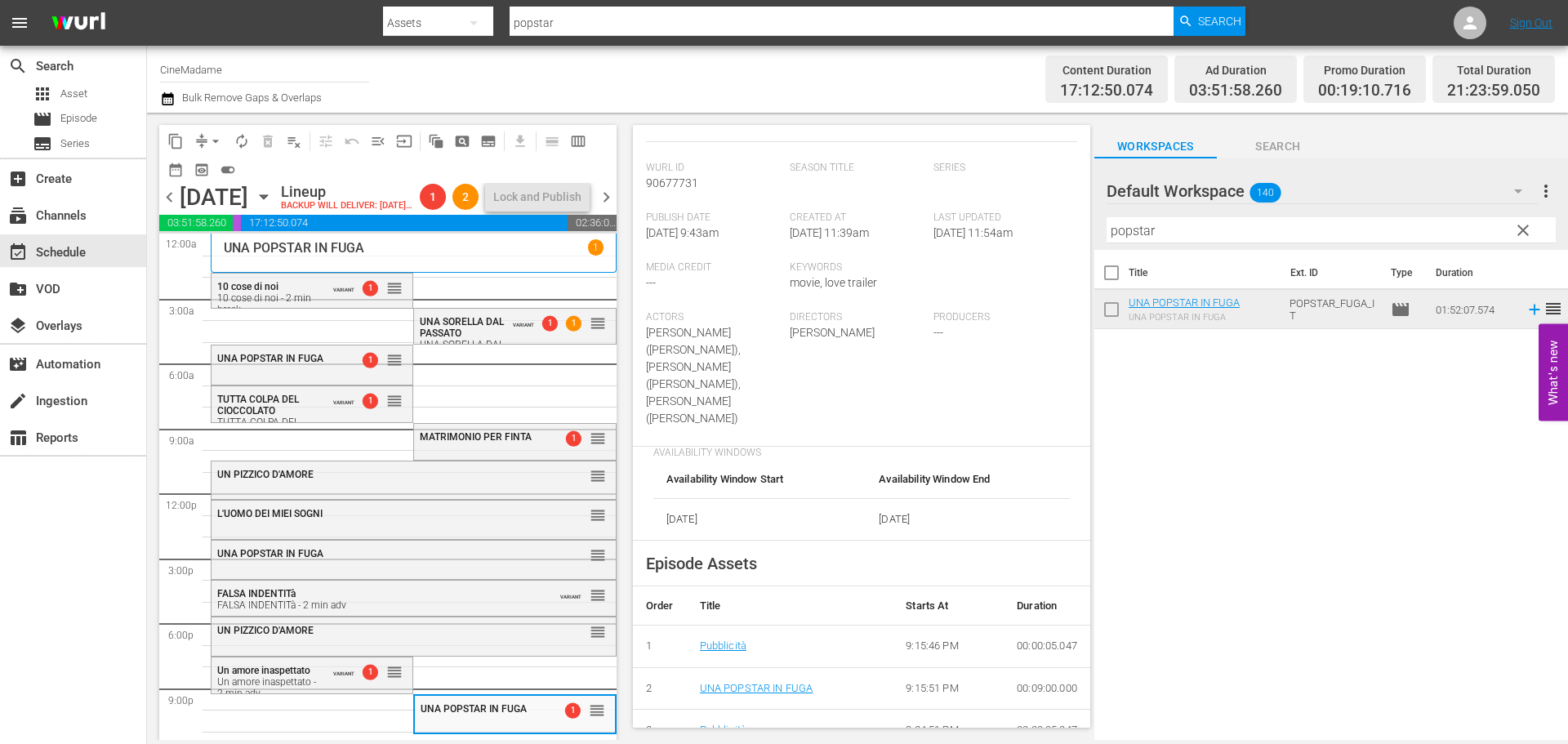
click at [215, 139] on span "arrow_drop_down" at bounding box center [216, 141] width 16 height 16
click at [226, 231] on li "Align to End of Previous Day" at bounding box center [217, 228] width 171 height 27
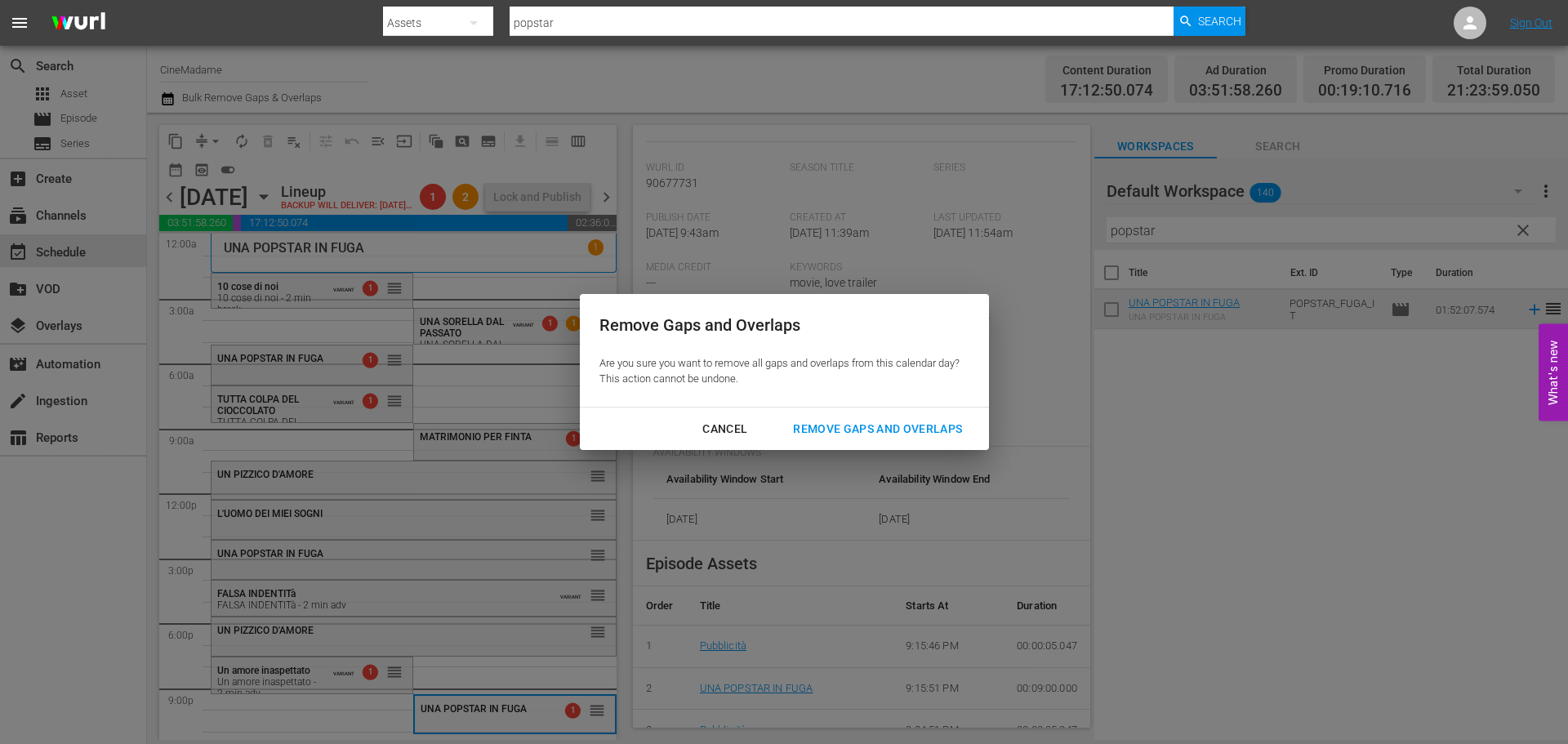
click at [826, 429] on div "Remove Gaps and Overlaps" at bounding box center [877, 429] width 195 height 20
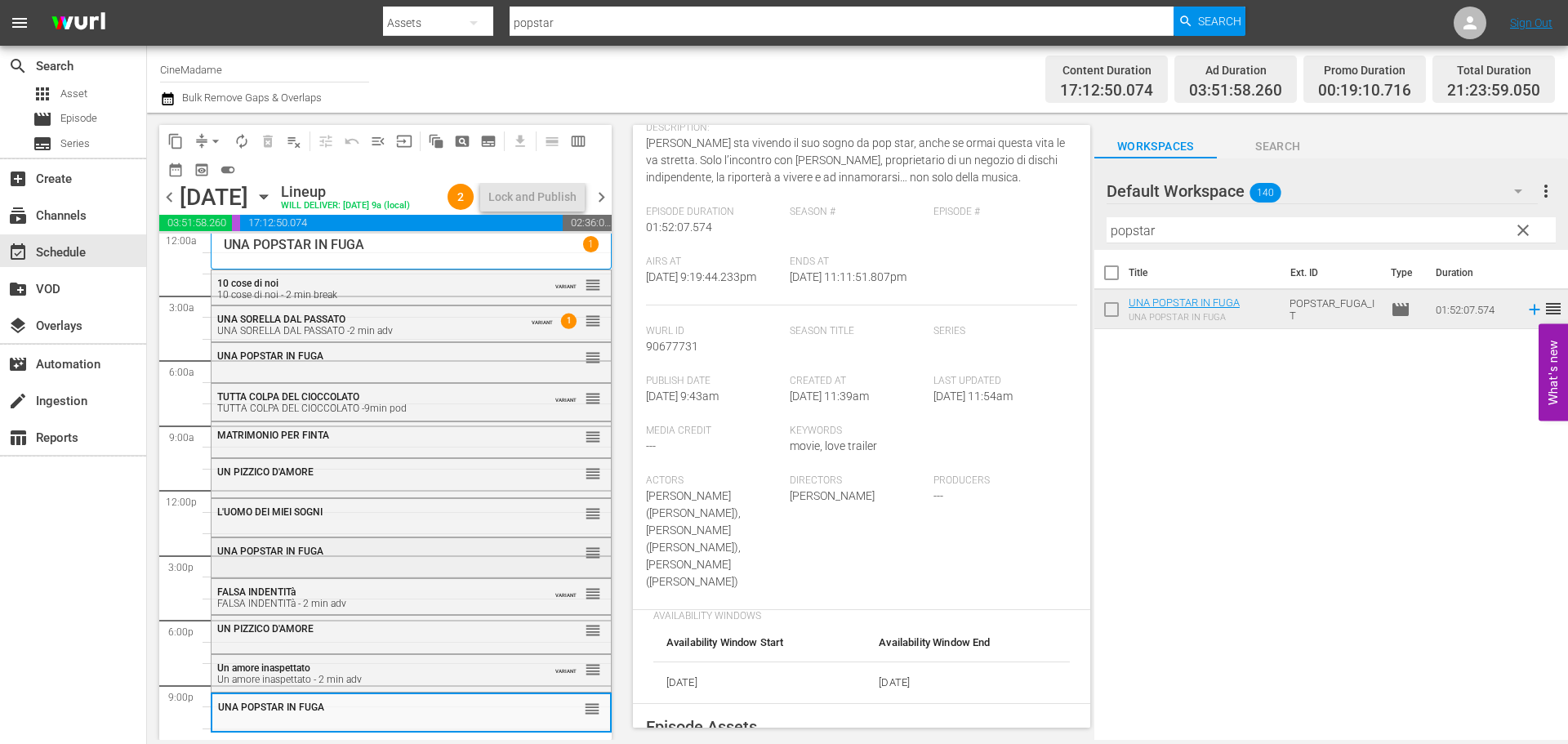
scroll to position [0, 0]
click at [323, 675] on div "Un amore inaspettato Un amore inaspettato - 2 min adv" at bounding box center [371, 677] width 308 height 23
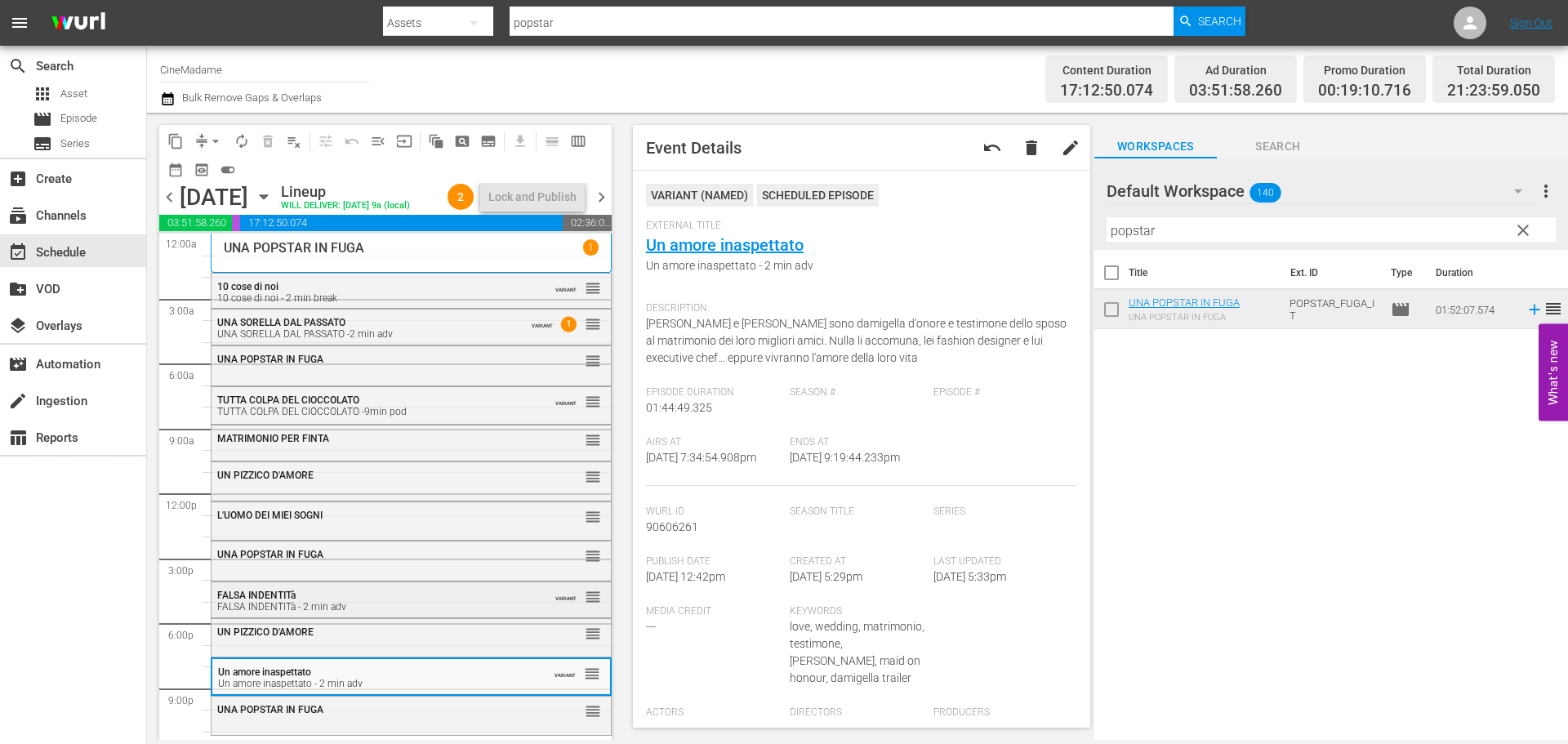
click at [370, 603] on div "FALSA INDENTITà - 2 min adv" at bounding box center [371, 606] width 308 height 12
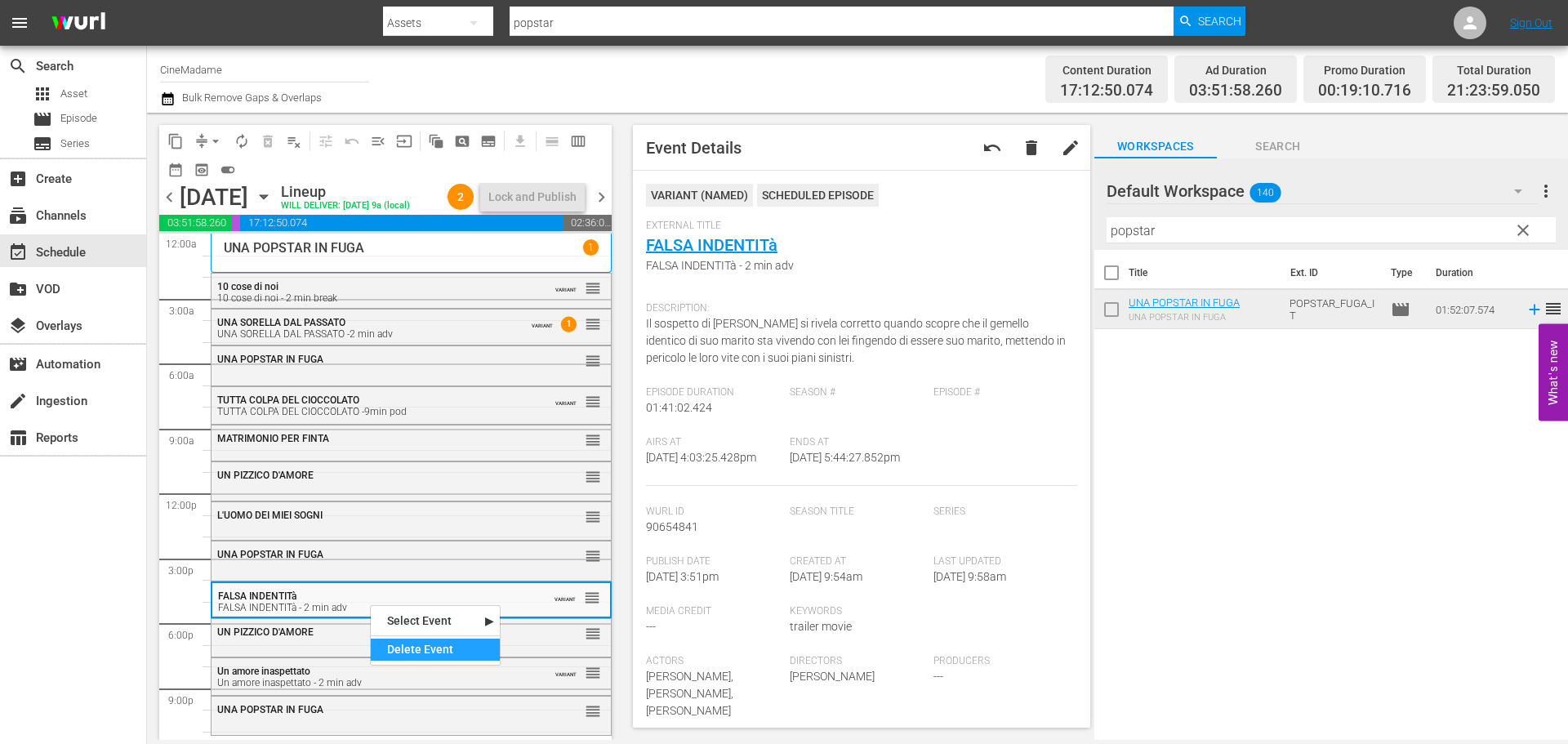
click at [432, 656] on div "Delete Event" at bounding box center [435, 649] width 129 height 22
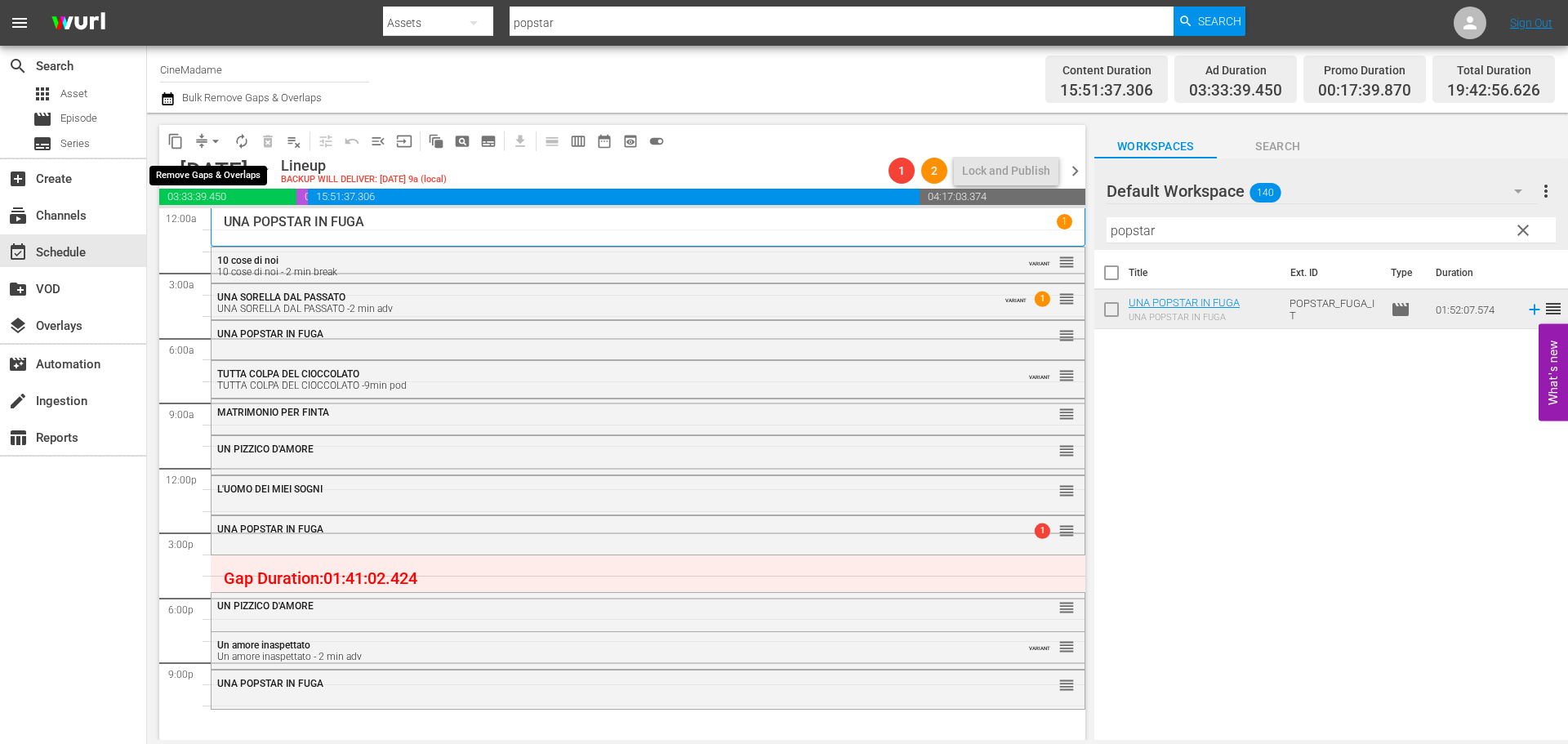
click at [208, 136] on span "arrow_drop_down" at bounding box center [216, 141] width 16 height 16
click at [221, 221] on li "Align to End of Previous Day" at bounding box center [217, 228] width 171 height 27
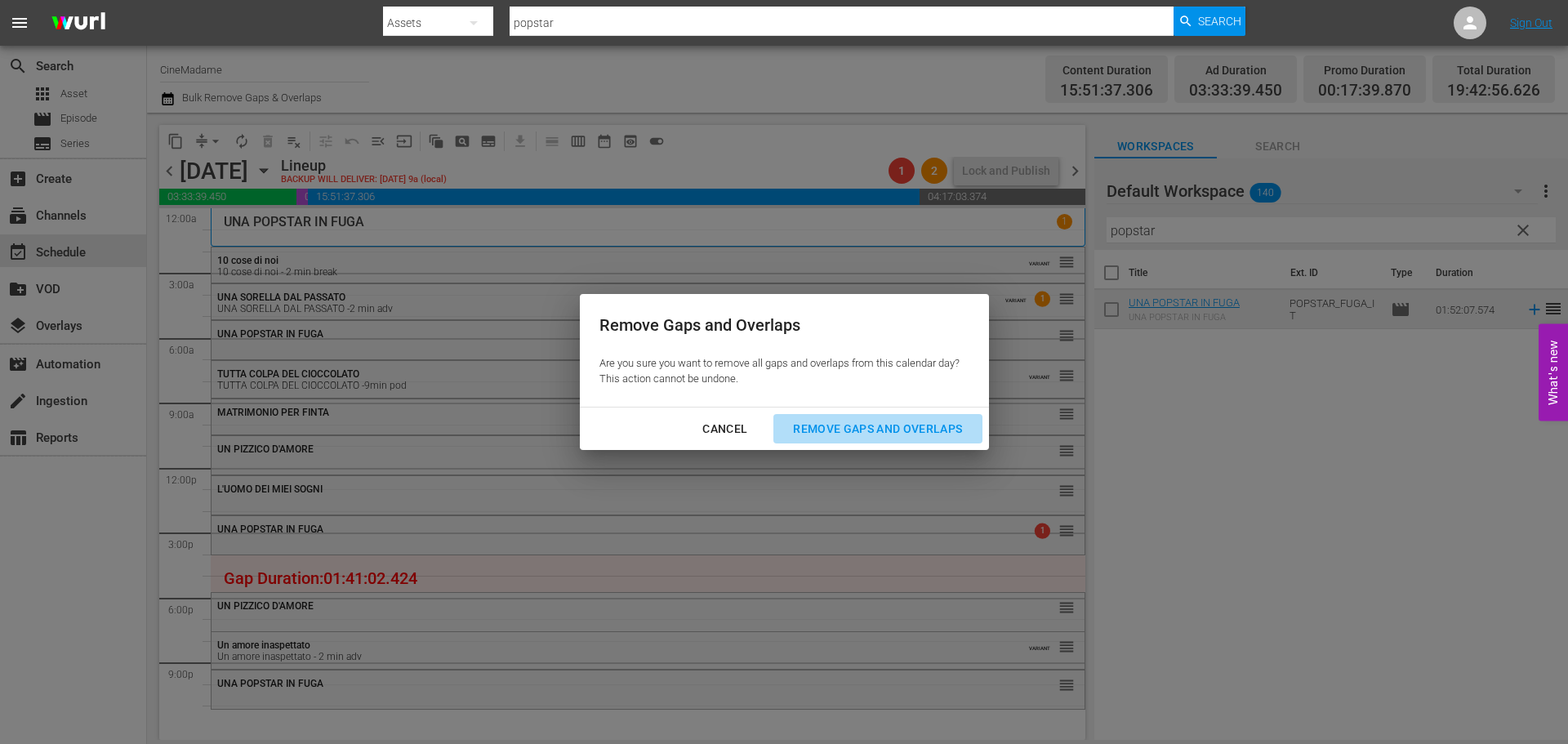
click at [896, 420] on div "Remove Gaps and Overlaps" at bounding box center [877, 429] width 195 height 20
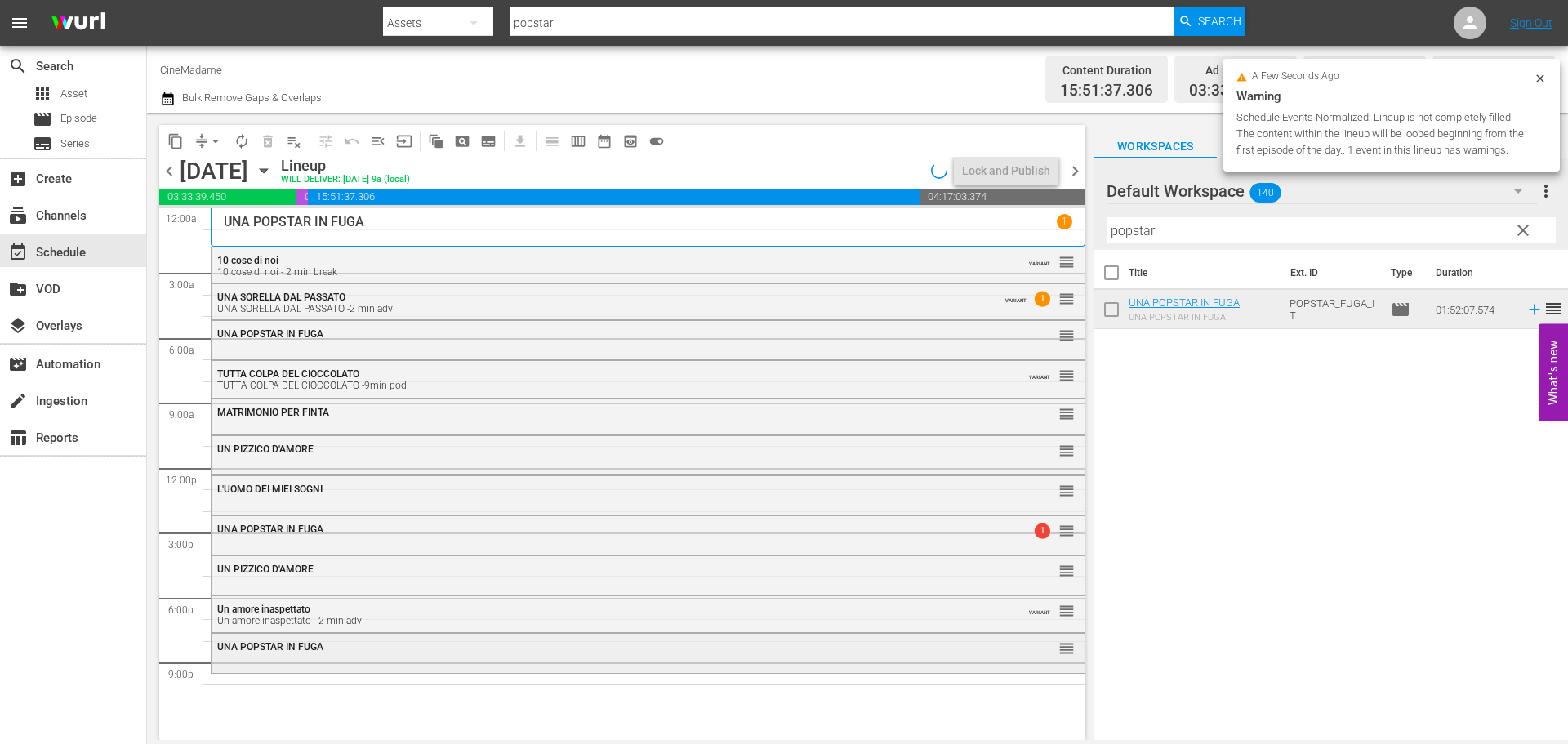
click at [330, 658] on div "UNA POPSTAR IN FUGA reorder" at bounding box center [647, 647] width 873 height 28
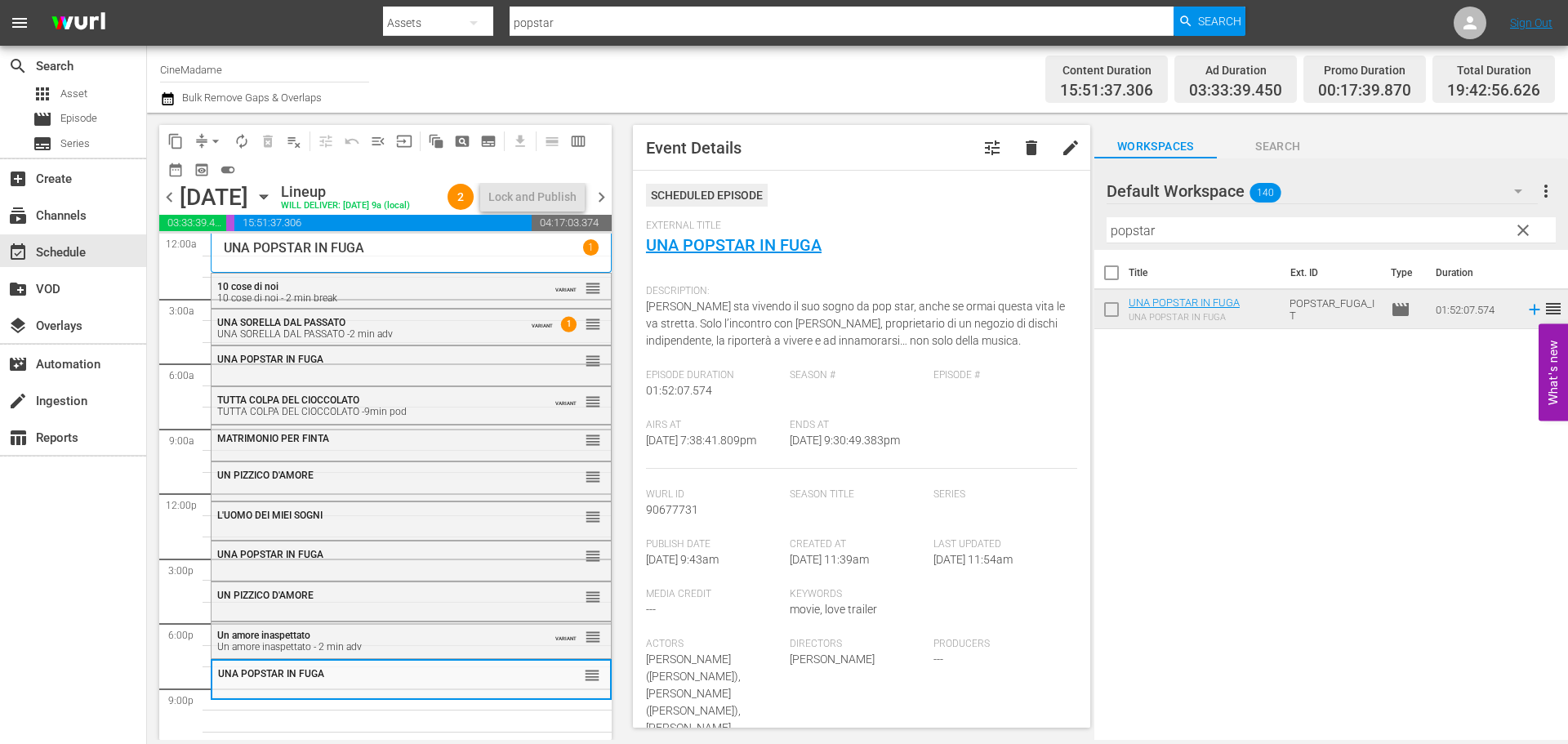
click at [1171, 231] on input "popstar" at bounding box center [1331, 230] width 449 height 26
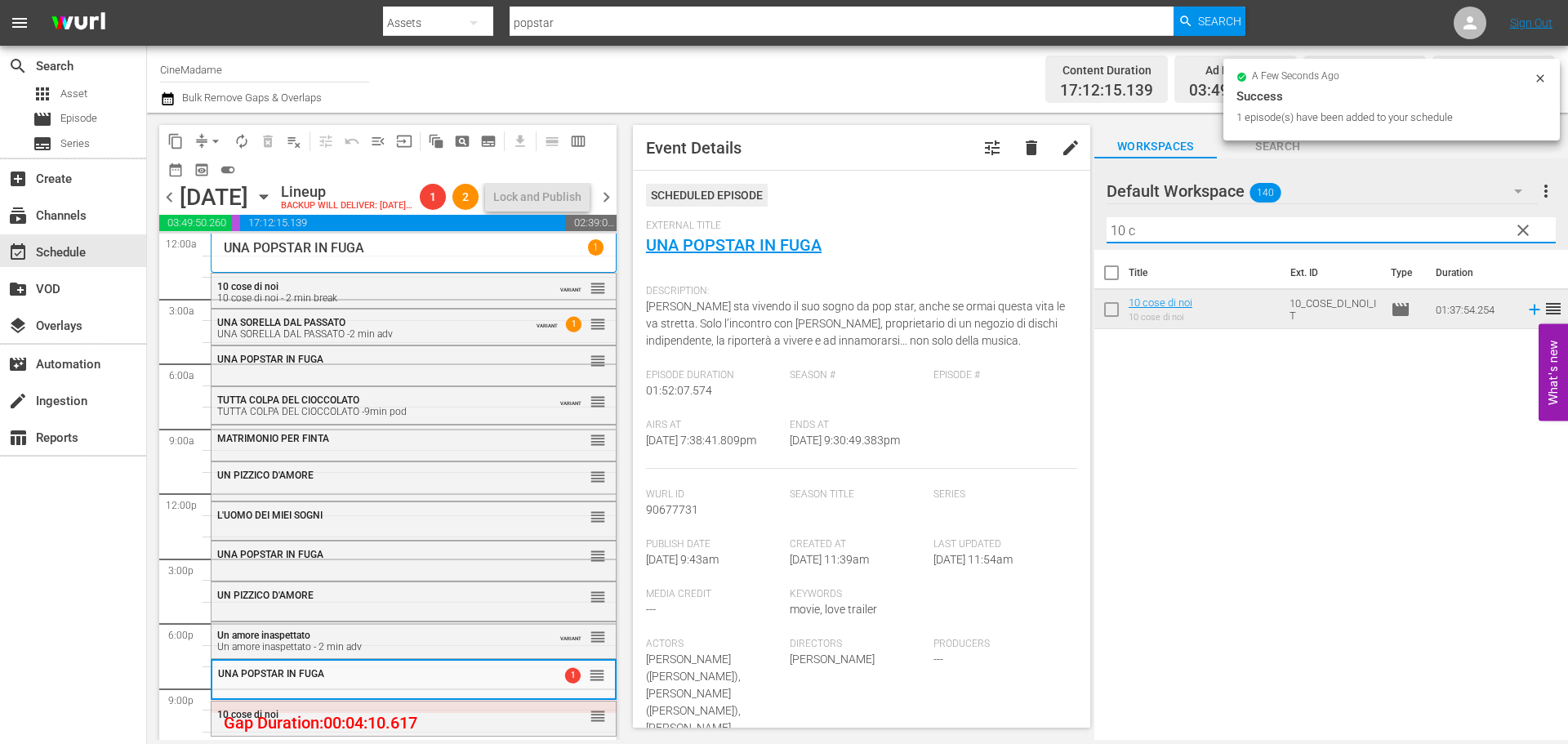
drag, startPoint x: 1160, startPoint y: 232, endPoint x: 1080, endPoint y: 231, distance: 80.0
click at [1080, 231] on div "content_copy compress arrow_drop_down autorenew_outlined delete_forever_outline…" at bounding box center [858, 426] width 1421 height 627
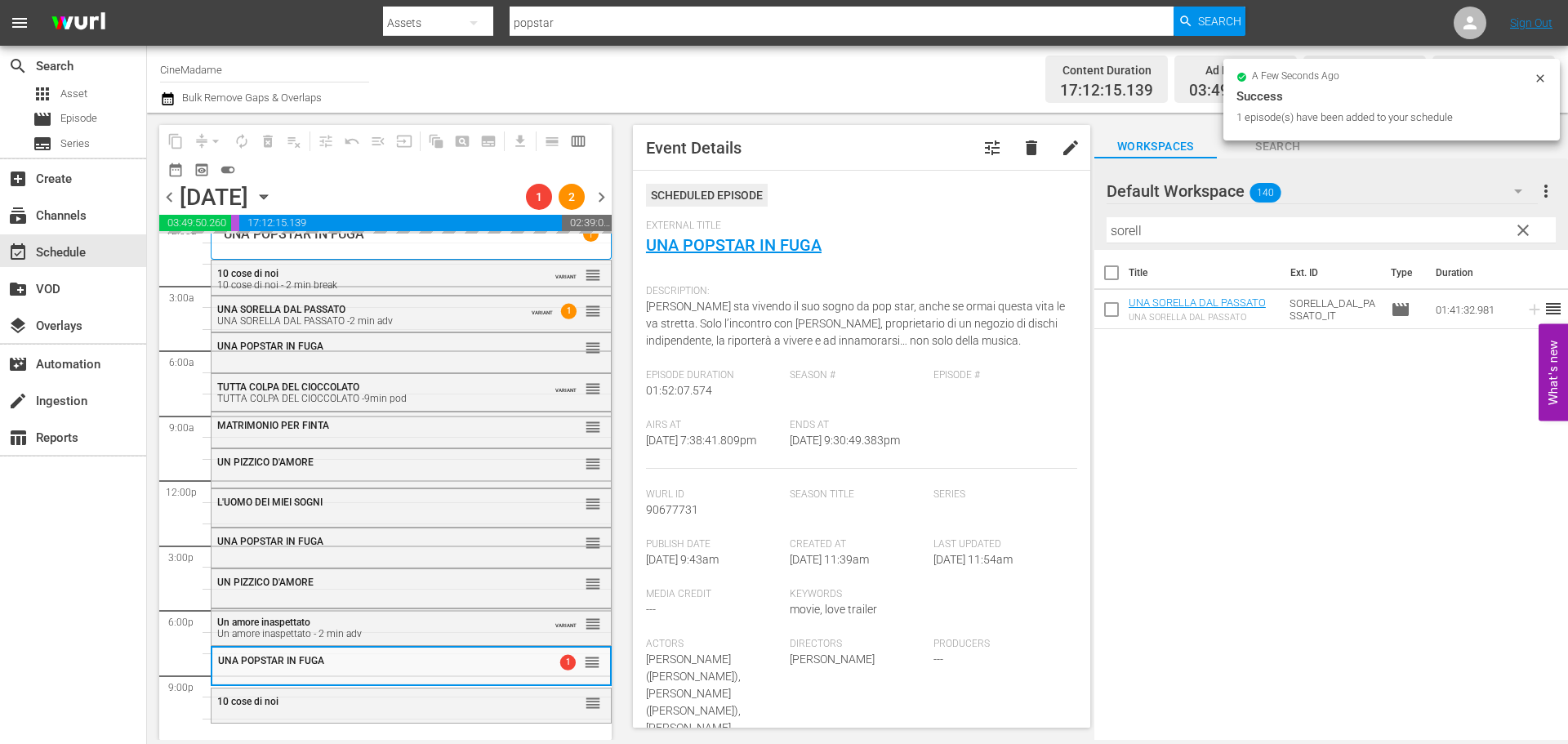
scroll to position [41, 0]
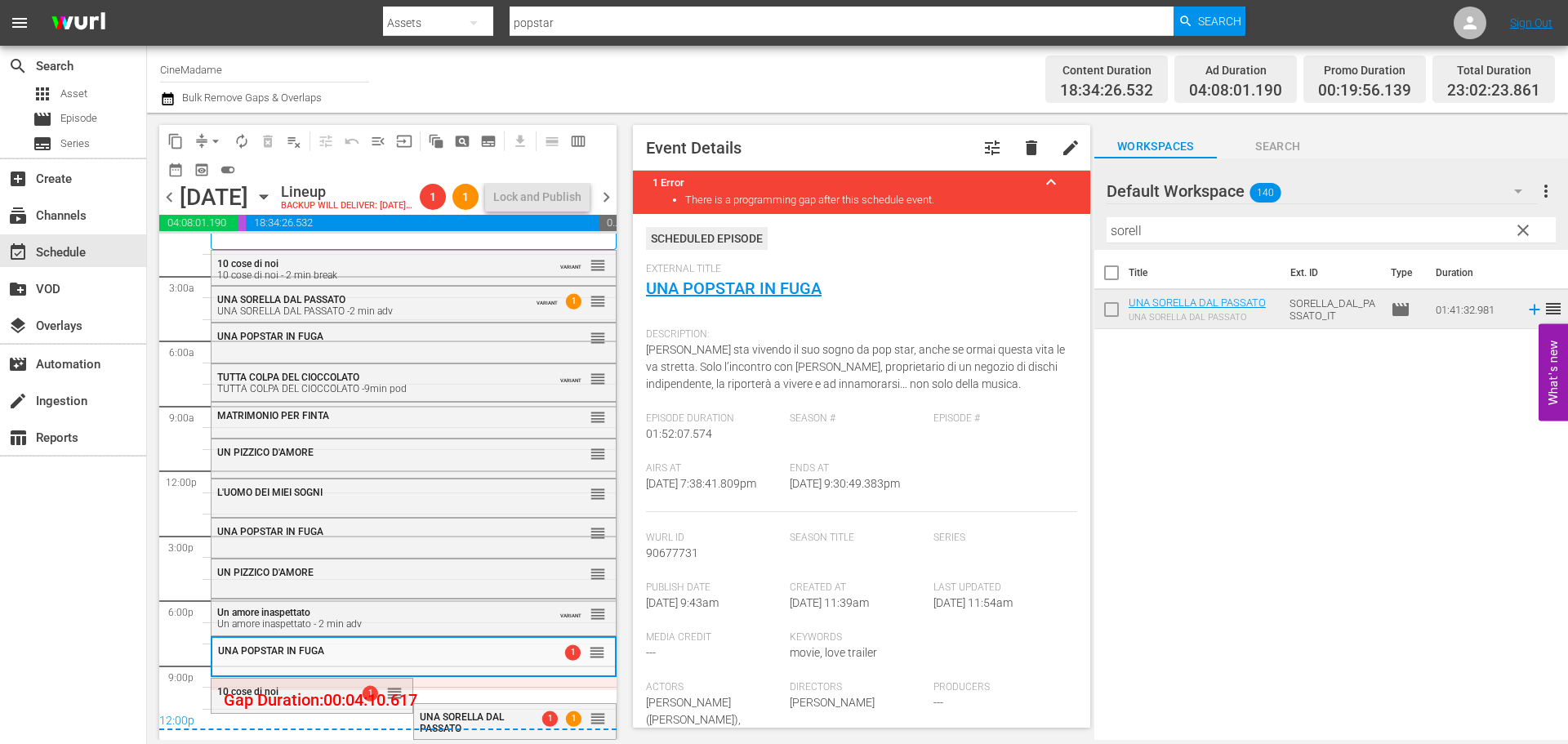
click at [210, 135] on span "arrow_drop_down" at bounding box center [216, 141] width 16 height 16
click at [250, 226] on li "Align to End of Previous Day" at bounding box center [217, 228] width 171 height 27
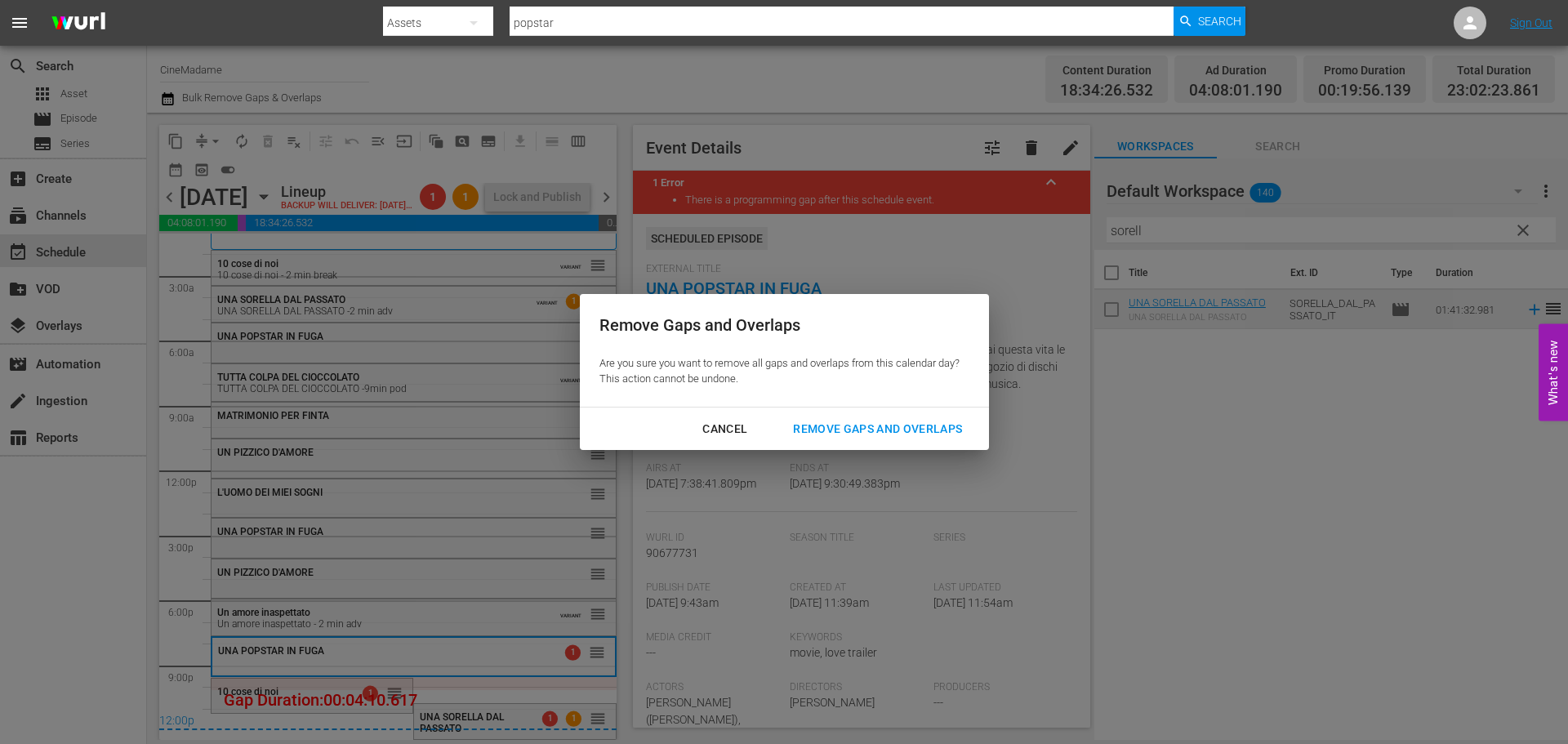
click at [847, 429] on div "Remove Gaps and Overlaps" at bounding box center [877, 429] width 195 height 20
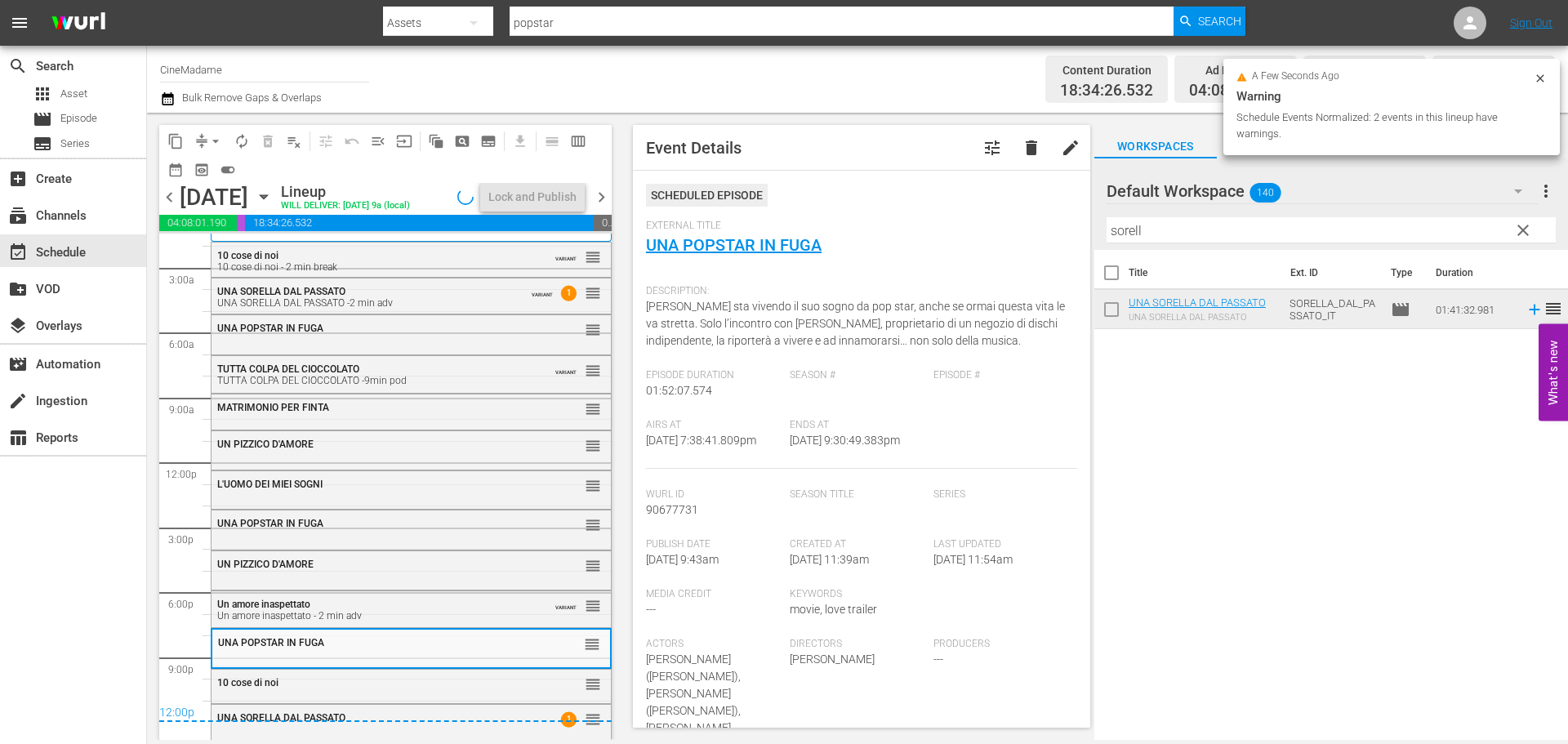
scroll to position [31, 0]
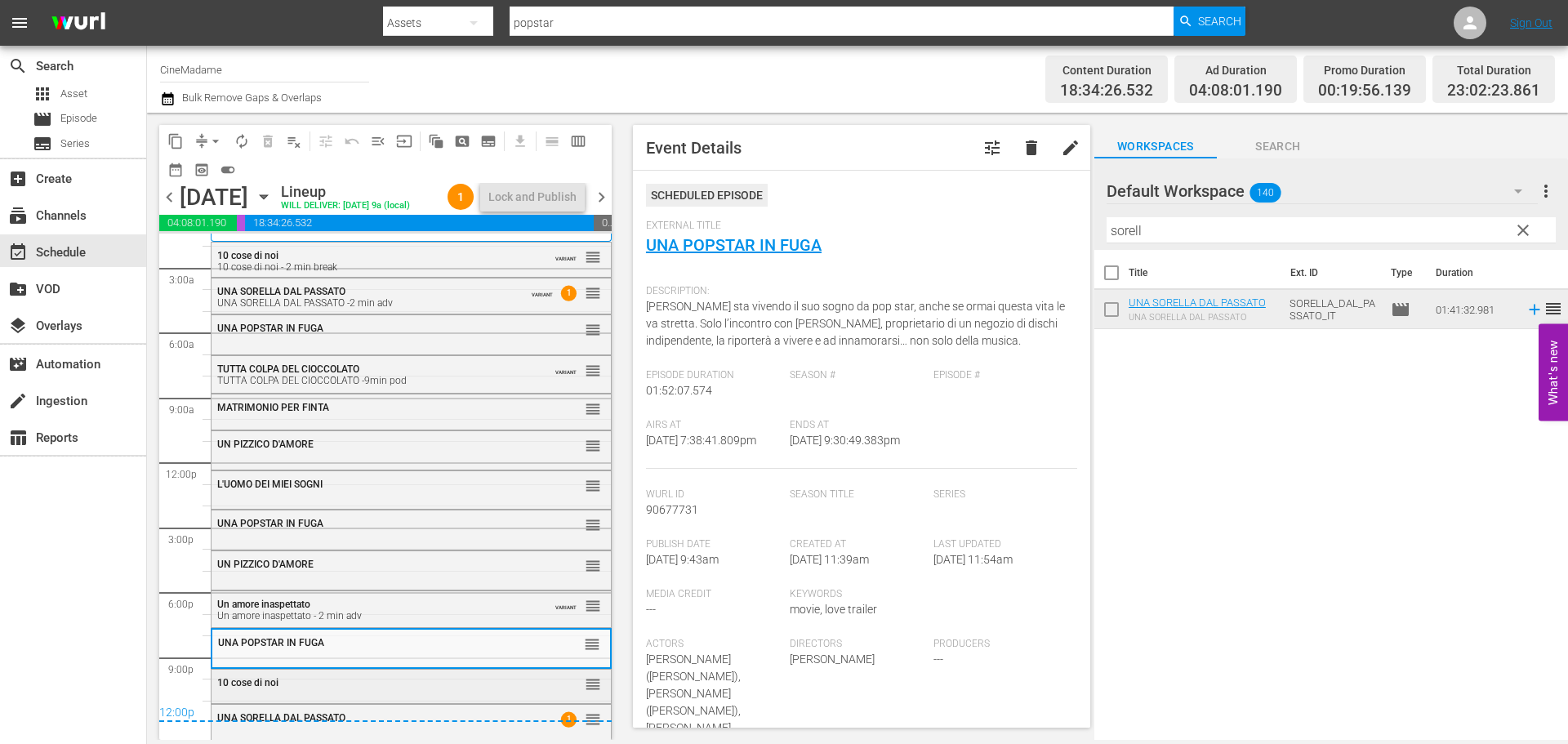
click at [405, 682] on div "10 cose di noi" at bounding box center [371, 683] width 308 height 12
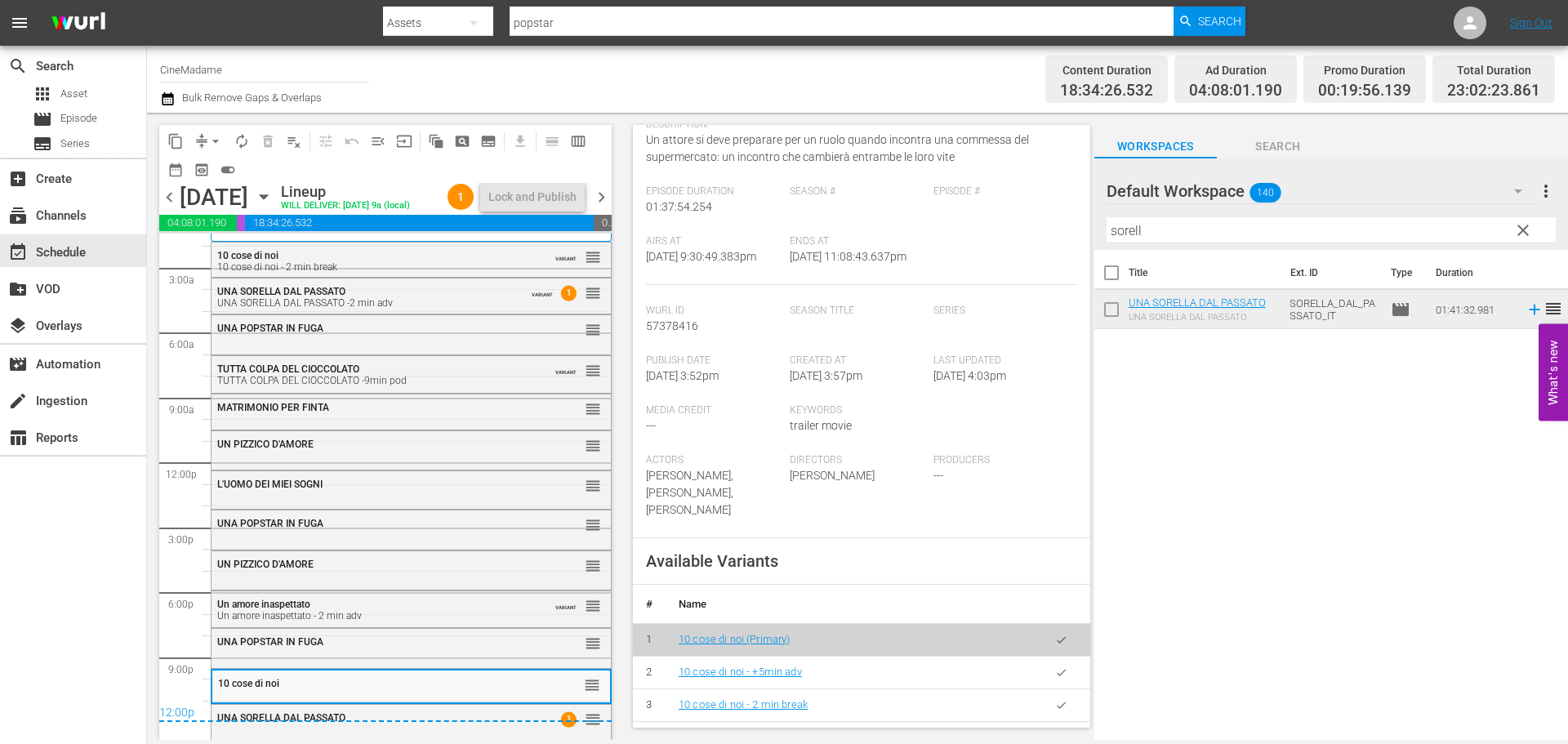
scroll to position [408, 0]
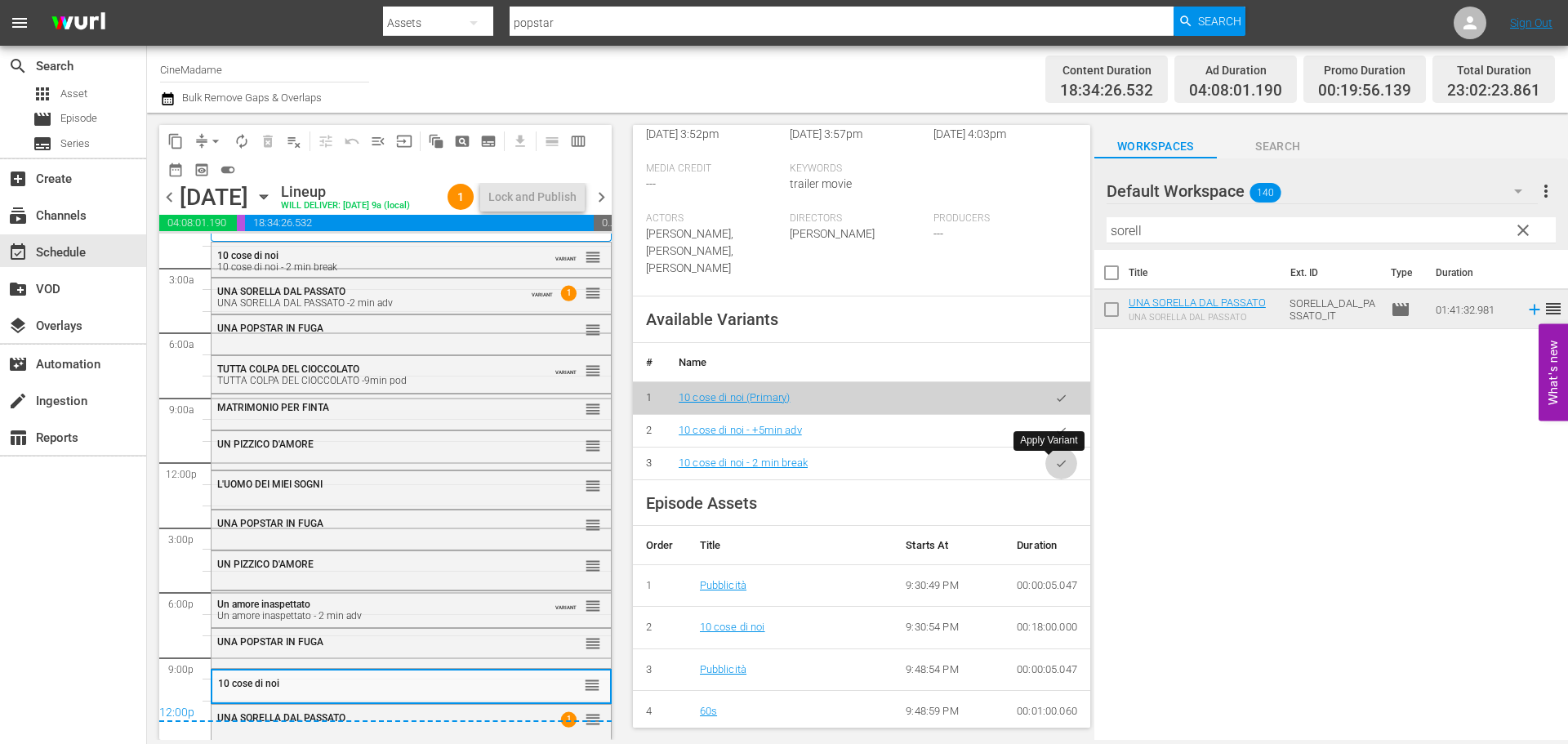
click at [1057, 469] on button "button" at bounding box center [1062, 463] width 32 height 32
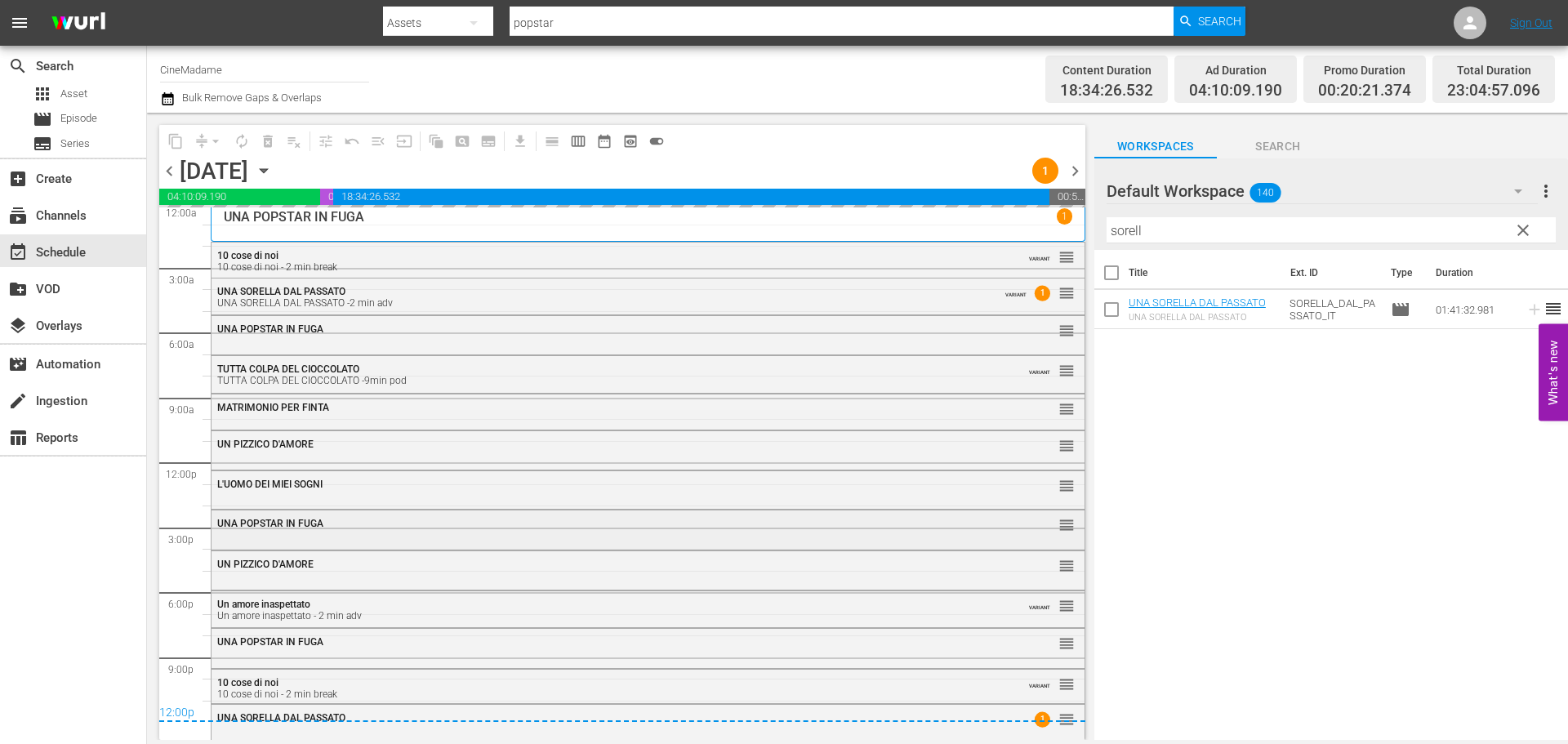
scroll to position [5, 0]
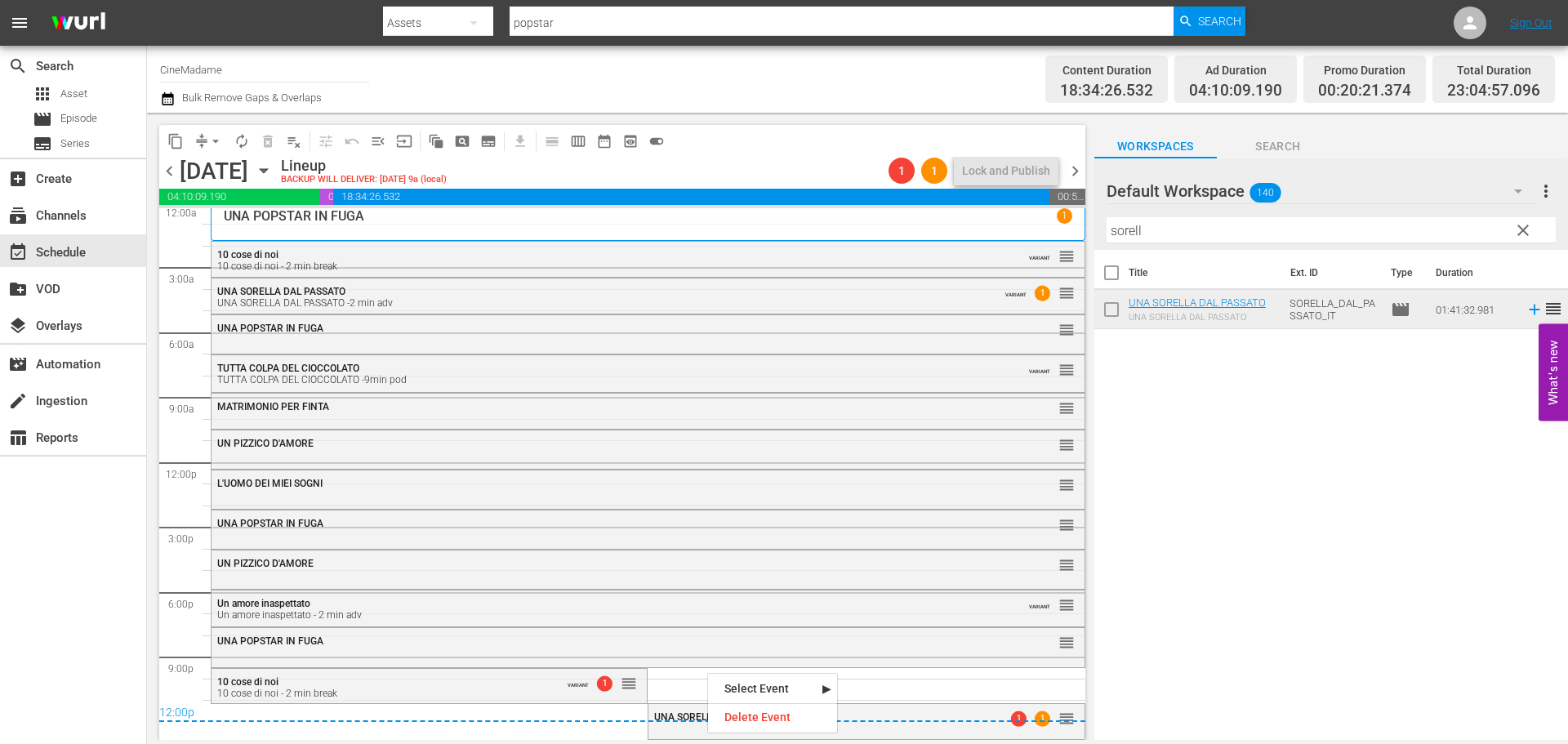
click at [913, 715] on div "12:00p" at bounding box center [622, 714] width 926 height 16
click at [871, 728] on div "UNA SORELLA DAL PASSATO 1 1 reorder" at bounding box center [866, 717] width 435 height 28
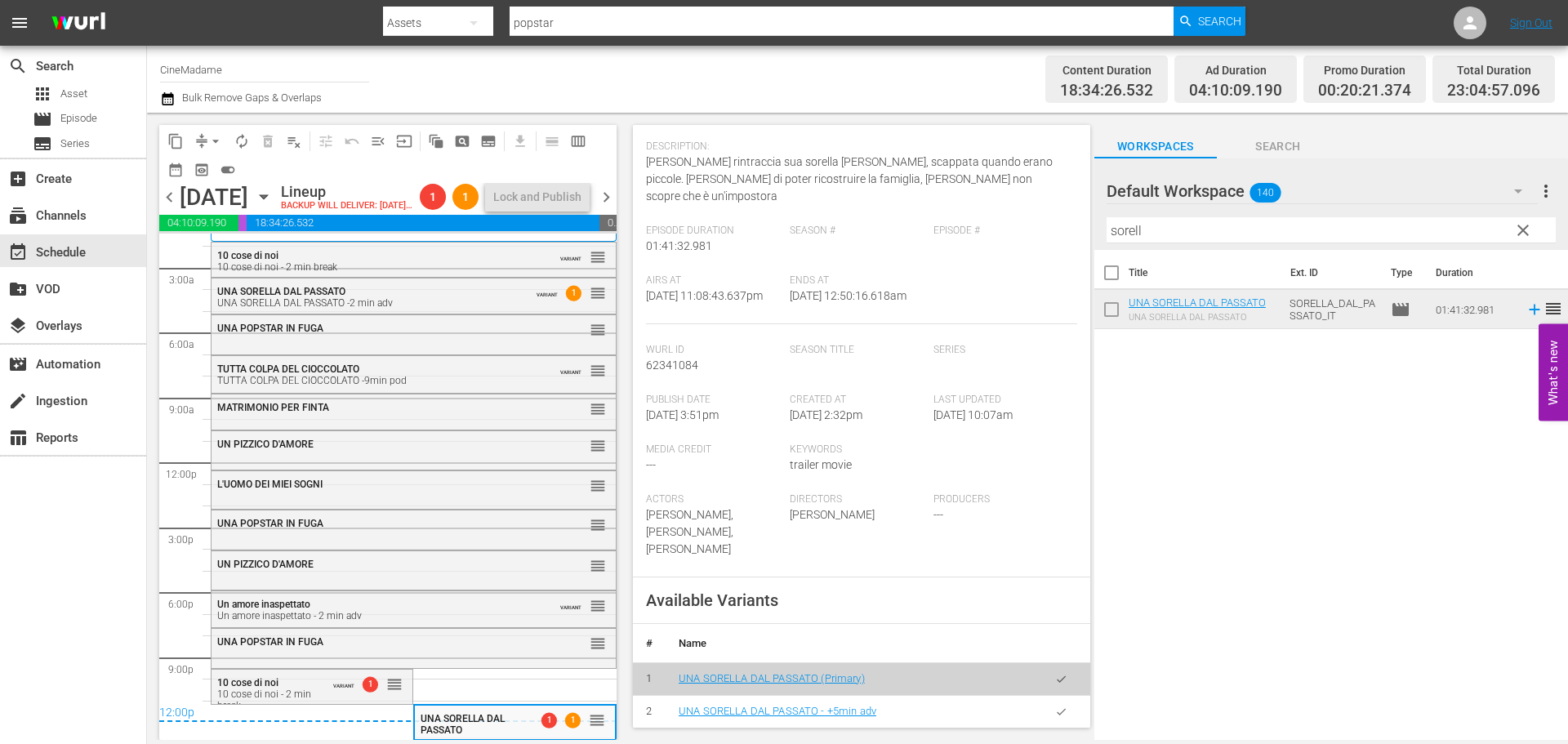
scroll to position [490, 0]
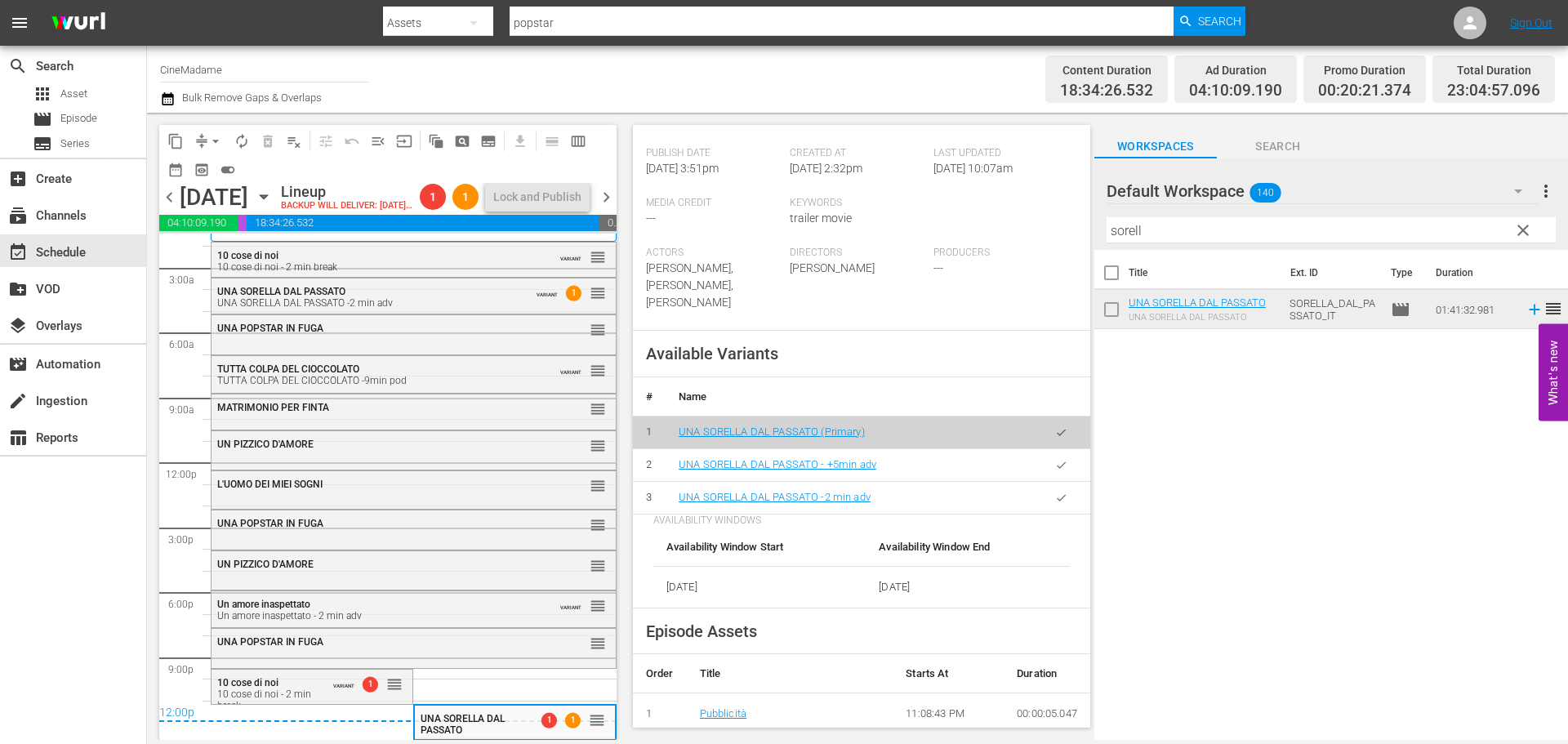
click at [1057, 491] on button "button" at bounding box center [1062, 498] width 32 height 32
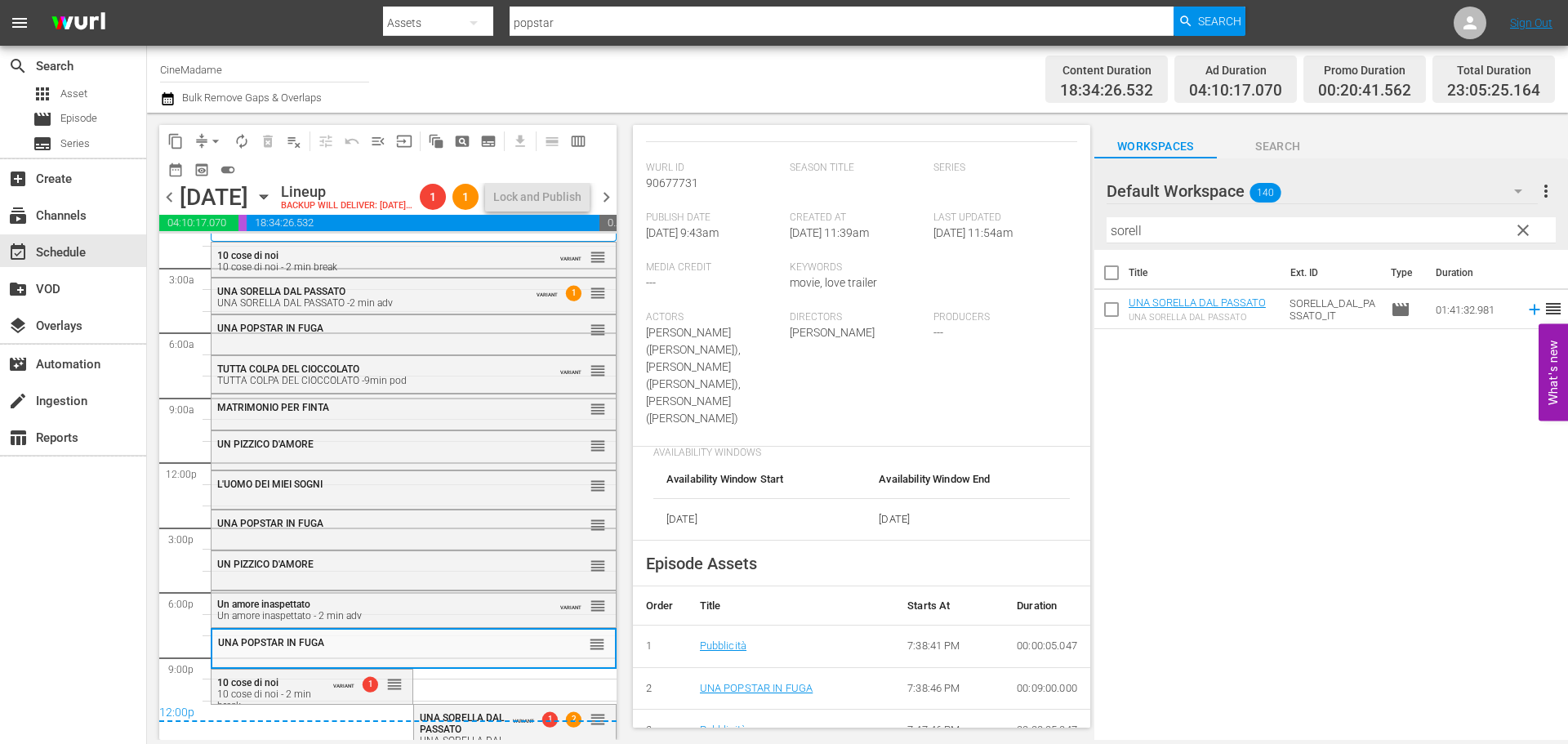
scroll to position [653, 0]
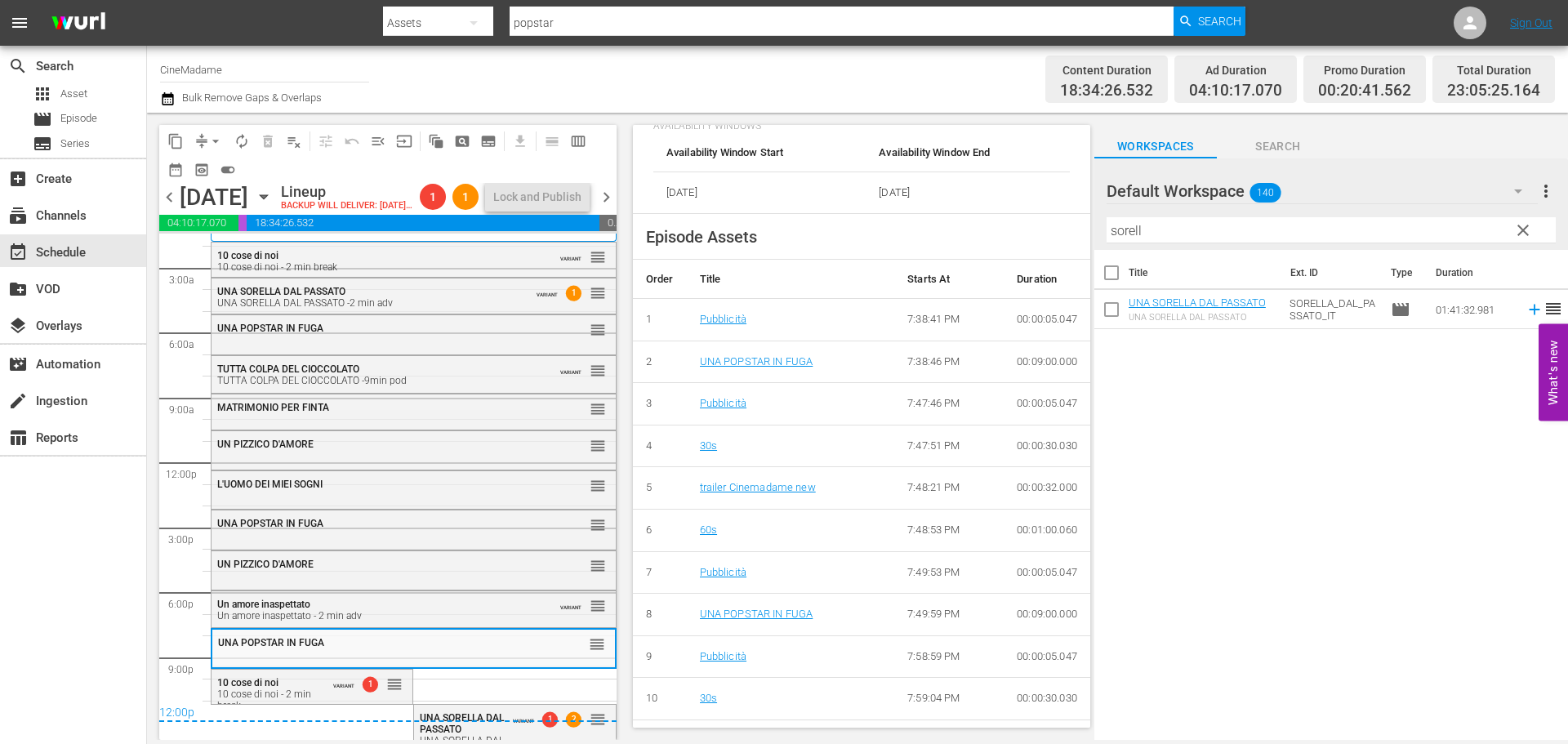
click at [212, 135] on span "arrow_drop_down" at bounding box center [216, 141] width 16 height 16
click at [255, 233] on li "Align to End of Previous Day" at bounding box center [217, 228] width 171 height 27
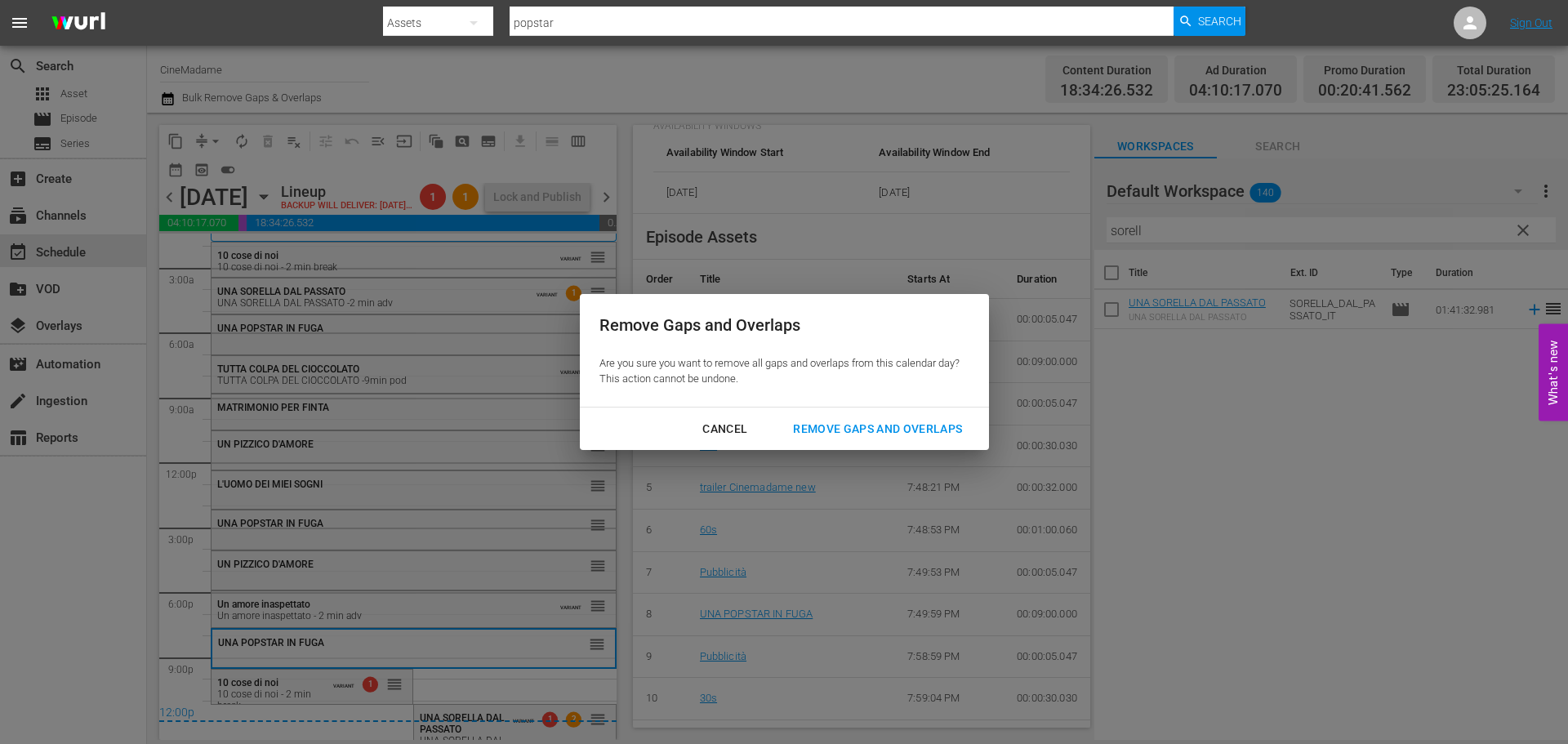
click at [823, 421] on div "Remove Gaps and Overlaps" at bounding box center [877, 429] width 195 height 20
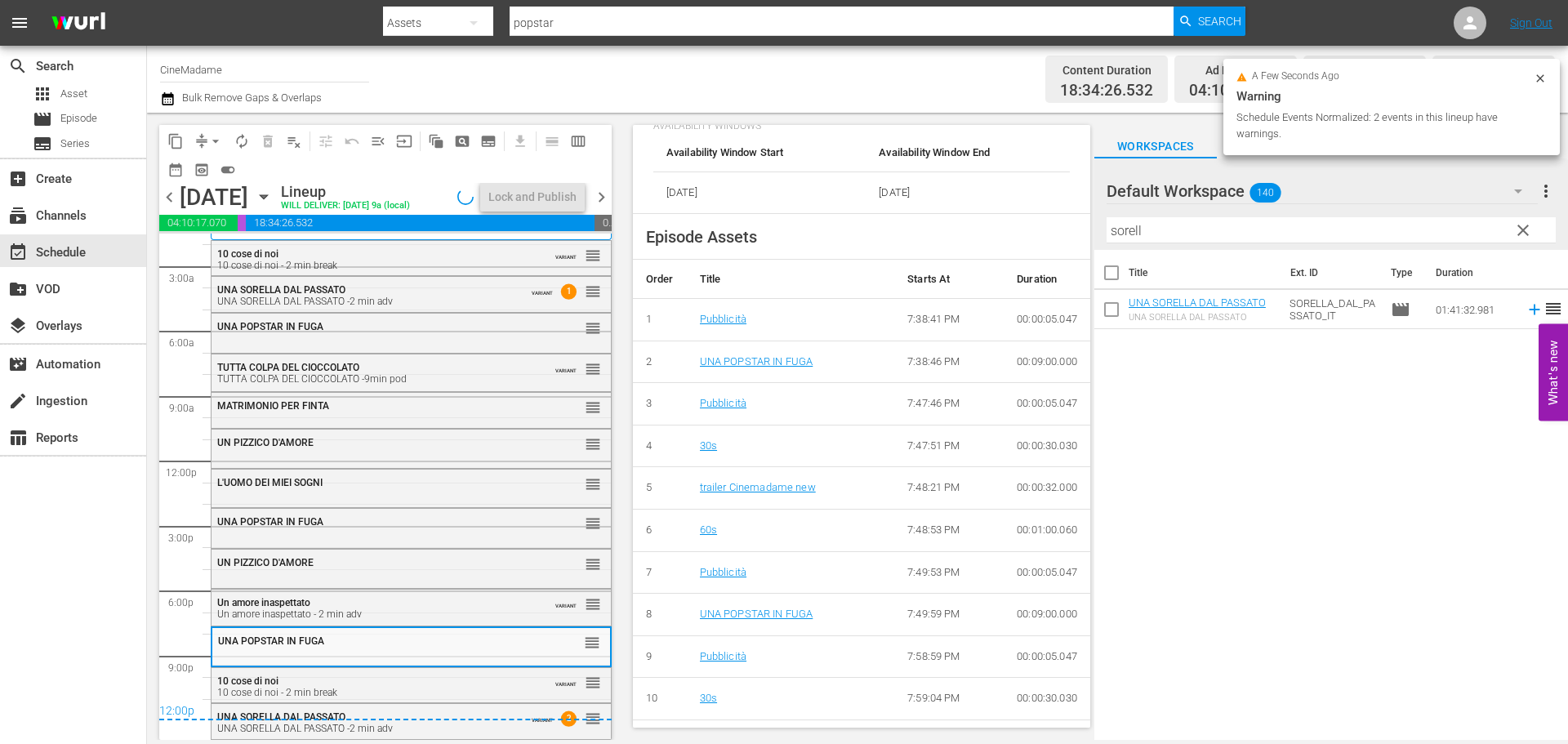
scroll to position [33, 0]
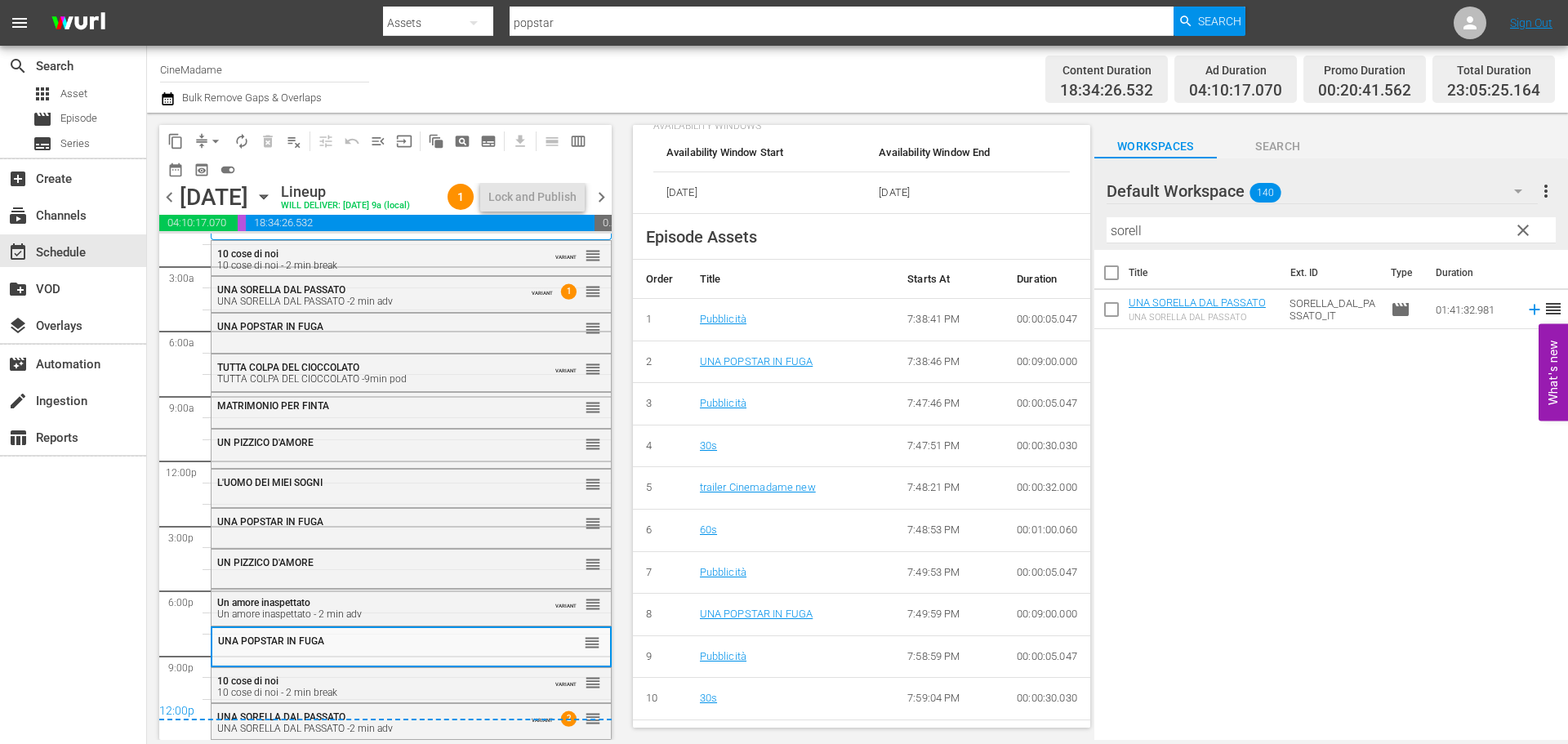
click at [604, 199] on span "chevron_right" at bounding box center [601, 197] width 21 height 20
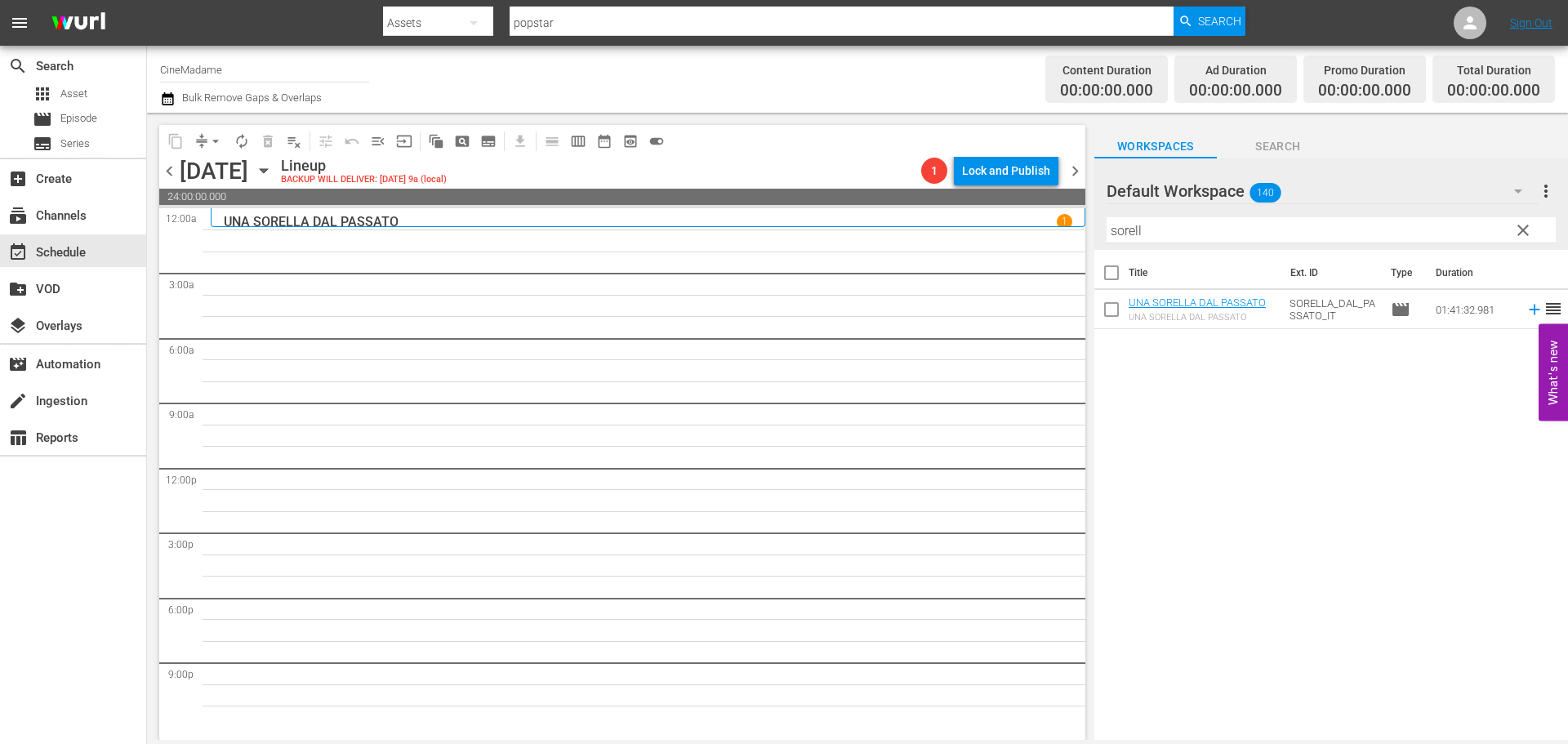
click at [170, 169] on span "chevron_left" at bounding box center [169, 170] width 21 height 20
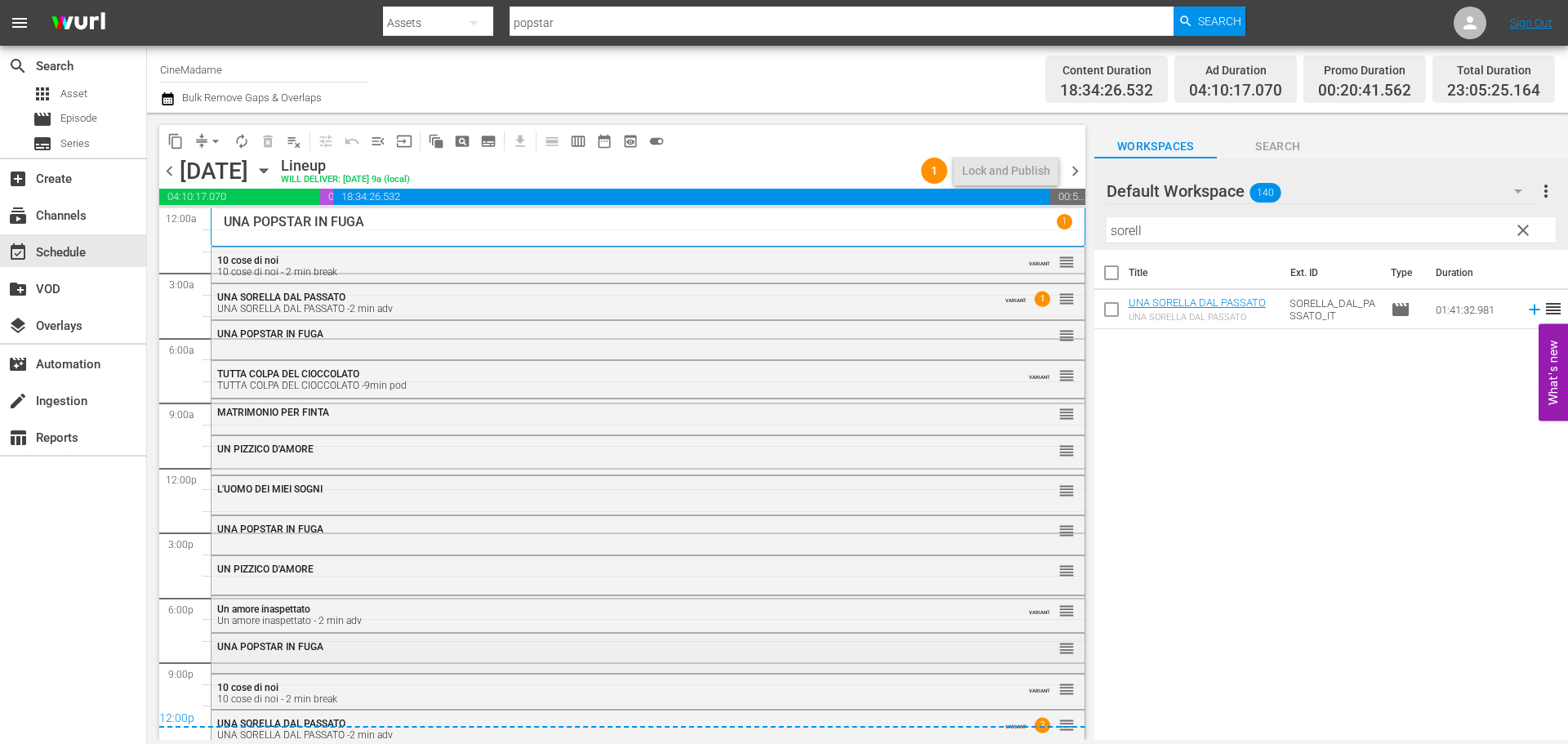
click at [365, 653] on div "UNA POPSTAR IN FUGA reorder" at bounding box center [647, 647] width 873 height 28
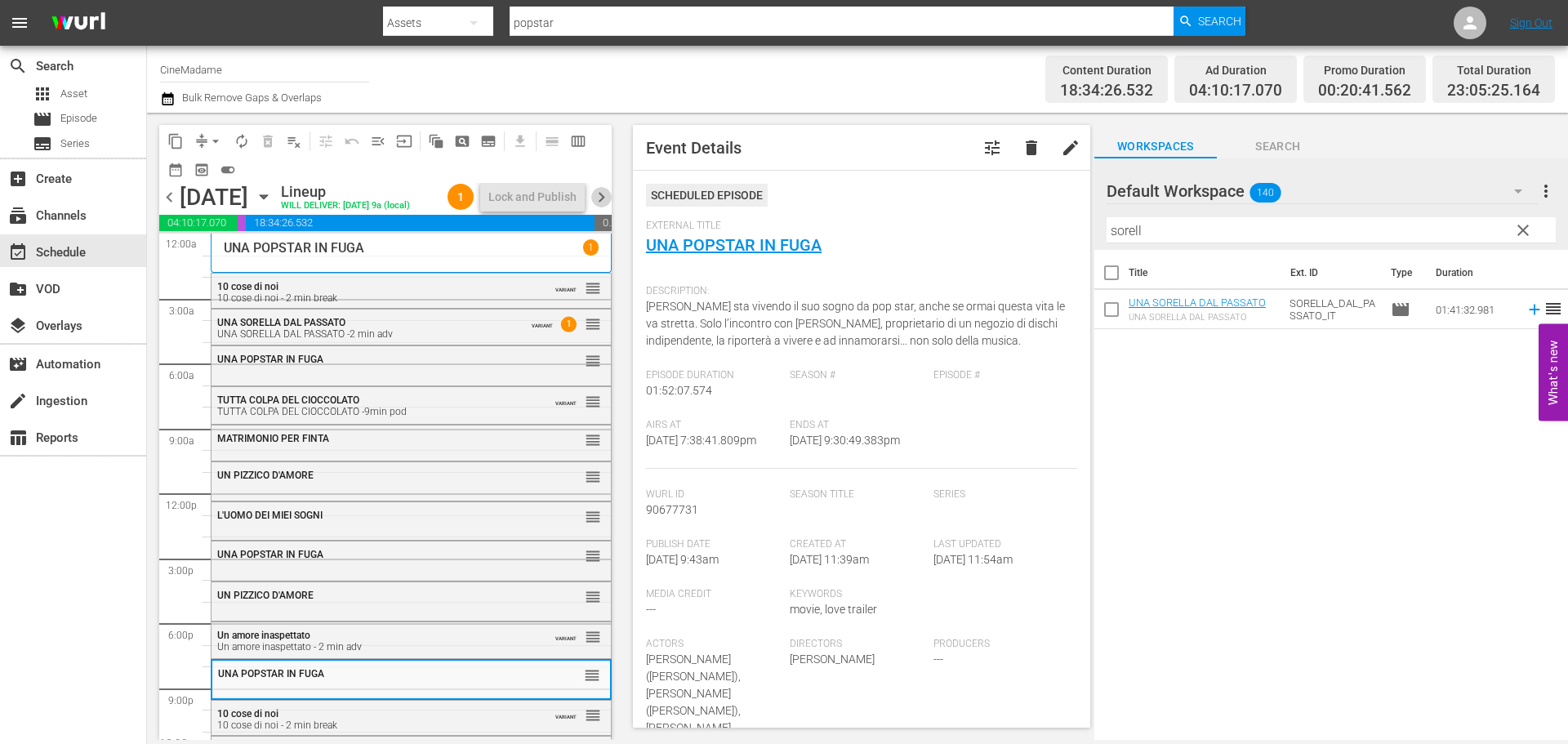
click at [606, 194] on span "chevron_right" at bounding box center [601, 197] width 21 height 20
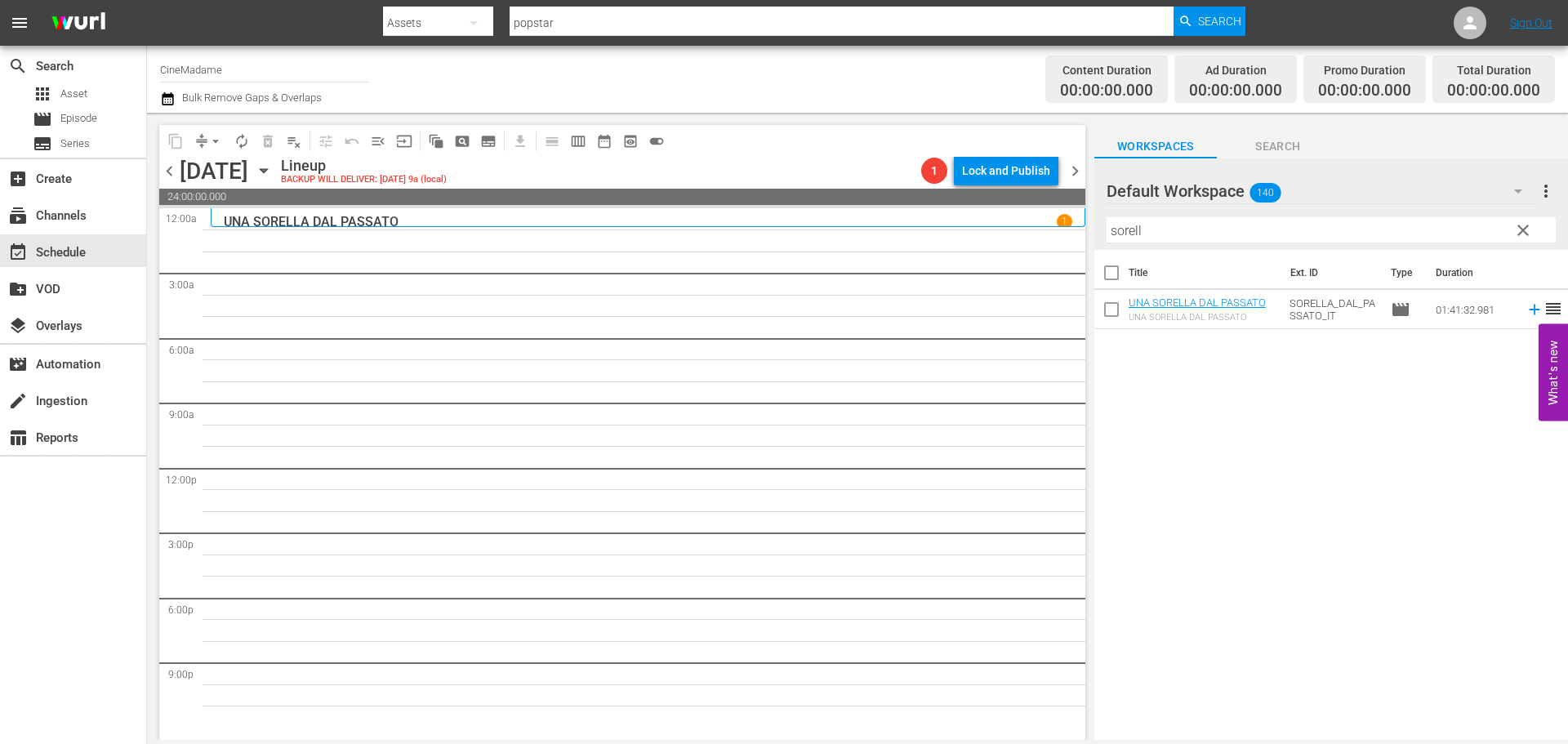
click at [1212, 231] on input "sorell" at bounding box center [1331, 230] width 449 height 26
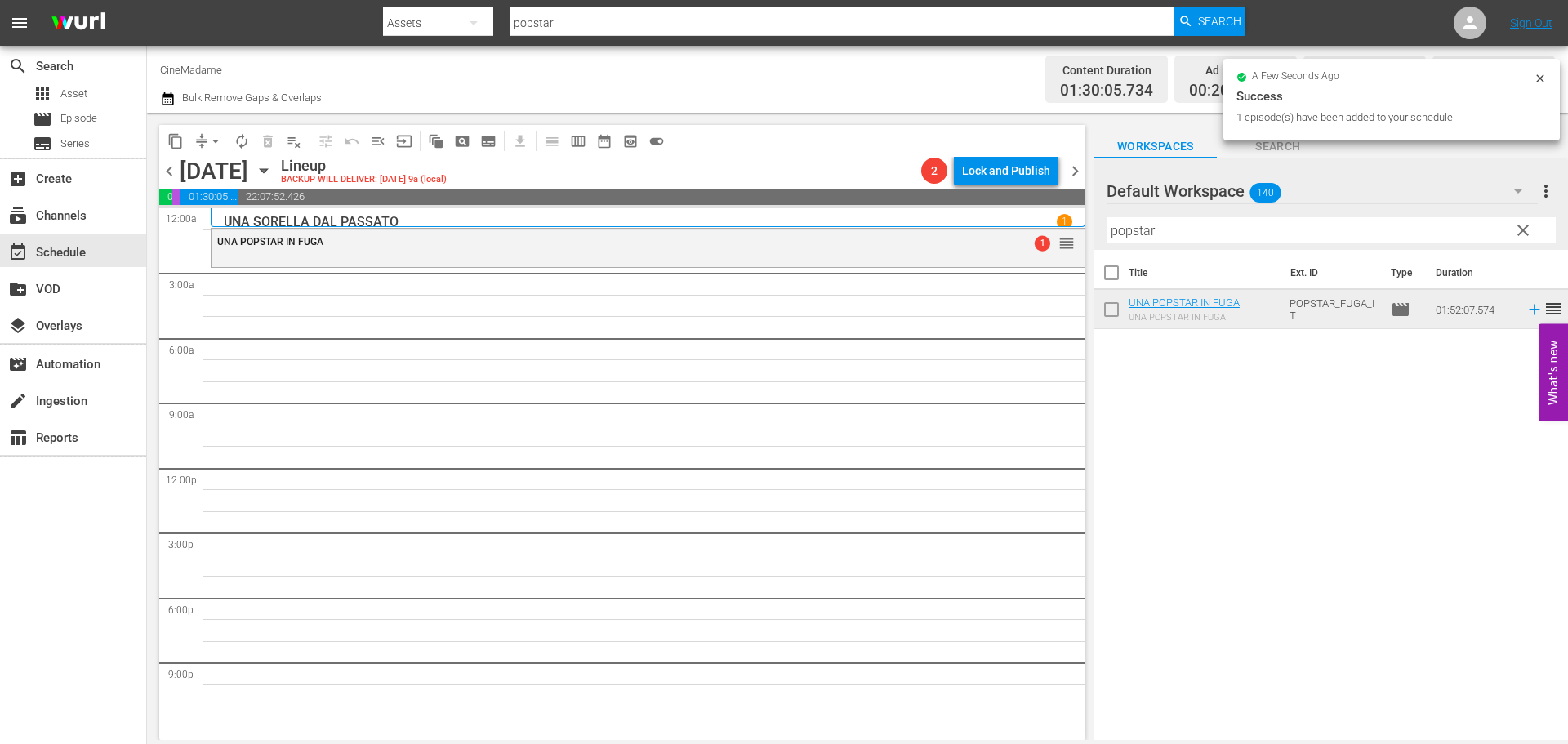
click at [1136, 226] on input "popstar" at bounding box center [1331, 230] width 449 height 26
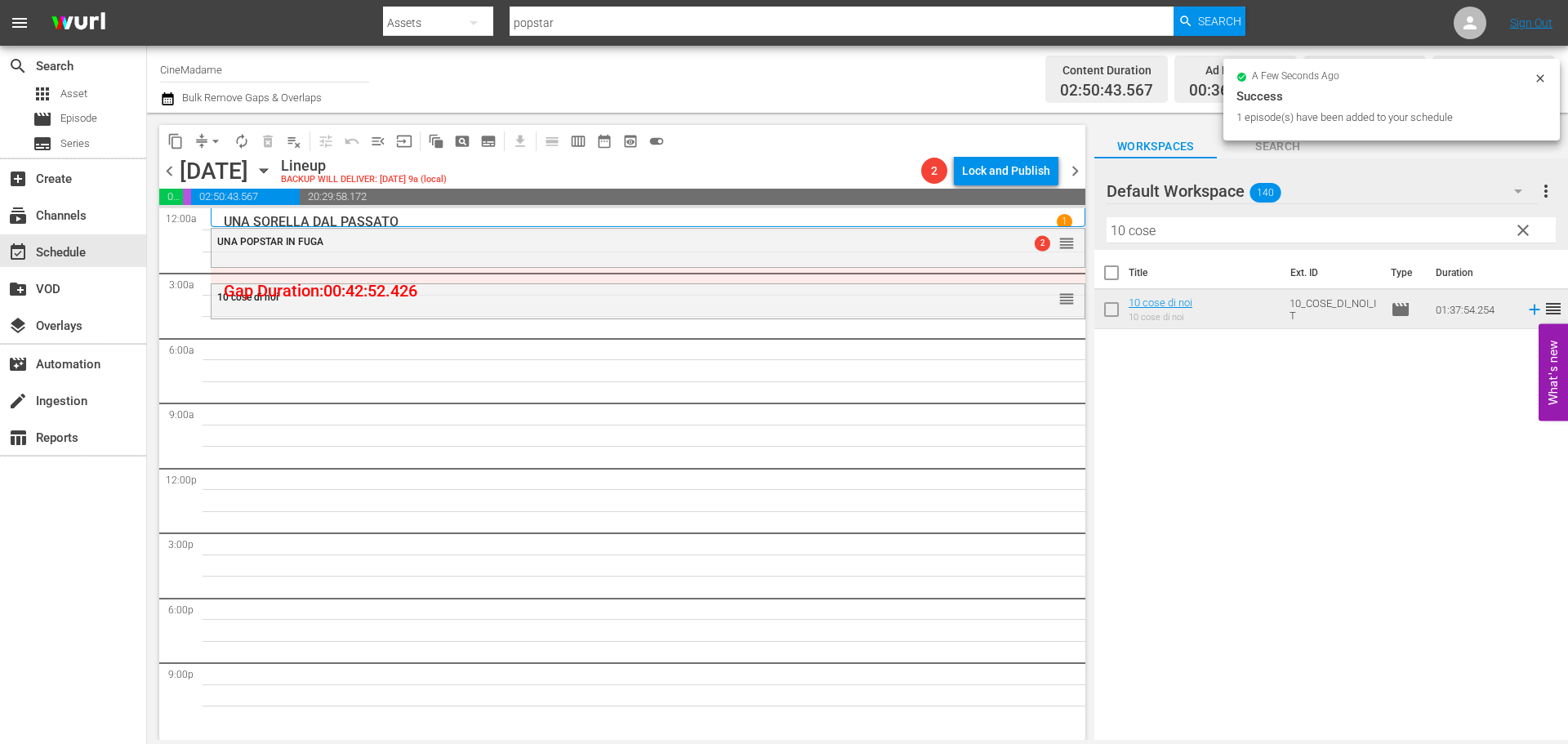
click at [1178, 230] on input "10 cose" at bounding box center [1331, 230] width 449 height 26
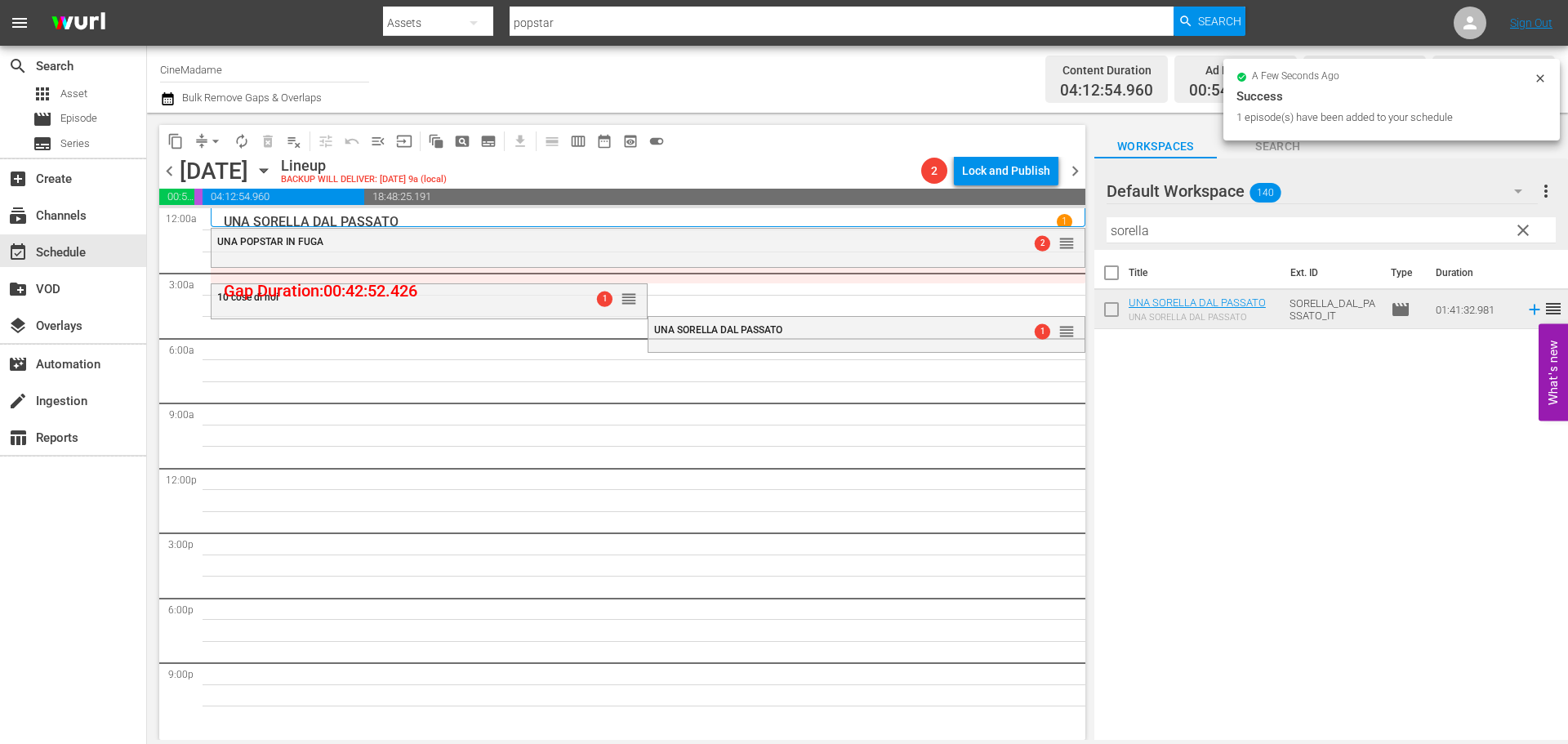
click at [1184, 212] on div at bounding box center [1165, 192] width 118 height 41
click at [1174, 229] on input "sorella" at bounding box center [1331, 230] width 449 height 26
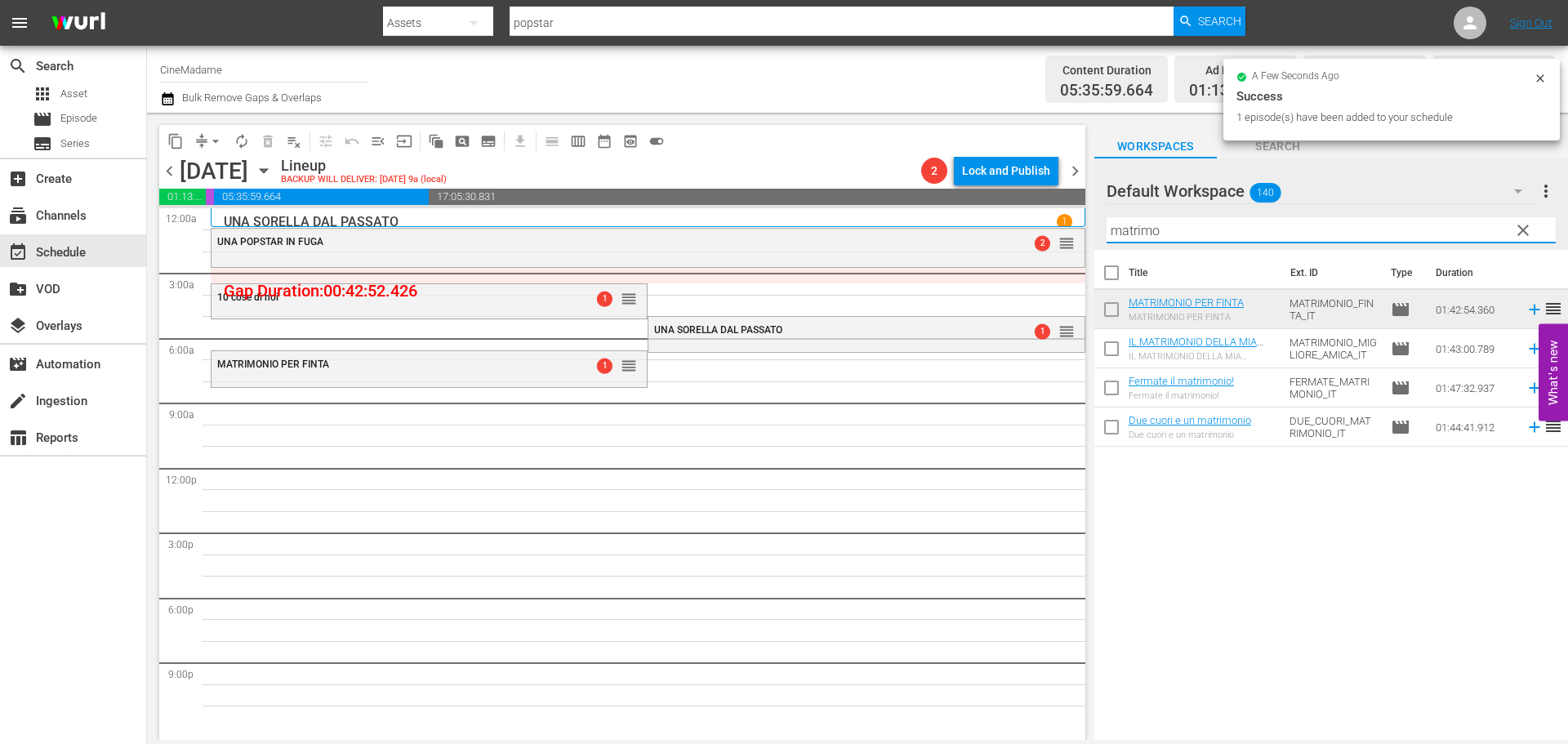
click at [1159, 229] on input "matrimo" at bounding box center [1331, 230] width 449 height 26
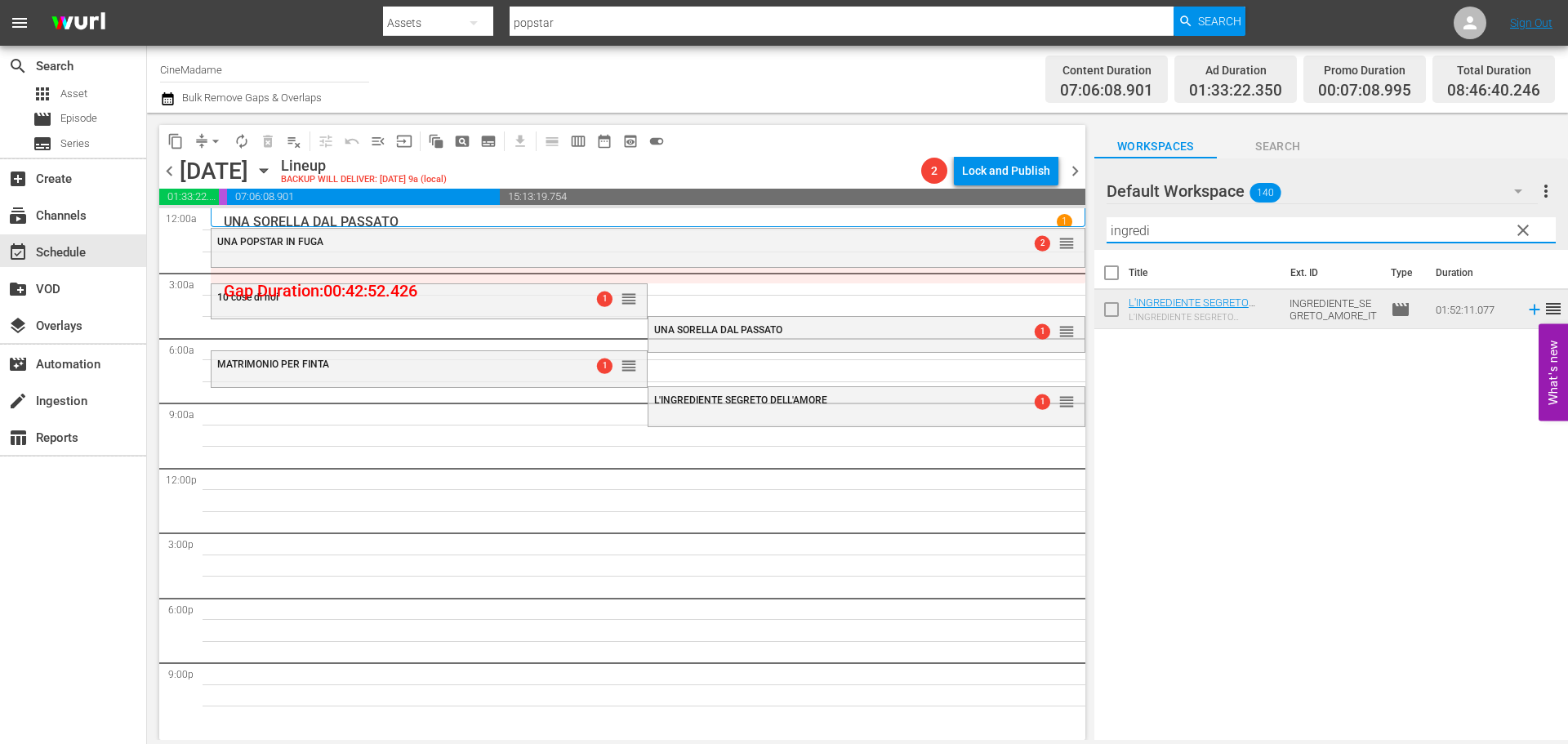
click at [1154, 233] on input "ingredi" at bounding box center [1331, 230] width 449 height 26
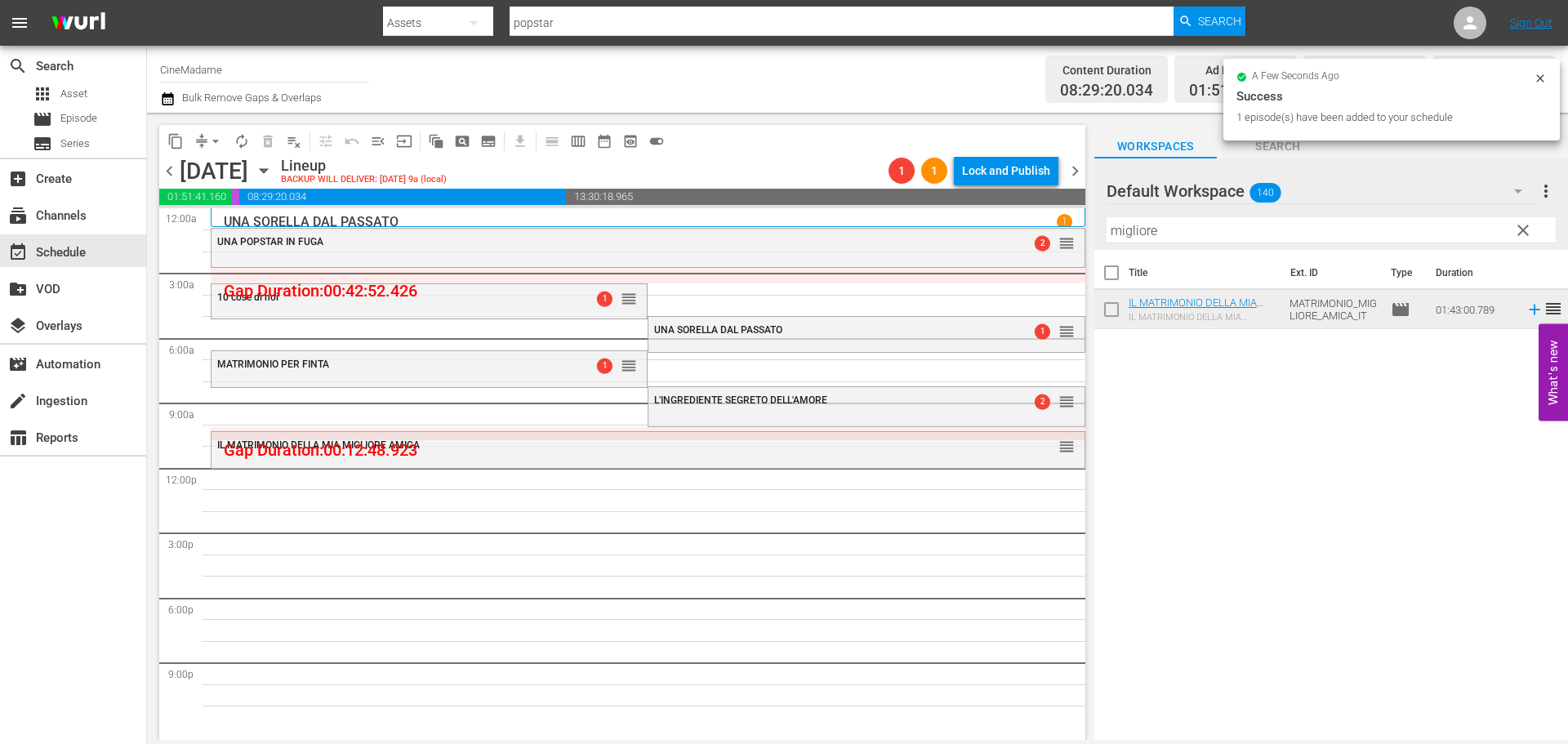
click at [1138, 239] on input "migliore" at bounding box center [1331, 230] width 449 height 26
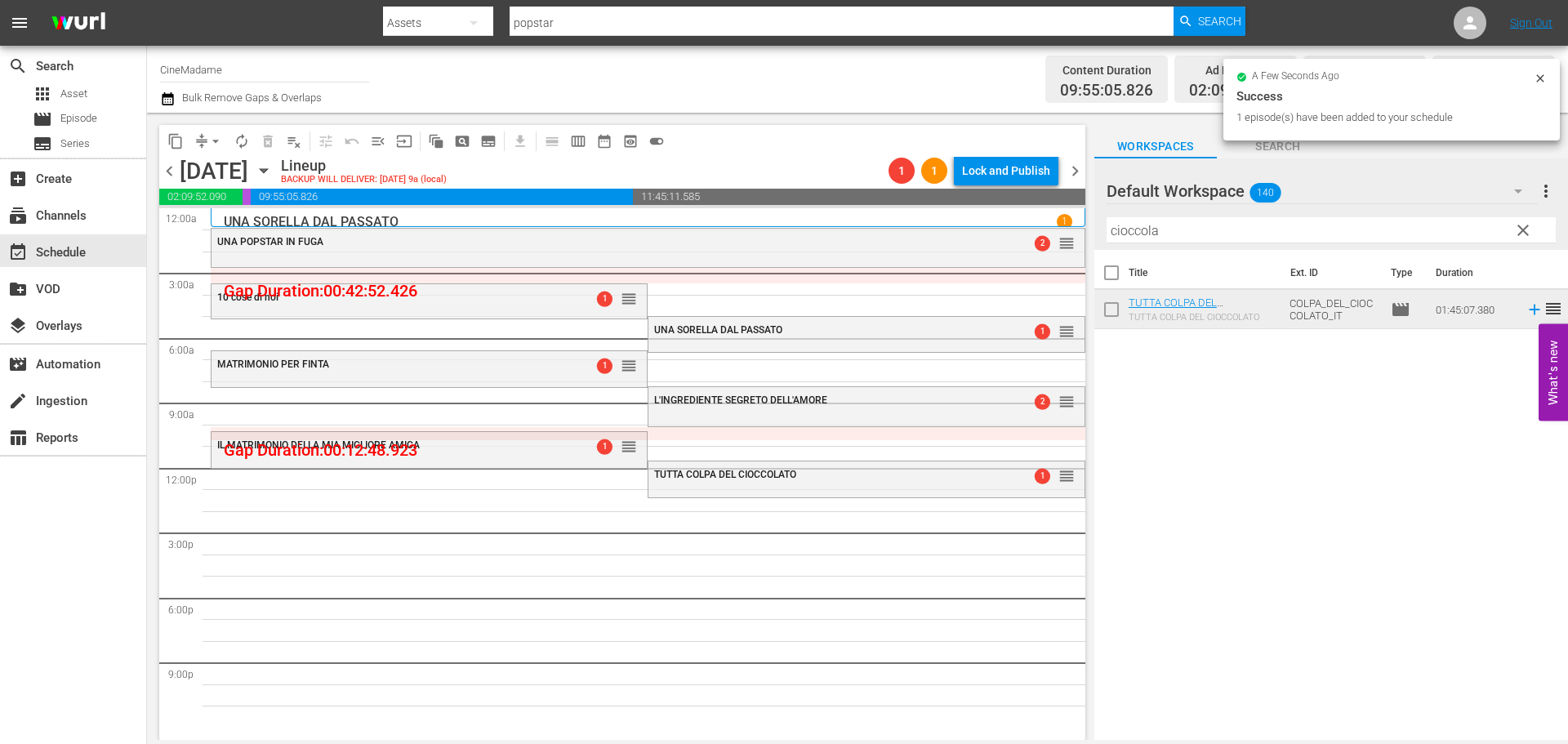
click at [1138, 223] on input "cioccola" at bounding box center [1331, 230] width 449 height 26
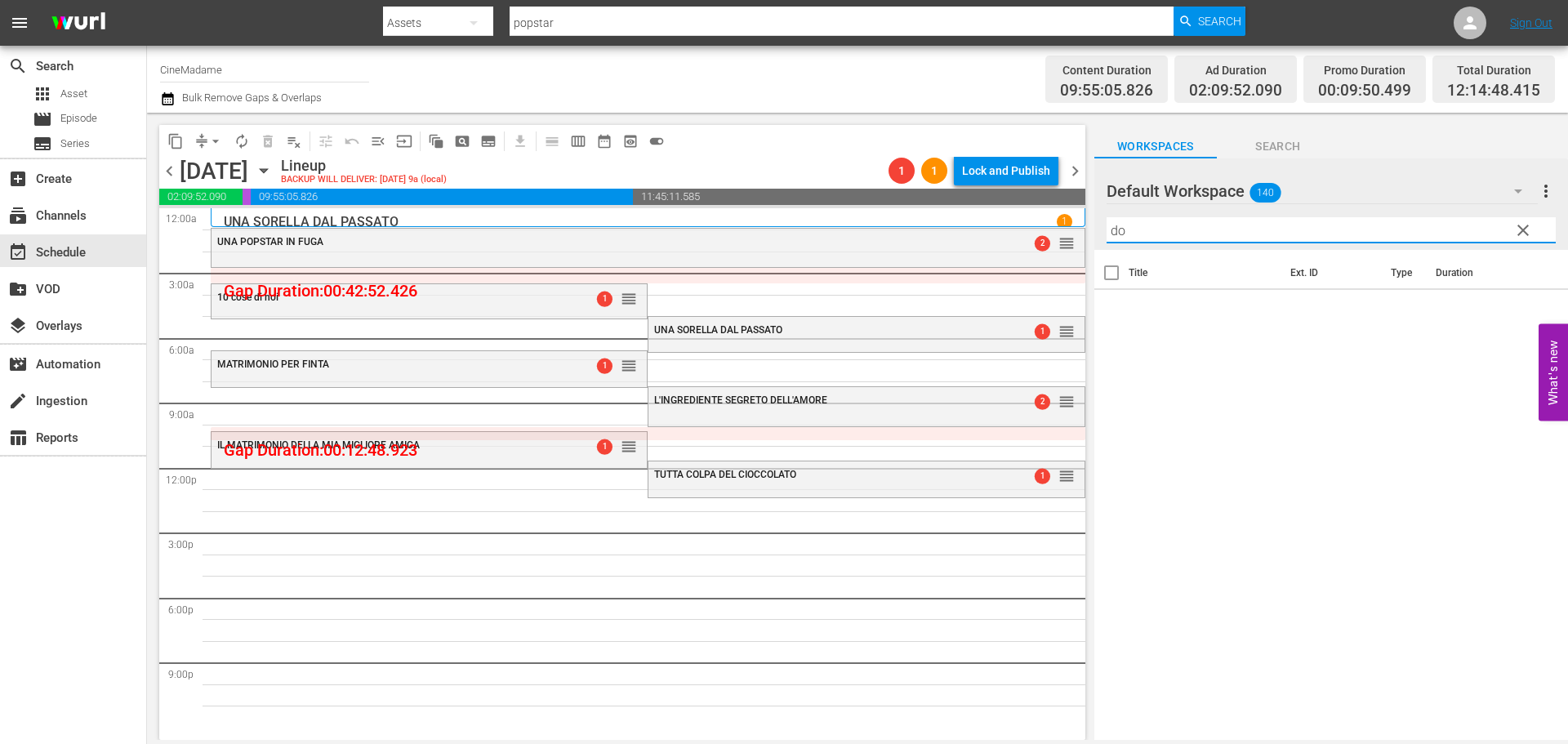
type input "d"
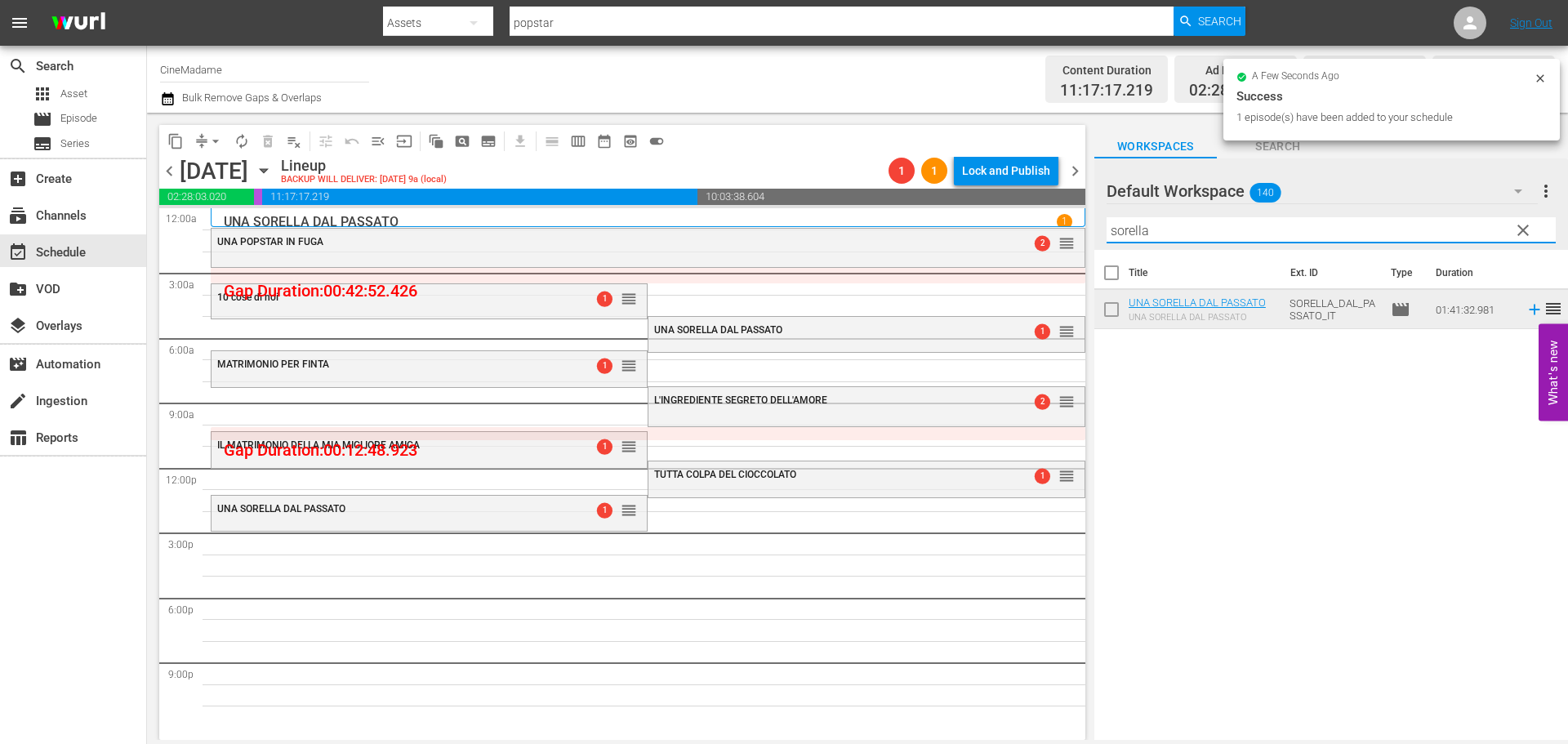
click at [1119, 230] on input "sorella" at bounding box center [1331, 230] width 449 height 26
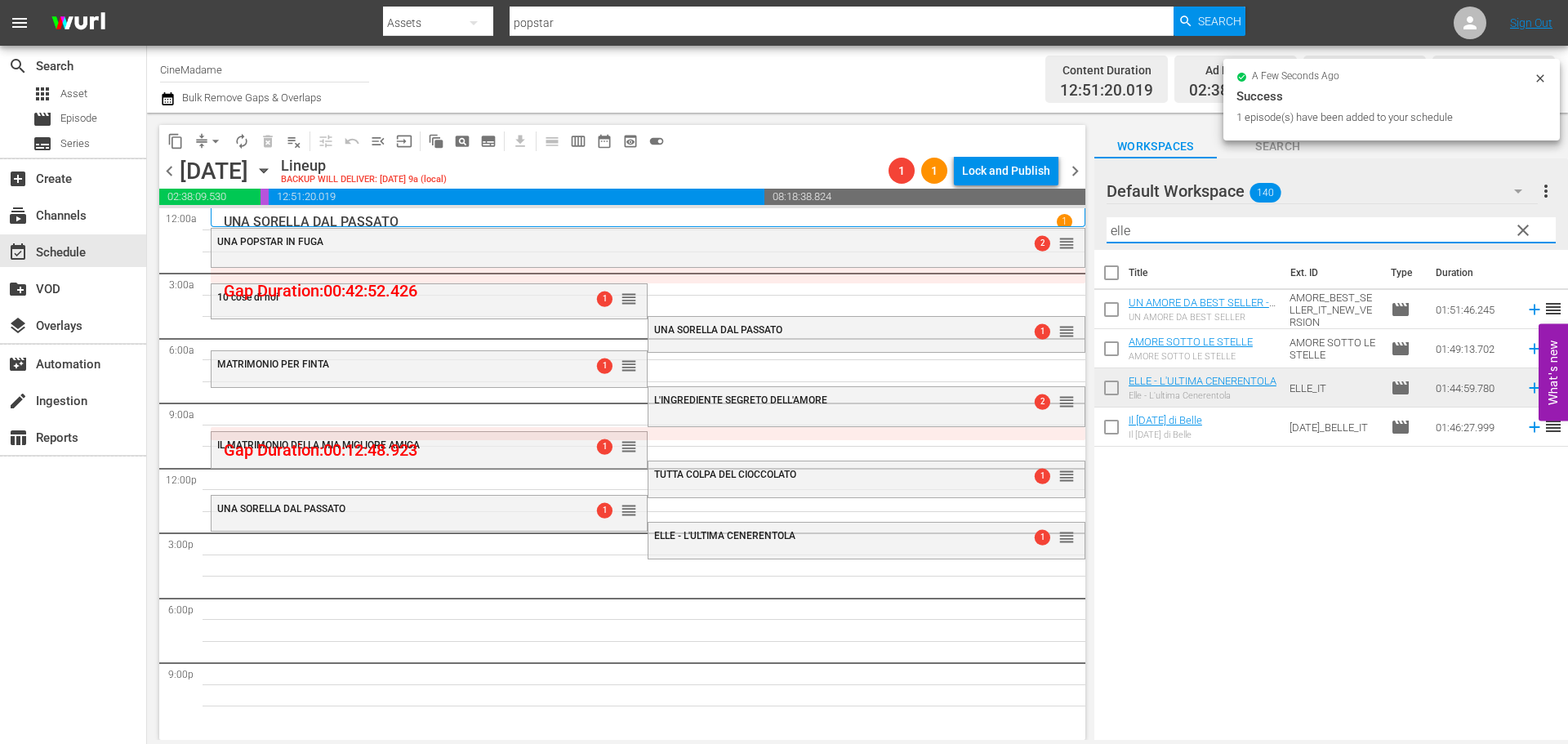
click at [1139, 231] on input "elle" at bounding box center [1331, 230] width 449 height 26
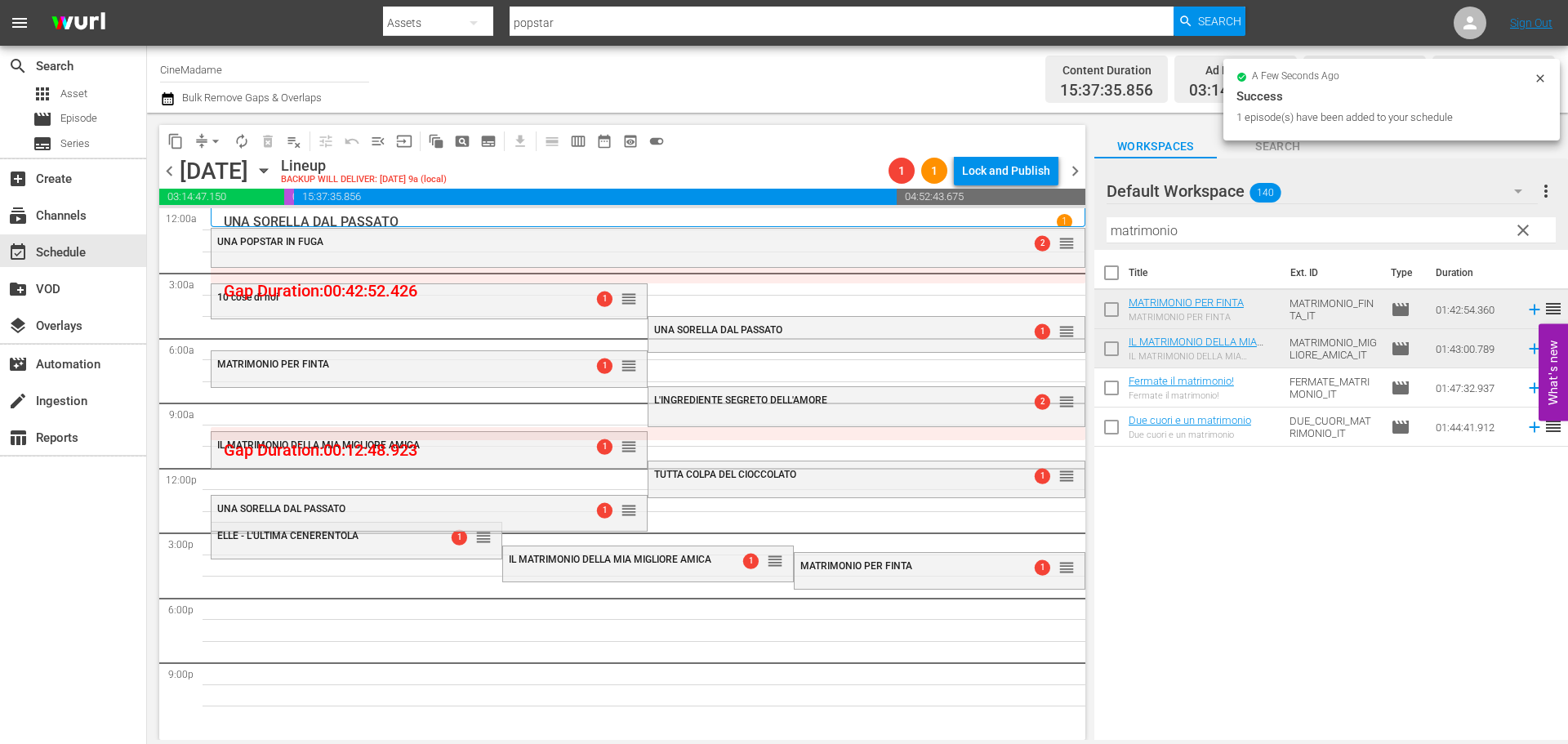
click at [1143, 233] on input "matrimonio" at bounding box center [1331, 230] width 449 height 26
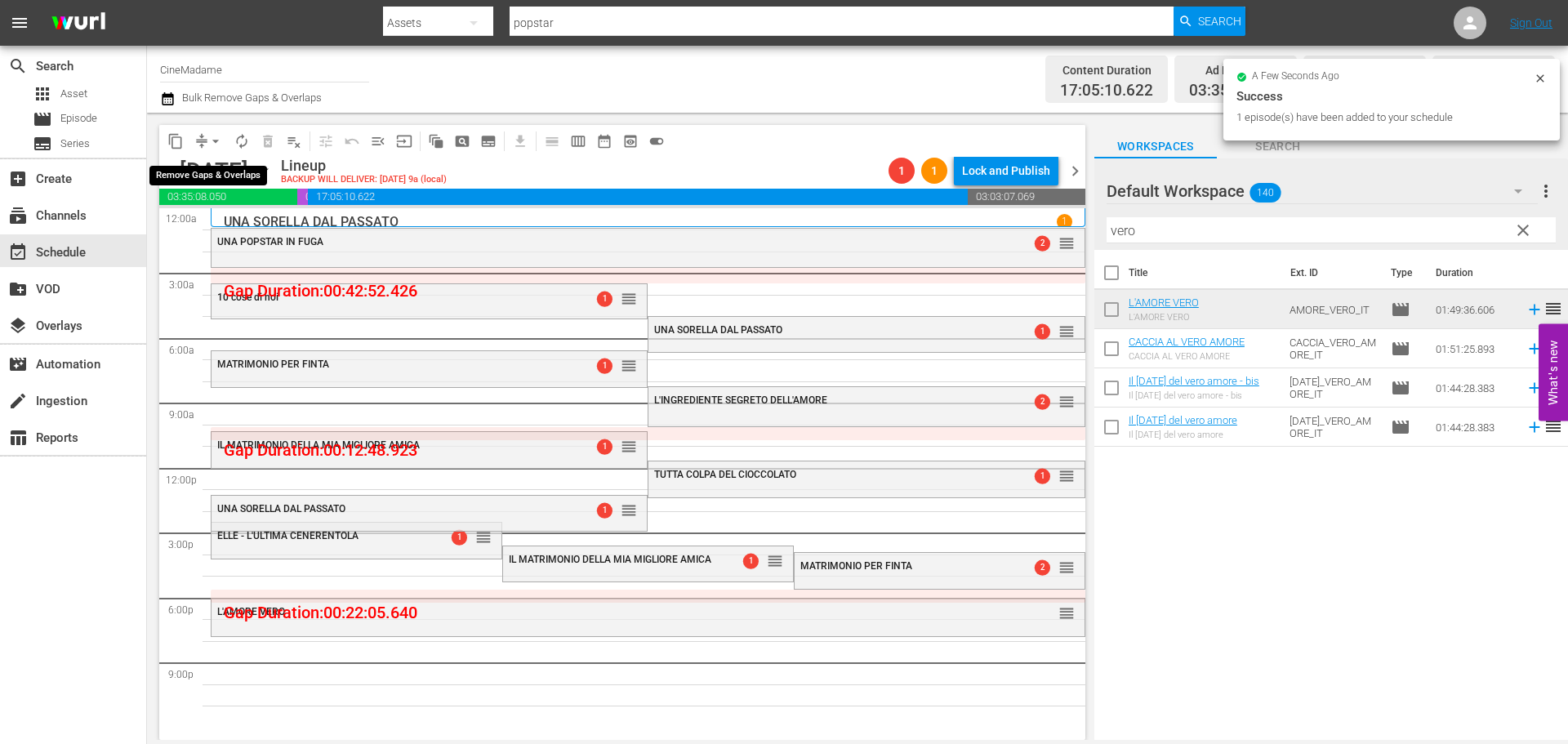
click at [213, 146] on span "arrow_drop_down" at bounding box center [216, 141] width 16 height 16
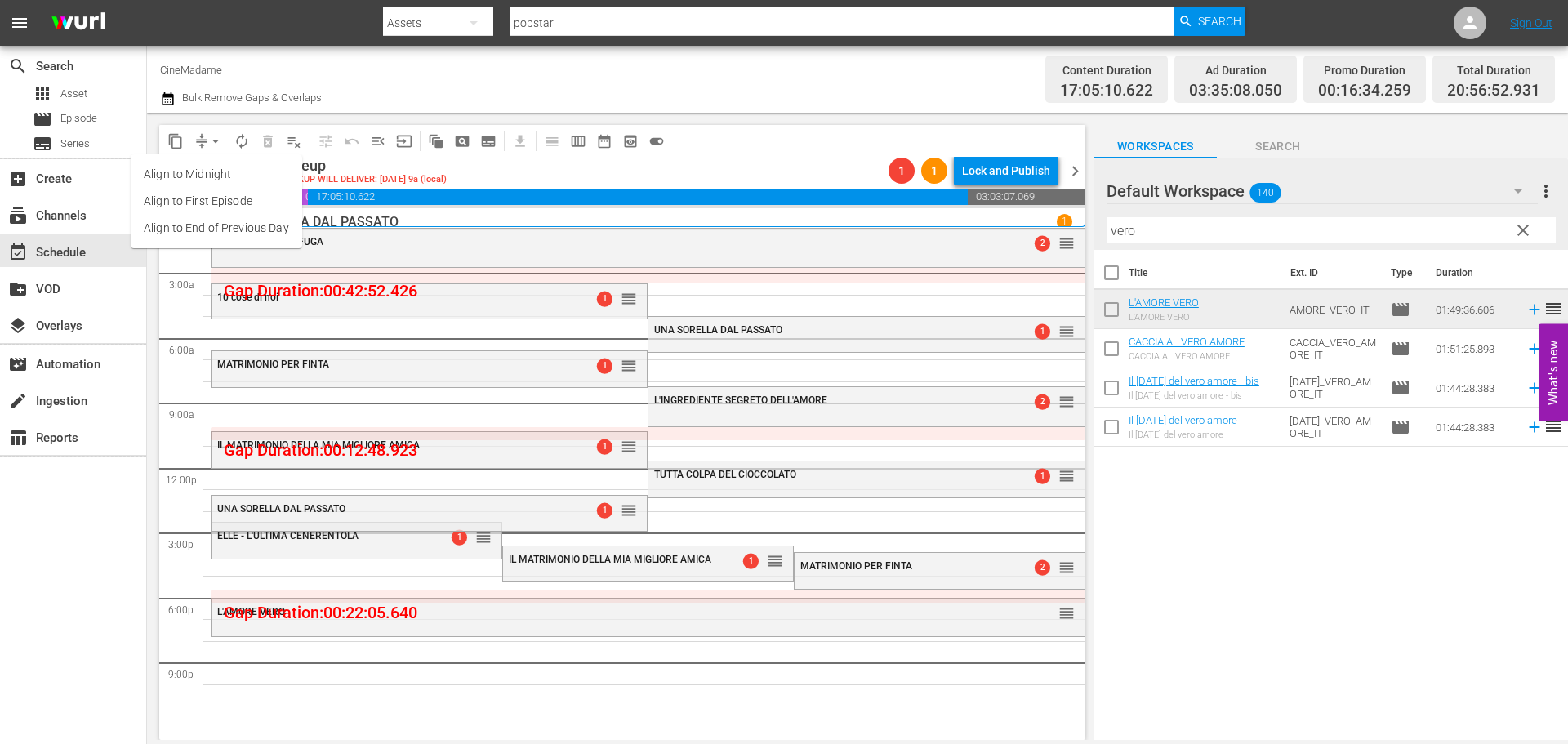
click at [269, 223] on li "Align to End of Previous Day" at bounding box center [217, 228] width 171 height 27
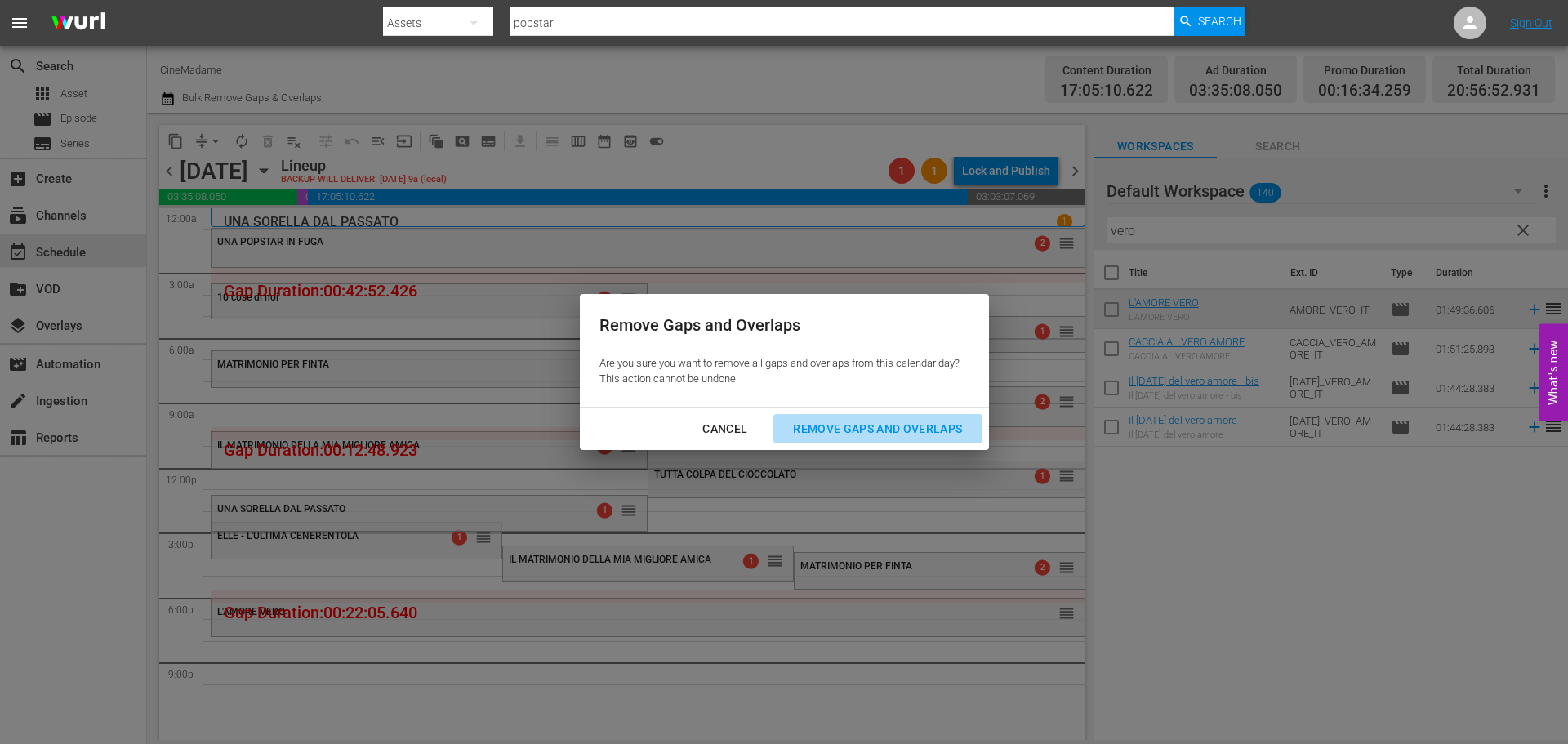
click at [907, 427] on div "Remove Gaps and Overlaps" at bounding box center [877, 429] width 195 height 20
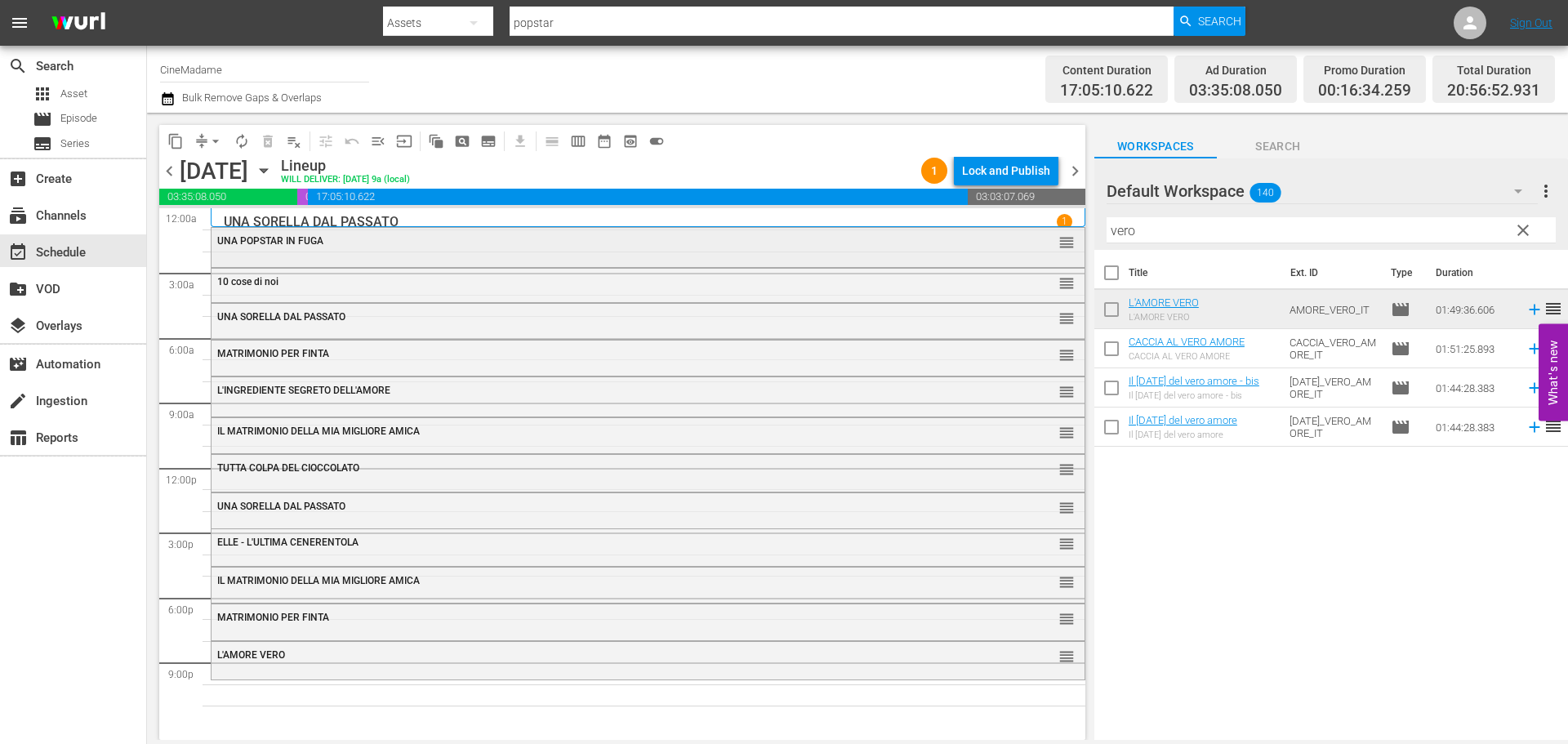
click at [454, 247] on div "UNA POPSTAR IN FUGA" at bounding box center [603, 241] width 773 height 12
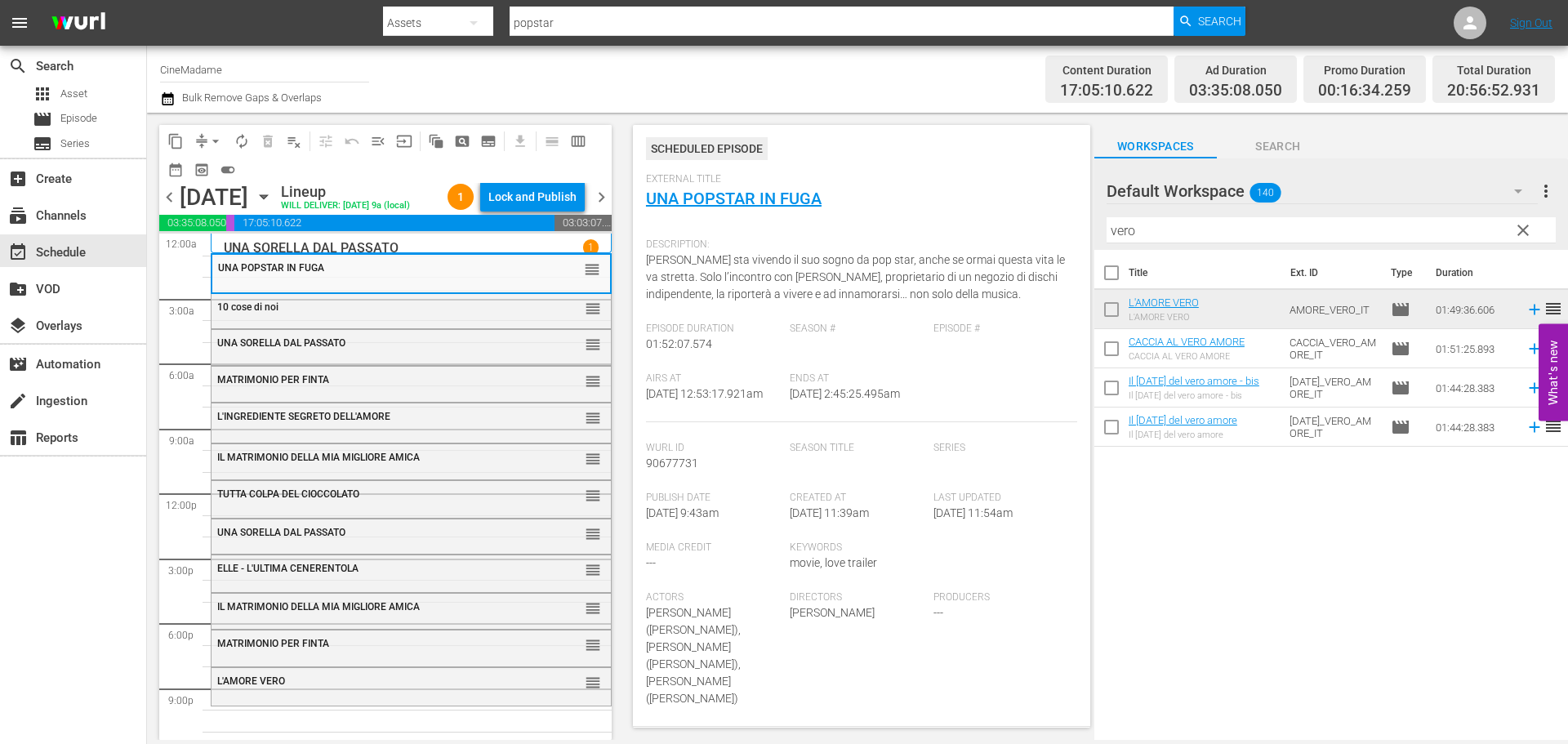
scroll to position [408, 0]
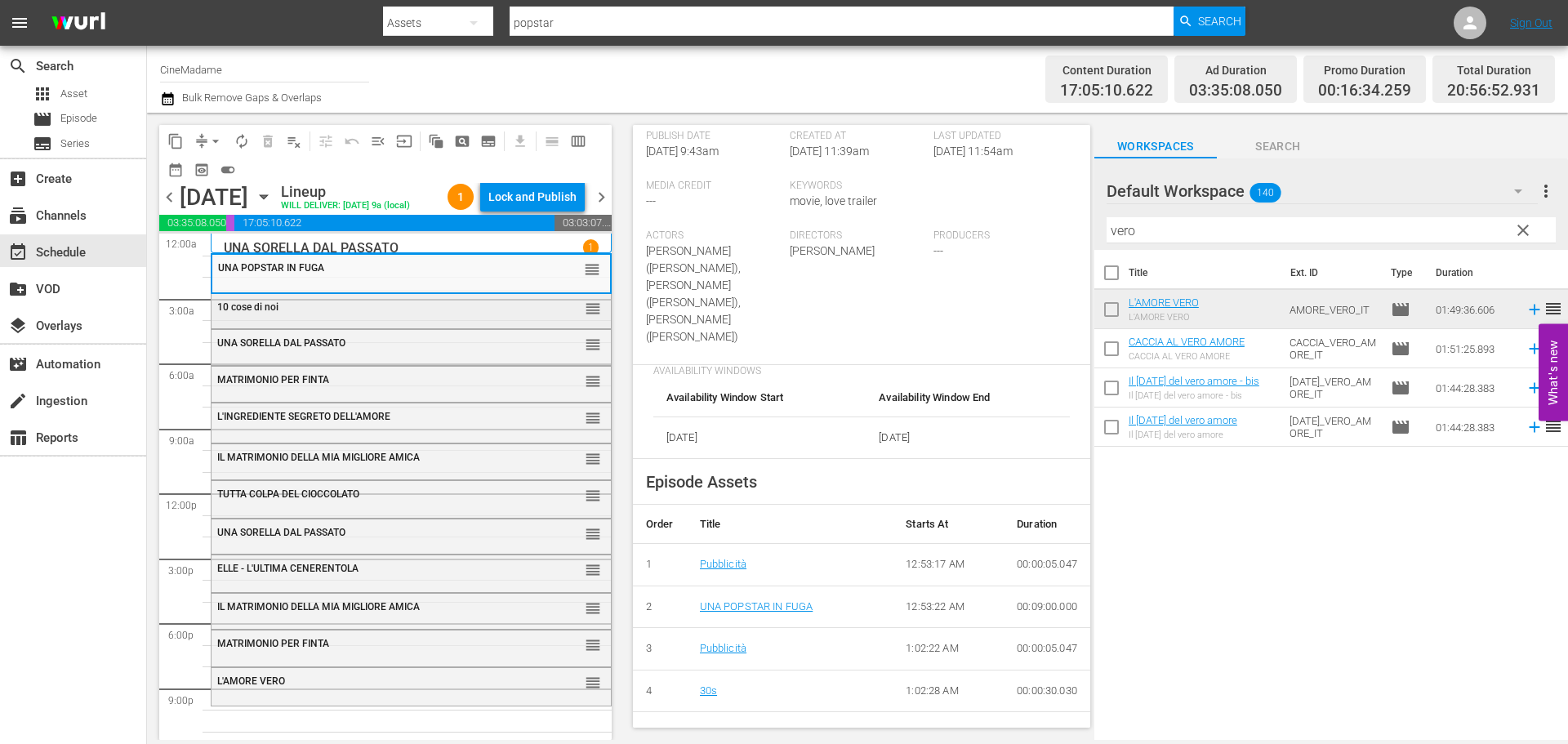
click at [464, 314] on div "10 cose di noi reorder" at bounding box center [411, 307] width 399 height 28
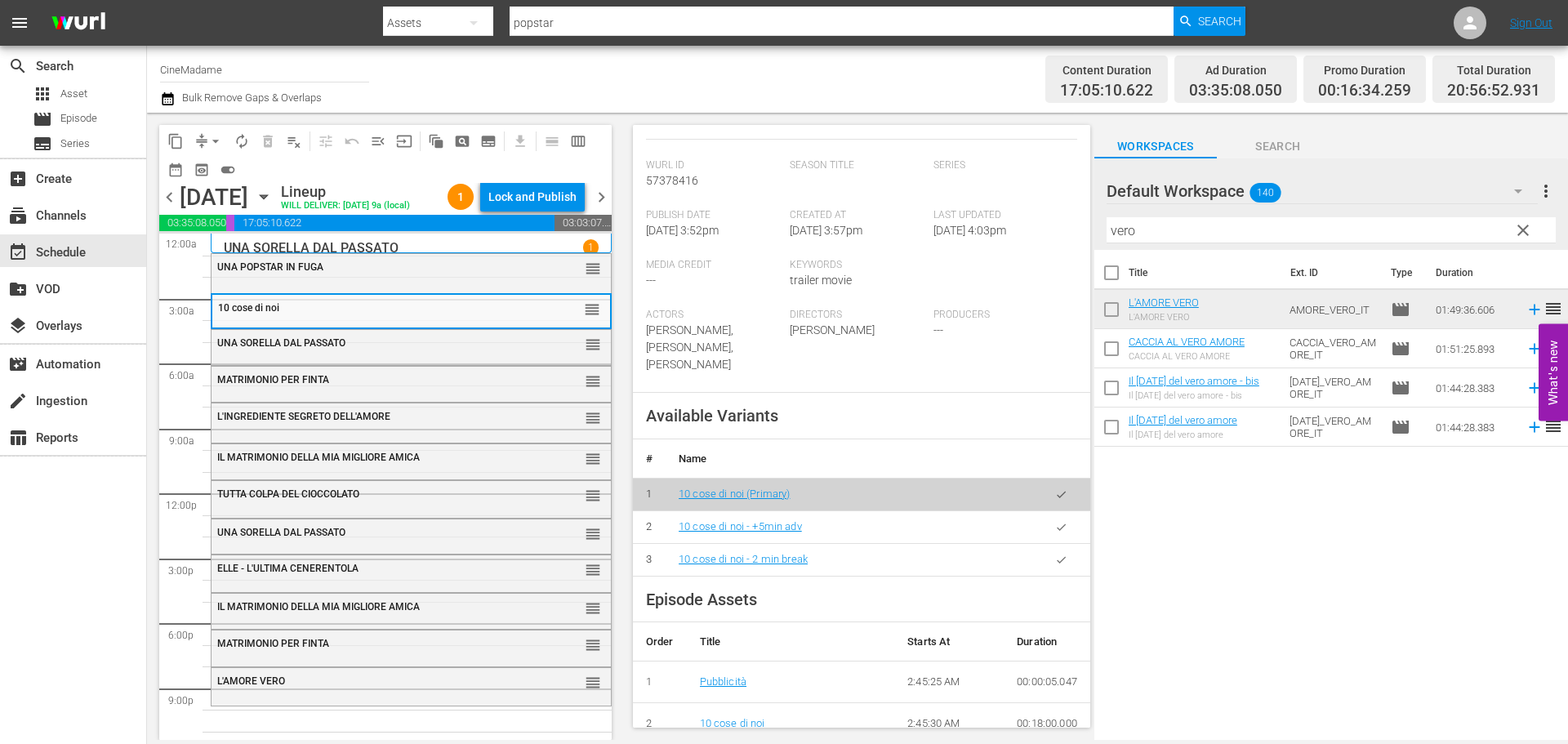
scroll to position [326, 0]
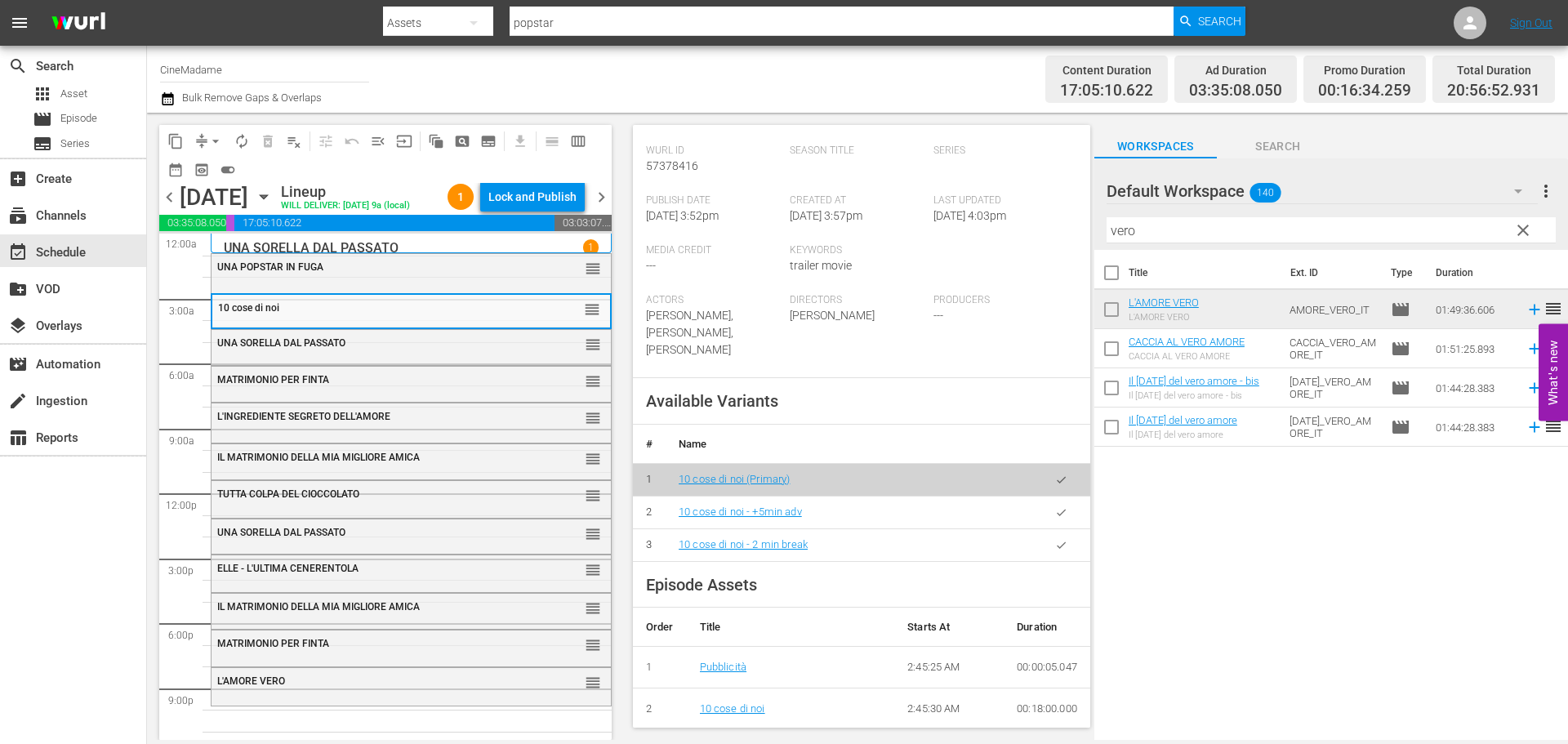
click at [1046, 536] on button "button" at bounding box center [1062, 545] width 32 height 32
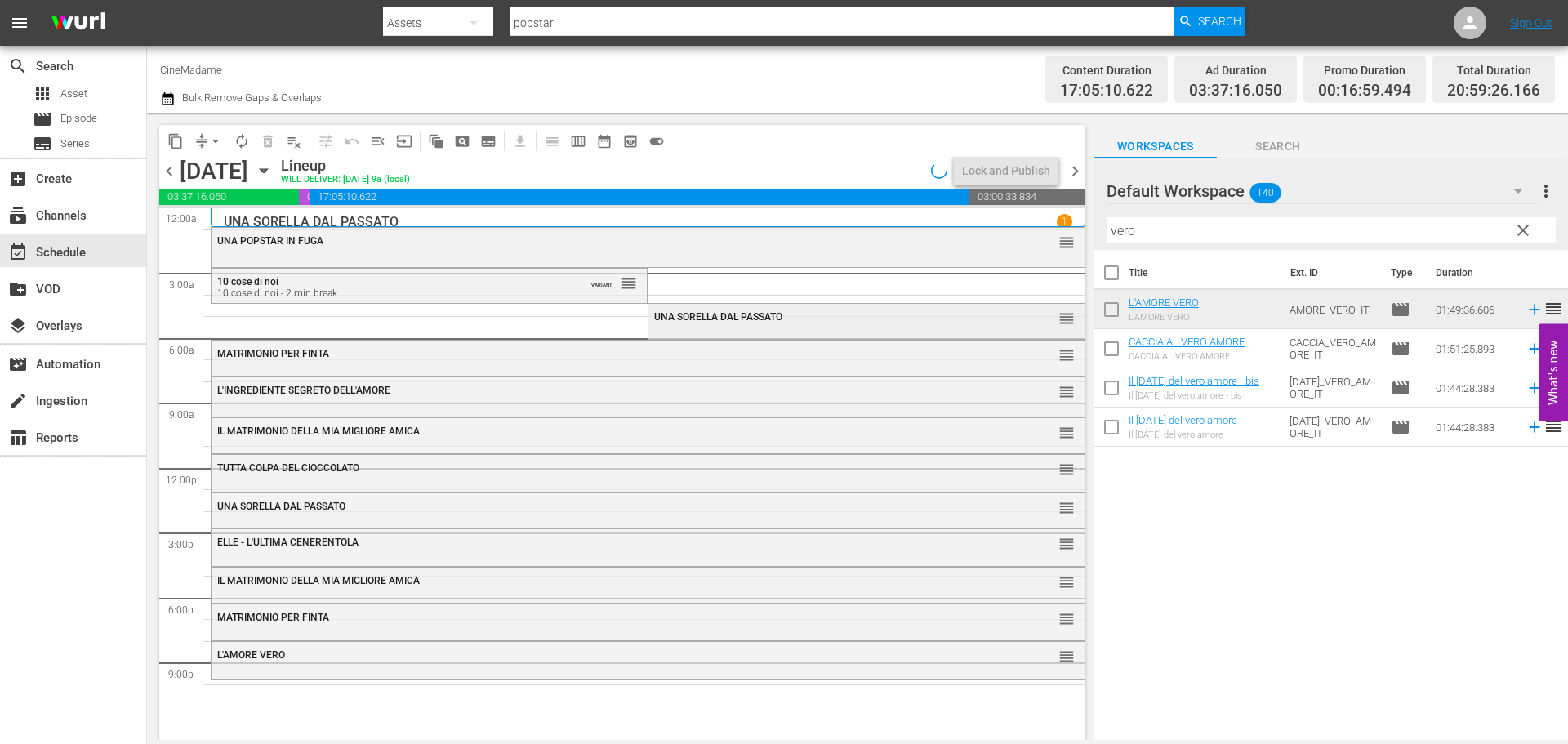
click at [775, 316] on span "UNA SORELLA DAL PASSATO" at bounding box center [718, 316] width 128 height 12
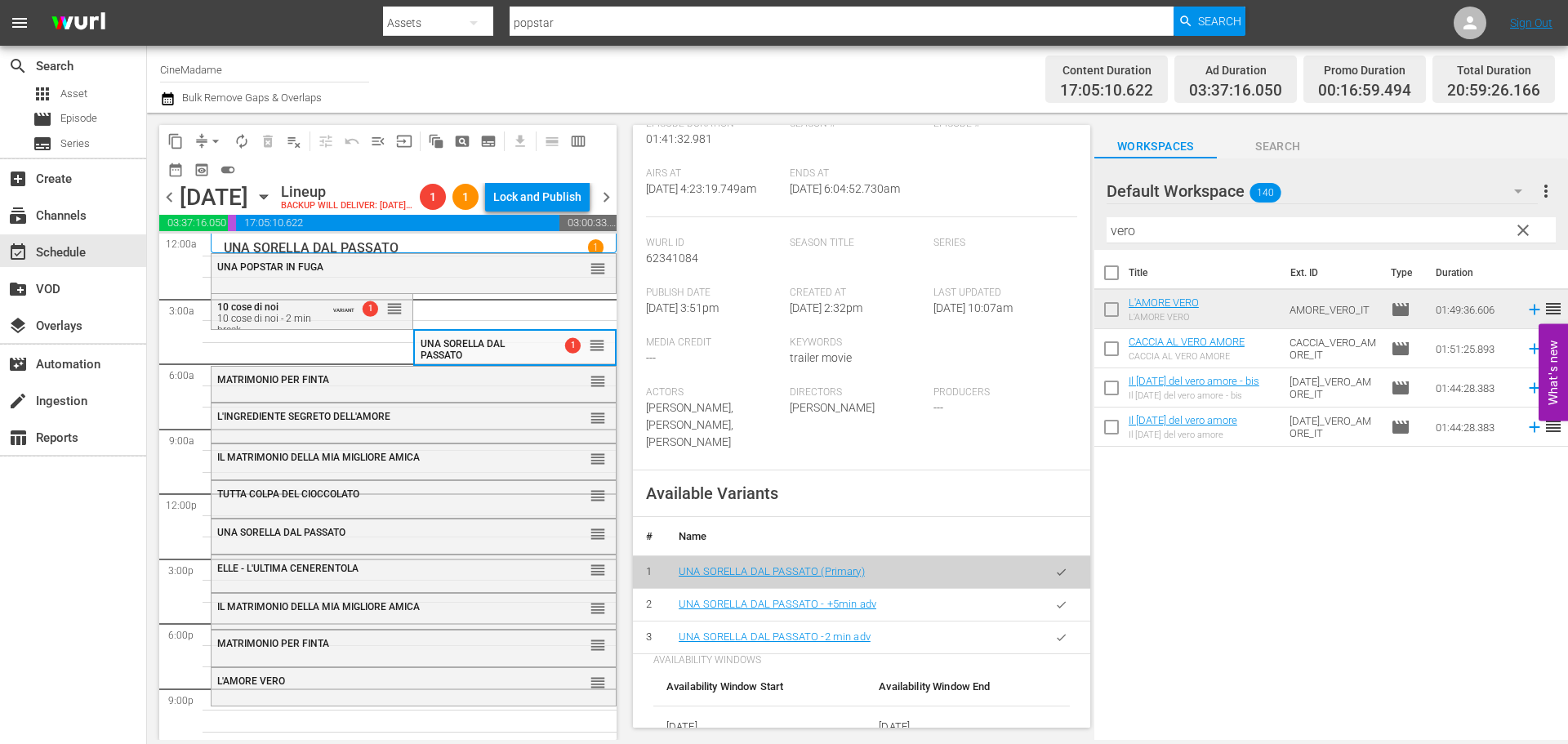
scroll to position [408, 0]
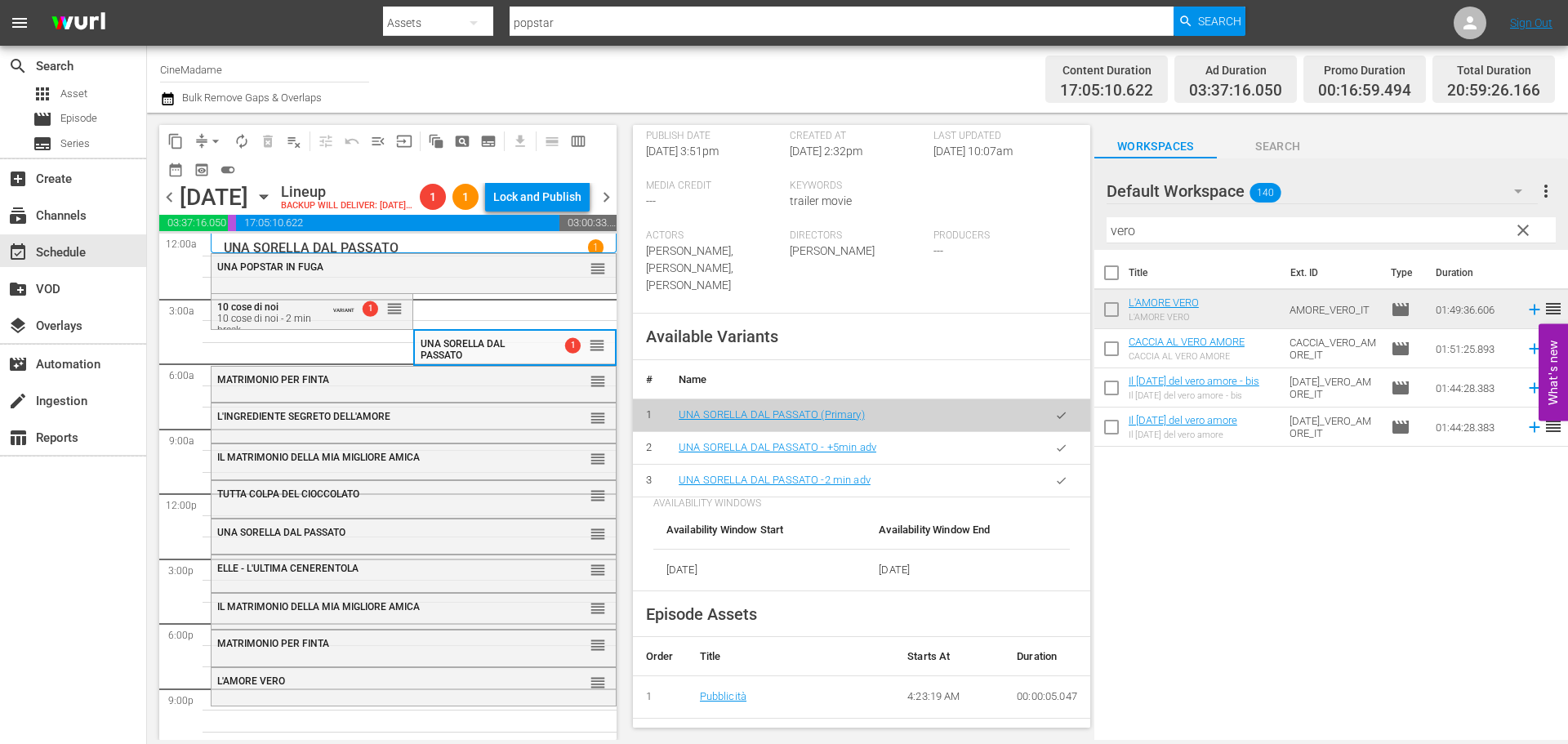
click at [1055, 474] on icon "button" at bounding box center [1062, 480] width 12 height 12
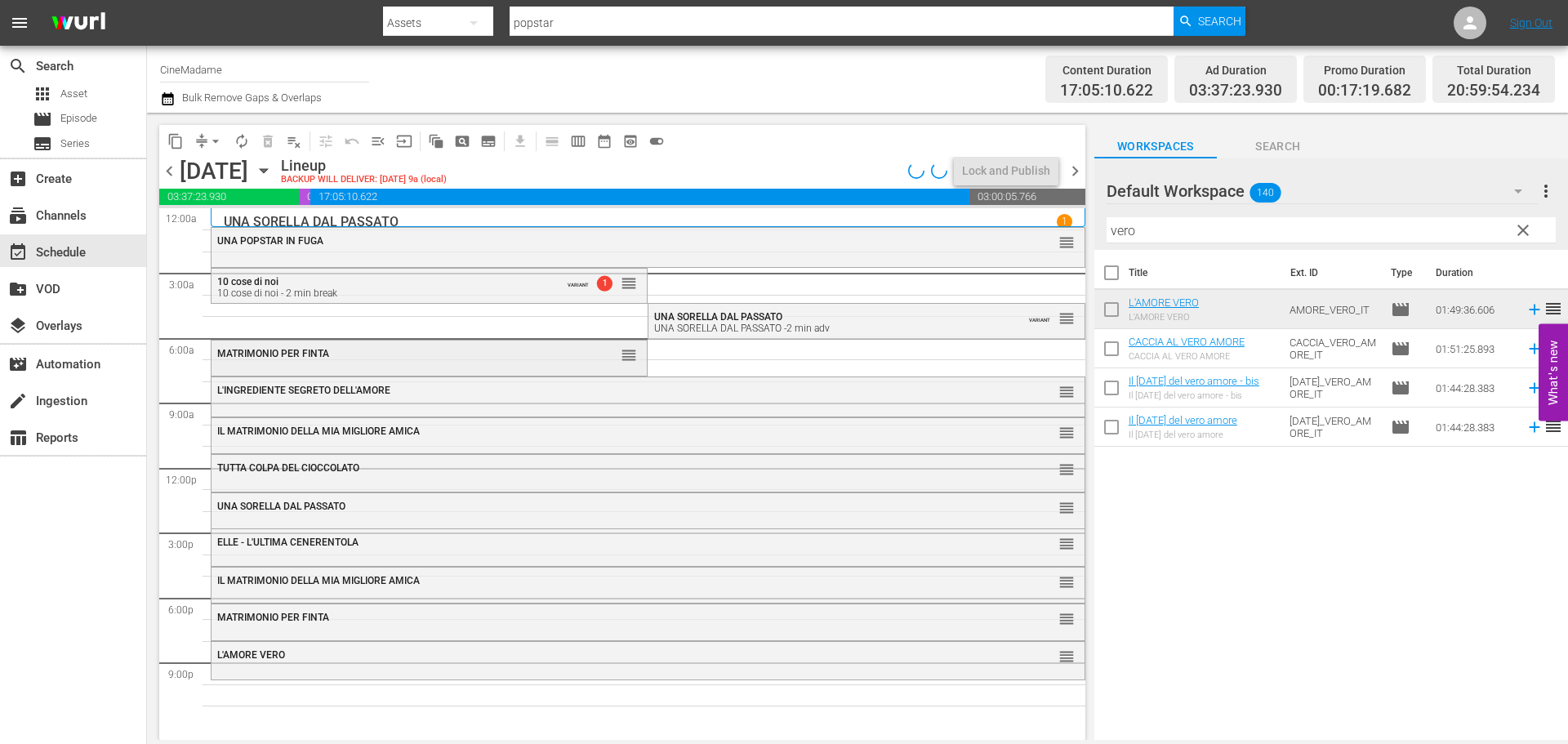
click at [583, 356] on div "reorder" at bounding box center [601, 354] width 73 height 16
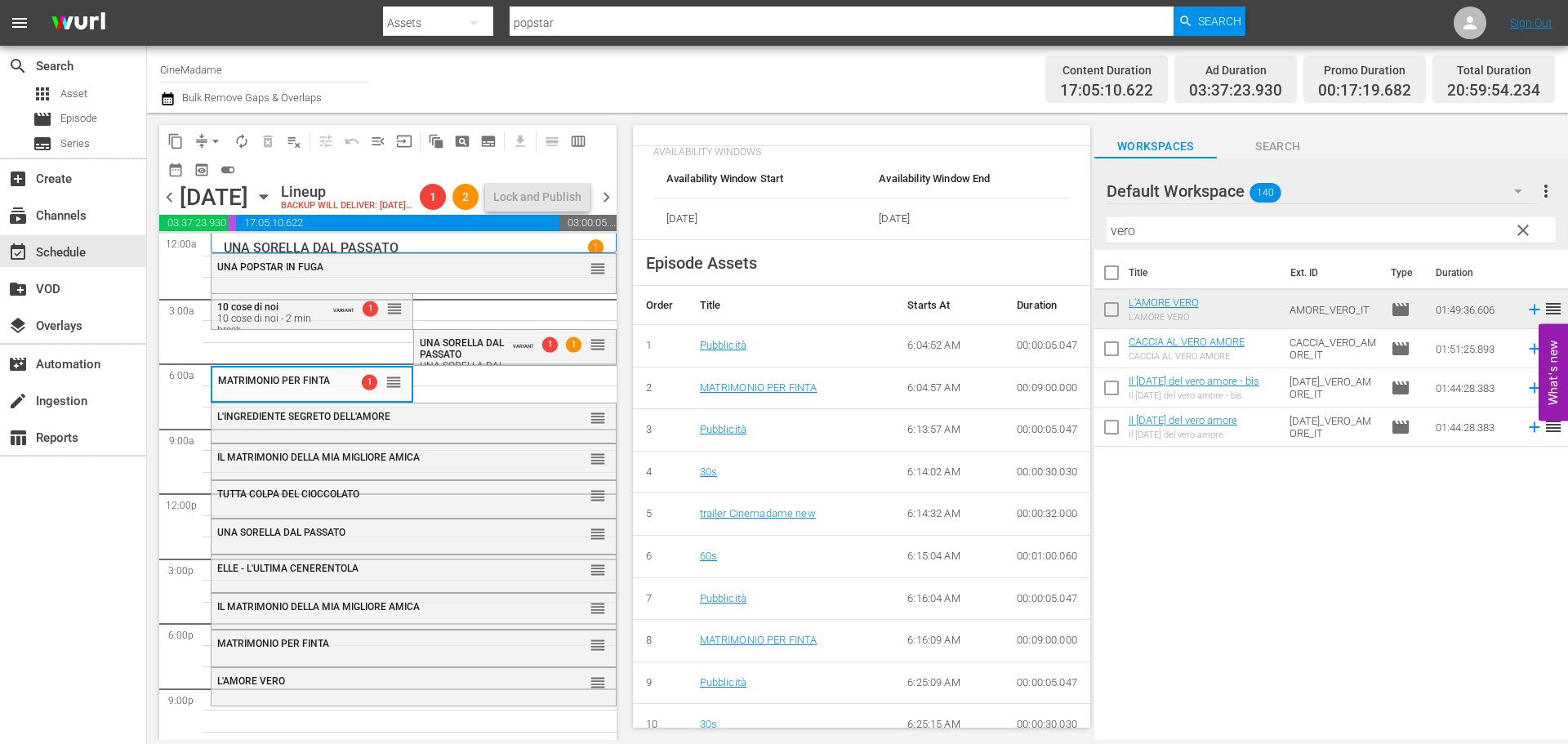
scroll to position [735, 0]
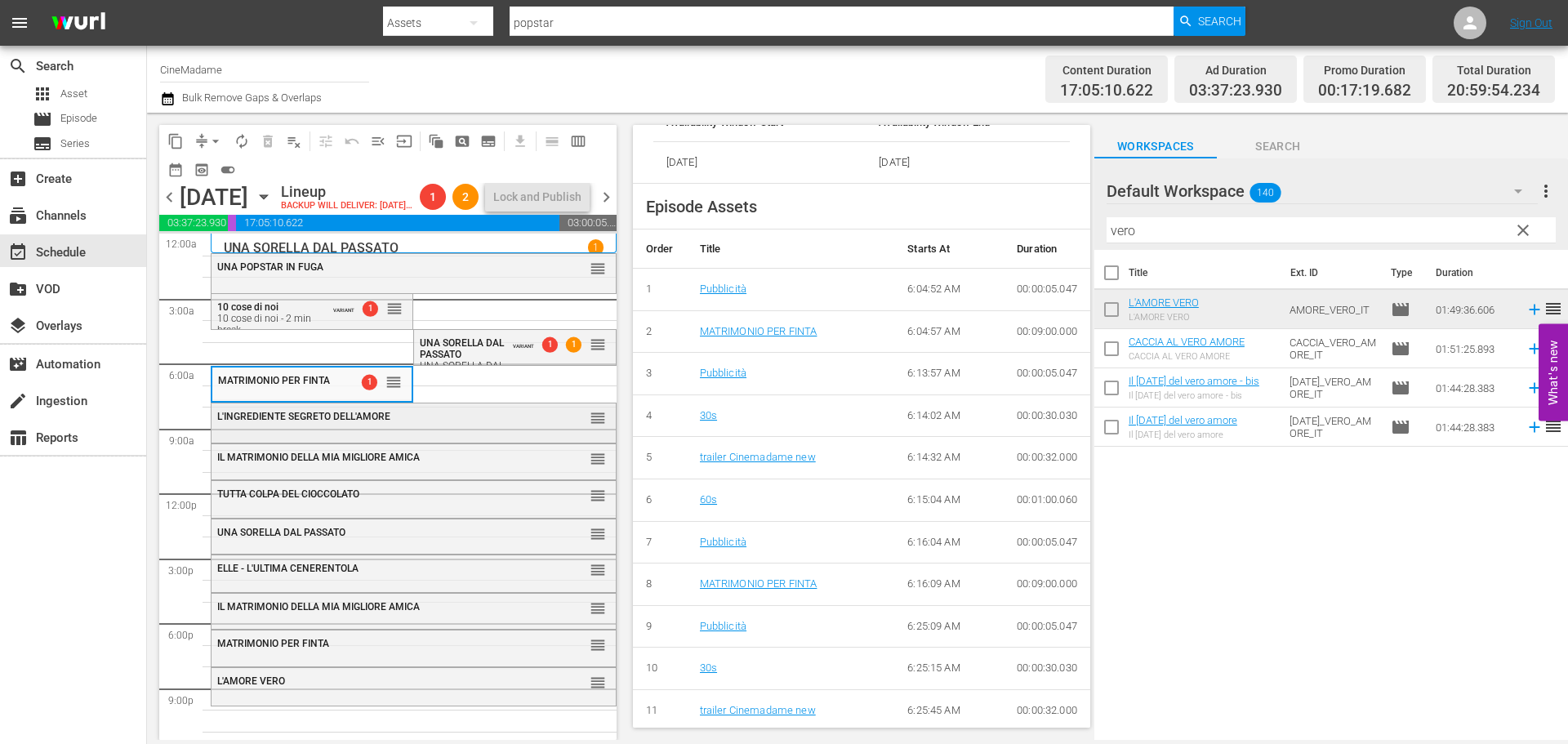
click at [511, 431] on div "L'INGREDIENTE SEGRETO DELL'AMORE reorder" at bounding box center [414, 417] width 405 height 28
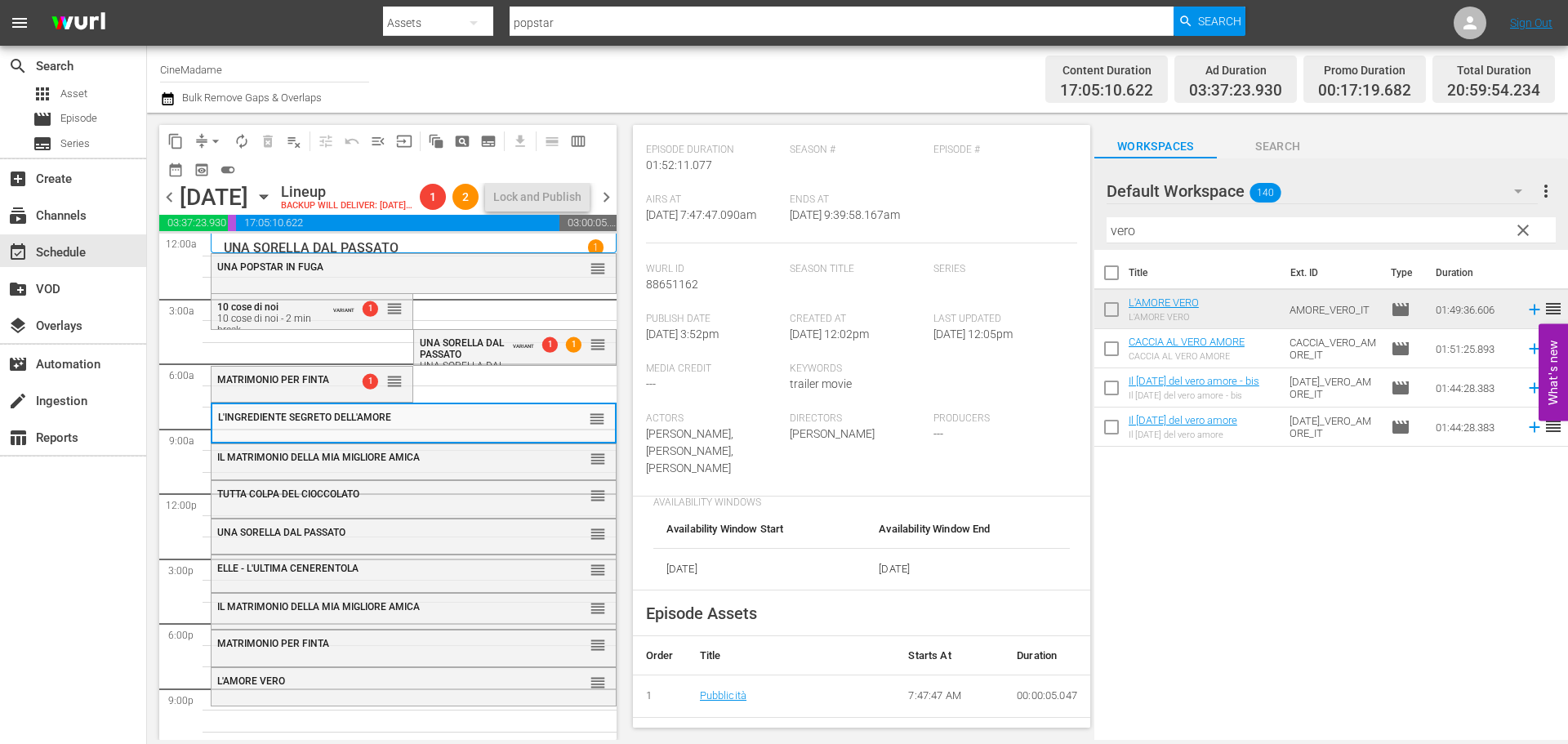
scroll to position [408, 0]
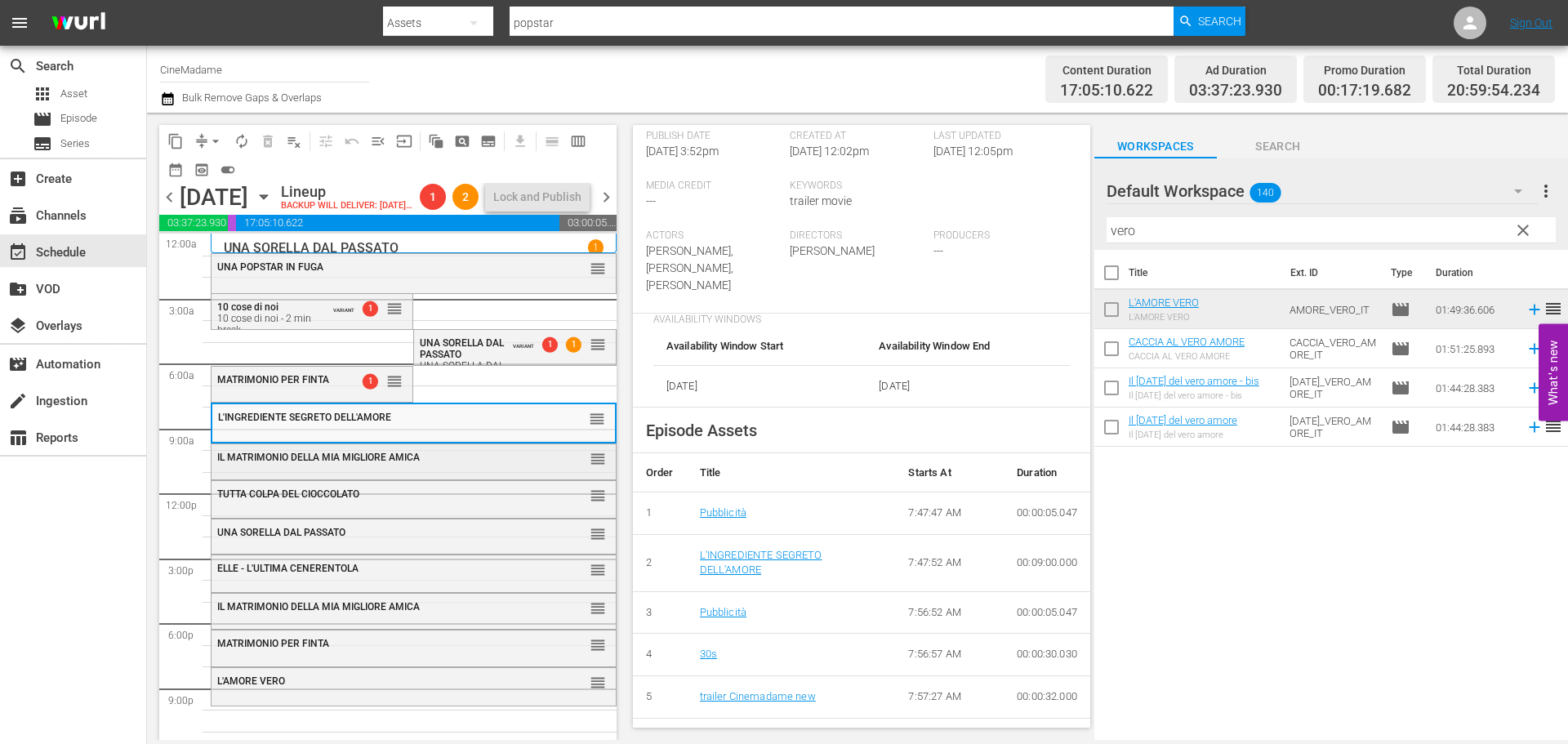
click at [533, 466] on div "reorder" at bounding box center [570, 458] width 73 height 16
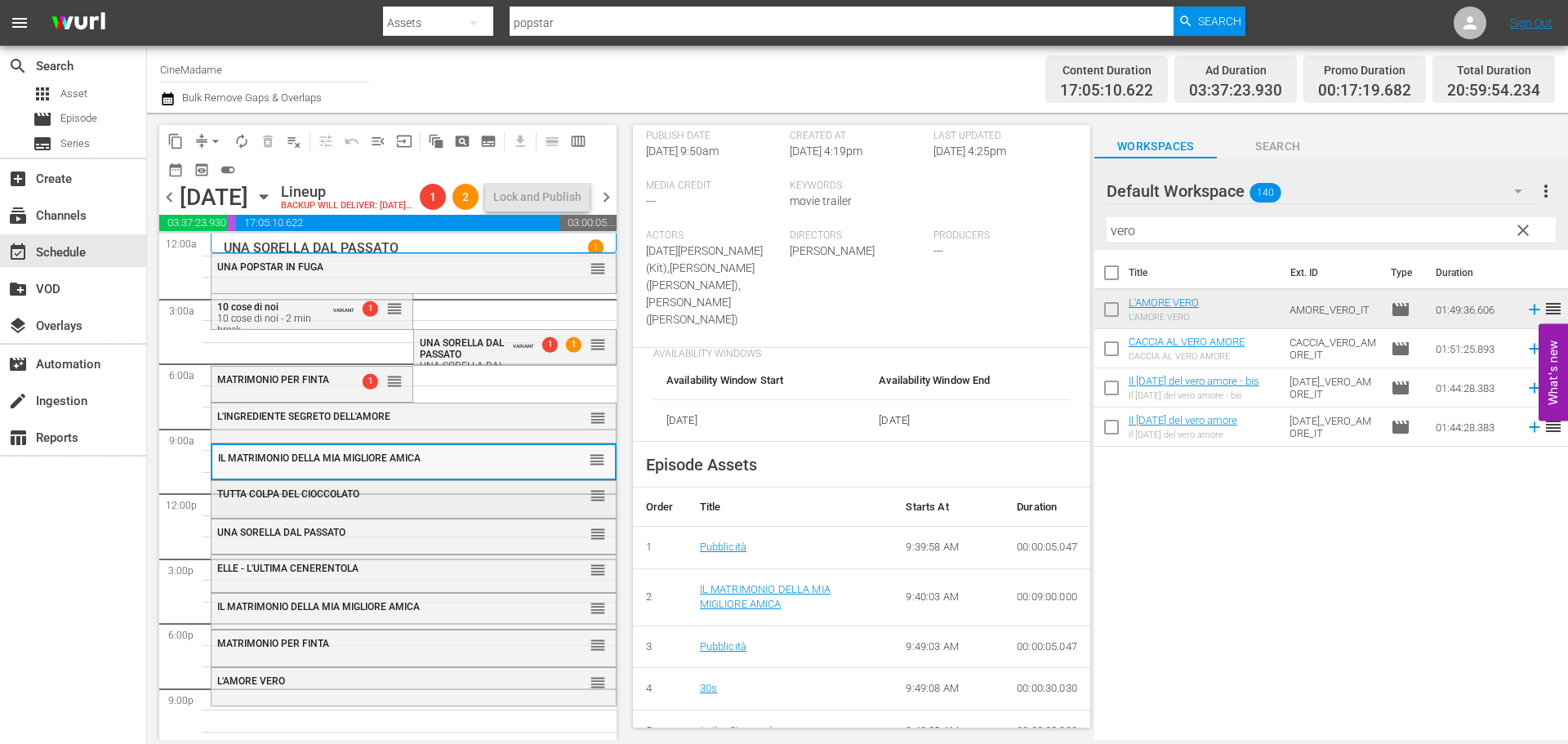
click at [439, 509] on div "TUTTA COLPA DEL CIOCCOLATO reorder" at bounding box center [414, 495] width 405 height 28
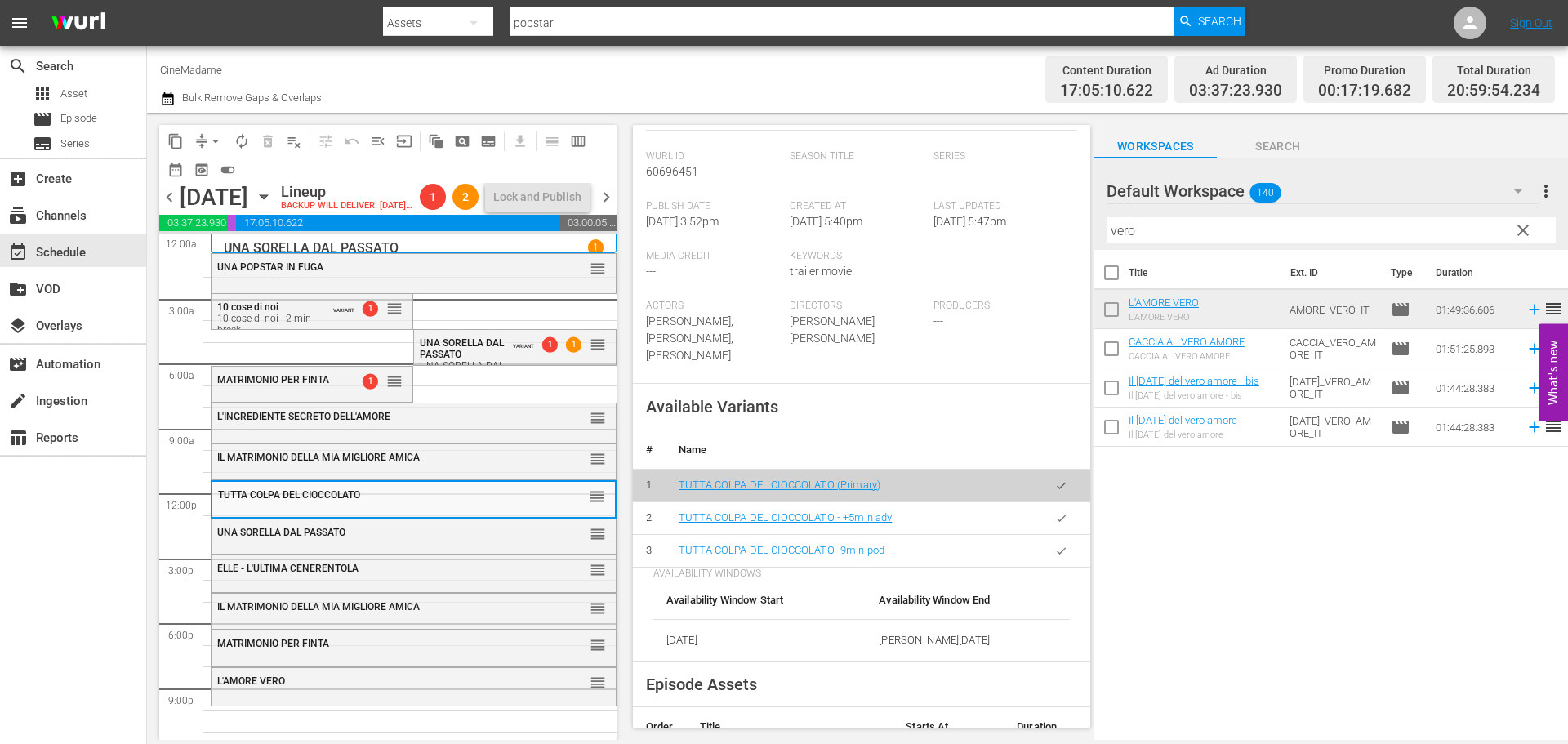
scroll to position [490, 0]
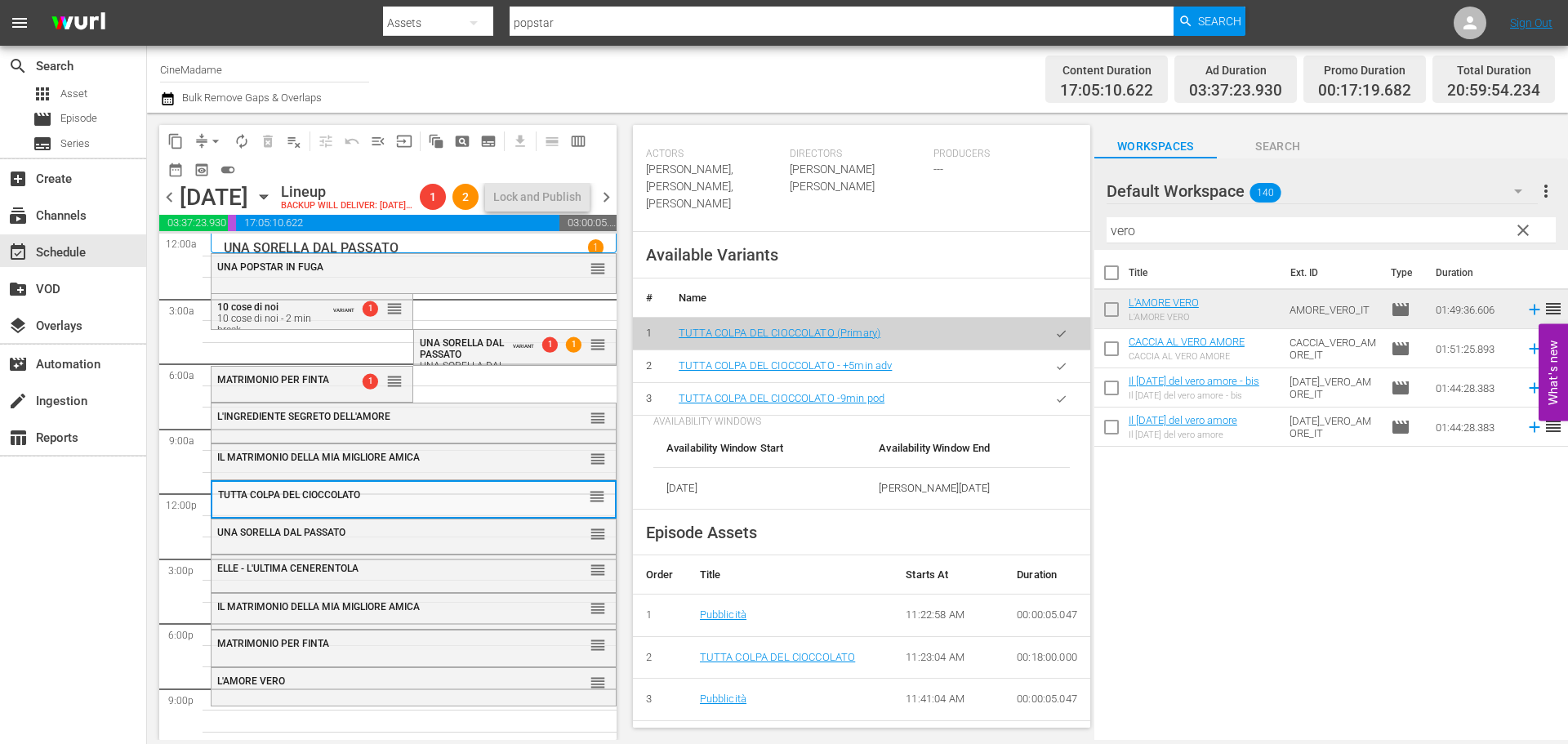
click at [1055, 405] on icon "button" at bounding box center [1062, 399] width 12 height 12
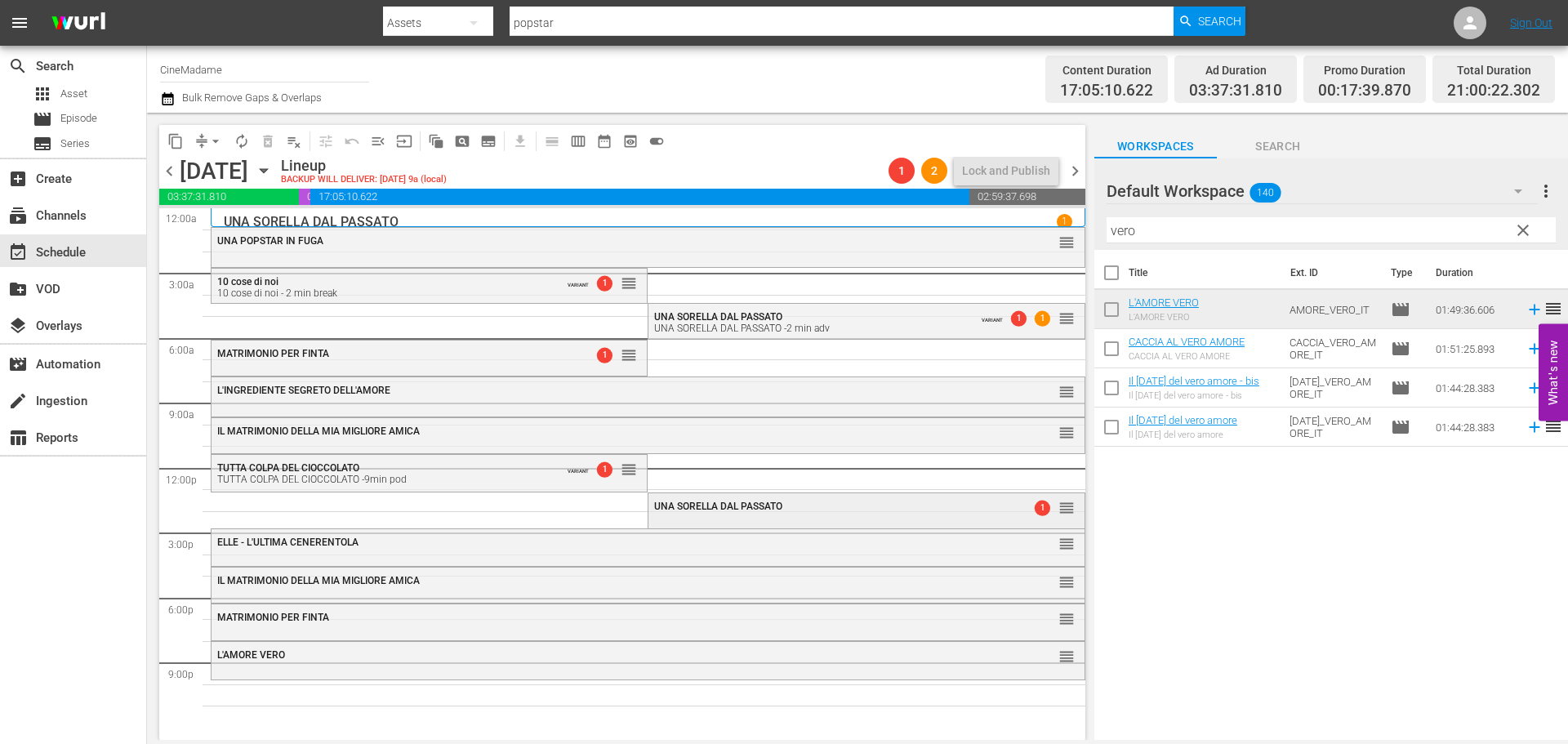
click at [794, 507] on div "UNA SORELLA DAL PASSATO" at bounding box center [825, 506] width 343 height 12
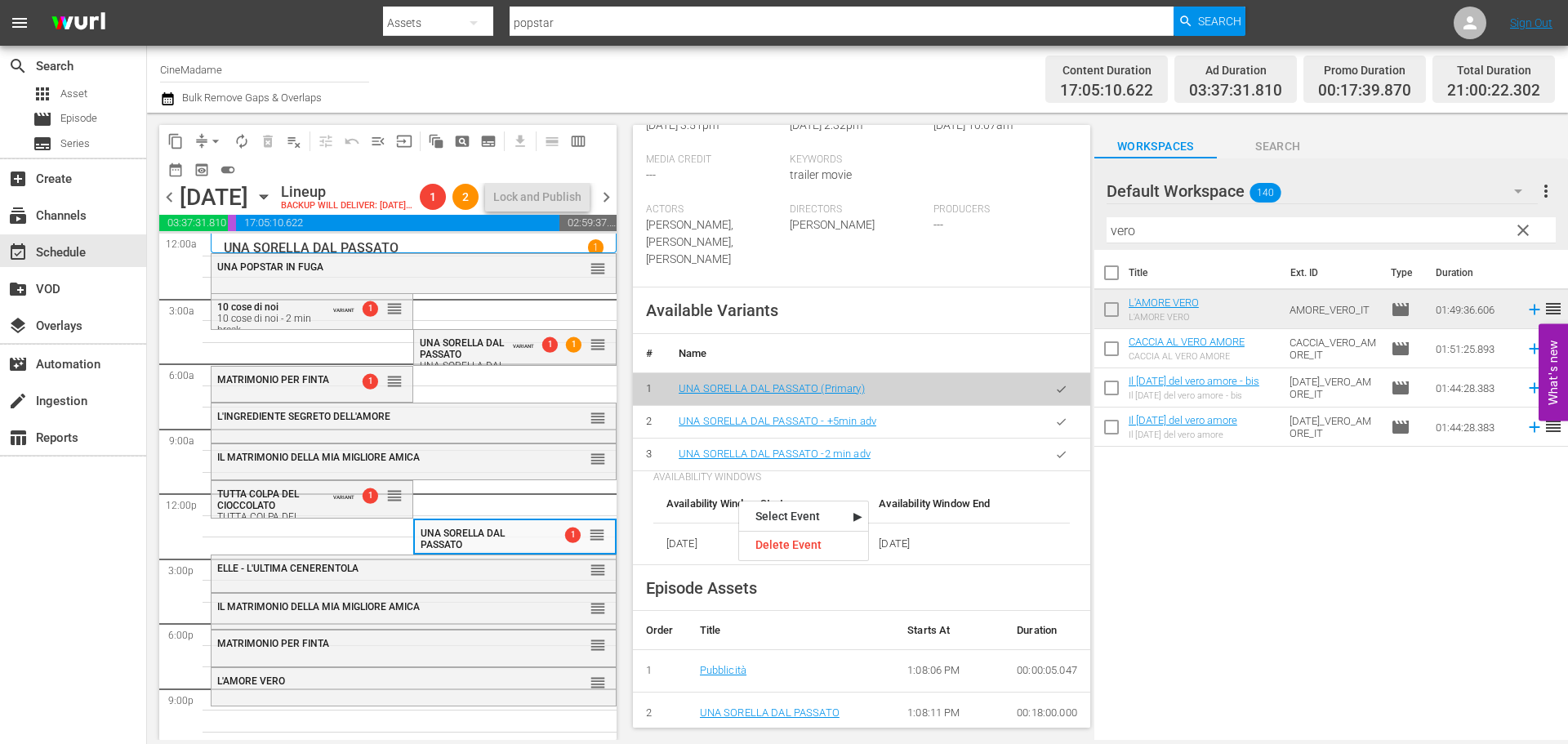
click at [1055, 448] on icon "button" at bounding box center [1062, 454] width 12 height 12
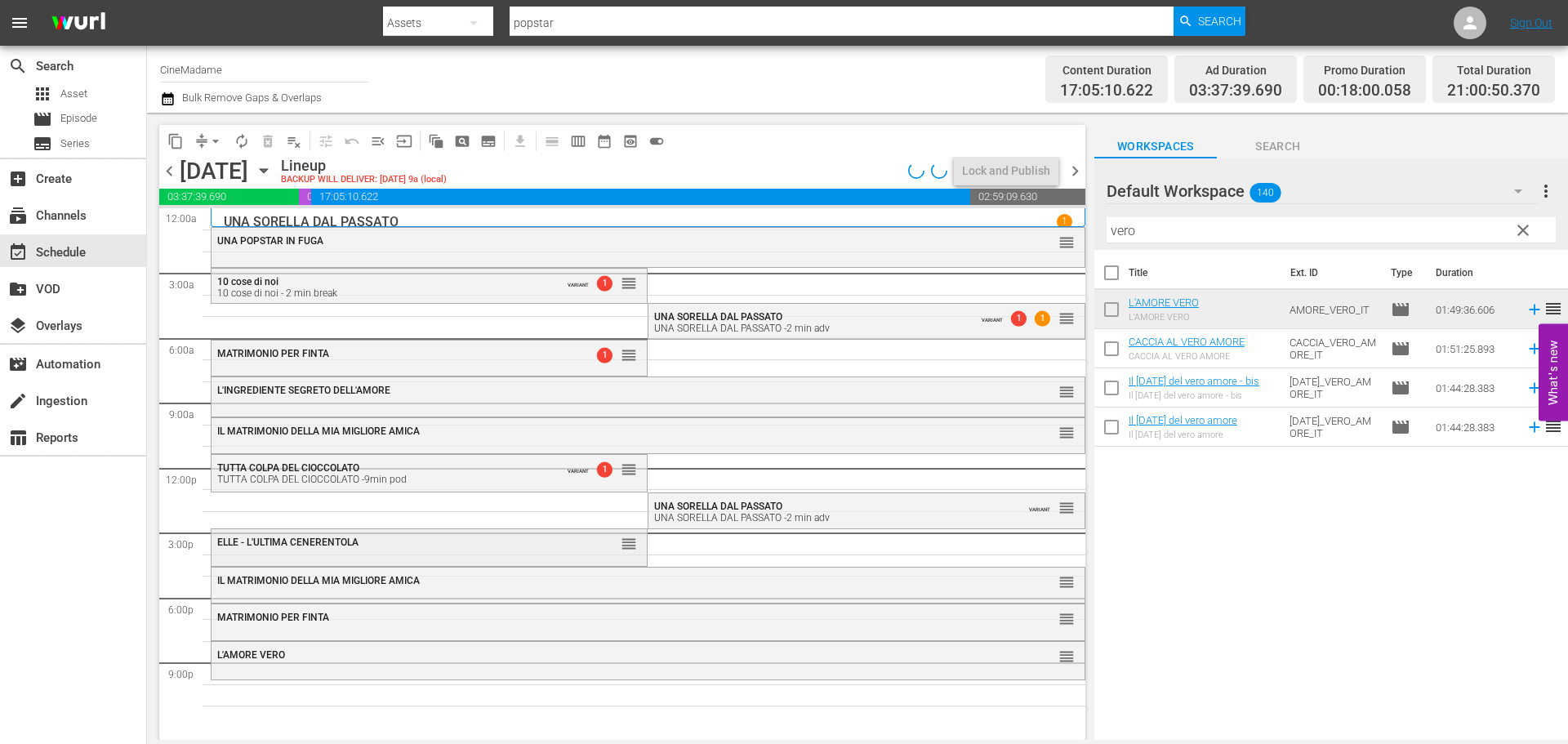
click at [473, 552] on div "ELLE - L'ULTIMA CENERENTOLA reorder" at bounding box center [429, 543] width 435 height 28
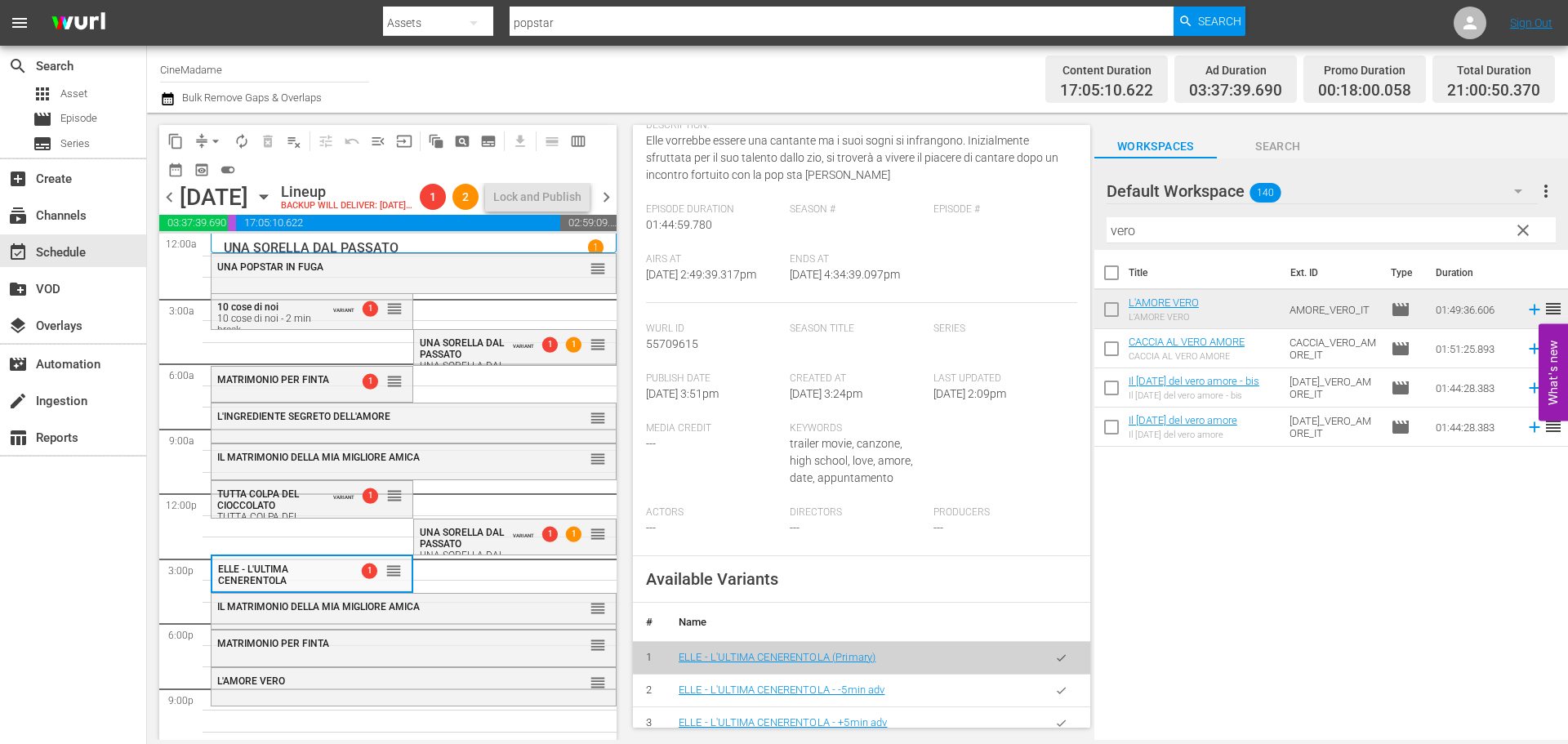
scroll to position [408, 0]
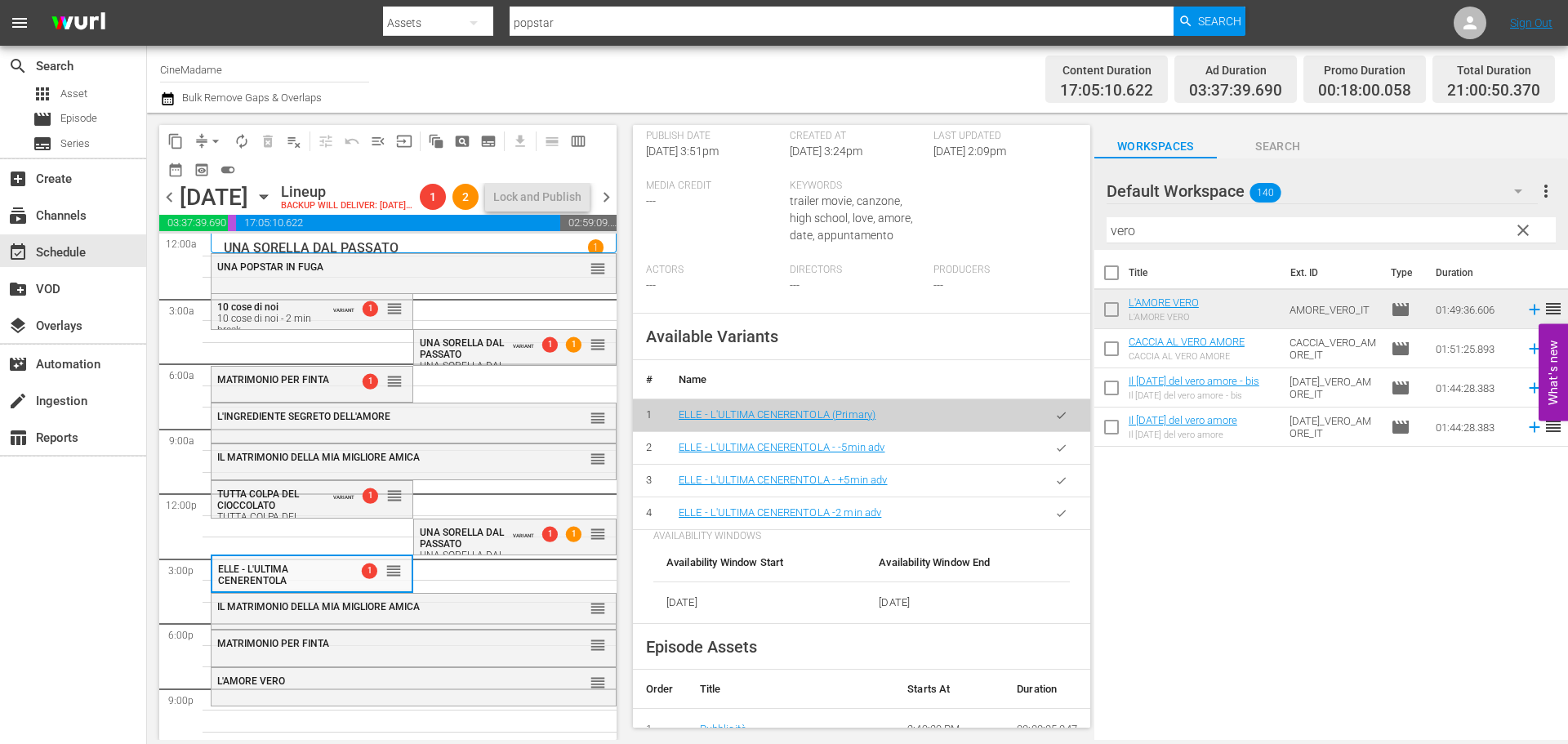
click at [1057, 529] on button "button" at bounding box center [1062, 513] width 32 height 32
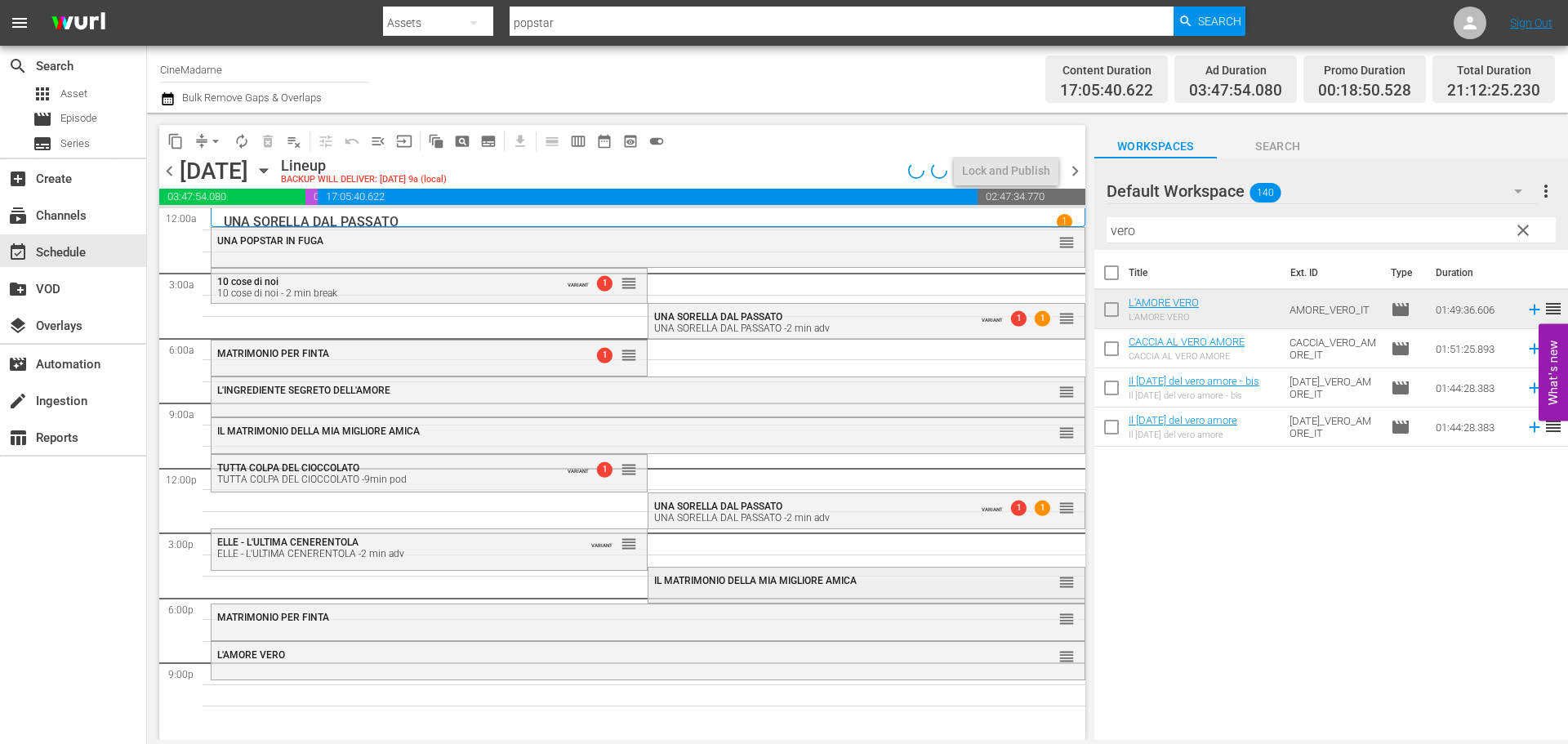
click at [702, 591] on div "IL MATRIMONIO DELLA MIA MIGLIORE AMICA reorder" at bounding box center [866, 581] width 435 height 28
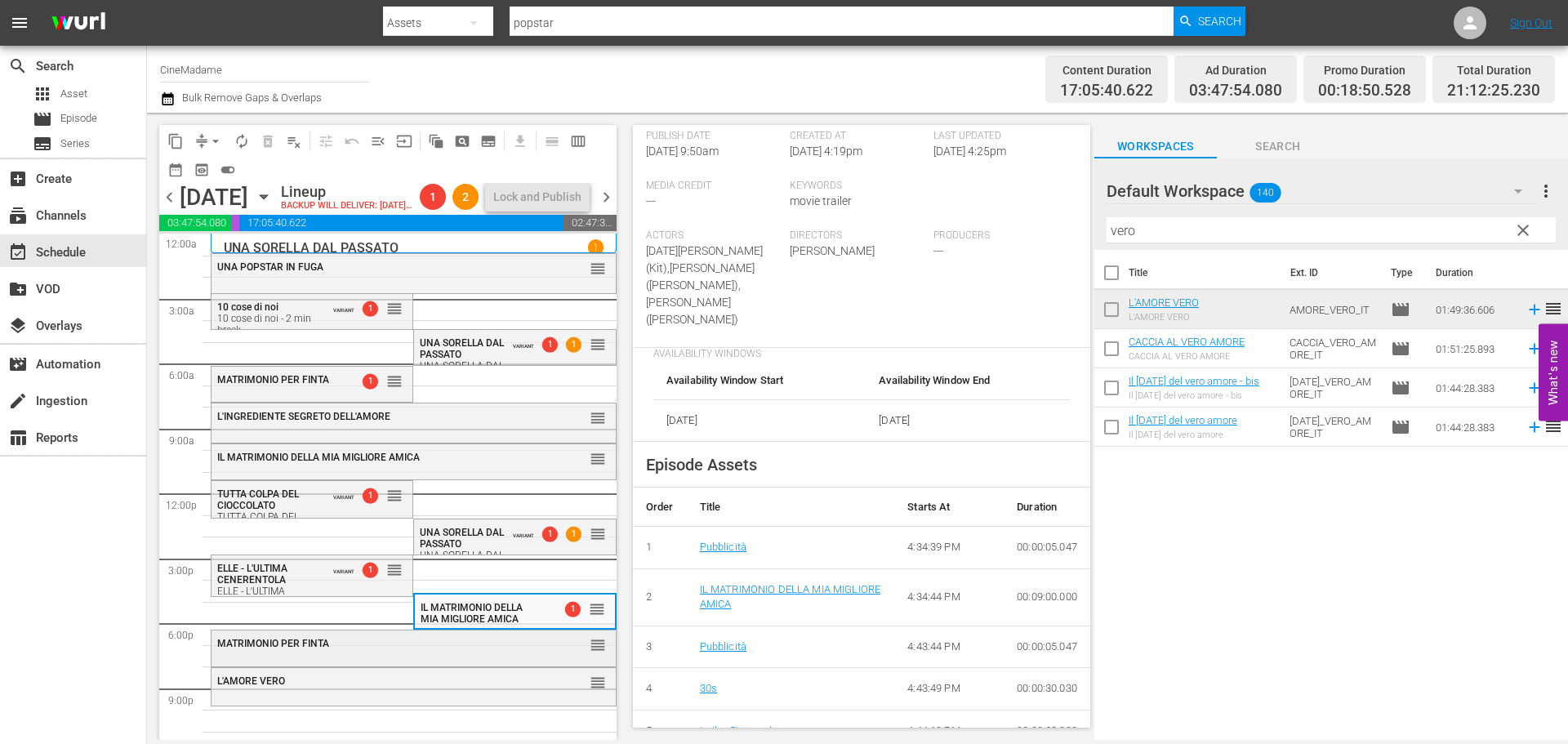
click at [397, 658] on div "MATRIMONIO PER FINTA reorder" at bounding box center [414, 643] width 405 height 28
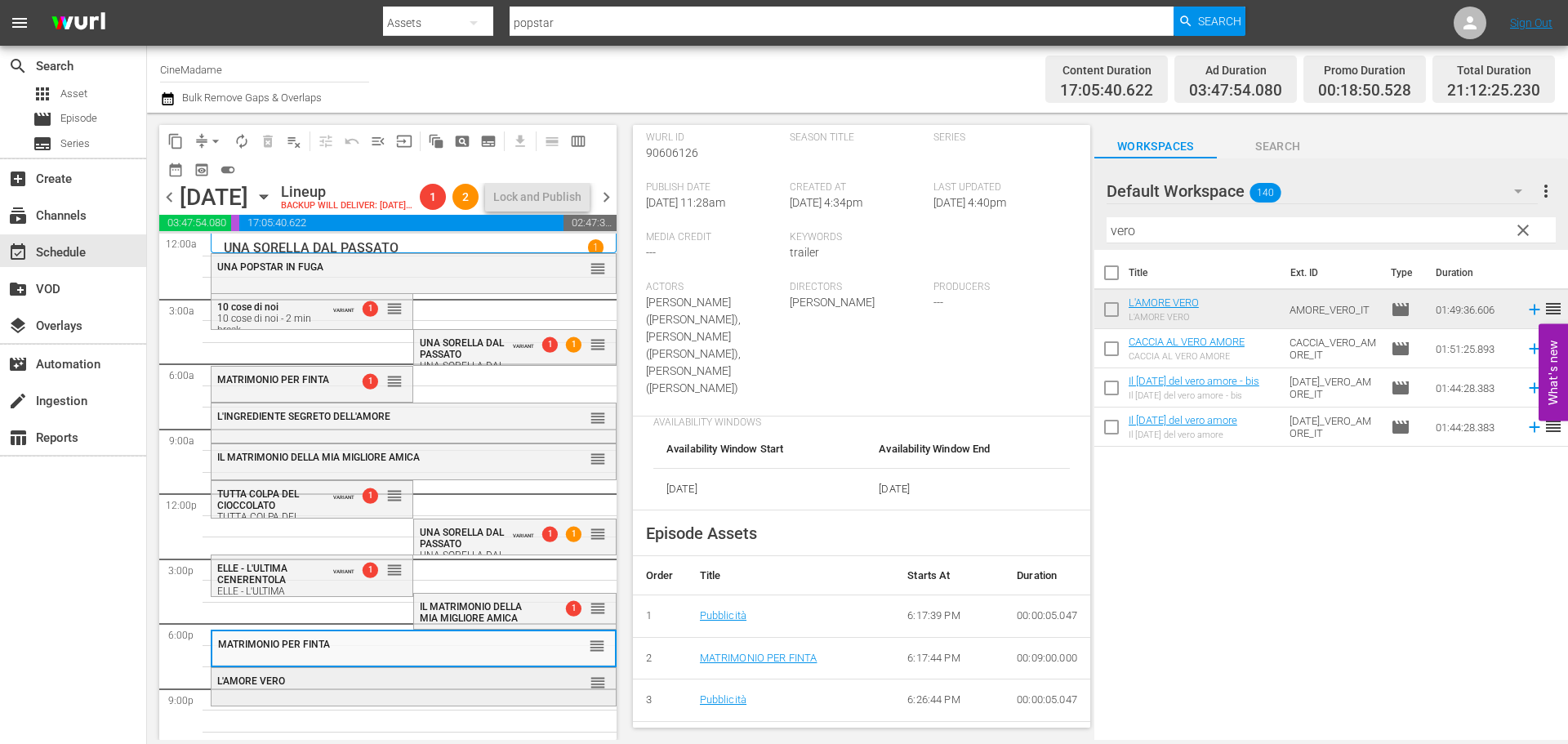
click at [379, 696] on div "L'AMORE VERO reorder" at bounding box center [414, 681] width 405 height 28
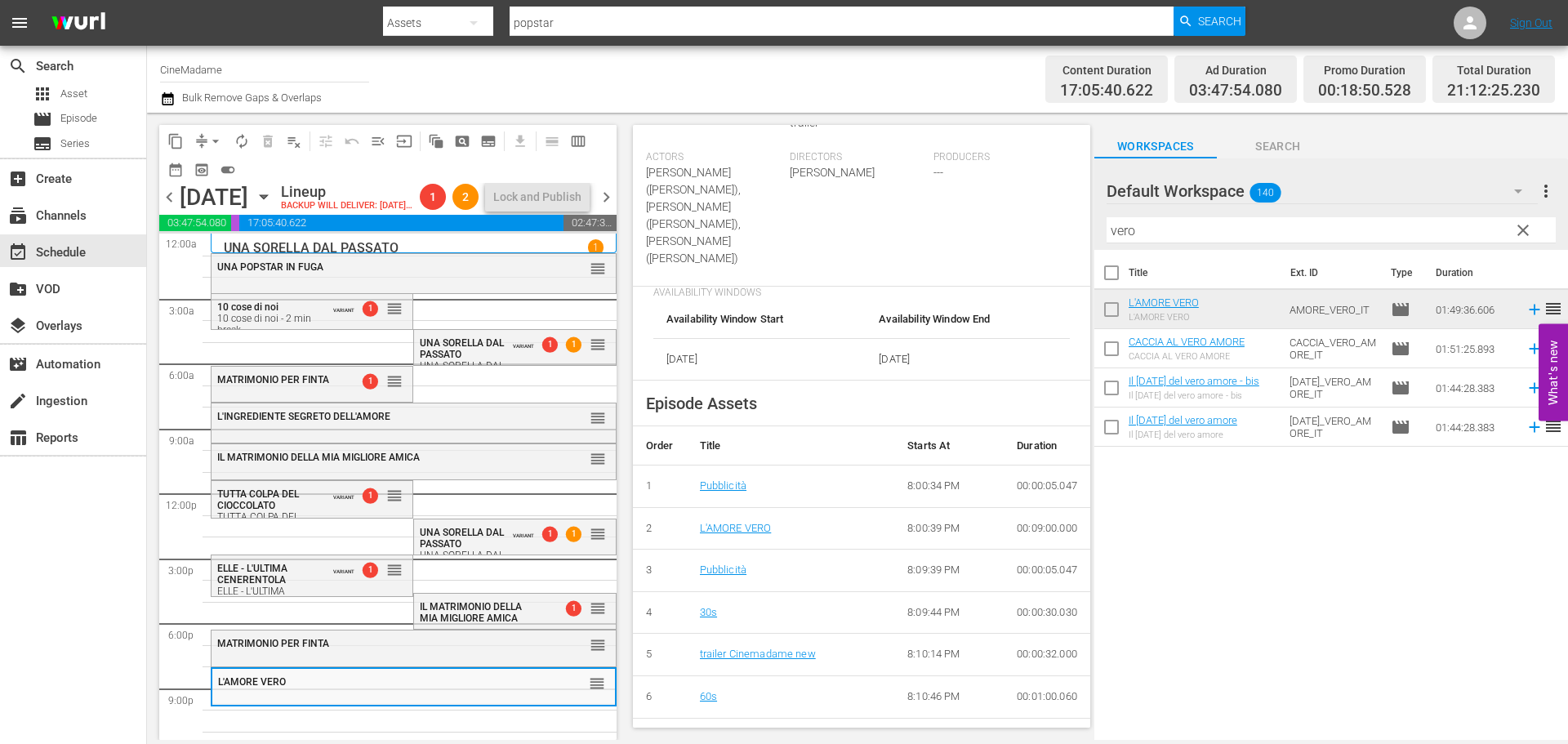
scroll to position [490, 0]
click at [198, 137] on span "compress" at bounding box center [201, 141] width 16 height 16
click at [210, 131] on button "arrow_drop_down" at bounding box center [215, 141] width 26 height 26
click at [242, 217] on li "Align to End of Previous Day" at bounding box center [217, 228] width 171 height 27
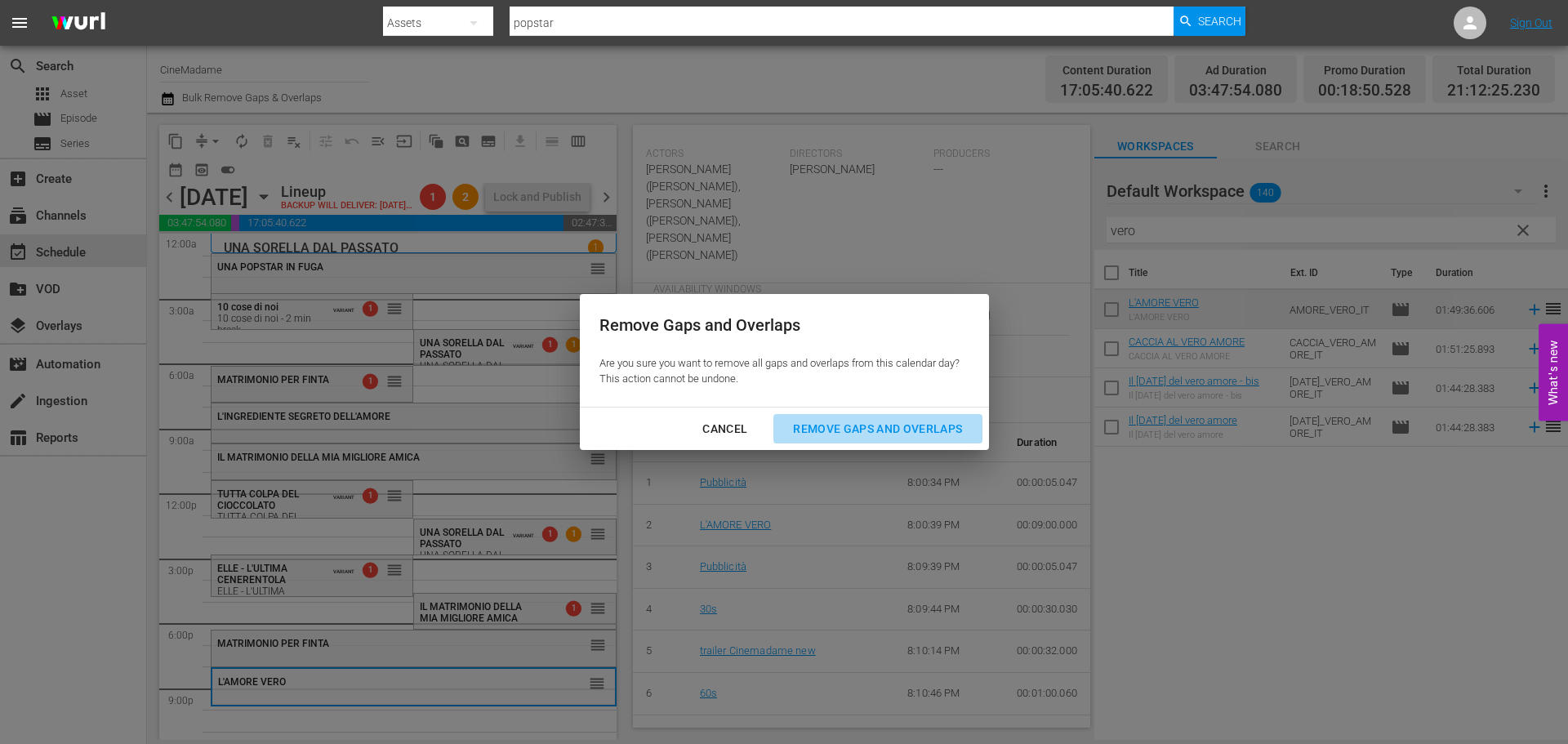
click at [883, 428] on div "Remove Gaps and Overlaps" at bounding box center [877, 429] width 195 height 20
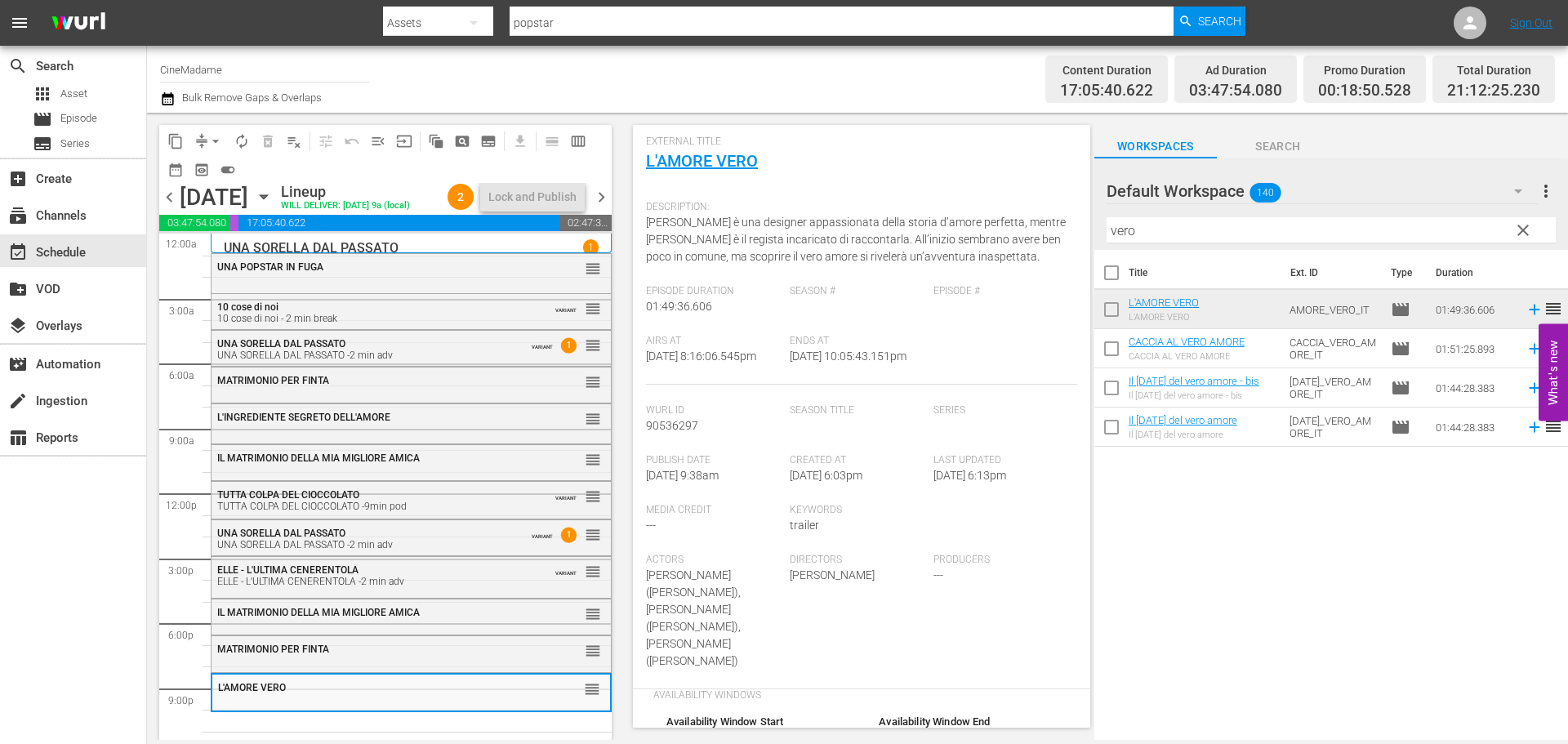
scroll to position [82, 0]
click at [1170, 224] on input "vero" at bounding box center [1331, 230] width 449 height 26
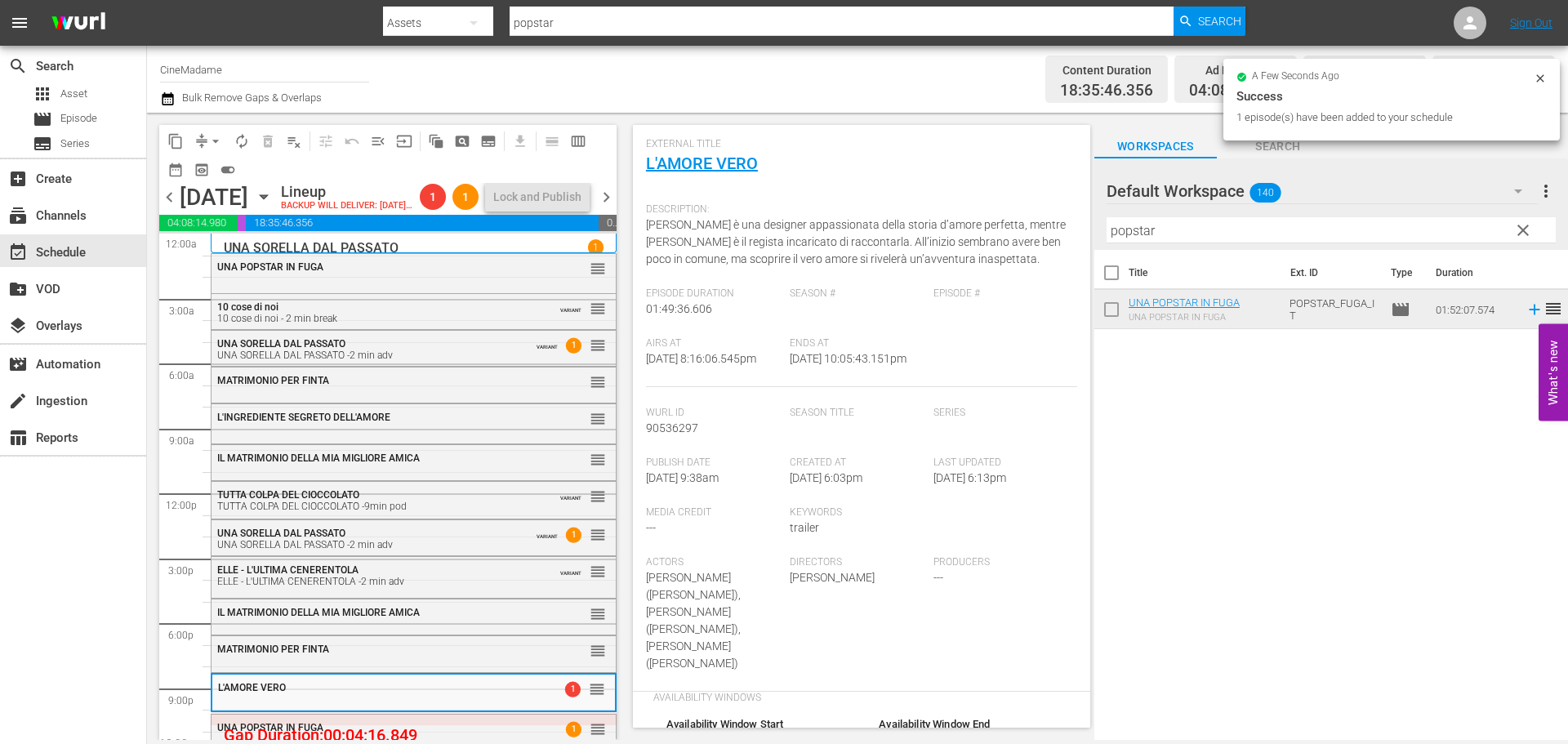
click at [1122, 228] on input "popstar" at bounding box center [1331, 230] width 449 height 26
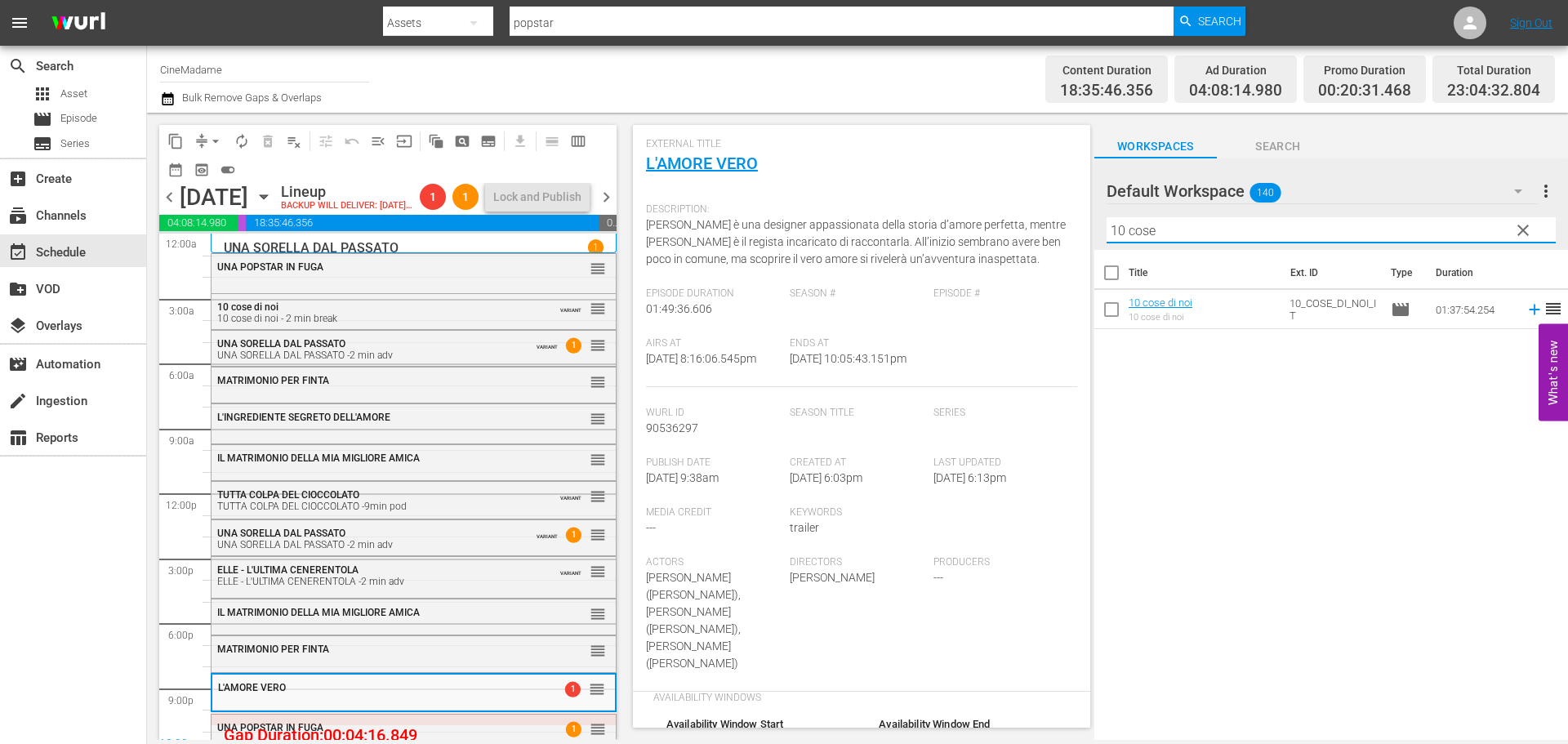
type input "10 cose"
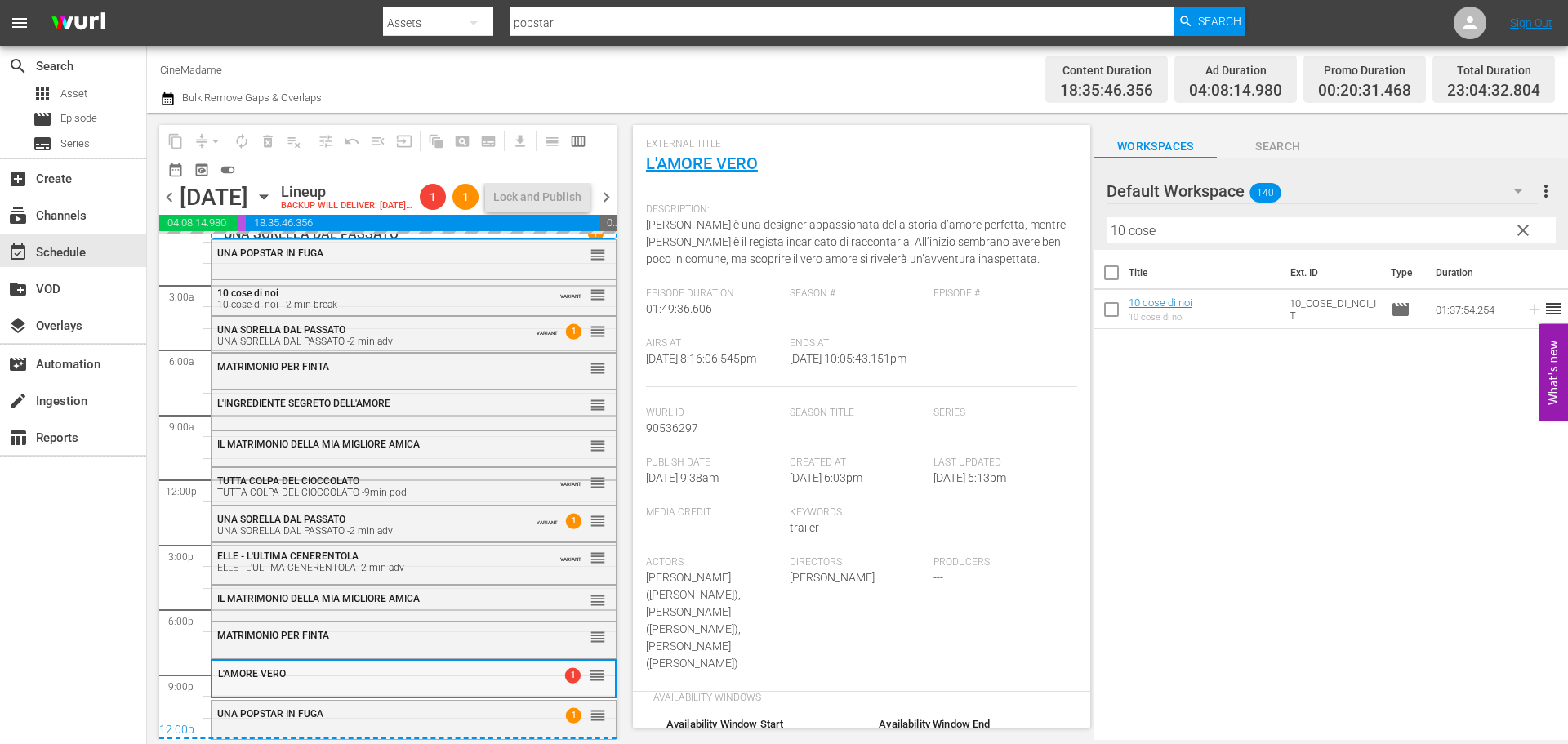
scroll to position [42, 0]
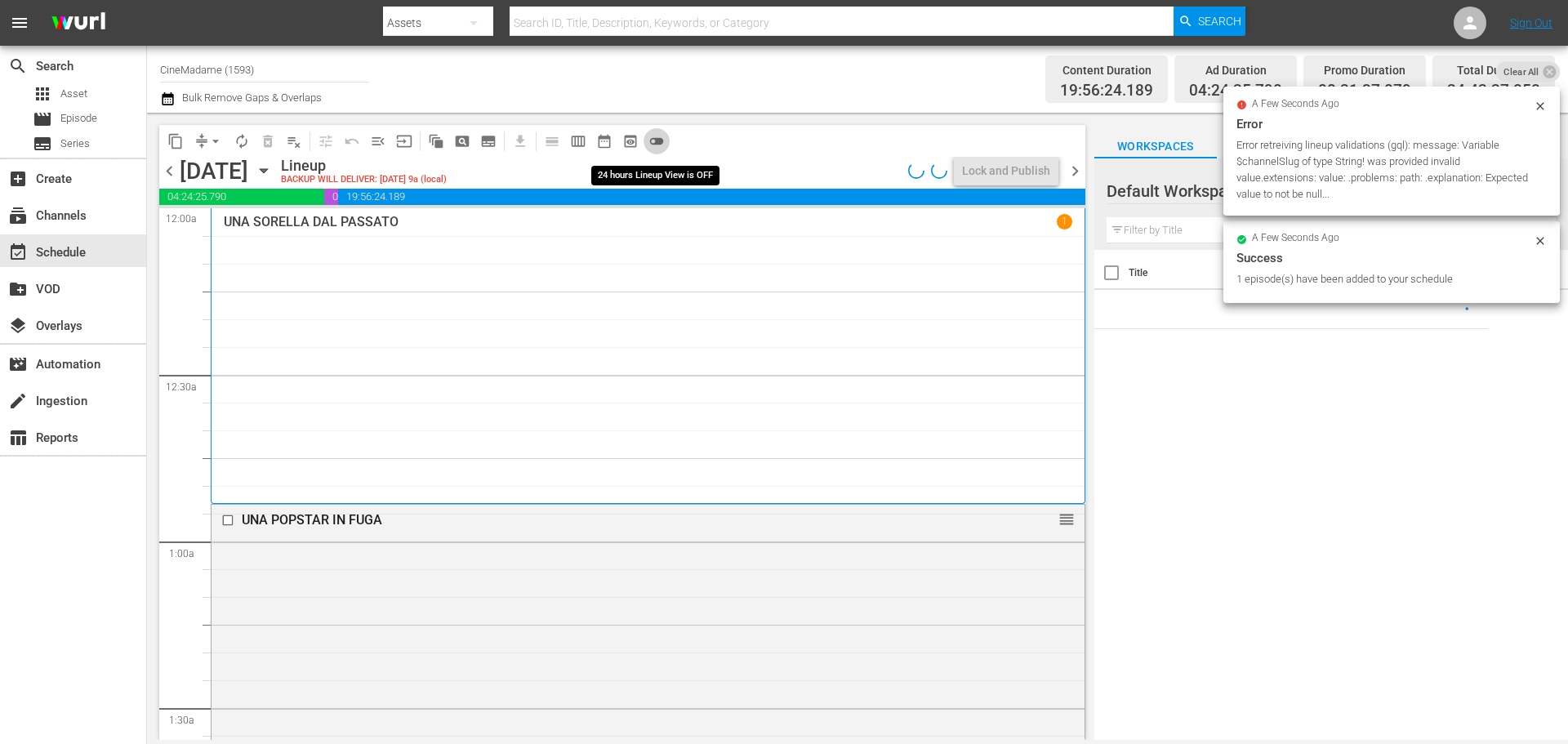
click at [656, 141] on span "toggle_off" at bounding box center [656, 141] width 16 height 16
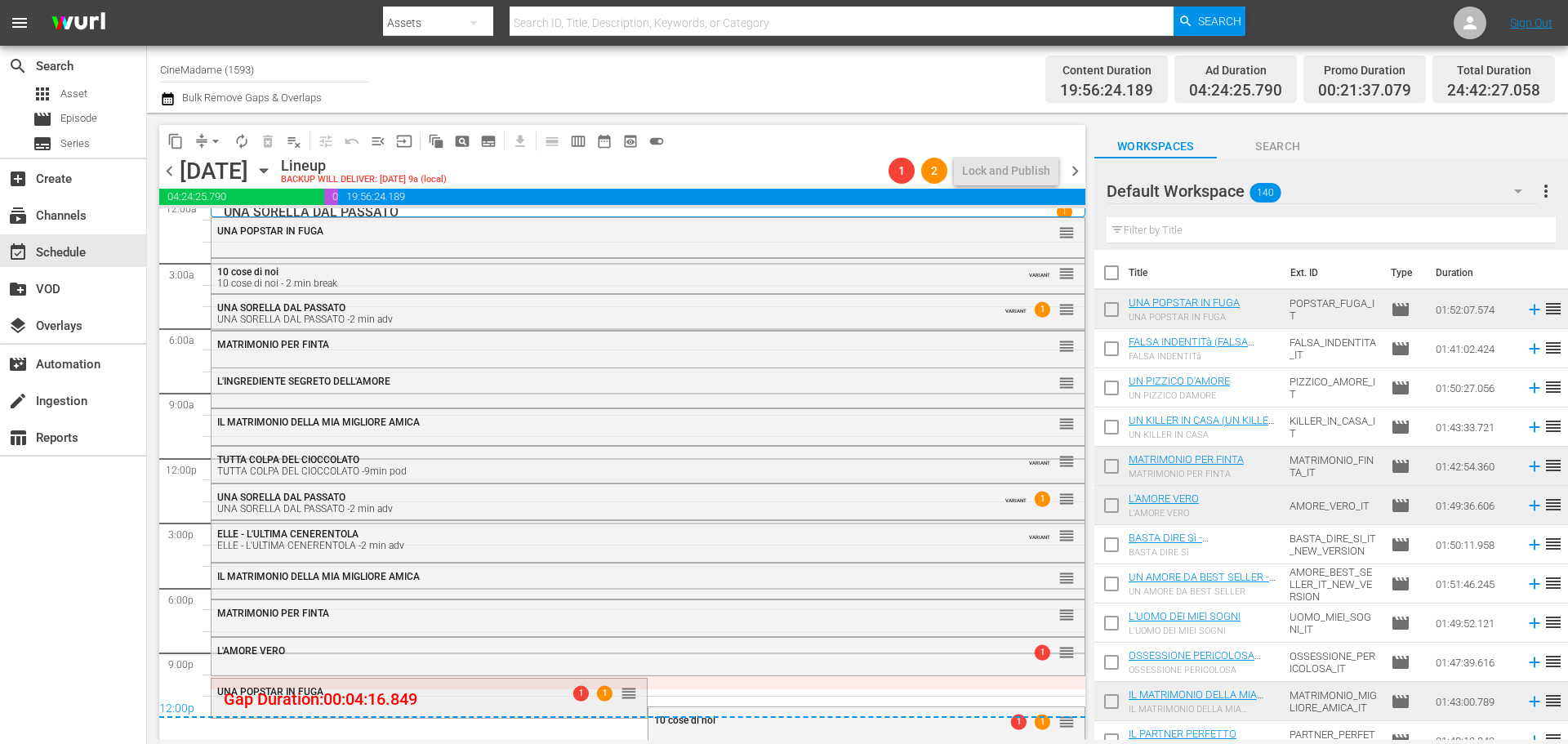
scroll to position [12, 0]
click at [417, 710] on div "12:00p" at bounding box center [622, 707] width 926 height 16
click at [493, 648] on div "L'AMORE VERO" at bounding box center [603, 648] width 773 height 12
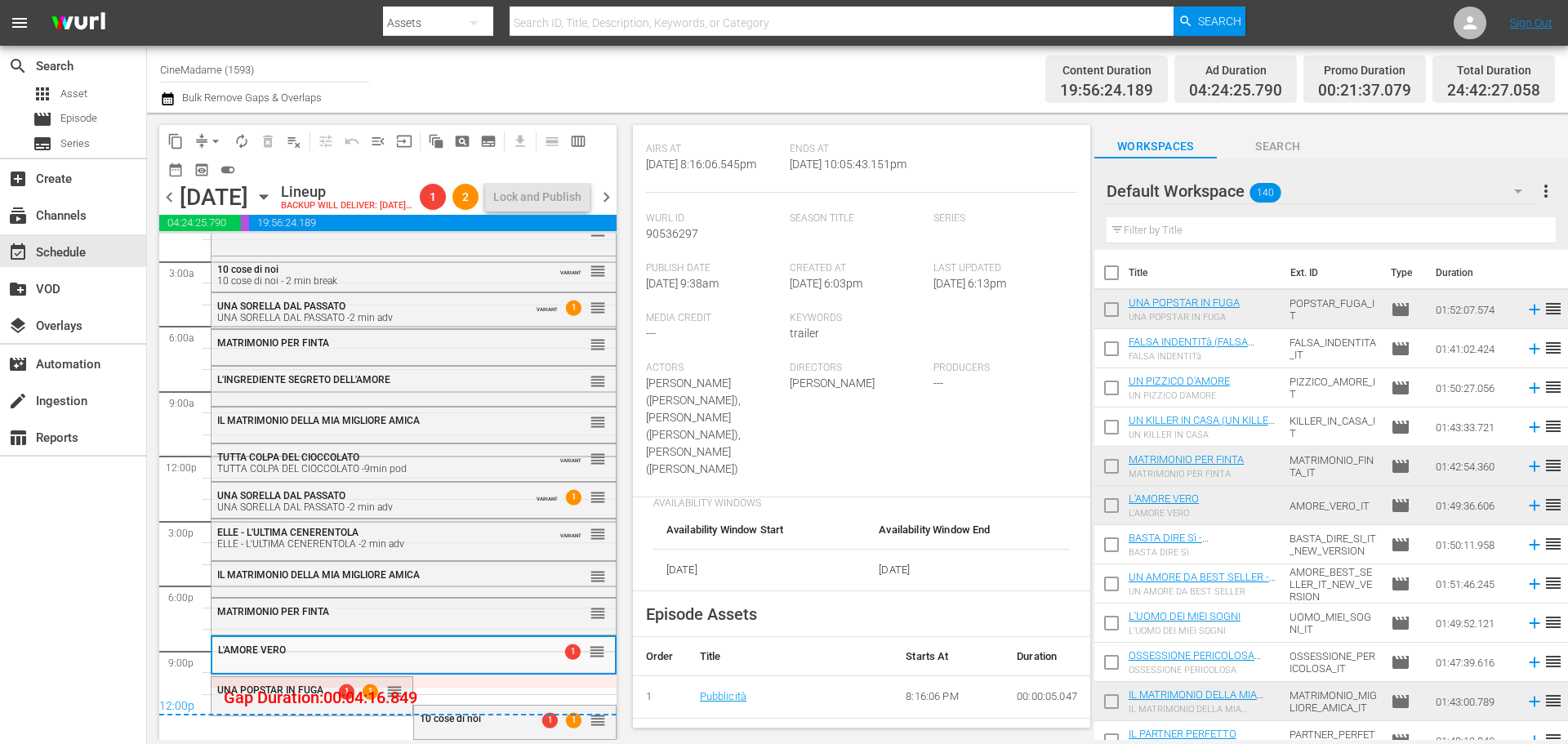
scroll to position [408, 0]
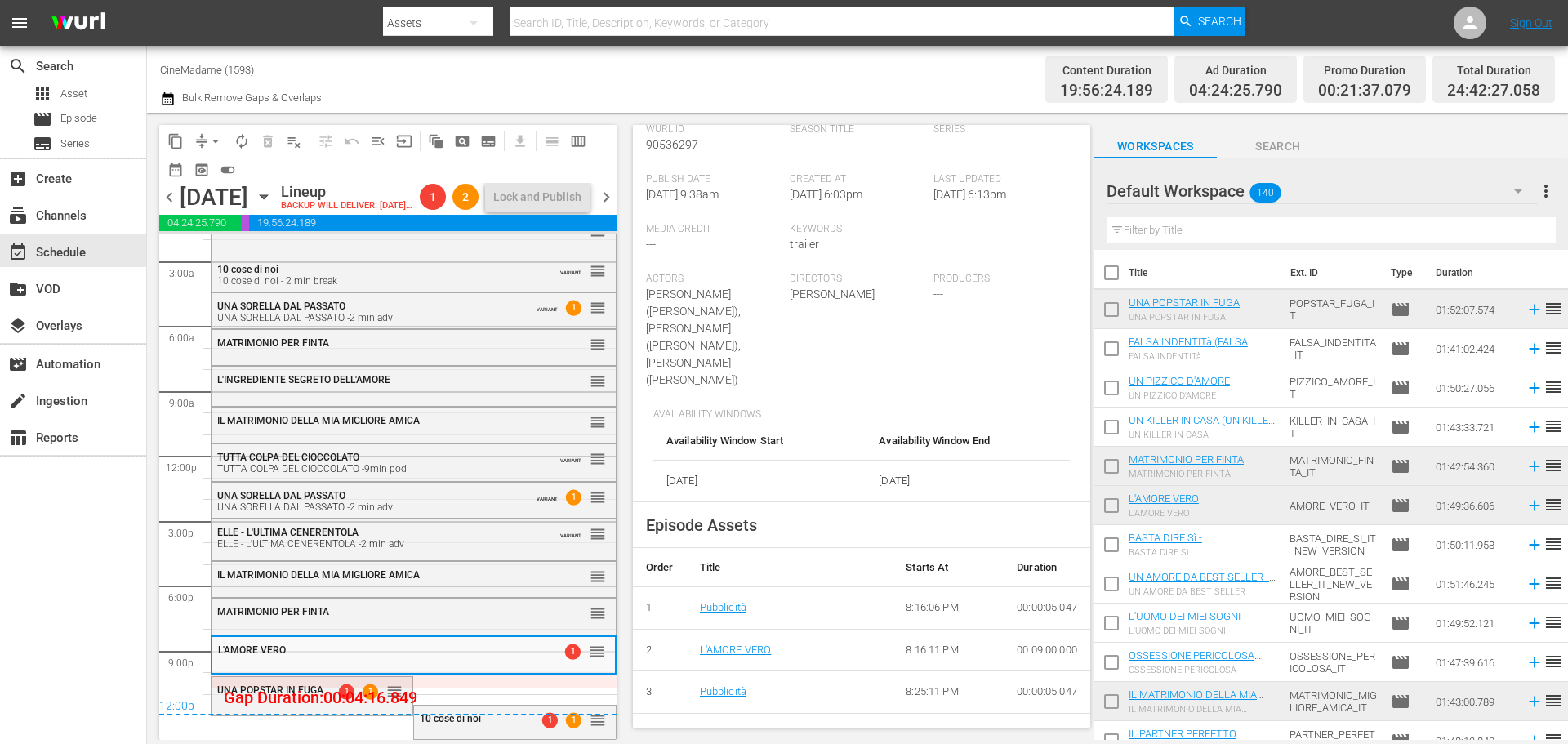
click at [373, 701] on div "12:00p" at bounding box center [388, 707] width 457 height 16
click at [300, 687] on div "UNA POPSTAR IN FUGA" at bounding box center [272, 690] width 110 height 12
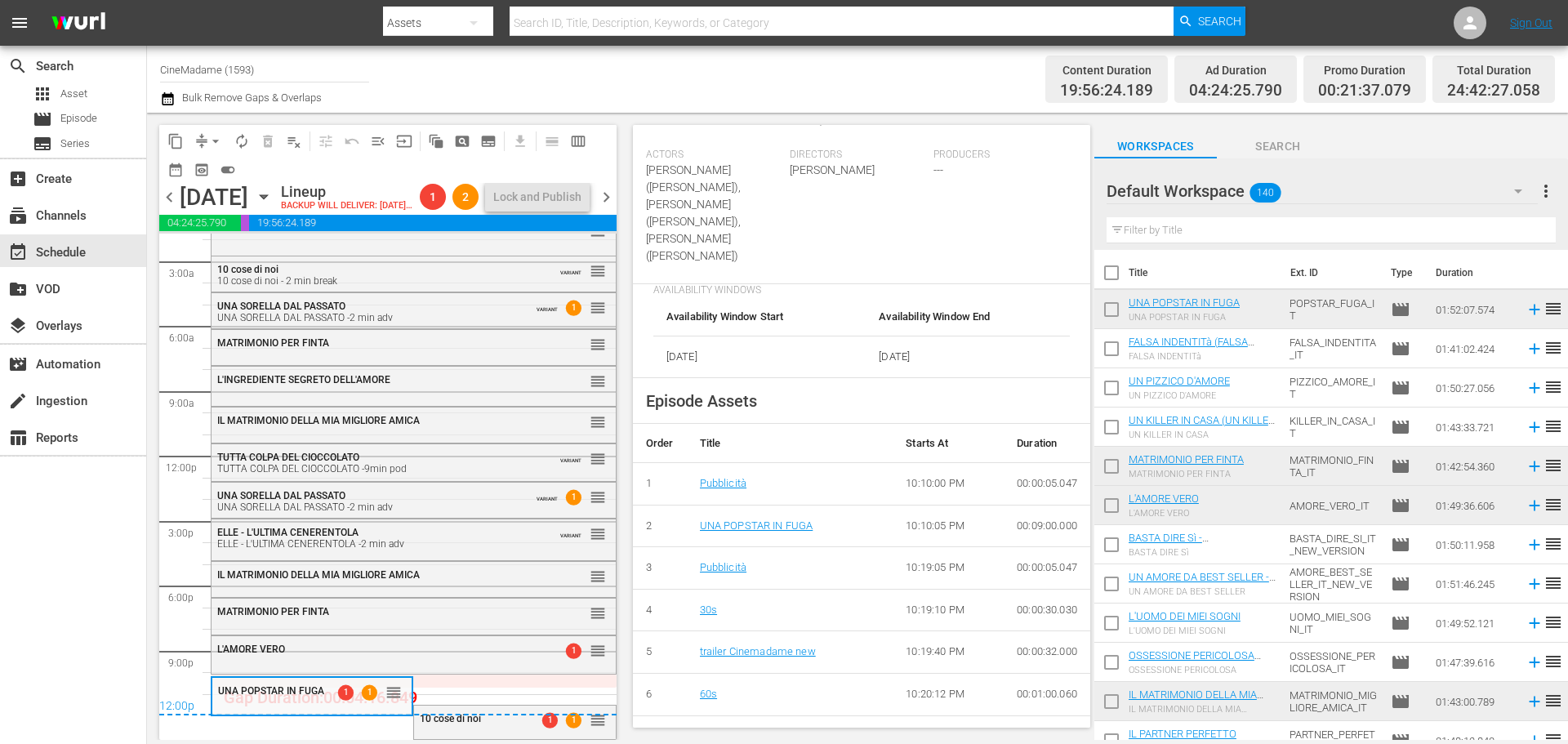
scroll to position [735, 0]
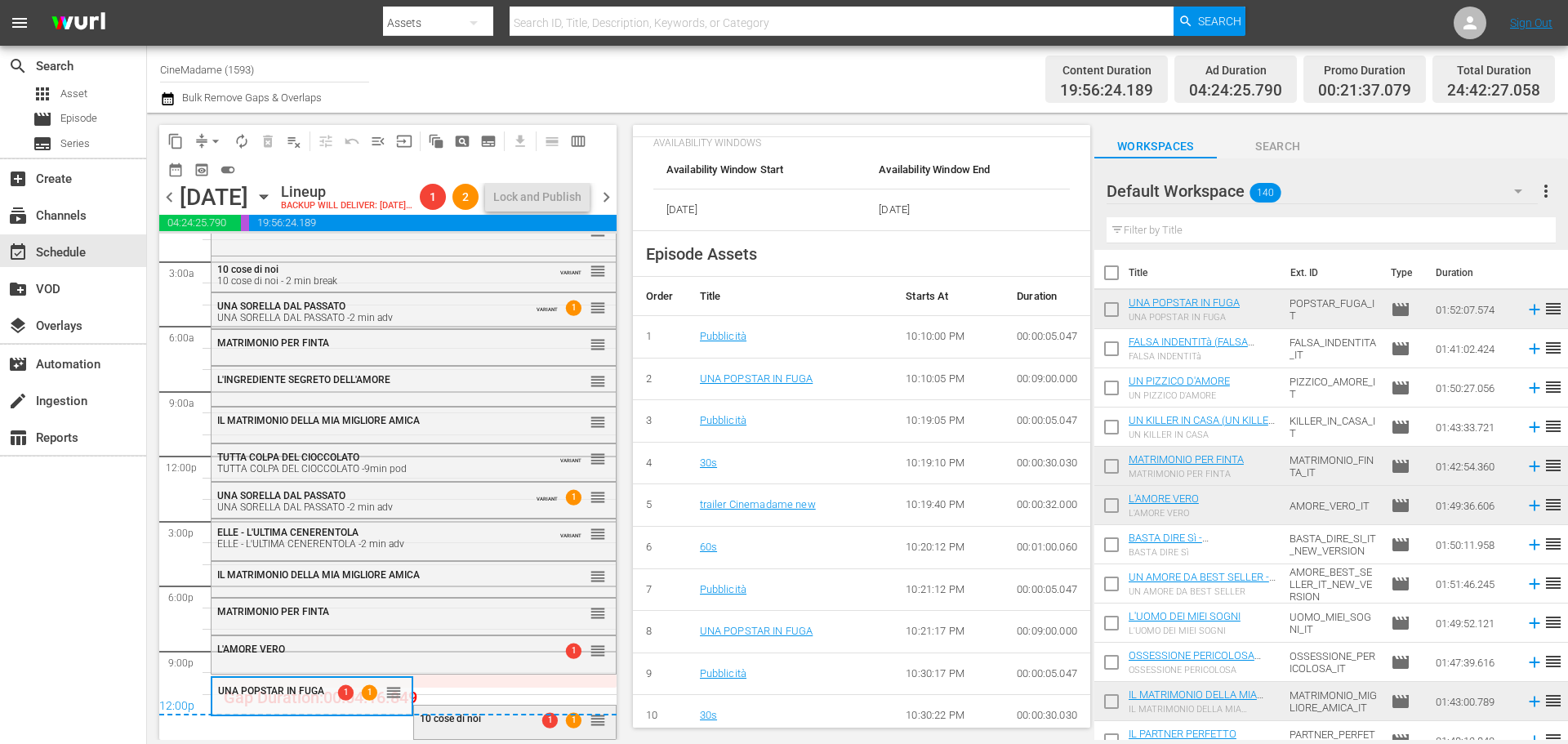
click at [509, 730] on div "10 cose di noi 1 1 reorder" at bounding box center [514, 719] width 201 height 28
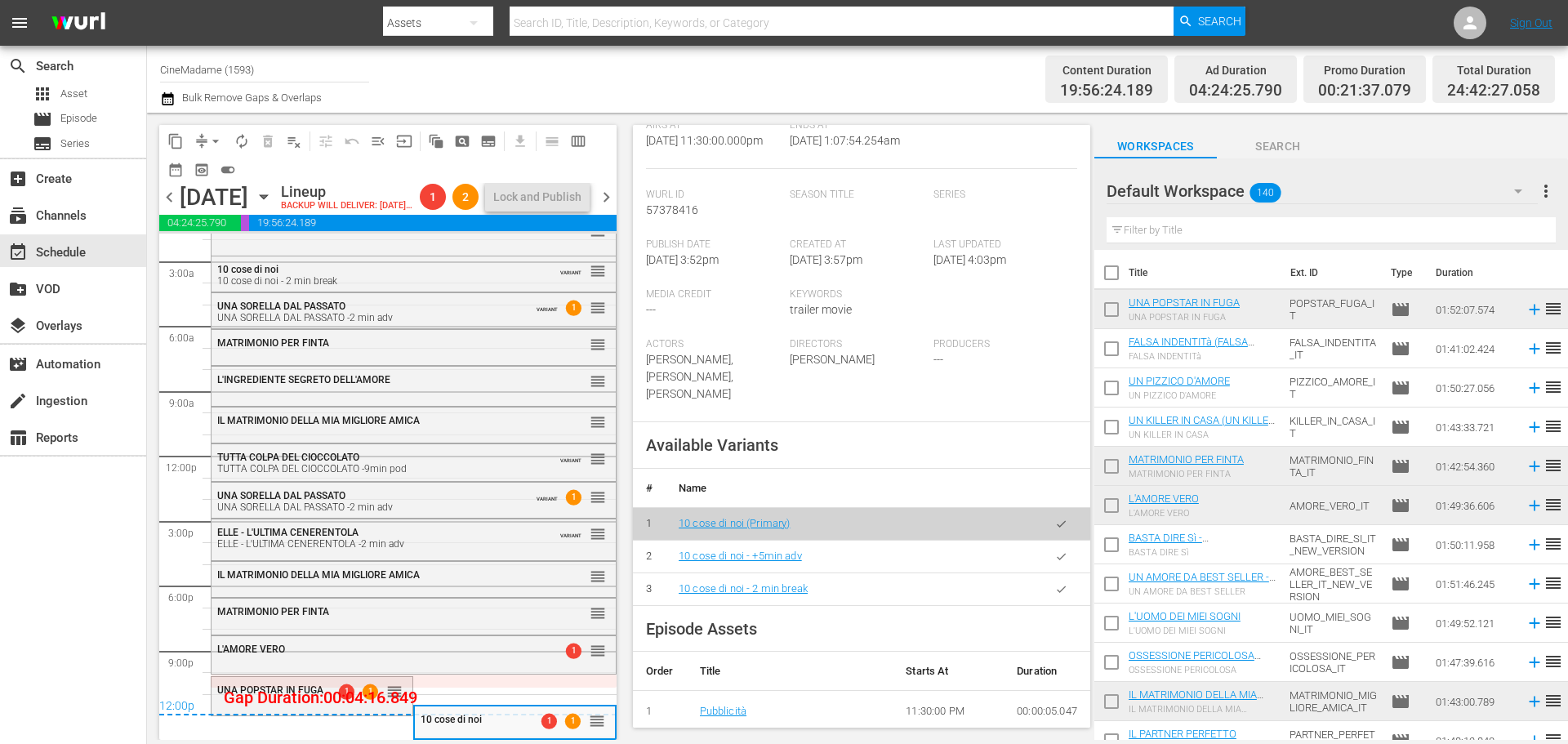
scroll to position [490, 0]
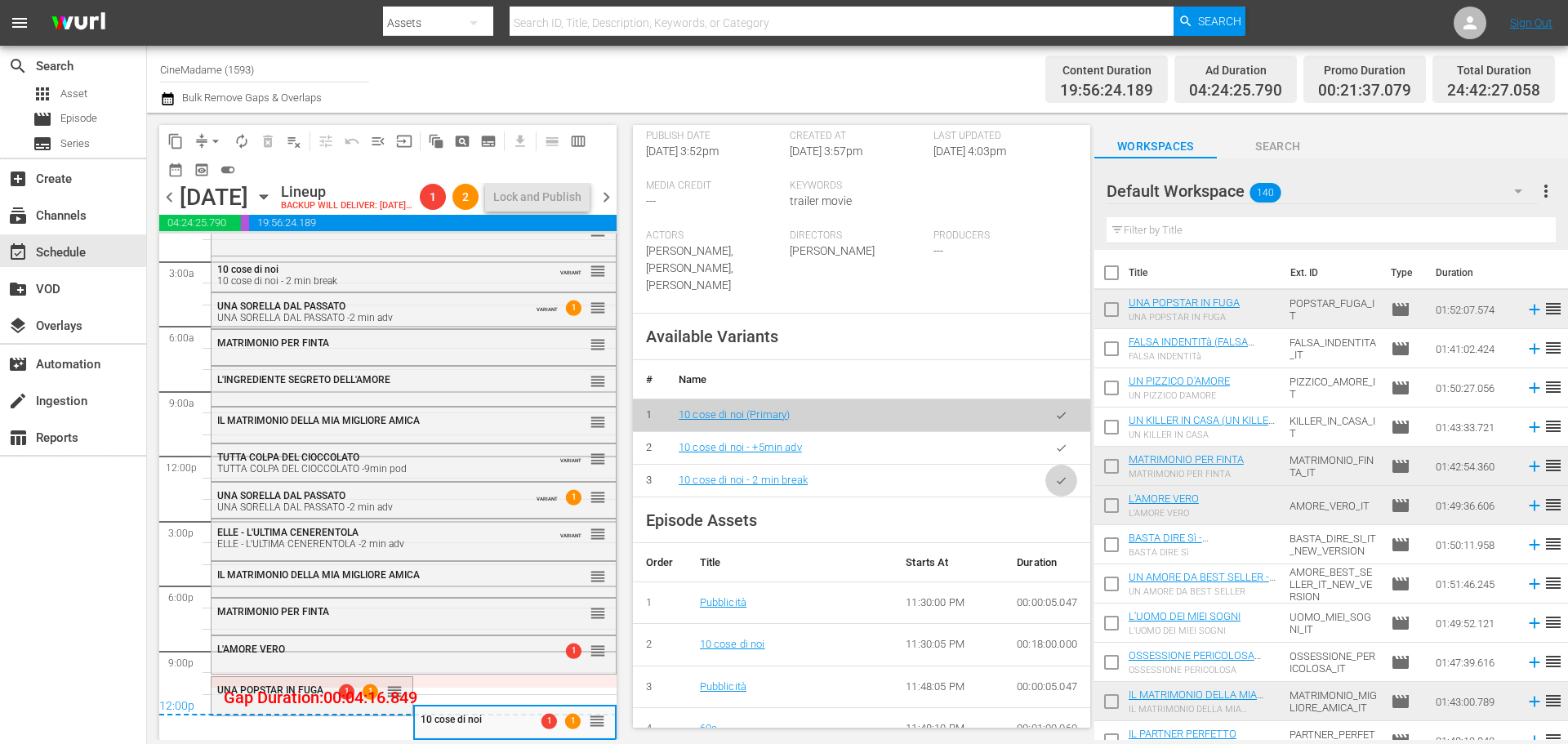
click at [1046, 487] on button "button" at bounding box center [1062, 480] width 32 height 32
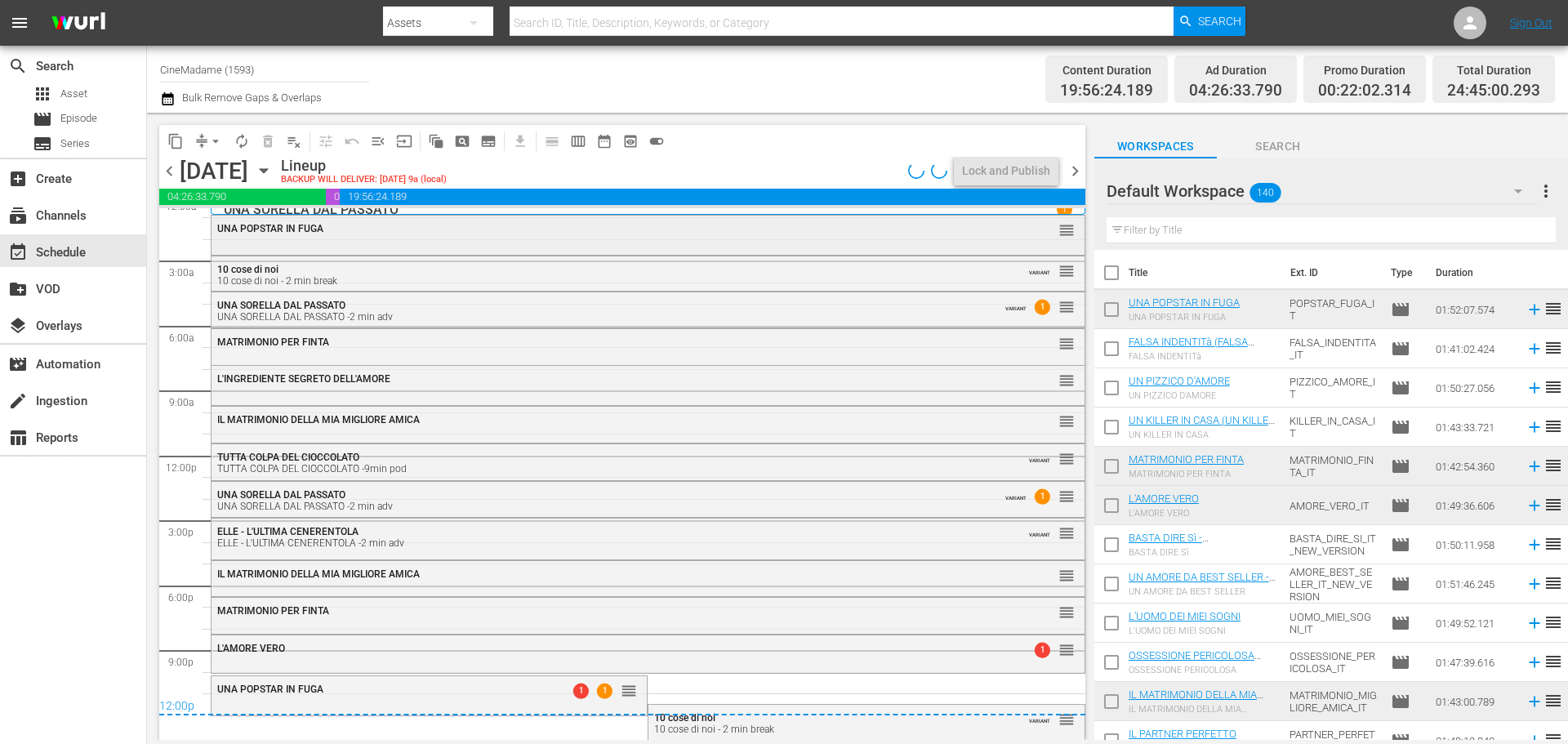
scroll to position [13, 0]
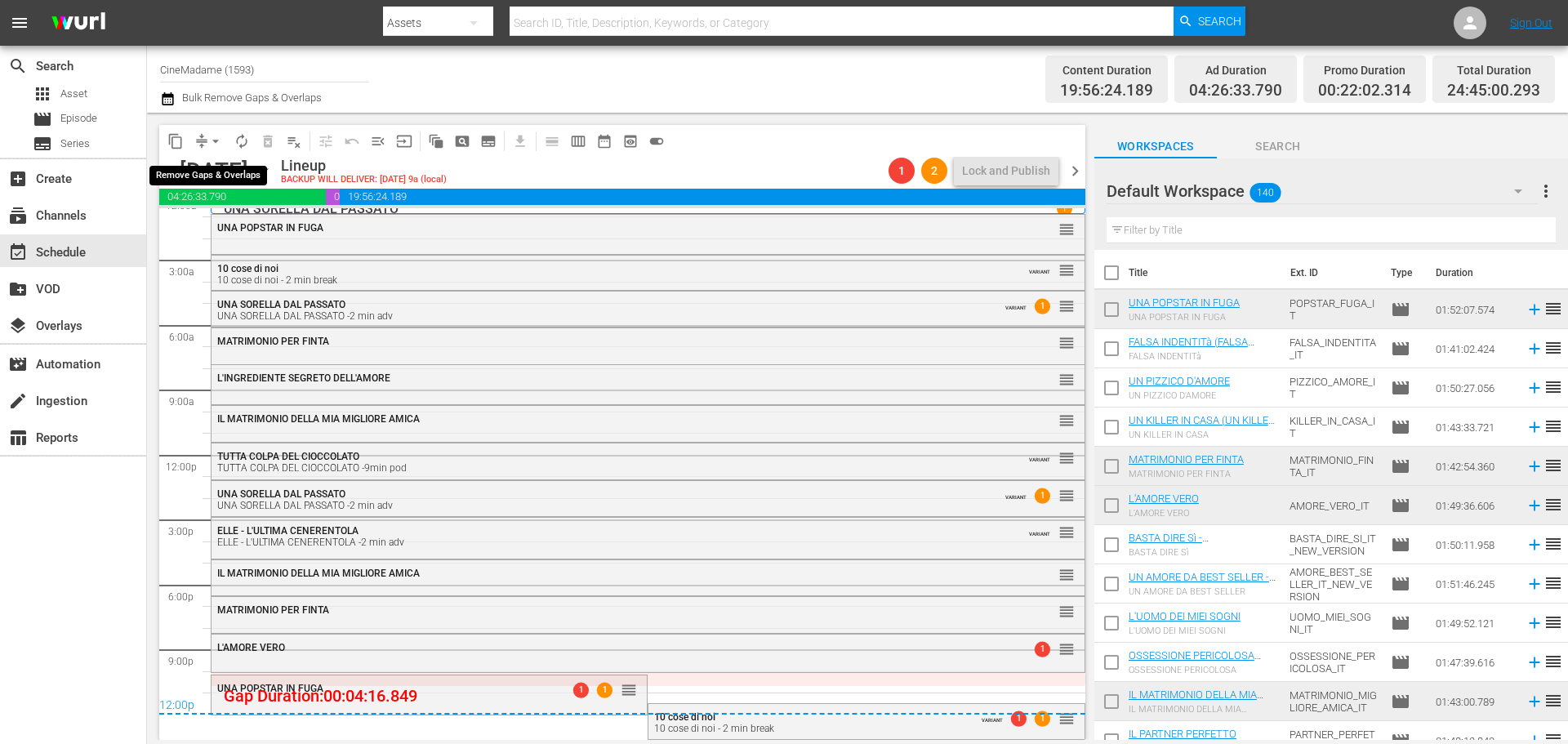
click at [216, 140] on span "arrow_drop_down" at bounding box center [216, 141] width 16 height 16
click at [216, 227] on li "Align to End of Previous Day" at bounding box center [217, 228] width 171 height 27
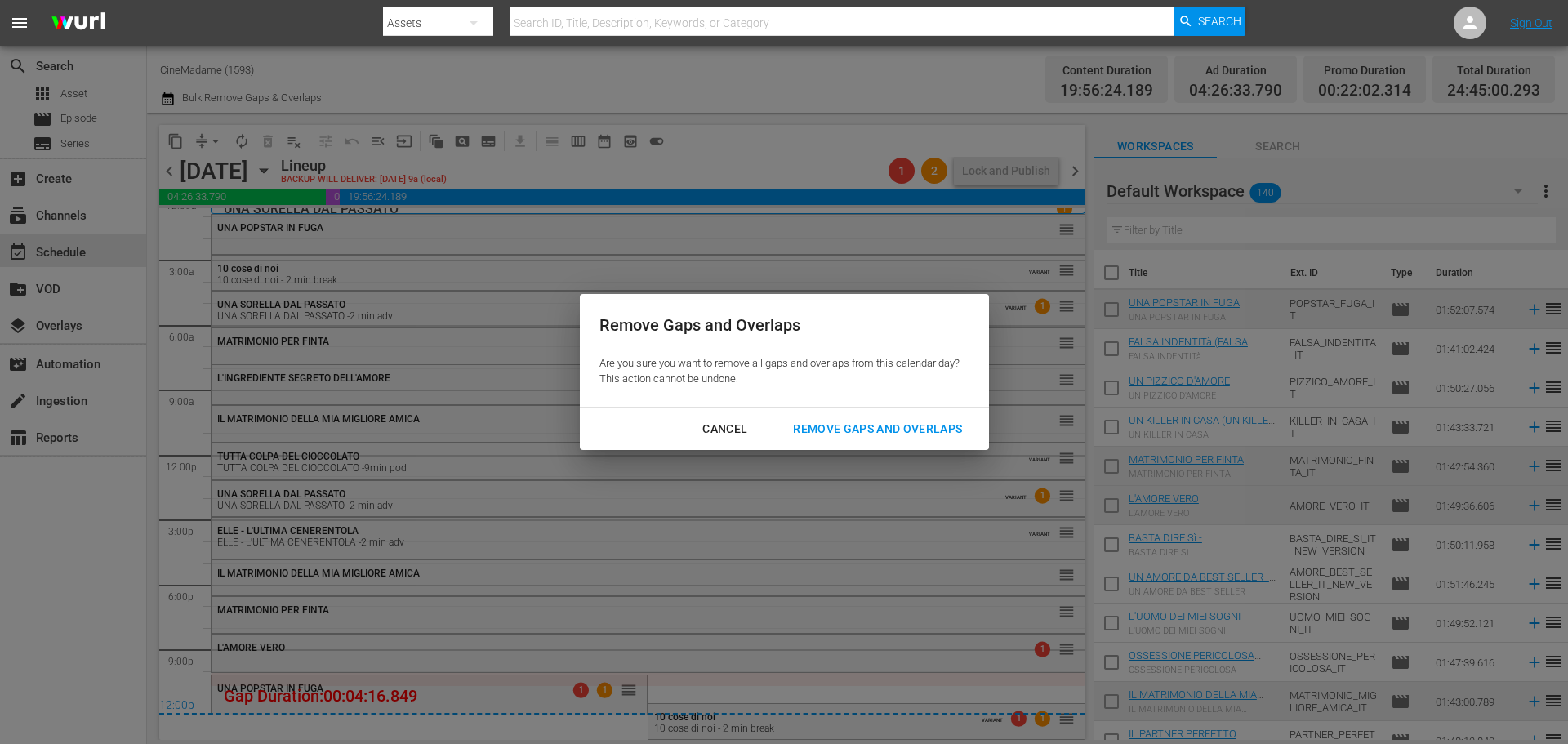
click at [904, 426] on div "Remove Gaps and Overlaps" at bounding box center [877, 429] width 195 height 20
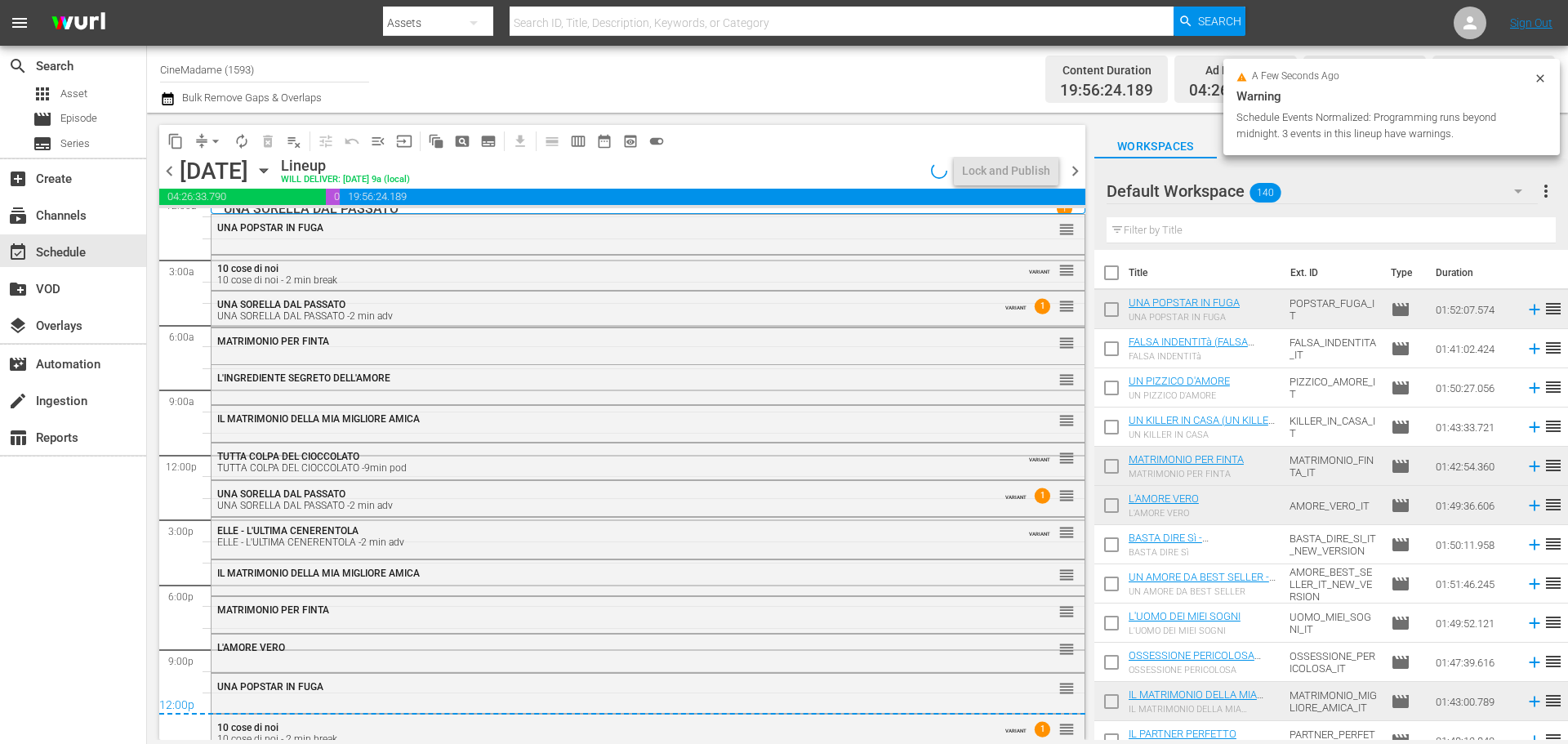
scroll to position [23, 0]
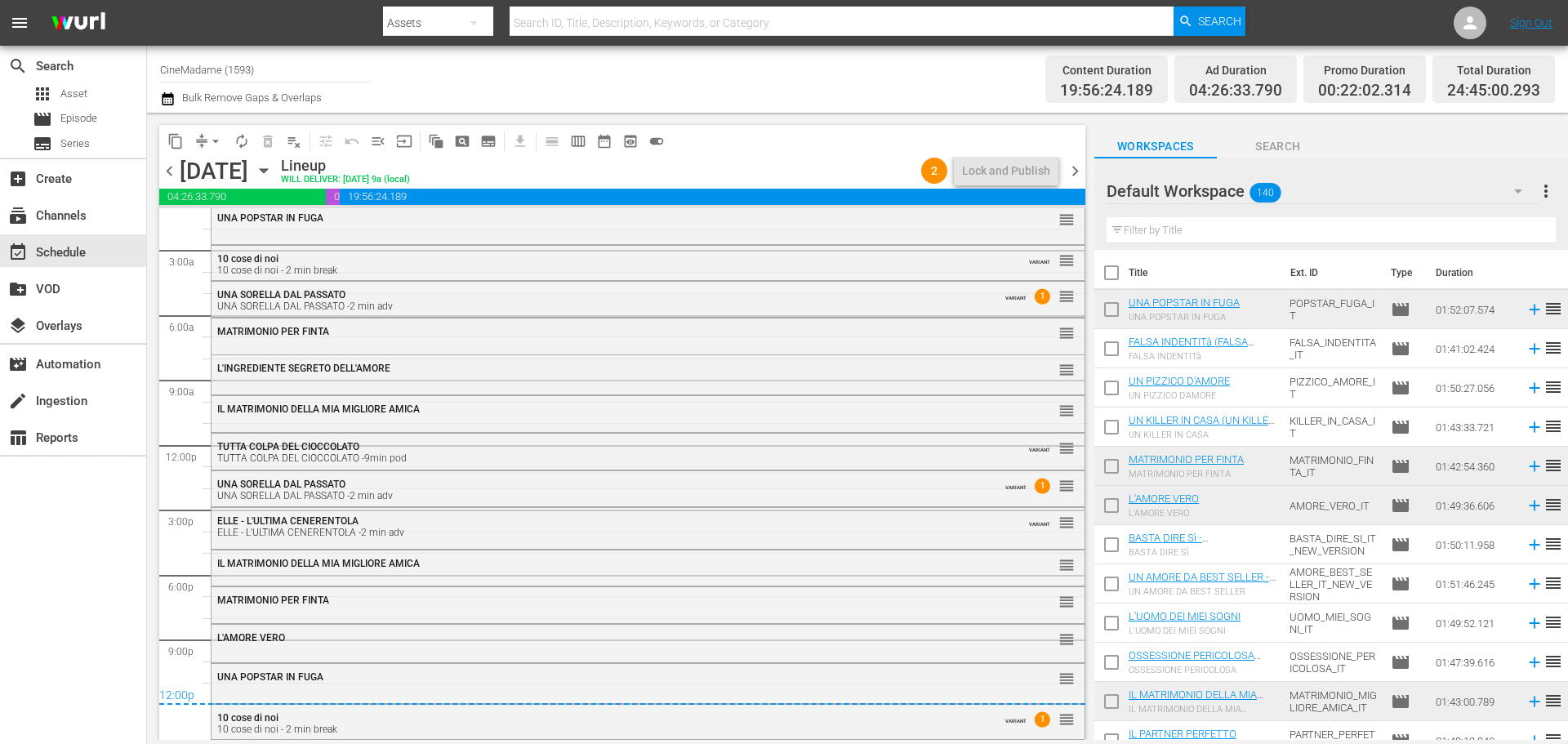
click at [1071, 170] on span "chevron_right" at bounding box center [1075, 170] width 21 height 20
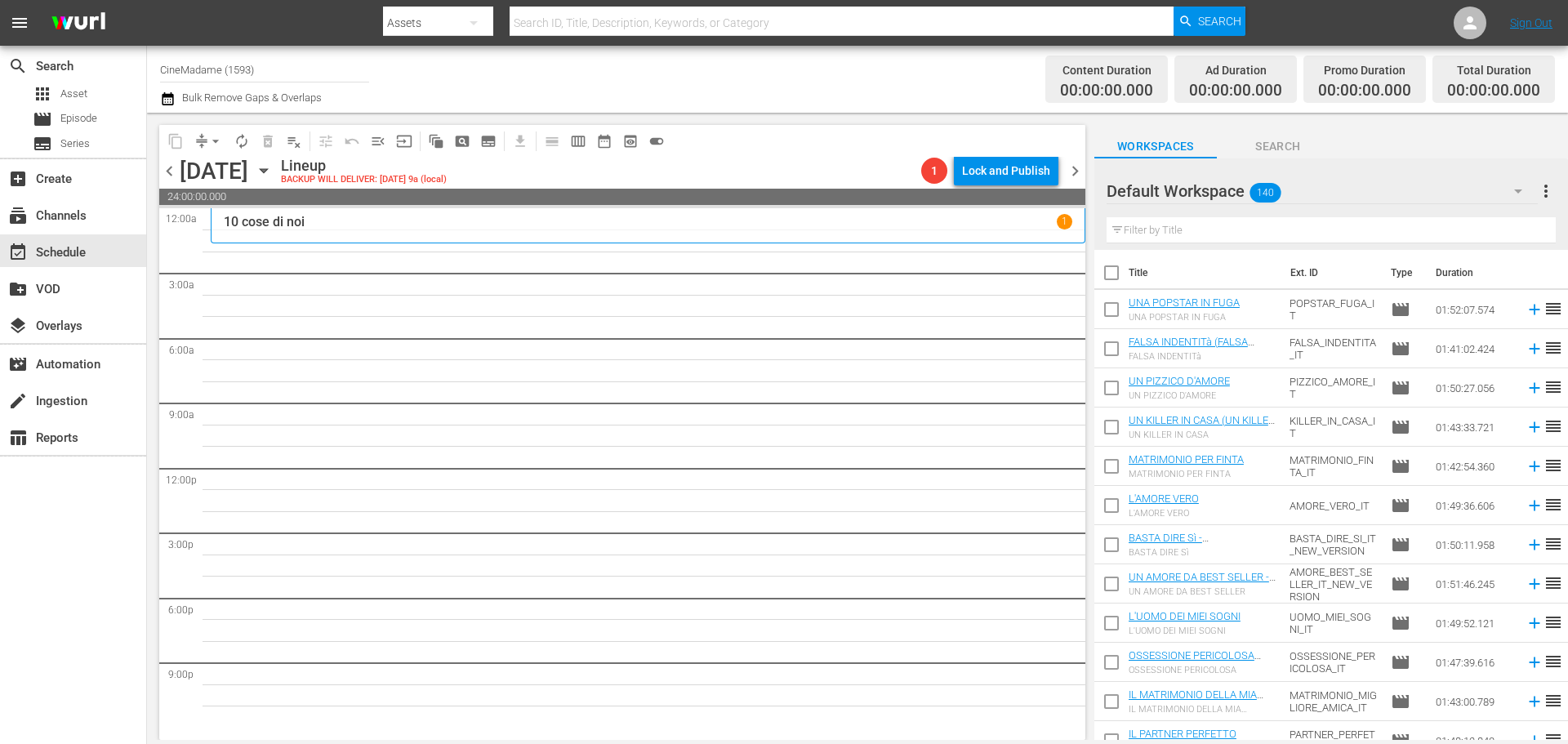
click at [1231, 237] on input "text" at bounding box center [1331, 230] width 449 height 26
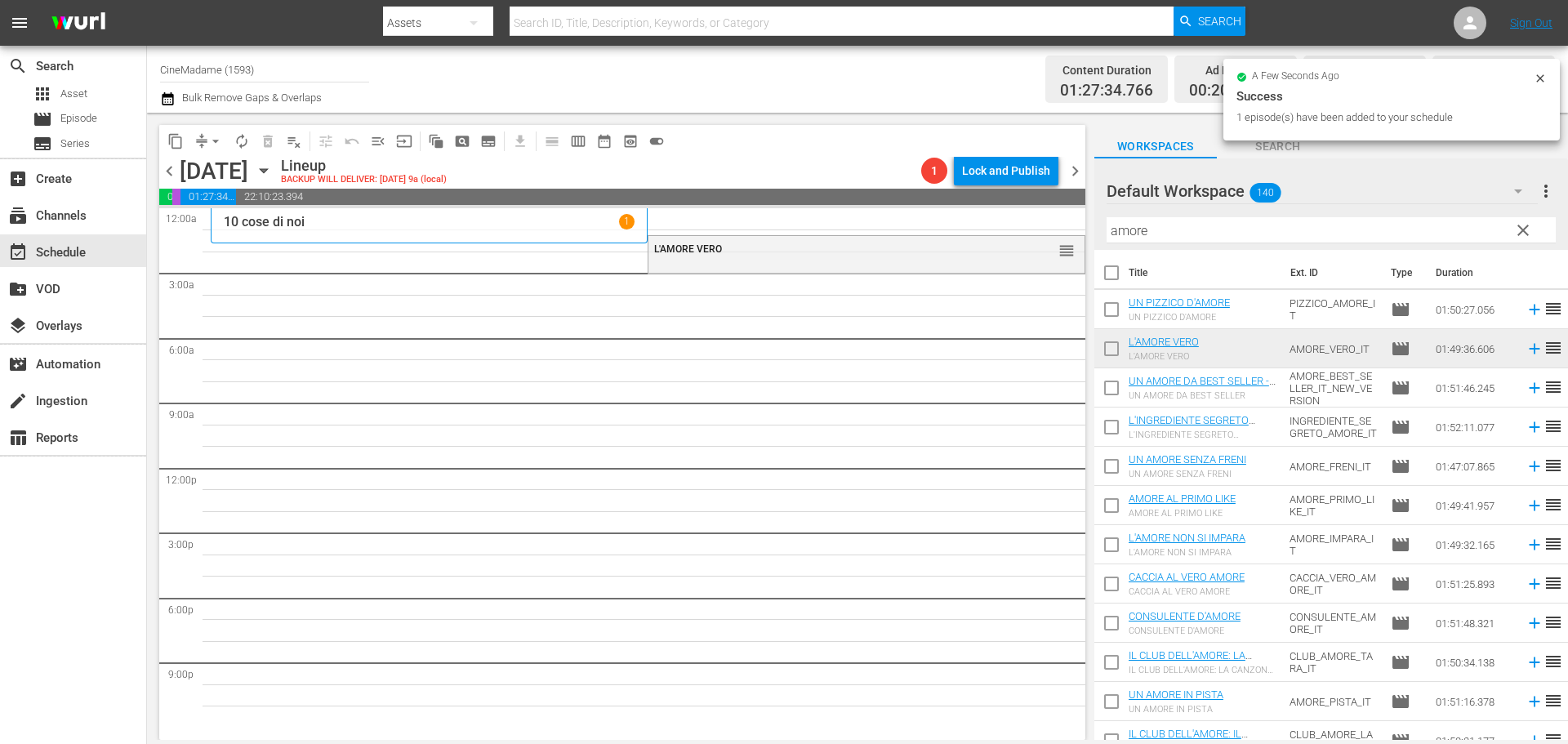
click at [1141, 233] on input "amore" at bounding box center [1331, 230] width 449 height 26
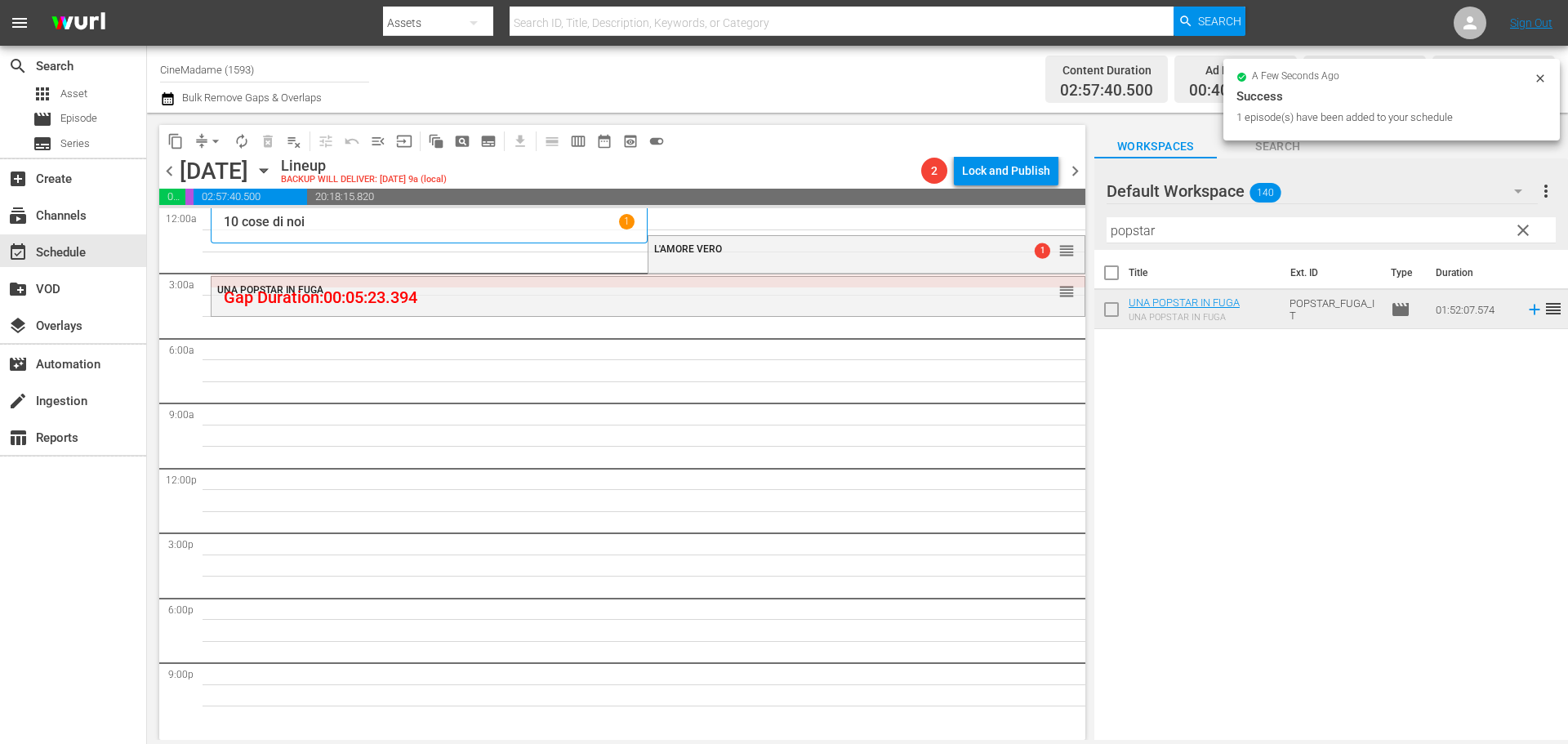
click at [1150, 217] on div "Filter by Title popstar" at bounding box center [1331, 230] width 449 height 39
click at [1143, 219] on input "popstar" at bounding box center [1331, 230] width 449 height 26
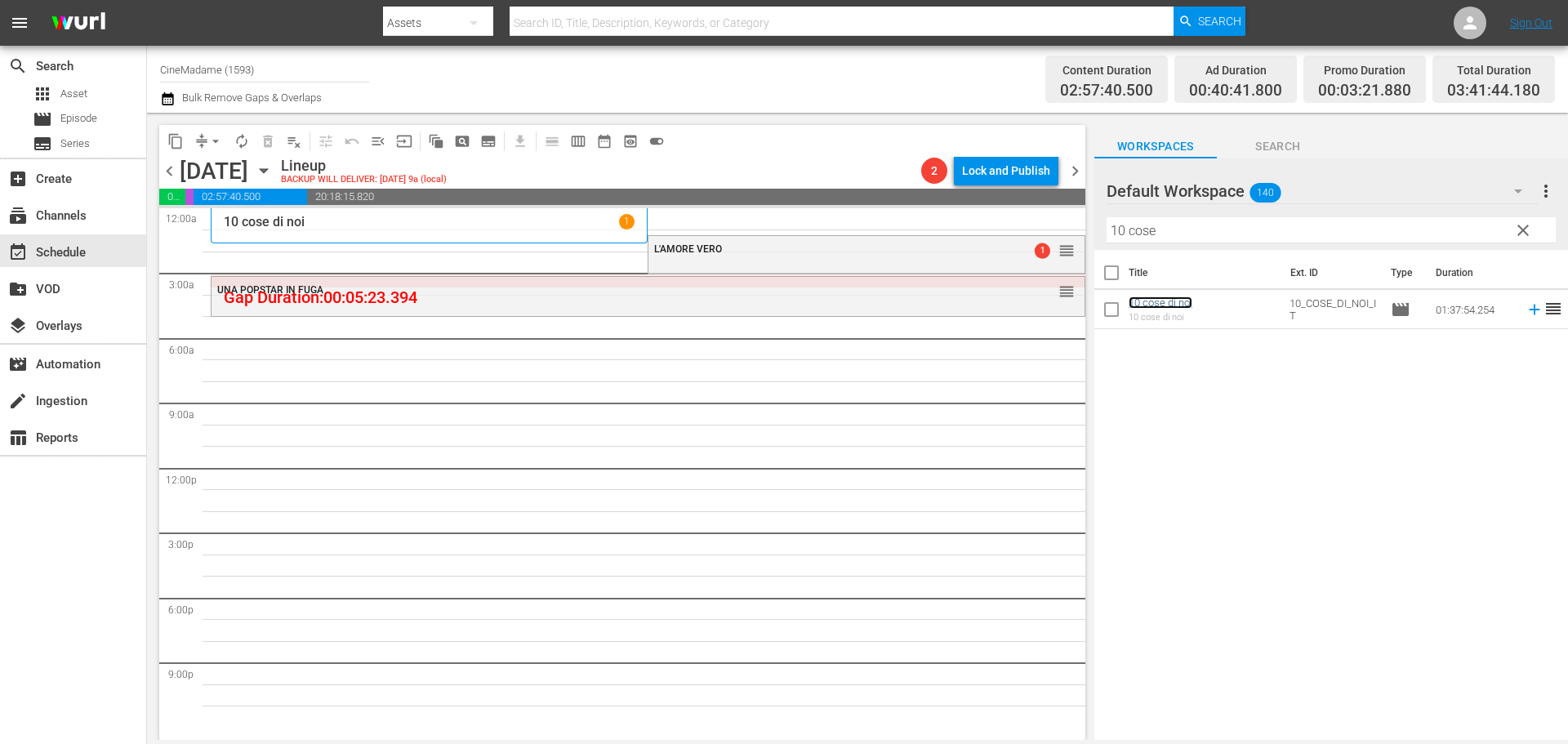
drag, startPoint x: 1178, startPoint y: 298, endPoint x: 1122, endPoint y: 289, distance: 56.7
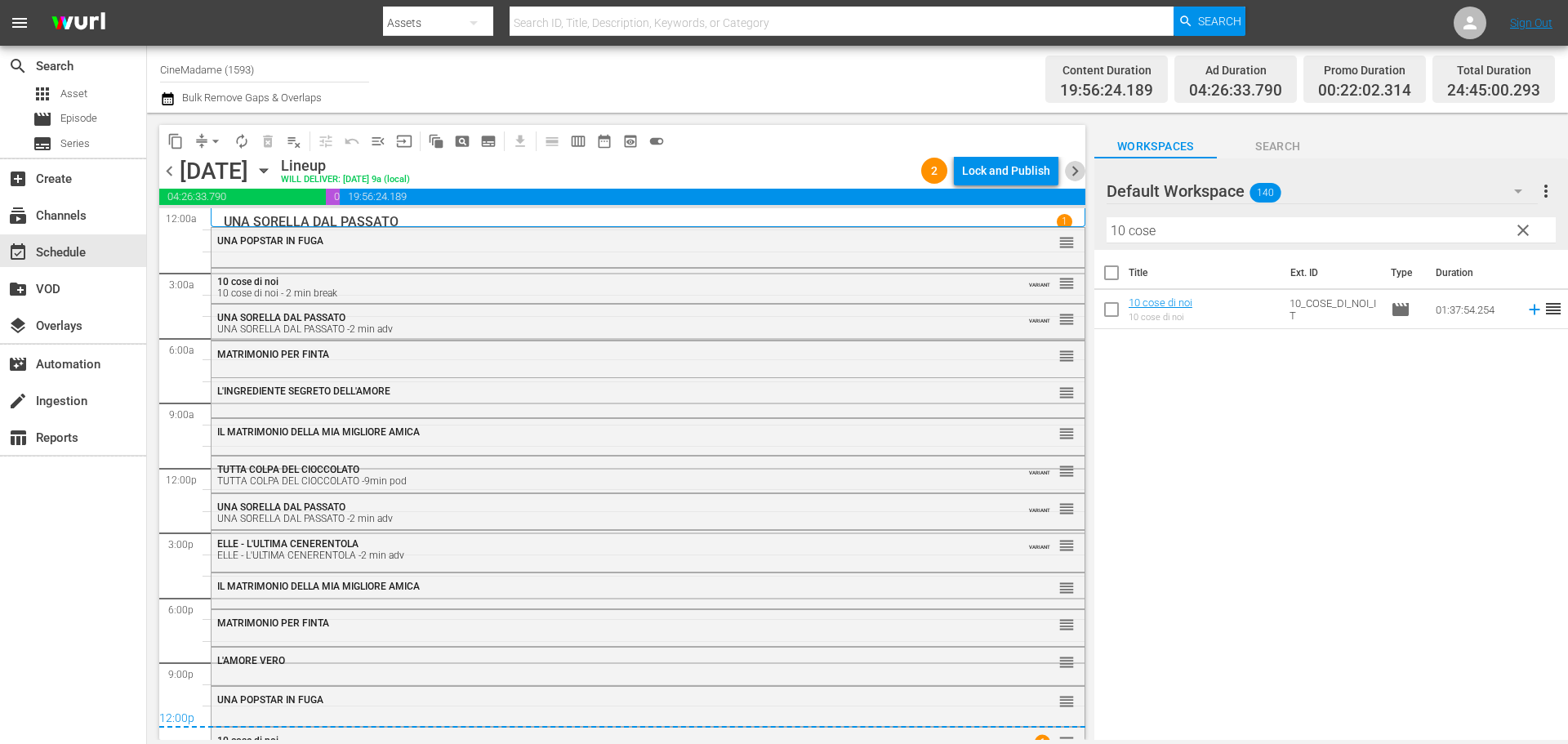
click at [1074, 170] on span "chevron_right" at bounding box center [1075, 170] width 21 height 20
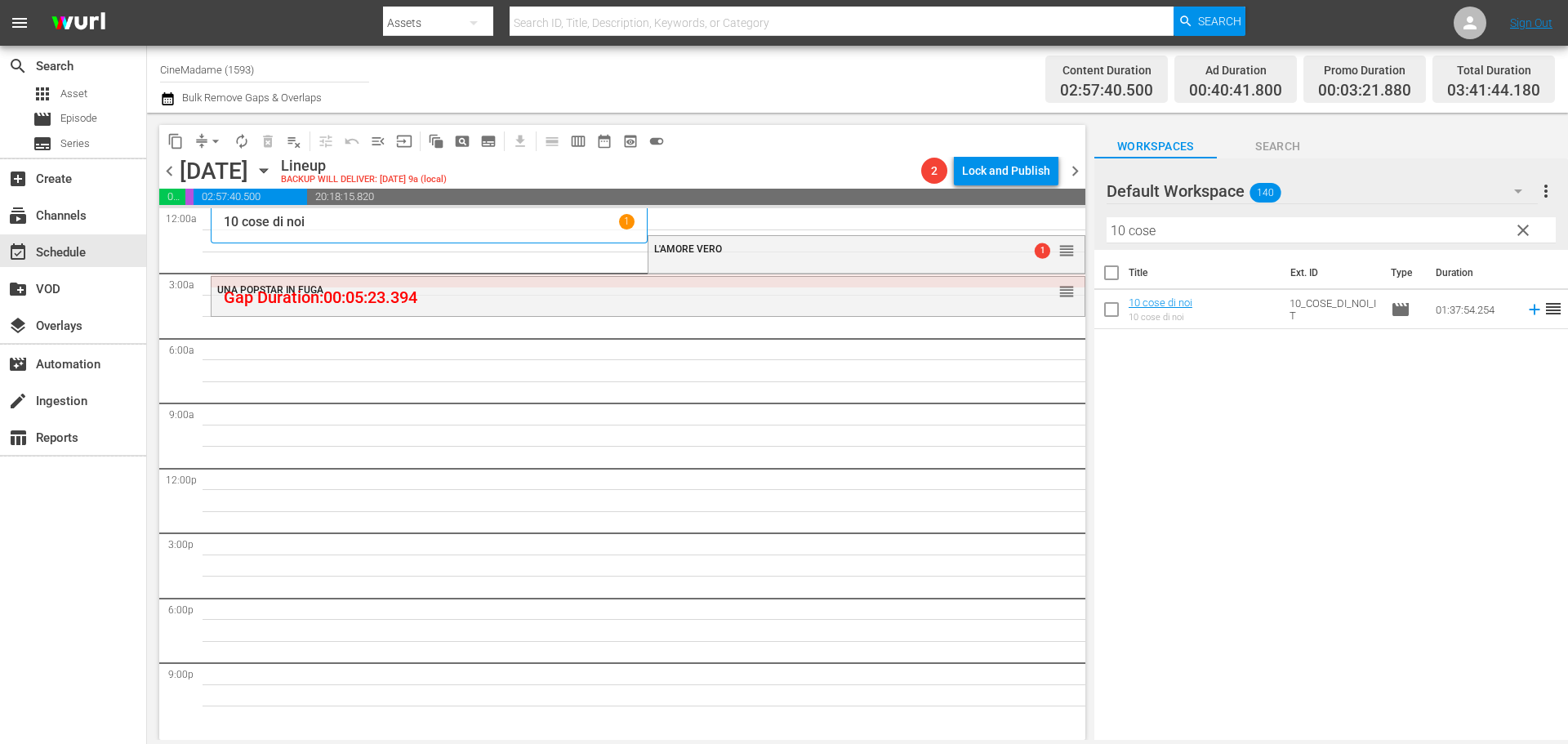
drag, startPoint x: 1178, startPoint y: 314, endPoint x: 1106, endPoint y: 287, distance: 76.9
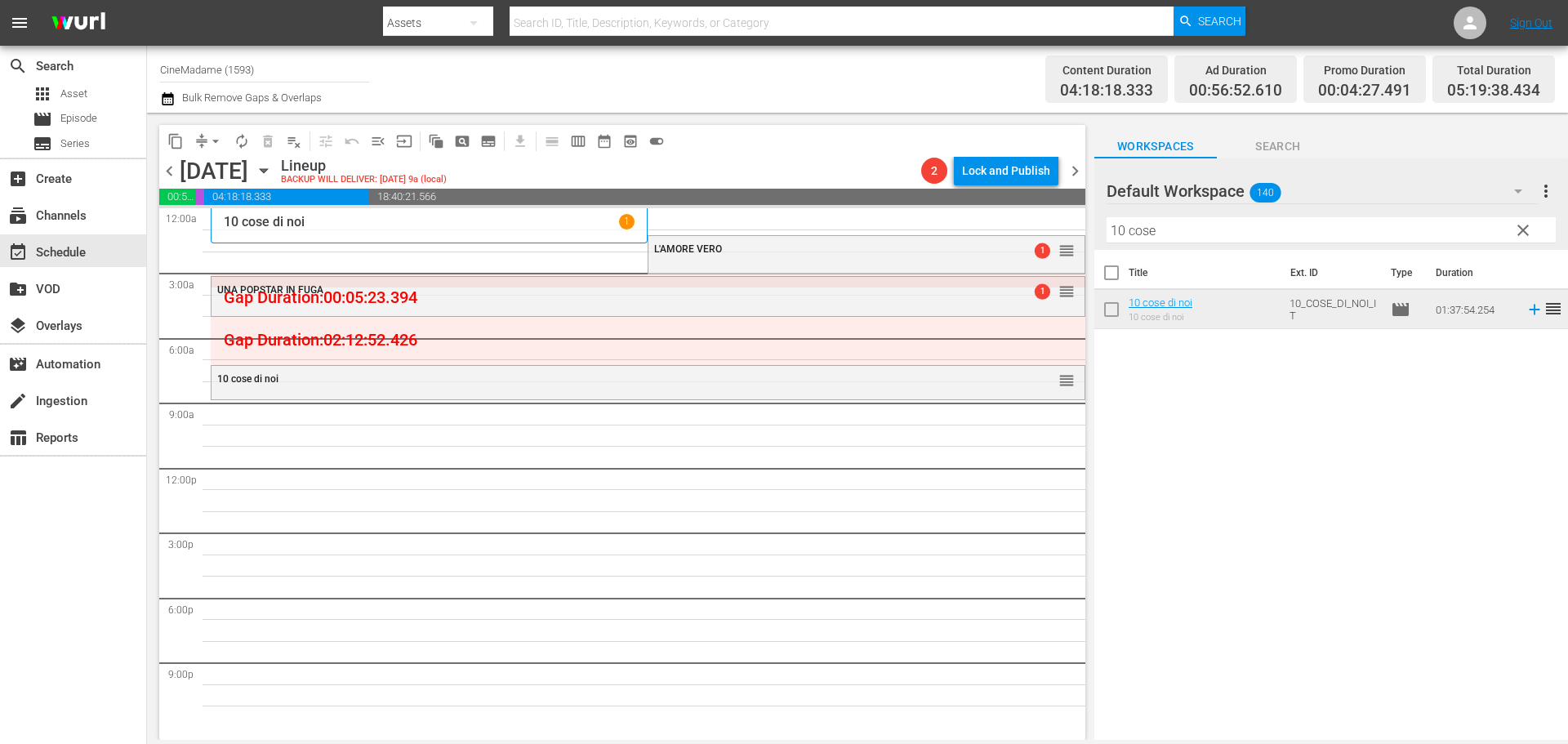
click at [1155, 227] on input "10 cose" at bounding box center [1331, 230] width 449 height 26
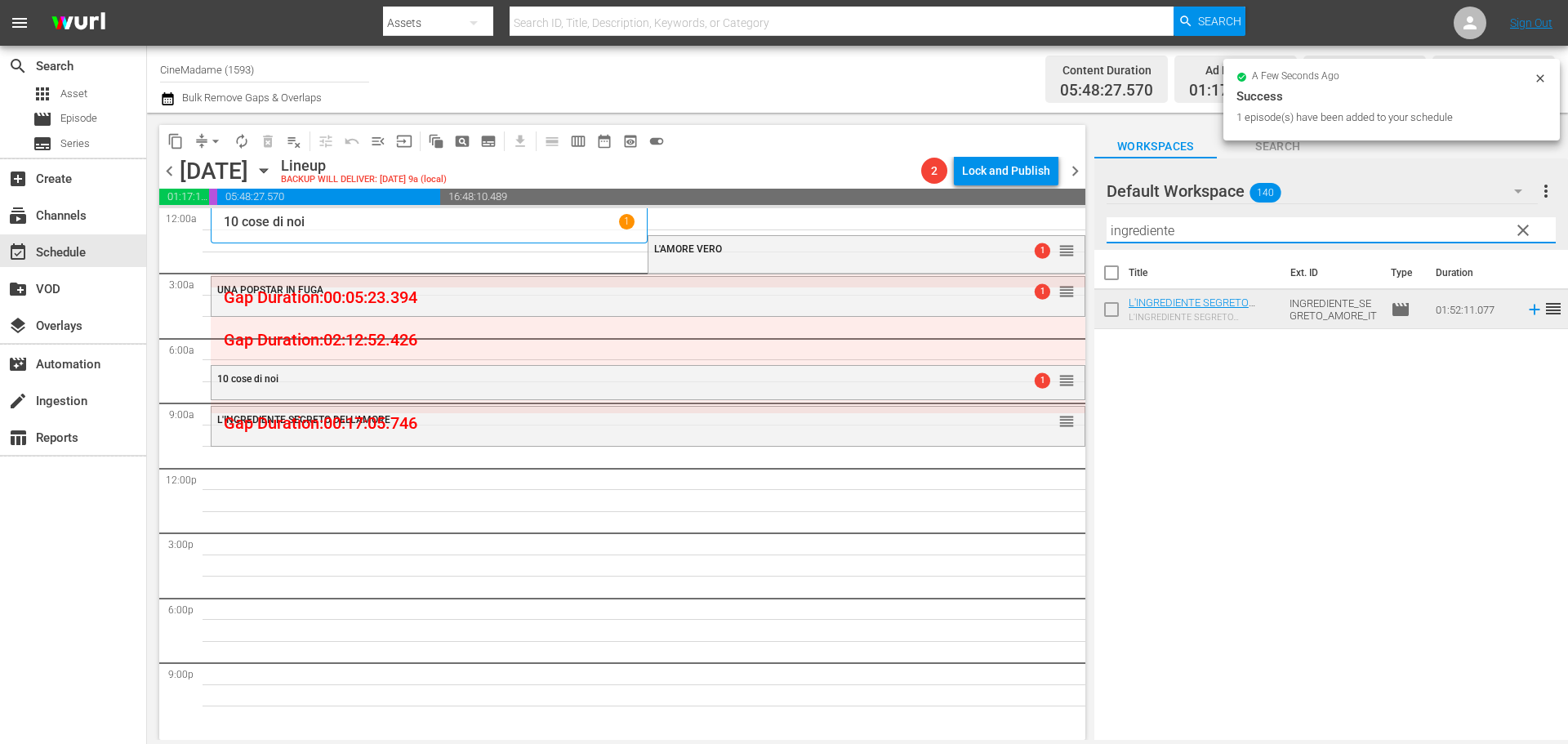
click at [1177, 236] on input "ingrediente" at bounding box center [1331, 230] width 449 height 26
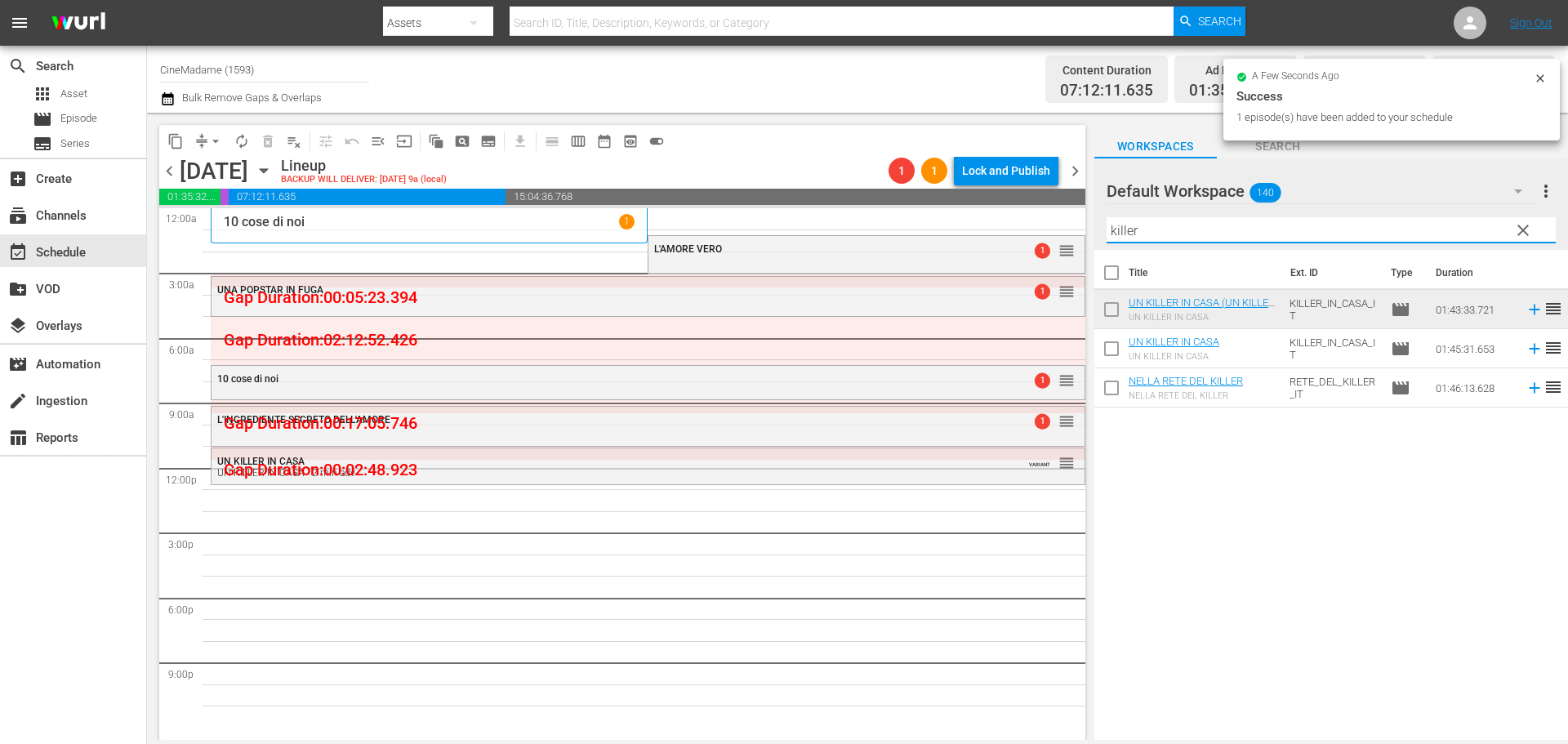
click at [1124, 219] on input "killer" at bounding box center [1331, 230] width 449 height 26
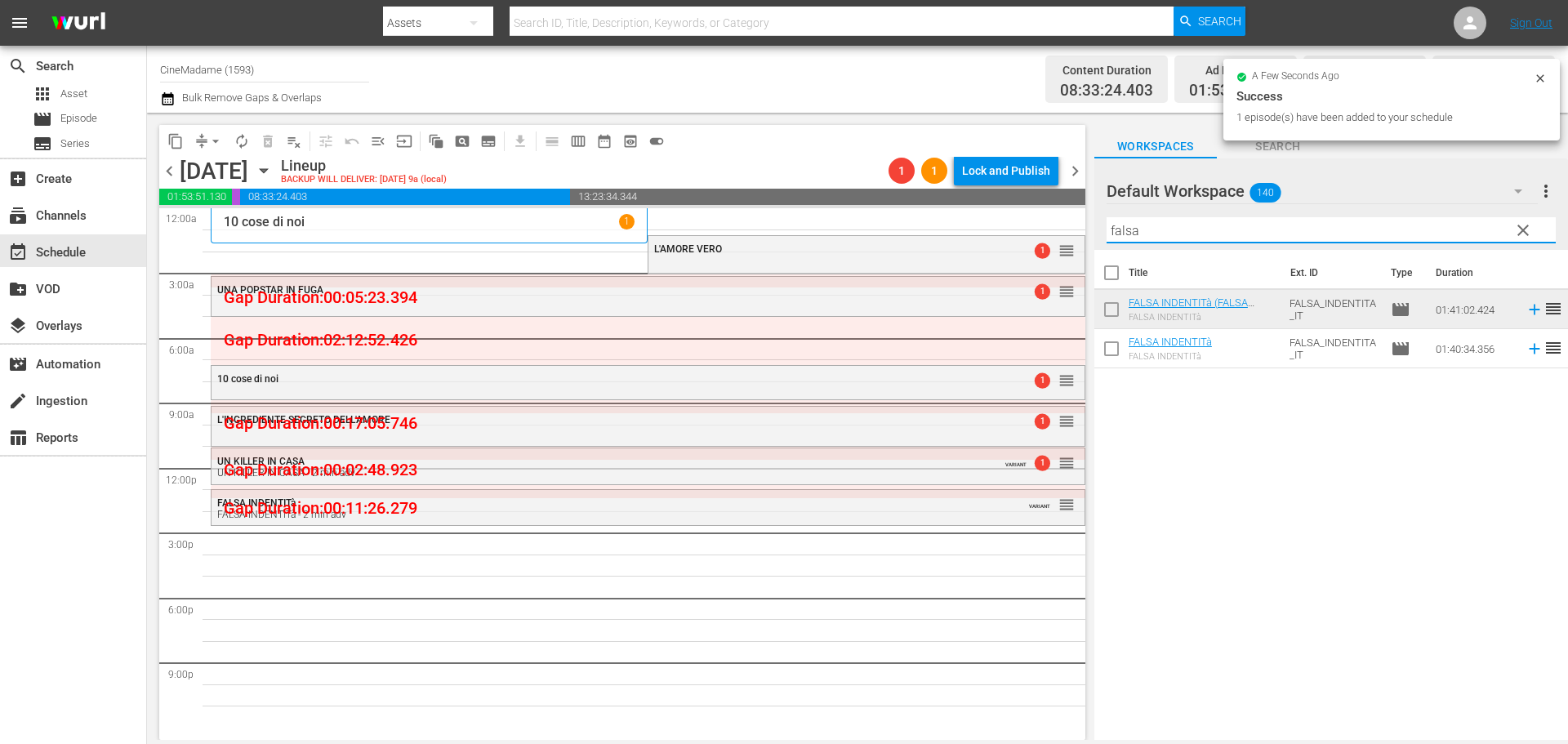
click at [1151, 238] on input "falsa" at bounding box center [1331, 230] width 449 height 26
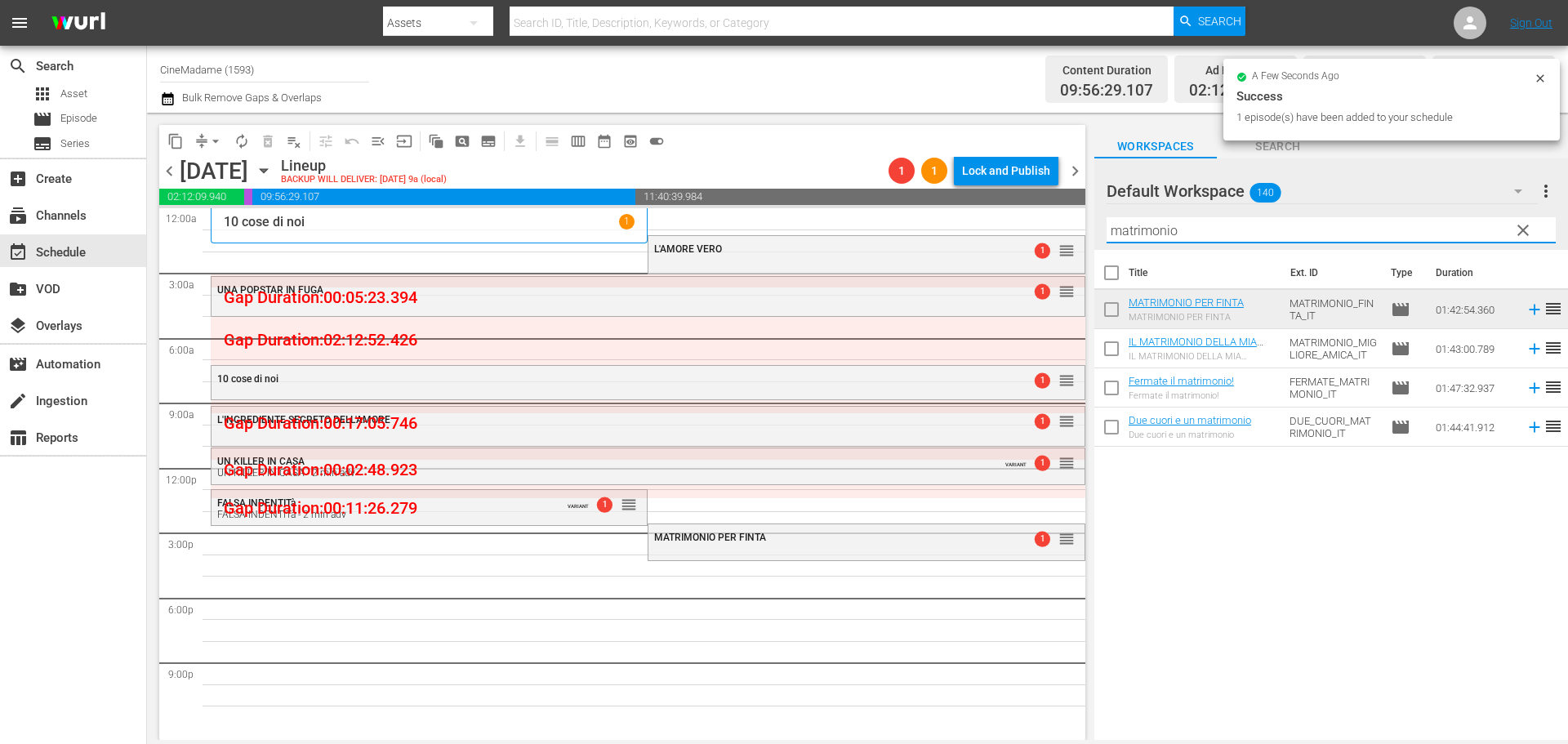
click at [1126, 233] on input "matrimonio" at bounding box center [1331, 230] width 449 height 26
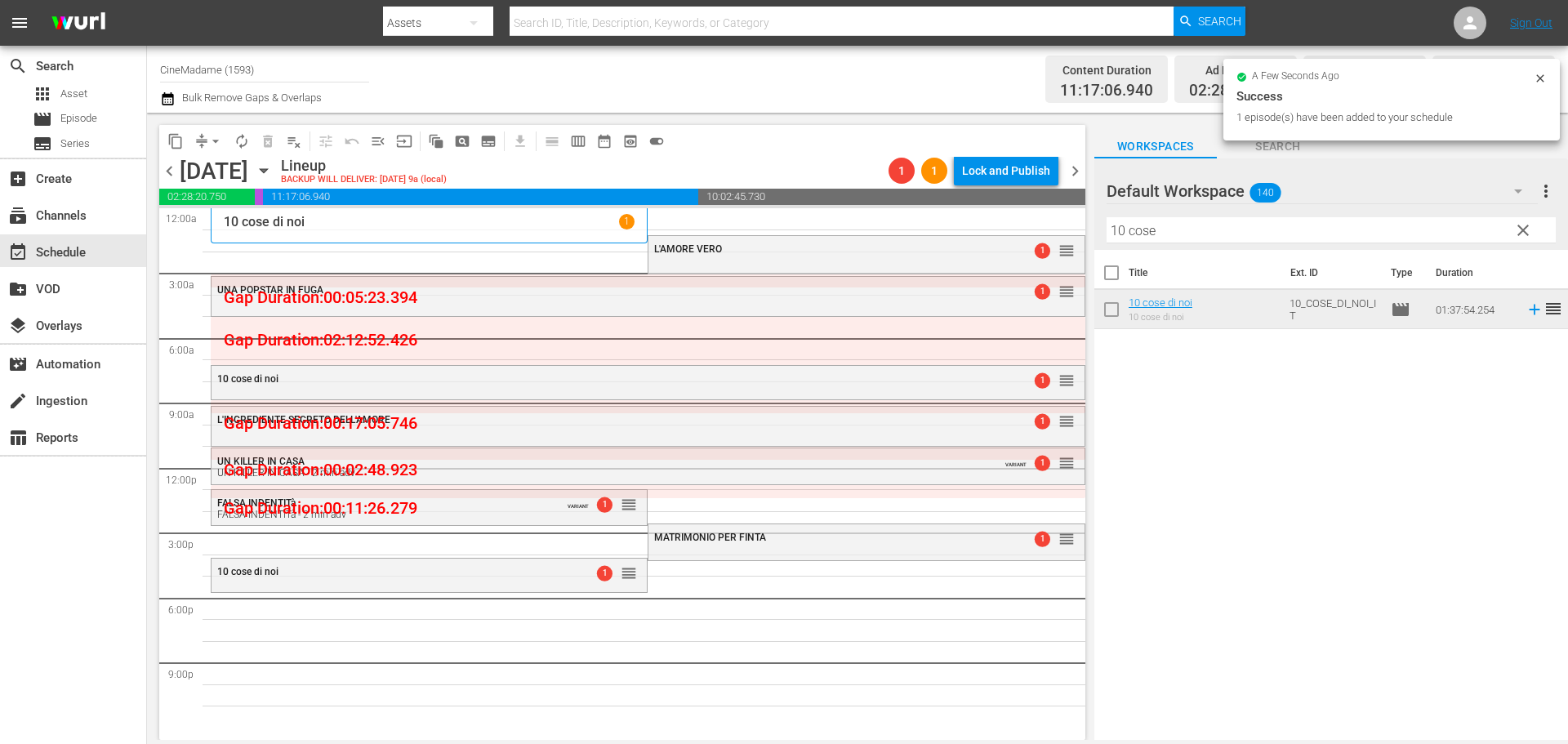
click at [1145, 241] on input "10 cose" at bounding box center [1331, 230] width 449 height 26
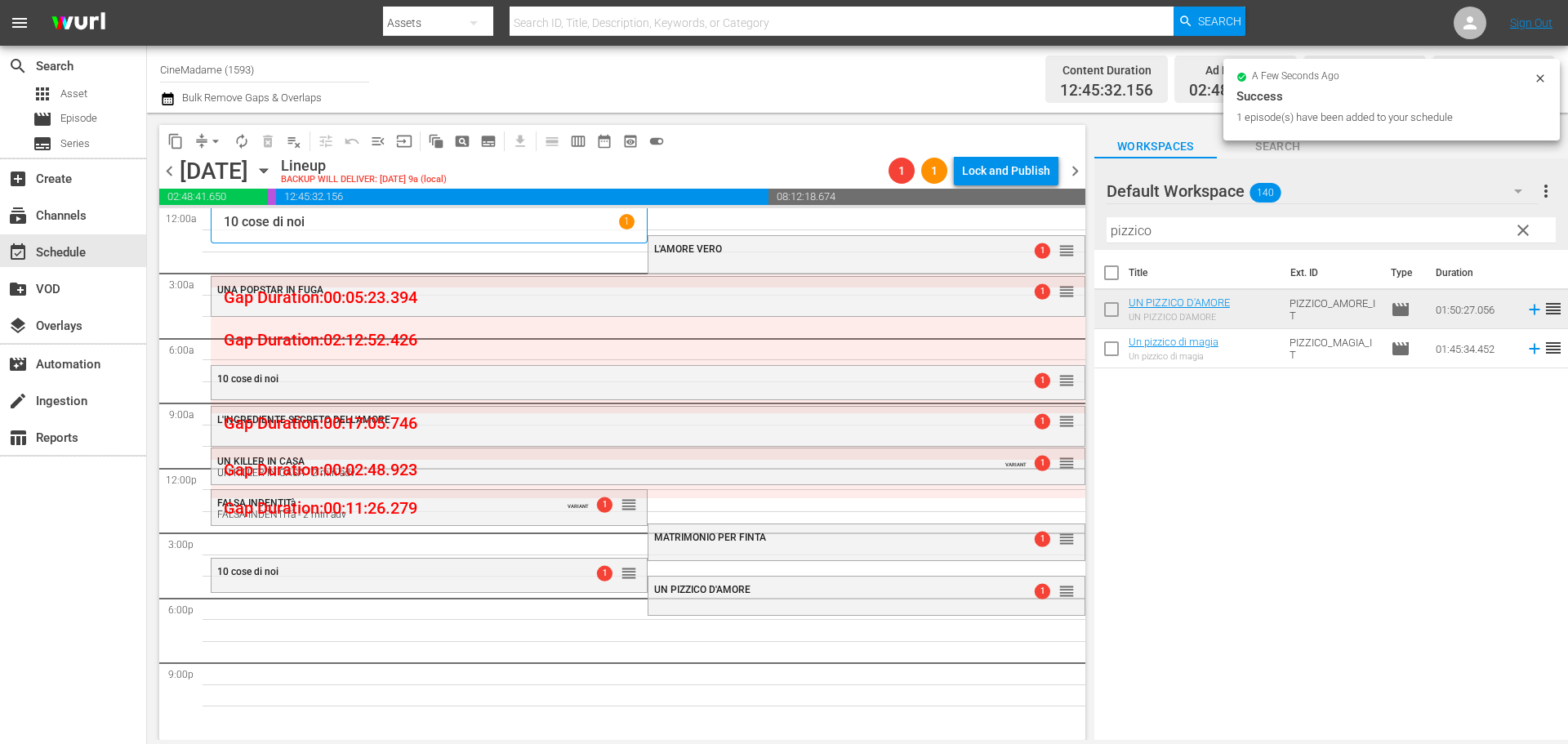
click at [1147, 236] on input "pizzico" at bounding box center [1331, 230] width 449 height 26
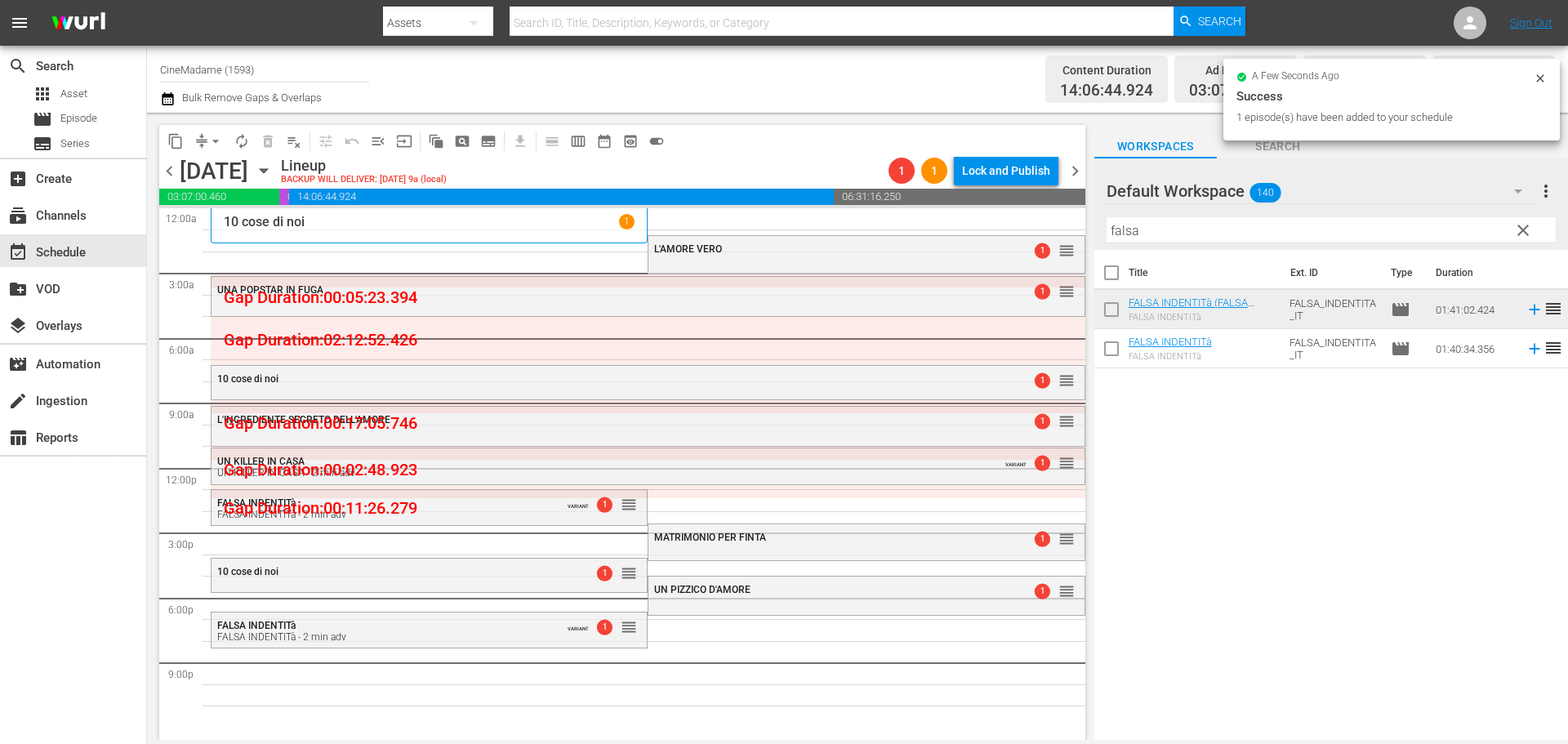
click at [1137, 226] on input "falsa" at bounding box center [1331, 230] width 449 height 26
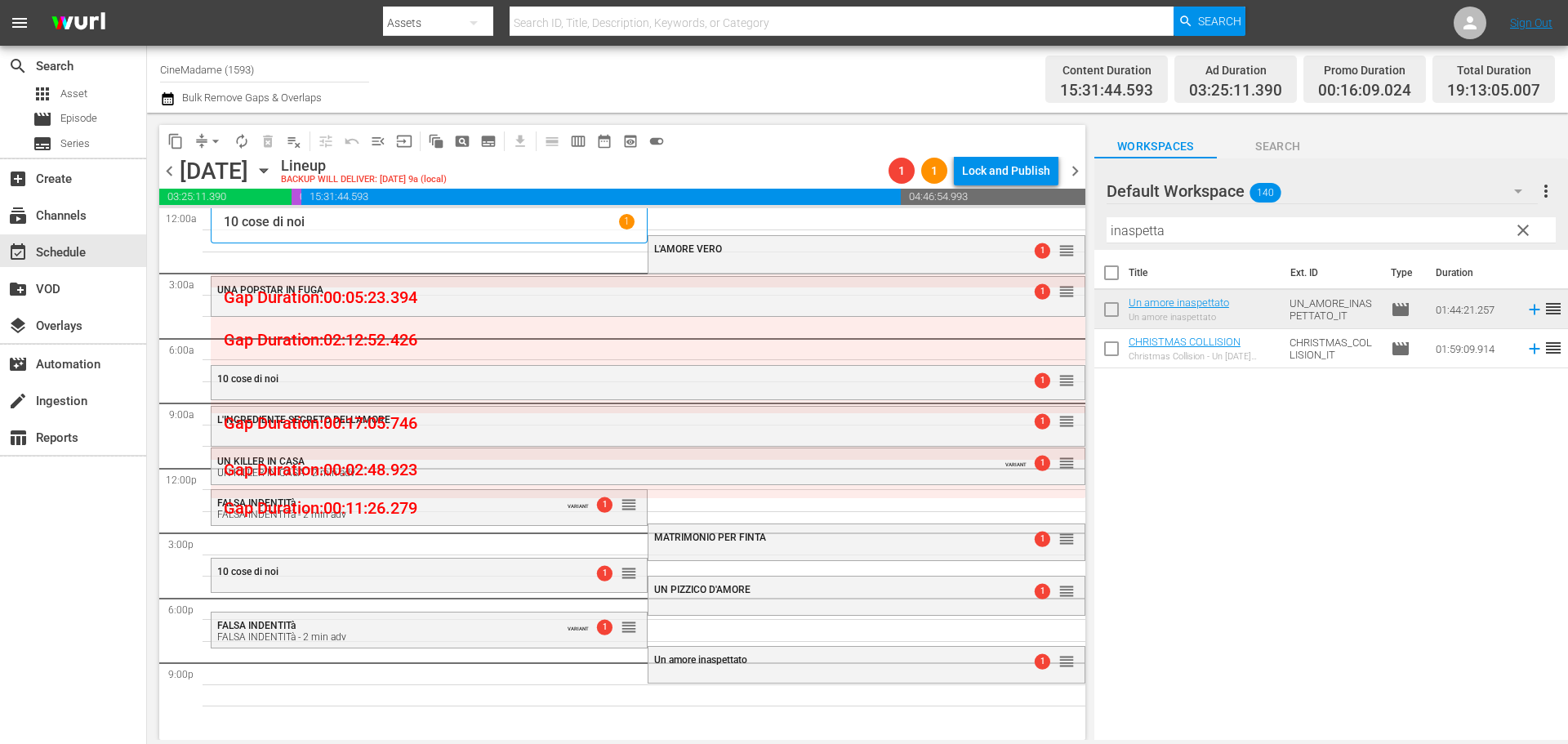
click at [1152, 231] on input "inaspetta" at bounding box center [1331, 230] width 449 height 26
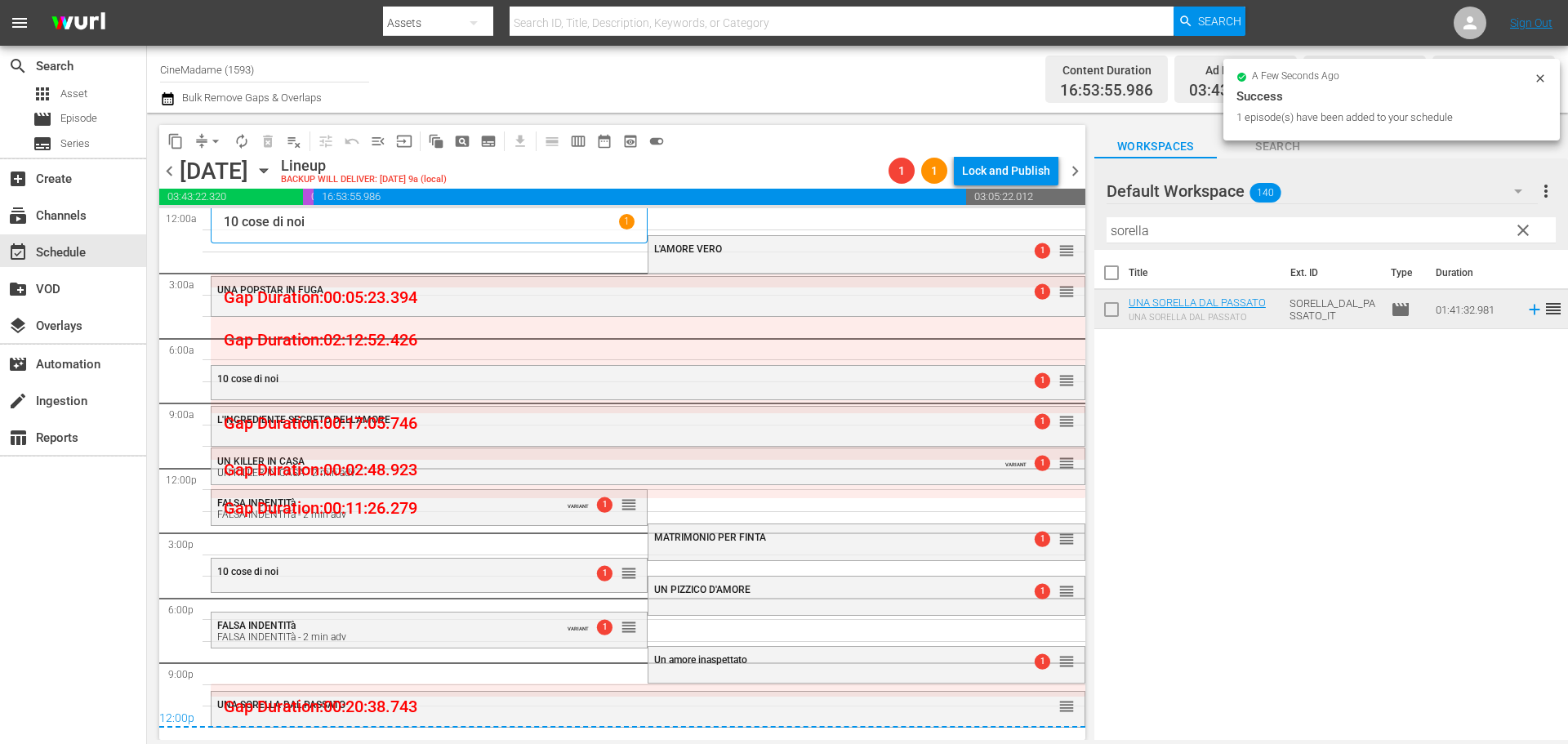
click at [201, 142] on span "compress" at bounding box center [201, 141] width 16 height 16
click at [222, 140] on span "arrow_drop_down" at bounding box center [216, 141] width 16 height 16
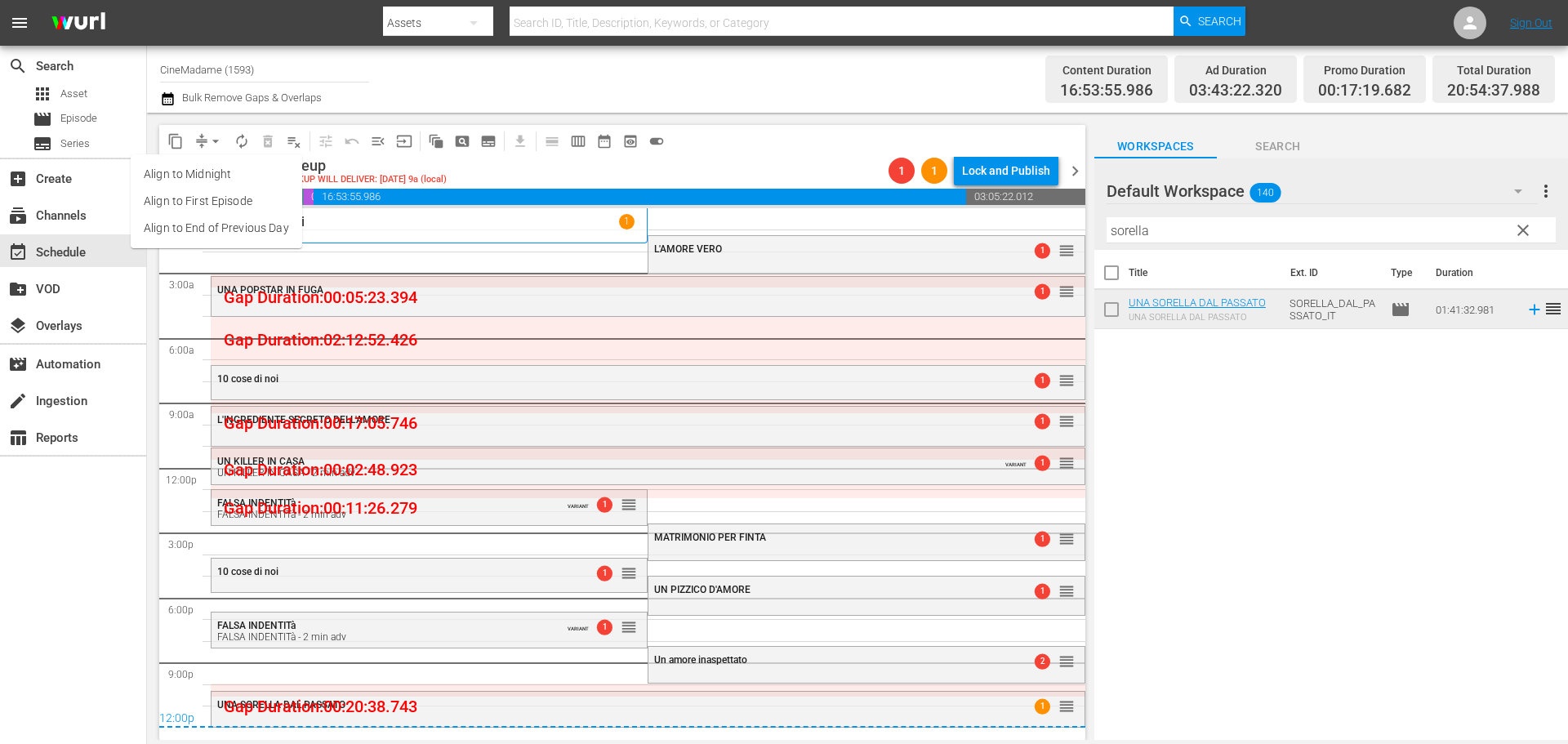
click at [245, 223] on li "Align to End of Previous Day" at bounding box center [217, 228] width 171 height 27
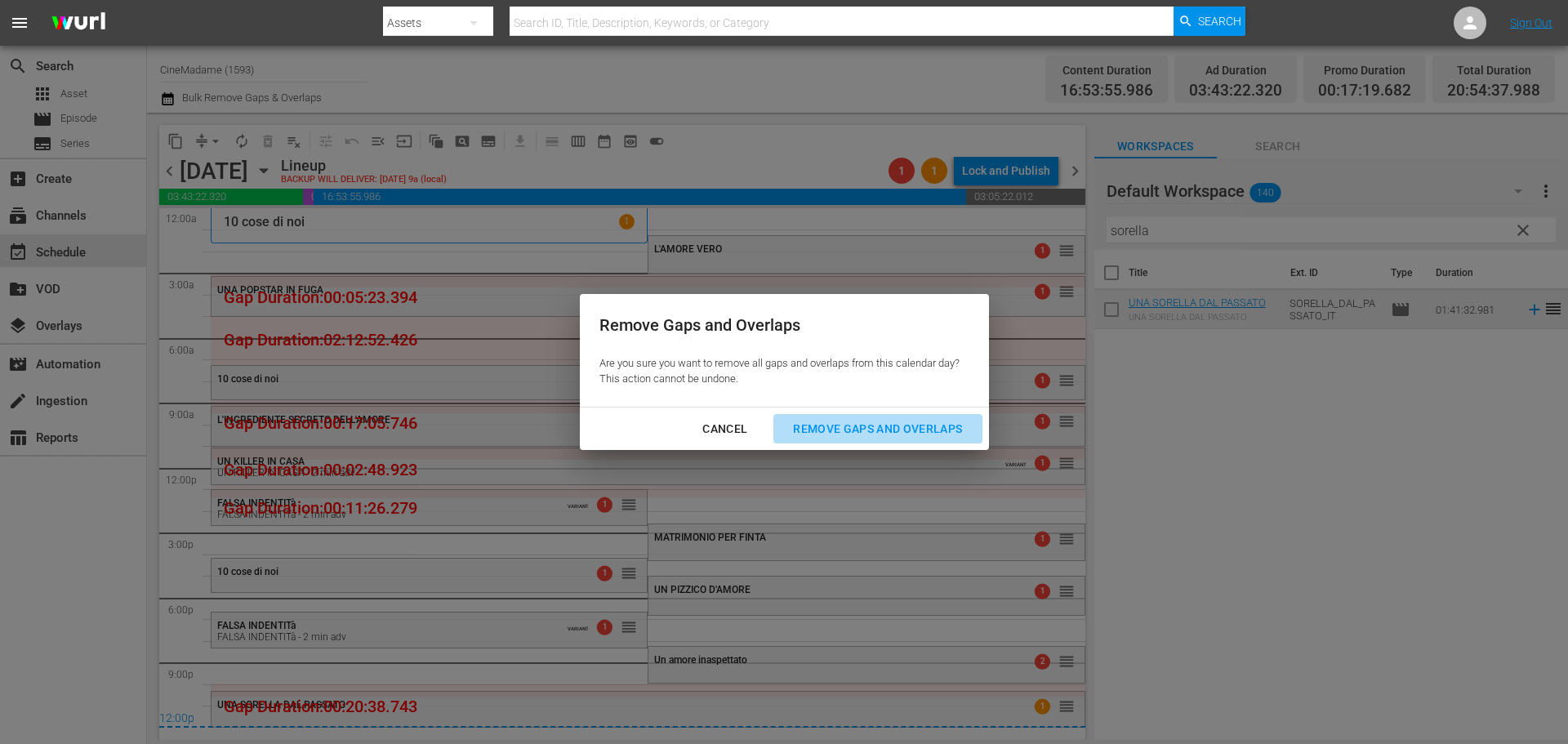
click at [948, 434] on div "Remove Gaps and Overlaps" at bounding box center [877, 429] width 195 height 20
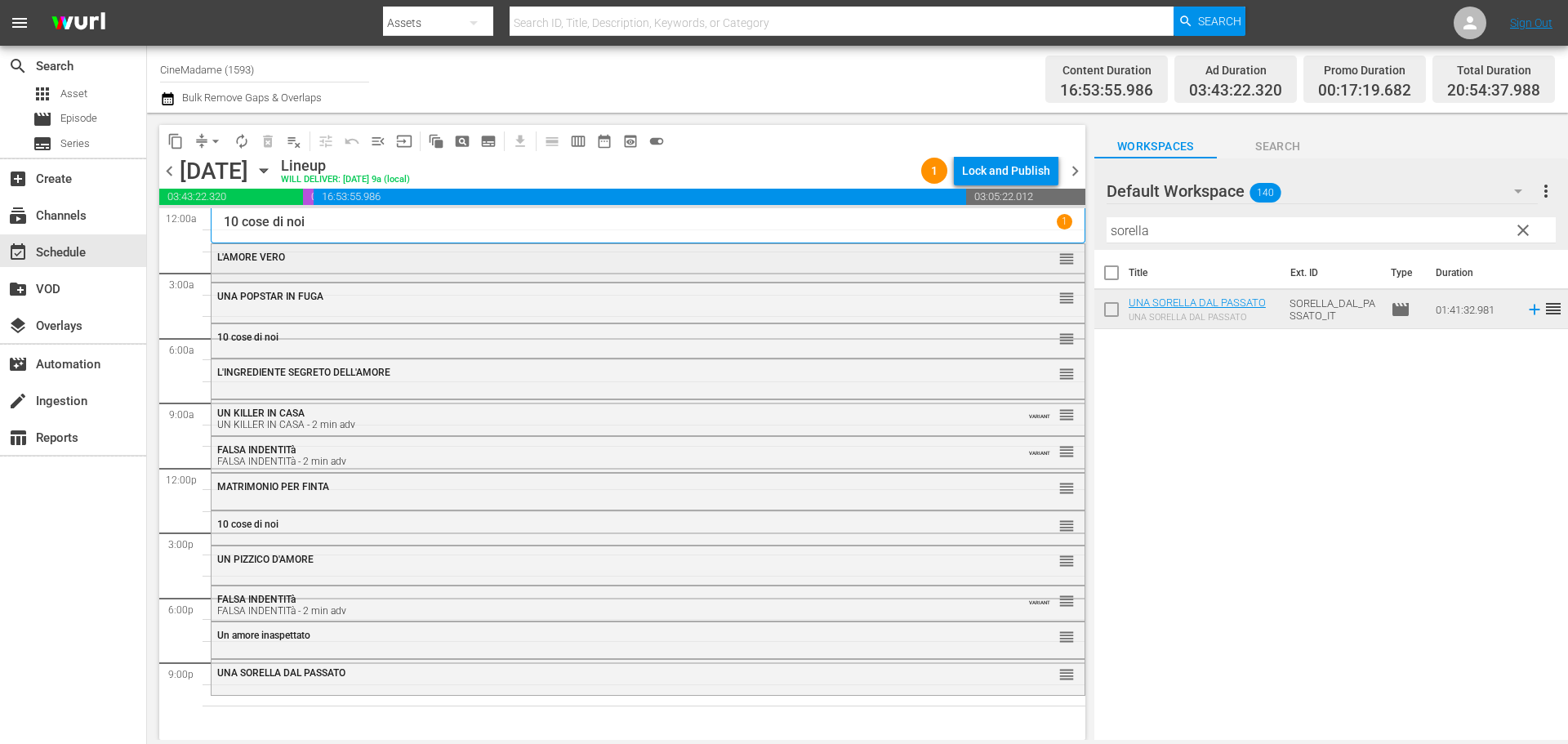
click at [334, 275] on div "L'AMORE VERO reorder" at bounding box center [647, 261] width 873 height 34
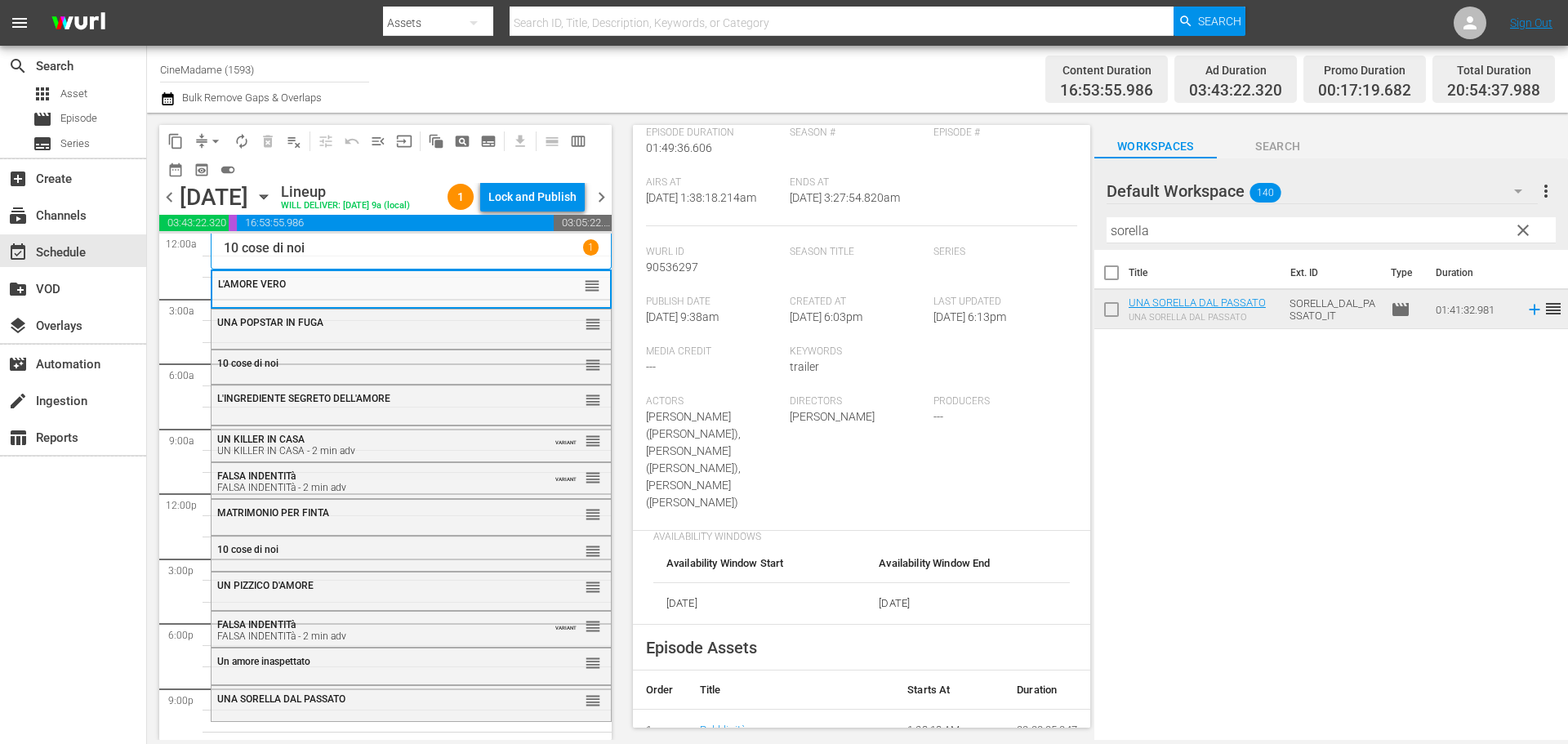
scroll to position [408, 0]
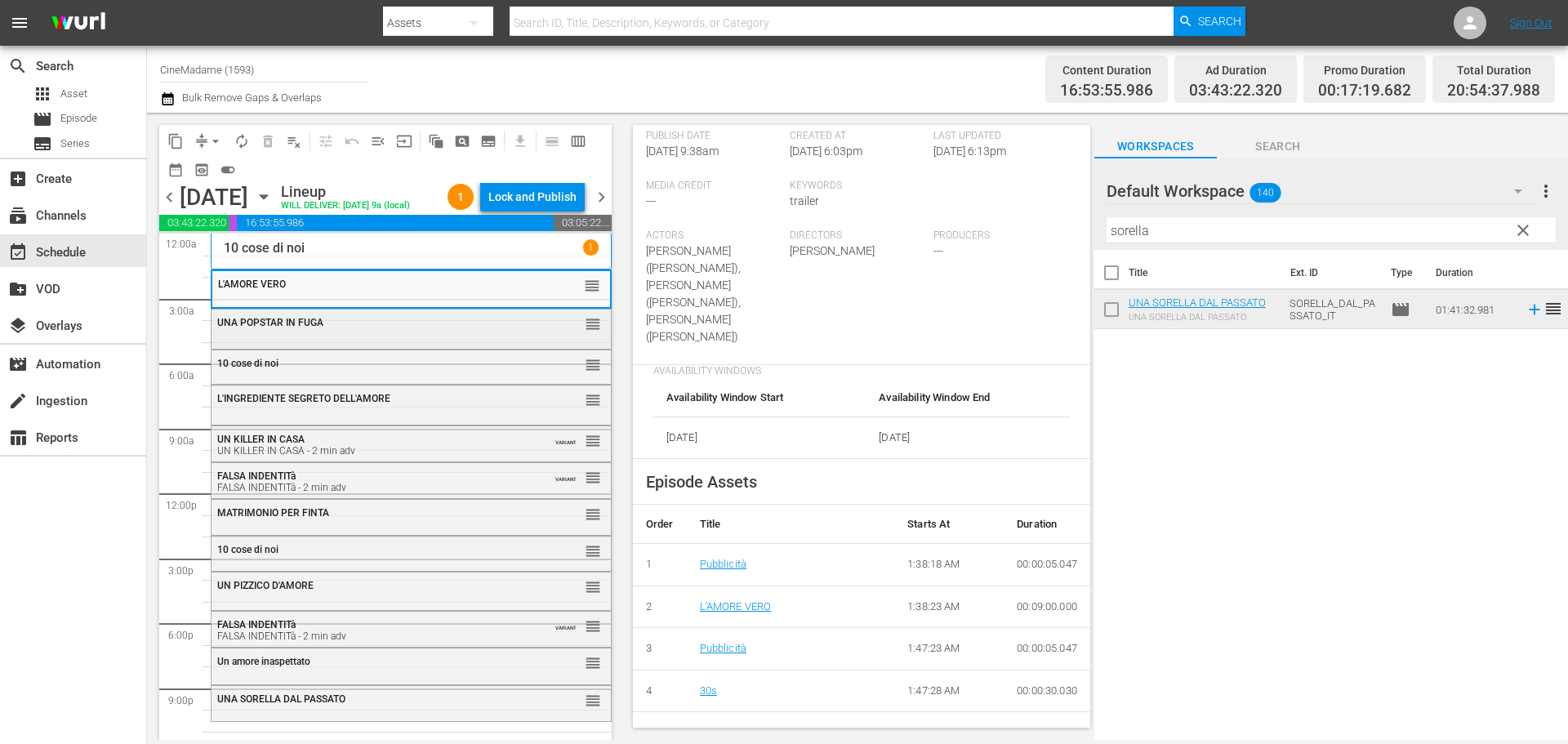
click at [450, 328] on div "UNA POPSTAR IN FUGA" at bounding box center [371, 322] width 308 height 13
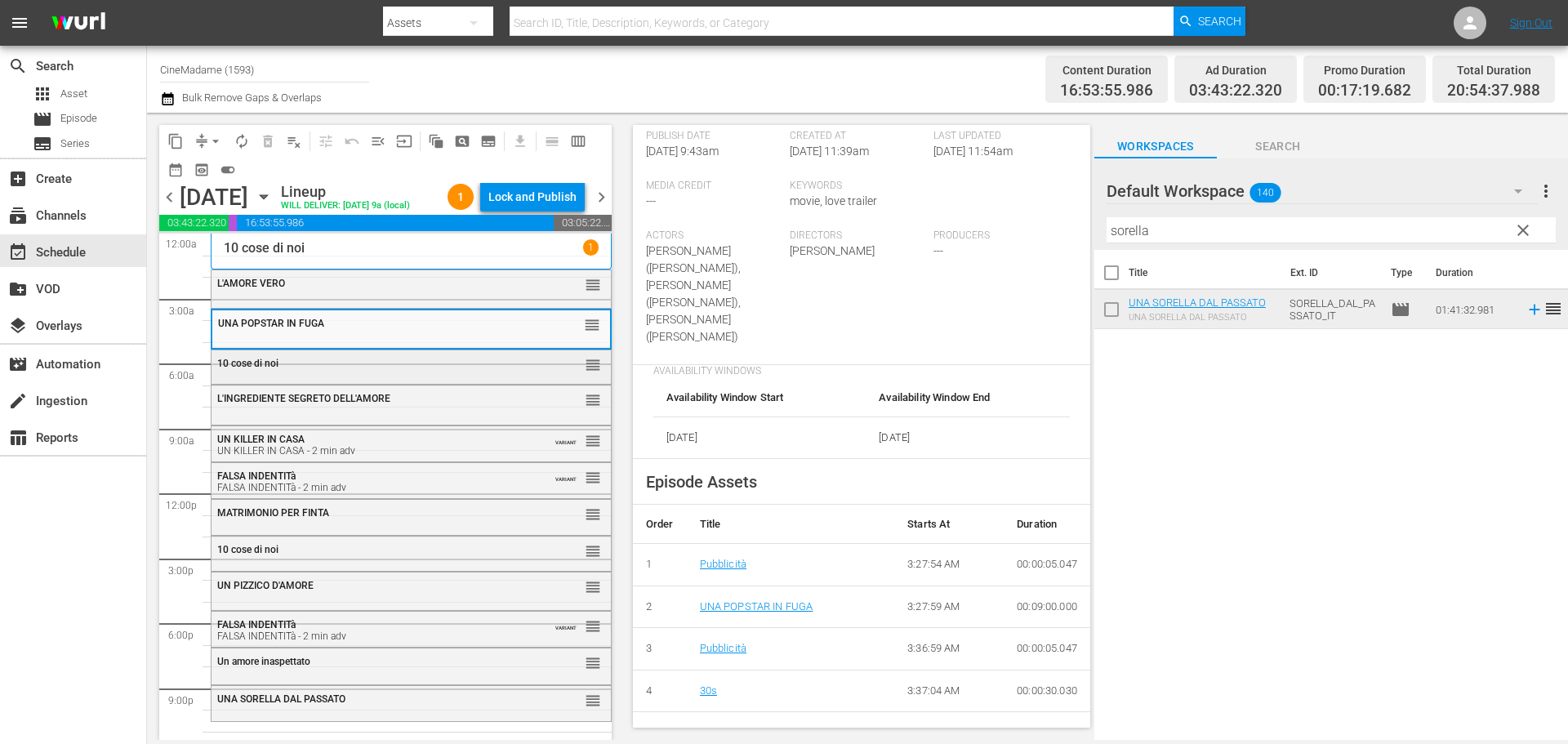
click at [386, 369] on div "10 cose di noi" at bounding box center [371, 363] width 308 height 12
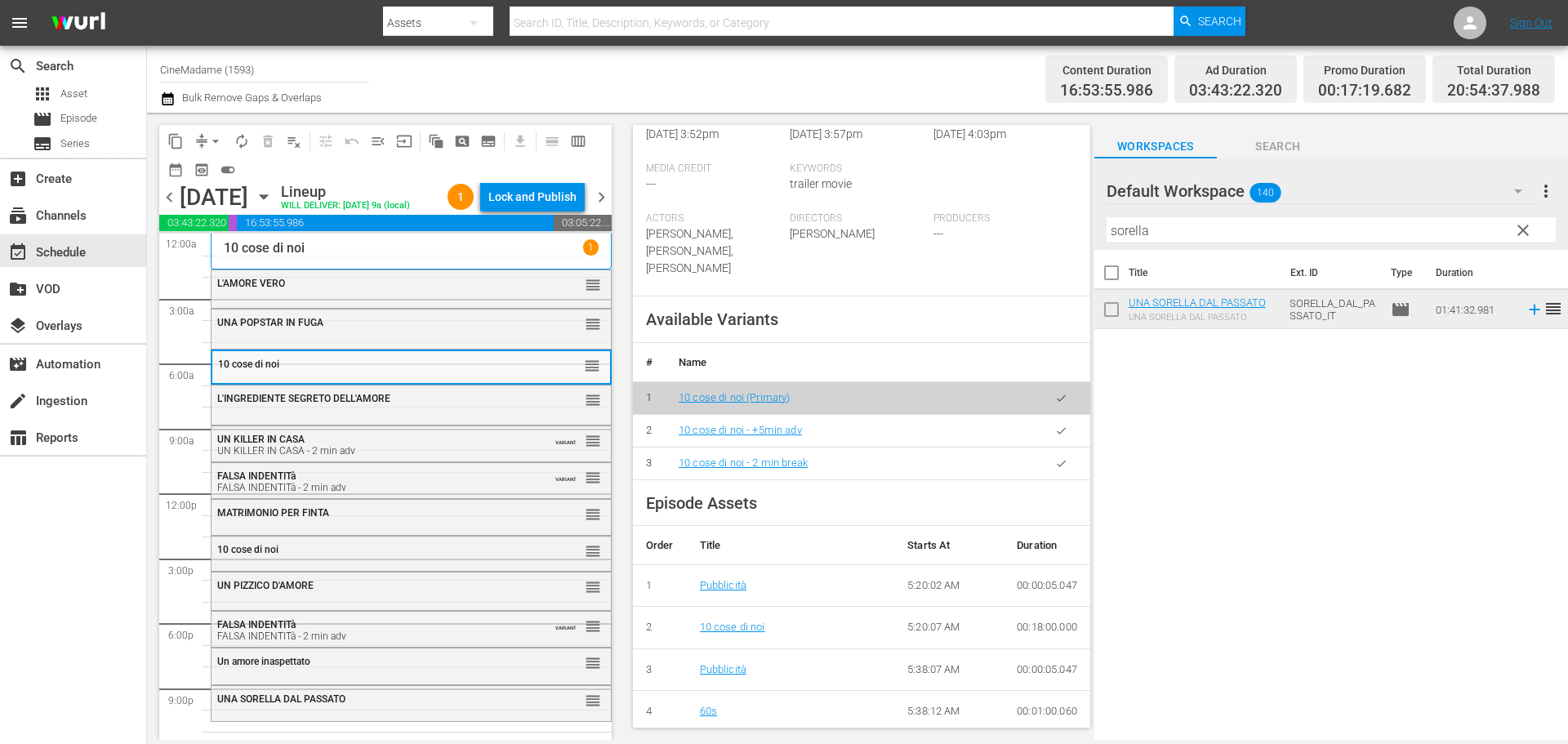
click at [1059, 466] on button "button" at bounding box center [1062, 463] width 32 height 32
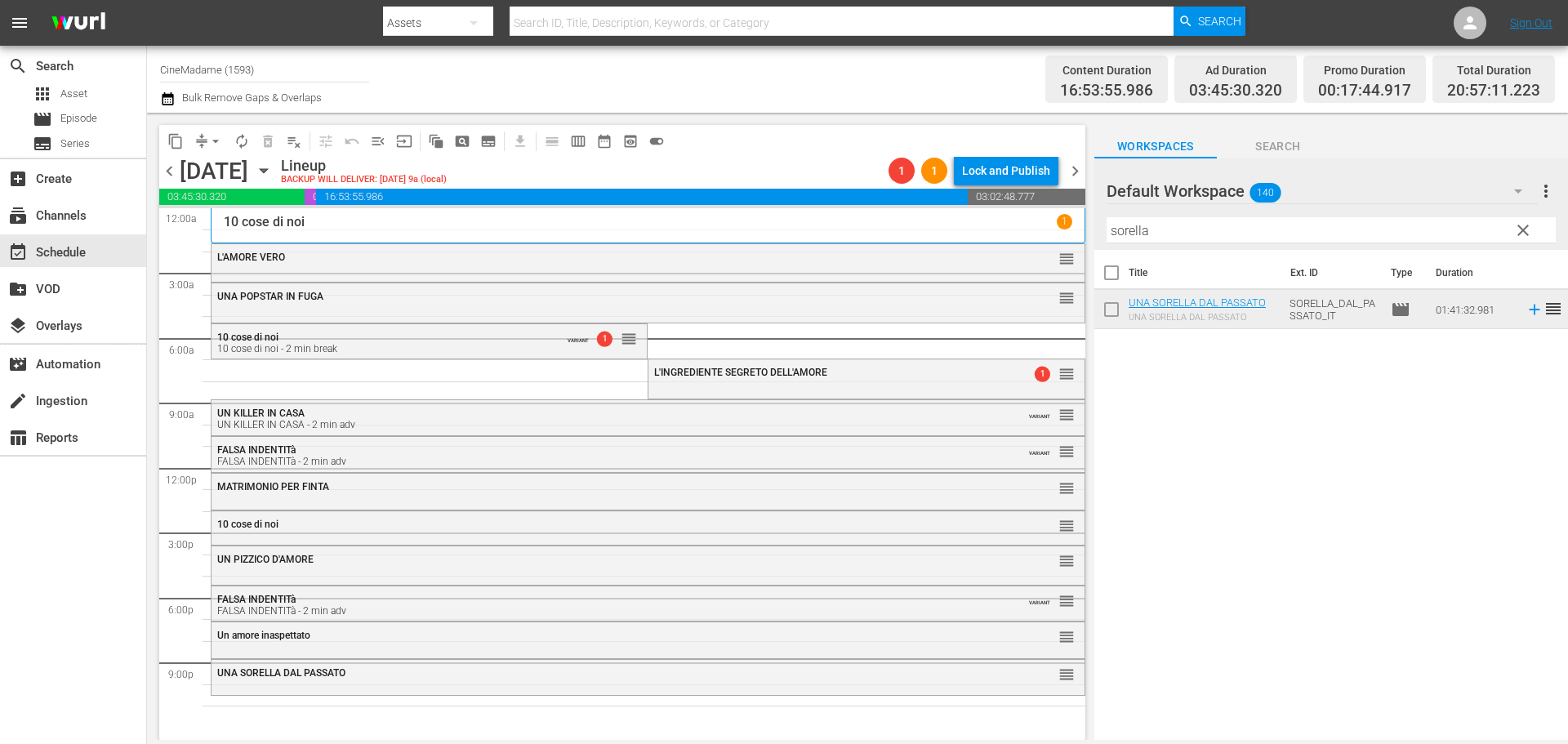
click at [725, 373] on span "L'INGREDIENTE SEGRETO DELL'AMORE" at bounding box center [741, 372] width 173 height 12
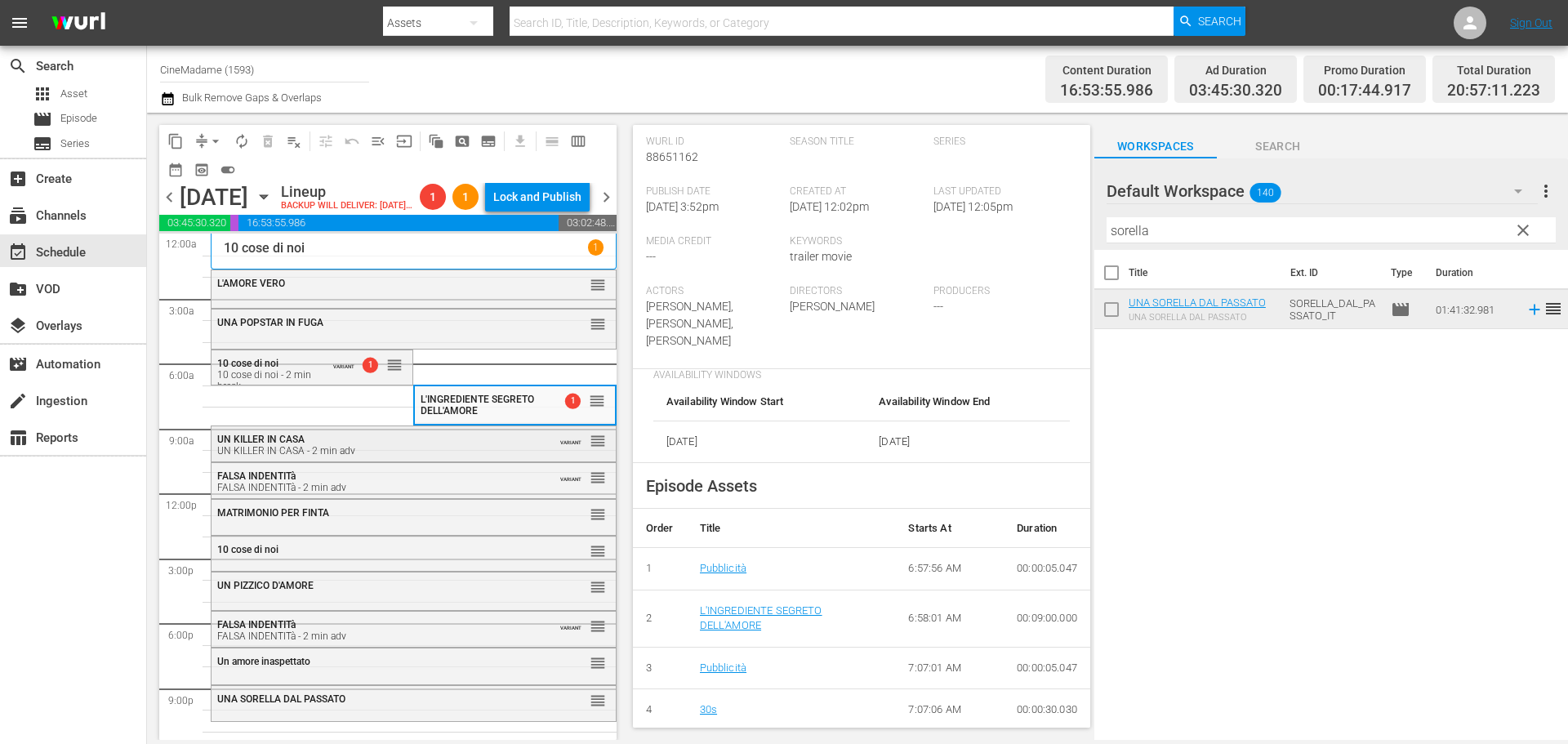
click at [442, 456] on div "UN KILLER IN CASA UN KILLER IN CASA - 2 min adv" at bounding box center [374, 445] width 312 height 23
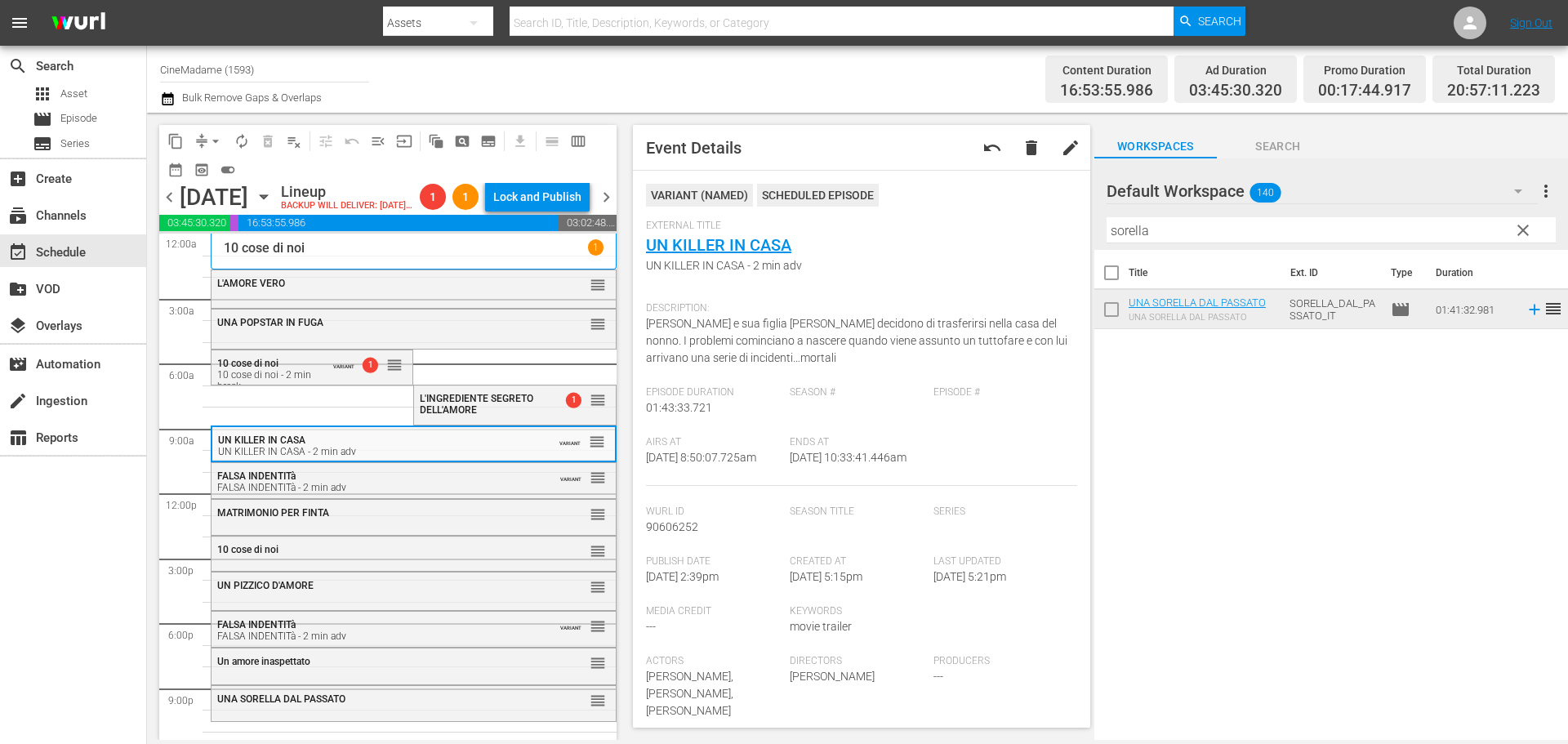
scroll to position [490, 0]
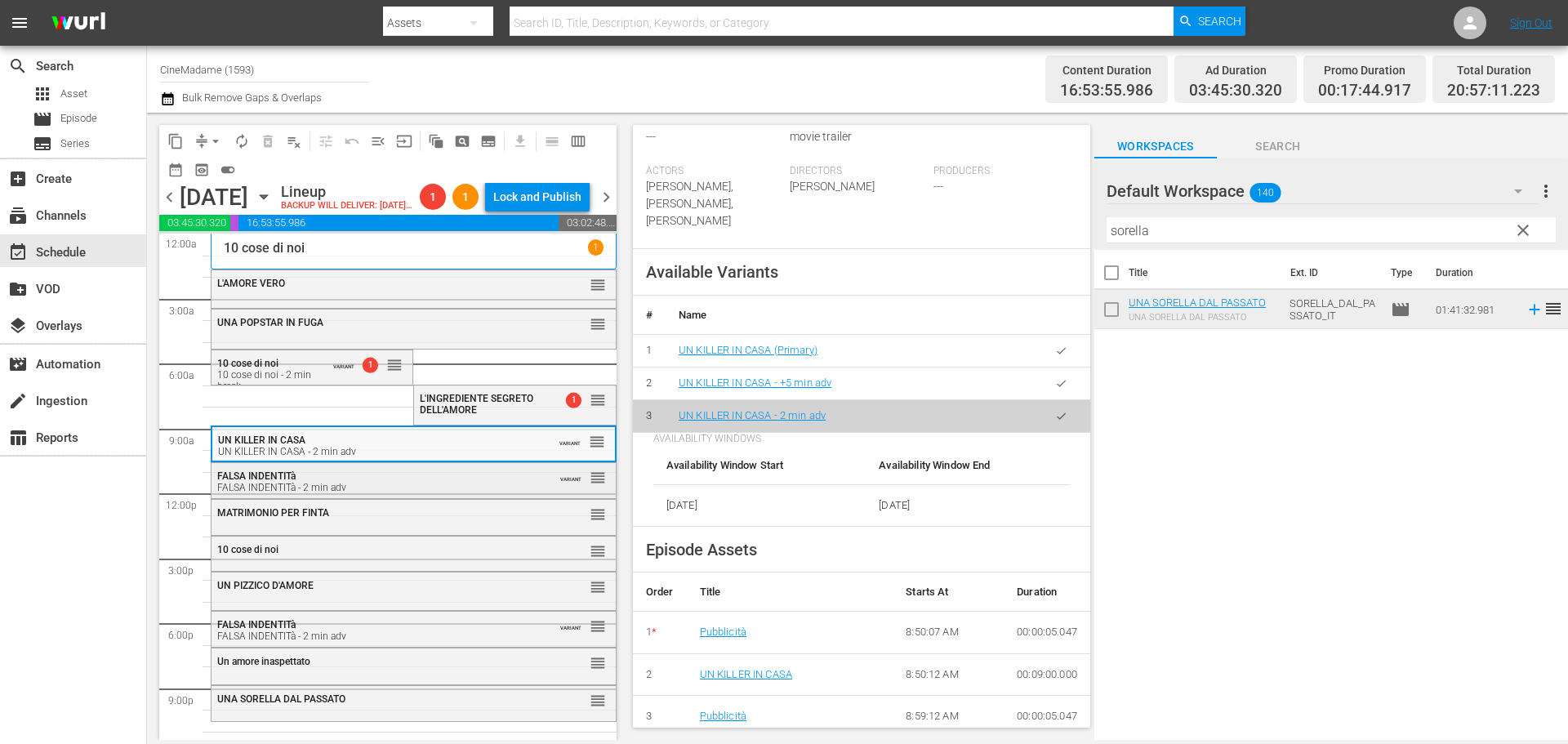
click at [378, 493] on div "FALSA INDENTITà FALSA INDENTITà - 2 min adv" at bounding box center [374, 482] width 312 height 23
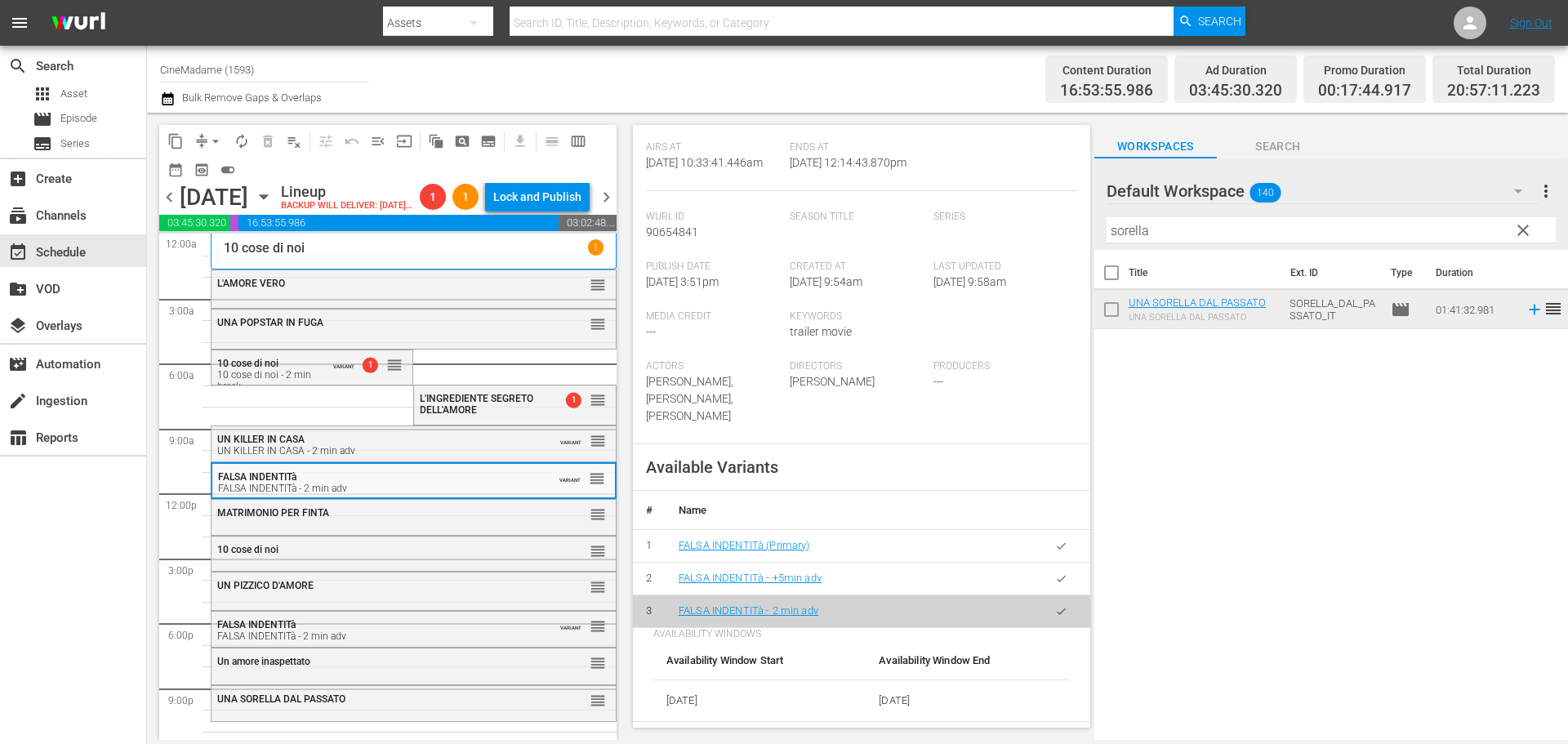
scroll to position [408, 0]
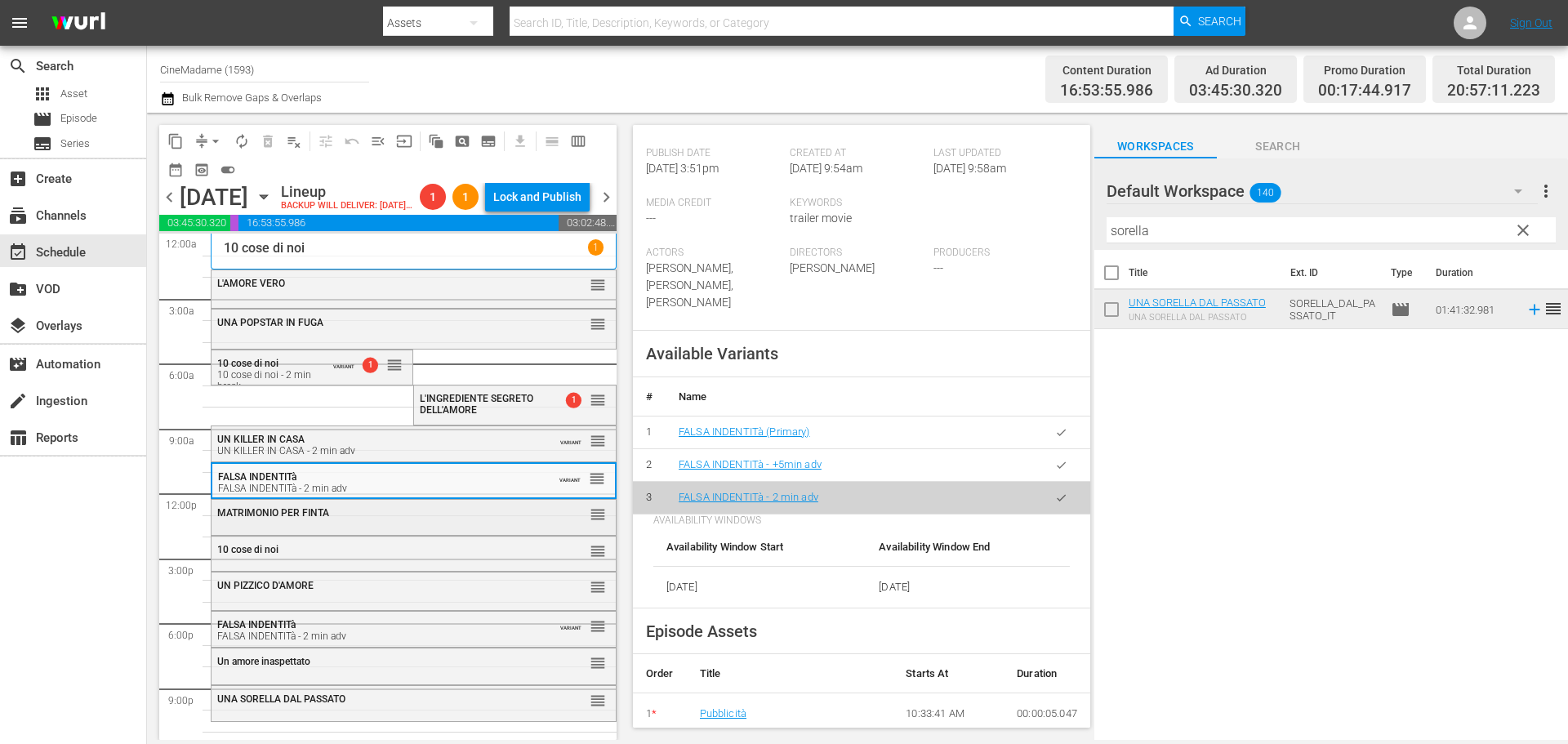
click at [377, 527] on div "MATRIMONIO PER FINTA reorder" at bounding box center [414, 513] width 405 height 28
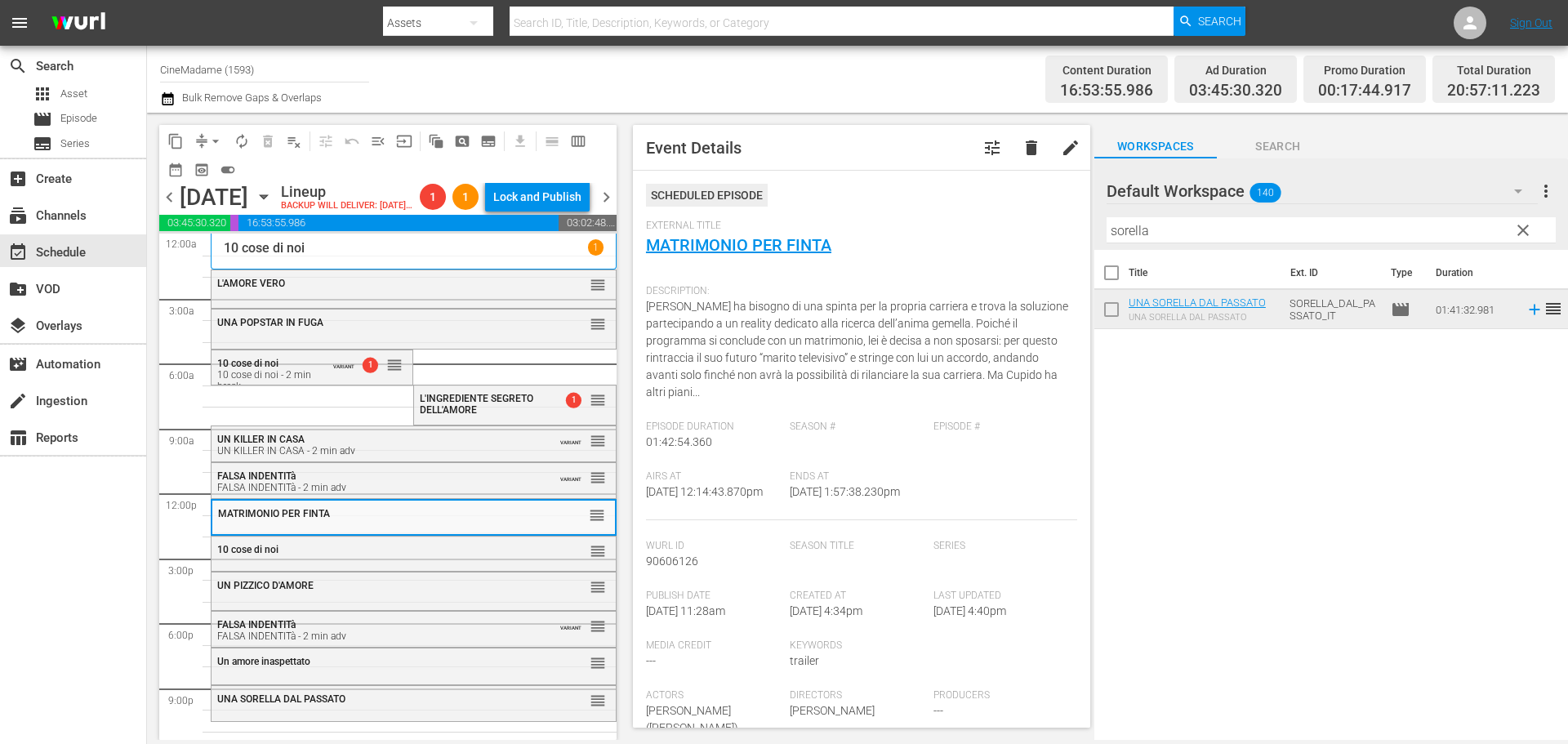
scroll to position [490, 0]
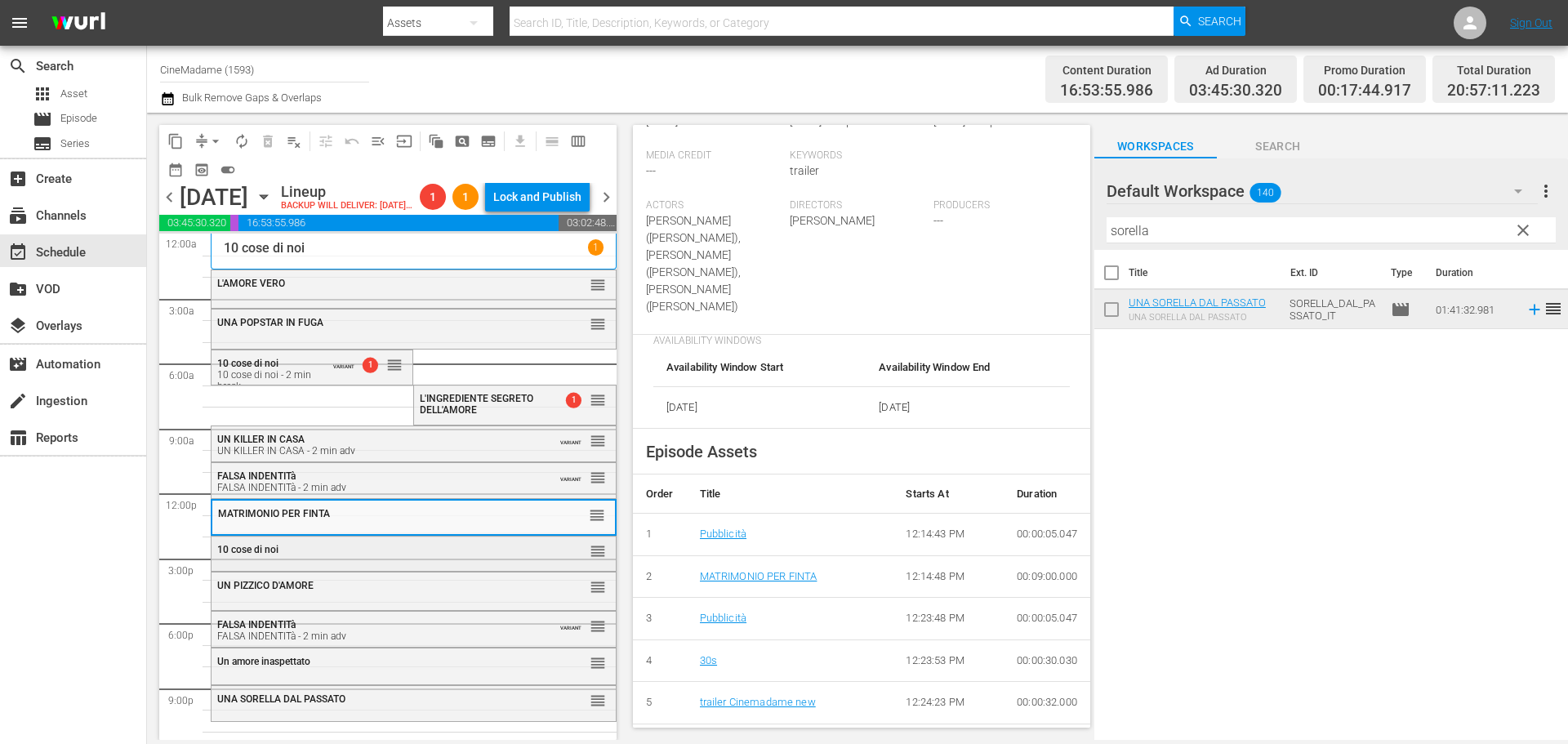
click at [310, 564] on div "10 cose di noi reorder" at bounding box center [414, 550] width 405 height 28
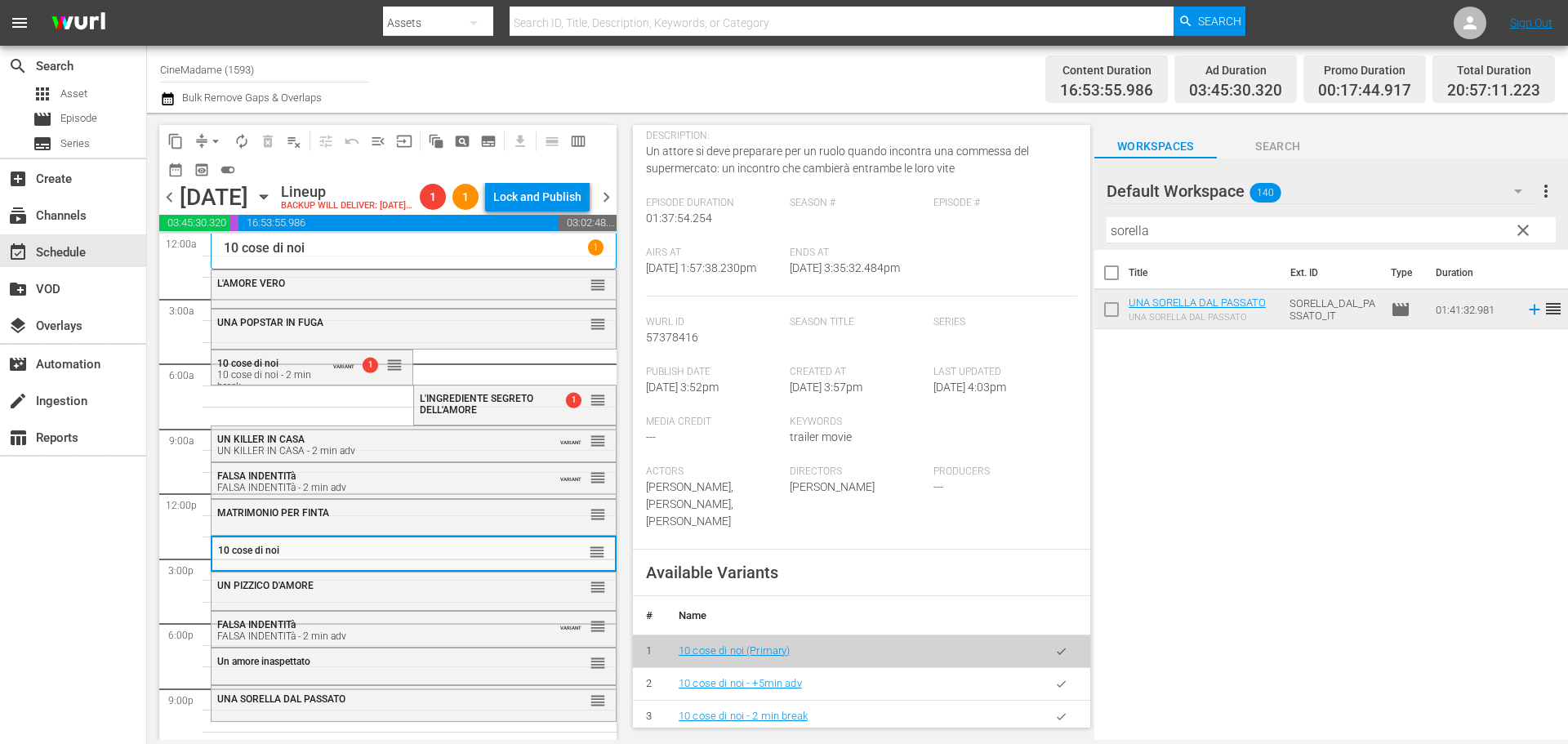
scroll to position [571, 0]
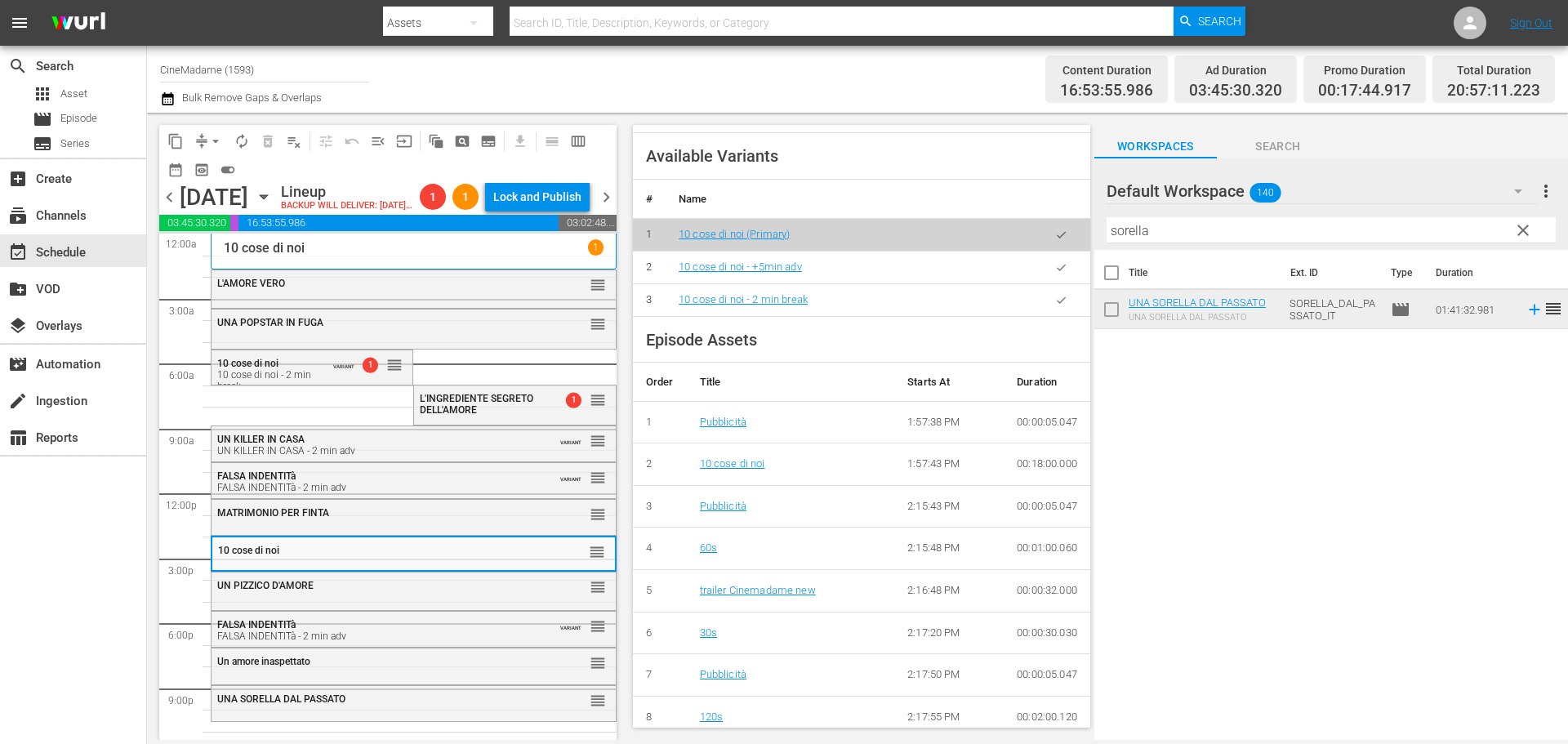
click at [1055, 307] on icon "button" at bounding box center [1062, 300] width 12 height 12
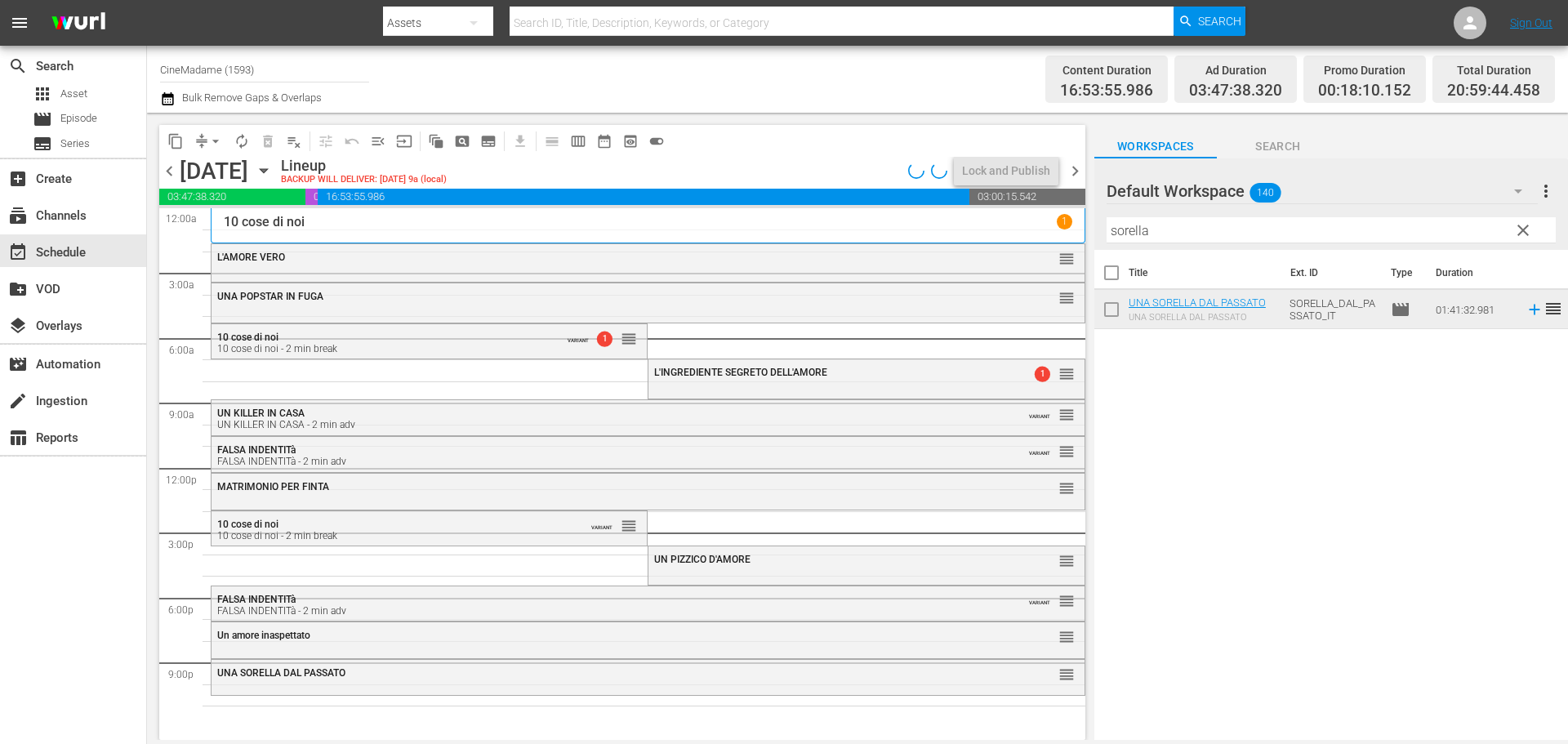
click at [747, 563] on div "UN PIZZICO D'AMORE" at bounding box center [825, 559] width 343 height 12
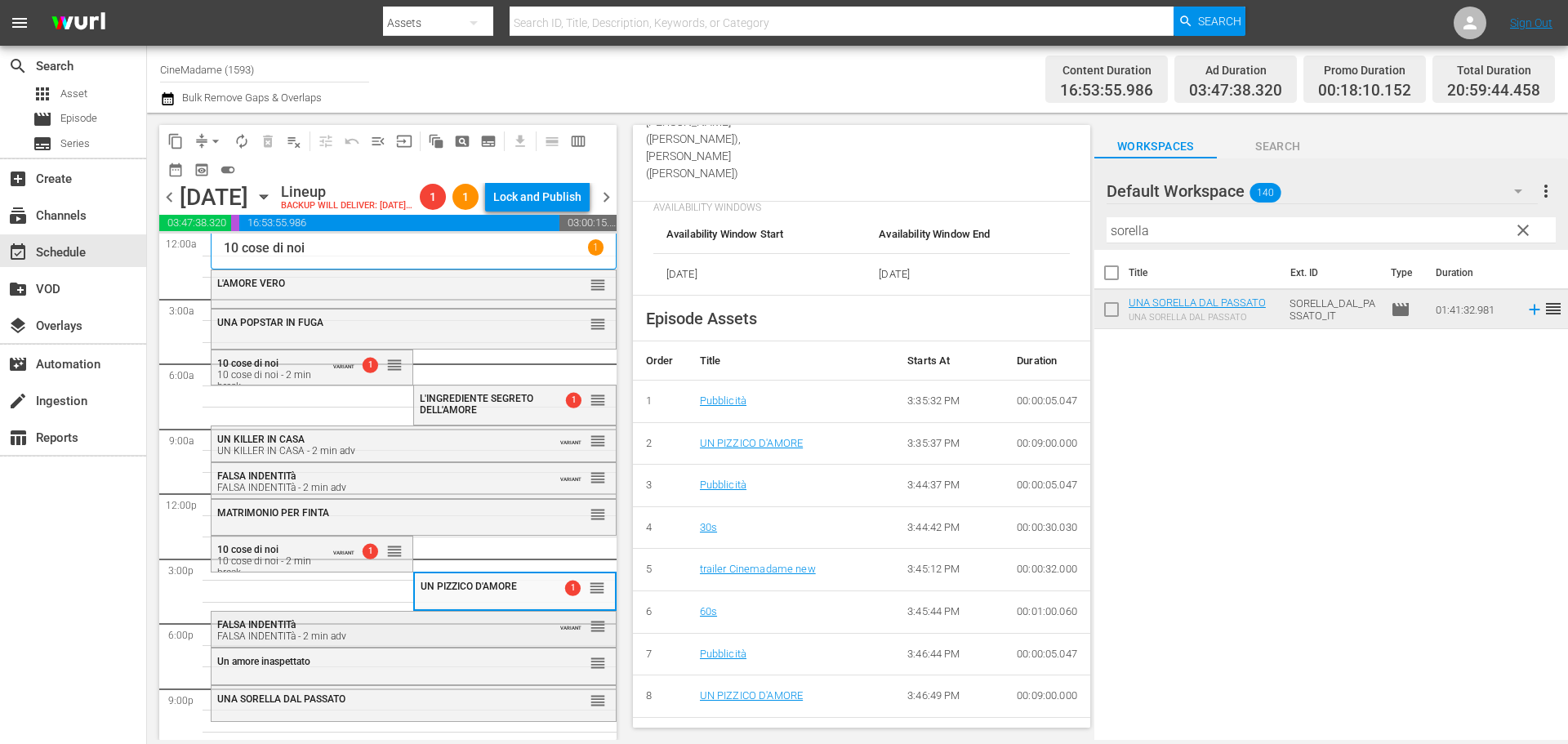
click at [445, 642] on div "FALSA INDENTITà FALSA INDENTITà - 2 min adv" at bounding box center [374, 630] width 312 height 23
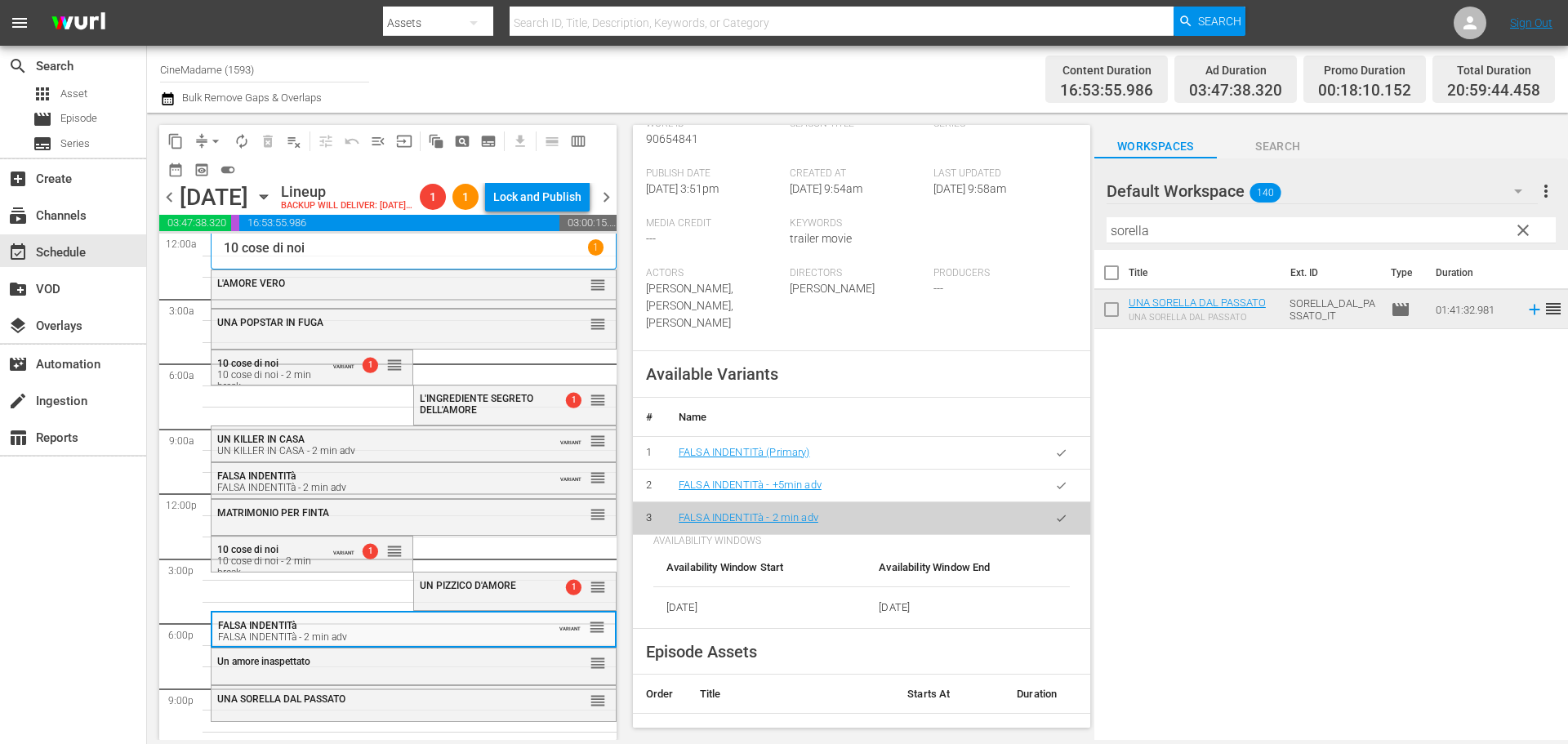
scroll to position [408, 0]
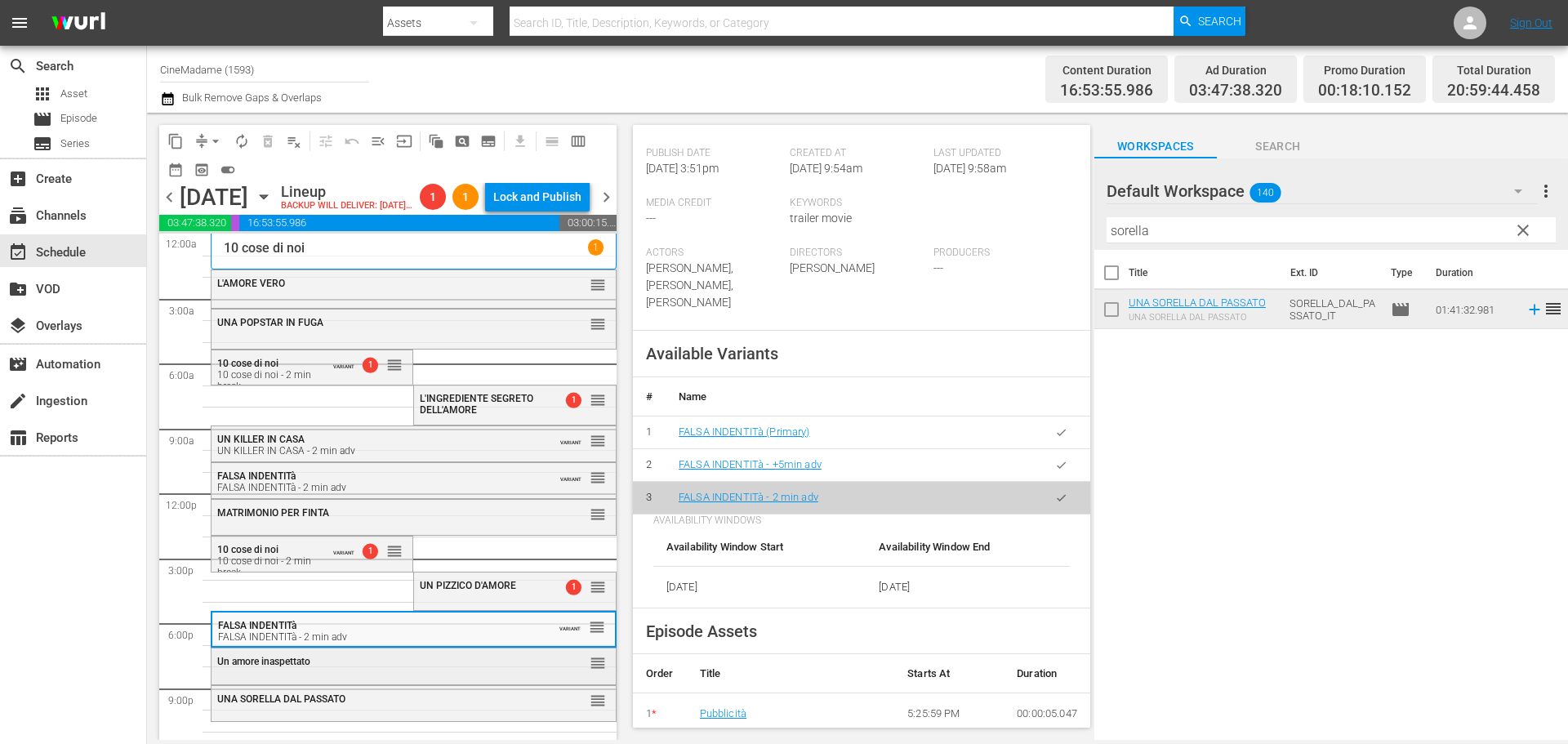
click at [313, 667] on div "Un amore inaspettato" at bounding box center [374, 661] width 312 height 12
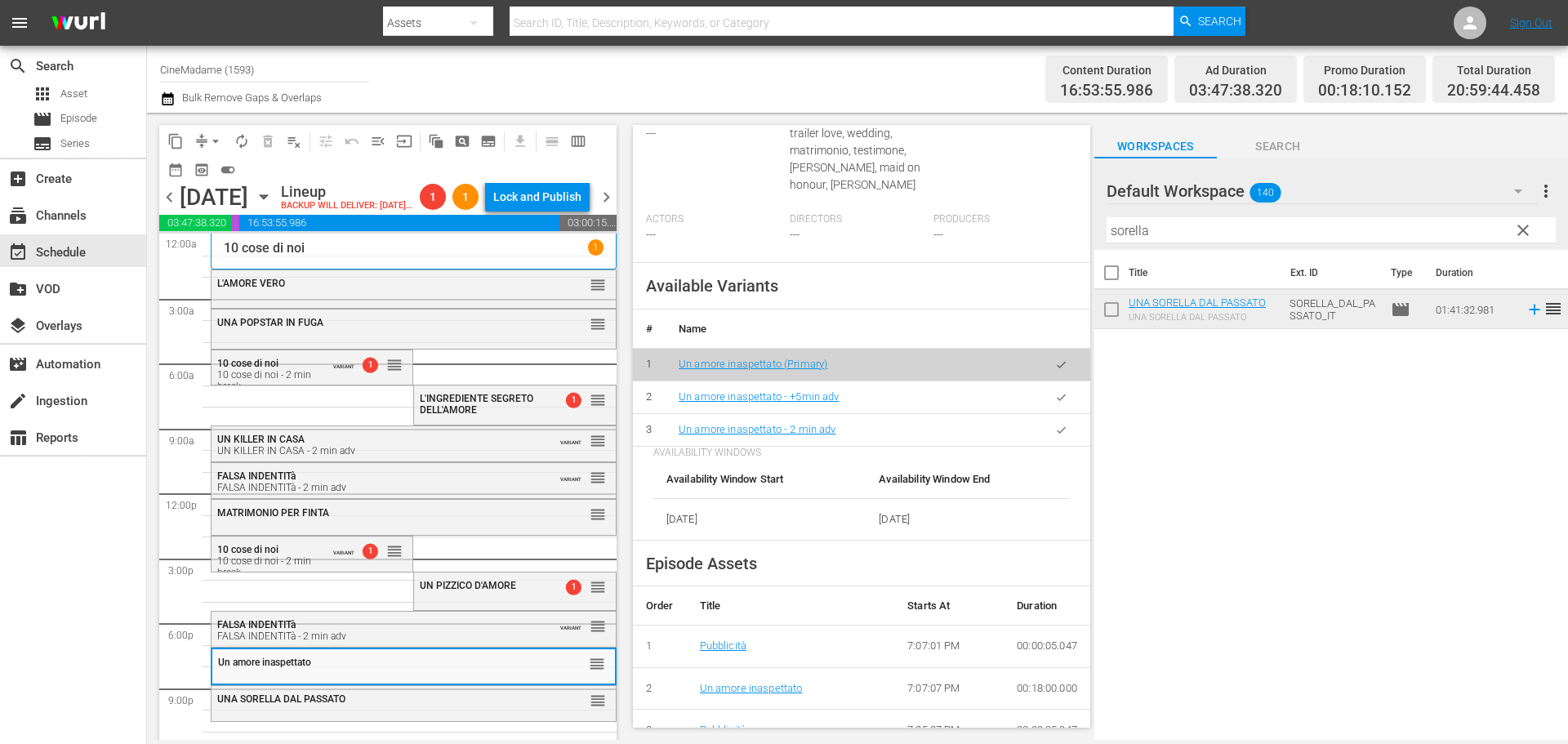
scroll to position [490, 0]
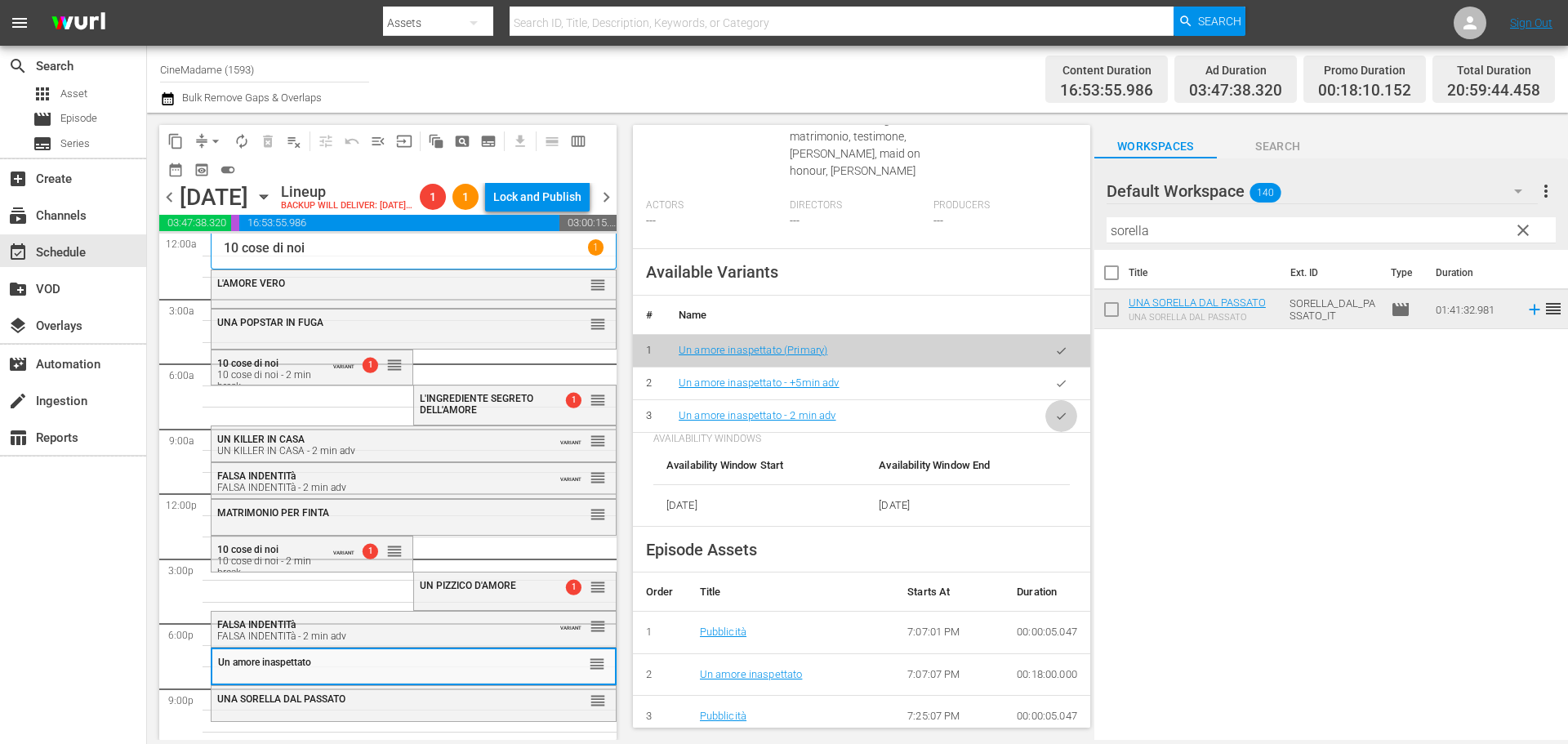
click at [1055, 422] on icon "button" at bounding box center [1062, 416] width 12 height 12
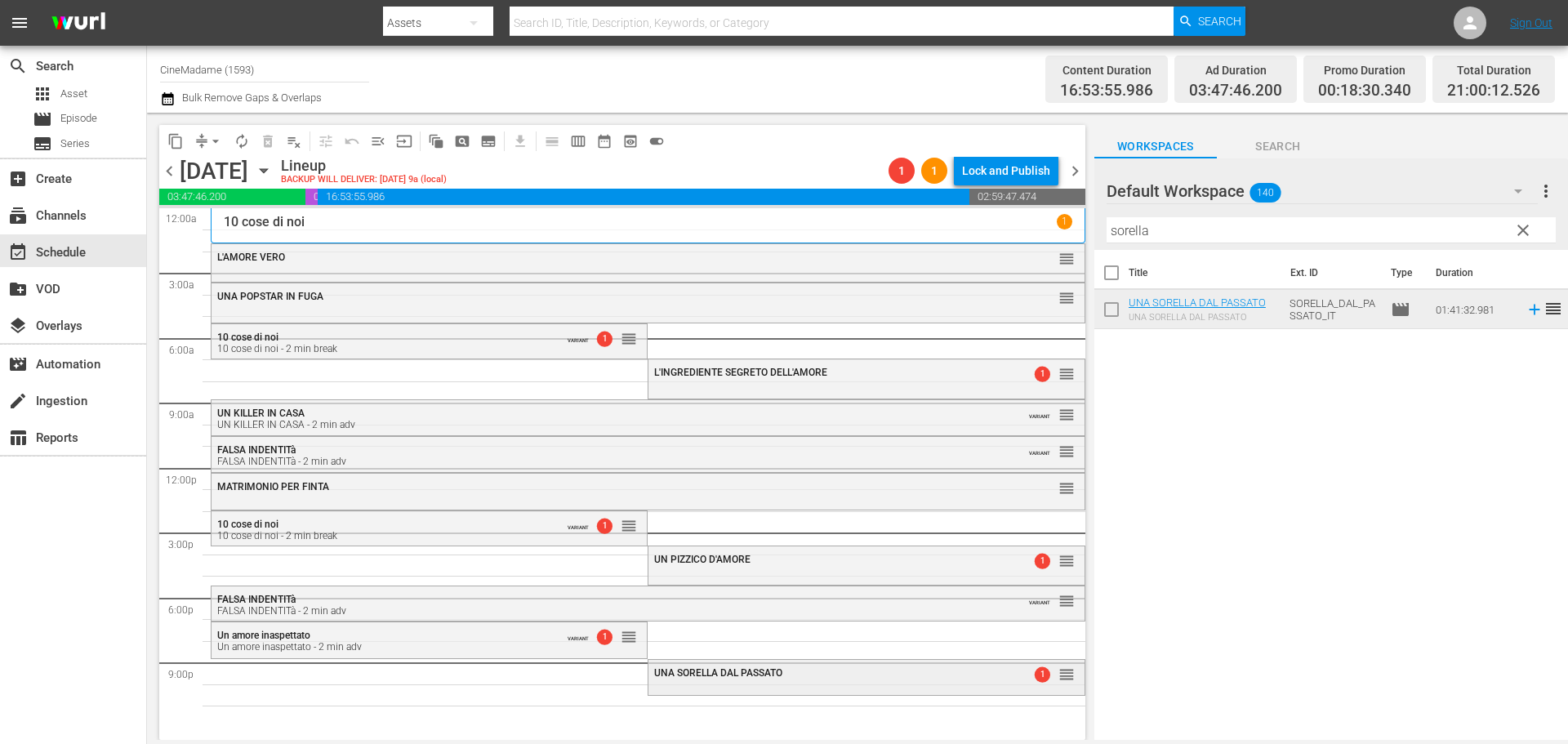
click at [687, 675] on span "UNA SORELLA DAL PASSATO" at bounding box center [718, 673] width 128 height 12
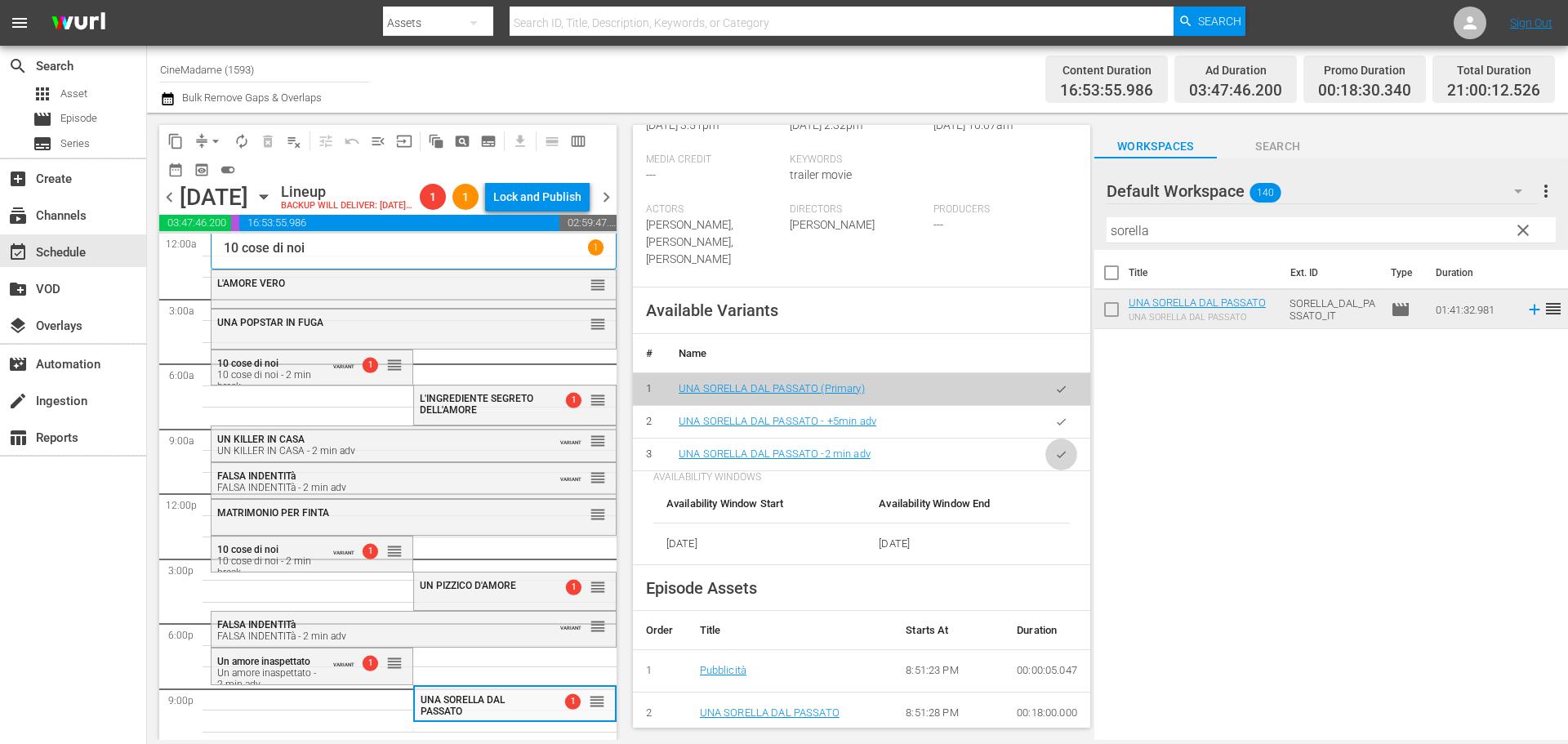
click at [1055, 448] on icon "button" at bounding box center [1062, 454] width 12 height 12
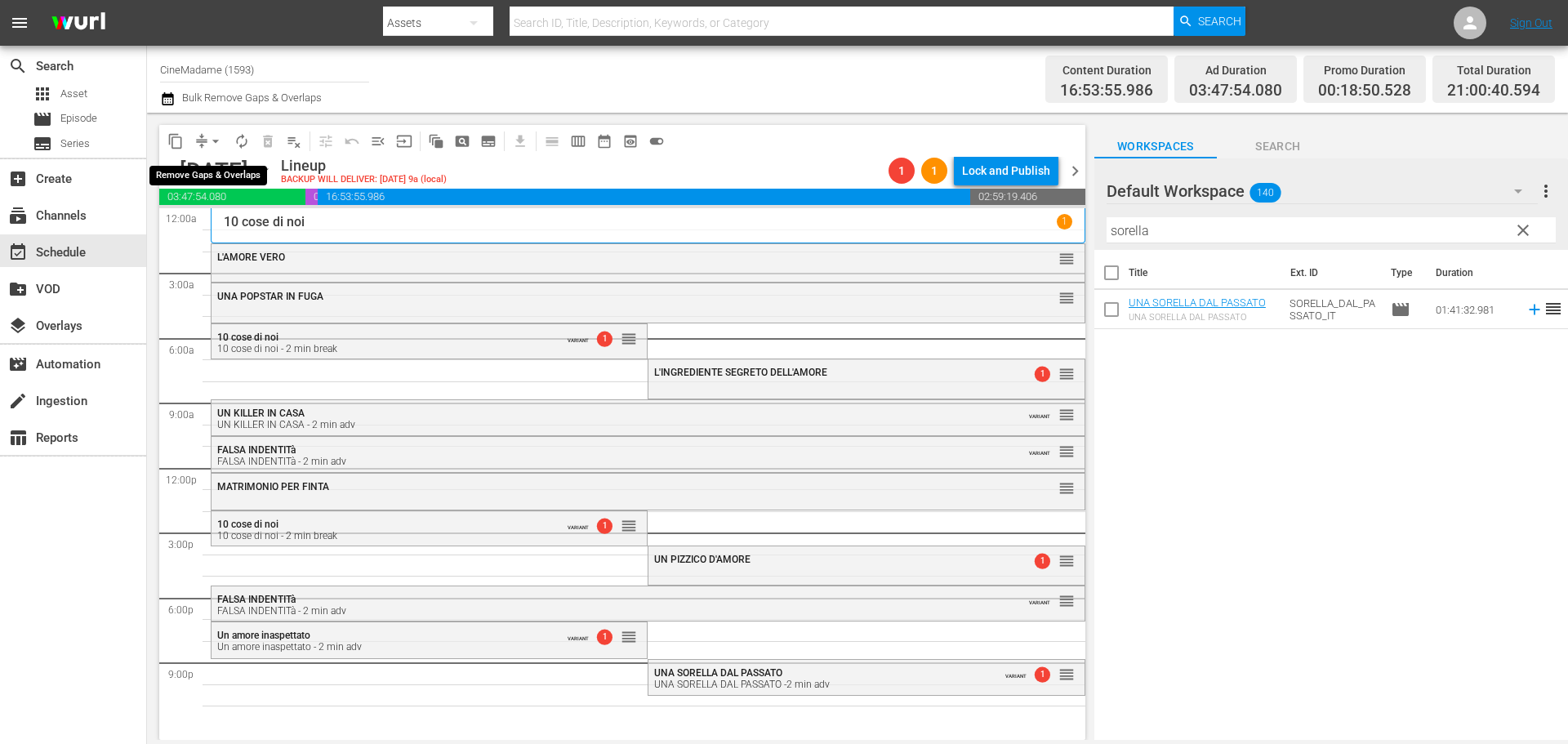
click at [215, 141] on span "arrow_drop_down" at bounding box center [216, 141] width 16 height 16
click at [217, 222] on li "Align to End of Previous Day" at bounding box center [217, 228] width 171 height 27
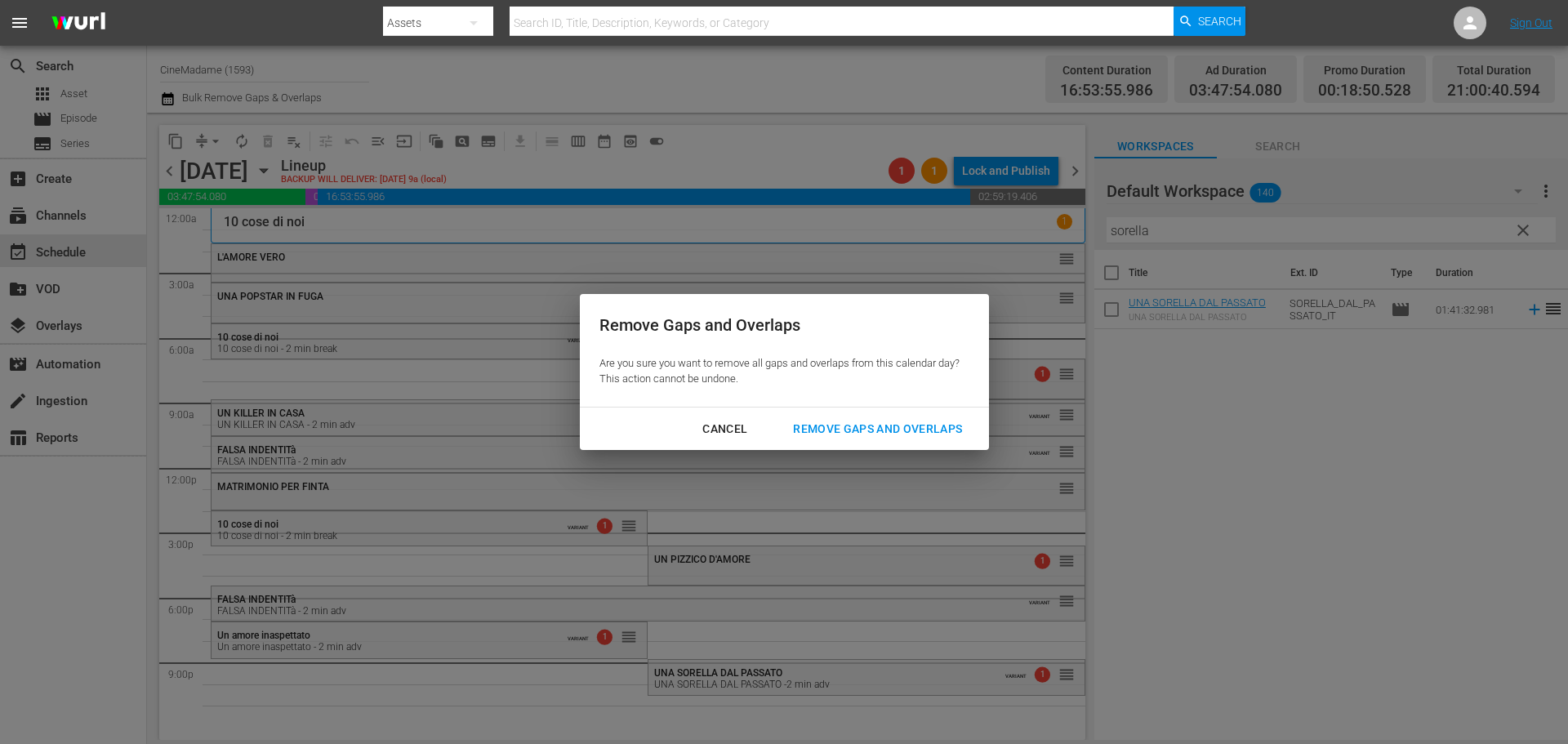
click at [862, 429] on div "Remove Gaps and Overlaps" at bounding box center [877, 429] width 195 height 20
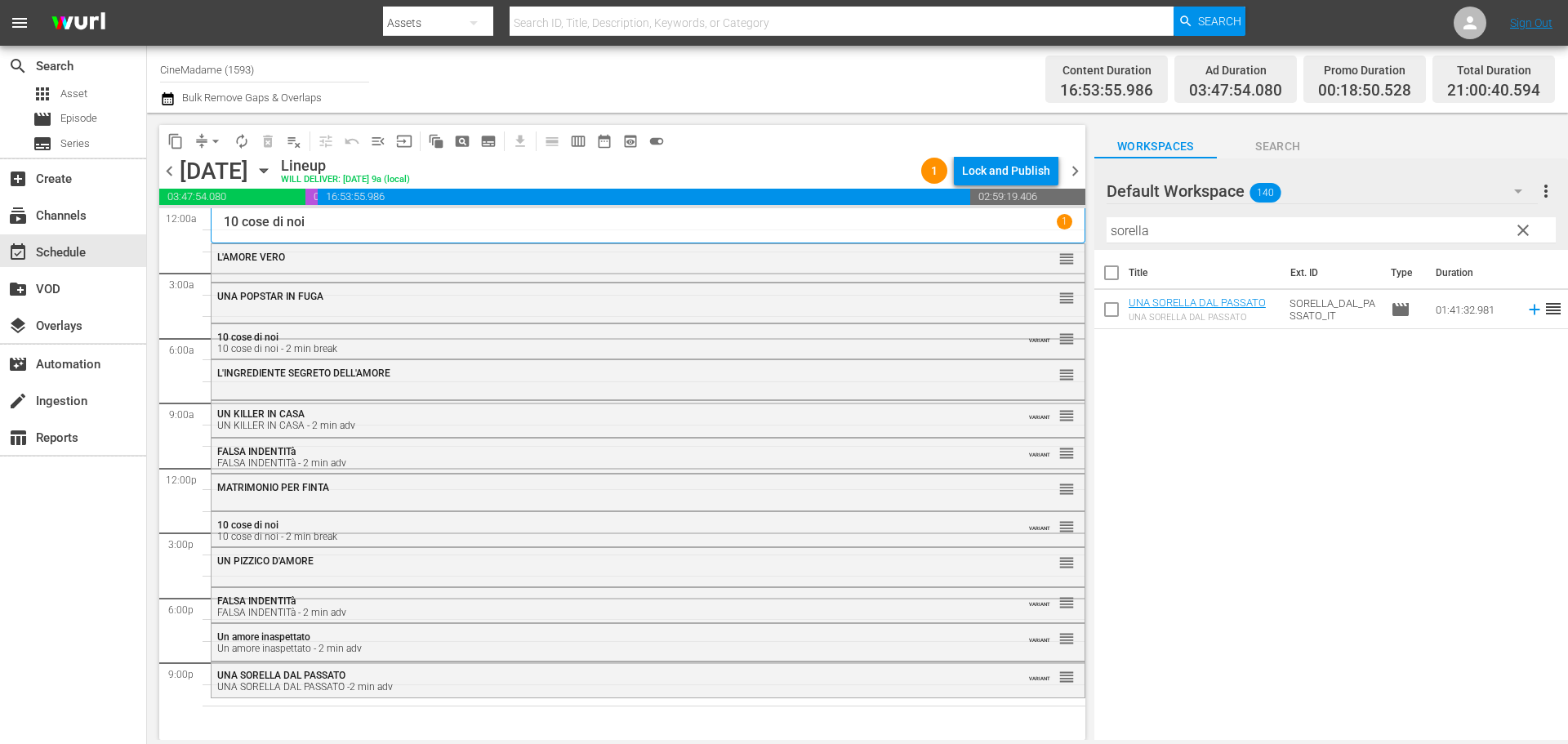
click at [400, 671] on div "UNA SORELLA DAL PASSATO UNA SORELLA DAL PASSATO -2 min adv" at bounding box center [603, 681] width 773 height 23
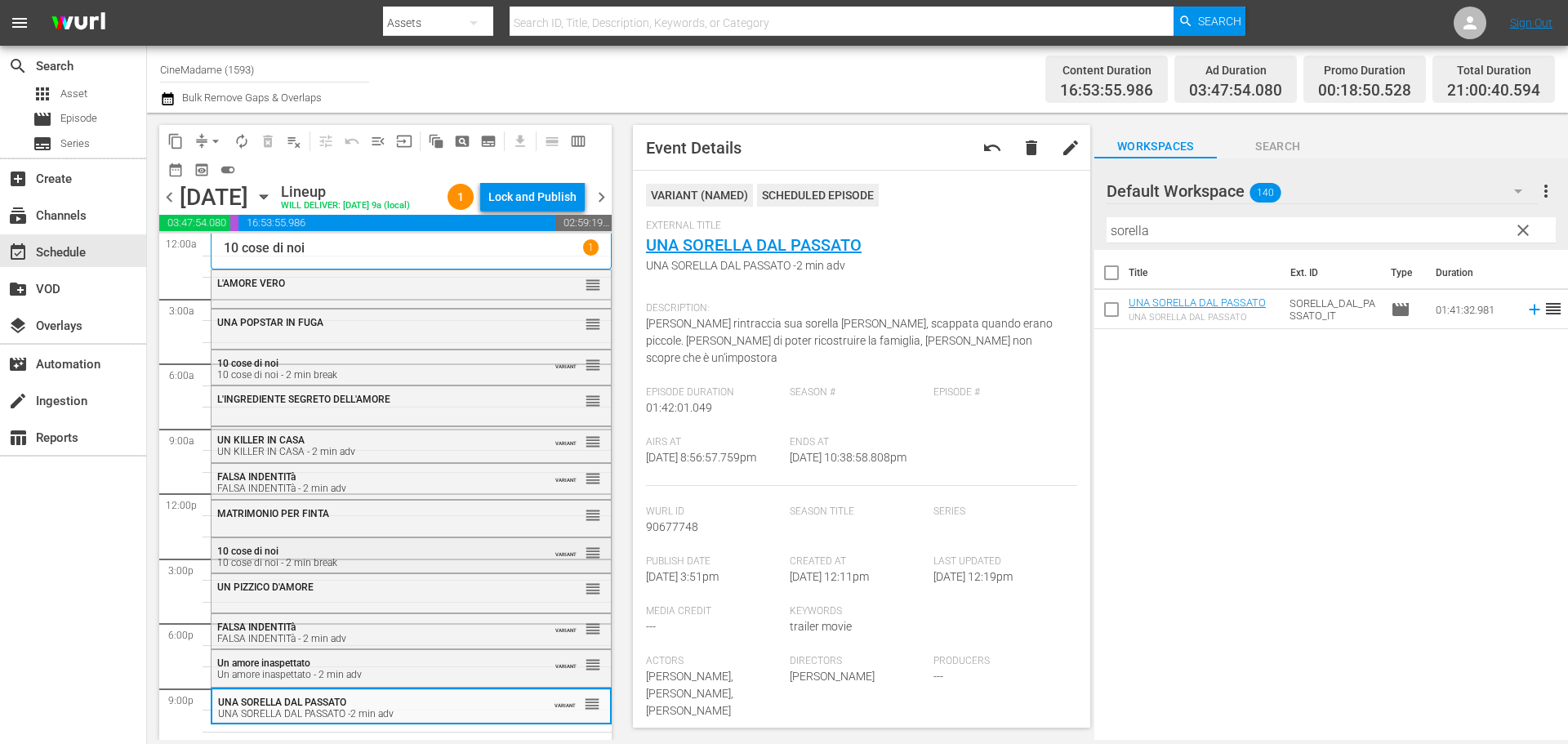
scroll to position [41, 0]
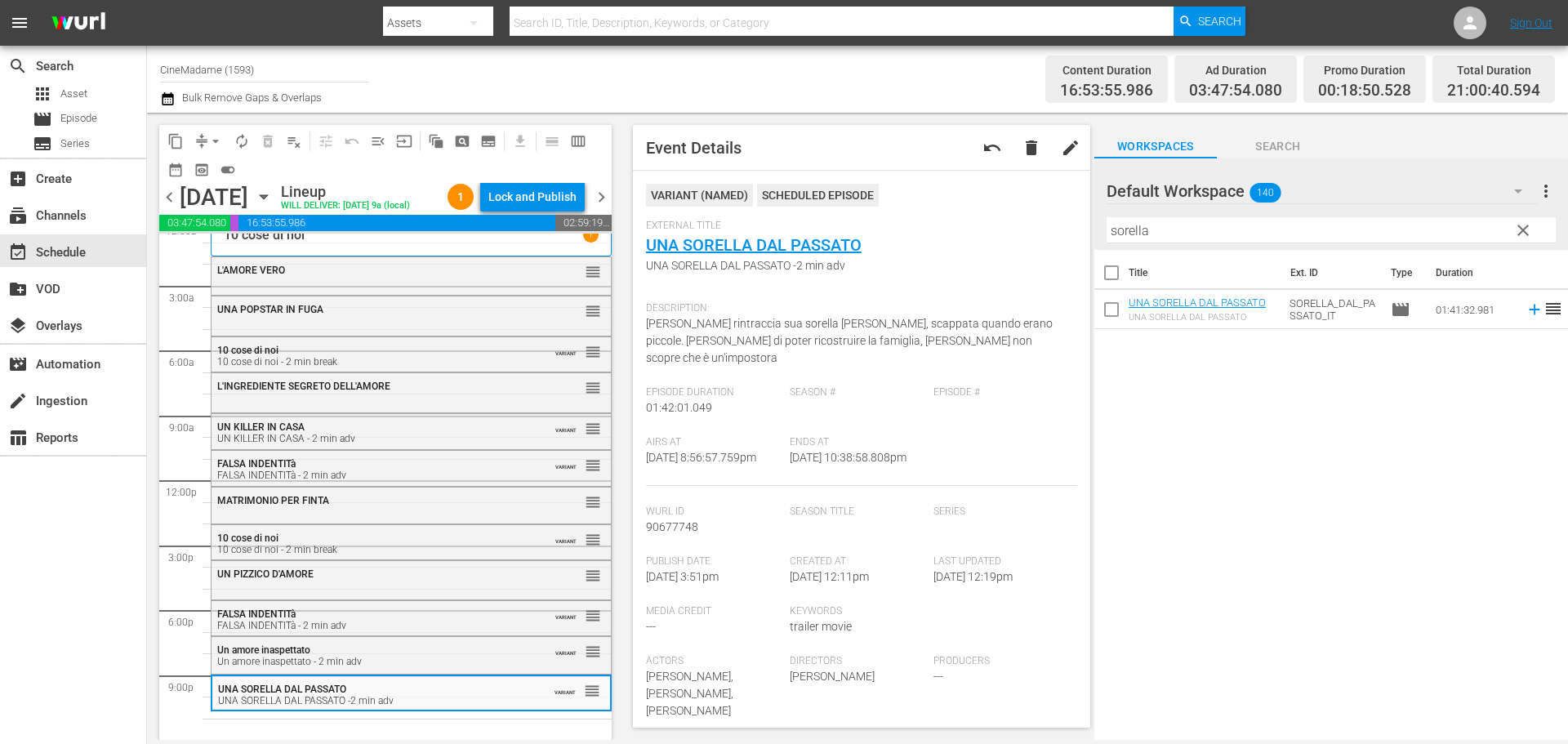
click at [1164, 233] on input "sorella" at bounding box center [1331, 230] width 449 height 26
click at [1163, 233] on input "sorella" at bounding box center [1331, 230] width 449 height 26
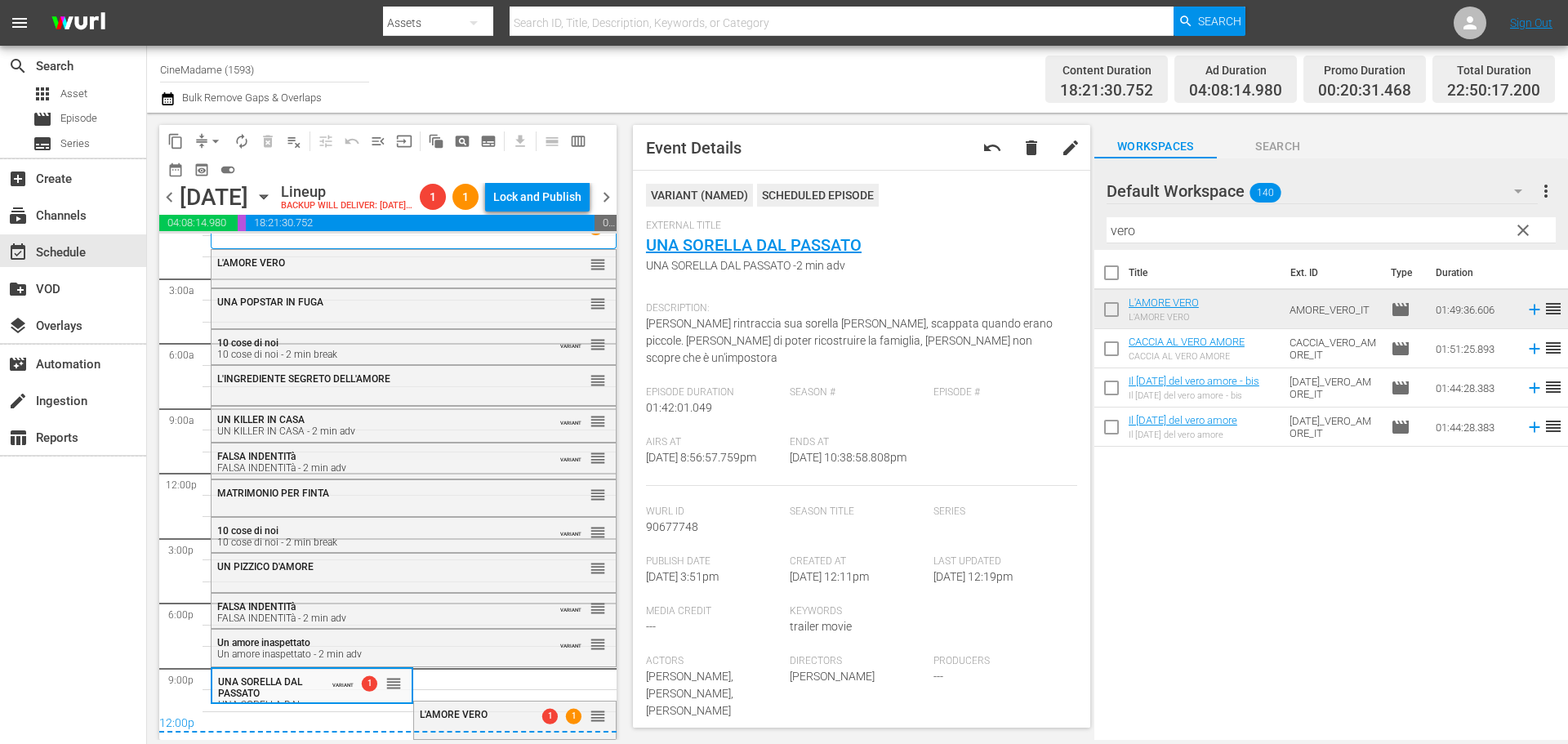
click at [1164, 234] on input "vero" at bounding box center [1331, 230] width 449 height 26
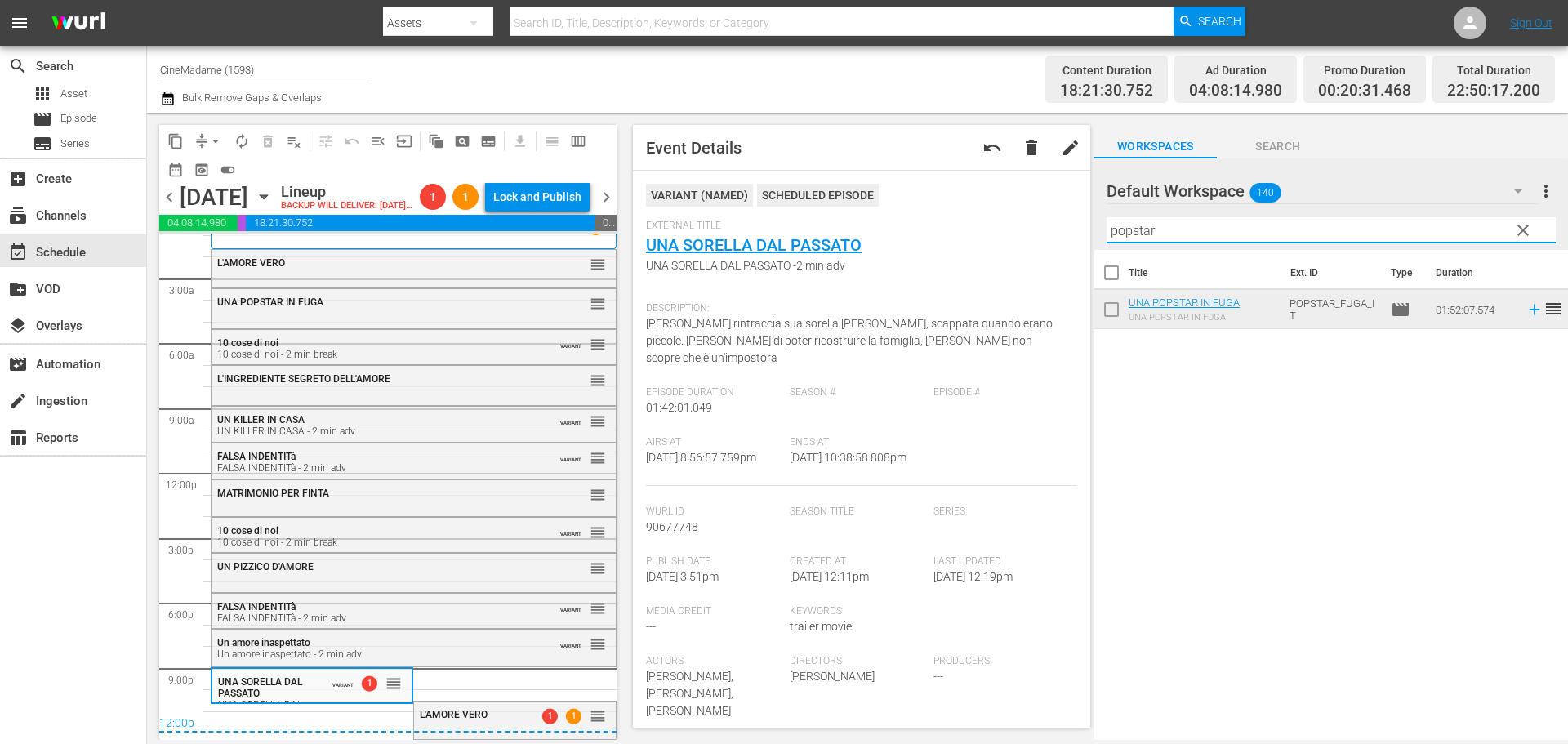
type input "popstar"
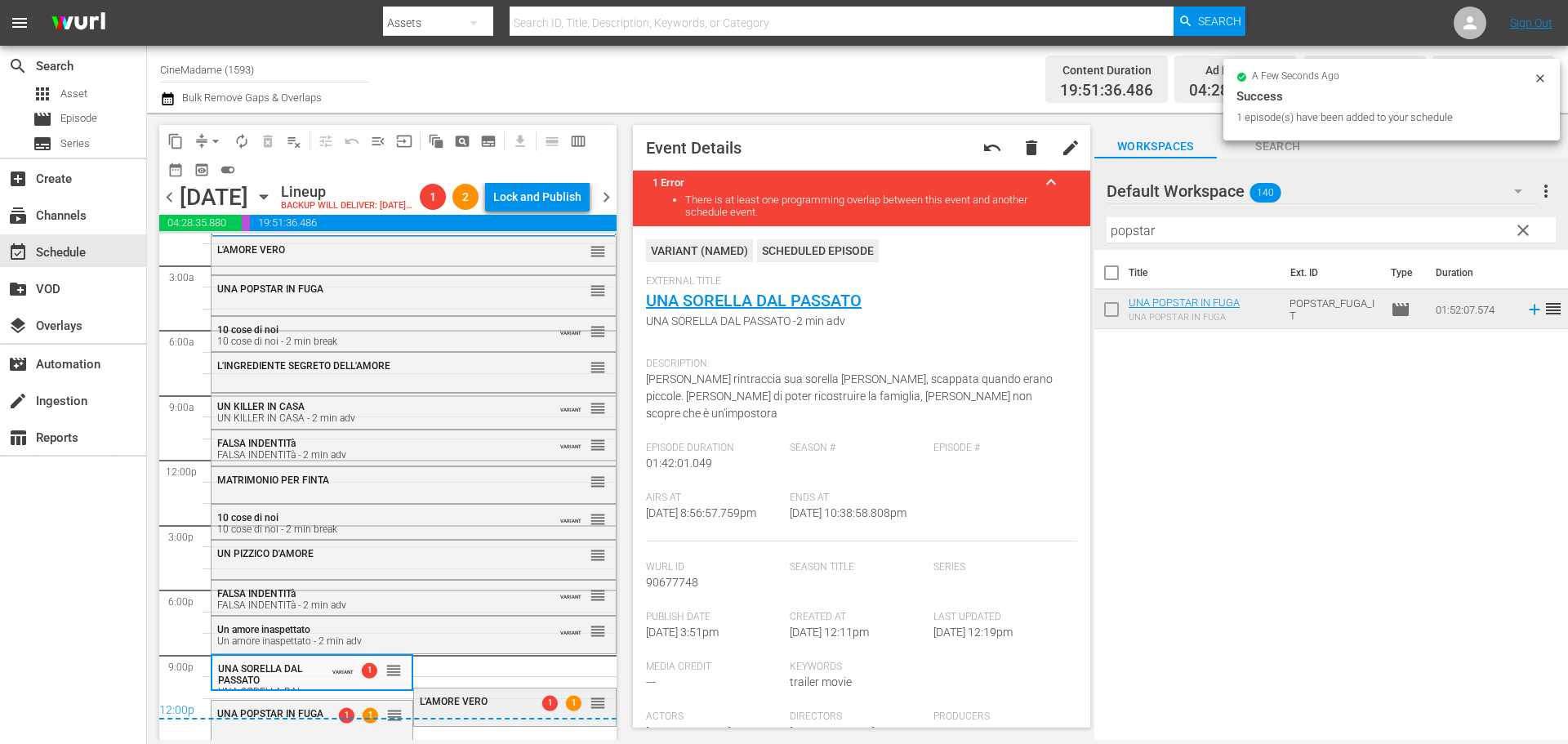
scroll to position [61, 0]
click at [472, 697] on span "L'AMORE VERO" at bounding box center [454, 701] width 68 height 12
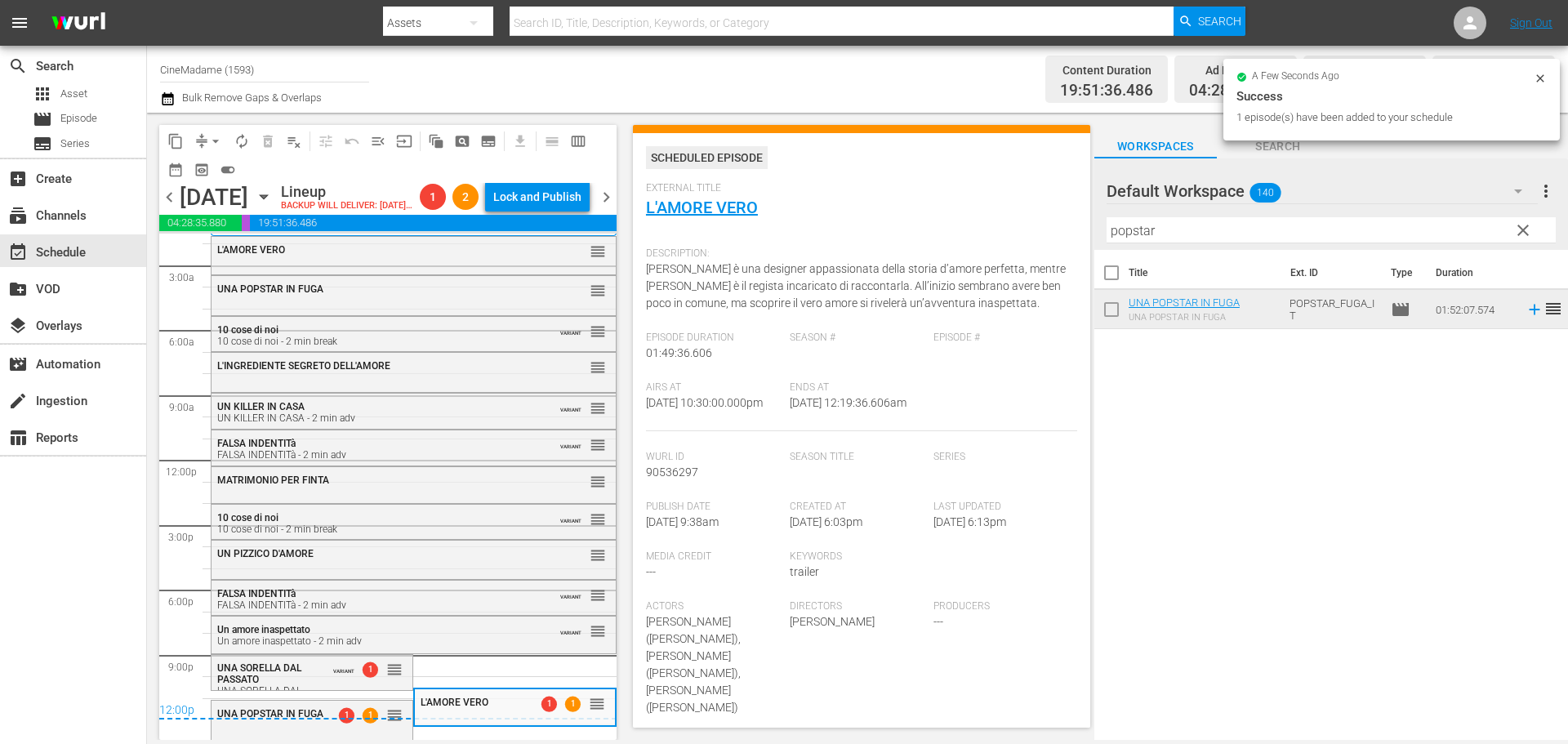
scroll to position [408, 0]
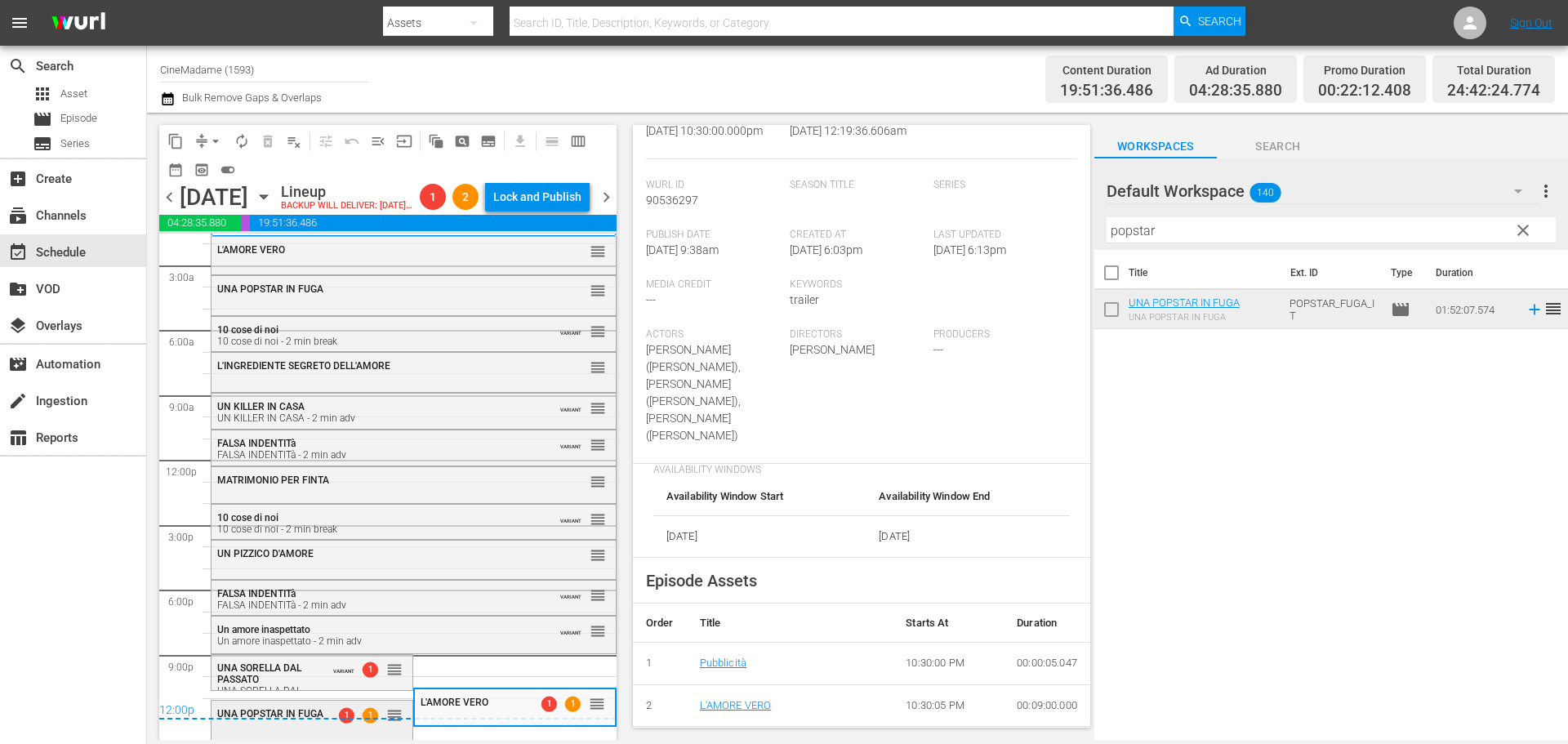
click at [308, 719] on div "UNA POPSTAR IN FUGA" at bounding box center [272, 713] width 110 height 12
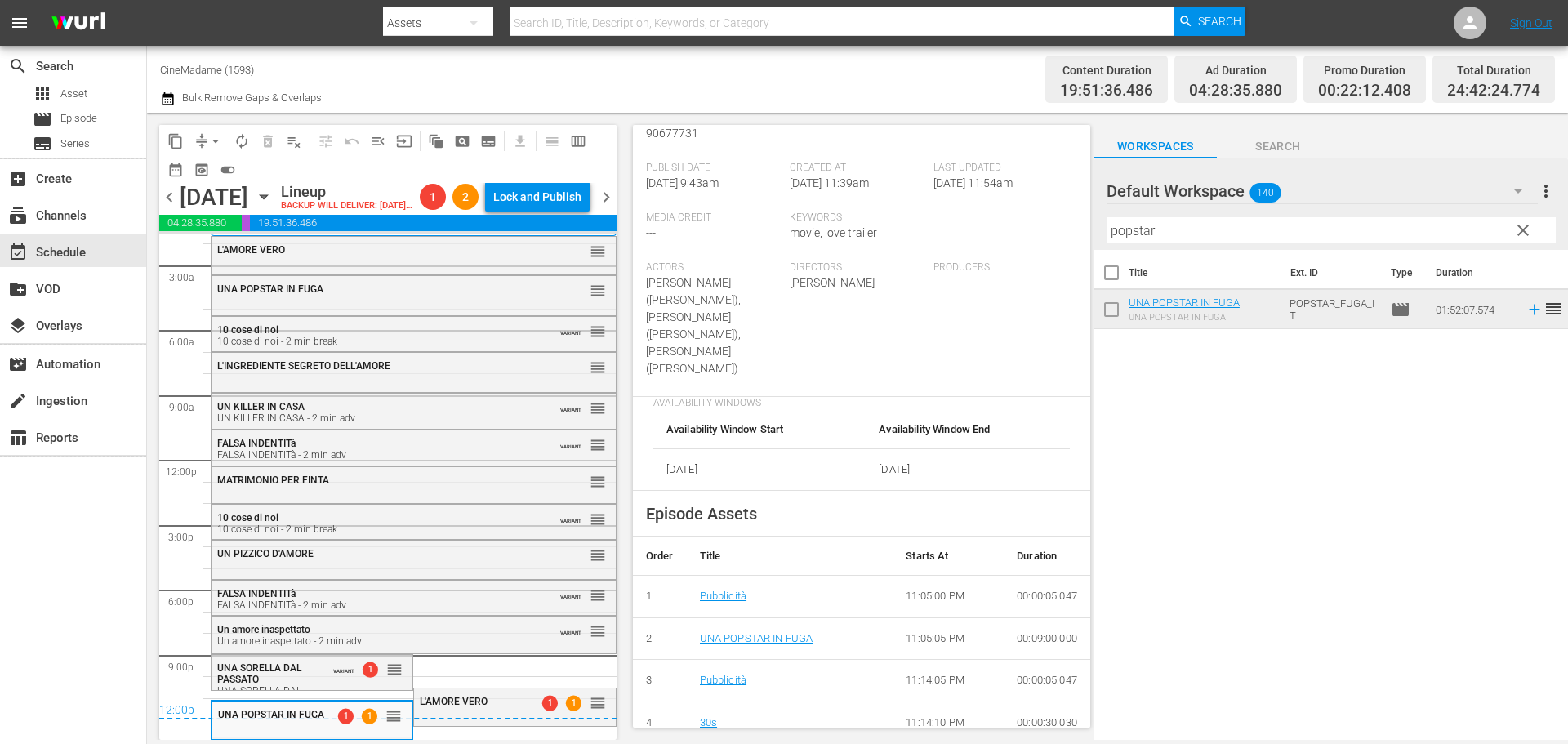
scroll to position [490, 0]
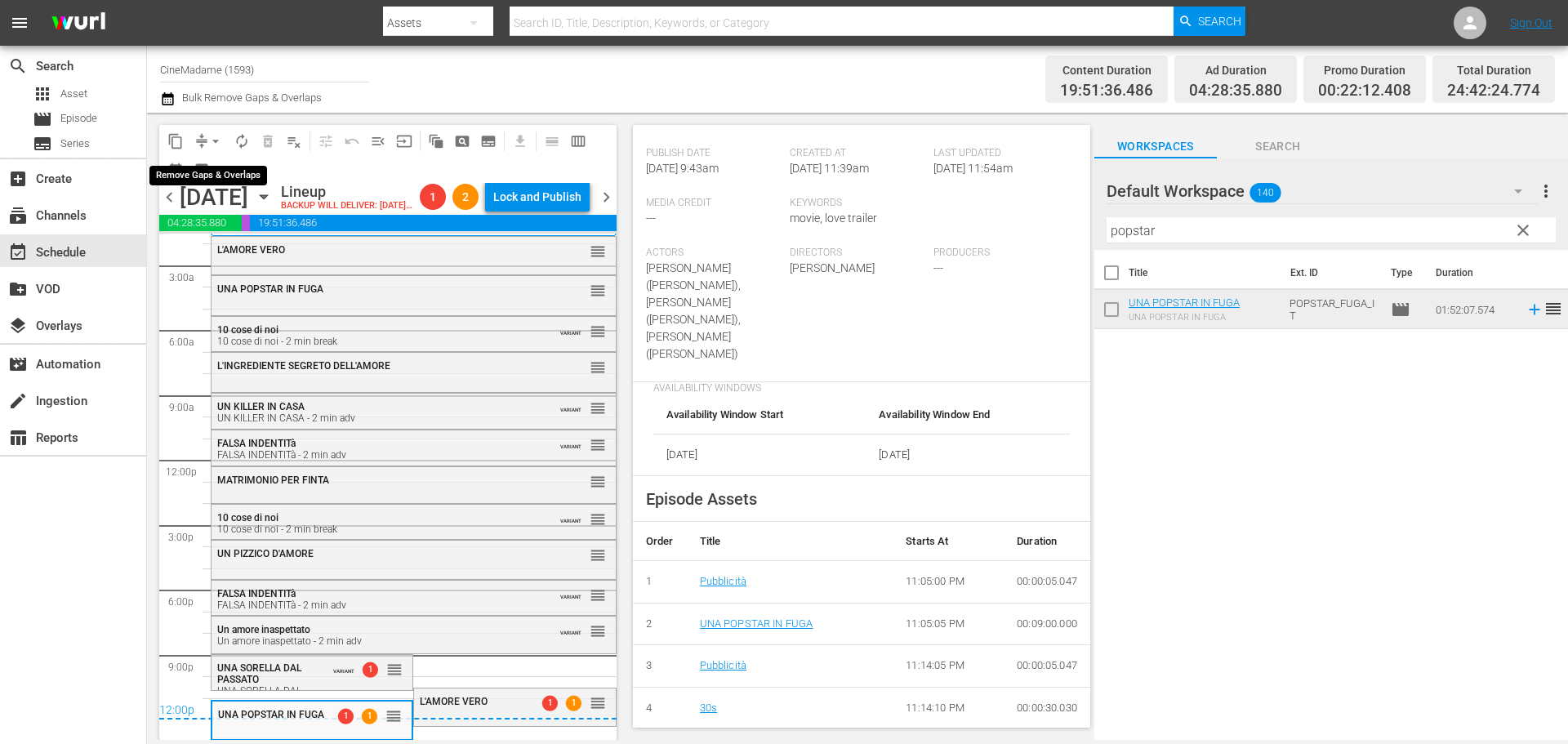
click at [217, 138] on span "arrow_drop_down" at bounding box center [216, 141] width 16 height 16
click at [271, 234] on li "Align to End of Previous Day" at bounding box center [217, 228] width 171 height 27
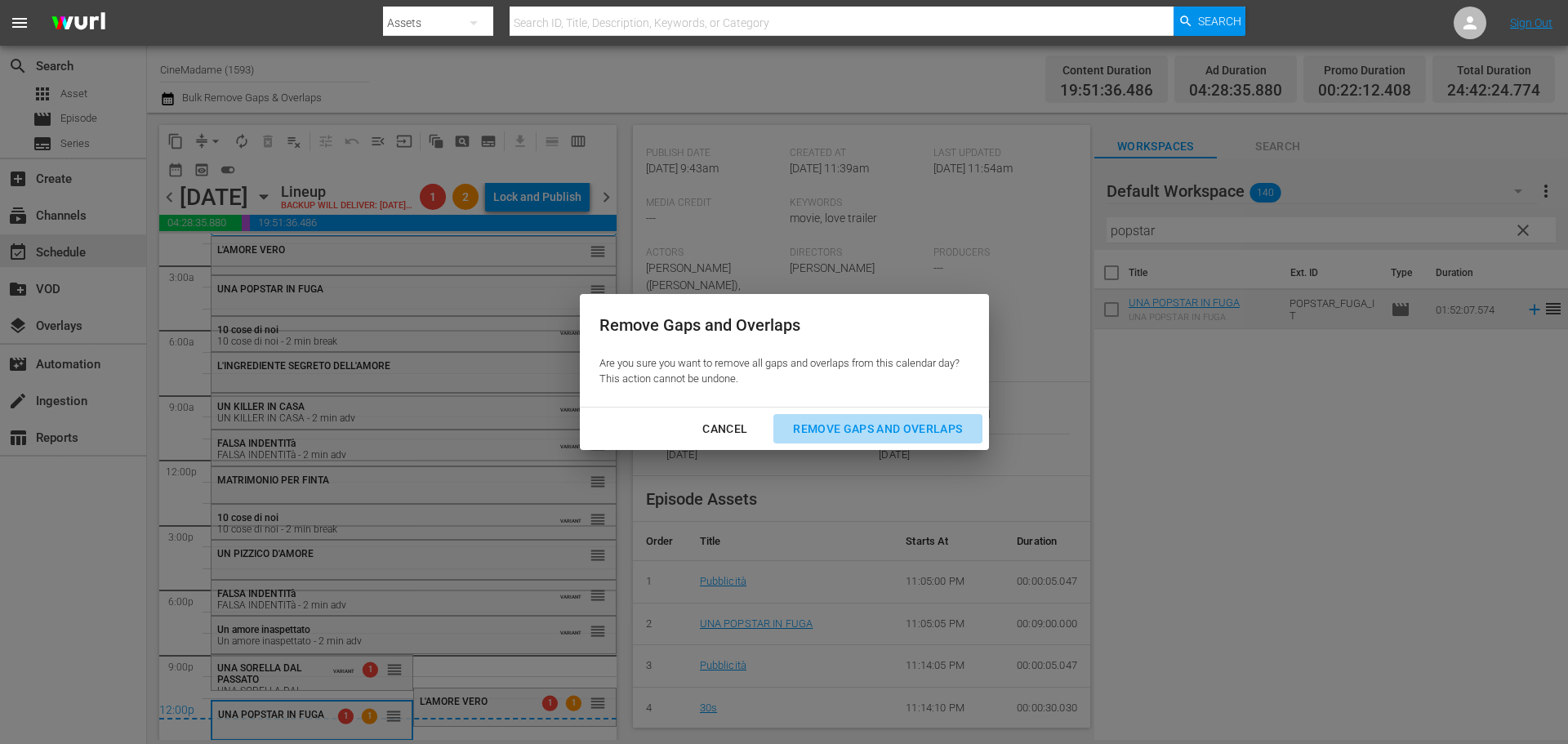
click at [918, 431] on div "Remove Gaps and Overlaps" at bounding box center [877, 429] width 195 height 20
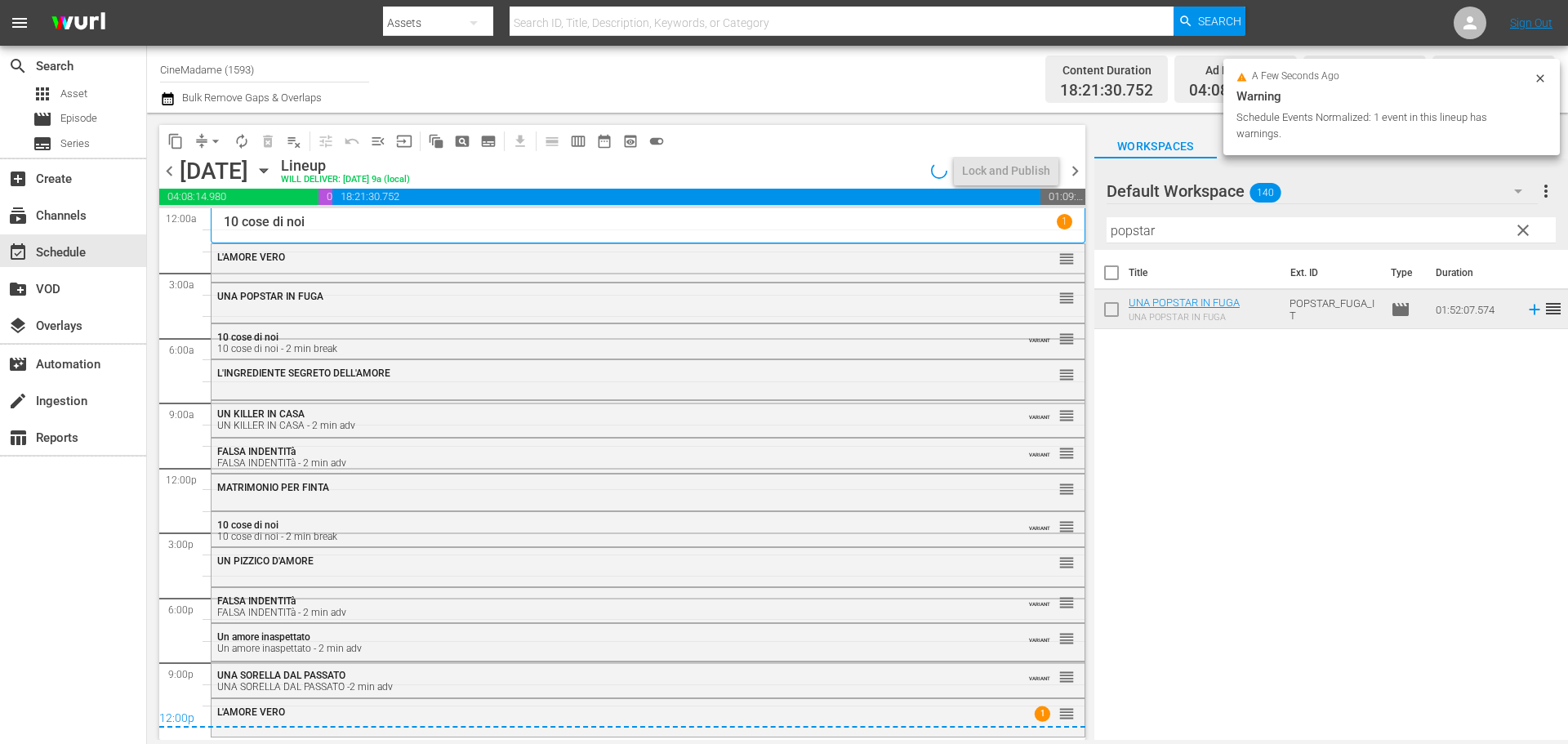
scroll to position [0, 0]
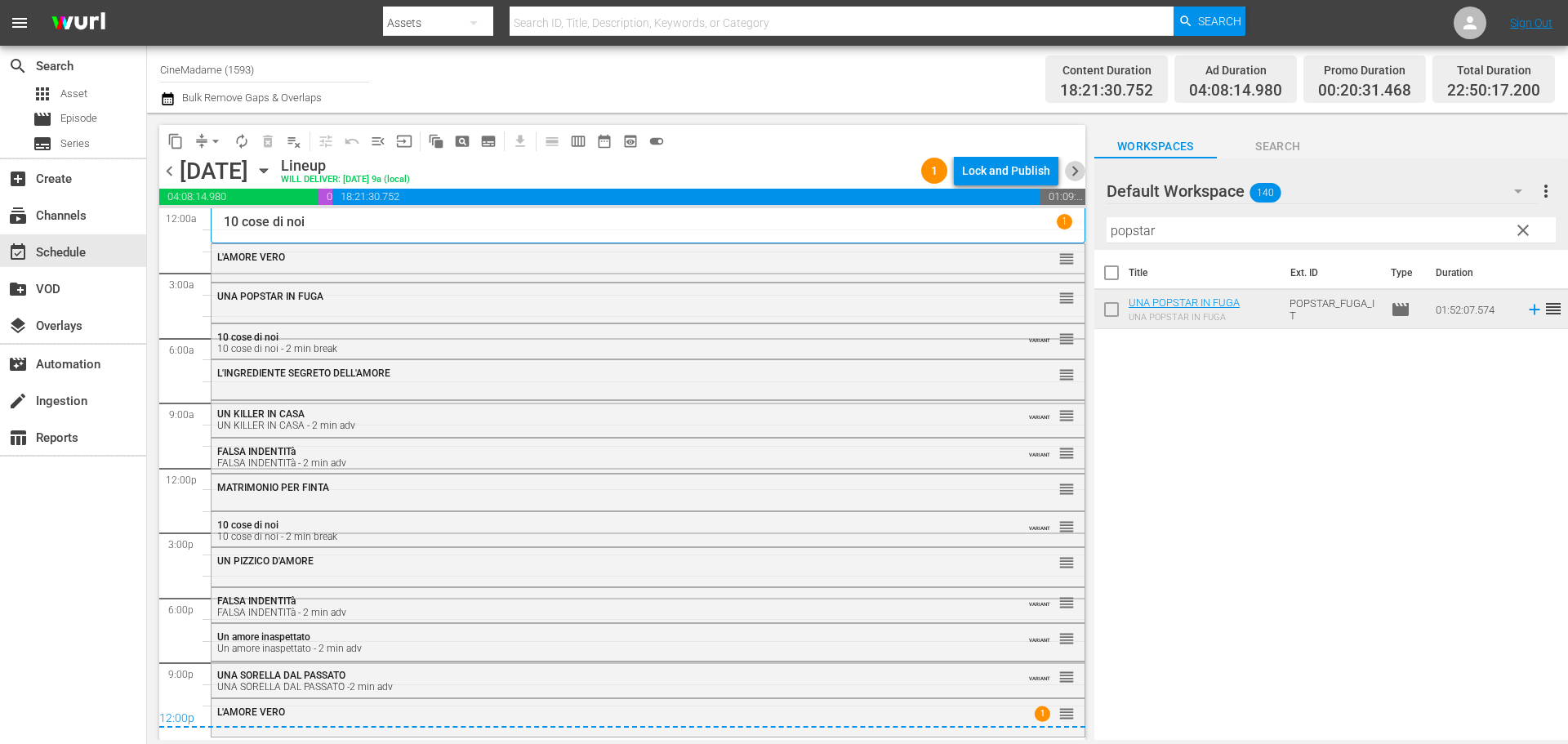
click at [1074, 167] on span "chevron_right" at bounding box center [1075, 170] width 21 height 20
